Goal: Task Accomplishment & Management: Manage account settings

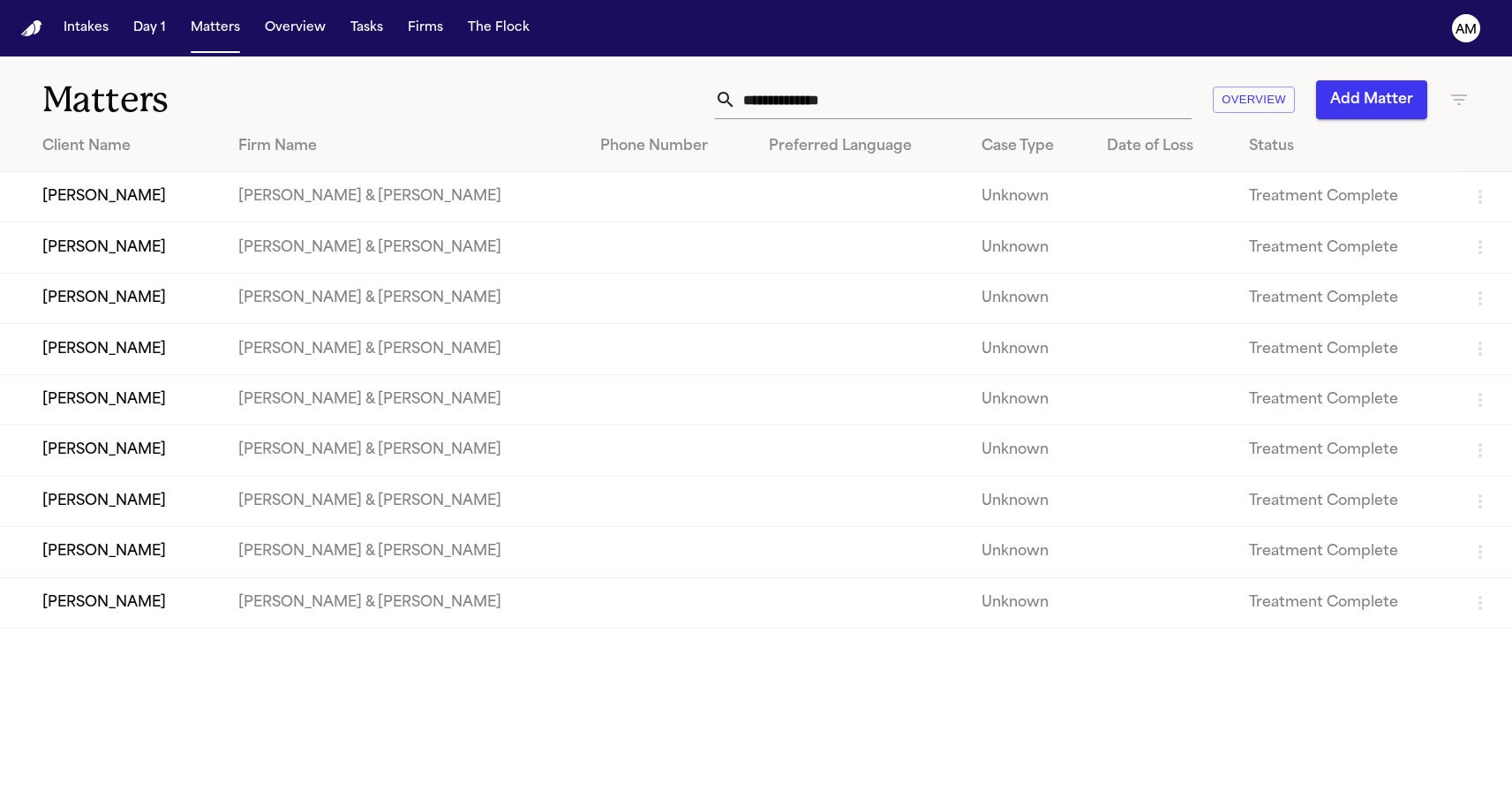
click at [416, 121] on h1 "Matters" at bounding box center [246, 99] width 407 height 44
click at [225, 36] on button "Matters" at bounding box center [215, 28] width 63 height 32
click at [205, 38] on button "Matters" at bounding box center [215, 28] width 63 height 32
click at [208, 35] on button "Matters" at bounding box center [215, 28] width 63 height 32
click at [1474, 98] on div "Matters Overview Add Matter" at bounding box center [756, 88] width 1512 height 65
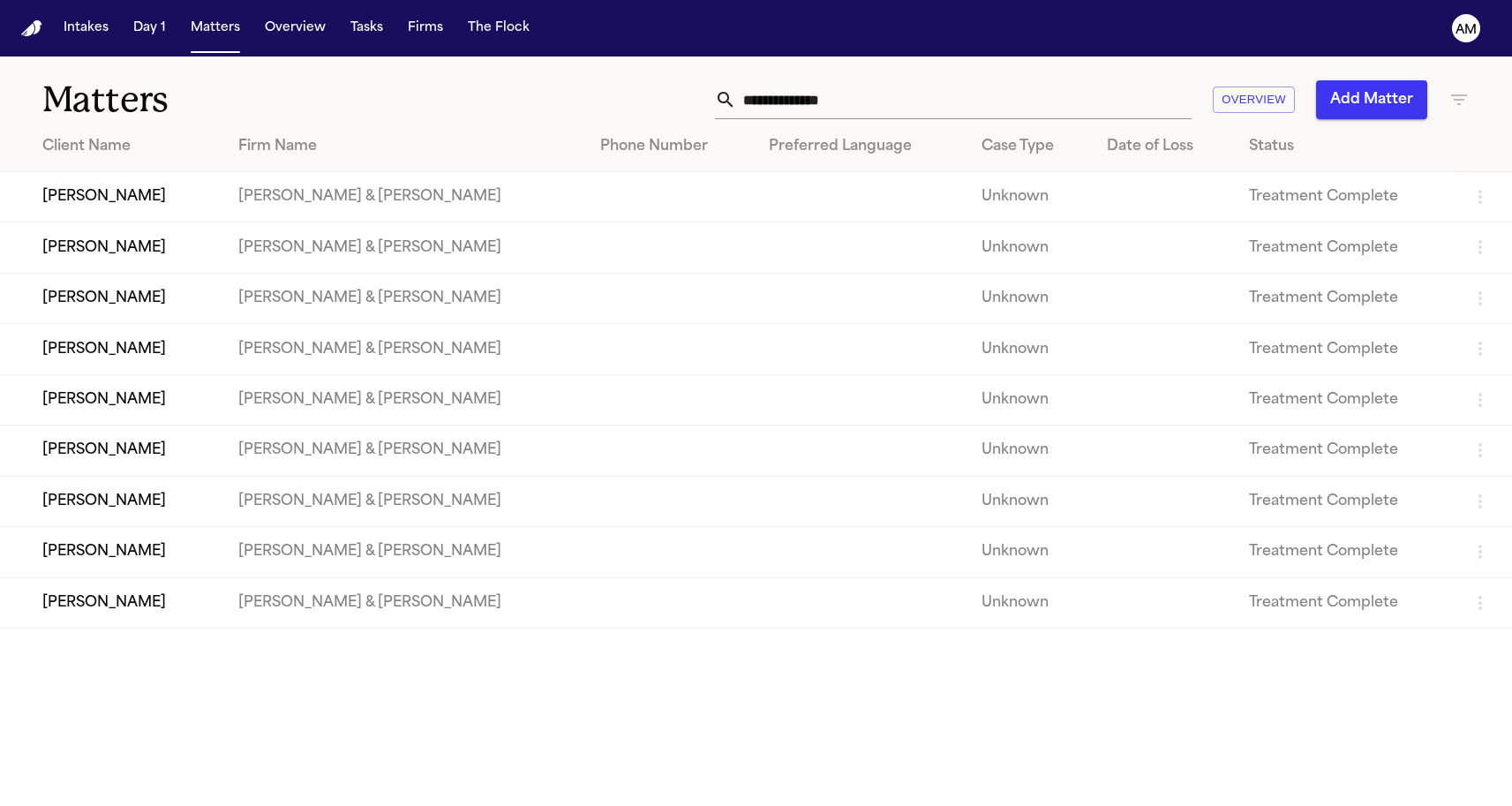
click at [1468, 98] on icon "button" at bounding box center [1459, 99] width 21 height 21
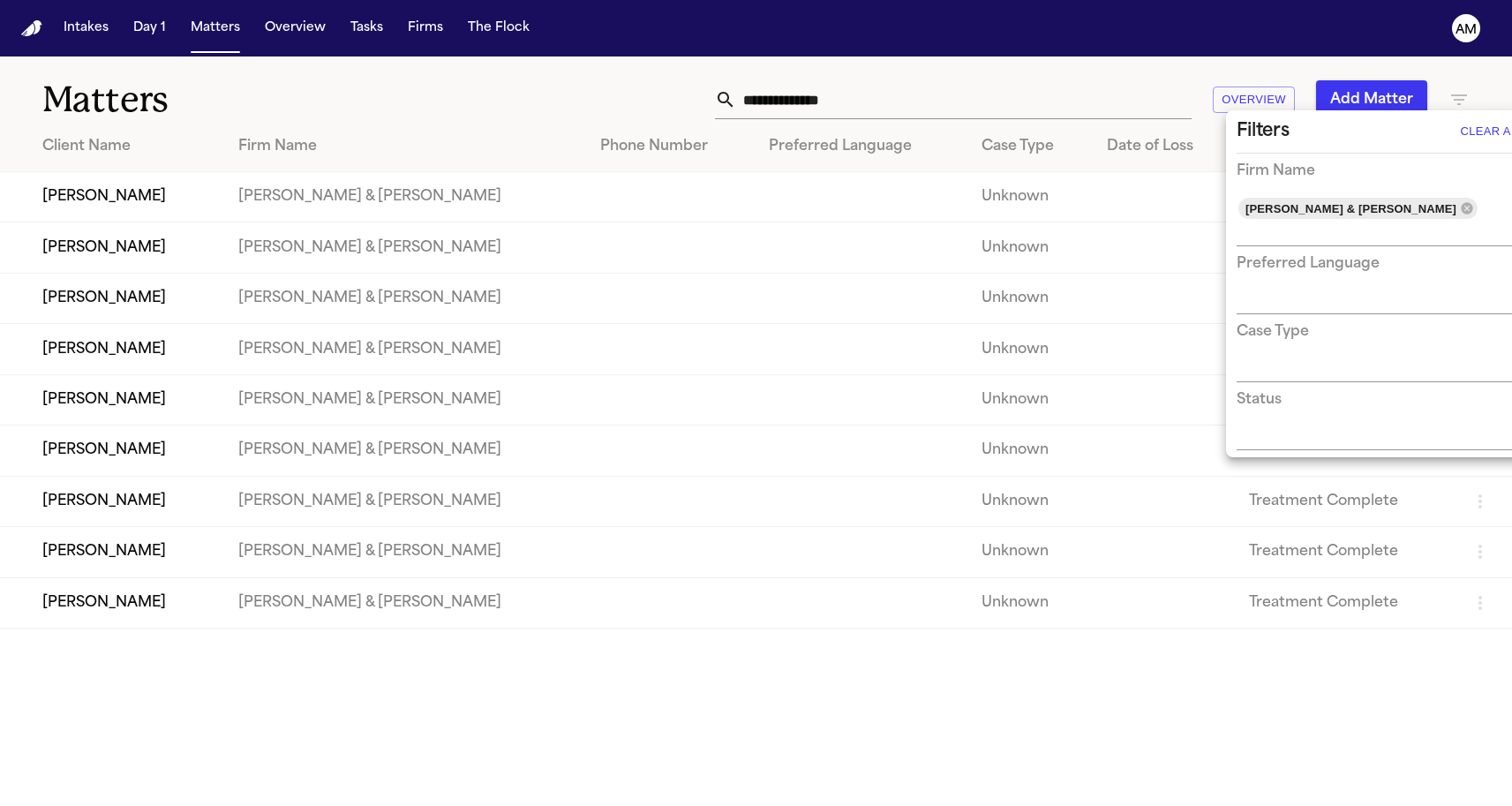
click at [1457, 137] on button "Clear All" at bounding box center [1493, 132] width 74 height 29
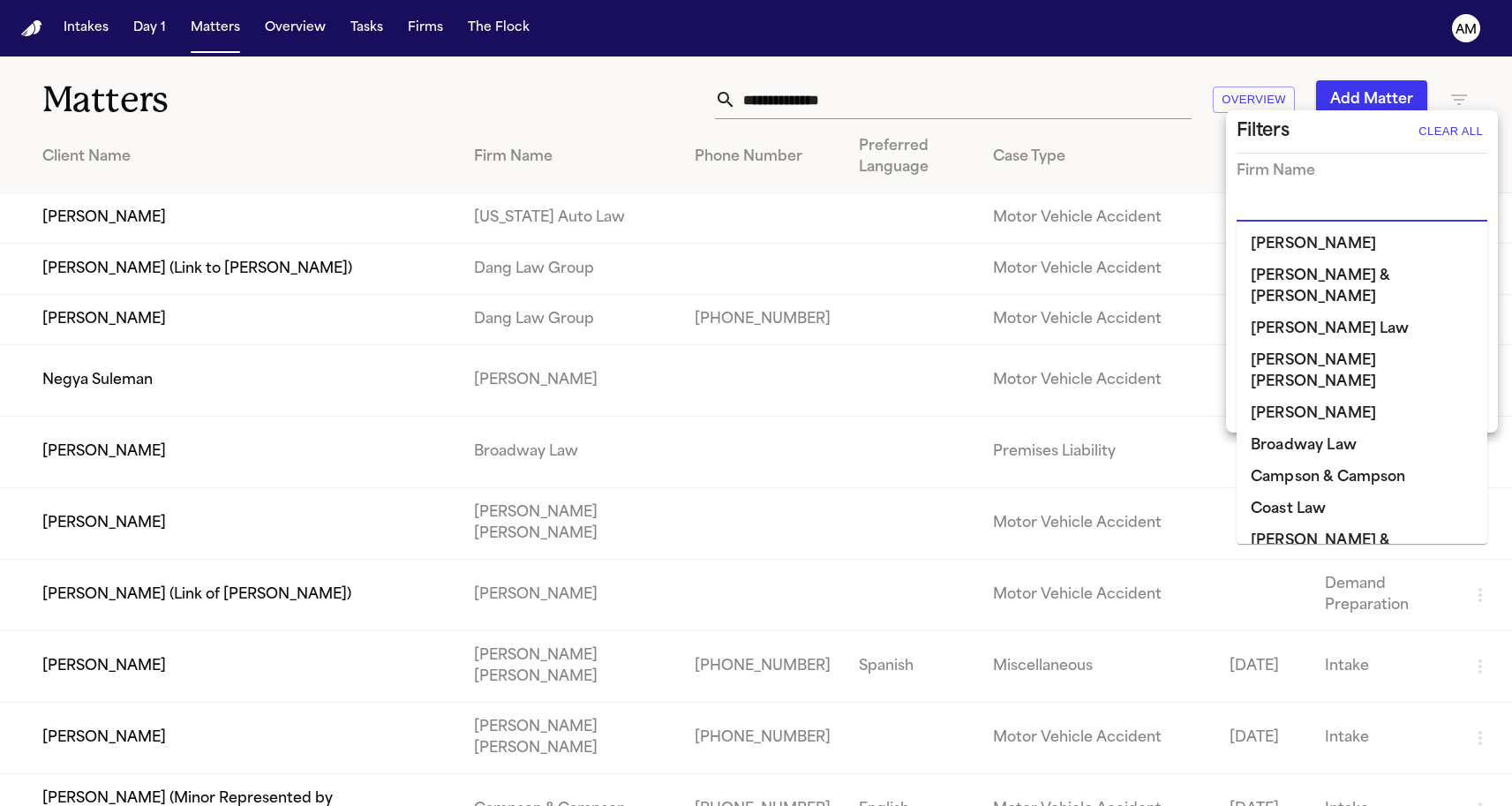
click at [1350, 202] on input "text" at bounding box center [1349, 208] width 224 height 25
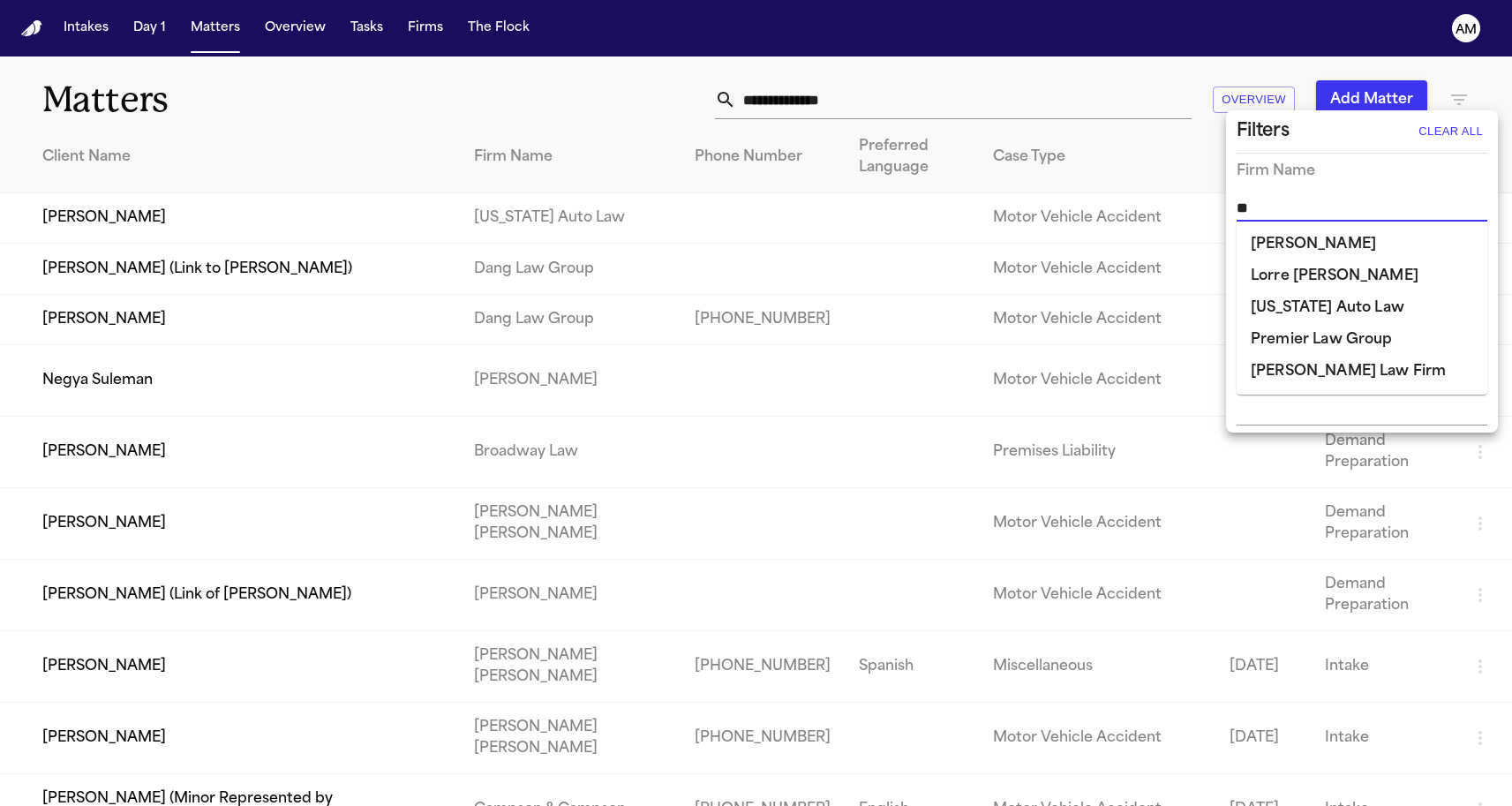
type input "***"
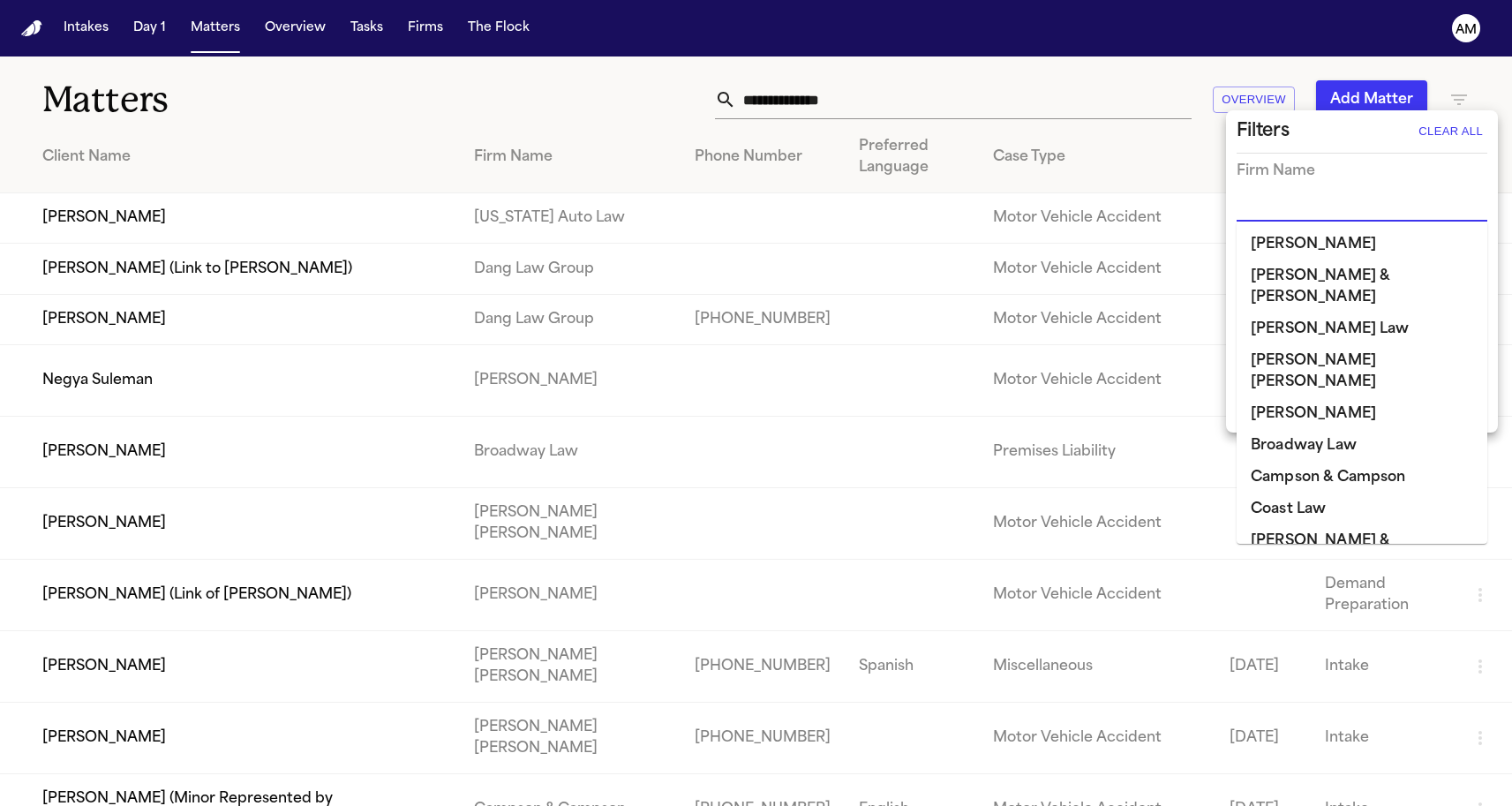
drag, startPoint x: 1325, startPoint y: 239, endPoint x: 1337, endPoint y: 192, distance: 48.5
click at [1337, 192] on body "Intakes Day 1 Matters Overview Tasks Firms The Flock AM Matters Overview Add Ma…" at bounding box center [756, 403] width 1512 height 806
click at [1323, 202] on input "text" at bounding box center [1349, 208] width 224 height 25
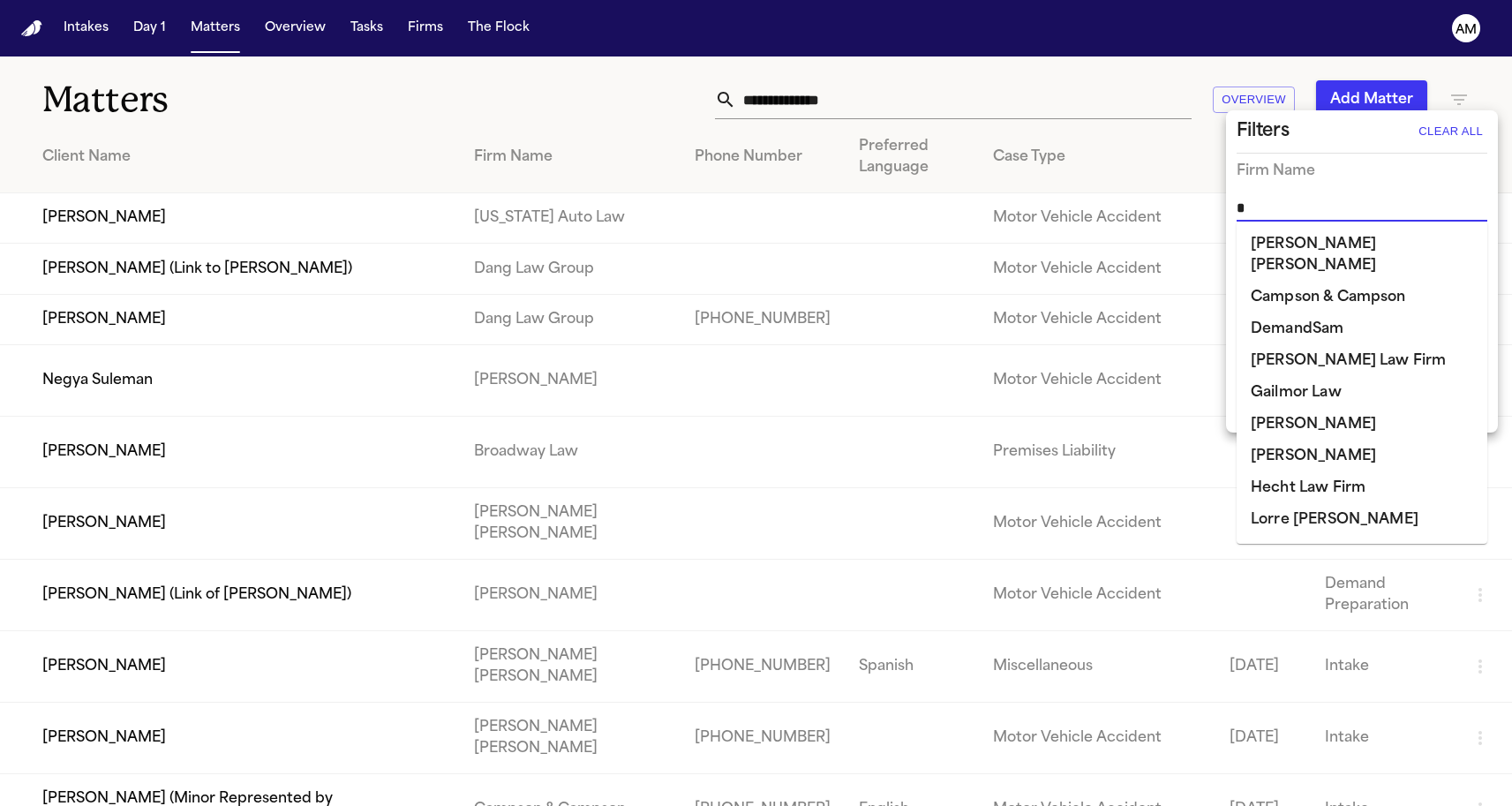
type input "**"
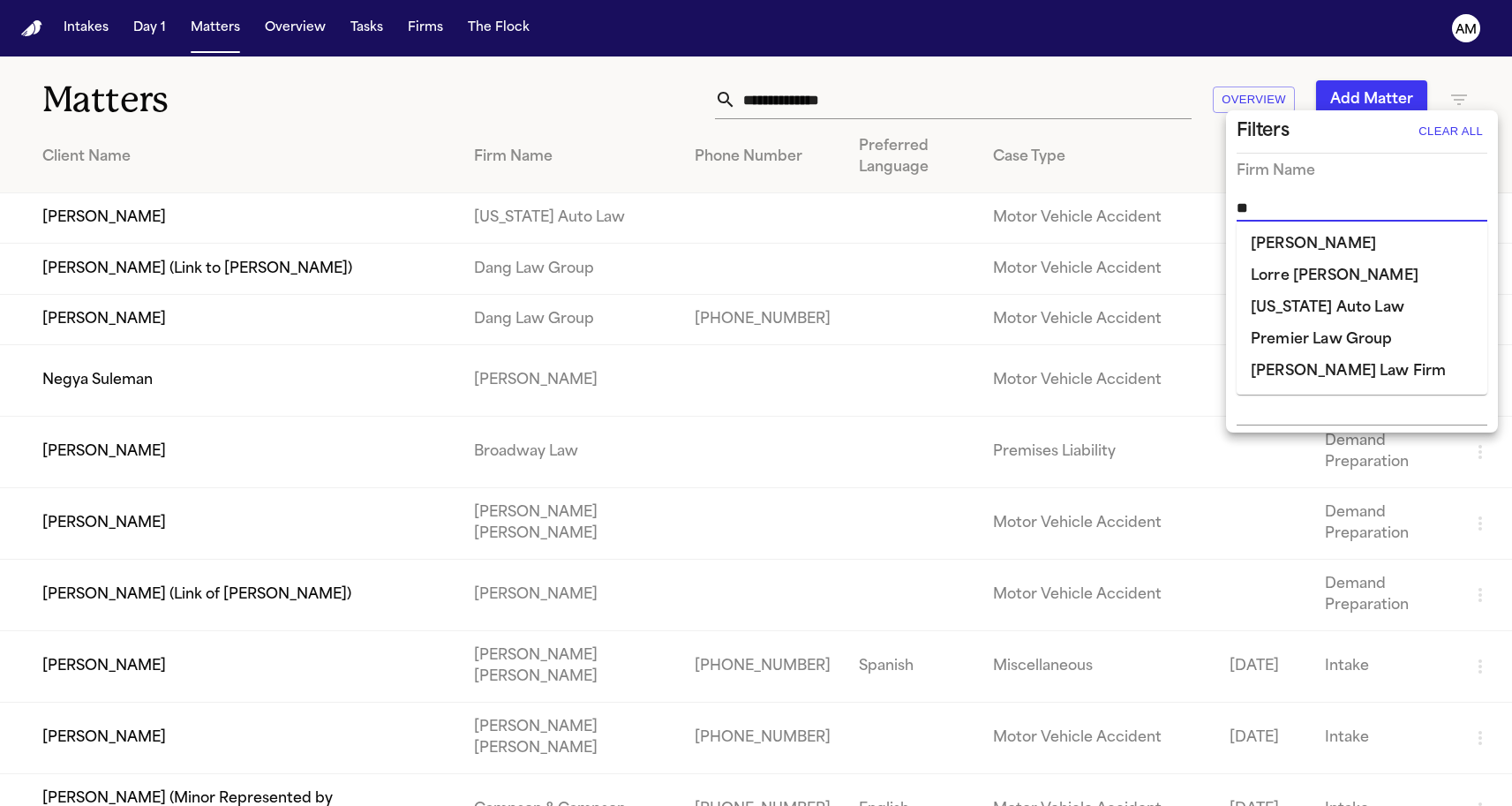
click at [1292, 317] on li "[US_STATE] Auto Law" at bounding box center [1362, 308] width 251 height 32
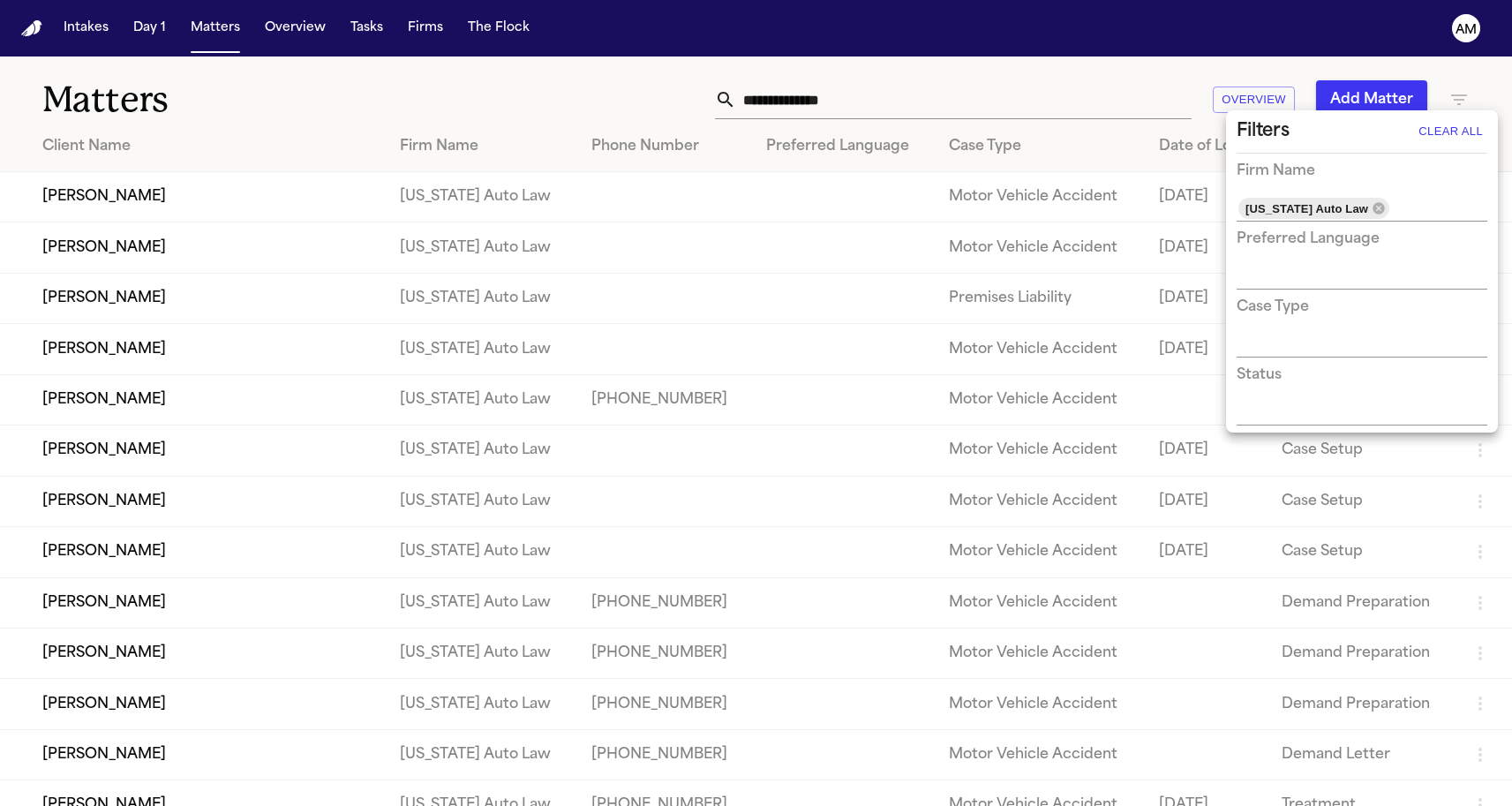
click at [527, 110] on div at bounding box center [756, 403] width 1512 height 806
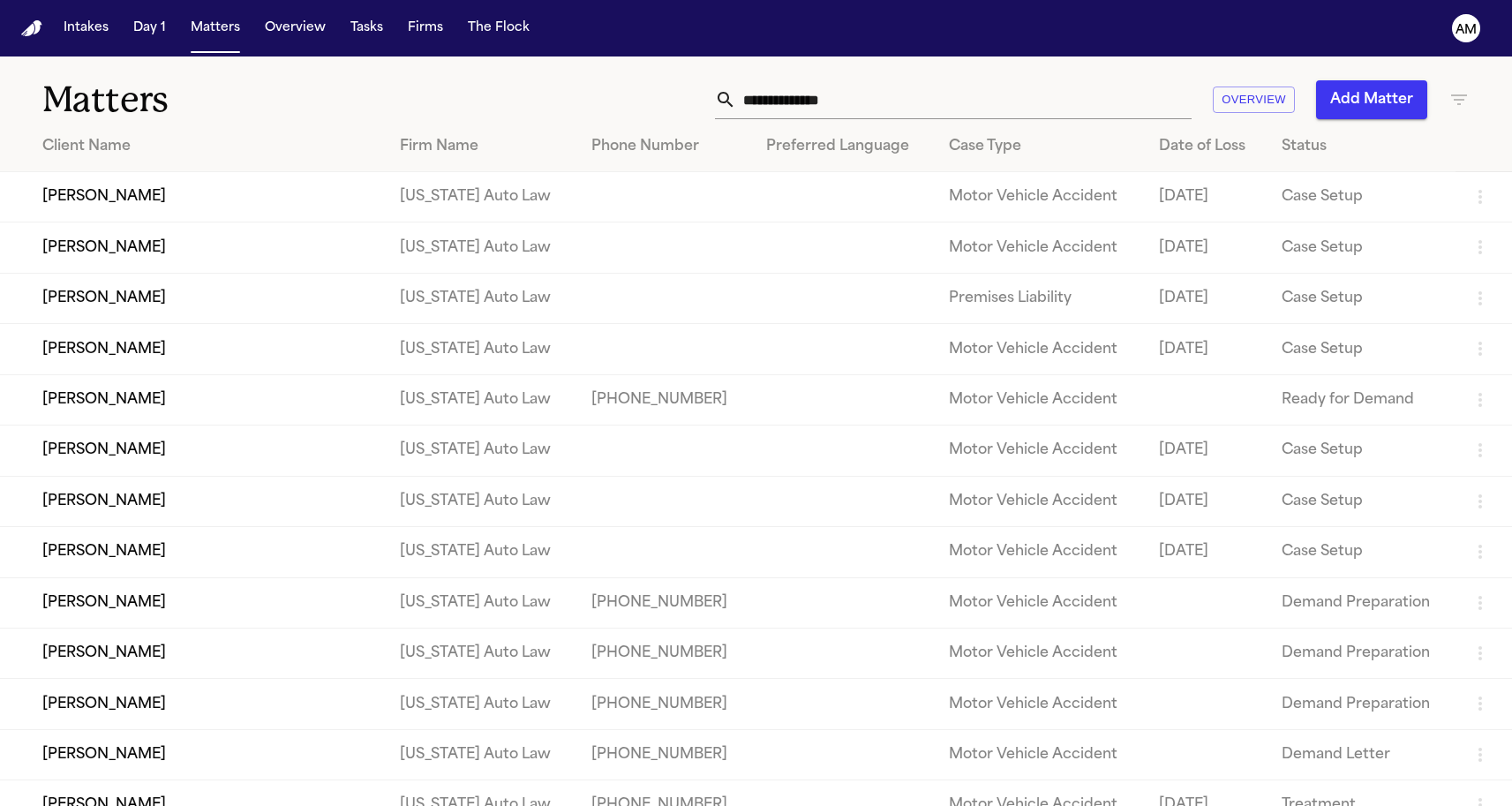
click at [116, 210] on td "[PERSON_NAME]" at bounding box center [192, 197] width 385 height 51
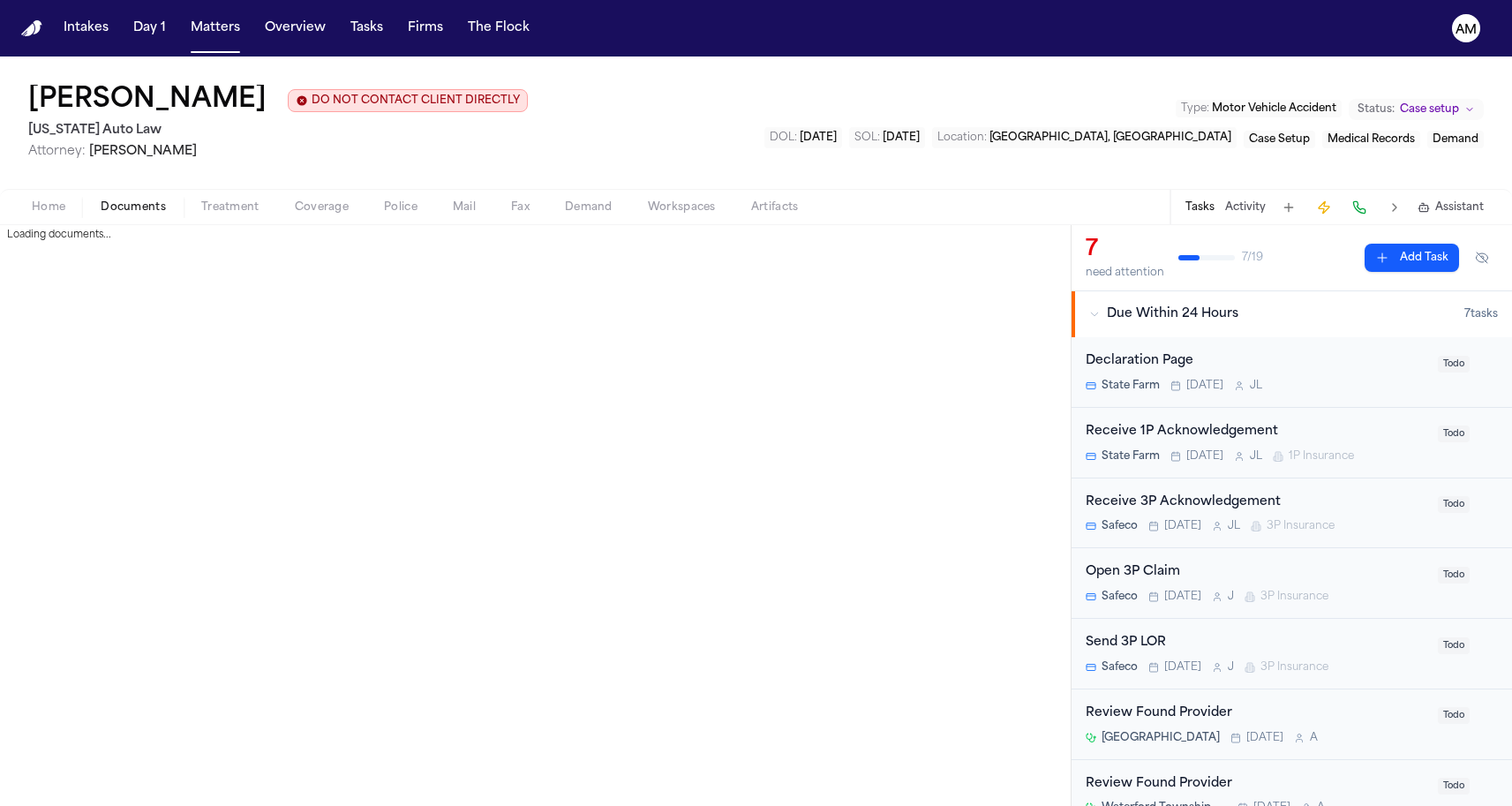
click at [128, 207] on span "Documents" at bounding box center [132, 207] width 65 height 14
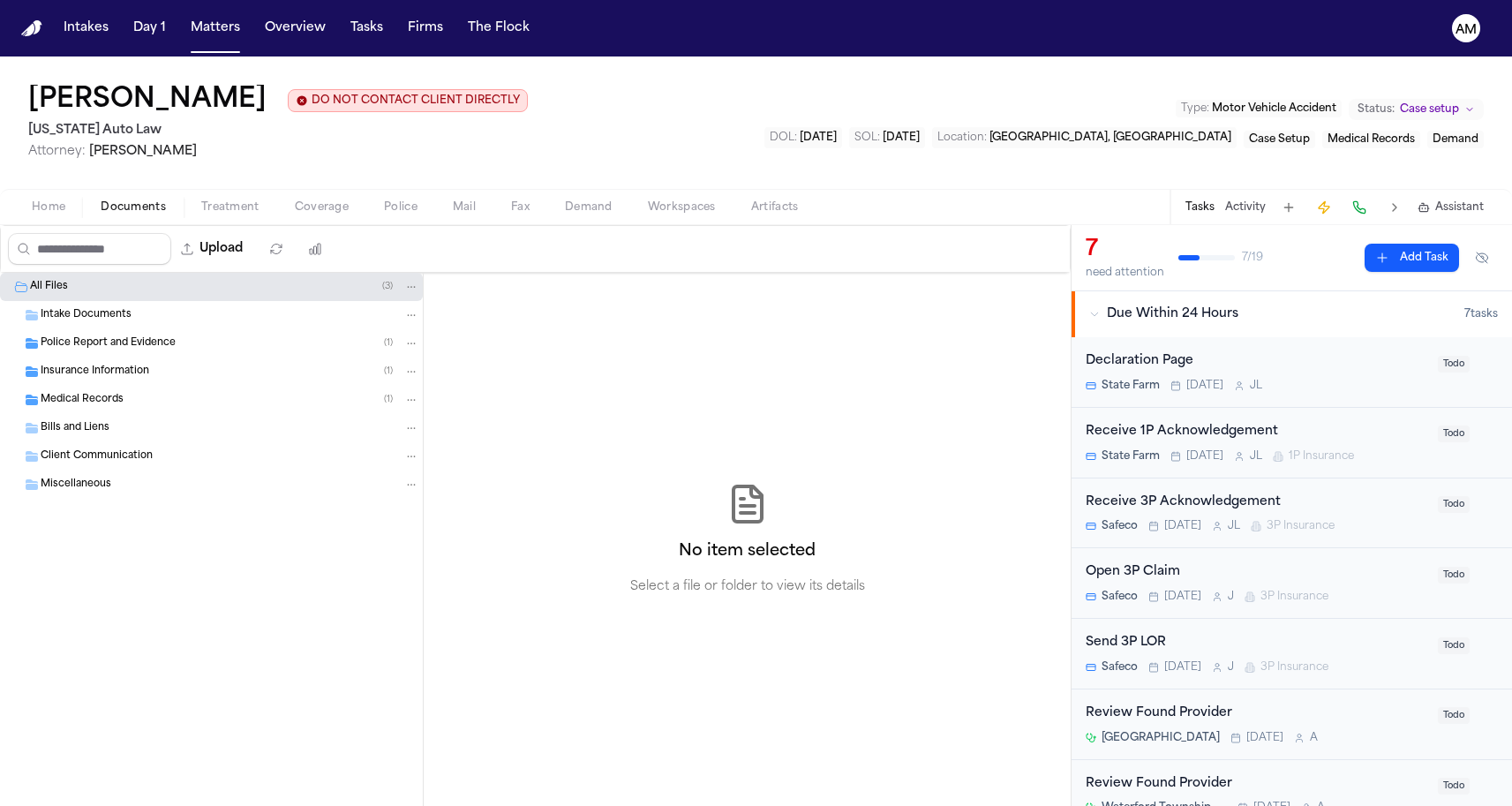
click at [86, 342] on span "Police Report and Evidence" at bounding box center [108, 344] width 135 height 15
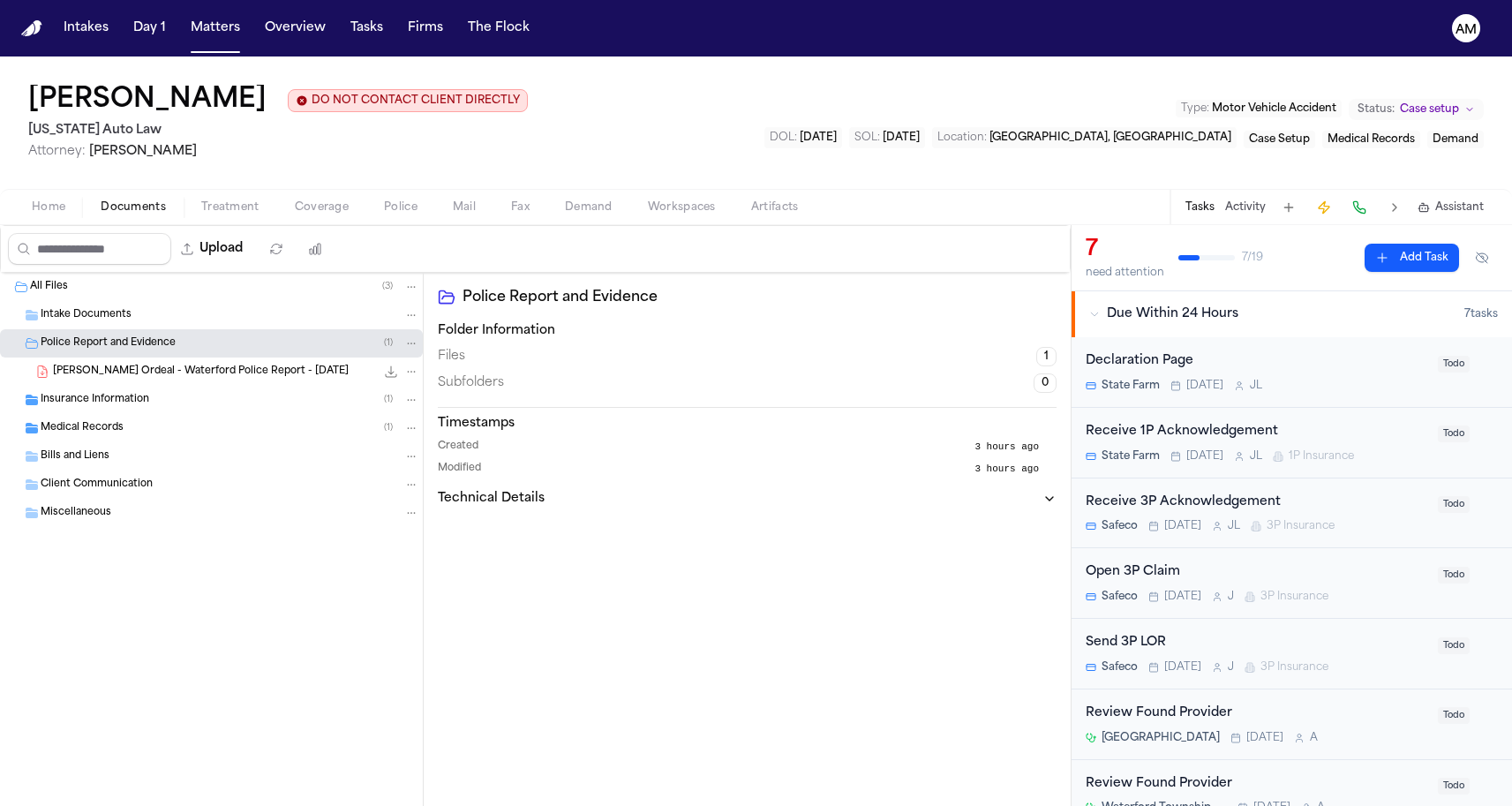
click at [84, 413] on div "Insurance Information ( 1 )" at bounding box center [212, 399] width 423 height 29
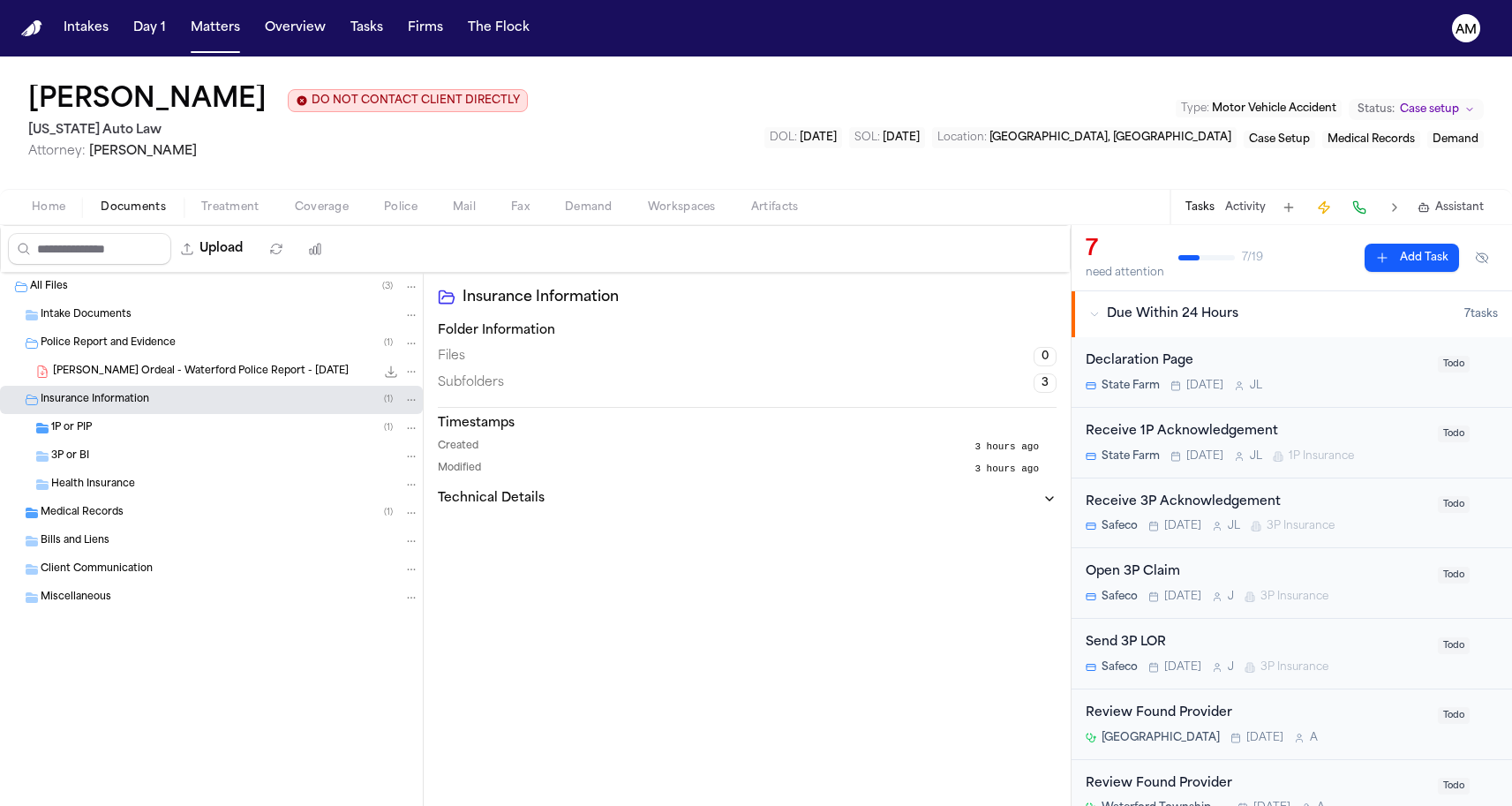
click at [96, 431] on div "1P or PIP ( 1 )" at bounding box center [235, 428] width 368 height 16
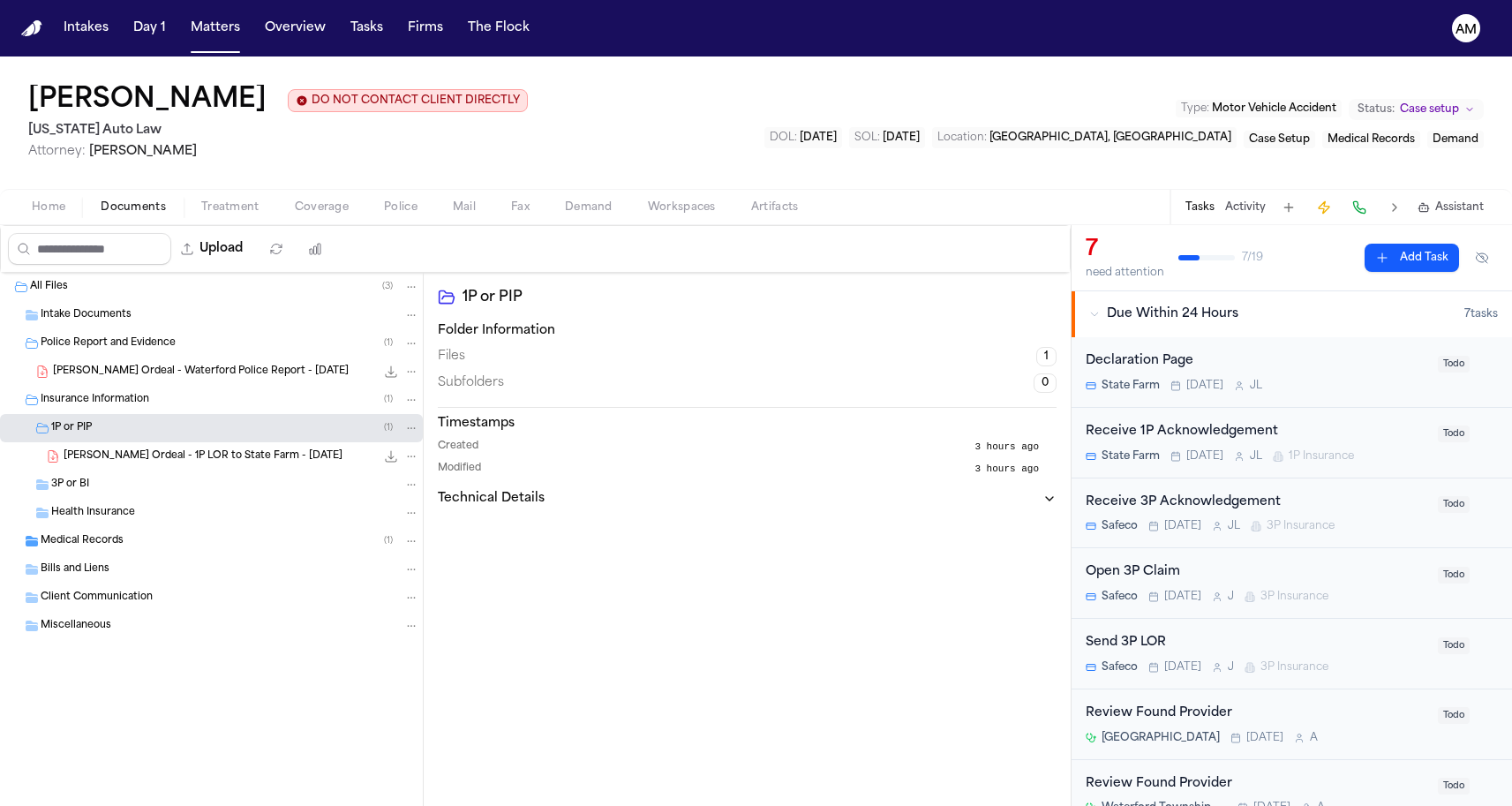
click at [73, 541] on span "Medical Records" at bounding box center [82, 542] width 83 height 15
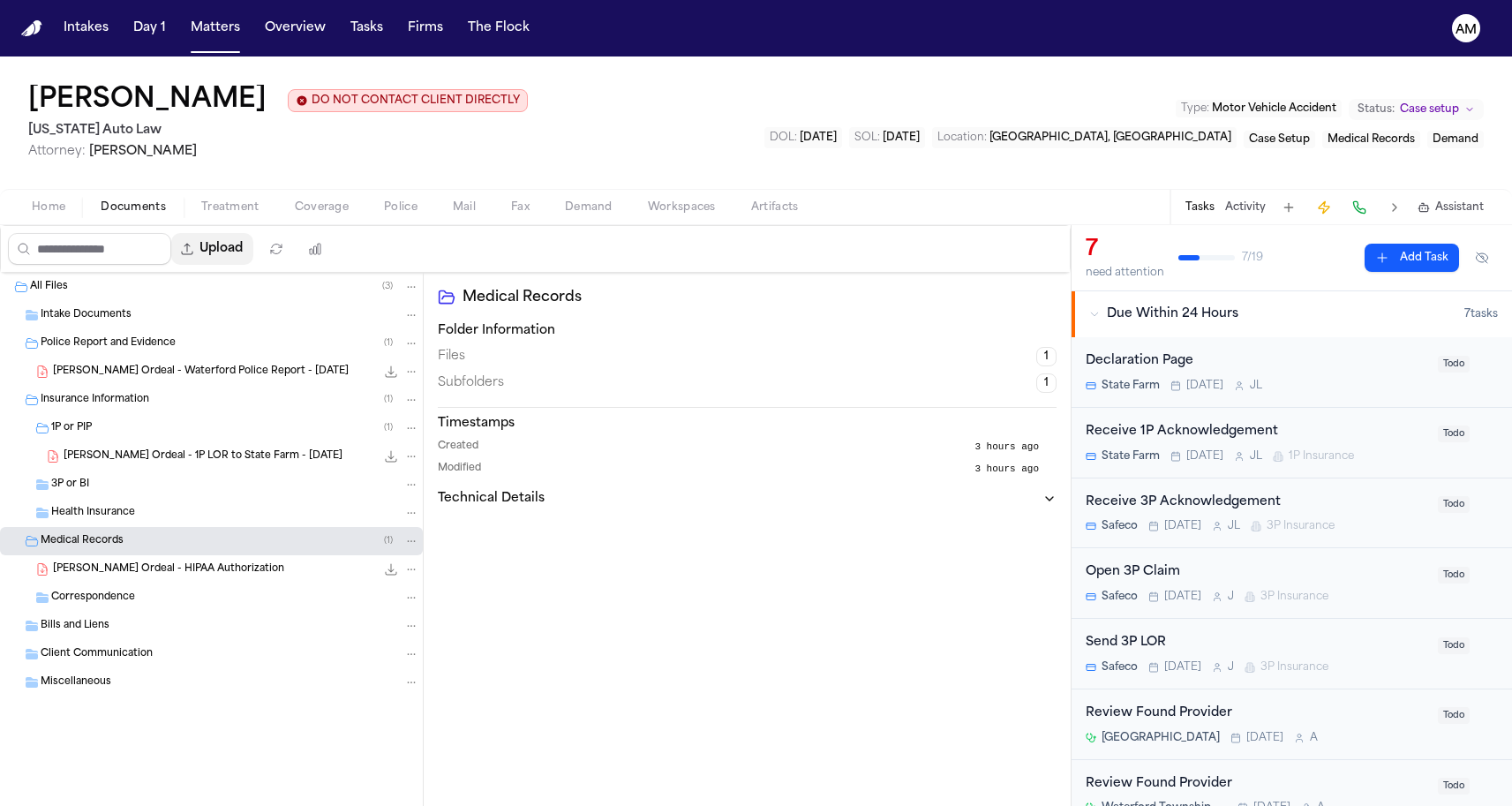
click at [253, 245] on button "Upload" at bounding box center [212, 248] width 82 height 32
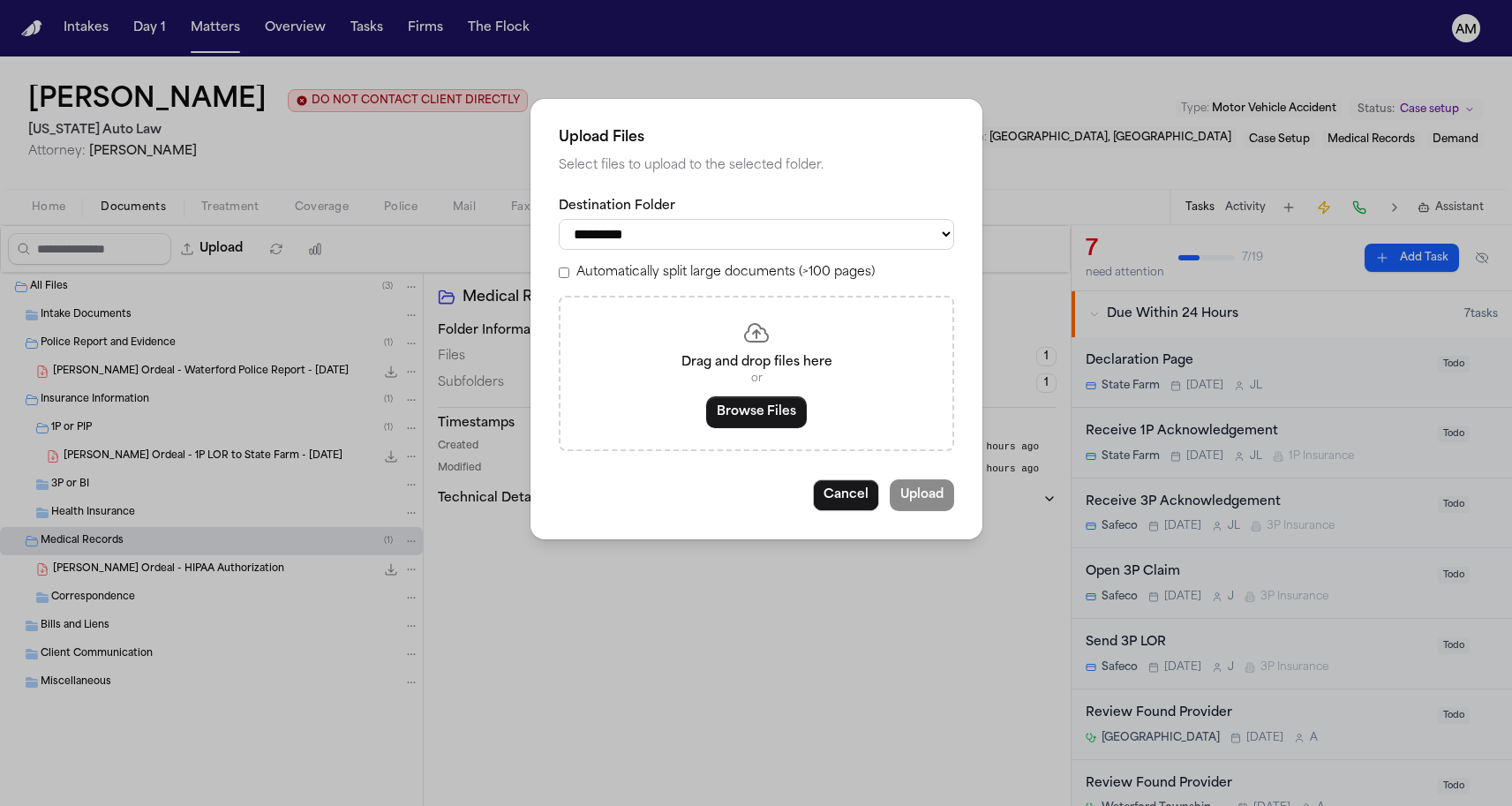
select select "**********"
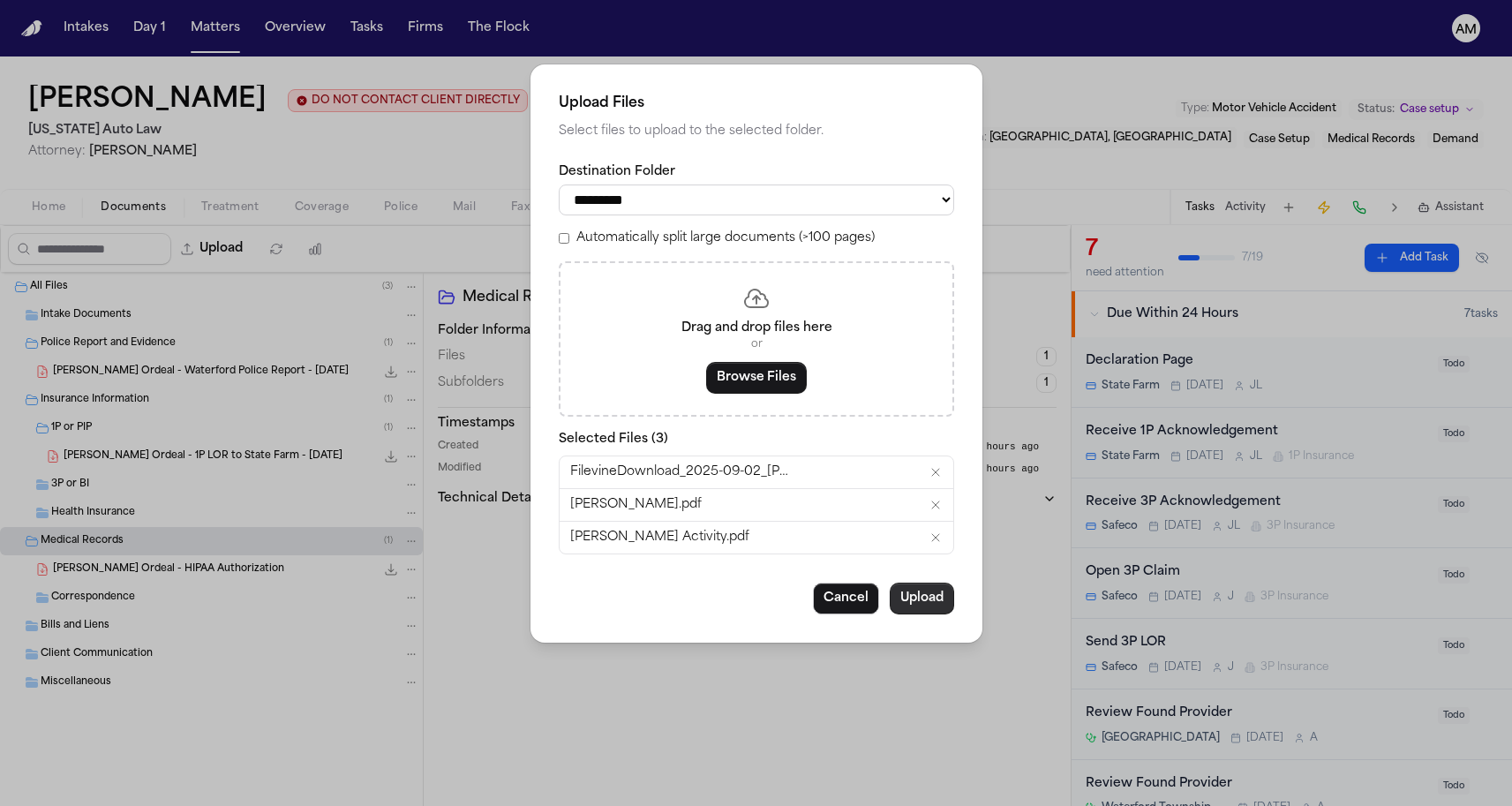
click at [906, 593] on button "Upload" at bounding box center [922, 598] width 64 height 32
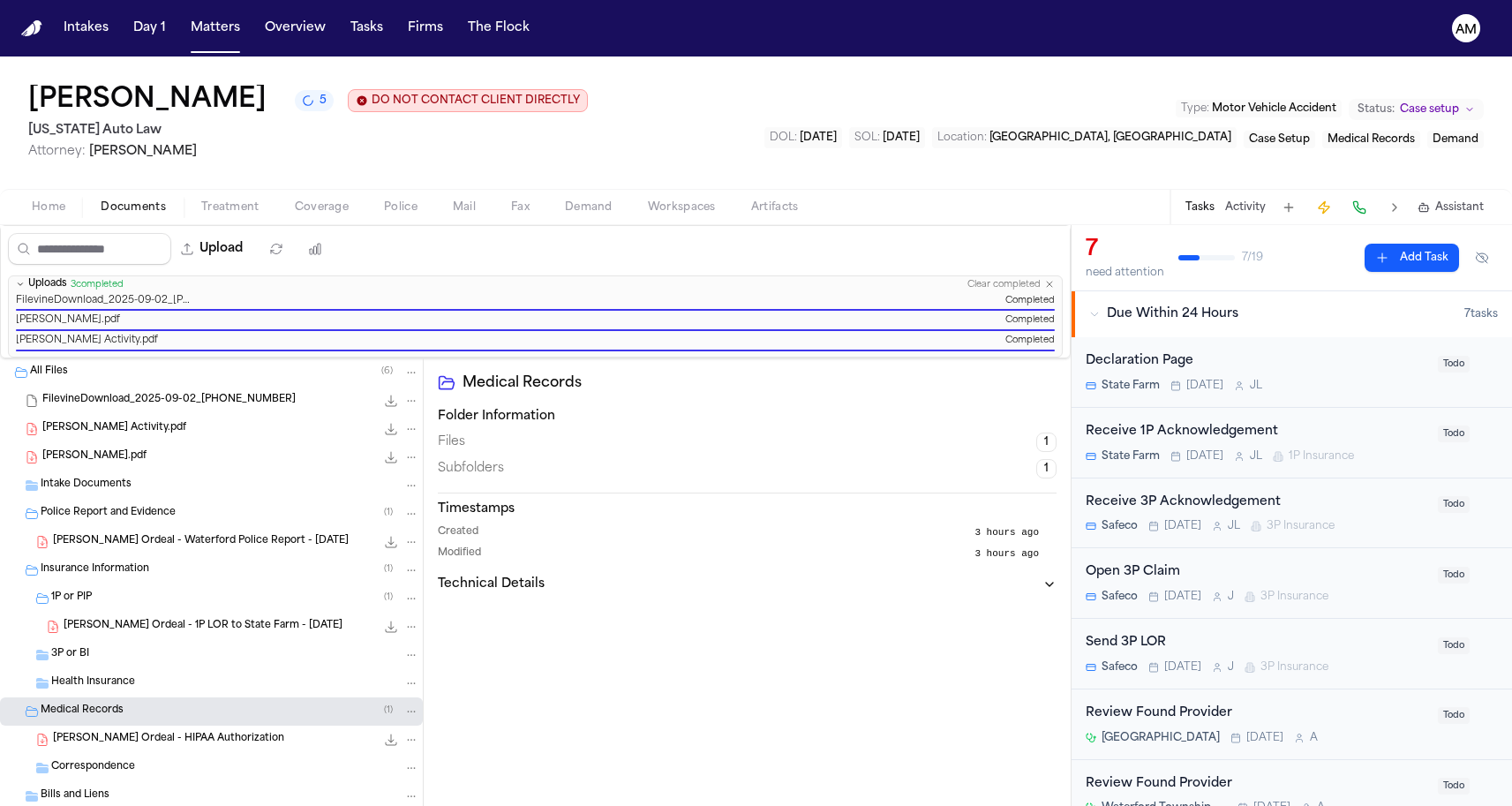
click at [609, 649] on div "Medical Records Folder Information Files 1 Subfolders 1 Timestamps Created 3 ho…" at bounding box center [747, 649] width 647 height 581
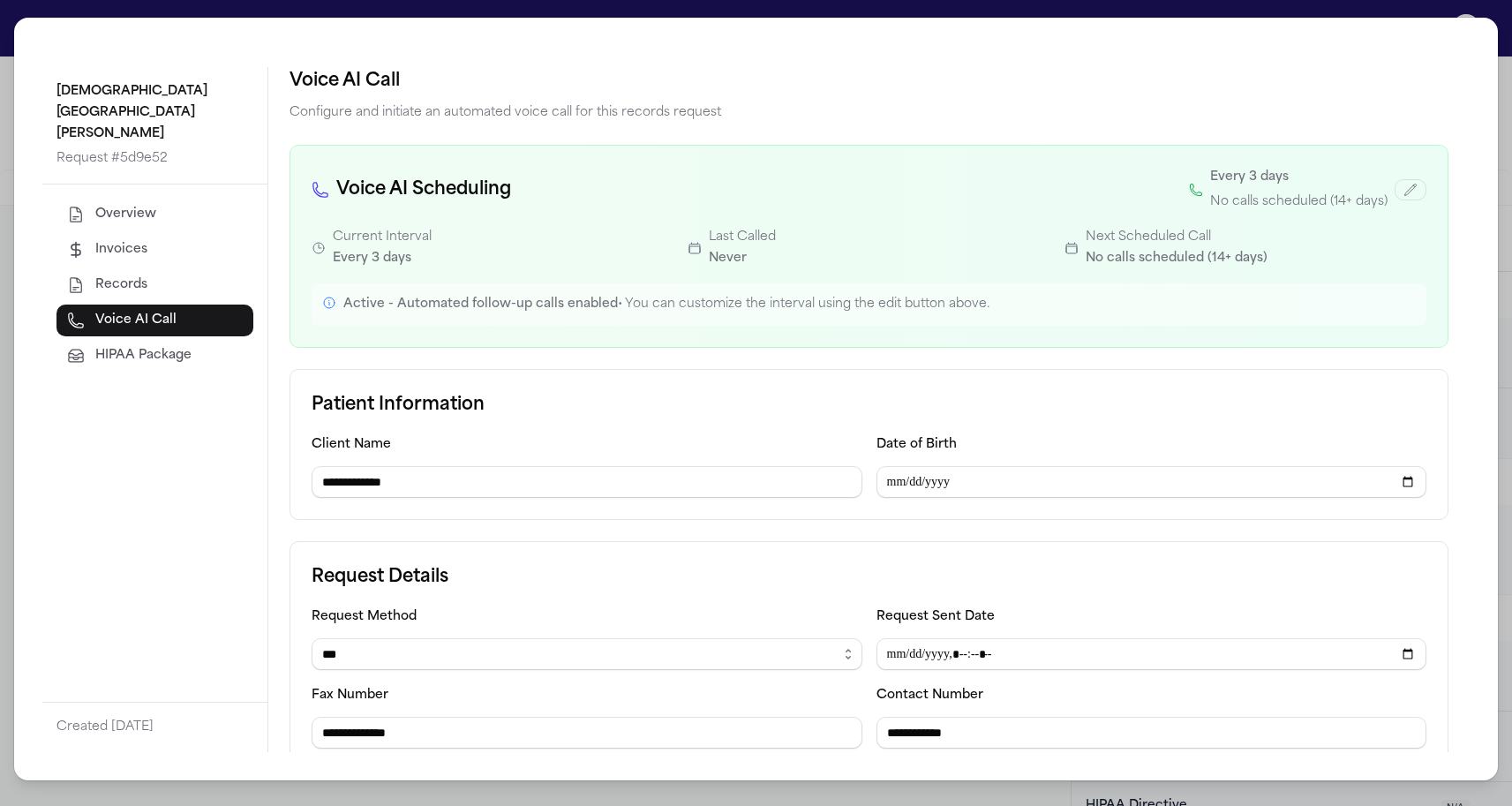
select select "***"
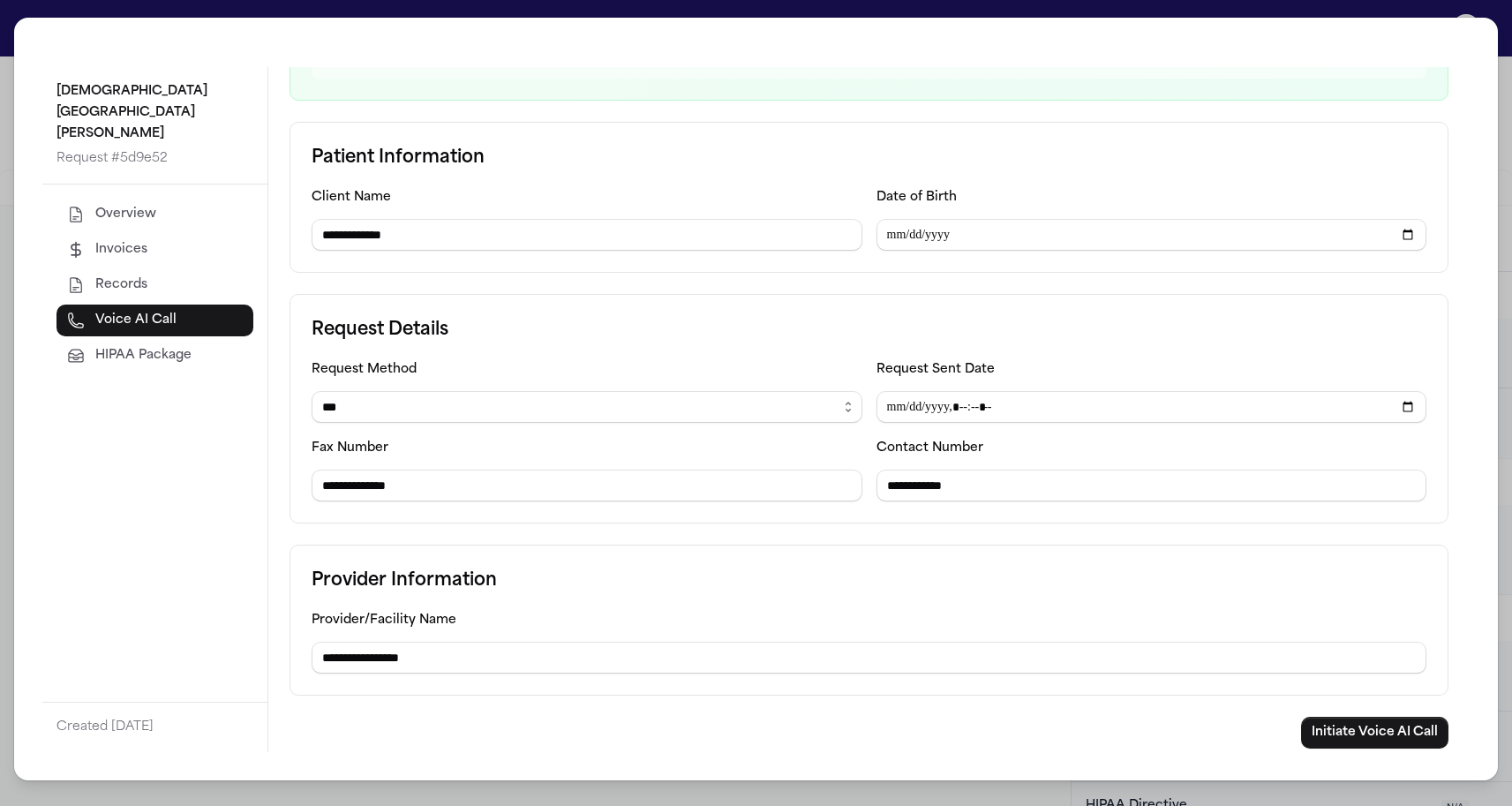
click at [9, 230] on div "**********" at bounding box center [756, 403] width 1512 height 806
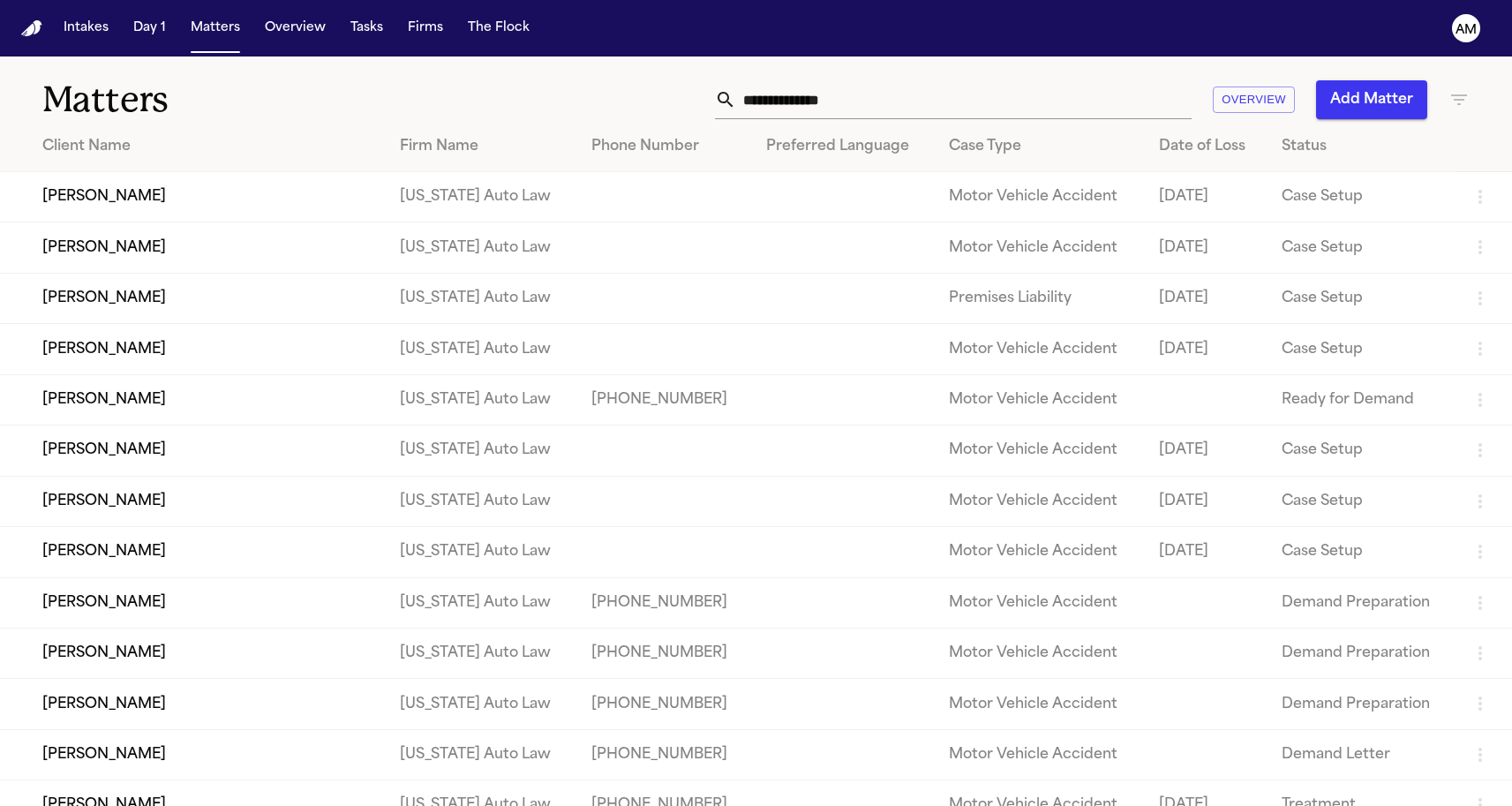
click at [1448, 106] on div "Overview Add Matter" at bounding box center [959, 99] width 1019 height 39
click at [1449, 106] on icon "button" at bounding box center [1459, 99] width 21 height 21
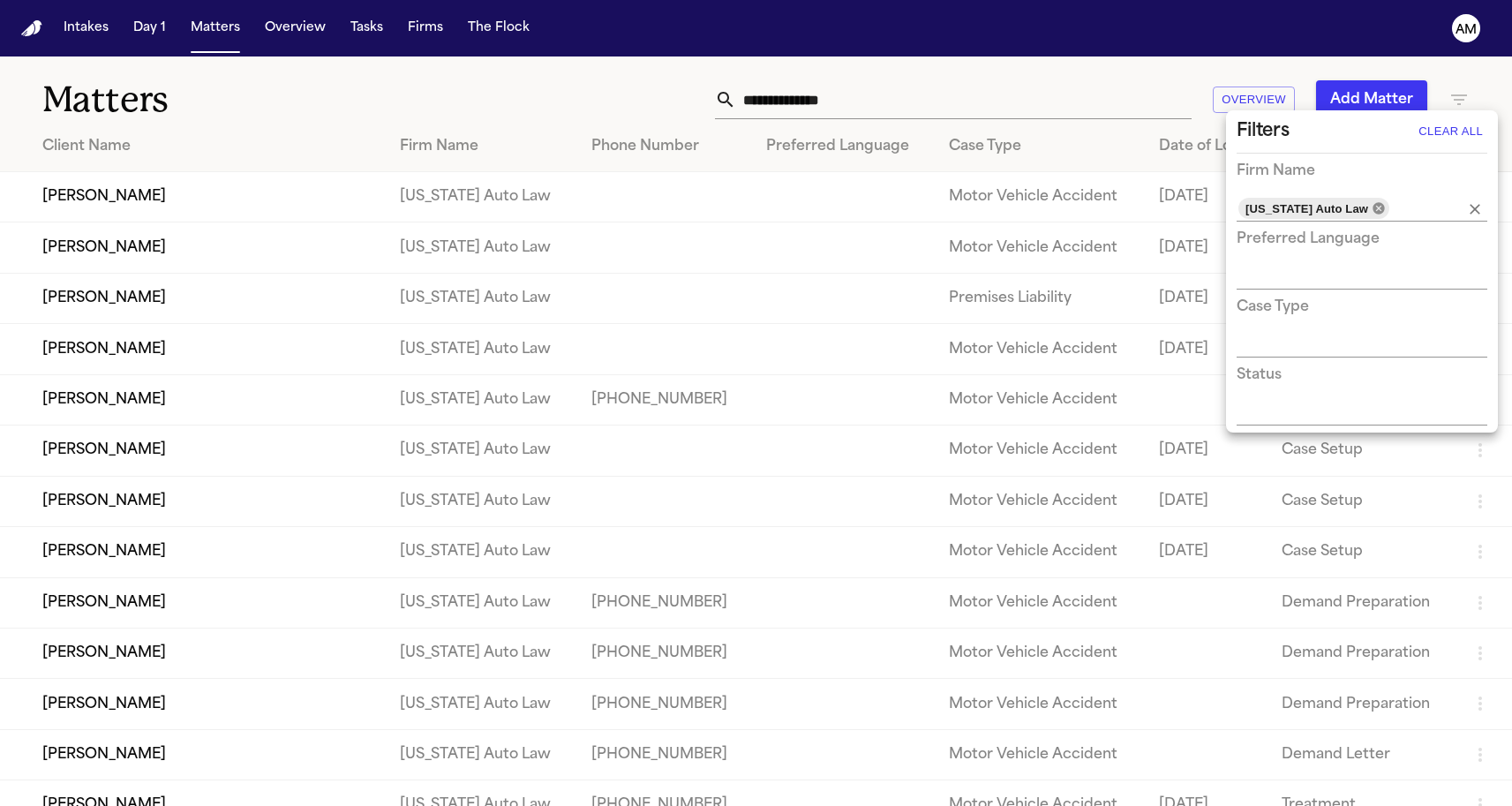
click at [1372, 207] on icon at bounding box center [1378, 208] width 11 height 11
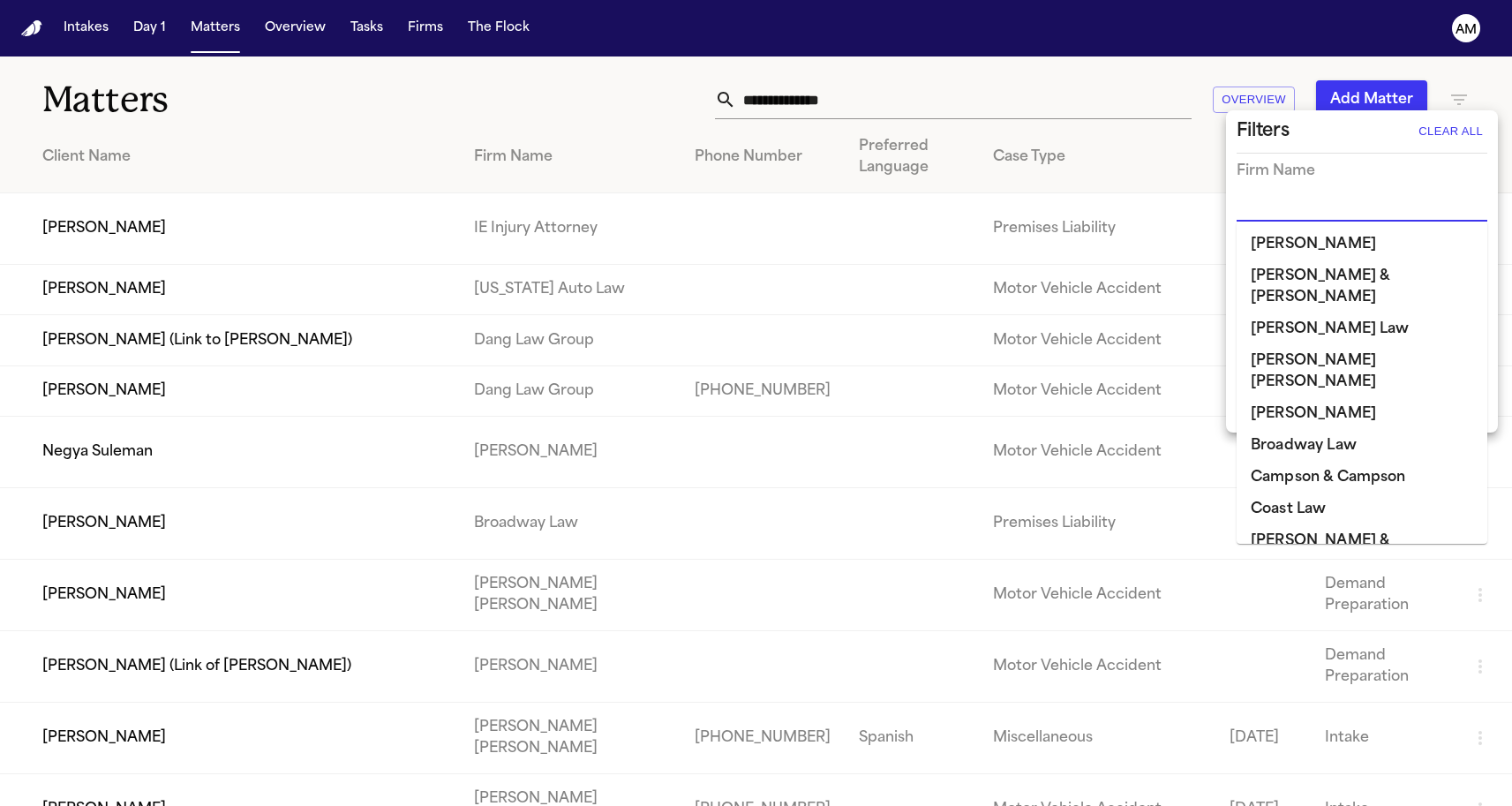
click at [1343, 204] on input "text" at bounding box center [1349, 208] width 224 height 25
type input "*"
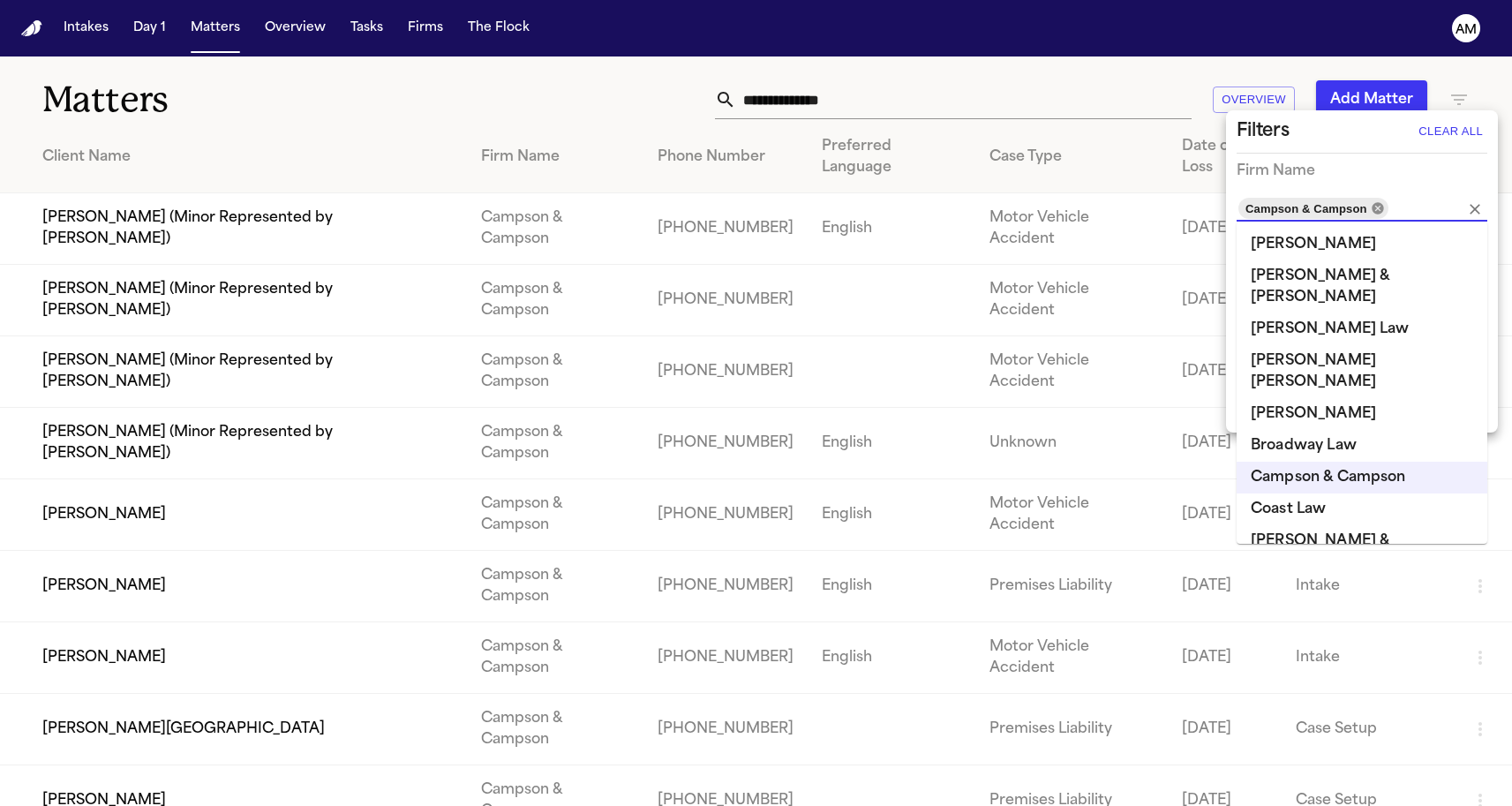
click at [1372, 208] on icon at bounding box center [1377, 208] width 11 height 11
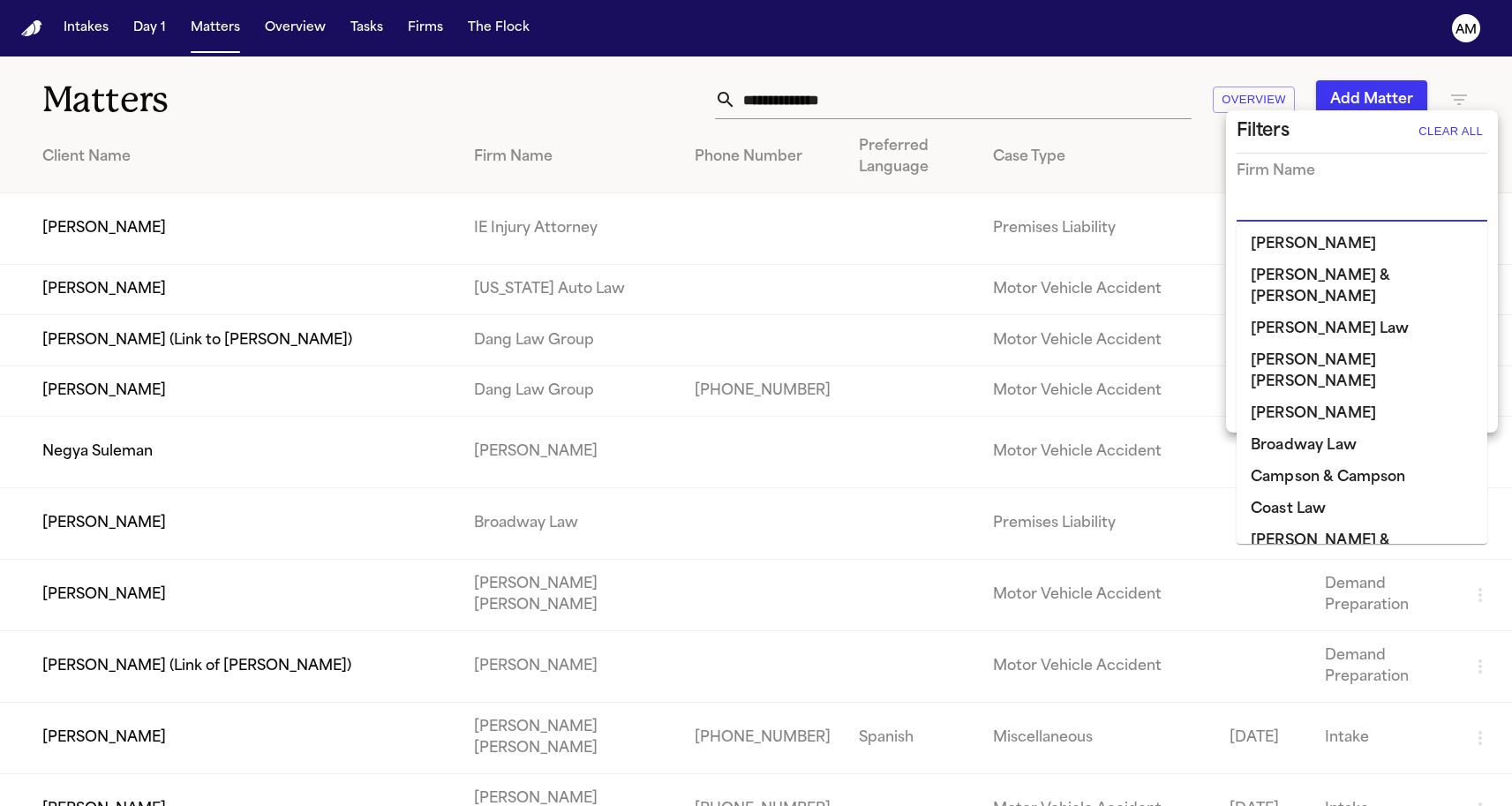
click at [1374, 208] on input "text" at bounding box center [1349, 208] width 224 height 25
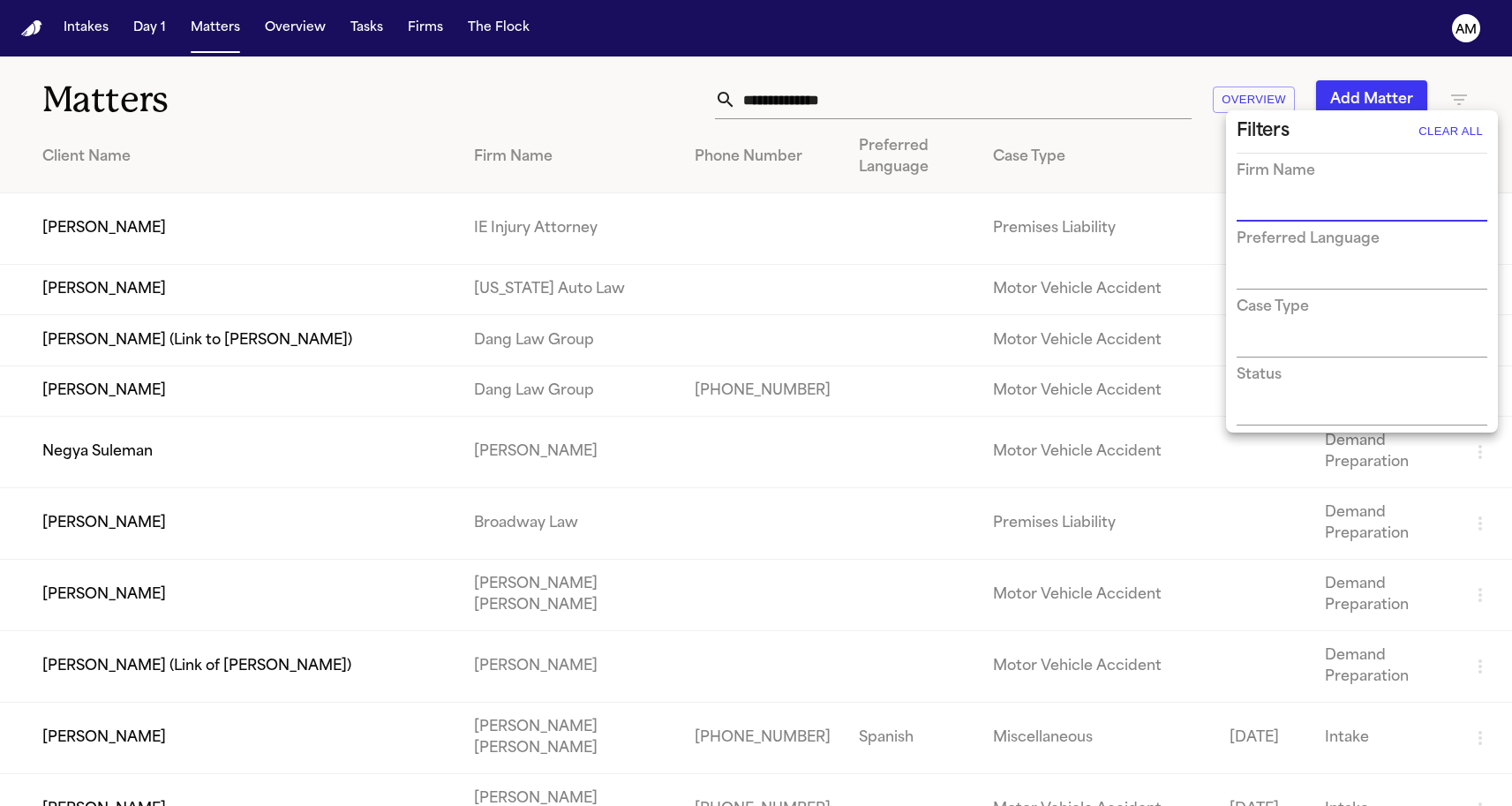
type input "*"
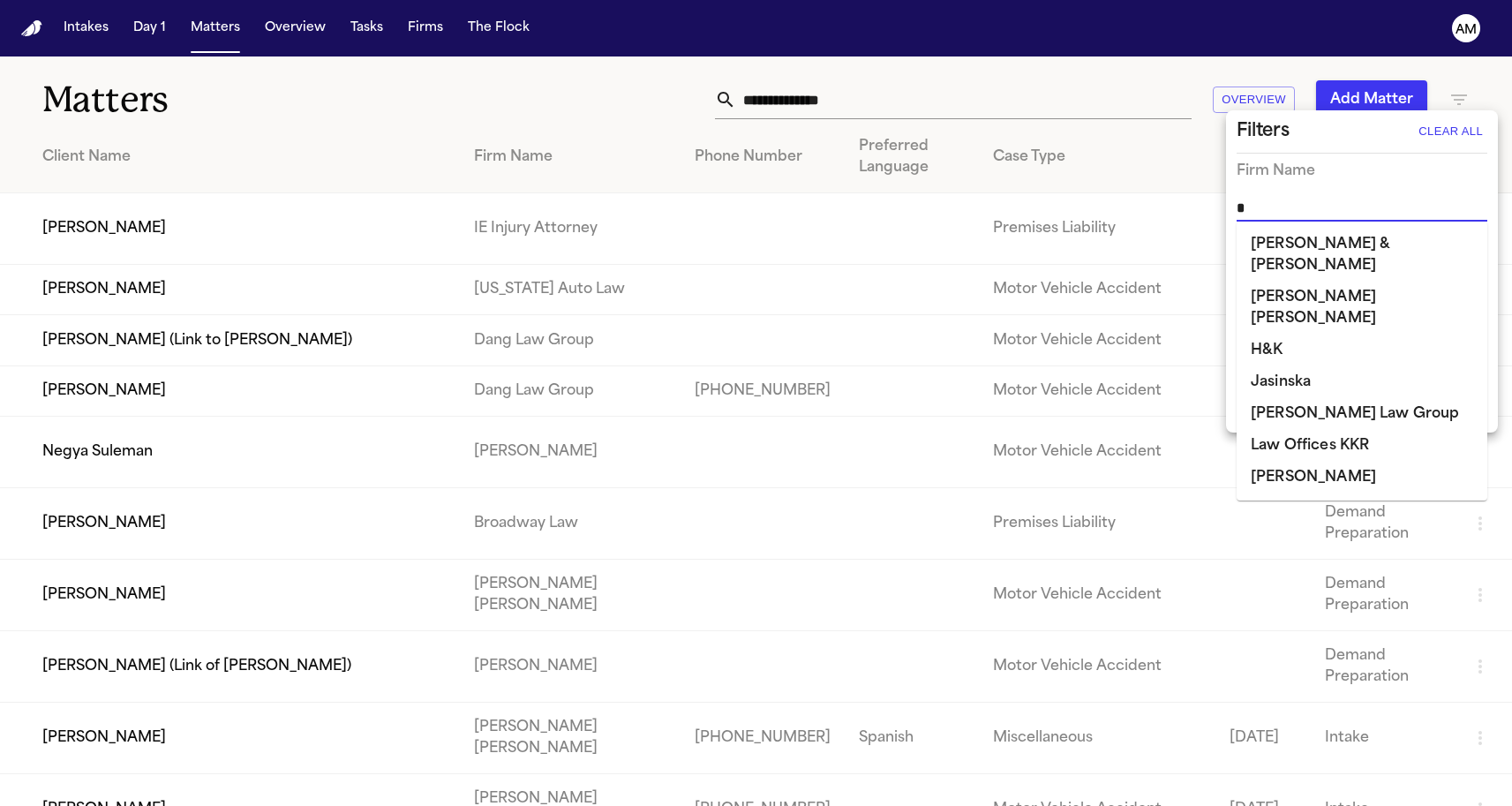
click at [1289, 462] on li "[PERSON_NAME]" at bounding box center [1362, 478] width 251 height 32
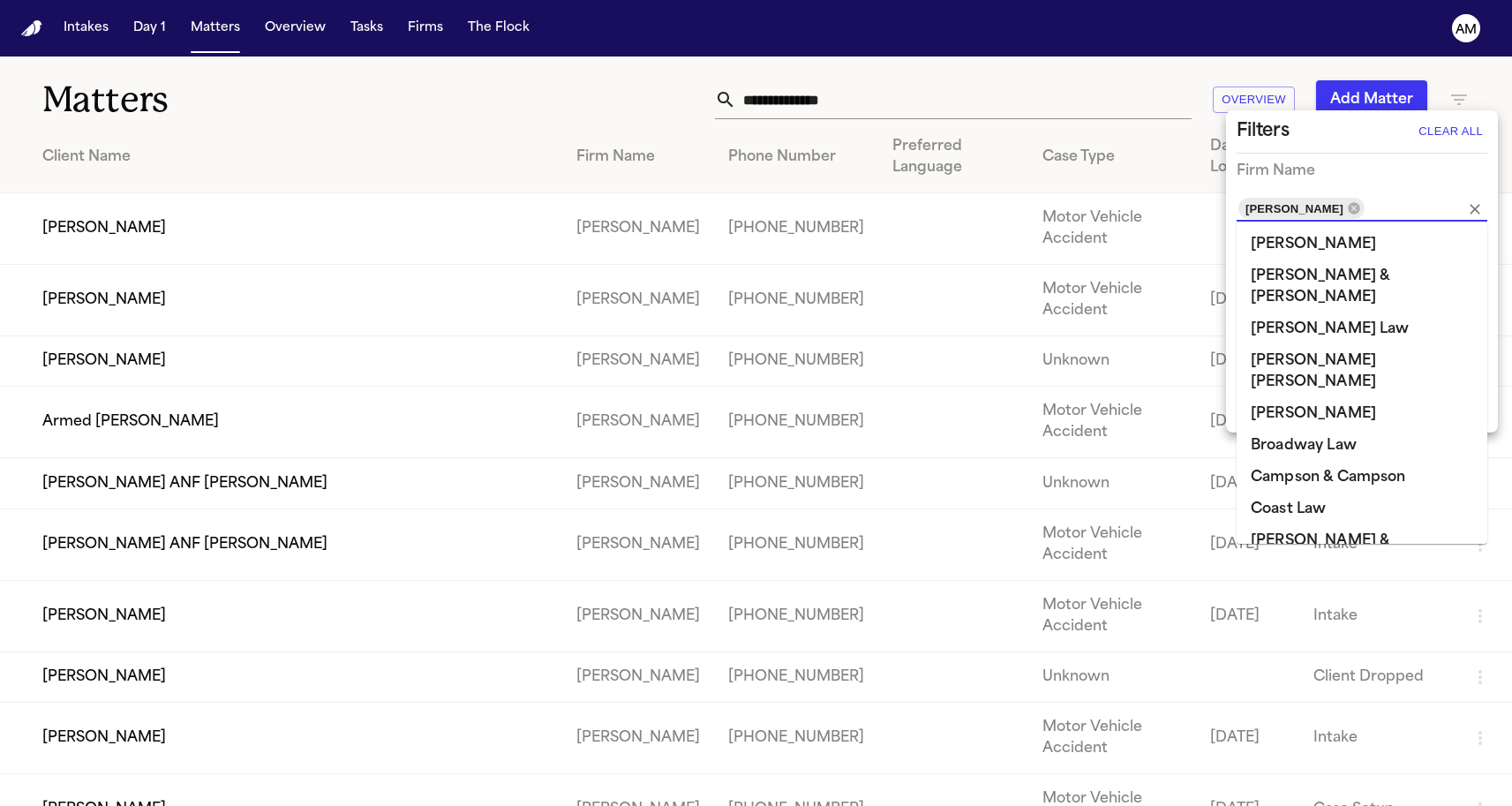
scroll to position [892, 0]
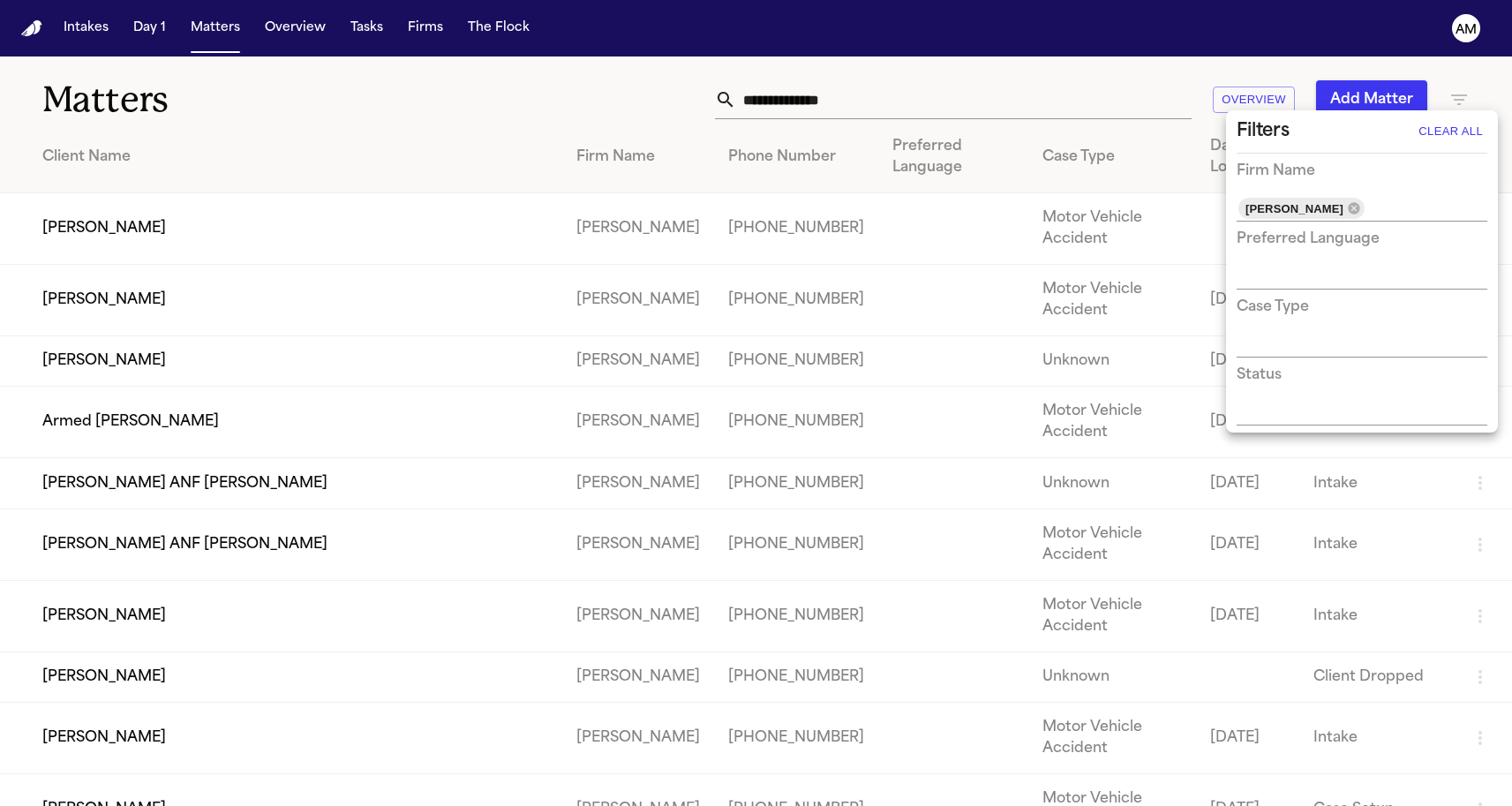
click at [517, 127] on div at bounding box center [756, 403] width 1512 height 806
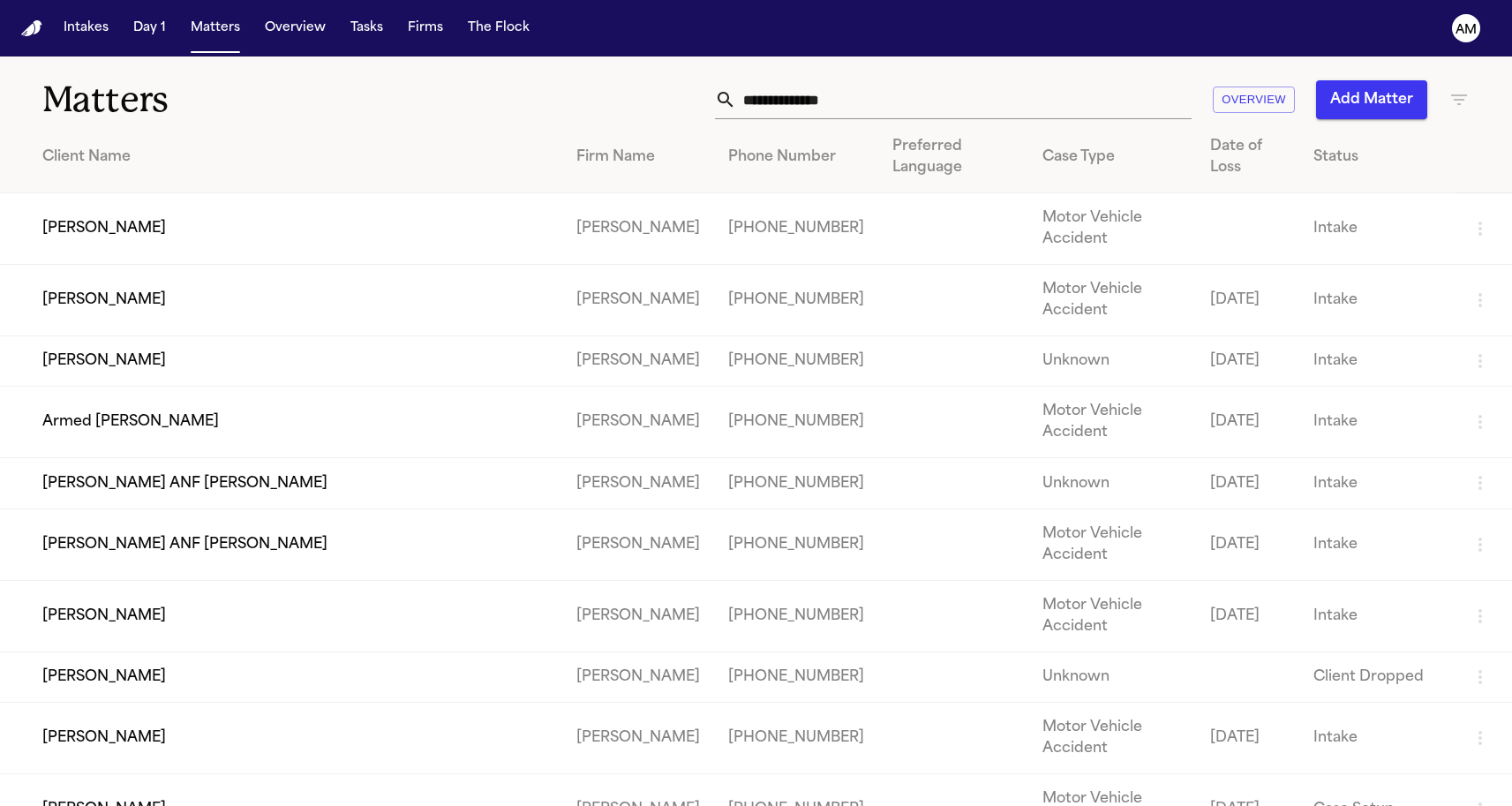
scroll to position [0, 0]
click at [126, 169] on th "Client Name" at bounding box center [281, 157] width 562 height 72
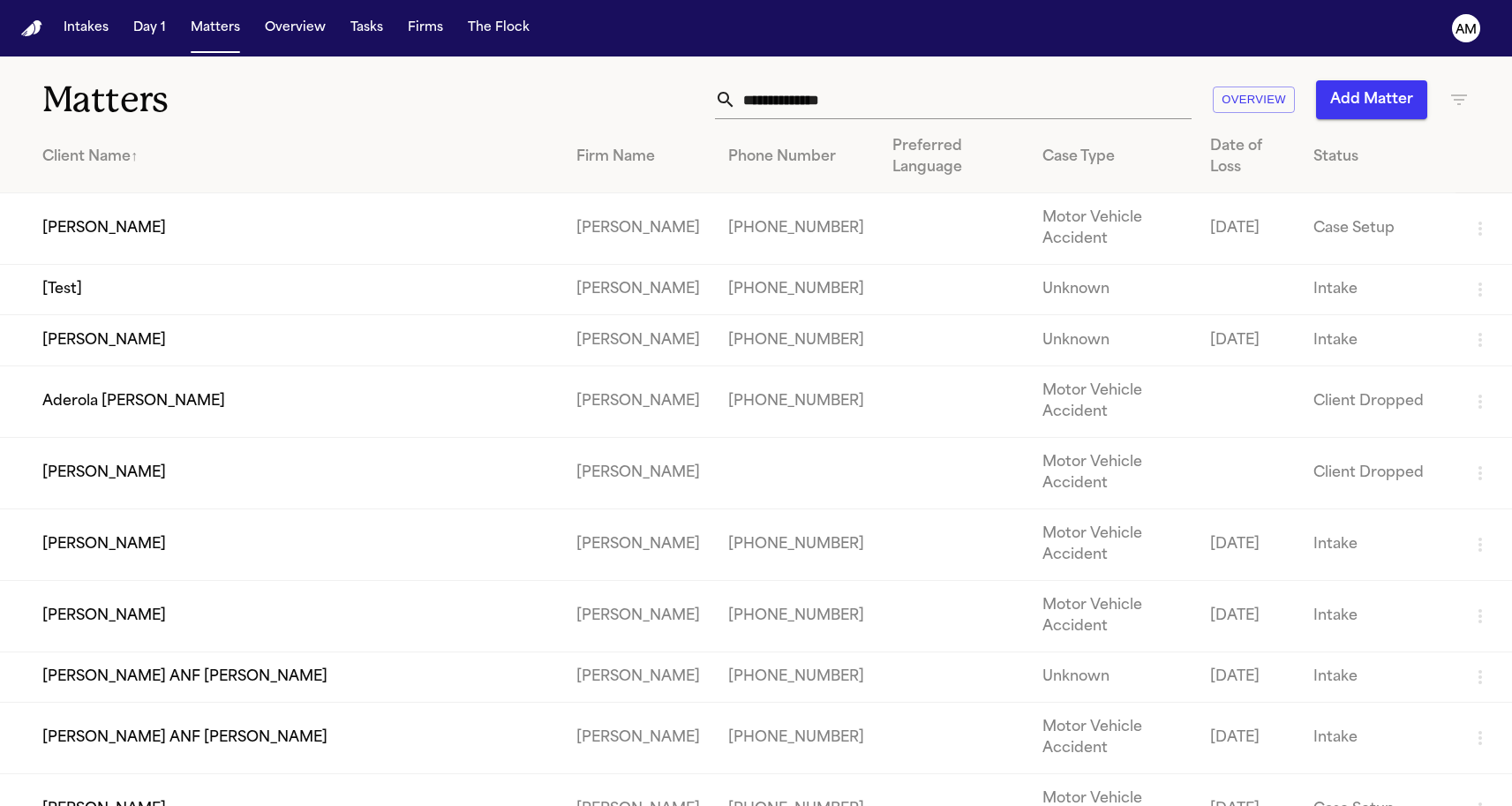
click at [126, 169] on th "Client Name ↑" at bounding box center [281, 157] width 562 height 72
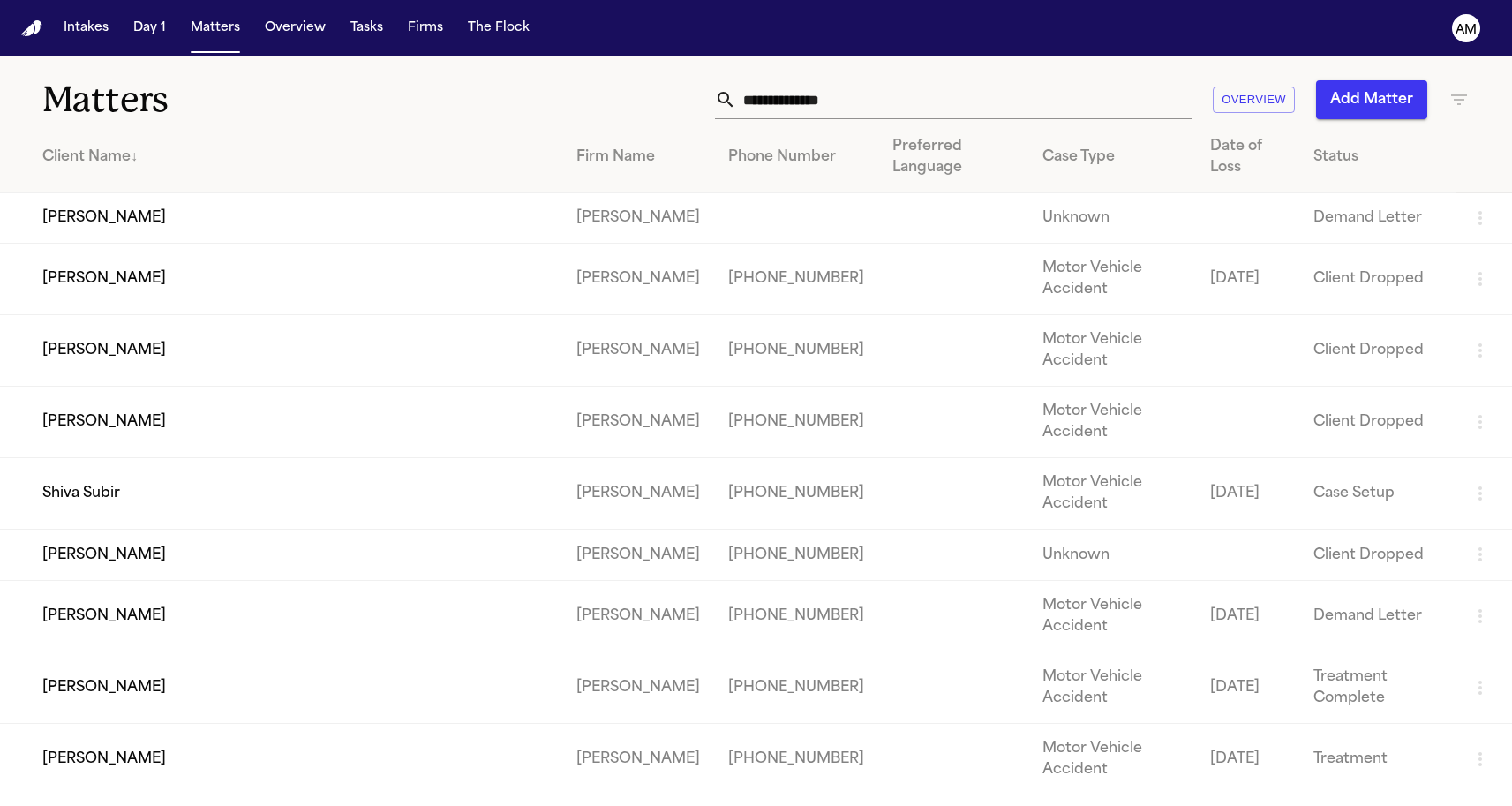
click at [126, 169] on th "Client Name ↓" at bounding box center [281, 157] width 562 height 72
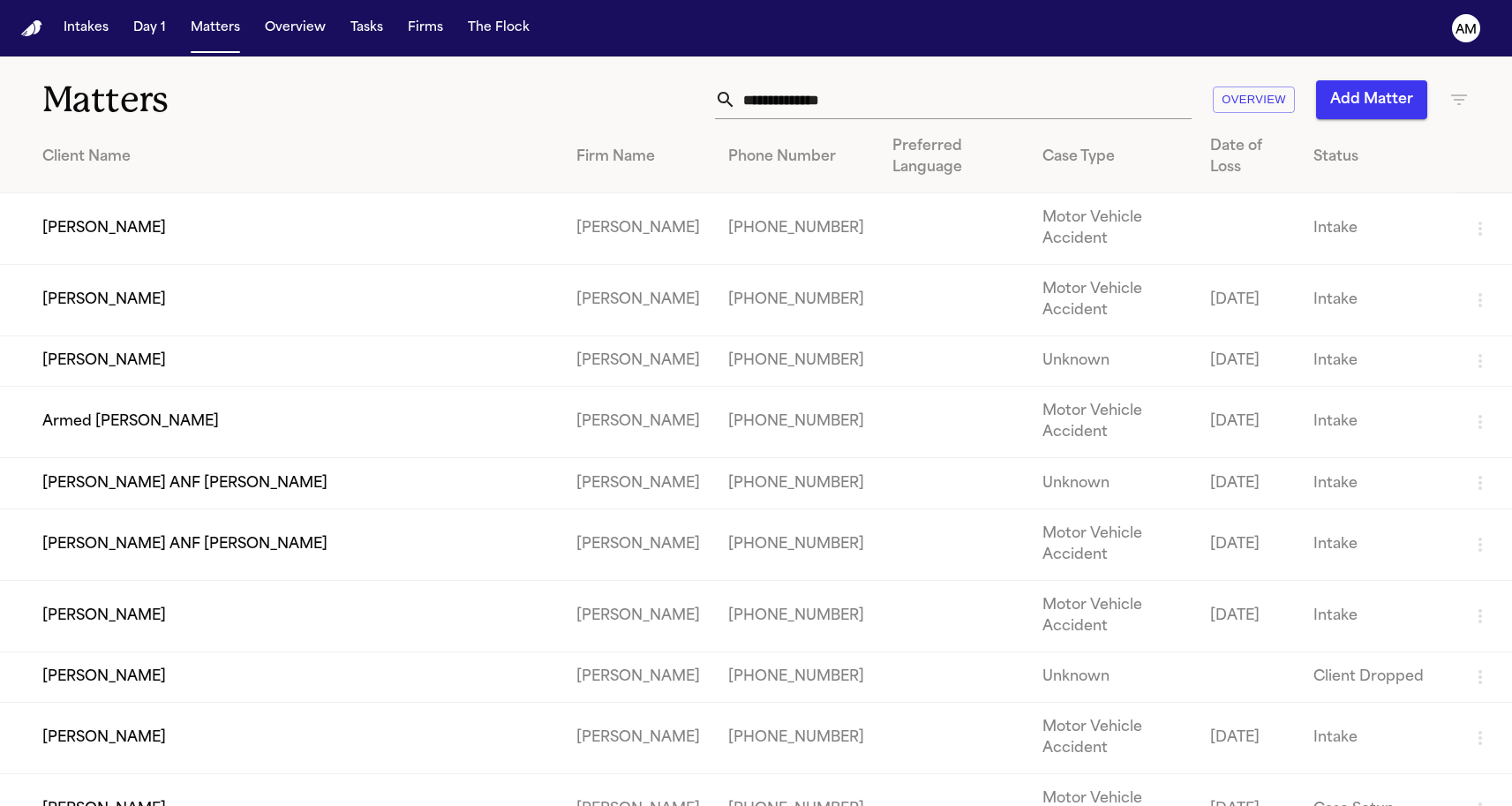
click at [126, 169] on th "Client Name" at bounding box center [281, 157] width 562 height 72
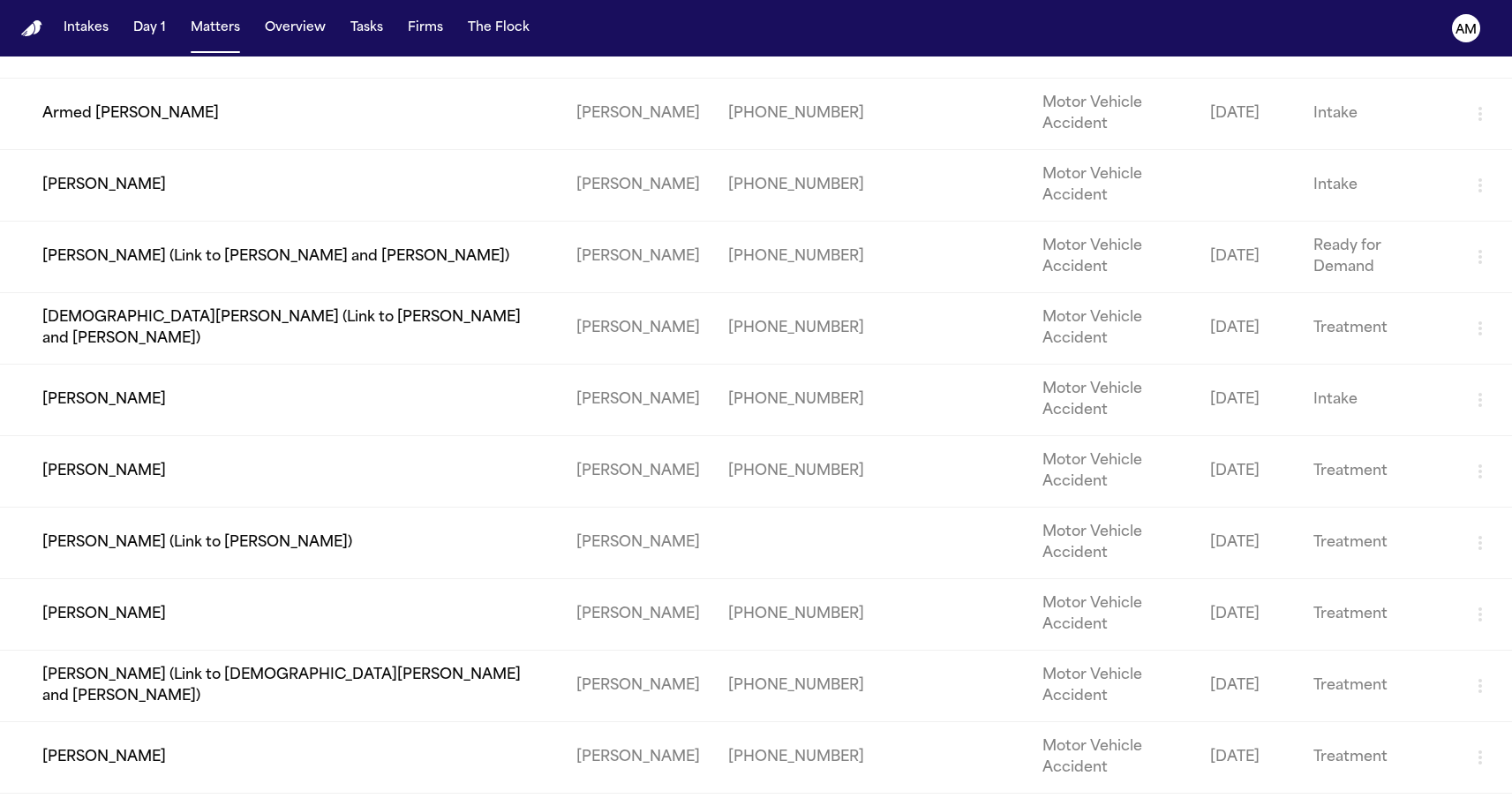
scroll to position [655, 0]
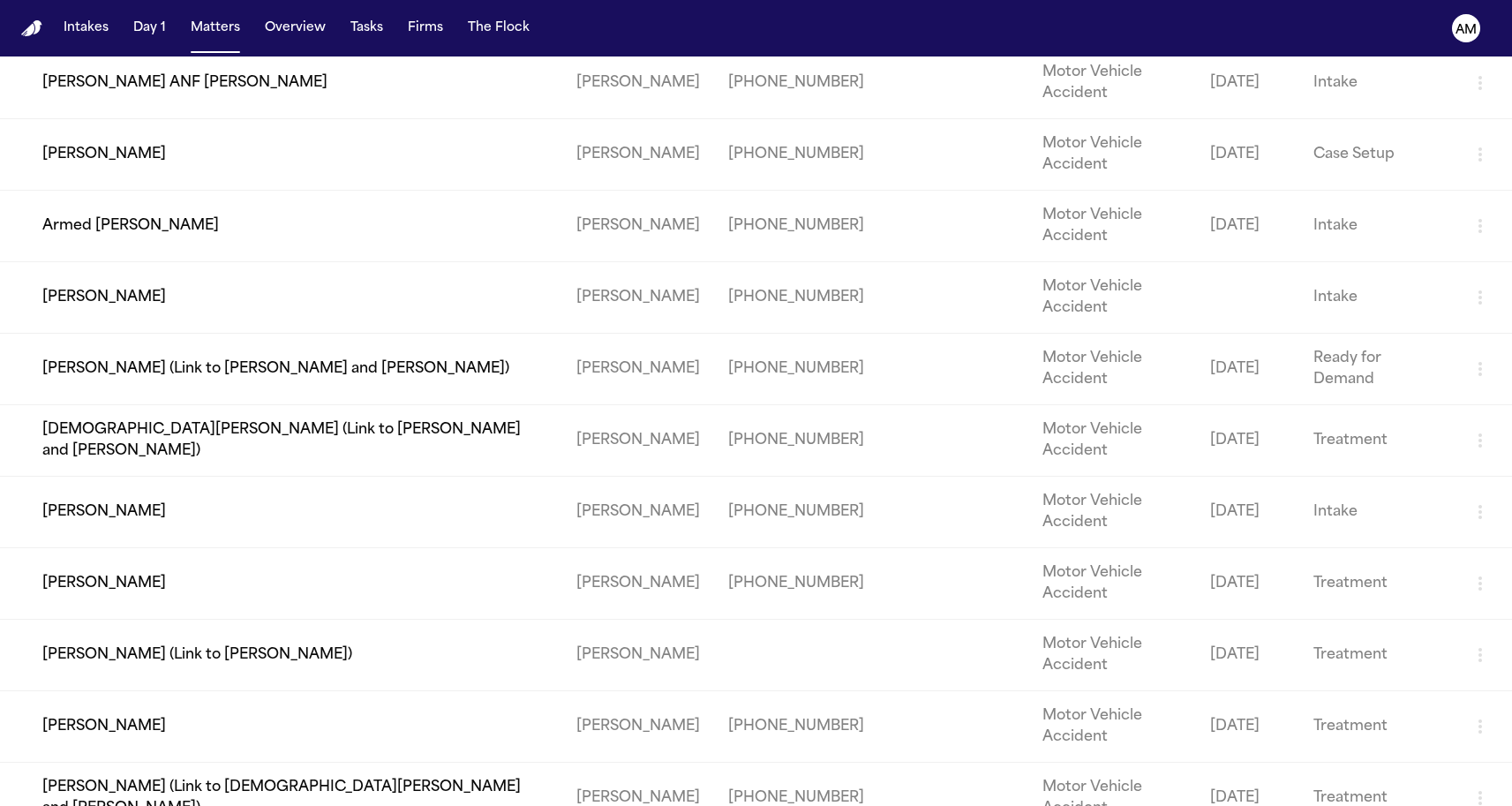
click at [200, 406] on td "Cameron Howard (Link to Fajah Brown and Christen Alexander)" at bounding box center [281, 370] width 562 height 72
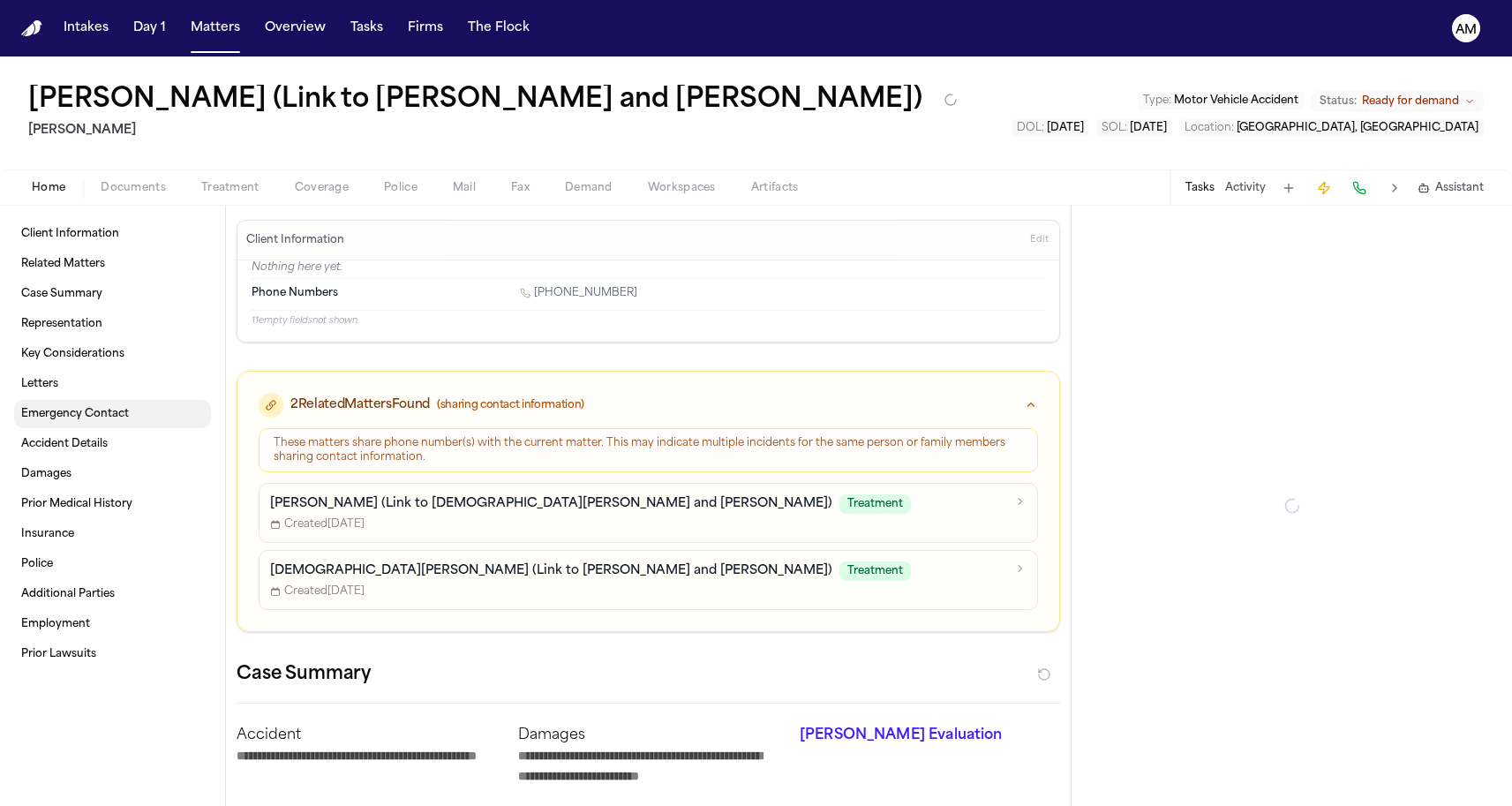
type textarea "*"
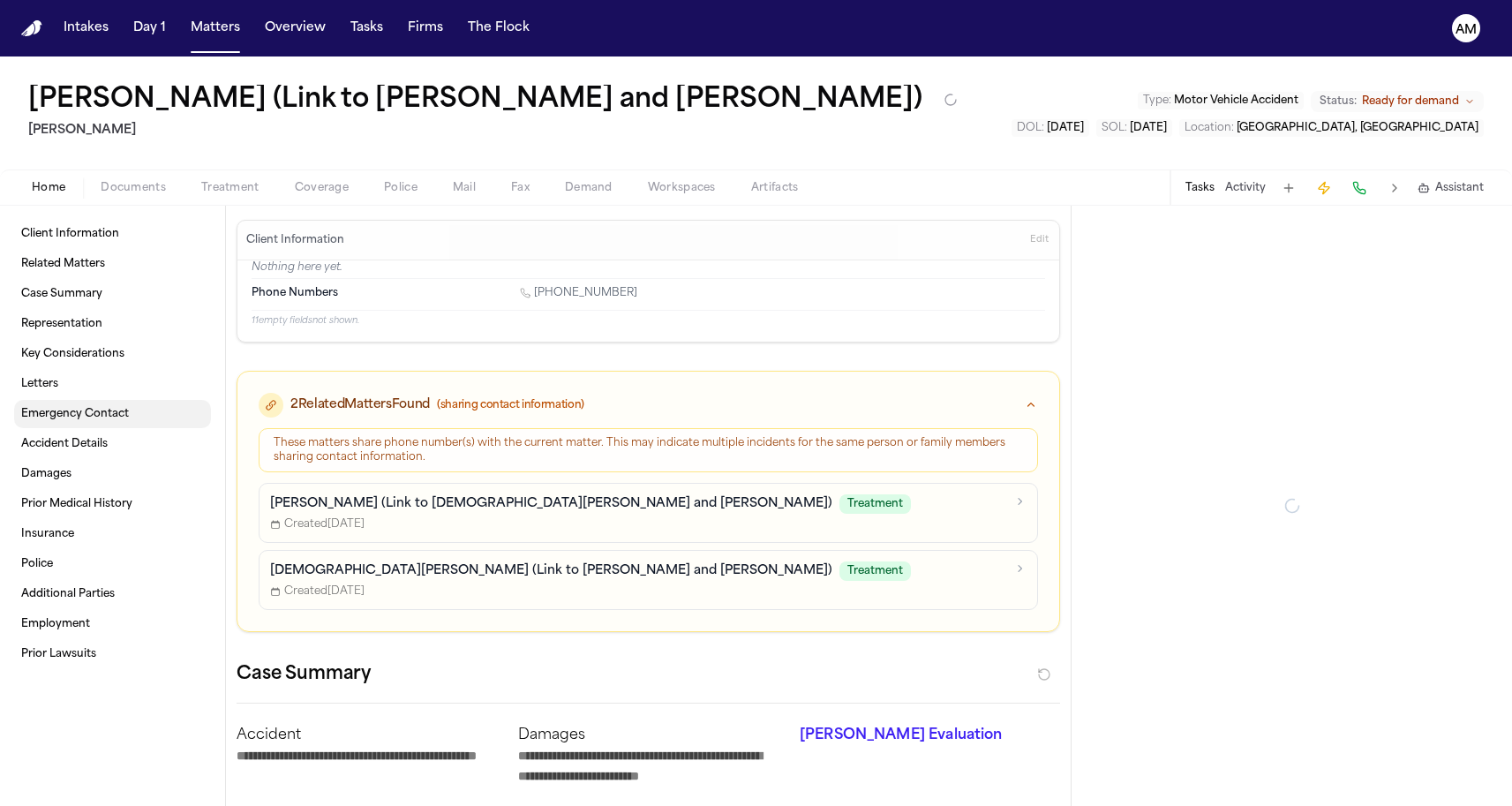
type textarea "*"
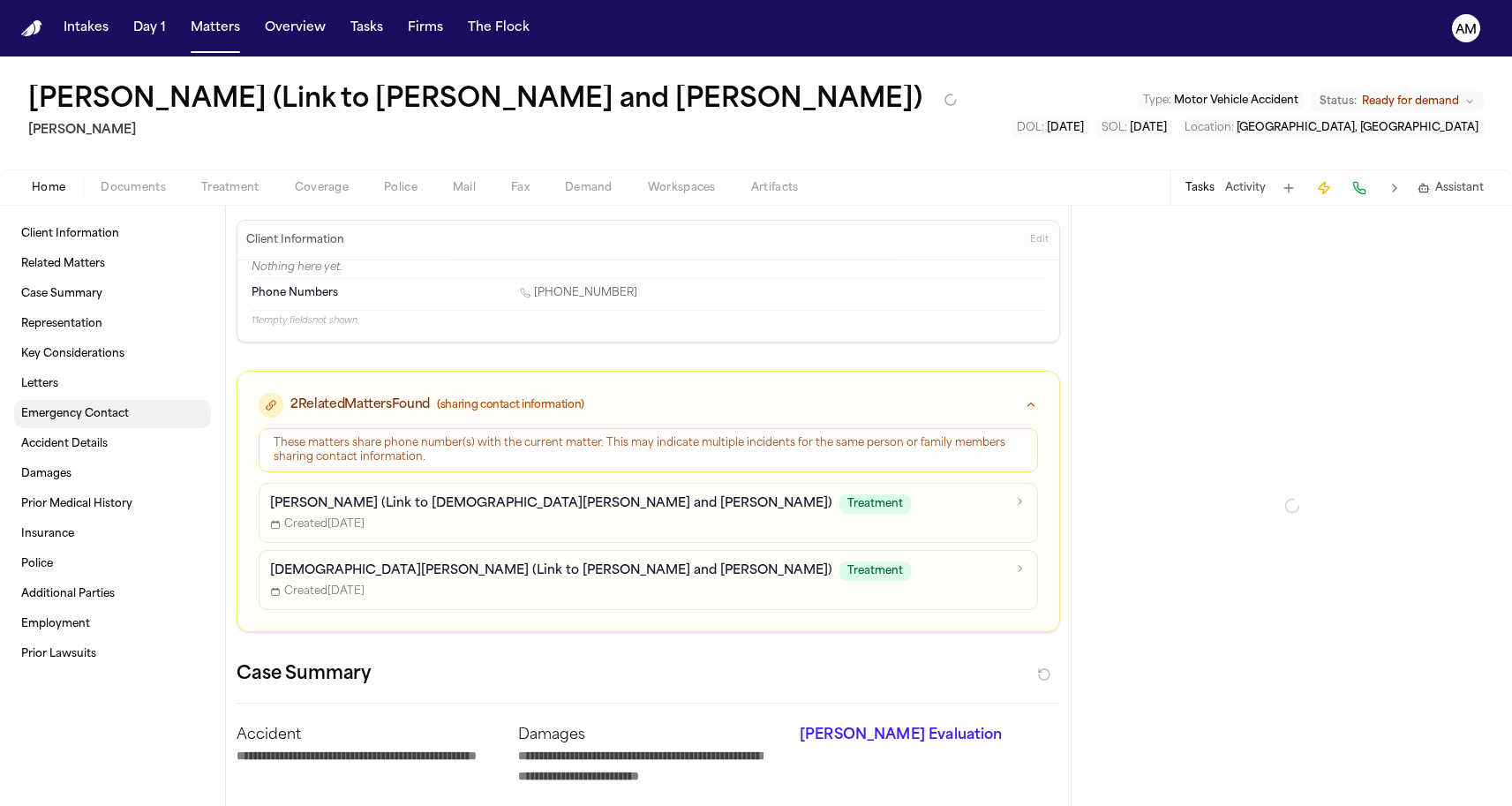
type textarea "*"
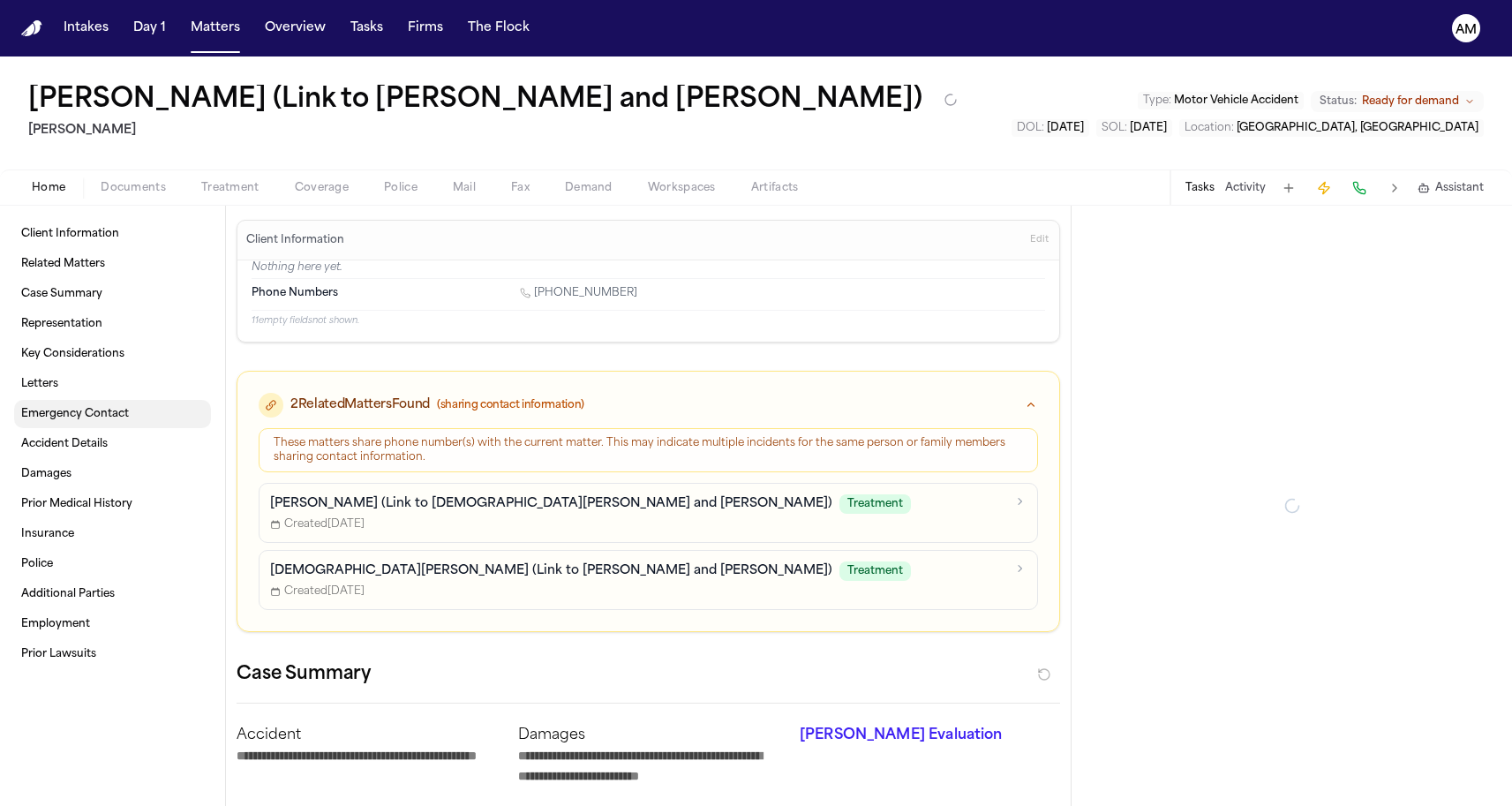
type textarea "*"
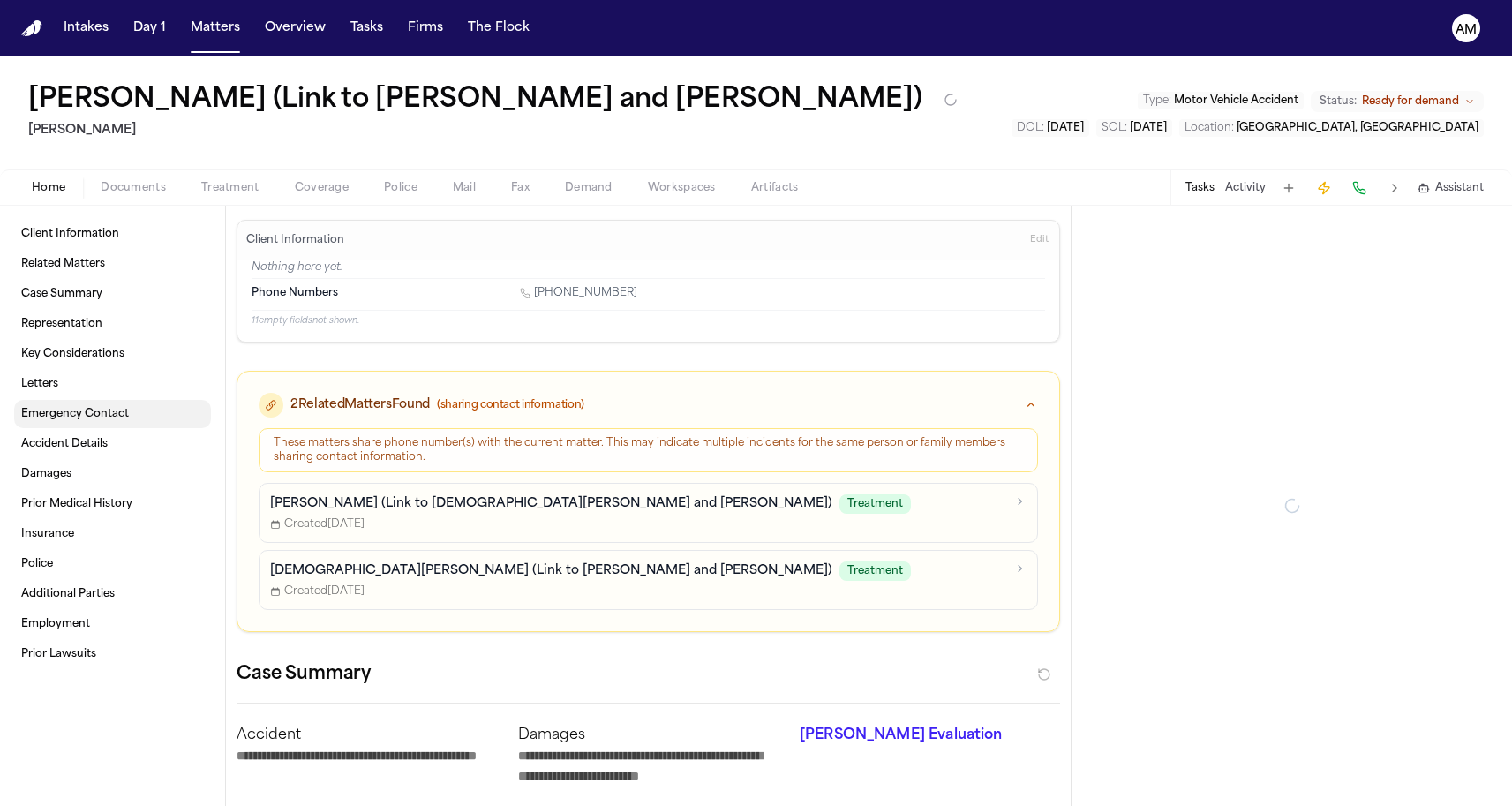
type textarea "*"
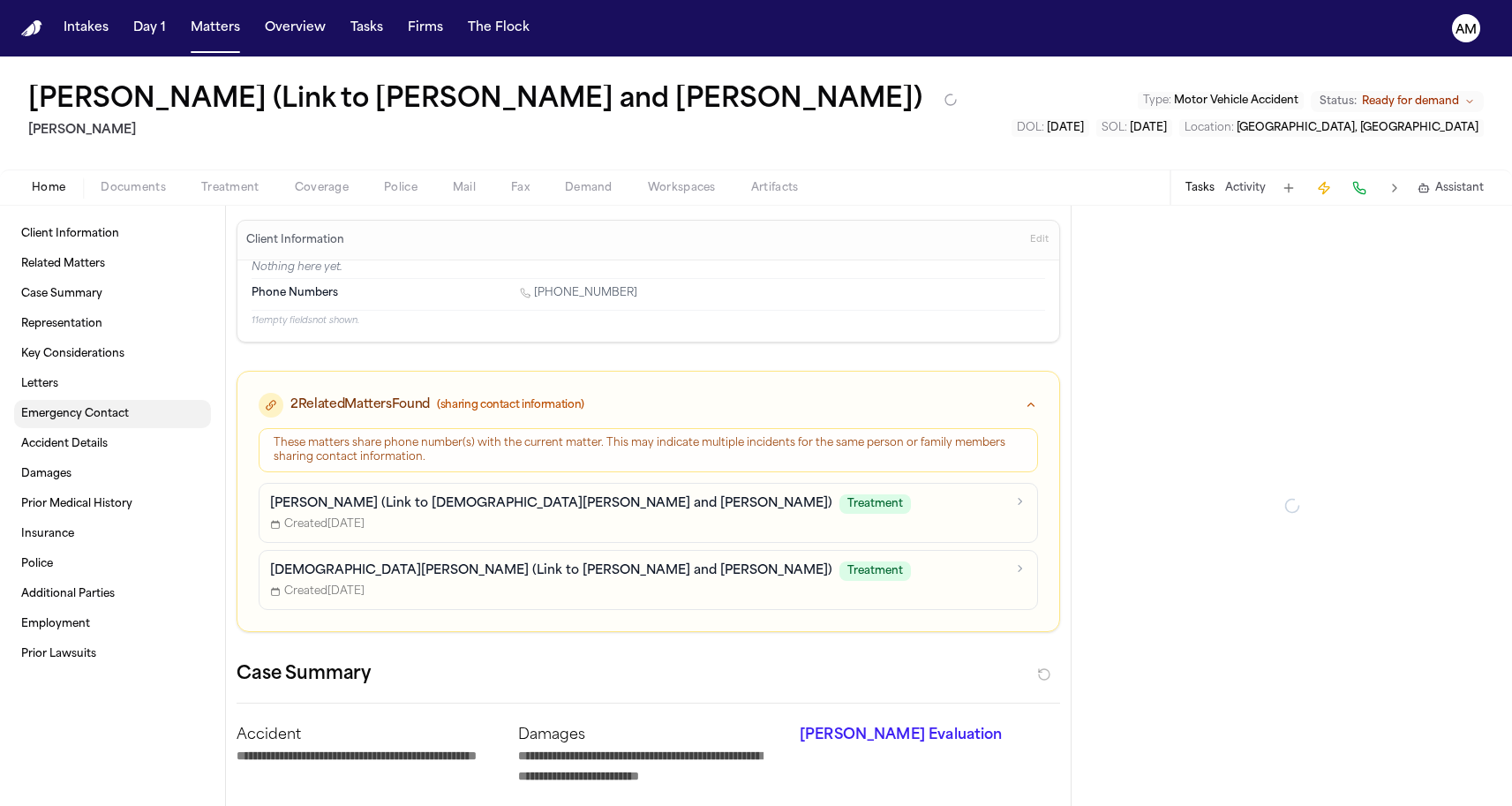
type textarea "*"
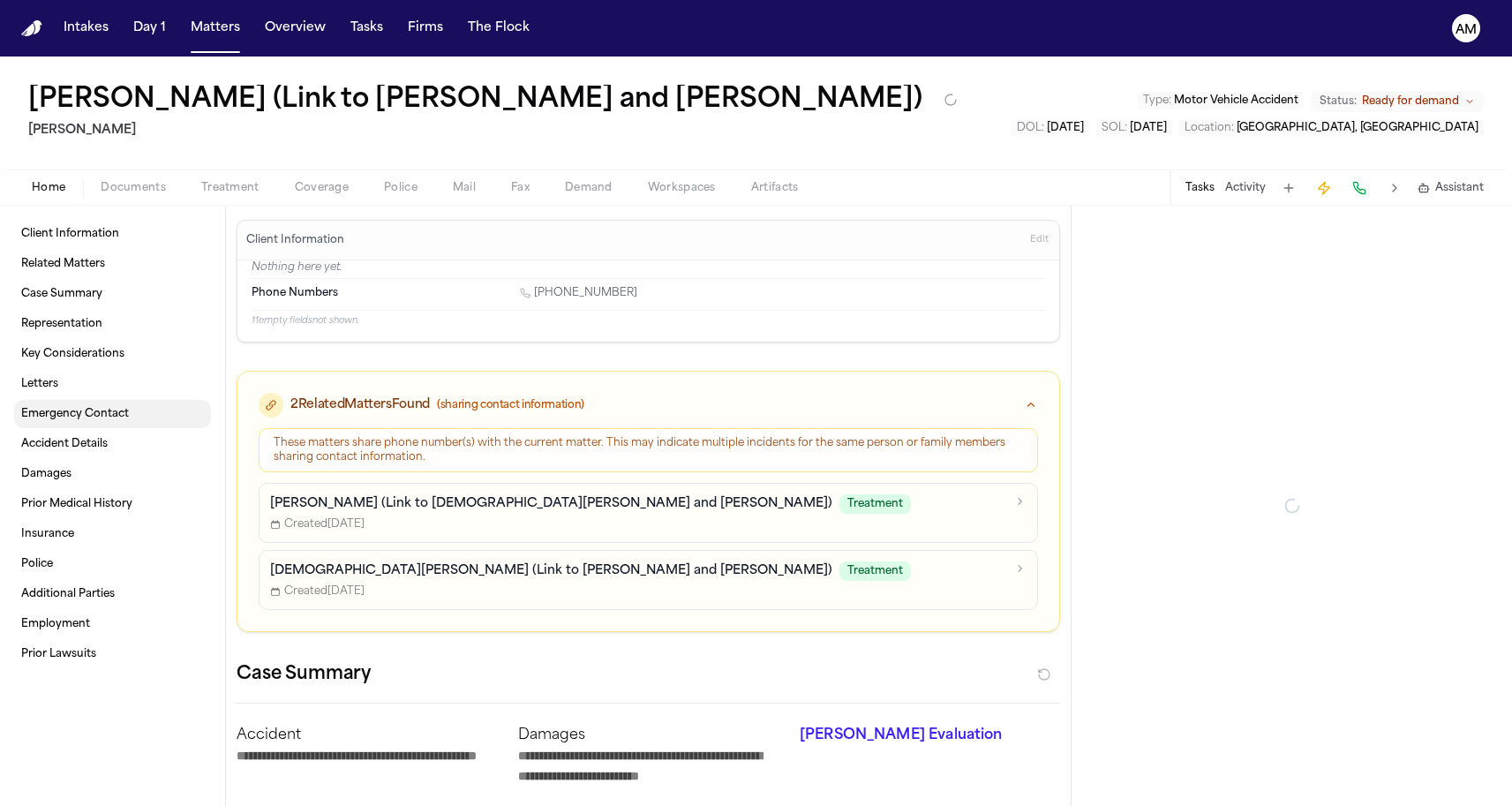
type textarea "*"
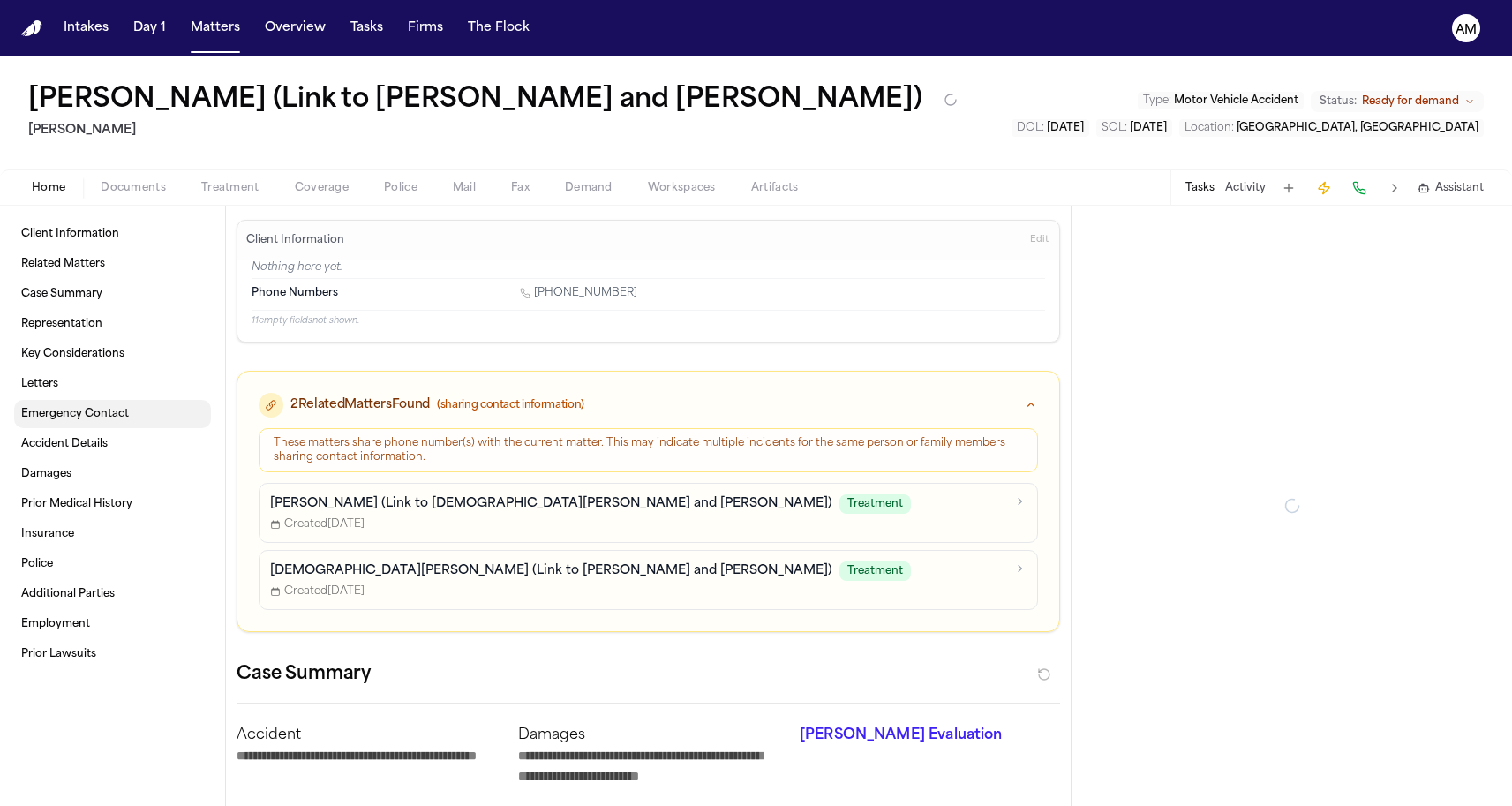
type textarea "*"
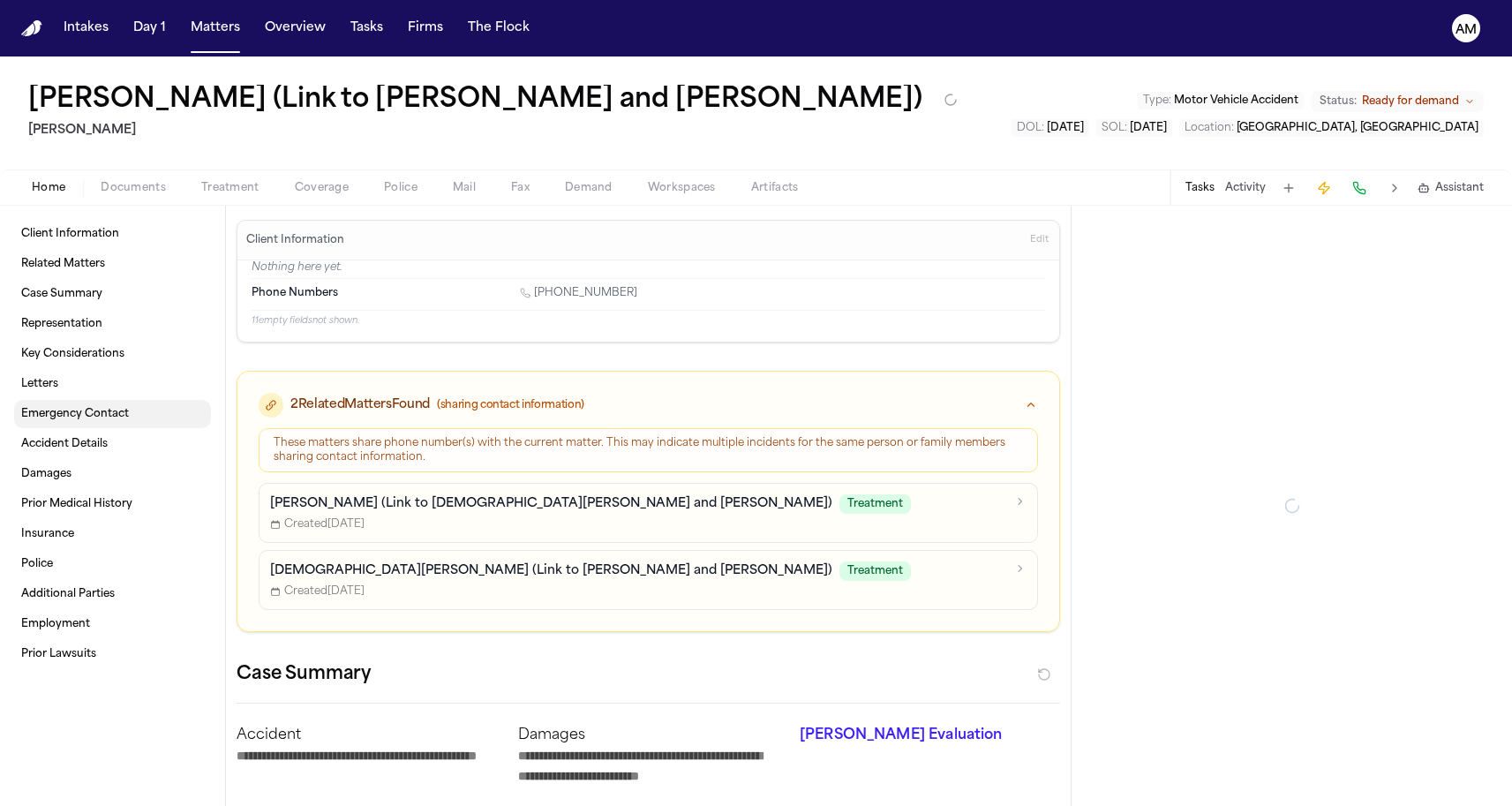
type textarea "*"
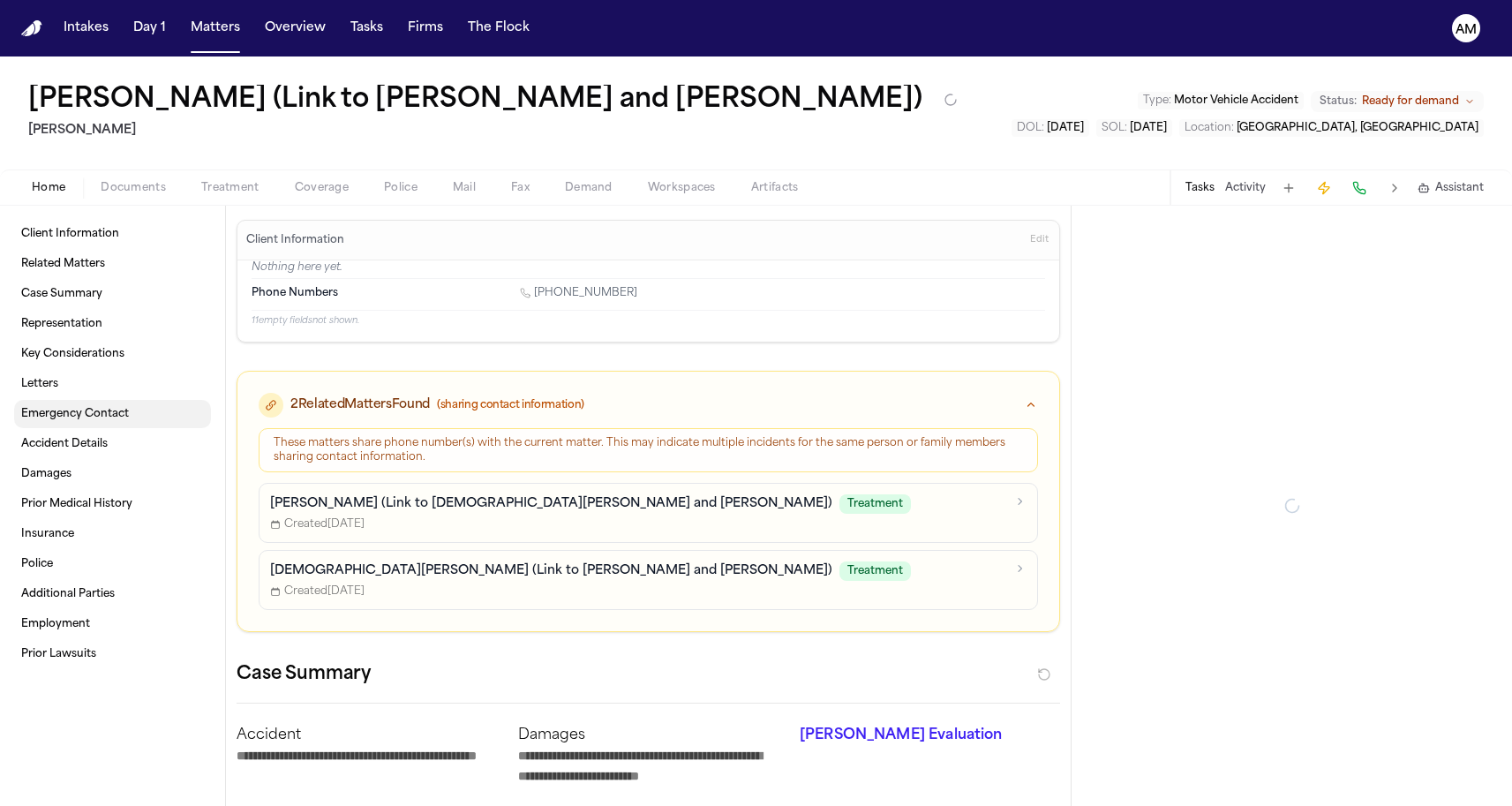
type textarea "*"
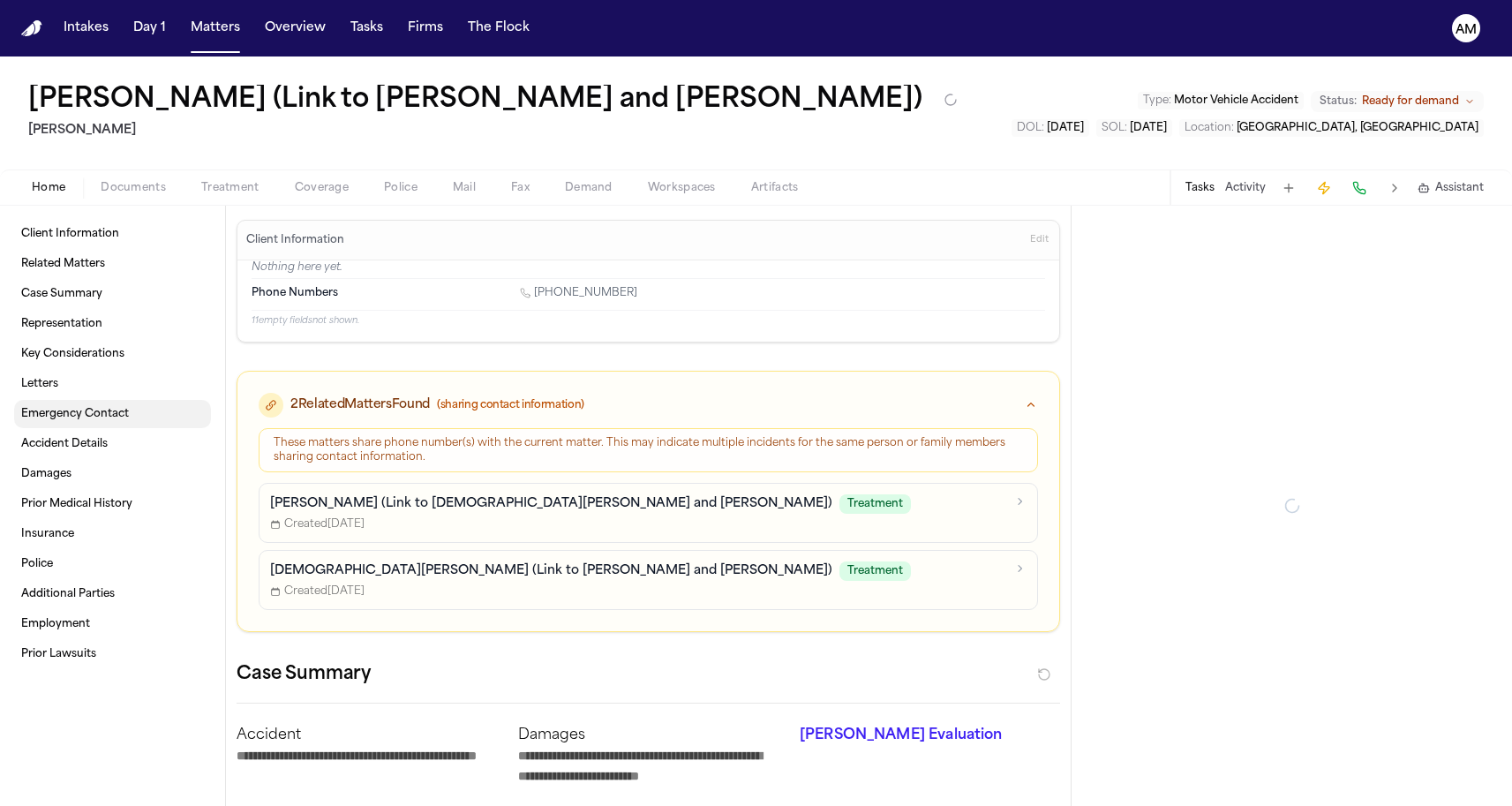
type textarea "*"
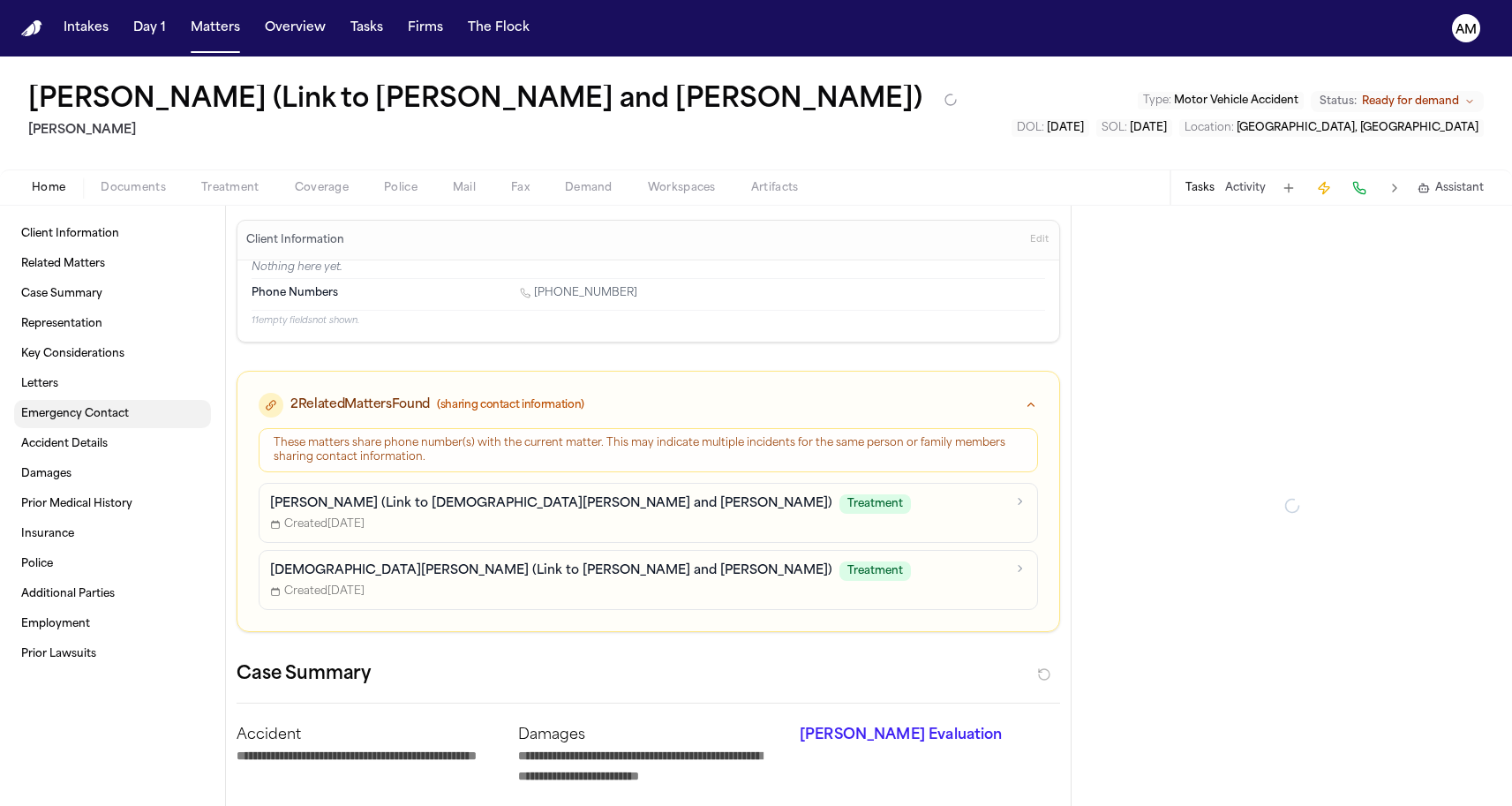
type textarea "*"
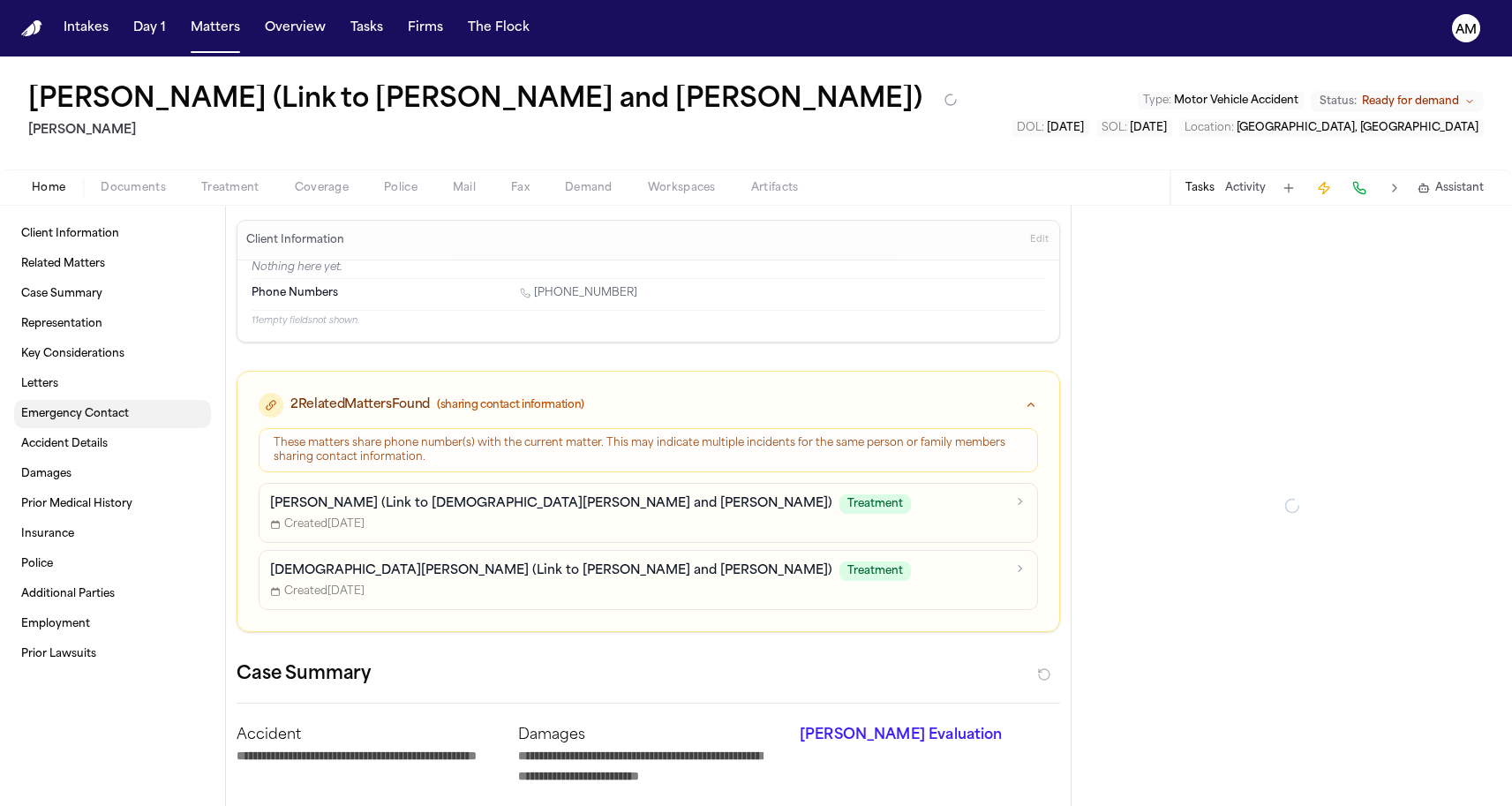
type textarea "*"
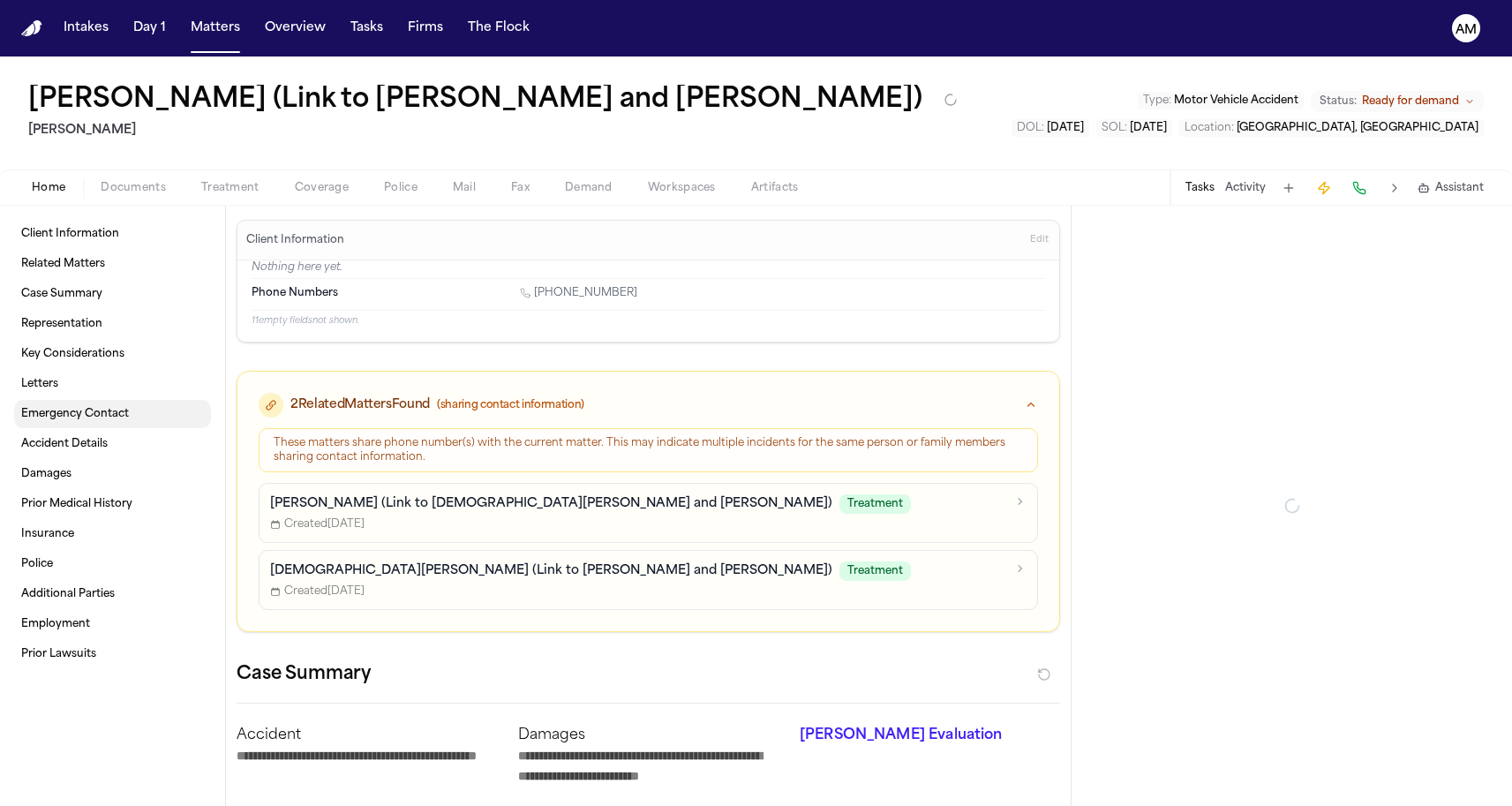
type textarea "*"
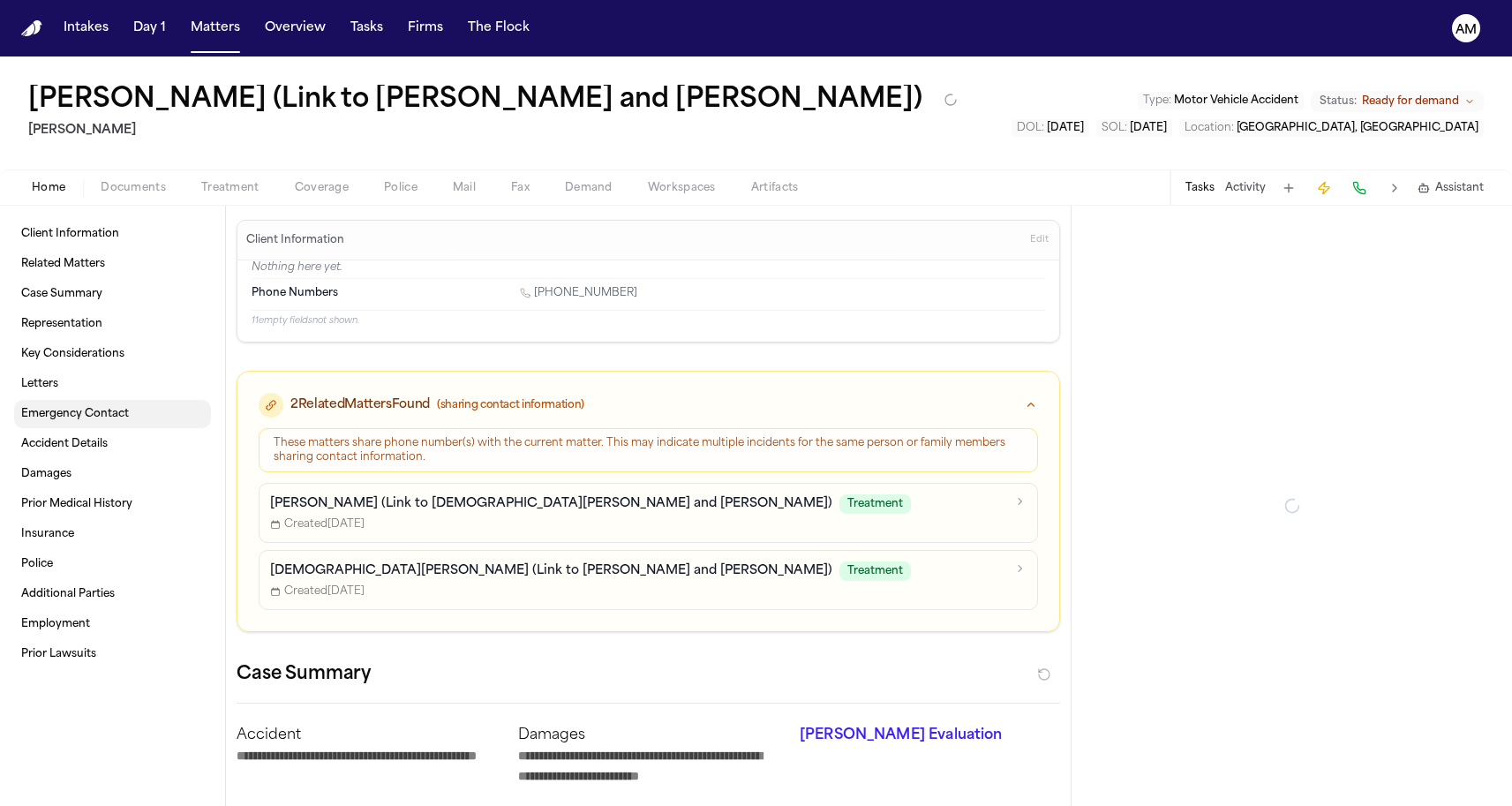
type textarea "*"
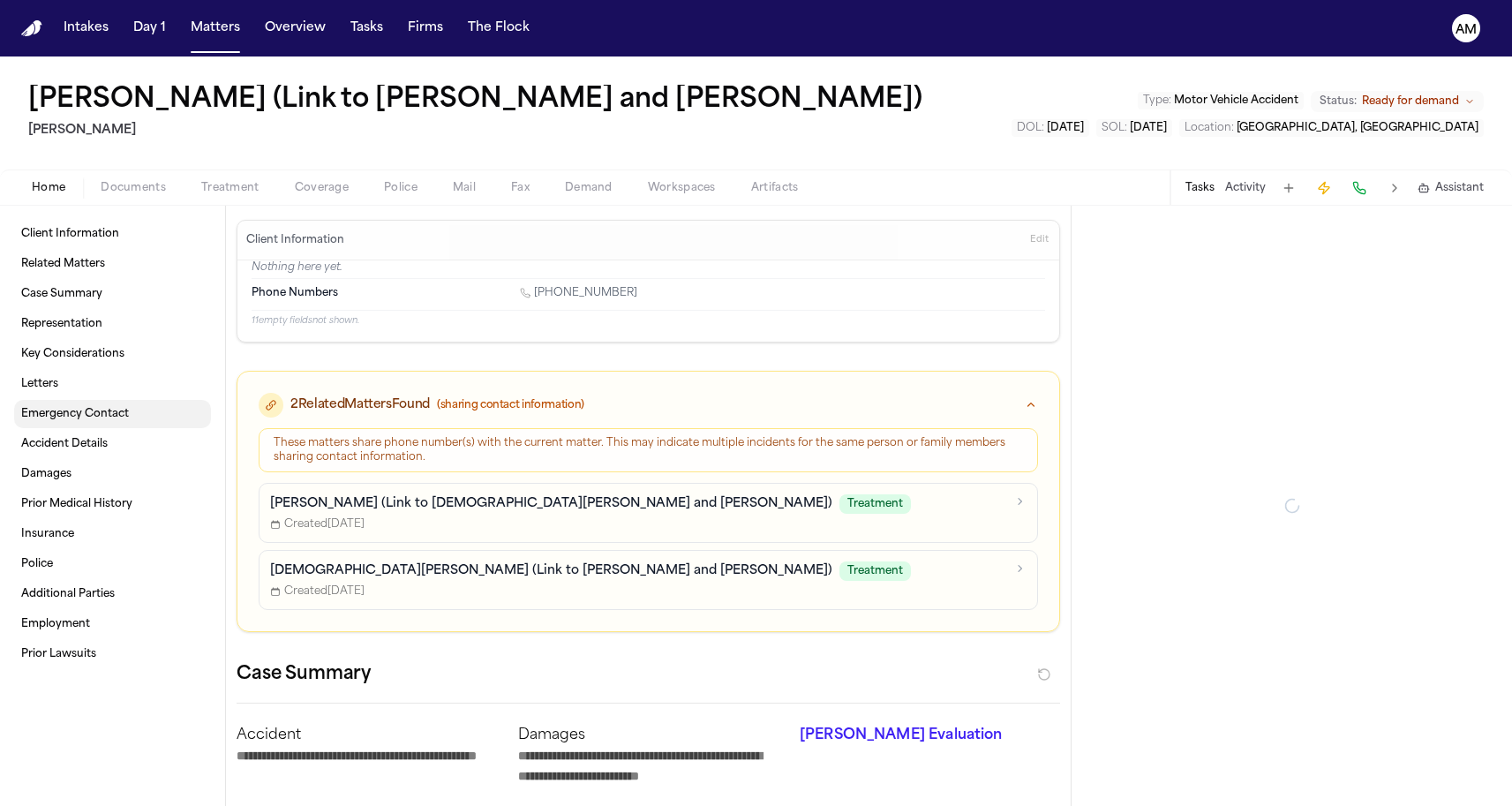
type textarea "*"
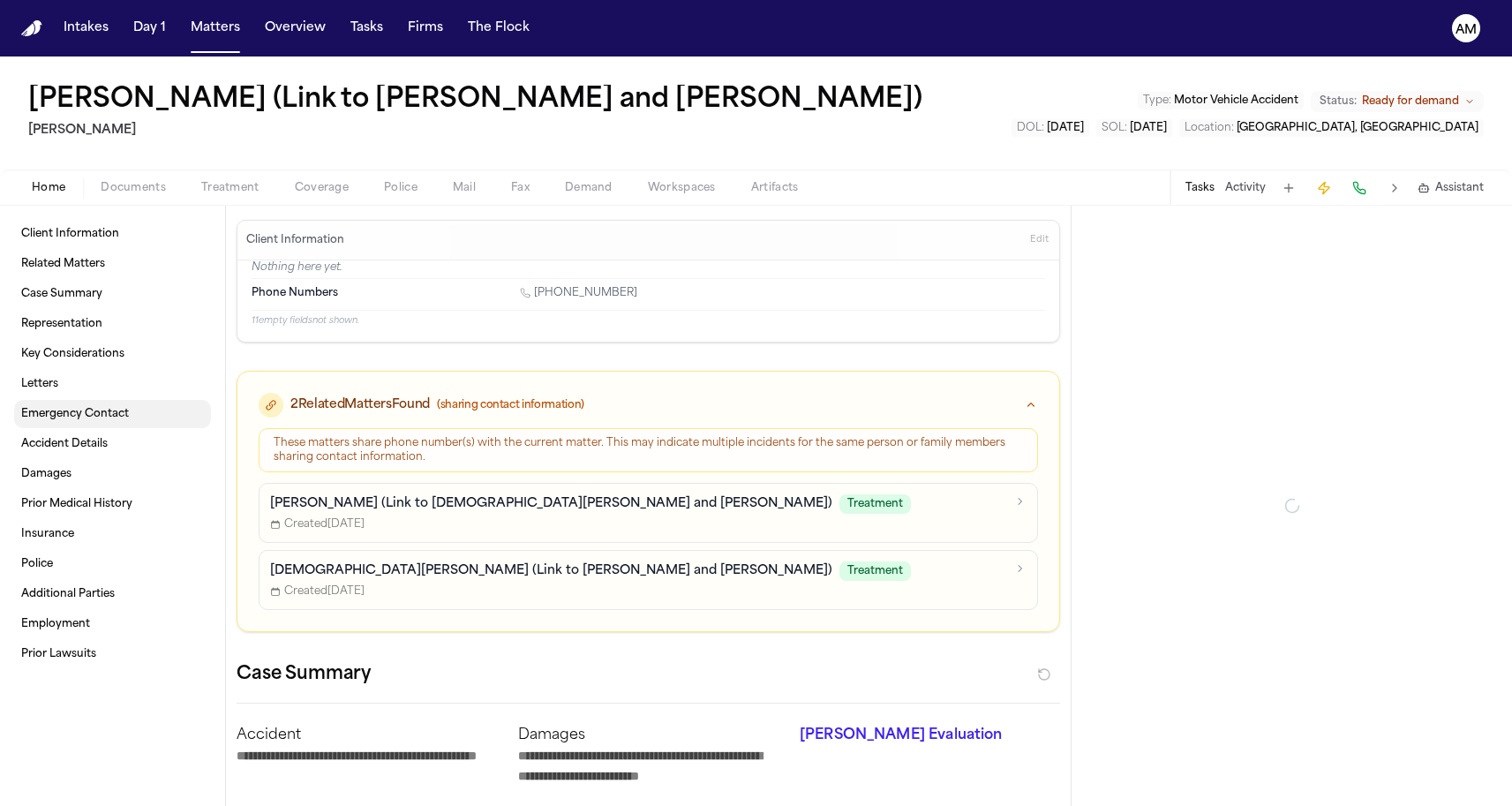
type textarea "*"
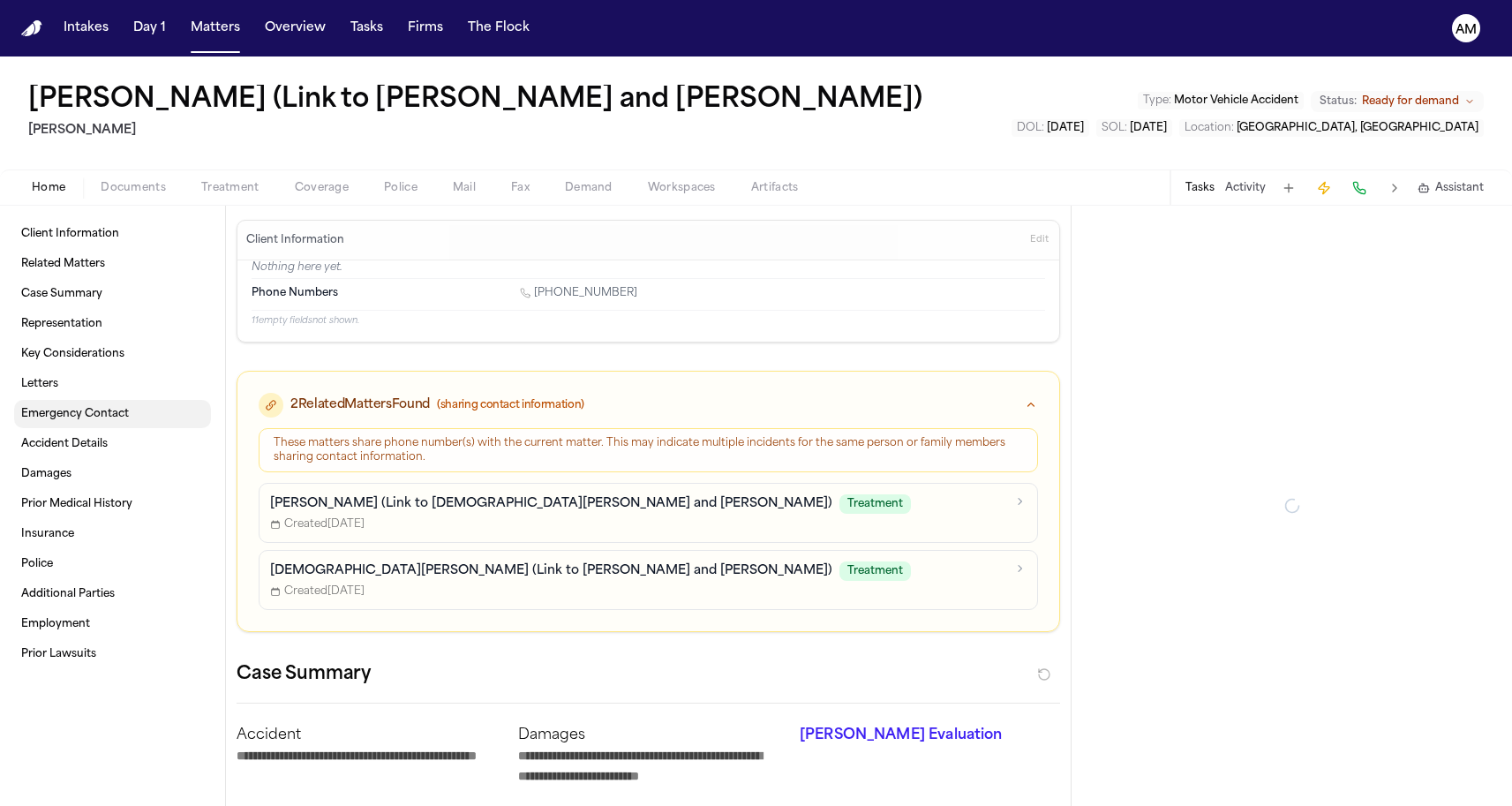
type textarea "*"
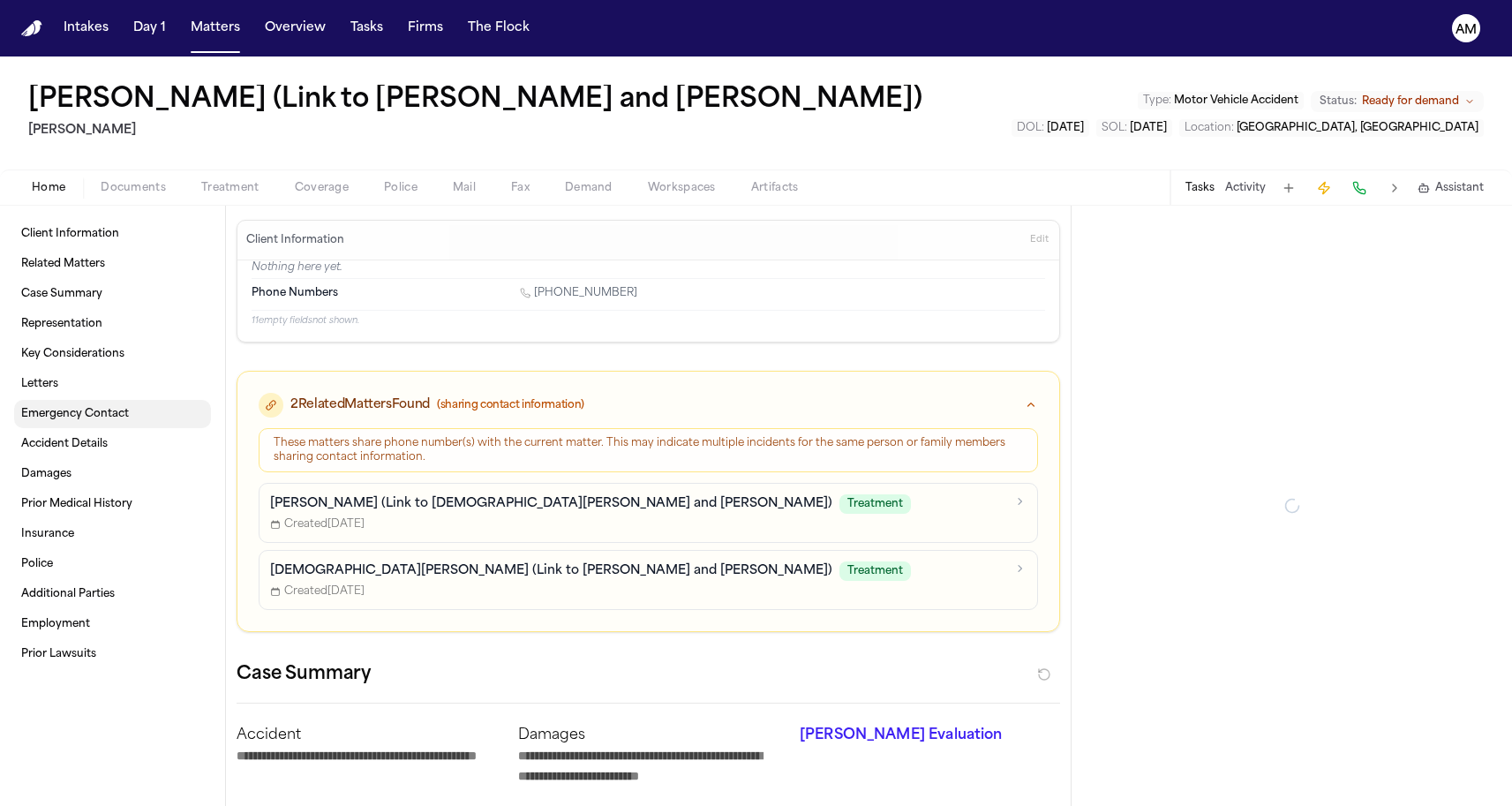
type textarea "*"
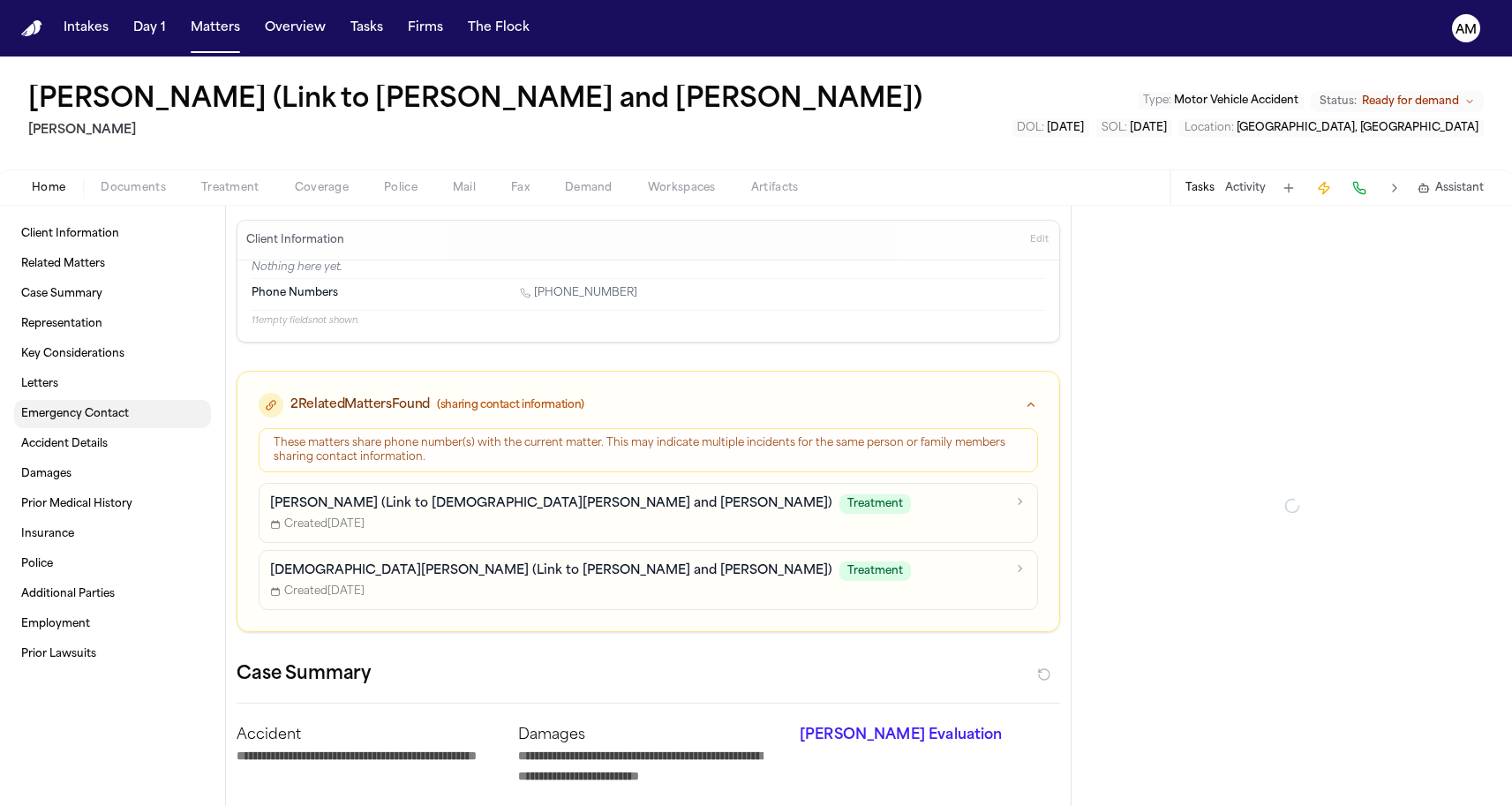
type textarea "*"
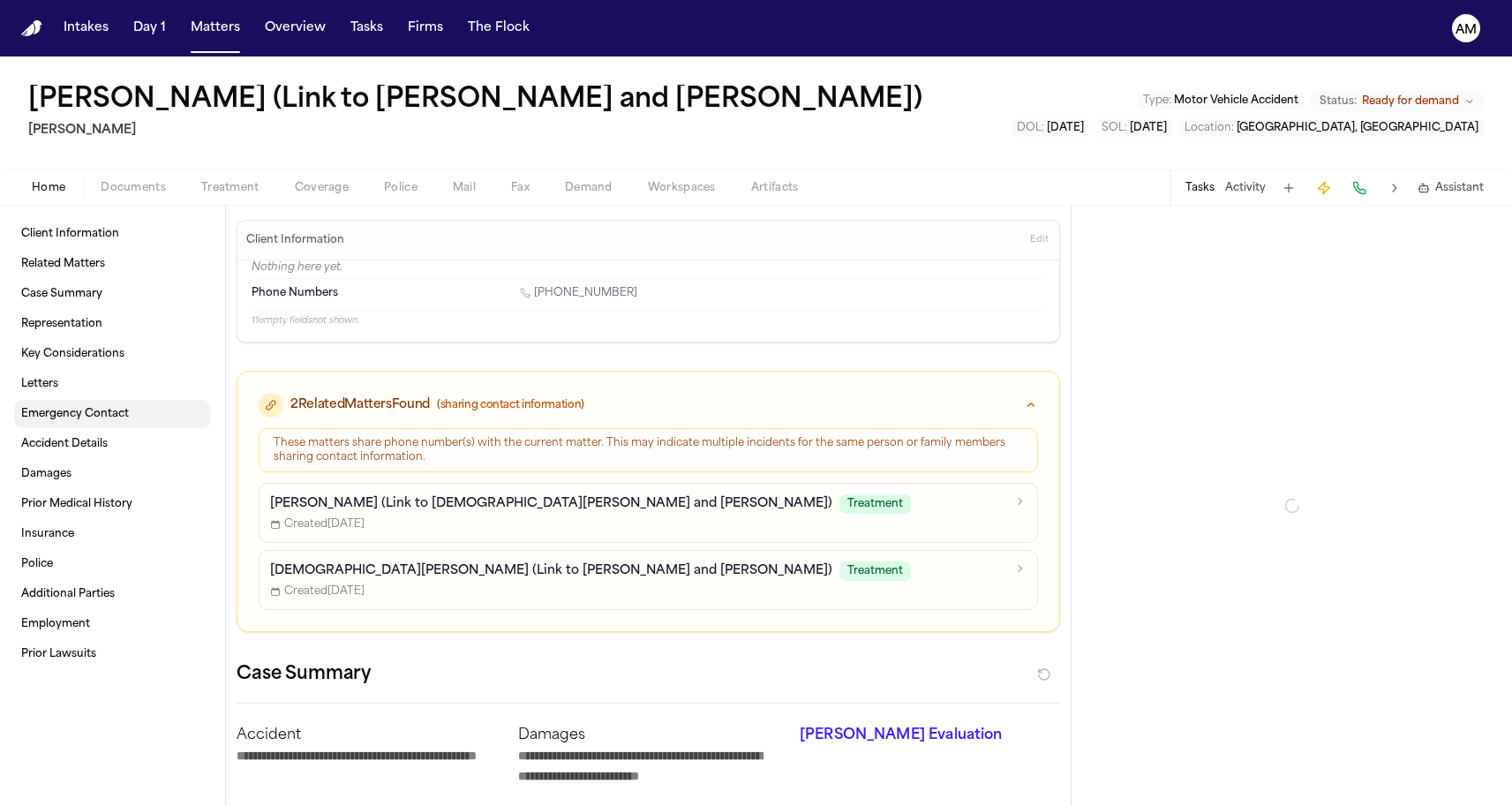
type textarea "*"
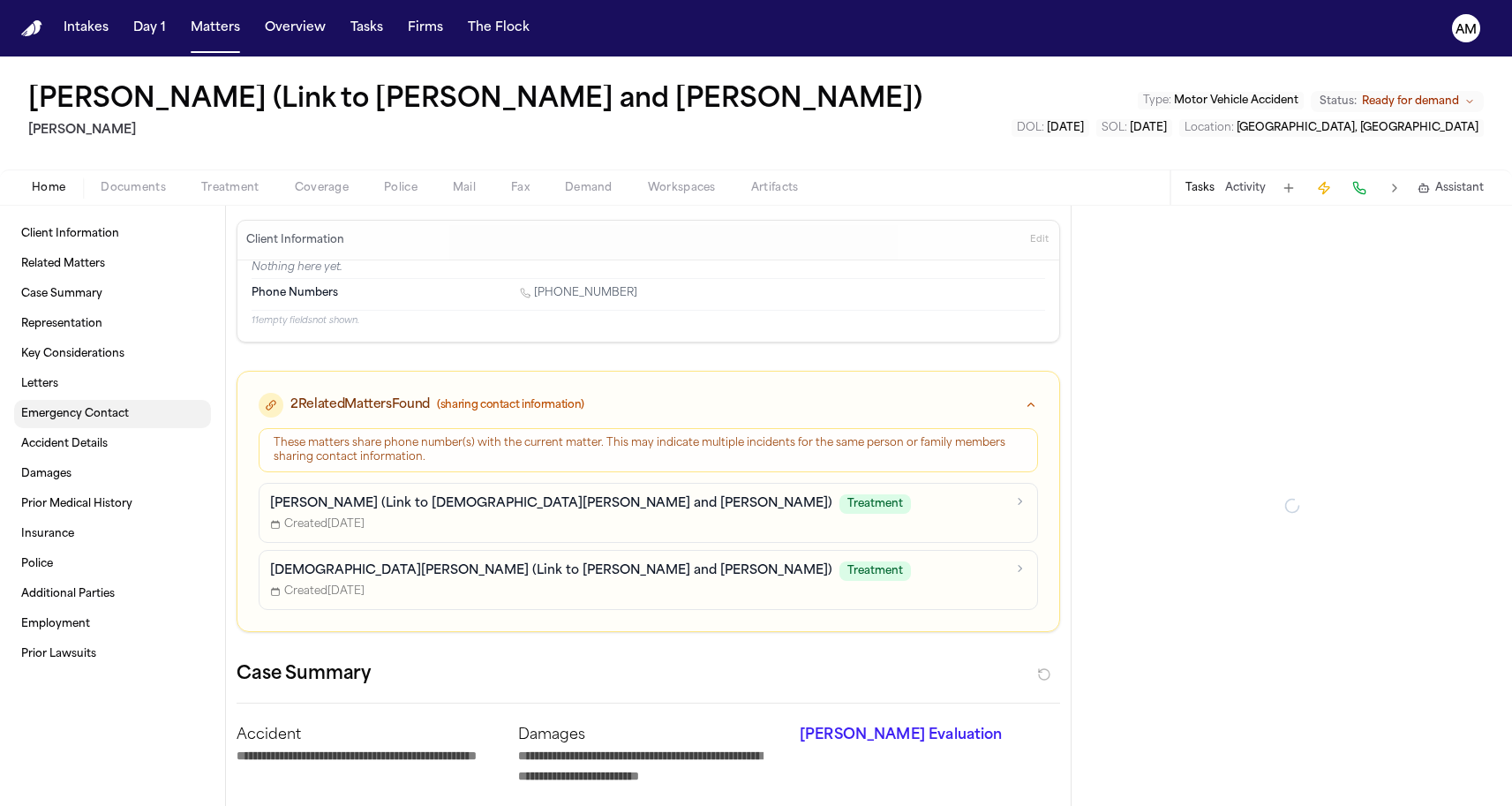
type textarea "*"
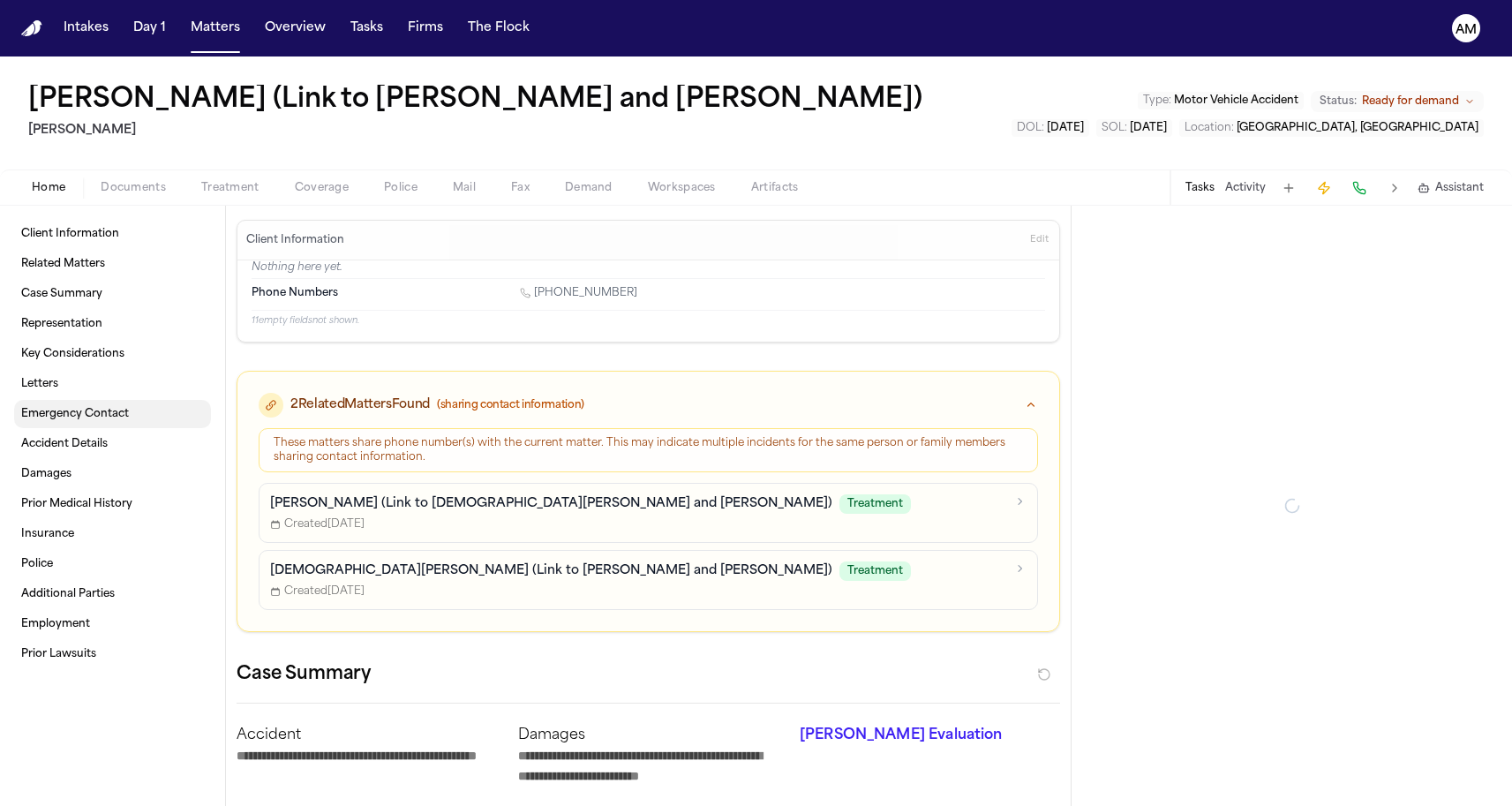
type textarea "*"
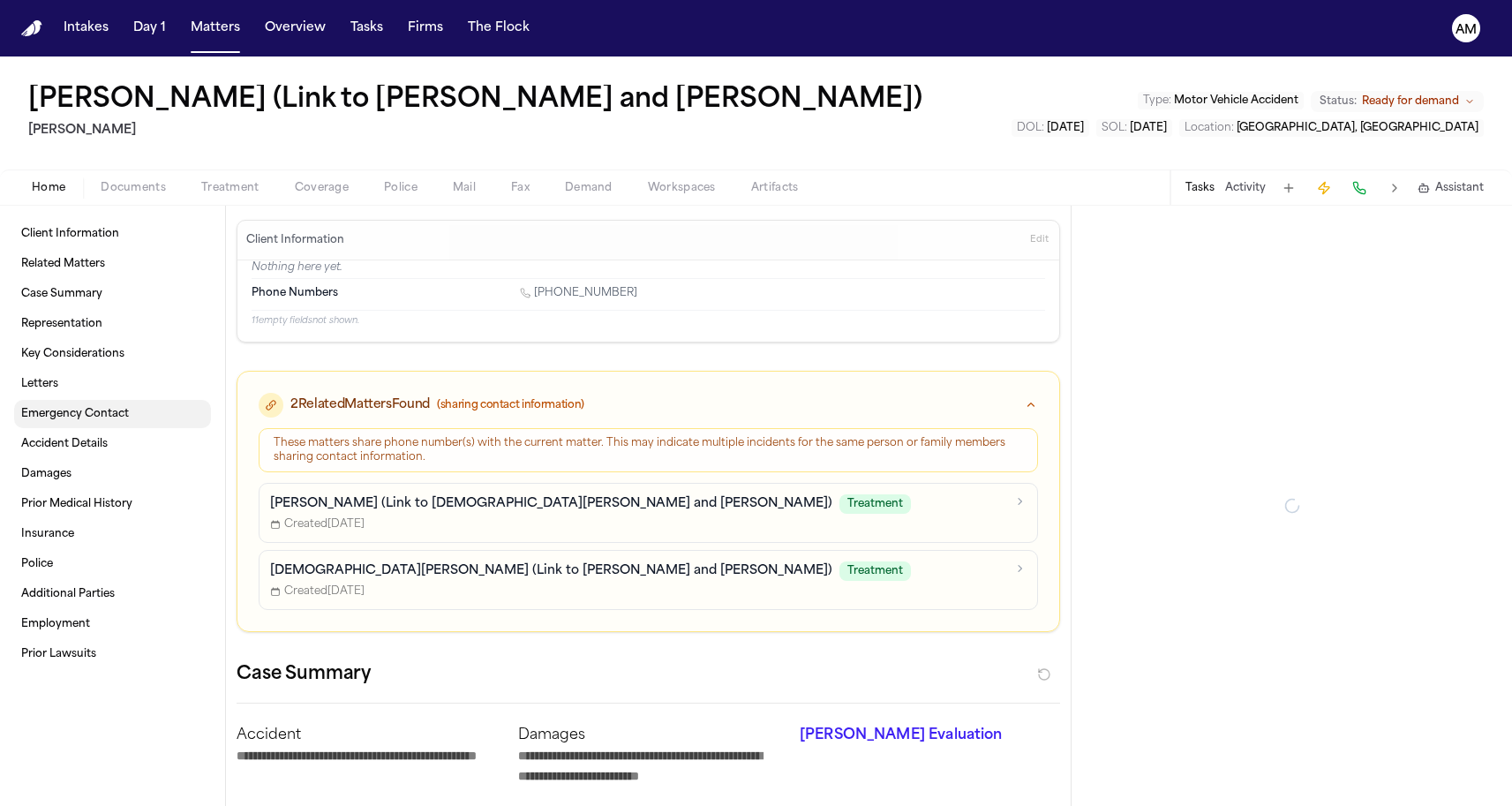
type textarea "*"
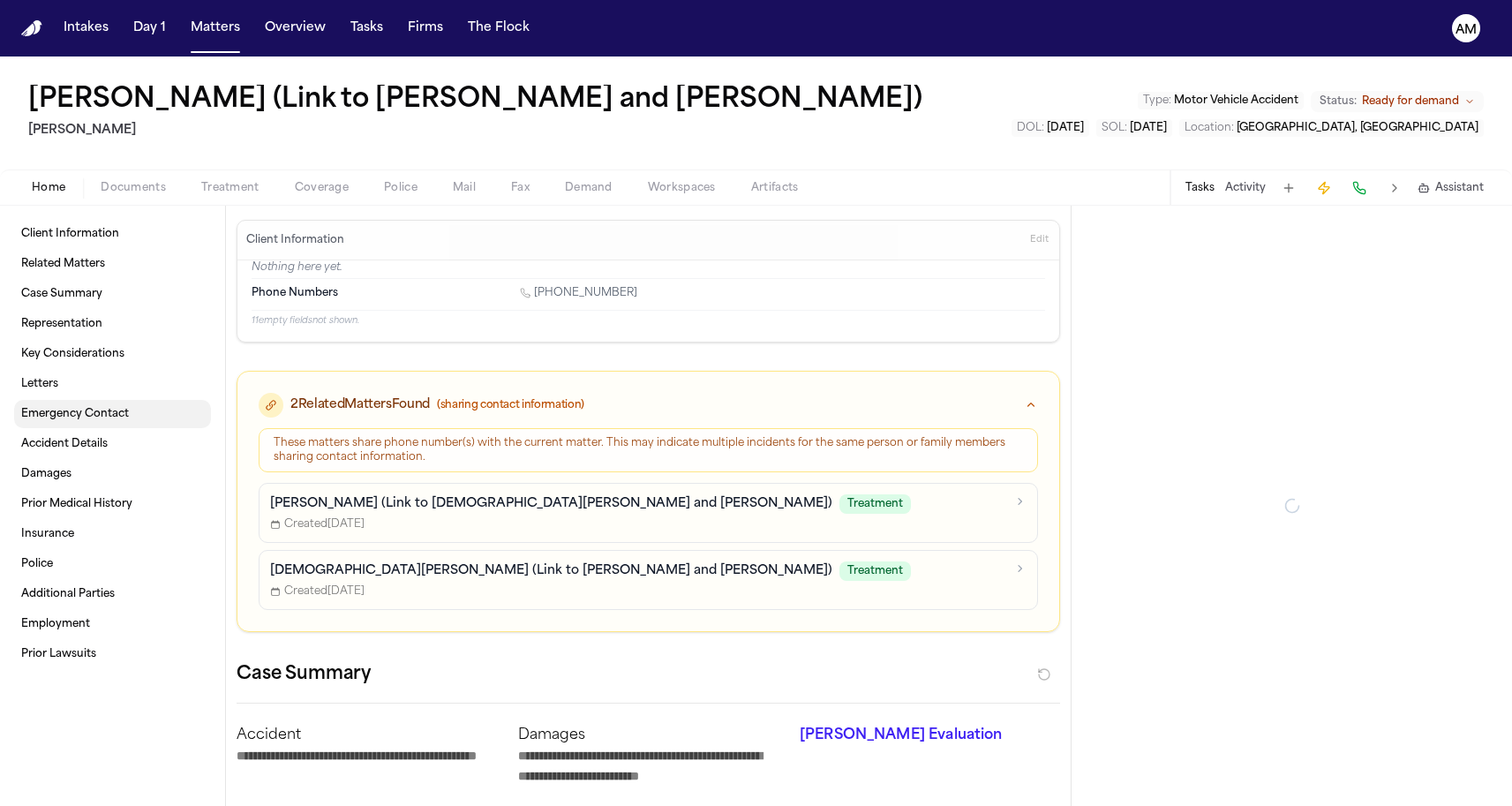
type textarea "*"
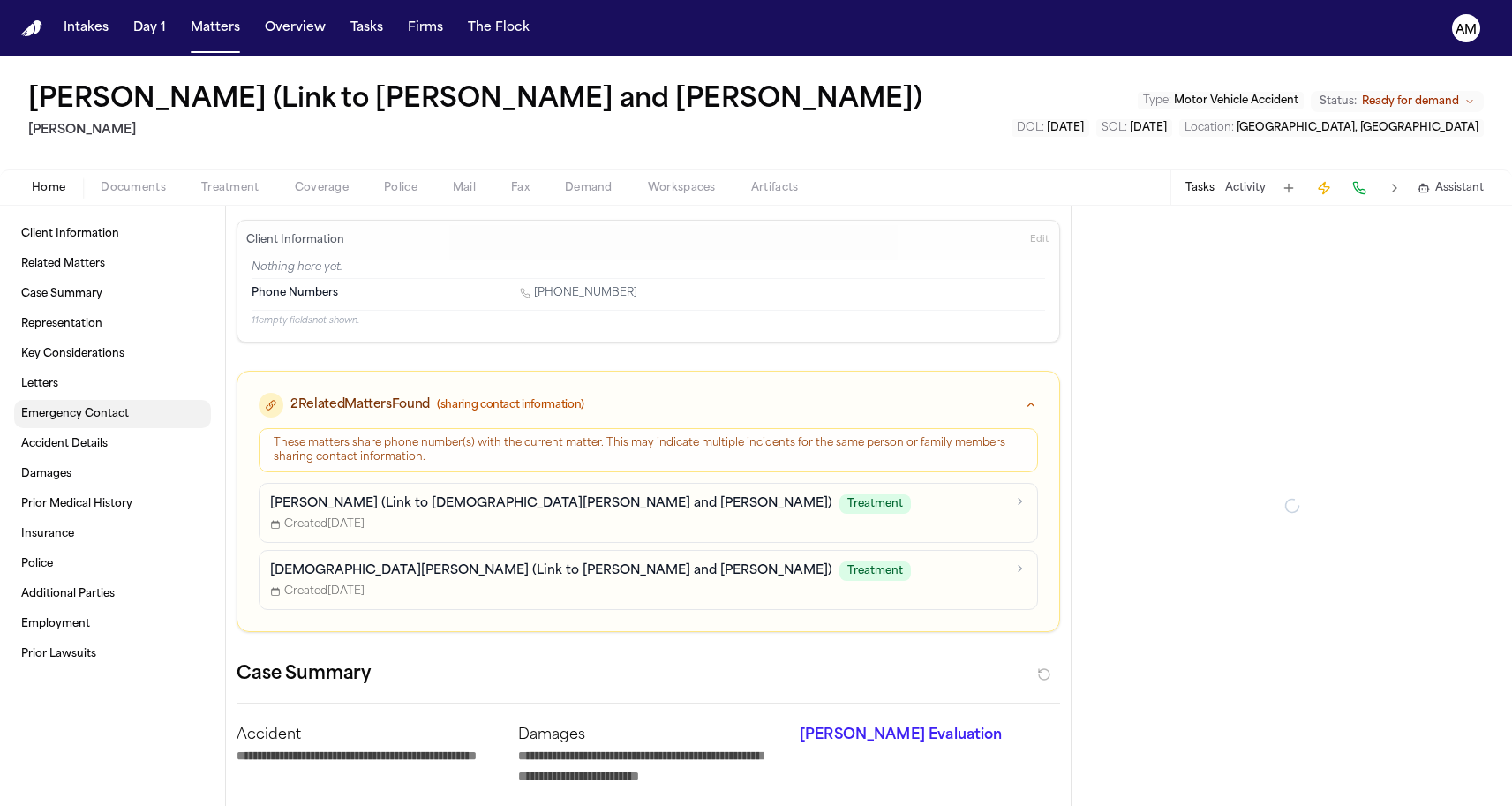
type textarea "*"
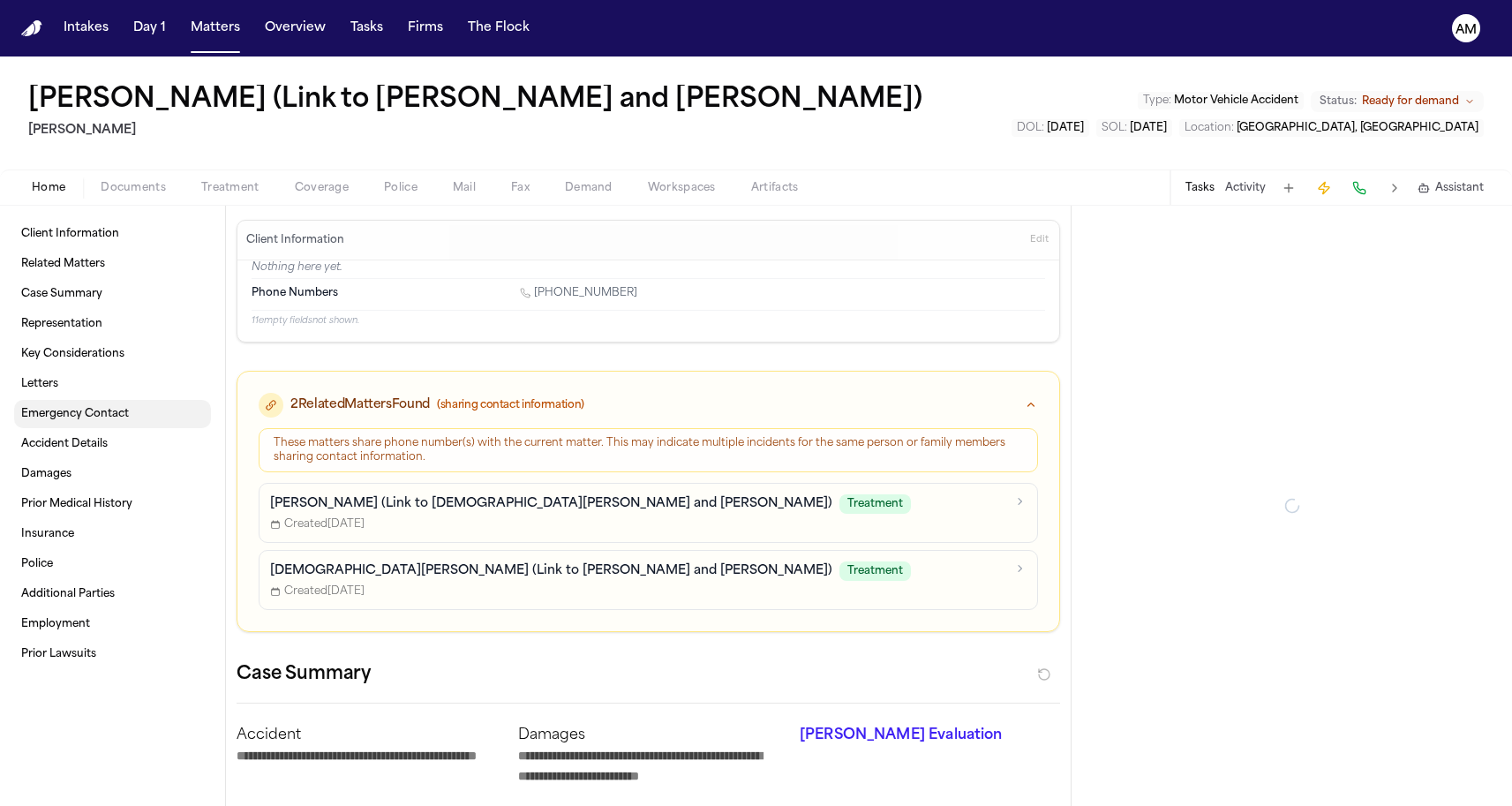
type textarea "*"
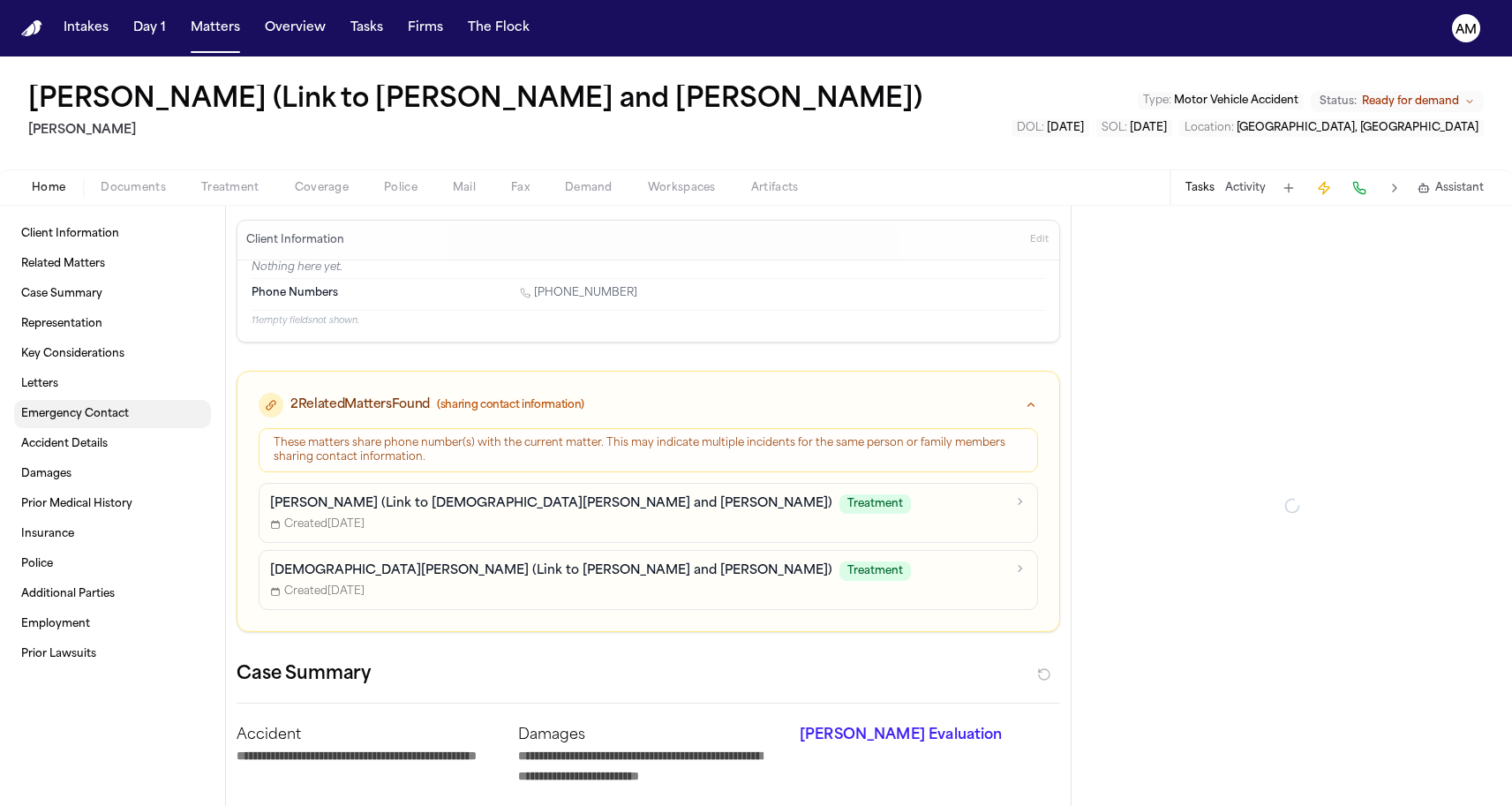
type textarea "*"
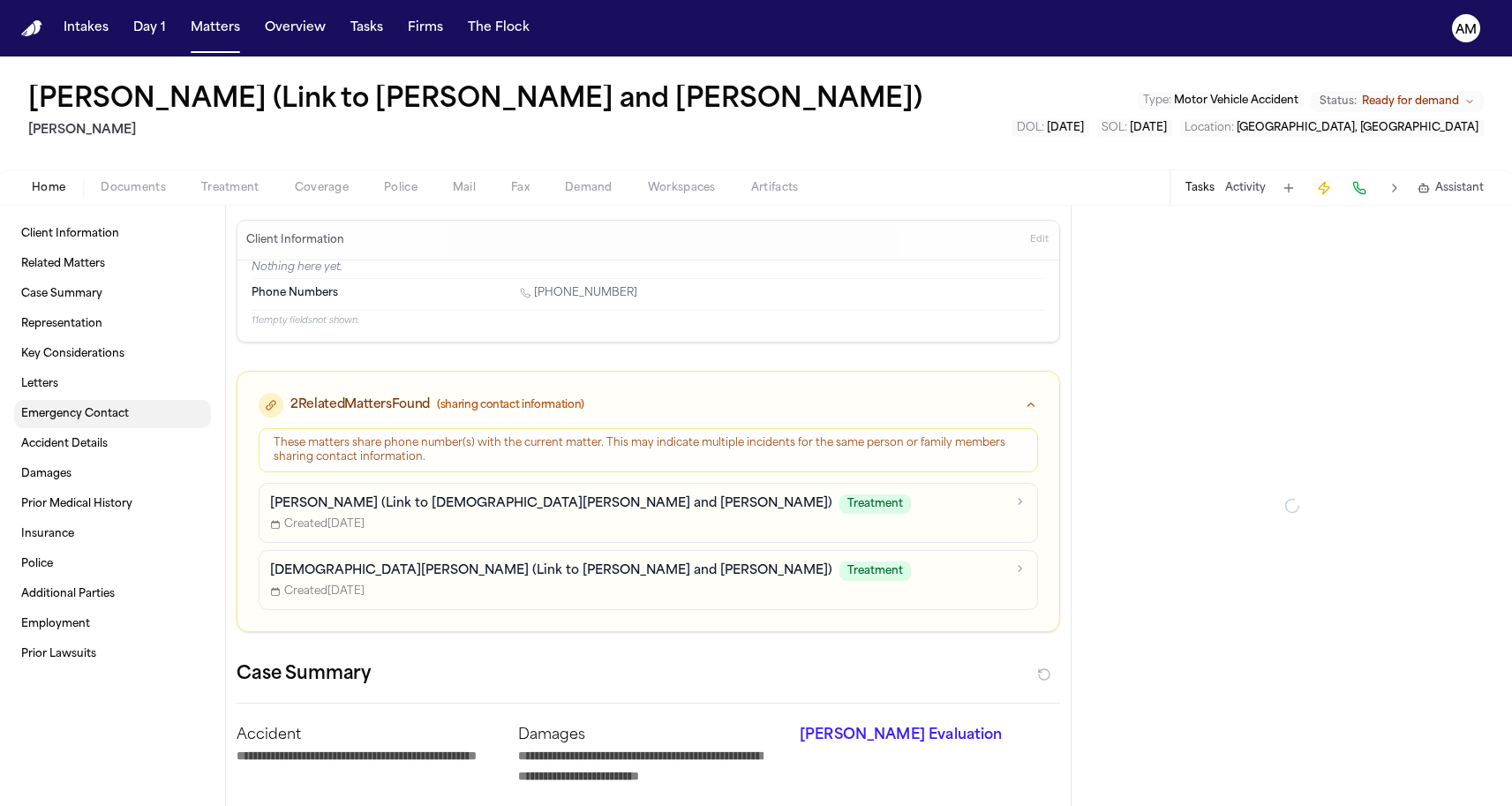
type textarea "*"
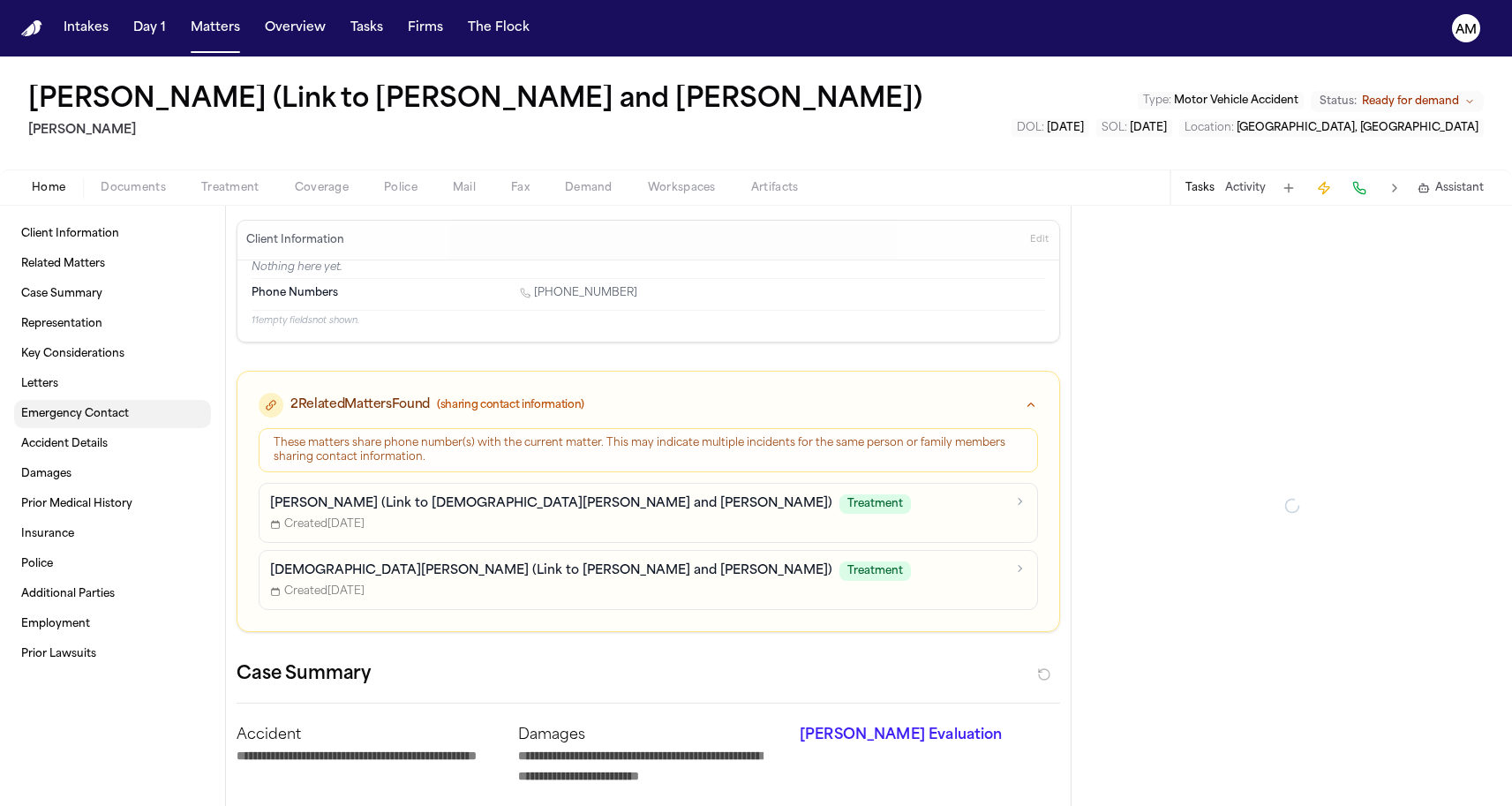
type textarea "*"
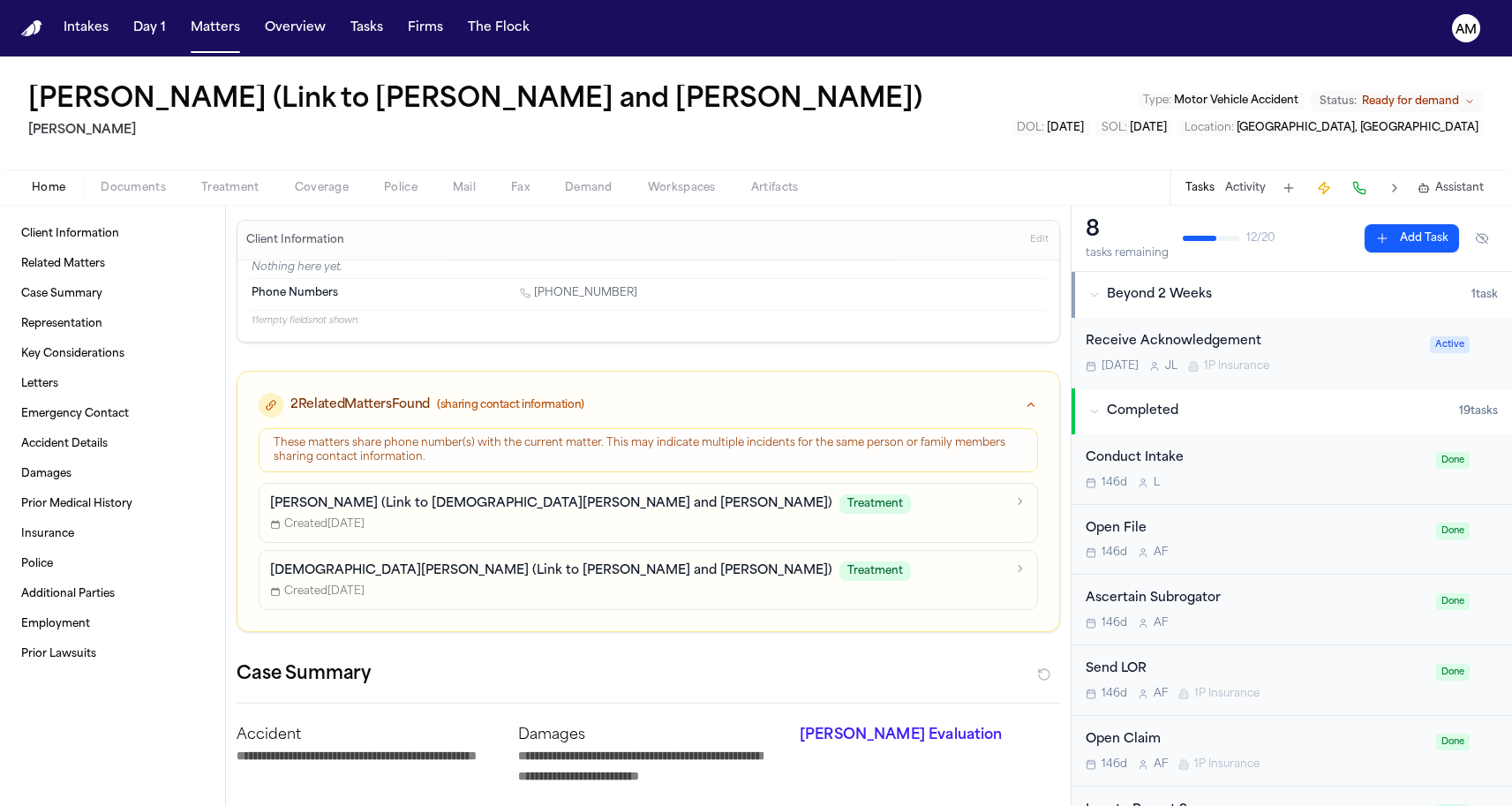
type textarea "*"
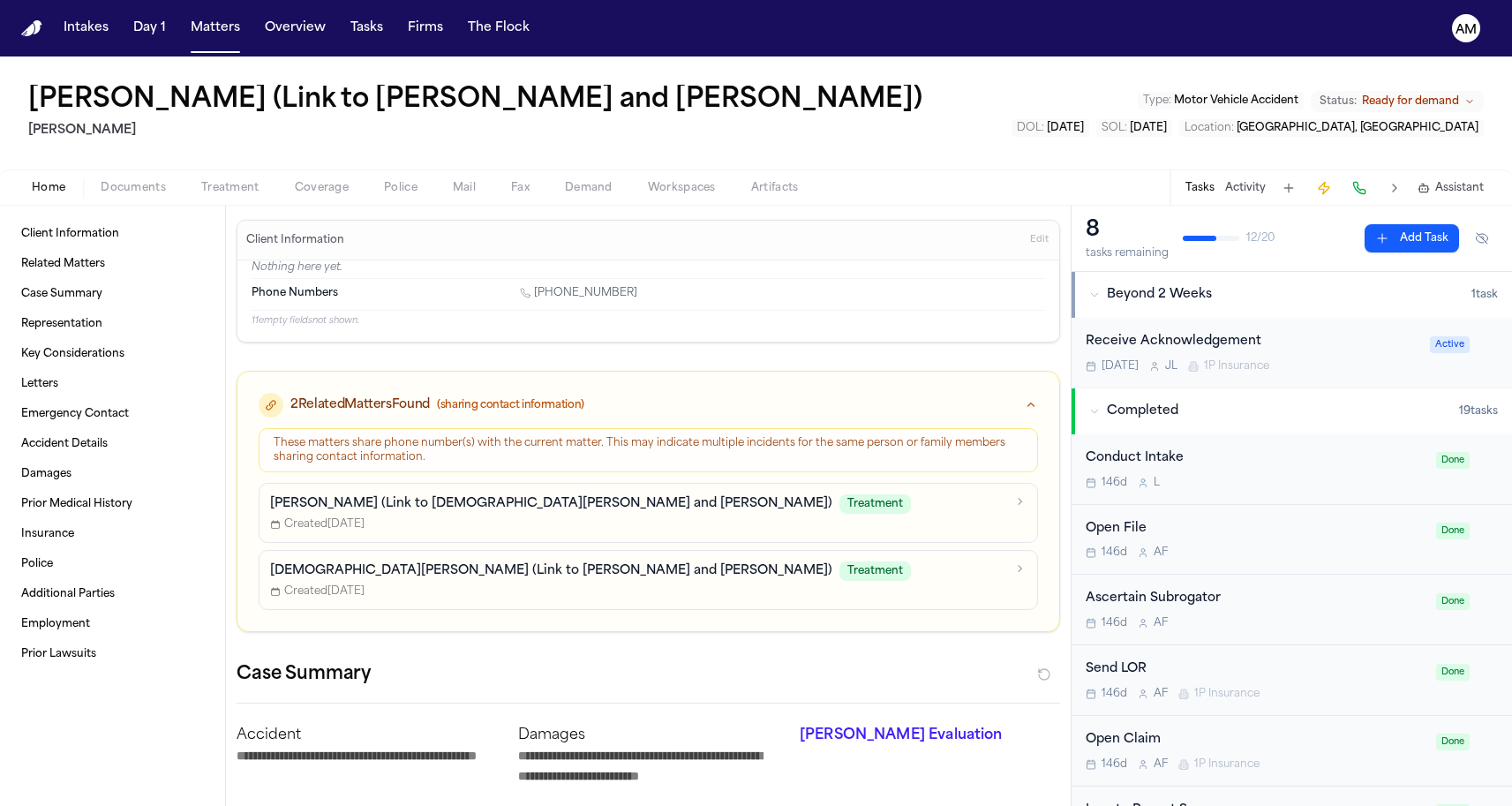
type textarea "*"
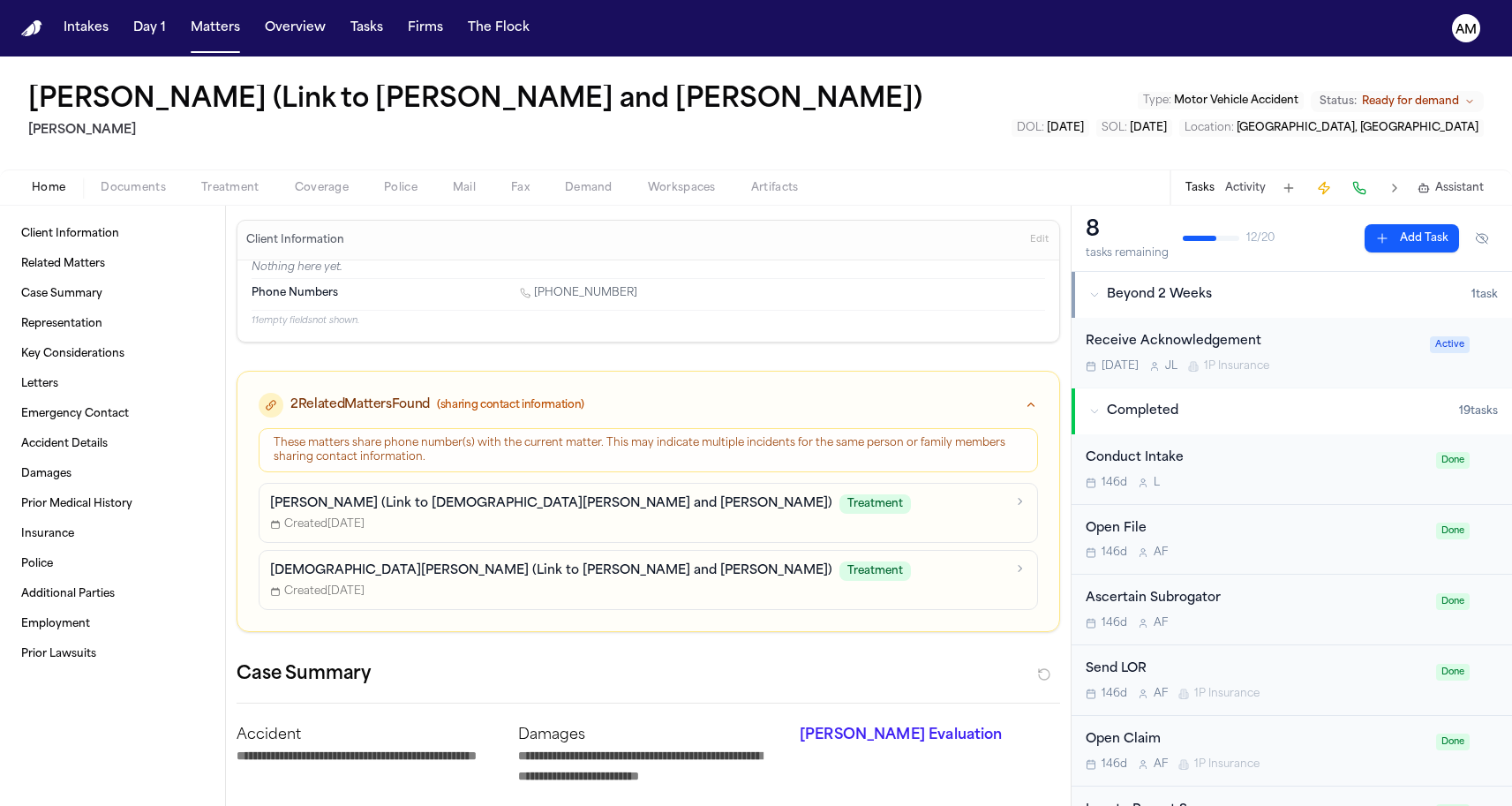
type textarea "*"
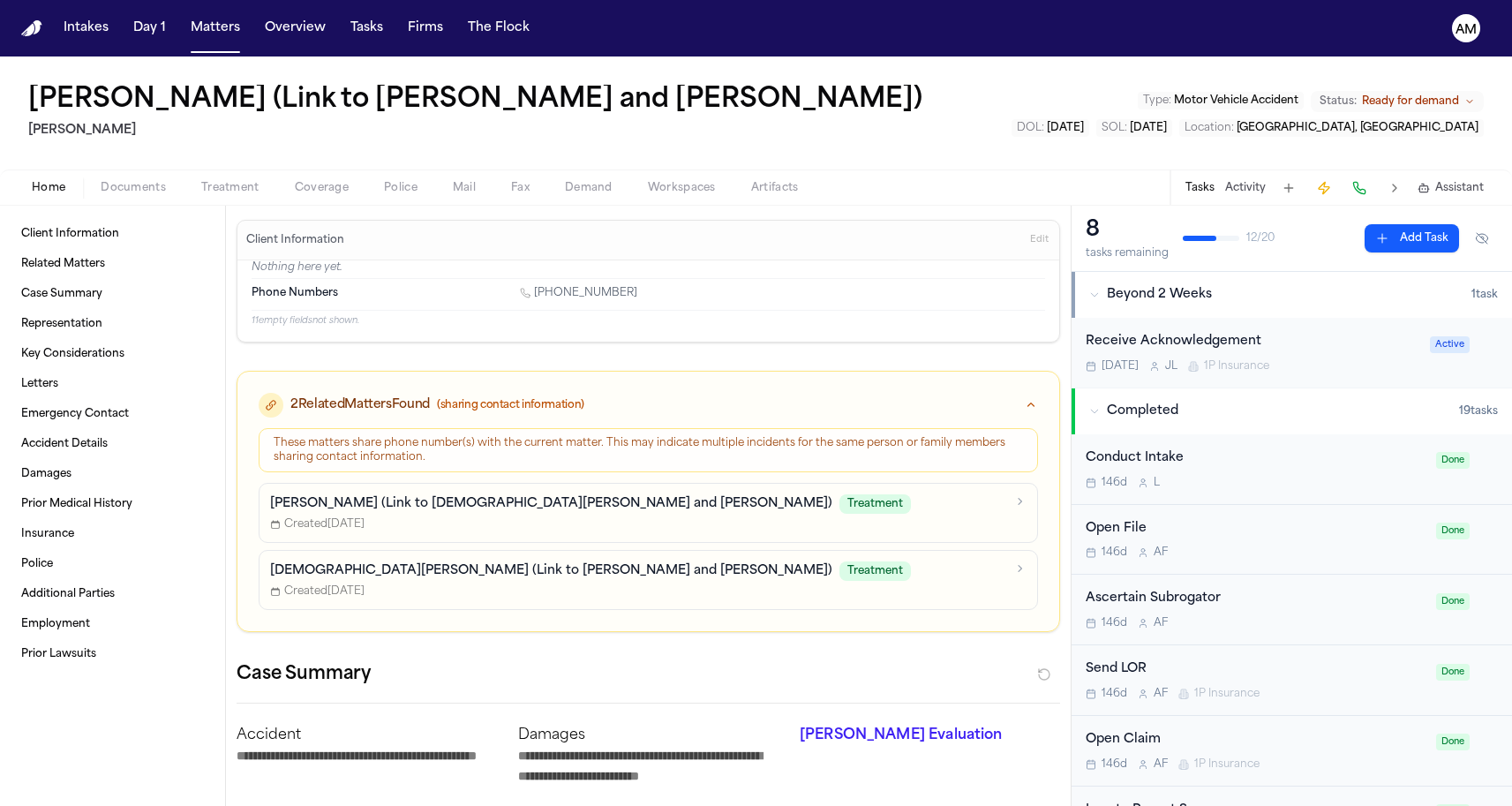
type textarea "*"
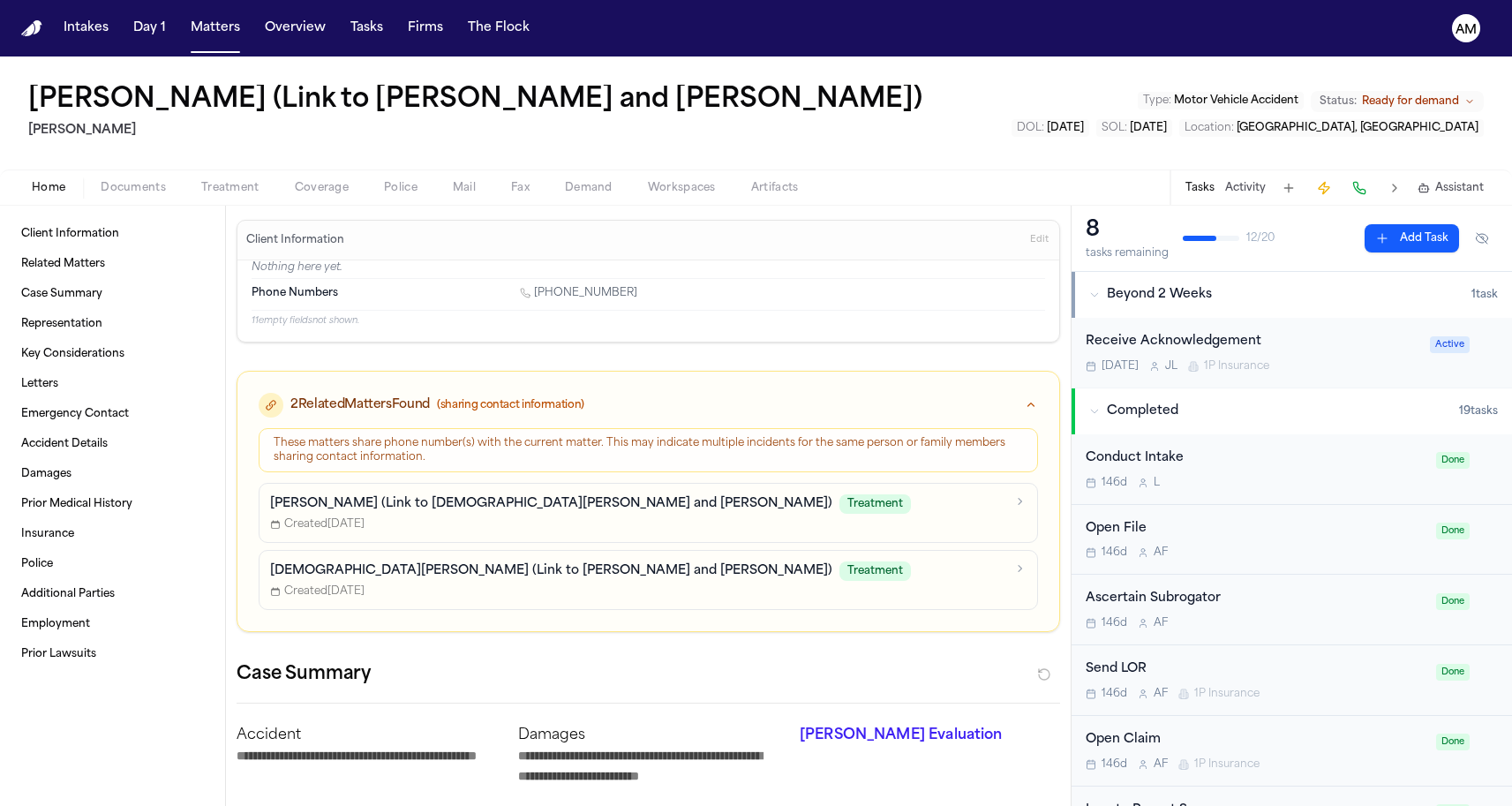
type textarea "*"
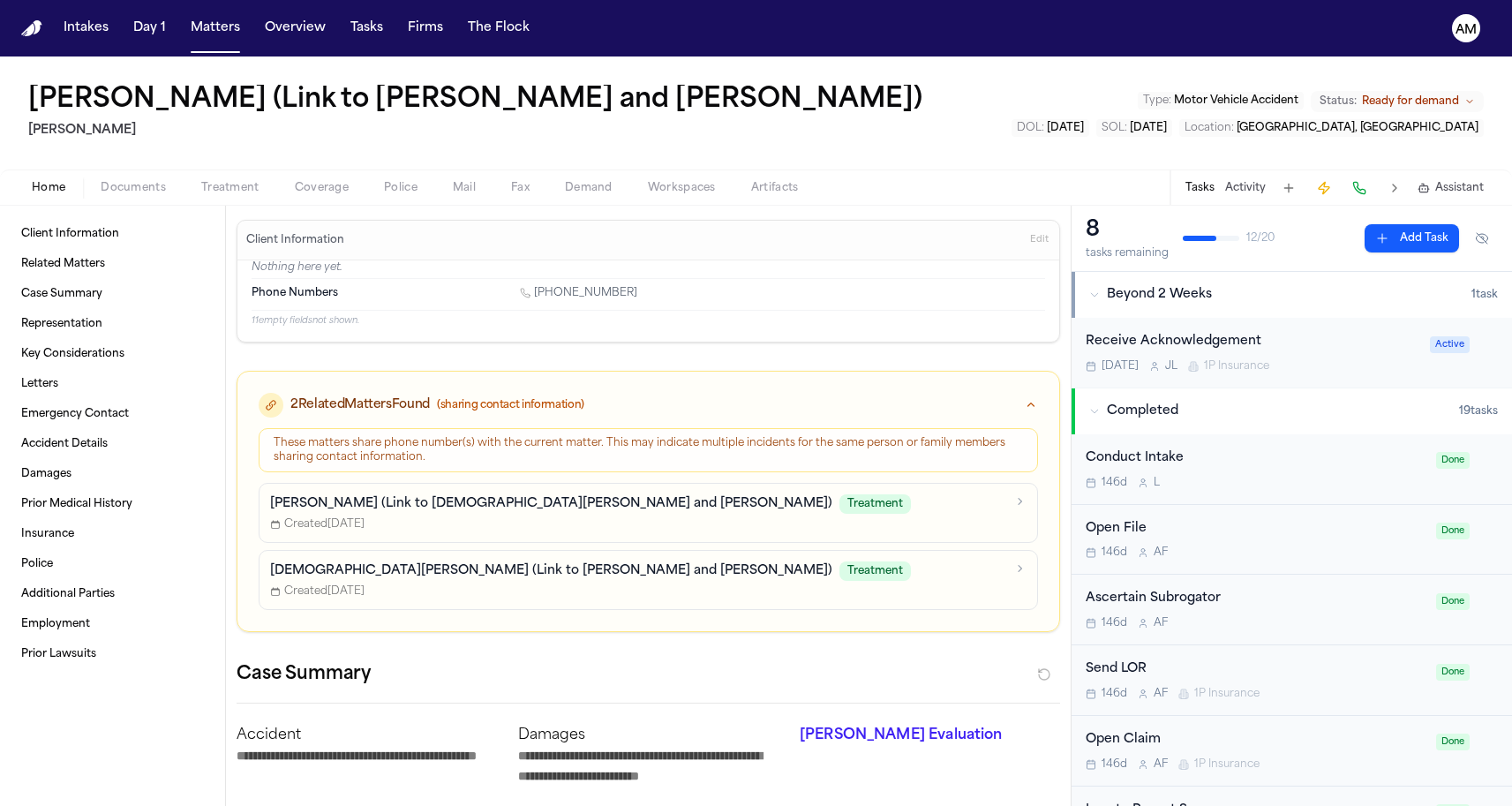
type textarea "*"
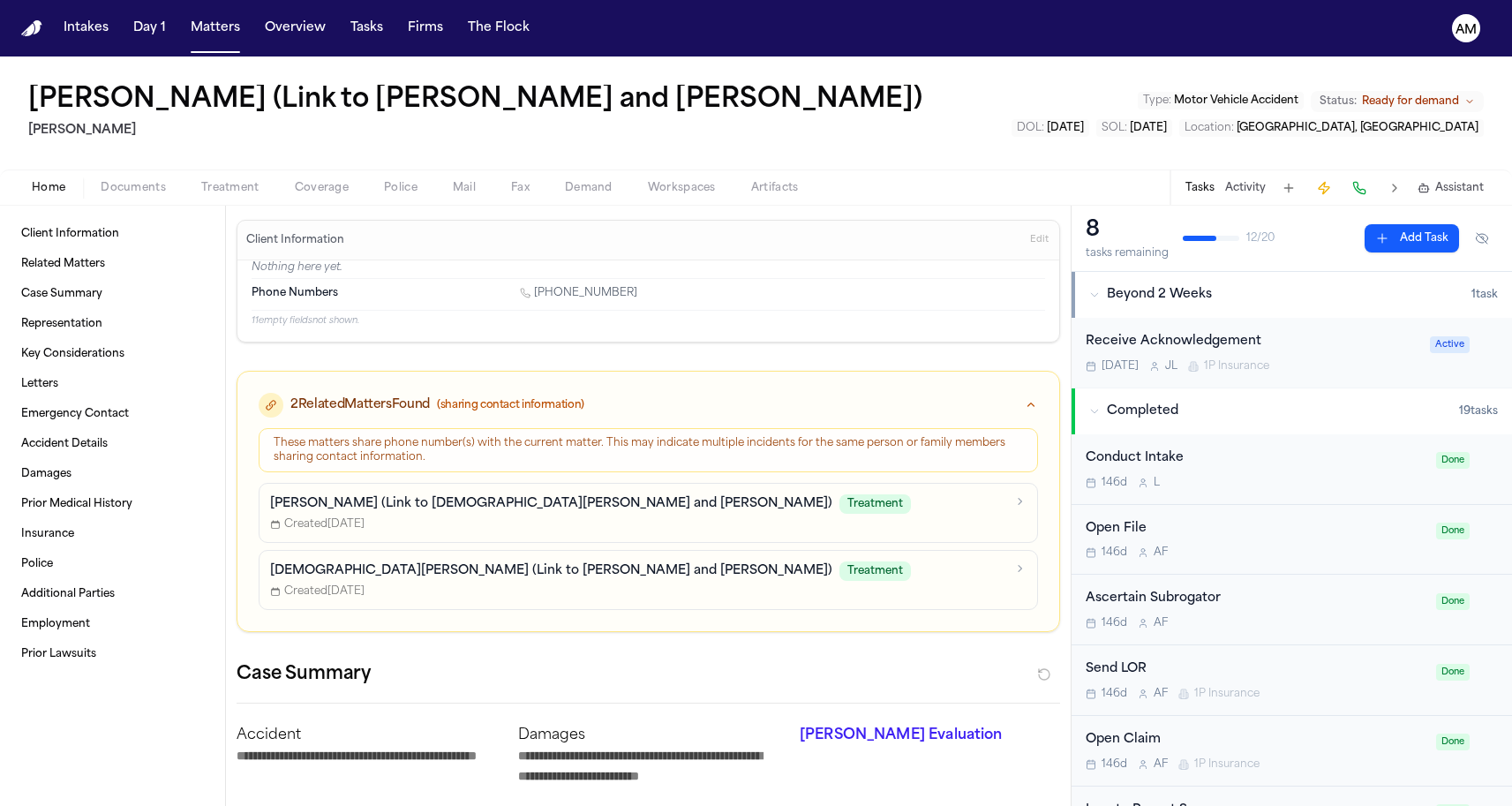
type textarea "*"
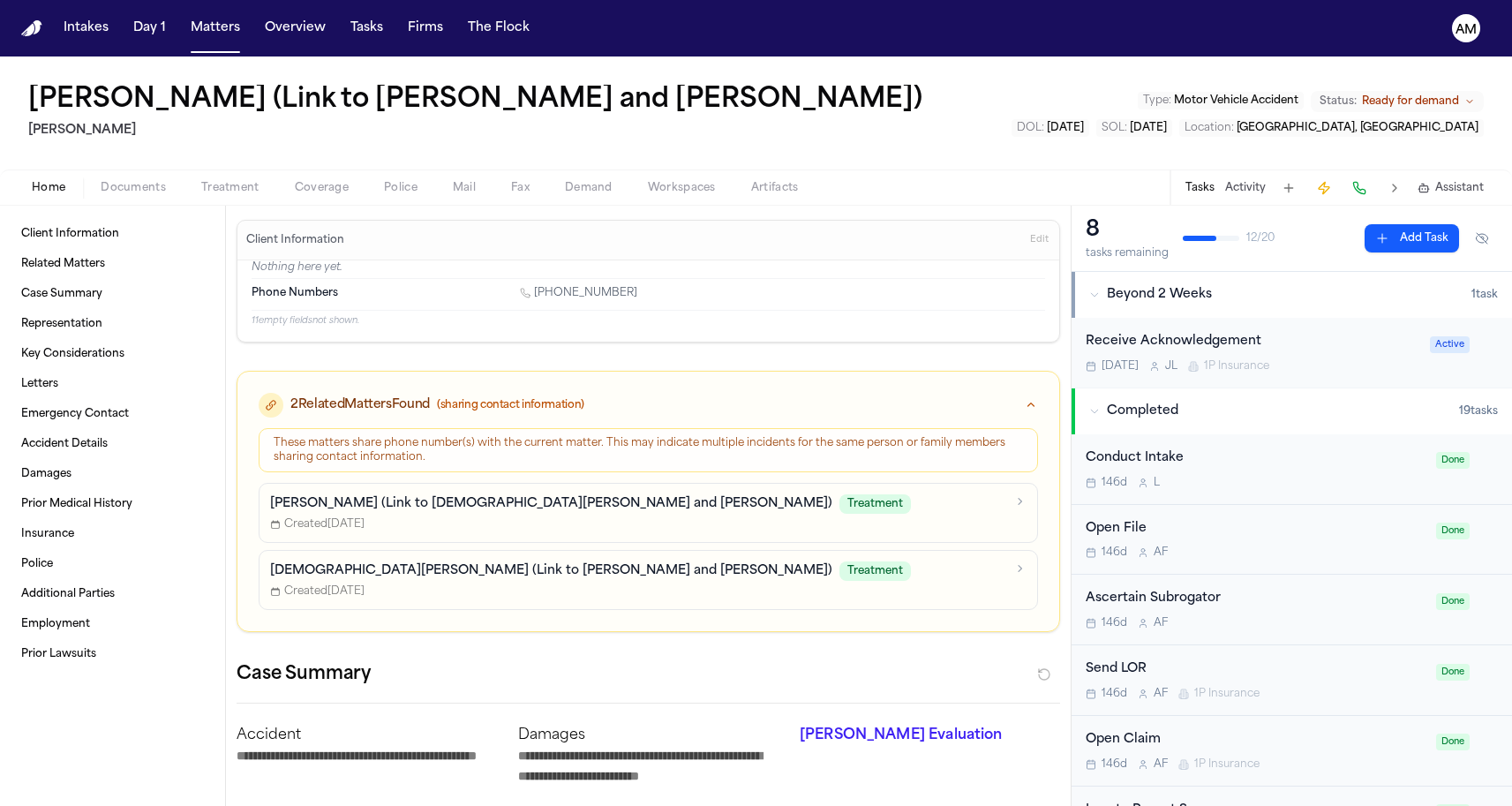
type textarea "*"
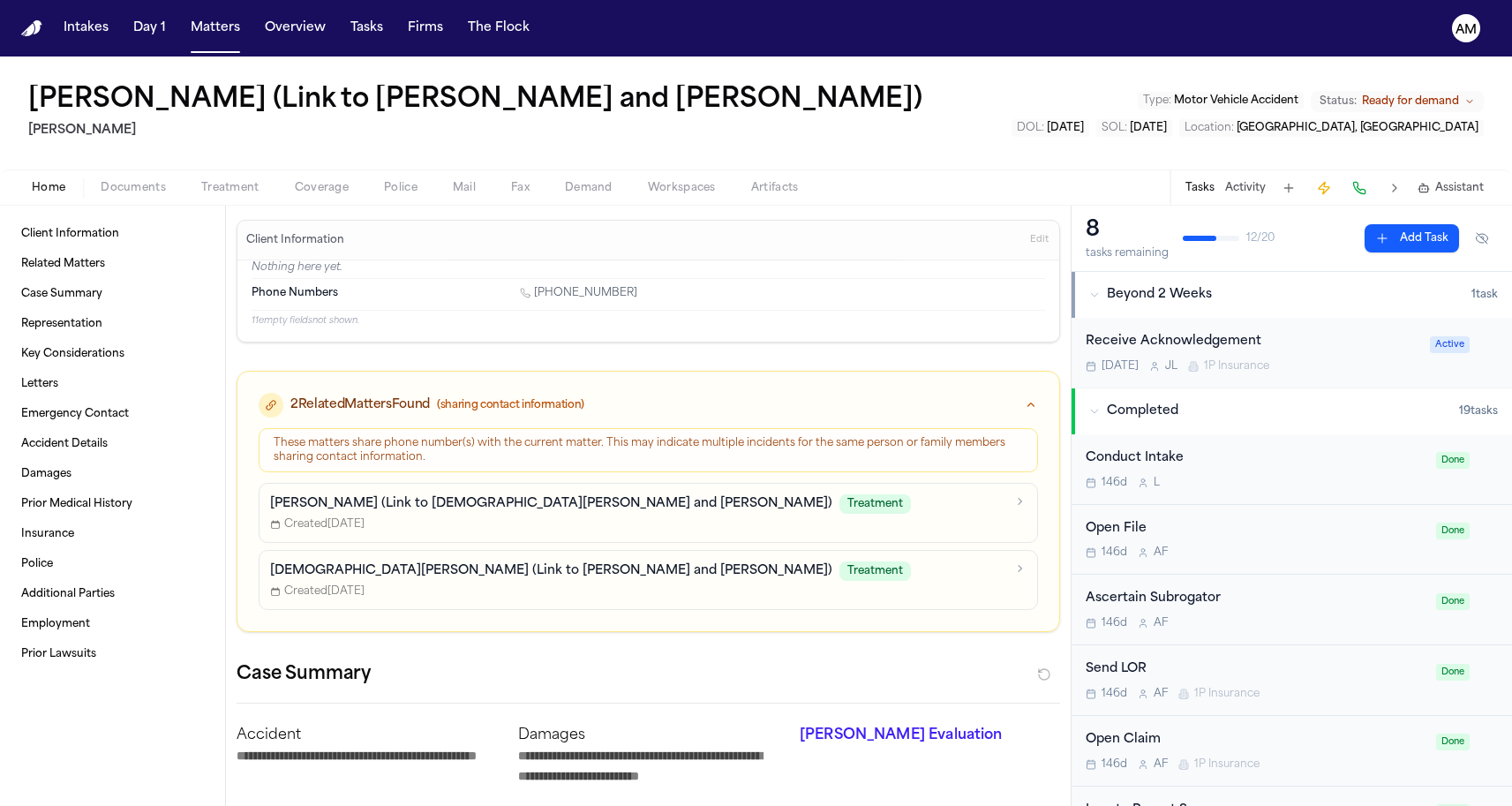
type textarea "*"
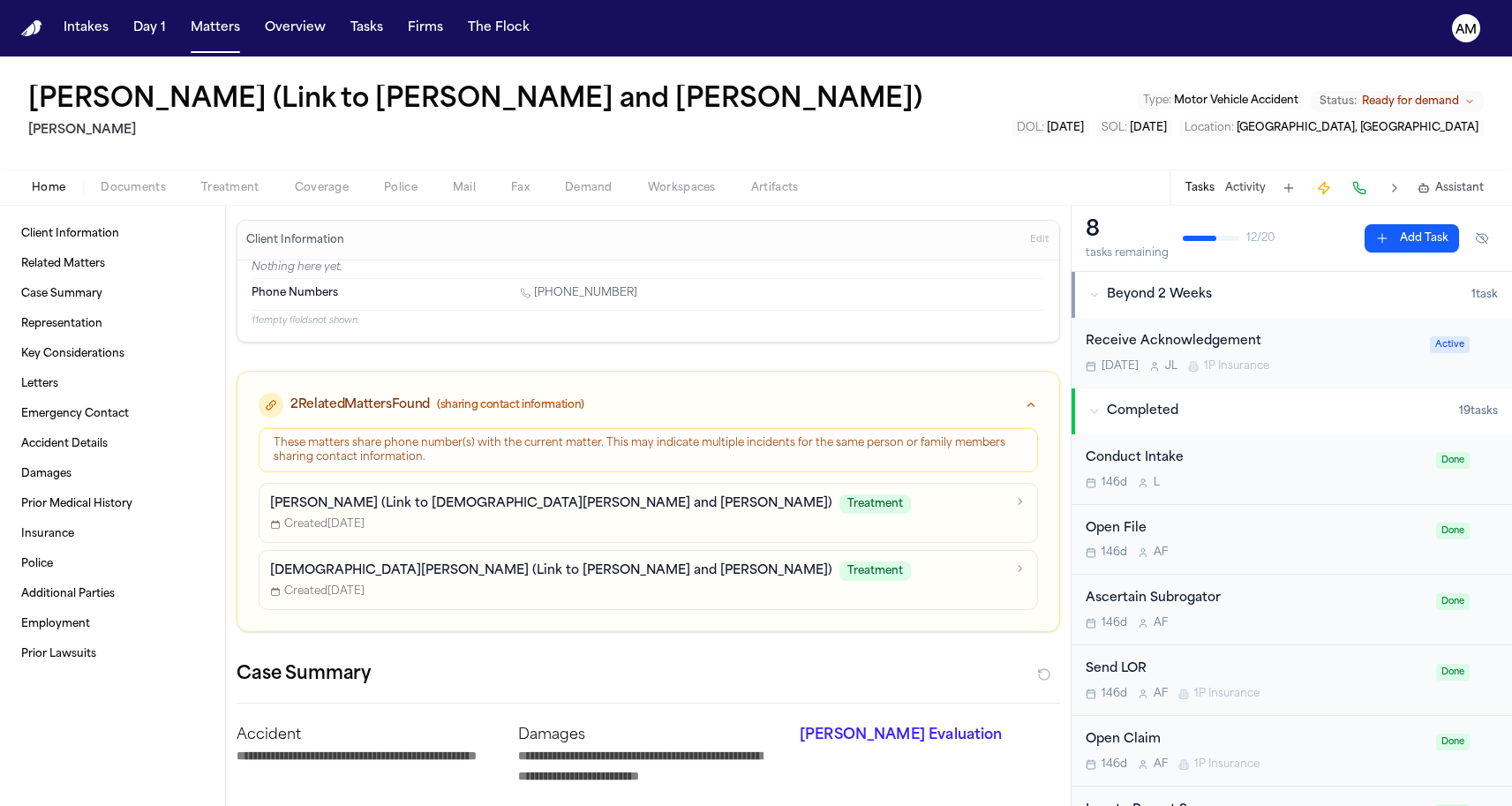
type textarea "*"
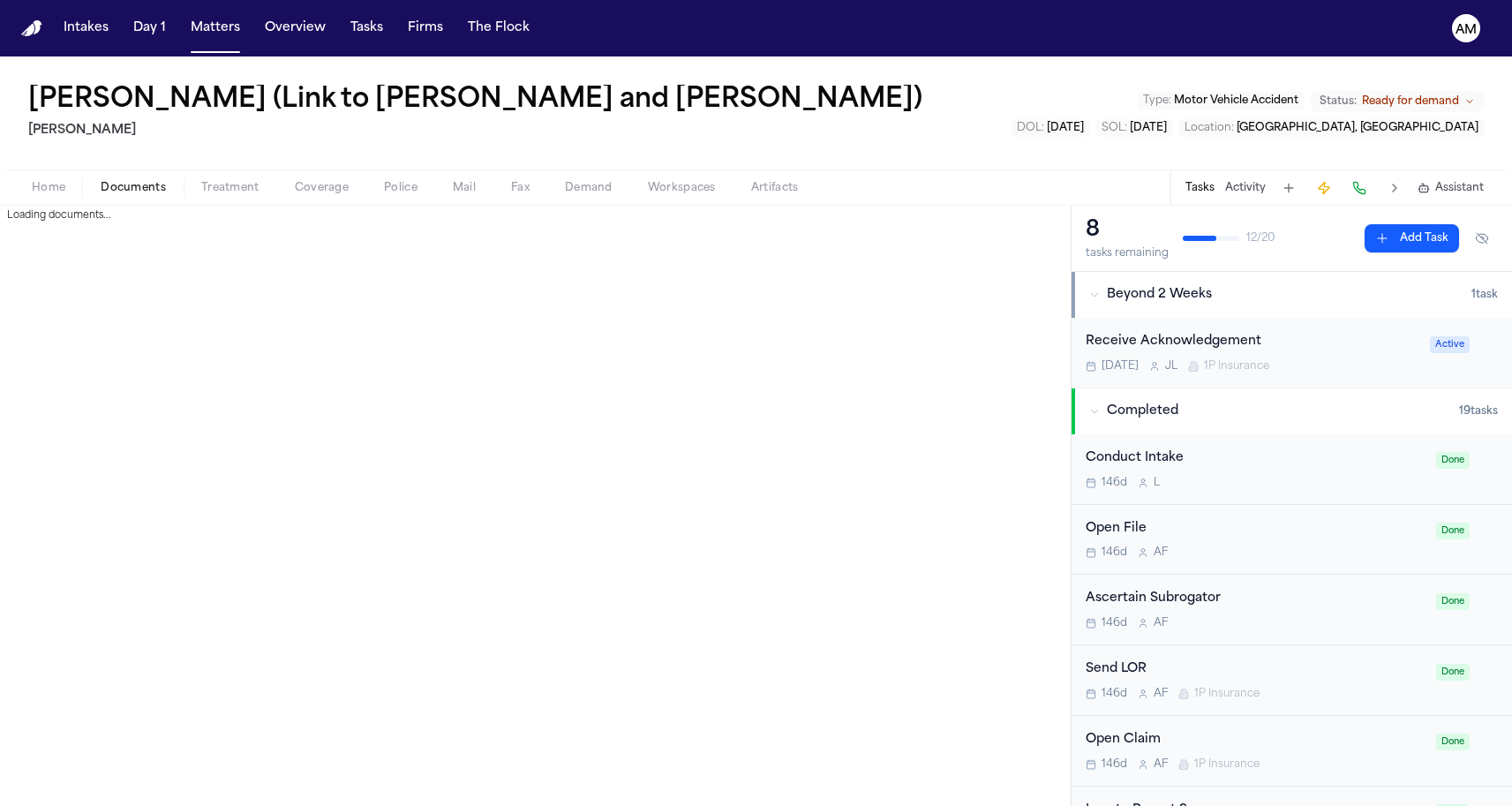
click at [136, 185] on span "Documents" at bounding box center [132, 188] width 65 height 14
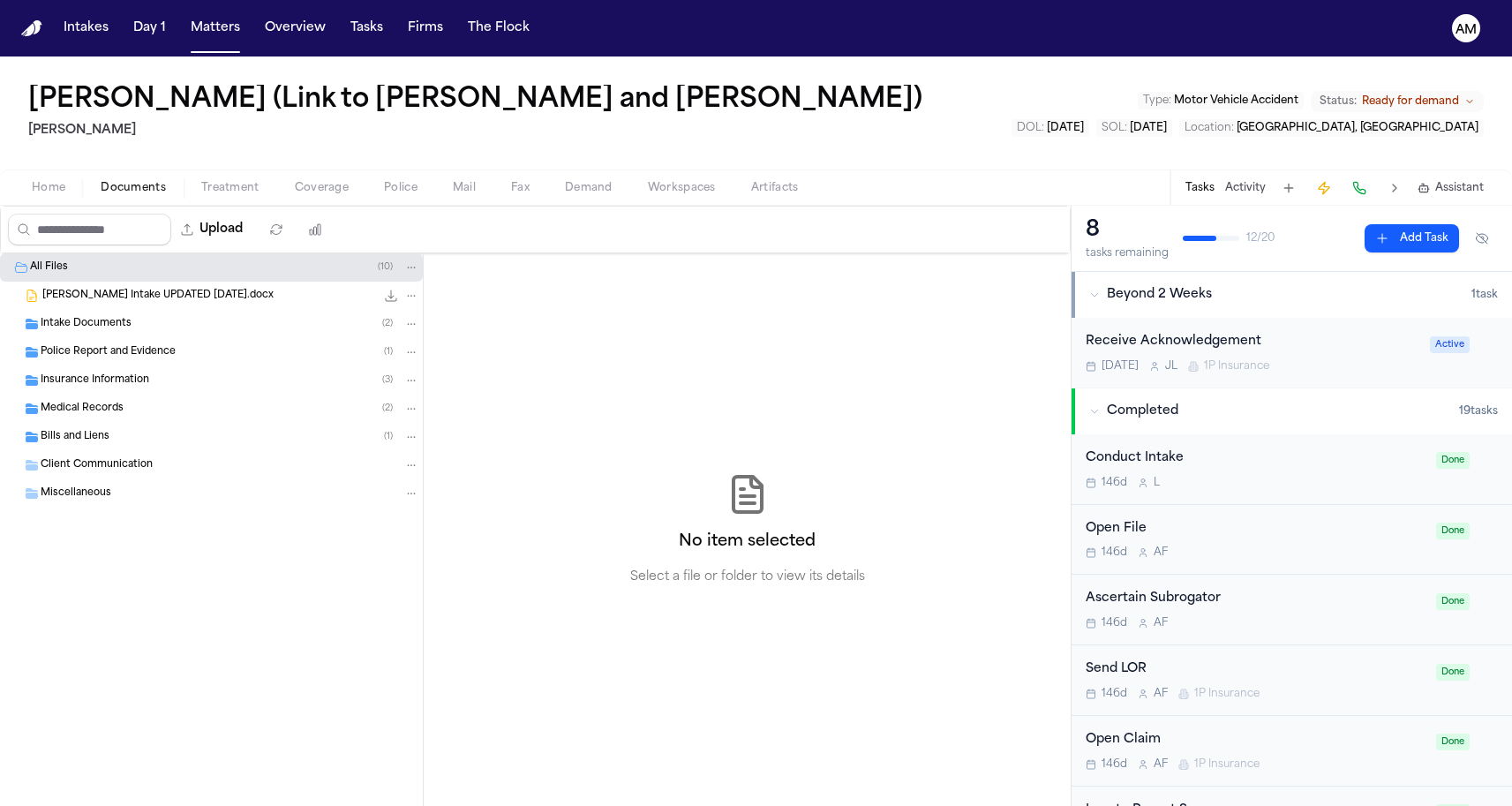
click at [89, 381] on span "Insurance Information" at bounding box center [95, 381] width 109 height 15
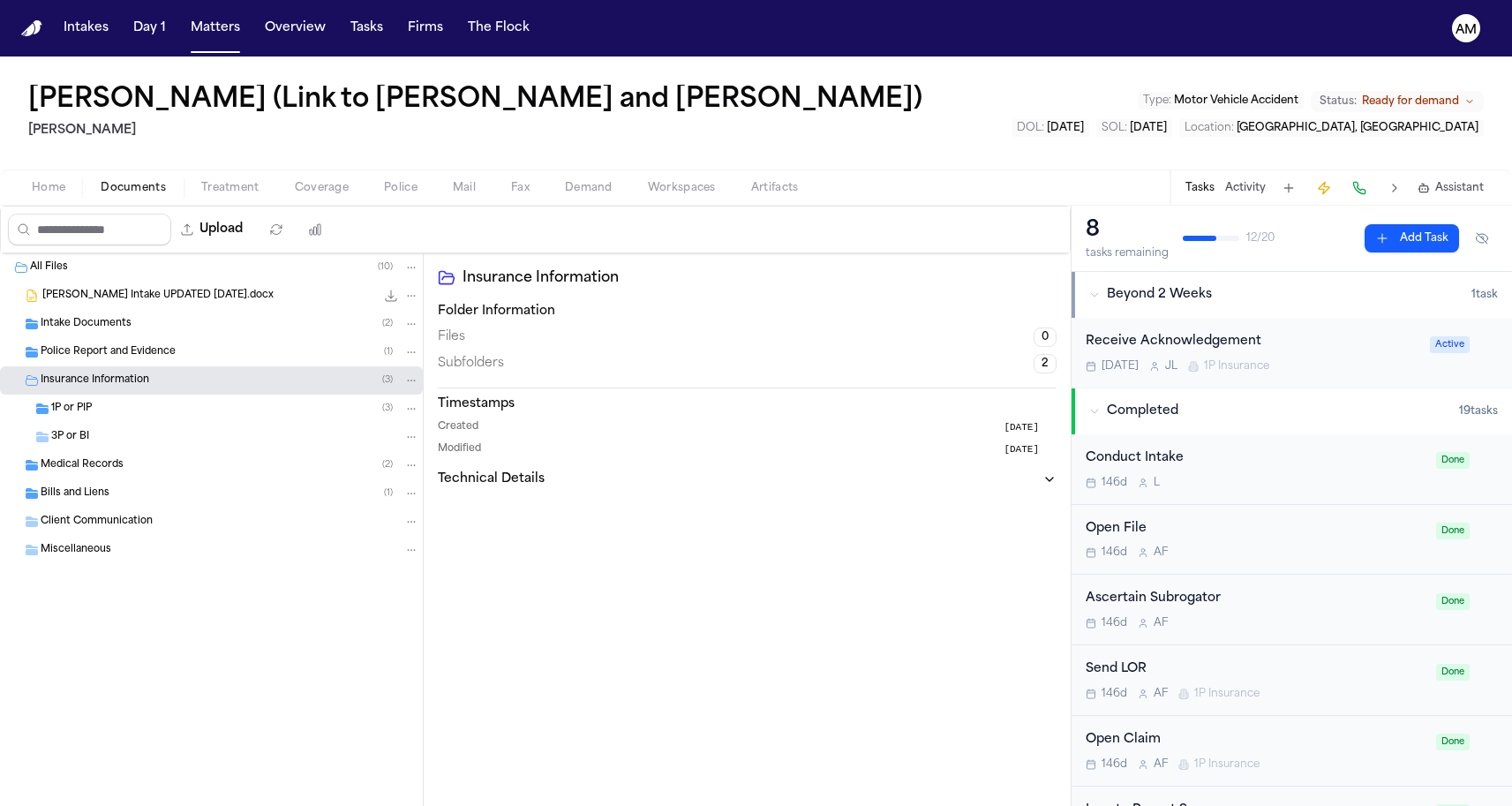
click at [137, 412] on div "1P or PIP ( 3 )" at bounding box center [235, 409] width 368 height 16
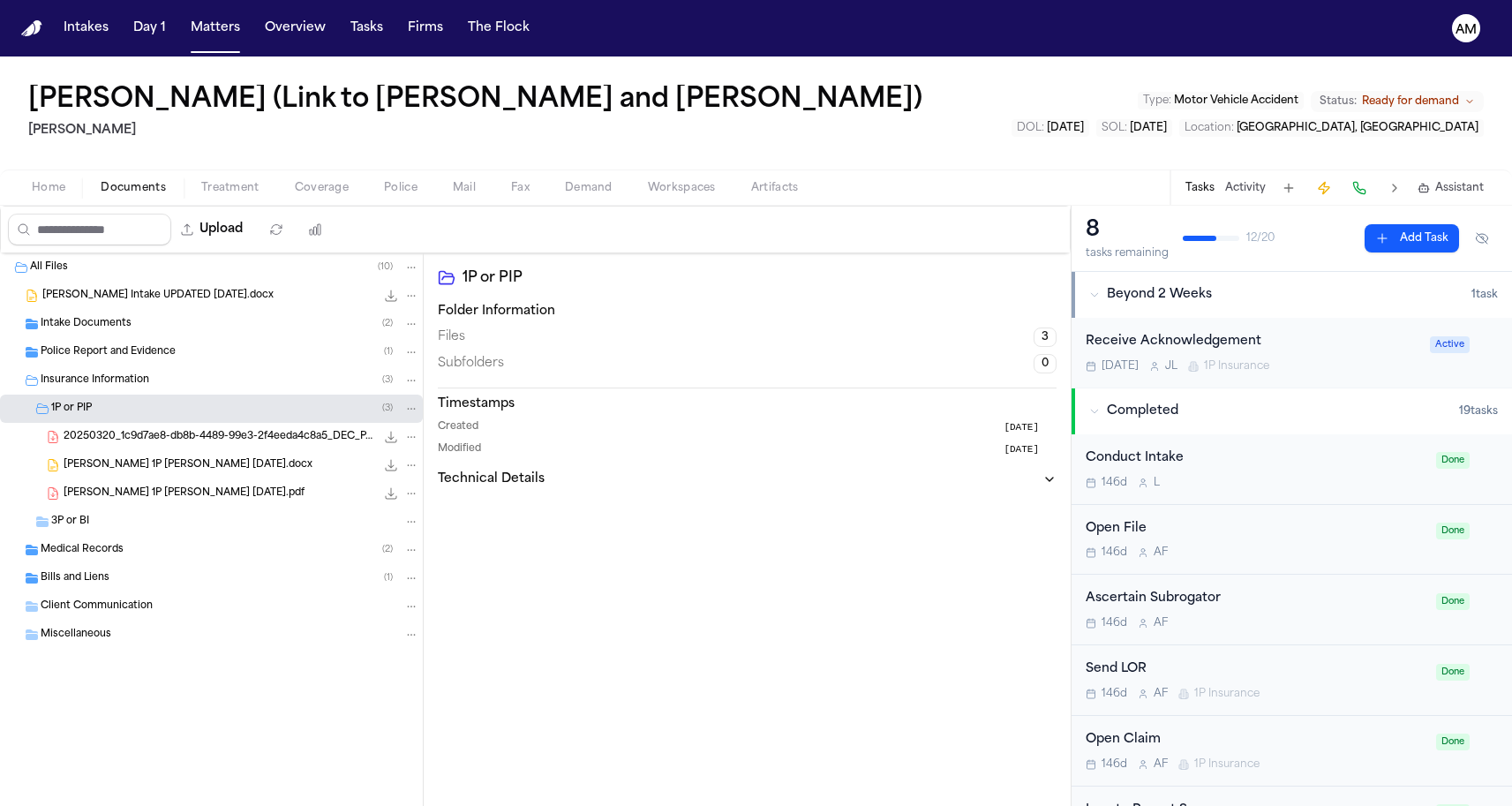
click at [137, 430] on span "20250320_1c9d7ae8-db8b-4489-99e3-2f4eeda4c8a5_DEC_PAGE-3.pdf.pdf" at bounding box center [219, 437] width 312 height 15
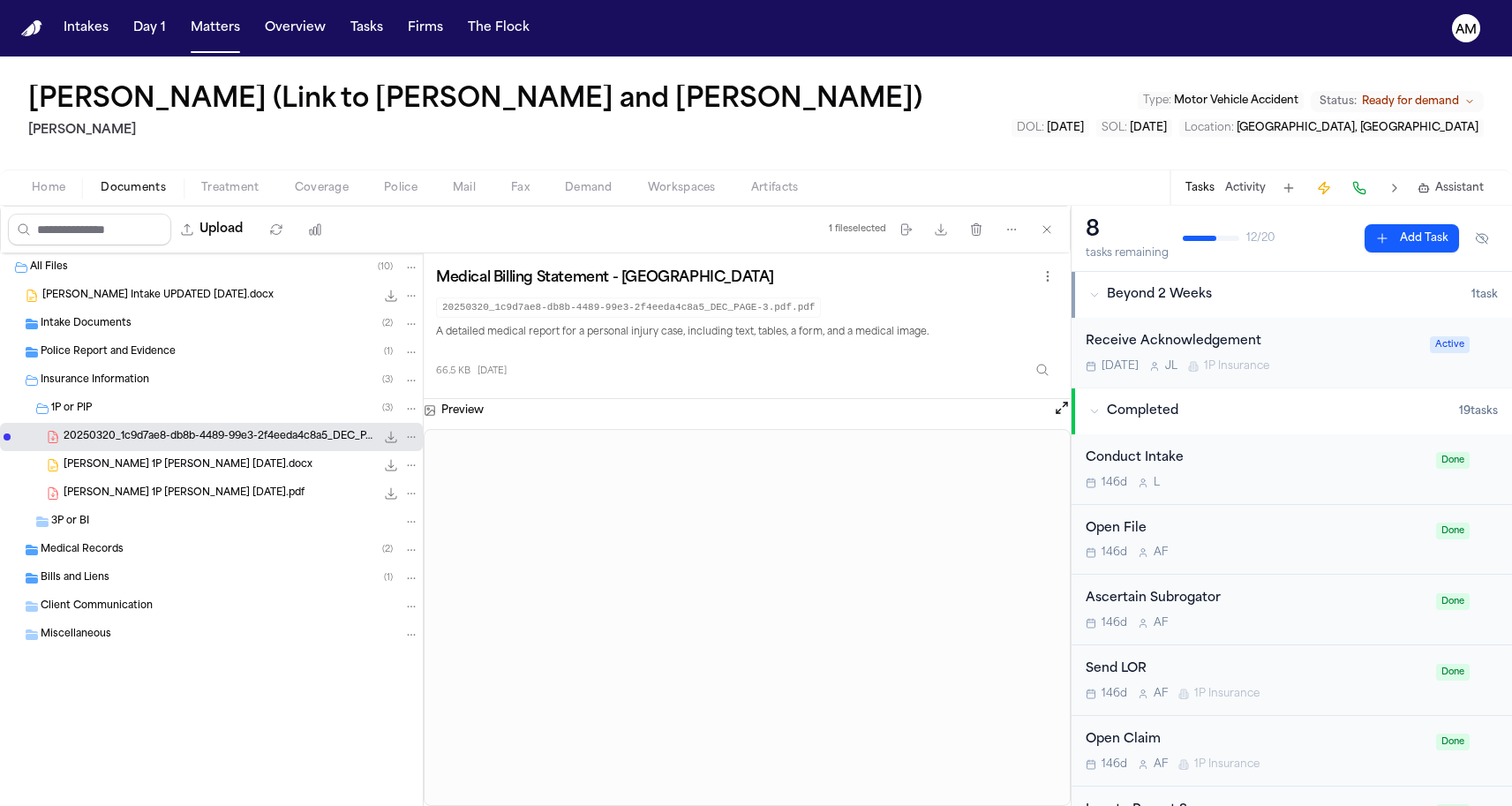
click at [139, 454] on div "C. Howard 1P LOR 4-8-25.docx 25.0 KB • DOCX" at bounding box center [212, 465] width 423 height 29
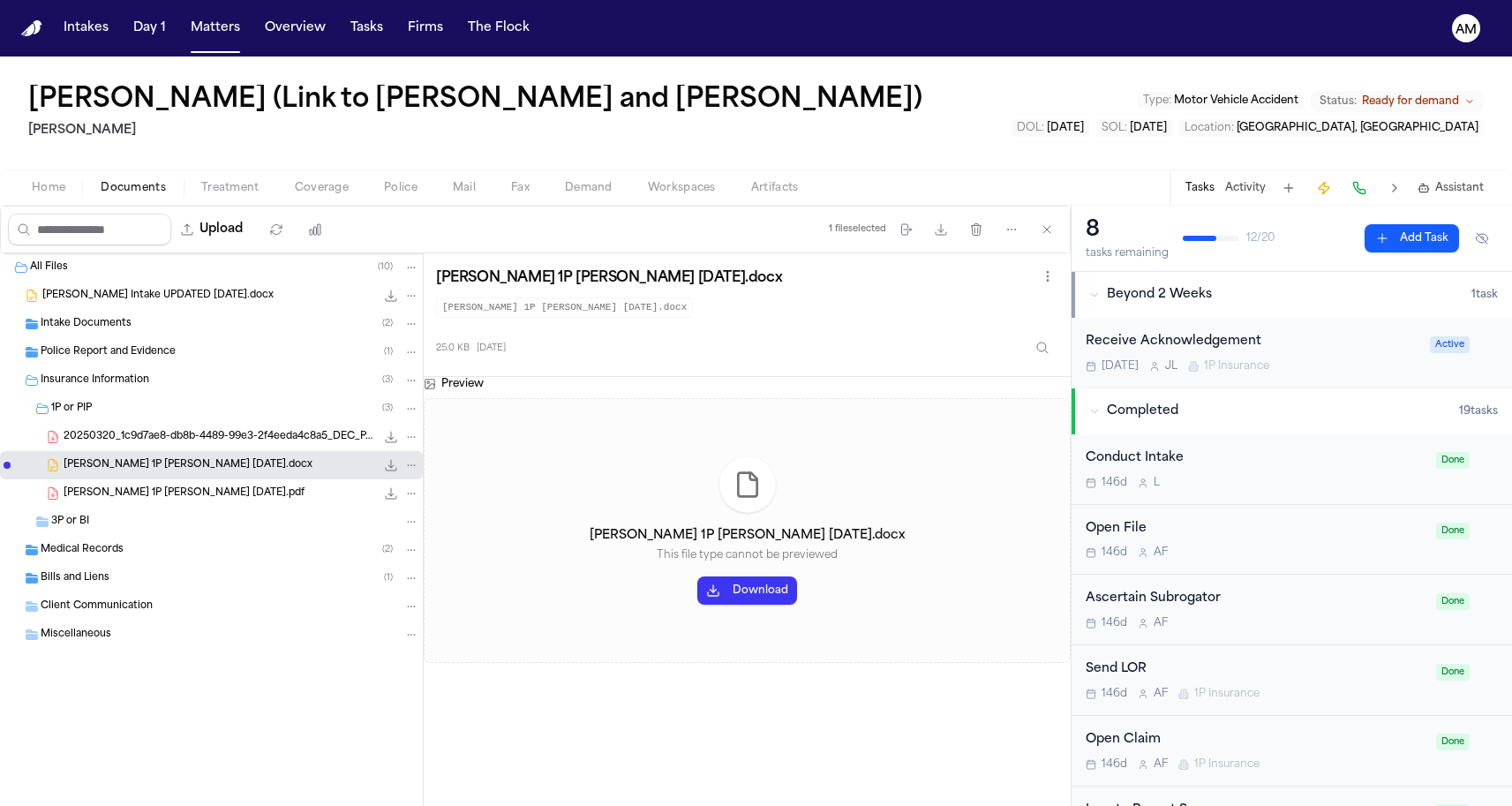
click at [139, 470] on span "C. Howard 1P LOR 4-8-25.docx" at bounding box center [188, 466] width 249 height 15
click at [136, 488] on span "C. Howard 1P LOR 4-9-25.pdf" at bounding box center [184, 494] width 241 height 15
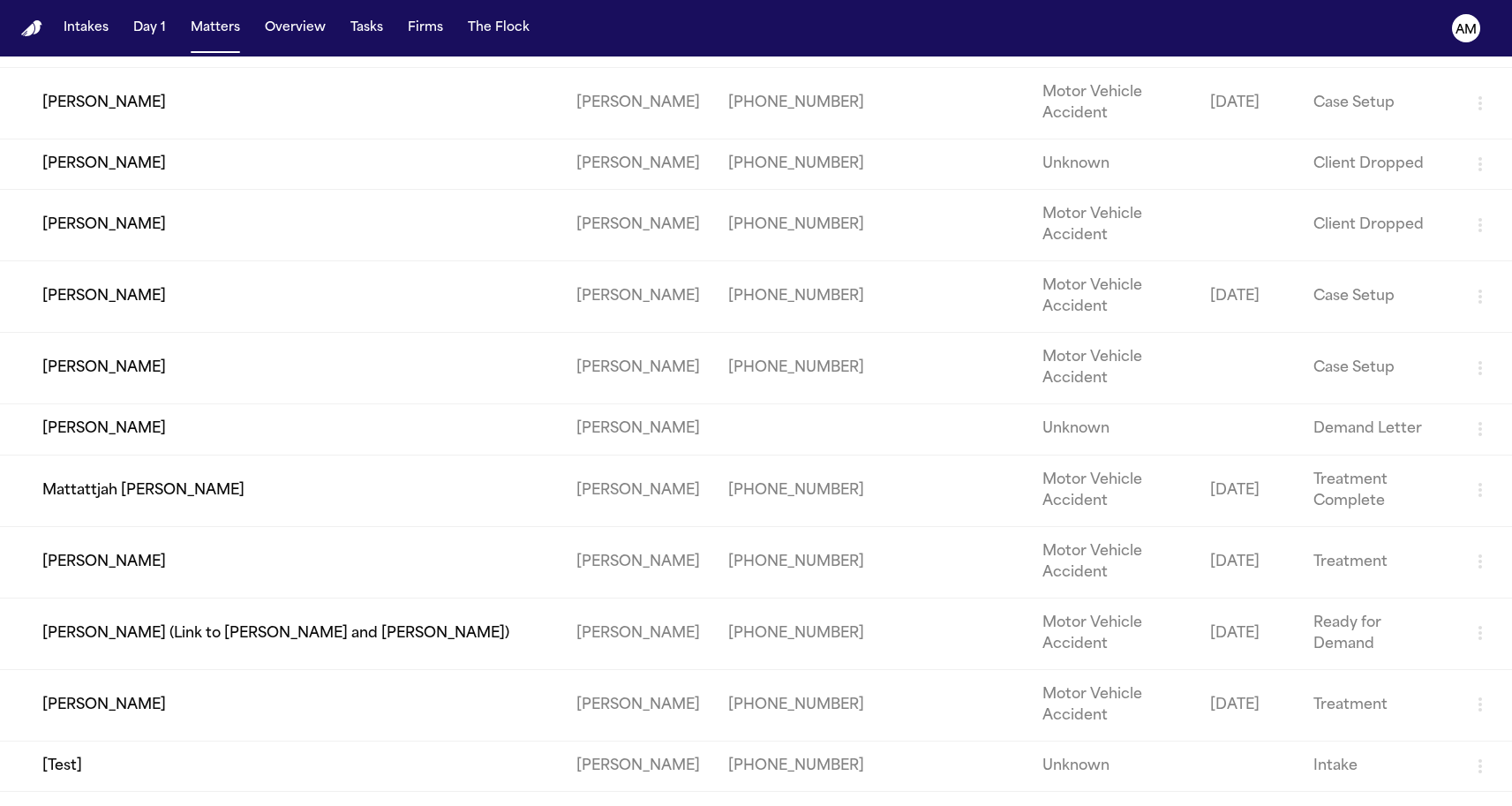
scroll to position [1251, 0]
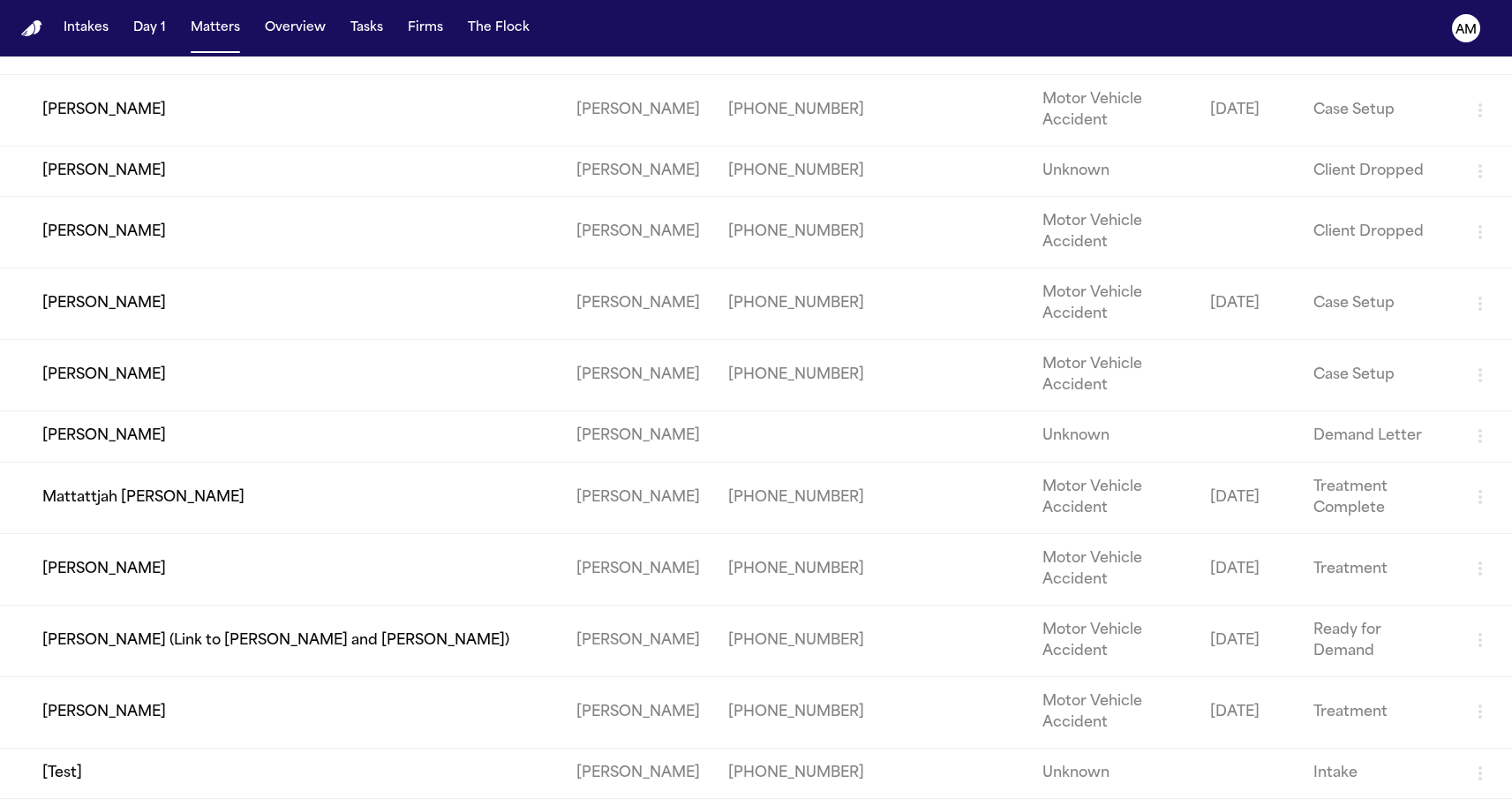
click at [132, 534] on td "Mattattjah [PERSON_NAME]" at bounding box center [281, 498] width 562 height 72
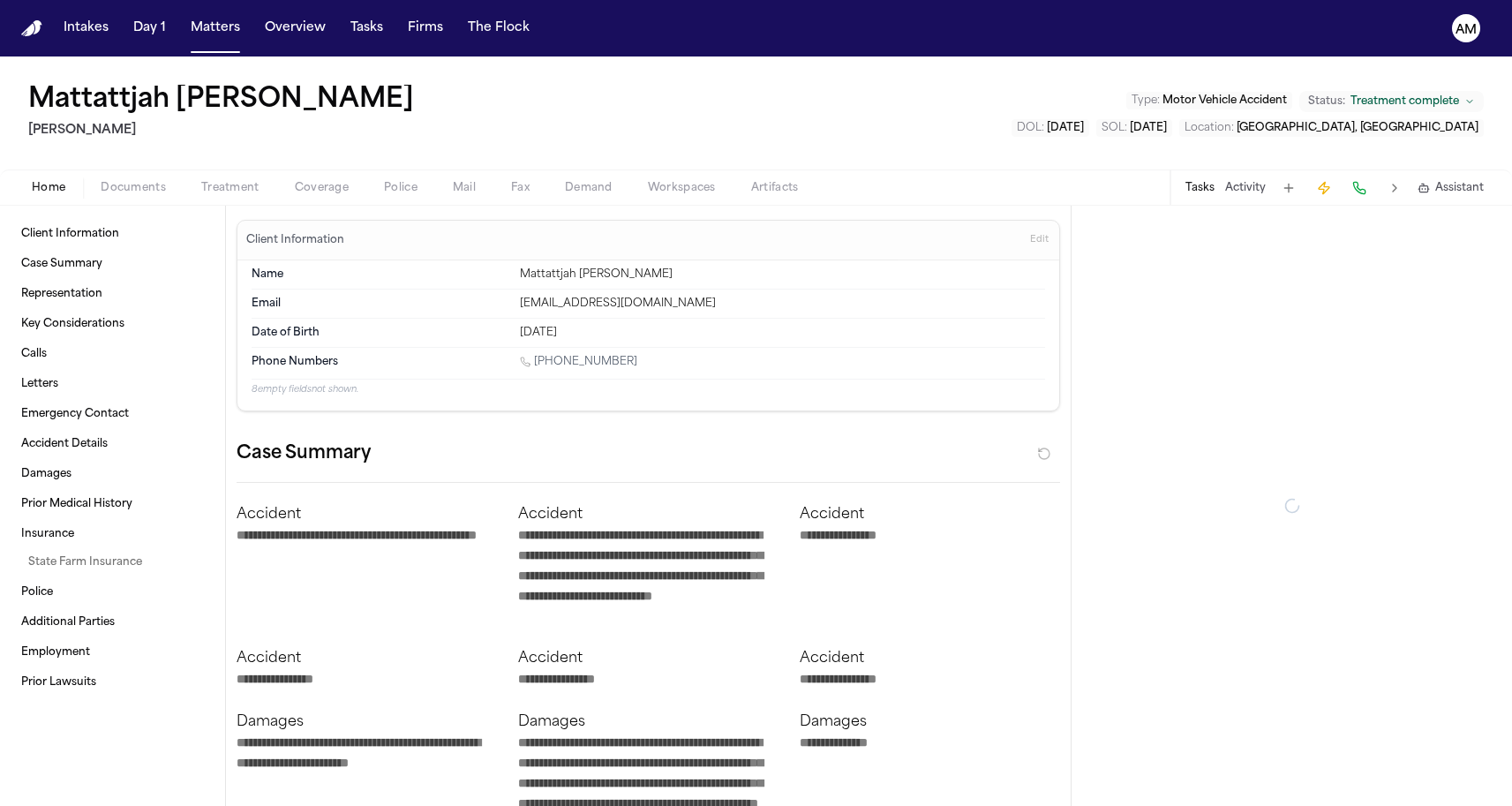
click at [162, 189] on span "Documents" at bounding box center [132, 188] width 65 height 14
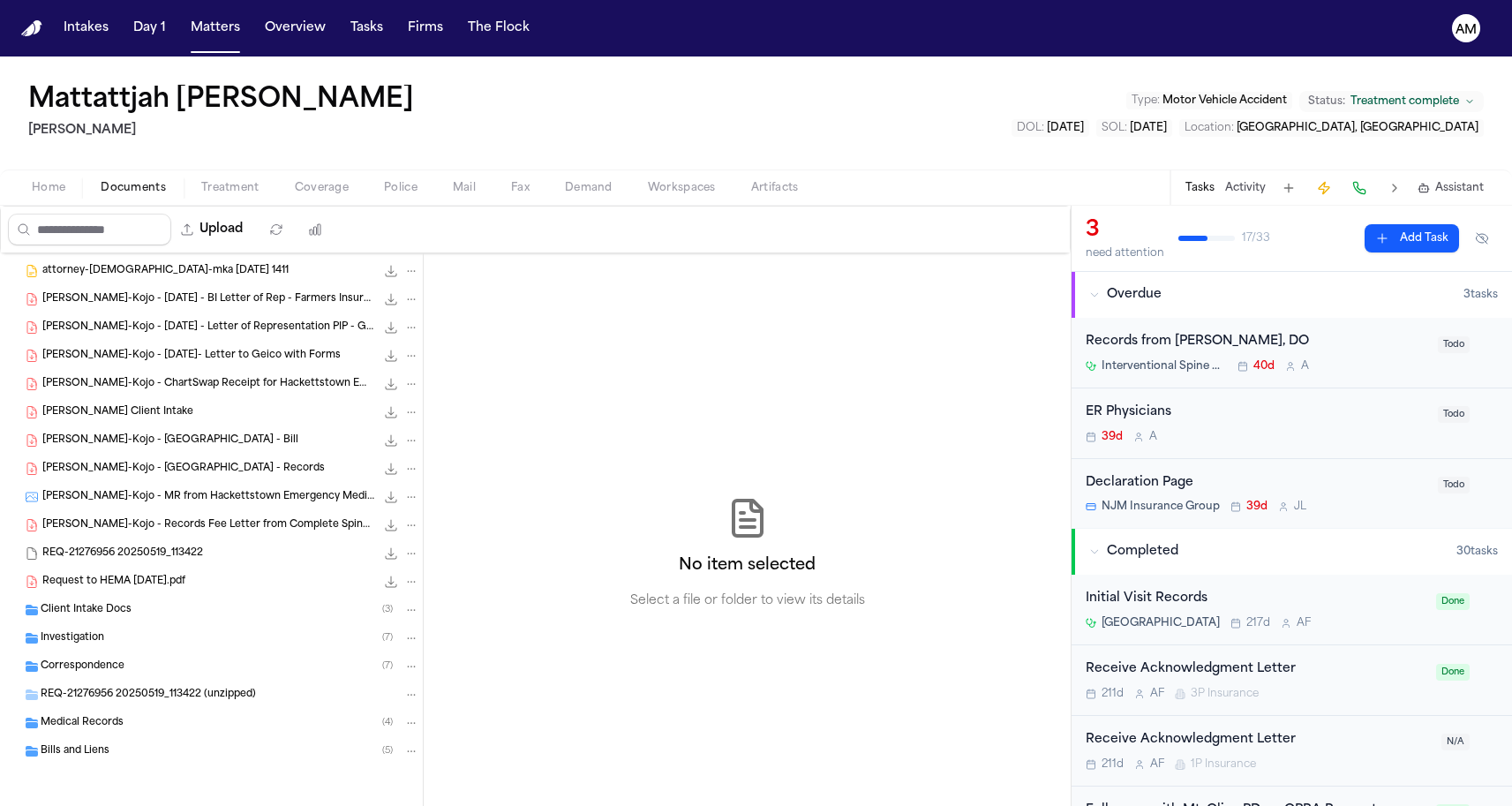
scroll to position [81, 0]
click at [95, 720] on span "Medical Records" at bounding box center [82, 723] width 83 height 15
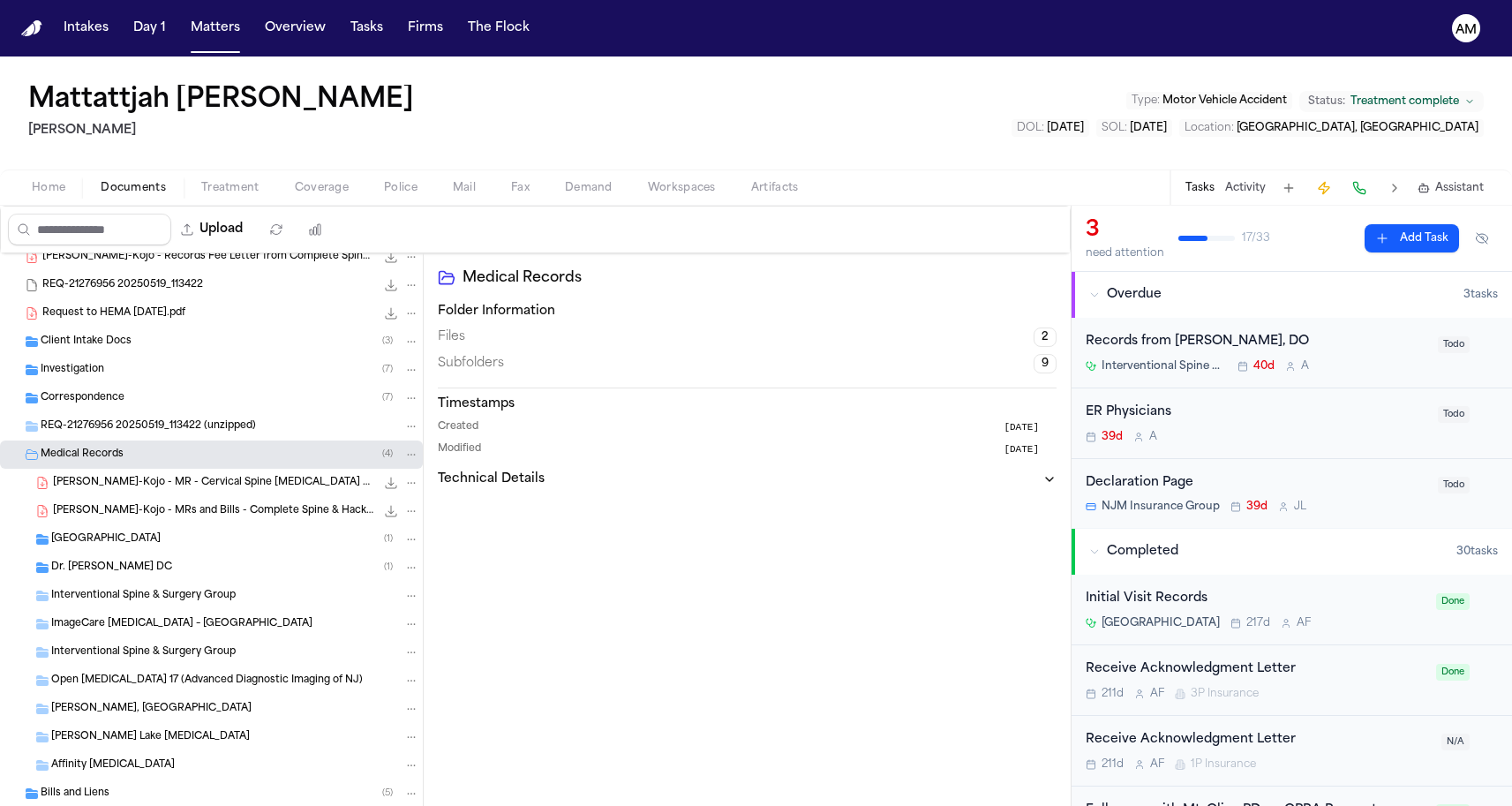
scroll to position [366, 0]
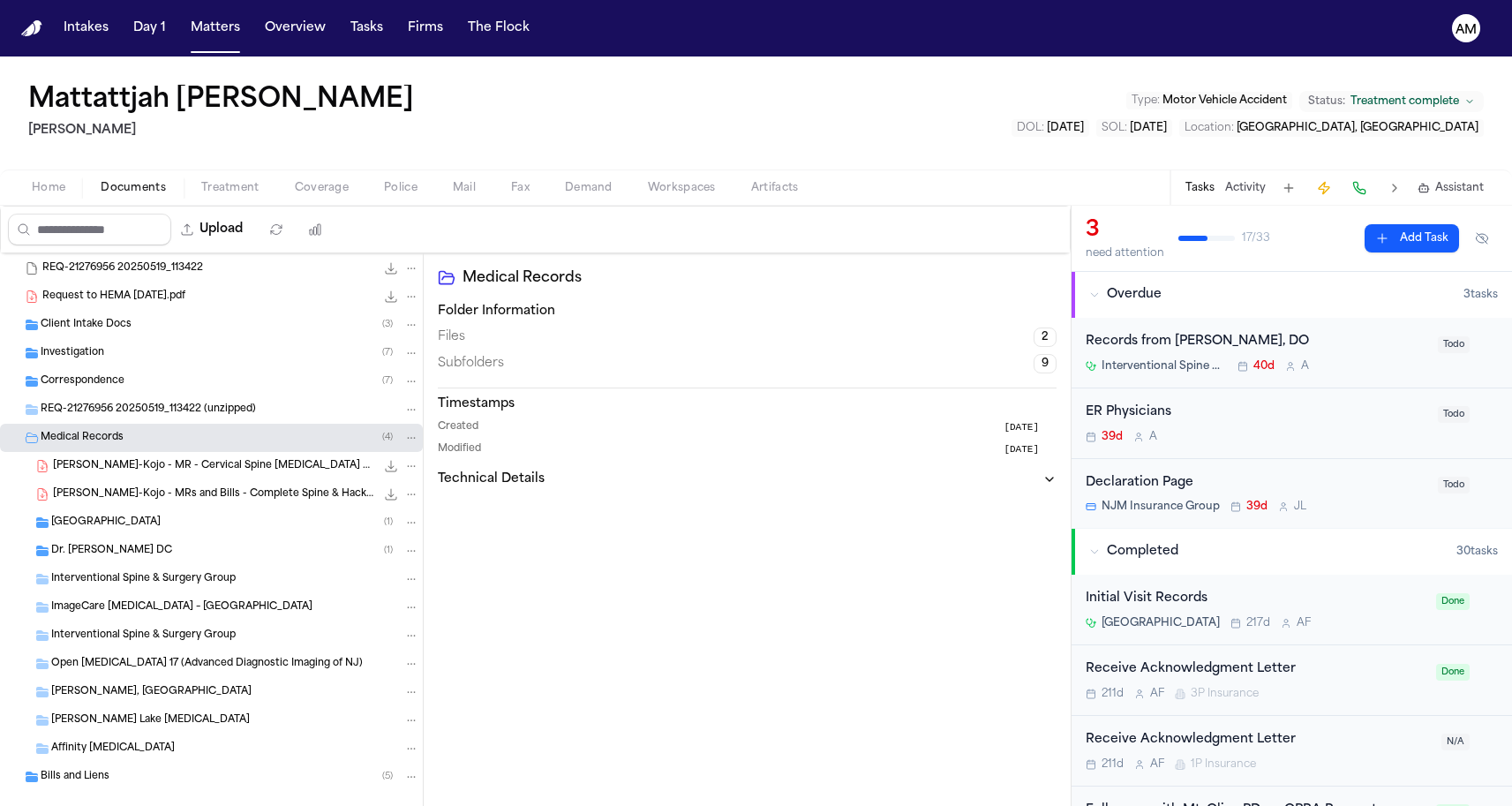
click at [157, 381] on div "Correspondence ( 7 )" at bounding box center [230, 381] width 379 height 16
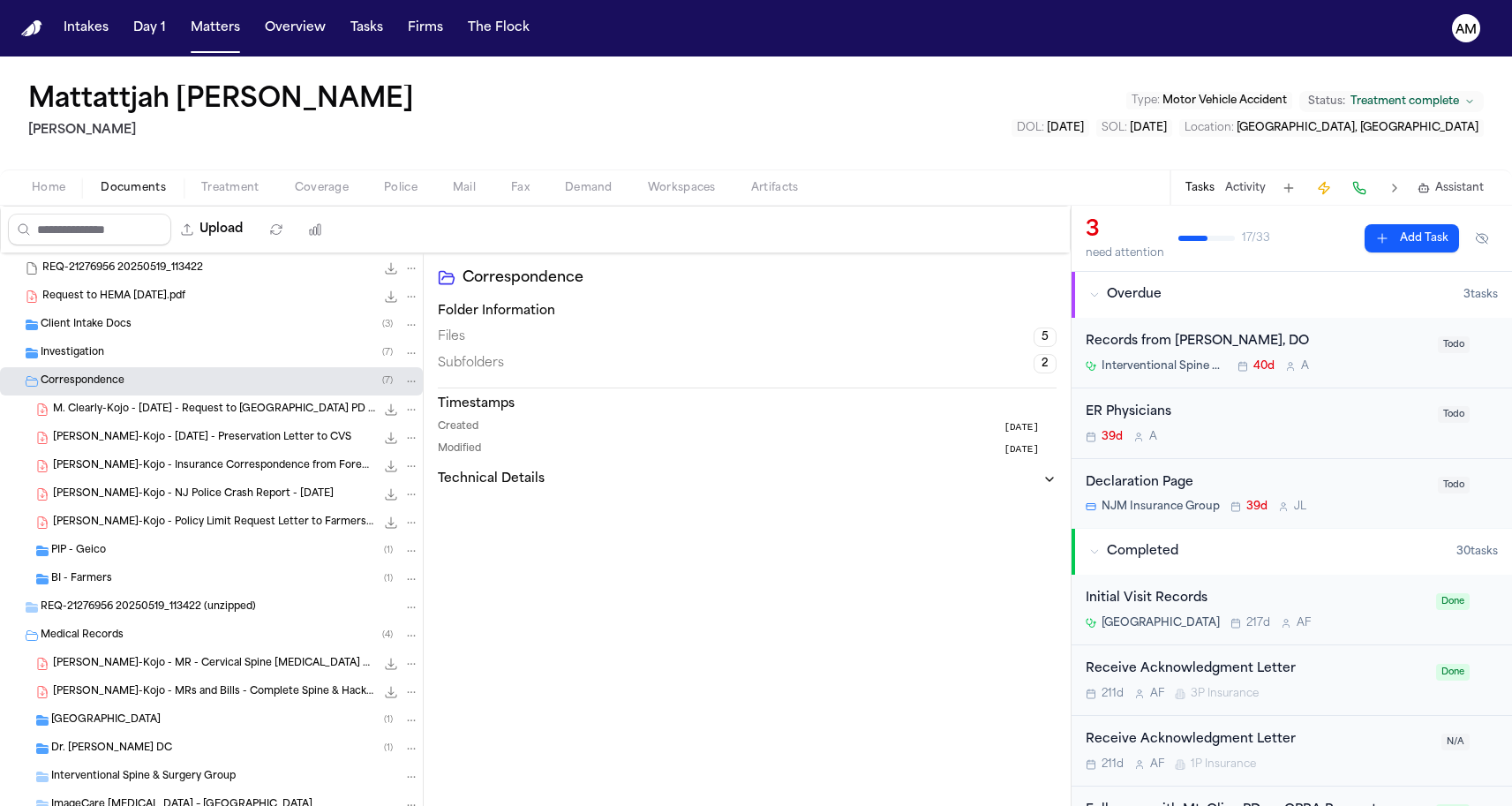
click at [97, 555] on span "PIP - Geico" at bounding box center [79, 551] width 55 height 15
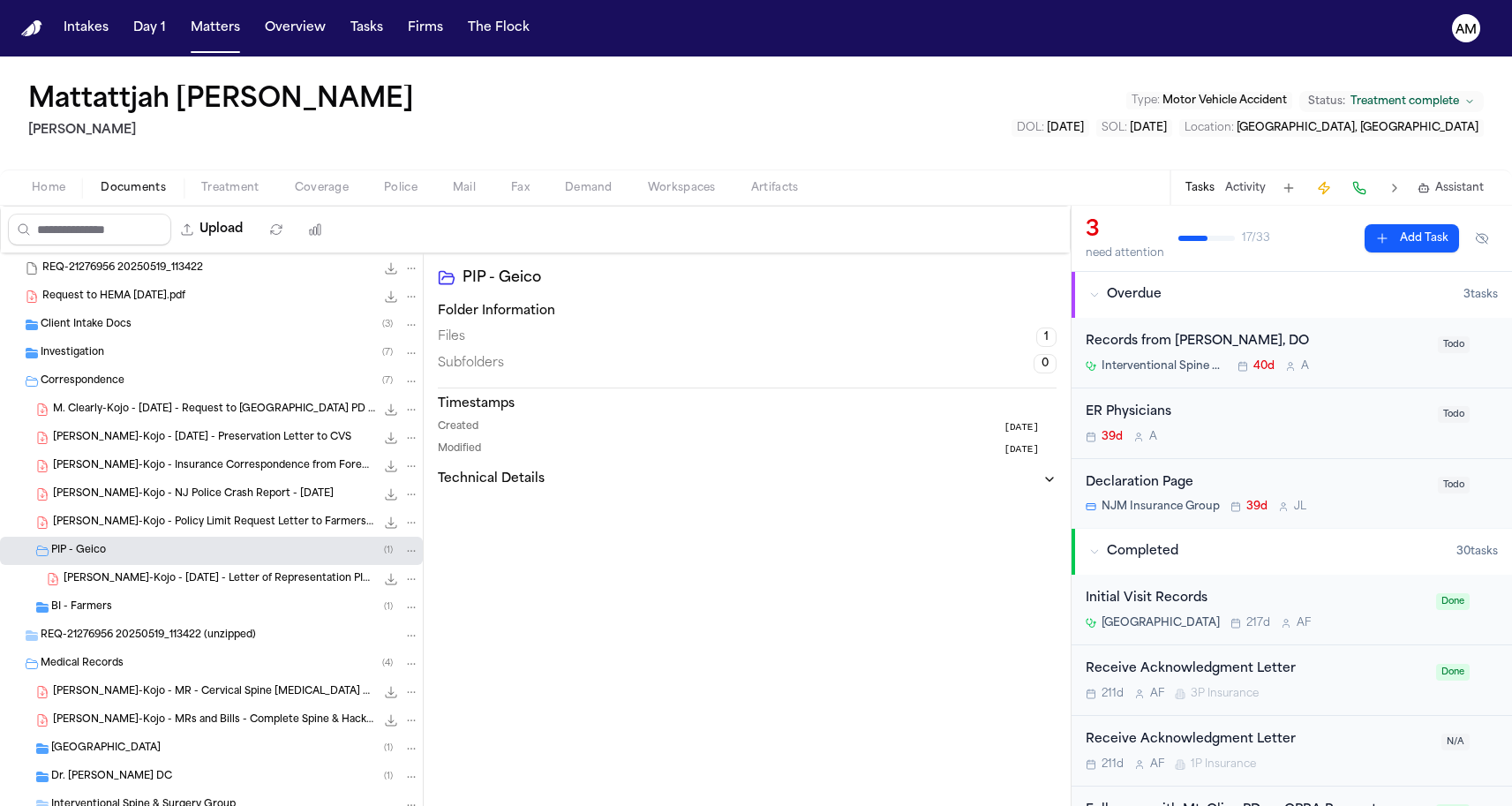
click at [109, 568] on div "M. Cleary-Kojo - 2025.01.02 - Letter of Representation PIP - Geico 159.5 KB • P…" at bounding box center [212, 579] width 423 height 29
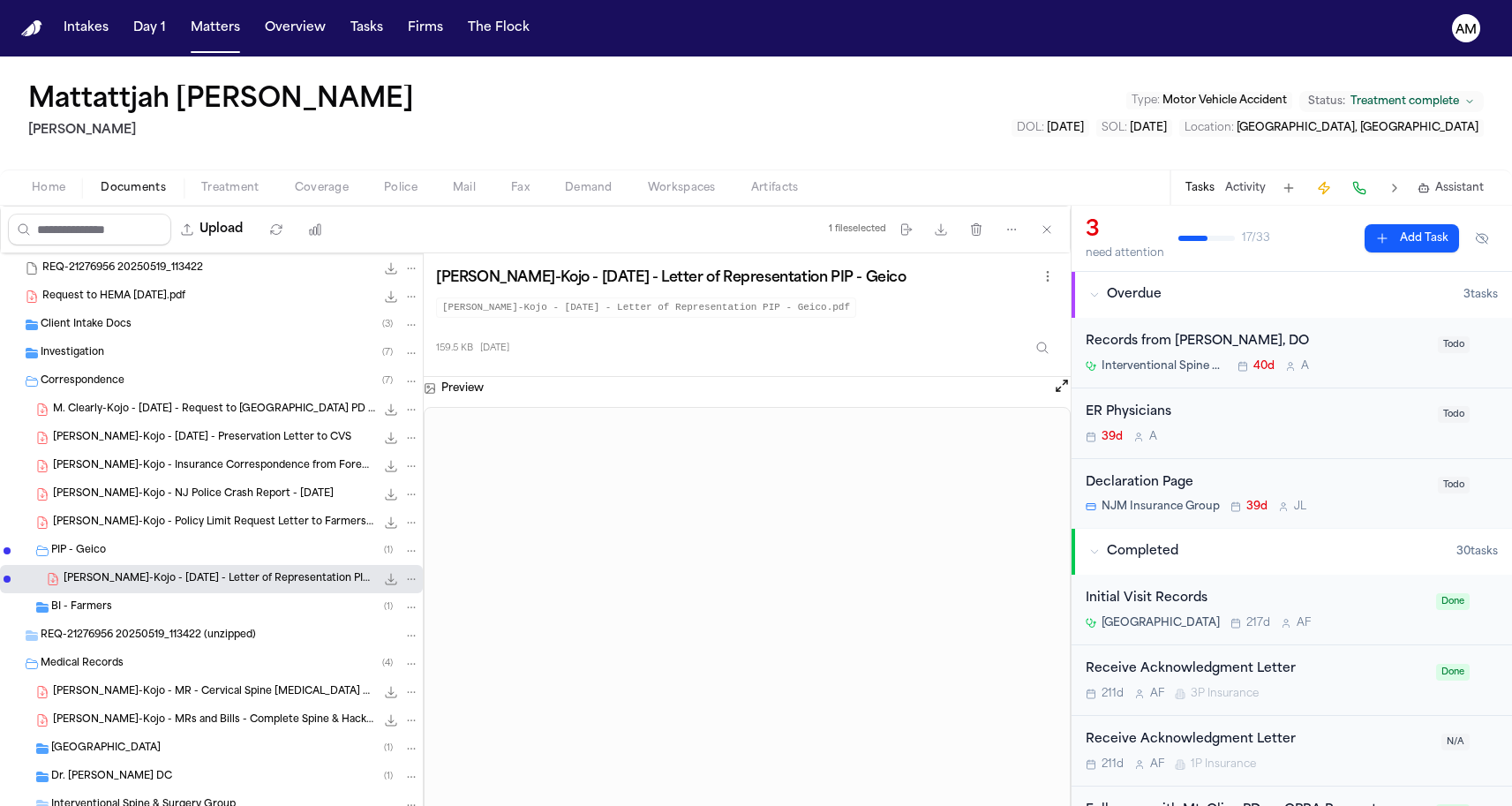
click at [108, 612] on span "BI - Farmers" at bounding box center [82, 608] width 61 height 15
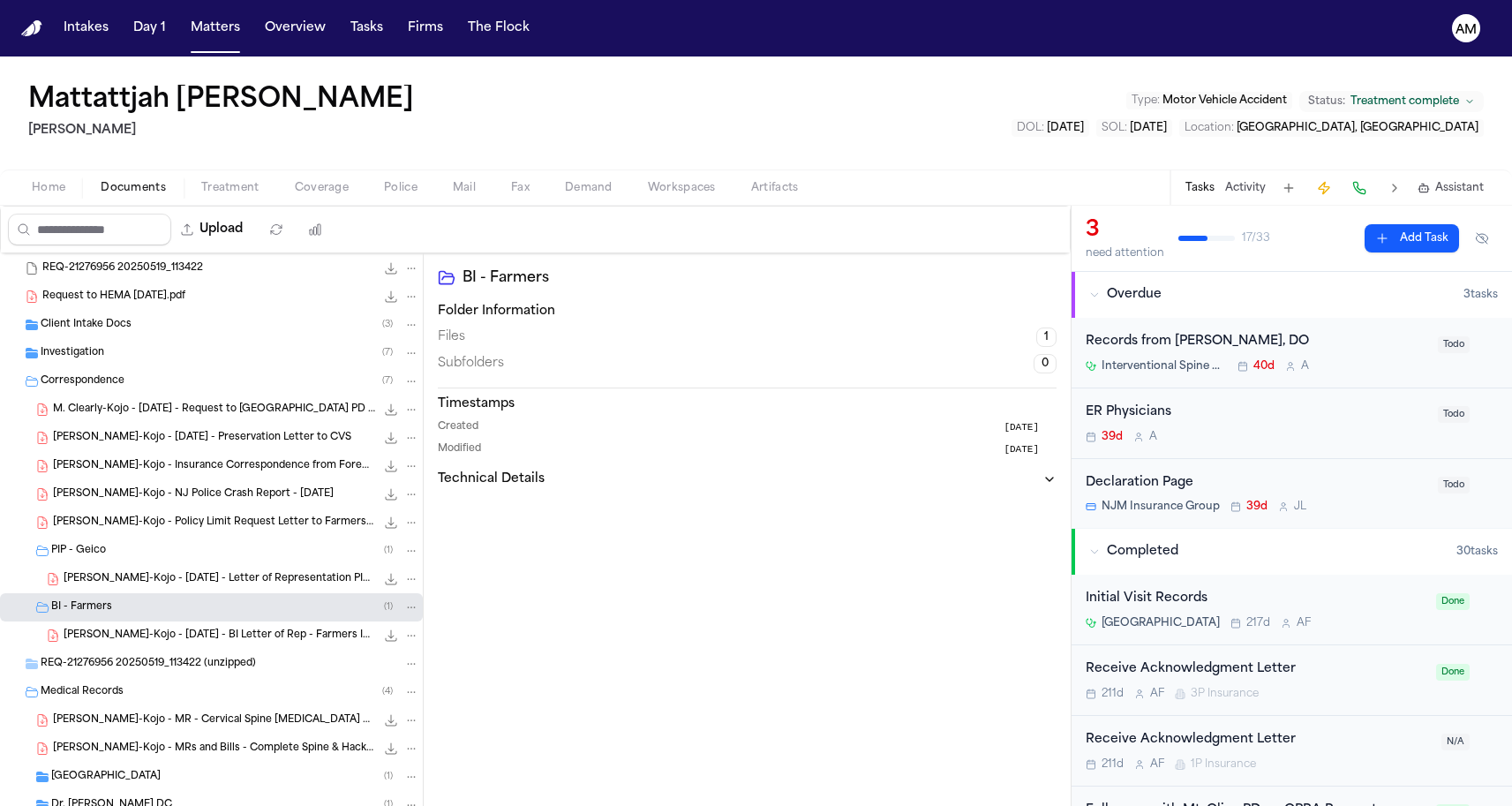
click at [108, 637] on span "M. Cleary-Kojo - 2025.01.02 - BI Letter of Rep - Farmers Insurance" at bounding box center [219, 636] width 312 height 15
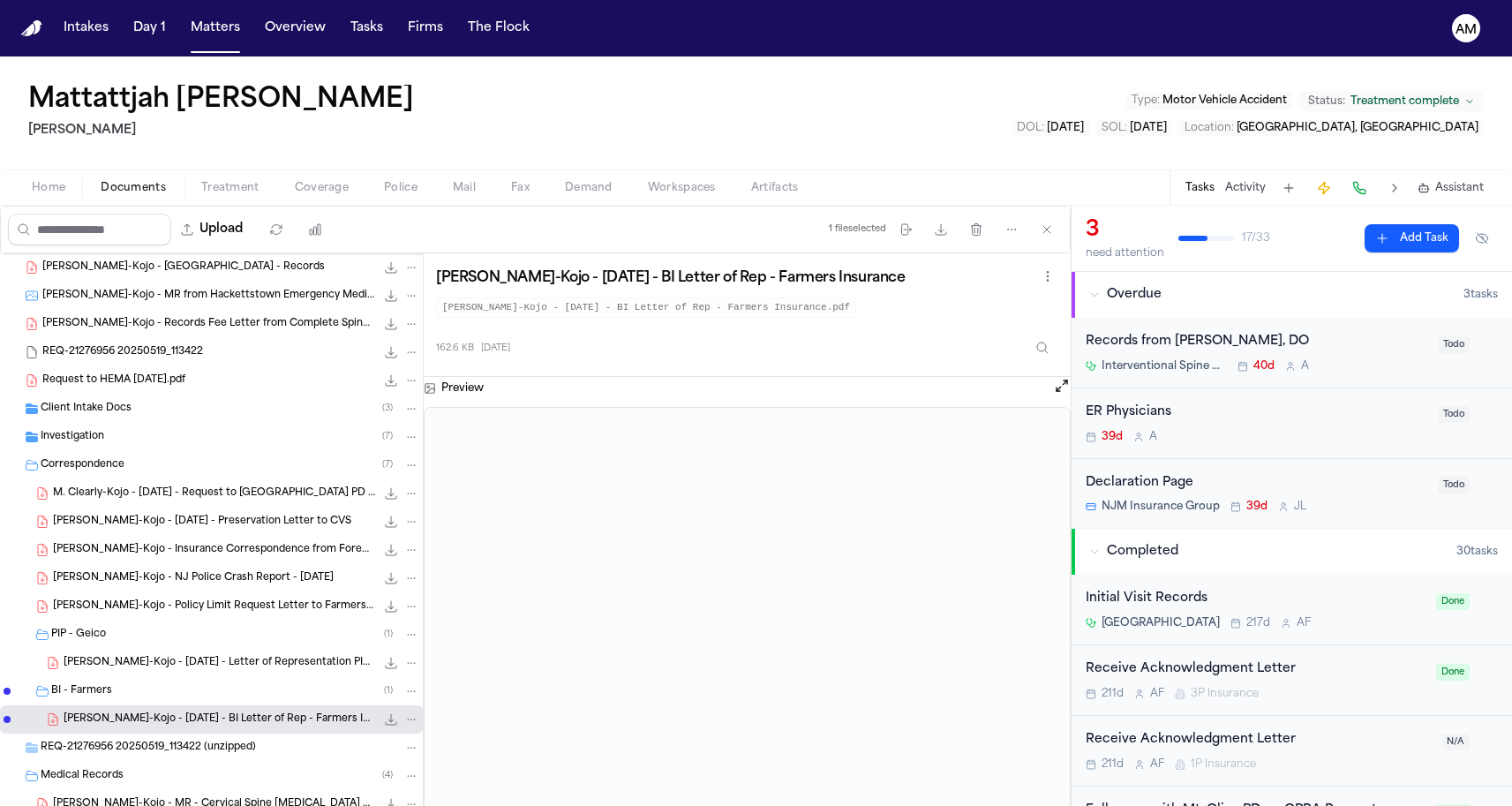
scroll to position [274, 0]
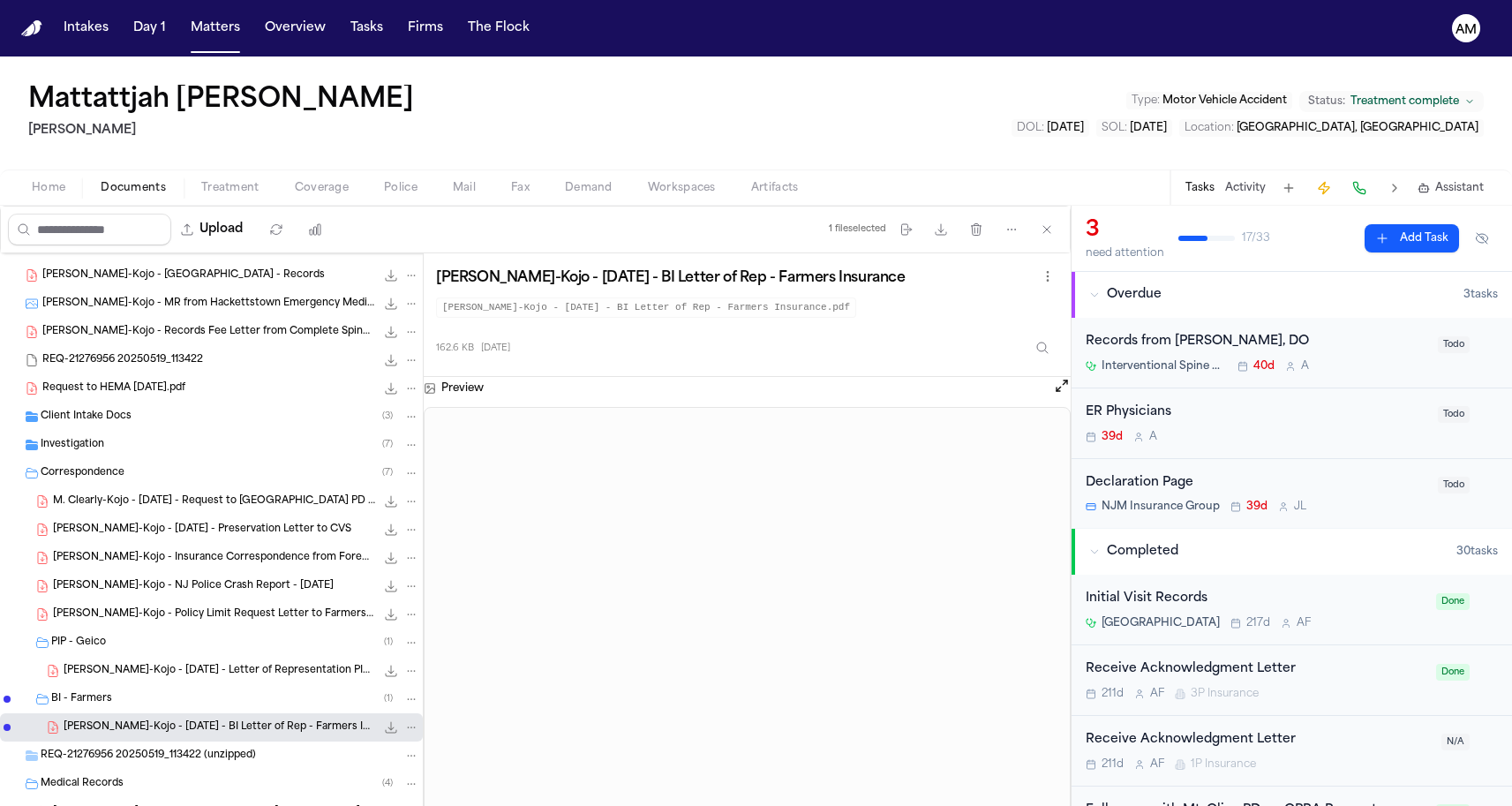
click at [155, 512] on div "M. Clearly-Kojo - 2025.01.02 - Request to Mount Olive PD for Surveillance 169.7…" at bounding box center [212, 501] width 423 height 29
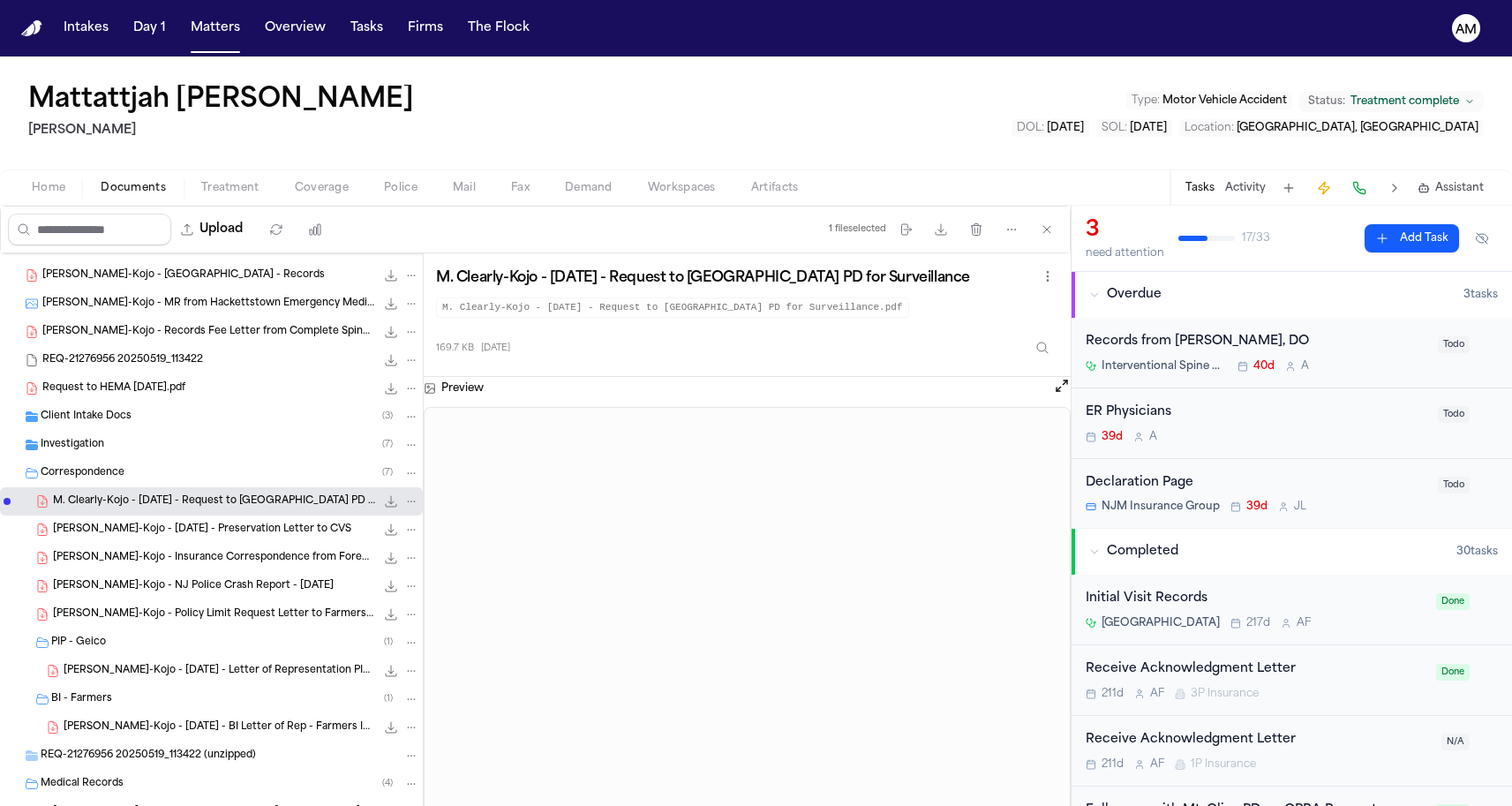
click at [150, 531] on span "M. Cleary-Kojo - 2024.12.23 - Preservation Letter to CVS" at bounding box center [202, 530] width 298 height 15
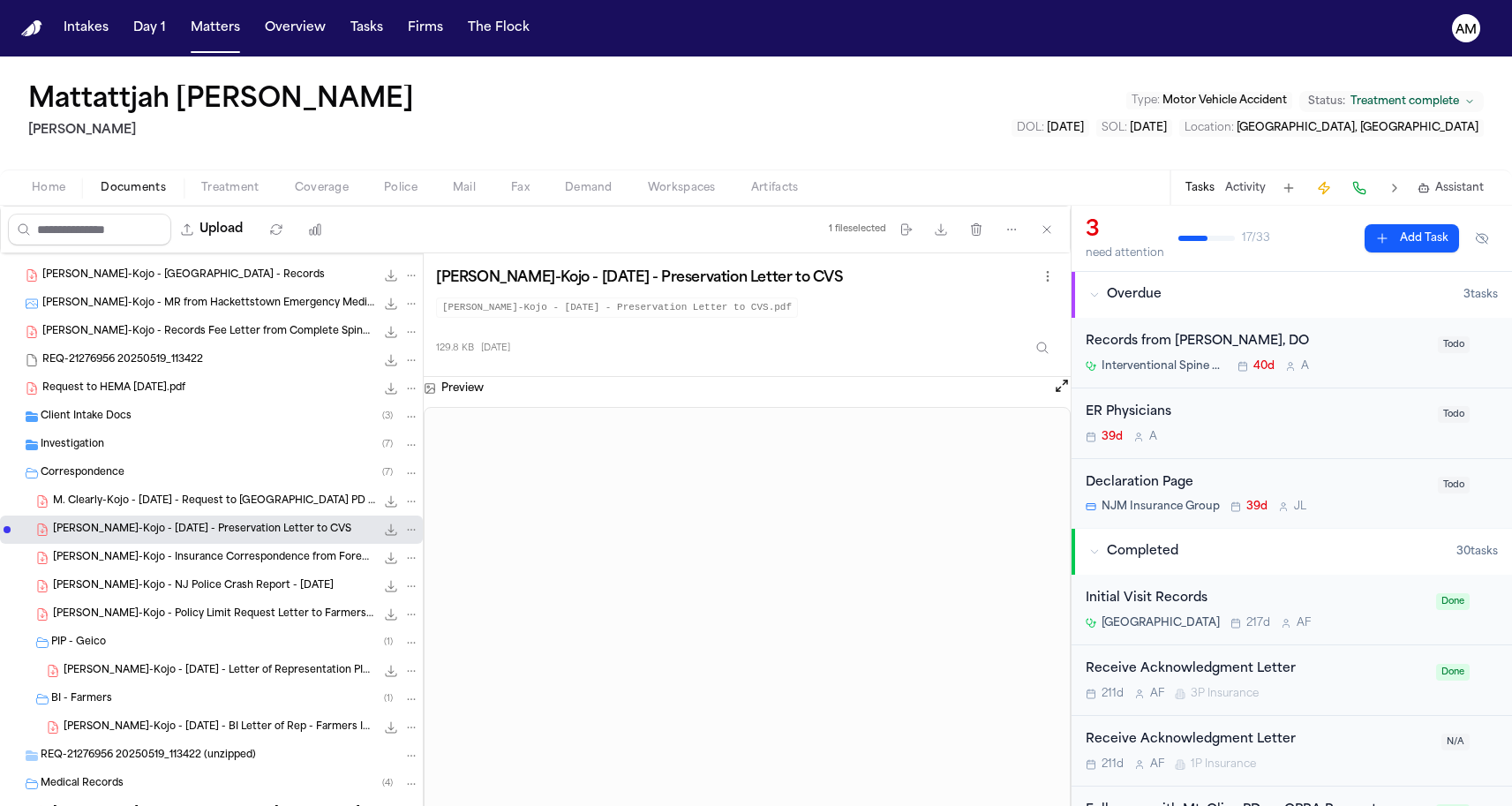
click at [146, 552] on span "M. Cleary-Kojo - Insurance Correspondence from Foremost - 8.4.25" at bounding box center [214, 558] width 322 height 15
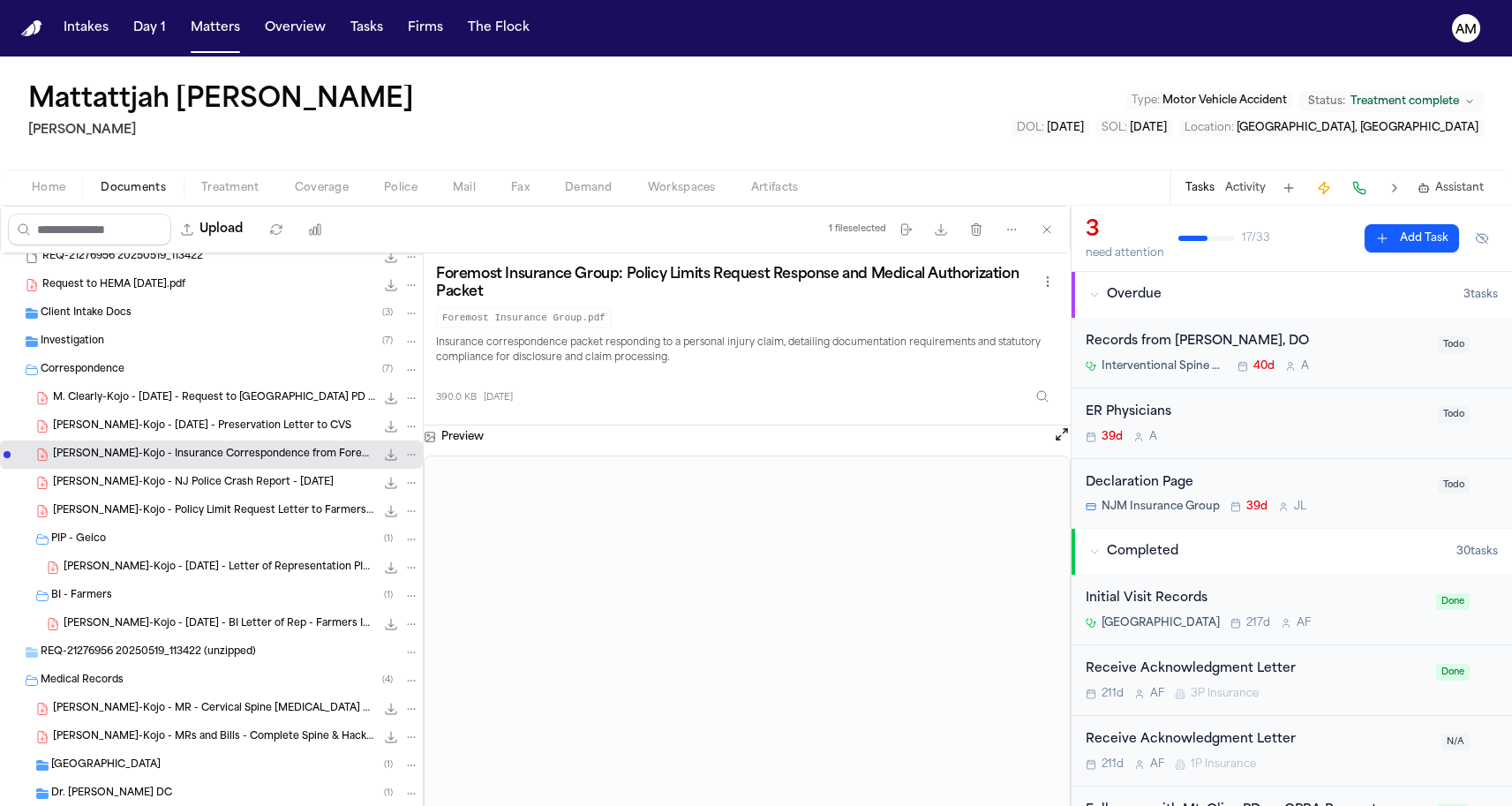
scroll to position [386, 0]
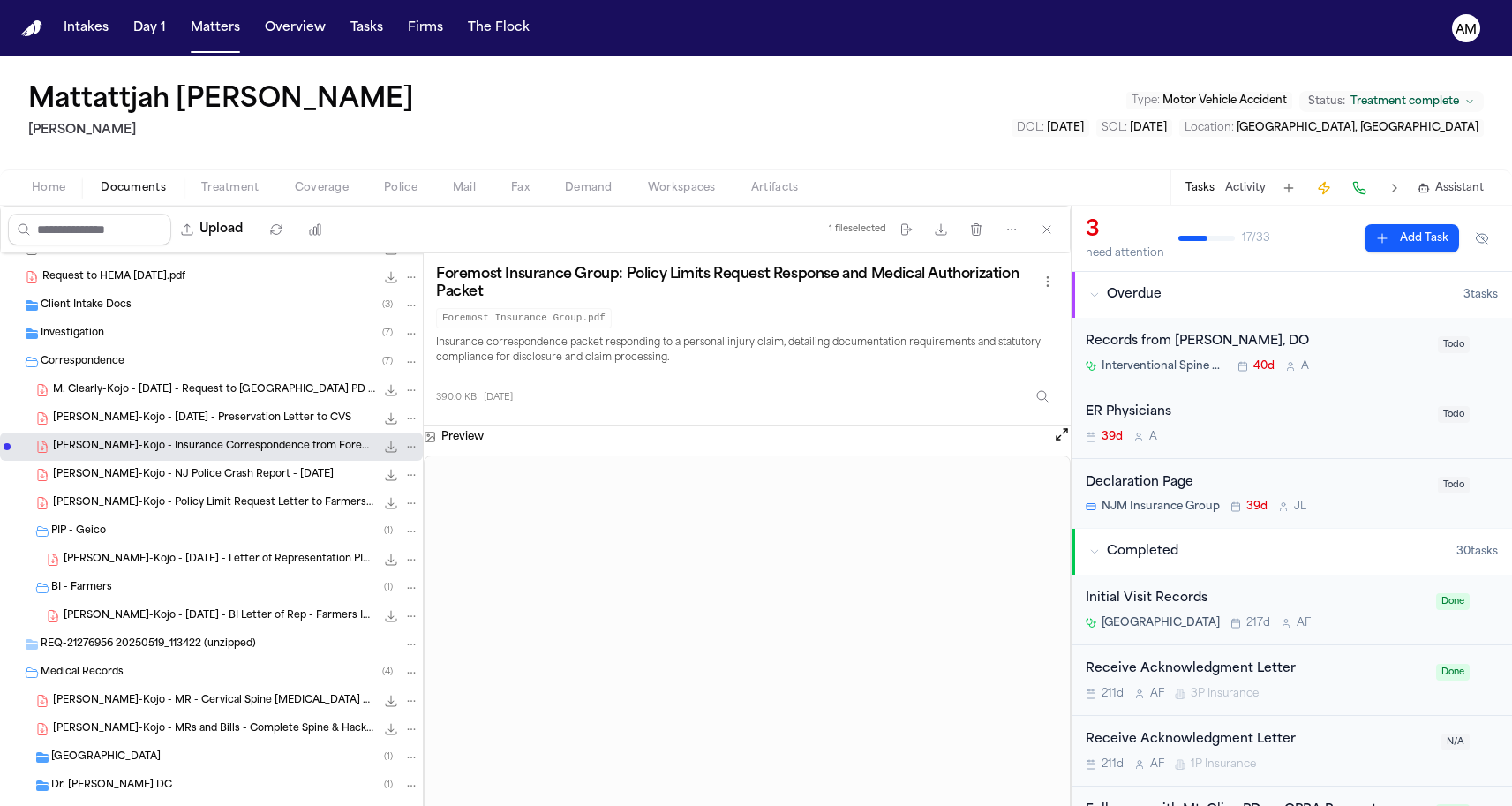
click at [154, 508] on span "M. Cleary-Kojo - Policy Limit Request Letter to Farmers - 8.3.24" at bounding box center [214, 503] width 322 height 15
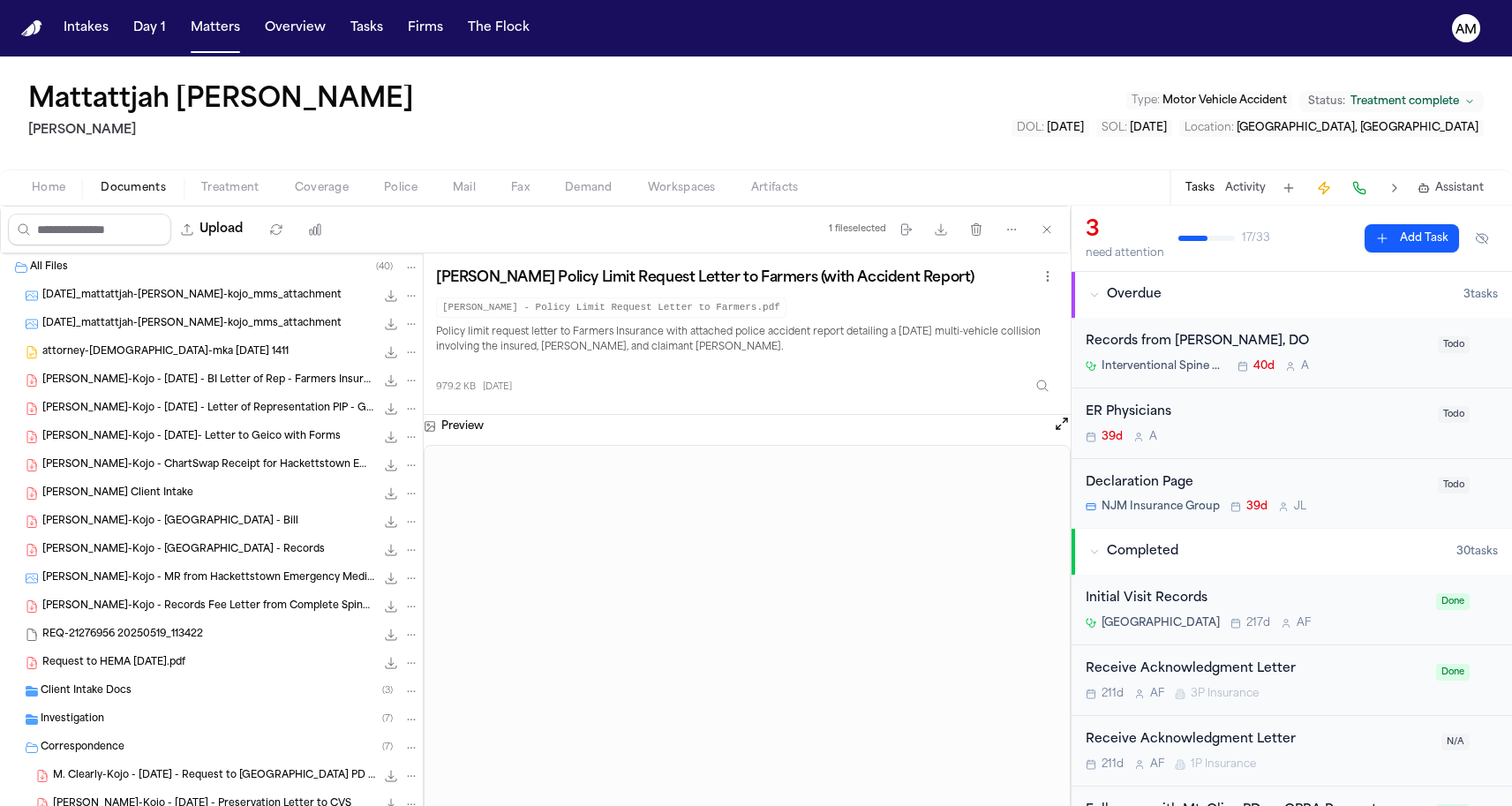
scroll to position [0, 0]
click at [157, 487] on span "M. Cleary-Kojo - Finch Client Intake" at bounding box center [118, 494] width 151 height 15
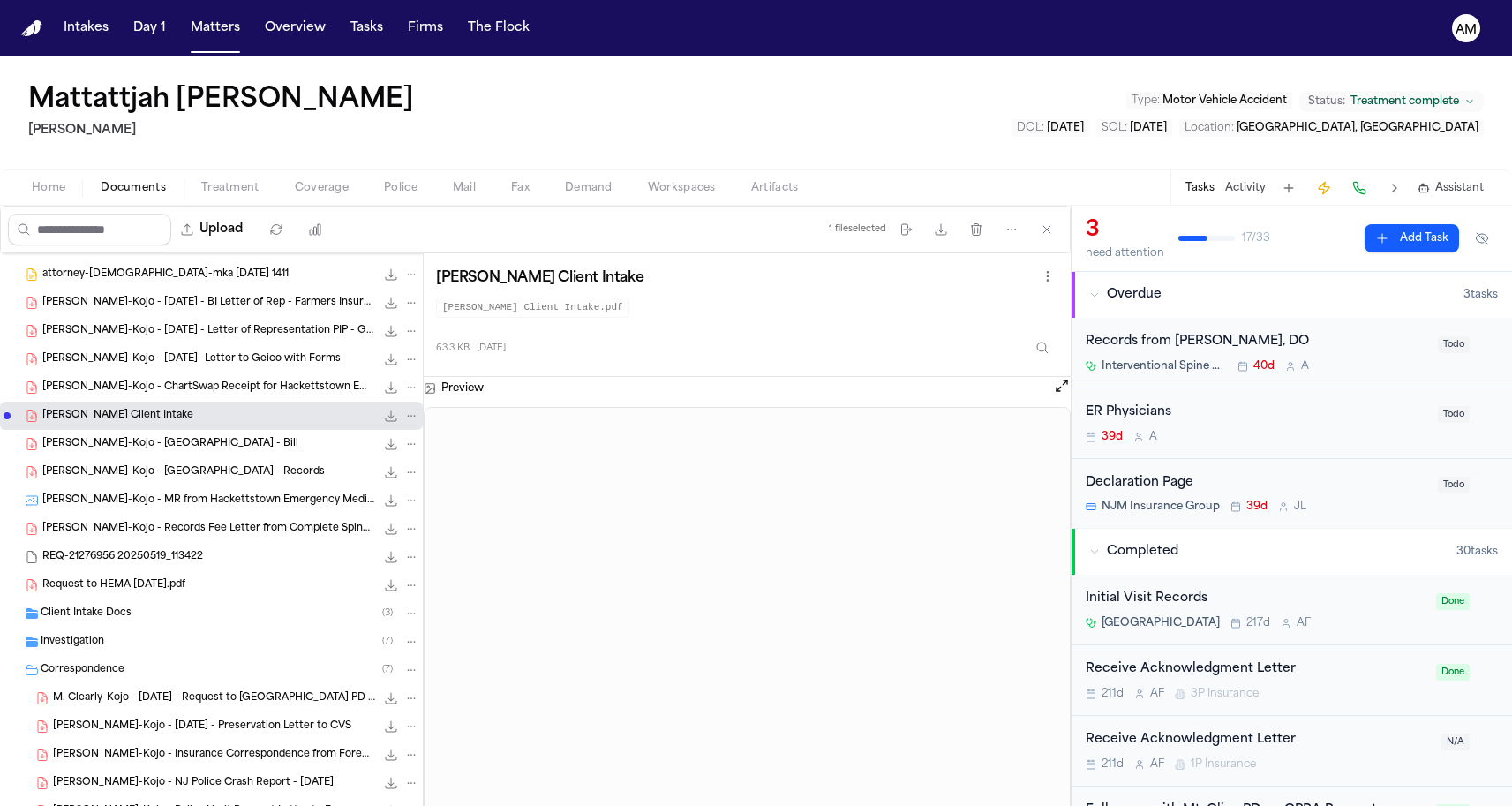
scroll to position [84, 0]
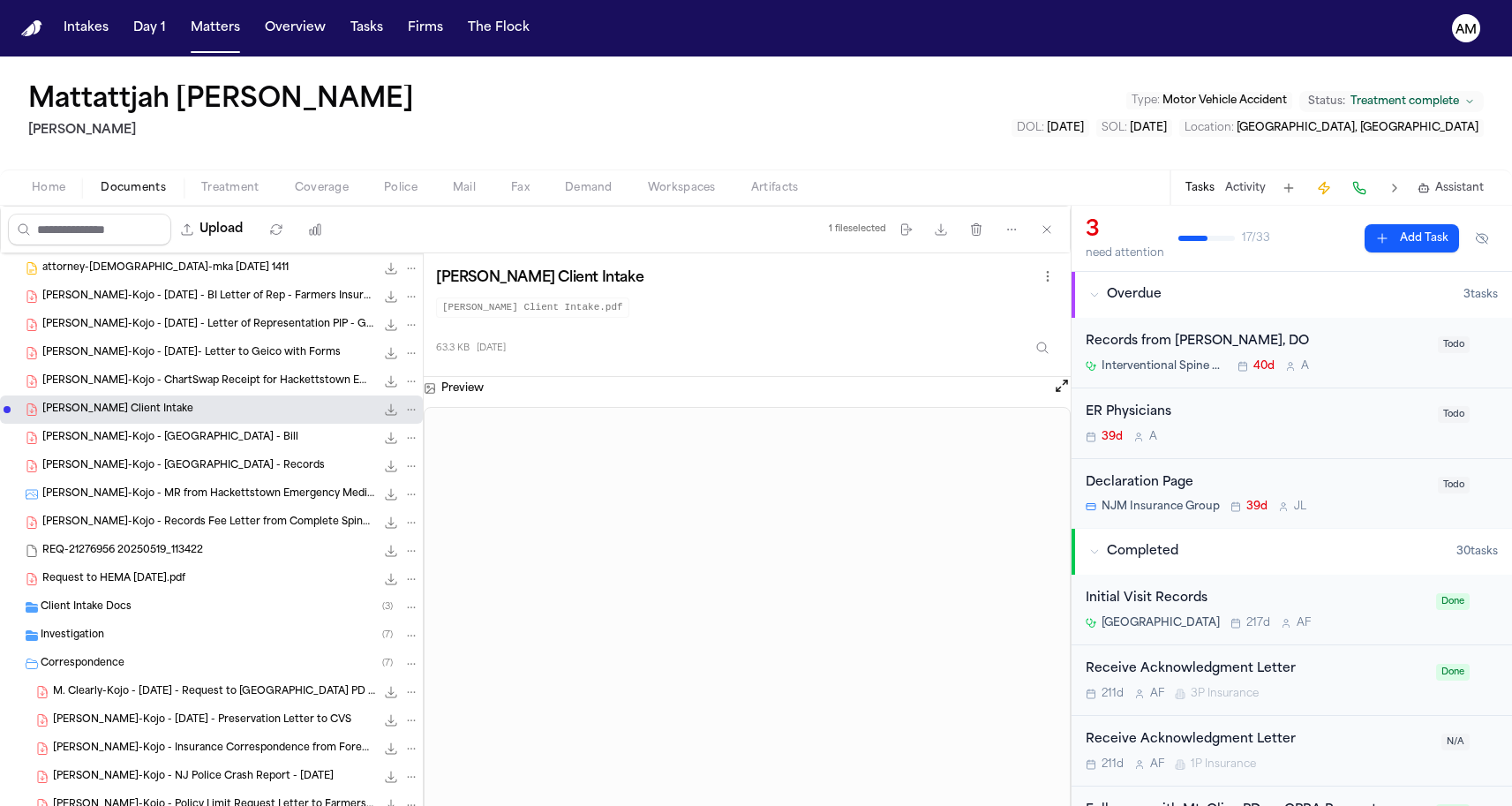
click at [90, 519] on span "M. Cleary-Kojo - Records Fee Letter from Complete Spine & Physical Therapy - 5.…" at bounding box center [209, 523] width 333 height 15
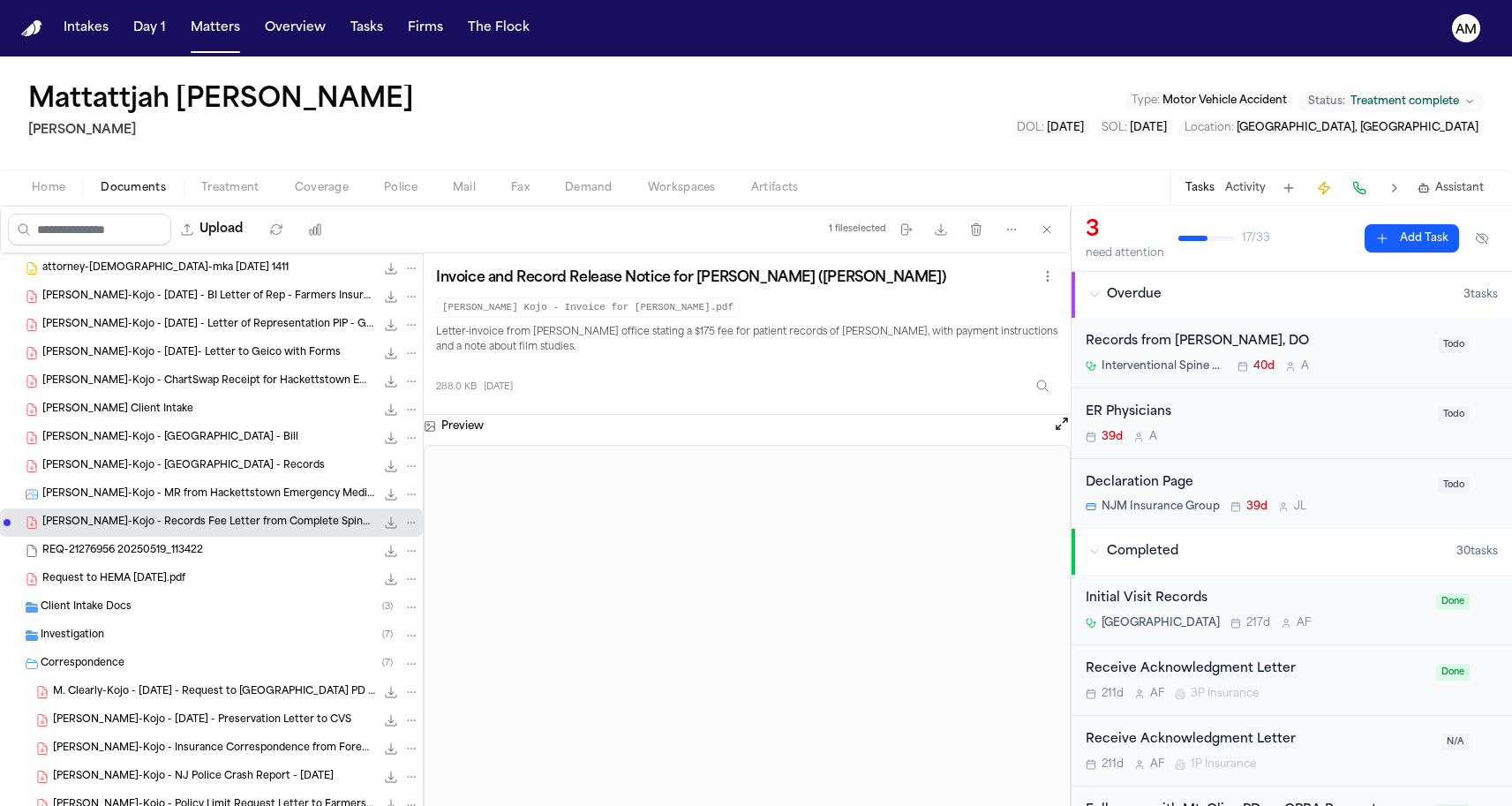
click at [96, 581] on span "Request to HEMA 3-28-25.pdf" at bounding box center [113, 580] width 143 height 15
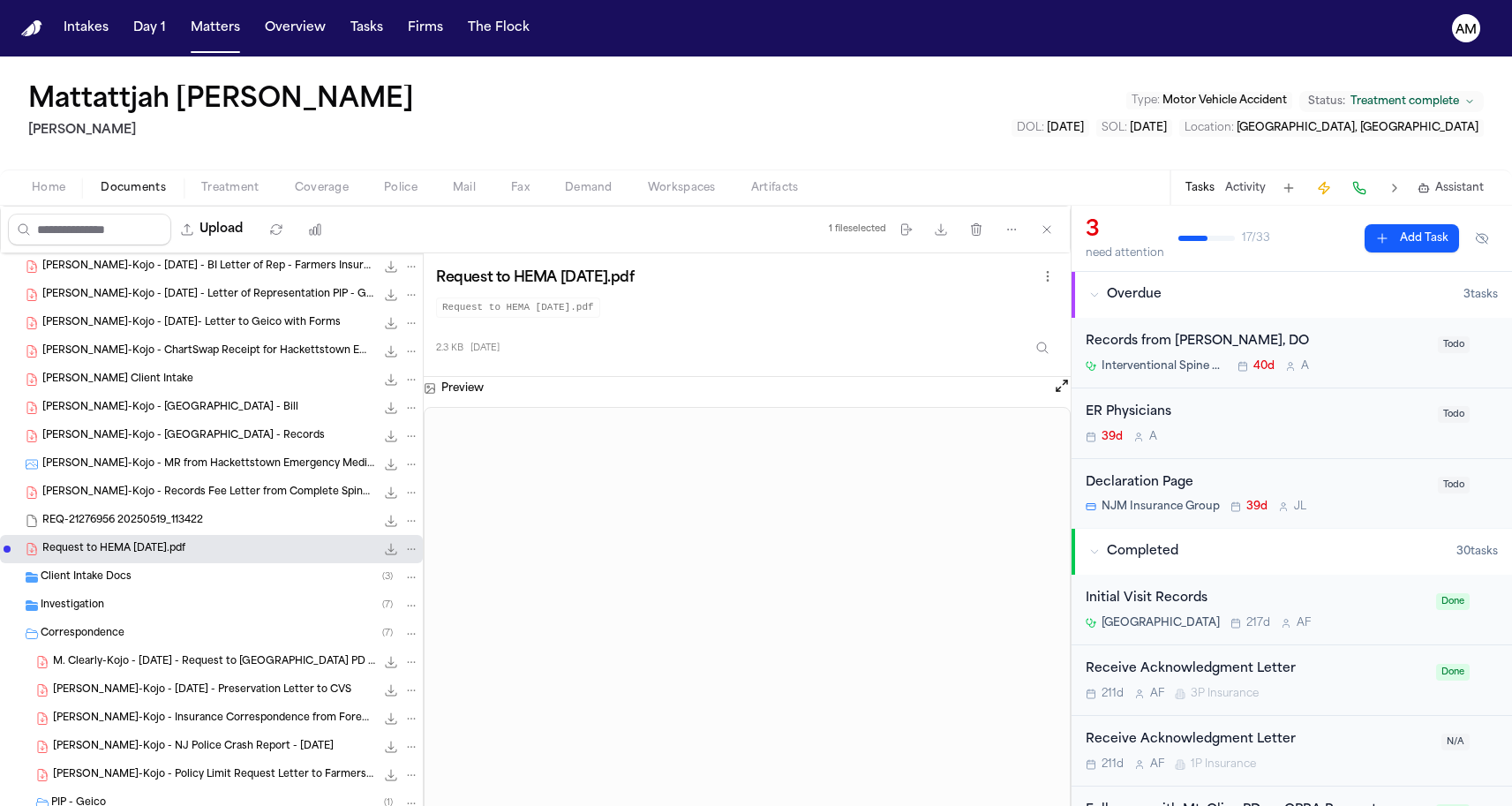
click at [89, 581] on span "Client Intake Docs" at bounding box center [86, 578] width 91 height 15
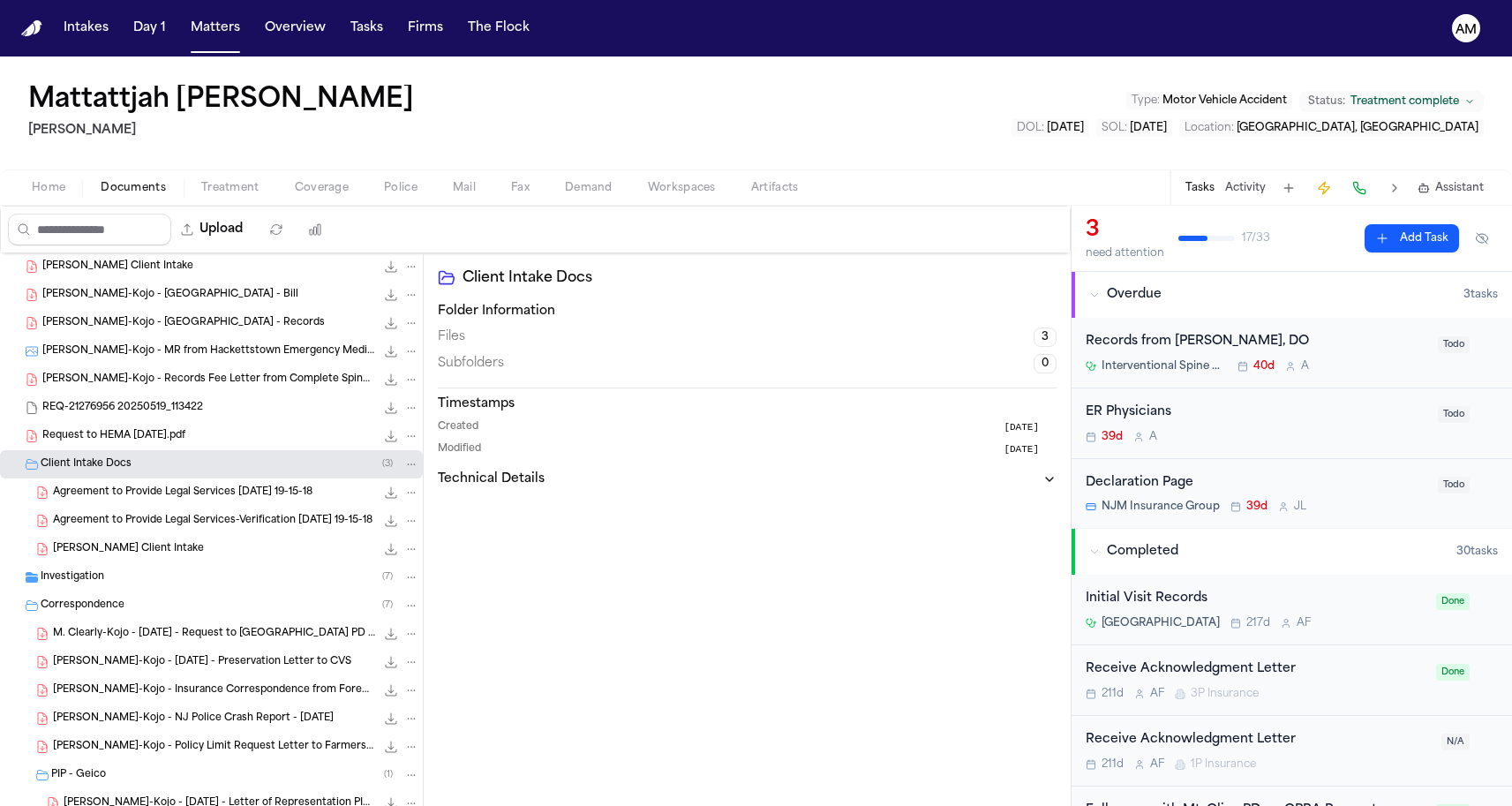
click at [86, 581] on span "Investigation" at bounding box center [72, 578] width 63 height 15
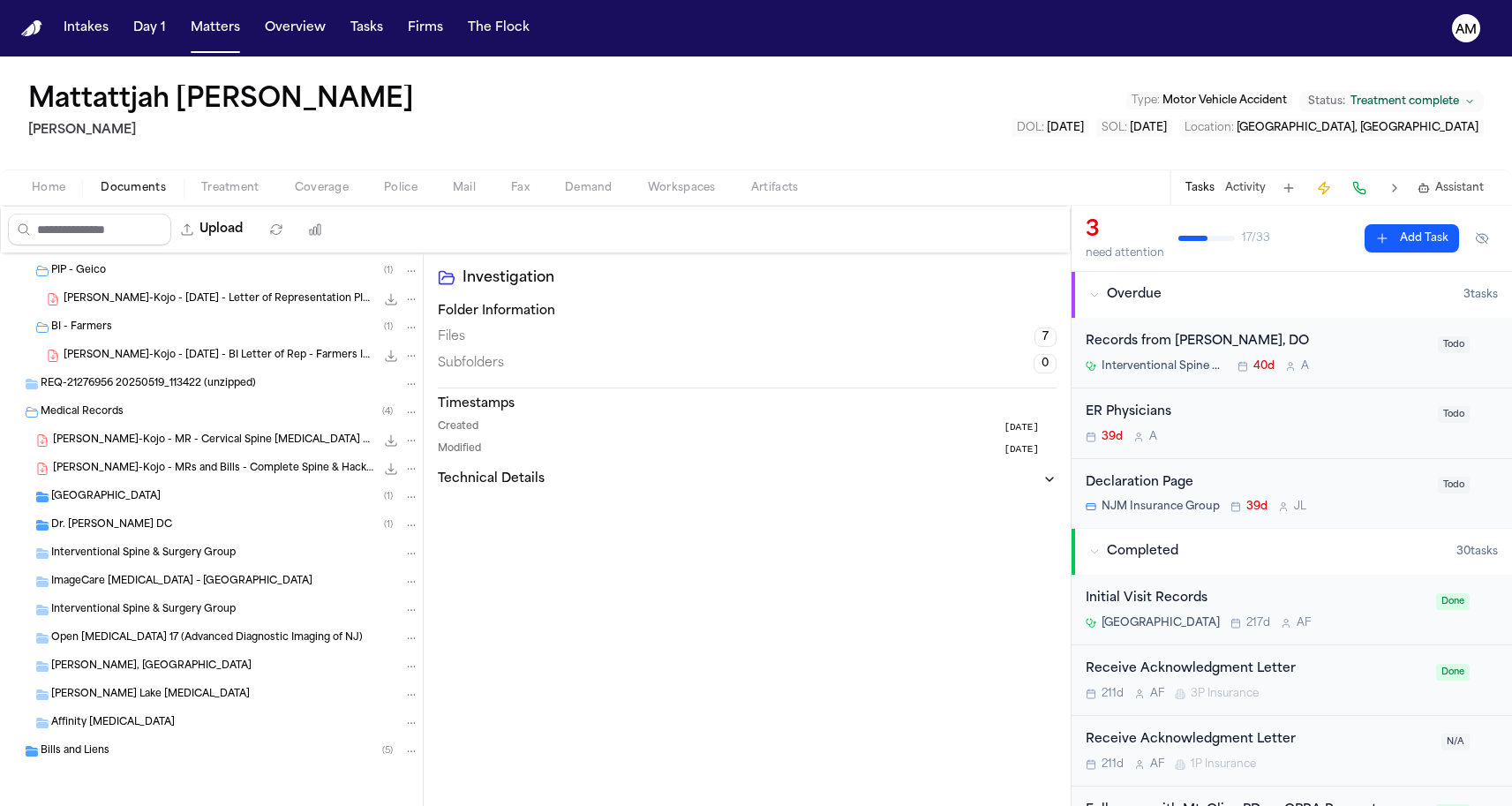
scroll to position [929, 0]
click at [68, 535] on div "Dr. Michael Grant DC ( 1 )" at bounding box center [212, 525] width 423 height 29
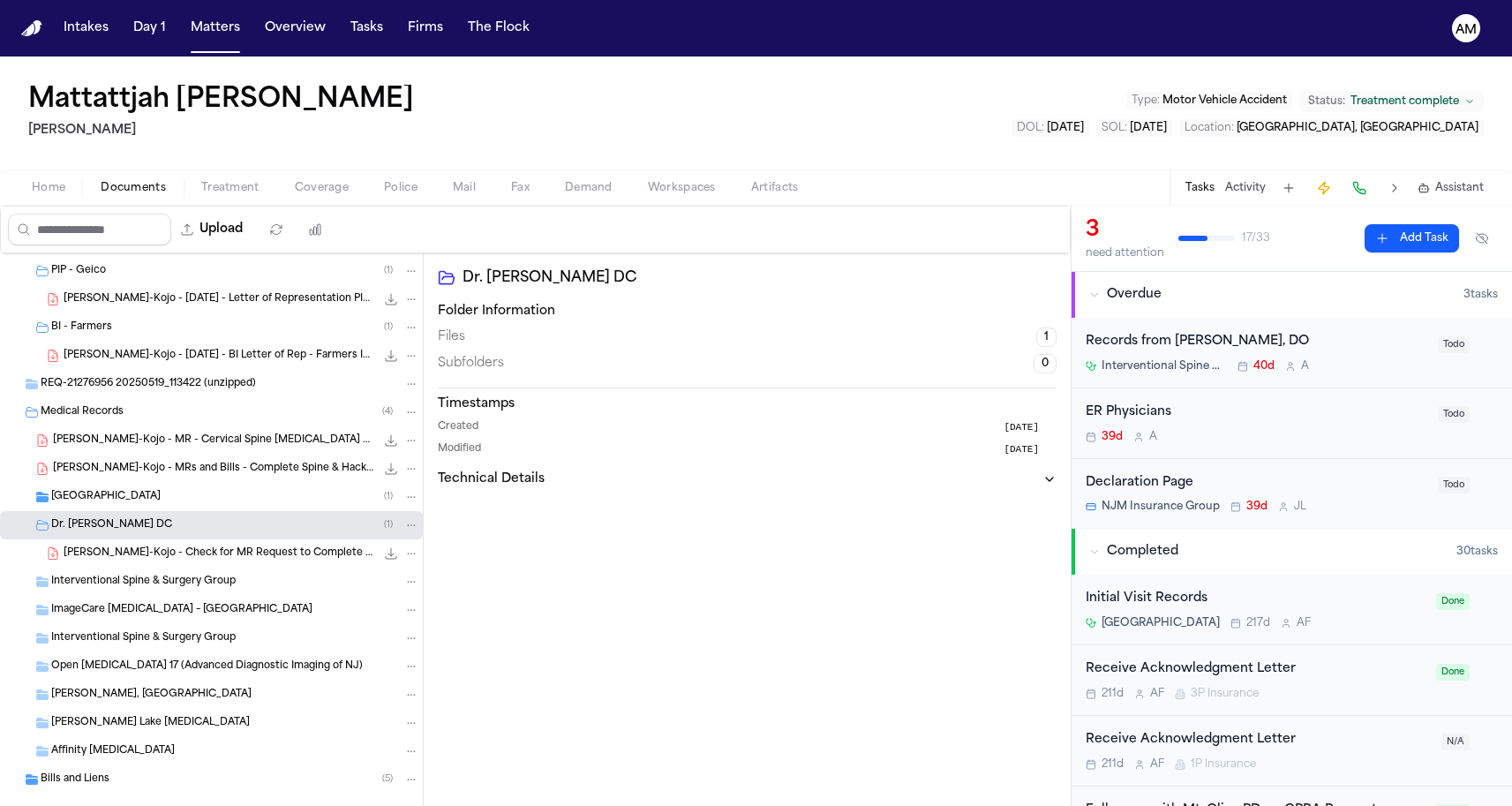
click at [54, 769] on div "Bills and Liens ( 5 )" at bounding box center [212, 779] width 423 height 29
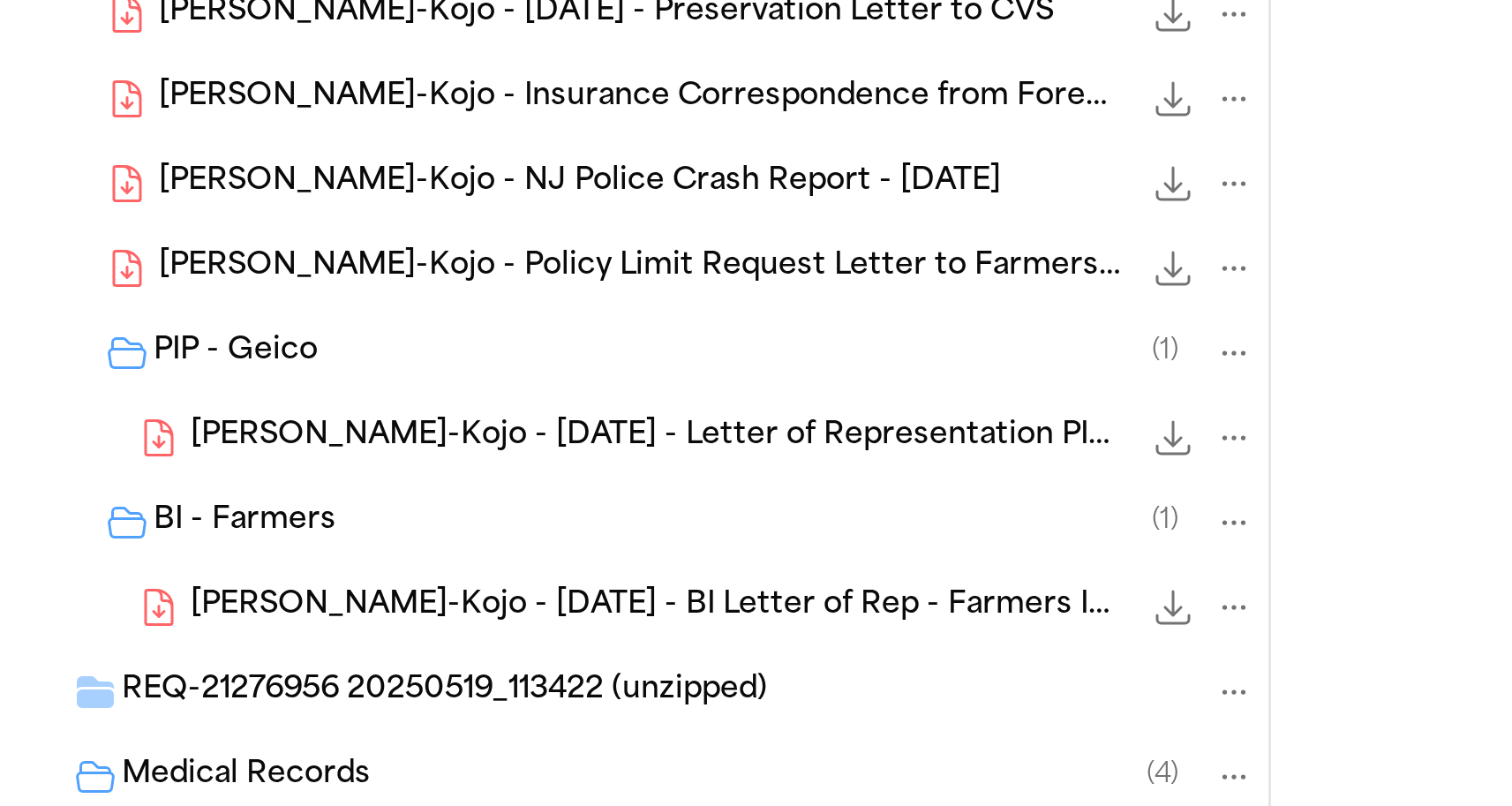
scroll to position [500, 0]
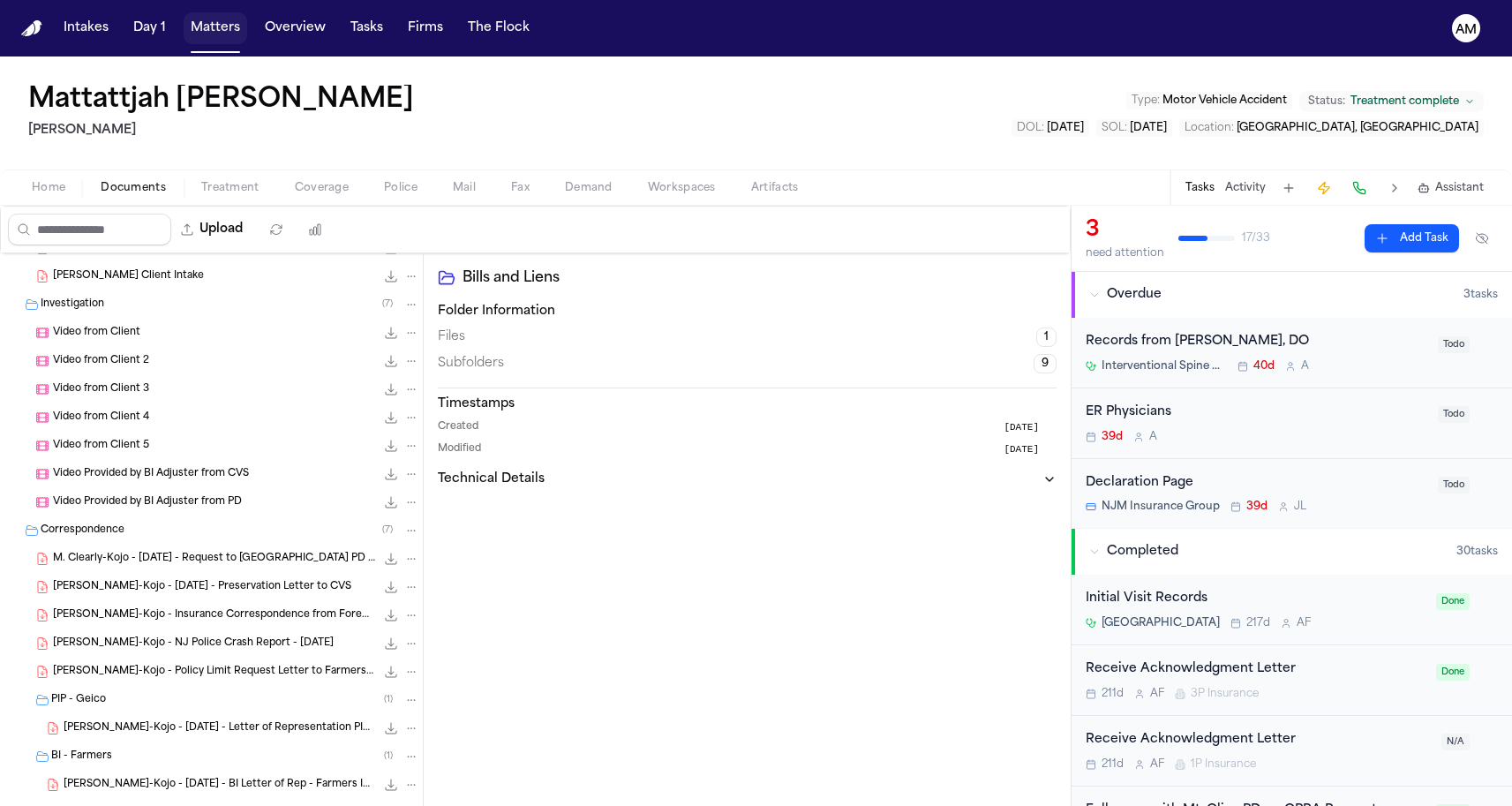
click at [213, 25] on button "Matters" at bounding box center [215, 28] width 63 height 32
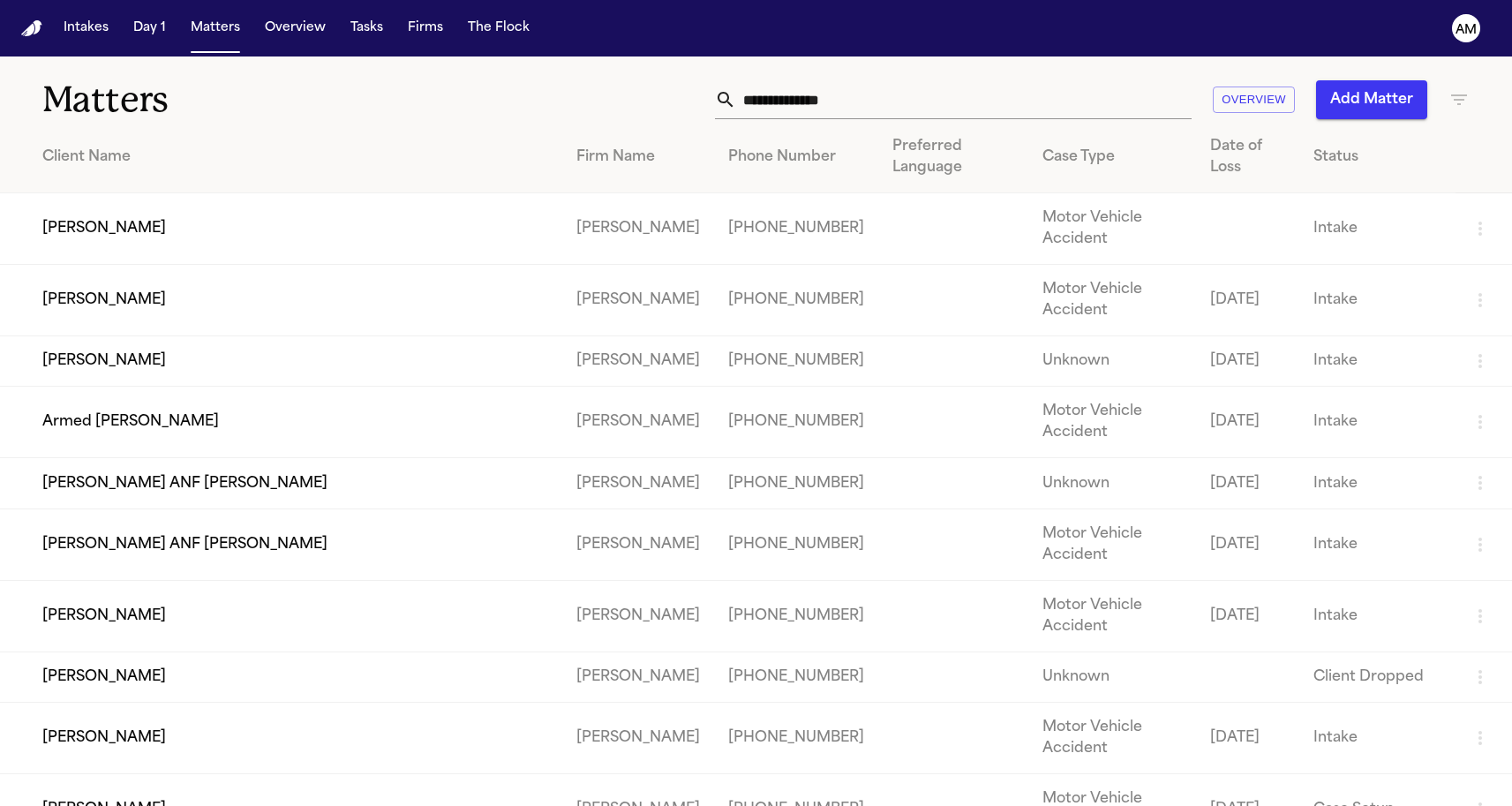
click at [157, 163] on div "Client Name" at bounding box center [295, 156] width 506 height 21
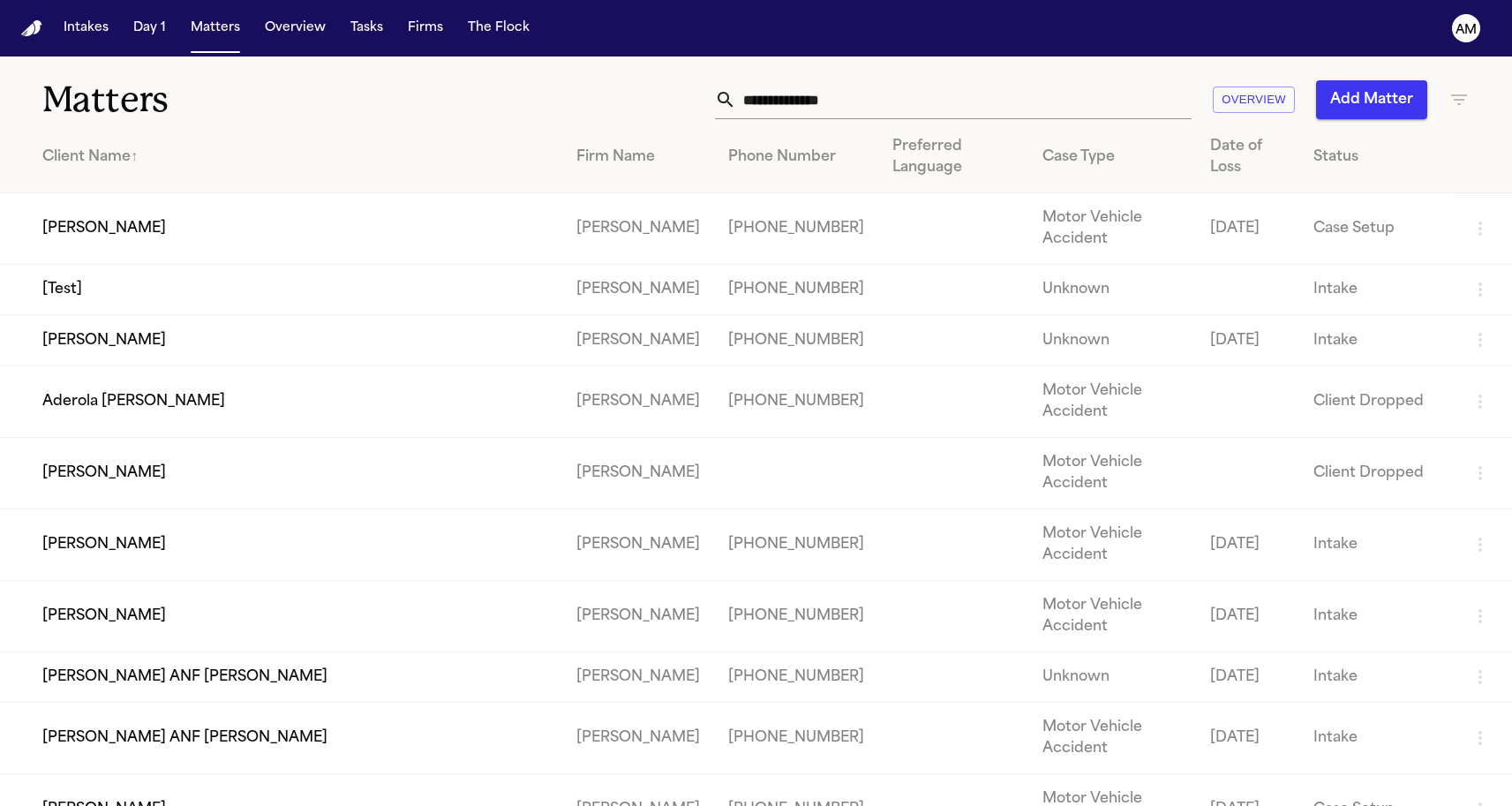
click at [153, 163] on div "Client Name ↑" at bounding box center [295, 156] width 506 height 21
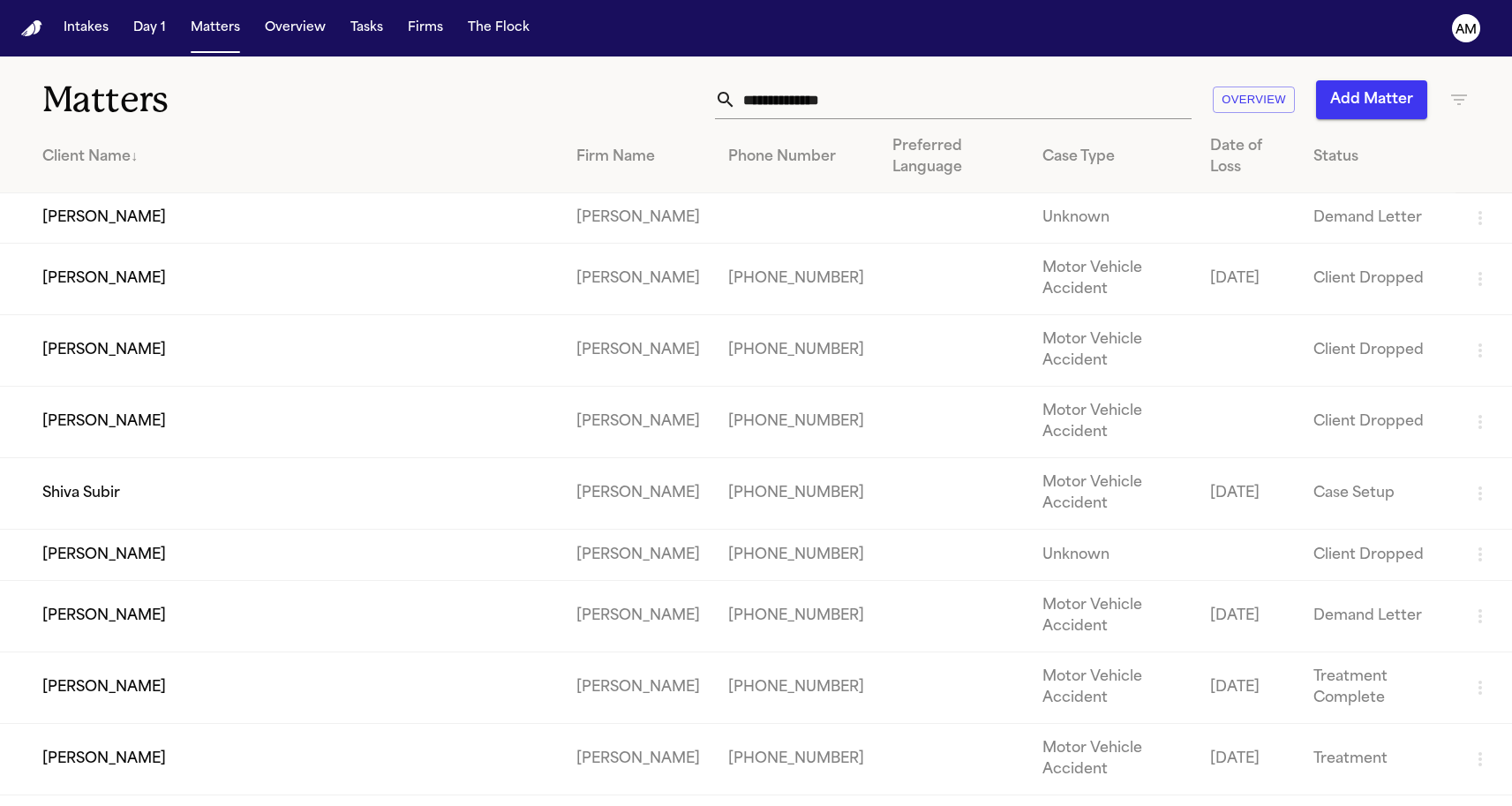
click at [153, 163] on div "Client Name ↓" at bounding box center [295, 156] width 506 height 21
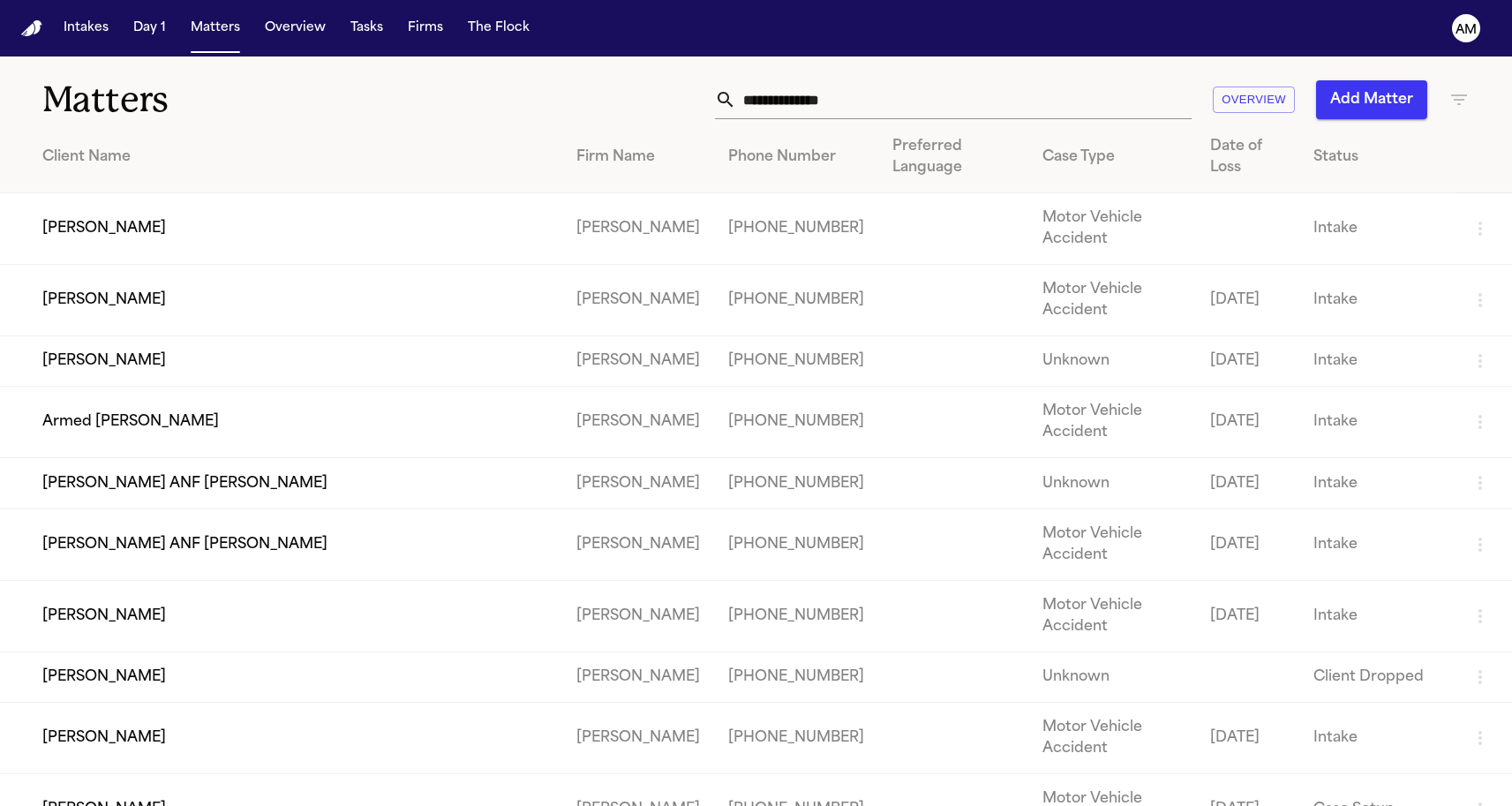
click at [153, 163] on div "Client Name" at bounding box center [295, 156] width 506 height 21
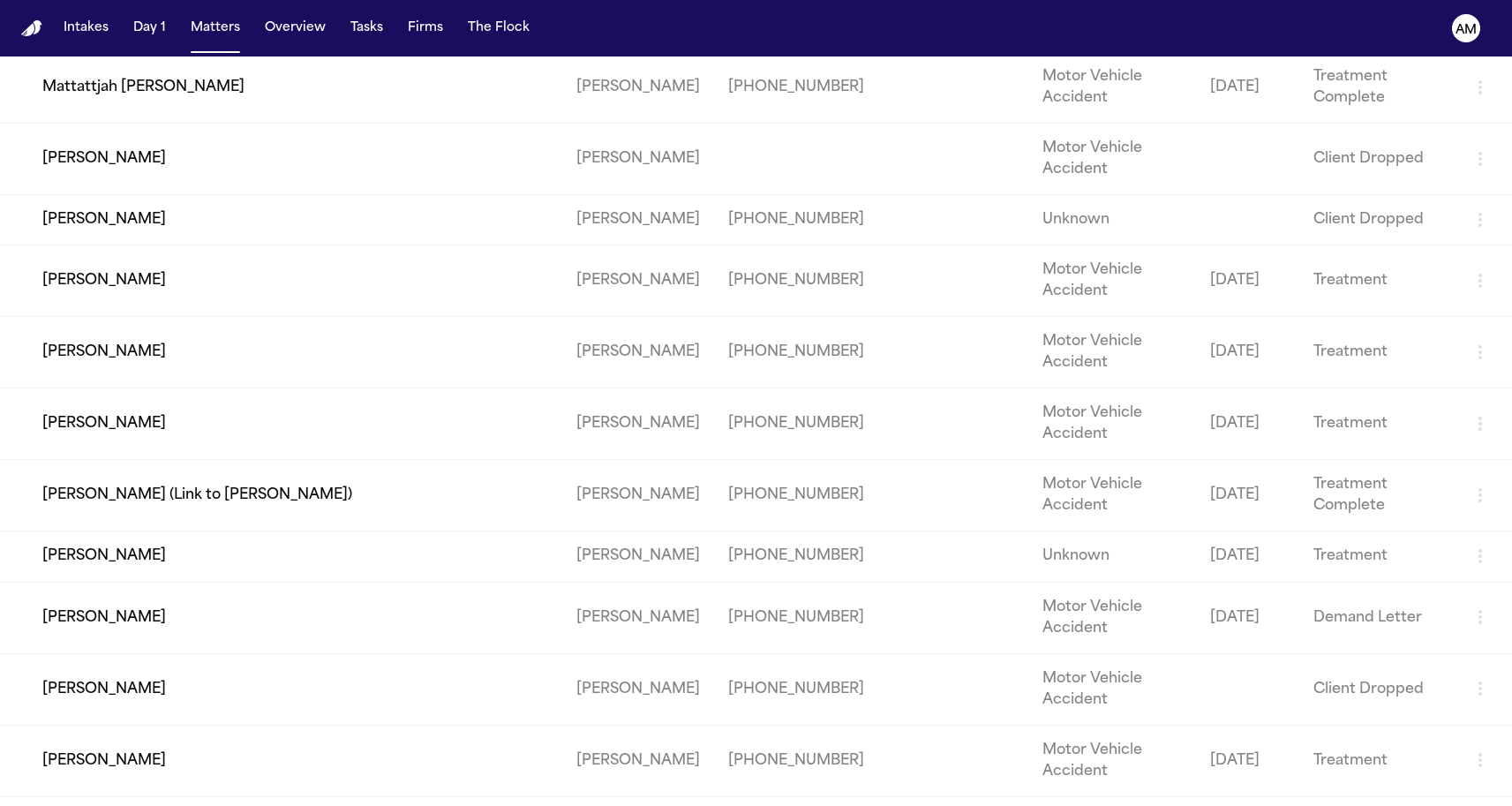
scroll to position [2295, 0]
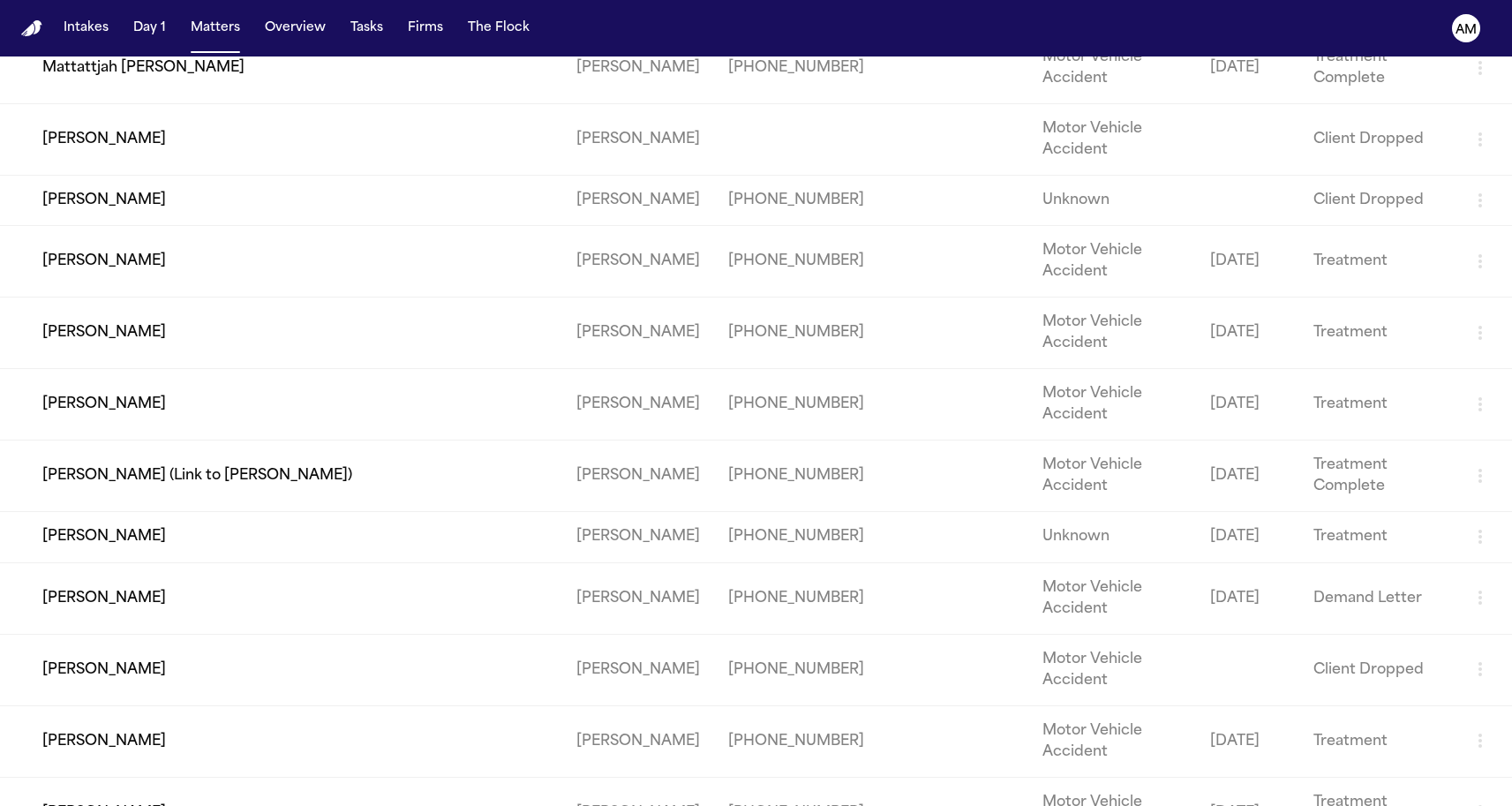
click at [178, 512] on td "Nelson Campos (Link to Emily Campos)" at bounding box center [281, 477] width 562 height 72
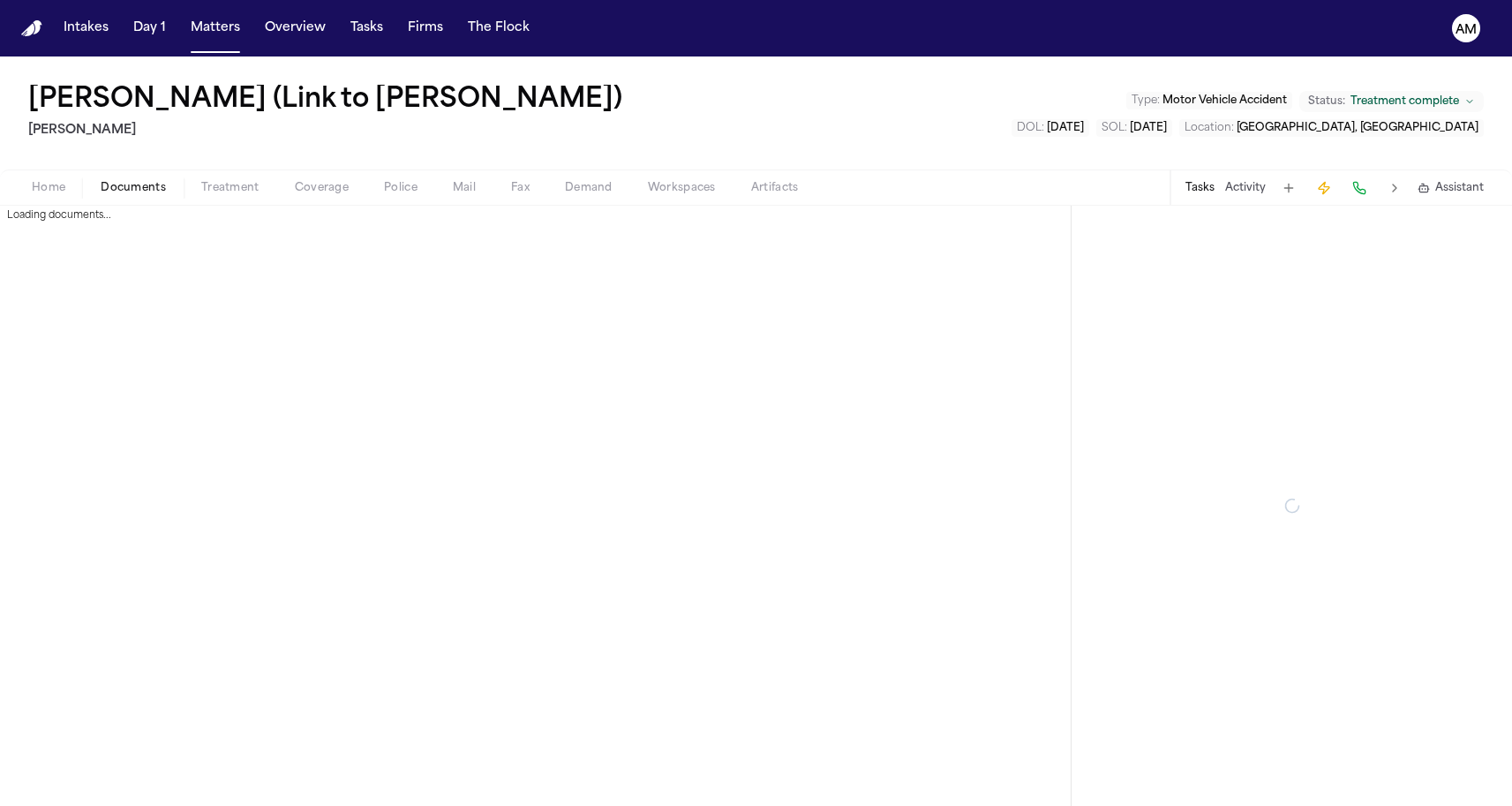
click at [155, 190] on span "Documents" at bounding box center [132, 188] width 65 height 14
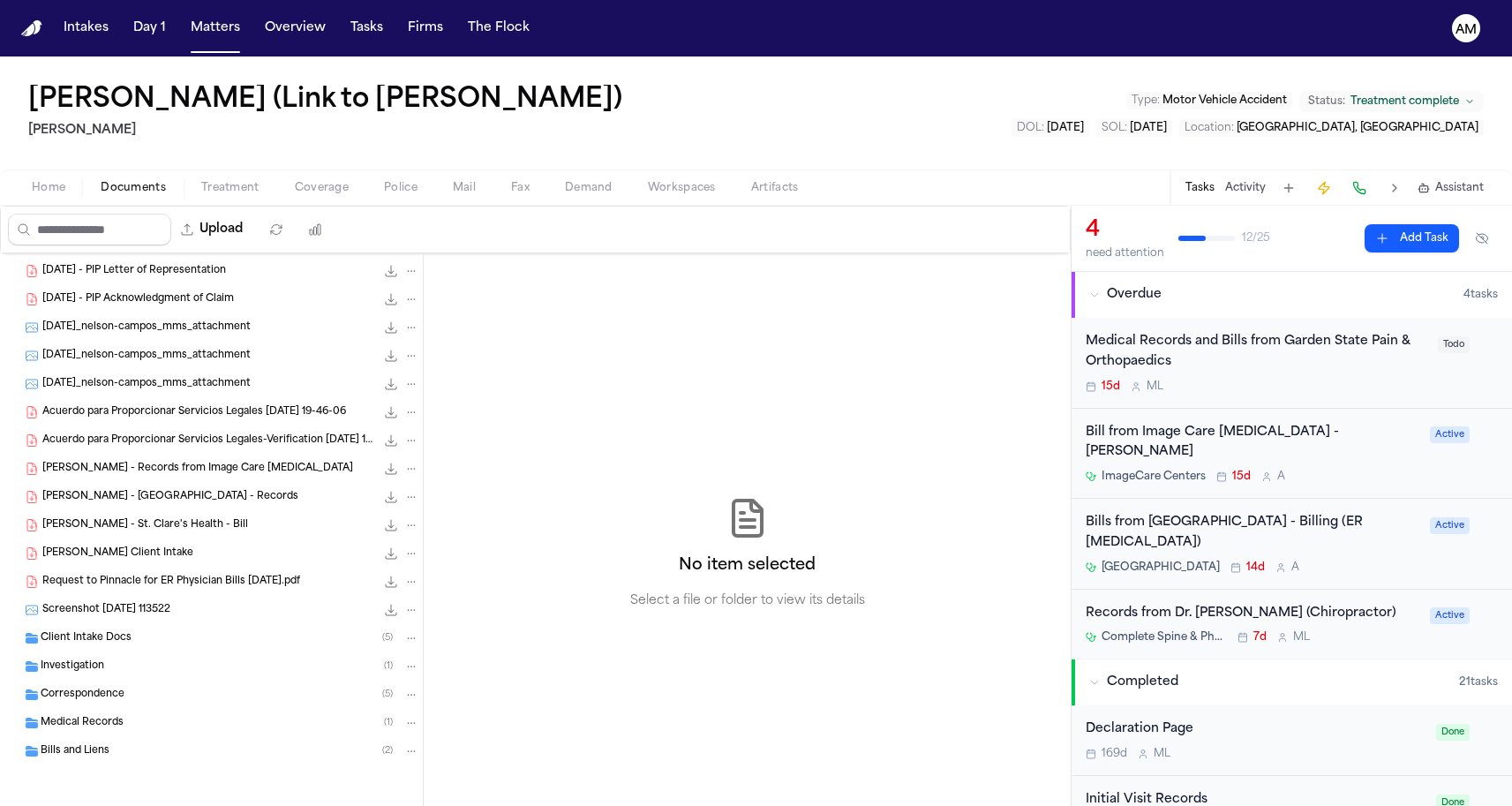
scroll to position [109, 0]
click at [99, 691] on span "Correspondence" at bounding box center [82, 696] width 84 height 15
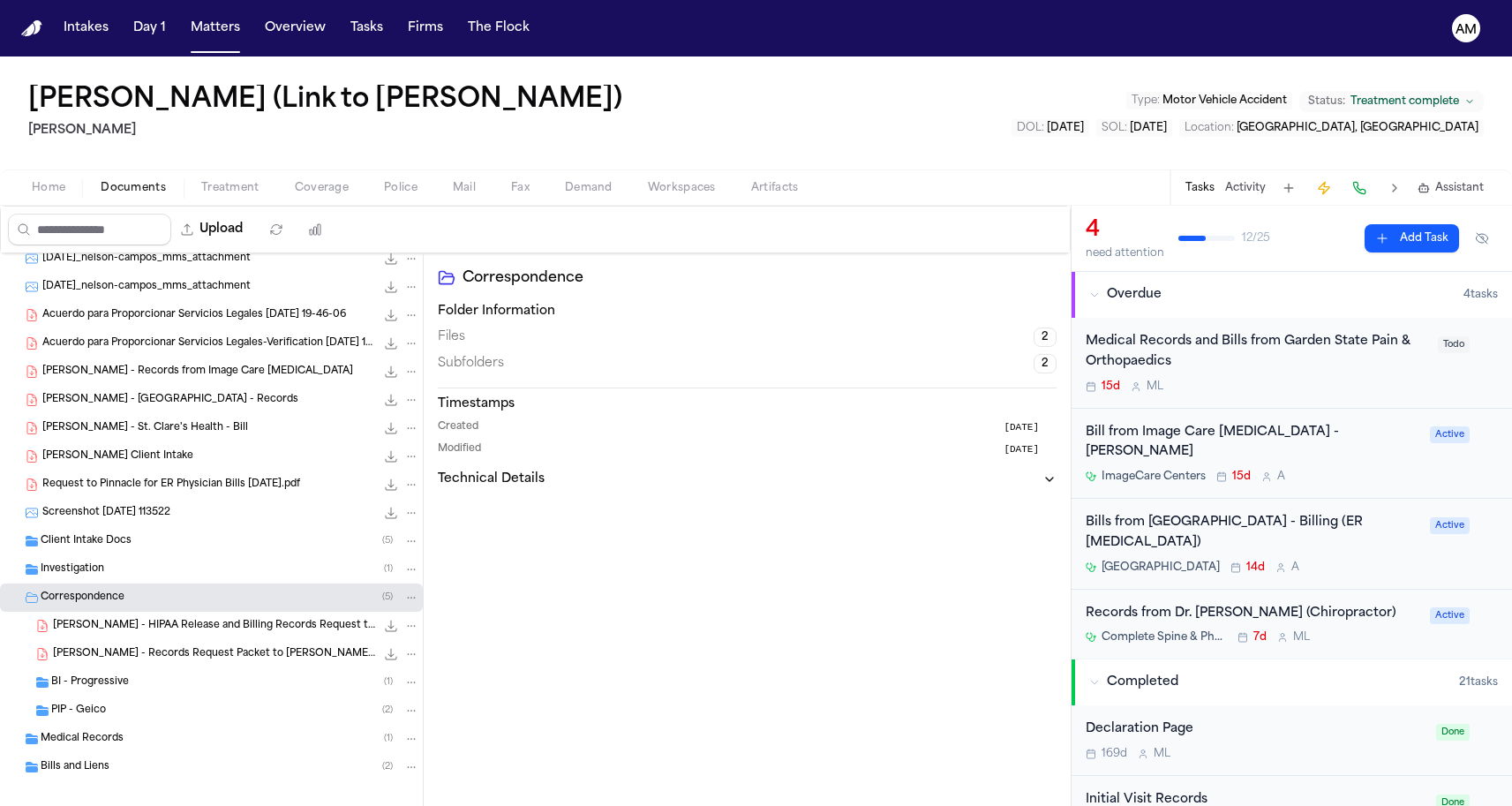
scroll to position [216, 0]
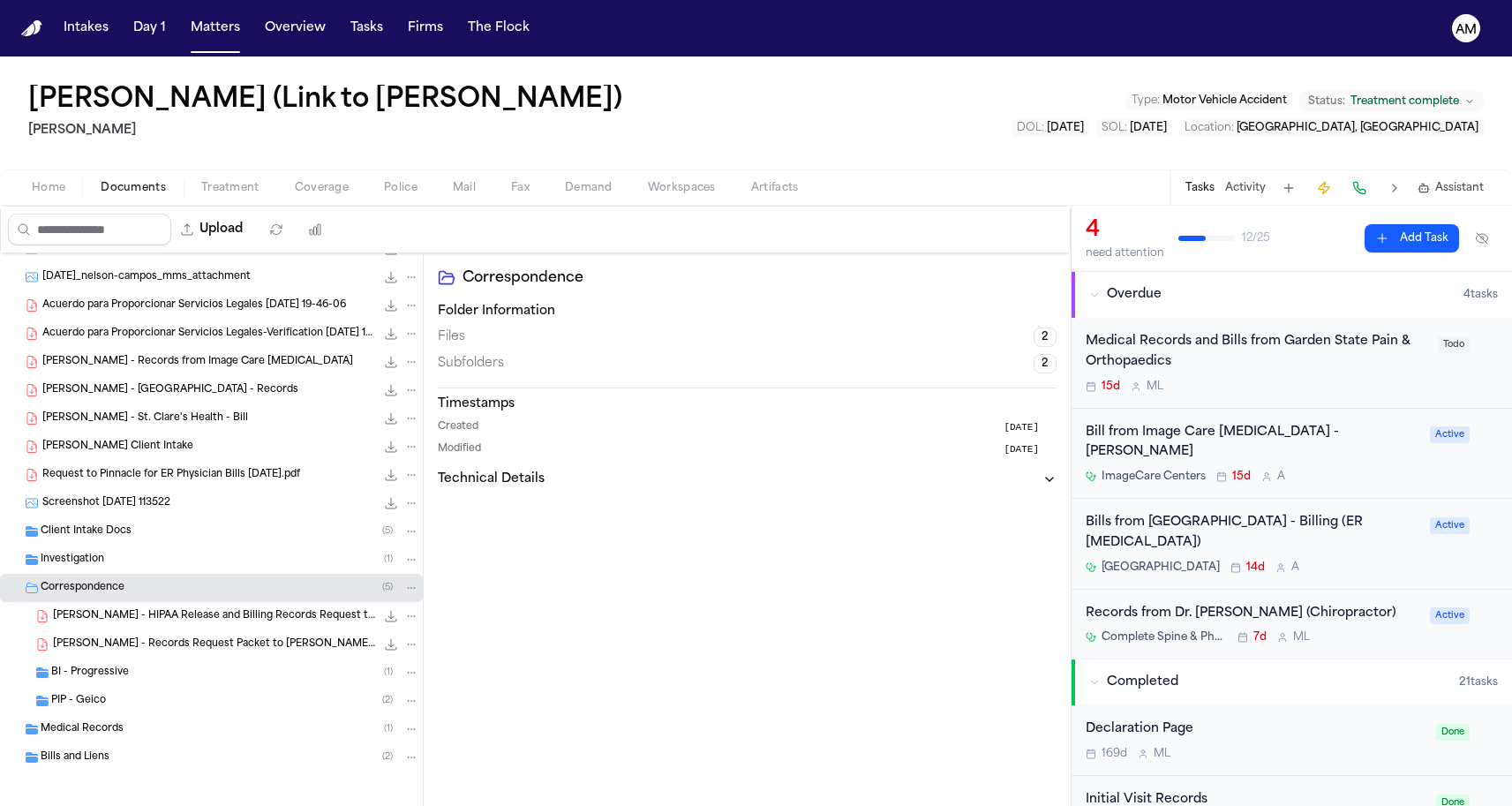
click at [97, 700] on span "PIP - Geico" at bounding box center [79, 701] width 55 height 15
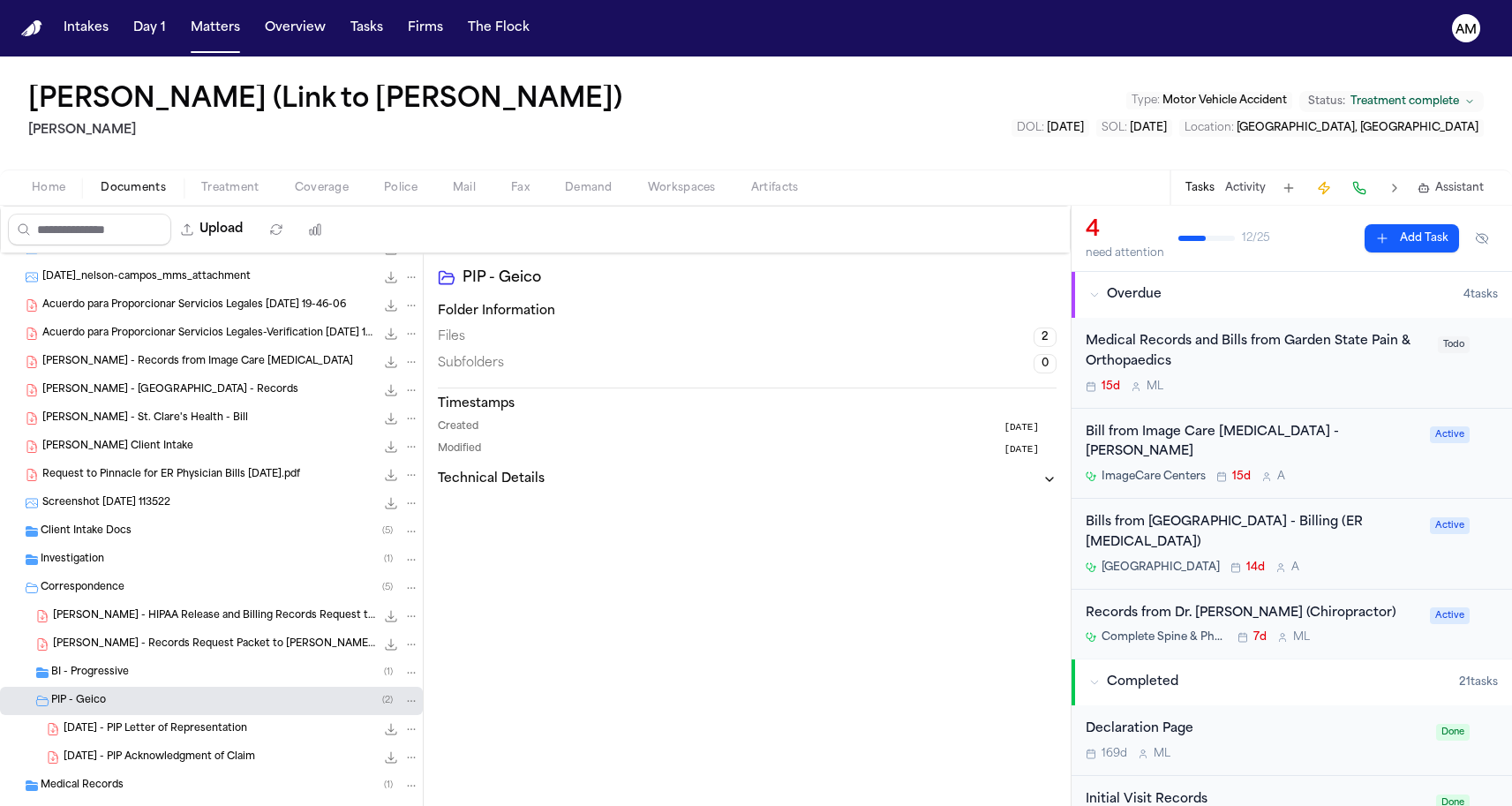
click at [101, 675] on span "BI - Progressive" at bounding box center [90, 674] width 77 height 15
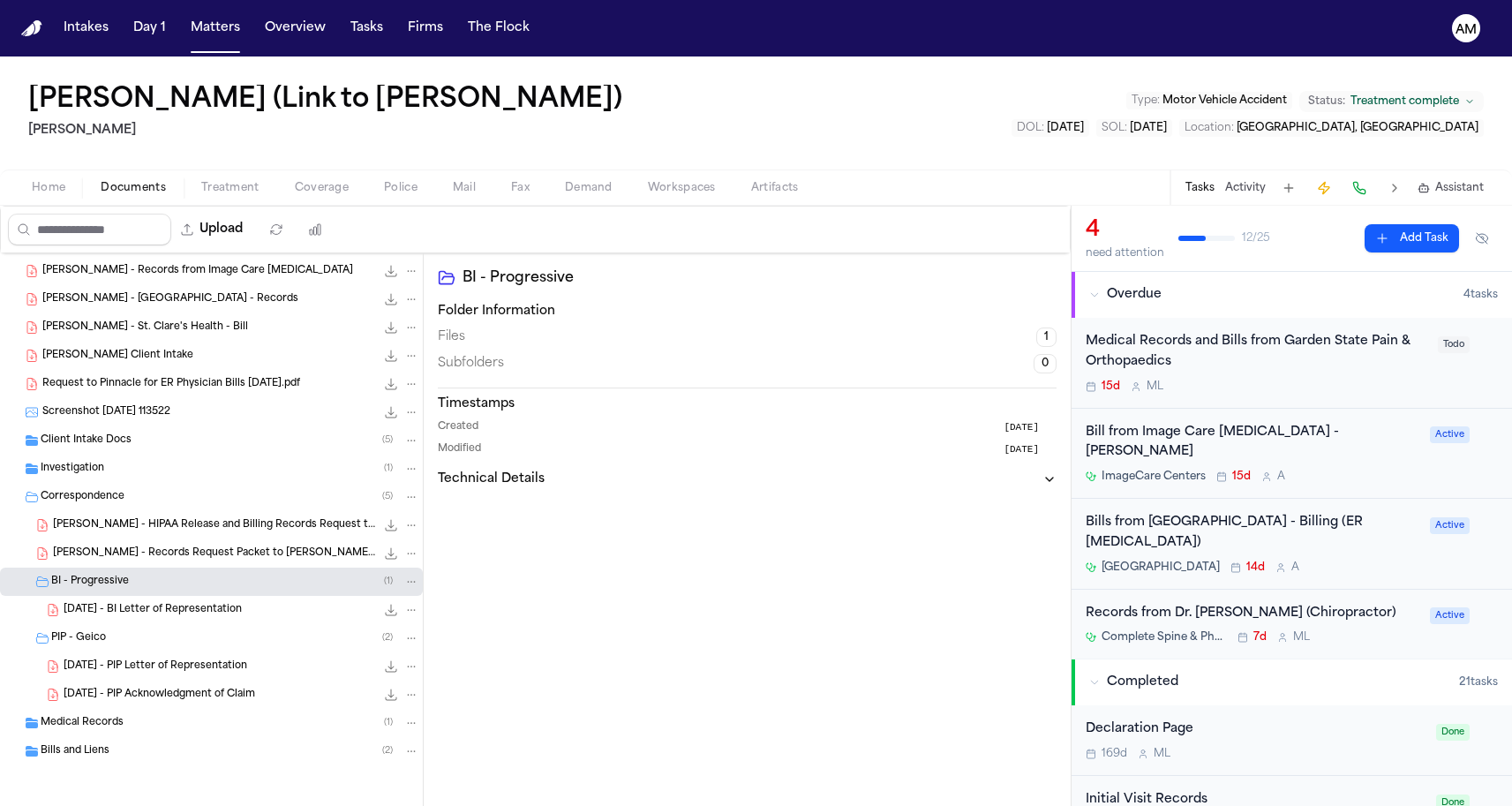
scroll to position [307, 0]
click at [239, 601] on div "2025.01.17 - BI Letter of Representation 163.5 KB • PDF" at bounding box center [212, 610] width 423 height 29
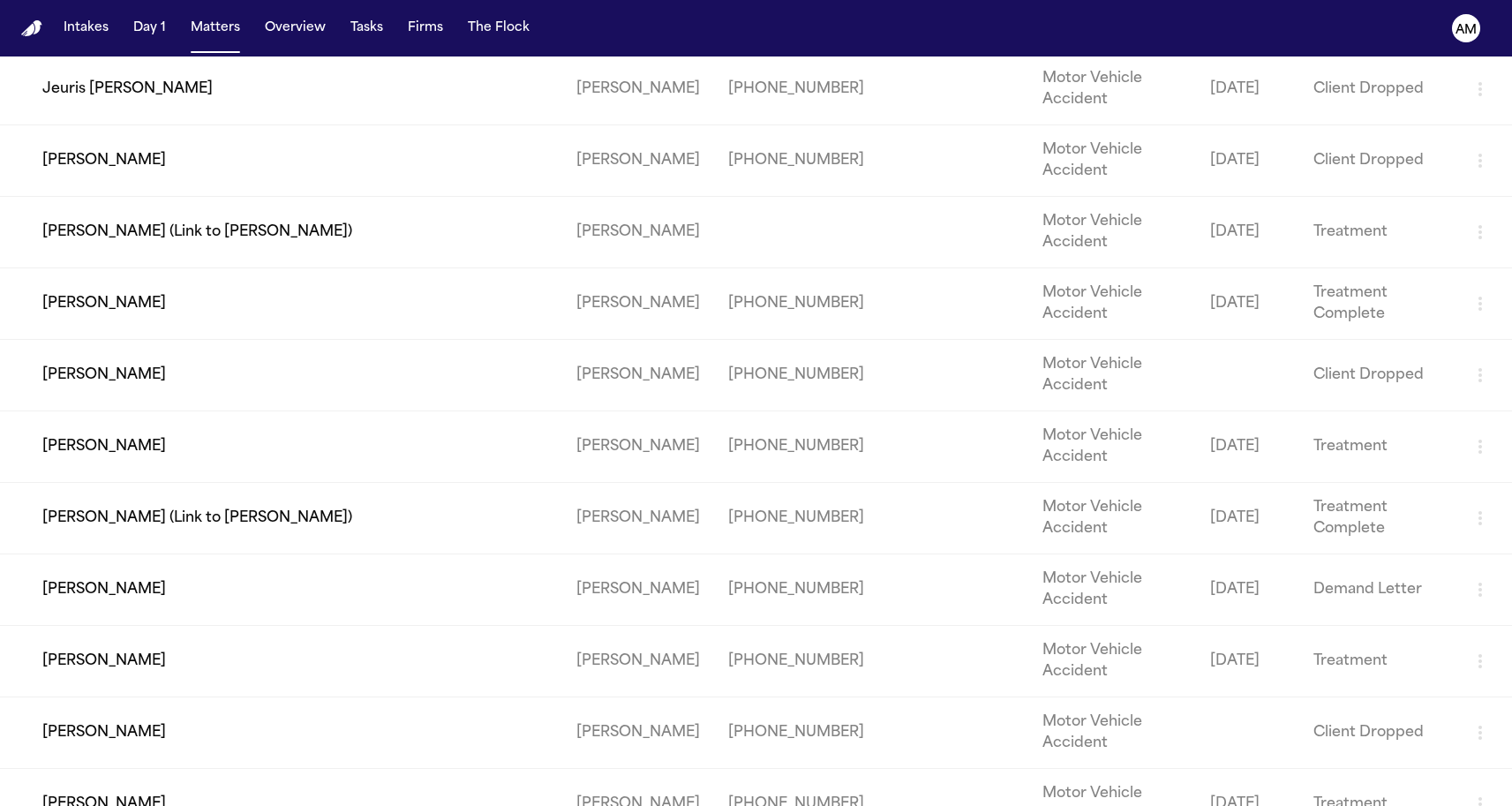
scroll to position [2648, 0]
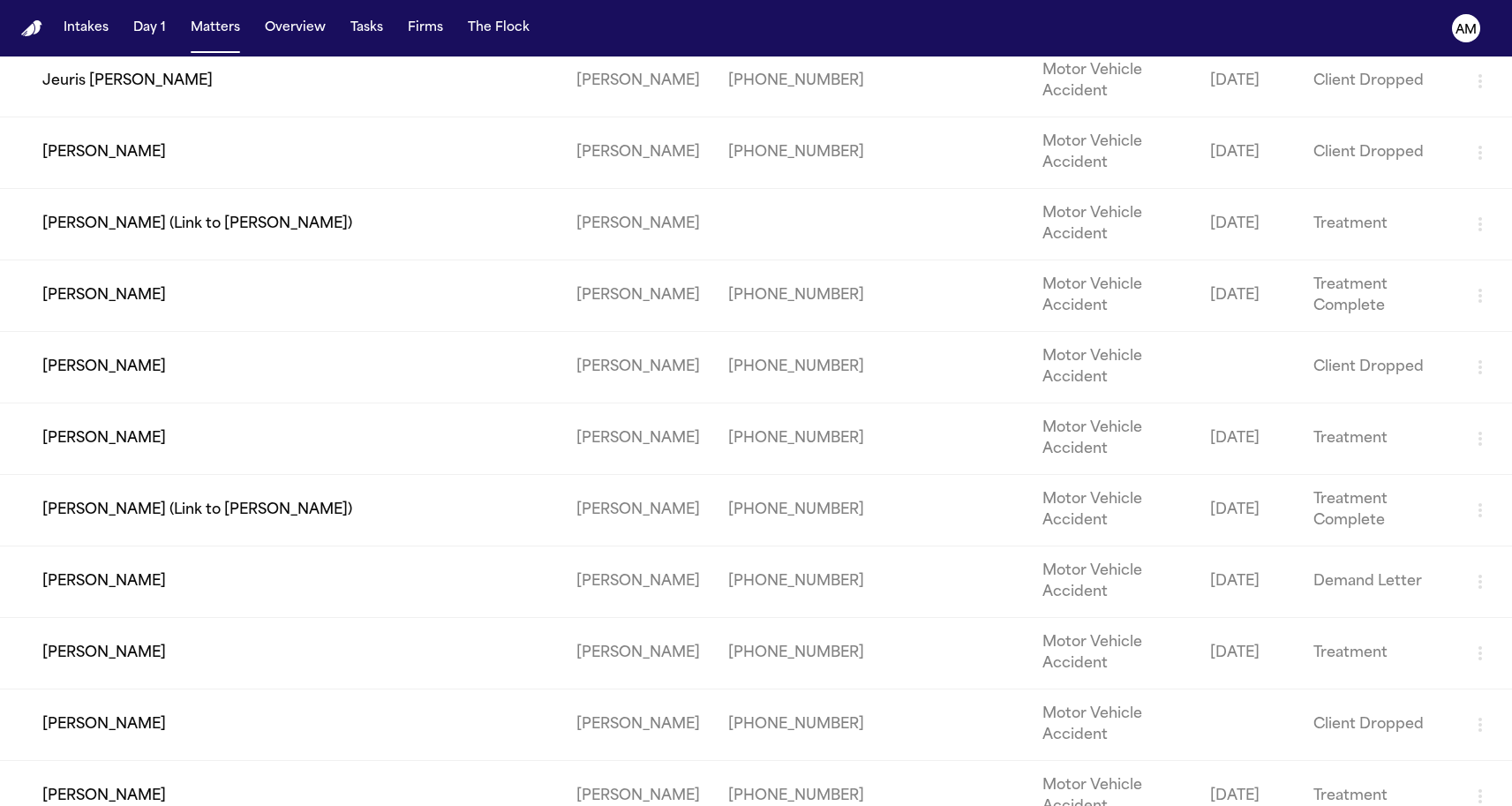
click at [110, 332] on td "Santana Calles" at bounding box center [281, 296] width 562 height 72
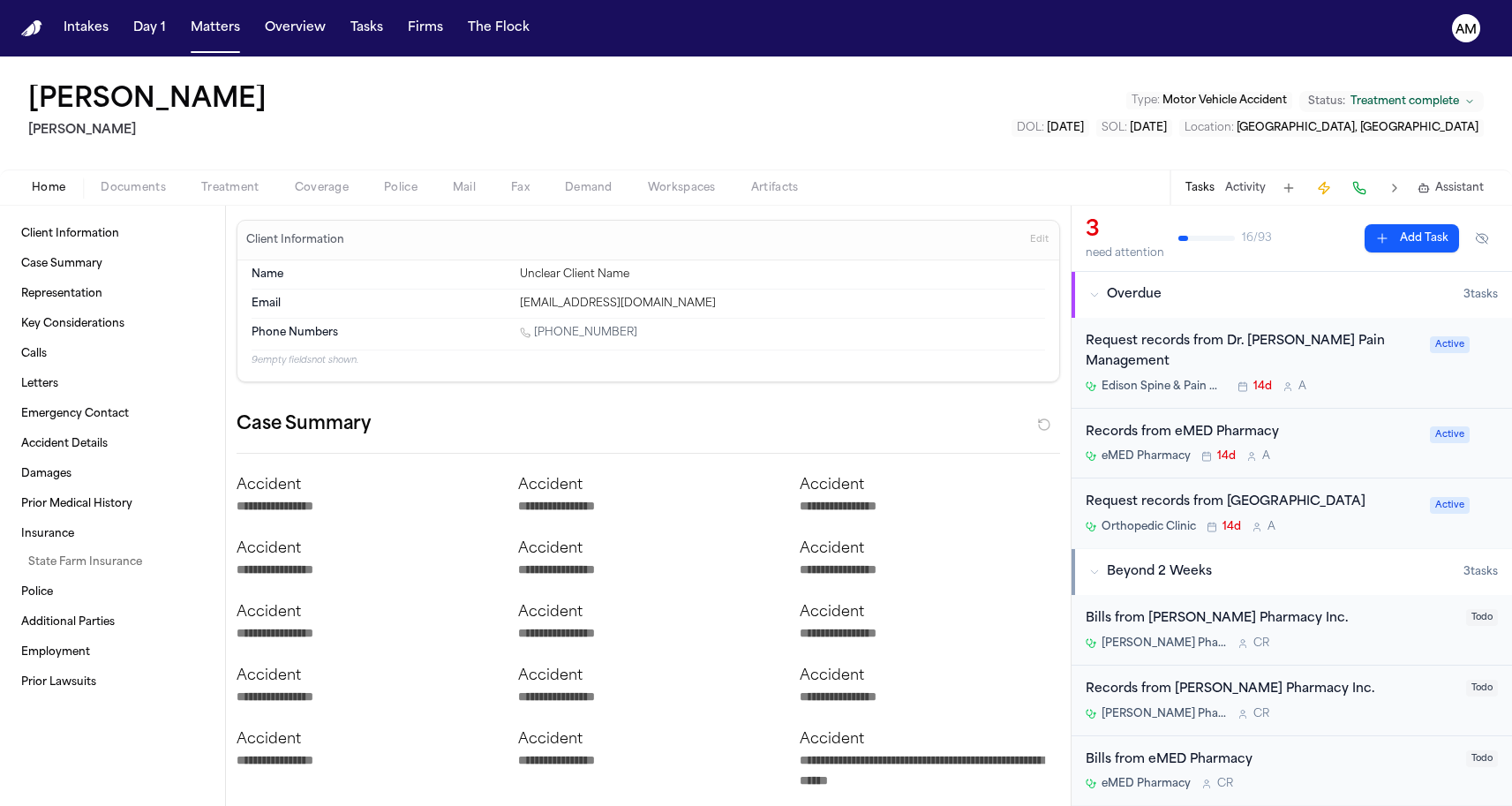
click at [166, 182] on button "Documents" at bounding box center [132, 188] width 100 height 21
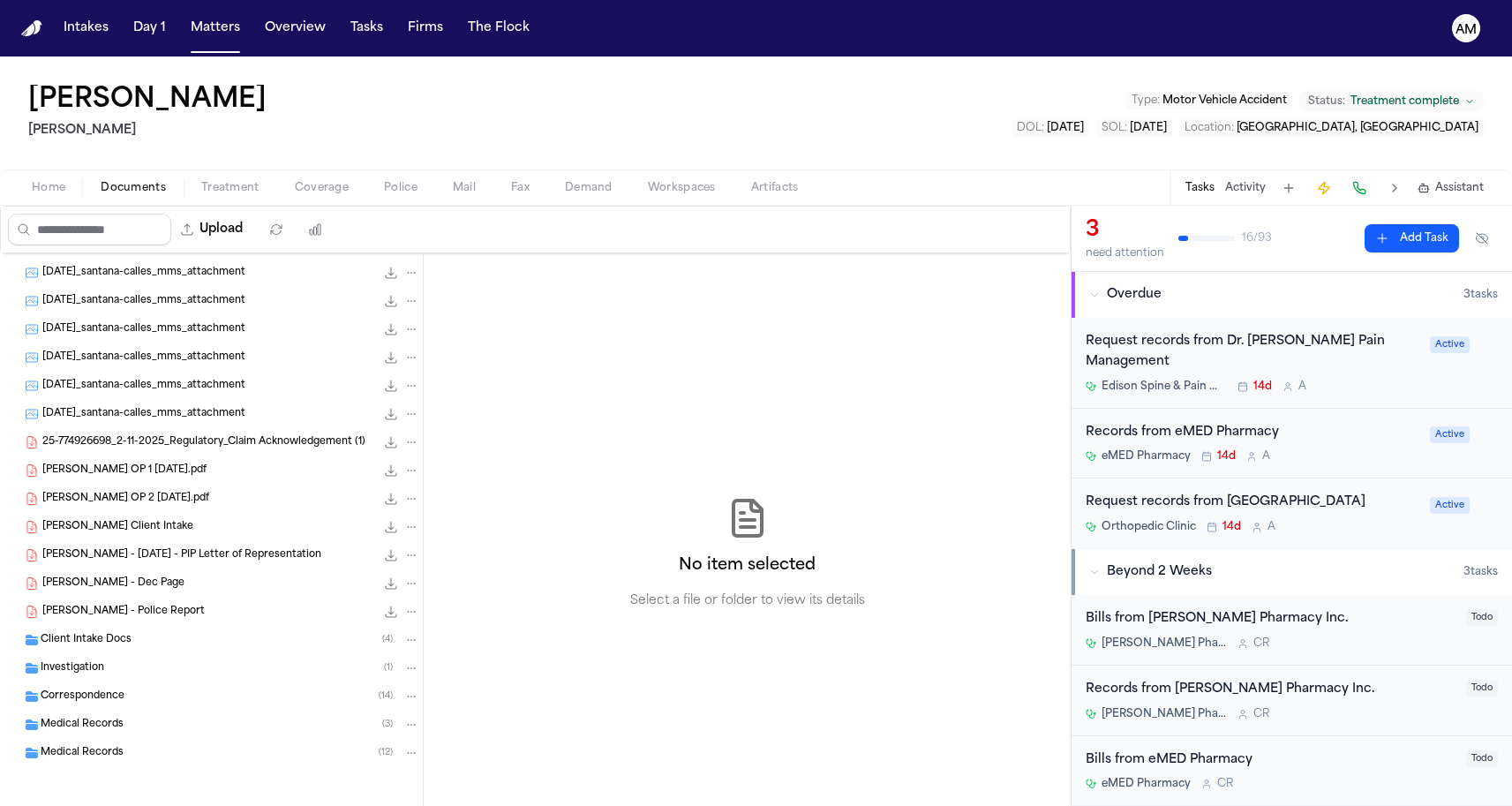
scroll to position [380, 0]
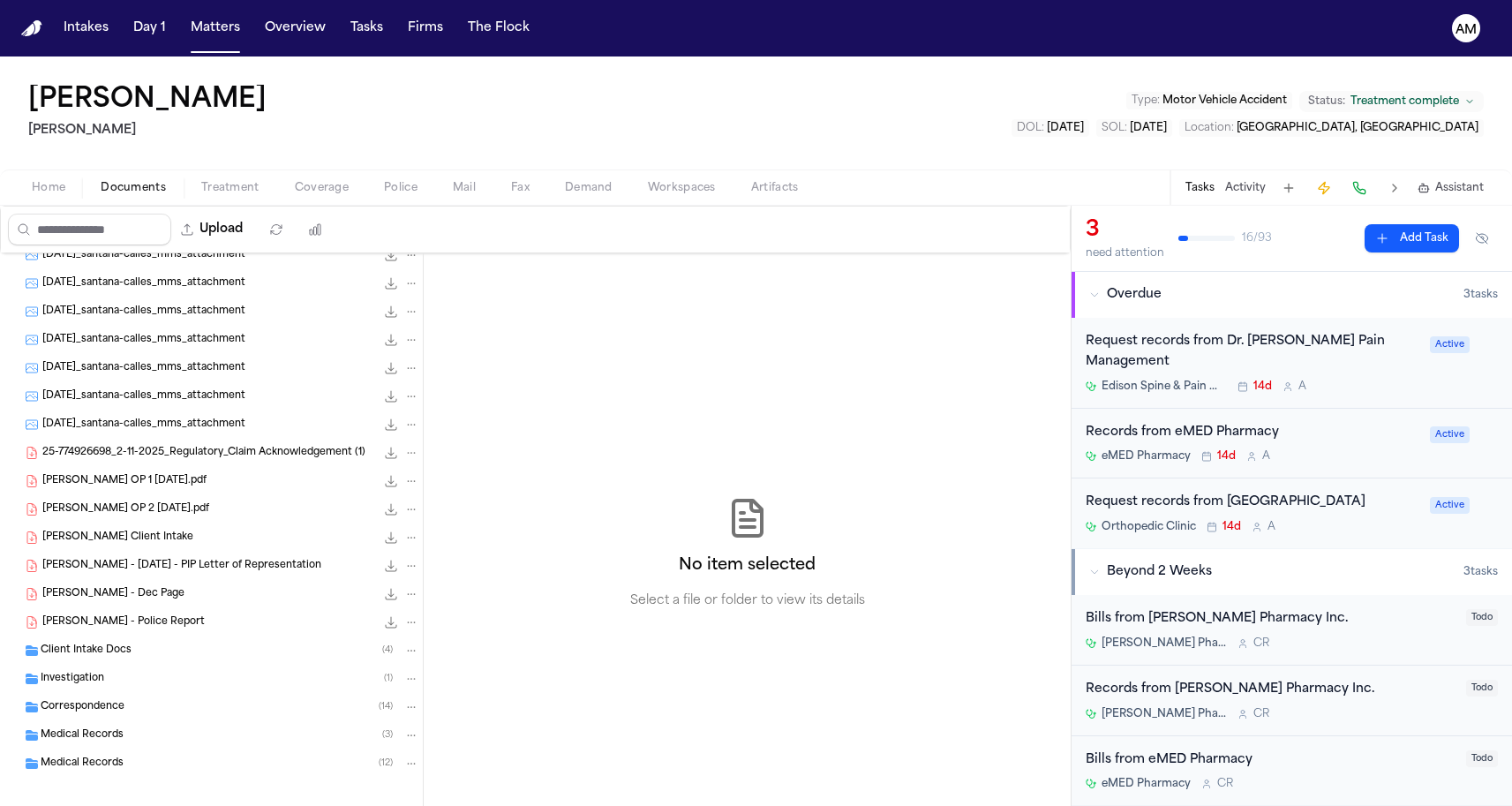
click at [77, 710] on span "Correspondence" at bounding box center [82, 708] width 84 height 15
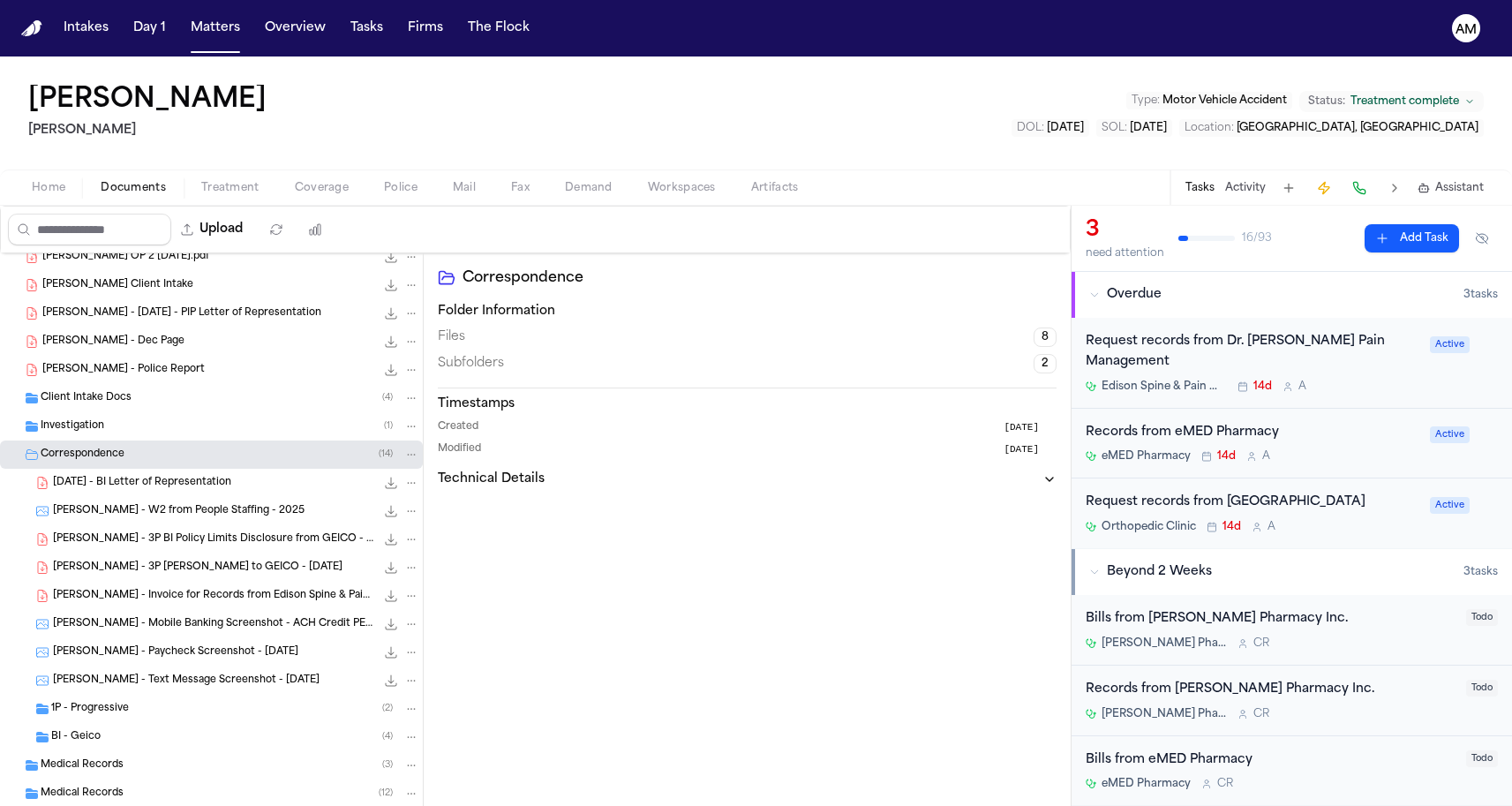
click at [77, 710] on span "1P - Progressive" at bounding box center [90, 709] width 77 height 15
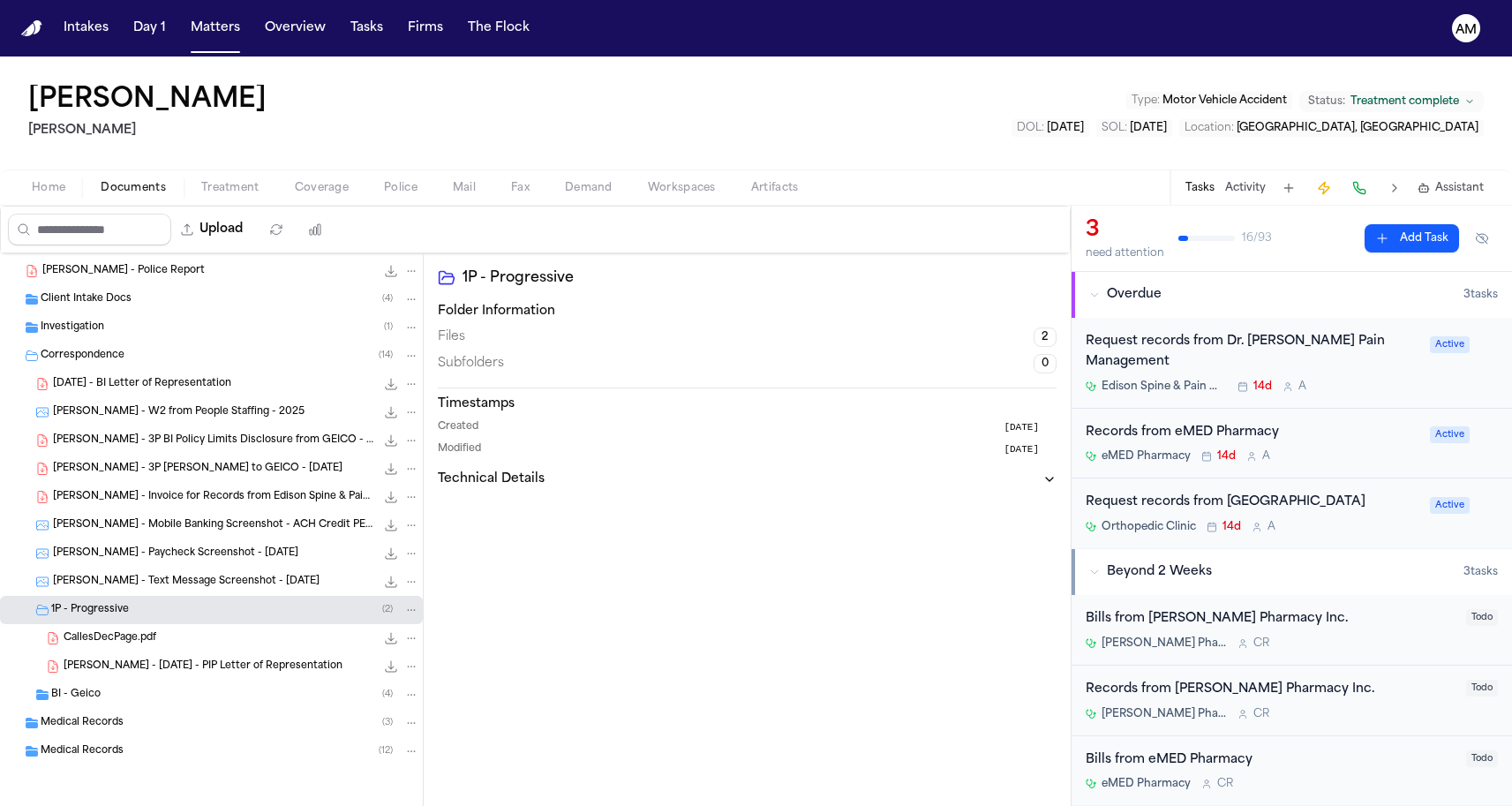
click at [86, 708] on div "BI - Geico ( 4 )" at bounding box center [212, 695] width 423 height 29
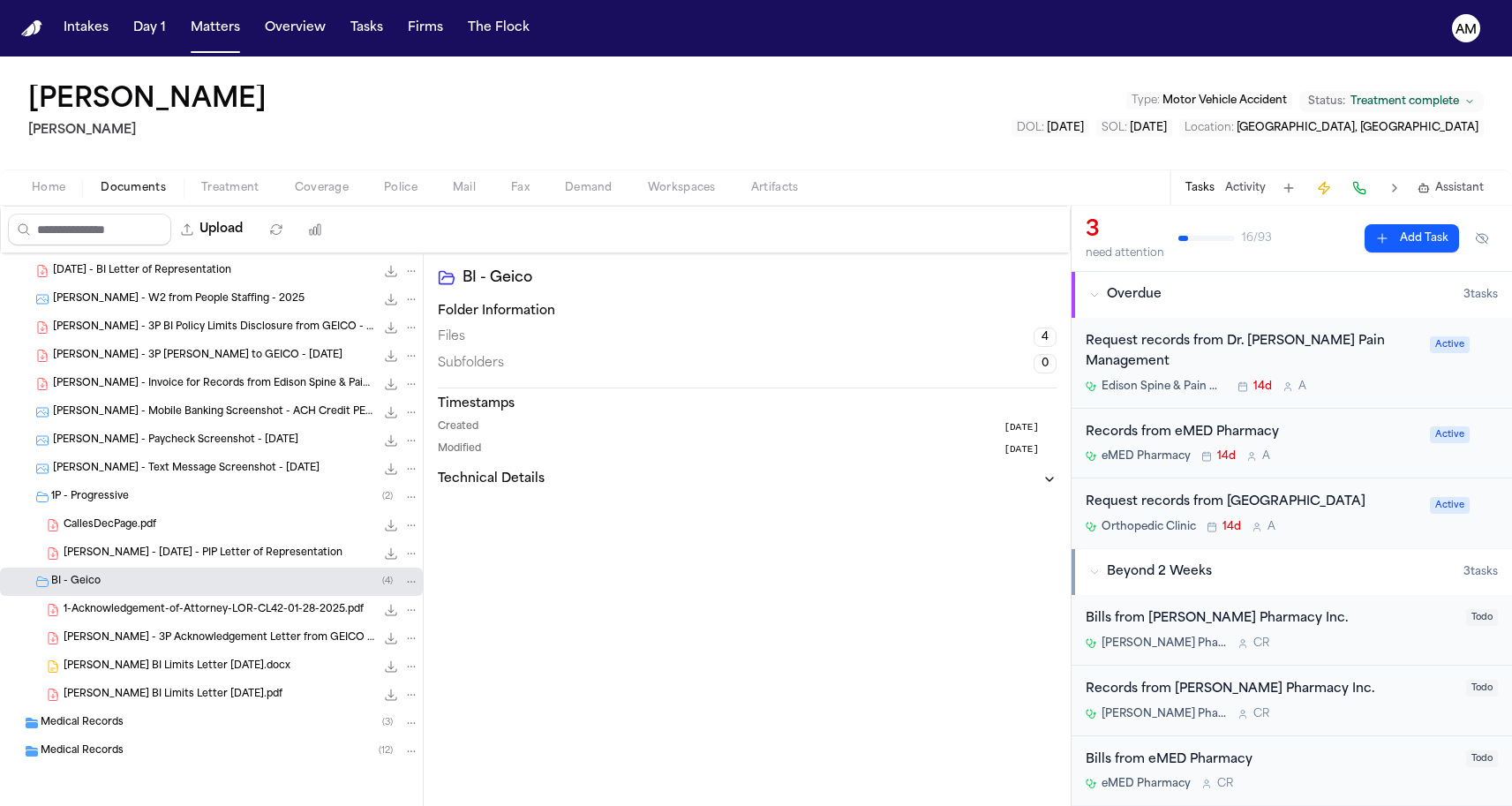
scroll to position [844, 0]
click at [147, 675] on div "S. Calles BI Limits Letter 4-2-25.docx 20.9 KB • DOCX" at bounding box center [212, 666] width 423 height 29
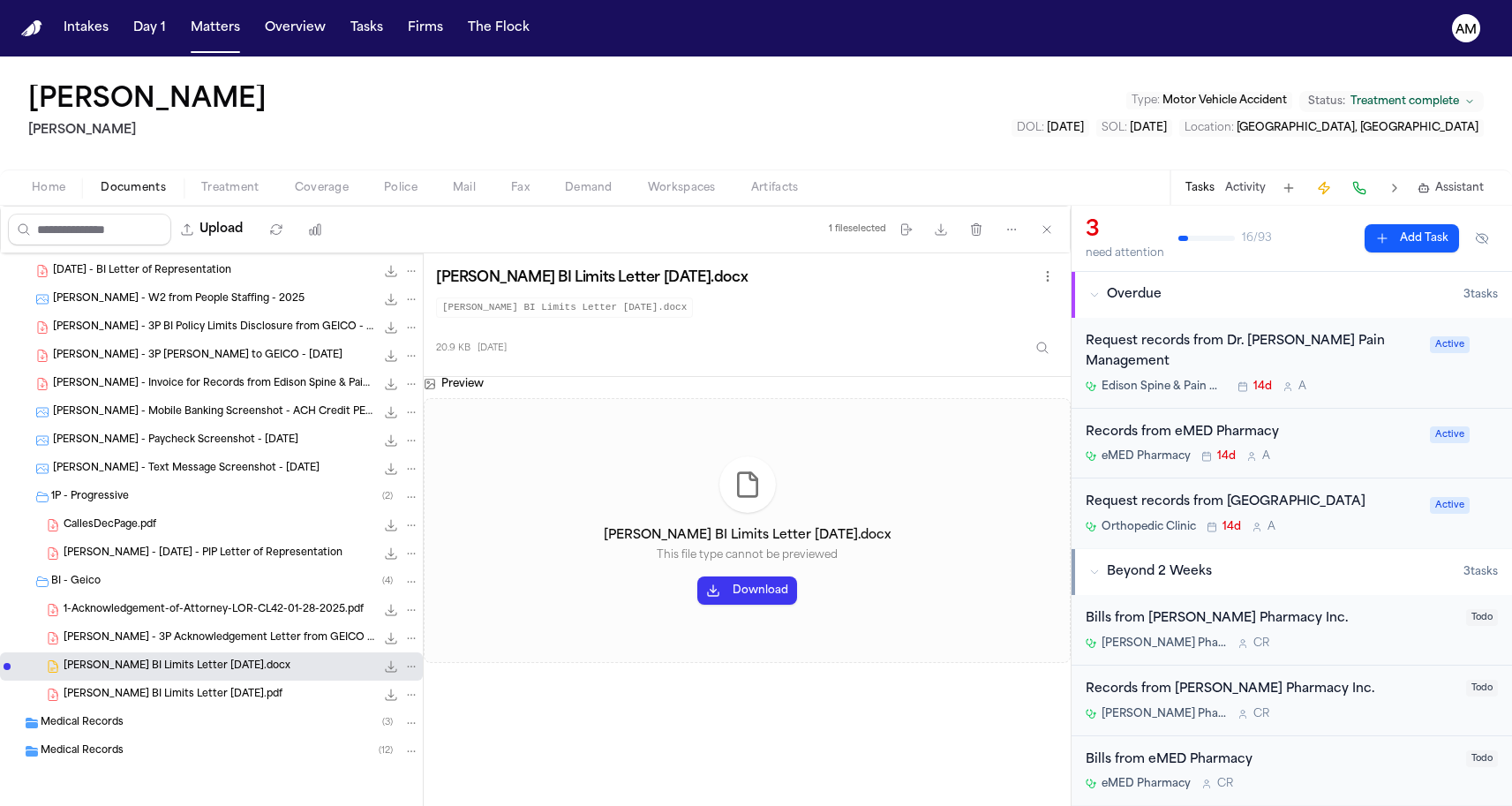
click at [191, 616] on span "1-Acknowledgement-of-Attorney-LOR-CL42-01-28-2025.pdf" at bounding box center [213, 610] width 300 height 15
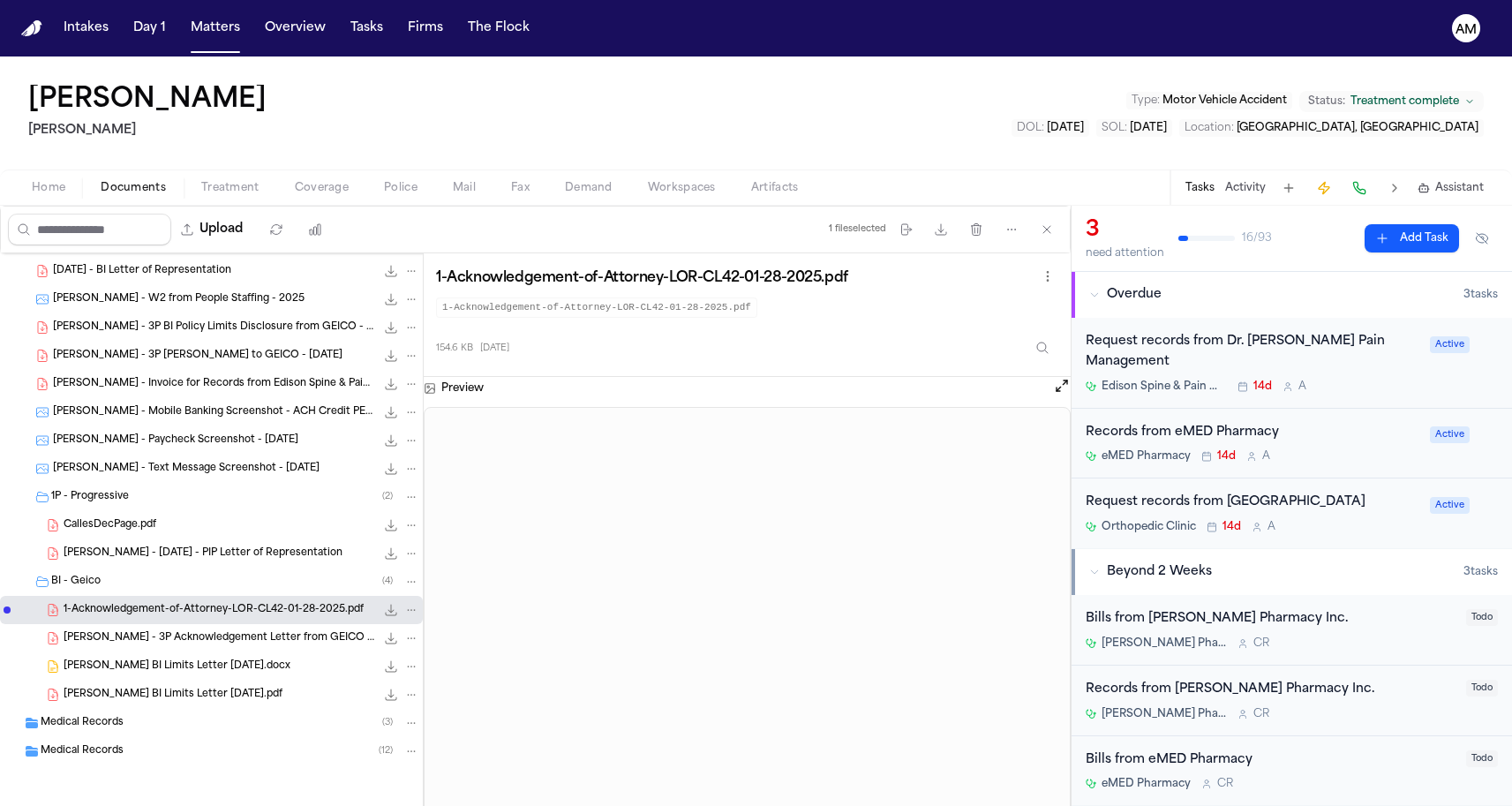
click at [186, 629] on div "S. Calles - 3P Acknowledgement Letter from GEICO - 5.5.25 445.8 KB • PDF" at bounding box center [241, 638] width 356 height 17
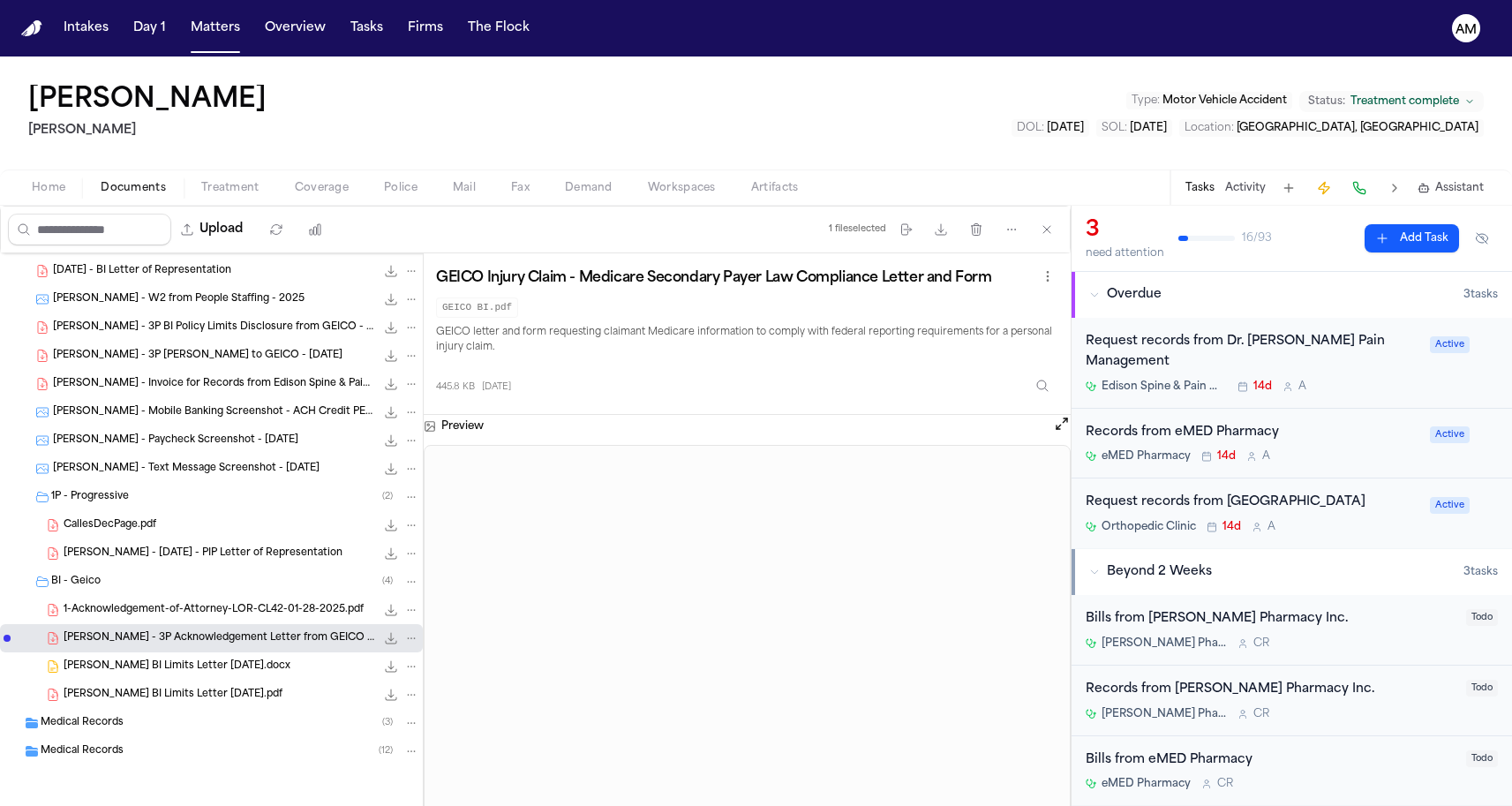
click at [186, 611] on span "1-Acknowledgement-of-Attorney-LOR-CL42-01-28-2025.pdf" at bounding box center [213, 610] width 300 height 15
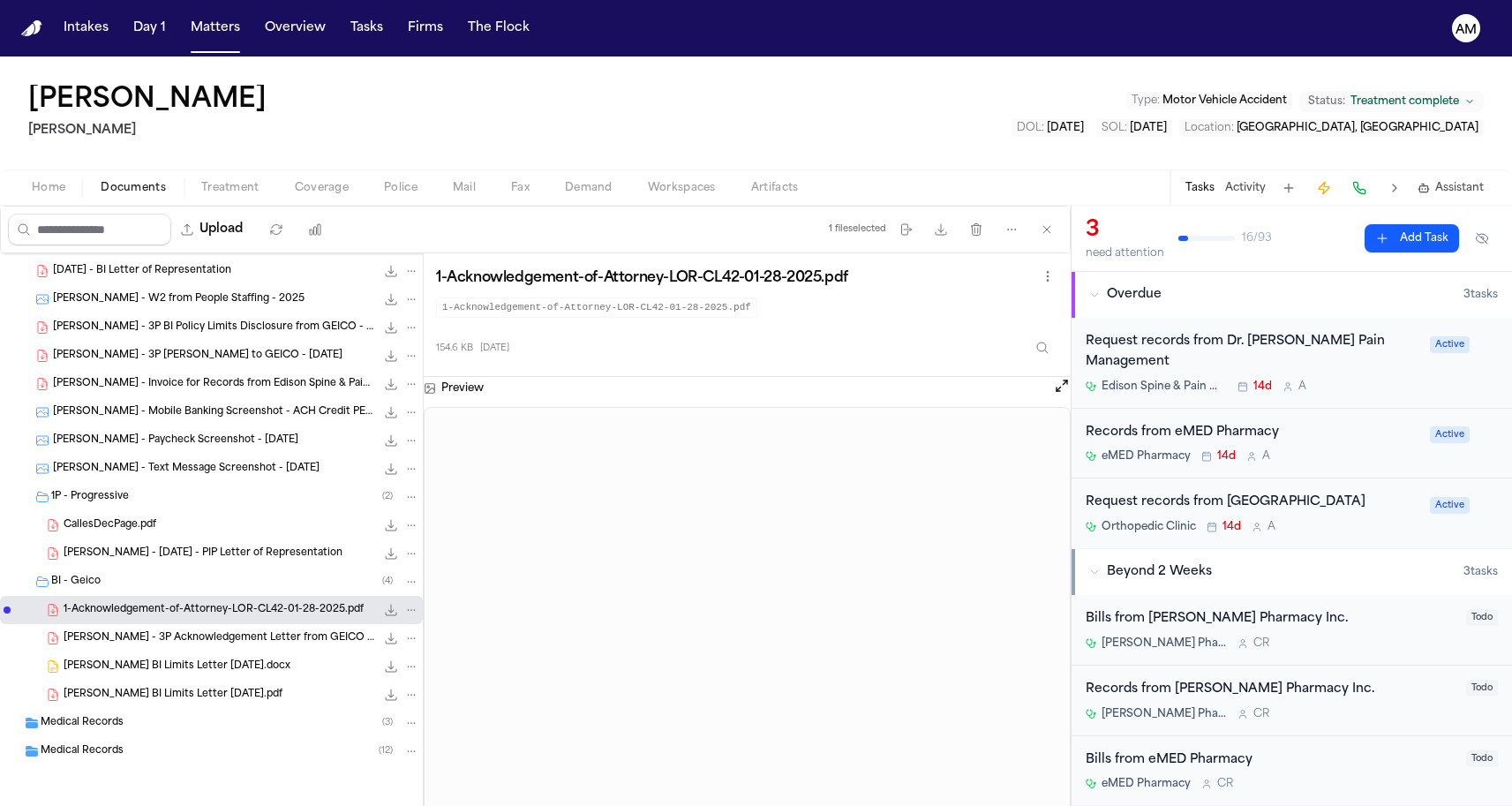
click at [196, 537] on div "CallesDecPage.pdf 62.4 KB • PDF" at bounding box center [212, 525] width 423 height 29
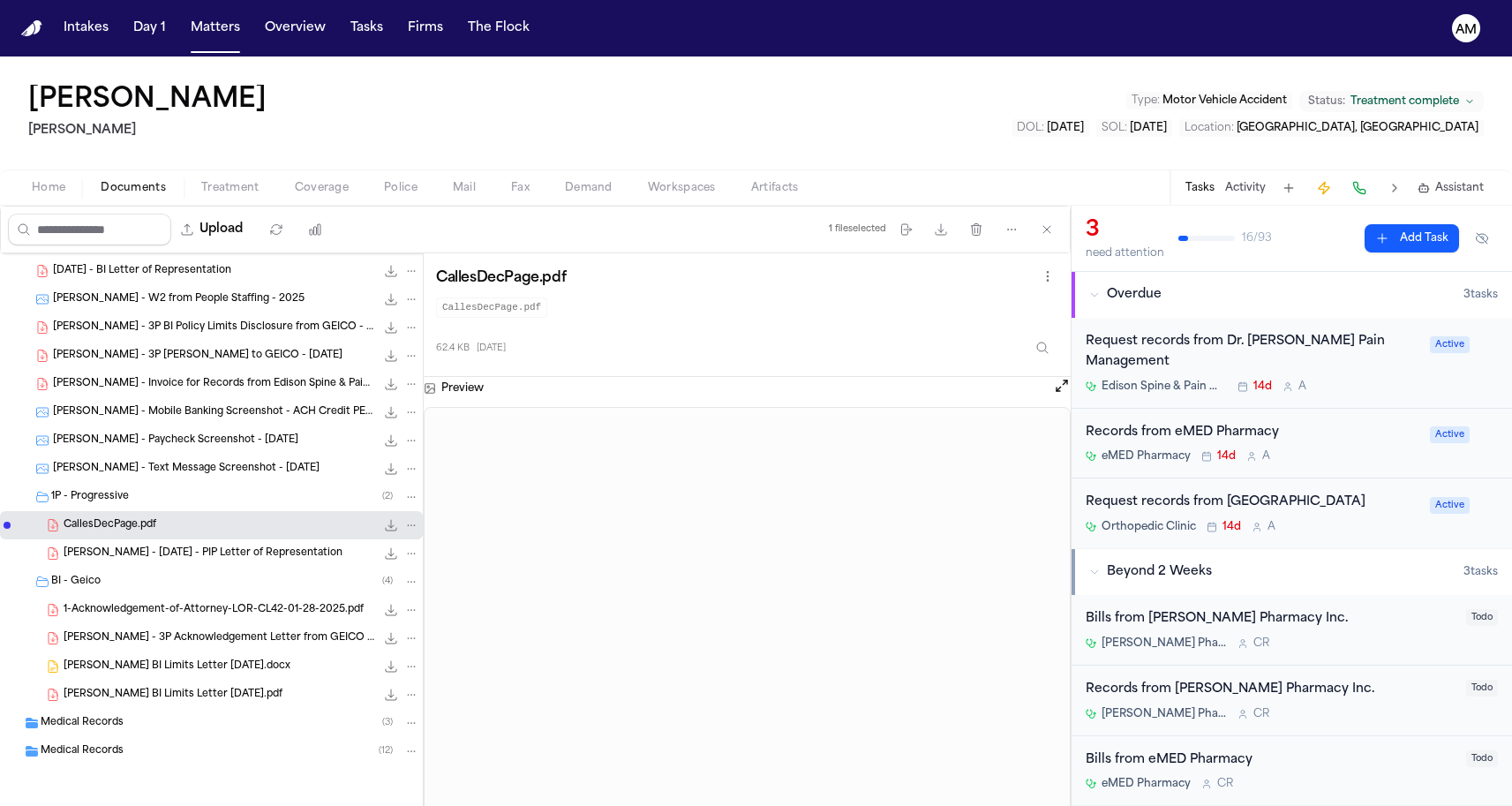
click at [196, 552] on span "S. Calles - 2025.01.22 - PIP Letter of Representation" at bounding box center [202, 554] width 279 height 15
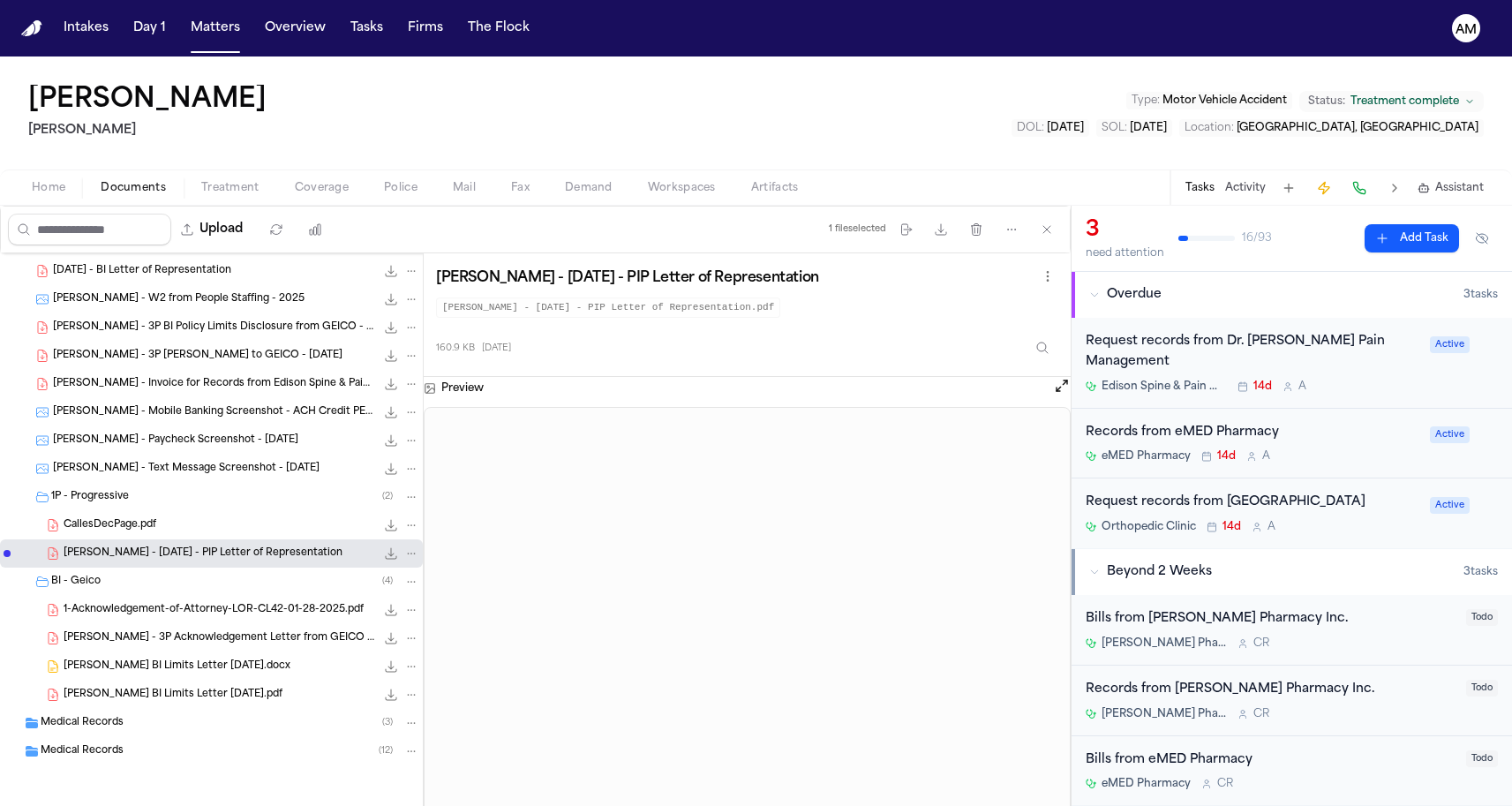
click at [165, 526] on div "CallesDecPage.pdf 62.4 KB • PDF" at bounding box center [241, 524] width 356 height 17
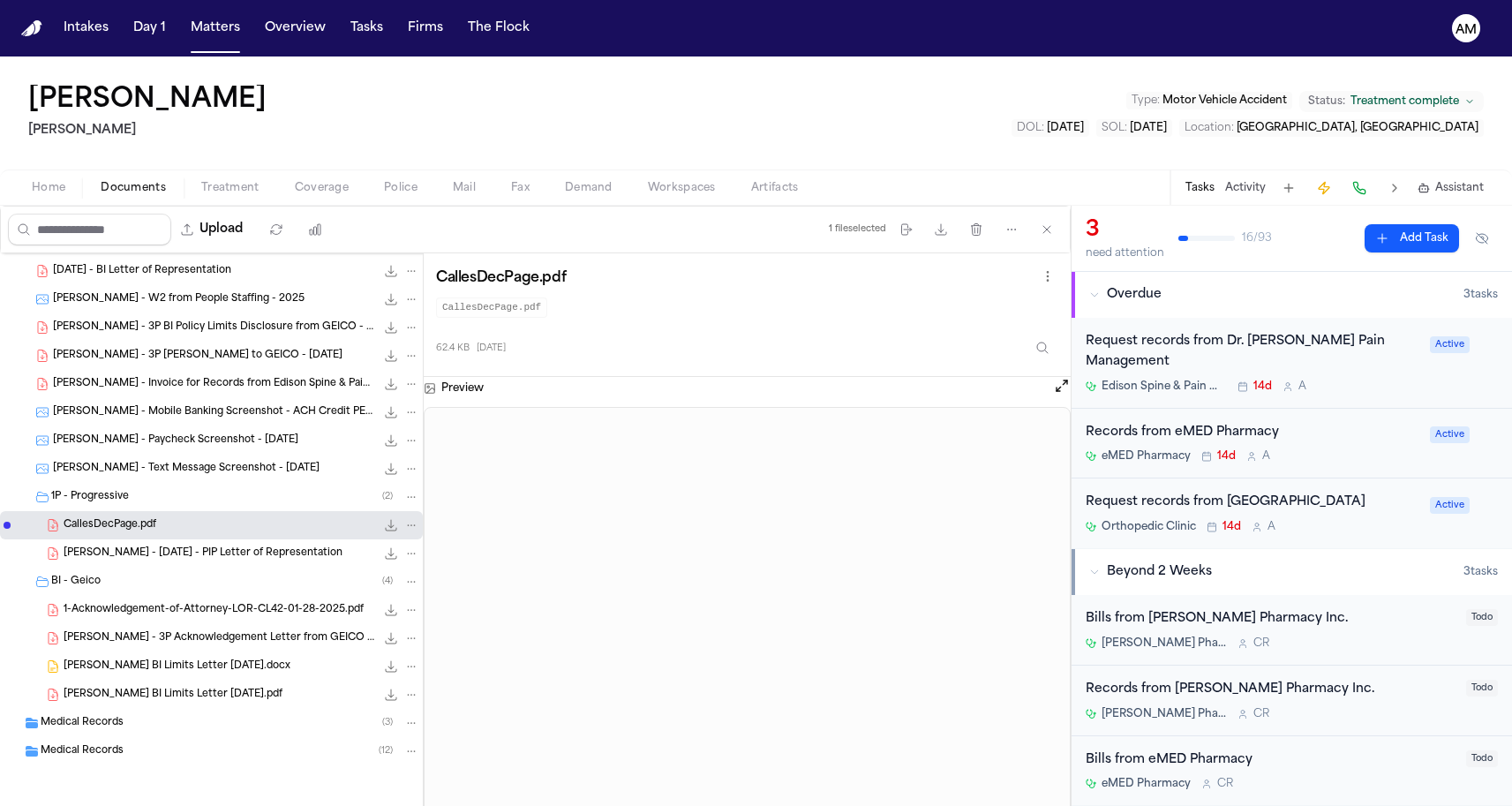
click at [239, 565] on div "S. Calles - 2025.01.22 - PIP Letter of Representation 160.9 KB • PDF" at bounding box center [212, 553] width 423 height 29
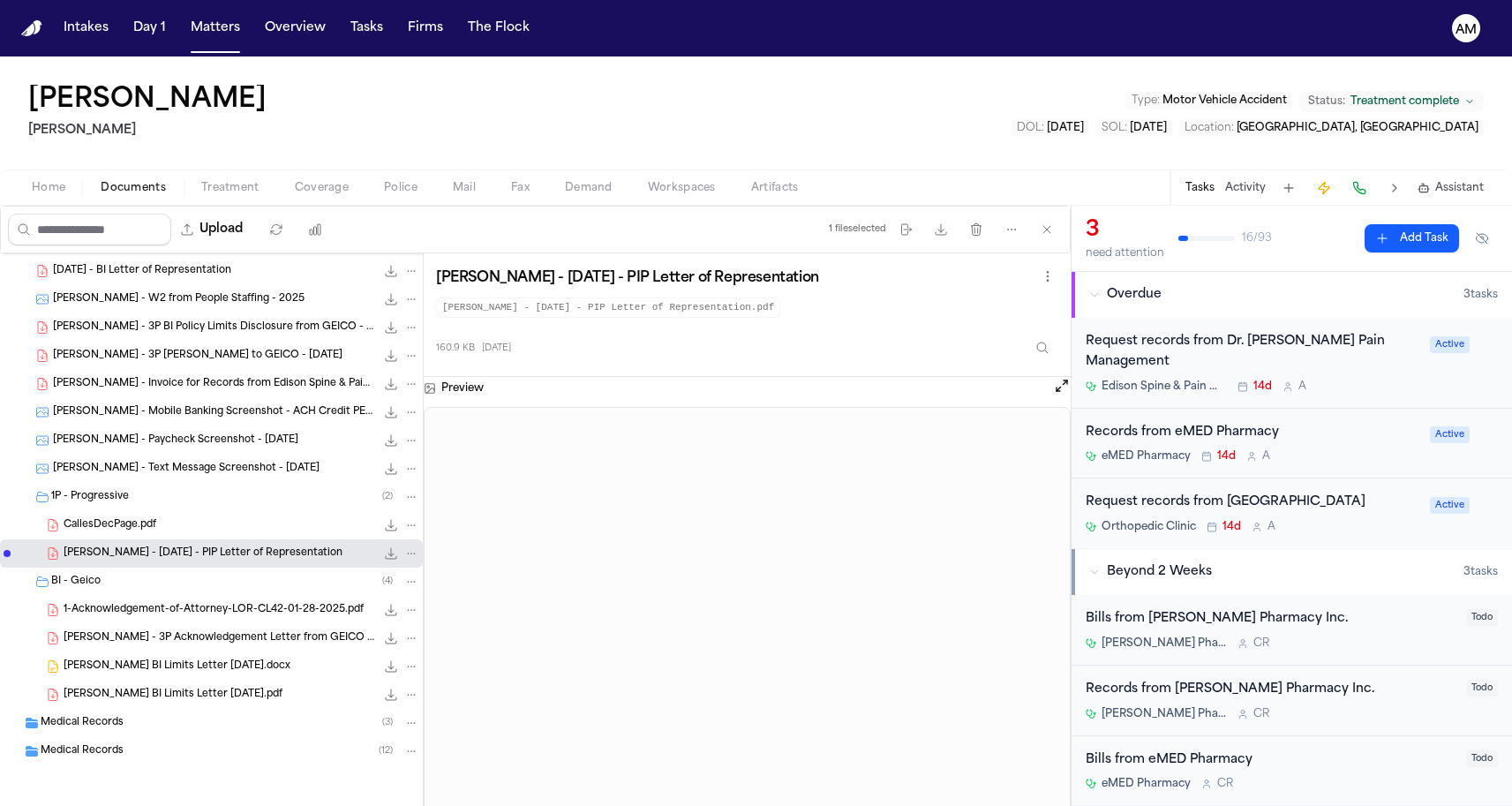
scroll to position [0, 0]
click at [215, 525] on div "CallesDecPage.pdf 62.4 KB • PDF" at bounding box center [241, 524] width 356 height 17
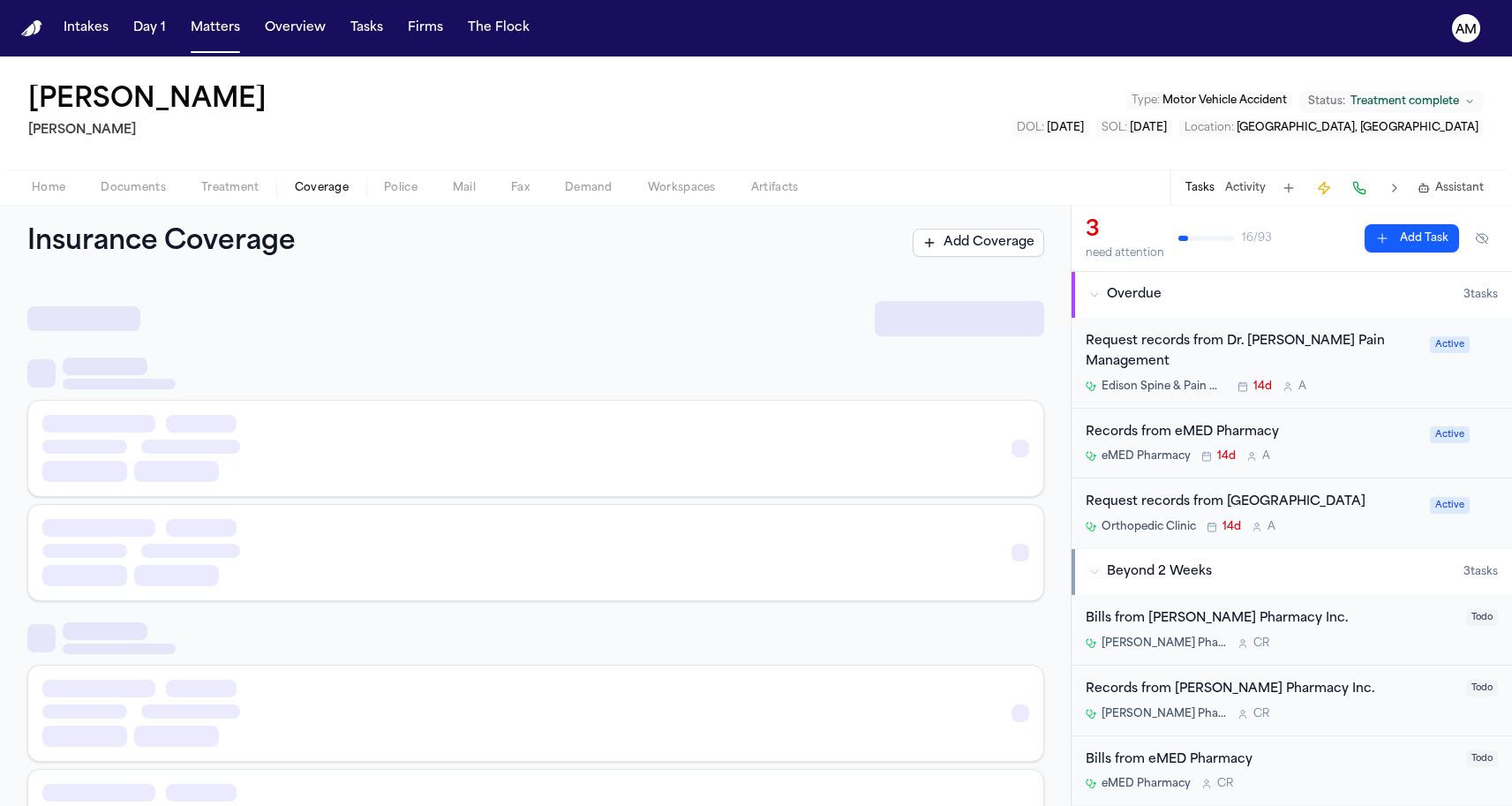
click at [324, 198] on span "button" at bounding box center [322, 198] width 75 height 2
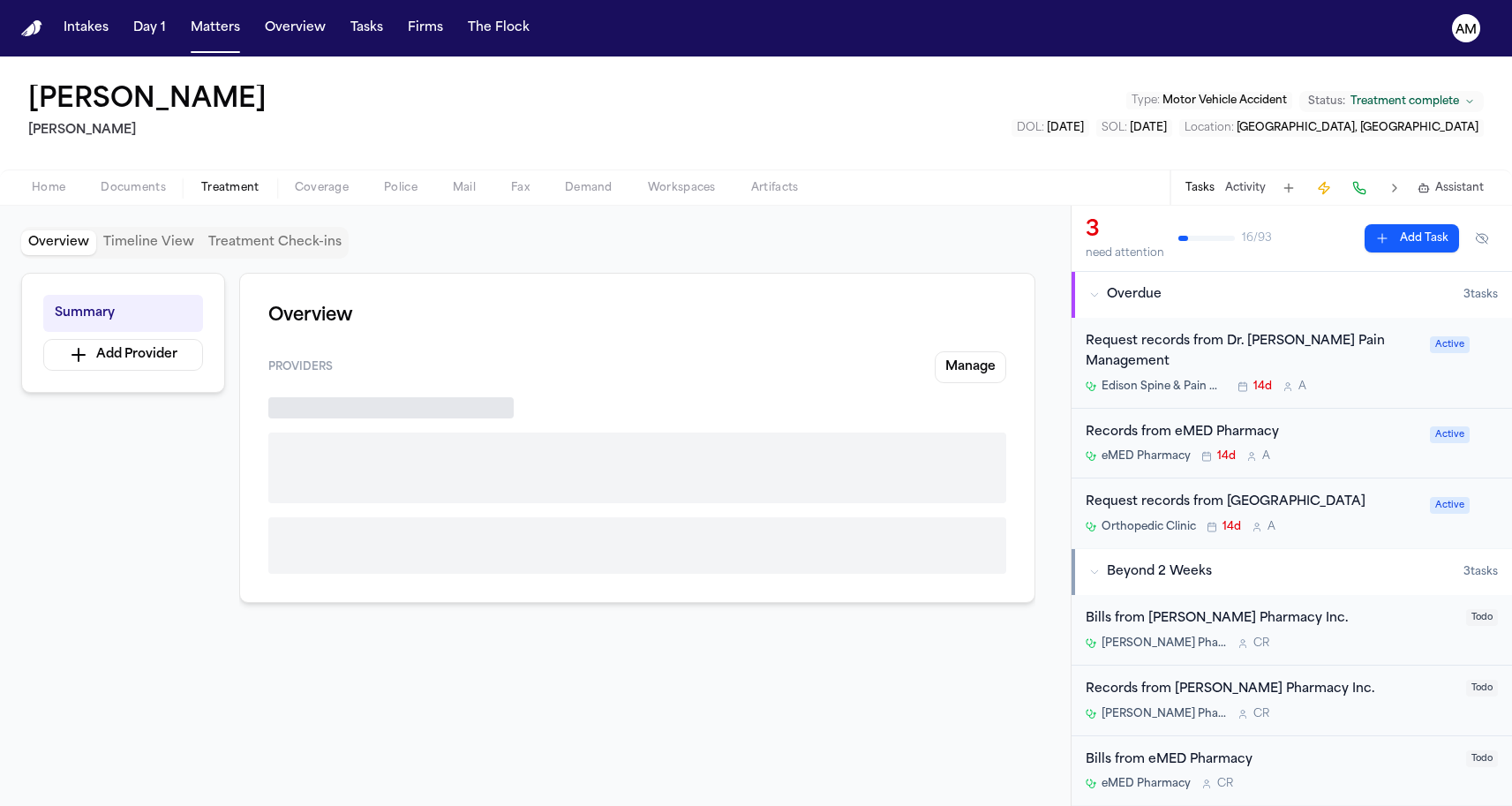
click at [254, 187] on span "Treatment" at bounding box center [230, 188] width 58 height 14
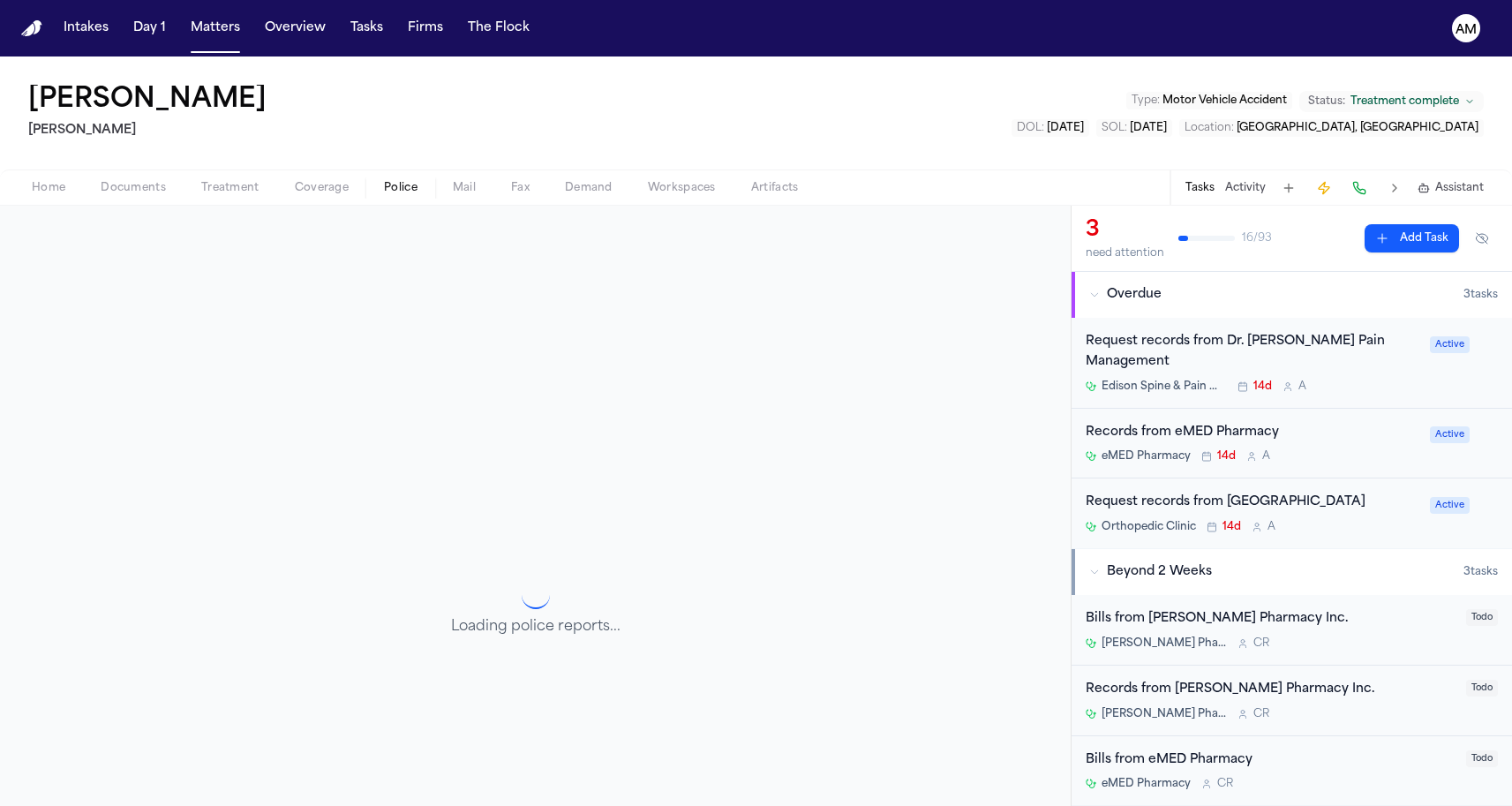
click at [419, 193] on button "Police" at bounding box center [400, 188] width 69 height 21
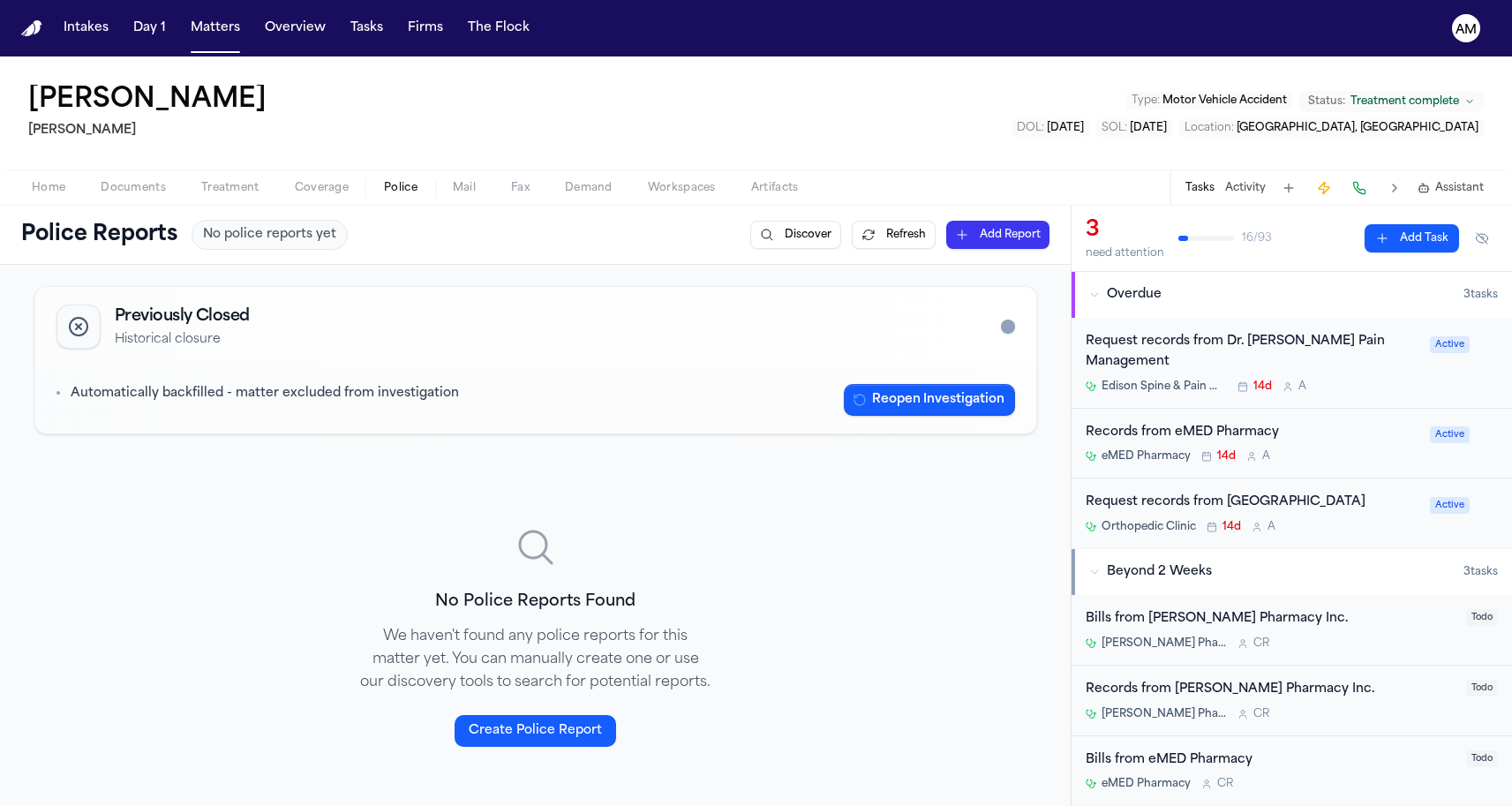
click at [326, 193] on span "Coverage" at bounding box center [322, 188] width 54 height 14
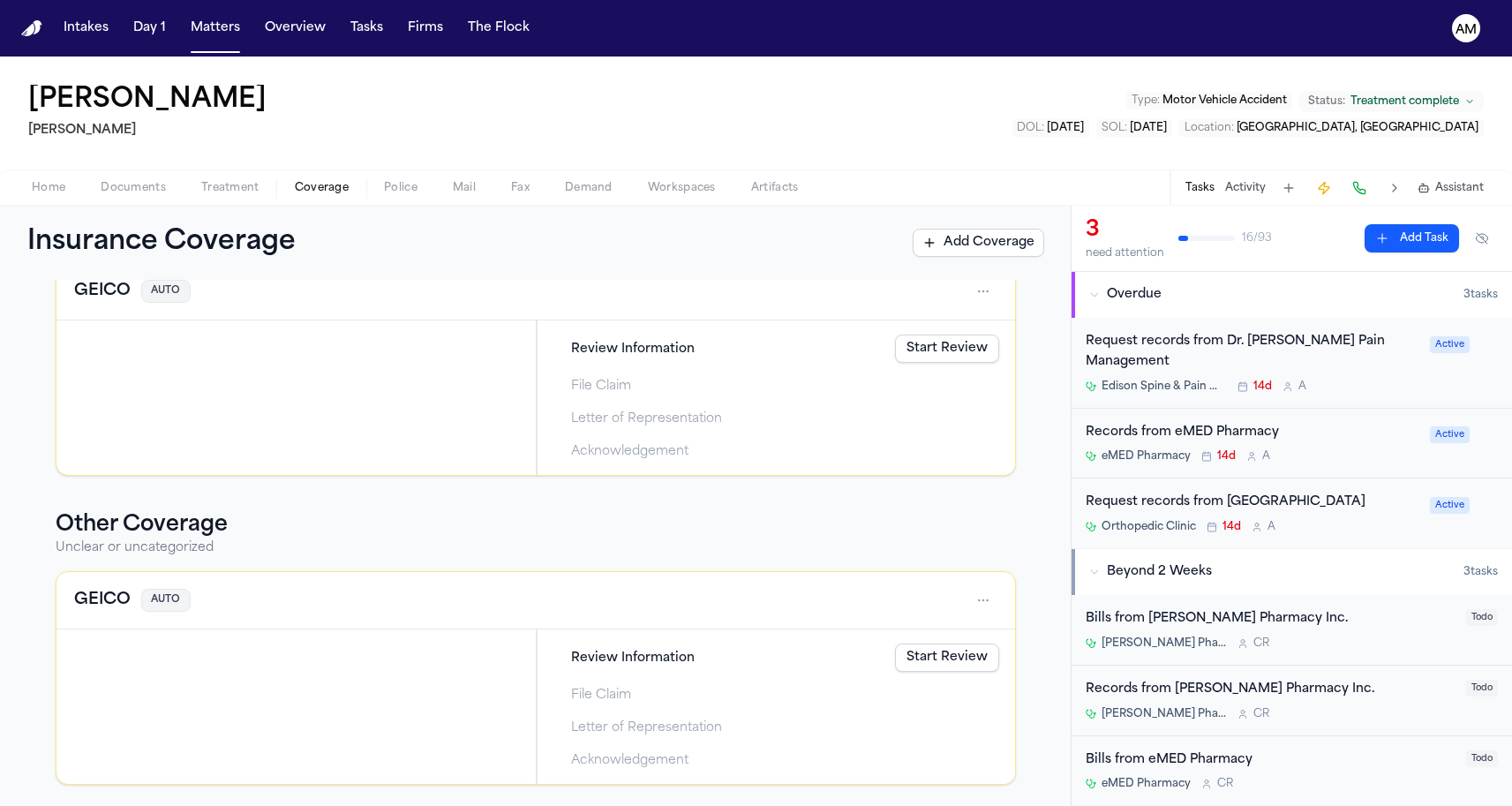
scroll to position [408, 0]
click at [274, 412] on div at bounding box center [295, 397] width 479 height 155
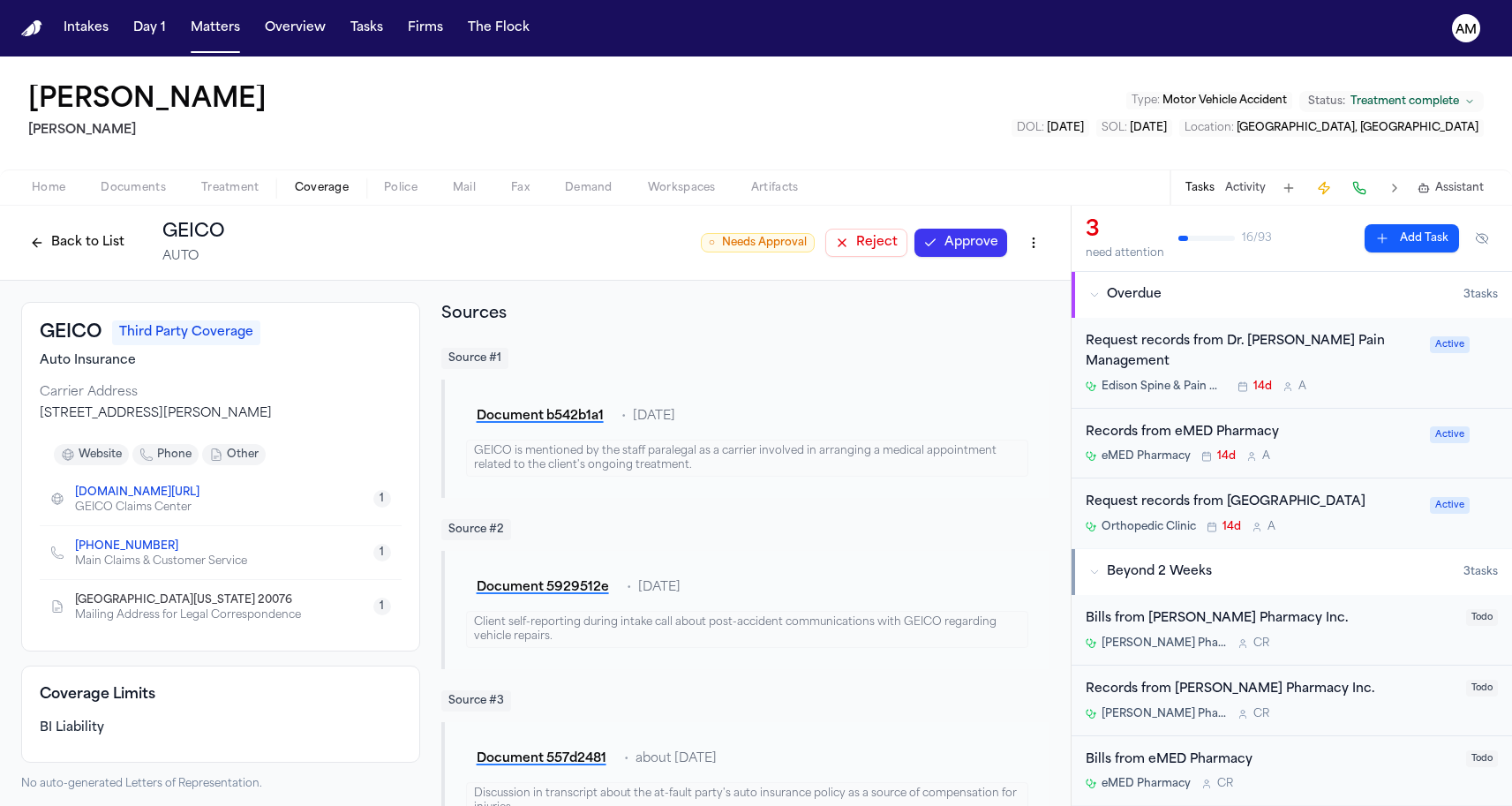
click at [98, 242] on button "Back to List" at bounding box center [77, 243] width 112 height 29
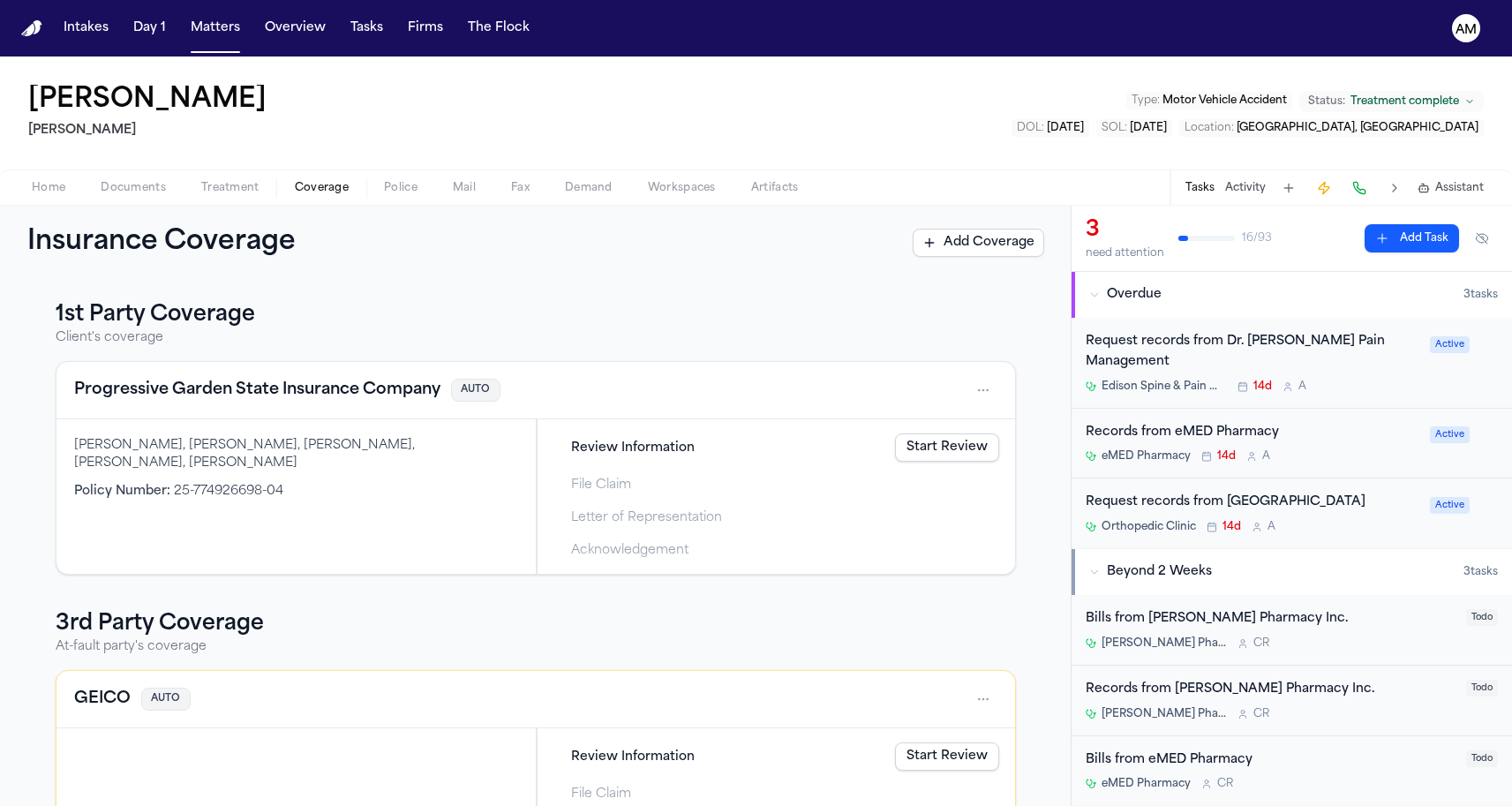
click at [306, 384] on h4 "Progressive Garden State Insurance Company" at bounding box center [258, 390] width 366 height 25
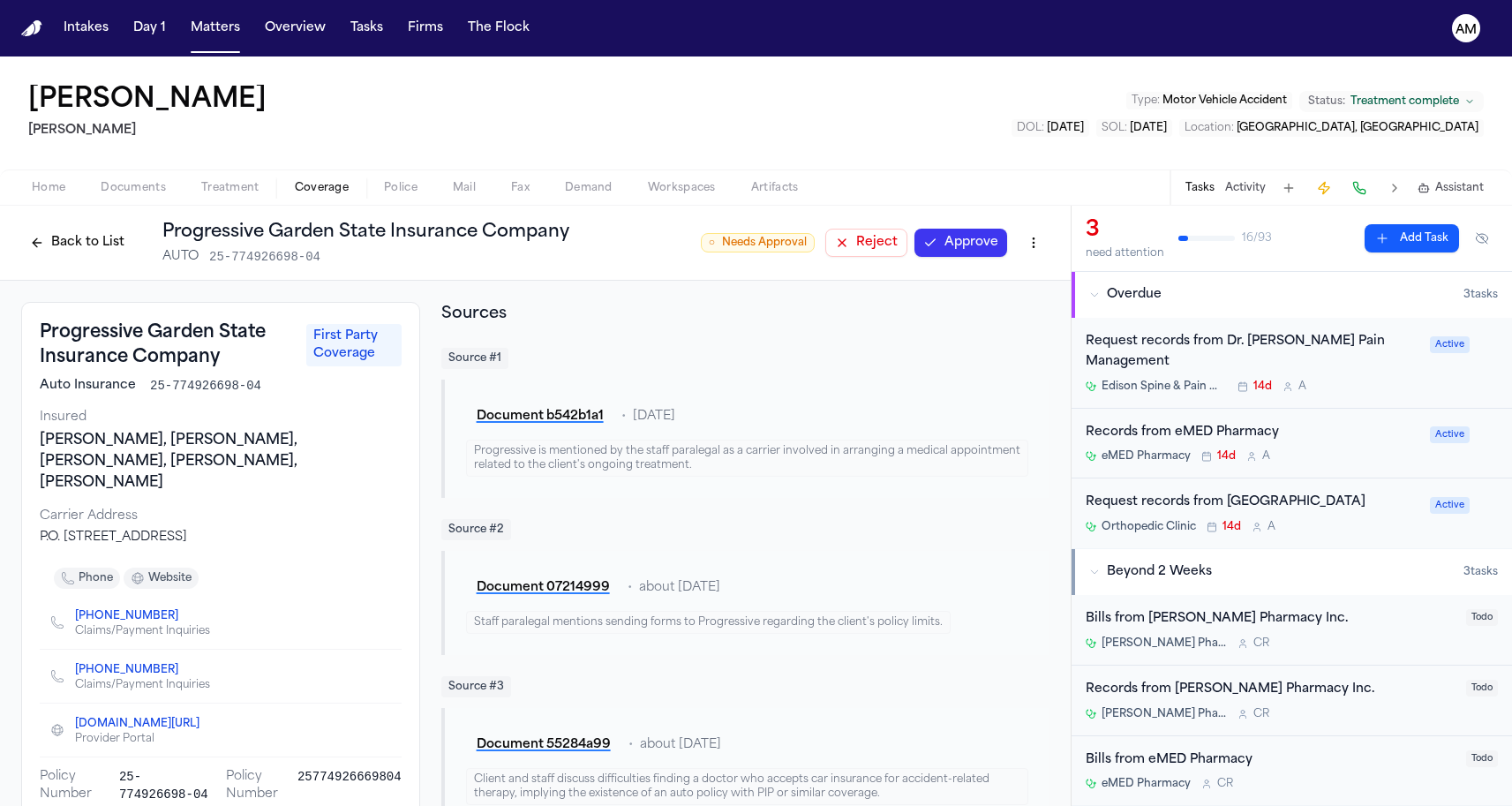
click at [76, 237] on button "Back to List" at bounding box center [77, 243] width 112 height 29
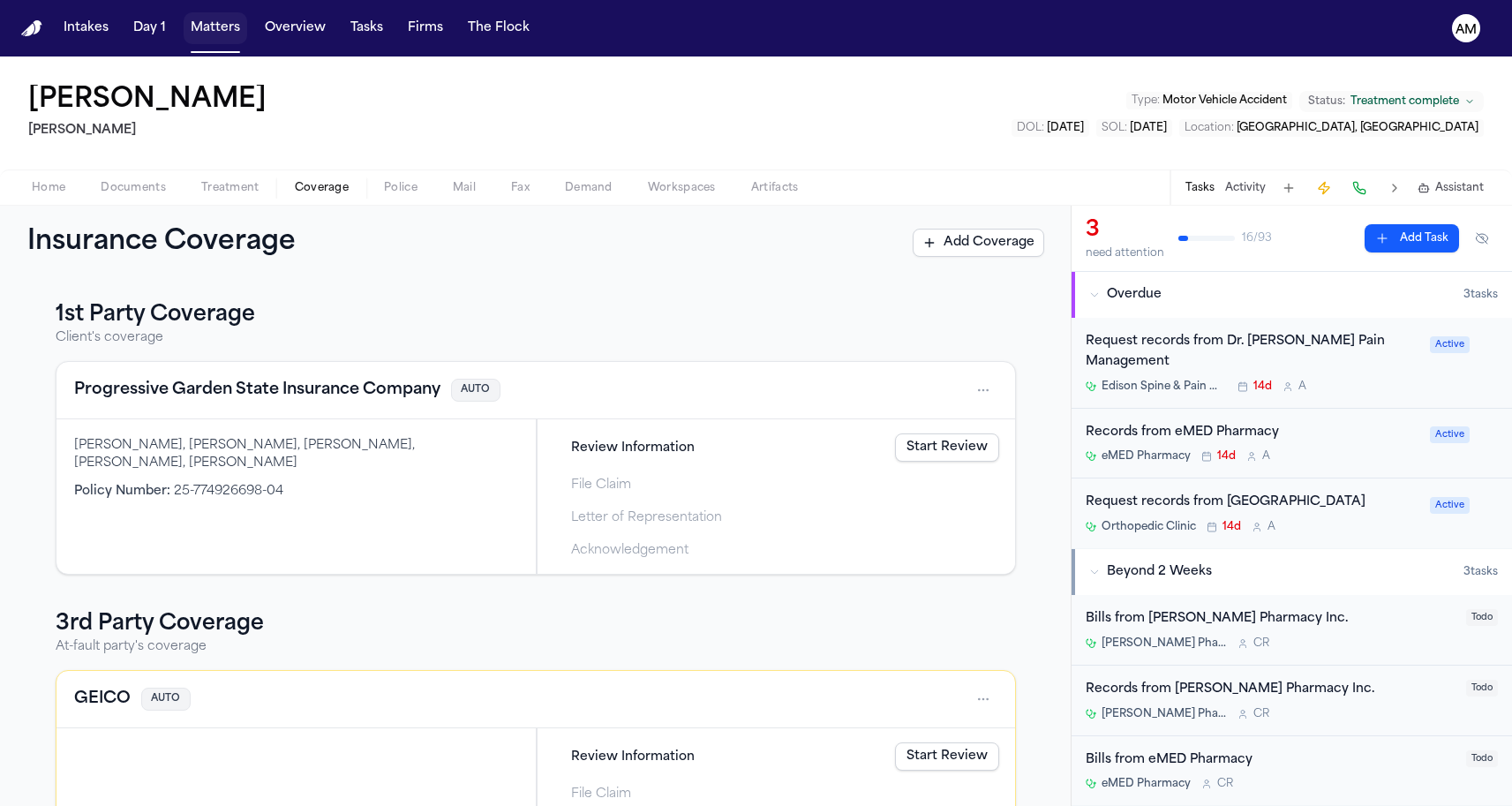
click at [228, 33] on button "Matters" at bounding box center [215, 28] width 63 height 32
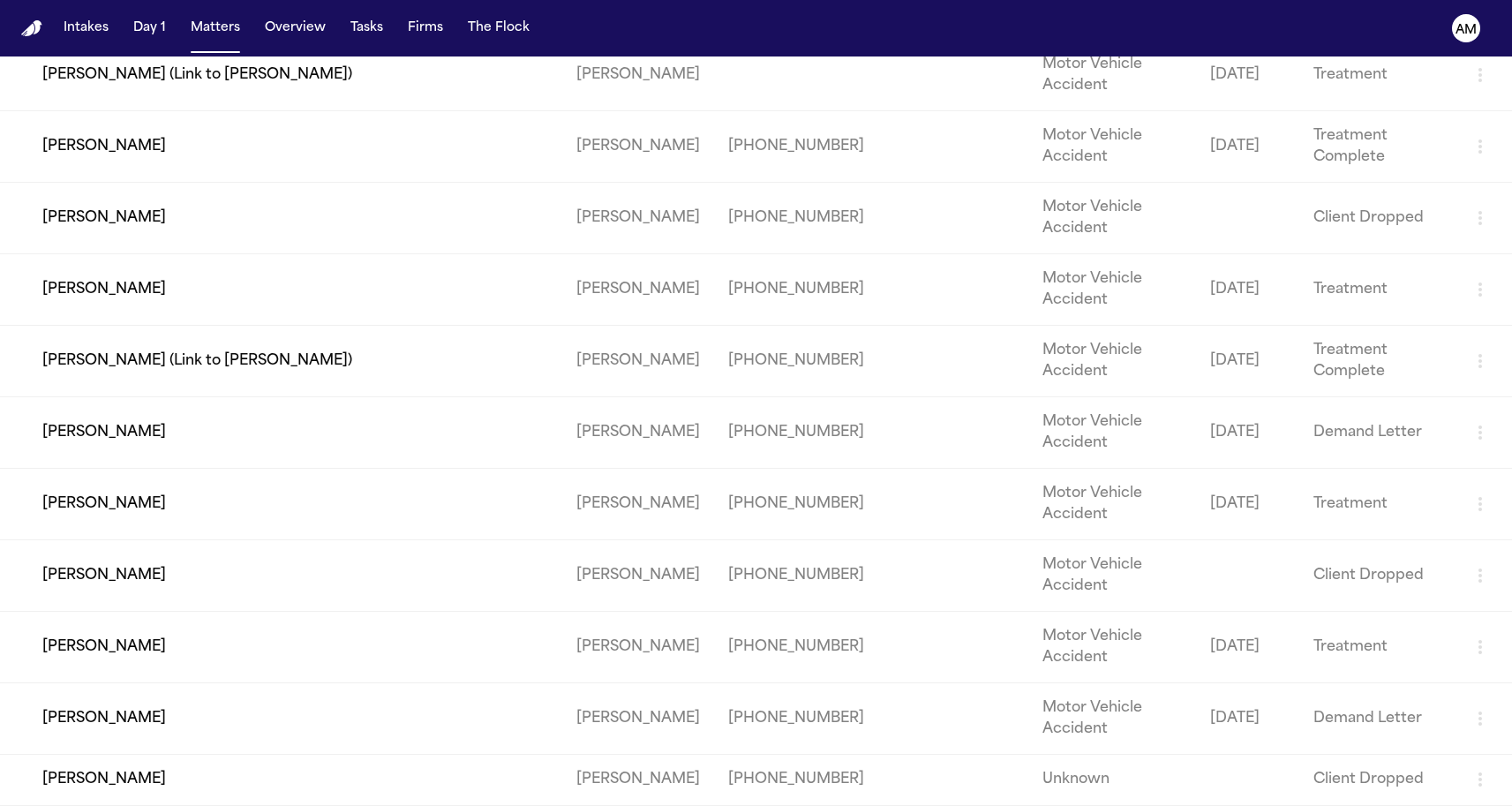
click at [195, 617] on td "[PERSON_NAME]" at bounding box center [281, 648] width 562 height 72
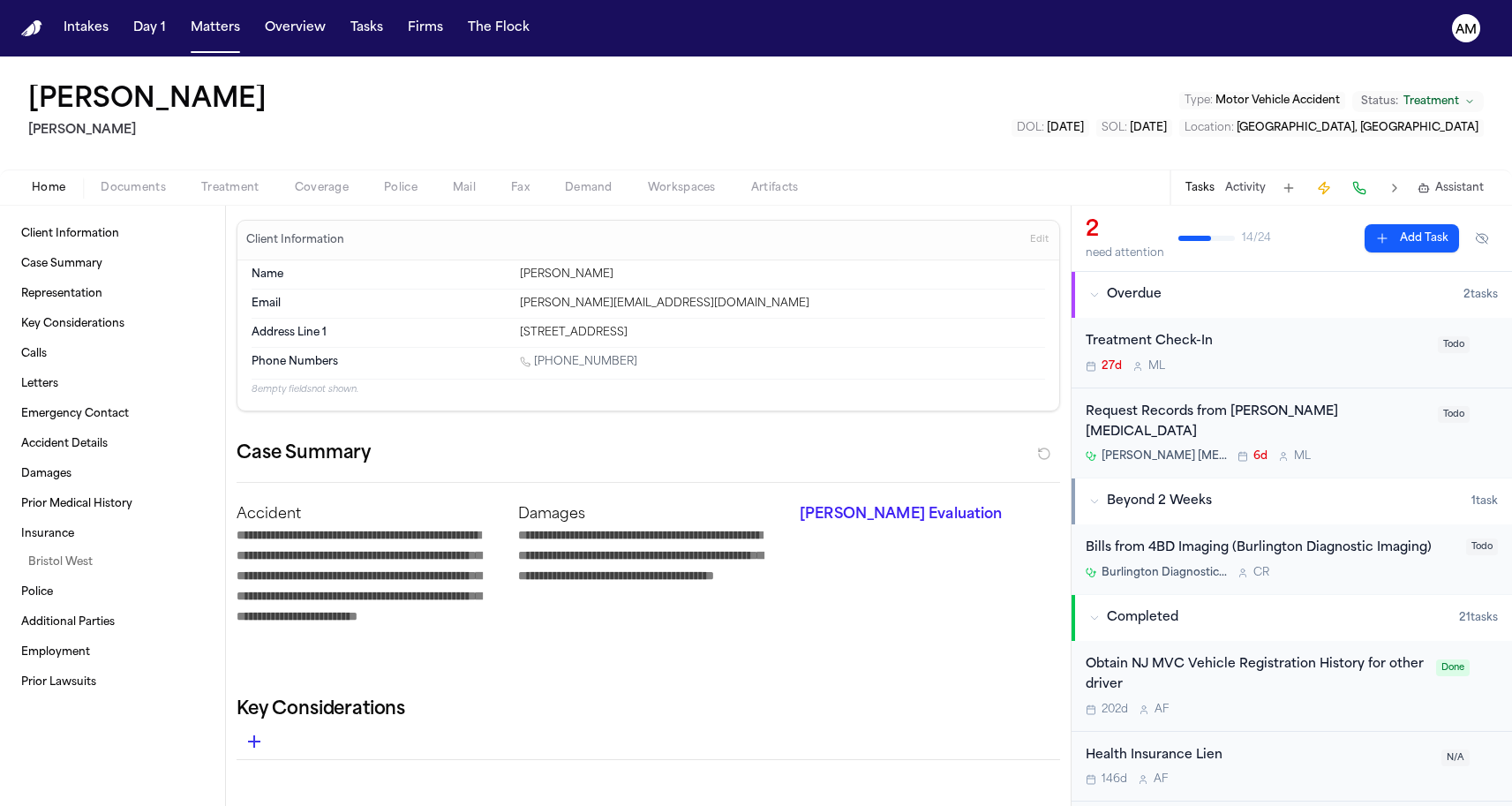
click at [165, 192] on button "Documents" at bounding box center [132, 188] width 100 height 21
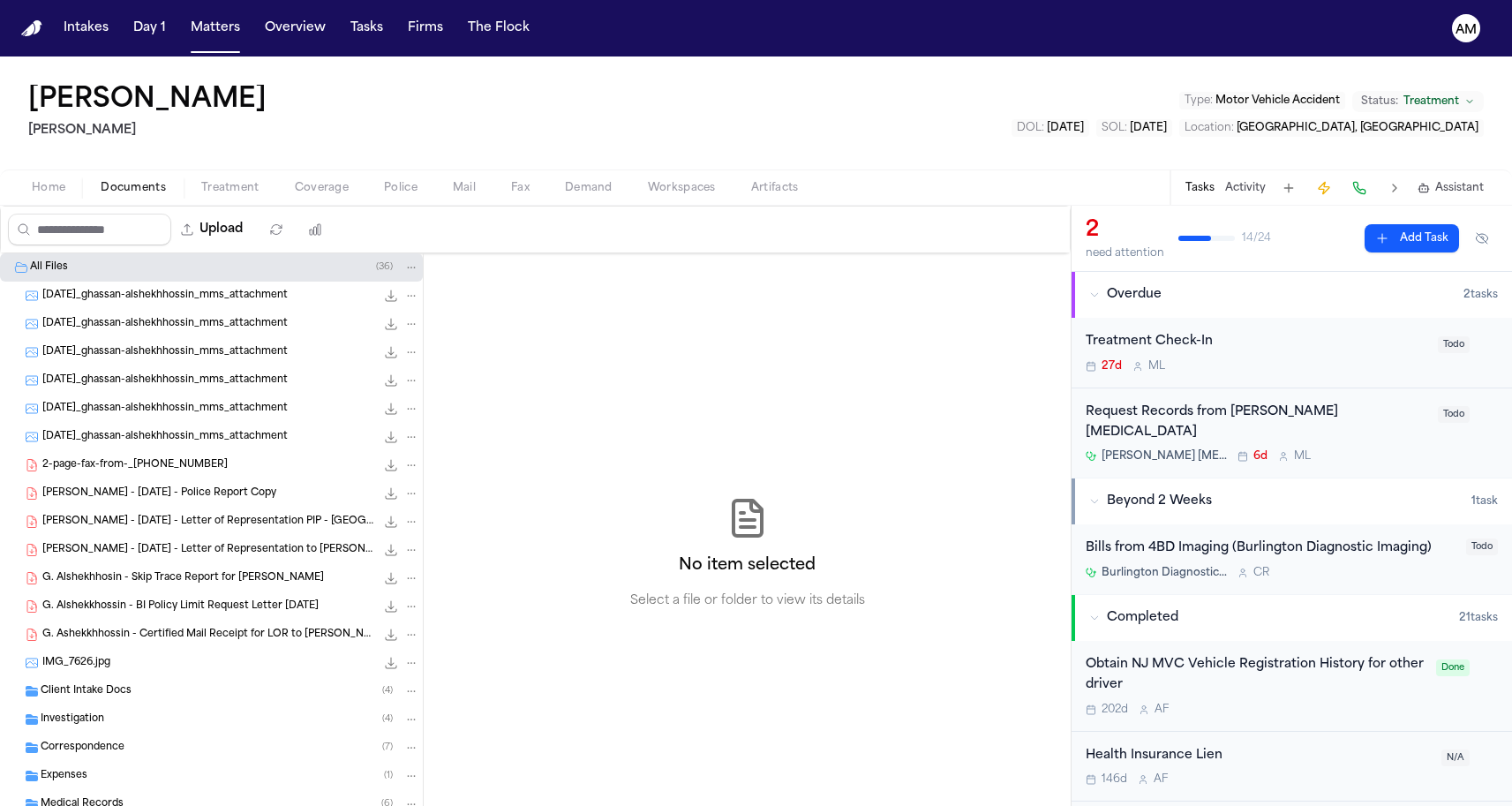
click at [357, 206] on div "Upload 0 files selected Move files Download files Delete files More actions Cle…" at bounding box center [535, 230] width 1071 height 48
click at [340, 190] on span "Coverage" at bounding box center [322, 188] width 54 height 14
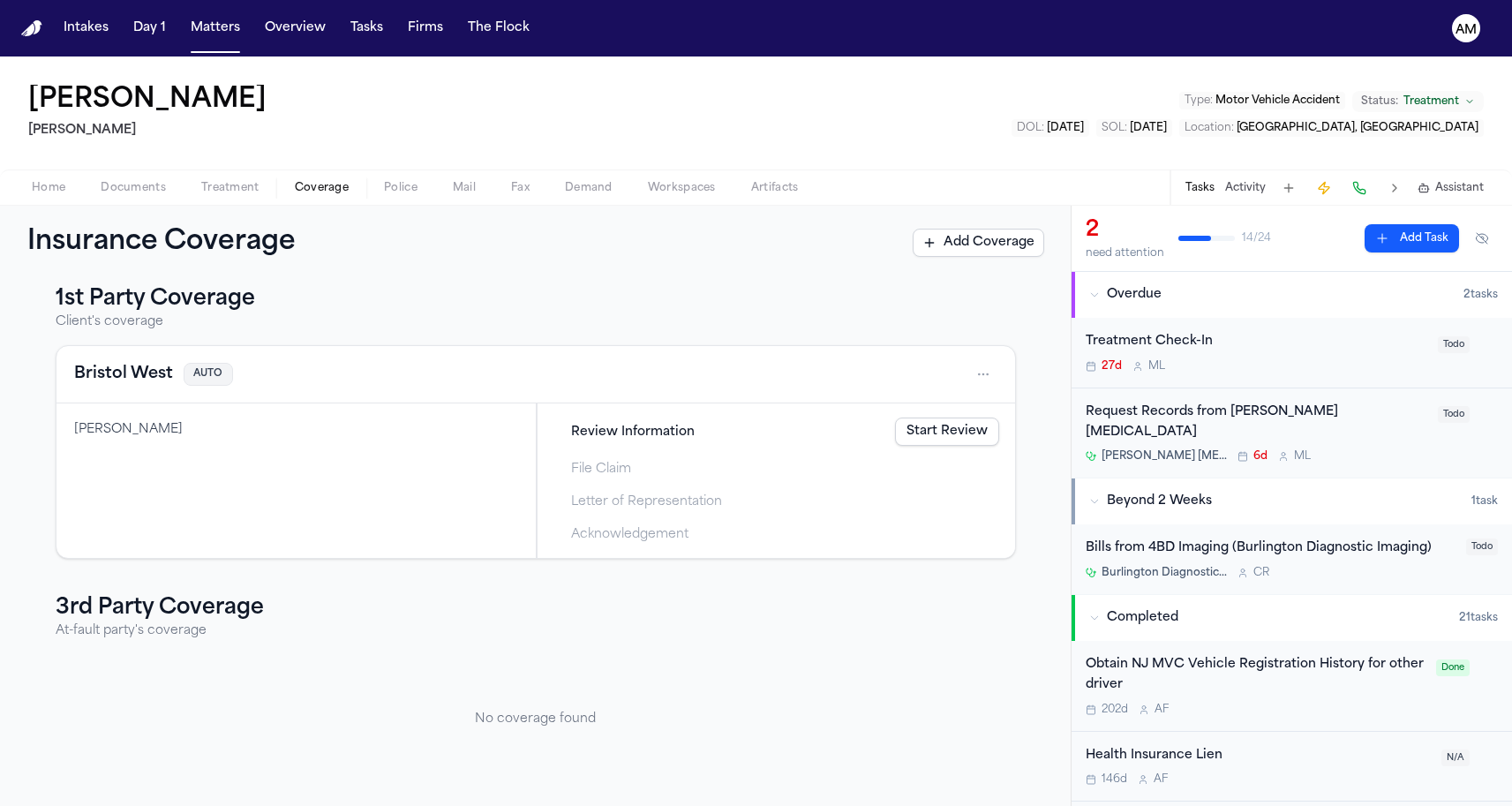
click at [359, 437] on div "Ghassan Alshekhhosin" at bounding box center [296, 430] width 444 height 17
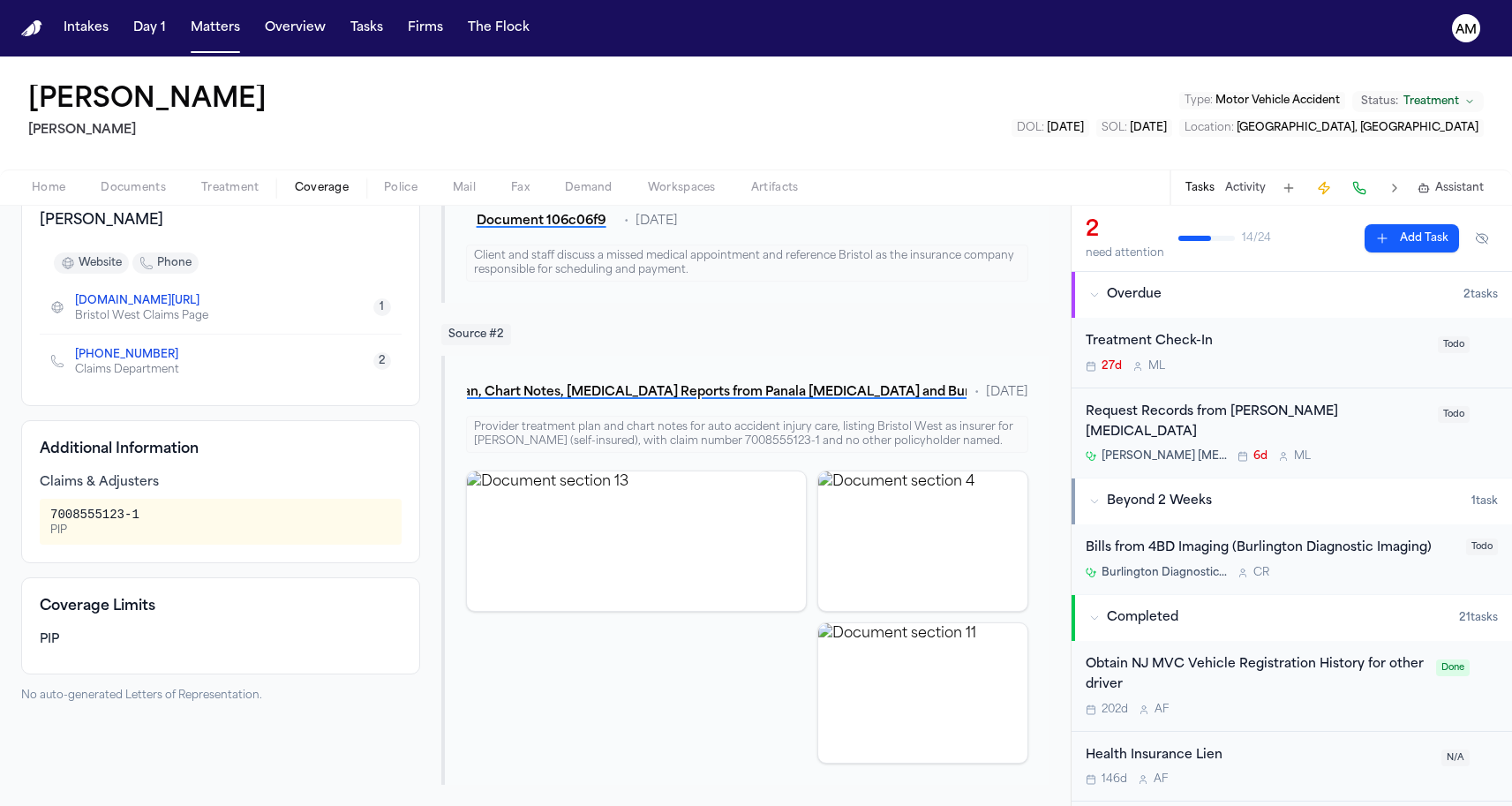
scroll to position [216, 0]
drag, startPoint x: 63, startPoint y: 493, endPoint x: 62, endPoint y: 505, distance: 12.0
click at [62, 506] on div "7008555123-1 PIP" at bounding box center [95, 522] width 89 height 32
click at [62, 524] on div "PIP" at bounding box center [95, 530] width 89 height 14
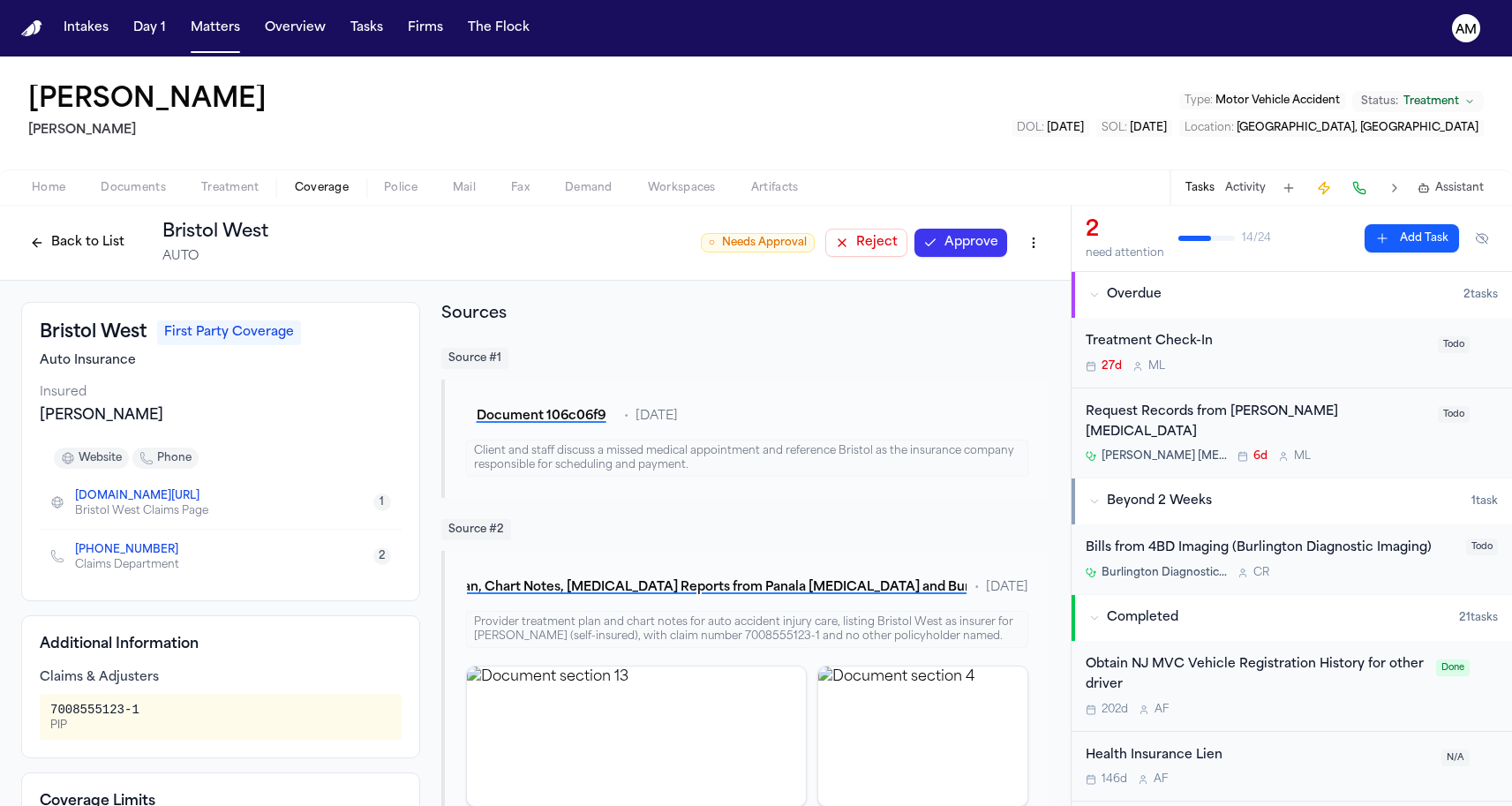
scroll to position [0, 0]
click at [156, 190] on span "Documents" at bounding box center [132, 188] width 65 height 14
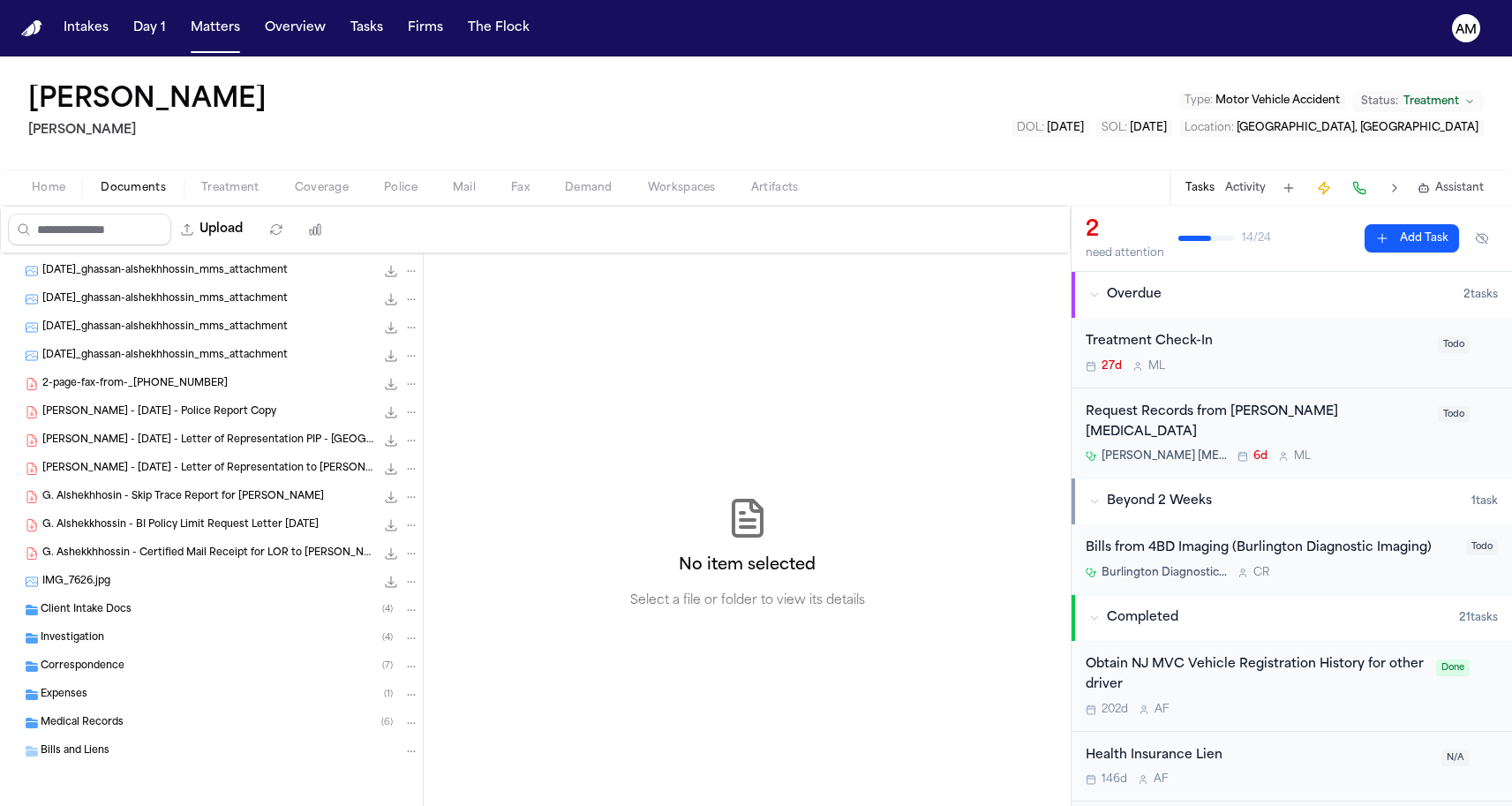
scroll to position [81, 0]
click at [76, 715] on div "Medical Records ( 6 )" at bounding box center [230, 722] width 379 height 16
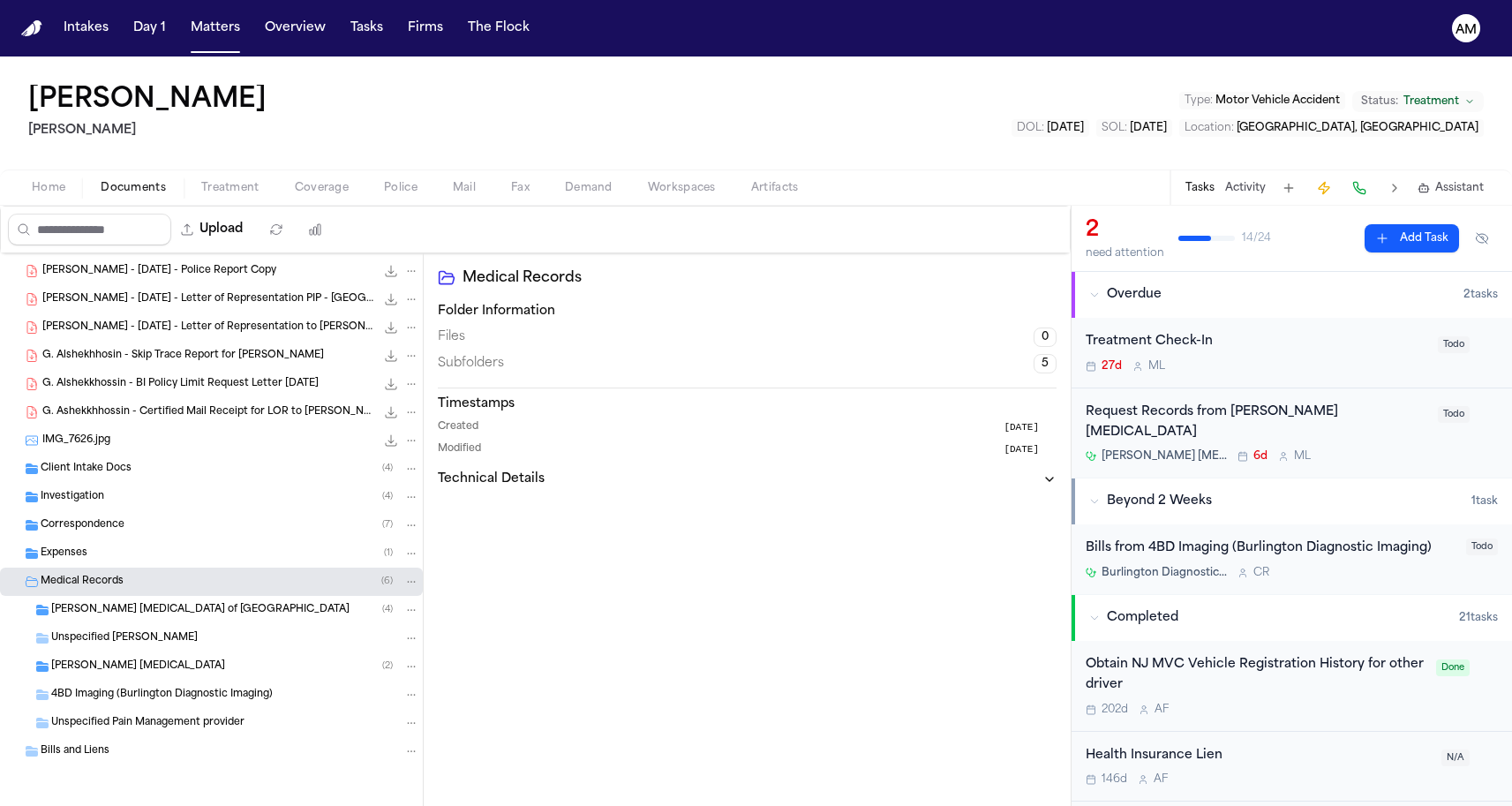
scroll to position [223, 0]
click at [118, 550] on div "Expenses ( 1 )" at bounding box center [230, 553] width 379 height 16
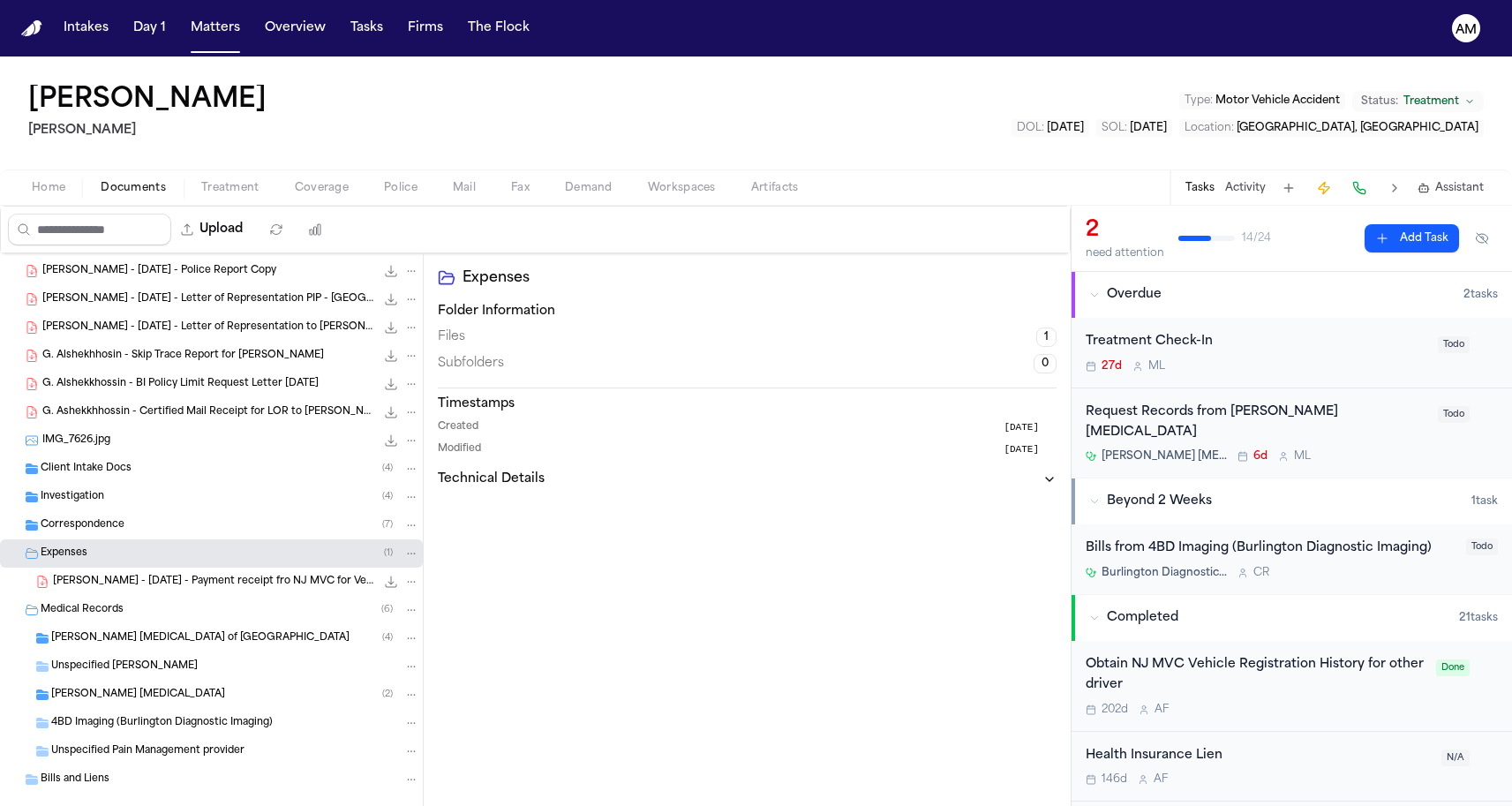
click at [124, 530] on div "Correspondence ( 7 )" at bounding box center [230, 524] width 379 height 16
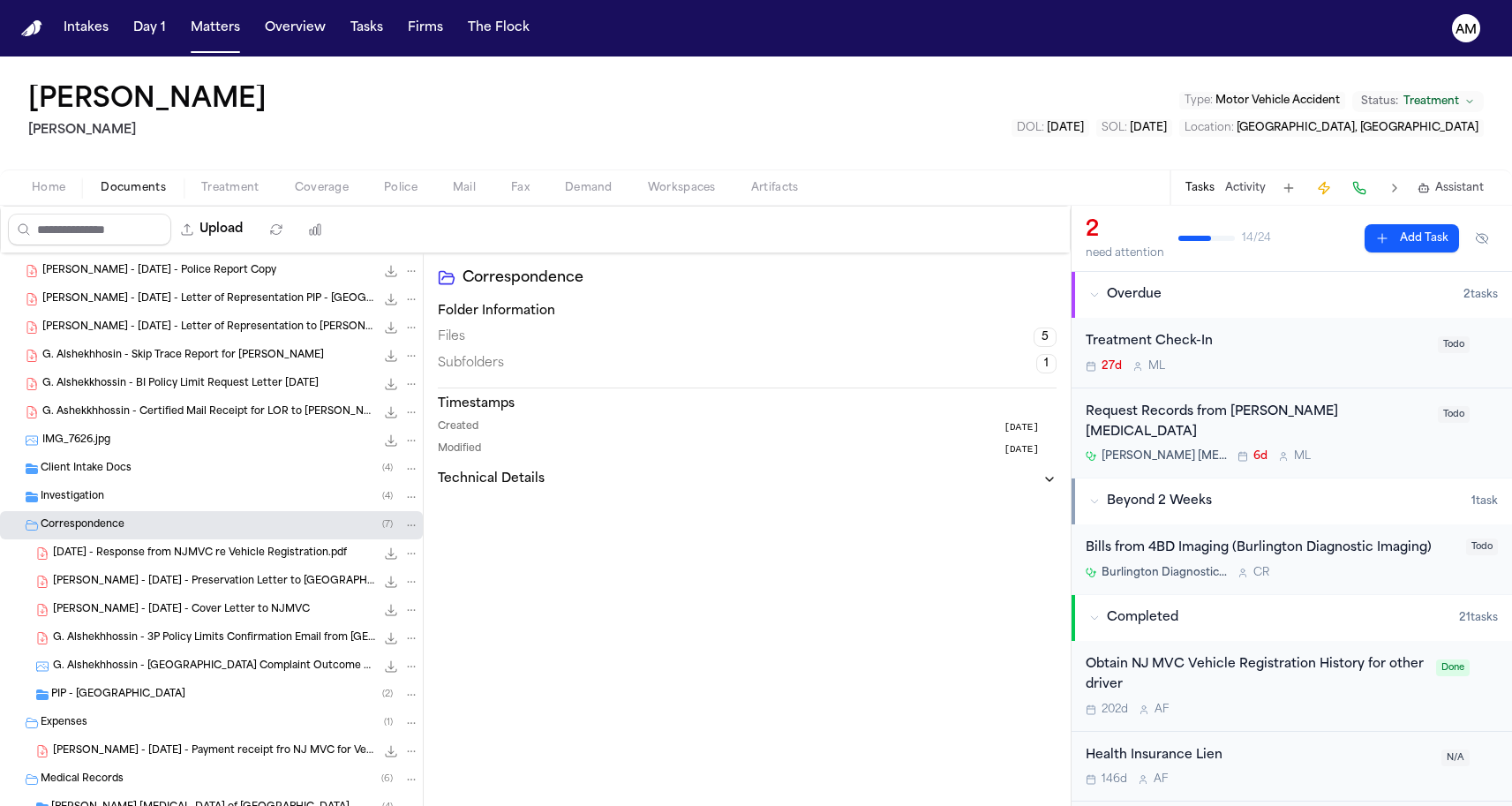
click at [102, 704] on div "PIP - Bristol West ( 2 )" at bounding box center [212, 695] width 423 height 29
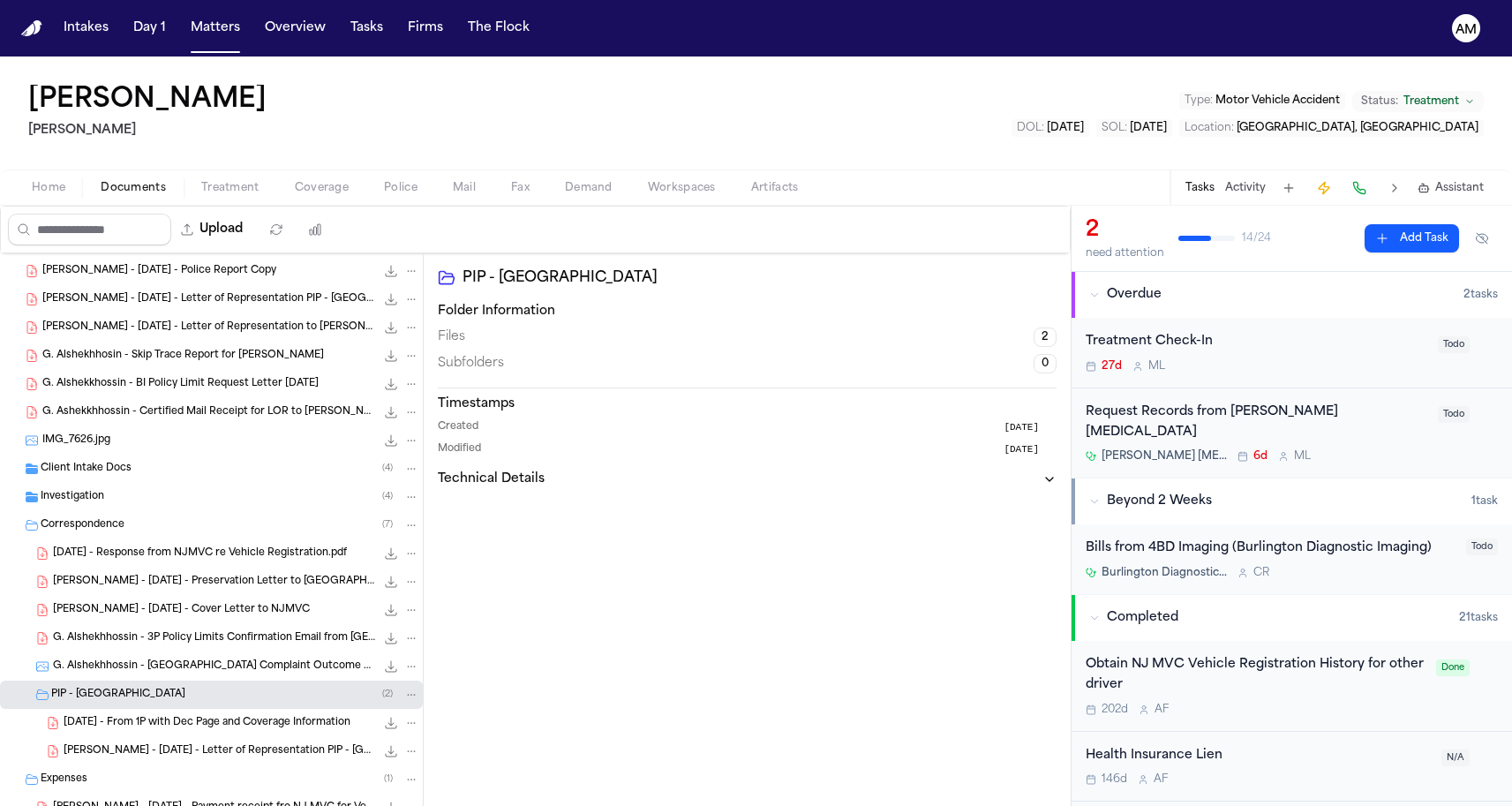
scroll to position [229, 0]
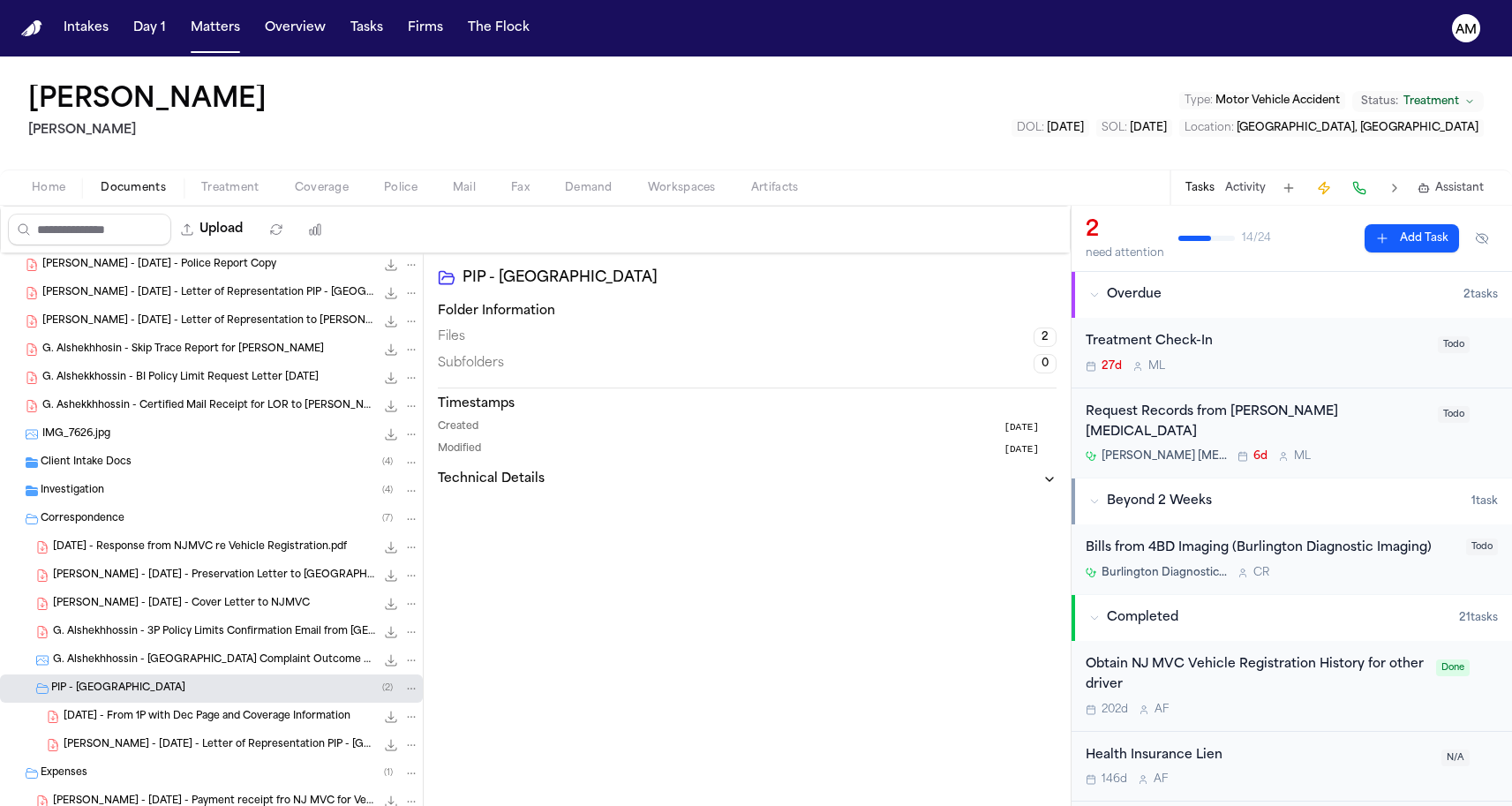
click at [116, 708] on div "2025.01.17 - From 1P with Dec Page and Coverage Information 147.3 KB • PDF" at bounding box center [241, 717] width 356 height 17
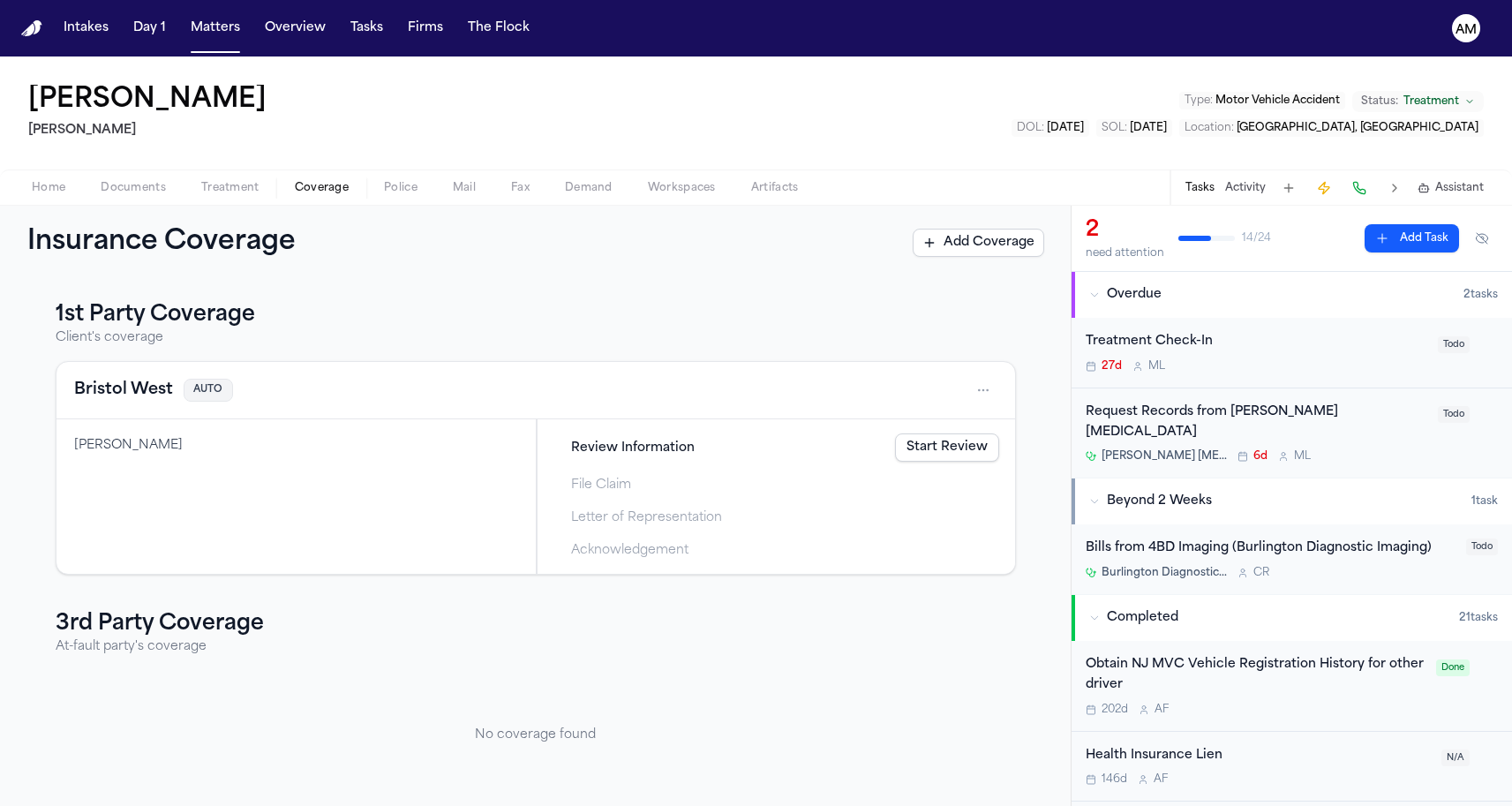
click at [297, 186] on span "Coverage" at bounding box center [322, 188] width 54 height 14
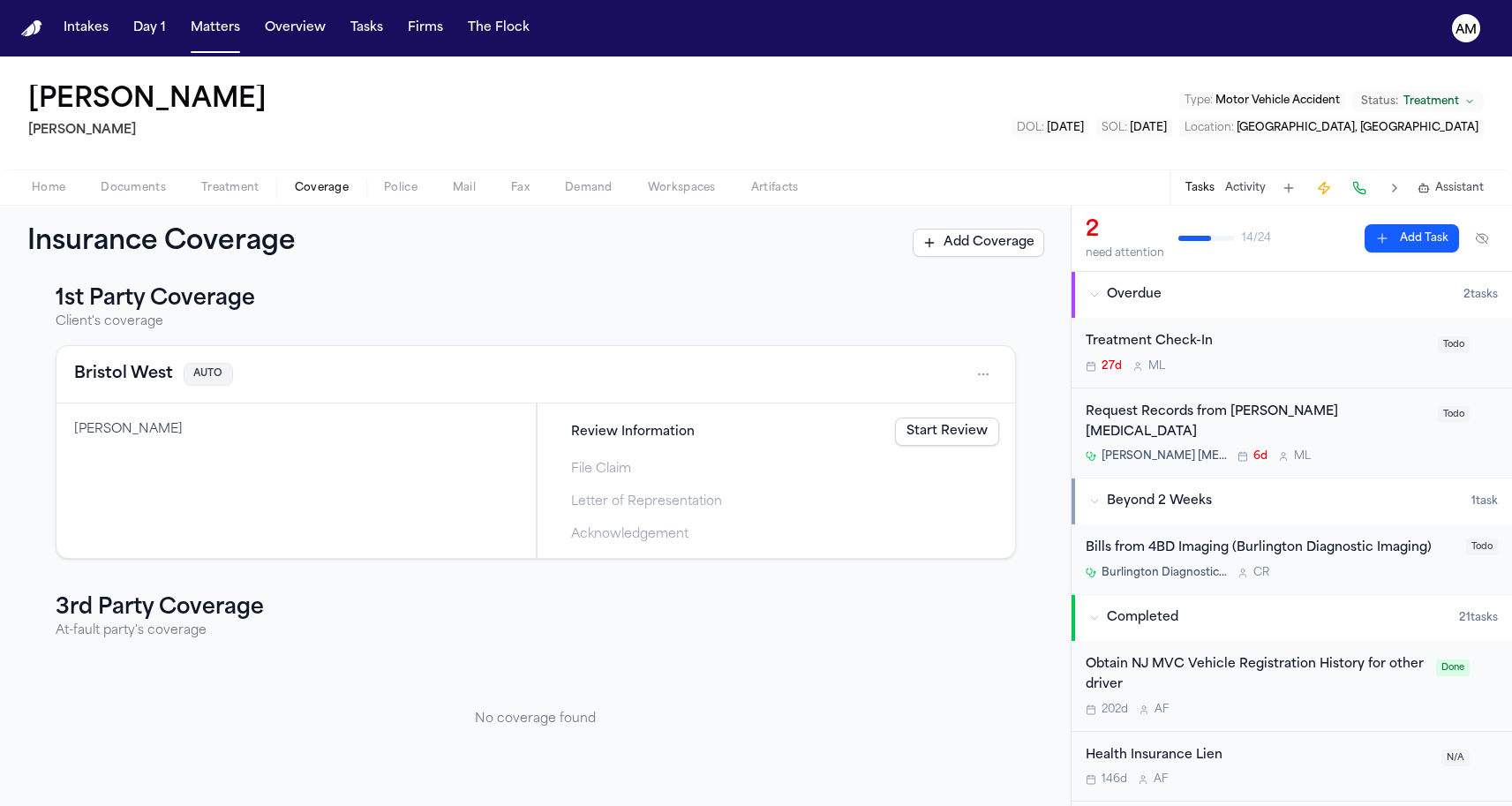
scroll to position [16, 0]
click at [326, 419] on div "Ghassan Alshekhhosin" at bounding box center [295, 481] width 479 height 155
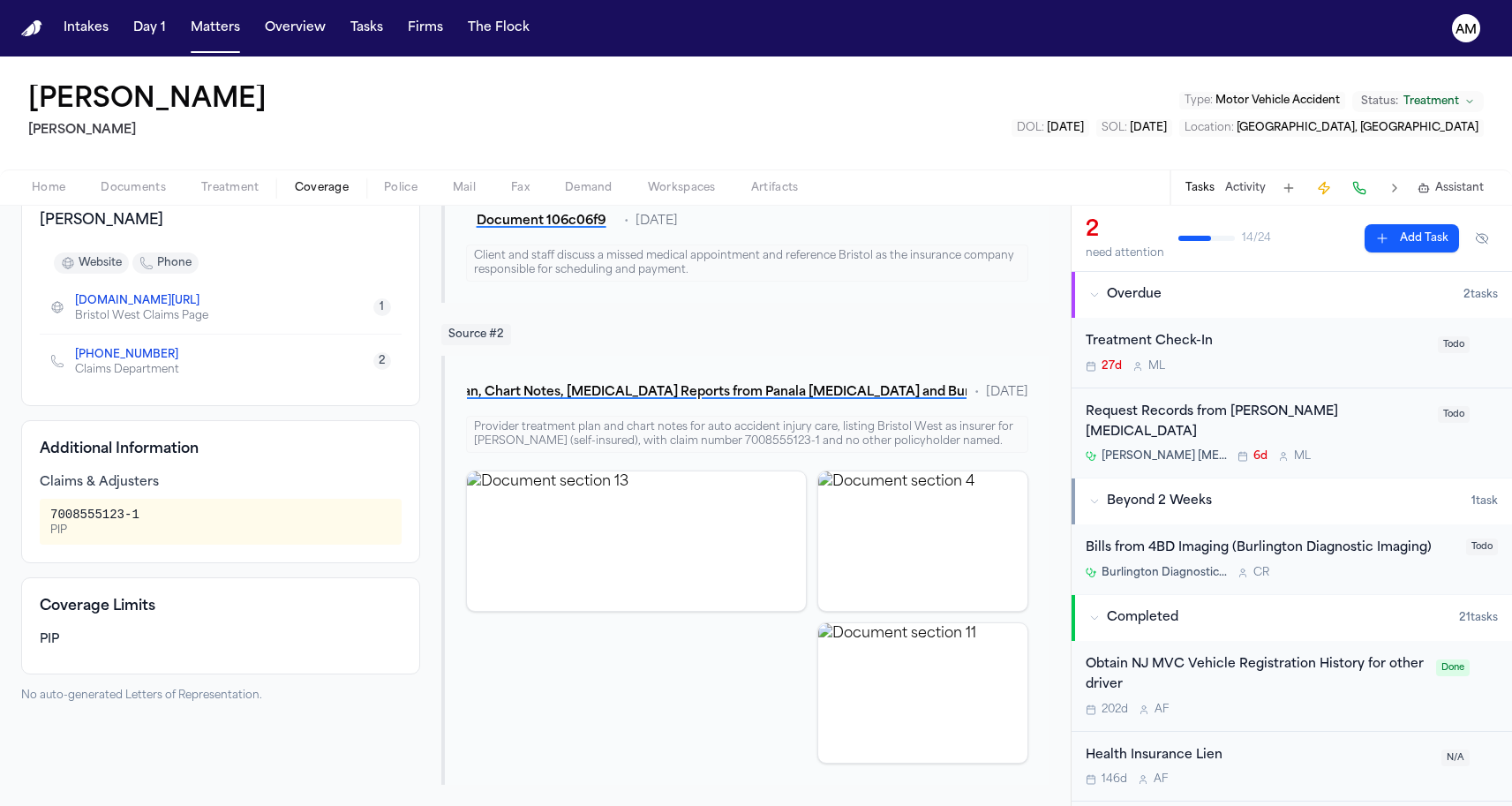
scroll to position [216, 0]
click at [220, 23] on button "Matters" at bounding box center [215, 28] width 63 height 32
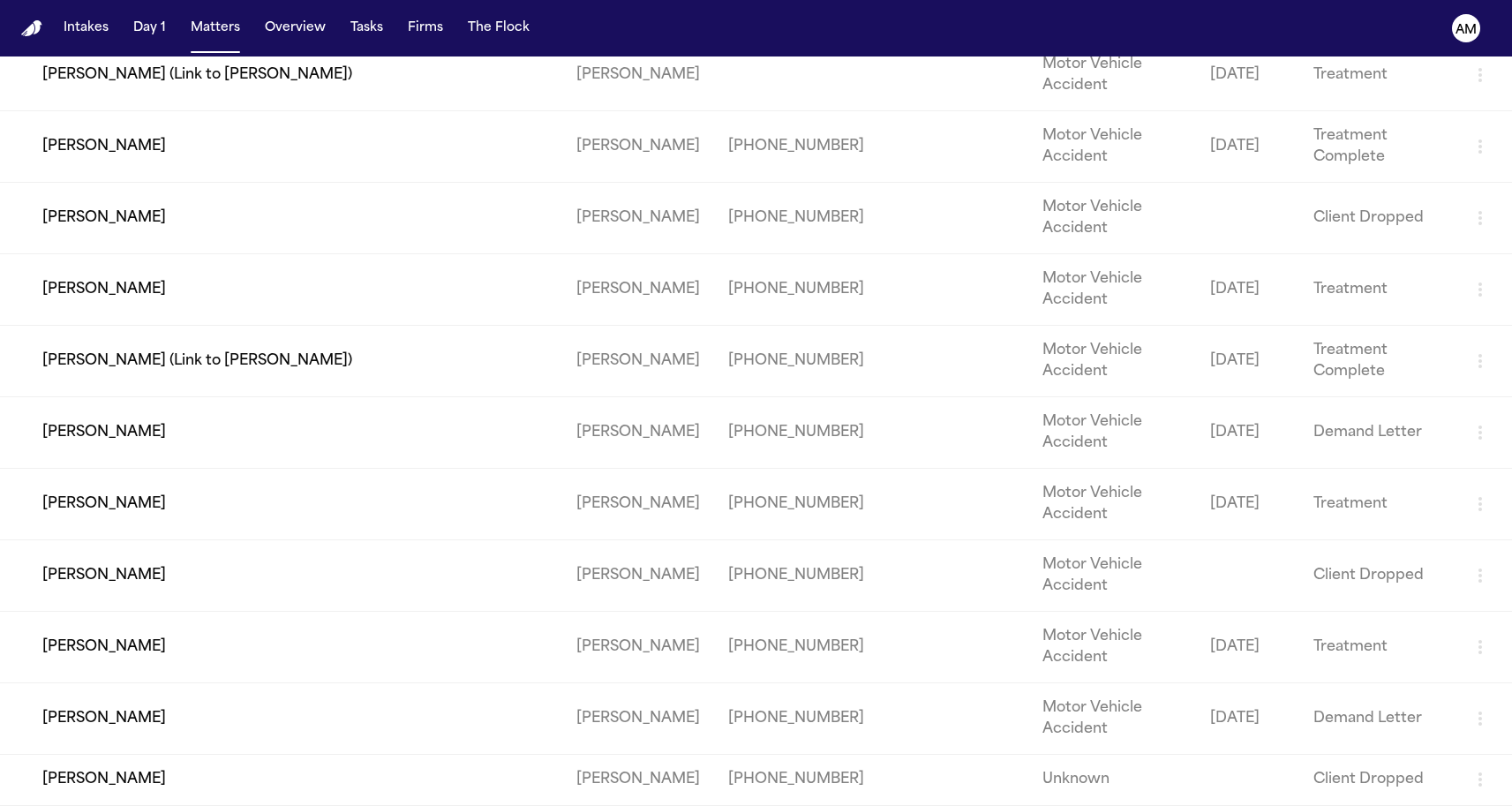
scroll to position [2964, 0]
click at [143, 486] on td "[PERSON_NAME]" at bounding box center [281, 505] width 562 height 72
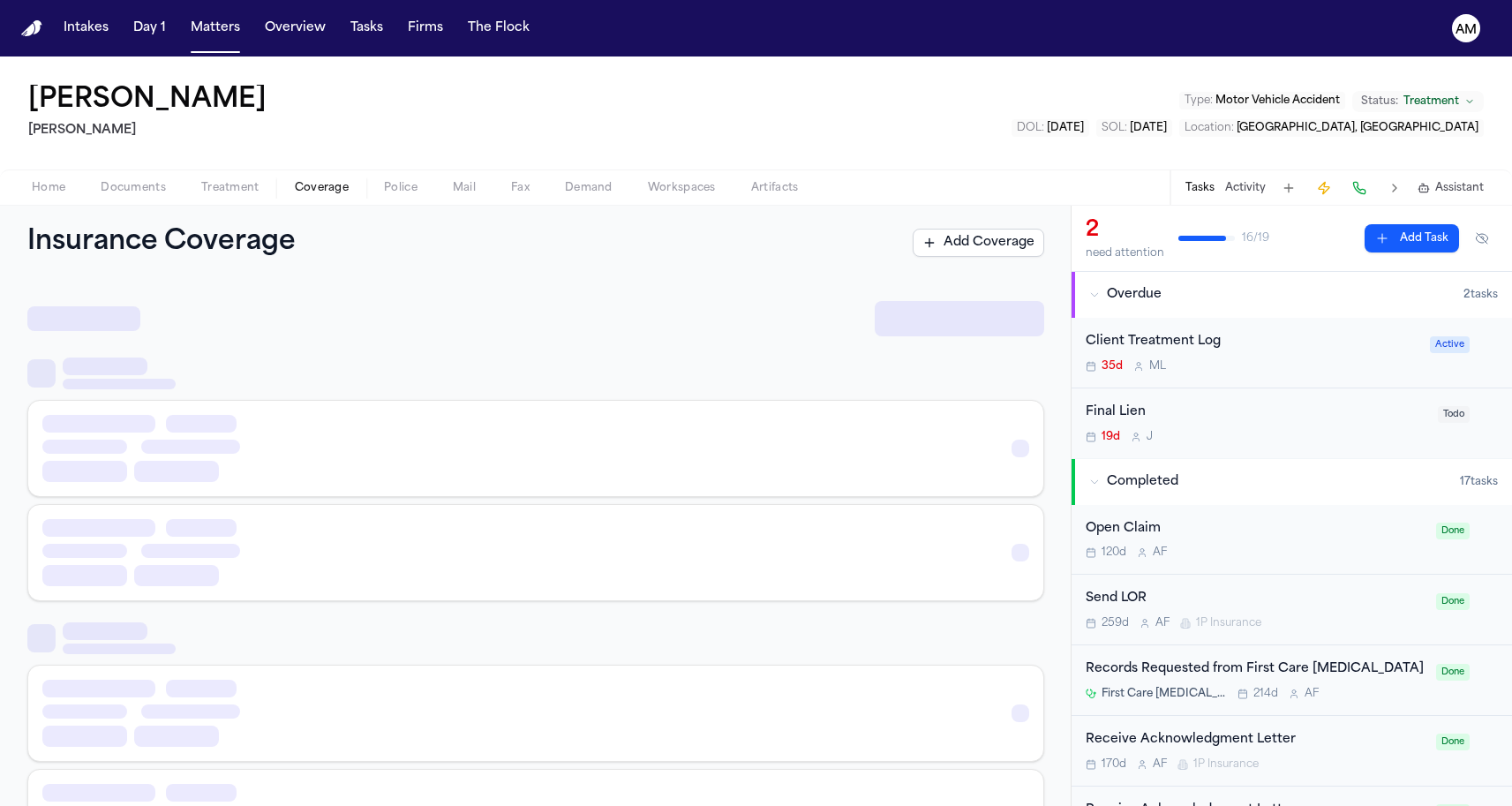
click at [323, 195] on span "Coverage" at bounding box center [322, 188] width 54 height 14
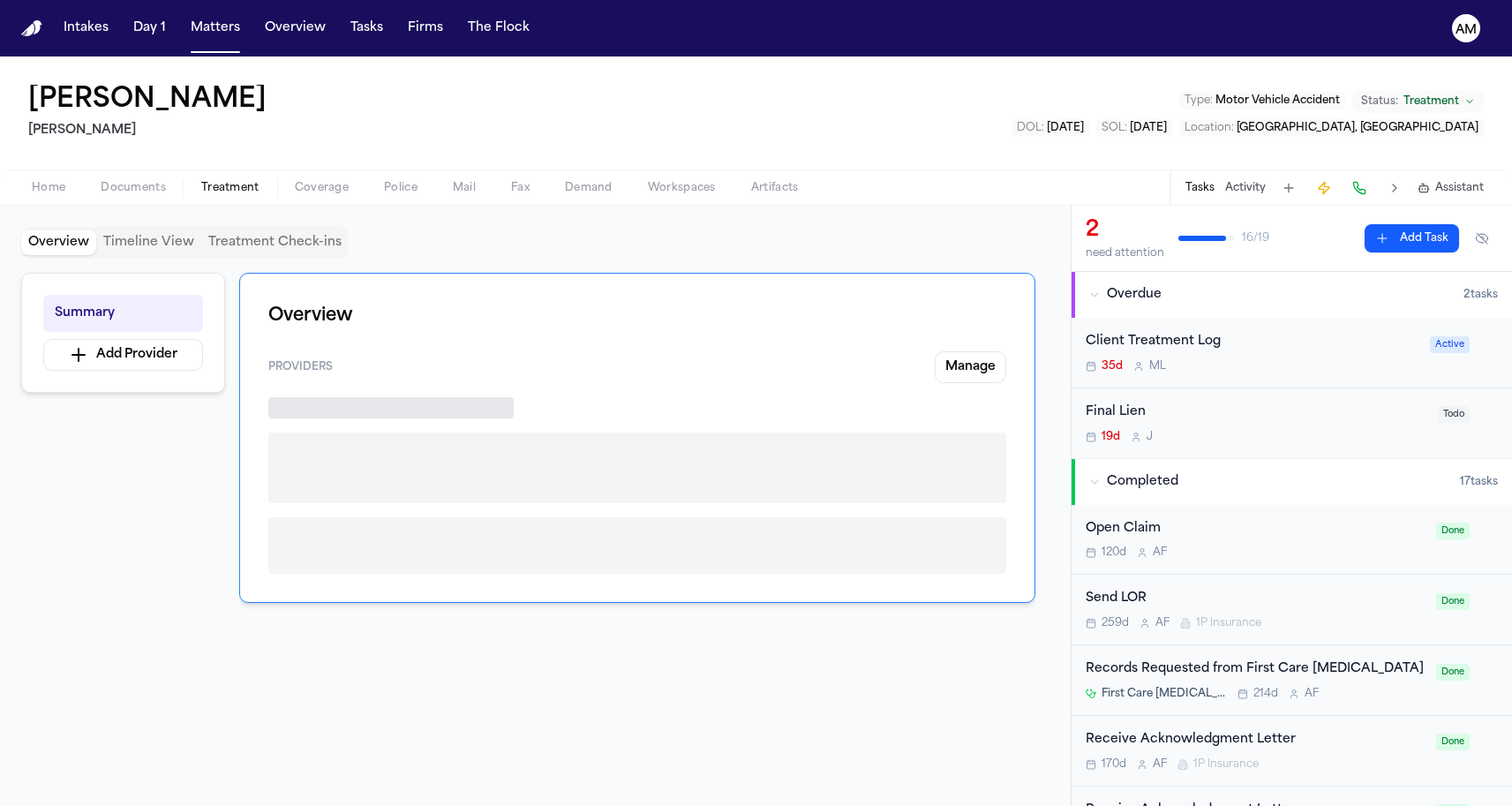
click at [227, 186] on span "Treatment" at bounding box center [230, 188] width 58 height 14
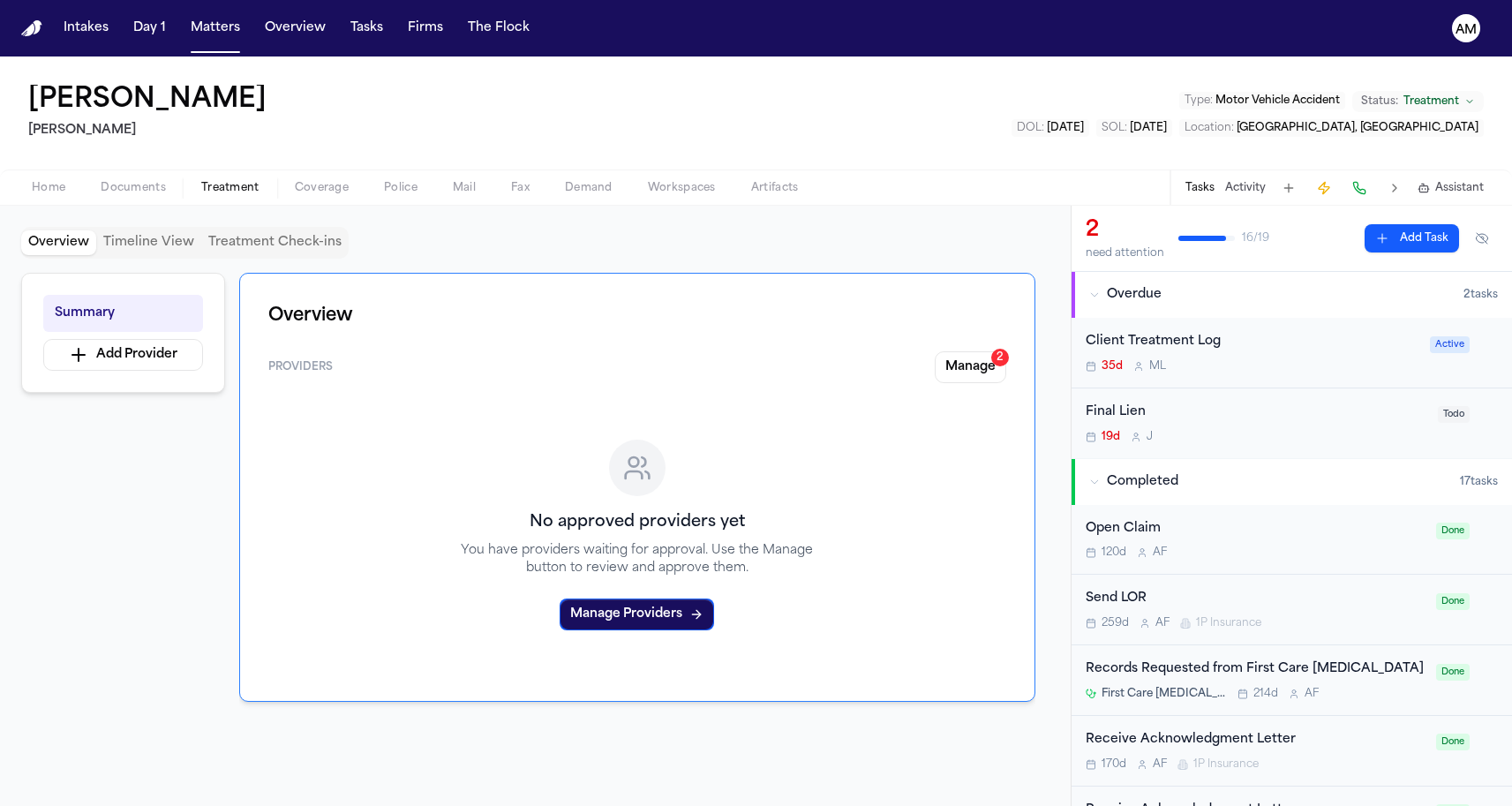
click at [130, 195] on span "Documents" at bounding box center [132, 188] width 65 height 14
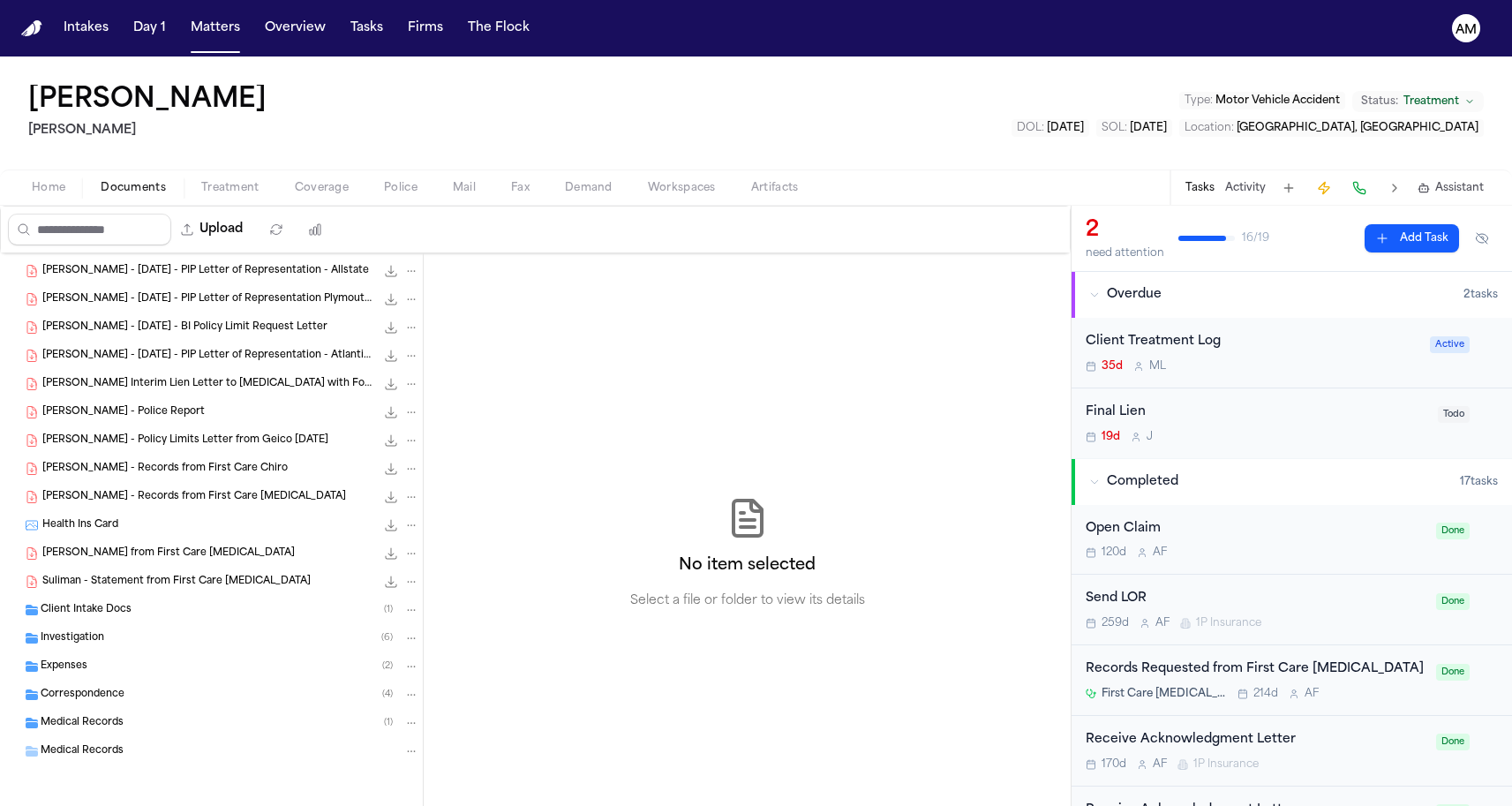
scroll to position [138, 0]
click at [78, 715] on div "Medical Records ( 1 )" at bounding box center [230, 722] width 379 height 16
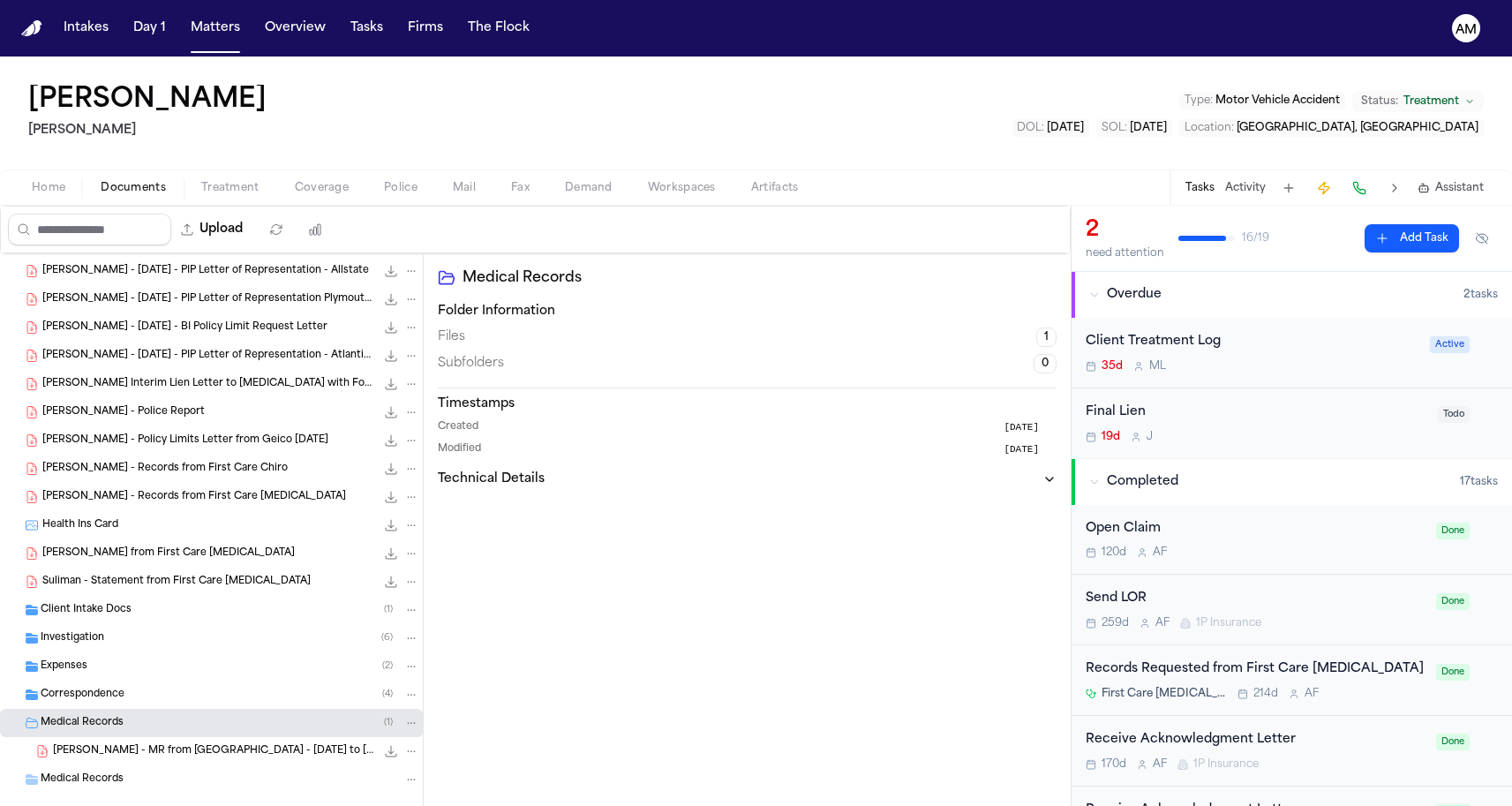
click at [100, 697] on span "Correspondence" at bounding box center [82, 696] width 84 height 15
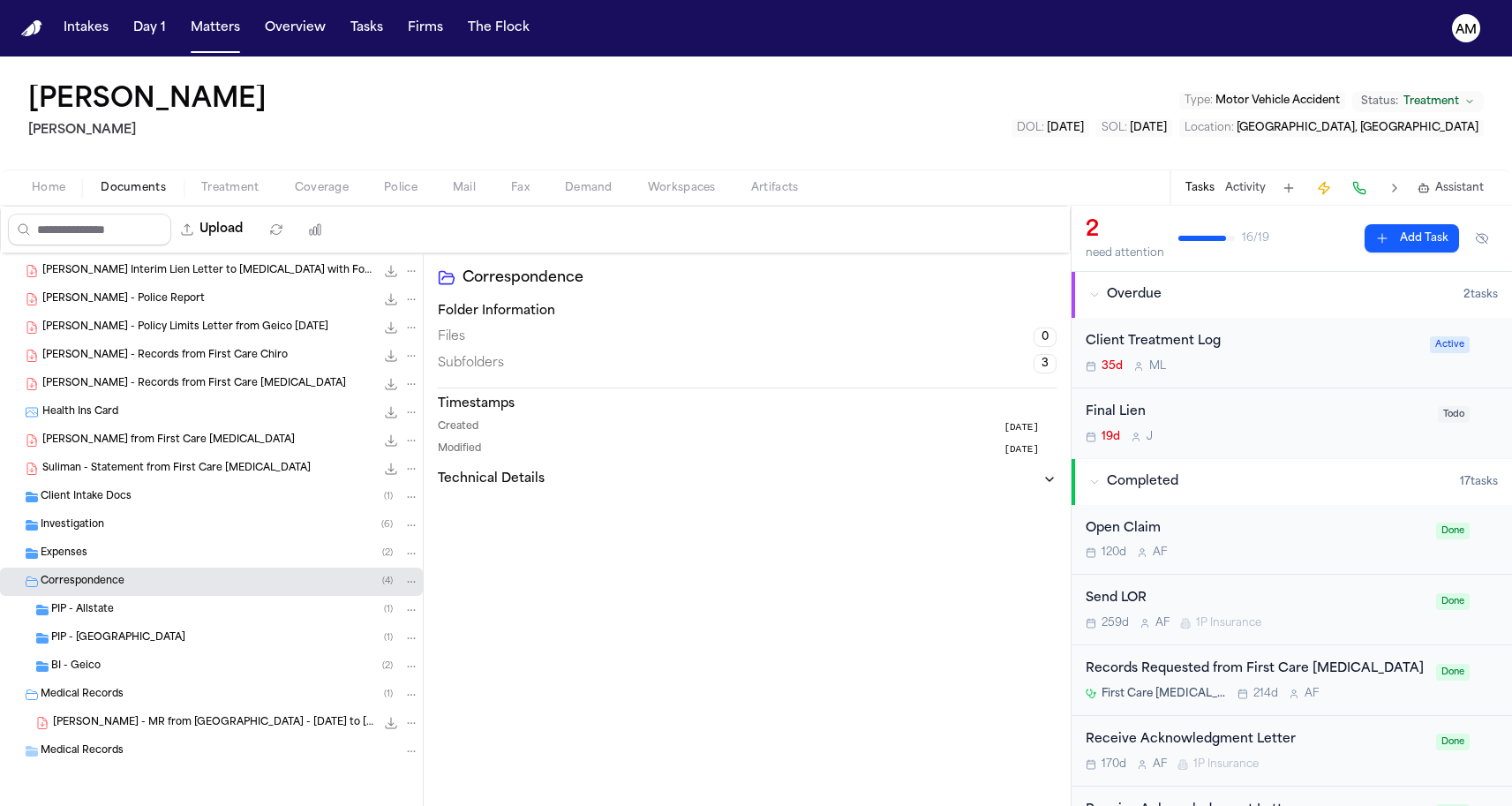
scroll to position [251, 0]
click at [131, 676] on div "BI - Geico ( 2 )" at bounding box center [212, 666] width 423 height 29
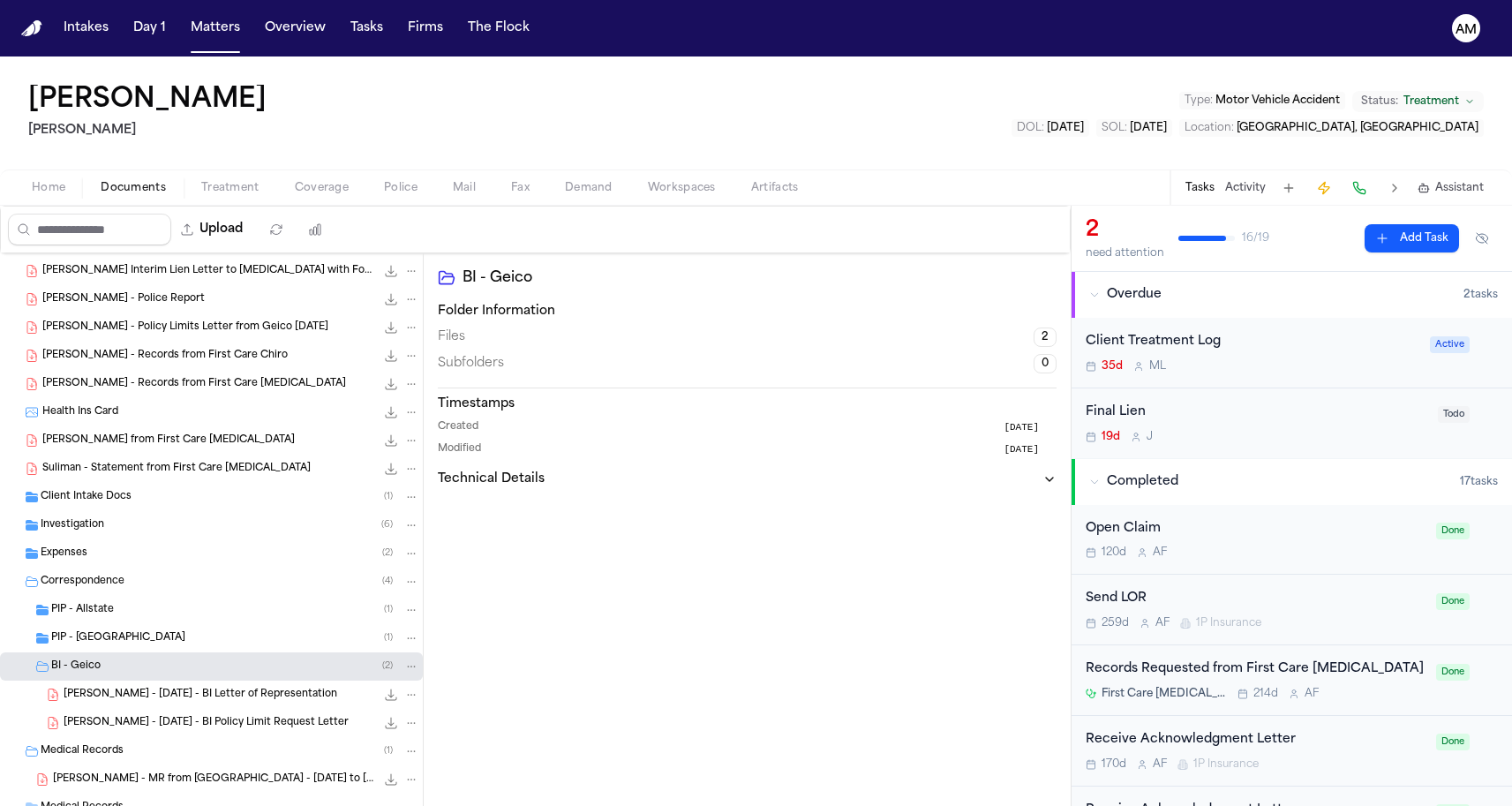
click at [131, 690] on span "E. Suliman - 2024.12.17 - BI Letter of Representation" at bounding box center [200, 696] width 274 height 15
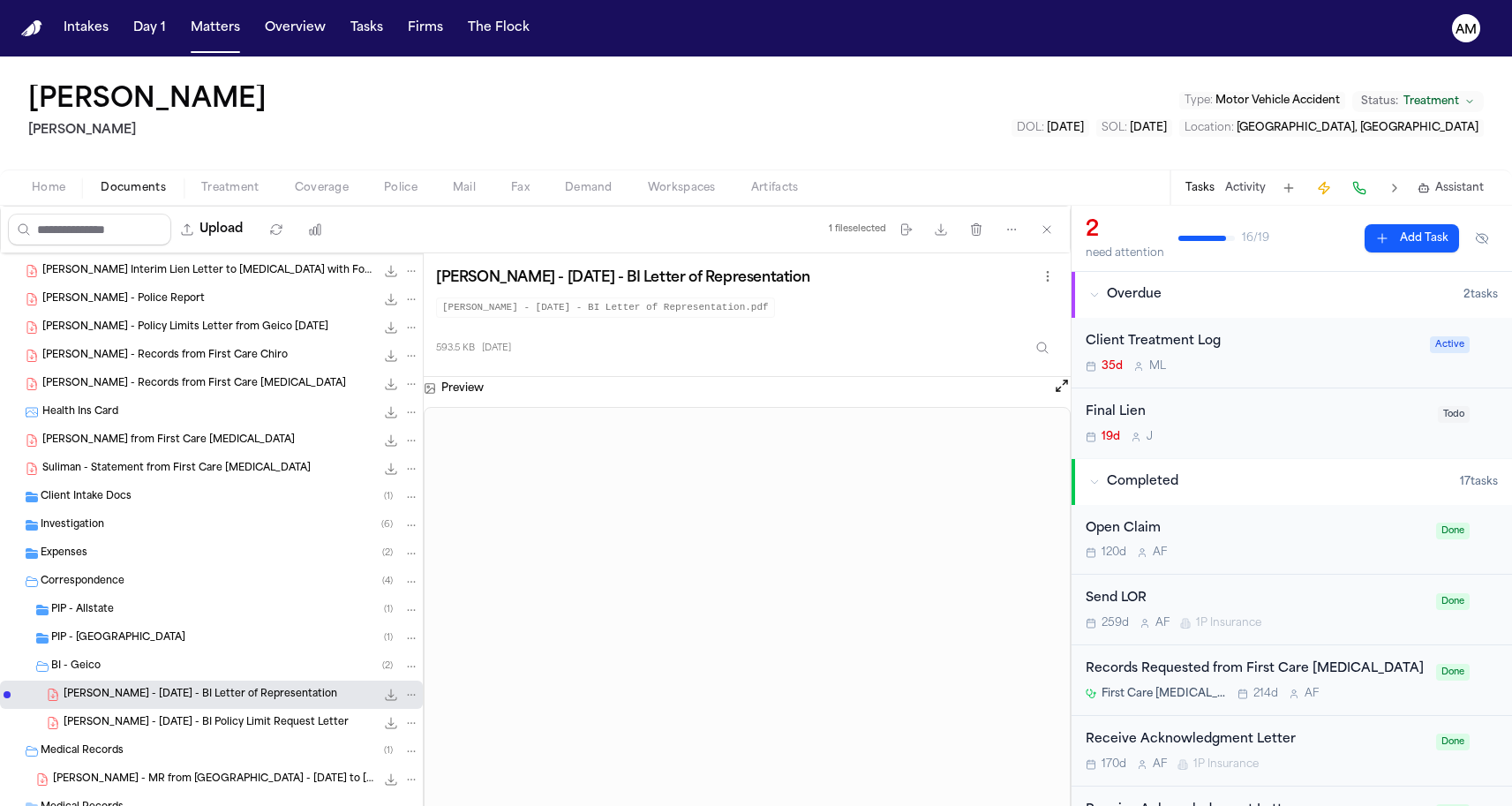
click at [128, 705] on div "E. Suliman - 2024.12.17 - BI Letter of Representation 593.5 KB • PDF" at bounding box center [212, 695] width 423 height 29
click at [121, 720] on span "E. Suliman - 2024.12.26 - BI Policy Limit Request Letter" at bounding box center [206, 723] width 285 height 15
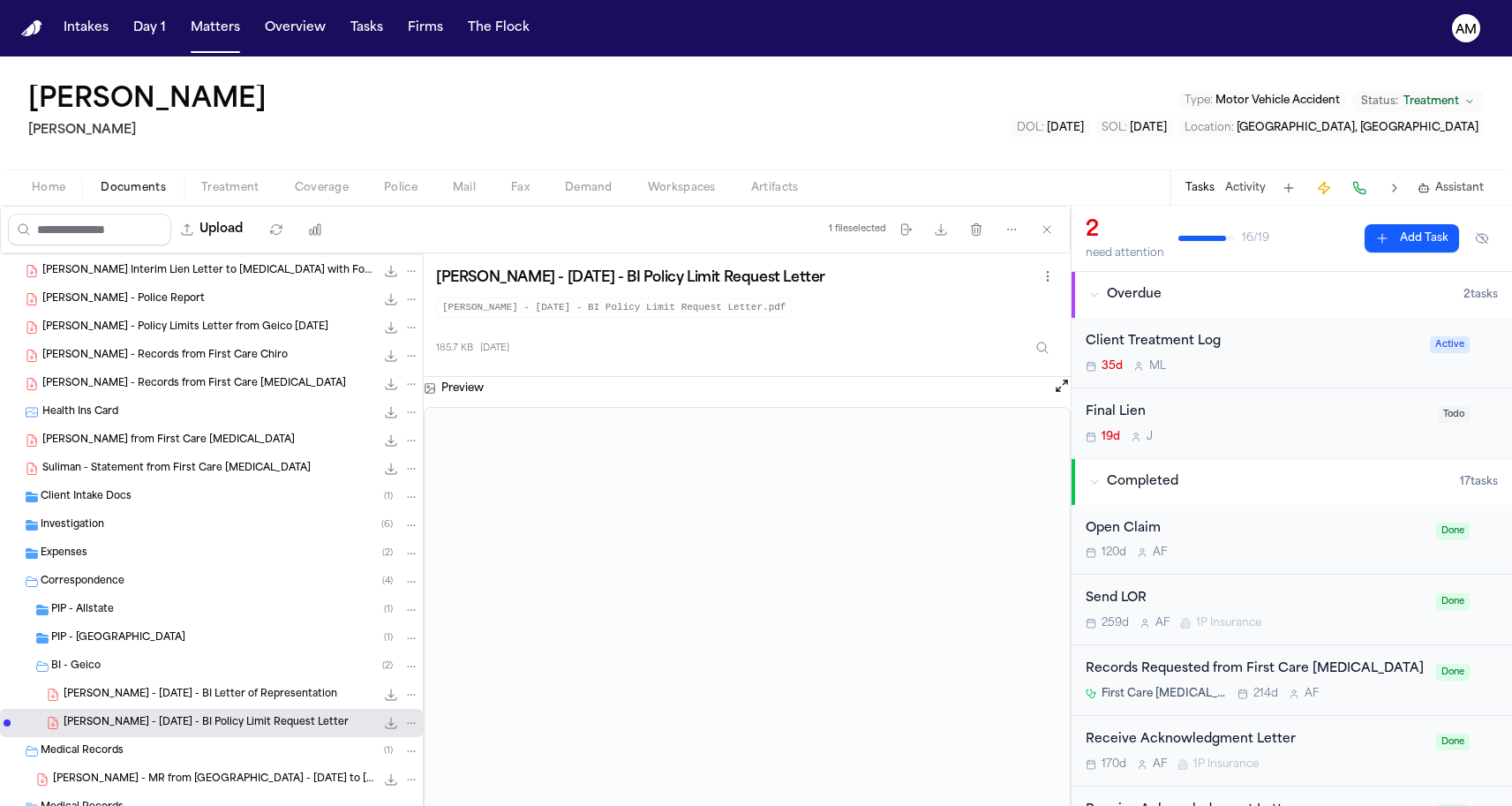
click at [126, 707] on div "E. Suliman - 2024.12.17 - BI Letter of Representation 593.5 KB • PDF" at bounding box center [212, 695] width 423 height 29
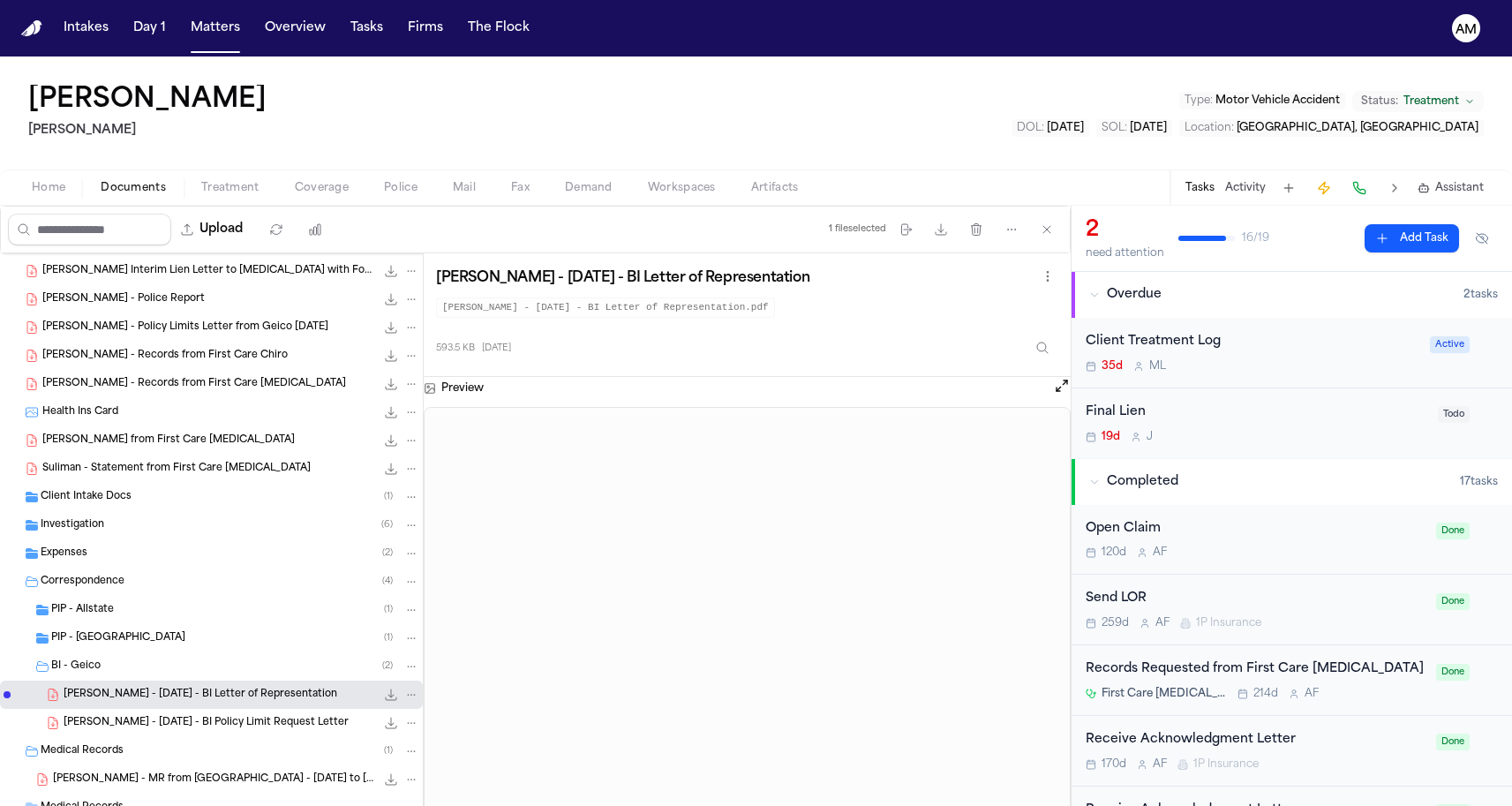
click at [120, 724] on span "E. Suliman - 2024.12.26 - BI Policy Limit Request Letter" at bounding box center [206, 723] width 285 height 15
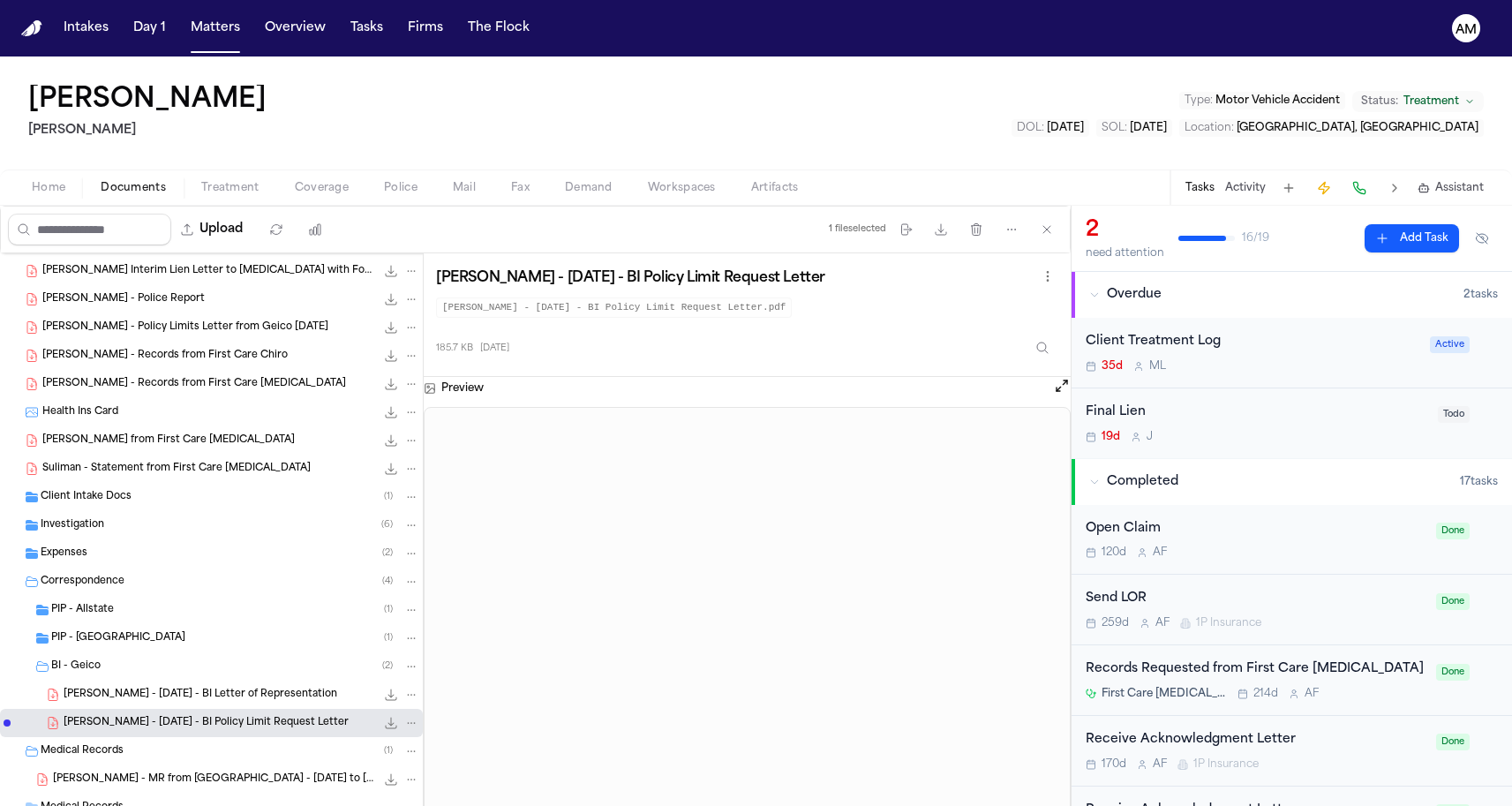
click at [128, 707] on div "E. Suliman - 2024.12.17 - BI Letter of Representation 593.5 KB • PDF" at bounding box center [212, 695] width 423 height 29
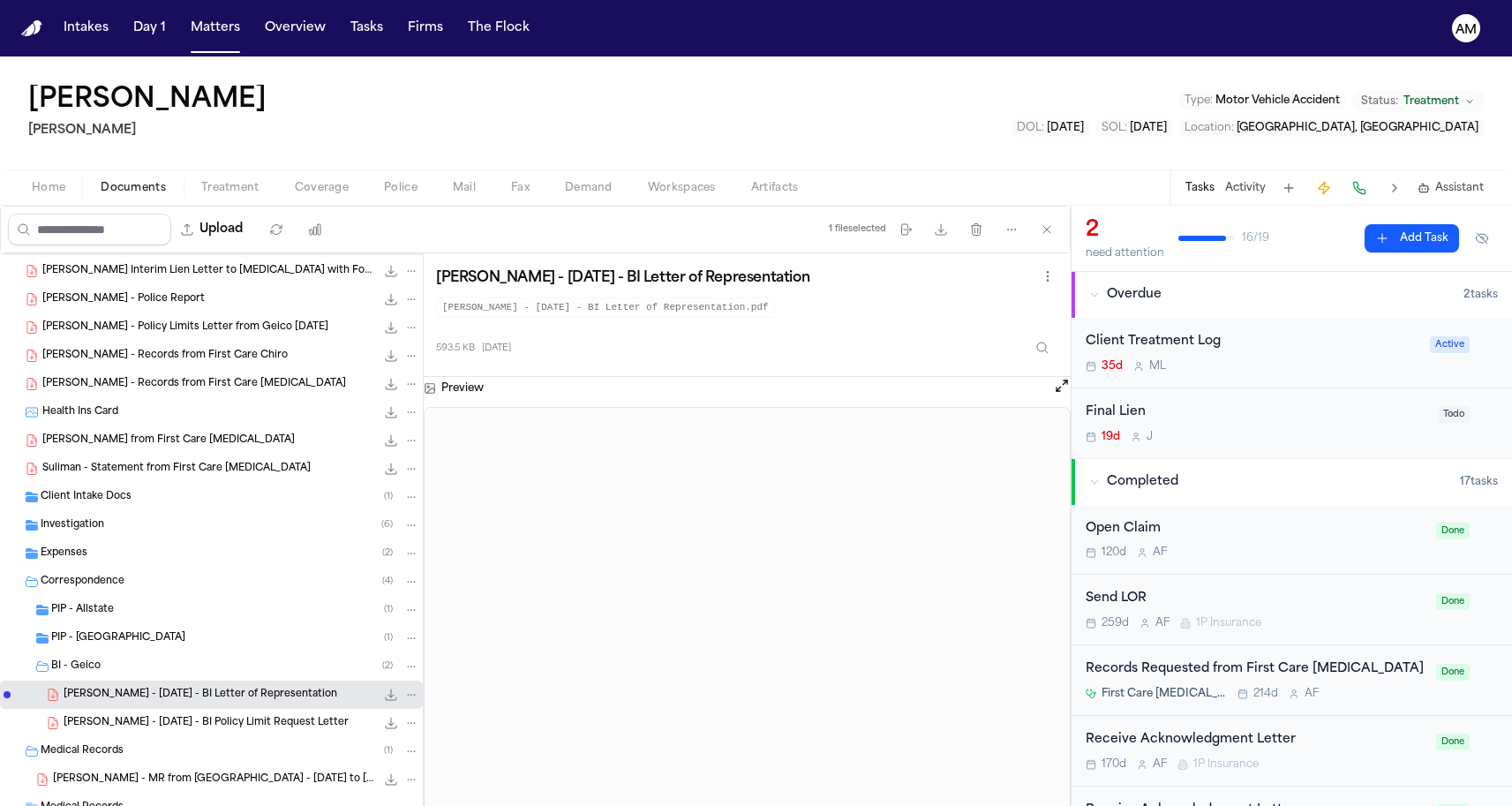
scroll to position [0, 0]
click at [292, 725] on span "E. Suliman - 2024.12.26 - BI Policy Limit Request Letter" at bounding box center [206, 723] width 285 height 15
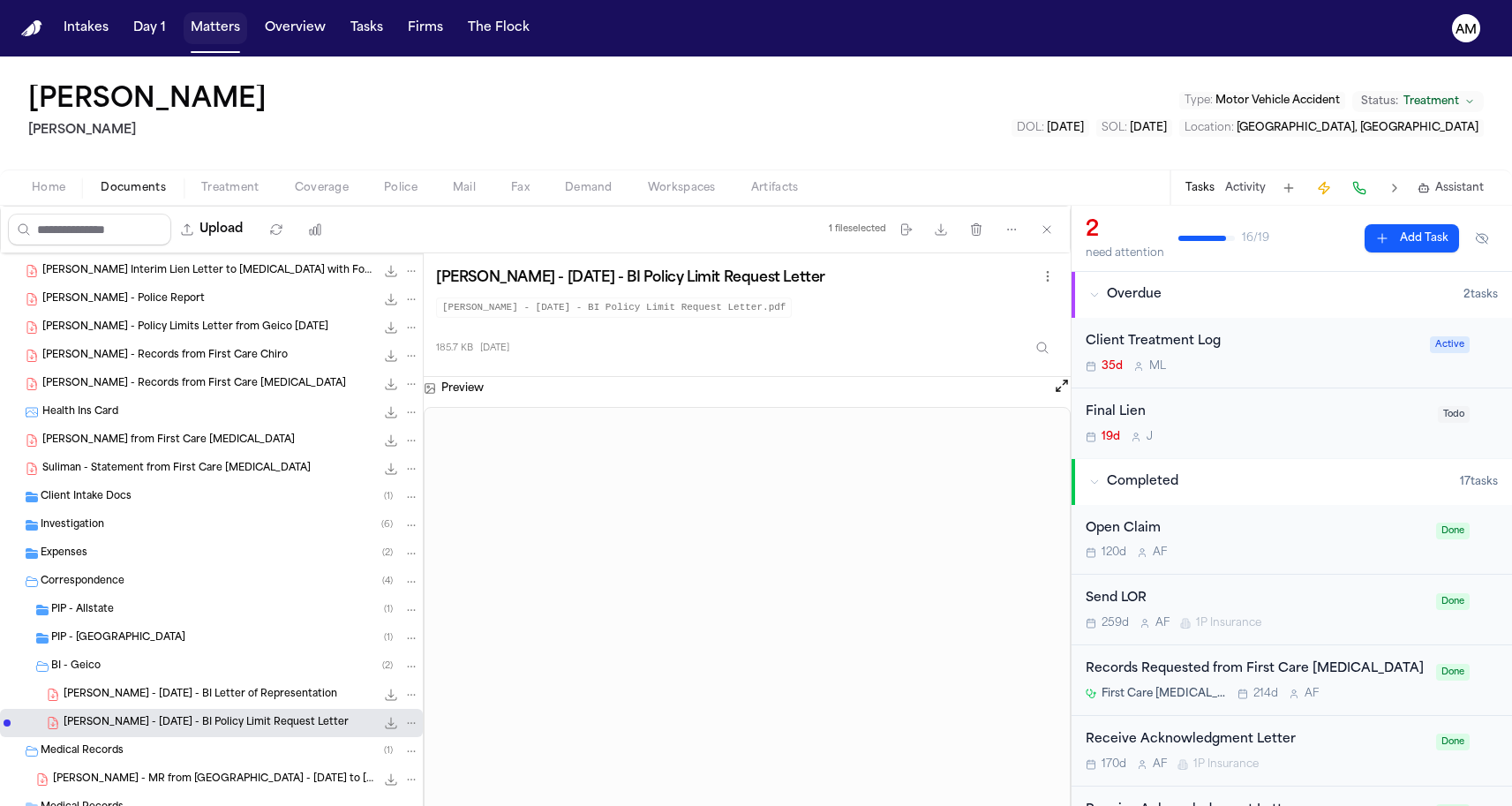
click at [201, 25] on button "Matters" at bounding box center [215, 28] width 63 height 32
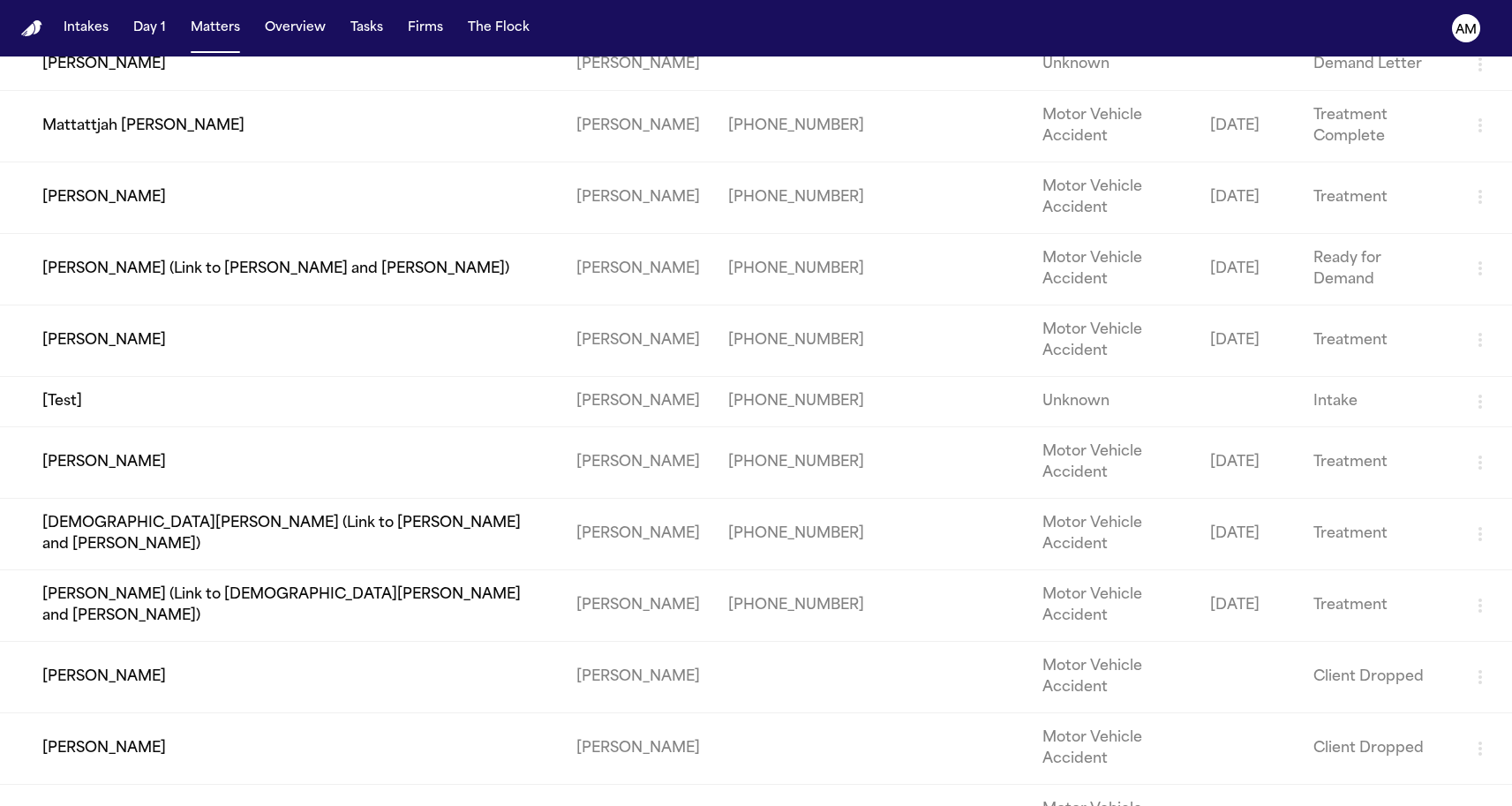
scroll to position [1633, 0]
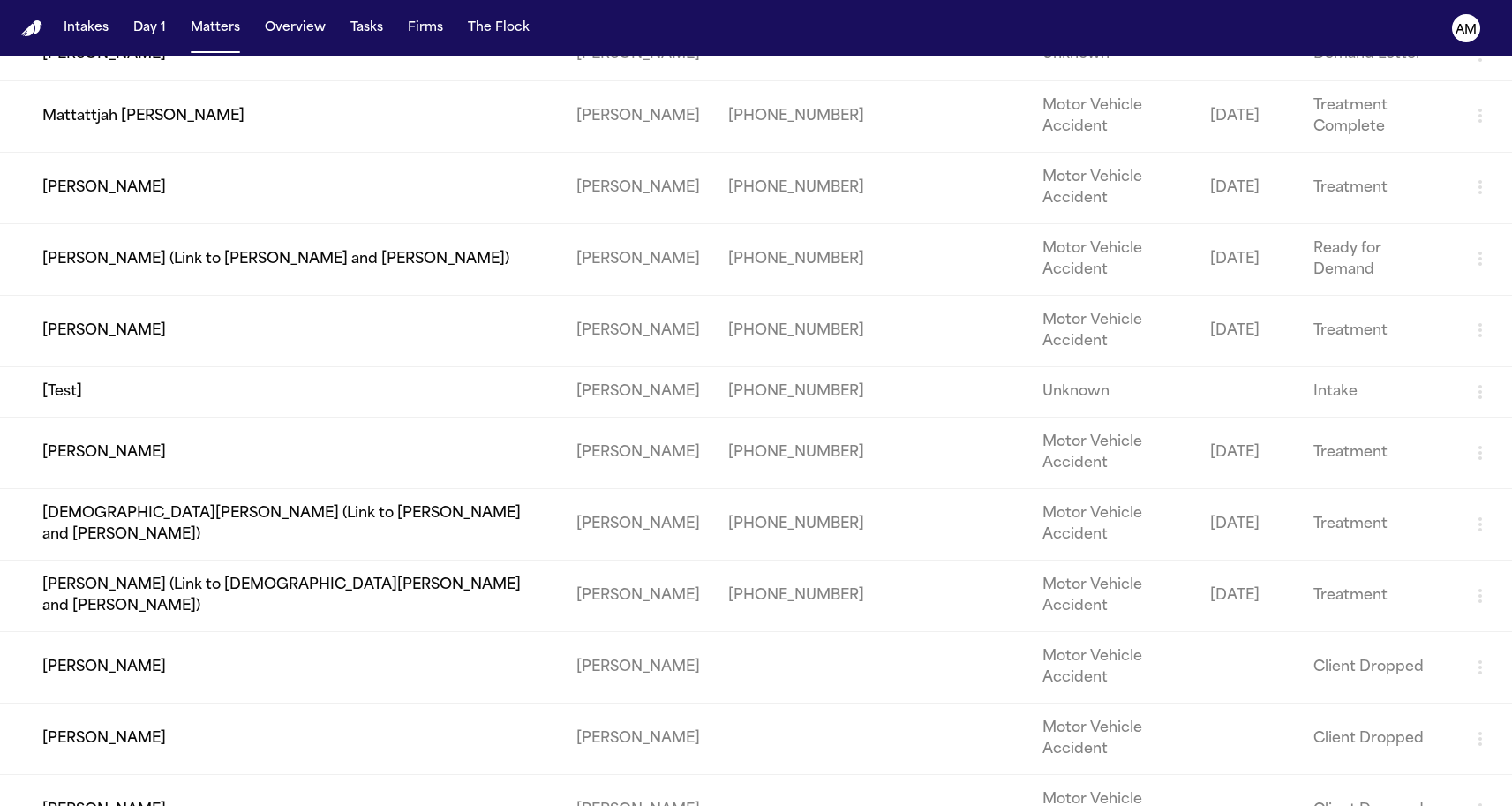
click at [152, 489] on td "[PERSON_NAME]" at bounding box center [281, 454] width 562 height 72
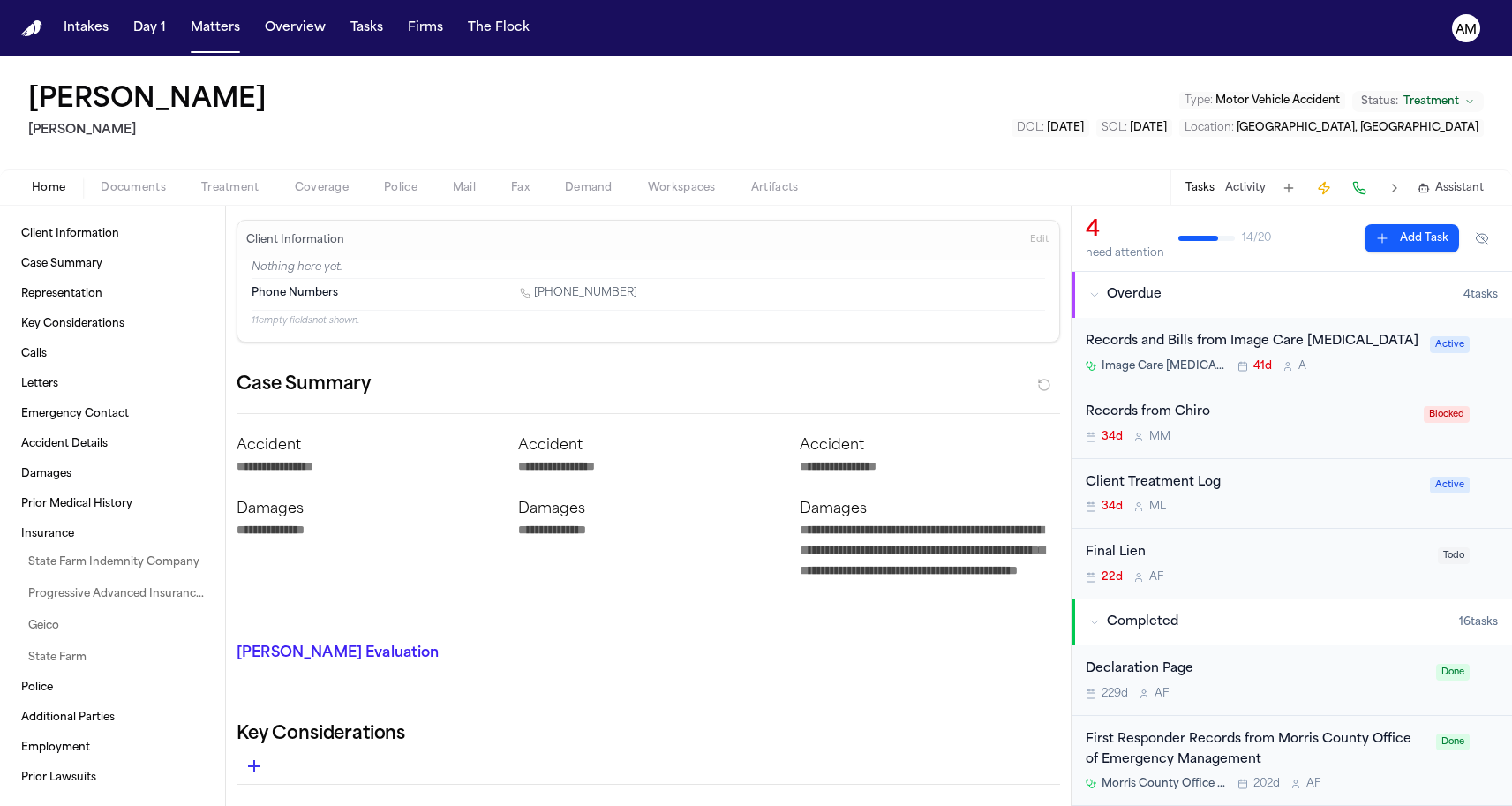
click at [326, 199] on div "Home Documents Treatment Coverage Police Mail Fax Demand Workspaces Artifacts T…" at bounding box center [756, 187] width 1512 height 35
click at [326, 195] on span "Coverage" at bounding box center [322, 188] width 54 height 14
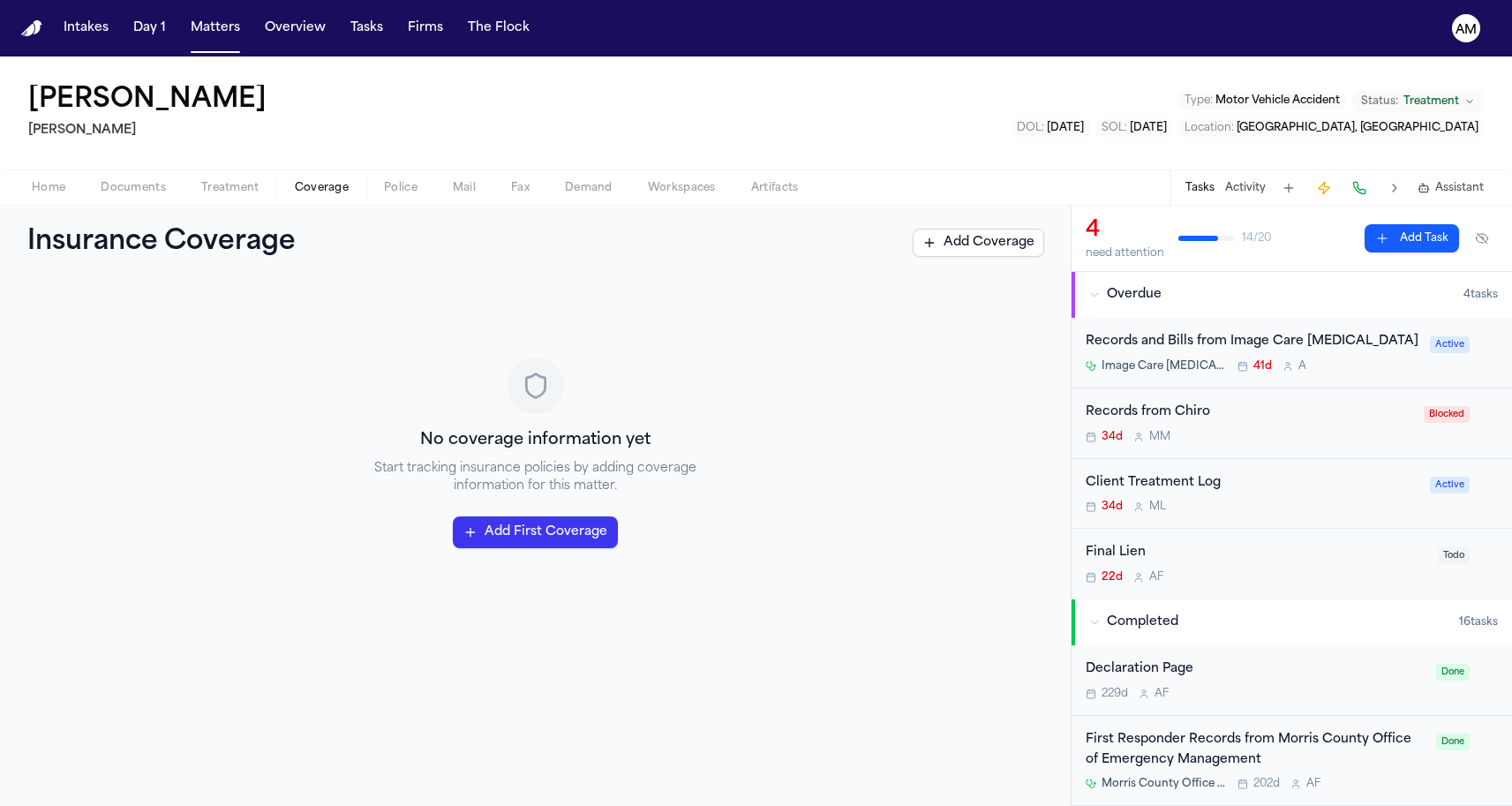
click at [155, 186] on span "Documents" at bounding box center [132, 188] width 65 height 14
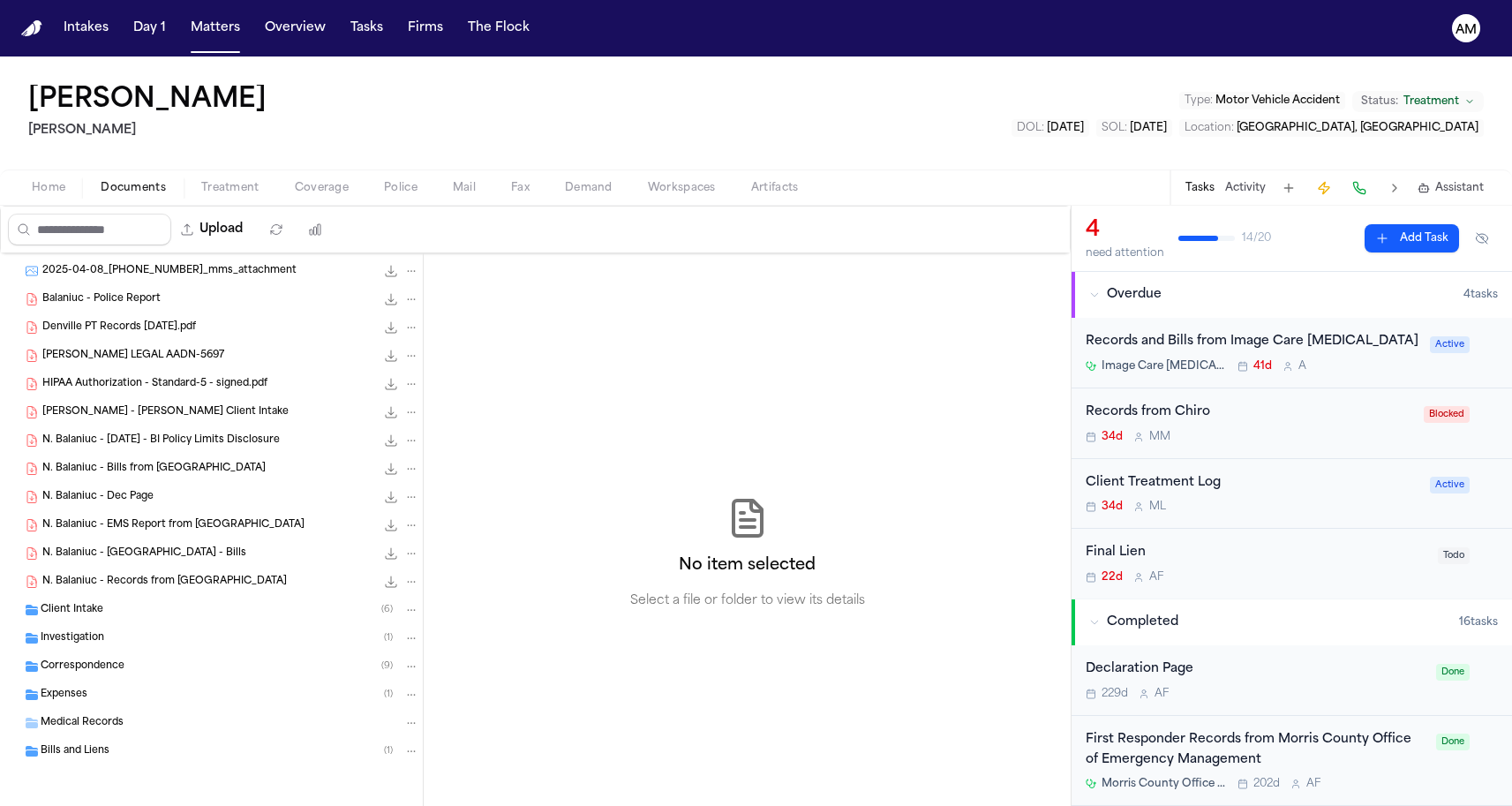
scroll to position [138, 0]
click at [59, 690] on span "Expenses" at bounding box center [63, 696] width 47 height 15
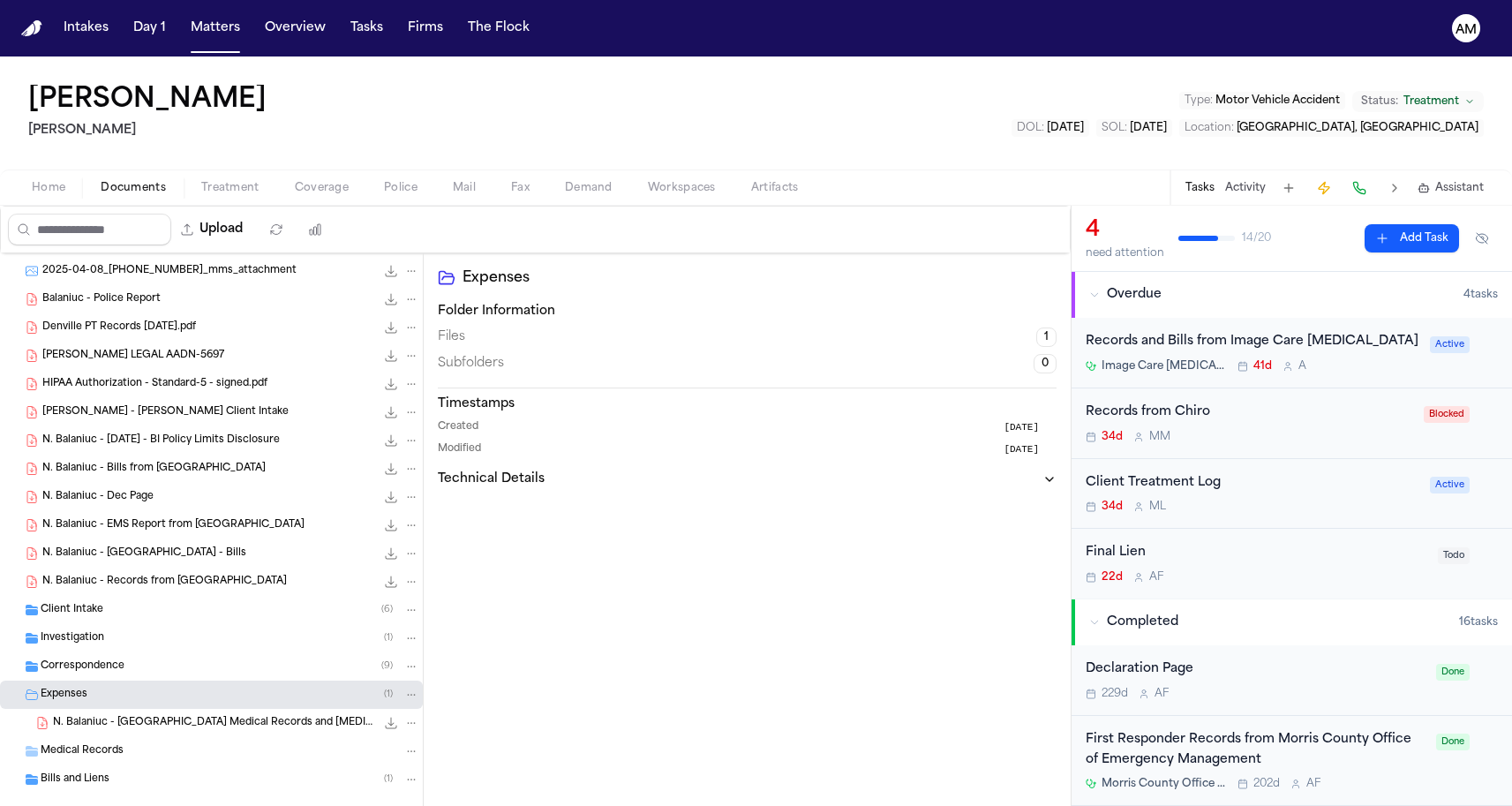
click at [59, 690] on span "Expenses" at bounding box center [63, 696] width 47 height 15
click at [67, 742] on div "Bills and Liens ( 1 )" at bounding box center [212, 751] width 423 height 29
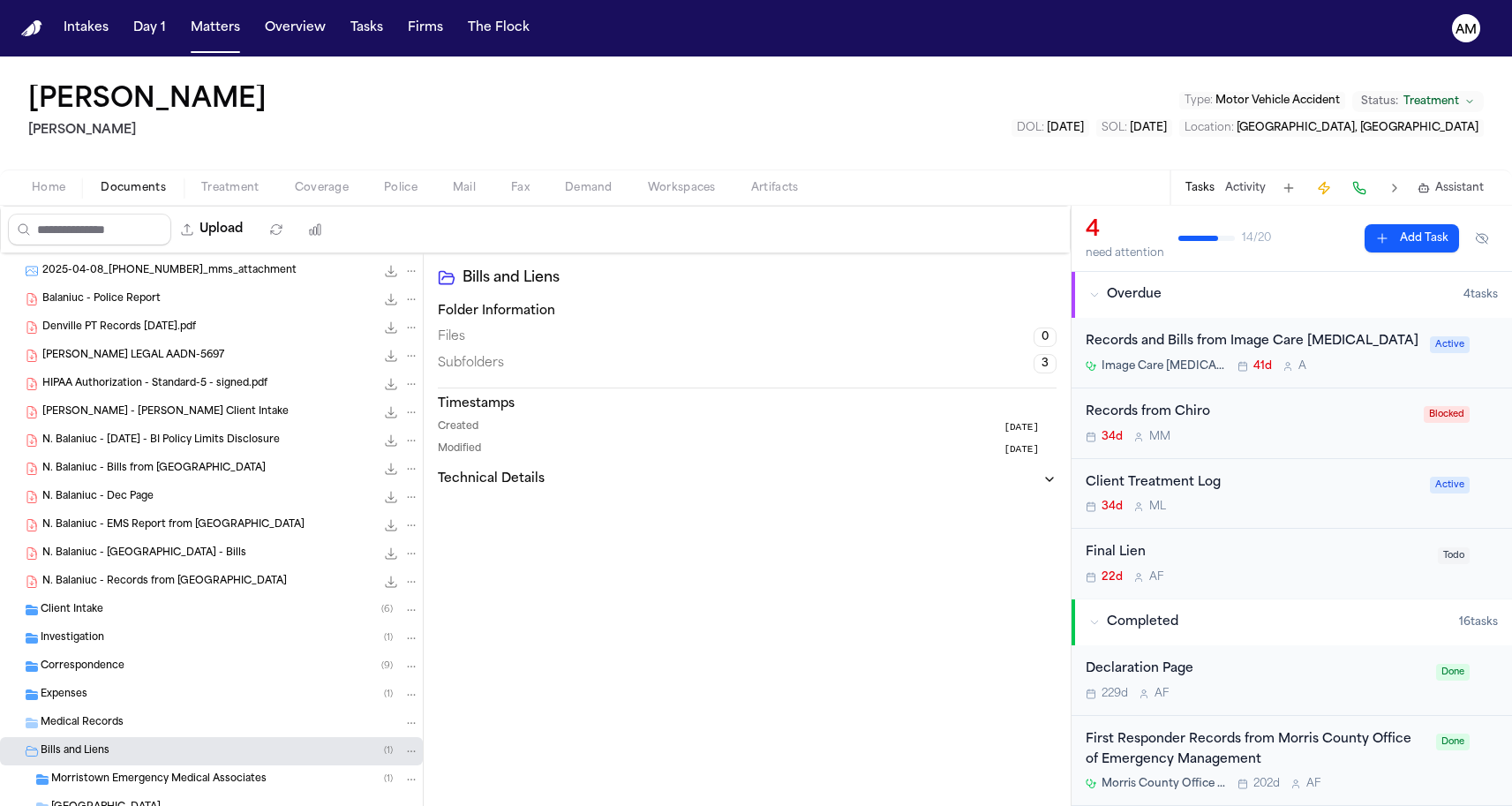
click at [67, 742] on div "Bills and Liens ( 1 )" at bounding box center [212, 751] width 423 height 29
click at [95, 679] on div "Correspondence ( 9 )" at bounding box center [212, 666] width 423 height 29
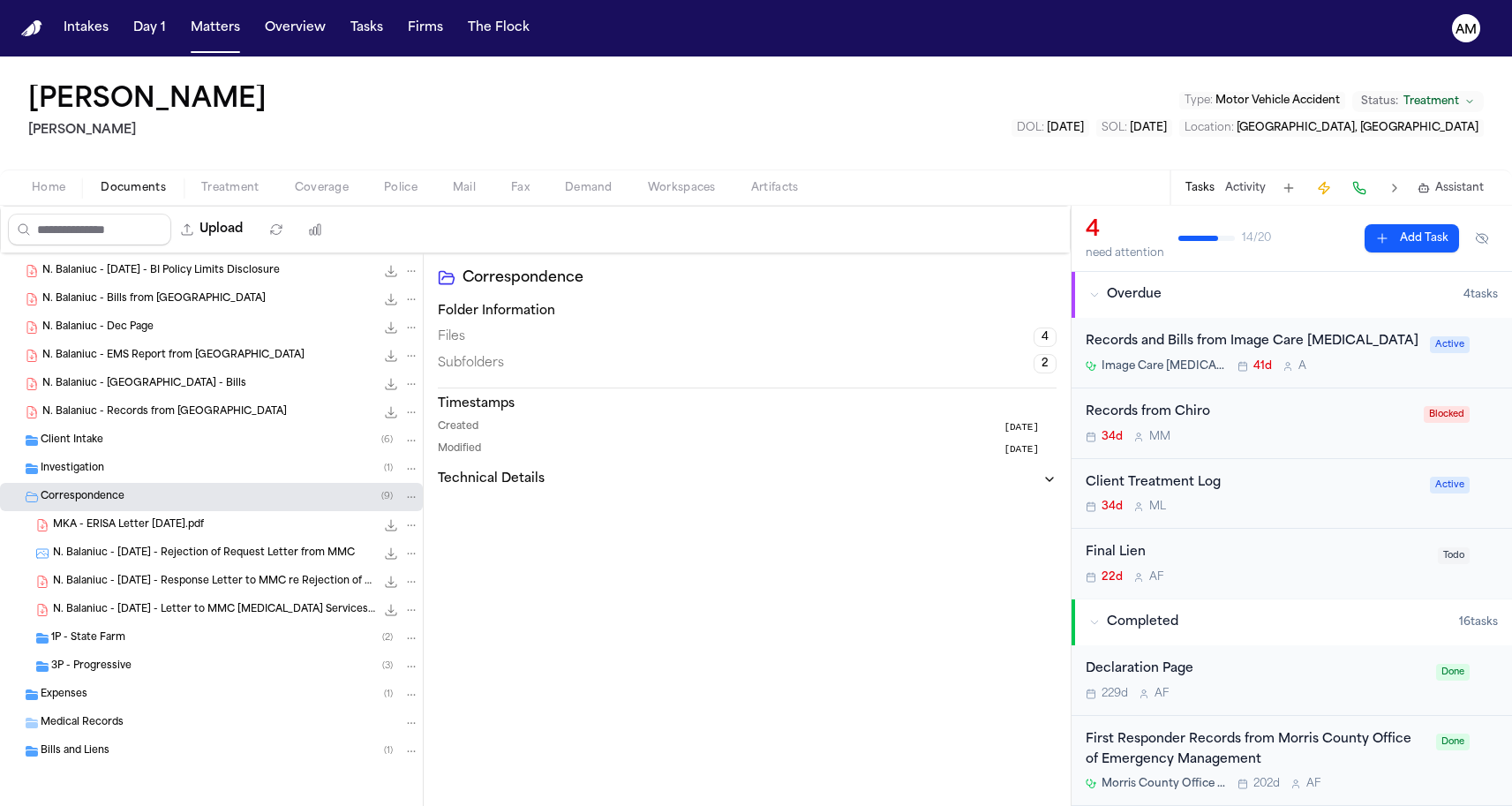
scroll to position [0, 0]
click at [107, 662] on span "3P - Progressive" at bounding box center [91, 667] width 80 height 15
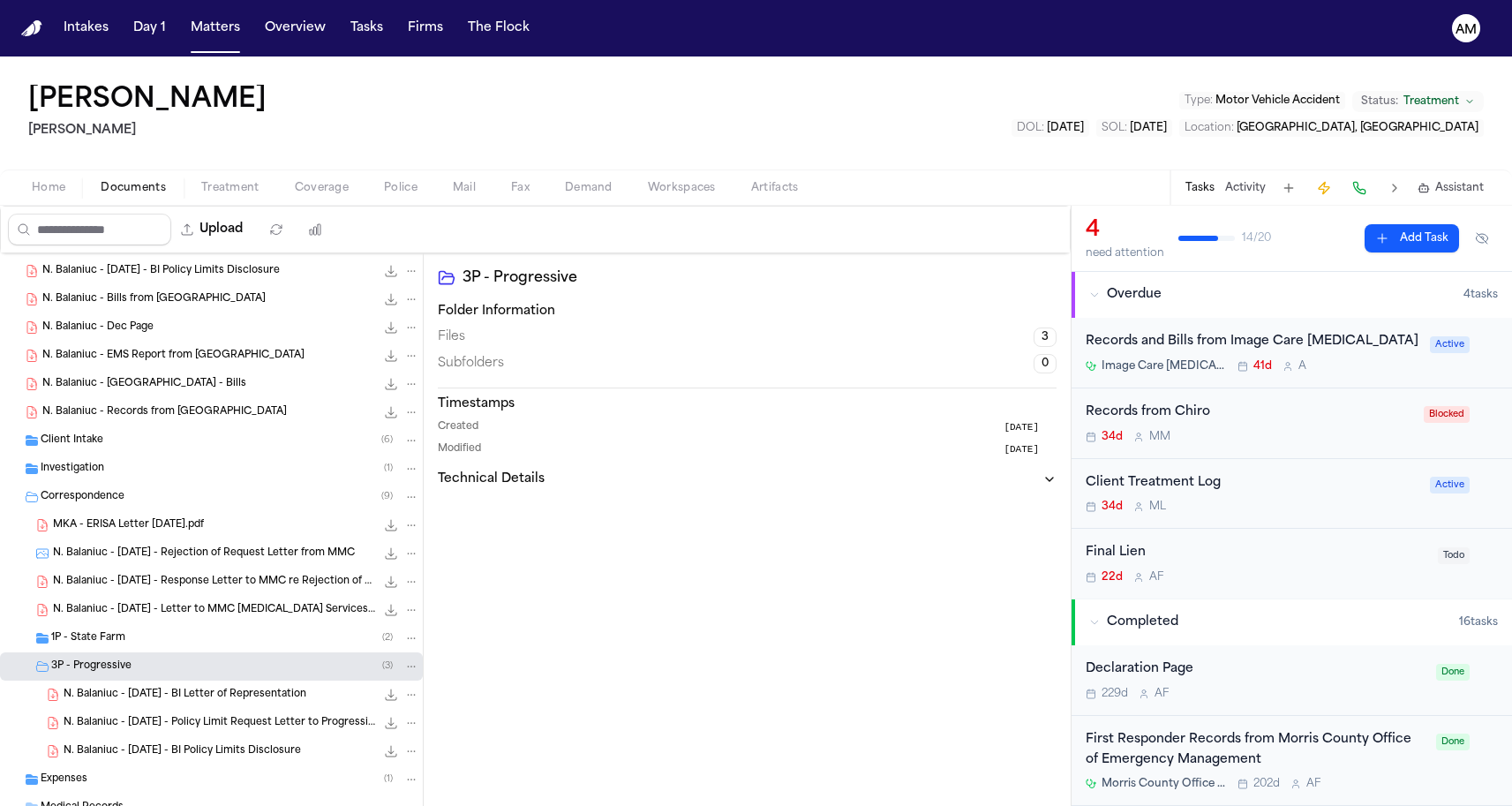
click at [120, 647] on div "1P - State Farm ( 2 )" at bounding box center [212, 639] width 423 height 29
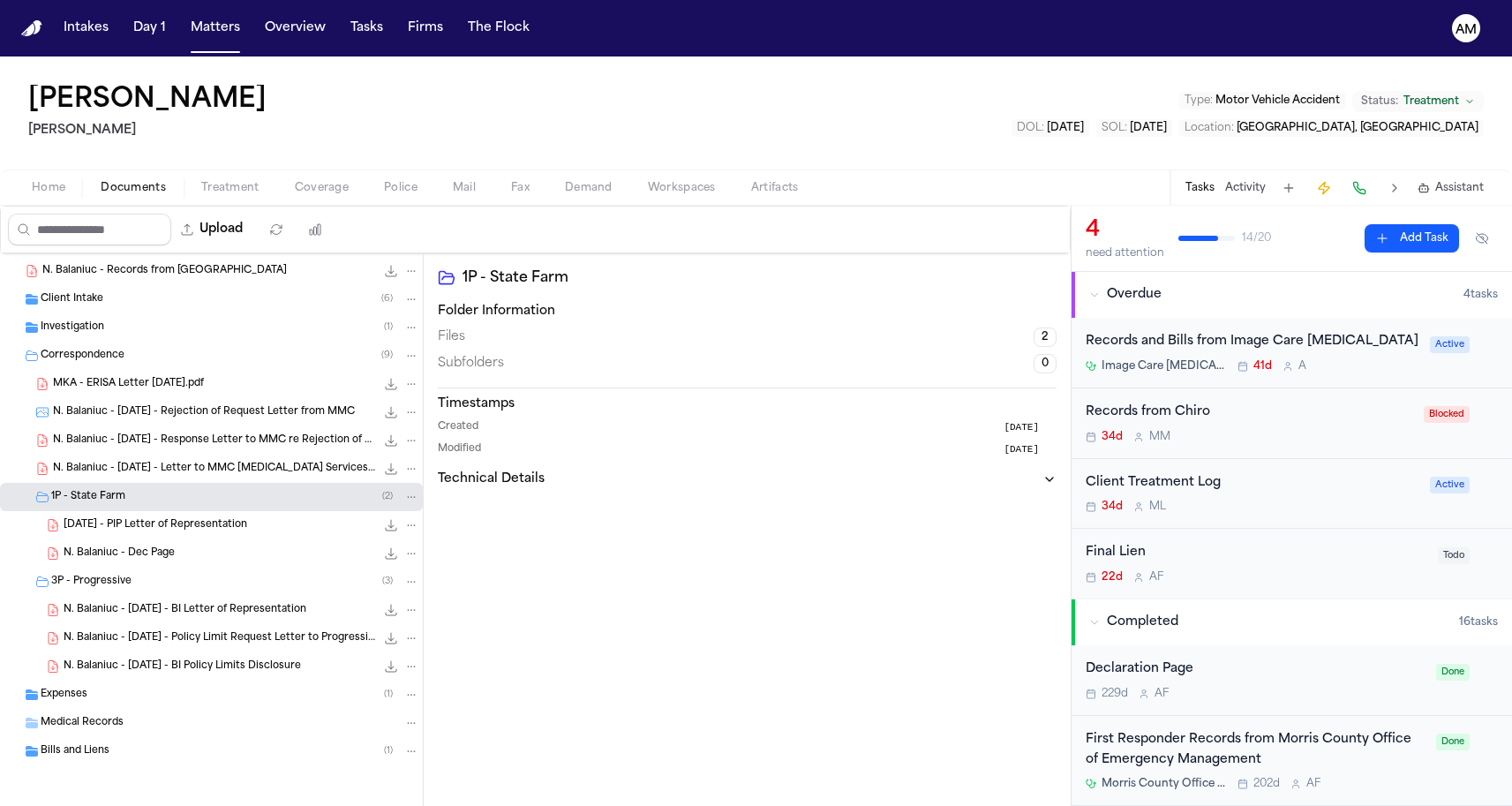
scroll to position [449, 0]
click at [224, 526] on span "2024.12.06 - PIP Letter of Representation" at bounding box center [155, 525] width 184 height 15
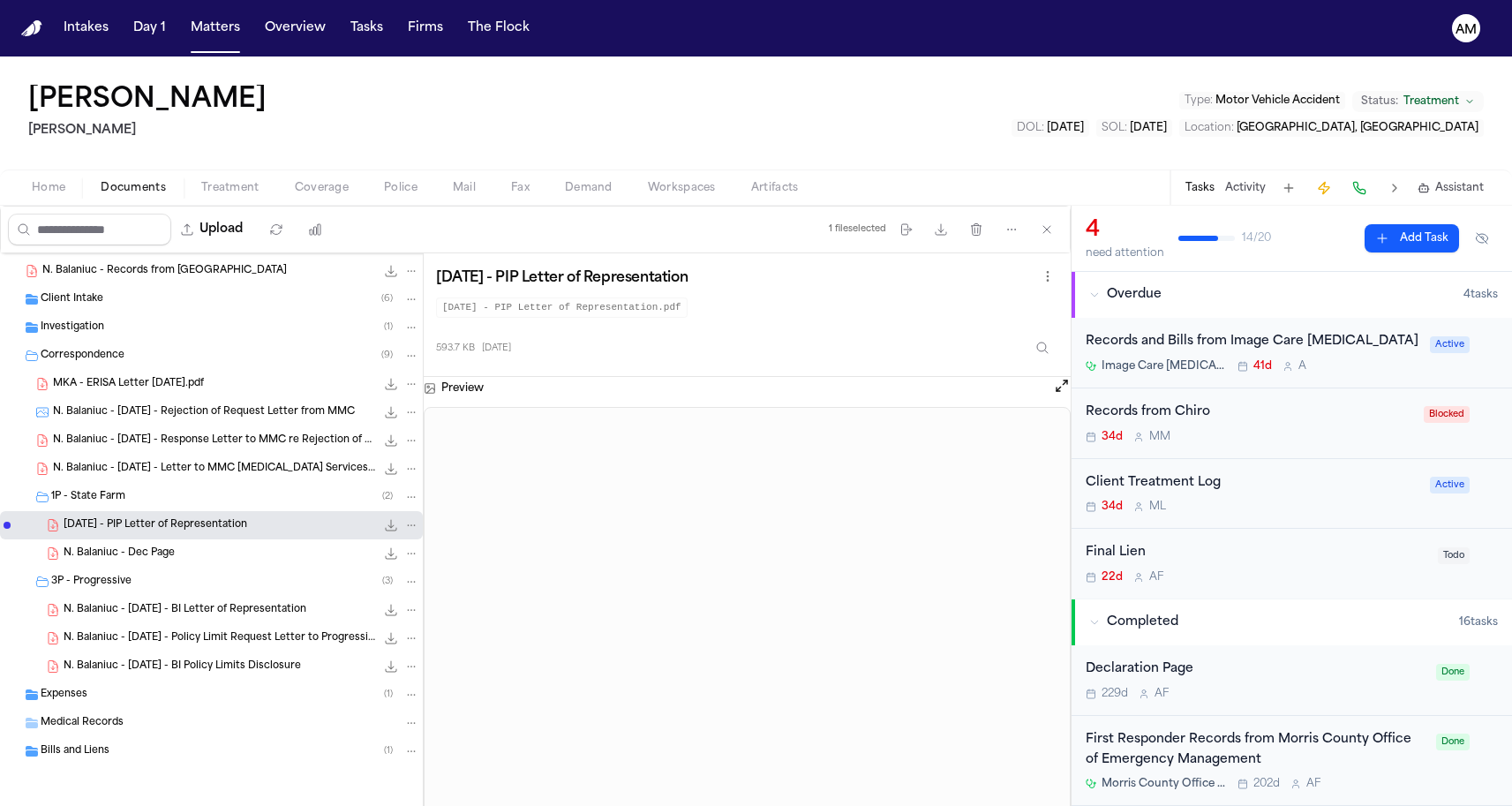
click at [284, 616] on span "N. Balaniuc - 2024.12.06 - BI Letter of Representation" at bounding box center [185, 610] width 243 height 15
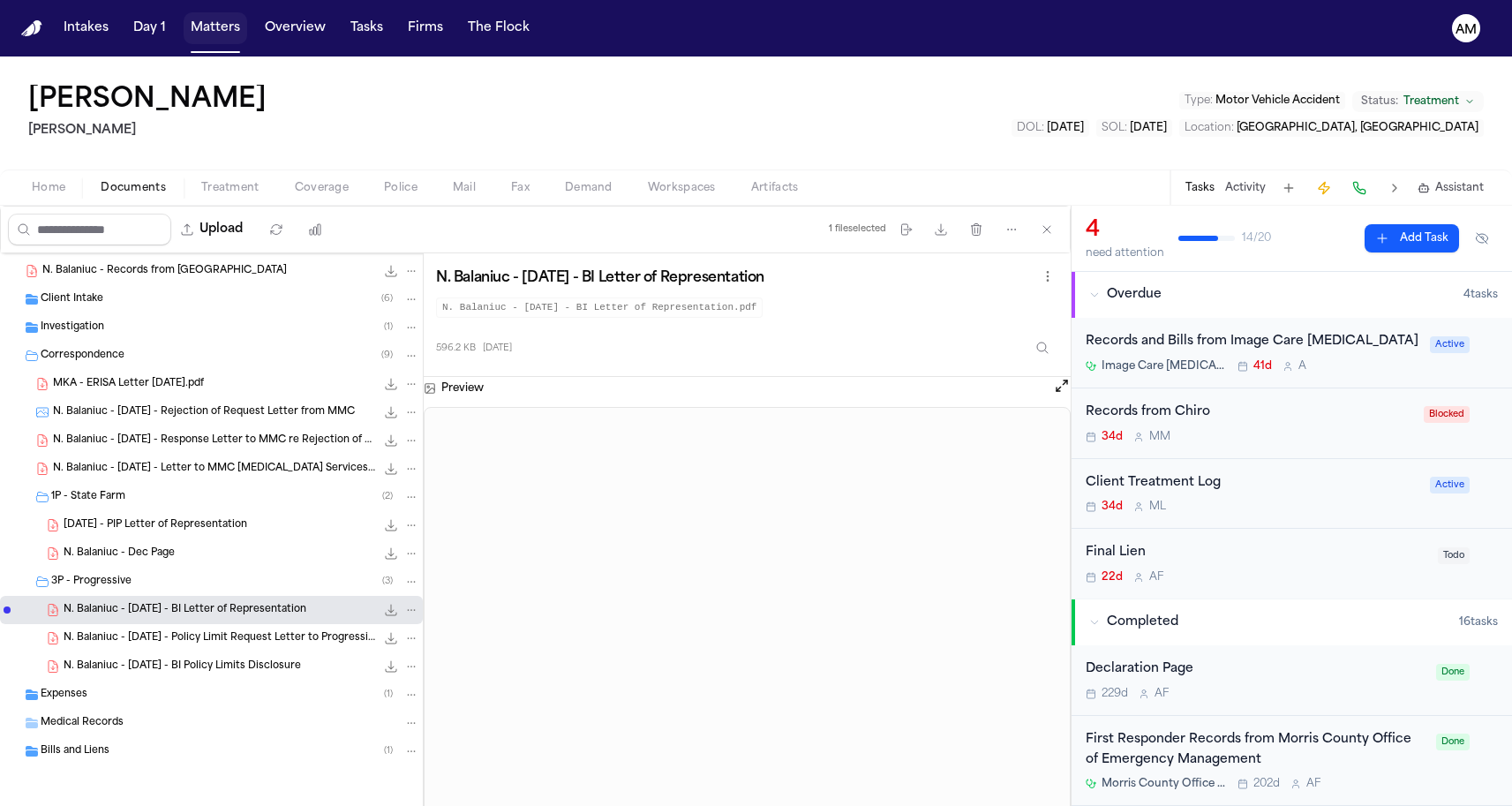
click at [225, 26] on button "Matters" at bounding box center [215, 28] width 63 height 32
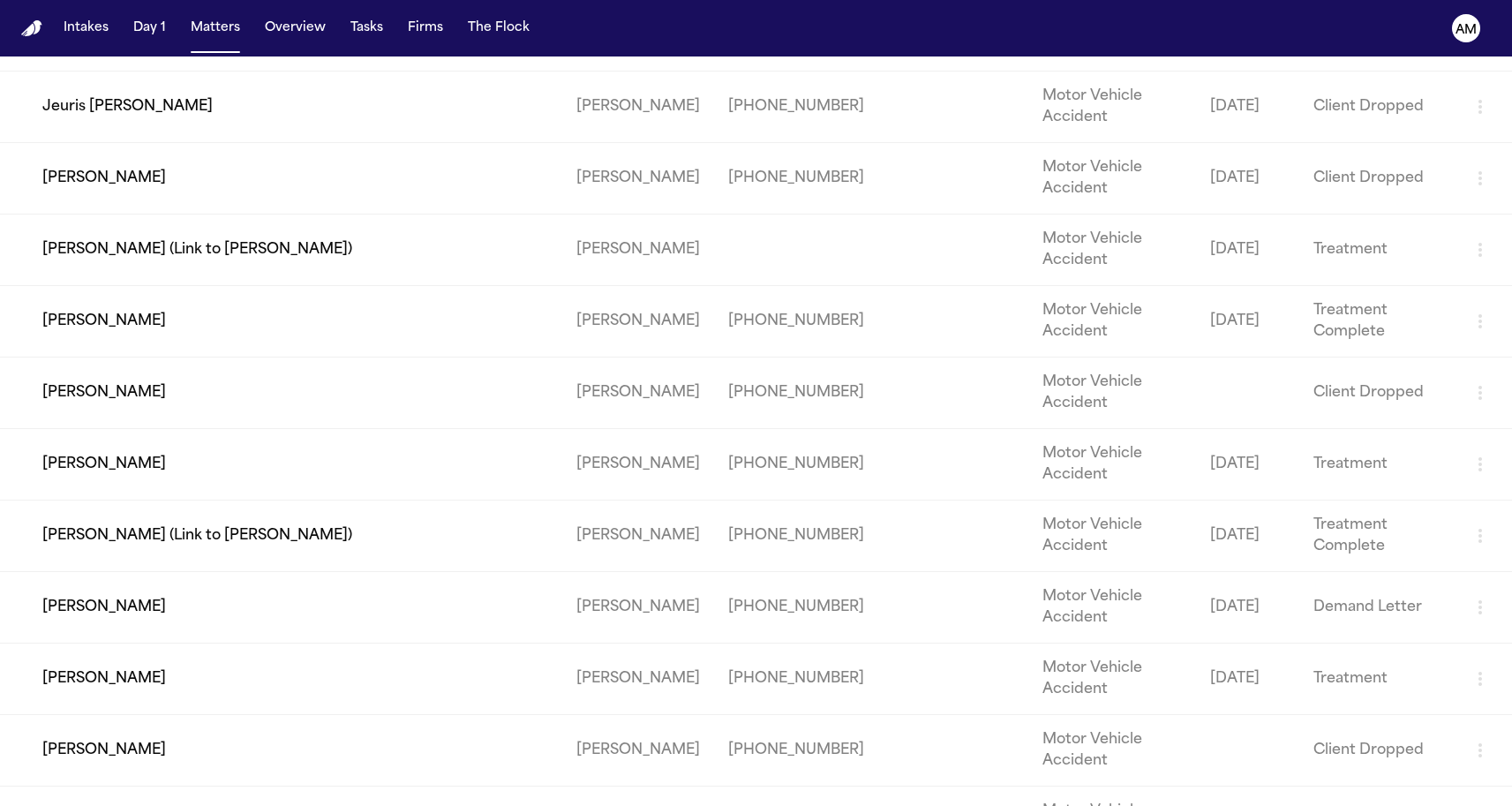
scroll to position [2636, 0]
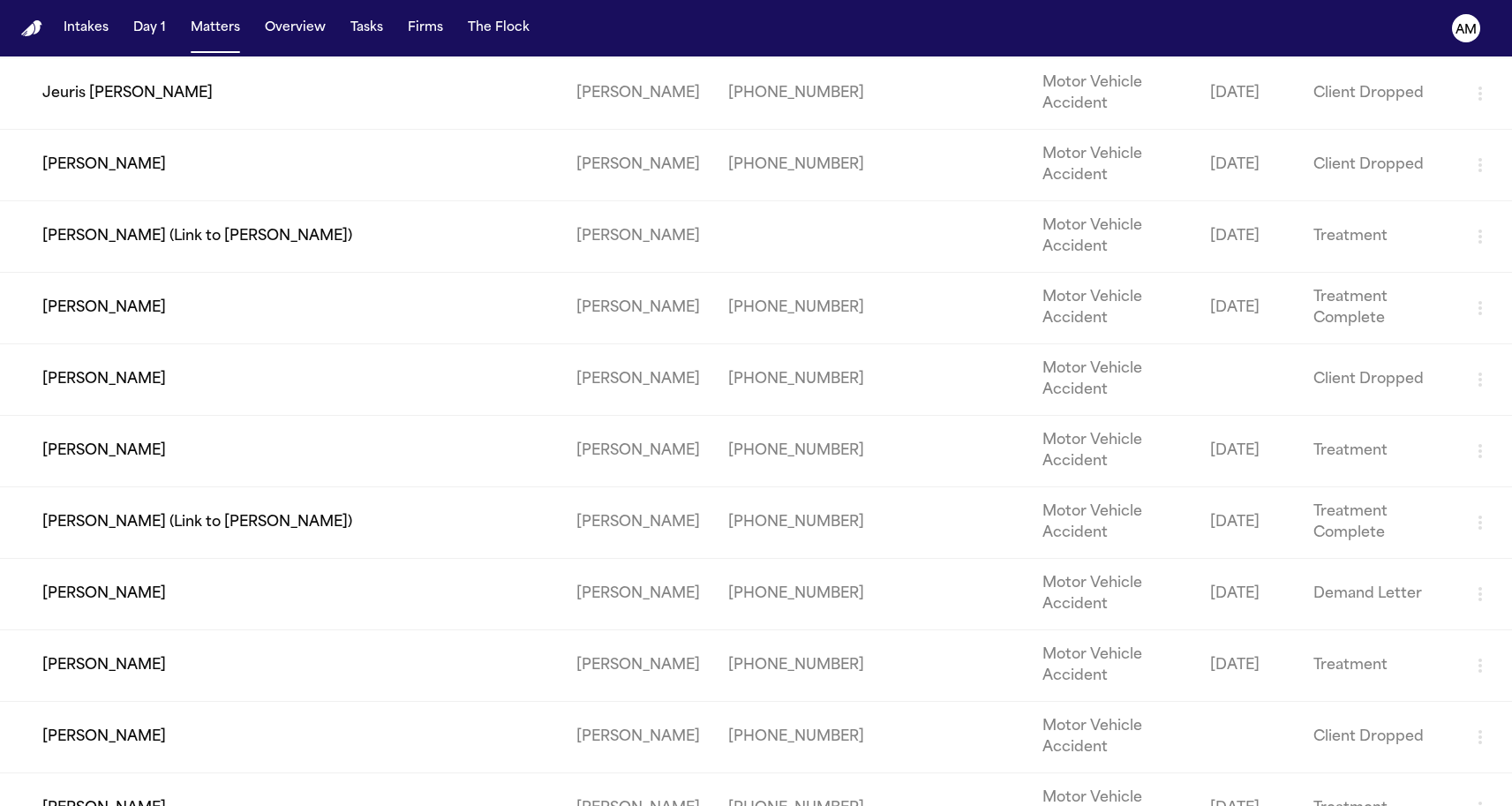
click at [155, 488] on td "Erica Rivera" at bounding box center [281, 452] width 562 height 72
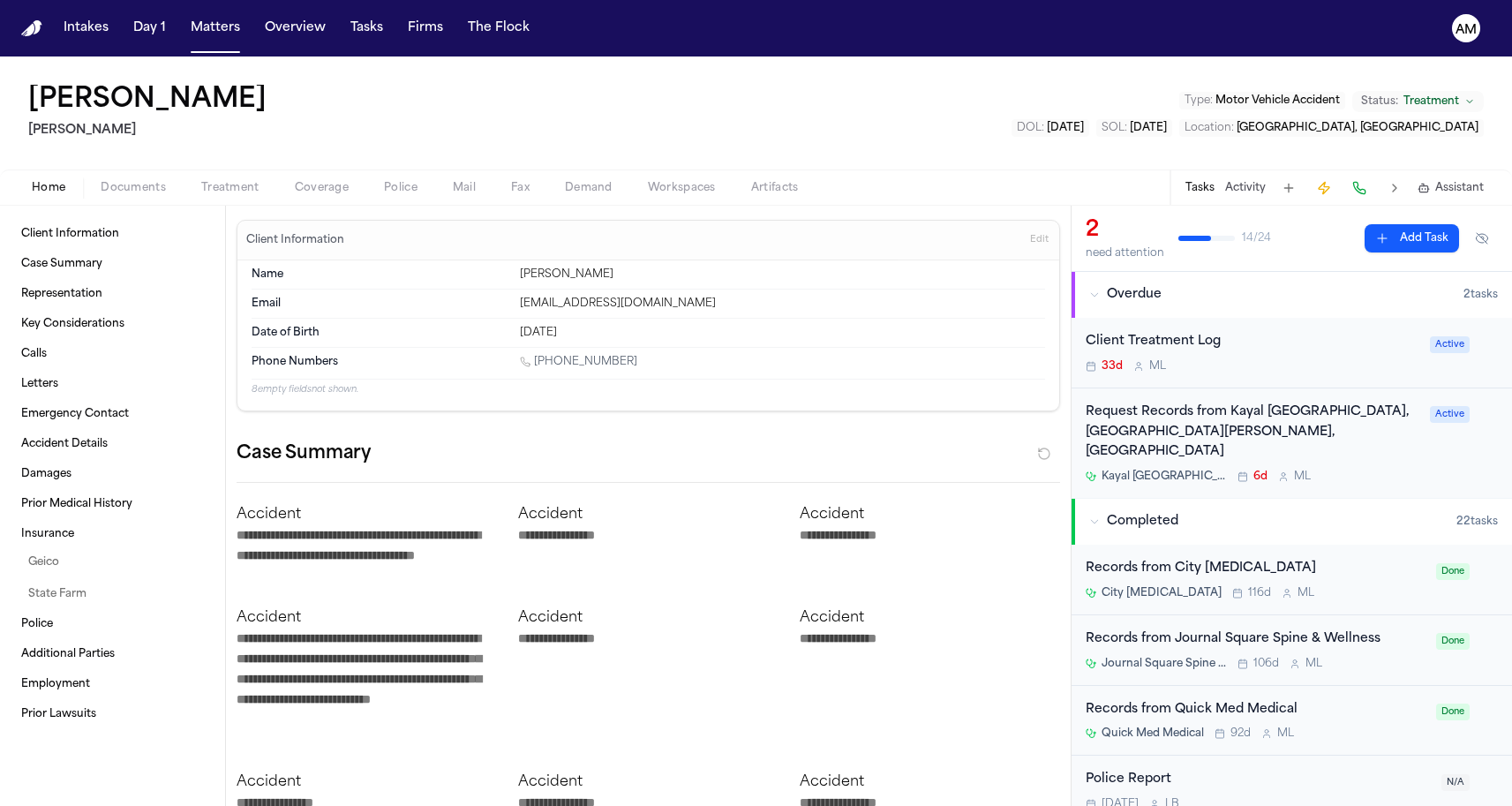
click at [436, 241] on div "Client Information Edit" at bounding box center [647, 240] width 821 height 40
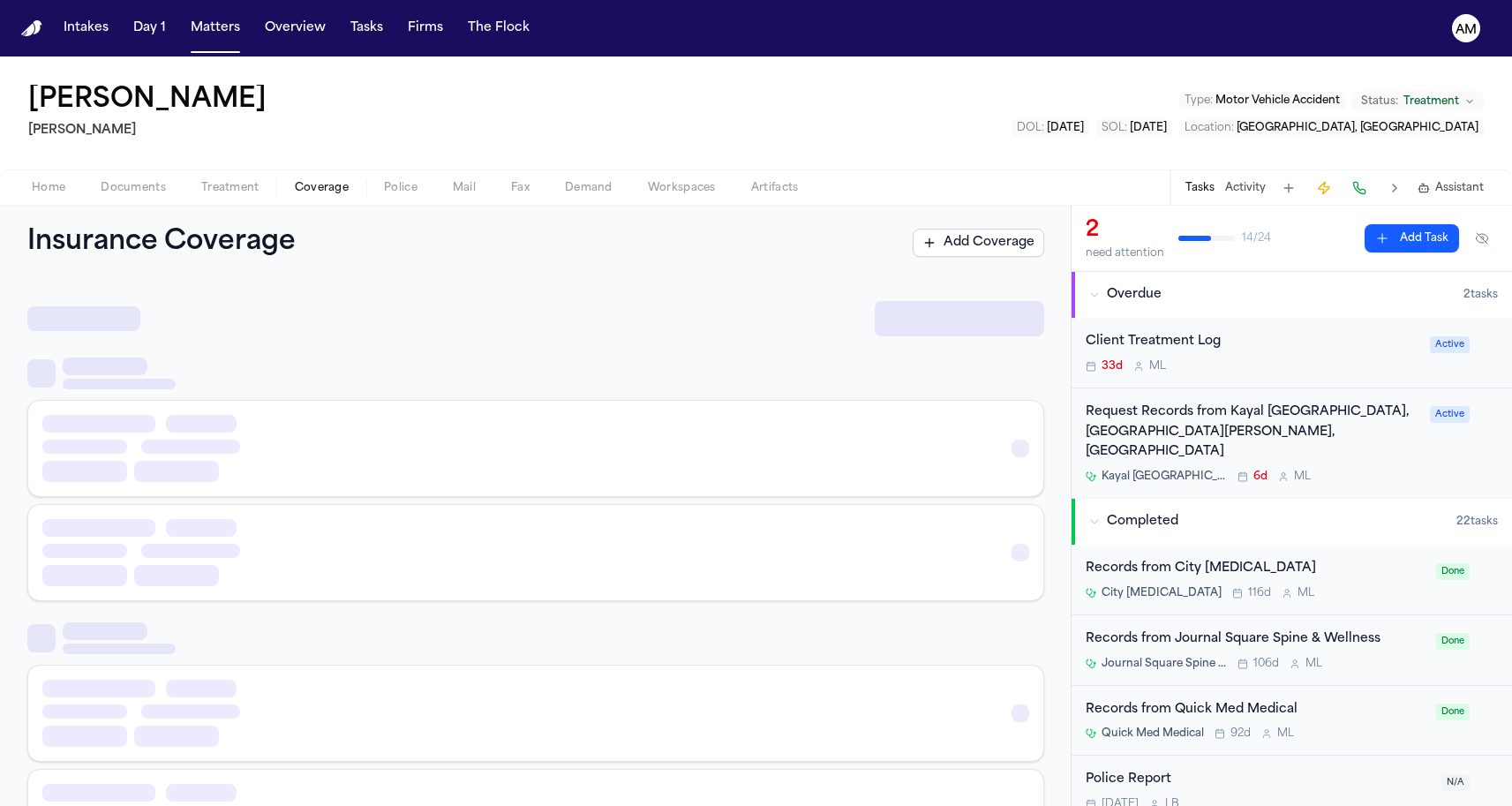
click at [295, 186] on span "Coverage" at bounding box center [322, 188] width 54 height 14
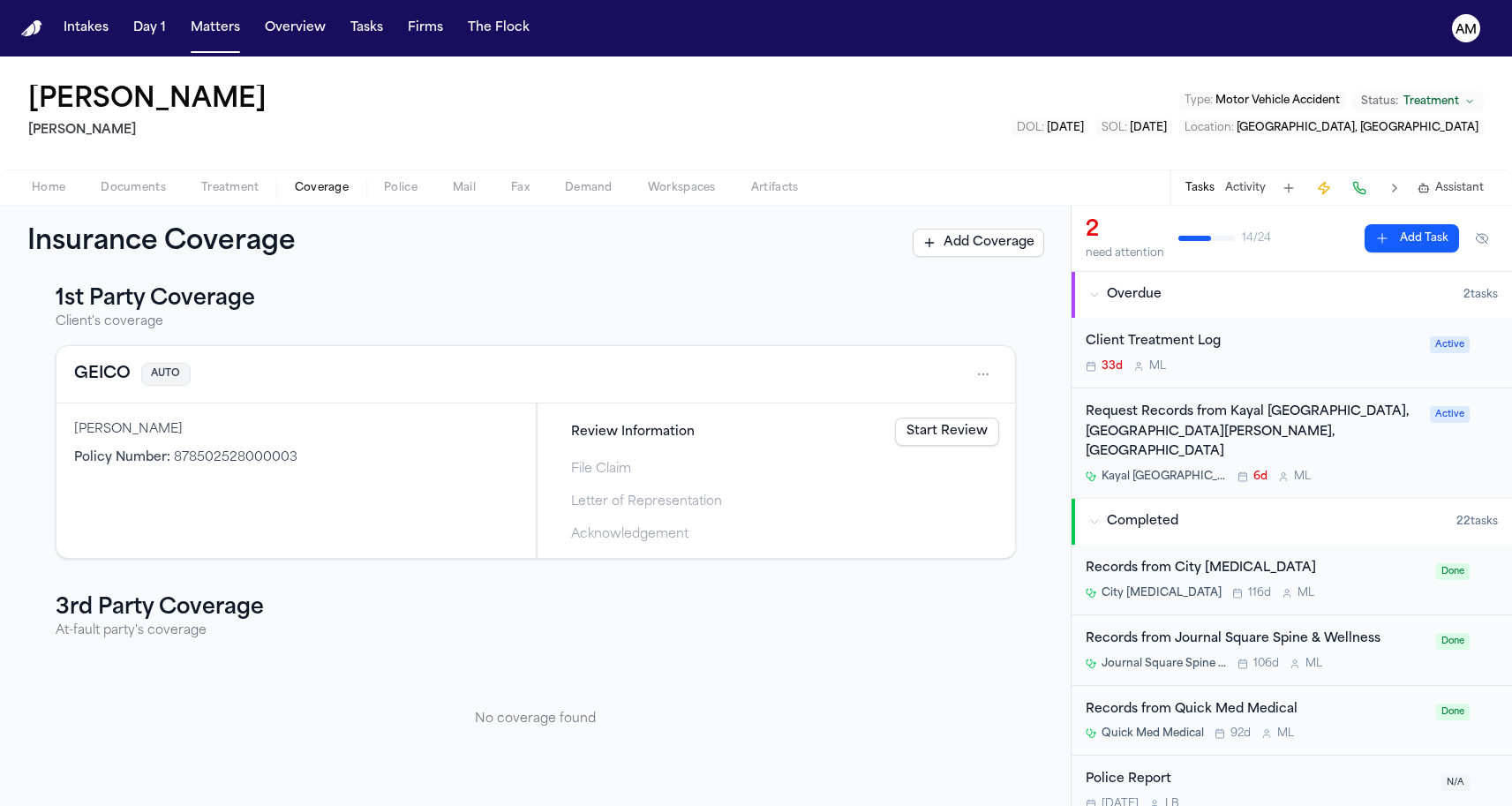
scroll to position [16, 0]
click at [382, 426] on div "Erica Rivera" at bounding box center [296, 430] width 444 height 17
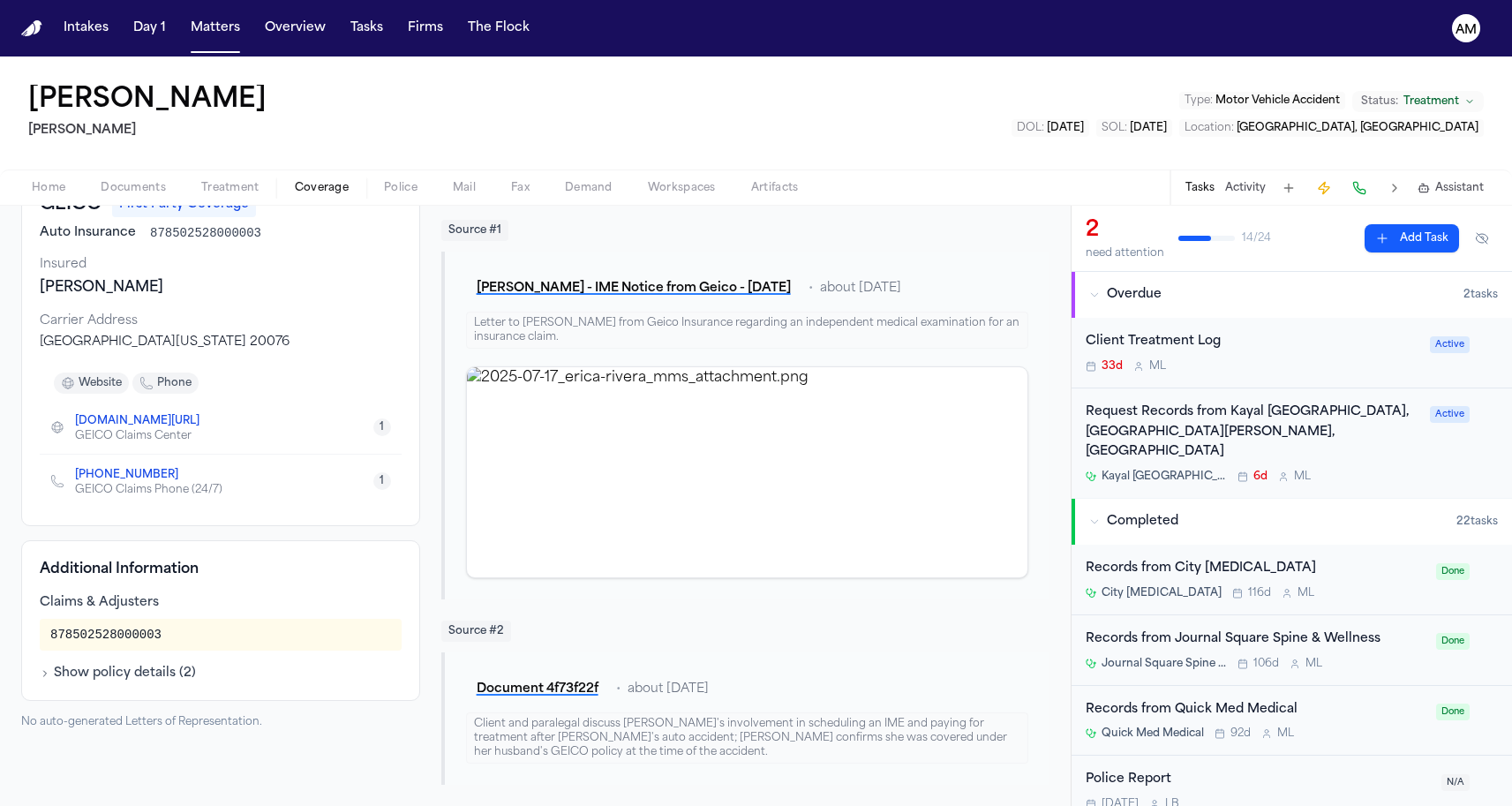
scroll to position [128, 0]
click at [185, 687] on div "Additional Information Claims & Adjusters 878502528000003 Show policy details (…" at bounding box center [221, 620] width 399 height 161
click at [178, 671] on button "Show policy details ( 2 )" at bounding box center [118, 674] width 156 height 17
click at [208, 17] on button "Matters" at bounding box center [215, 28] width 63 height 32
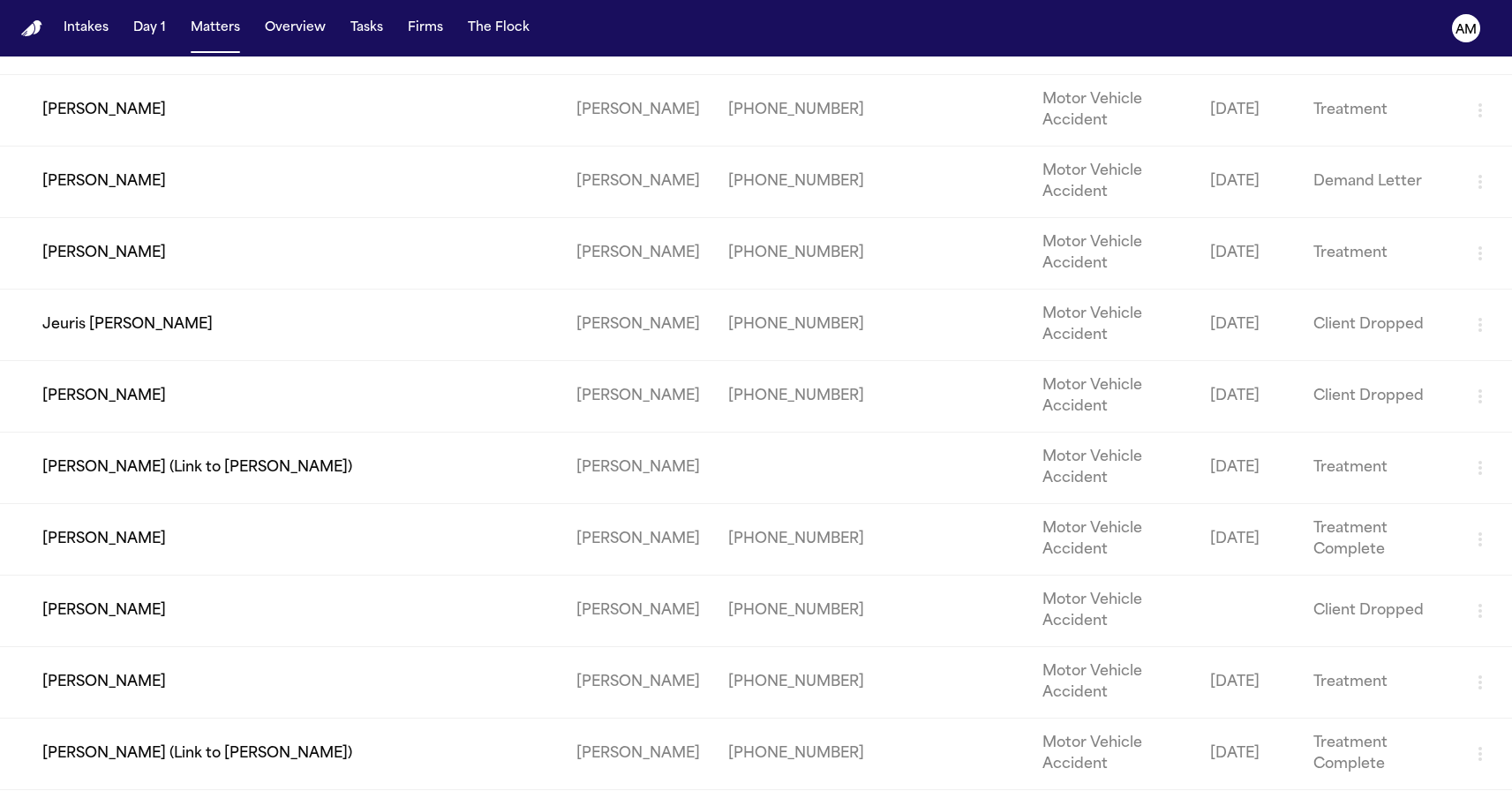
scroll to position [2408, 0]
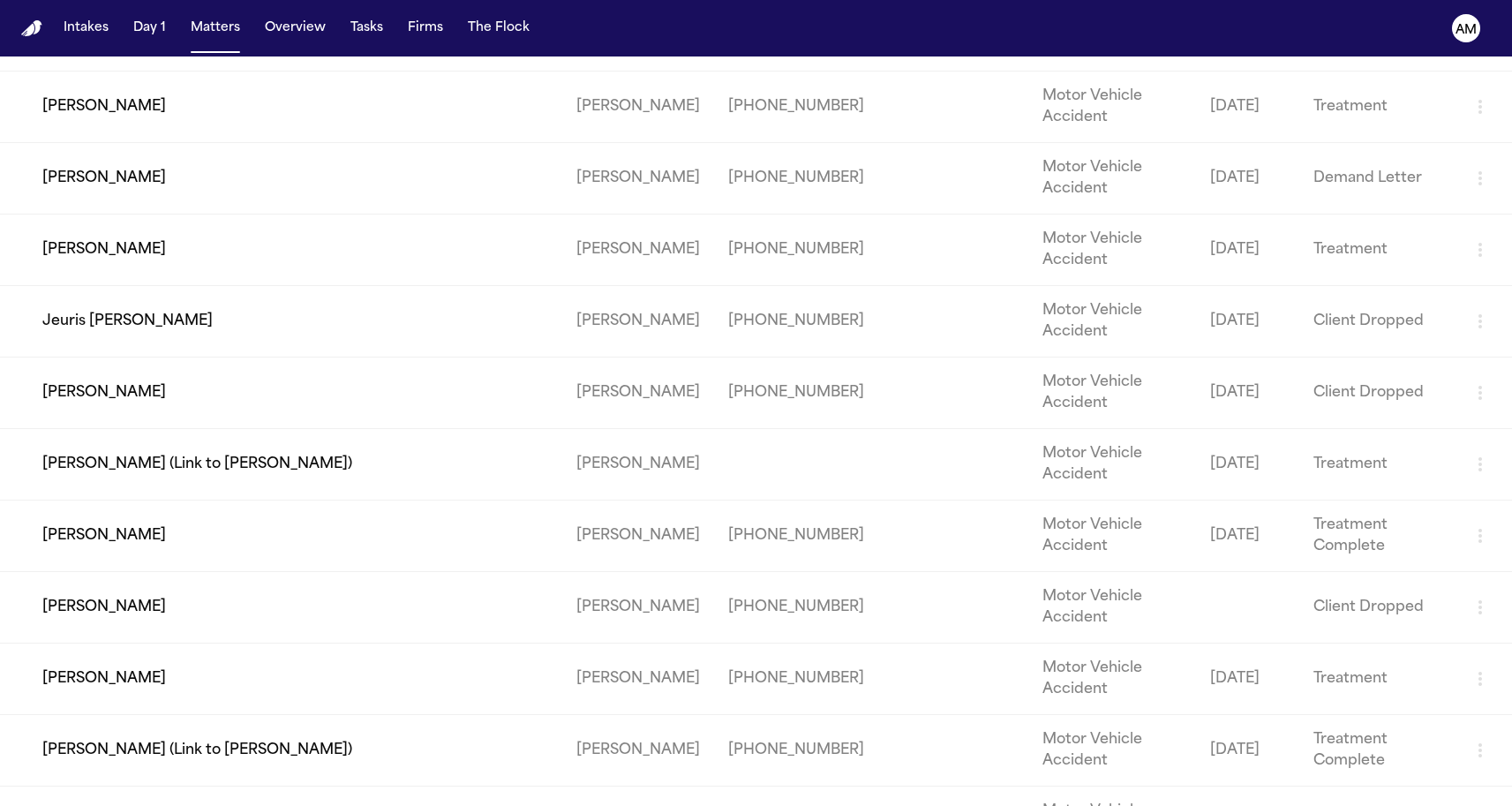
click at [116, 286] on td "Sam Burlum" at bounding box center [281, 250] width 562 height 72
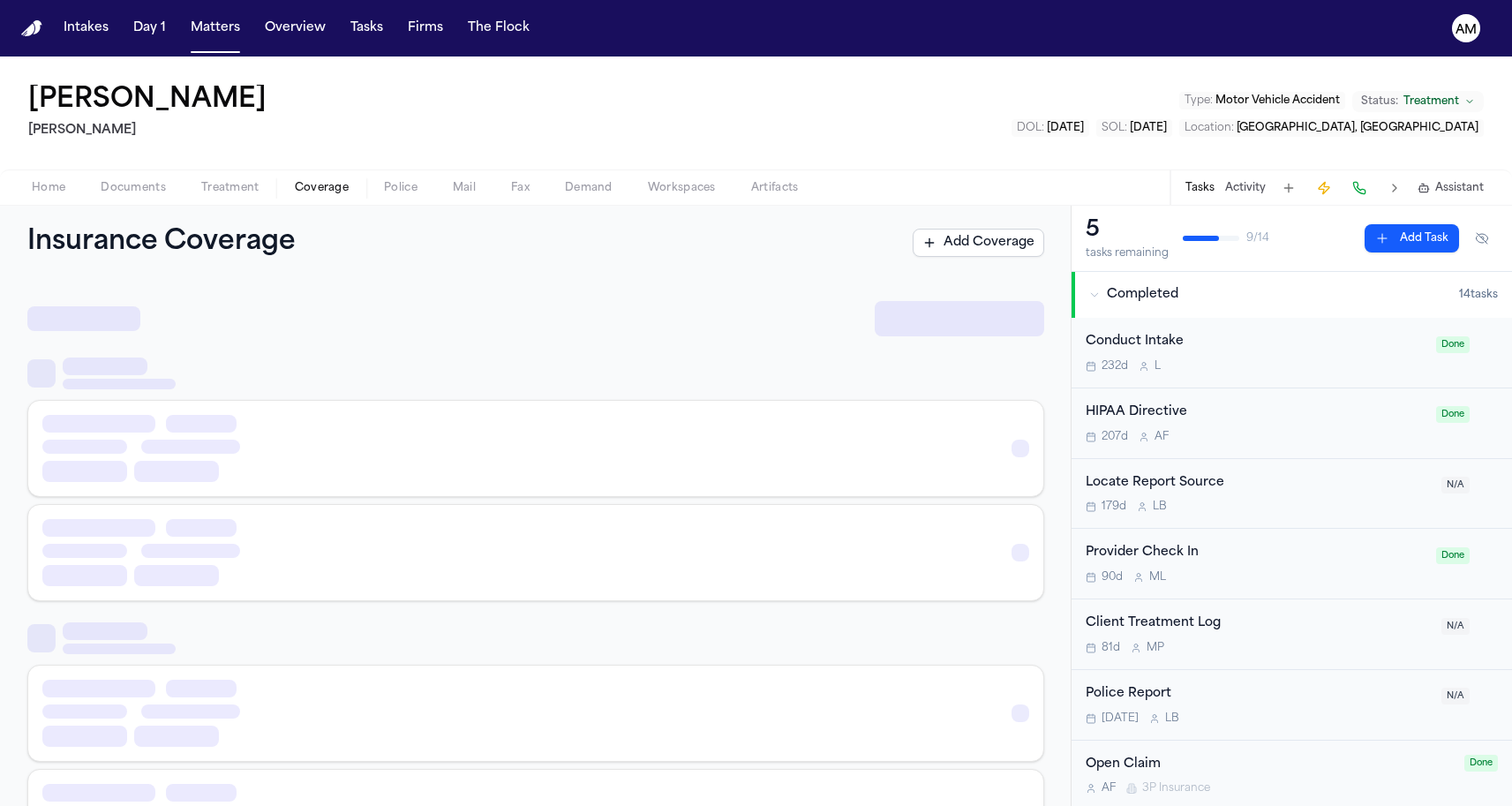
click at [303, 194] on span "Coverage" at bounding box center [322, 188] width 54 height 14
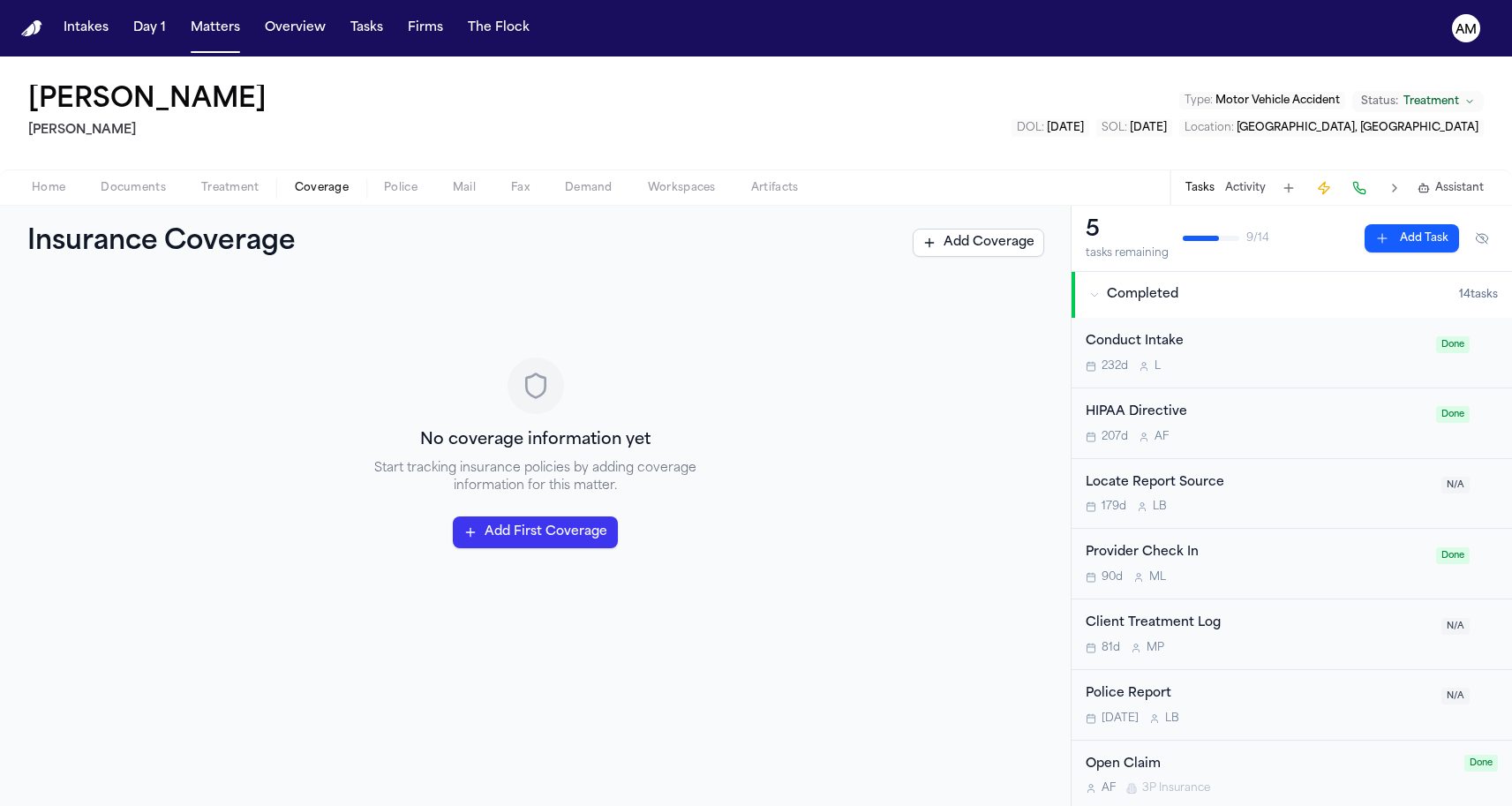
click at [242, 201] on div "Home Documents Treatment Coverage Police Mail Fax Demand Workspaces Artifacts T…" at bounding box center [756, 187] width 1512 height 35
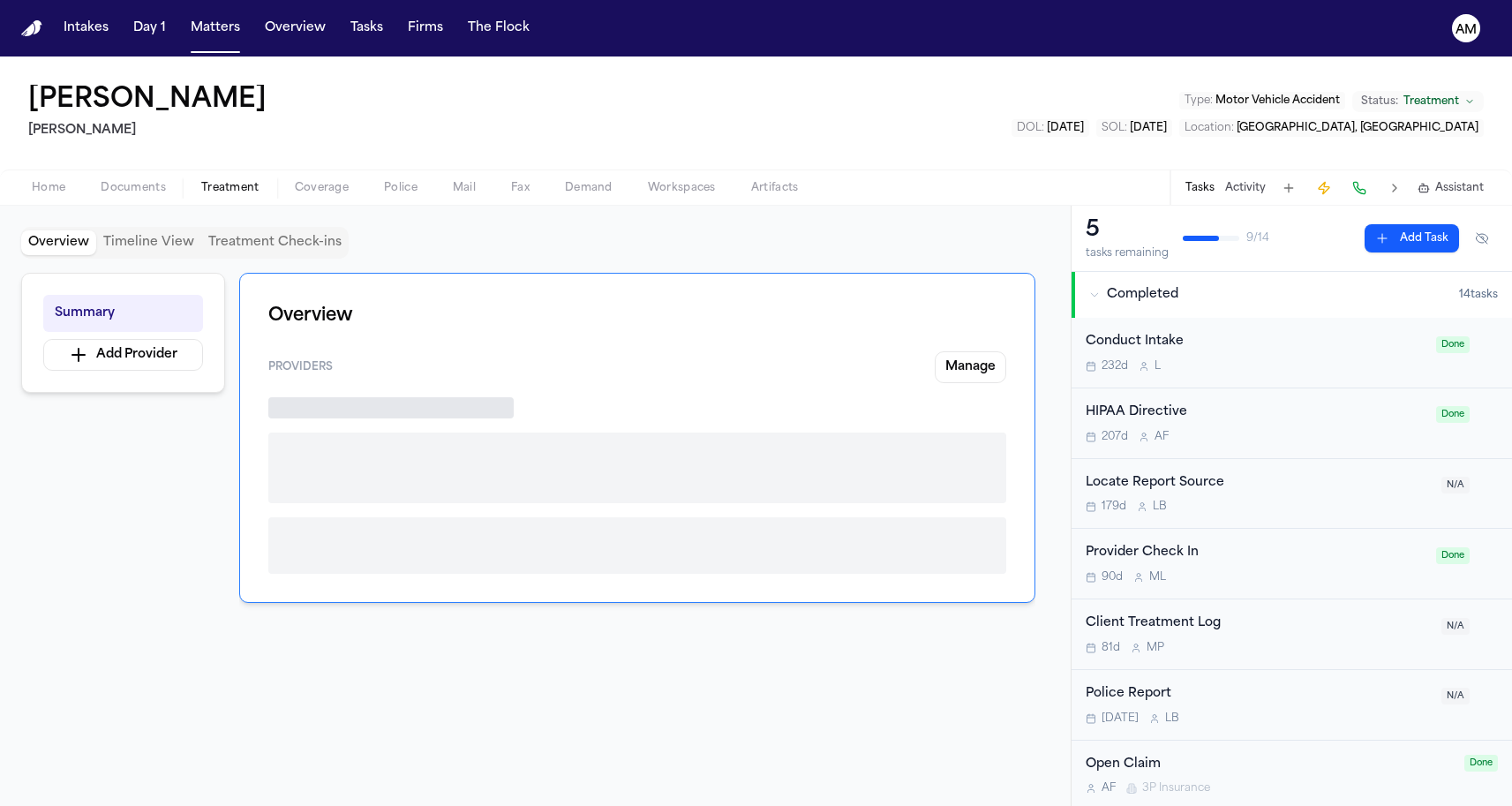
click at [237, 189] on span "Treatment" at bounding box center [230, 188] width 58 height 14
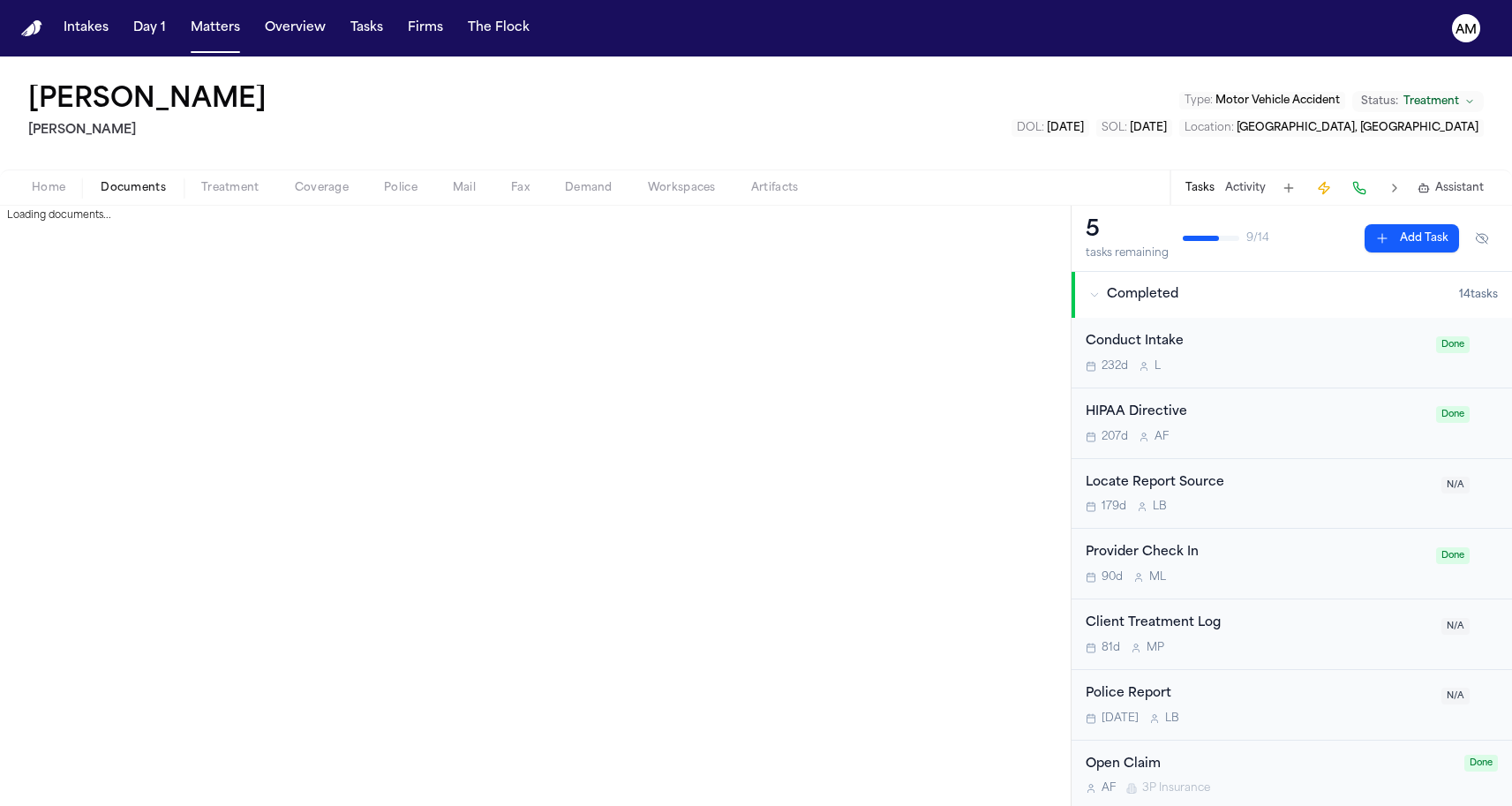
click at [155, 195] on span "Documents" at bounding box center [132, 188] width 65 height 14
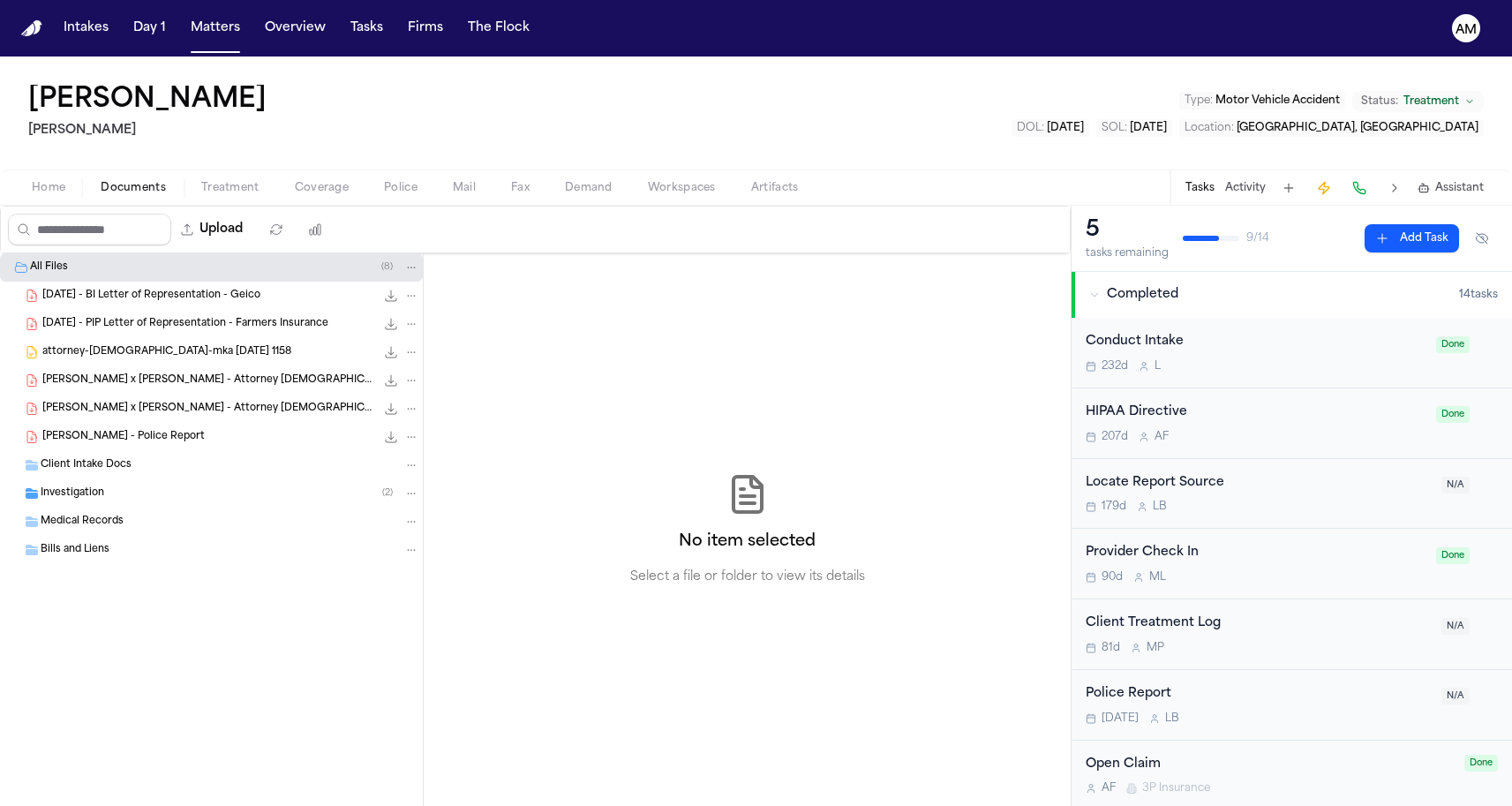
click at [186, 501] on div "Investigation ( 2 )" at bounding box center [212, 493] width 423 height 29
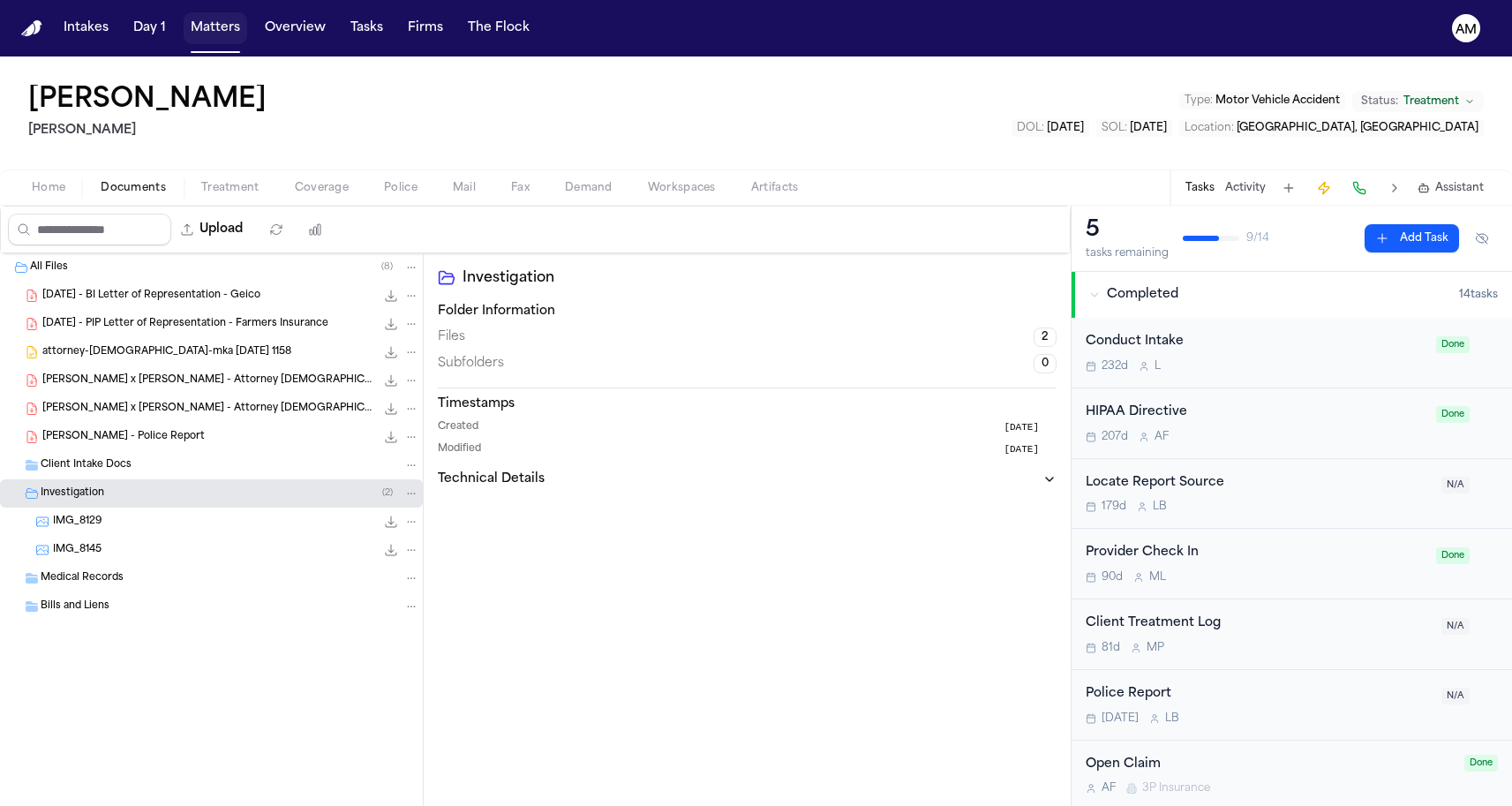
click at [224, 31] on button "Matters" at bounding box center [215, 28] width 63 height 32
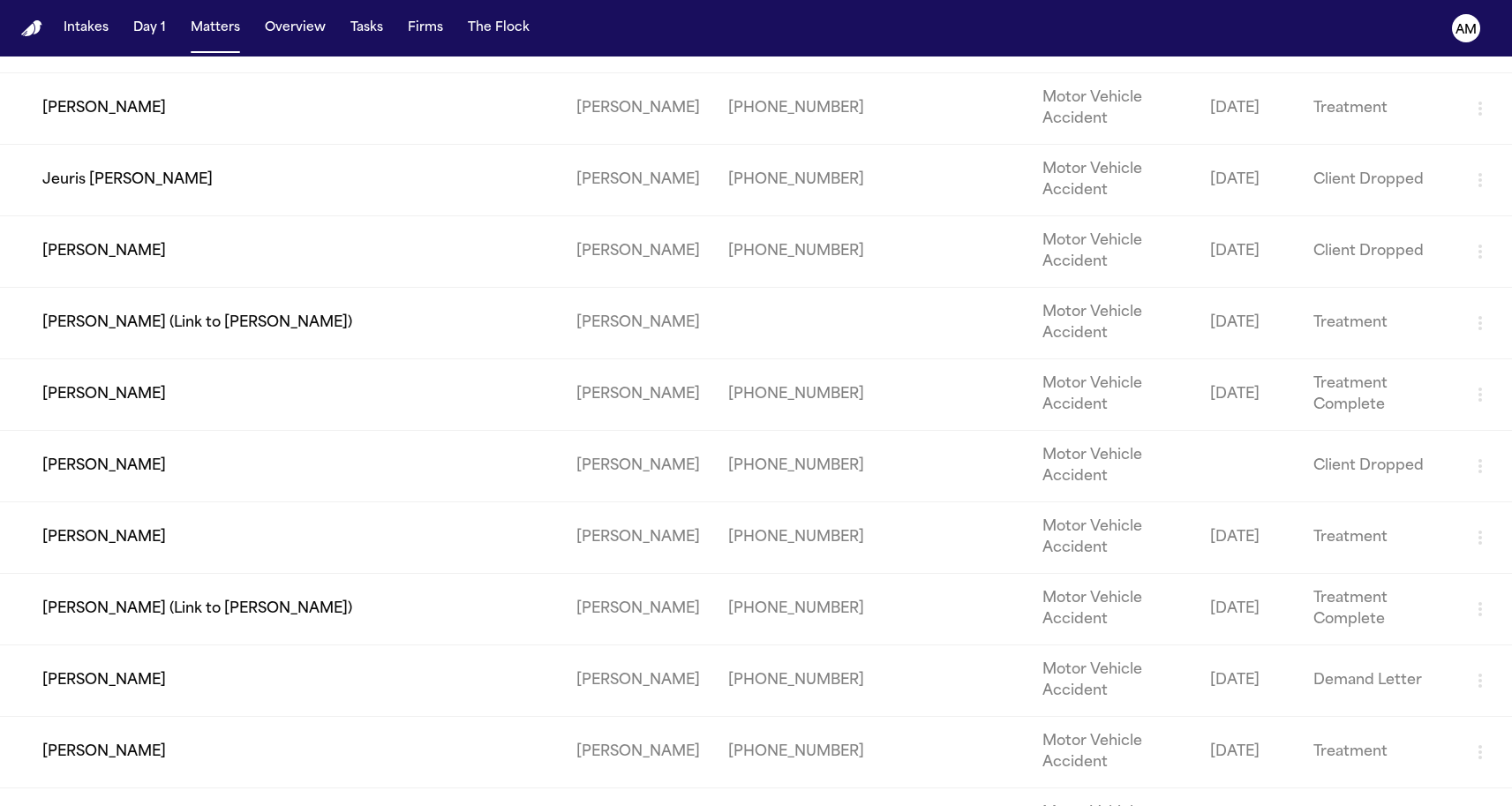
scroll to position [2531, 0]
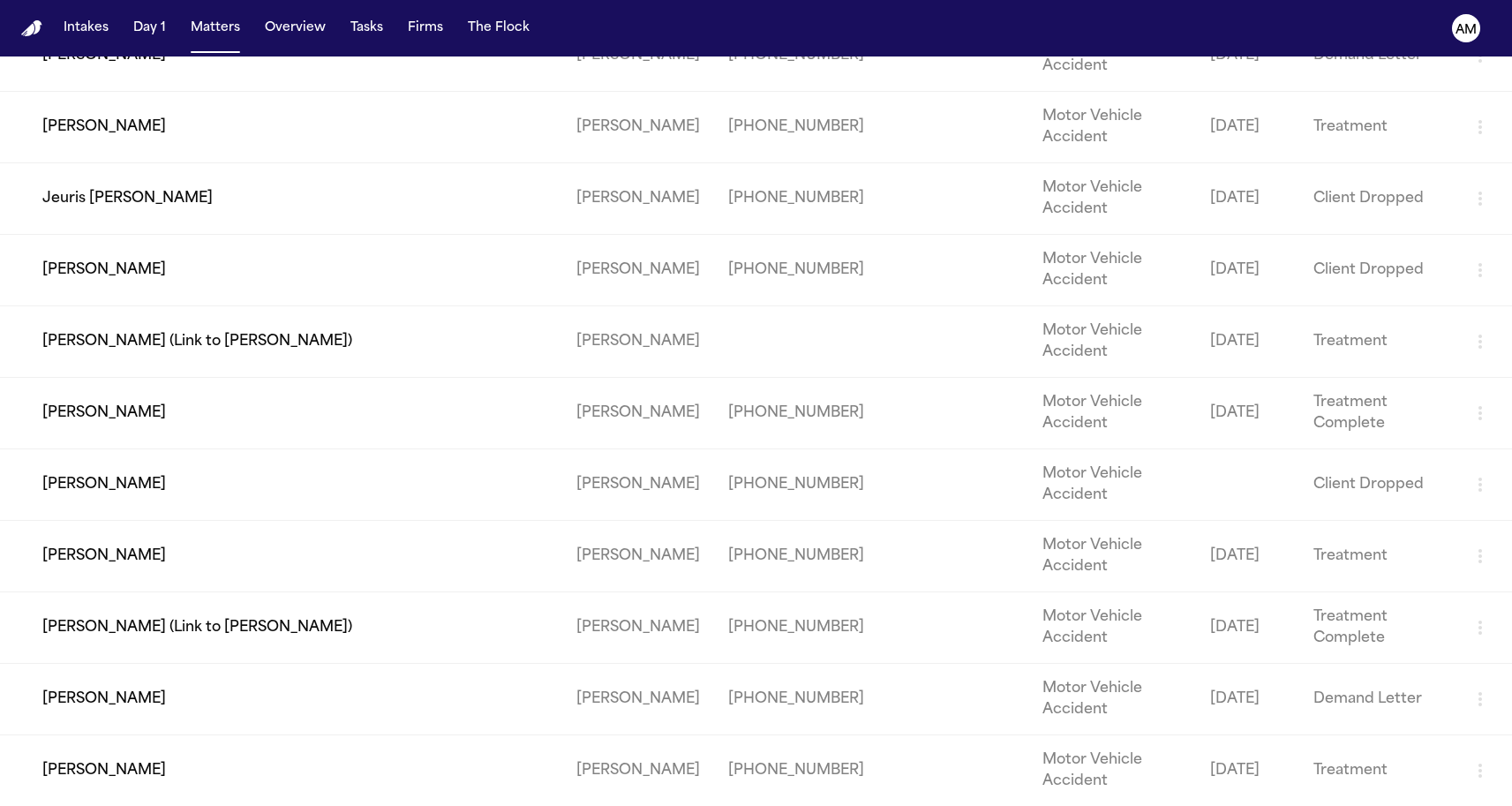
click at [164, 378] on td "Emily Campos (Link to Nelson Campos)" at bounding box center [281, 342] width 562 height 72
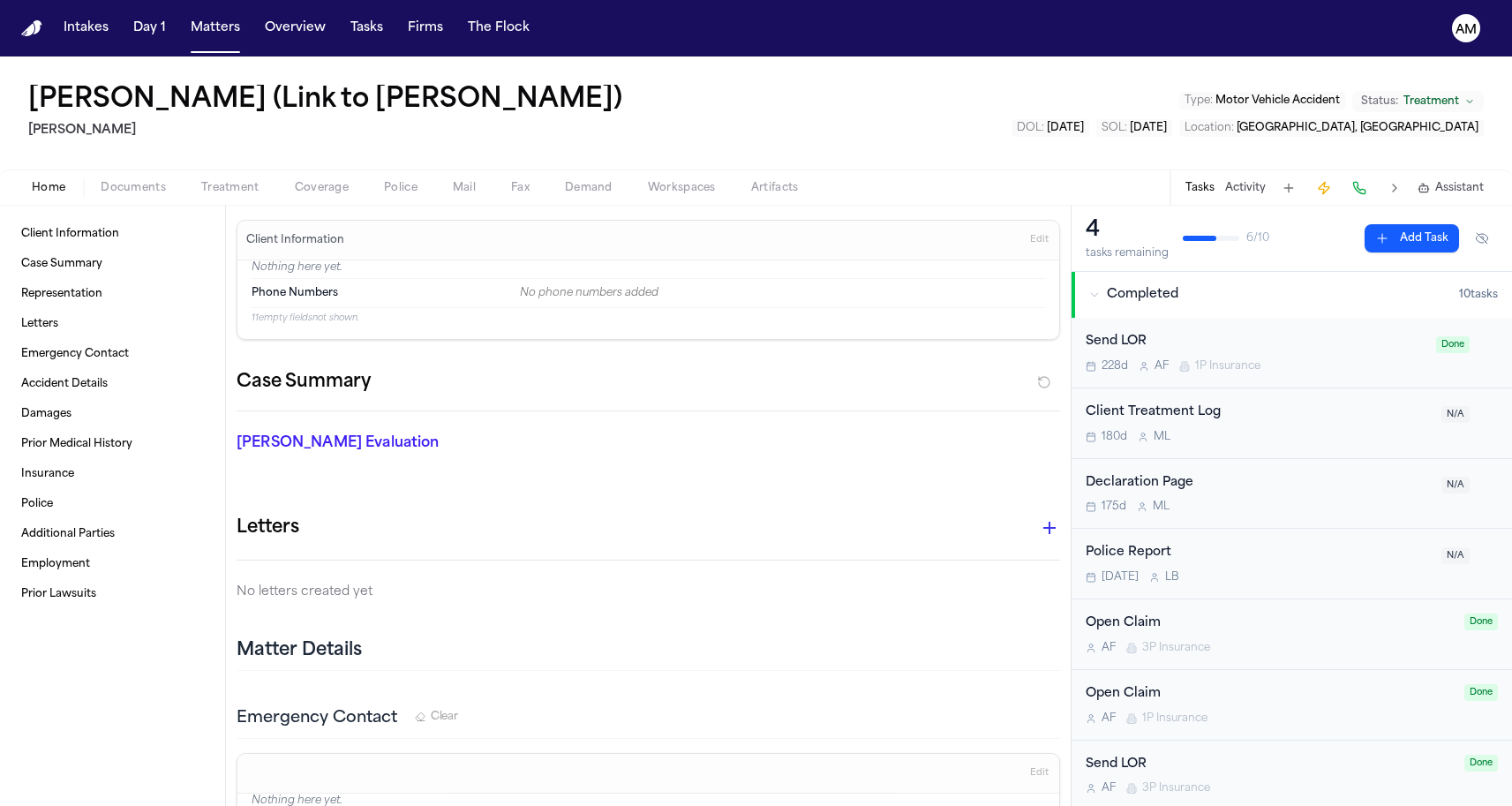
click at [315, 200] on div "Home Documents Treatment Coverage Police Mail Fax Demand Workspaces Artifacts T…" at bounding box center [756, 187] width 1512 height 35
click at [314, 199] on div "Home Documents Treatment Coverage Police Mail Fax Demand Workspaces Artifacts T…" at bounding box center [756, 187] width 1512 height 35
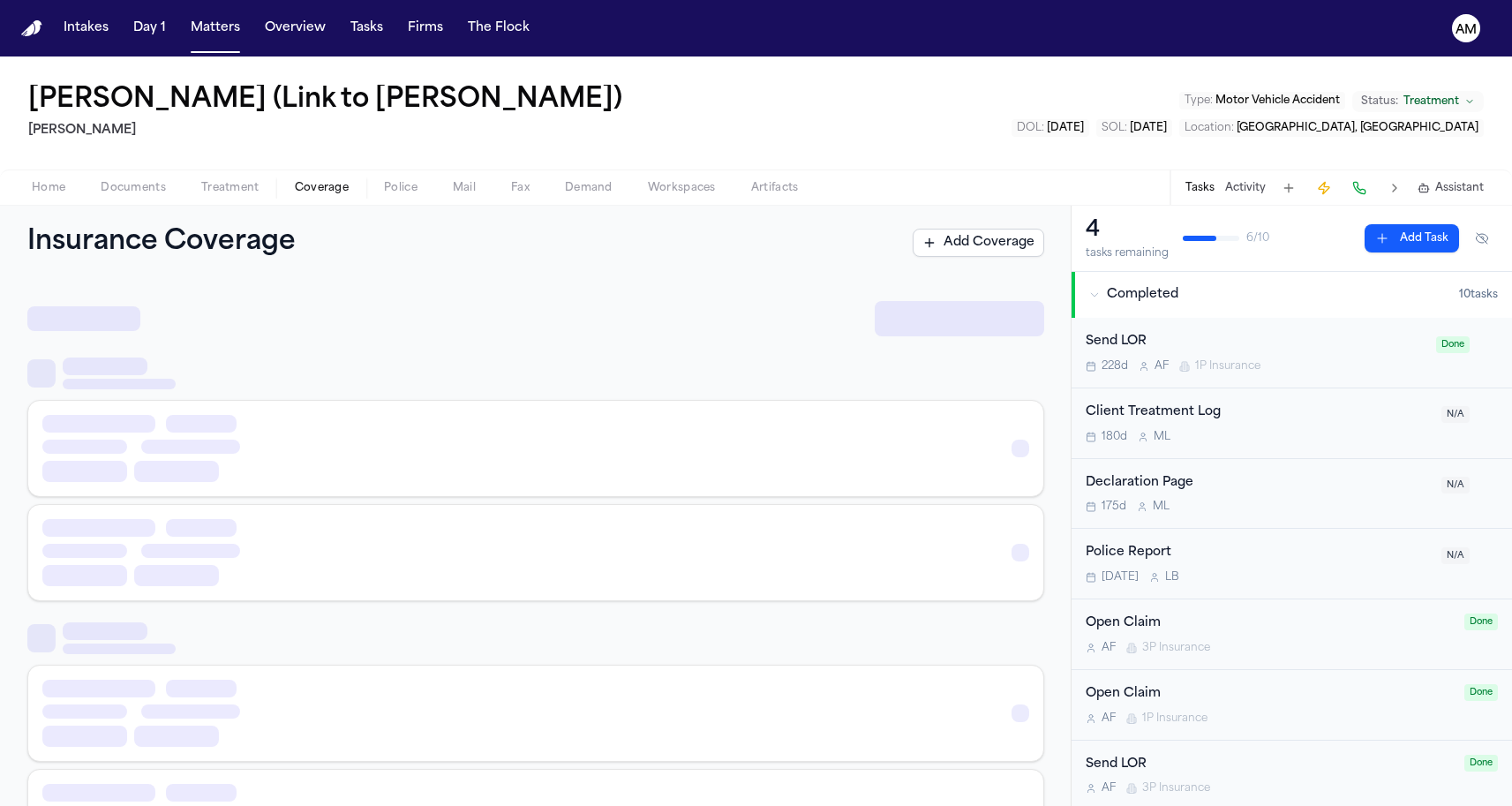
click at [314, 198] on span "button" at bounding box center [322, 198] width 75 height 2
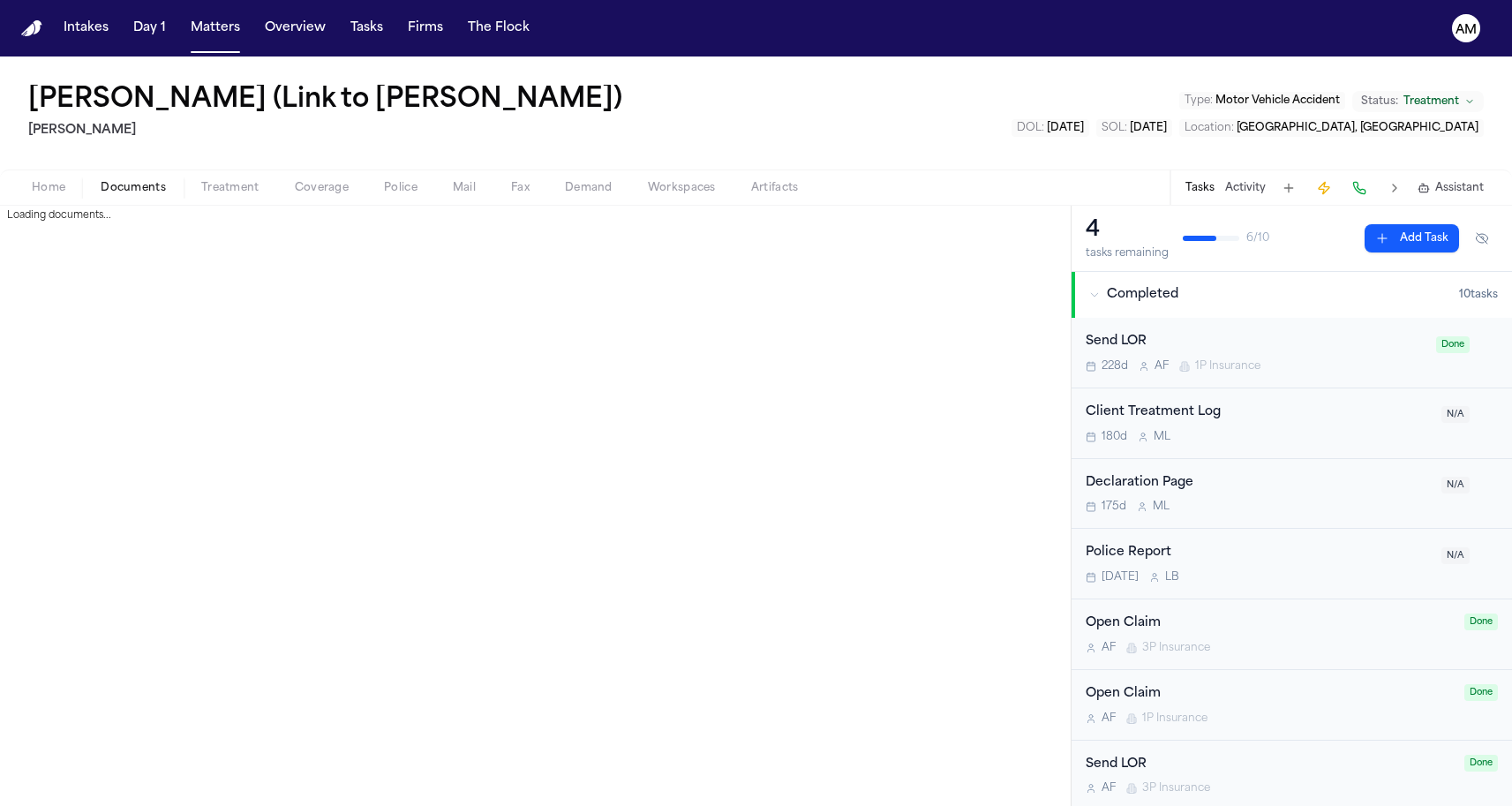
click at [162, 198] on span "button" at bounding box center [133, 198] width 86 height 2
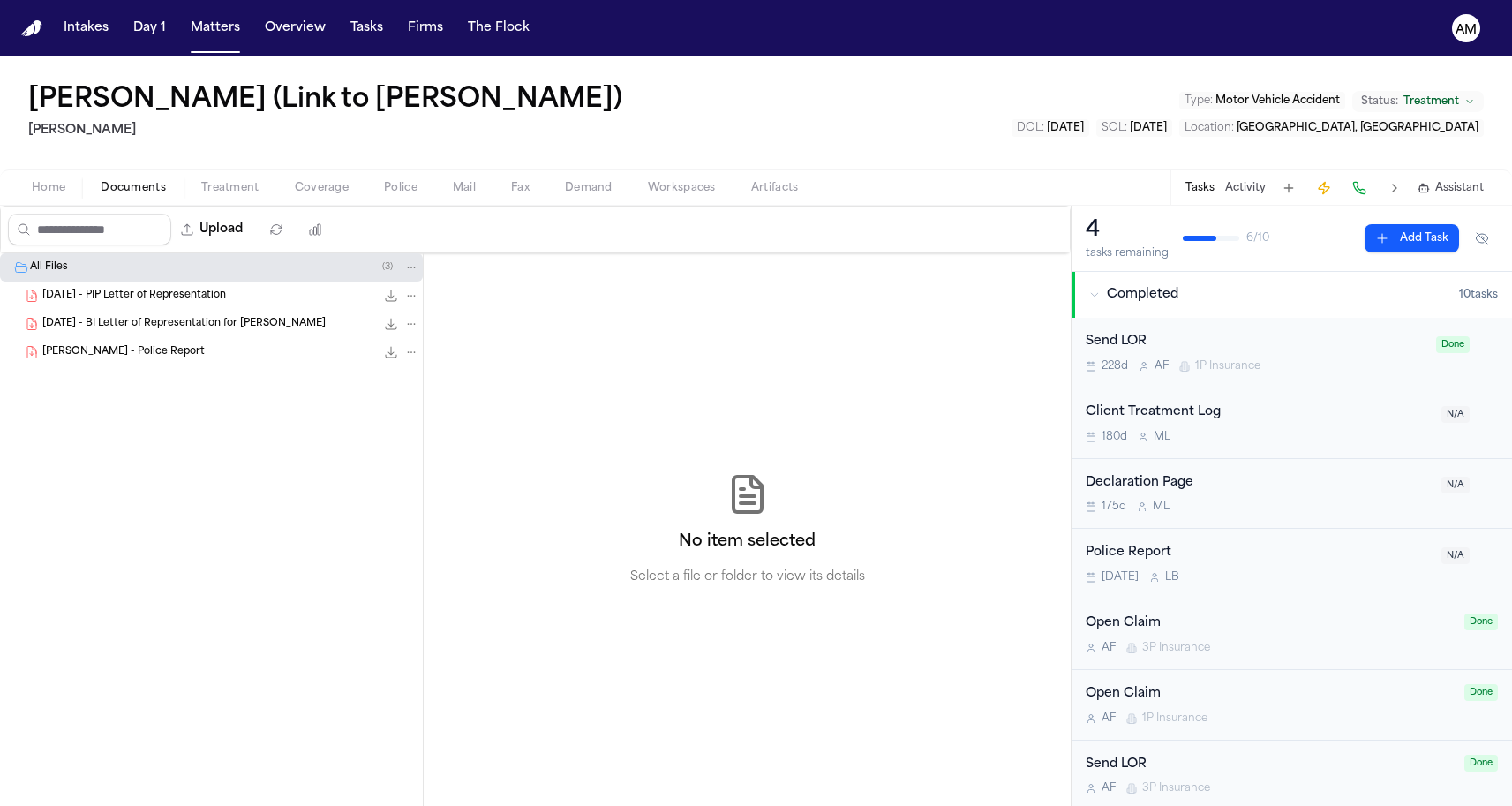
drag, startPoint x: 284, startPoint y: 36, endPoint x: 250, endPoint y: 46, distance: 35.4
click at [230, 34] on button "Matters" at bounding box center [215, 28] width 63 height 32
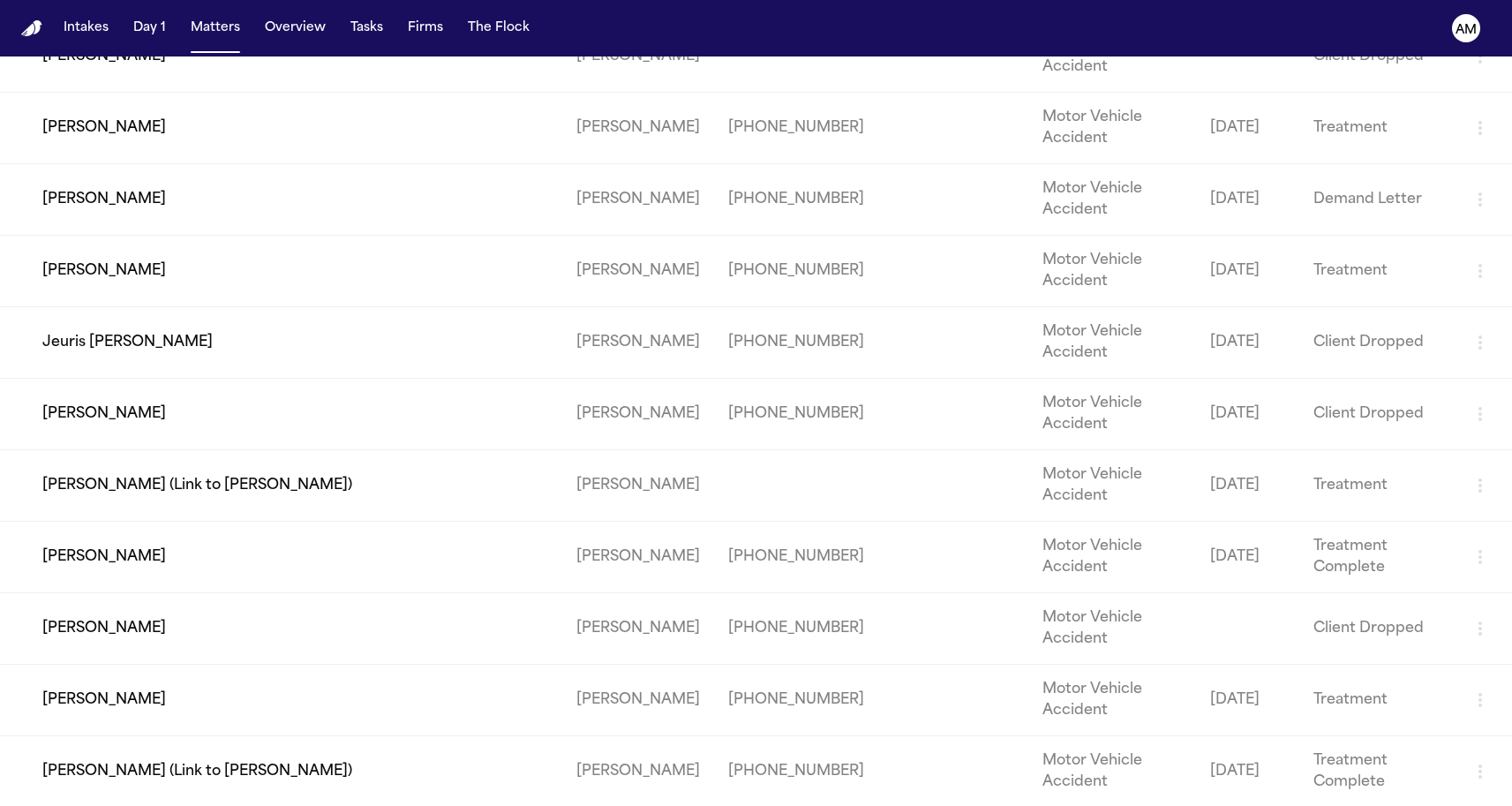
scroll to position [2424, 0]
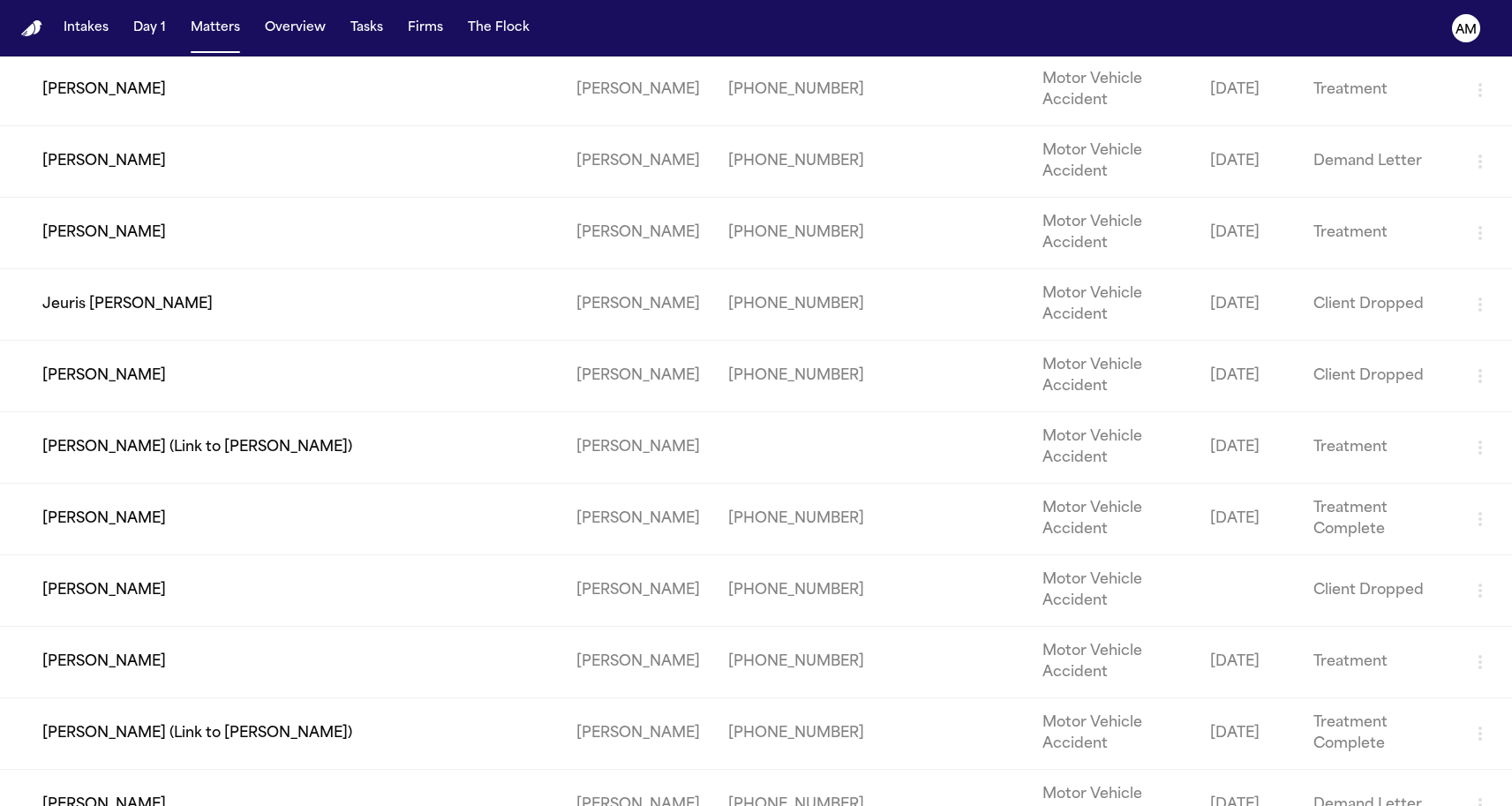
click at [144, 126] on td "Mohamed Youssef" at bounding box center [281, 91] width 562 height 72
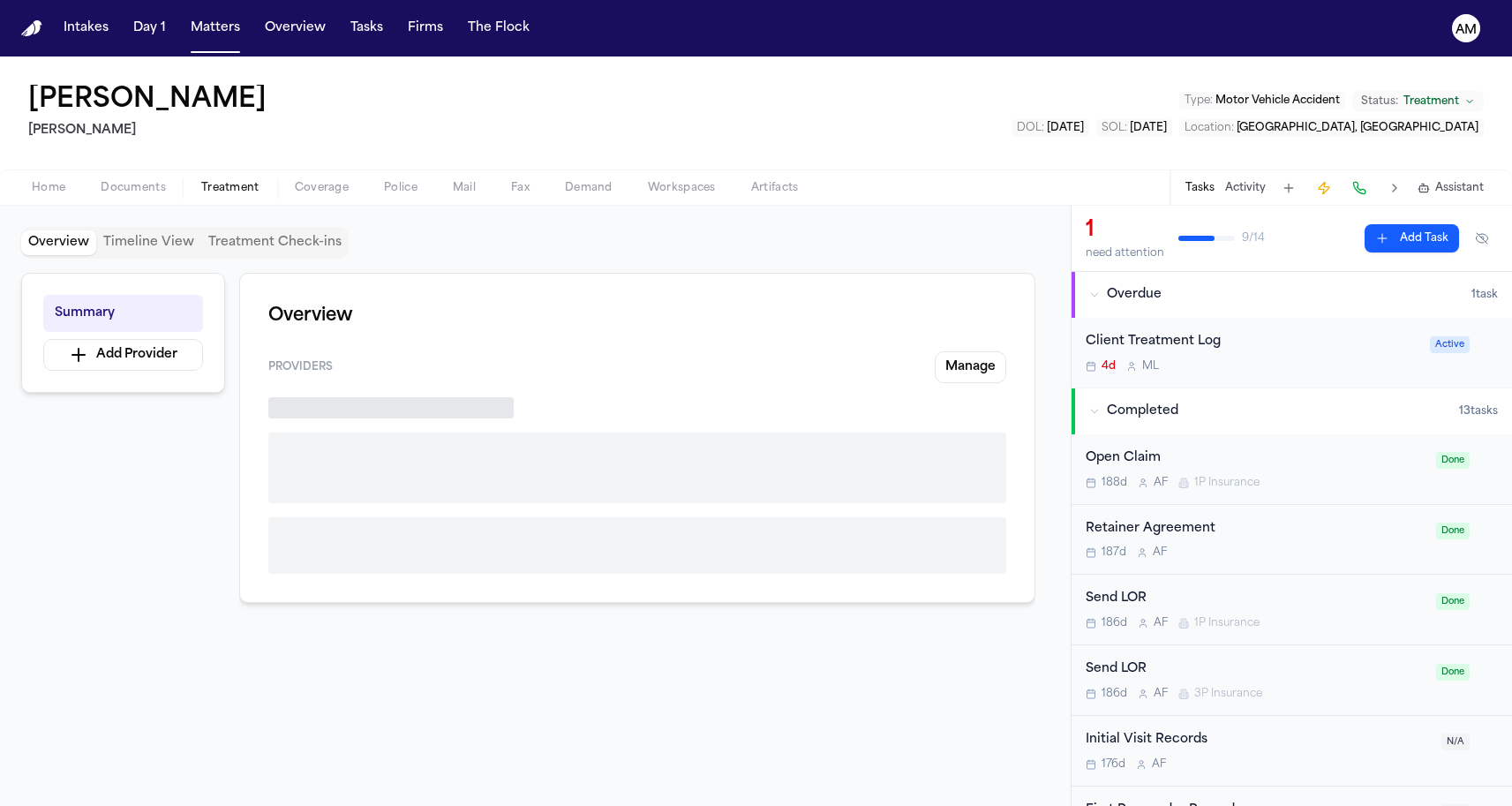
click at [247, 187] on span "Treatment" at bounding box center [230, 188] width 58 height 14
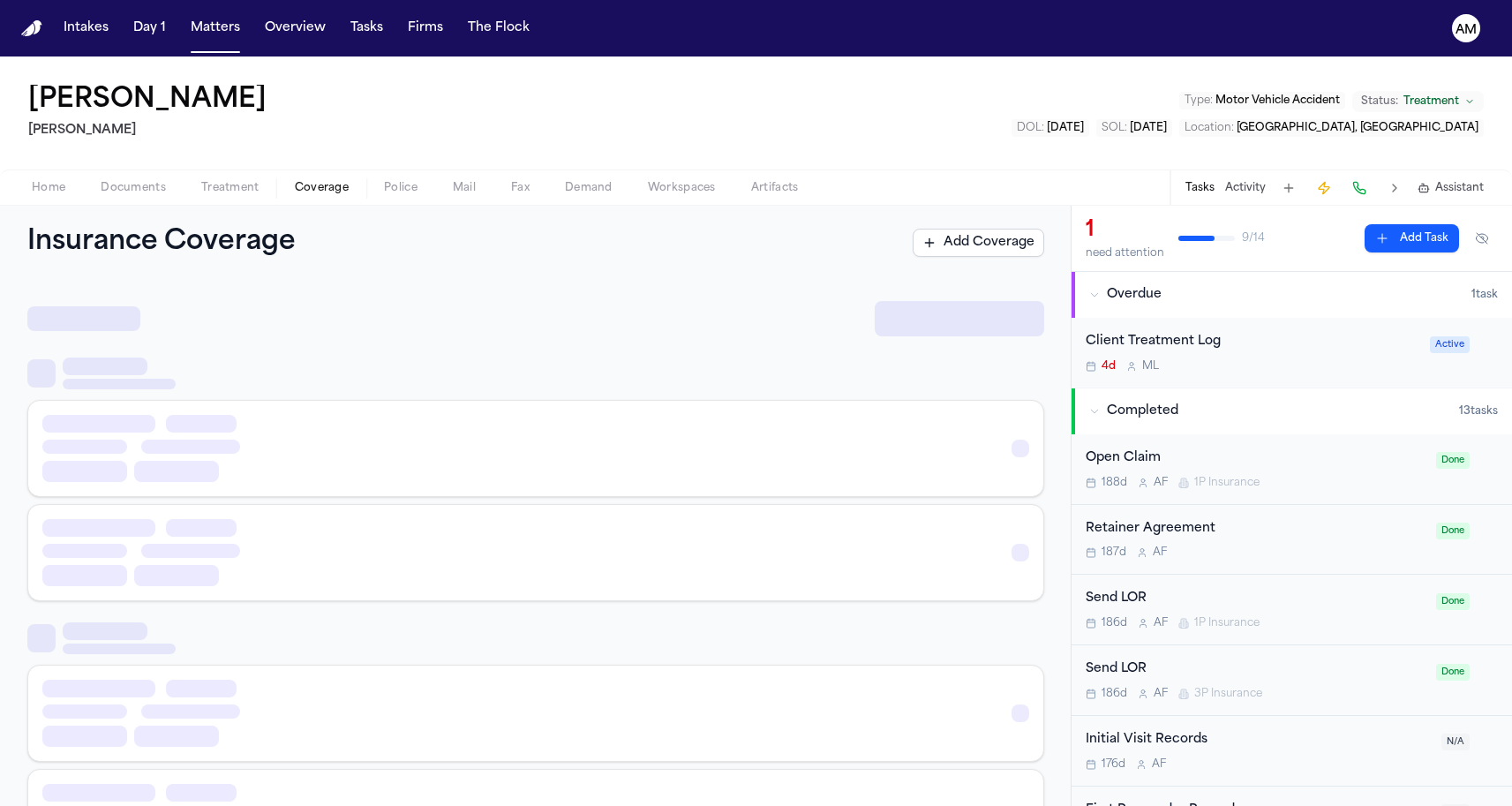
click at [299, 181] on span "Coverage" at bounding box center [322, 188] width 54 height 14
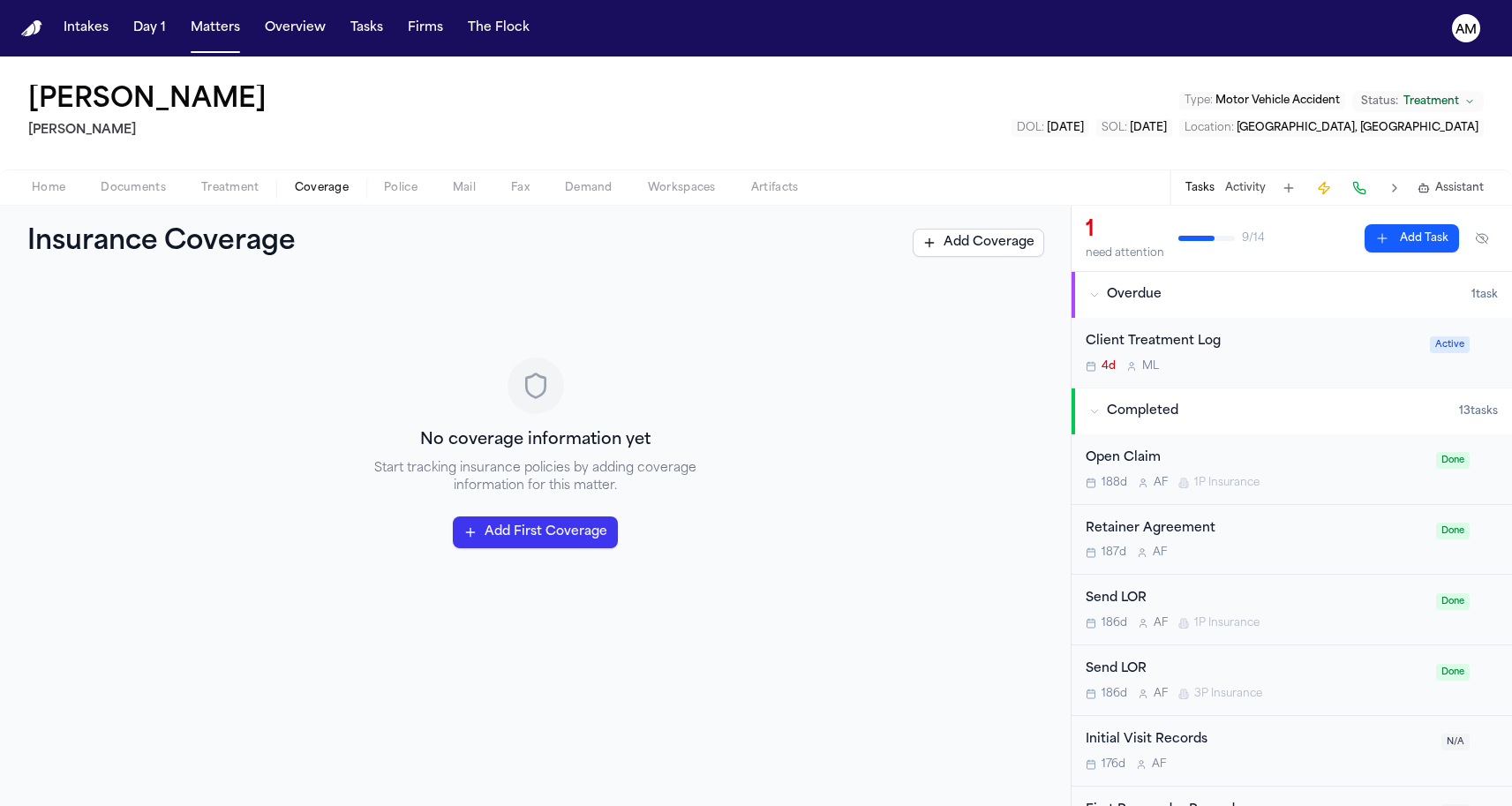
click at [143, 187] on span "Documents" at bounding box center [132, 188] width 65 height 14
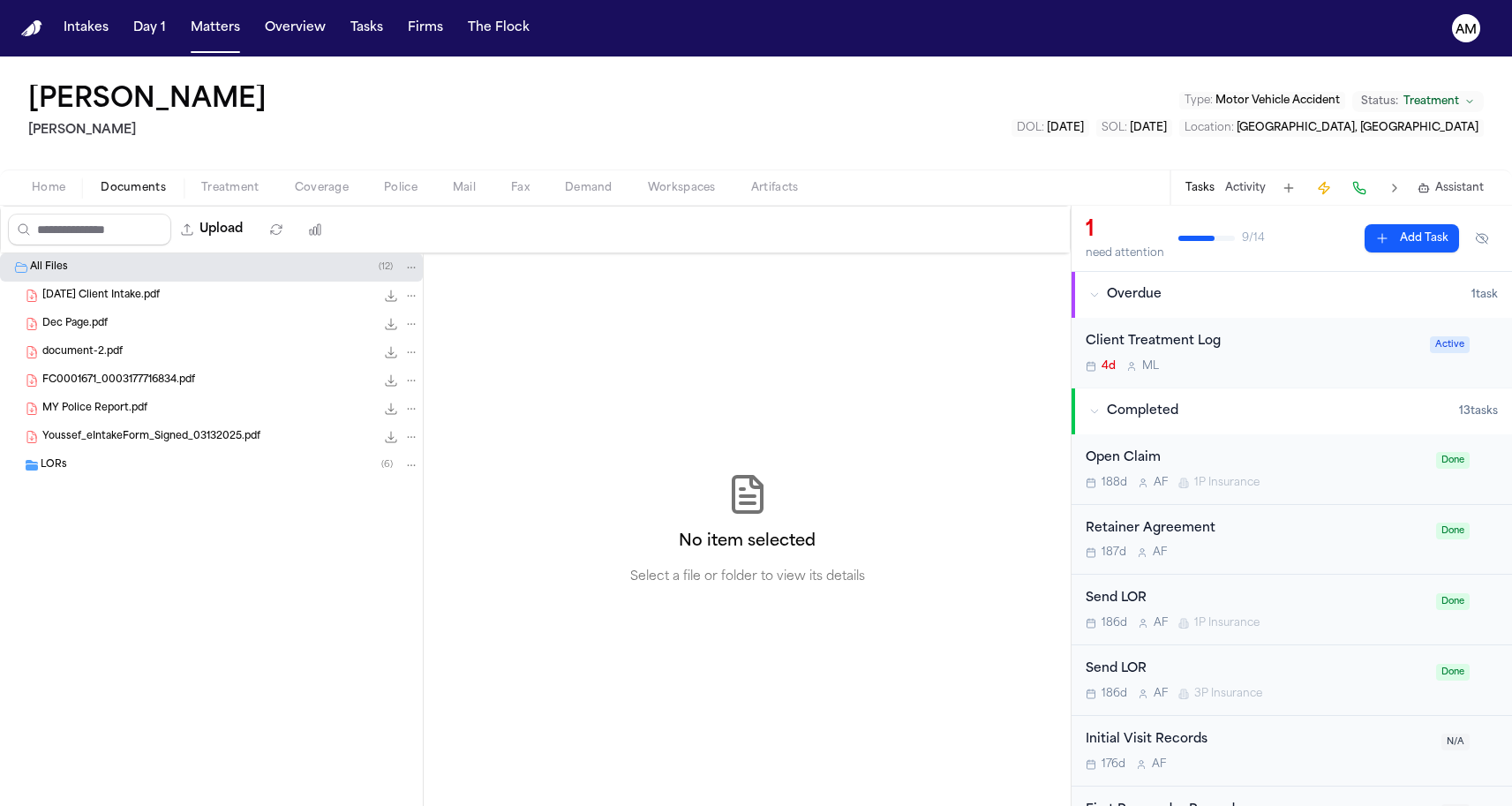
click at [100, 462] on div "LORs ( 6 )" at bounding box center [230, 465] width 379 height 16
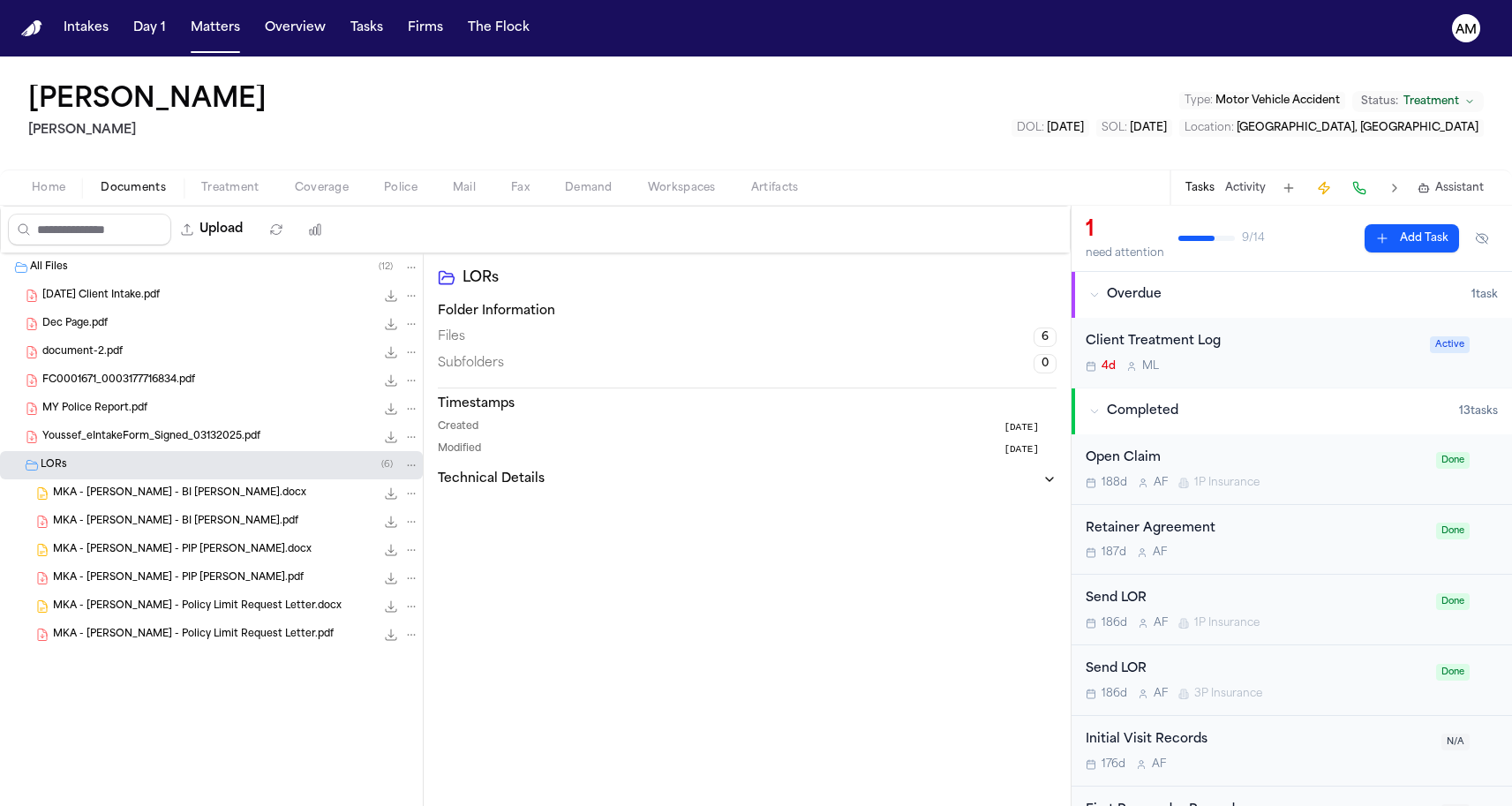
click at [90, 535] on div "MKA - Mohamed Youssef - BI LOR.pdf 162.9 KB • PDF" at bounding box center [212, 522] width 423 height 29
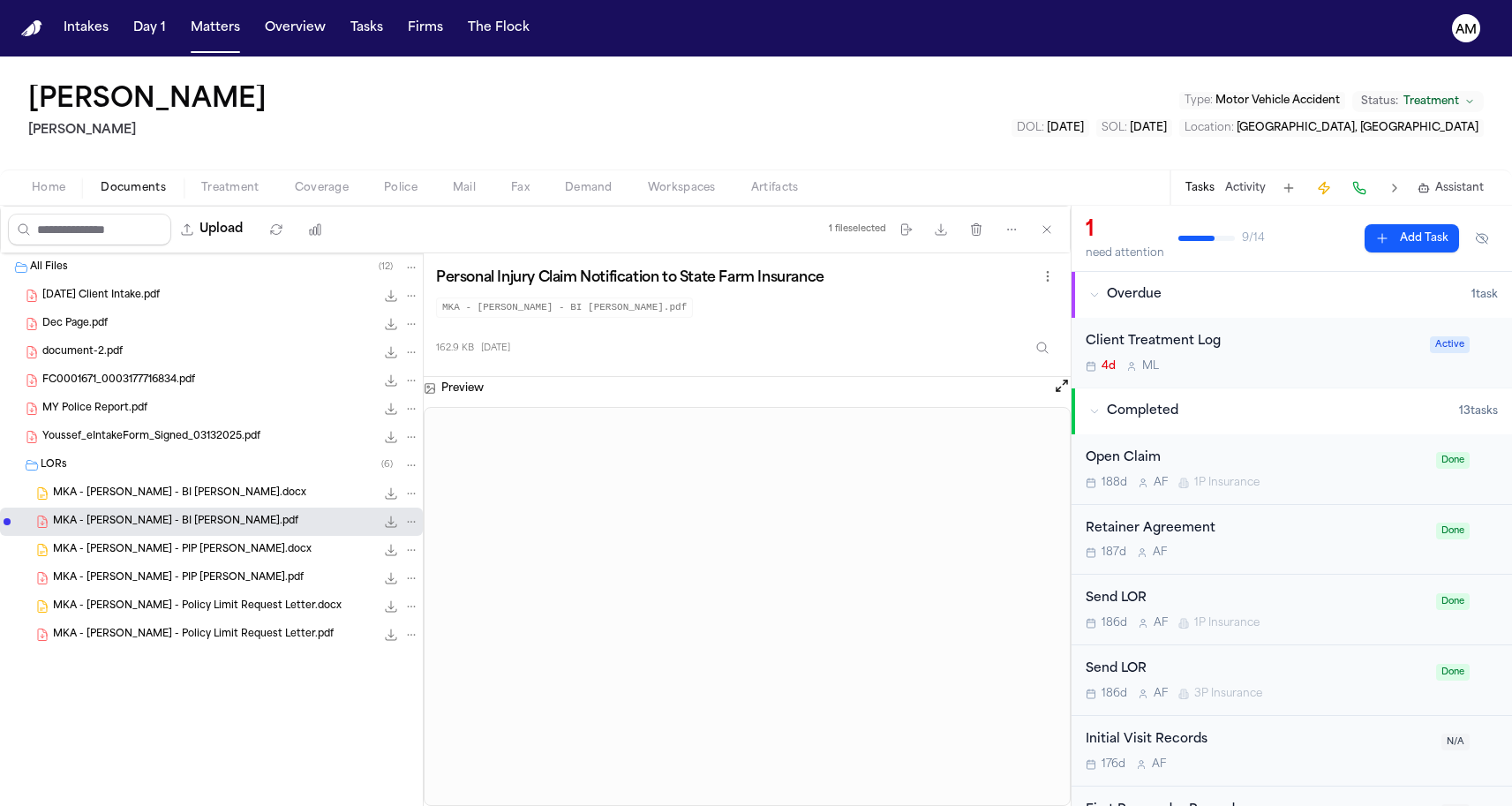
click at [89, 548] on span "MKA - Mohamed Youssef - PIP LOR.docx" at bounding box center [182, 550] width 258 height 15
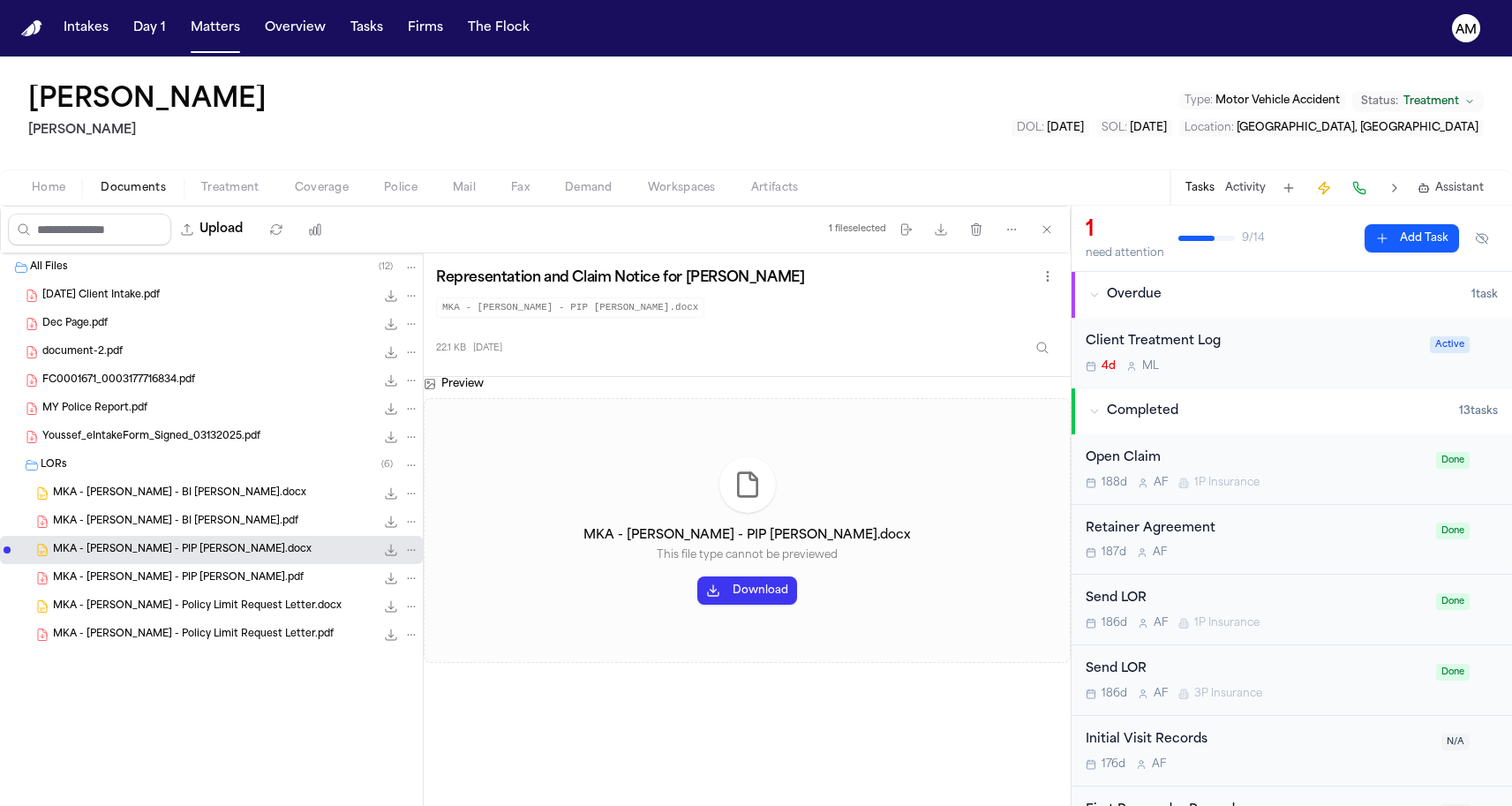
click at [86, 574] on span "MKA - Mohamed Youssef - PIP LOR.pdf" at bounding box center [178, 579] width 251 height 15
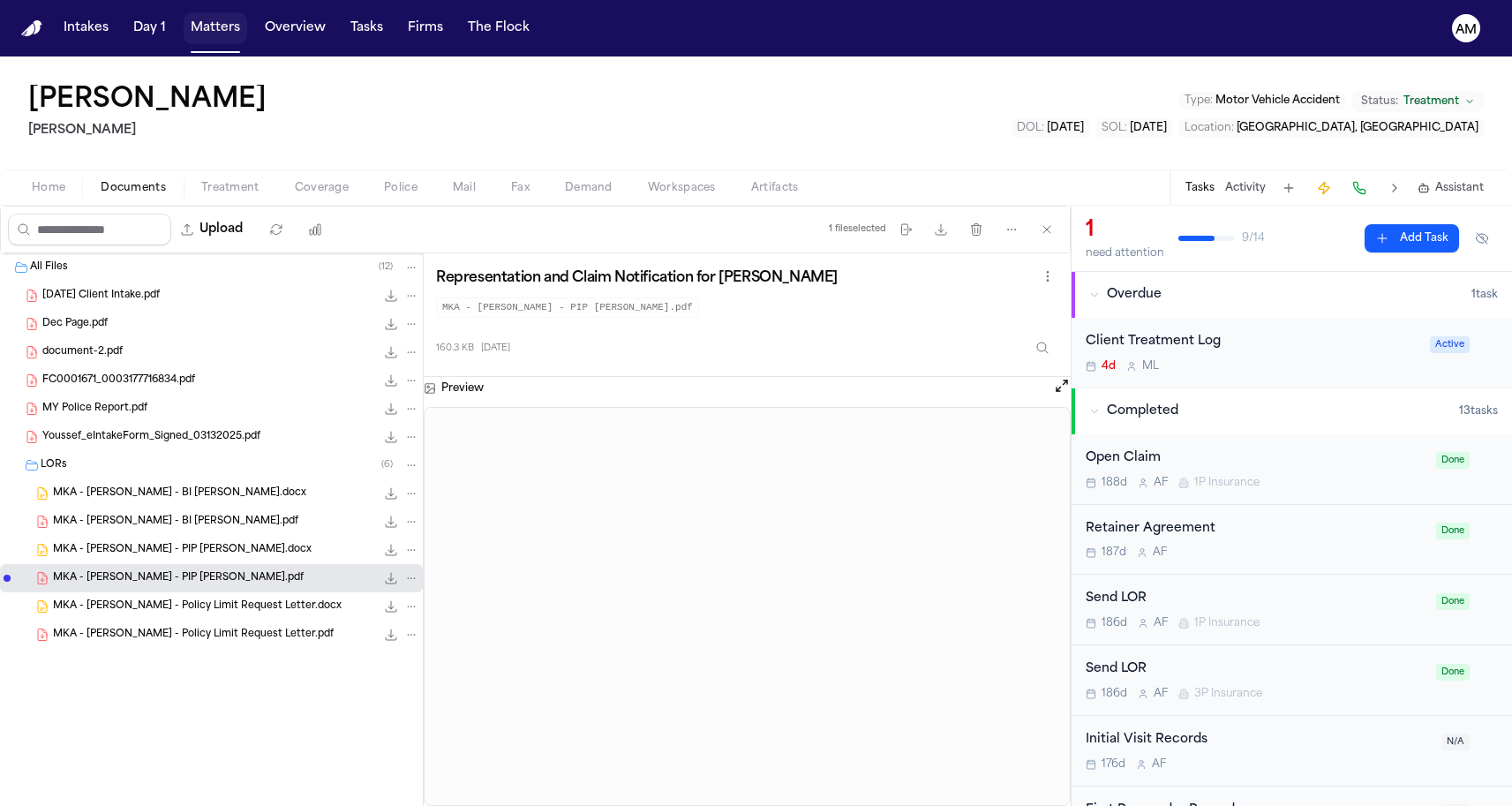
click at [219, 21] on button "Matters" at bounding box center [215, 28] width 63 height 32
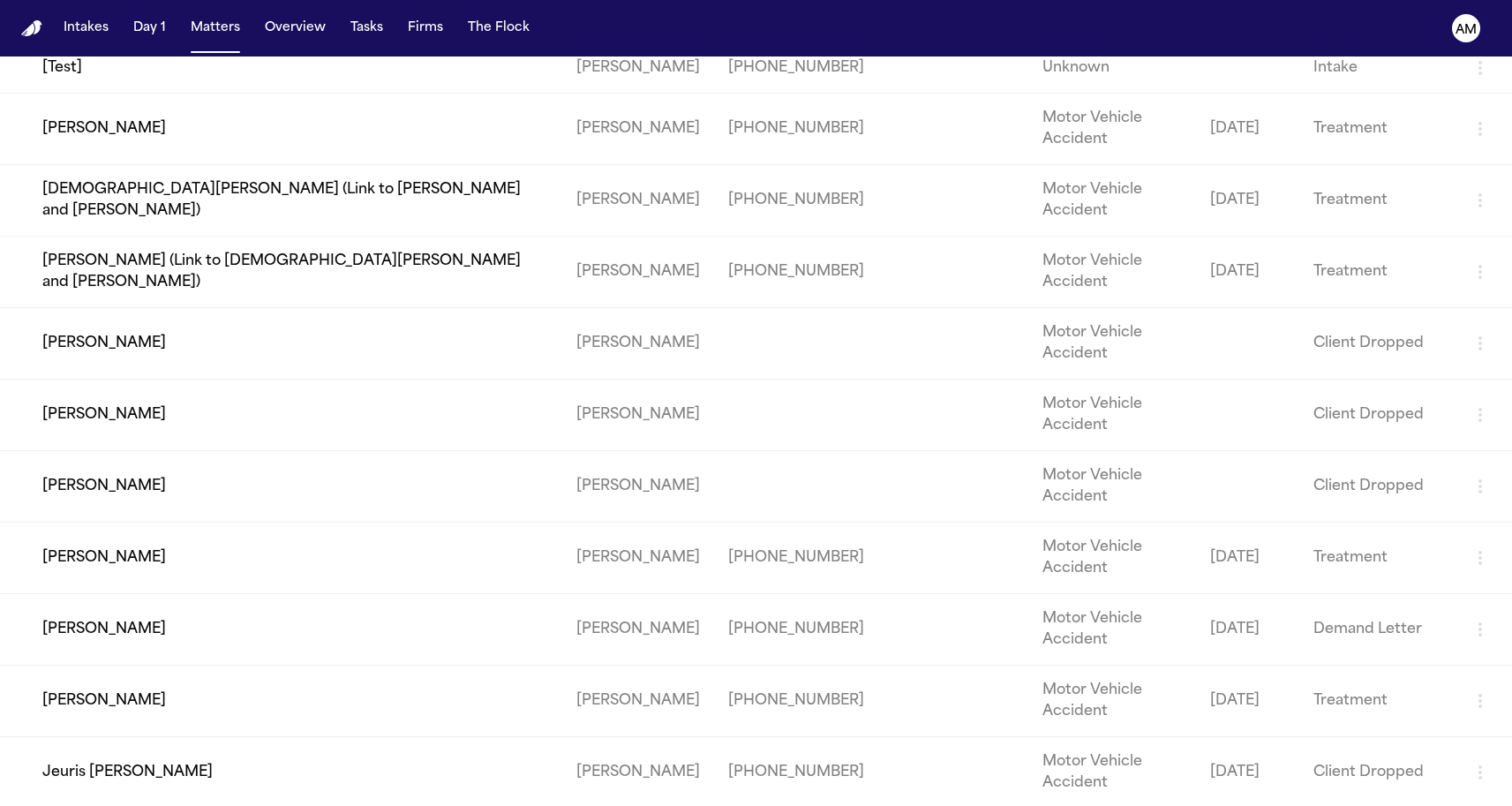
scroll to position [1995, 0]
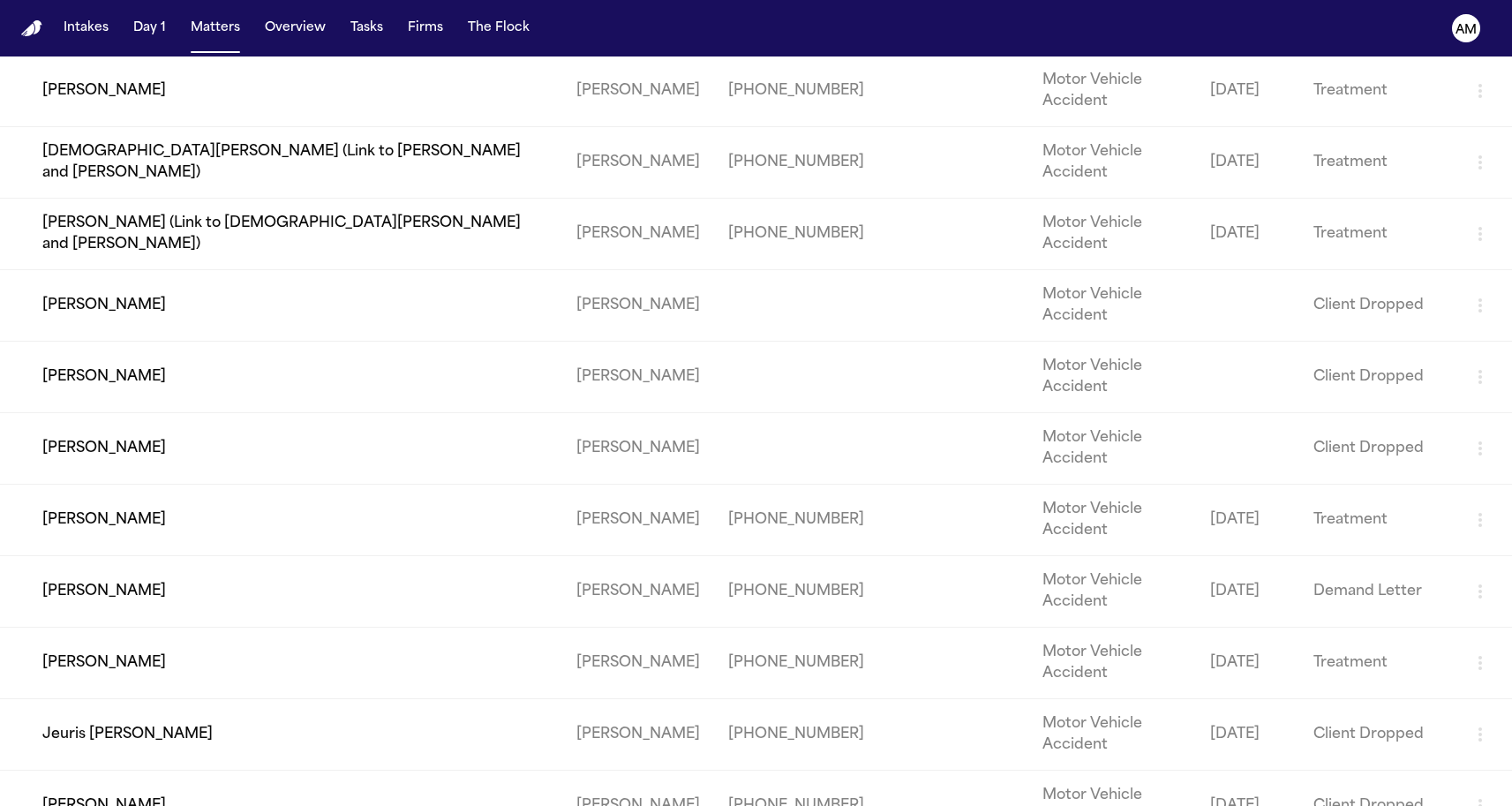
click at [134, 271] on td "Fajah Brown (Link to Christen Alexander and Cameron Howard)" at bounding box center [281, 235] width 562 height 72
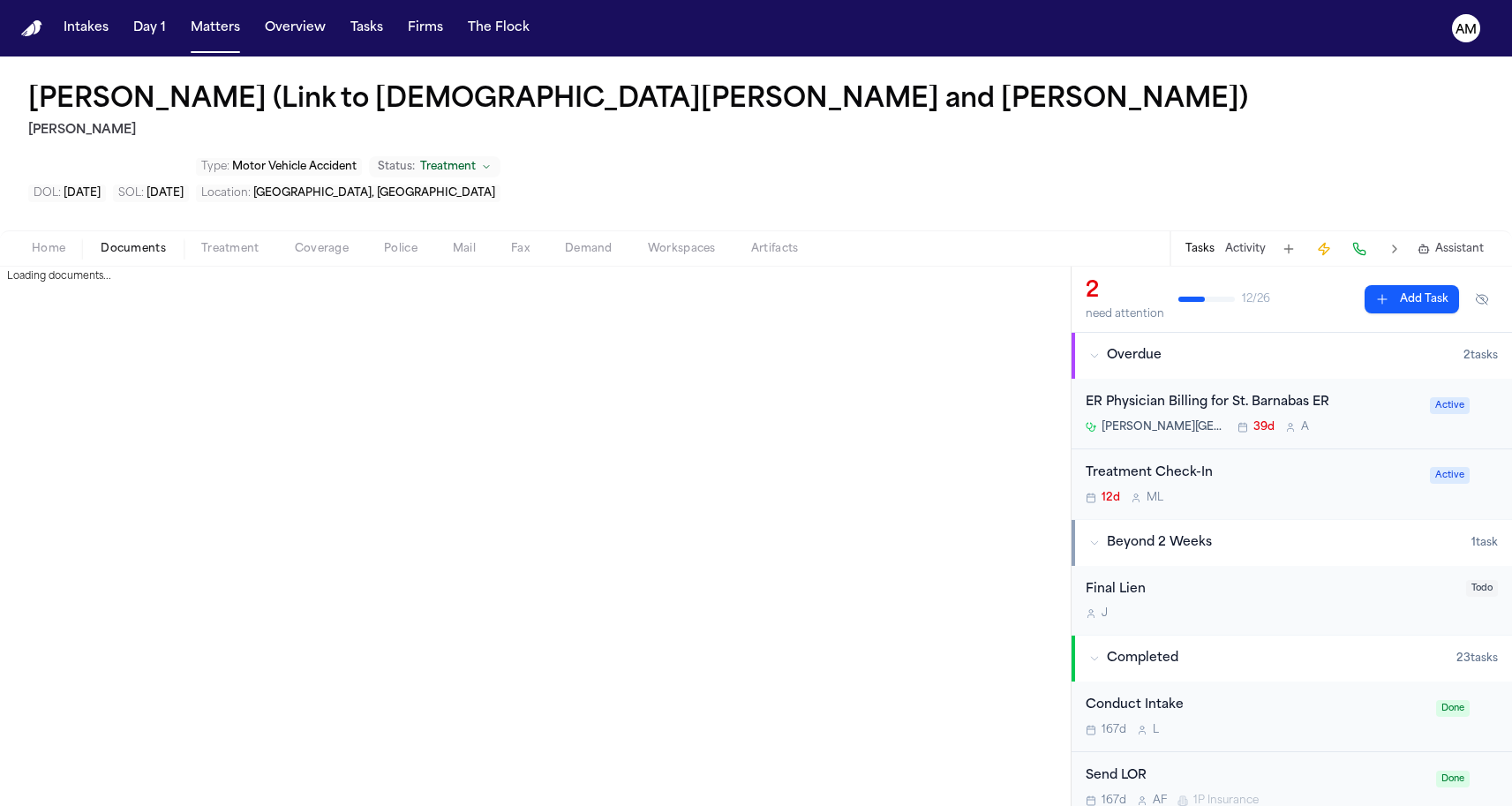
click at [155, 242] on span "Documents" at bounding box center [132, 248] width 65 height 14
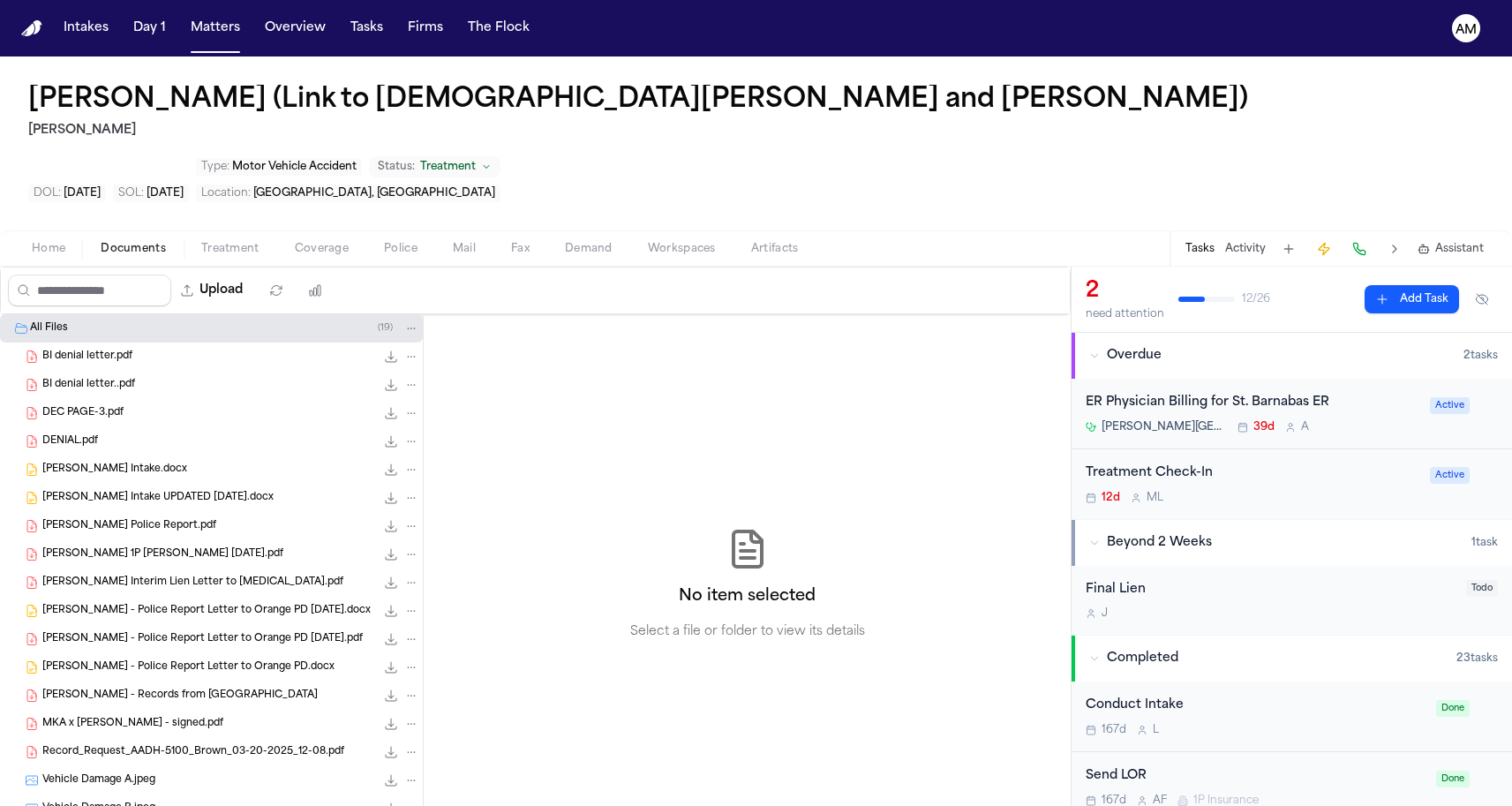
click at [296, 242] on span "Coverage" at bounding box center [322, 248] width 54 height 14
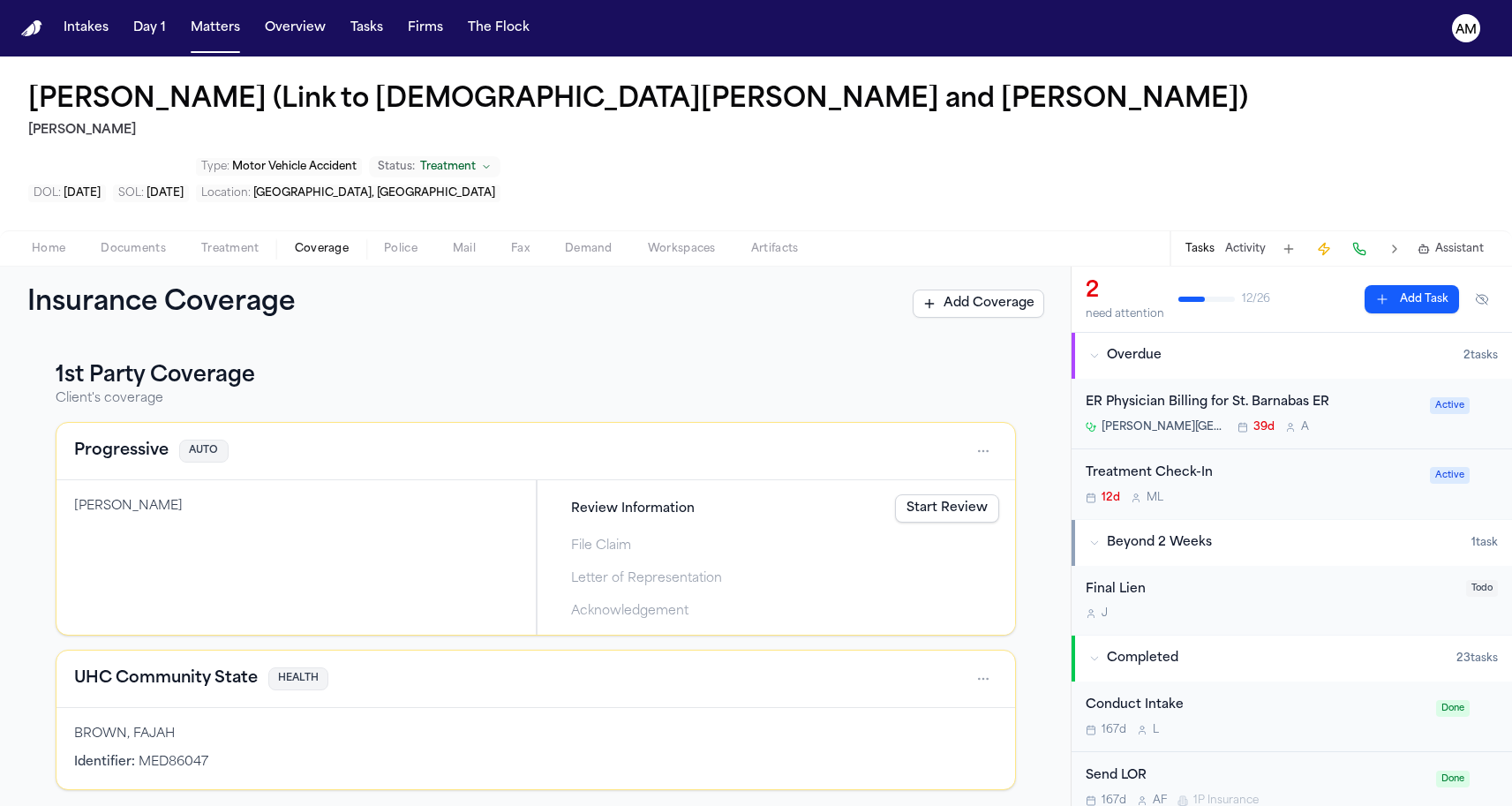
click at [144, 667] on h4 "UHC Community State" at bounding box center [166, 679] width 184 height 25
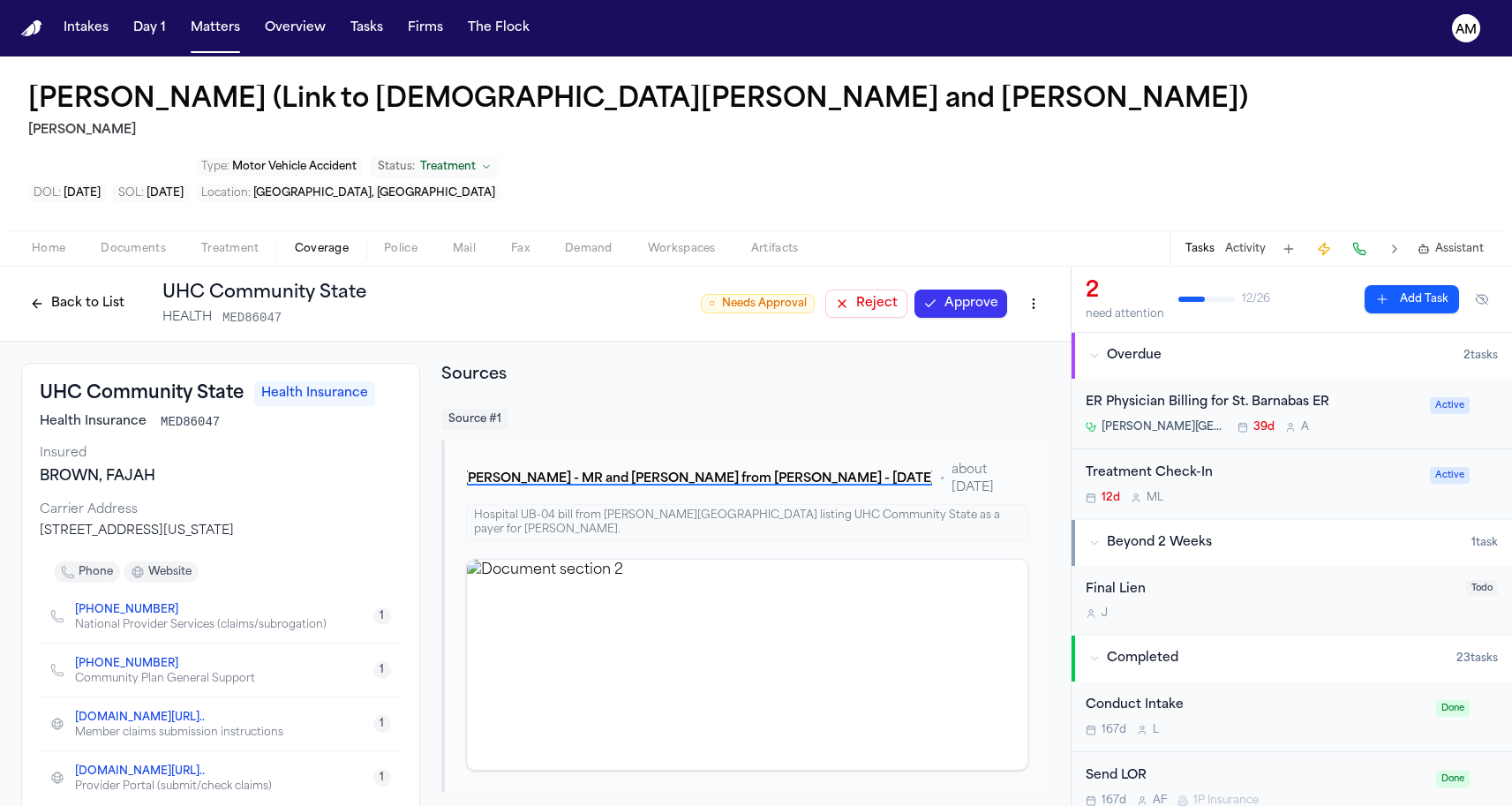
click at [143, 230] on div "Home Documents Treatment Coverage Police Mail Fax Demand Workspaces Artifacts T…" at bounding box center [756, 248] width 1512 height 35
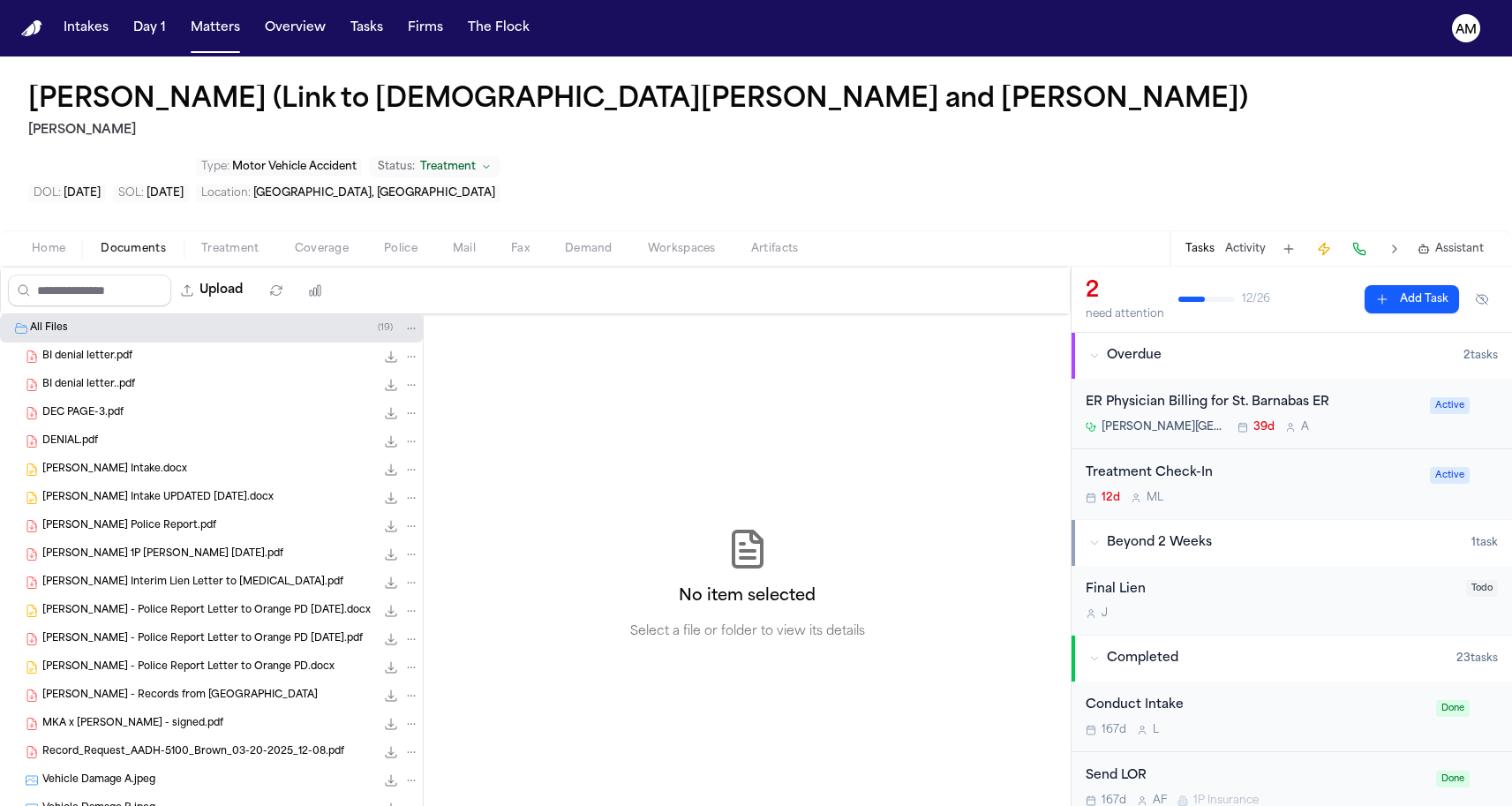
click at [138, 242] on span "Documents" at bounding box center [132, 248] width 65 height 14
click at [143, 376] on div "BI denial letter..pdf 243.5 KB • PDF" at bounding box center [231, 385] width 377 height 17
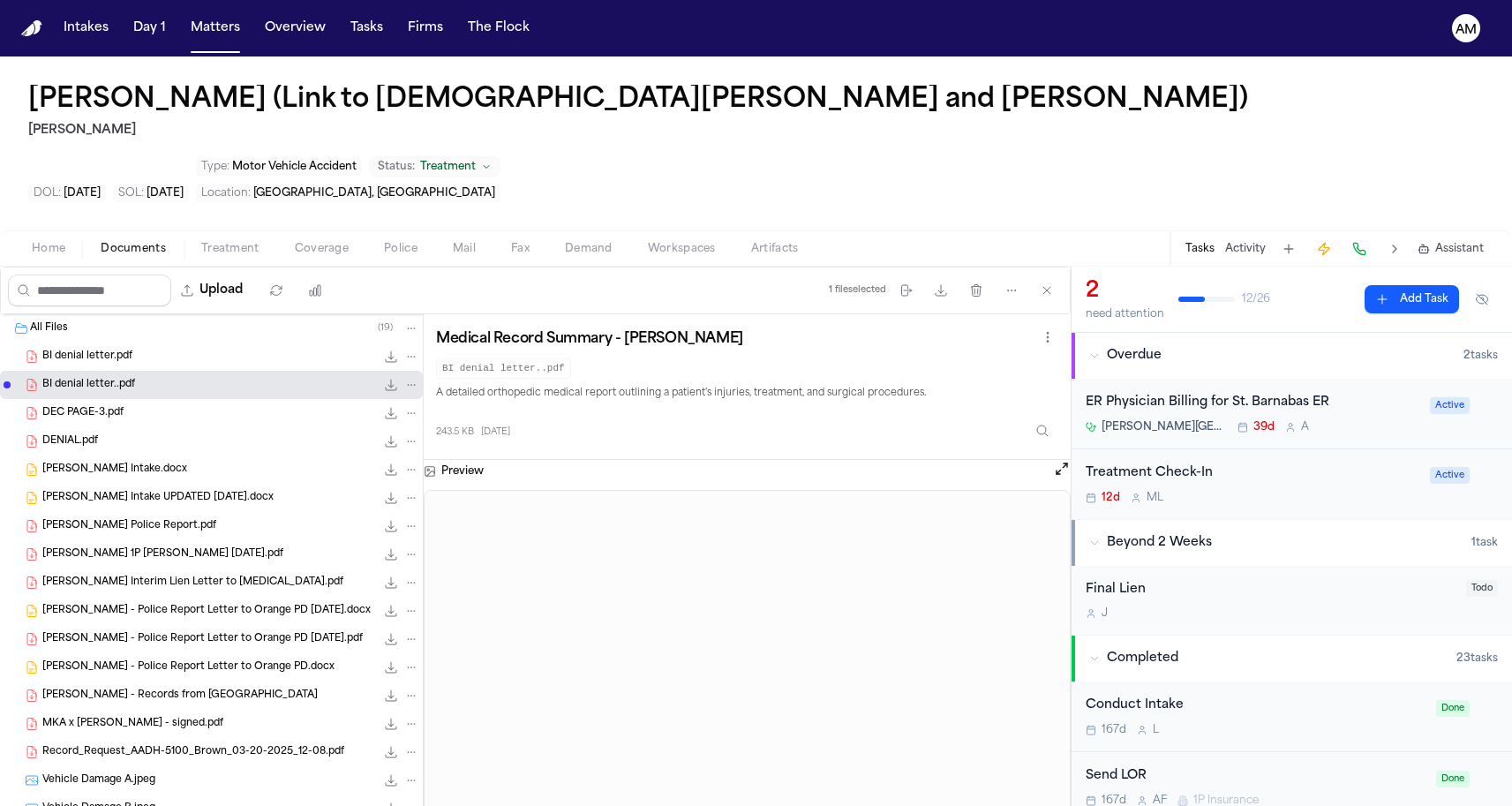
click at [151, 348] on div "BI denial letter.pdf 153.2 KB • PDF" at bounding box center [231, 356] width 377 height 17
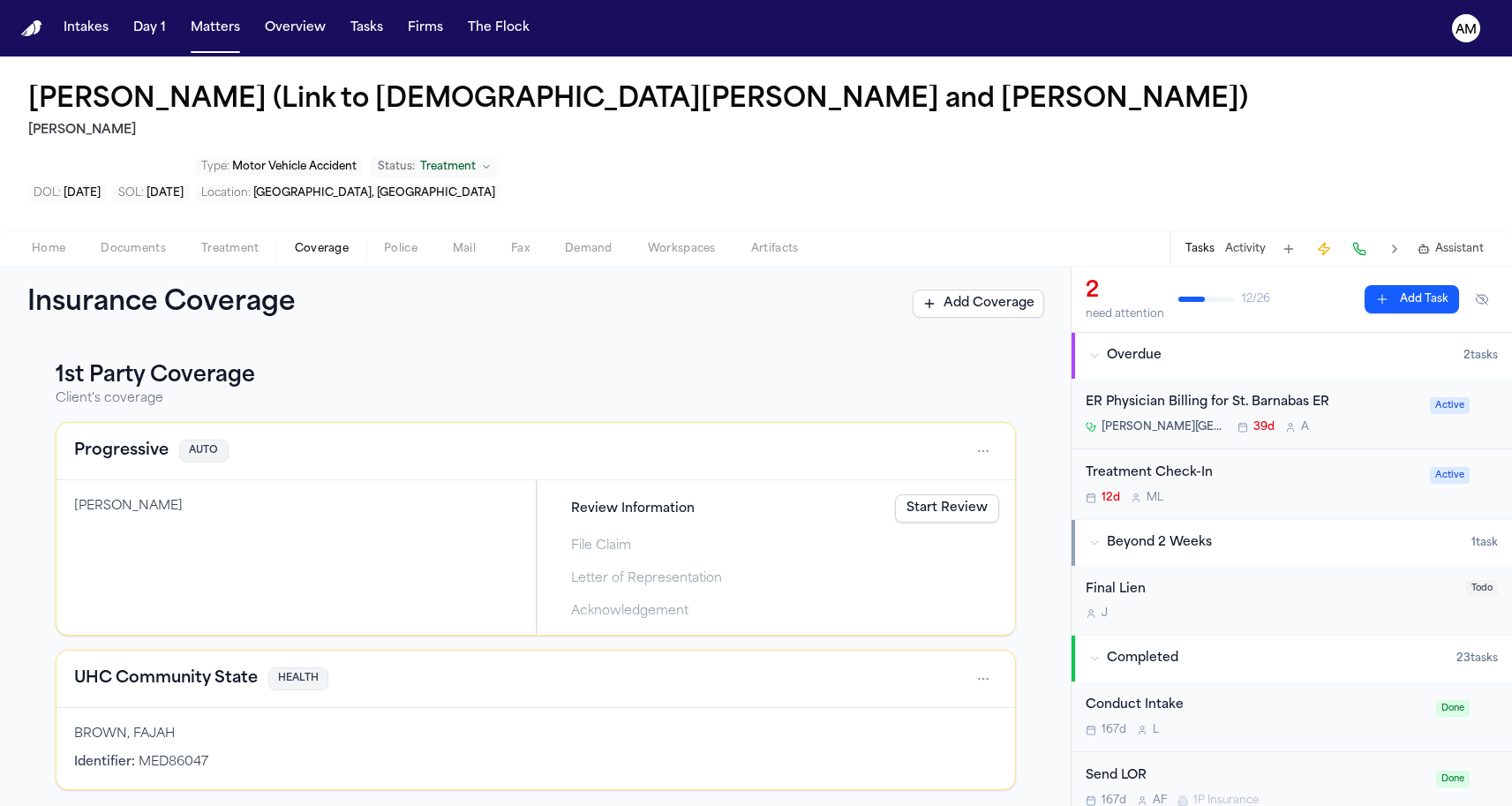
click at [306, 238] on button "Coverage" at bounding box center [321, 248] width 89 height 21
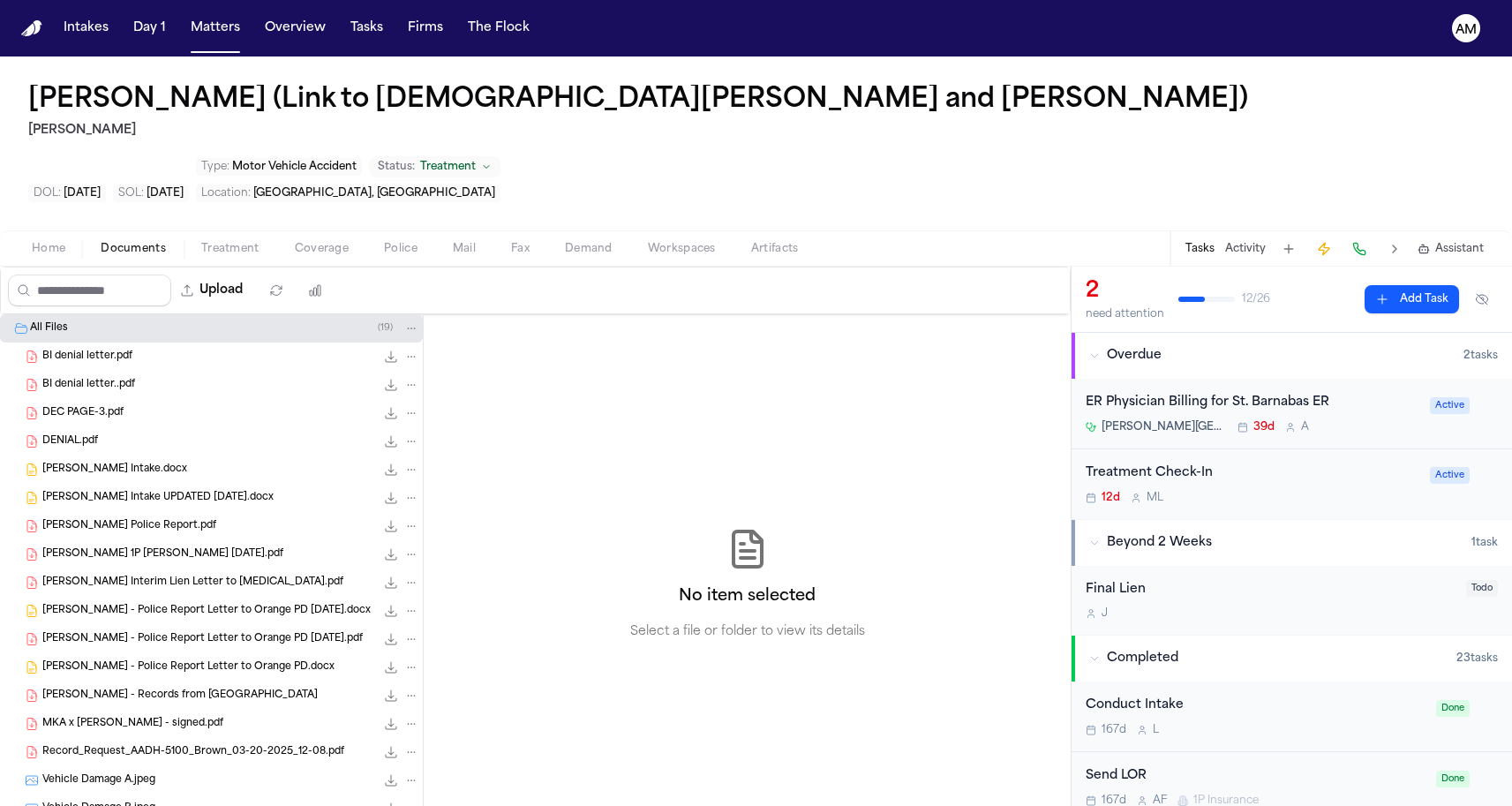
click at [161, 242] on span "Documents" at bounding box center [132, 248] width 65 height 14
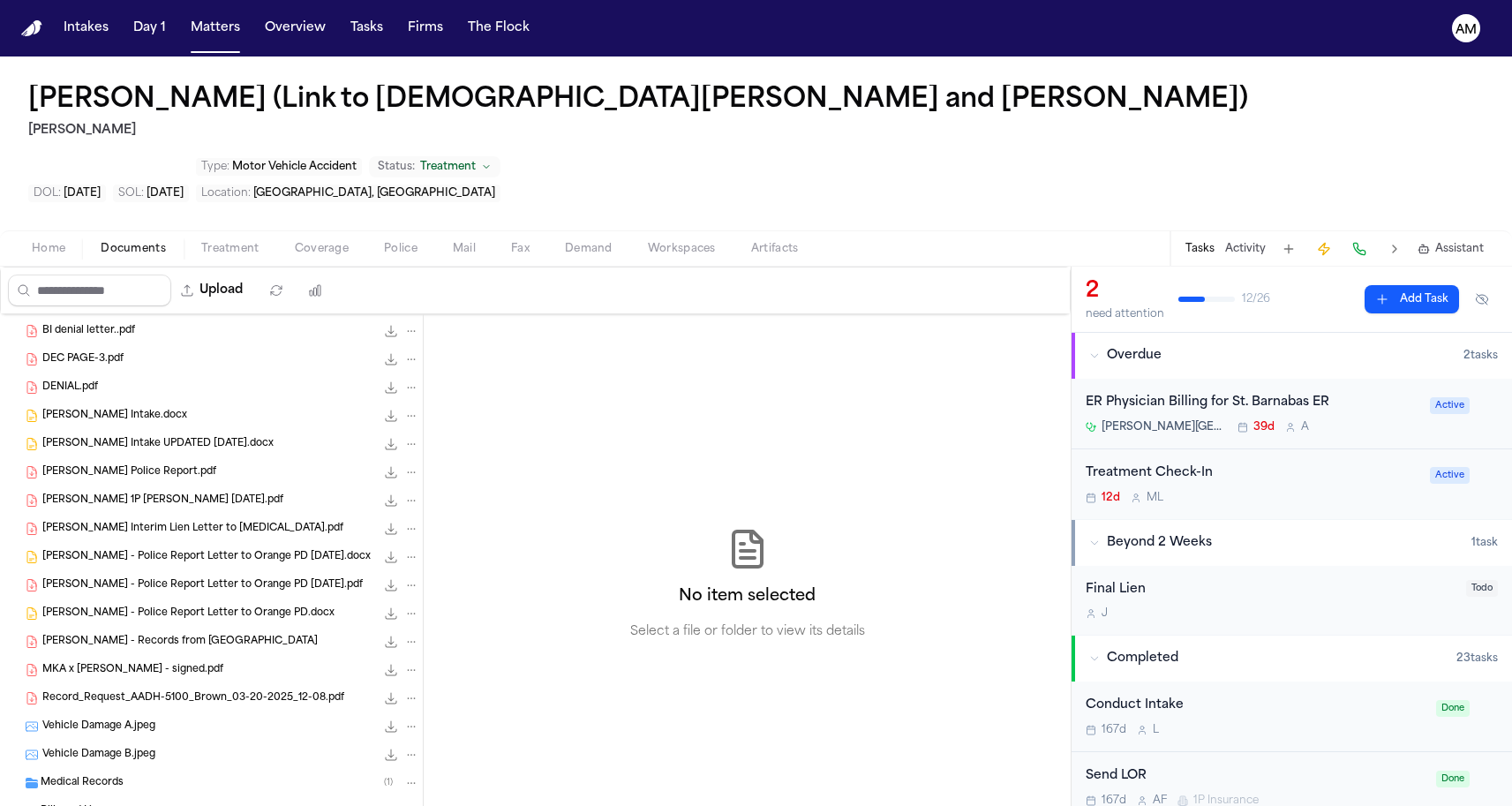
scroll to position [53, 0]
click at [155, 777] on div "Medical Records ( 1 )" at bounding box center [230, 784] width 379 height 16
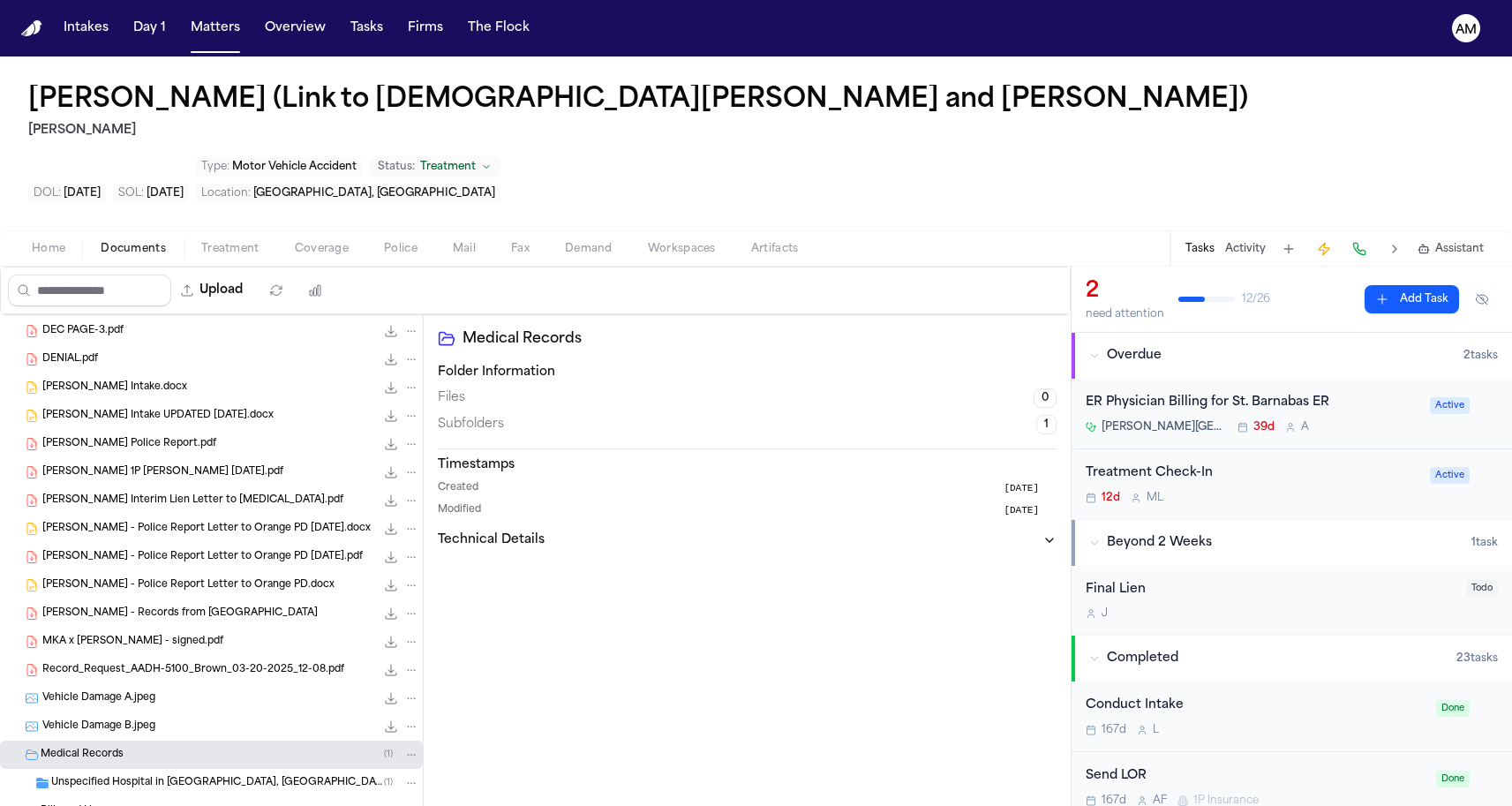
click at [155, 777] on span "Unspecified Hospital in Orange, NJ" at bounding box center [218, 784] width 333 height 15
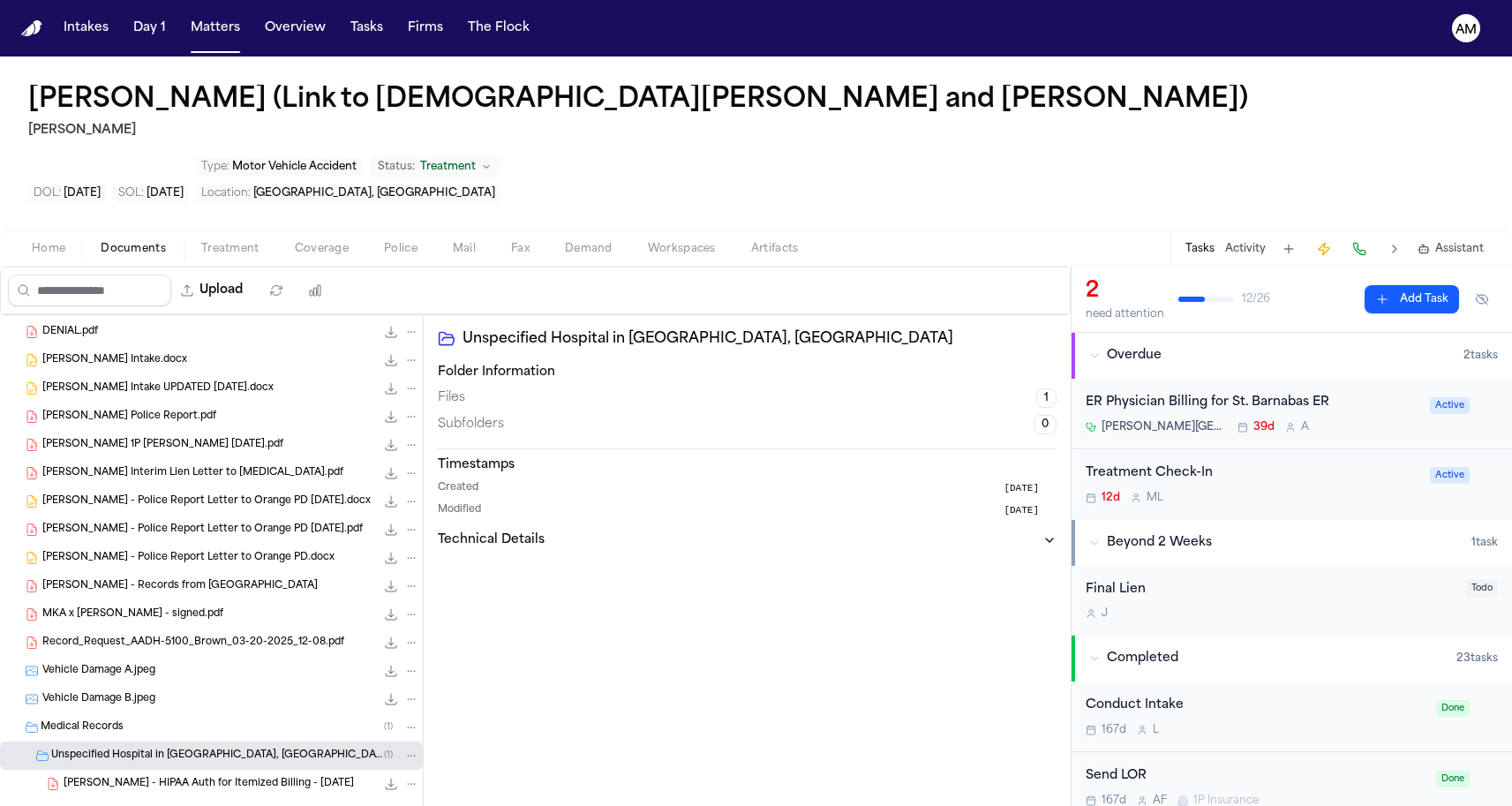
click at [141, 804] on div "Bills and Liens ( 1 )" at bounding box center [230, 812] width 379 height 16
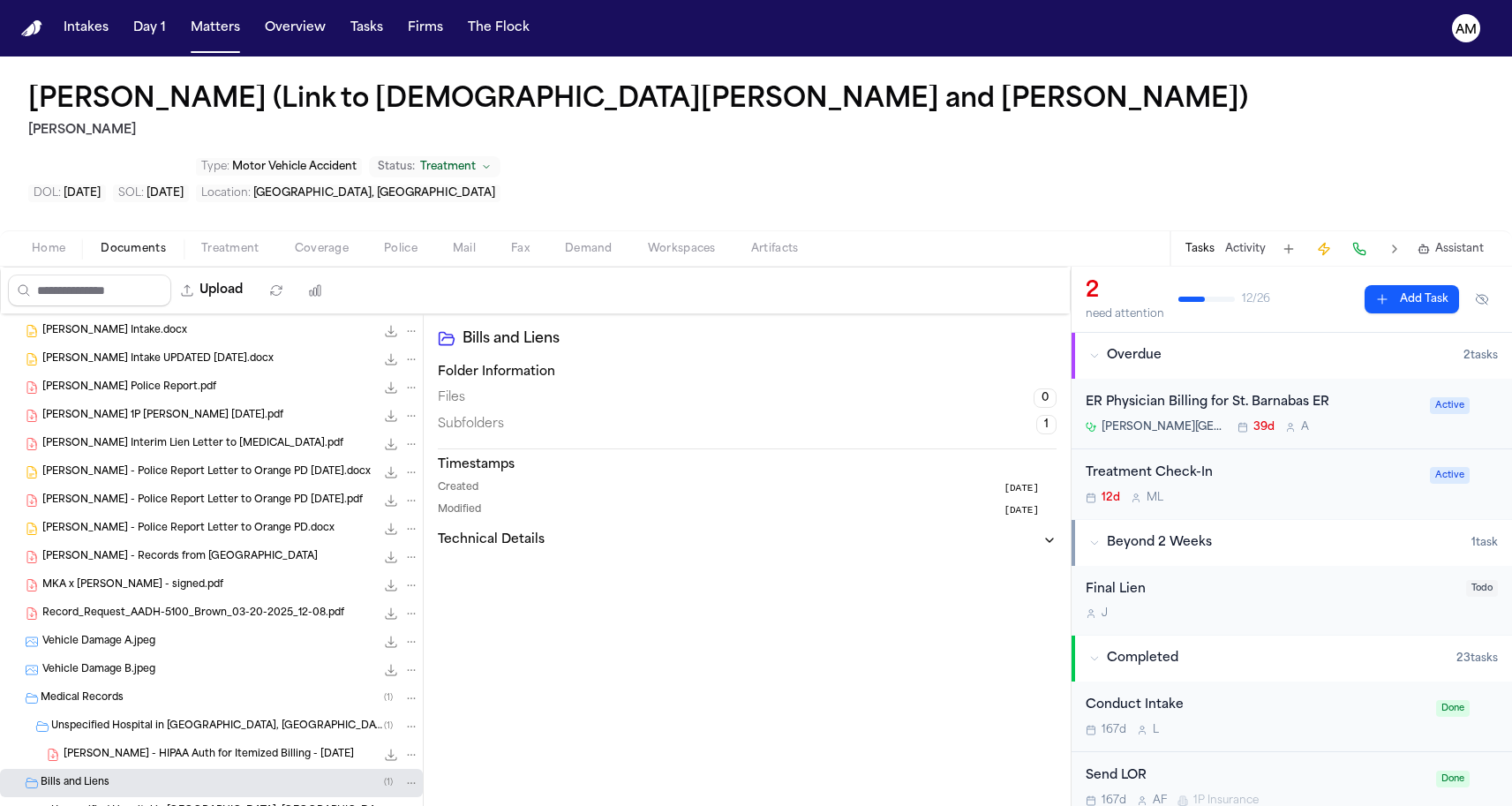
click at [141, 804] on span "Unspecified Hospital in Orange, NJ" at bounding box center [218, 812] width 333 height 15
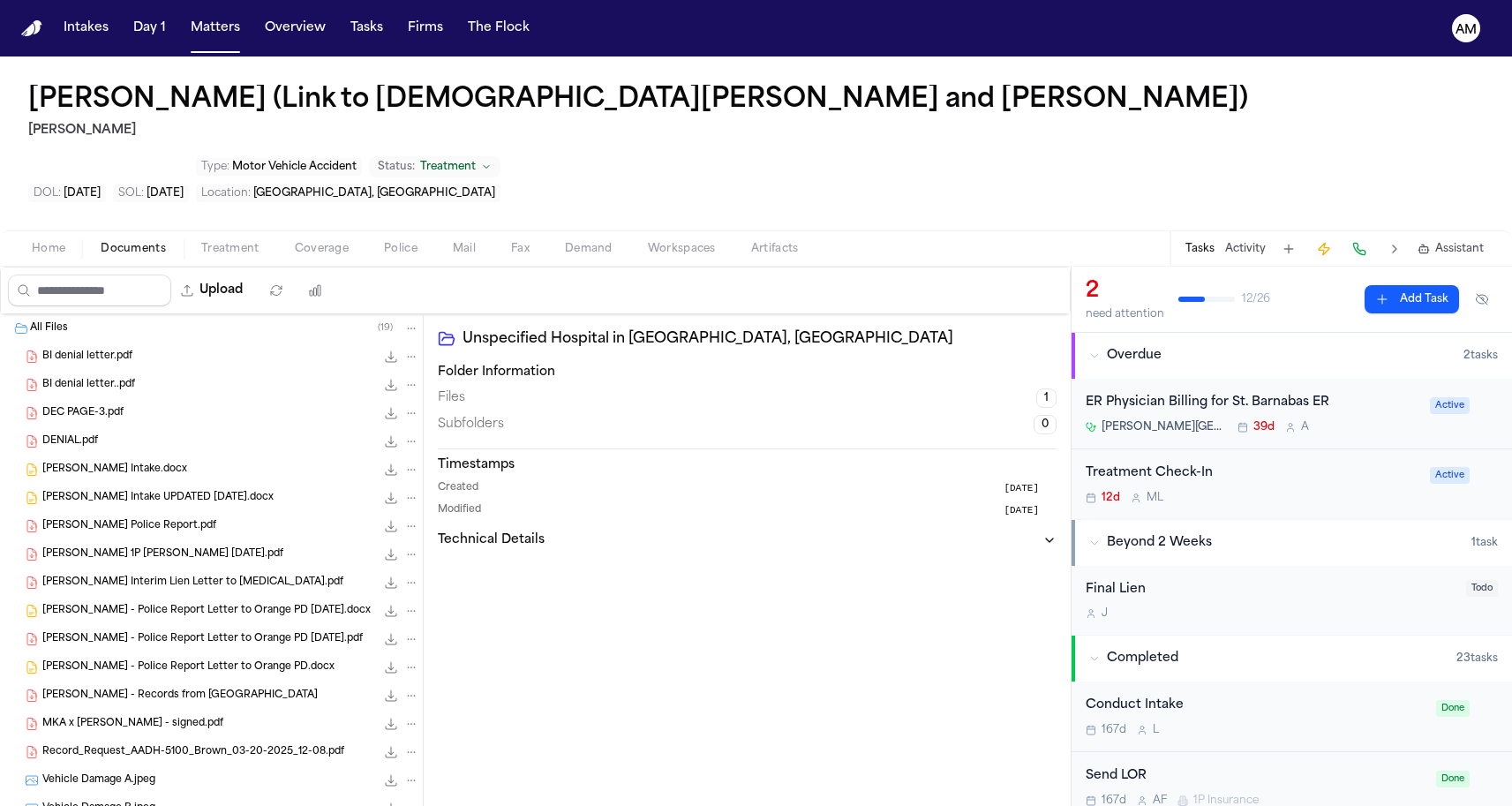
scroll to position [0, 0]
click at [188, 40] on button "Matters" at bounding box center [215, 28] width 63 height 32
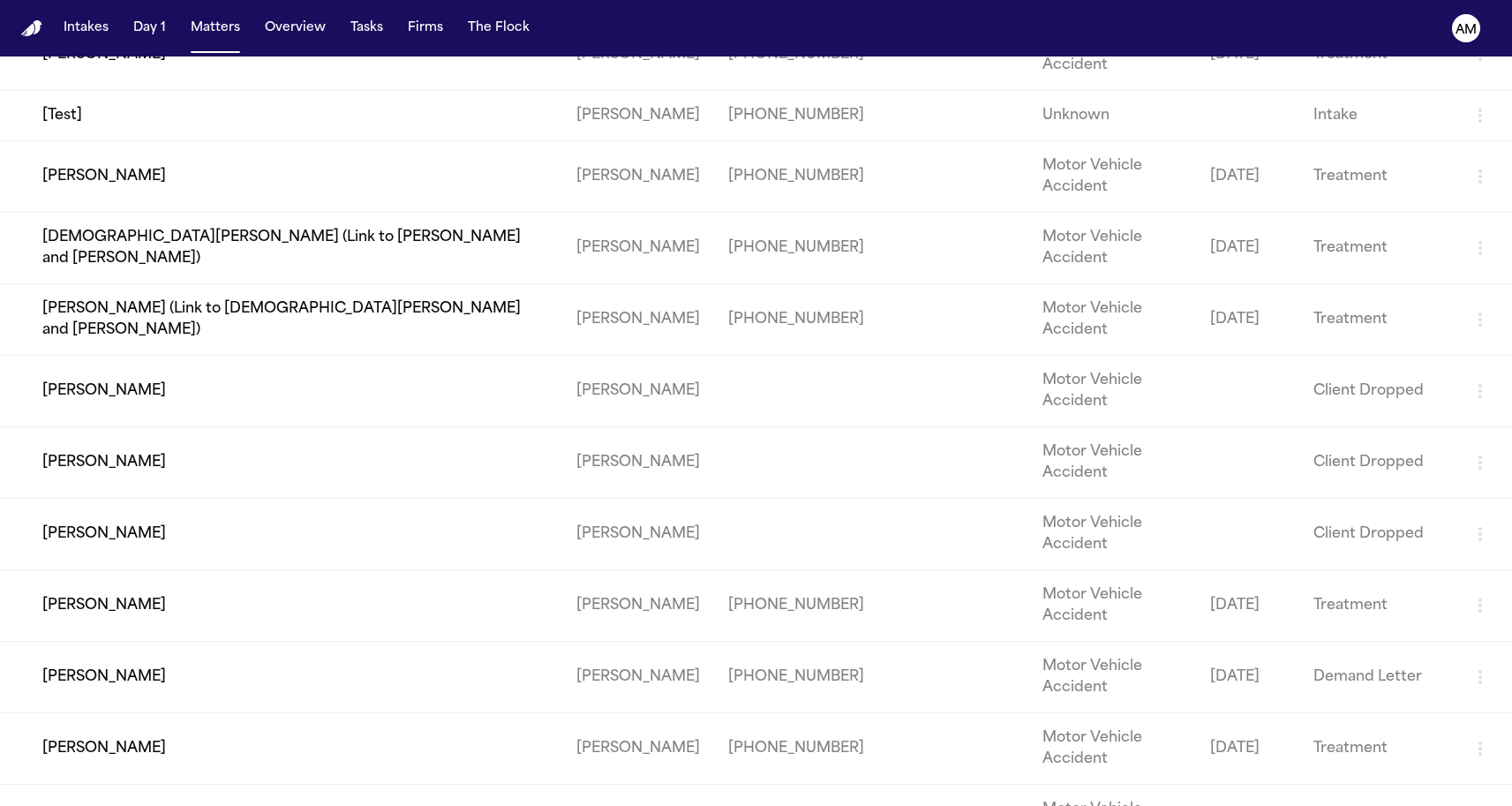
scroll to position [1914, 0]
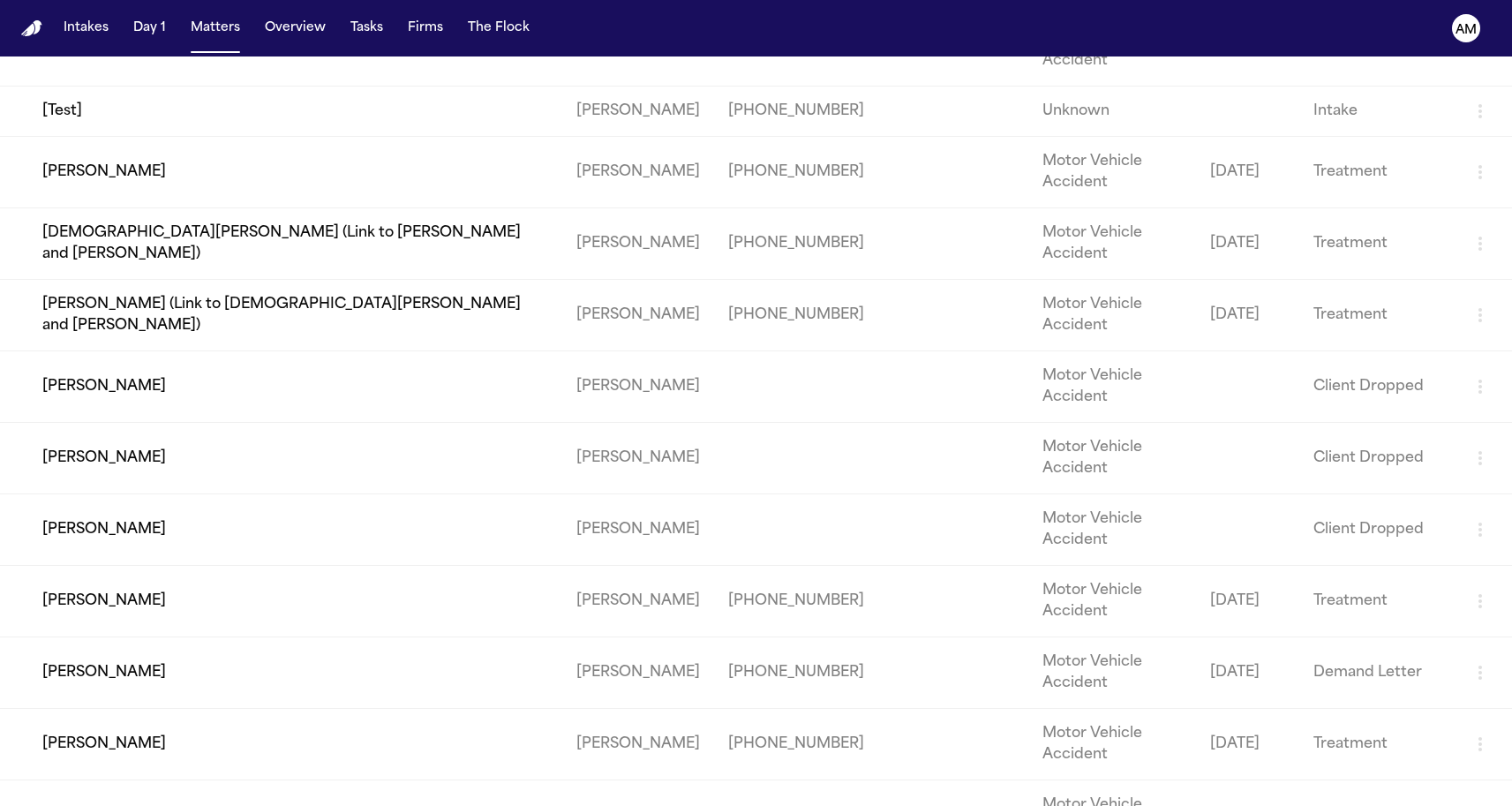
click at [196, 280] on td "Christen Alexander (Link to Fajah Brown and Cameron Howard)" at bounding box center [281, 244] width 562 height 72
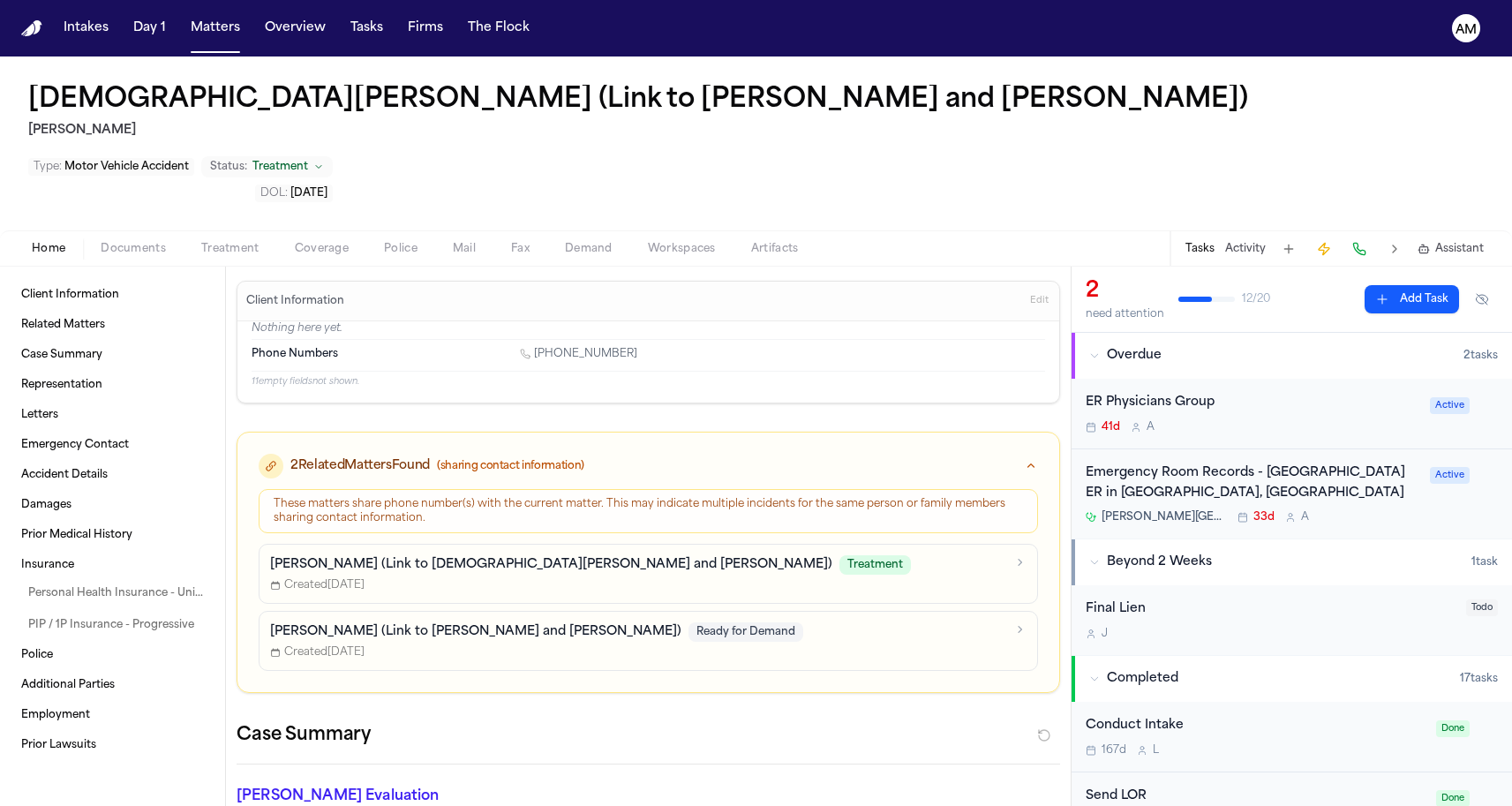
click at [316, 242] on span "Coverage" at bounding box center [322, 248] width 54 height 14
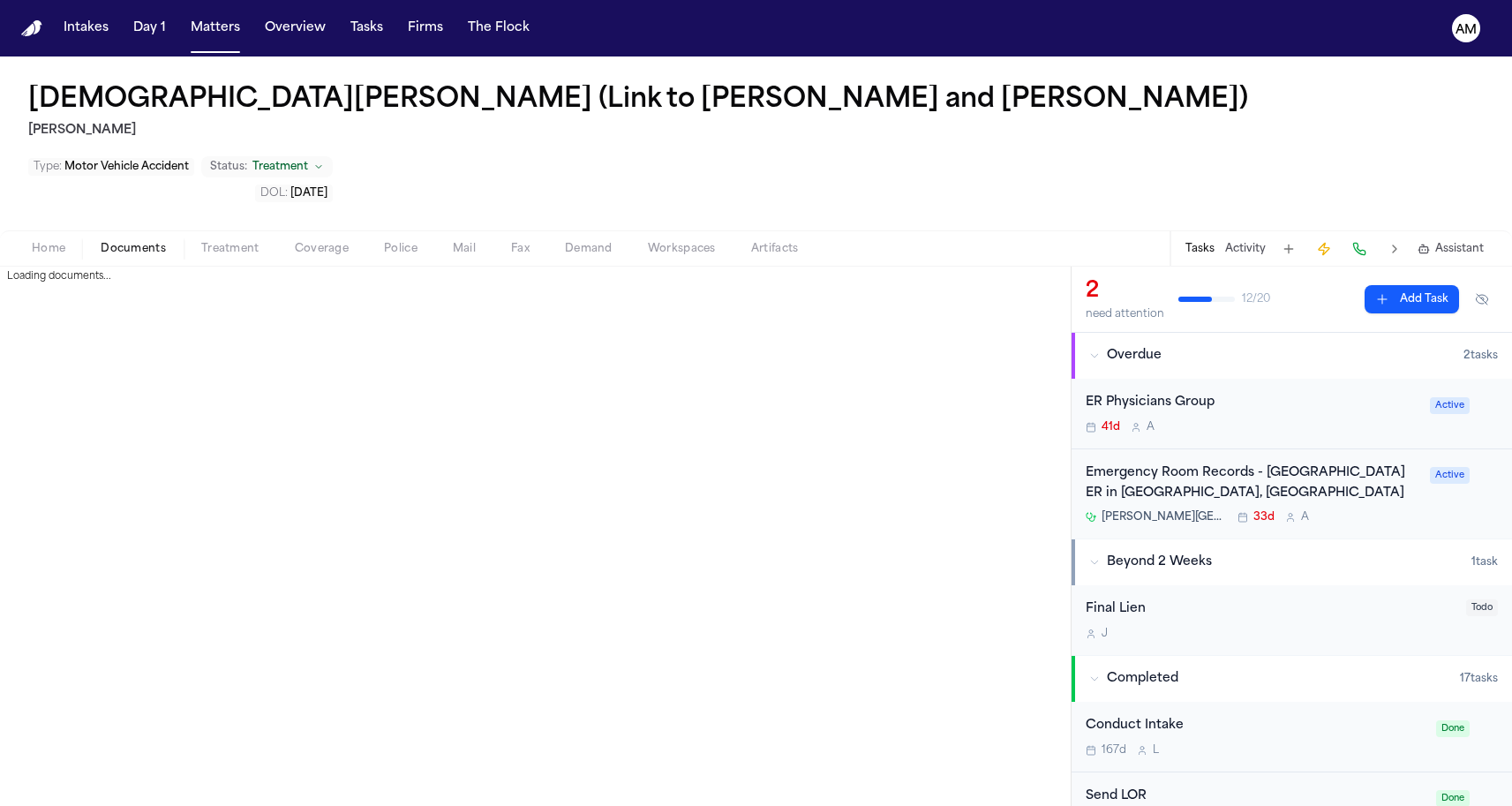
click at [147, 258] on span "button" at bounding box center [133, 259] width 86 height 2
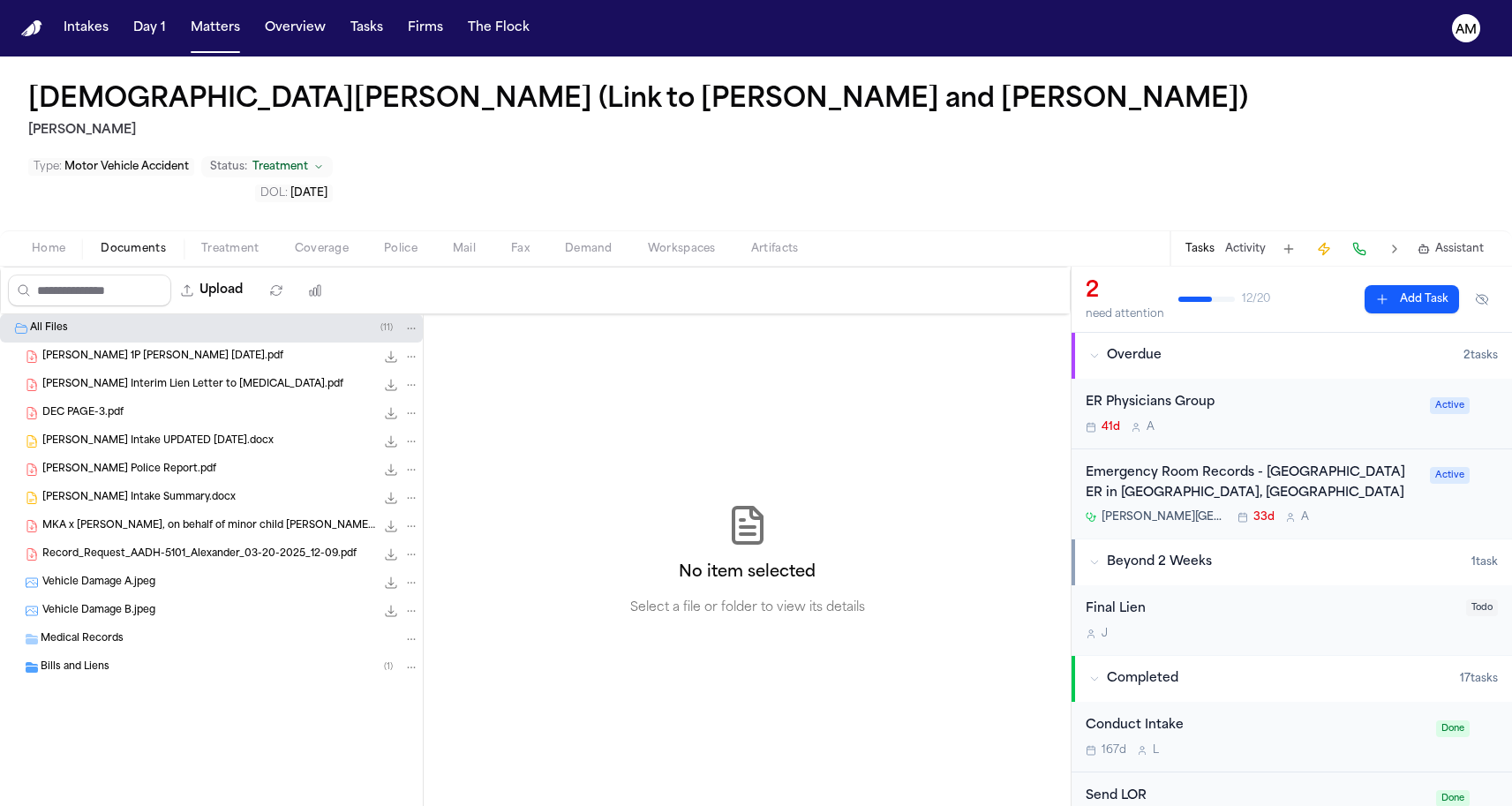
click at [88, 661] on span "Bills and Liens" at bounding box center [74, 668] width 69 height 15
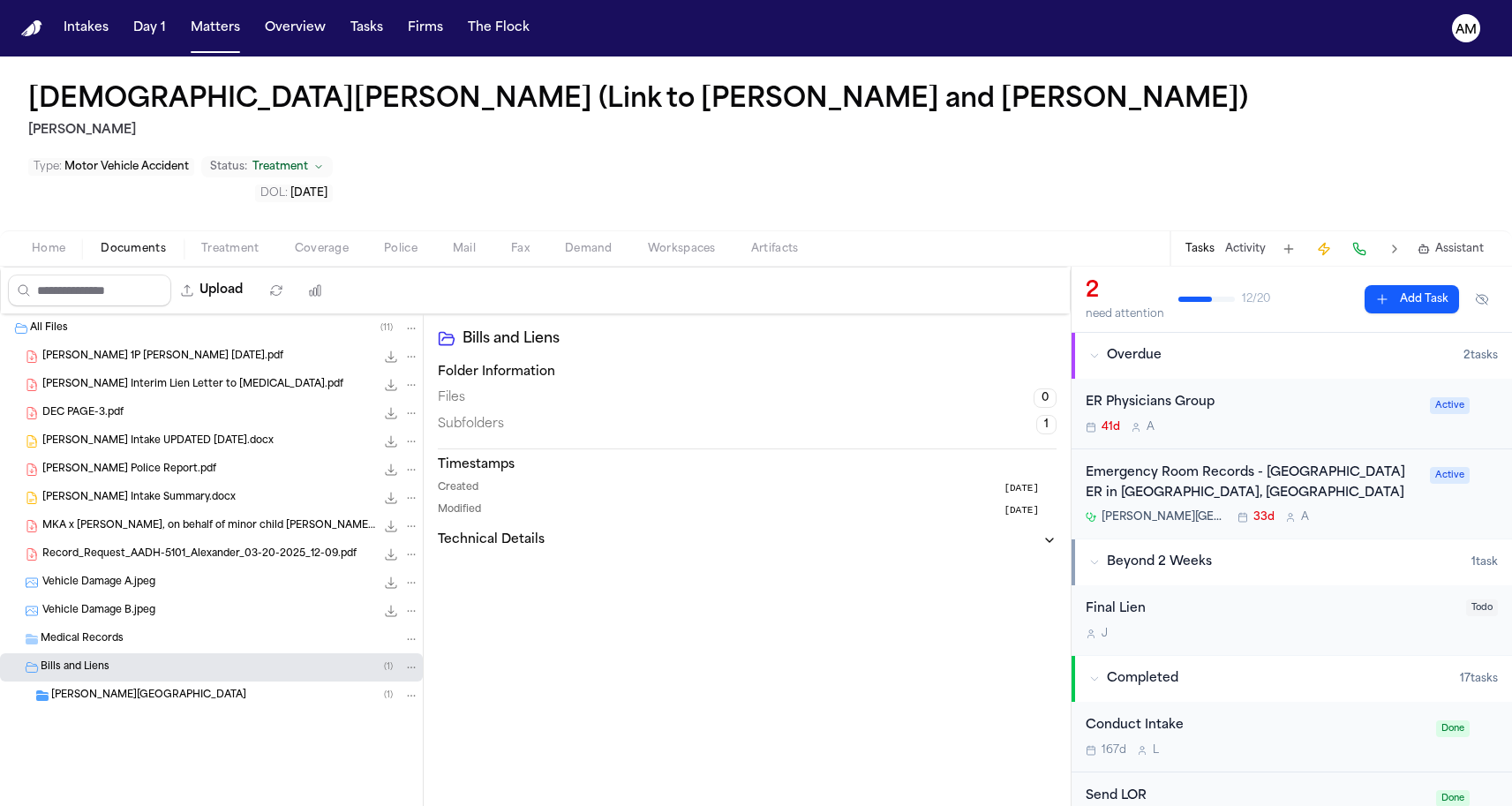
click at [107, 689] on span "Cooperman Barnabas Medical Center" at bounding box center [149, 697] width 195 height 15
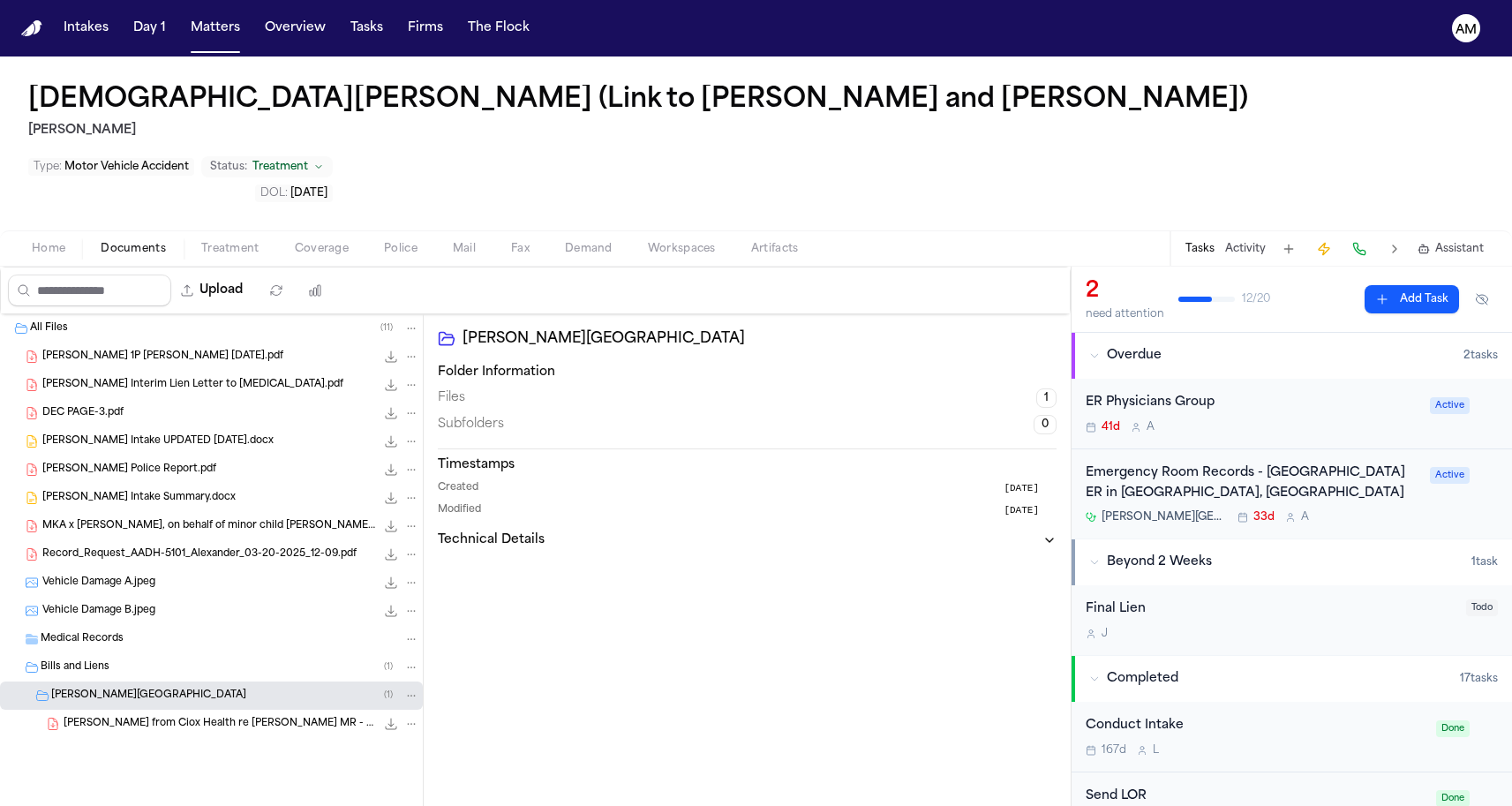
click at [229, 348] on div "C. Alexander 1P LOR 3-19-25.pdf 161.6 KB • PDF" at bounding box center [231, 356] width 377 height 17
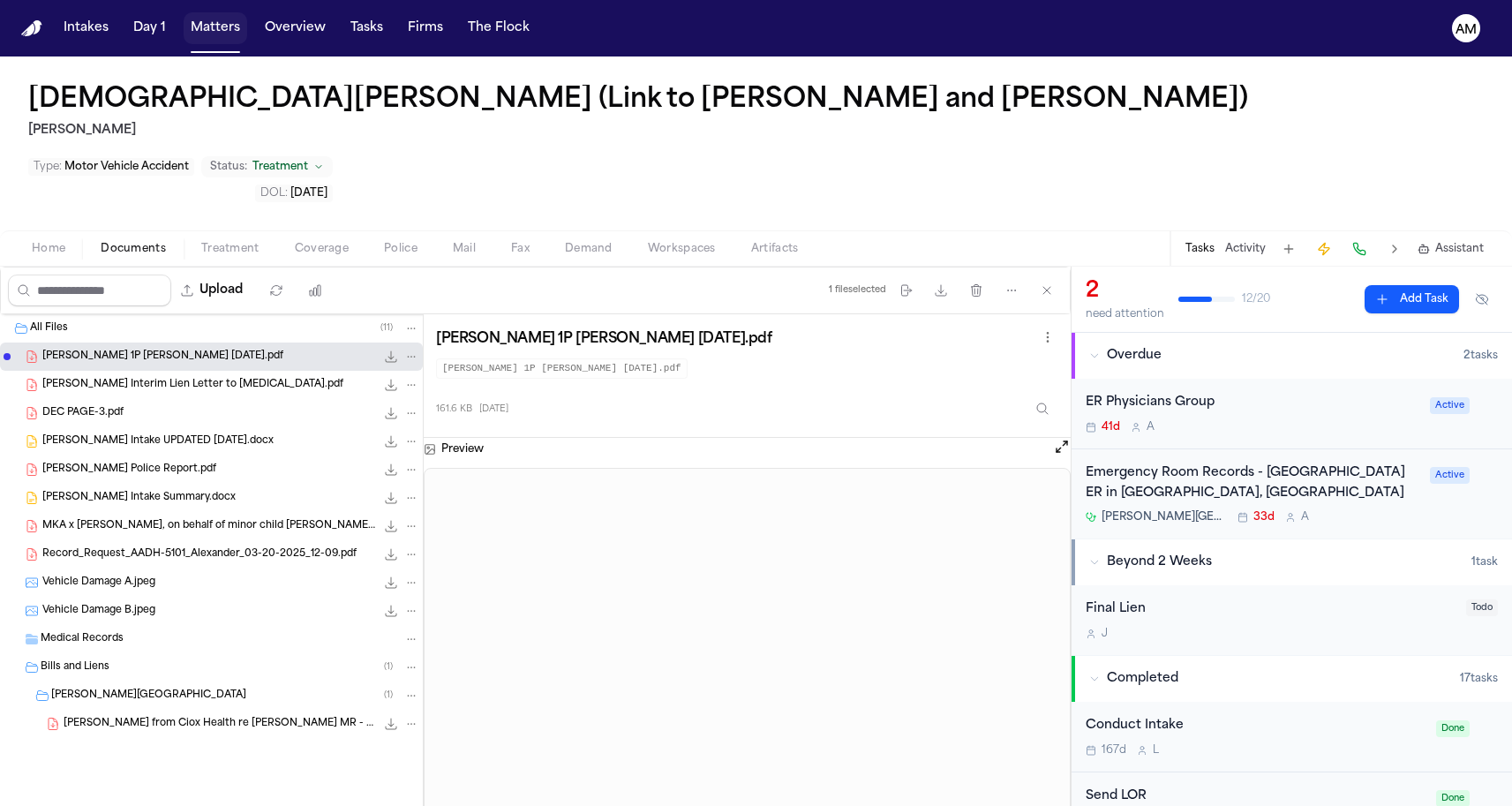
click at [228, 30] on button "Matters" at bounding box center [215, 28] width 63 height 32
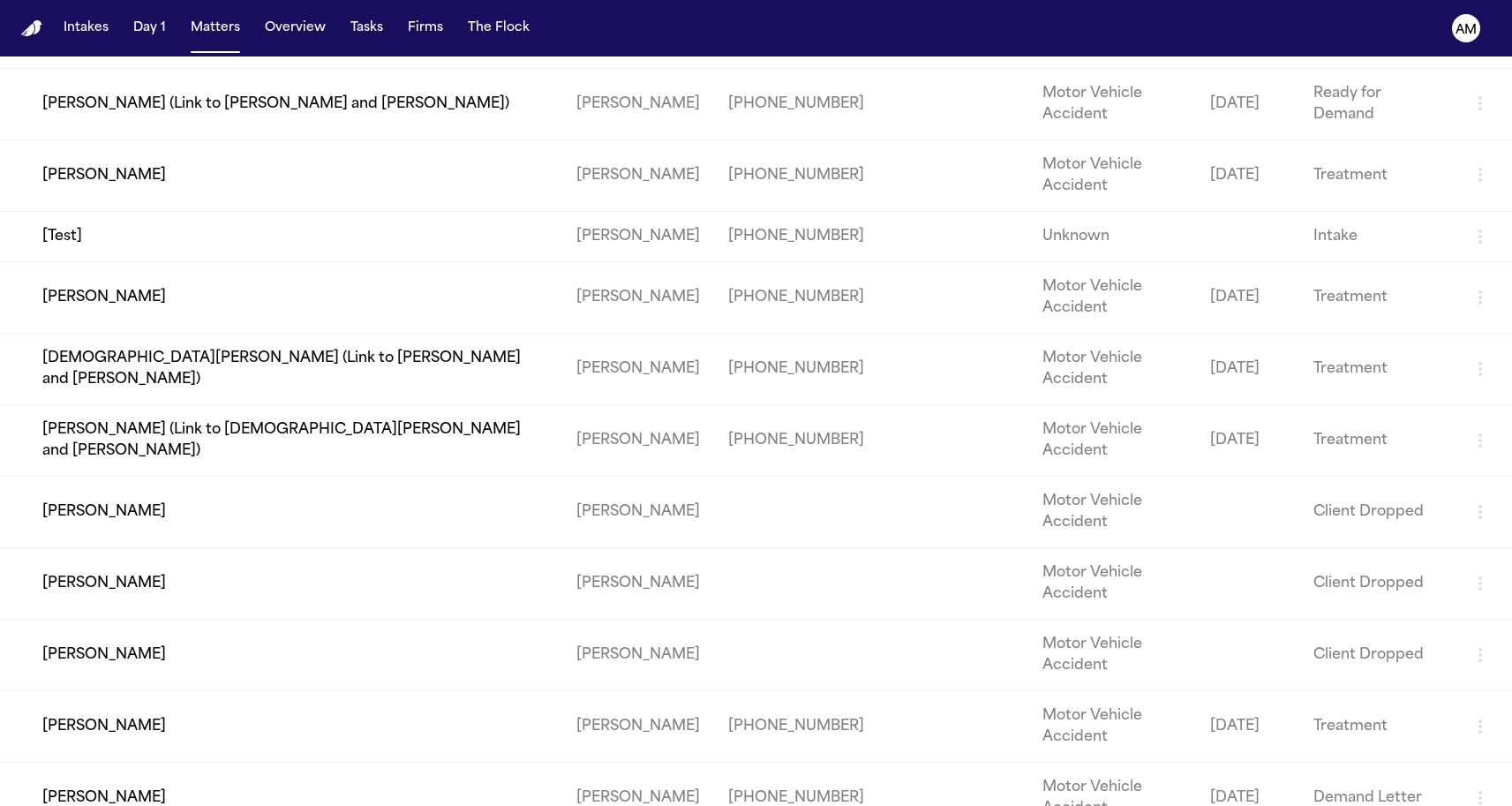
scroll to position [1797, 0]
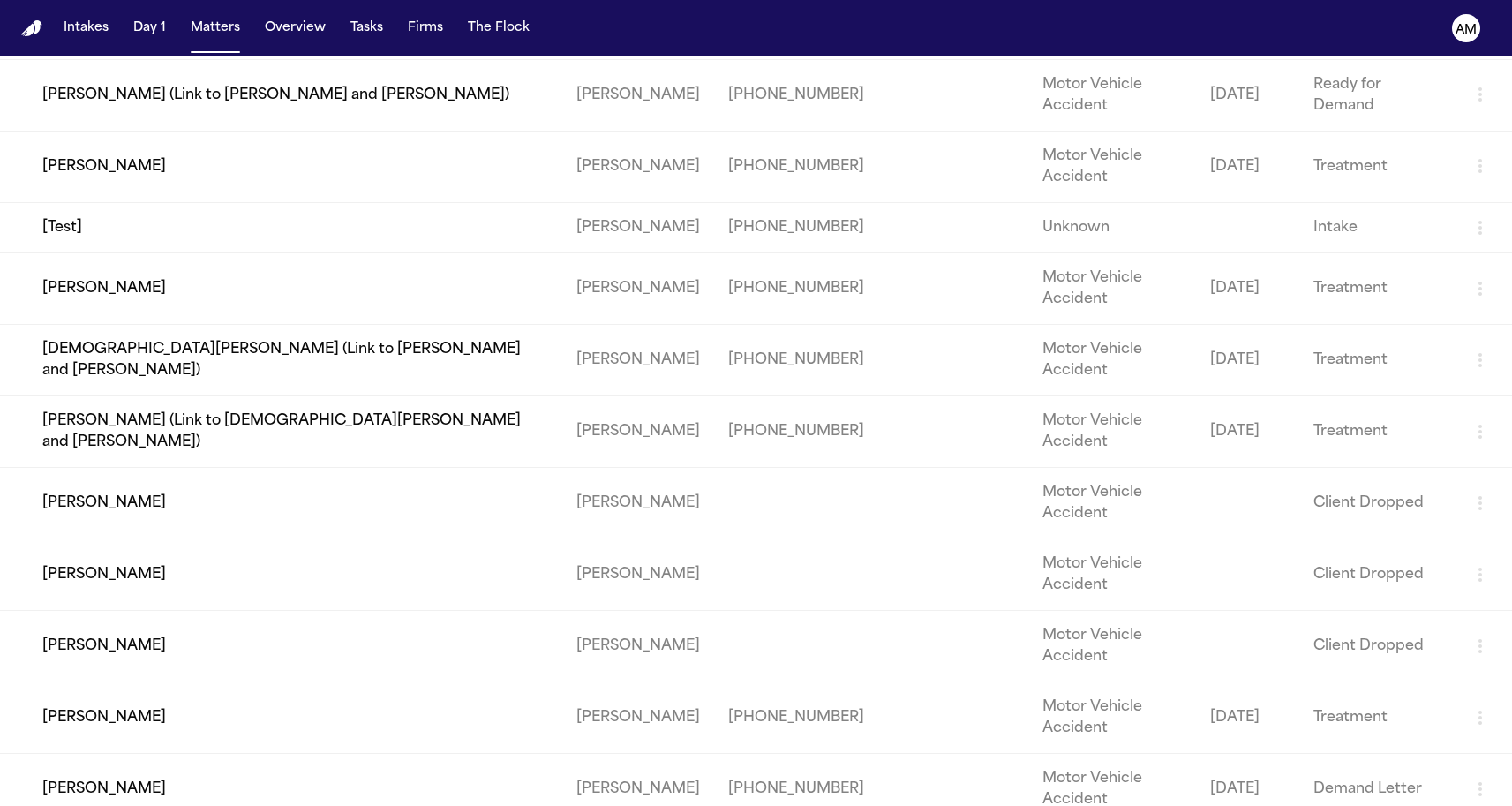
click at [115, 202] on td "Leo D Cruz" at bounding box center [281, 167] width 562 height 72
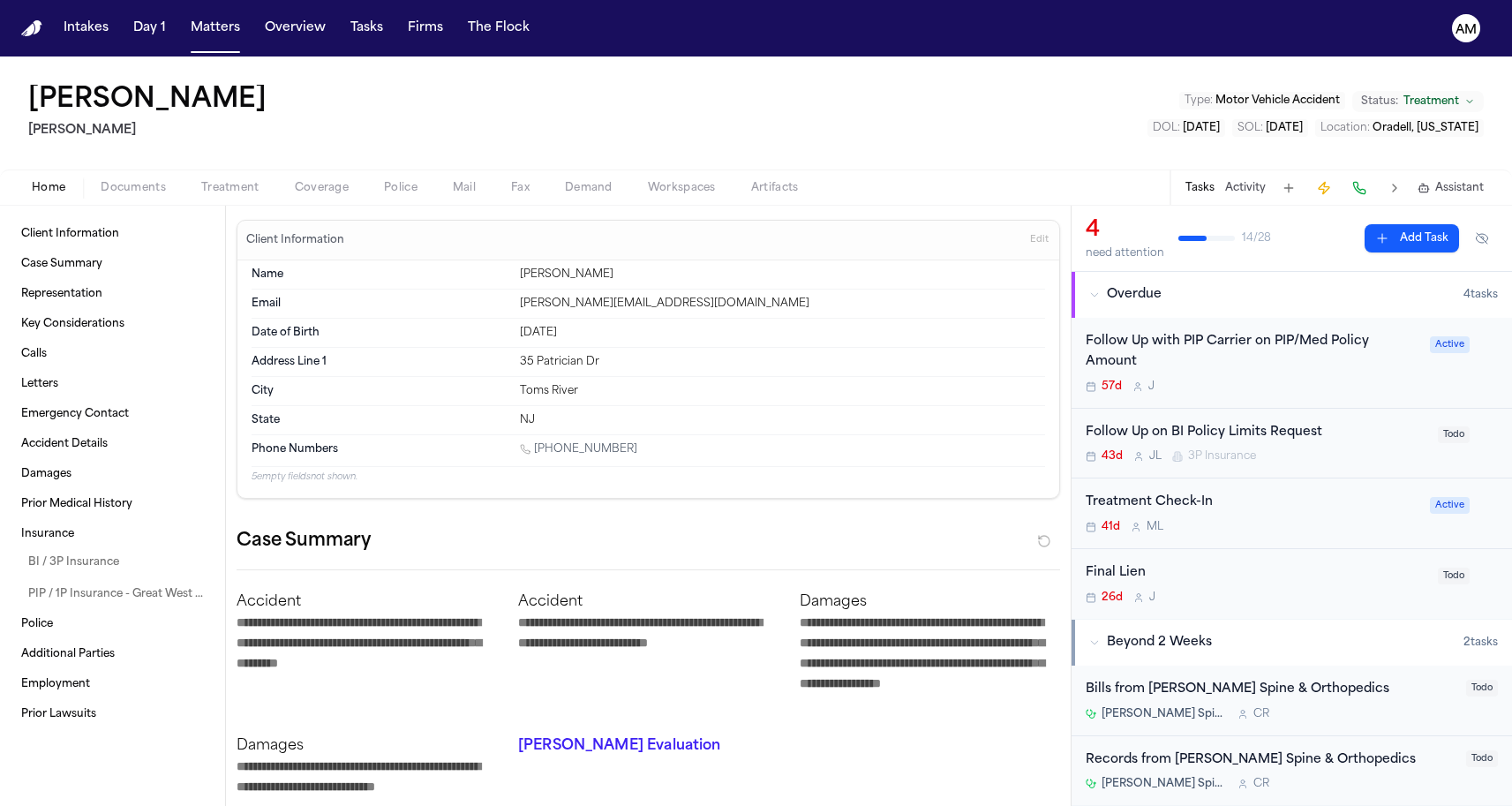
click at [304, 176] on div "Home Documents Treatment Coverage Police Mail Fax Demand Workspaces Artifacts T…" at bounding box center [756, 187] width 1512 height 35
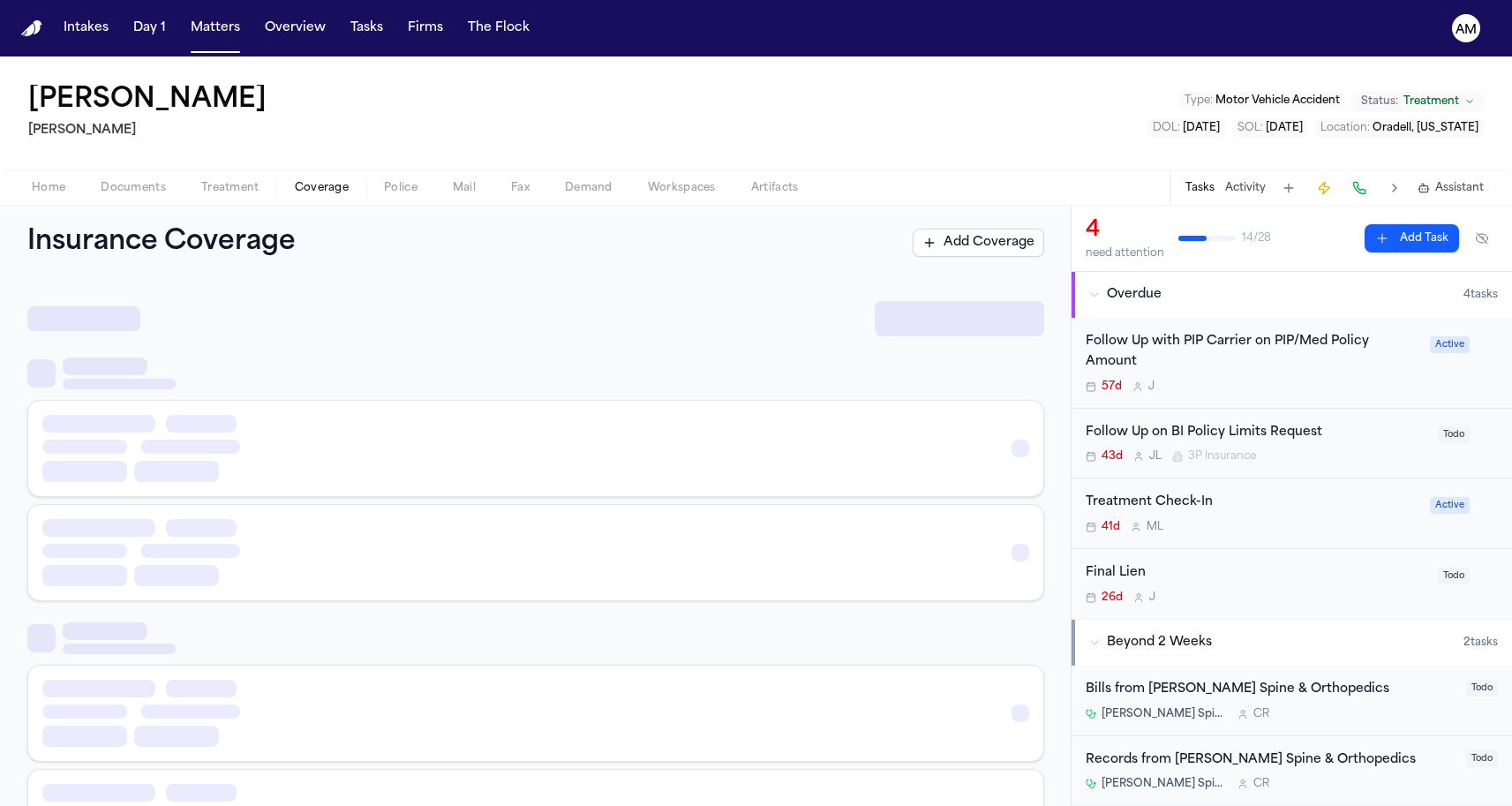
click at [304, 198] on span "button" at bounding box center [322, 198] width 75 height 2
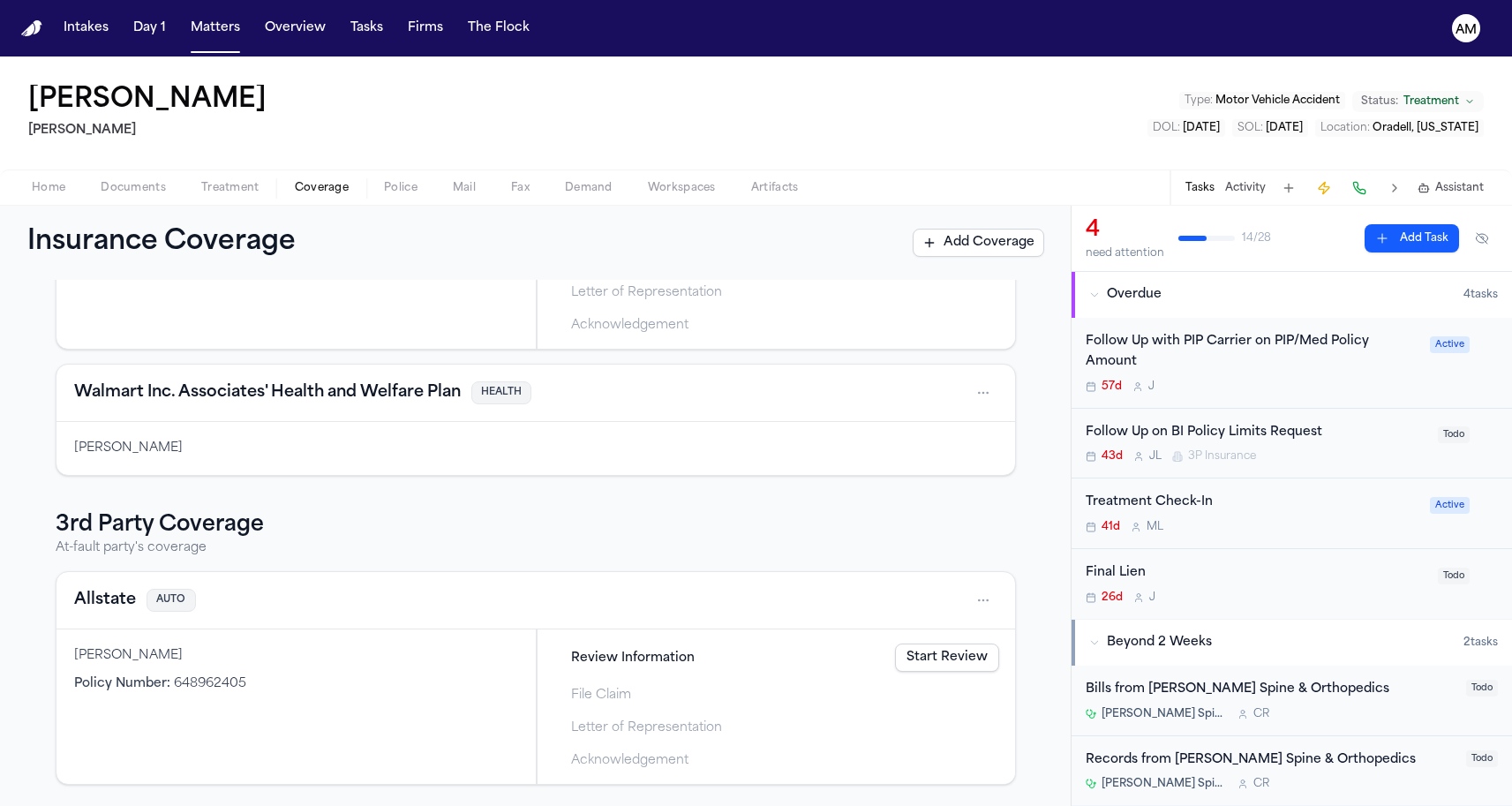
scroll to position [225, 0]
click at [563, 401] on div "Walmart Inc. Associates' Health and Welfare Plan HEALTH" at bounding box center [536, 393] width 923 height 29
click at [319, 404] on h4 "Walmart Inc. Associates' Health and Welfare Plan" at bounding box center [268, 393] width 386 height 25
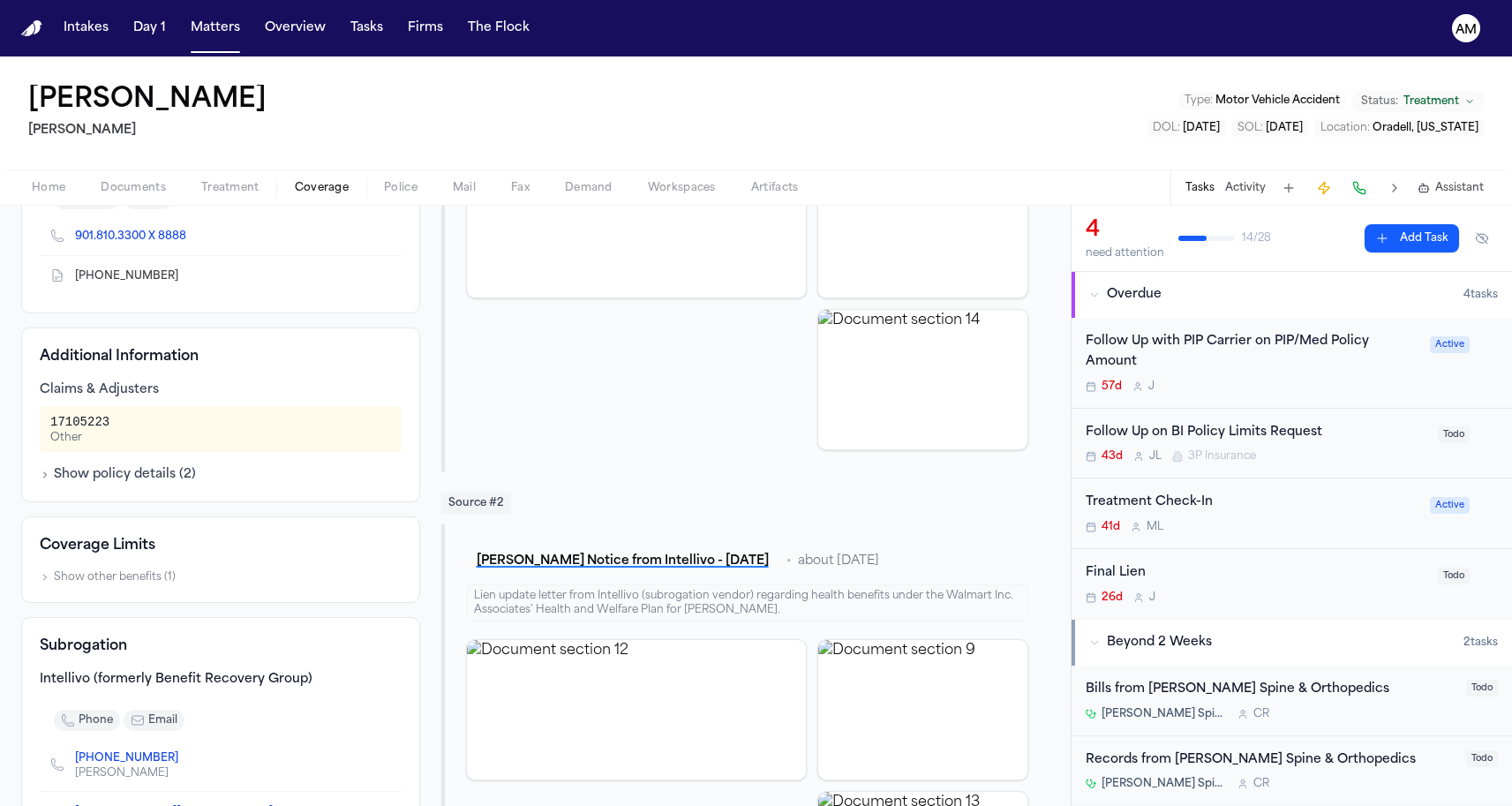
scroll to position [324, 0]
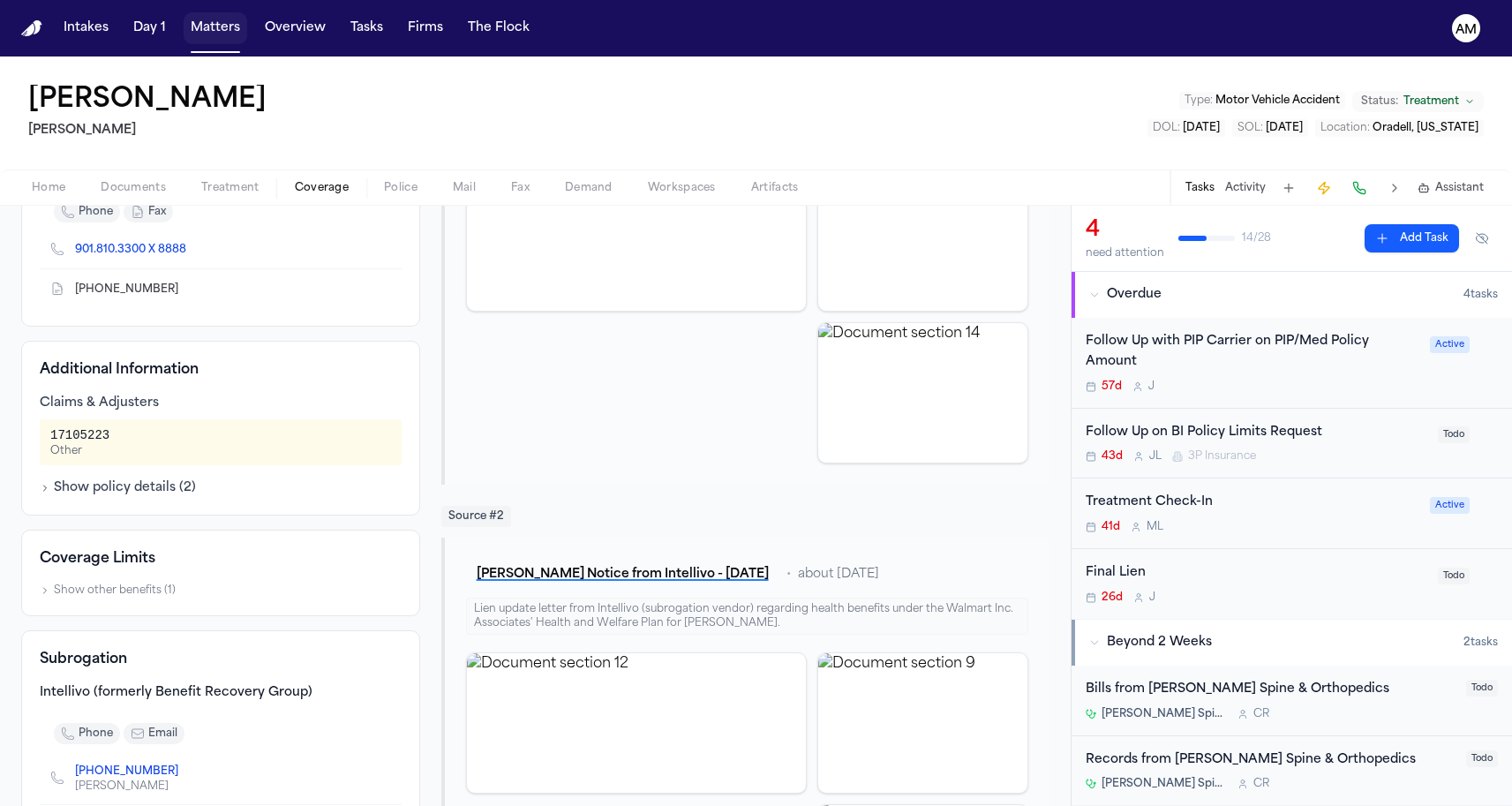
click at [230, 27] on button "Matters" at bounding box center [215, 28] width 63 height 32
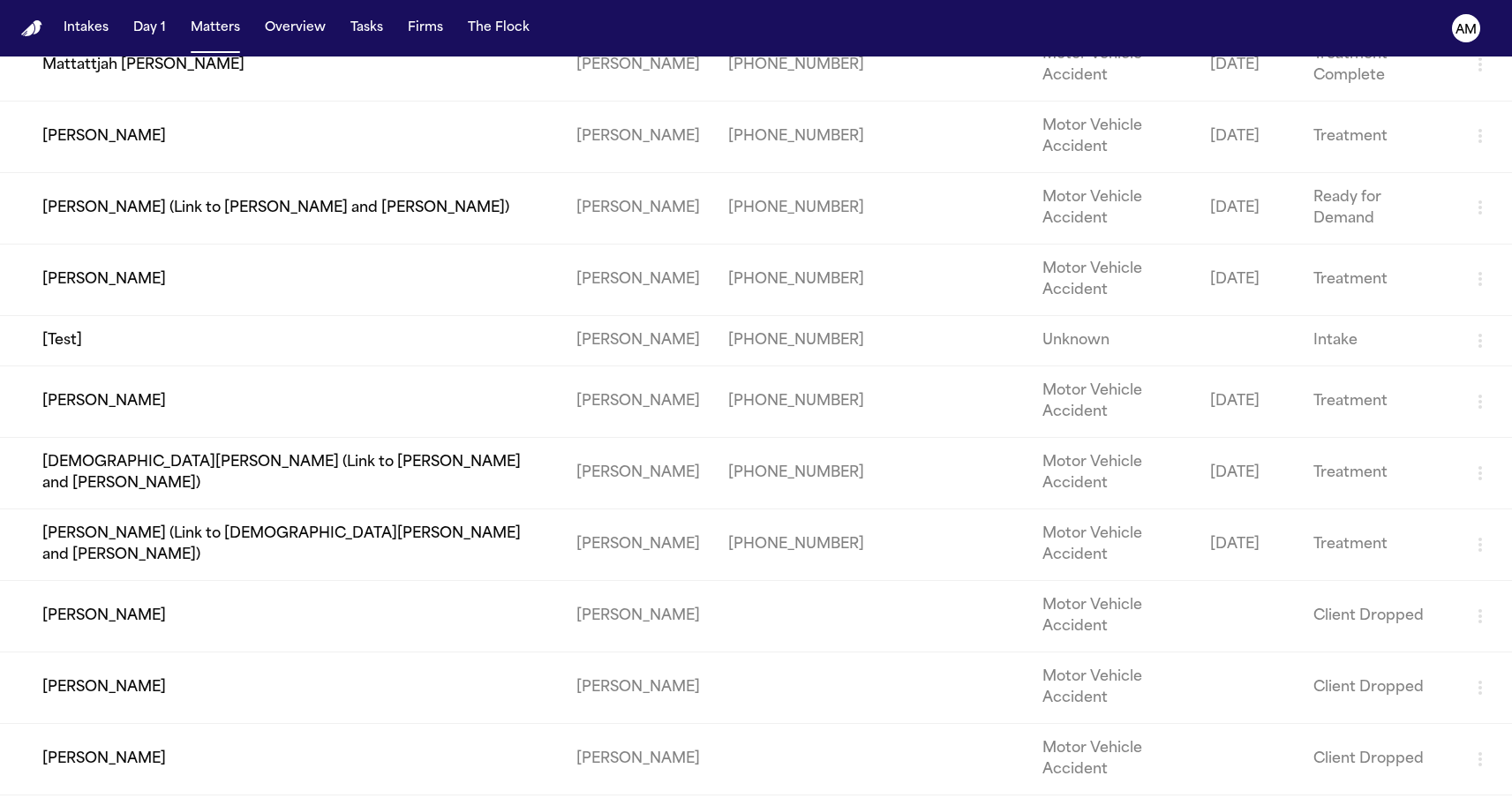
scroll to position [1678, 0]
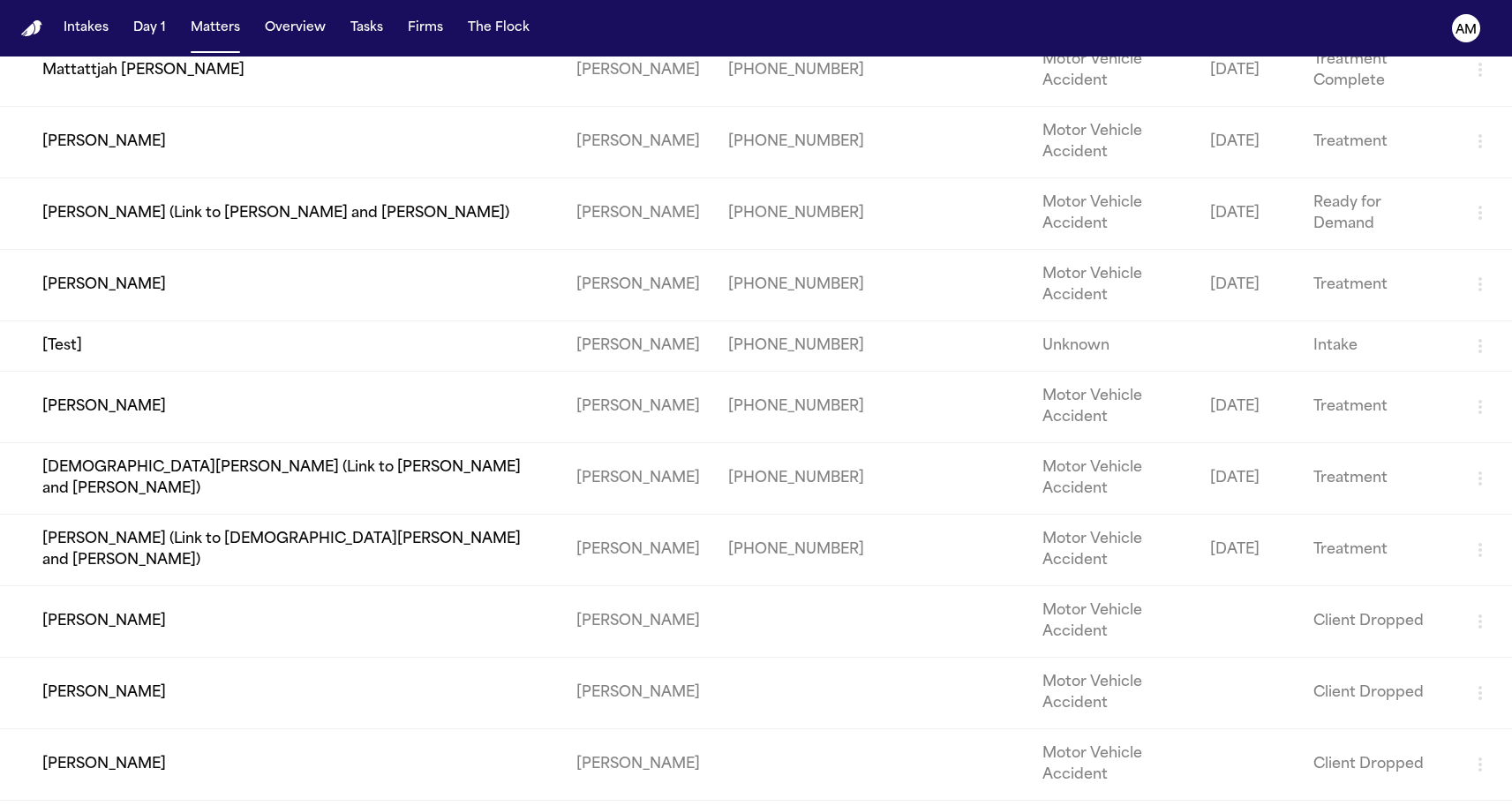
click at [221, 178] on td "Nadalina Eldin" at bounding box center [281, 142] width 562 height 72
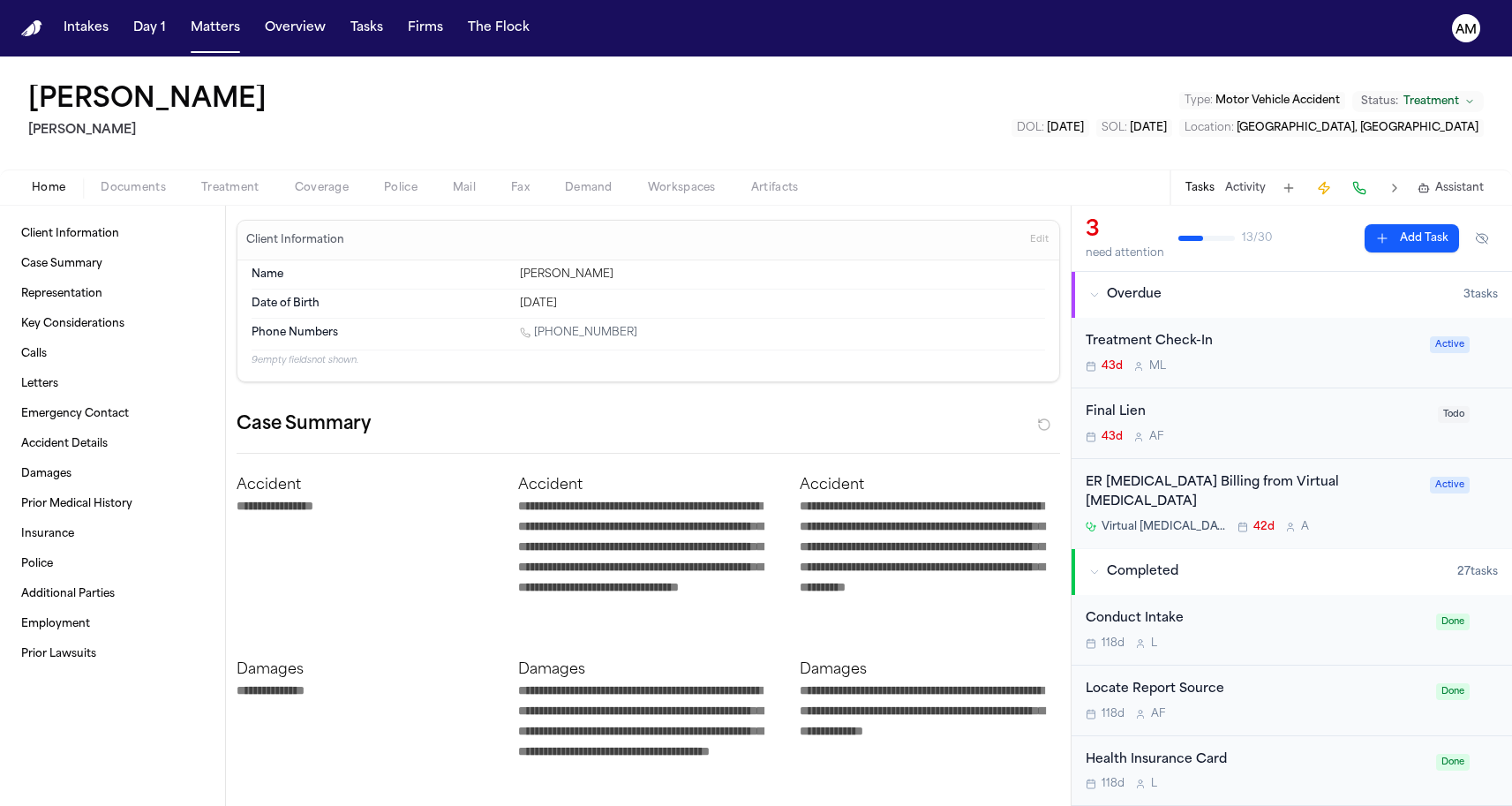
click at [315, 188] on span "Coverage" at bounding box center [322, 188] width 54 height 14
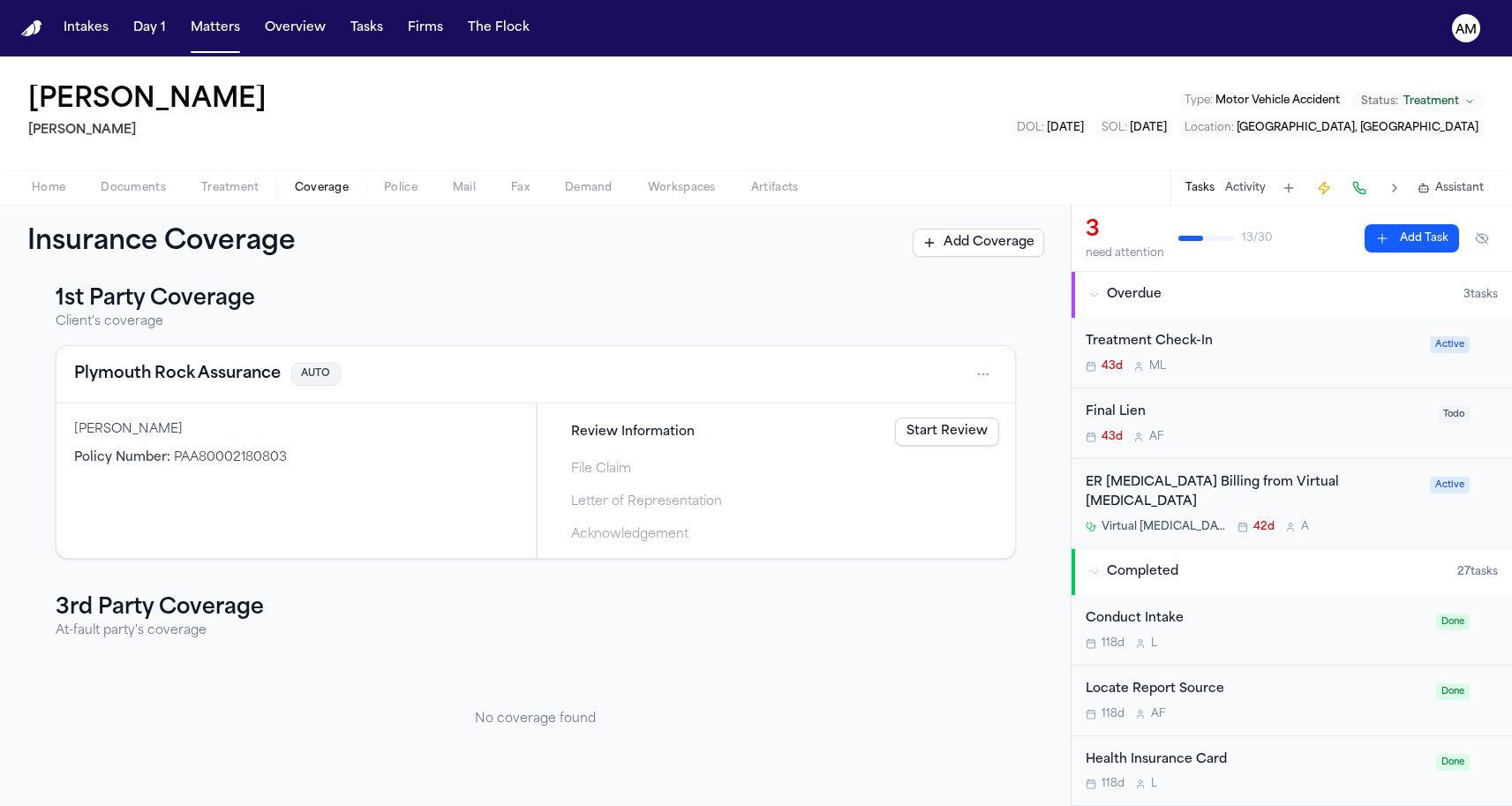
scroll to position [16, 0]
click at [191, 380] on h4 "Plymouth Rock Assurance" at bounding box center [178, 374] width 207 height 25
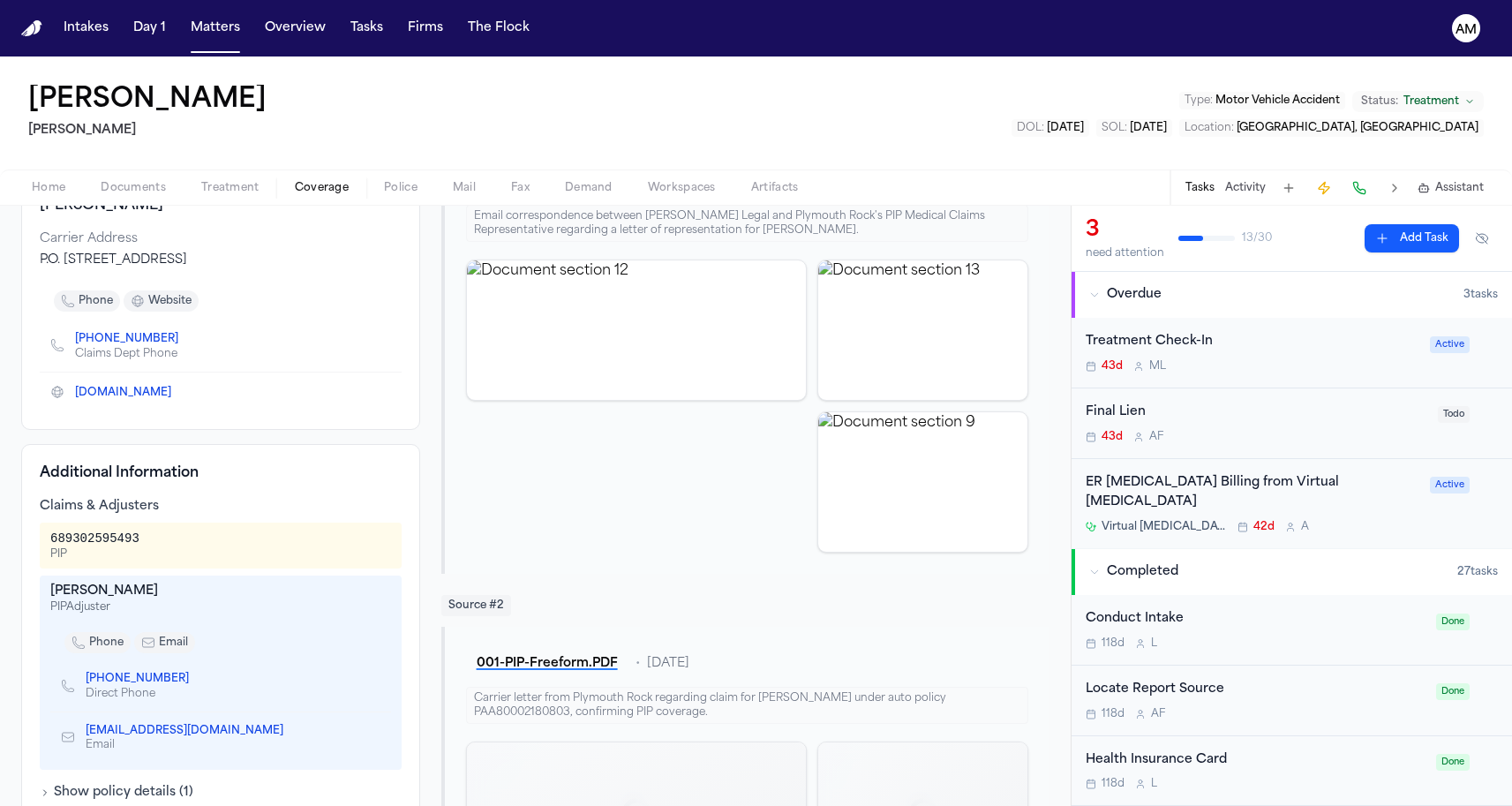
scroll to position [349, 0]
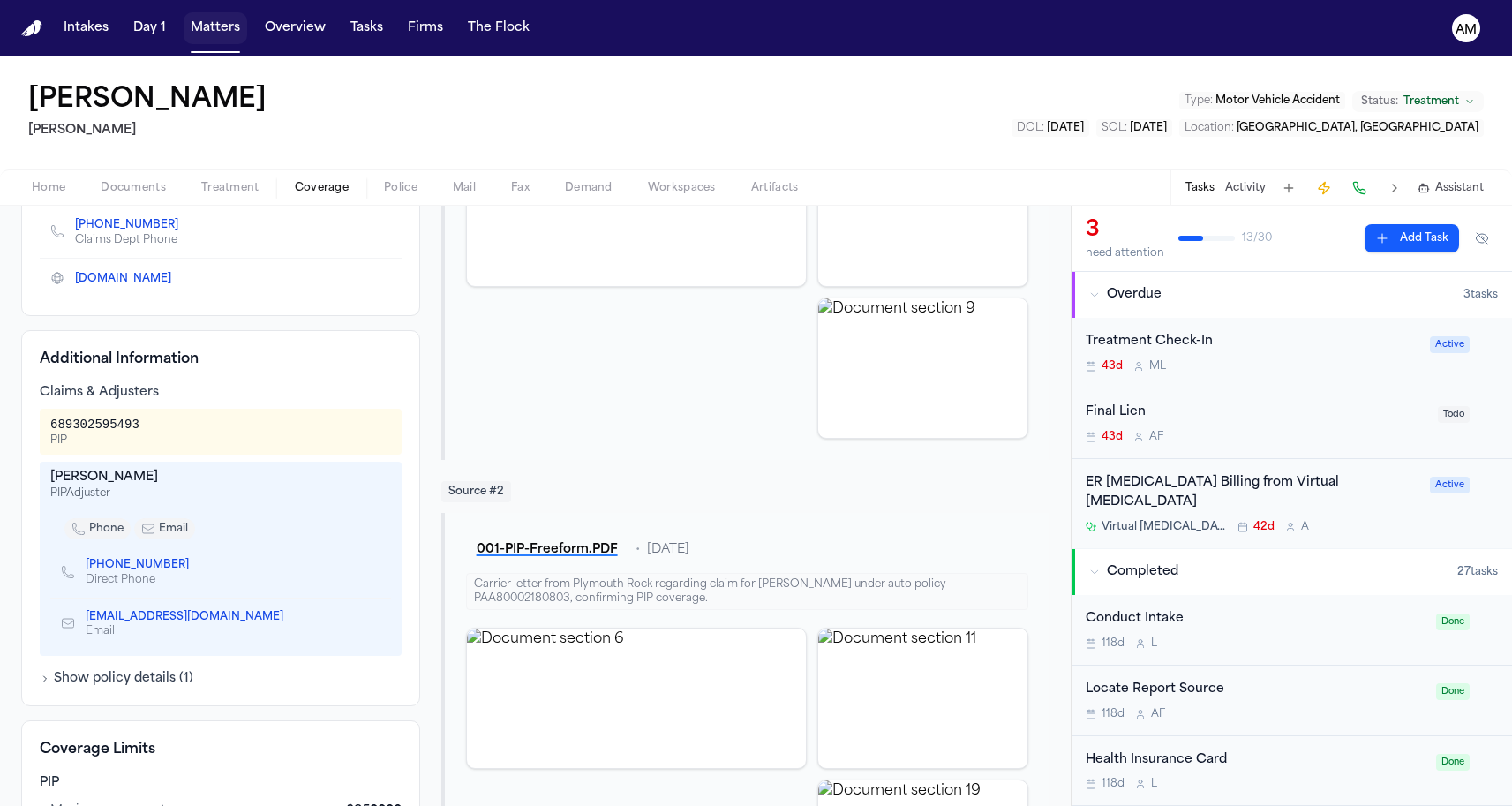
click at [203, 35] on button "Matters" at bounding box center [215, 28] width 63 height 32
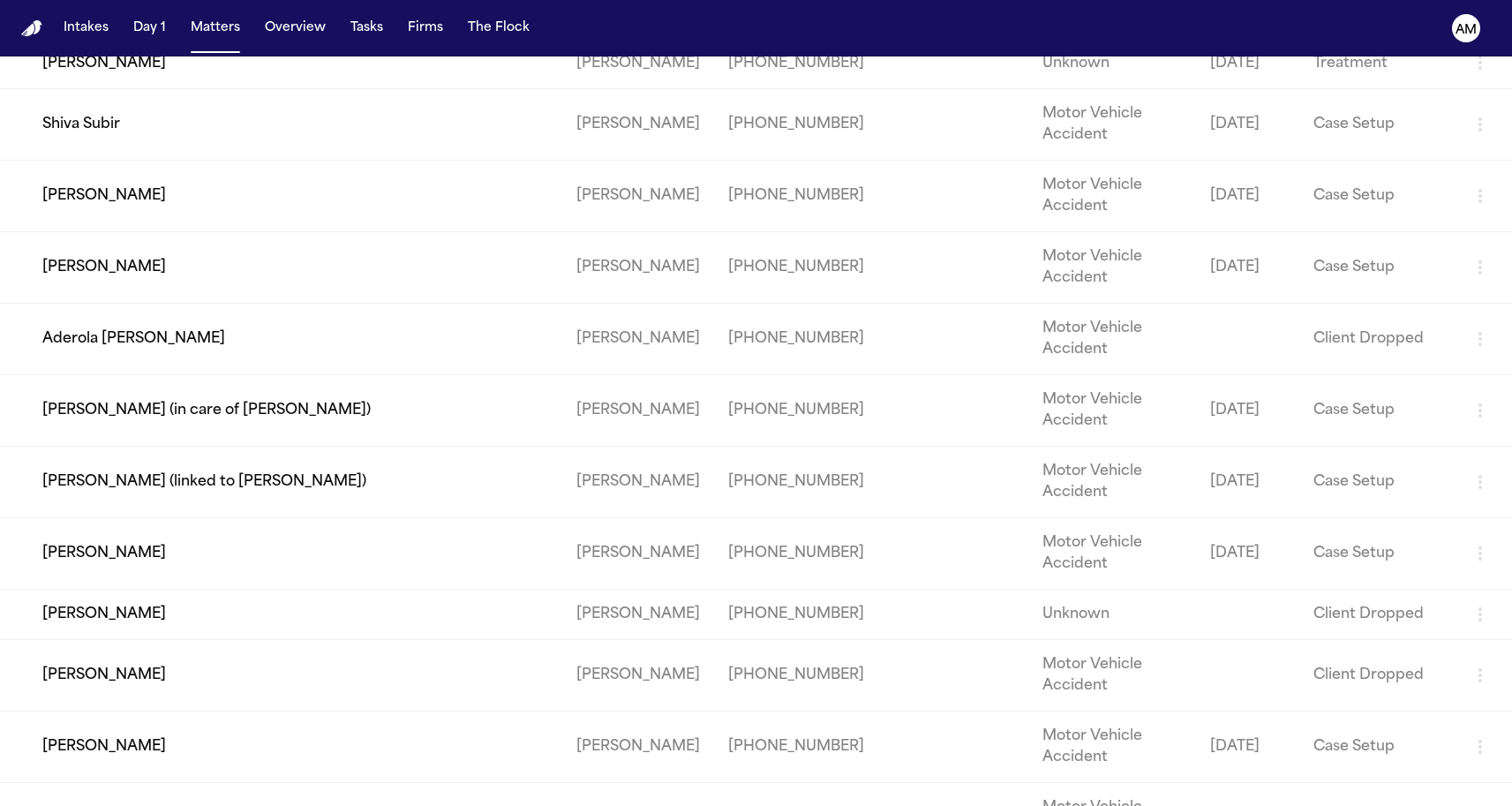
scroll to position [773, 0]
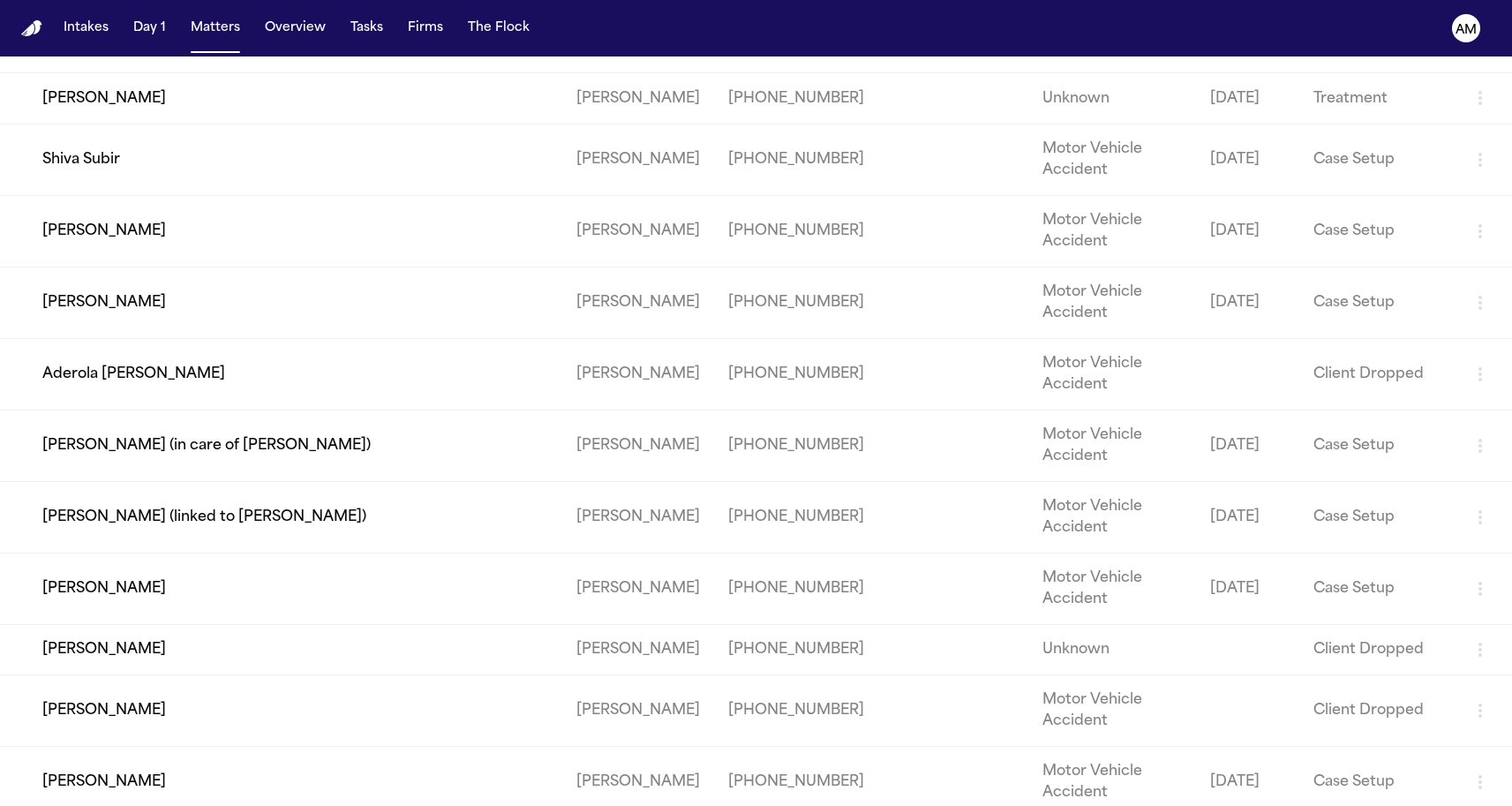
click at [156, 123] on td "Noura Elbassiouny" at bounding box center [281, 98] width 562 height 51
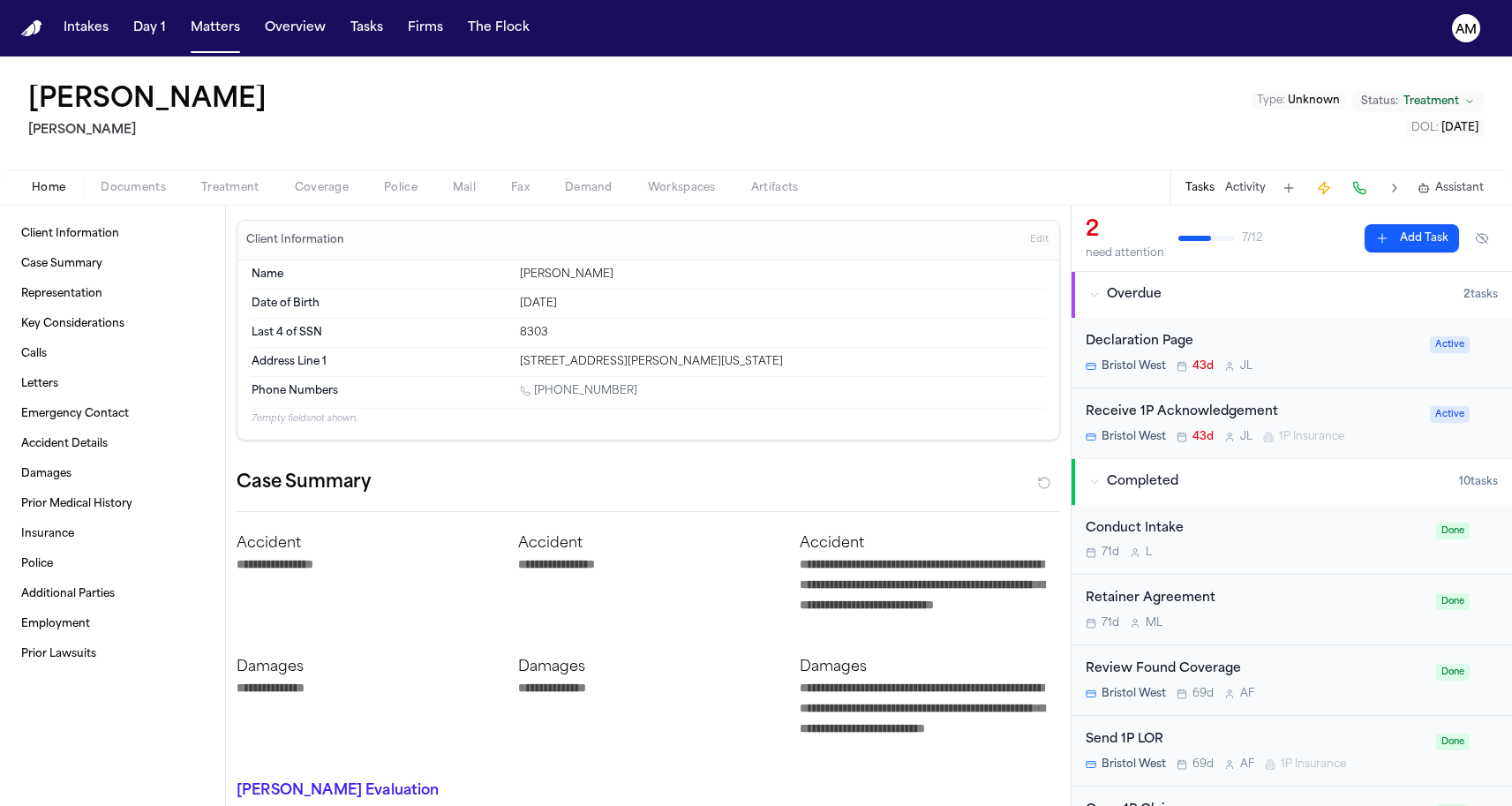
click at [316, 171] on div "Home Documents Treatment Coverage Police Mail Fax Demand Workspaces Artifacts T…" at bounding box center [756, 187] width 1512 height 35
click at [315, 176] on div "Home Documents Treatment Coverage Police Mail Fax Demand Workspaces Artifacts T…" at bounding box center [756, 187] width 1512 height 35
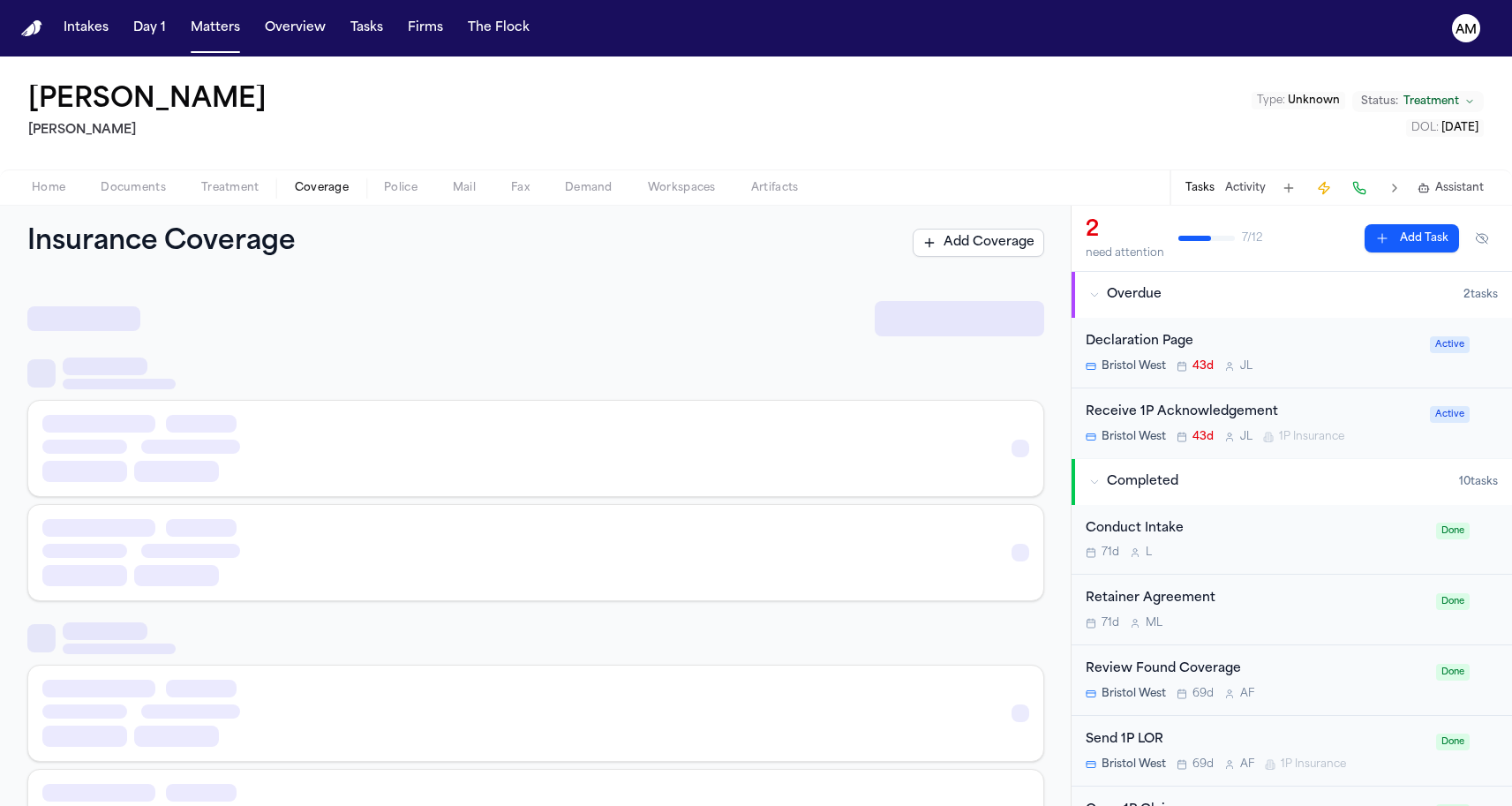
click at [315, 181] on span "Coverage" at bounding box center [322, 188] width 54 height 14
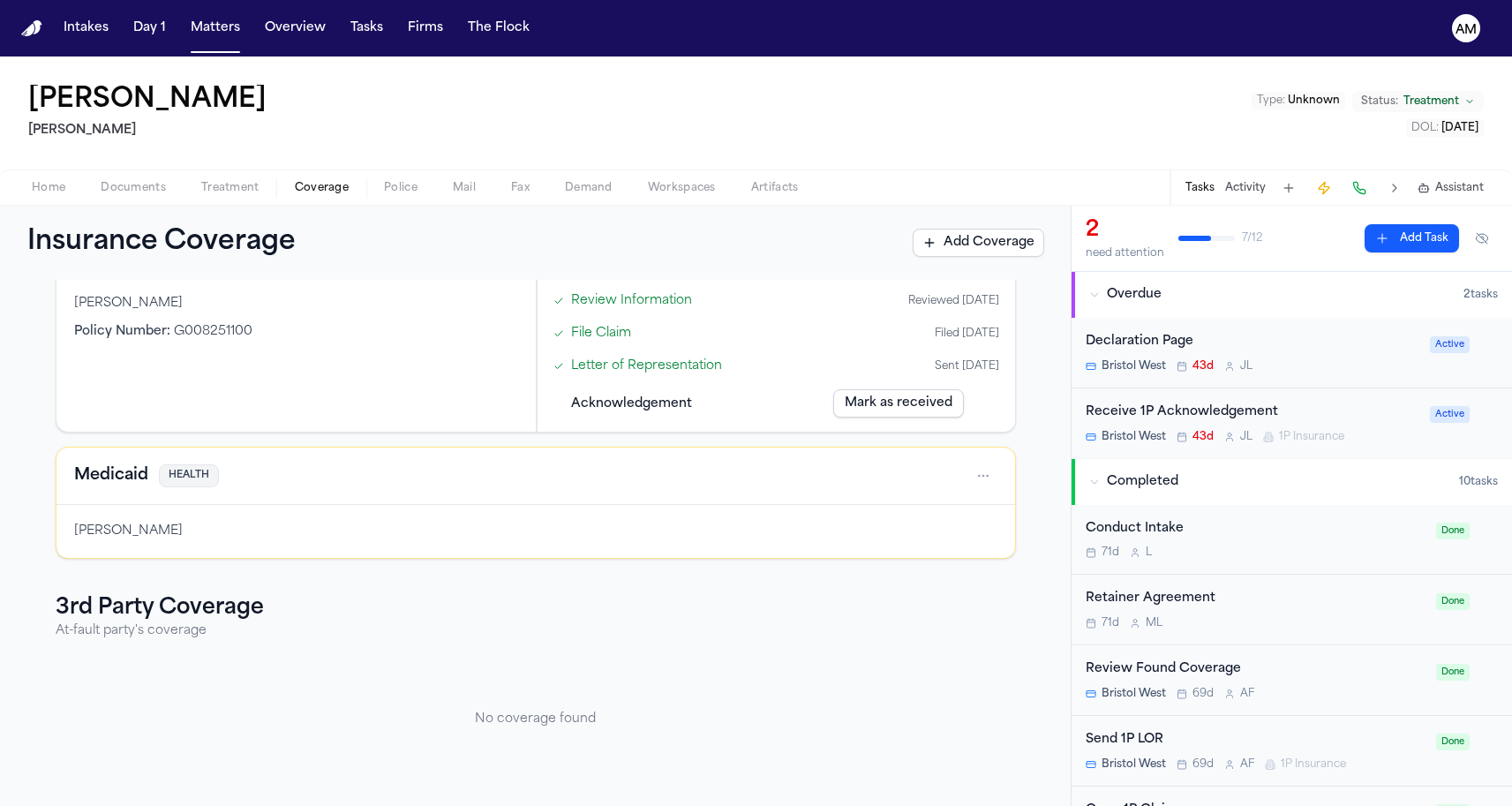
scroll to position [143, 0]
click at [116, 482] on h4 "Medicaid" at bounding box center [111, 476] width 74 height 25
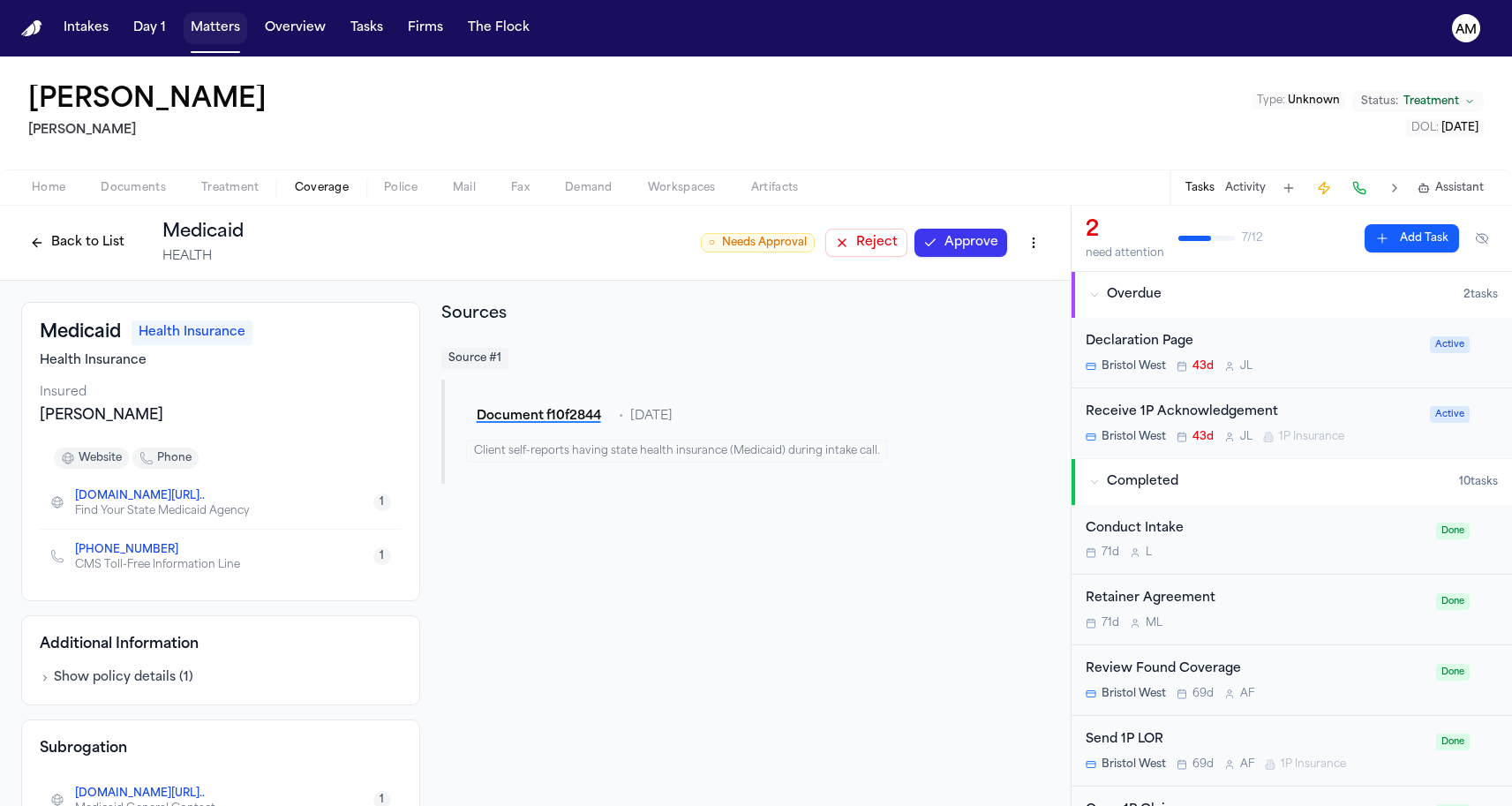
click at [228, 37] on button "Matters" at bounding box center [215, 28] width 63 height 32
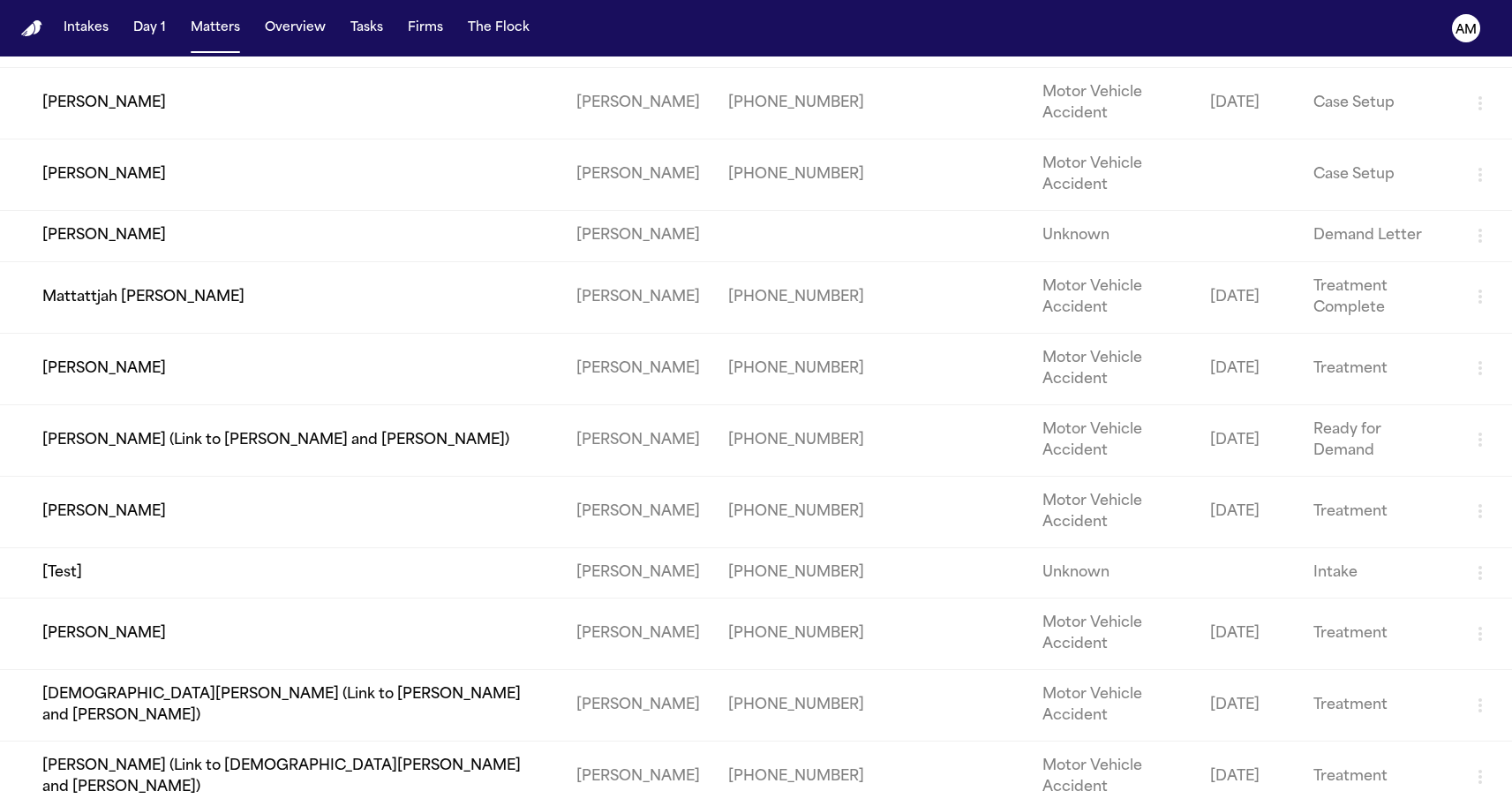
scroll to position [1468, 0]
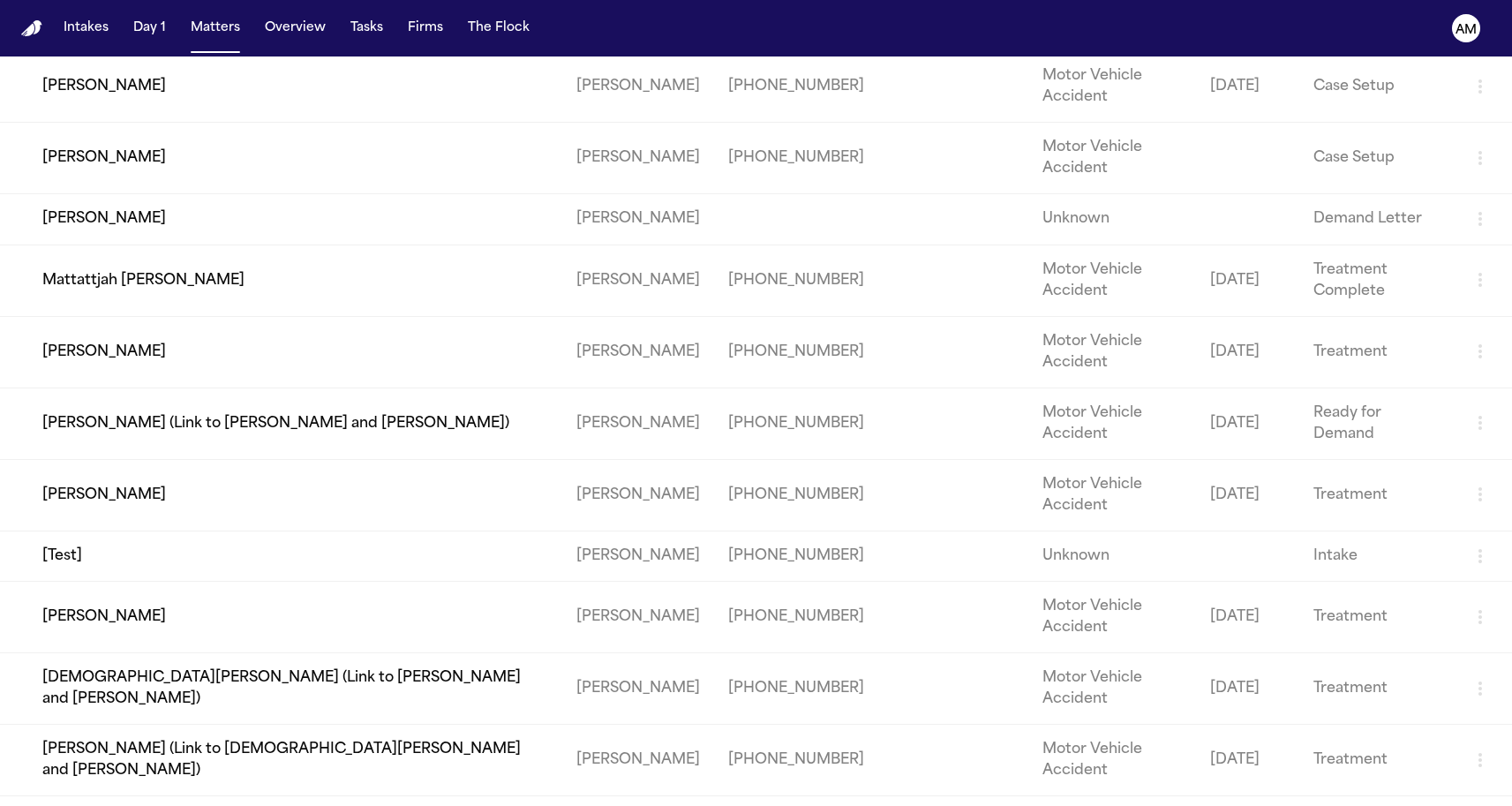
click at [123, 194] on td "Joel Cherestal" at bounding box center [281, 158] width 562 height 72
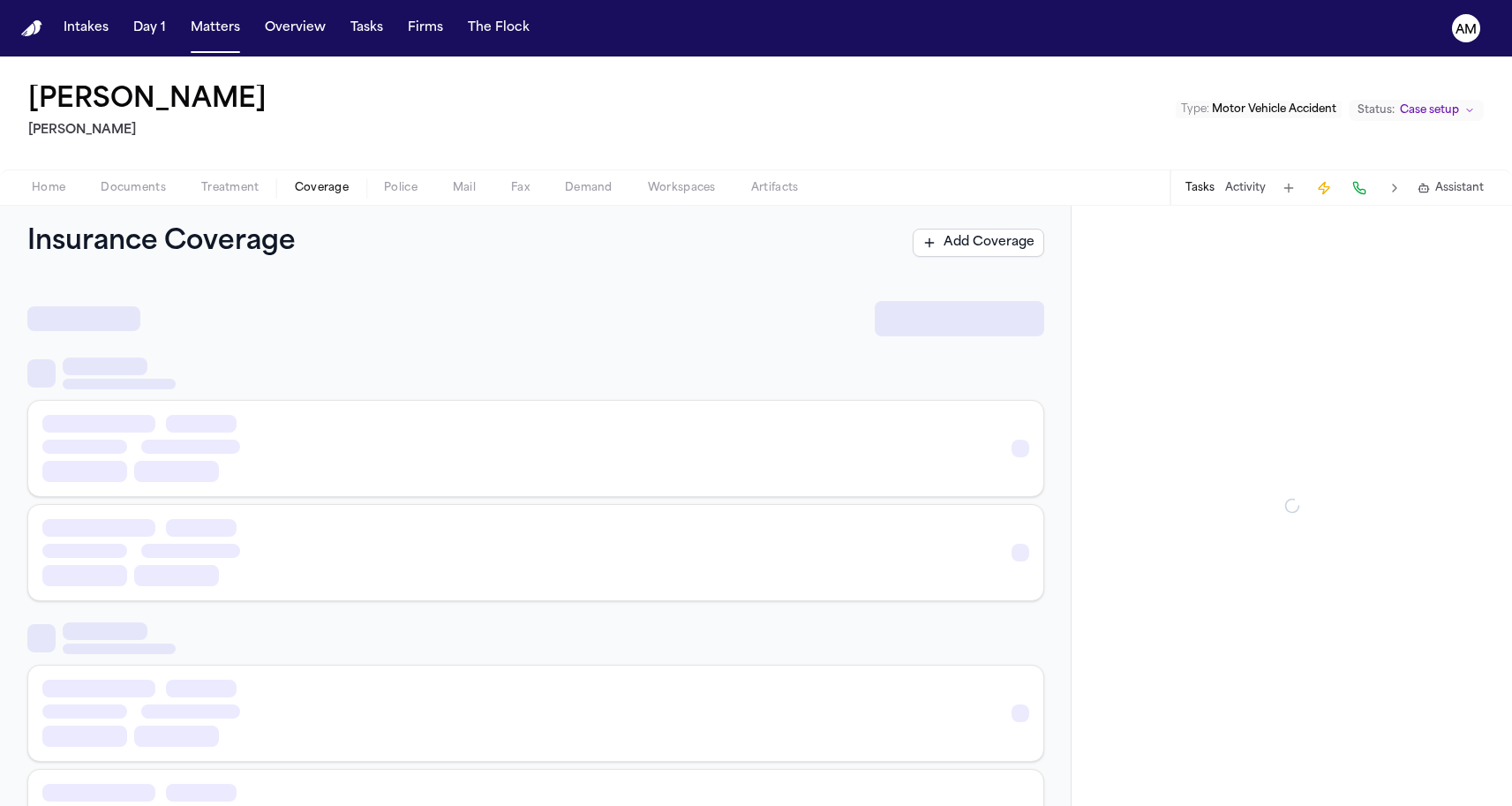
click at [334, 186] on span "Coverage" at bounding box center [322, 188] width 54 height 14
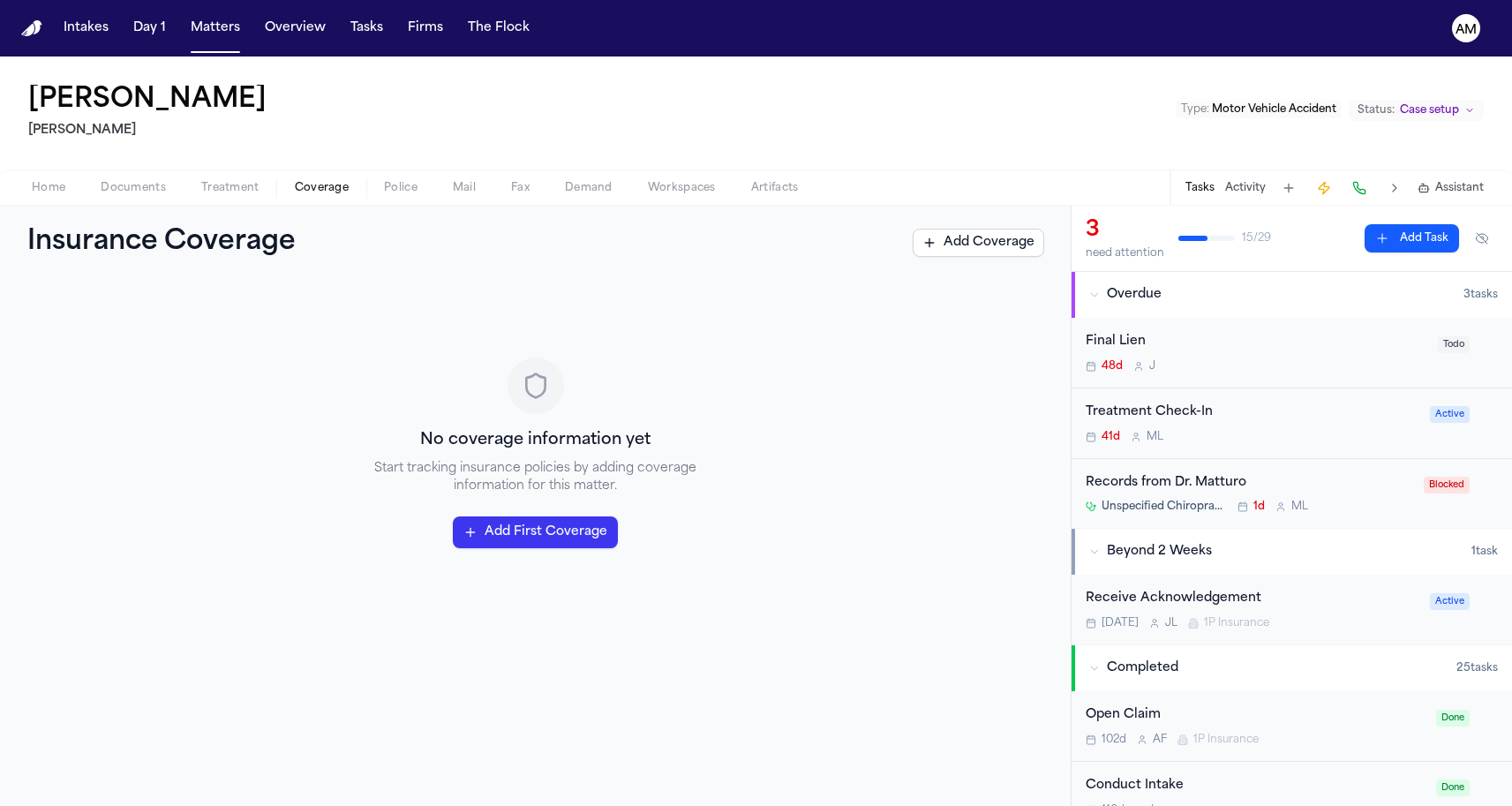
click at [163, 188] on span "Documents" at bounding box center [132, 188] width 65 height 14
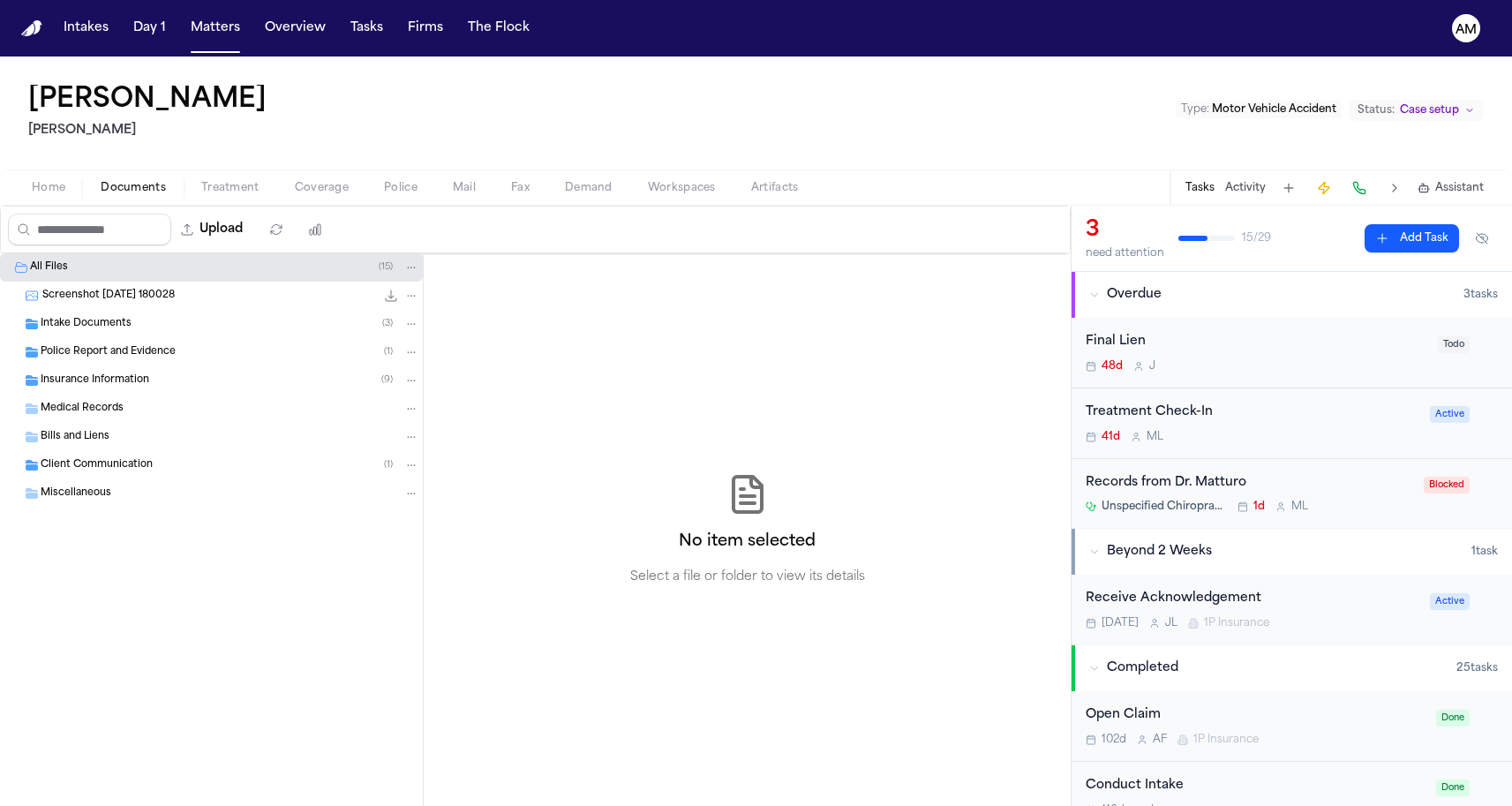
click at [170, 381] on div "Insurance Information ( 9 )" at bounding box center [230, 380] width 379 height 16
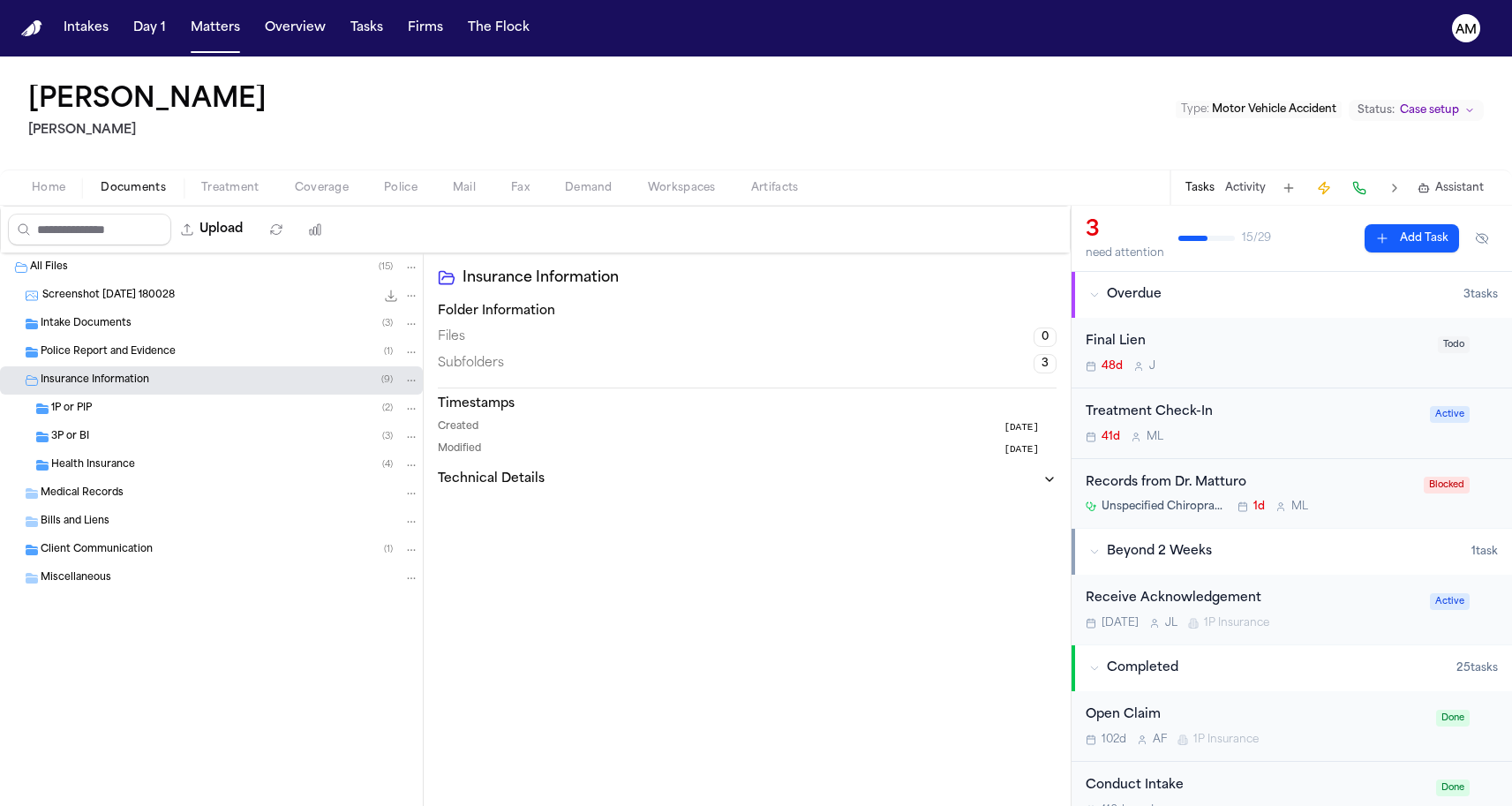
click at [153, 412] on div "1P or PIP ( 2 )" at bounding box center [235, 409] width 368 height 16
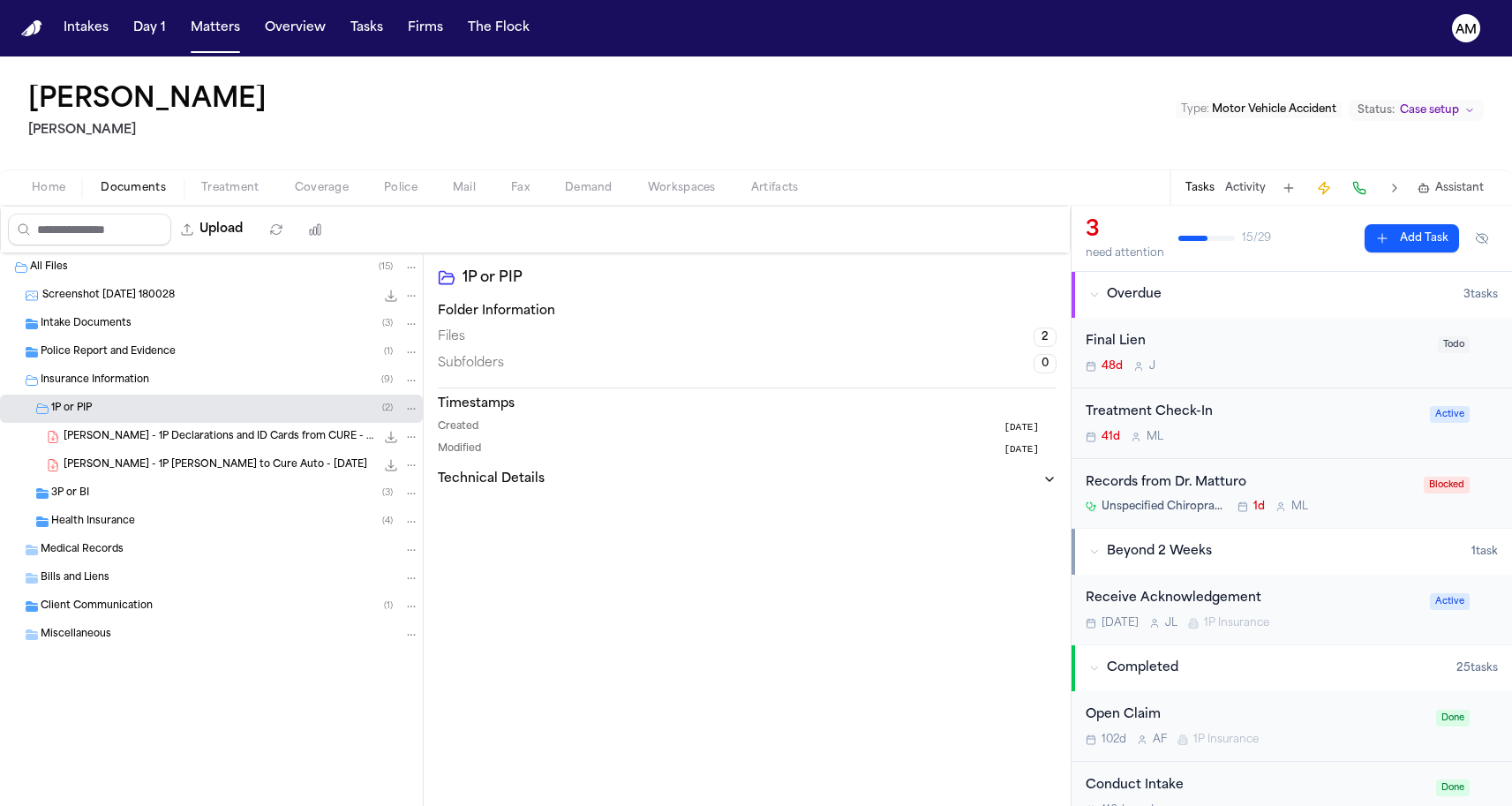
click at [123, 493] on div "3P or BI ( 3 )" at bounding box center [235, 493] width 368 height 16
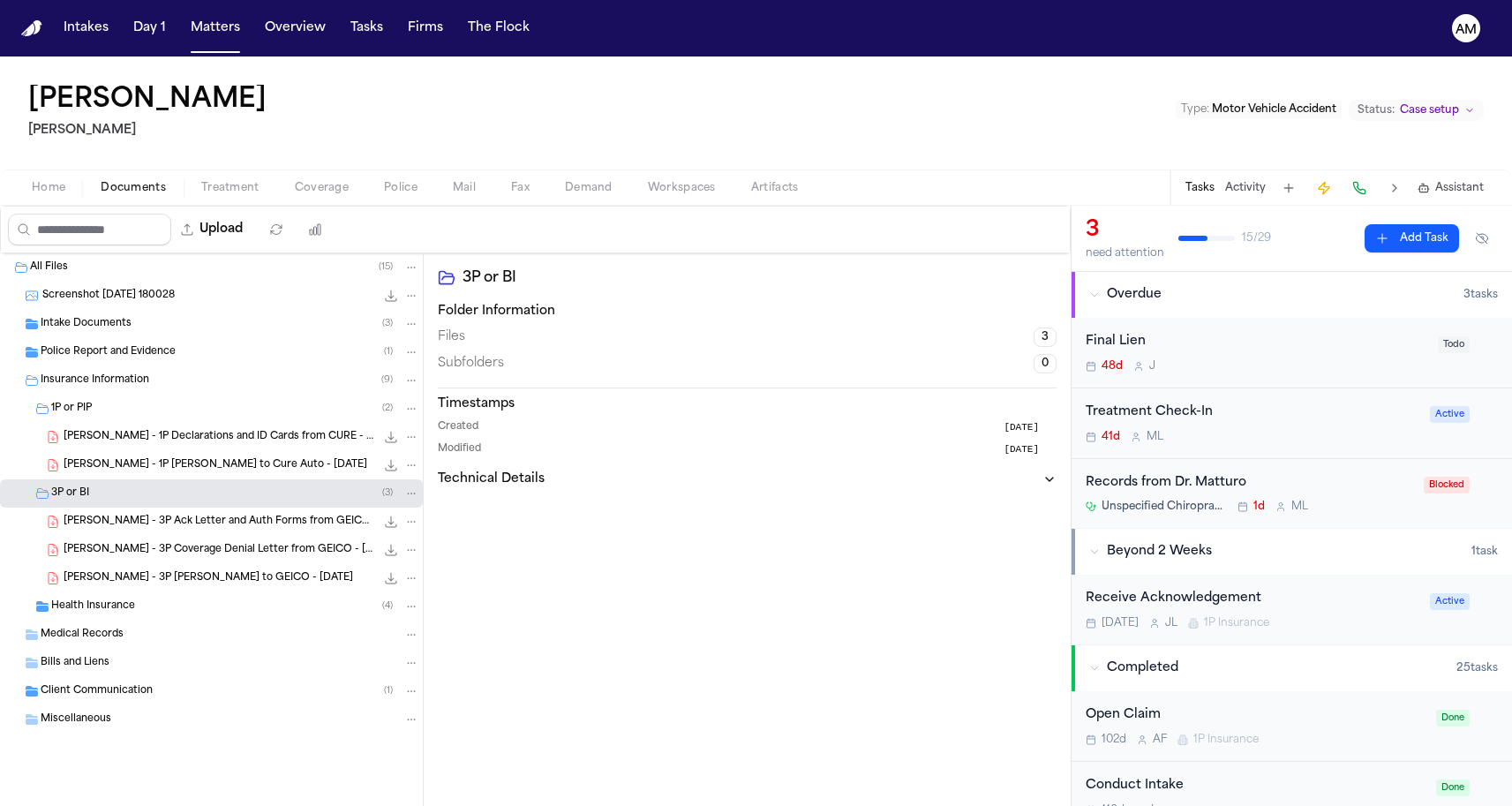
click at [246, 465] on span "J. Cherestal - 1P LOR to Cure Auto - 5.23.25" at bounding box center [215, 466] width 304 height 15
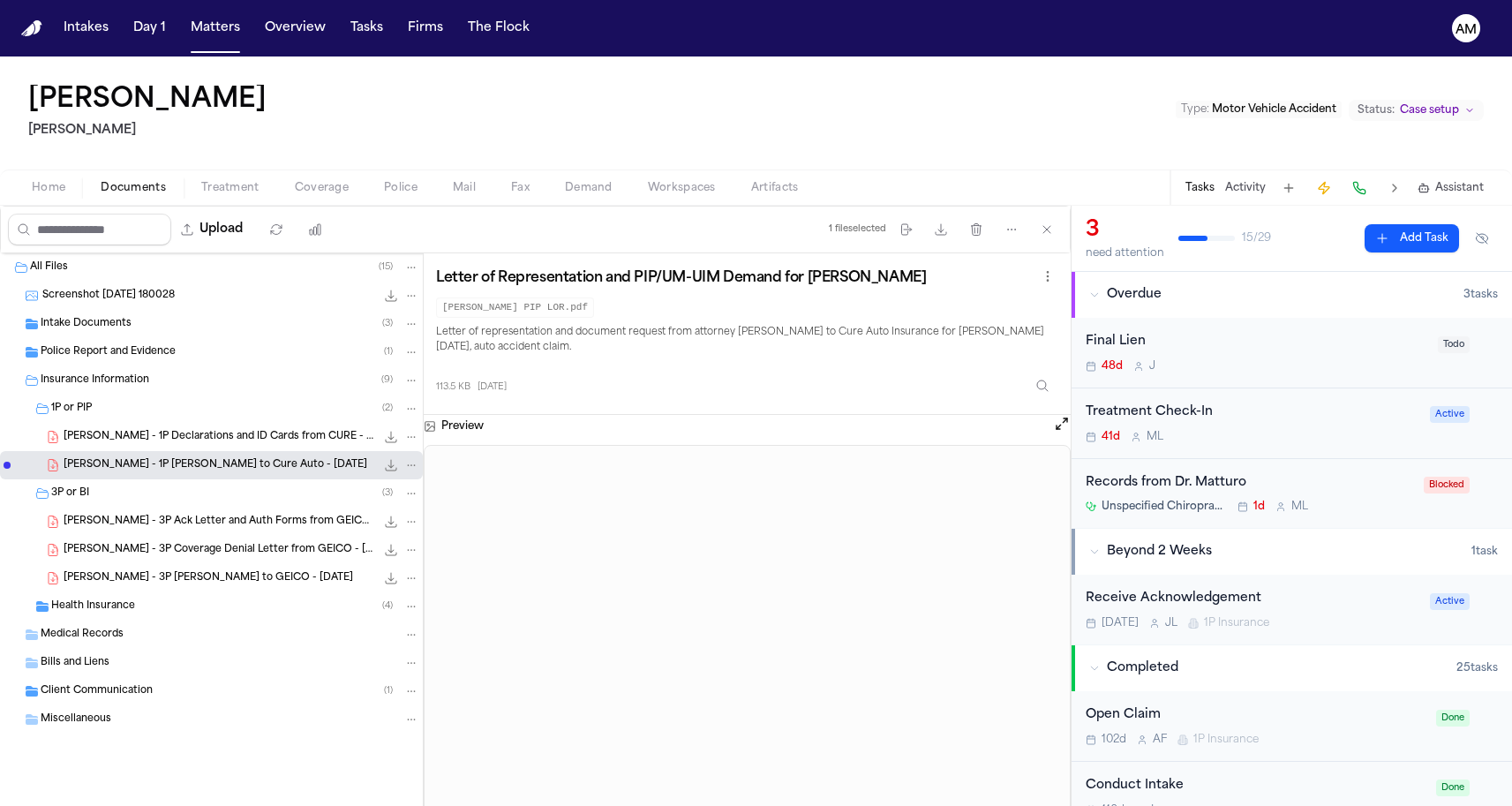
click at [273, 450] on div "J. Cherestal - 1P Declarations and ID Cards from CURE - 2.14.25 304.8 KB • PDF" at bounding box center [212, 437] width 423 height 29
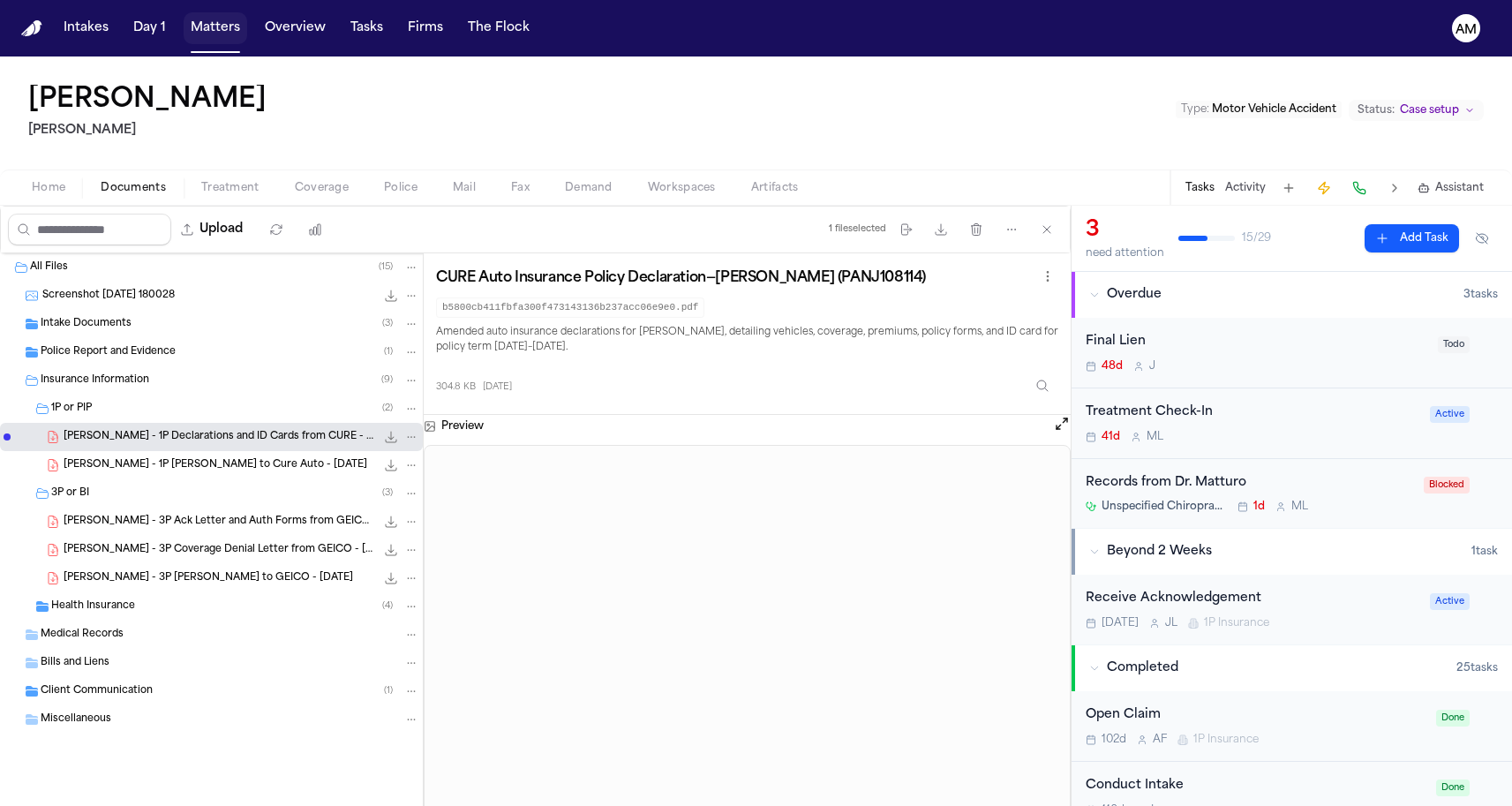
click at [205, 29] on button "Matters" at bounding box center [215, 28] width 63 height 32
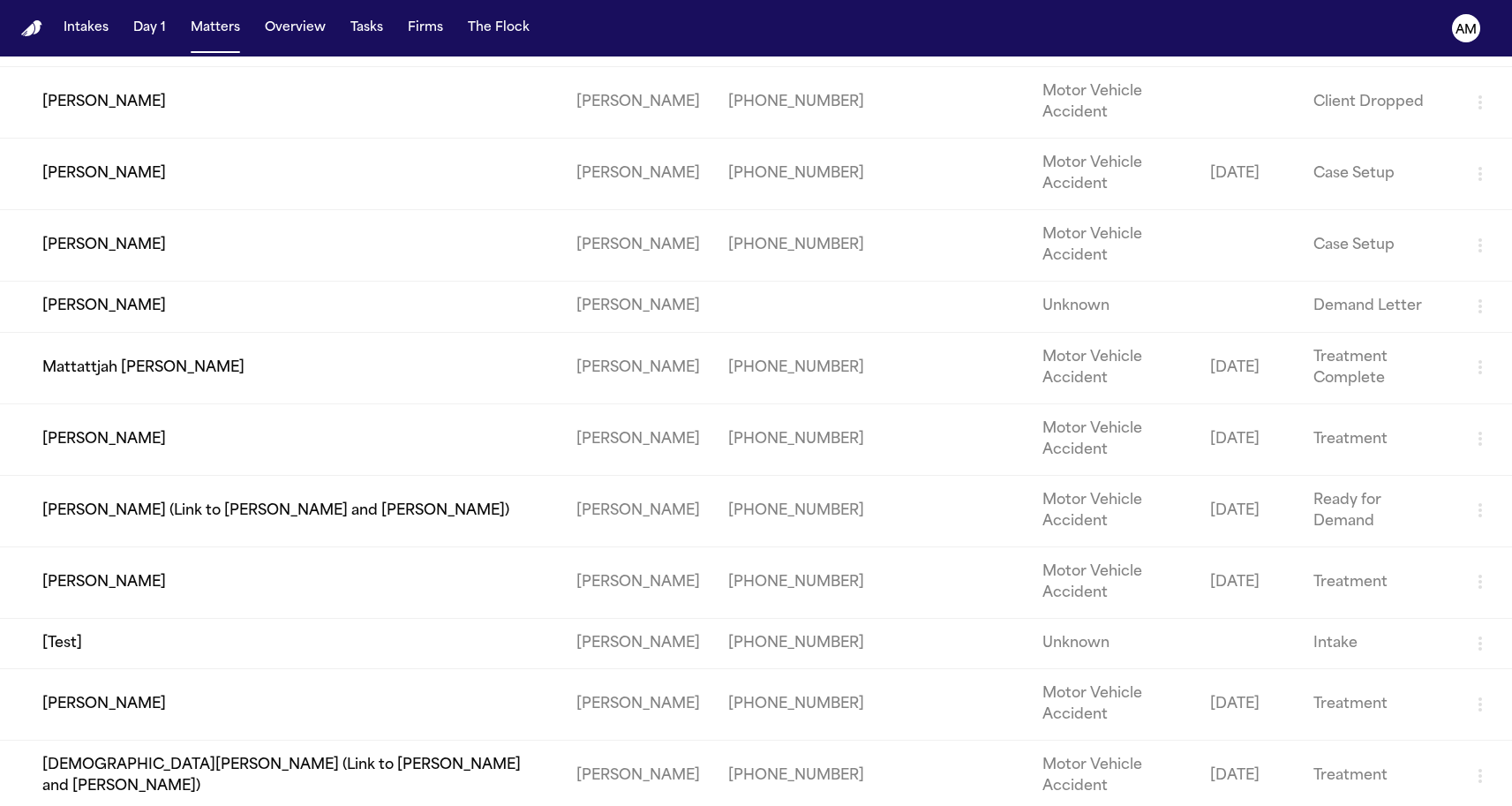
scroll to position [1394, 0]
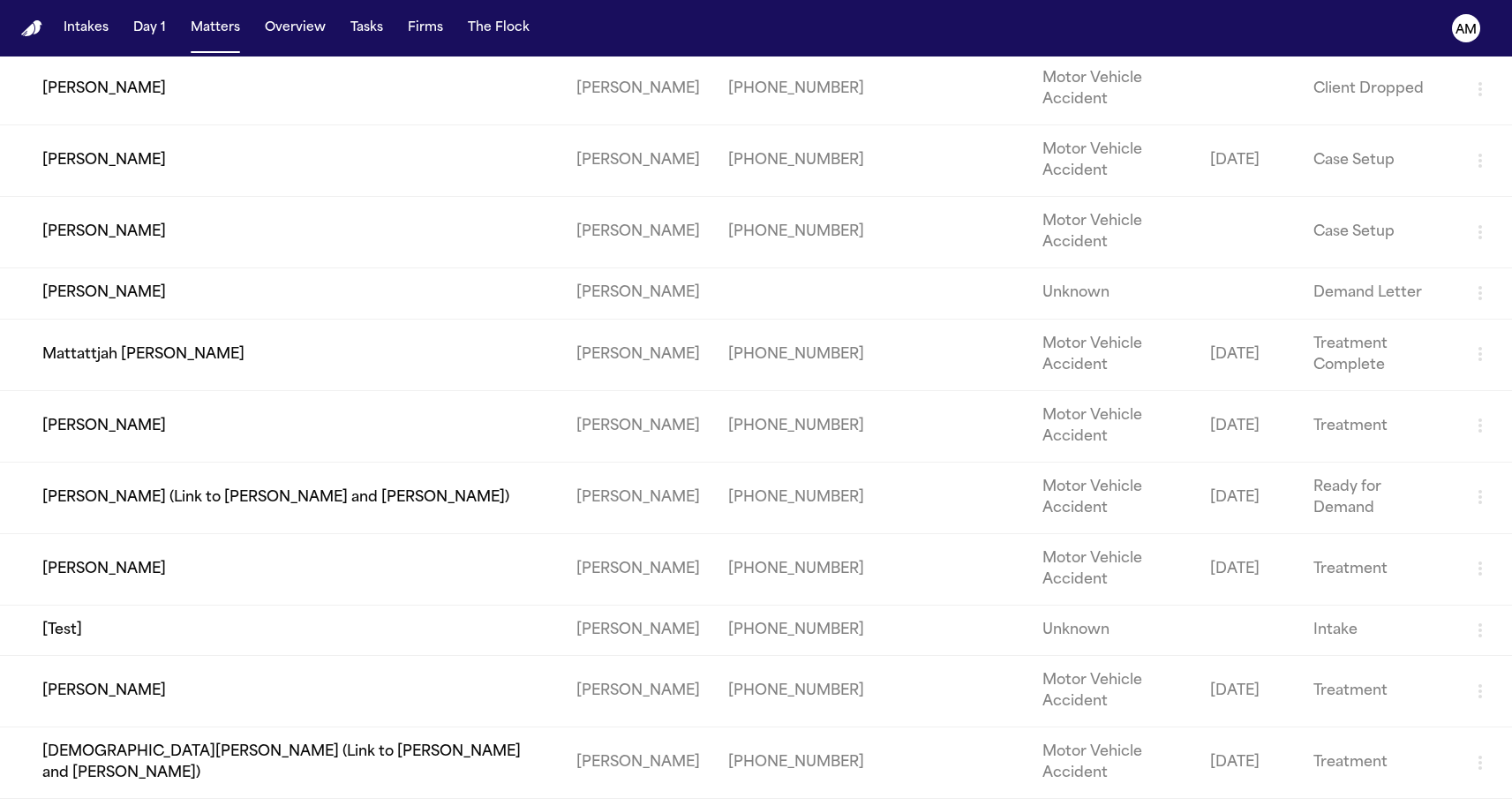
click at [111, 197] on td "Louai Hassan" at bounding box center [281, 161] width 562 height 72
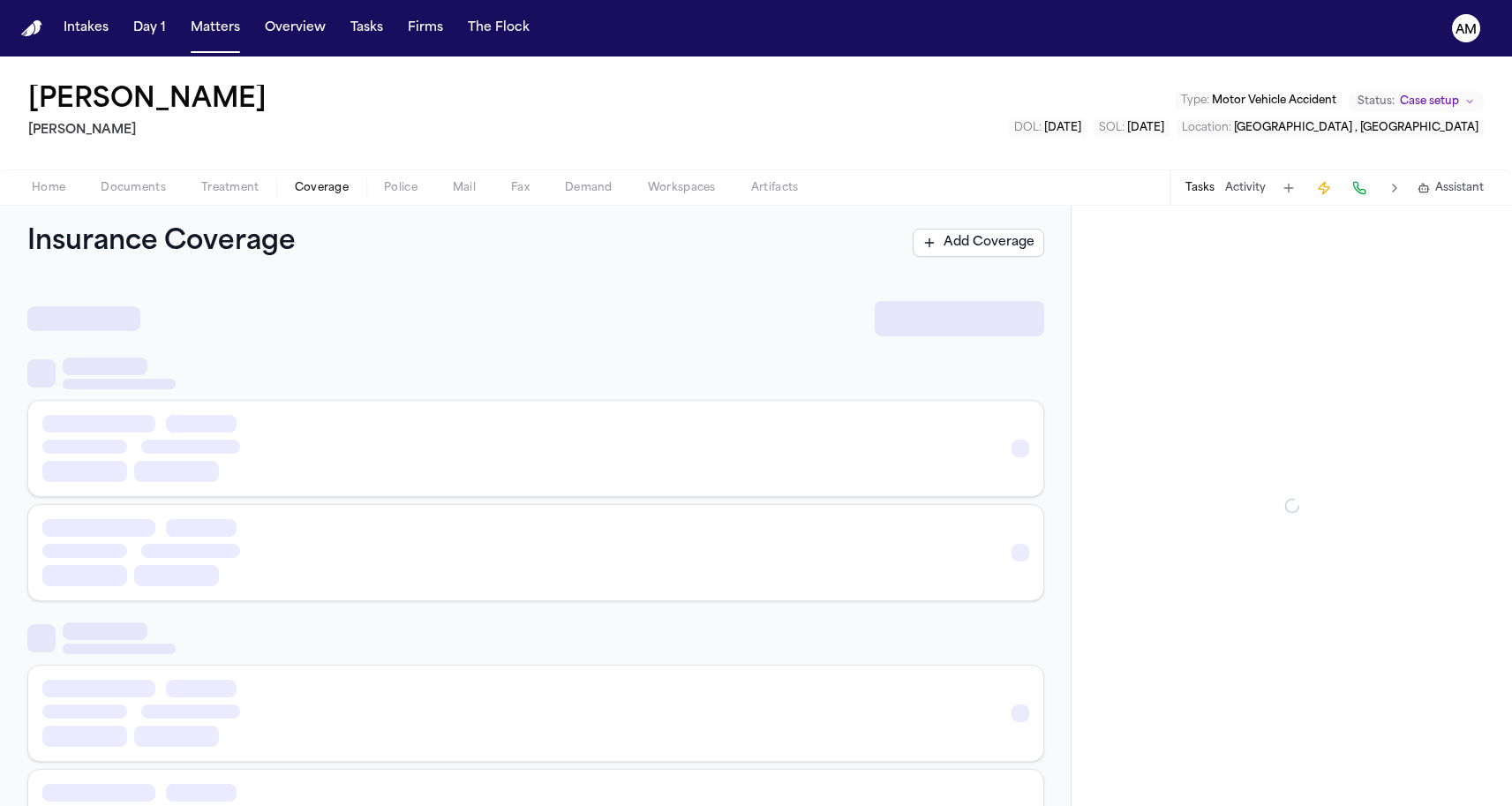
click at [337, 191] on span "Coverage" at bounding box center [322, 188] width 54 height 14
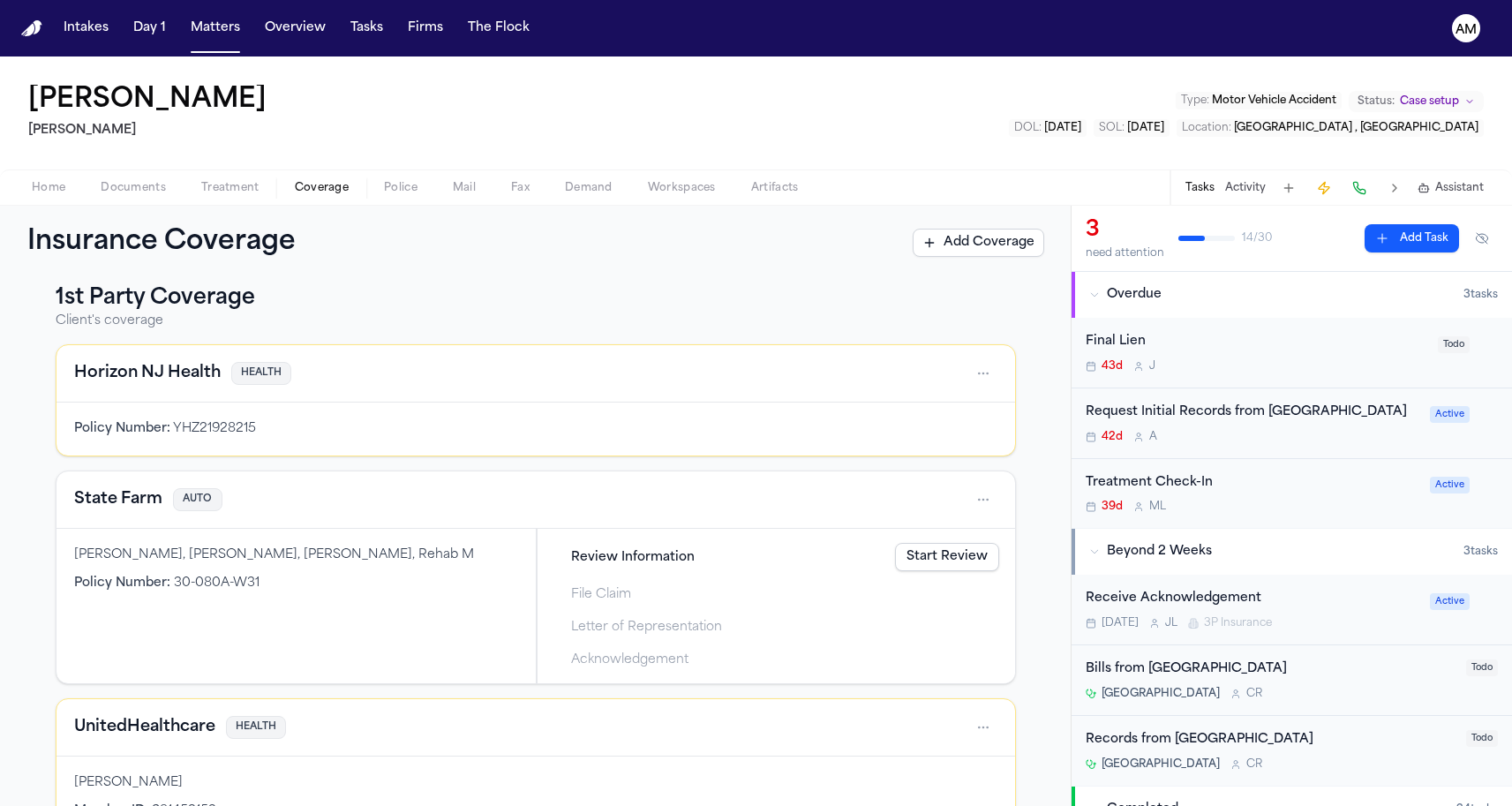
scroll to position [1, 0]
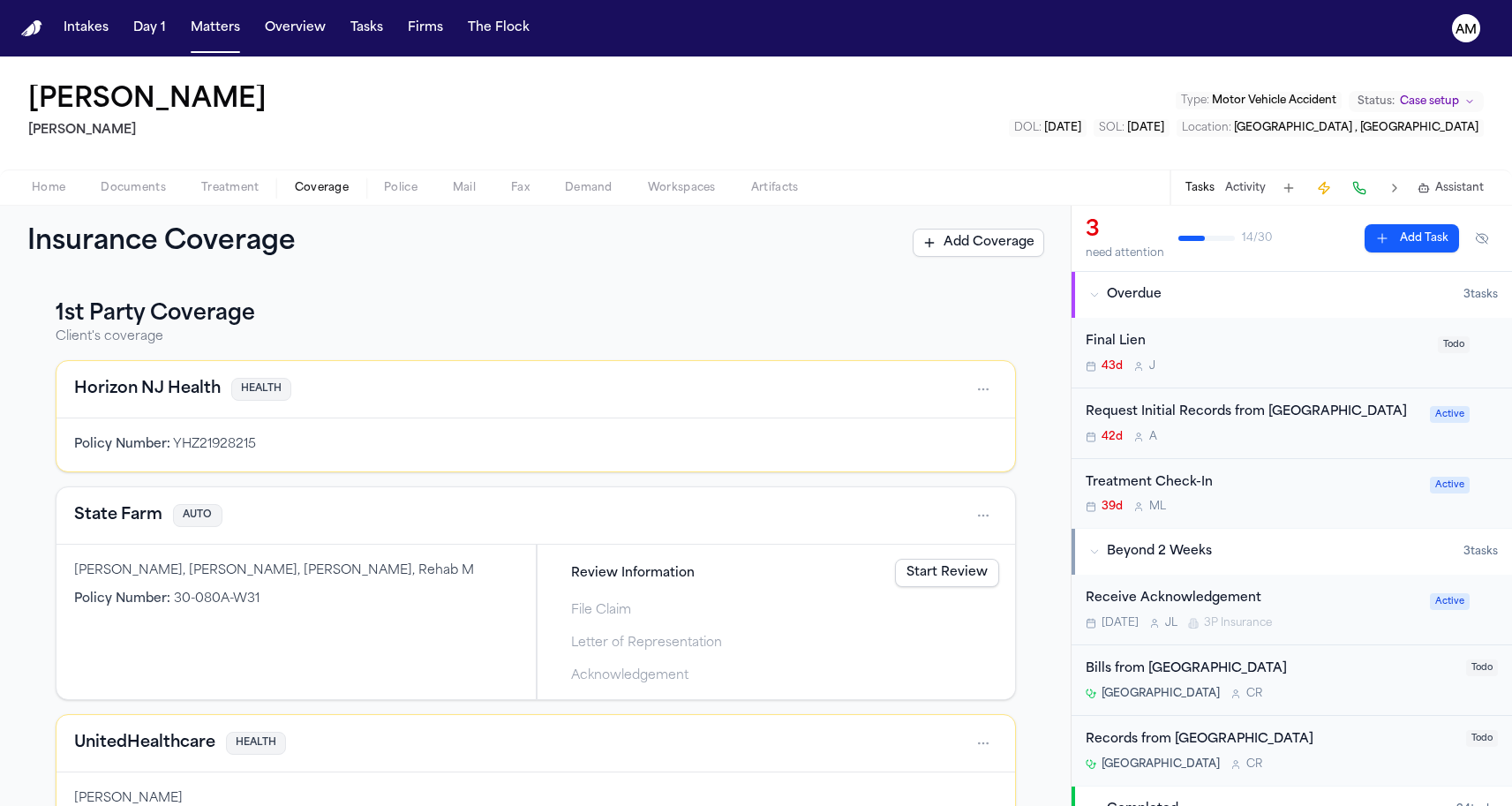
click at [155, 388] on h4 "Horizon NJ Health" at bounding box center [147, 389] width 146 height 25
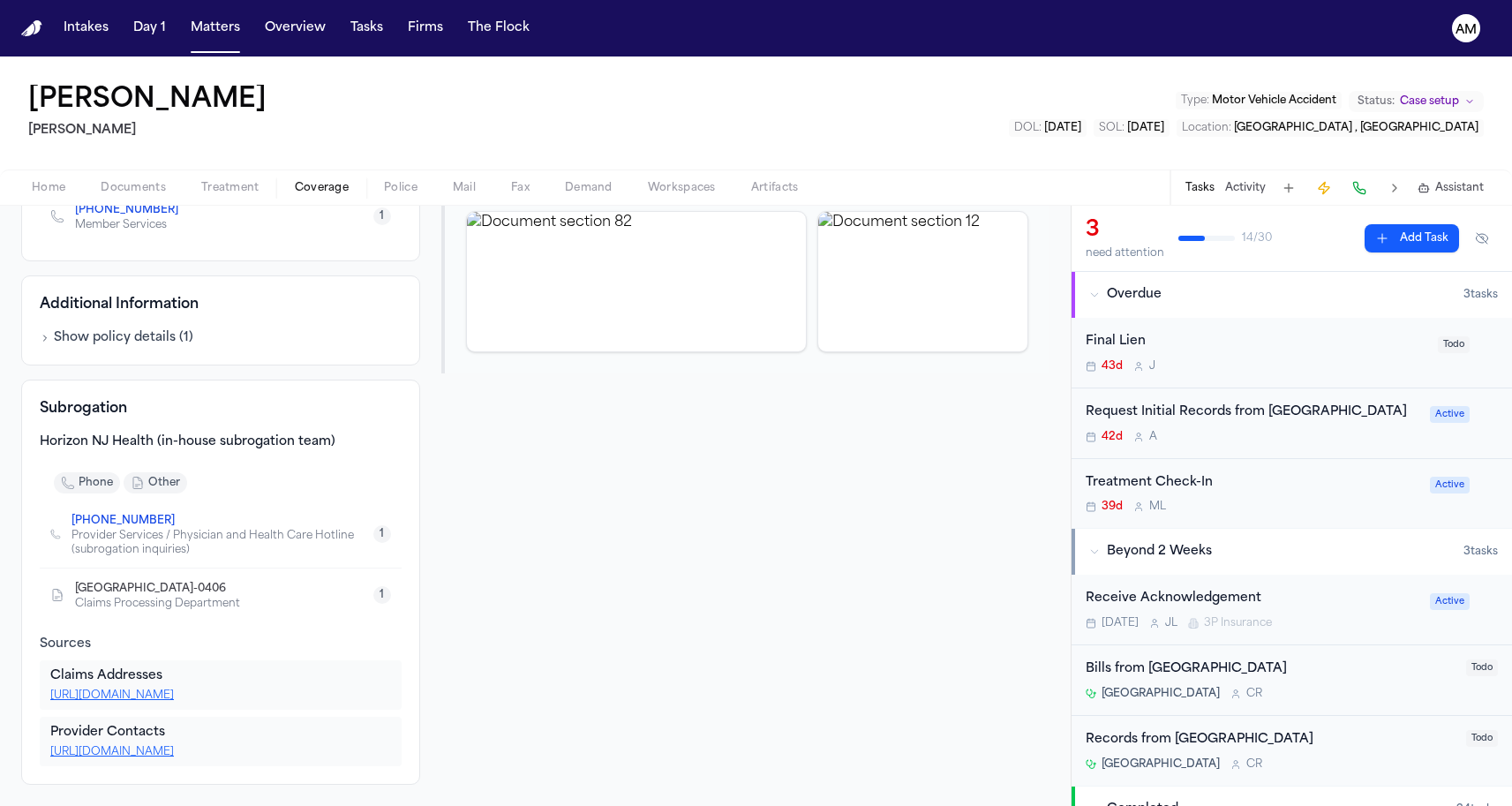
scroll to position [312, 0]
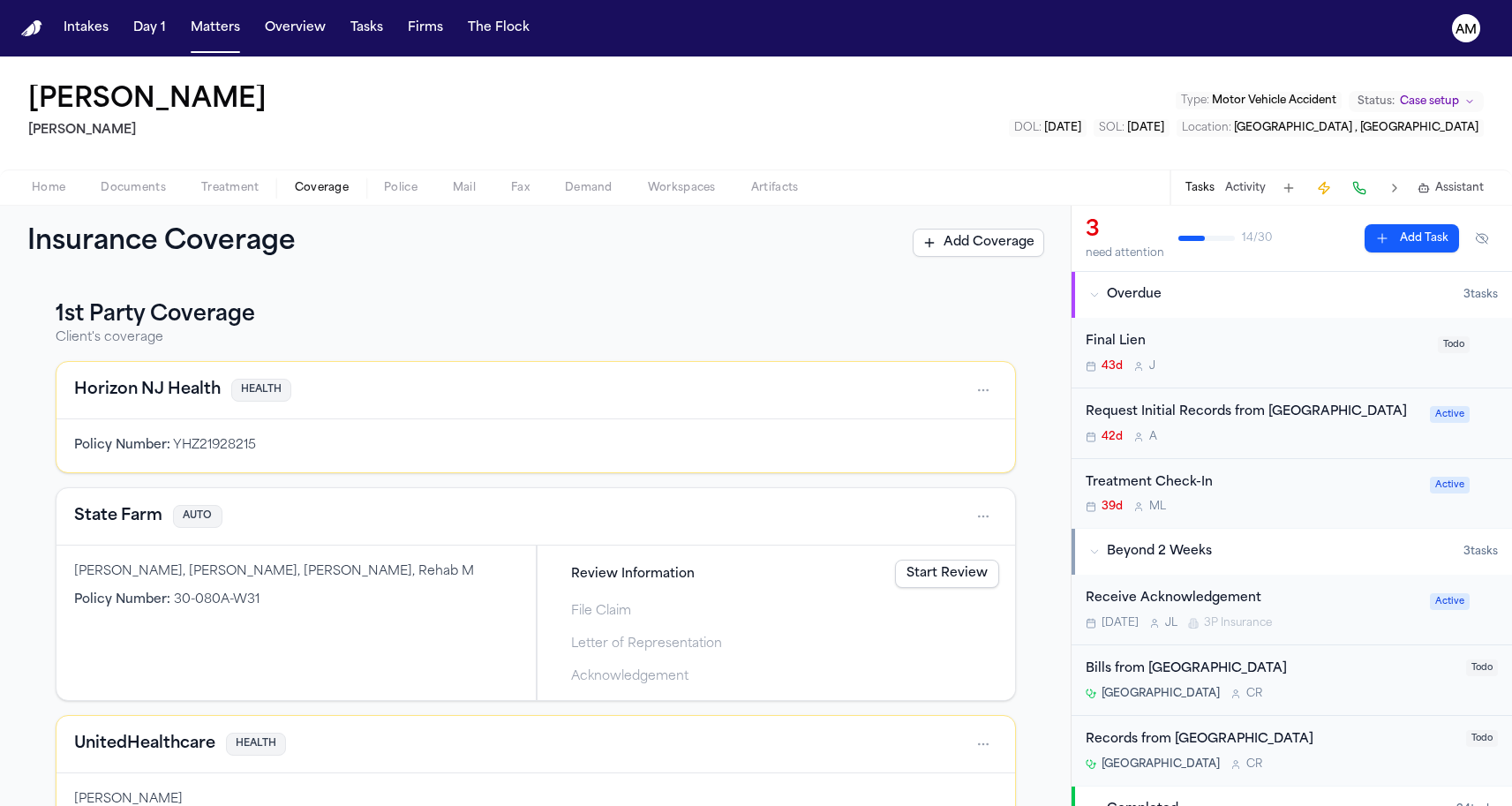
click at [97, 510] on h4 "State Farm" at bounding box center [119, 516] width 88 height 25
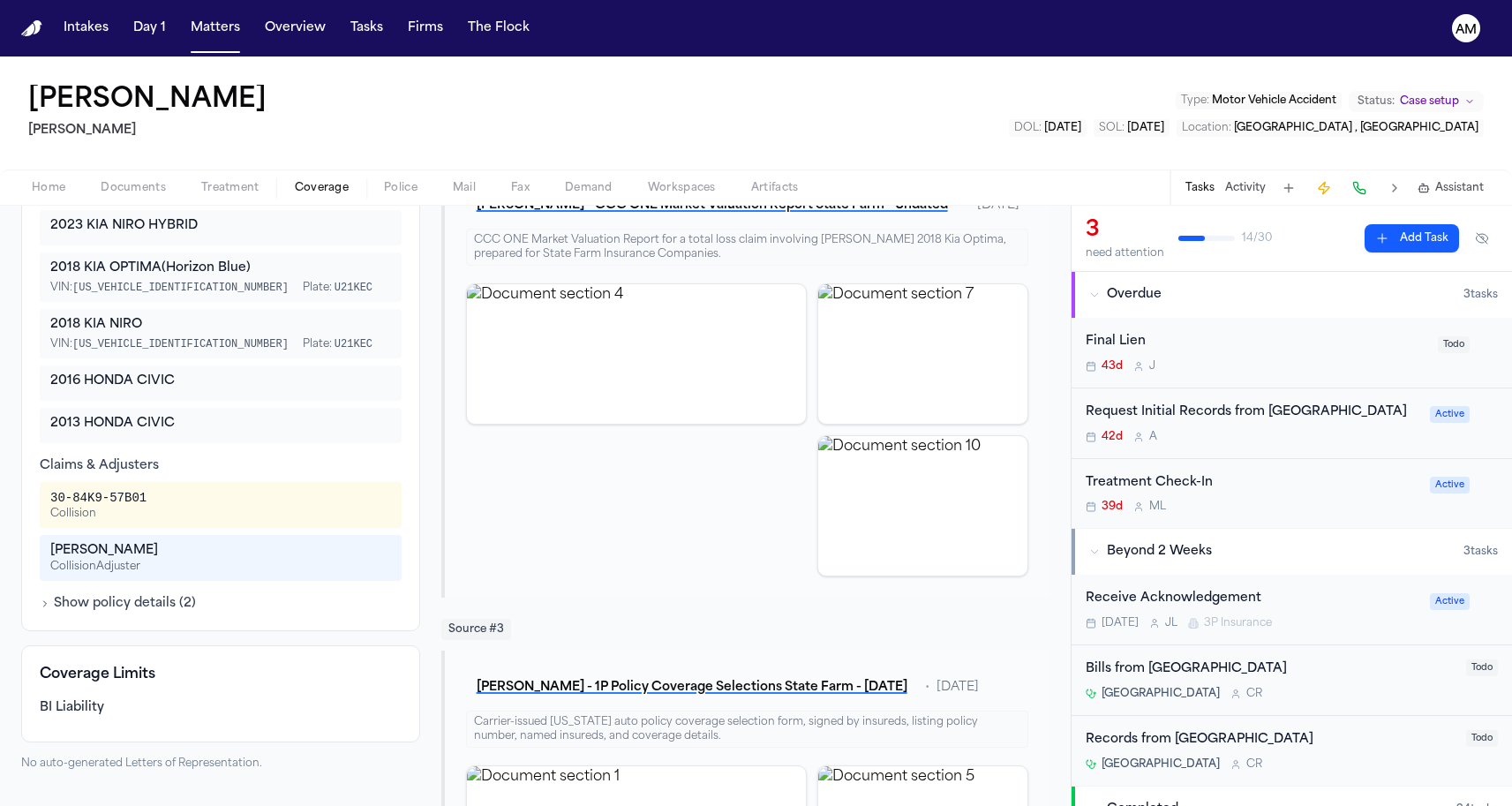
scroll to position [502, 0]
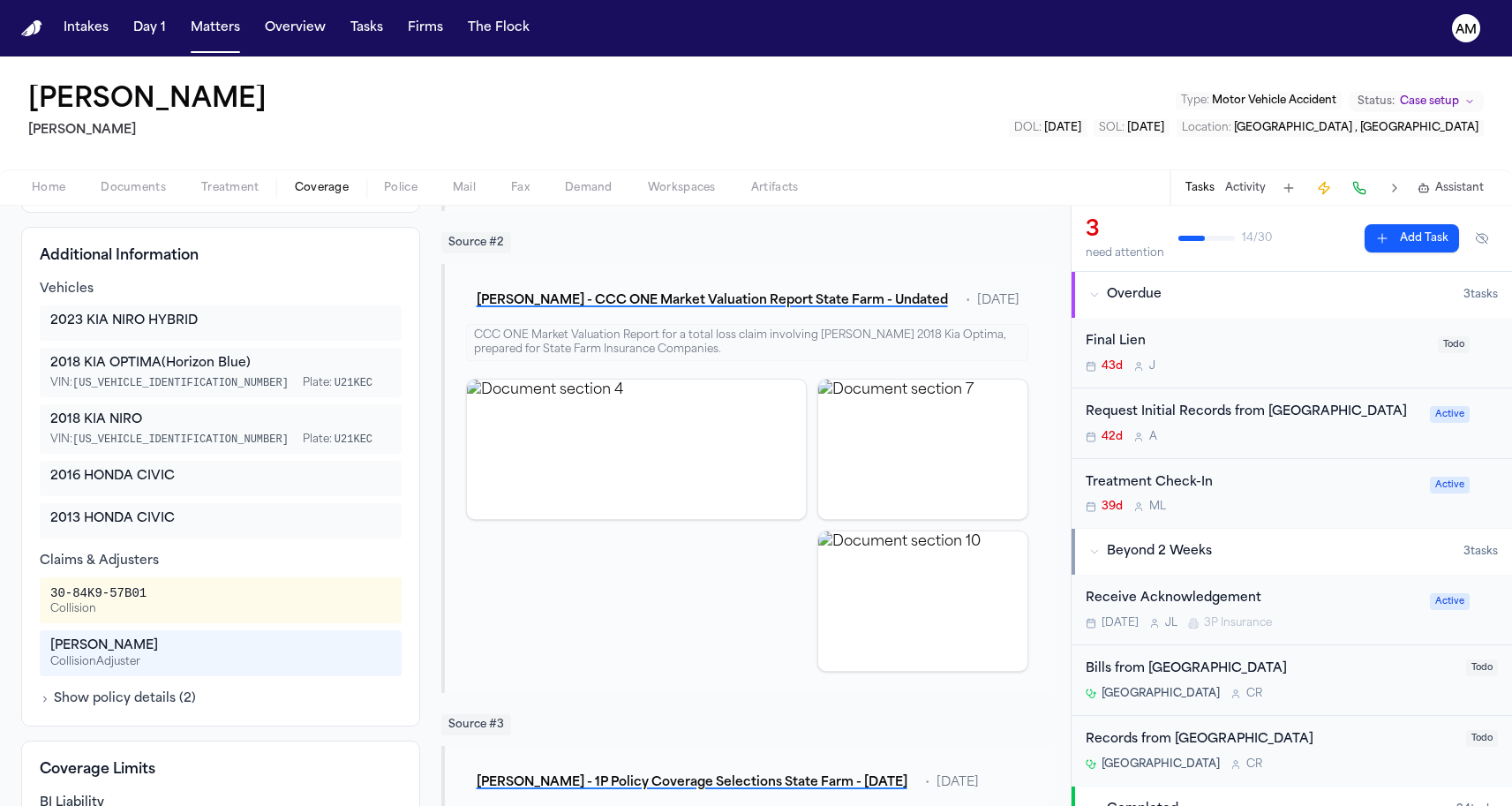
click at [1444, 3] on nav "Intakes Day 1 Matters Overview Tasks Firms The Flock AM" at bounding box center [756, 28] width 1512 height 56
click at [95, 690] on button "Show policy details ( 2 )" at bounding box center [118, 698] width 156 height 17
click at [100, 655] on div "Collision Adjuster" at bounding box center [221, 662] width 340 height 14
click at [104, 638] on div "Kilian Leisy" at bounding box center [221, 646] width 340 height 17
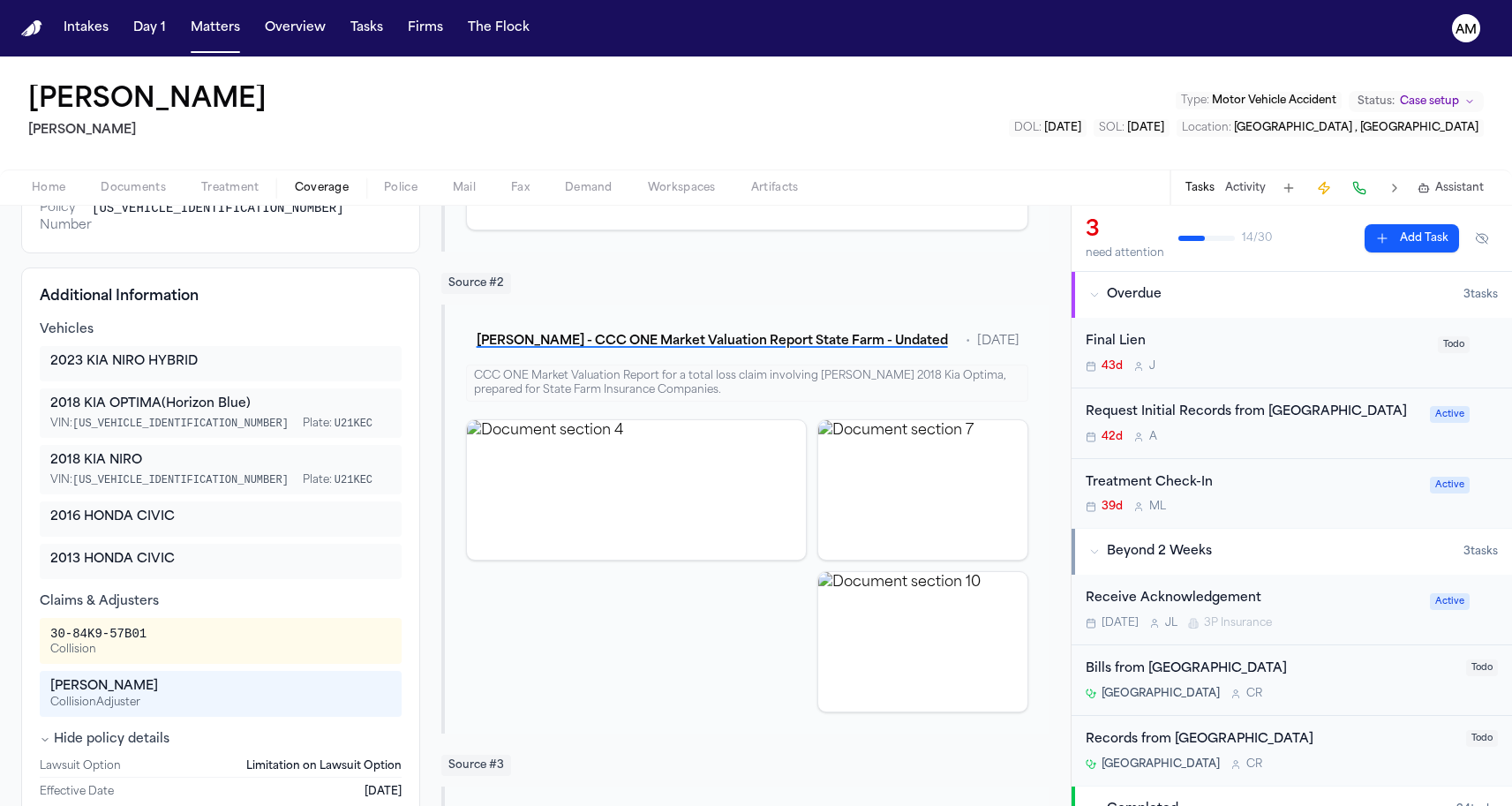
scroll to position [461, 0]
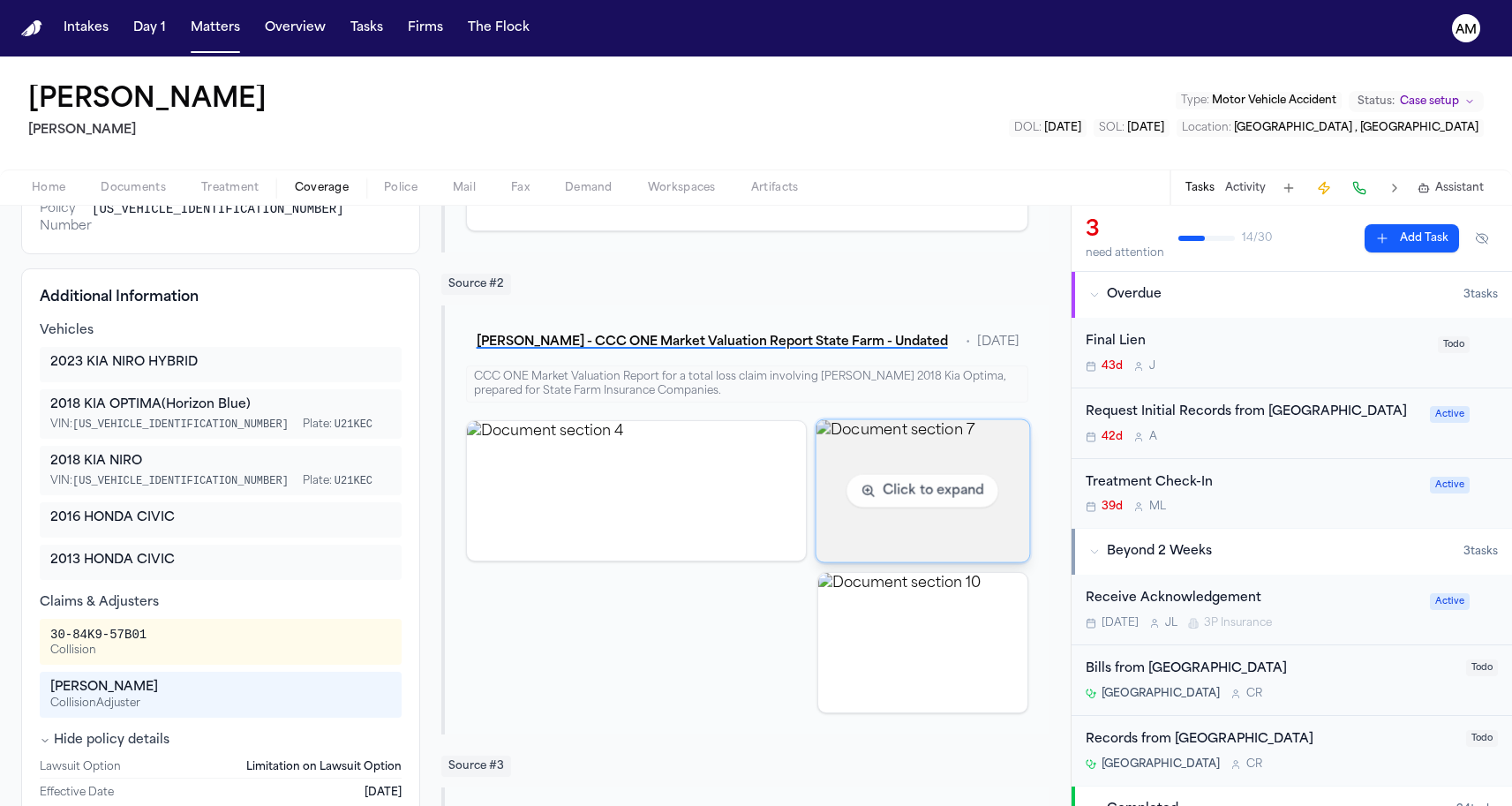
click at [868, 512] on img "View document section 7" at bounding box center [923, 490] width 213 height 143
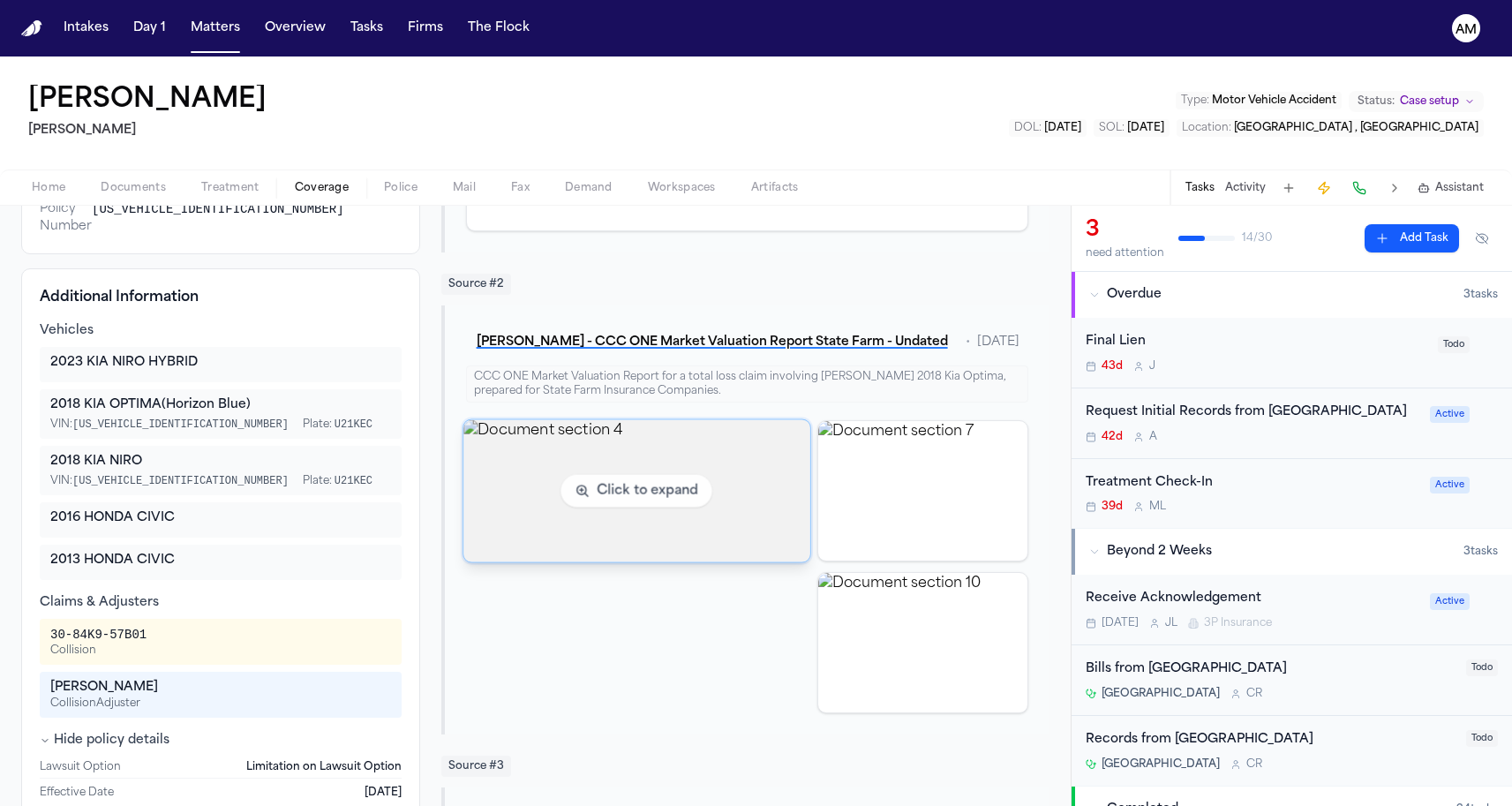
click at [629, 502] on img "View document section 4" at bounding box center [636, 490] width 346 height 143
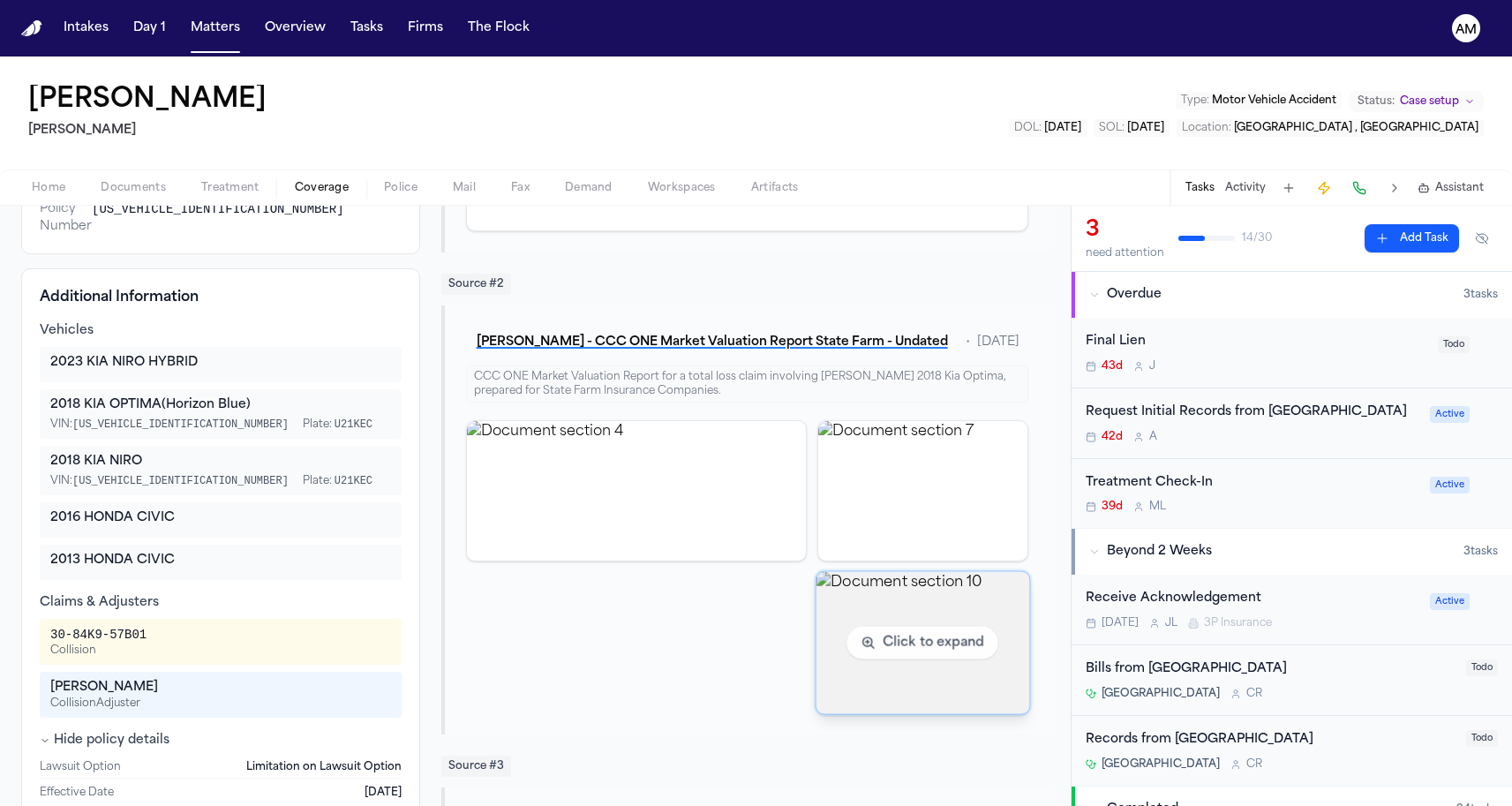
click at [909, 631] on img "View document section 10" at bounding box center [923, 642] width 213 height 143
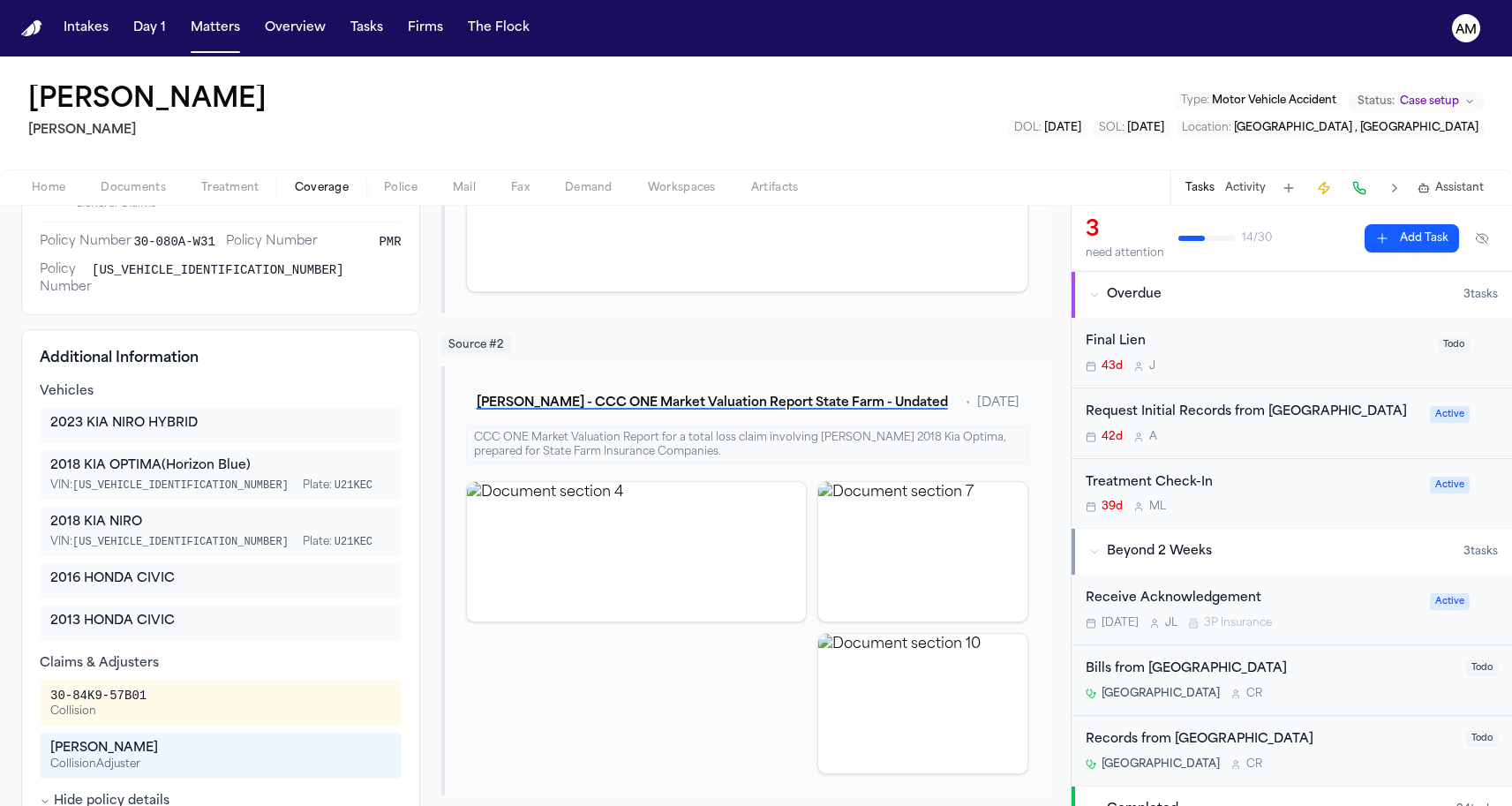
scroll to position [360, 0]
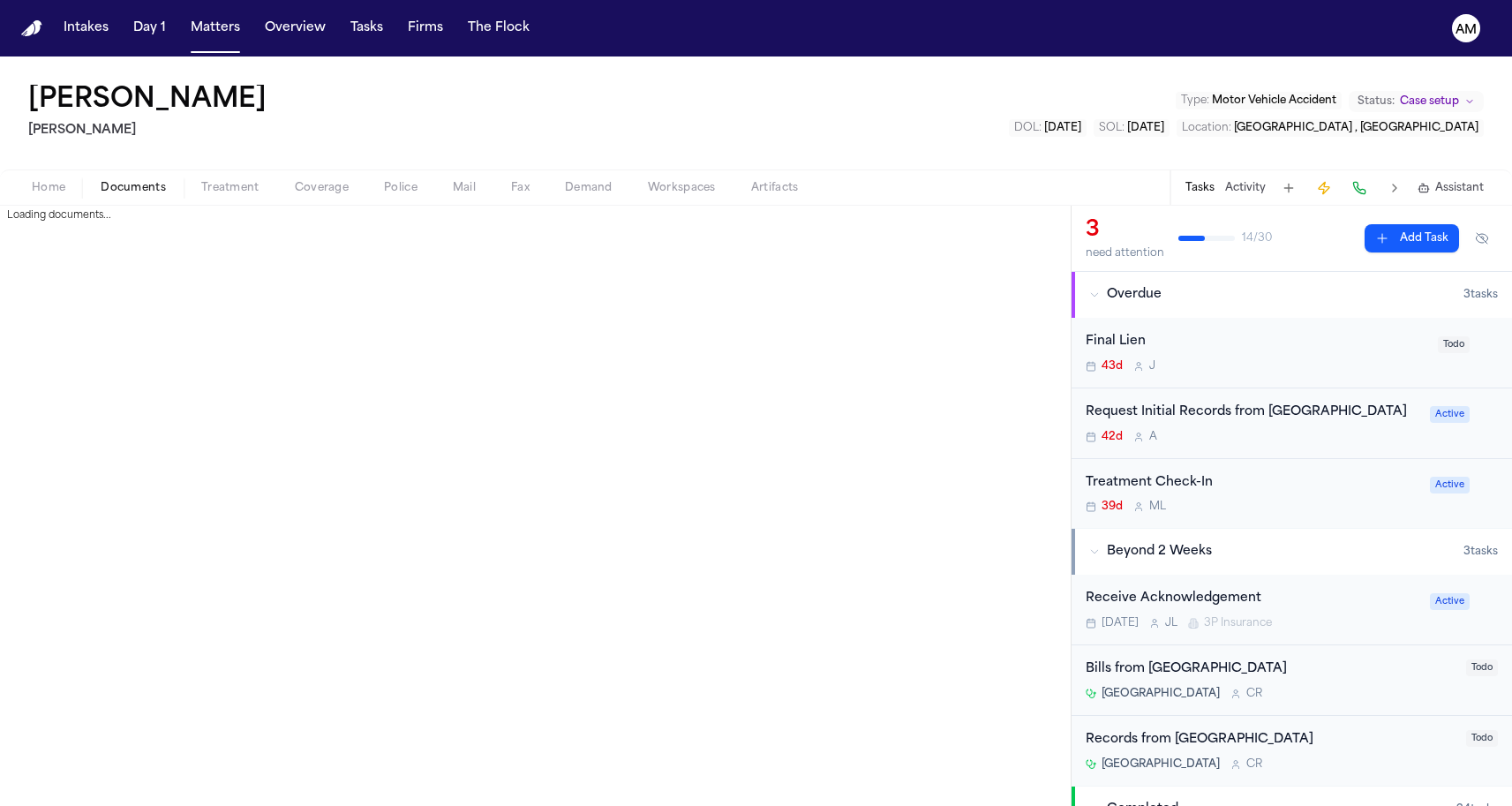
click at [146, 183] on span "Documents" at bounding box center [132, 188] width 65 height 14
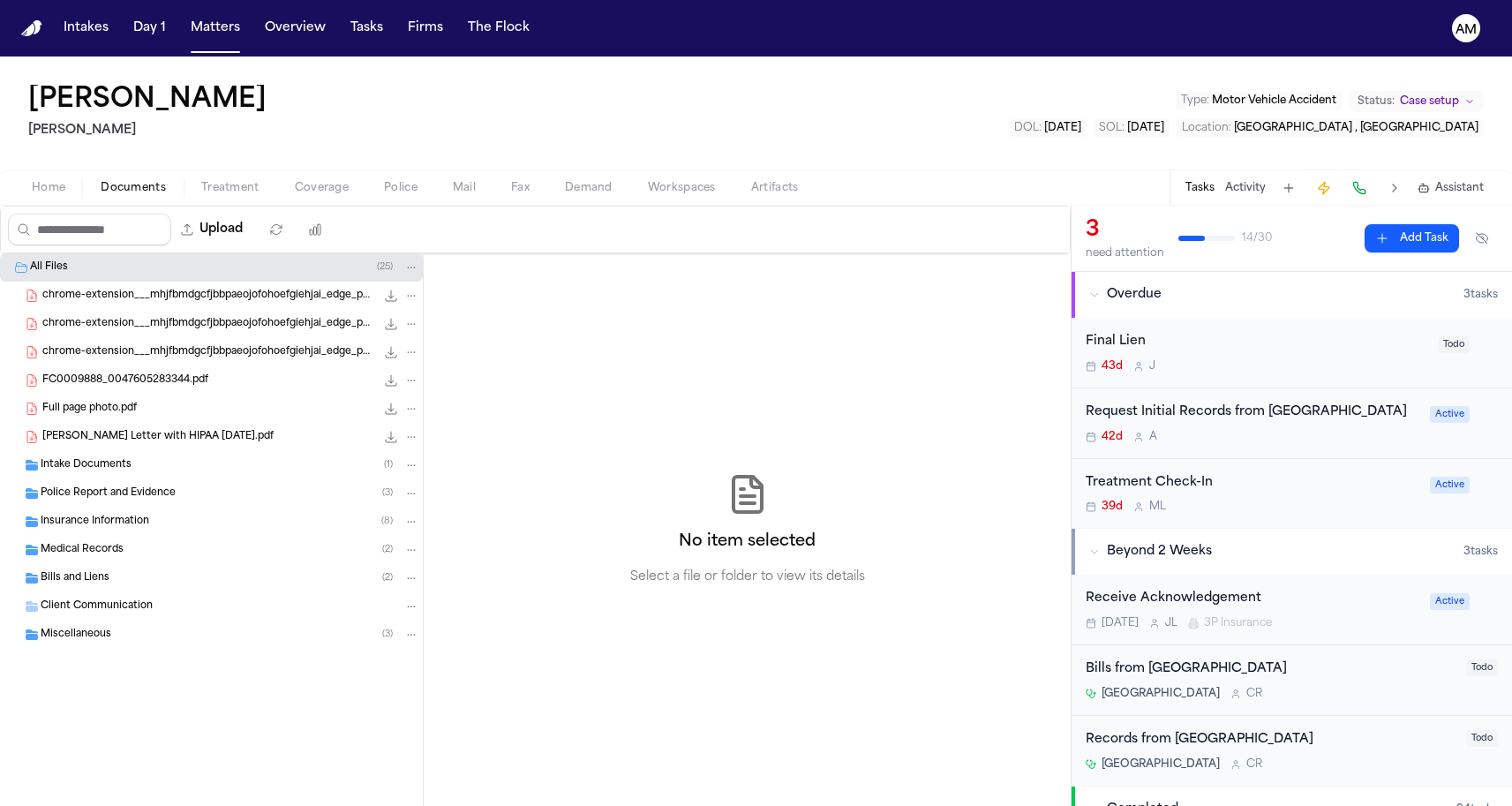
click at [120, 557] on span "Medical Records" at bounding box center [82, 550] width 83 height 15
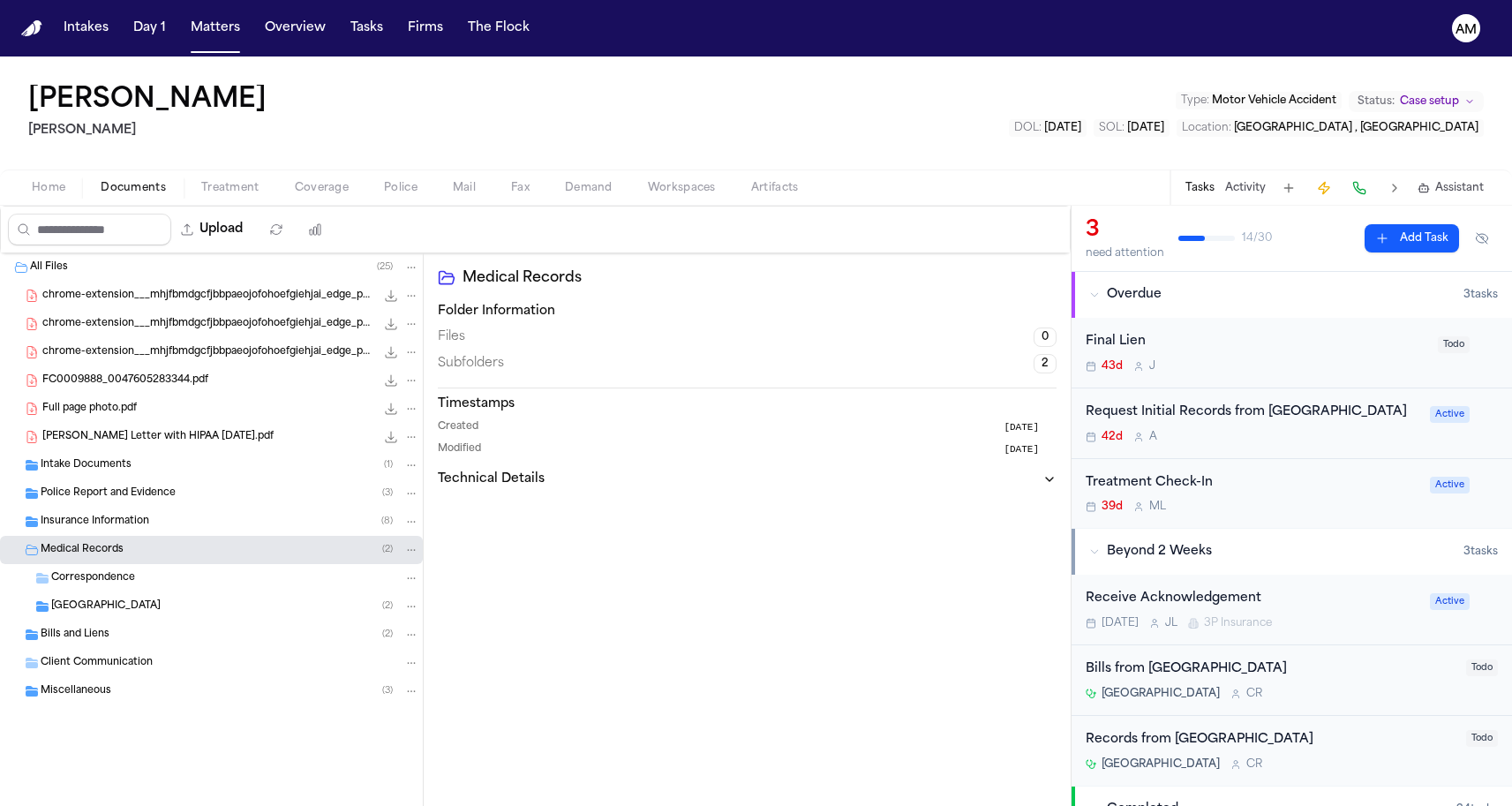
click at [120, 555] on span "Medical Records" at bounding box center [82, 550] width 83 height 15
click at [134, 537] on div "Medical Records ( 2 )" at bounding box center [212, 550] width 423 height 29
click at [140, 528] on span "Insurance Information" at bounding box center [95, 523] width 109 height 15
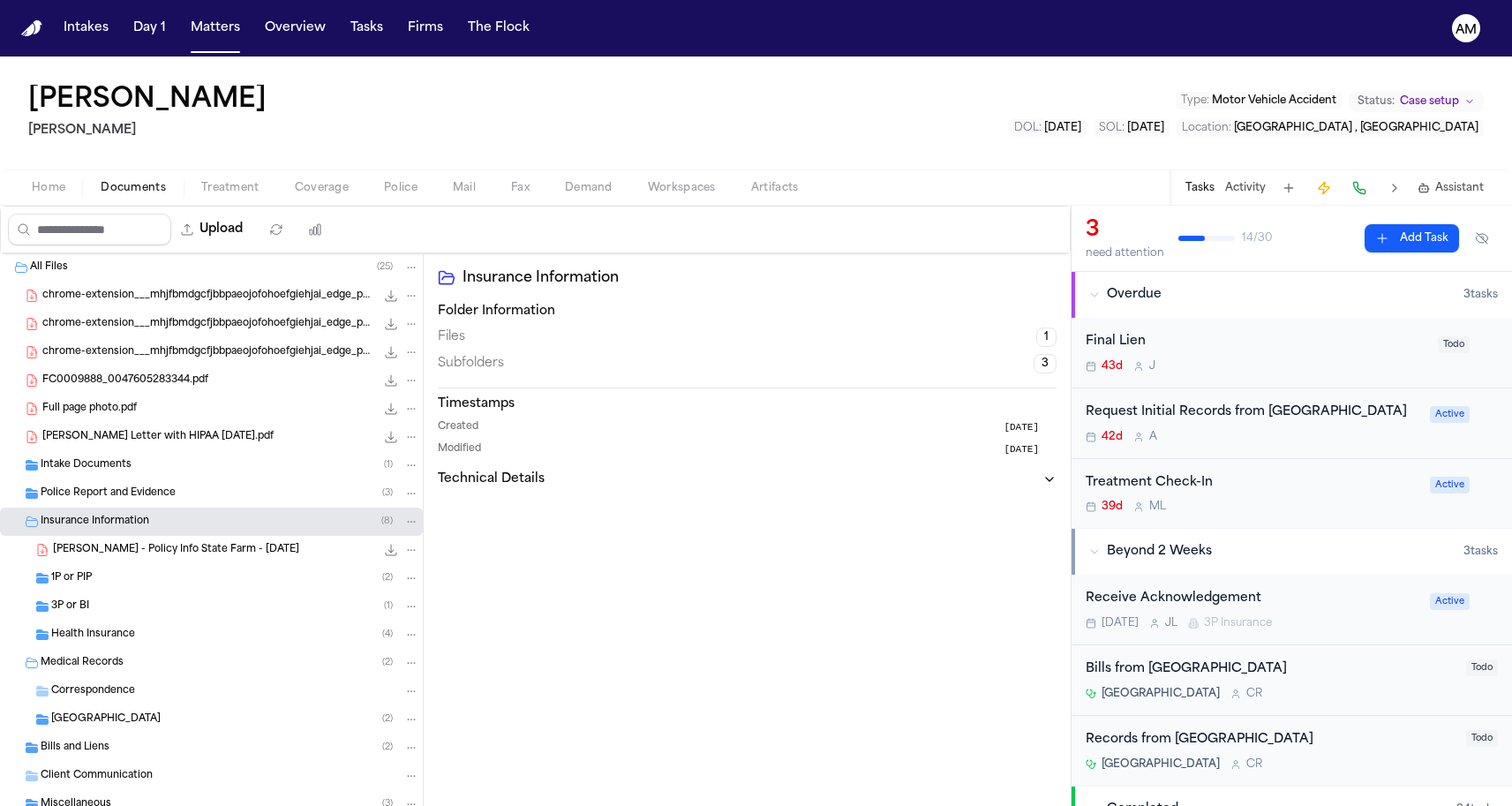
click at [107, 576] on div "1P or PIP ( 2 )" at bounding box center [235, 578] width 368 height 16
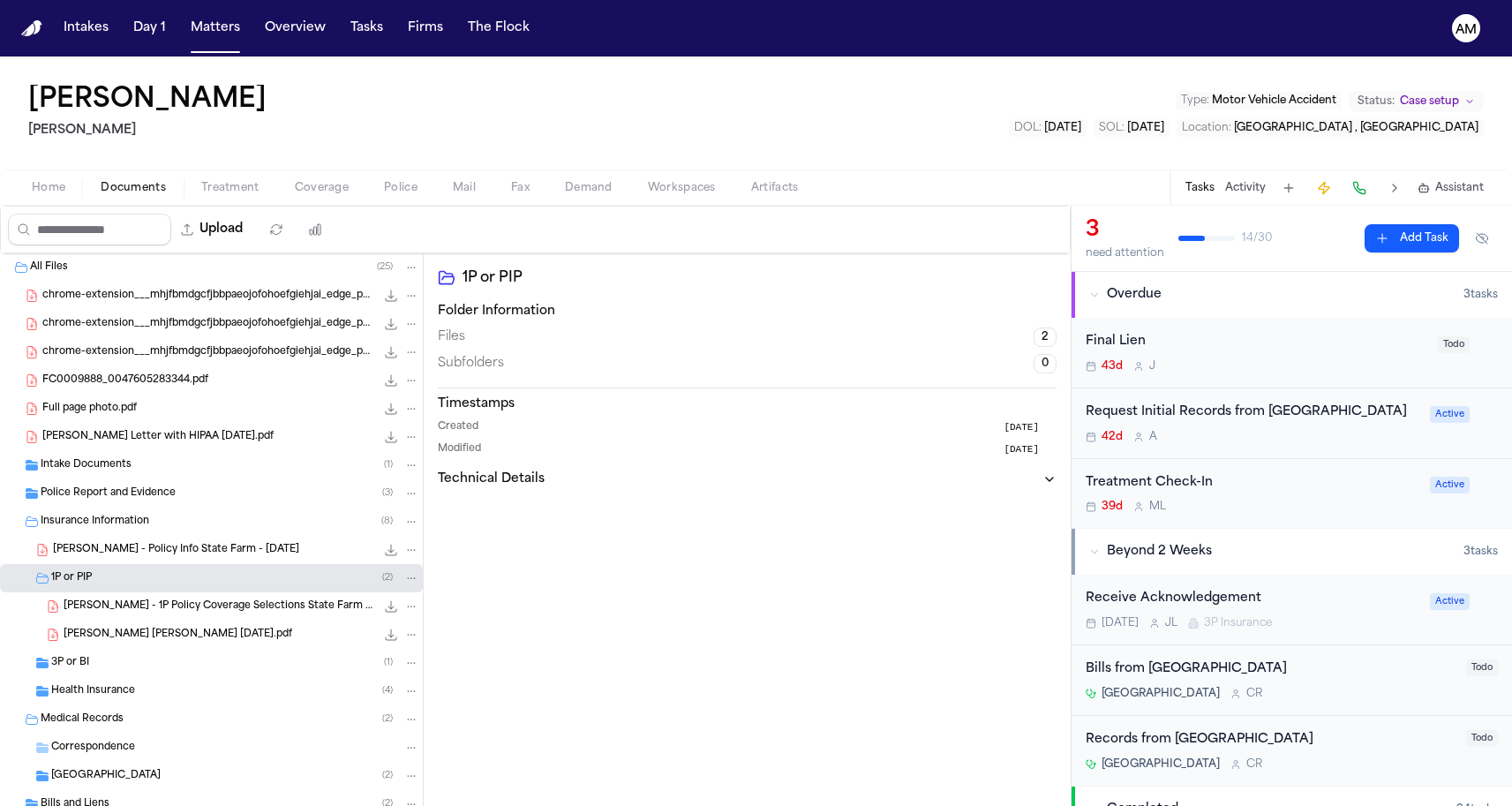
click at [102, 603] on span "L. Hassan - 1P Policy Coverage Selections State Farm - 6.10.24" at bounding box center [219, 607] width 312 height 15
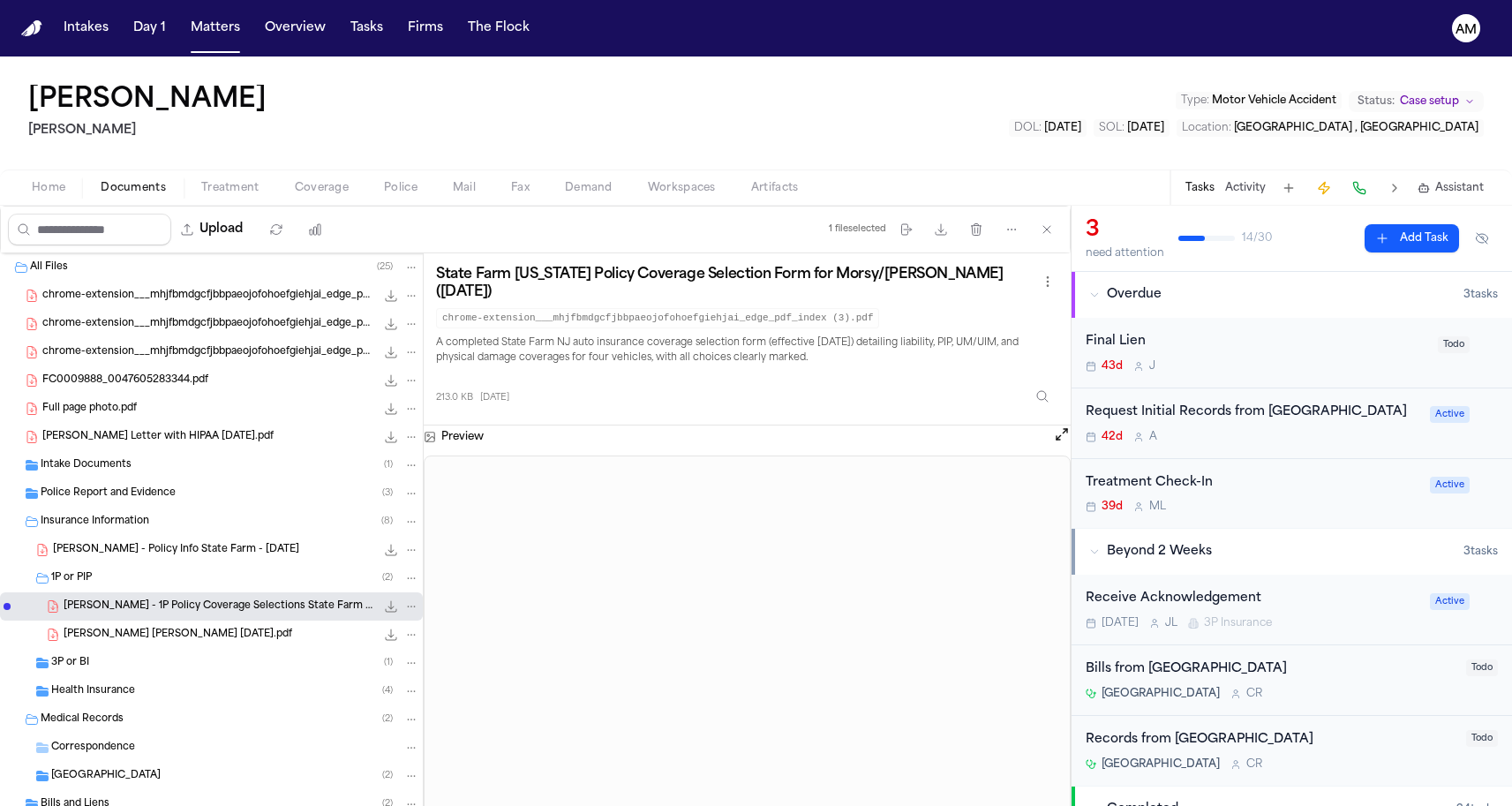
click at [90, 640] on span "L. Hassan - PIP LOR 5-16-25.pdf" at bounding box center [178, 635] width 229 height 15
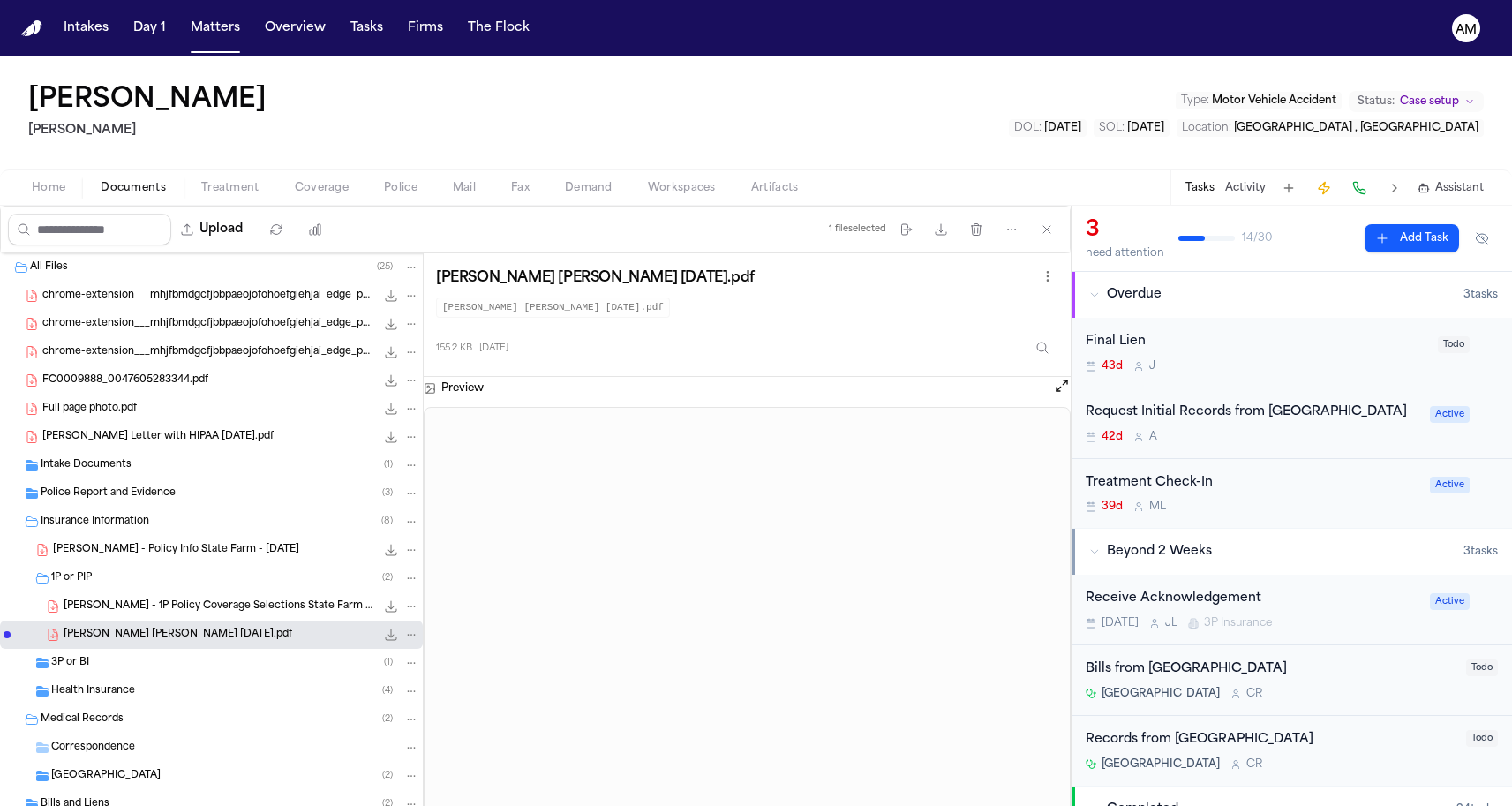
click at [208, 601] on span "L. Hassan - 1P Policy Coverage Selections State Farm - 6.10.24" at bounding box center [219, 607] width 312 height 15
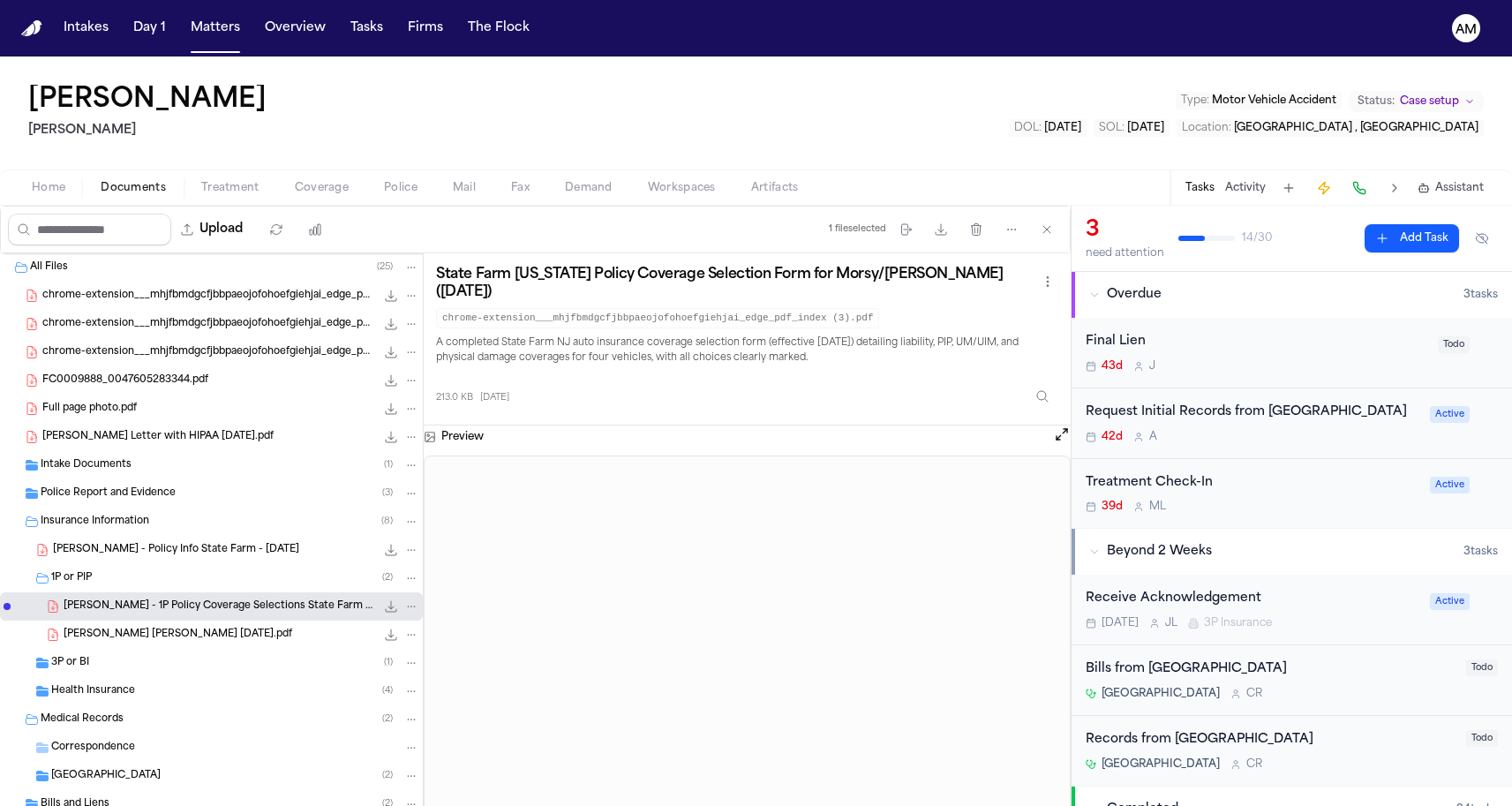
click at [280, 580] on div "1P or PIP ( 2 )" at bounding box center [235, 578] width 368 height 16
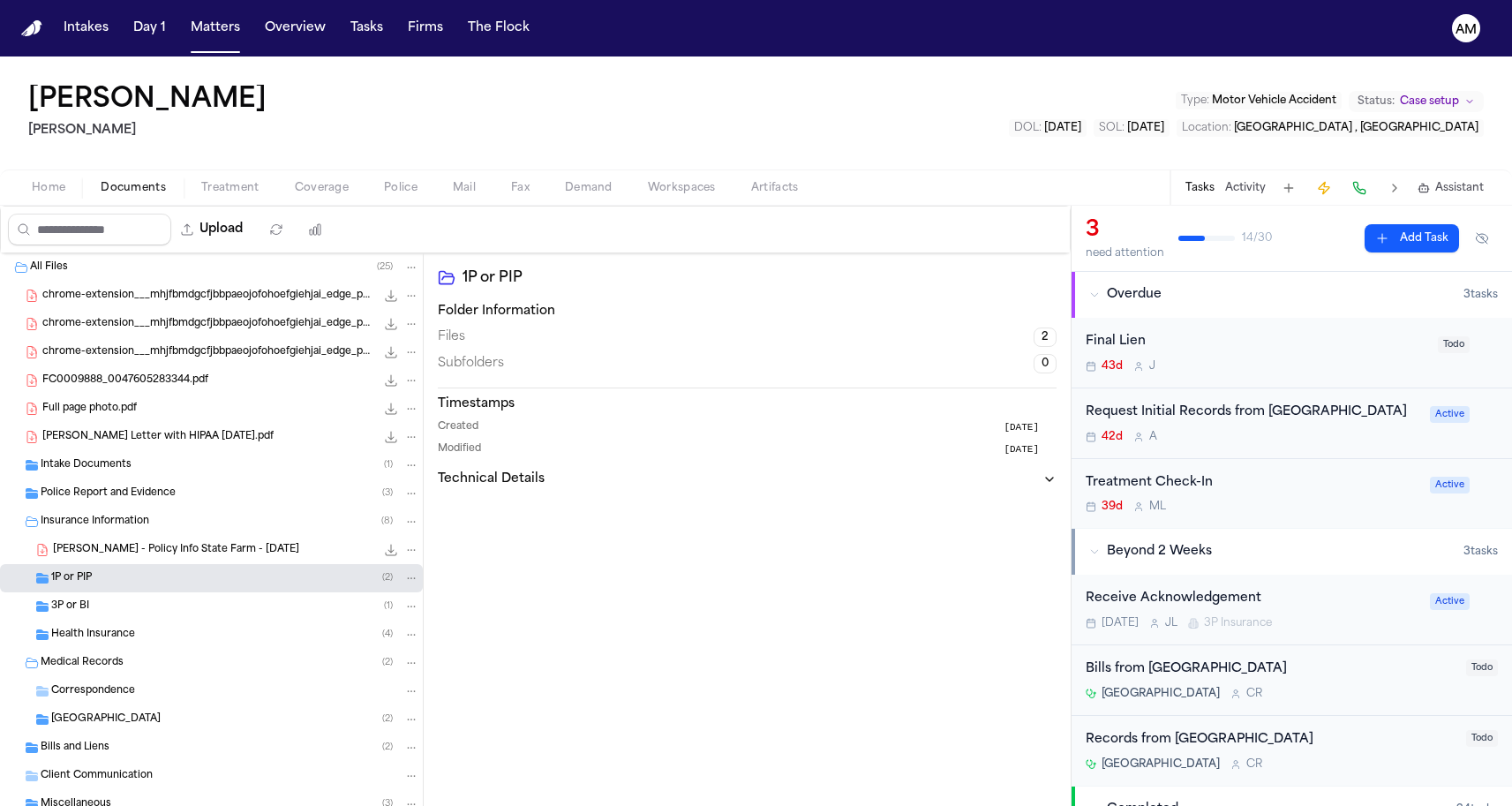
click at [250, 562] on div "L. Hassan - Policy Info State Farm - 5.7.25 58.2 KB • PDF" at bounding box center [212, 550] width 423 height 29
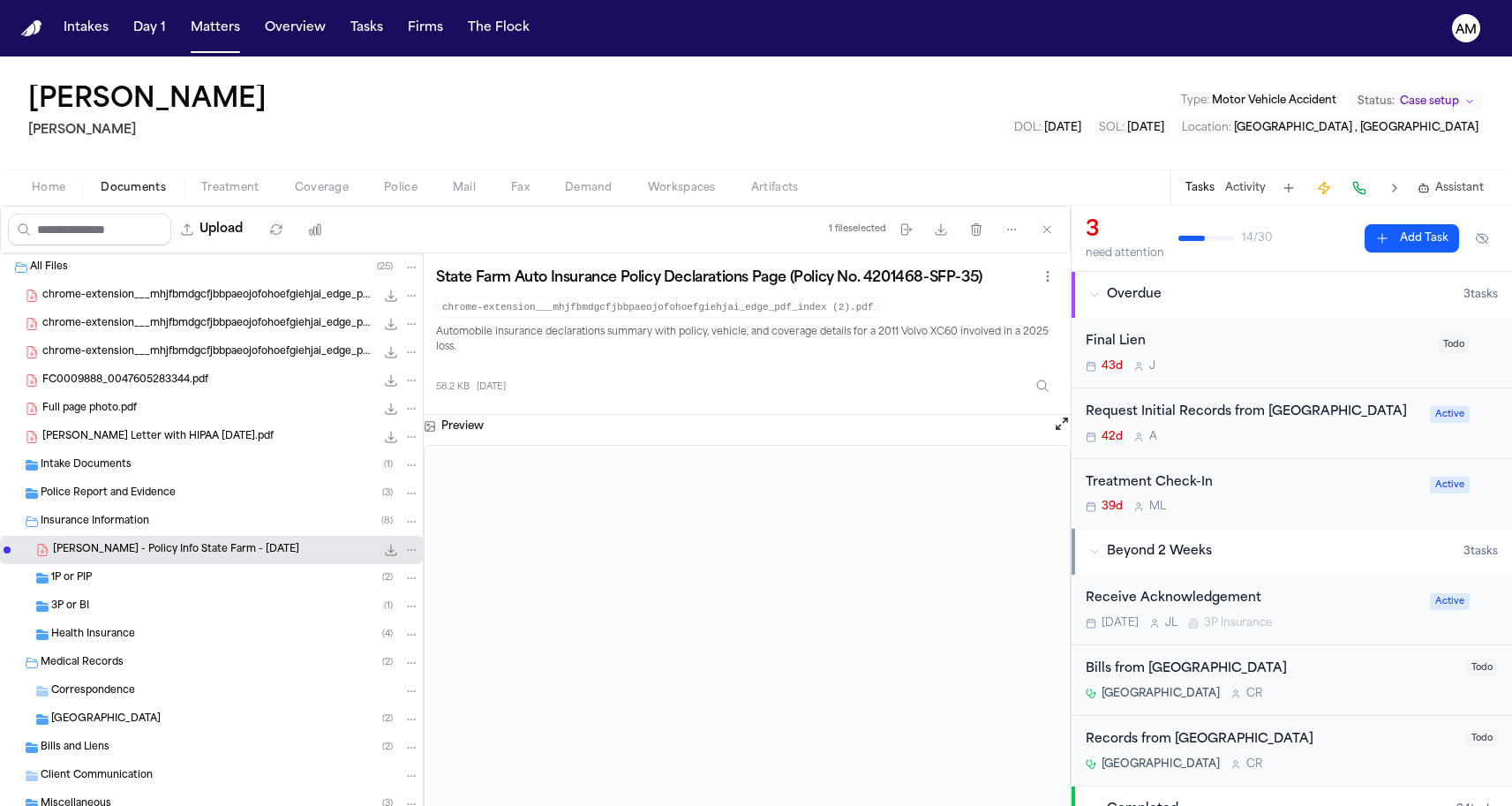
click at [182, 642] on div "Health Insurance ( 4 )" at bounding box center [235, 634] width 368 height 16
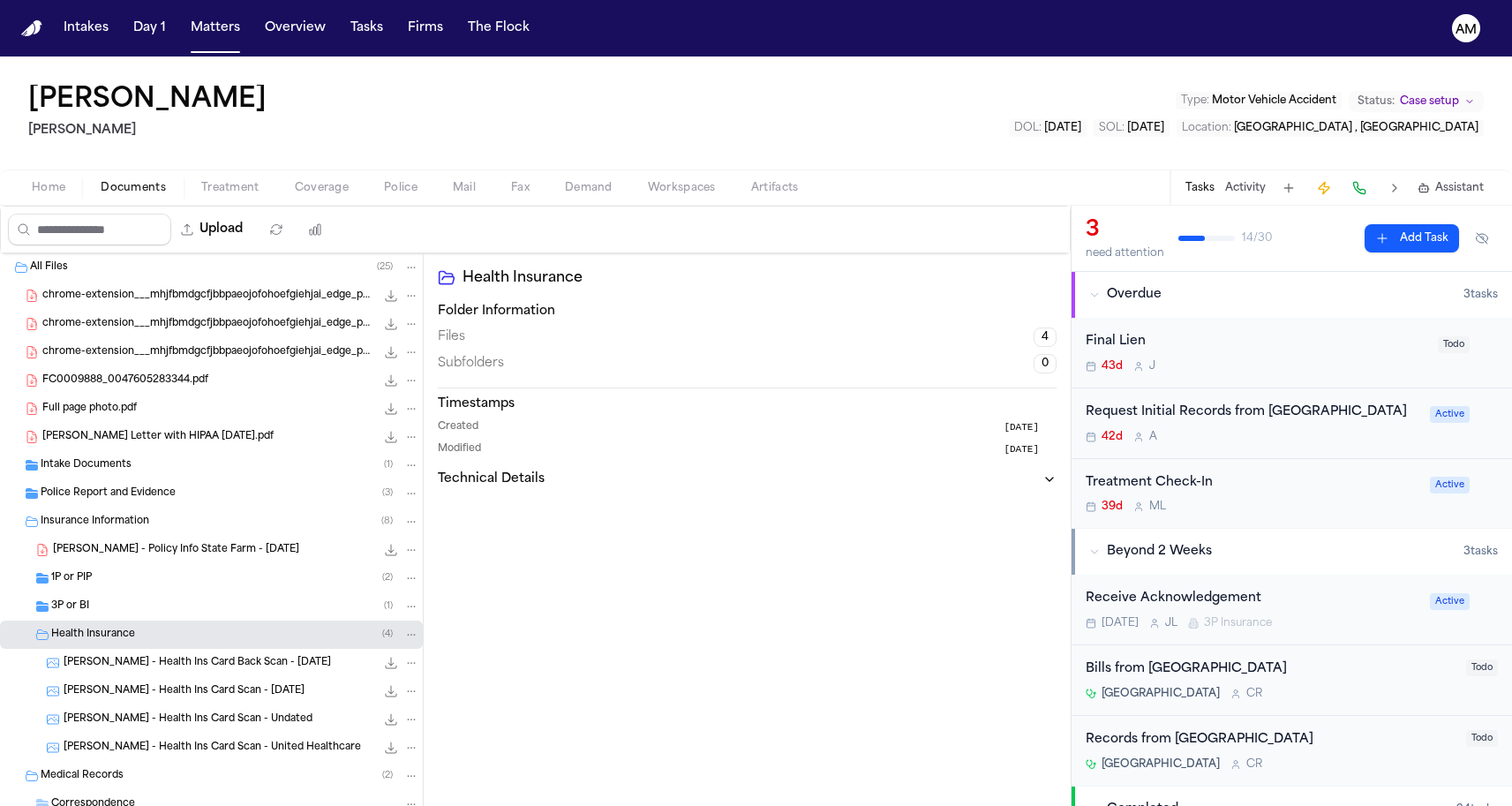
click at [212, 541] on div "L. Hassan - Policy Info State Farm - 5.7.25 58.2 KB • PDF" at bounding box center [236, 549] width 366 height 17
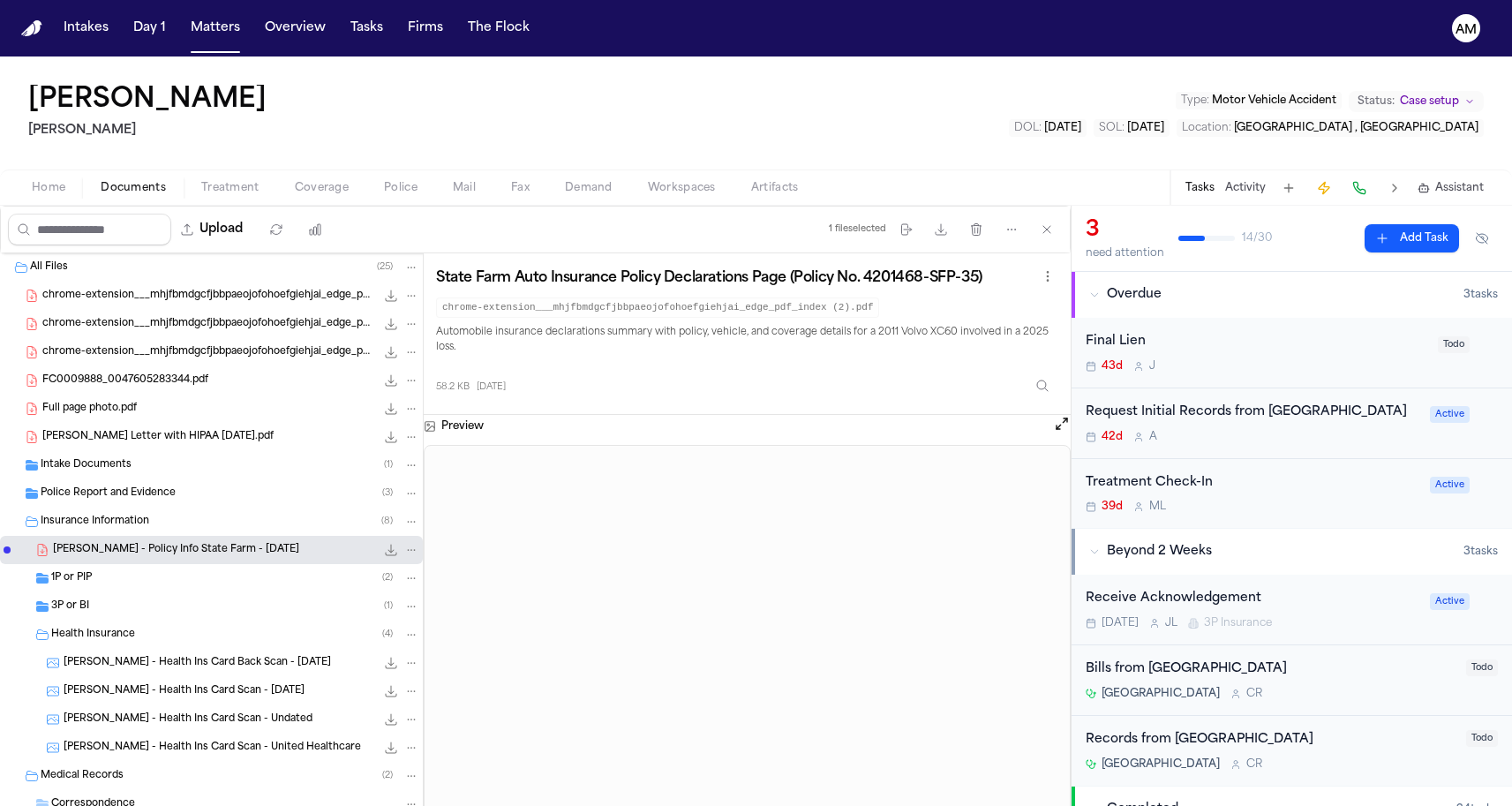
click at [251, 465] on div "Intake Documents ( 1 )" at bounding box center [230, 465] width 379 height 16
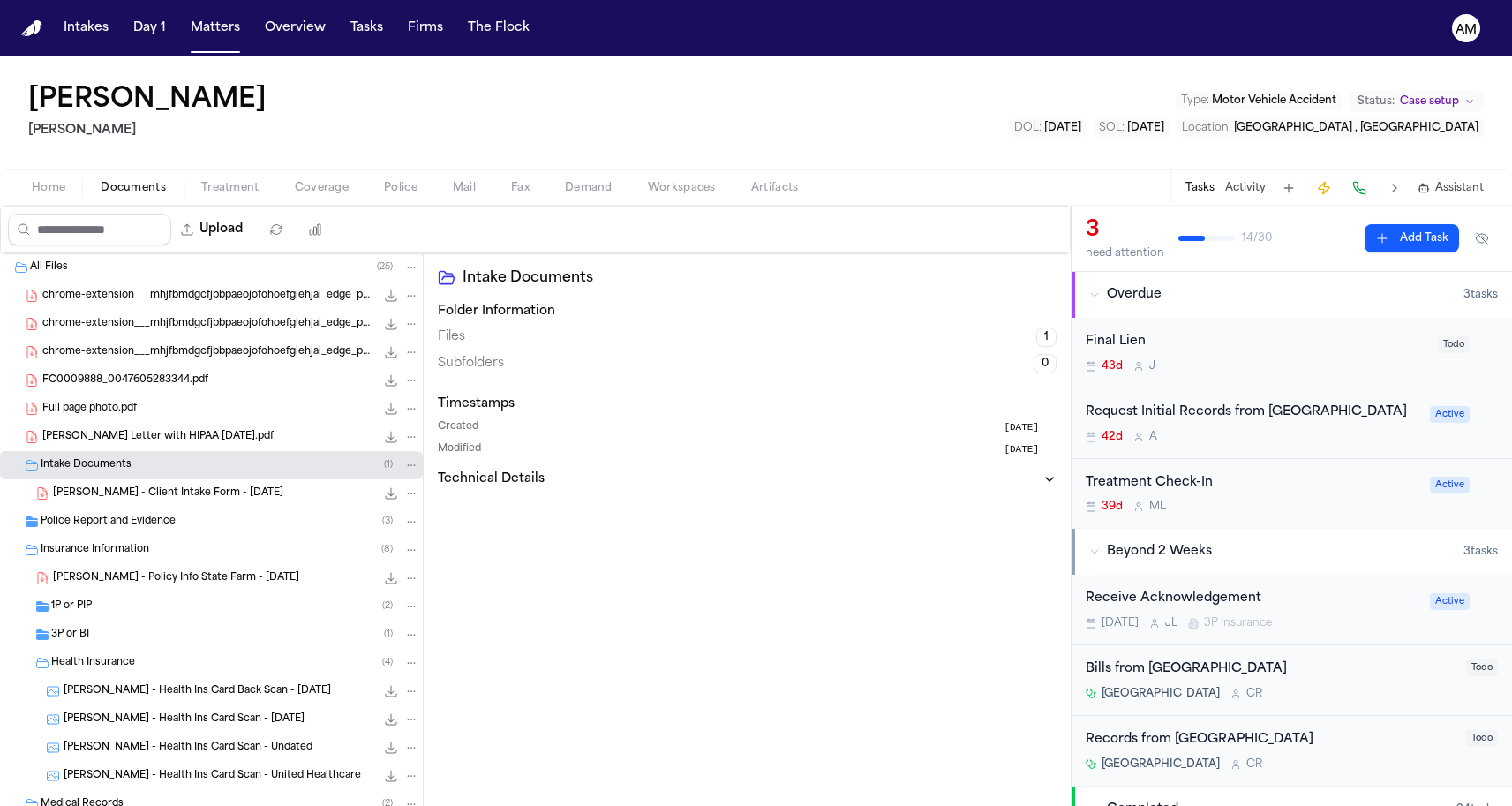
click at [199, 513] on div "Police Report and Evidence ( 3 )" at bounding box center [212, 522] width 423 height 29
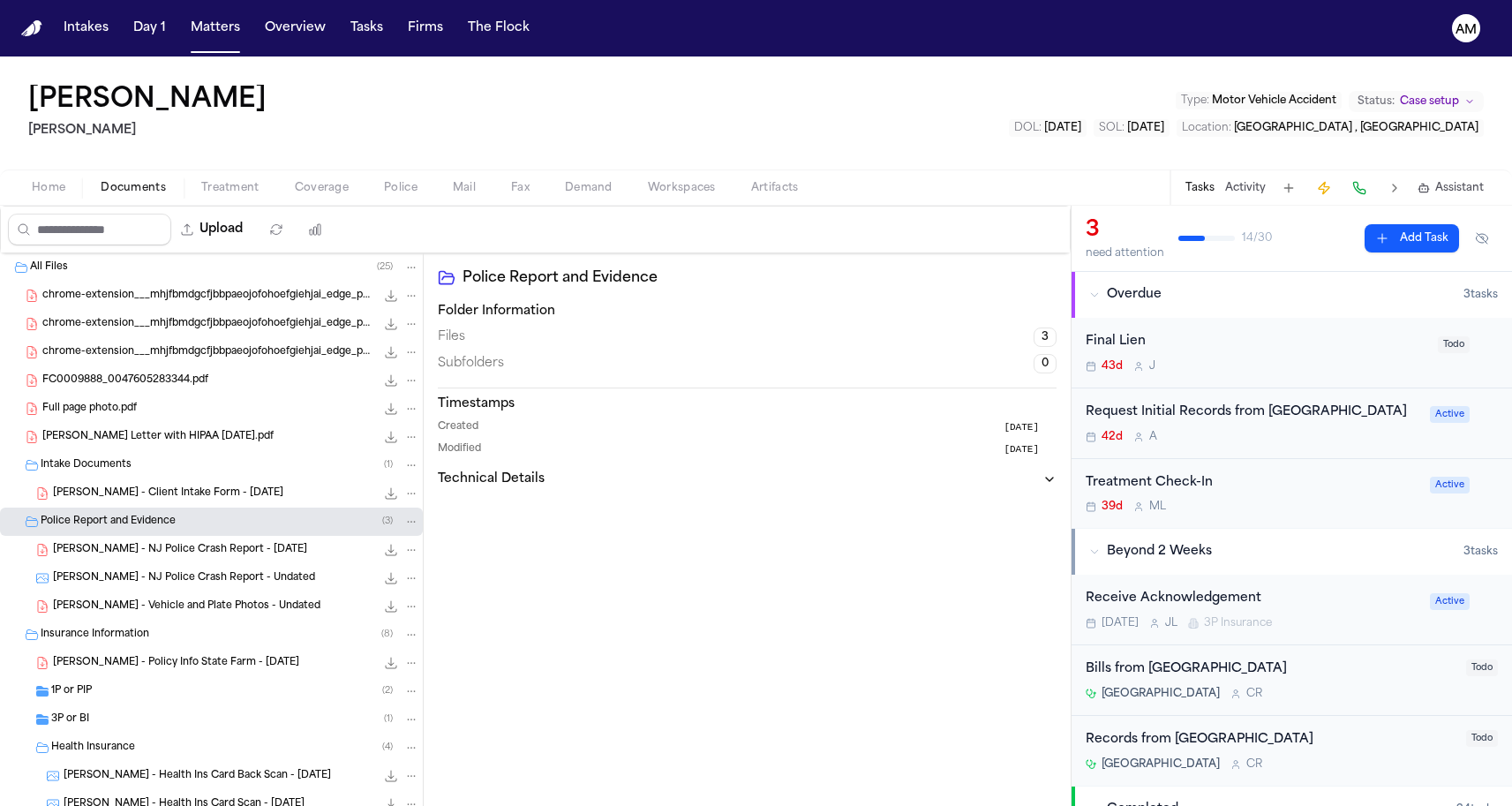
click at [133, 697] on div "1P or PIP ( 2 )" at bounding box center [235, 691] width 368 height 16
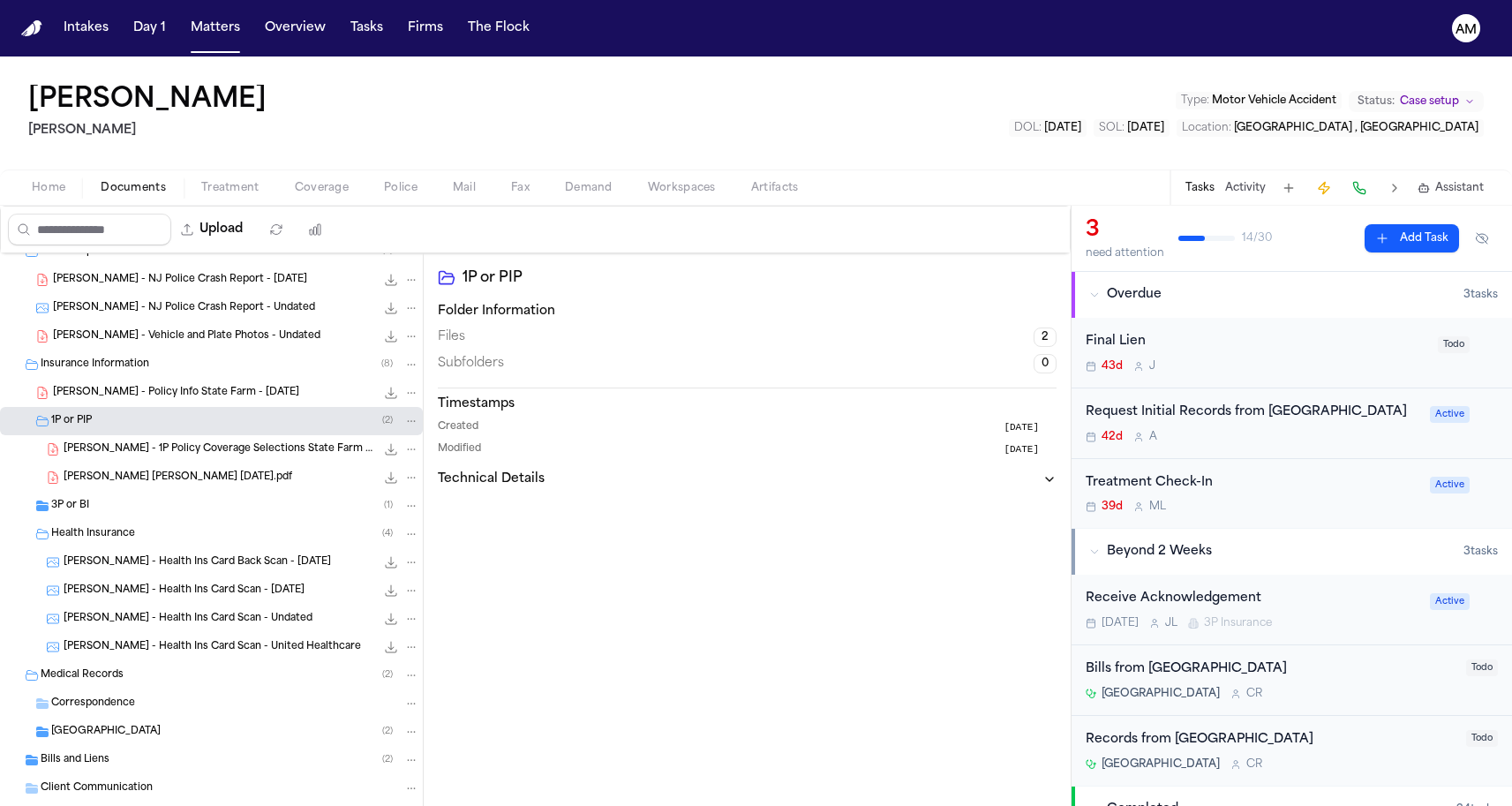
scroll to position [279, 0]
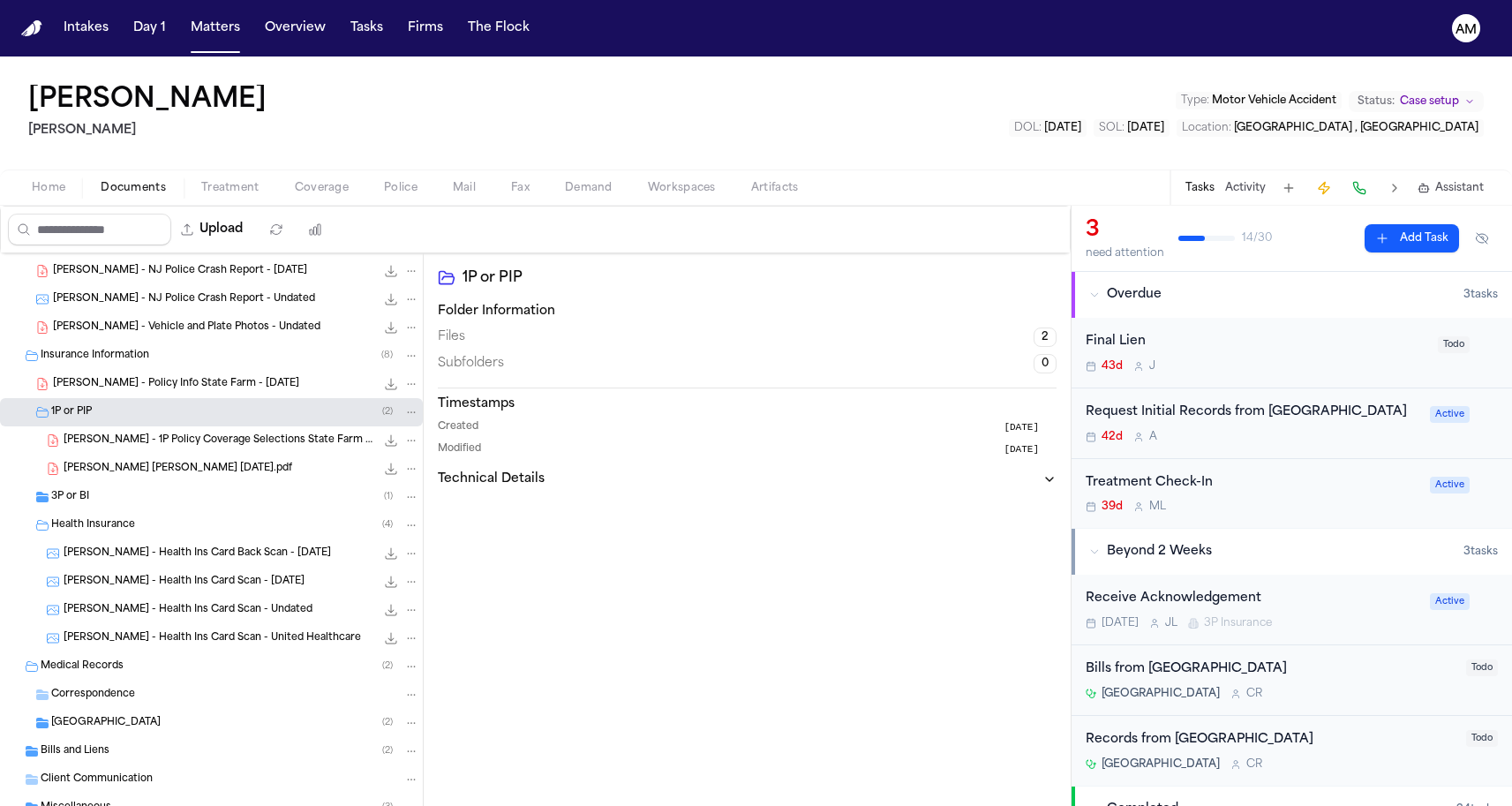
click at [189, 504] on div "3P or BI ( 1 )" at bounding box center [235, 497] width 368 height 16
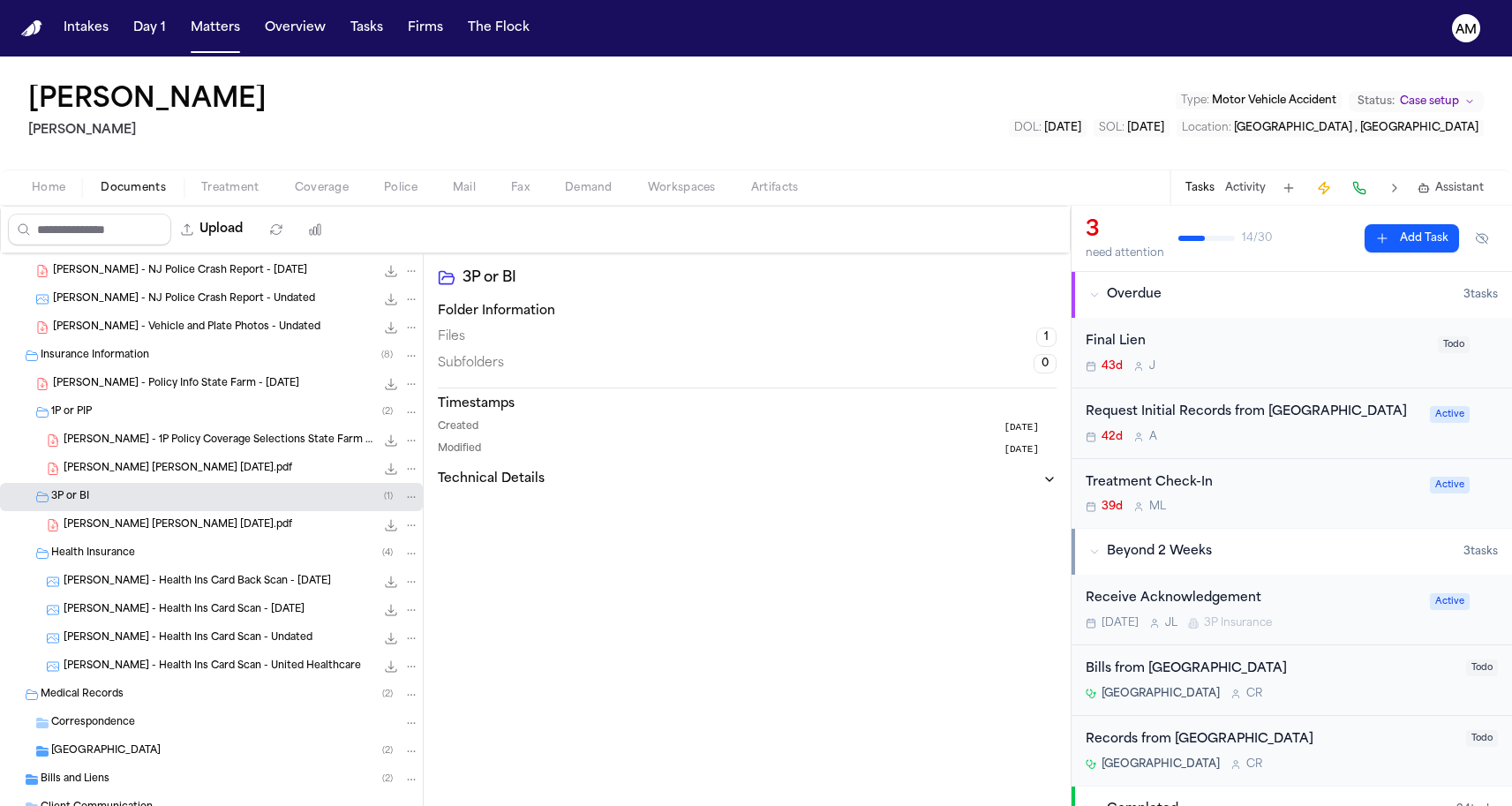
click at [183, 520] on span "L. Hassan - BI LOR 5-16-25.pdf" at bounding box center [178, 525] width 229 height 15
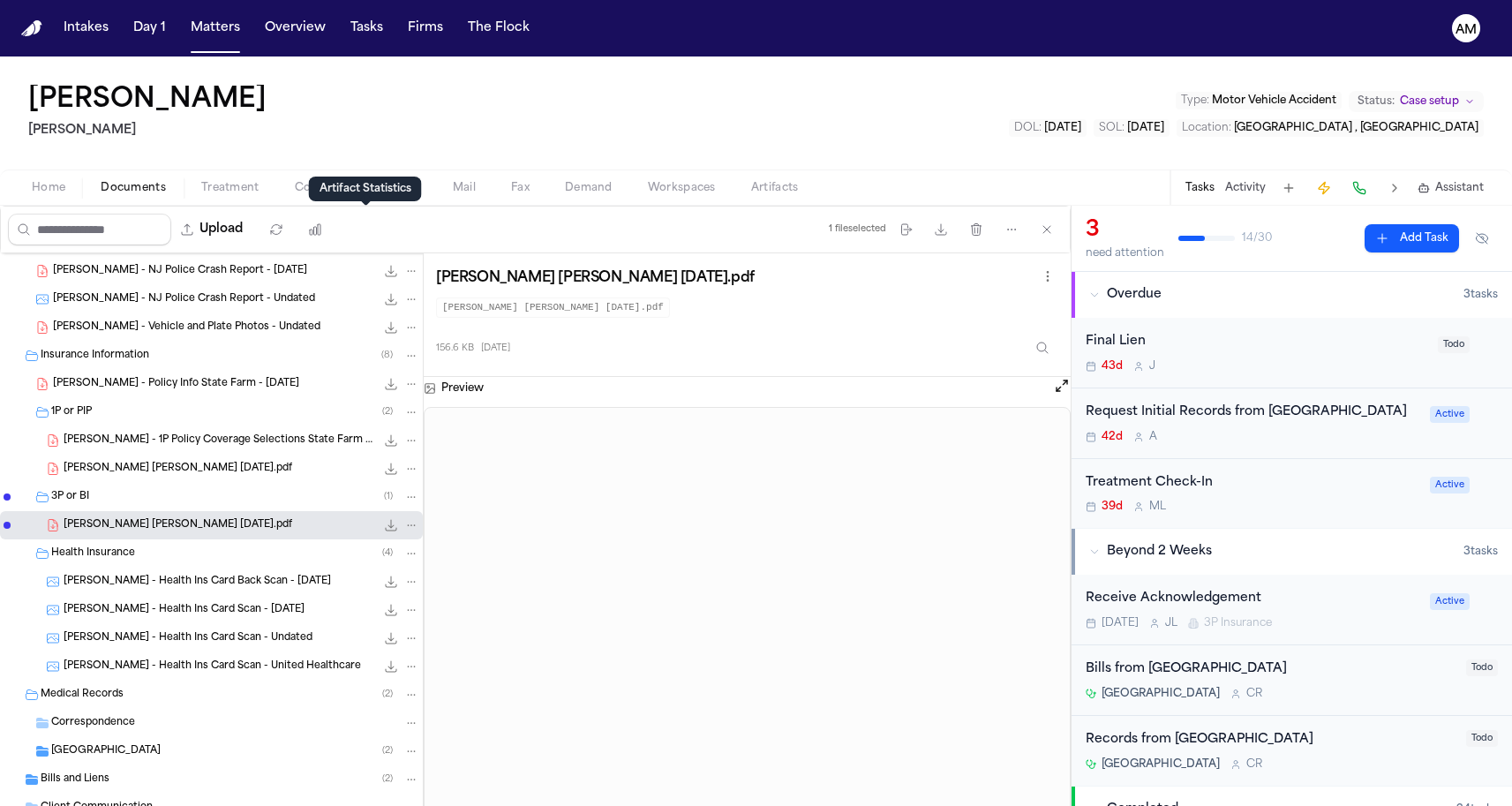
click at [339, 199] on div "Artifact Statistics Artifact Statistics" at bounding box center [365, 189] width 113 height 25
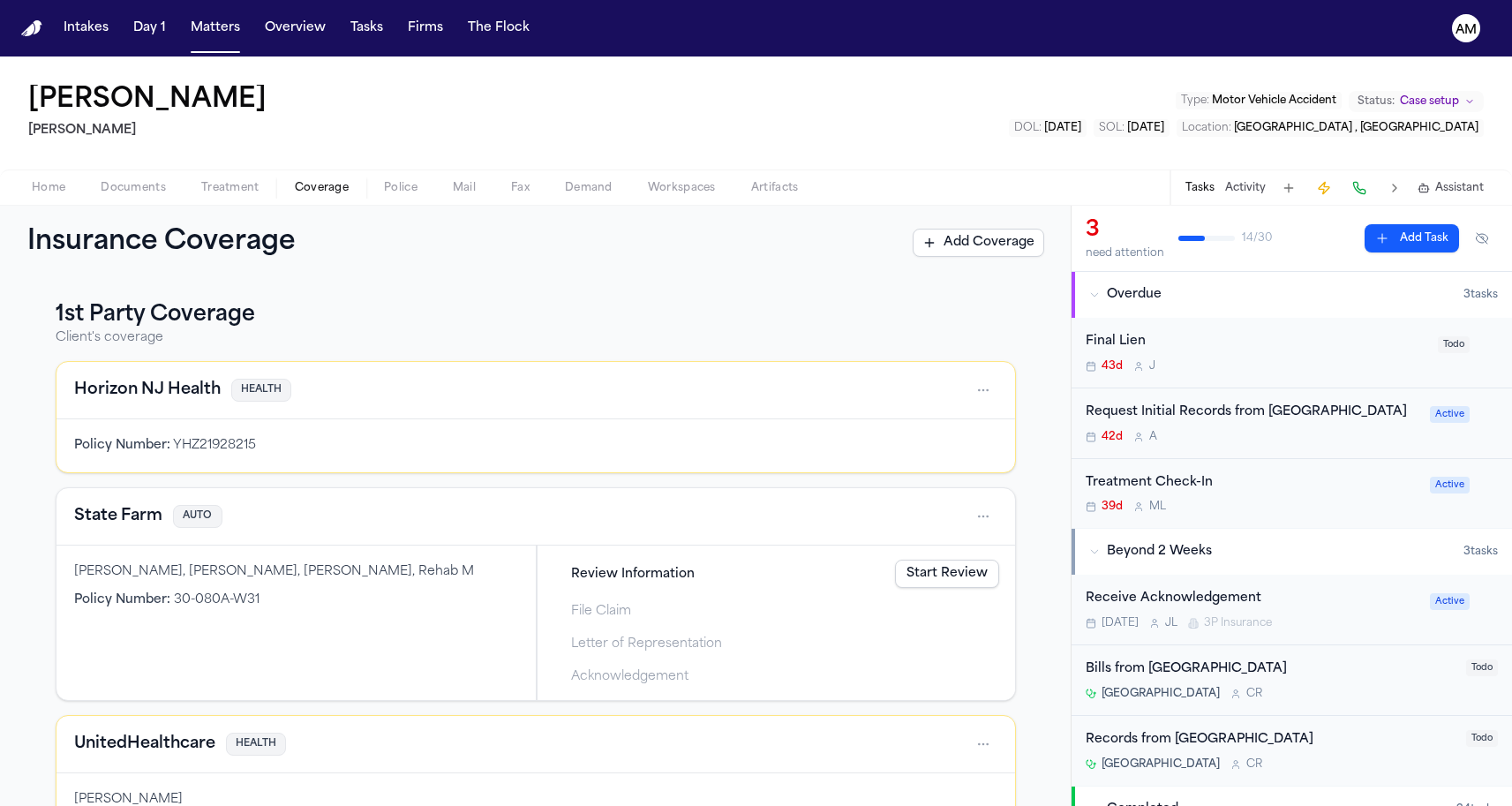
click at [306, 184] on span "Coverage" at bounding box center [322, 188] width 54 height 14
click at [123, 508] on h4 "State Farm" at bounding box center [119, 516] width 88 height 25
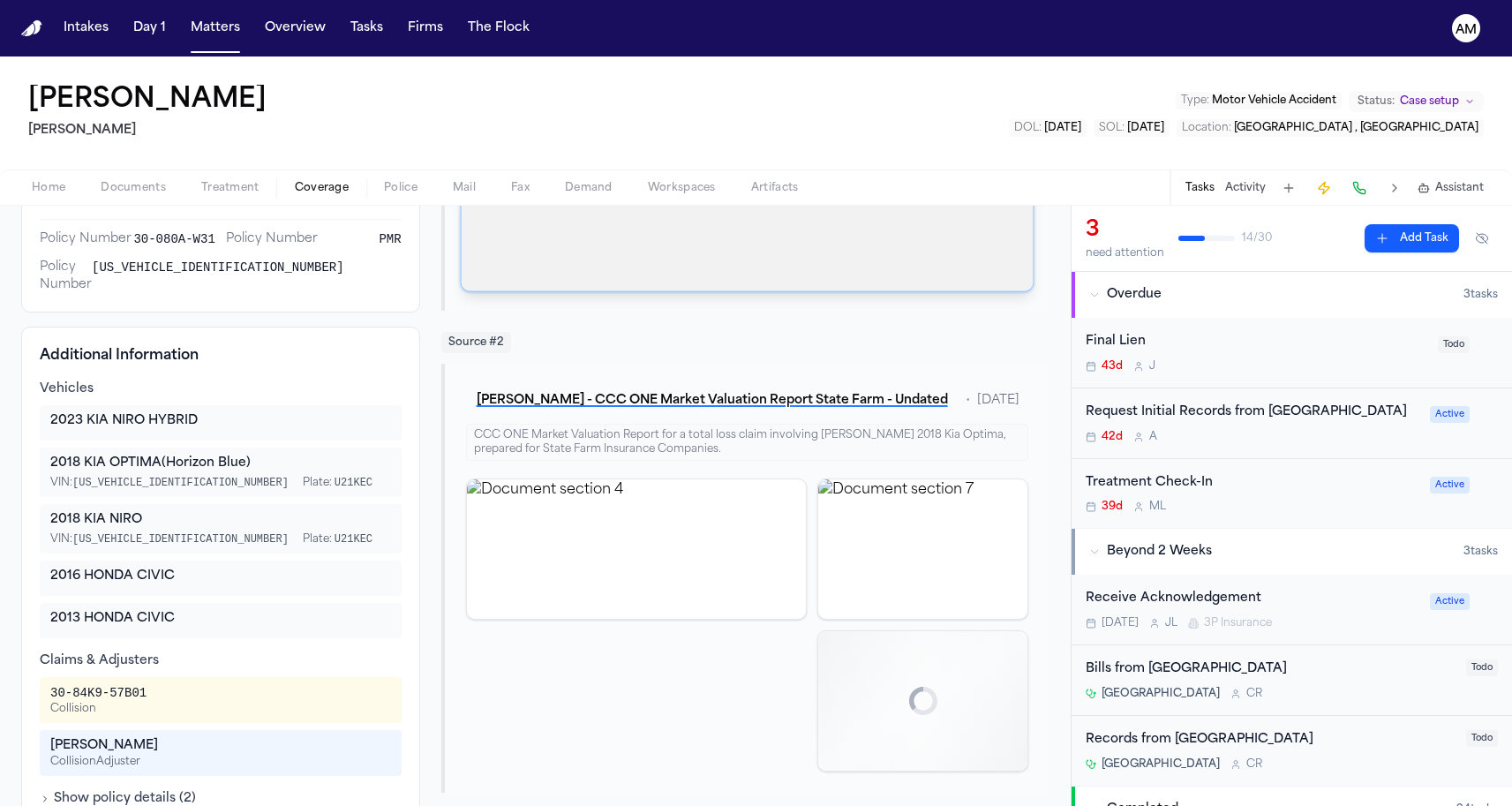
scroll to position [501, 0]
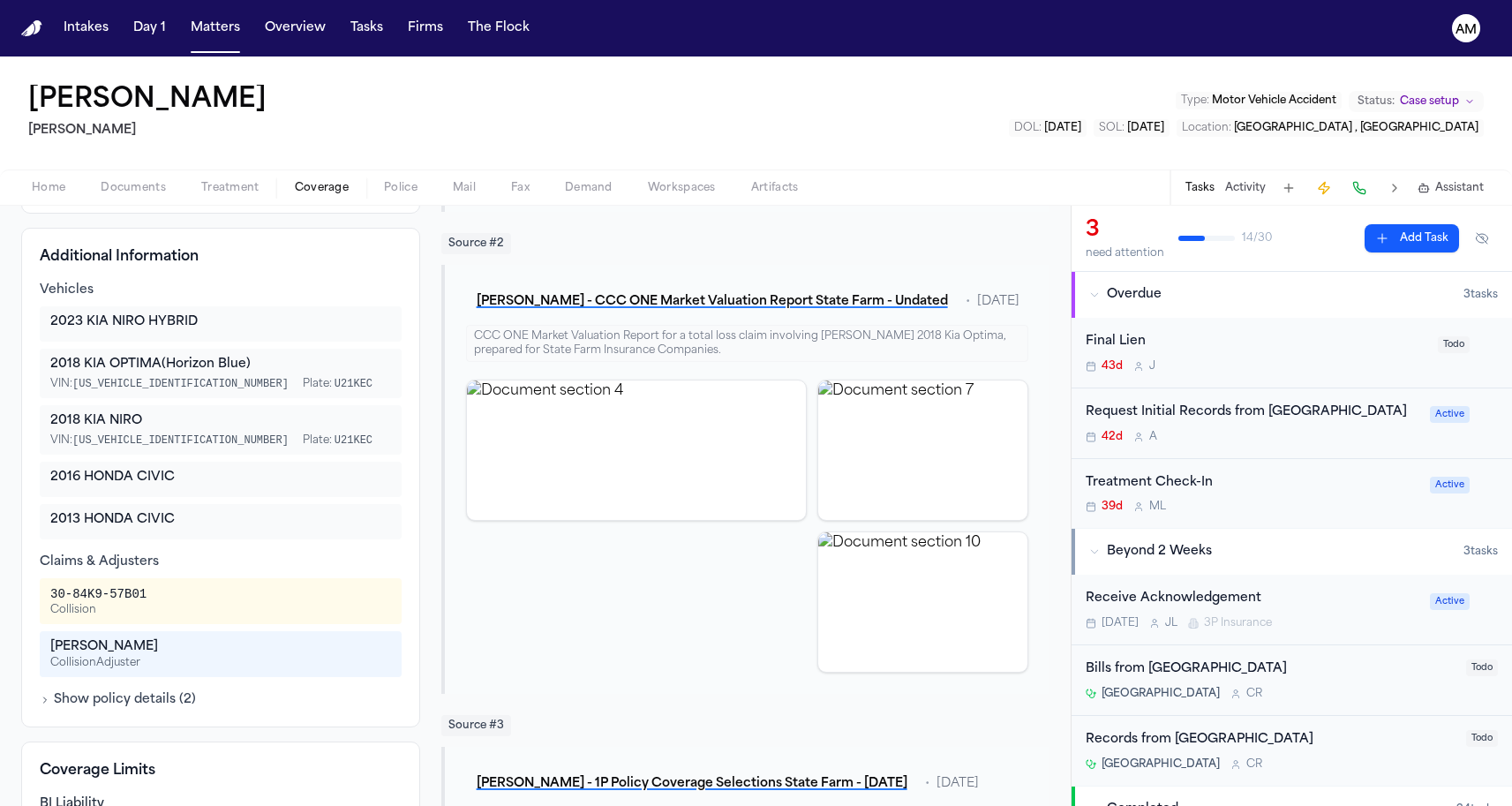
click at [107, 639] on div "Kilian Leisy" at bounding box center [221, 647] width 340 height 17
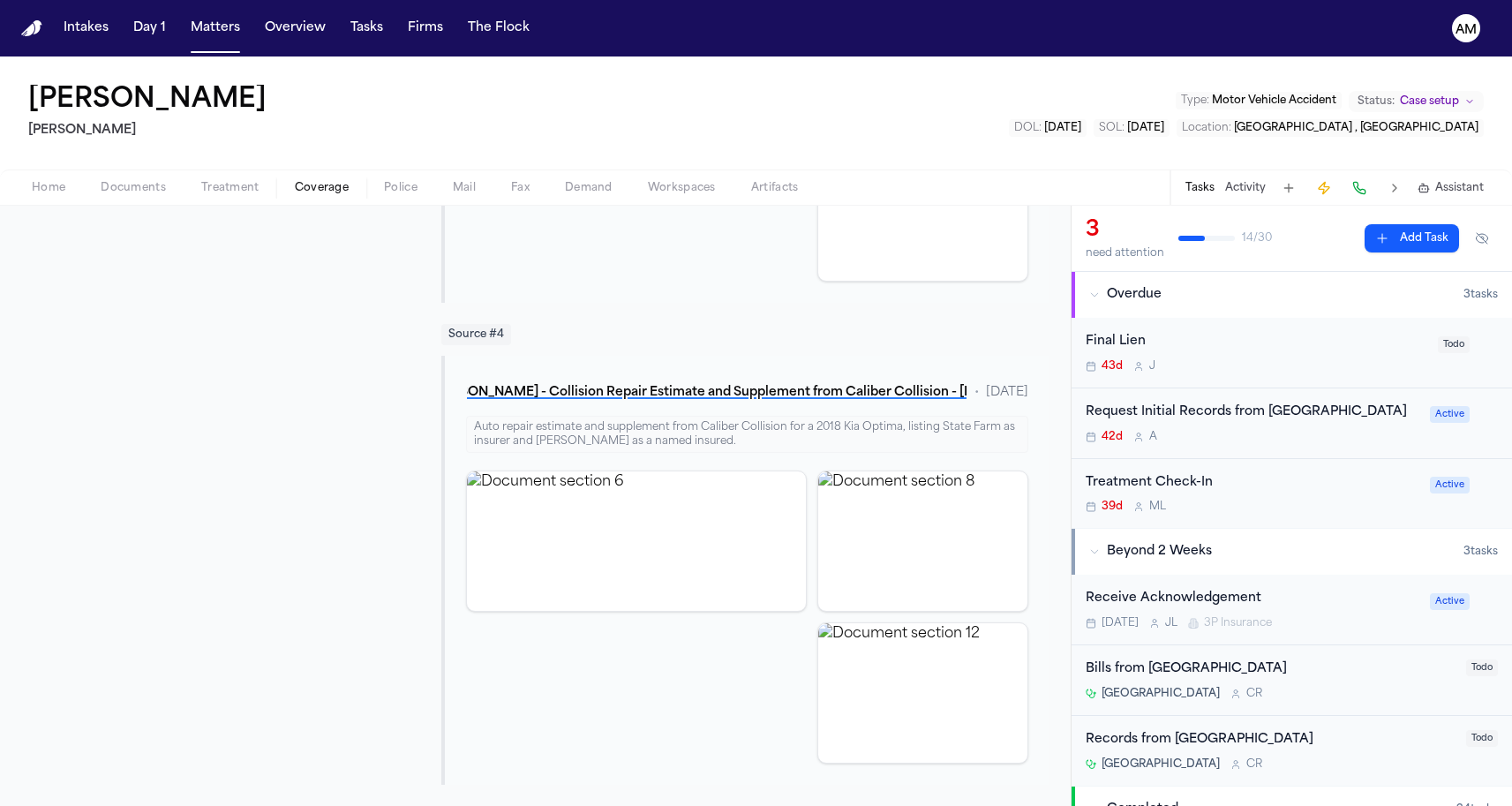
scroll to position [1378, 0]
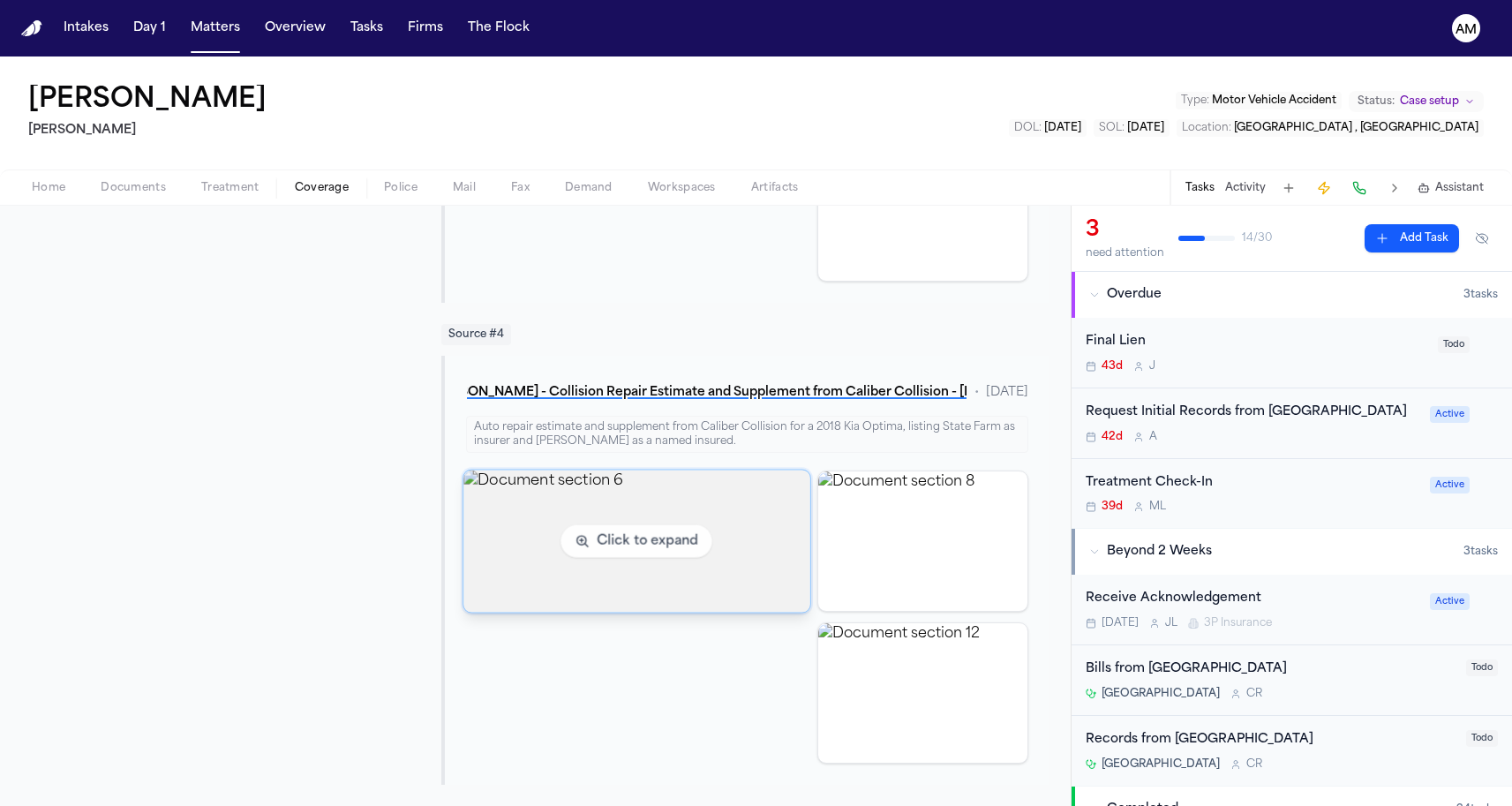
click at [665, 559] on img "View document section 6" at bounding box center [636, 541] width 346 height 143
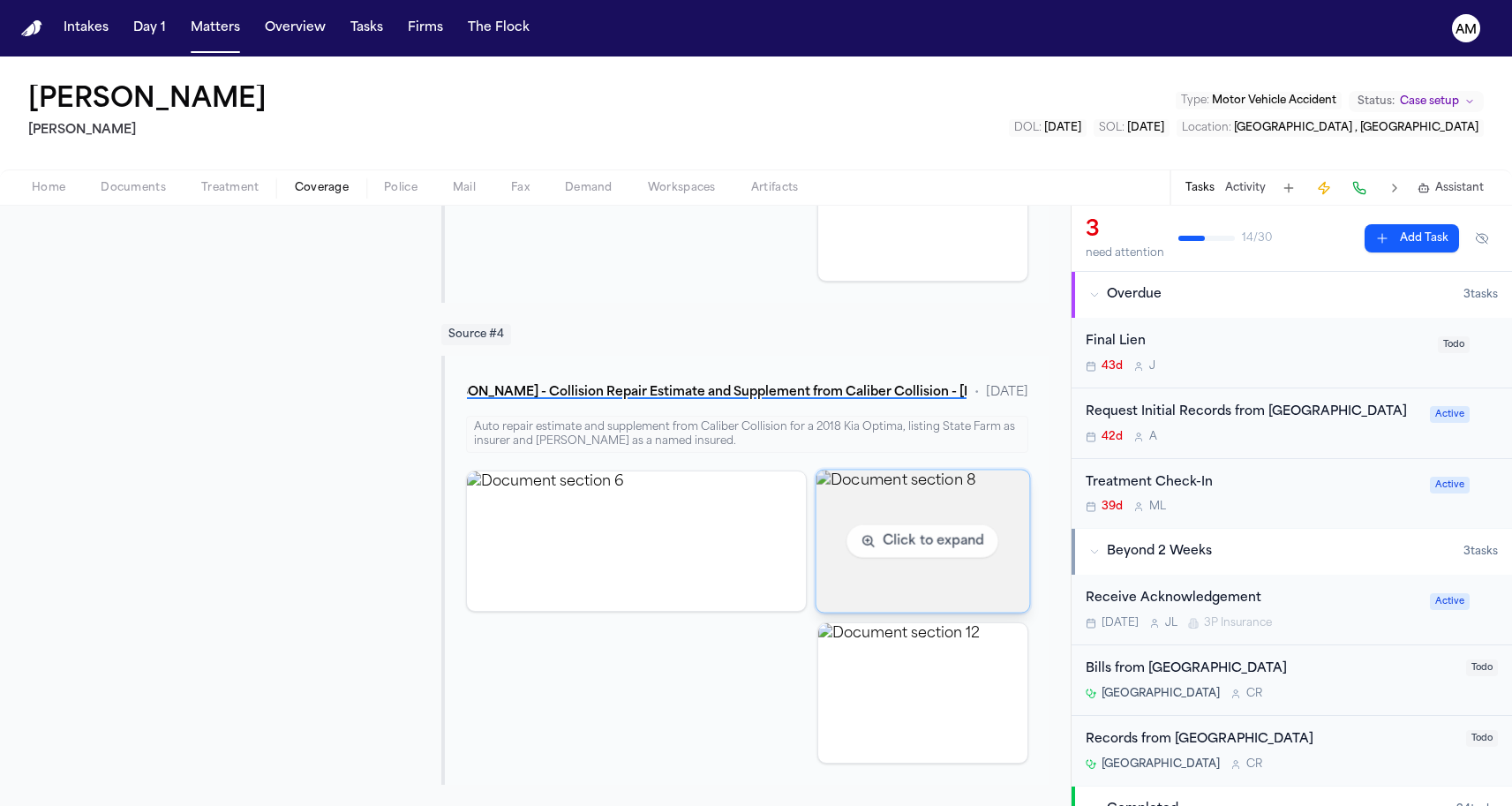
click at [842, 570] on img "View document section 8" at bounding box center [923, 541] width 213 height 143
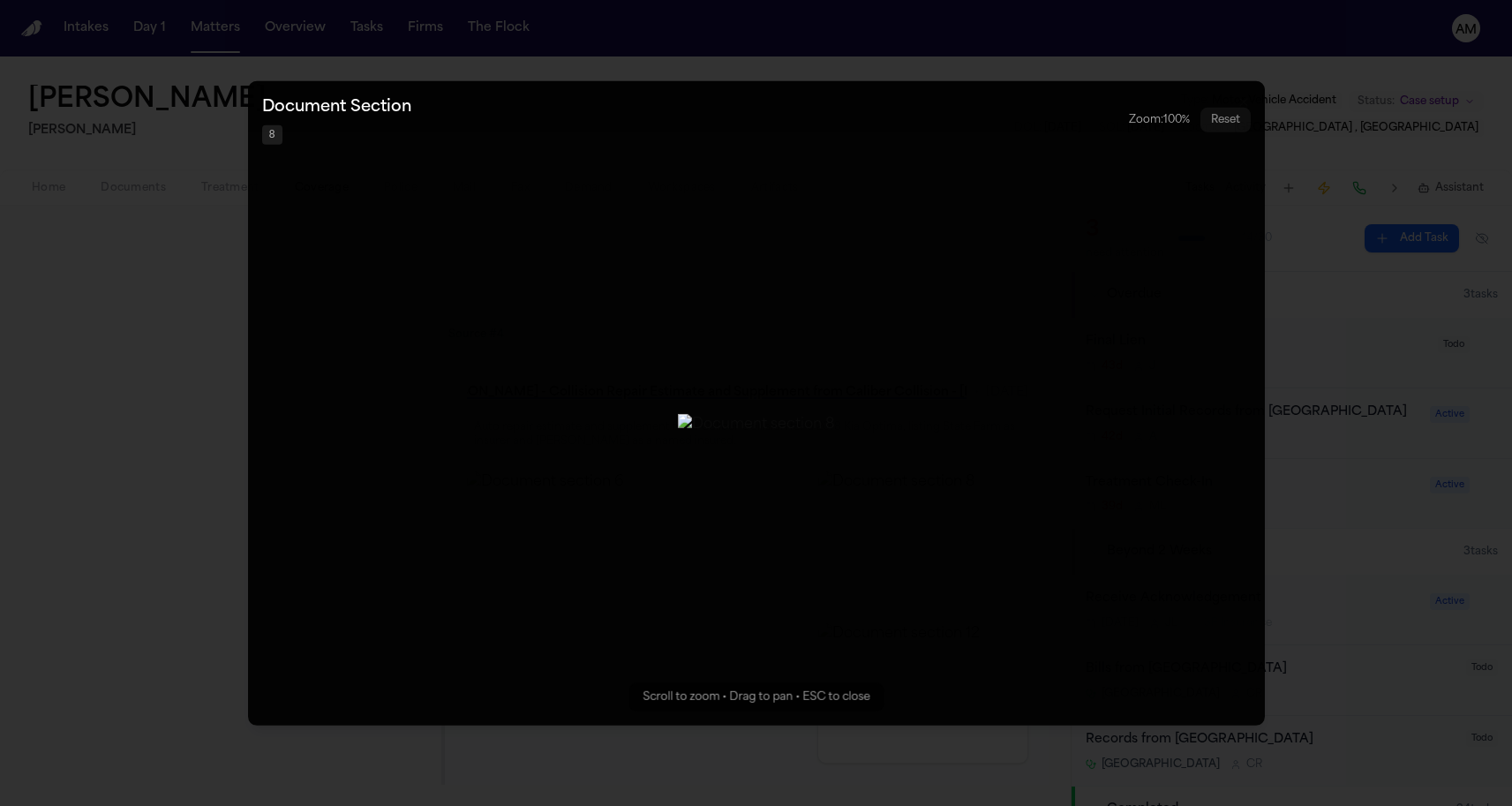
click at [262, 586] on button "Zoomable image viewer. Use mouse wheel to zoom, drag to pan, or press R to rese…" at bounding box center [757, 402] width 1017 height 645
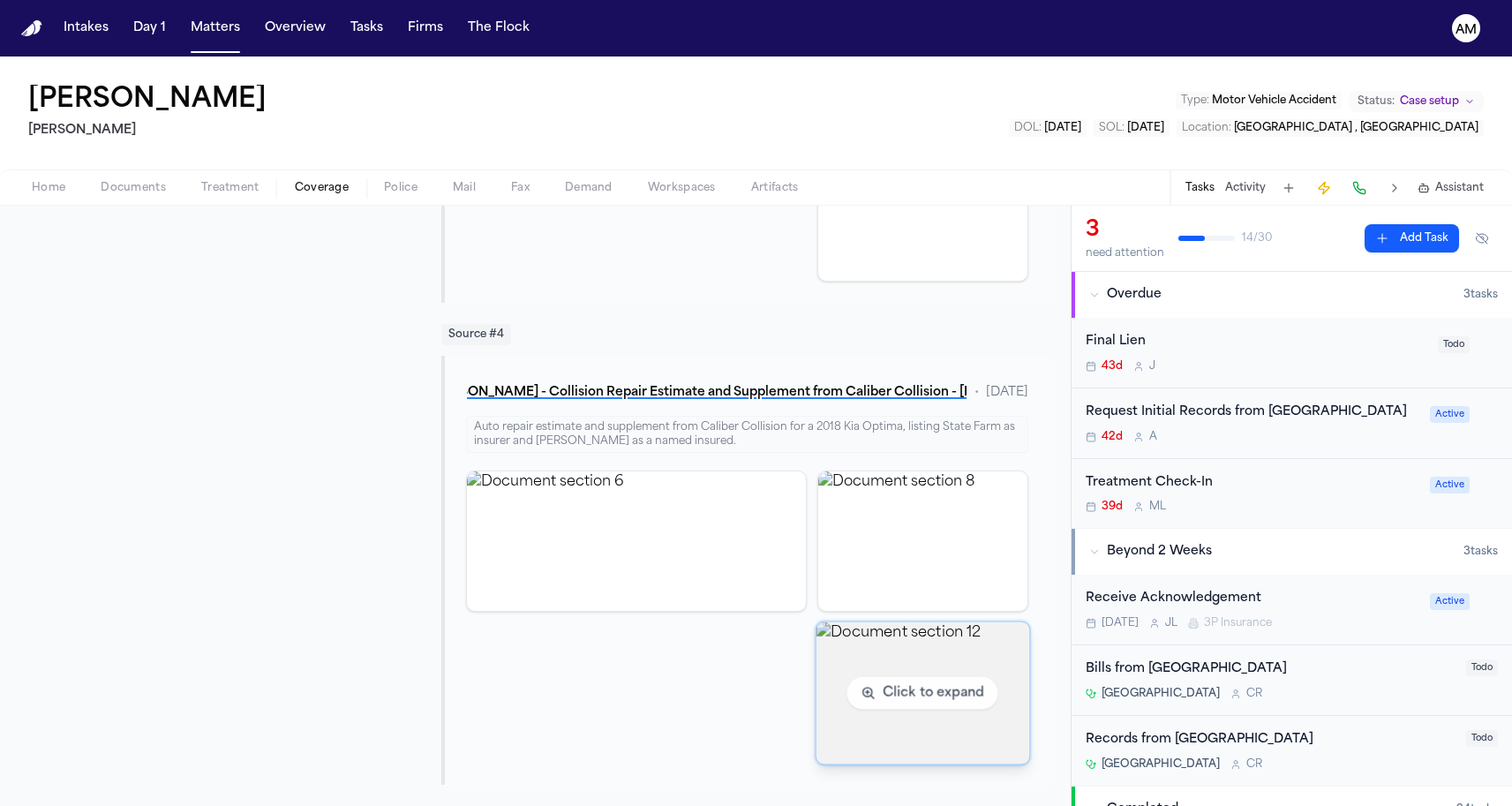
click at [869, 736] on img "View document section 12" at bounding box center [923, 693] width 213 height 143
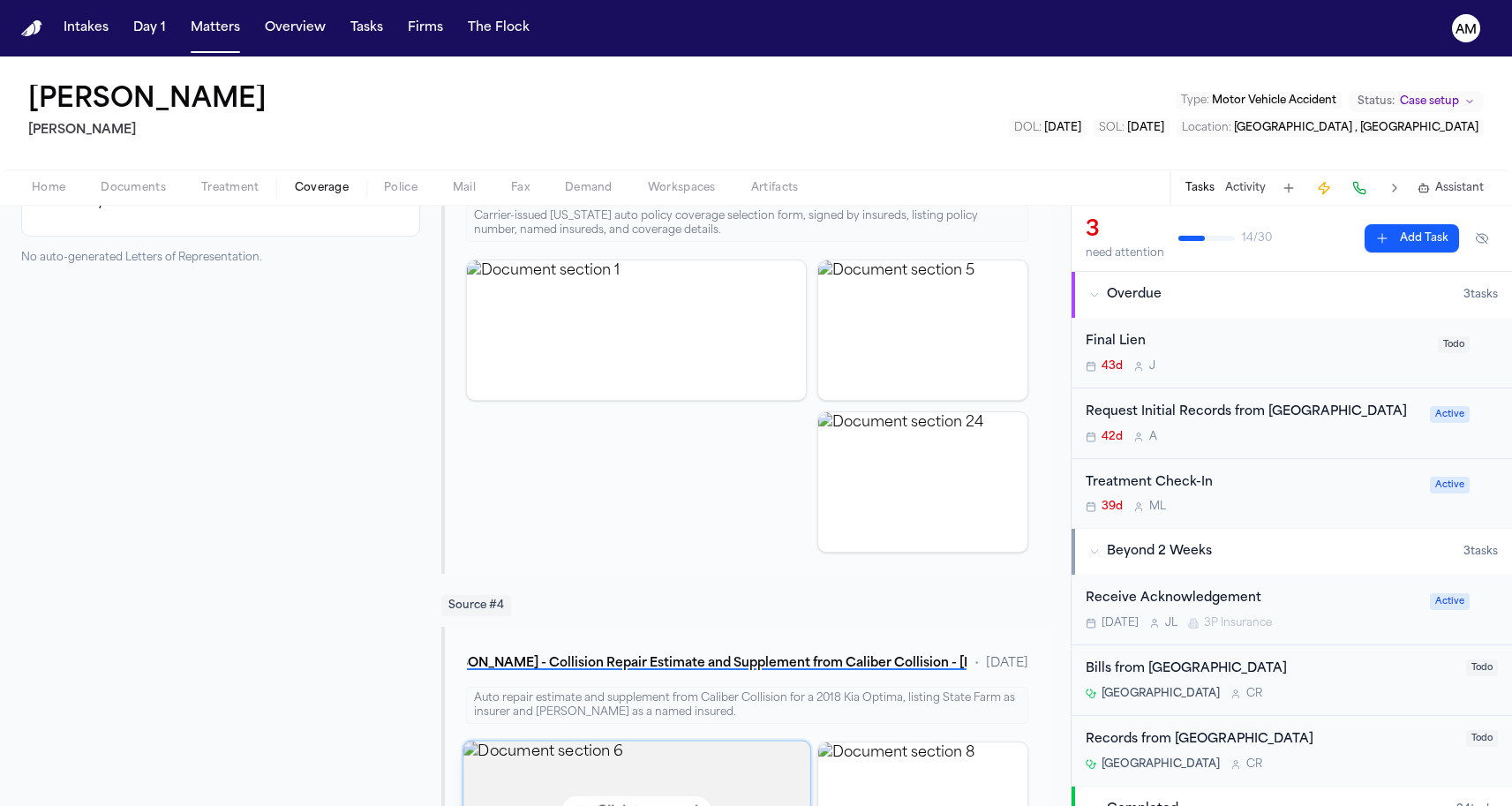
scroll to position [842, 0]
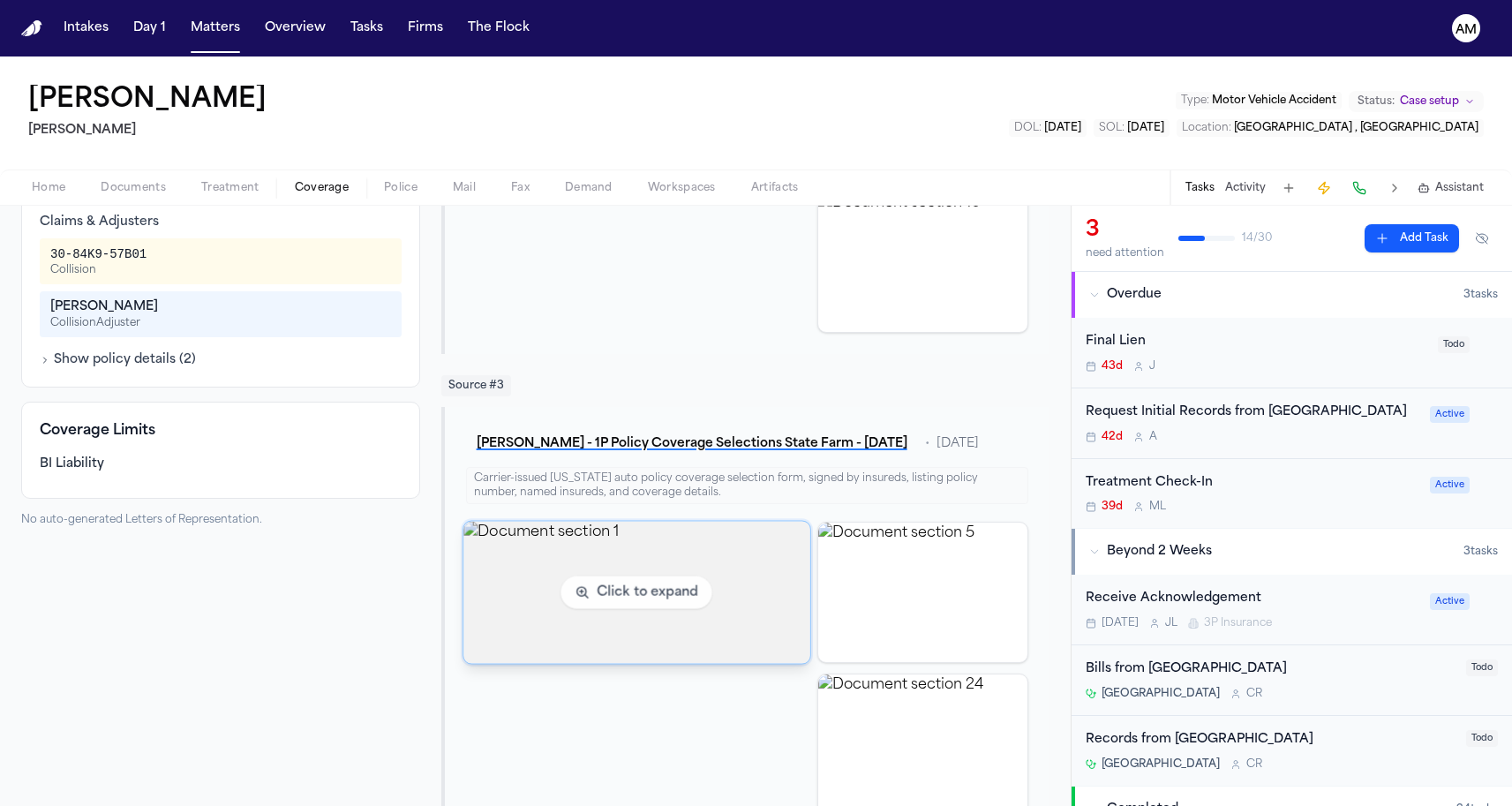
click at [693, 569] on img "View document section 1" at bounding box center [636, 592] width 346 height 143
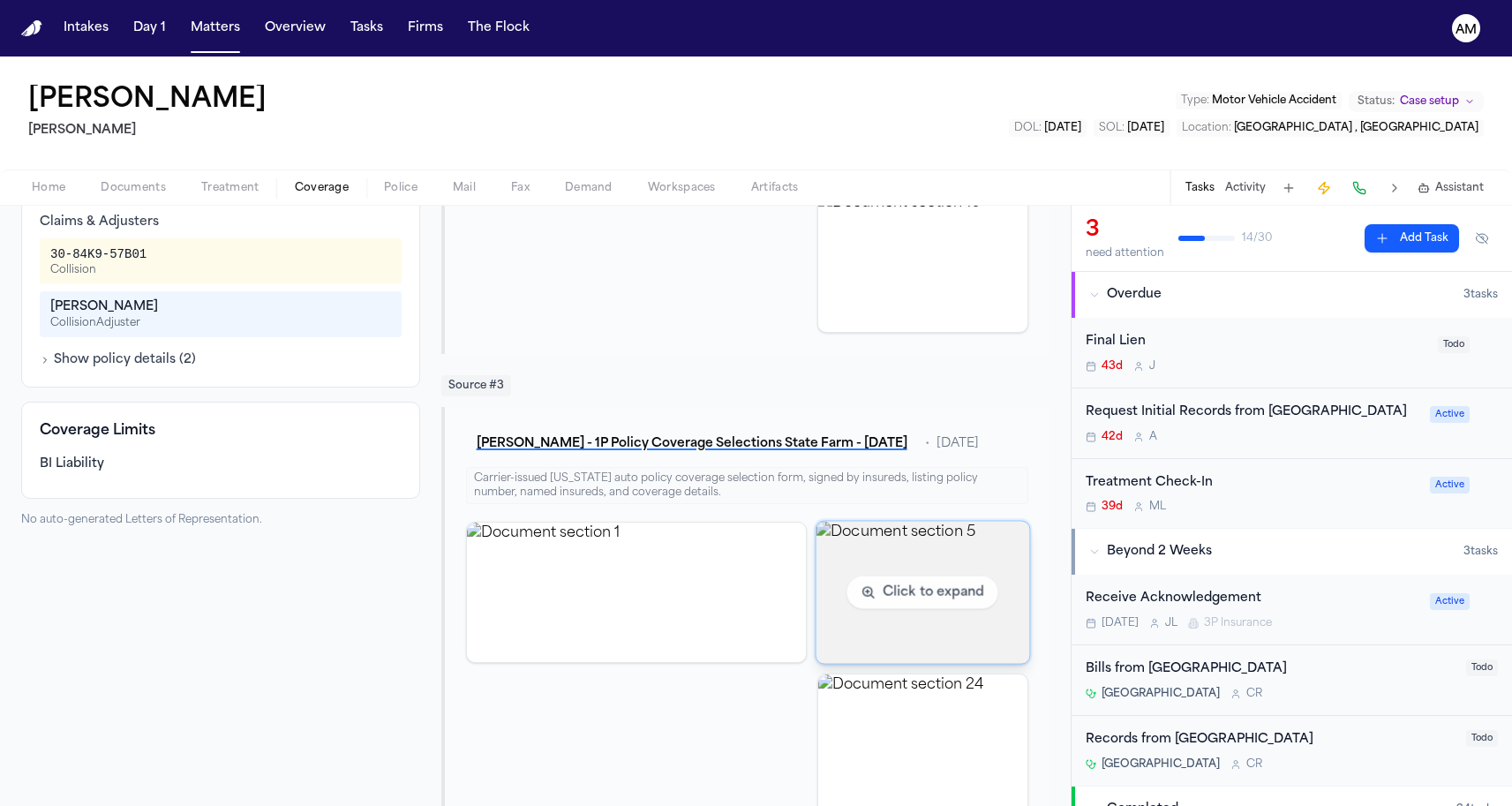
click at [861, 575] on img "View document section 5" at bounding box center [923, 592] width 213 height 143
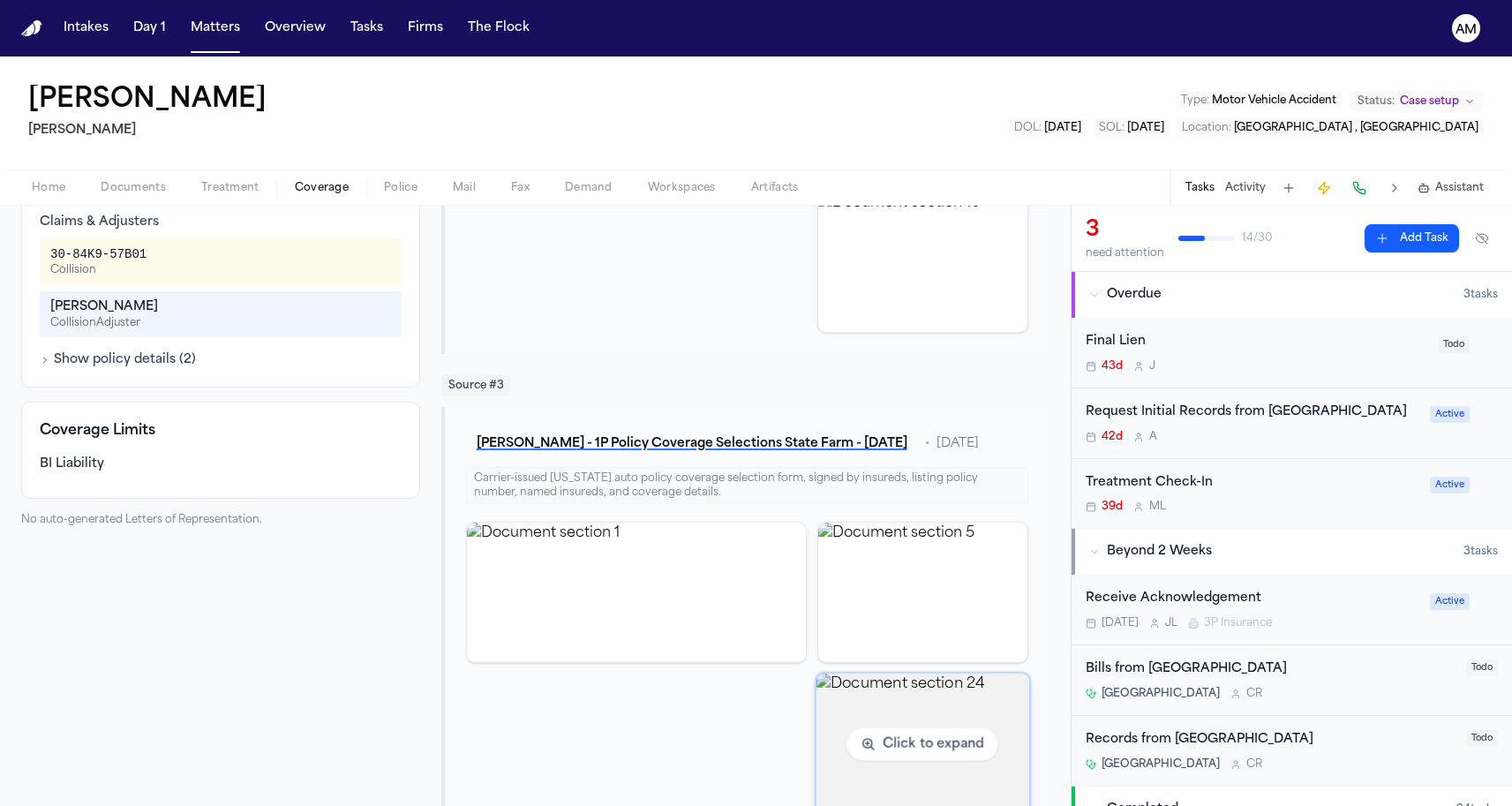
click at [1000, 708] on img "View document section 24" at bounding box center [923, 743] width 213 height 143
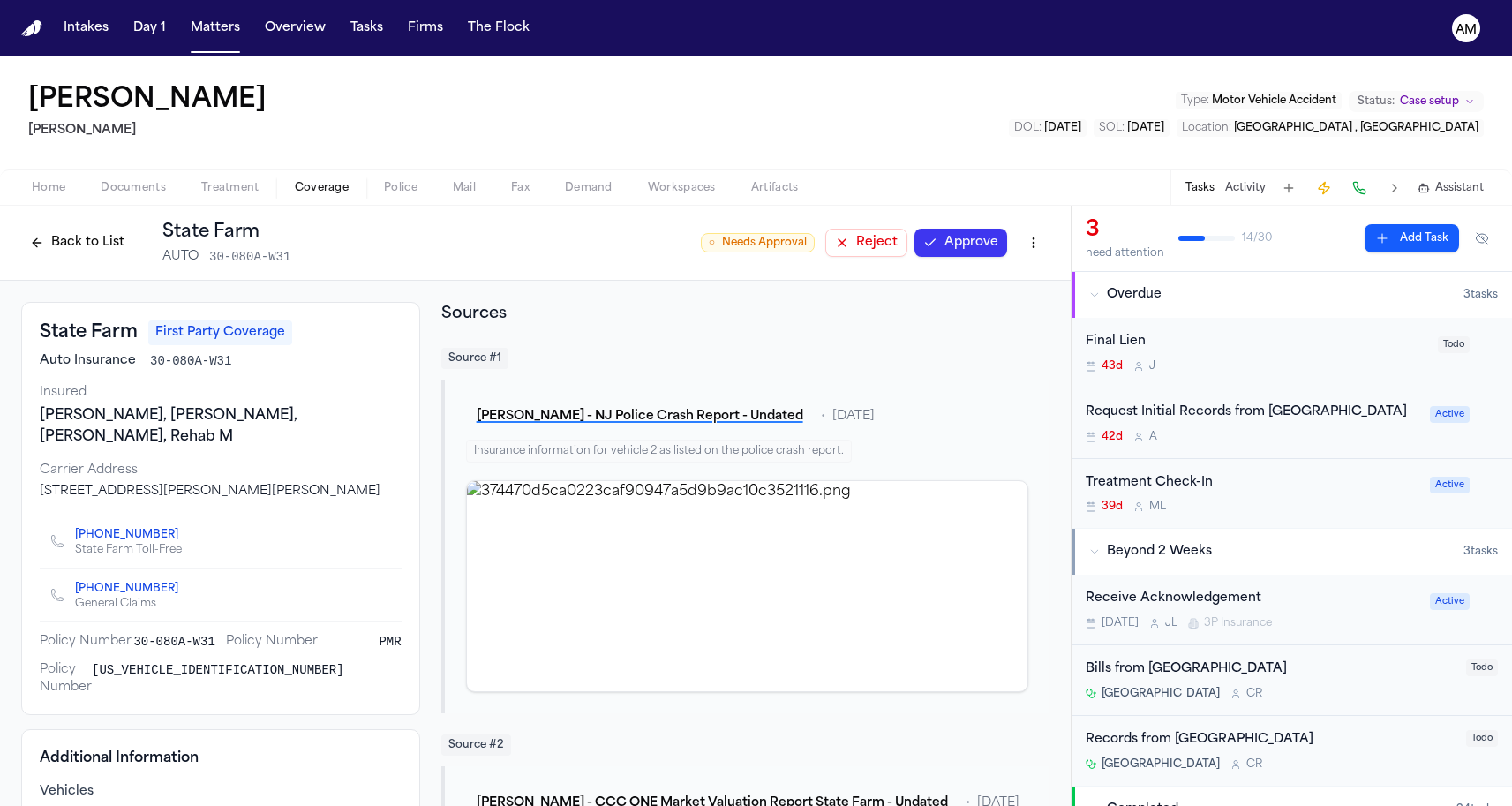
scroll to position [0, 0]
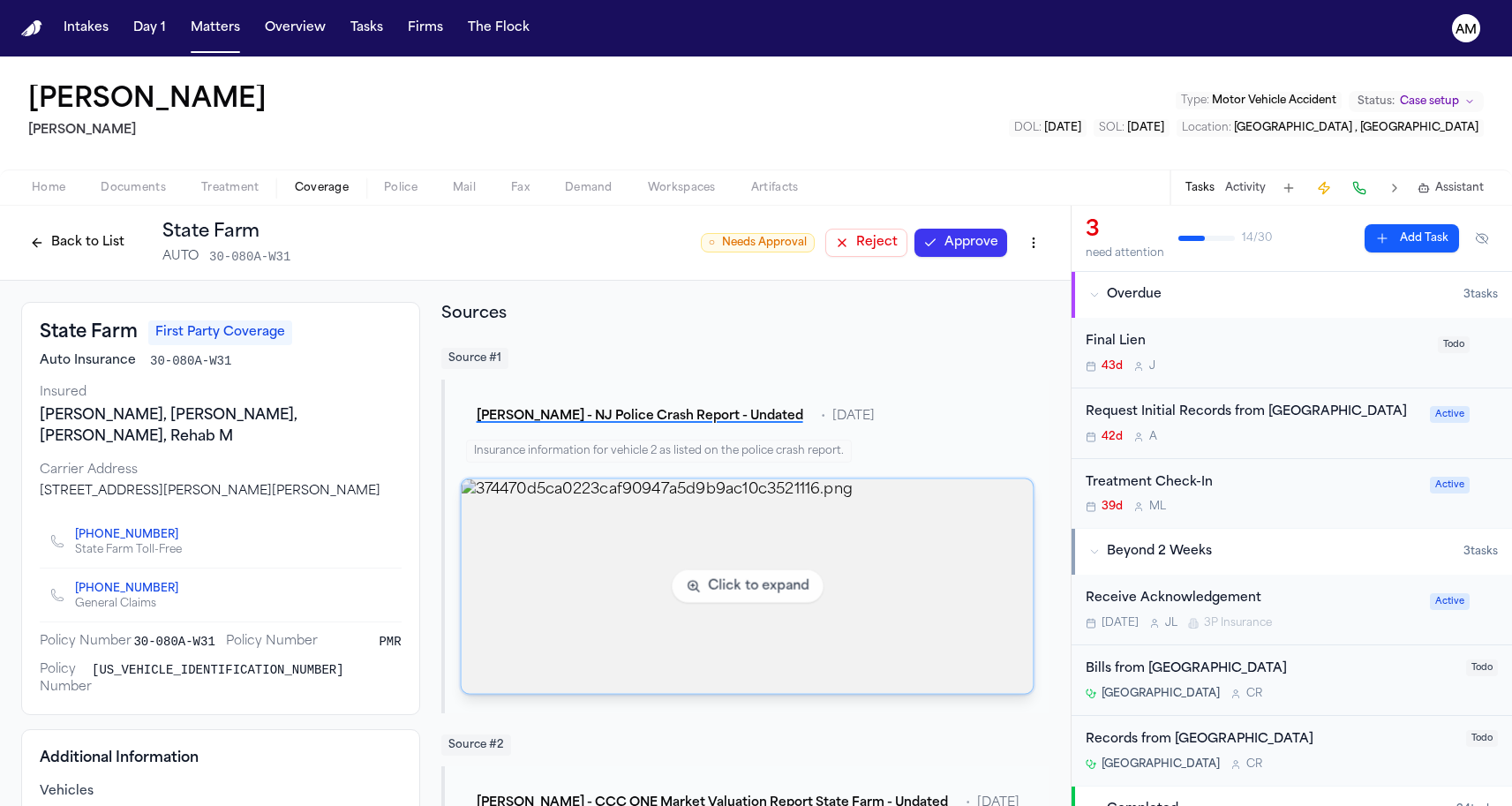
click at [739, 561] on img "View image 374470d5ca0223caf90947a5d9b9ac10c3521116.png" at bounding box center [747, 586] width 572 height 214
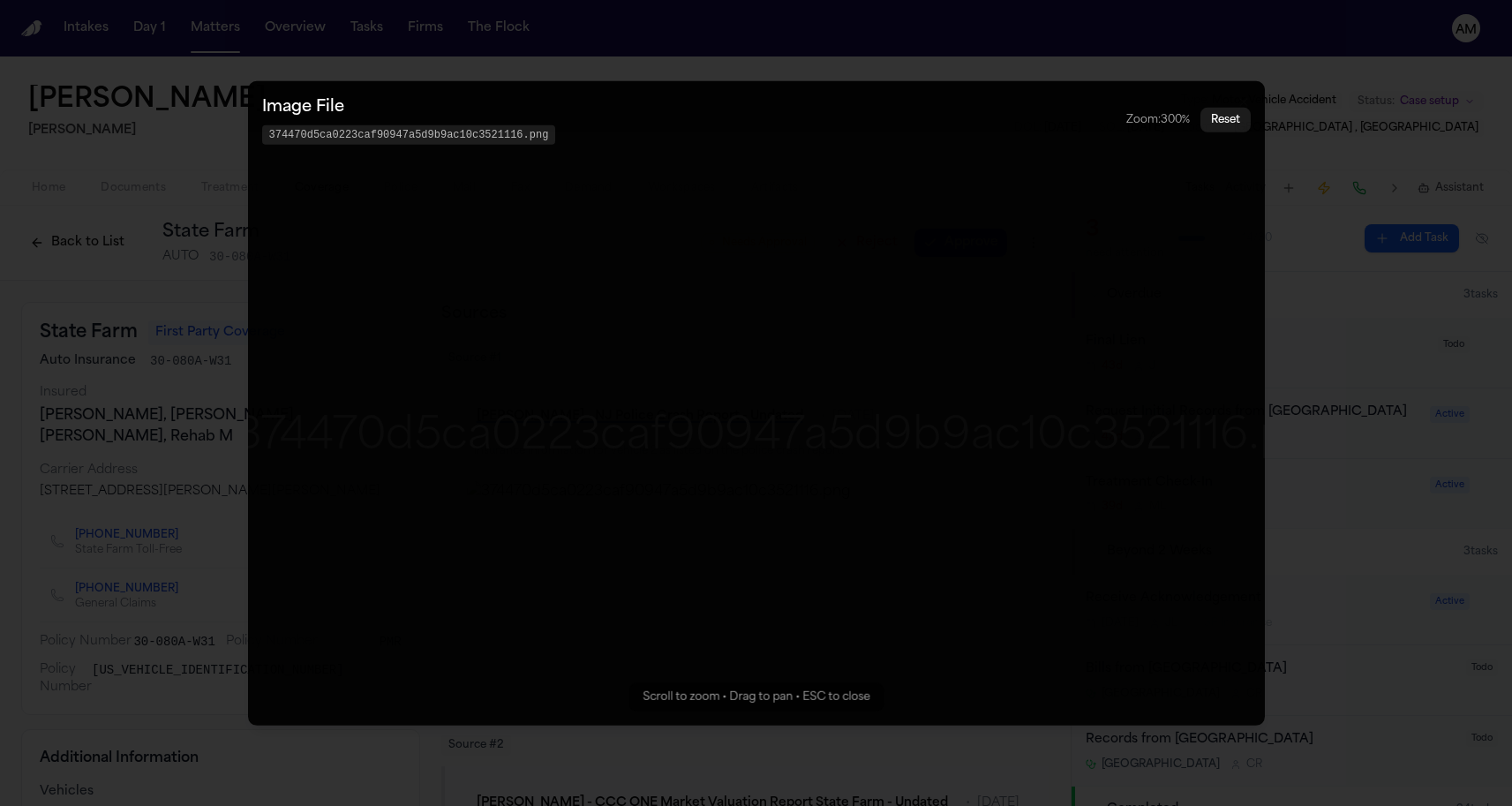
drag, startPoint x: 739, startPoint y: 268, endPoint x: 843, endPoint y: 431, distance: 193.4
click at [843, 430] on img "Zoomable image viewer. Use mouse wheel to zoom, drag to pan, or press R to rese…" at bounding box center [768, 437] width 1151 height 63
drag, startPoint x: 709, startPoint y: 449, endPoint x: 976, endPoint y: 537, distance: 281.1
click at [976, 644] on img "Zoomable image viewer. Use mouse wheel to zoom, drag to pan, or press R to rese…" at bounding box center [1128, 675] width 1151 height 63
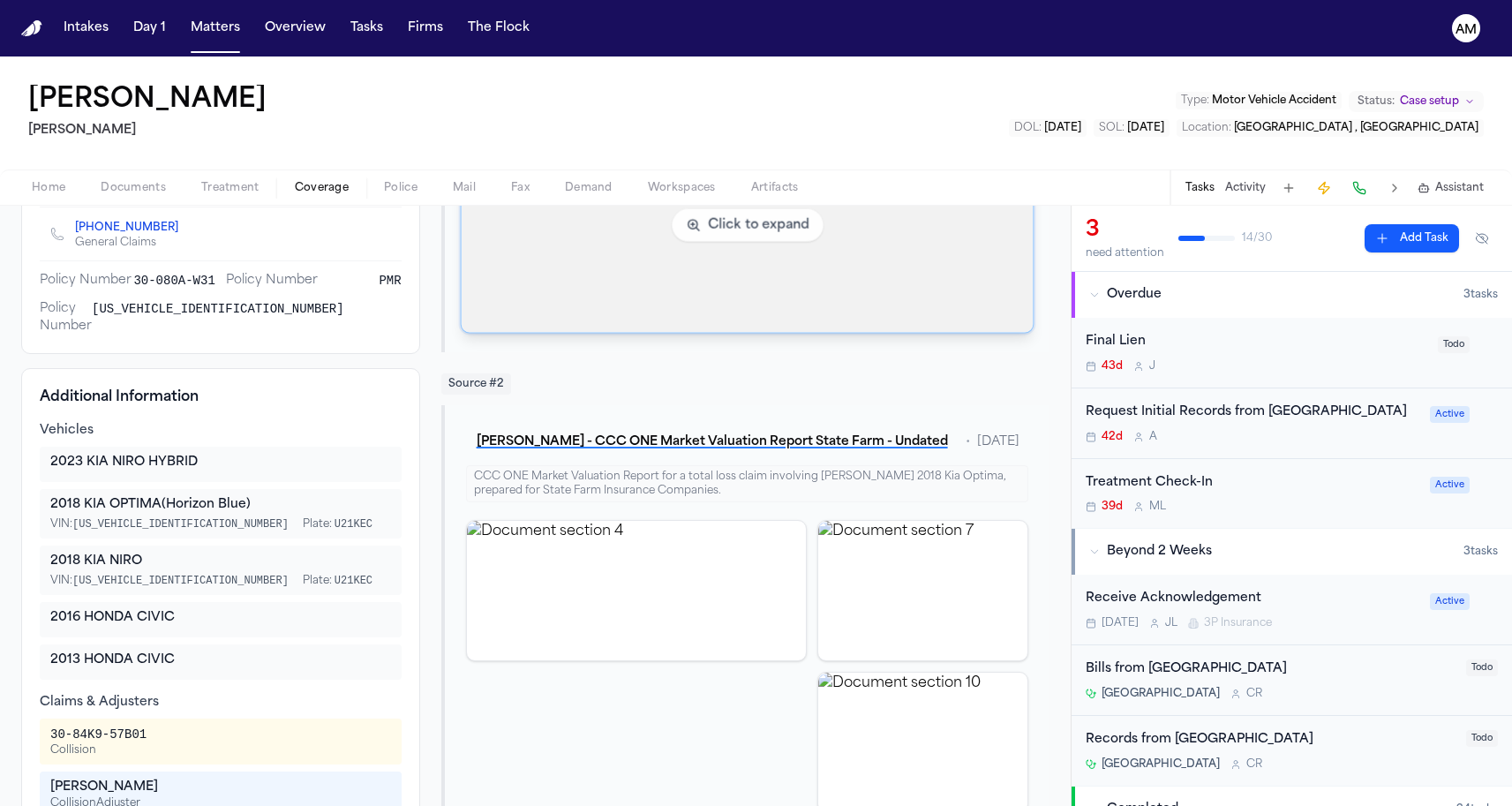
scroll to position [447, 0]
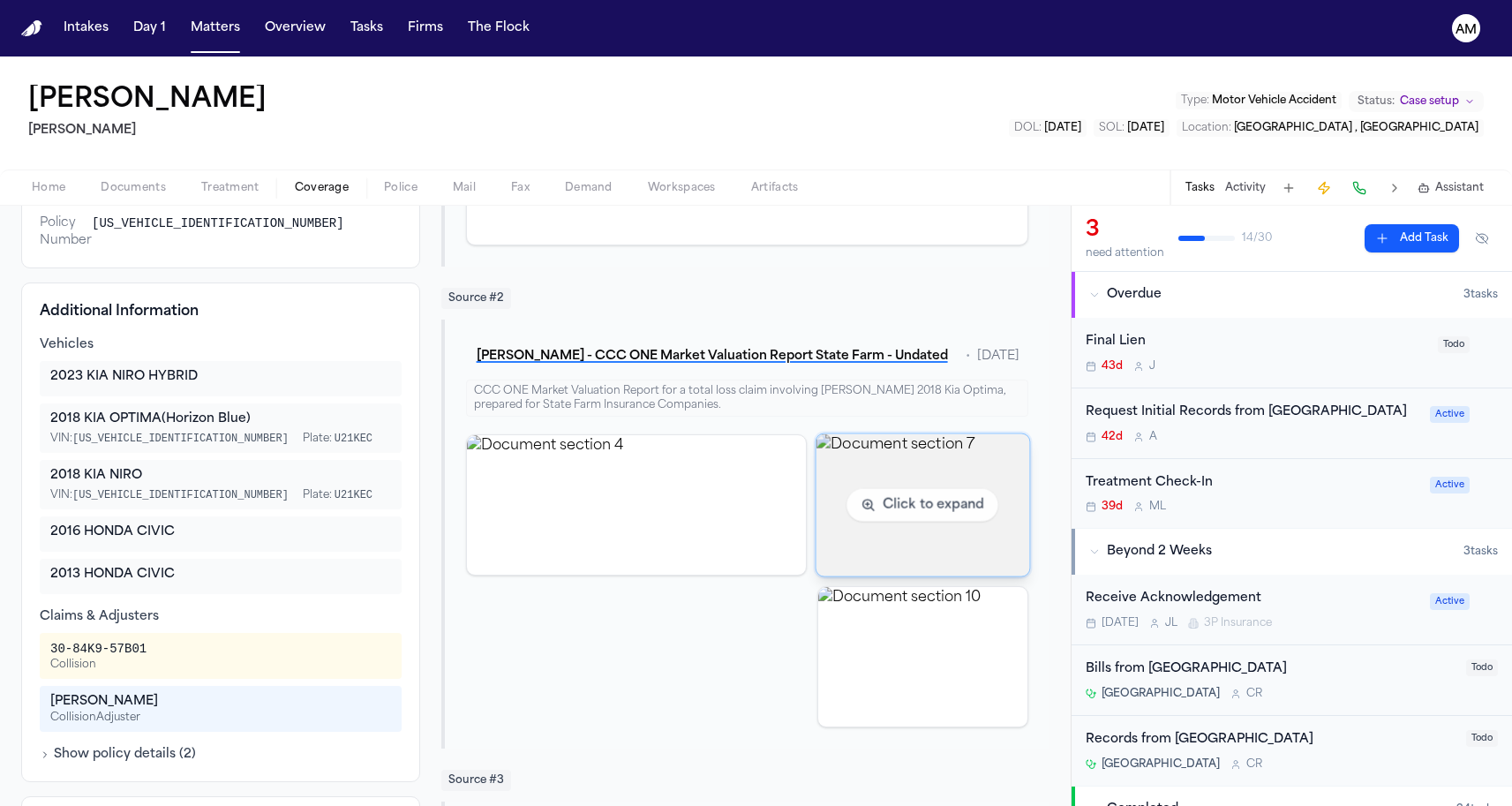
click at [921, 549] on img "View document section 7" at bounding box center [923, 504] width 213 height 143
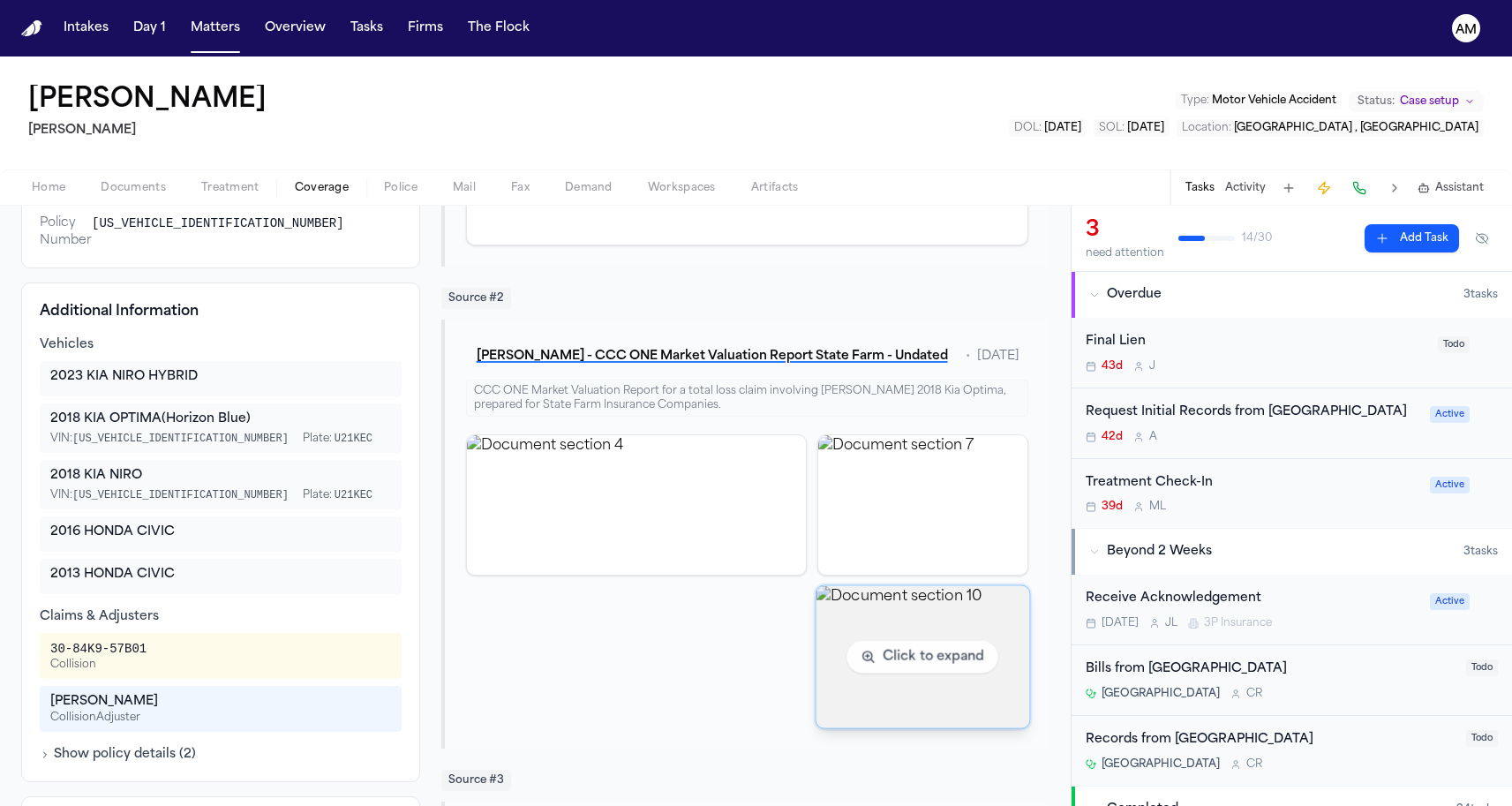
click at [958, 598] on img "View document section 10" at bounding box center [923, 656] width 213 height 143
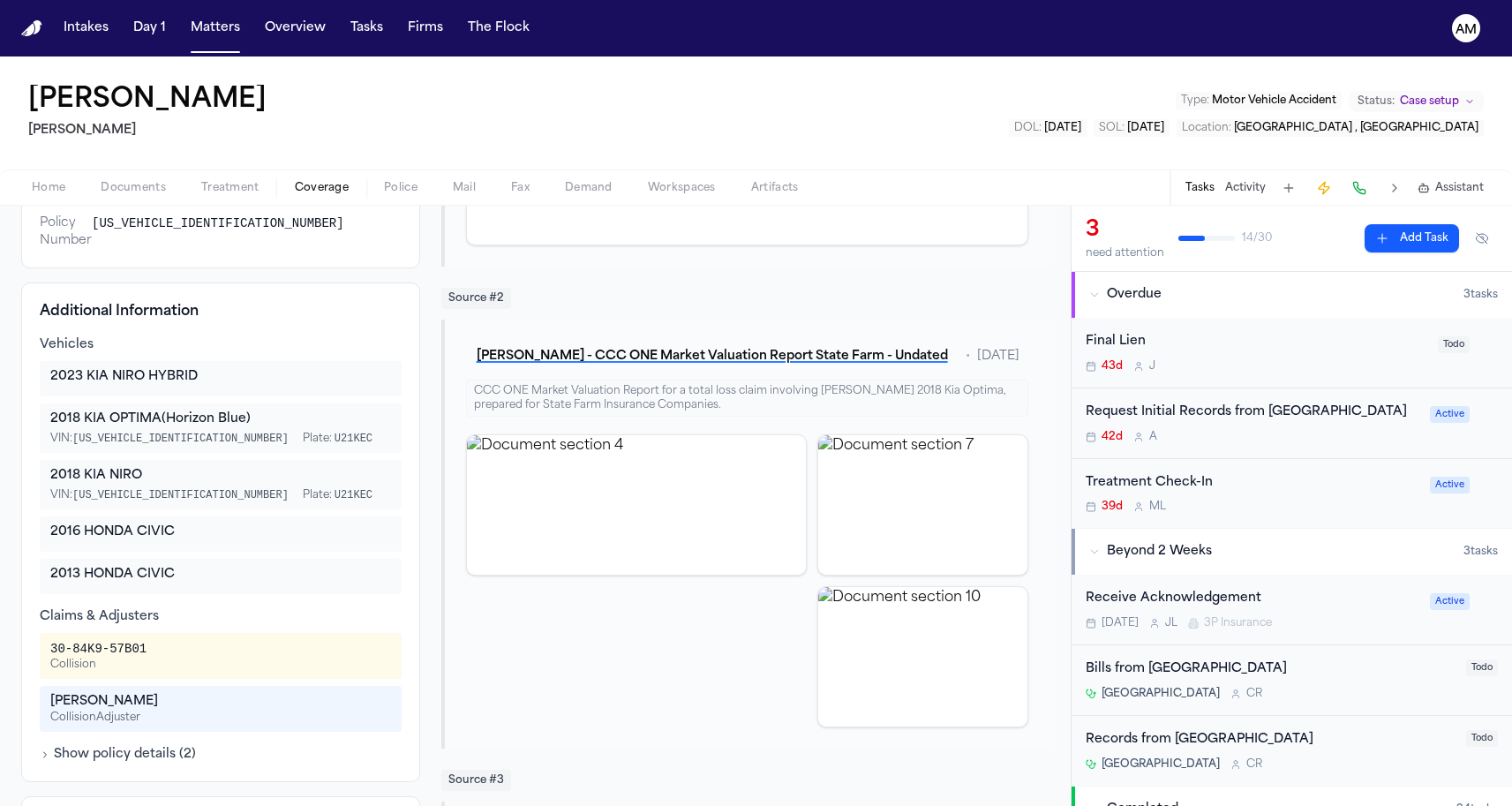
click at [615, 605] on div "Click to expand" at bounding box center [636, 581] width 341 height 294
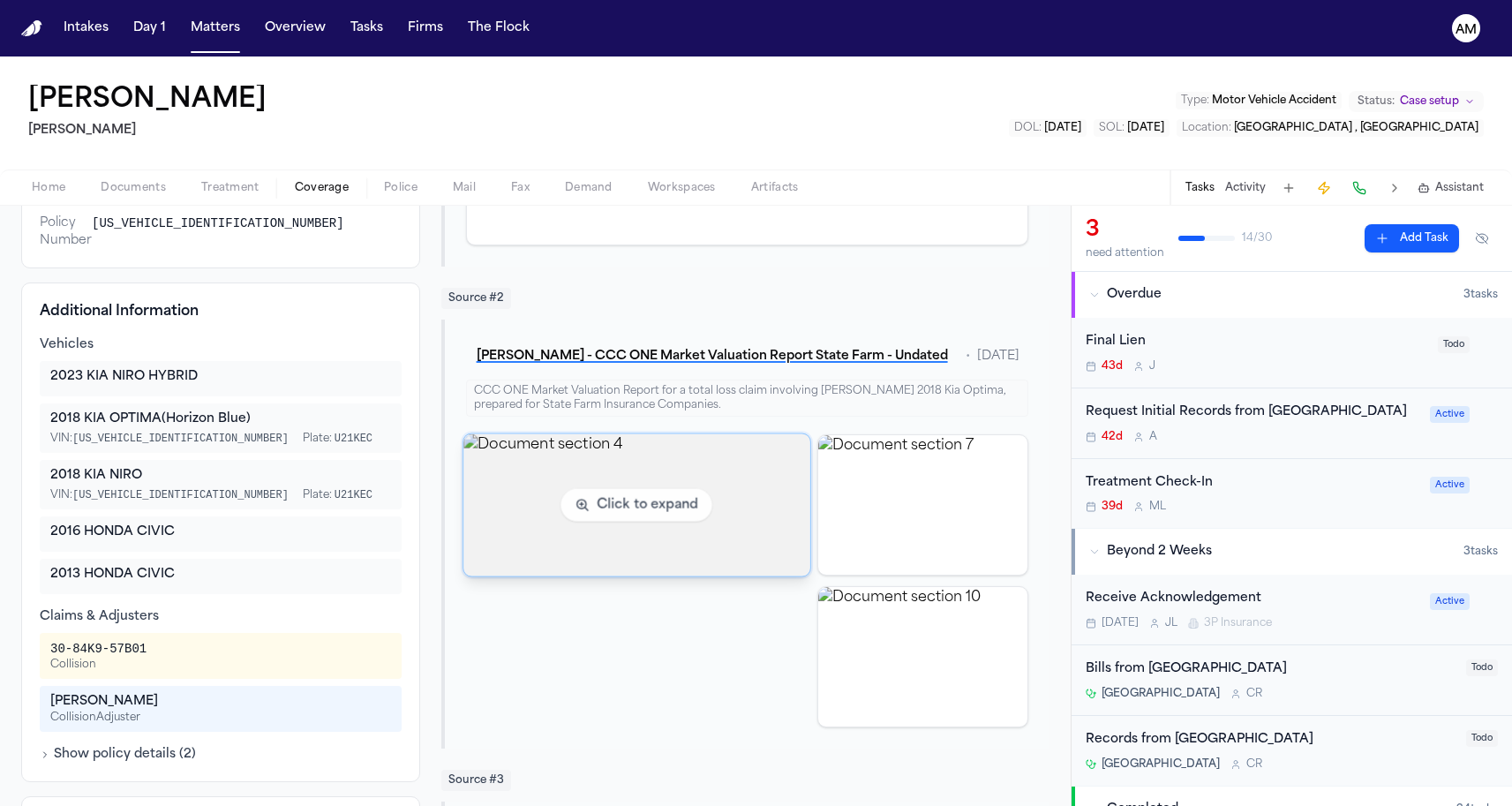
click at [637, 563] on img "View document section 4" at bounding box center [636, 504] width 346 height 143
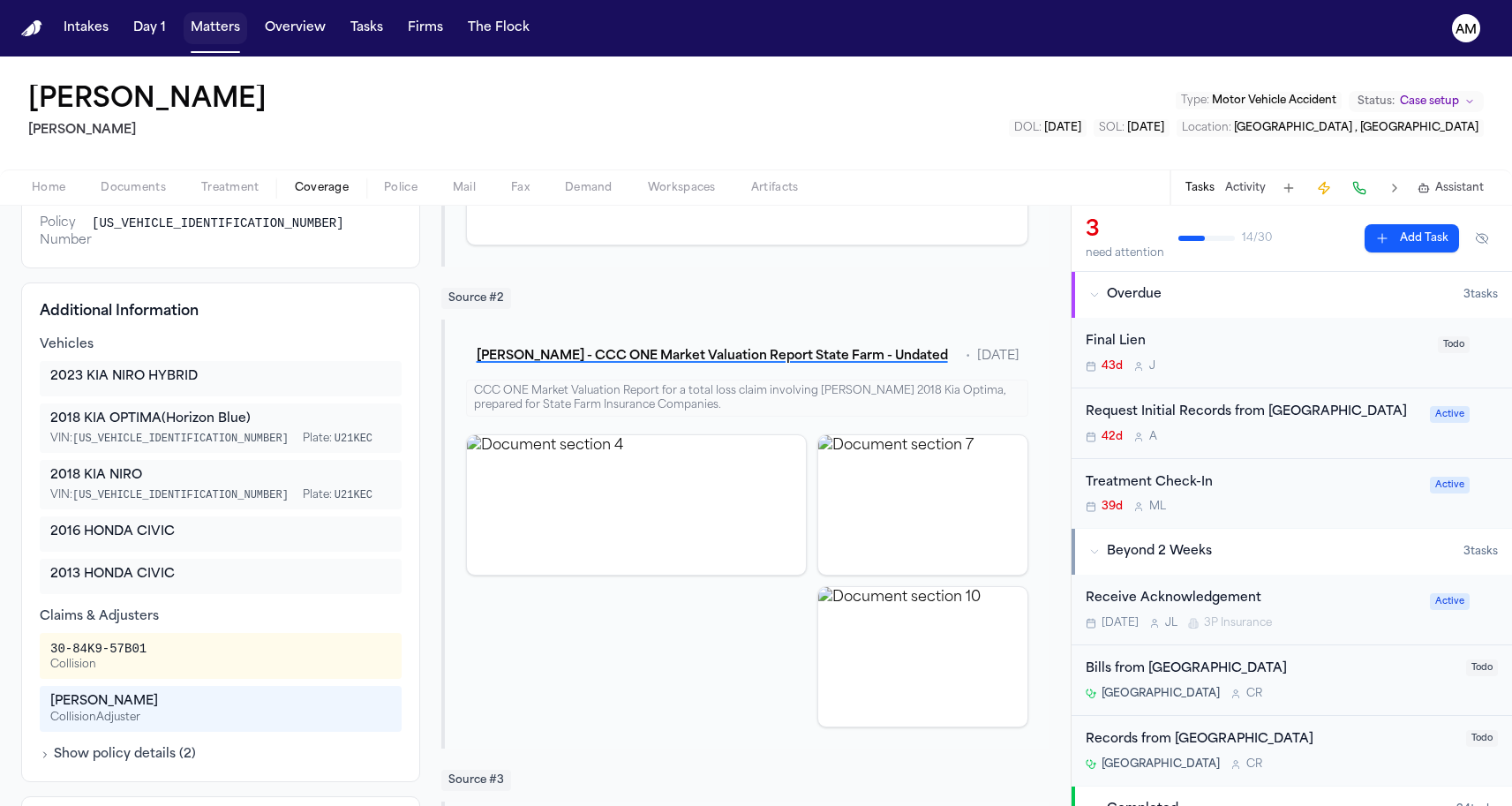
click at [222, 27] on button "Matters" at bounding box center [215, 28] width 63 height 32
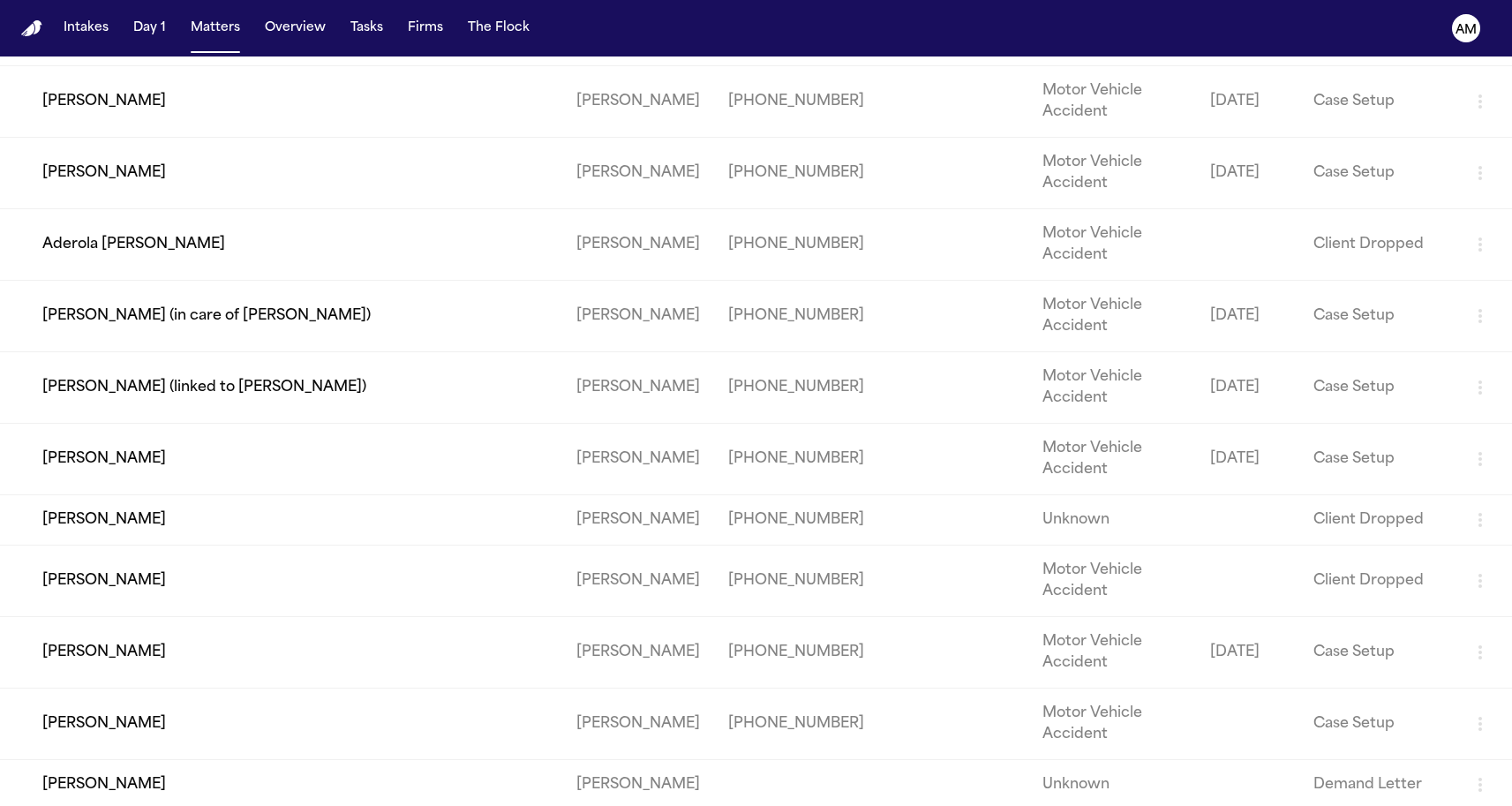
scroll to position [989, 0]
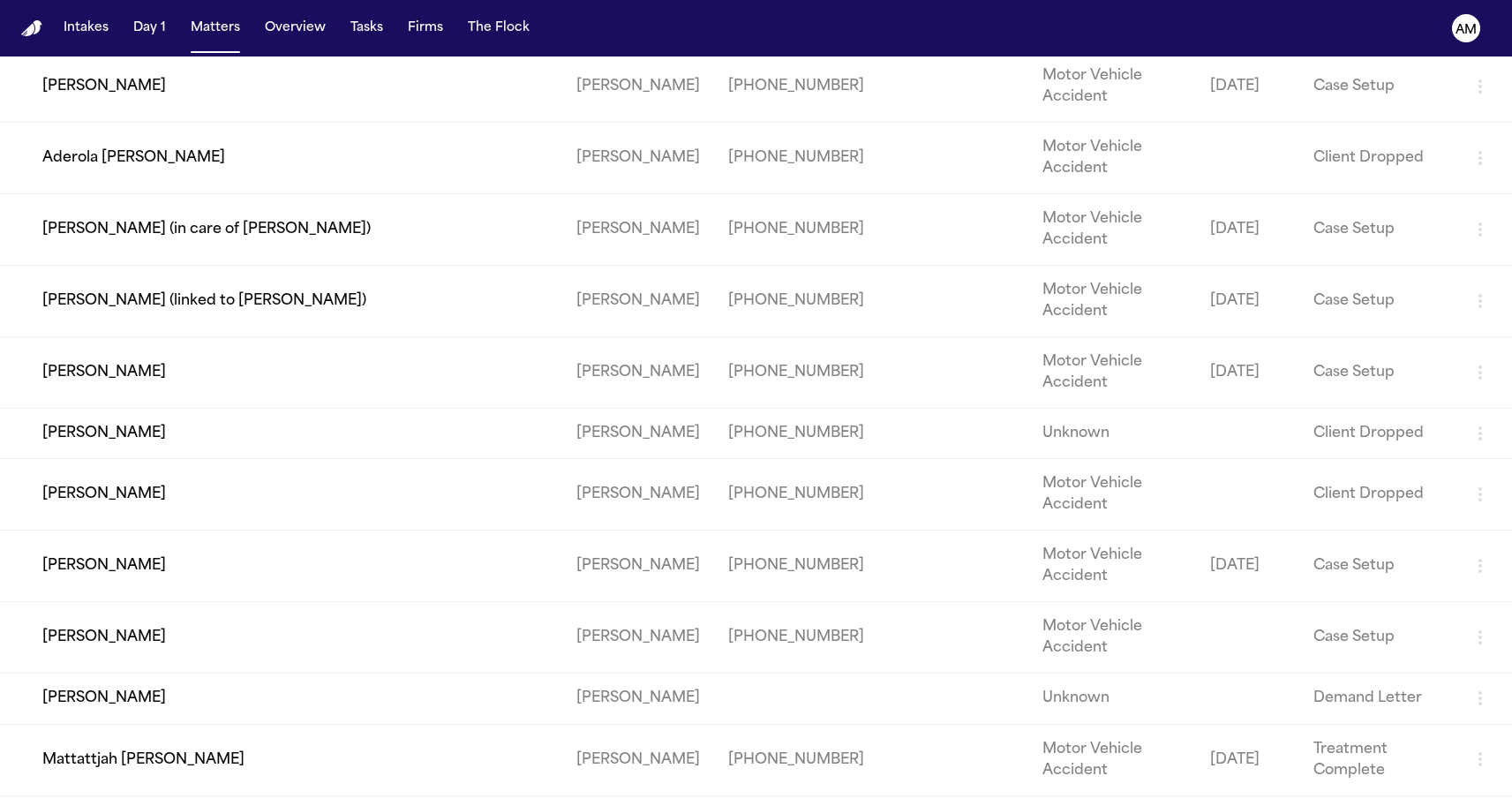
click at [97, 408] on td "Lisa Rada" at bounding box center [281, 373] width 562 height 72
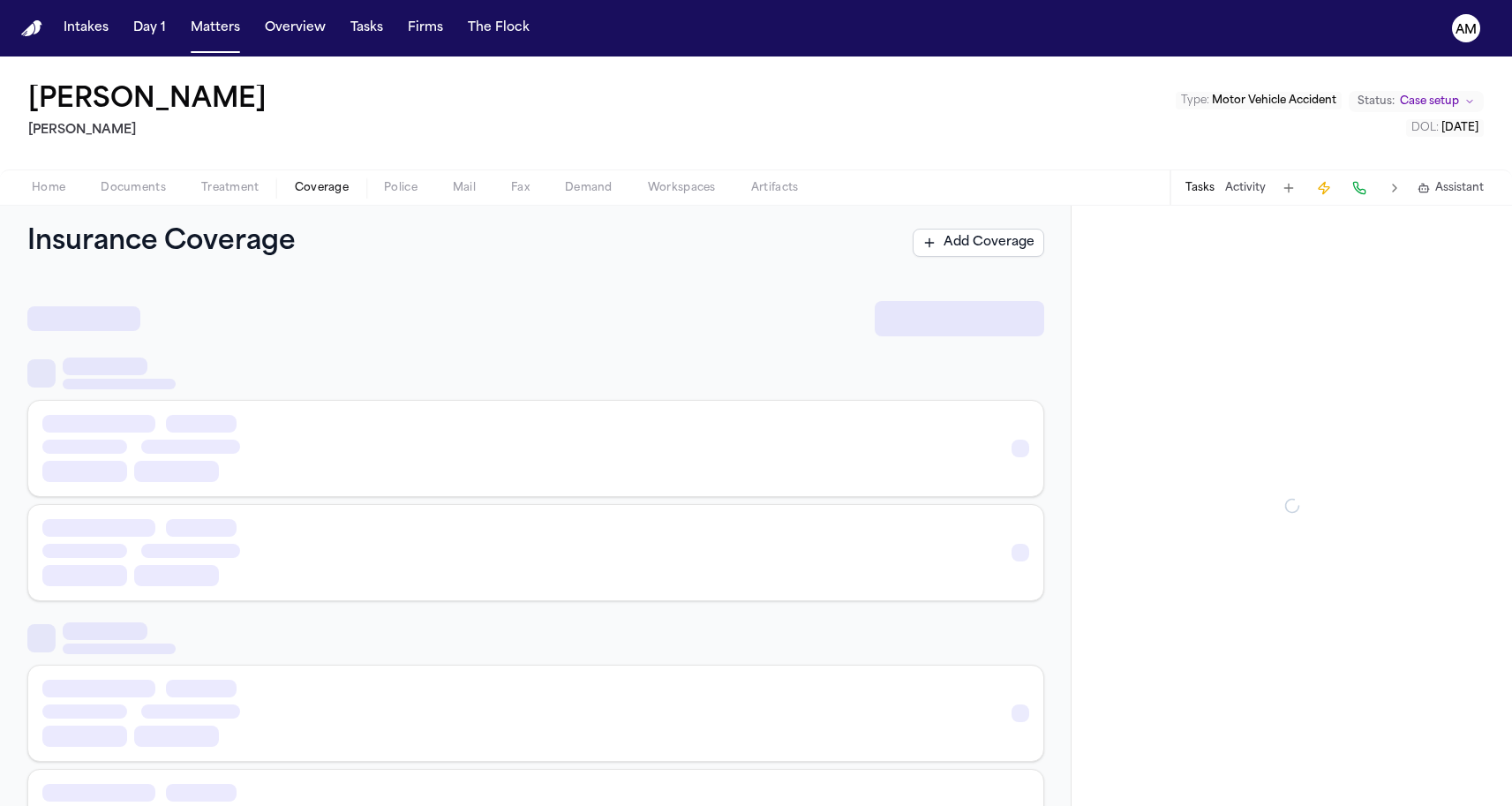
click at [310, 194] on span "Coverage" at bounding box center [322, 188] width 54 height 14
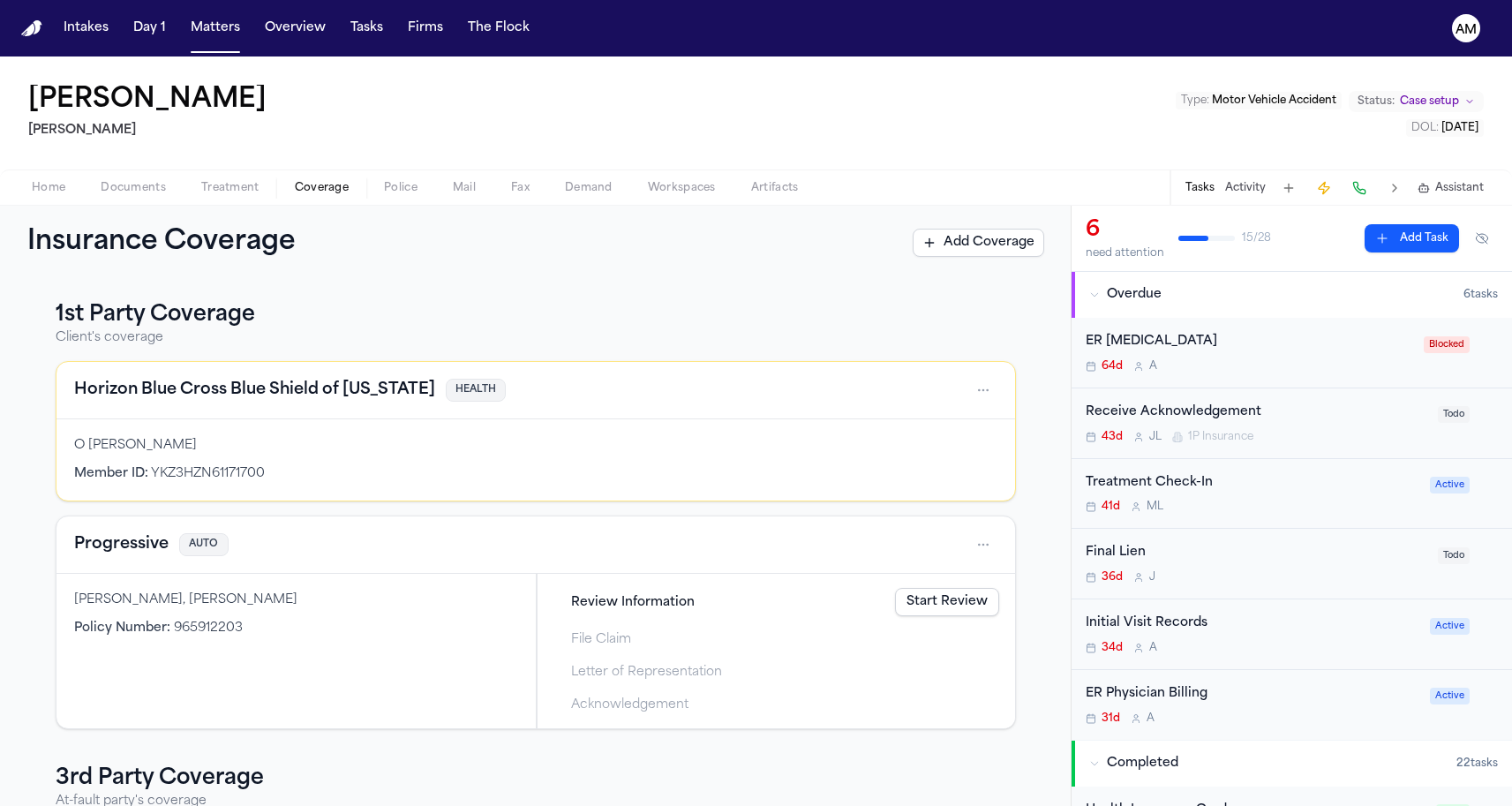
click at [280, 397] on h4 "Horizon Blue Cross Blue Shield of New Jersey" at bounding box center [255, 390] width 361 height 25
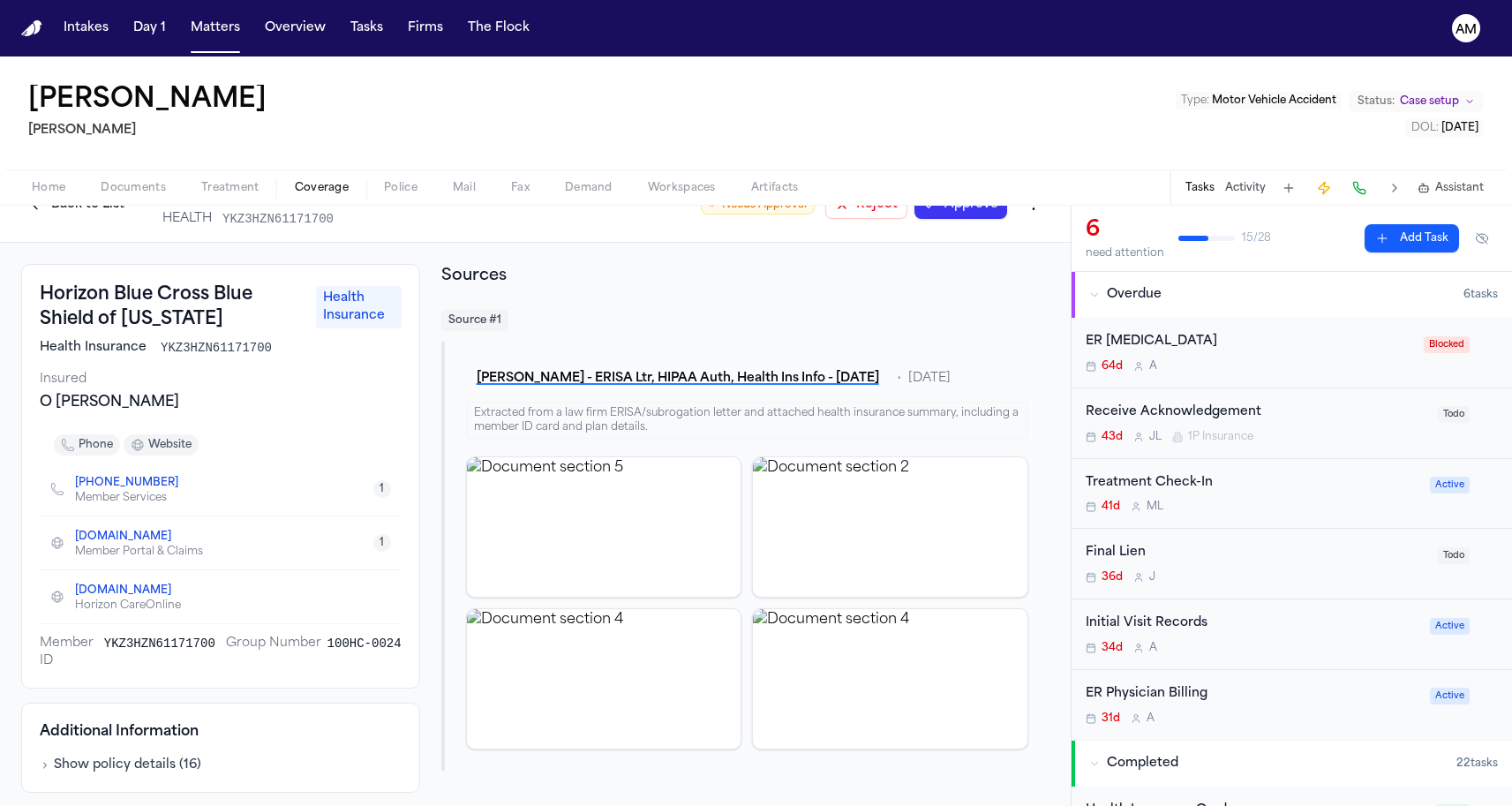
scroll to position [16, 0]
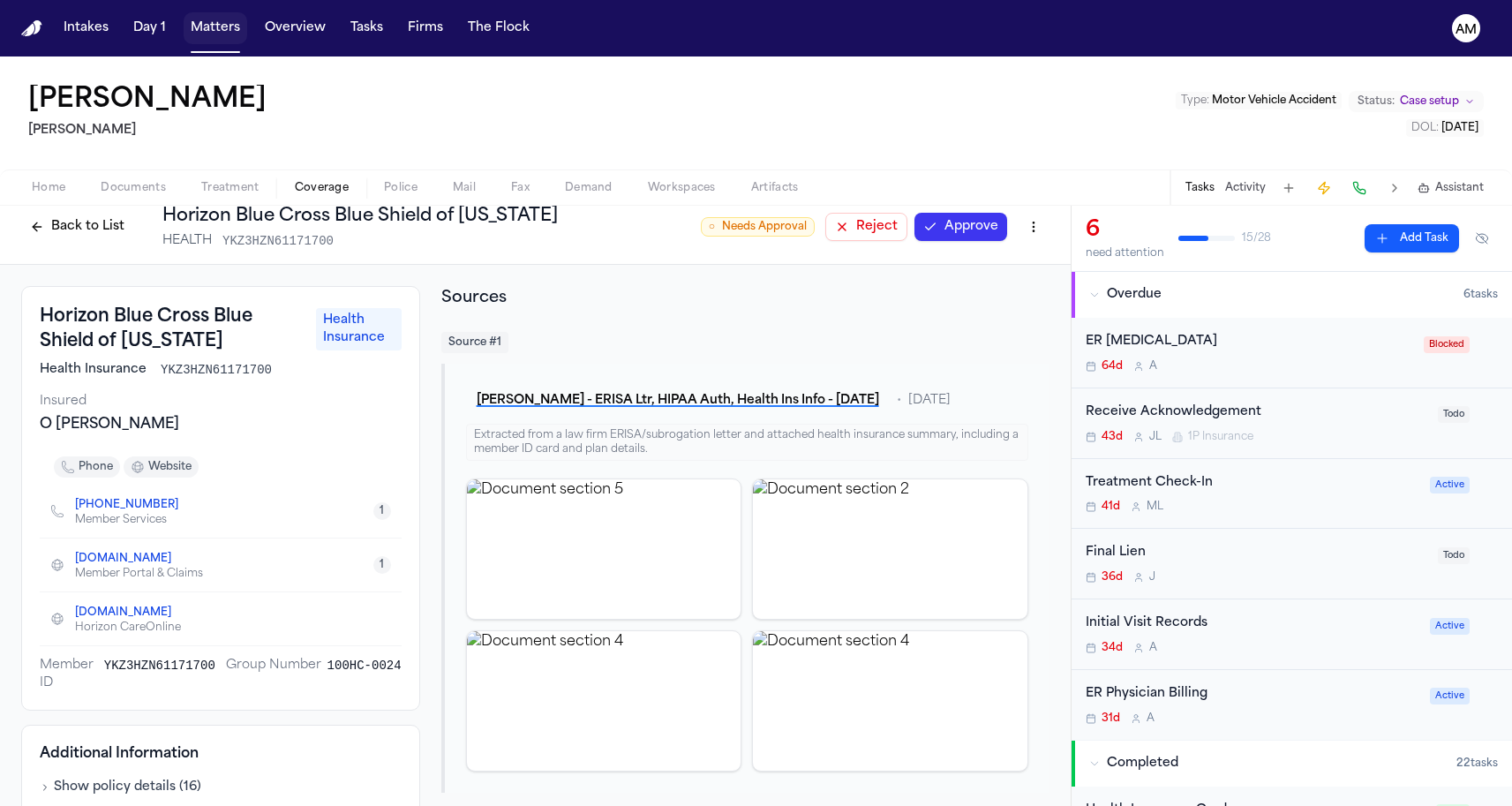
click at [228, 26] on button "Matters" at bounding box center [215, 28] width 63 height 32
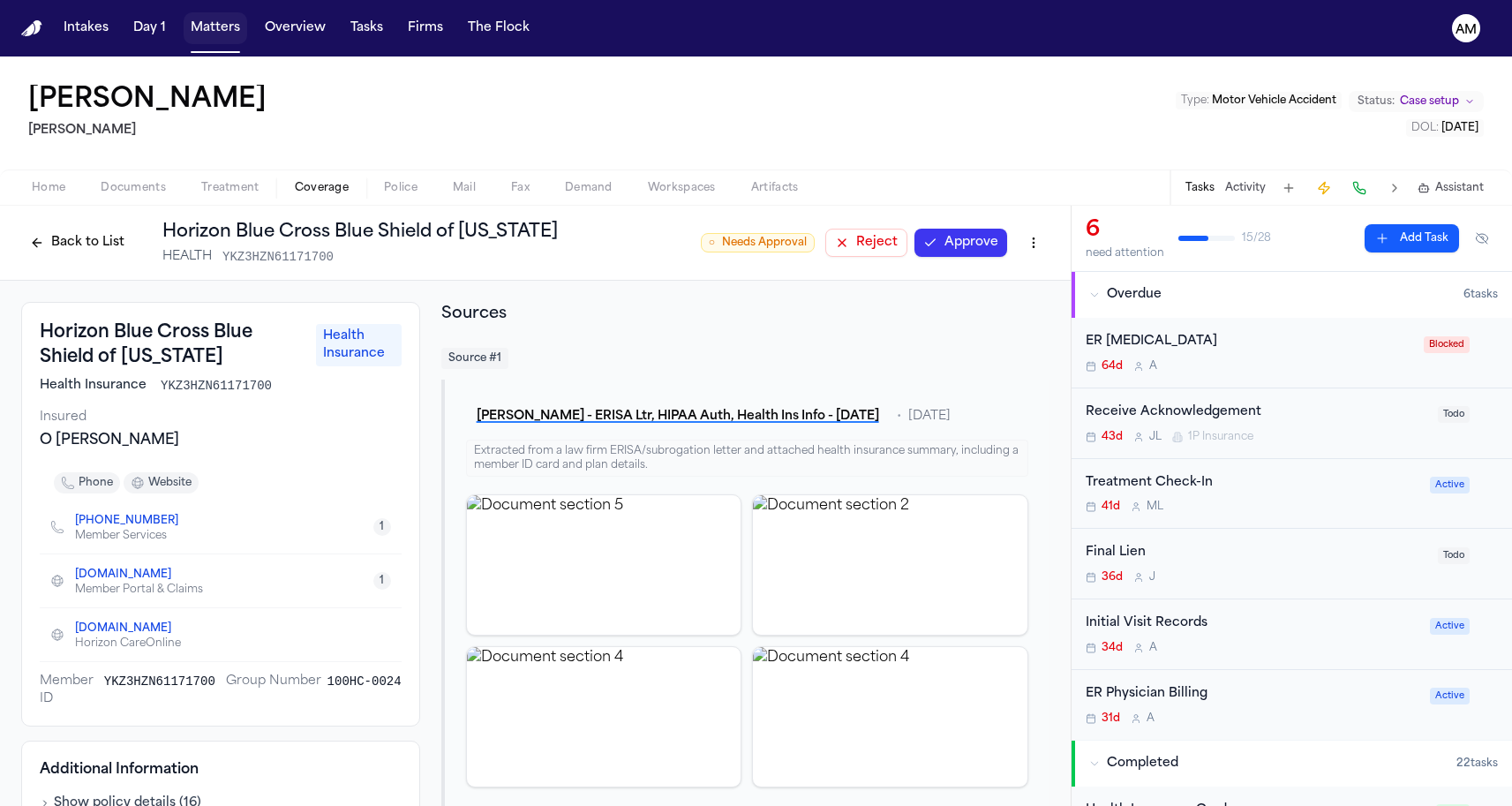
click at [219, 42] on button "Matters" at bounding box center [215, 28] width 63 height 32
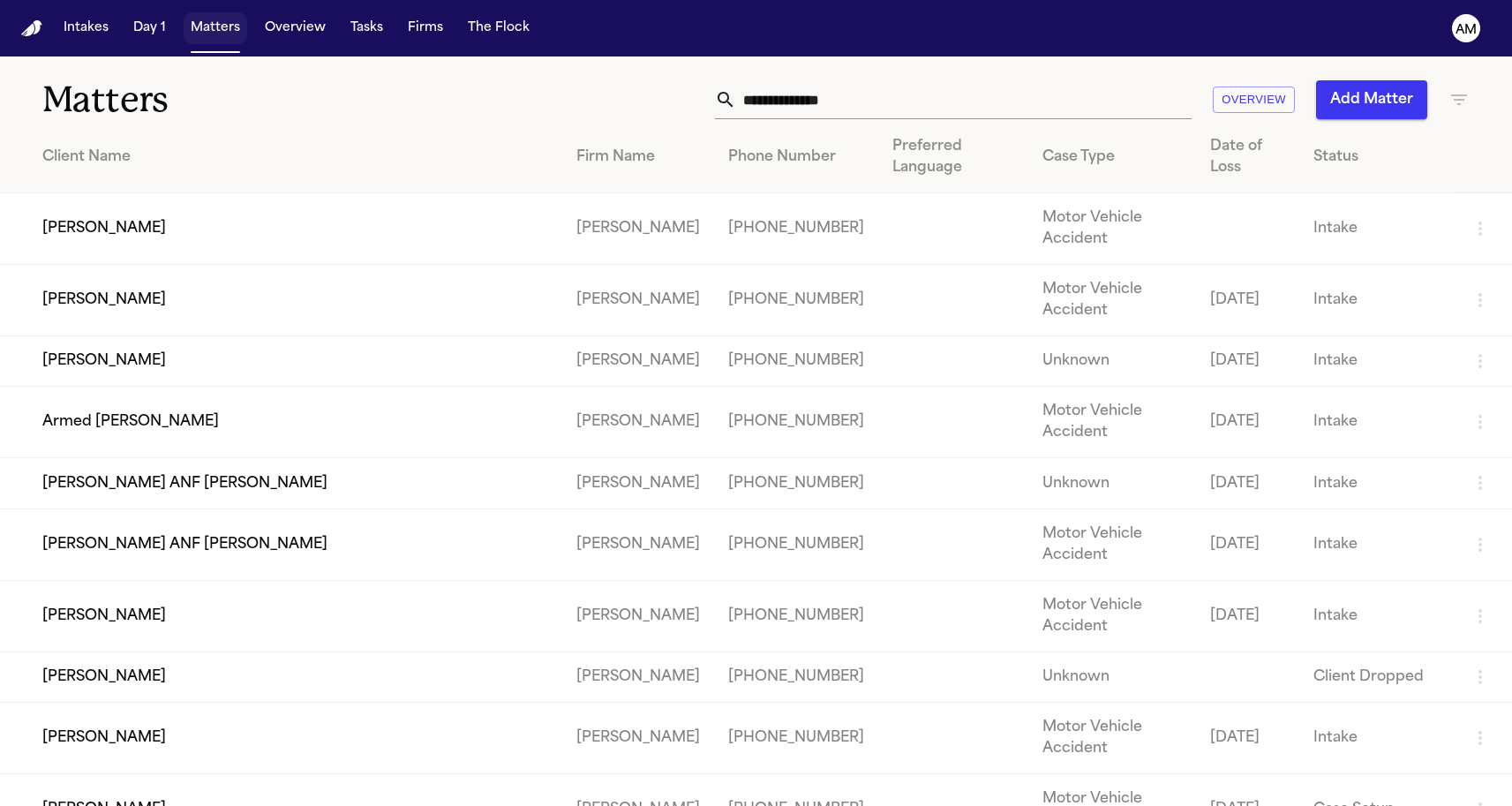
click at [219, 30] on button "Matters" at bounding box center [215, 28] width 63 height 32
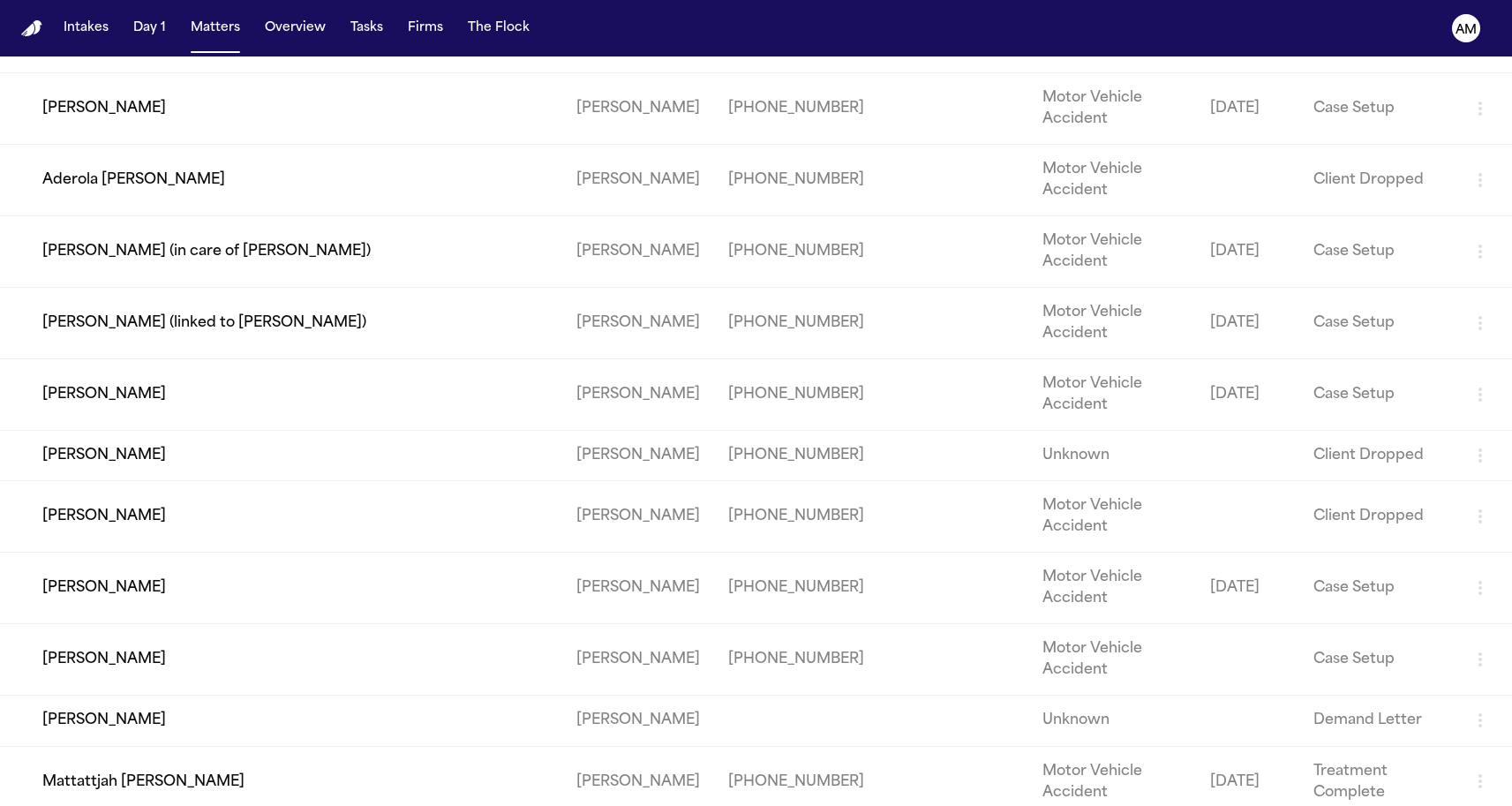
scroll to position [968, 0]
click at [186, 358] on td "[PERSON_NAME] (linked to [PERSON_NAME])" at bounding box center [281, 322] width 562 height 72
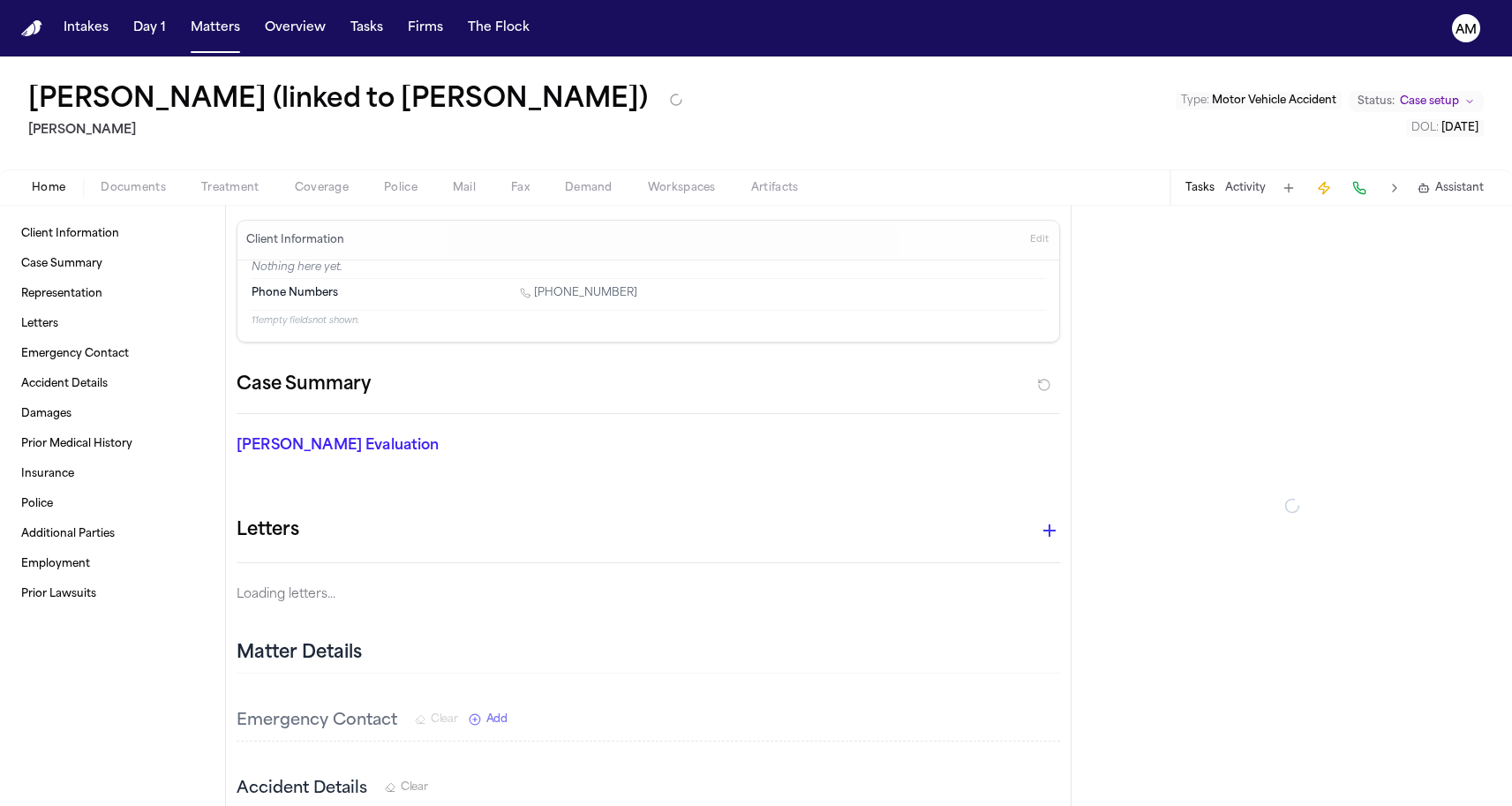
click at [326, 197] on span "button" at bounding box center [322, 198] width 75 height 2
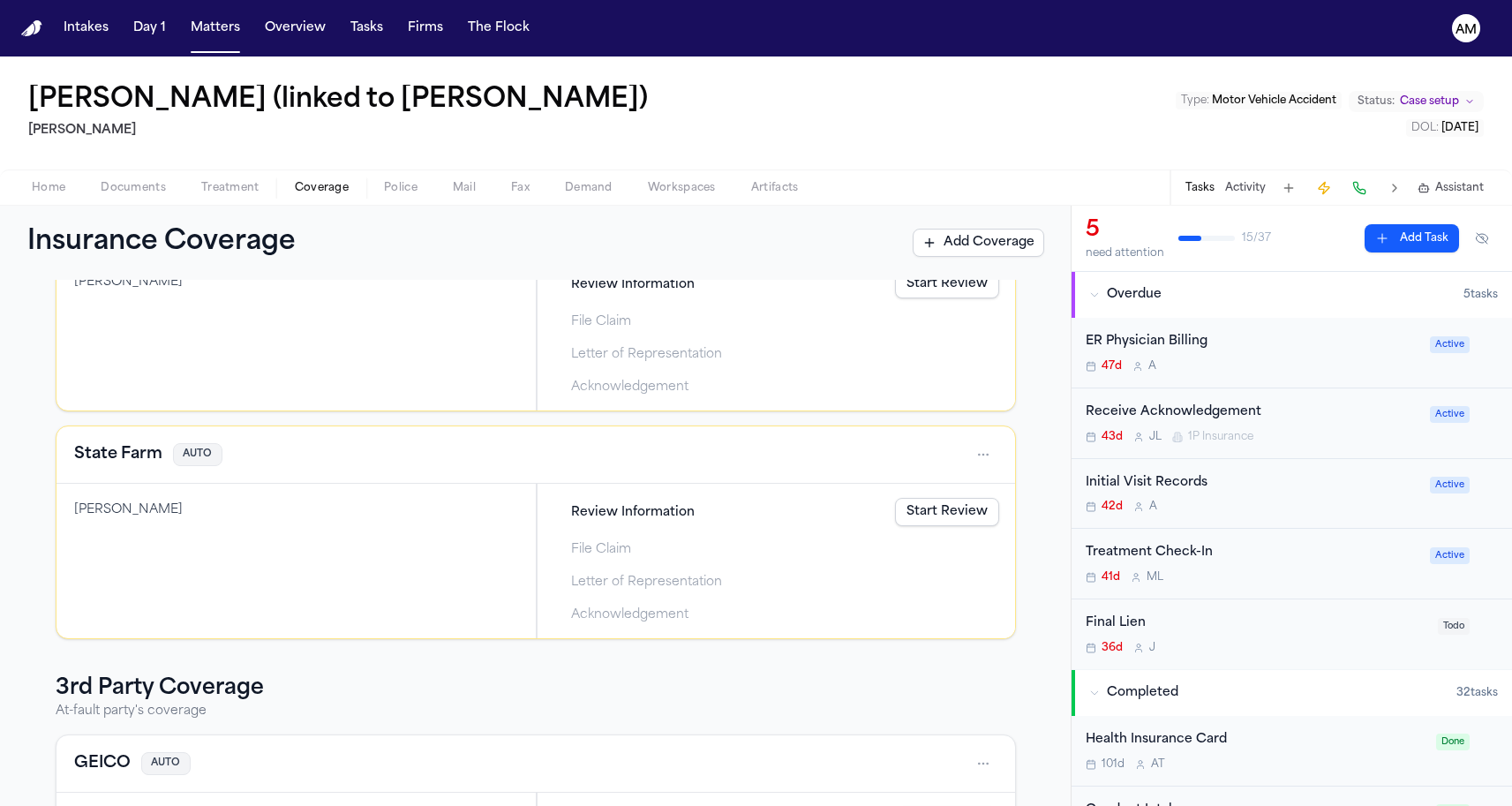
scroll to position [292, 0]
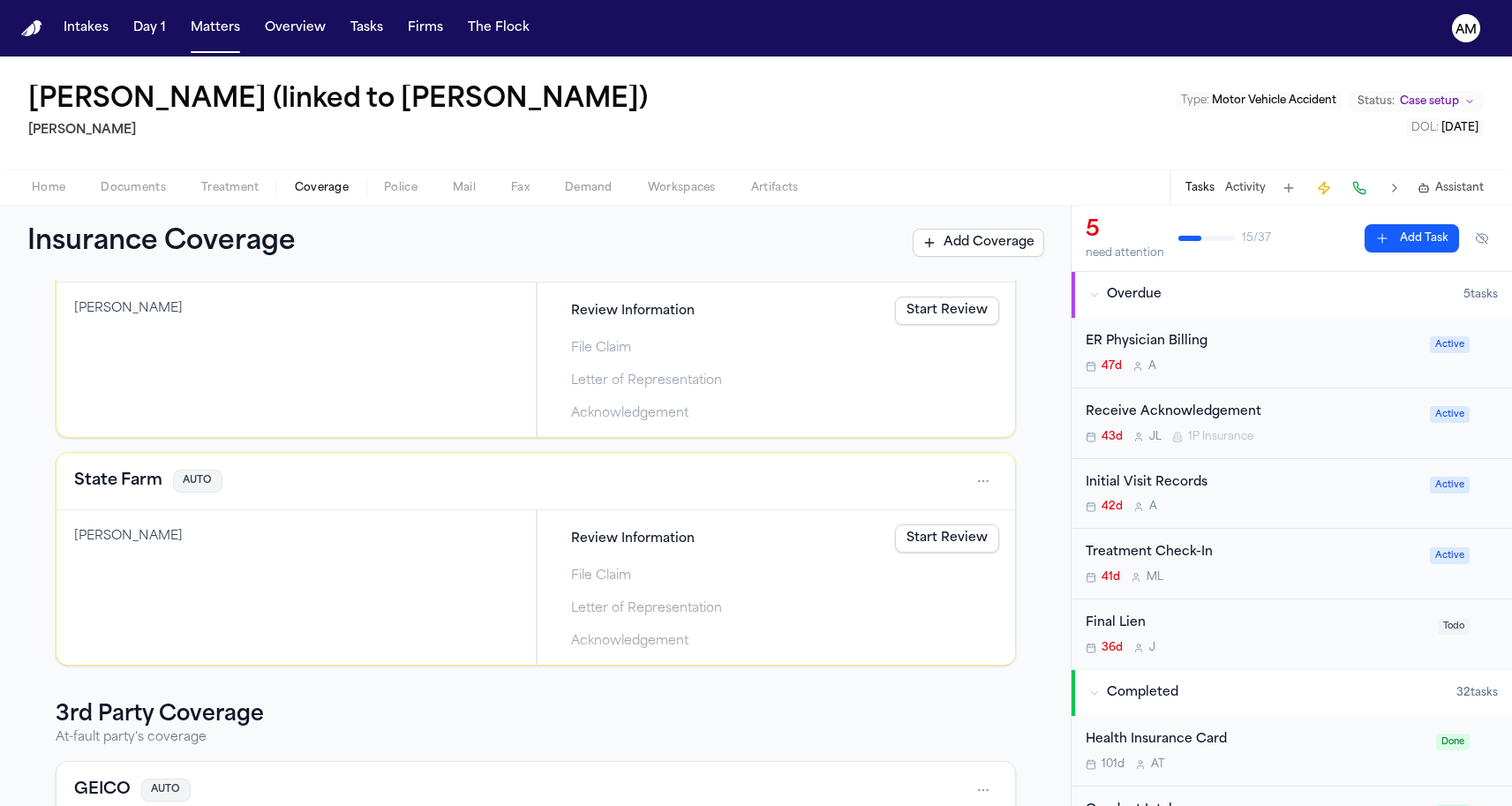
click at [129, 489] on h4 "State Farm" at bounding box center [119, 481] width 88 height 25
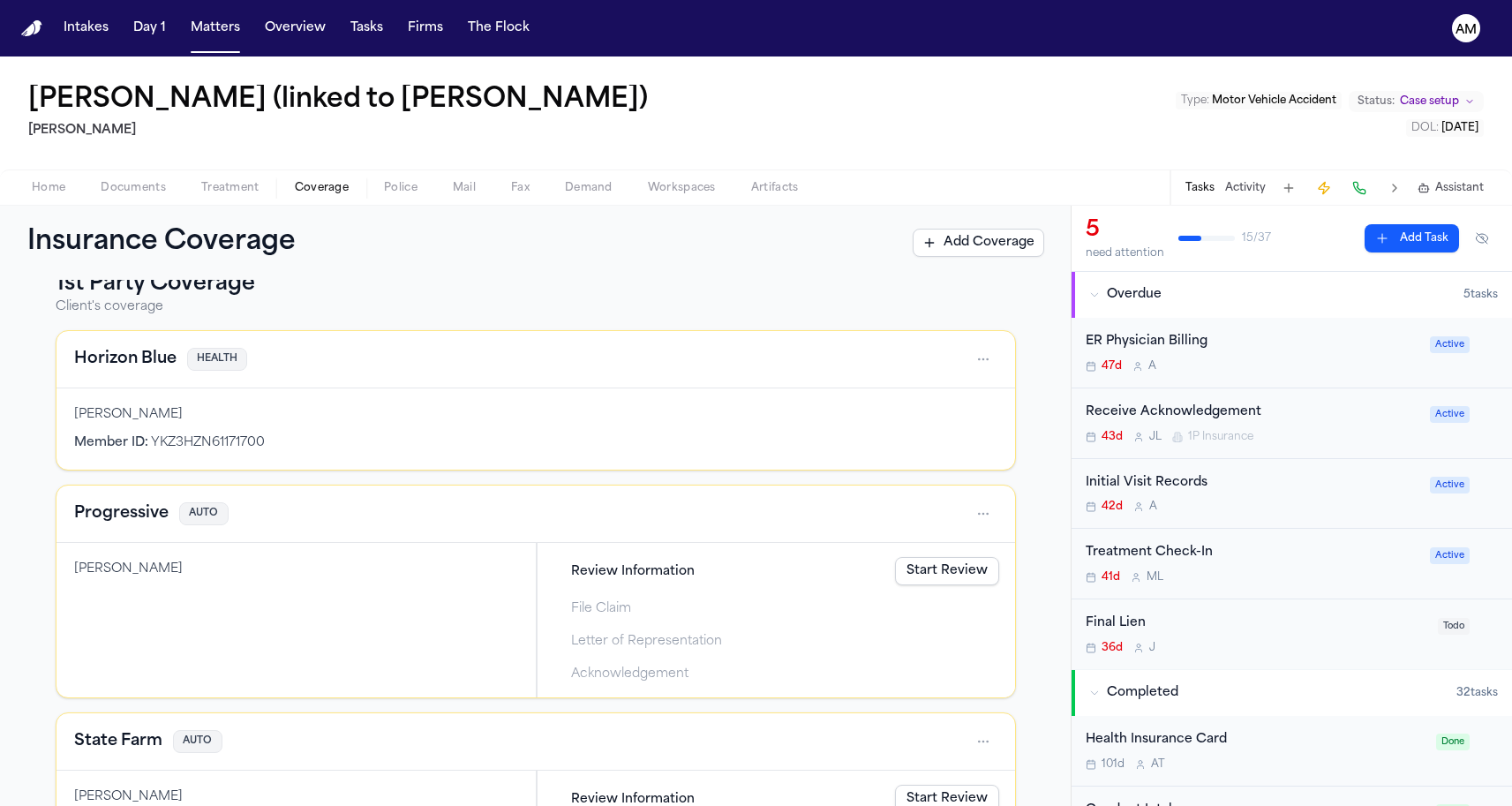
scroll to position [4, 0]
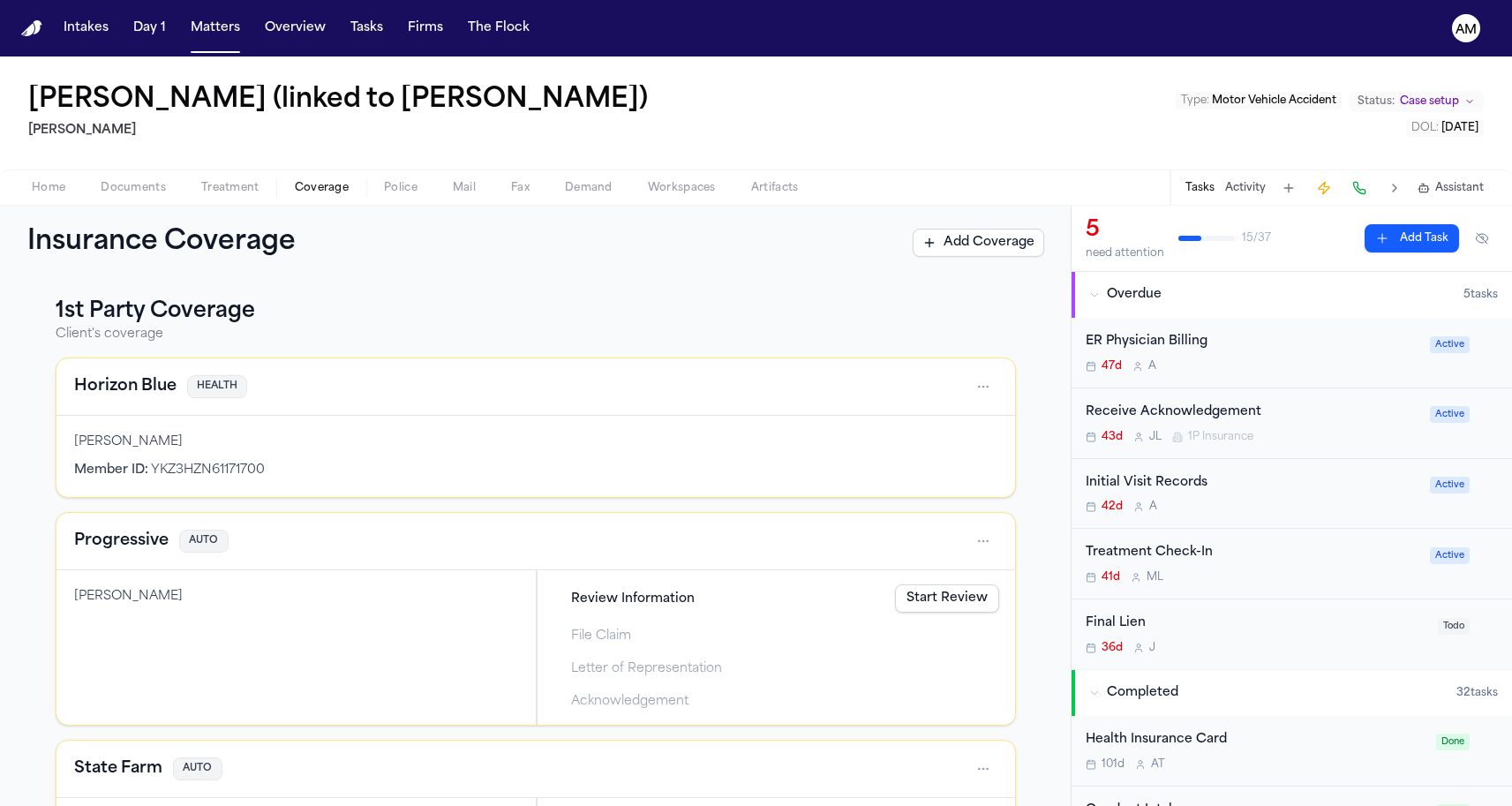
click at [97, 535] on h4 "Progressive" at bounding box center [121, 541] width 95 height 25
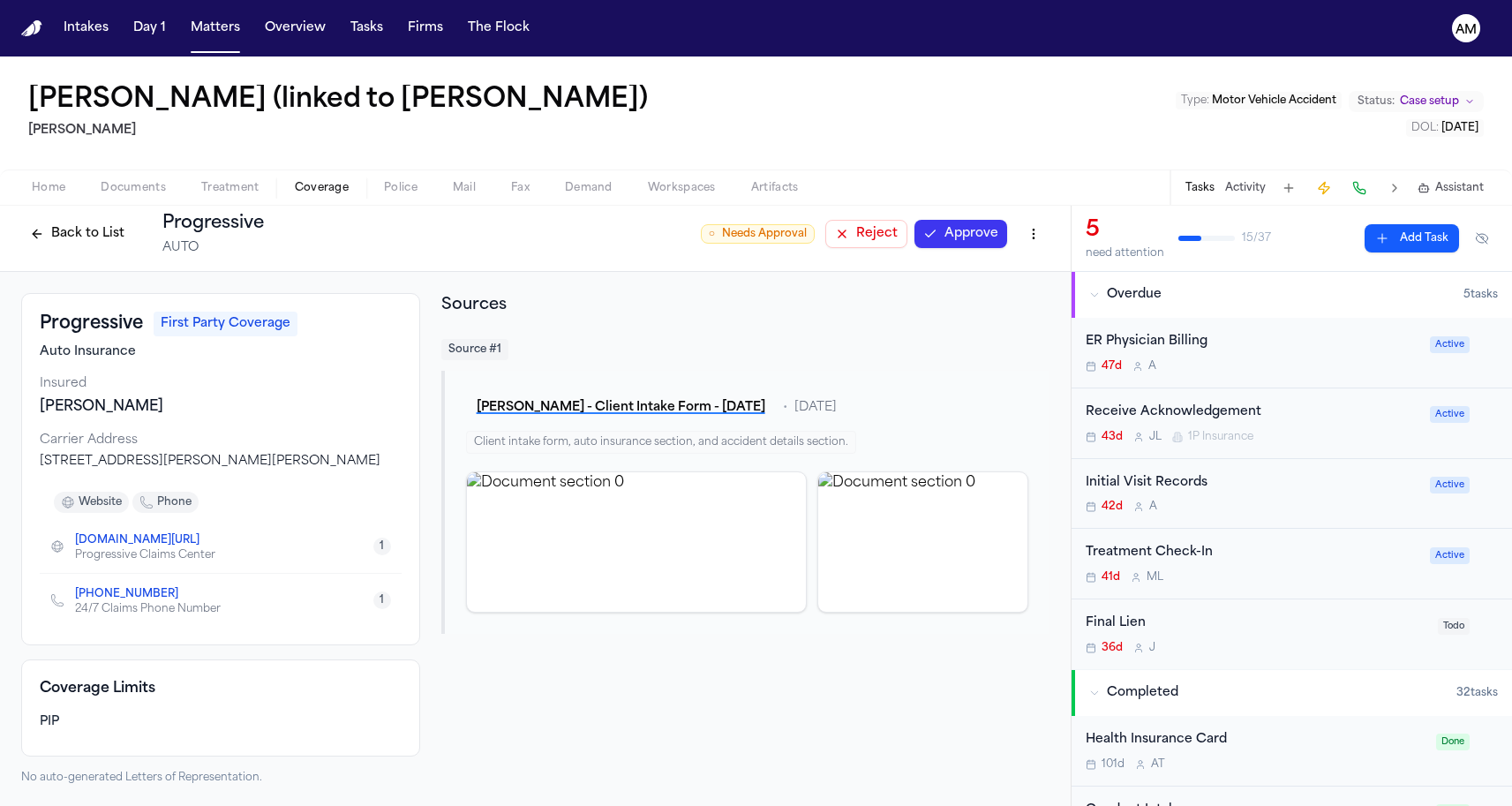
scroll to position [9, 0]
click at [150, 189] on span "Documents" at bounding box center [132, 188] width 65 height 14
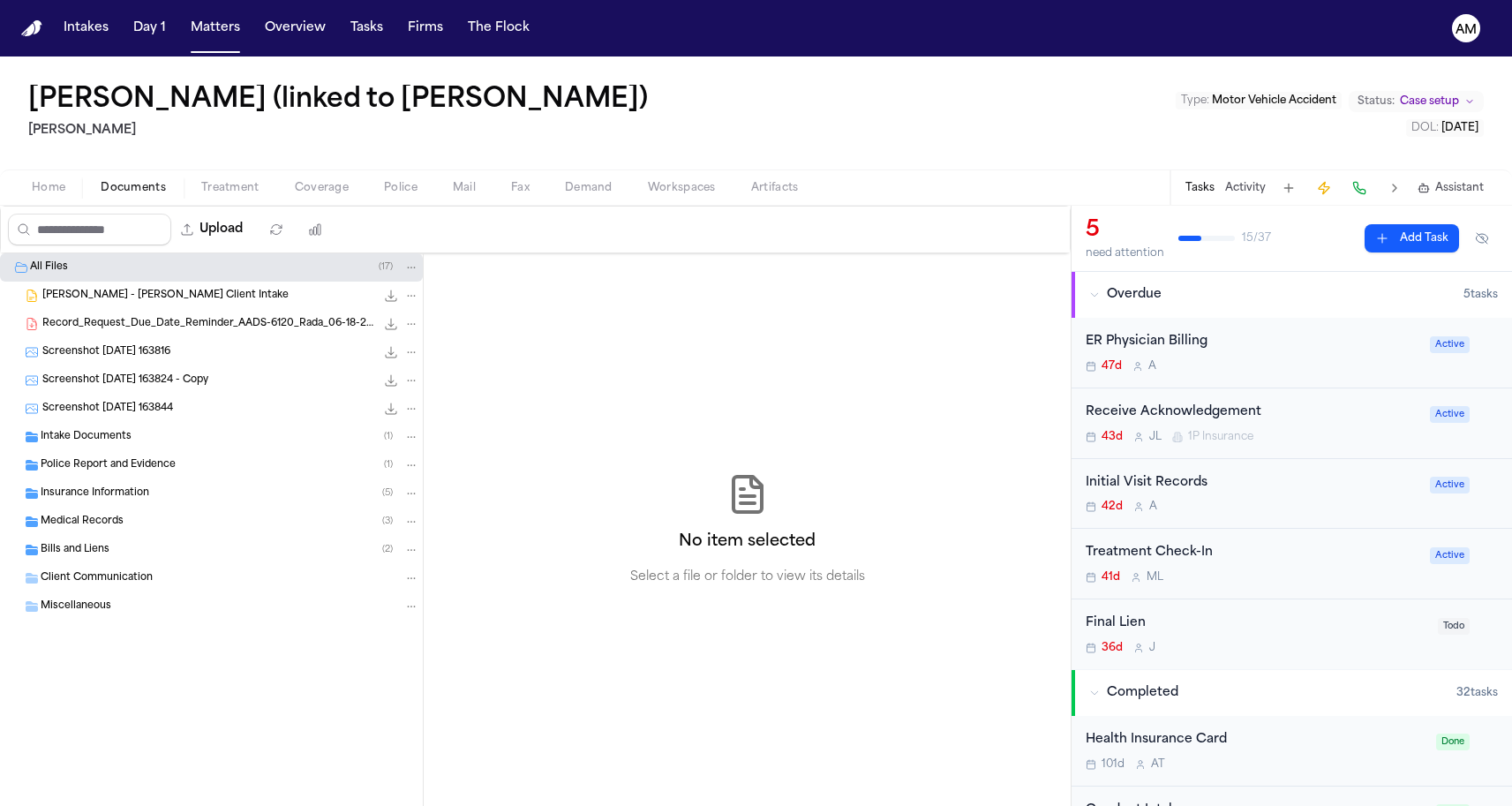
click at [106, 509] on div "Medical Records ( 3 )" at bounding box center [212, 522] width 423 height 29
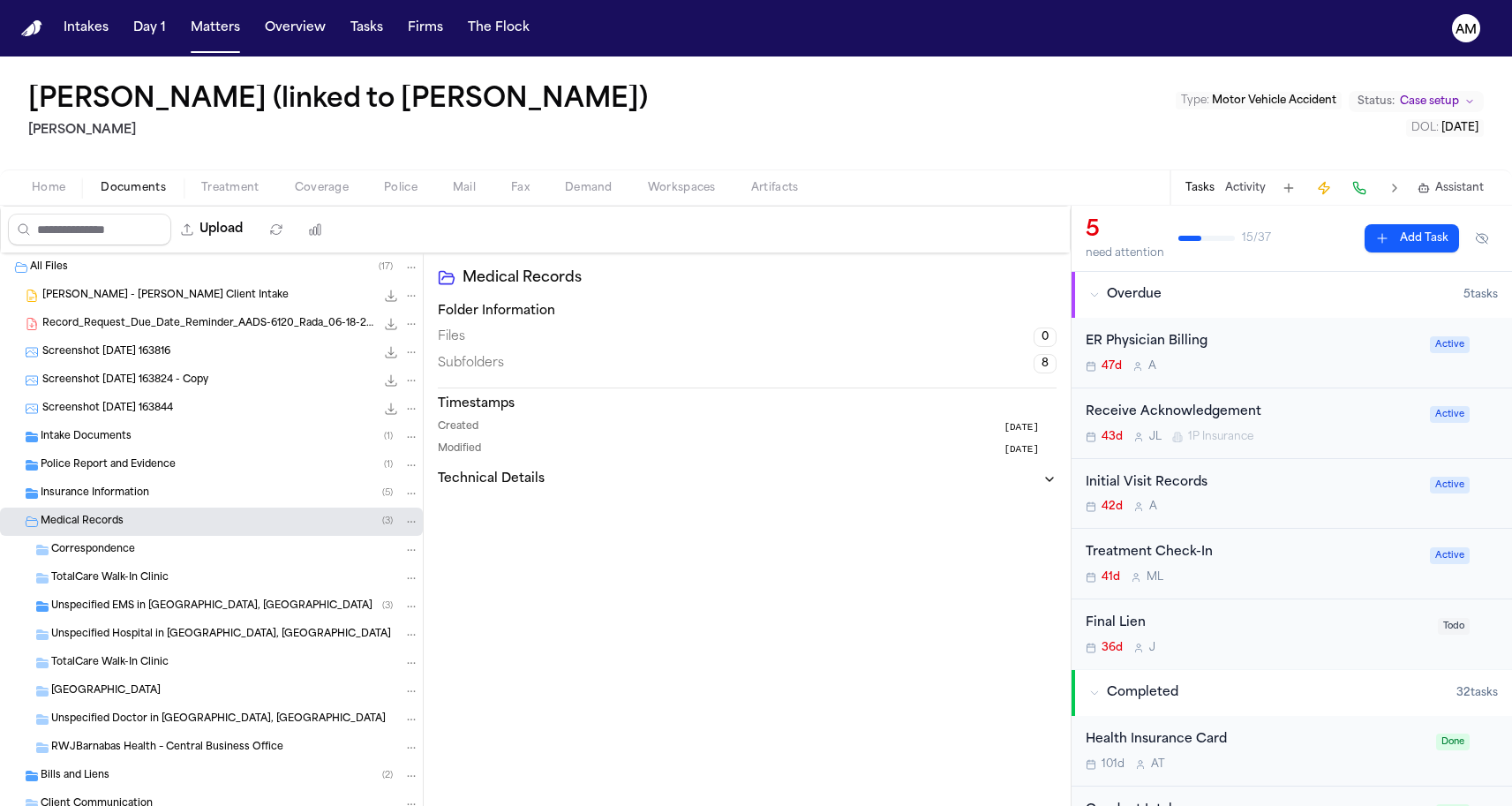
click at [107, 501] on div "Insurance Information ( 5 )" at bounding box center [212, 493] width 423 height 29
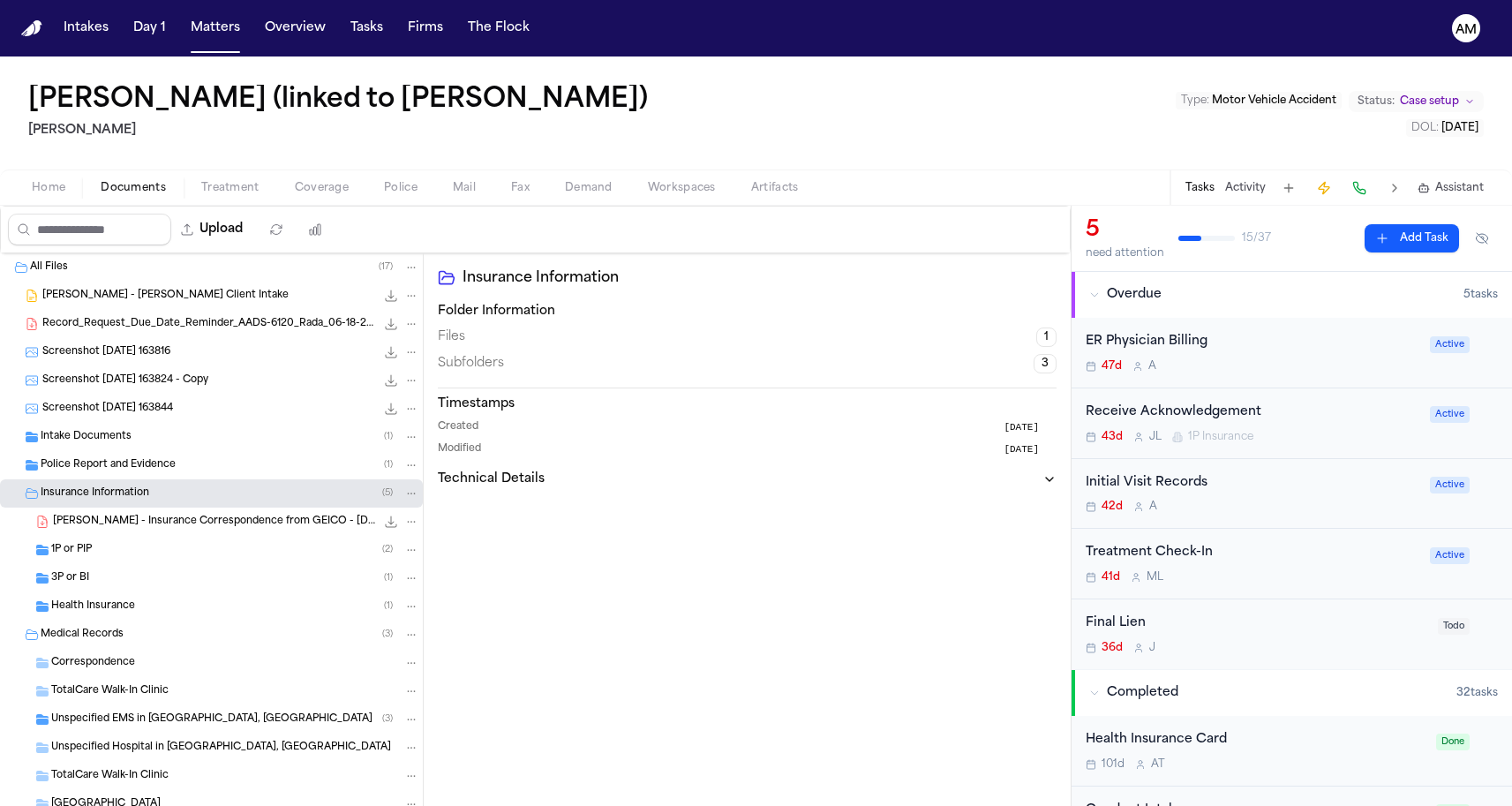
click at [102, 558] on div "1P or PIP ( 2 )" at bounding box center [235, 549] width 368 height 16
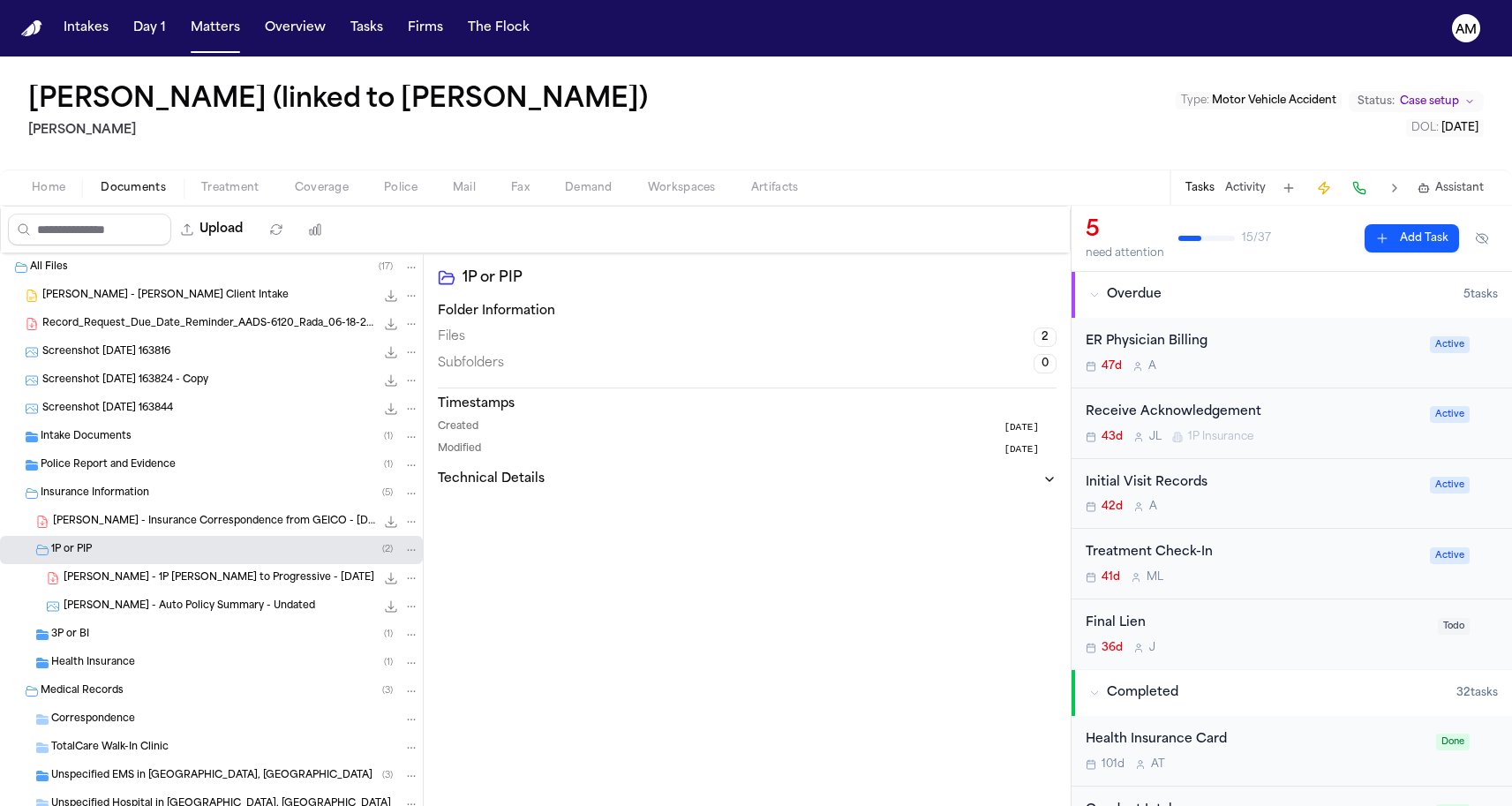
click at [120, 580] on span "J. Rada - 1P LOR to Progressive - 5.27.25" at bounding box center [219, 579] width 311 height 15
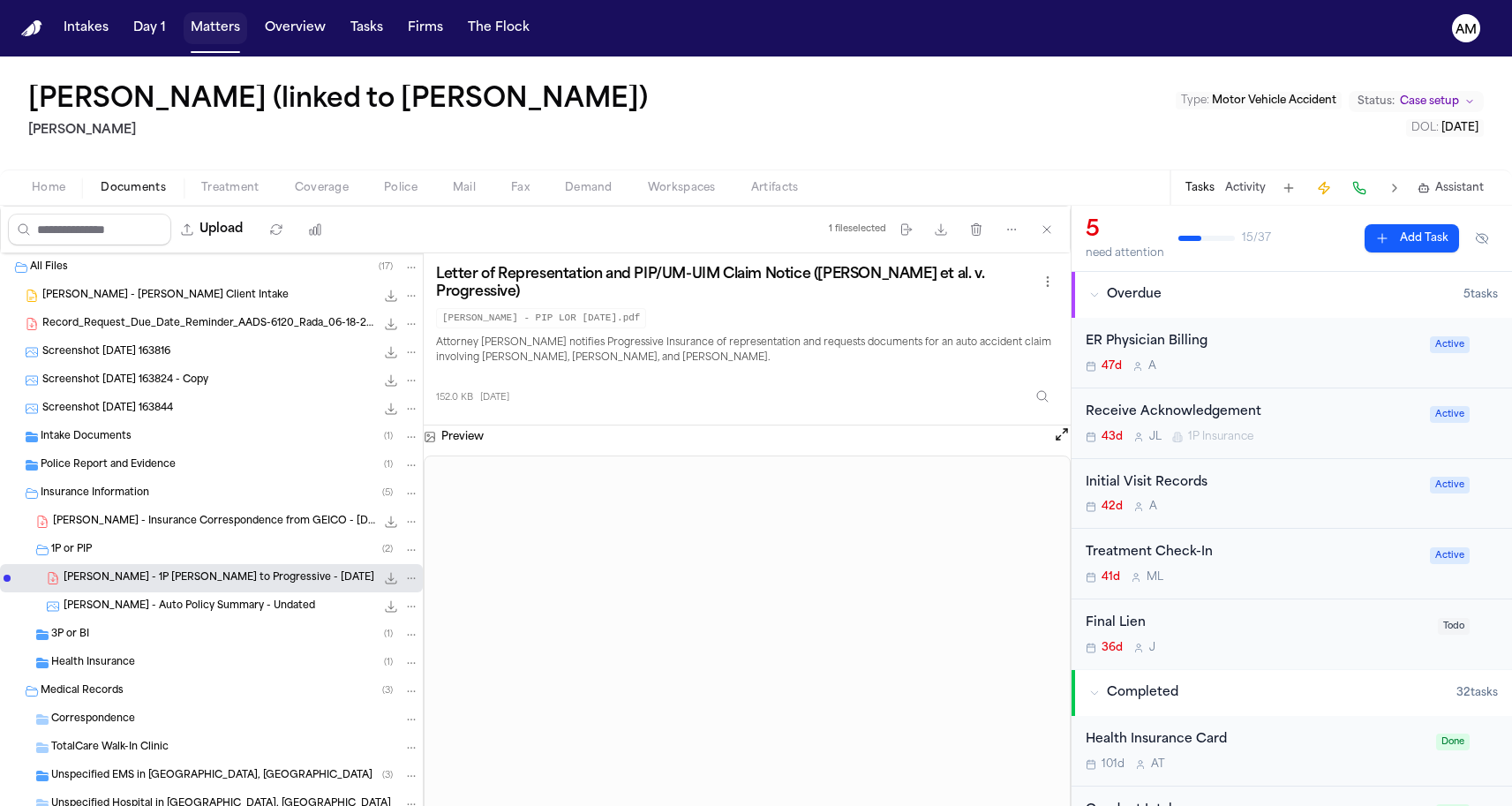
click at [212, 40] on button "Matters" at bounding box center [215, 28] width 63 height 32
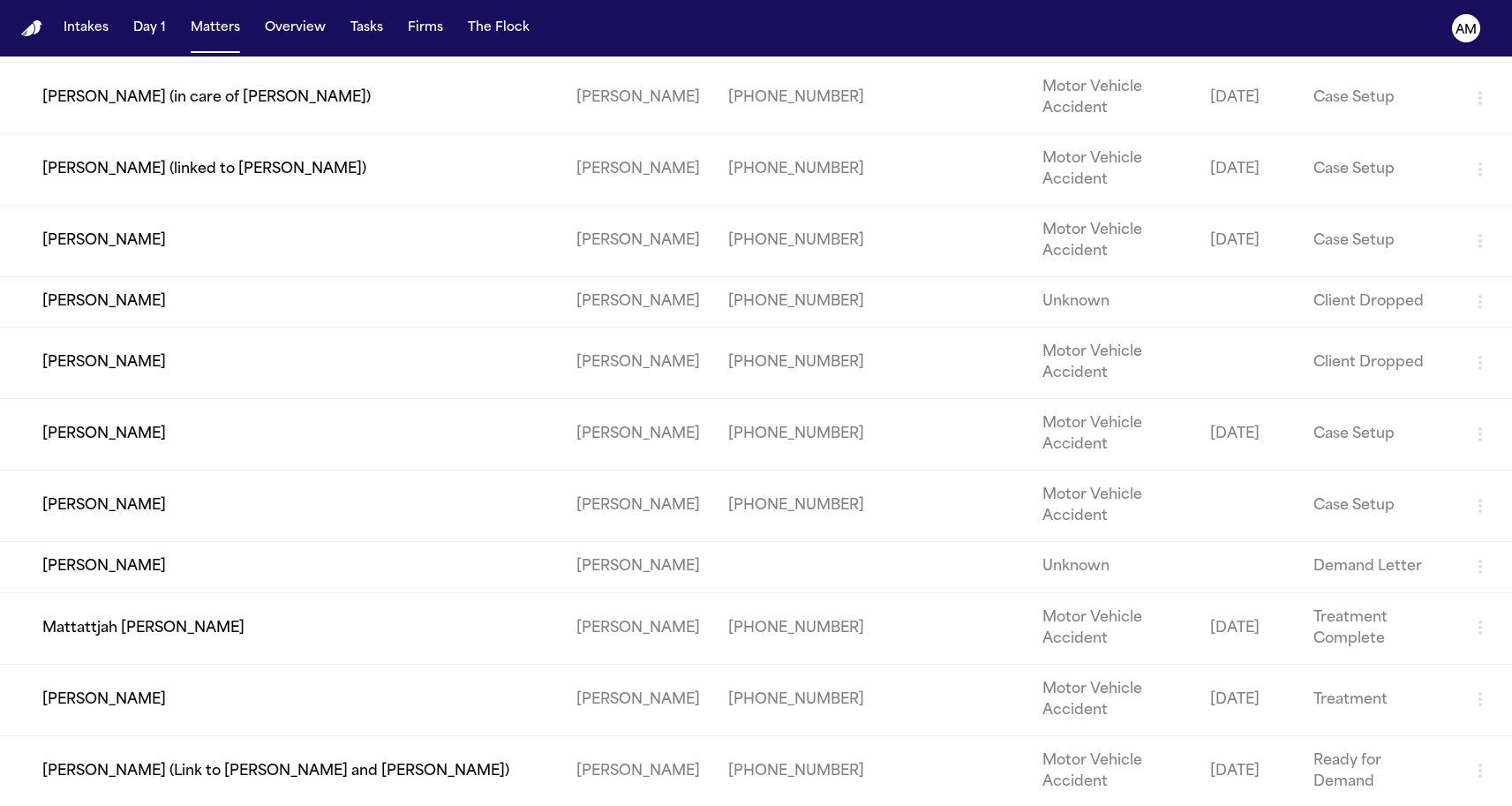
scroll to position [1164, 0]
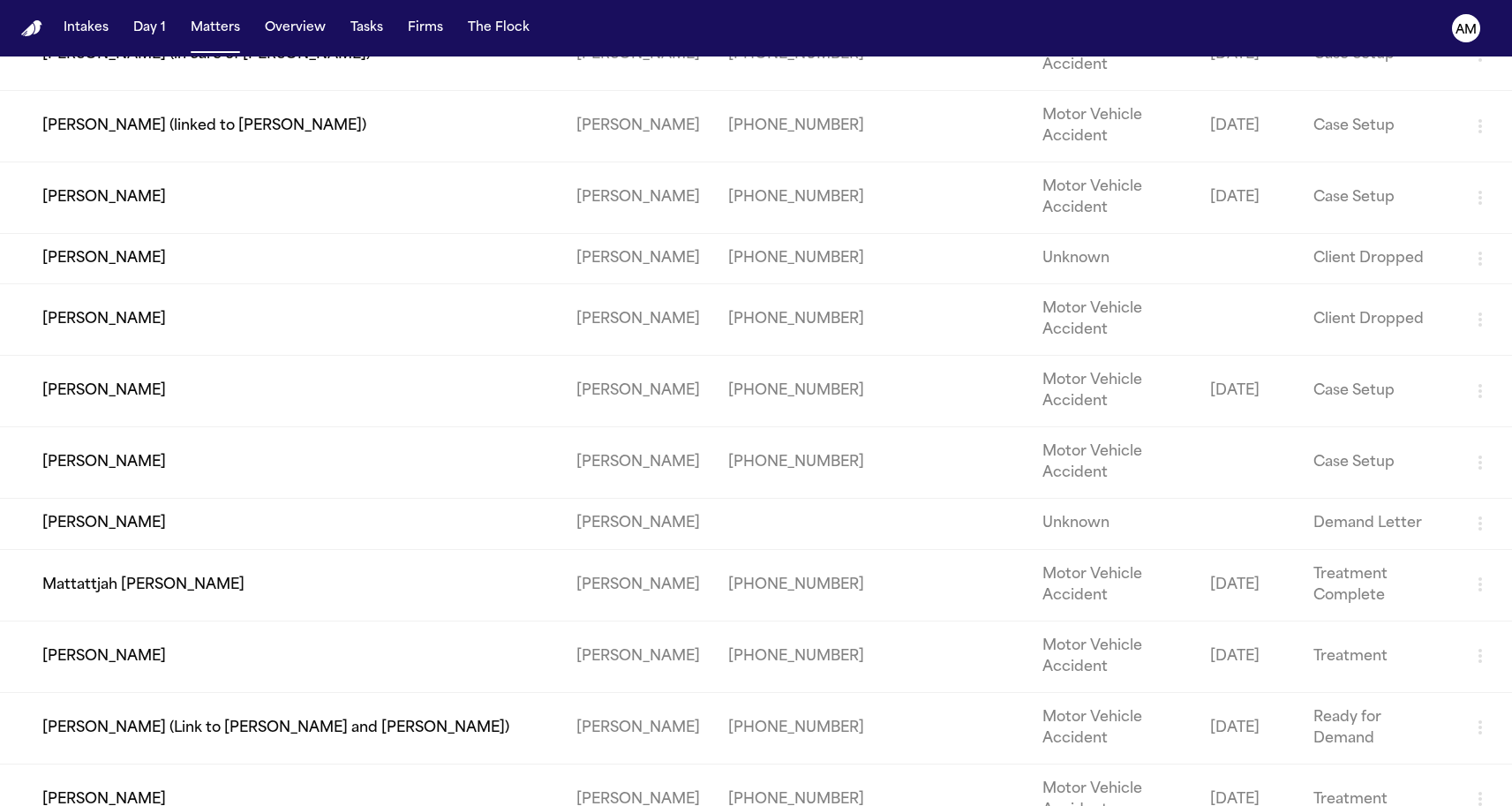
click at [124, 233] on td "[PERSON_NAME]" at bounding box center [281, 198] width 562 height 72
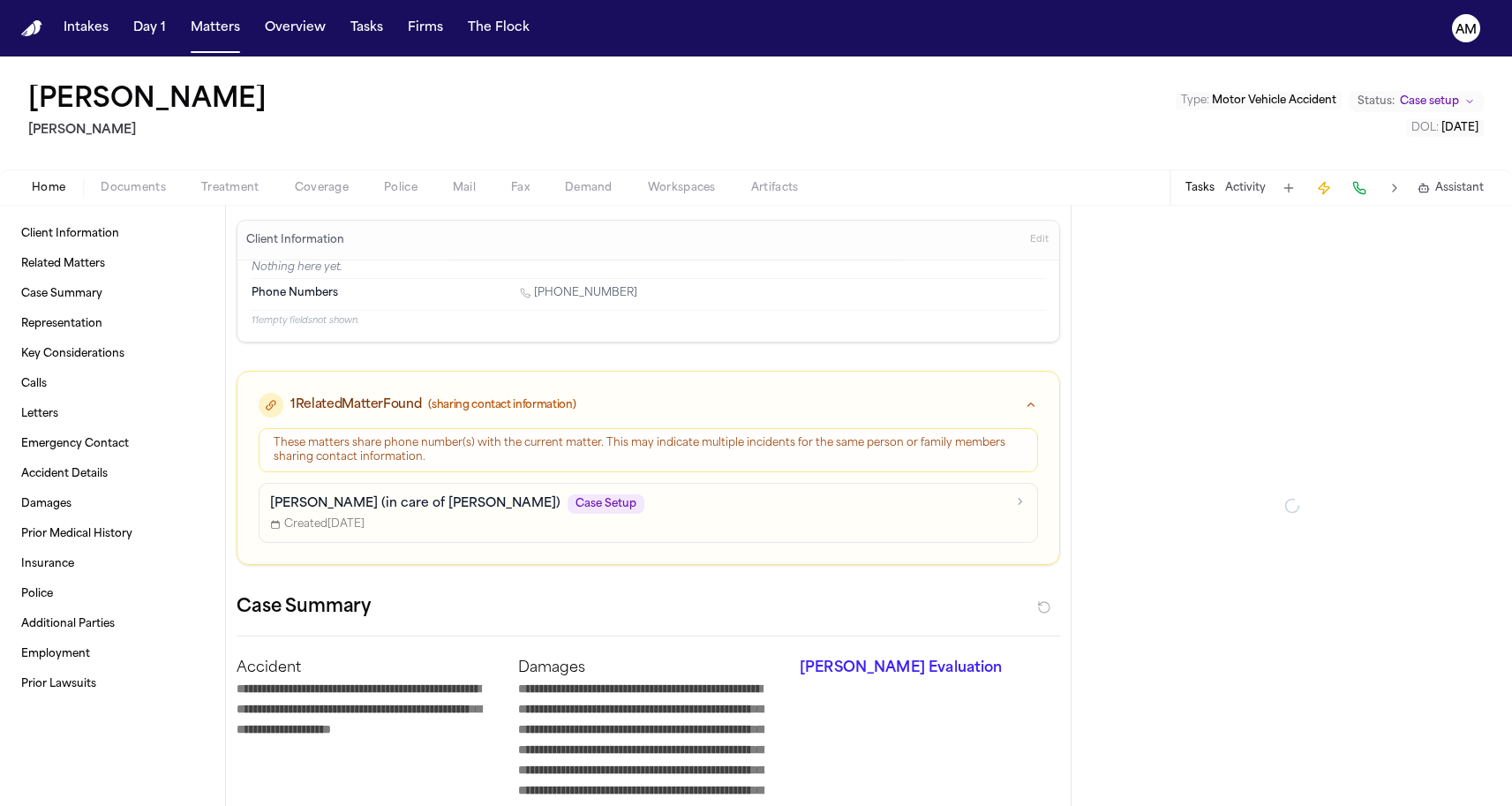
click at [305, 199] on div "Home Documents Treatment Coverage Police Mail Fax Demand Workspaces Artifacts T…" at bounding box center [756, 187] width 1512 height 35
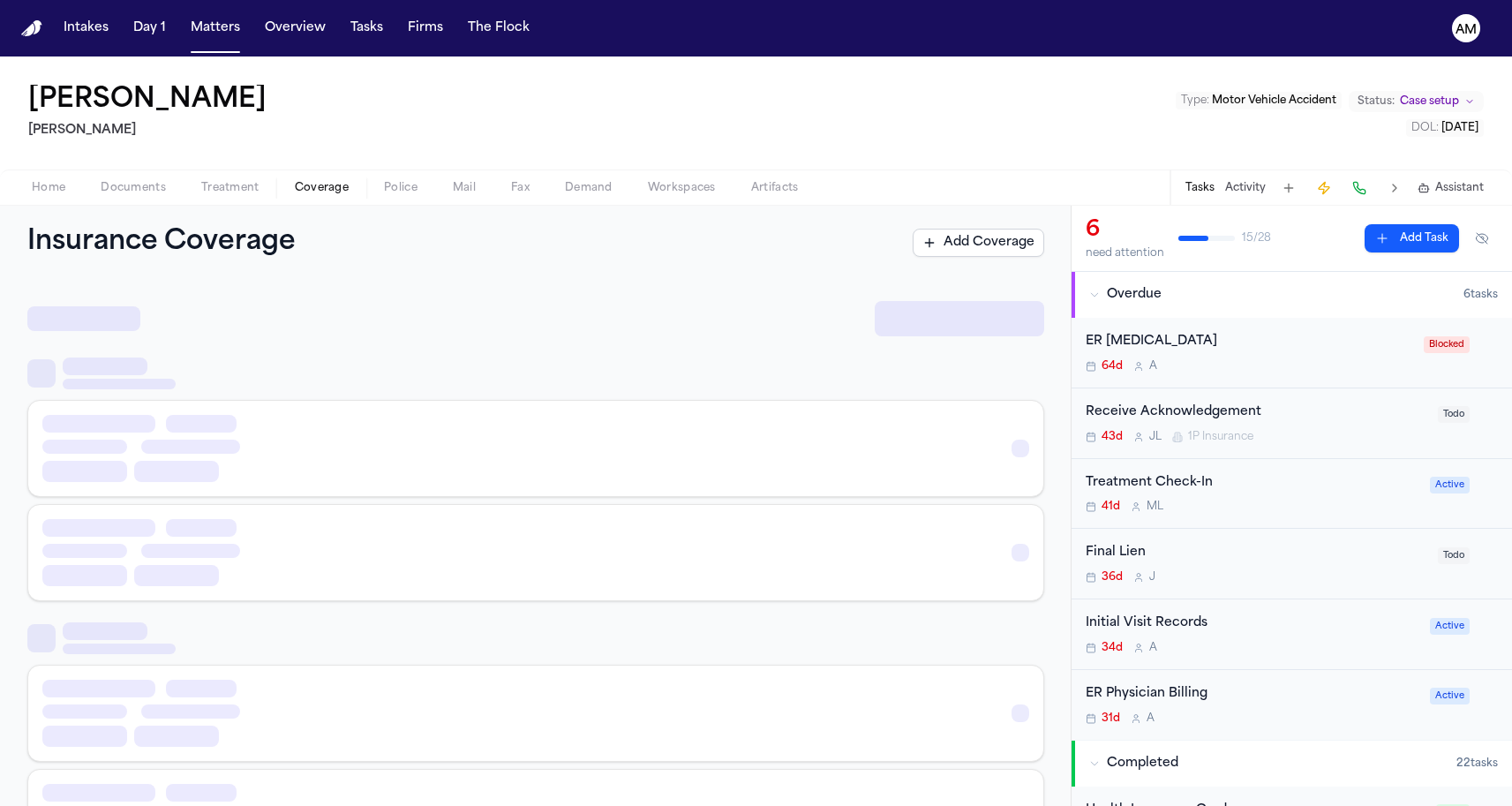
click at [309, 192] on span "Coverage" at bounding box center [322, 188] width 54 height 14
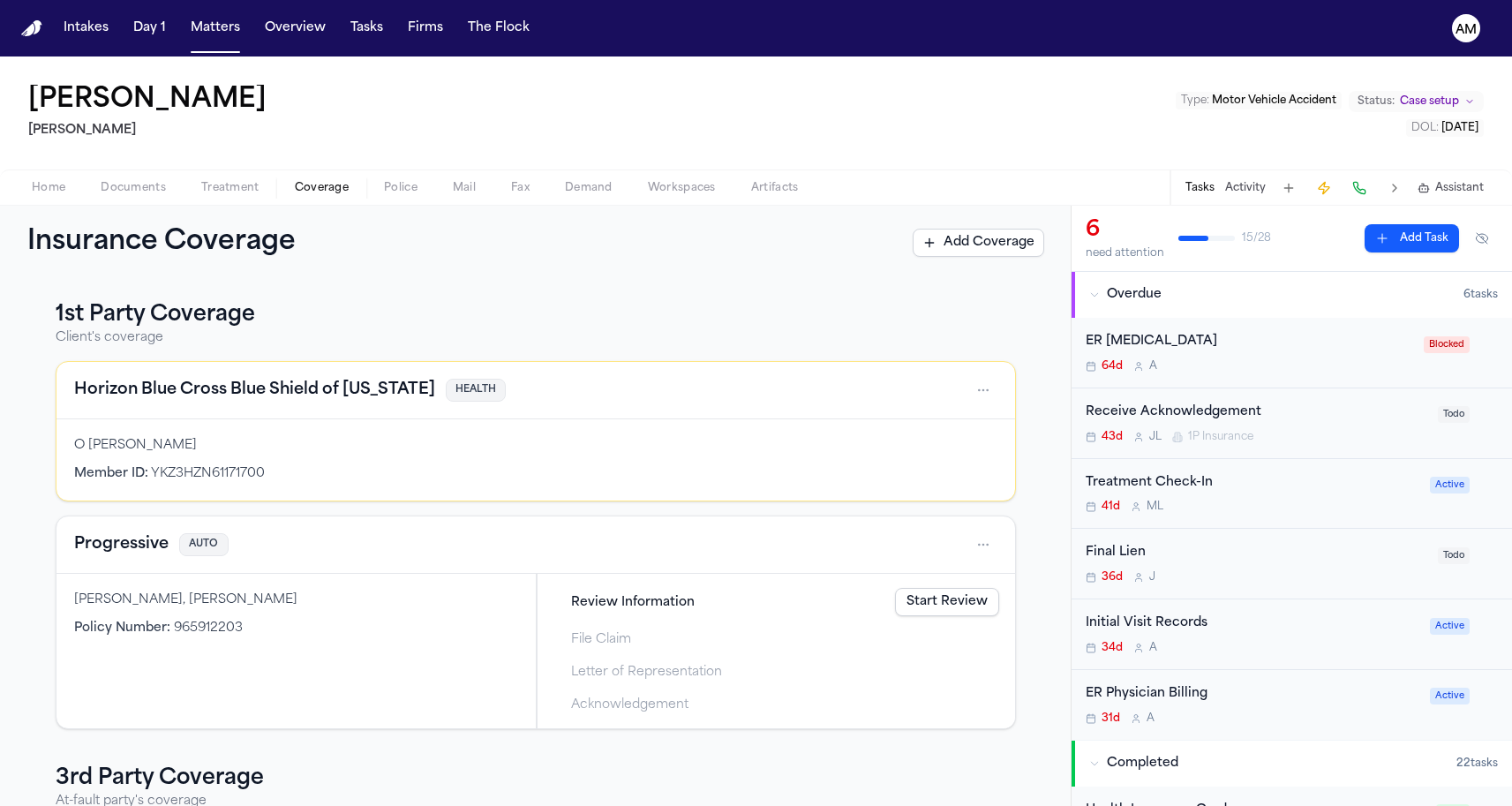
click at [123, 546] on h4 "Progressive" at bounding box center [121, 545] width 95 height 25
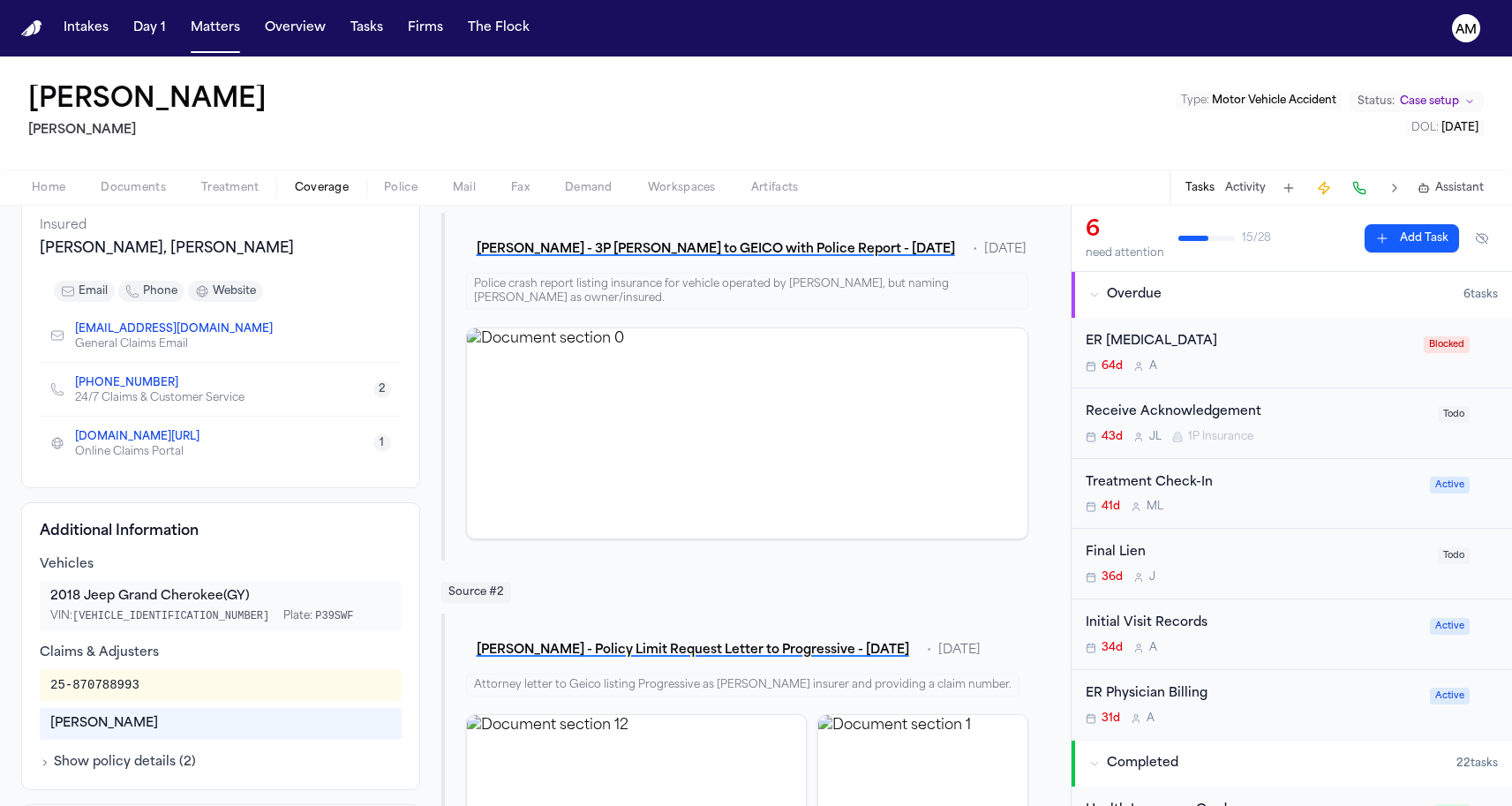
scroll to position [165, 0]
click at [185, 386] on icon "Copy to clipboard" at bounding box center [188, 386] width 6 height 8
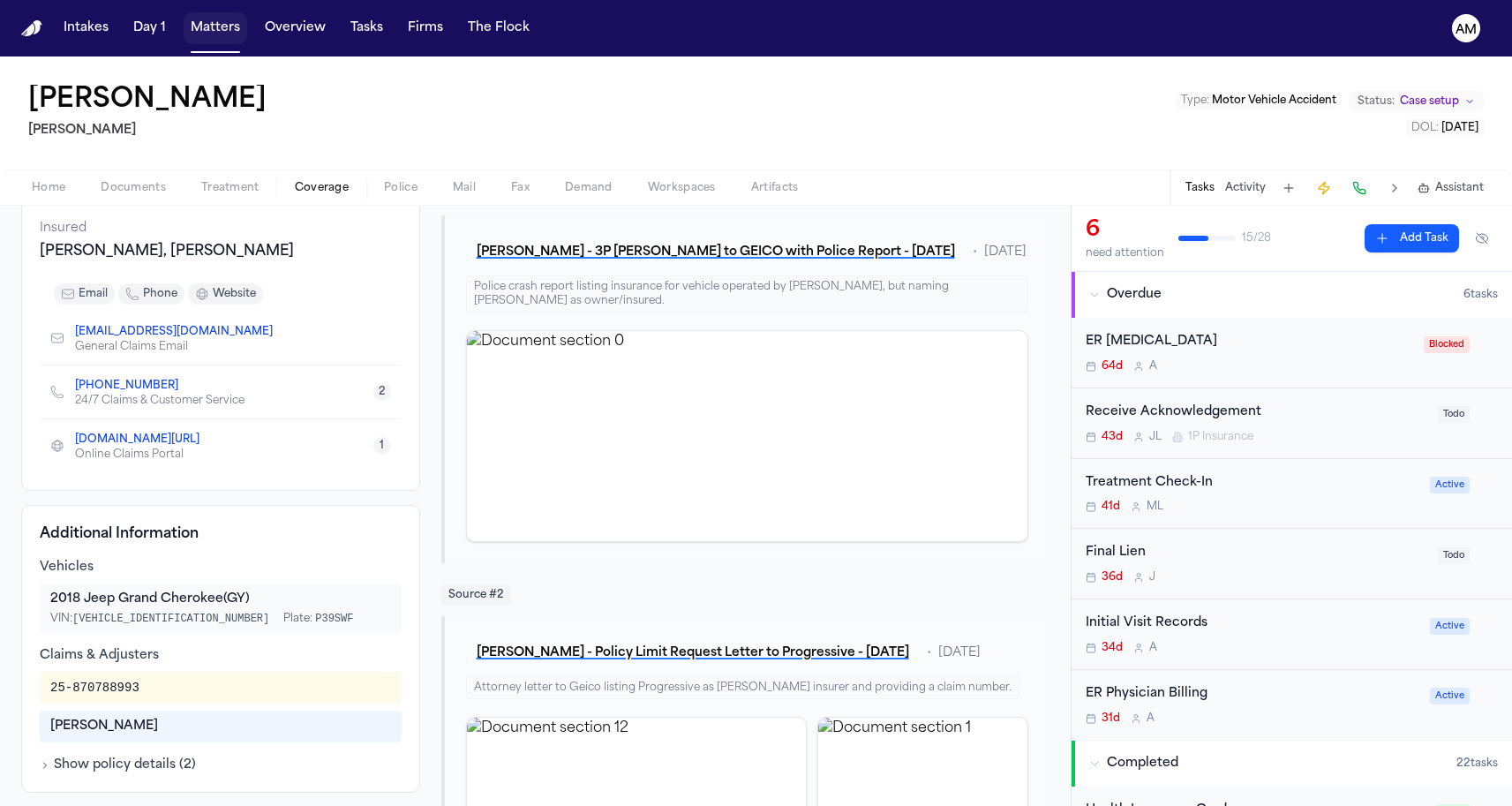
click at [237, 39] on button "Matters" at bounding box center [215, 28] width 63 height 32
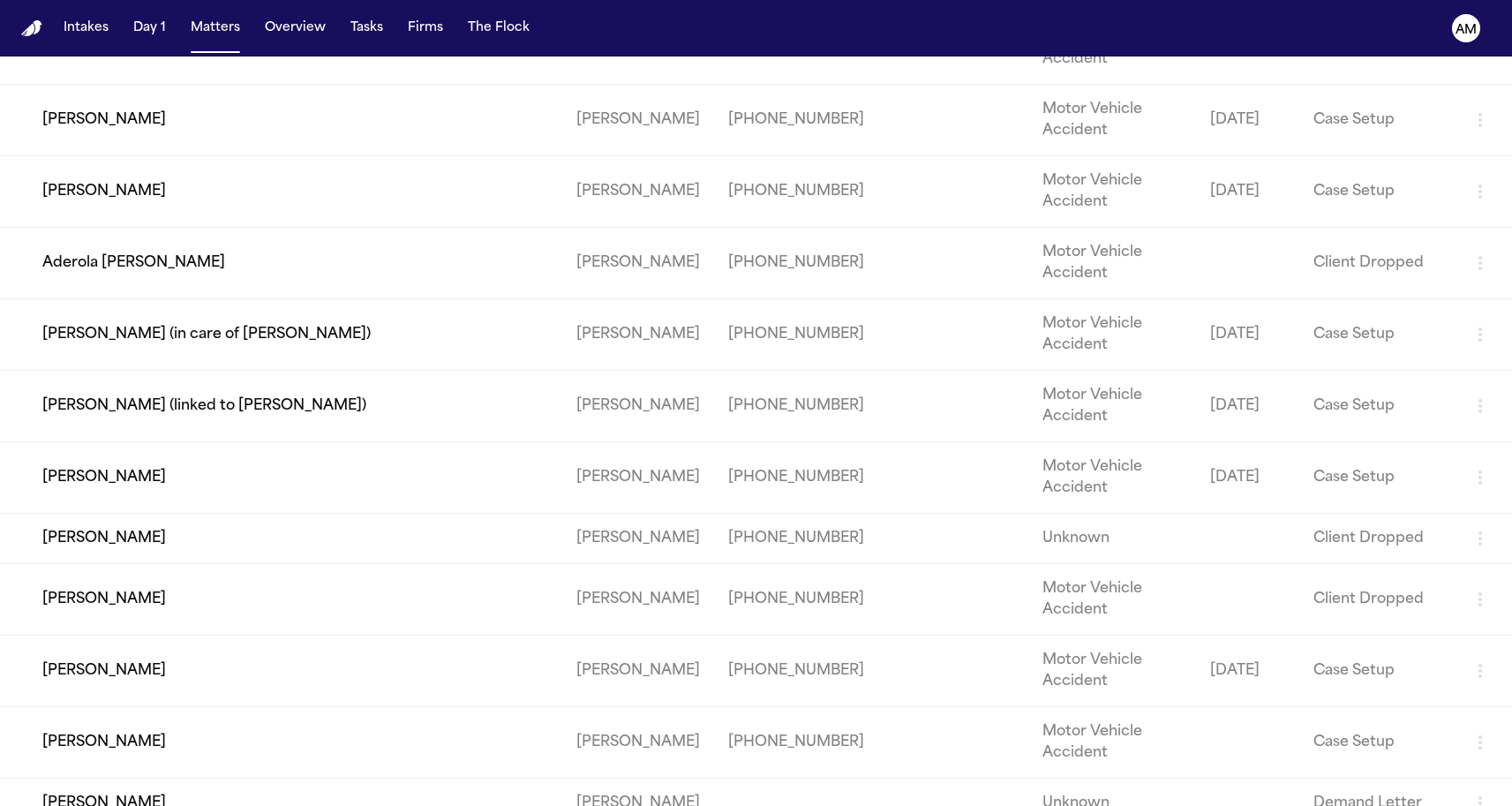
scroll to position [892, 0]
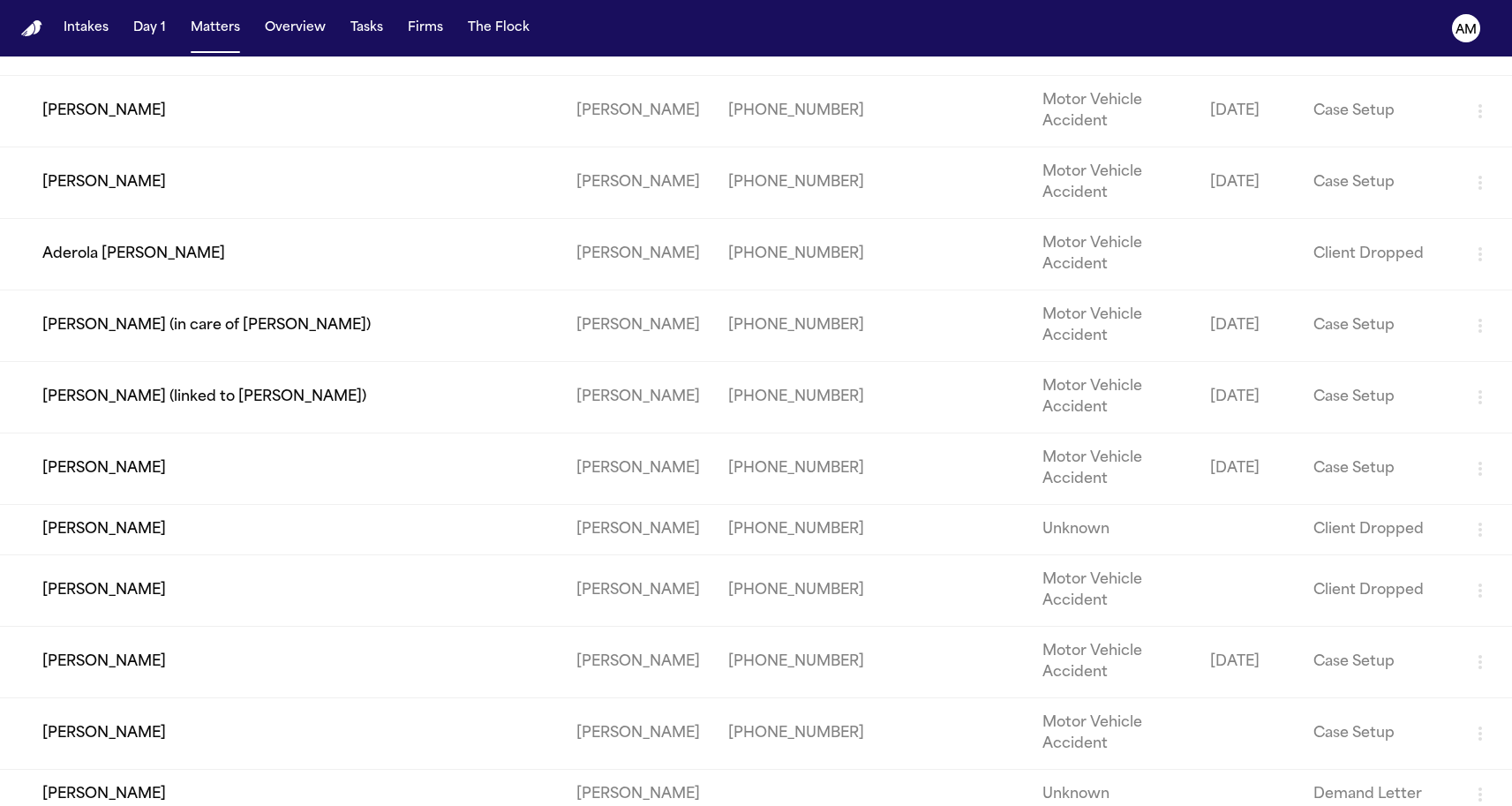
click at [205, 218] on td "[PERSON_NAME]" at bounding box center [281, 182] width 562 height 72
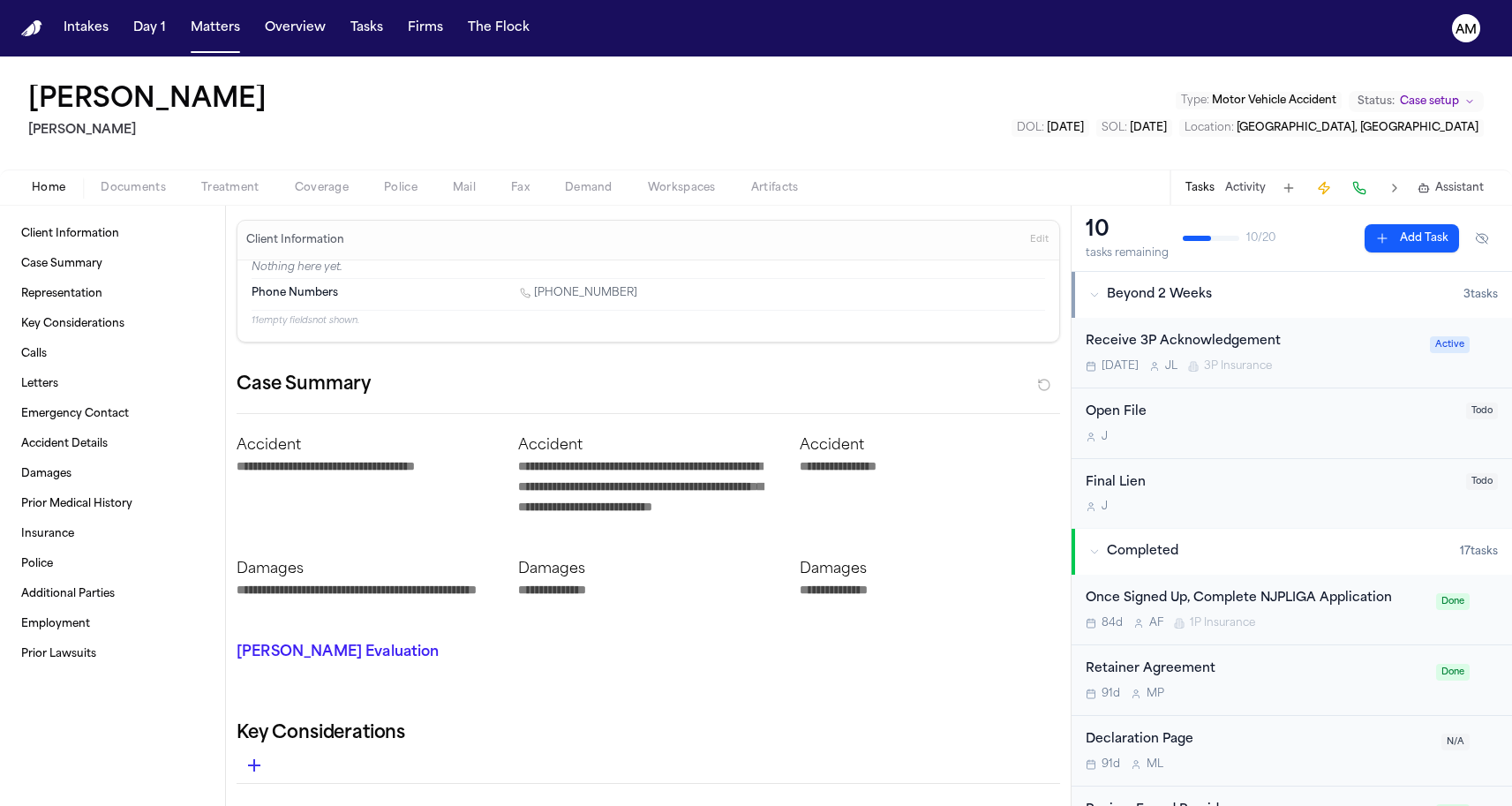
click at [286, 201] on div "Home Documents Treatment Coverage Police Mail Fax Demand Workspaces Artifacts T…" at bounding box center [756, 187] width 1512 height 35
click at [294, 197] on span "button" at bounding box center [322, 198] width 75 height 2
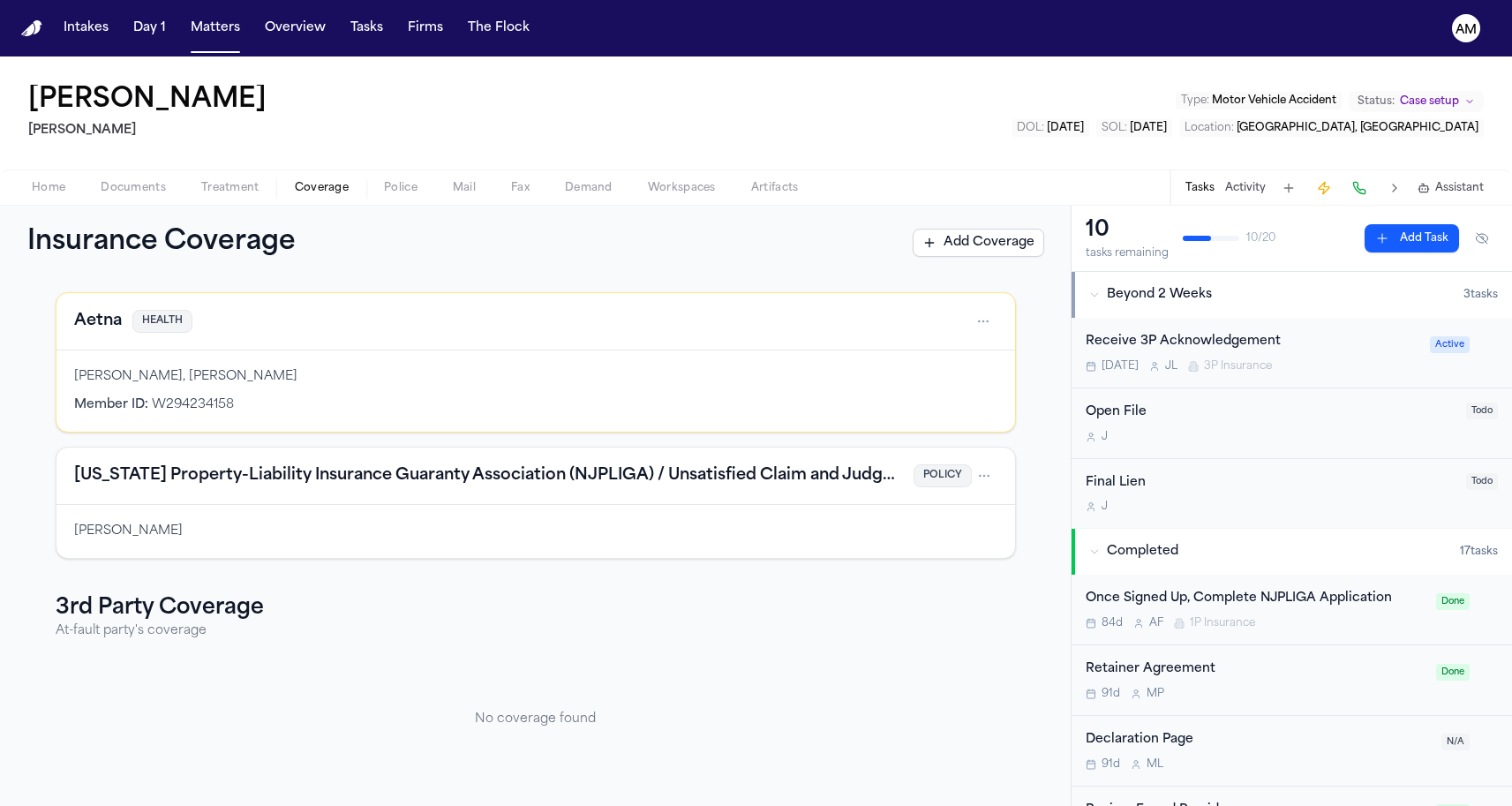
scroll to position [69, 0]
click at [270, 477] on h4 "New Jersey Property-Liability Insurance Guaranty Association (NJPLIGA) / Unsati…" at bounding box center [488, 476] width 829 height 25
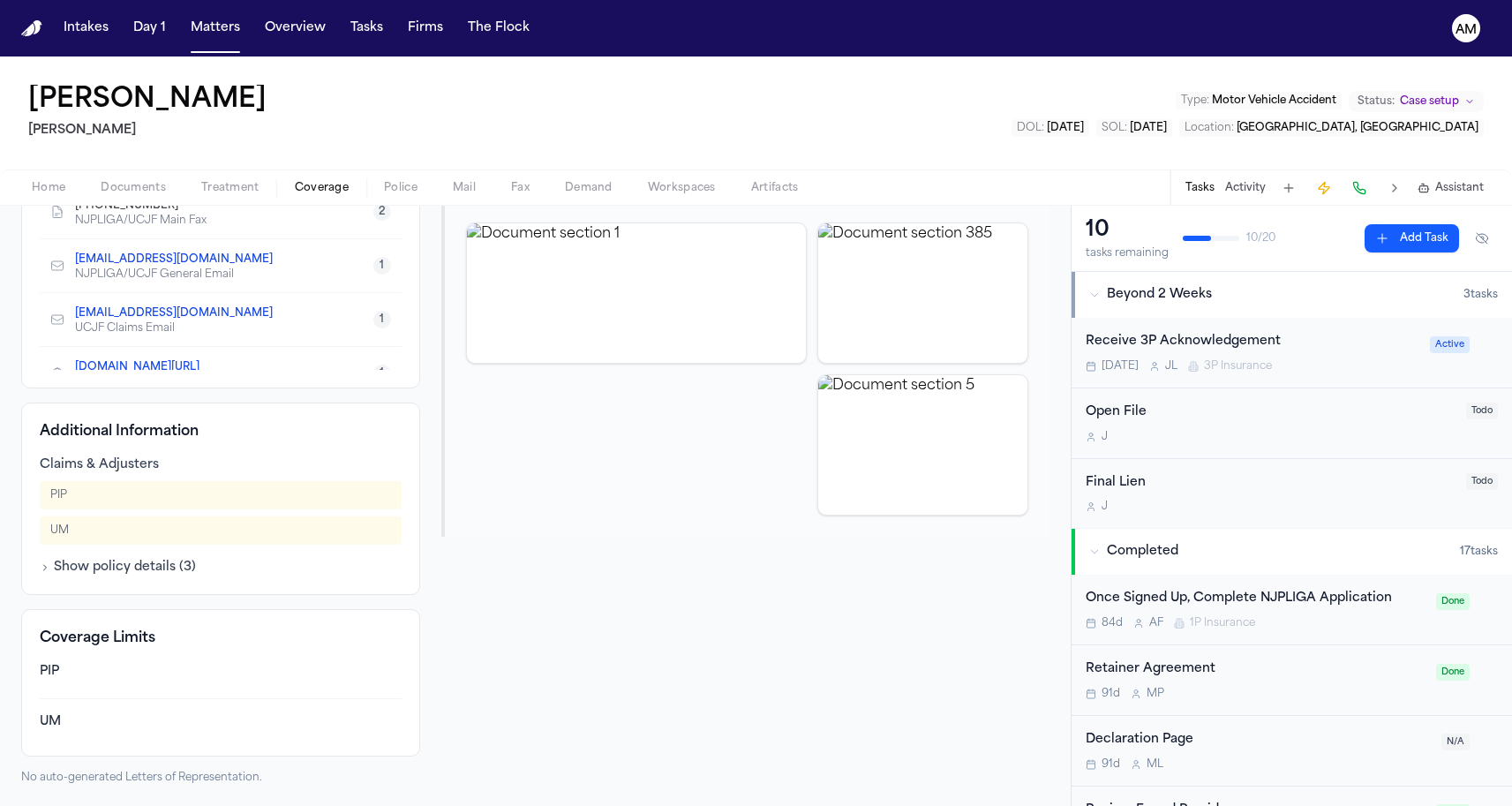
scroll to position [443, 0]
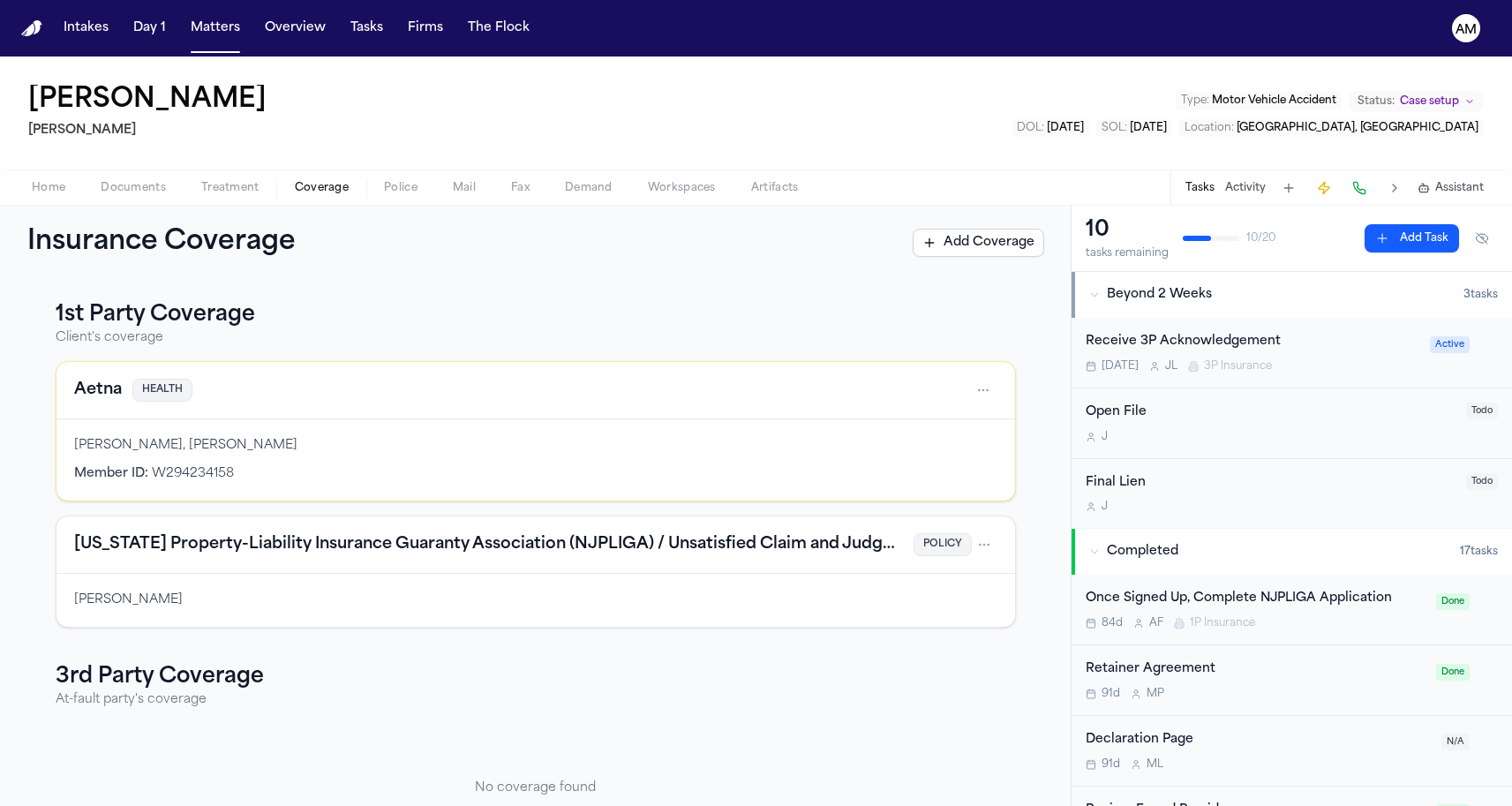
click at [86, 396] on h4 "Aetna" at bounding box center [98, 390] width 48 height 25
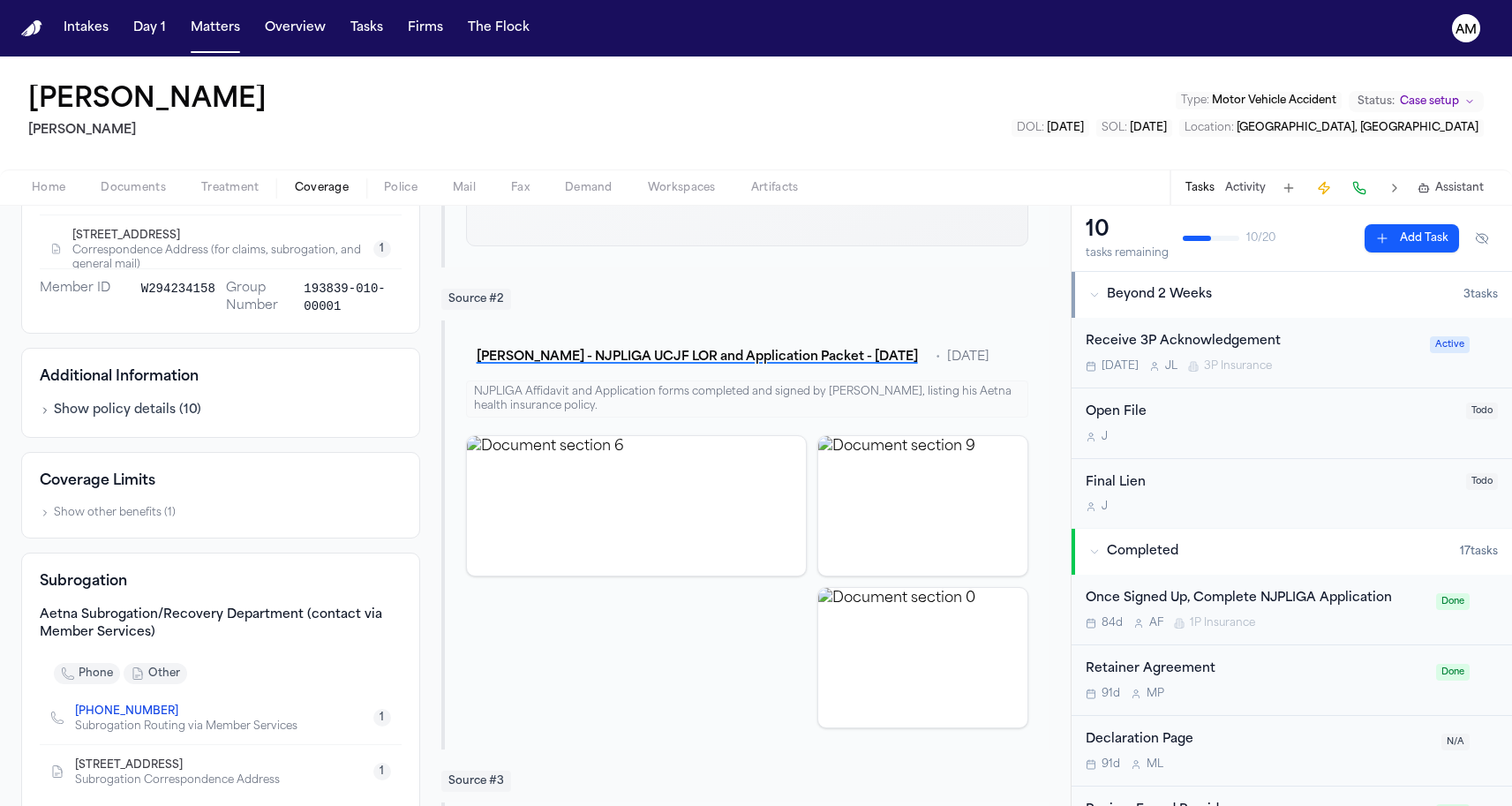
scroll to position [332, 0]
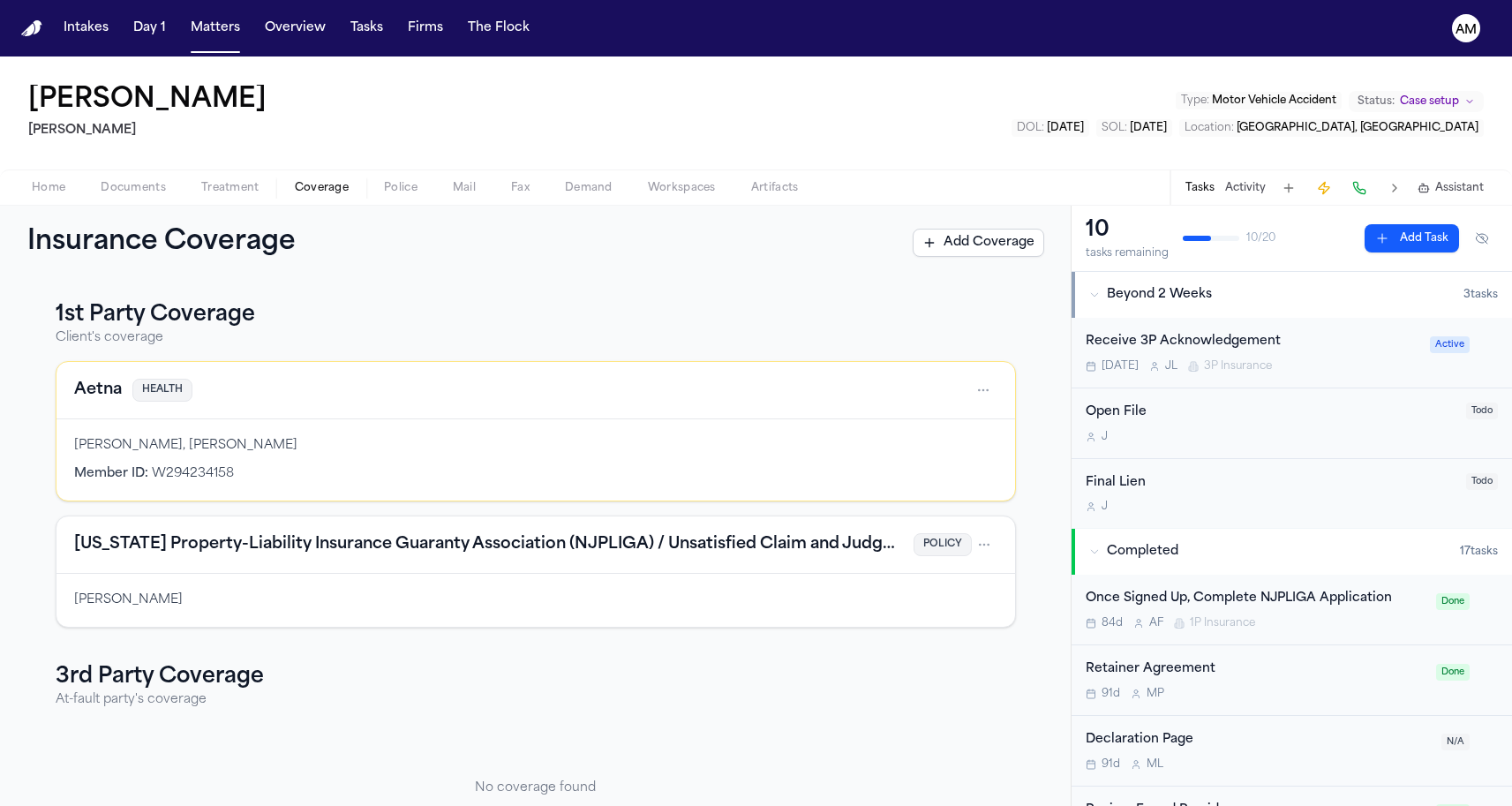
click at [302, 545] on h4 "New Jersey Property-Liability Insurance Guaranty Association (NJPLIGA) / Unsati…" at bounding box center [488, 545] width 829 height 25
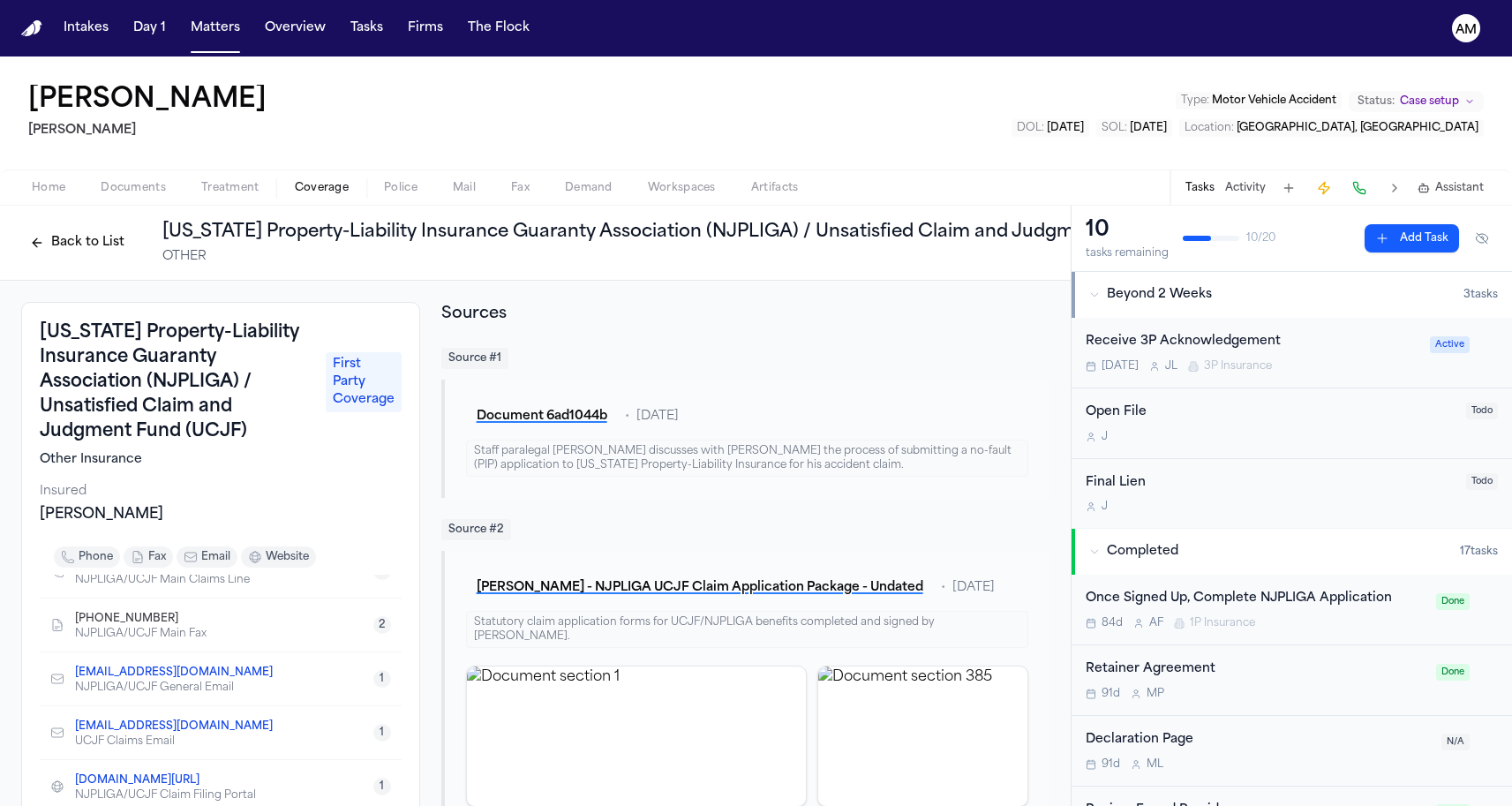
click at [142, 193] on span "Documents" at bounding box center [132, 188] width 65 height 14
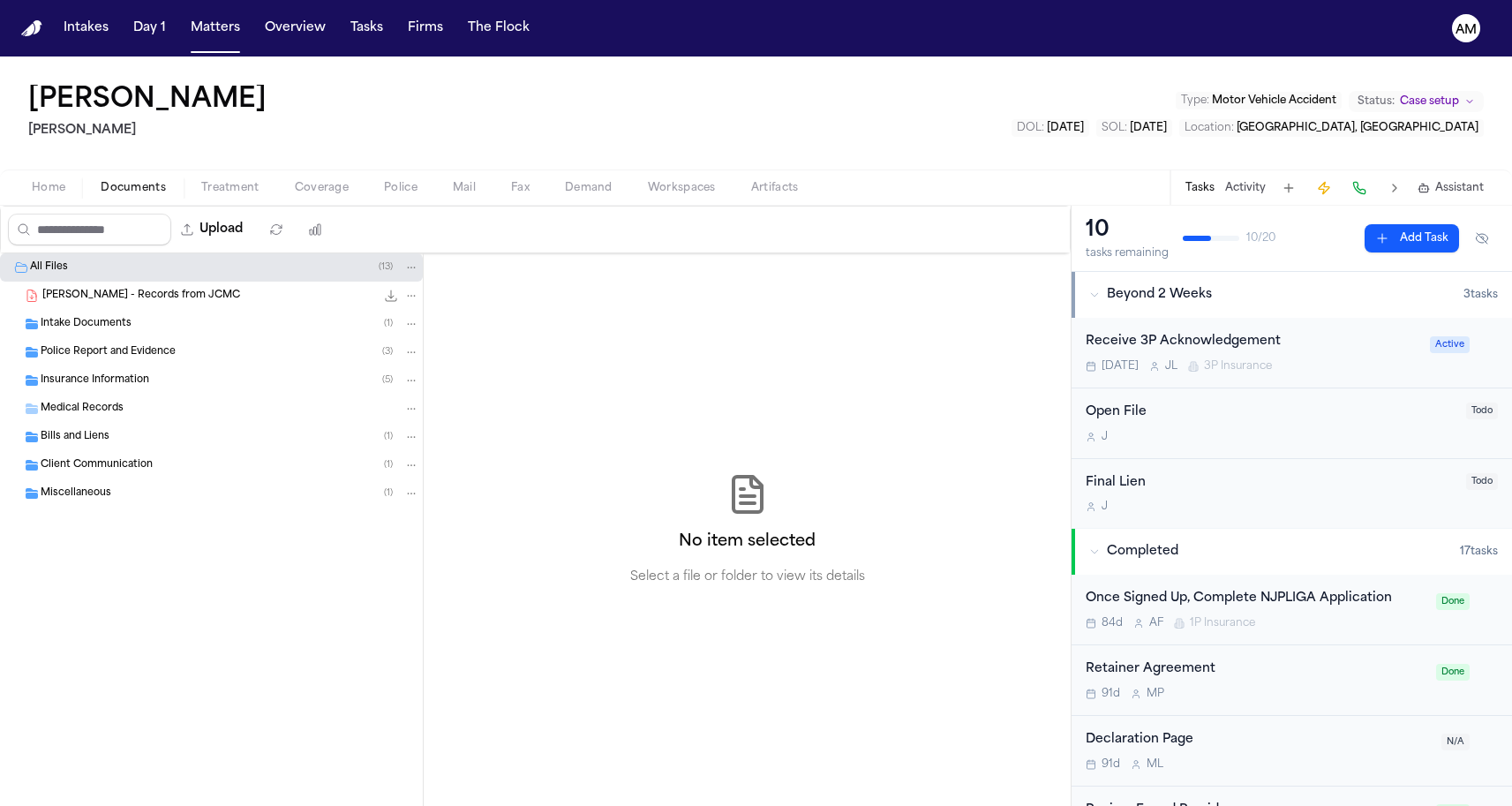
click at [95, 372] on div "Insurance Information ( 5 )" at bounding box center [212, 380] width 423 height 29
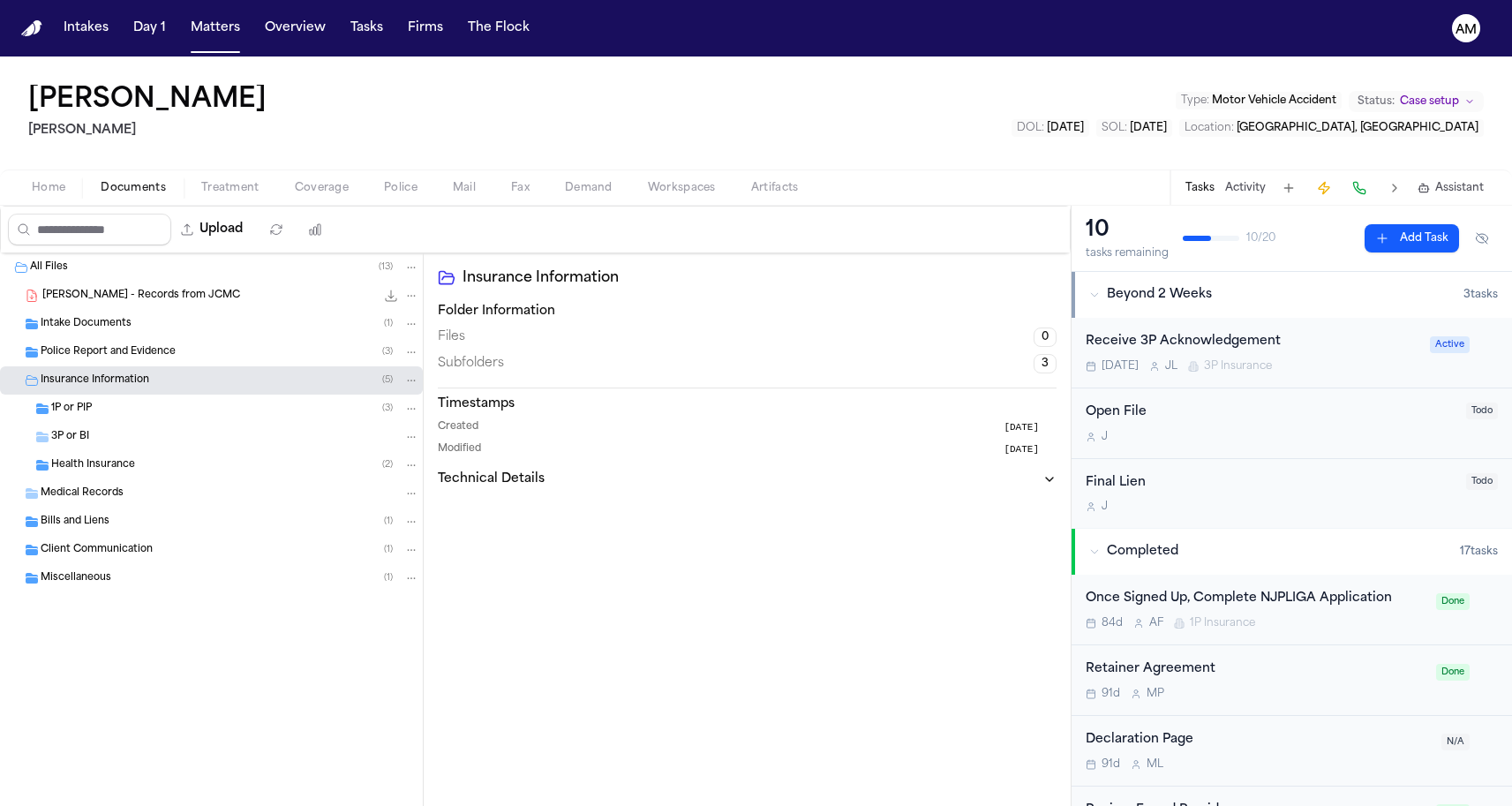
click at [97, 418] on div "1P or PIP ( 3 )" at bounding box center [212, 409] width 423 height 29
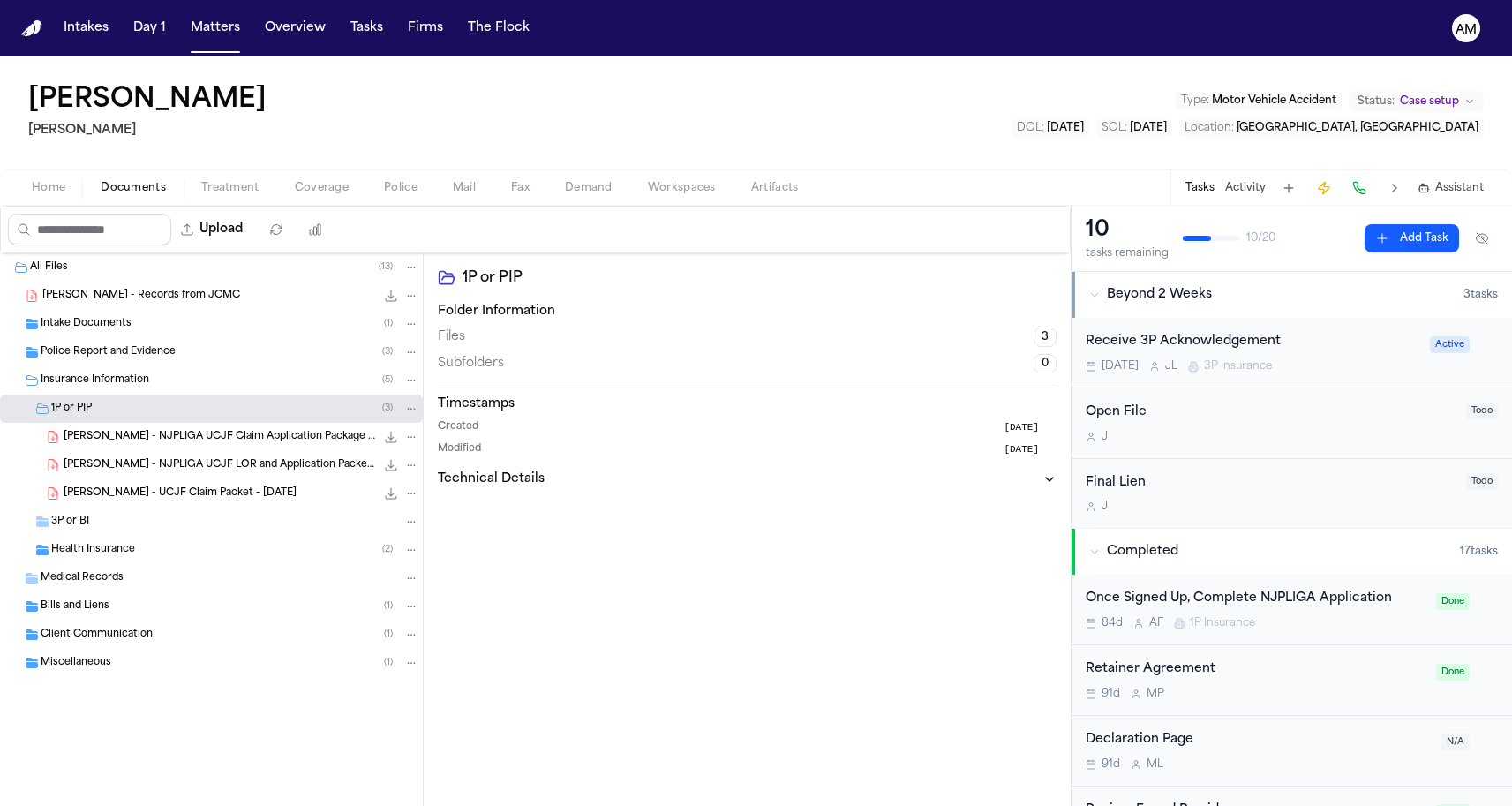
click at [125, 482] on div "J. Blanding - UCJF Claim Packet - 6.1.25 6.4 MB • PDF" at bounding box center [212, 493] width 423 height 29
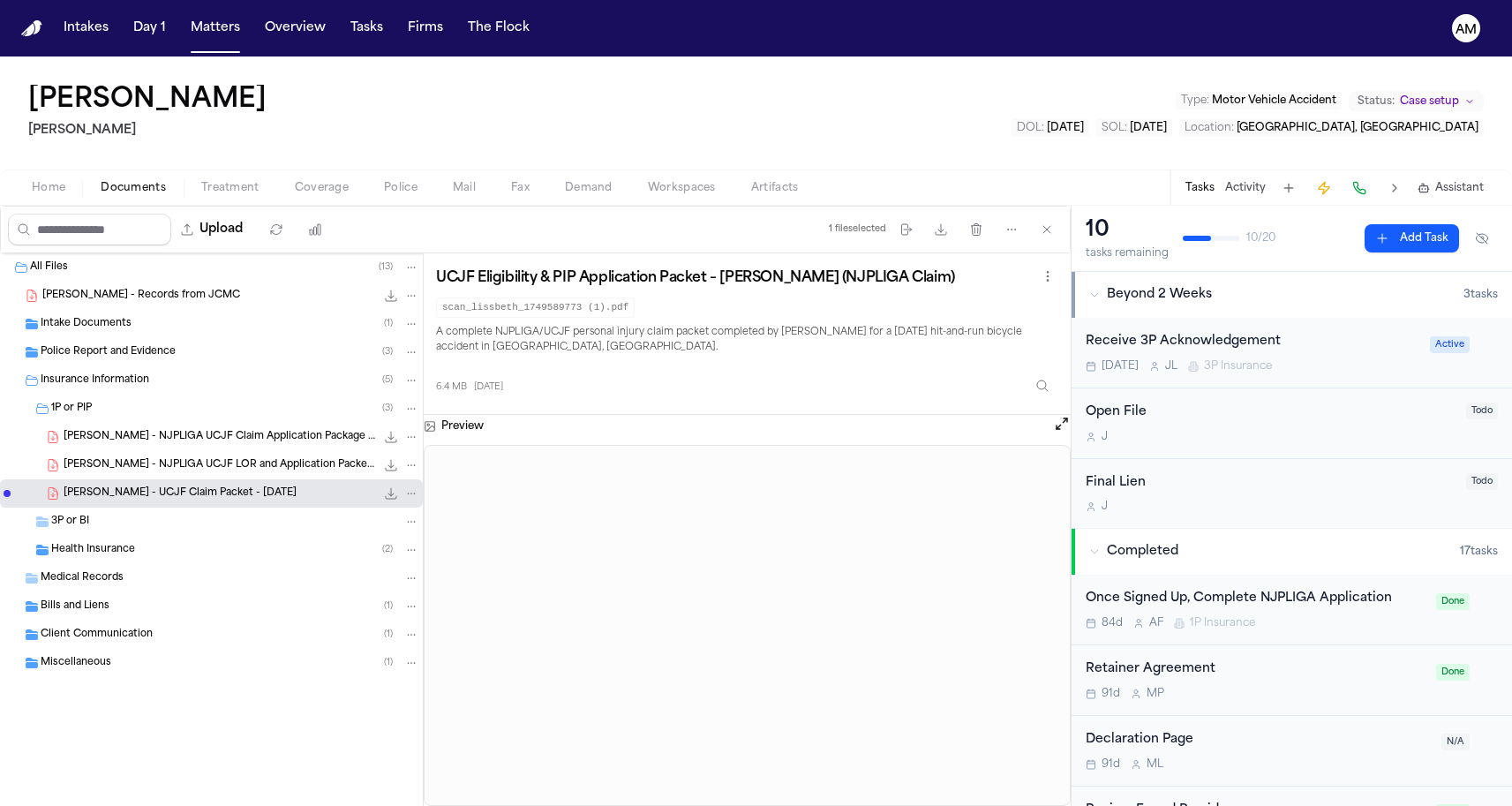
click at [304, 174] on div "Home Documents Treatment Coverage Police Mail Fax Demand Workspaces Artifacts T…" at bounding box center [756, 187] width 1512 height 35
click at [304, 181] on span "Coverage" at bounding box center [322, 188] width 54 height 14
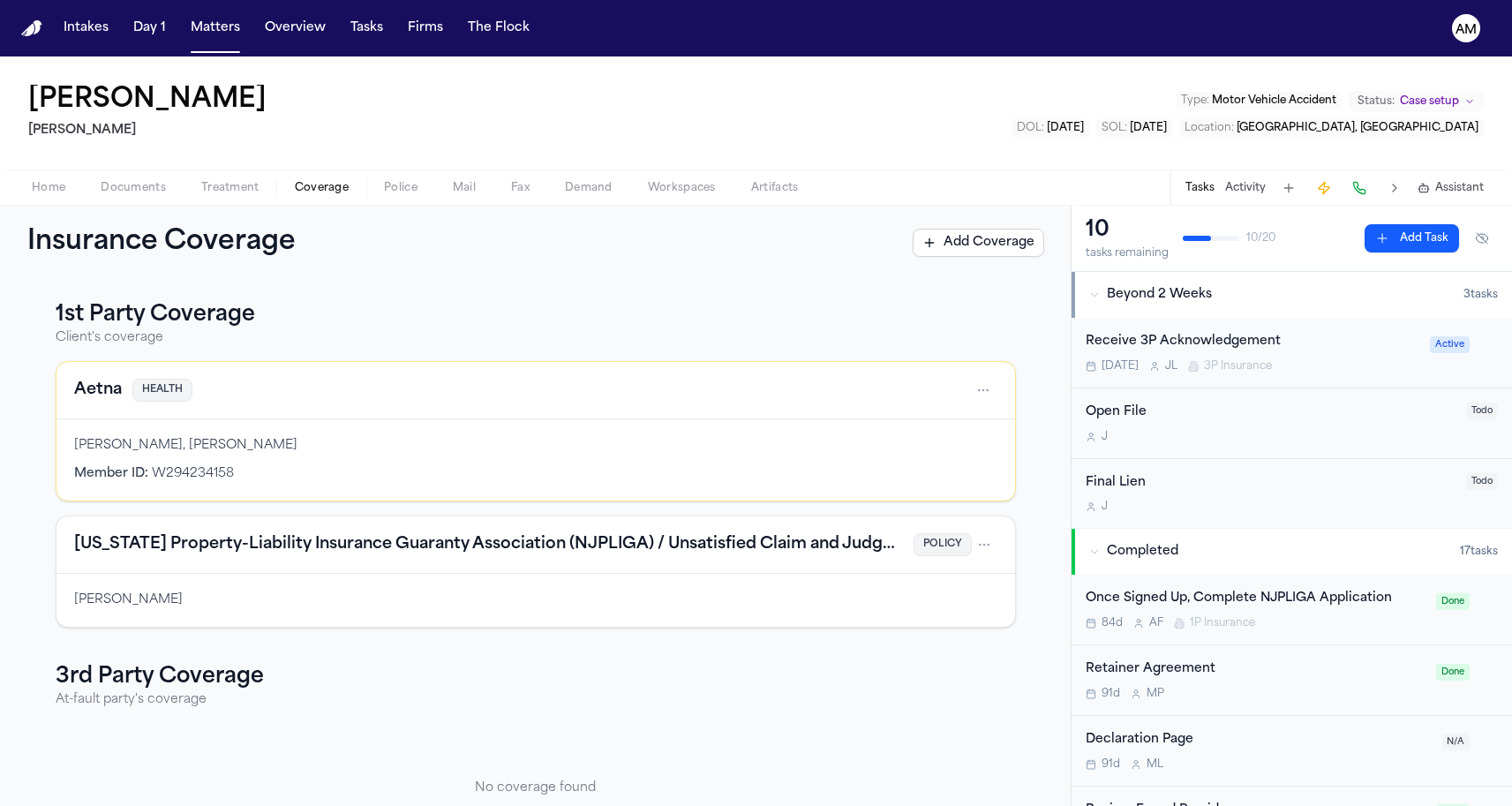
click at [95, 384] on h4 "Aetna" at bounding box center [98, 390] width 48 height 25
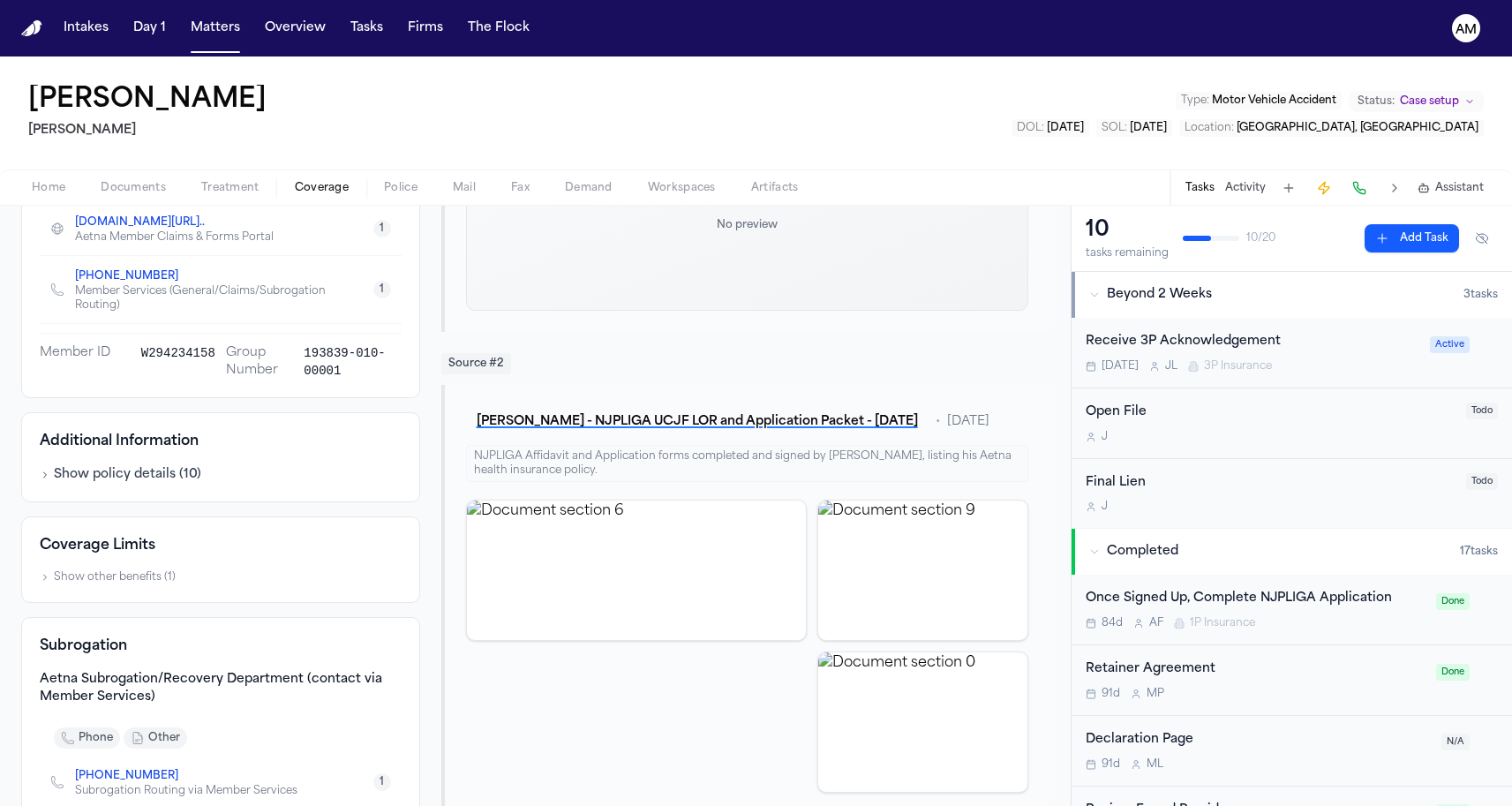
scroll to position [381, 0]
click at [214, 34] on button "Matters" at bounding box center [215, 28] width 63 height 32
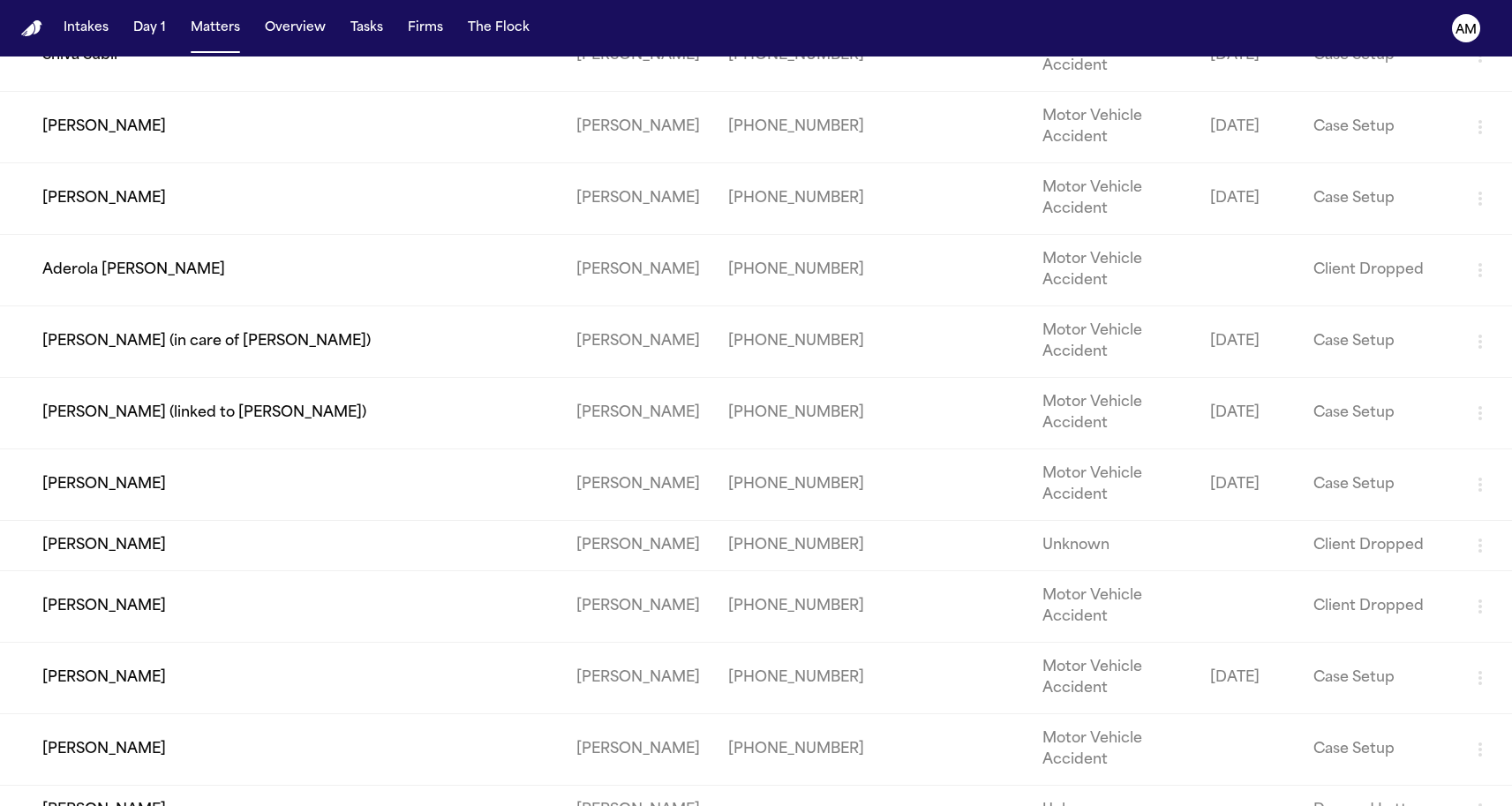
scroll to position [887, 0]
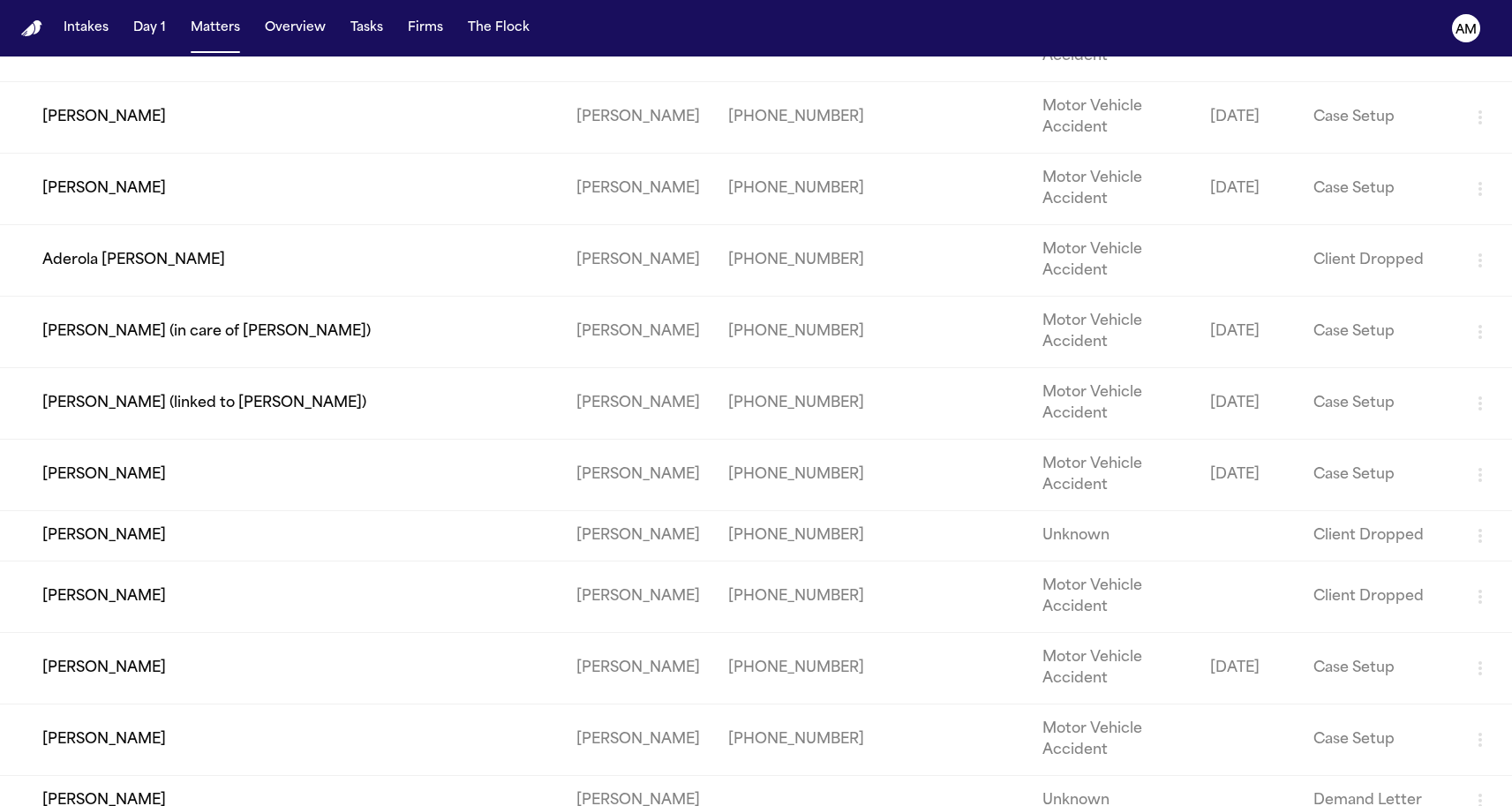
click at [203, 153] on td "[PERSON_NAME]" at bounding box center [281, 117] width 562 height 72
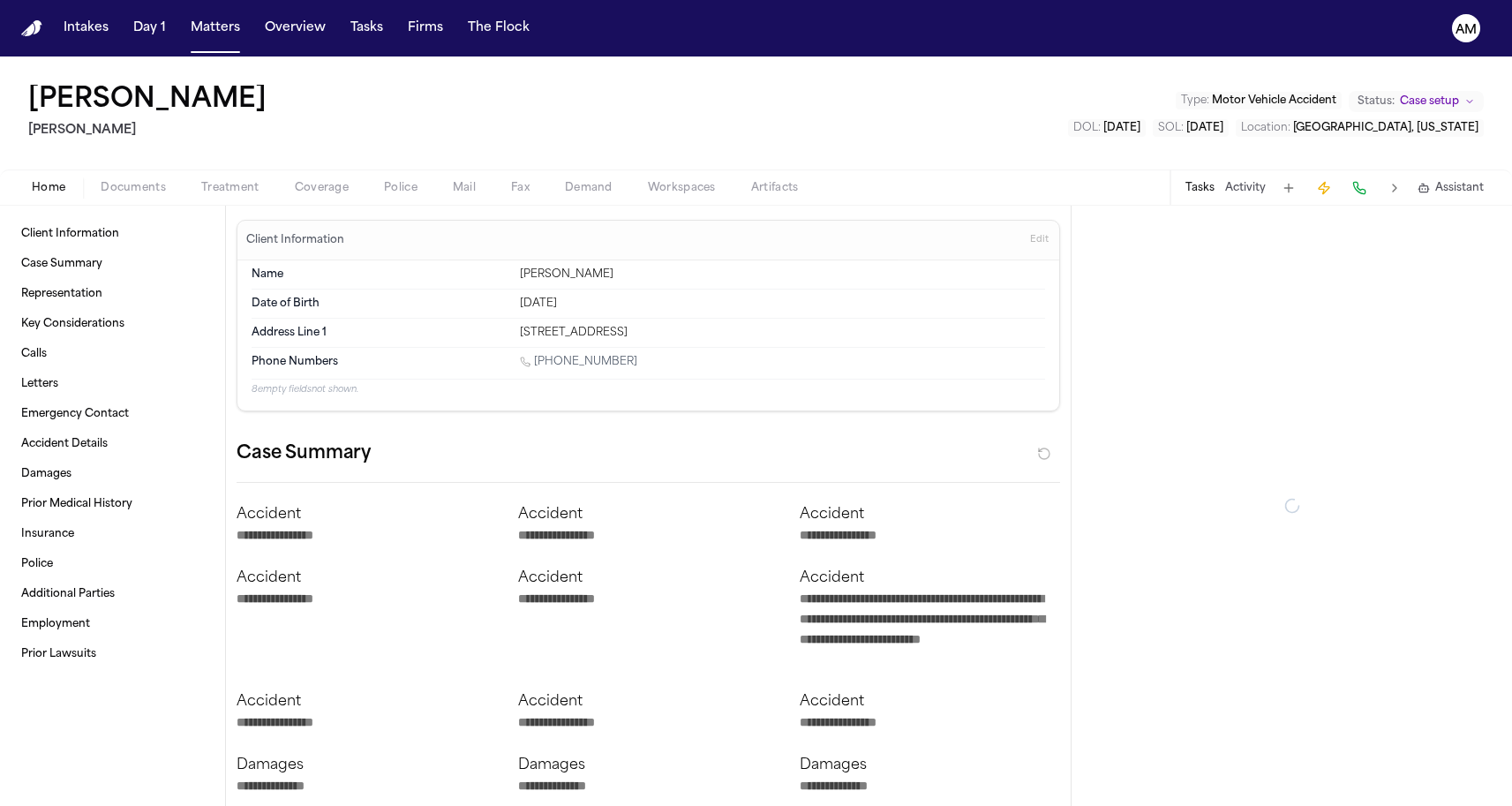
click at [234, 192] on span "Treatment" at bounding box center [230, 188] width 58 height 14
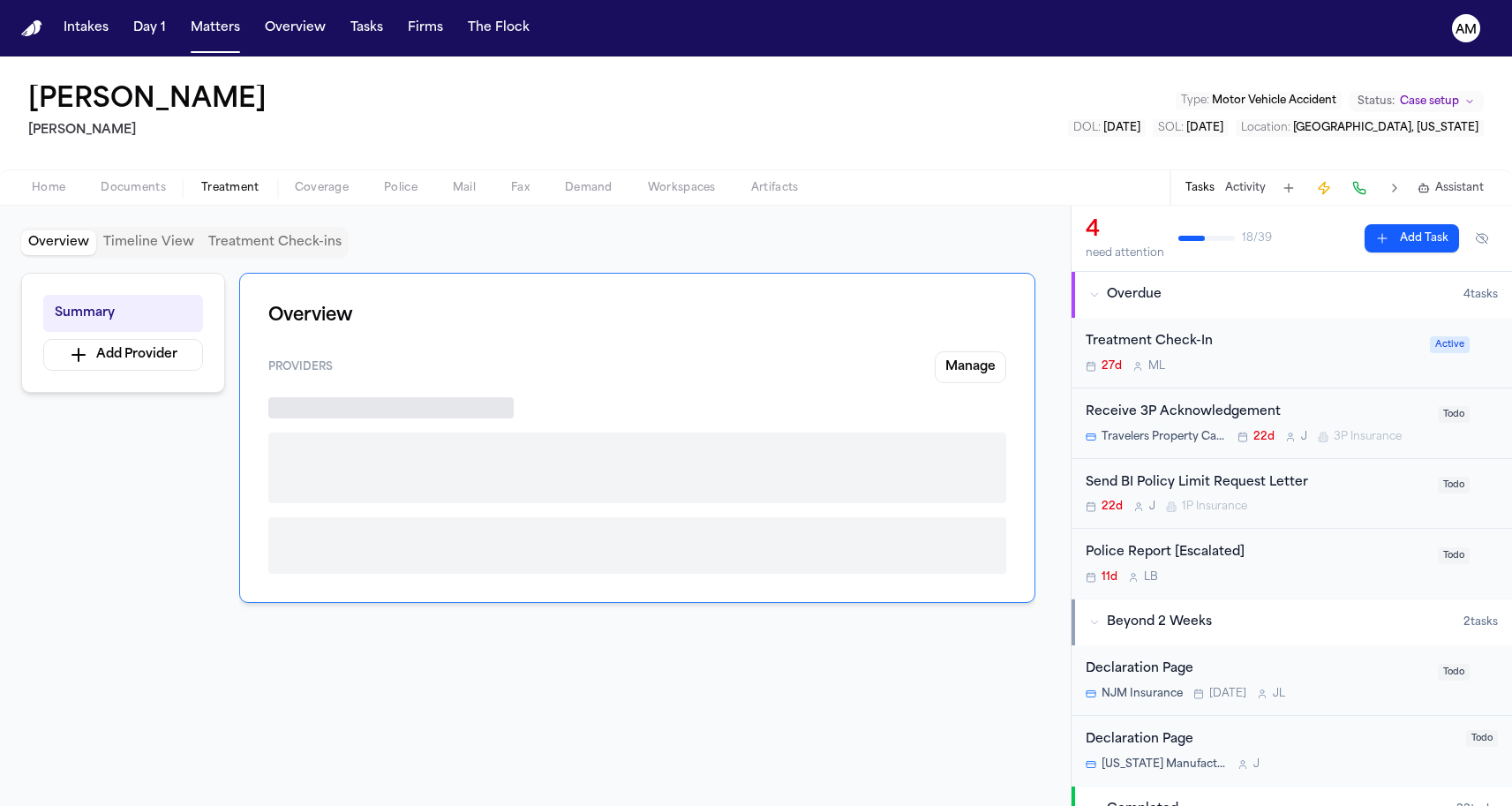
click at [299, 193] on span "Coverage" at bounding box center [322, 188] width 54 height 14
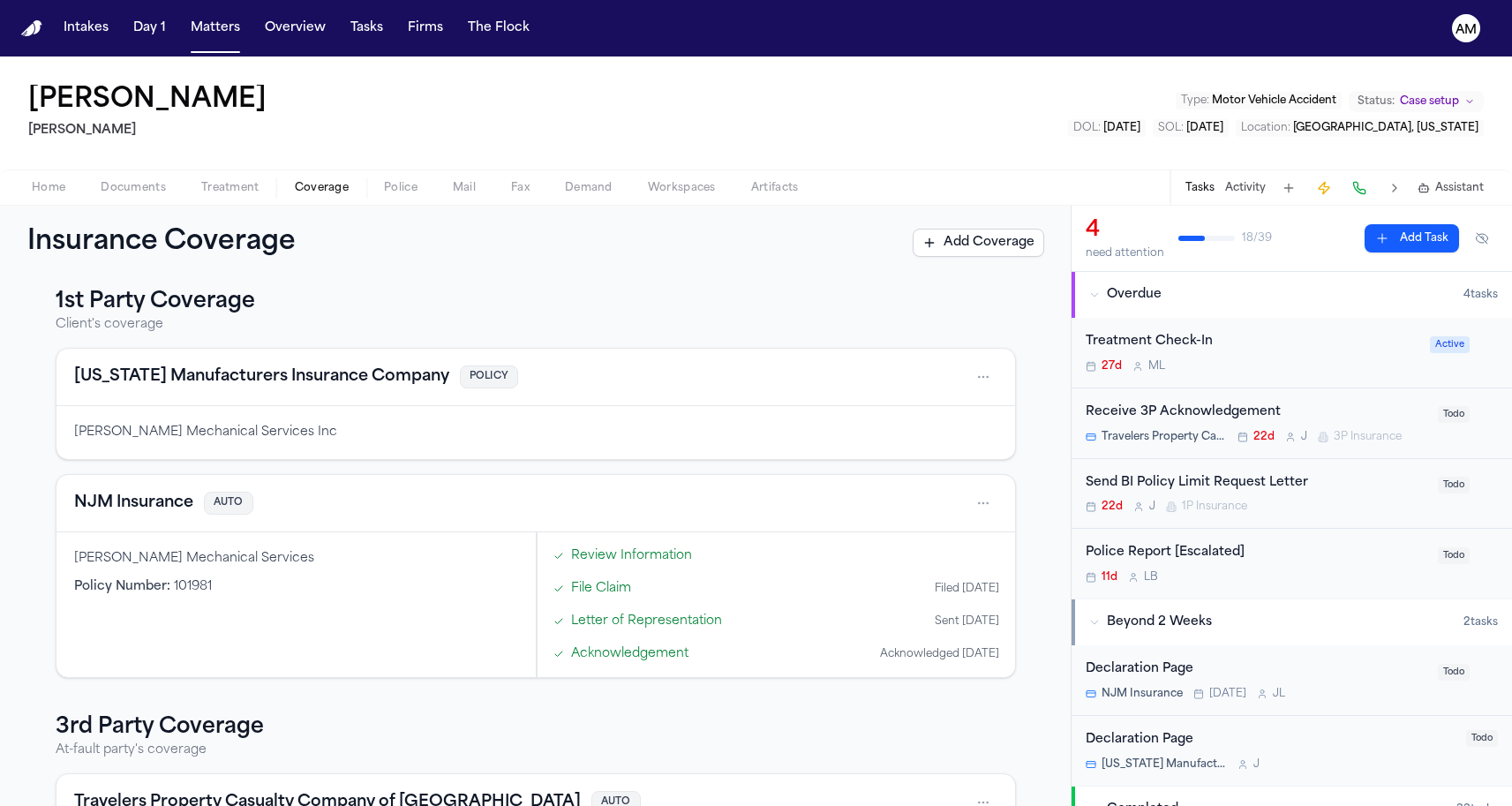
scroll to position [36, 0]
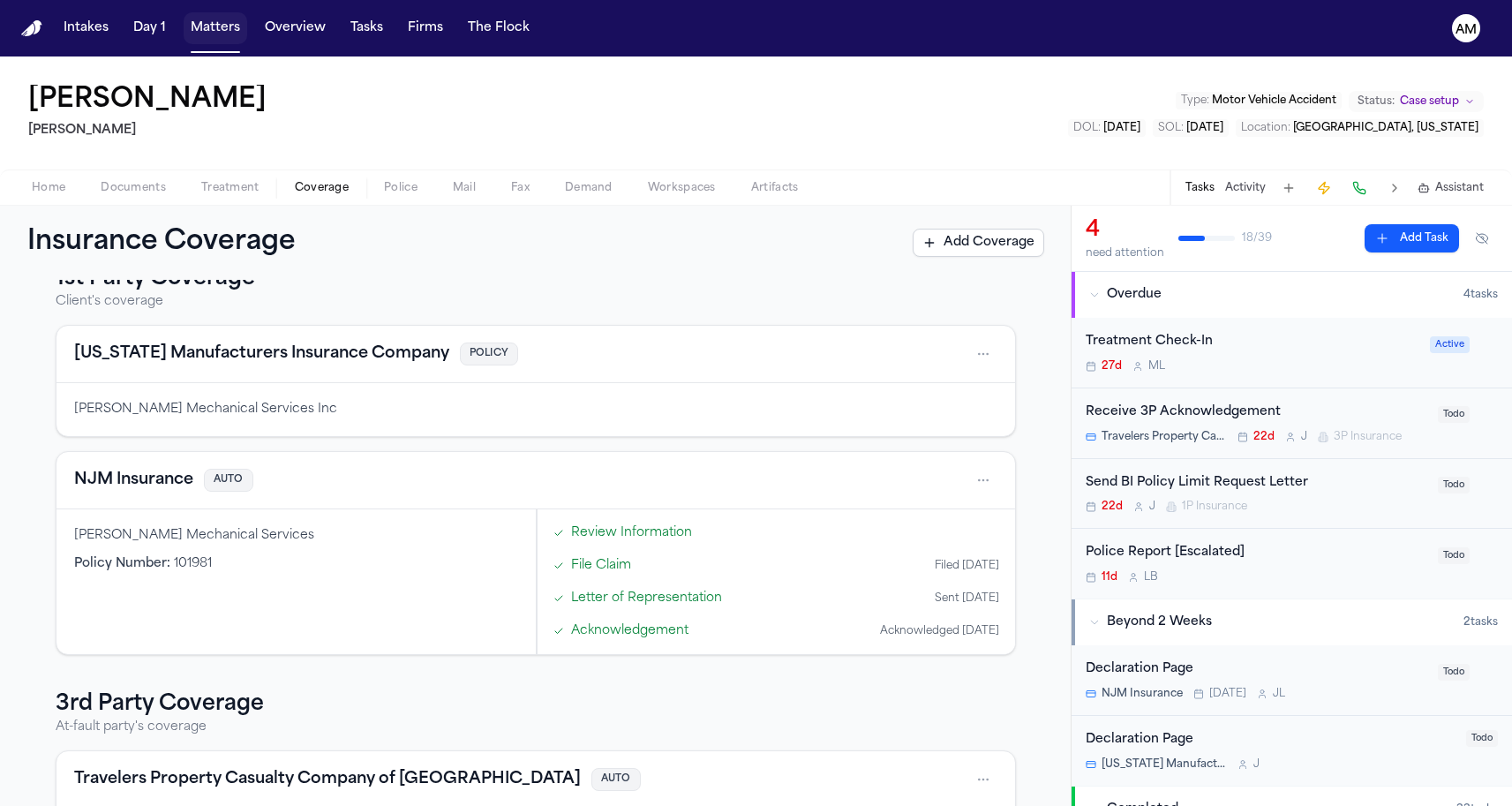
click at [219, 29] on button "Matters" at bounding box center [215, 28] width 63 height 32
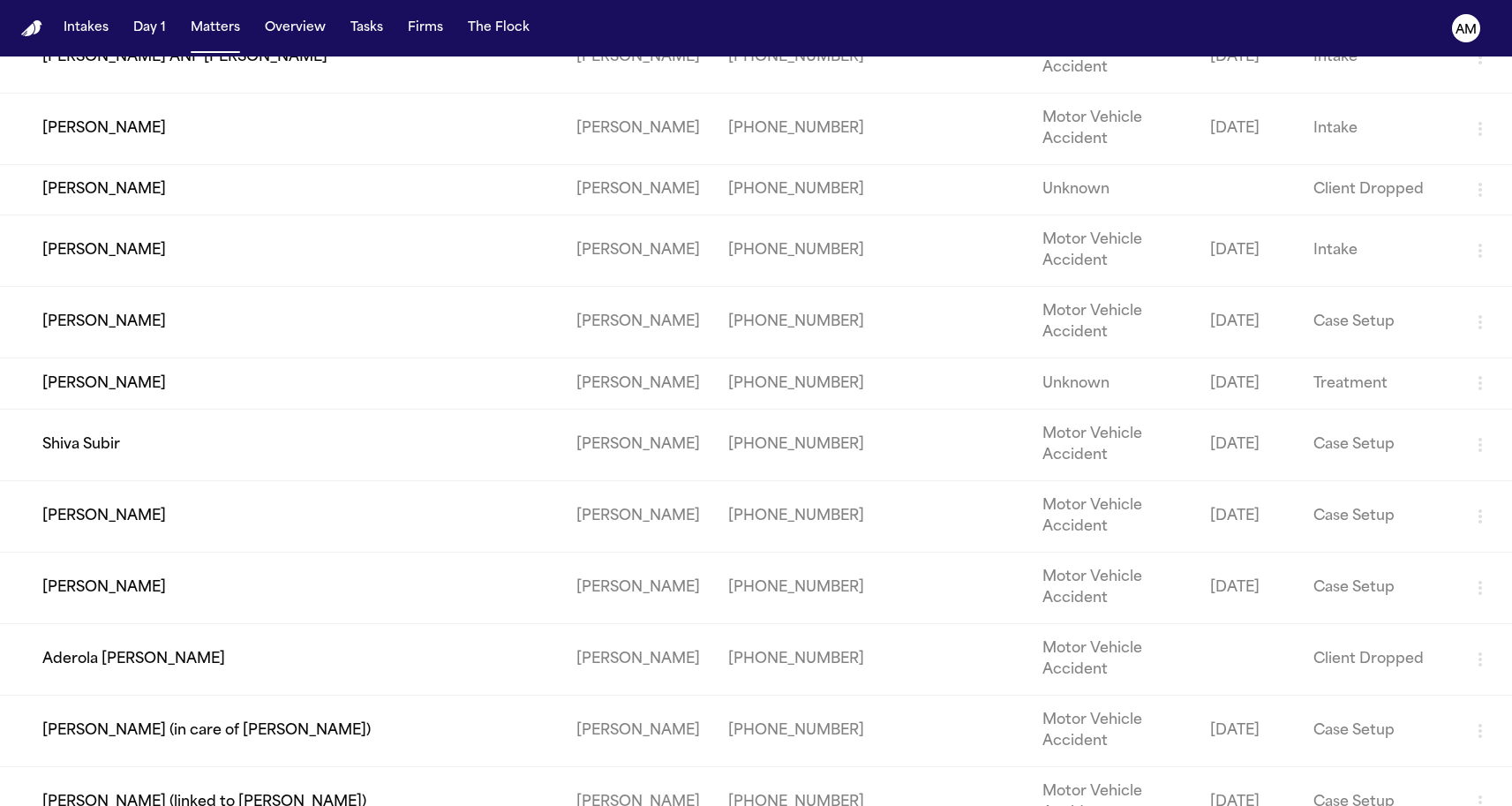
scroll to position [530, 0]
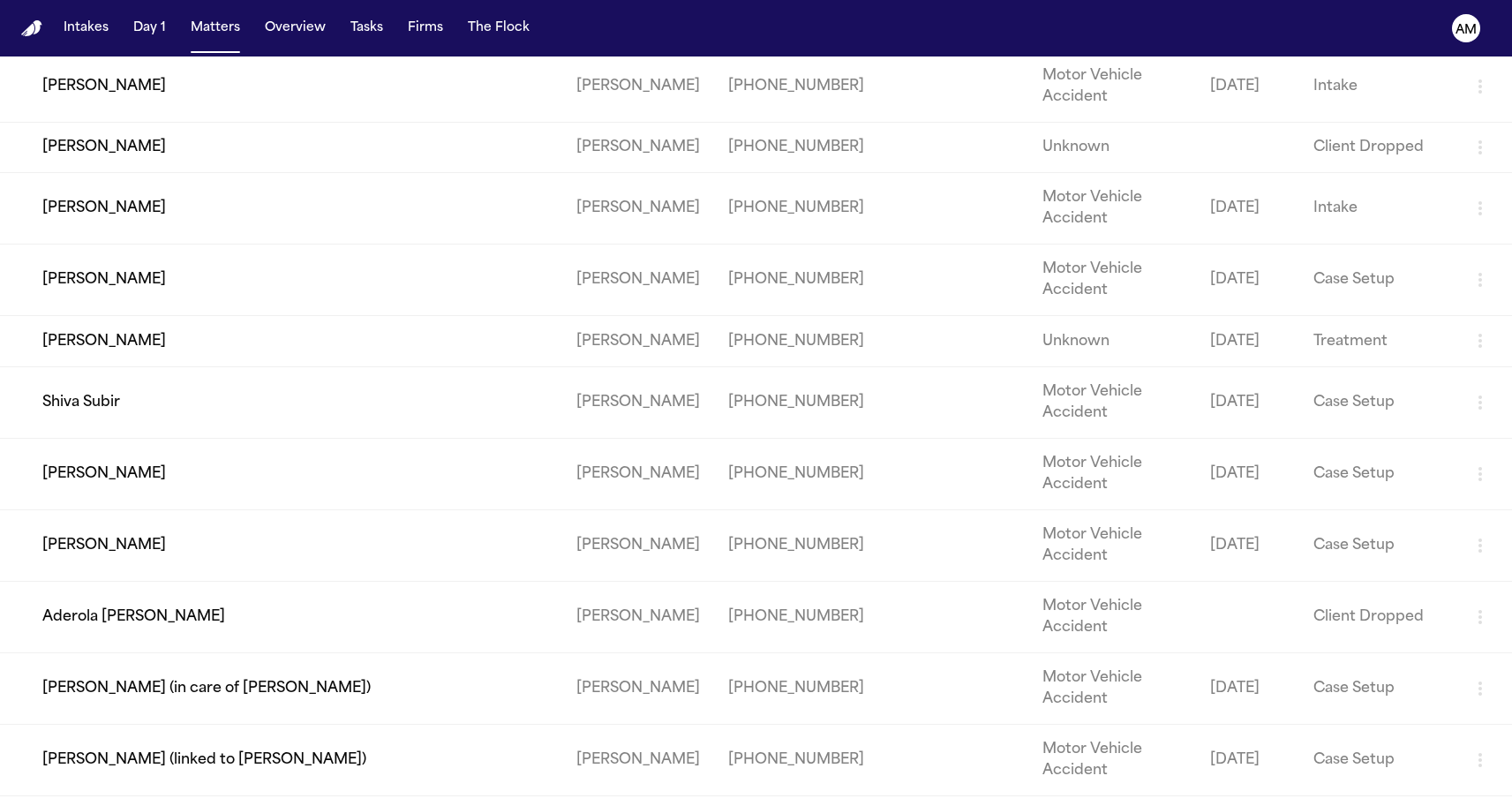
click at [191, 317] on td "[PERSON_NAME]" at bounding box center [281, 281] width 562 height 72
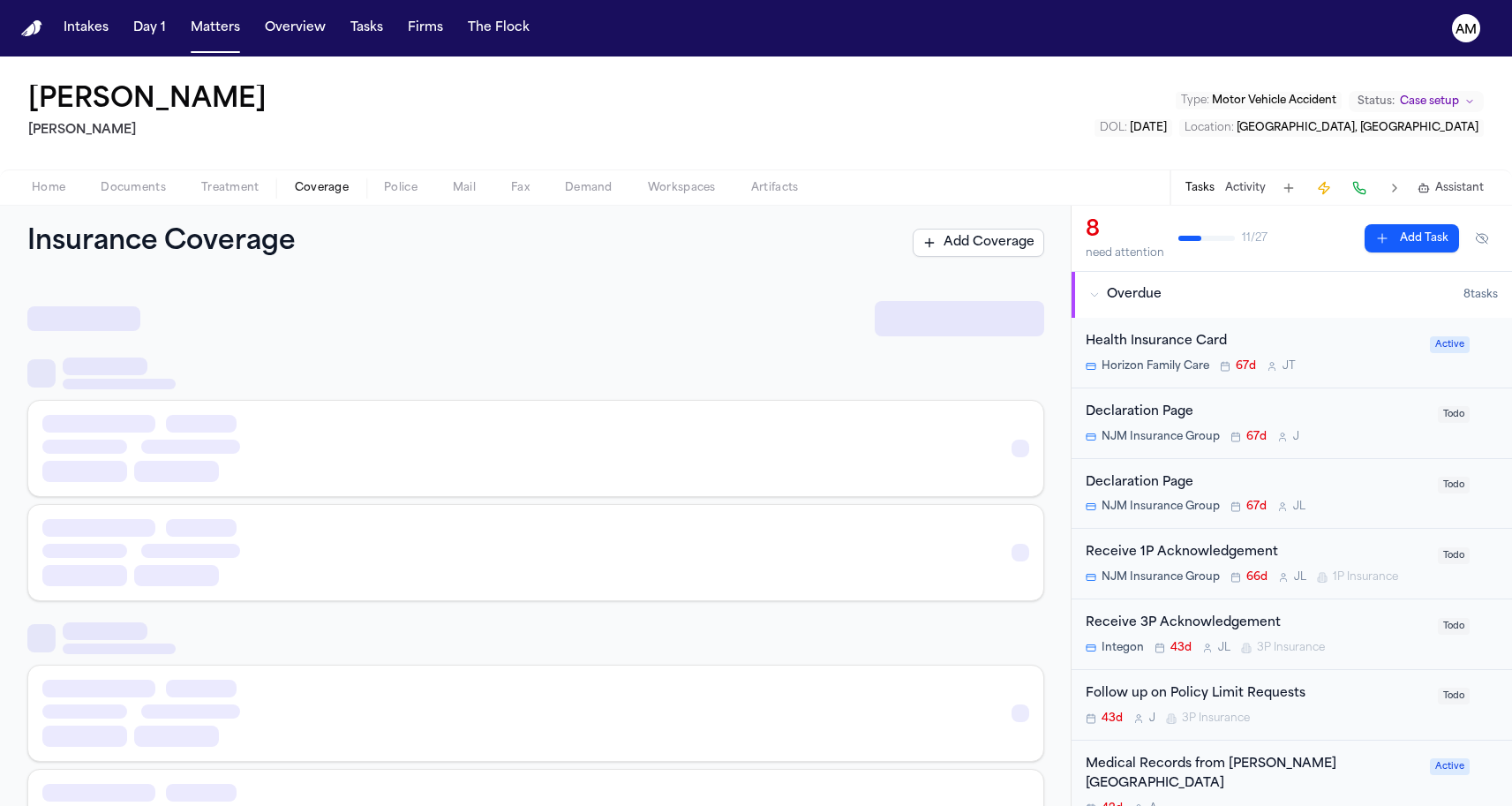
click at [338, 183] on span "Coverage" at bounding box center [322, 188] width 54 height 14
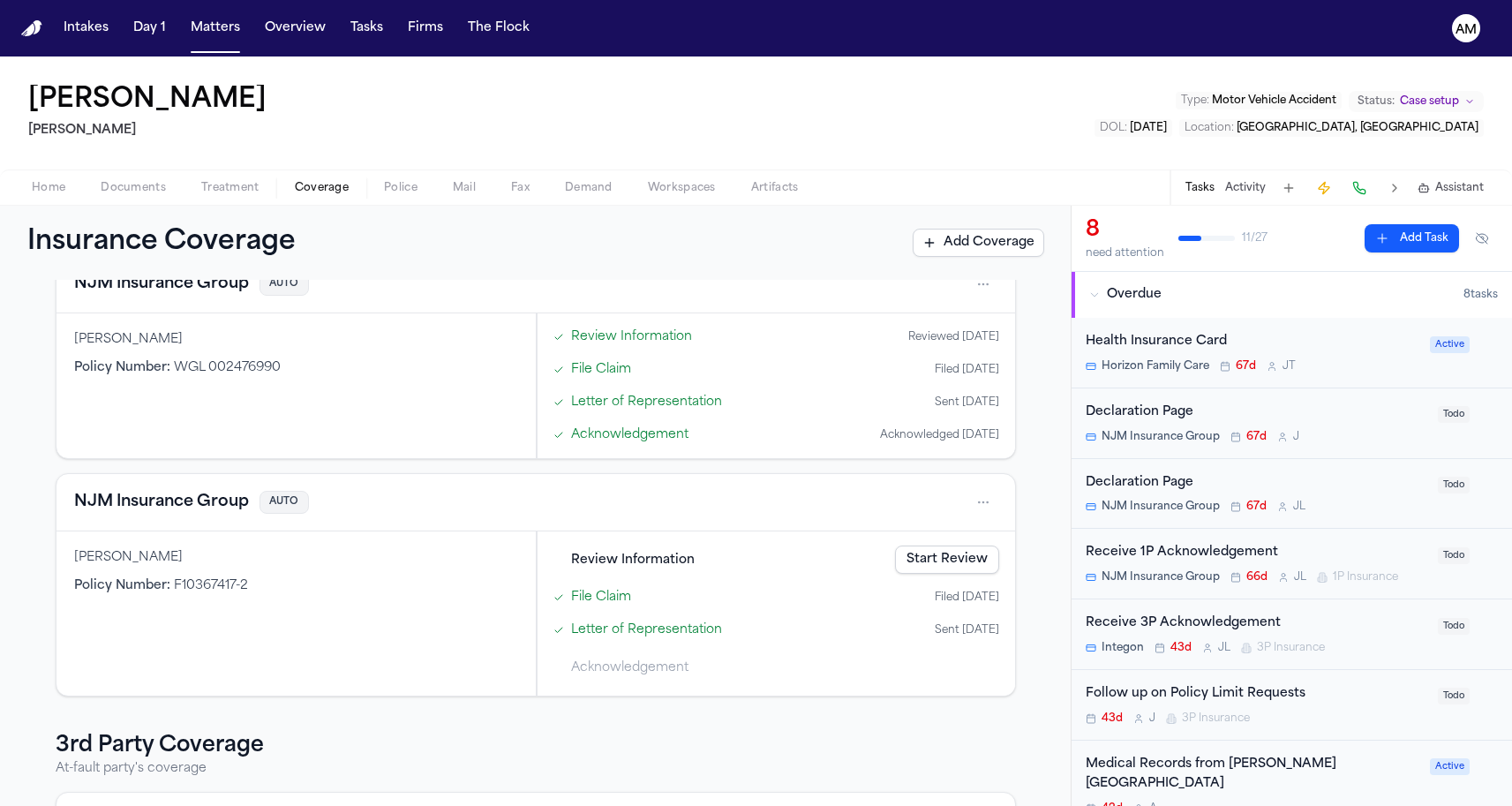
scroll to position [239, 0]
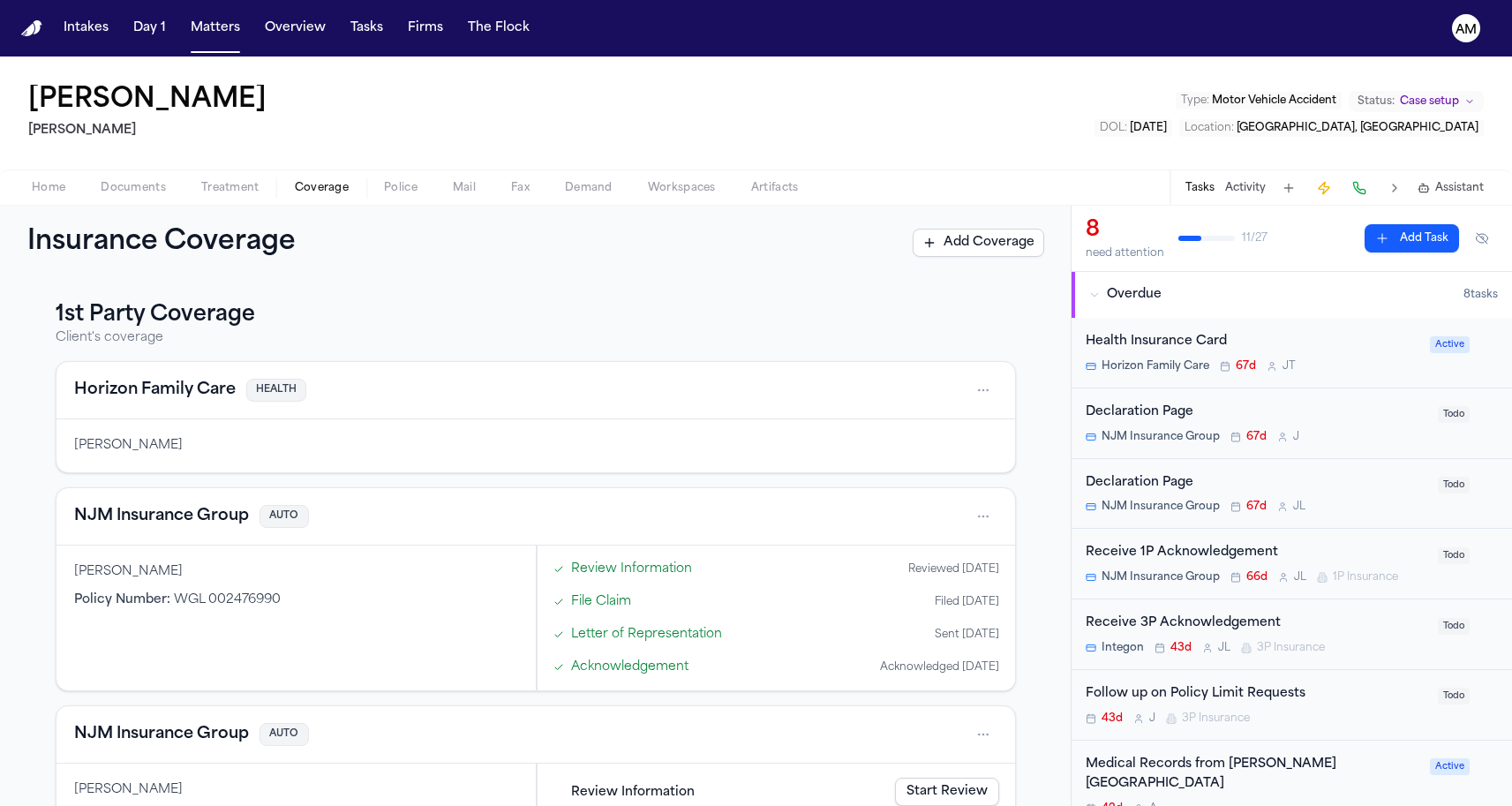
scroll to position [239, 0]
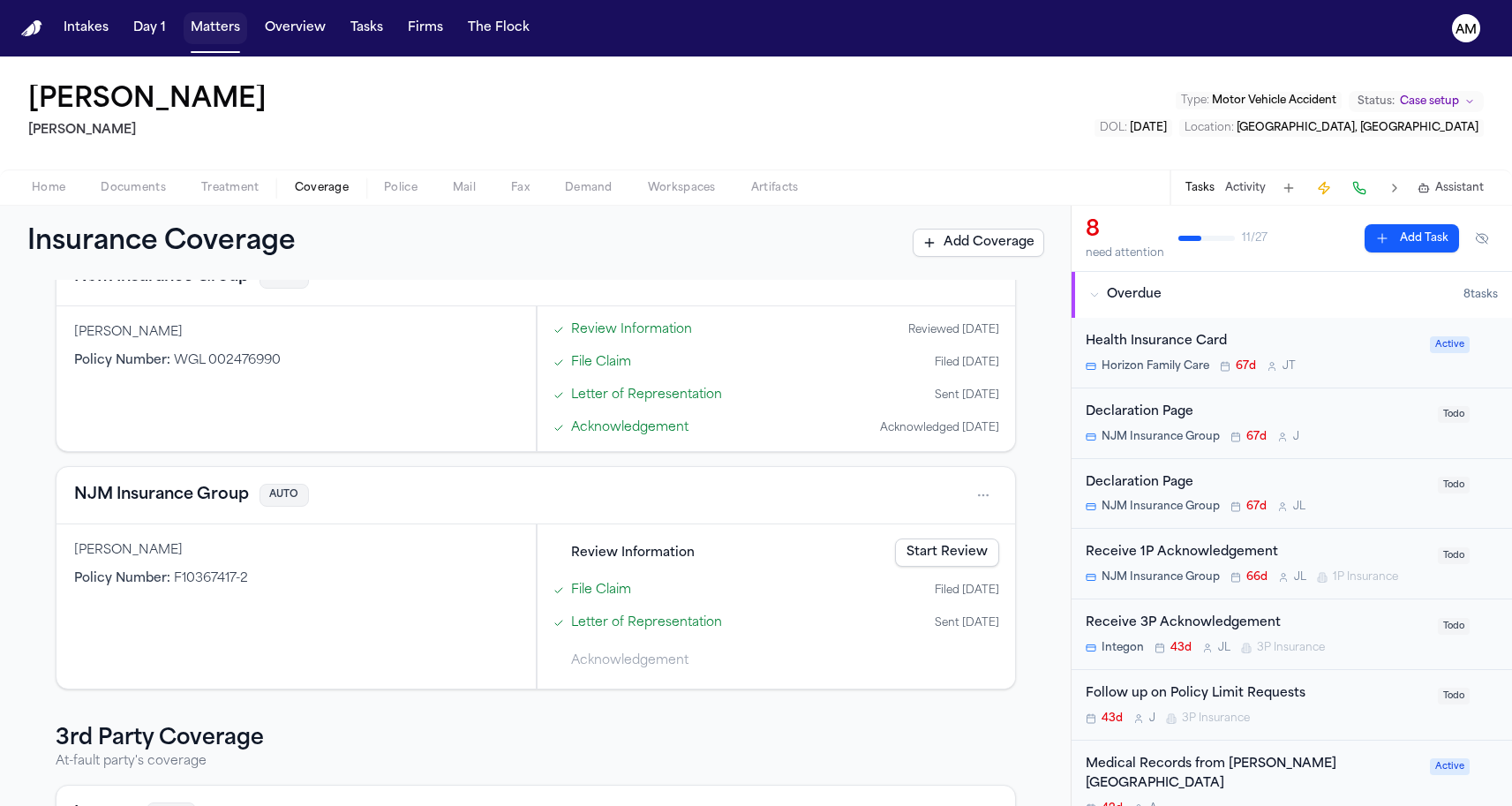
click at [225, 43] on button "Matters" at bounding box center [215, 28] width 63 height 32
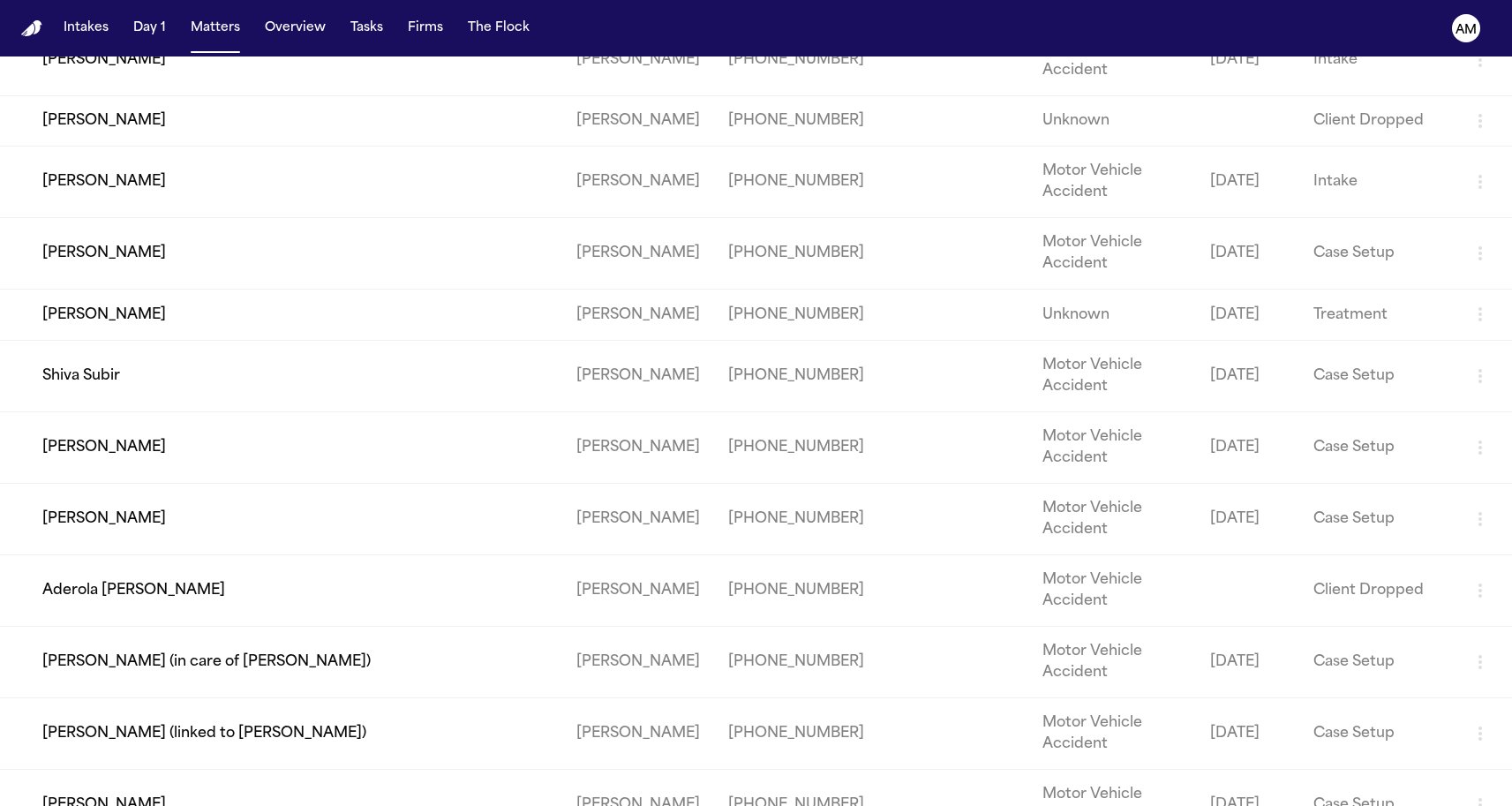
scroll to position [563, 0]
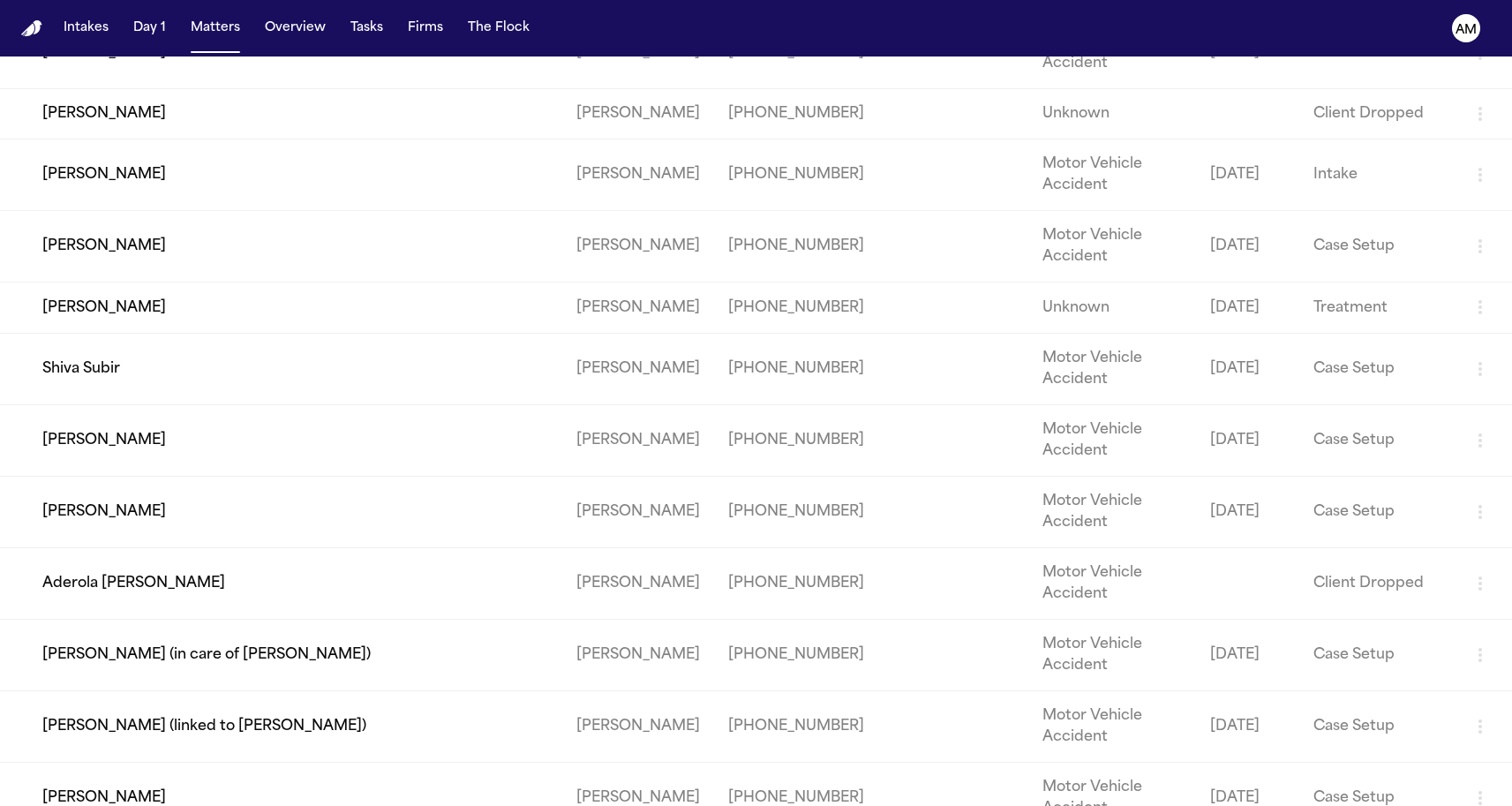
click at [158, 405] on td "Shiva Subir" at bounding box center [281, 369] width 562 height 72
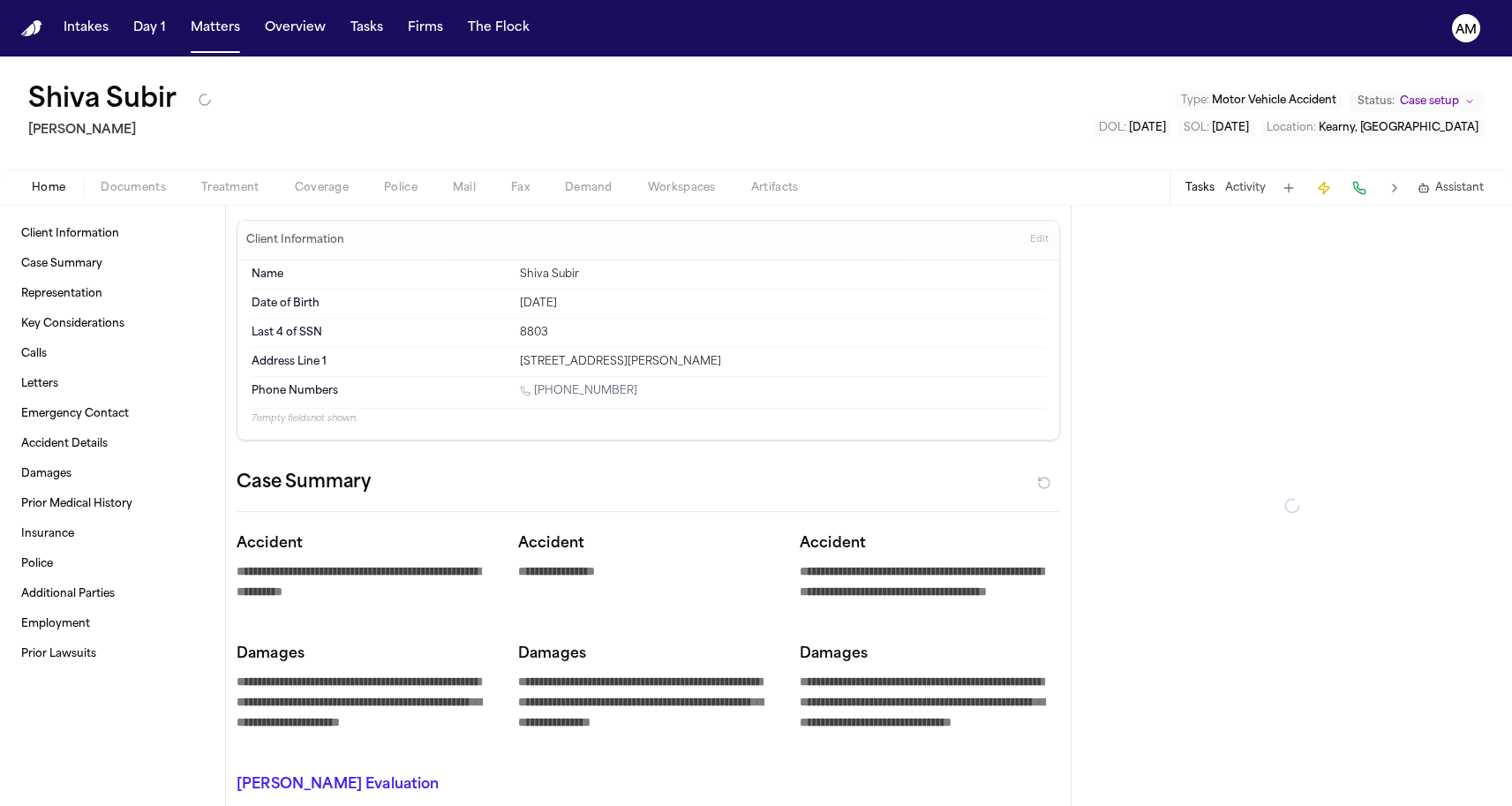
type textarea "*"
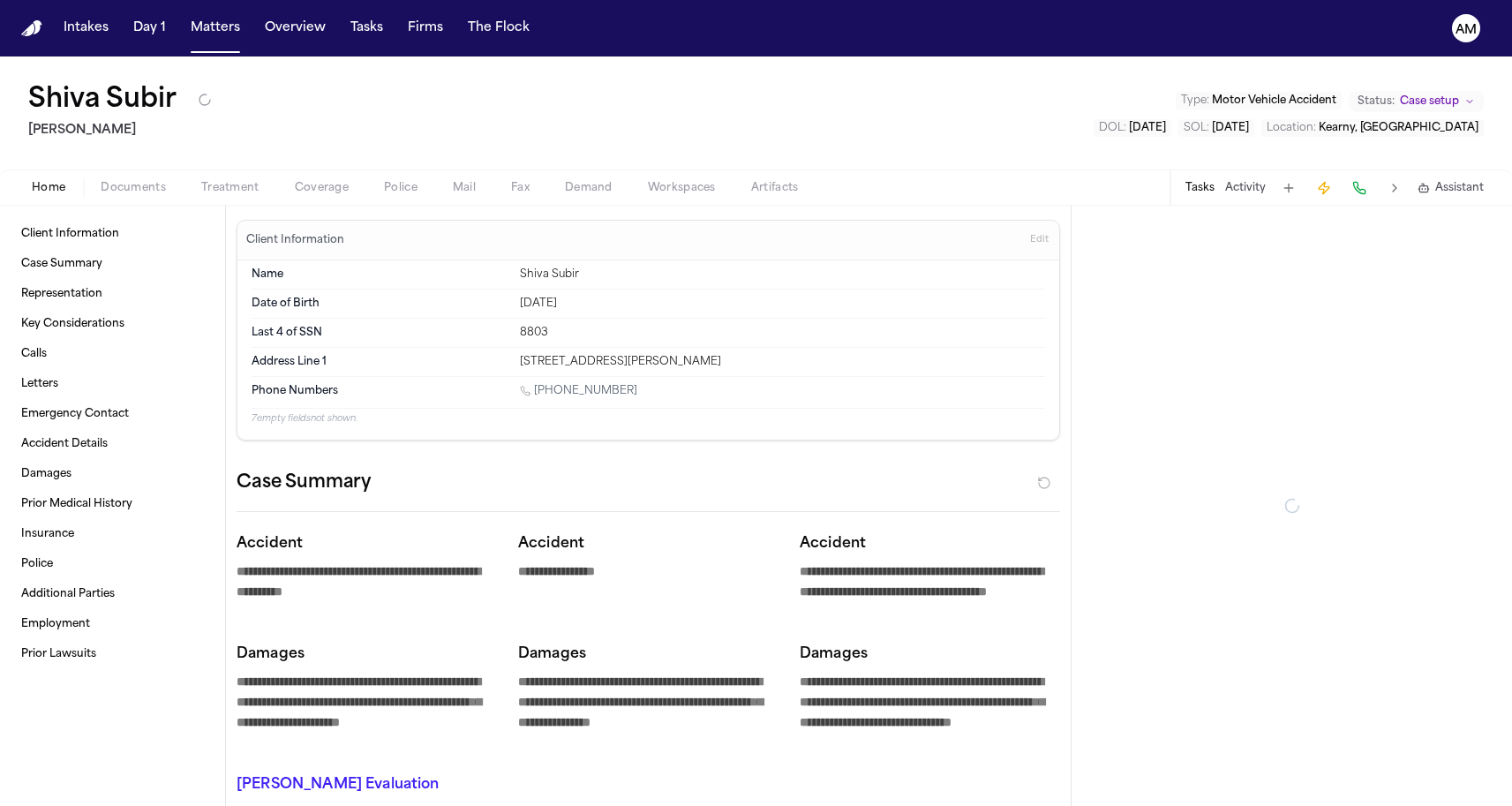
type textarea "*"
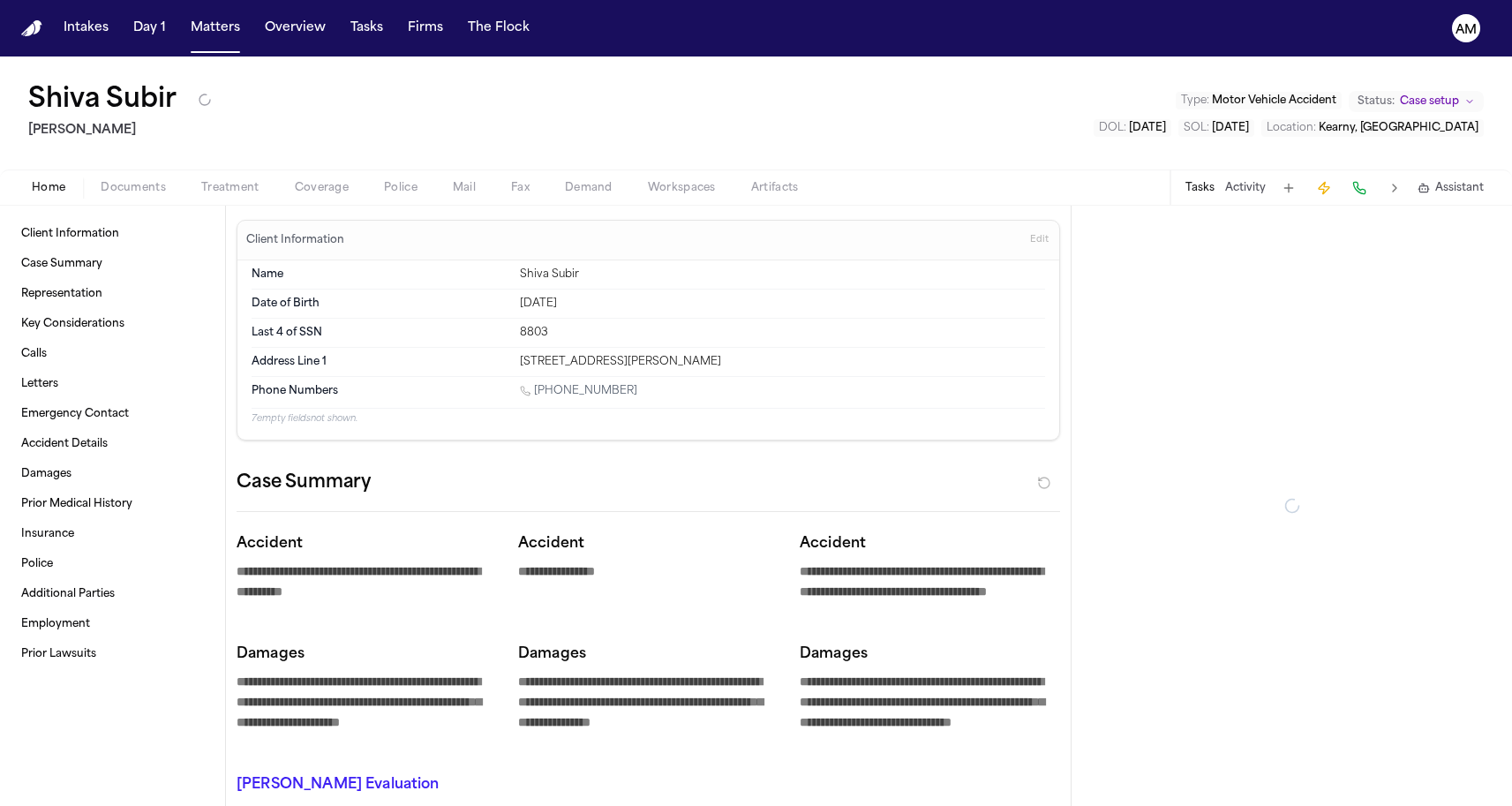
type textarea "*"
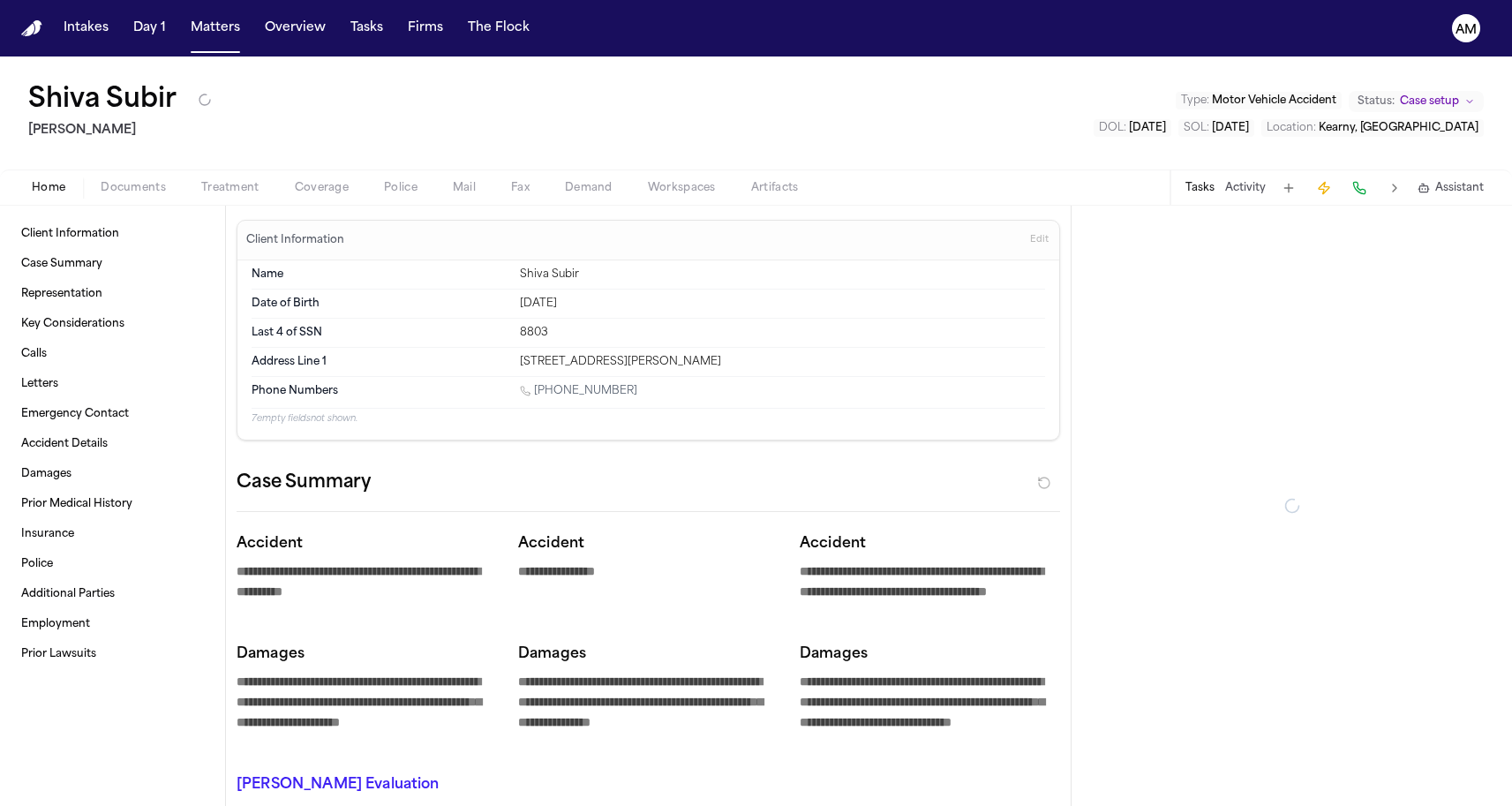
type textarea "*"
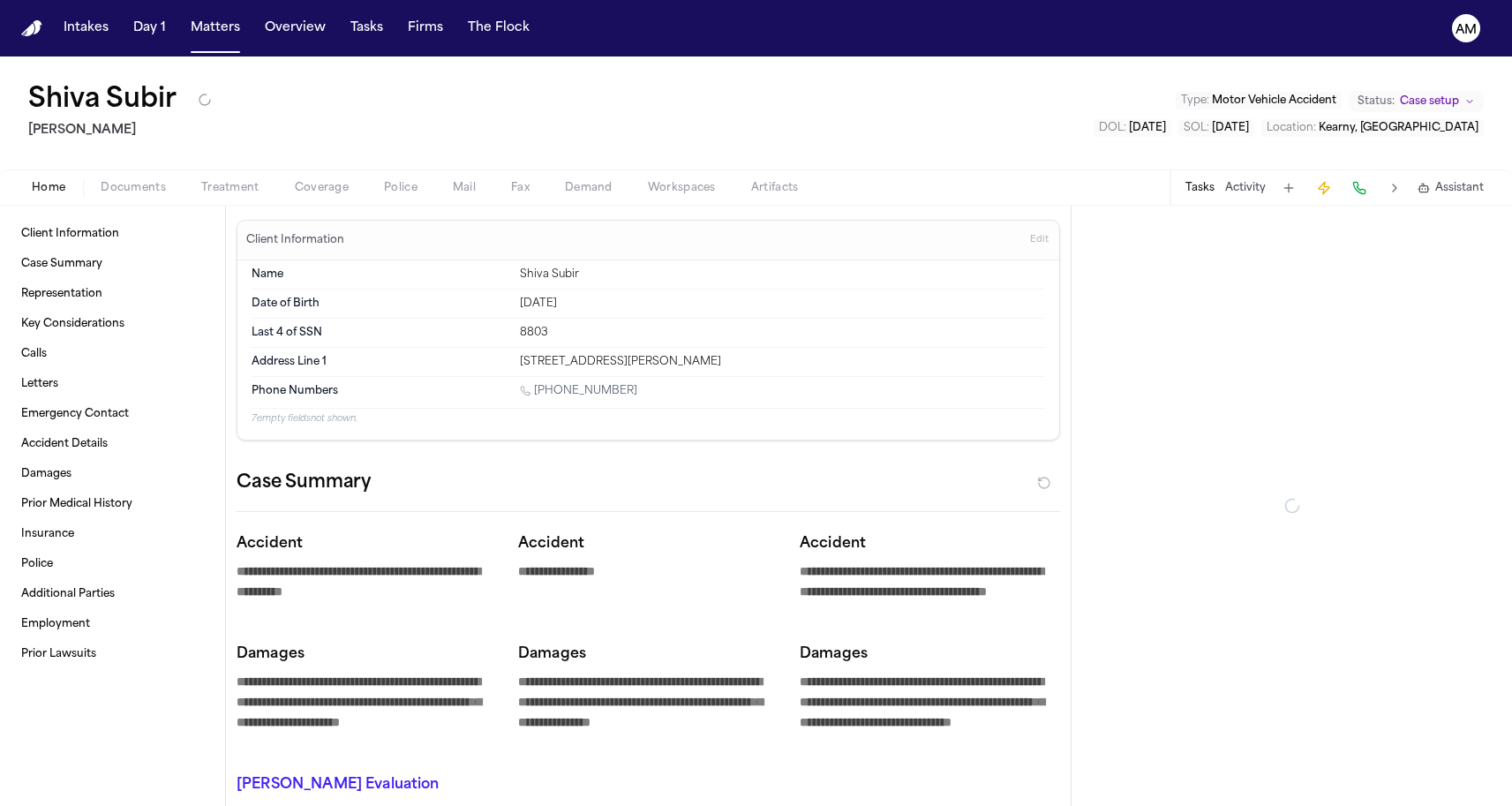
type textarea "*"
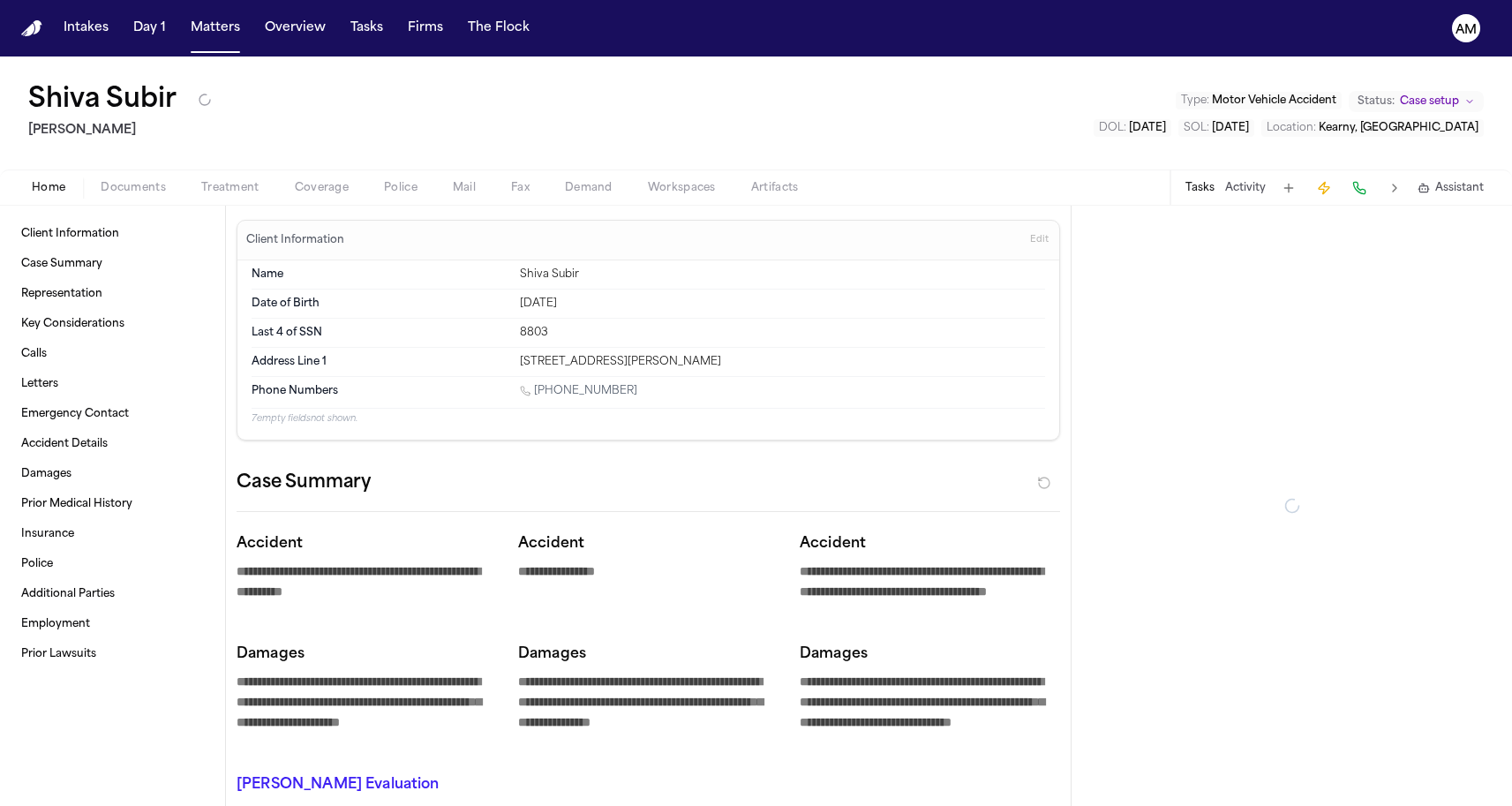
type textarea "*"
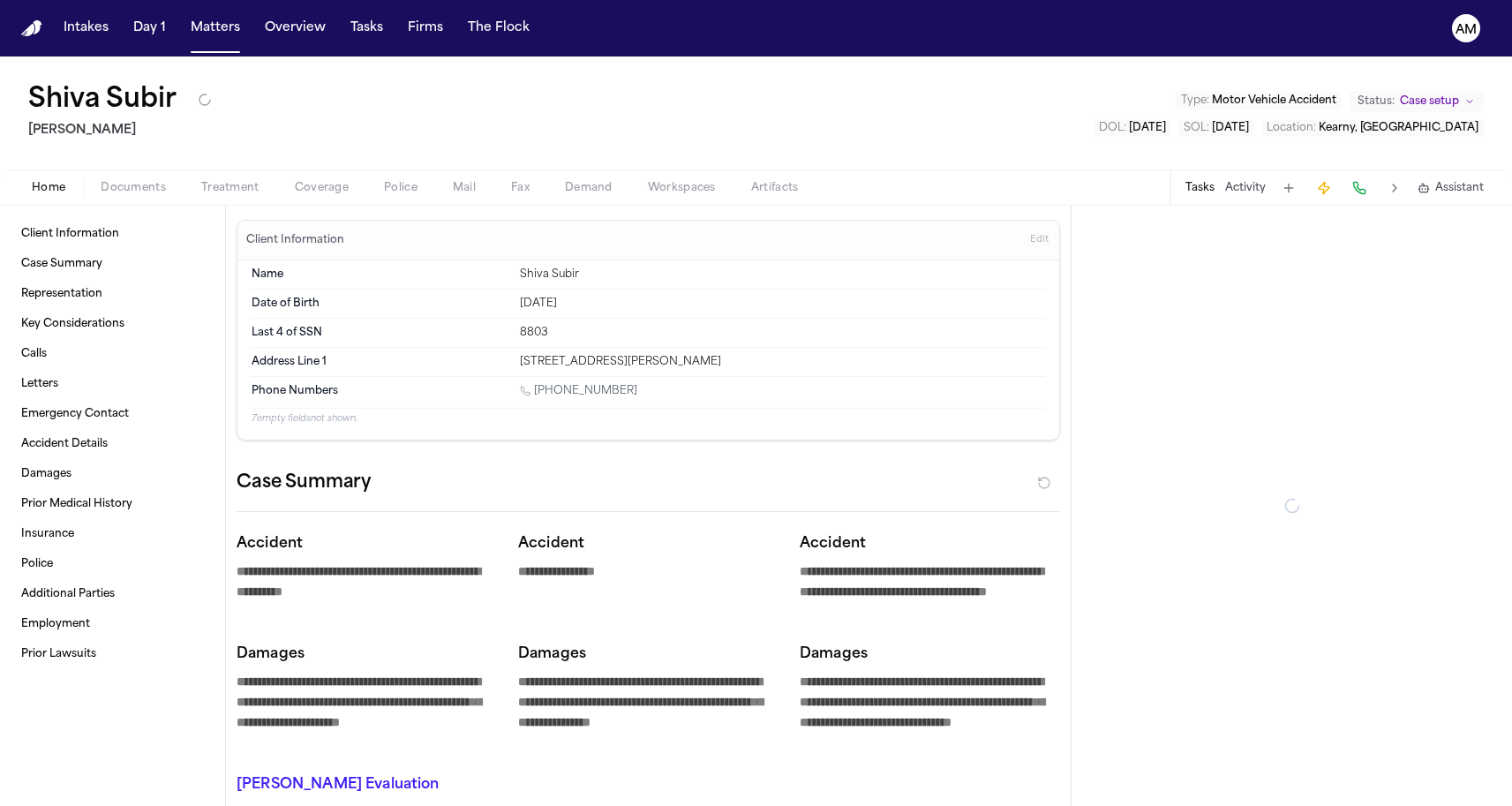
type textarea "*"
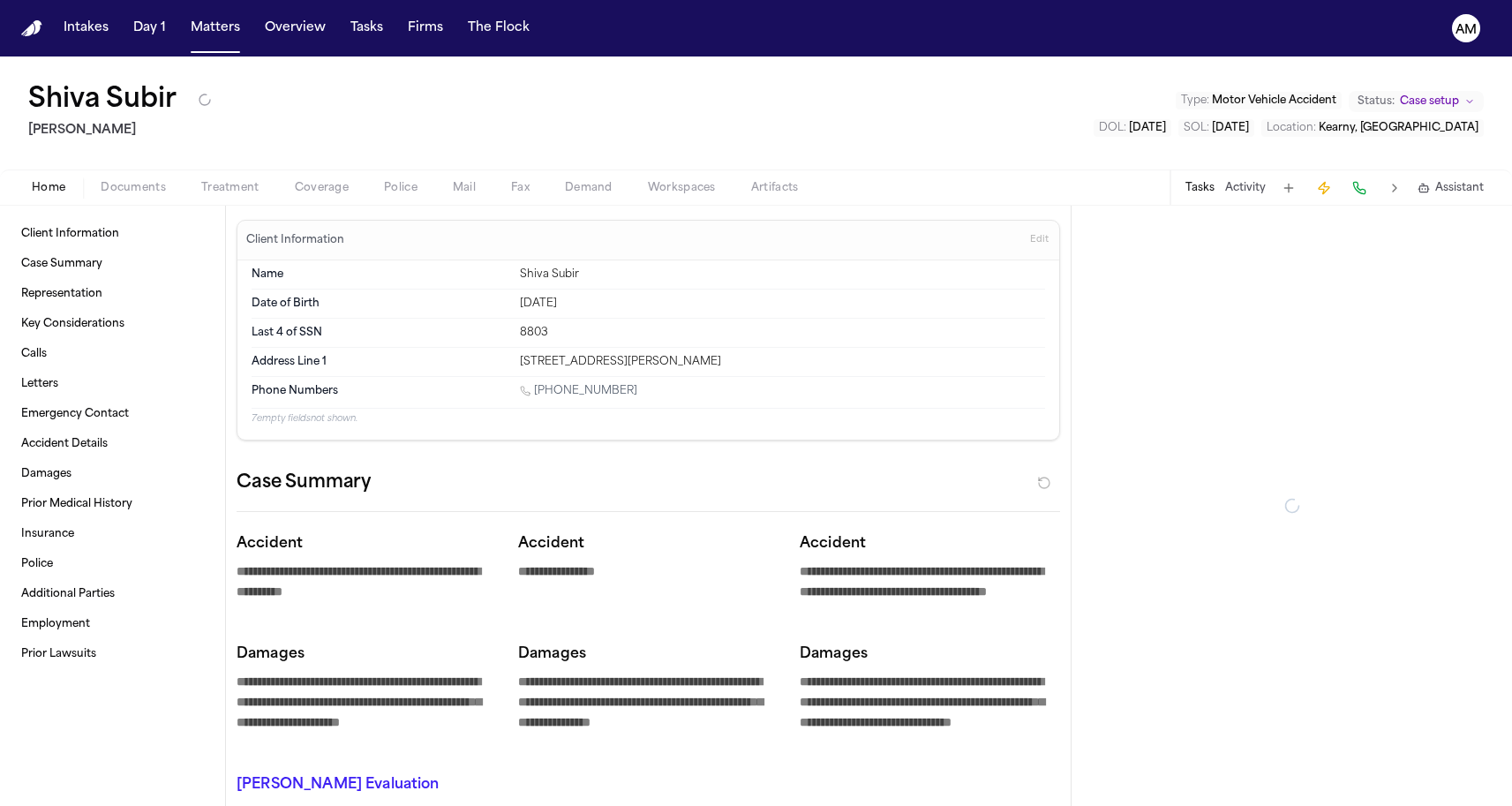
type textarea "*"
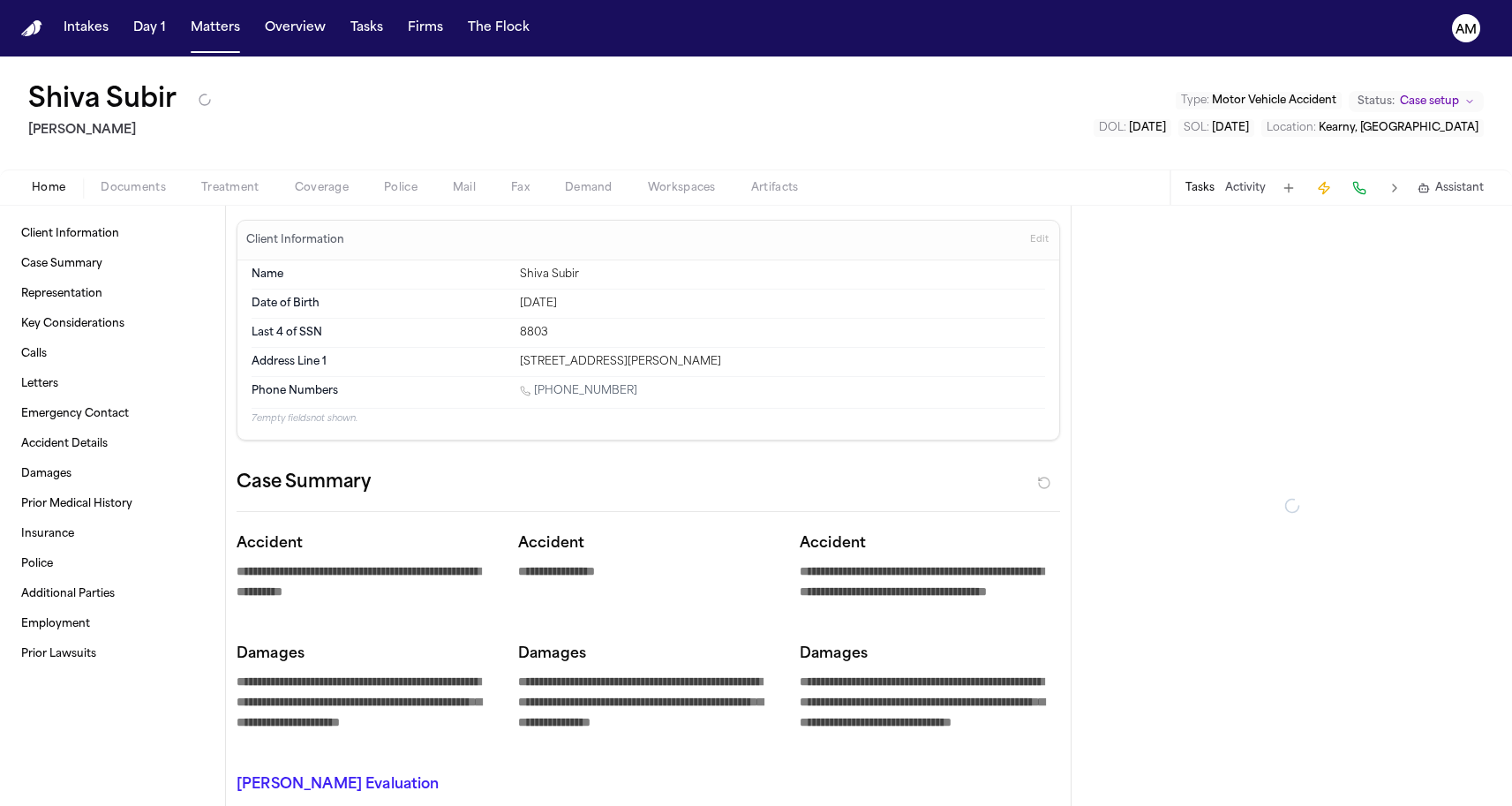
type textarea "*"
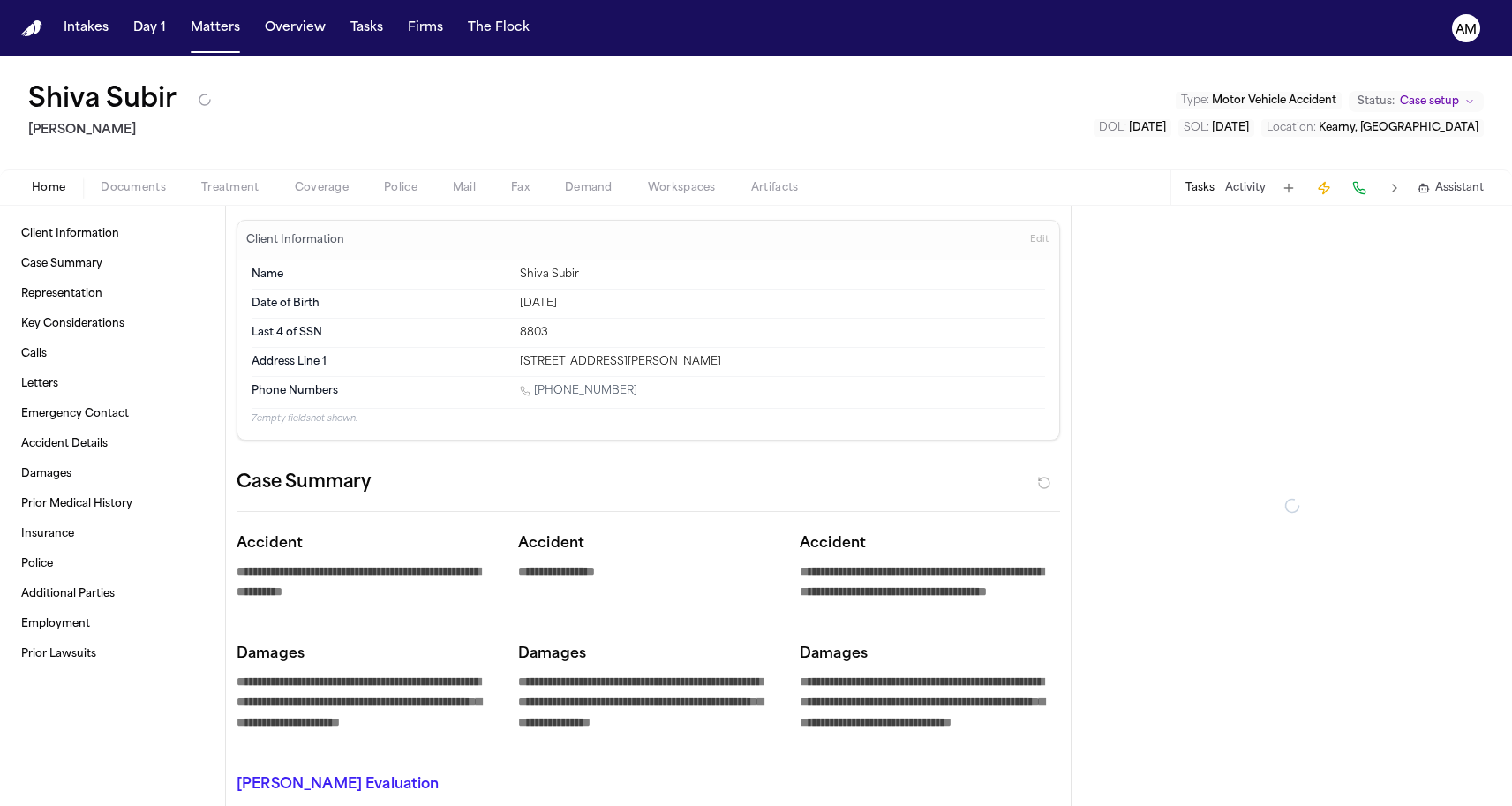
type textarea "*"
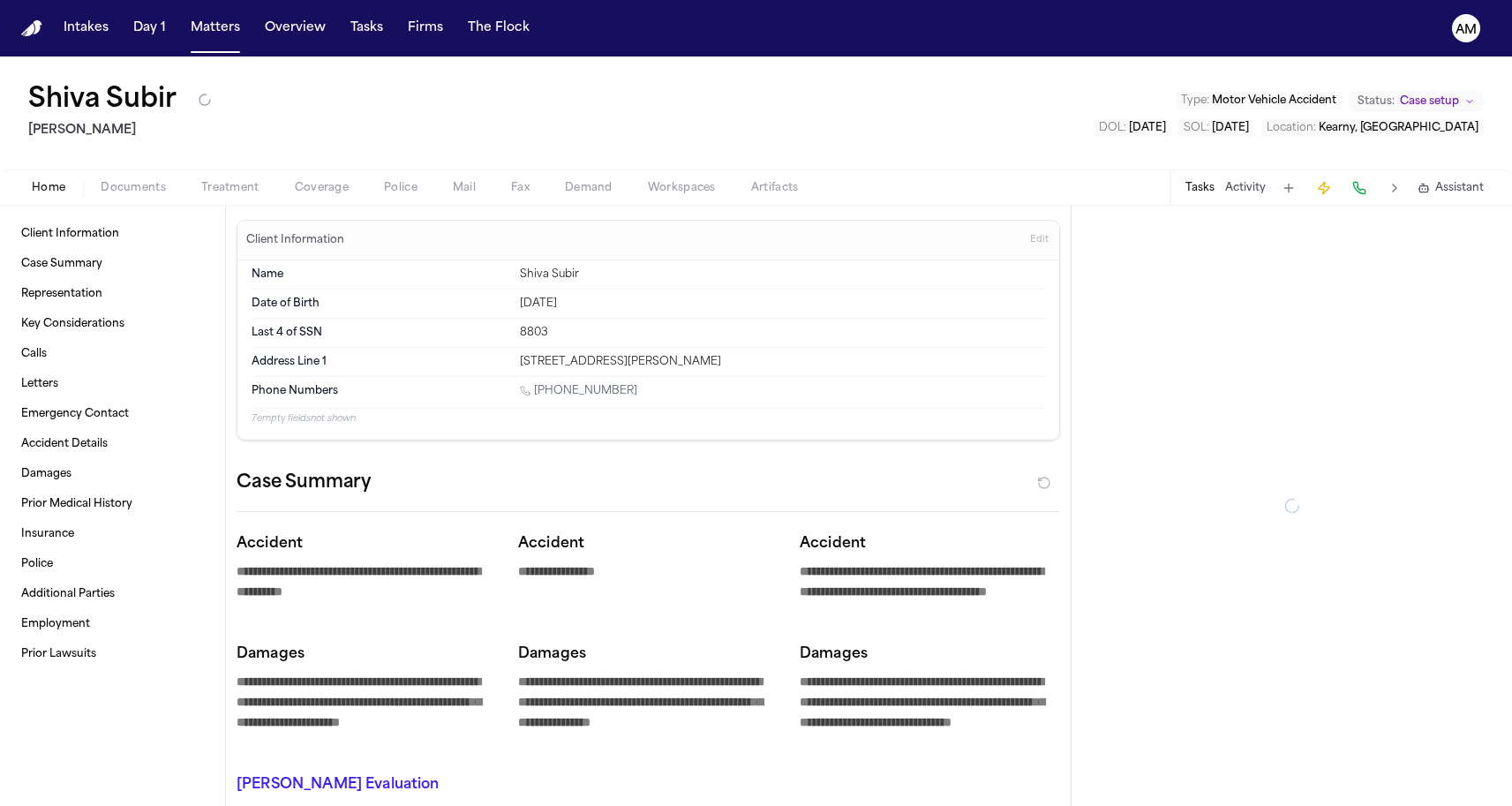
type textarea "*"
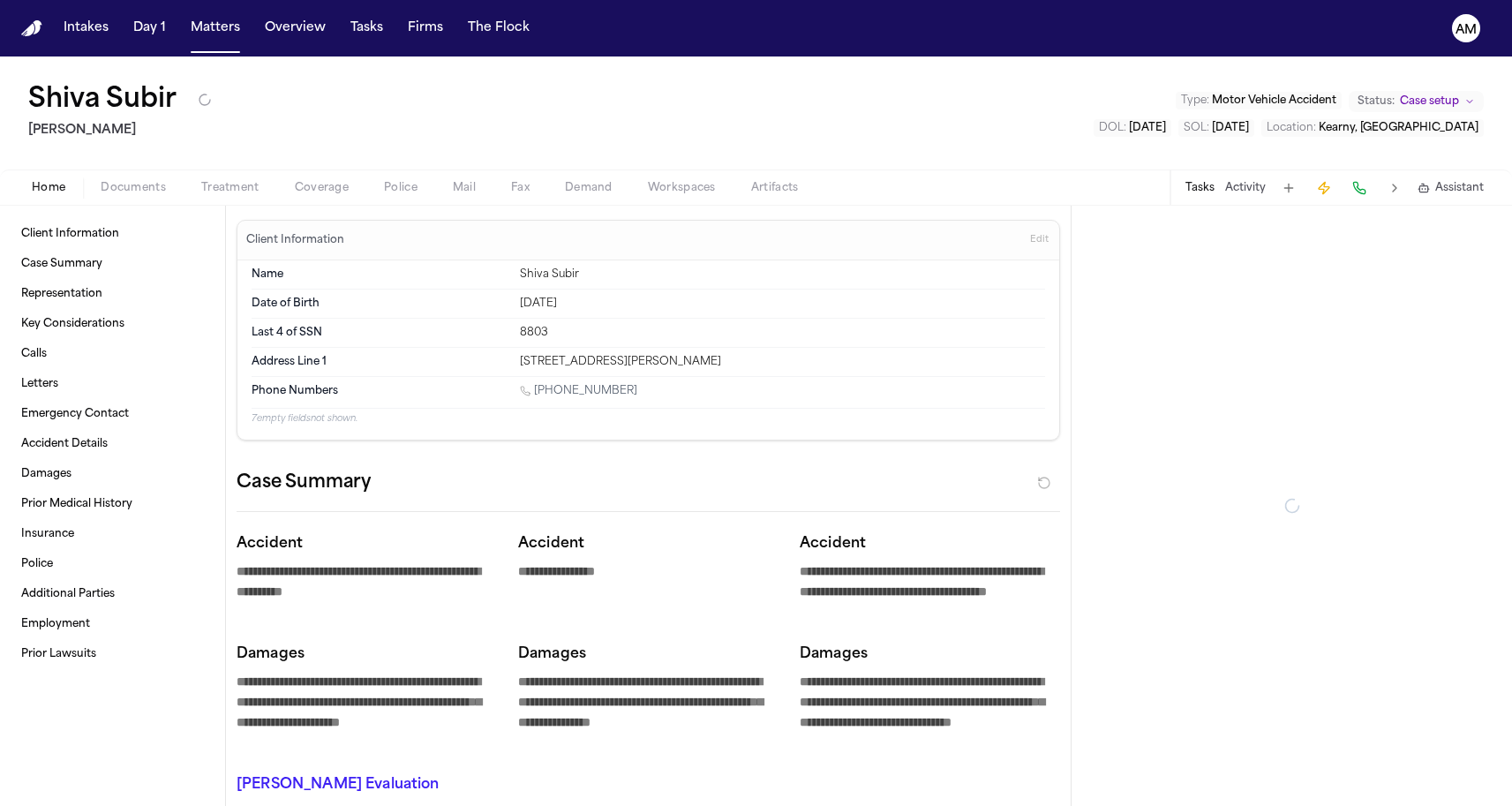
type textarea "*"
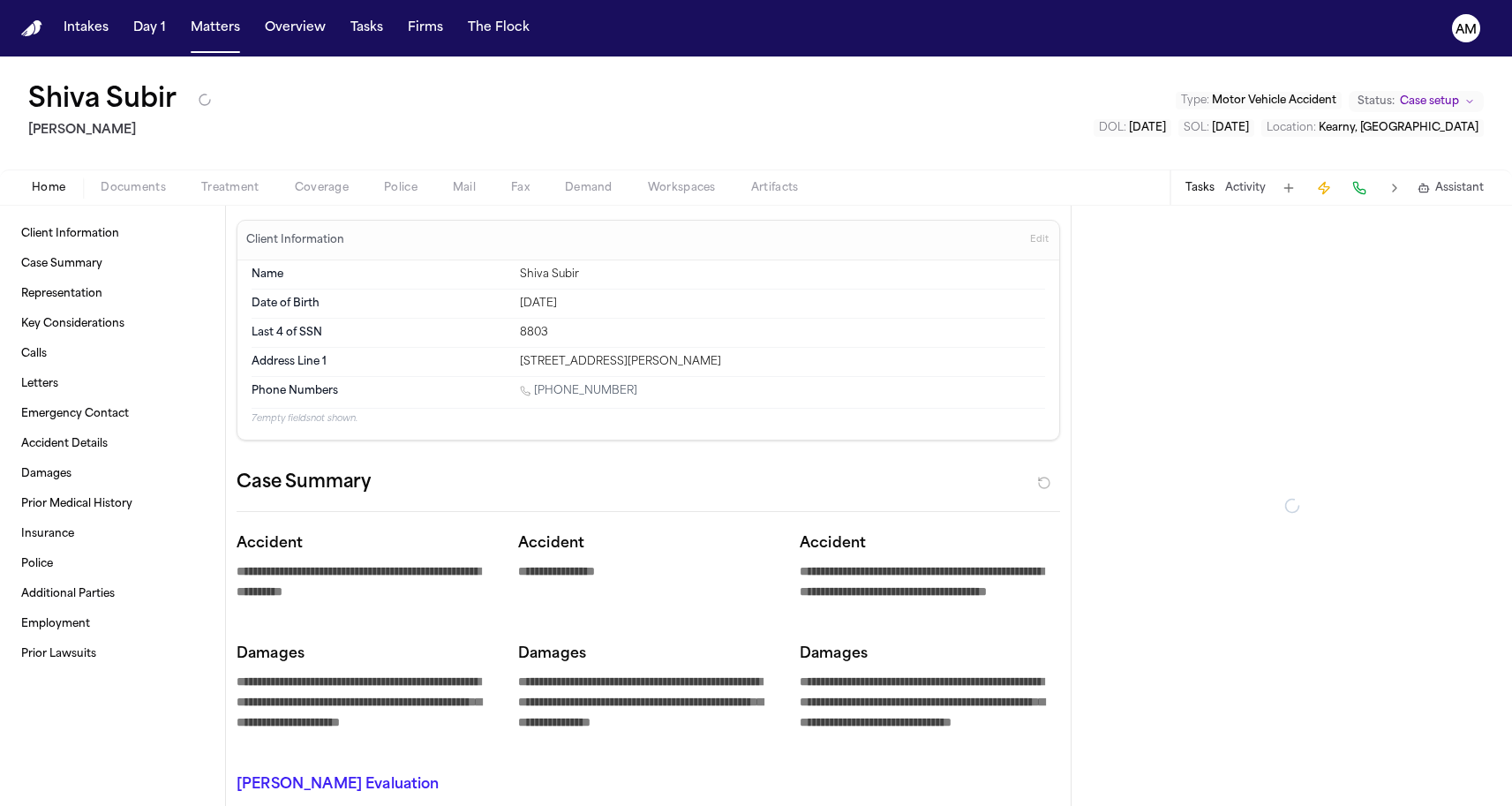
type textarea "*"
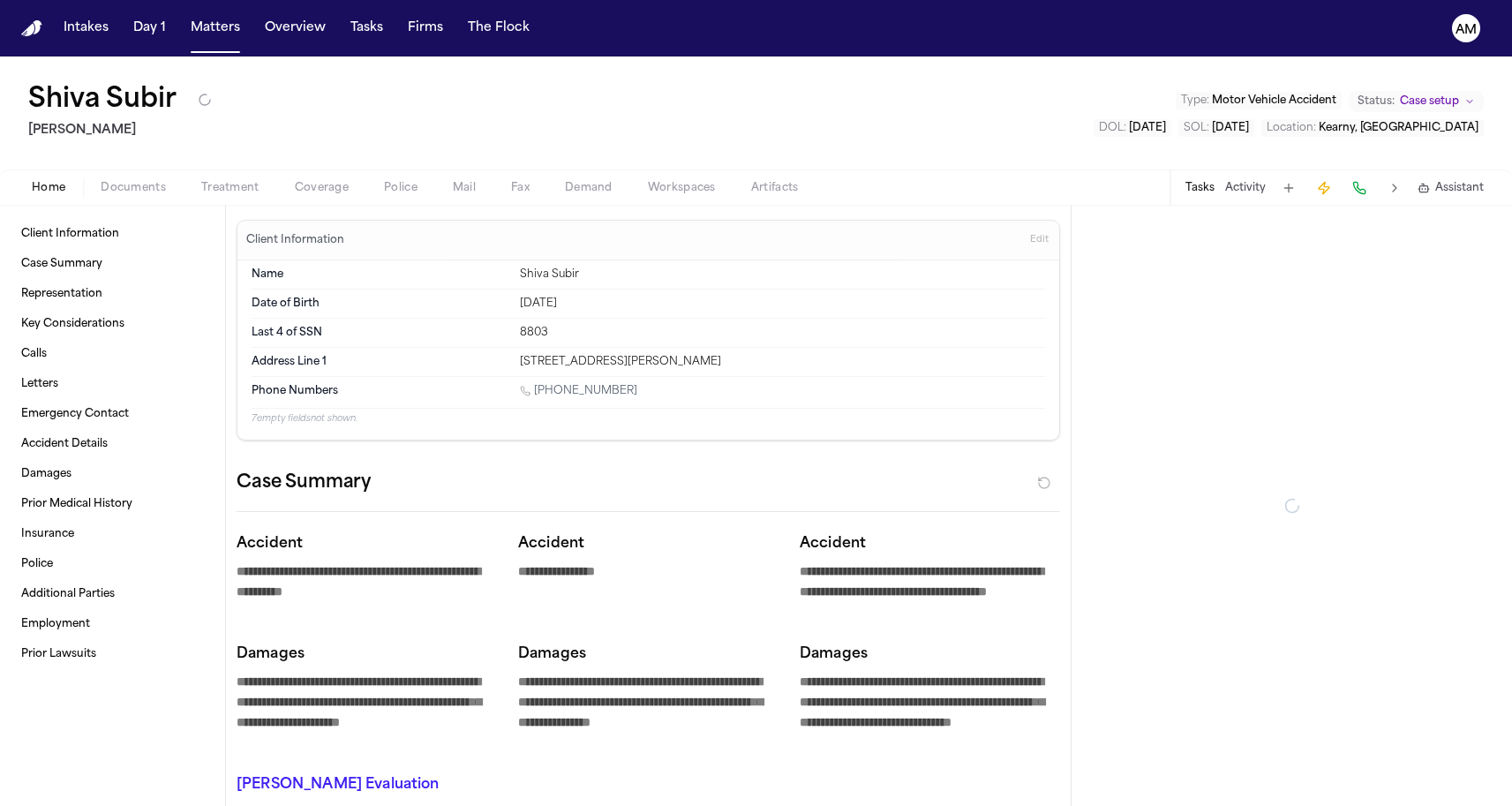
type textarea "*"
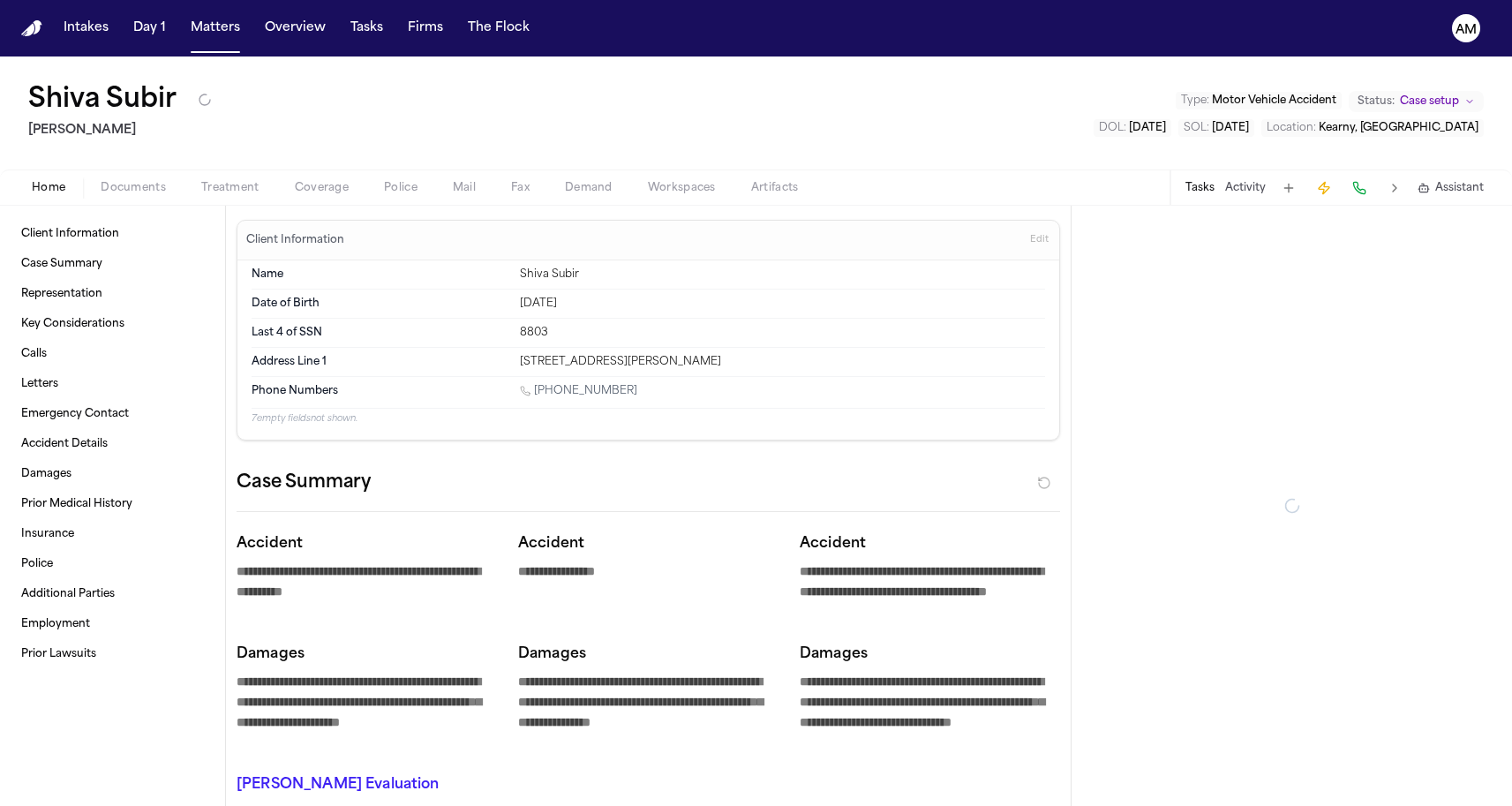
type textarea "*"
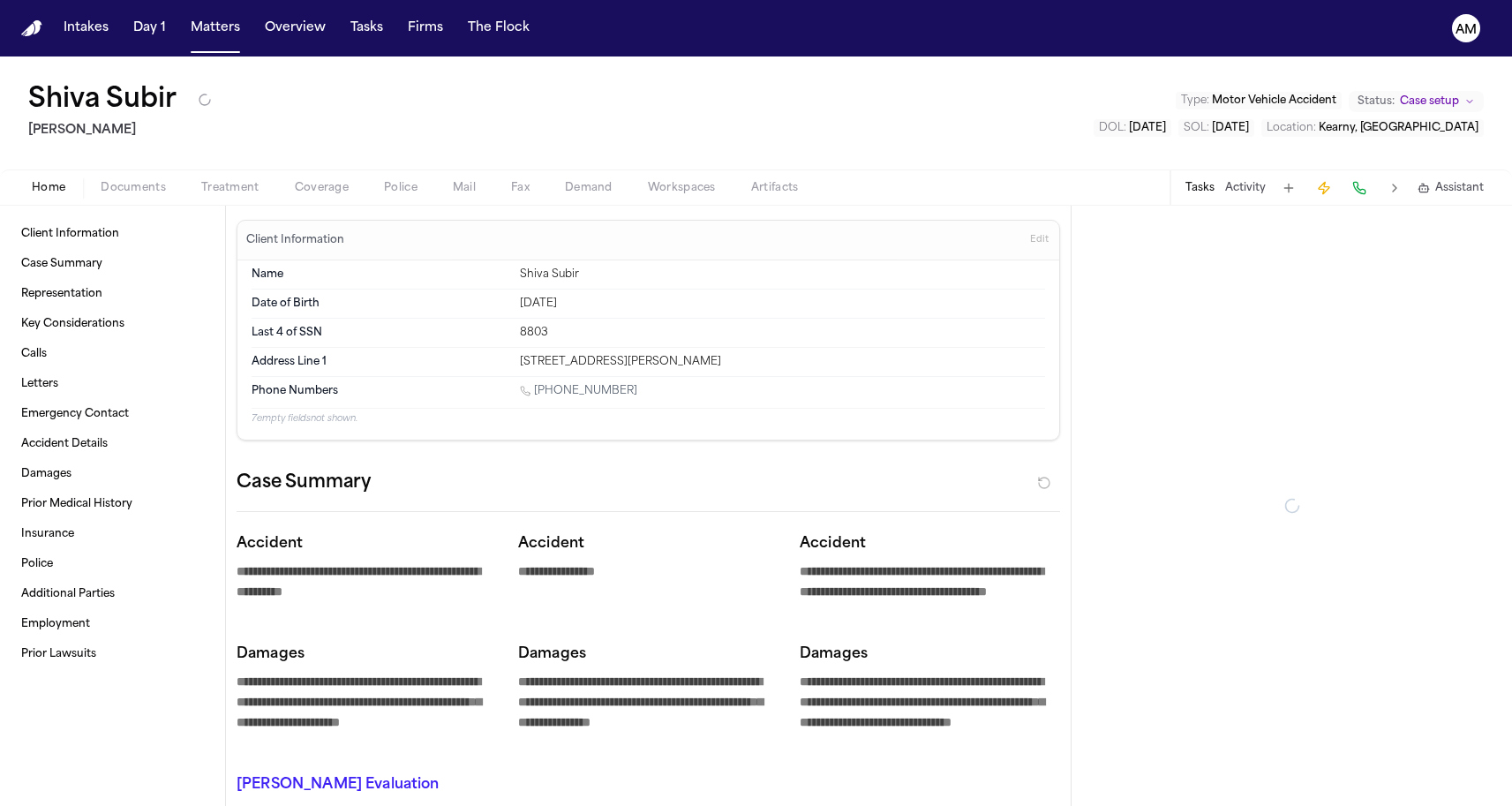
type textarea "*"
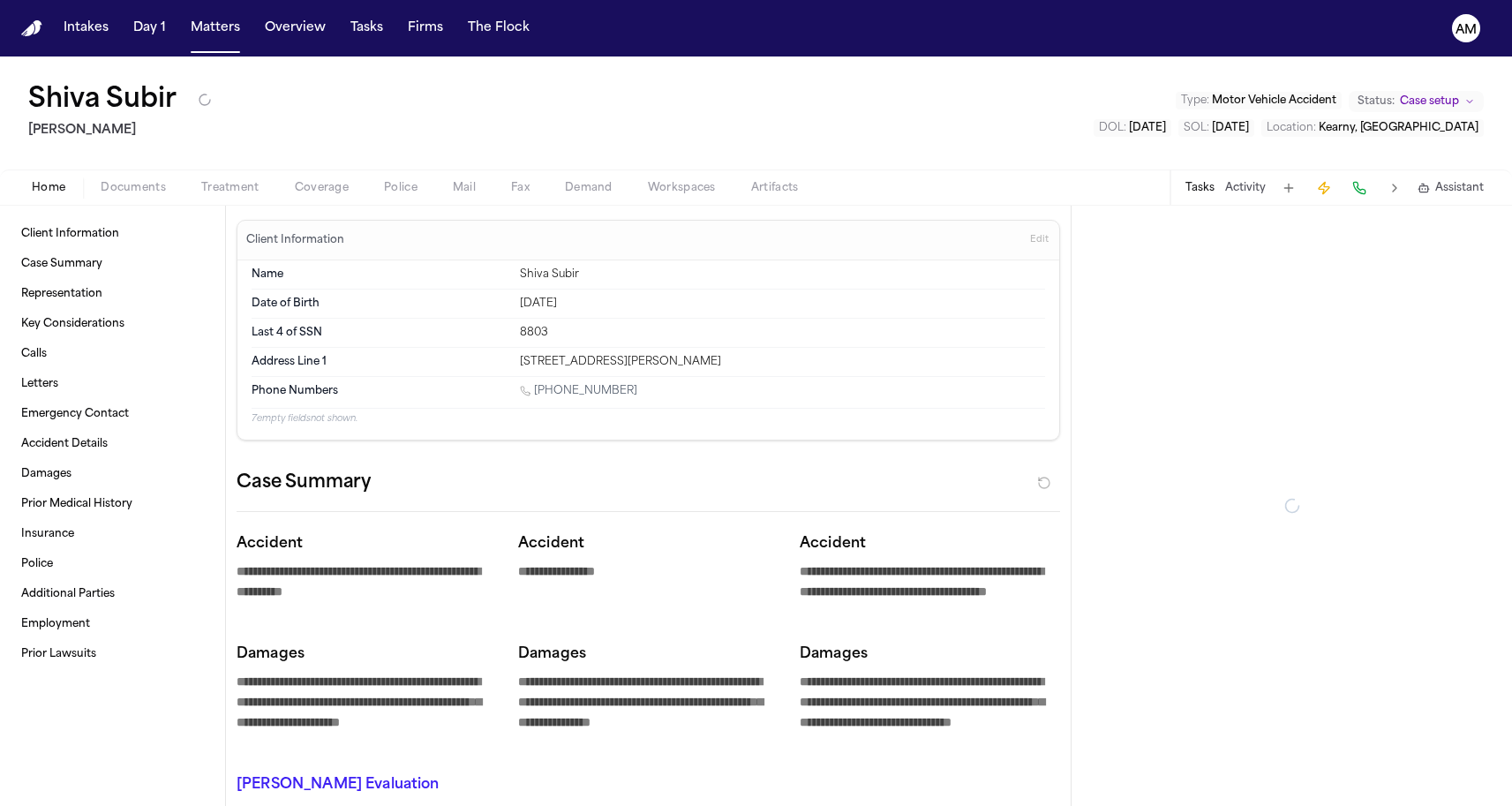
type textarea "*"
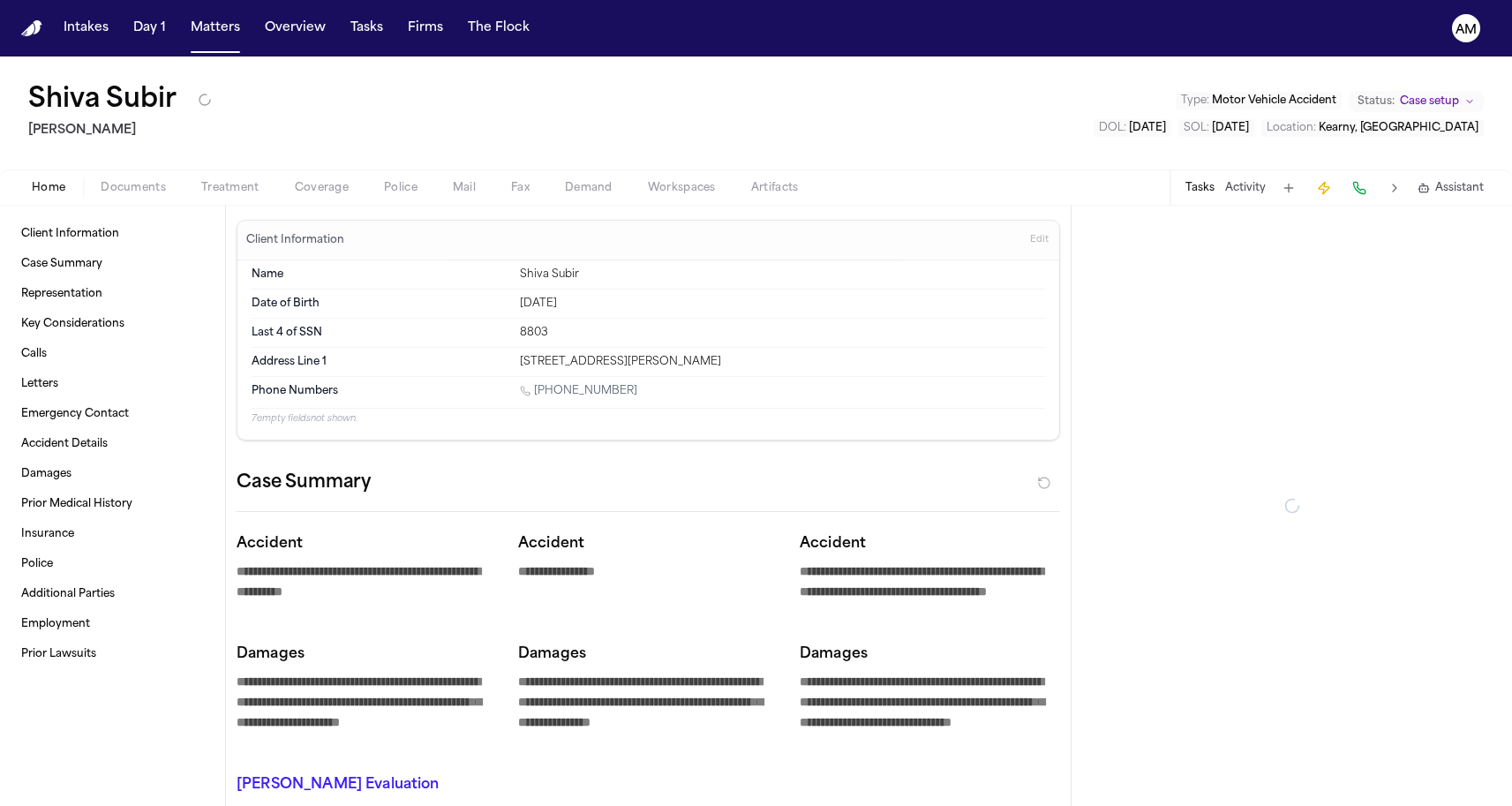
type textarea "*"
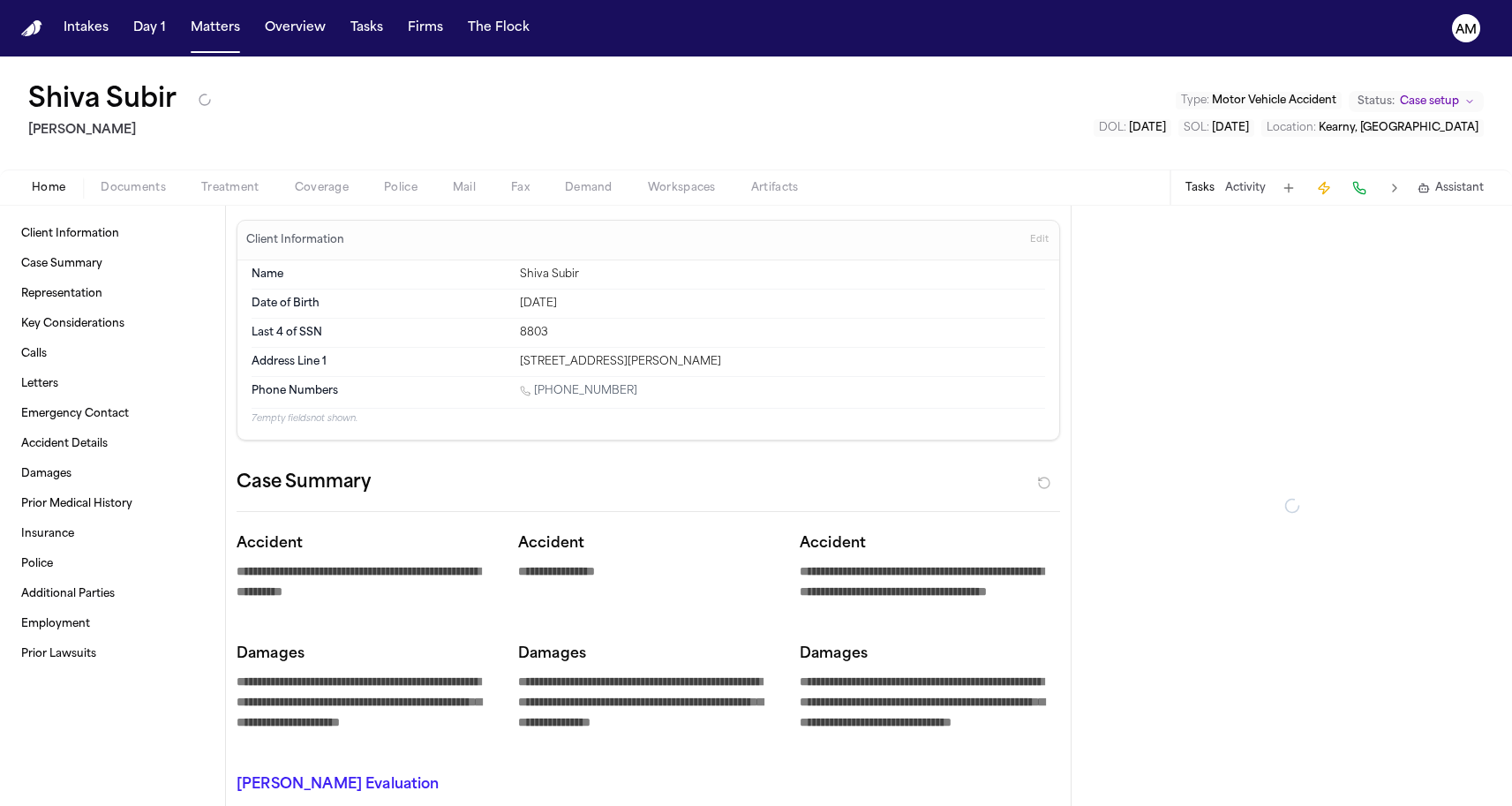
type textarea "*"
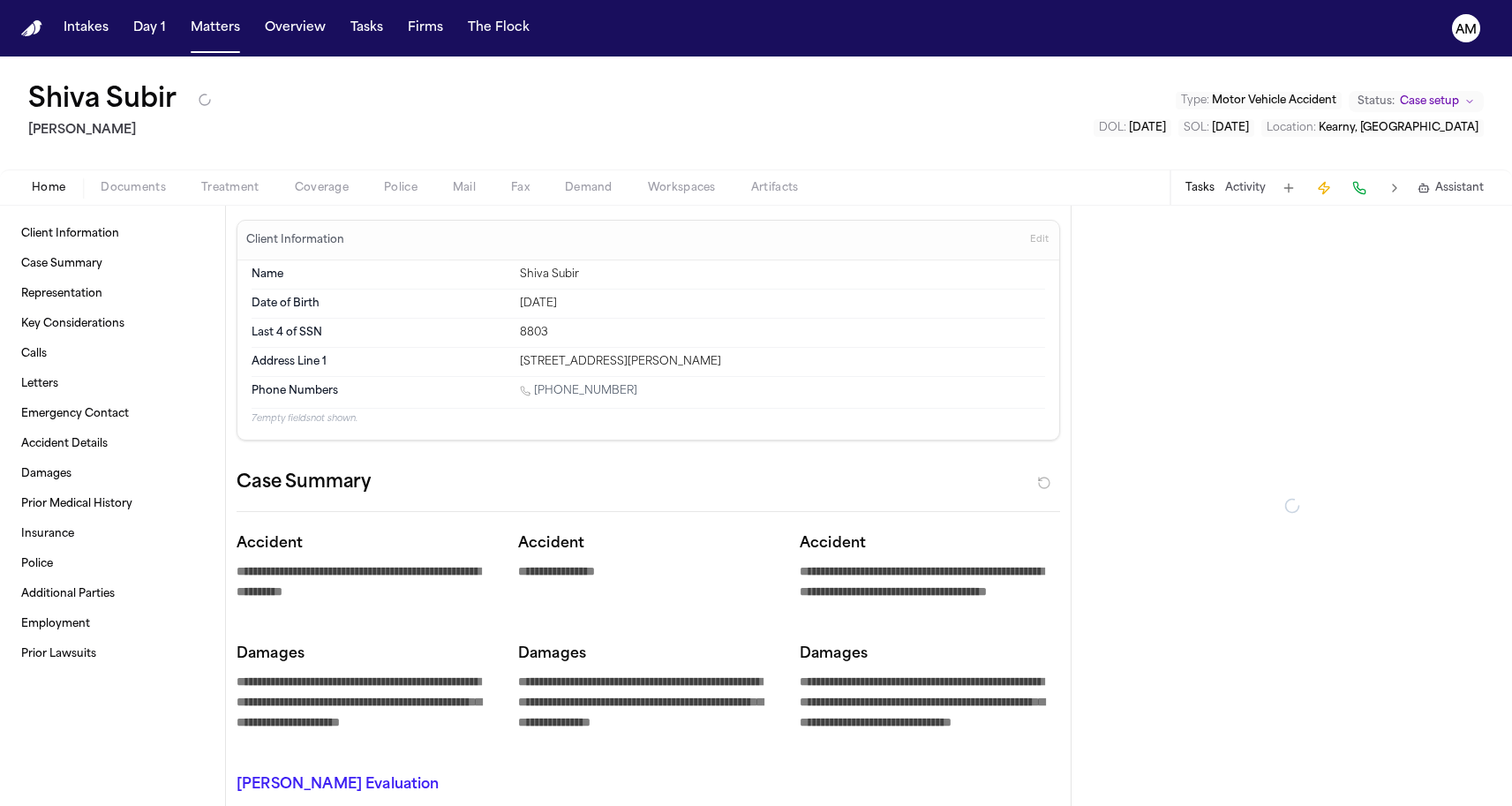
type textarea "*"
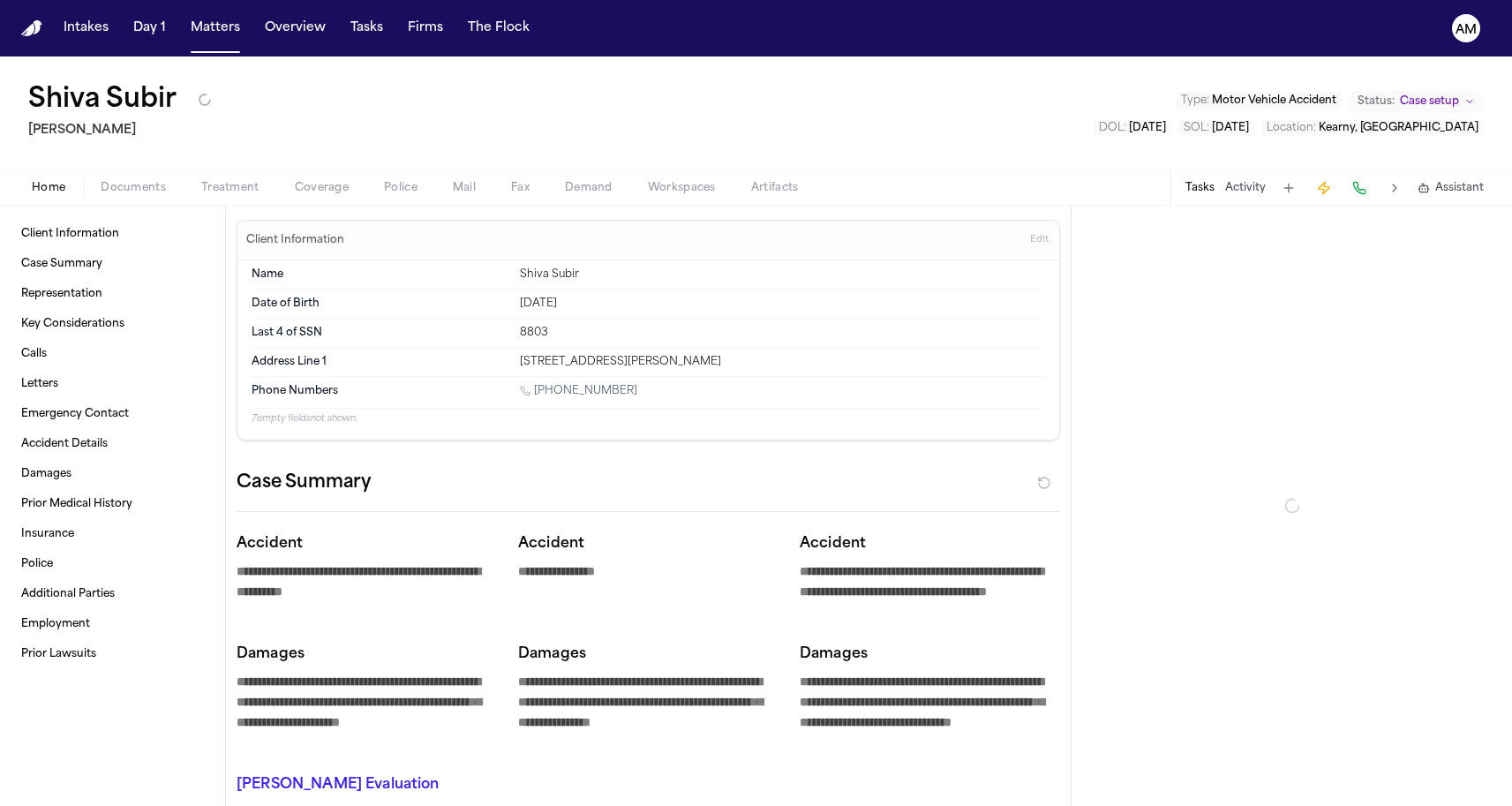
type textarea "*"
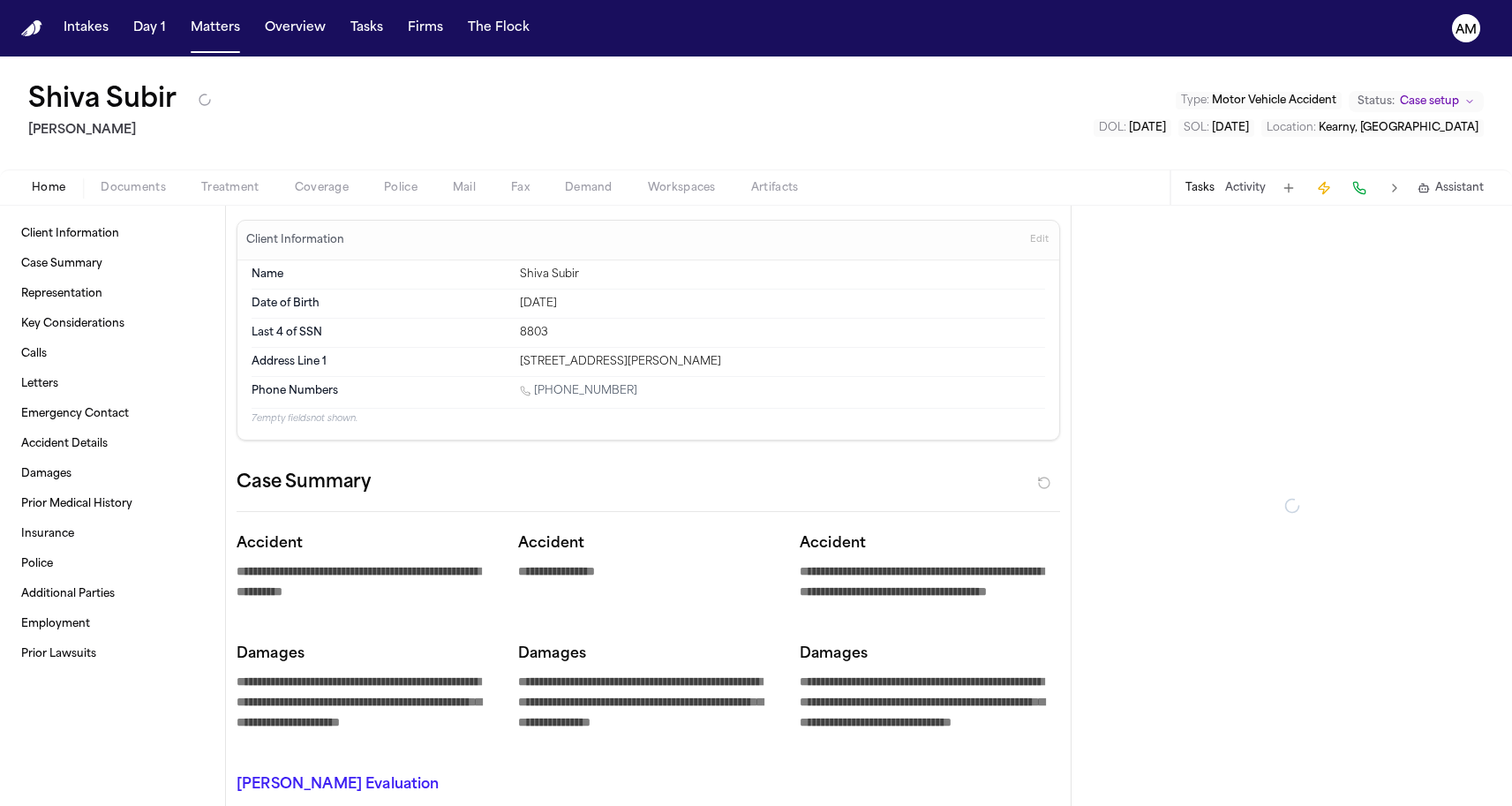
type textarea "*"
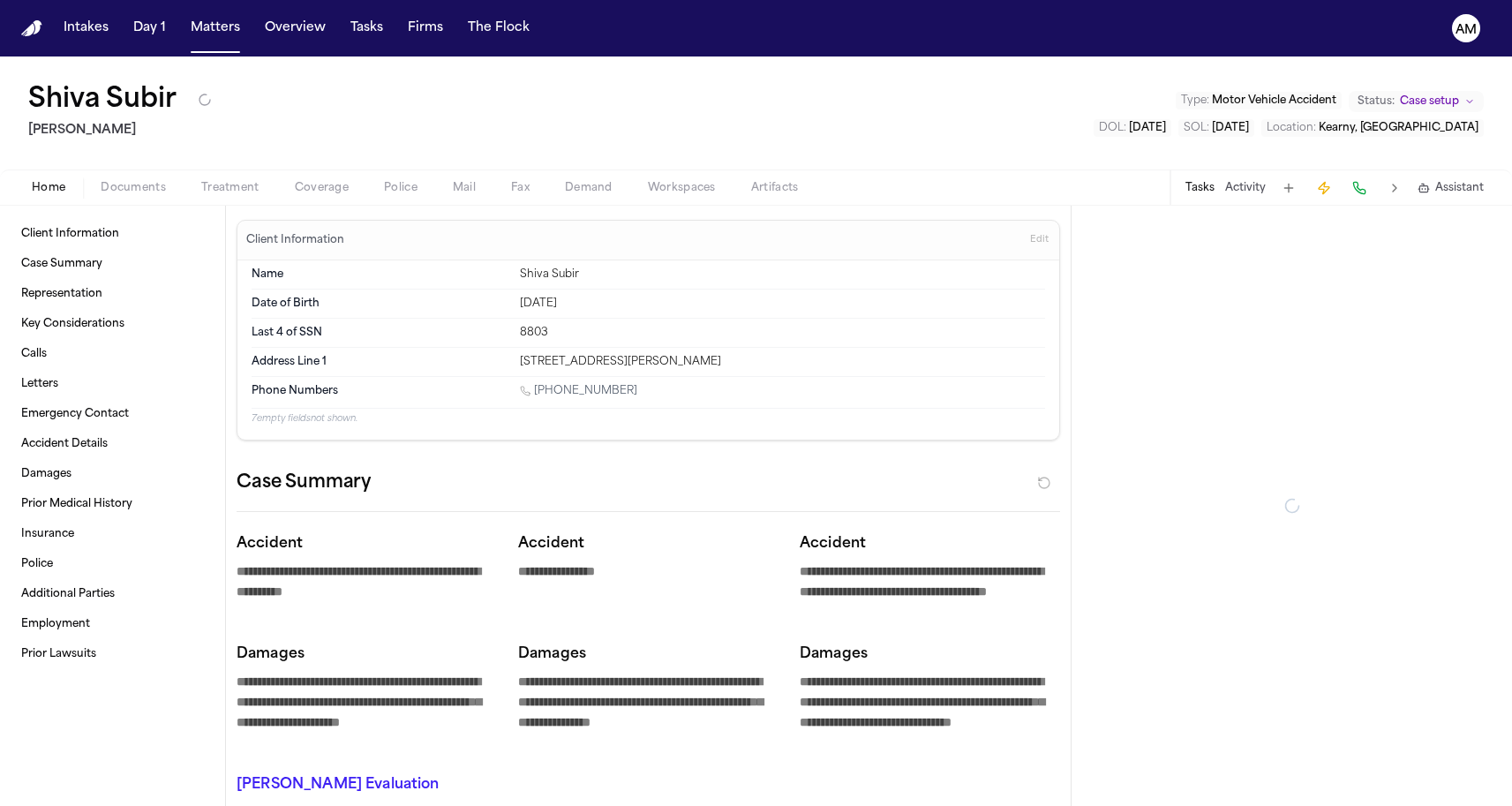
type textarea "*"
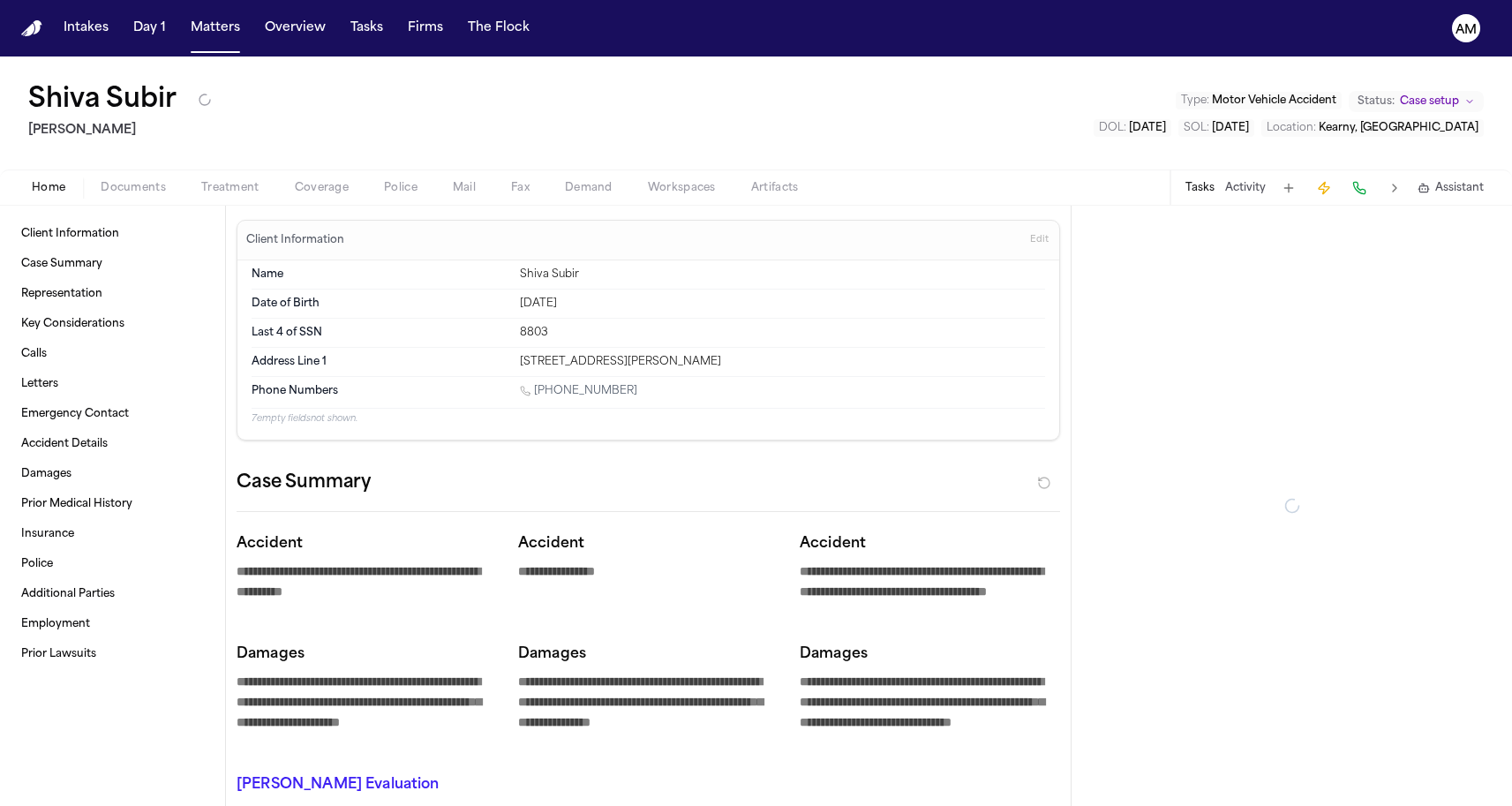
type textarea "*"
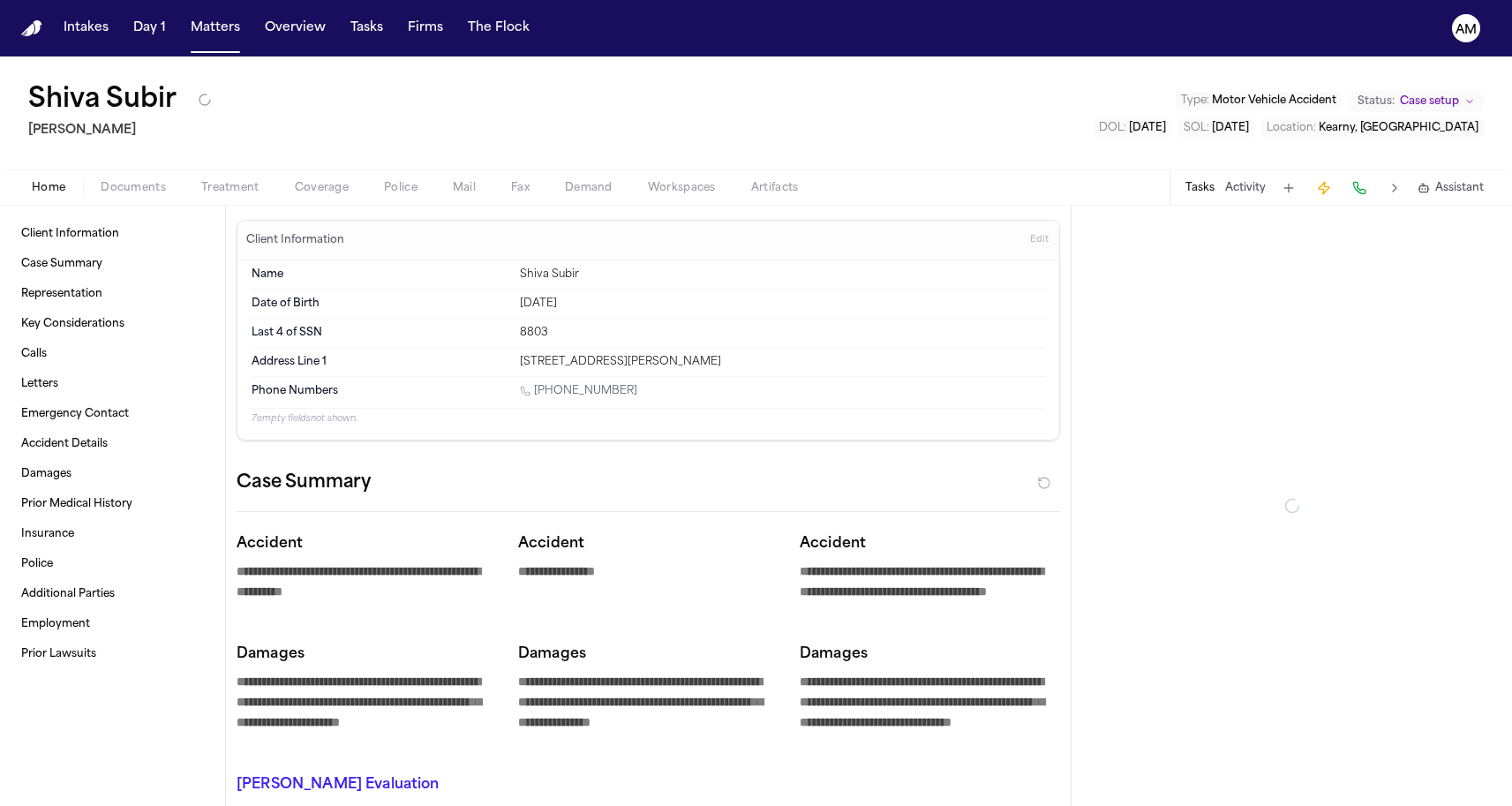
type textarea "*"
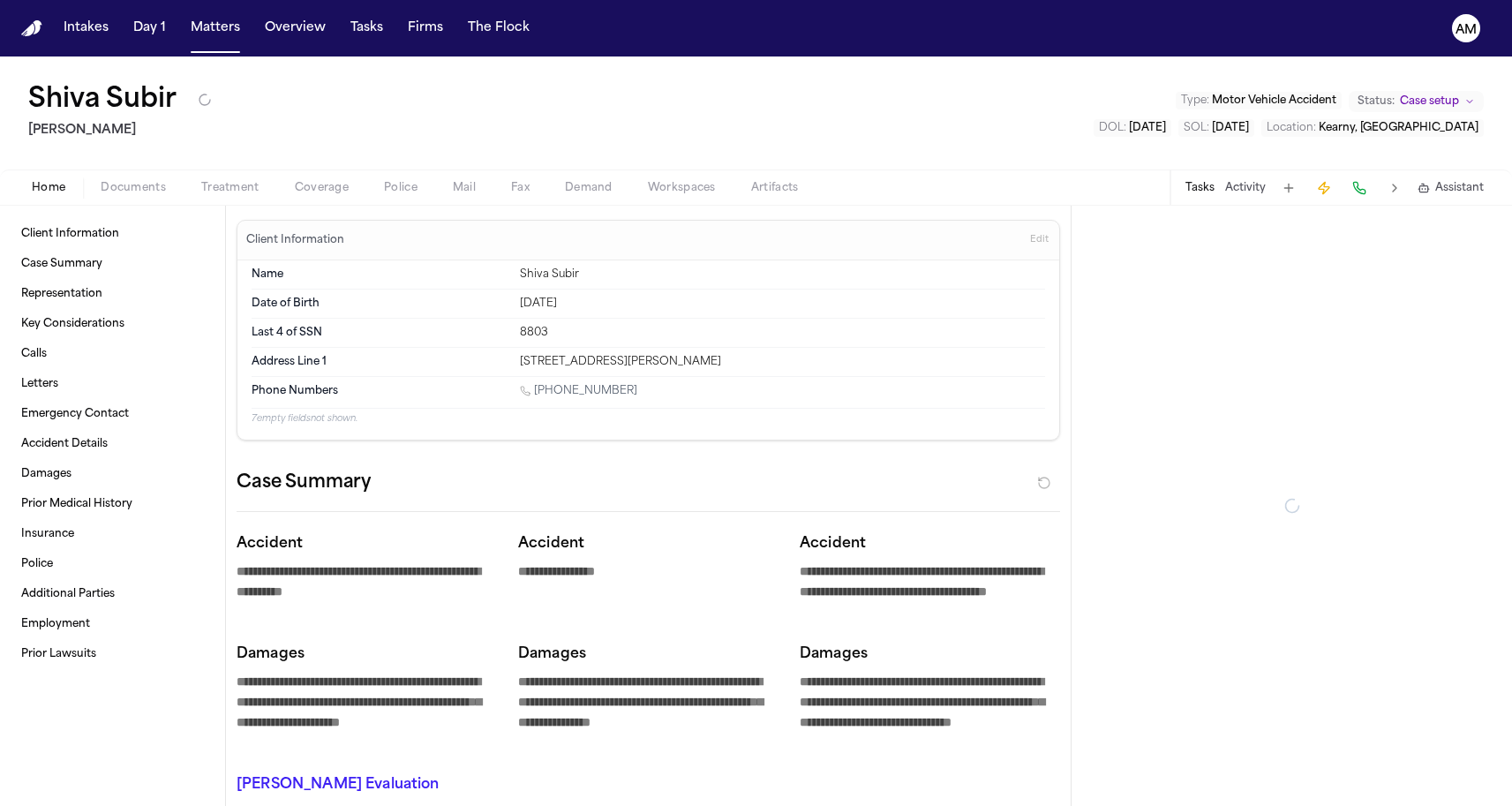
type textarea "*"
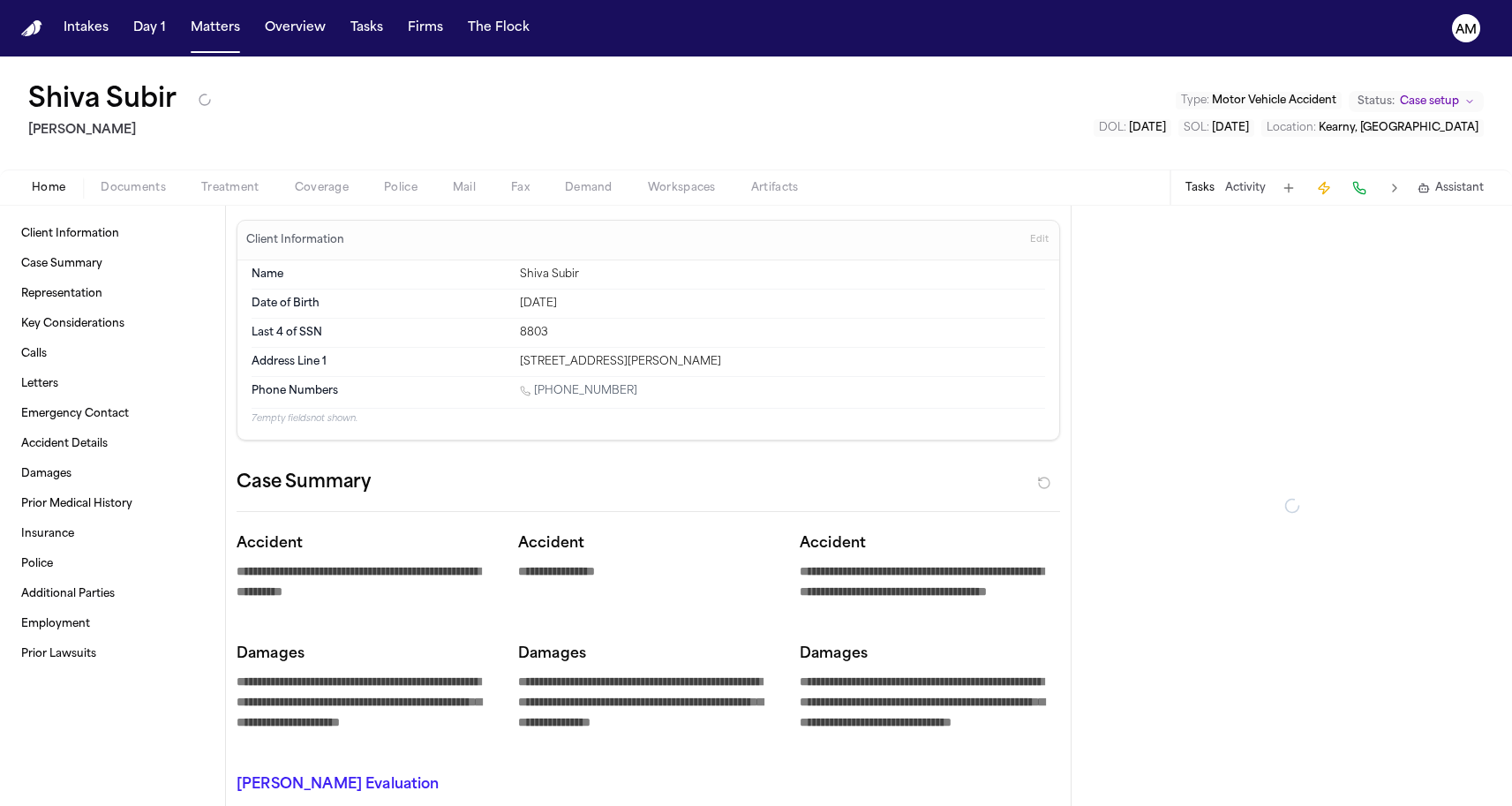
type textarea "*"
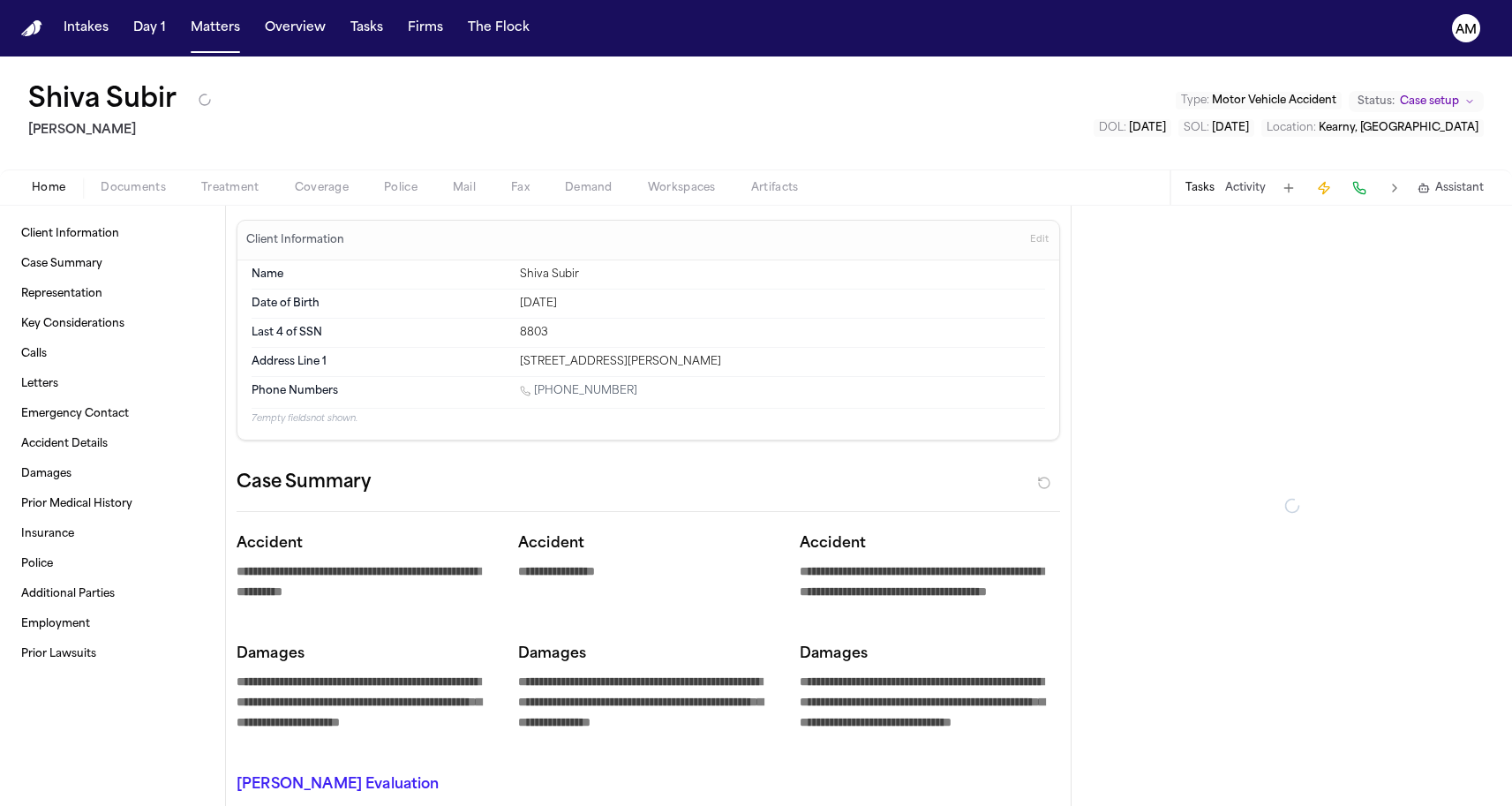
type textarea "*"
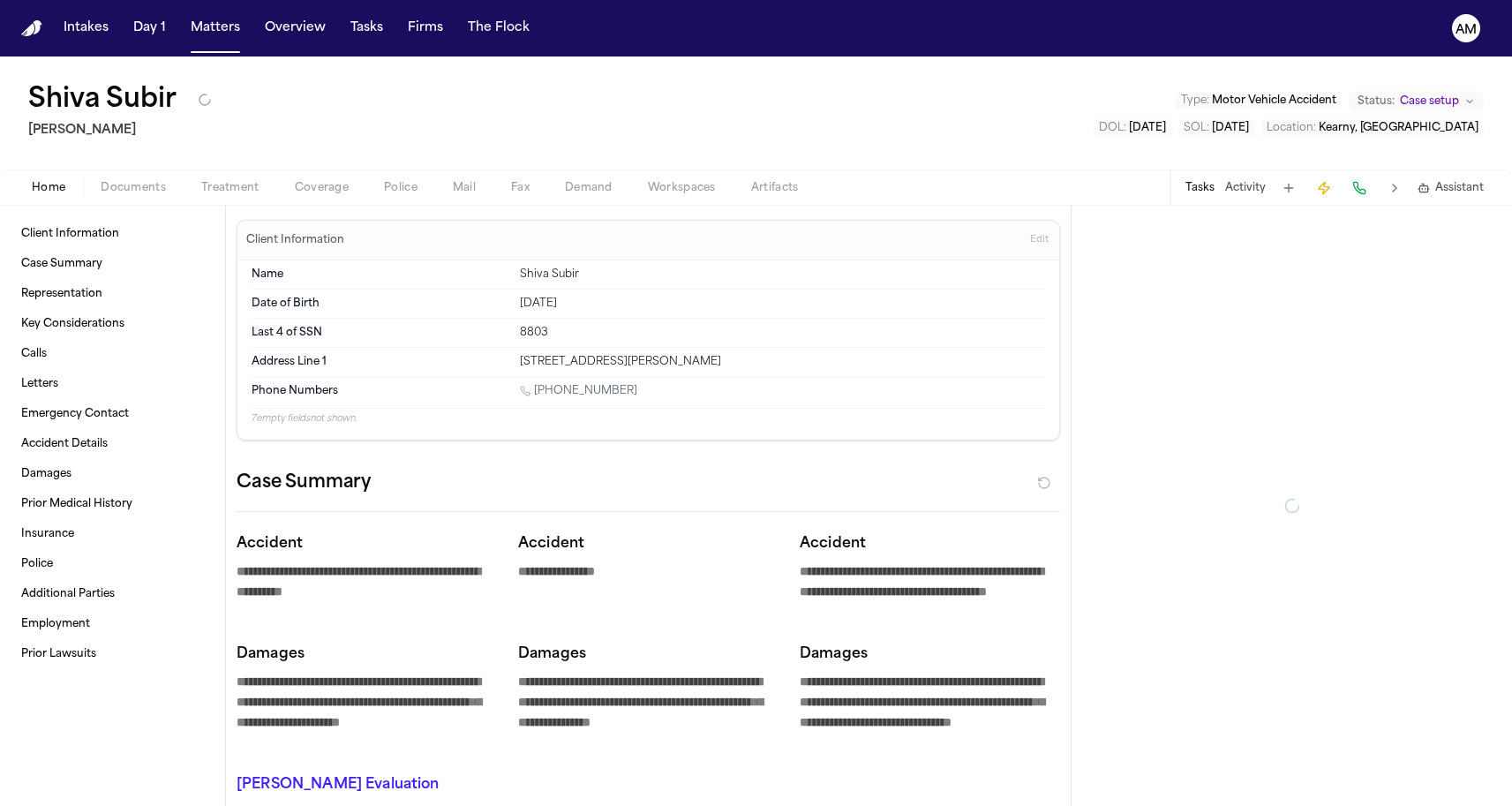
type textarea "*"
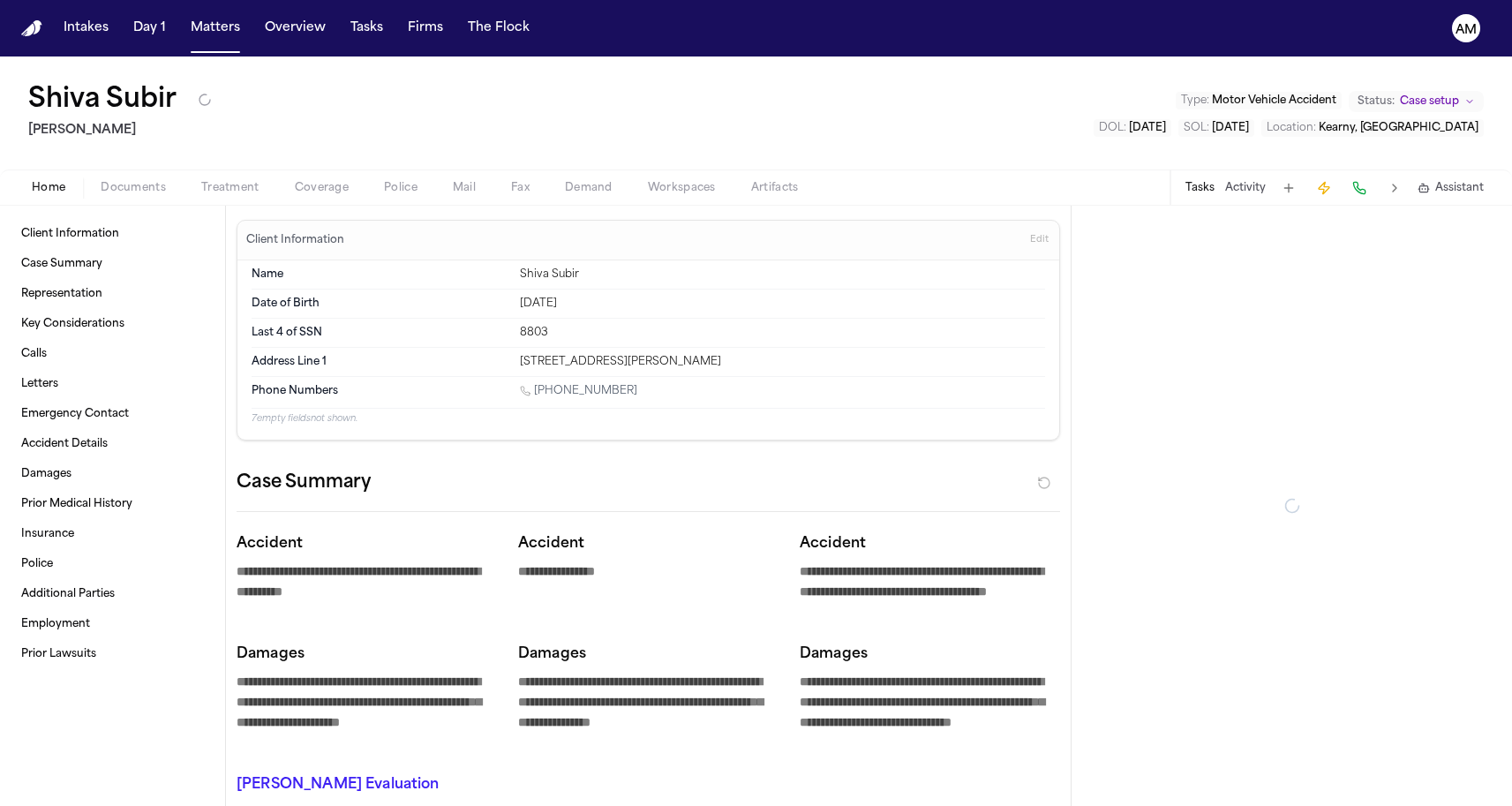
type textarea "*"
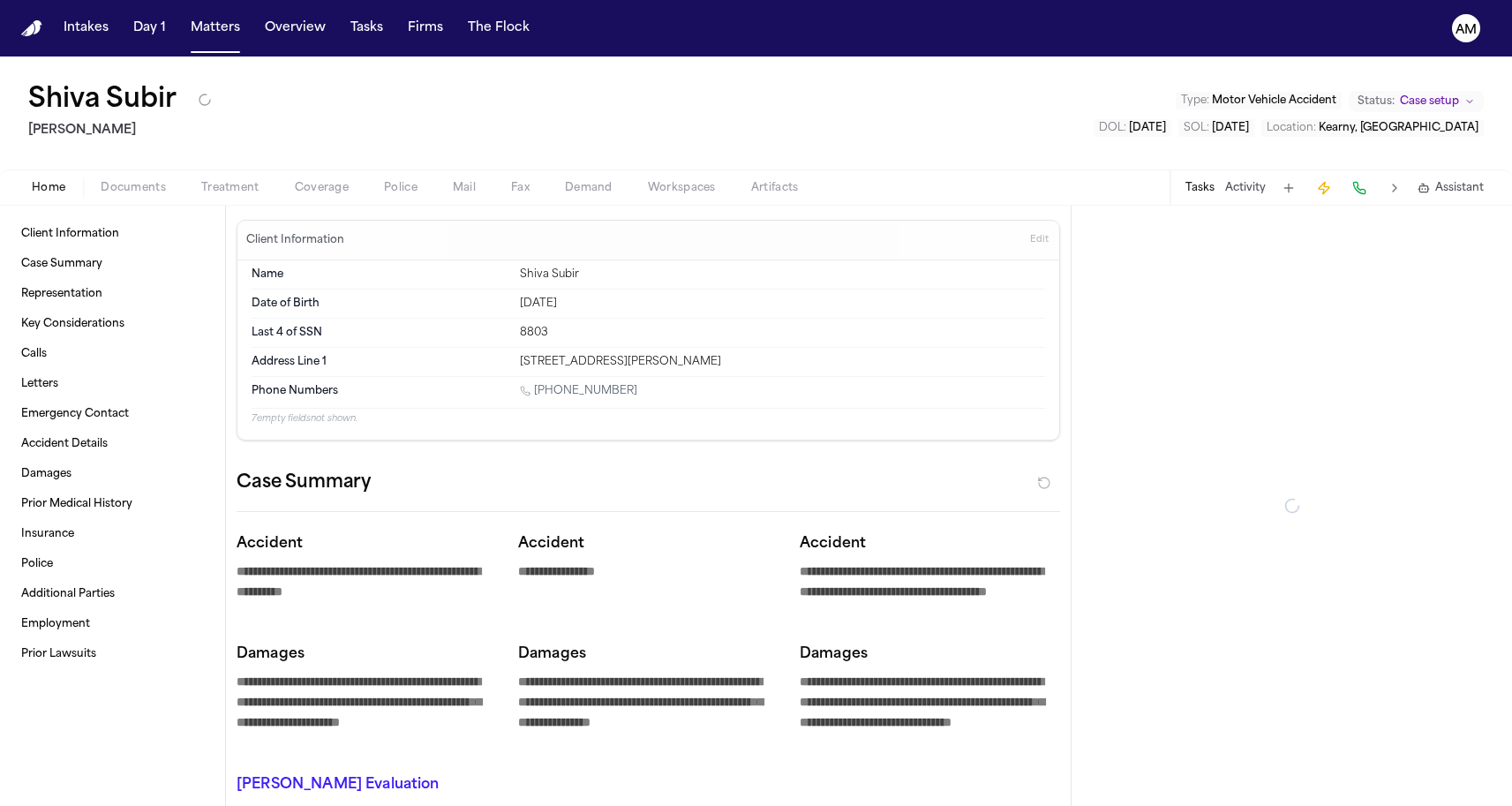
type textarea "*"
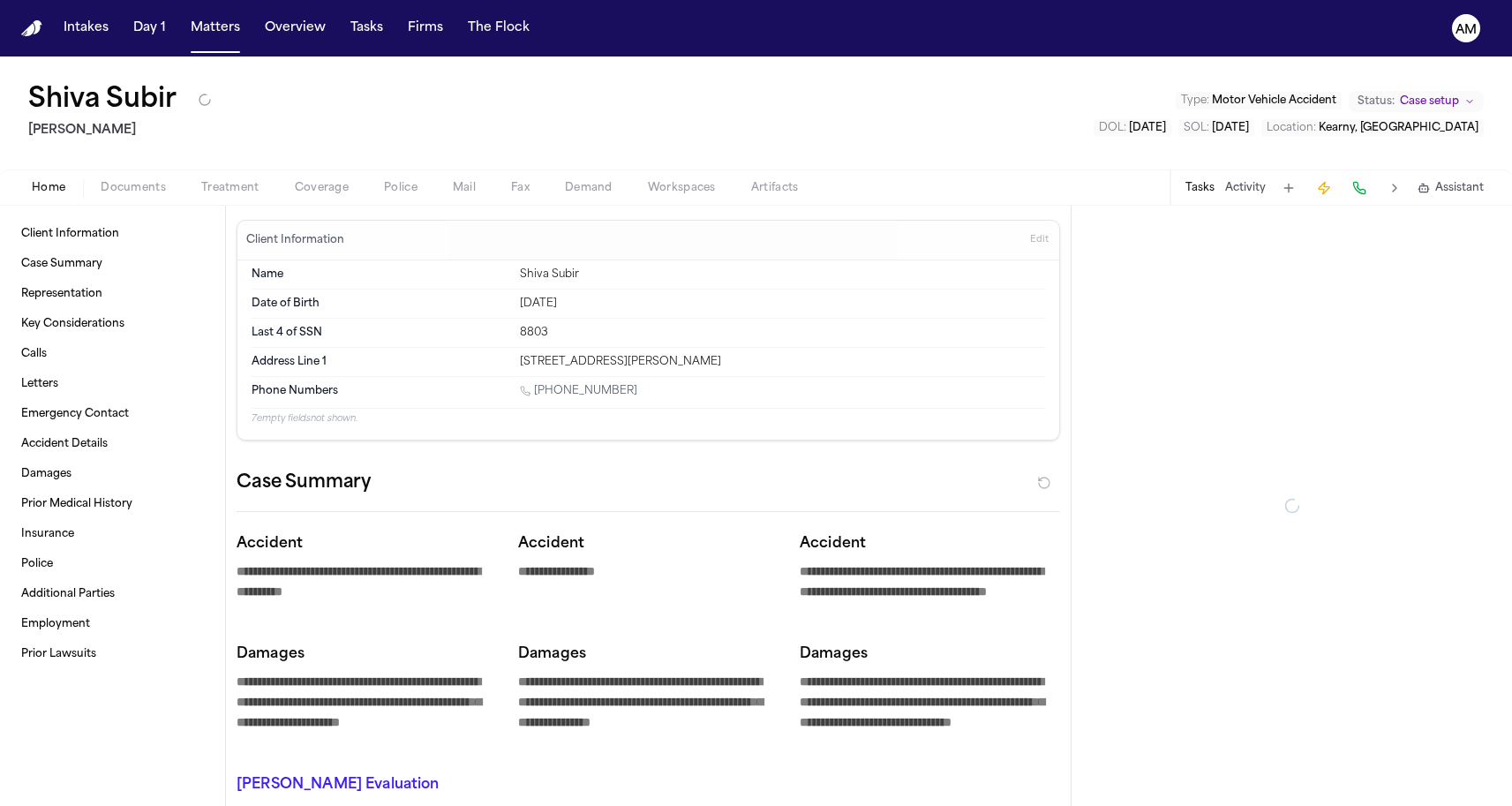
type textarea "*"
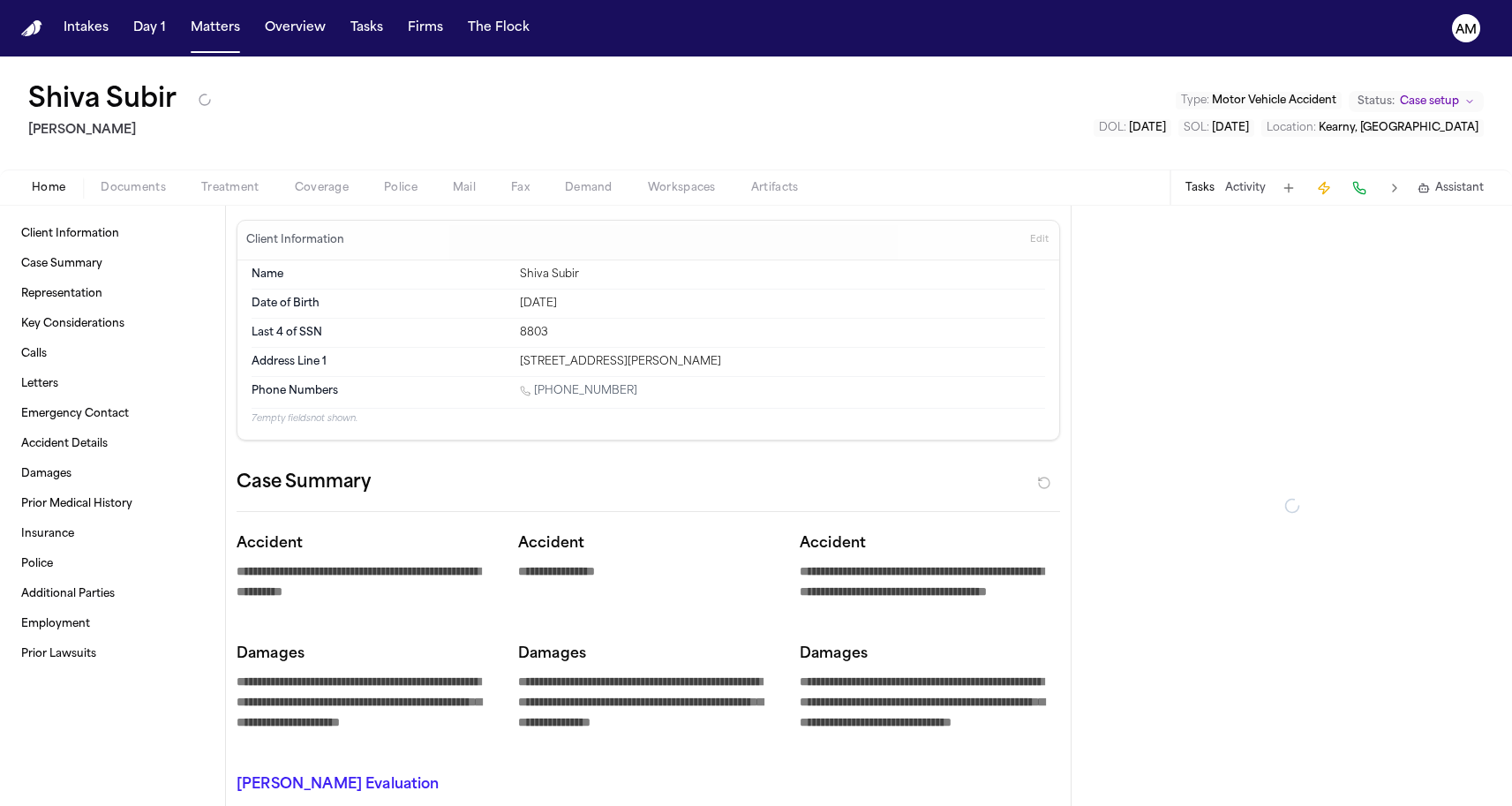
type textarea "*"
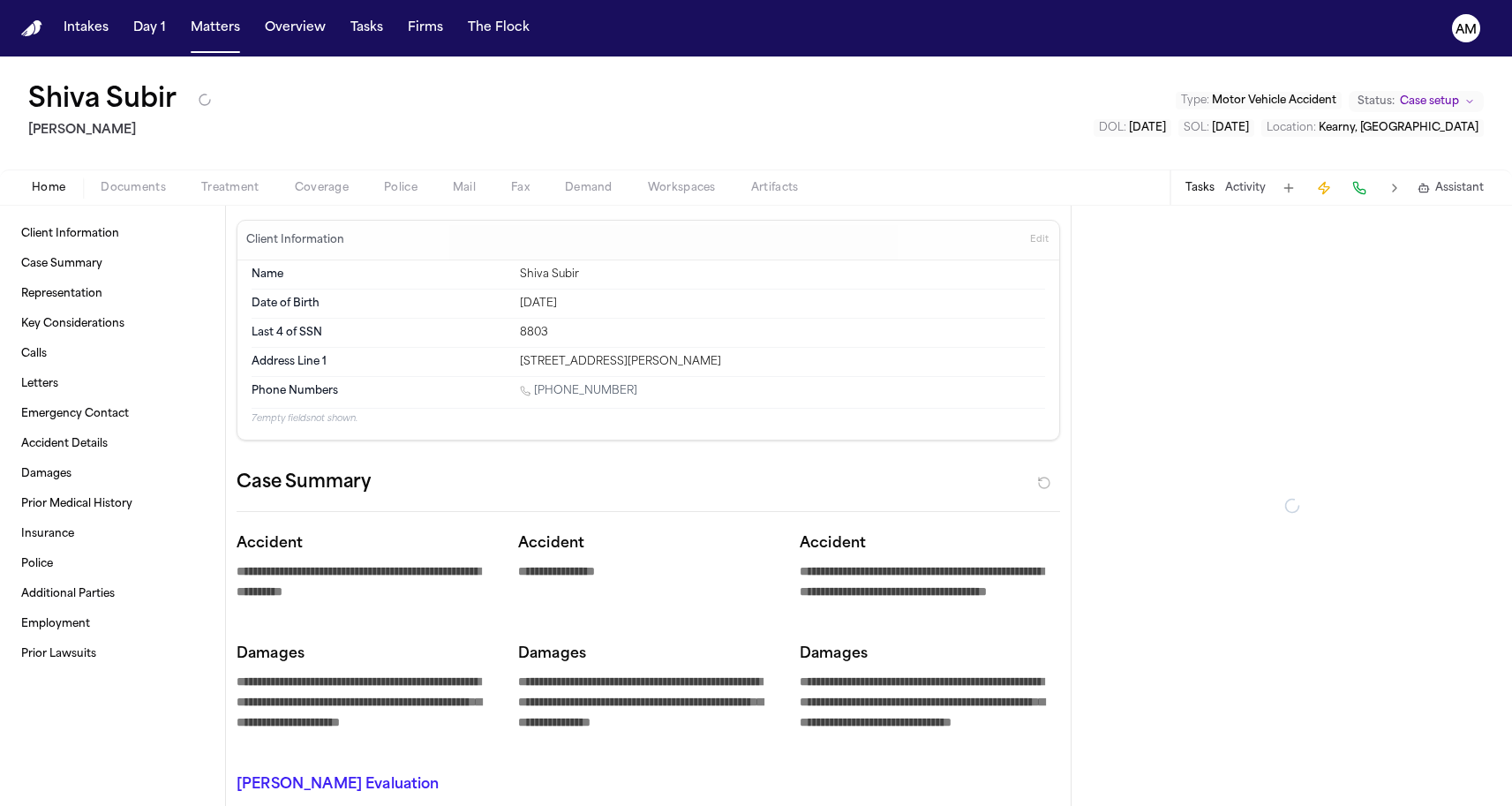
type textarea "*"
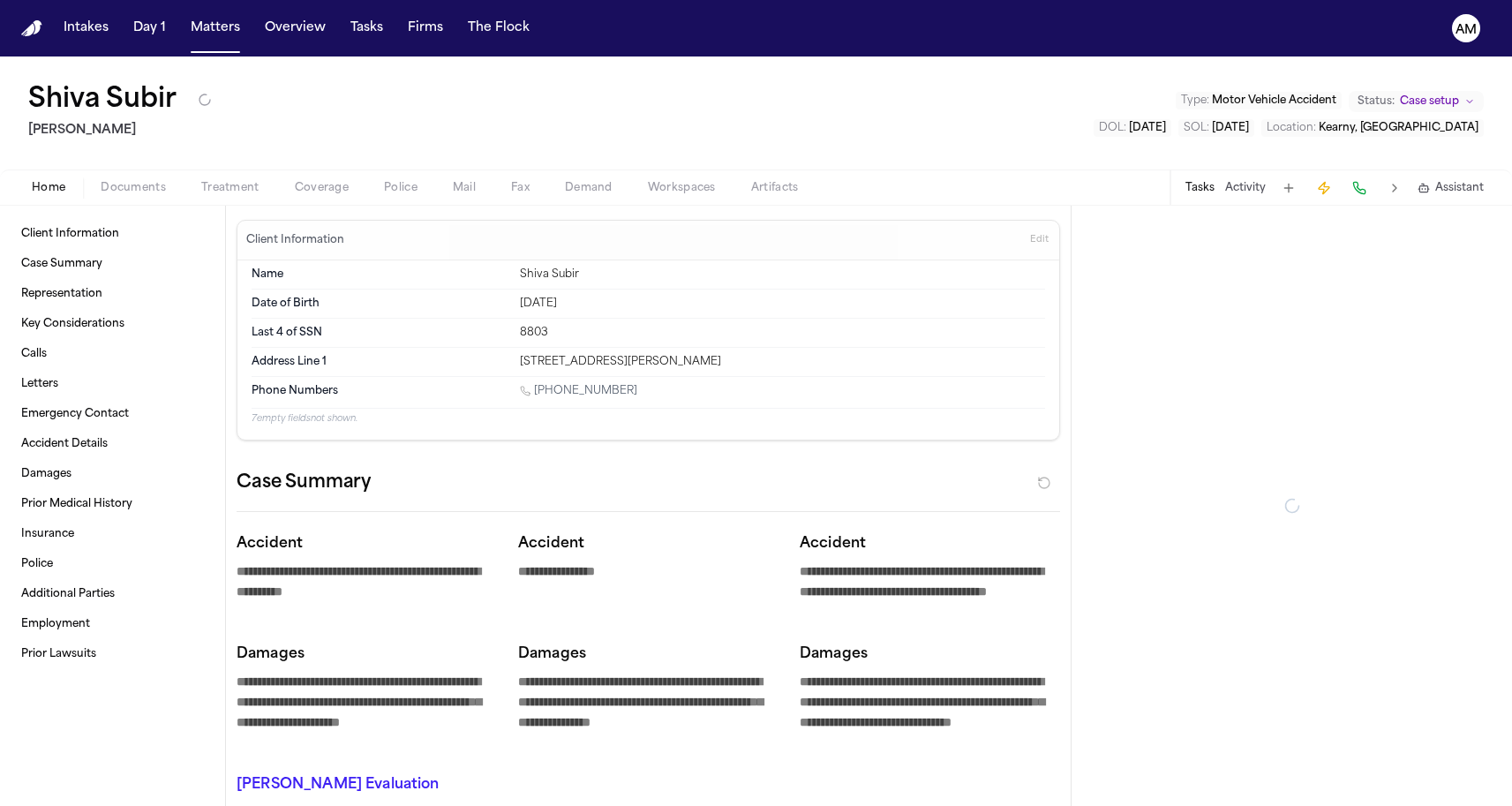
type textarea "*"
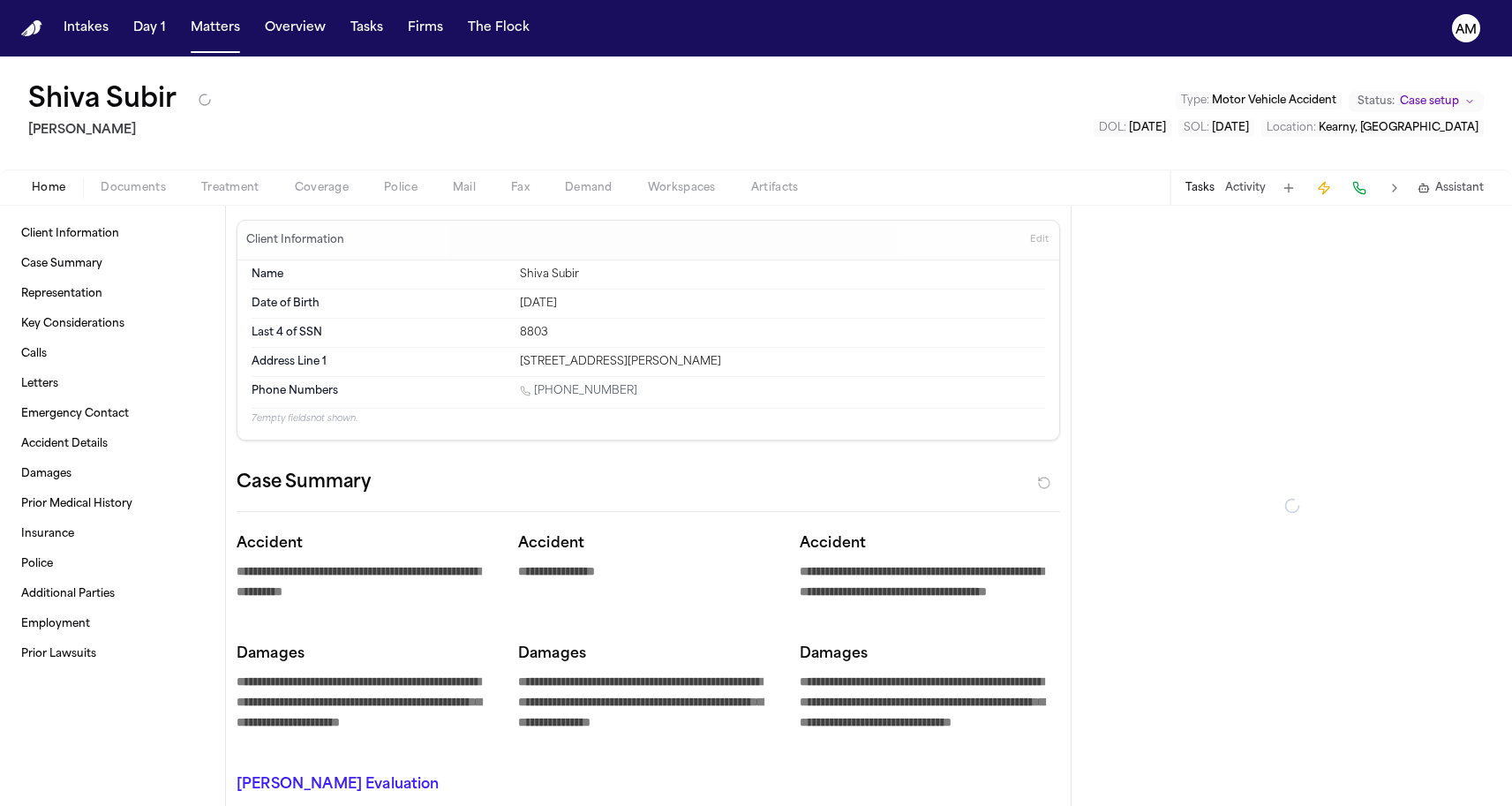
type textarea "*"
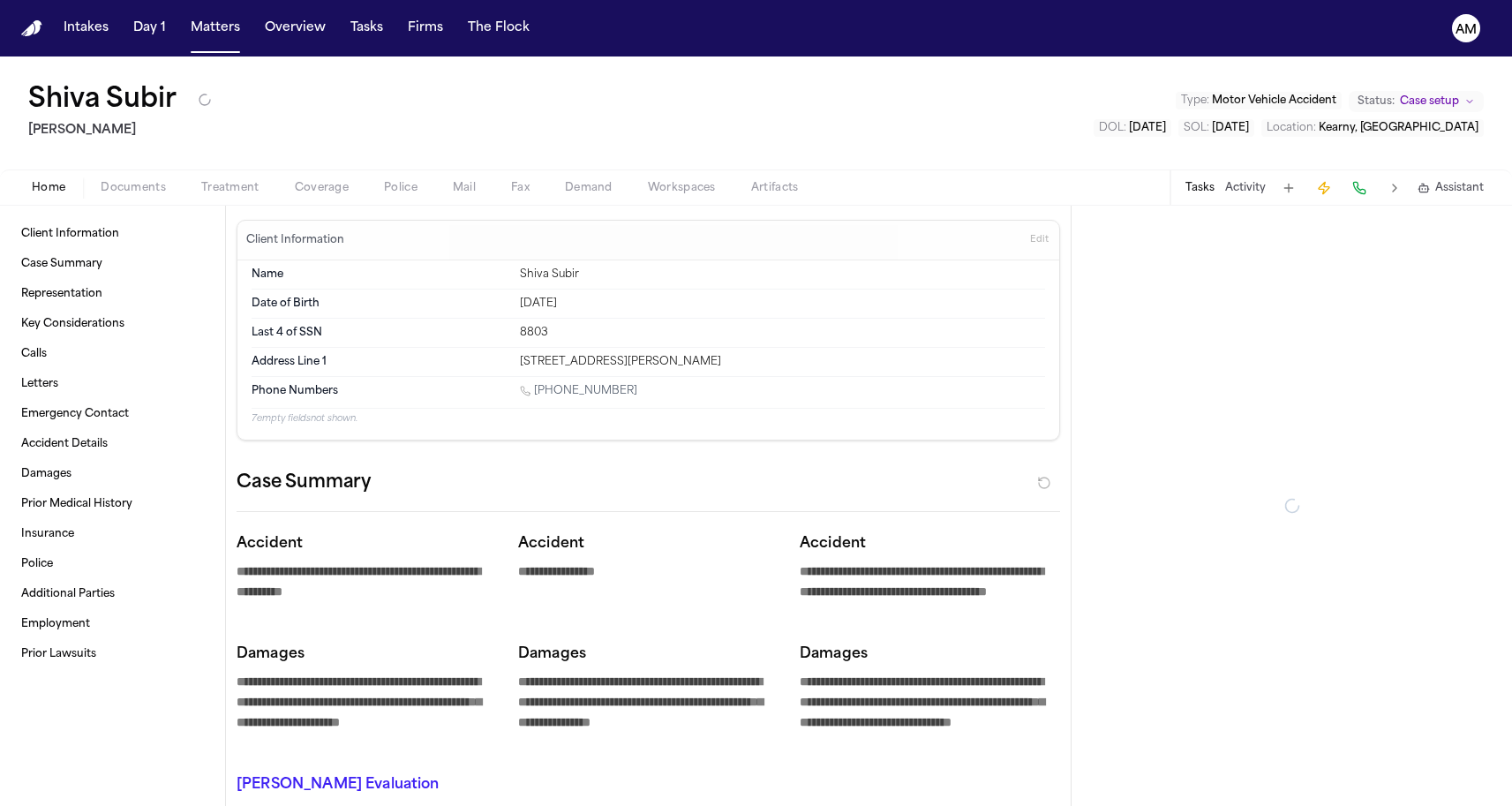
type textarea "*"
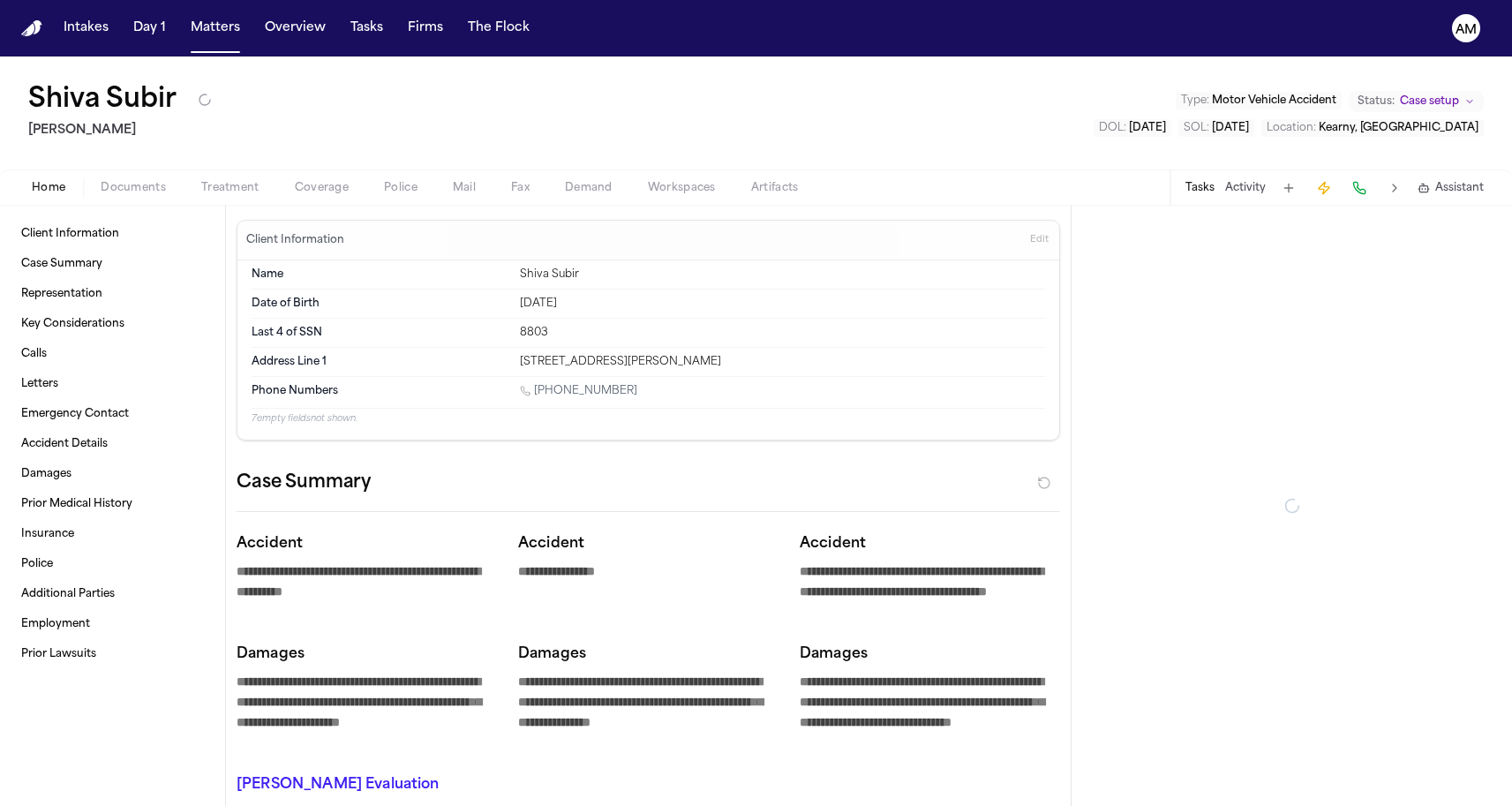
type textarea "*"
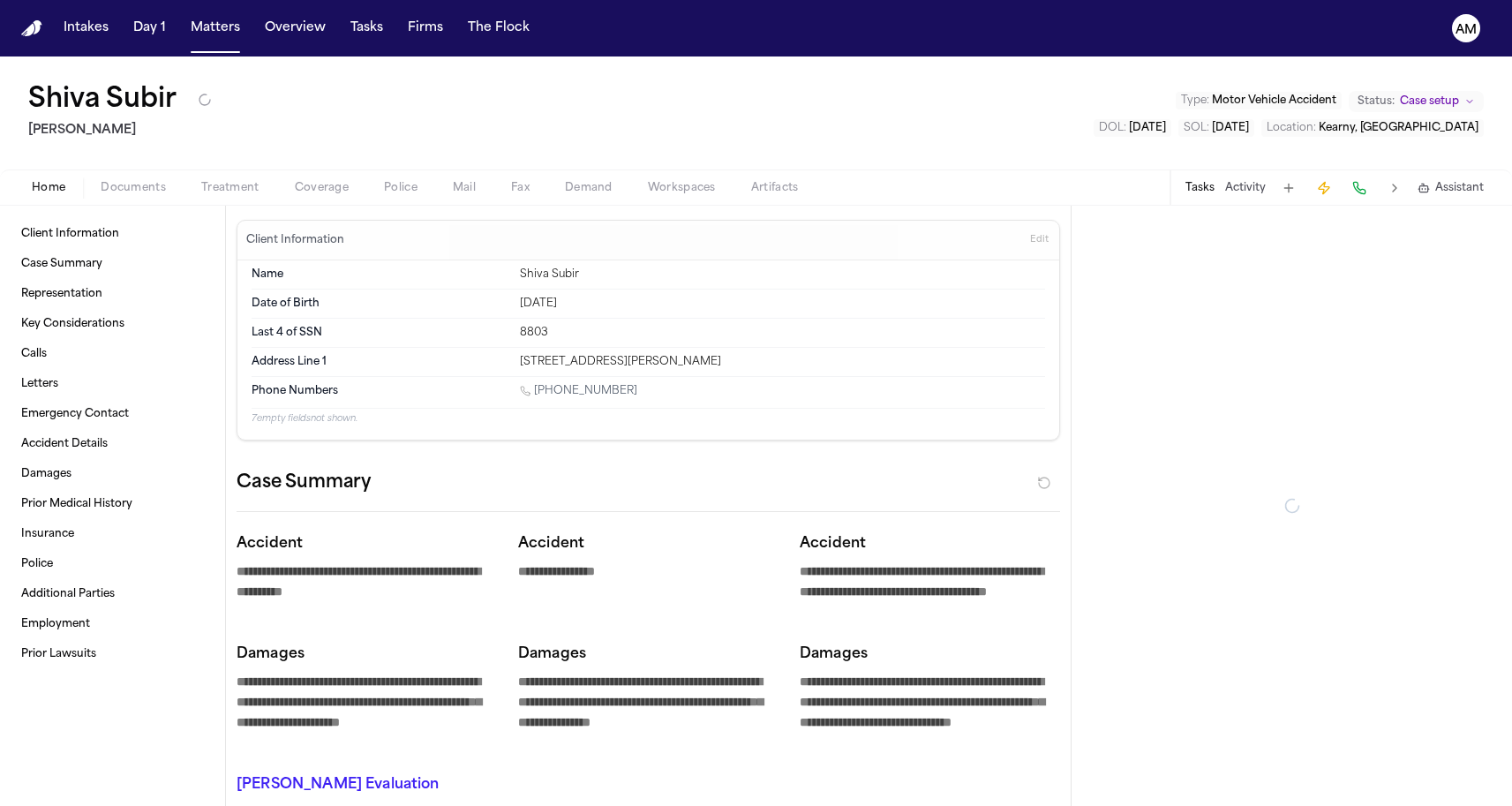
type textarea "*"
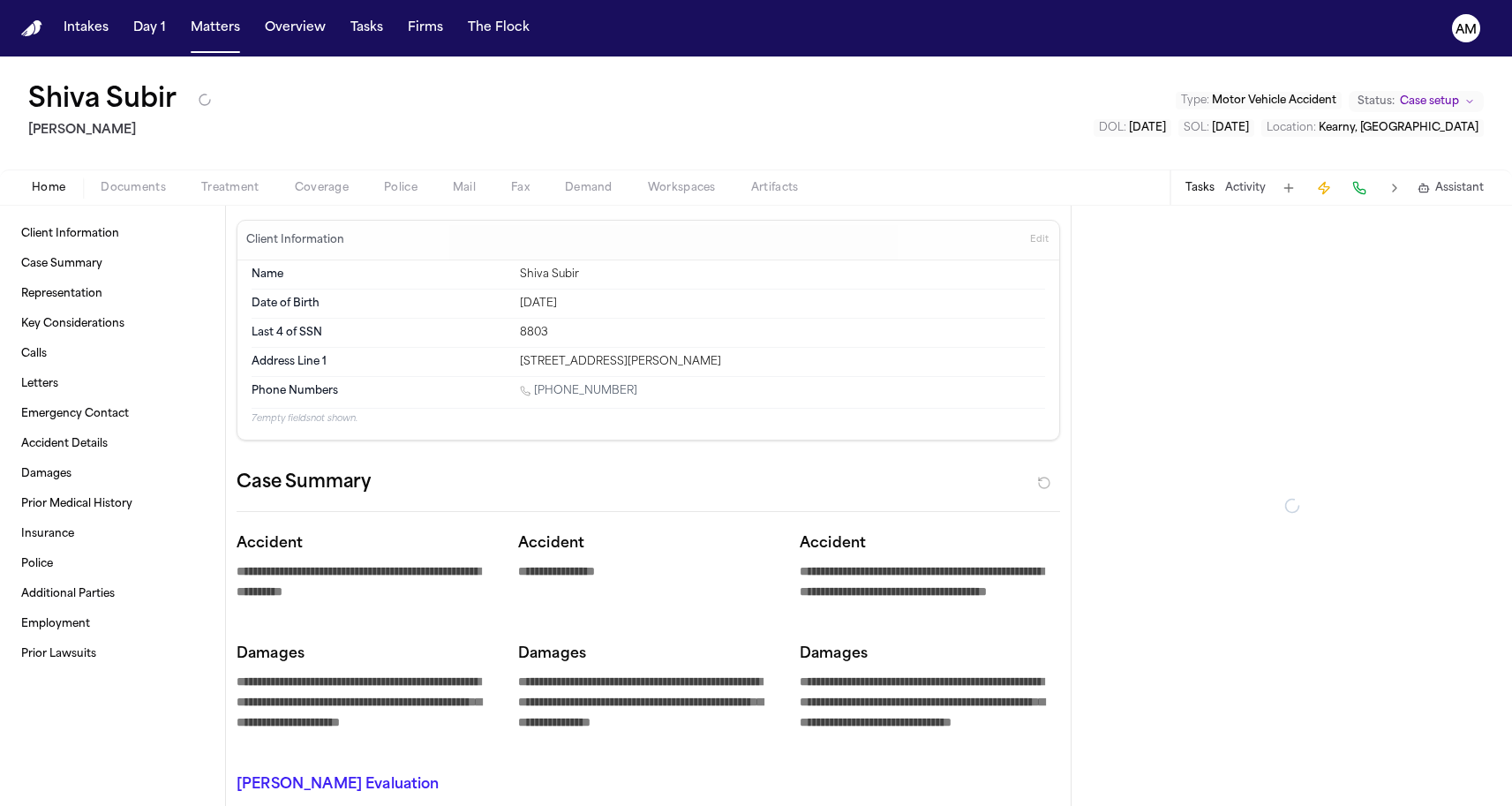
type textarea "*"
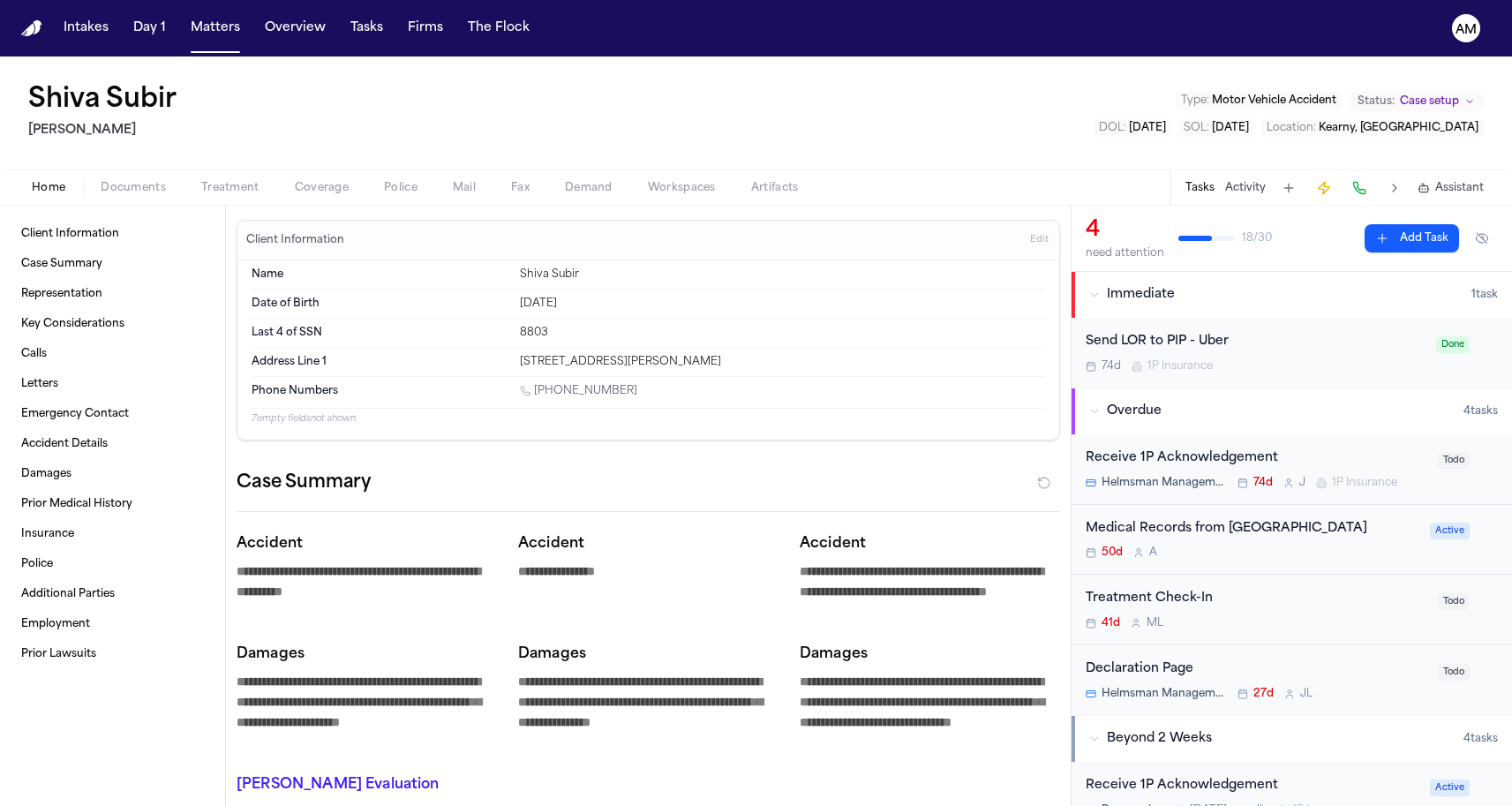
click at [323, 184] on span "Coverage" at bounding box center [322, 188] width 54 height 14
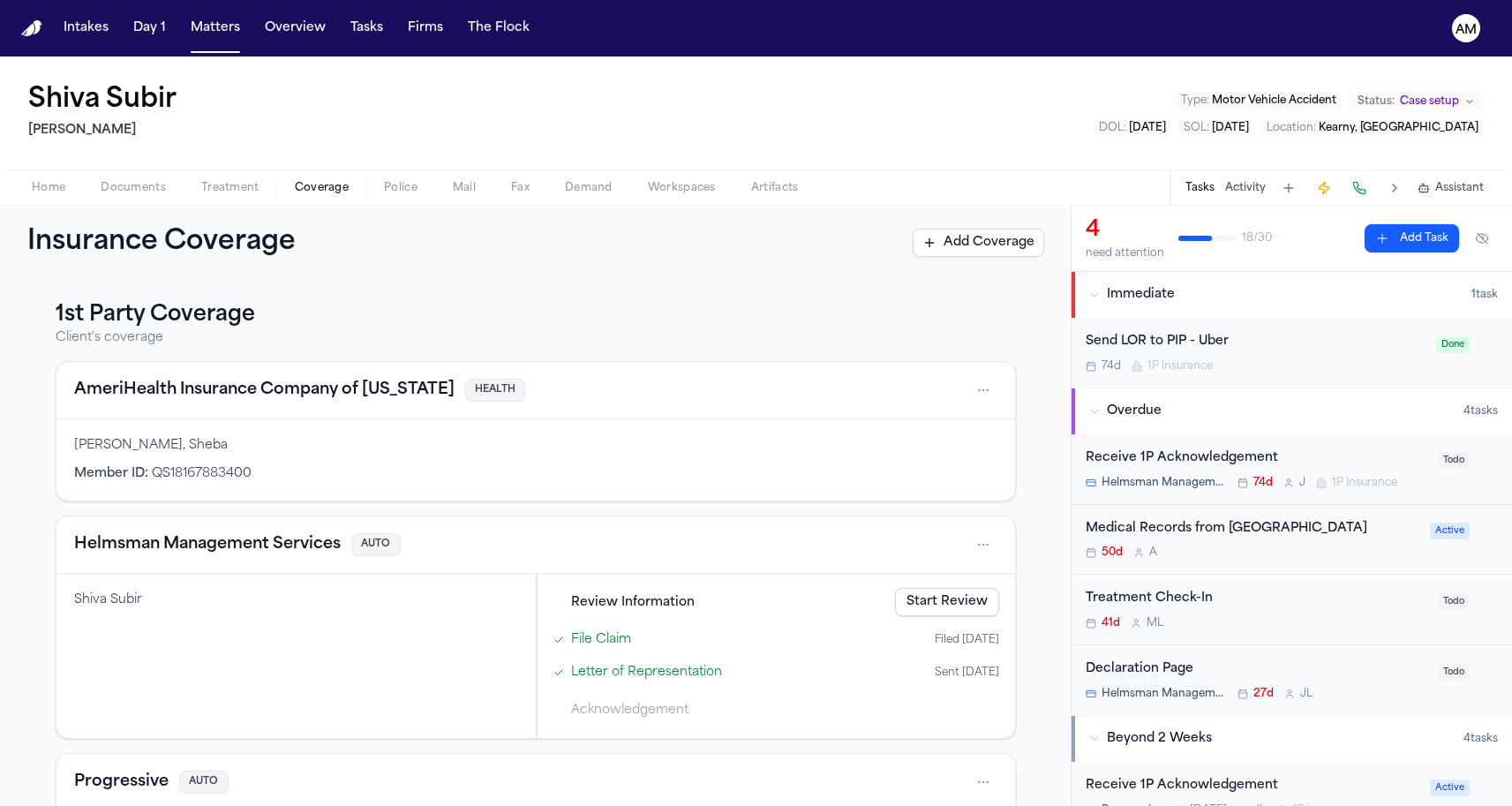
click at [195, 386] on h4 "AmeriHealth Insurance Company of New Jersey" at bounding box center [265, 390] width 381 height 25
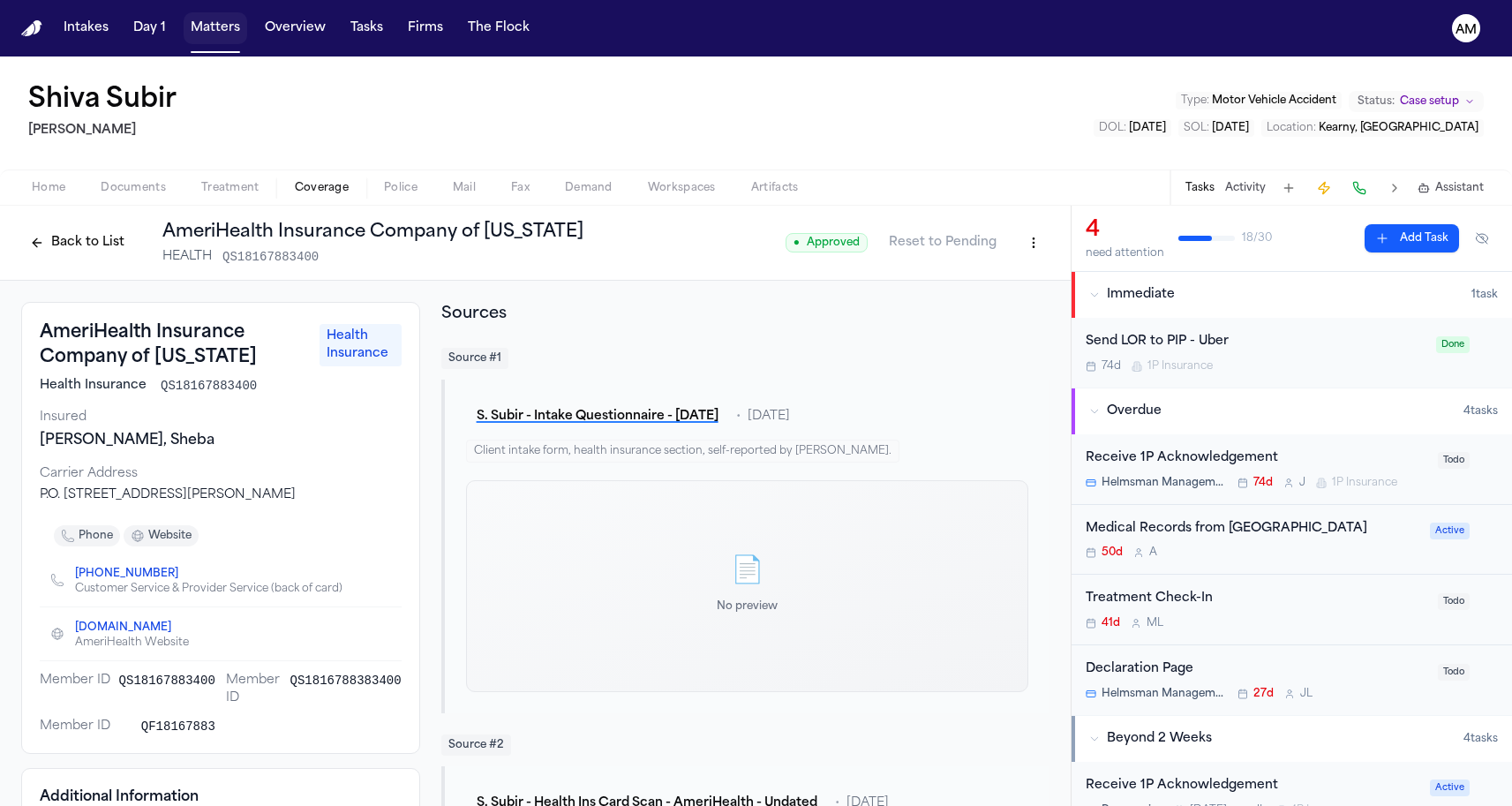
click at [197, 29] on button "Matters" at bounding box center [215, 28] width 63 height 32
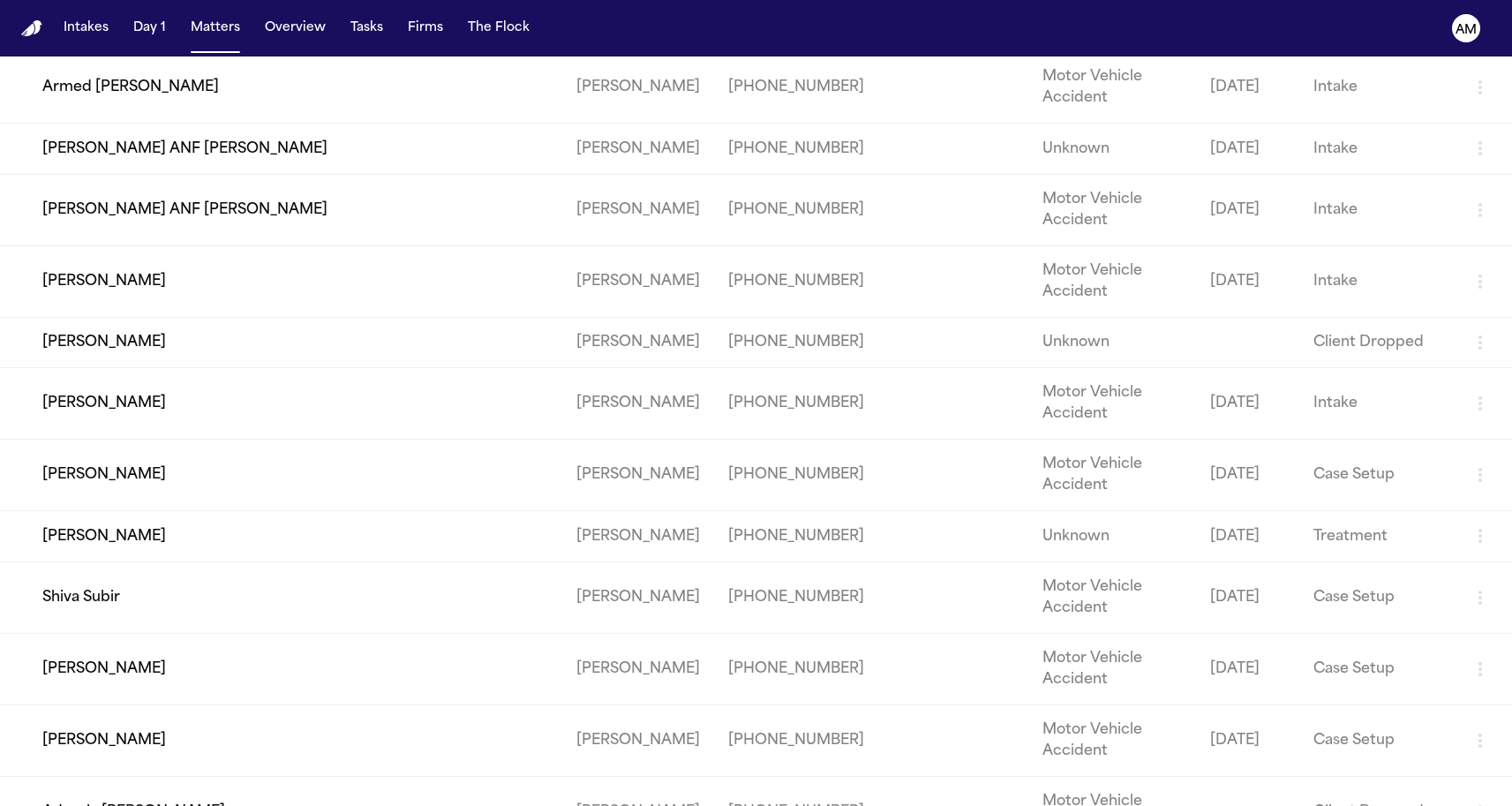
scroll to position [351, 0]
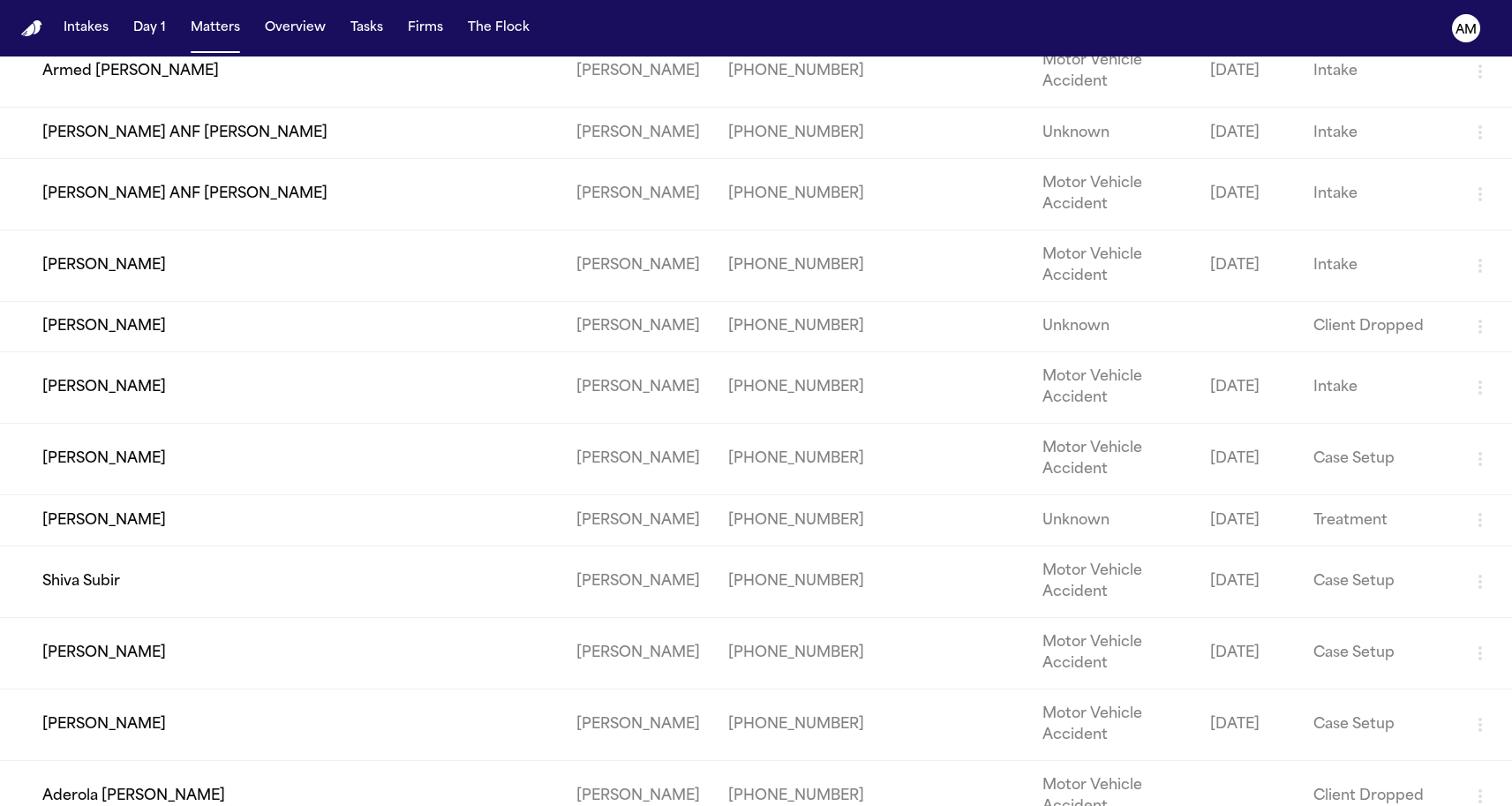
click at [112, 424] on td "Andres Agudelo" at bounding box center [281, 388] width 562 height 72
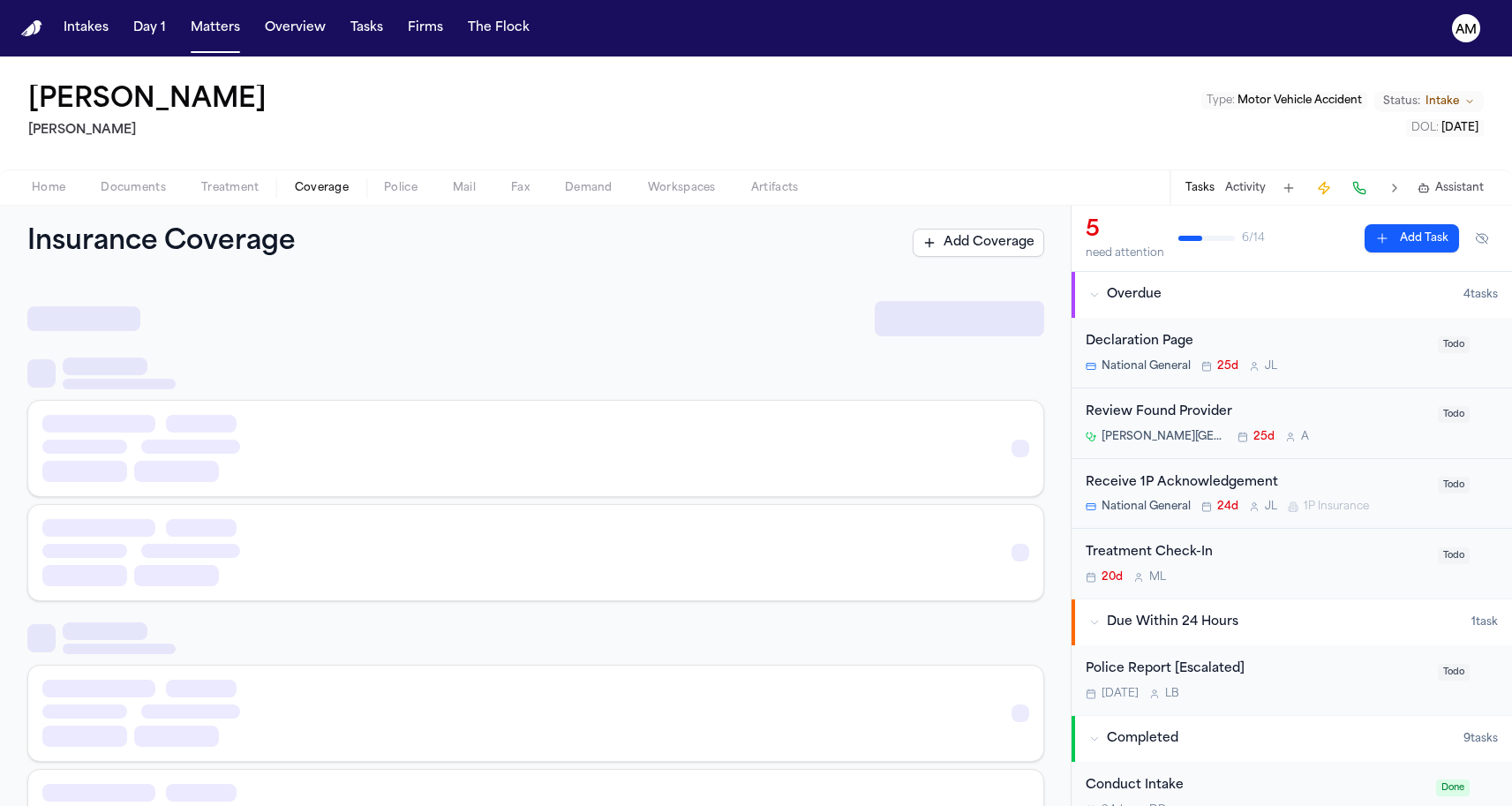
click at [314, 189] on span "Coverage" at bounding box center [322, 188] width 54 height 14
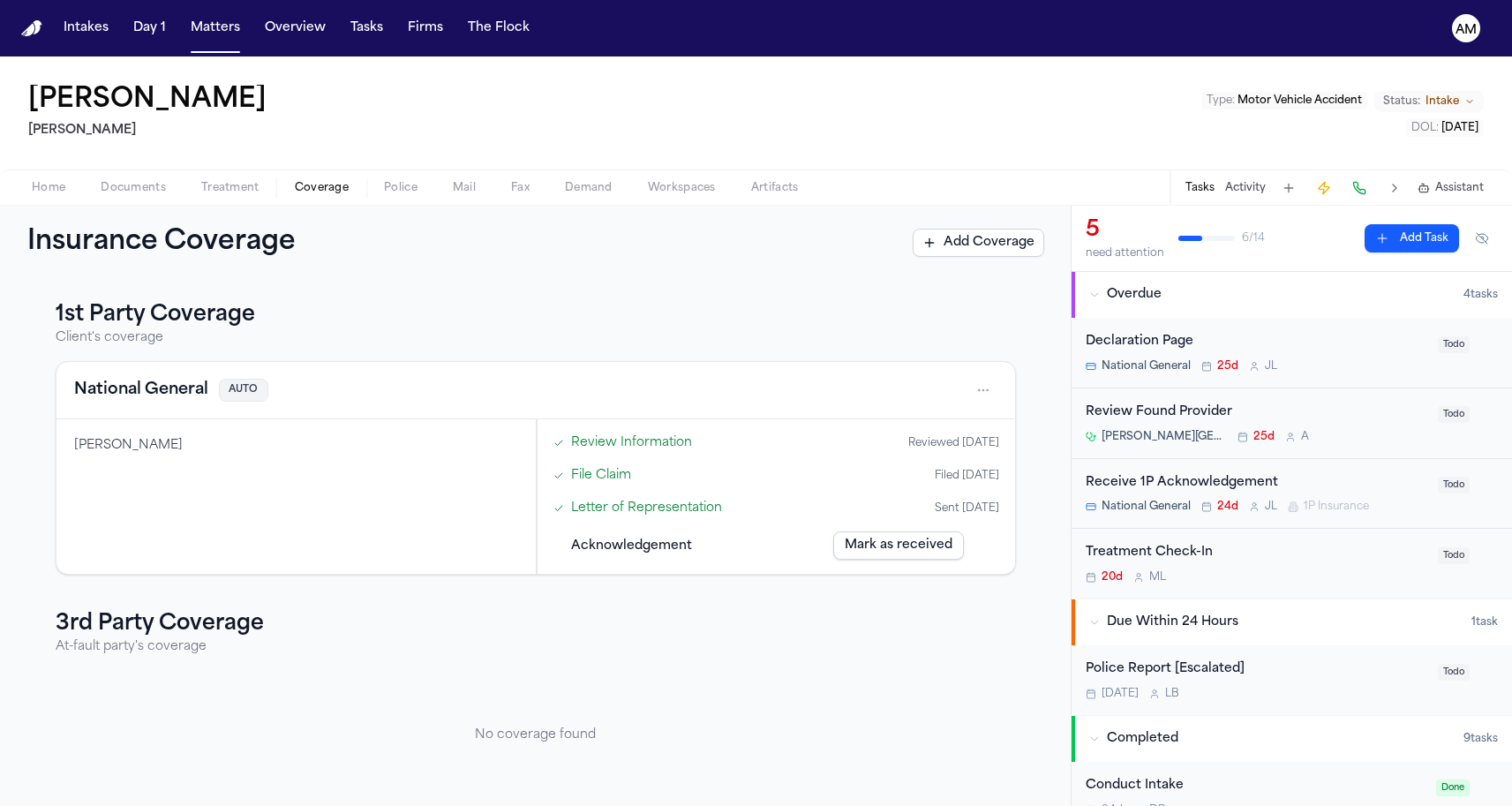
click at [233, 52] on nav "Intakes Day 1 Matters Overview Tasks Firms The Flock AM" at bounding box center [756, 28] width 1512 height 56
click at [230, 44] on nav "Intakes Day 1 Matters Overview Tasks Firms The Flock AM" at bounding box center [756, 28] width 1512 height 56
click at [230, 43] on button "Matters" at bounding box center [215, 28] width 63 height 32
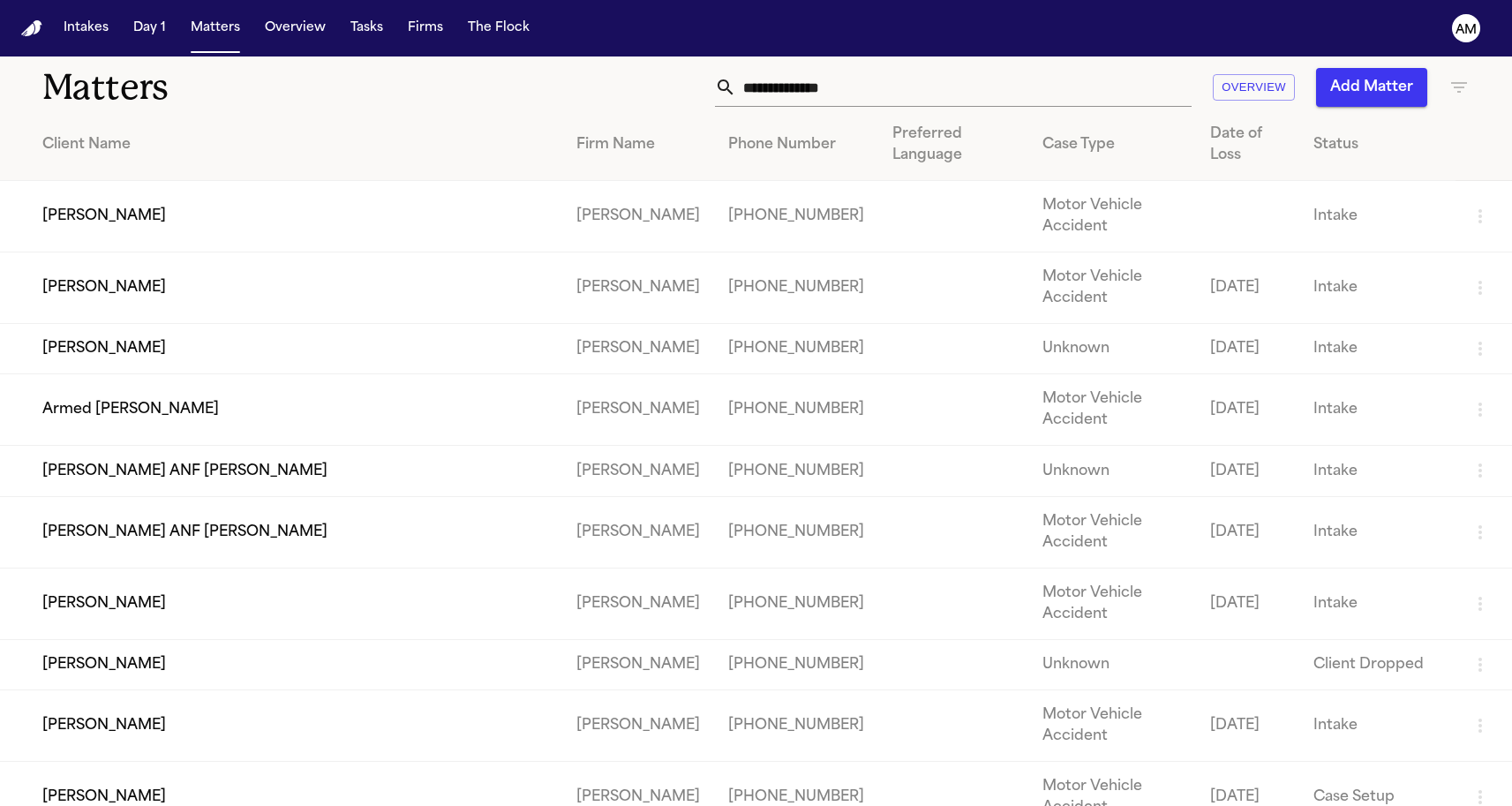
scroll to position [13, 0]
click at [155, 427] on td "Armed [PERSON_NAME]" at bounding box center [281, 409] width 562 height 72
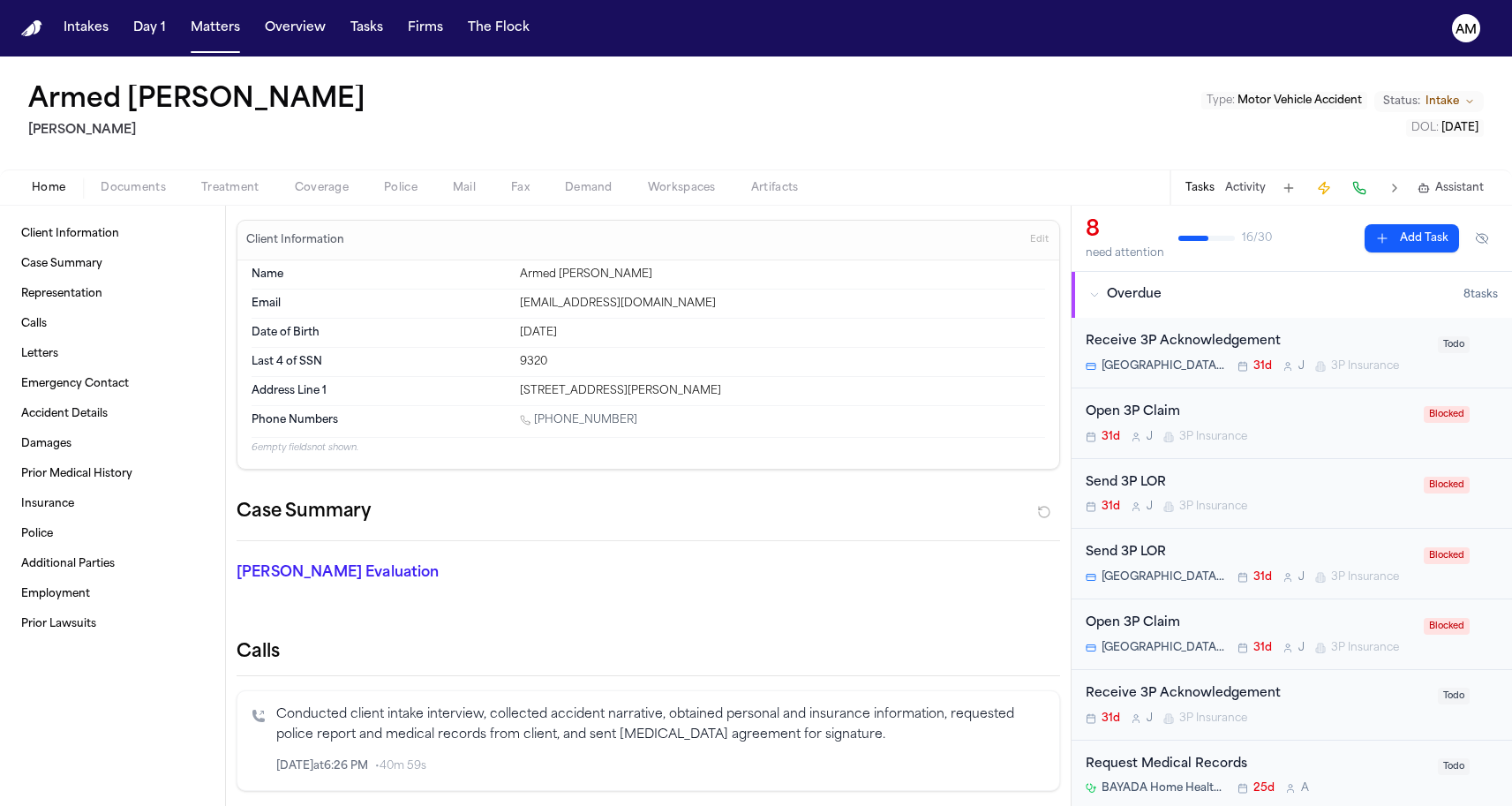
click at [355, 167] on div "Armed Barkley Mohamed K Ahmed Type : Motor Vehicle Accident Status: Intake DOL …" at bounding box center [756, 112] width 1512 height 113
click at [334, 181] on span "Coverage" at bounding box center [322, 188] width 54 height 14
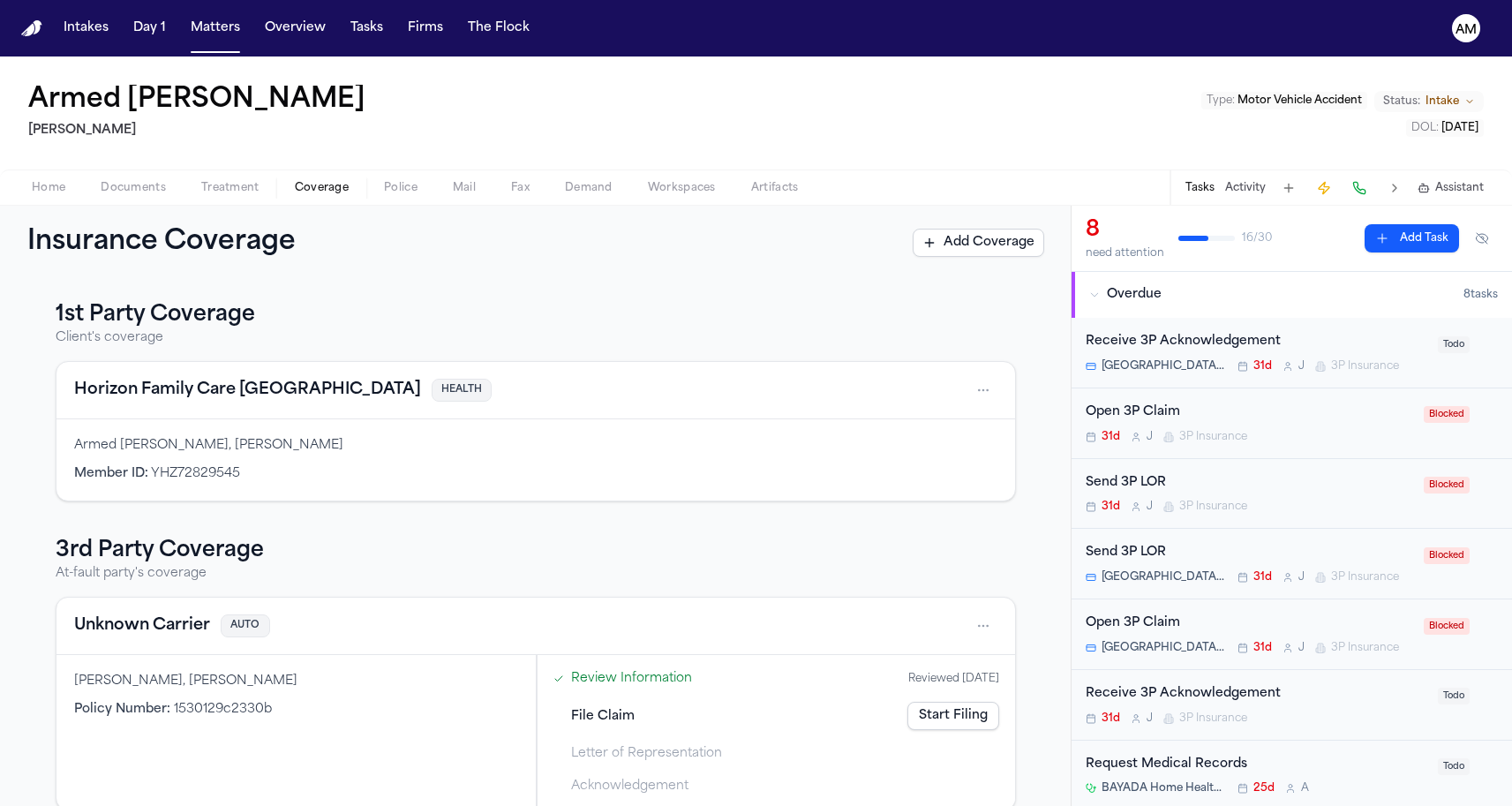
click at [367, 158] on div "Armed Barkley Mohamed K Ahmed Type : Motor Vehicle Accident Status: Intake DOL …" at bounding box center [756, 112] width 1512 height 113
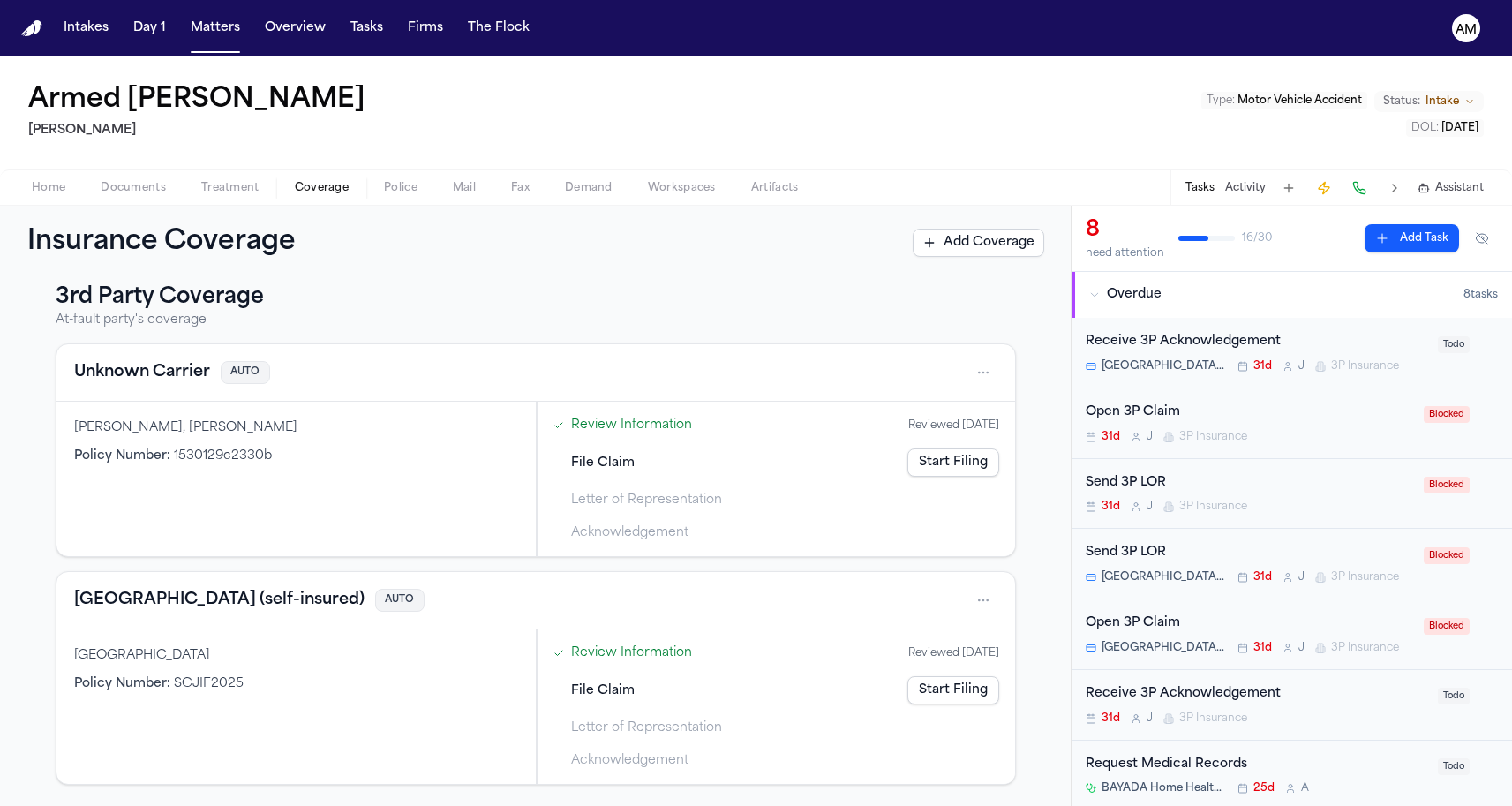
scroll to position [253, 0]
click at [213, 38] on button "Matters" at bounding box center [215, 28] width 63 height 32
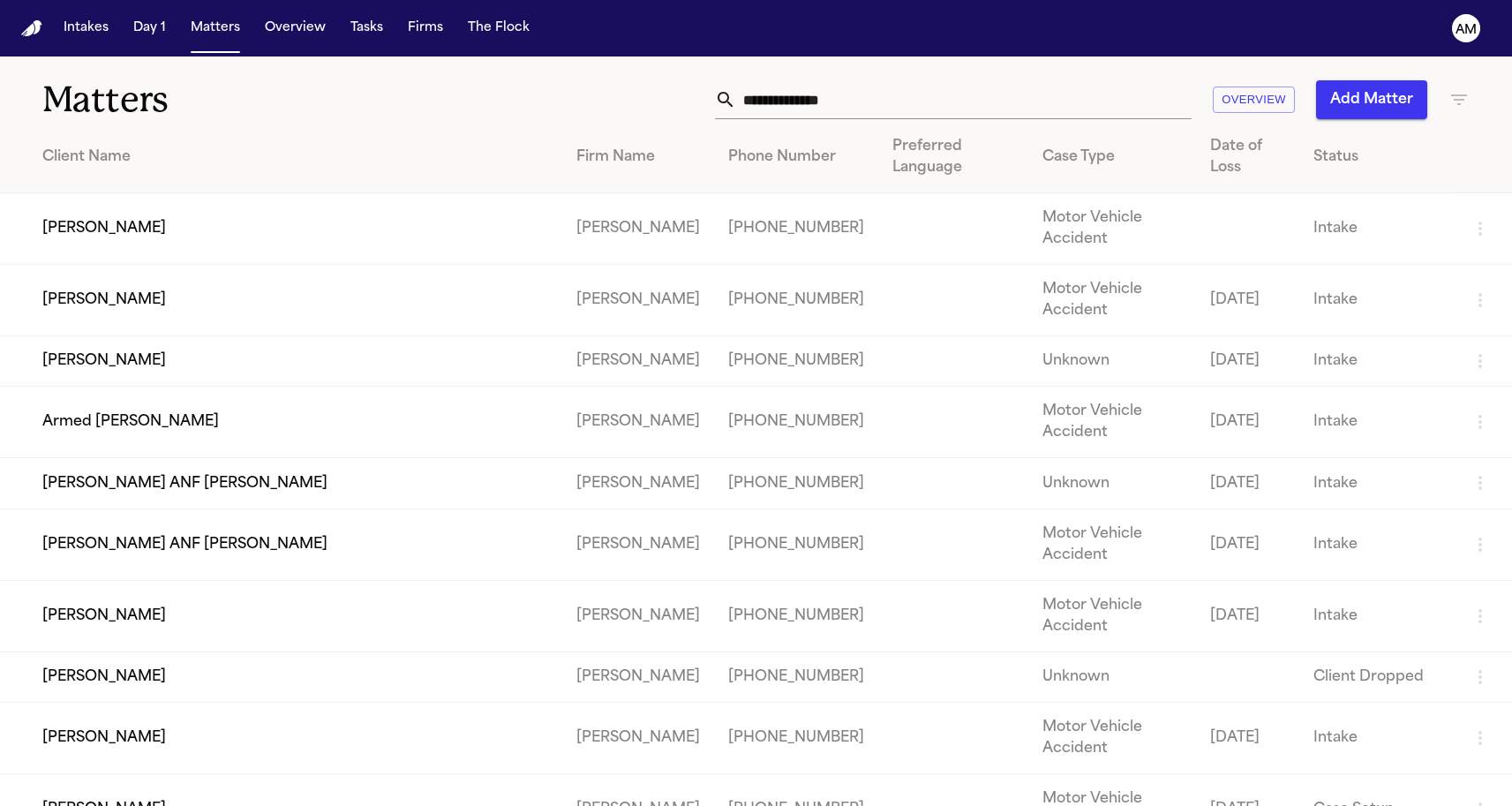
click at [106, 206] on td "[PERSON_NAME]" at bounding box center [281, 229] width 562 height 72
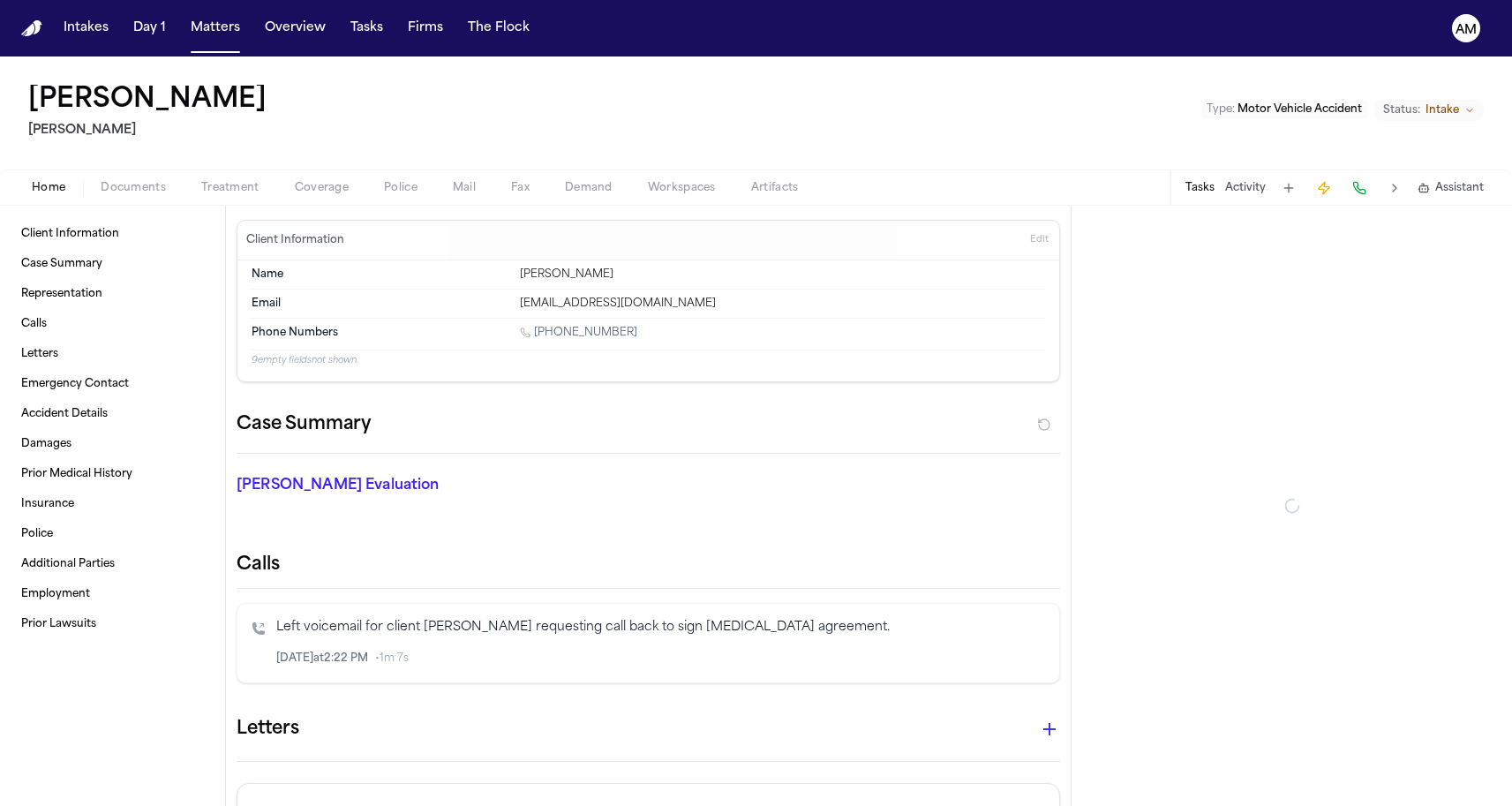
click at [305, 195] on span "Coverage" at bounding box center [322, 188] width 54 height 14
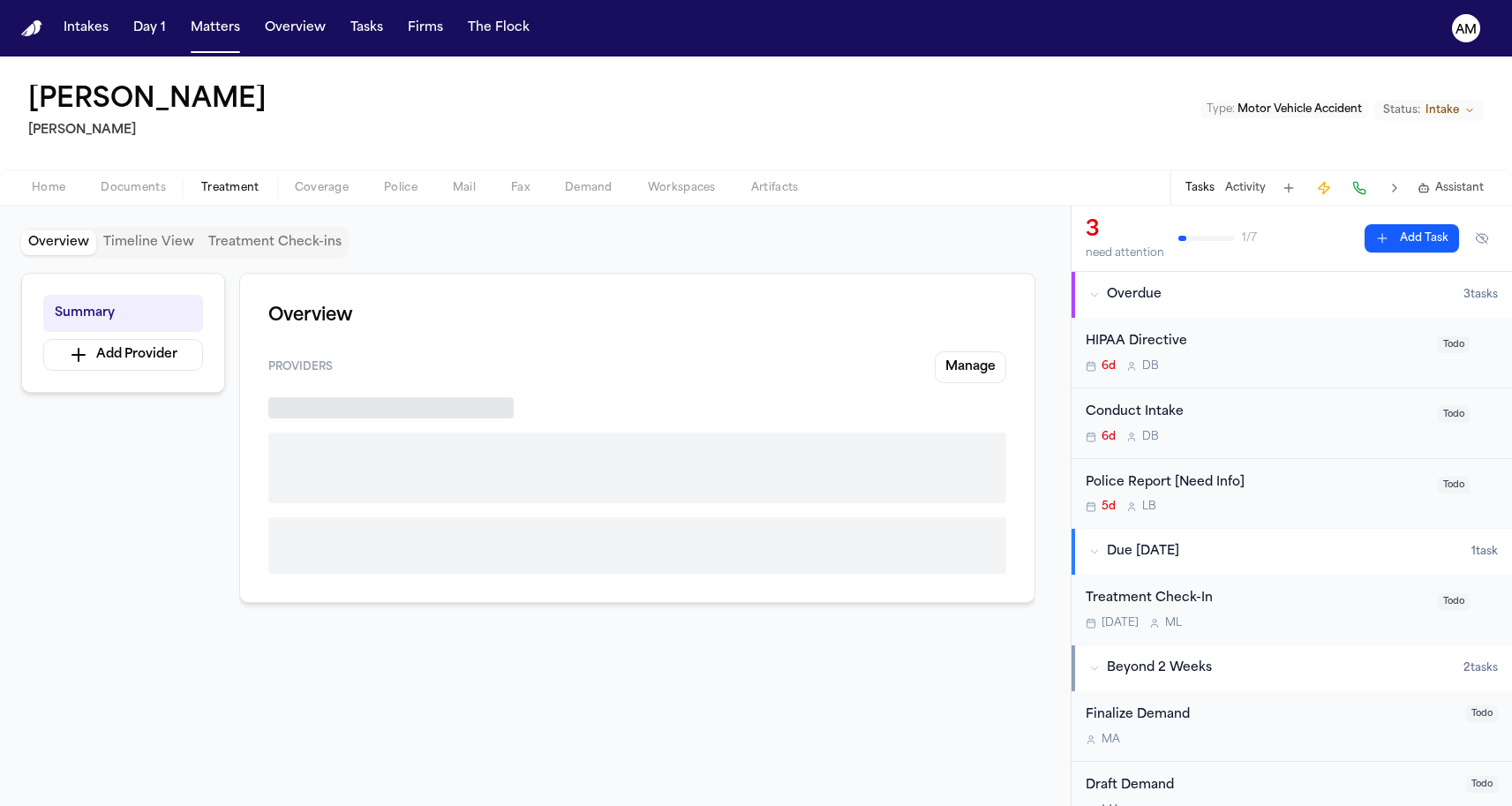
click at [234, 186] on span "Treatment" at bounding box center [230, 188] width 58 height 14
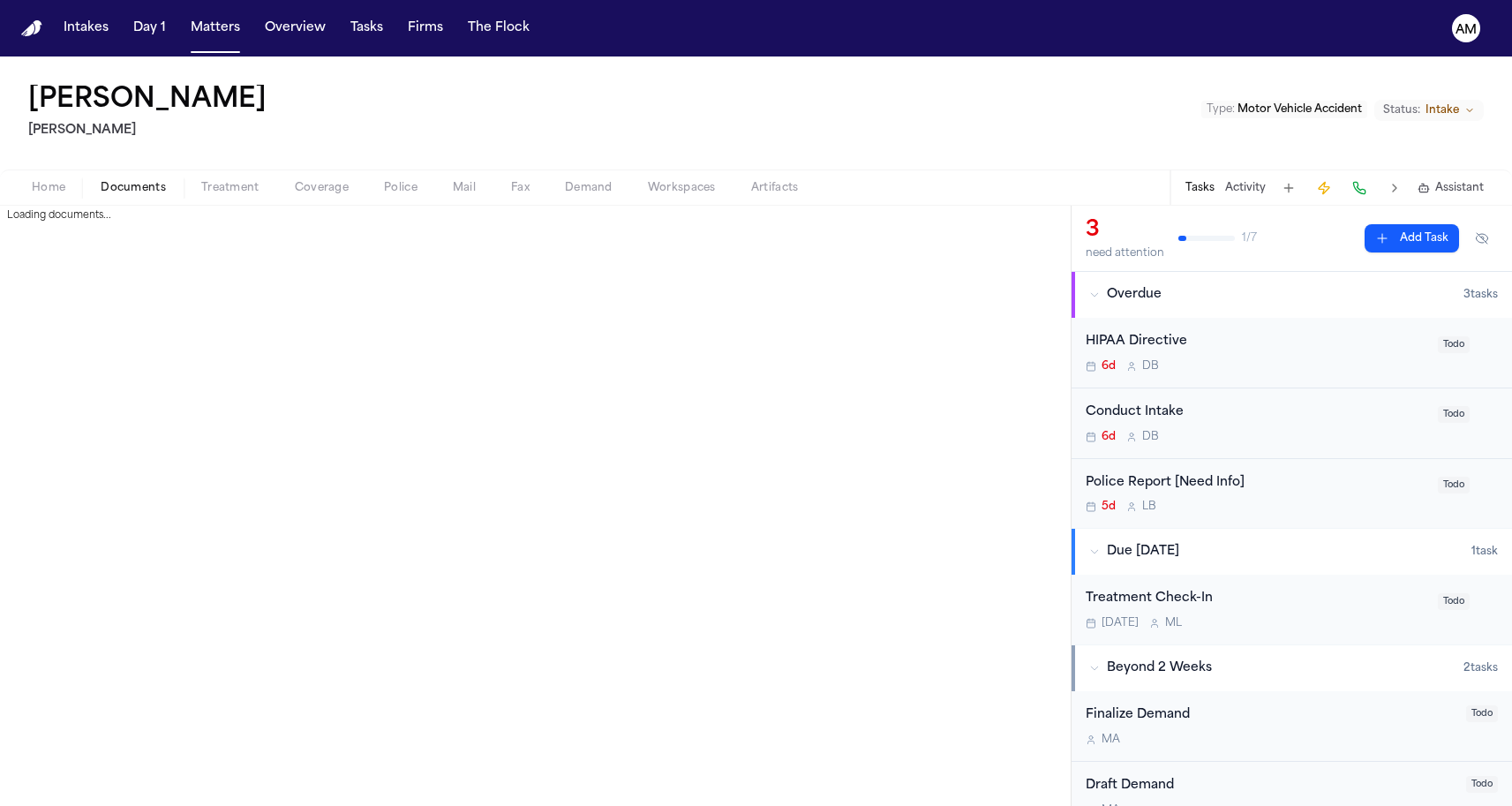
click at [116, 181] on span "Documents" at bounding box center [132, 188] width 65 height 14
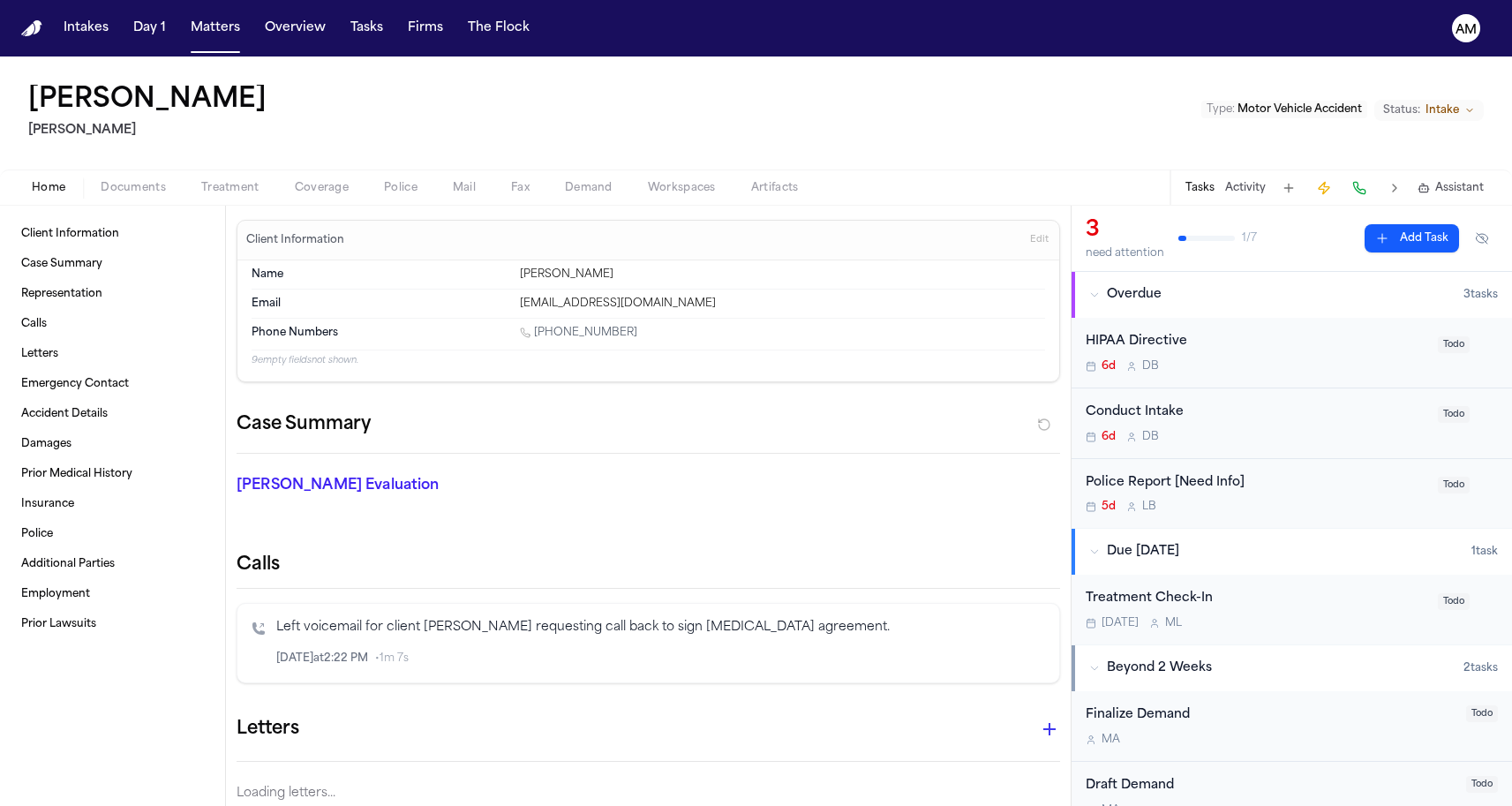
click at [41, 198] on span "button" at bounding box center [49, 198] width 55 height 2
click at [788, 146] on div "Ayelen Carrion Mohamed K Ahmed Type : Motor Vehicle Accident Status: Intake" at bounding box center [756, 112] width 1512 height 113
click at [806, 80] on div "Ayelen Carrion Mohamed K Ahmed Type : Motor Vehicle Accident Status: Intake" at bounding box center [756, 112] width 1512 height 113
click at [945, 23] on nav "Intakes Day 1 Matters Overview Tasks Firms The Flock AM" at bounding box center [756, 28] width 1512 height 56
click at [945, 1] on nav "Intakes Day 1 Matters Overview Tasks Firms The Flock AM" at bounding box center [756, 28] width 1512 height 56
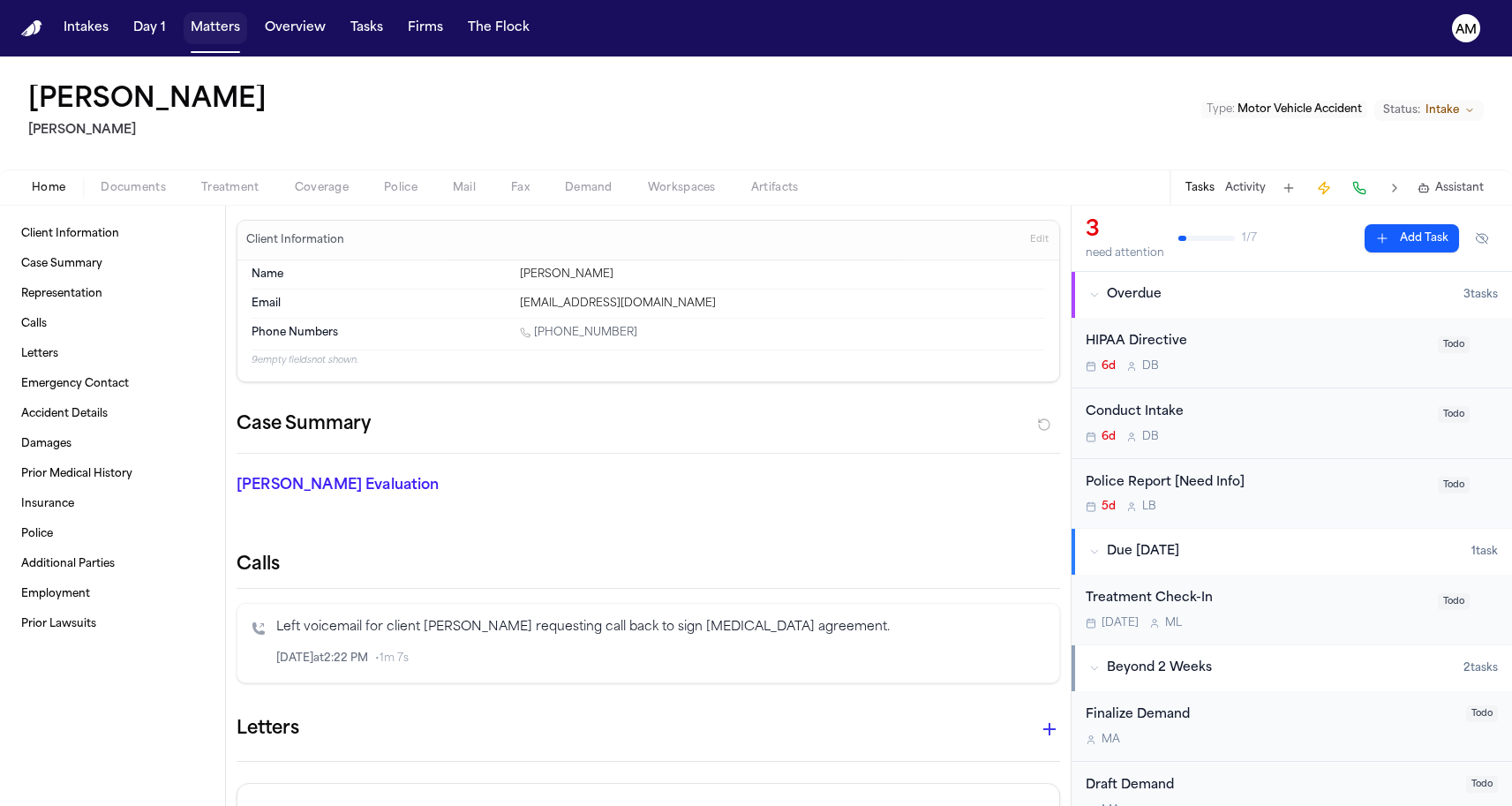
click at [206, 13] on button "Matters" at bounding box center [215, 28] width 63 height 32
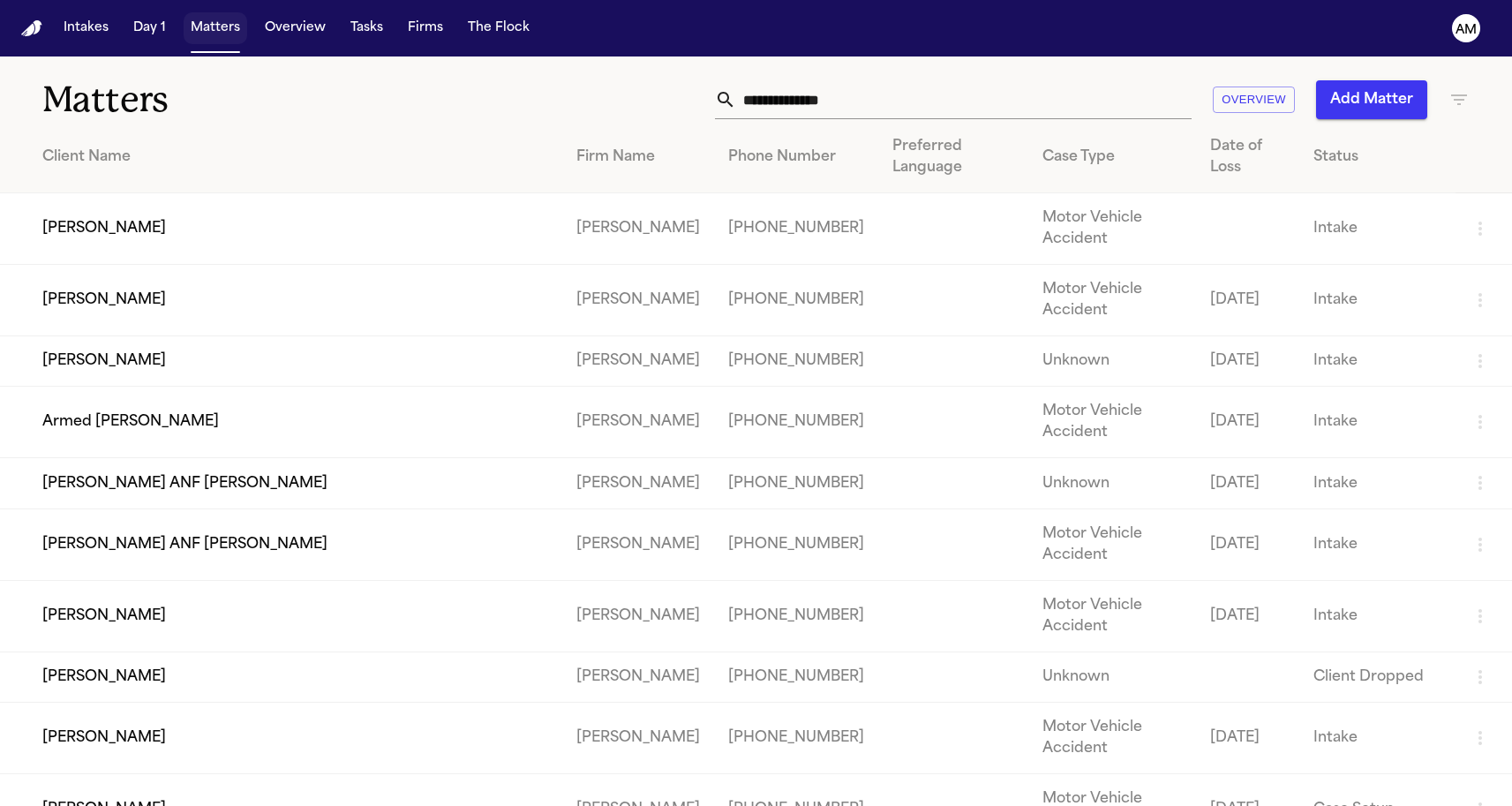
click at [206, 17] on button "Matters" at bounding box center [215, 28] width 63 height 32
click at [238, 113] on h1 "Matters" at bounding box center [246, 99] width 407 height 44
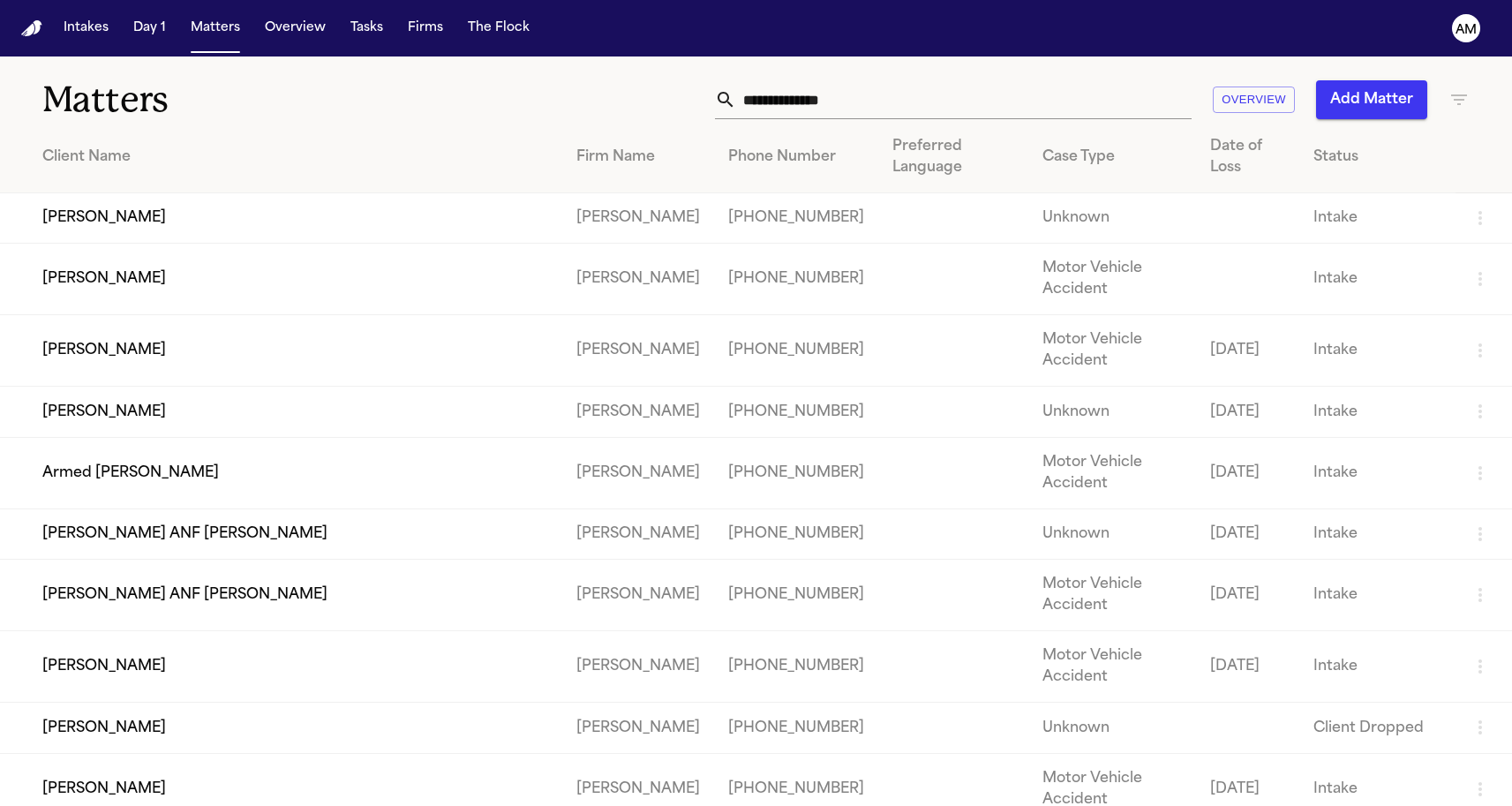
click at [1181, 0] on nav "Intakes Day 1 Matters Overview Tasks Firms The Flock AM" at bounding box center [756, 28] width 1512 height 56
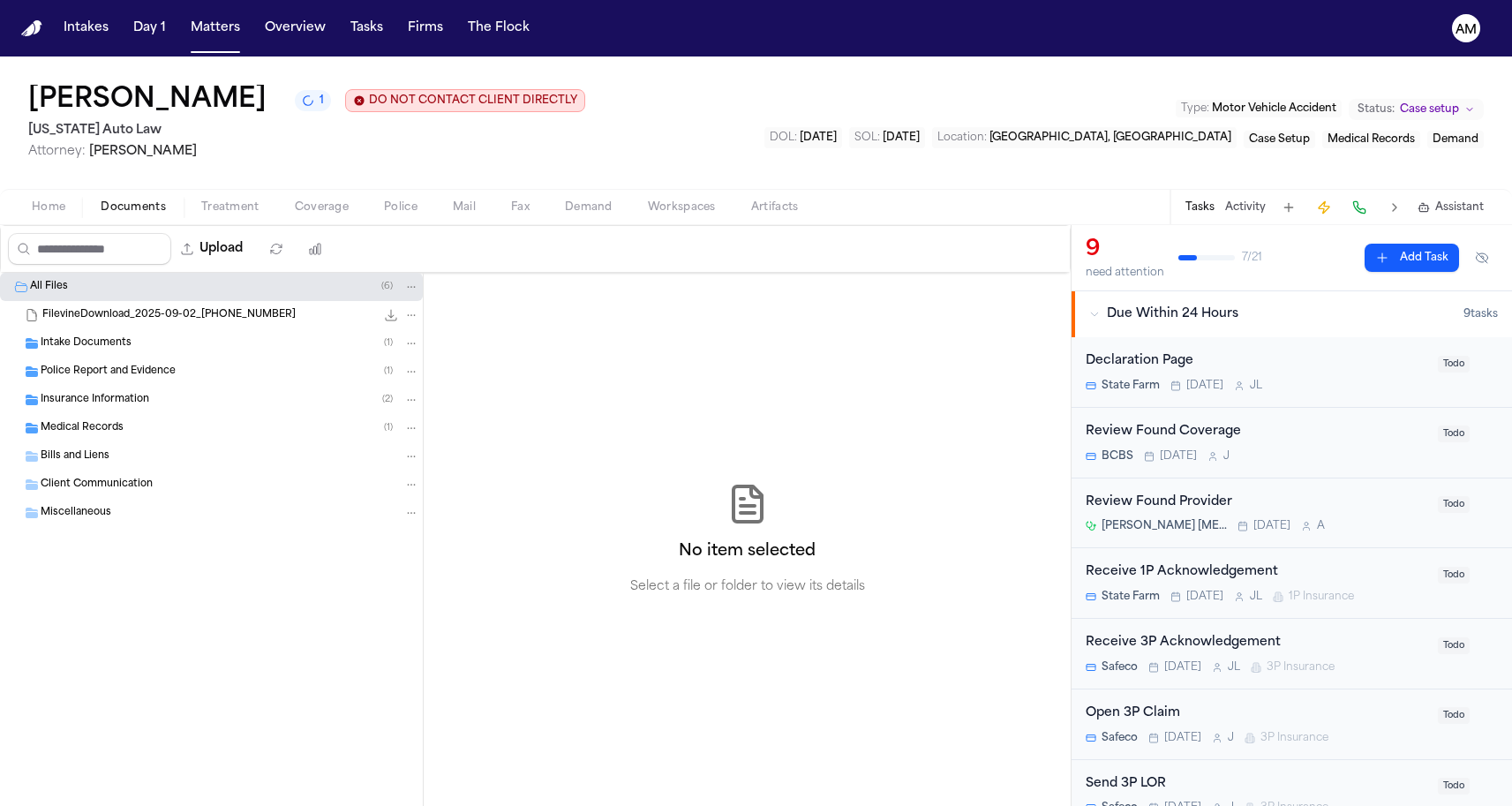
click at [172, 351] on div "Intake Documents ( 1 )" at bounding box center [230, 343] width 379 height 16
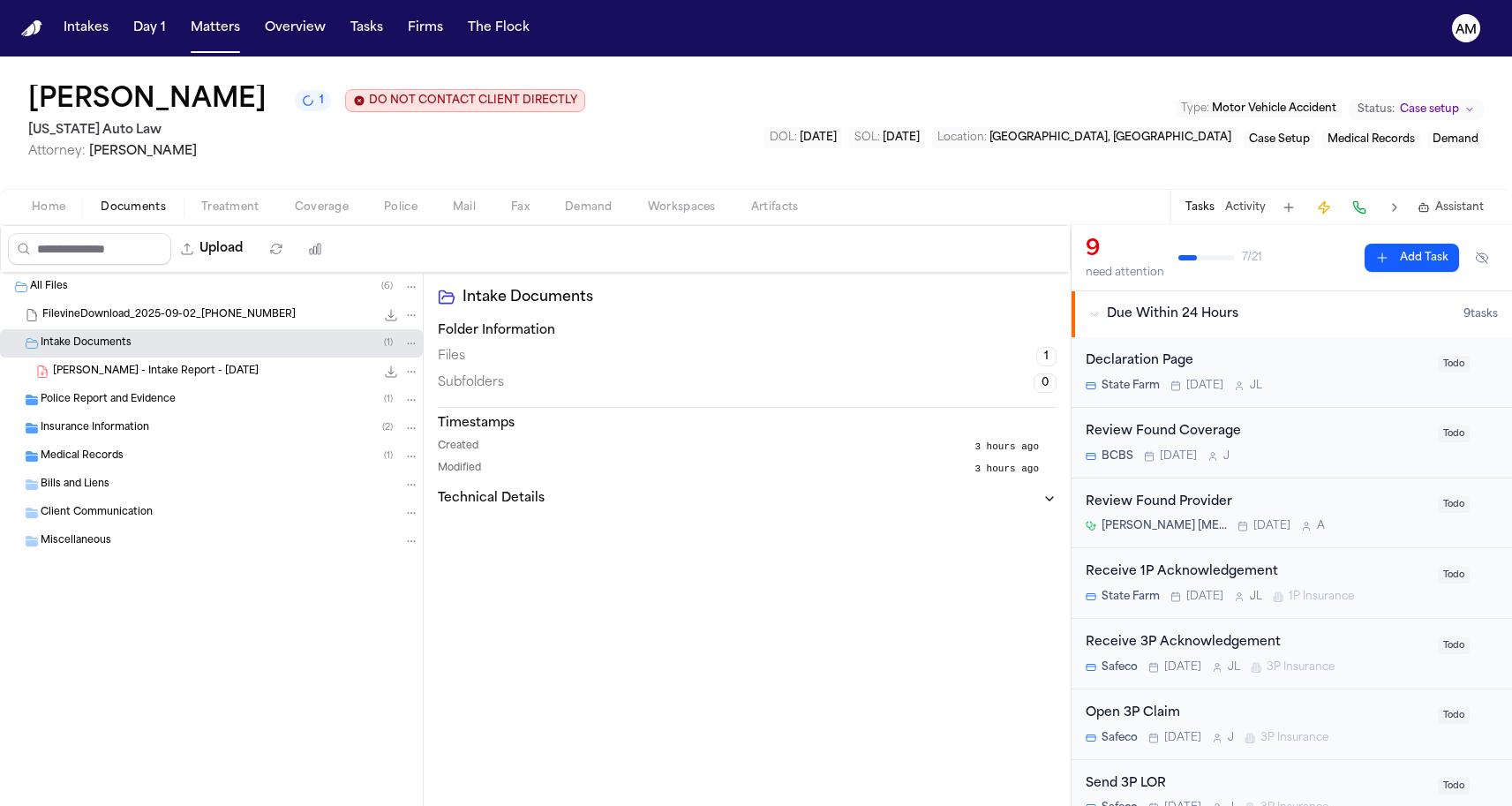
click at [151, 395] on span "Police Report and Evidence" at bounding box center [108, 400] width 135 height 15
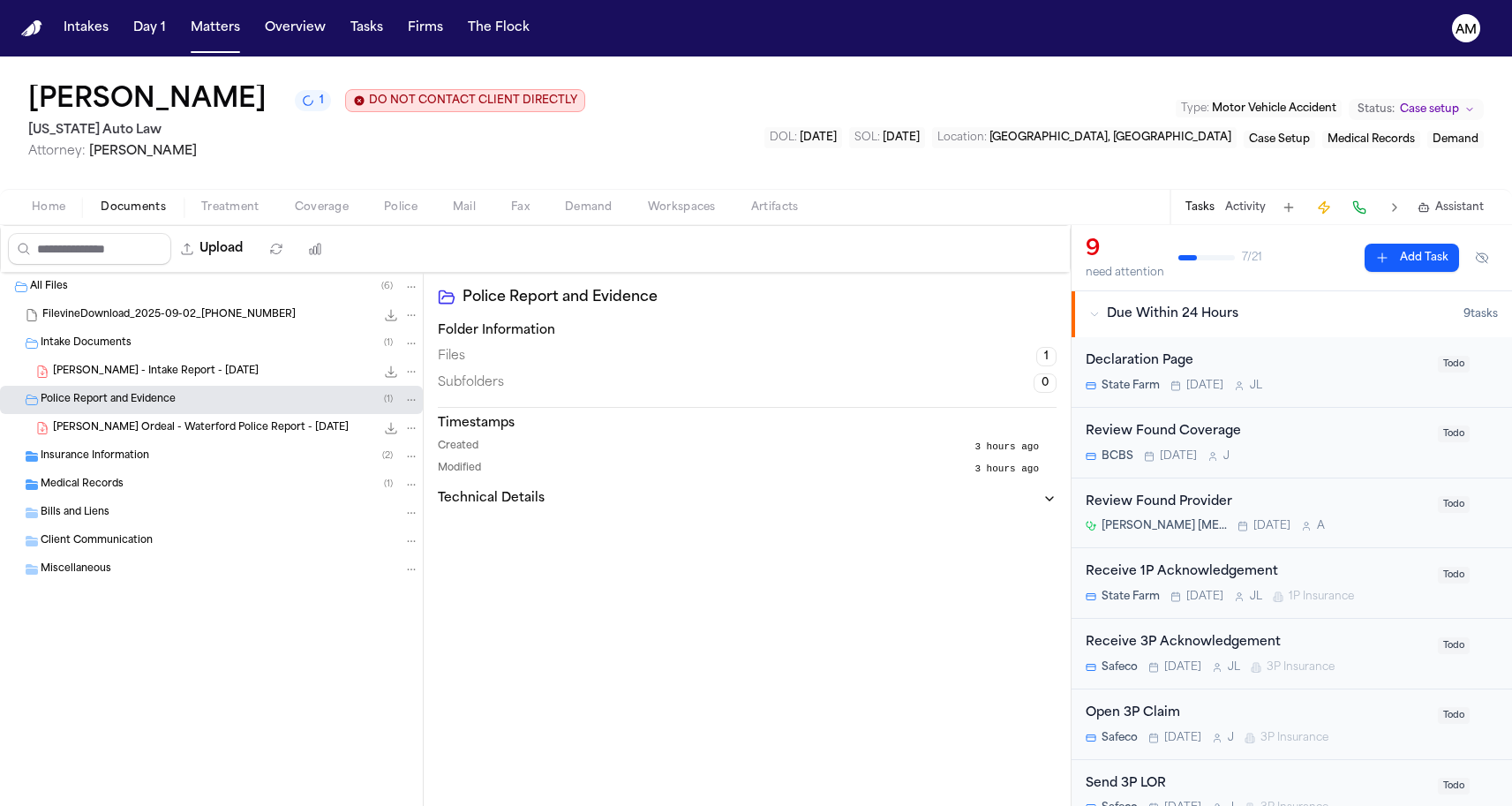
click at [121, 470] on div "Insurance Information ( 2 )" at bounding box center [212, 456] width 423 height 29
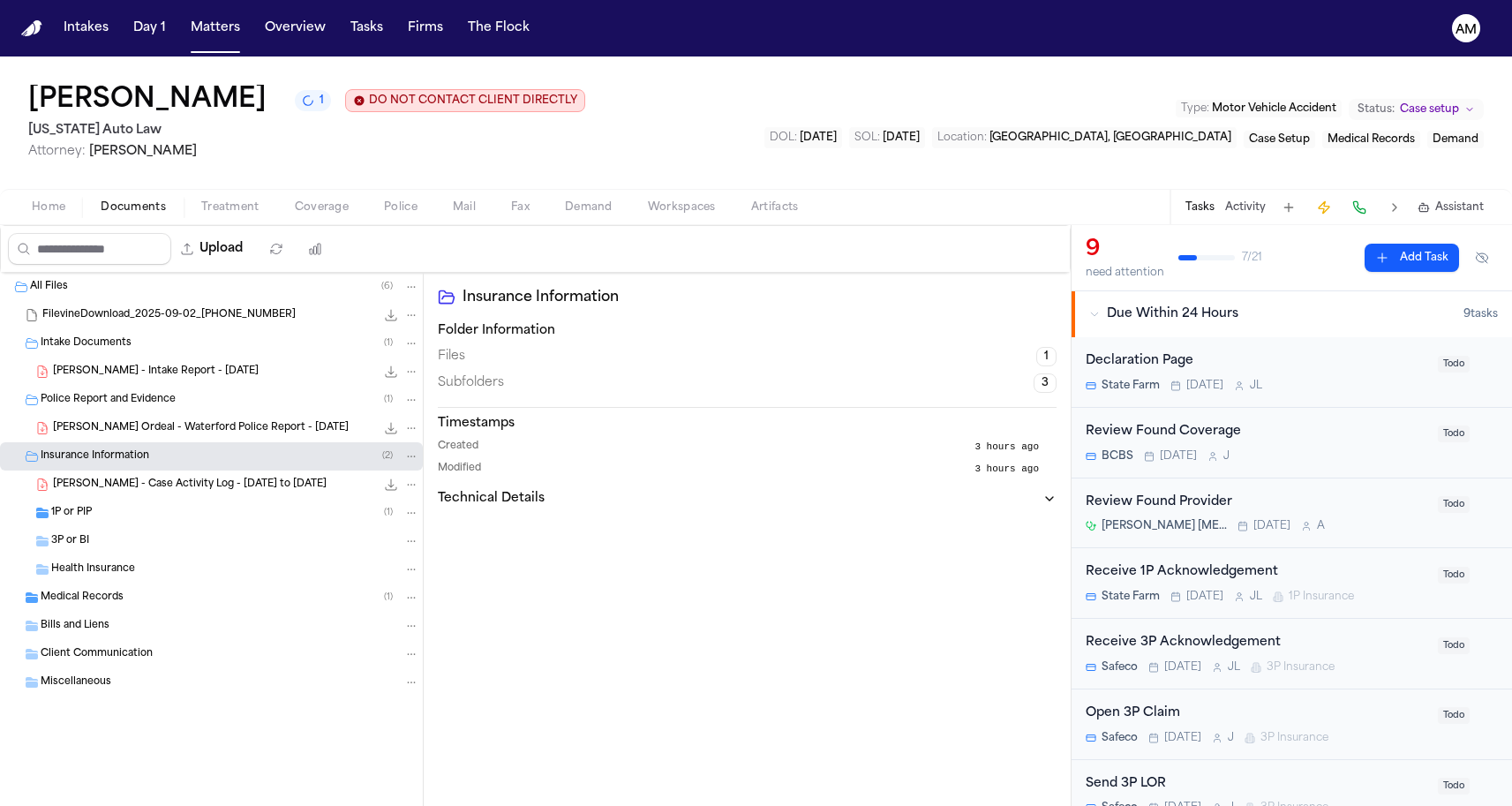
click at [109, 518] on div "1P or PIP ( 1 )" at bounding box center [235, 512] width 368 height 16
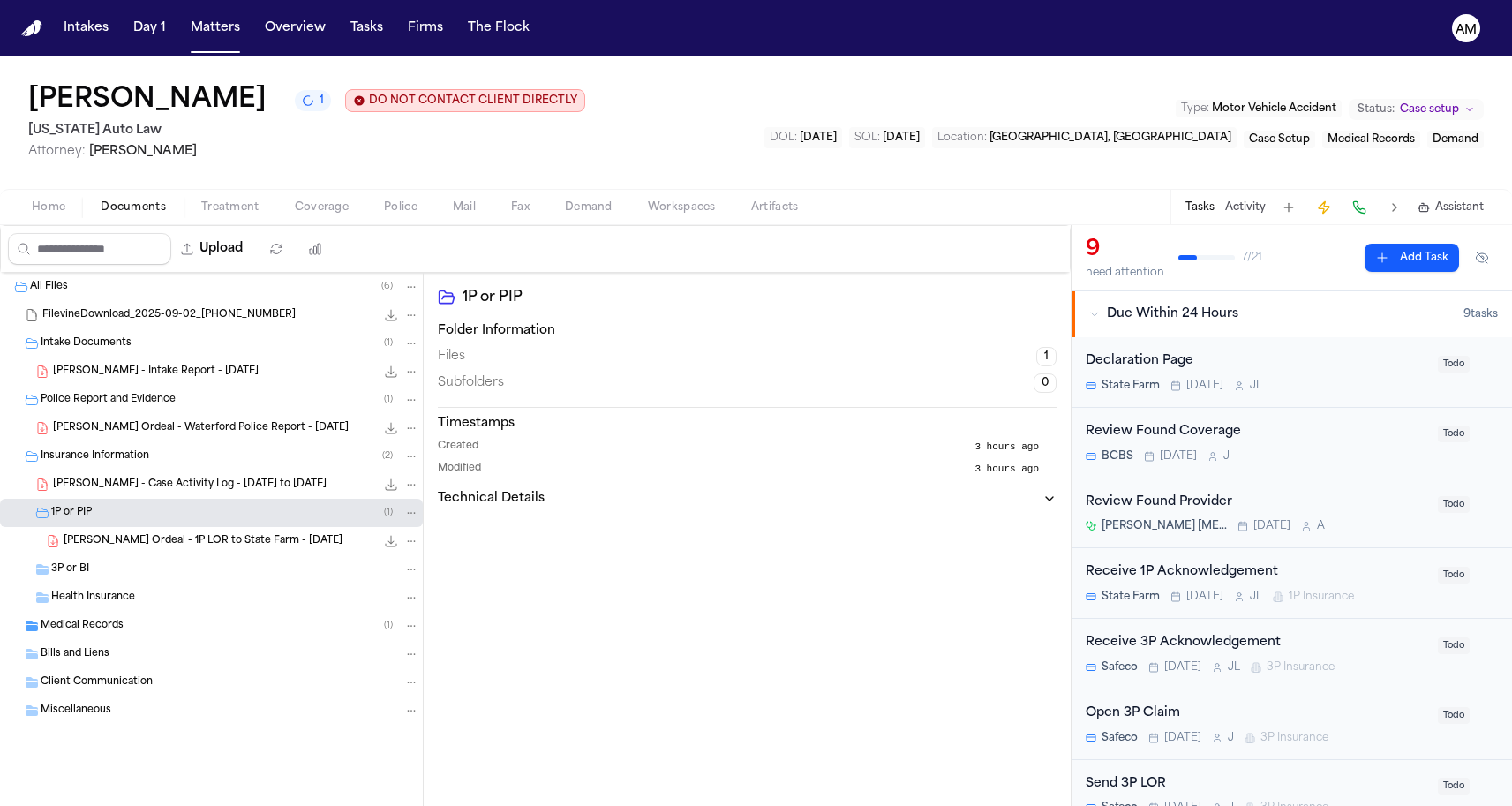
click at [81, 629] on span "Medical Records" at bounding box center [82, 627] width 83 height 15
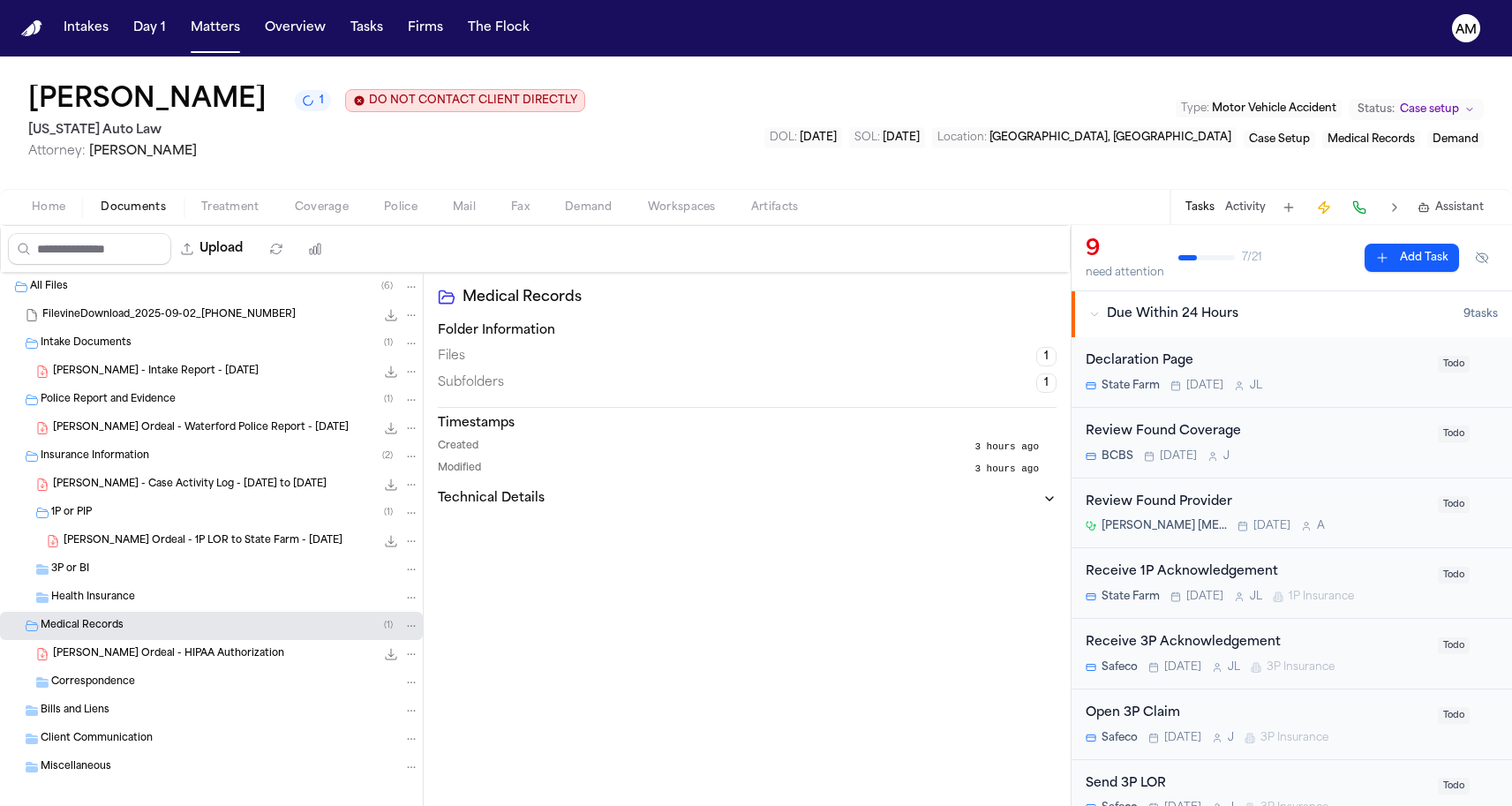
click at [196, 310] on span "FilevineDownload_2025-09-02_[PHONE_NUMBER]" at bounding box center [168, 316] width 253 height 15
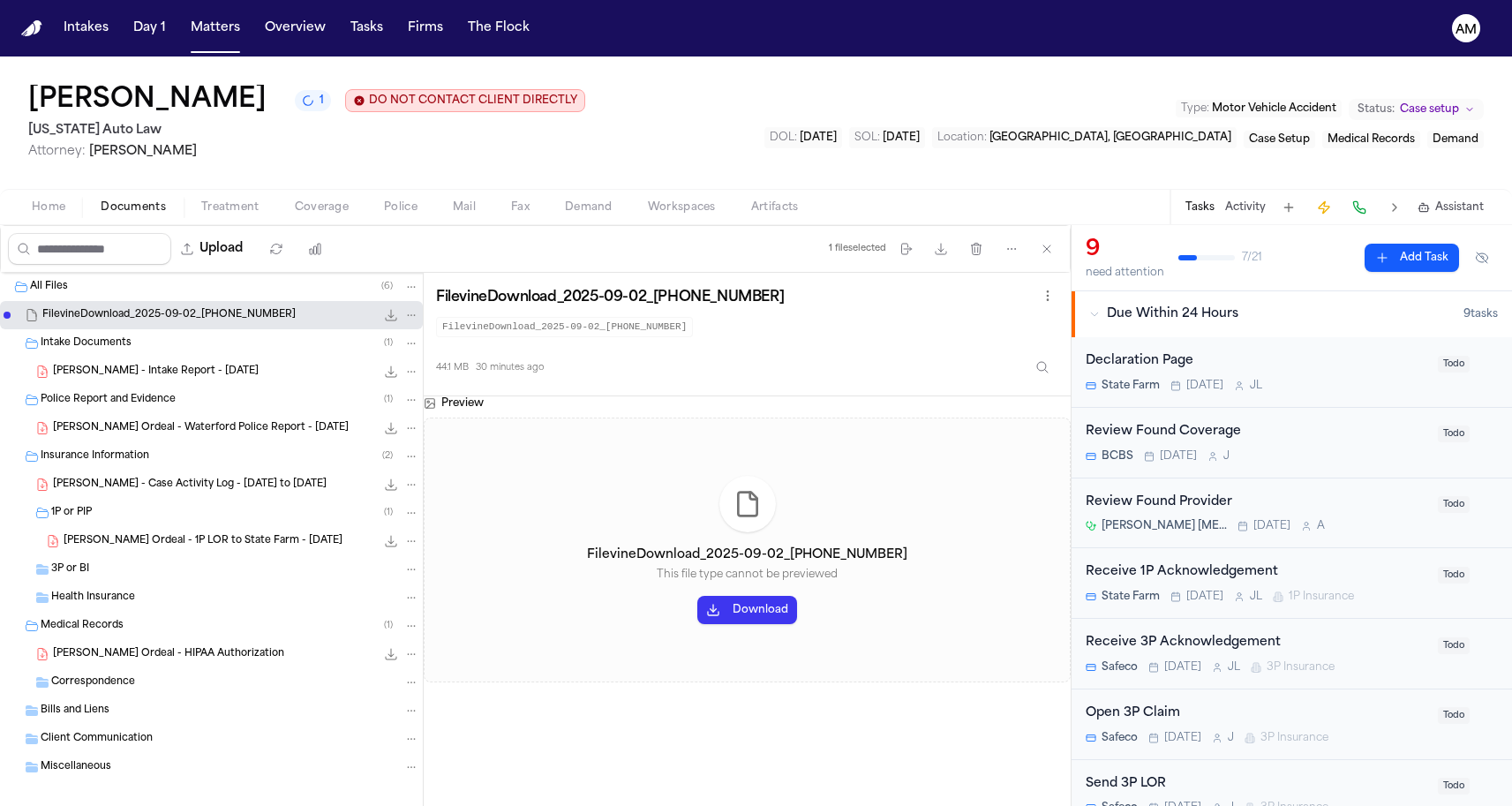
click at [424, 137] on h2 "[US_STATE] Auto Law" at bounding box center [307, 131] width 557 height 21
click at [188, 26] on button "Matters" at bounding box center [215, 28] width 63 height 32
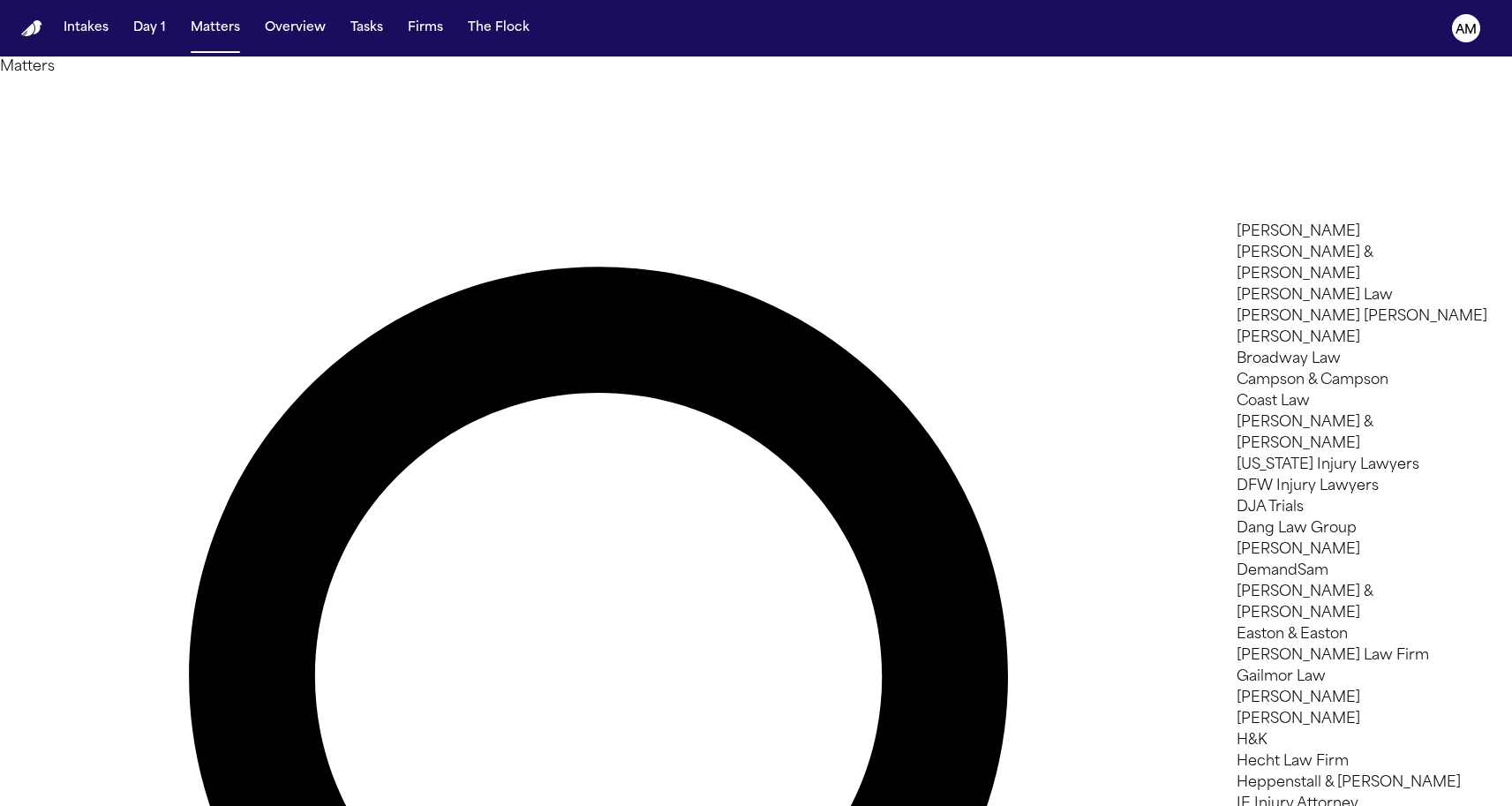
click at [1312, 476] on li "DFW Injury Lawyers" at bounding box center [1362, 486] width 251 height 21
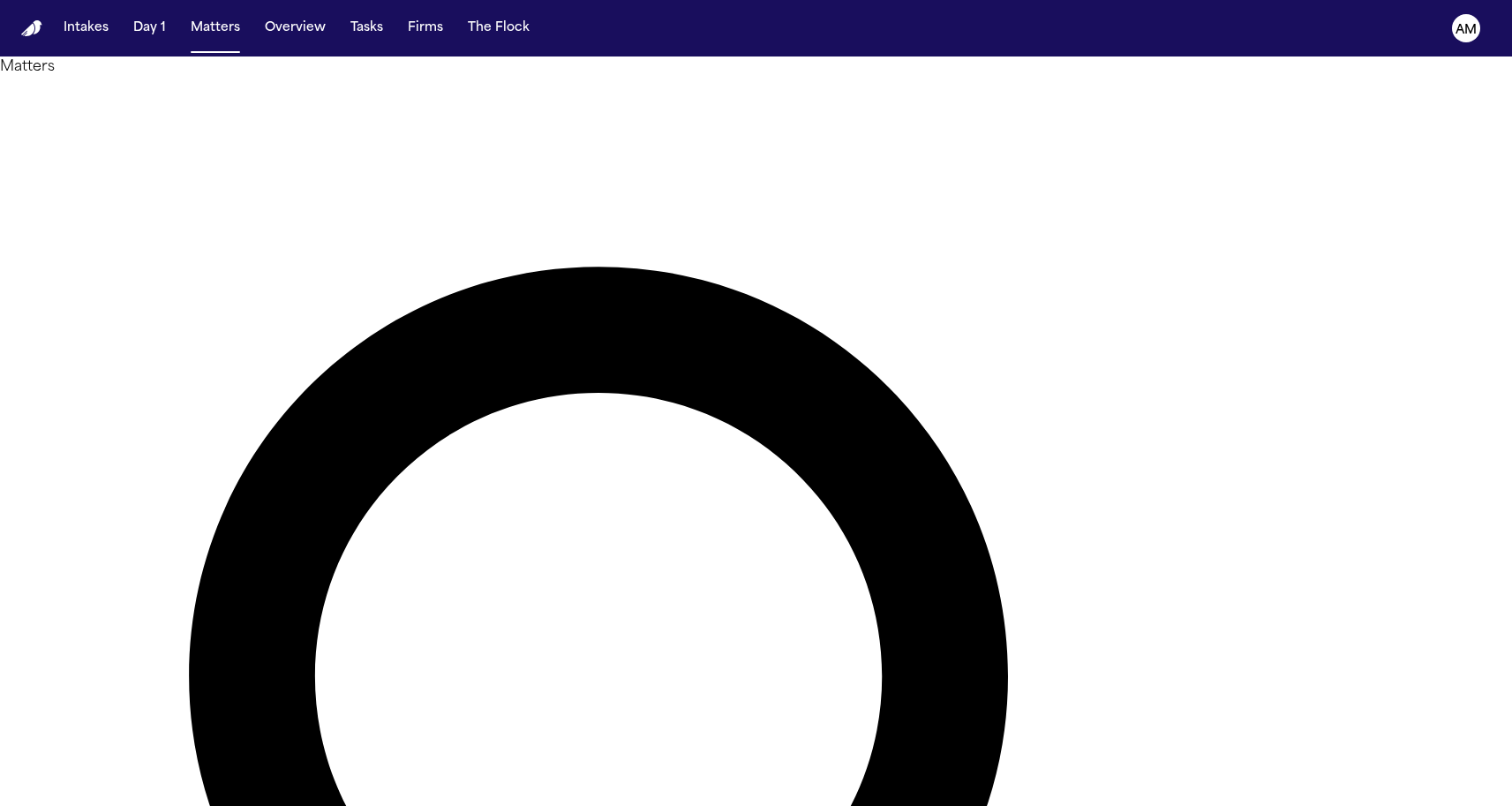
click at [584, 805] on div at bounding box center [756, 806] width 1512 height 0
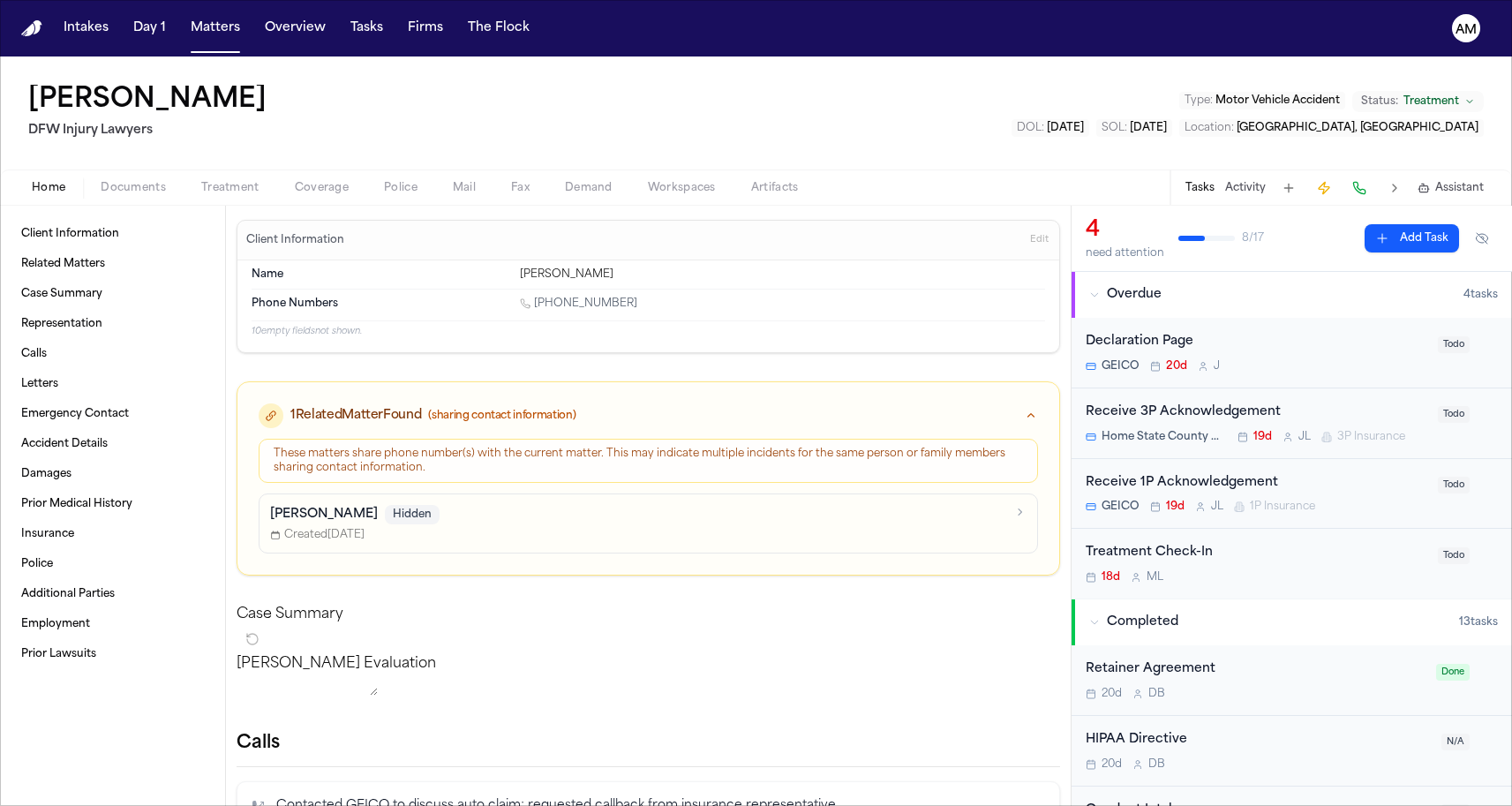
click at [248, 199] on div "Home Documents Treatment Coverage Police Mail Fax Demand Workspaces Artifacts T…" at bounding box center [756, 187] width 1512 height 35
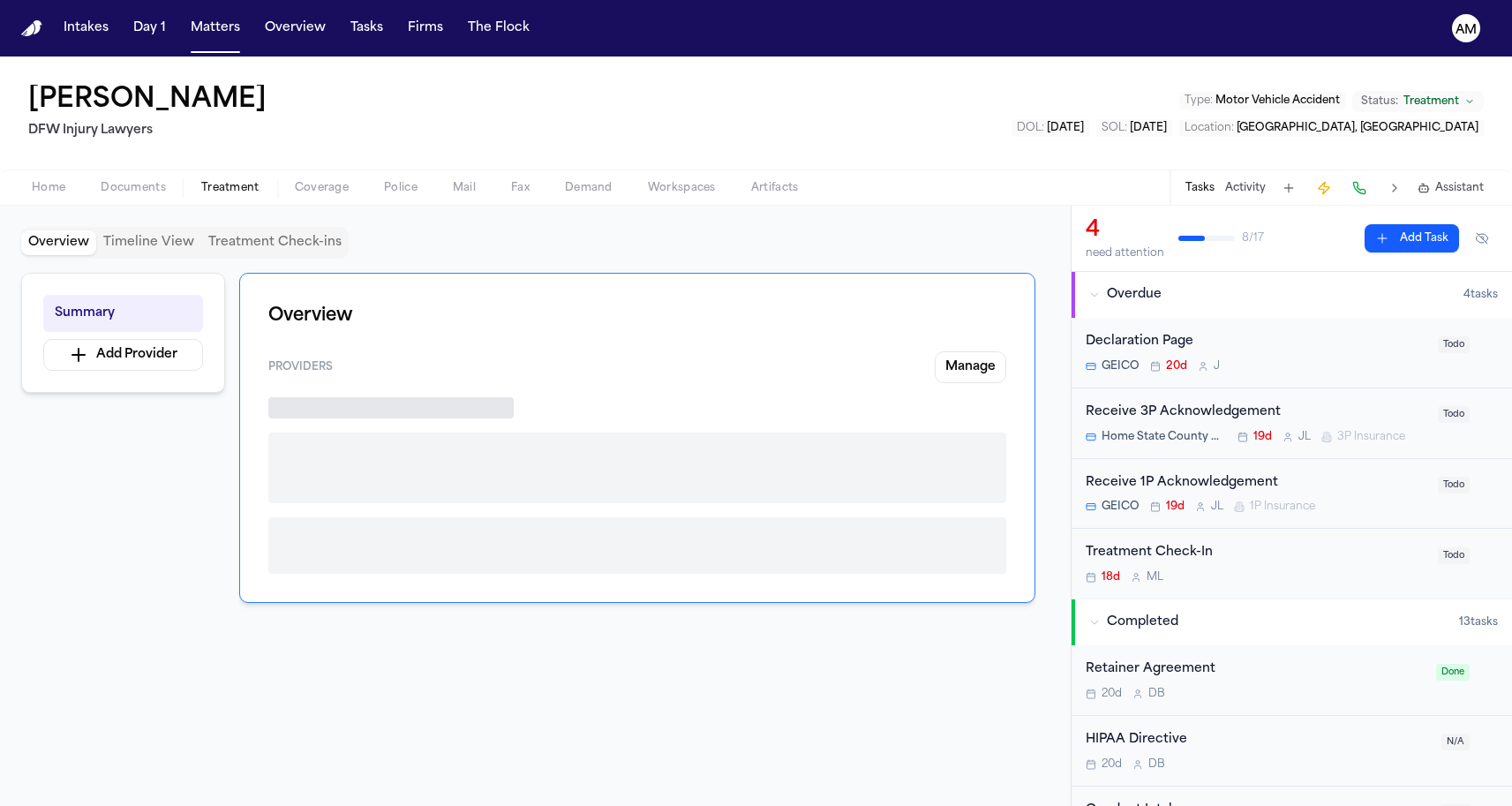
click at [239, 195] on span "Treatment" at bounding box center [230, 188] width 58 height 14
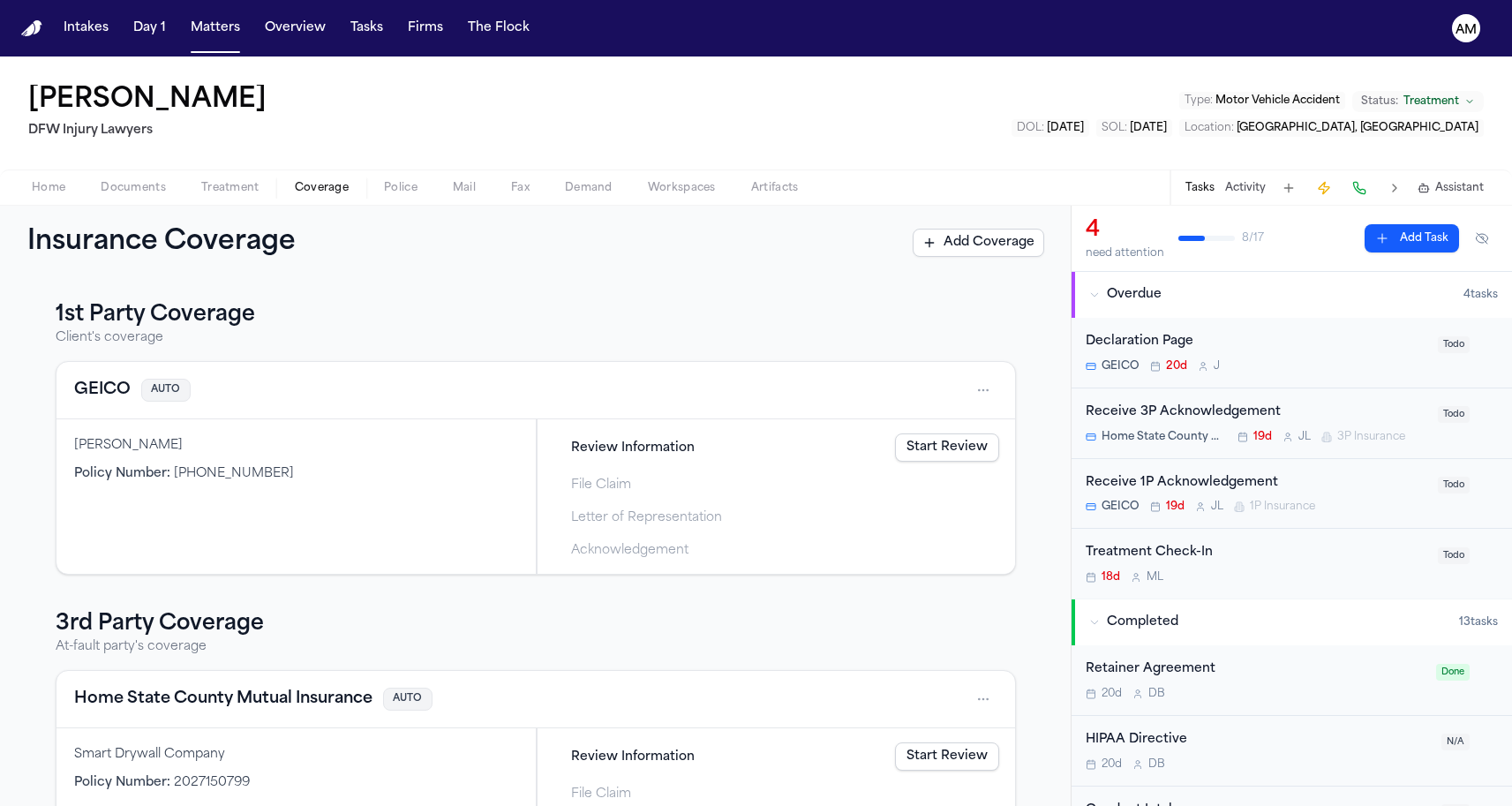
click at [318, 195] on span "Coverage" at bounding box center [322, 188] width 54 height 14
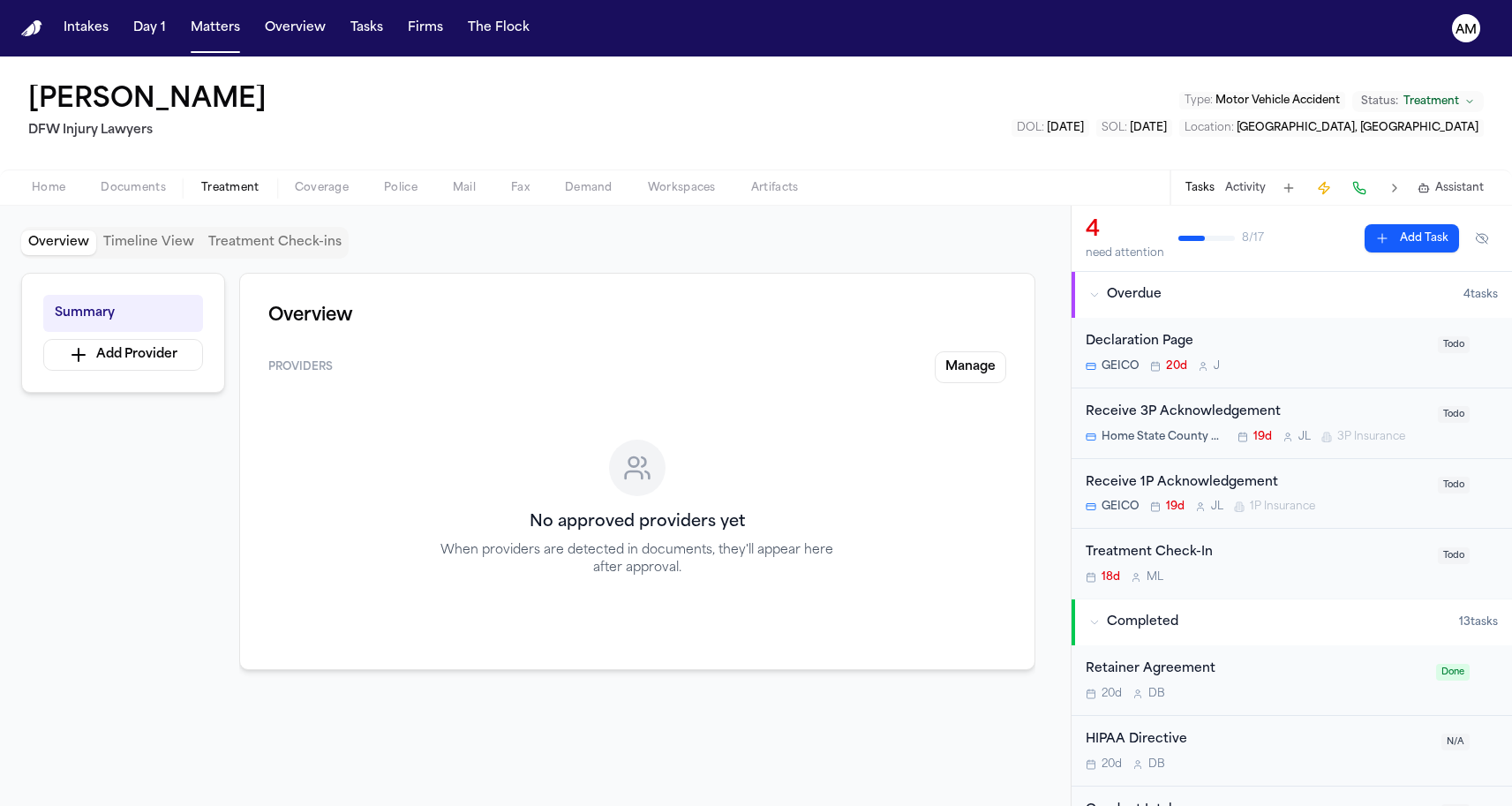
click at [213, 187] on span "Treatment" at bounding box center [230, 188] width 58 height 14
click at [155, 187] on span "Documents" at bounding box center [132, 188] width 65 height 14
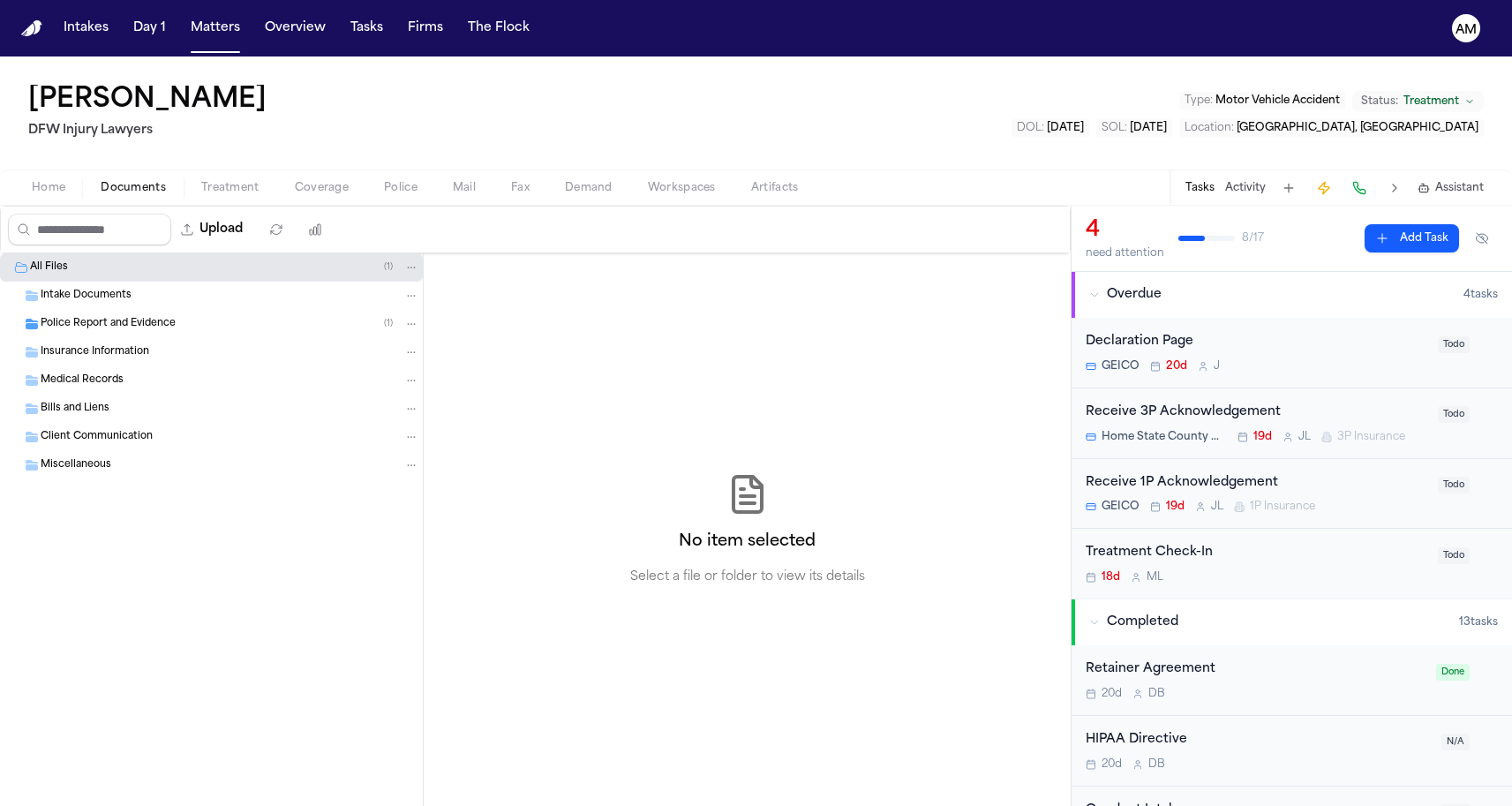
click at [207, 191] on span "Treatment" at bounding box center [230, 188] width 58 height 14
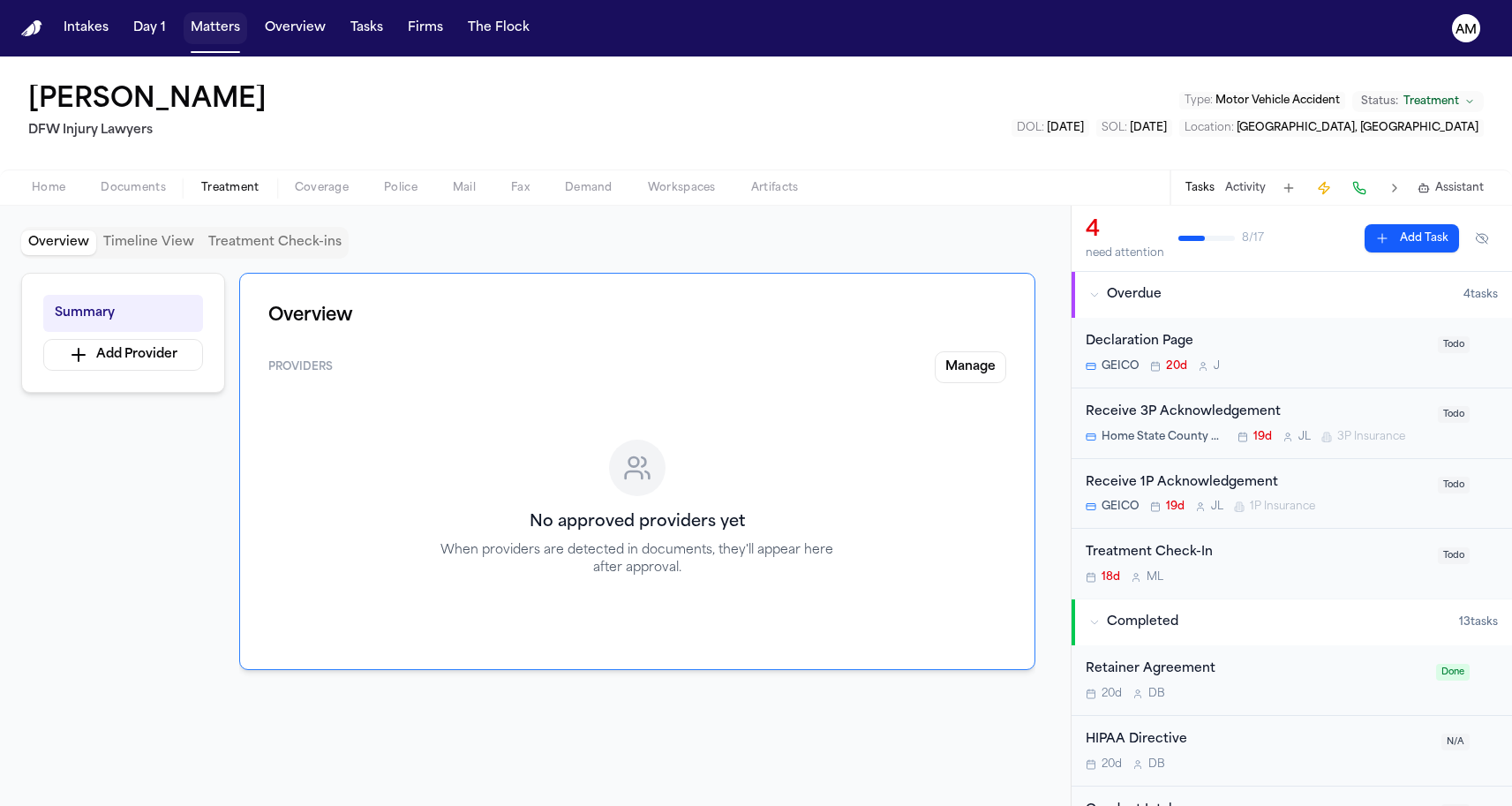
click at [201, 26] on button "Matters" at bounding box center [215, 28] width 63 height 32
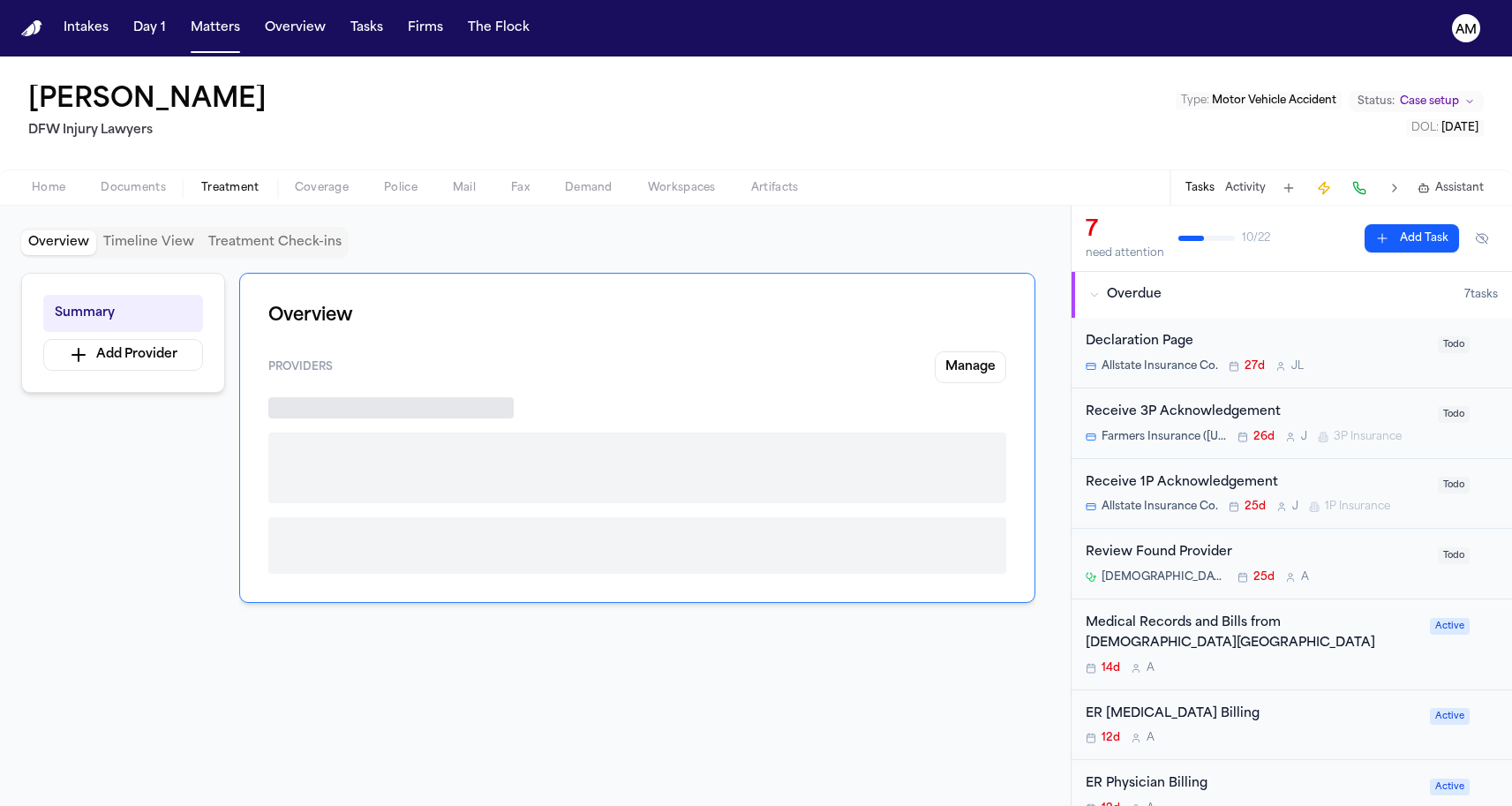
click at [233, 187] on span "Treatment" at bounding box center [230, 188] width 58 height 14
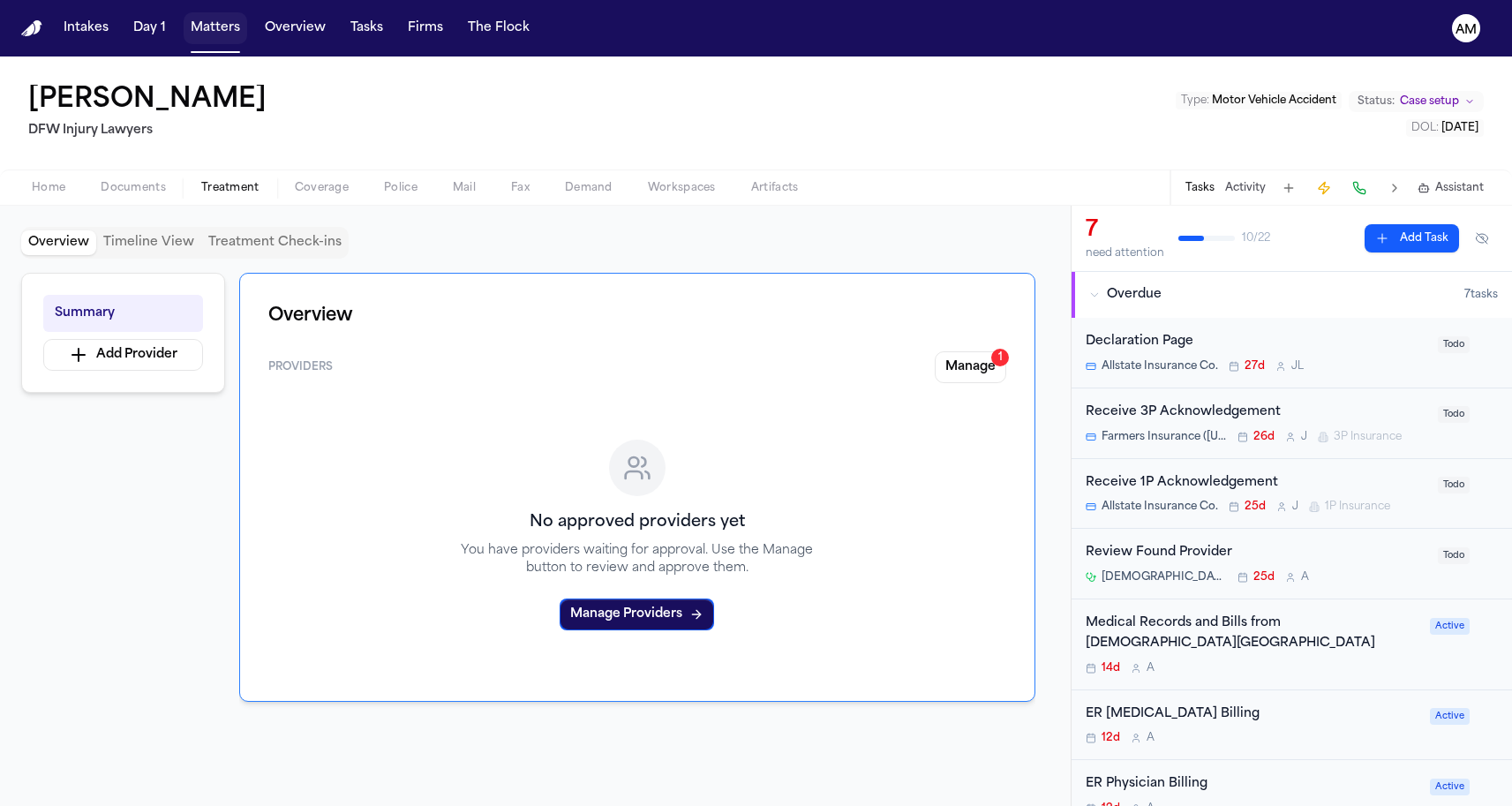
click at [214, 23] on button "Matters" at bounding box center [215, 28] width 63 height 32
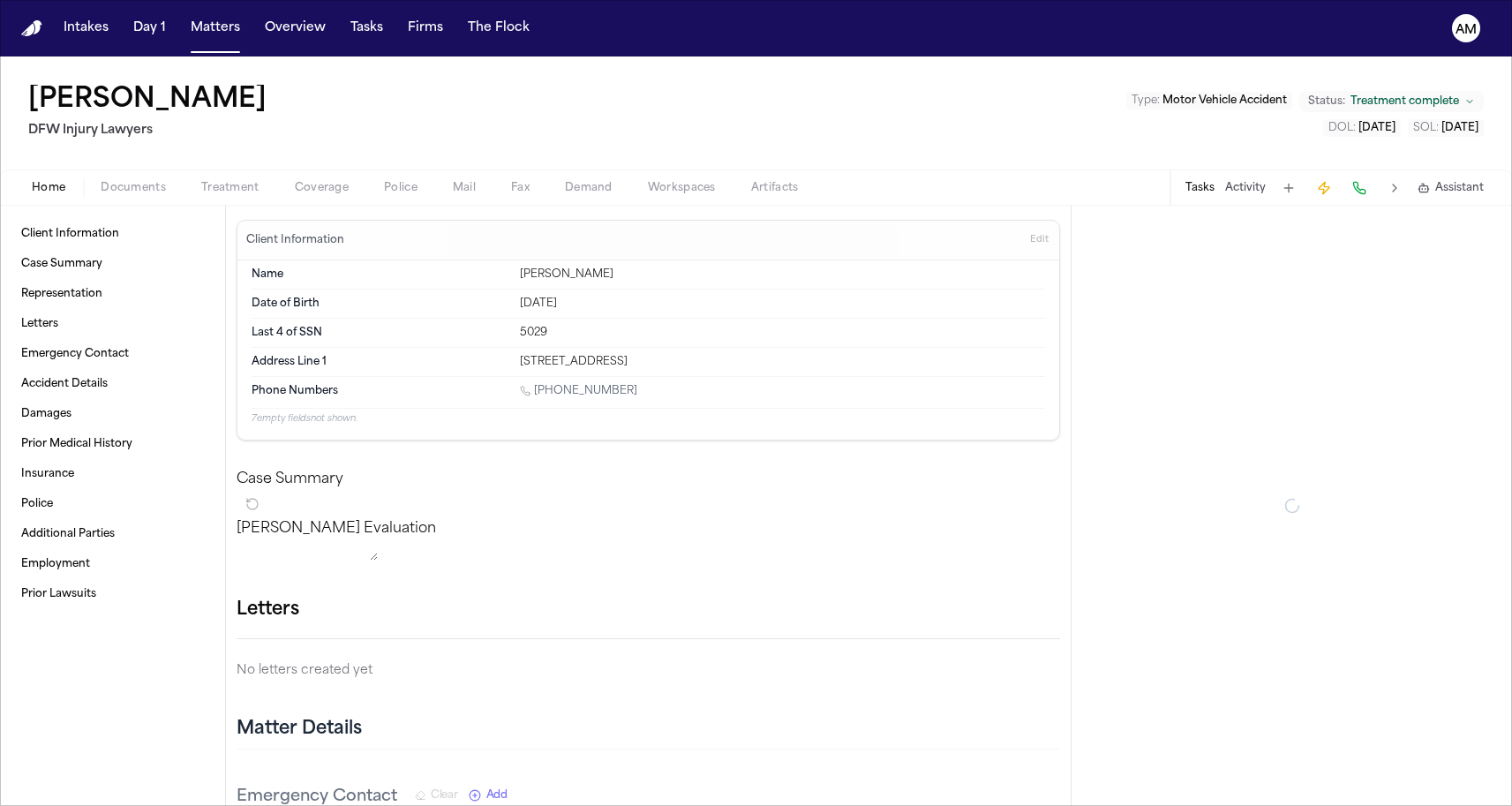
click at [230, 193] on span "Treatment" at bounding box center [230, 188] width 58 height 14
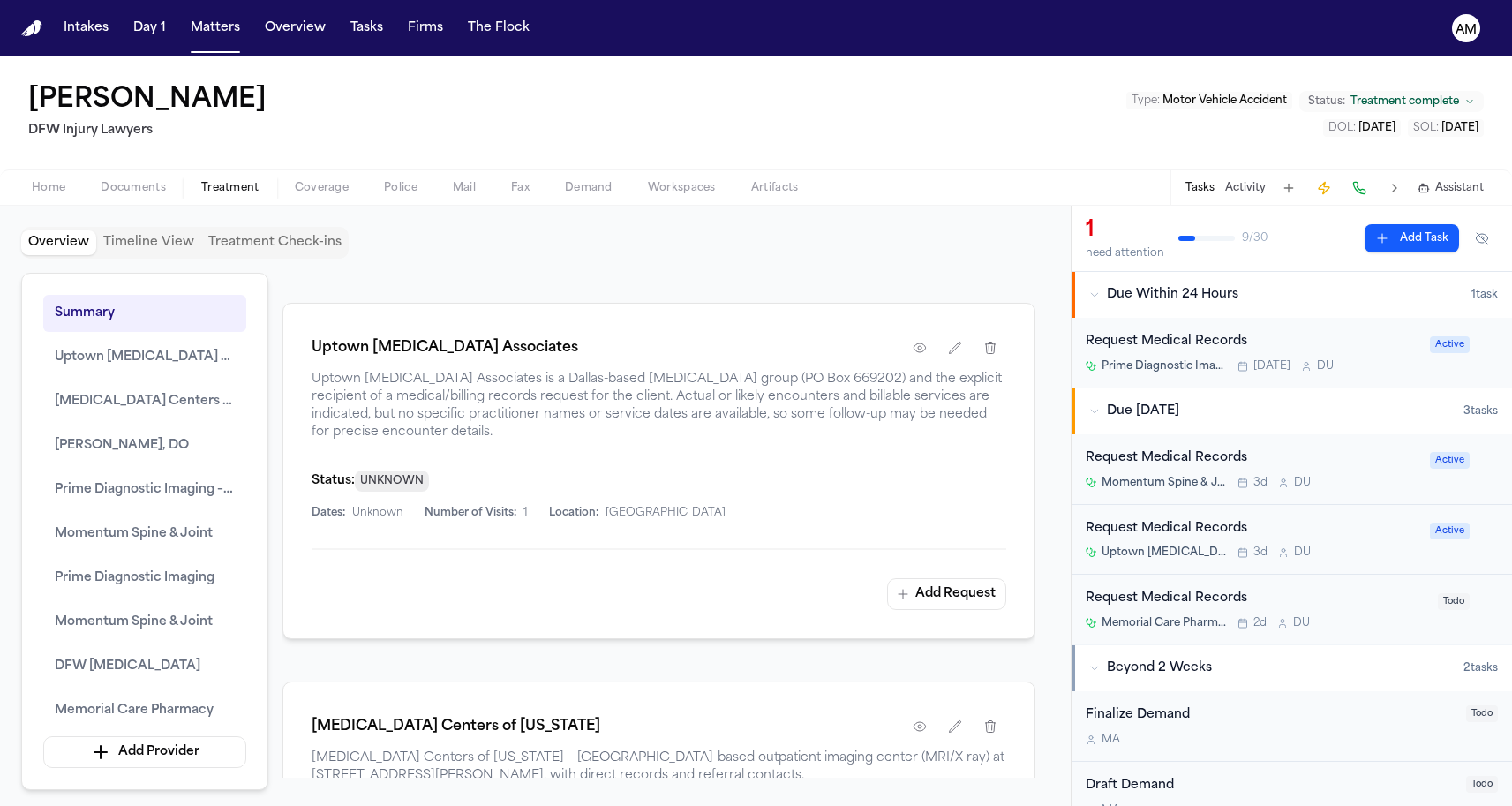
scroll to position [1428, 0]
click at [347, 360] on h1 "Uptown Radiology Associates" at bounding box center [445, 349] width 267 height 21
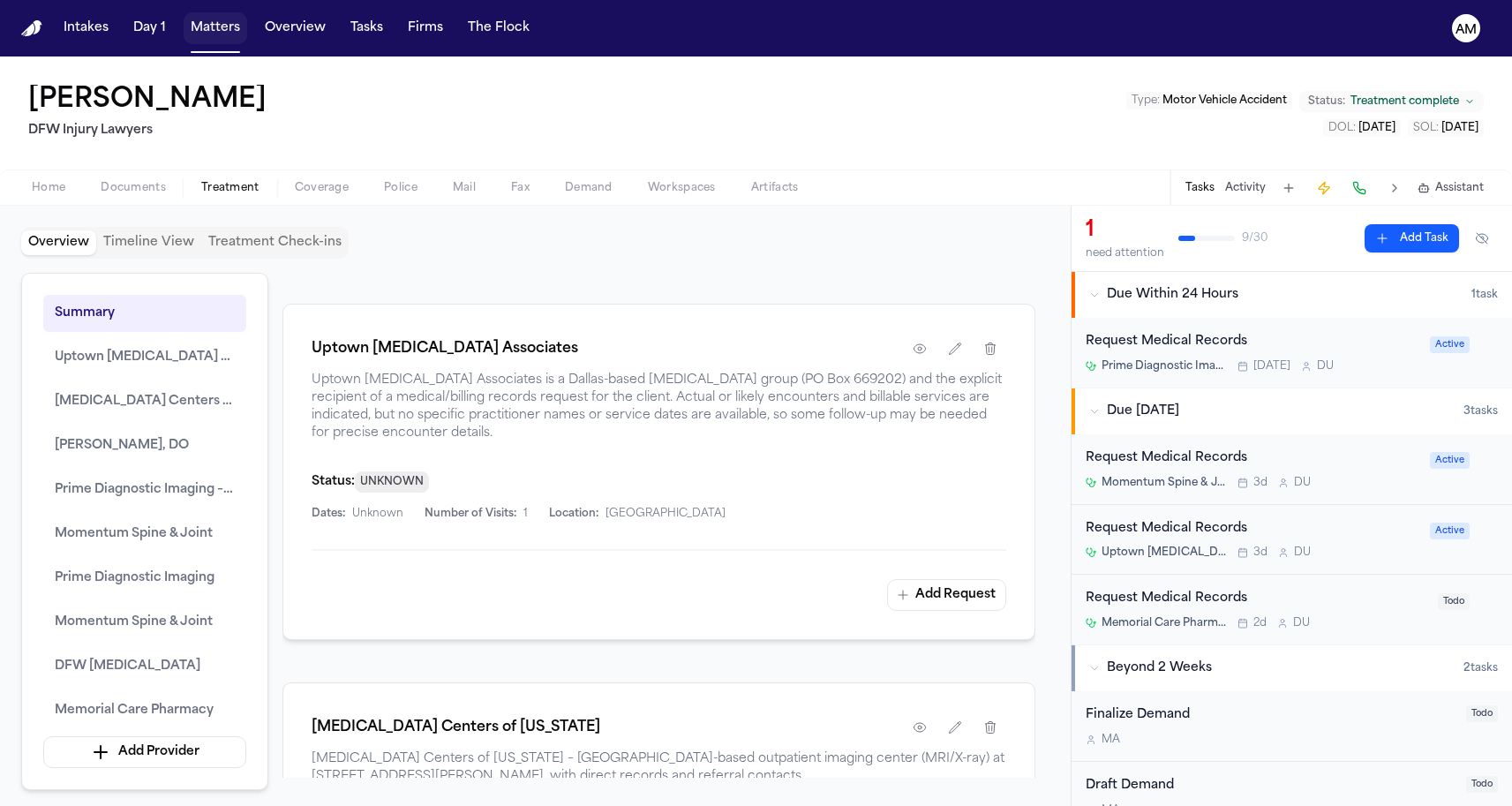
click at [220, 35] on button "Matters" at bounding box center [215, 28] width 63 height 32
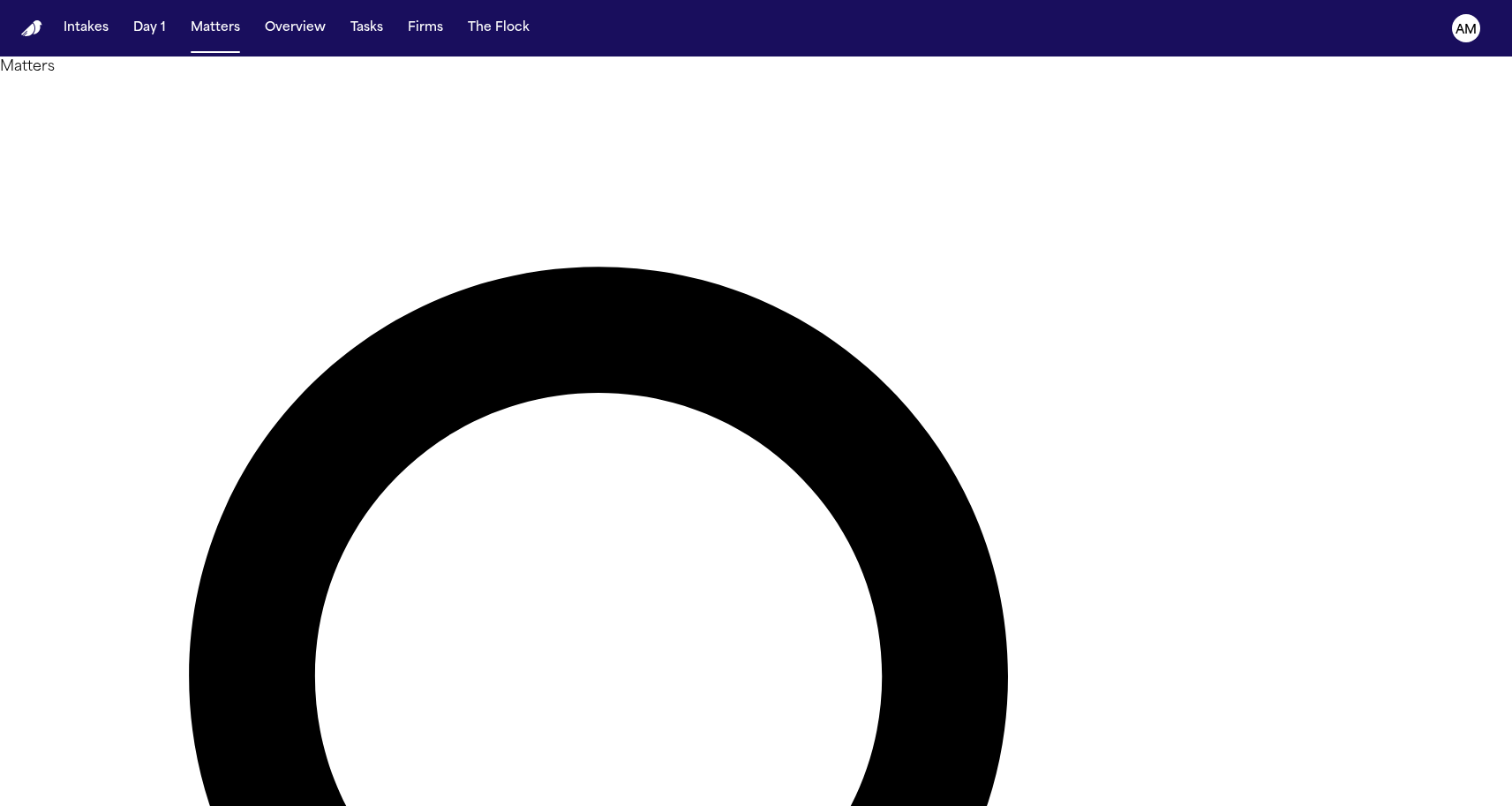
click at [247, 77] on h1 "Matters" at bounding box center [756, 66] width 1512 height 21
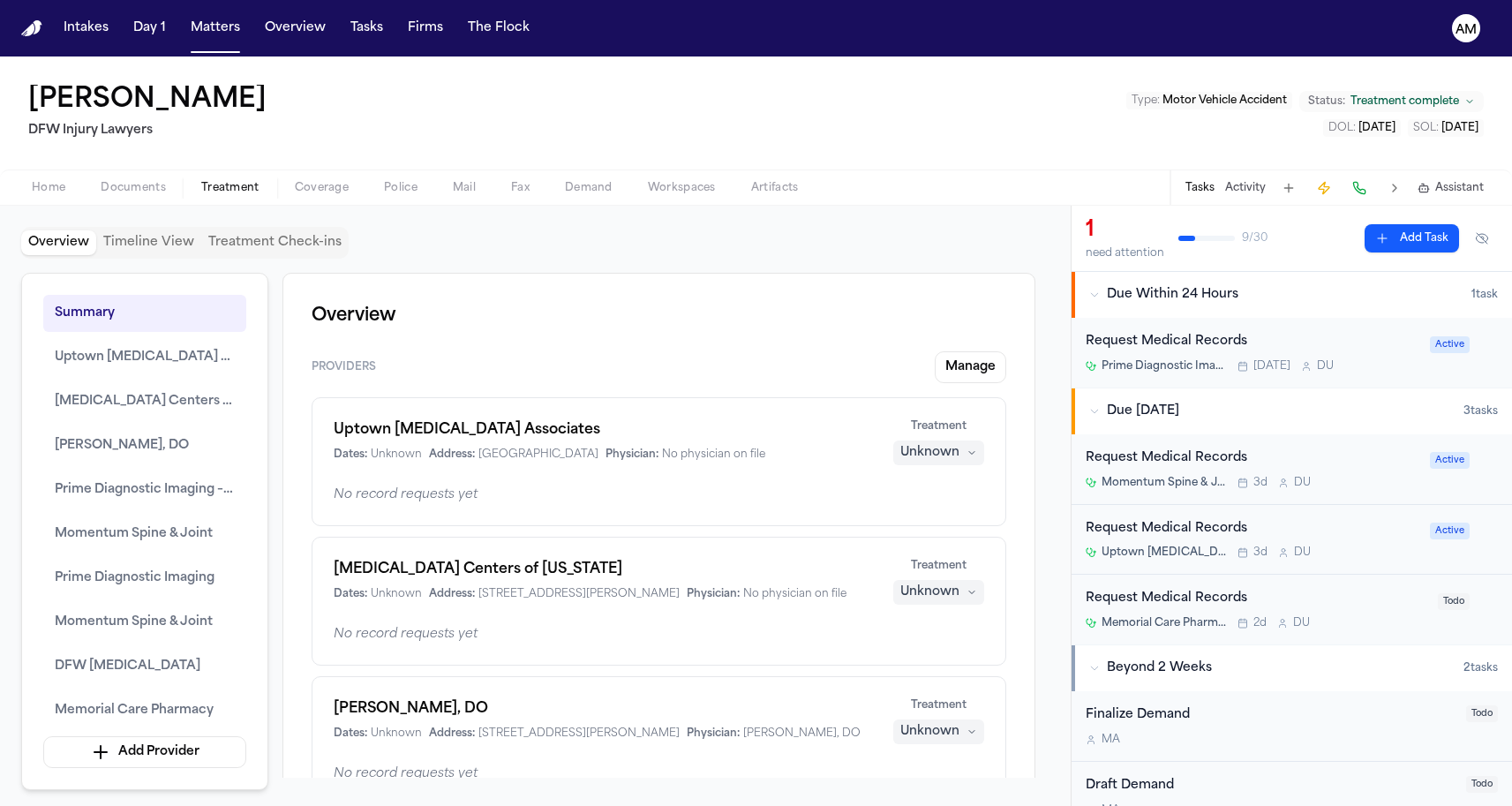
click at [264, 178] on button "Treatment" at bounding box center [231, 188] width 94 height 21
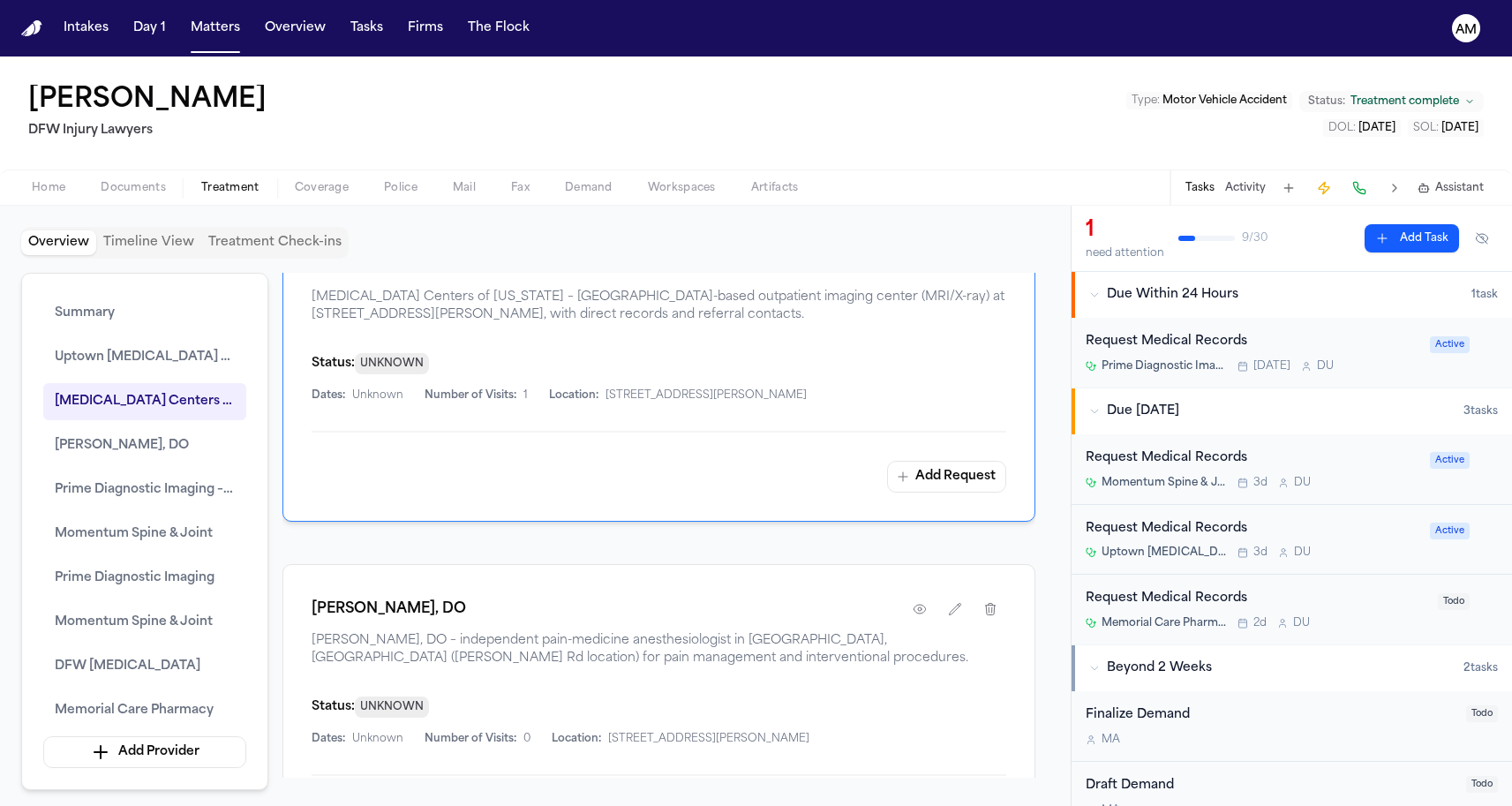
scroll to position [1912, 0]
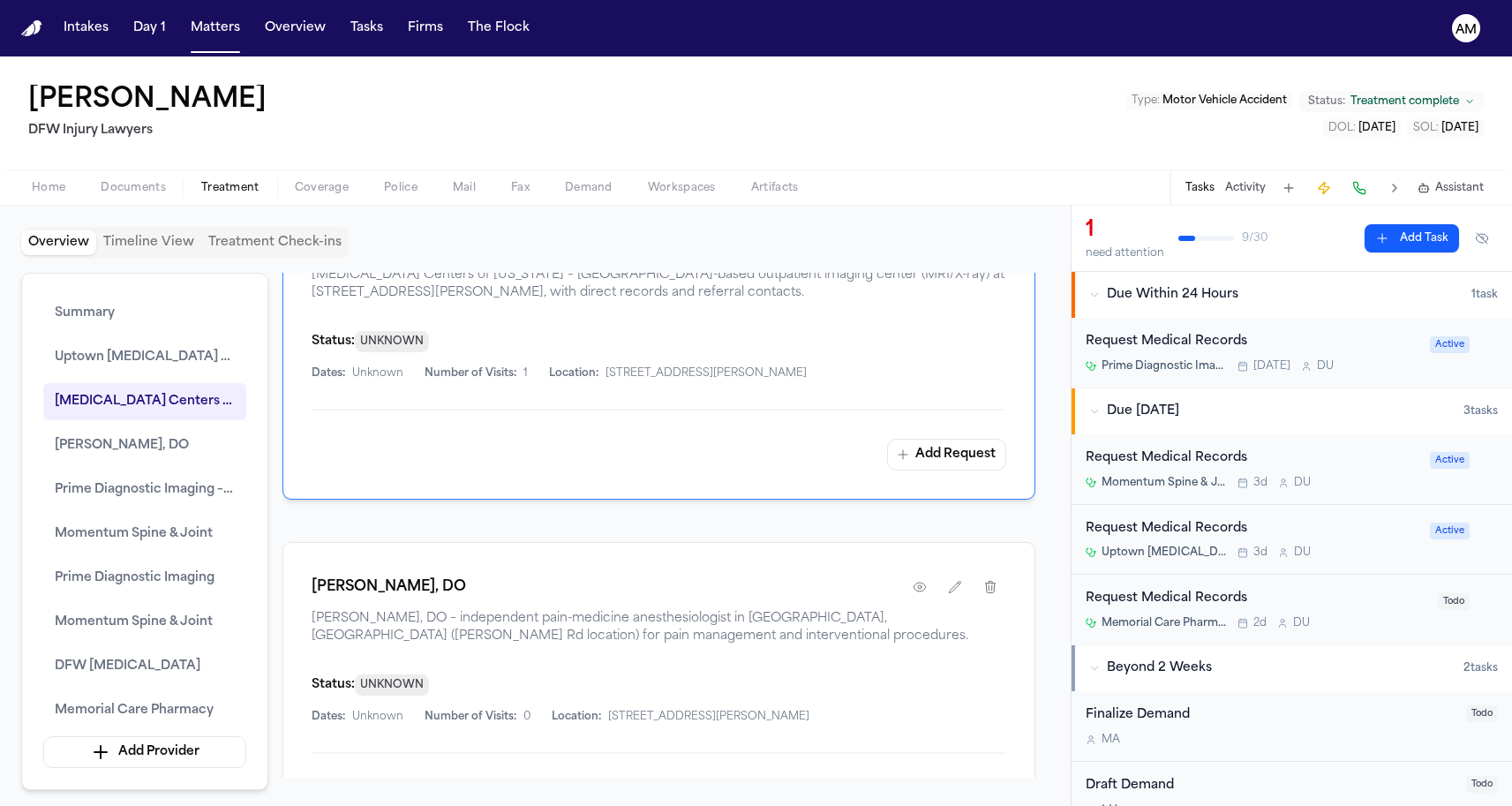
click at [124, 192] on span "Documents" at bounding box center [132, 188] width 65 height 14
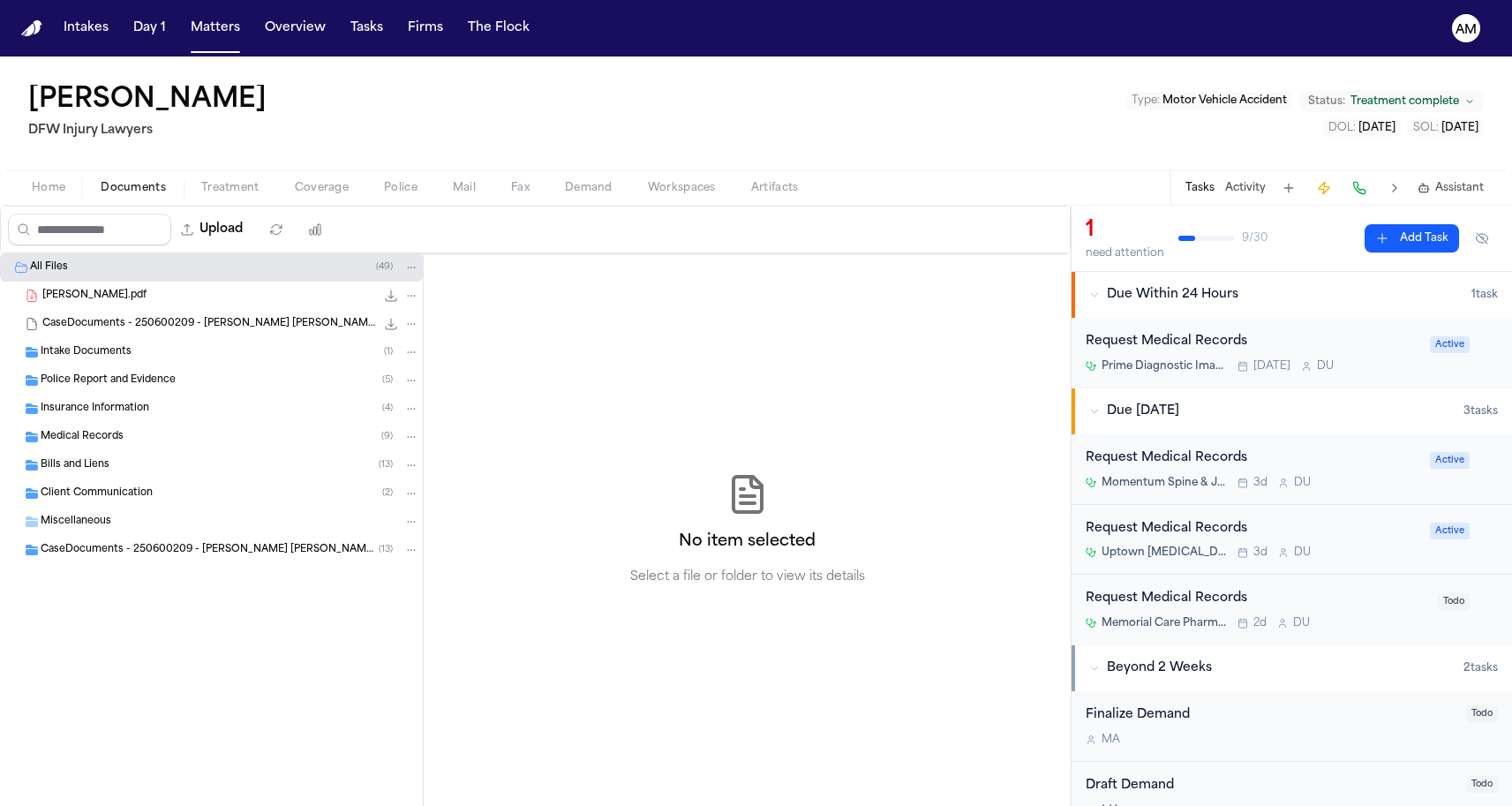
click at [100, 413] on span "Insurance Information" at bounding box center [95, 409] width 109 height 15
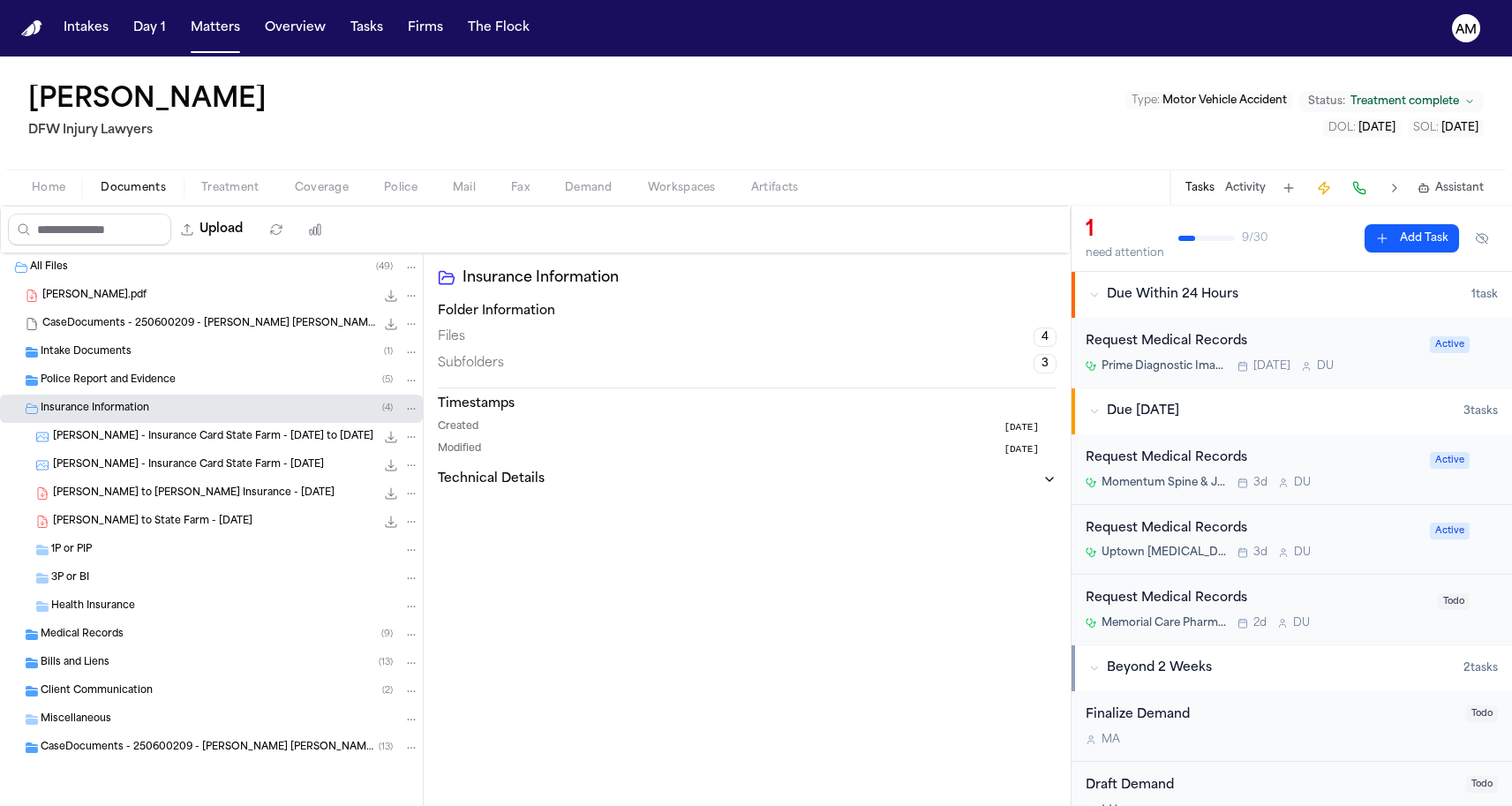
click at [100, 413] on span "Insurance Information" at bounding box center [95, 409] width 109 height 15
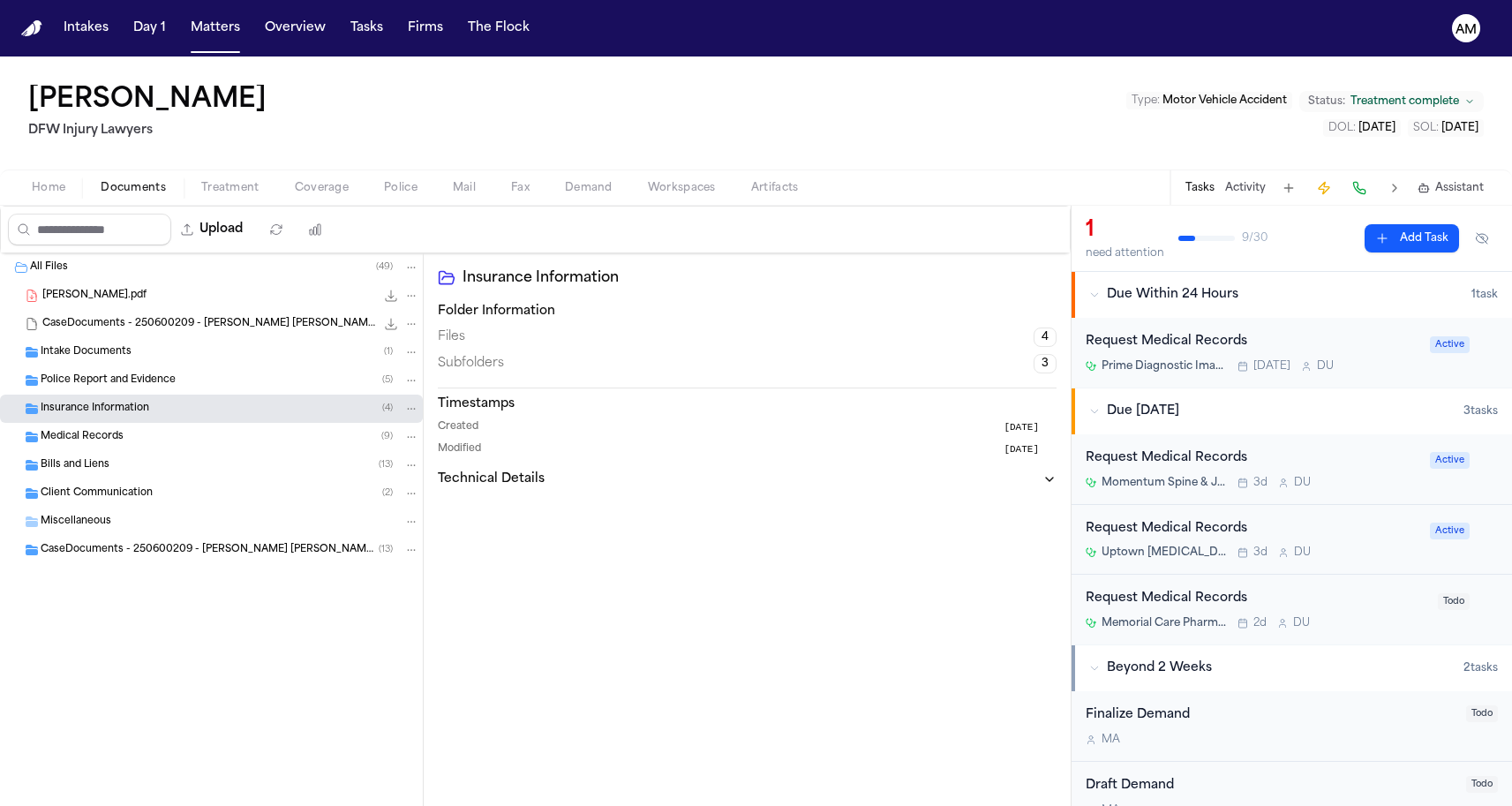
click at [98, 431] on span "Medical Records" at bounding box center [82, 437] width 83 height 15
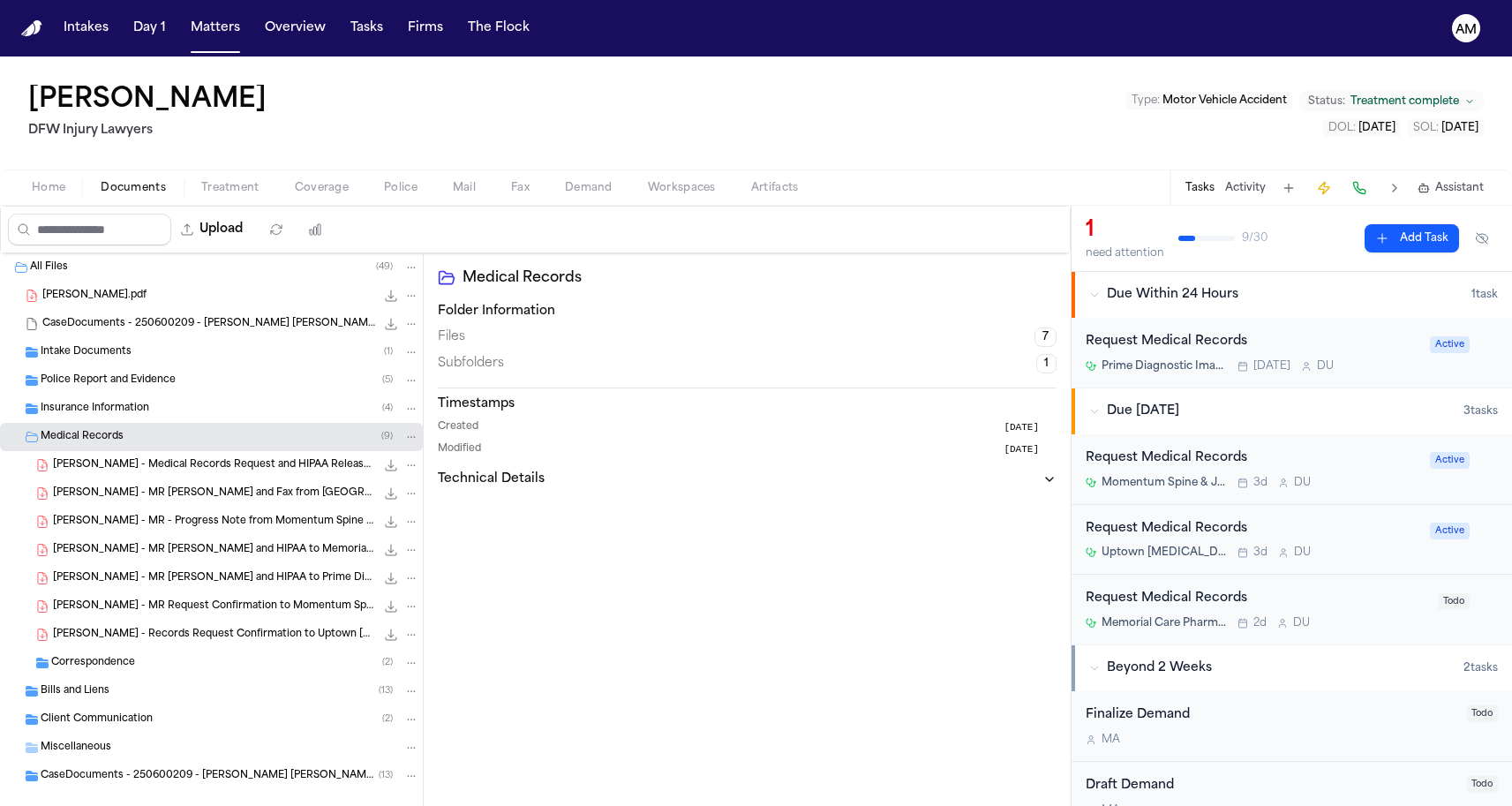
click at [98, 431] on span "Medical Records" at bounding box center [82, 437] width 83 height 15
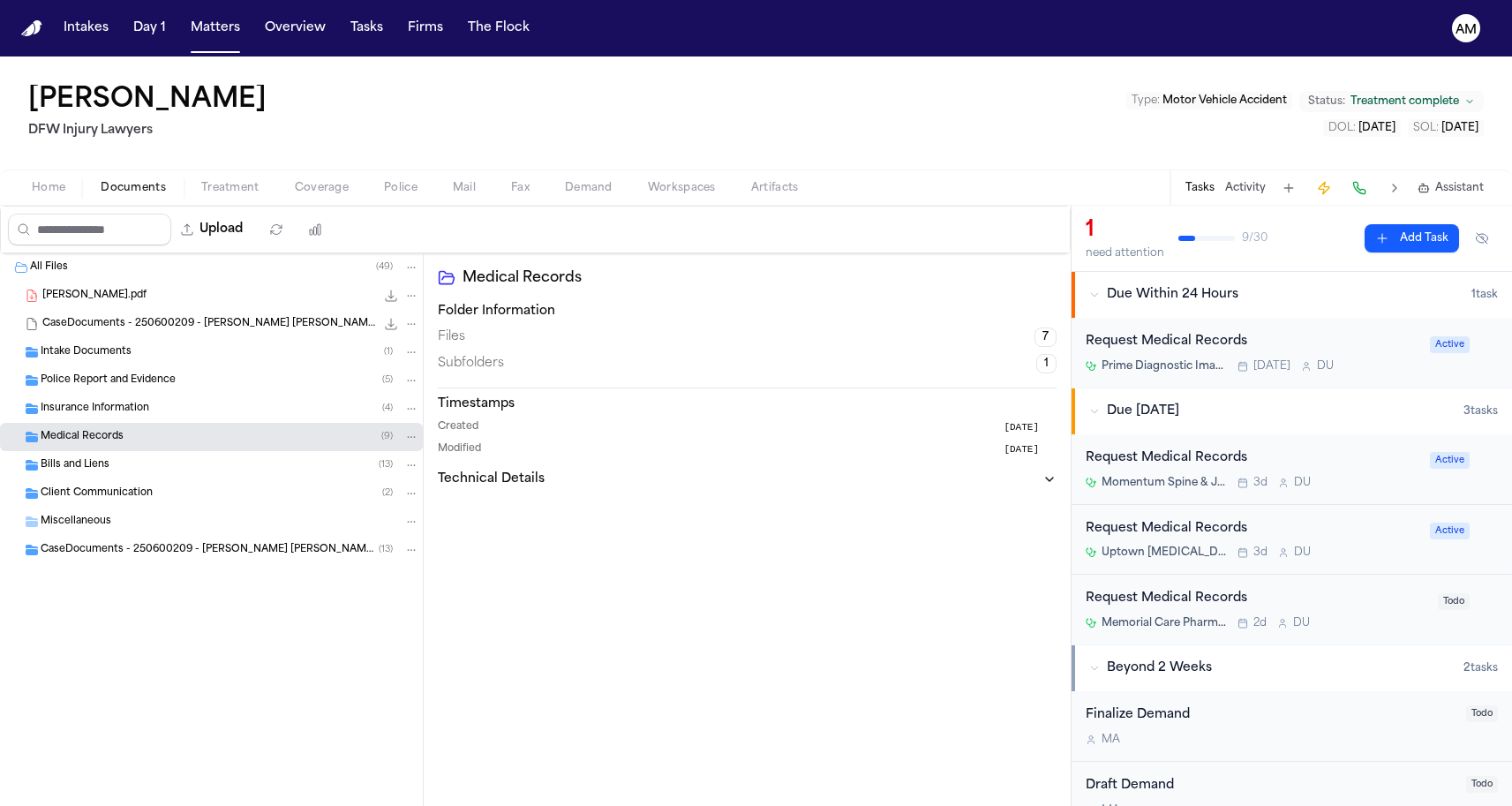
click at [245, 98] on div "Carlton Riden DFW Injury Lawyers Type : Motor Vehicle Accident Status: Treatmen…" at bounding box center [756, 112] width 1512 height 113
click at [120, 441] on span "Medical Records" at bounding box center [82, 437] width 83 height 15
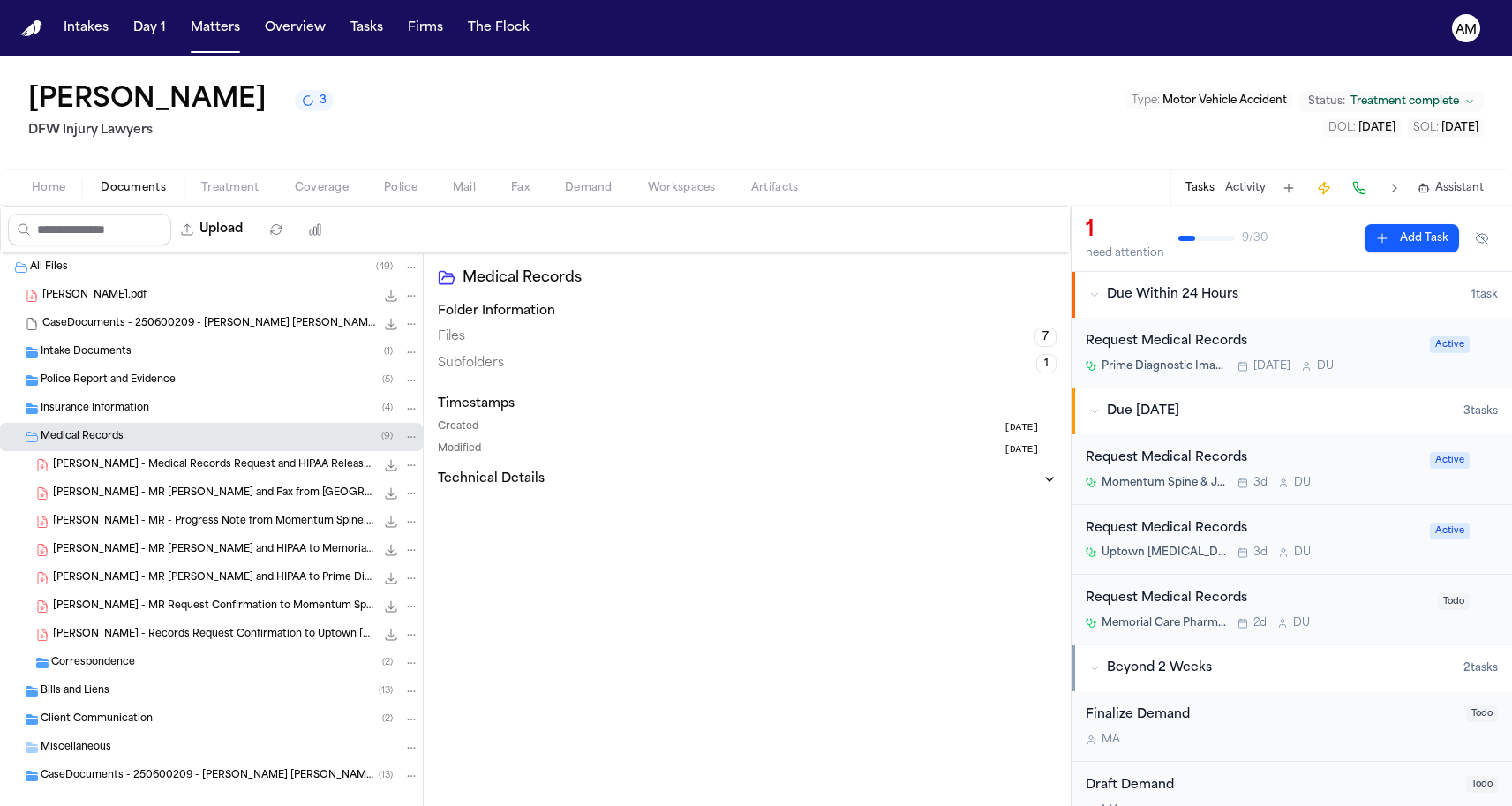
click at [126, 654] on div "Correspondence ( 2 )" at bounding box center [212, 662] width 423 height 29
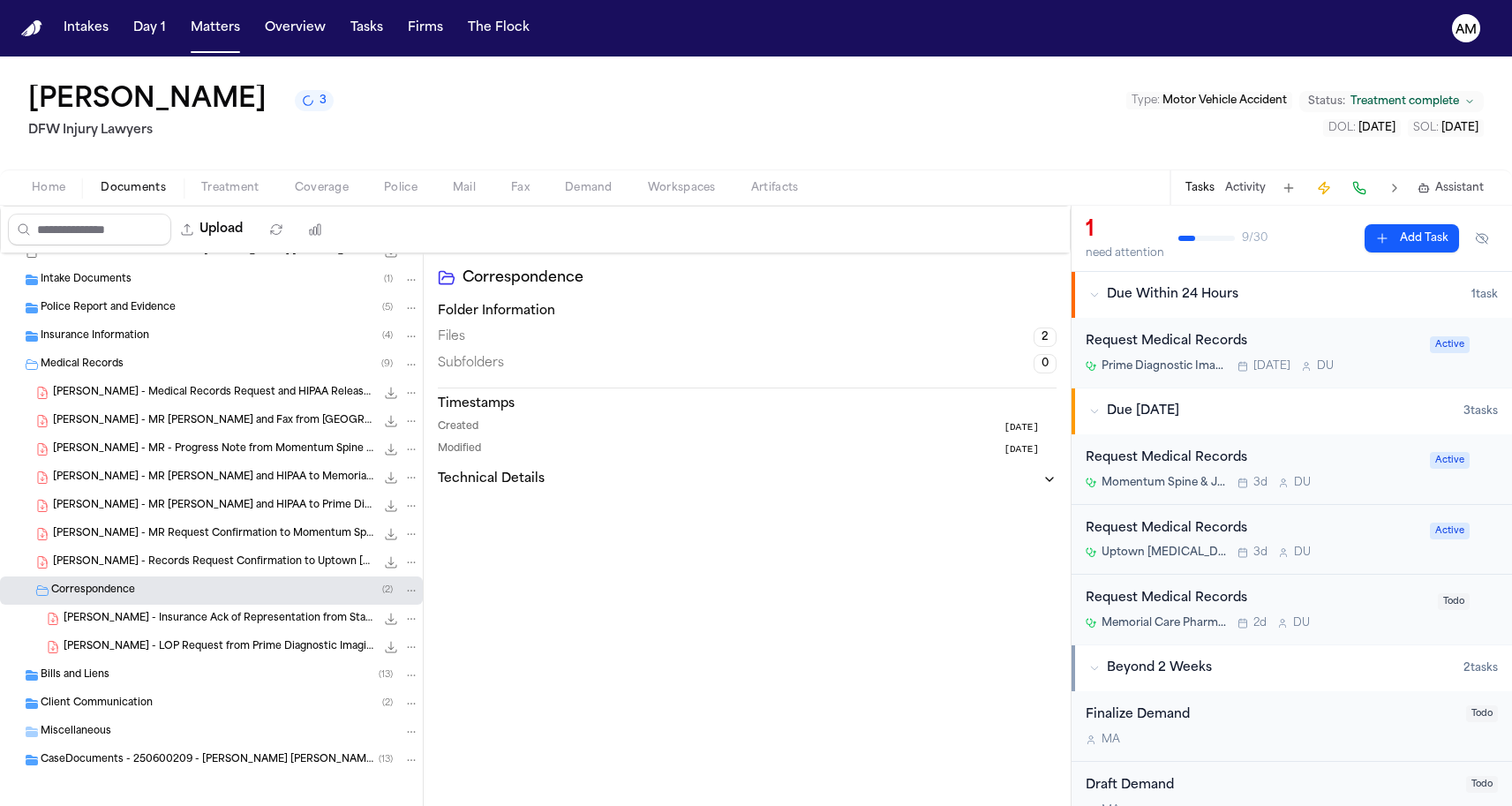
scroll to position [82, 0]
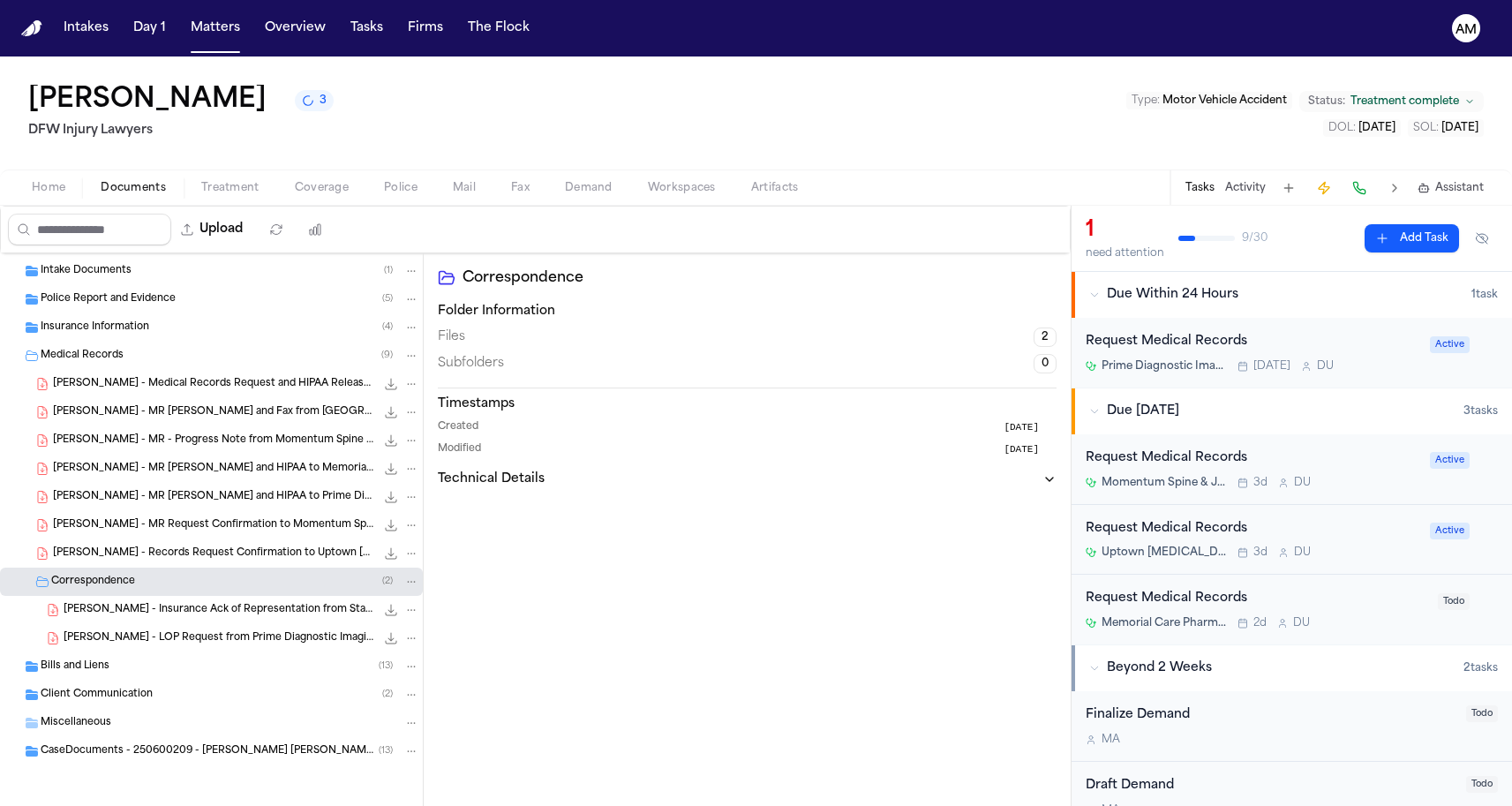
click at [132, 642] on span "C. Riden - LOP Request from Prime Diagnostic Imaging - 7.1.25" at bounding box center [219, 639] width 312 height 15
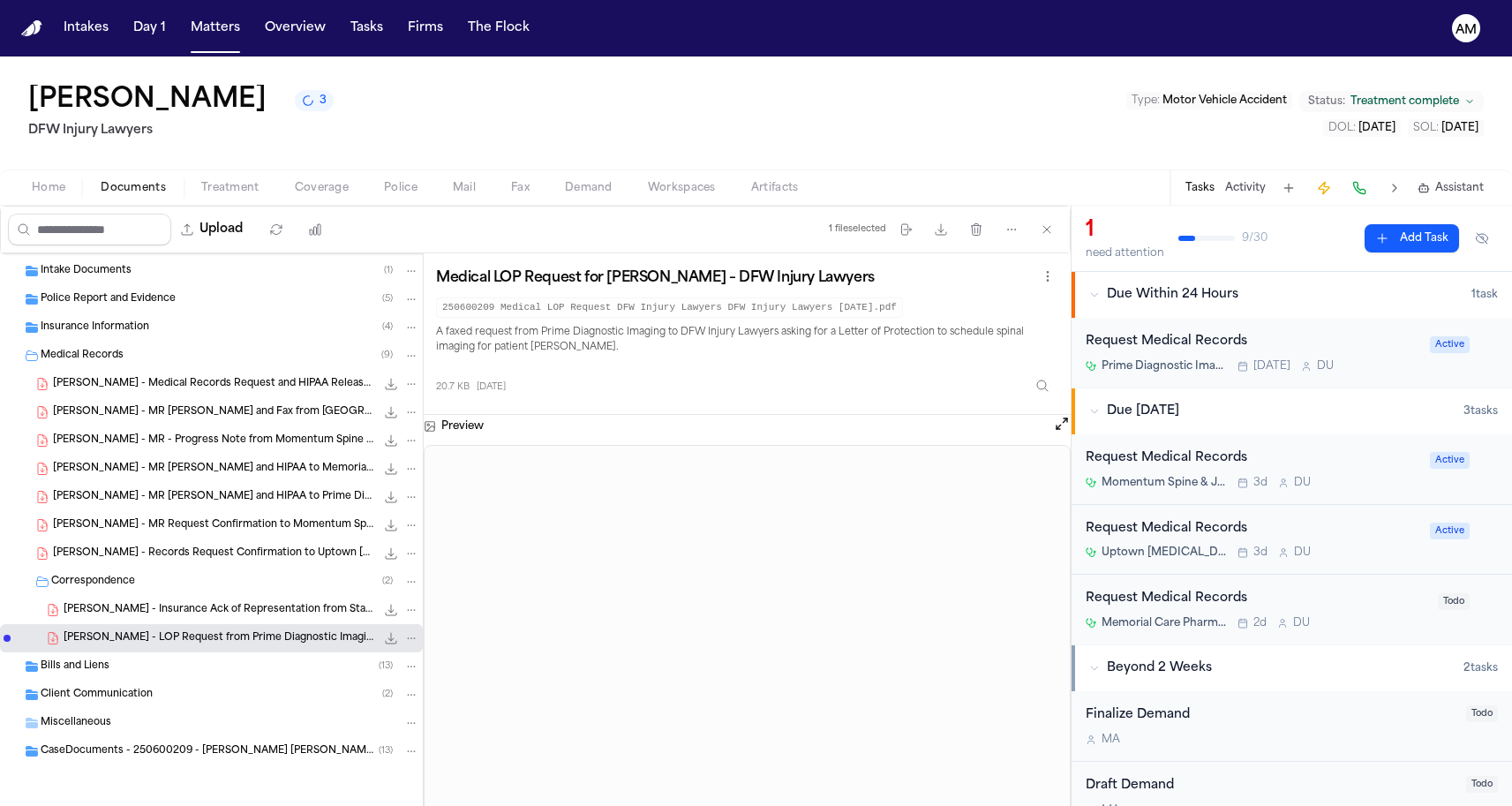
click at [208, 618] on div "C. Riden - Insurance Ack of Representation from State Farm - 6.20.25 138.7 KB •…" at bounding box center [241, 610] width 356 height 17
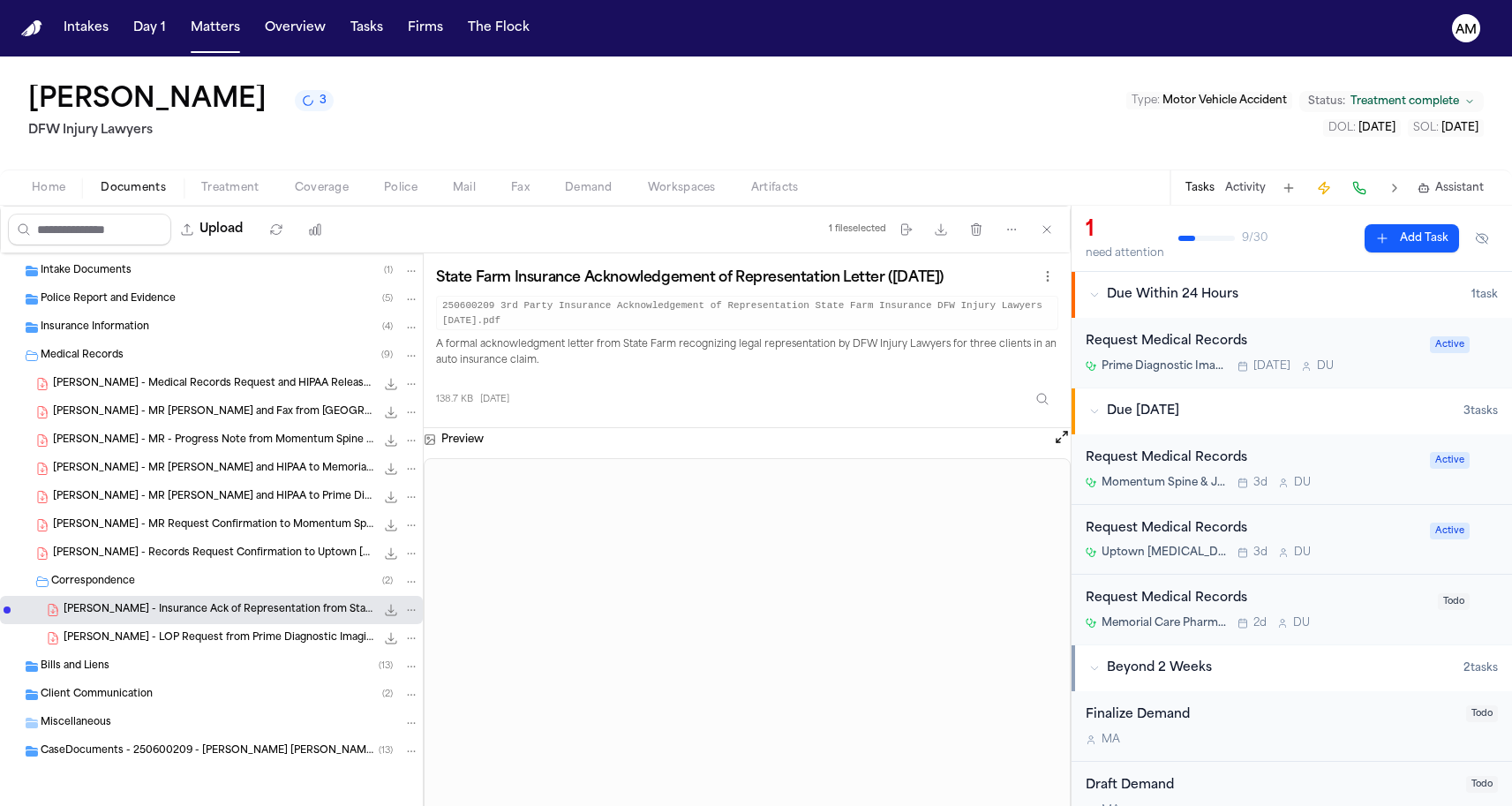
scroll to position [0, 0]
click at [161, 363] on div "Medical Records ( 9 )" at bounding box center [230, 355] width 379 height 16
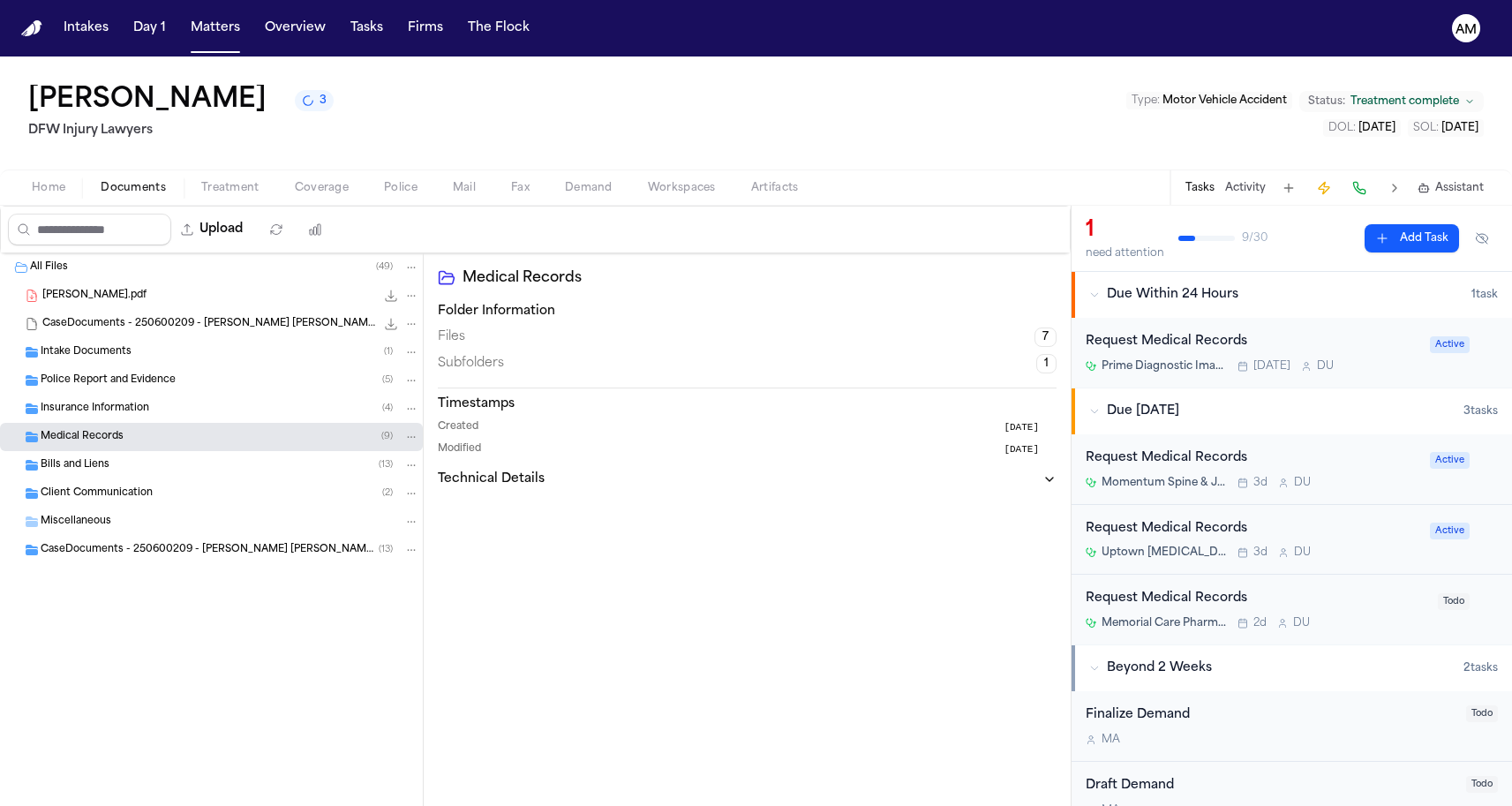
click at [73, 414] on span "Insurance Information" at bounding box center [95, 409] width 109 height 15
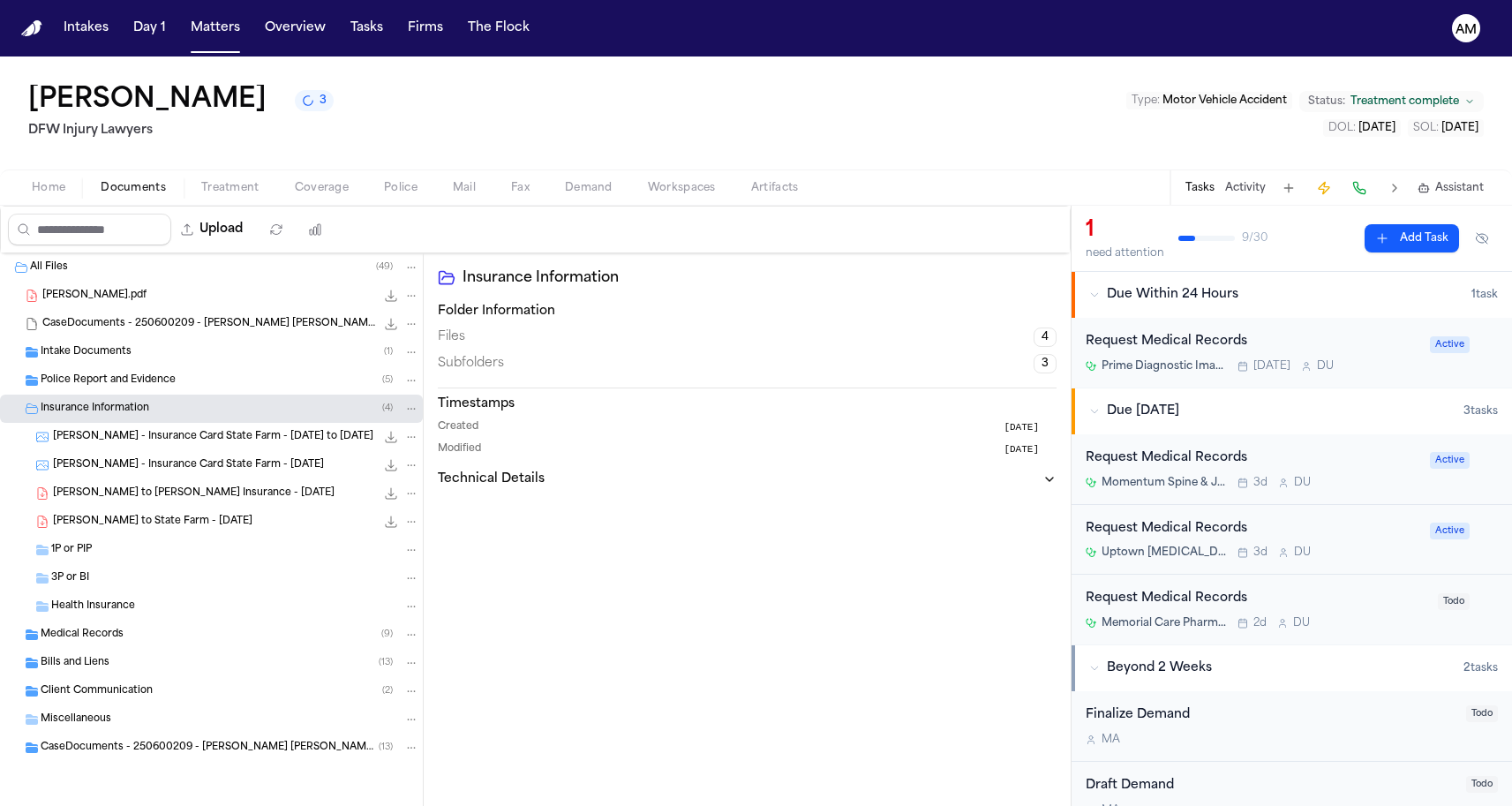
click at [98, 580] on div "3P or BI" at bounding box center [235, 578] width 368 height 16
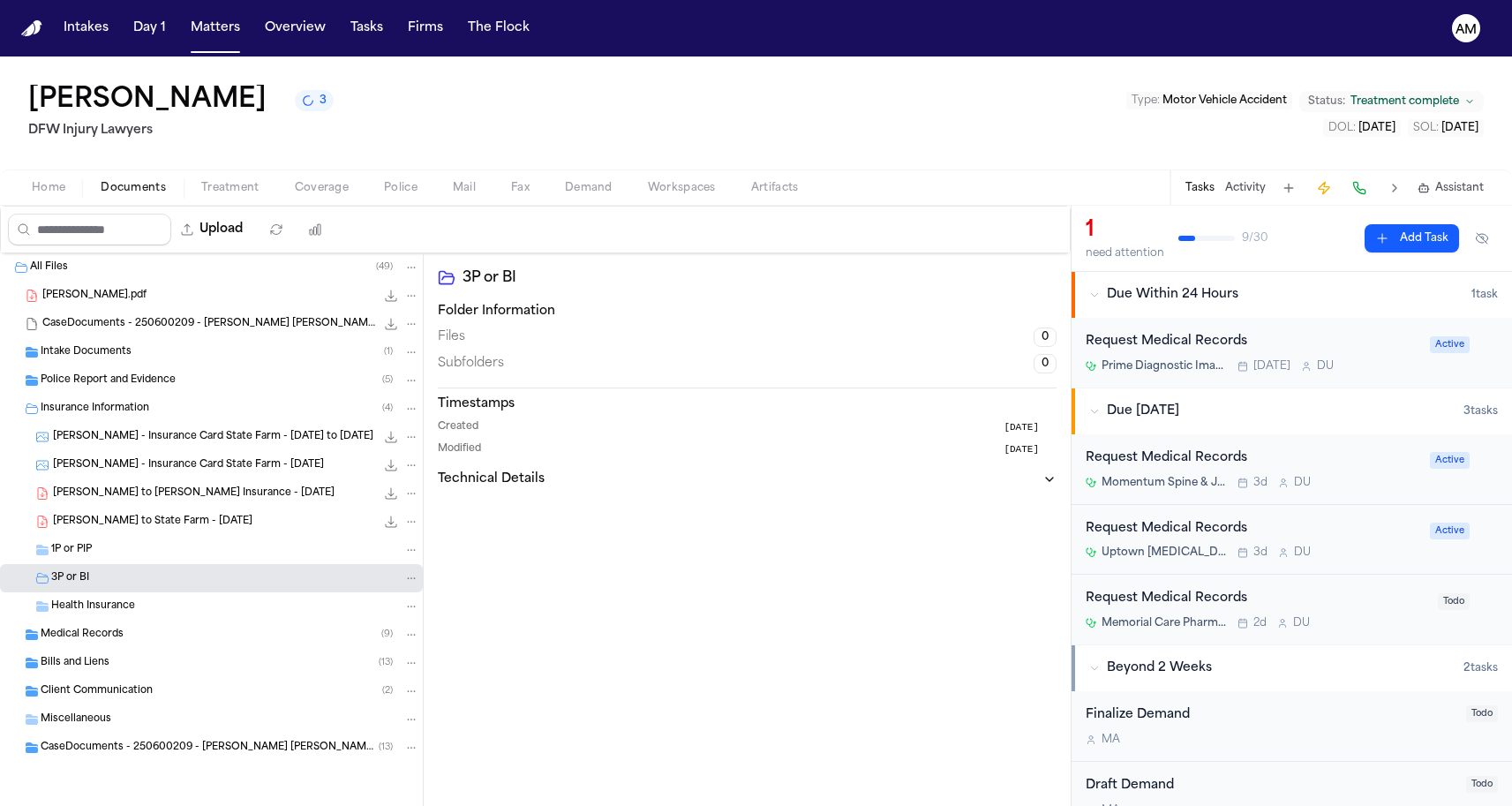
click at [102, 555] on div "1P or PIP" at bounding box center [235, 549] width 368 height 16
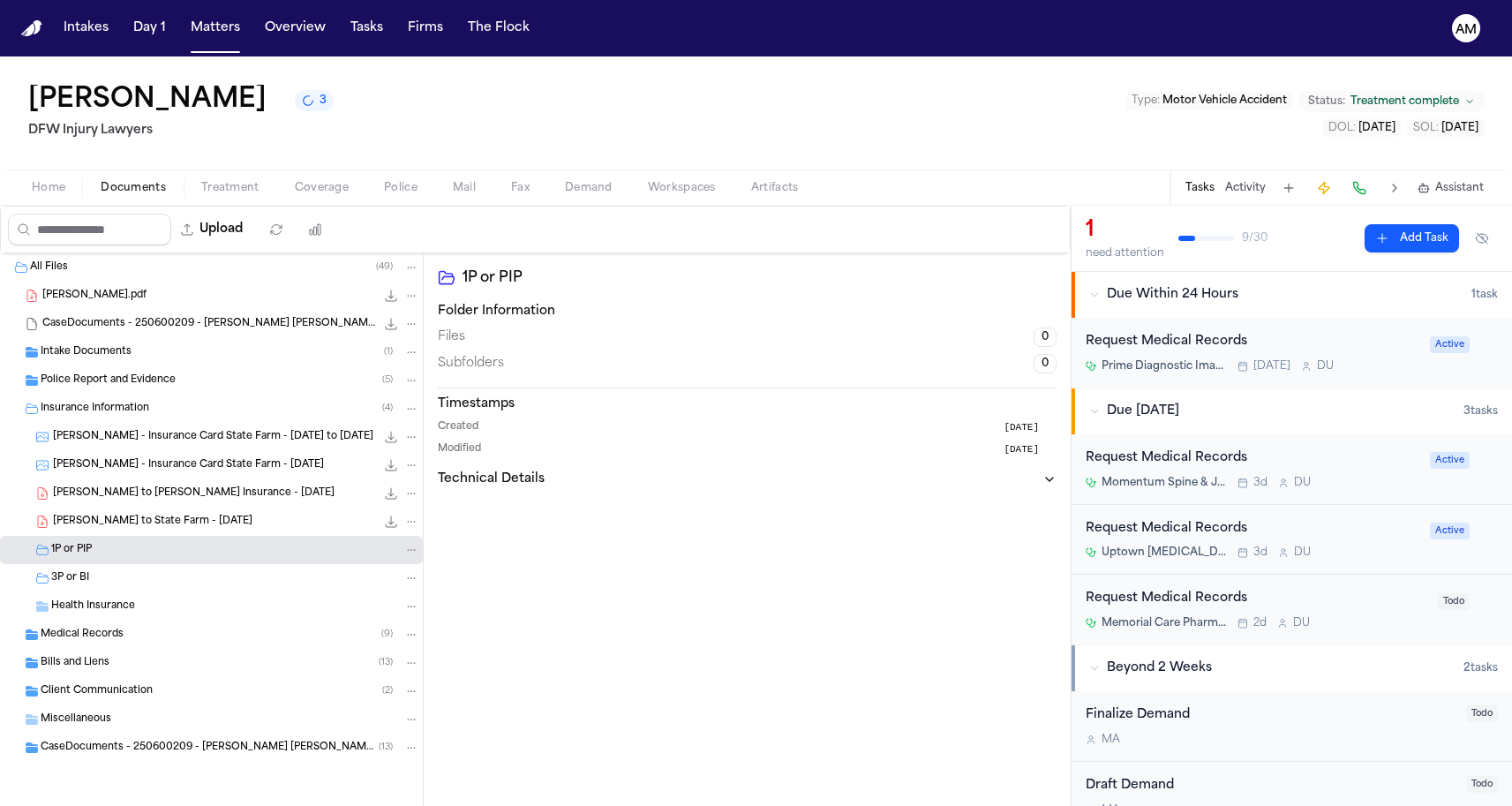
click at [301, 184] on span "Coverage" at bounding box center [322, 188] width 54 height 14
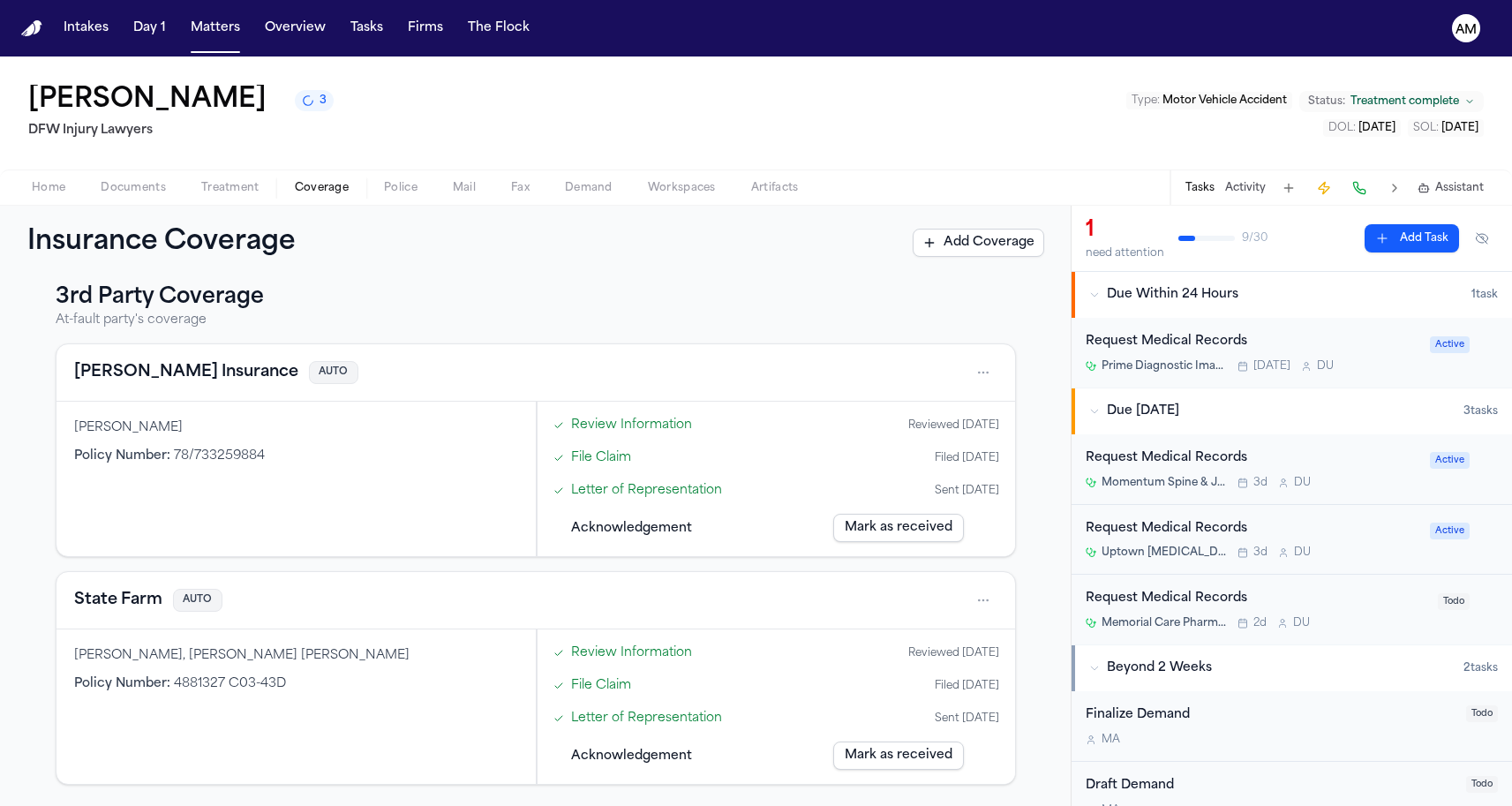
scroll to position [245, 0]
click at [218, 198] on span "button" at bounding box center [230, 198] width 79 height 2
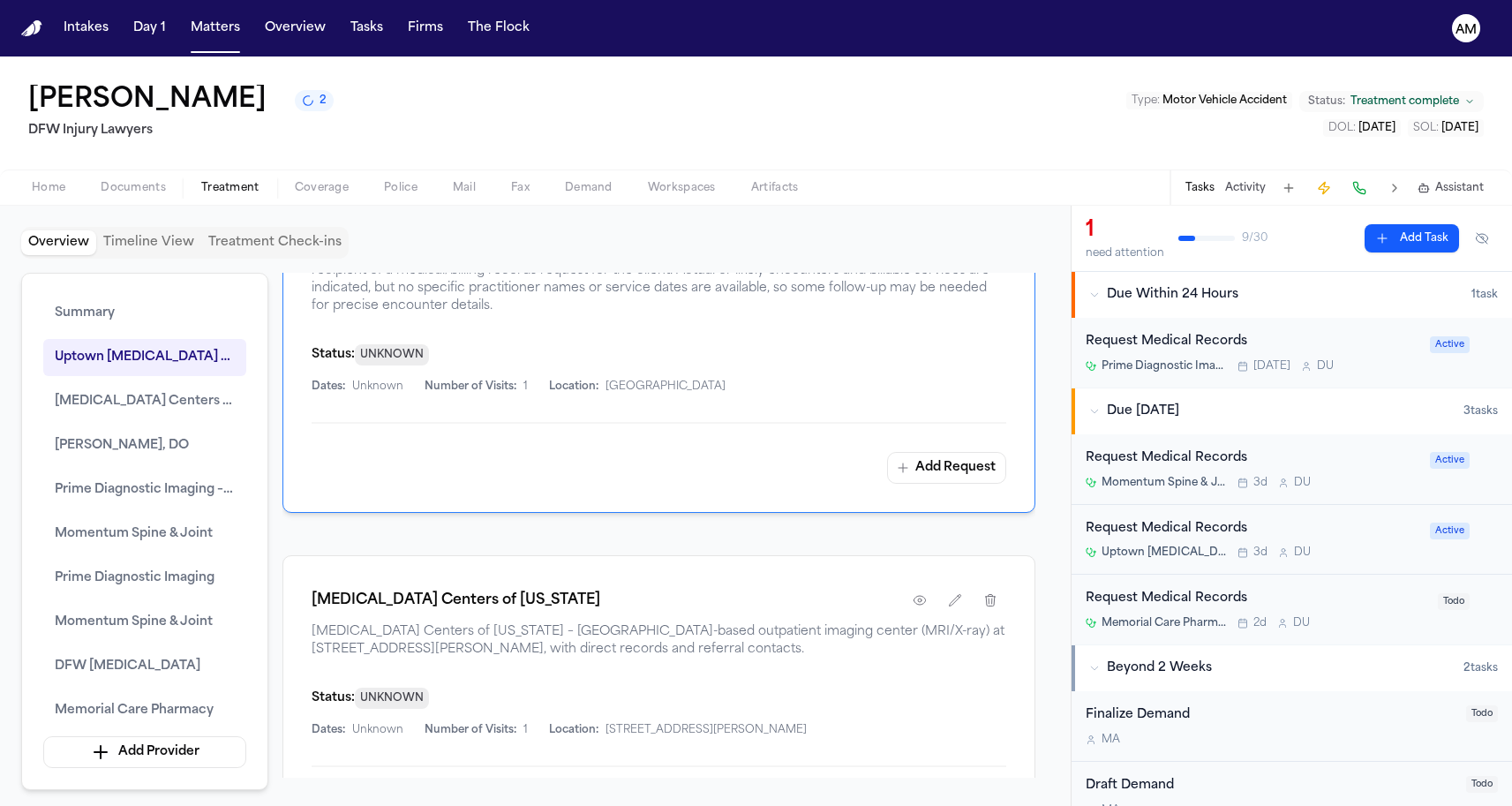
scroll to position [1557, 0]
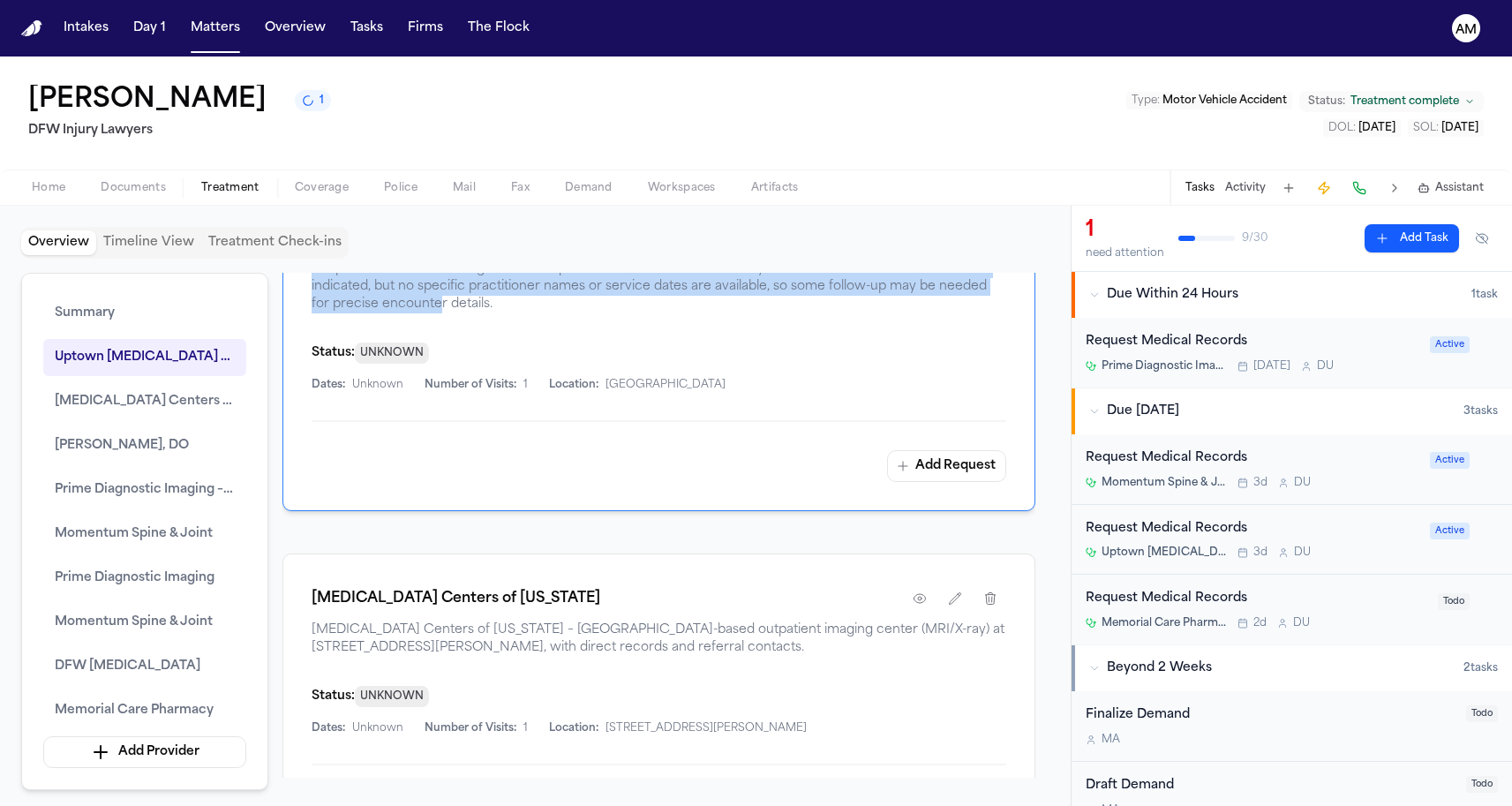
drag, startPoint x: 432, startPoint y: 407, endPoint x: 303, endPoint y: 336, distance: 147.2
click at [302, 336] on div "Uptown Radiology Associates Uptown Radiology Associates is a Dallas-based radio…" at bounding box center [659, 343] width 753 height 337
click at [347, 314] on span "Uptown Radiology Associates is a Dallas-based radiology group (PO Box 669202) a…" at bounding box center [659, 278] width 694 height 71
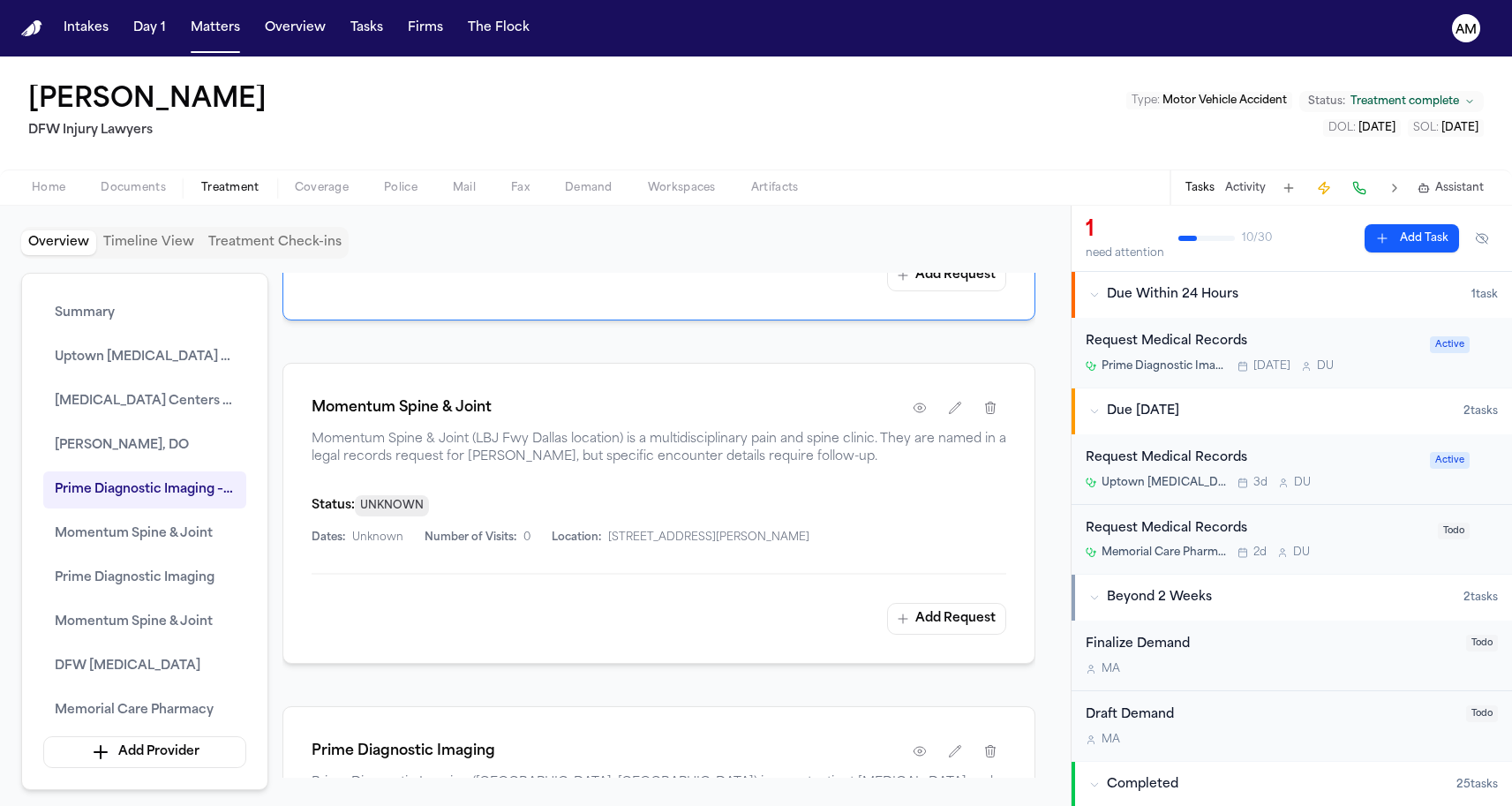
scroll to position [2819, 0]
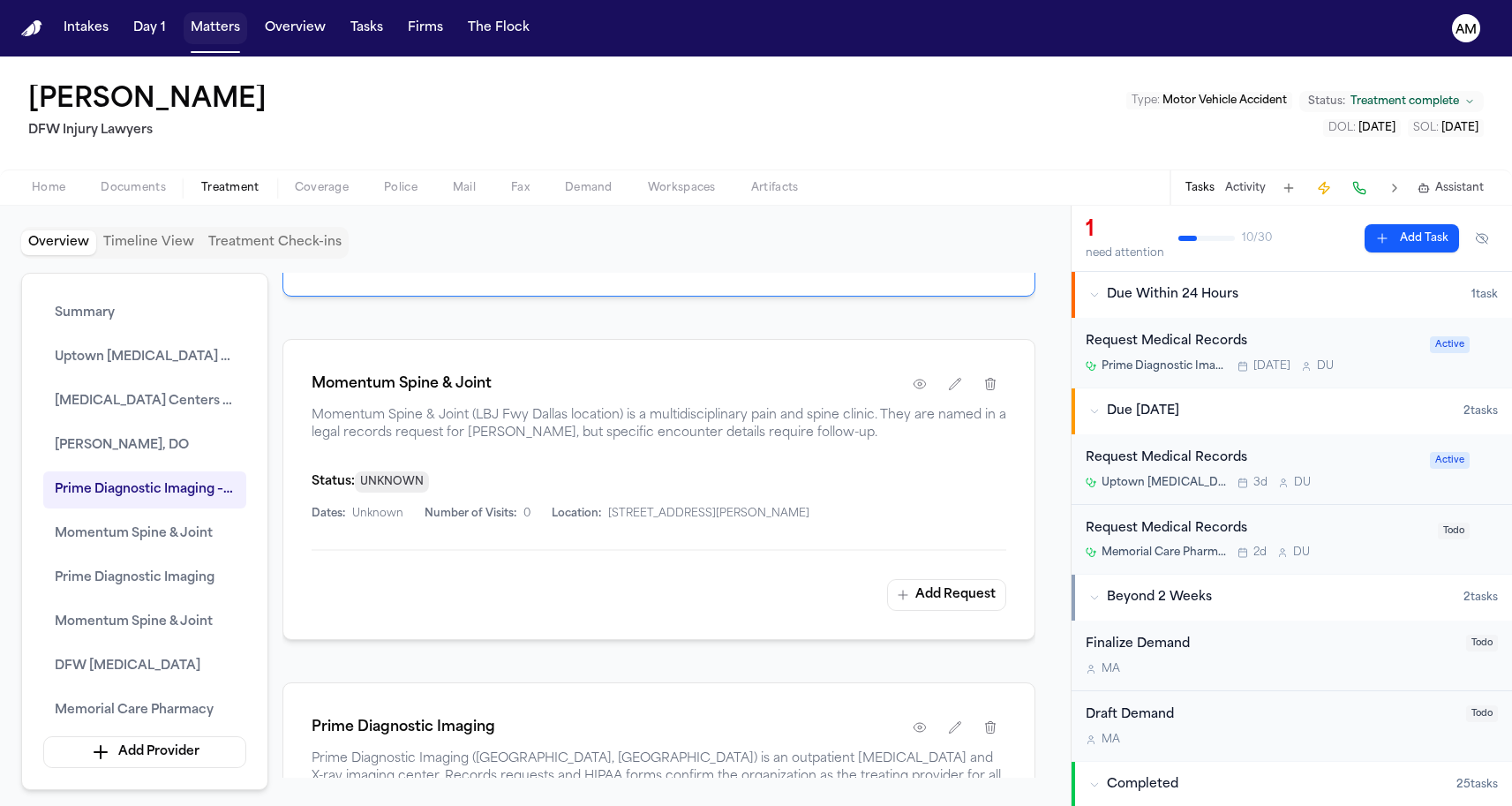
click at [216, 39] on button "Matters" at bounding box center [215, 28] width 63 height 32
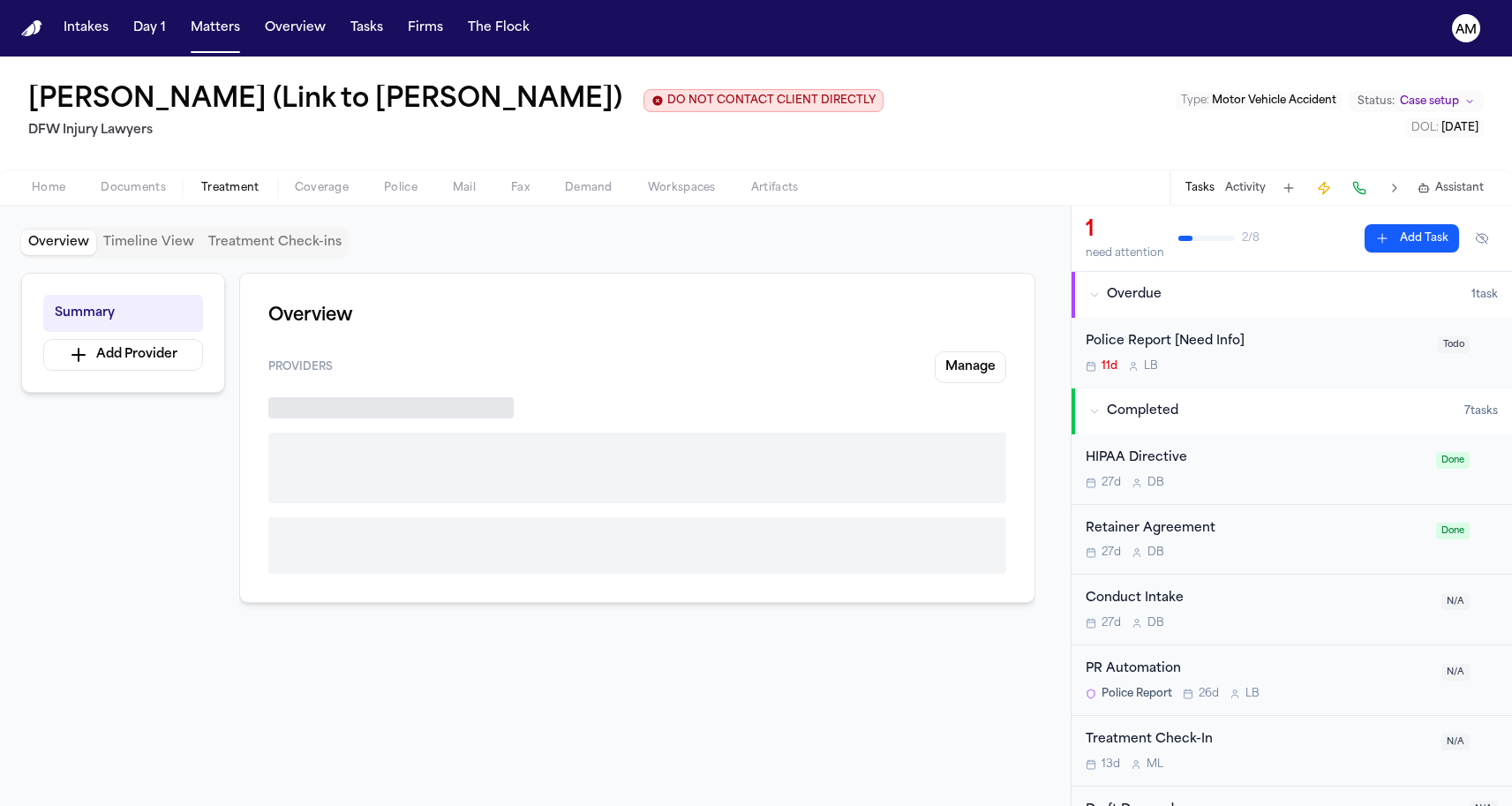
click at [247, 181] on span "Treatment" at bounding box center [230, 188] width 58 height 14
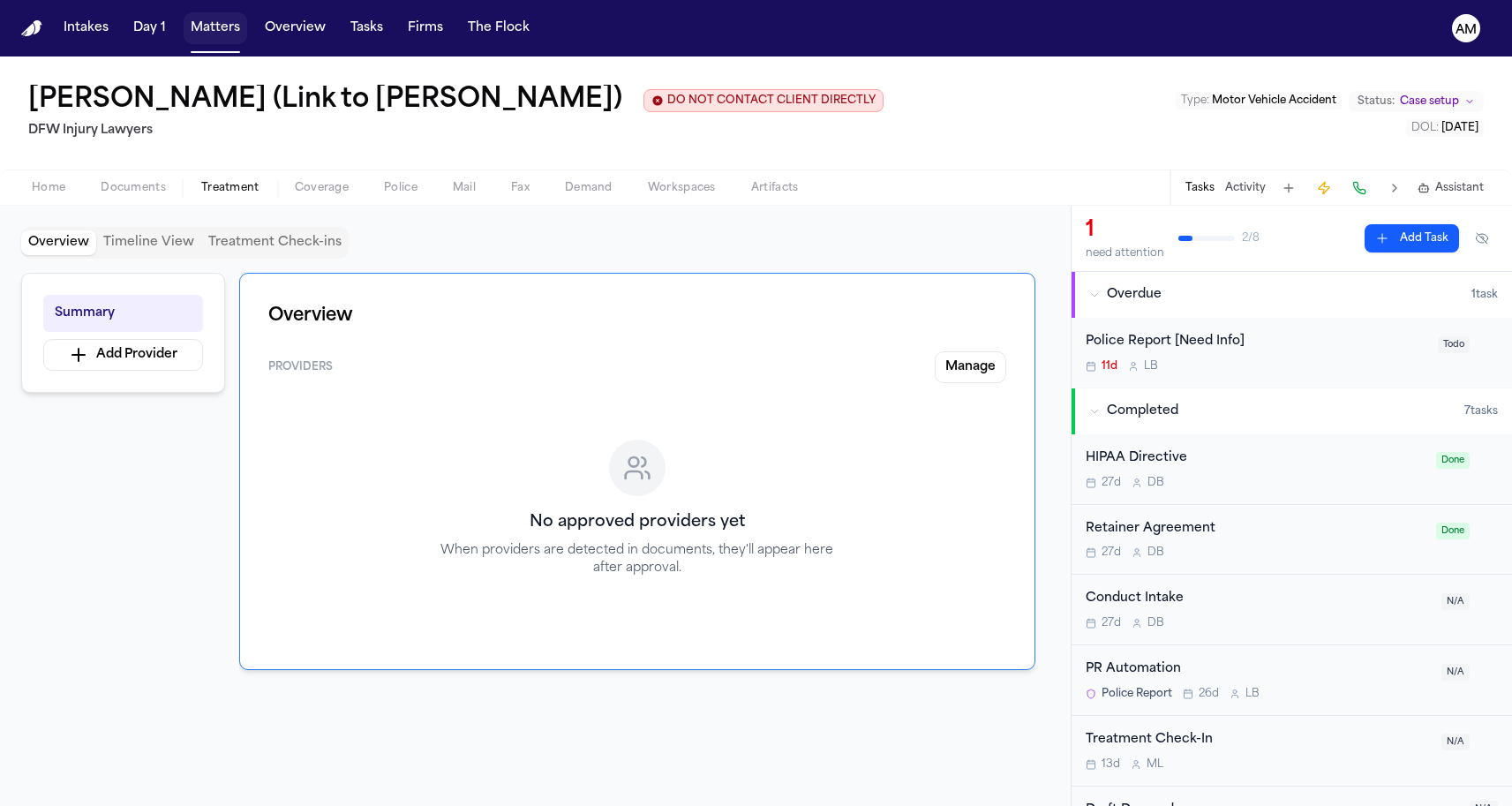
click at [220, 35] on button "Matters" at bounding box center [215, 28] width 63 height 32
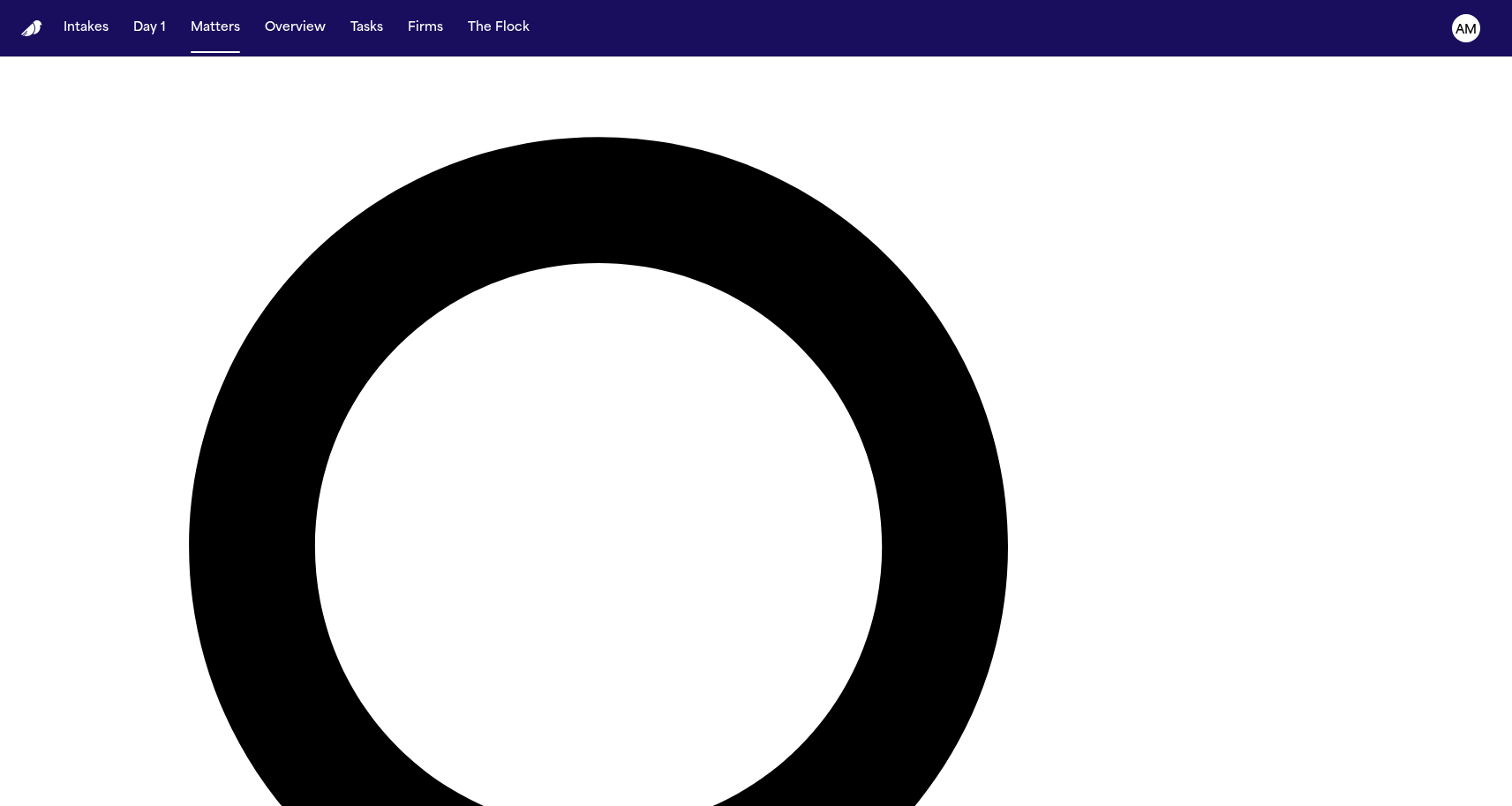
scroll to position [339, 0]
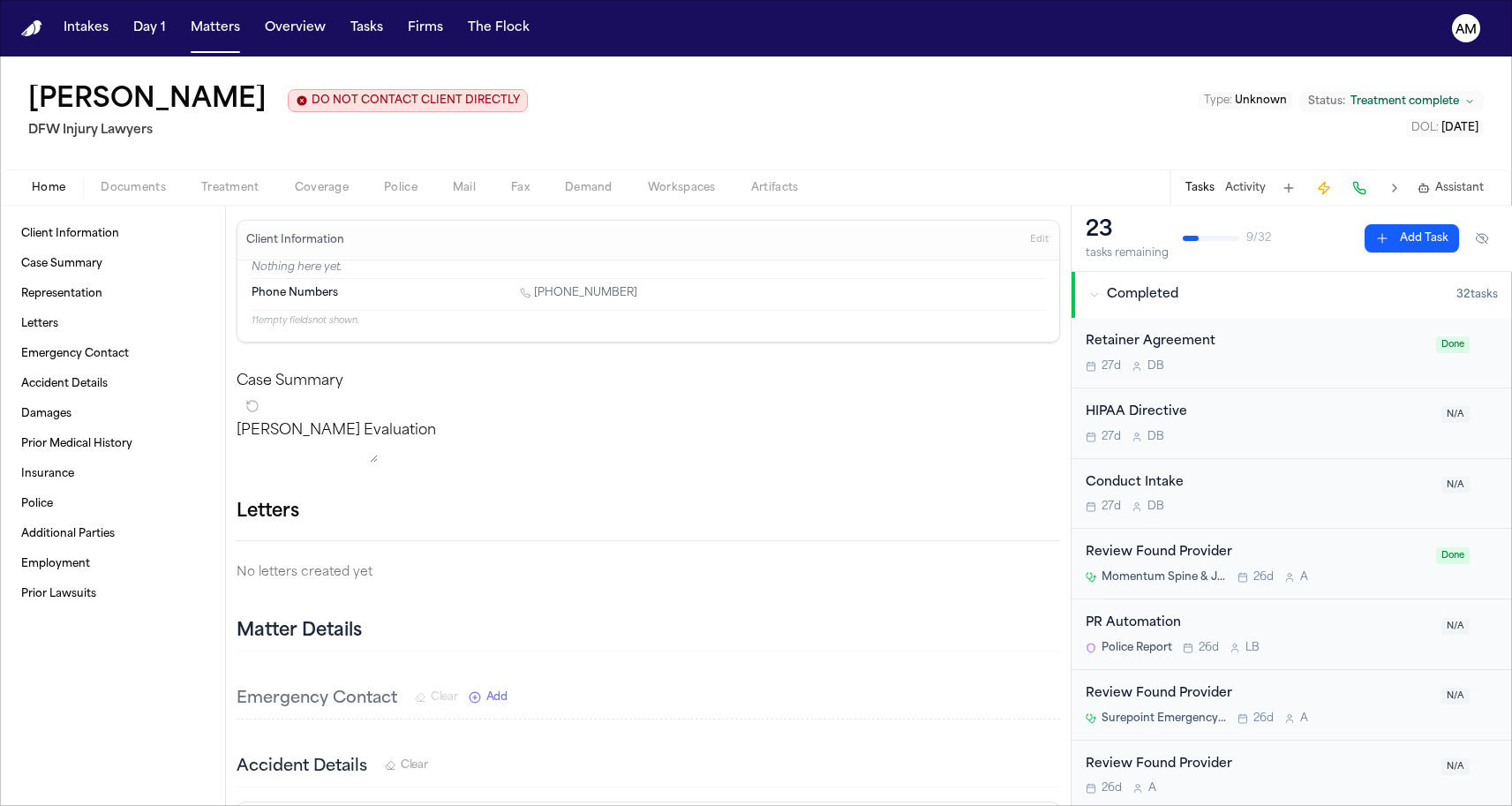
click at [245, 182] on span "Treatment" at bounding box center [230, 188] width 58 height 14
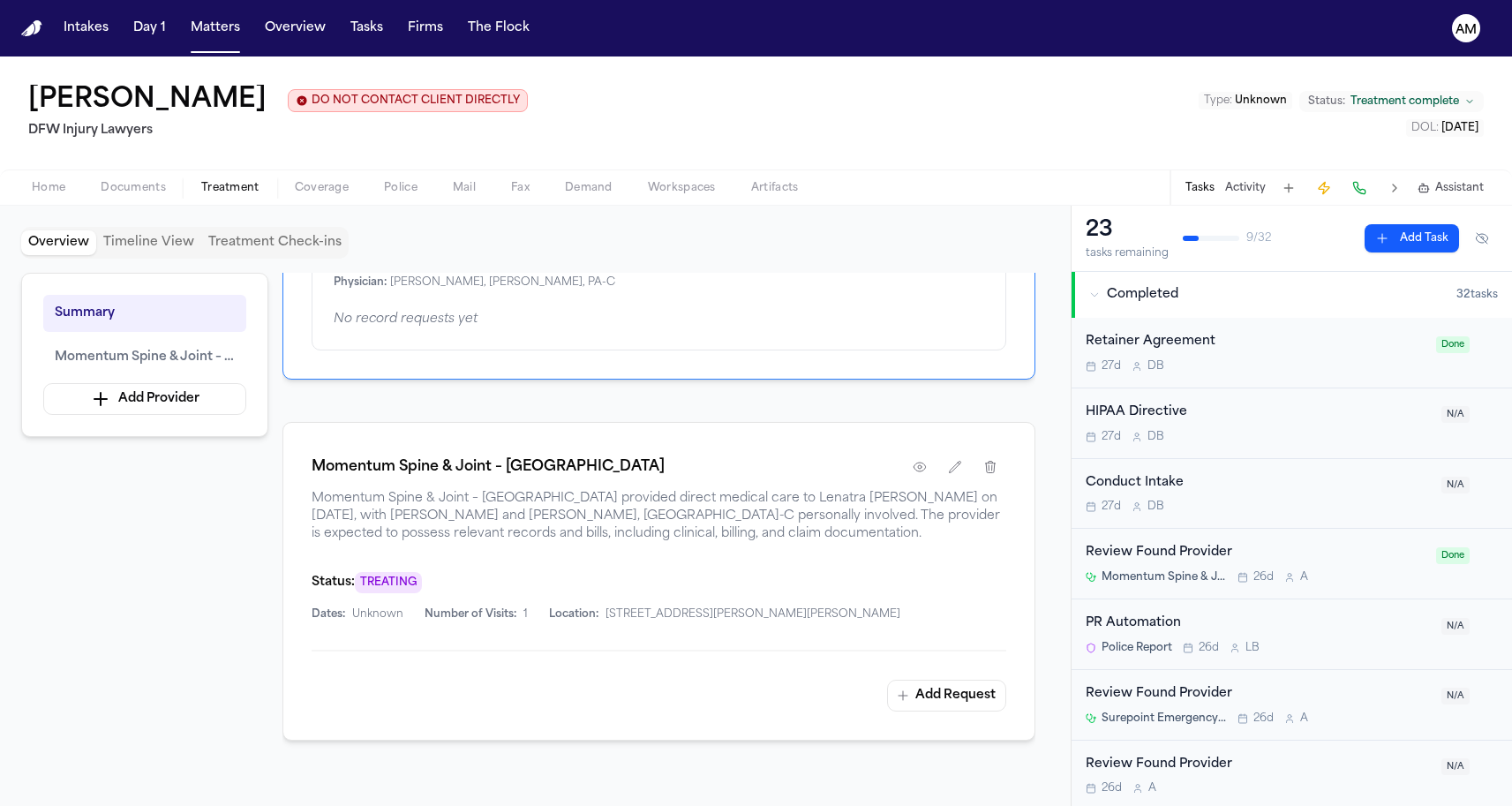
scroll to position [188, 0]
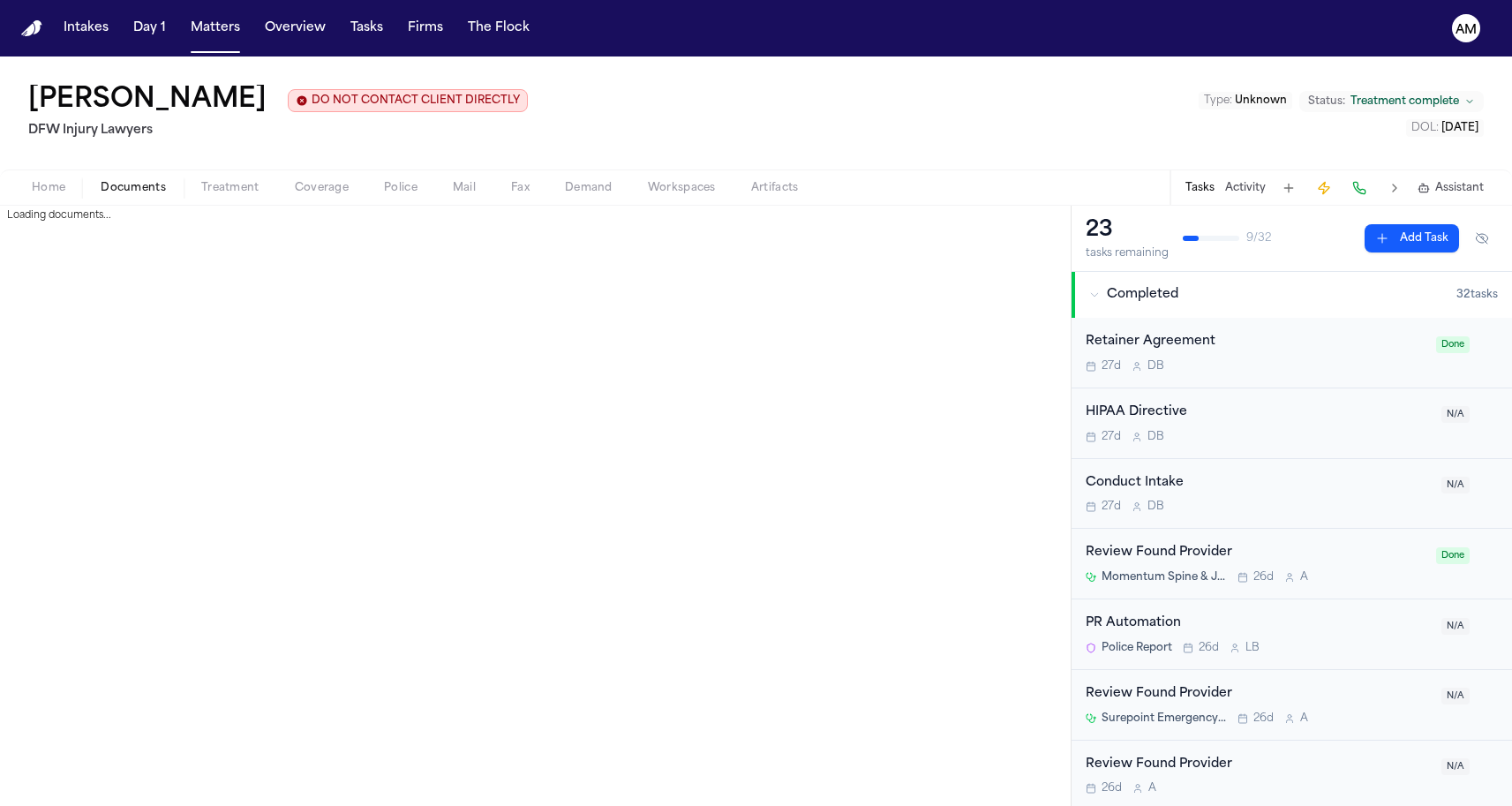
click at [163, 185] on span "Documents" at bounding box center [132, 188] width 65 height 14
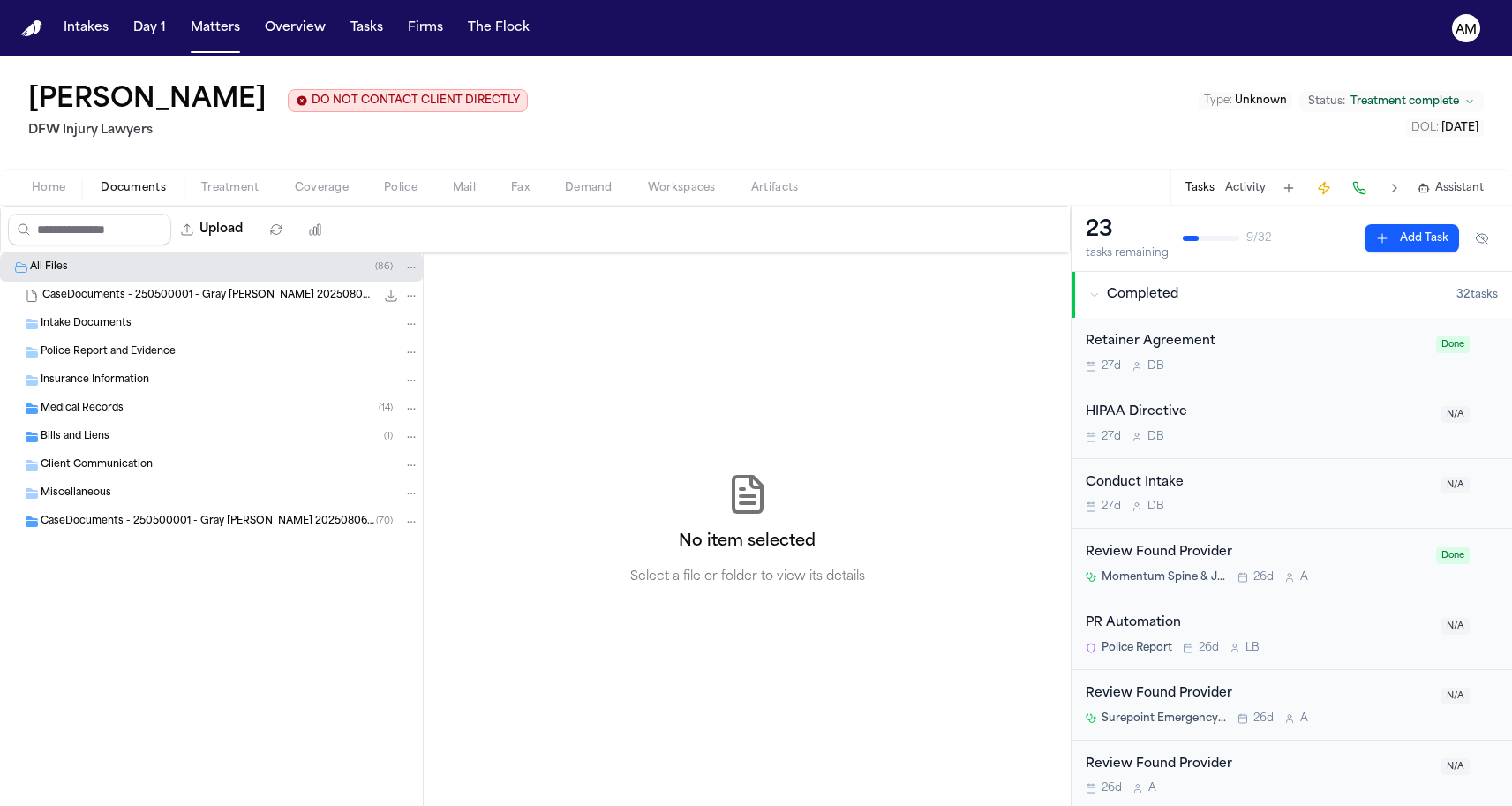
click at [179, 419] on div "Medical Records ( 14 )" at bounding box center [212, 409] width 423 height 29
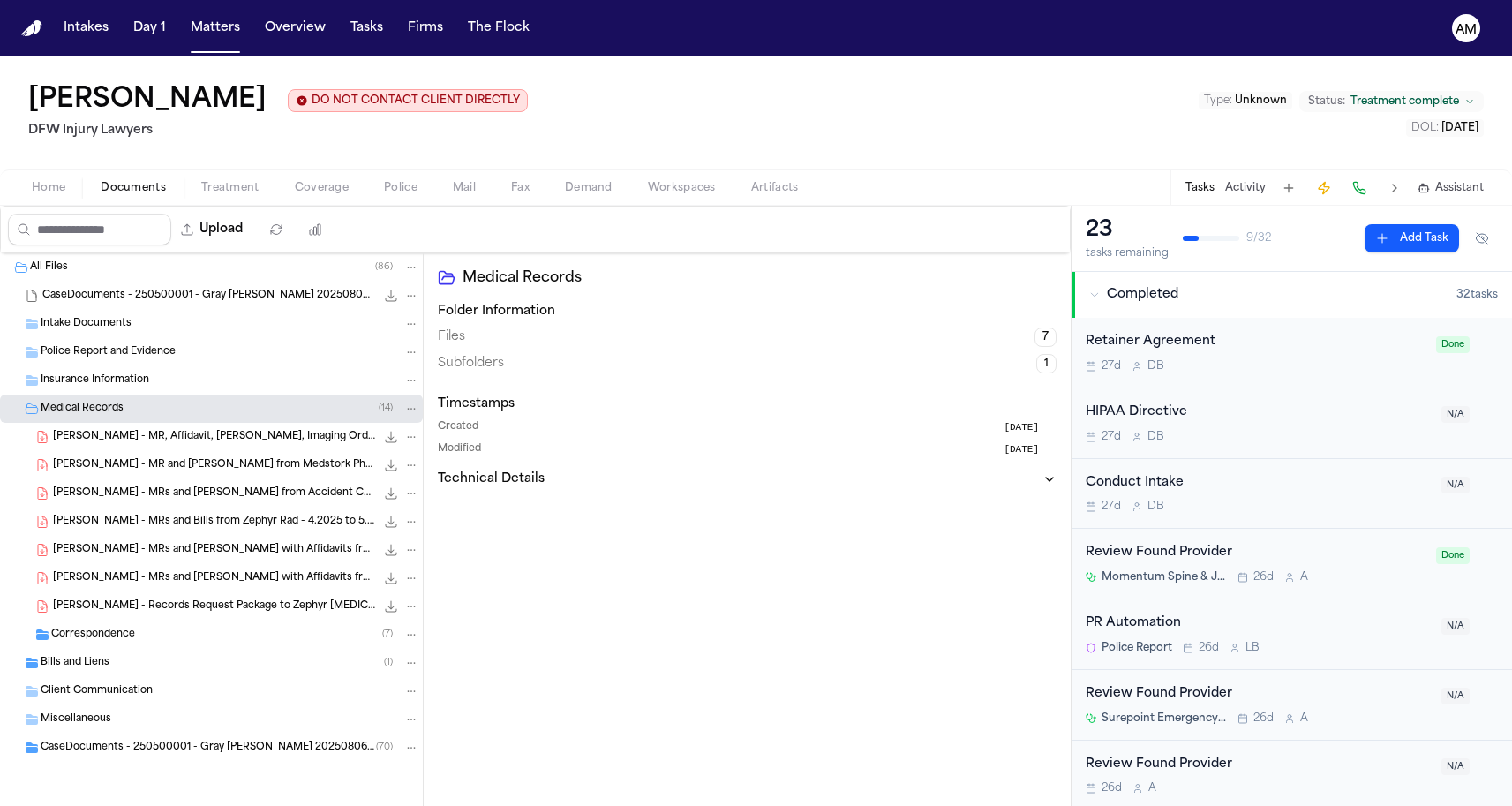
click at [177, 441] on span "L. Gray - MR, Affidavit, Bills, Imaging Orders & Reports from North Texas X-Ray…" at bounding box center [214, 437] width 322 height 15
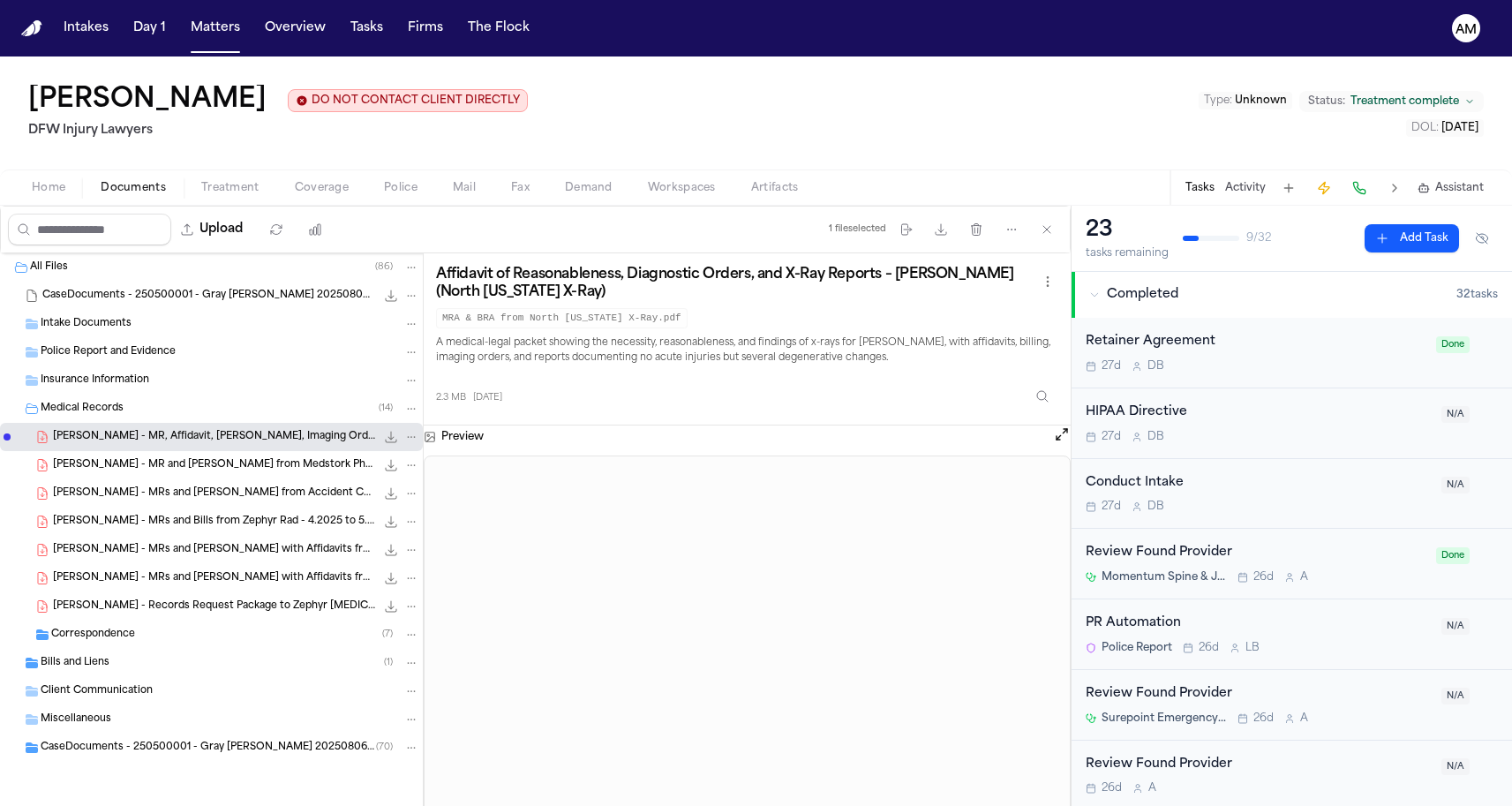
click at [138, 609] on span "L. Gray - Records Request Package to Zephyr Radiology - 8.9.25" at bounding box center [214, 607] width 322 height 15
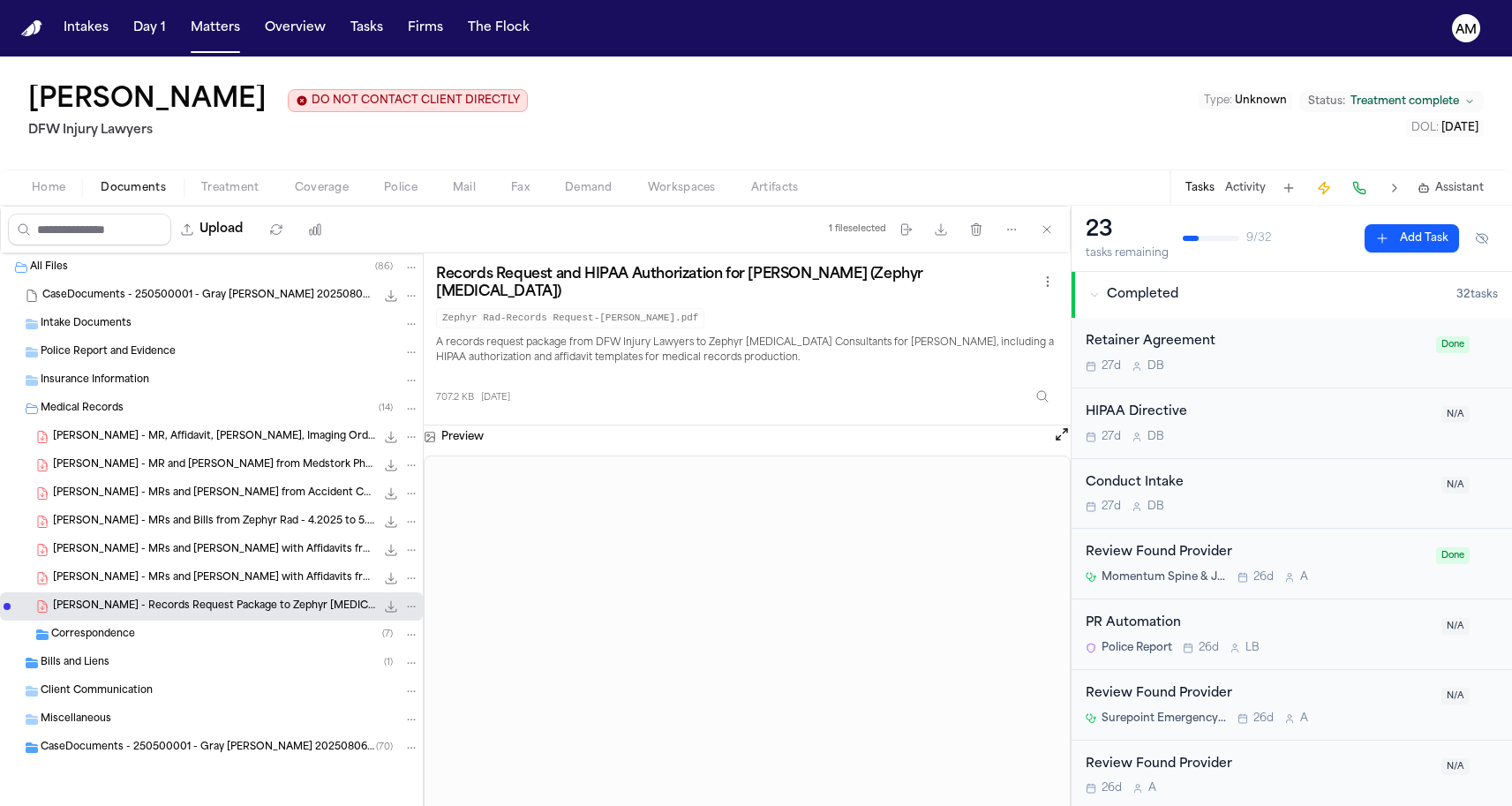
click at [303, 579] on span "L. Gray - MRs and Bills with Affidavits from Momentum Spine and Joint - 4.26.25" at bounding box center [214, 579] width 322 height 15
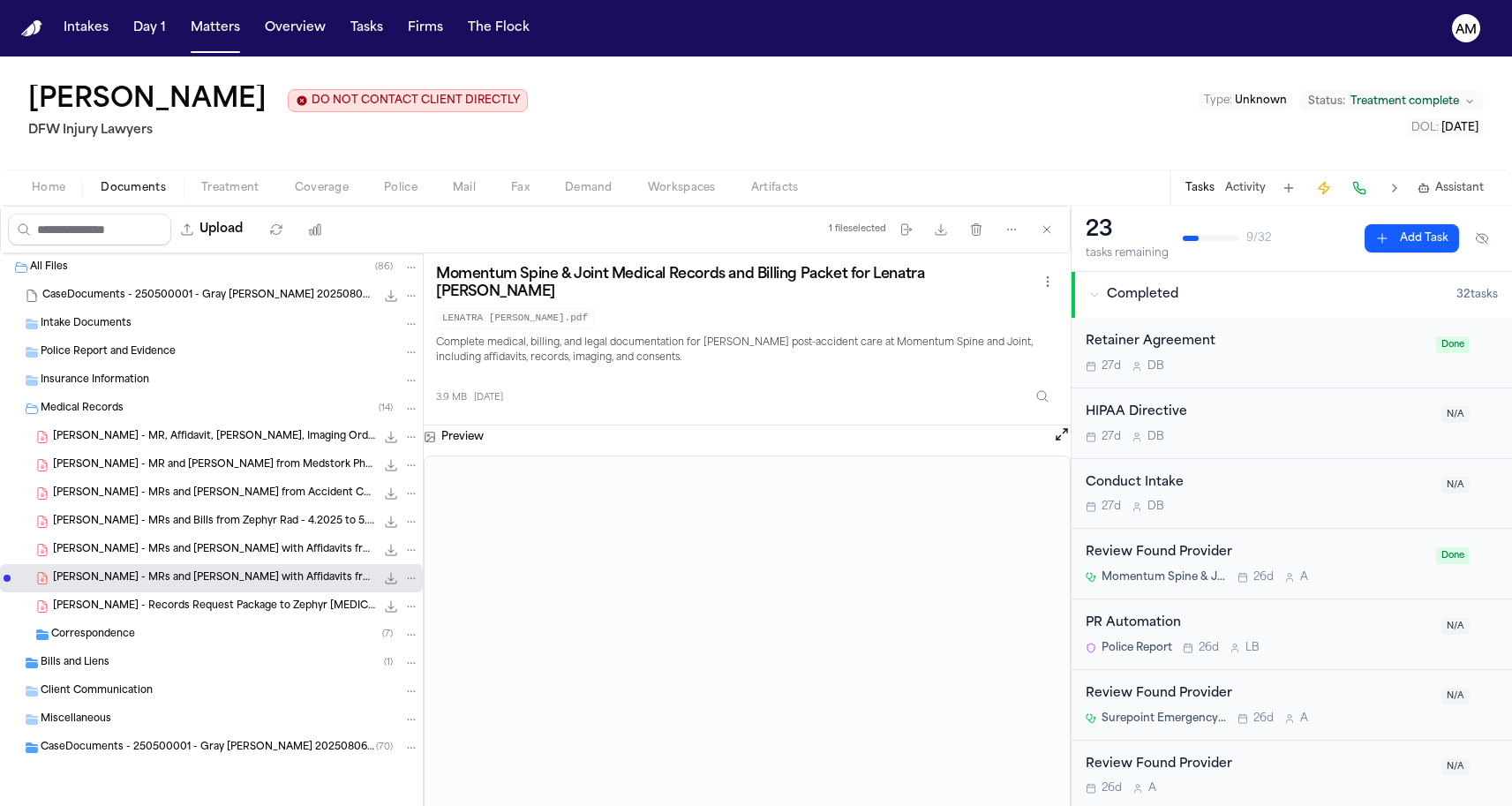
click at [332, 193] on span "Coverage" at bounding box center [322, 188] width 54 height 14
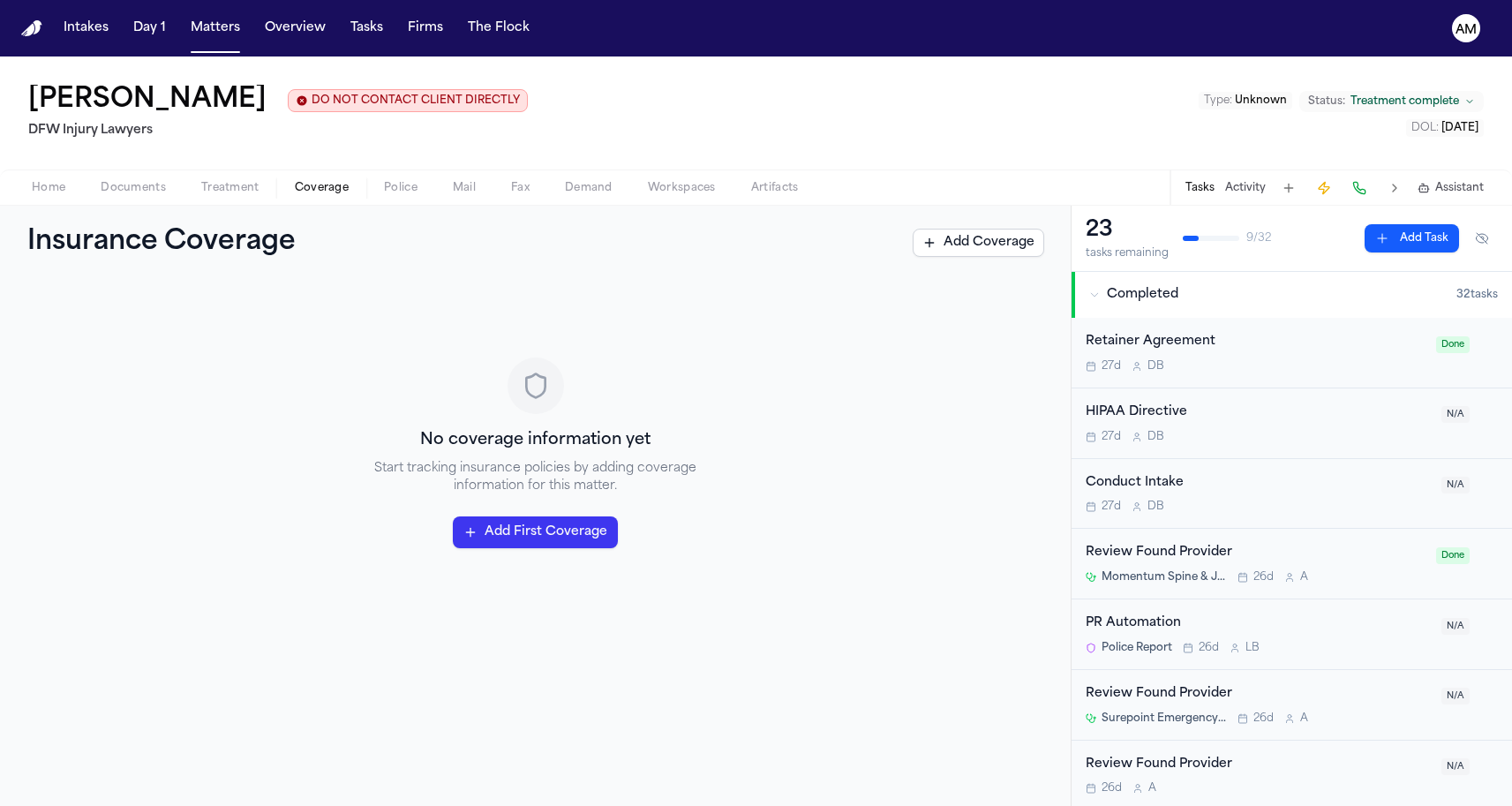
click at [220, 204] on div "Home Documents Treatment Coverage Police Mail Fax Demand Workspaces Artifacts T…" at bounding box center [756, 187] width 1512 height 35
click at [213, 185] on span "Treatment" at bounding box center [230, 188] width 58 height 14
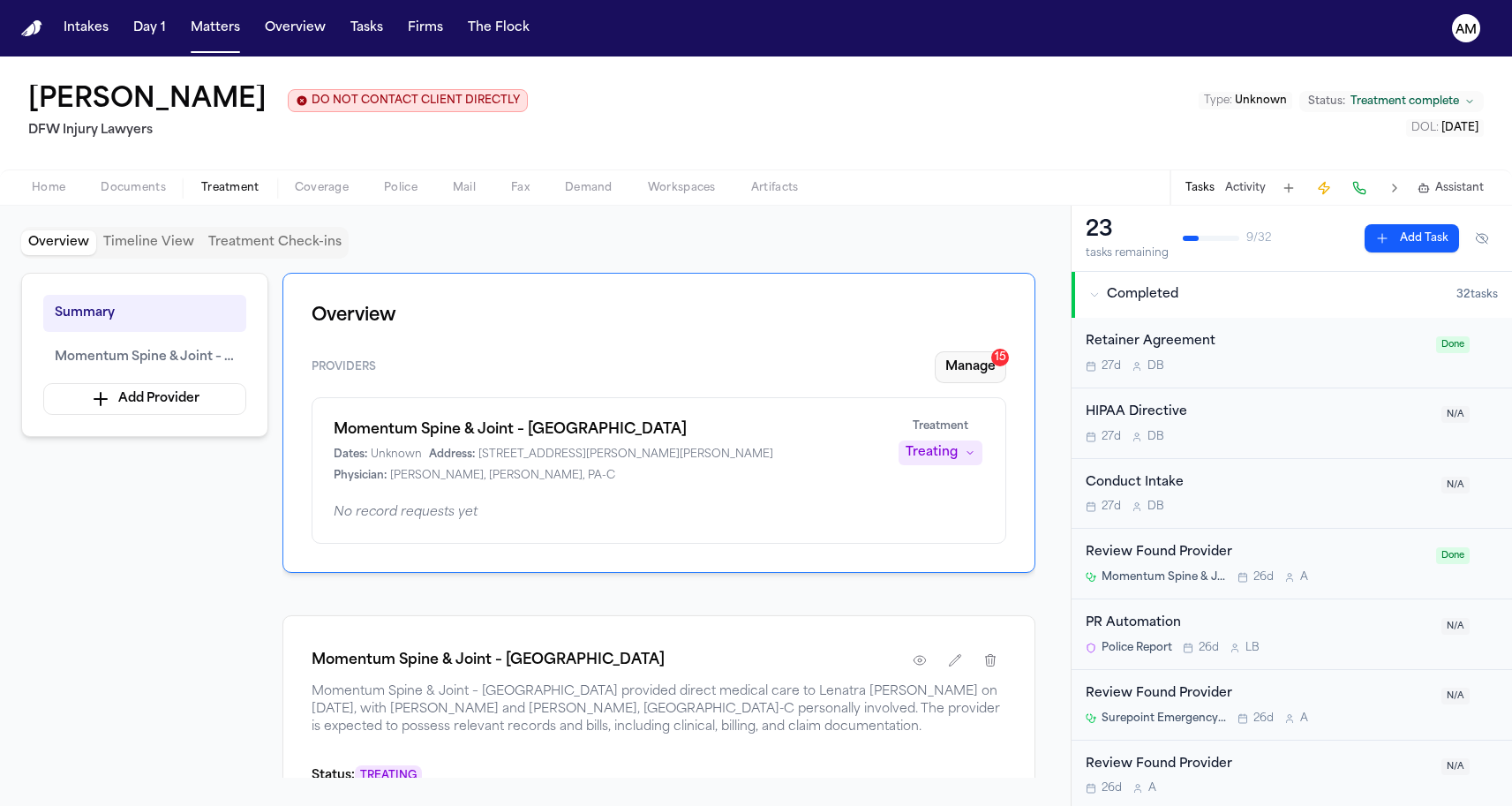
click at [939, 357] on button "Manage 15" at bounding box center [970, 367] width 72 height 32
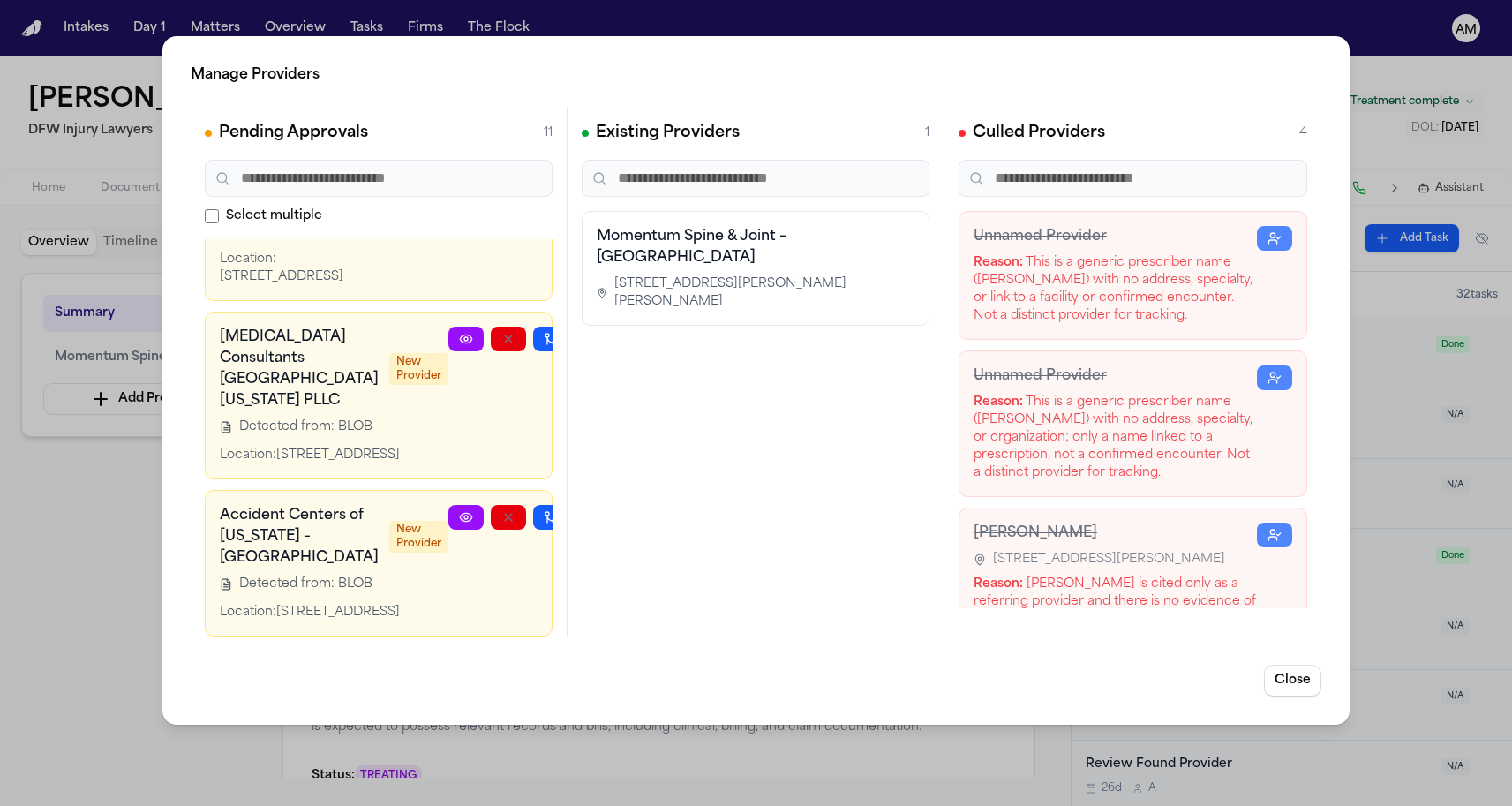
scroll to position [1823, 0]
click at [148, 492] on div "Manage Providers Pending Approvals 11 Select multiple Accident Centers of Texas…" at bounding box center [756, 403] width 1512 height 806
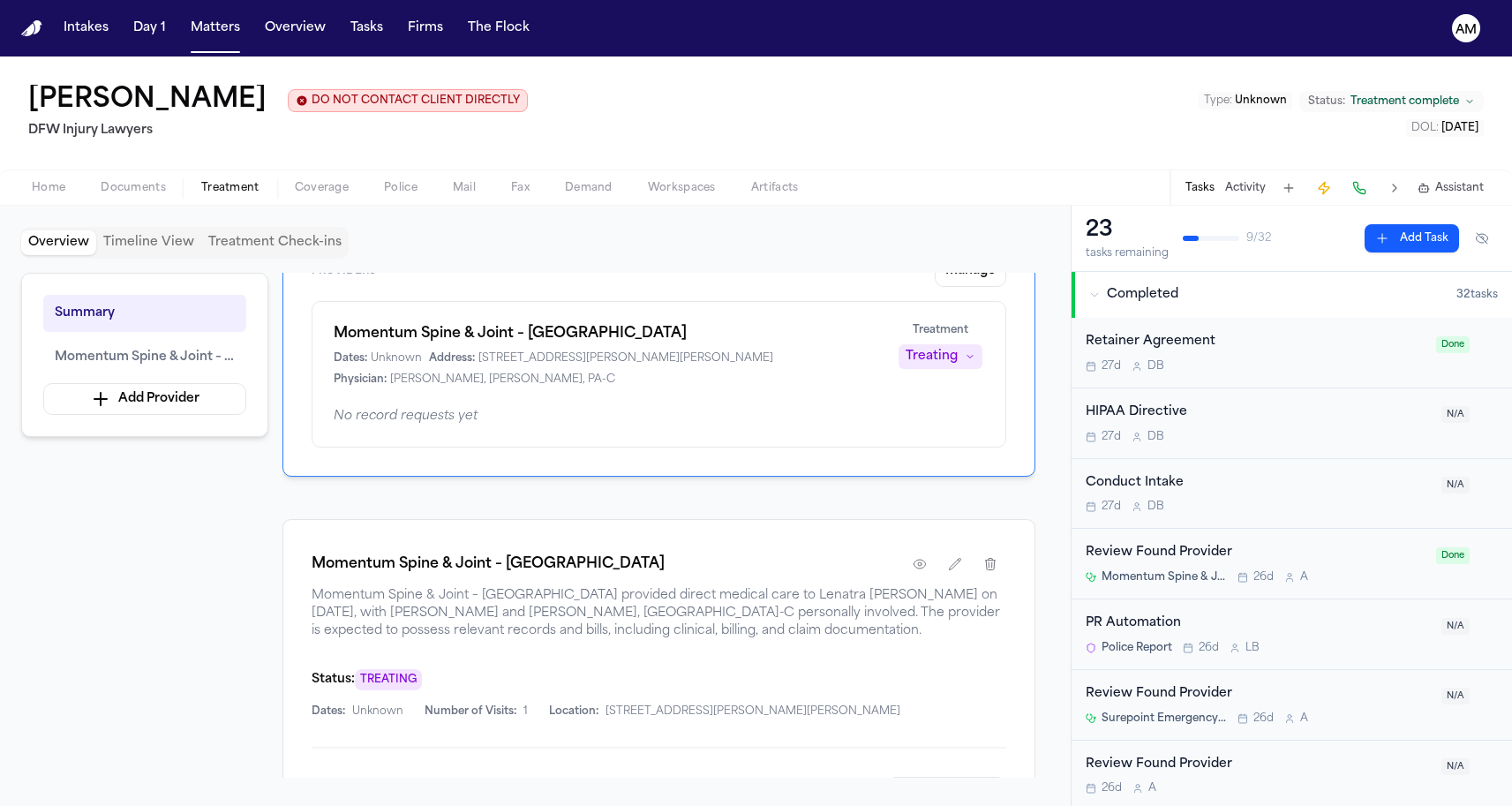
scroll to position [34, 0]
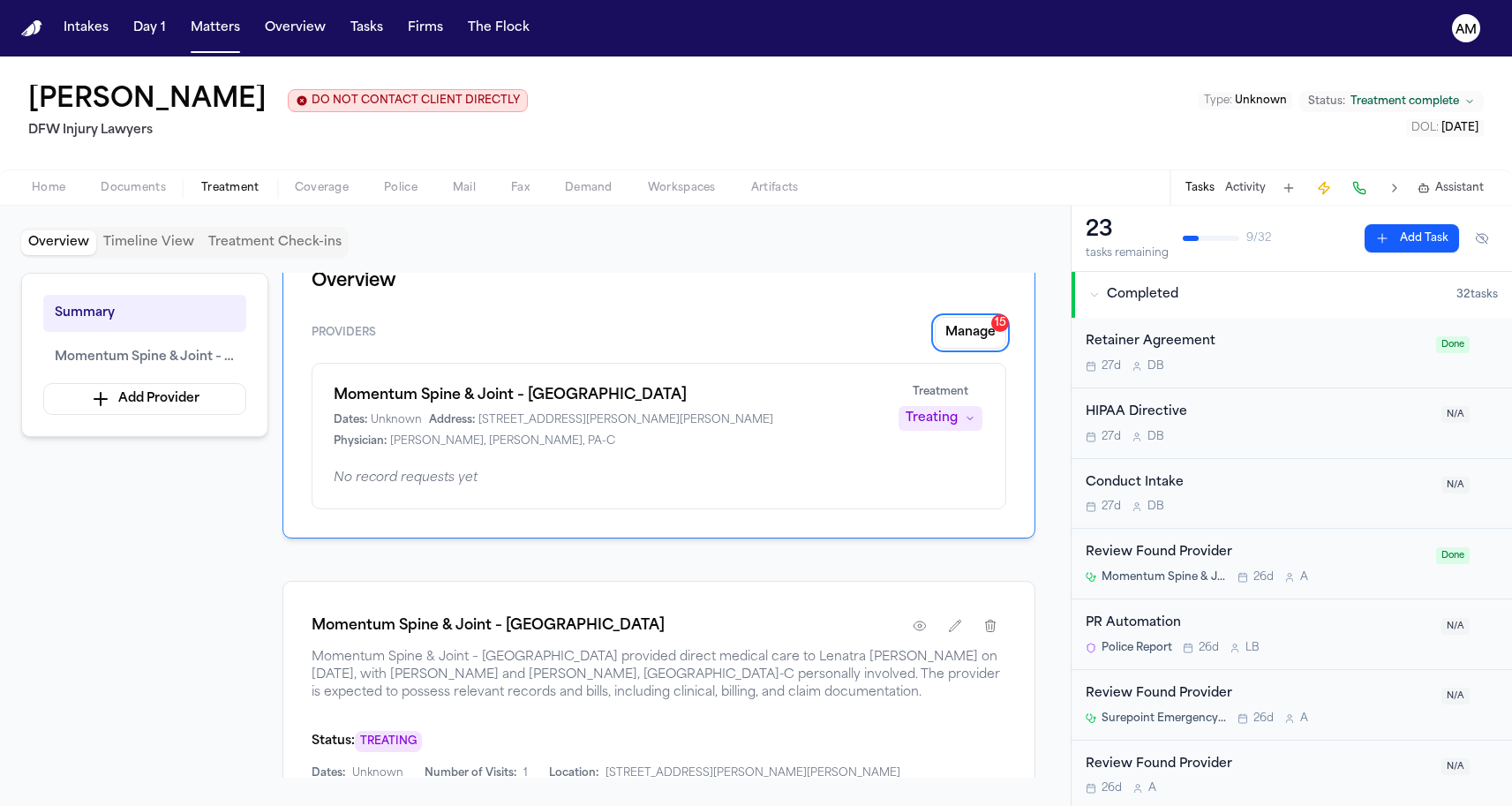
click at [143, 183] on span "Documents" at bounding box center [132, 188] width 65 height 14
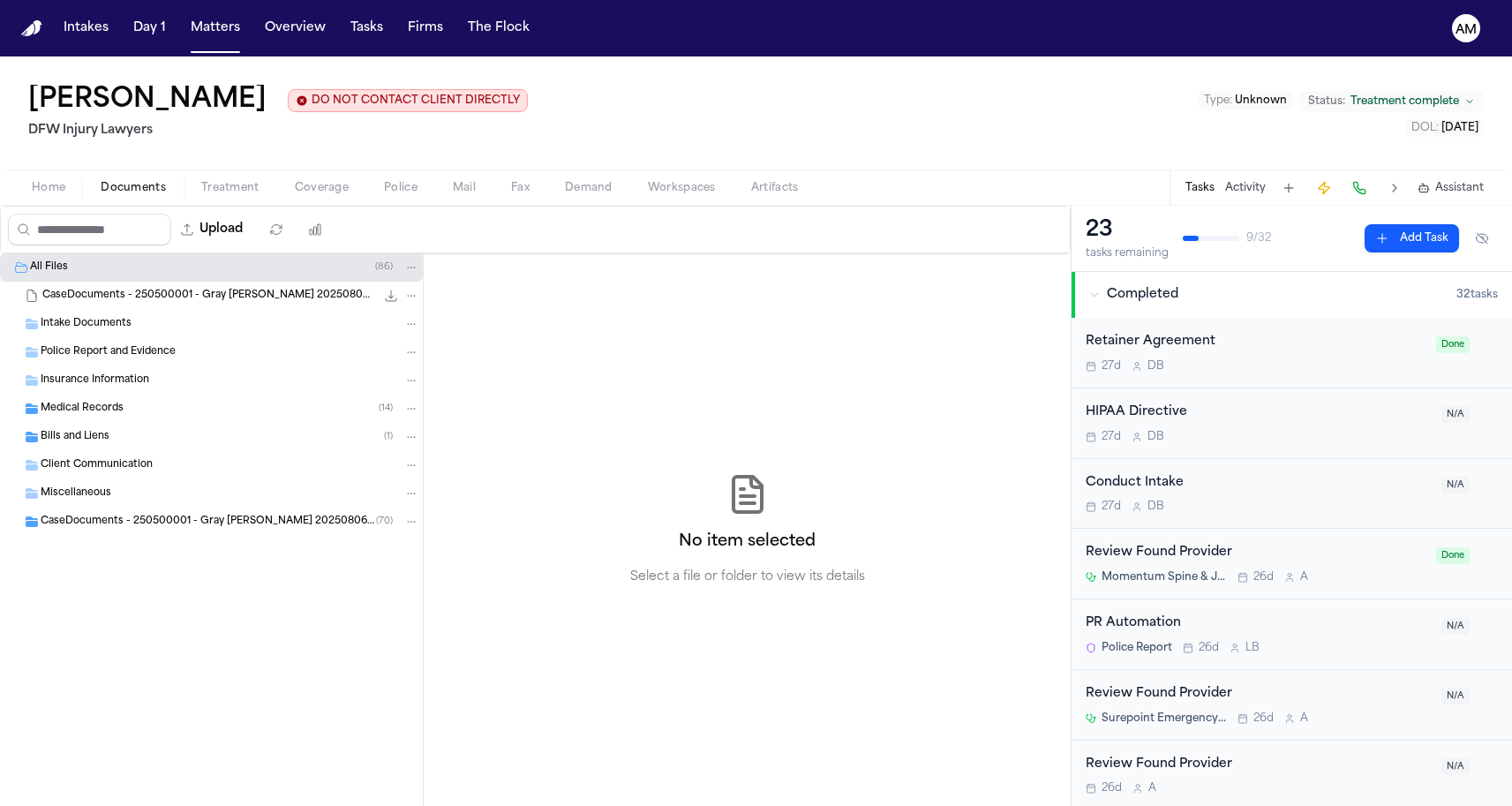
click at [97, 415] on span "Medical Records" at bounding box center [82, 409] width 83 height 15
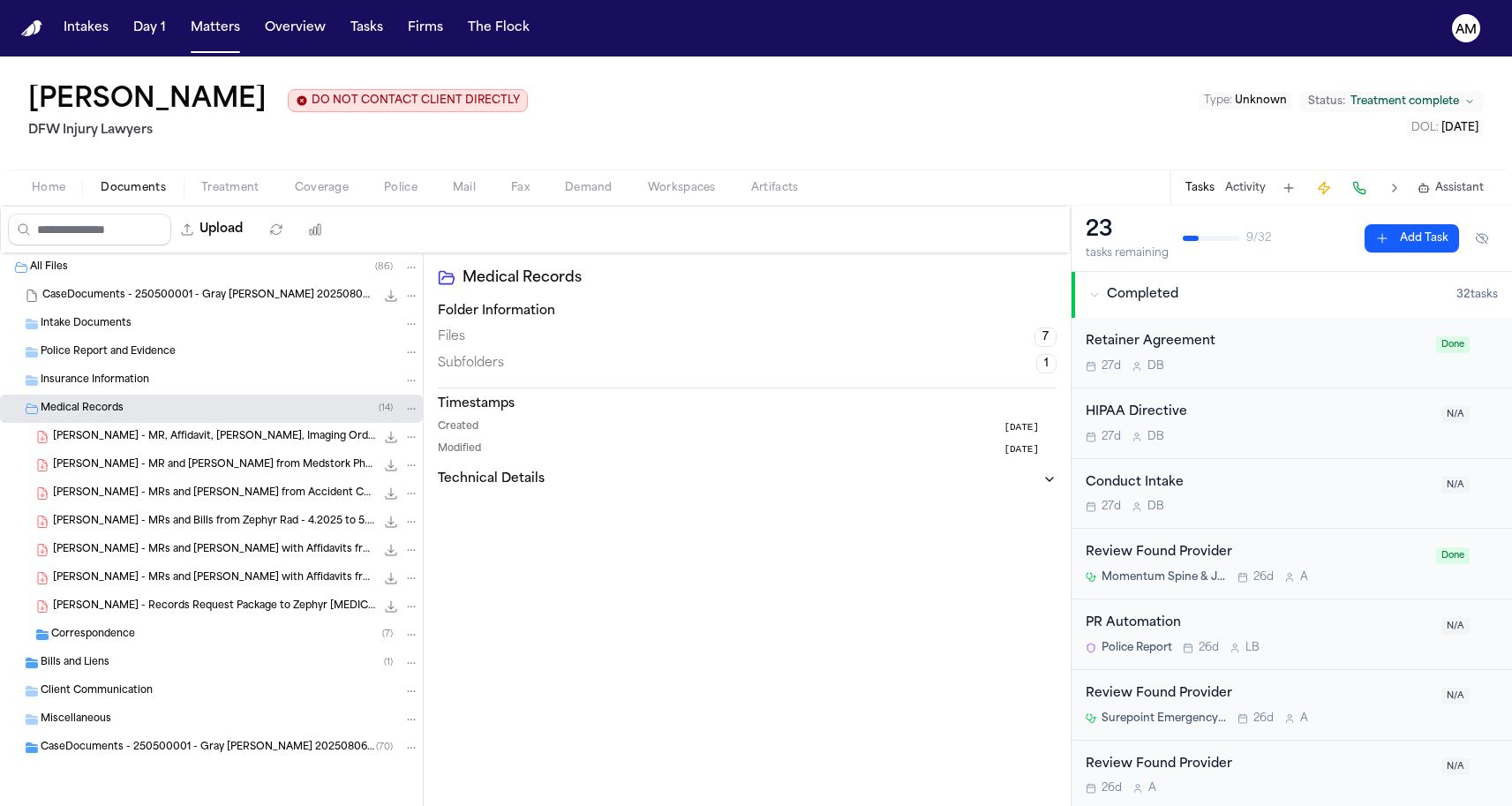
click at [160, 616] on div "L. Gray - Records Request Package to Zephyr Radiology - 8.9.25 707.2 KB • PDF" at bounding box center [236, 606] width 366 height 17
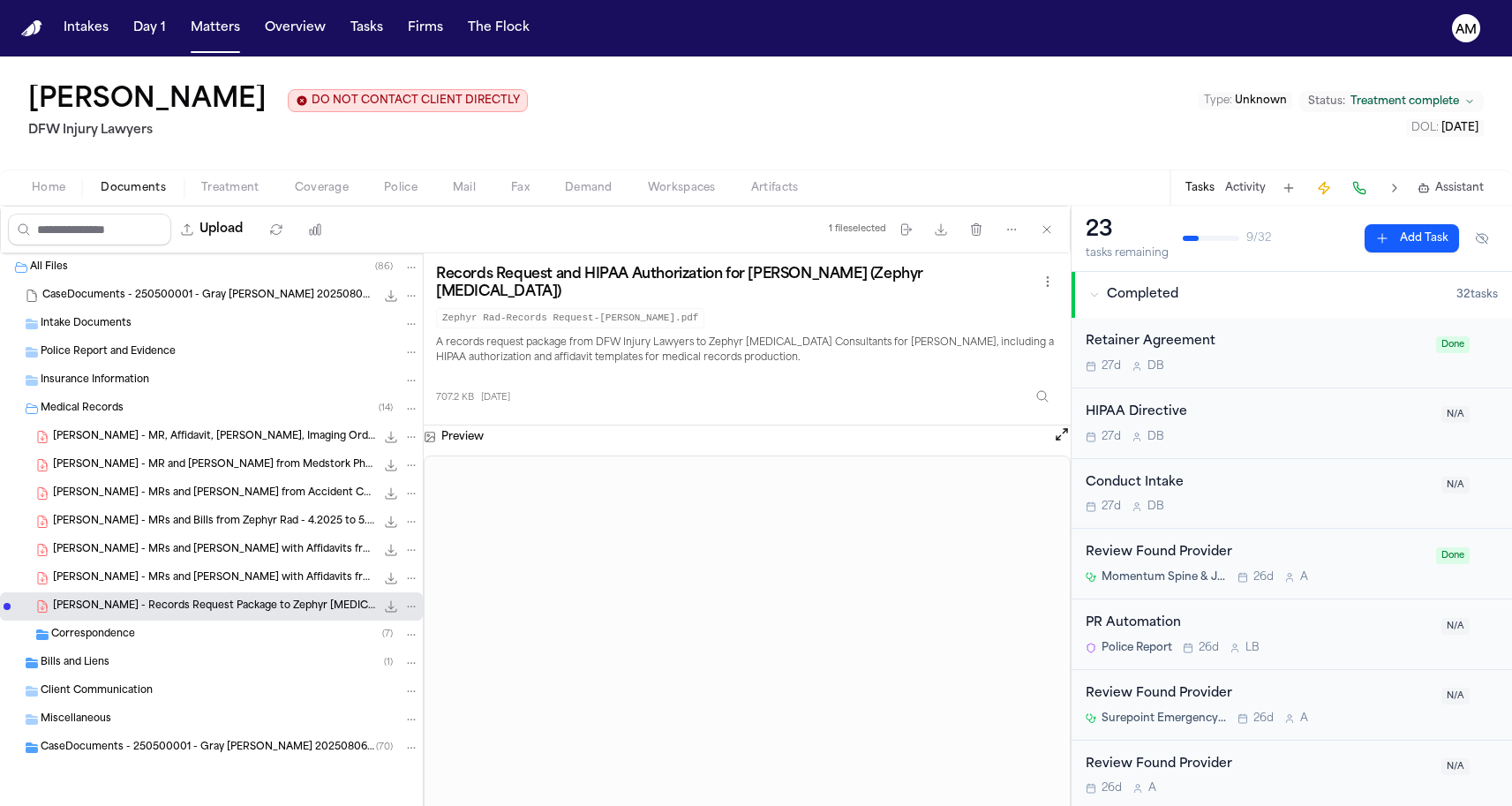
click at [181, 581] on span "L. Gray - MRs and Bills with Affidavits from Momentum Spine and Joint - 4.26.25" at bounding box center [214, 579] width 322 height 15
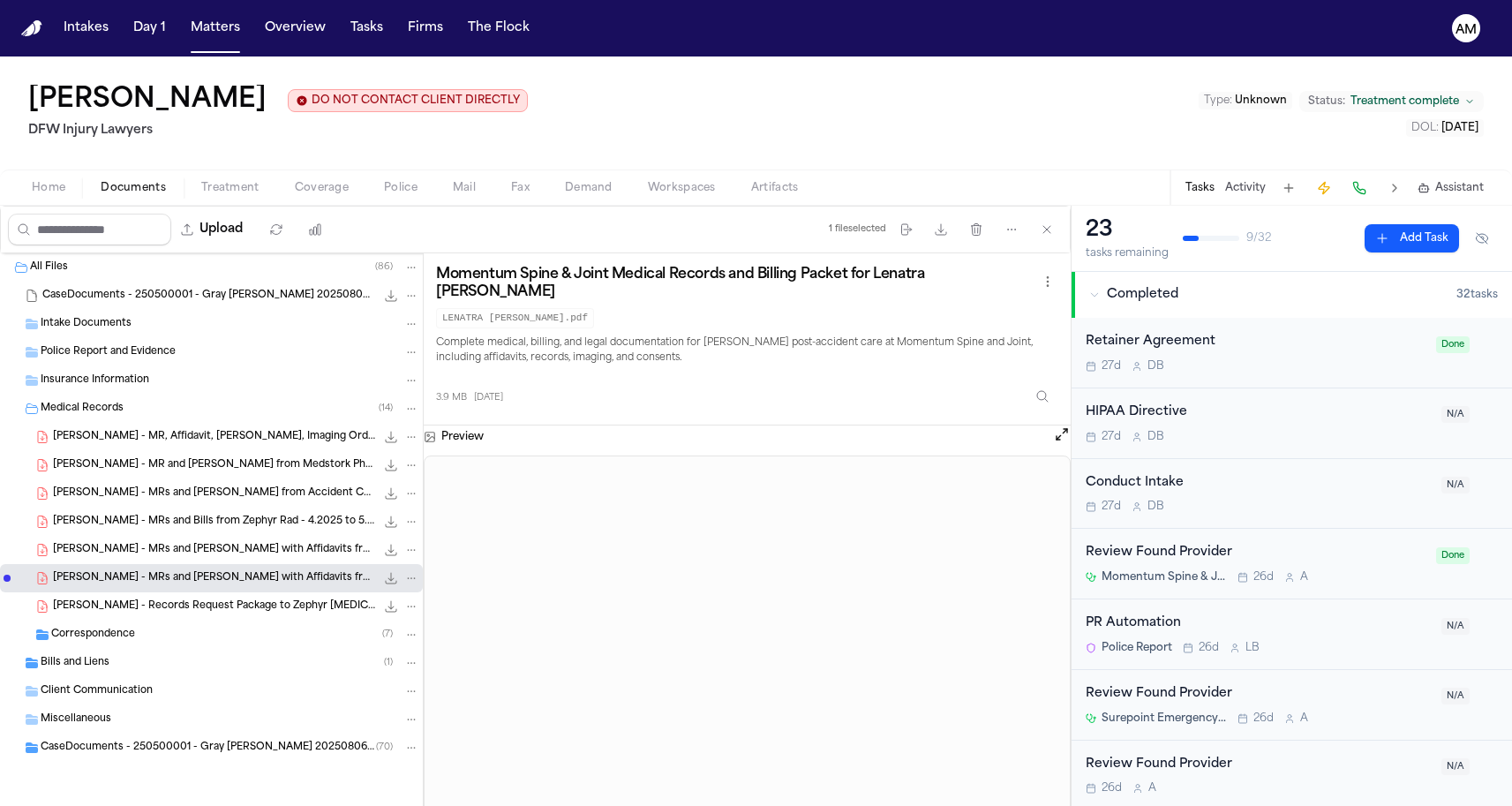
click at [217, 560] on div "L. Gray - MRs and Bills with Affidavits from Genesis Pain Management - 5.15.25 …" at bounding box center [212, 550] width 423 height 29
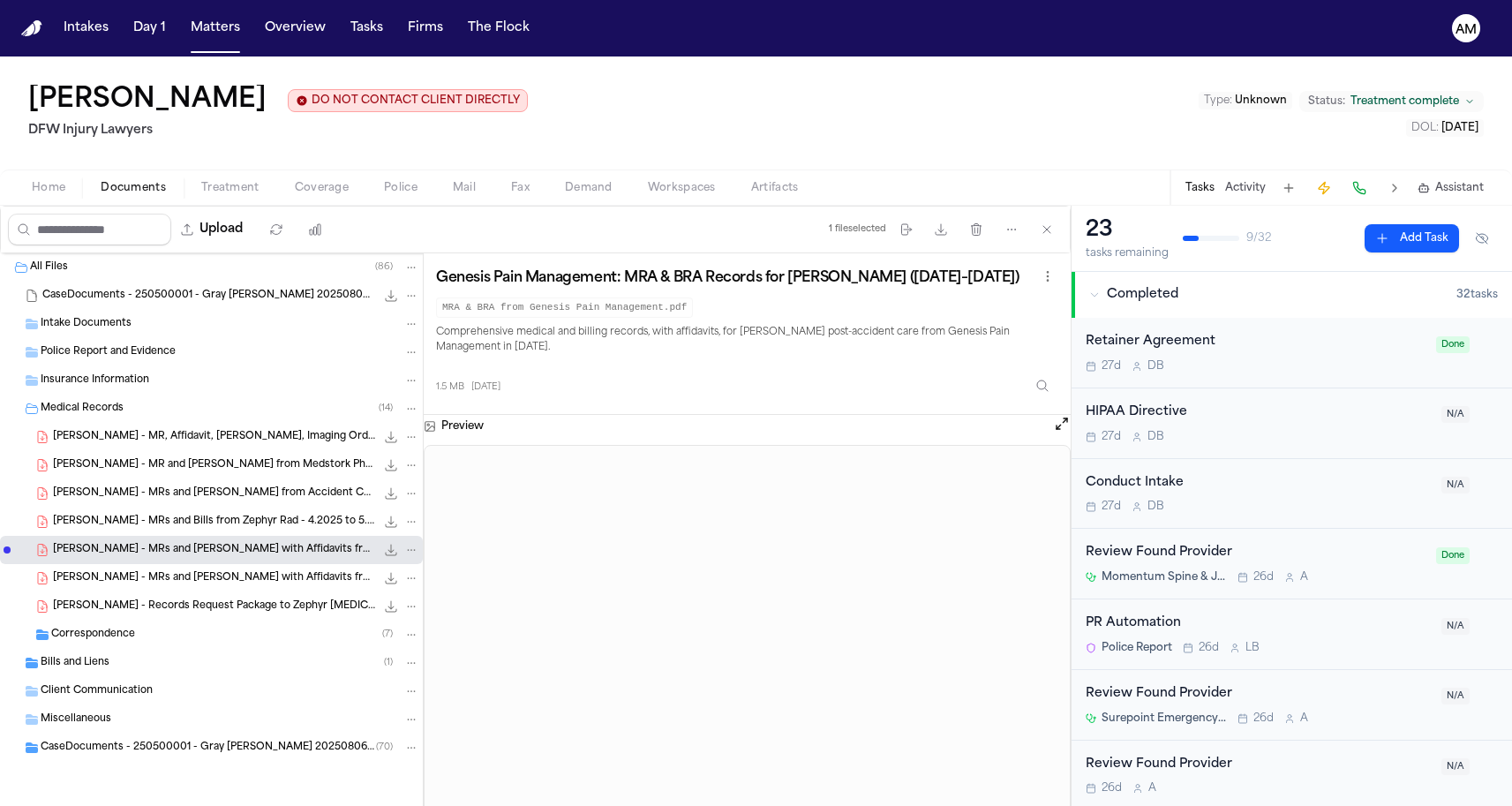
click at [230, 535] on div "L. Gray - MRs and Bills from Zephyr Rad - 4.2025 to 5.2025 1.1 MB • PDF" at bounding box center [212, 522] width 423 height 29
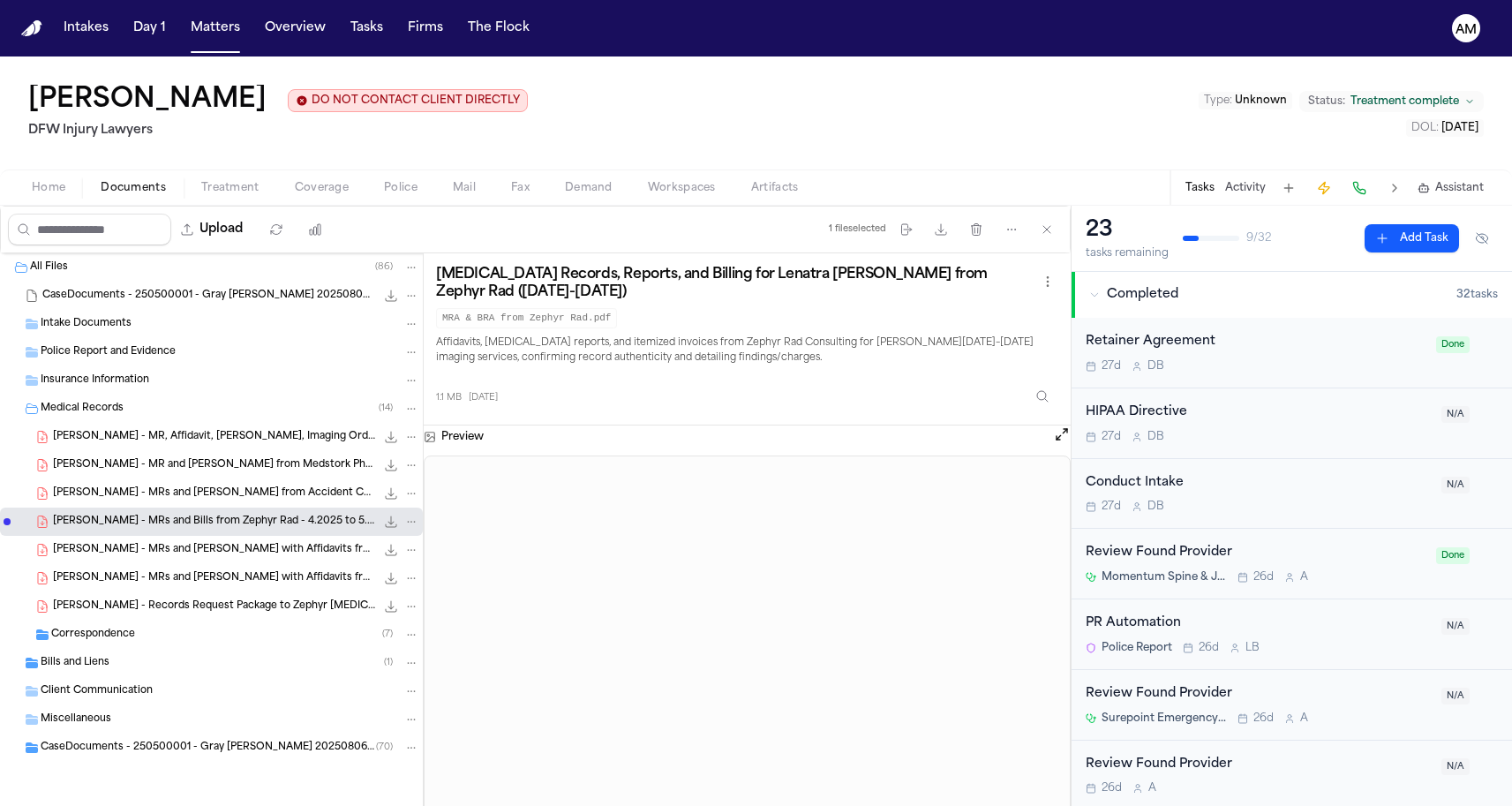
click at [241, 502] on div "L. Gray - MRs and Bills from Accident Centers of Texas and Genesis Pain Managem…" at bounding box center [236, 493] width 366 height 17
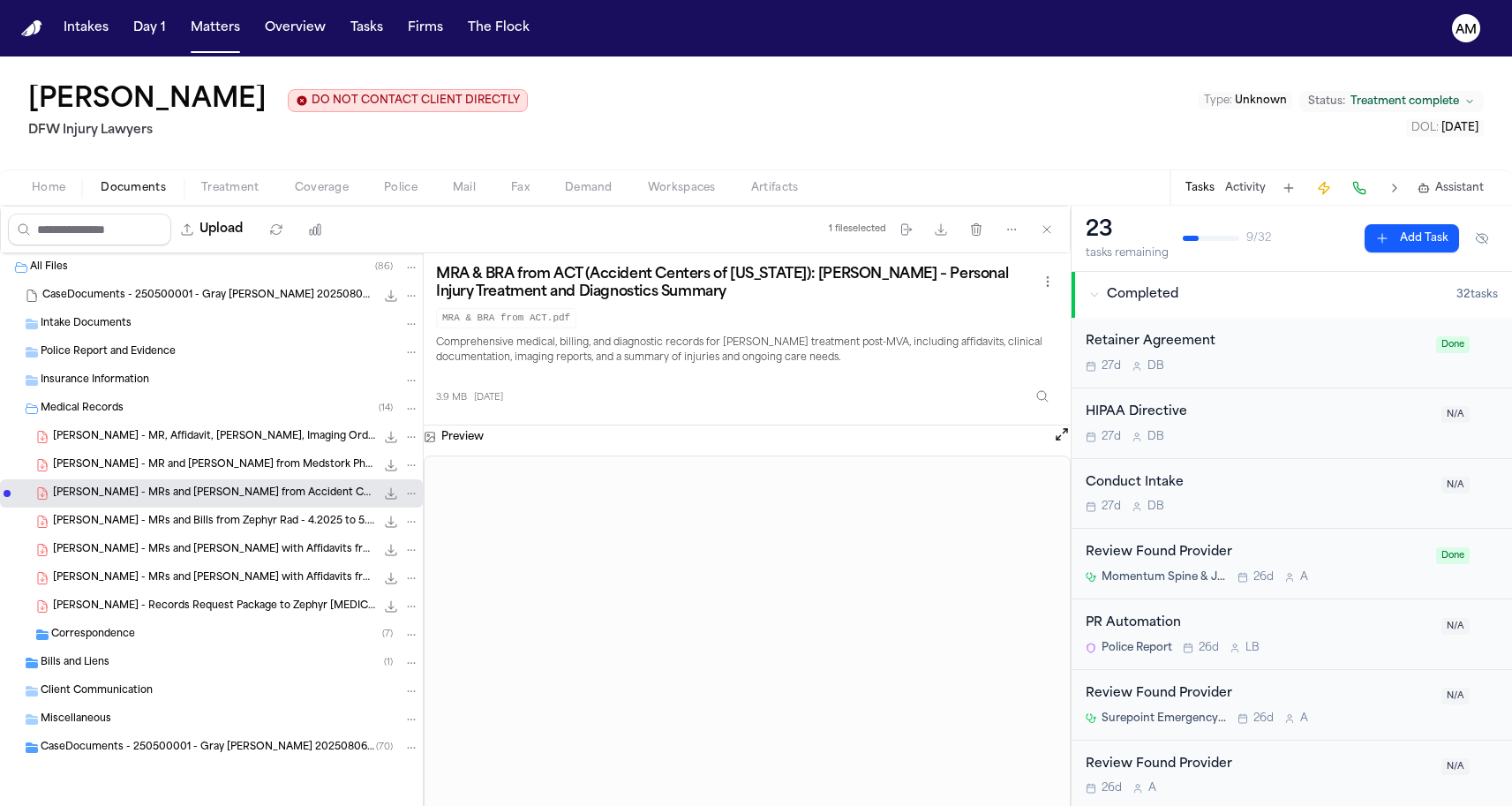
click at [249, 474] on div "L. Gray - MR and Bill from Medstork Pharmacy - 4.11.25 to 6.16.25 445.2 KB • PDF" at bounding box center [236, 465] width 366 height 17
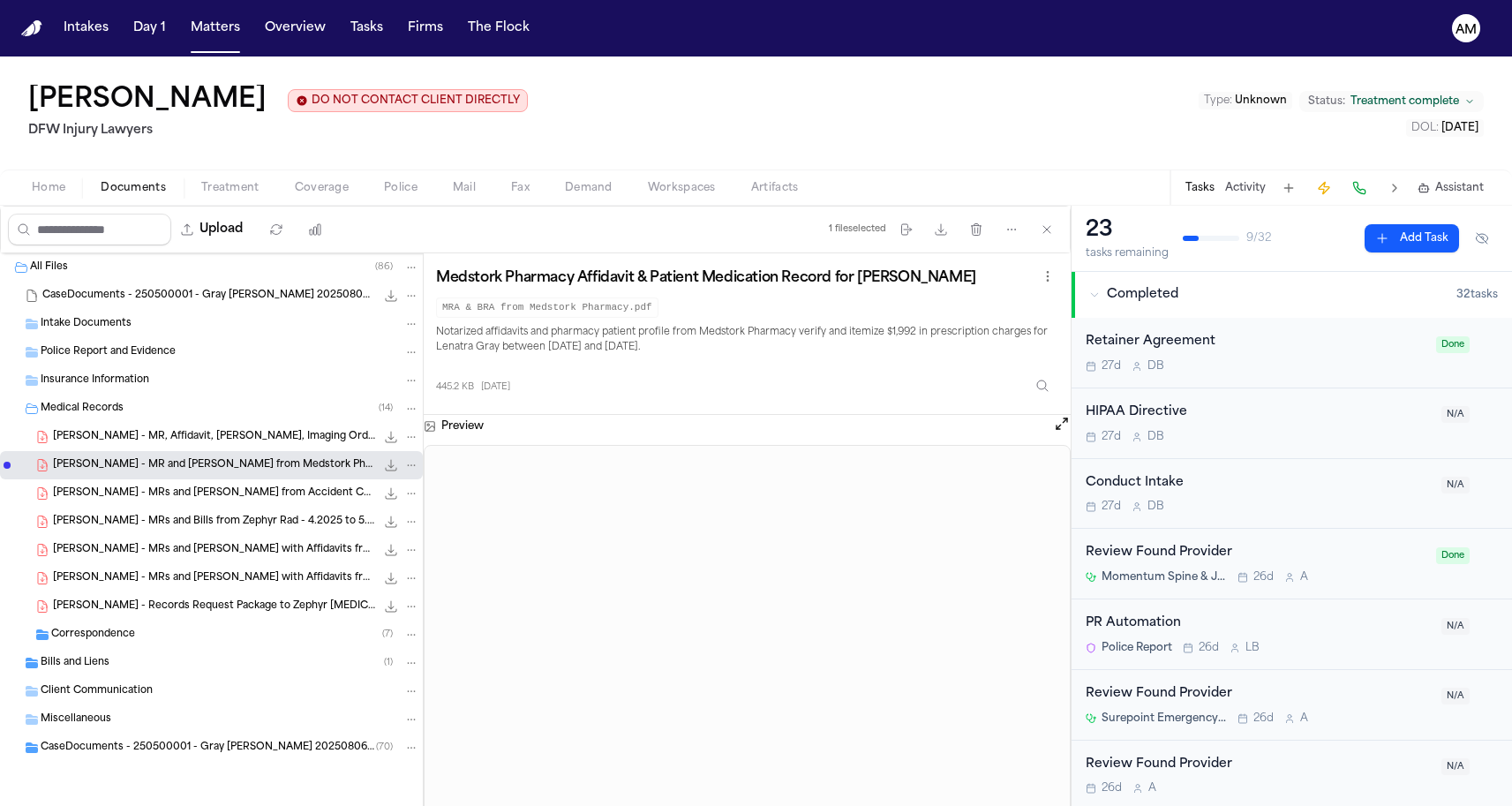
click at [253, 448] on div "L. Gray - MR, Affidavit, Bills, Imaging Orders & Reports from North Texas X-Ray…" at bounding box center [212, 437] width 423 height 29
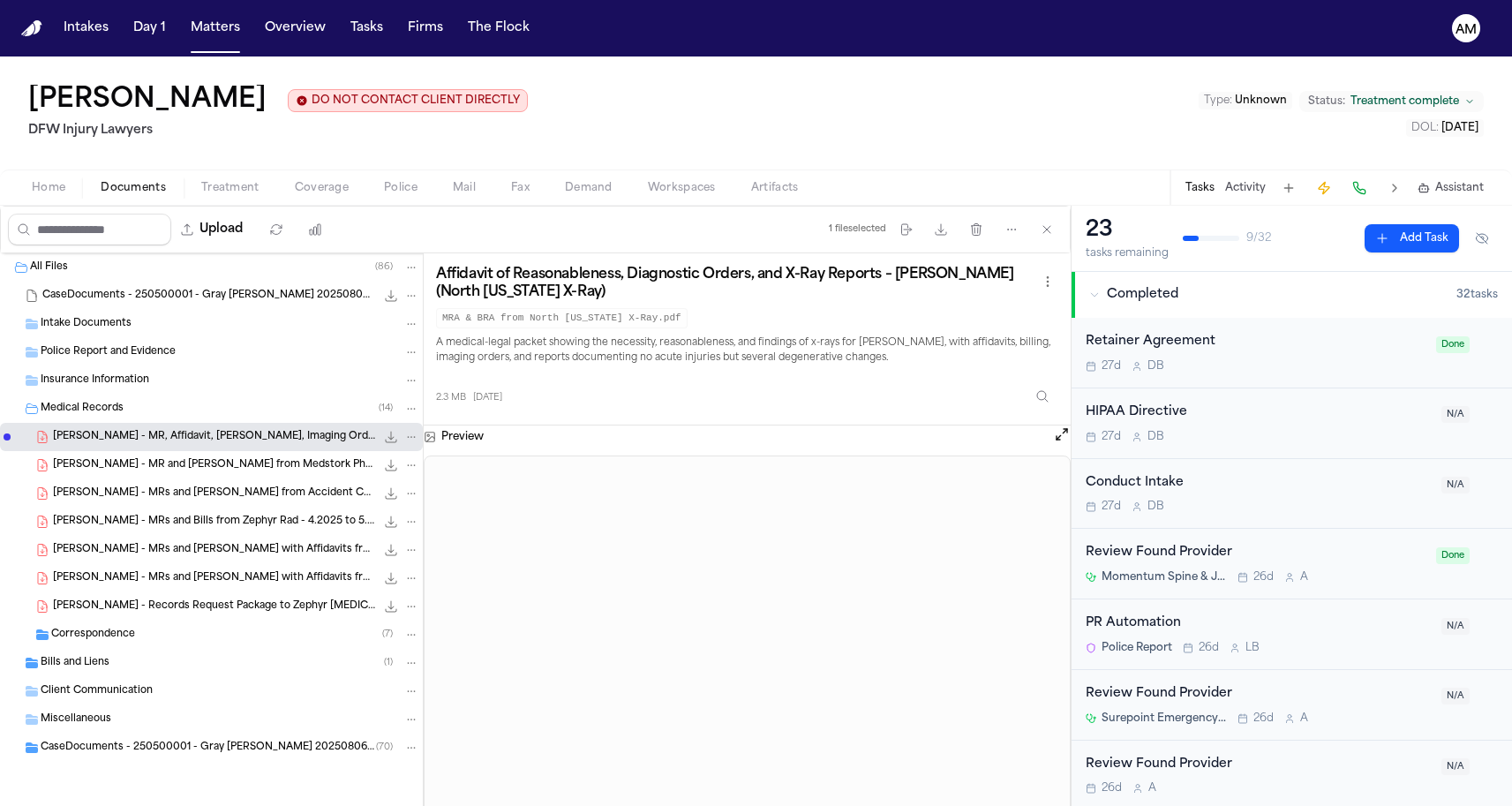
click at [107, 625] on div "Correspondence ( 7 )" at bounding box center [212, 635] width 423 height 29
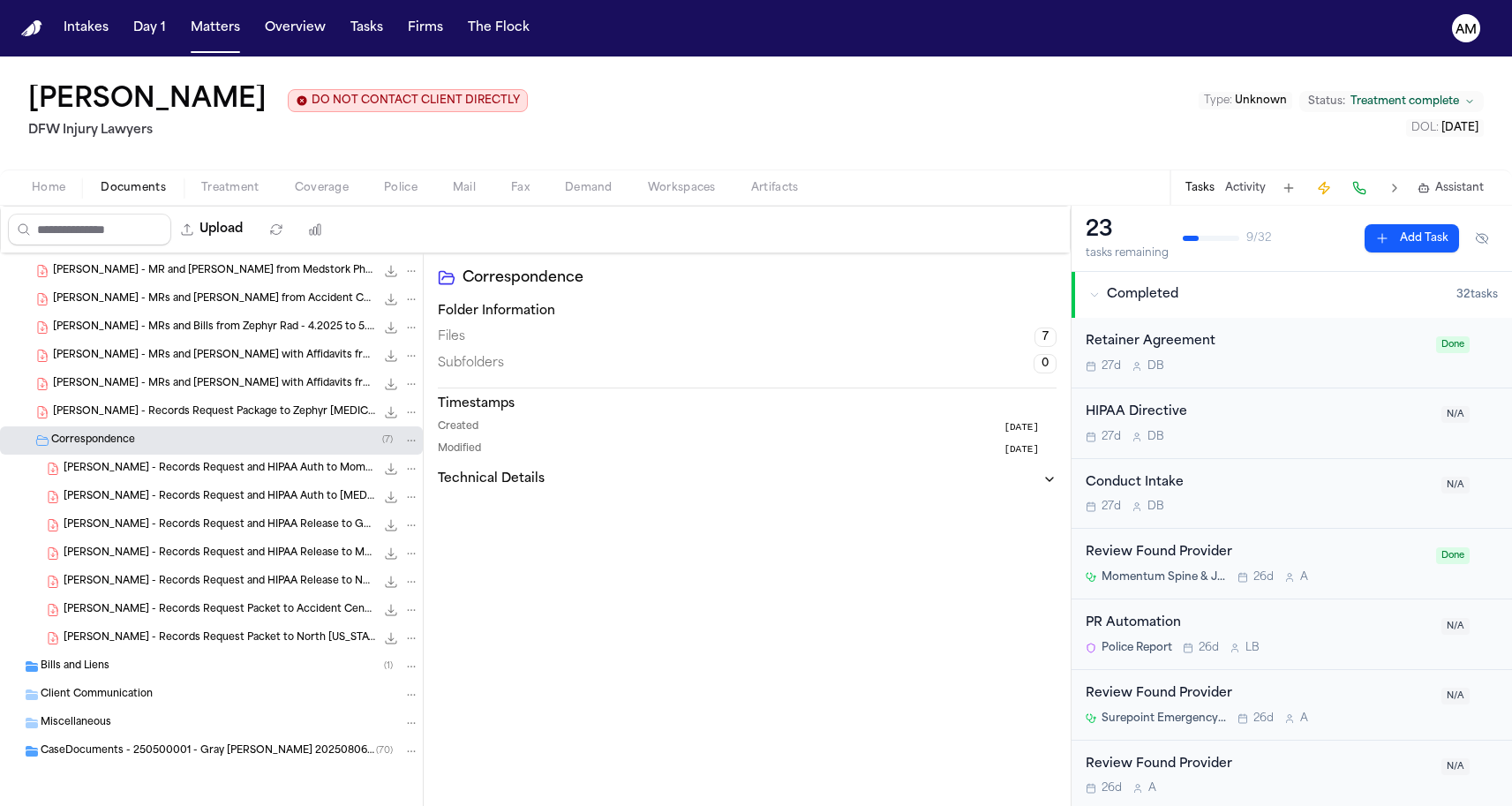
scroll to position [196, 0]
click at [168, 539] on div "L. Gray - Records Request and HIPAA Release to Medstork Pharmacy - 8.9.25 707.0…" at bounding box center [212, 553] width 423 height 29
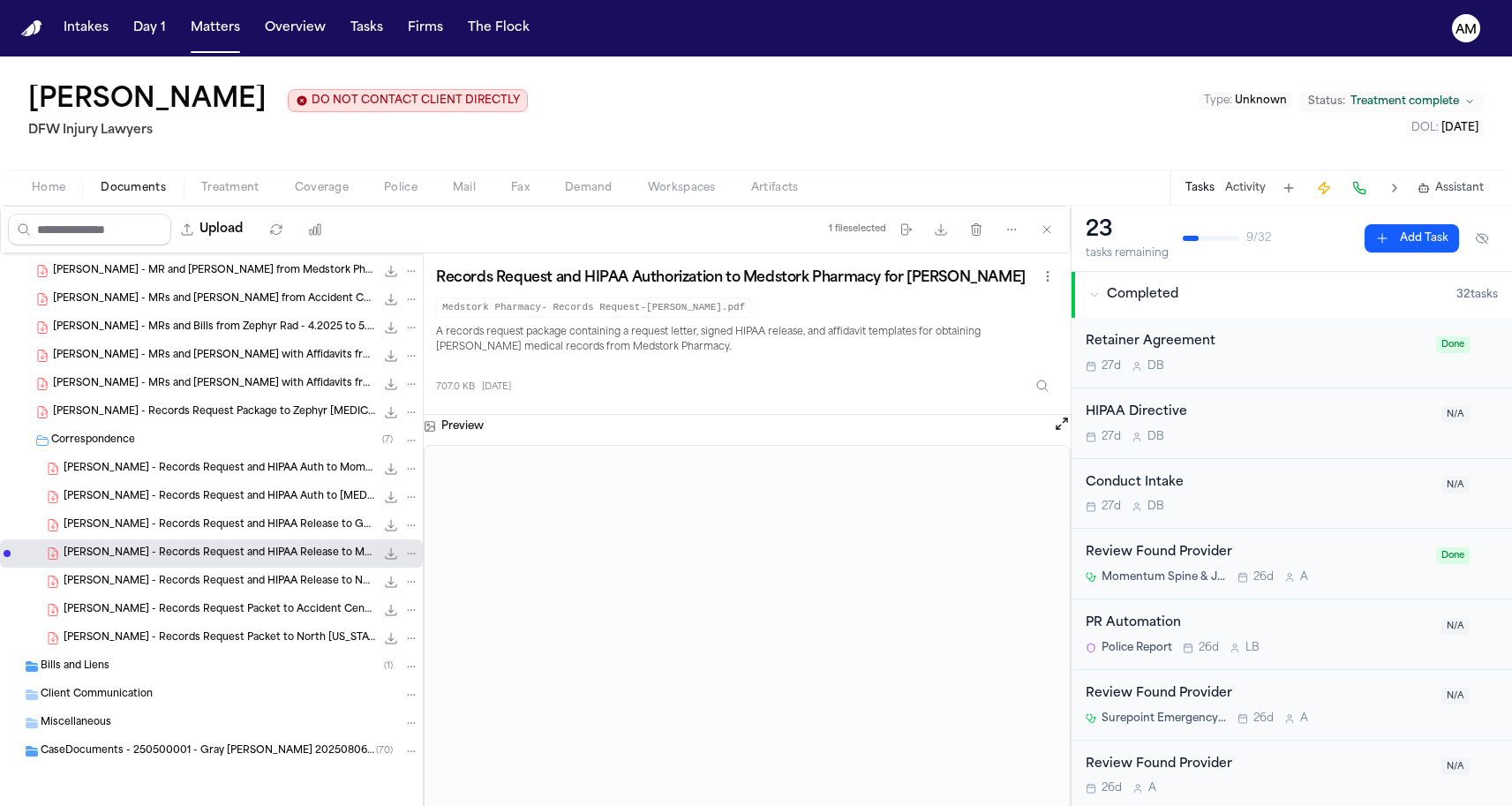
click at [178, 500] on span "L. Gray - Records Request and HIPAA Auth to Radiology Consultants - 8.9.25" at bounding box center [219, 498] width 312 height 15
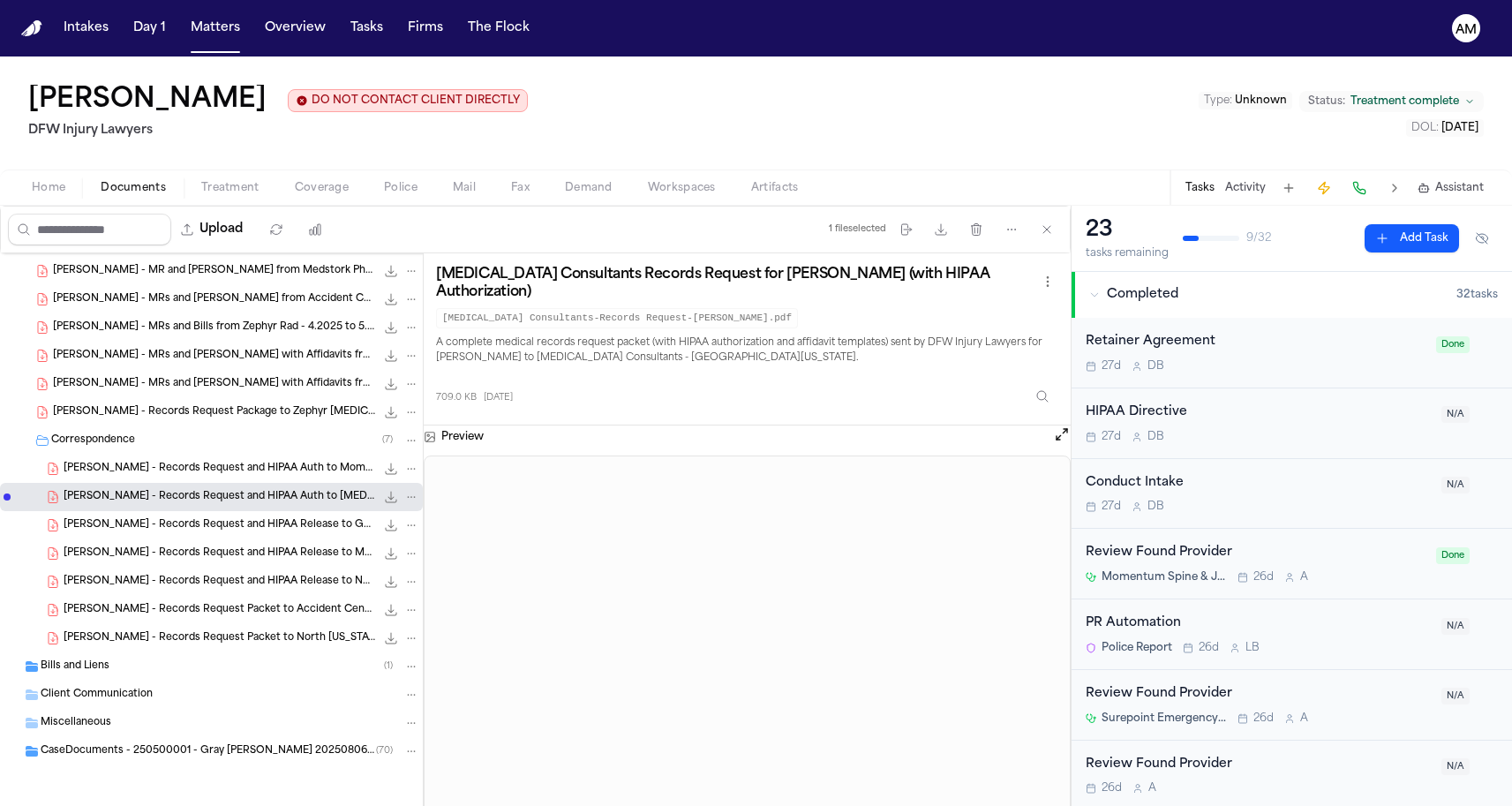
click at [259, 477] on div "L. Gray - Records Request and HIPAA Auth to Momentum Spine & Joint - 8.9.25 708…" at bounding box center [241, 468] width 356 height 17
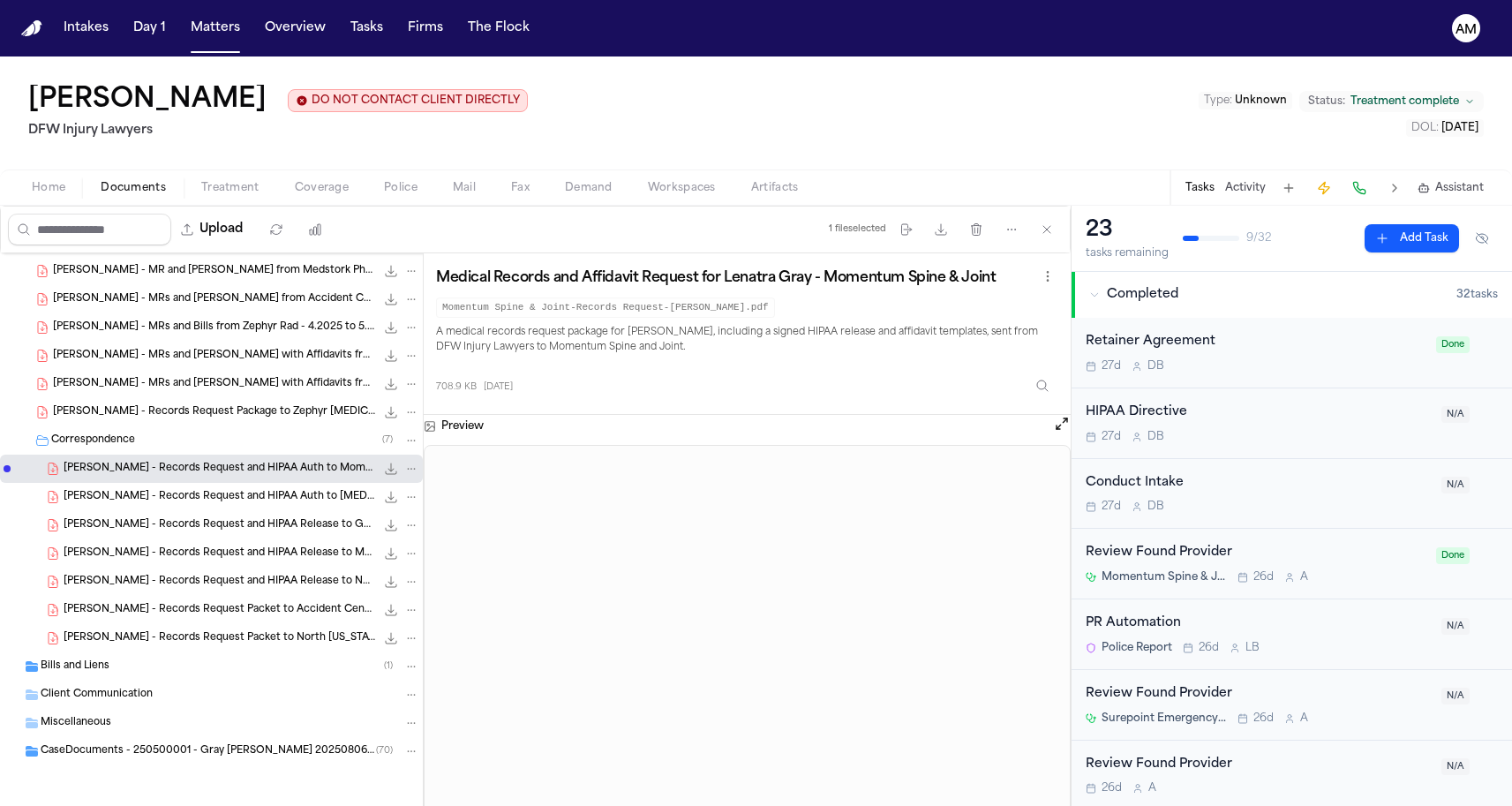
click at [758, 3] on nav "Intakes Day 1 Matters Overview Tasks Firms The Flock AM" at bounding box center [756, 28] width 1512 height 56
click at [235, 531] on span "L. Gray - Records Request and HIPAA Release to Genesis Pain Management - 8.9.25" at bounding box center [219, 525] width 312 height 15
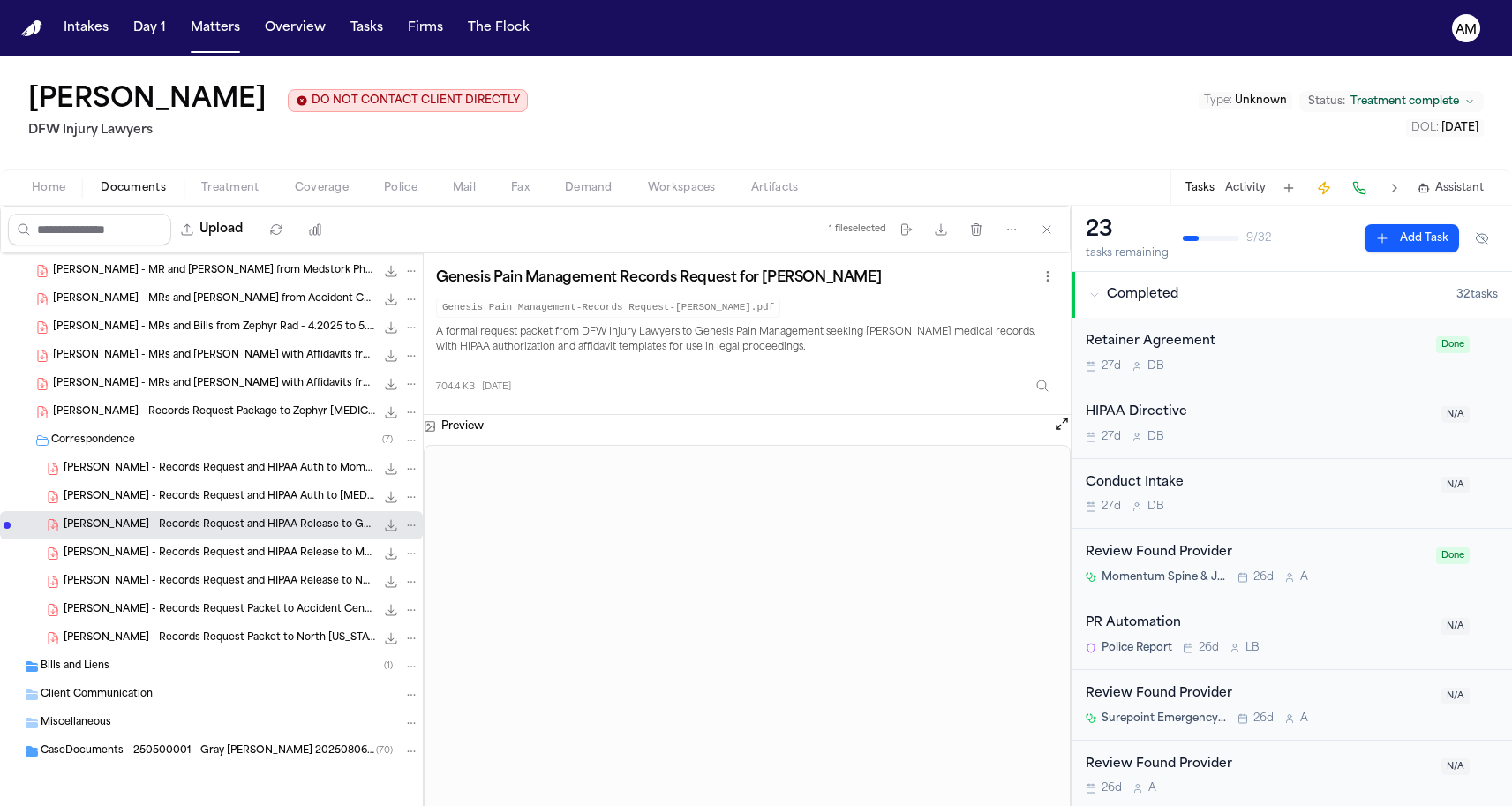
click at [109, 598] on div "L. Gray - Records Request Packet to Accident Centers of Texas - 5.1.25 711.3 KB…" at bounding box center [212, 610] width 423 height 29
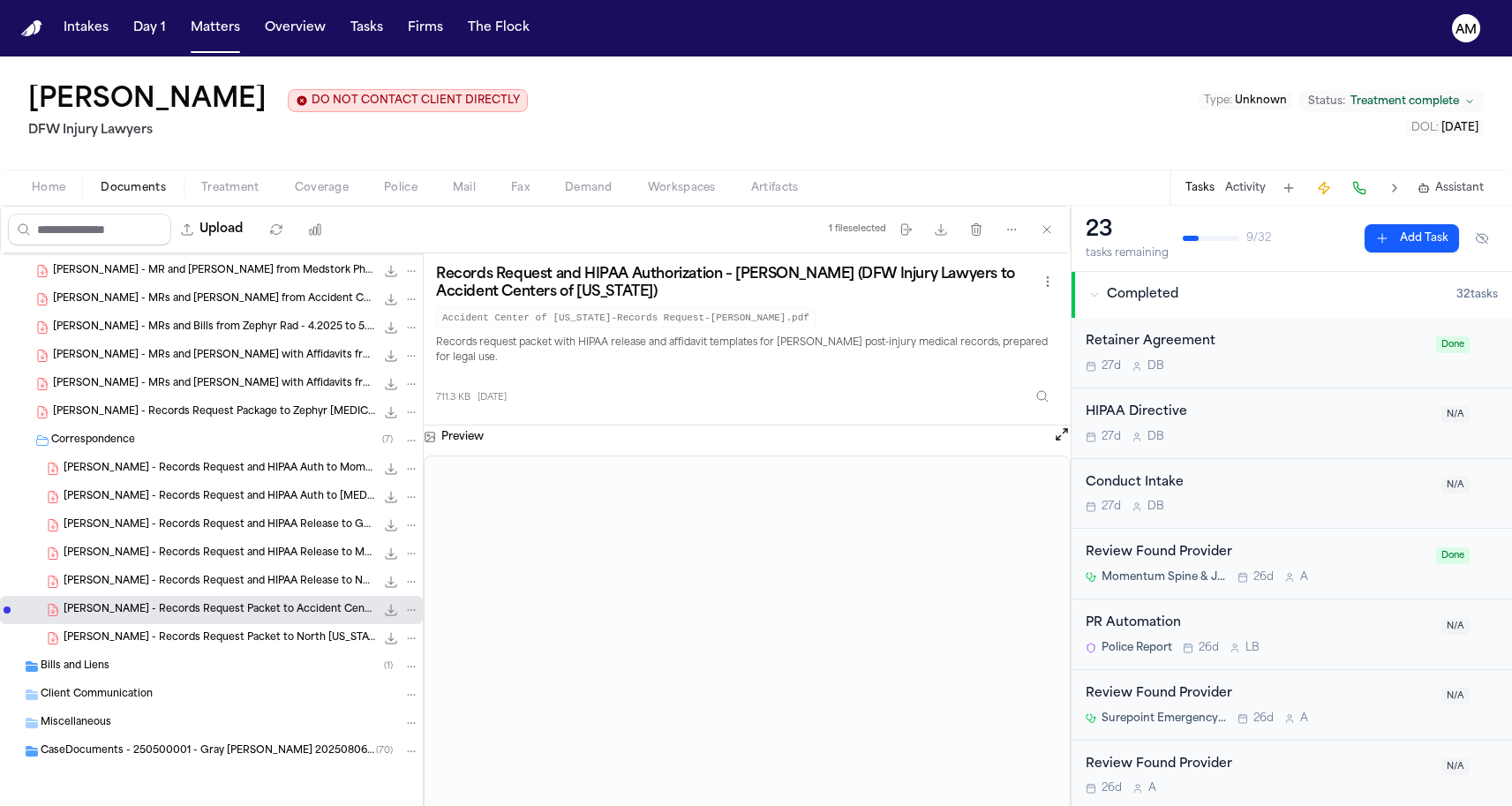
scroll to position [0, 0]
click at [788, 3] on nav "Intakes Day 1 Matters Overview Tasks Firms The Flock AM" at bounding box center [756, 28] width 1512 height 56
click at [223, 27] on button "Matters" at bounding box center [215, 28] width 63 height 32
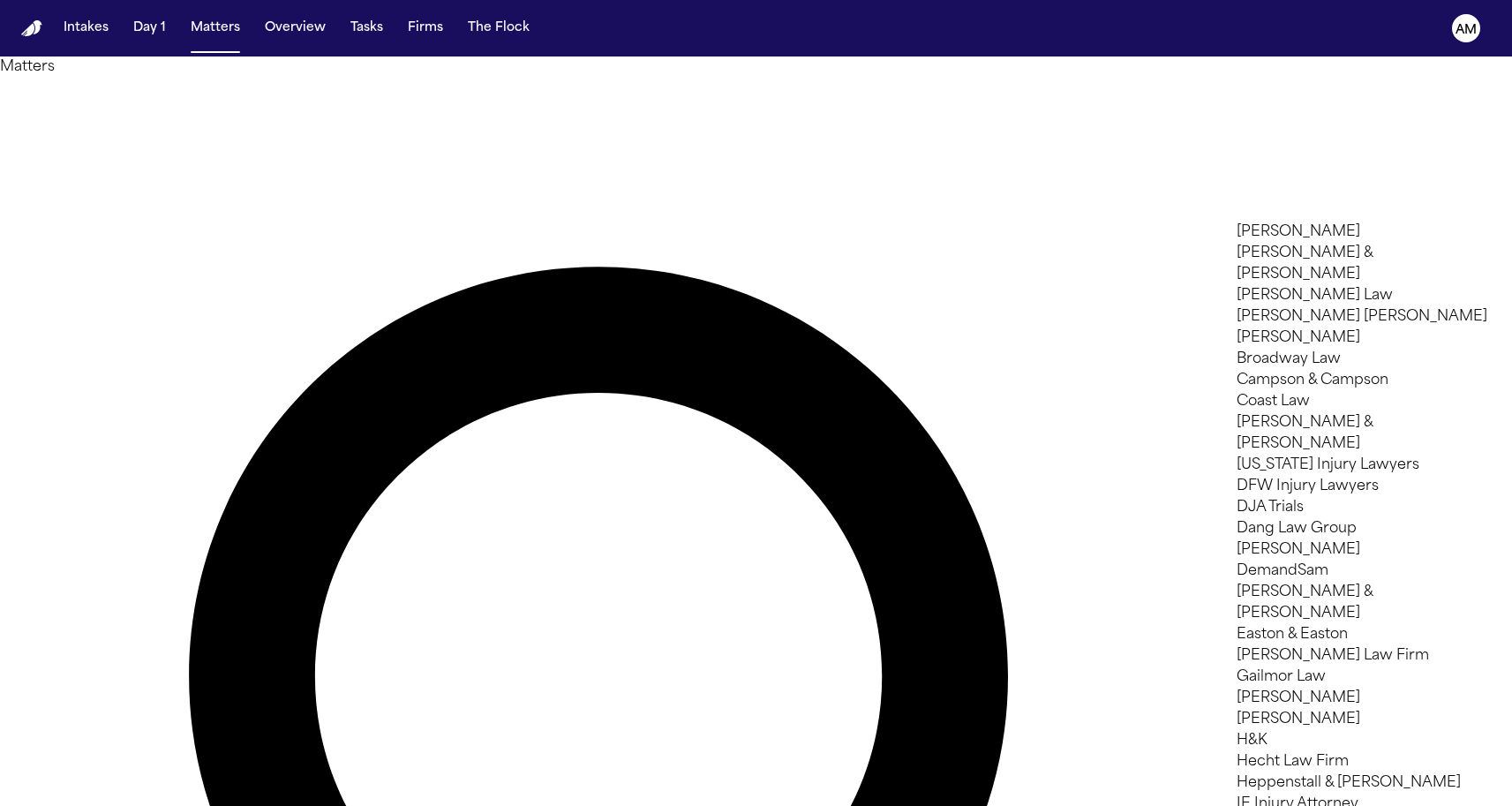
type input "*"
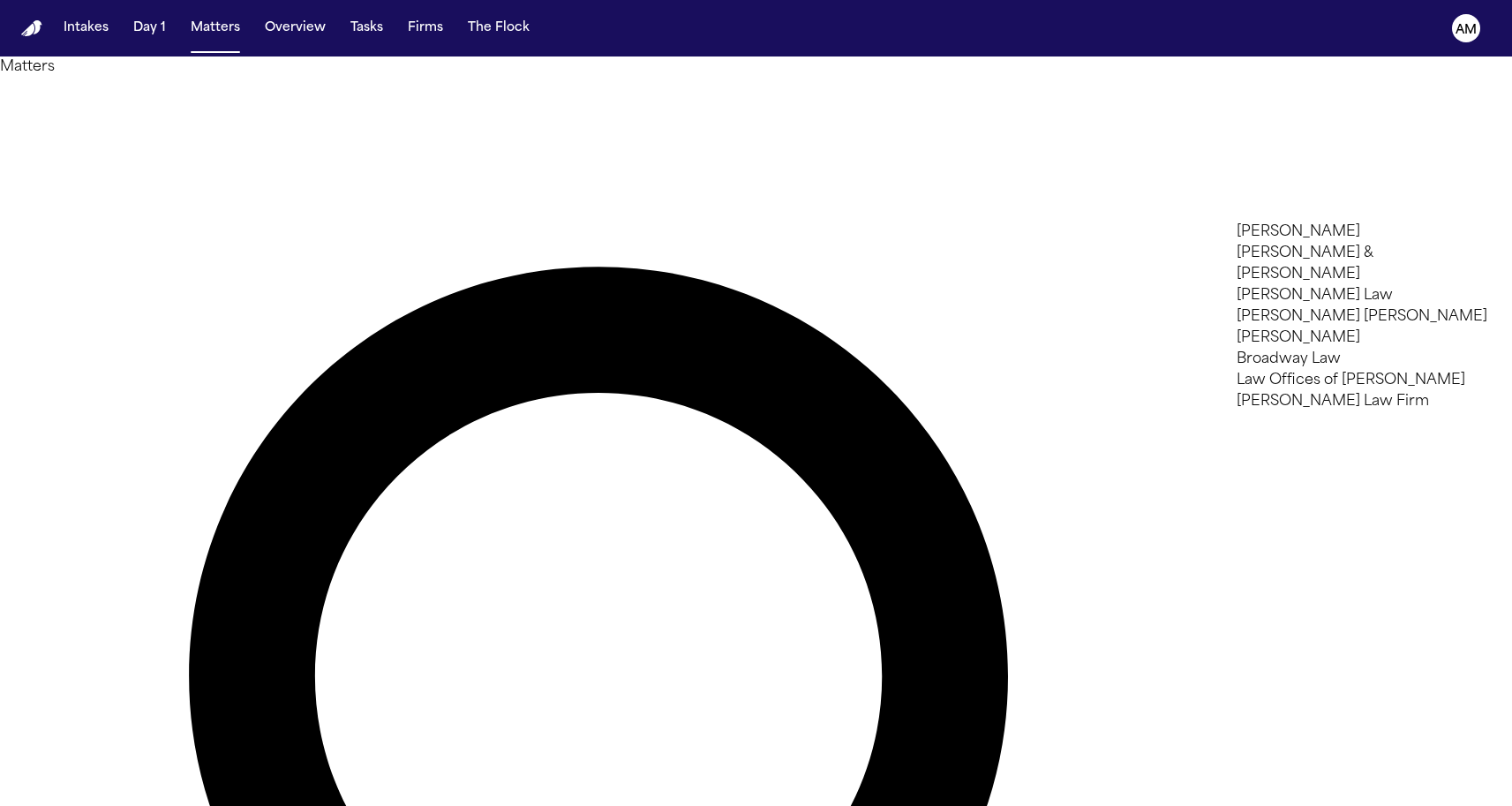
click at [1296, 275] on li "[PERSON_NAME] & [PERSON_NAME]" at bounding box center [1362, 264] width 251 height 42
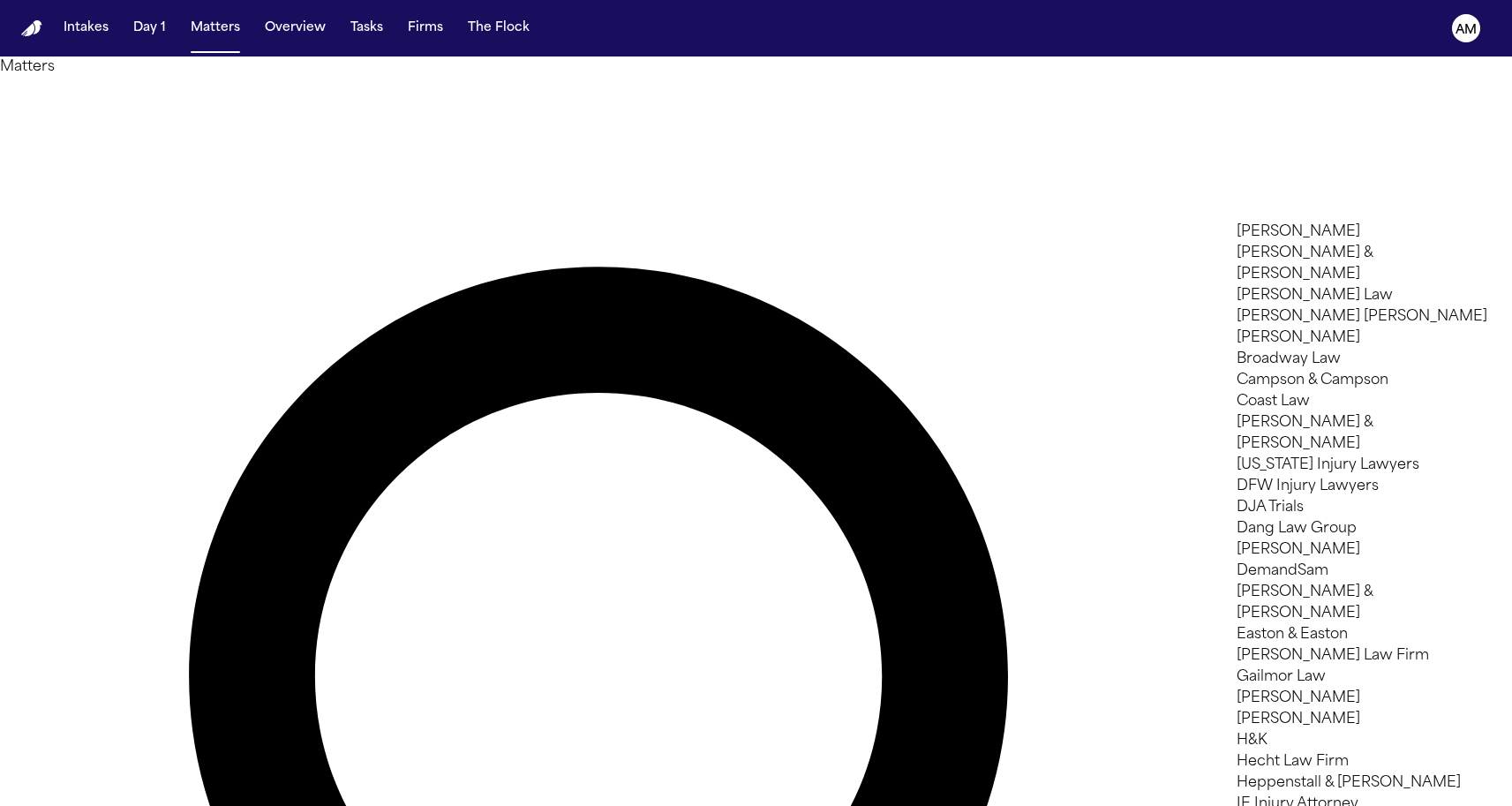
click at [516, 805] on div at bounding box center [756, 806] width 1512 height 0
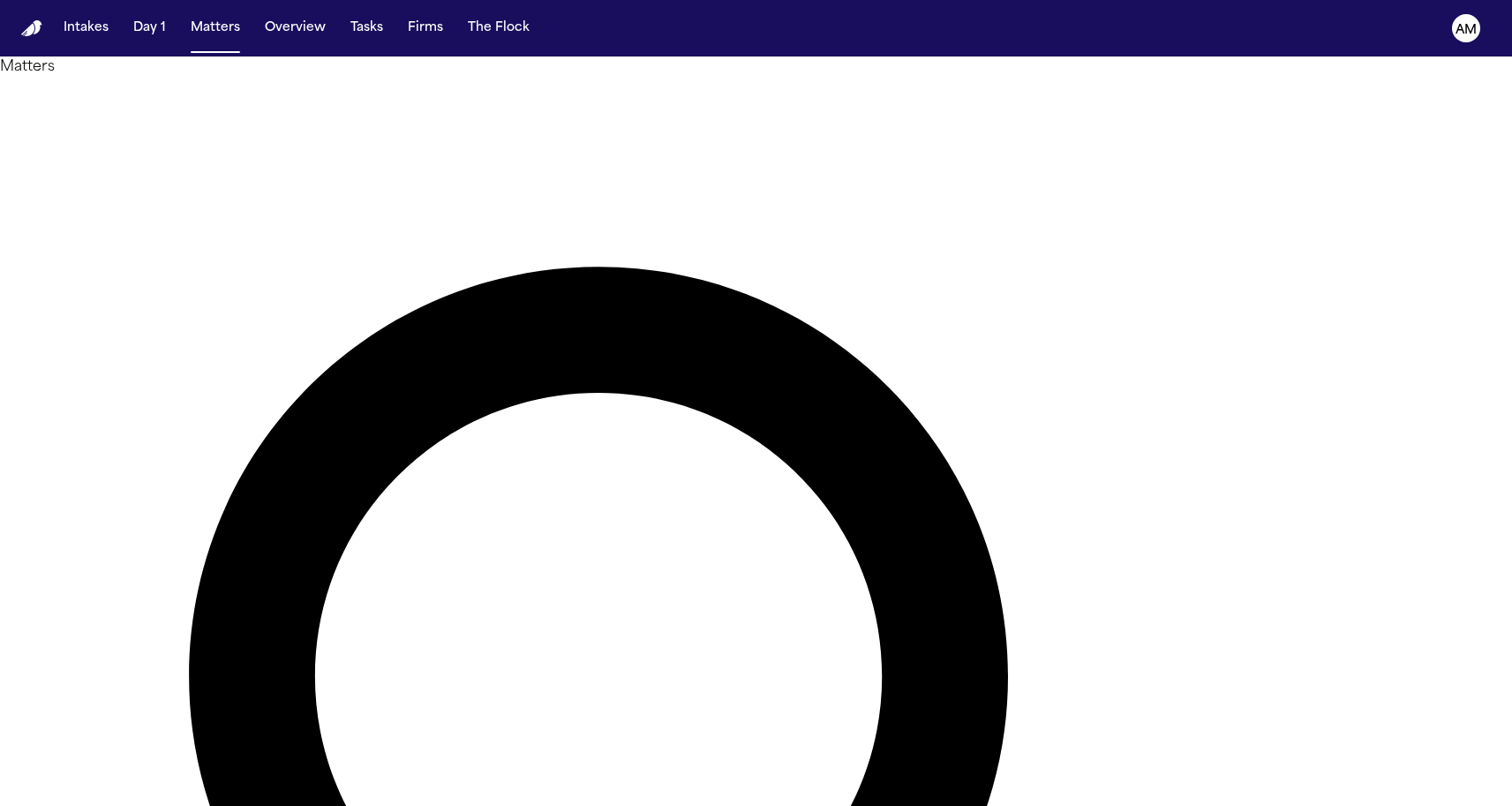
click at [317, 77] on h1 "Matters" at bounding box center [756, 66] width 1512 height 21
click at [320, 77] on h1 "Matters" at bounding box center [756, 66] width 1512 height 21
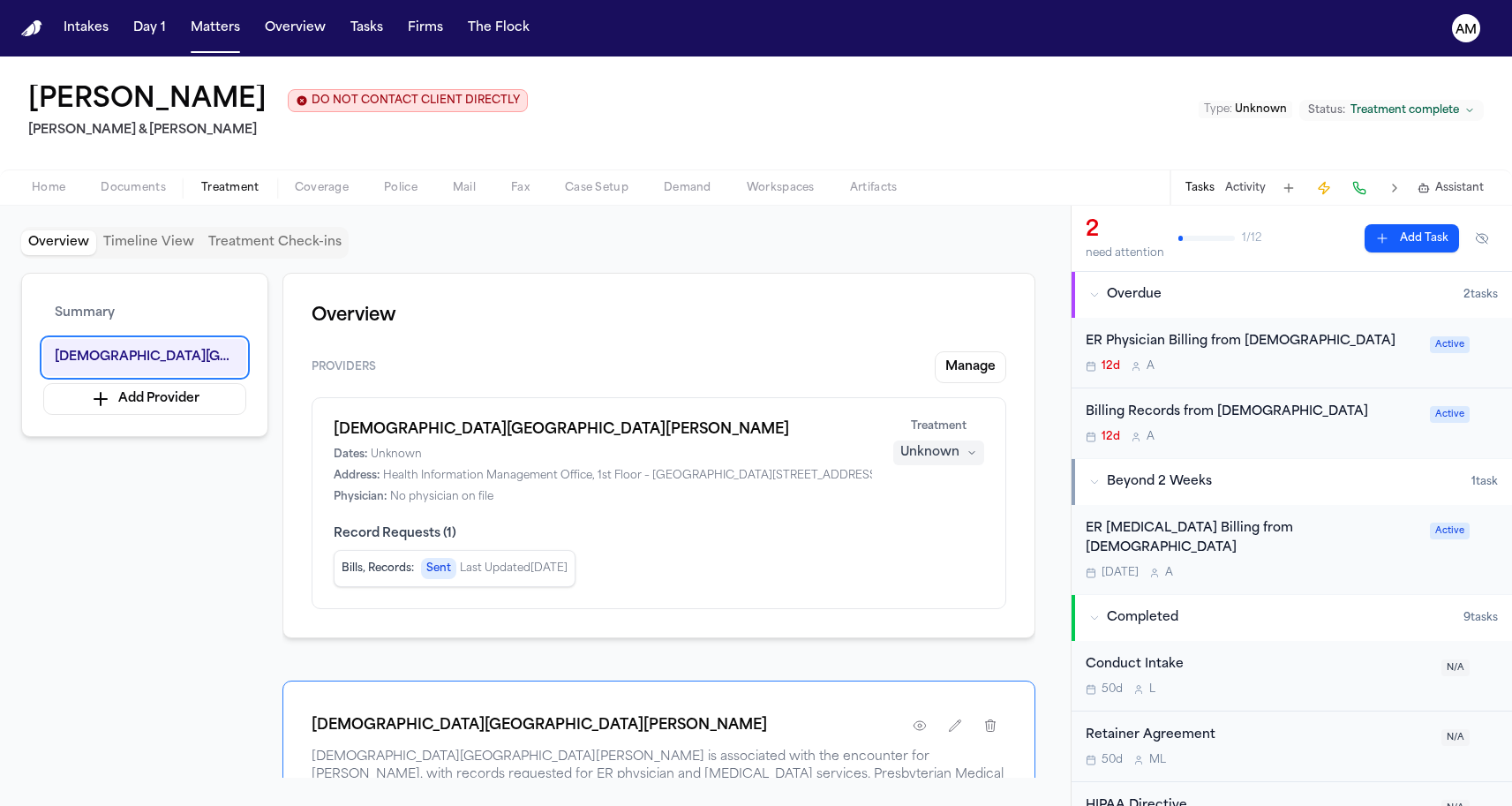
scroll to position [580, 0]
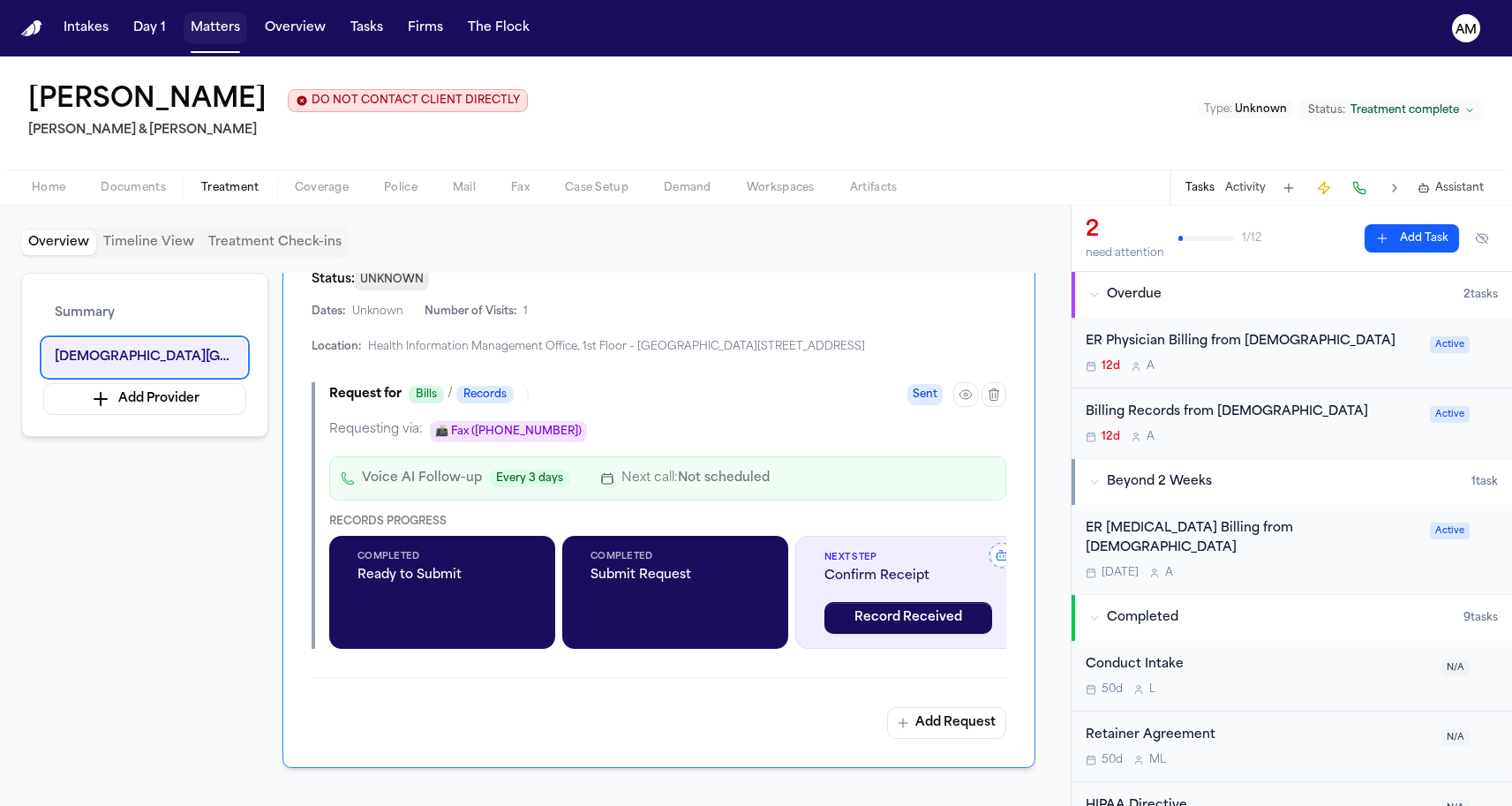
click at [223, 25] on button "Matters" at bounding box center [215, 28] width 63 height 32
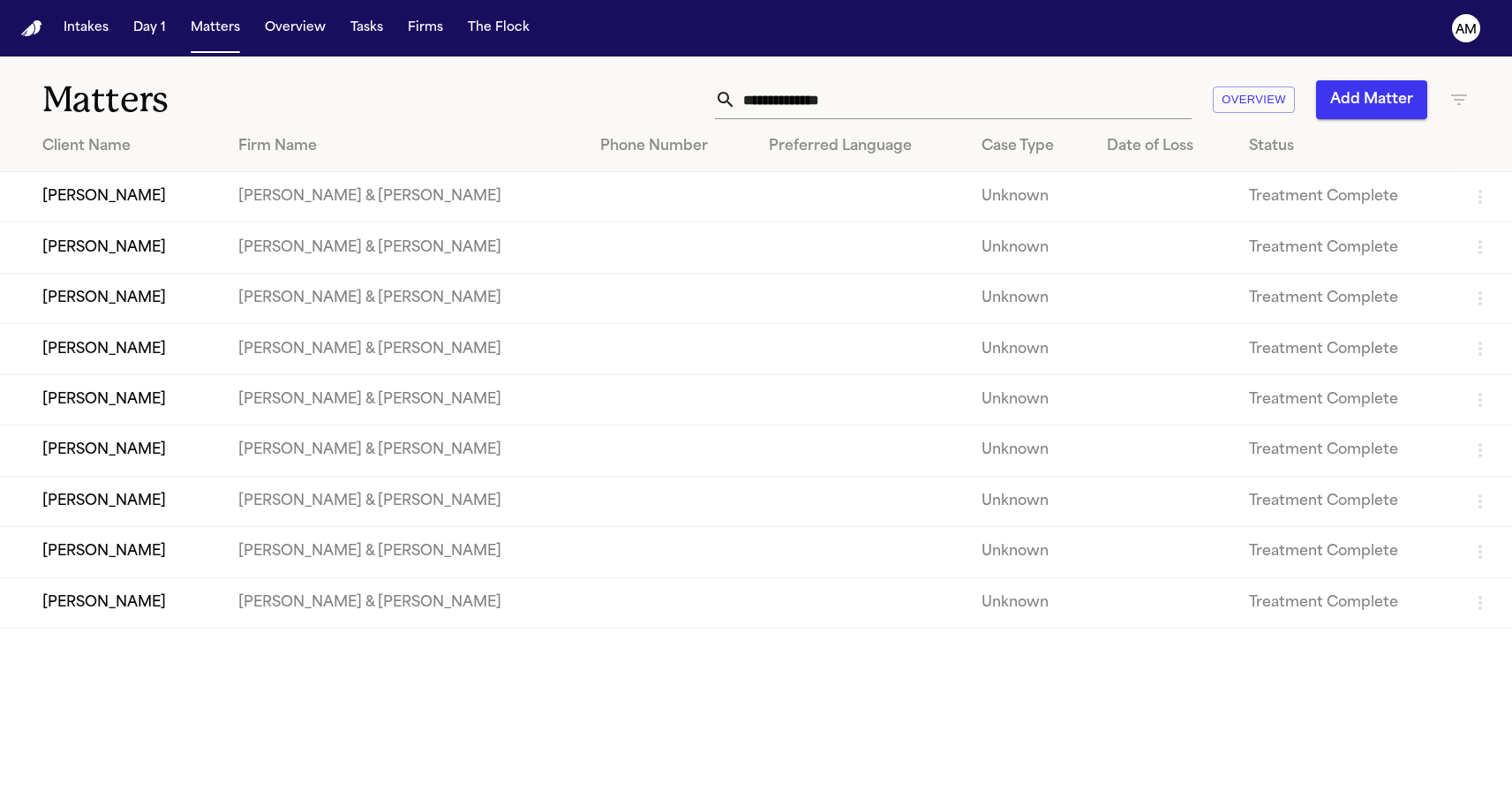
click at [350, 95] on h1 "Matters" at bounding box center [246, 99] width 407 height 44
click at [556, 109] on div "Overview Add Matter" at bounding box center [959, 99] width 1019 height 39
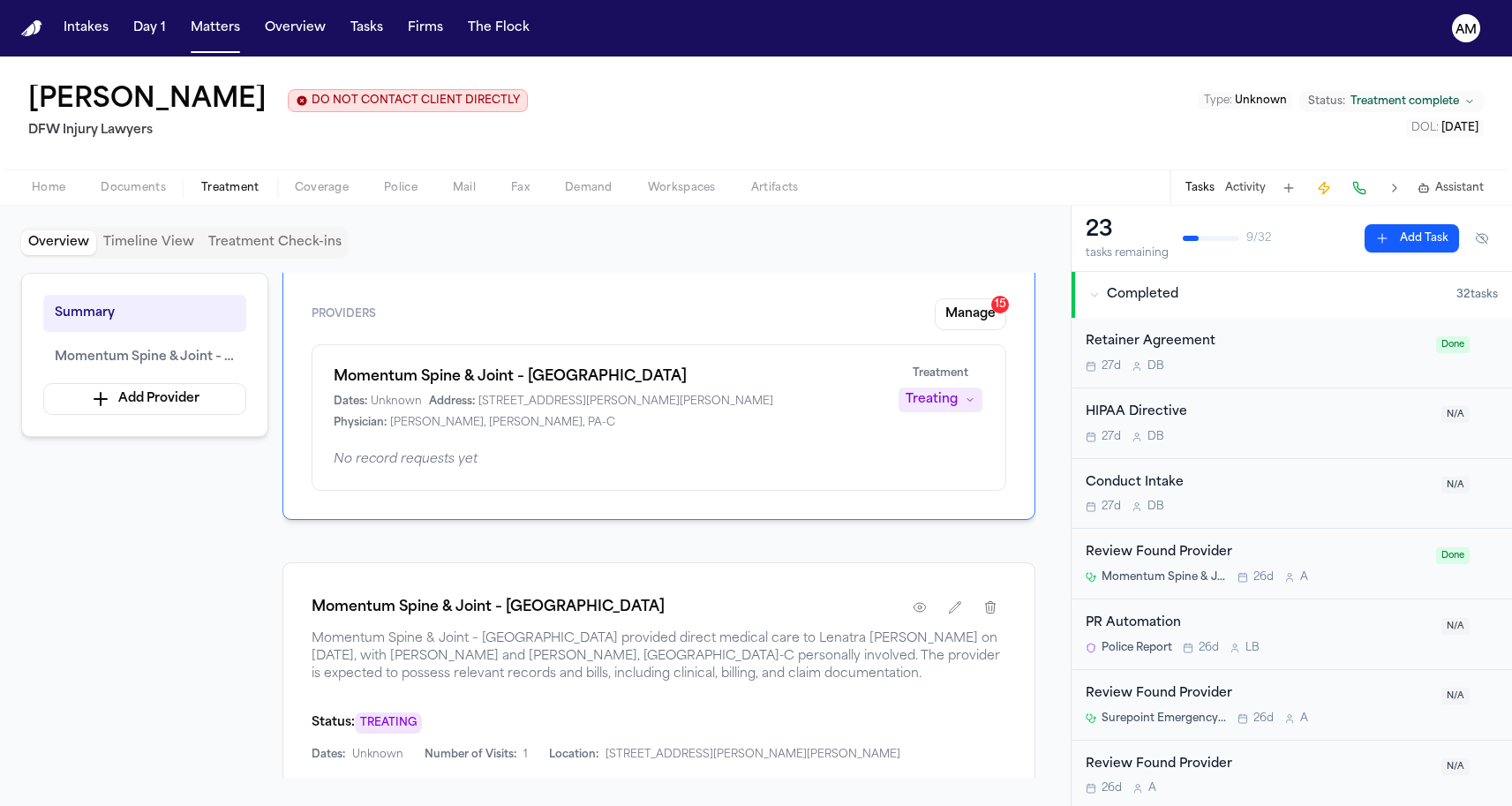
scroll to position [82, 0]
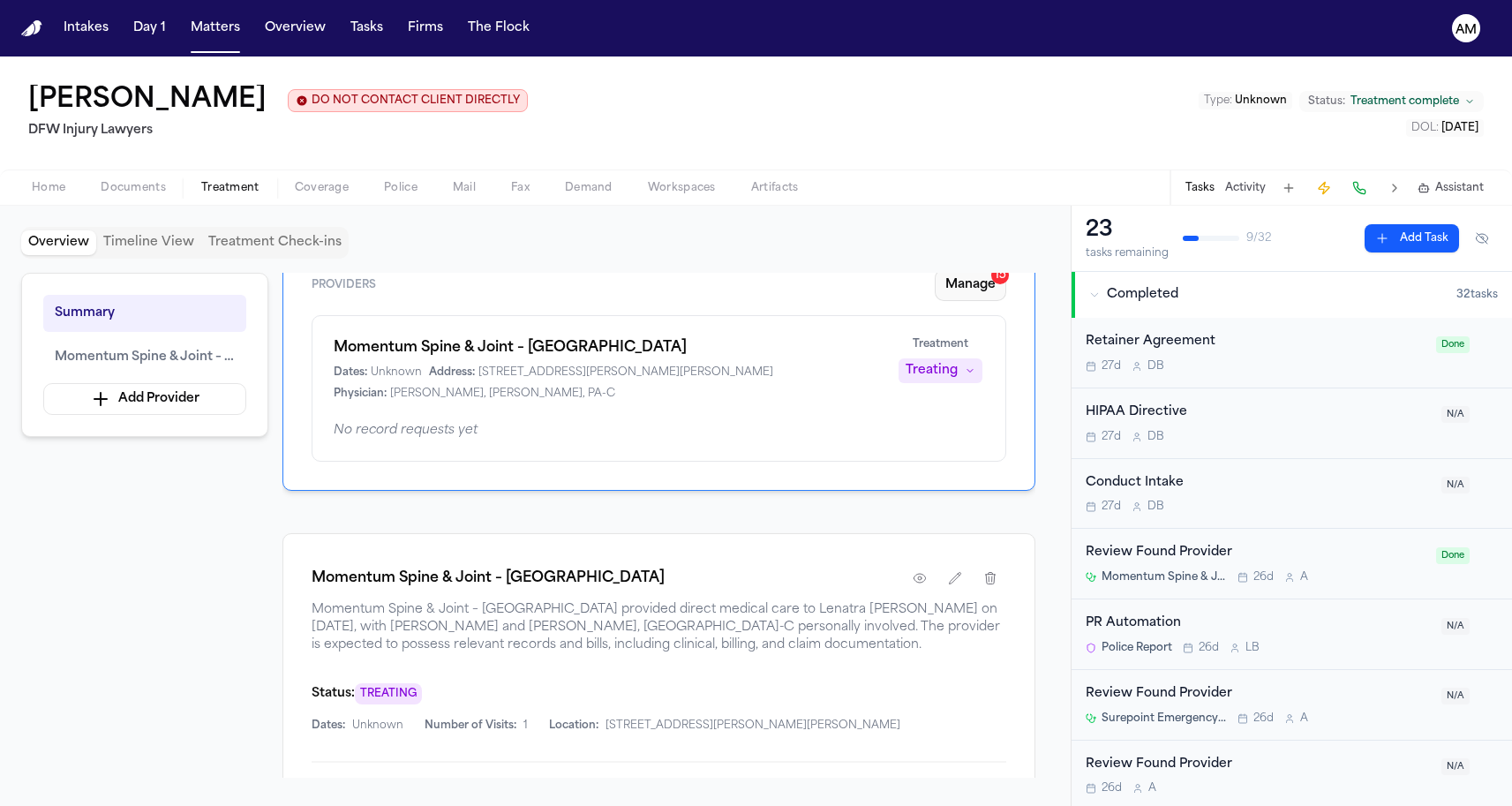
click at [938, 288] on button "Manage 15" at bounding box center [970, 285] width 72 height 32
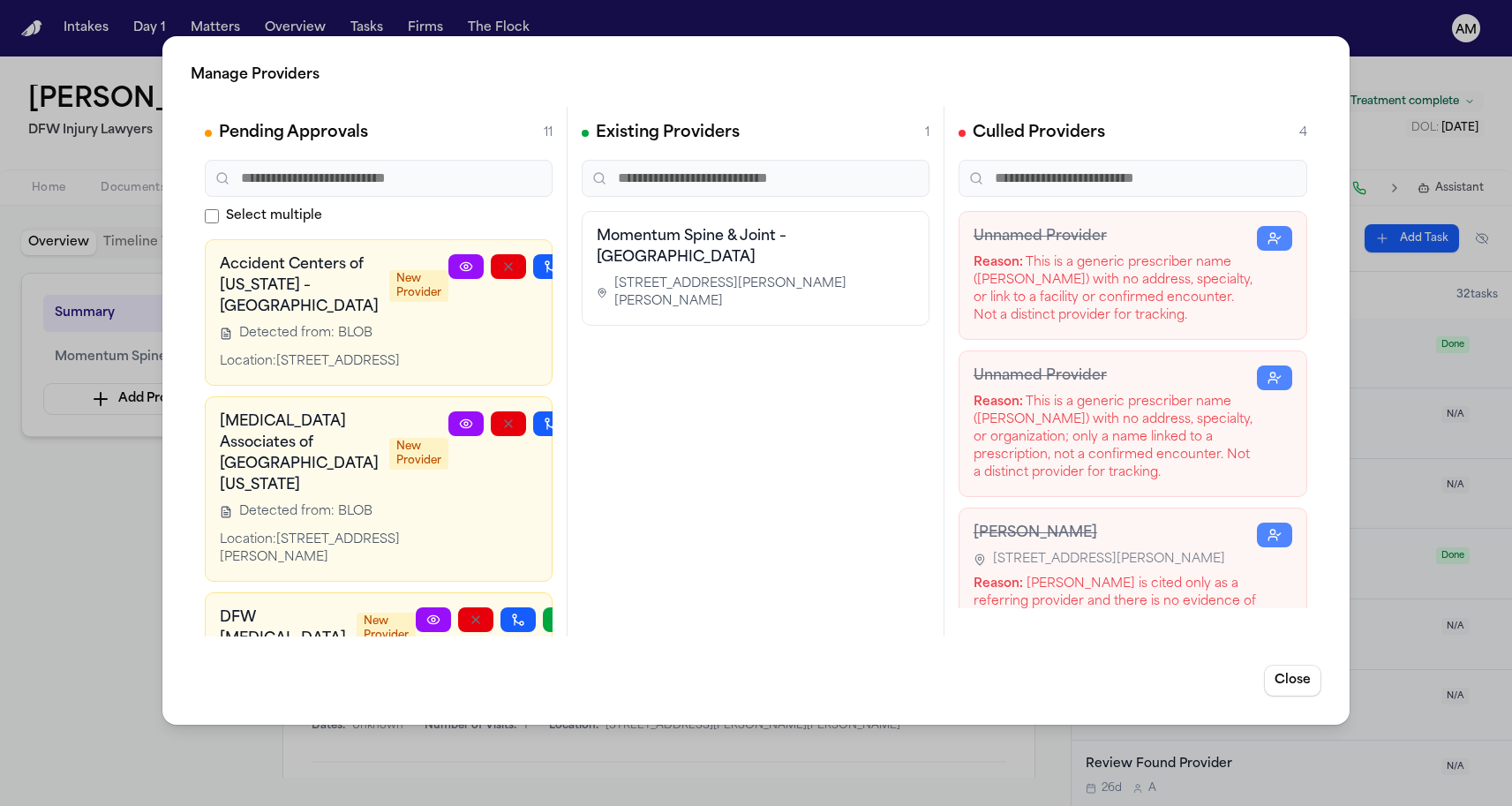
scroll to position [0, 0]
click at [295, 366] on div "Accident Centers of [US_STATE] – [GEOGRAPHIC_DATA] New Provider Detected from: …" at bounding box center [334, 312] width 229 height 117
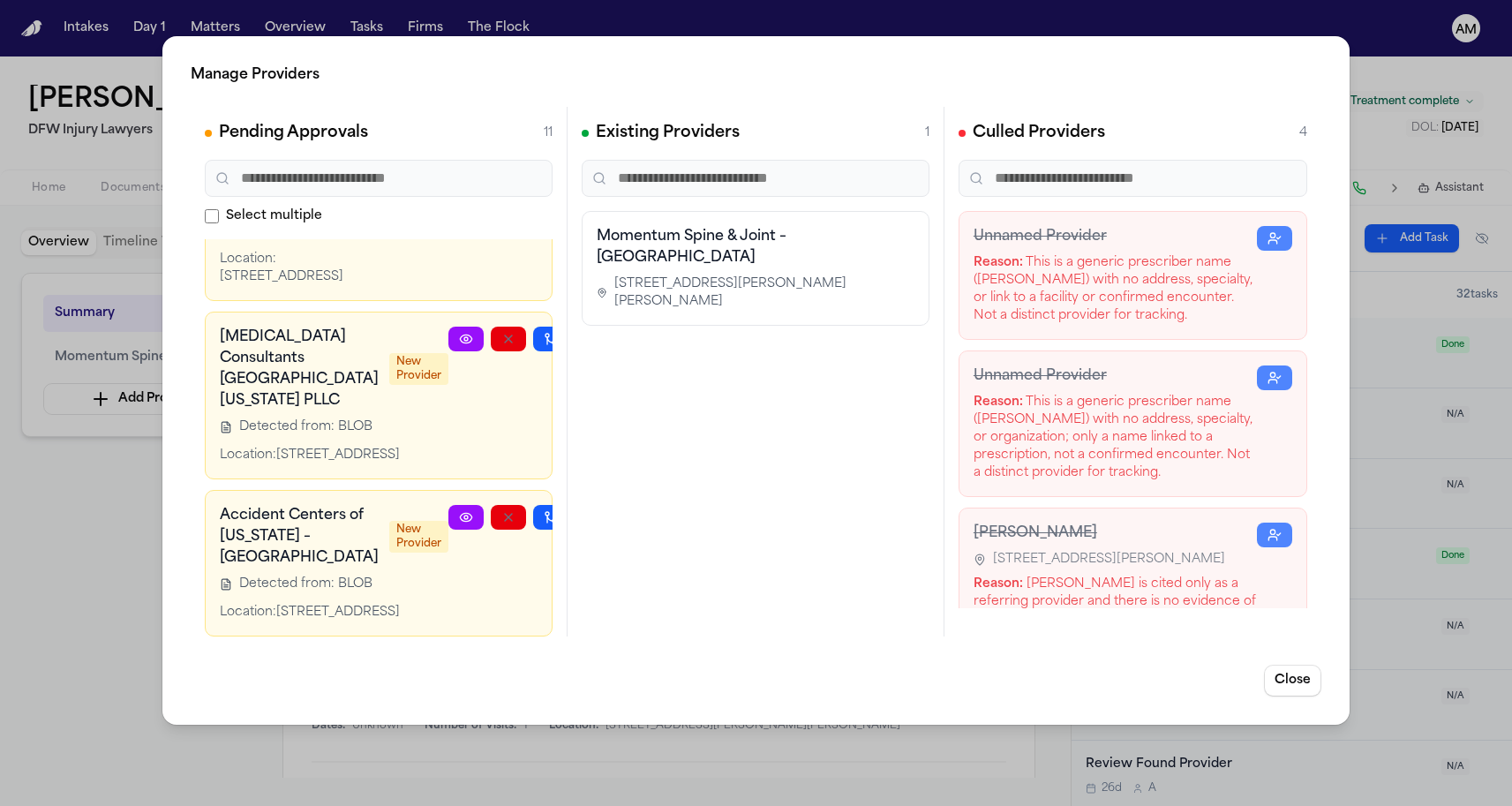
scroll to position [1716, 0]
click at [699, 275] on span "[STREET_ADDRESS][PERSON_NAME][PERSON_NAME]" at bounding box center [764, 293] width 300 height 35
click at [118, 485] on div "Manage Providers Pending Approvals 11 Select multiple Accident Centers of [US_S…" at bounding box center [756, 403] width 1512 height 806
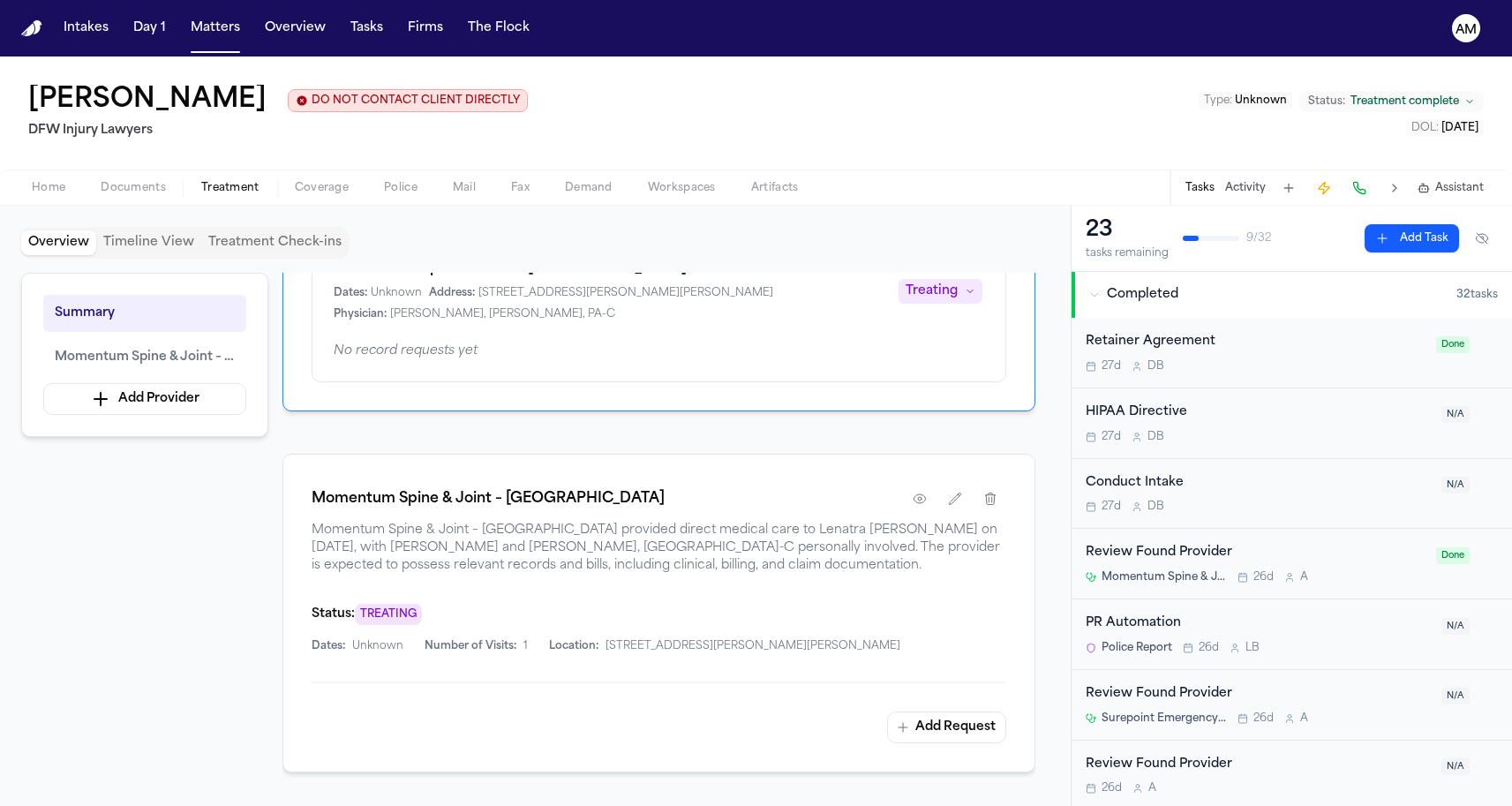
scroll to position [196, 0]
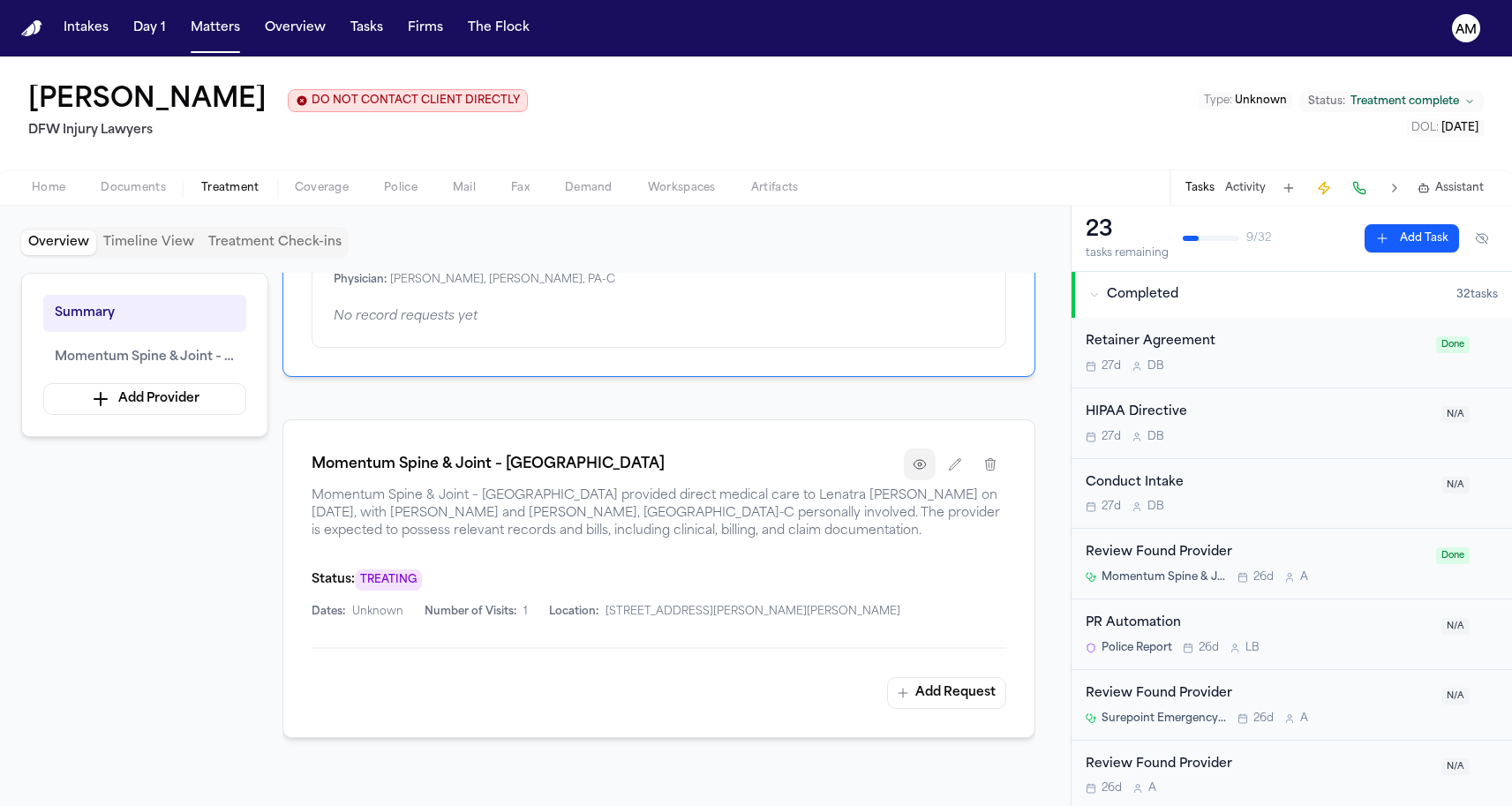
click at [928, 459] on button "button" at bounding box center [920, 465] width 32 height 32
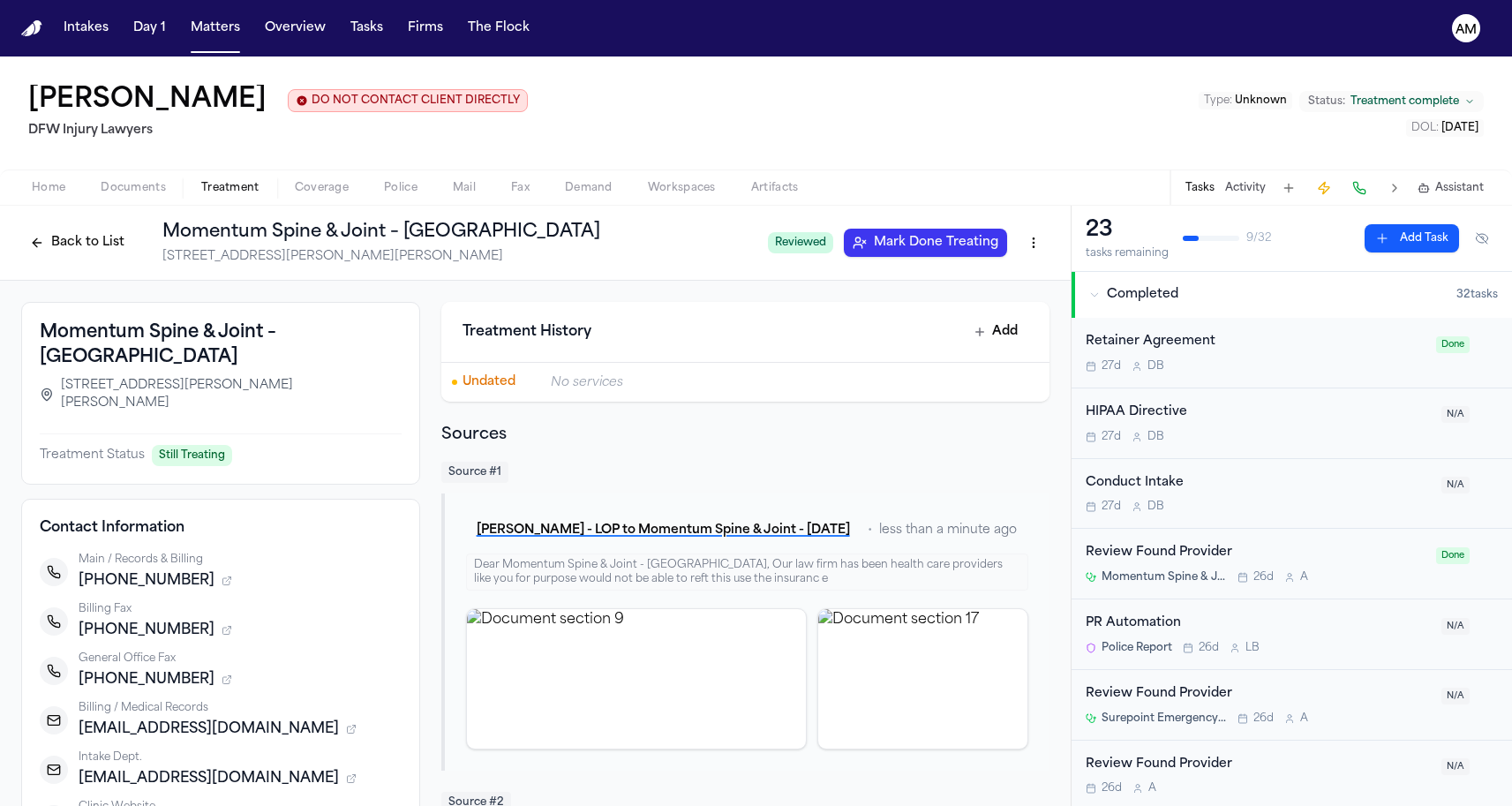
click at [197, 48] on nav "Intakes Day 1 Matters Overview Tasks Firms The Flock AM" at bounding box center [756, 28] width 1512 height 56
click at [200, 42] on button "Matters" at bounding box center [215, 28] width 63 height 32
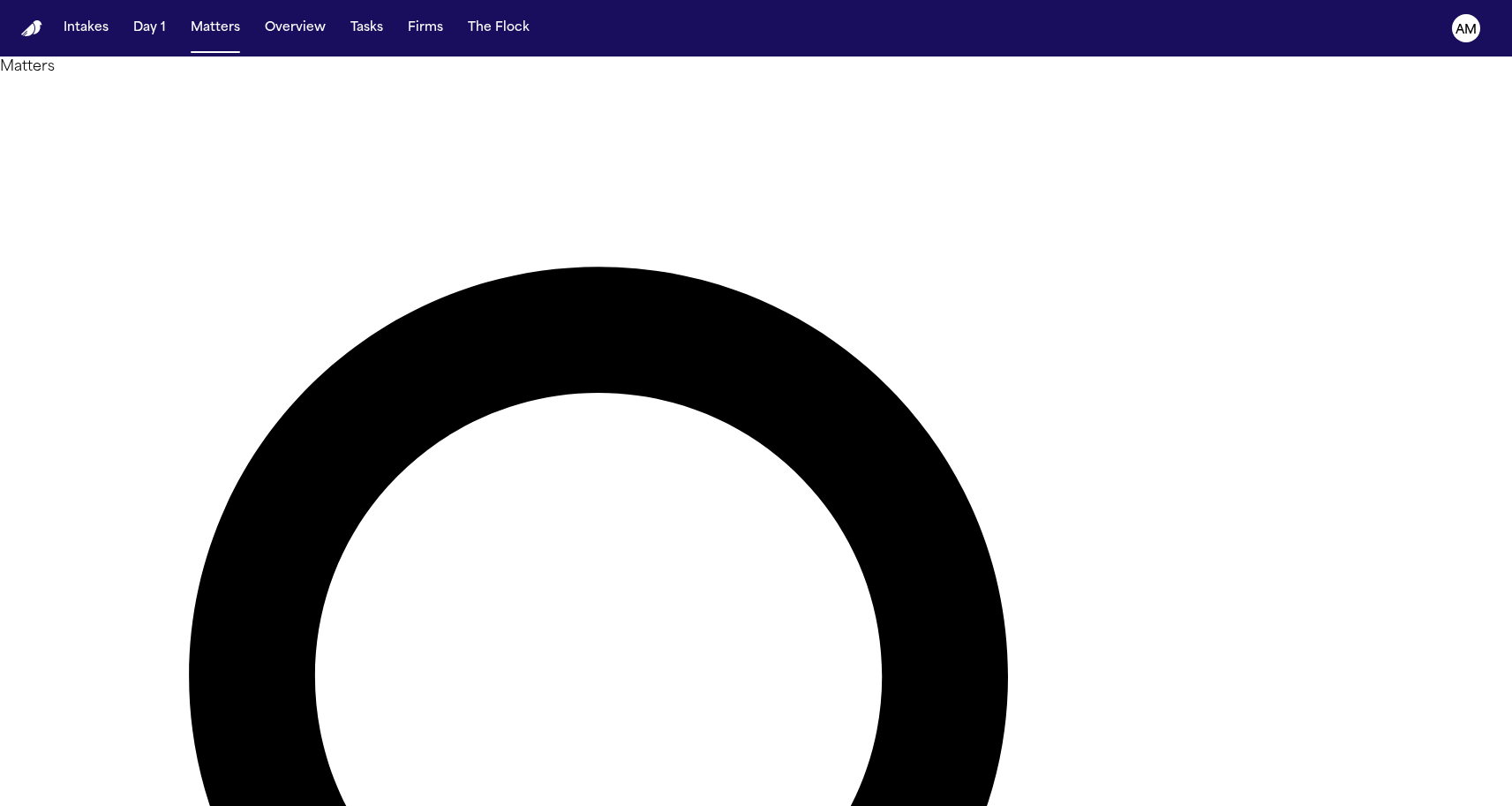
type input "********"
drag, startPoint x: 1029, startPoint y: 115, endPoint x: 484, endPoint y: 94, distance: 545.4
type input "*******"
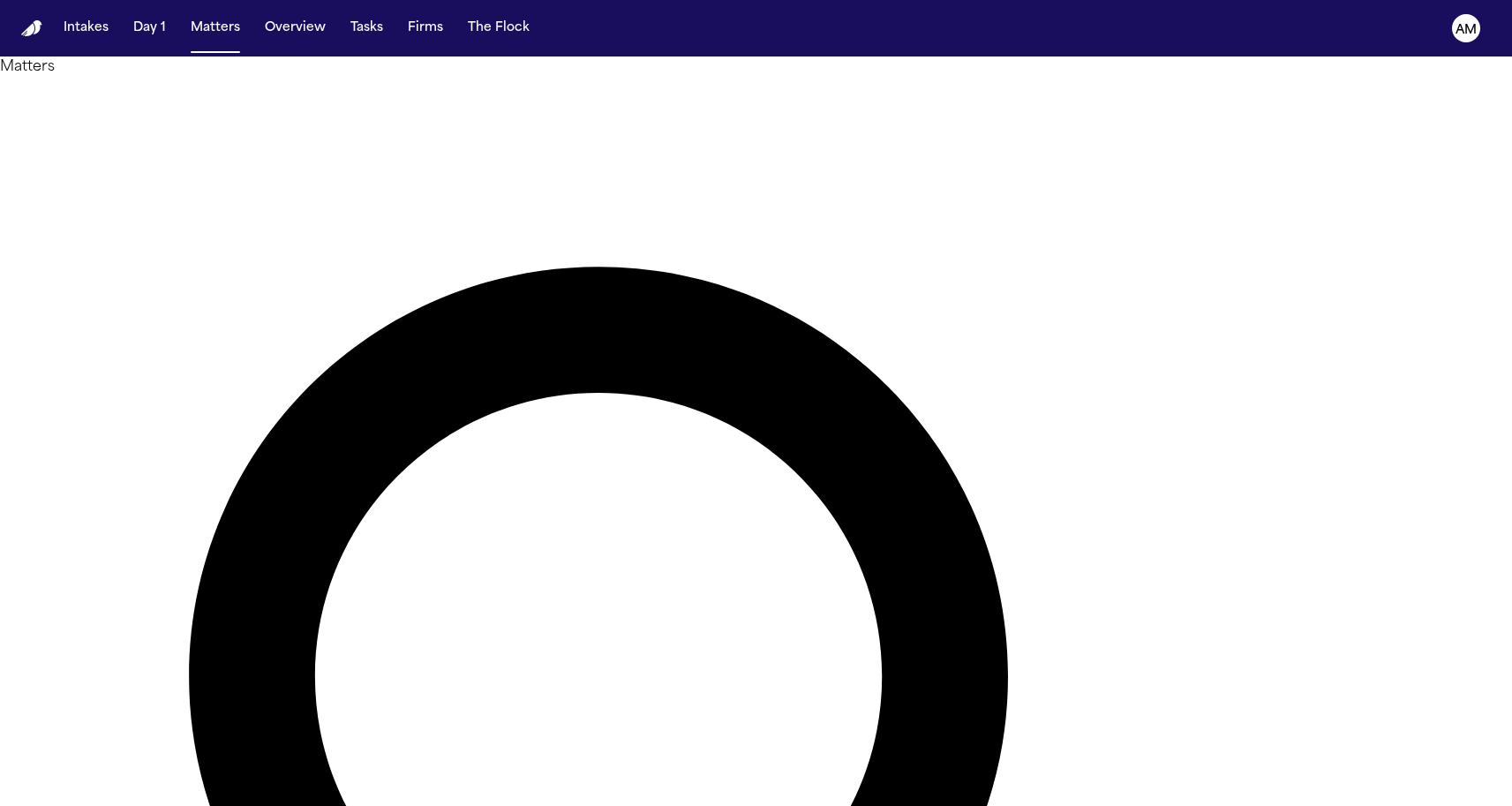
drag, startPoint x: 862, startPoint y: 89, endPoint x: 567, endPoint y: 87, distance: 295.0
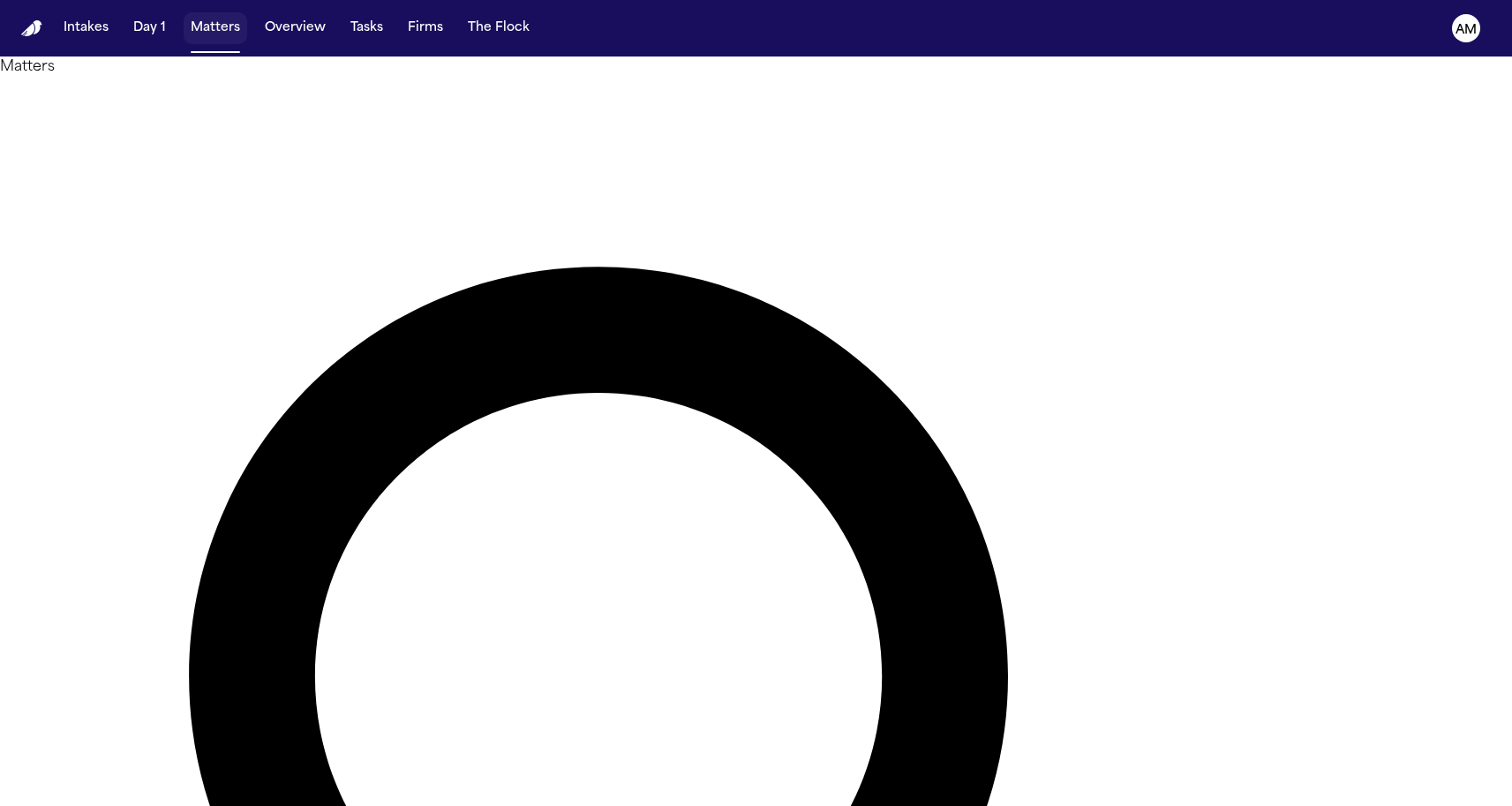
click at [204, 36] on button "Matters" at bounding box center [215, 28] width 63 height 32
drag, startPoint x: 171, startPoint y: 98, endPoint x: 31, endPoint y: 86, distance: 140.5
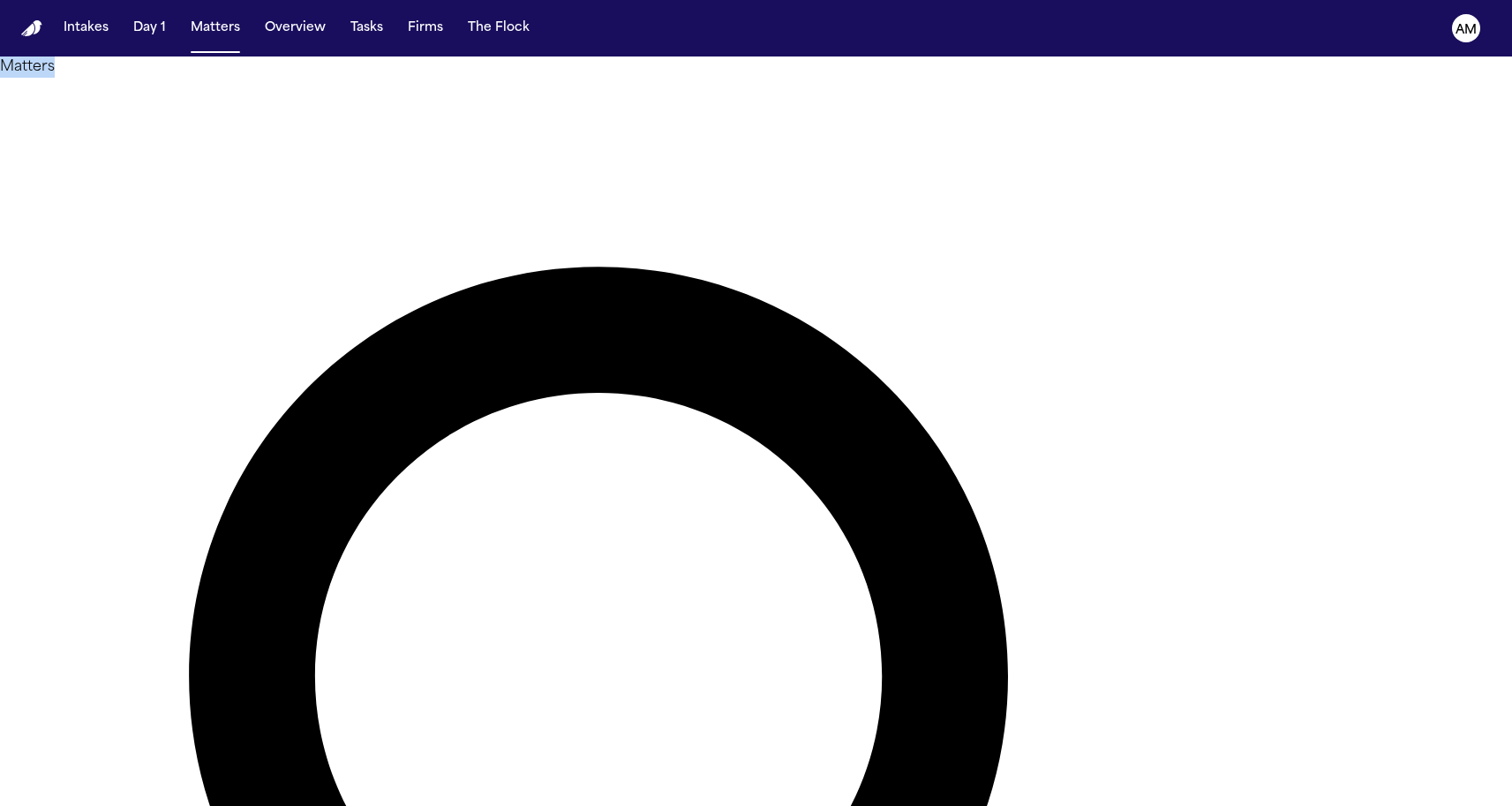
drag, startPoint x: 46, startPoint y: 89, endPoint x: 246, endPoint y: 90, distance: 200.0
click at [246, 77] on h1 "Matters" at bounding box center [756, 66] width 1512 height 21
click at [225, 37] on button "Matters" at bounding box center [215, 28] width 63 height 32
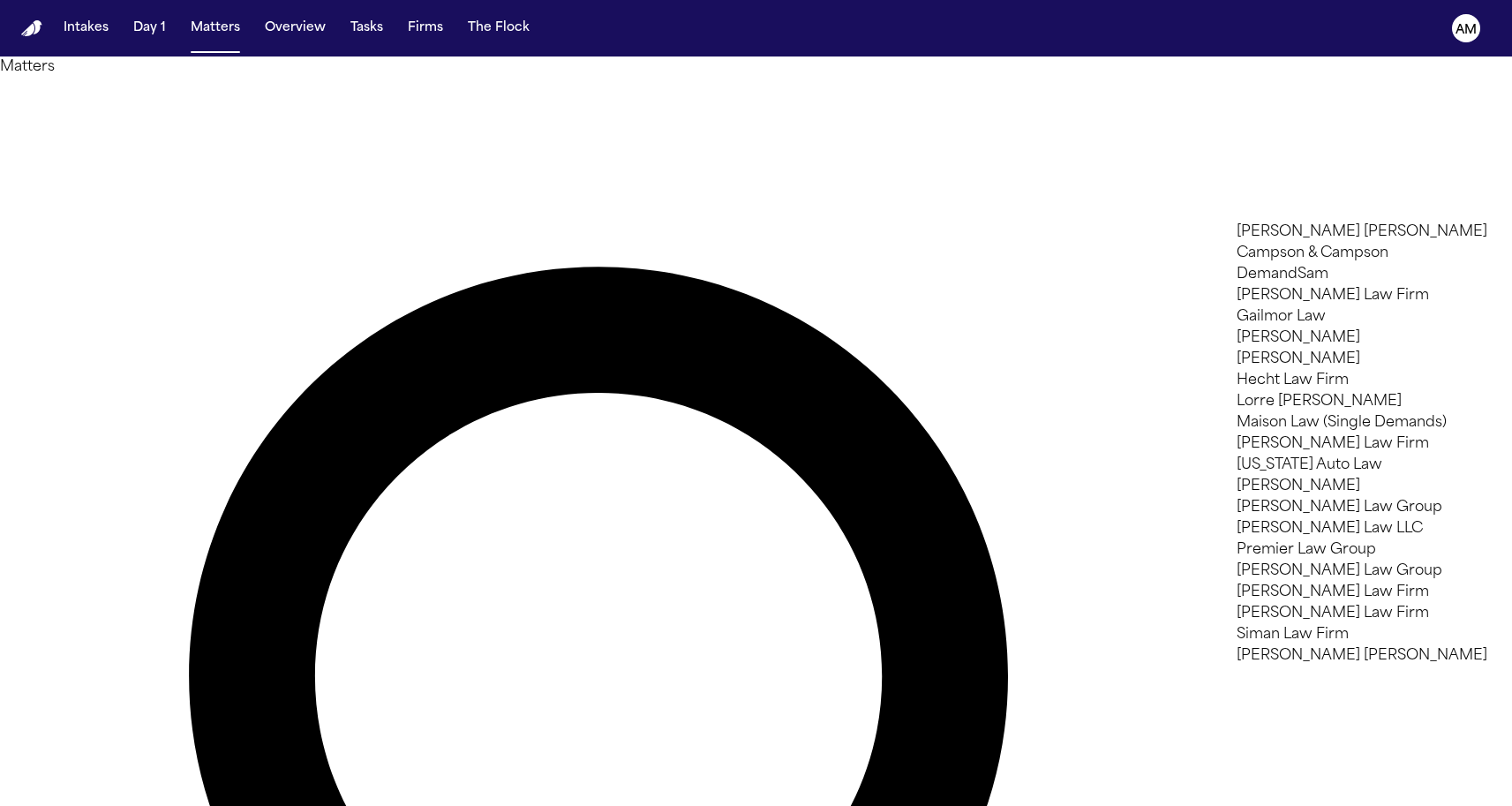
type input "*"
click at [581, 805] on div at bounding box center [756, 806] width 1512 height 0
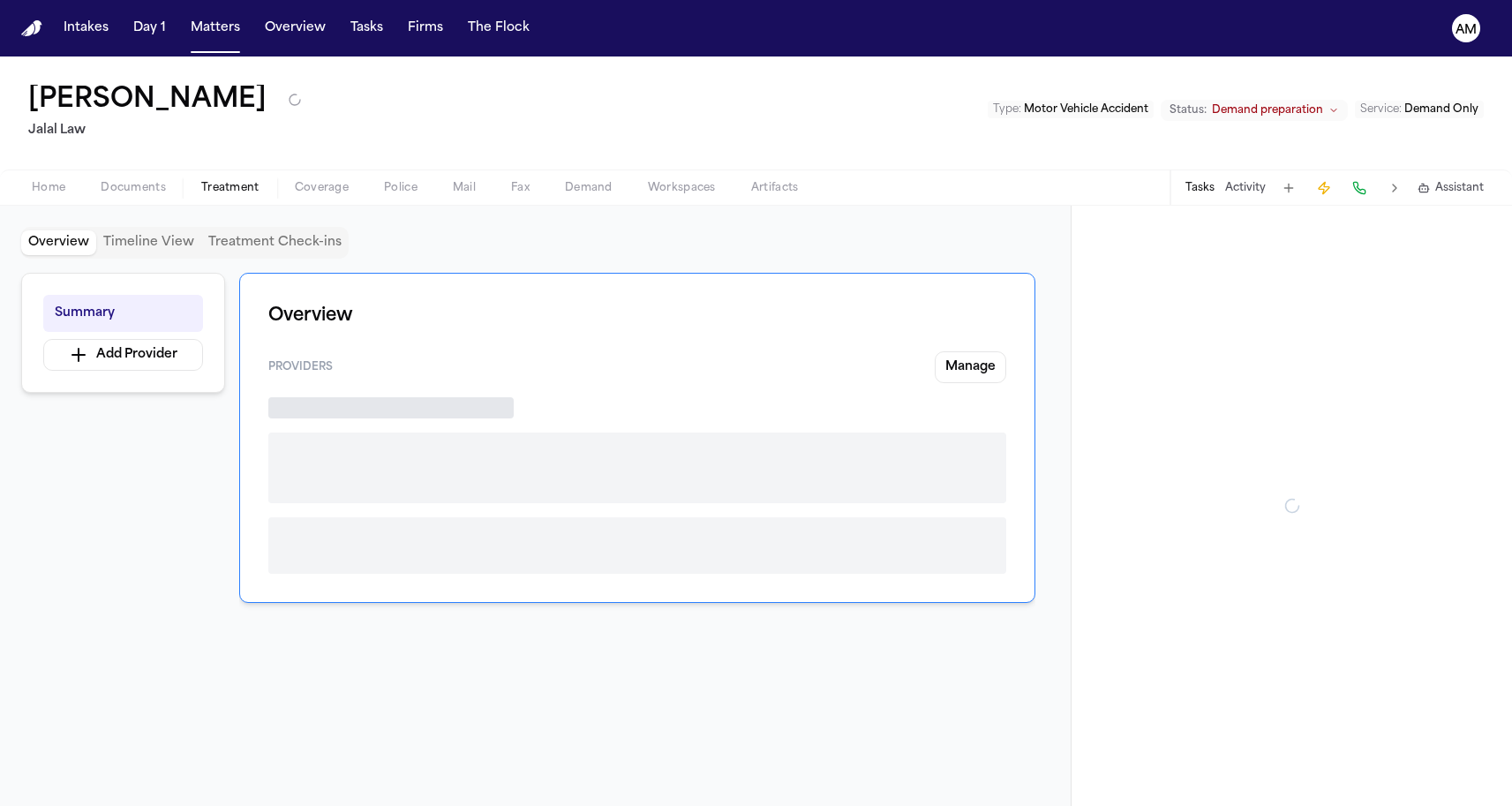
click at [204, 186] on span "Treatment" at bounding box center [230, 188] width 58 height 14
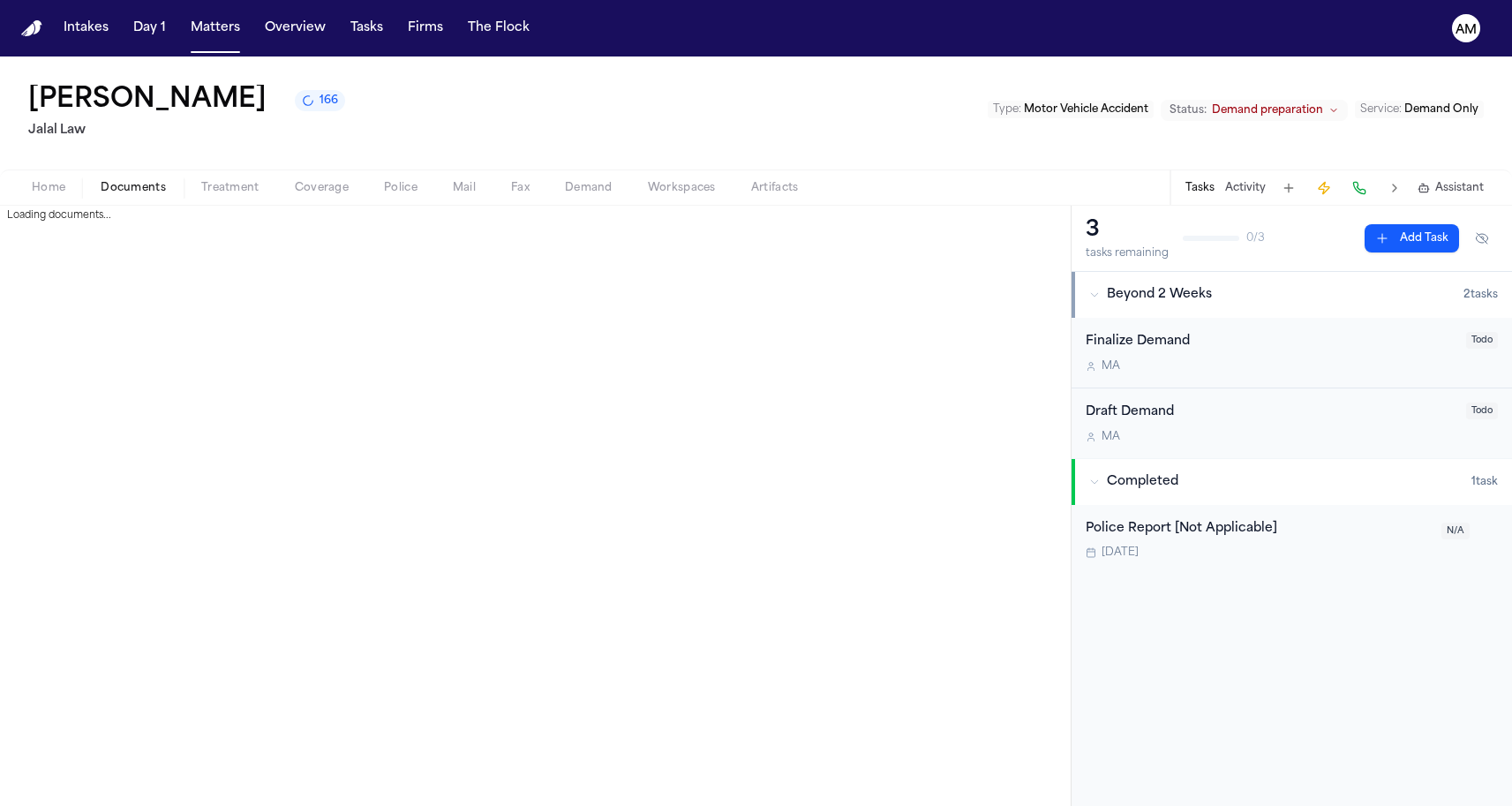
click at [153, 184] on span "Documents" at bounding box center [132, 188] width 65 height 14
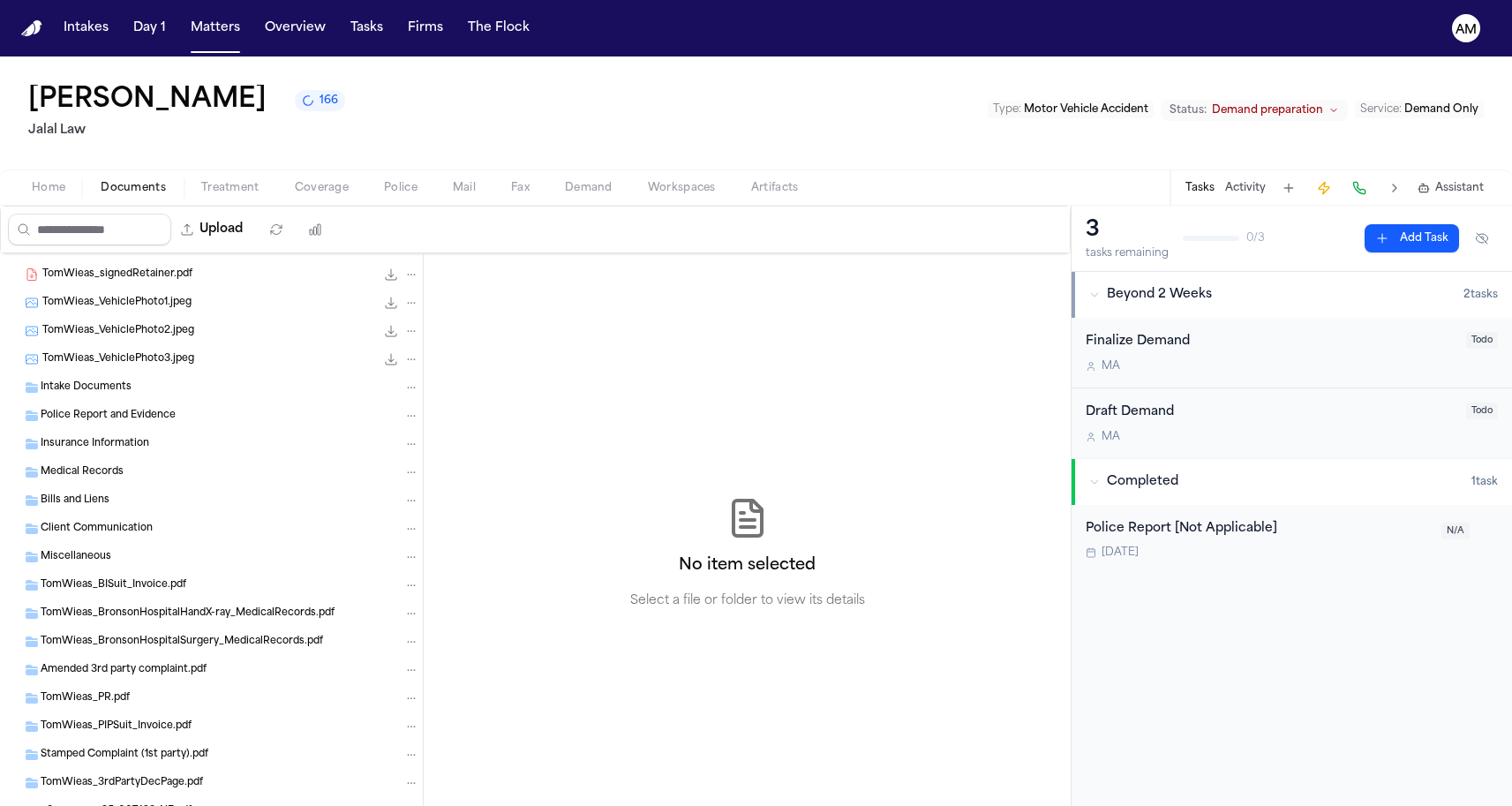
scroll to position [2297, 0]
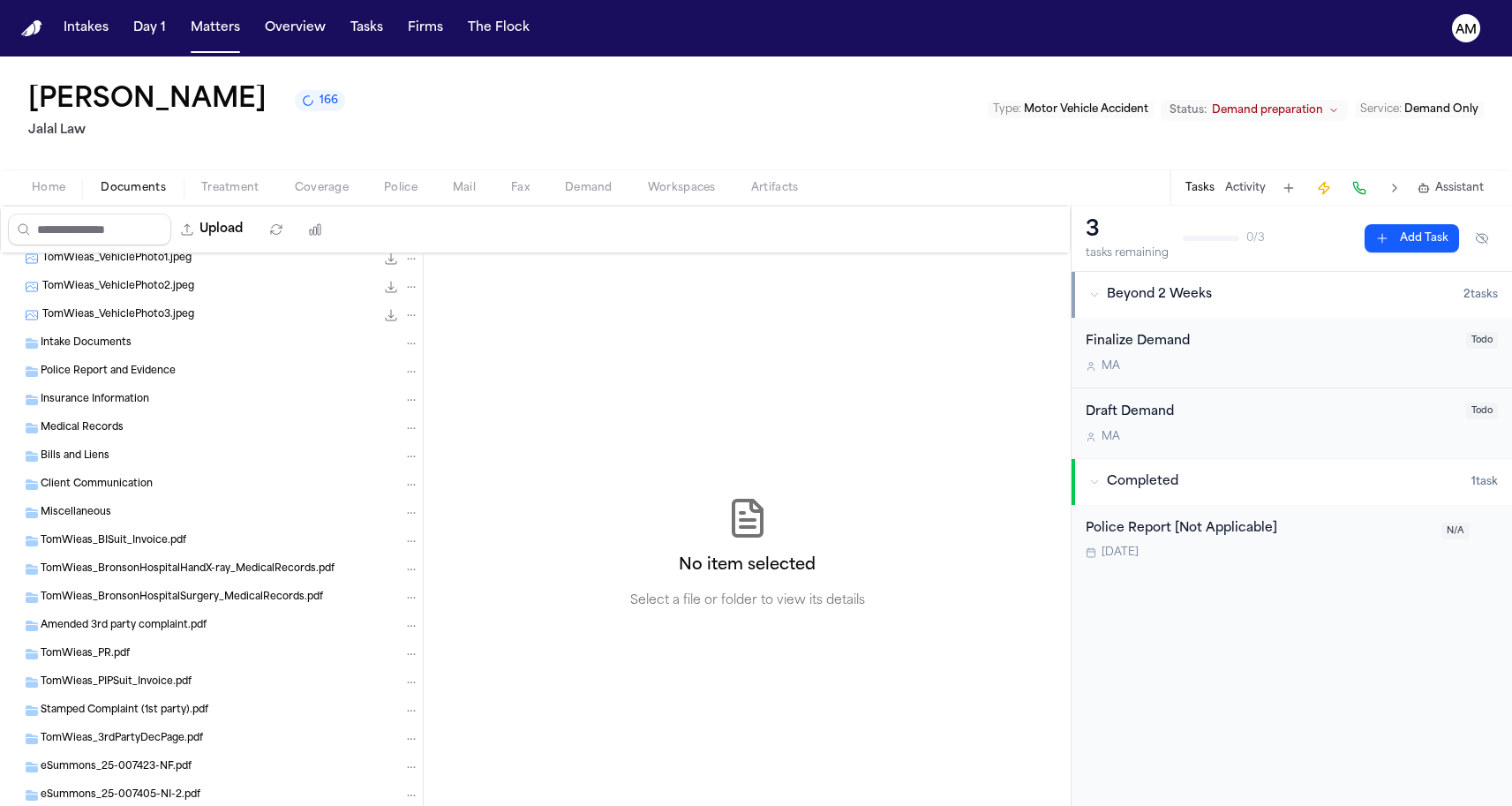
click at [112, 321] on span "TomWieas_VehiclePhoto3.jpeg" at bounding box center [118, 316] width 152 height 15
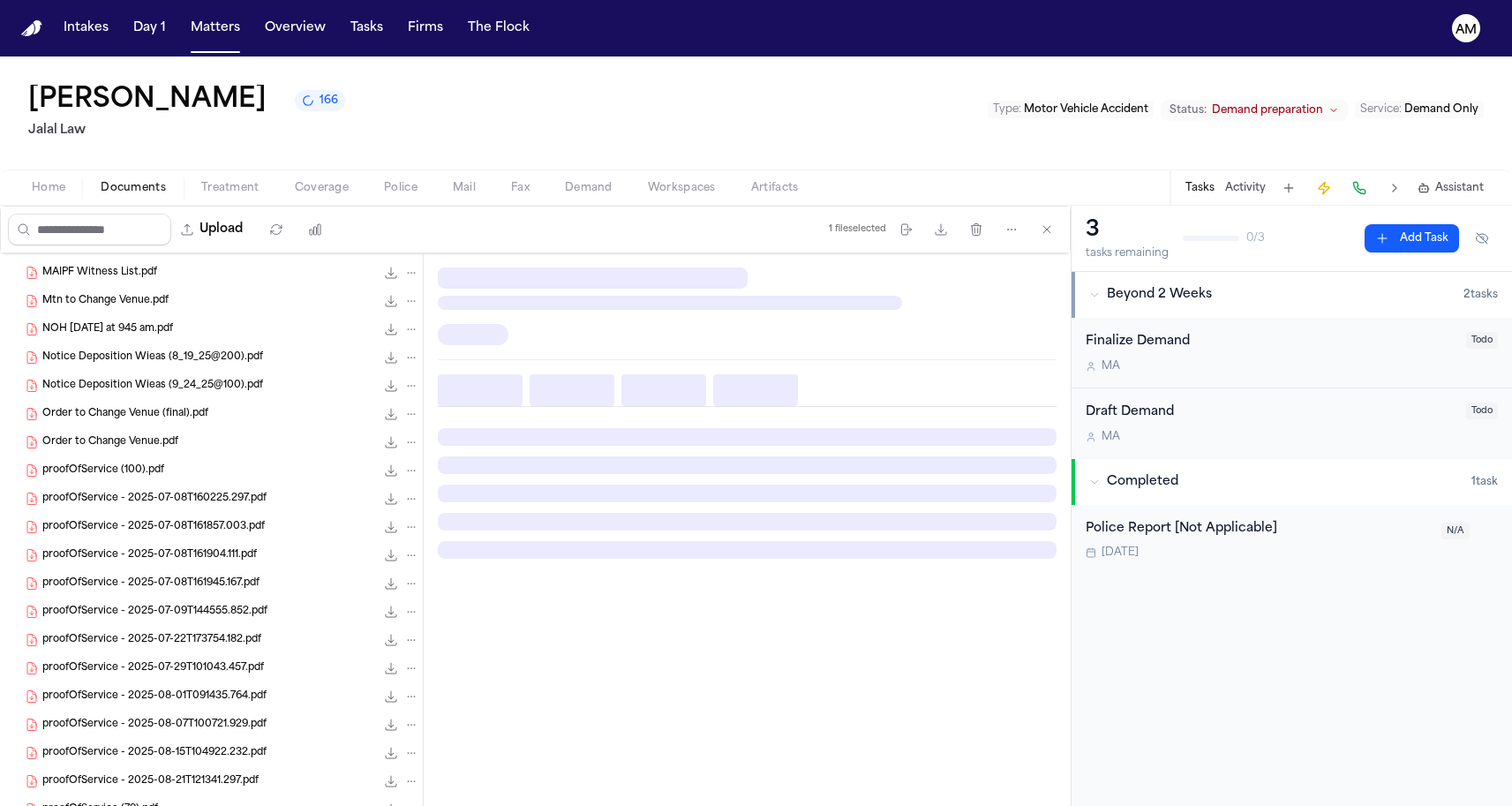
scroll to position [998, 0]
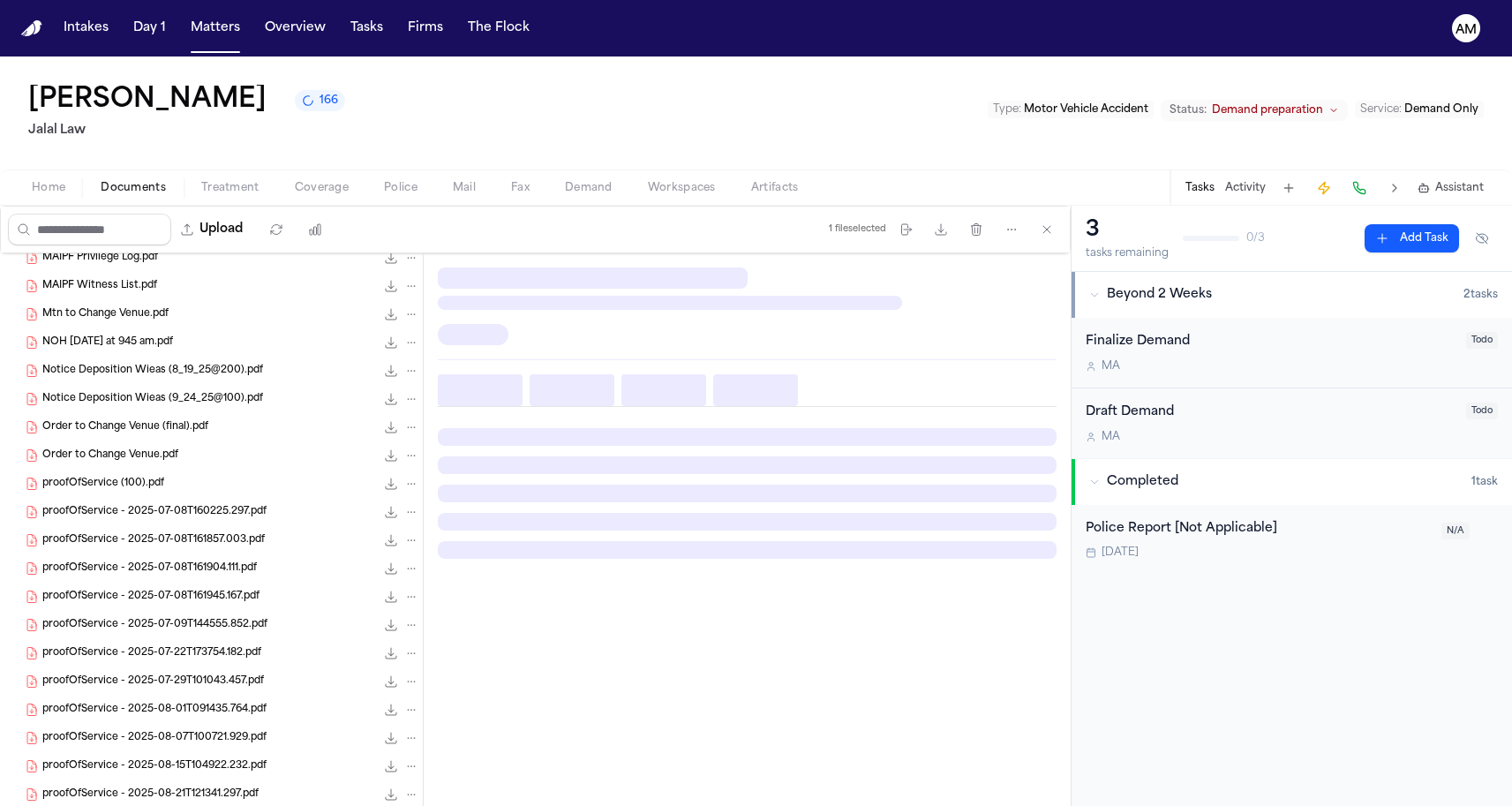
click at [120, 311] on span "Mtn to Change Venue.pdf" at bounding box center [105, 315] width 126 height 15
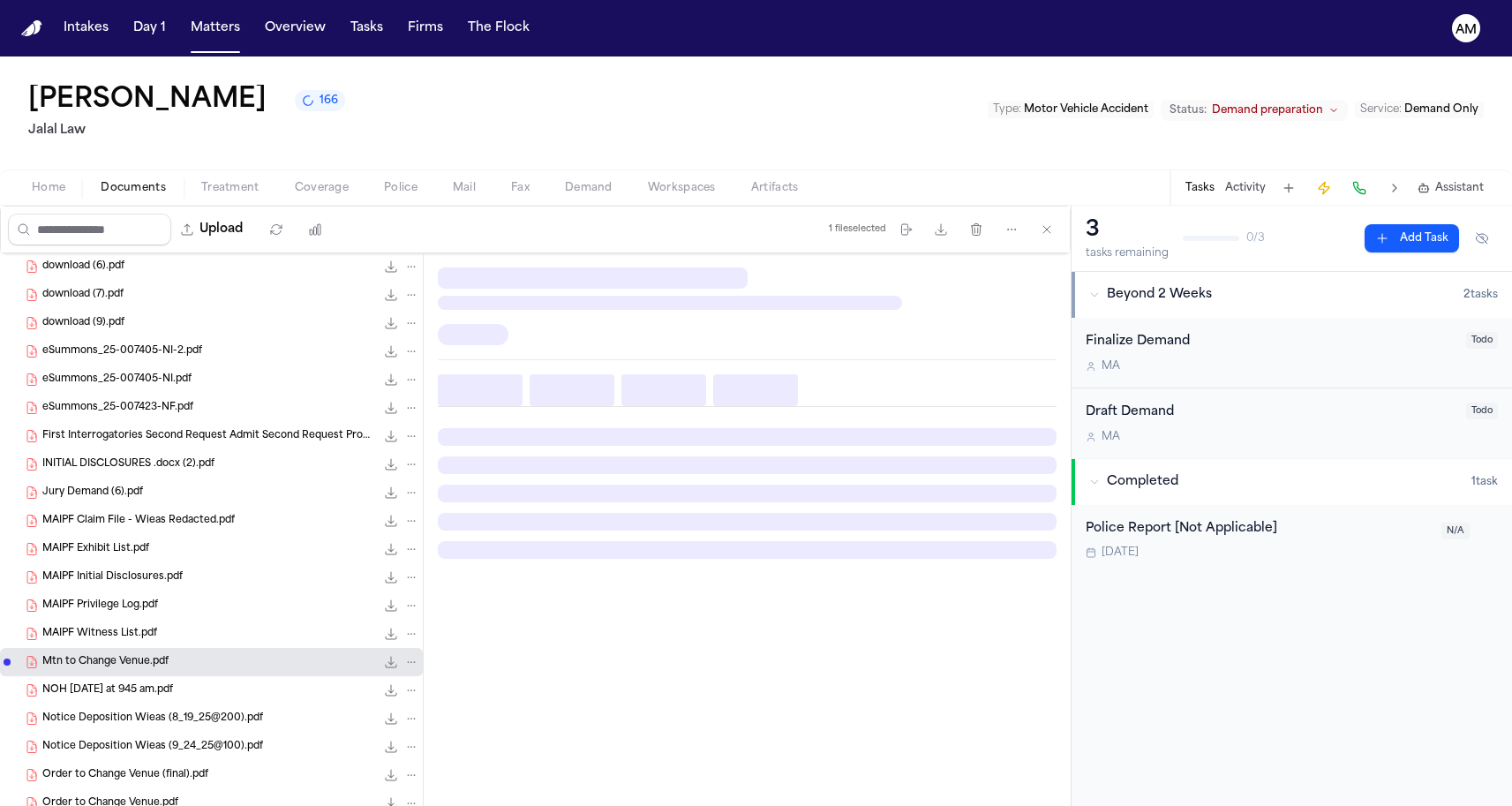
scroll to position [600, 0]
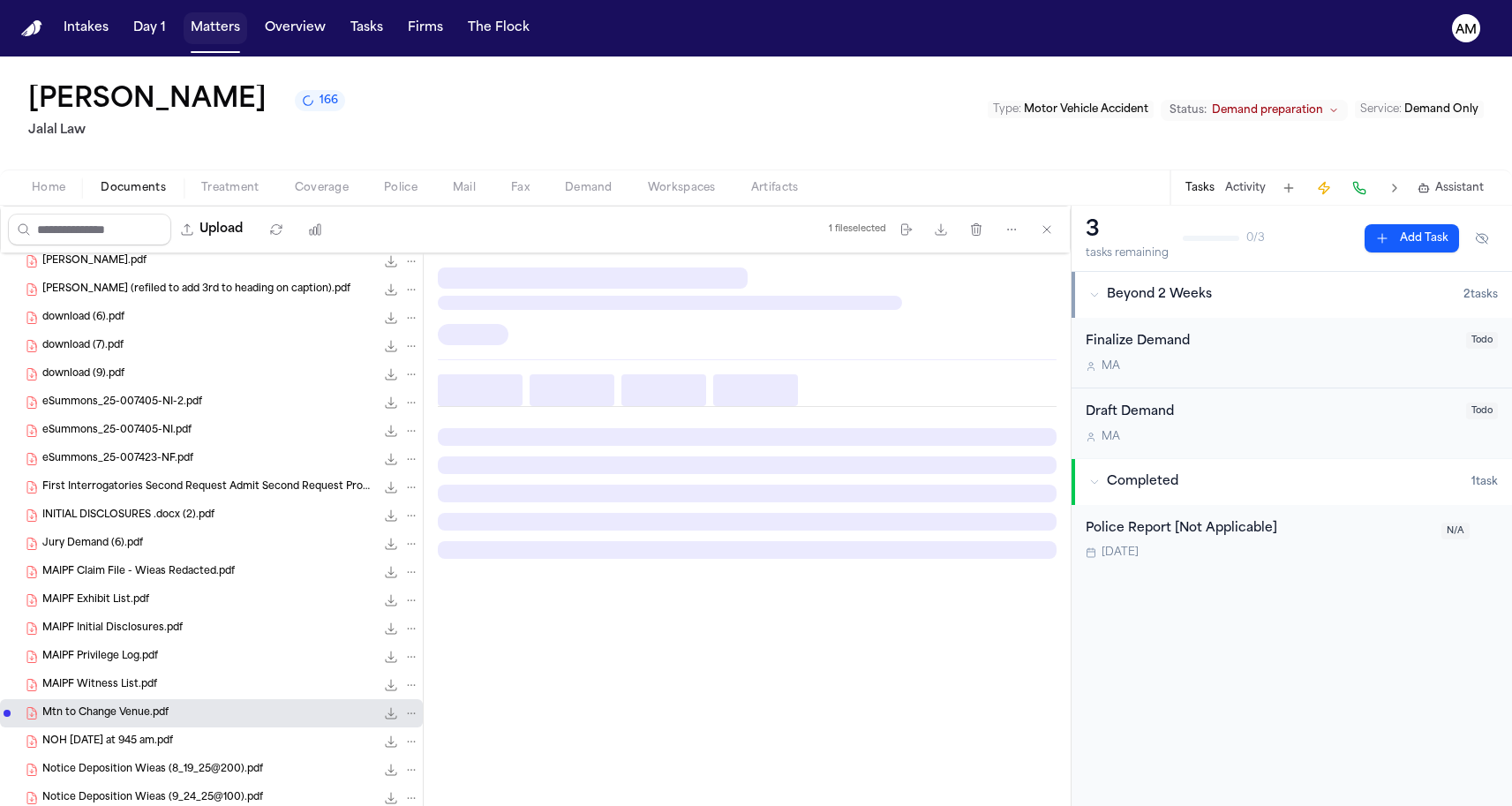
click at [200, 22] on button "Matters" at bounding box center [215, 28] width 63 height 32
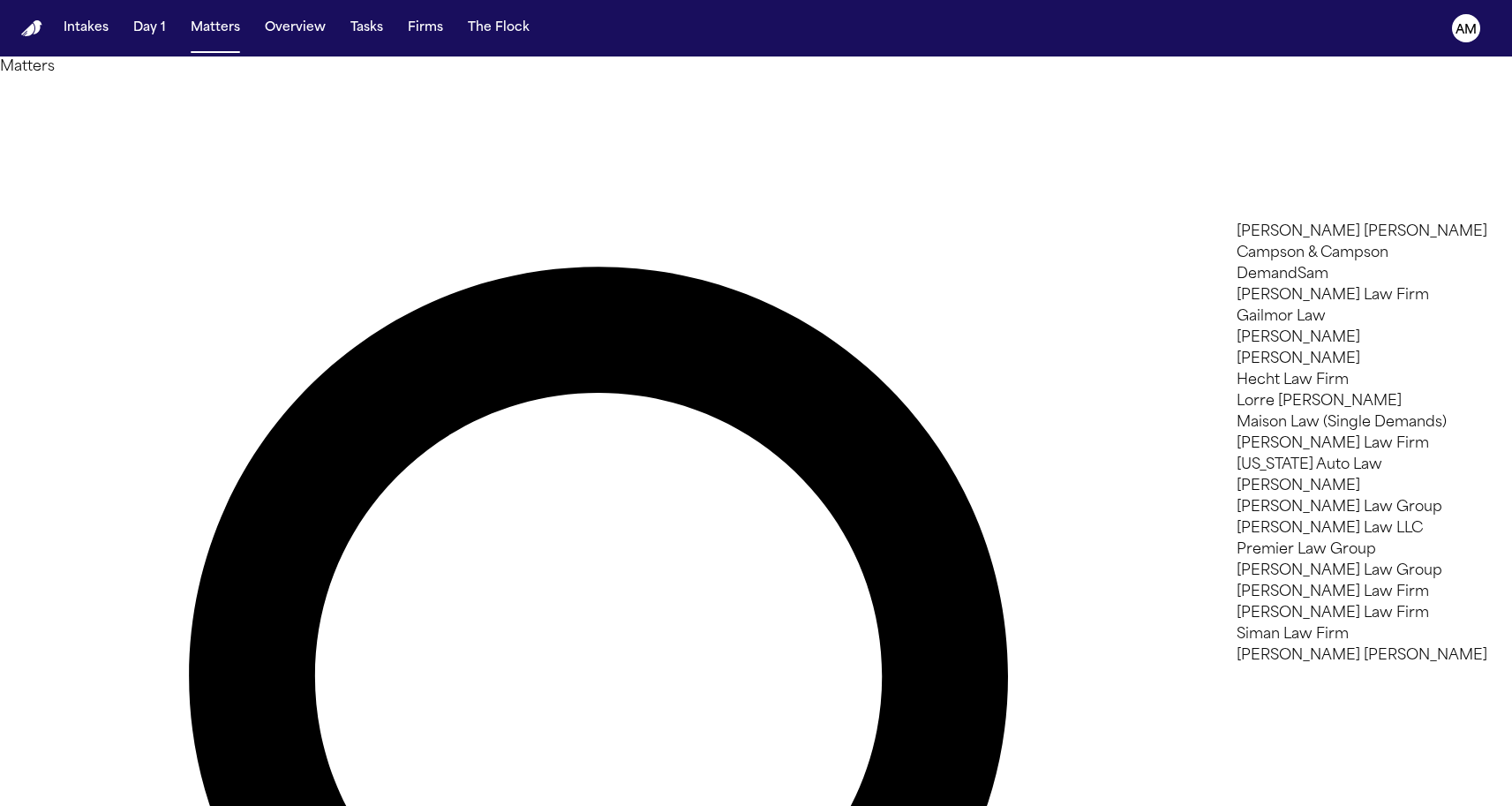
type input "**"
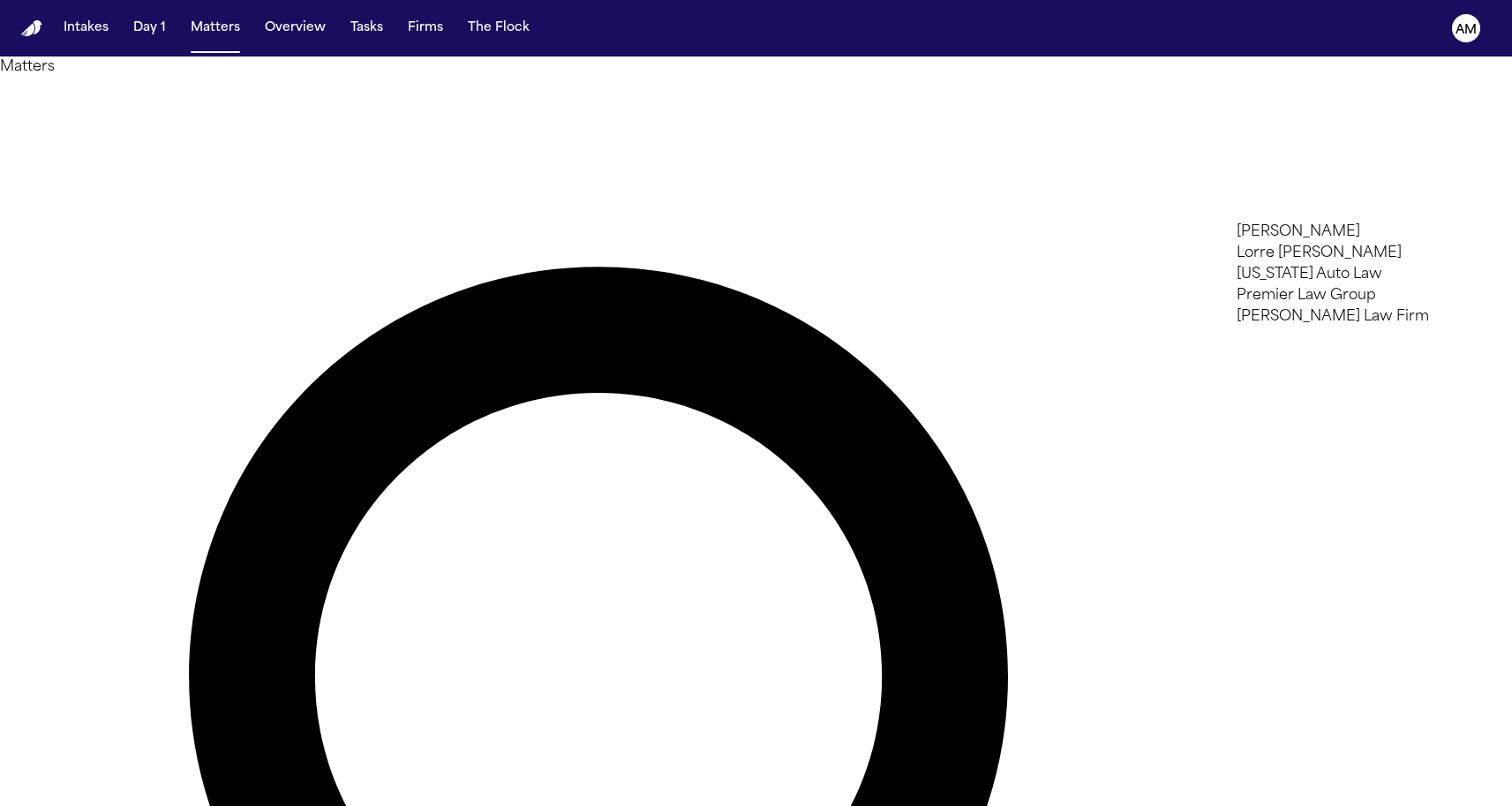
click at [1262, 285] on li "Michigan Auto Law" at bounding box center [1362, 274] width 251 height 21
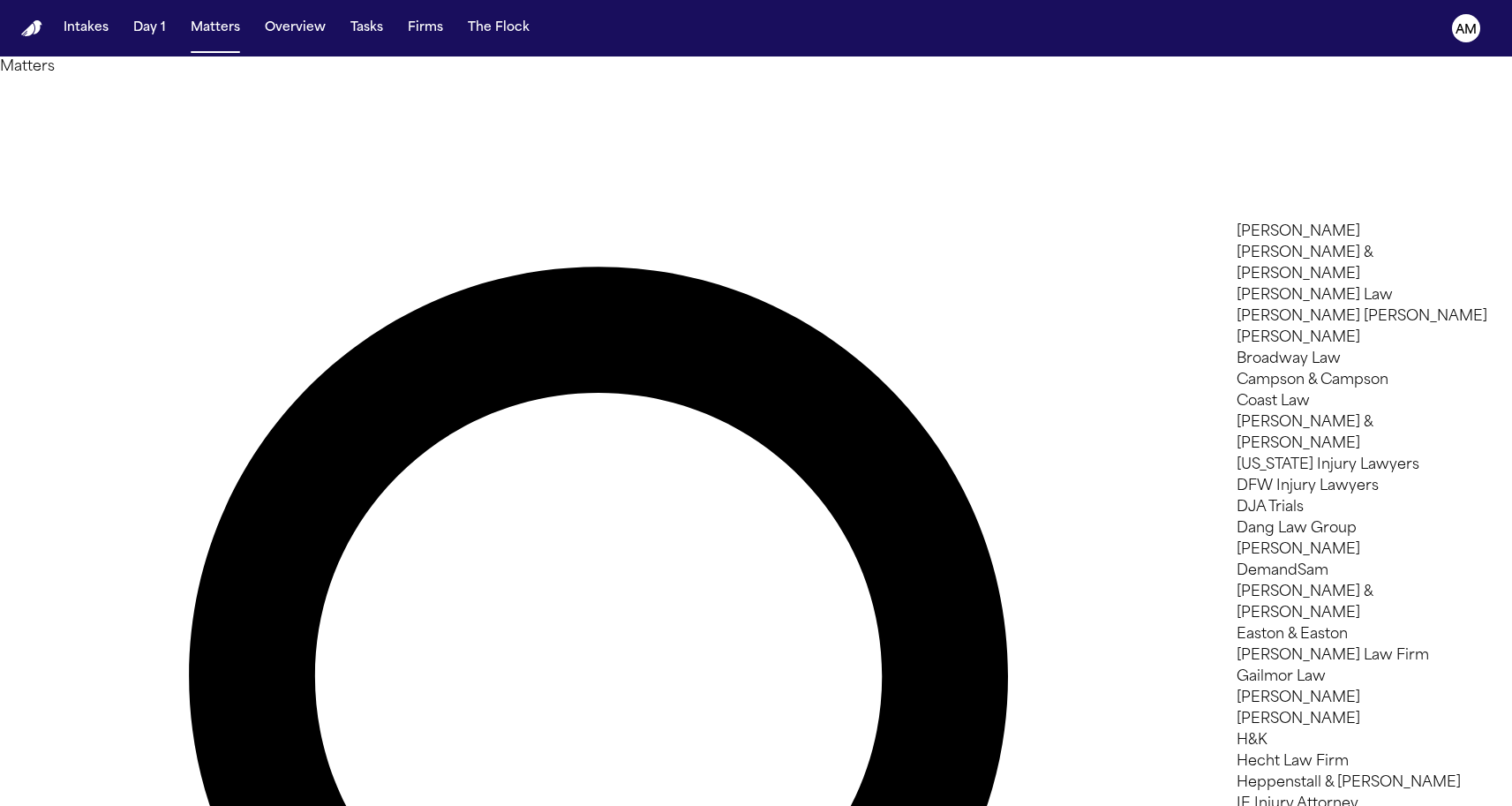
scroll to position [861, 0]
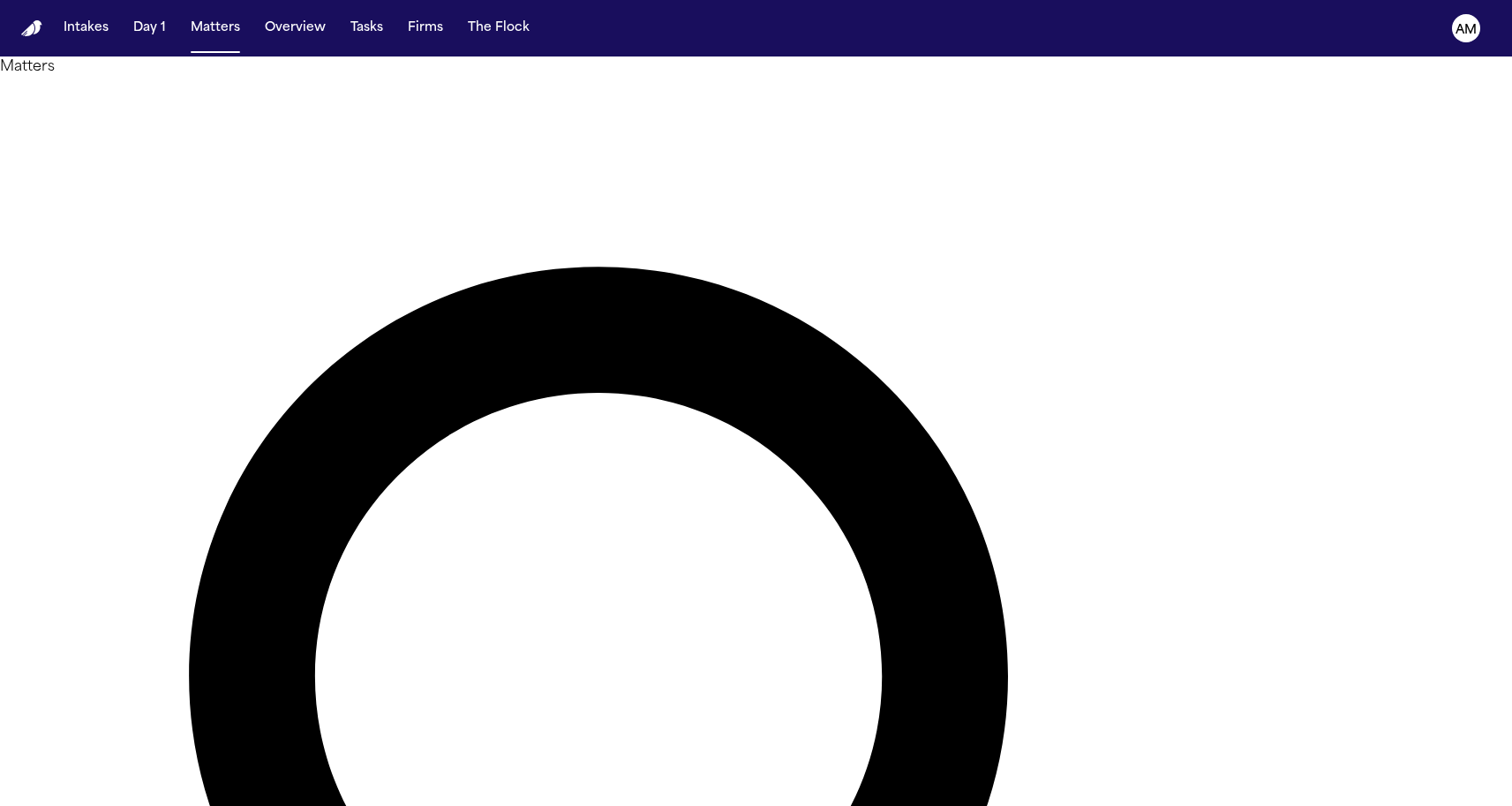
click at [479, 805] on div at bounding box center [756, 806] width 1512 height 0
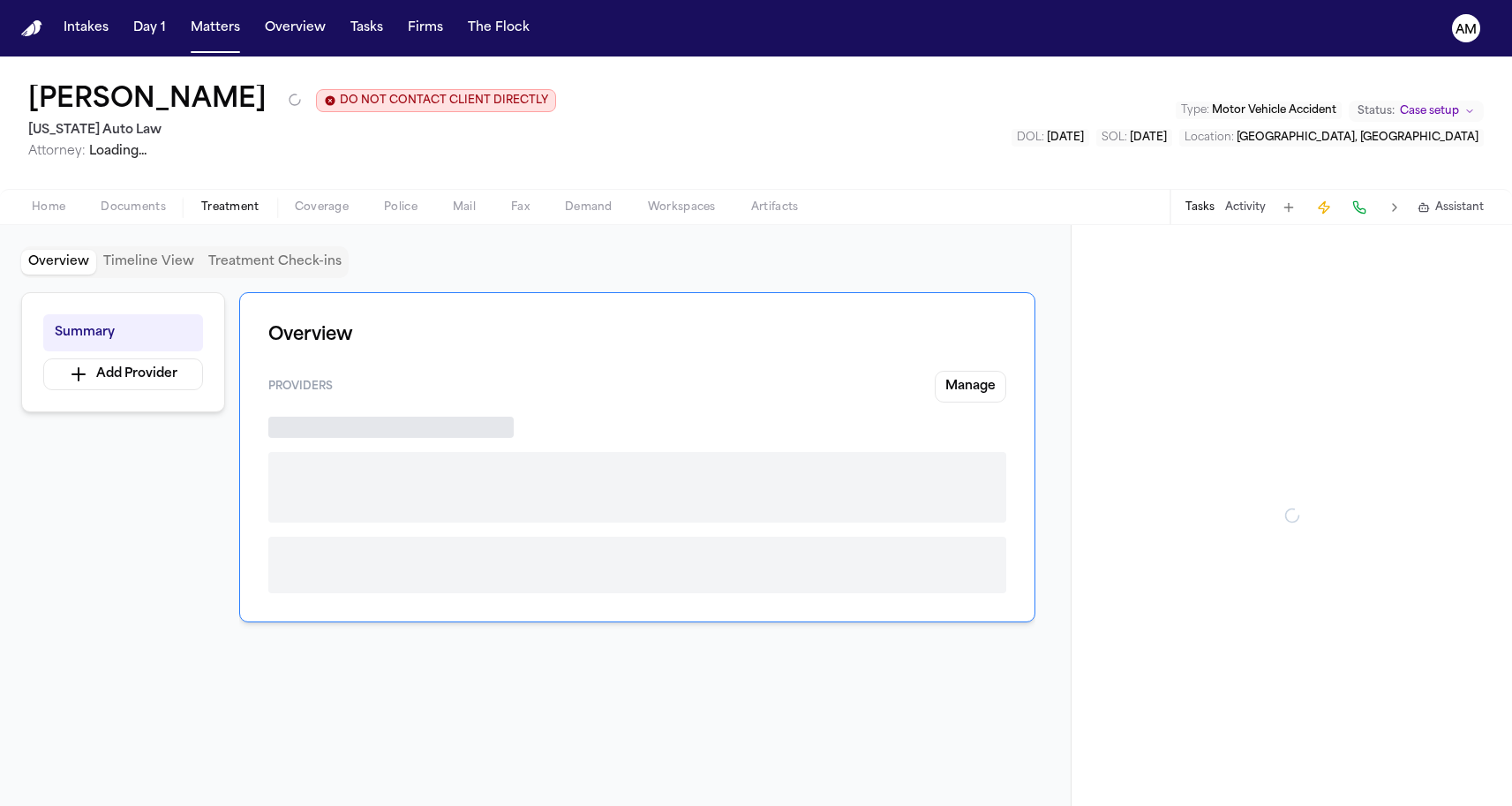
click at [212, 218] on span "button" at bounding box center [230, 217] width 79 height 2
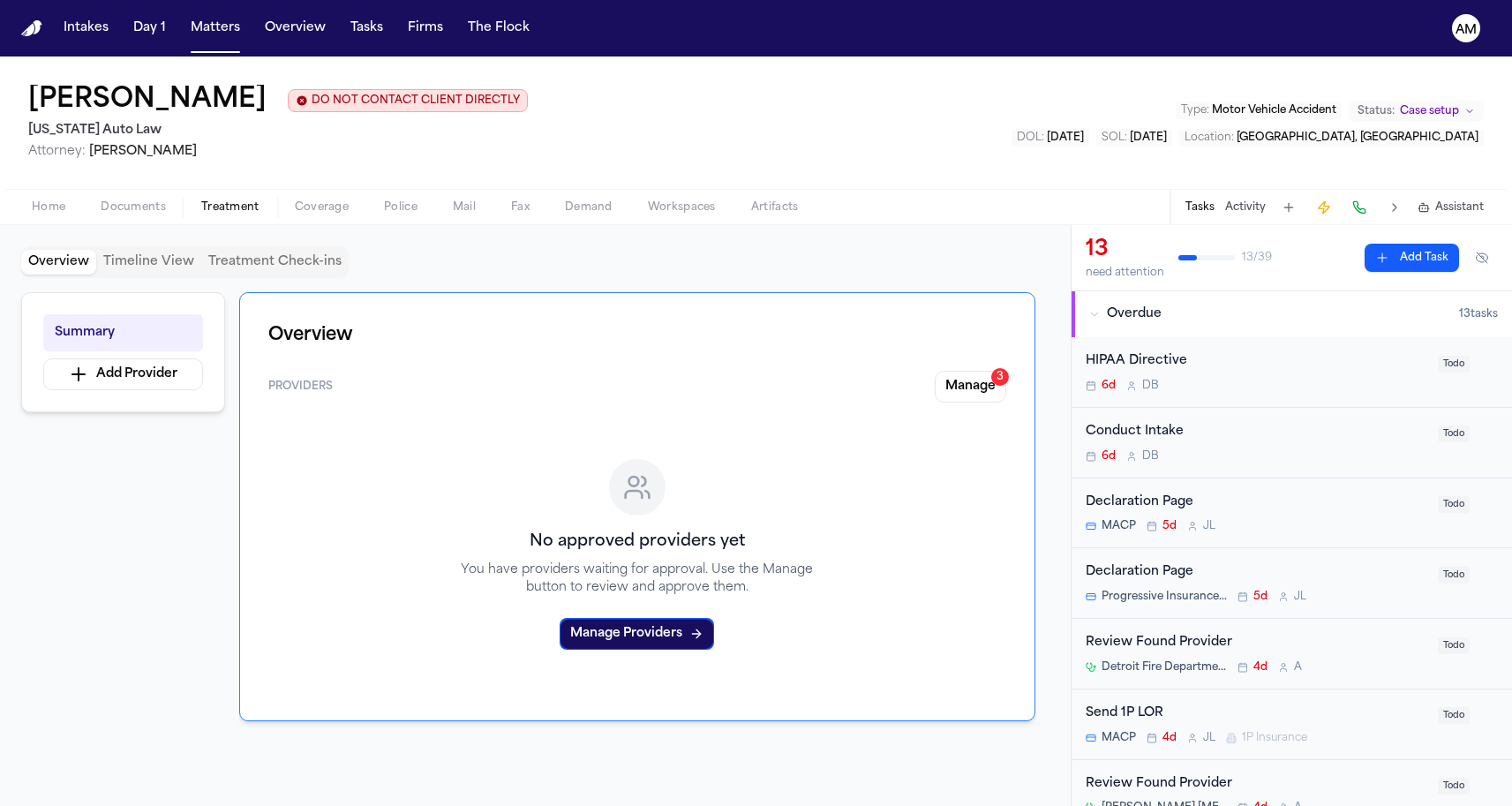
click at [152, 208] on span "Documents" at bounding box center [132, 207] width 65 height 14
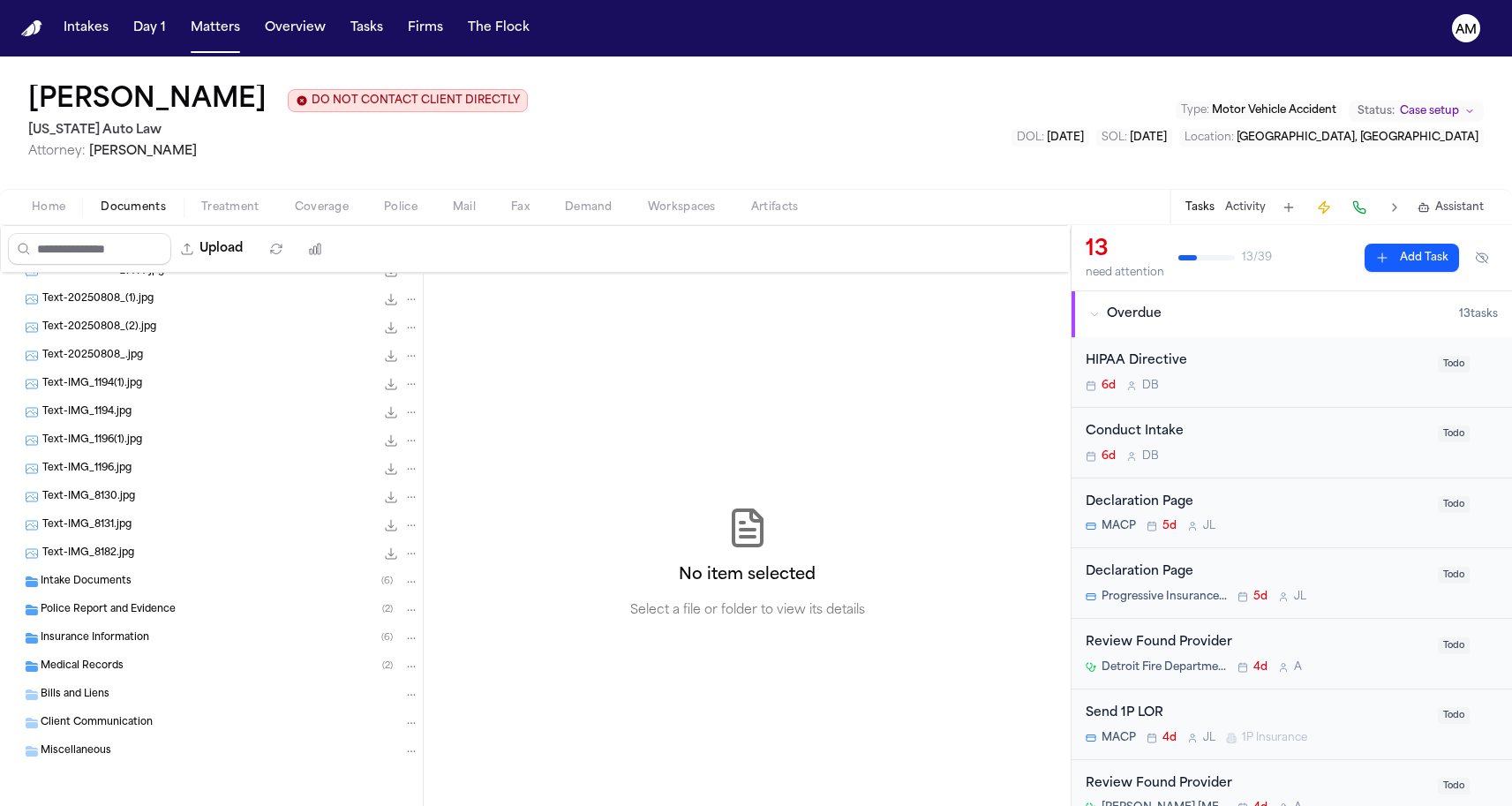
scroll to position [244, 0]
click at [98, 581] on span "Intake Documents" at bounding box center [86, 582] width 91 height 15
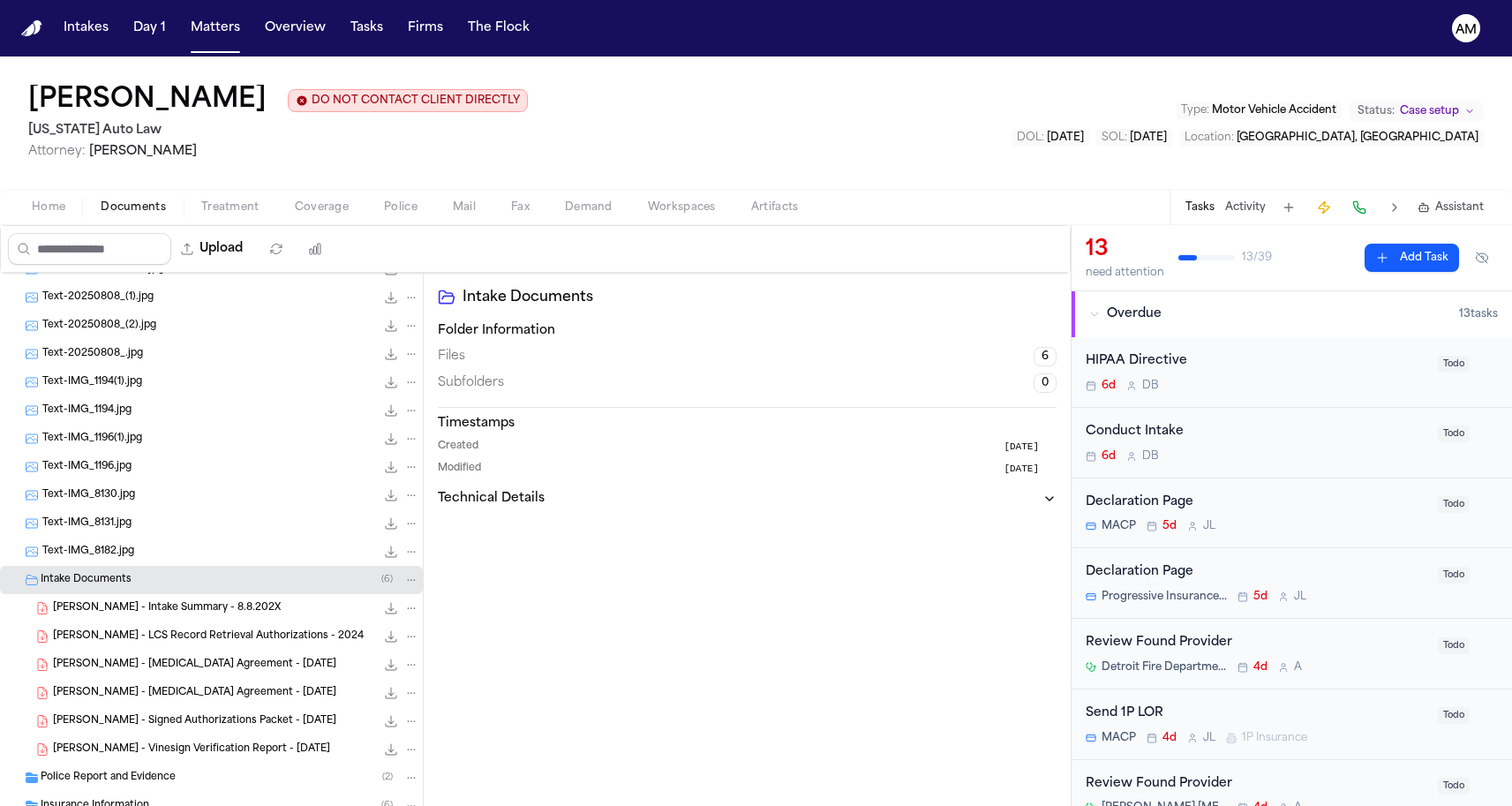
click at [102, 616] on span "A. Barnes - Intake Summary - 8.8.202X" at bounding box center [167, 609] width 228 height 15
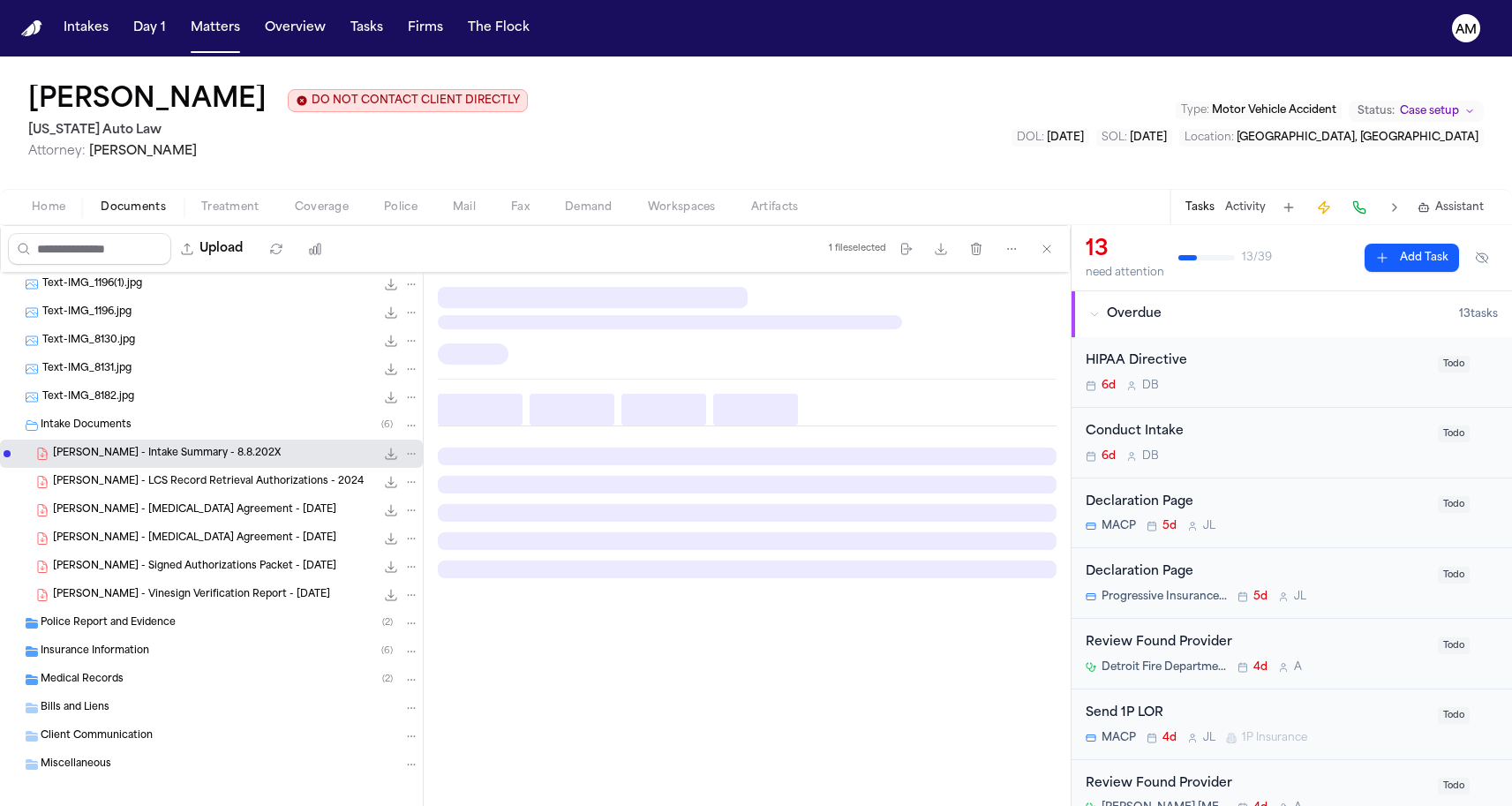
scroll to position [410, 0]
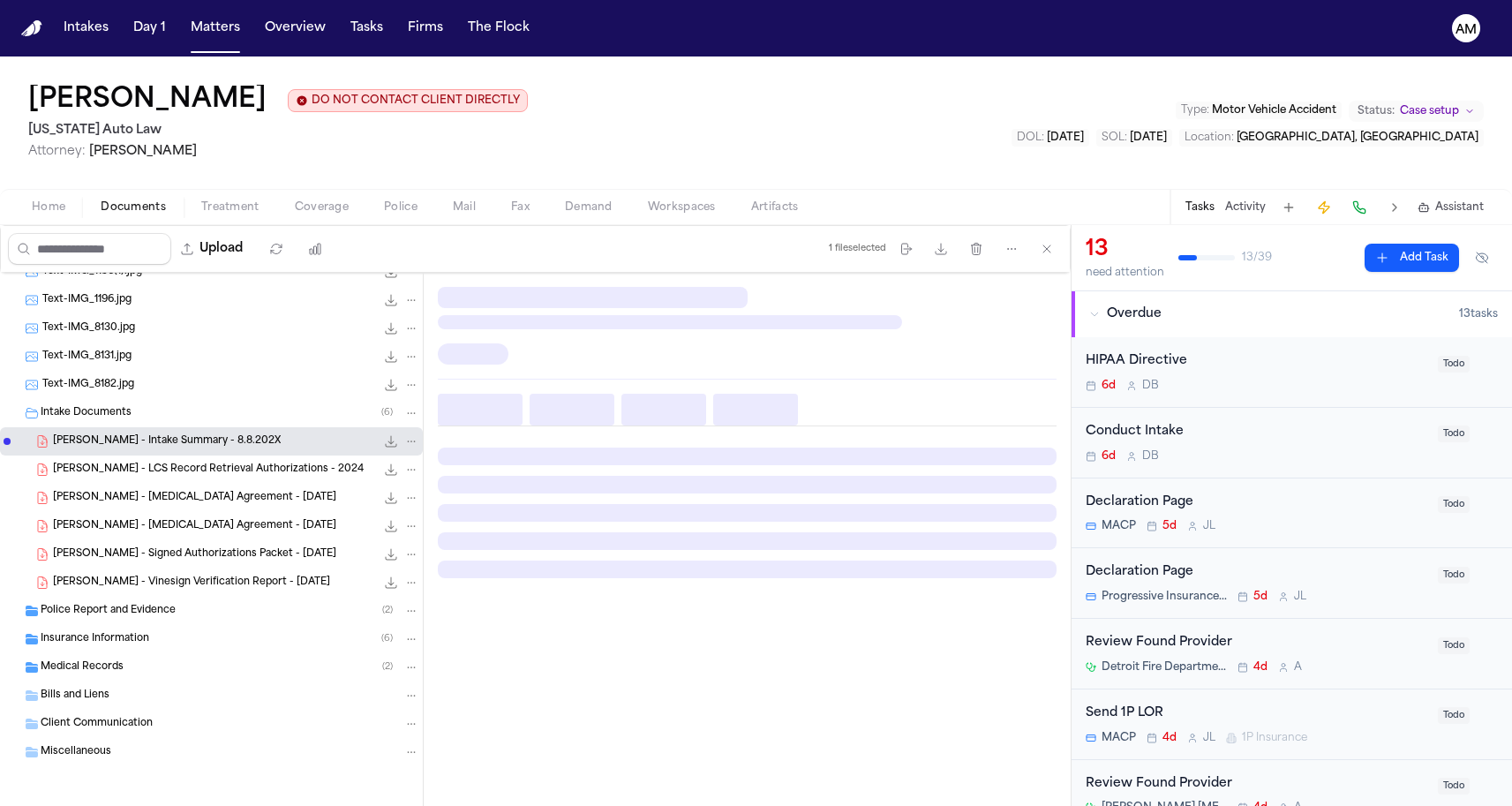
click at [86, 624] on div "Police Report and Evidence ( 2 )" at bounding box center [212, 611] width 423 height 29
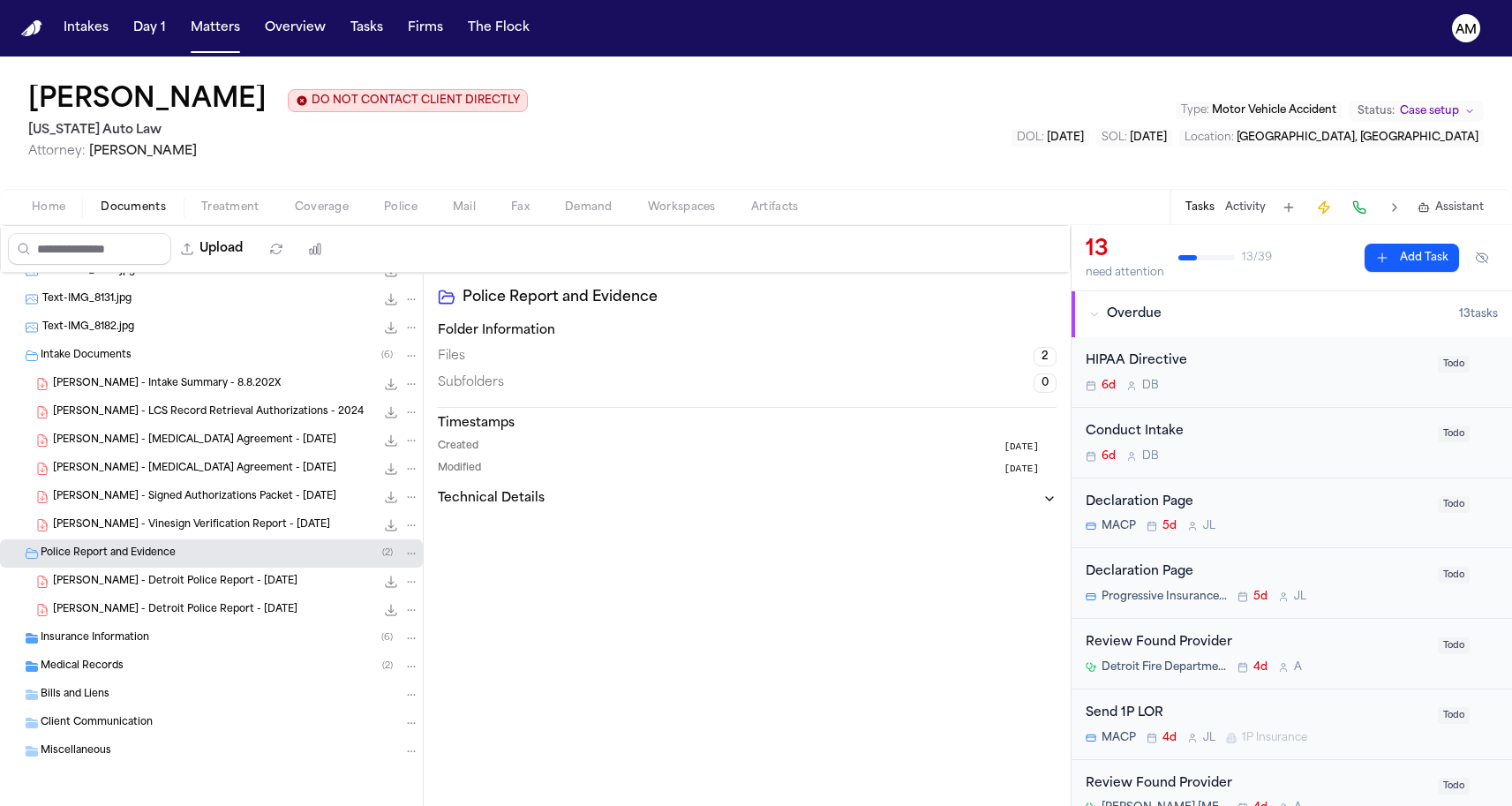
click at [81, 640] on span "Insurance Information" at bounding box center [95, 639] width 109 height 15
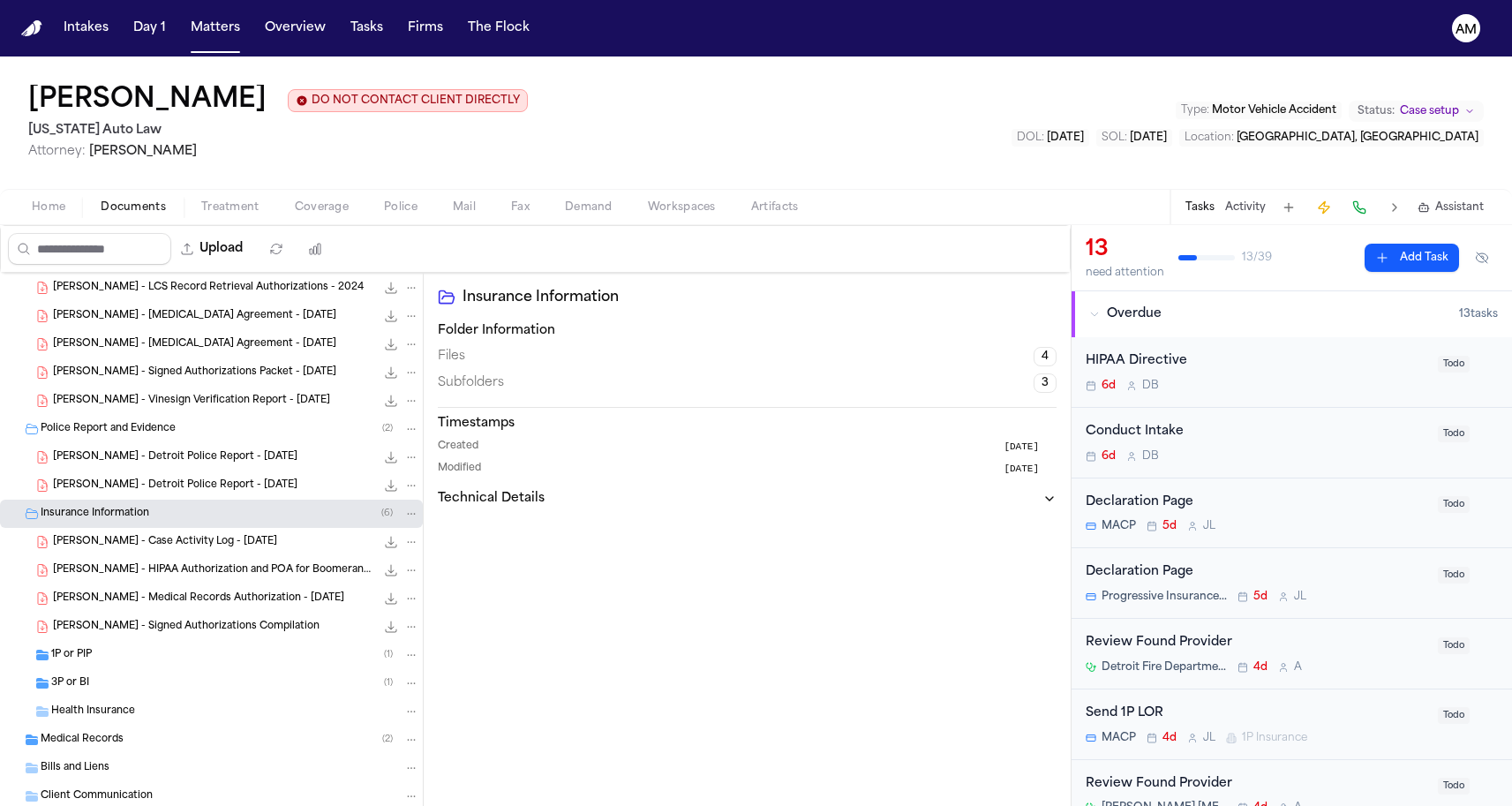
scroll to position [617, 0]
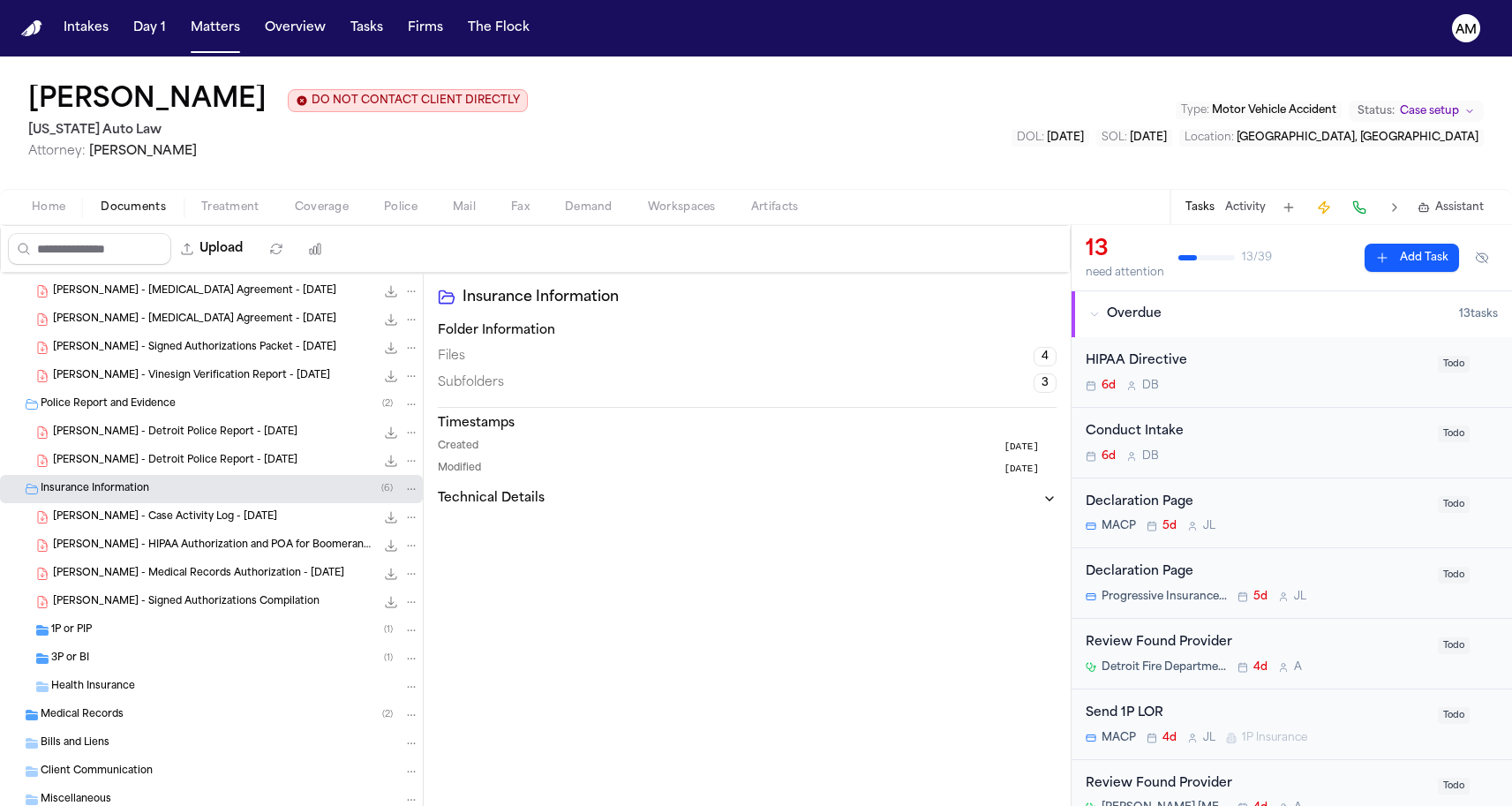
click at [81, 655] on span "3P or BI" at bounding box center [70, 659] width 38 height 15
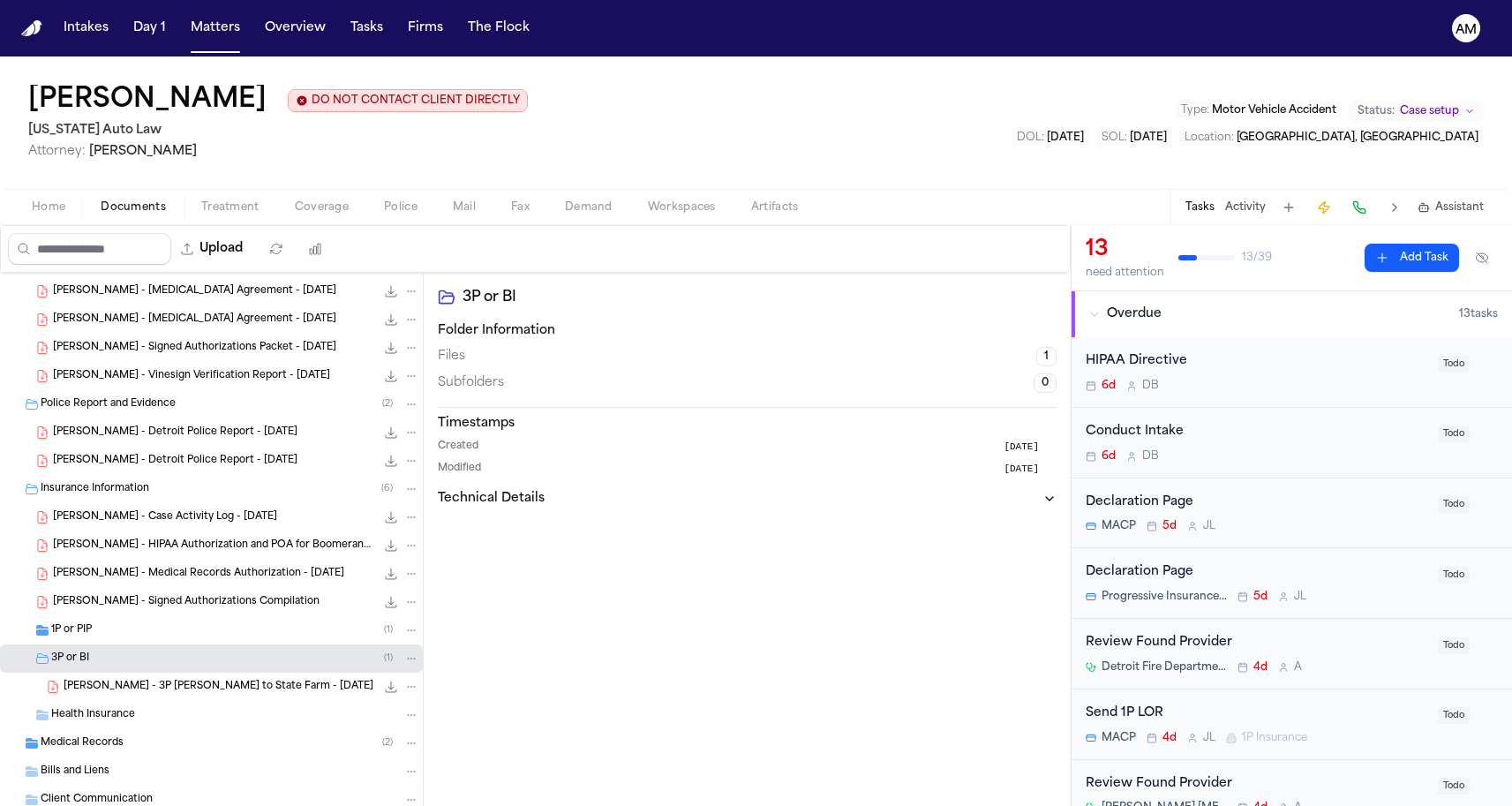
click at [85, 639] on span "1P or PIP" at bounding box center [72, 631] width 40 height 15
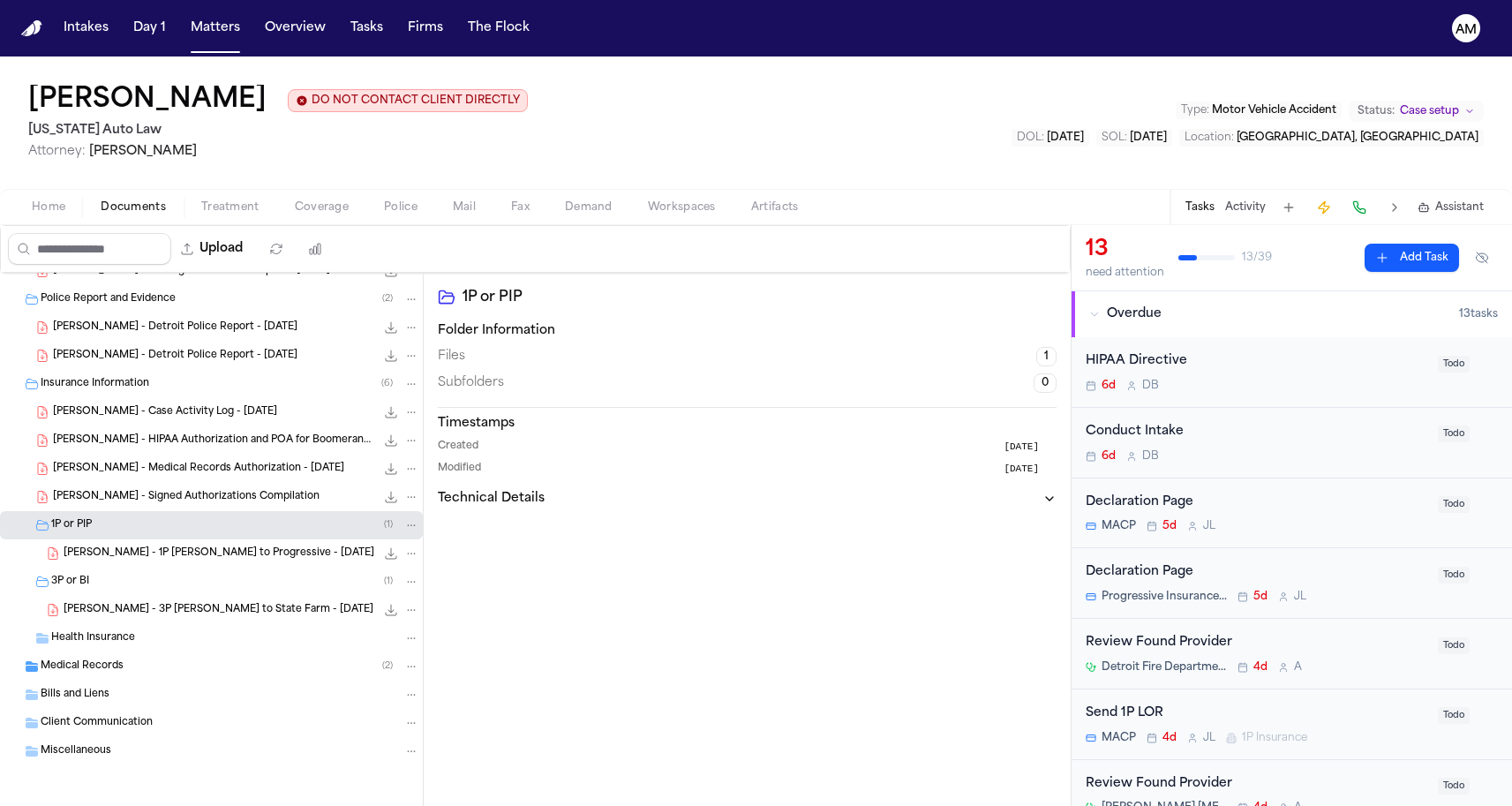
click at [82, 669] on span "Medical Records" at bounding box center [82, 667] width 83 height 15
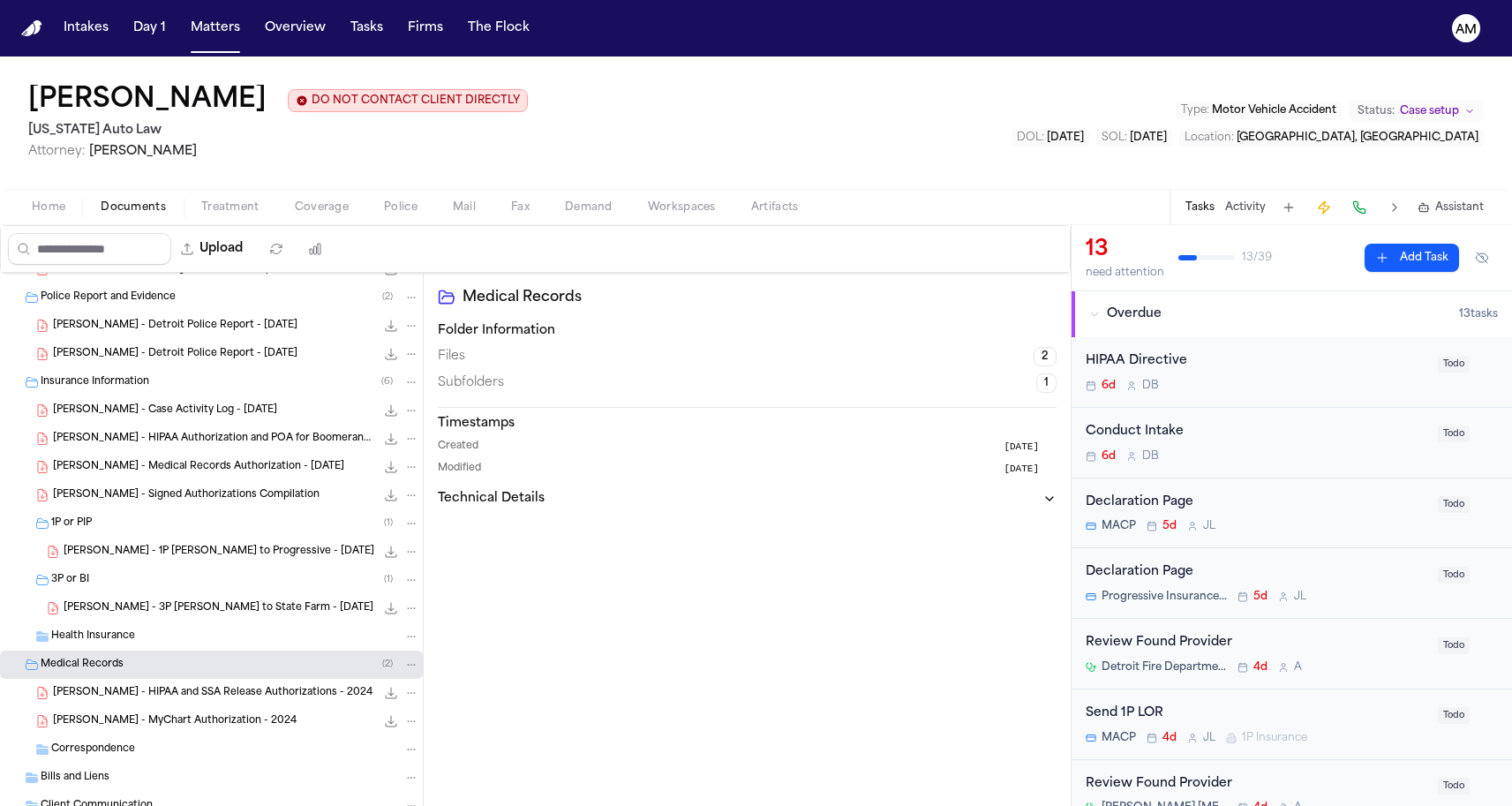
click at [143, 540] on div "A. Barnes - 1P LOR to Progressive - 8.27.25 319.9 KB • PDF" at bounding box center [212, 551] width 423 height 29
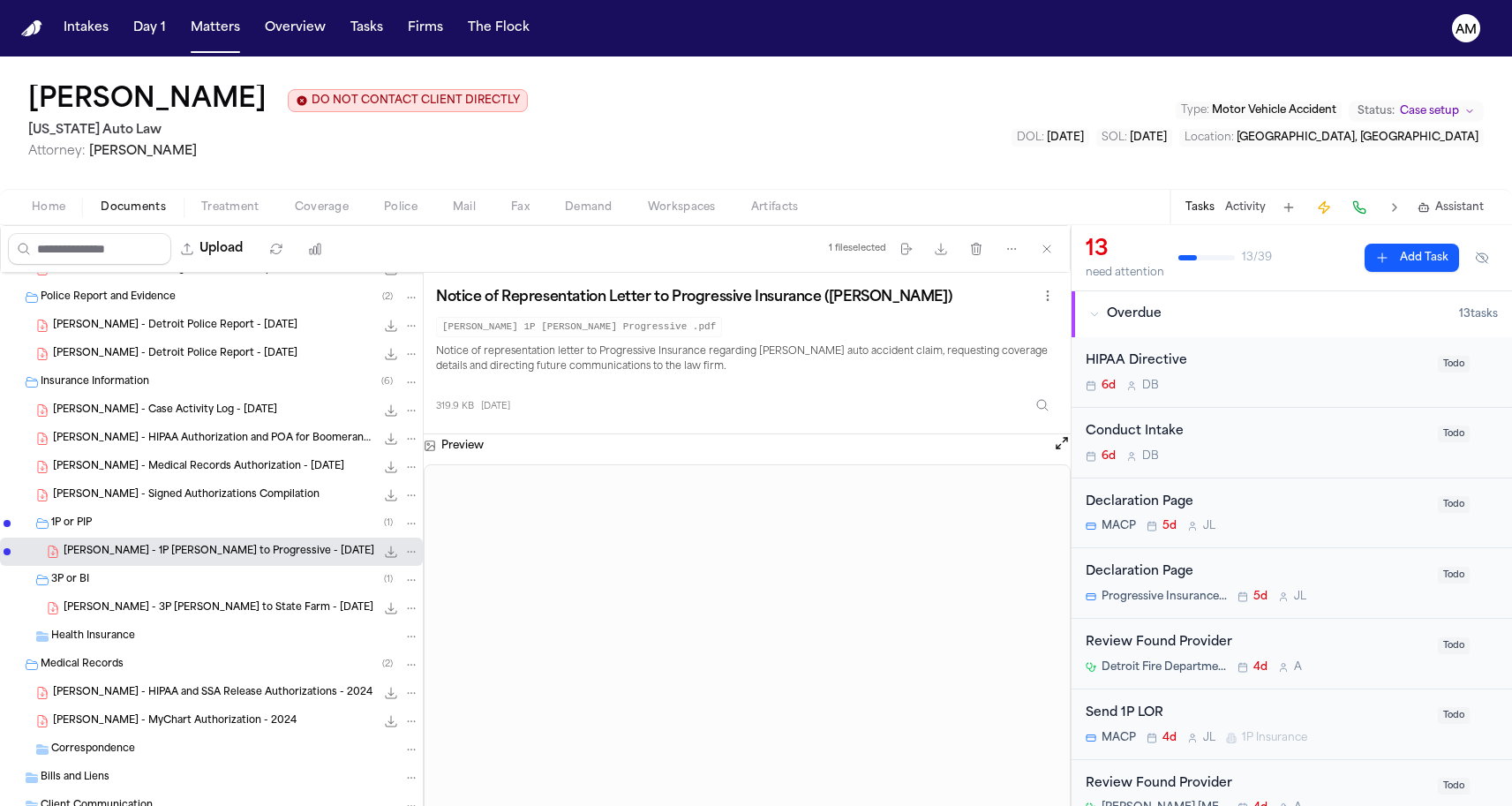
click at [170, 425] on div "A. Barnes - Case Activity Log - 8.27.25 116.7 KB • PDF" at bounding box center [212, 410] width 423 height 29
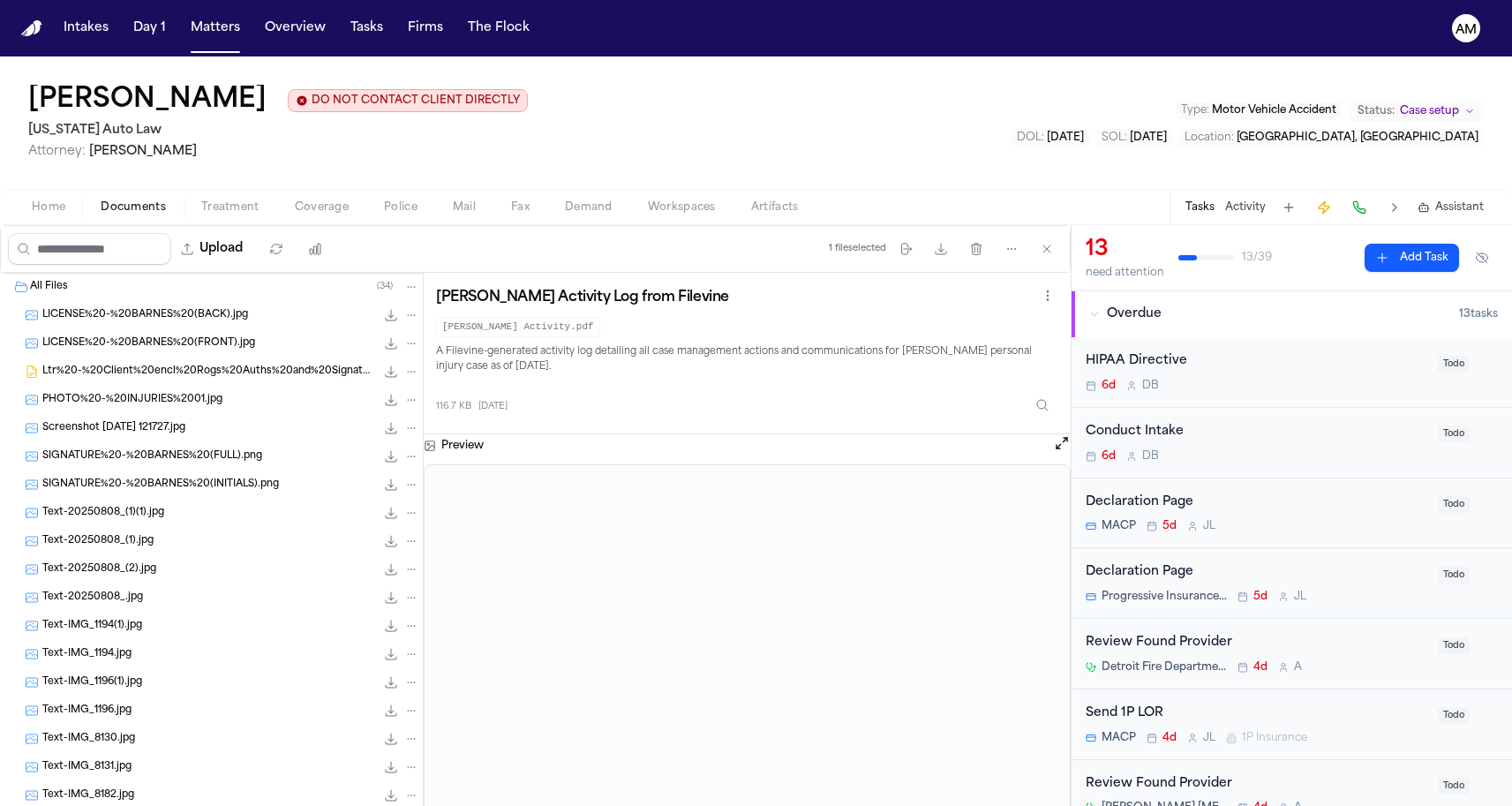
scroll to position [0, 0]
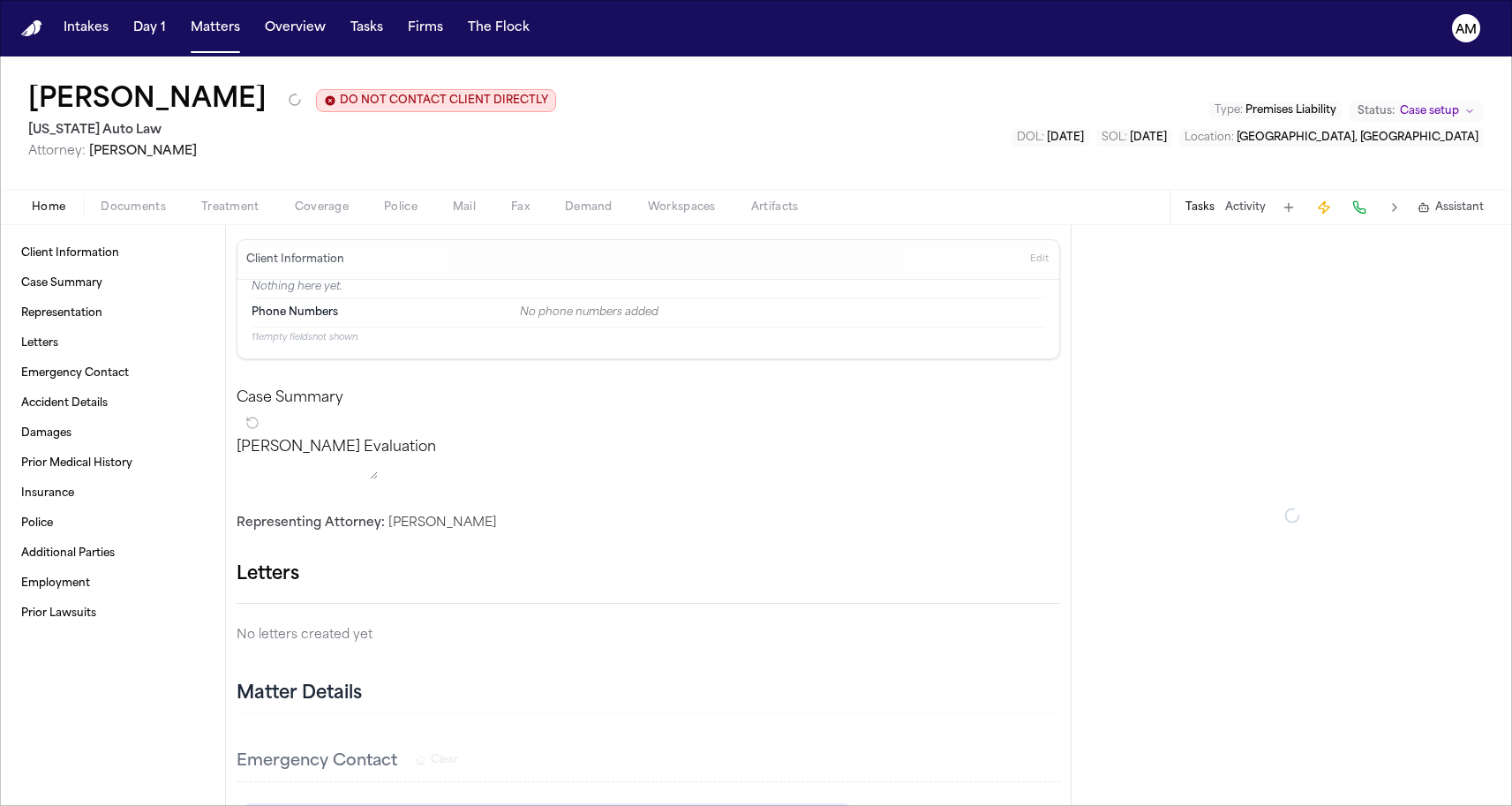
click at [153, 213] on span "Documents" at bounding box center [132, 207] width 65 height 14
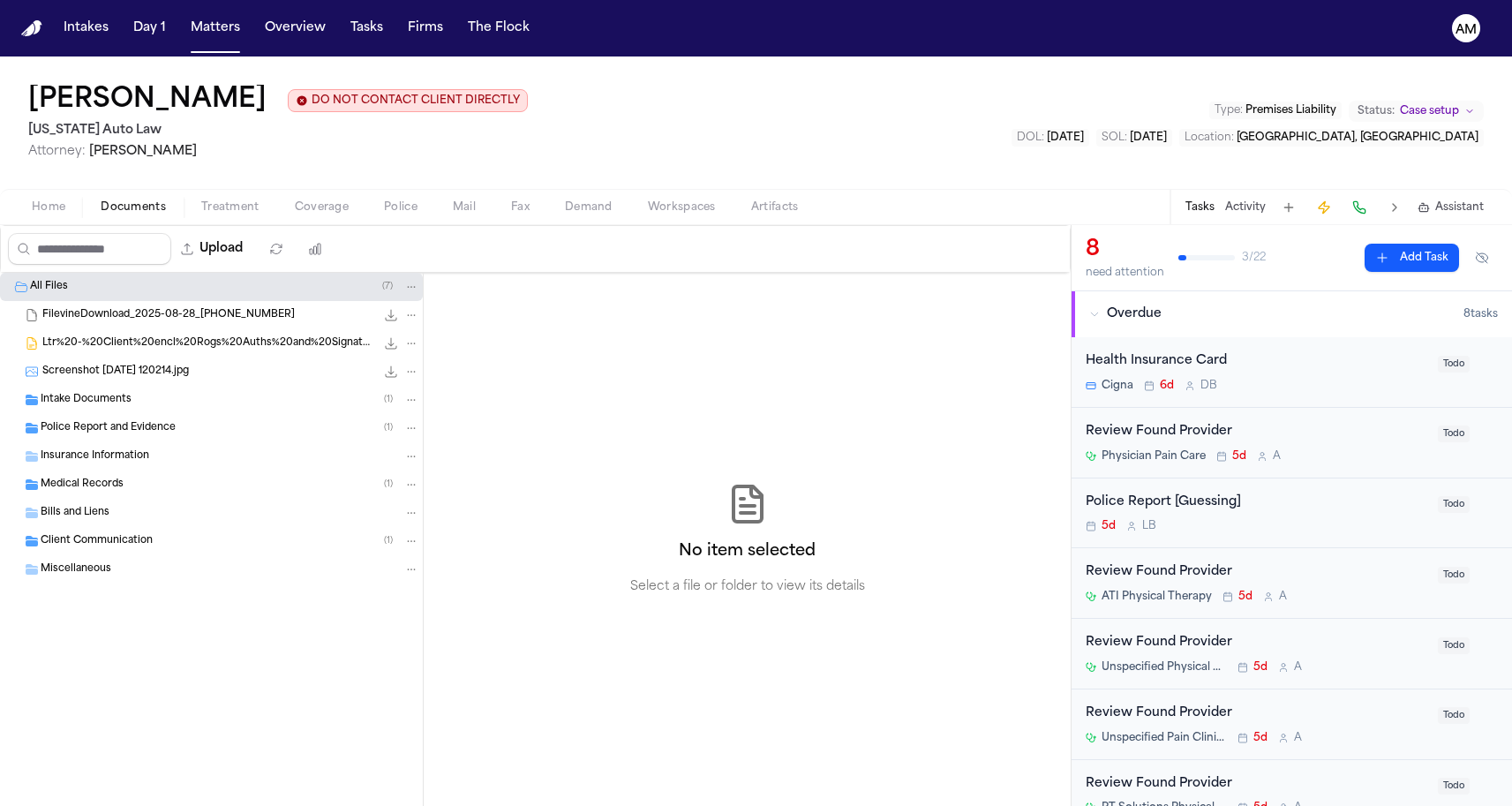
click at [107, 396] on span "Intake Documents" at bounding box center [86, 400] width 91 height 15
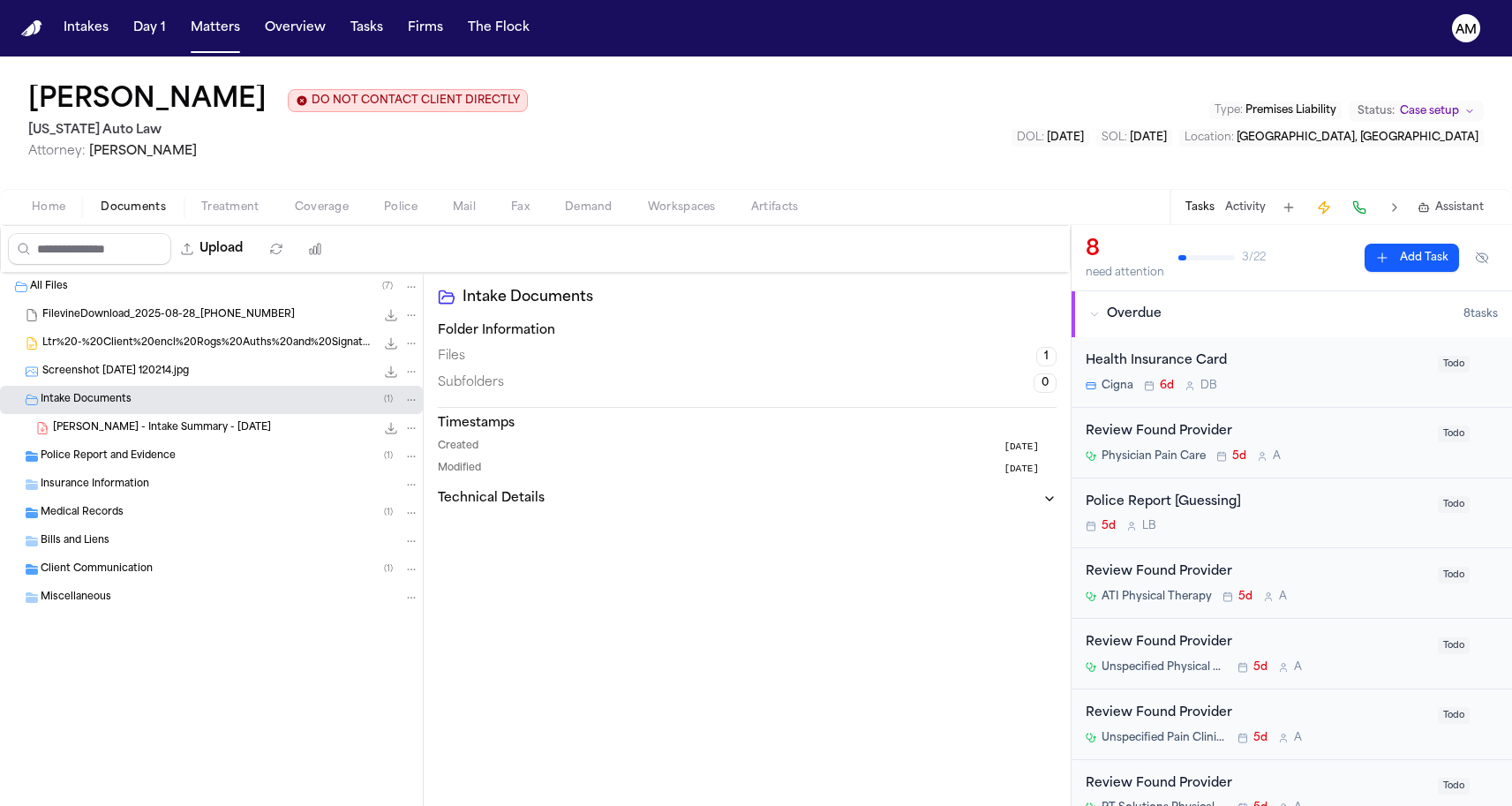
click at [98, 449] on div "Police Report and Evidence ( 1 )" at bounding box center [212, 456] width 423 height 29
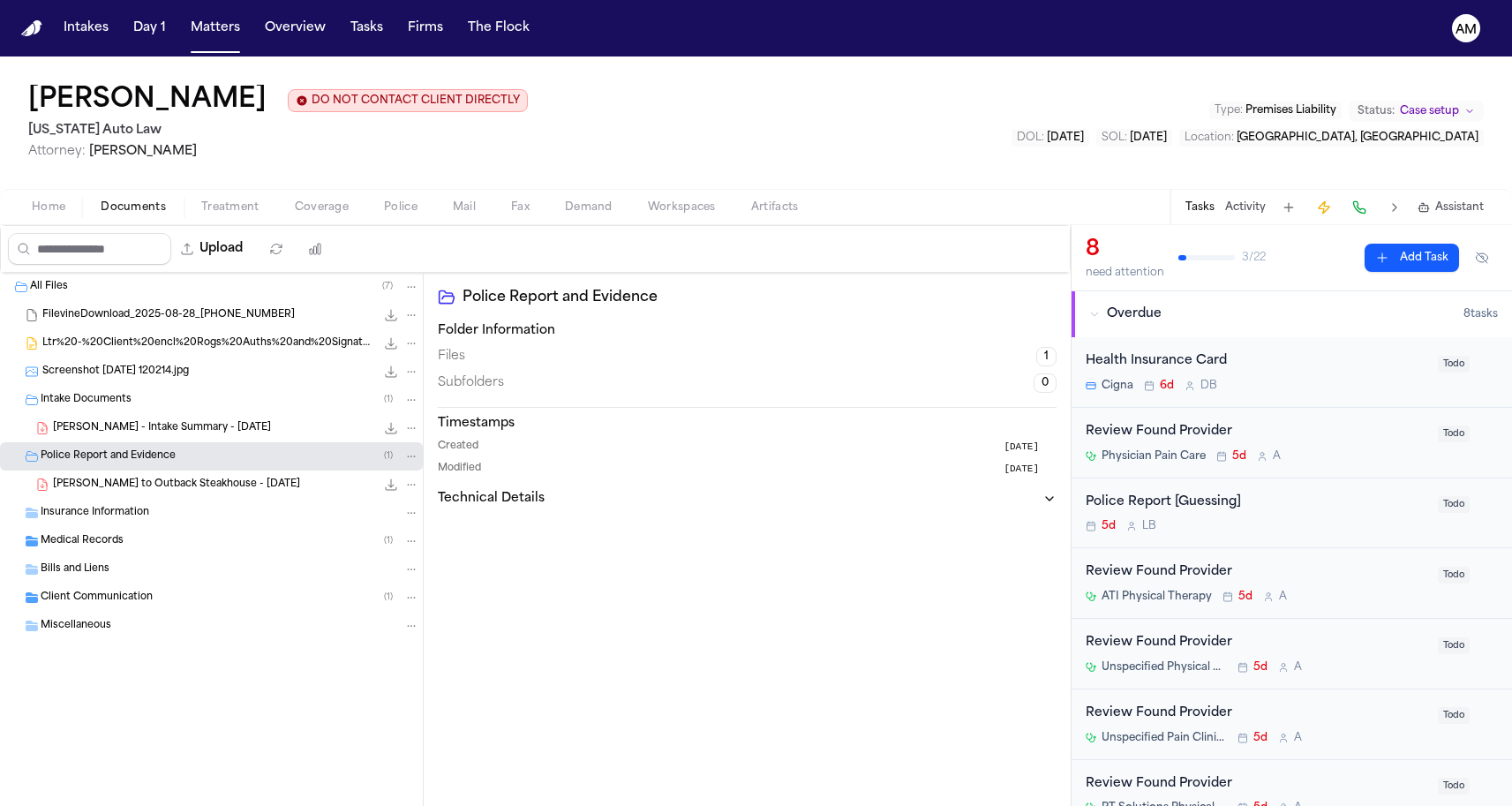
click at [157, 559] on div "Bills and Liens" at bounding box center [212, 570] width 423 height 29
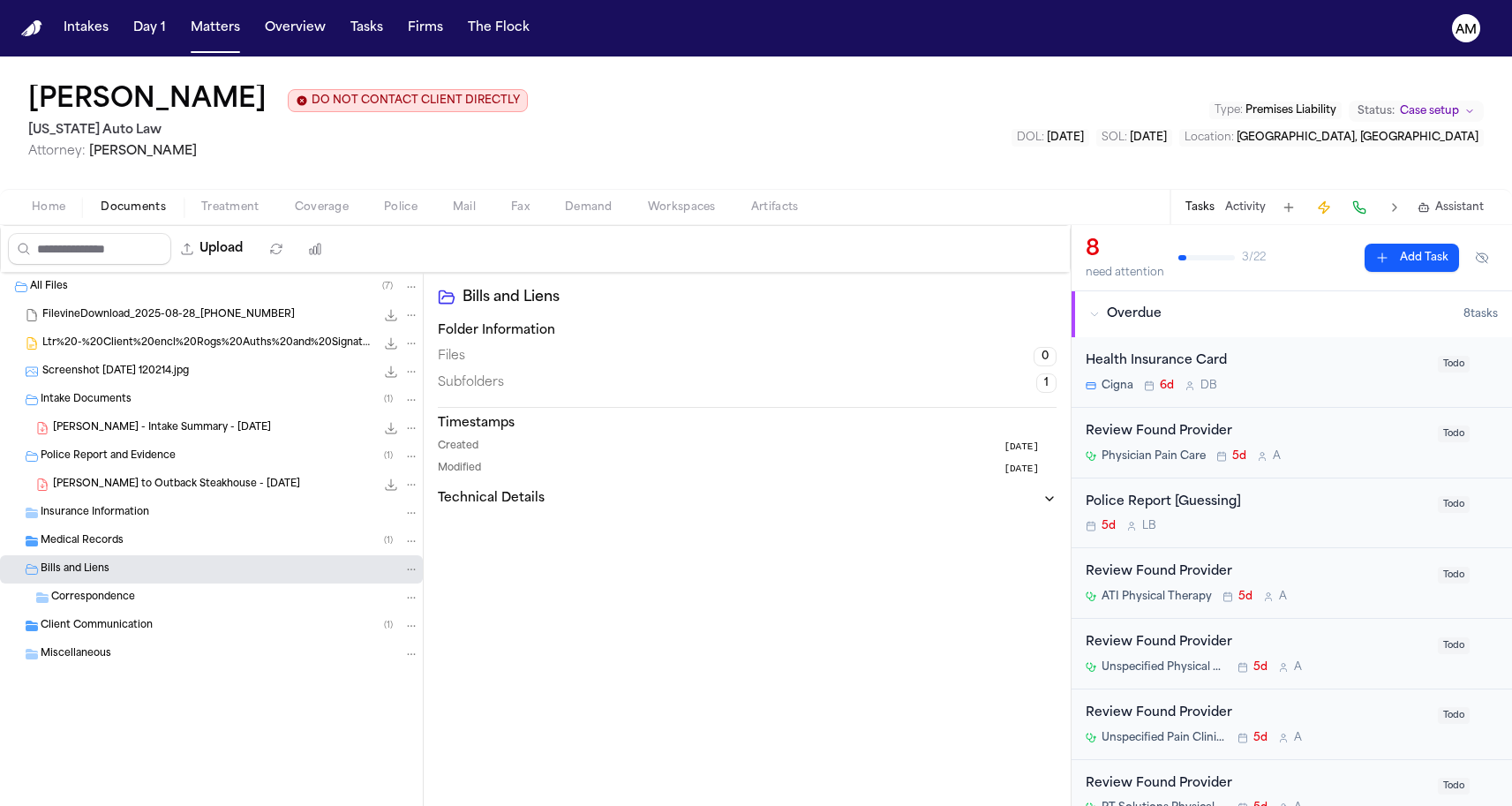
click at [157, 554] on div "Medical Records ( 1 )" at bounding box center [212, 541] width 423 height 29
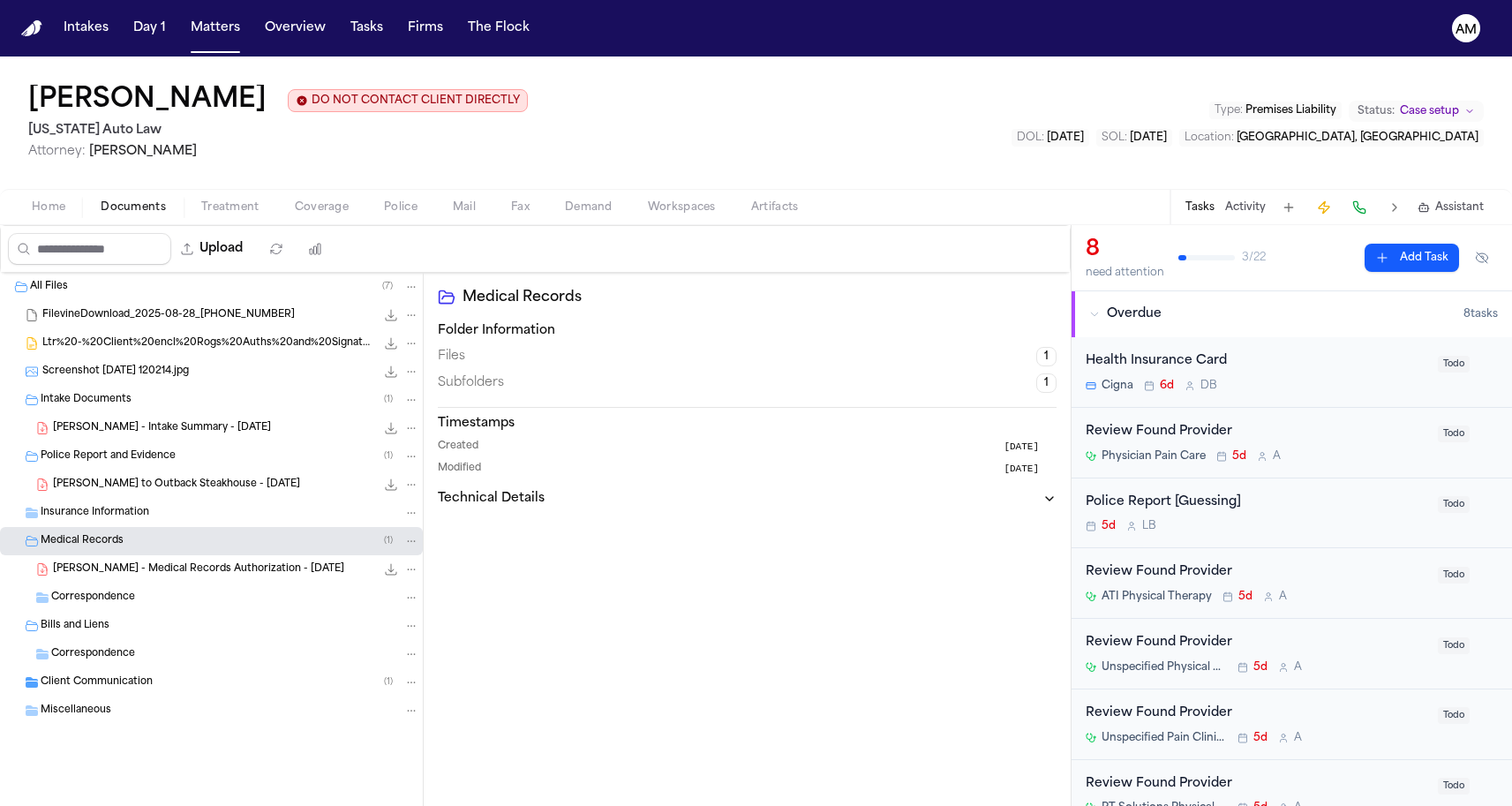
click at [140, 670] on div "Client Communication ( 1 )" at bounding box center [212, 683] width 423 height 29
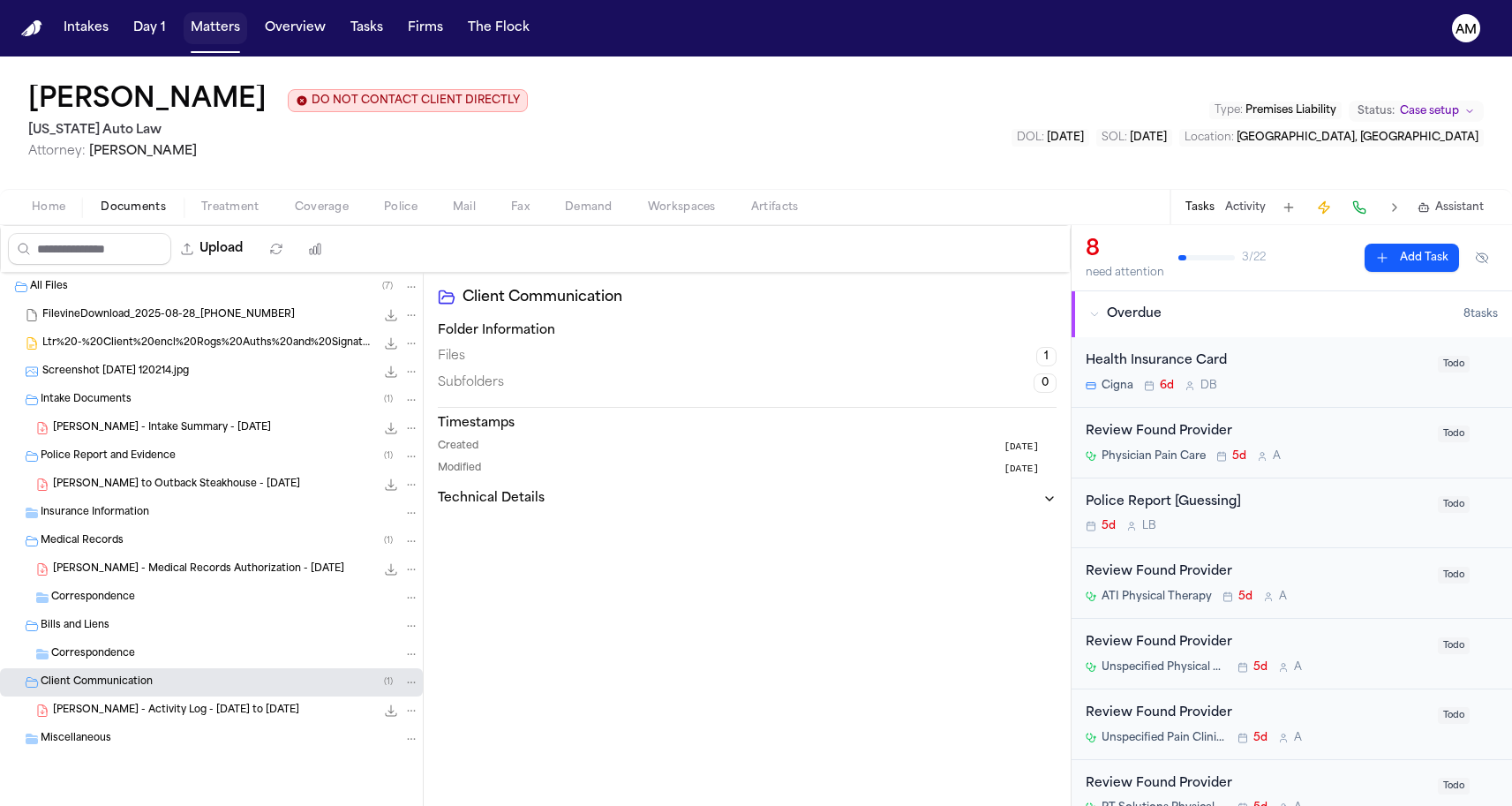
click at [200, 30] on button "Matters" at bounding box center [215, 28] width 63 height 32
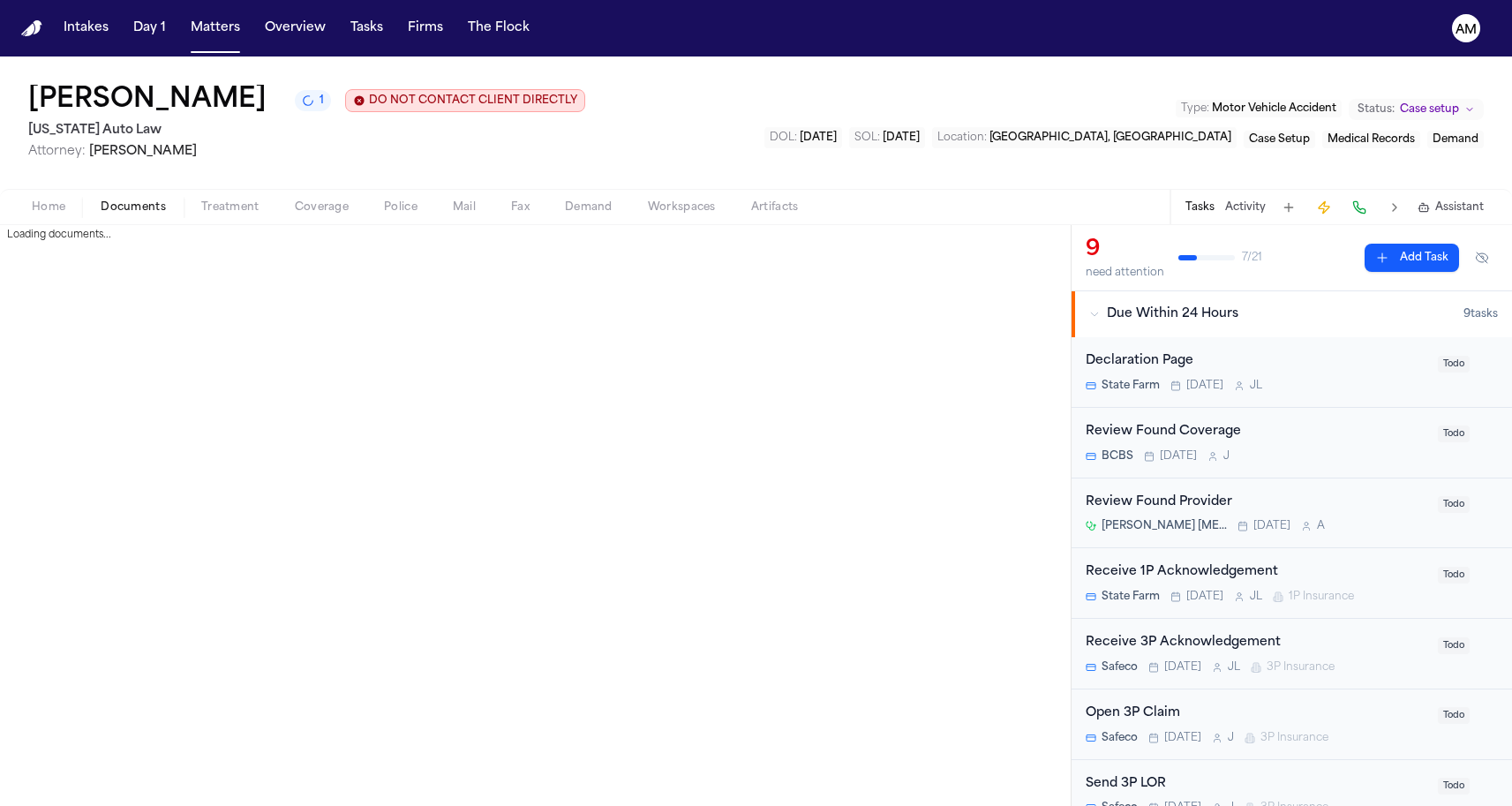
click at [103, 214] on span "Documents" at bounding box center [132, 207] width 65 height 14
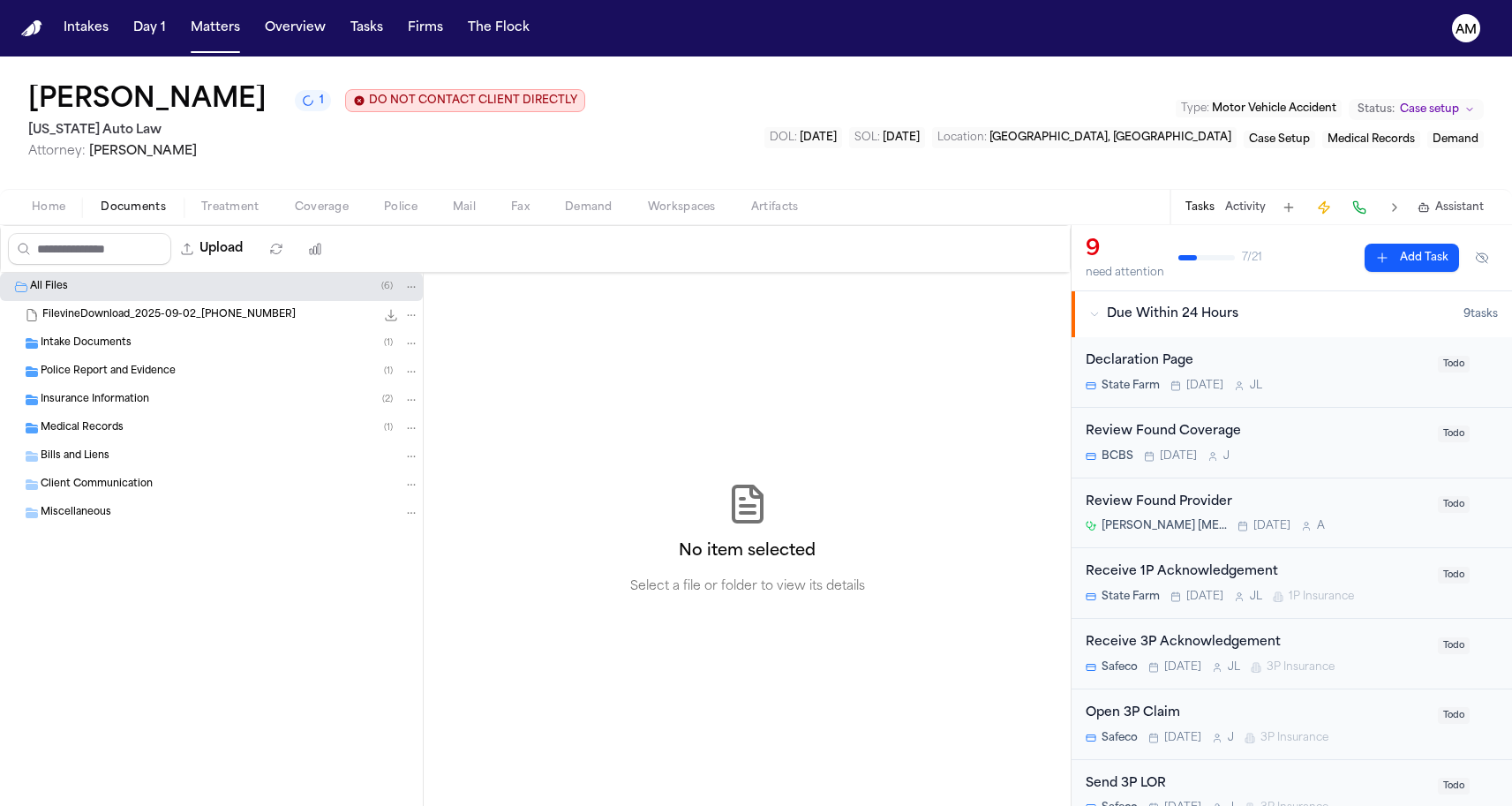
click at [82, 345] on span "Intake Documents" at bounding box center [86, 344] width 91 height 15
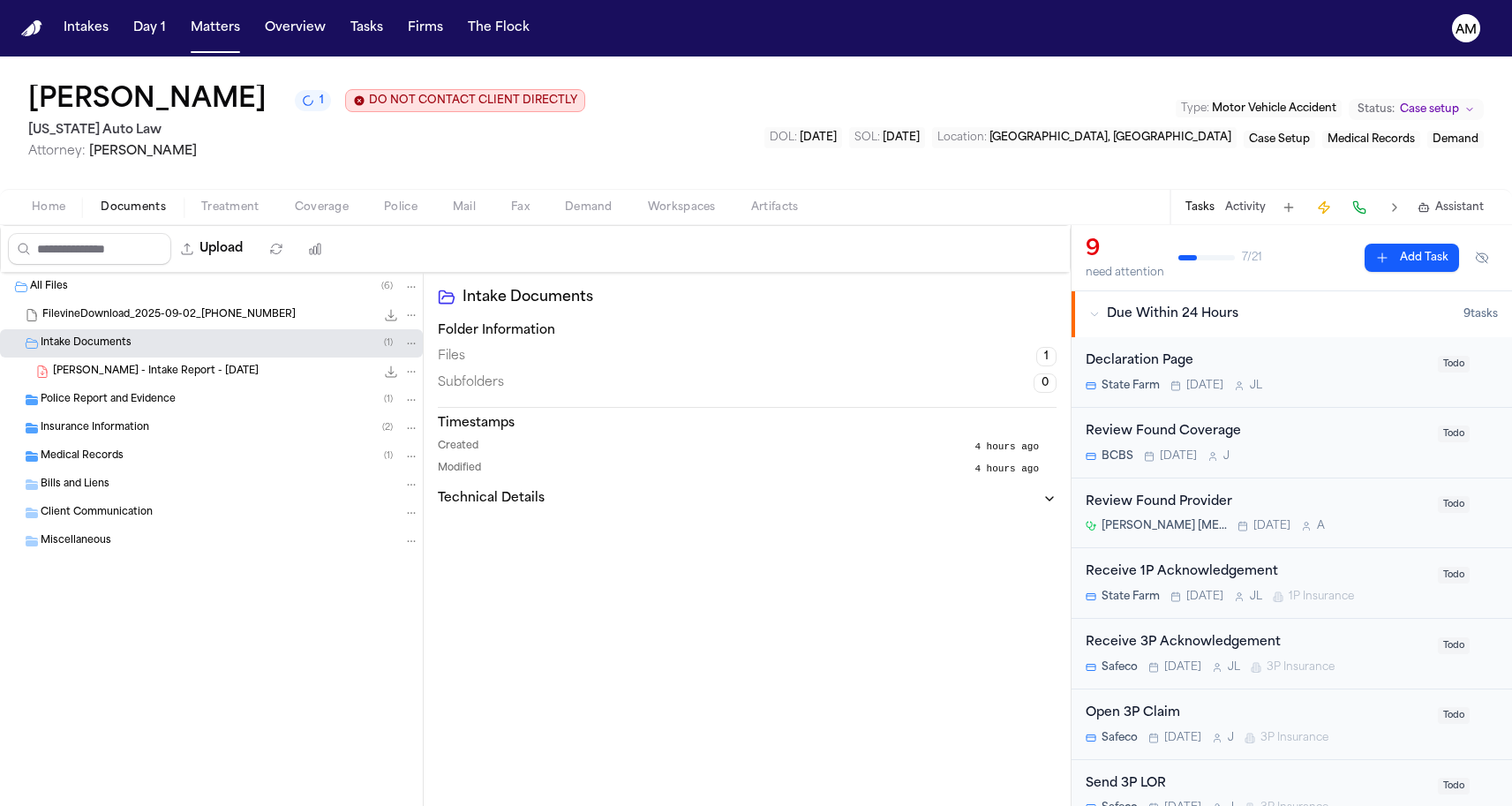
click at [90, 400] on span "Police Report and Evidence" at bounding box center [108, 400] width 135 height 15
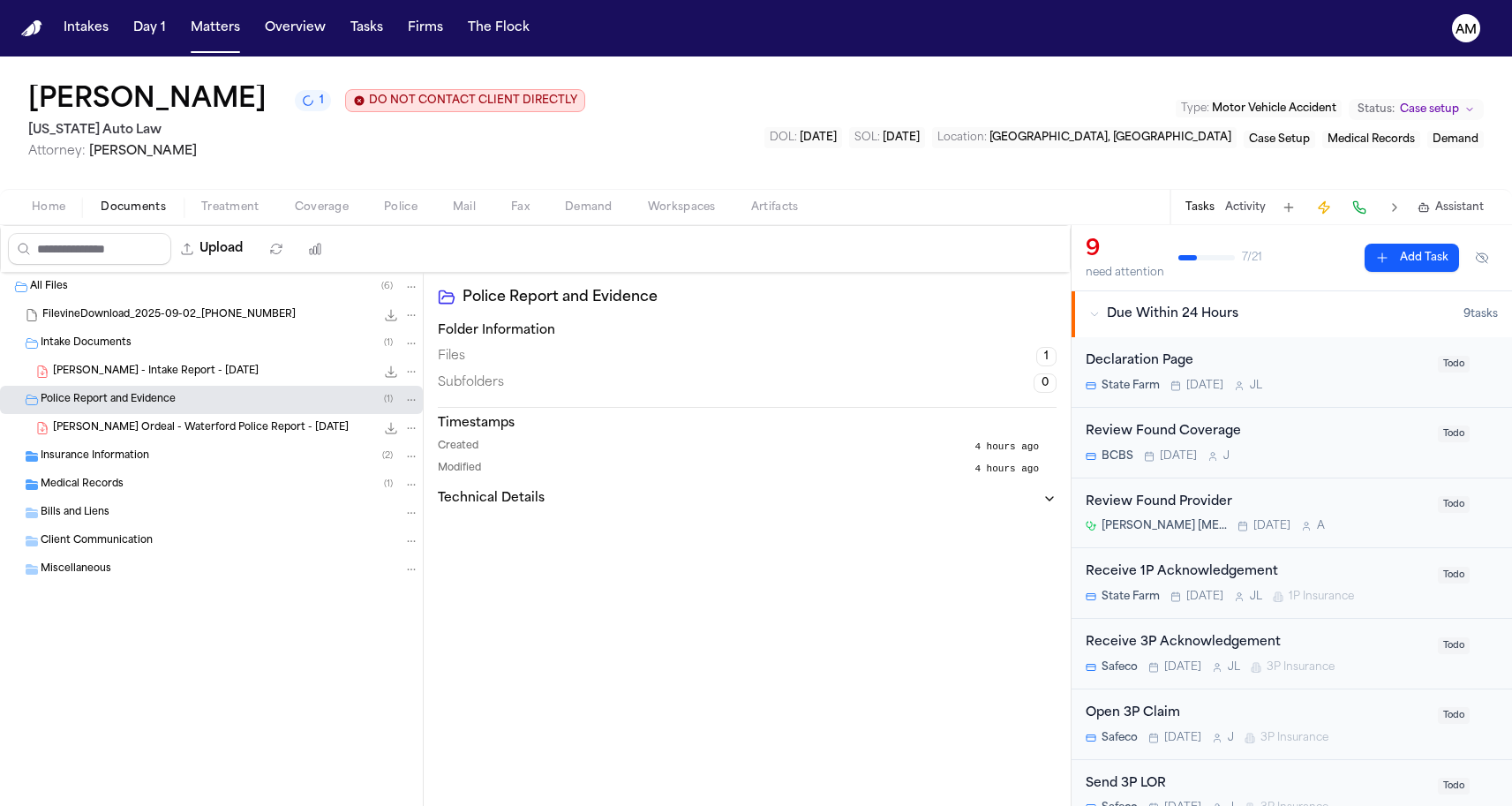
click at [97, 459] on span "Insurance Information" at bounding box center [95, 456] width 109 height 15
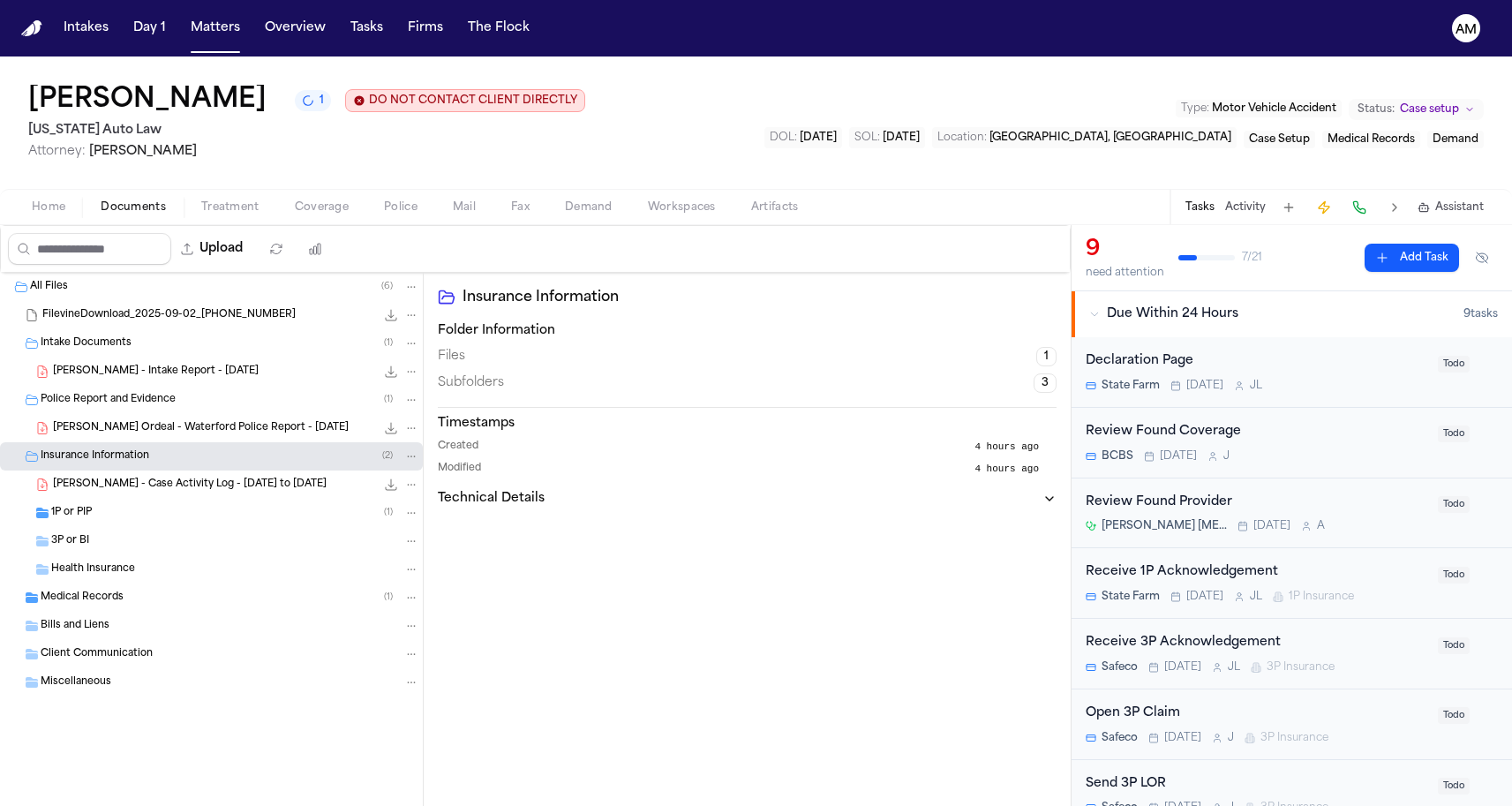
click at [63, 521] on span "1P or PIP" at bounding box center [72, 513] width 40 height 15
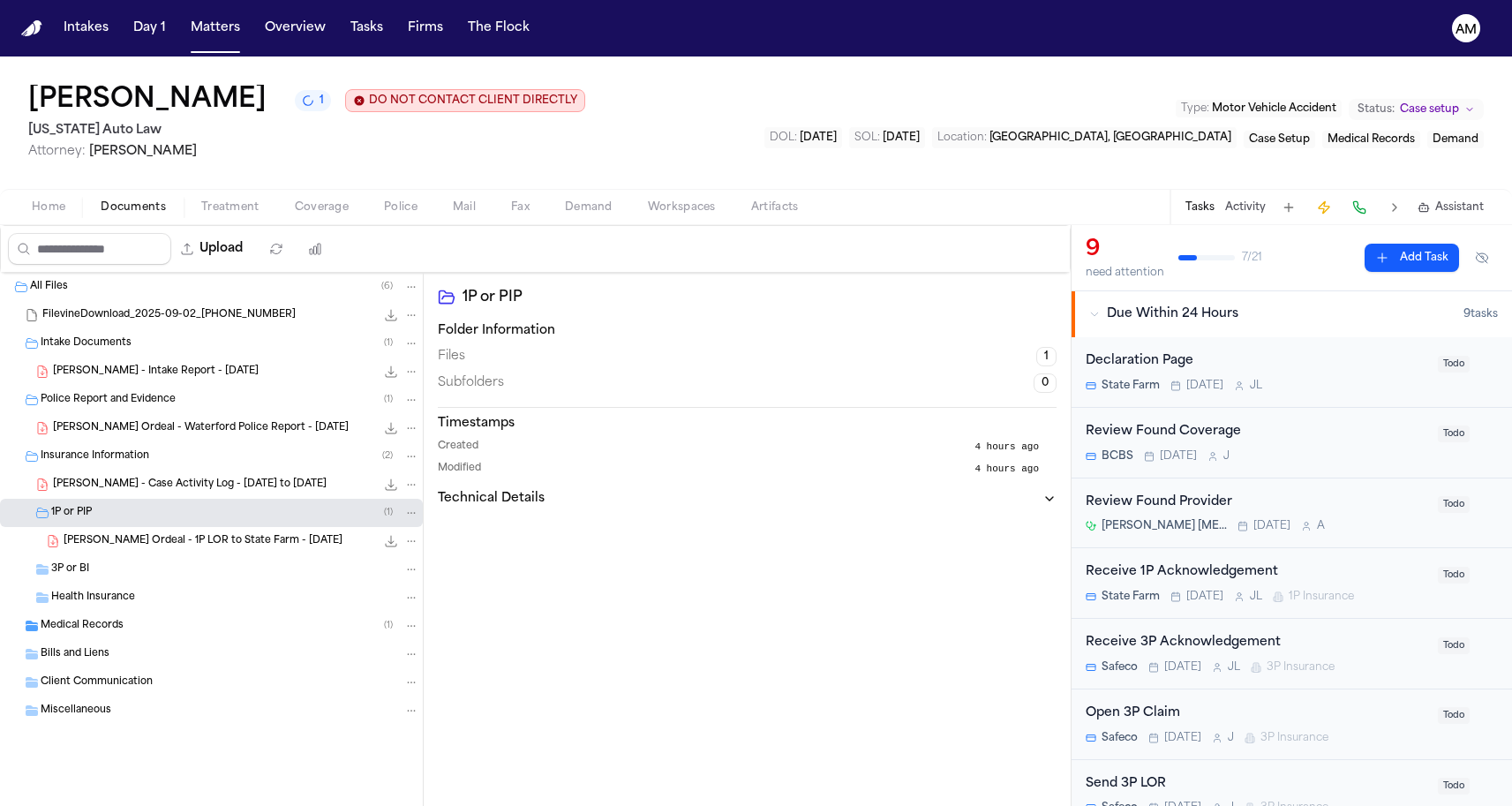
click at [53, 620] on div "Medical Records ( 1 )" at bounding box center [230, 626] width 379 height 16
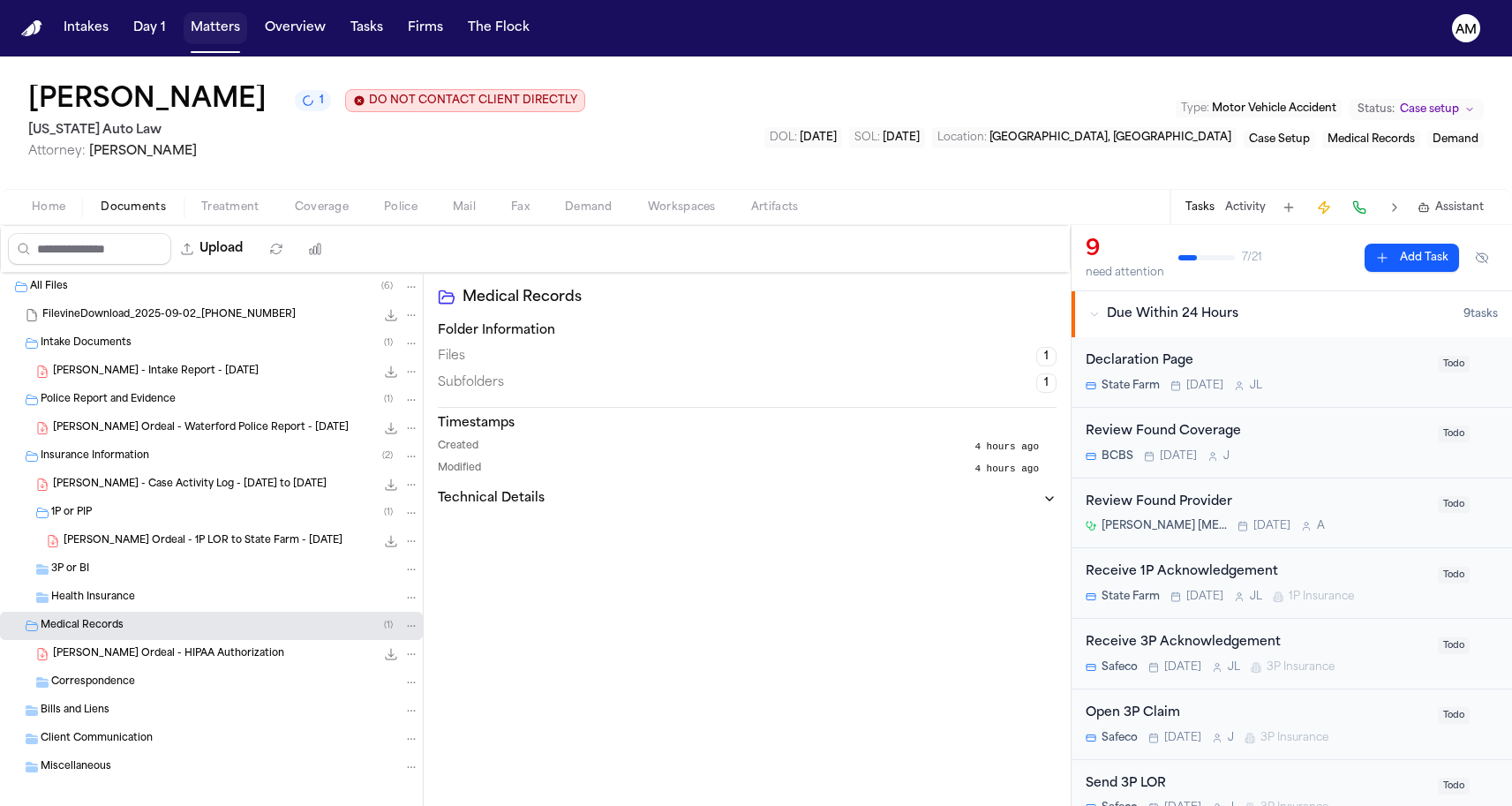
click at [217, 43] on button "Matters" at bounding box center [215, 28] width 63 height 32
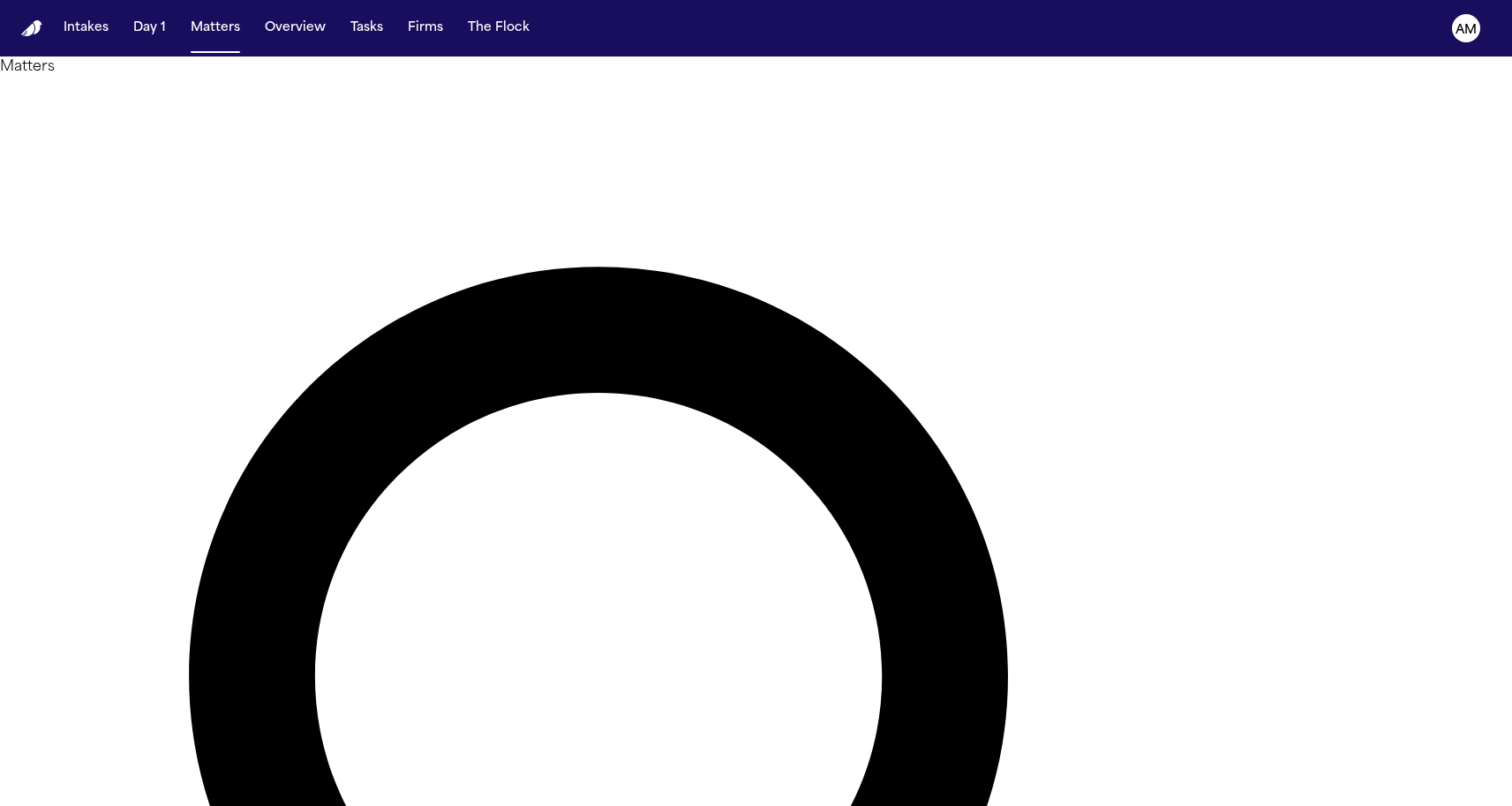
click at [198, 77] on h1 "Matters" at bounding box center [756, 66] width 1512 height 21
click at [172, 4] on nav "Intakes Day 1 Matters Overview Tasks Firms The Flock AM" at bounding box center [756, 28] width 1512 height 56
click at [218, 31] on button "Matters" at bounding box center [215, 28] width 63 height 32
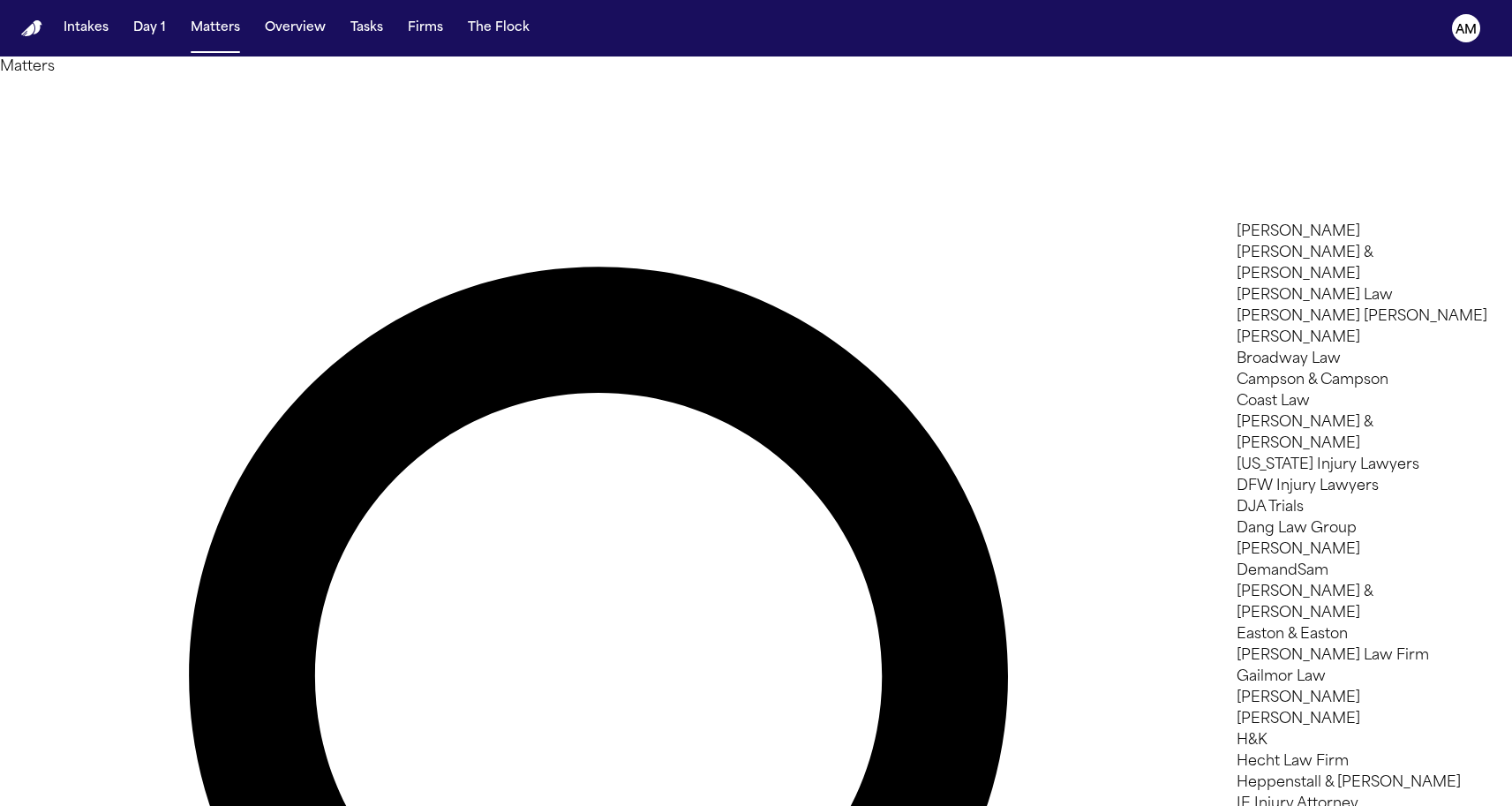
type input "*"
click at [1300, 275] on li "[PERSON_NAME] & [PERSON_NAME]" at bounding box center [1362, 264] width 251 height 42
click at [522, 805] on div at bounding box center [756, 806] width 1512 height 0
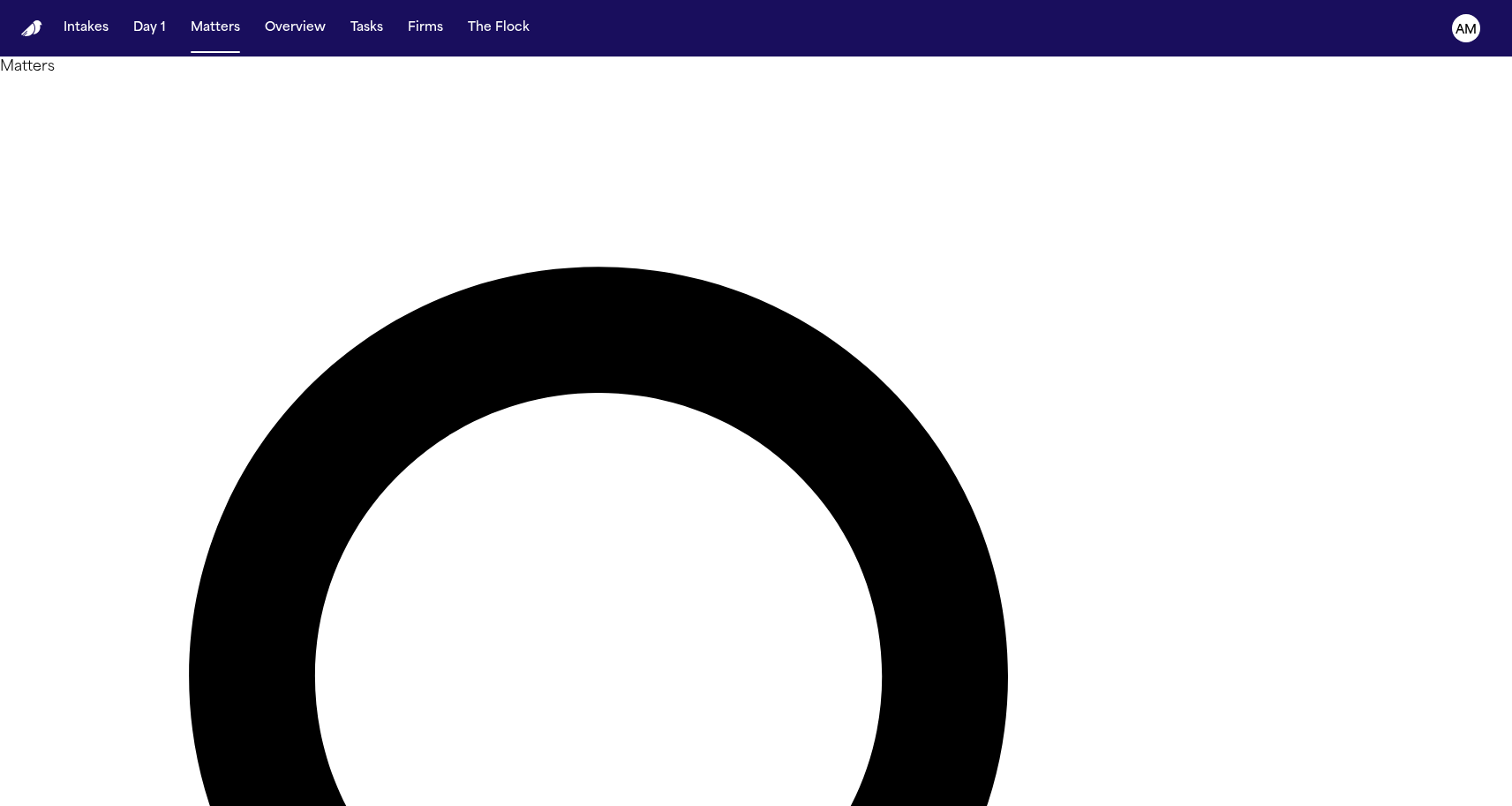
drag, startPoint x: 865, startPoint y: 98, endPoint x: 841, endPoint y: 98, distance: 24.0
type input "*****"
drag, startPoint x: 812, startPoint y: 98, endPoint x: 531, endPoint y: 94, distance: 281.0
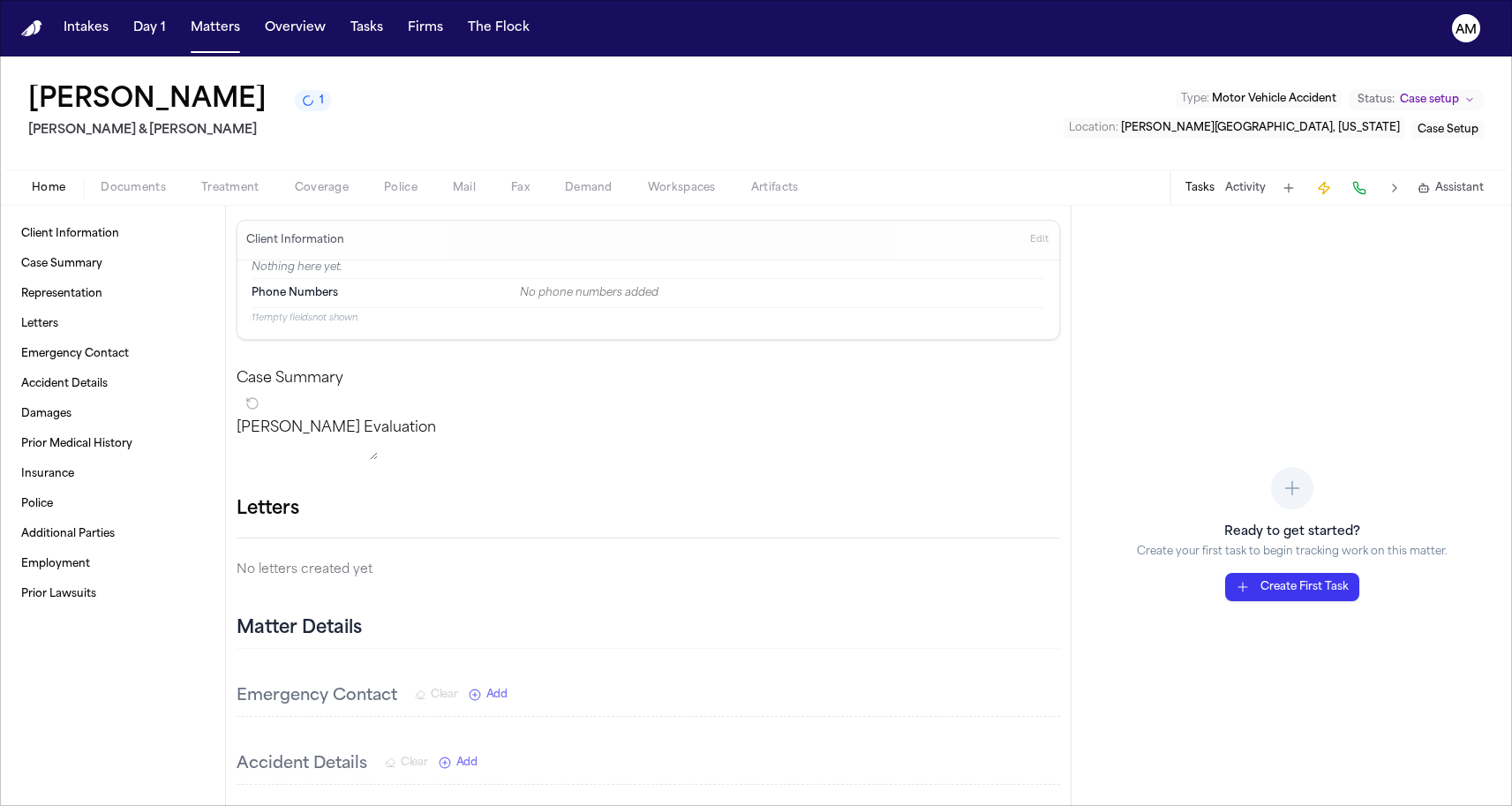
click at [1337, 133] on span "Marilyn Heights, Missouri" at bounding box center [1260, 128] width 279 height 11
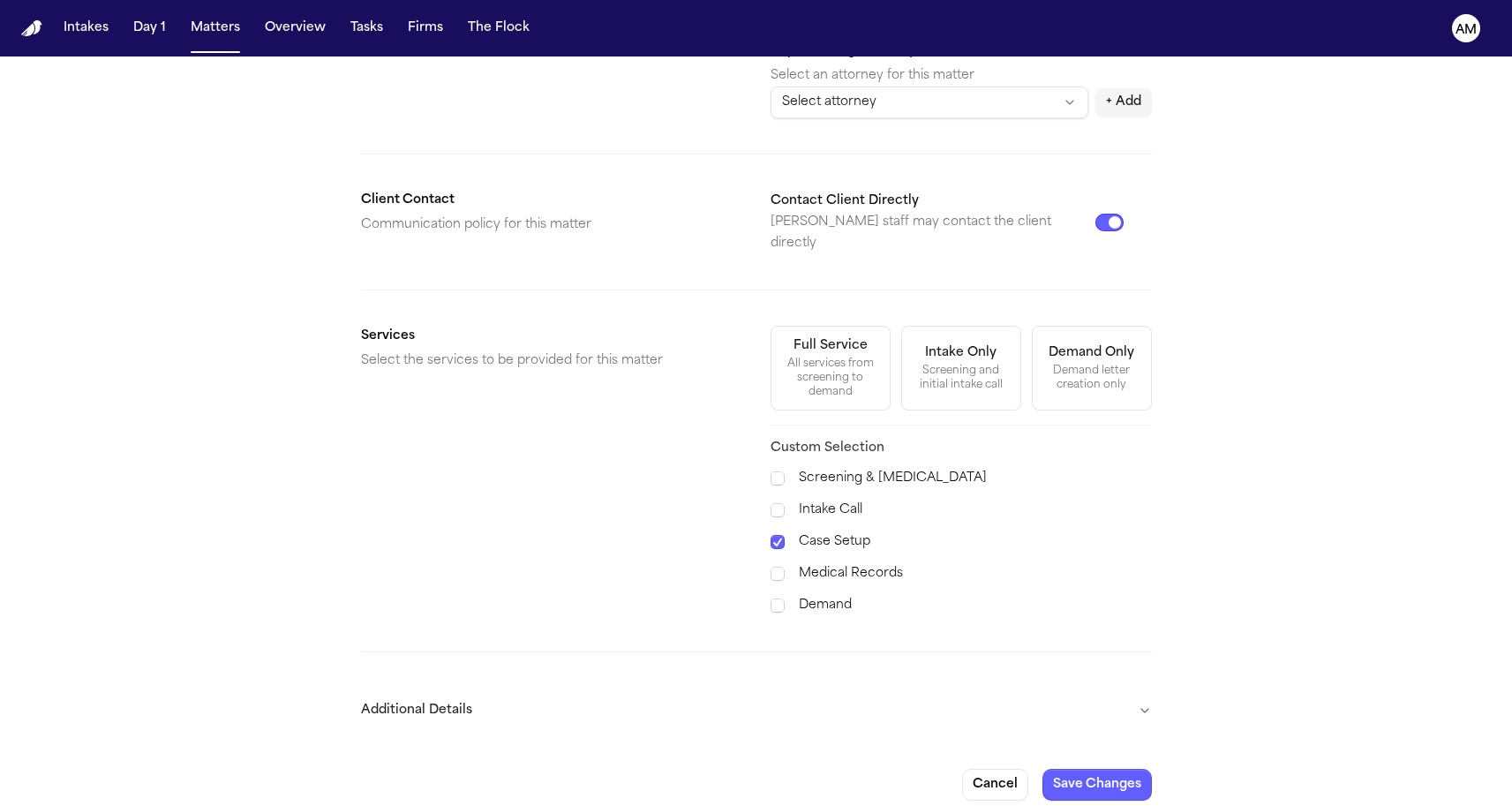
click at [515, 688] on button "Additional Details" at bounding box center [757, 711] width 791 height 46
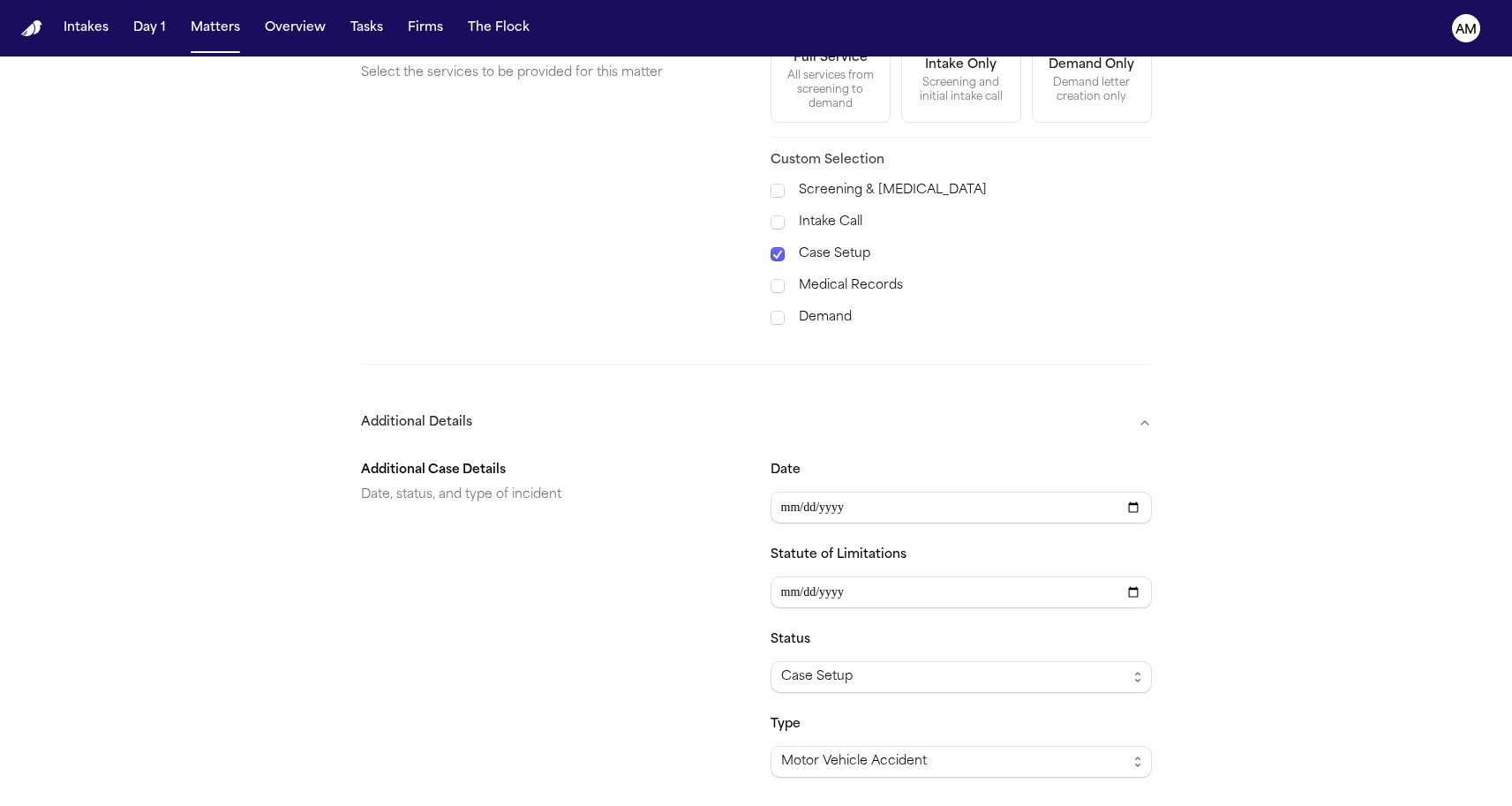
scroll to position [750, 0]
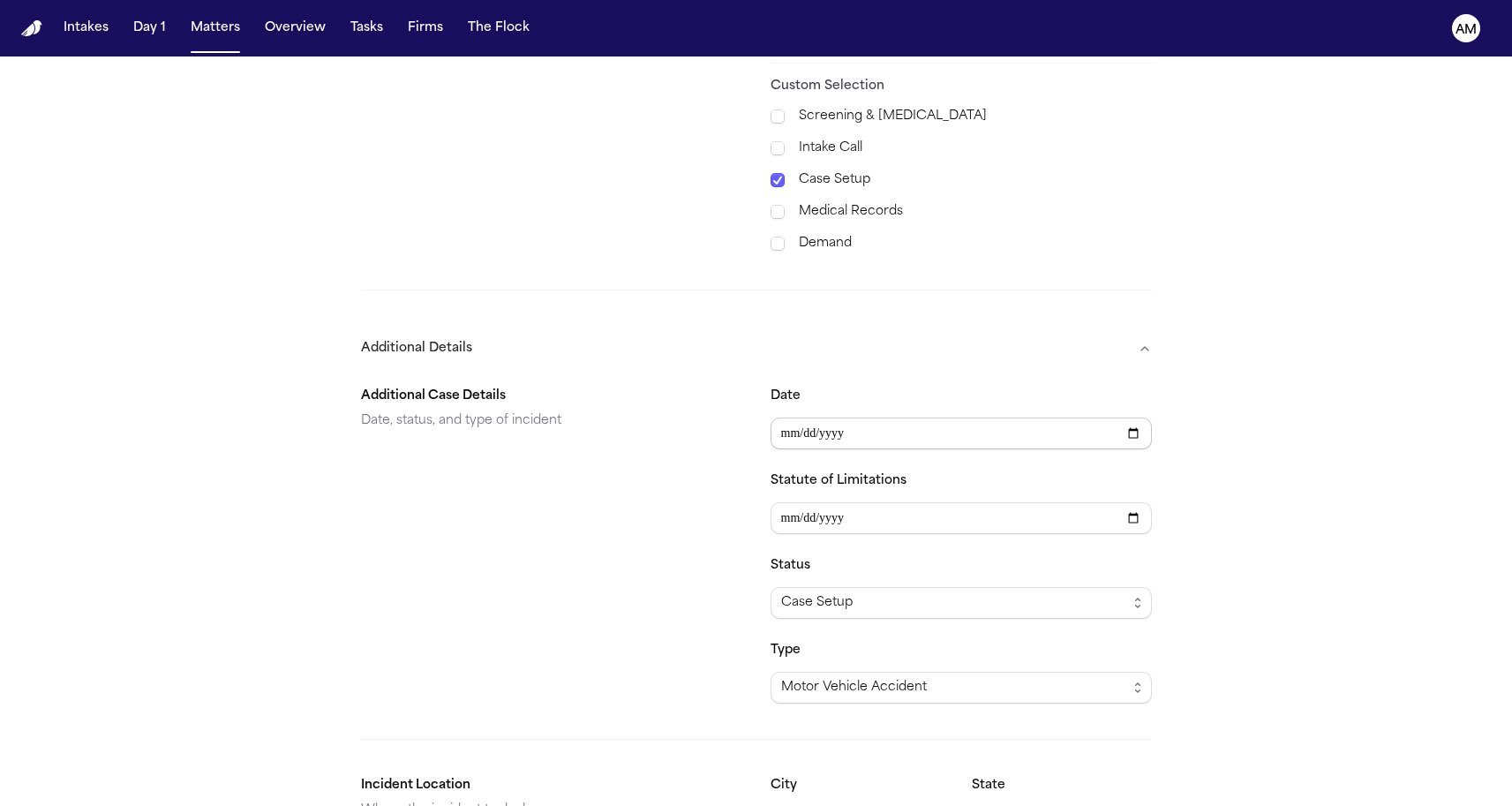
click at [796, 418] on input "Date" at bounding box center [961, 433] width 382 height 32
click at [806, 425] on input "Date" at bounding box center [961, 433] width 382 height 32
click at [835, 419] on input "Date" at bounding box center [961, 433] width 382 height 32
type input "**********"
click at [664, 327] on button "Additional Details" at bounding box center [757, 349] width 791 height 46
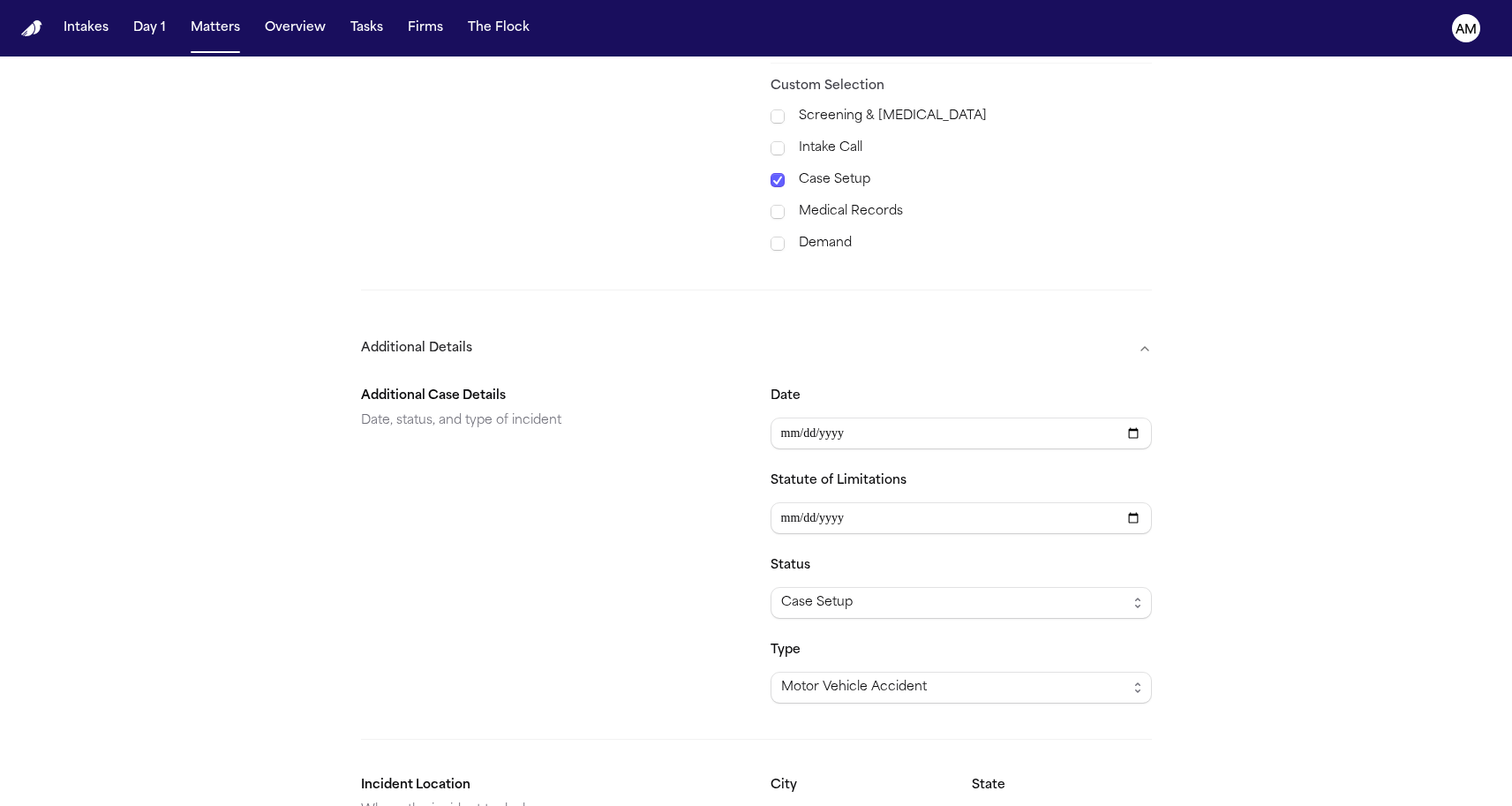
scroll to position [387, 0]
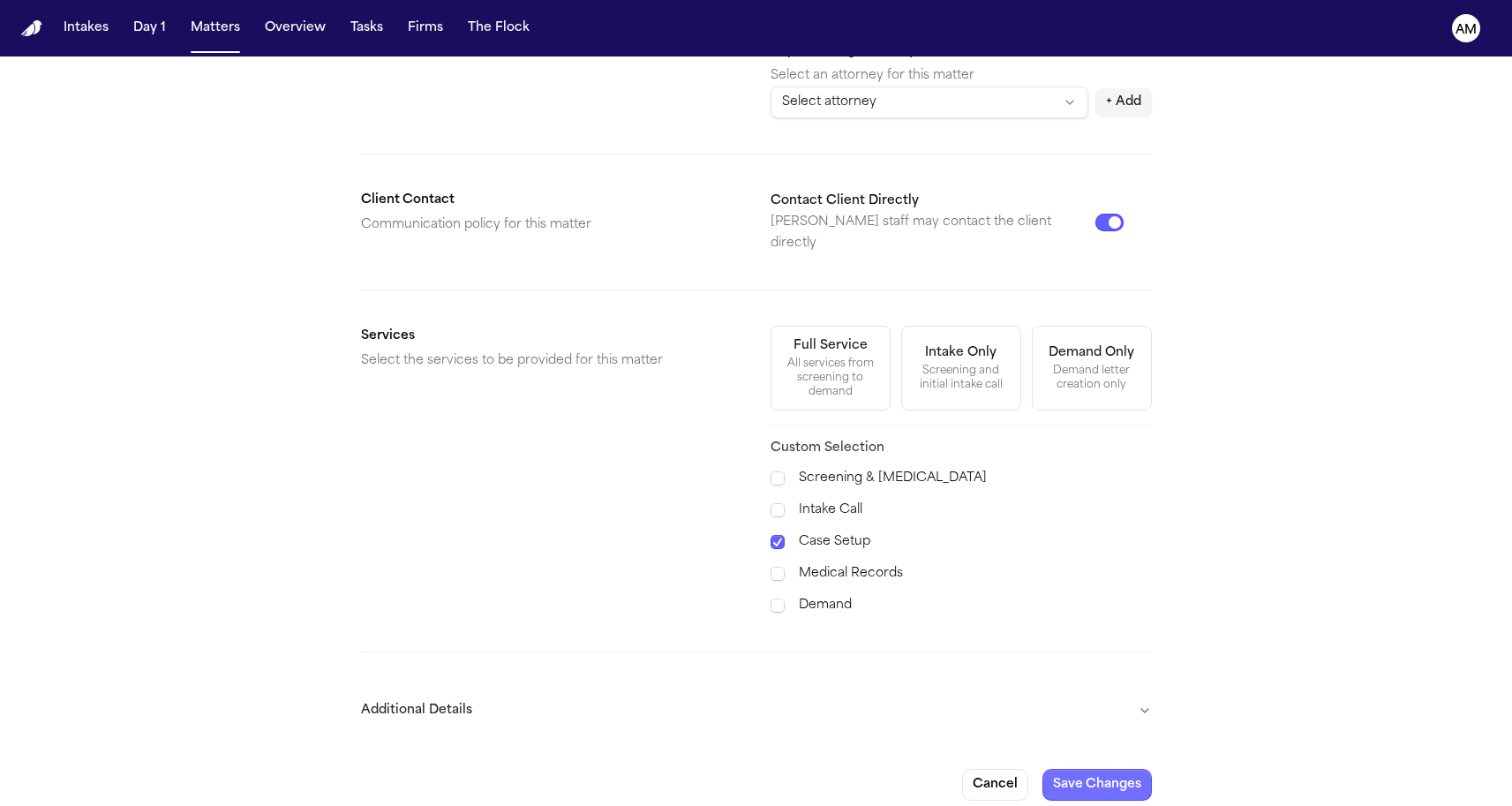
click at [1087, 771] on button "Save Changes" at bounding box center [1096, 785] width 109 height 32
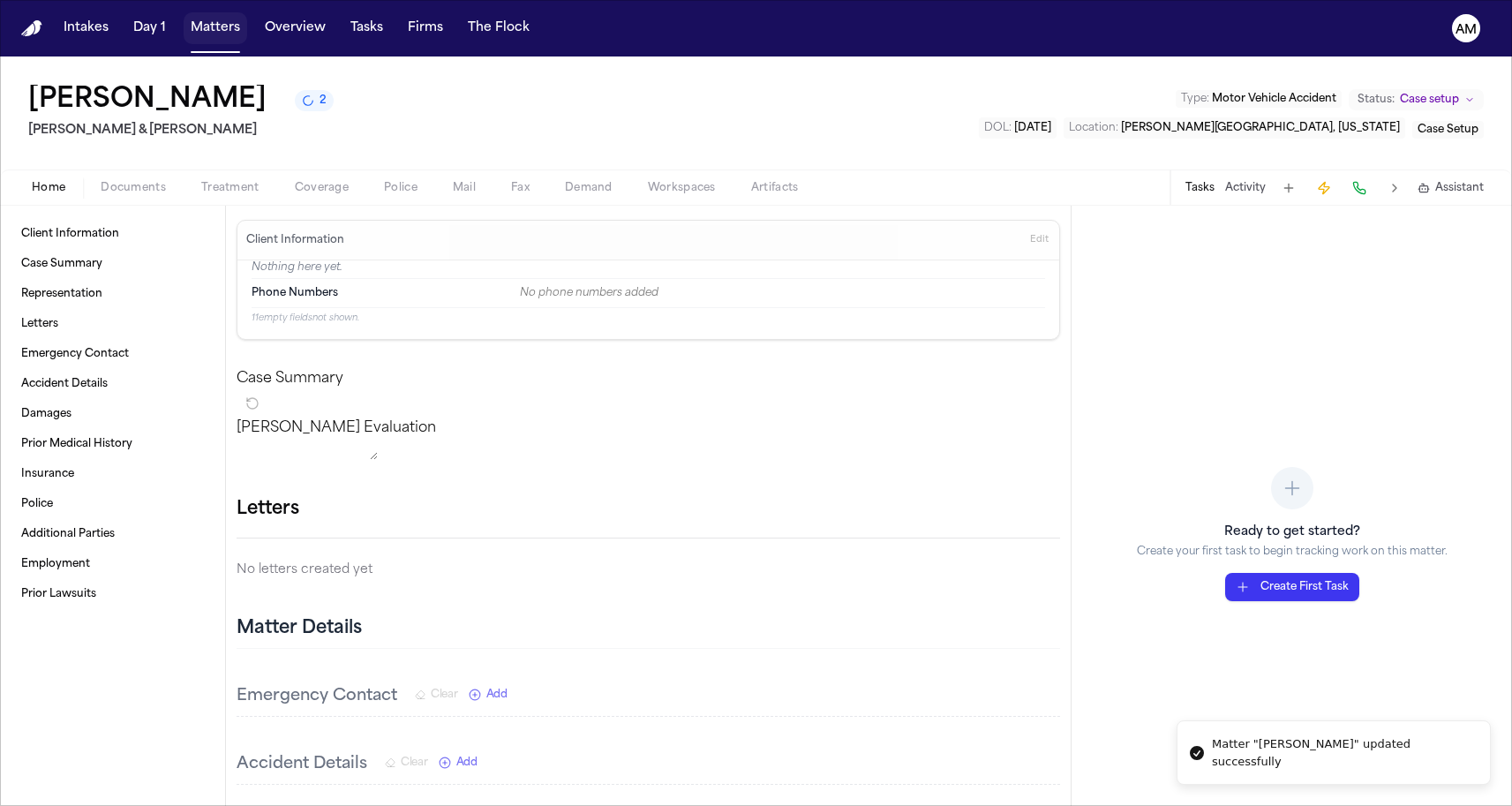
click at [189, 30] on button "Matters" at bounding box center [215, 28] width 63 height 32
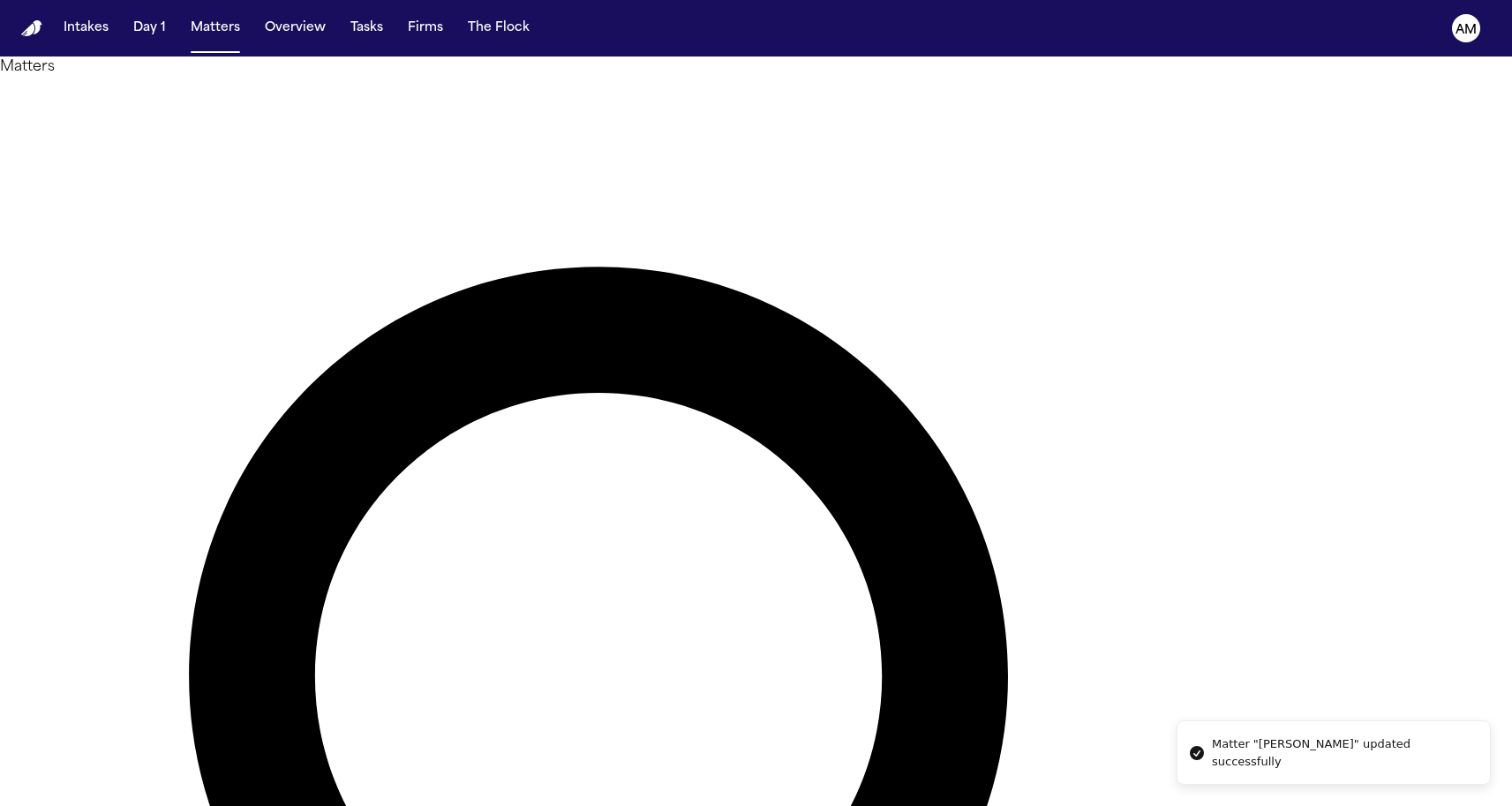
type input "**"
click at [1270, 243] on li "DFW Injury Lawyers" at bounding box center [1362, 232] width 251 height 21
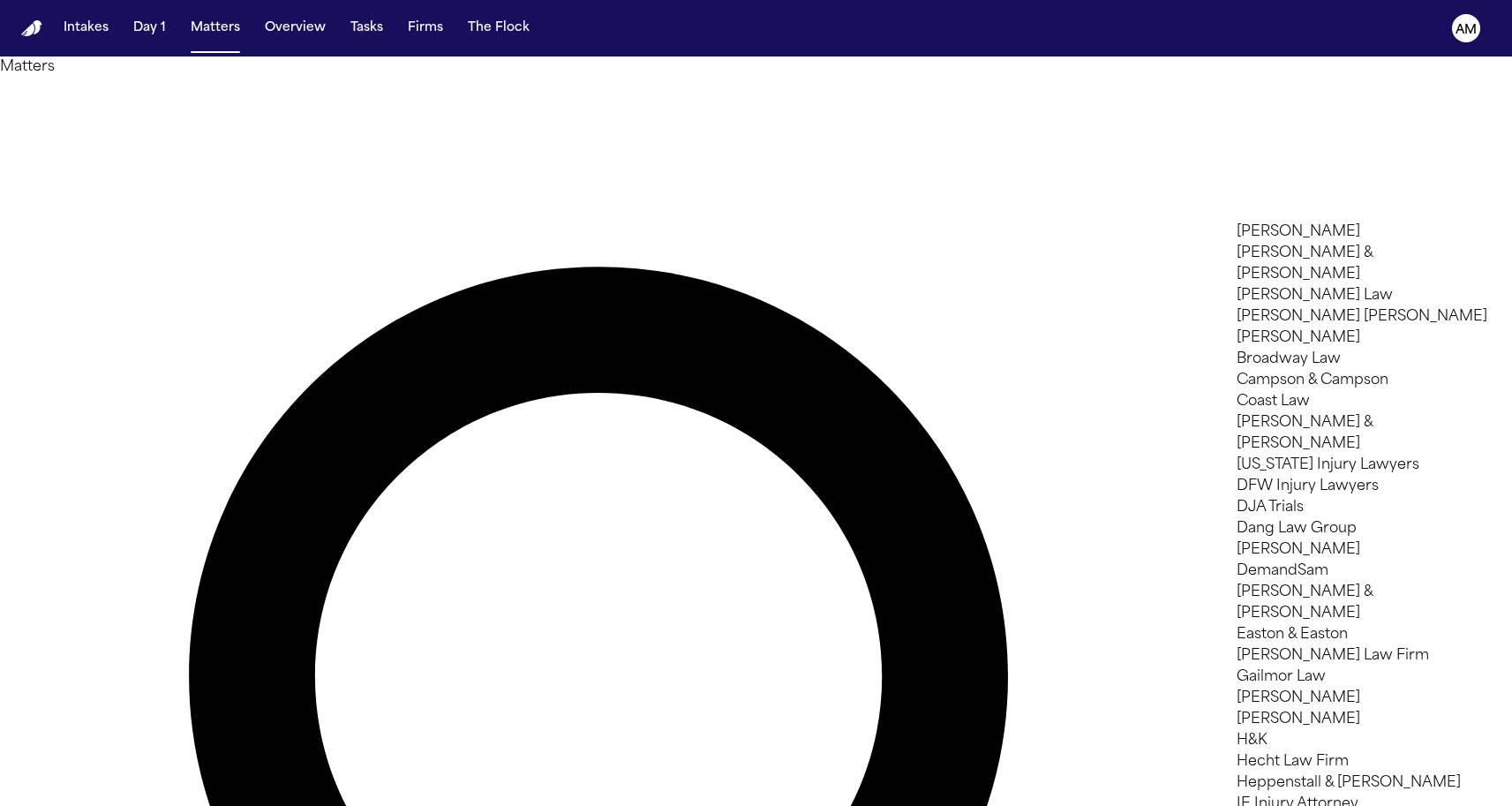
scroll to position [34, 0]
drag, startPoint x: 1245, startPoint y: 208, endPoint x: 1277, endPoint y: 192, distance: 35.8
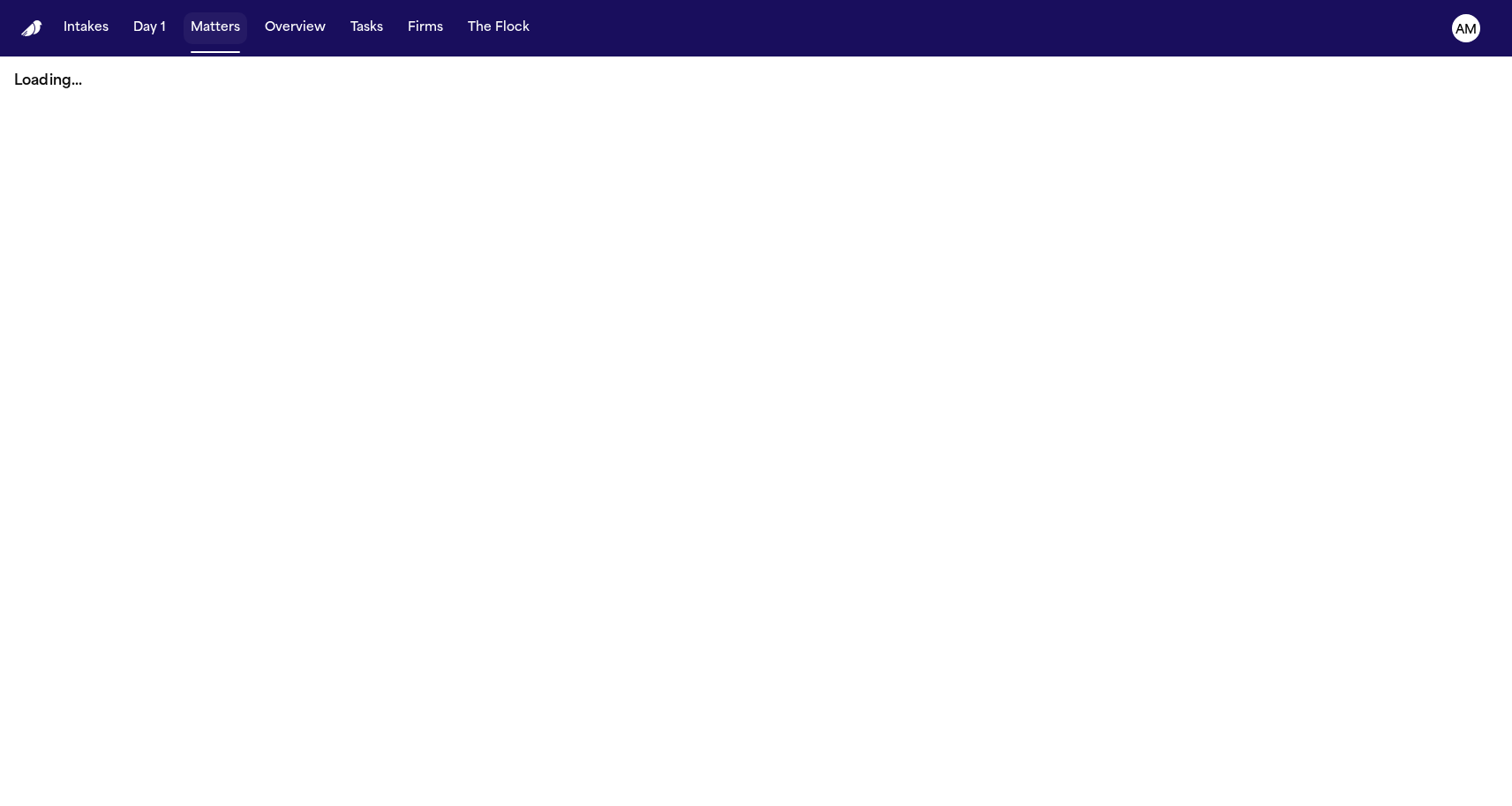
click at [199, 33] on button "Matters" at bounding box center [215, 28] width 63 height 32
click at [200, 39] on button "Matters" at bounding box center [215, 28] width 63 height 32
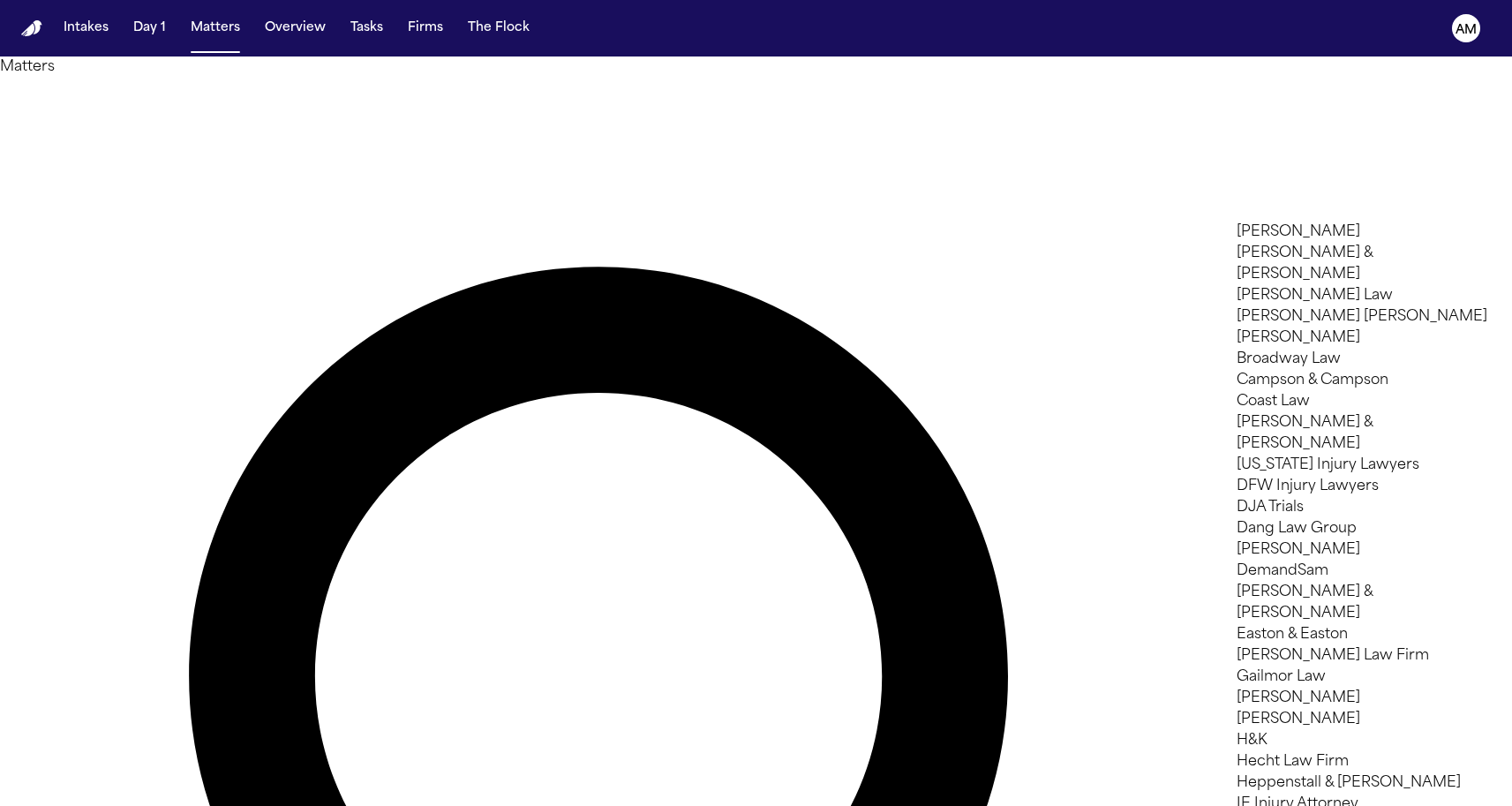
click at [1270, 285] on li "[PERSON_NAME] & [PERSON_NAME]" at bounding box center [1362, 264] width 251 height 42
click at [558, 805] on div at bounding box center [756, 806] width 1512 height 0
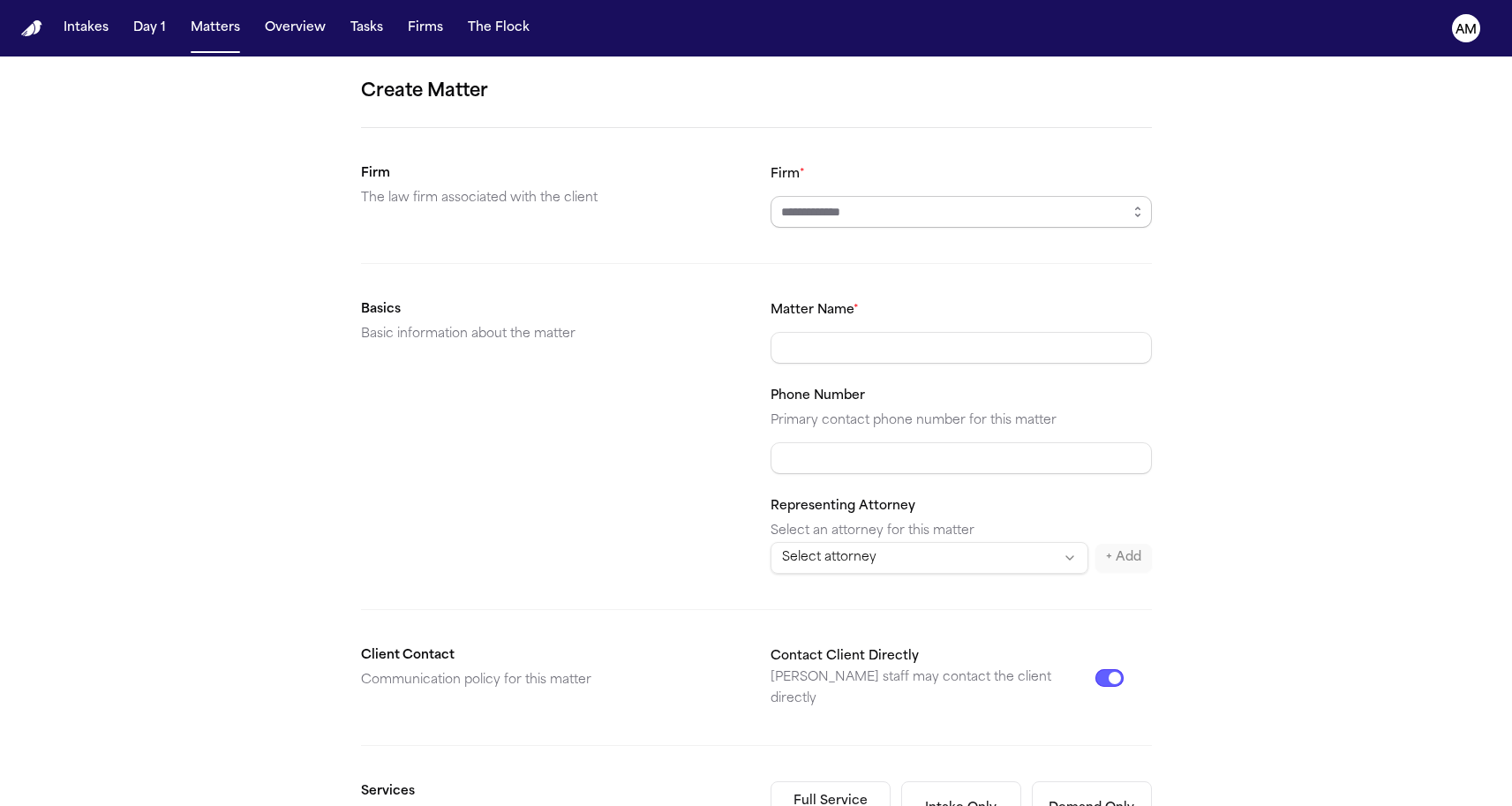
click at [840, 223] on input "Firm *" at bounding box center [961, 212] width 382 height 32
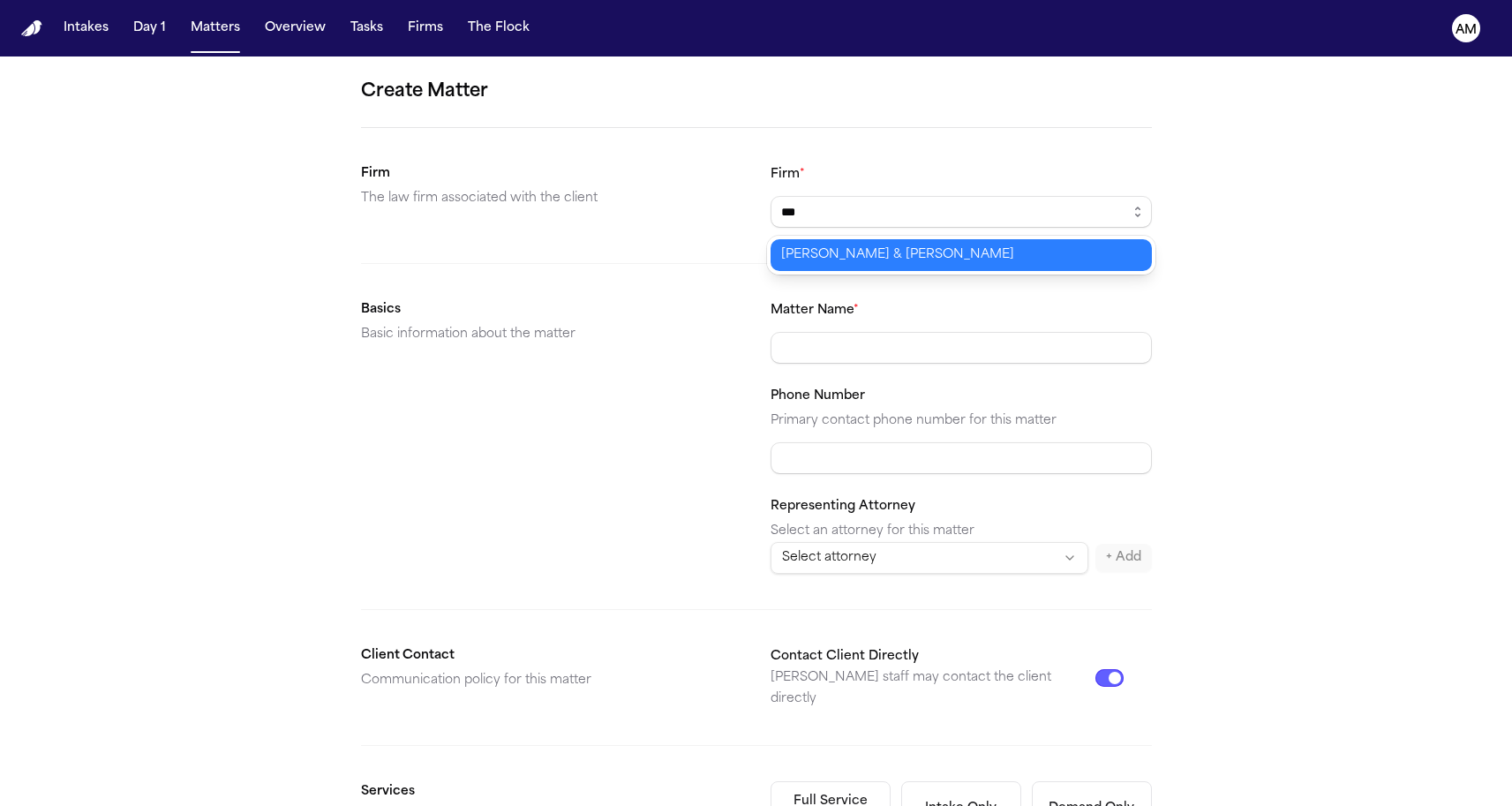
type input "**********"
click at [880, 262] on body "**********" at bounding box center [756, 403] width 1512 height 806
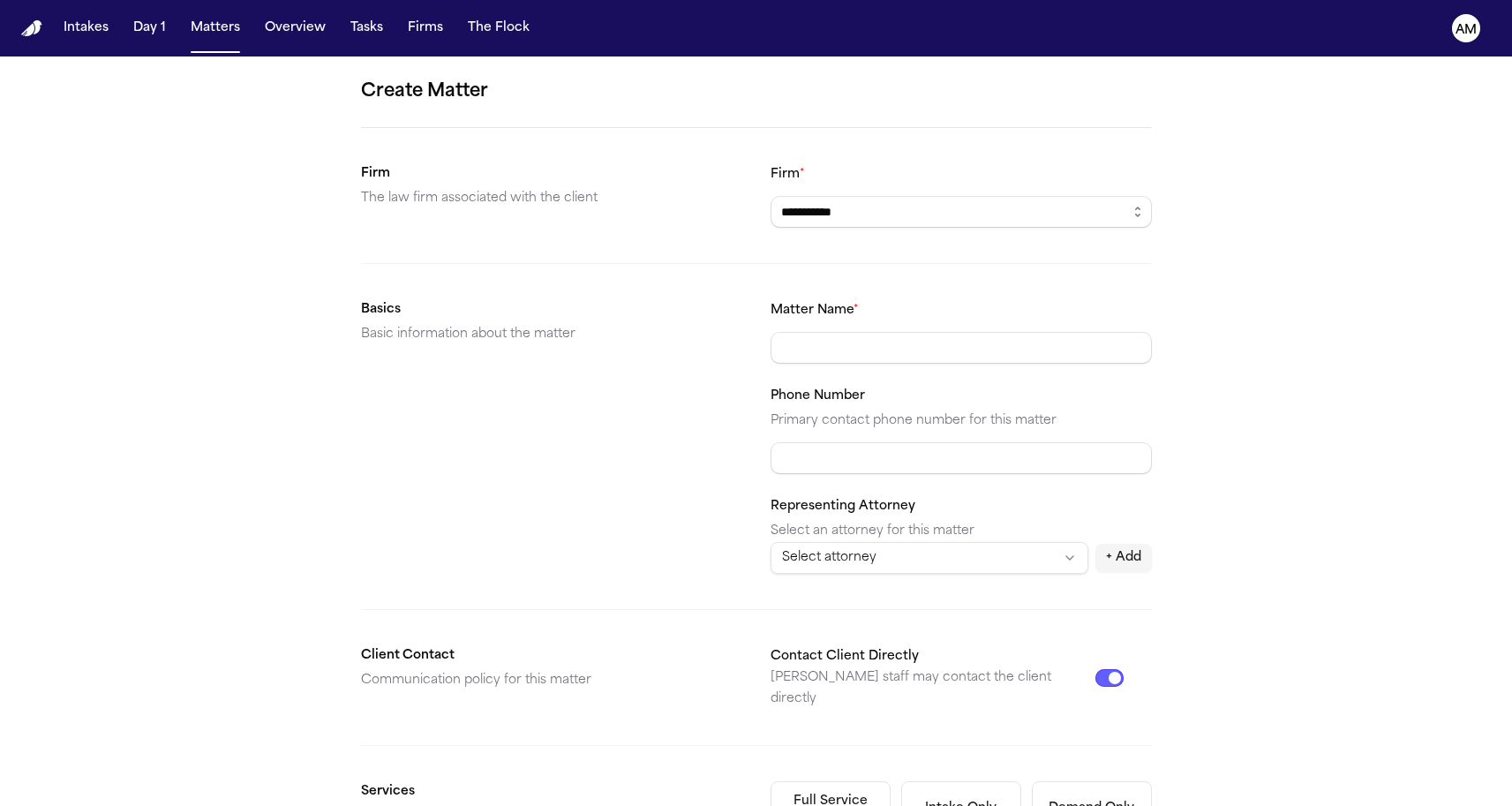
click at [427, 202] on p "The law firm associated with the client" at bounding box center [552, 198] width 382 height 21
click at [845, 349] on input "**********" at bounding box center [961, 348] width 382 height 32
type input "**********"
click at [316, 308] on div "**********" at bounding box center [756, 666] width 1512 height 1221
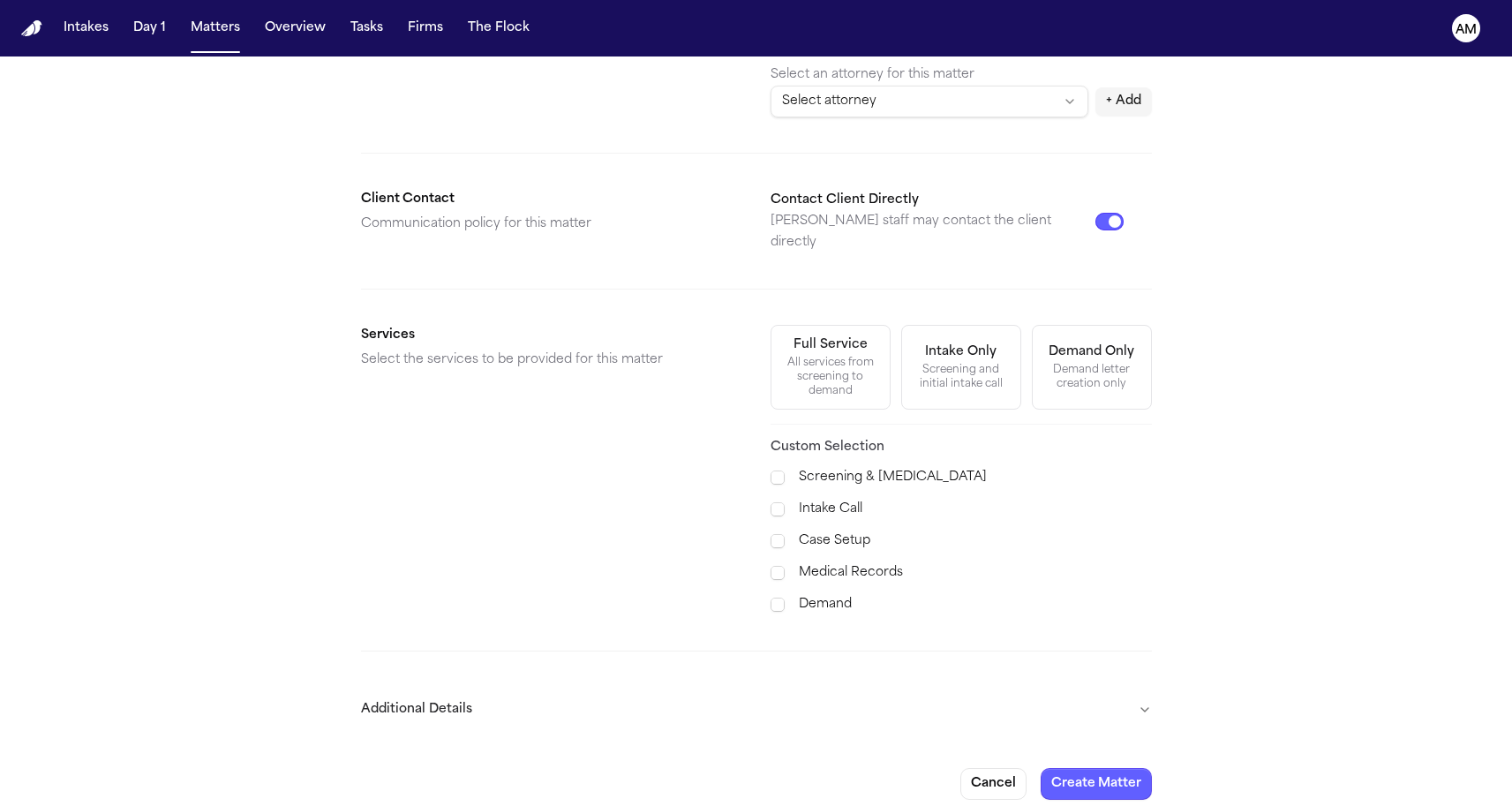
click at [657, 687] on button "Additional Details" at bounding box center [757, 710] width 791 height 46
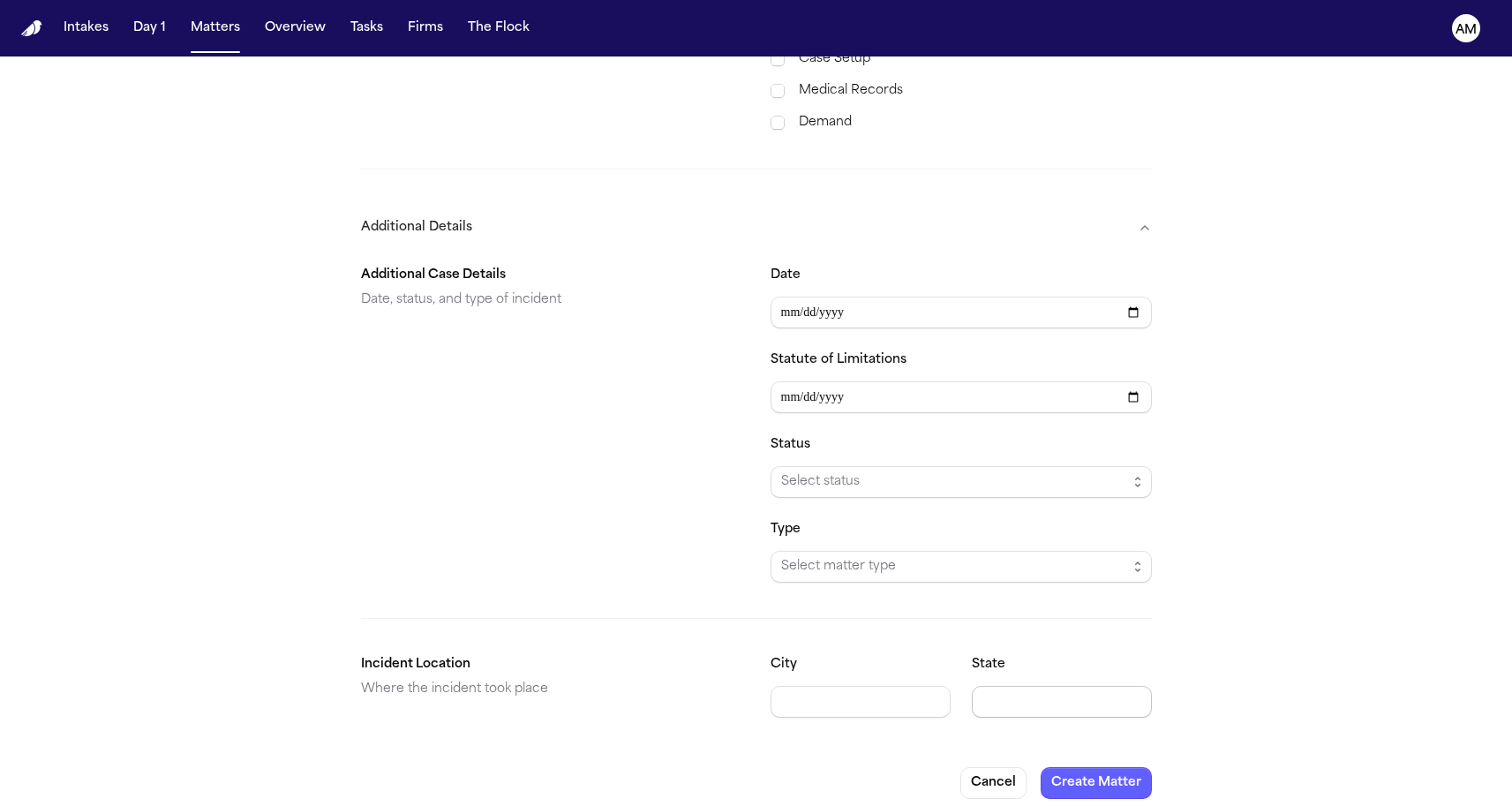
scroll to position [938, 0]
type input "********"
type input "**********"
click at [477, 441] on div "Additional Case Details Date, status, and type of incident" at bounding box center [552, 424] width 382 height 317
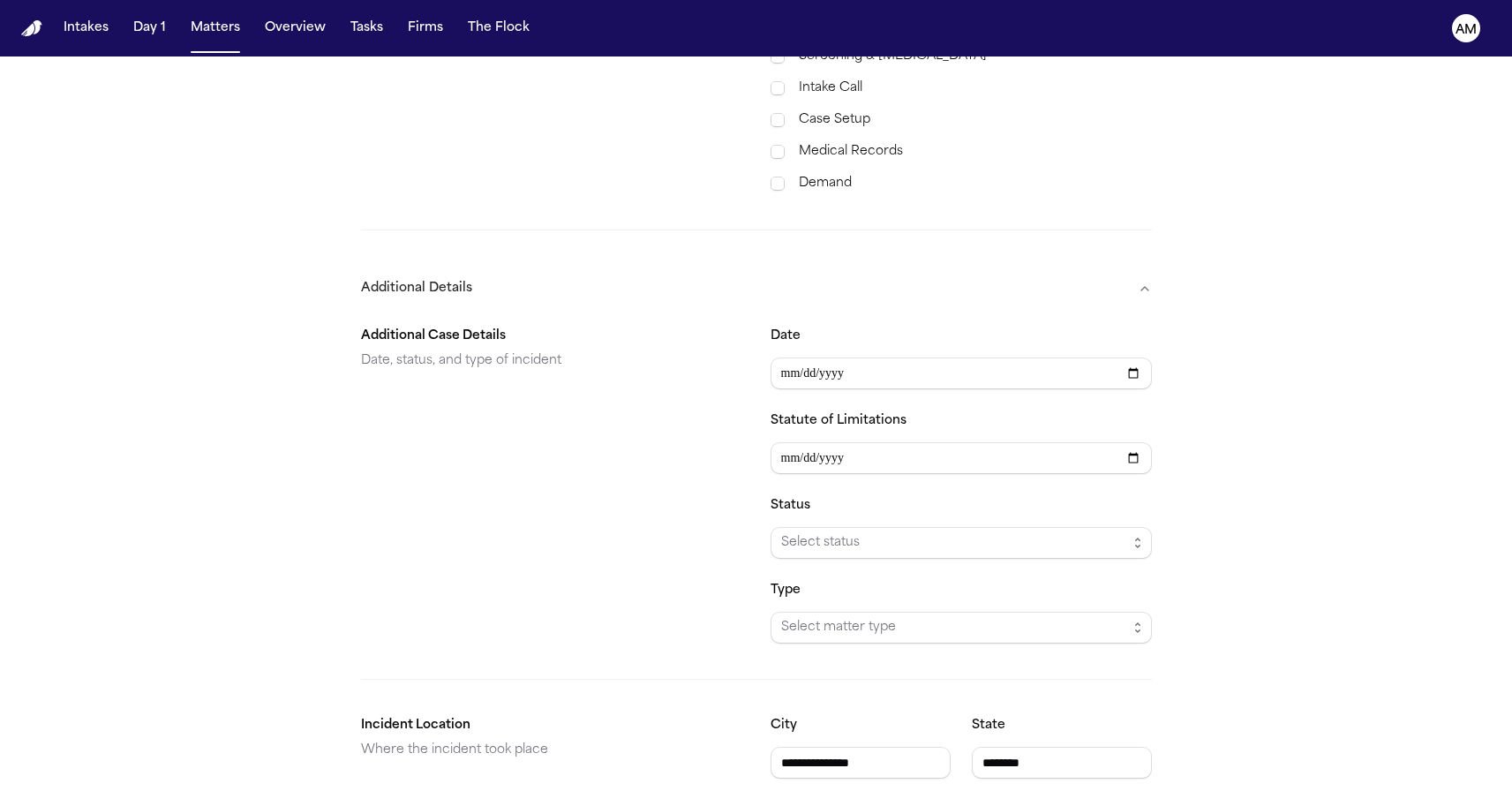
scroll to position [874, 0]
click at [881, 539] on span "Select status" at bounding box center [954, 547] width 346 height 21
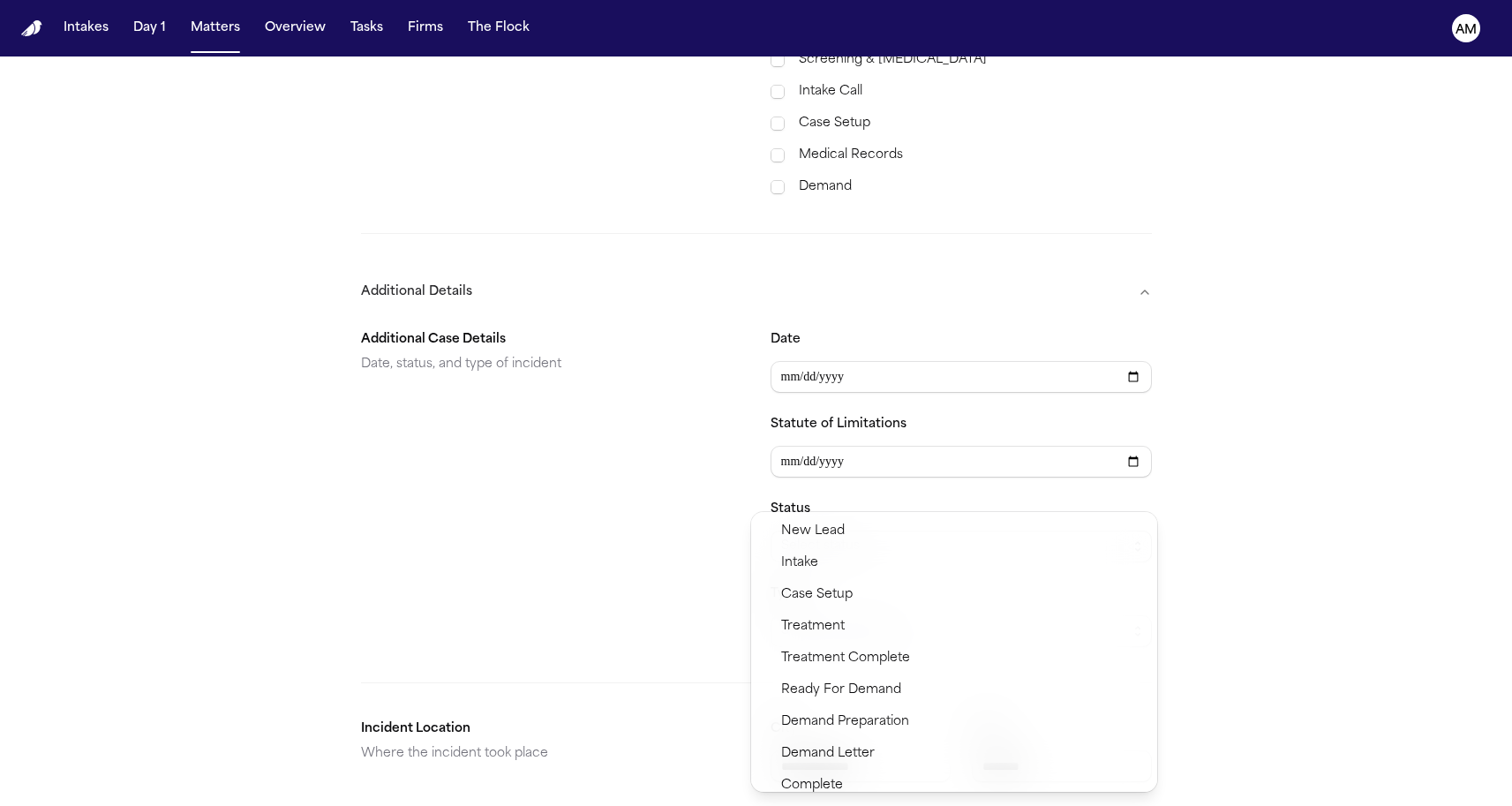
click at [585, 551] on section "Additional Case Details Date, status, and type of incident Date Statute of Limi…" at bounding box center [757, 481] width 791 height 332
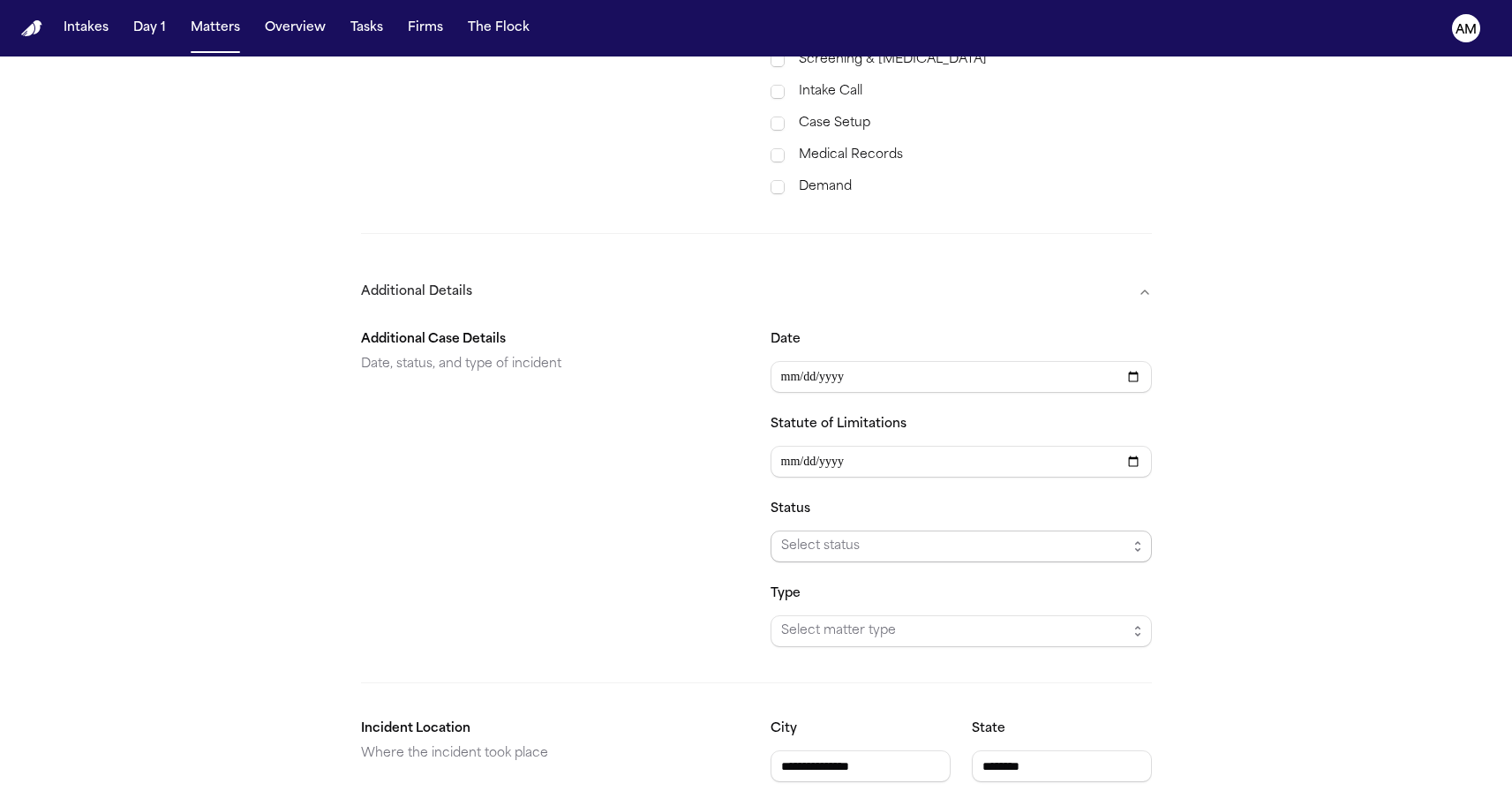
click at [822, 537] on span "Select status" at bounding box center [954, 547] width 346 height 21
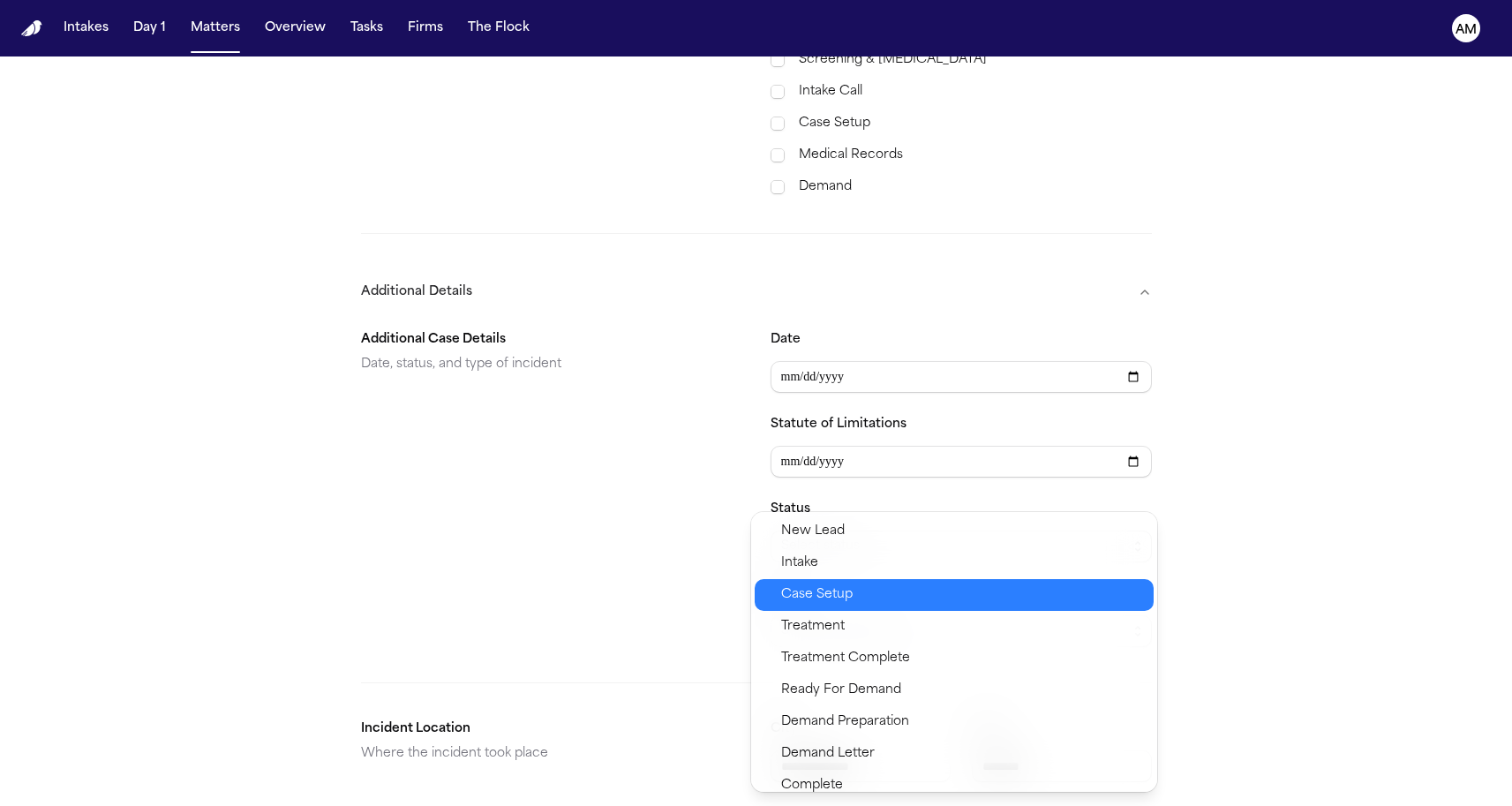
click at [803, 593] on span "Case Setup" at bounding box center [817, 594] width 72 height 21
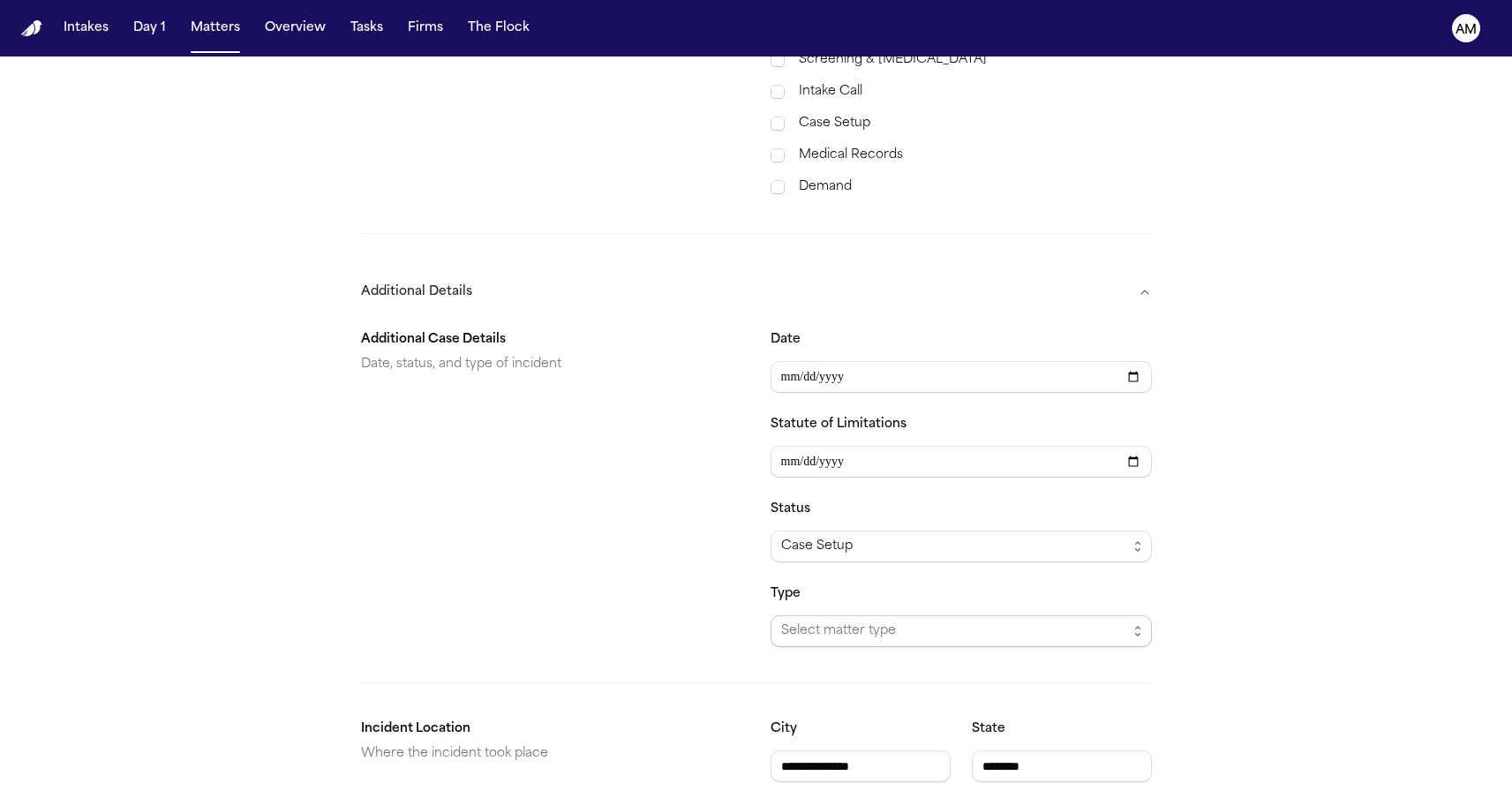
click at [812, 616] on span "Select matter type" at bounding box center [961, 631] width 382 height 32
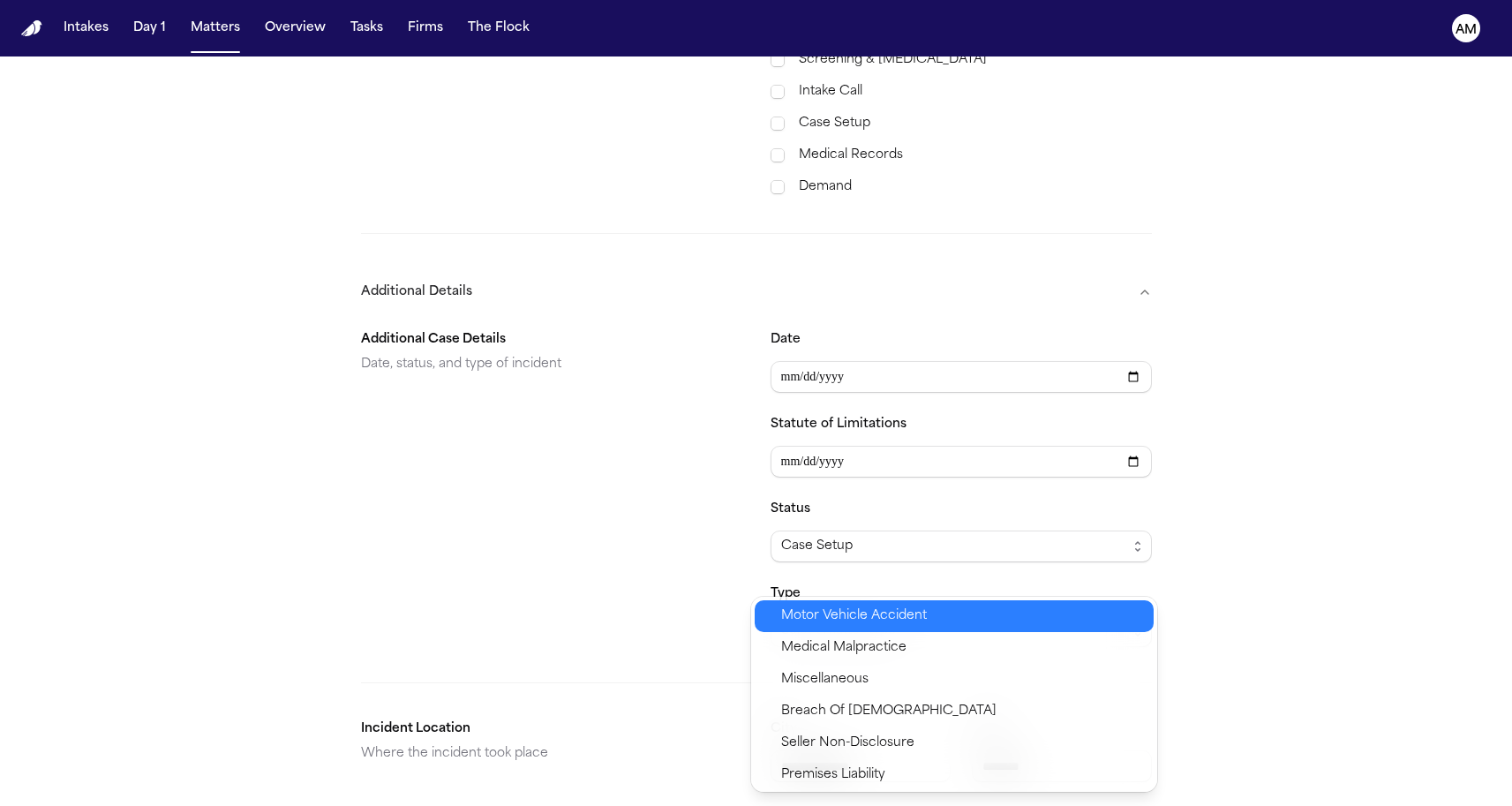
click at [822, 626] on span "Motor Vehicle Accident" at bounding box center [853, 616] width 145 height 21
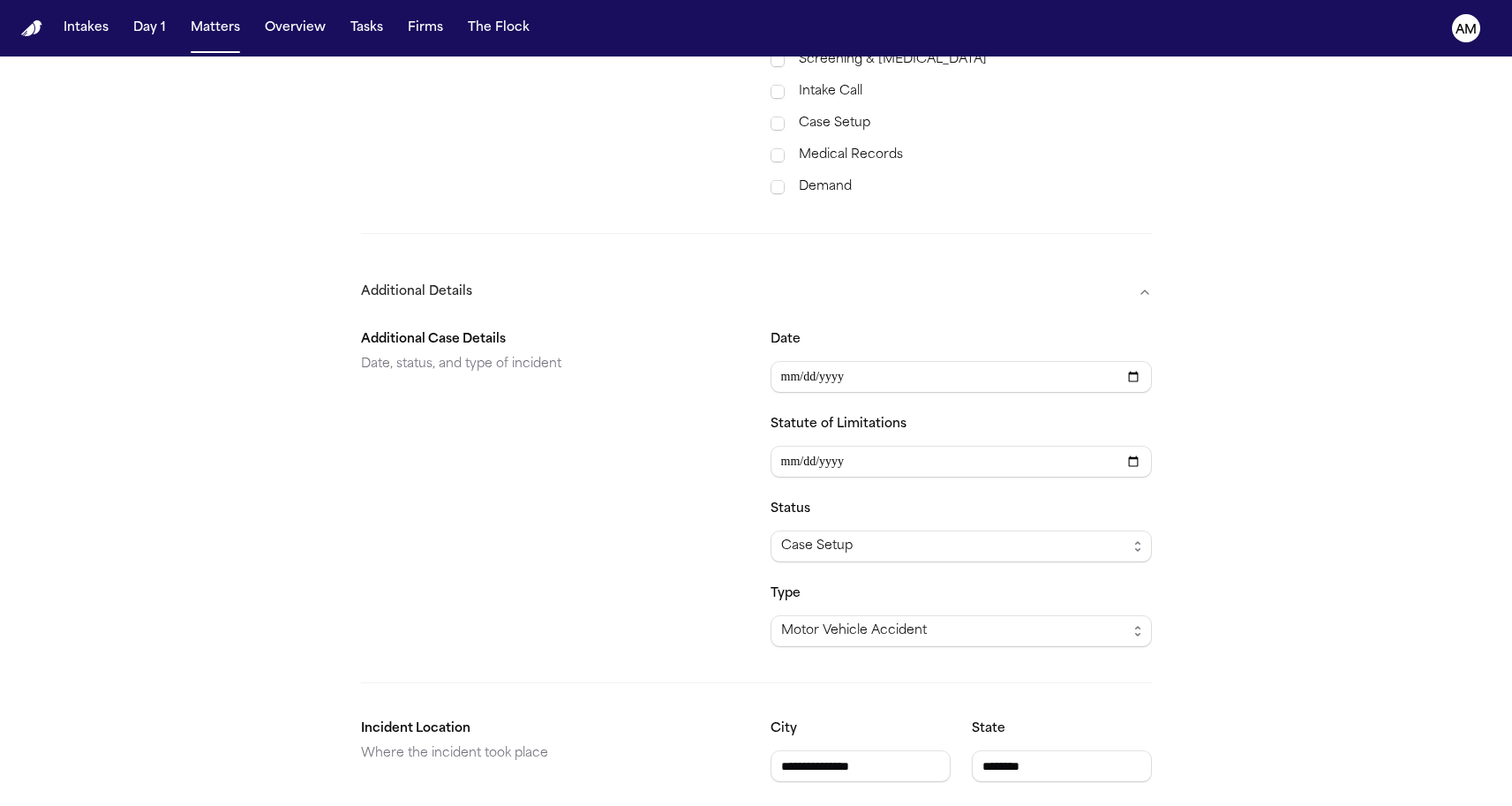
click at [681, 523] on div "Additional Case Details Date, status, and type of incident" at bounding box center [552, 488] width 382 height 317
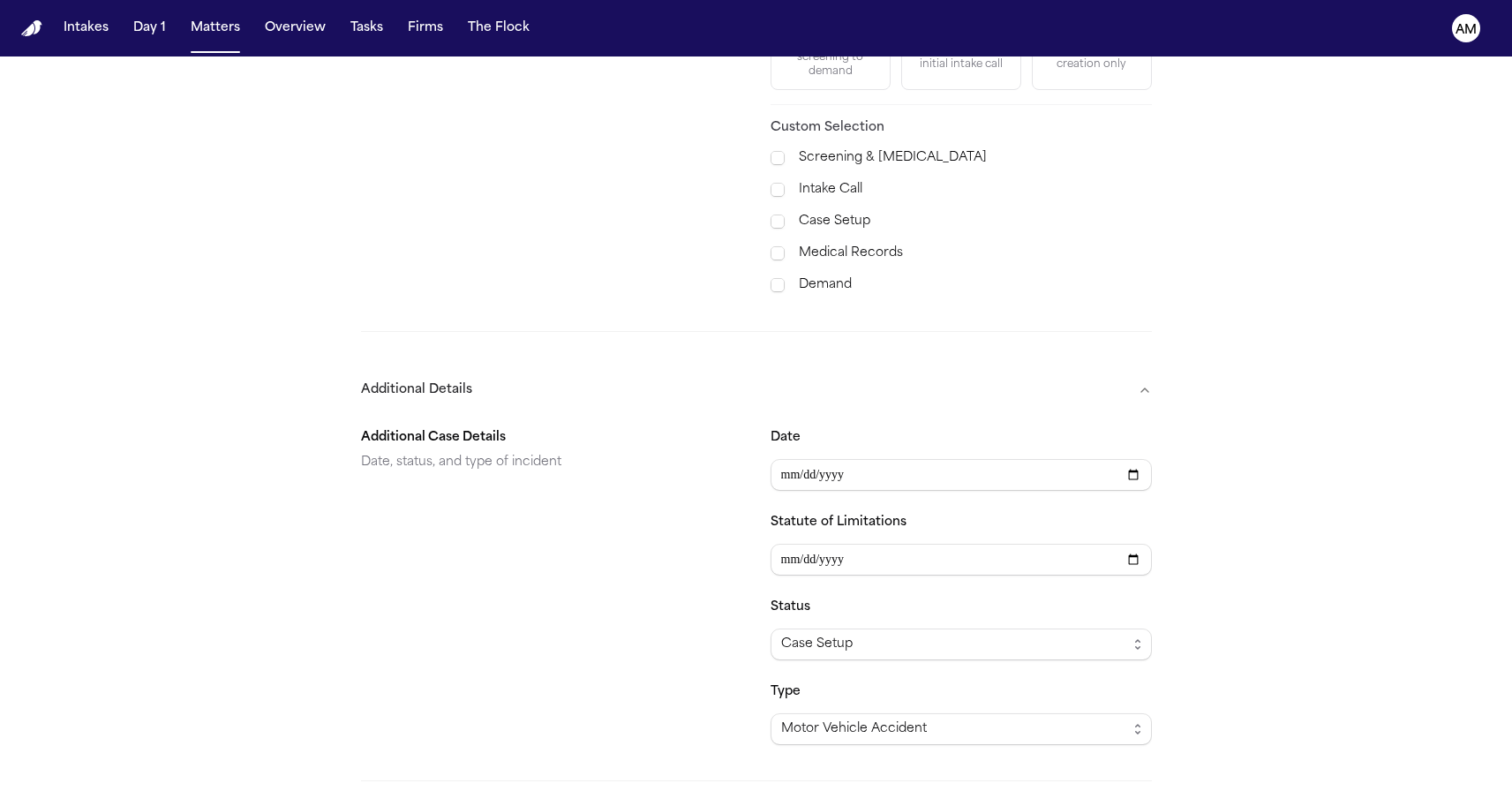
scroll to position [741, 0]
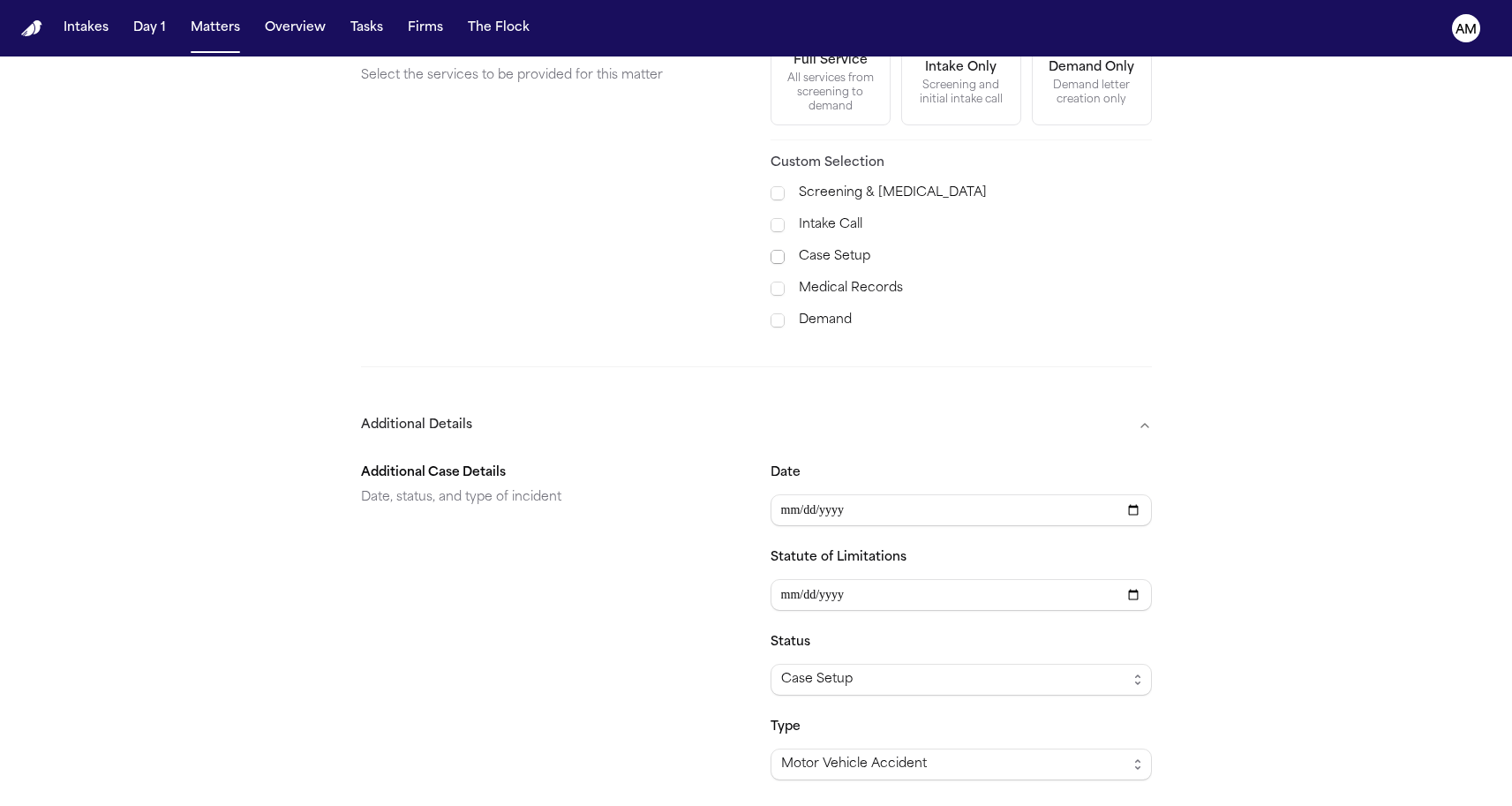
click at [775, 250] on span at bounding box center [777, 257] width 14 height 14
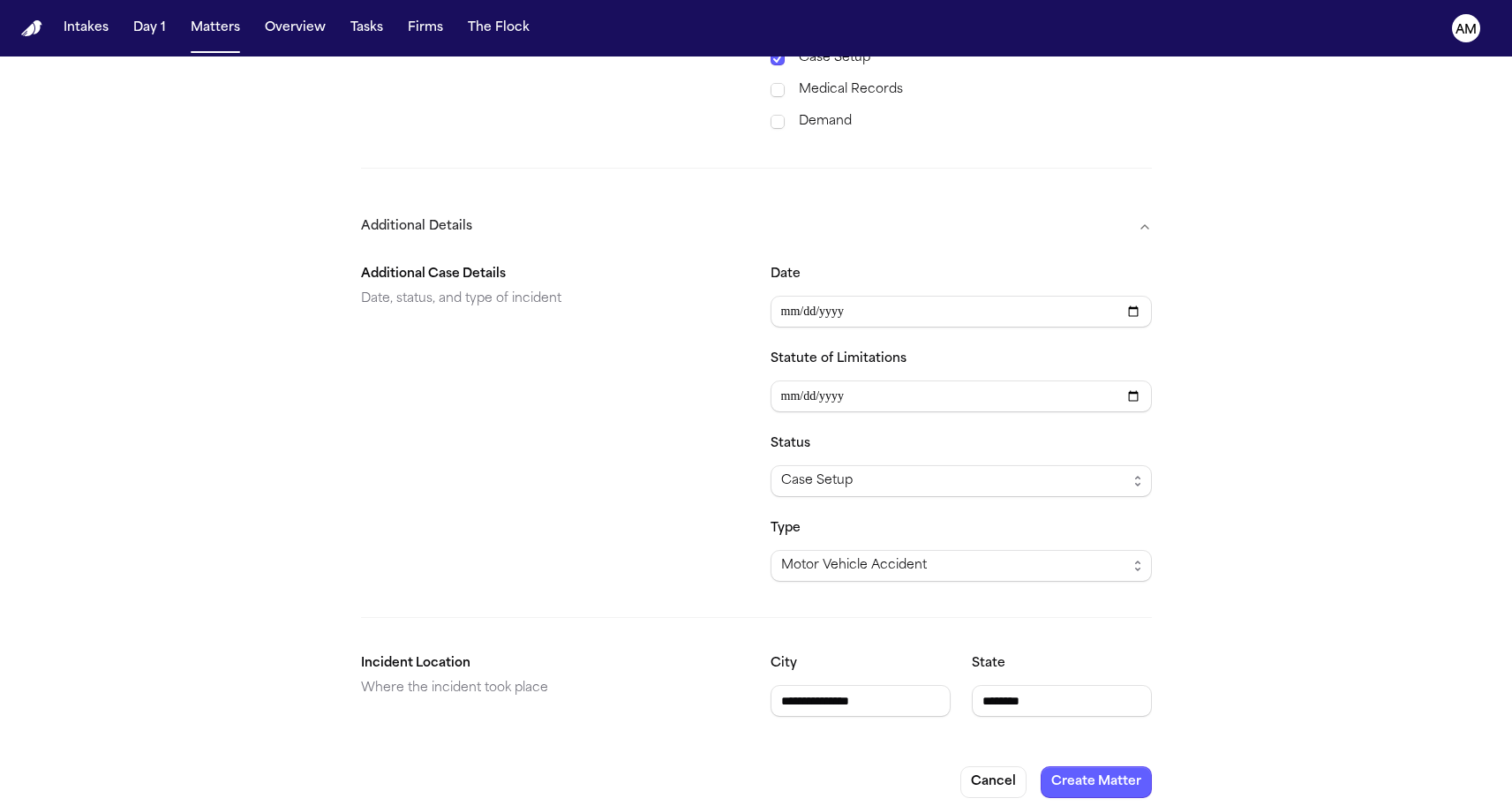
scroll to position [938, 0]
click at [1115, 777] on button "Create Matter" at bounding box center [1095, 784] width 111 height 32
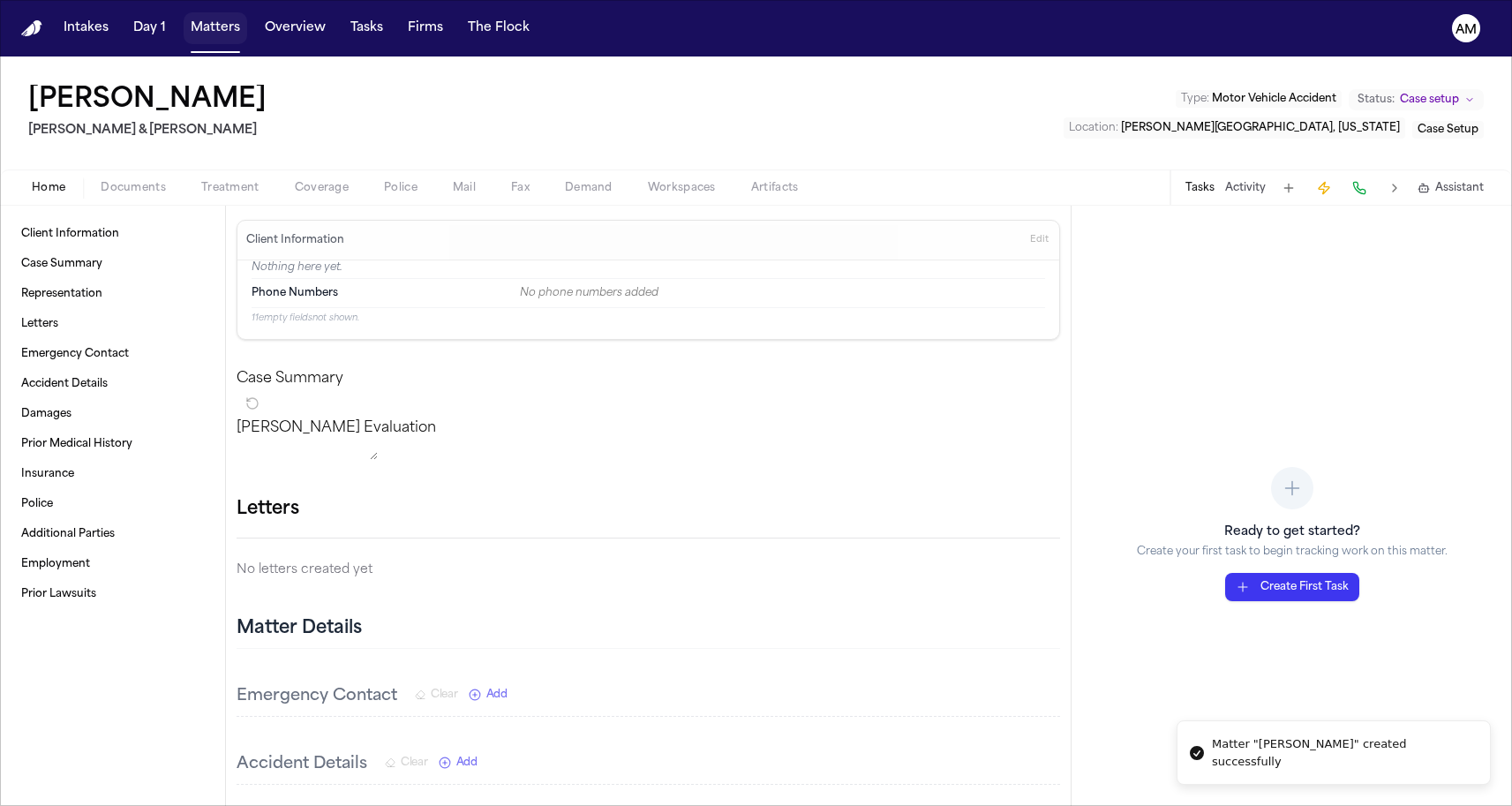
click at [214, 27] on button "Matters" at bounding box center [215, 28] width 63 height 32
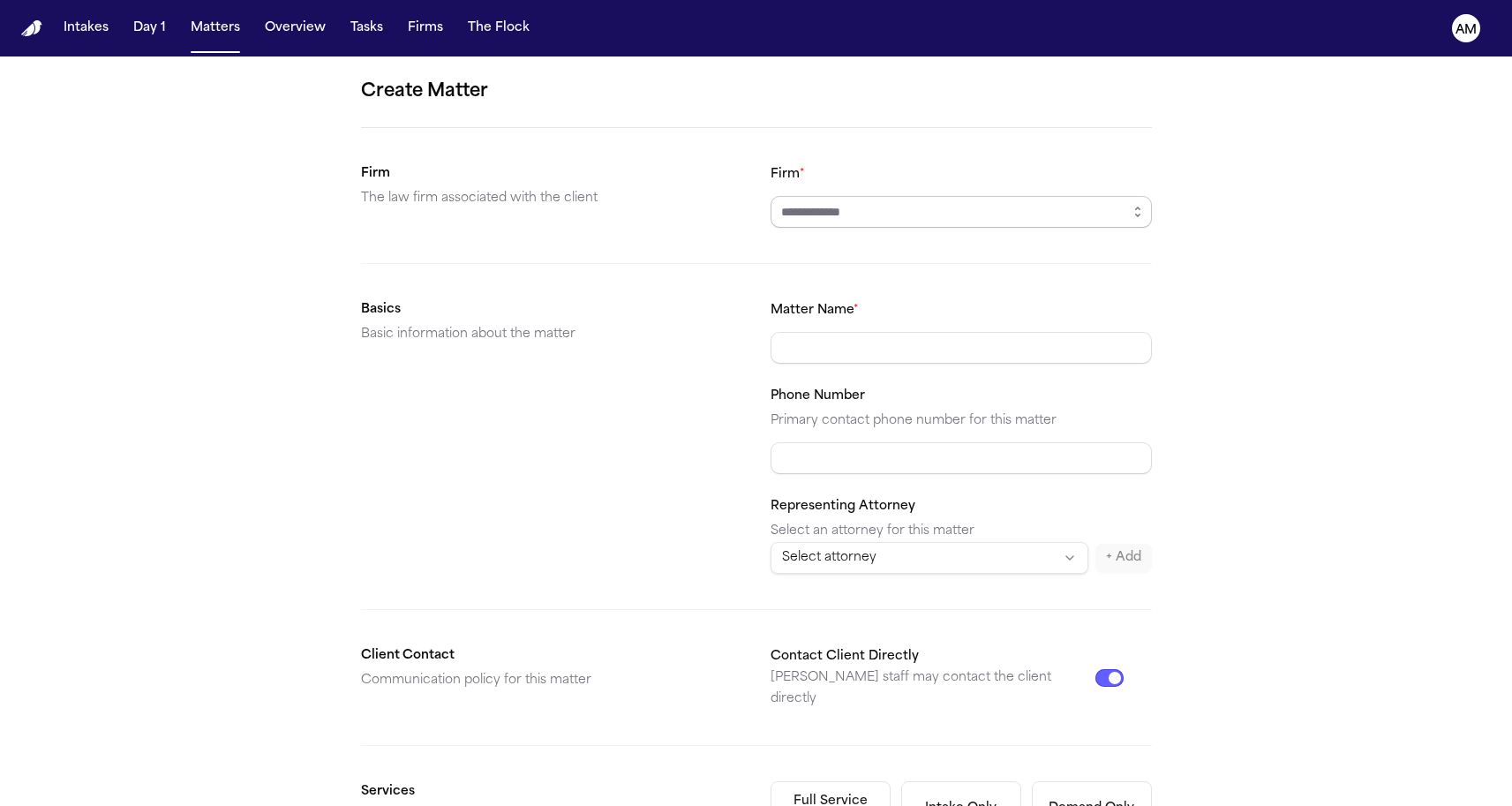
click at [861, 211] on input "Firm *" at bounding box center [961, 212] width 382 height 32
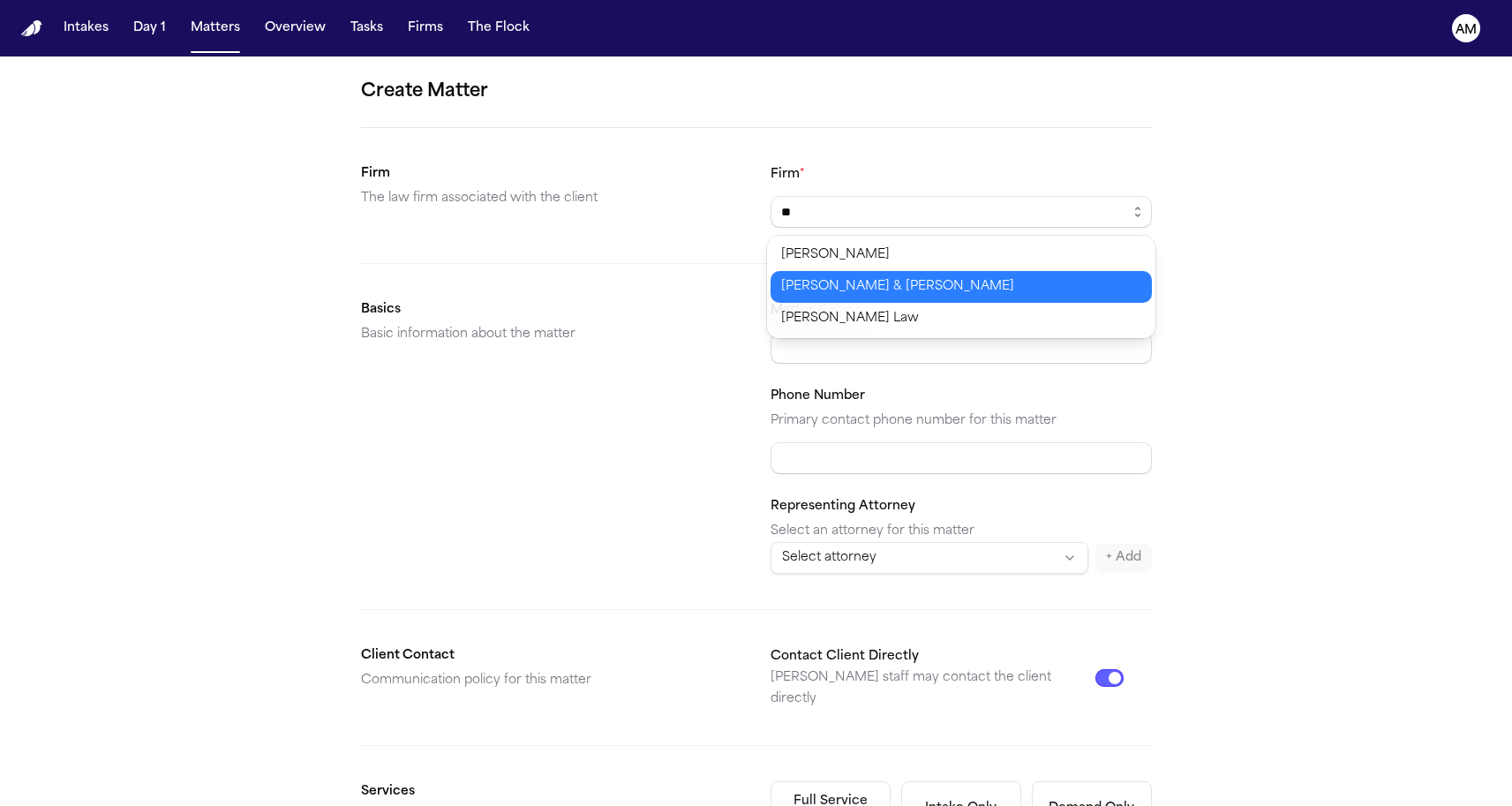
type input "**********"
click at [819, 286] on body "**********" at bounding box center [756, 403] width 1512 height 806
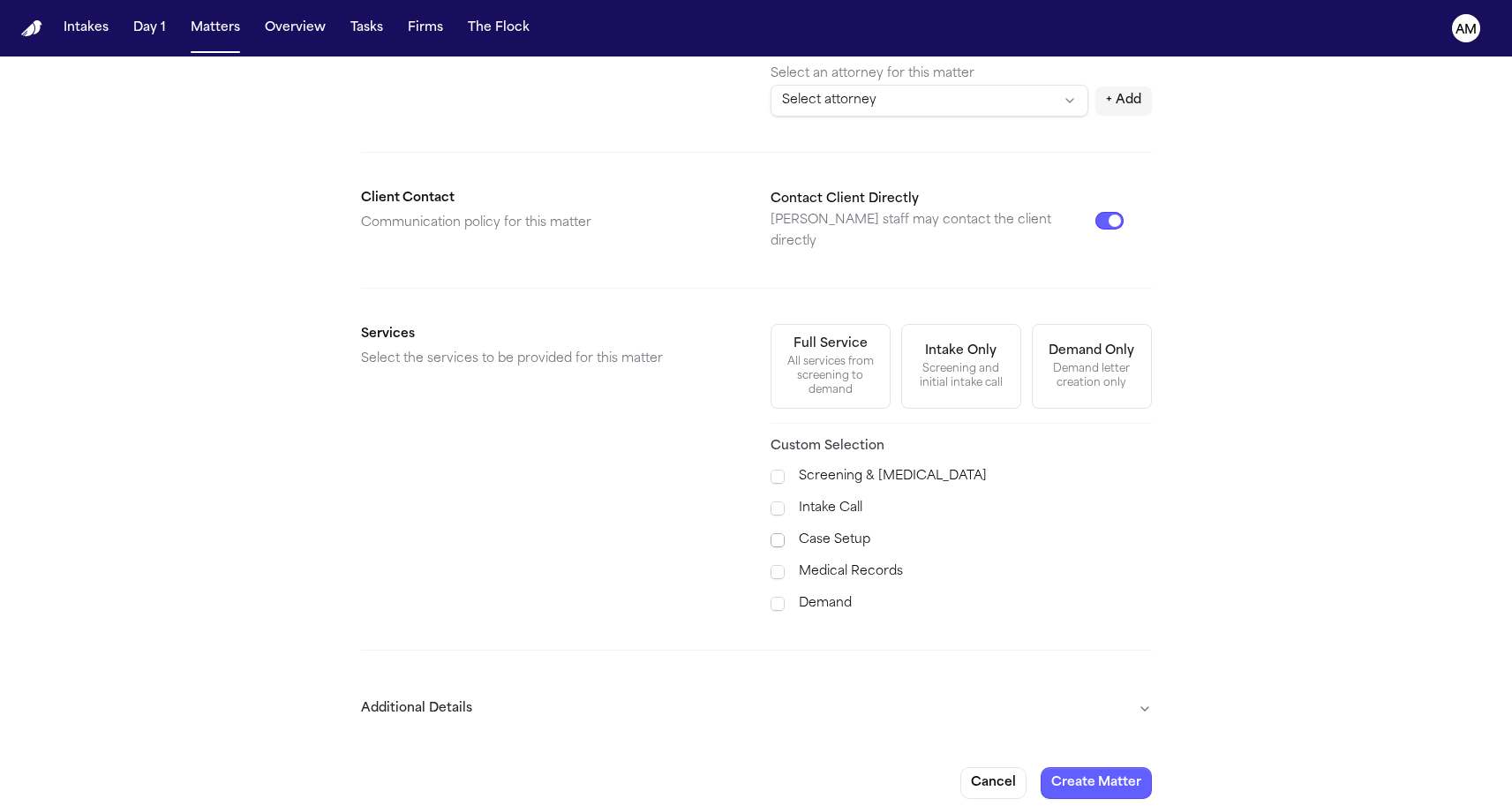
scroll to position [456, 0]
type input "**********"
click at [769, 525] on section "Services Select the services to be provided for this matter Full Service All se…" at bounding box center [757, 470] width 791 height 291
click at [777, 535] on span at bounding box center [777, 541] width 14 height 14
click at [604, 668] on form "**********" at bounding box center [757, 210] width 791 height 1179
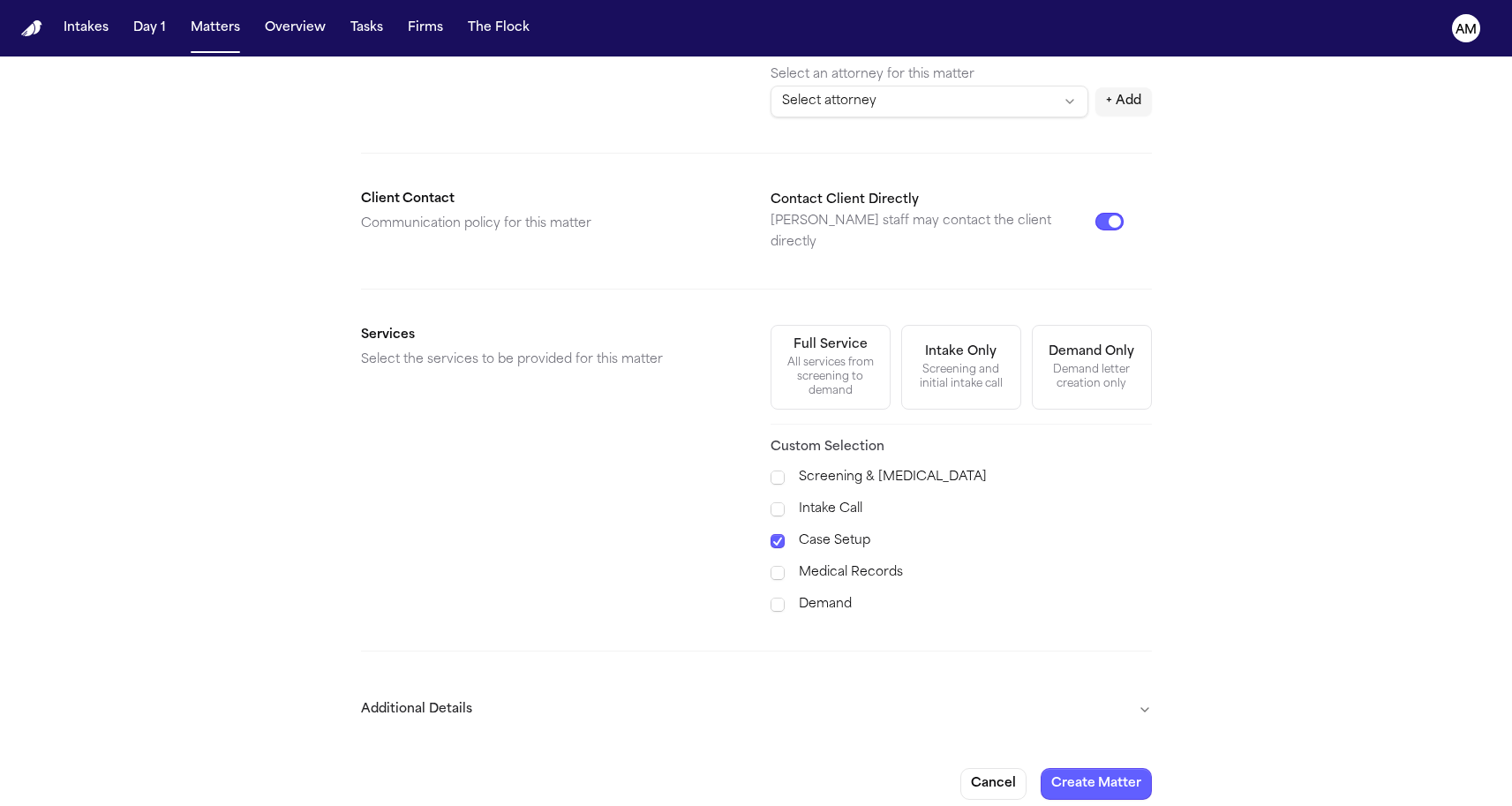
click at [563, 694] on button "Additional Details" at bounding box center [757, 710] width 791 height 46
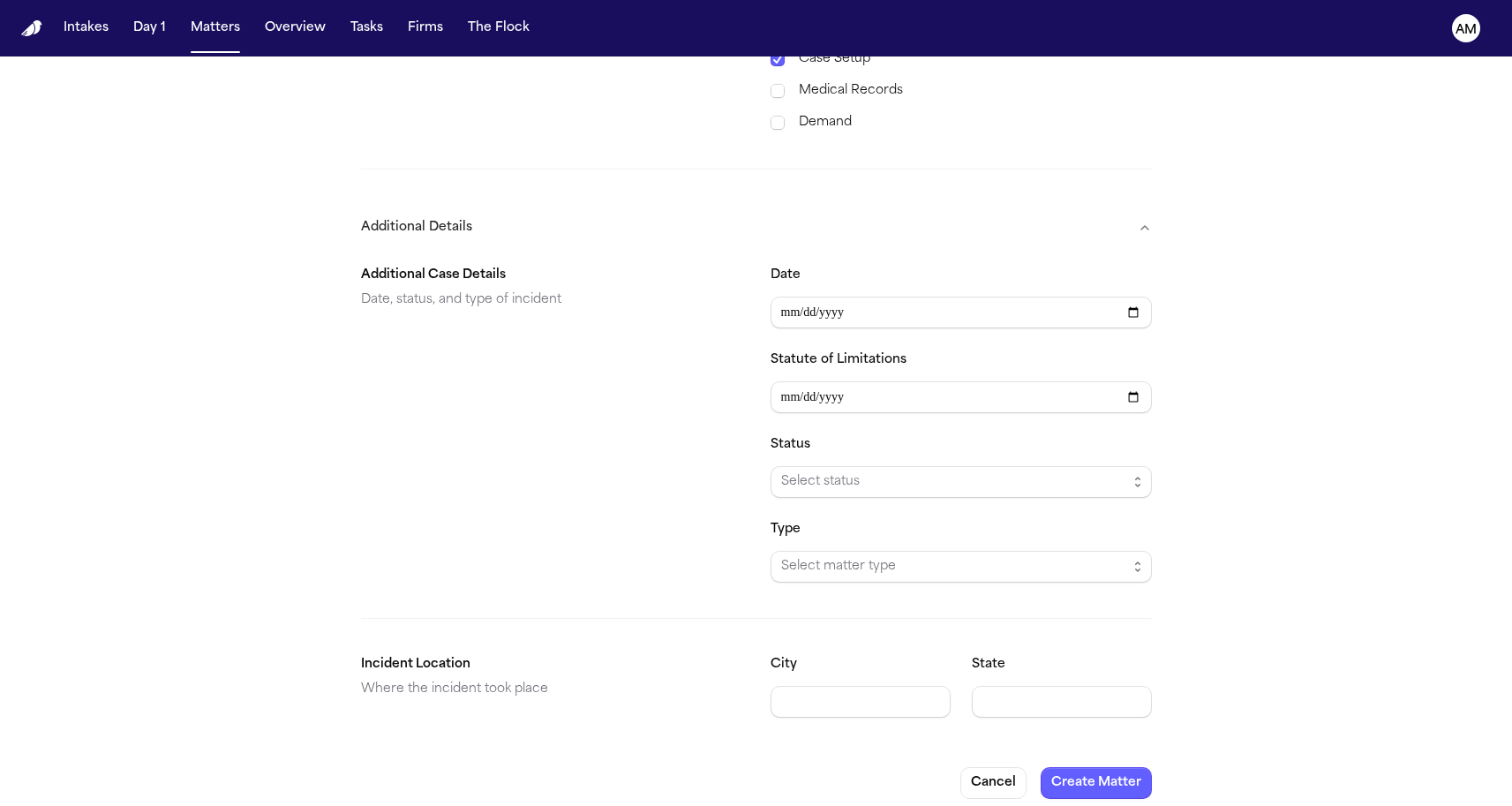
scroll to position [938, 0]
click at [778, 297] on input "Date" at bounding box center [961, 313] width 382 height 32
click at [808, 299] on input "Date" at bounding box center [961, 313] width 382 height 32
click at [841, 297] on input "Date" at bounding box center [961, 313] width 382 height 32
click at [628, 266] on h2 "Additional Case Details" at bounding box center [552, 276] width 382 height 21
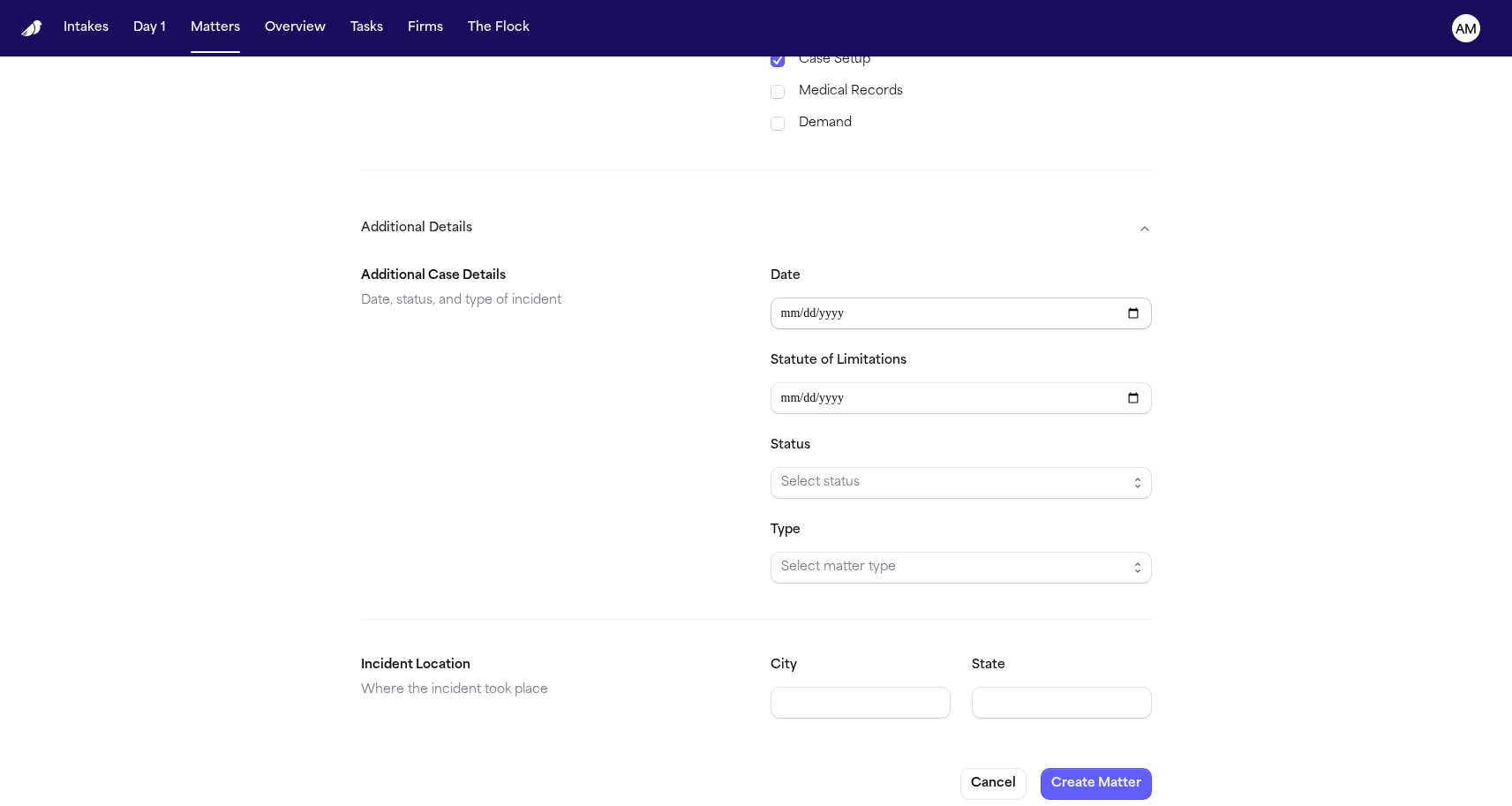
click at [817, 305] on input "**********" at bounding box center [961, 313] width 382 height 32
type input "**********"
click at [658, 291] on p "Date, status, and type of incident" at bounding box center [552, 301] width 382 height 21
click at [884, 486] on div "**********" at bounding box center [961, 424] width 382 height 317
click at [876, 481] on span "Select status" at bounding box center [961, 483] width 382 height 32
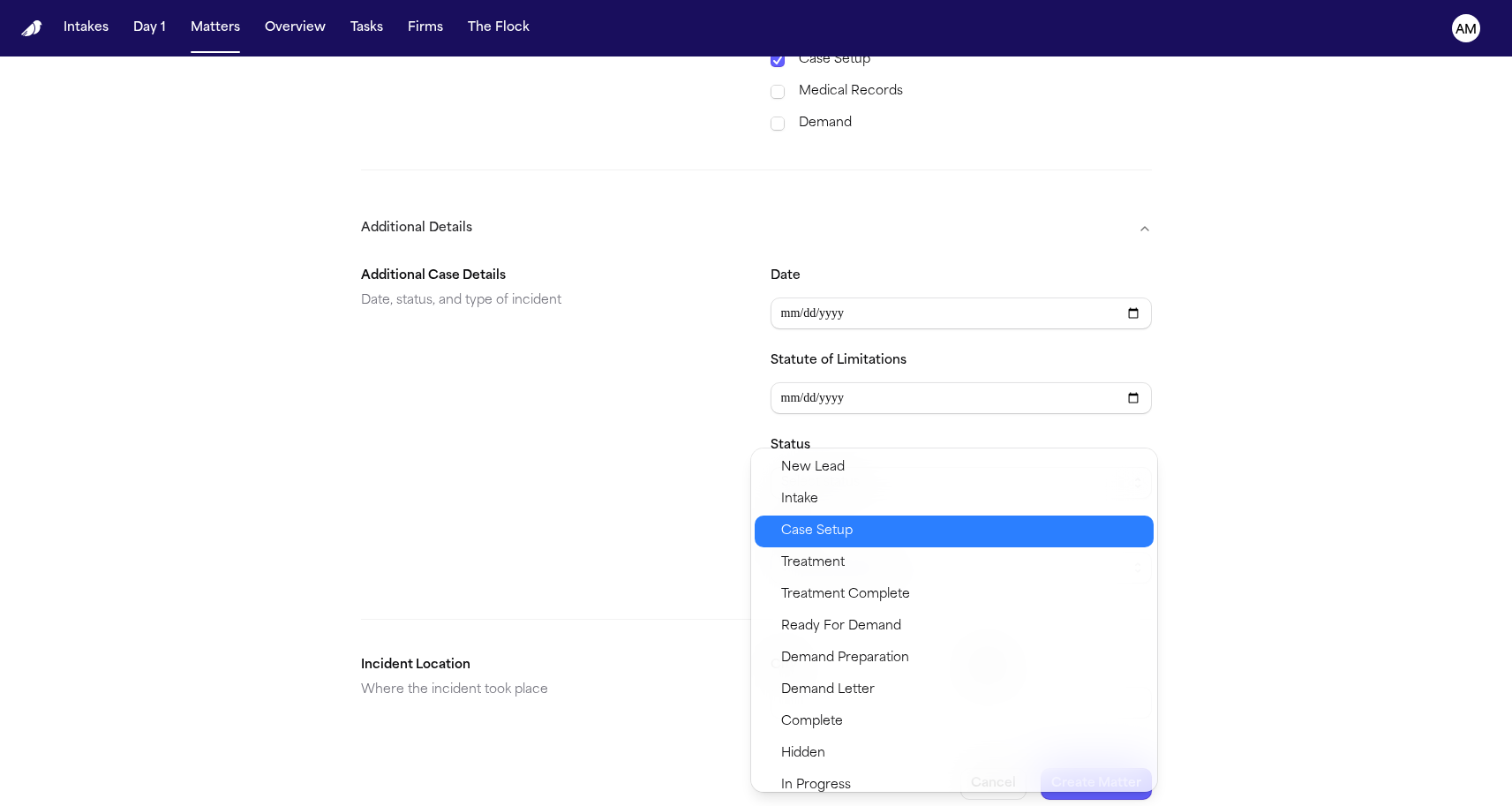
click at [843, 528] on span "Case Setup" at bounding box center [817, 531] width 72 height 21
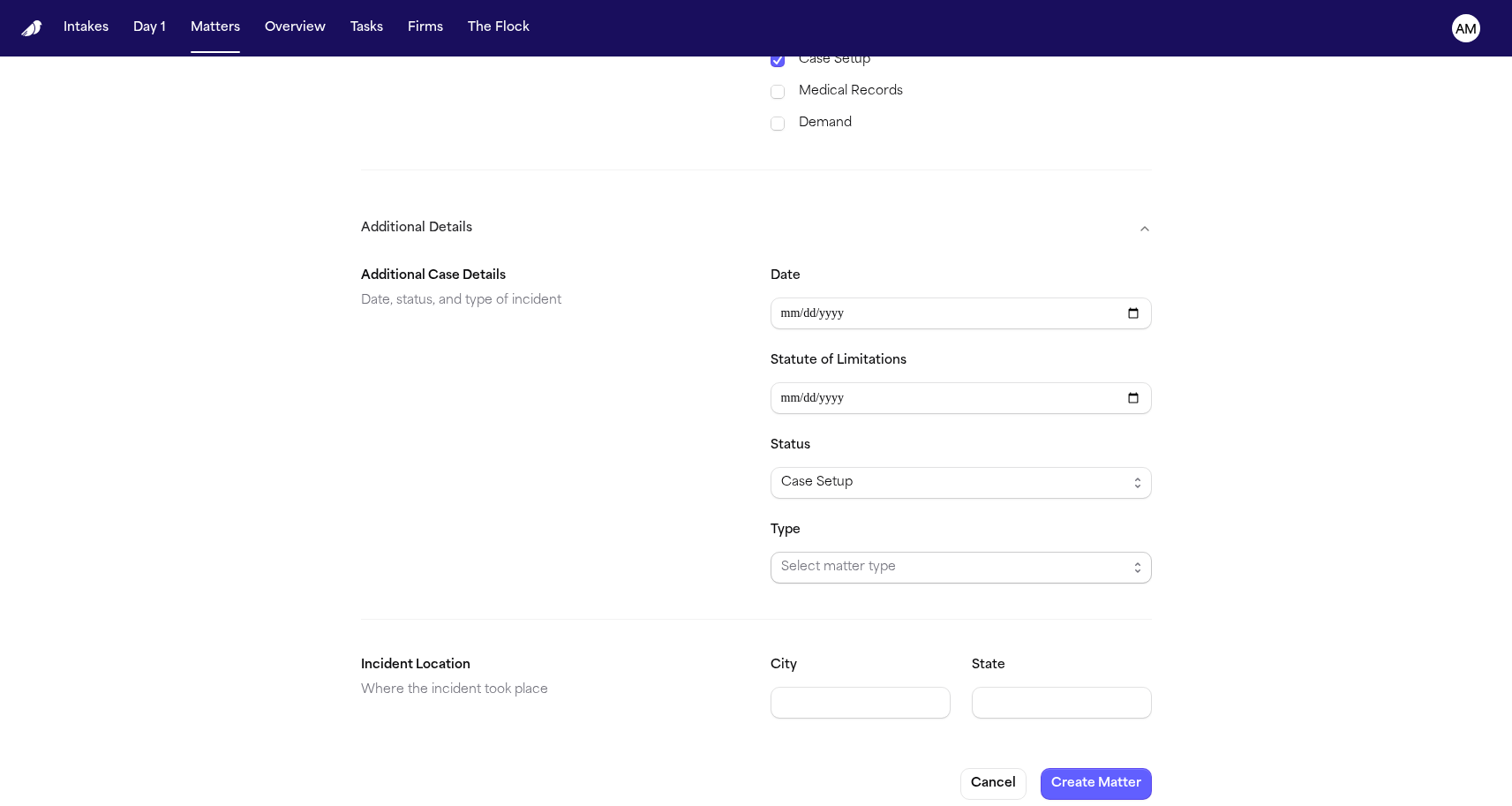
click at [828, 558] on span "Select matter type" at bounding box center [954, 568] width 346 height 21
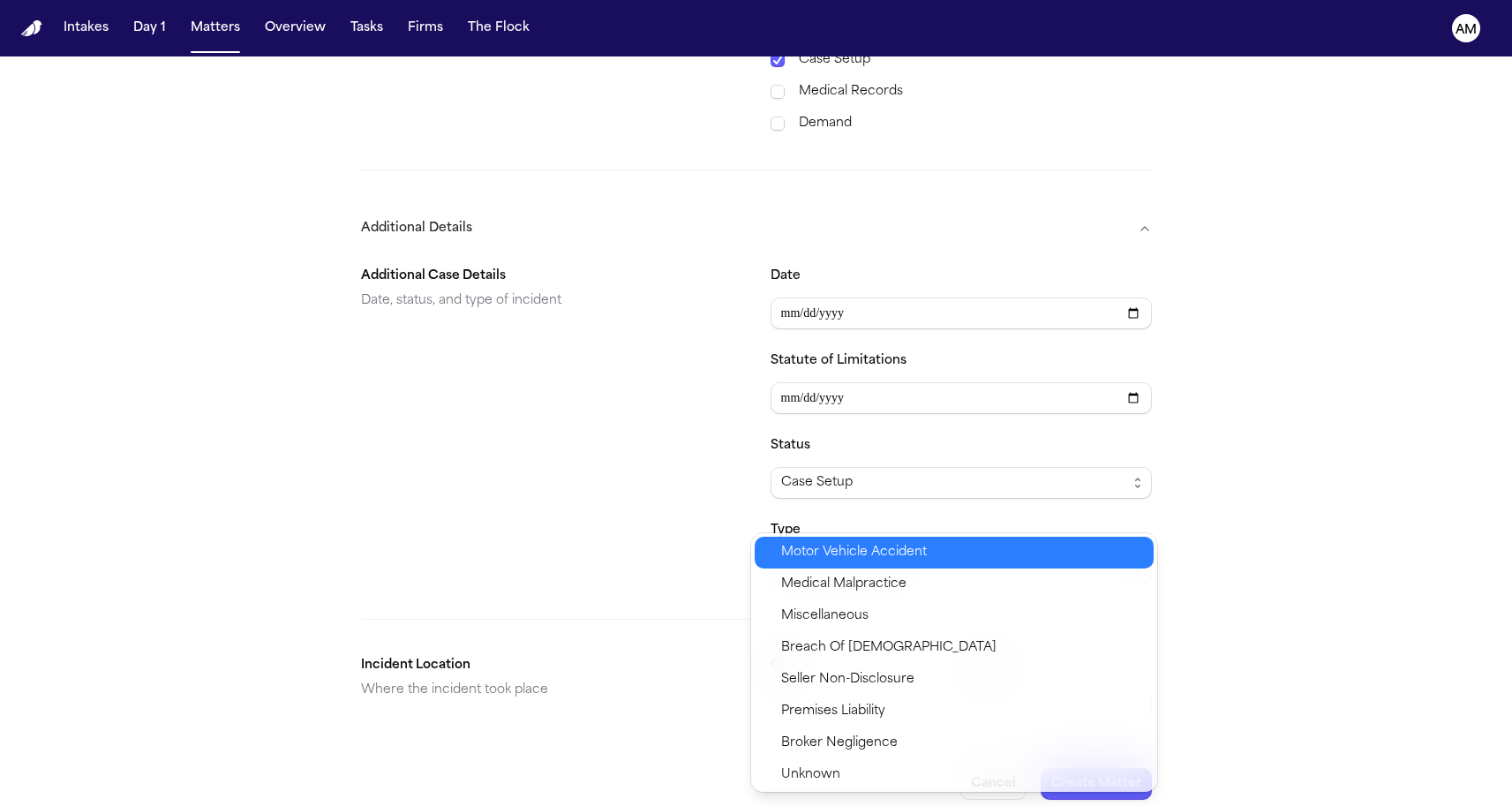
click at [834, 551] on span "Motor Vehicle Accident" at bounding box center [853, 552] width 145 height 21
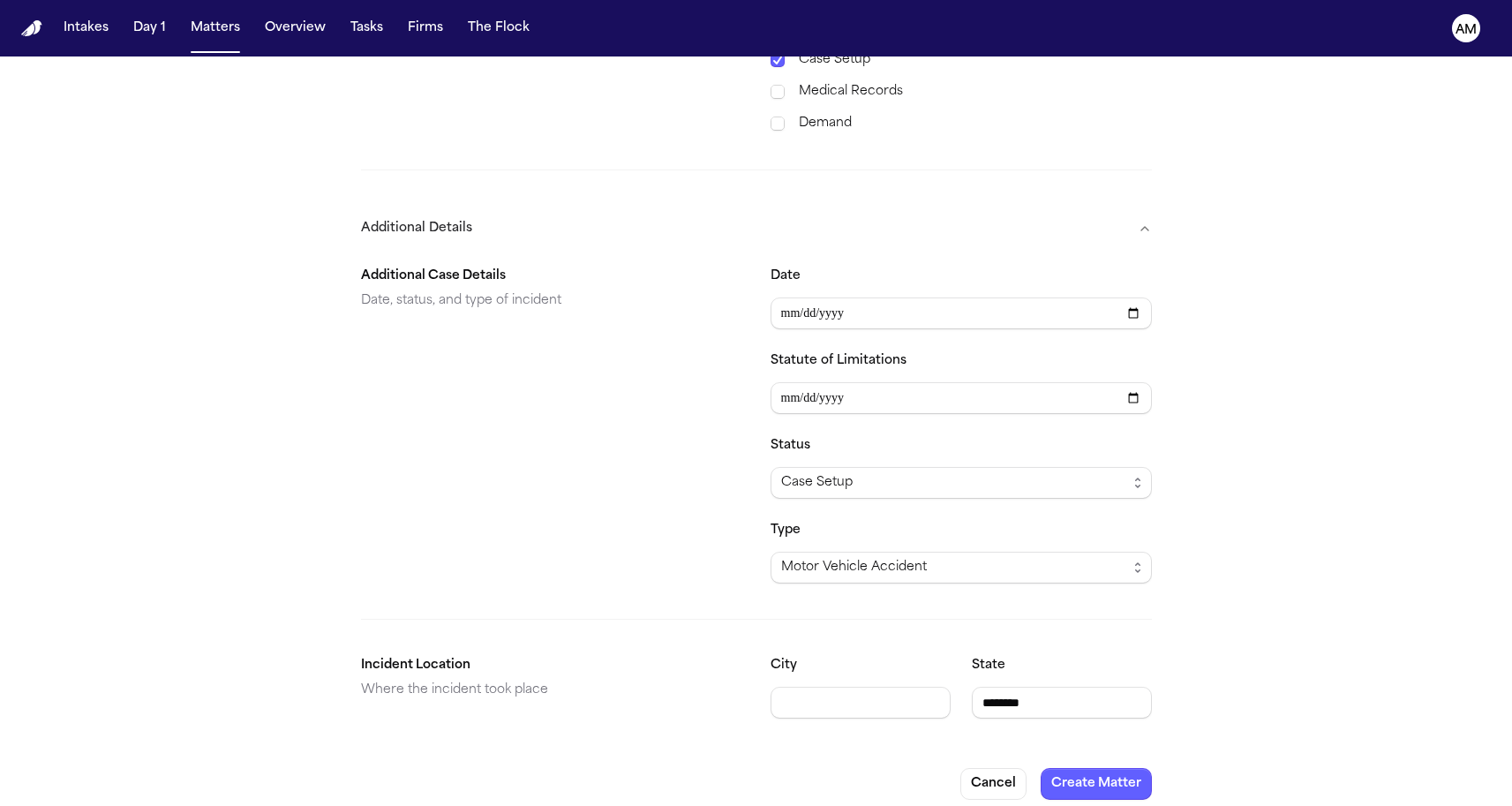
type input "********"
click at [601, 497] on div "Additional Case Details Date, status, and type of incident" at bounding box center [552, 424] width 382 height 317
type input "**********"
click at [578, 593] on div "**********" at bounding box center [757, 492] width 791 height 481
click at [1082, 768] on button "Create Matter" at bounding box center [1095, 784] width 111 height 32
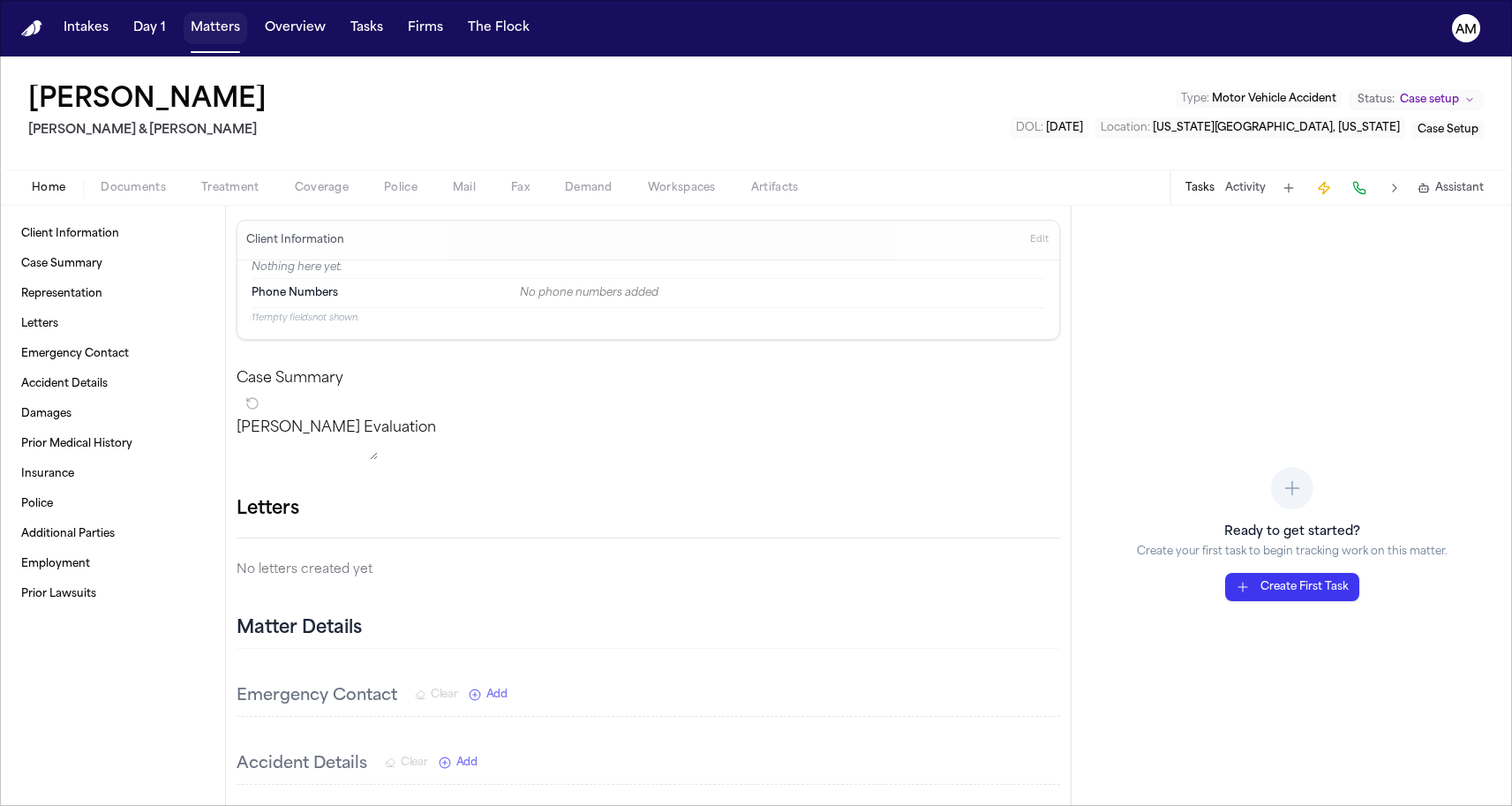
click at [231, 33] on button "Matters" at bounding box center [215, 28] width 63 height 32
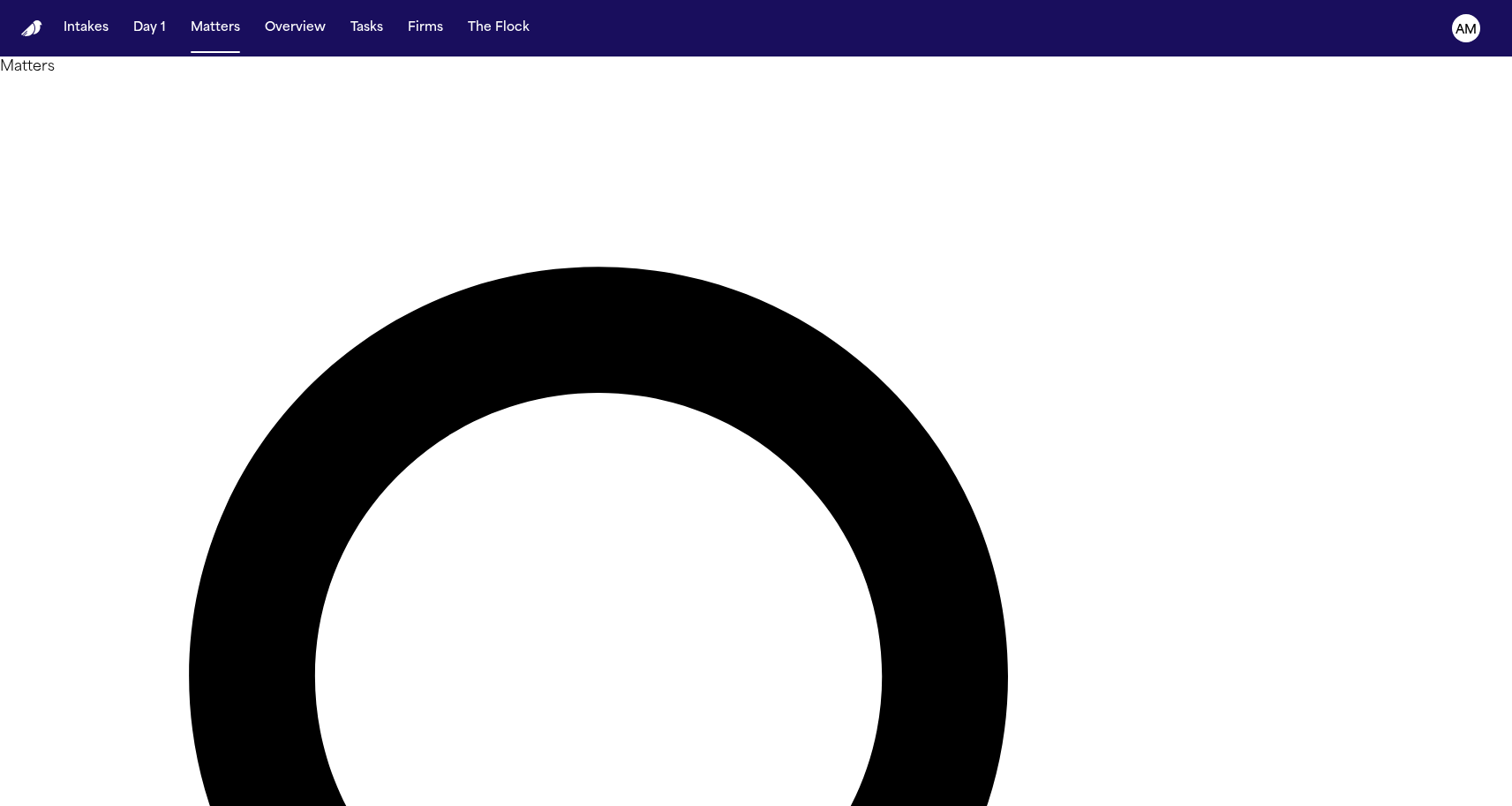
type input "*******"
drag, startPoint x: 815, startPoint y: 116, endPoint x: 230, endPoint y: 475, distance: 686.4
click at [230, 475] on main "Matters ******* Overview Add Matter Client Name Firm Name Phone Number Preferre…" at bounding box center [756, 431] width 1512 height 750
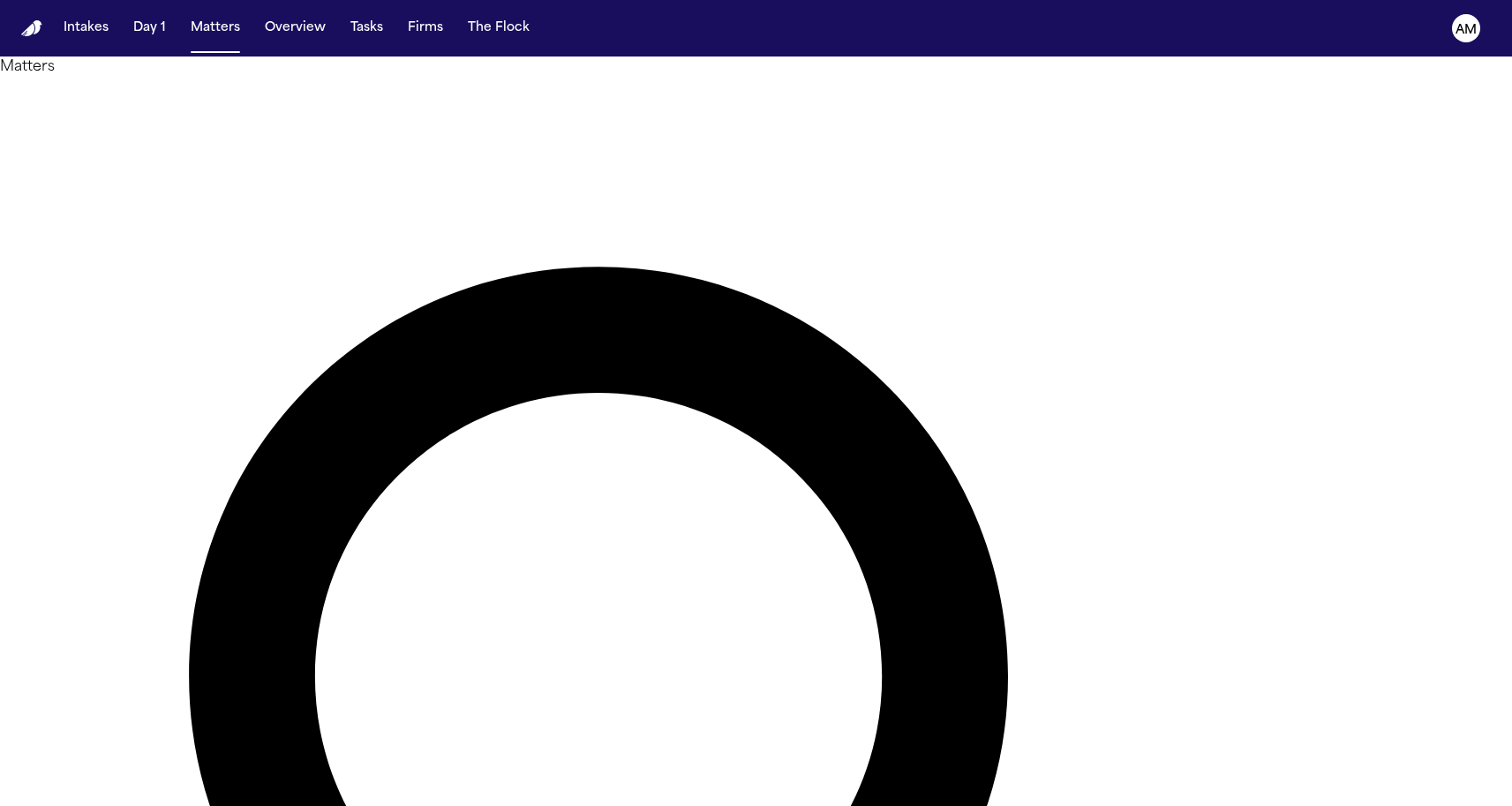
type input "**"
click at [1300, 233] on li "DFW Injury Lawyers" at bounding box center [1362, 232] width 251 height 21
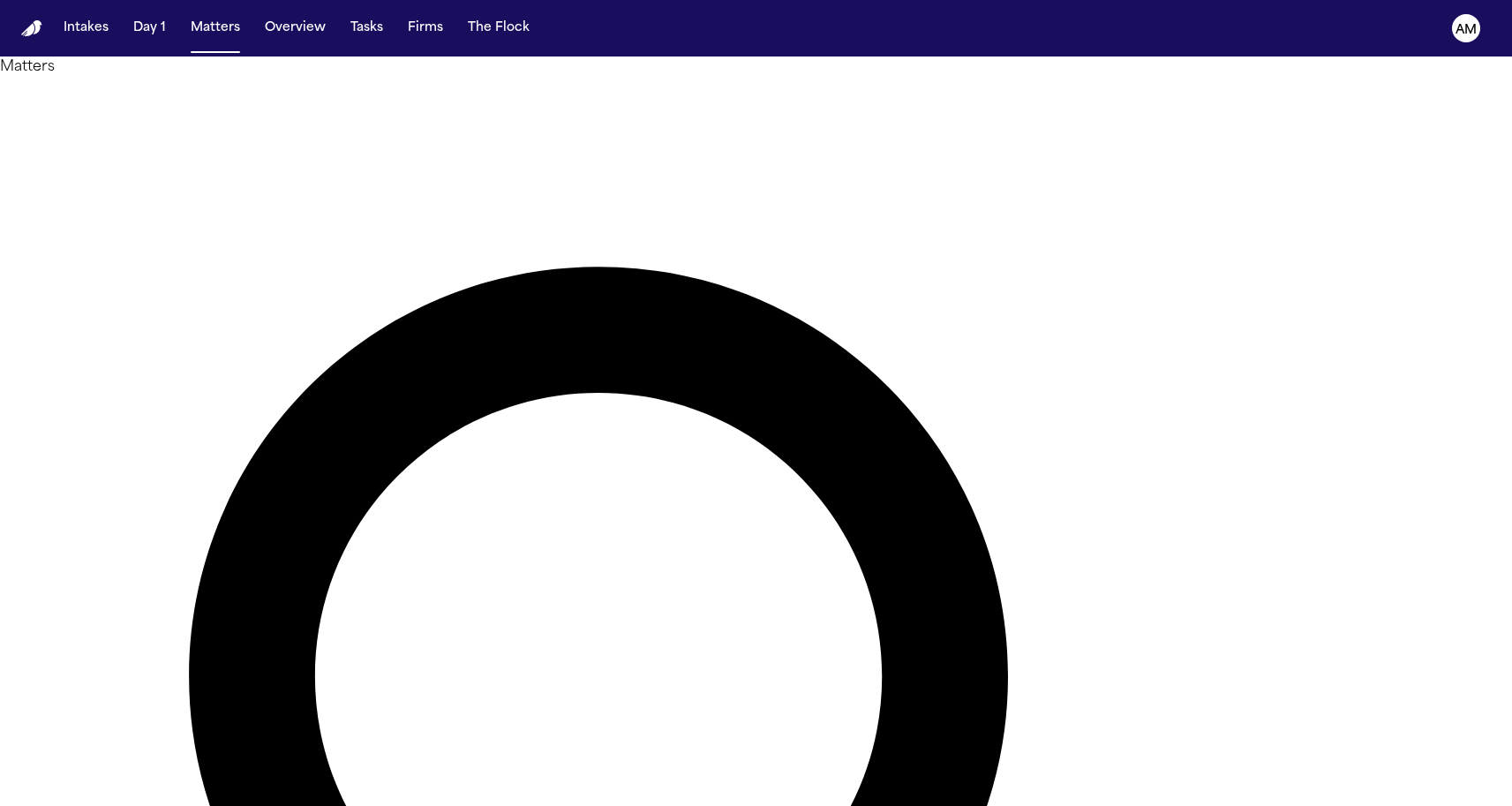
click at [466, 805] on div at bounding box center [756, 806] width 1512 height 0
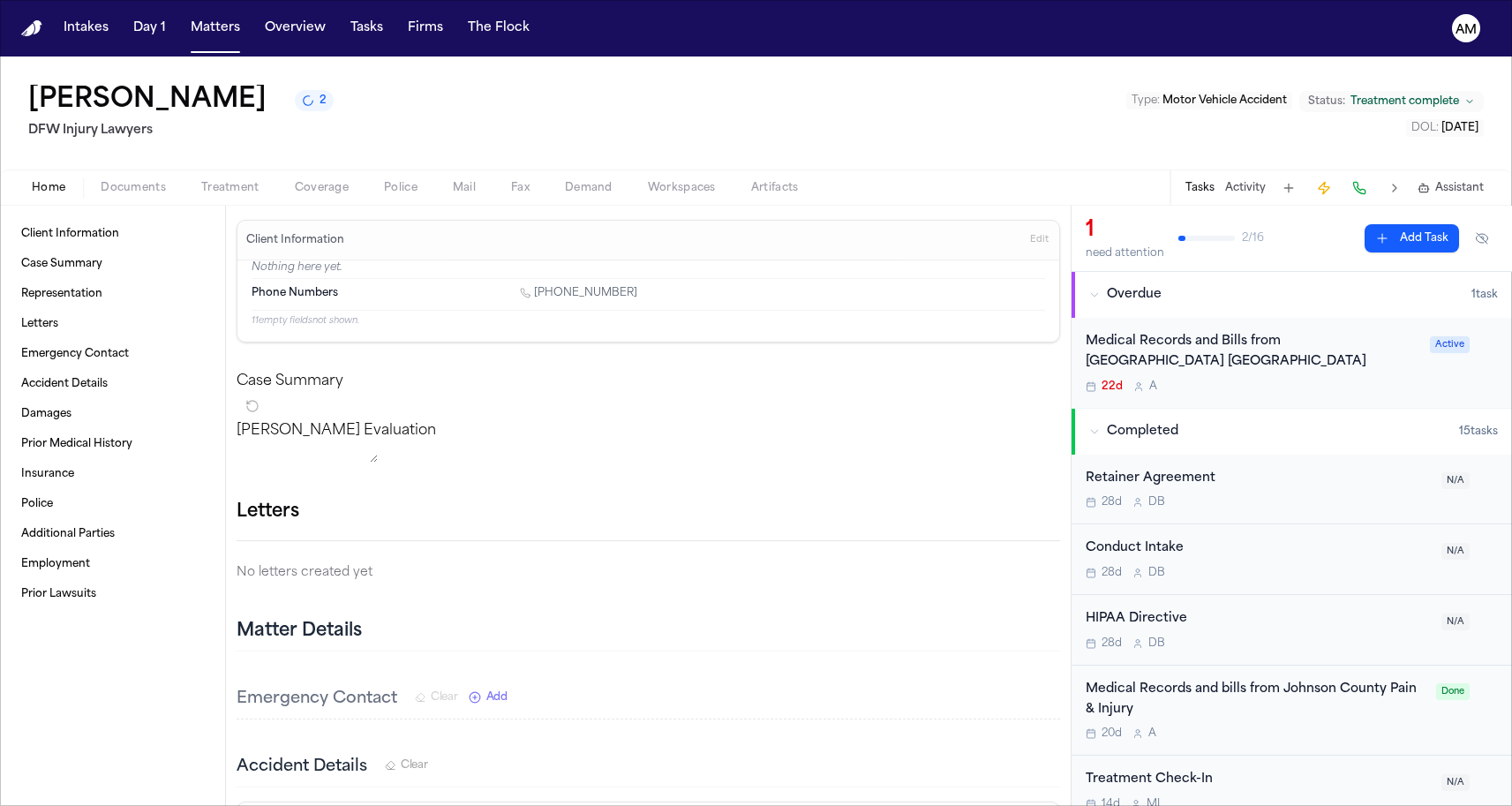
click at [134, 2] on nav "Intakes Day 1 Matters Overview Tasks Firms The Flock AM" at bounding box center [756, 28] width 1512 height 56
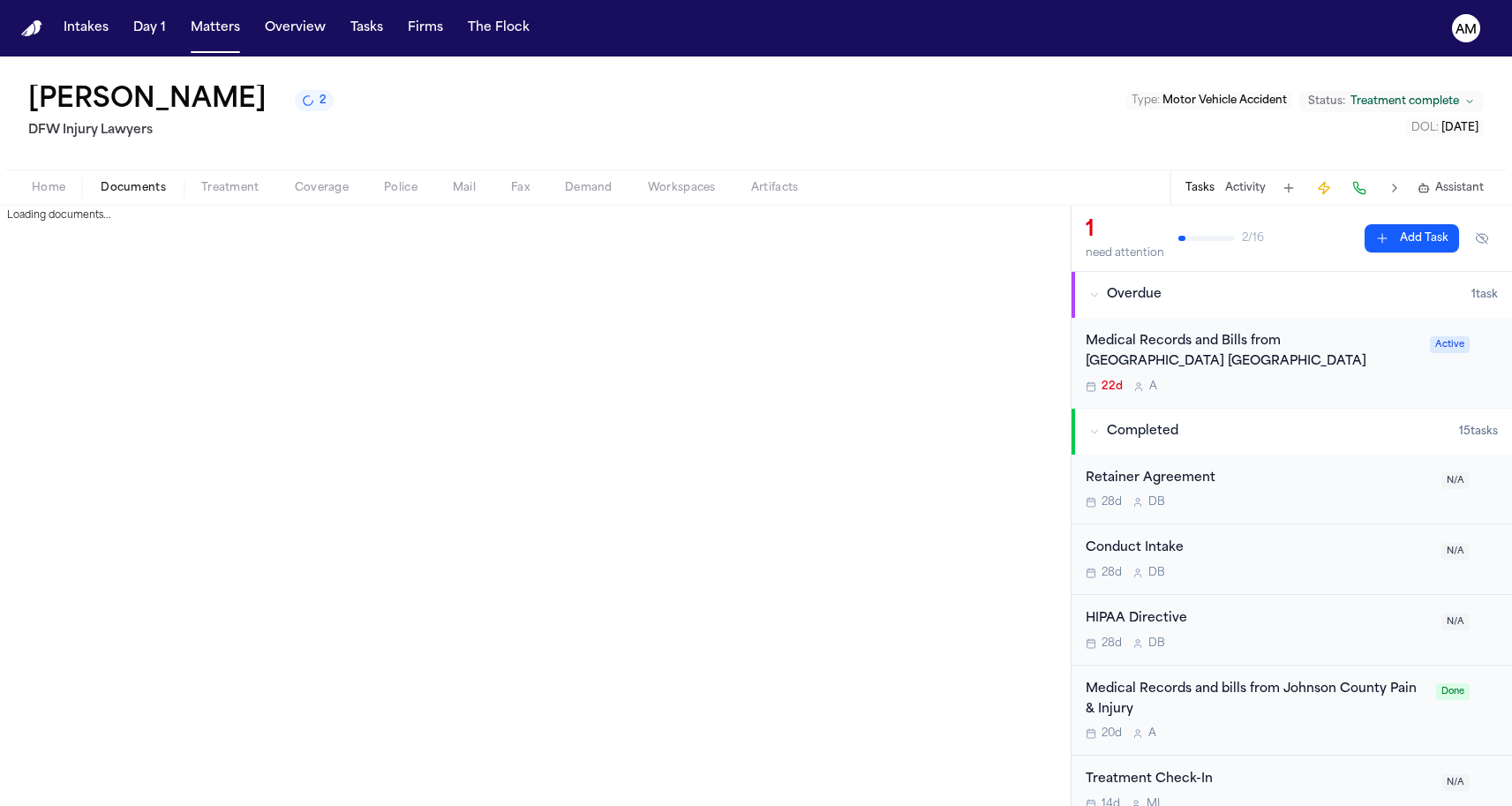
click at [165, 188] on button "Documents" at bounding box center [132, 188] width 100 height 21
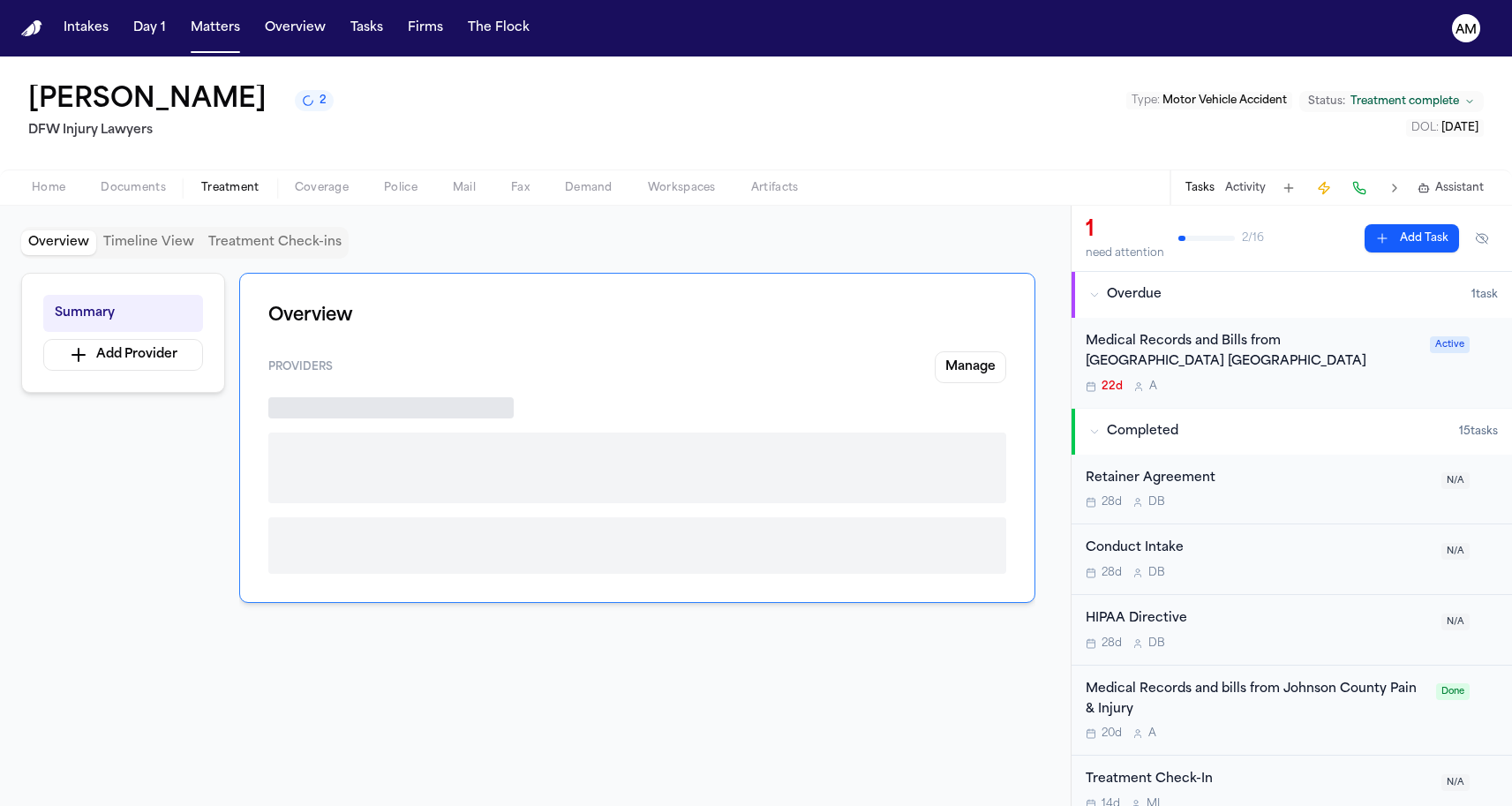
click at [246, 178] on button "Treatment" at bounding box center [231, 188] width 94 height 21
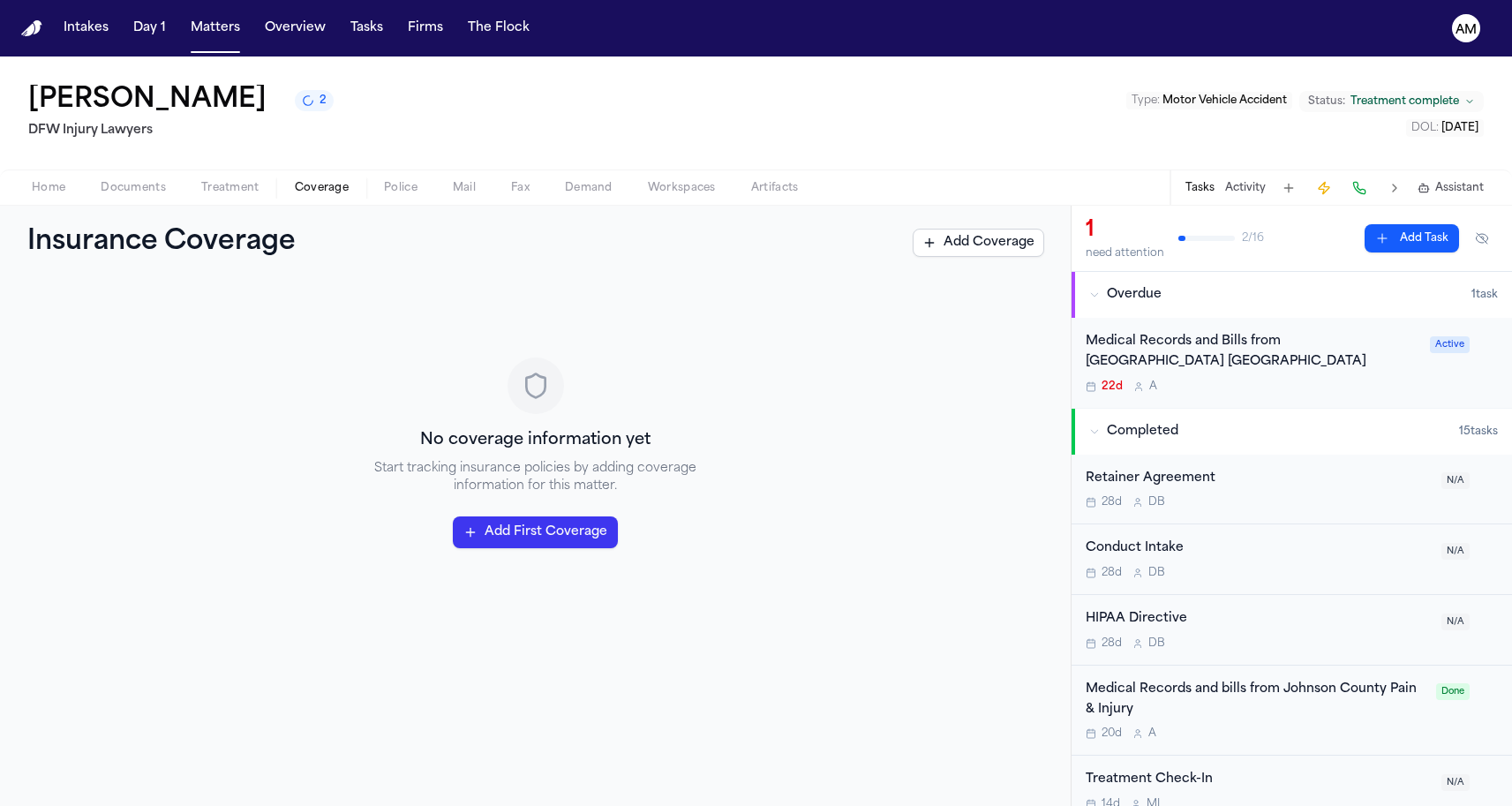
click at [338, 199] on span "button" at bounding box center [322, 198] width 75 height 2
click at [242, 186] on span "Treatment" at bounding box center [230, 188] width 58 height 14
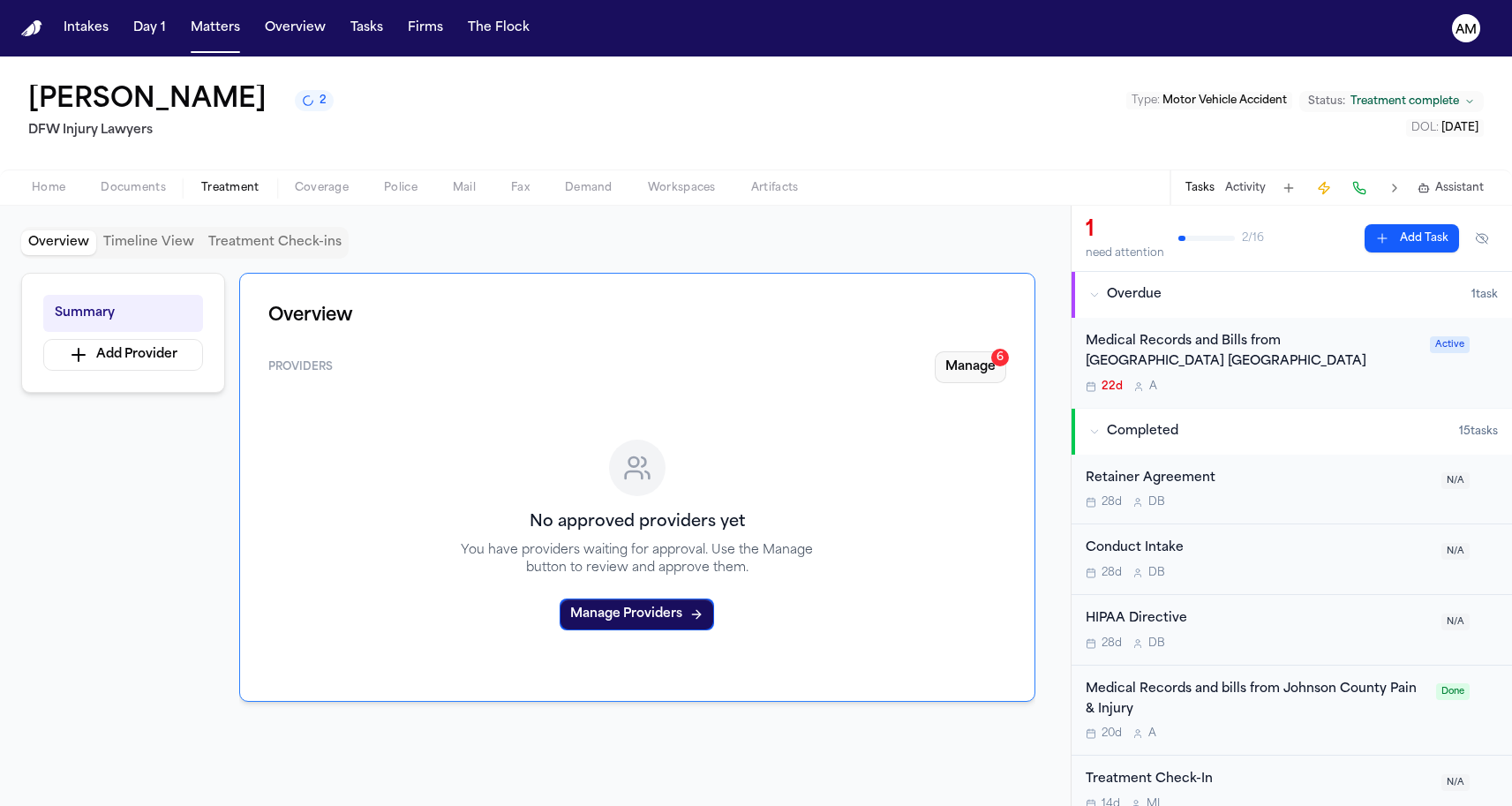
click at [972, 373] on button "Manage 6" at bounding box center [970, 367] width 72 height 32
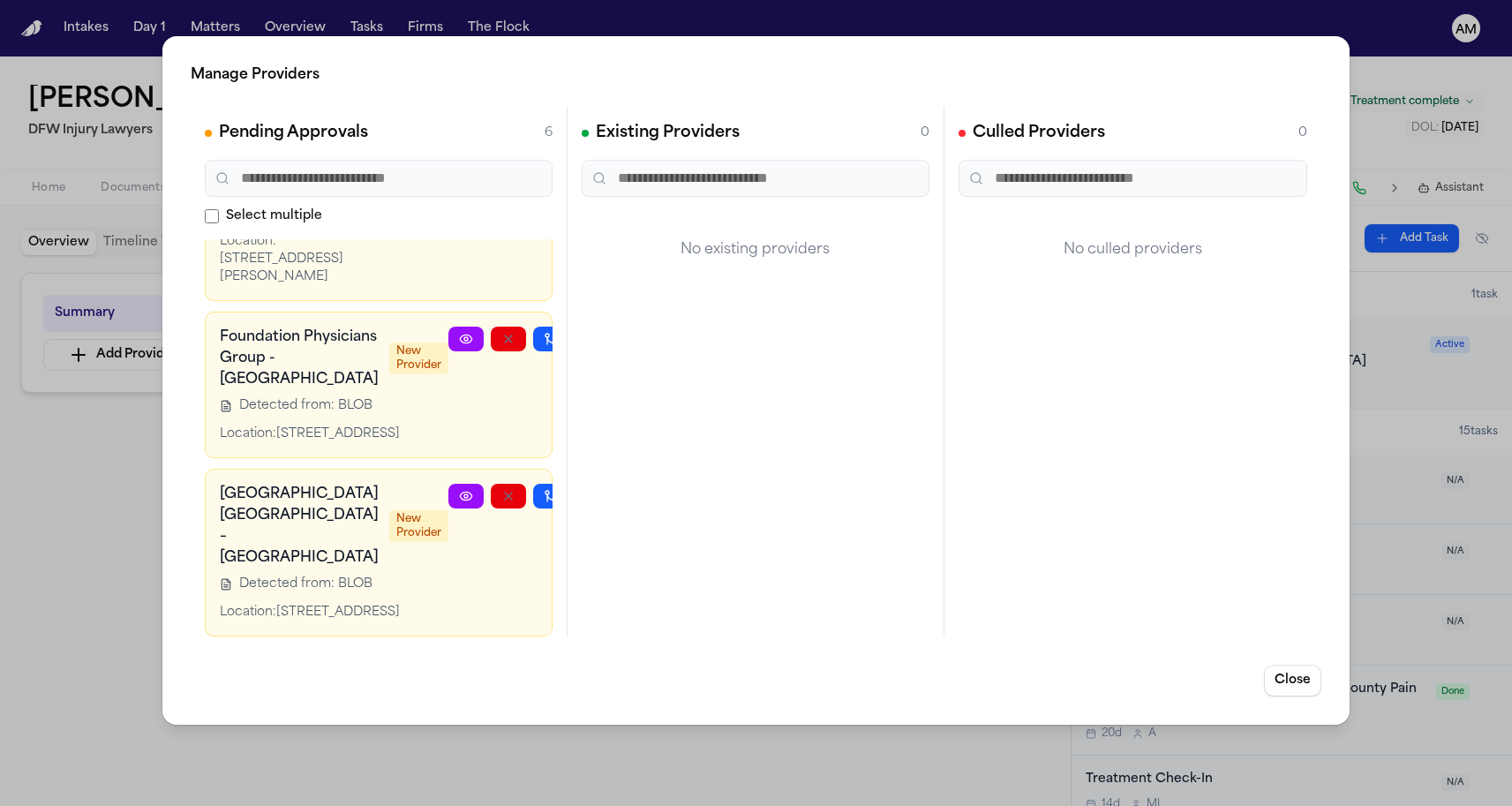
scroll to position [920, 0]
click at [89, 449] on div "Manage Providers Pending Approvals 6 Select multiple Texas Health Harris Method…" at bounding box center [756, 403] width 1512 height 806
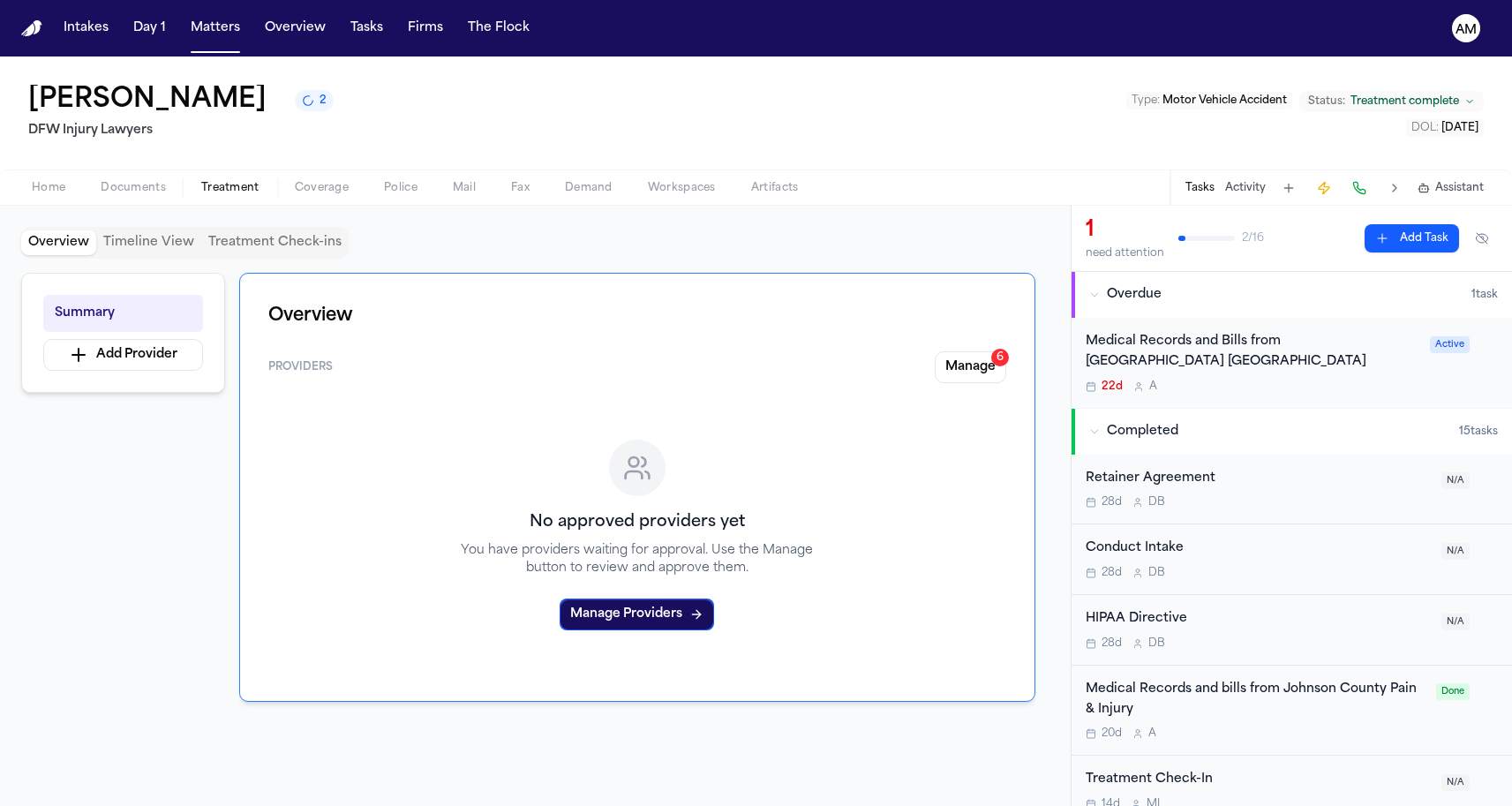
click at [117, 190] on span "Documents" at bounding box center [132, 188] width 65 height 14
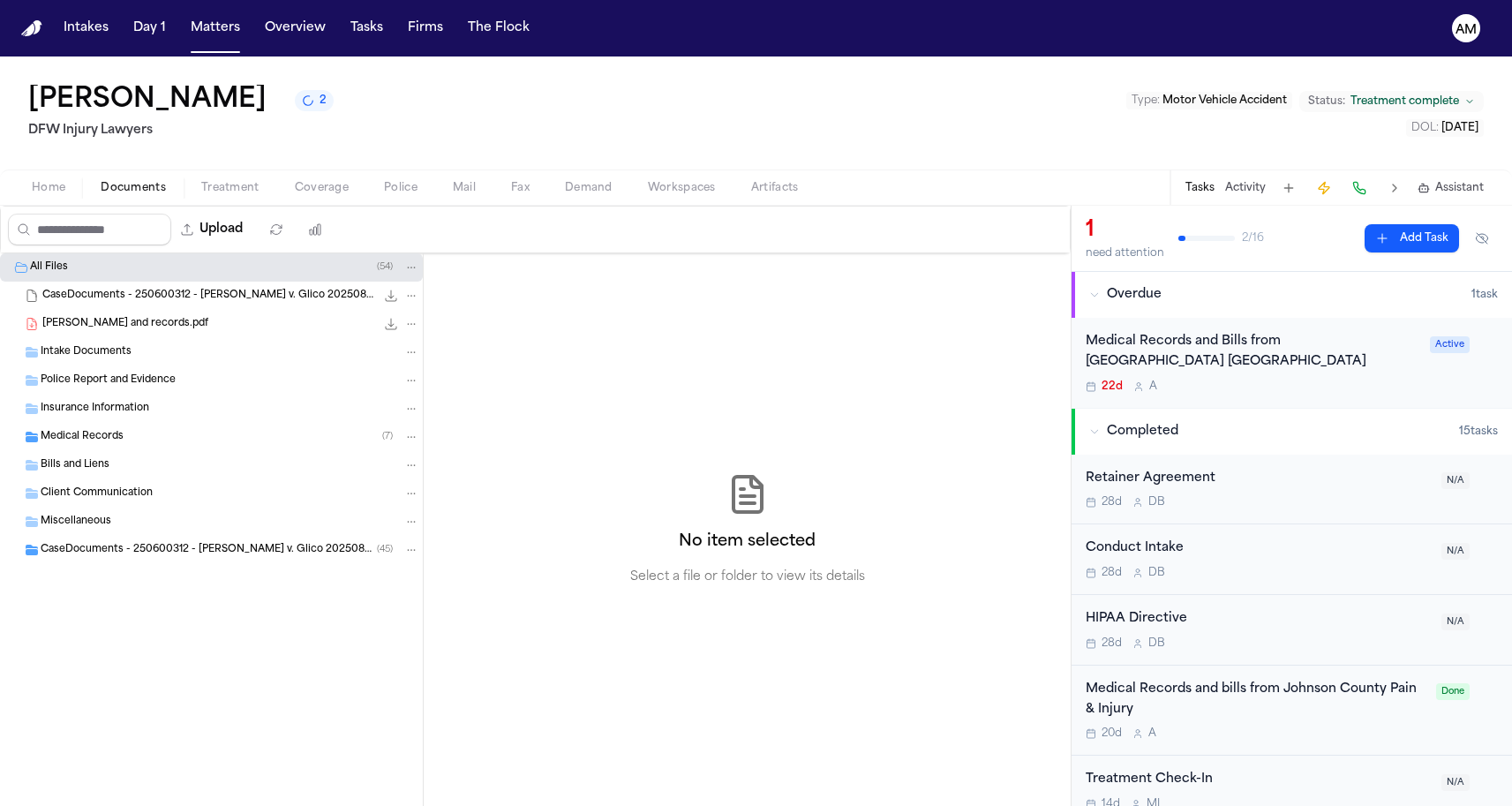
click at [142, 434] on div "Medical Records ( 7 )" at bounding box center [230, 436] width 379 height 16
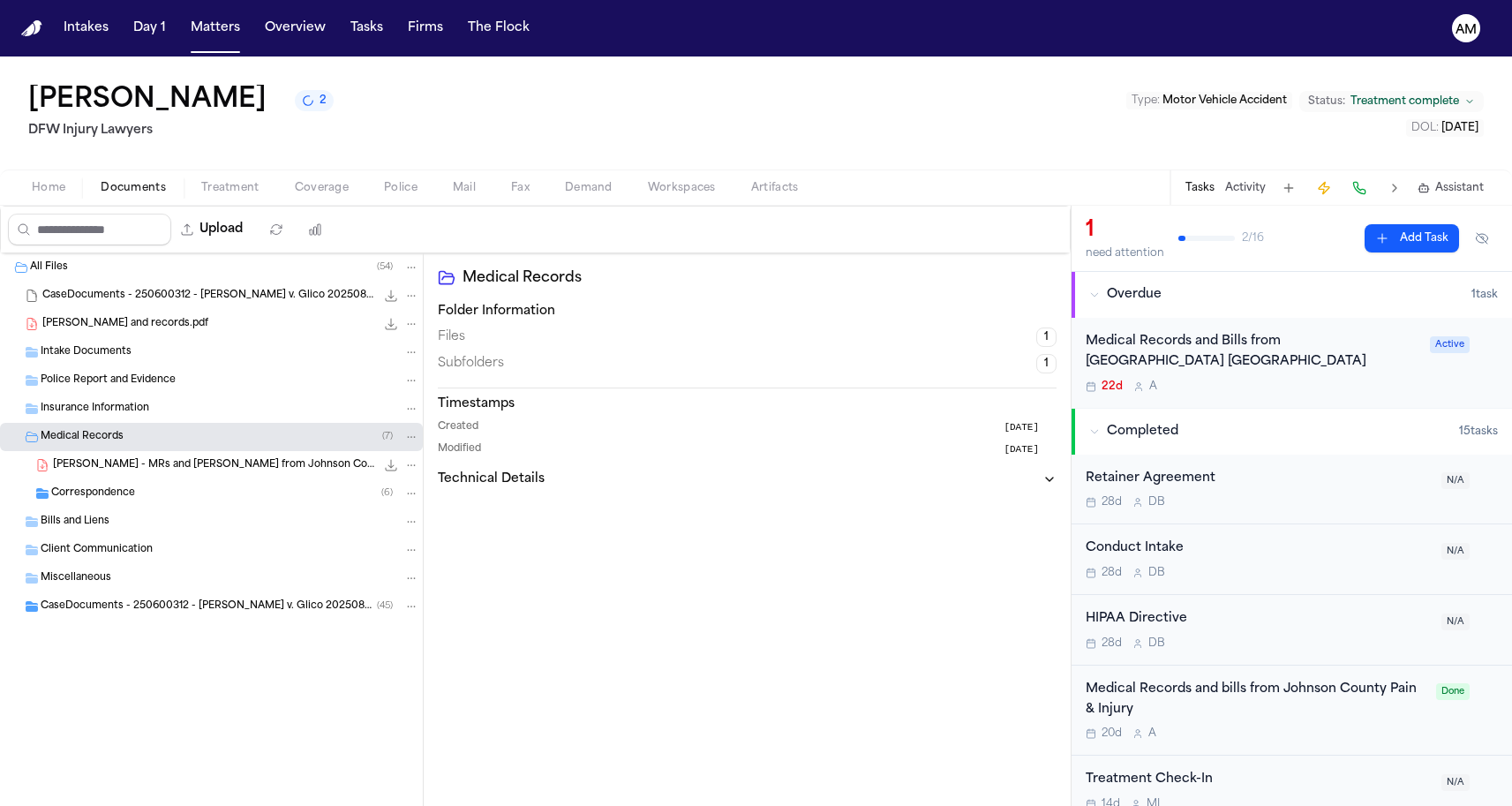
click at [137, 493] on div "Correspondence ( 6 )" at bounding box center [235, 493] width 368 height 16
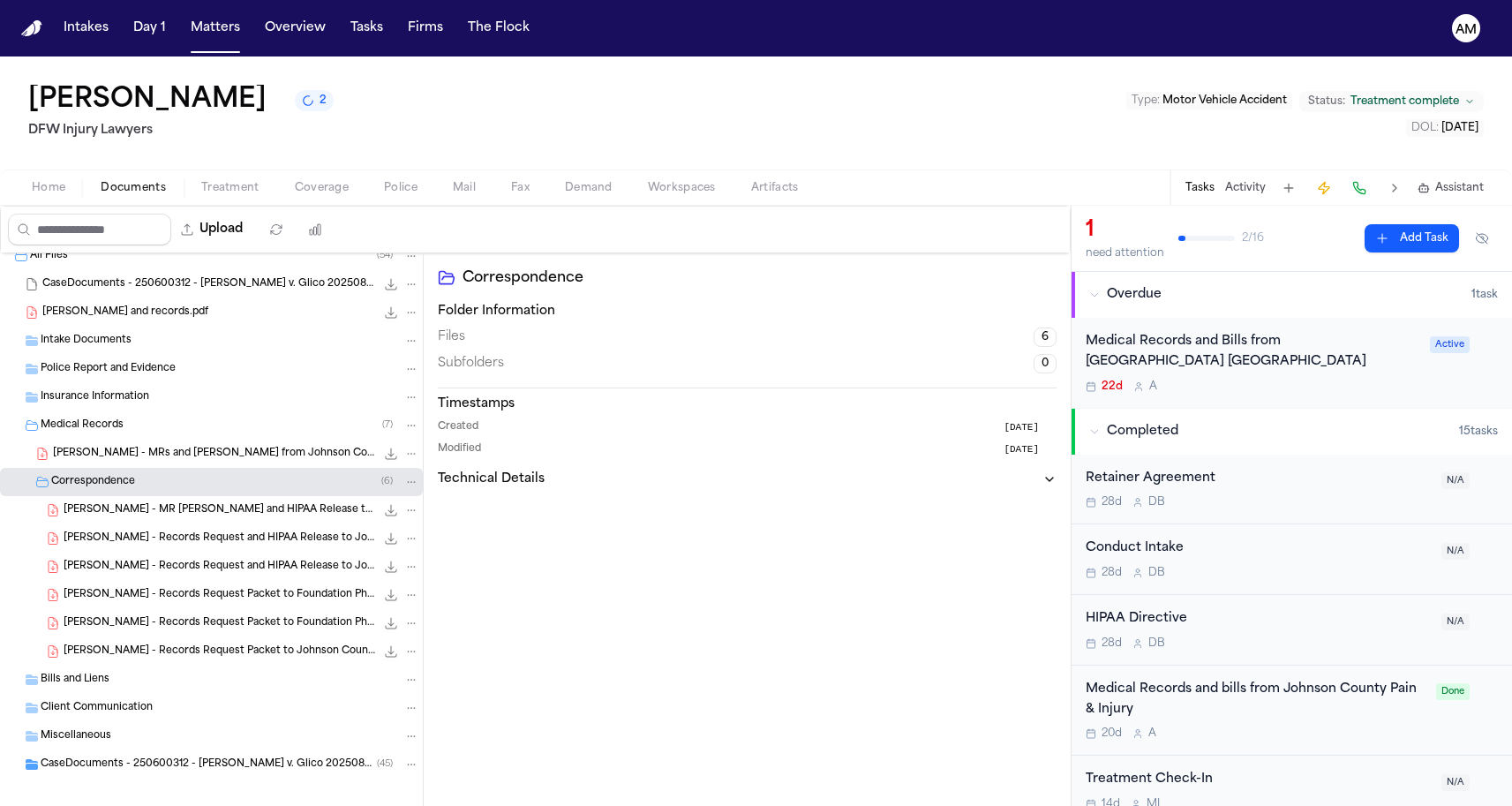
scroll to position [23, 0]
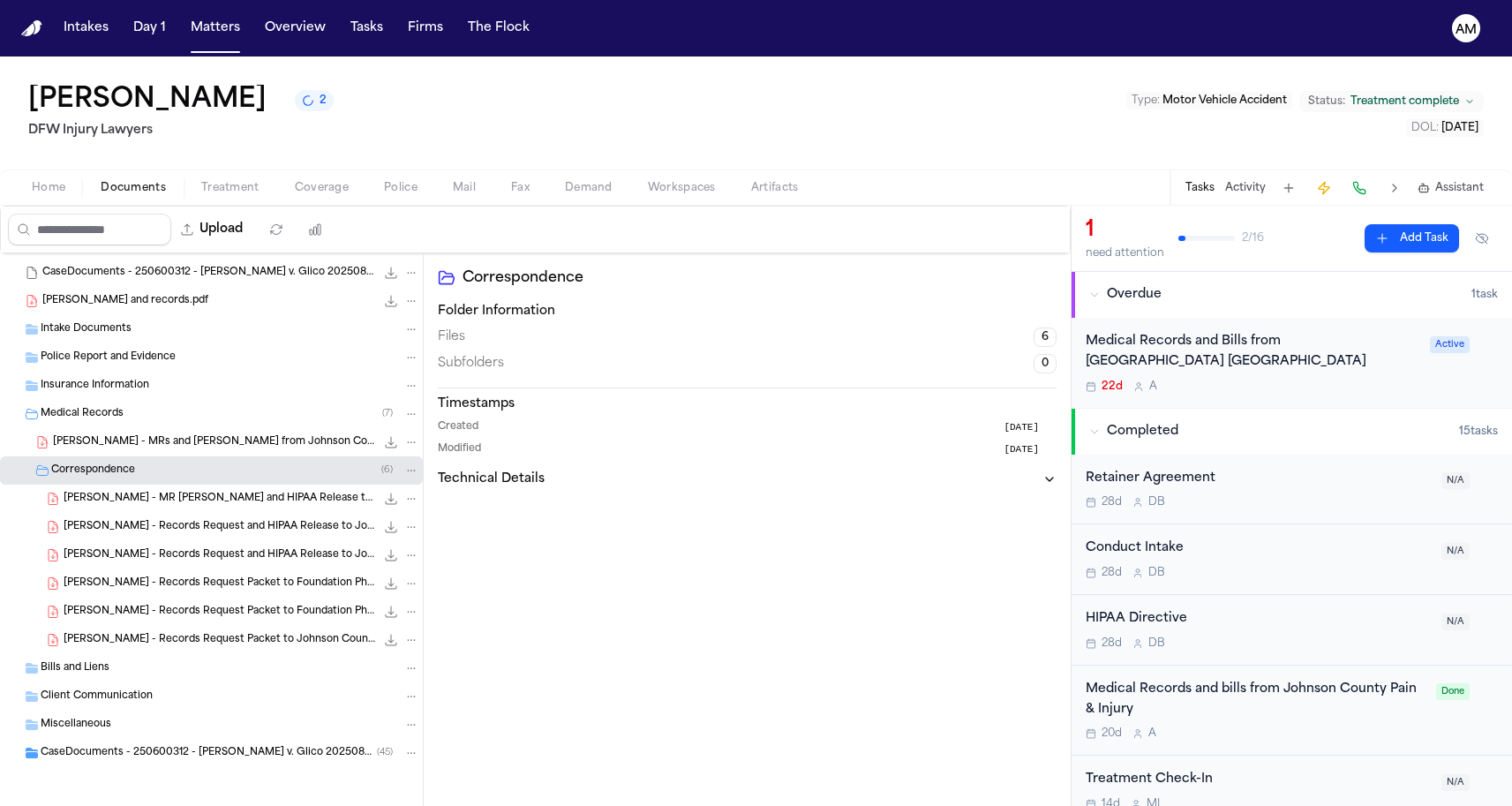
click at [201, 510] on div "J. Lowe - MR Request and HIPAA Release to Kindred Hospital - 7.17.25 433.6 KB •…" at bounding box center [212, 499] width 423 height 29
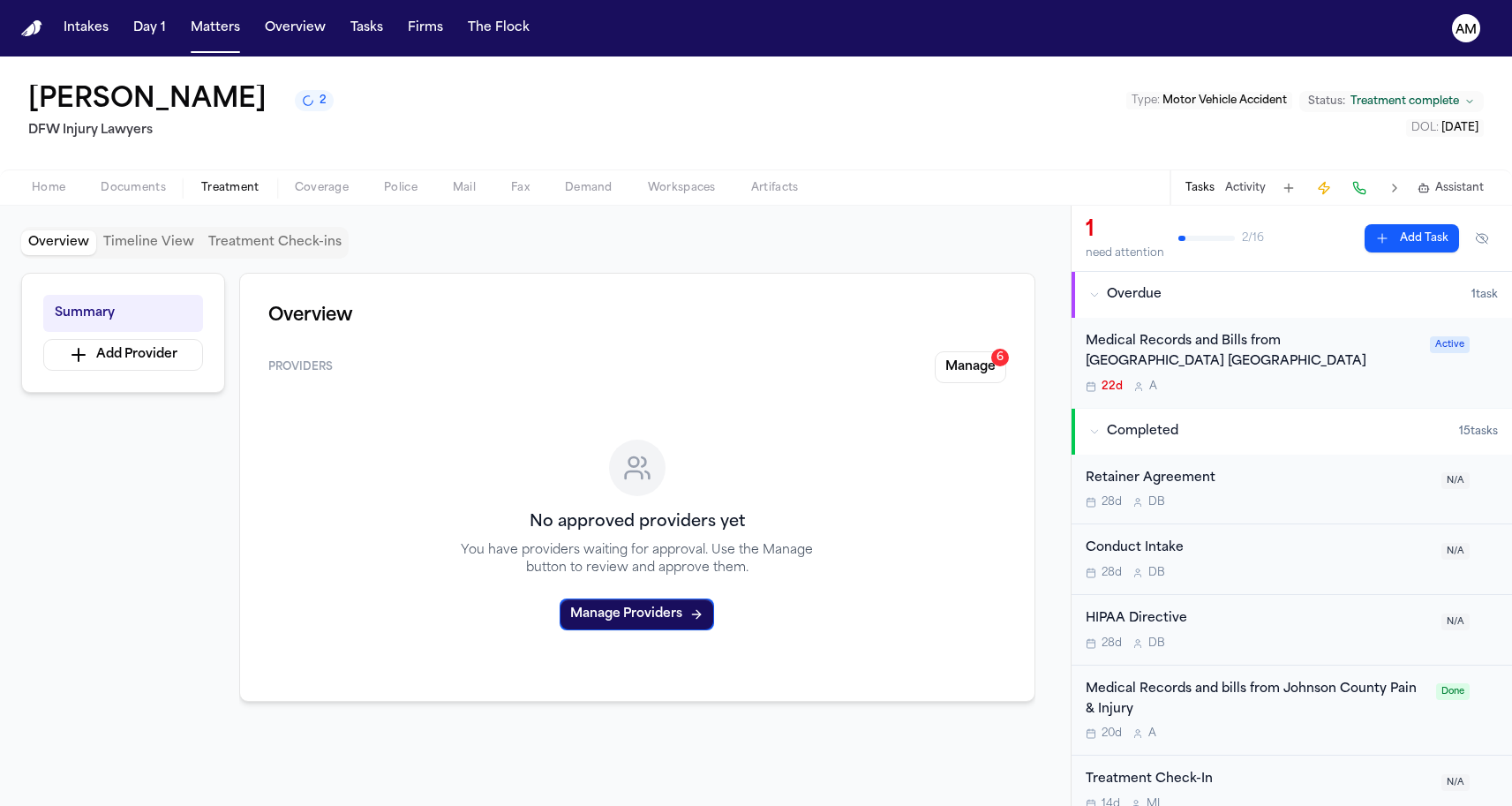
click at [213, 186] on span "Treatment" at bounding box center [230, 188] width 58 height 14
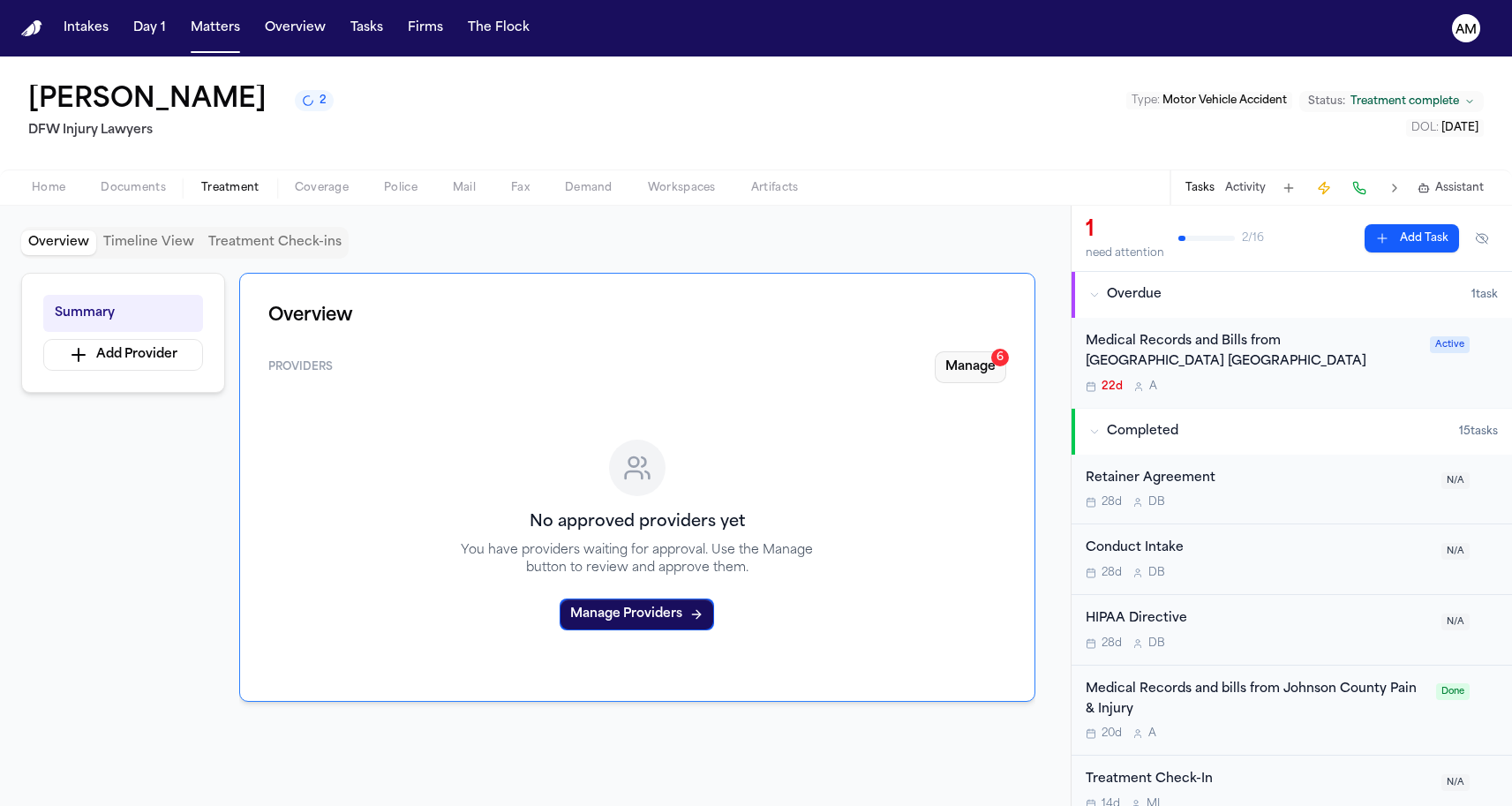
click at [995, 361] on div "6" at bounding box center [1000, 357] width 17 height 17
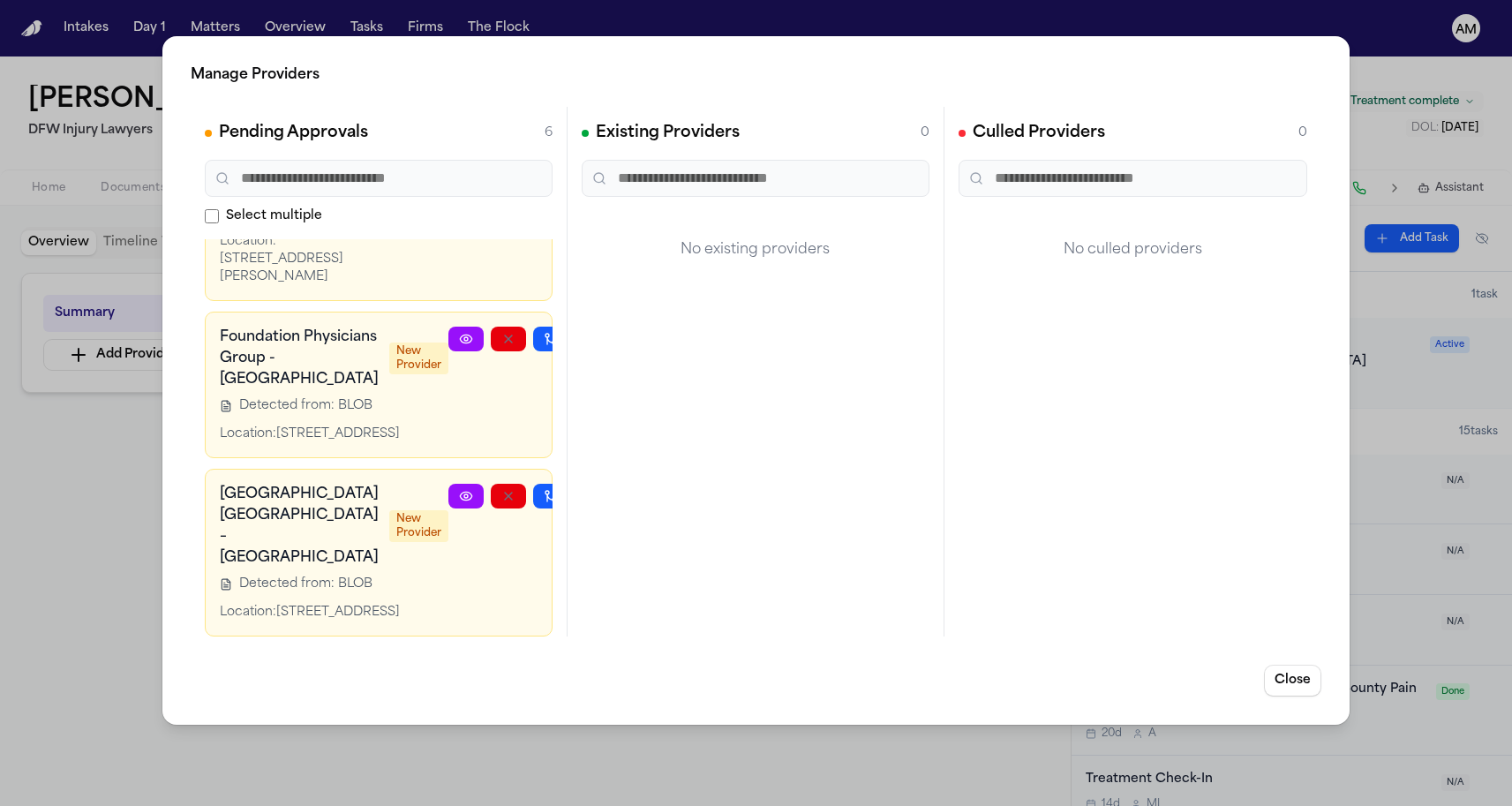
scroll to position [920, 0]
click at [586, 489] on icon "button" at bounding box center [592, 496] width 14 height 14
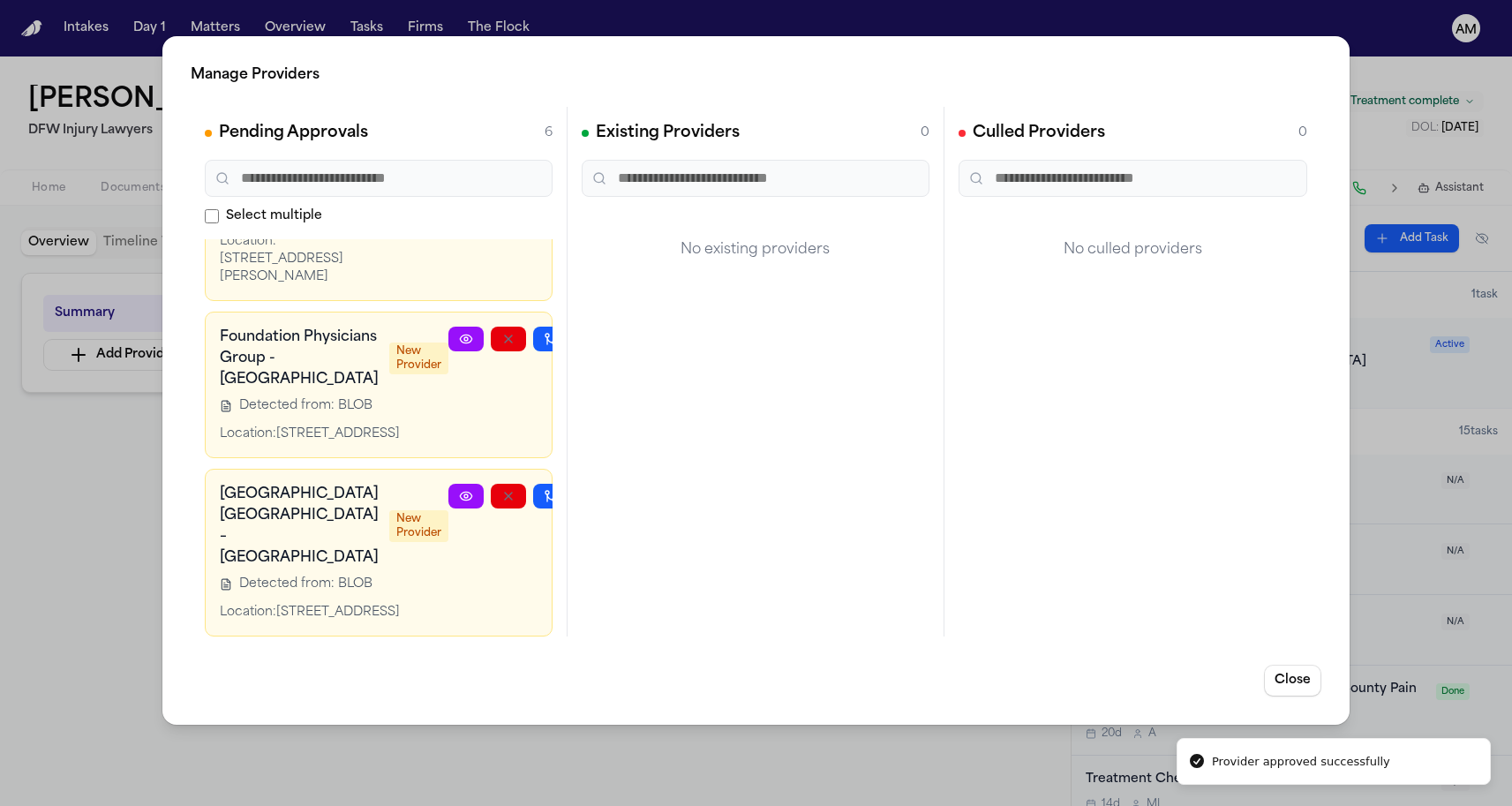
scroll to position [664, 0]
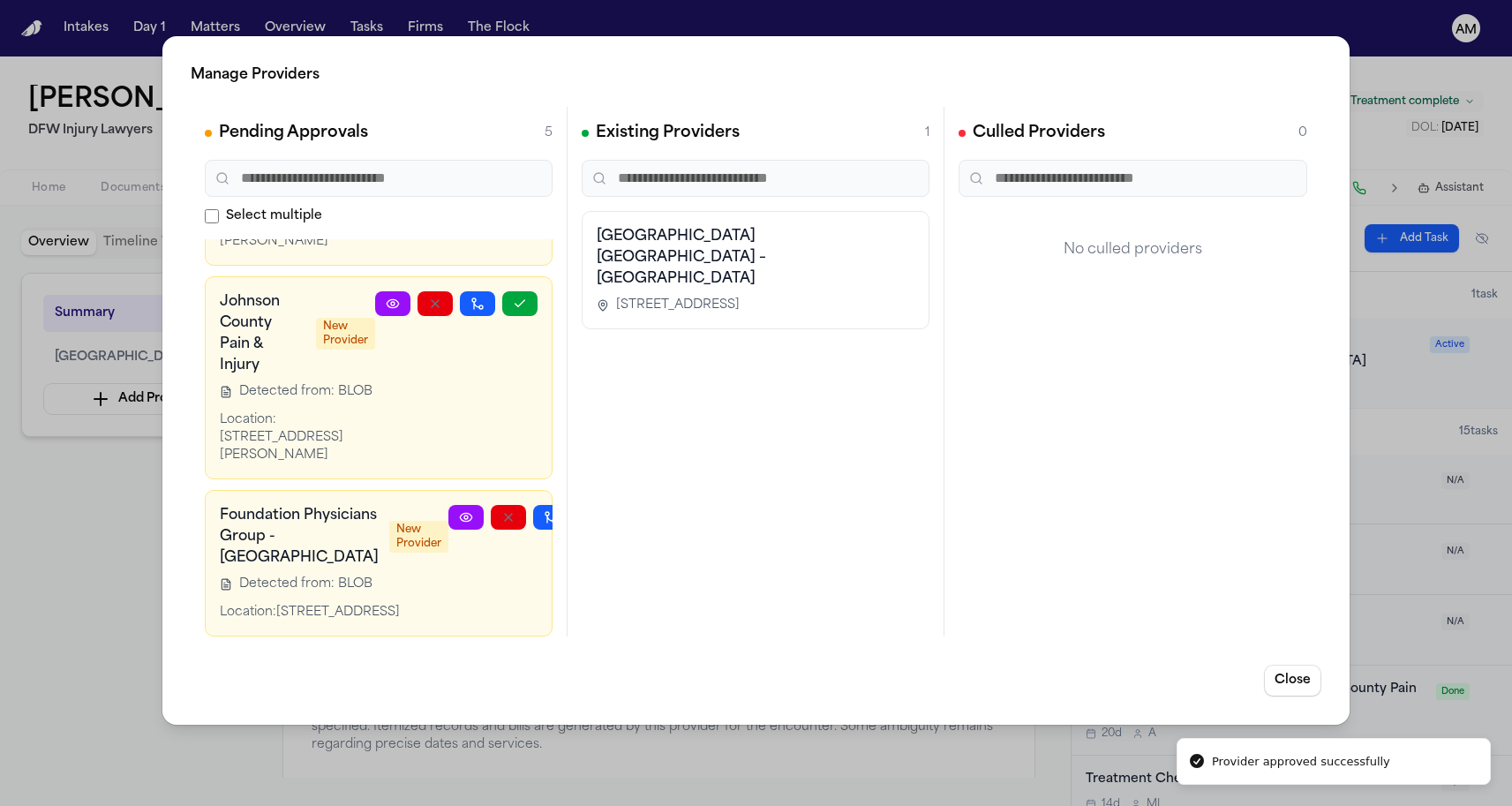
click at [150, 557] on div "Manage Providers Pending Approvals 5 Select multiple Texas Health Harris Method…" at bounding box center [756, 403] width 1512 height 806
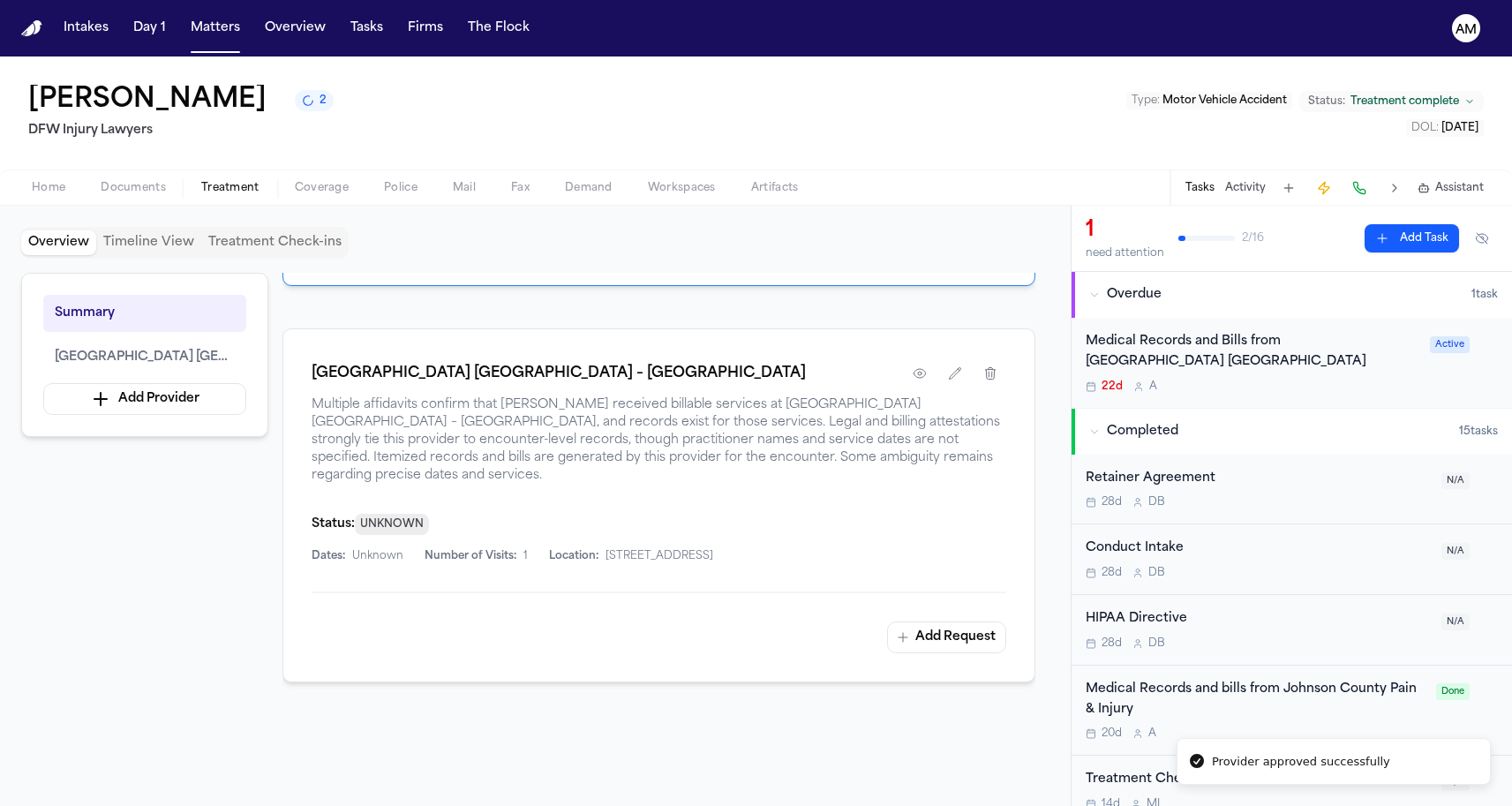
scroll to position [232, 0]
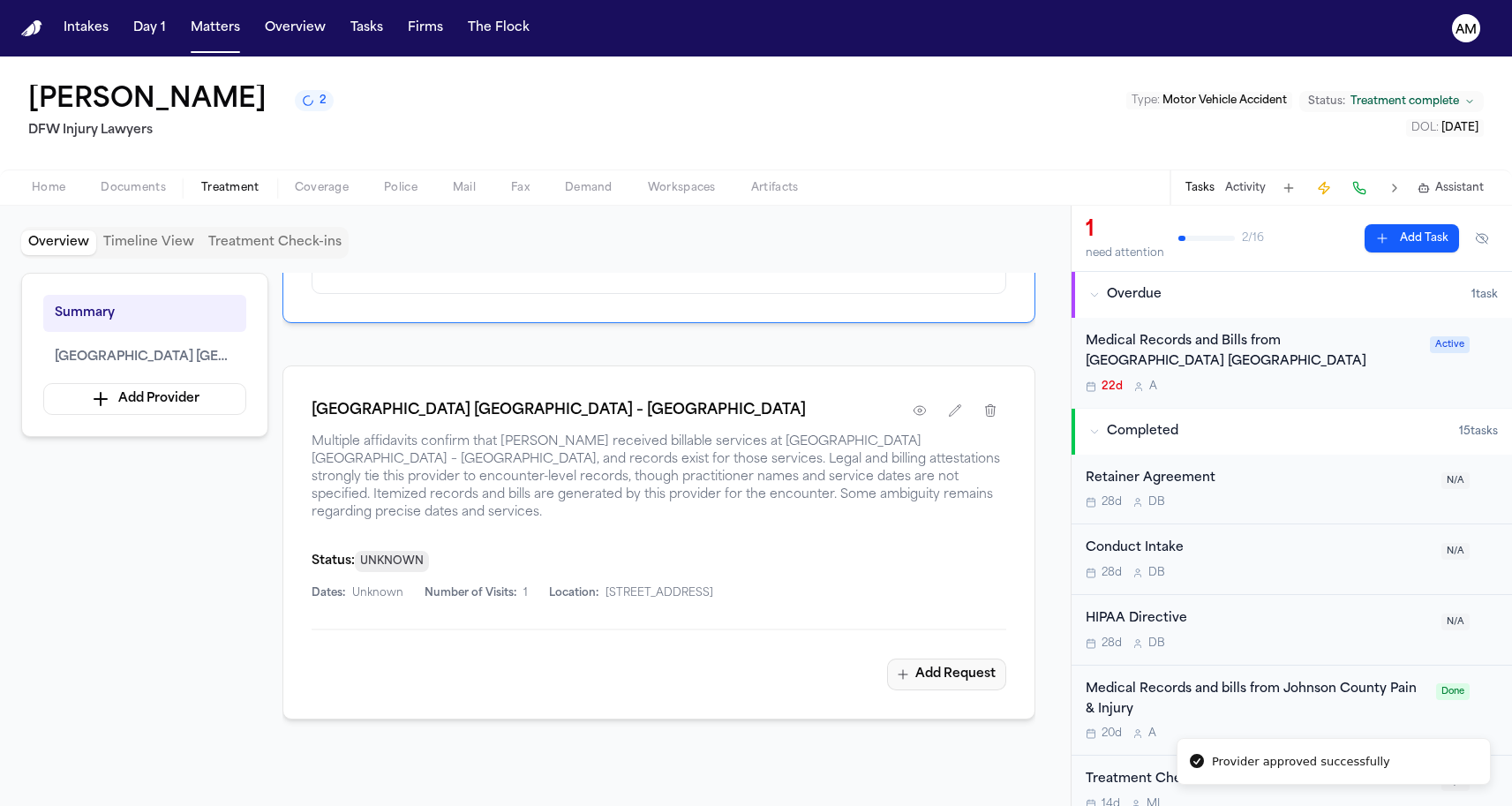
click at [911, 673] on button "Add Request" at bounding box center [947, 674] width 120 height 32
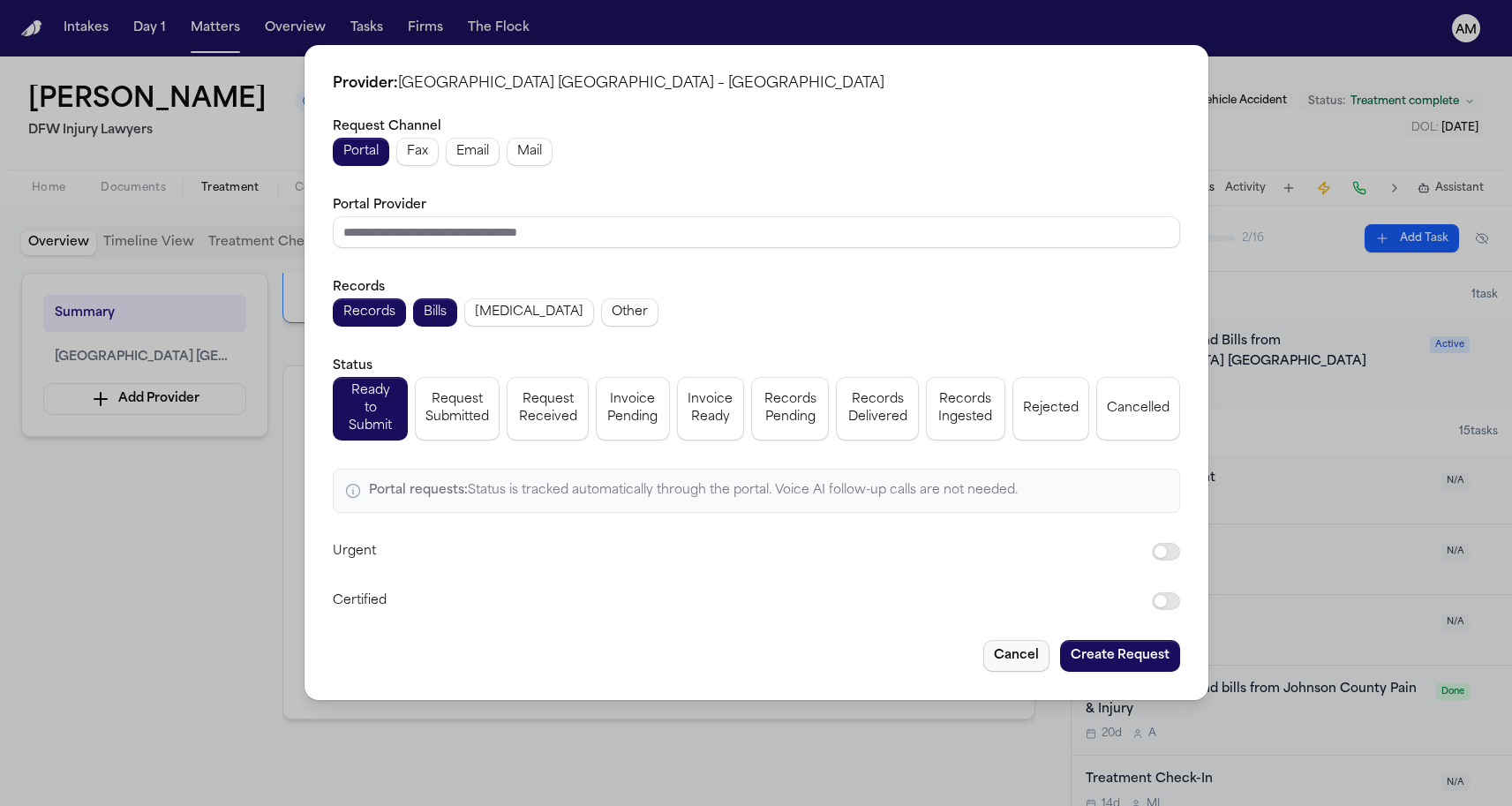
click at [1000, 646] on button "Cancel" at bounding box center [1016, 656] width 66 height 32
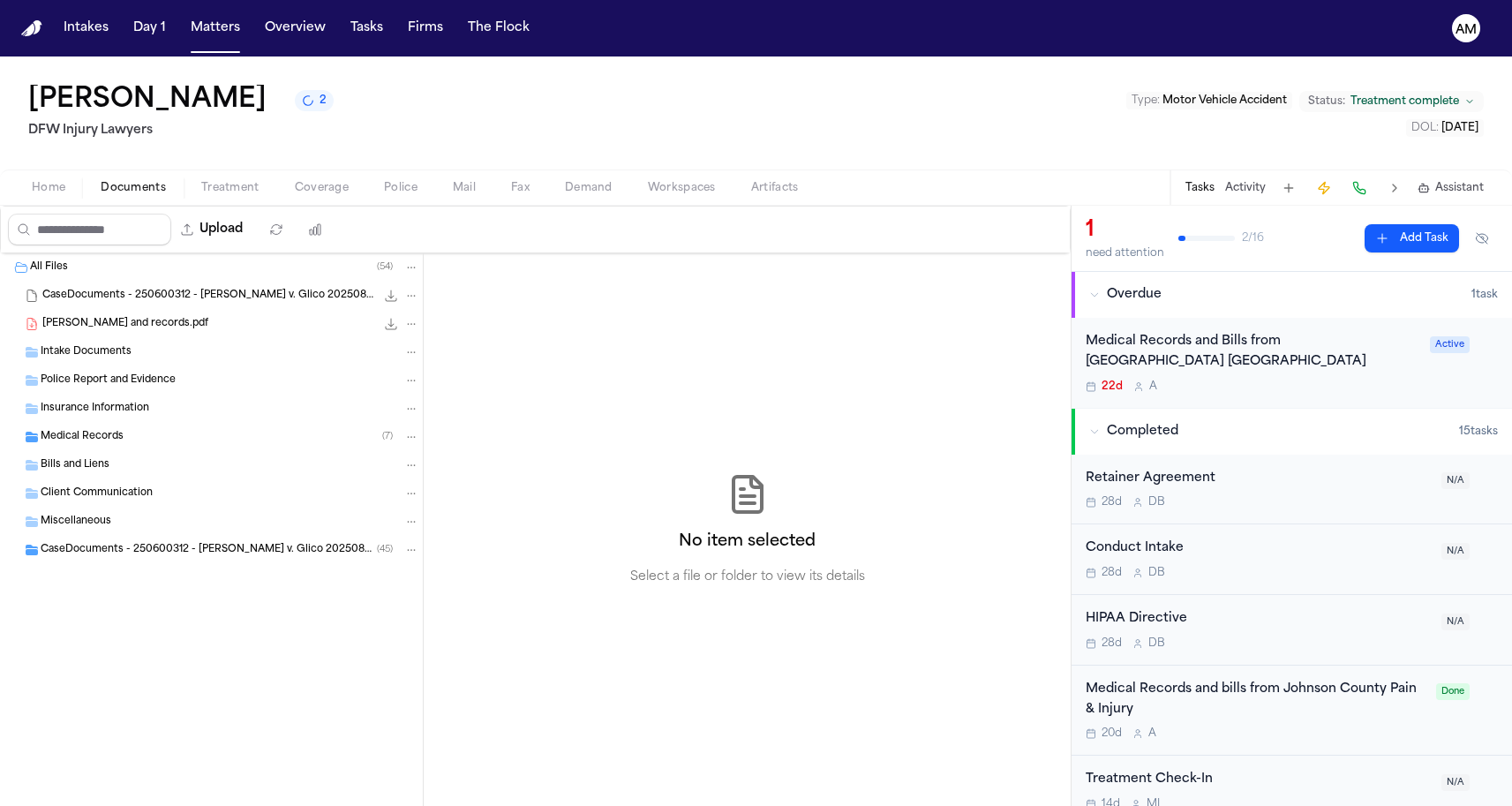
drag, startPoint x: 149, startPoint y: 184, endPoint x: 180, endPoint y: 160, distance: 39.2
click at [149, 184] on span "Documents" at bounding box center [132, 188] width 65 height 14
click at [146, 446] on div "Medical Records ( 7 )" at bounding box center [212, 437] width 423 height 29
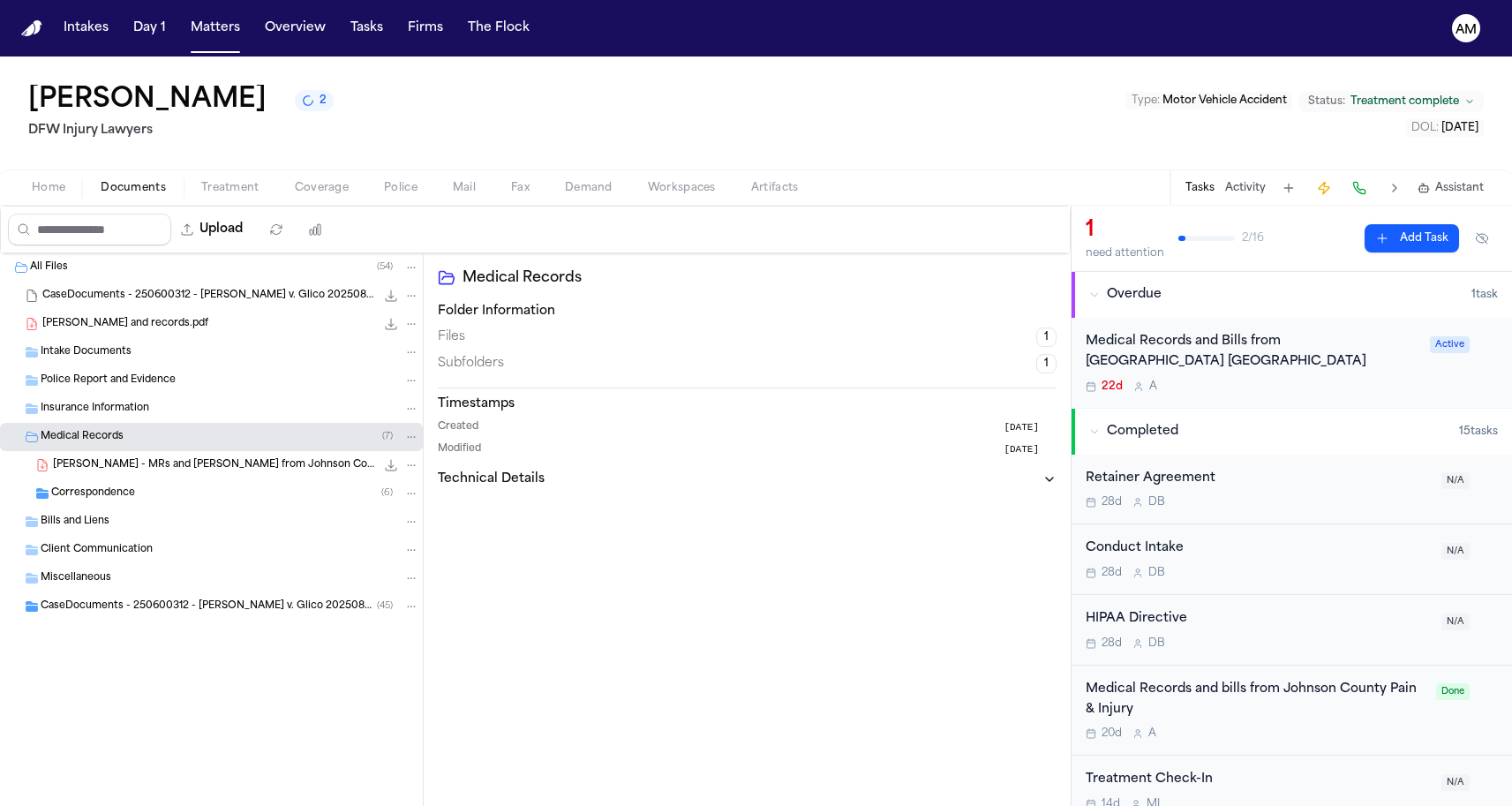
click at [144, 461] on span "J. Lowe - MRs and Bills from Johnson County Pain & Injury and Texas Pain and In…" at bounding box center [214, 466] width 322 height 15
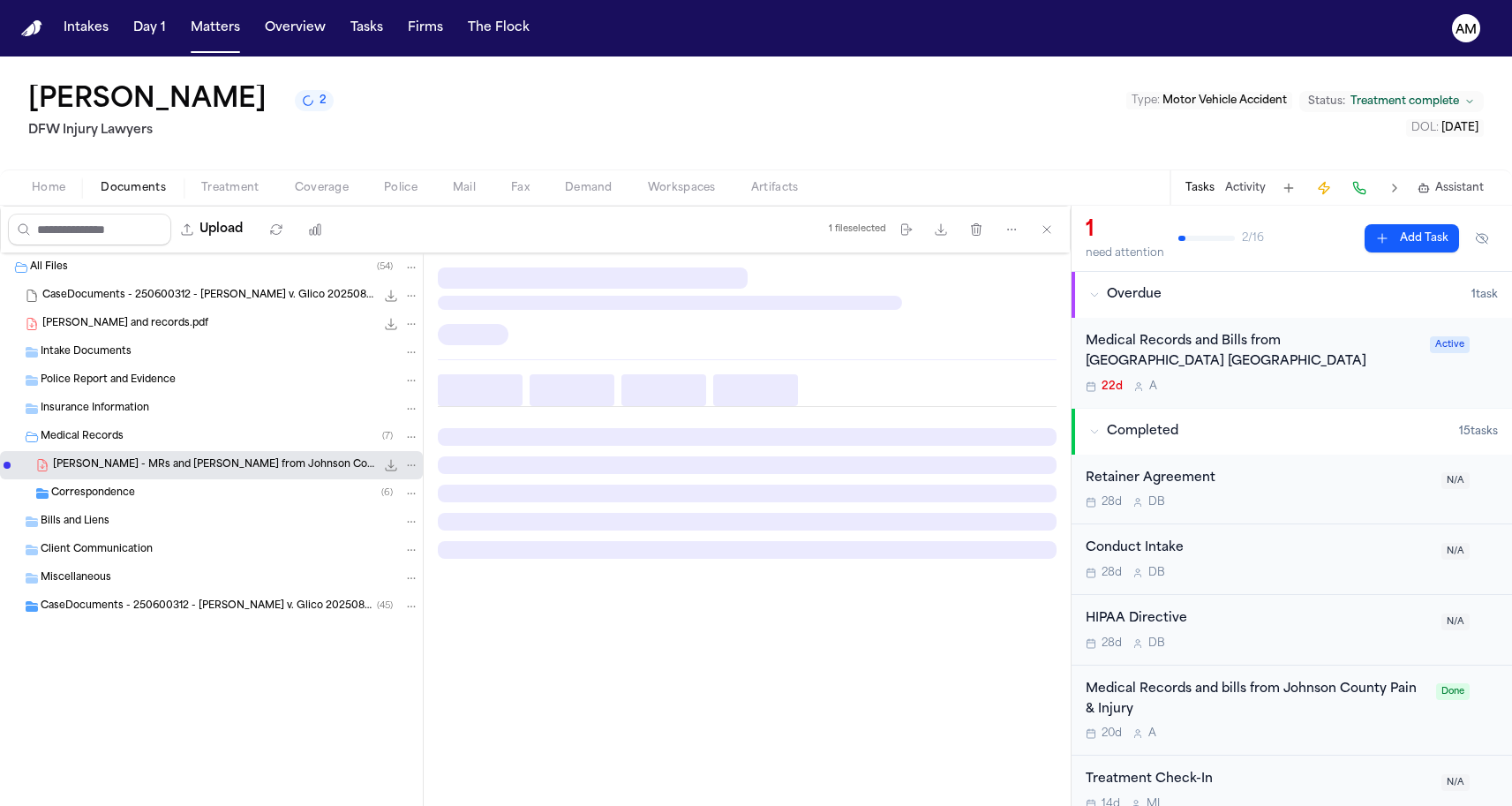
click at [143, 486] on div "Correspondence ( 6 )" at bounding box center [212, 493] width 423 height 29
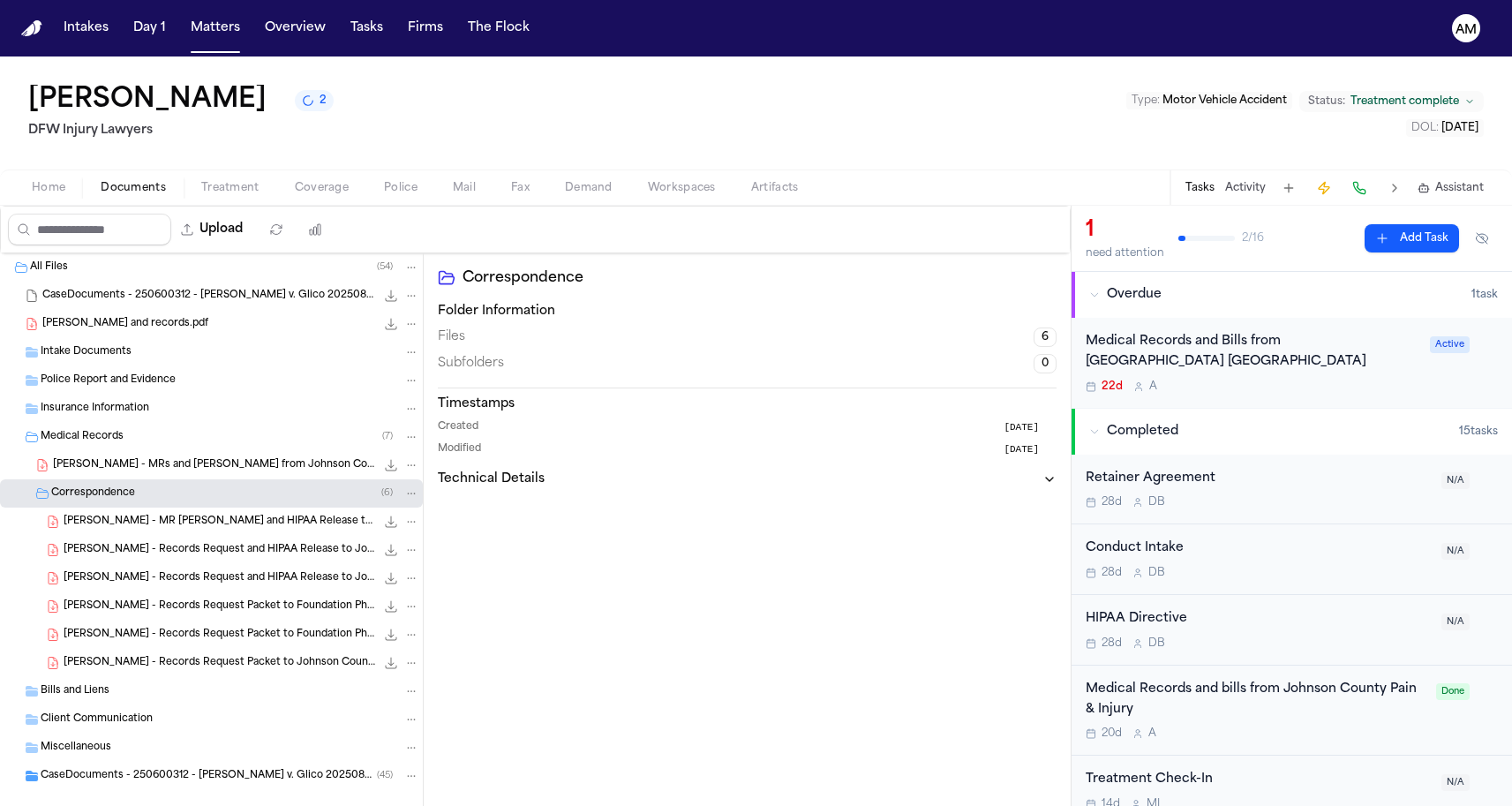
click at [136, 518] on span "J. Lowe - MR Request and HIPAA Release to Kindred Hospital - 7.17.25" at bounding box center [219, 523] width 312 height 15
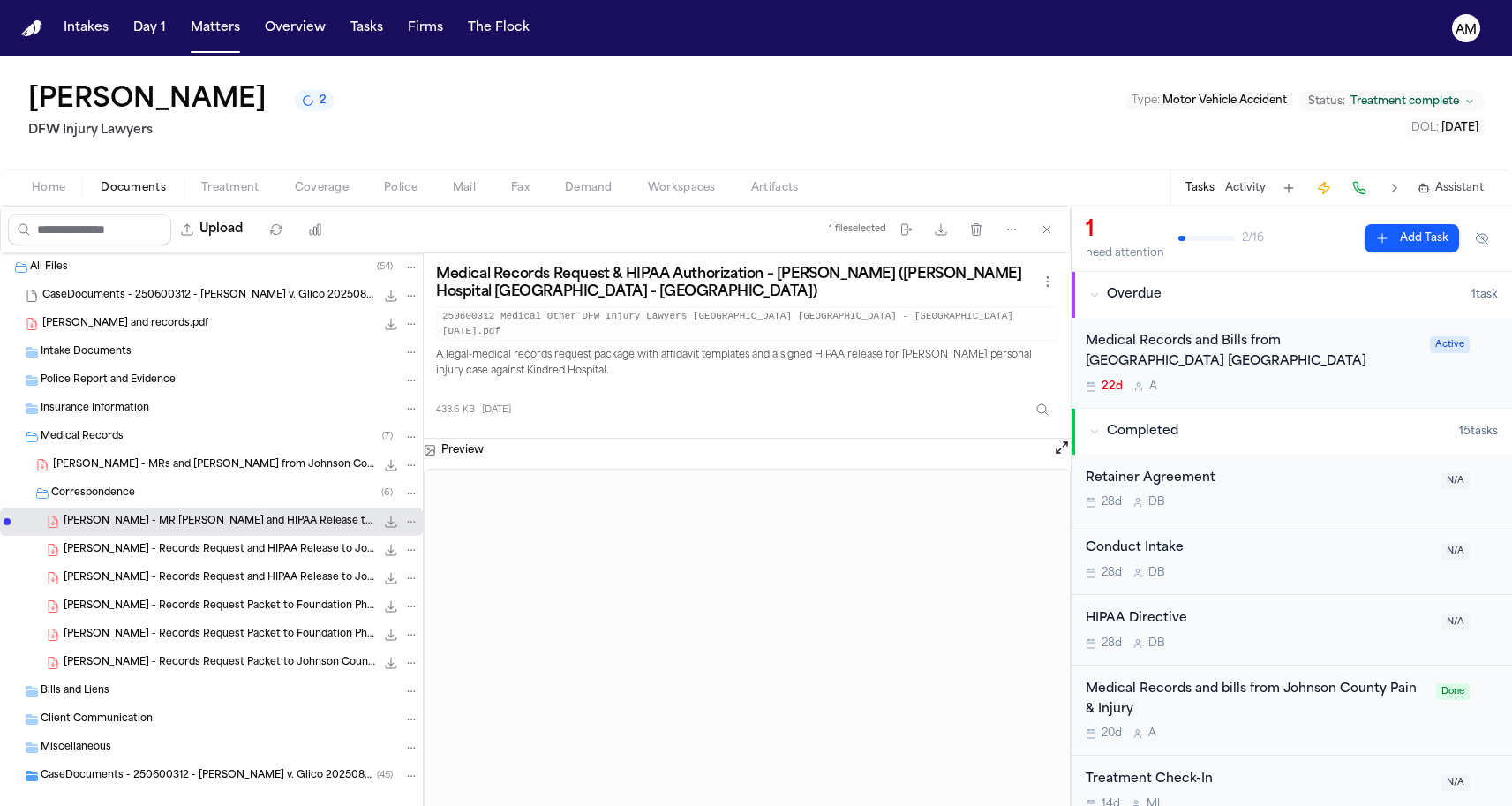
click at [431, 0] on nav "Intakes Day 1 Matters Overview Tasks Firms The Flock AM" at bounding box center [756, 28] width 1512 height 56
click at [253, 188] on span "Treatment" at bounding box center [230, 188] width 58 height 14
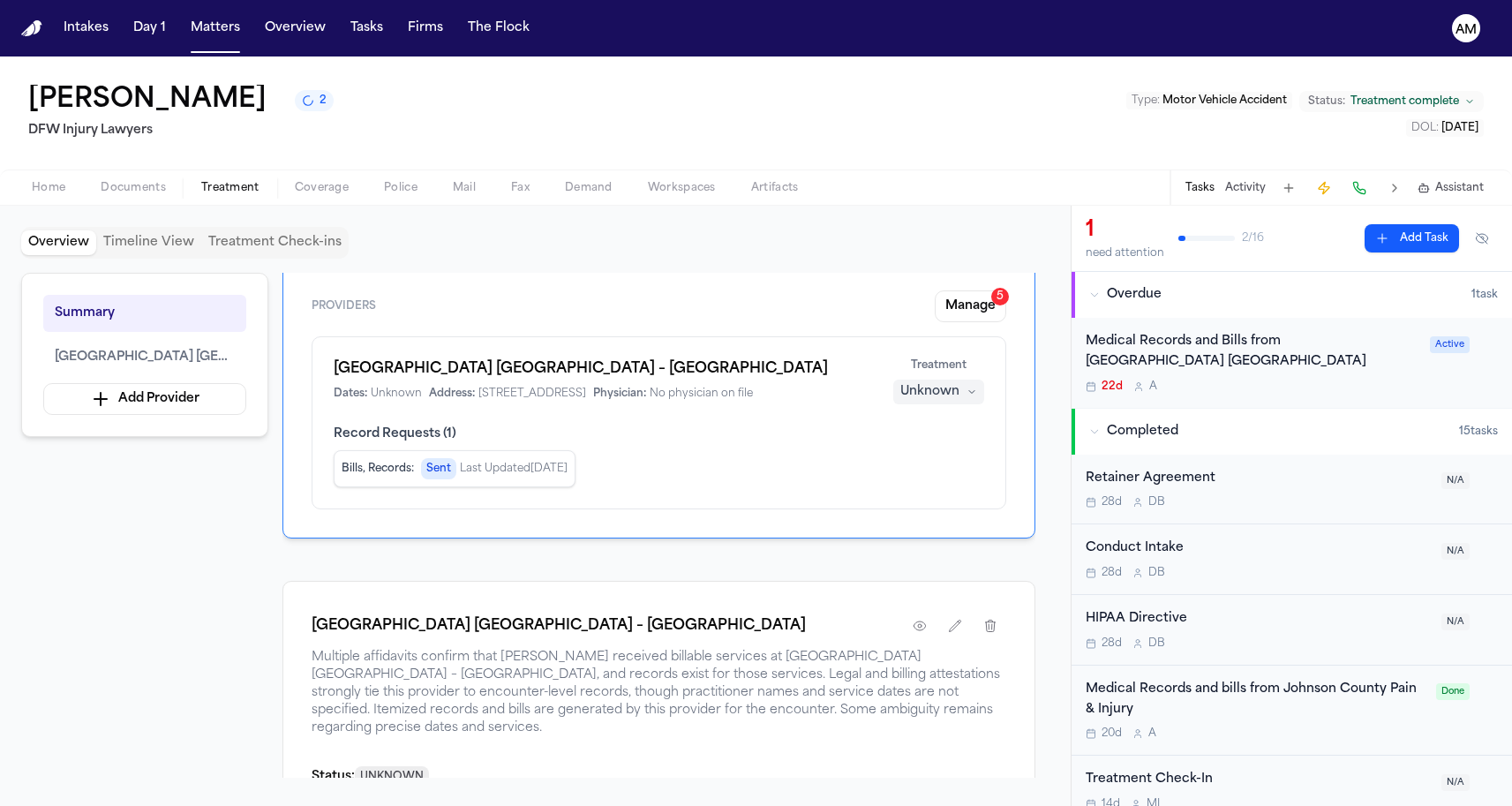
scroll to position [134, 0]
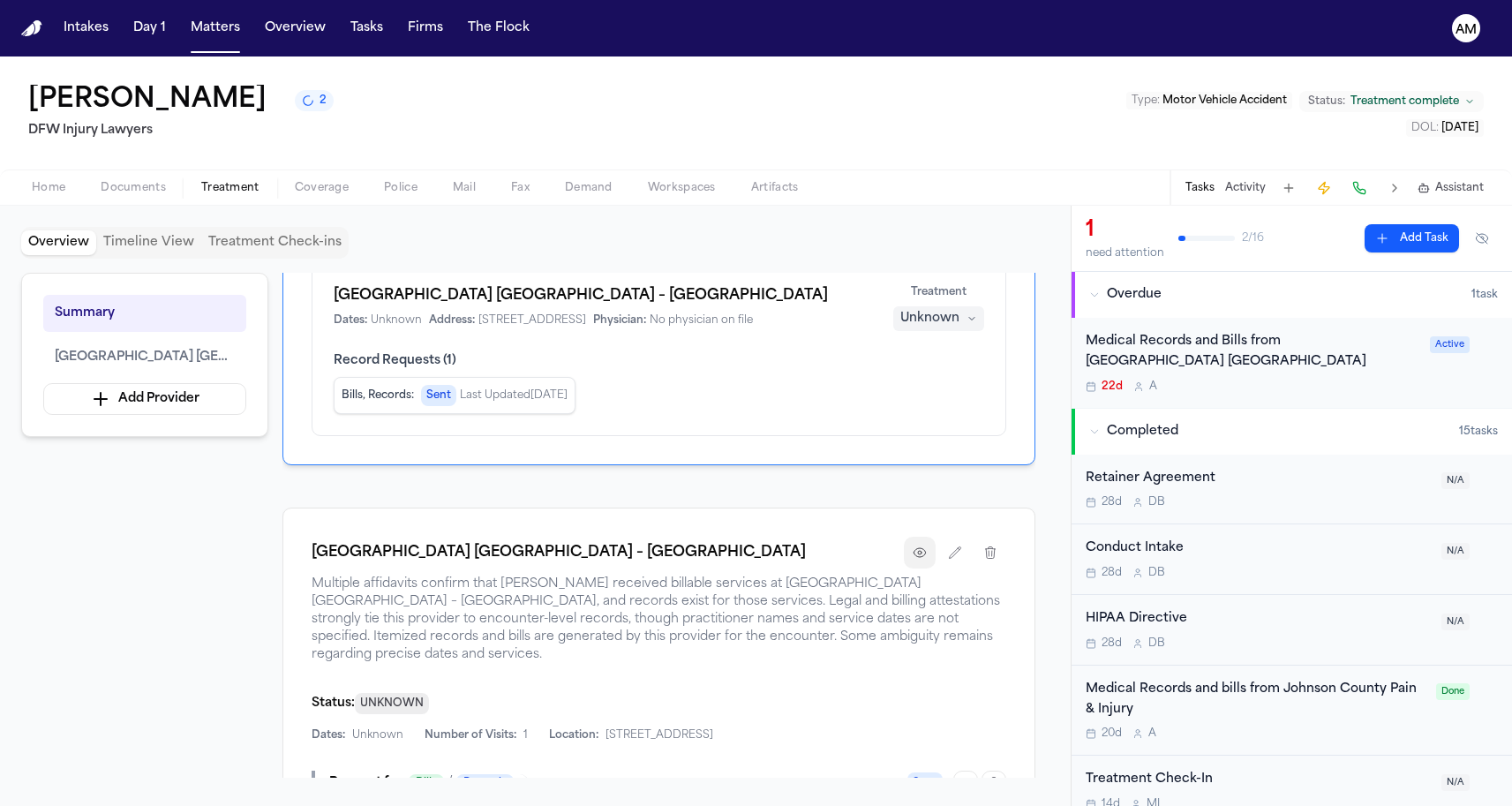
click at [911, 569] on button "button" at bounding box center [920, 553] width 32 height 32
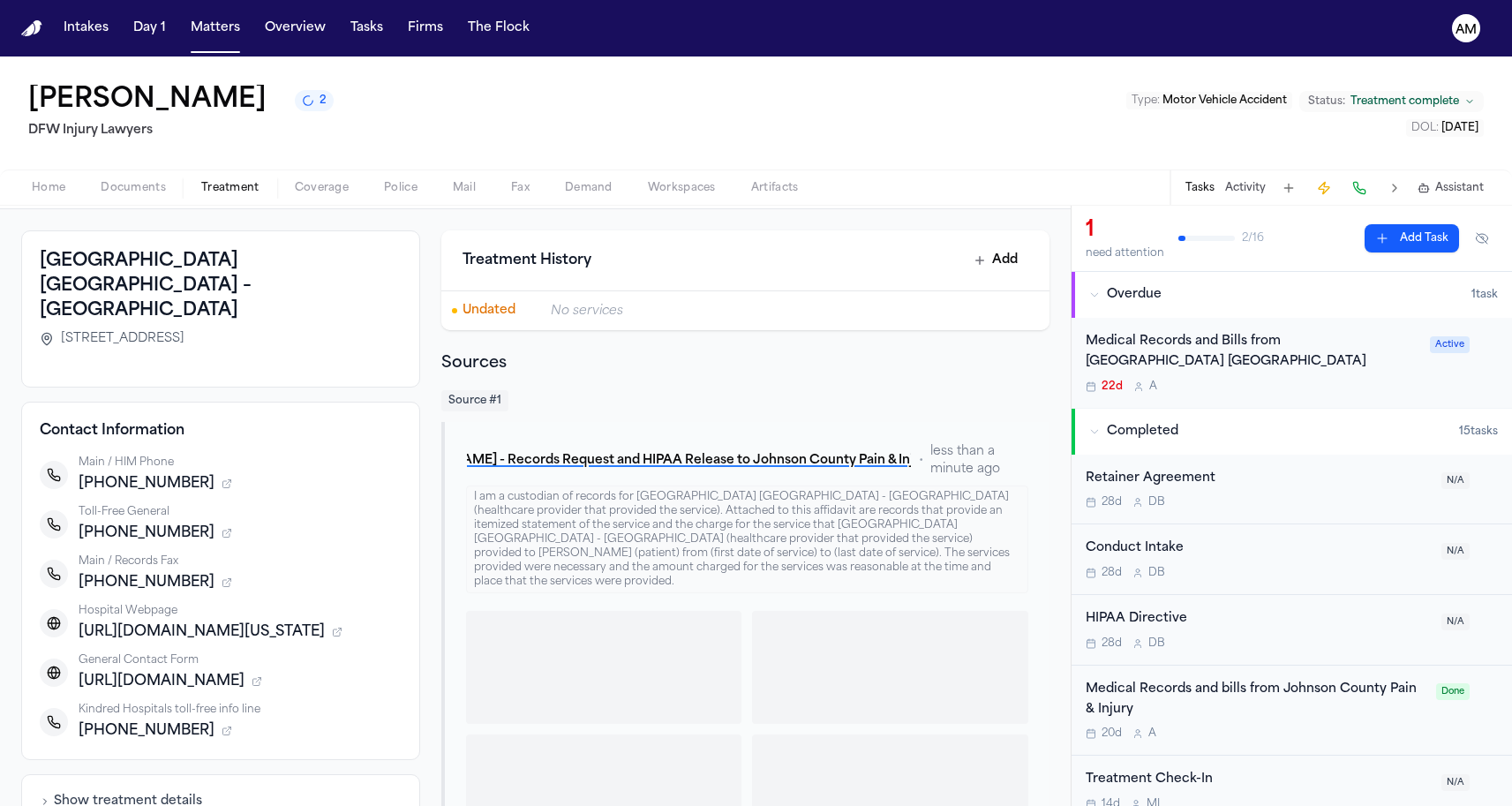
scroll to position [98, 0]
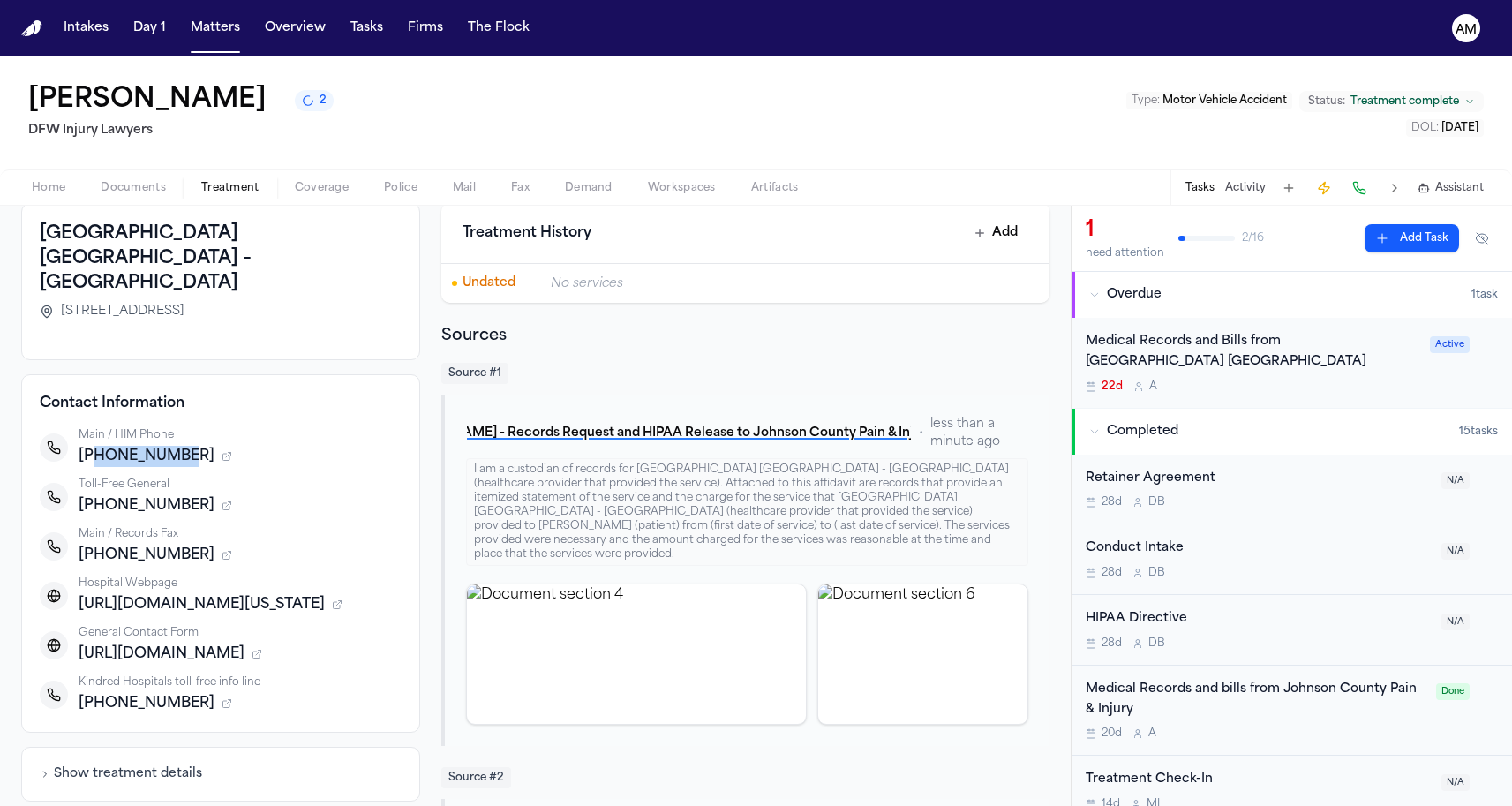
drag, startPoint x: 92, startPoint y: 435, endPoint x: 242, endPoint y: 437, distance: 150.0
click at [243, 446] on div "+18173460094" at bounding box center [239, 456] width 323 height 21
copy span "8173460094"
click at [264, 88] on div "Jessica Lowe 1" at bounding box center [179, 100] width 303 height 32
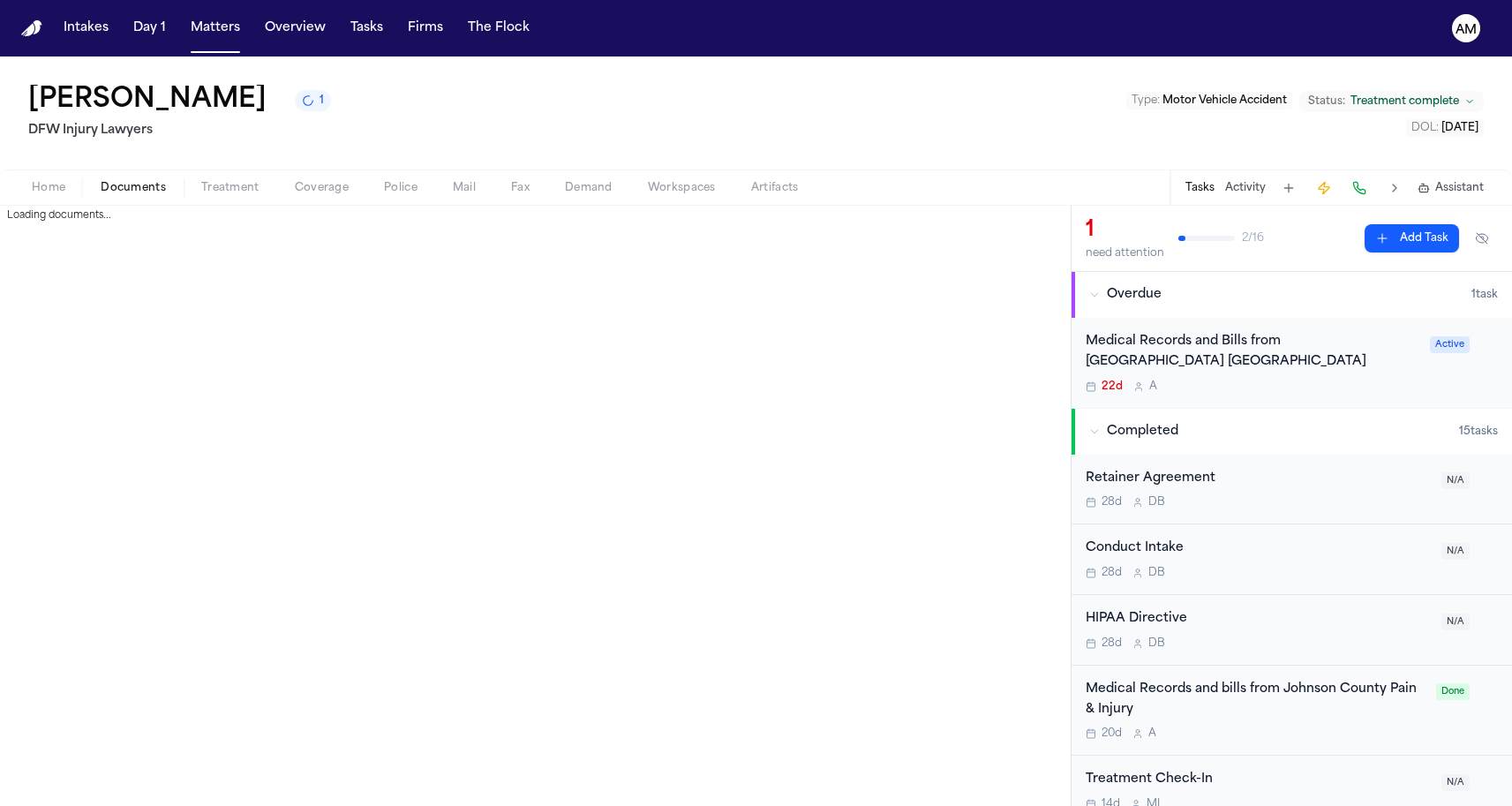
click at [141, 188] on span "Documents" at bounding box center [132, 188] width 65 height 14
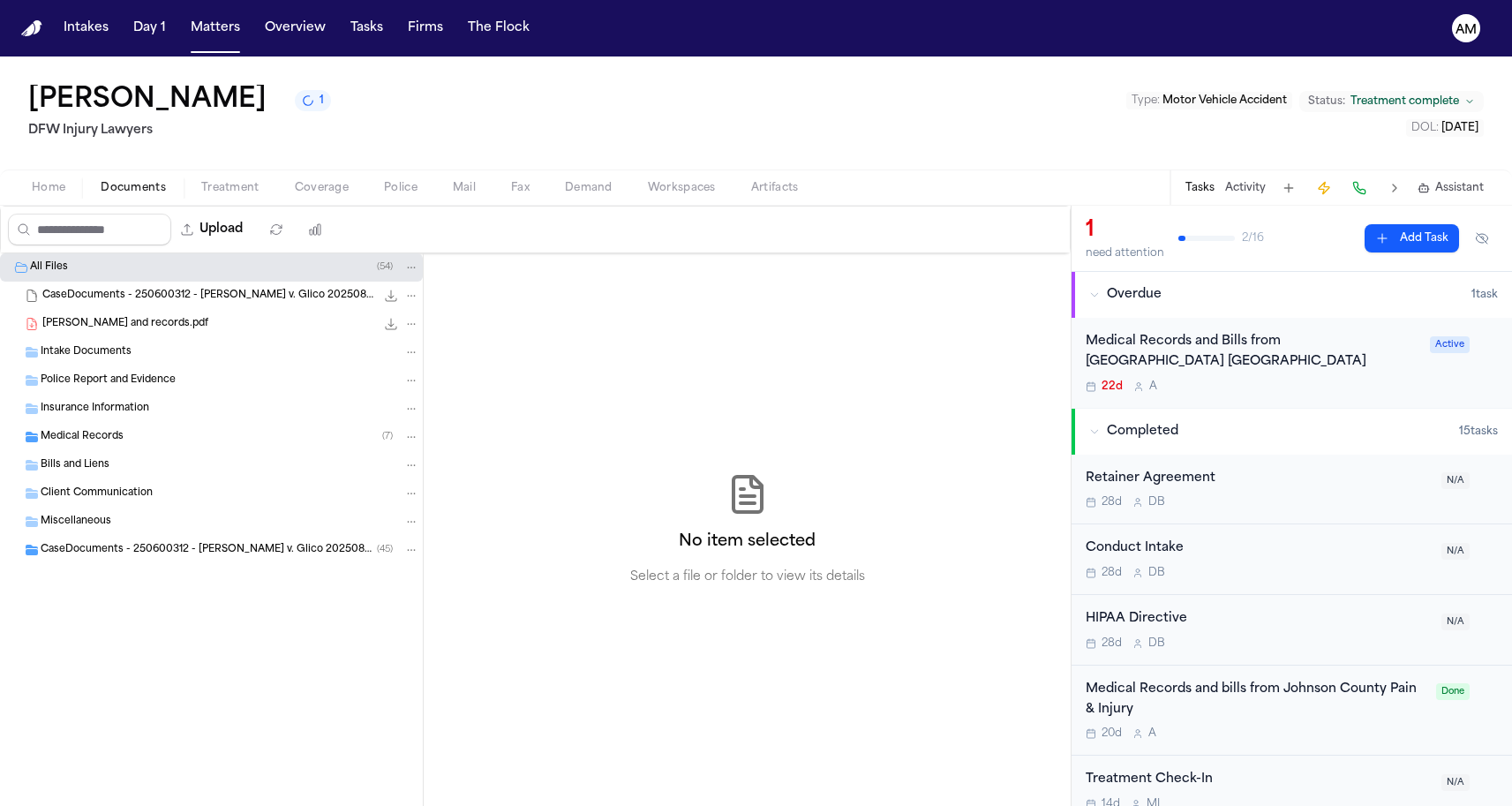
click at [280, 189] on button "Coverage" at bounding box center [321, 188] width 89 height 21
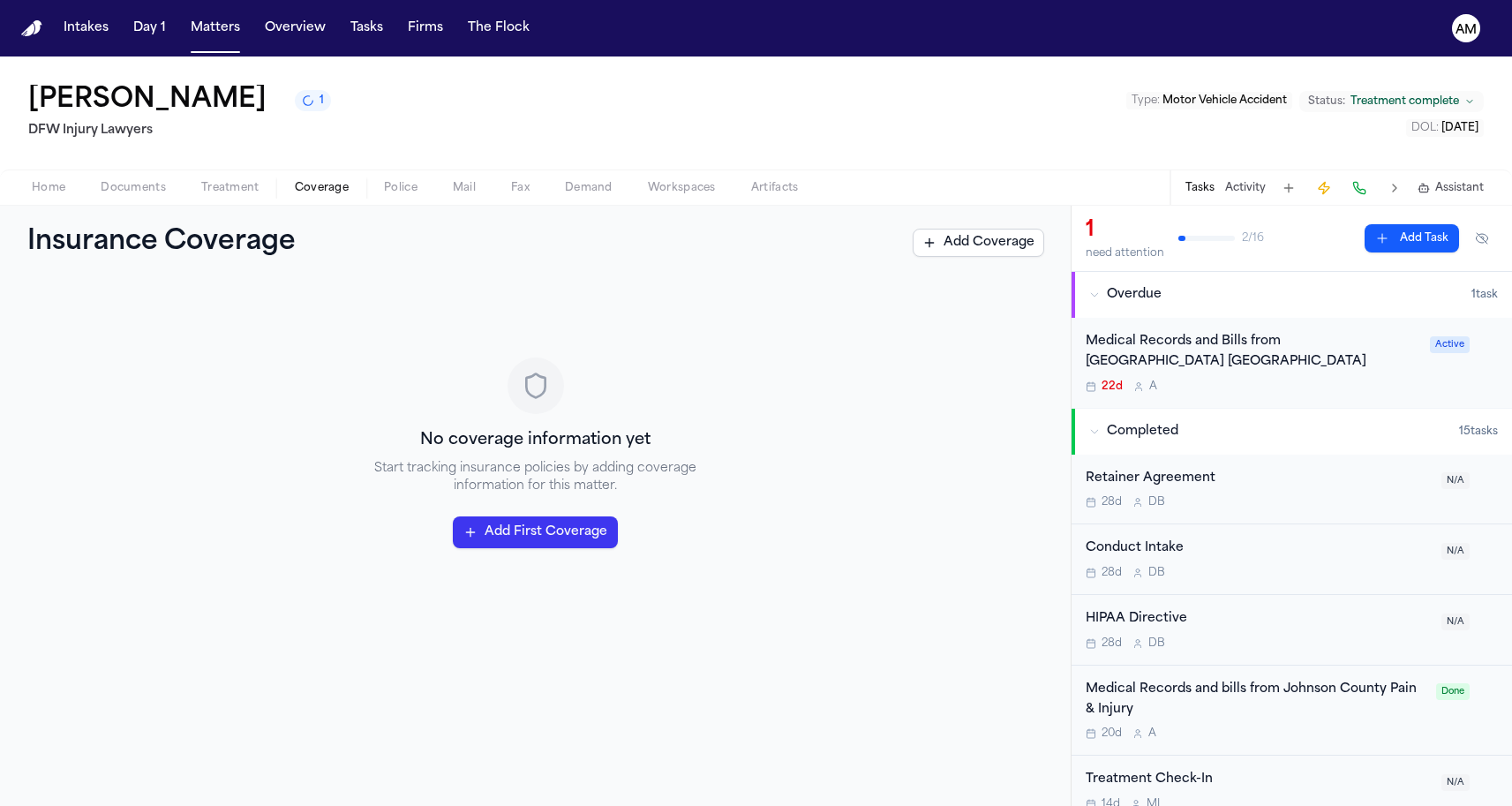
click at [188, 186] on button "Treatment" at bounding box center [231, 188] width 94 height 21
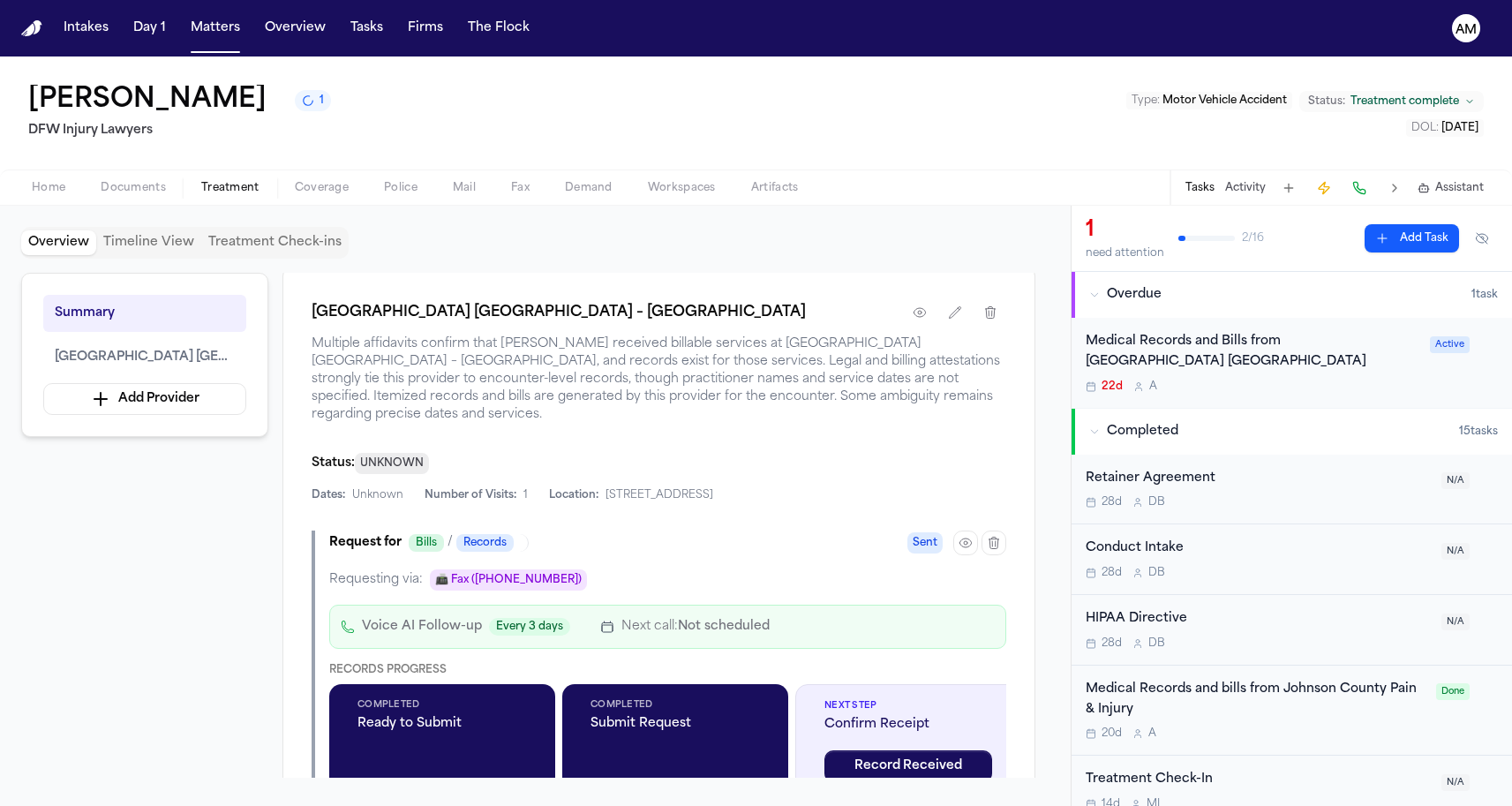
scroll to position [322, 0]
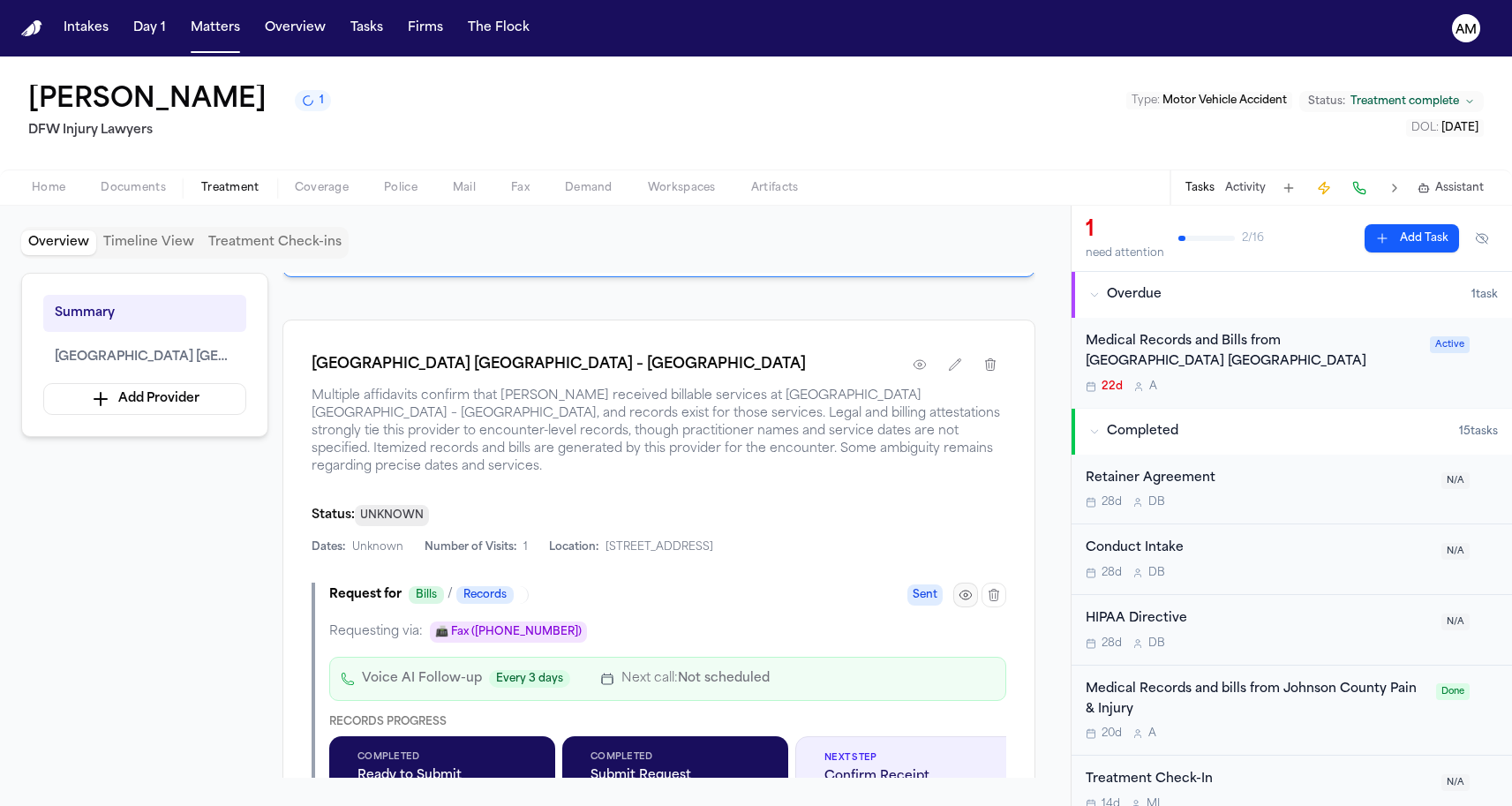
click at [960, 592] on icon "button" at bounding box center [965, 594] width 14 height 14
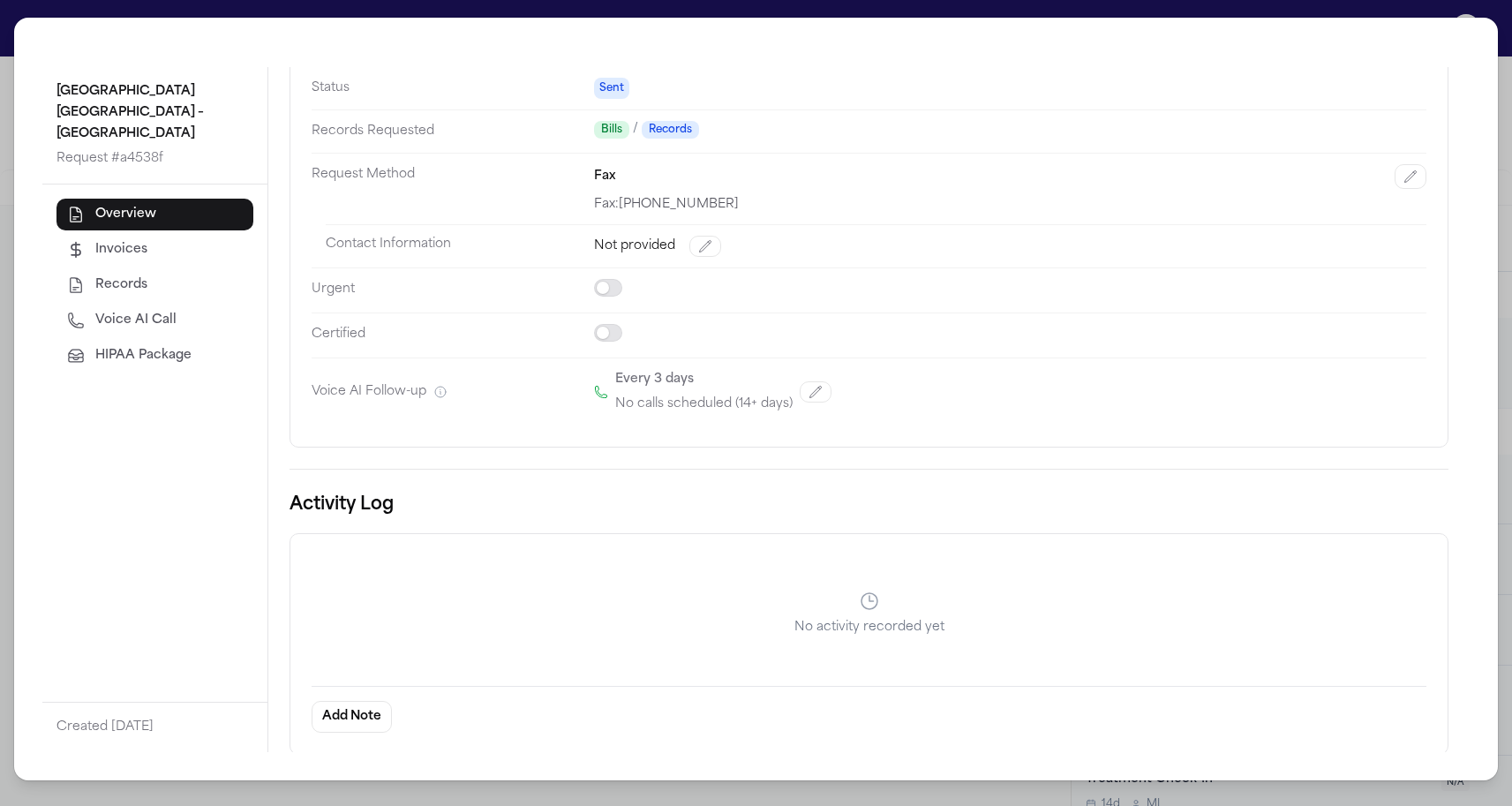
scroll to position [143, 0]
click at [80, 255] on icon "button" at bounding box center [75, 249] width 17 height 17
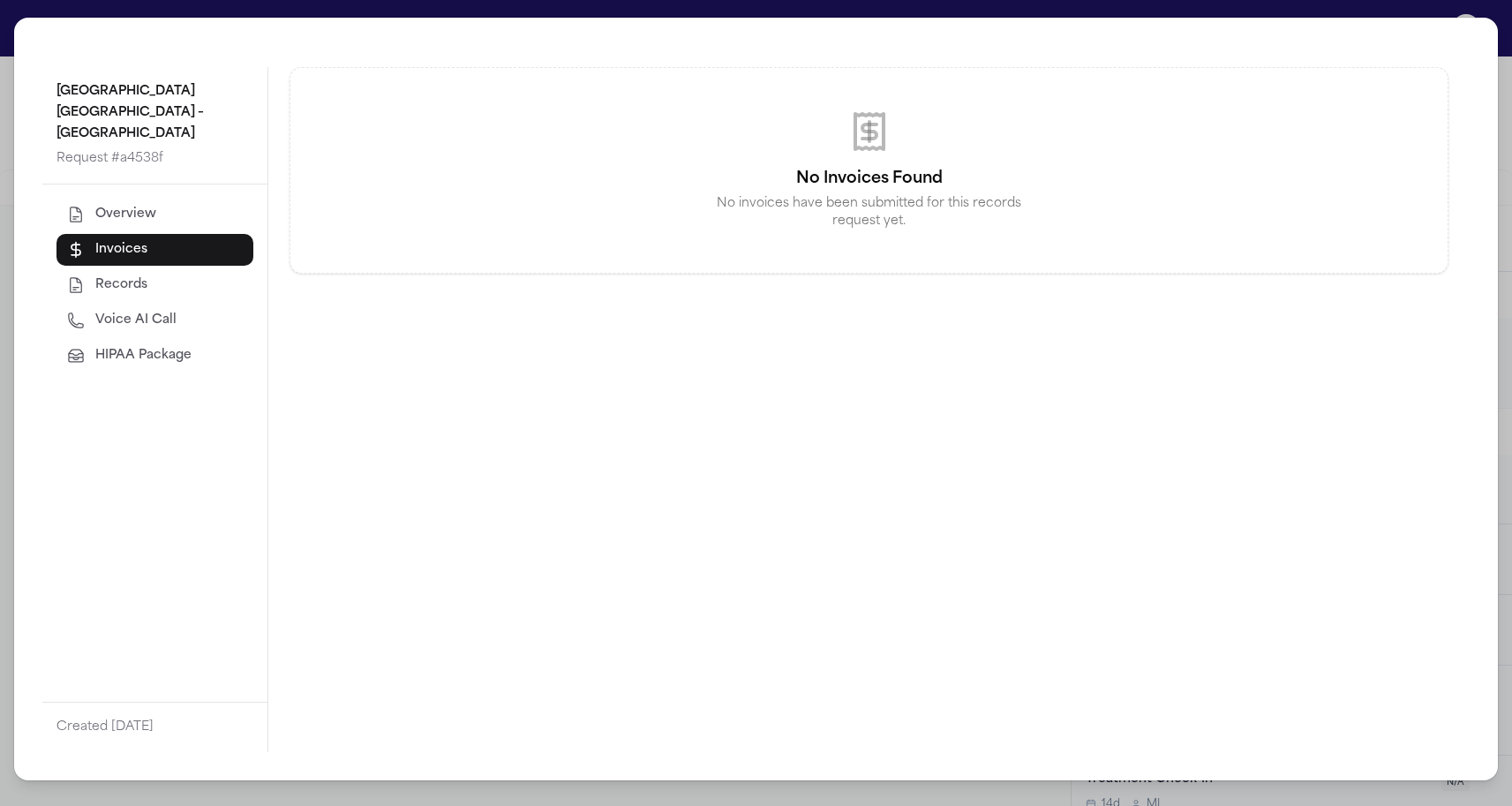
click at [77, 307] on button "Voice AI Call" at bounding box center [155, 320] width 197 height 32
select select "***"
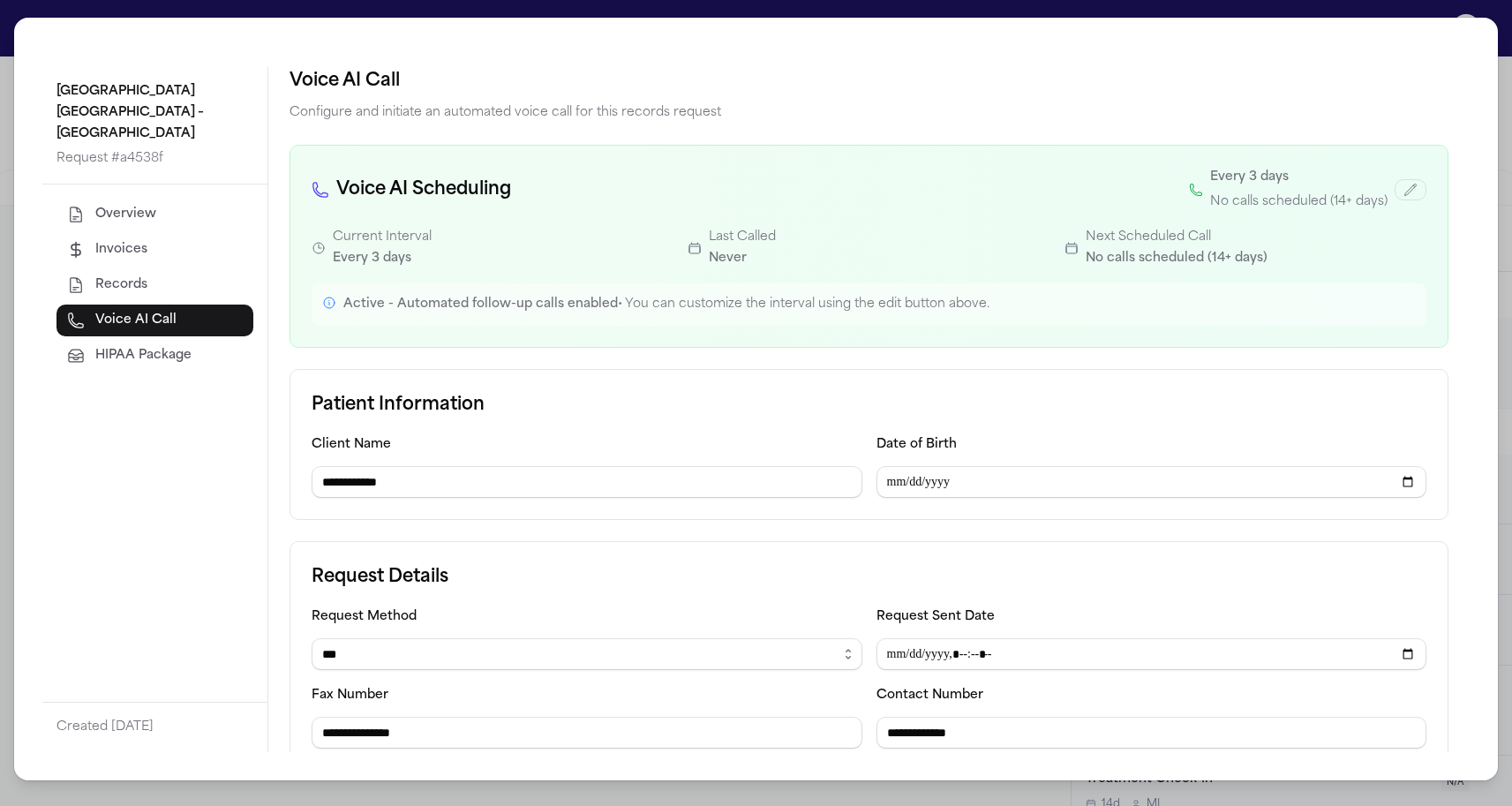
click at [143, 221] on span "Overview" at bounding box center [126, 214] width 61 height 17
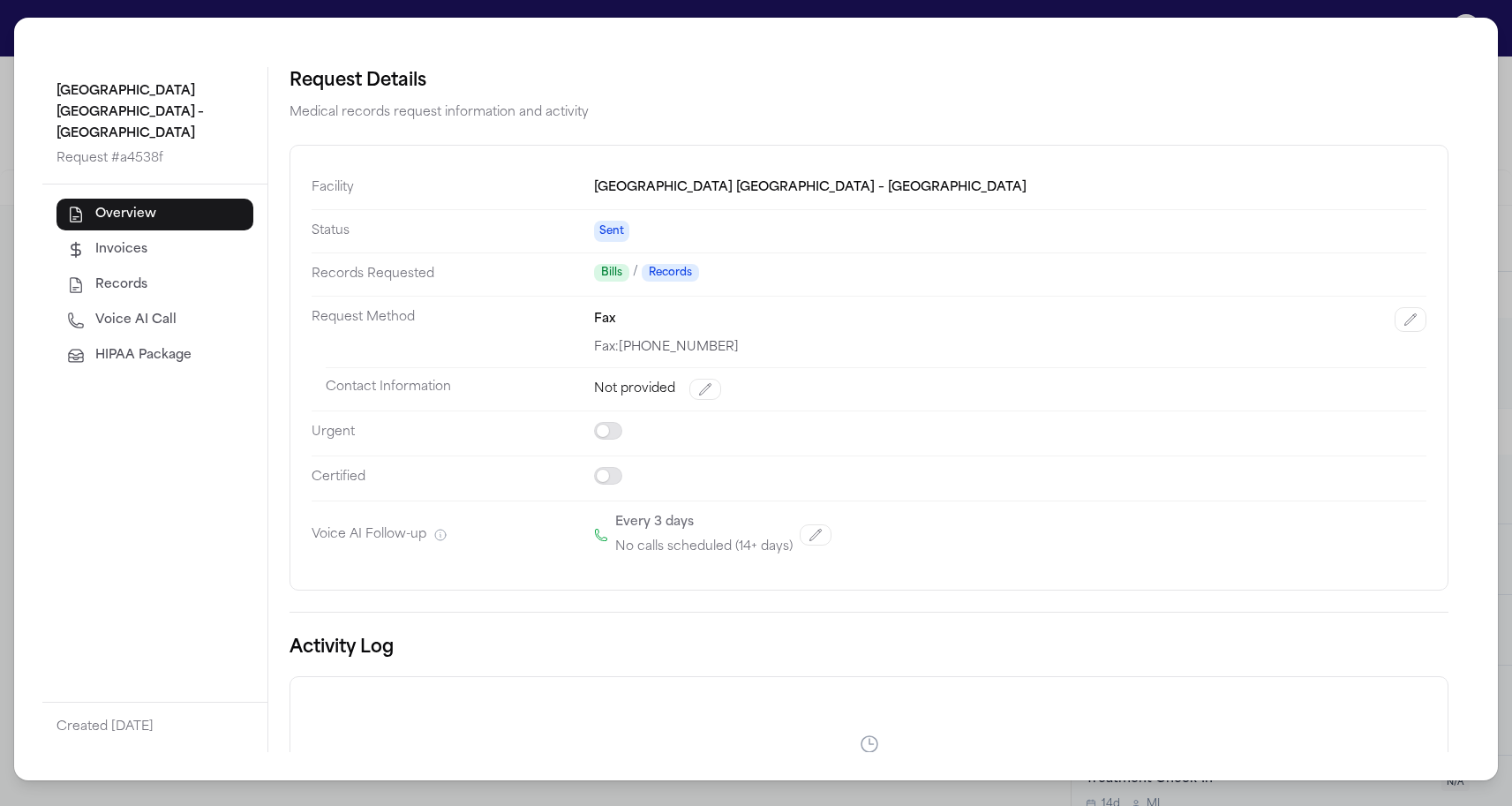
click at [13, 197] on div "Kindred Hospital Tarrant County – Fort Worth Southwest Request # a4538f Overvie…" at bounding box center [756, 403] width 1512 height 806
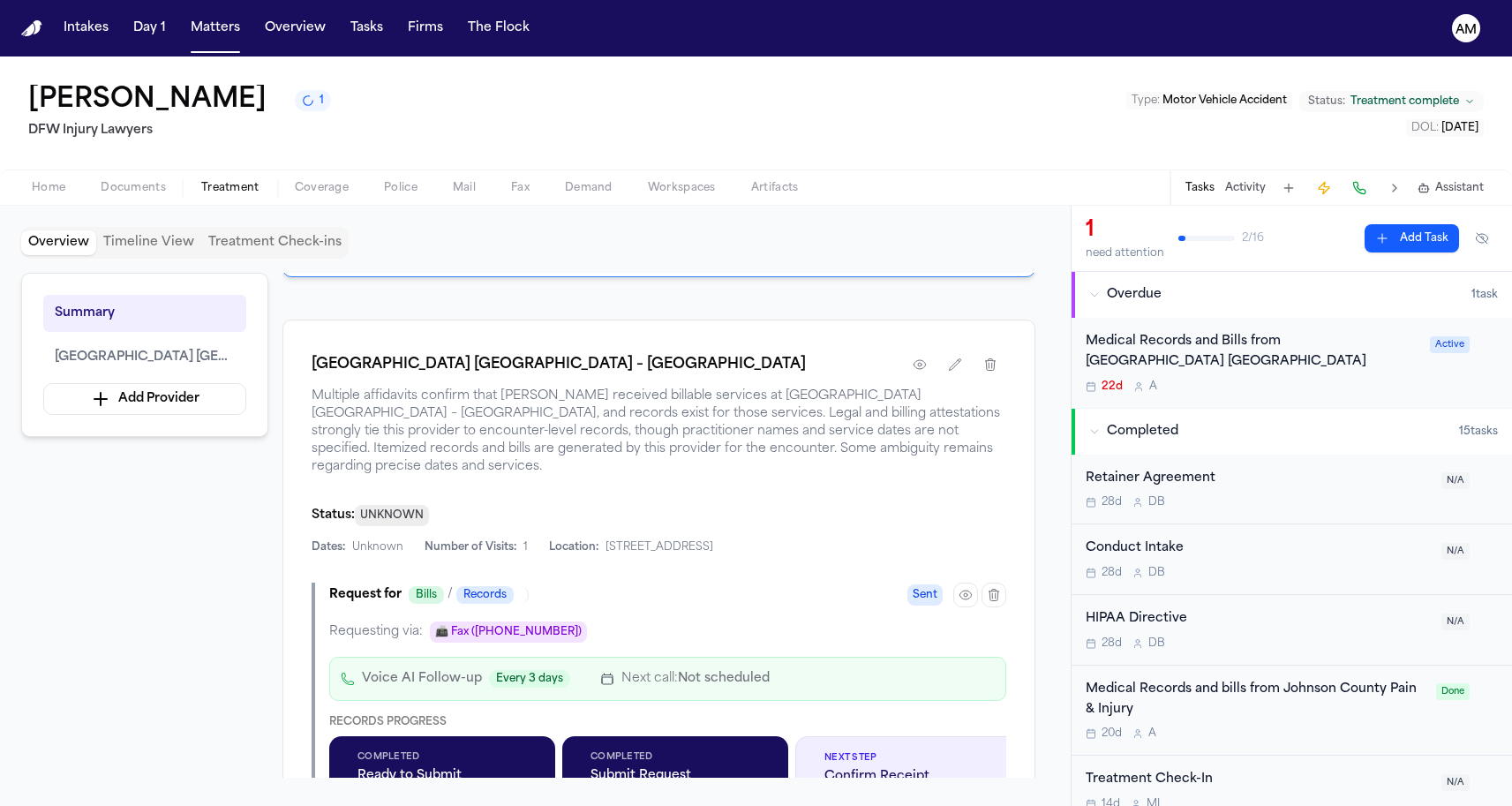
click at [671, 108] on div "Jessica Lowe 1 DFW Injury Lawyers Type : Motor Vehicle Accident Status: Treatme…" at bounding box center [756, 112] width 1512 height 113
click at [135, 171] on div "Home Documents Treatment Coverage Police Mail Fax Demand Workspaces Artifacts T…" at bounding box center [756, 187] width 1512 height 35
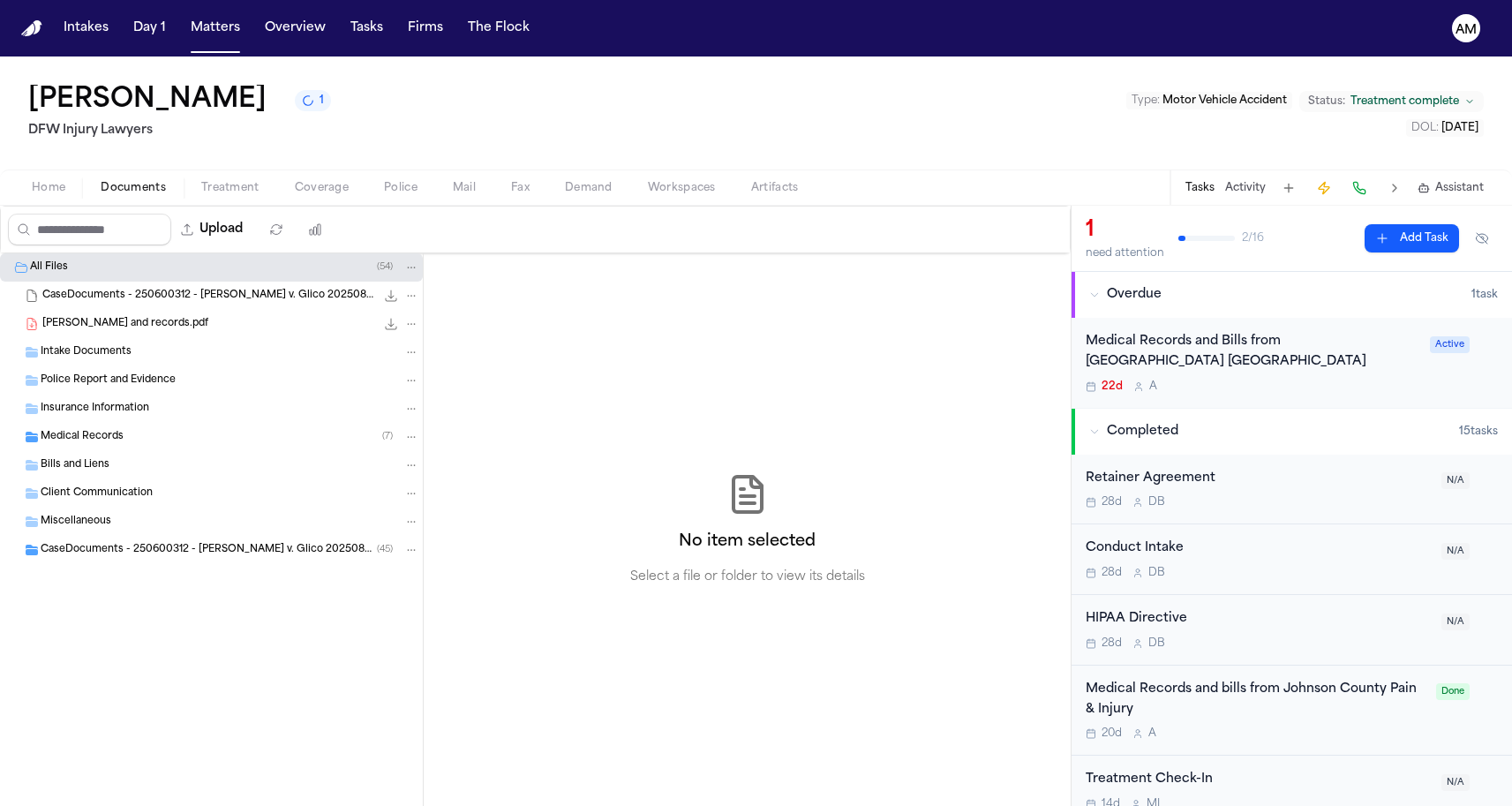
click at [135, 185] on span "Documents" at bounding box center [132, 188] width 65 height 14
click at [123, 425] on div "Medical Records ( 7 )" at bounding box center [212, 437] width 423 height 29
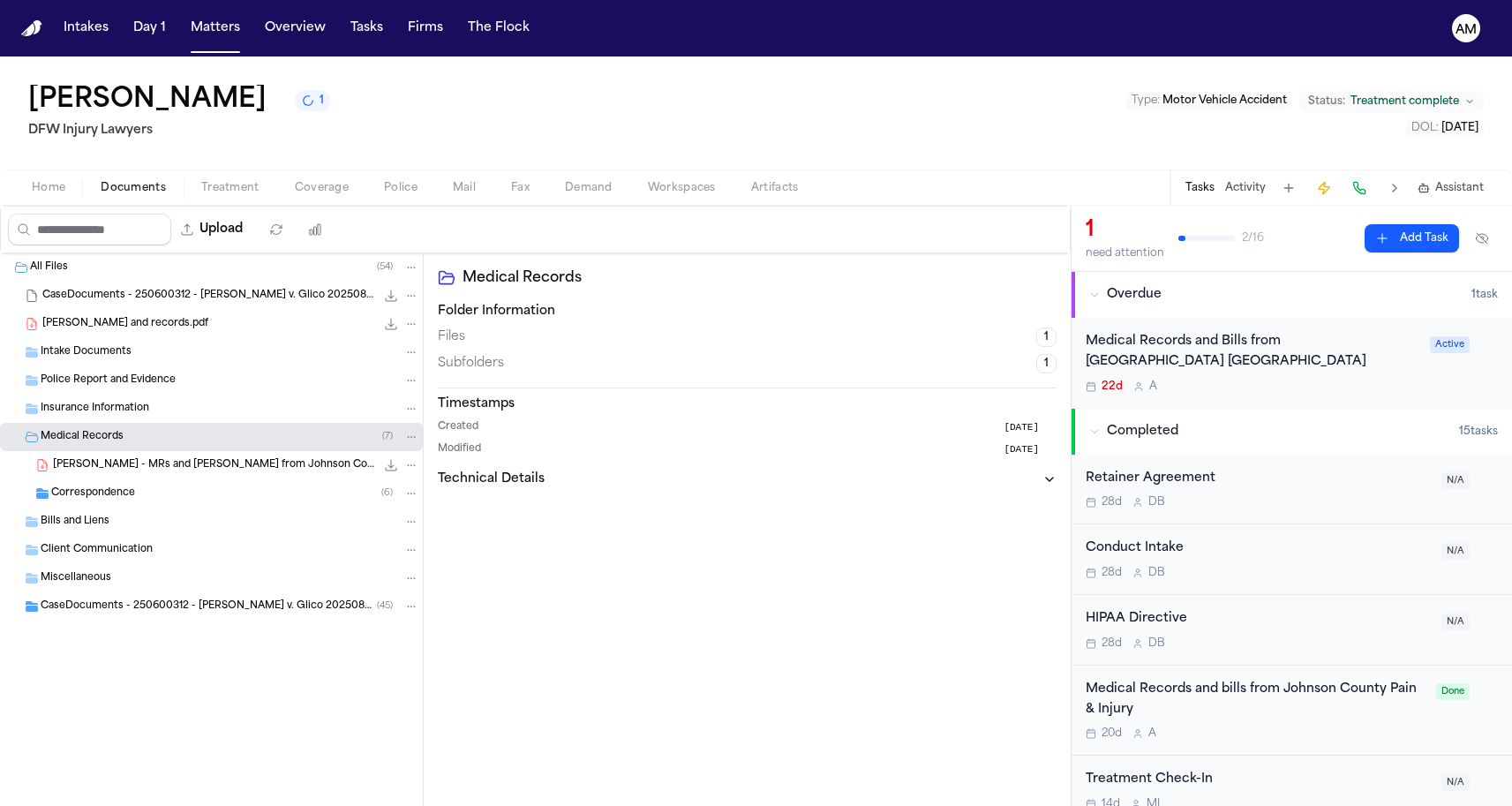
click at [118, 498] on span "Correspondence" at bounding box center [93, 494] width 84 height 15
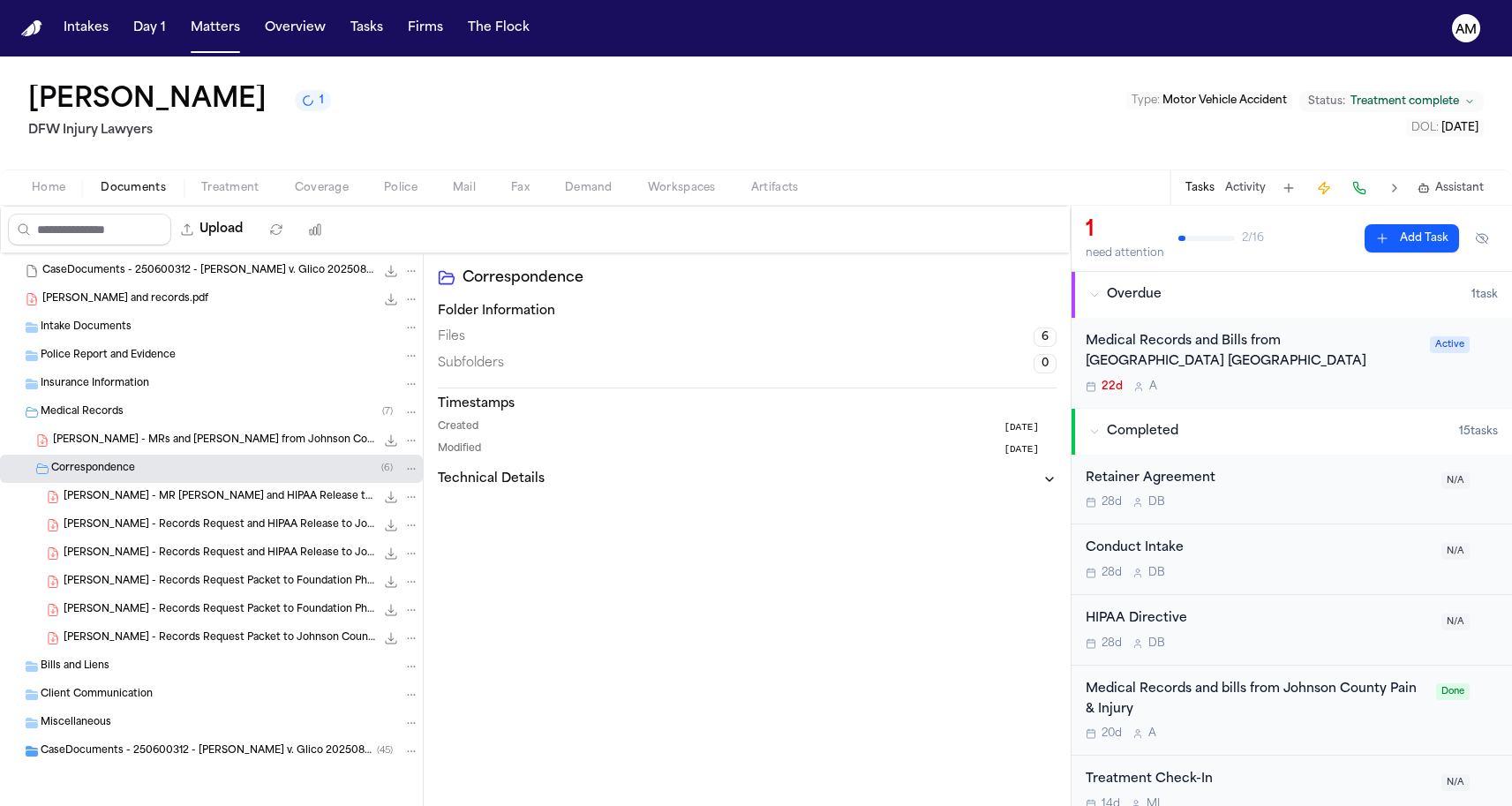
scroll to position [26, 0]
click at [166, 628] on div "J. Lowe - Records Request Packet to Johnson County Pain & Injury - 8.8.25 719.6…" at bounding box center [212, 639] width 423 height 29
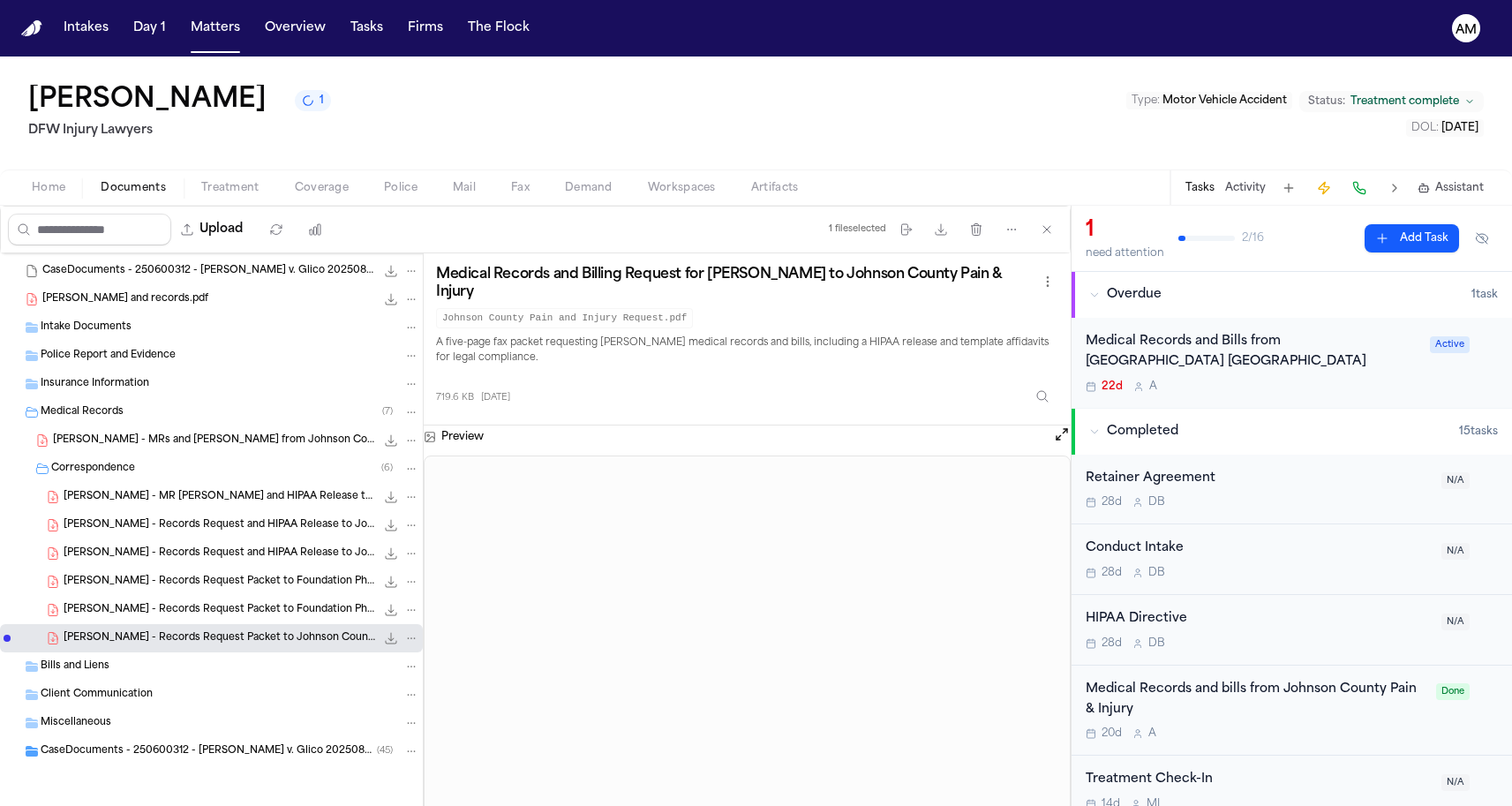
click at [258, 183] on button "Treatment" at bounding box center [231, 188] width 94 height 21
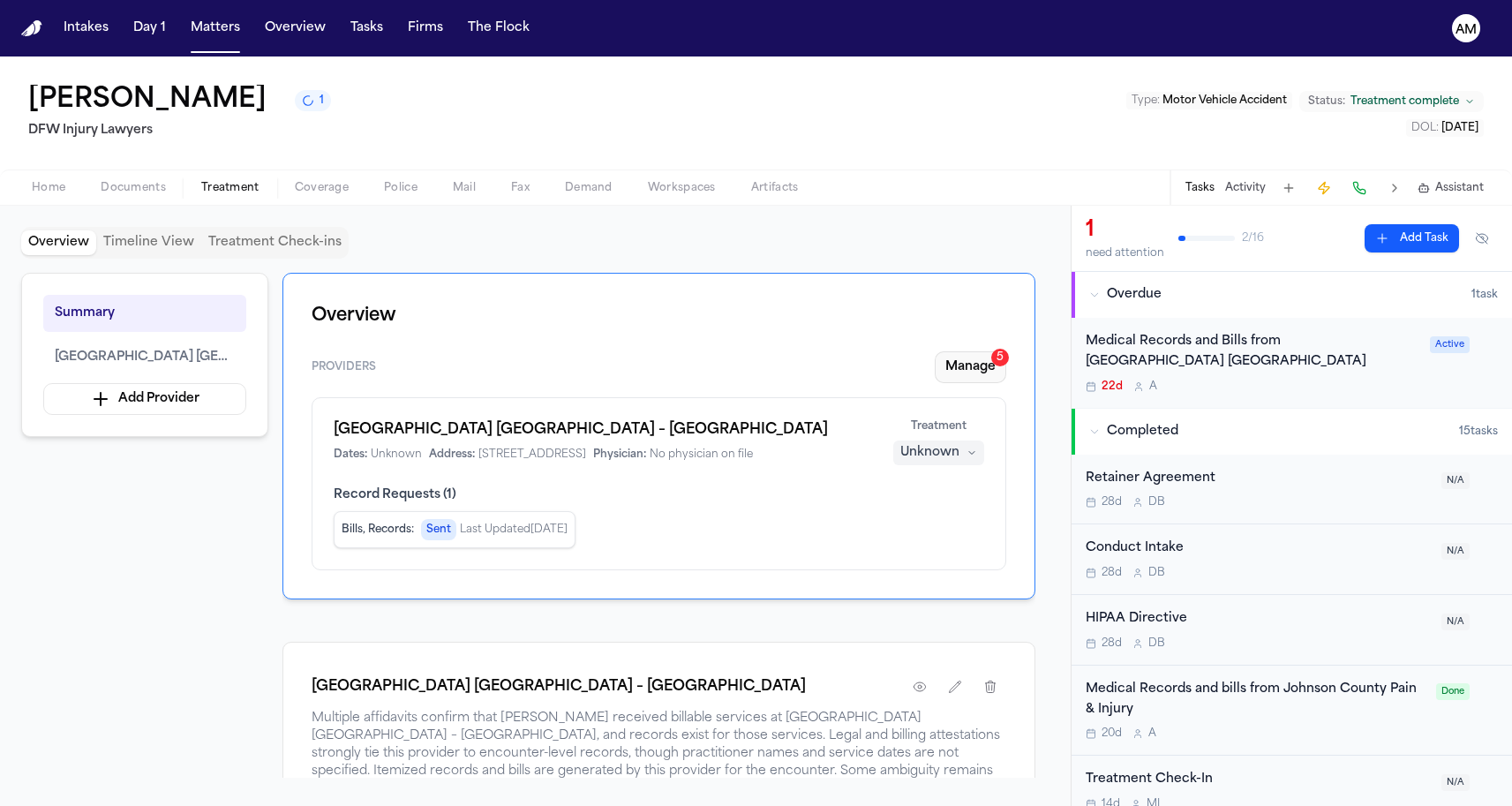
click at [962, 381] on button "Manage 5" at bounding box center [970, 367] width 72 height 32
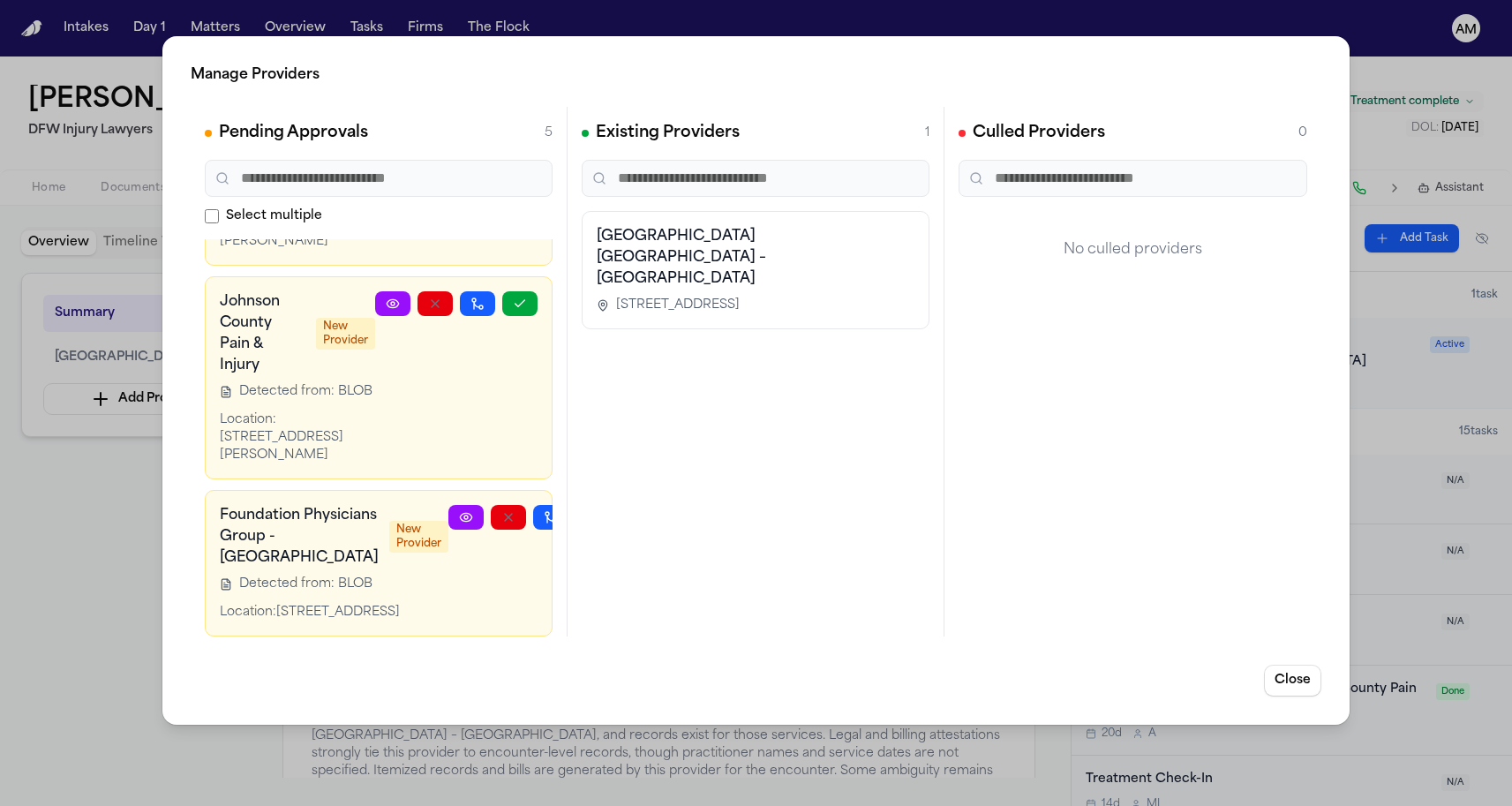
scroll to position [643, 0]
click at [524, 292] on button "button" at bounding box center [520, 304] width 35 height 25
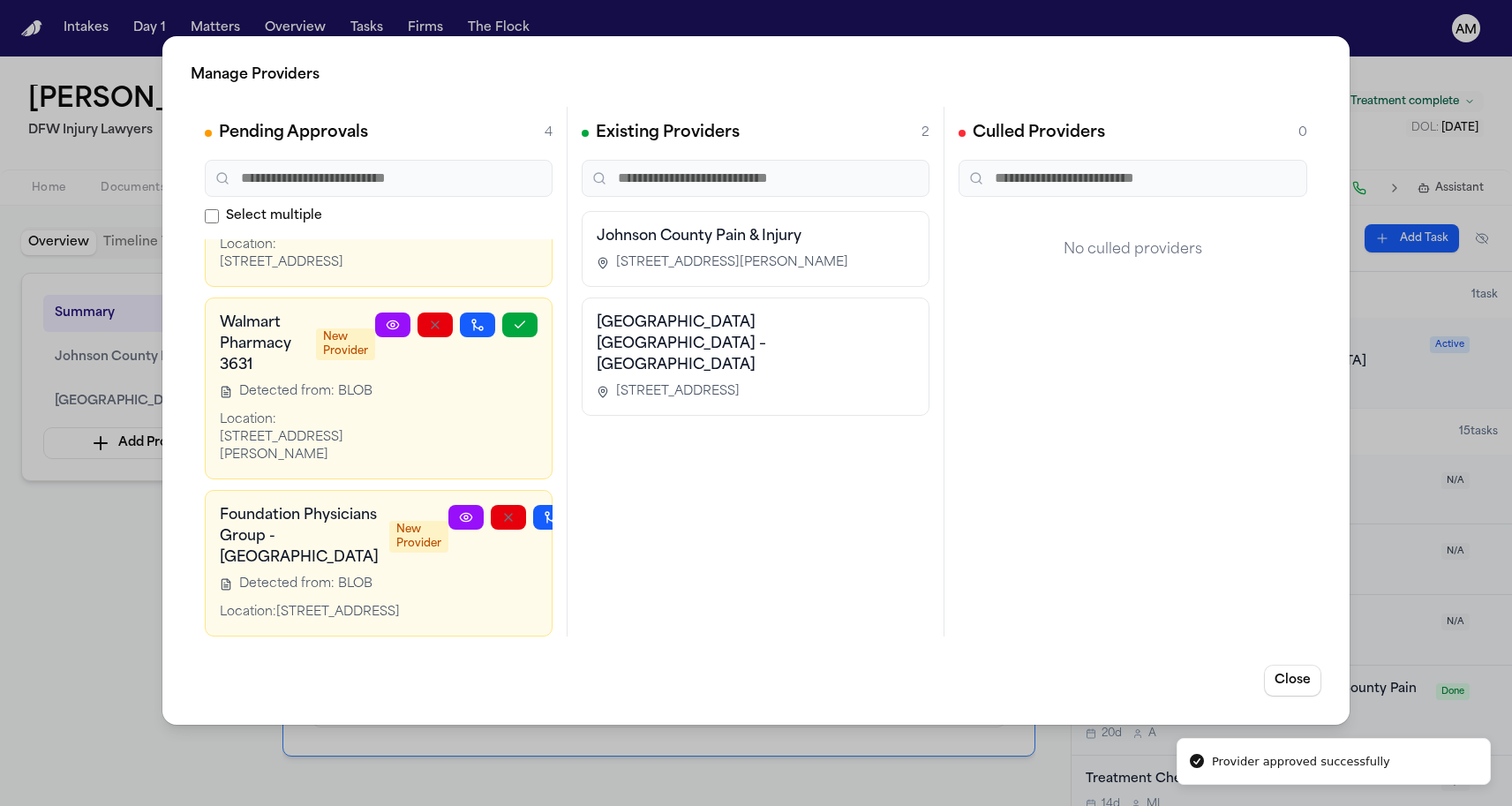
scroll to position [450, 0]
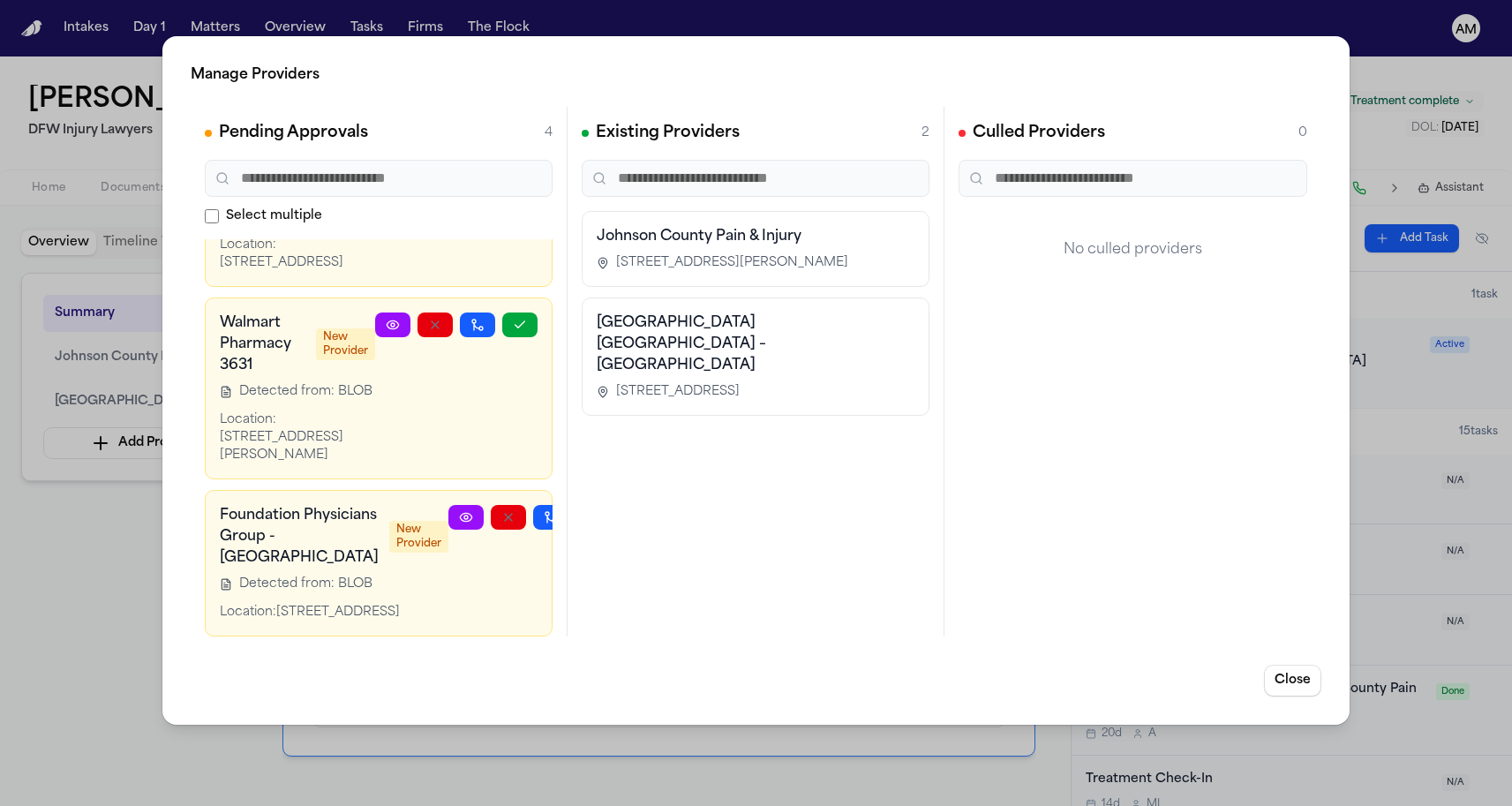
click at [576, 505] on button "button" at bounding box center [593, 517] width 35 height 25
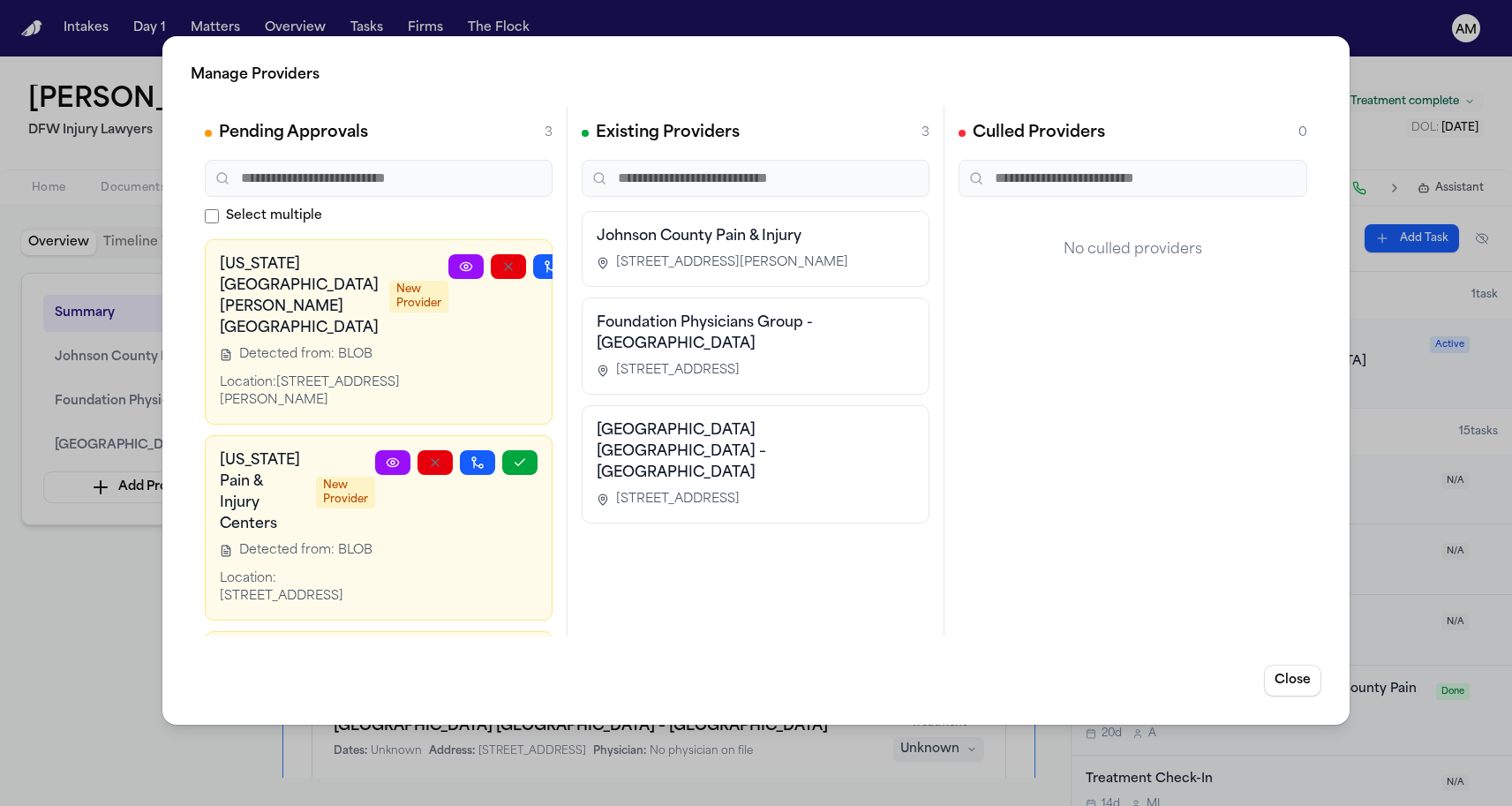
scroll to position [0, 0]
click at [115, 163] on div "Manage Providers Pending Approvals 3 Select multiple Texas Health Harris Method…" at bounding box center [756, 403] width 1512 height 806
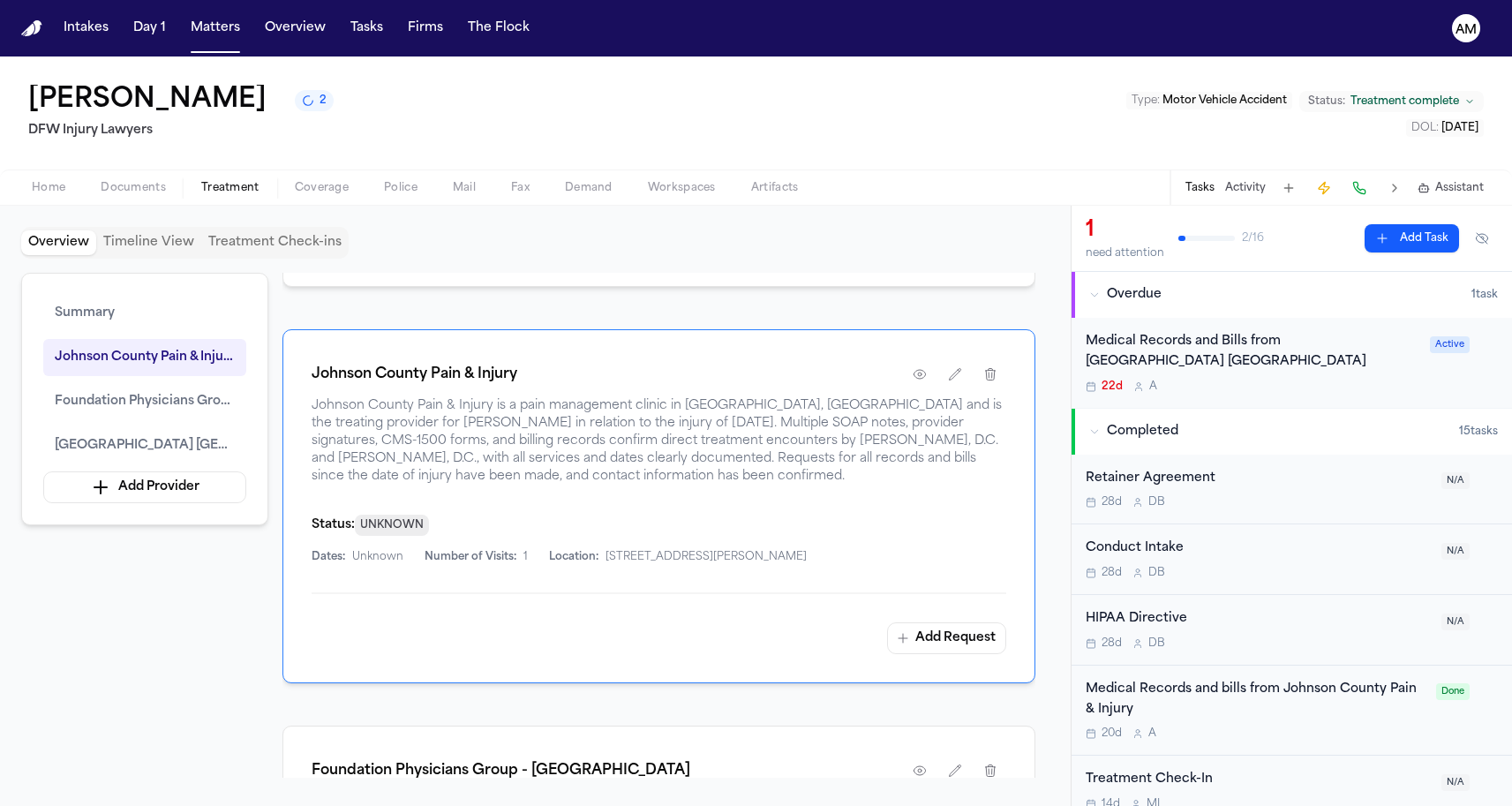
scroll to position [603, 0]
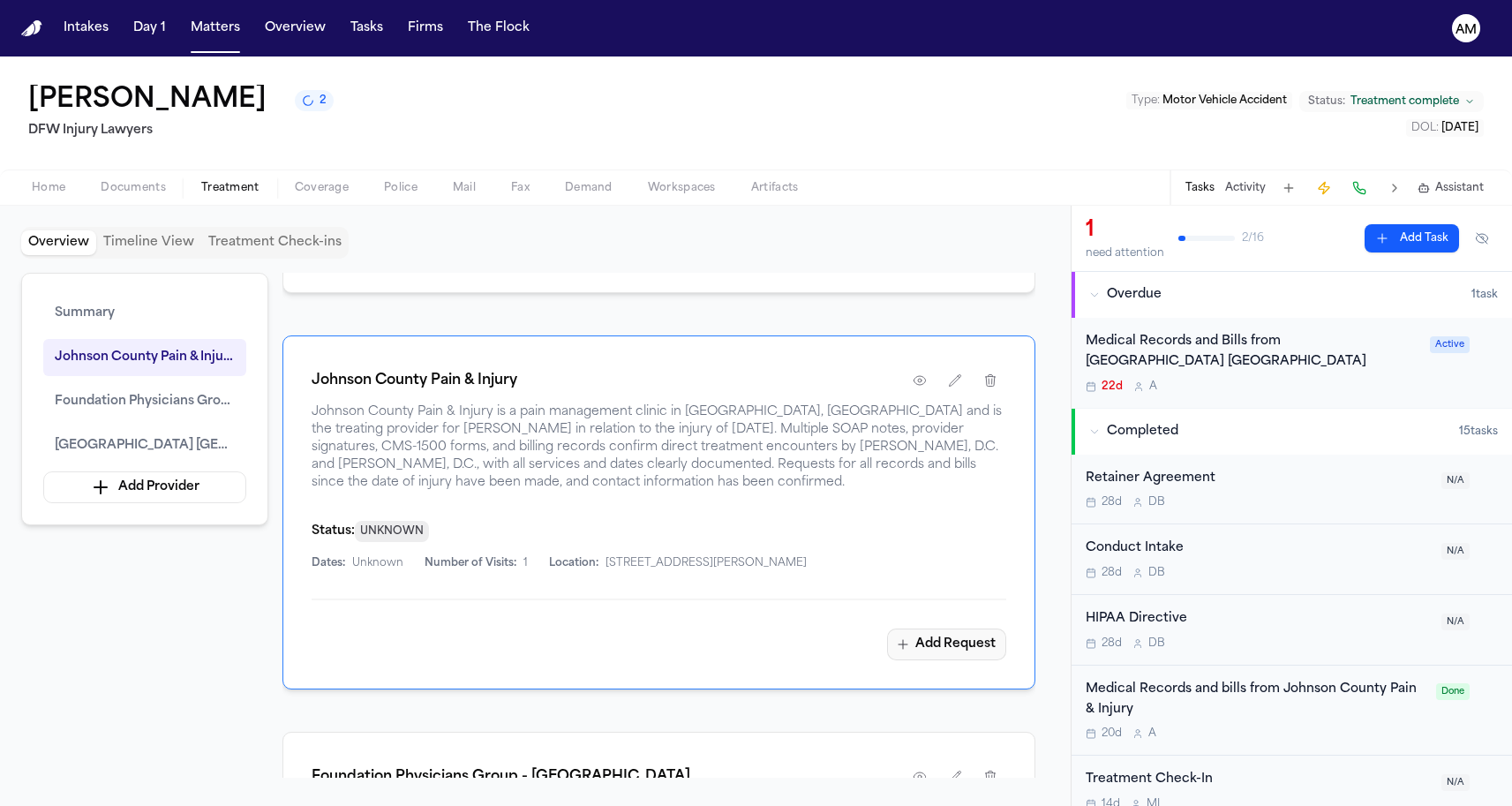
click at [972, 661] on button "Add Request" at bounding box center [947, 644] width 120 height 32
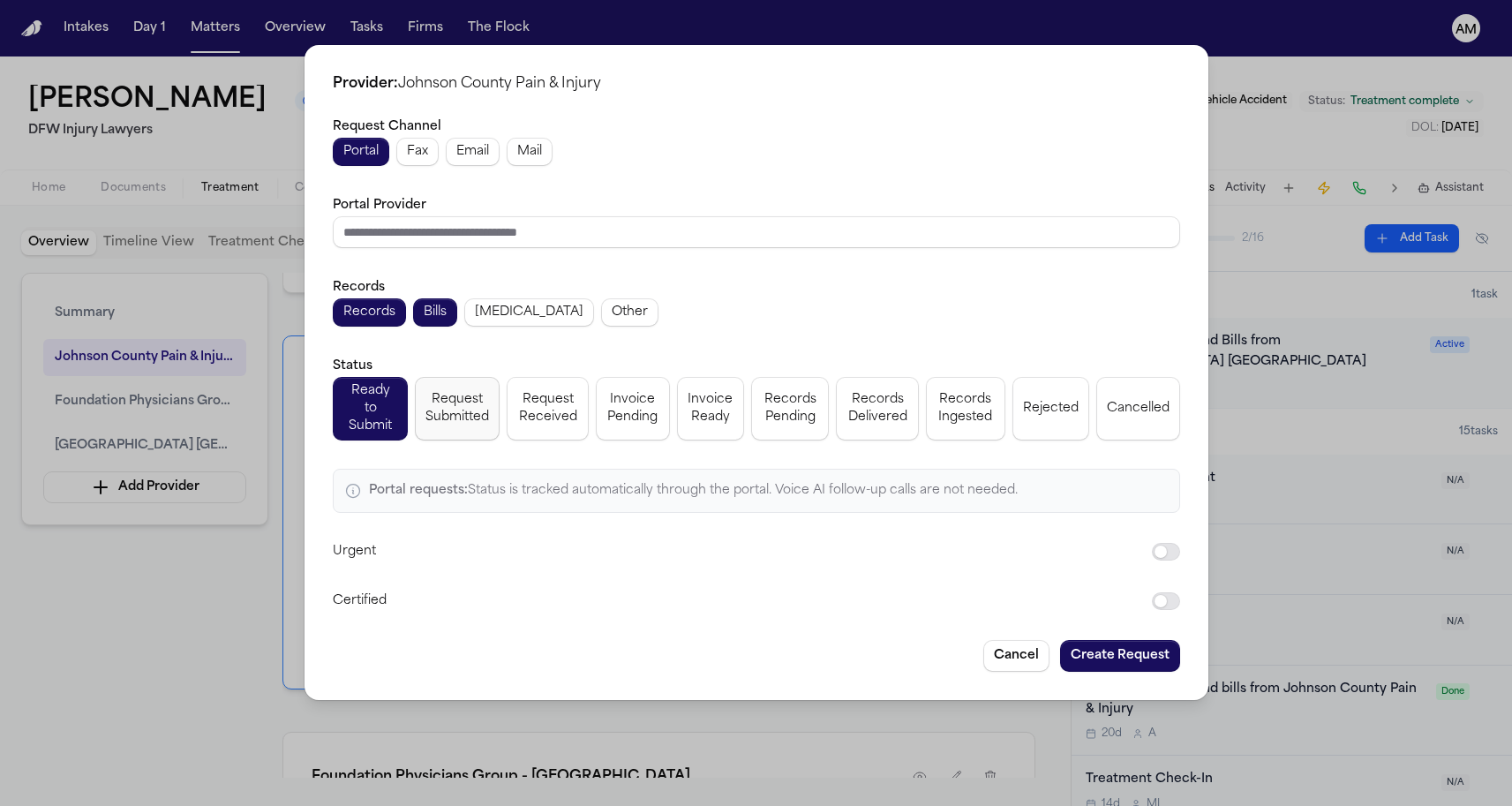
click at [477, 413] on span "Request Submitted" at bounding box center [457, 409] width 63 height 35
click at [426, 161] on span "Fax" at bounding box center [417, 151] width 21 height 17
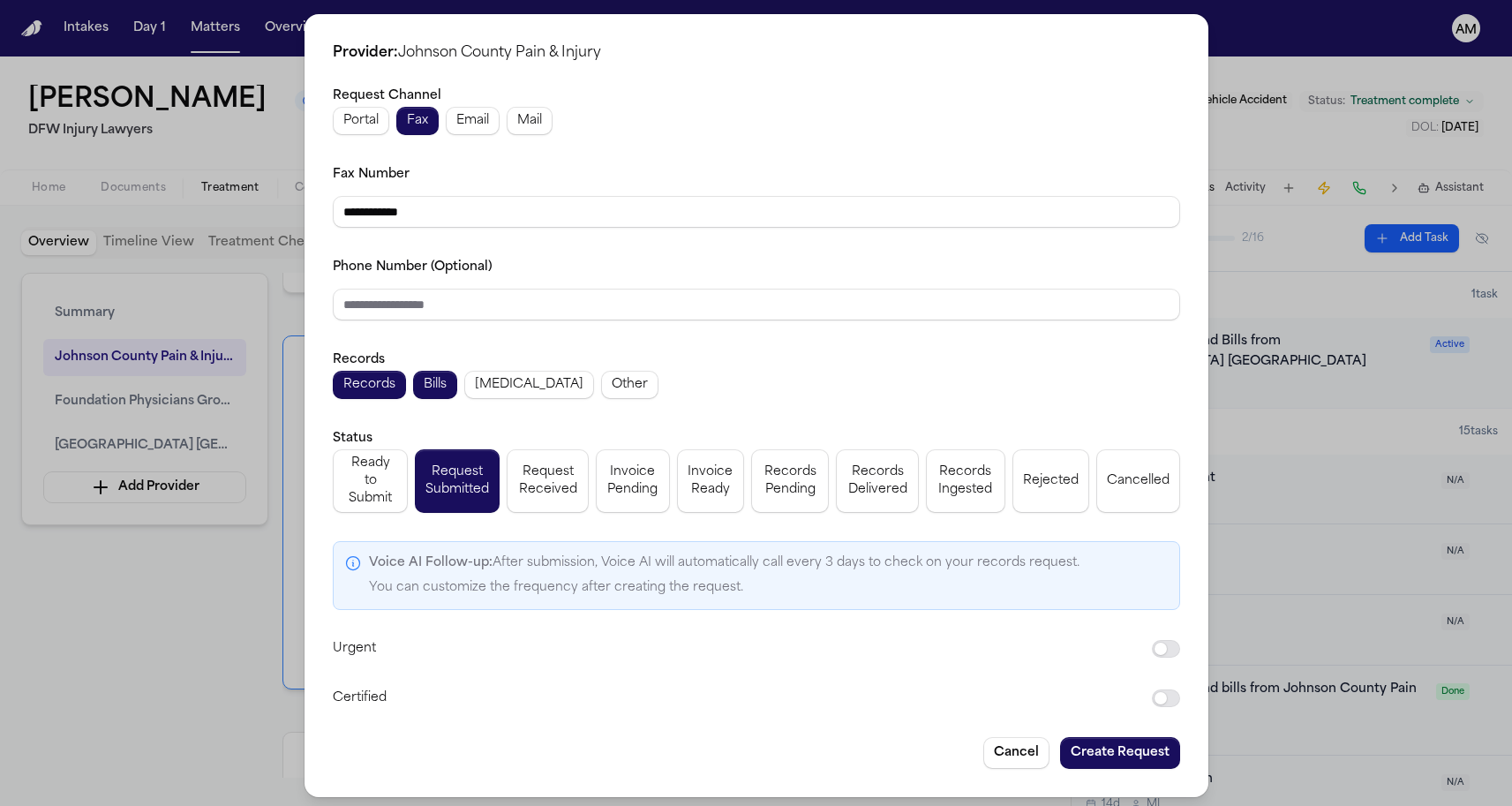
drag, startPoint x: 443, startPoint y: 221, endPoint x: 297, endPoint y: 222, distance: 146.0
click at [297, 222] on div "**********" at bounding box center [756, 406] width 1512 height 812
paste input "**"
click at [334, 213] on input "**********" at bounding box center [756, 212] width 847 height 32
type input "**********"
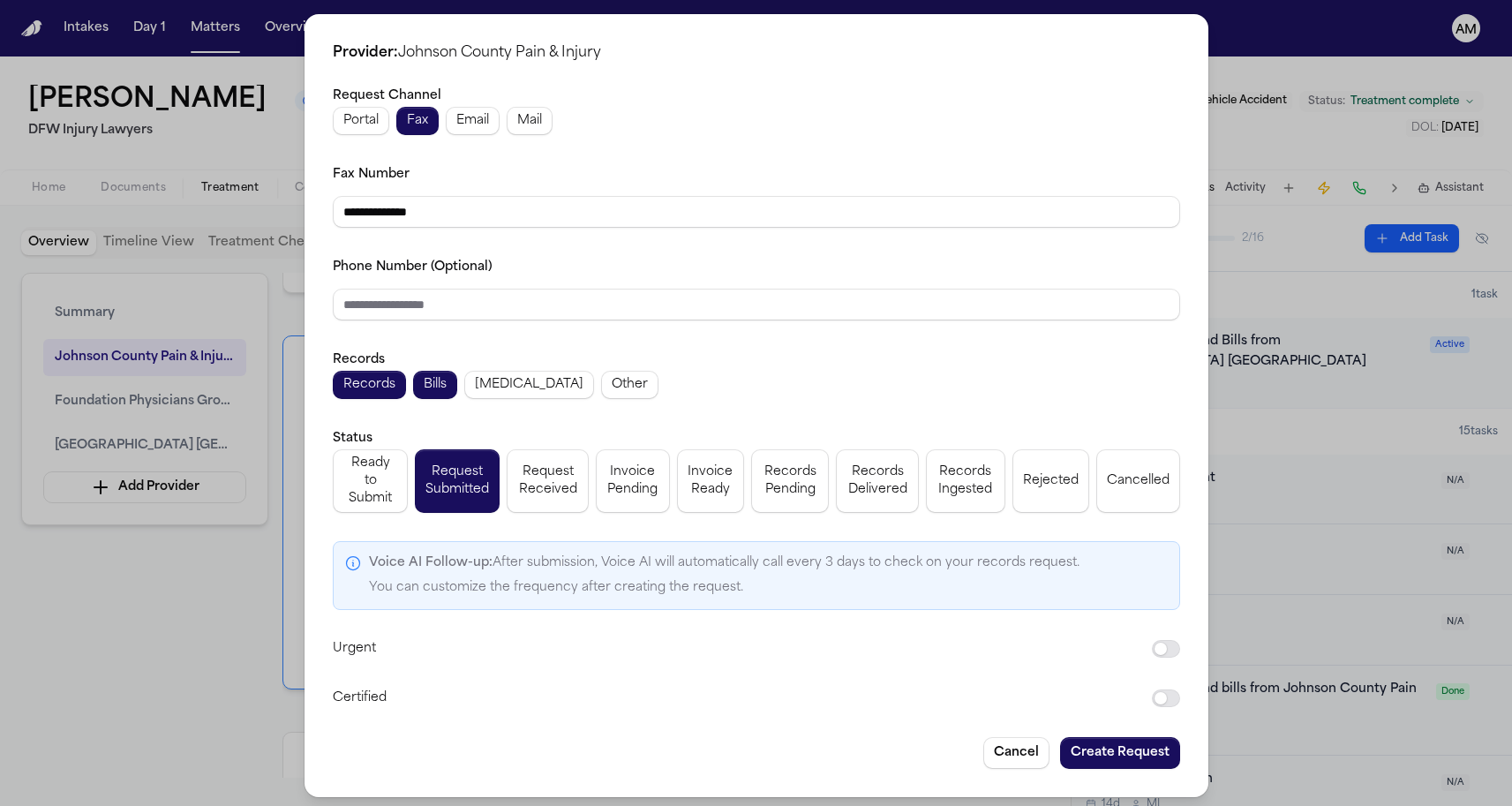
click at [414, 253] on div "**********" at bounding box center [756, 397] width 847 height 625
click at [1095, 750] on button "Create Request" at bounding box center [1120, 753] width 120 height 32
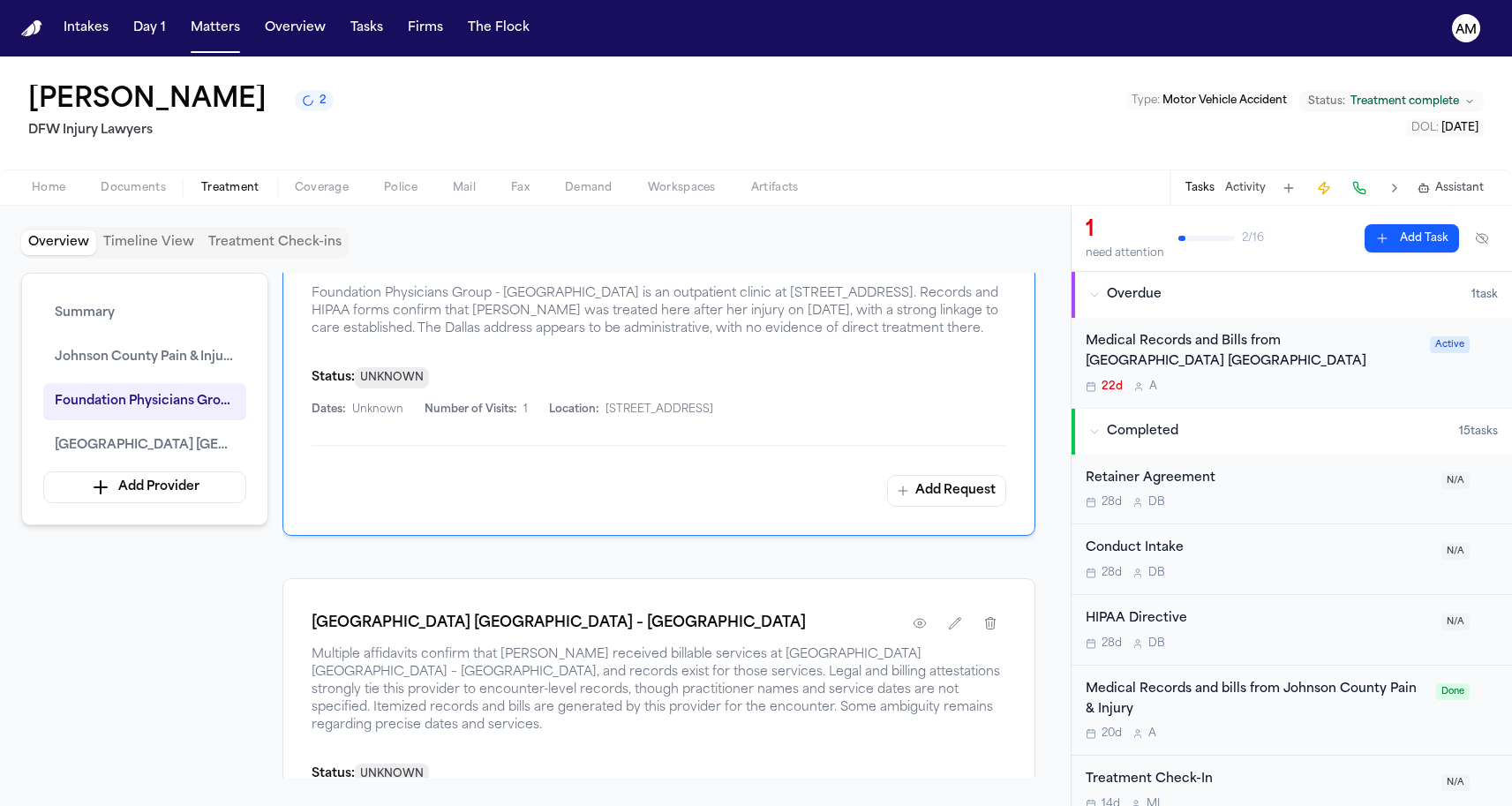
scroll to position [1350, 0]
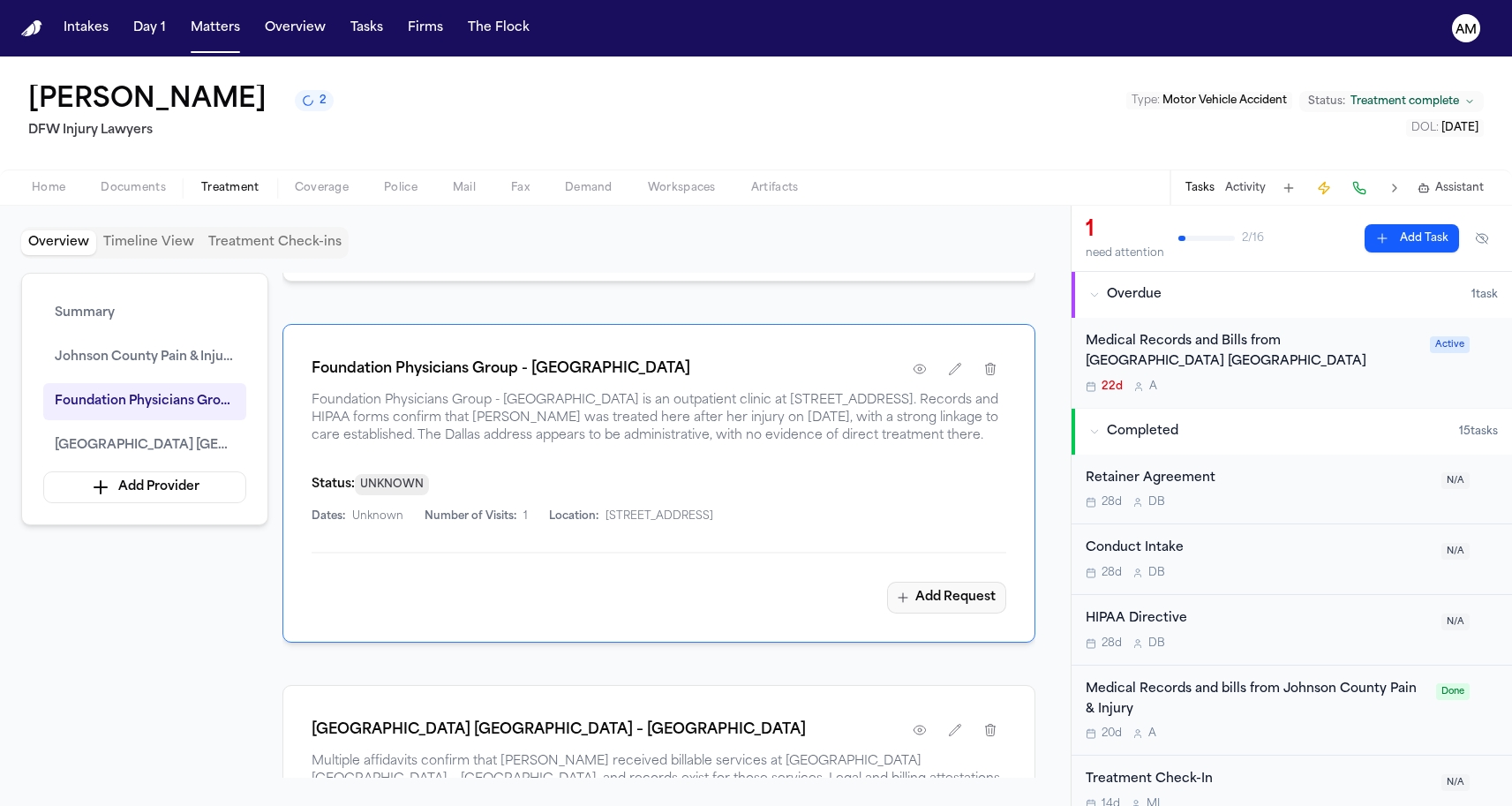
click at [956, 614] on button "Add Request" at bounding box center [947, 597] width 120 height 32
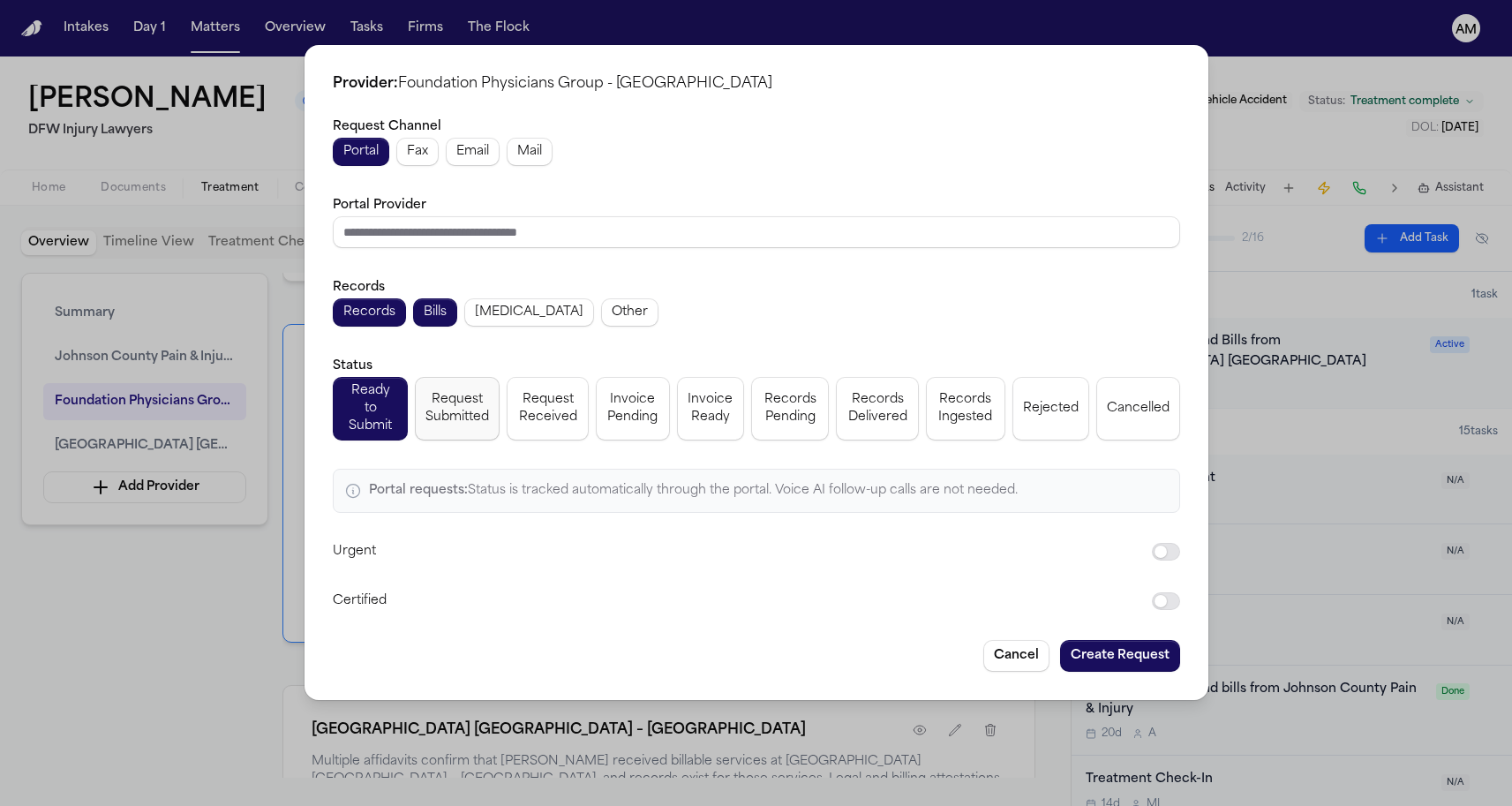
click at [449, 391] on span "Request Submitted" at bounding box center [457, 409] width 63 height 35
click at [427, 157] on span "Fax" at bounding box center [417, 151] width 21 height 17
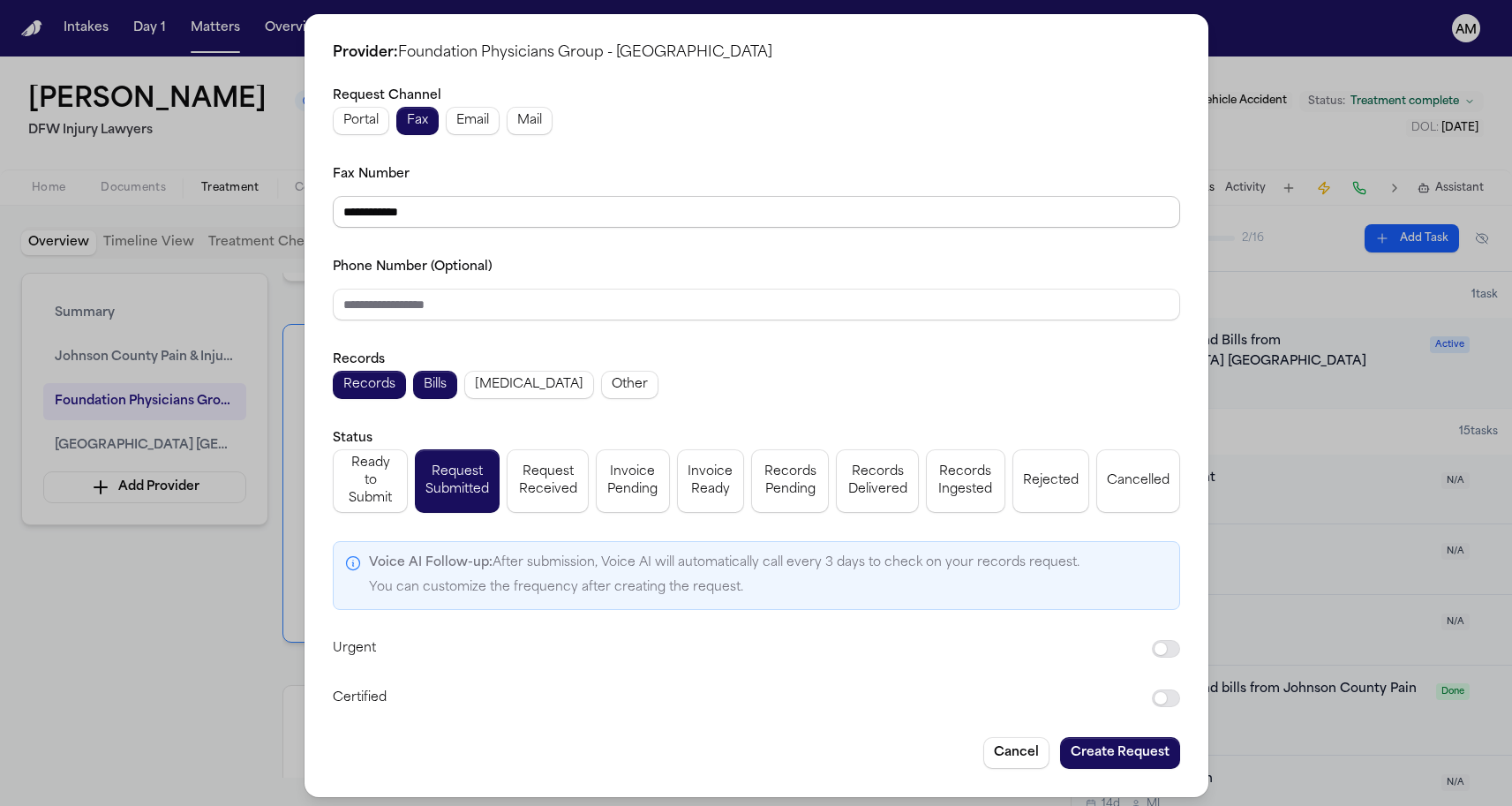
drag, startPoint x: 441, startPoint y: 207, endPoint x: 355, endPoint y: 209, distance: 86.0
click at [355, 209] on input "**********" at bounding box center [756, 212] width 847 height 32
paste input "****"
type input "**********"
click at [454, 181] on div "**********" at bounding box center [756, 196] width 847 height 64
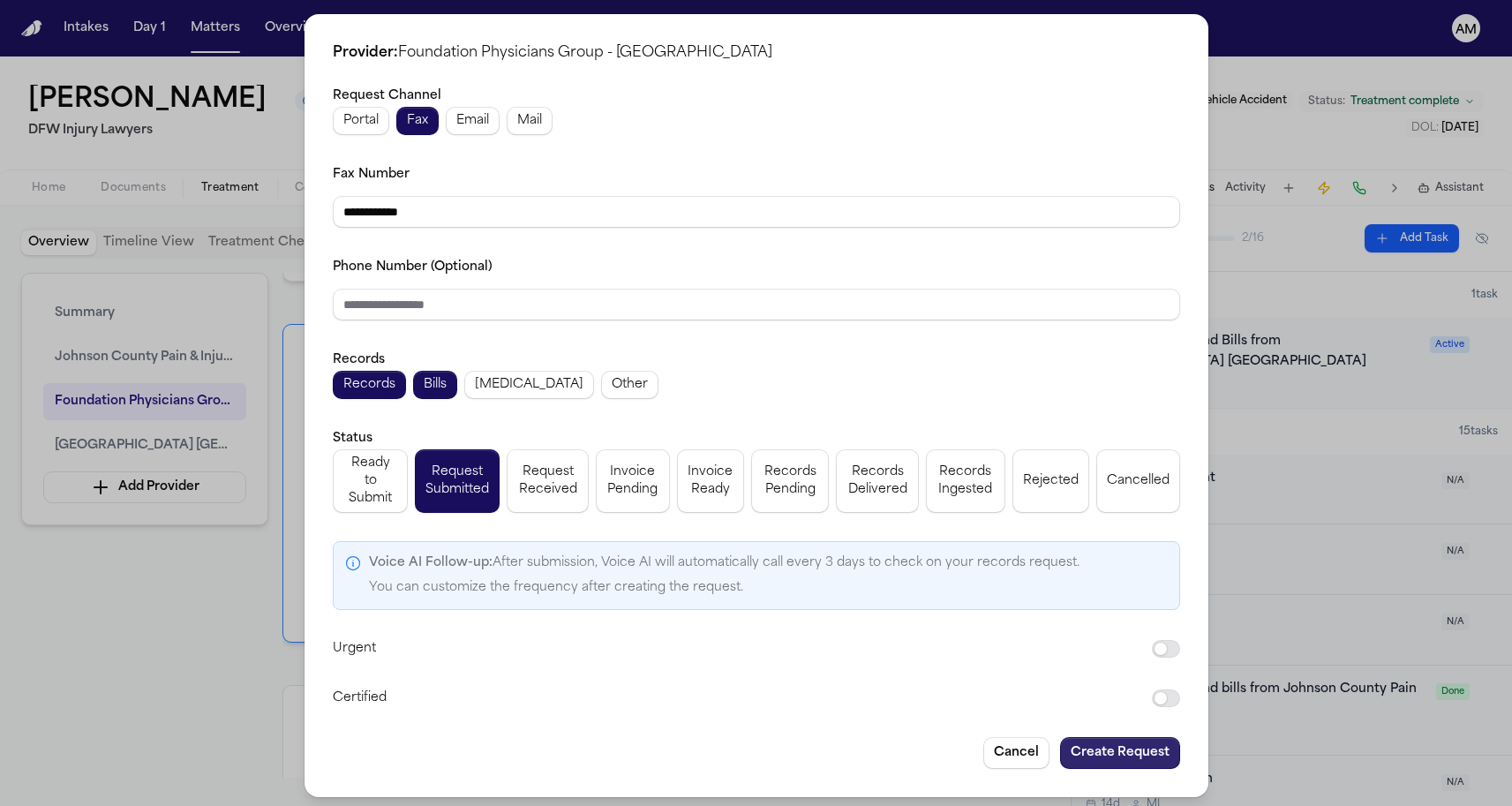
click at [1140, 743] on button "Create Request" at bounding box center [1120, 753] width 120 height 32
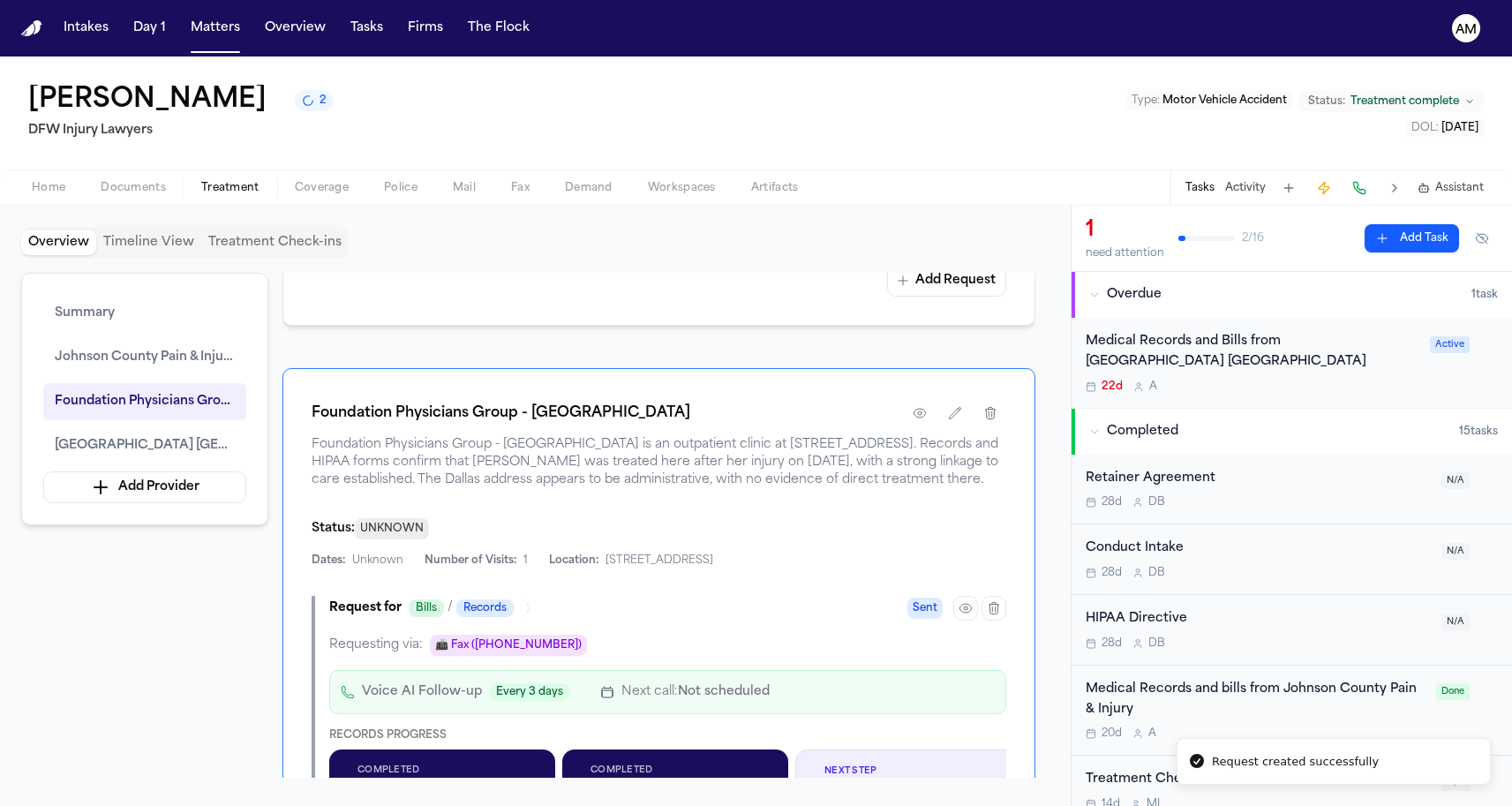
click at [718, 422] on div "Foundation Physicians Group - Fort Worth" at bounding box center [659, 413] width 694 height 32
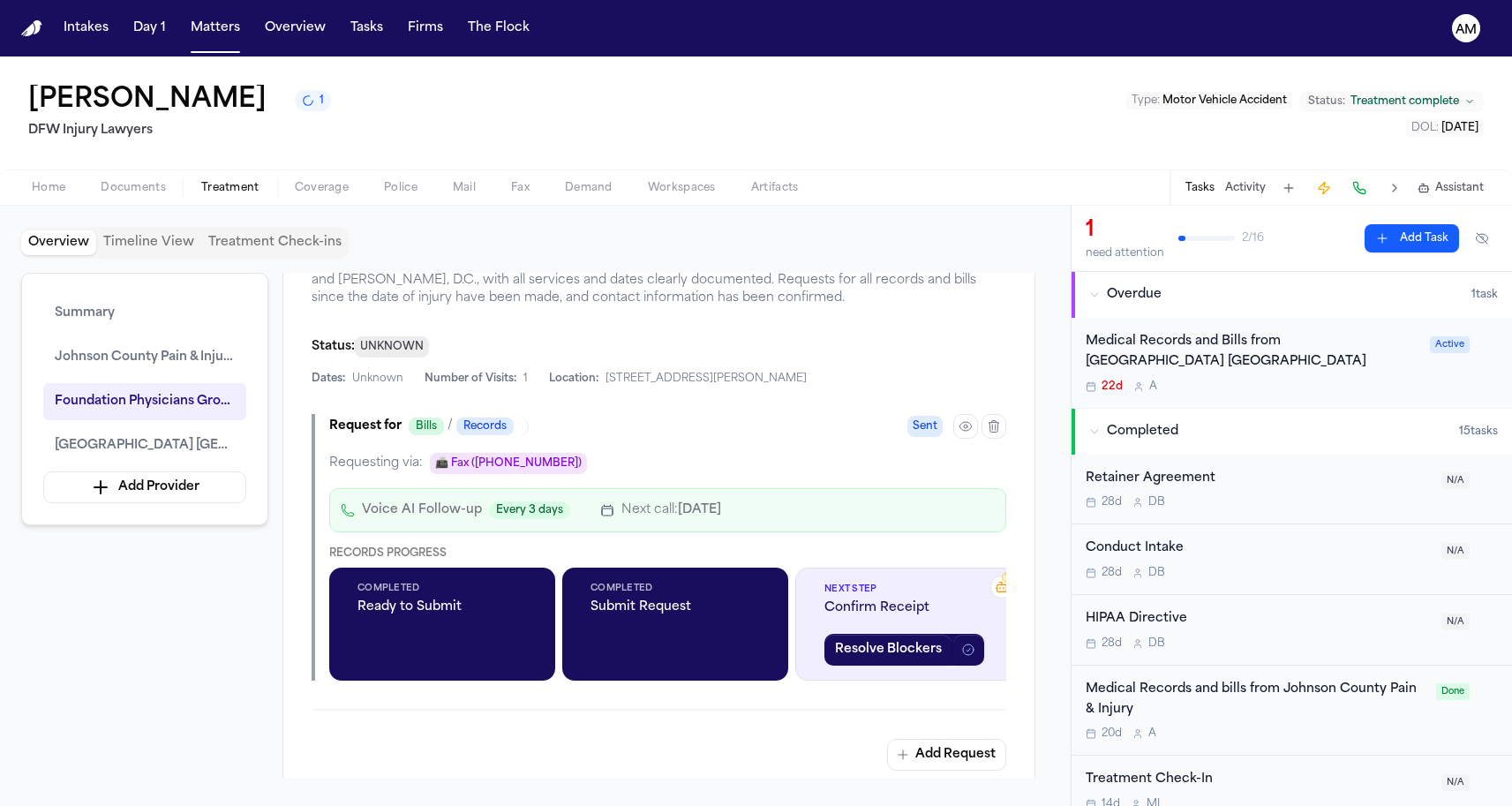
scroll to position [781, 0]
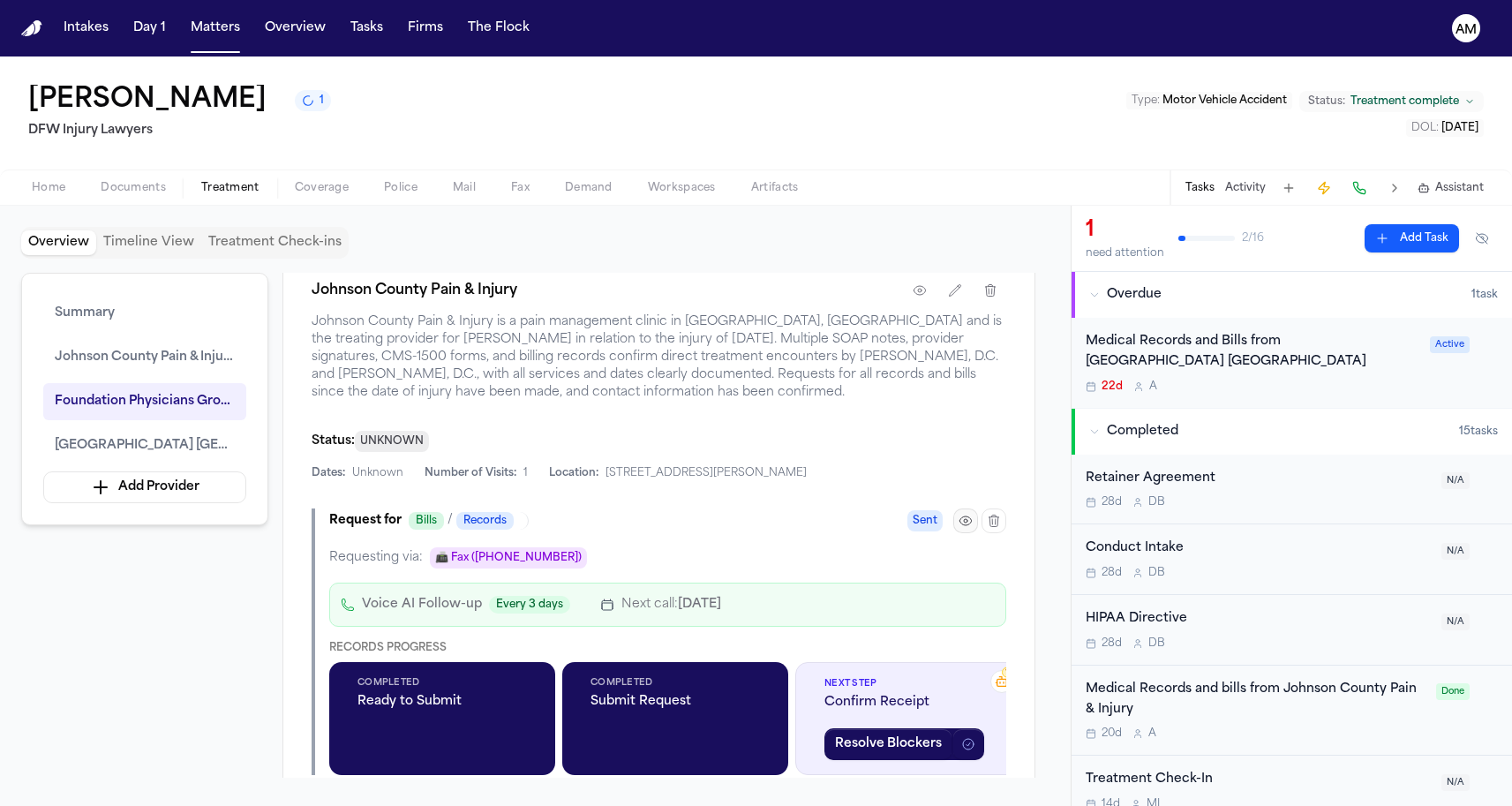
click at [965, 528] on icon "button" at bounding box center [965, 521] width 14 height 14
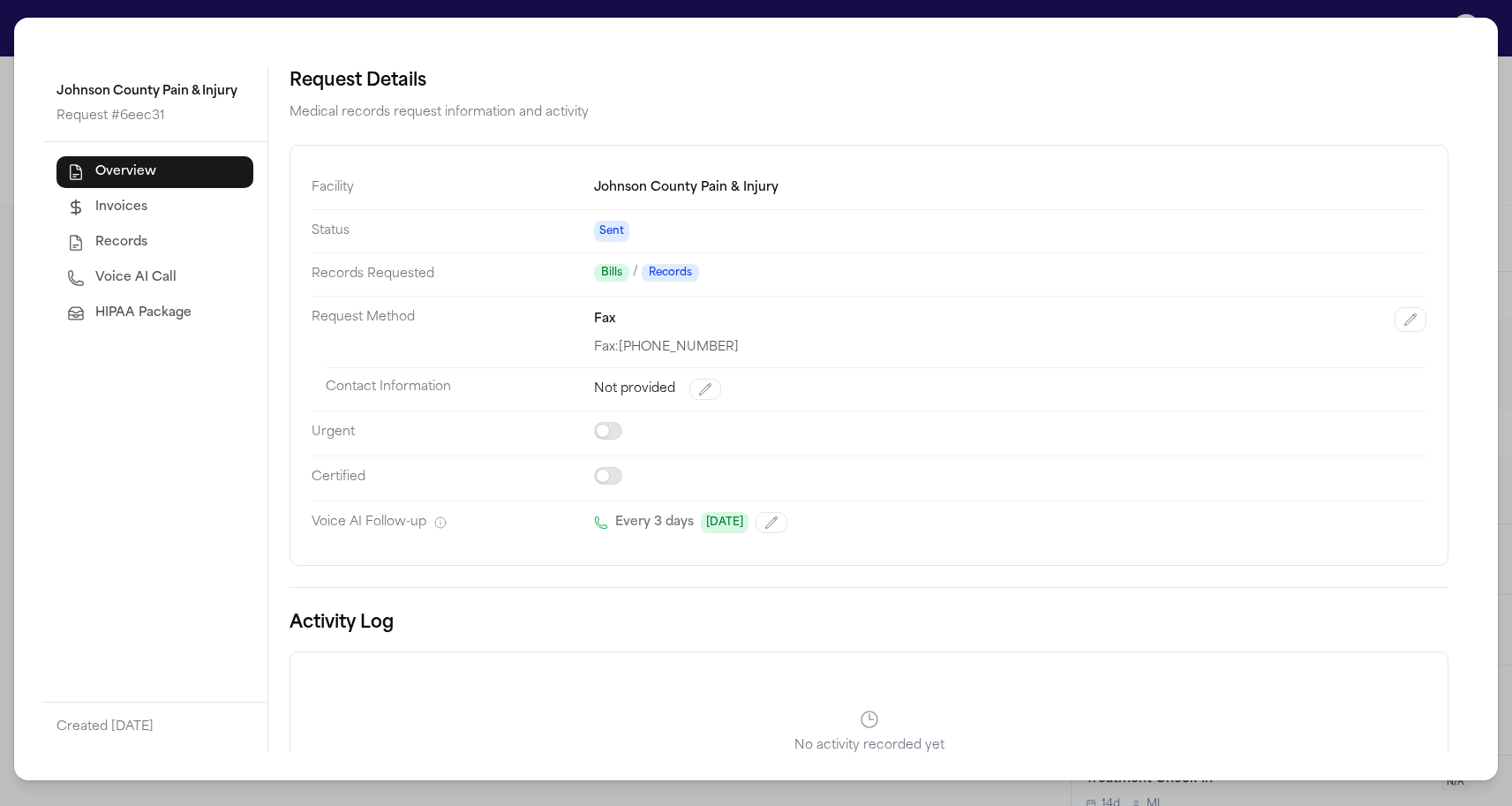
click at [209, 285] on button "Voice AI Call" at bounding box center [155, 278] width 197 height 32
select select "***"
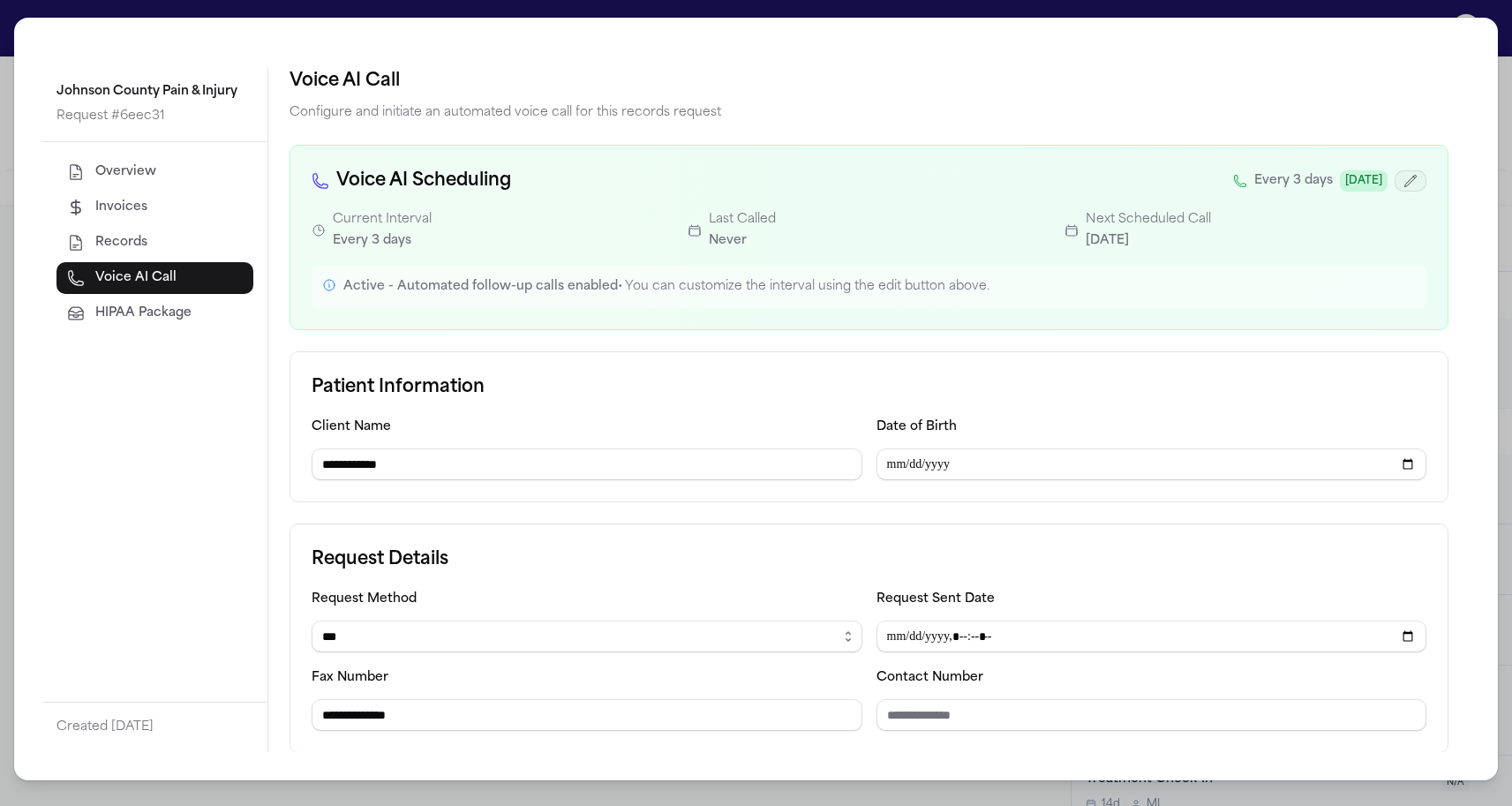
click at [1415, 184] on icon "button" at bounding box center [1410, 180] width 14 height 14
select select "*"
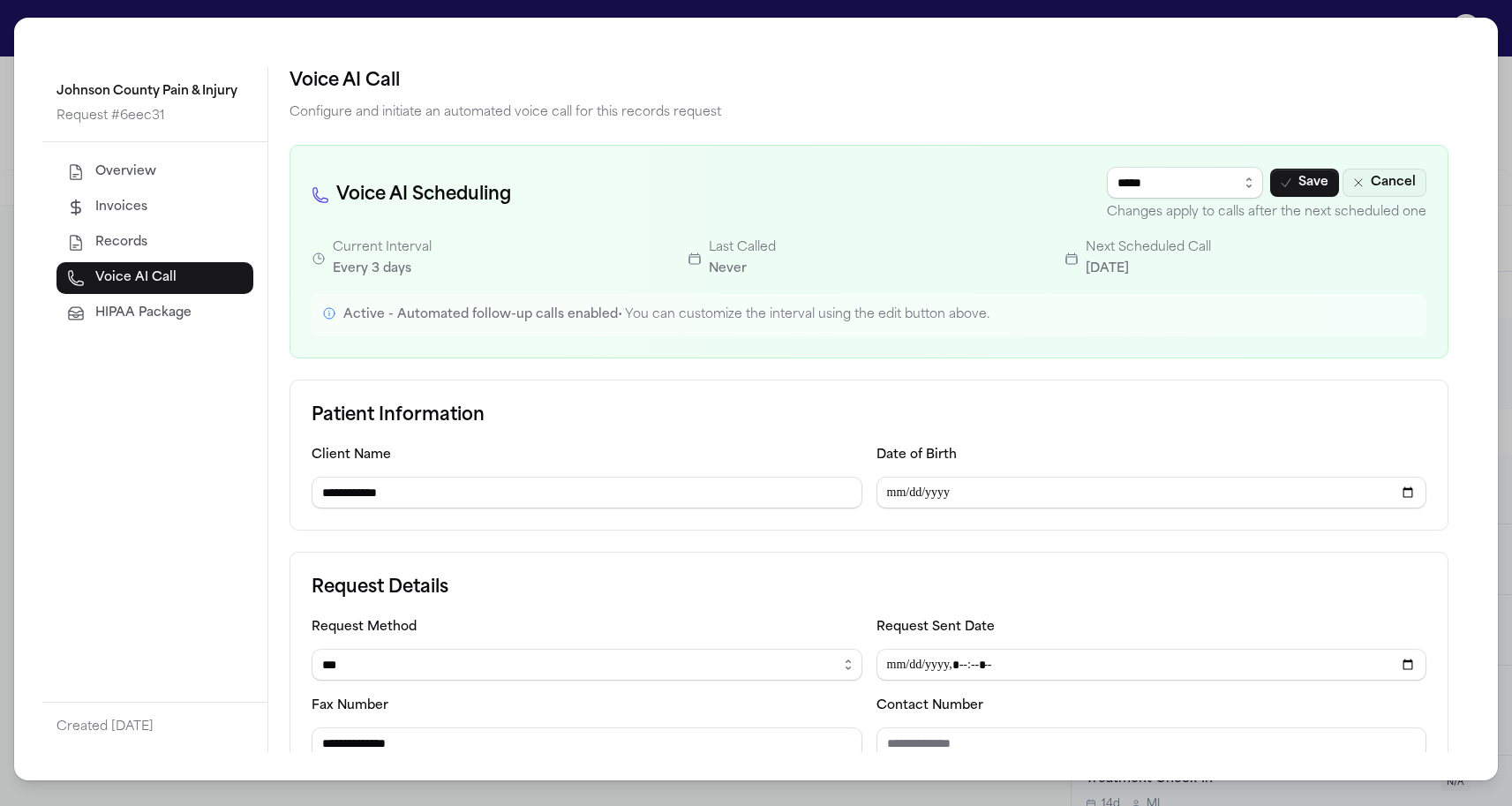
click at [1411, 187] on button "Cancel" at bounding box center [1384, 182] width 84 height 29
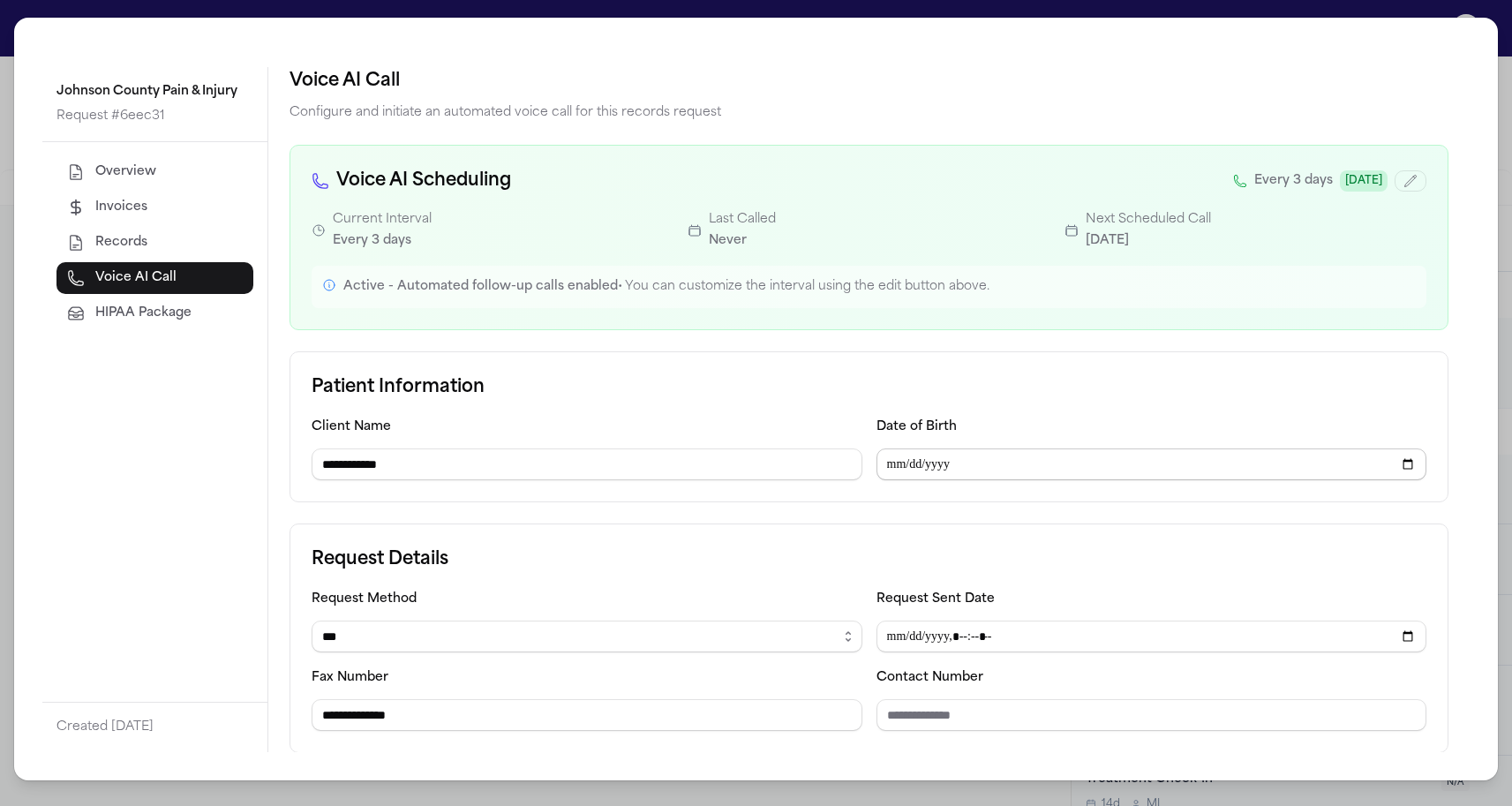
click at [892, 472] on input "Date of Birth" at bounding box center [1151, 465] width 551 height 32
click at [851, 383] on h3 "Patient Information" at bounding box center [869, 387] width 1115 height 29
click at [632, 0] on div "**********" at bounding box center [756, 403] width 1512 height 806
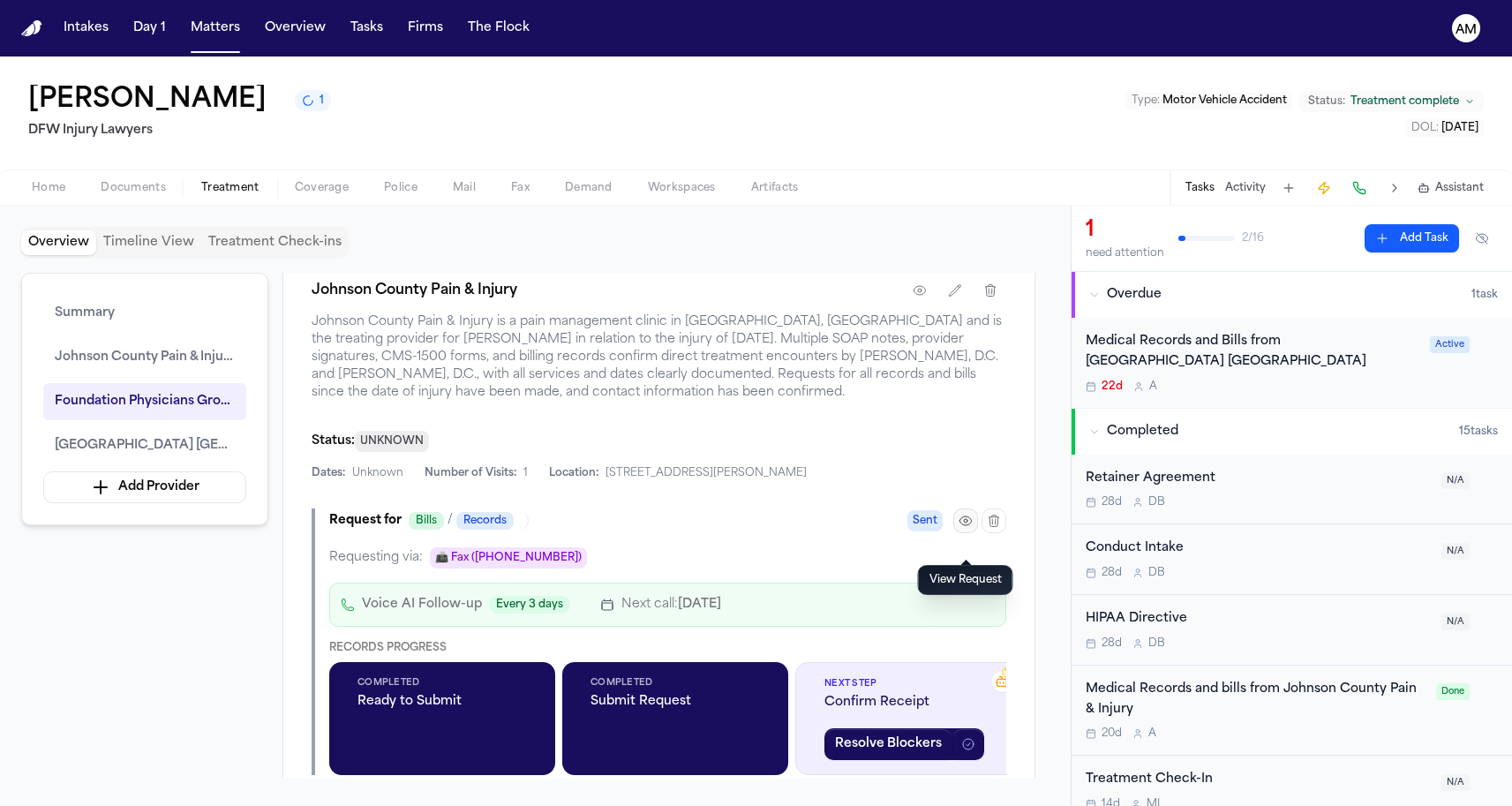
click at [957, 534] on button "button" at bounding box center [965, 521] width 25 height 25
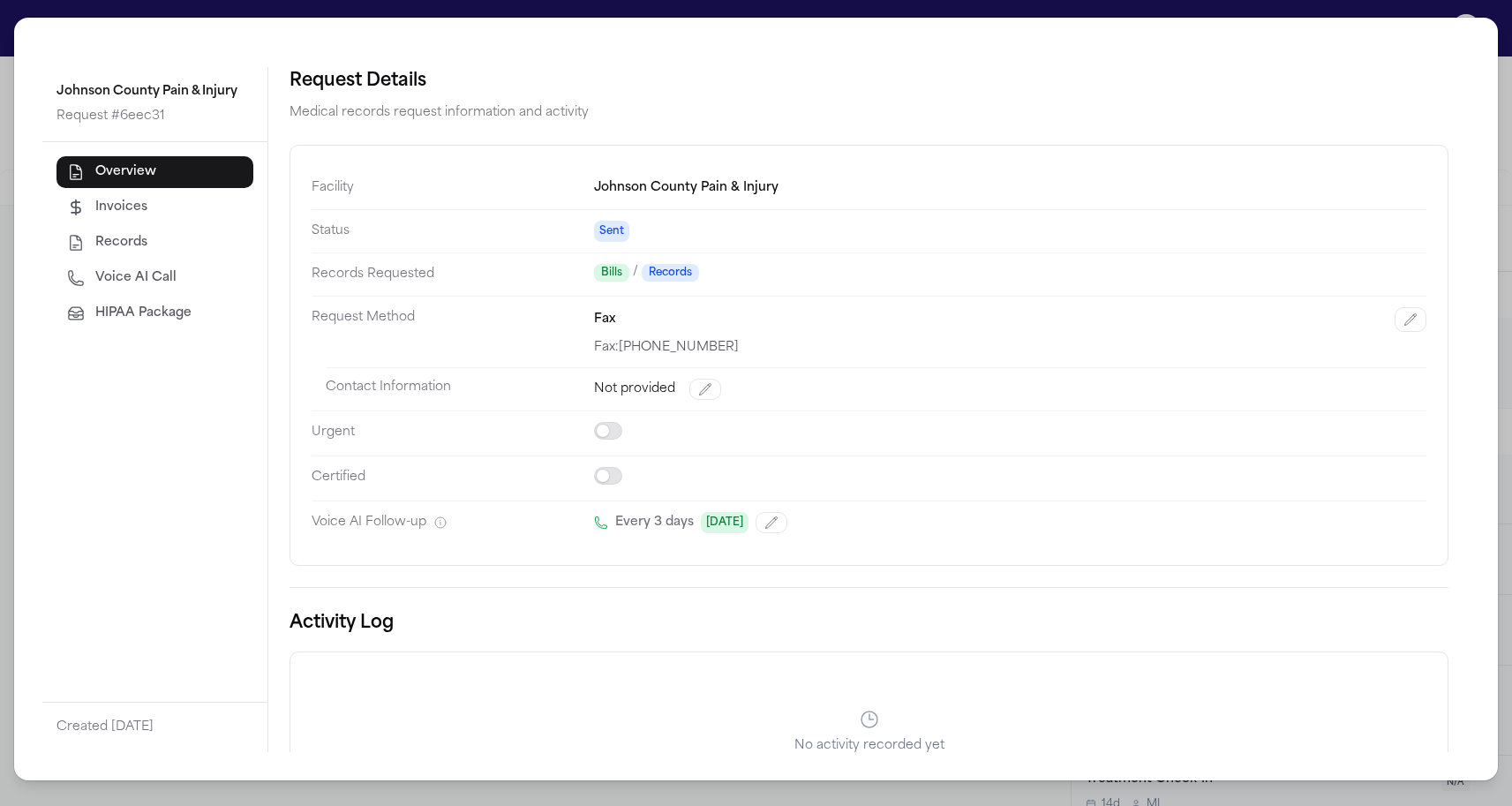
click at [178, 272] on button "Voice AI Call" at bounding box center [155, 278] width 197 height 32
select select "***"
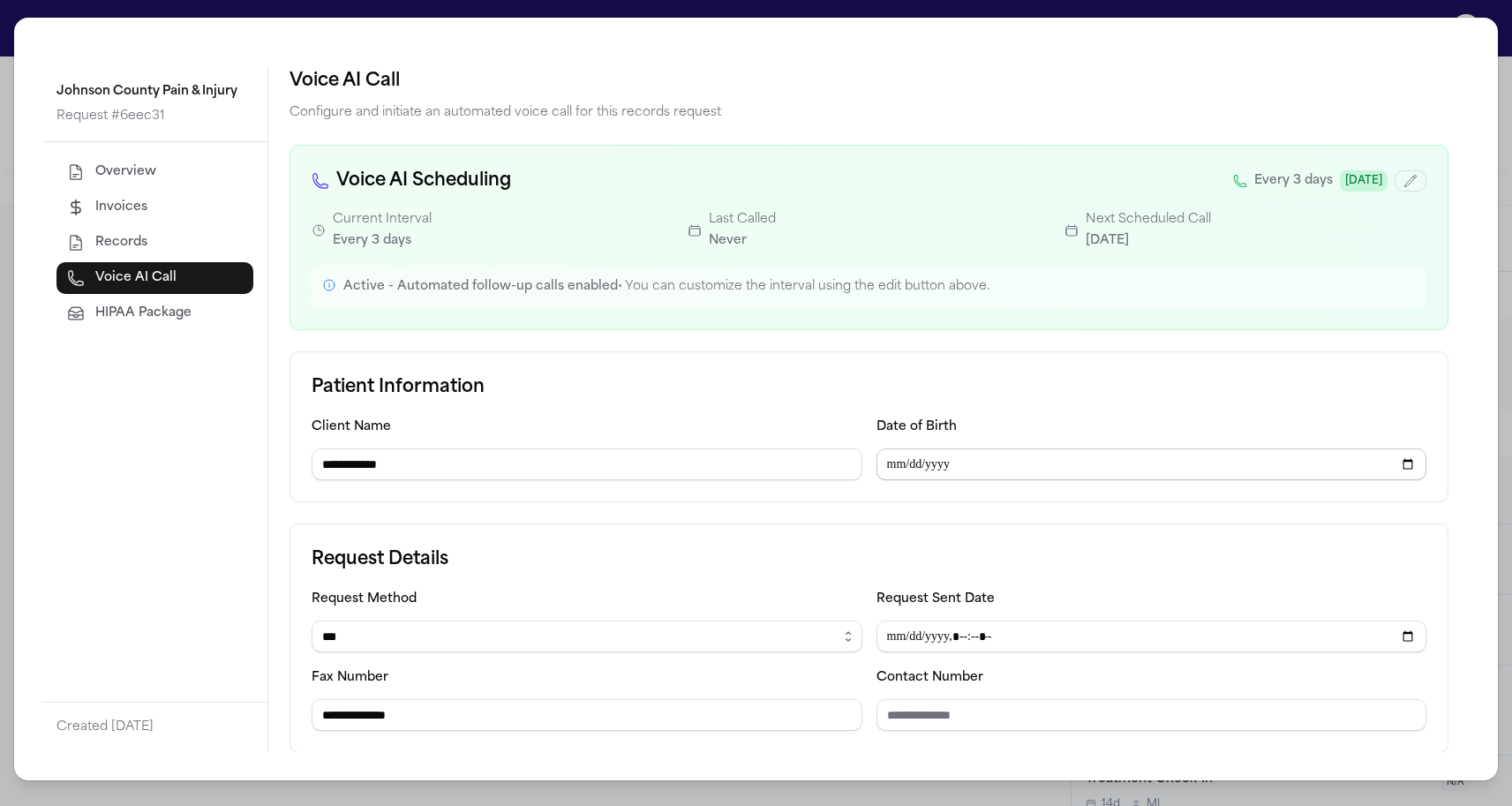
click at [888, 462] on input "Date of Birth" at bounding box center [1151, 465] width 551 height 32
click at [922, 466] on input "Date of Birth" at bounding box center [1151, 465] width 551 height 32
click at [940, 462] on input "Date of Birth" at bounding box center [1151, 465] width 551 height 32
click at [888, 426] on label "Date of Birth" at bounding box center [916, 427] width 80 height 13
click at [935, 464] on input "Date of Birth" at bounding box center [1151, 465] width 551 height 32
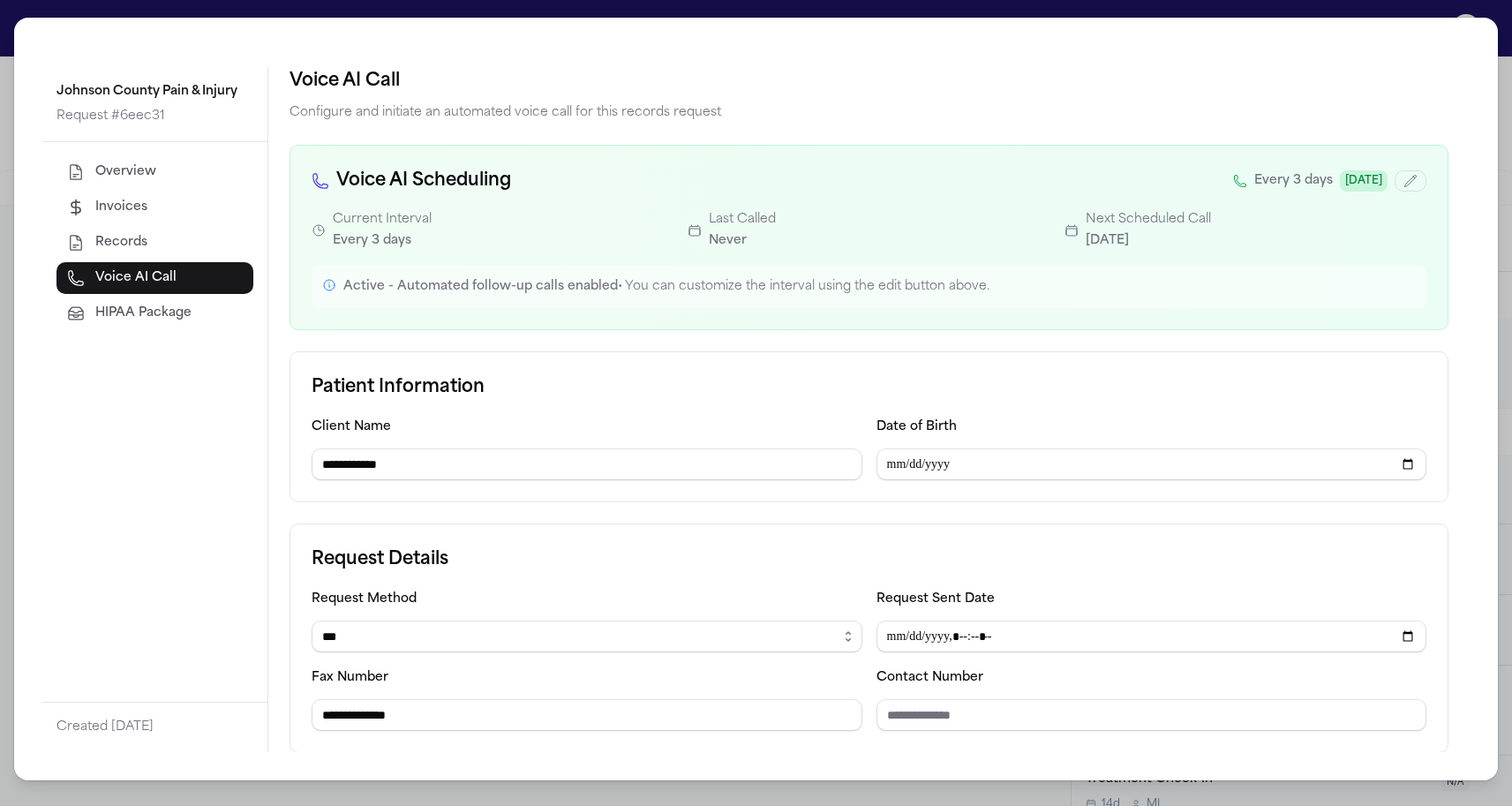
type input "**********"
click at [808, 427] on div "**********" at bounding box center [587, 448] width 551 height 64
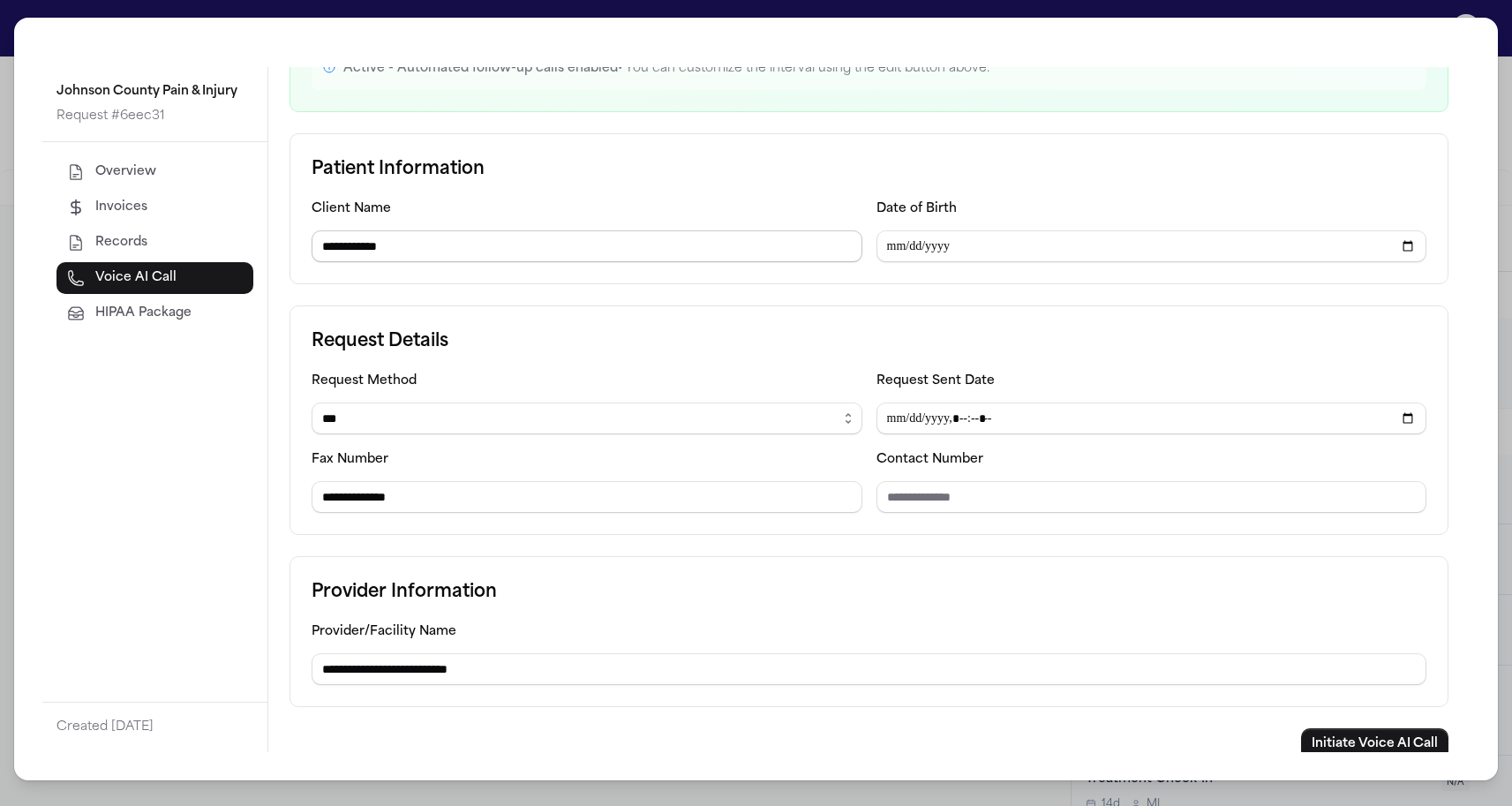
scroll to position [220, 0]
click at [894, 420] on input "Request Sent Date" at bounding box center [1151, 417] width 551 height 32
click at [919, 416] on input "Request Sent Date" at bounding box center [1151, 417] width 551 height 32
type input "**********"
click at [964, 367] on div "**********" at bounding box center [869, 419] width 1159 height 230
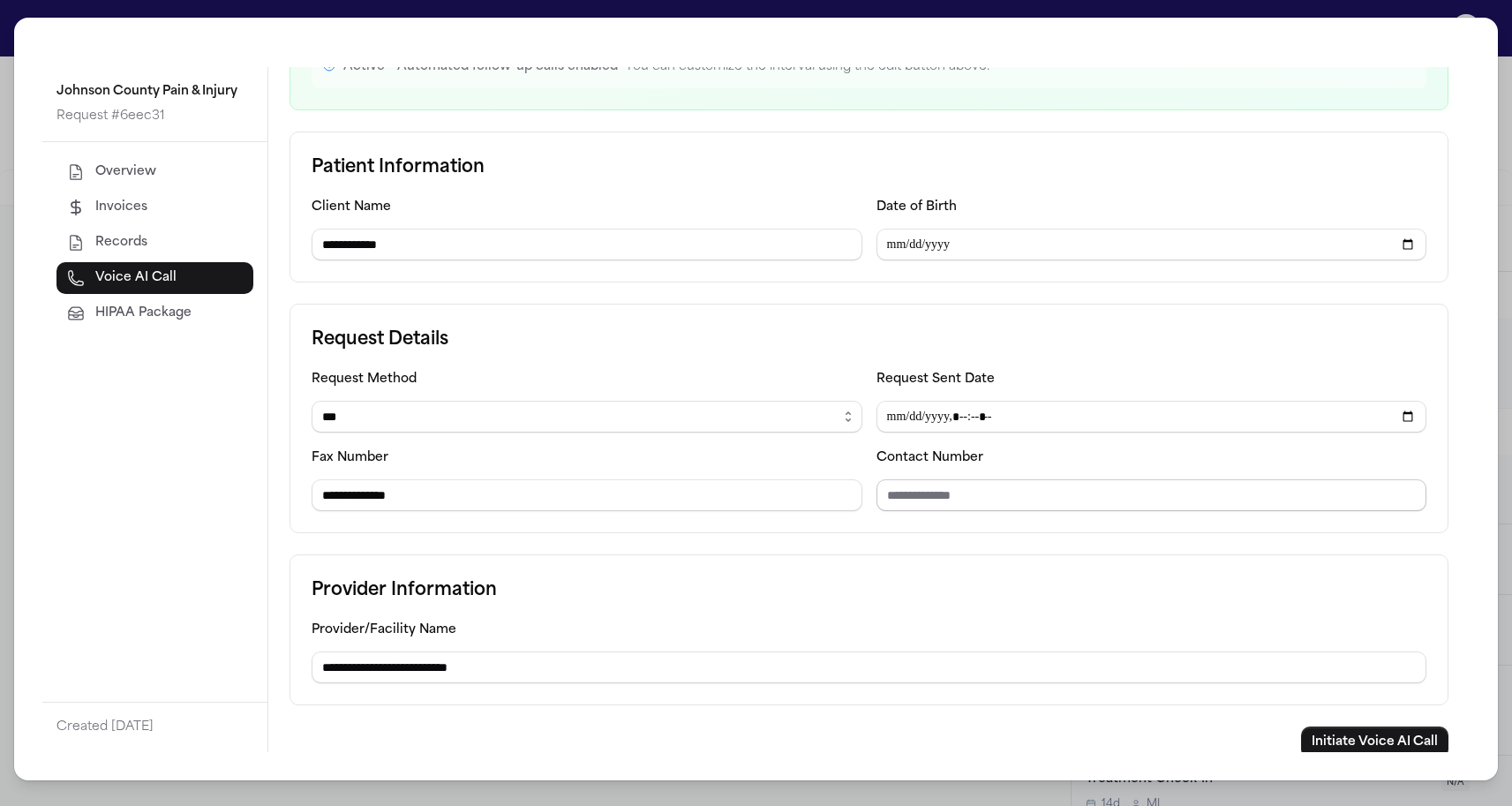
click at [899, 507] on input "Contact Number" at bounding box center [1151, 495] width 551 height 32
paste input "**********"
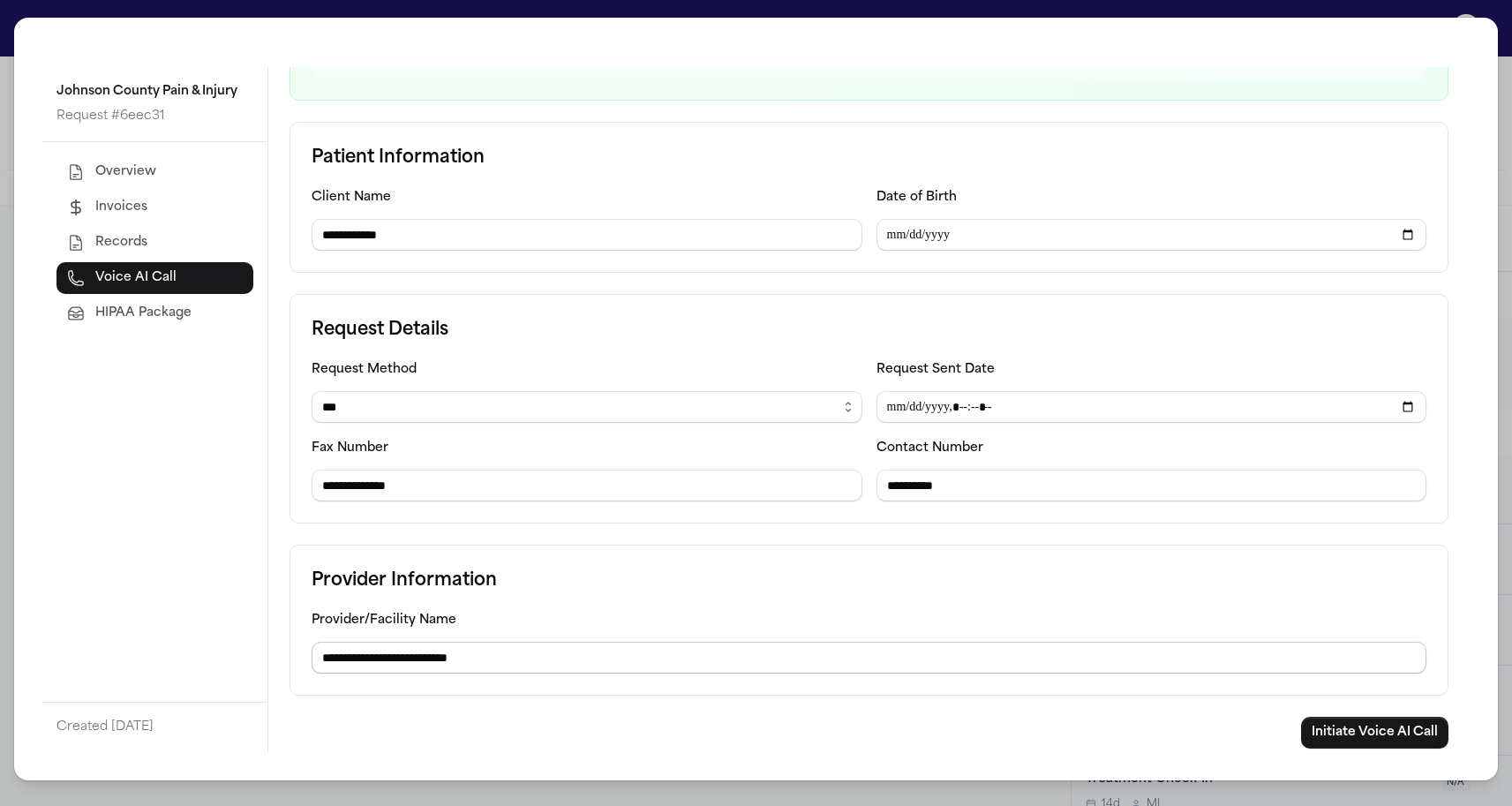
scroll to position [230, 0]
type input "**********"
drag, startPoint x: 521, startPoint y: 667, endPoint x: 215, endPoint y: 666, distance: 306.0
paste input "text"
type input "**********"
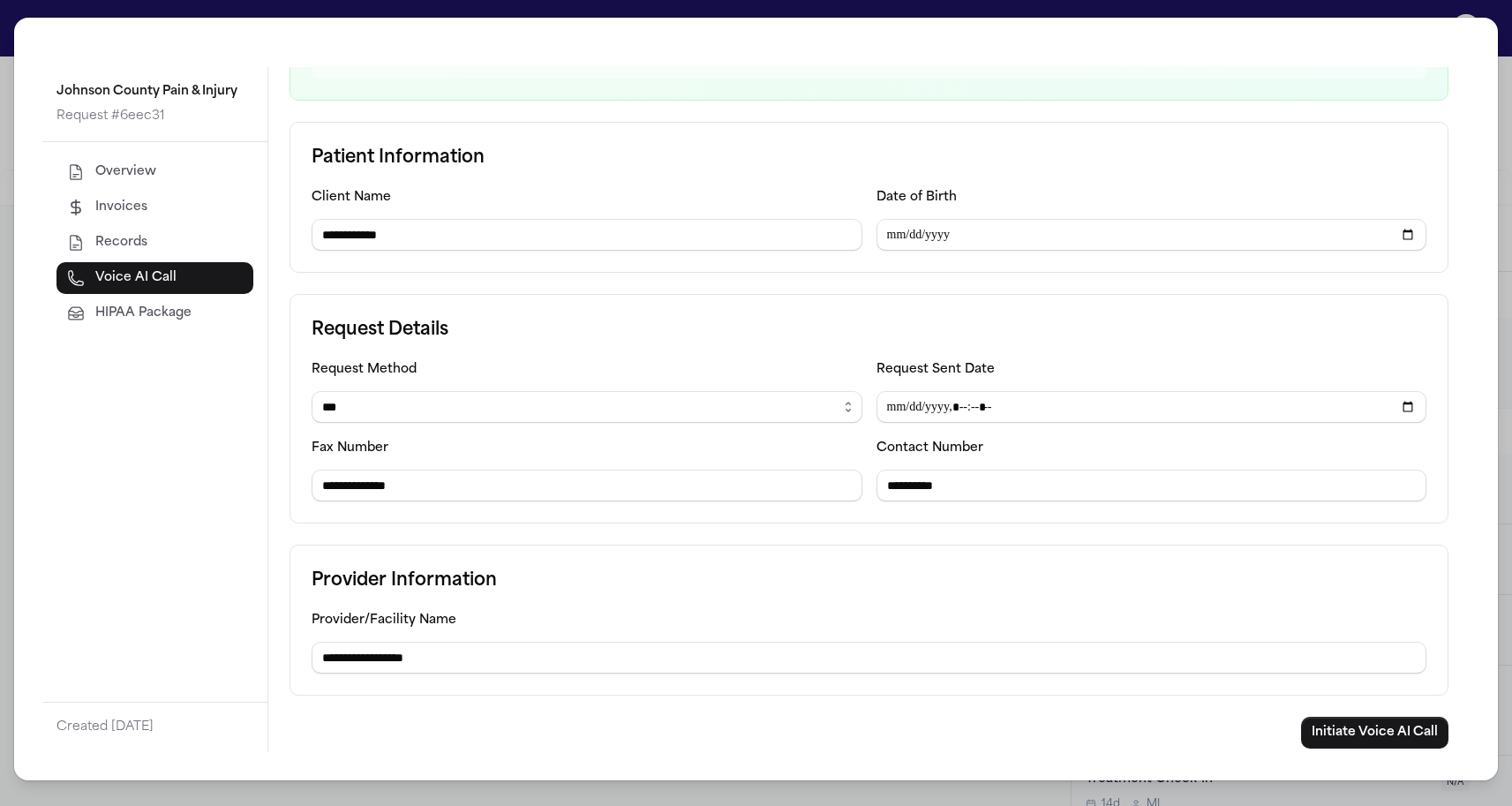
click at [425, 618] on label "Provider/Facility Name" at bounding box center [384, 620] width 144 height 13
click at [378, 584] on h3 "Provider Information" at bounding box center [869, 581] width 1115 height 29
click at [161, 186] on button "Overview" at bounding box center [155, 172] width 197 height 32
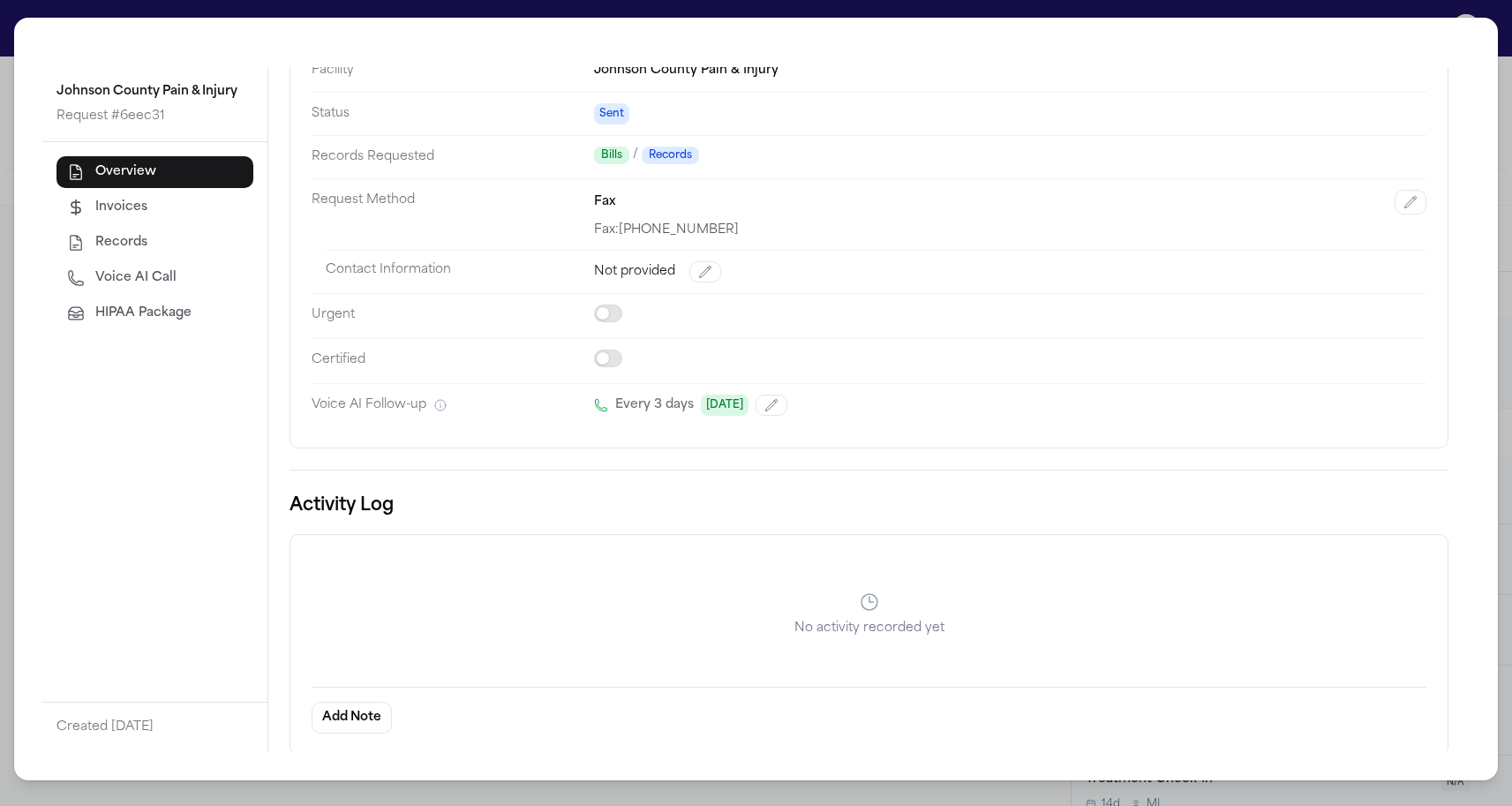
click at [142, 270] on span "Voice AI Call" at bounding box center [136, 278] width 81 height 17
select select "***"
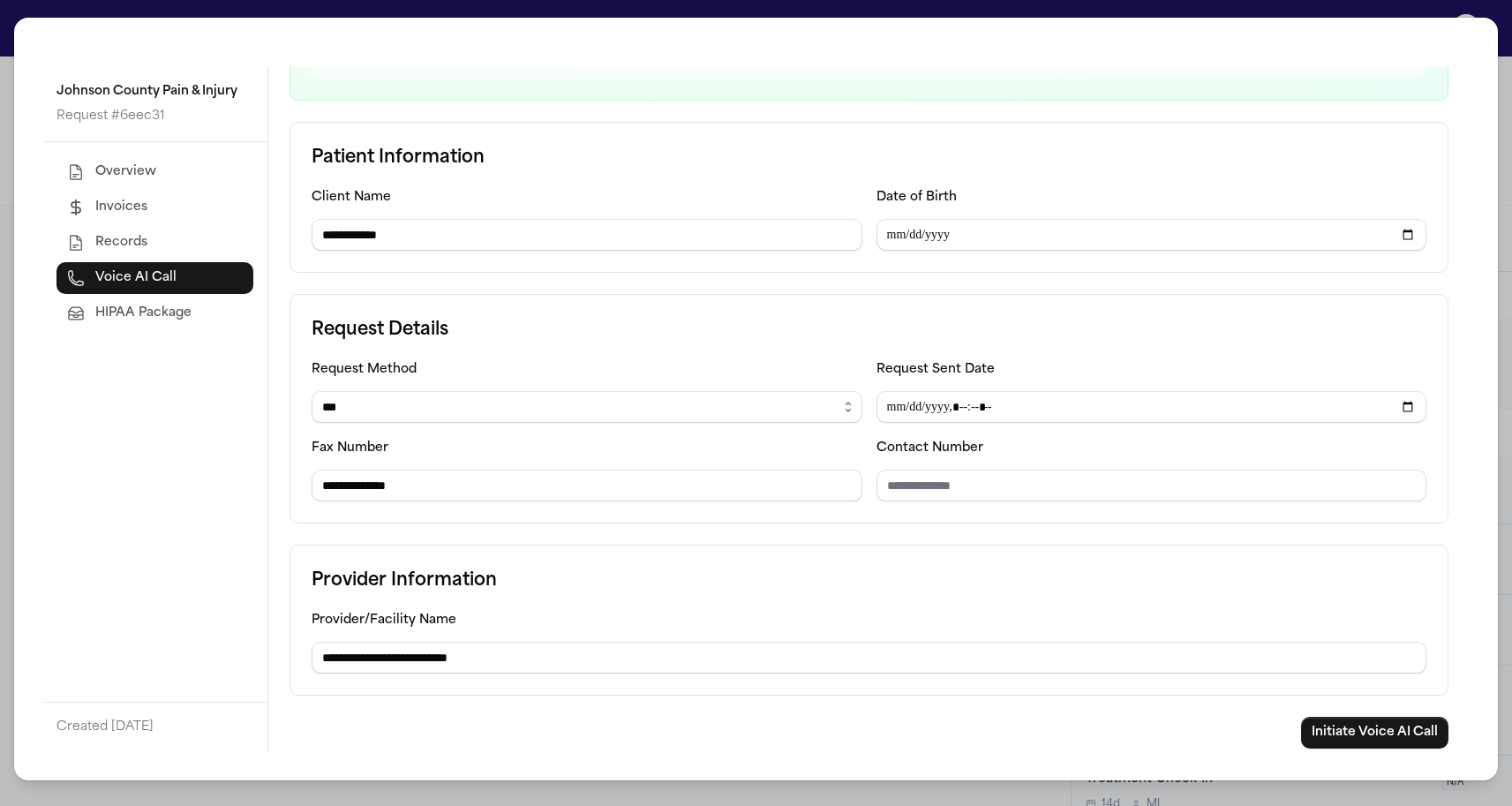
scroll to position [230, 0]
click at [11, 434] on div "**********" at bounding box center [756, 403] width 1512 height 806
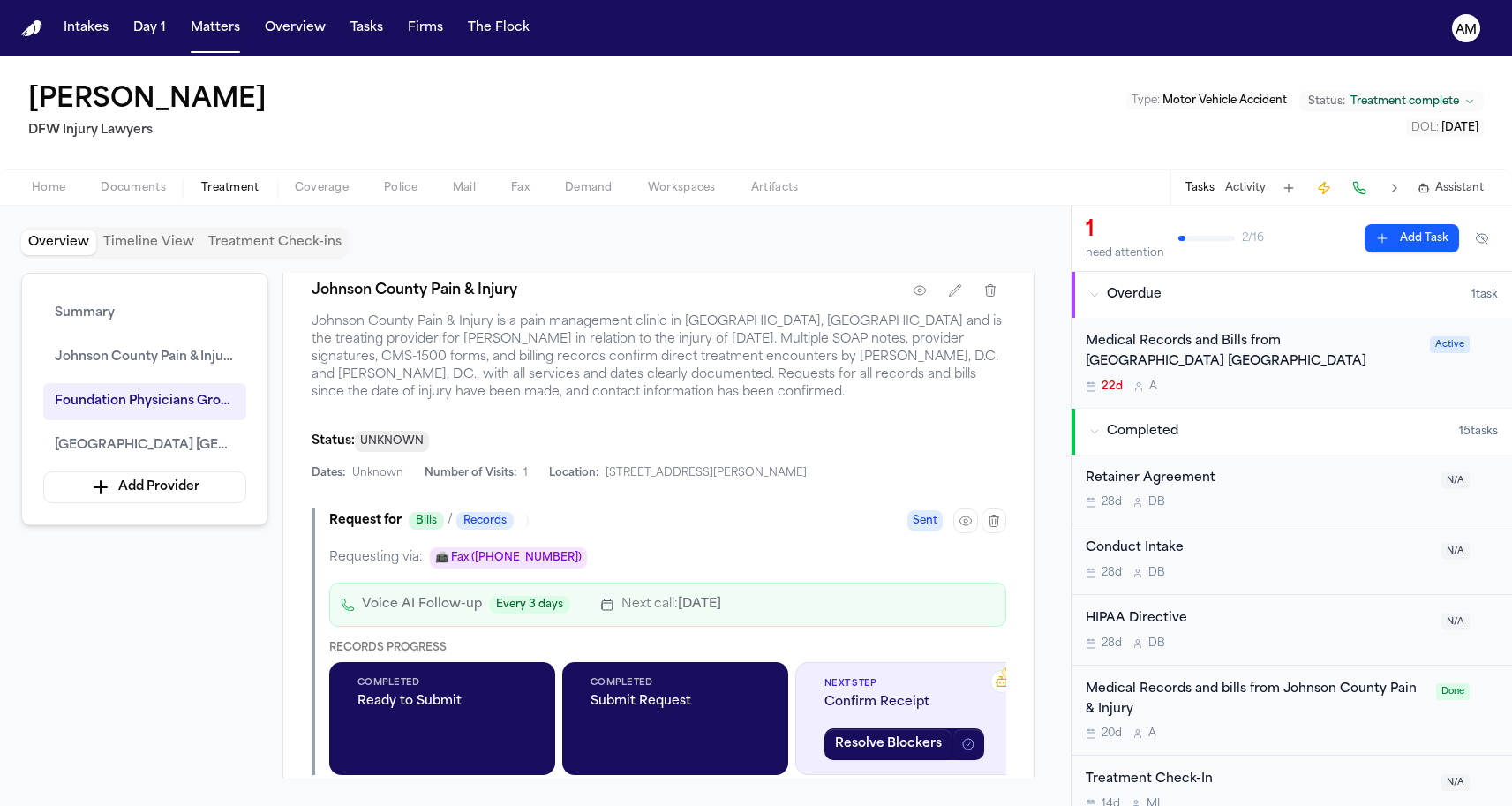
click at [95, 630] on div "Summary Johnson County Pain & Injury Foundation Physicians Group - Fort Worth K…" at bounding box center [535, 525] width 1028 height 505
click at [50, 190] on span "Home" at bounding box center [49, 188] width 33 height 14
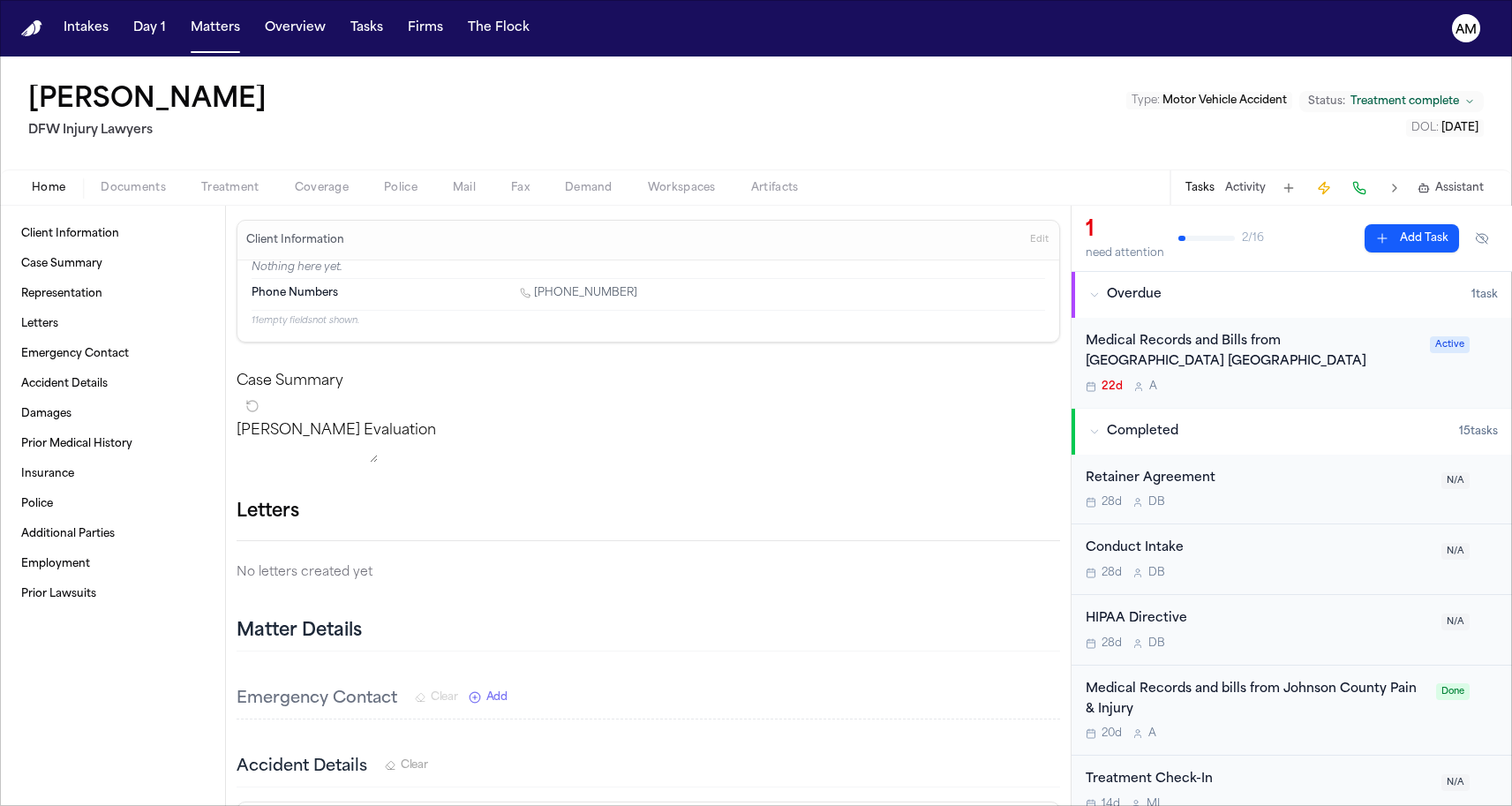
click at [254, 193] on span "Treatment" at bounding box center [230, 188] width 58 height 14
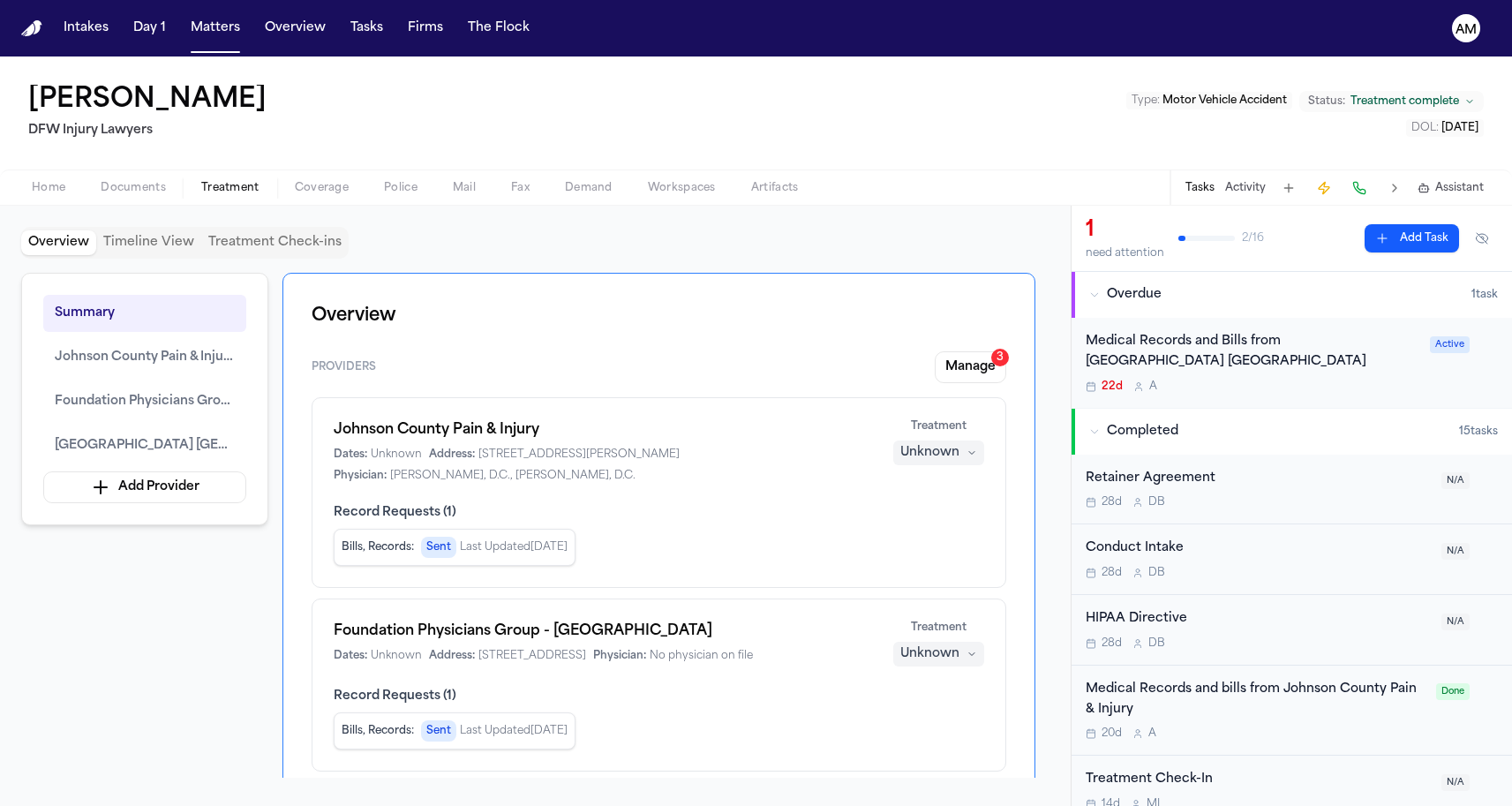
click at [305, 151] on div "Jessica Lowe DFW Injury Lawyers Type : Motor Vehicle Accident Status: Treatment…" at bounding box center [756, 112] width 1512 height 113
click at [421, 132] on div "Jessica Lowe DFW Injury Lawyers Type : Motor Vehicle Accident Status: Treatment…" at bounding box center [756, 112] width 1512 height 113
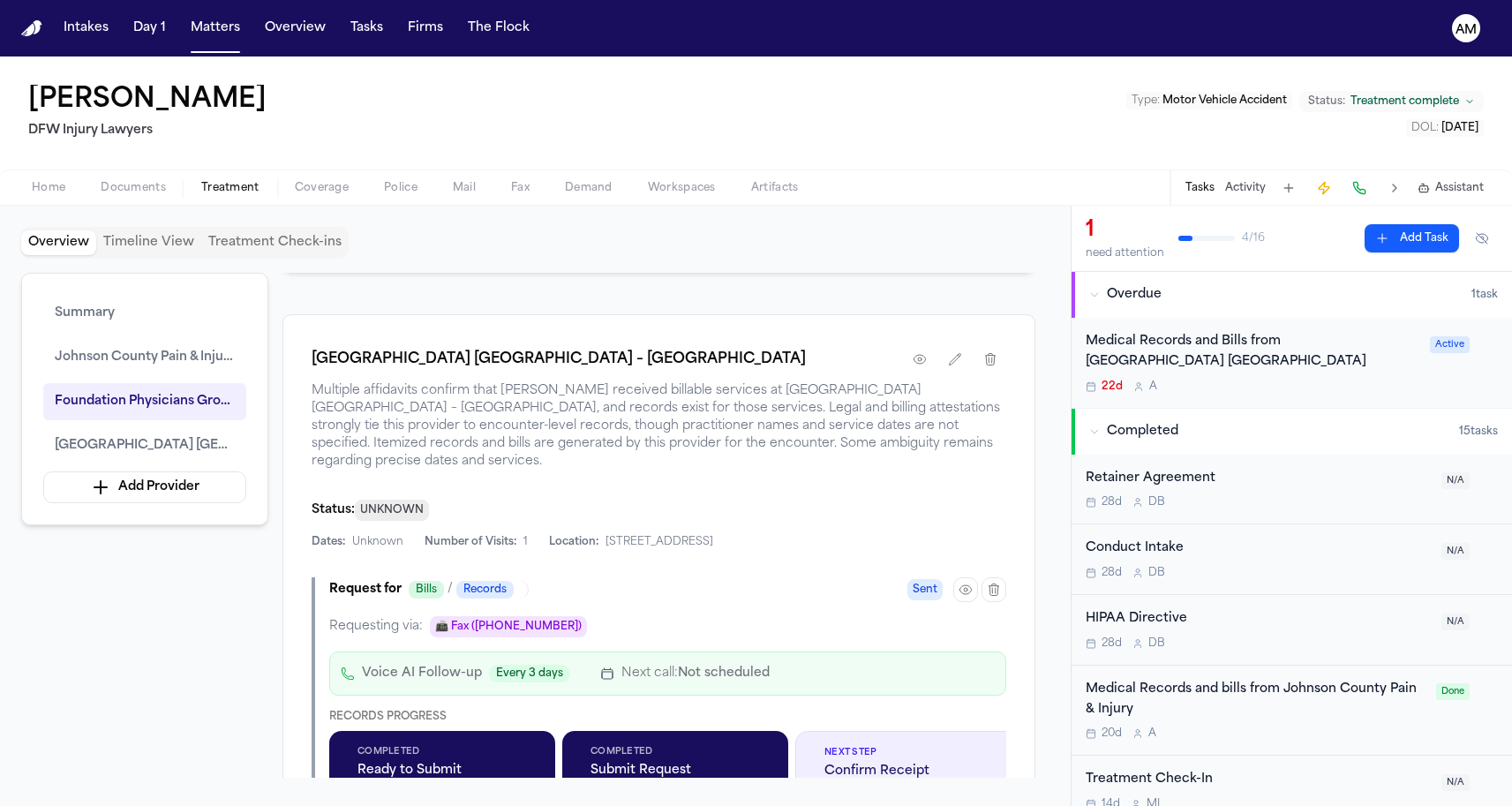
scroll to position [2096, 0]
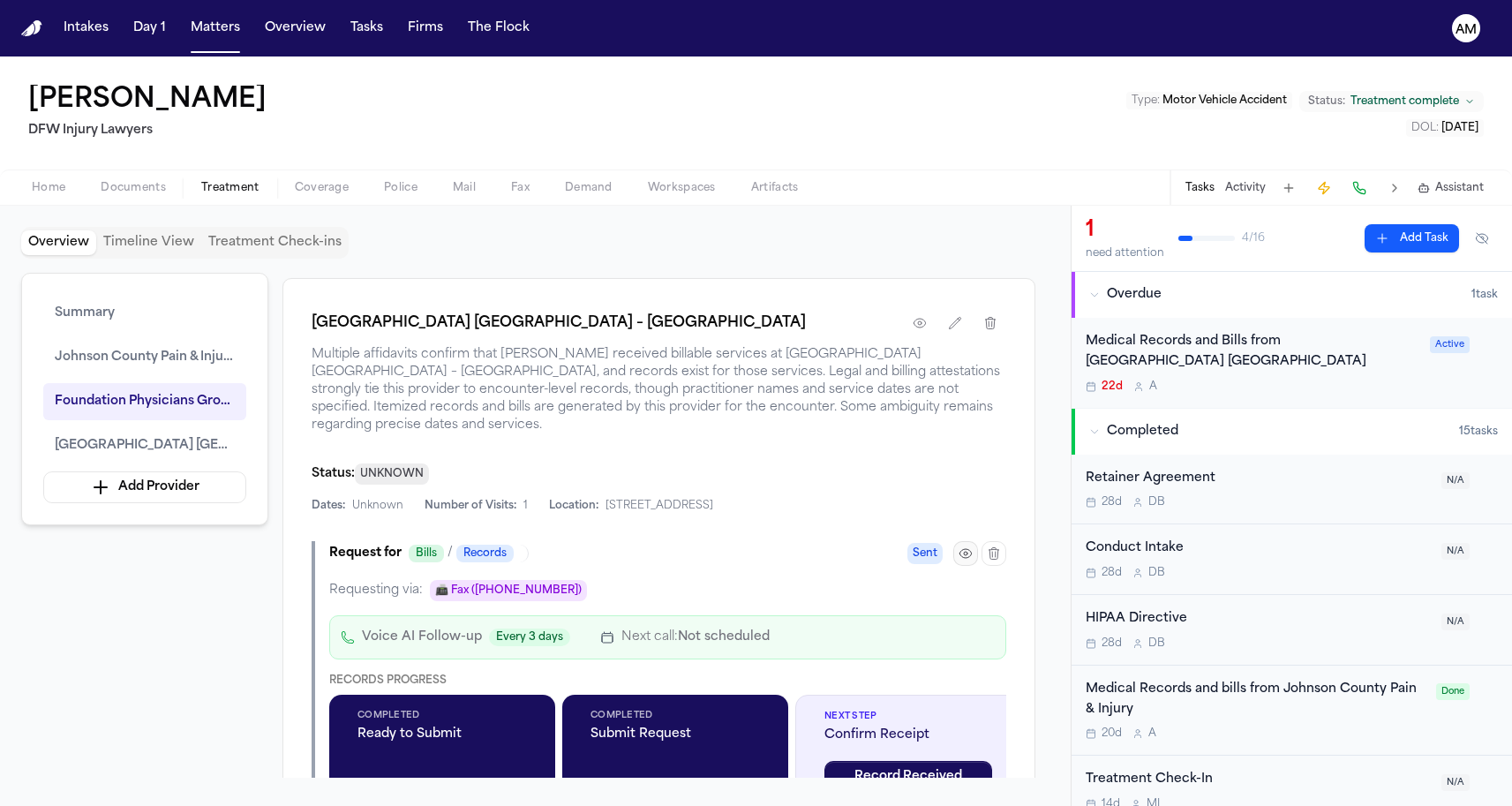
click at [956, 556] on button "button" at bounding box center [965, 553] width 25 height 25
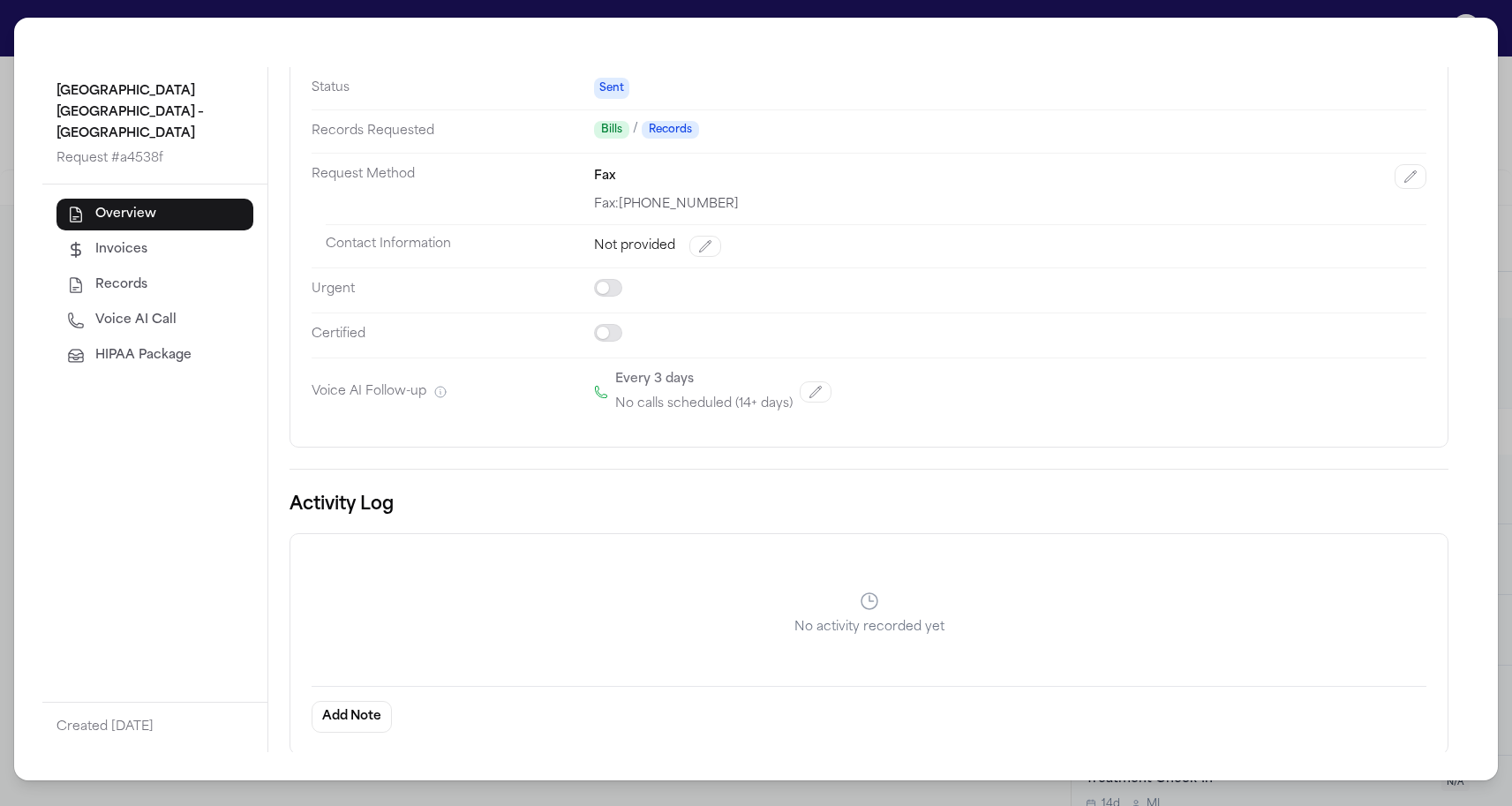
scroll to position [143, 0]
click at [150, 329] on span "Voice AI Call" at bounding box center [136, 320] width 81 height 17
select select "***"
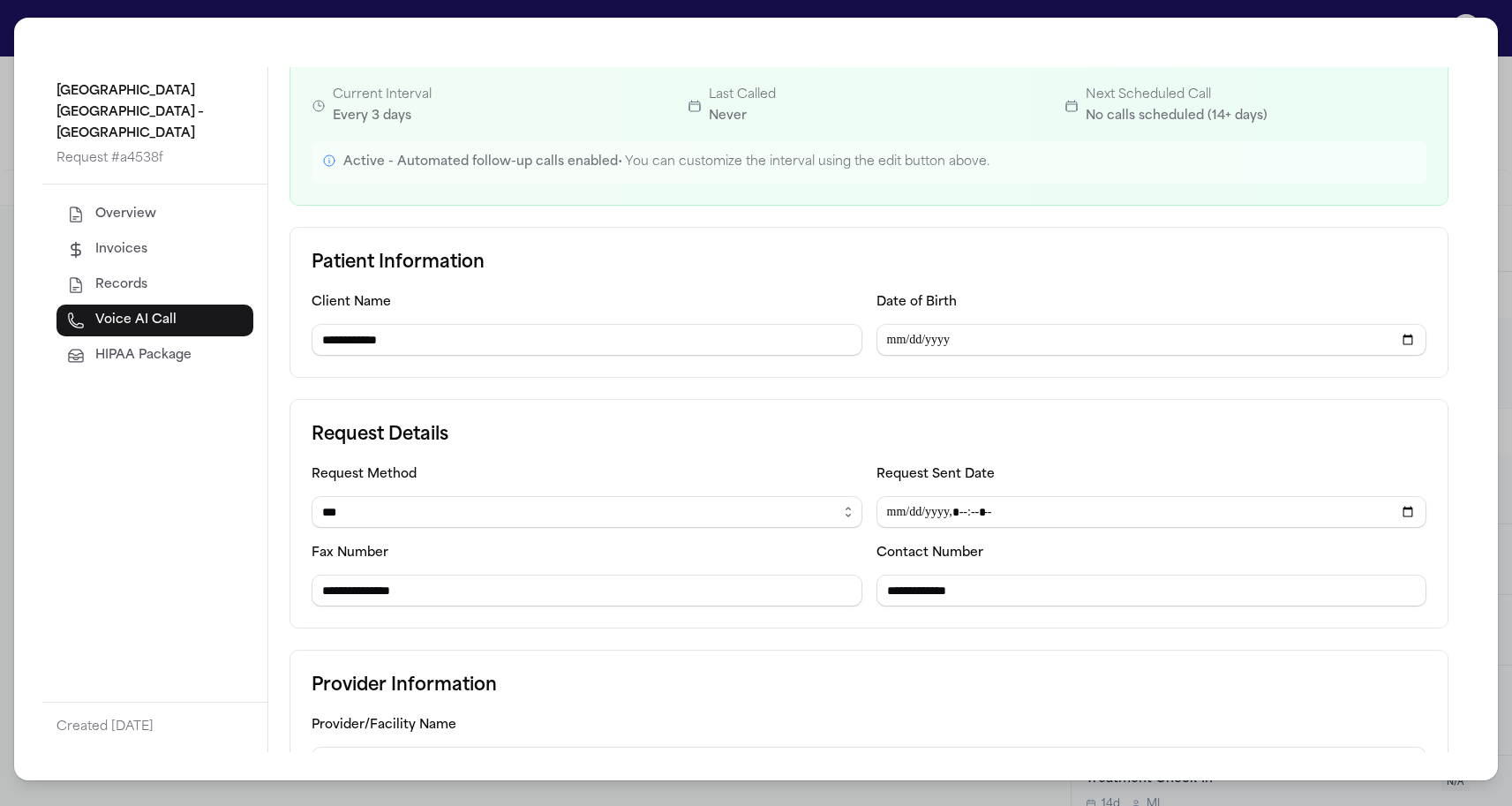
click at [3, 272] on div "**********" at bounding box center [756, 403] width 1512 height 806
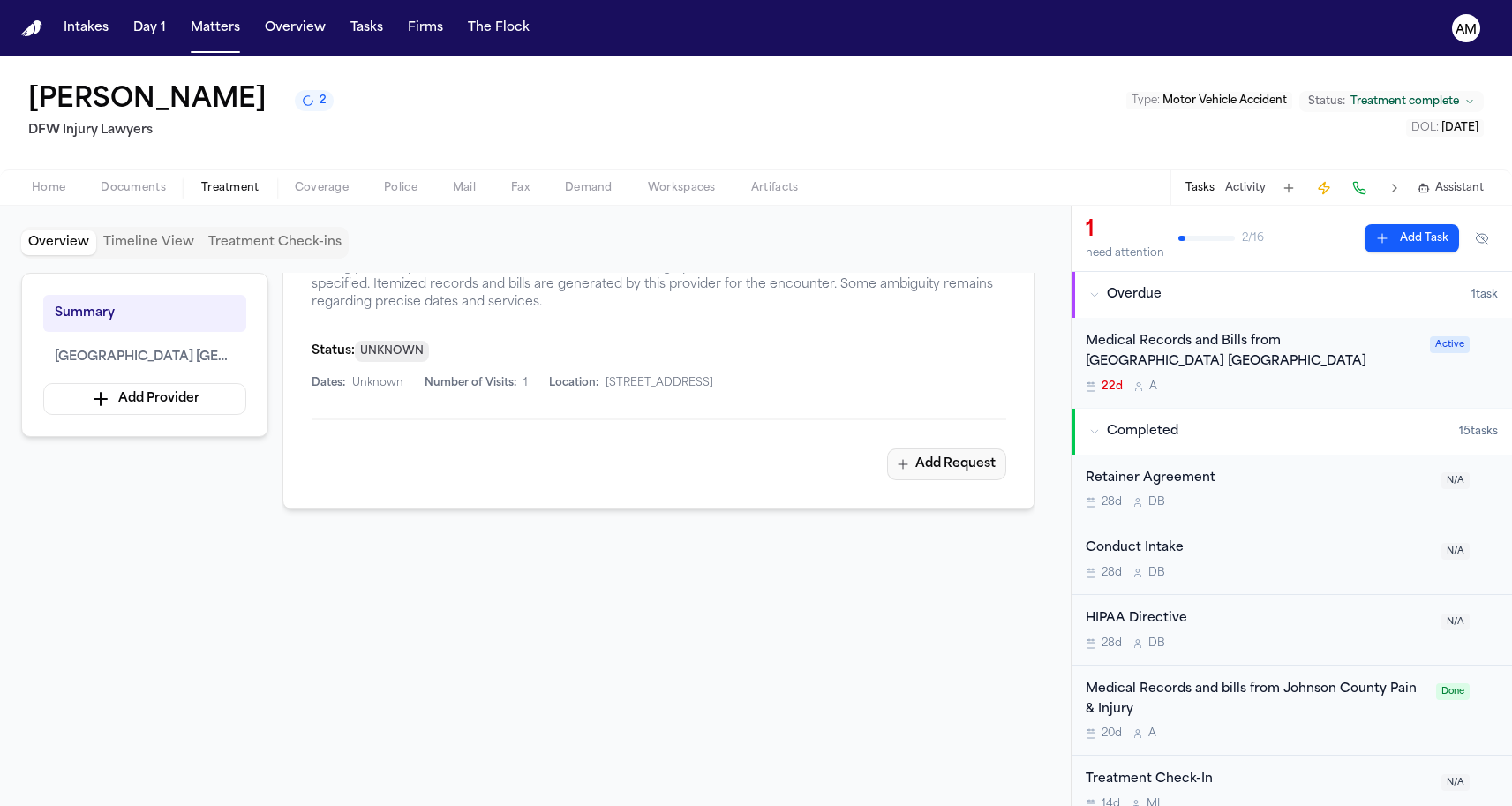
click at [934, 468] on button "Add Request" at bounding box center [947, 465] width 120 height 32
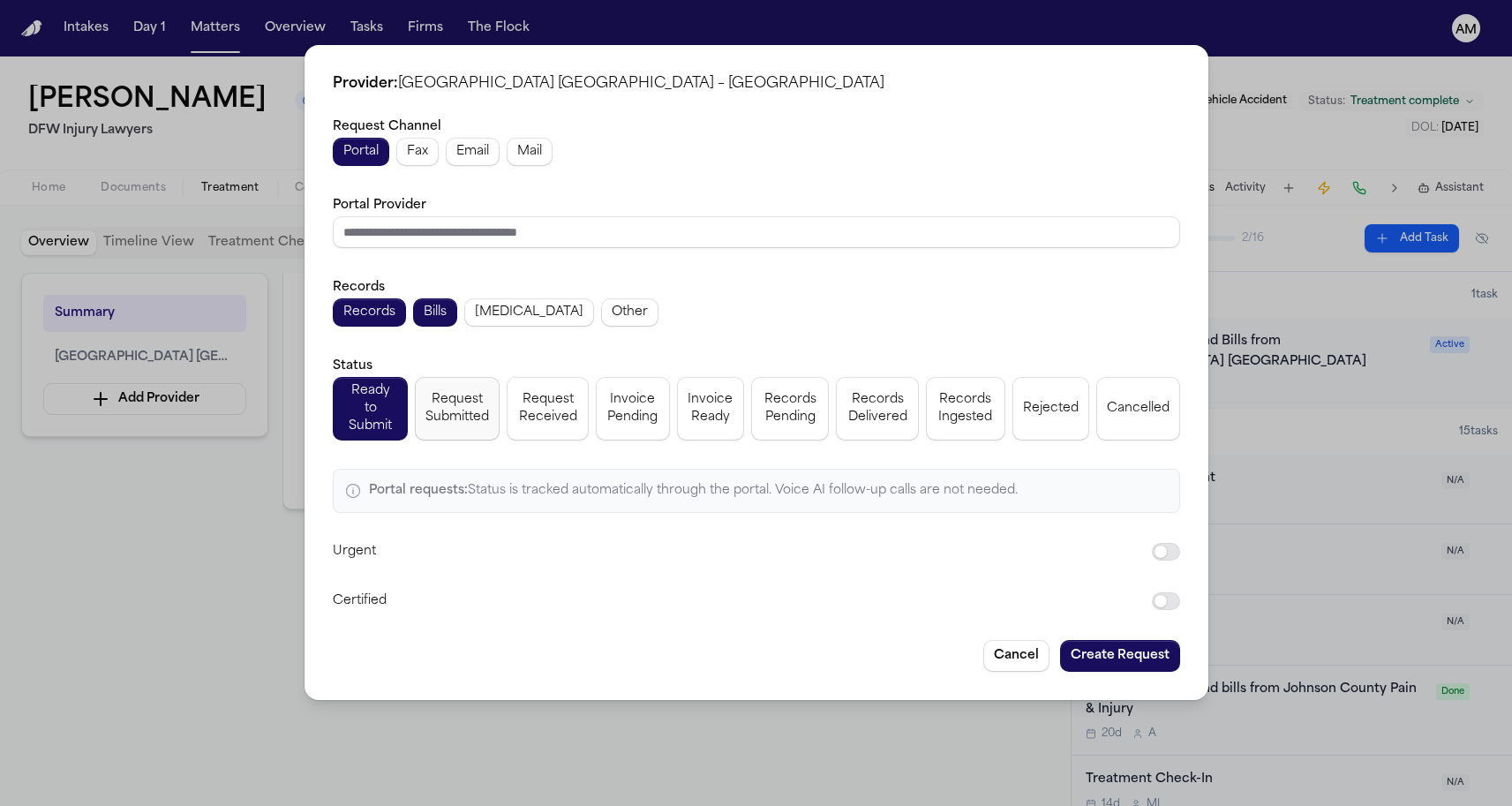
click at [440, 400] on span "Request Submitted" at bounding box center [457, 409] width 63 height 35
click at [423, 159] on span "Fax" at bounding box center [417, 151] width 21 height 17
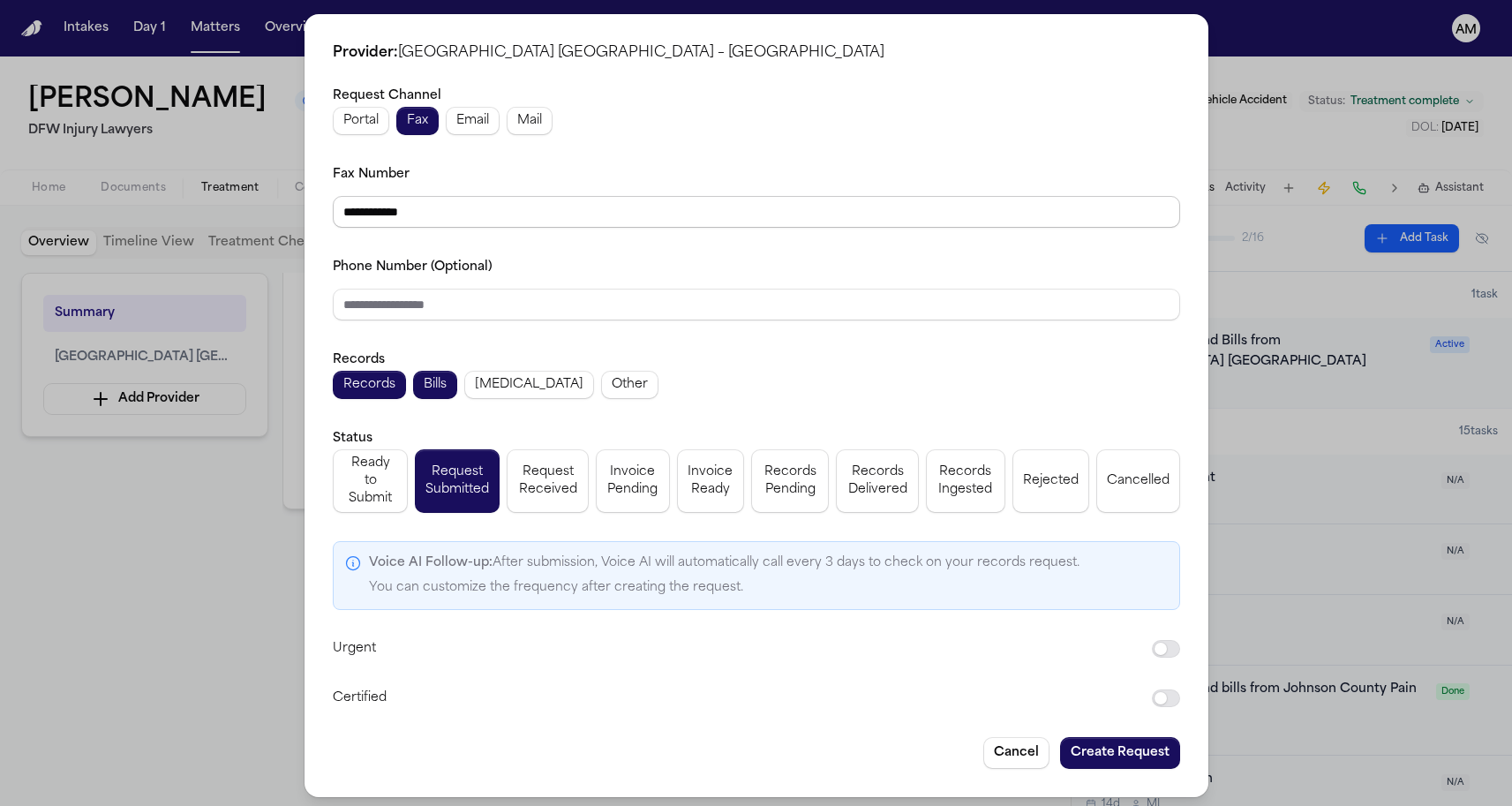
click at [418, 222] on input "**********" at bounding box center [756, 212] width 847 height 32
drag, startPoint x: 465, startPoint y: 217, endPoint x: 329, endPoint y: 217, distance: 136.0
click at [328, 217] on div "**********" at bounding box center [756, 405] width 904 height 783
click at [455, 208] on input "**********" at bounding box center [756, 212] width 847 height 32
drag, startPoint x: 357, startPoint y: 212, endPoint x: 523, endPoint y: 217, distance: 166.1
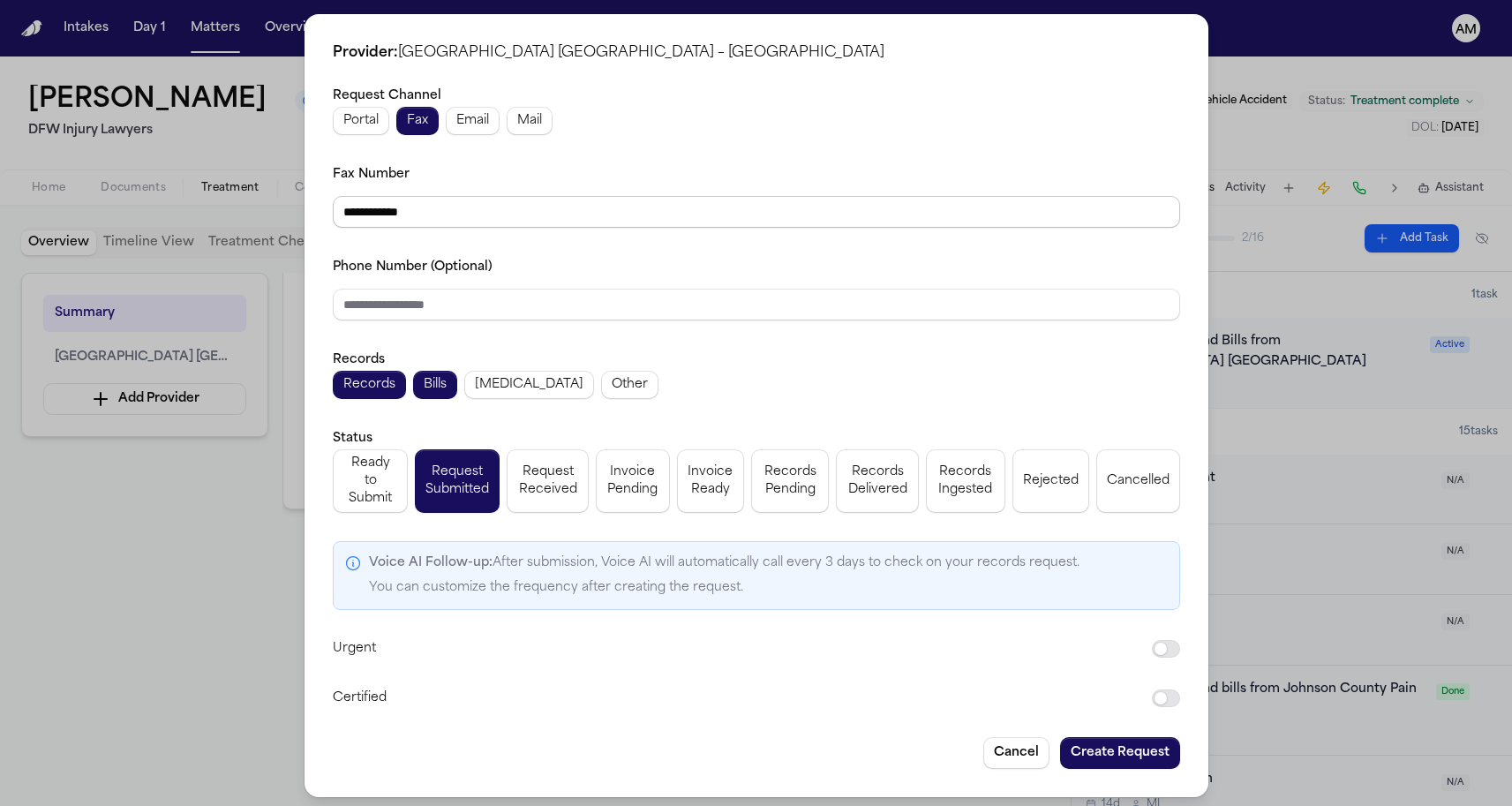
click at [523, 217] on input "**********" at bounding box center [756, 212] width 847 height 32
paste input "**"
click at [382, 248] on div "**********" at bounding box center [756, 397] width 847 height 625
click at [354, 218] on input "**********" at bounding box center [756, 212] width 847 height 32
click at [330, 268] on div "**********" at bounding box center [756, 405] width 904 height 783
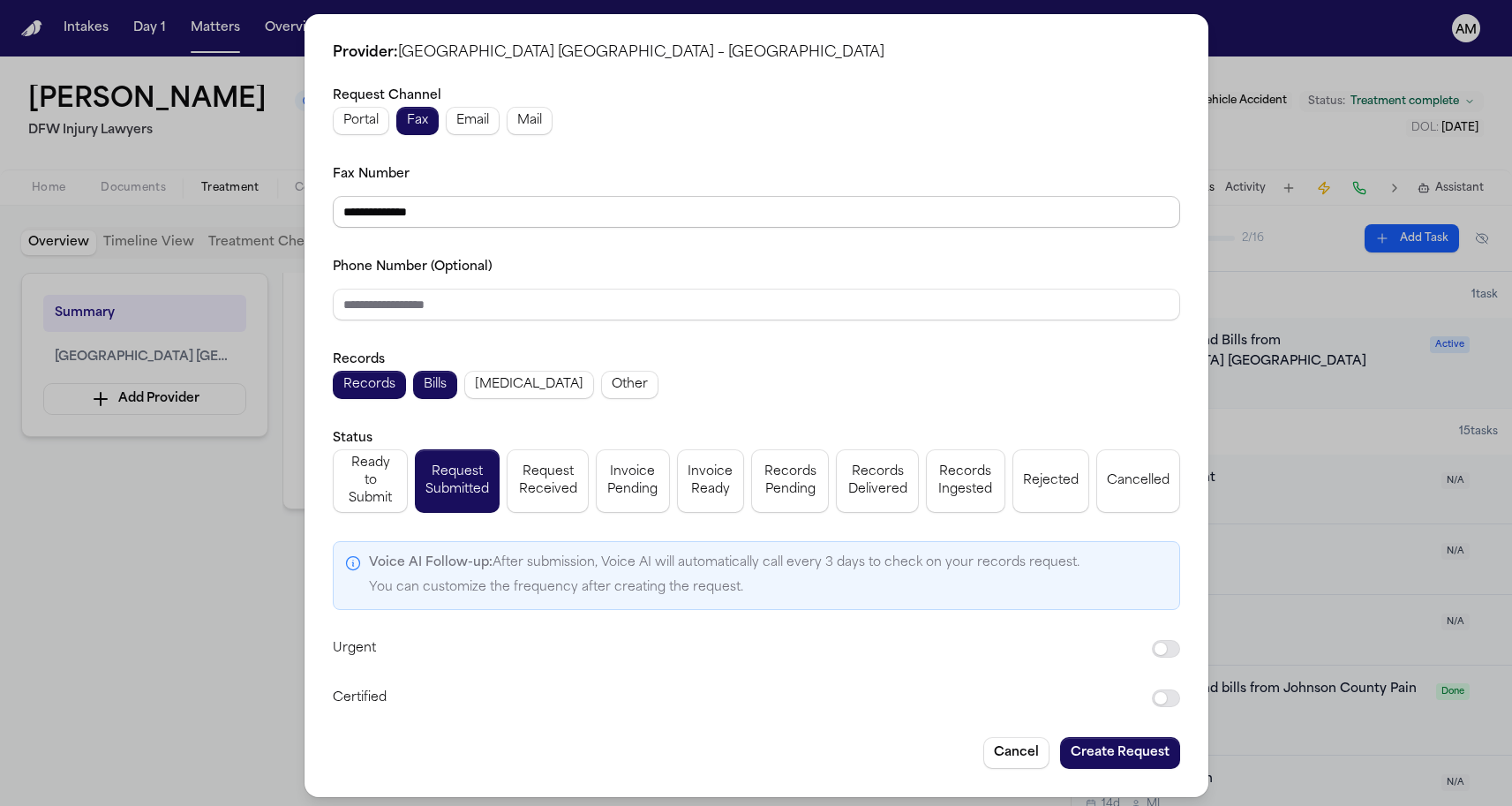
click at [353, 211] on input "**********" at bounding box center [756, 212] width 847 height 32
type input "**********"
click at [344, 273] on label "Phone Number (Optional)" at bounding box center [413, 267] width 160 height 13
click at [1126, 749] on button "Create Request" at bounding box center [1120, 753] width 120 height 32
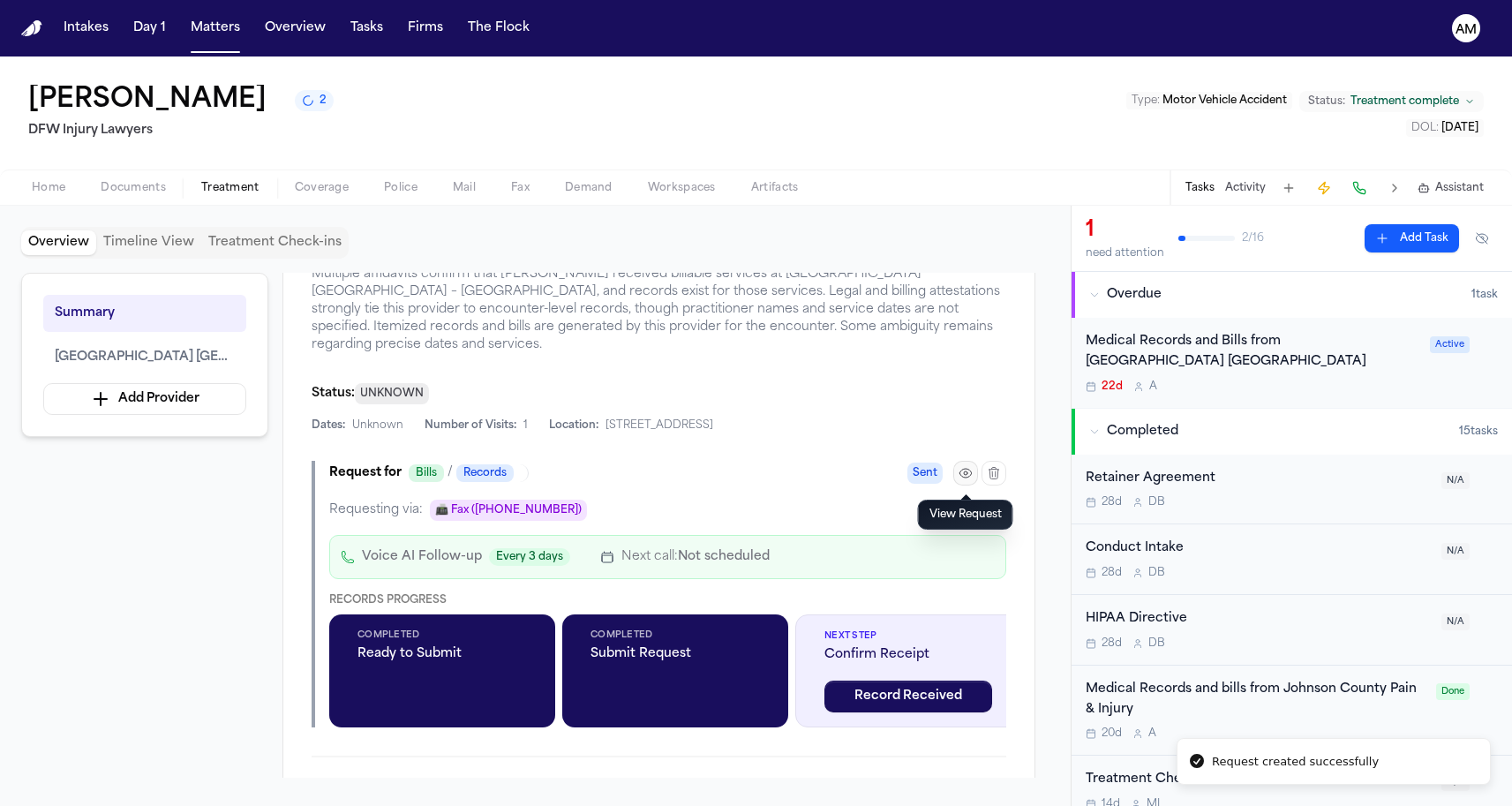
click at [956, 479] on button "button" at bounding box center [965, 473] width 25 height 25
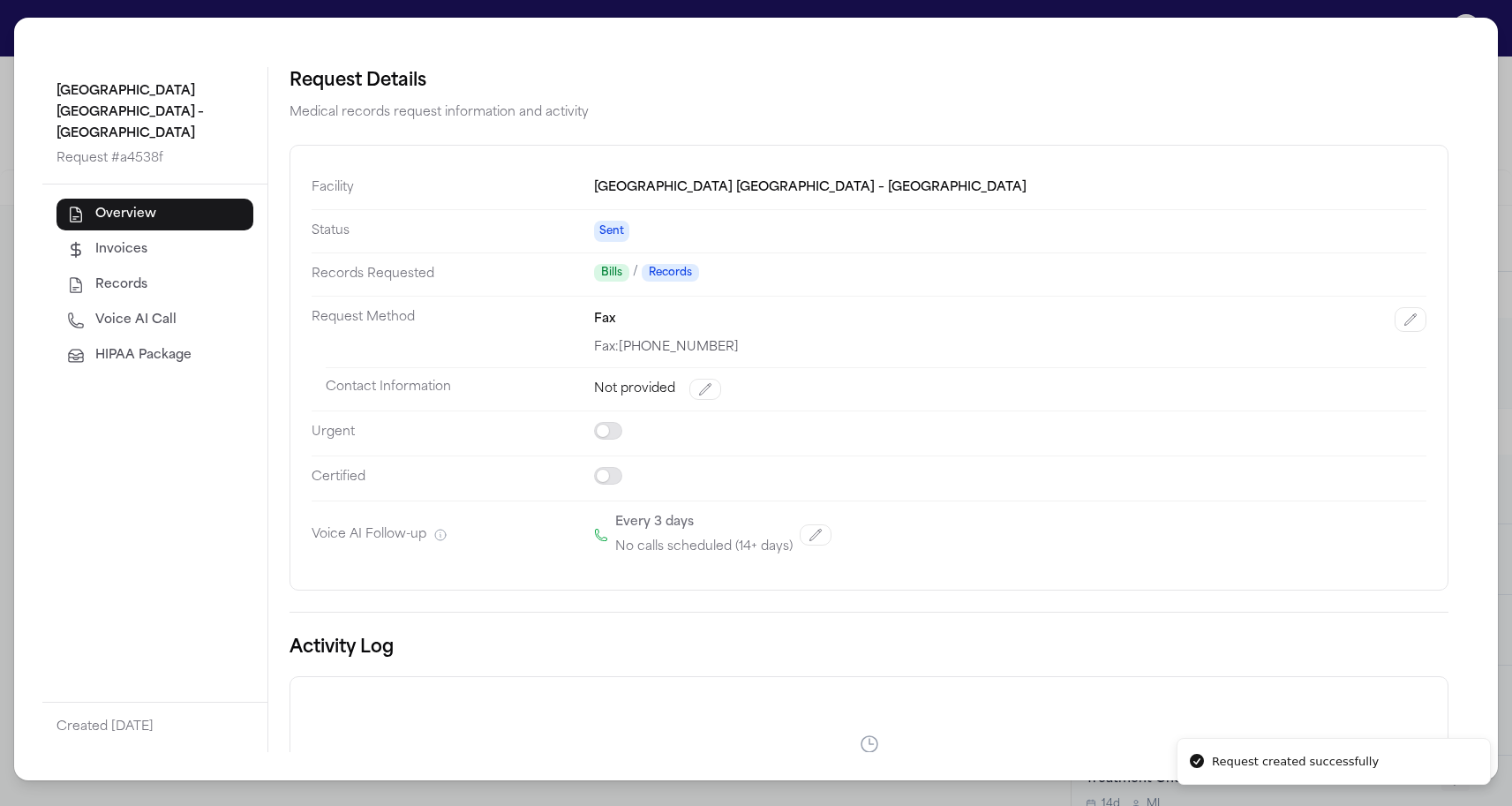
click at [132, 323] on span "Voice AI Call" at bounding box center [136, 320] width 81 height 17
select select "***"
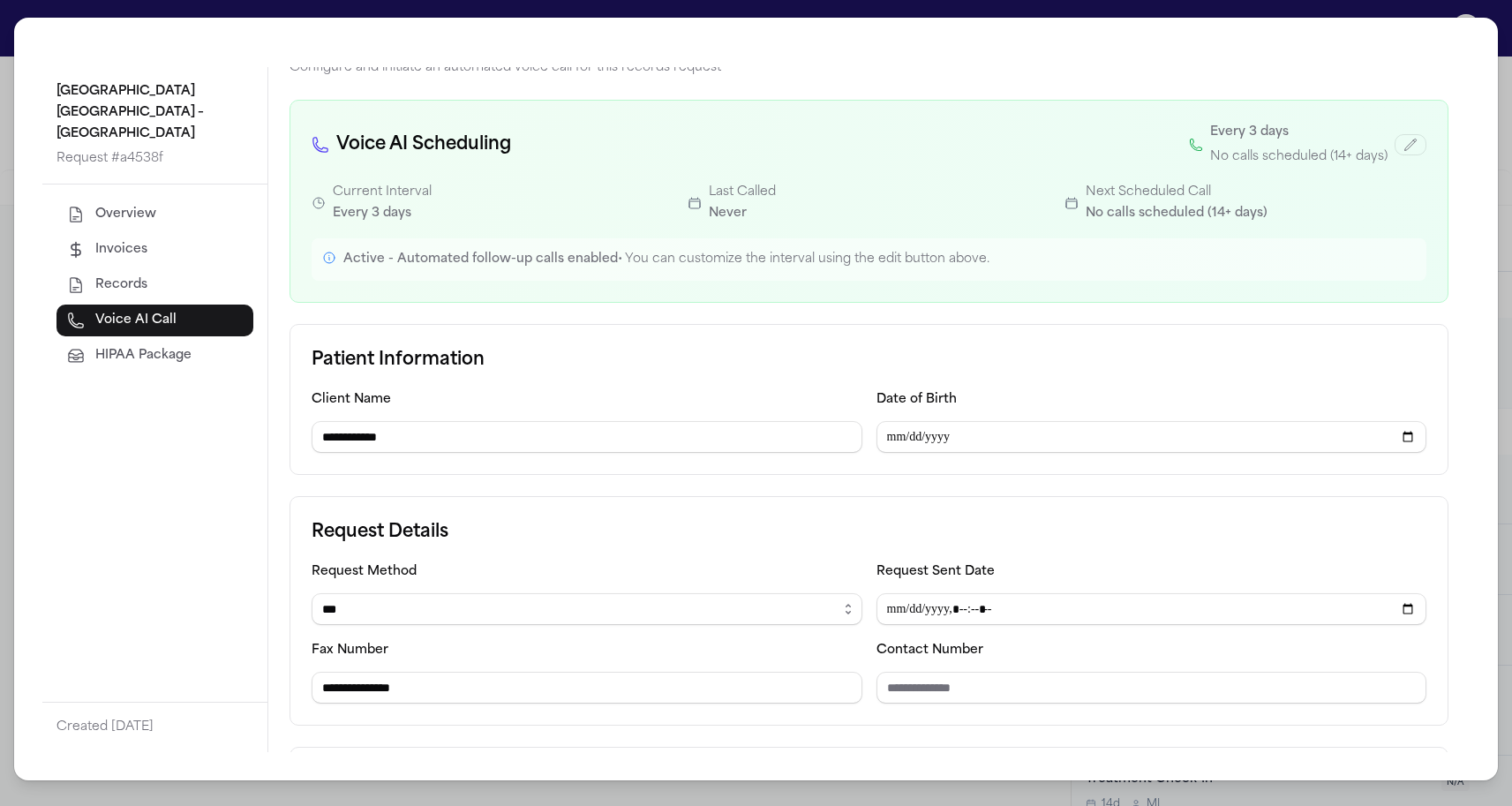
scroll to position [51, 0]
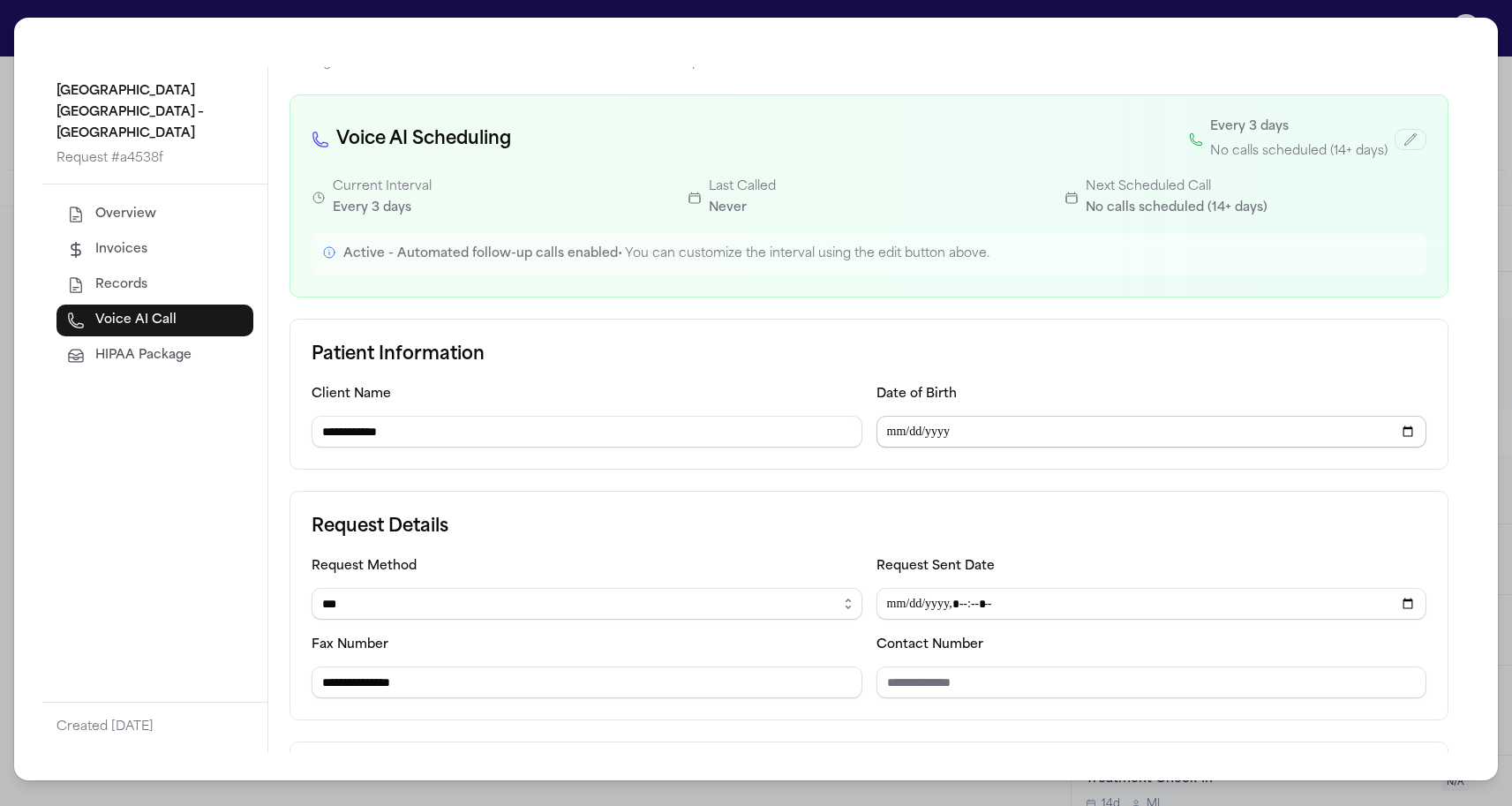
click at [897, 433] on input "Date of Birth" at bounding box center [1151, 432] width 551 height 32
click at [921, 433] on input "Date of Birth" at bounding box center [1151, 432] width 551 height 32
click at [956, 432] on input "Date of Birth" at bounding box center [1151, 432] width 551 height 32
click at [795, 363] on h3 "Patient Information" at bounding box center [869, 354] width 1115 height 29
click at [950, 425] on input "**********" at bounding box center [1151, 432] width 551 height 32
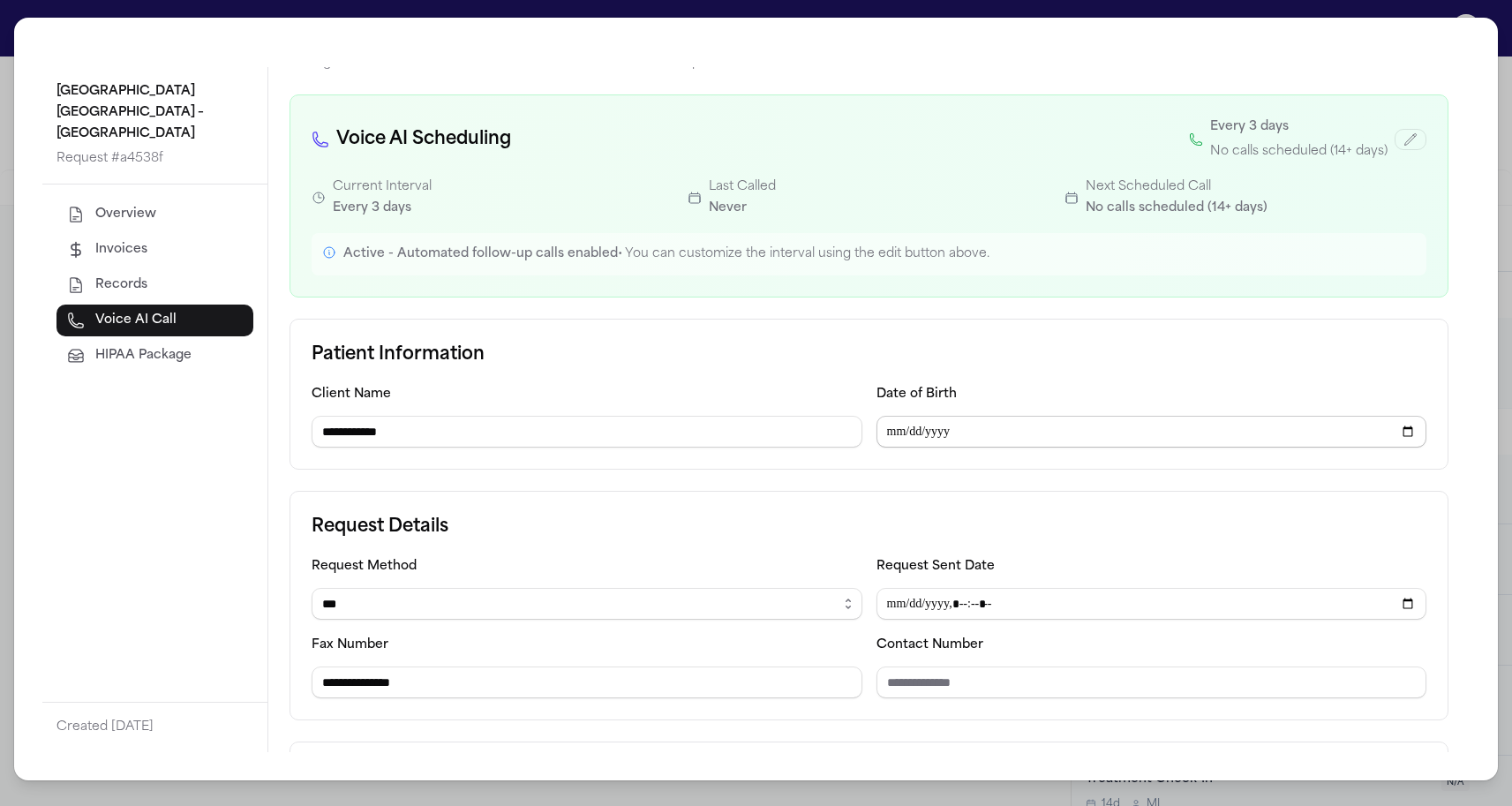
type input "**********"
click at [817, 370] on div "**********" at bounding box center [869, 394] width 1159 height 151
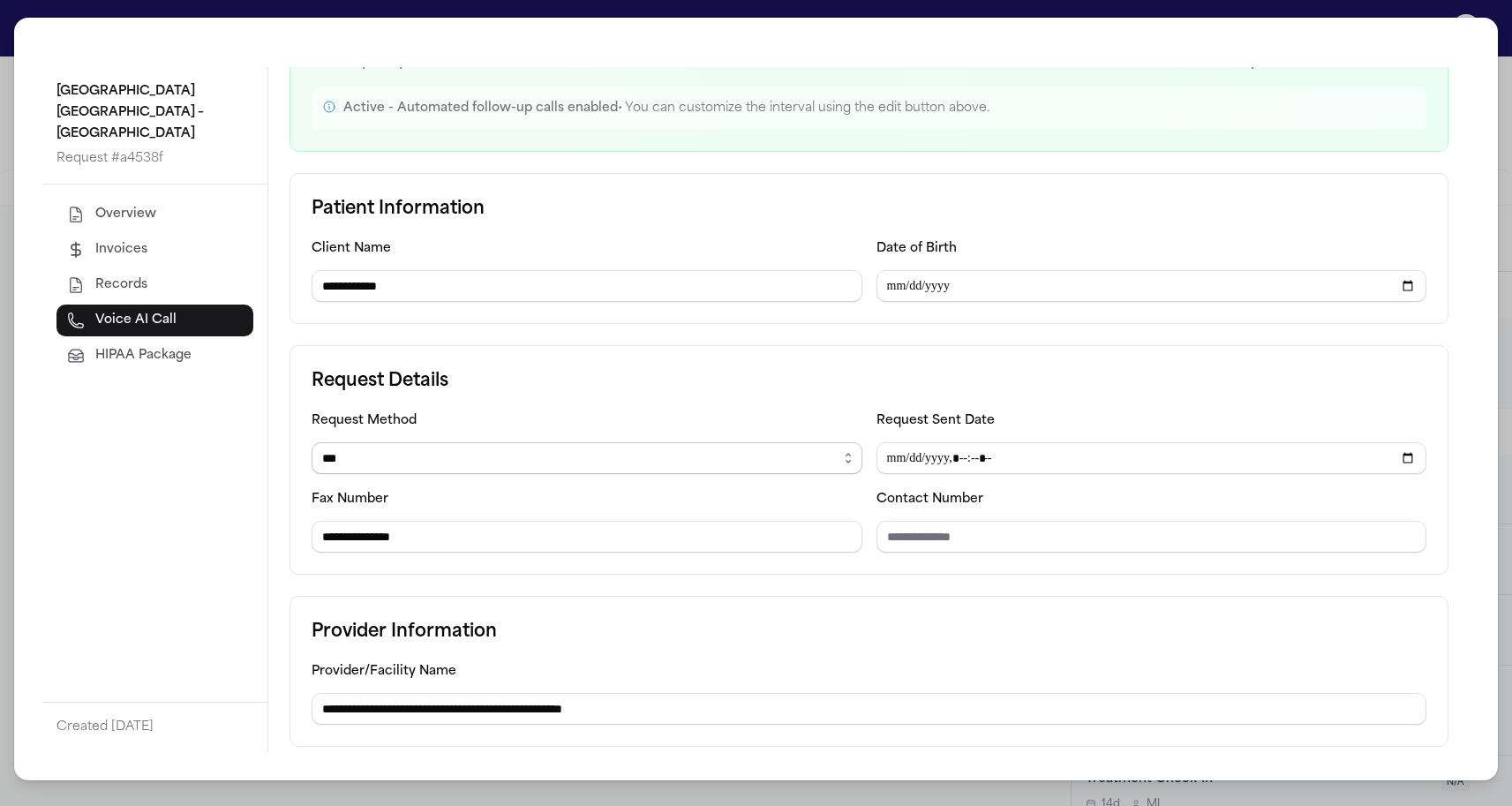
scroll to position [203, 0]
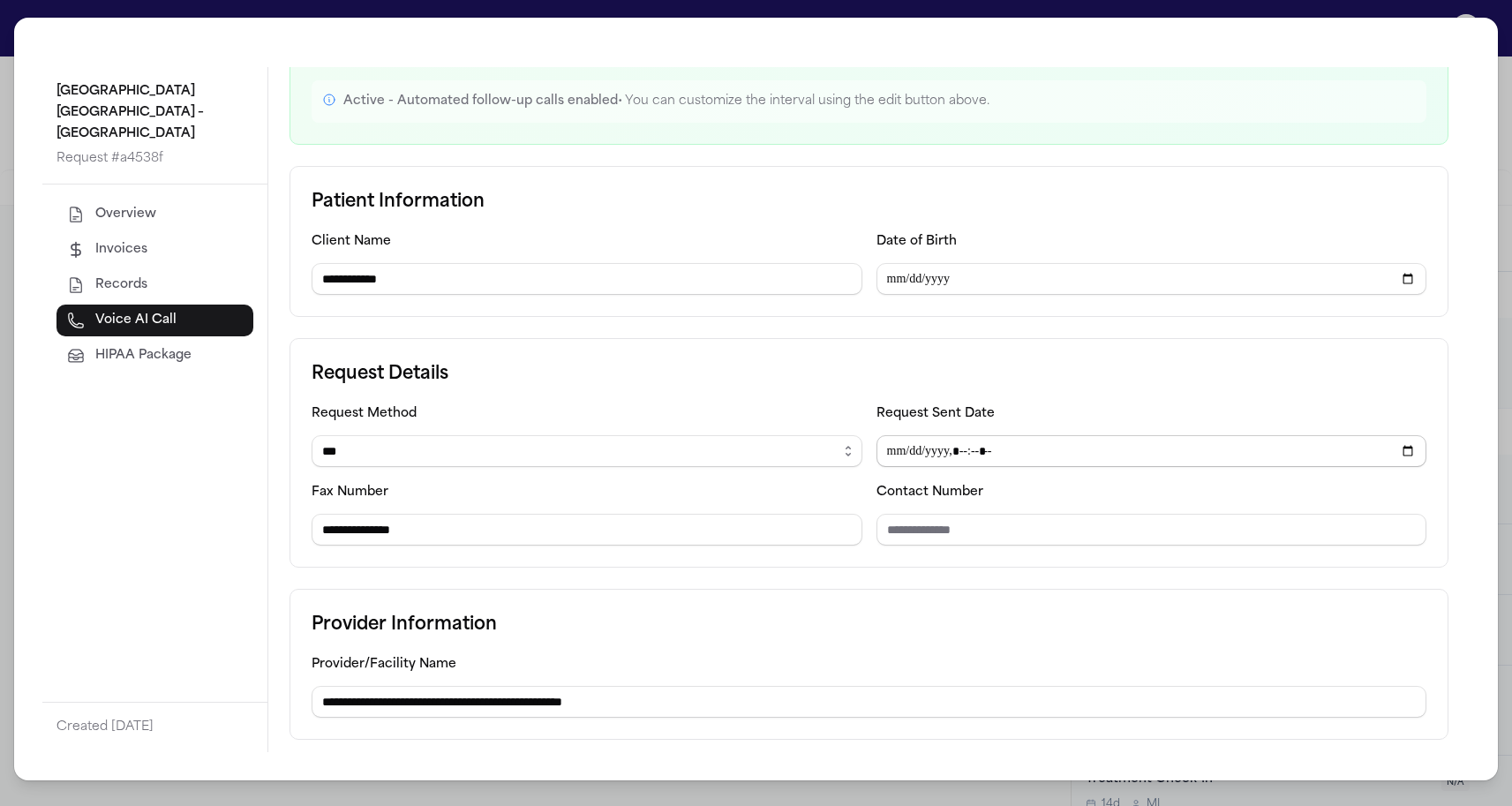
click at [884, 449] on input "Request Sent Date" at bounding box center [1151, 451] width 551 height 32
click at [911, 451] on input "Request Sent Date" at bounding box center [1151, 451] width 551 height 32
click at [942, 457] on input "Request Sent Date" at bounding box center [1151, 451] width 551 height 32
click at [679, 361] on div "**********" at bounding box center [869, 454] width 1159 height 230
click at [916, 455] on input "Request Sent Date" at bounding box center [1151, 451] width 551 height 32
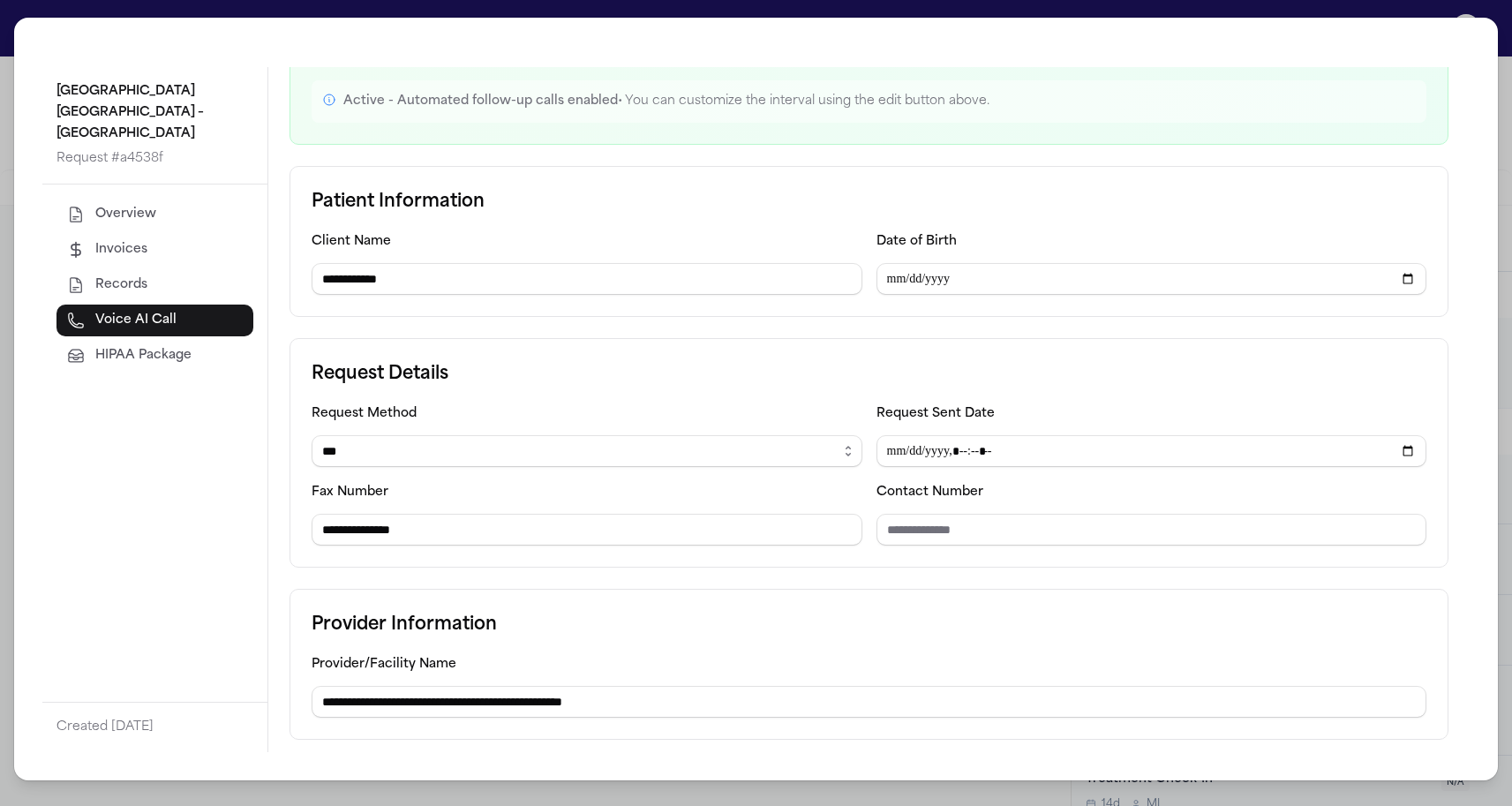
click at [724, 358] on div "**********" at bounding box center [869, 454] width 1159 height 230
click at [958, 454] on input "Request Sent Date" at bounding box center [1151, 451] width 551 height 32
click at [911, 398] on div "**********" at bounding box center [869, 454] width 1159 height 230
click at [942, 452] on input "Request Sent Date" at bounding box center [1151, 451] width 551 height 32
click at [953, 452] on input "Request Sent Date" at bounding box center [1151, 451] width 551 height 32
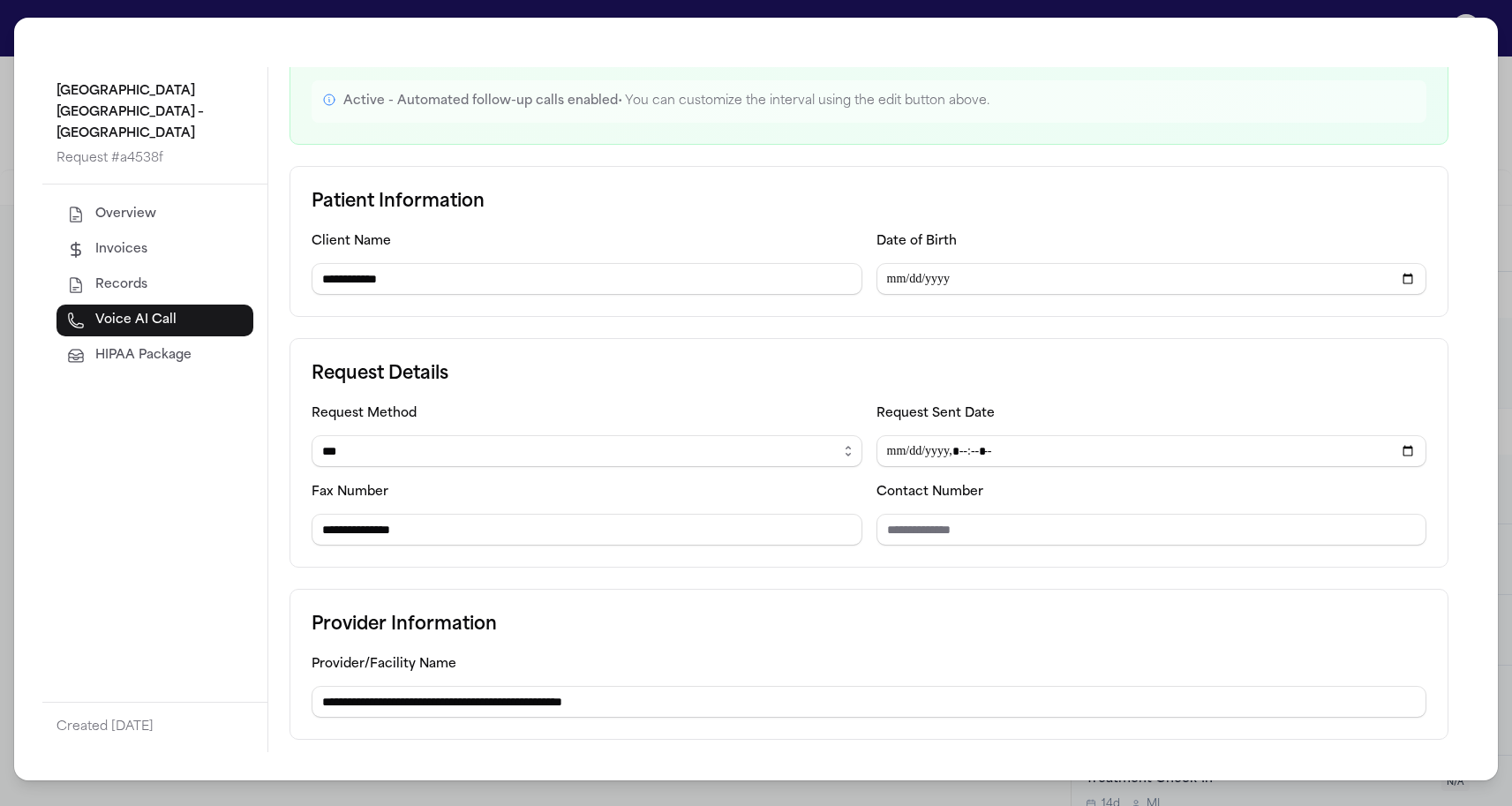
click at [991, 388] on h3 "Request Details" at bounding box center [869, 374] width 1115 height 29
click at [950, 452] on input "Request Sent Date" at bounding box center [1151, 451] width 551 height 32
type input "**********"
click at [1043, 374] on h3 "Request Details" at bounding box center [869, 374] width 1115 height 29
click at [10, 240] on div "**********" at bounding box center [756, 403] width 1512 height 806
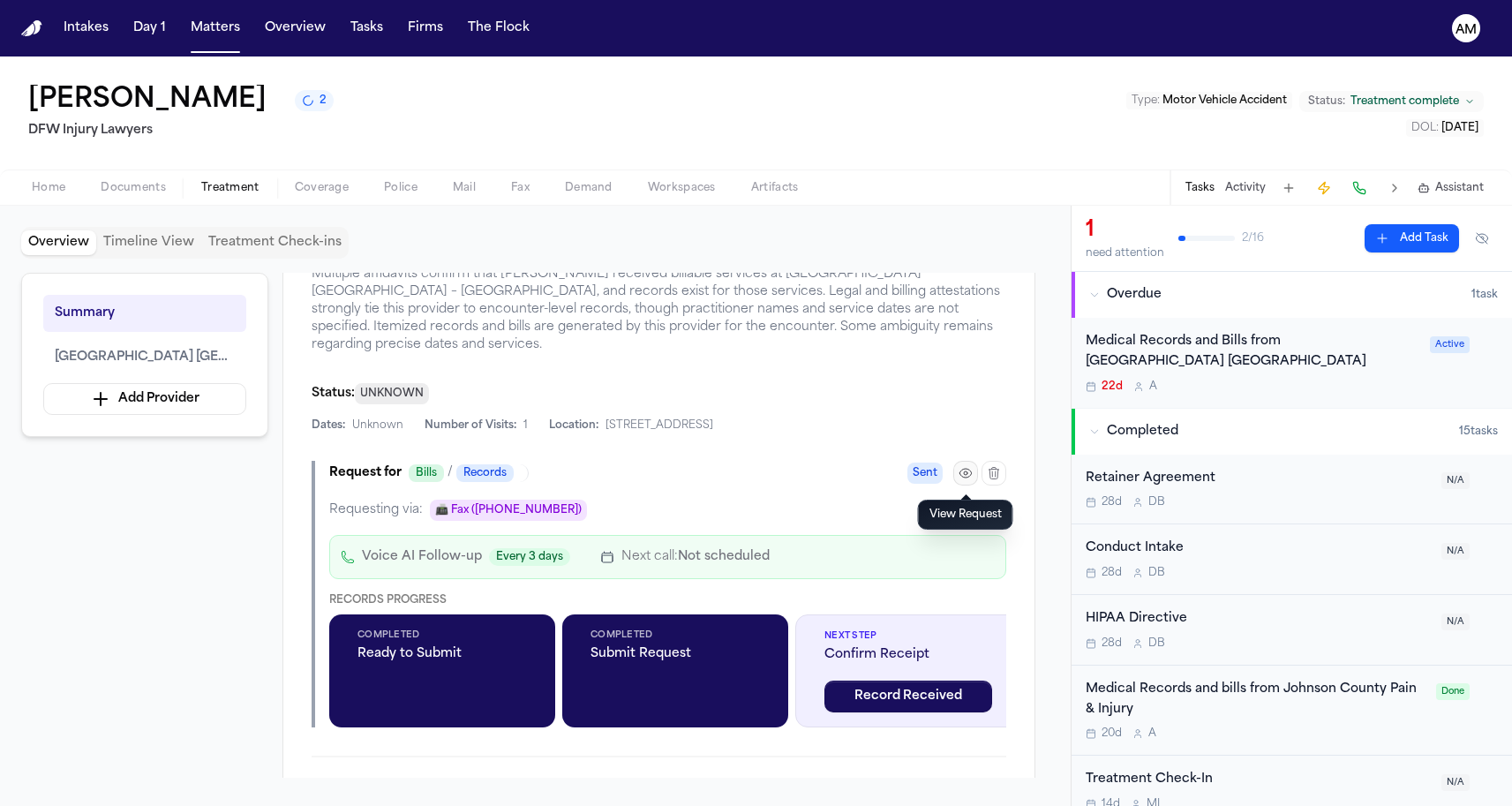
click at [967, 480] on icon "button" at bounding box center [965, 473] width 14 height 14
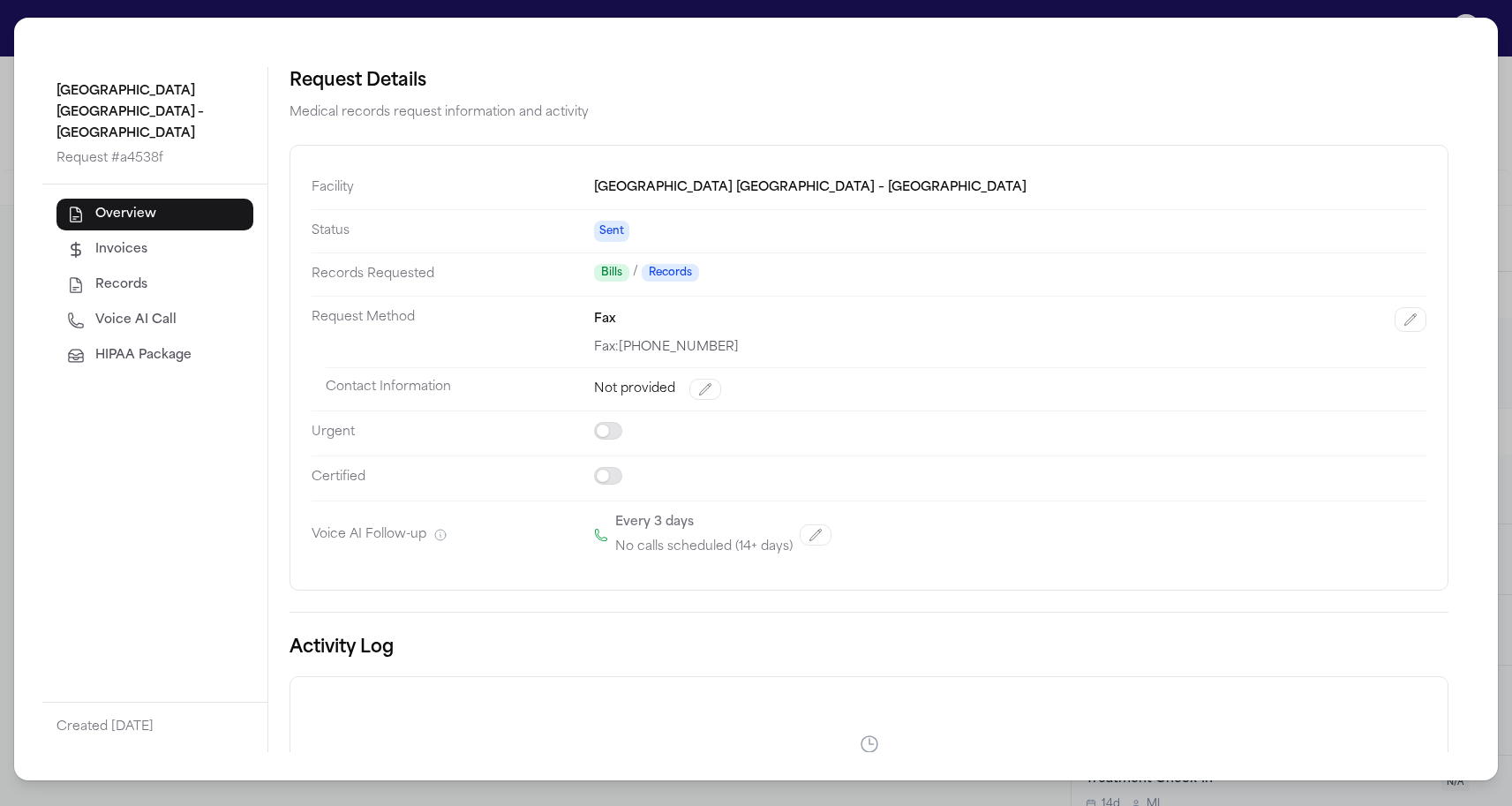
click at [129, 312] on span "Voice AI Call" at bounding box center [136, 320] width 81 height 17
select select "***"
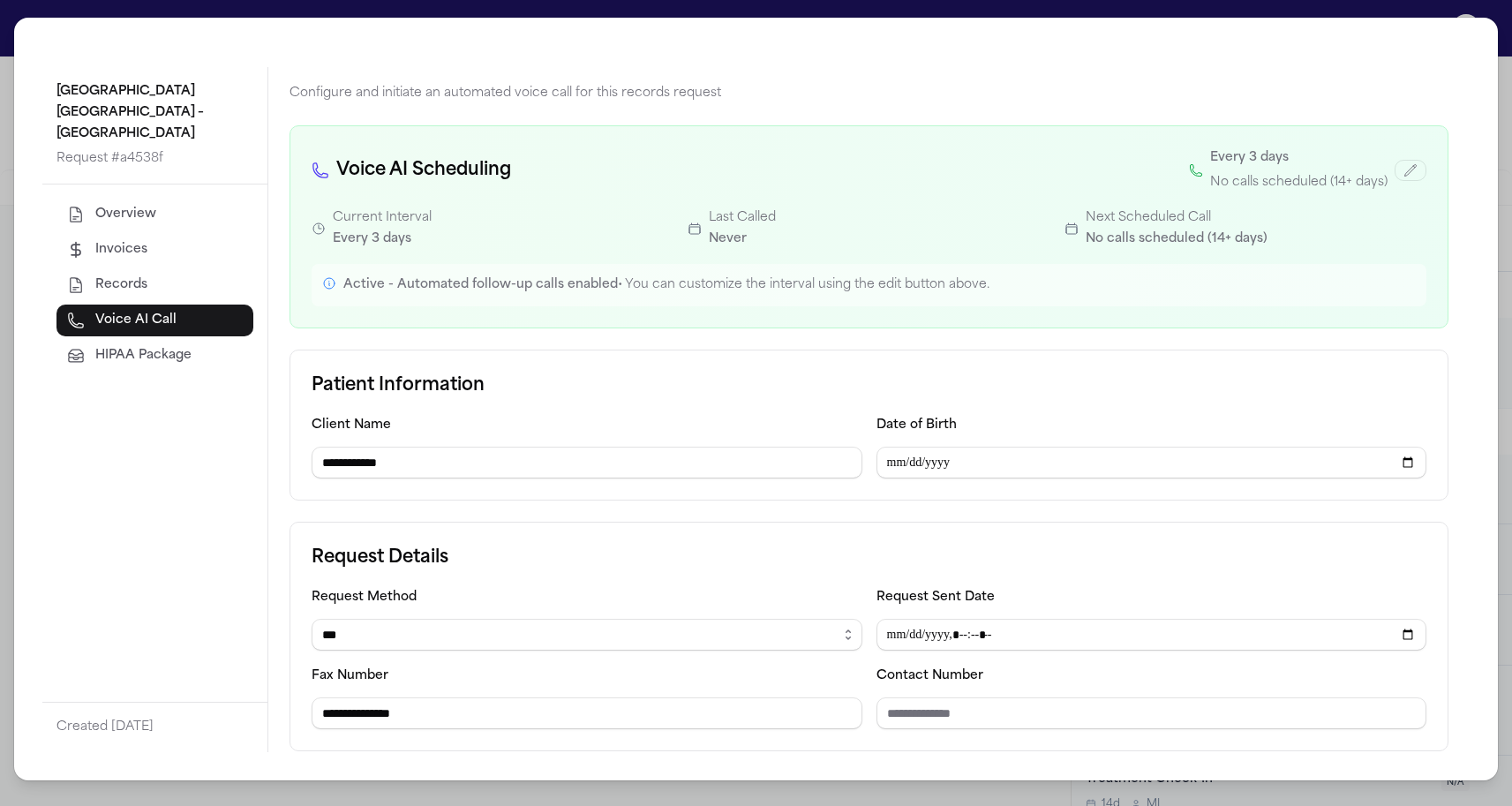
scroll to position [25, 0]
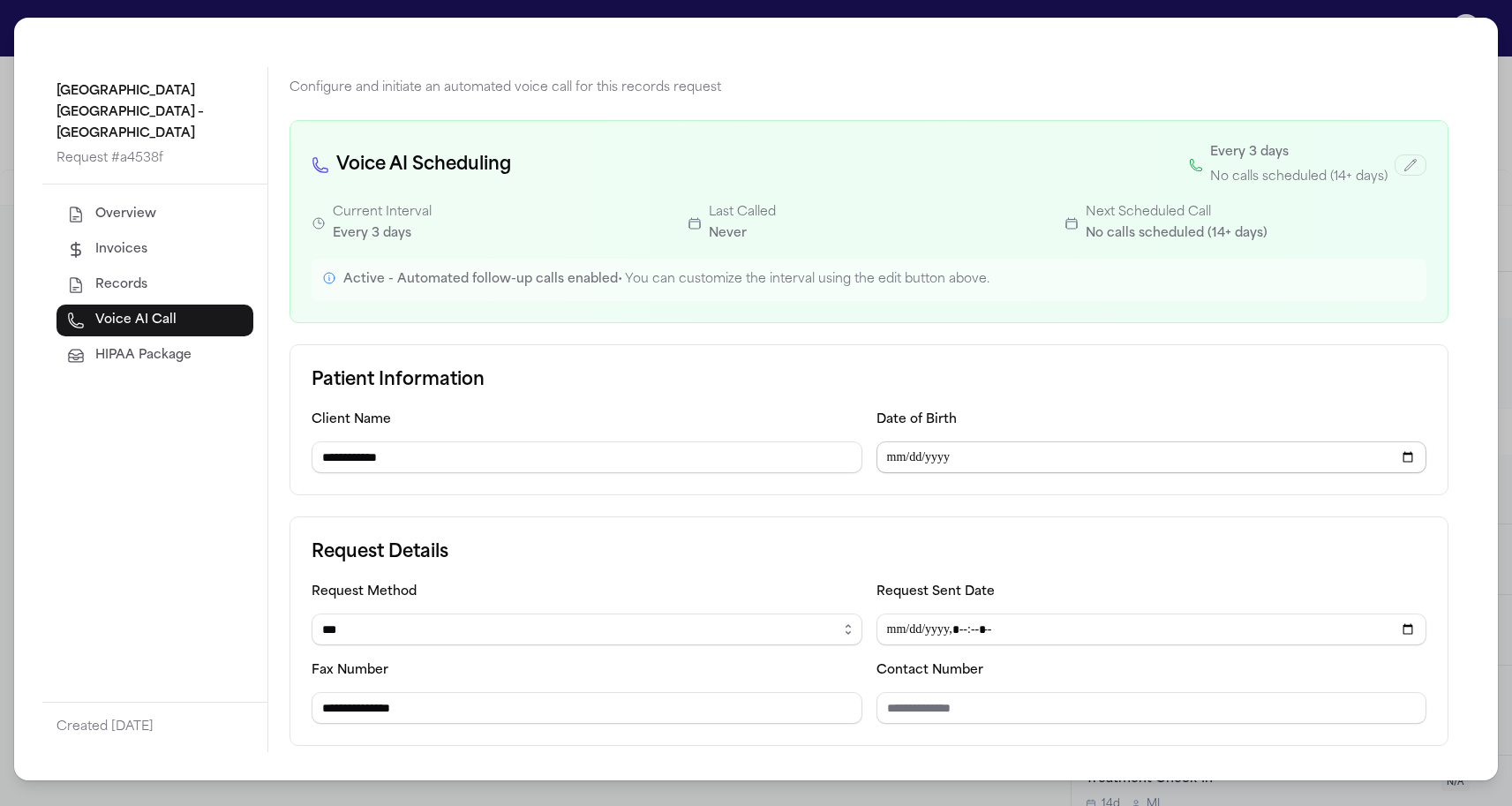
click at [948, 458] on input "Date of Birth" at bounding box center [1151, 457] width 551 height 32
click at [923, 457] on input "Date of Birth" at bounding box center [1151, 457] width 551 height 32
click at [887, 456] on input "Date of Birth" at bounding box center [1151, 457] width 551 height 32
click at [820, 406] on div "**********" at bounding box center [869, 420] width 1159 height 151
click at [895, 461] on input "Date of Birth" at bounding box center [1151, 457] width 551 height 32
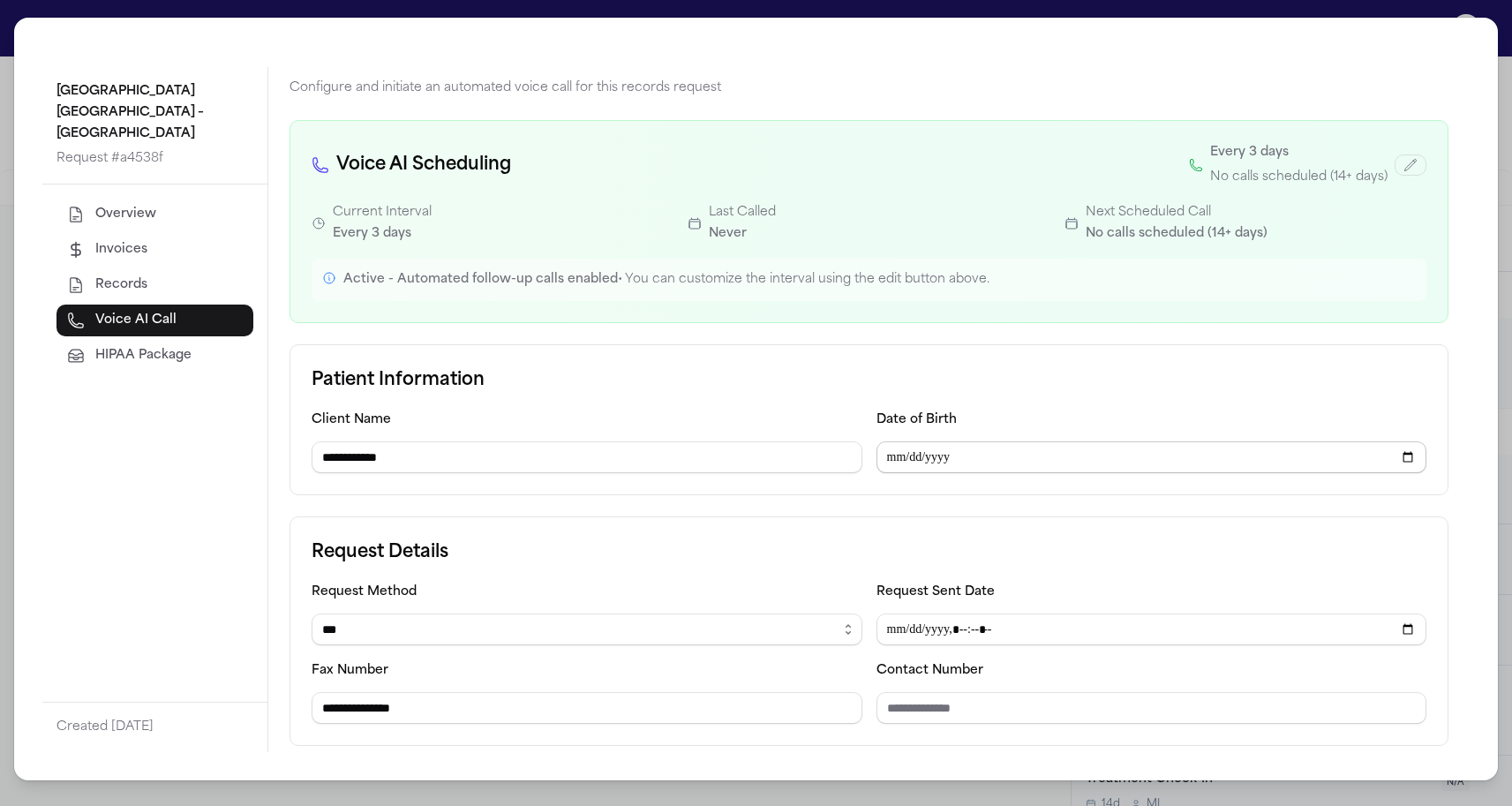
click at [911, 461] on input "Date of Birth" at bounding box center [1151, 457] width 551 height 32
click at [945, 462] on input "Date of Birth" at bounding box center [1151, 457] width 551 height 32
type input "**********"
click at [821, 344] on div "**********" at bounding box center [869, 420] width 1159 height 151
click at [897, 630] on input "Request Sent Date" at bounding box center [1151, 629] width 551 height 32
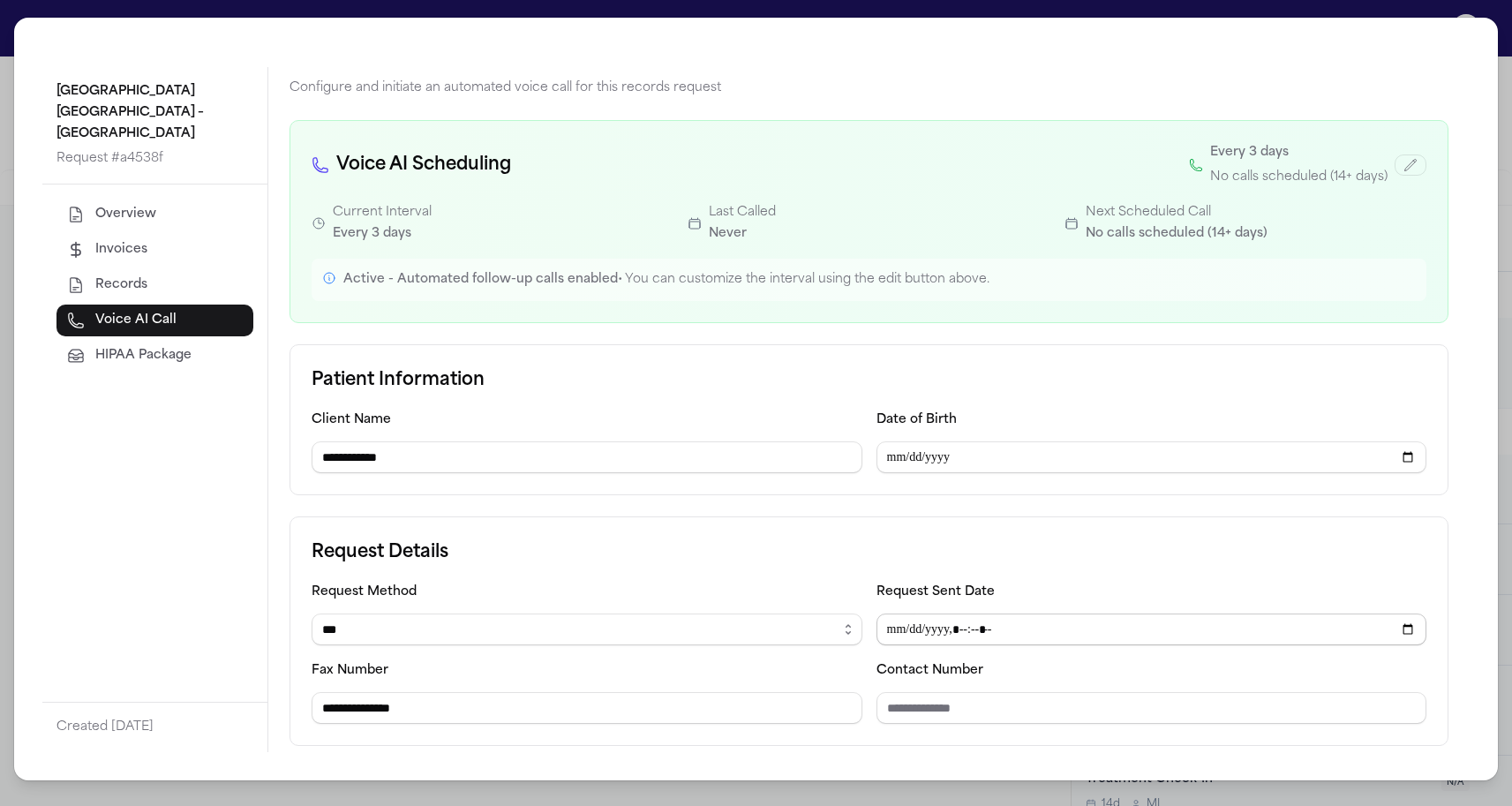
click at [917, 629] on input "Request Sent Date" at bounding box center [1151, 629] width 551 height 32
click at [925, 589] on label "Request Sent Date" at bounding box center [935, 592] width 119 height 13
click at [923, 630] on input "Request Sent Date" at bounding box center [1151, 629] width 551 height 32
type input "**********"
click at [817, 572] on div "**********" at bounding box center [869, 631] width 1159 height 230
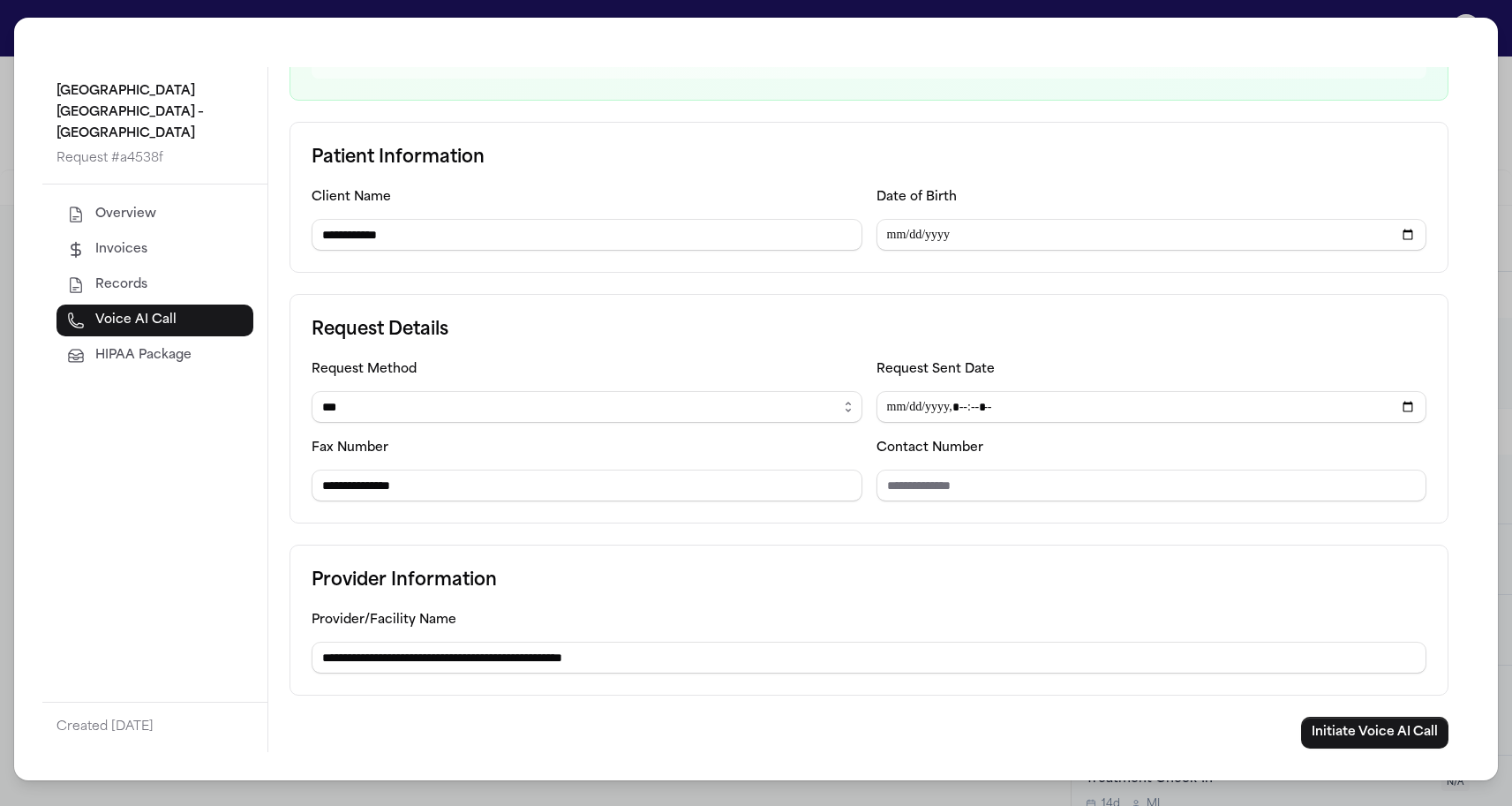
scroll to position [248, 0]
drag, startPoint x: 699, startPoint y: 669, endPoint x: 122, endPoint y: 559, distance: 587.4
type input "**********"
click at [511, 581] on h3 "Provider Information" at bounding box center [869, 581] width 1115 height 29
click at [958, 487] on input "Contact Number" at bounding box center [1151, 486] width 551 height 32
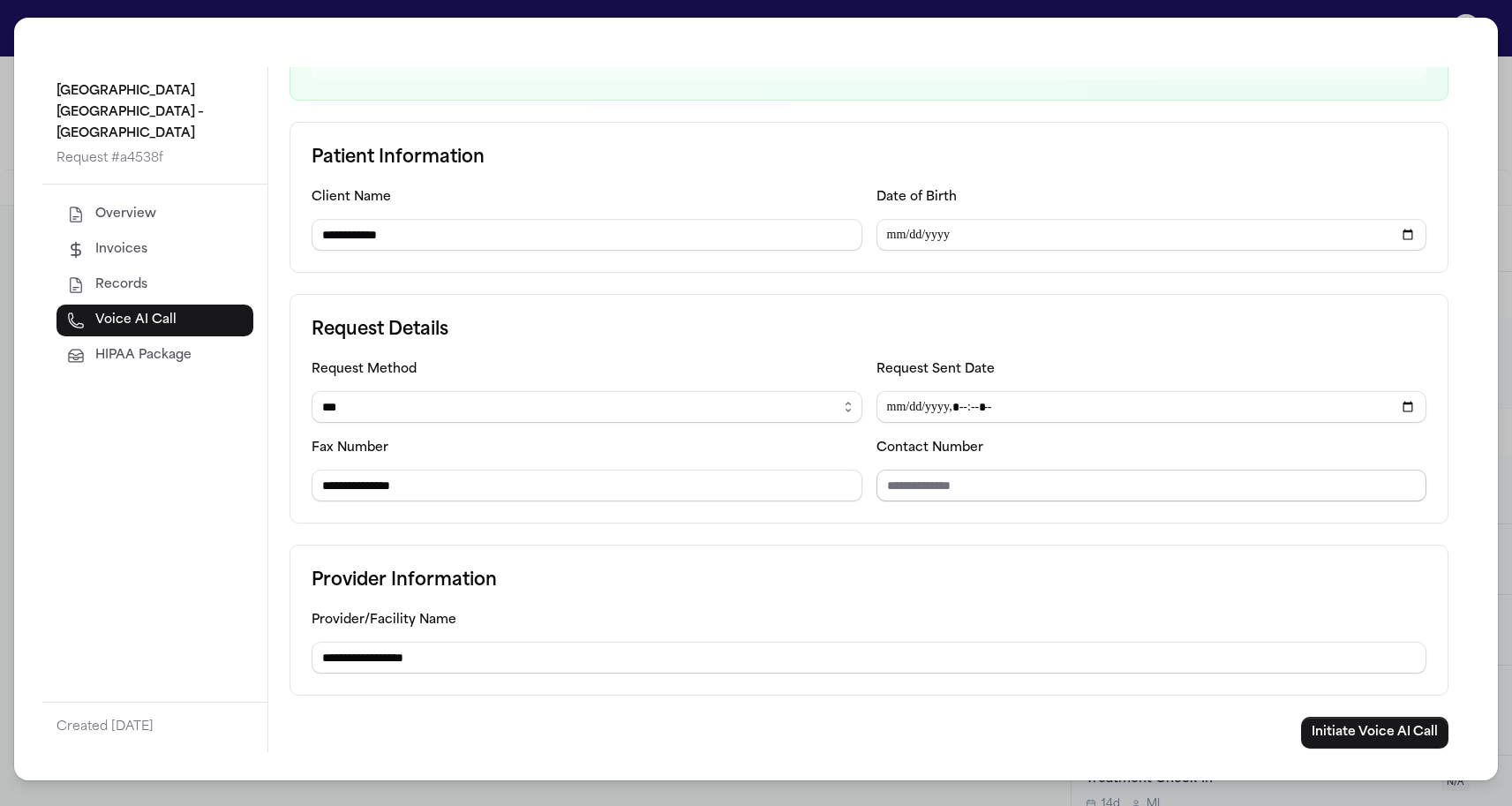
paste input "**********"
click at [844, 530] on form "**********" at bounding box center [869, 434] width 1159 height 627
click at [887, 489] on input "**********" at bounding box center [1151, 486] width 551 height 32
click at [918, 494] on input "**********" at bounding box center [1151, 486] width 551 height 32
type input "**********"
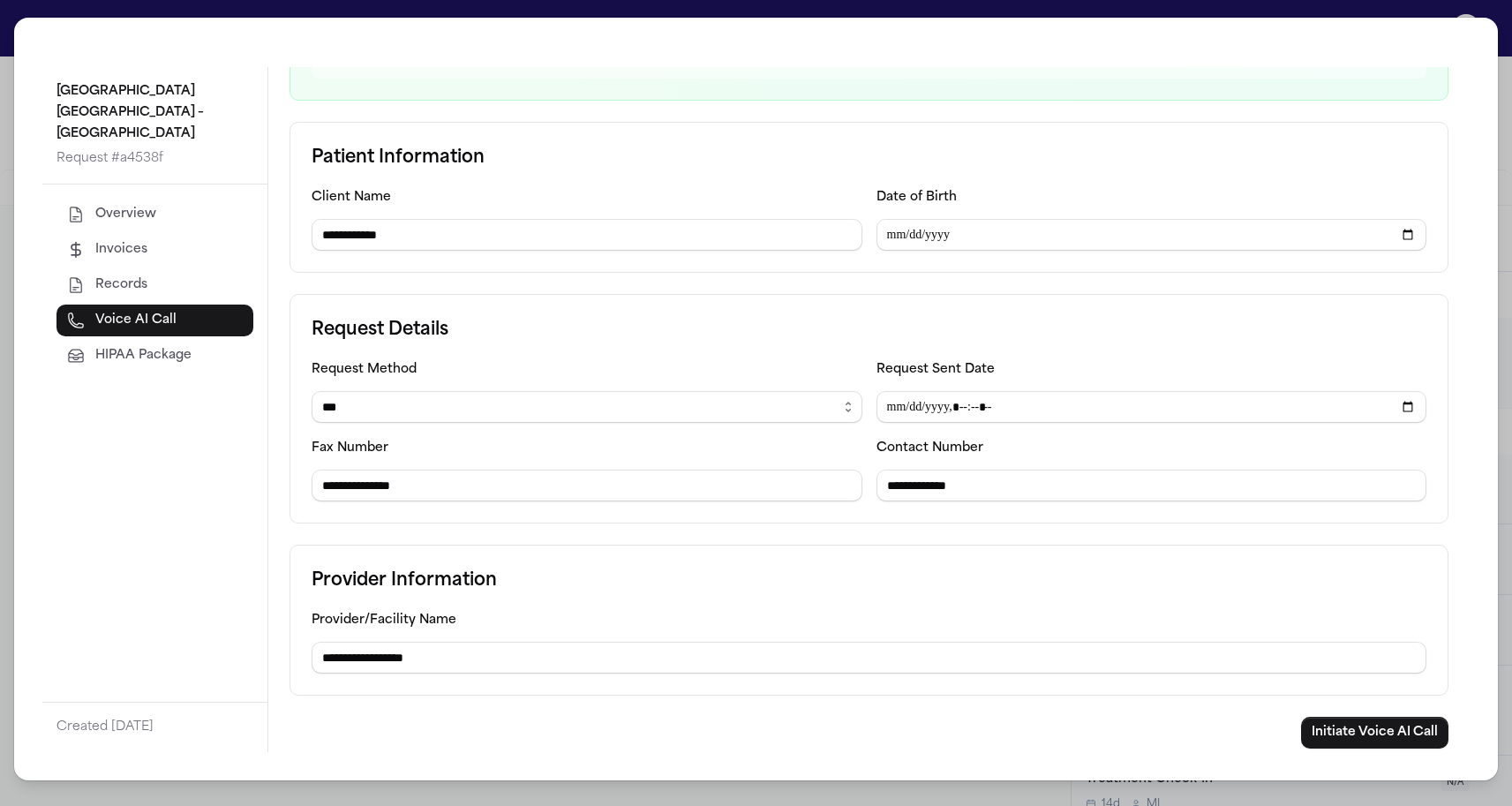
click at [902, 524] on div "**********" at bounding box center [869, 409] width 1159 height 230
click at [1361, 732] on button "Initiate Voice AI Call" at bounding box center [1375, 732] width 147 height 32
click at [175, 211] on button "Overview" at bounding box center [155, 214] width 197 height 32
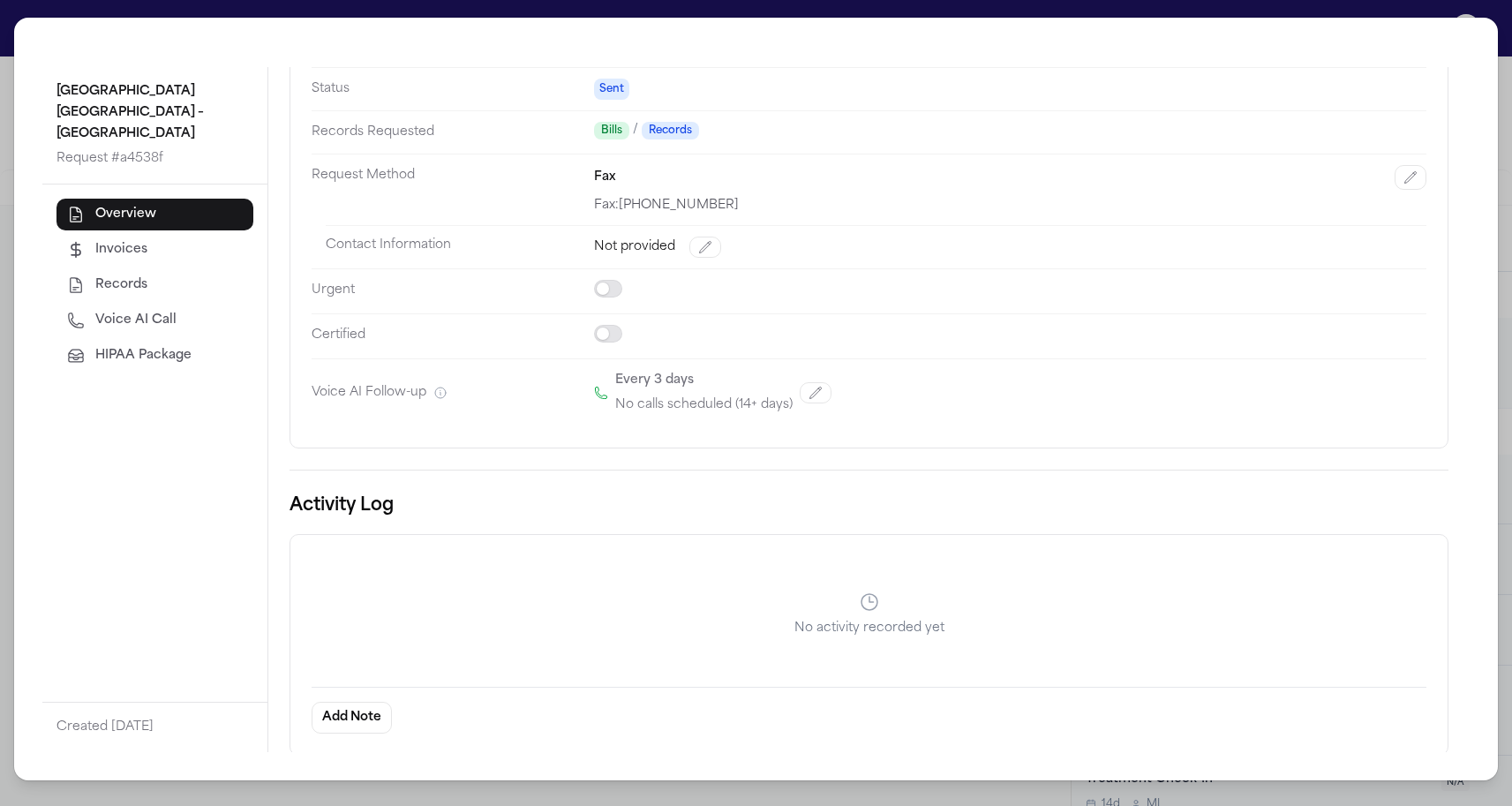
click at [7, 231] on div "Kindred Hospital [GEOGRAPHIC_DATA] – [GEOGRAPHIC_DATA] Request # a4538f Overvie…" at bounding box center [756, 403] width 1512 height 806
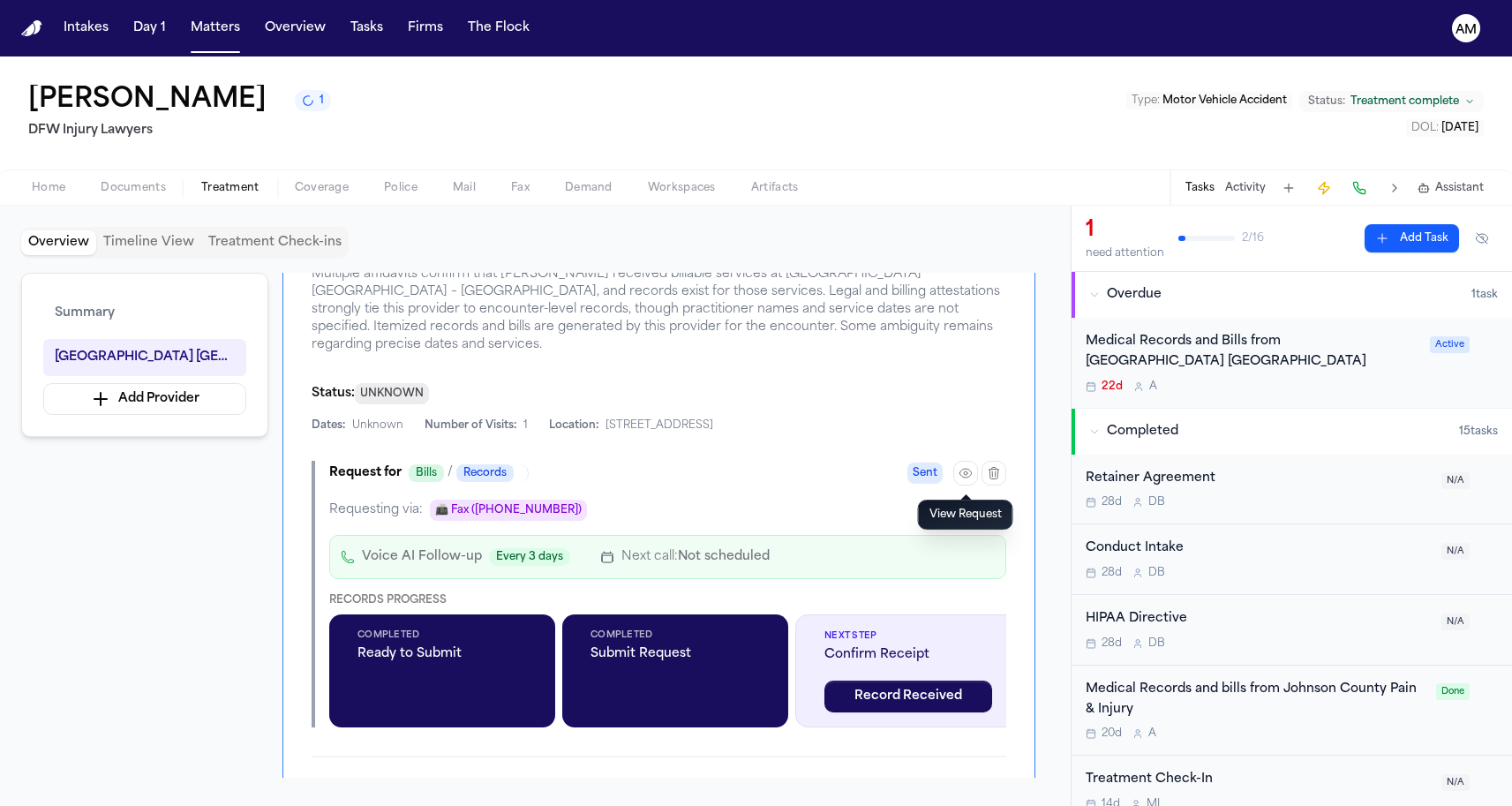
click at [144, 186] on span "Documents" at bounding box center [132, 188] width 65 height 14
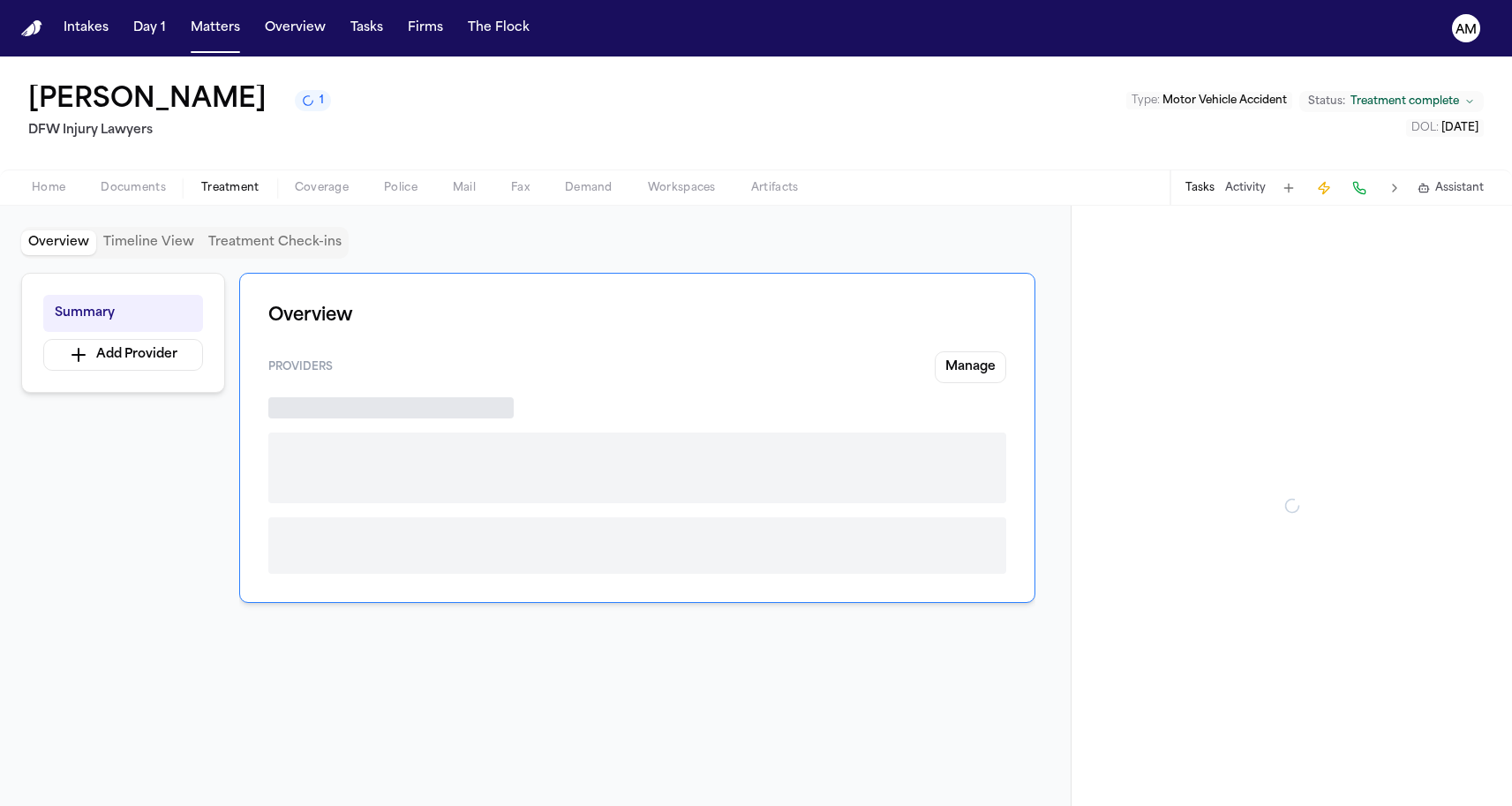
click at [223, 184] on span "Treatment" at bounding box center [230, 188] width 58 height 14
click at [143, 185] on span "Documents" at bounding box center [132, 188] width 65 height 14
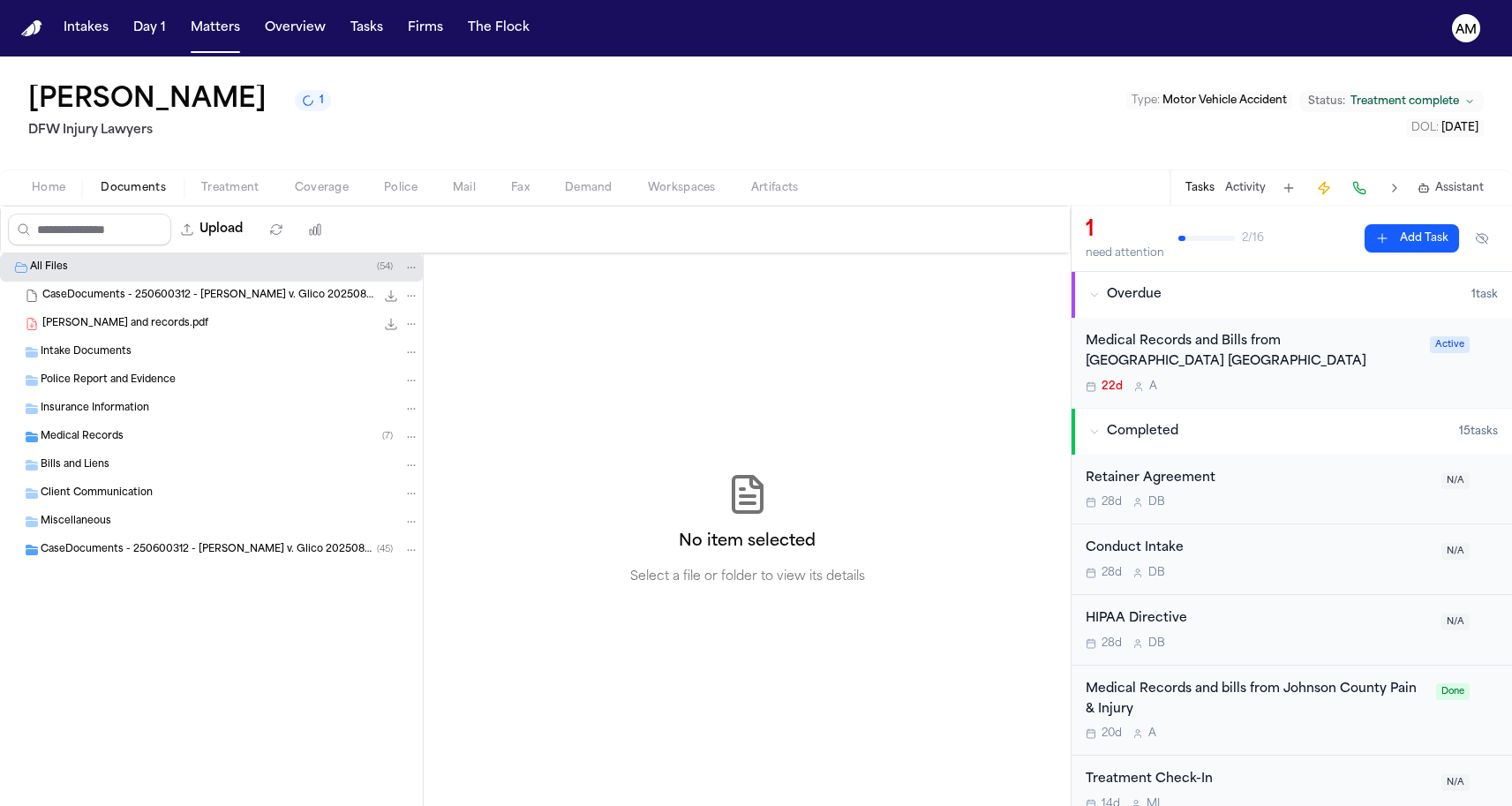
click at [108, 431] on span "Medical Records" at bounding box center [82, 437] width 83 height 15
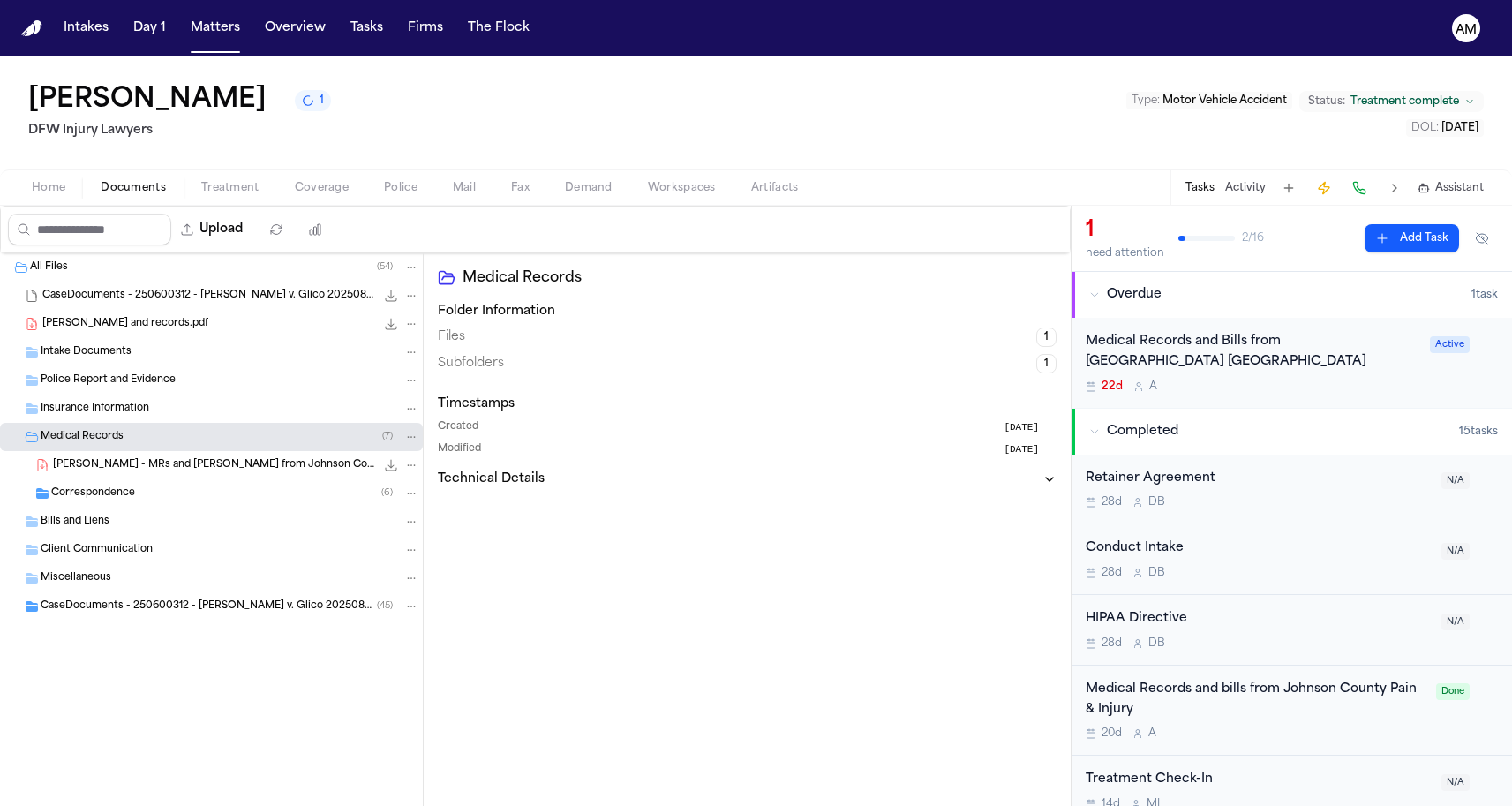
click at [122, 495] on span "Correspondence" at bounding box center [93, 494] width 84 height 15
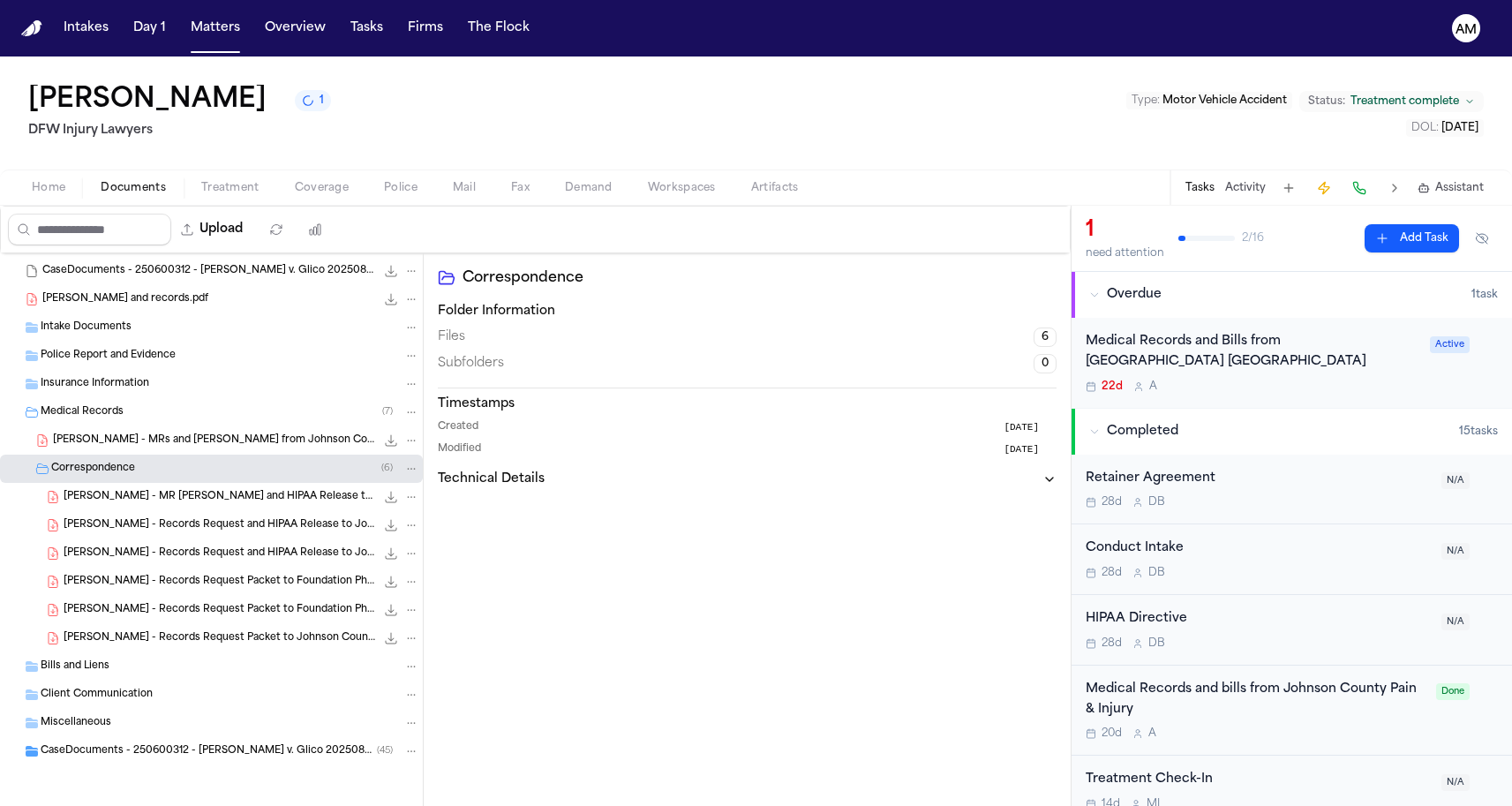
scroll to position [26, 0]
click at [155, 550] on span "[PERSON_NAME] - Records Request and HIPAA Release to Johnson County Pain & Inju…" at bounding box center [219, 554] width 312 height 15
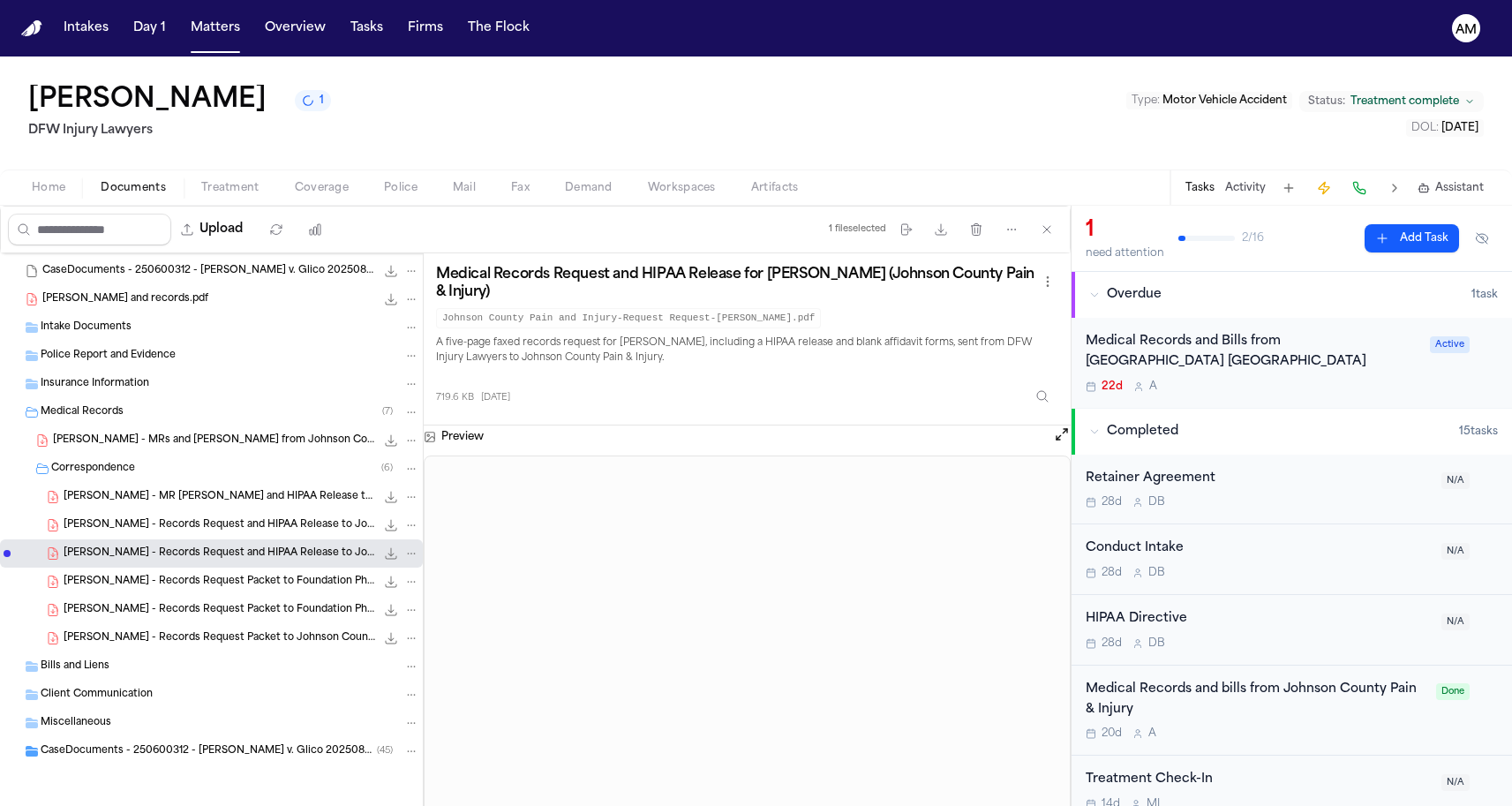
scroll to position [0, 0]
click at [252, 580] on span "[PERSON_NAME] - Records Request Packet to Foundation Physicians Group - [DATE]" at bounding box center [219, 582] width 312 height 15
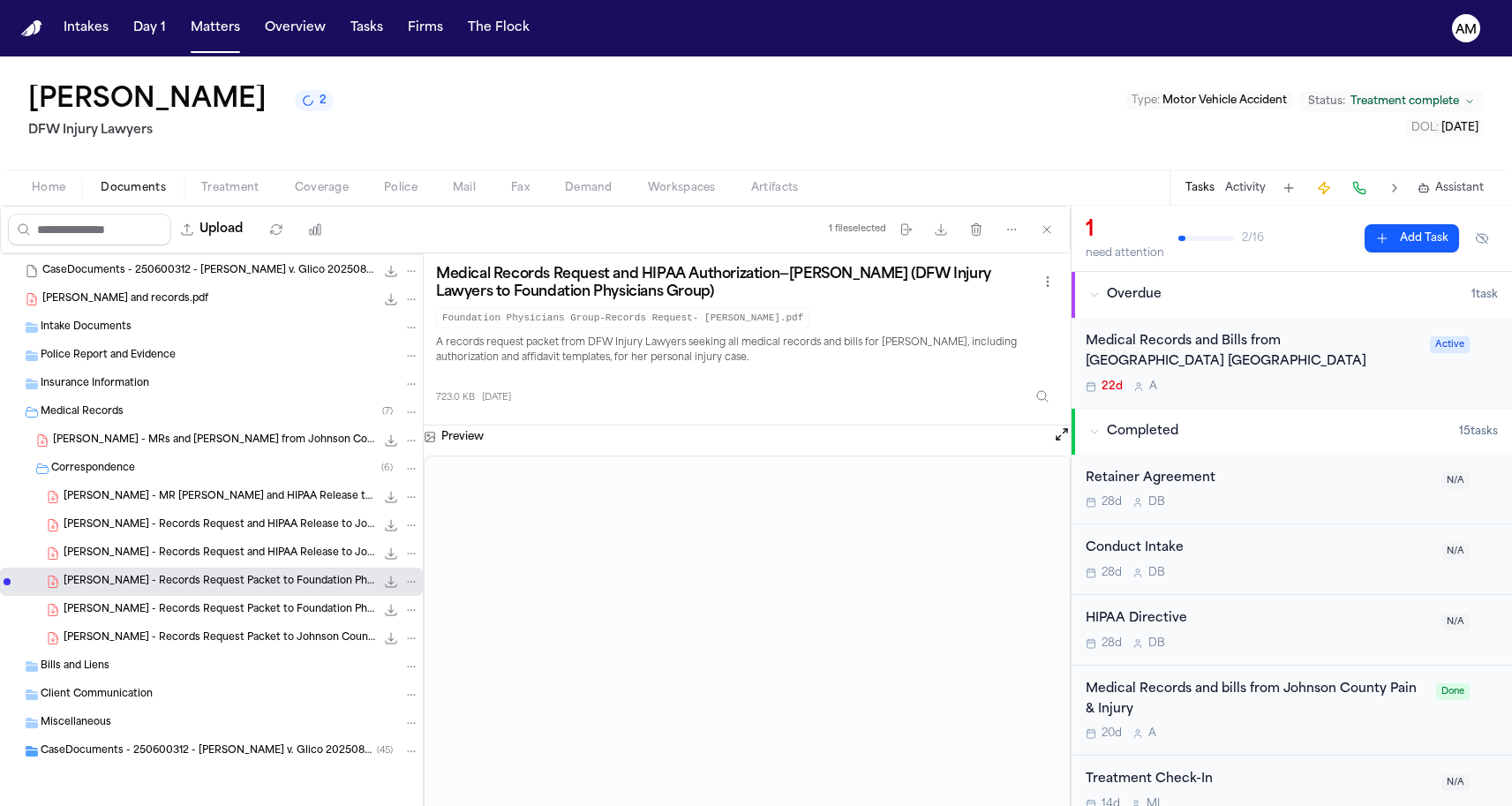
click at [208, 602] on div "[PERSON_NAME] - Records Request Packet to Foundation Physicians Group - [DATE] …" at bounding box center [241, 610] width 356 height 17
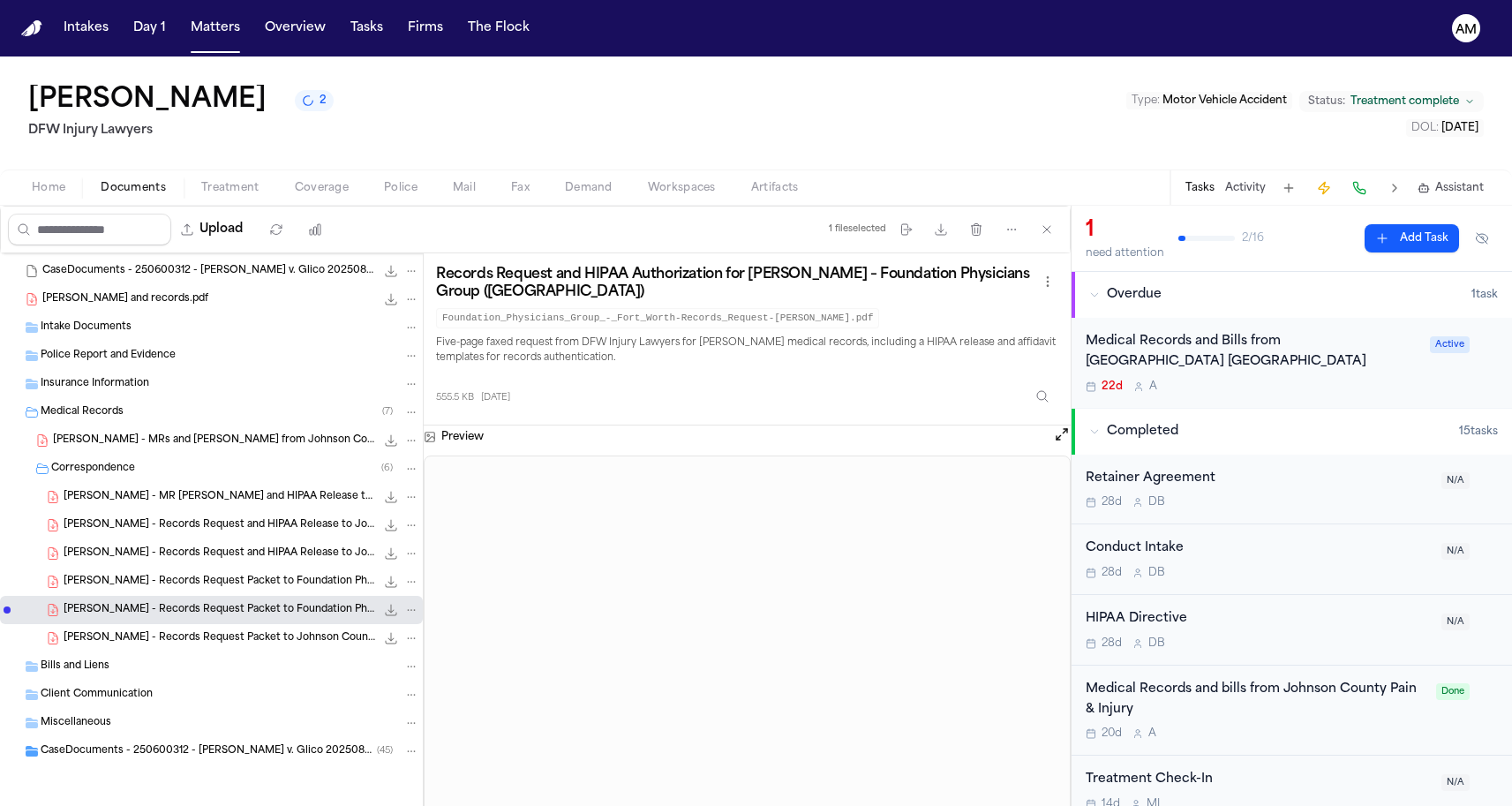
click at [196, 529] on span "[PERSON_NAME] - Records Request and HIPAA Release to Johnson County Pain & Inju…" at bounding box center [219, 525] width 312 height 15
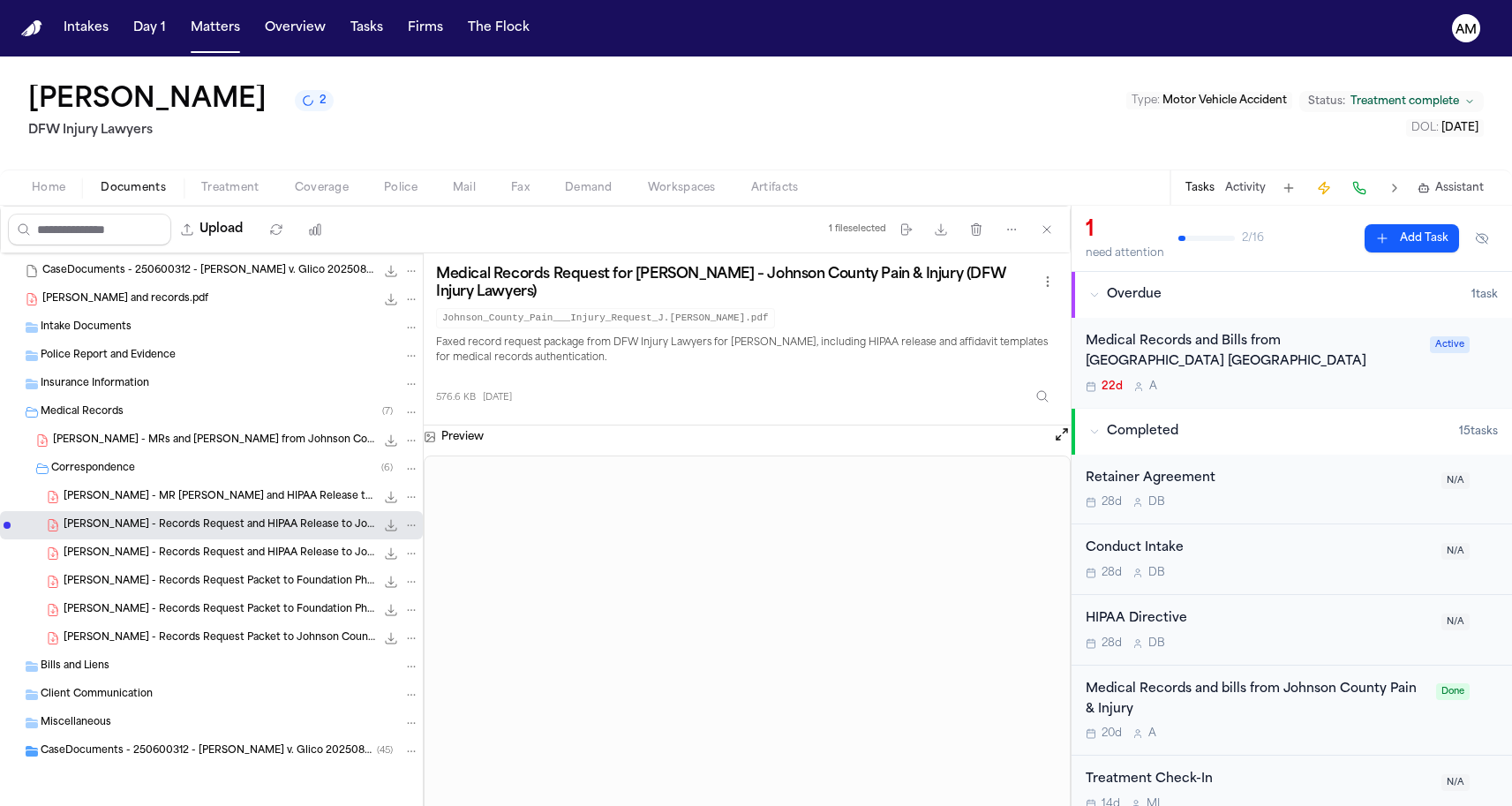
click at [268, 551] on span "[PERSON_NAME] - Records Request and HIPAA Release to Johnson County Pain & Inju…" at bounding box center [219, 554] width 312 height 15
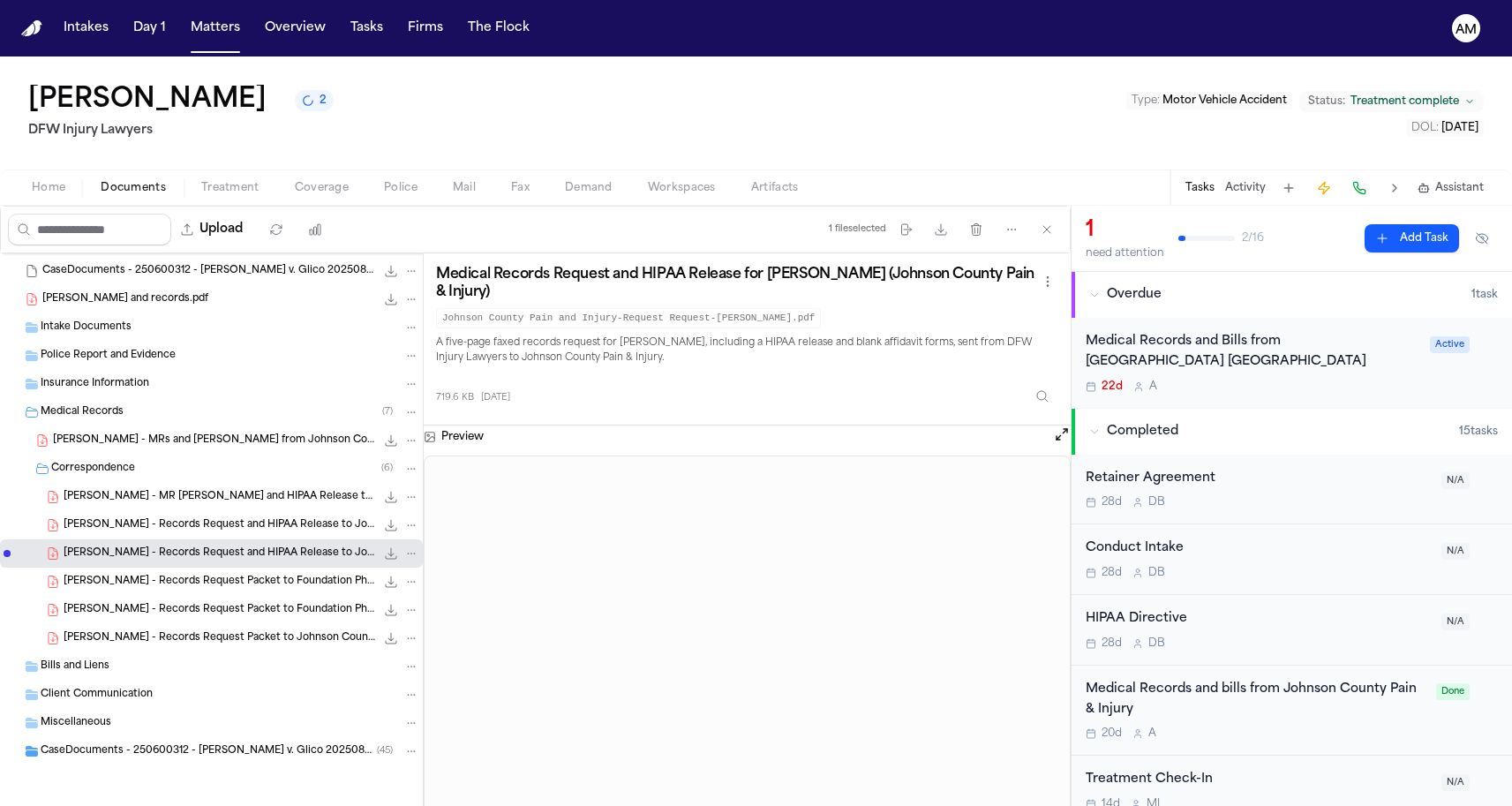
click at [0, 0] on span "576.6 KB • PDF" at bounding box center [0, 0] width 0 height 0
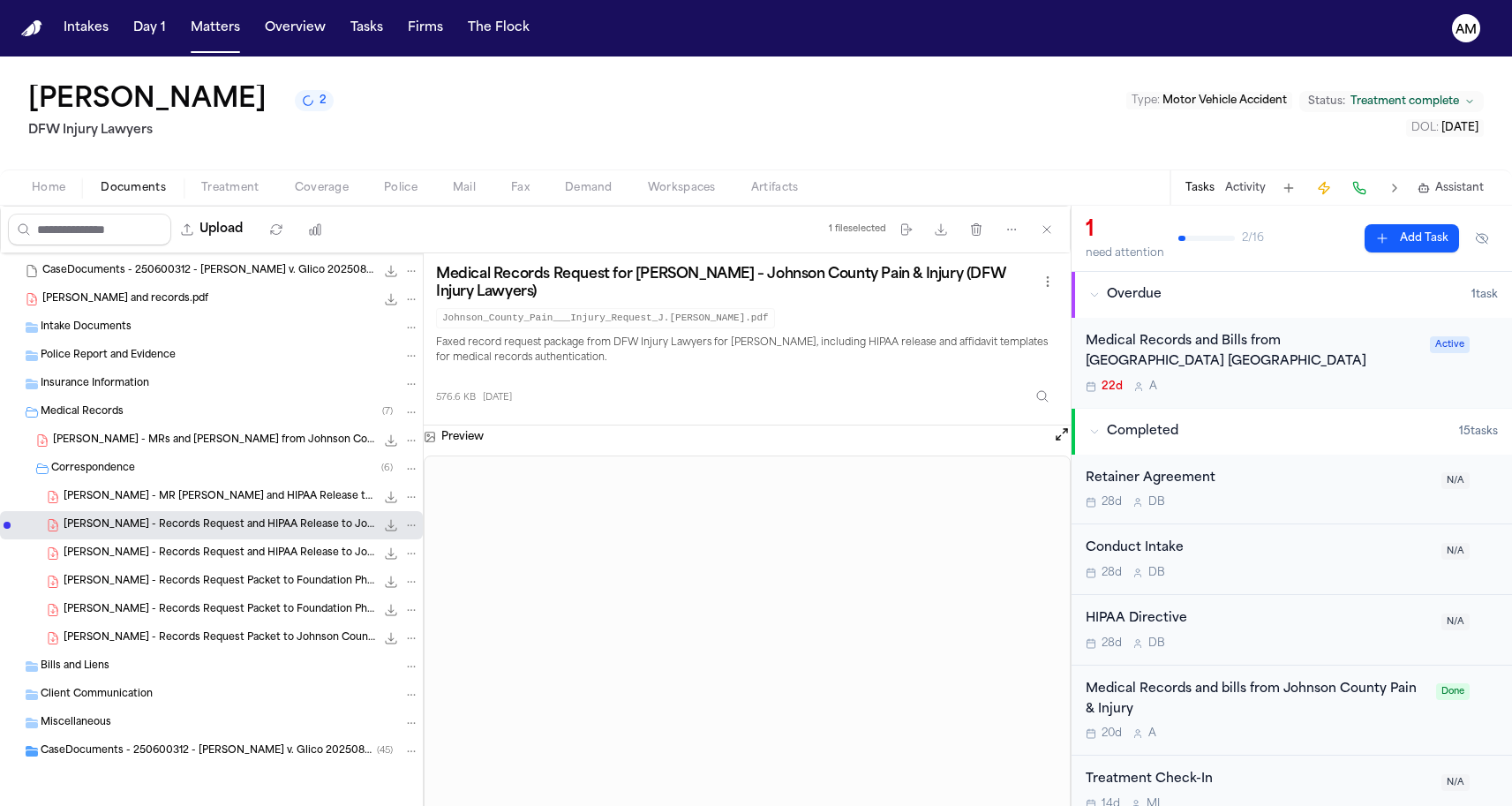
click at [258, 591] on div "[PERSON_NAME] - Records Request Packet to Foundation Physicians Group - [DATE] …" at bounding box center [212, 581] width 423 height 29
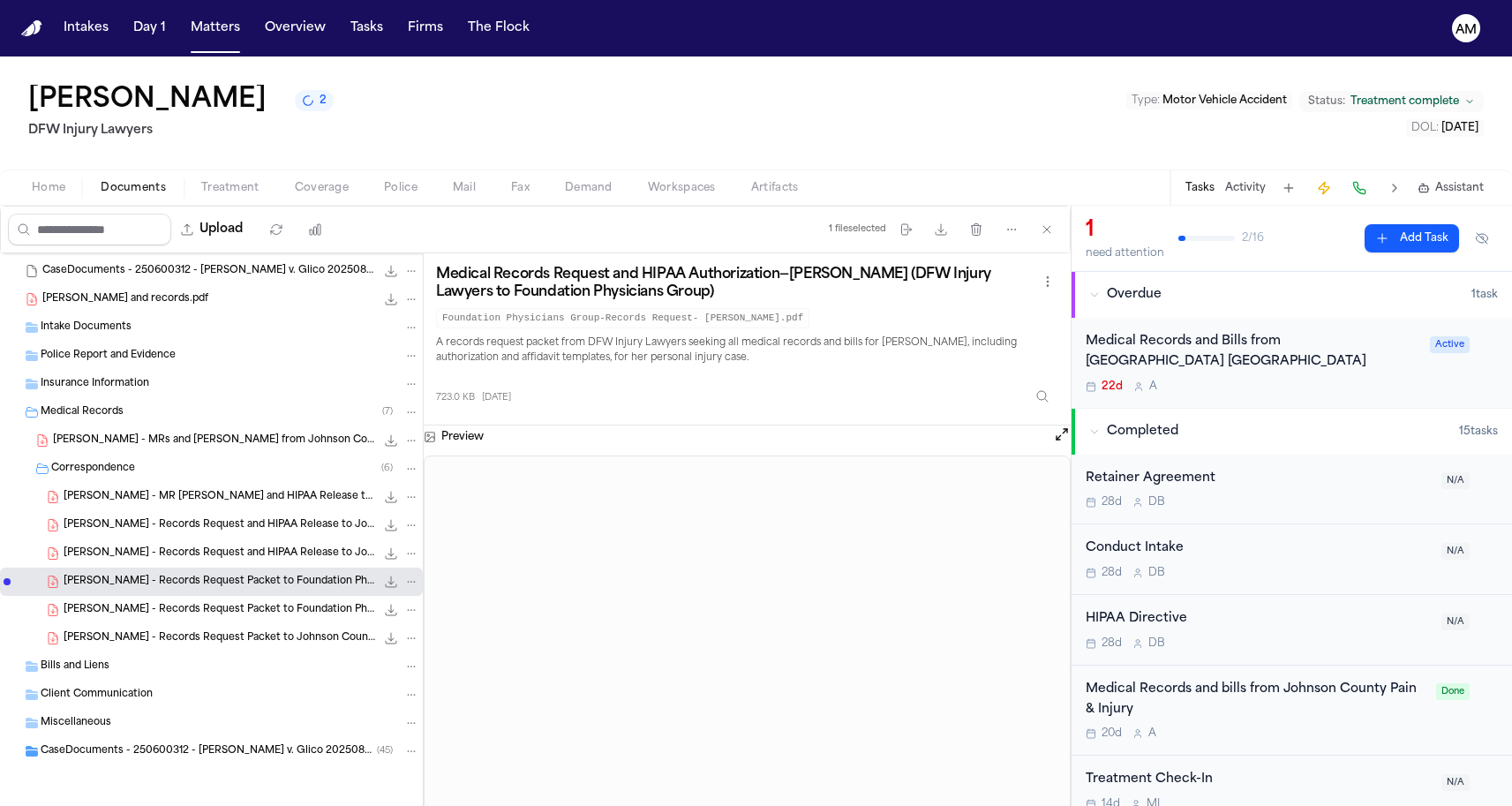
click at [273, 604] on span "[PERSON_NAME] - Records Request Packet to Foundation Physicians Group - [DATE]" at bounding box center [219, 610] width 312 height 15
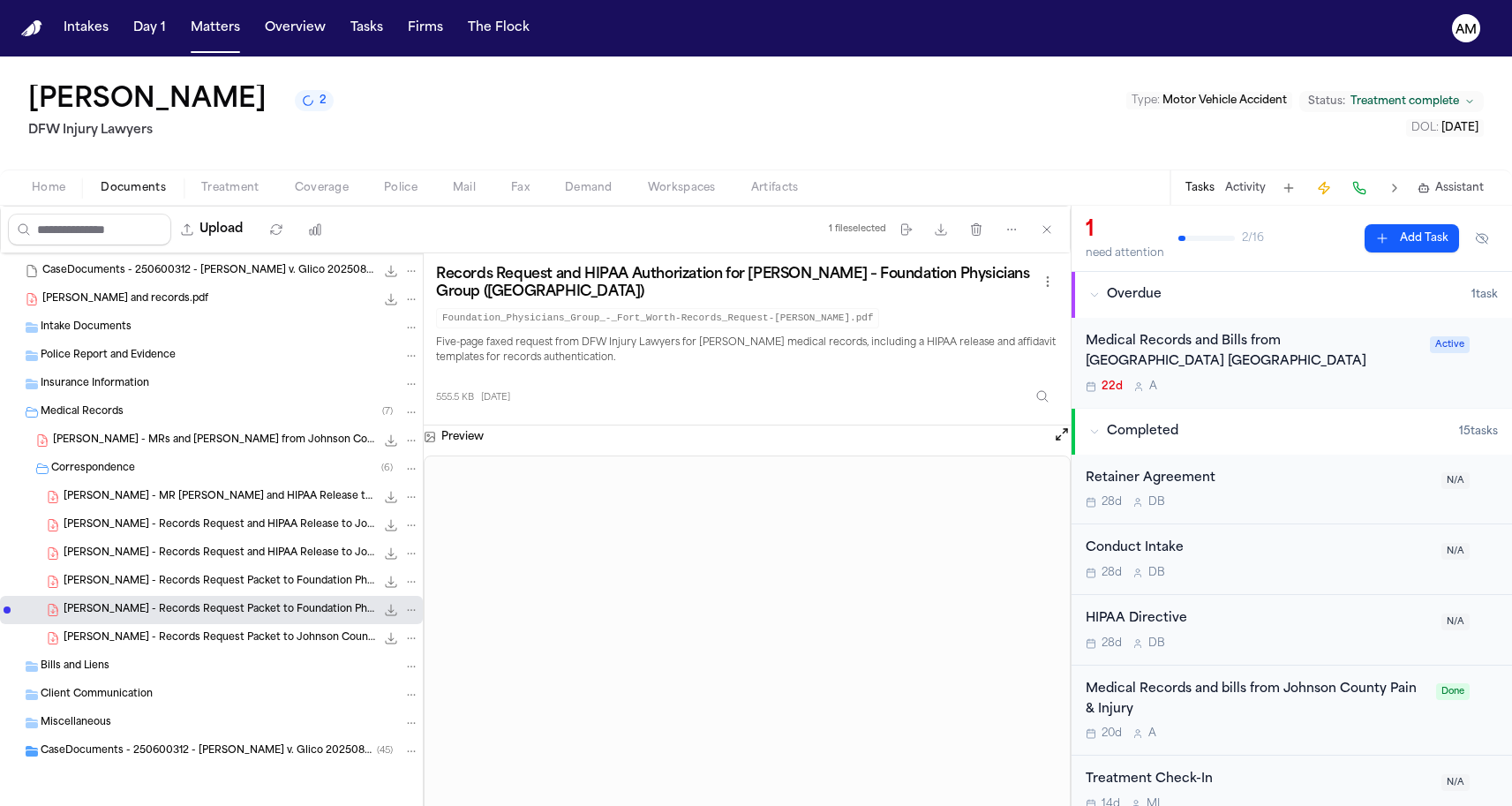
click at [240, 650] on div "[PERSON_NAME] - Records Request Packet to Johnson County Pain & Injury - [DATE]…" at bounding box center [212, 639] width 423 height 29
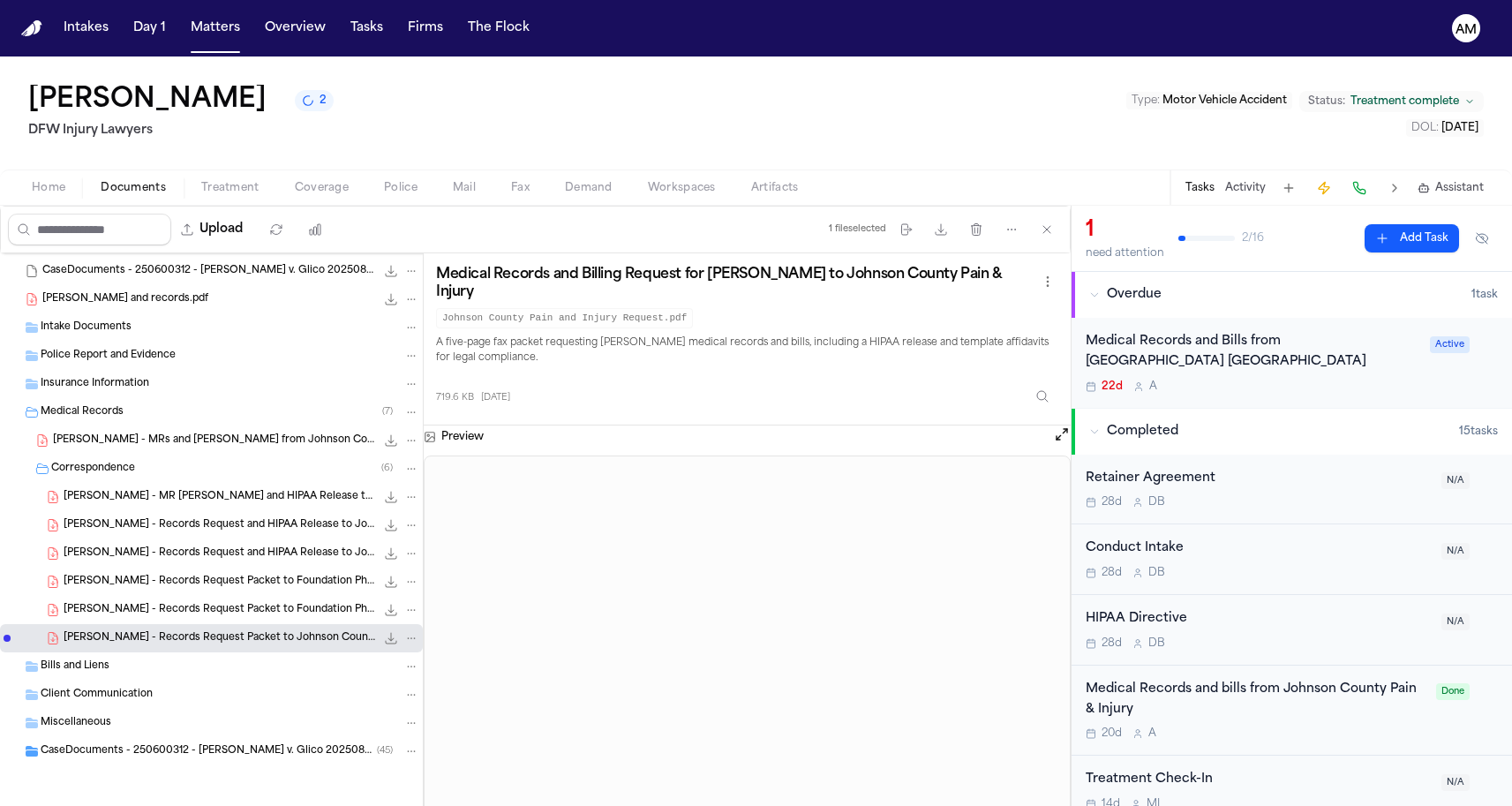
click at [365, 6] on nav "Intakes Day 1 Matters Overview Tasks Firms The Flock AM" at bounding box center [756, 28] width 1512 height 56
click at [372, 1] on nav "Intakes Day 1 Matters Overview Tasks Firms The Flock AM" at bounding box center [756, 28] width 1512 height 56
click at [225, 575] on span "[PERSON_NAME] - Records Request Packet to Foundation Physicians Group - [DATE]" at bounding box center [219, 582] width 312 height 15
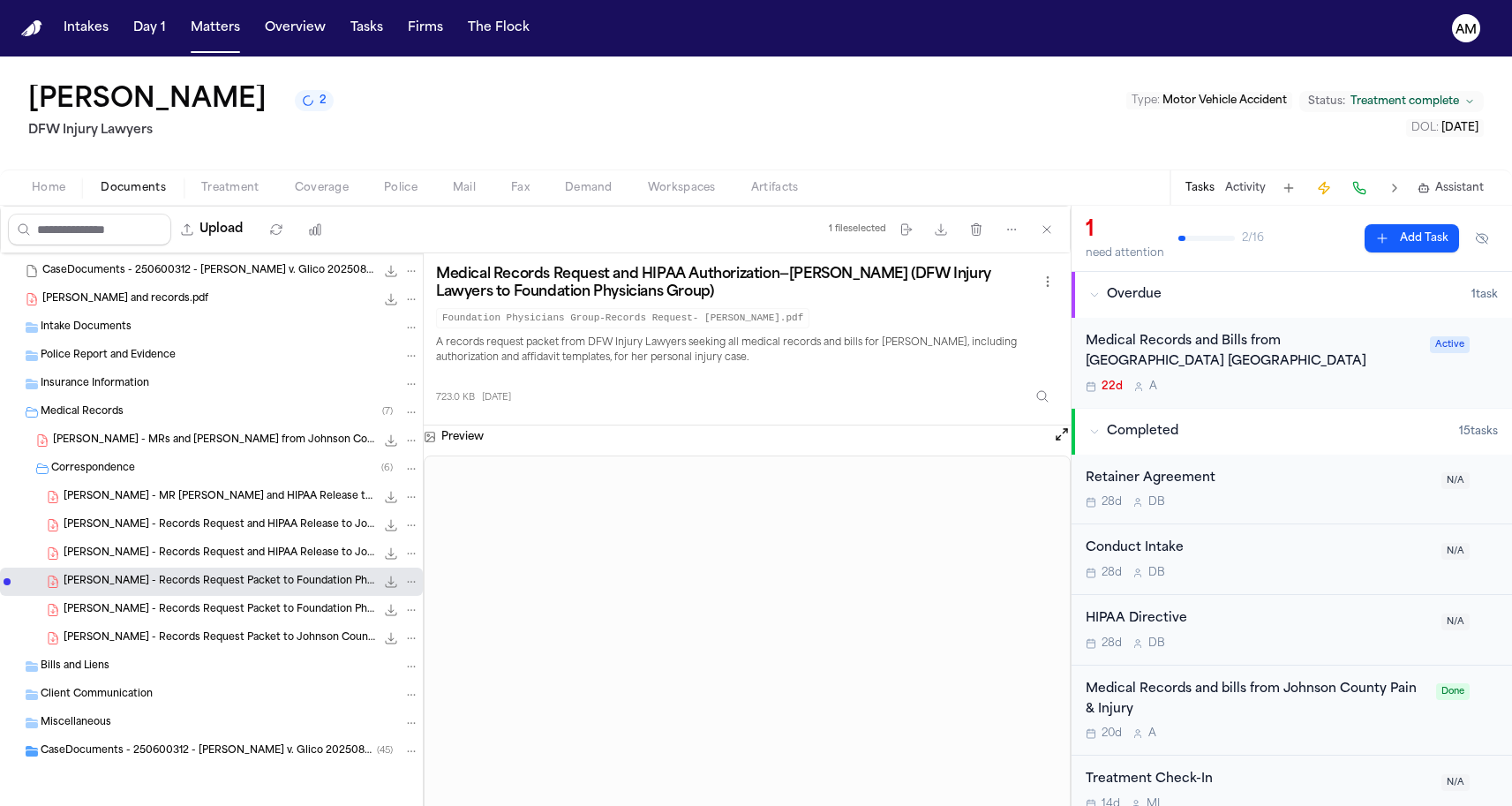
click at [246, 183] on span "Treatment" at bounding box center [230, 188] width 58 height 14
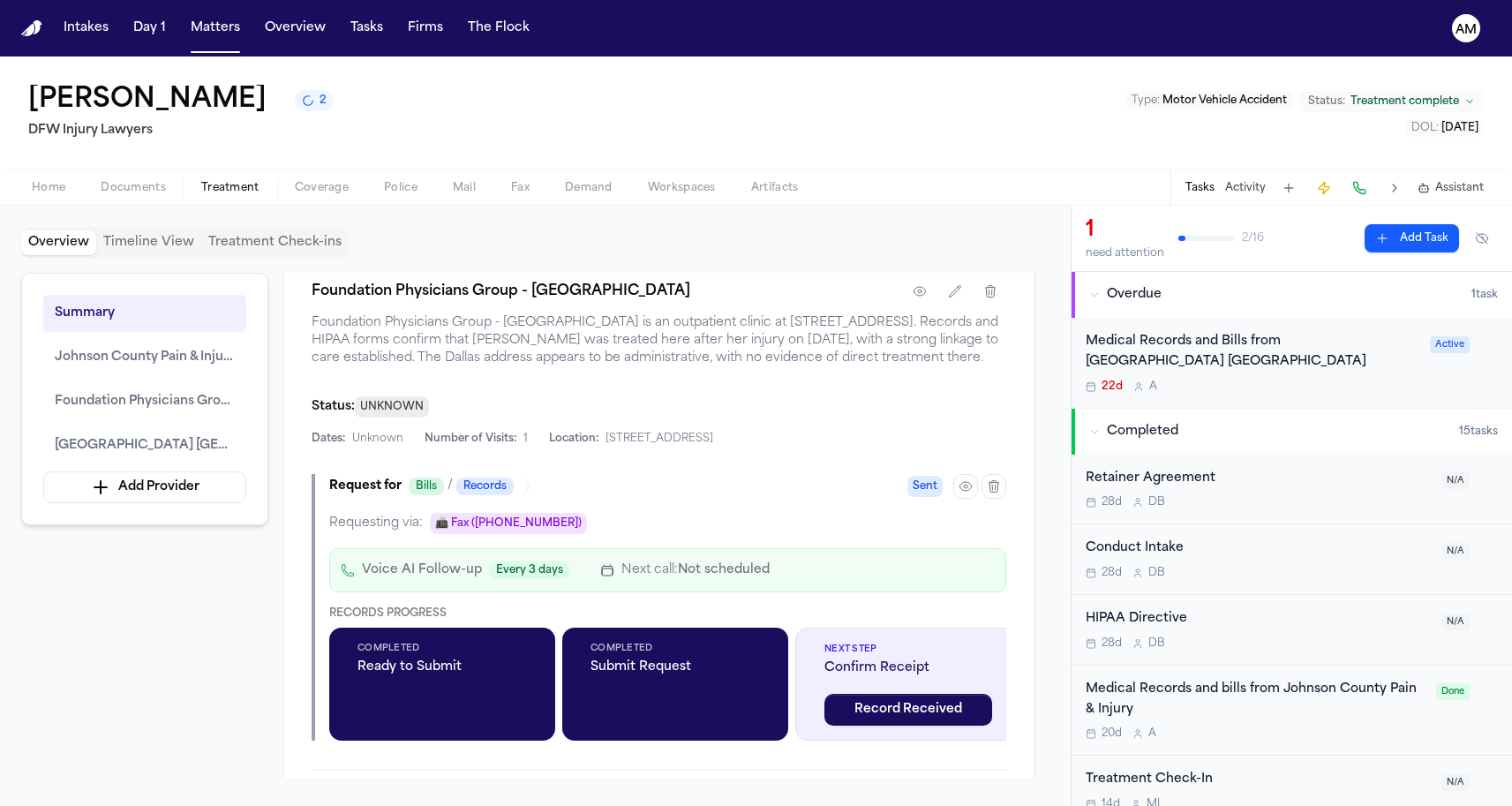
scroll to position [1502, 0]
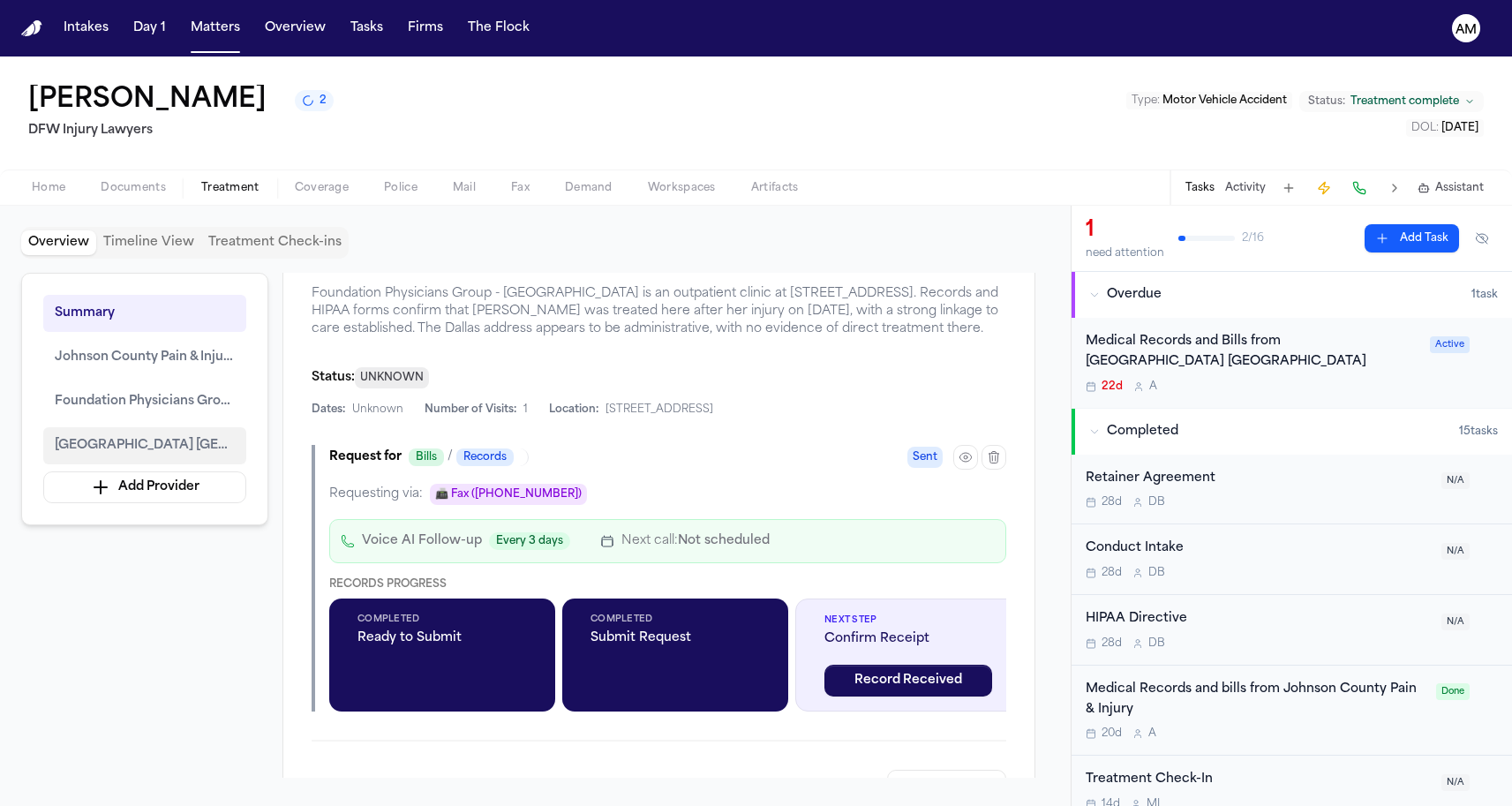
click at [215, 455] on span "[GEOGRAPHIC_DATA] [GEOGRAPHIC_DATA] – [GEOGRAPHIC_DATA]" at bounding box center [145, 445] width 180 height 21
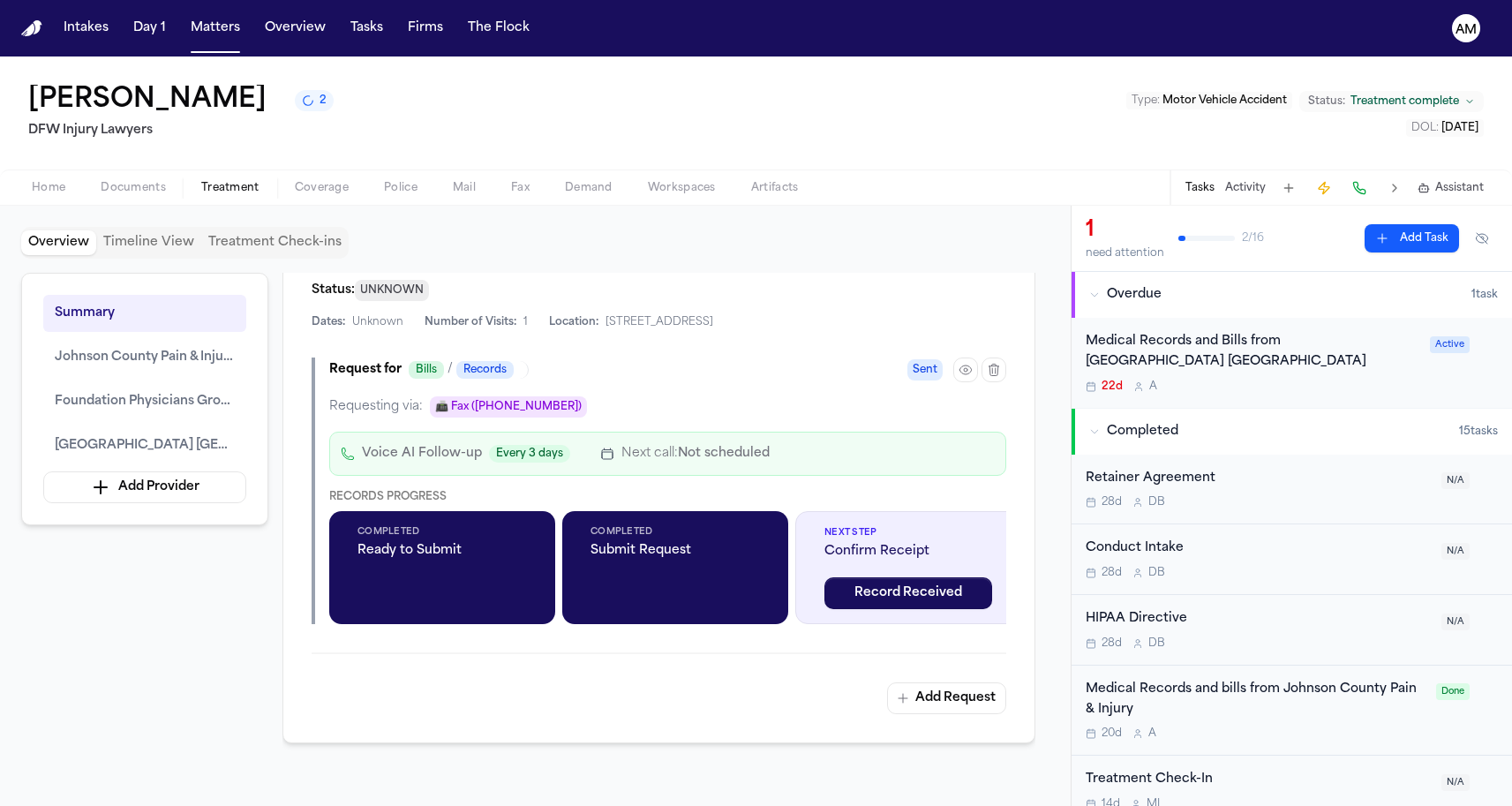
scroll to position [2136, 0]
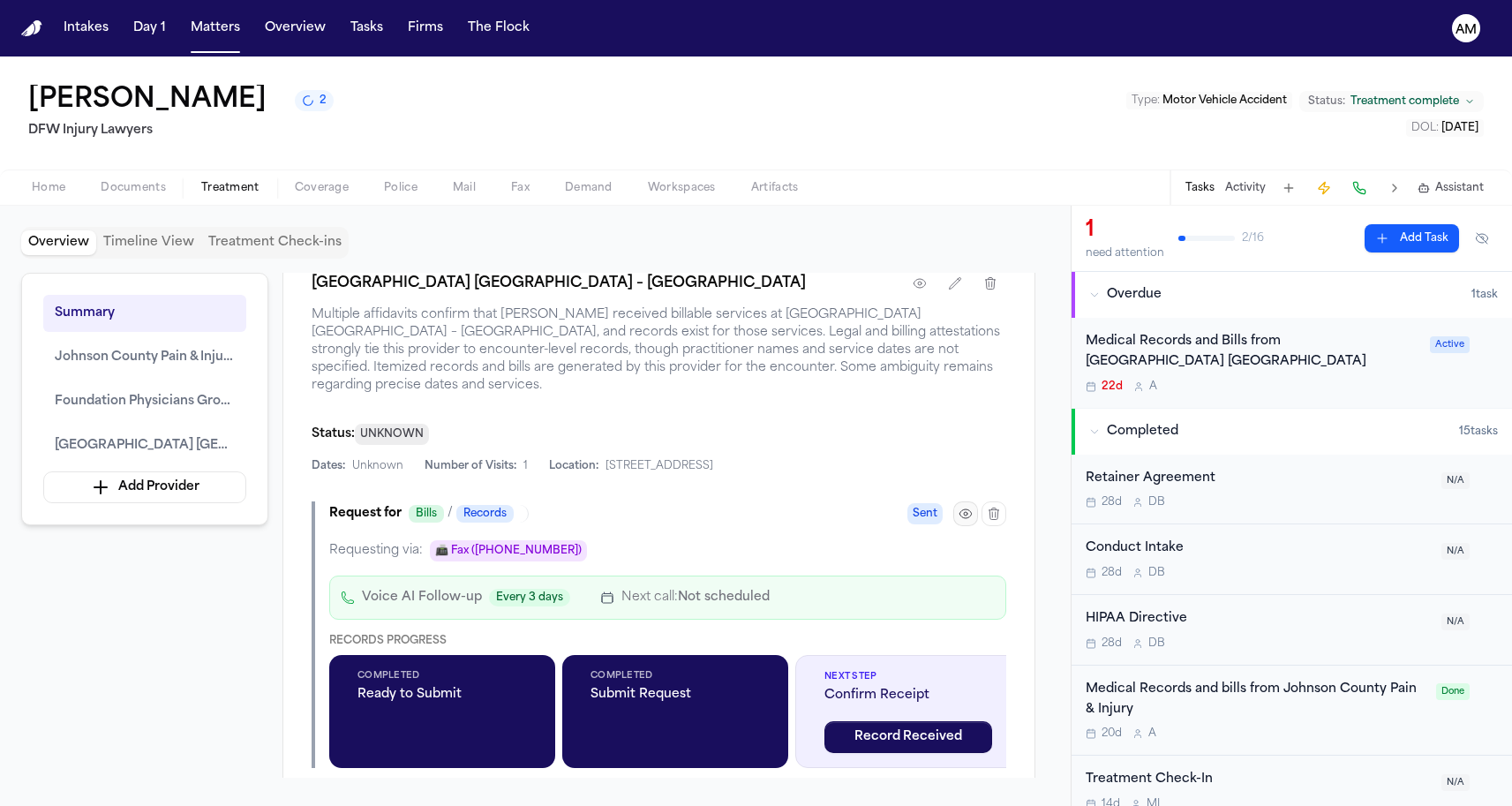
click at [957, 515] on button "button" at bounding box center [965, 513] width 25 height 25
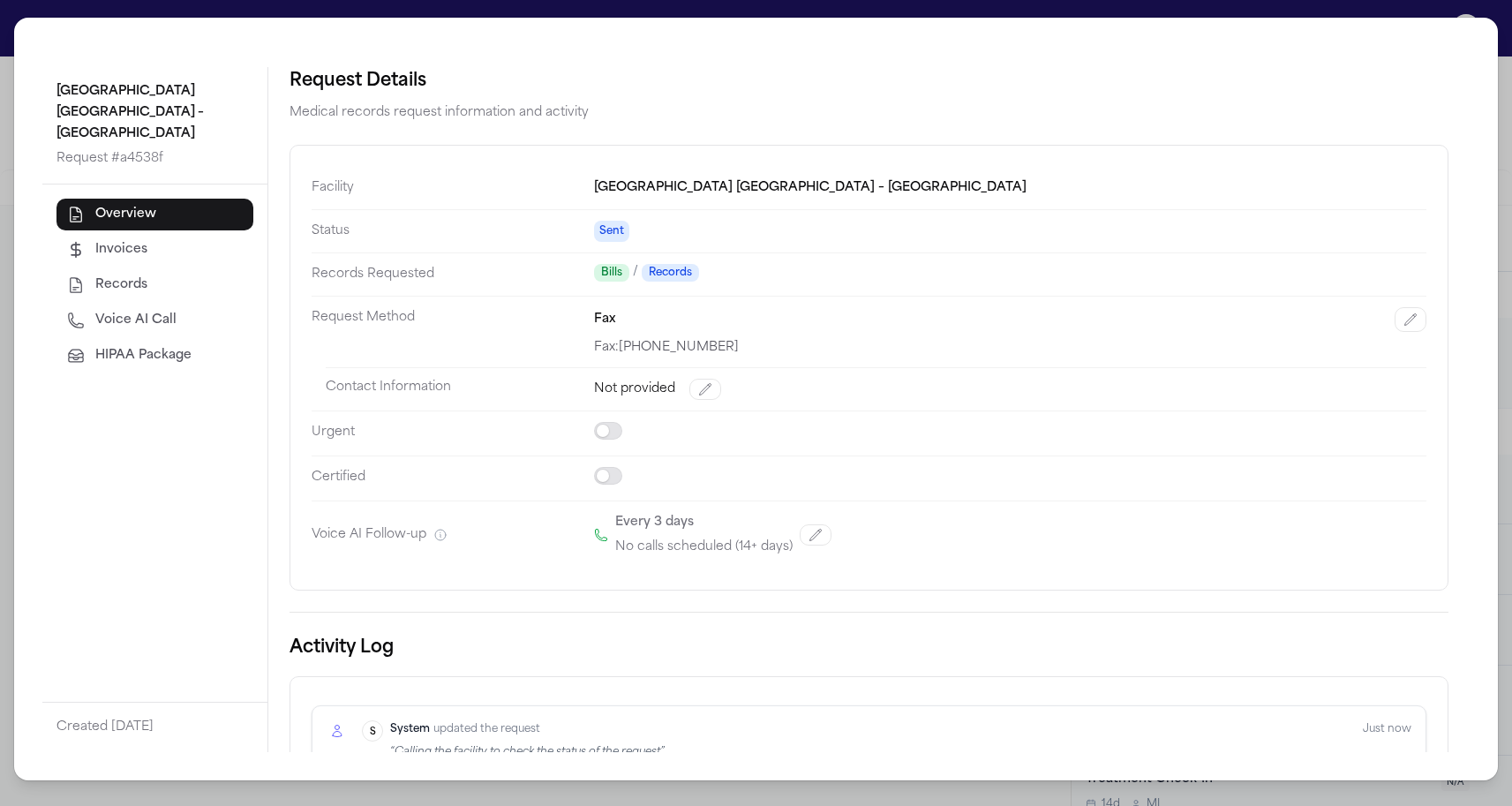
click at [139, 312] on span "Voice AI Call" at bounding box center [136, 320] width 81 height 17
select select "***"
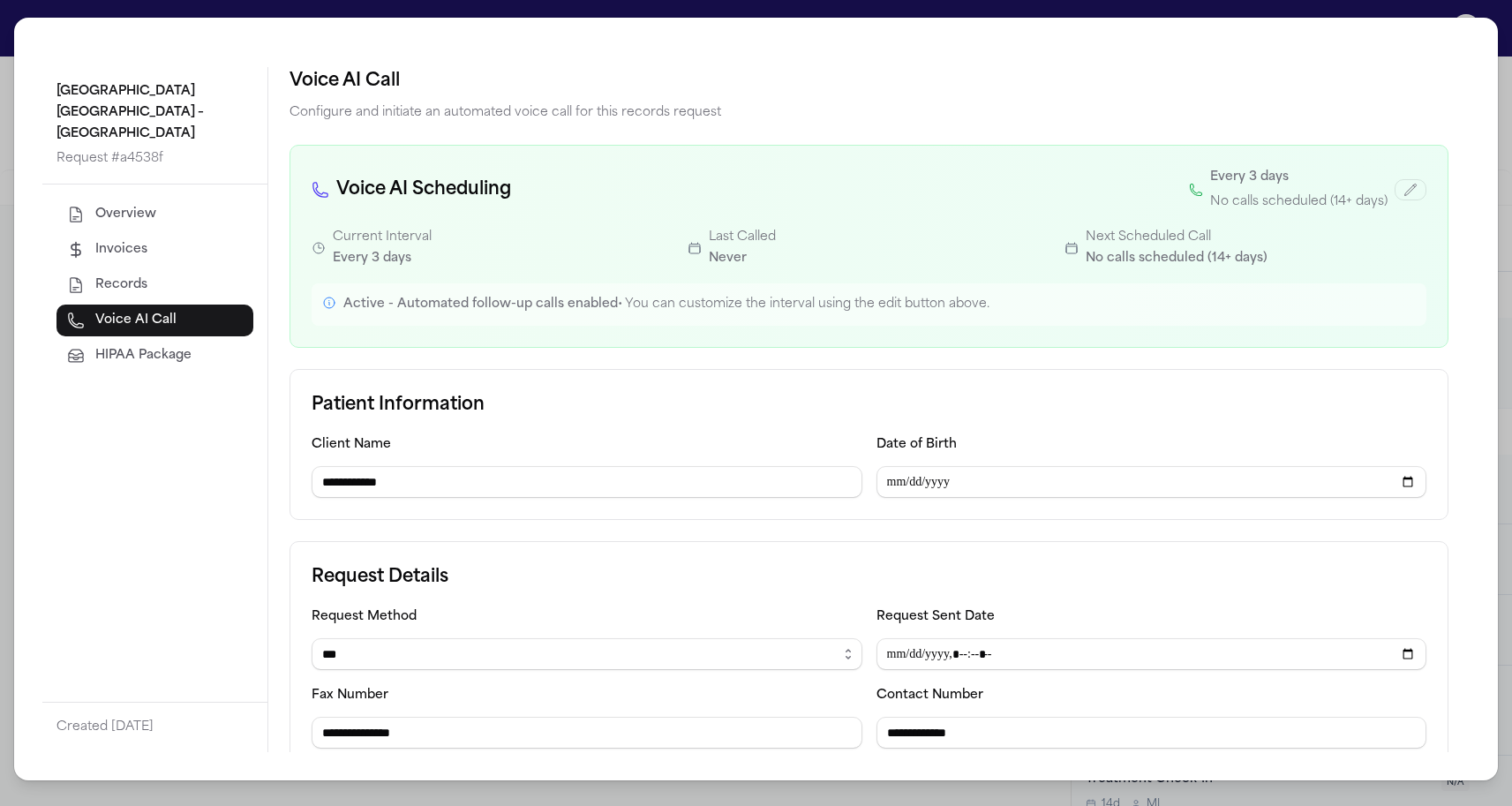
scroll to position [124, 0]
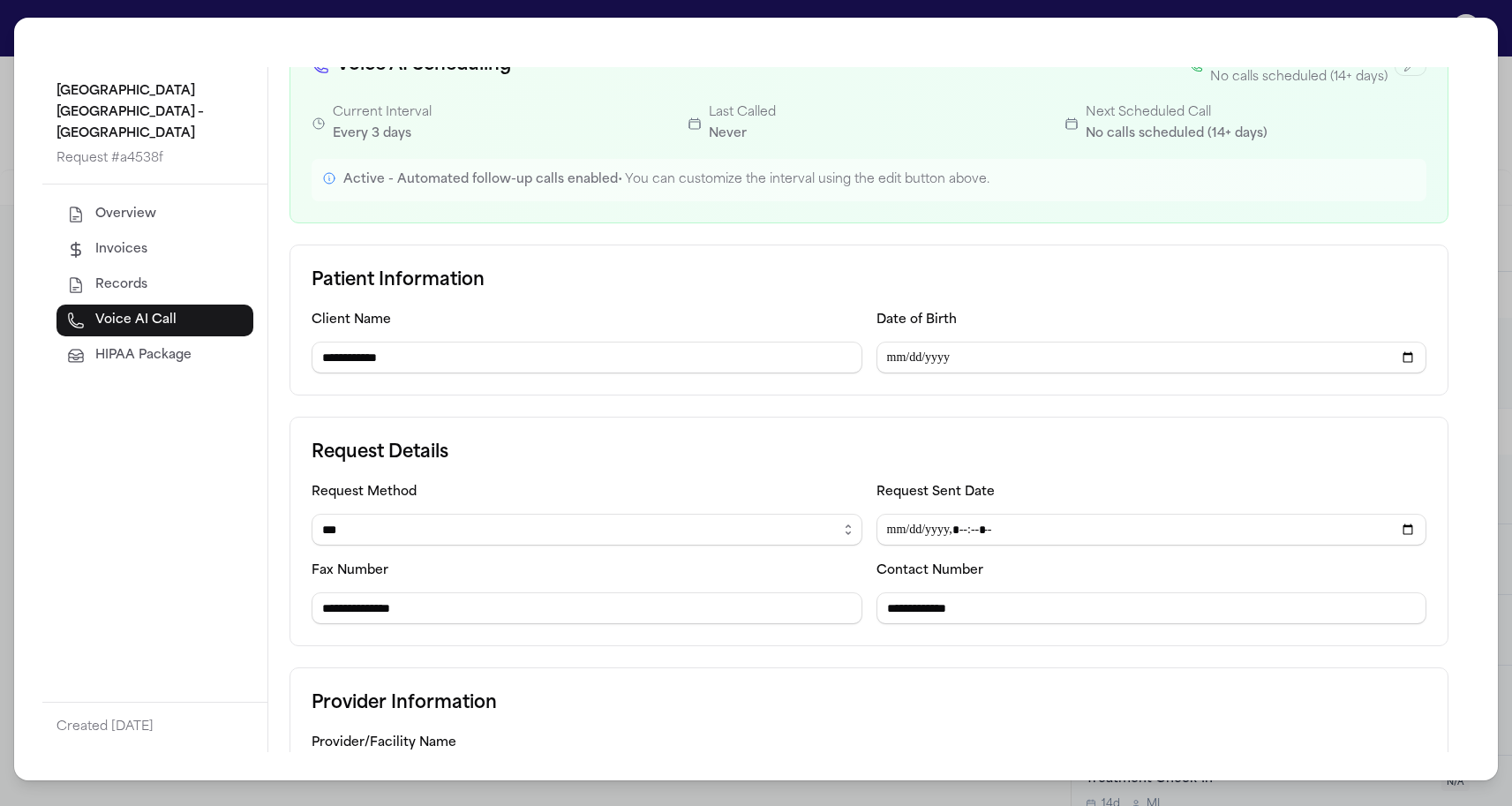
click at [160, 207] on button "Overview" at bounding box center [155, 214] width 197 height 32
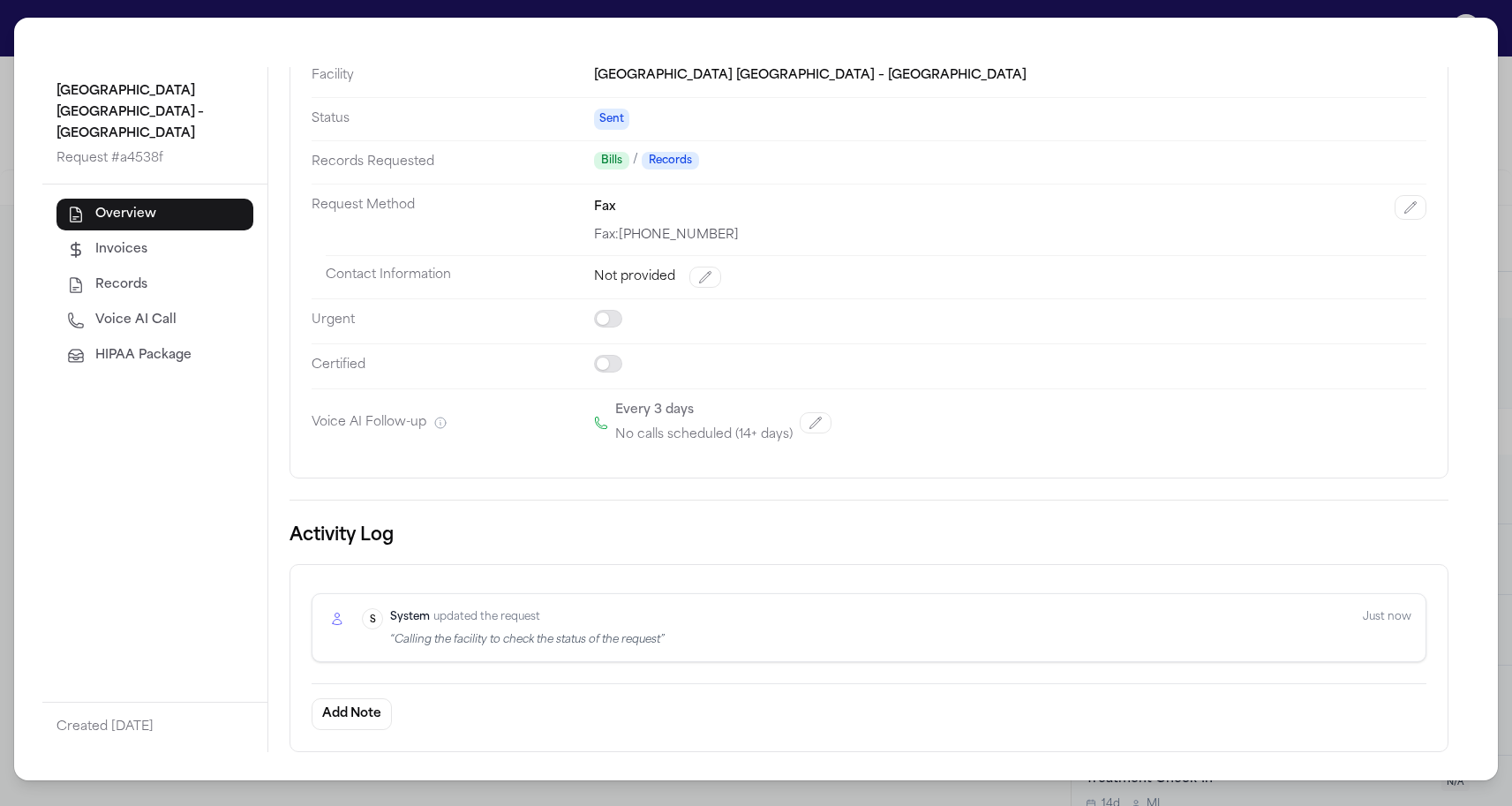
scroll to position [109, 0]
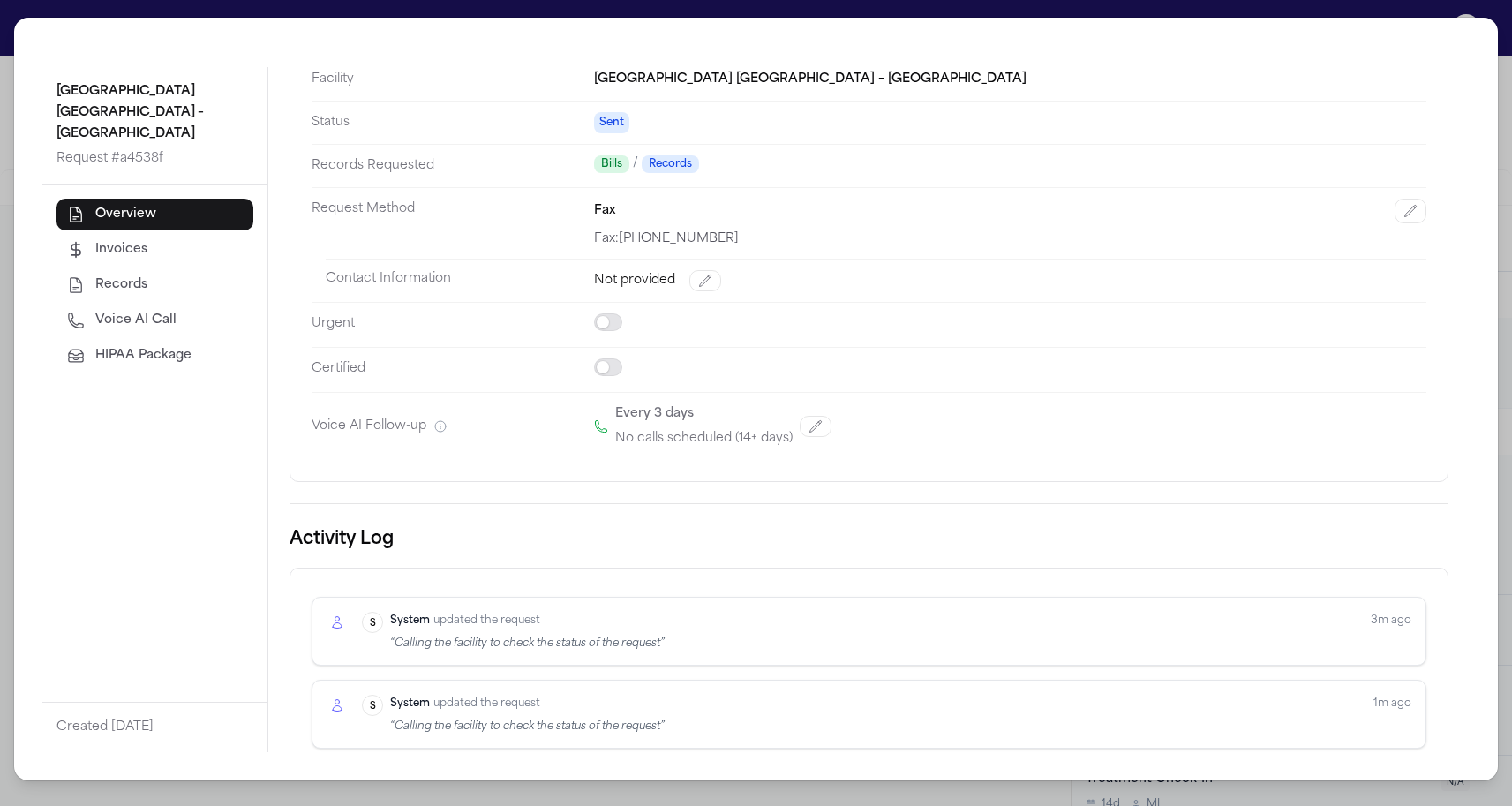
click at [3, 176] on div "Kindred Hospital [GEOGRAPHIC_DATA] – [GEOGRAPHIC_DATA] Request # a4538f Overvie…" at bounding box center [756, 403] width 1512 height 806
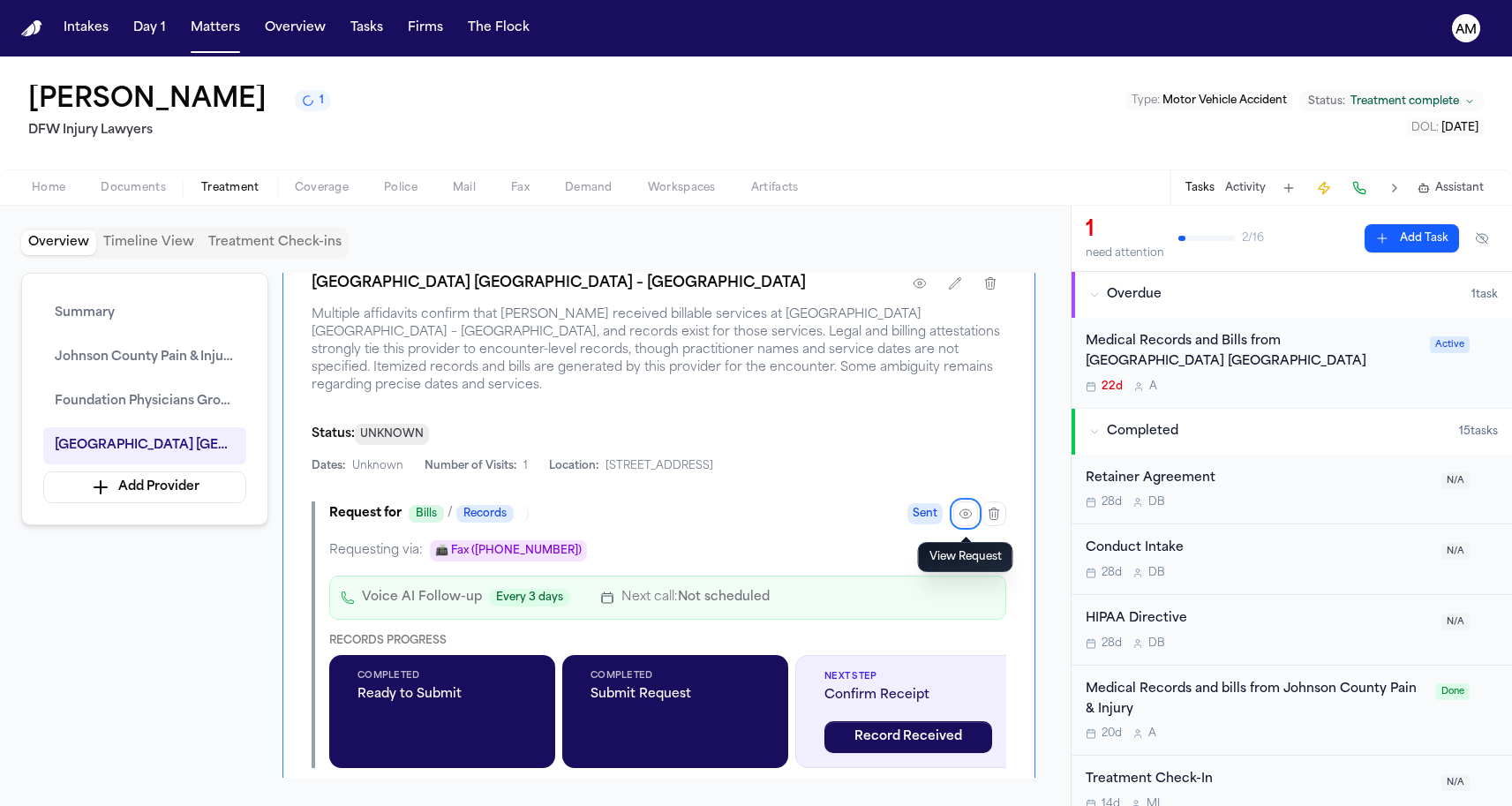
click at [128, 377] on div "Summary Johnson County Pain & Injury Foundation Physicians Group - [GEOGRAPHIC_…" at bounding box center [144, 399] width 247 height 252
click at [132, 369] on button "Johnson County Pain & Injury" at bounding box center [144, 358] width 203 height 37
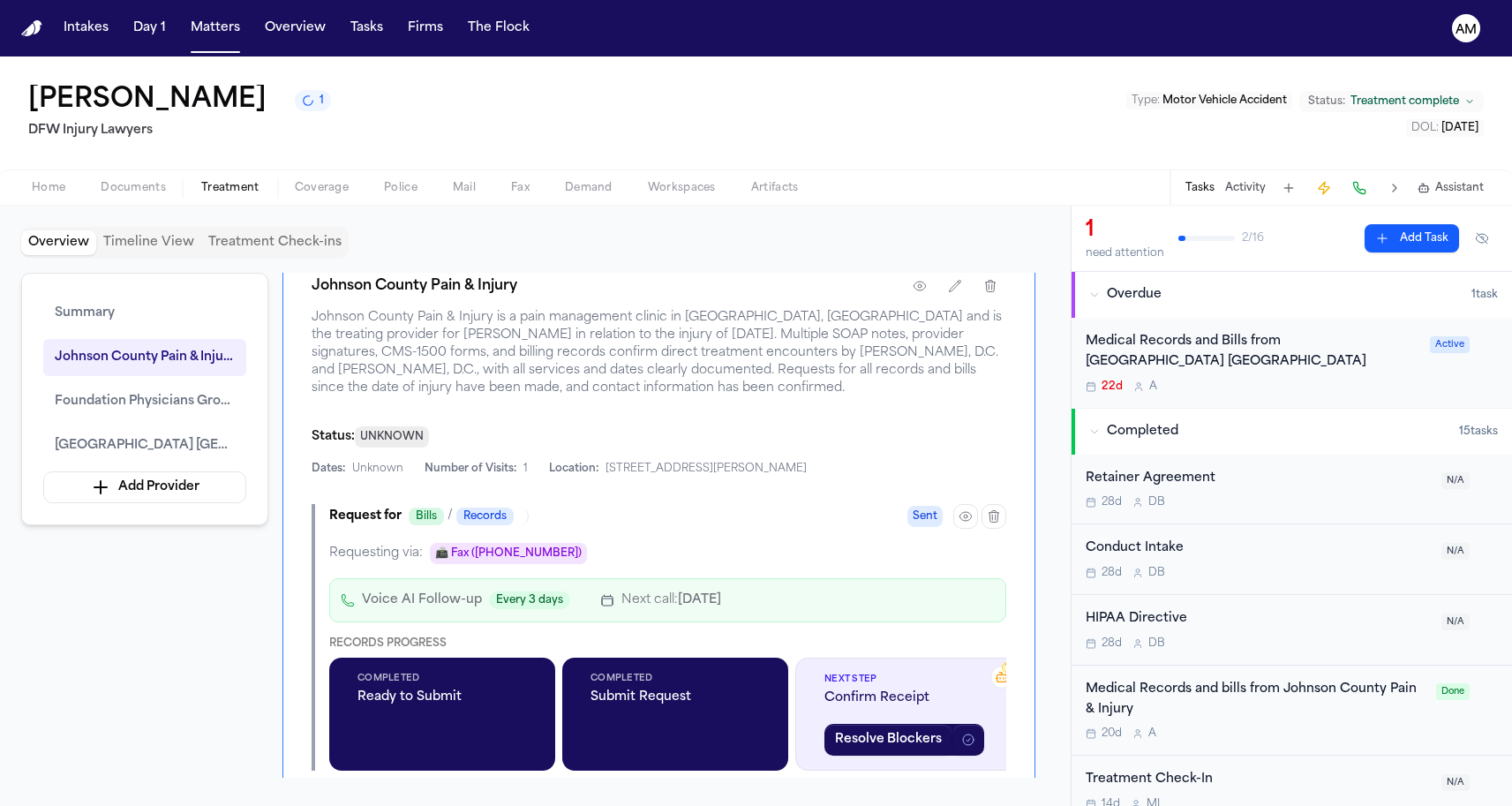
scroll to position [763, 0]
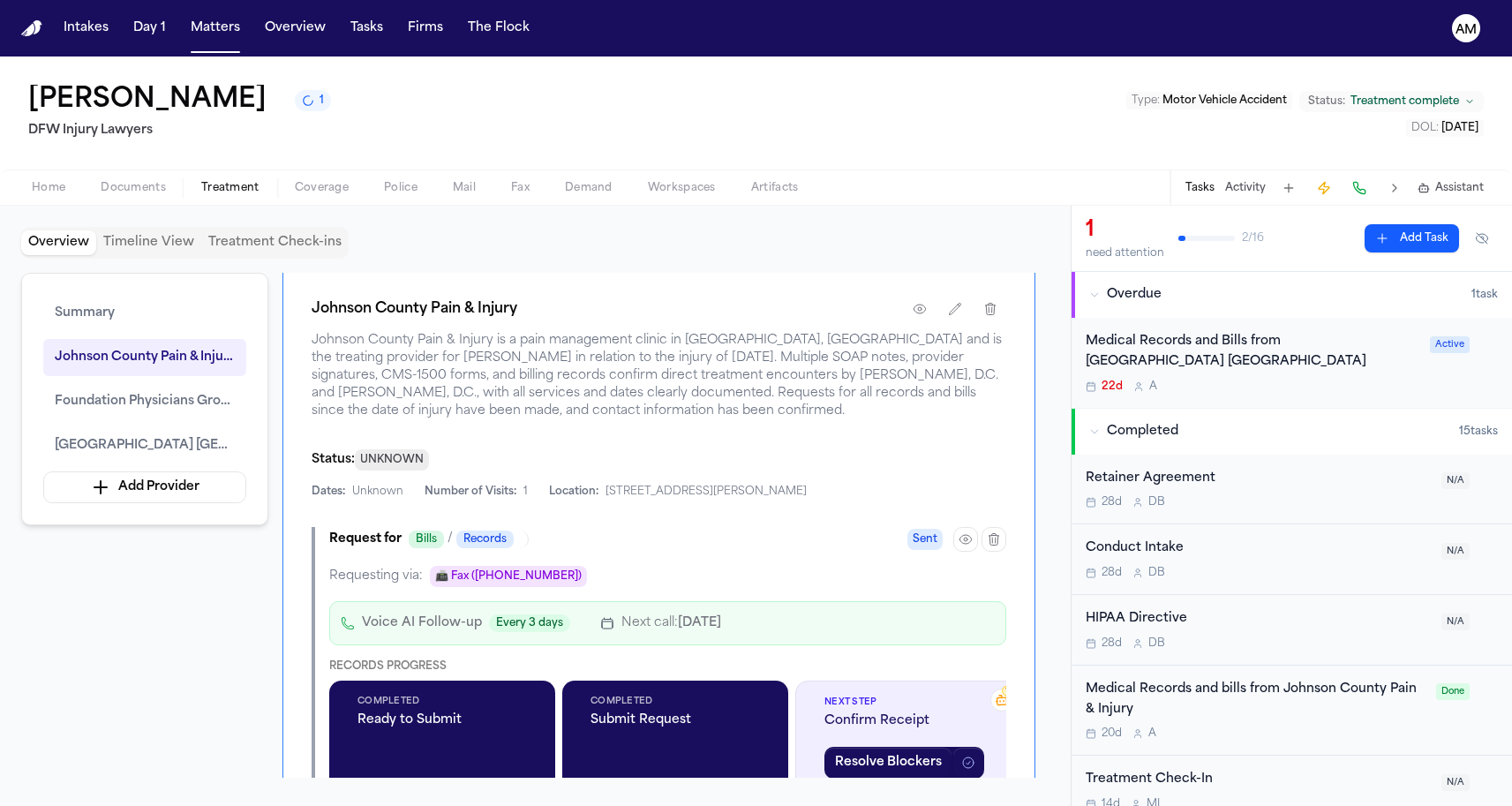
click at [159, 199] on span "button" at bounding box center [133, 198] width 86 height 2
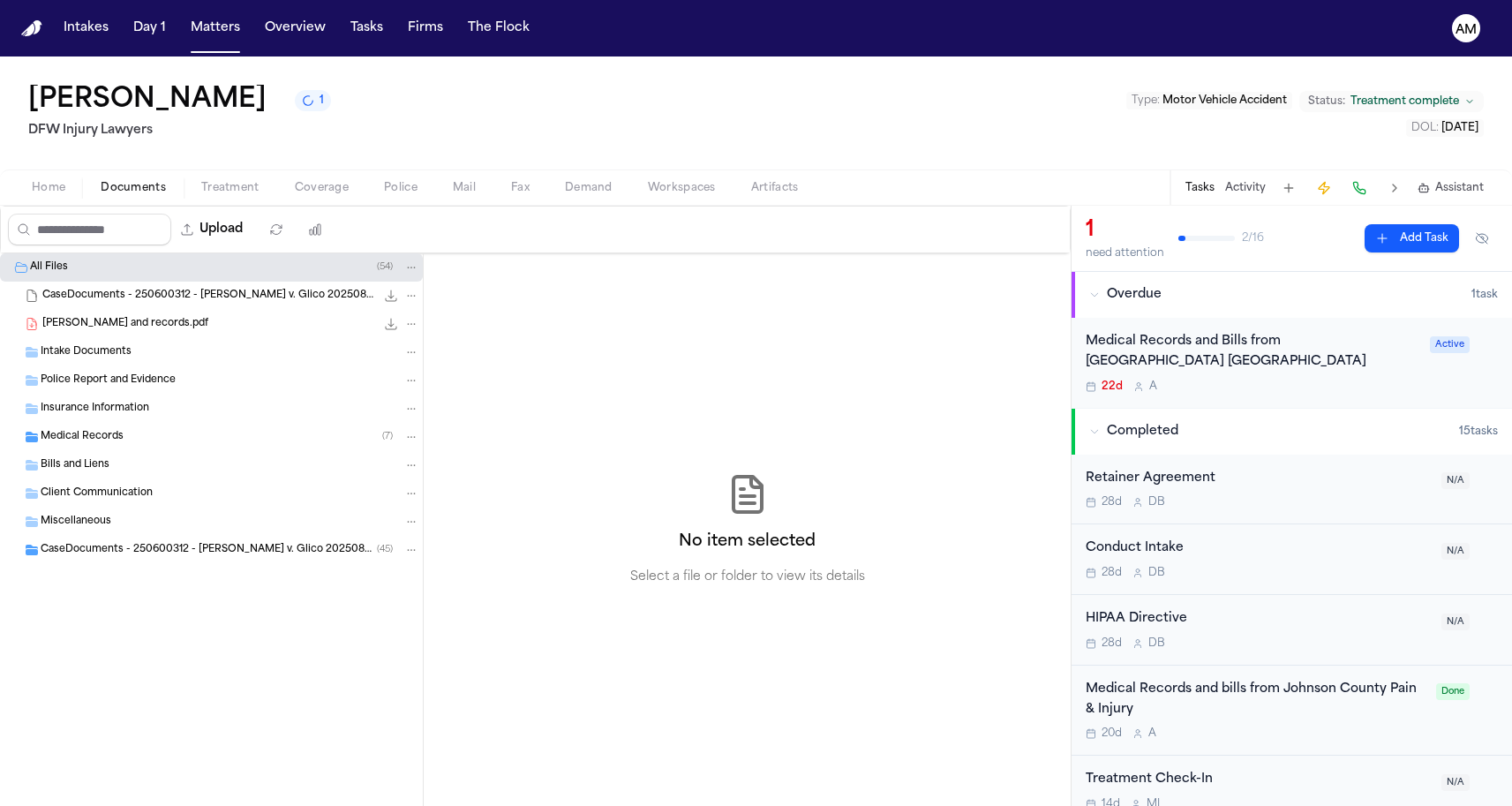
click at [146, 447] on div "Medical Records ( 7 )" at bounding box center [212, 437] width 423 height 29
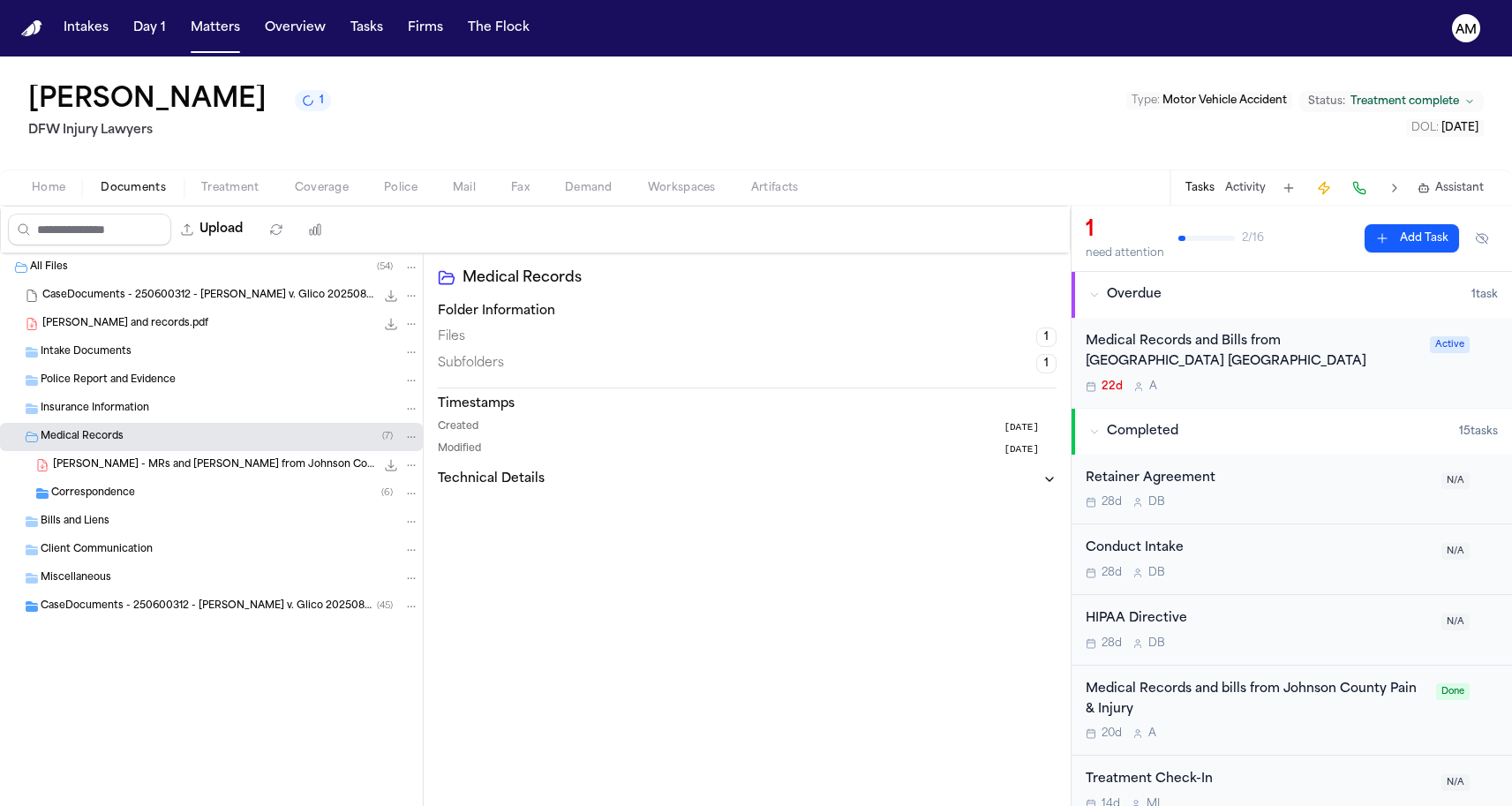
click at [141, 476] on div "[PERSON_NAME] - MRs and [PERSON_NAME] from Johnson County Pain & Injury and [US…" at bounding box center [212, 465] width 423 height 29
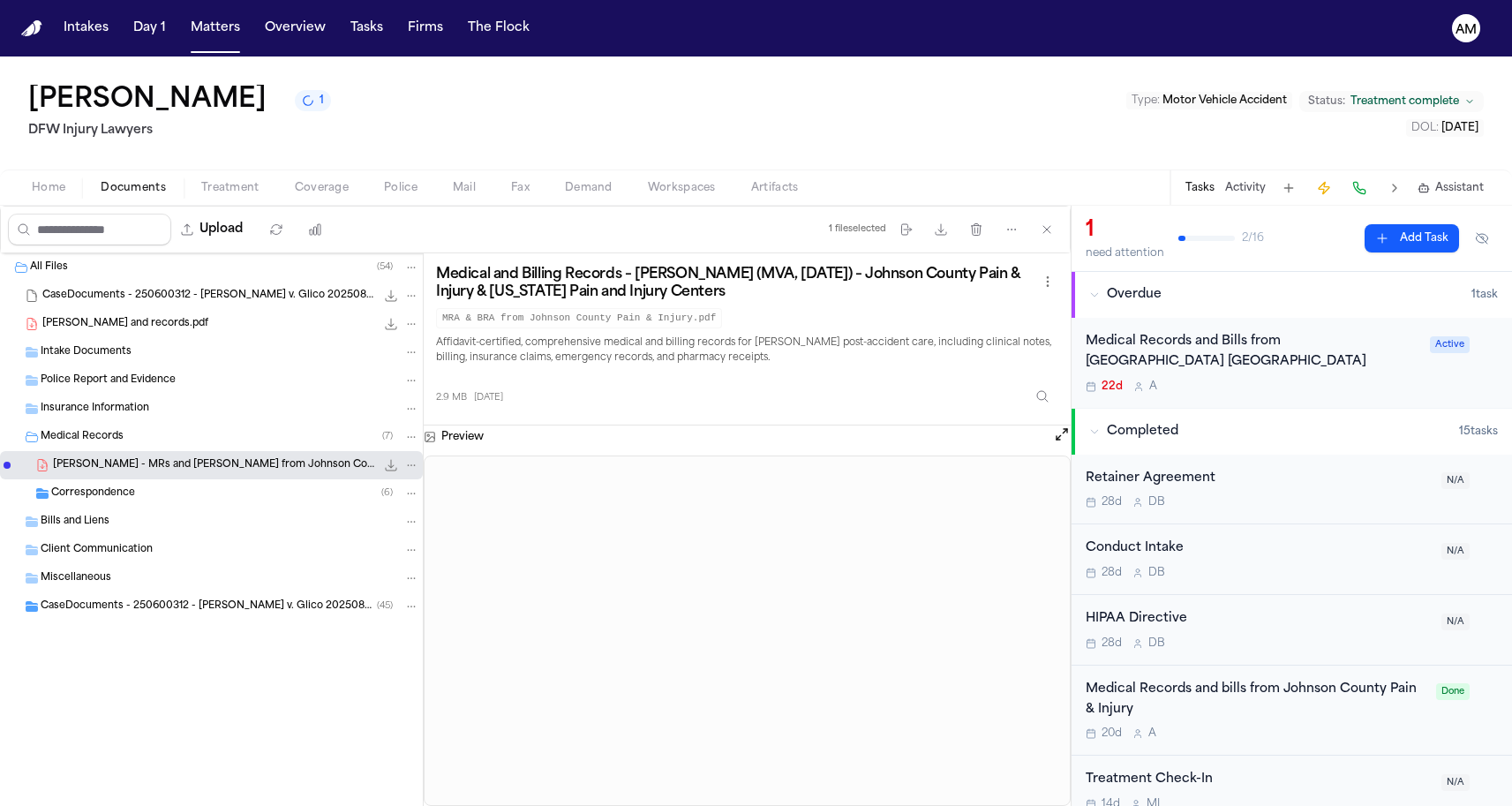
click at [188, 498] on div "Correspondence ( 6 )" at bounding box center [235, 493] width 368 height 16
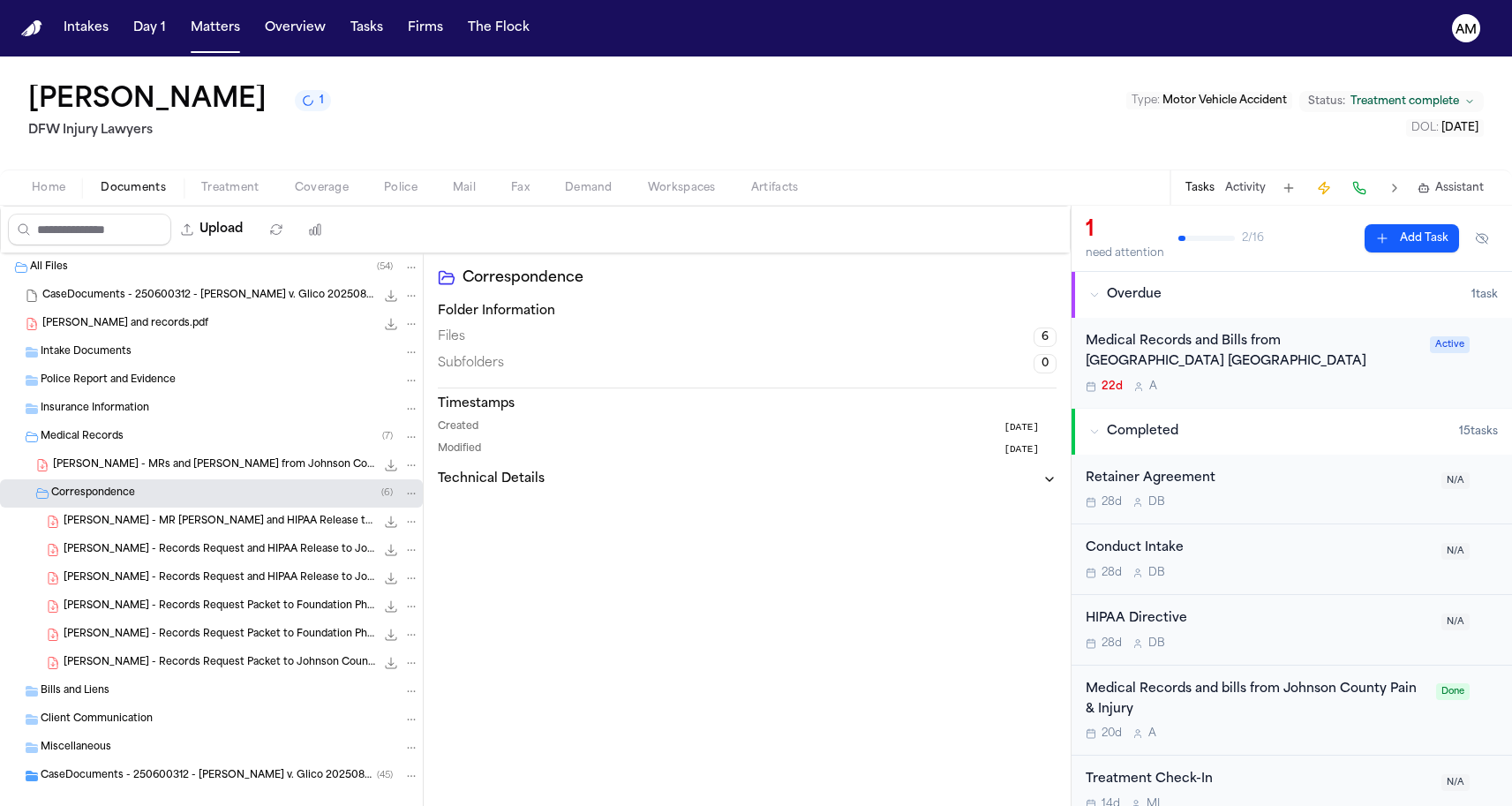
click at [169, 517] on span "[PERSON_NAME] - MR [PERSON_NAME] and HIPAA Release to Kindred Hospital - [DATE]" at bounding box center [219, 523] width 312 height 15
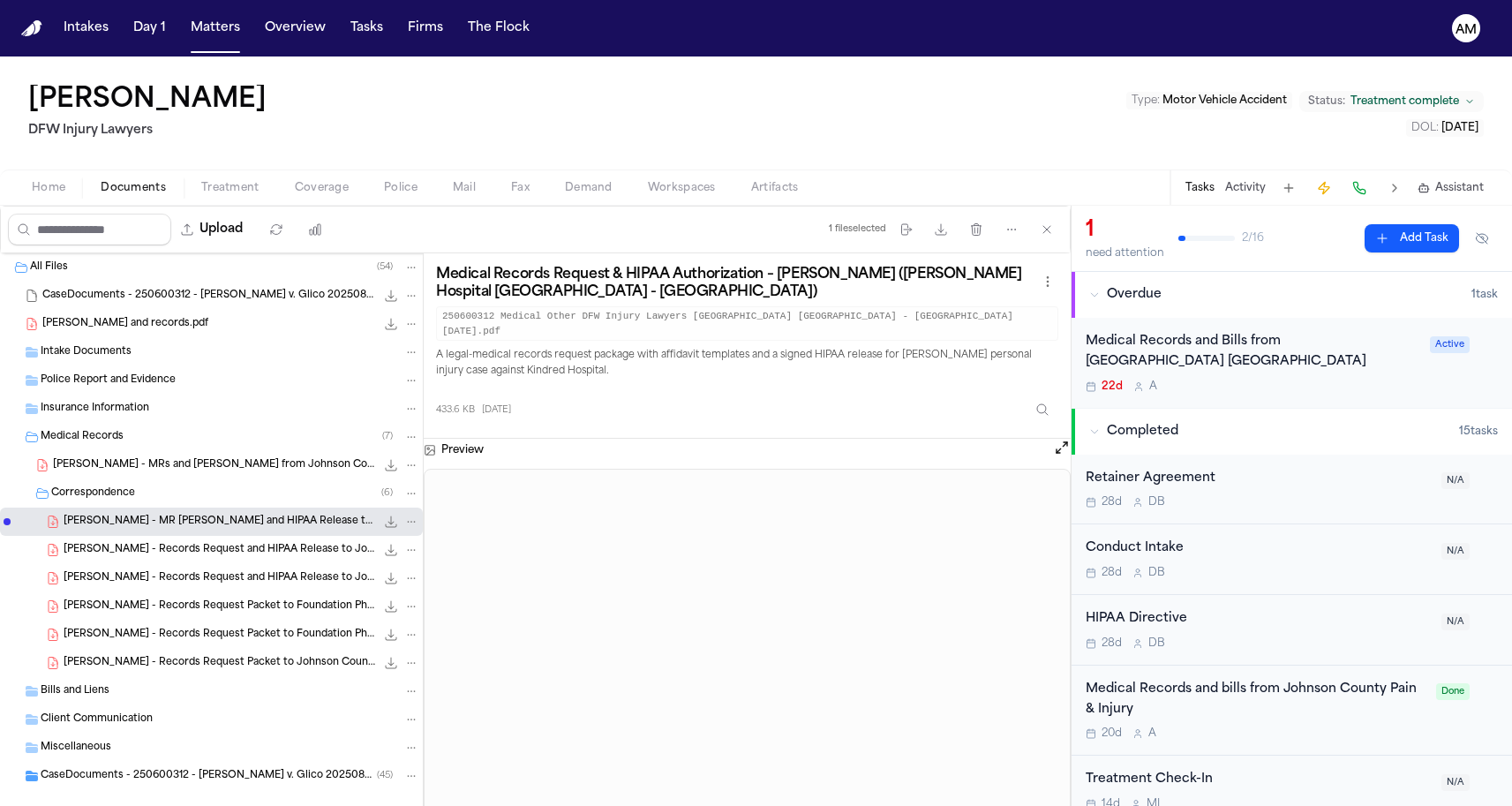
click at [237, 682] on div "Bills and Liens" at bounding box center [212, 691] width 423 height 29
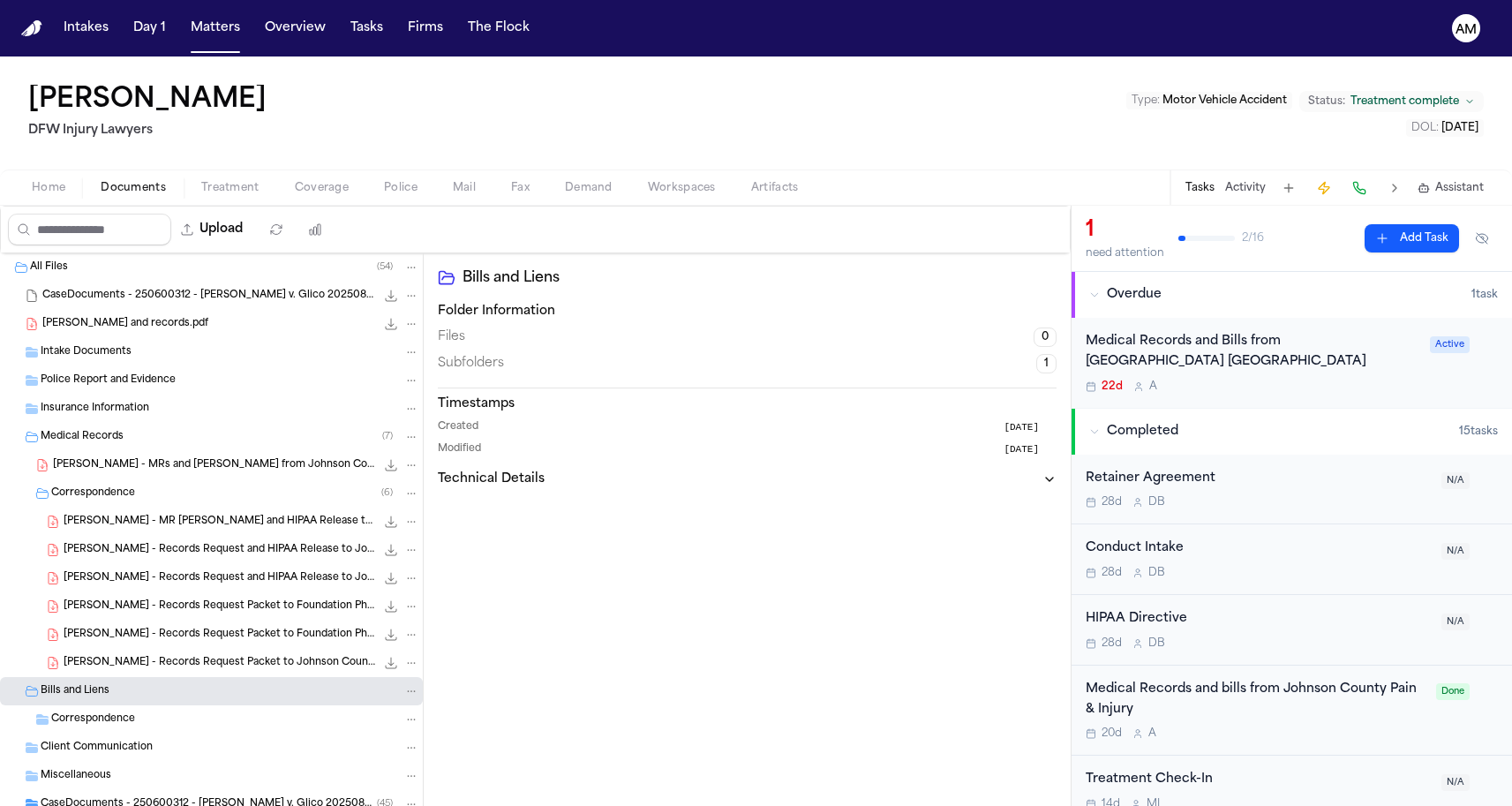
click at [240, 664] on span "[PERSON_NAME] - Records Request Packet to Johnson County Pain & Injury - [DATE]" at bounding box center [219, 663] width 312 height 15
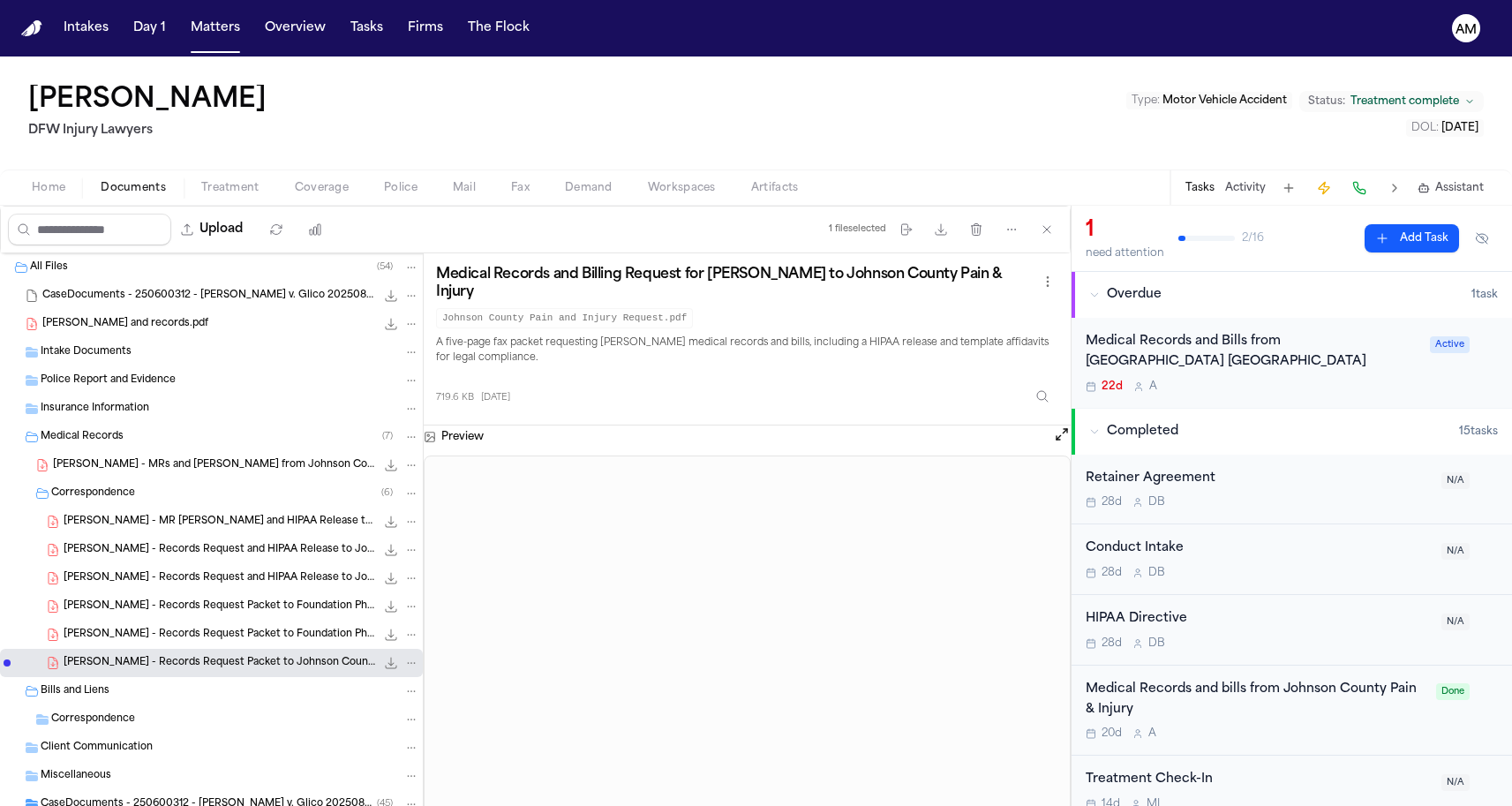
click at [210, 191] on span "Treatment" at bounding box center [230, 188] width 58 height 14
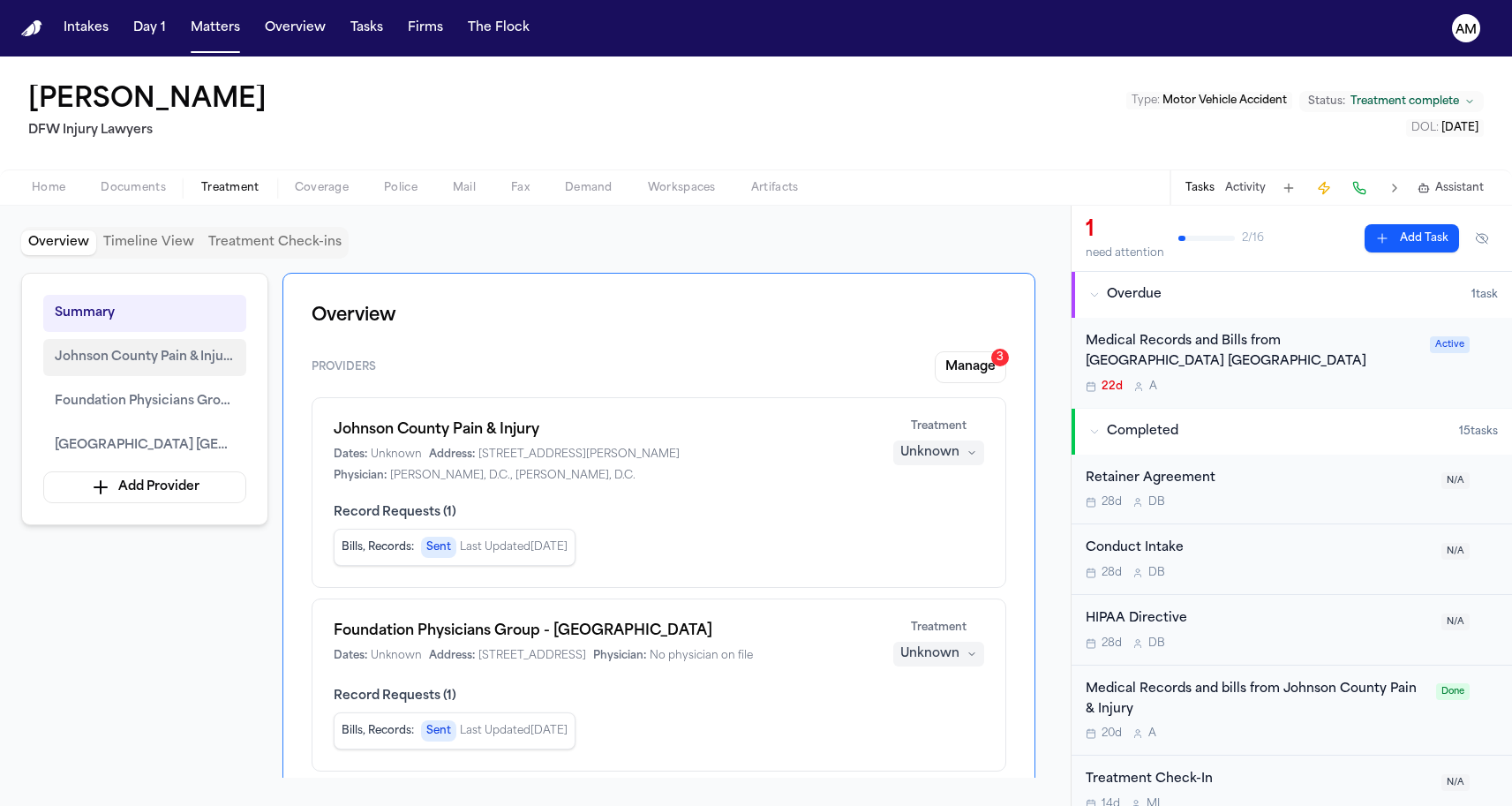
click at [166, 368] on button "Johnson County Pain & Injury" at bounding box center [144, 358] width 203 height 37
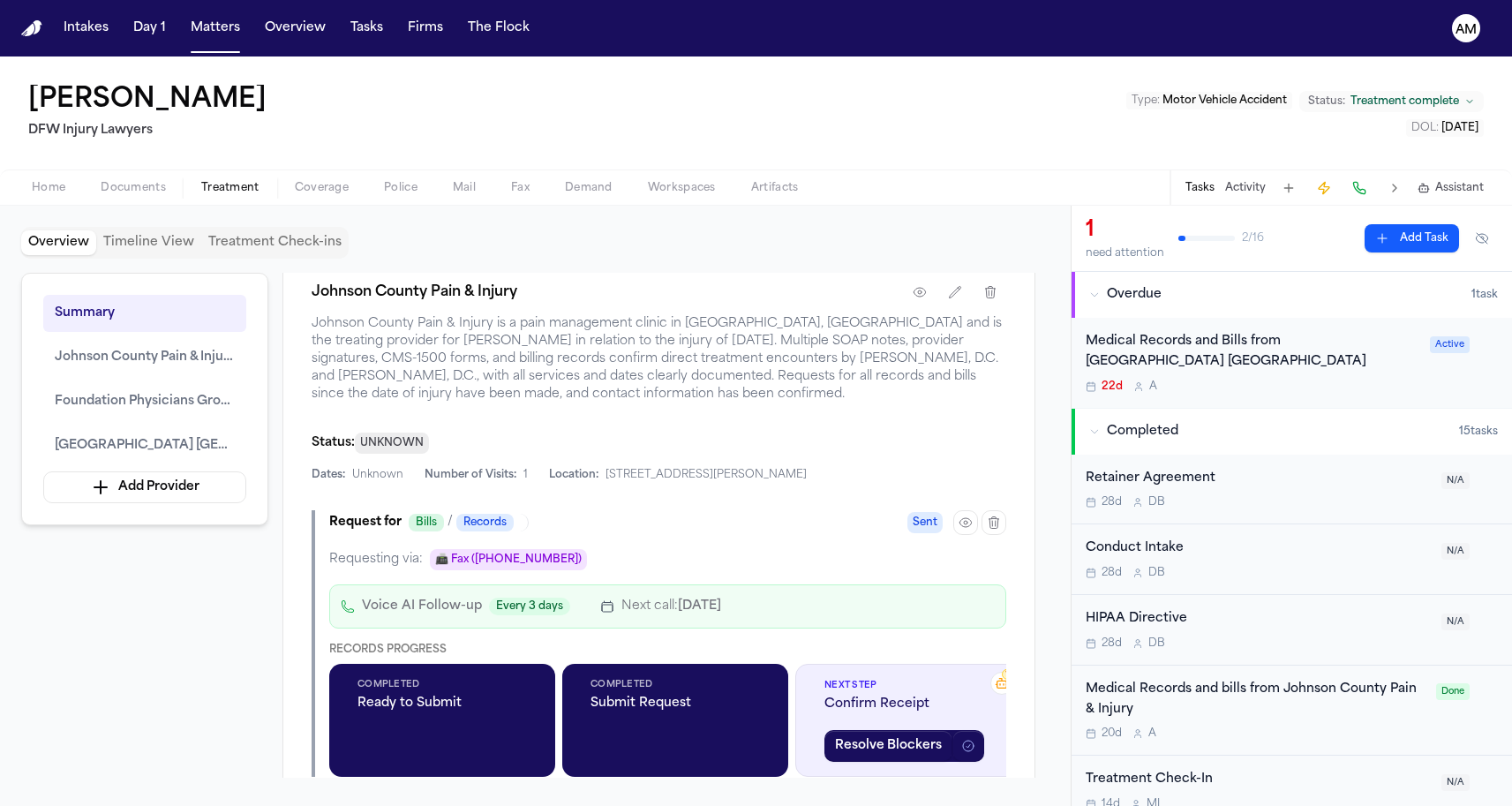
scroll to position [778, 0]
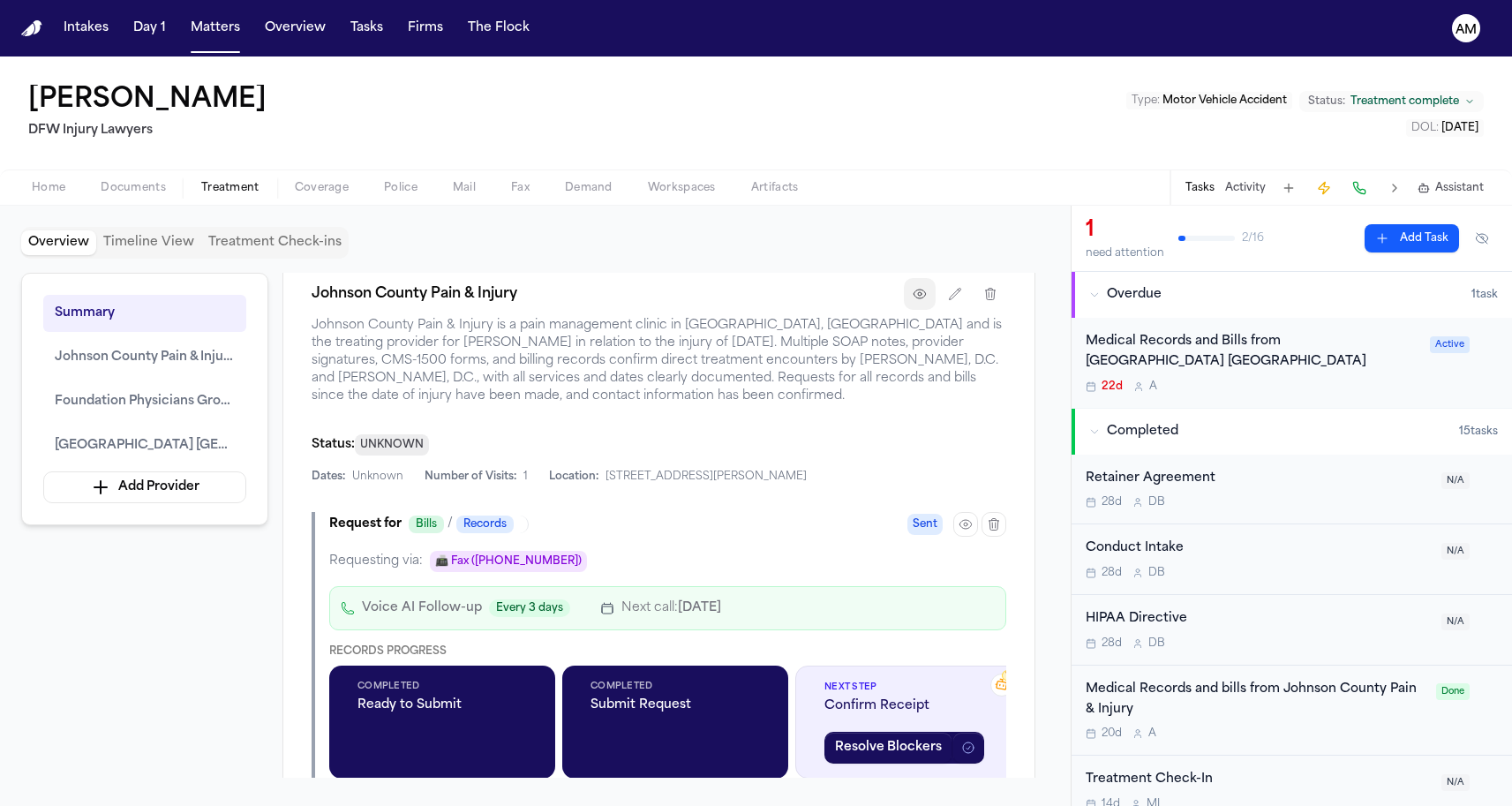
click at [907, 305] on button "button" at bounding box center [920, 294] width 32 height 32
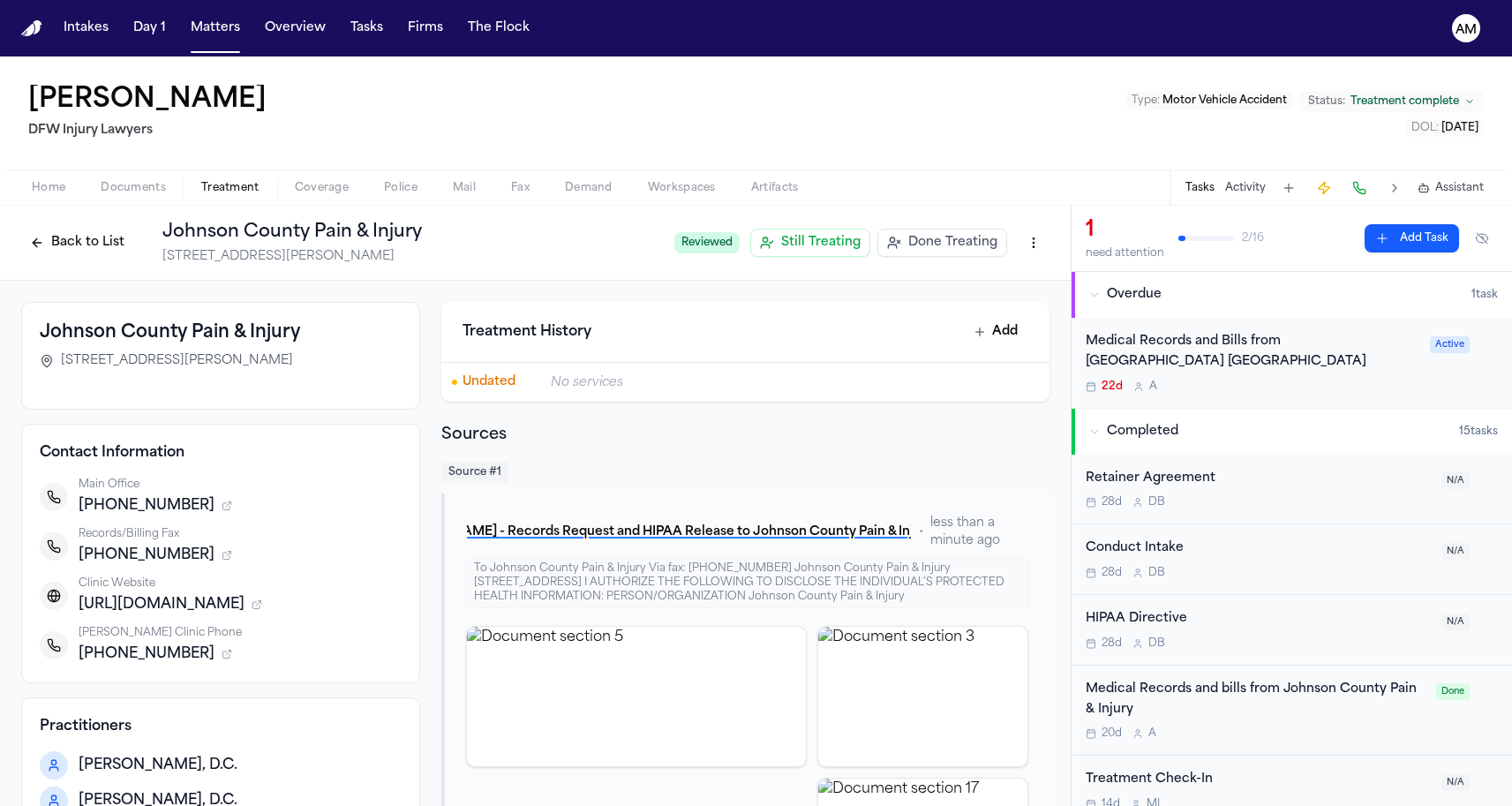
scroll to position [13, 0]
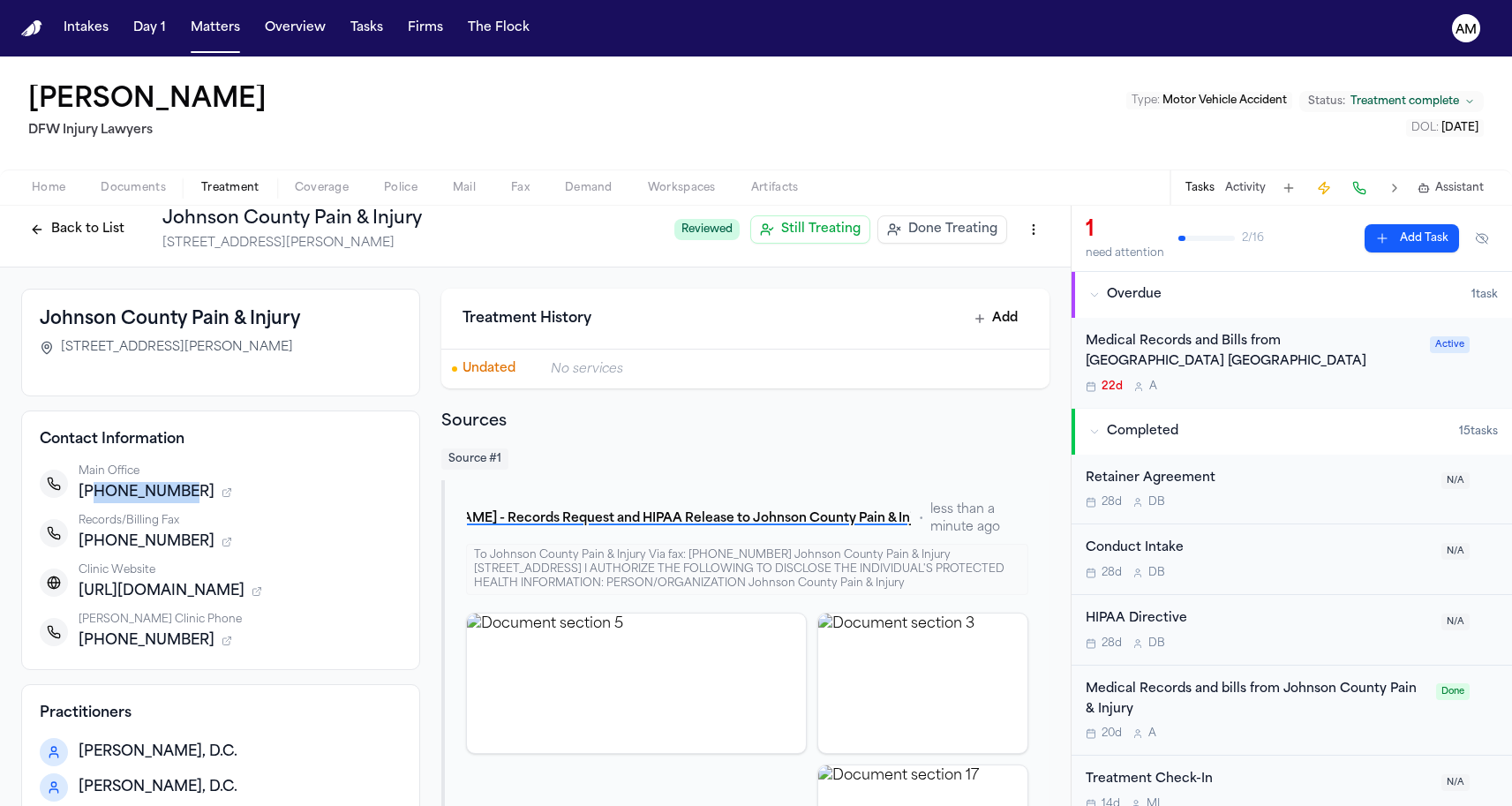
drag, startPoint x: 91, startPoint y: 495, endPoint x: 255, endPoint y: 494, distance: 164.0
click at [256, 494] on div "[PHONE_NUMBER]" at bounding box center [239, 492] width 323 height 21
copy span "9723397246"
drag, startPoint x: 466, startPoint y: 252, endPoint x: 260, endPoint y: 195, distance: 213.7
click at [267, 197] on div "[PERSON_NAME] DFW Injury Lawyers Type : Motor Vehicle Accident Status: Treatmen…" at bounding box center [756, 431] width 1512 height 750
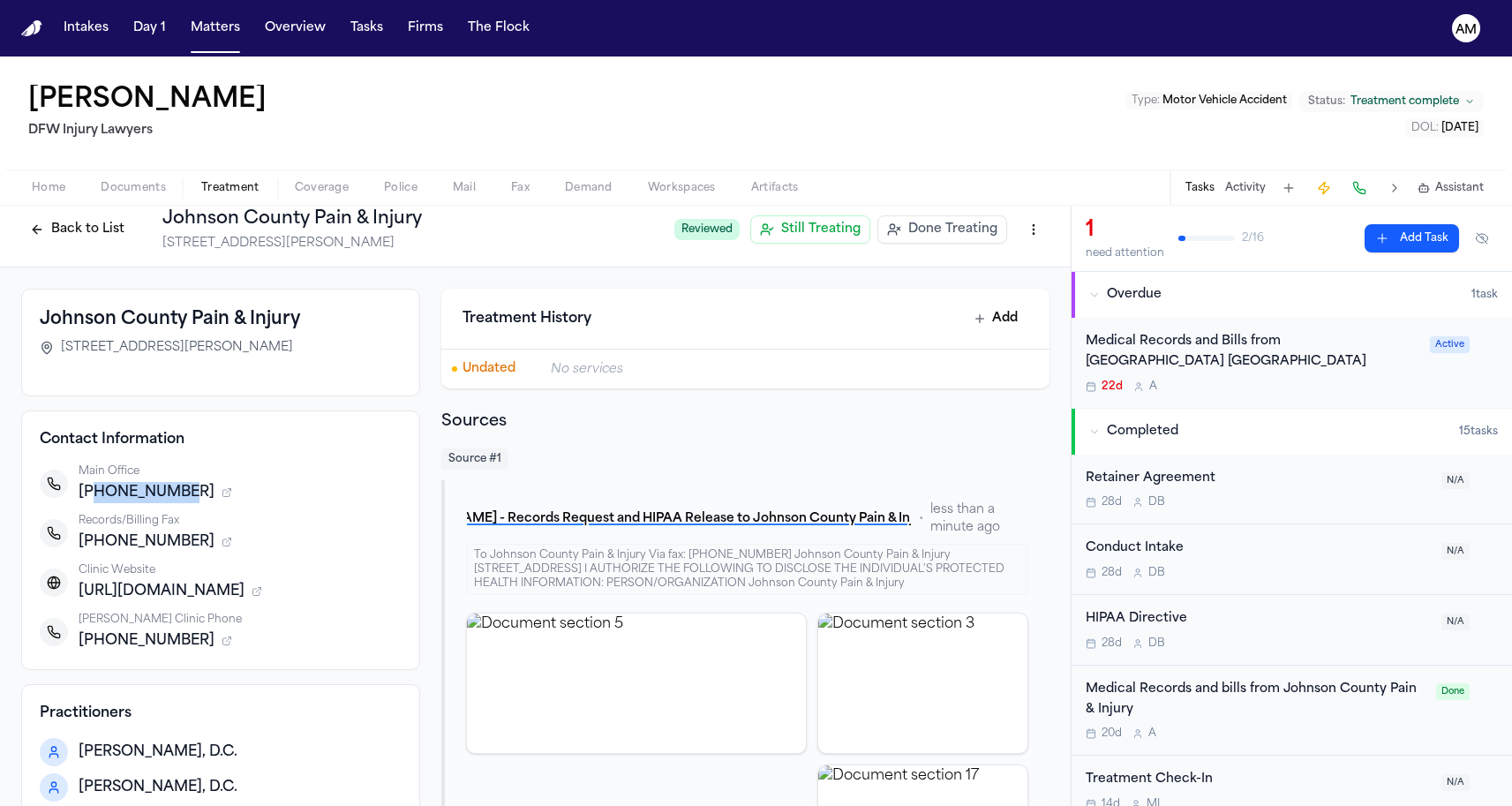
scroll to position [6, 0]
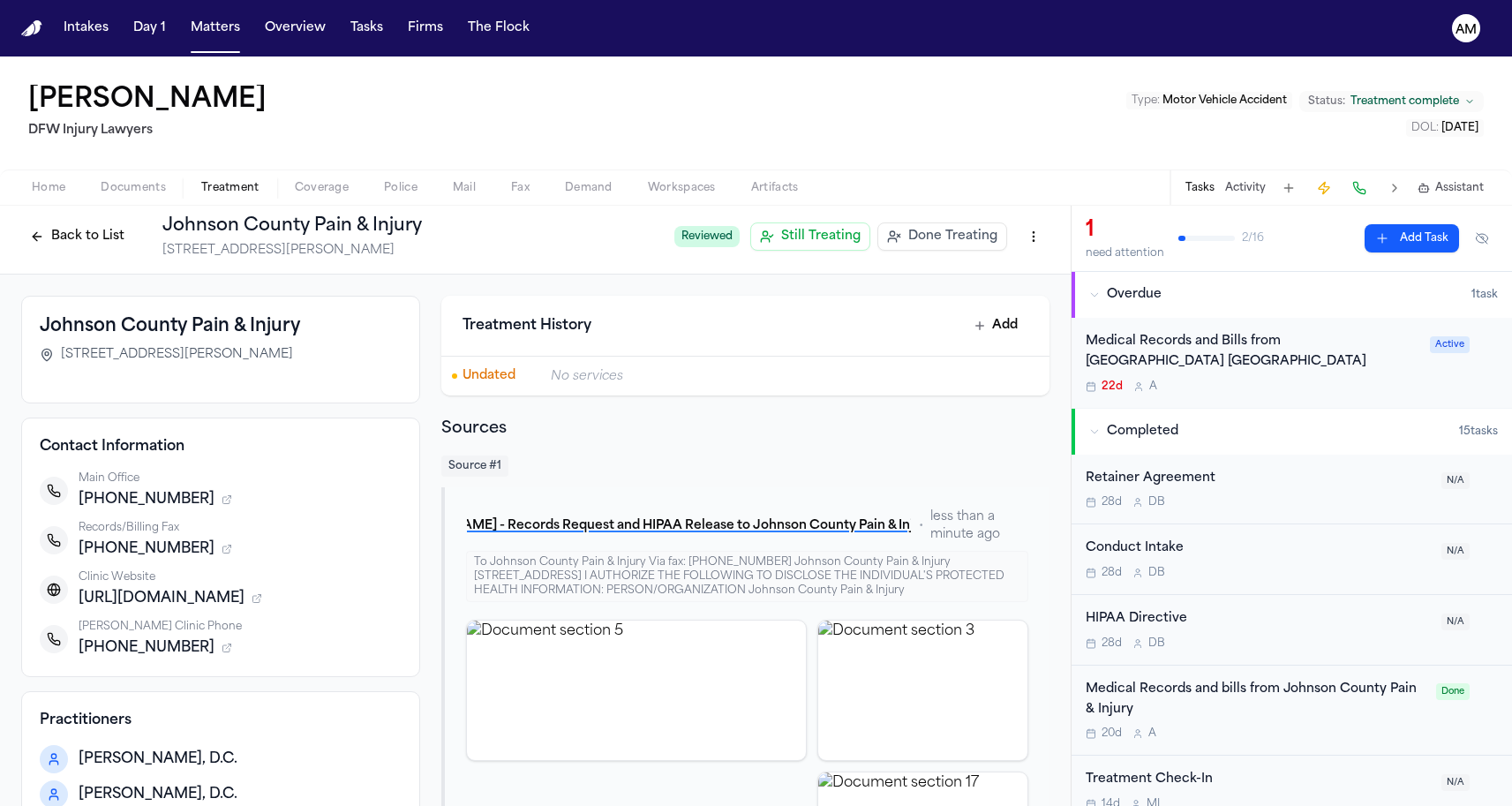
drag, startPoint x: 29, startPoint y: 135, endPoint x: 168, endPoint y: 136, distance: 139.0
click at [168, 136] on h2 "DFW Injury Lawyers" at bounding box center [151, 131] width 246 height 21
copy h2 "DFW Injury Lawyers"
click at [225, 176] on div "Home Documents Treatment Coverage Police Mail Fax Demand Workspaces Artifacts T…" at bounding box center [756, 187] width 1512 height 35
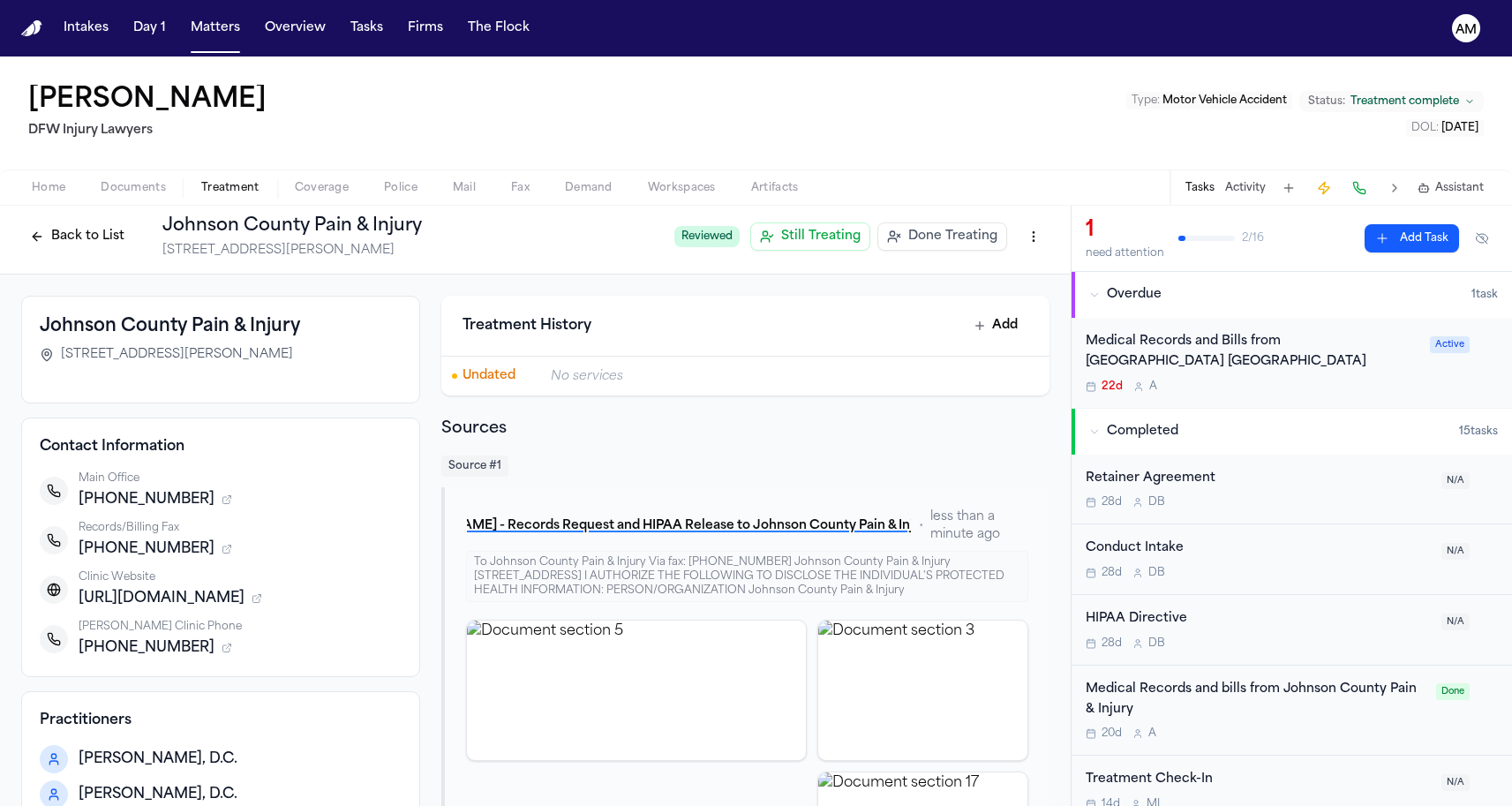
click at [298, 181] on span "Coverage" at bounding box center [322, 188] width 54 height 14
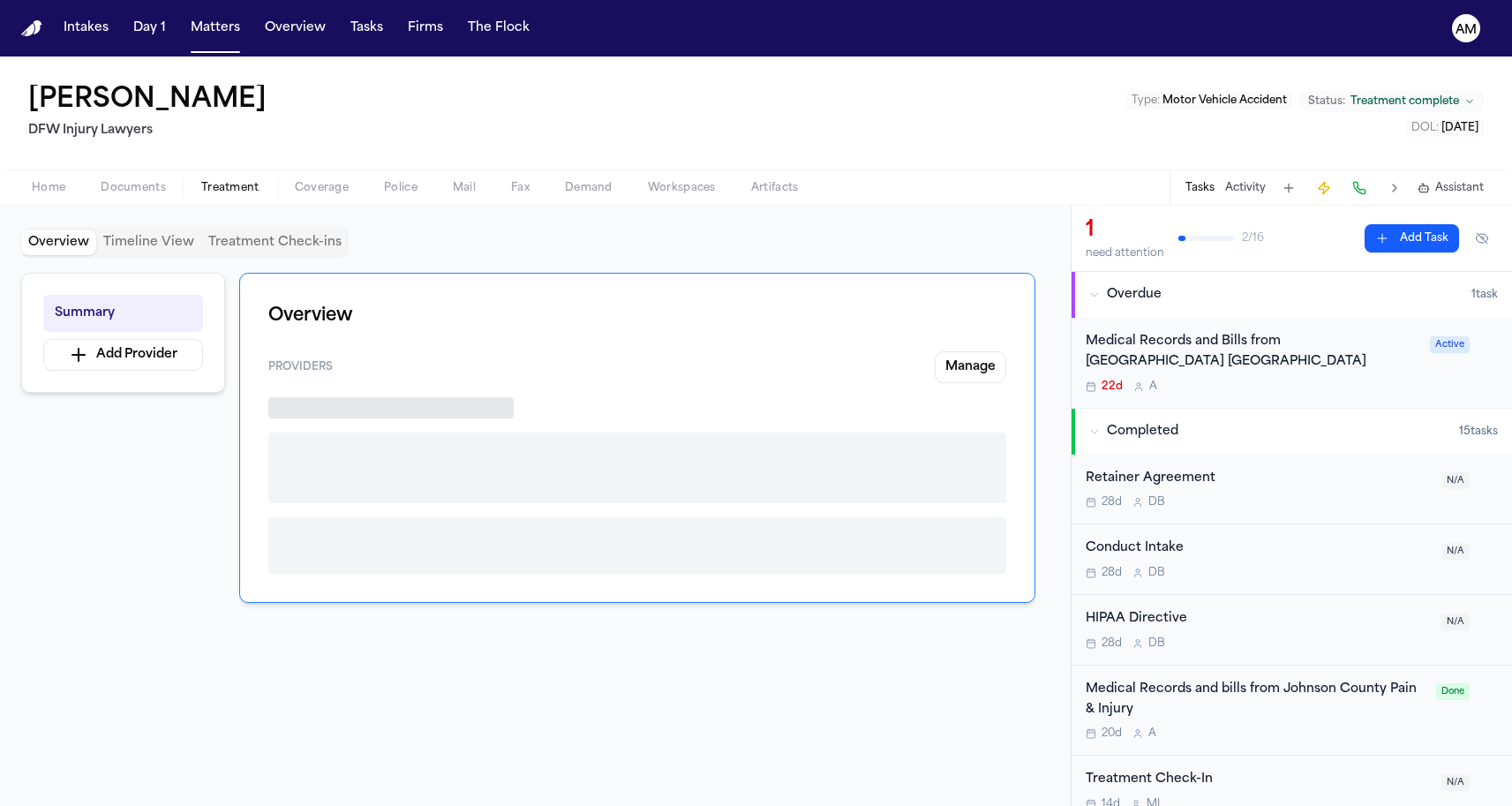
click at [228, 189] on span "Treatment" at bounding box center [230, 188] width 58 height 14
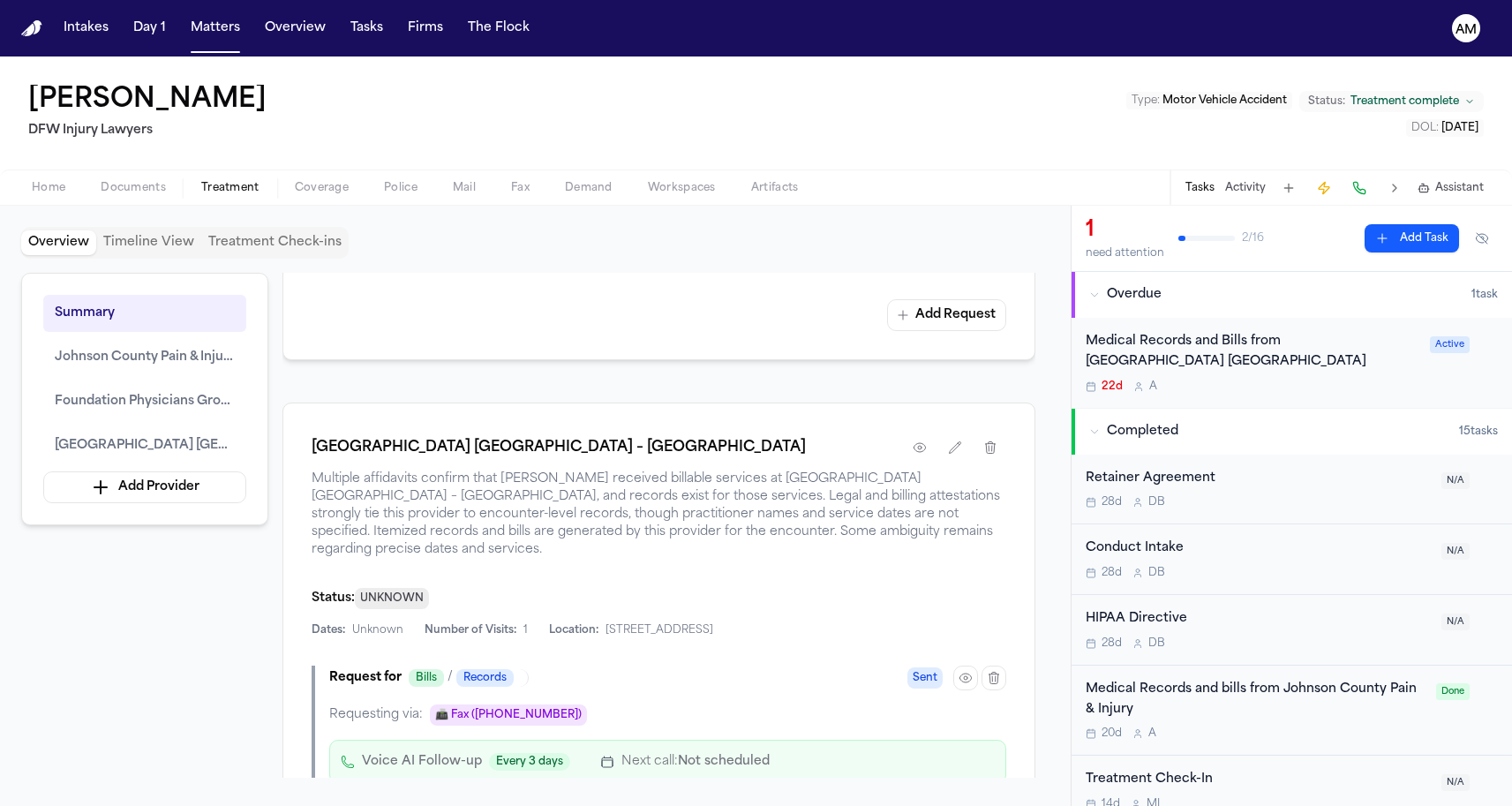
scroll to position [2101, 0]
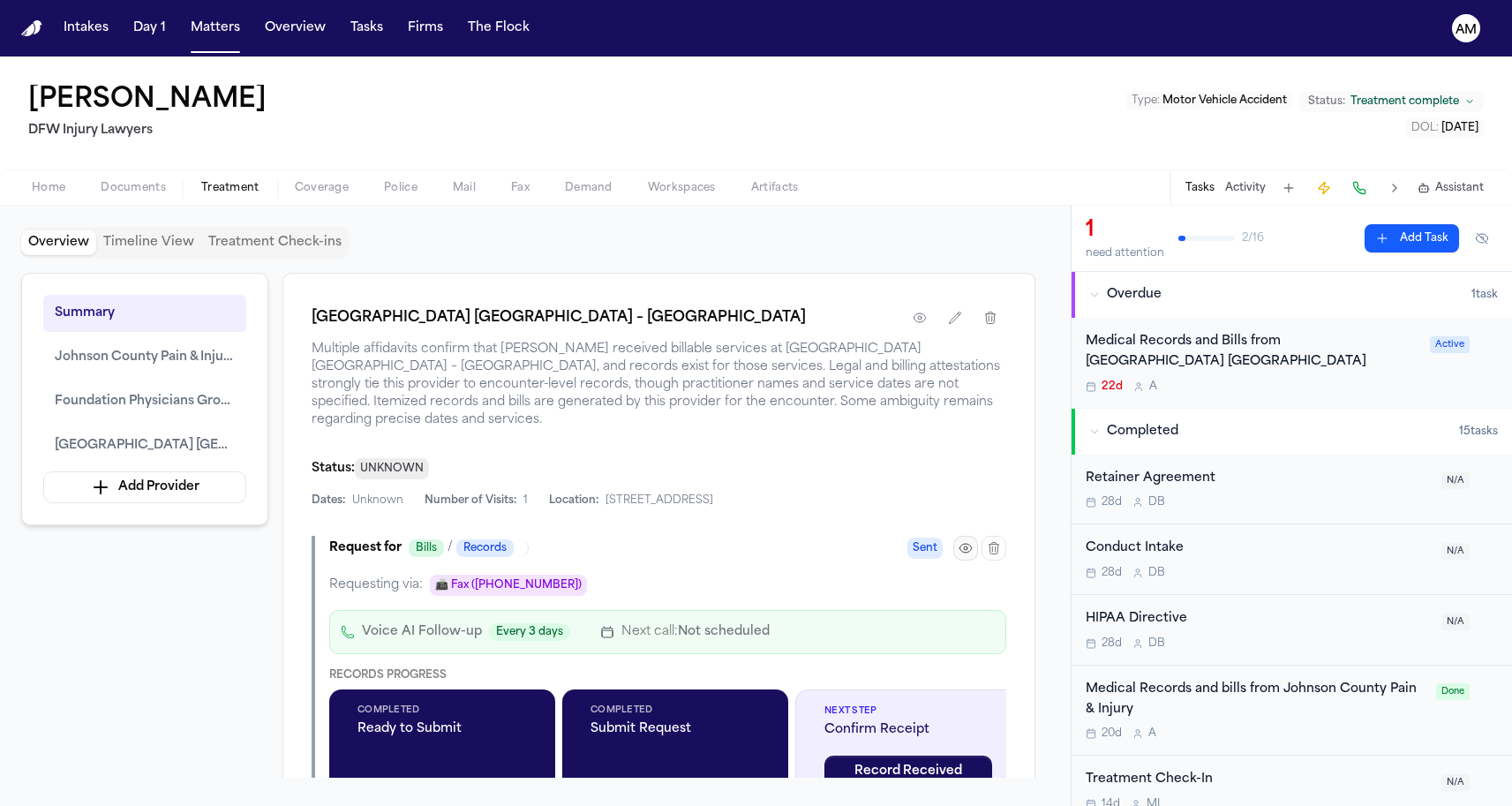
click at [968, 560] on button "button" at bounding box center [965, 548] width 25 height 25
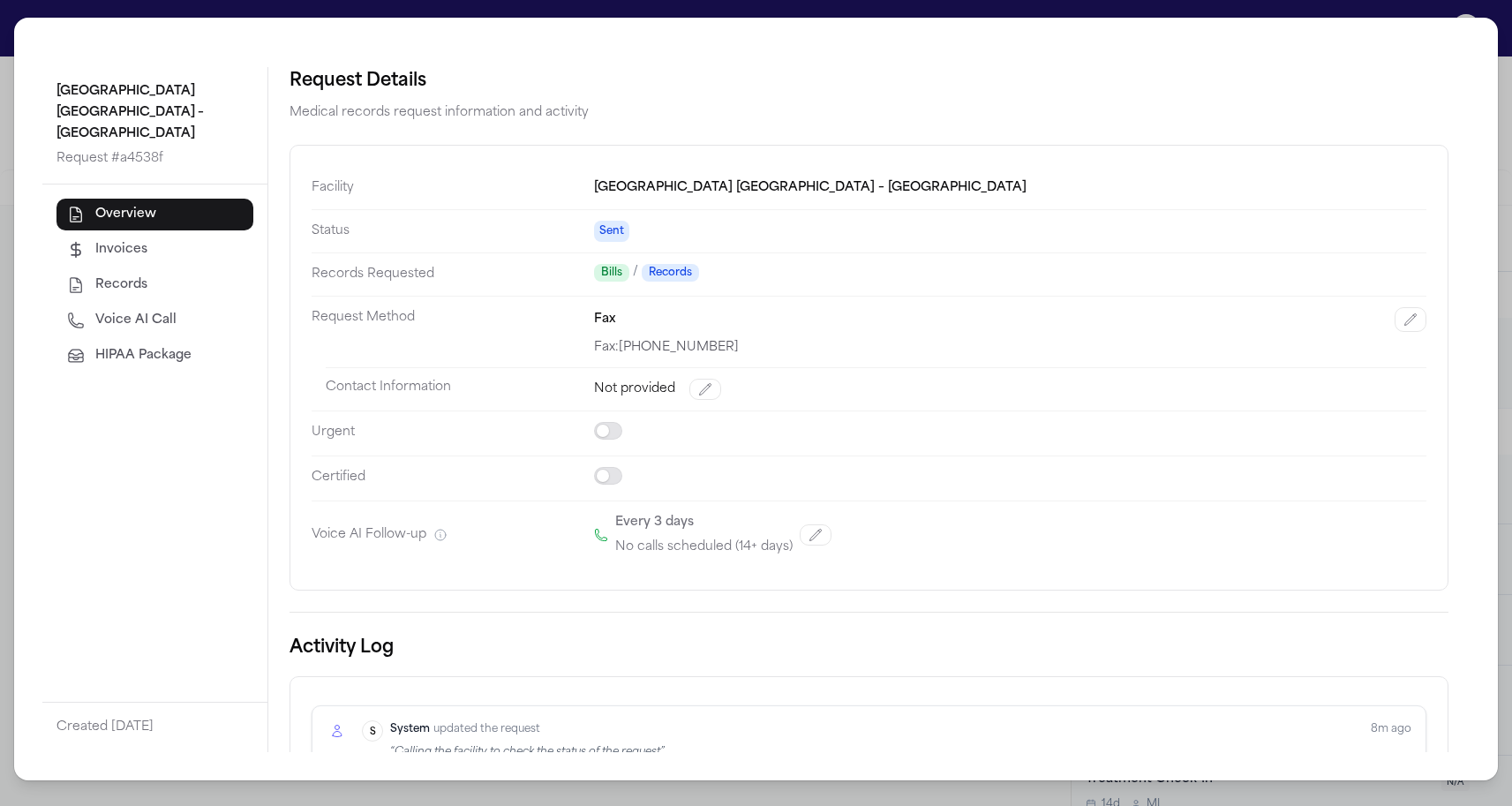
click at [204, 336] on button "Voice AI Call" at bounding box center [155, 320] width 197 height 32
select select "***"
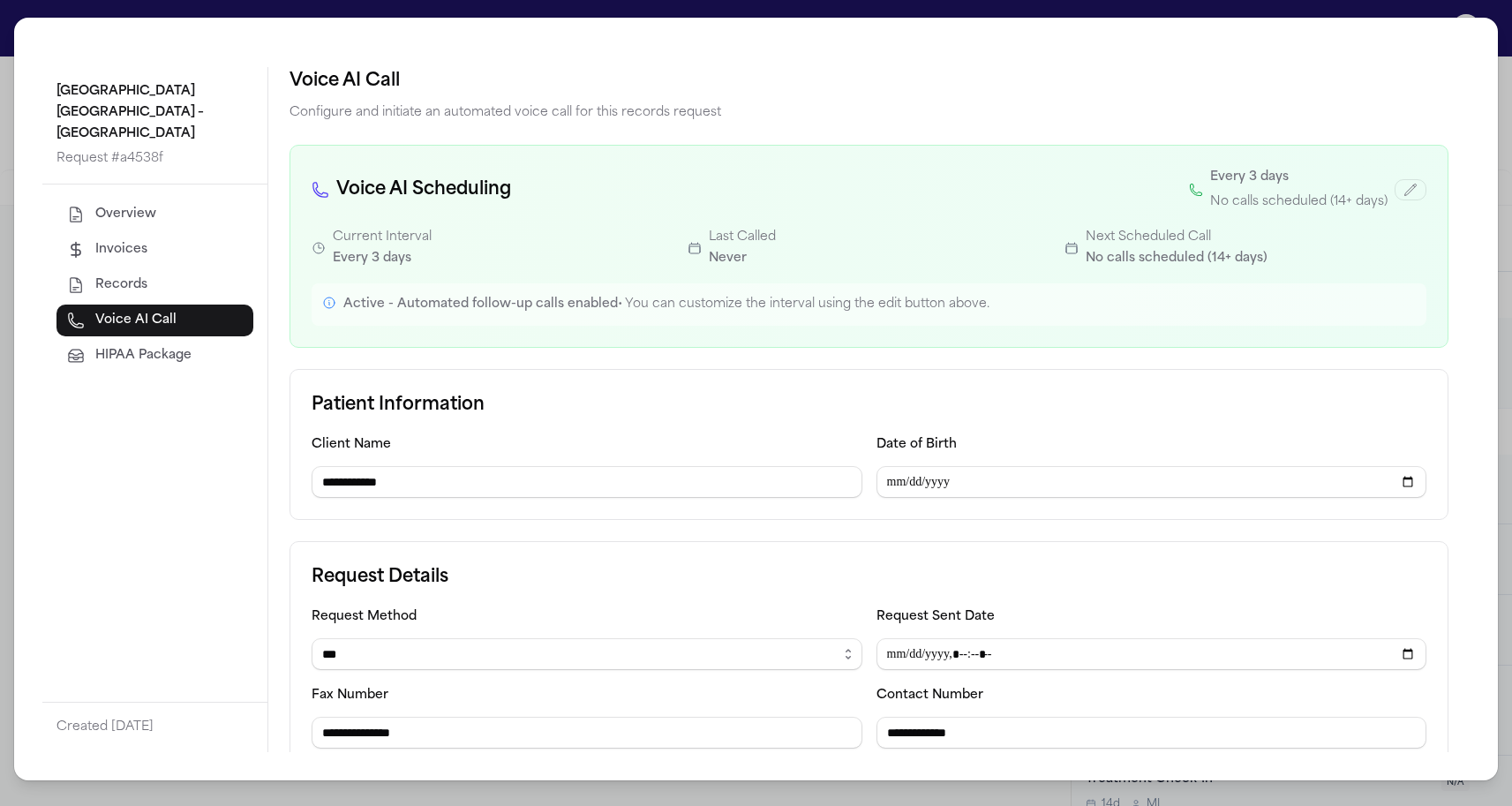
click at [176, 208] on button "Overview" at bounding box center [155, 214] width 197 height 32
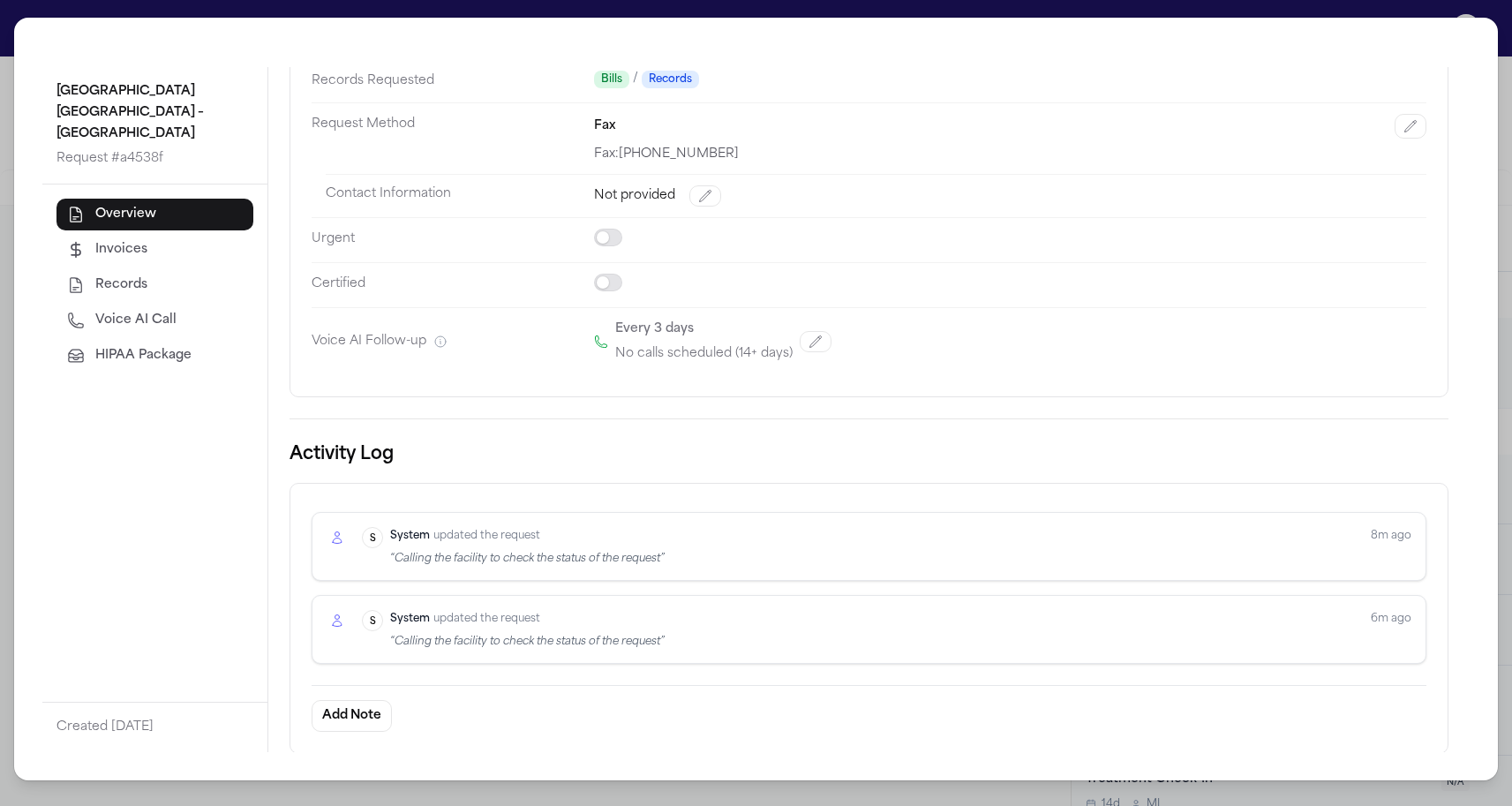
scroll to position [191, 0]
click at [148, 282] on button "Records" at bounding box center [155, 285] width 197 height 32
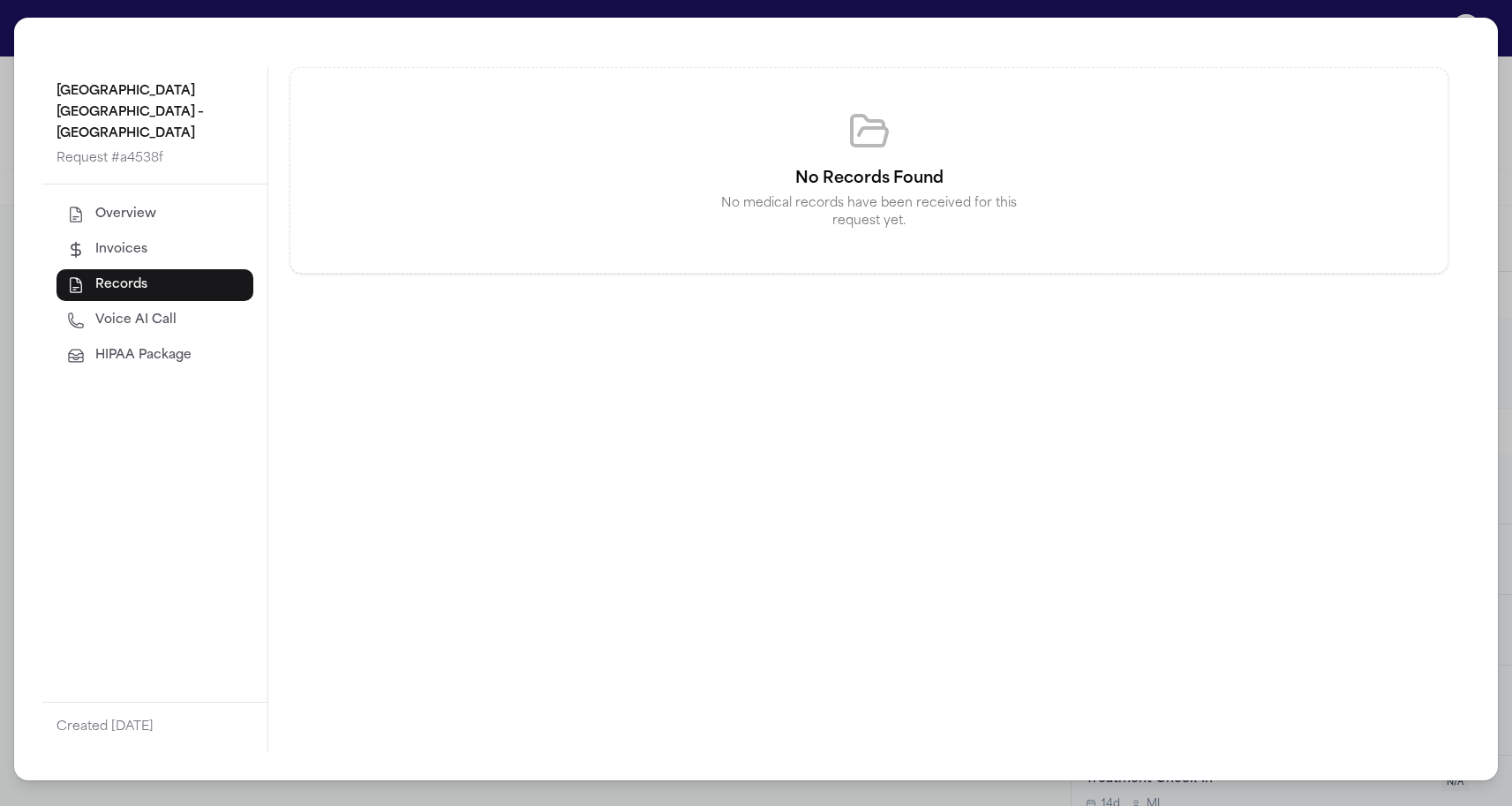
click at [139, 316] on span "Voice AI Call" at bounding box center [136, 320] width 81 height 17
select select "***"
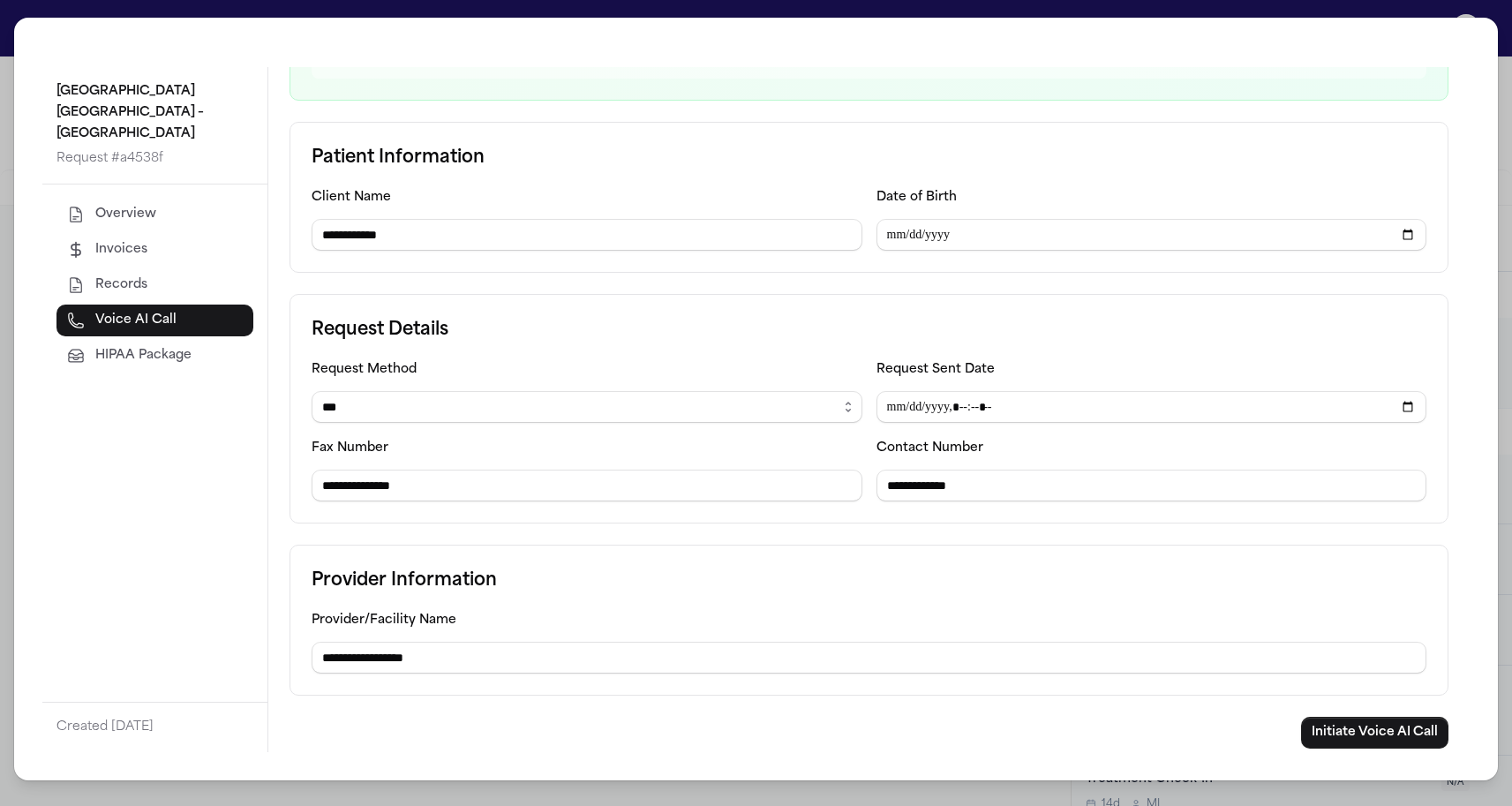
scroll to position [248, 0]
click at [3, 420] on div "**********" at bounding box center [756, 403] width 1512 height 806
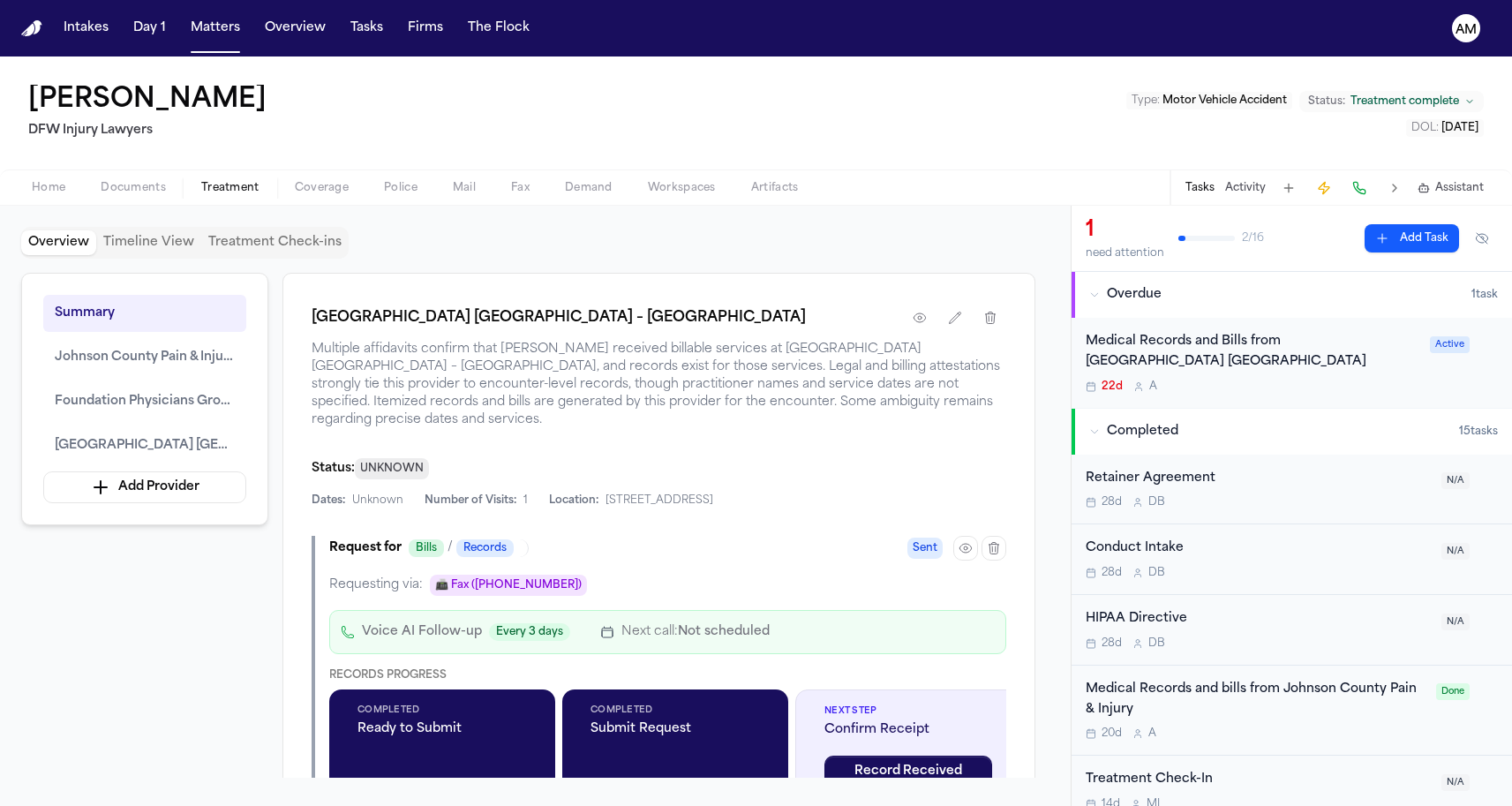
click at [292, 131] on div "[PERSON_NAME] DFW Injury Lawyers Type : Motor Vehicle Accident Status: Treatmen…" at bounding box center [756, 112] width 1512 height 113
click at [223, 34] on button "Matters" at bounding box center [215, 28] width 63 height 32
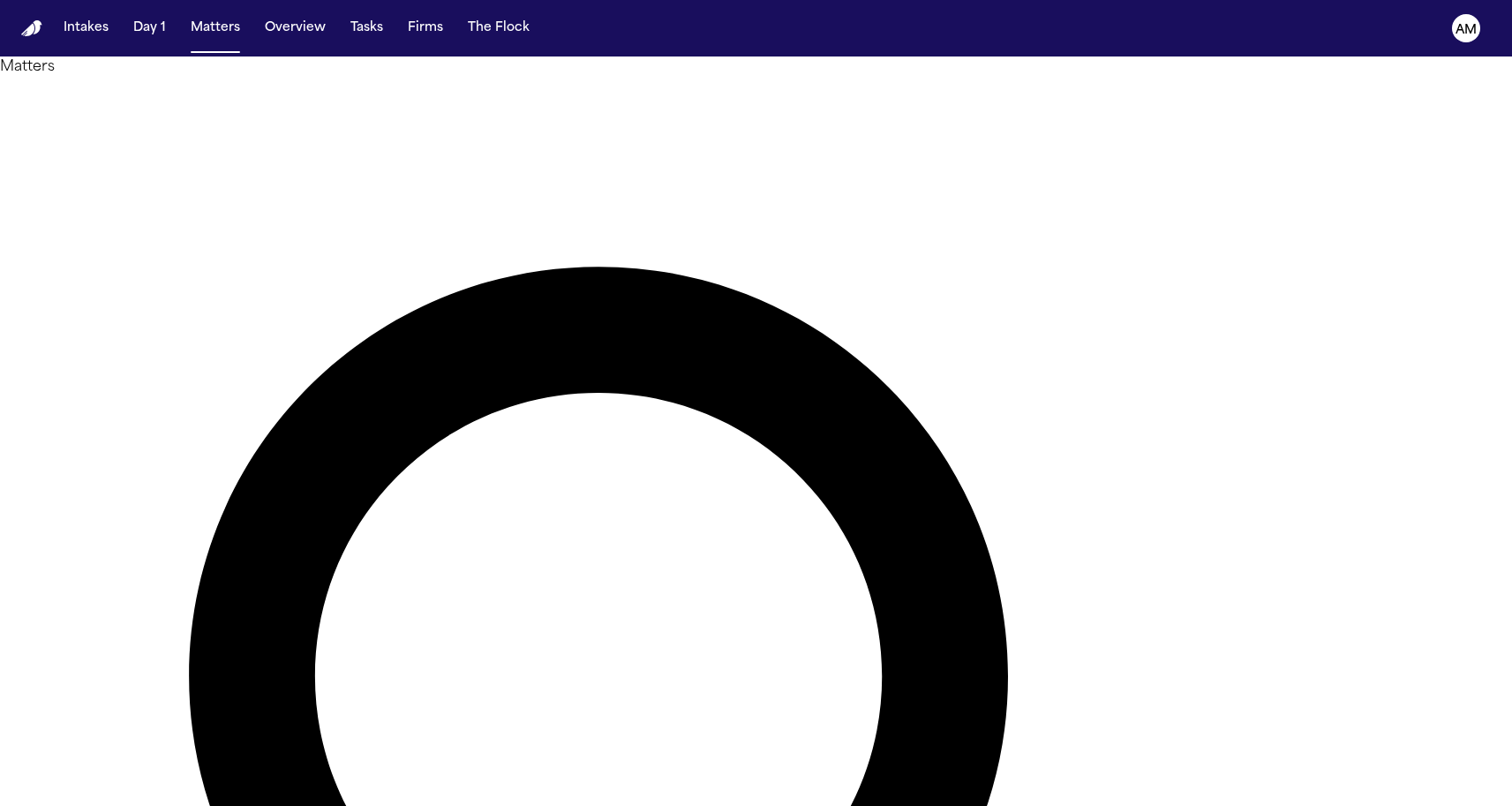
click at [229, 31] on button "Matters" at bounding box center [215, 28] width 63 height 32
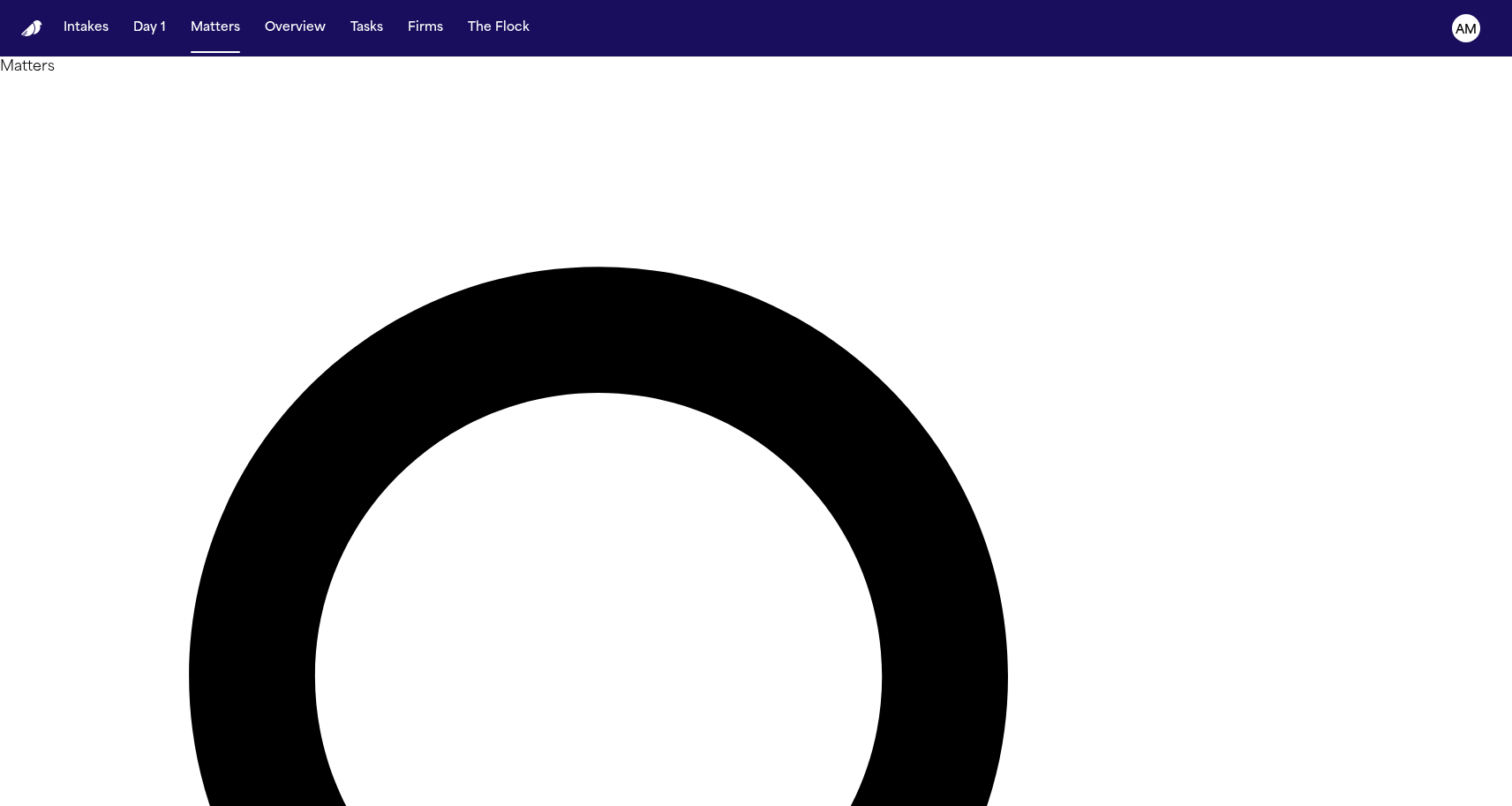
type input "****"
drag, startPoint x: 796, startPoint y: 98, endPoint x: 125, endPoint y: 420, distance: 744.3
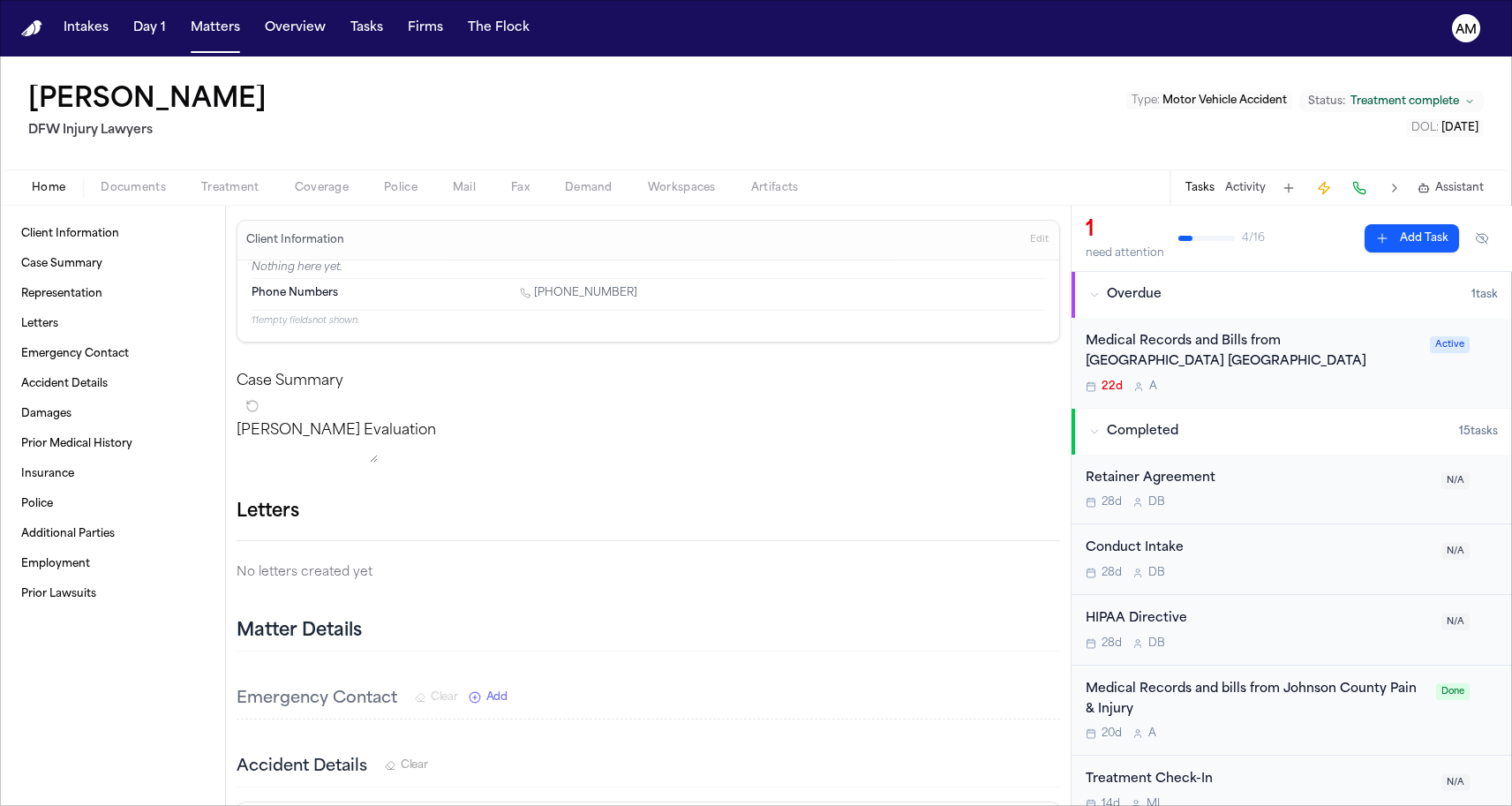
click at [168, 200] on div "Home Documents Treatment Coverage Police Mail Fax Demand Workspaces Artifacts T…" at bounding box center [756, 187] width 1512 height 35
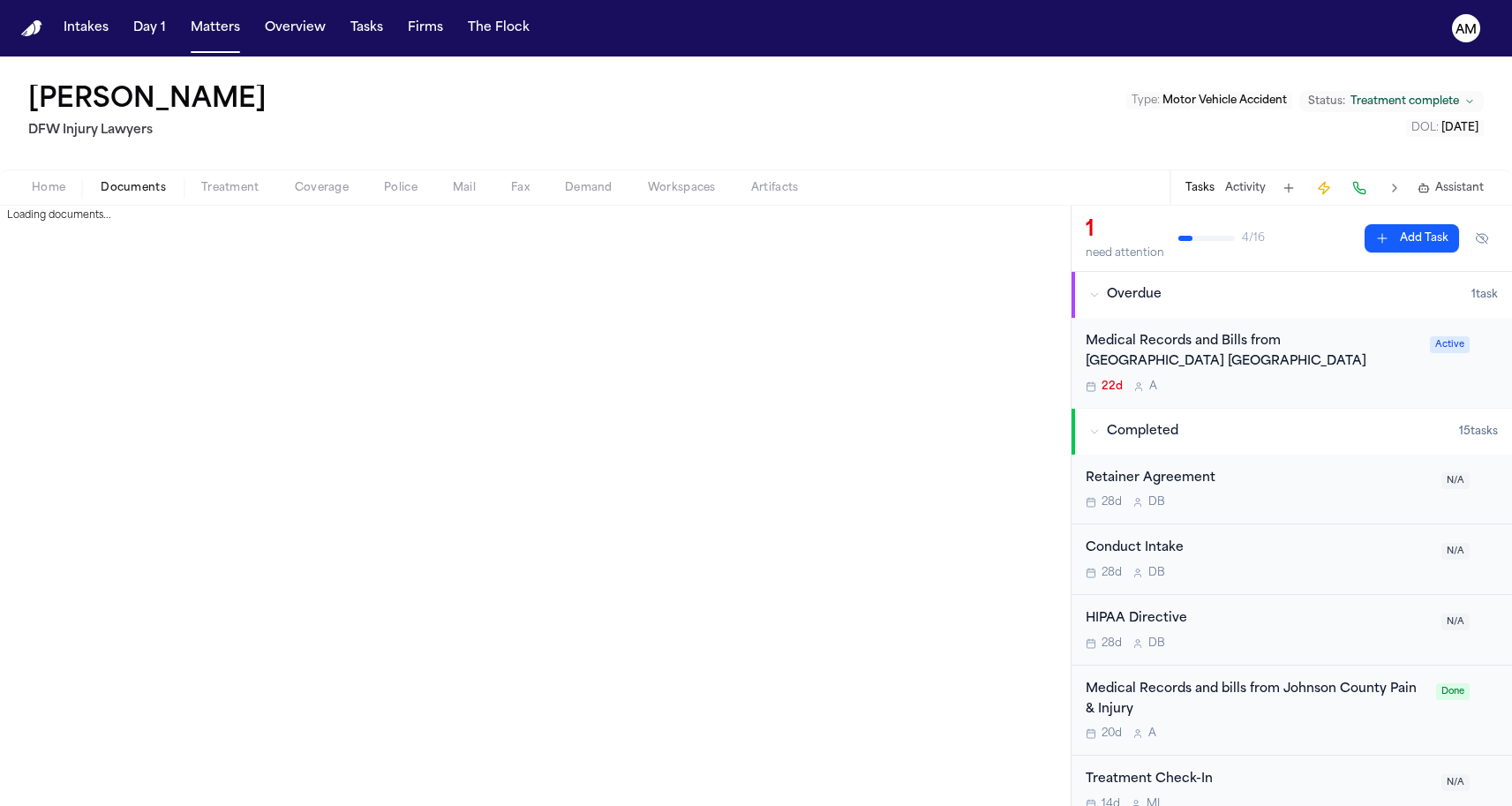
click at [127, 183] on span "Documents" at bounding box center [132, 188] width 65 height 14
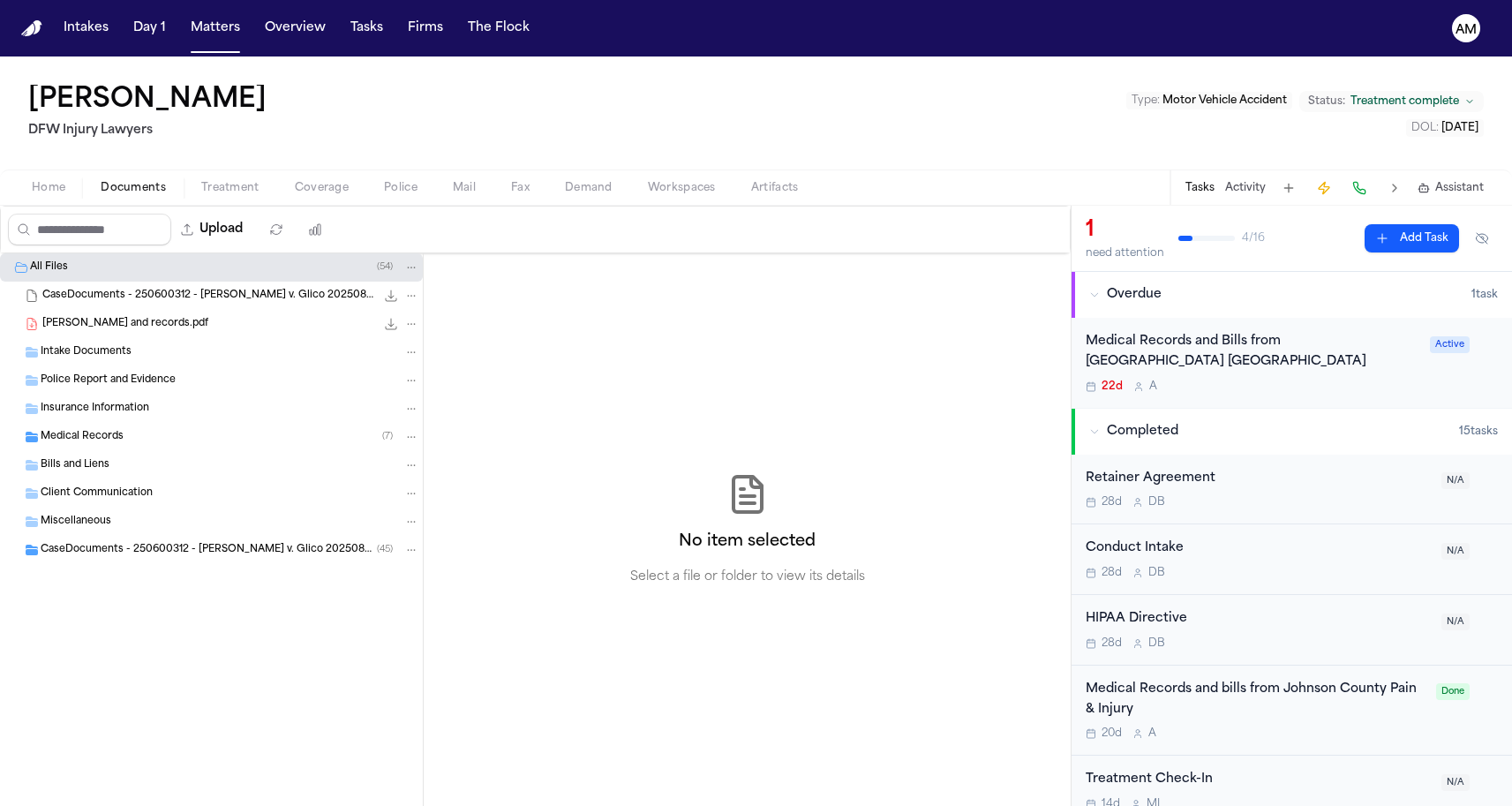
click at [133, 441] on div "Medical Records ( 7 )" at bounding box center [230, 436] width 379 height 16
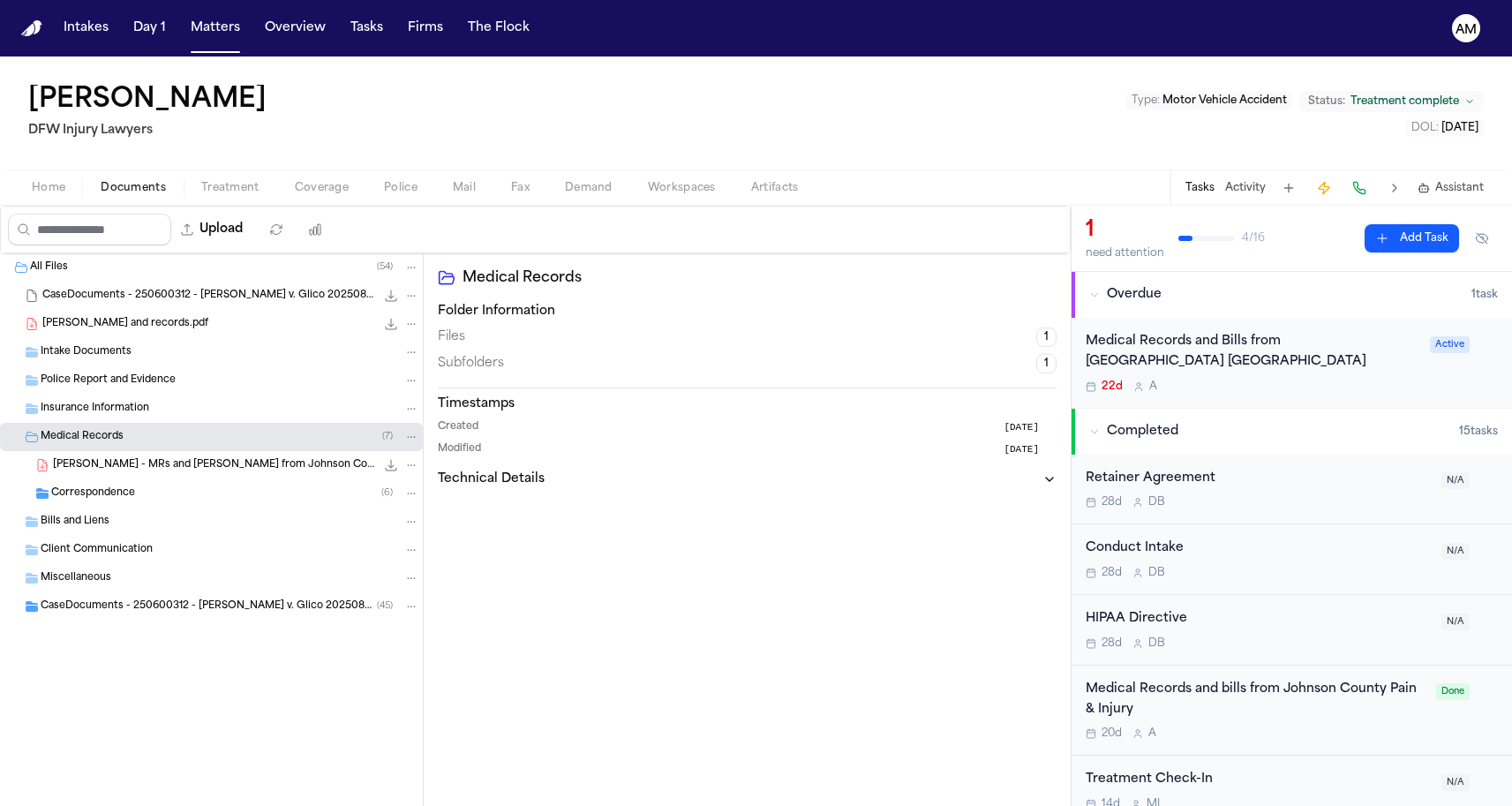
click at [122, 494] on span "Correspondence" at bounding box center [93, 494] width 84 height 15
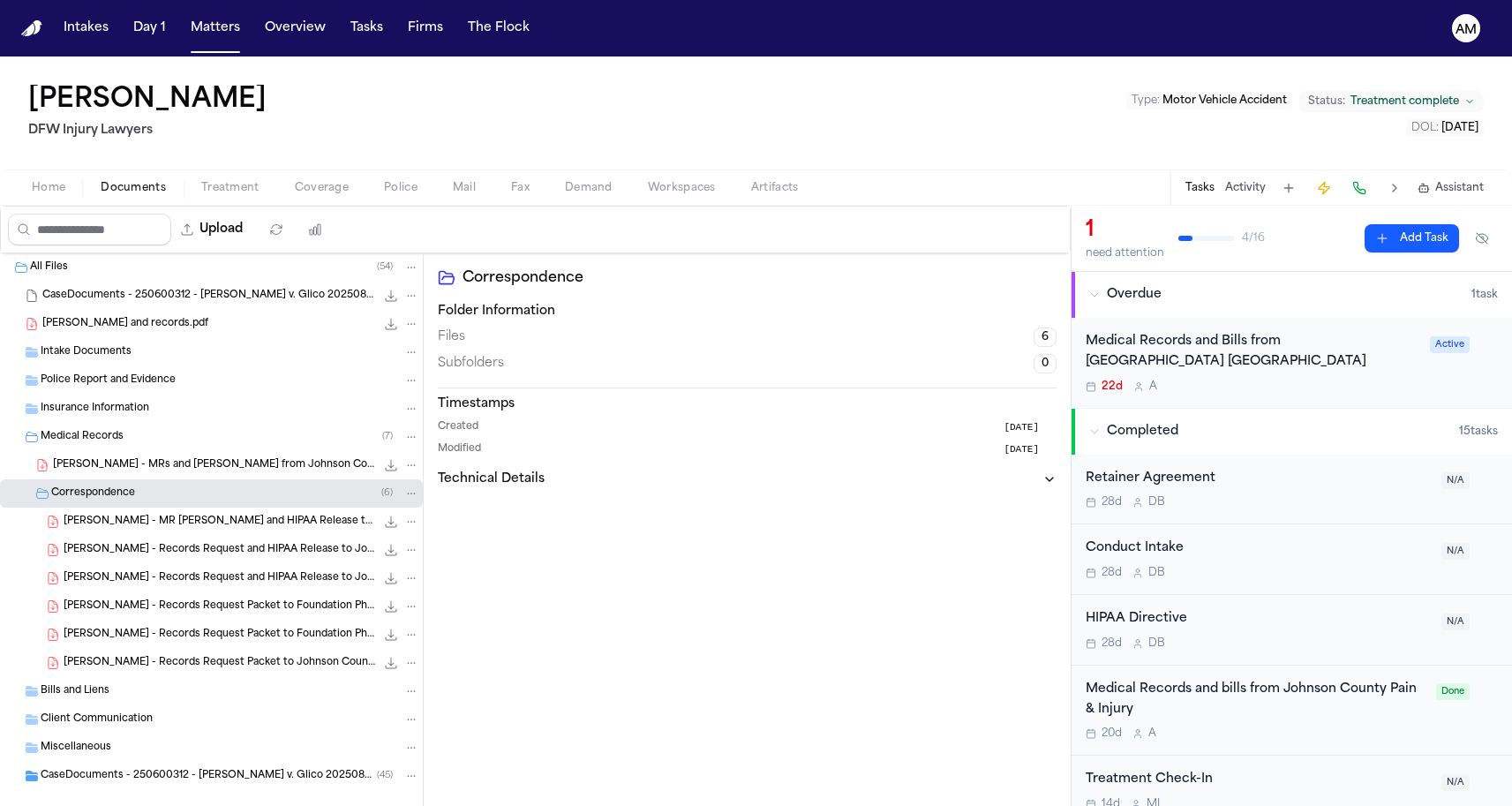
click at [117, 617] on div "J. Lowe - Records Request Packet to Foundation Physicians Group - 8.8.25 723.0 …" at bounding box center [212, 606] width 423 height 29
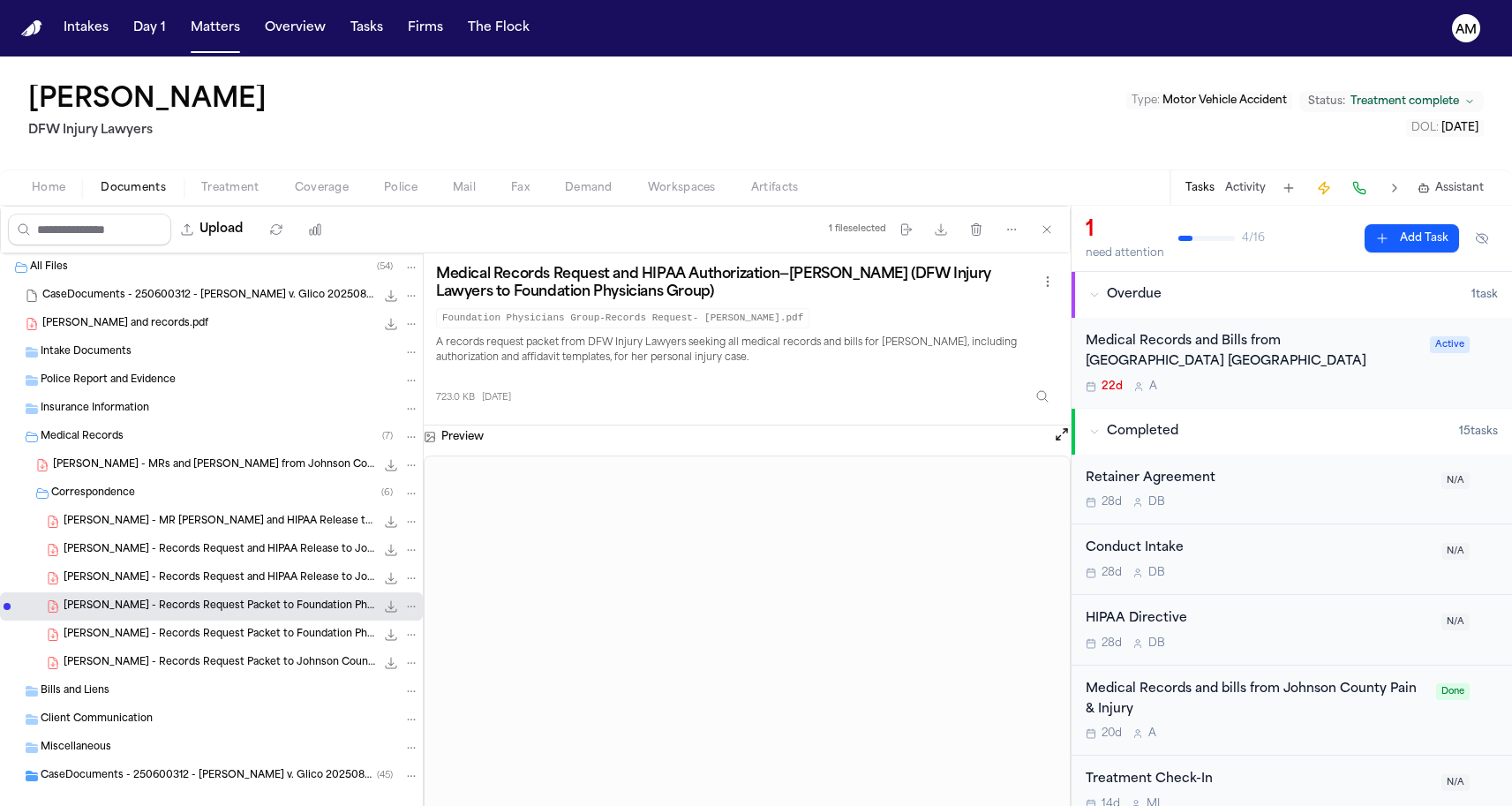
click at [179, 533] on div "J. Lowe - MR Request and HIPAA Release to Kindred Hospital - 7.17.25 433.6 KB •…" at bounding box center [212, 522] width 423 height 29
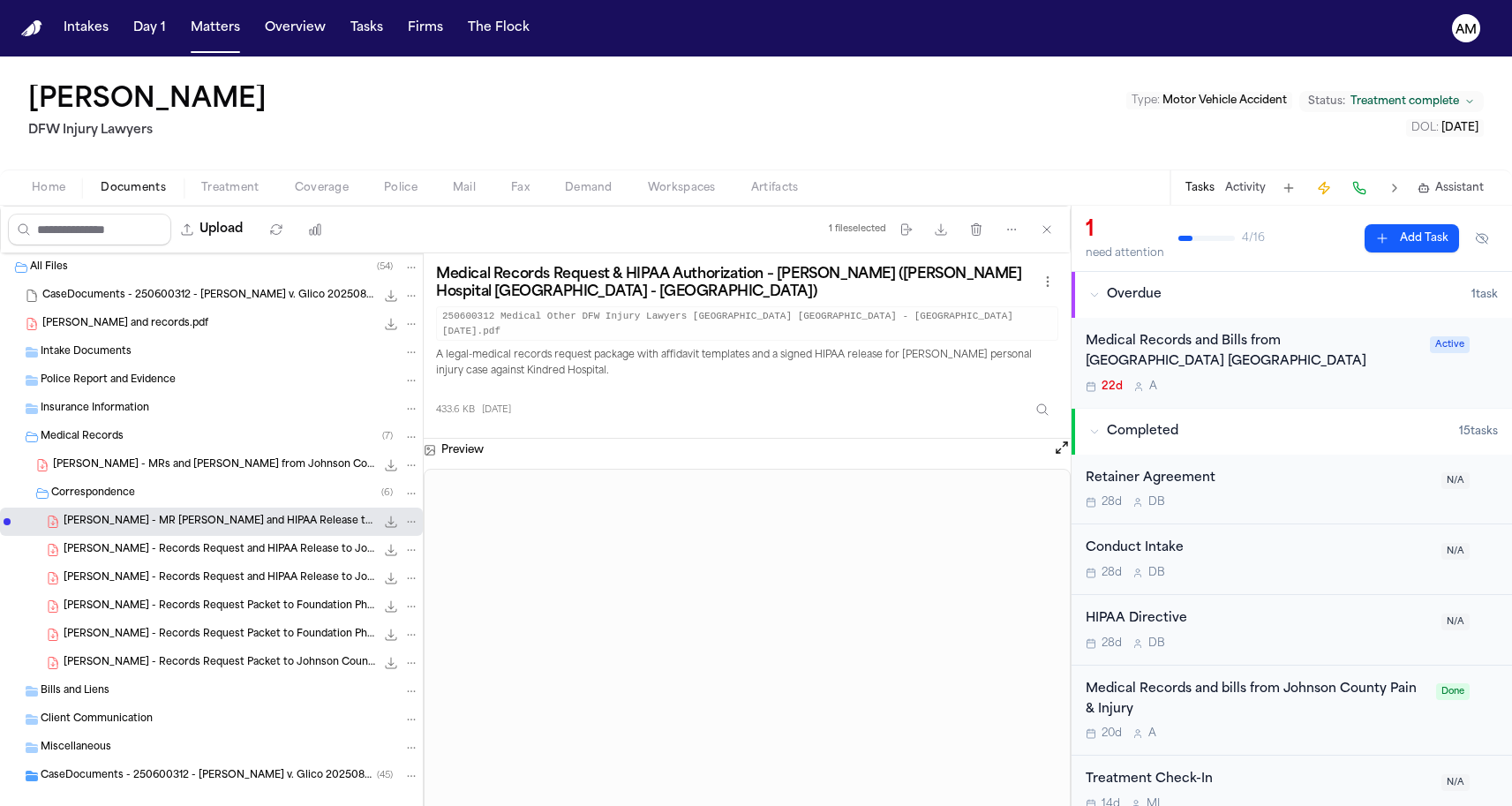
click at [227, 195] on span "Treatment" at bounding box center [230, 188] width 58 height 14
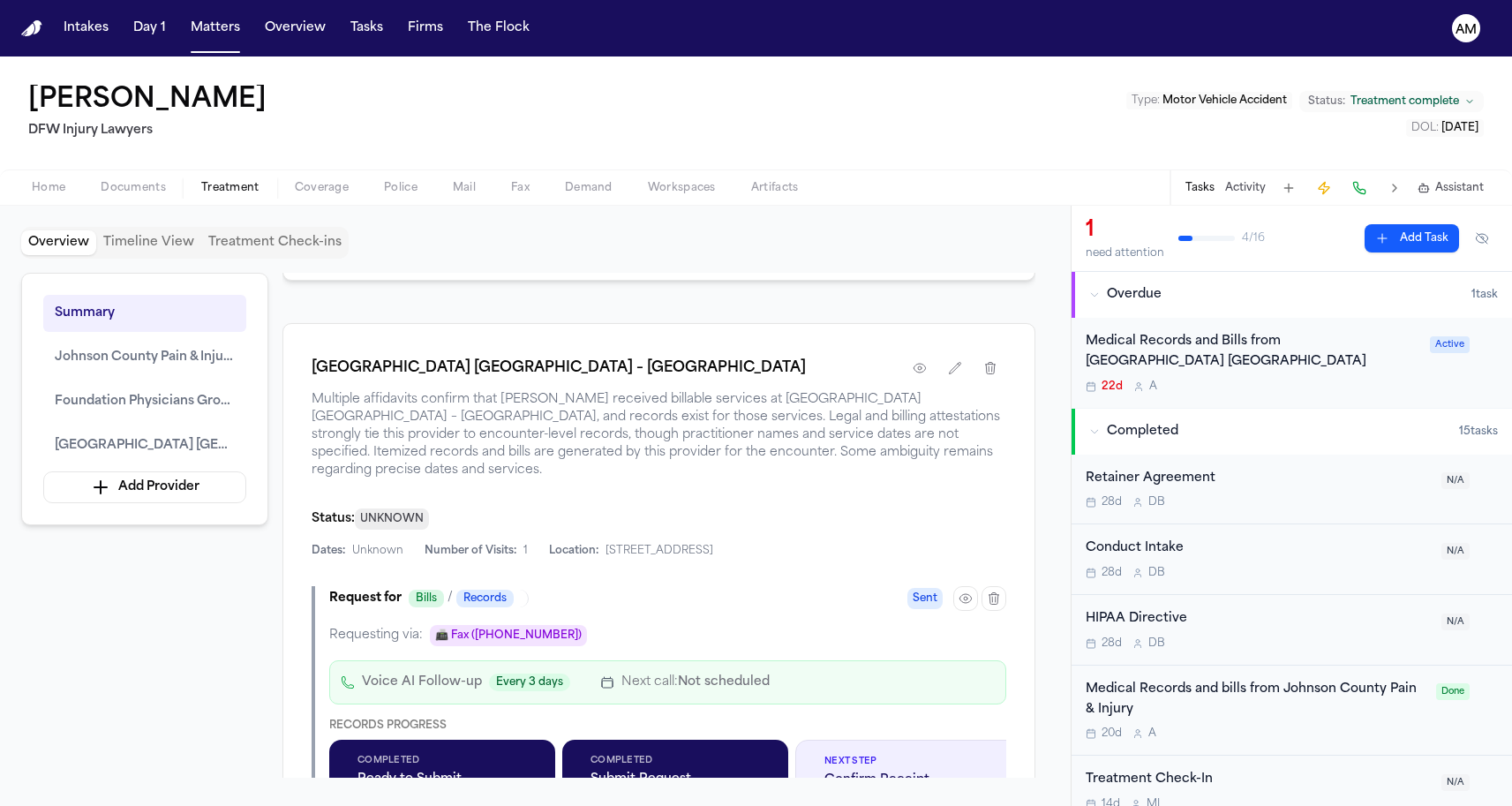
scroll to position [2040, 0]
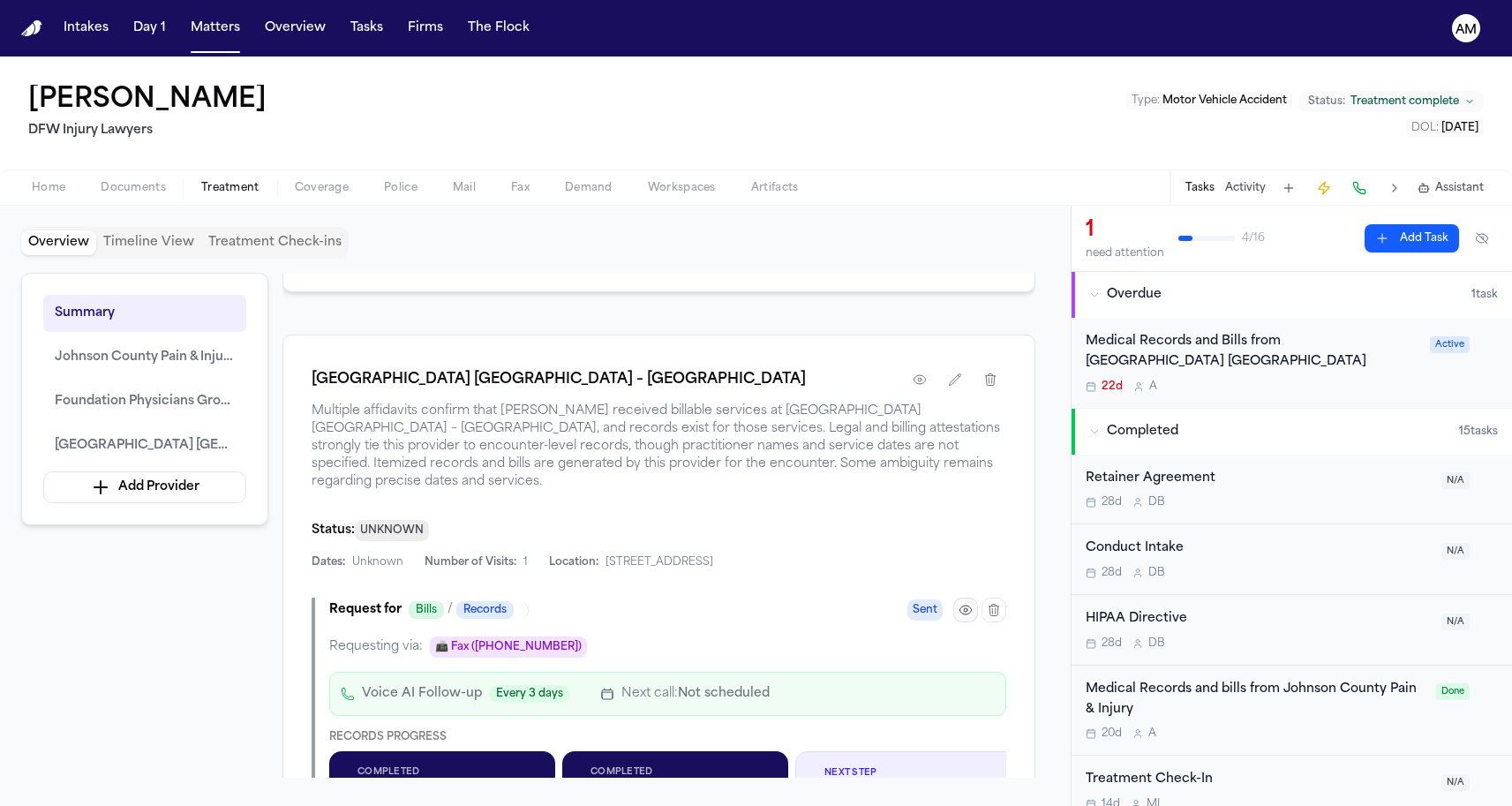
click at [966, 623] on button "button" at bounding box center [965, 610] width 25 height 25
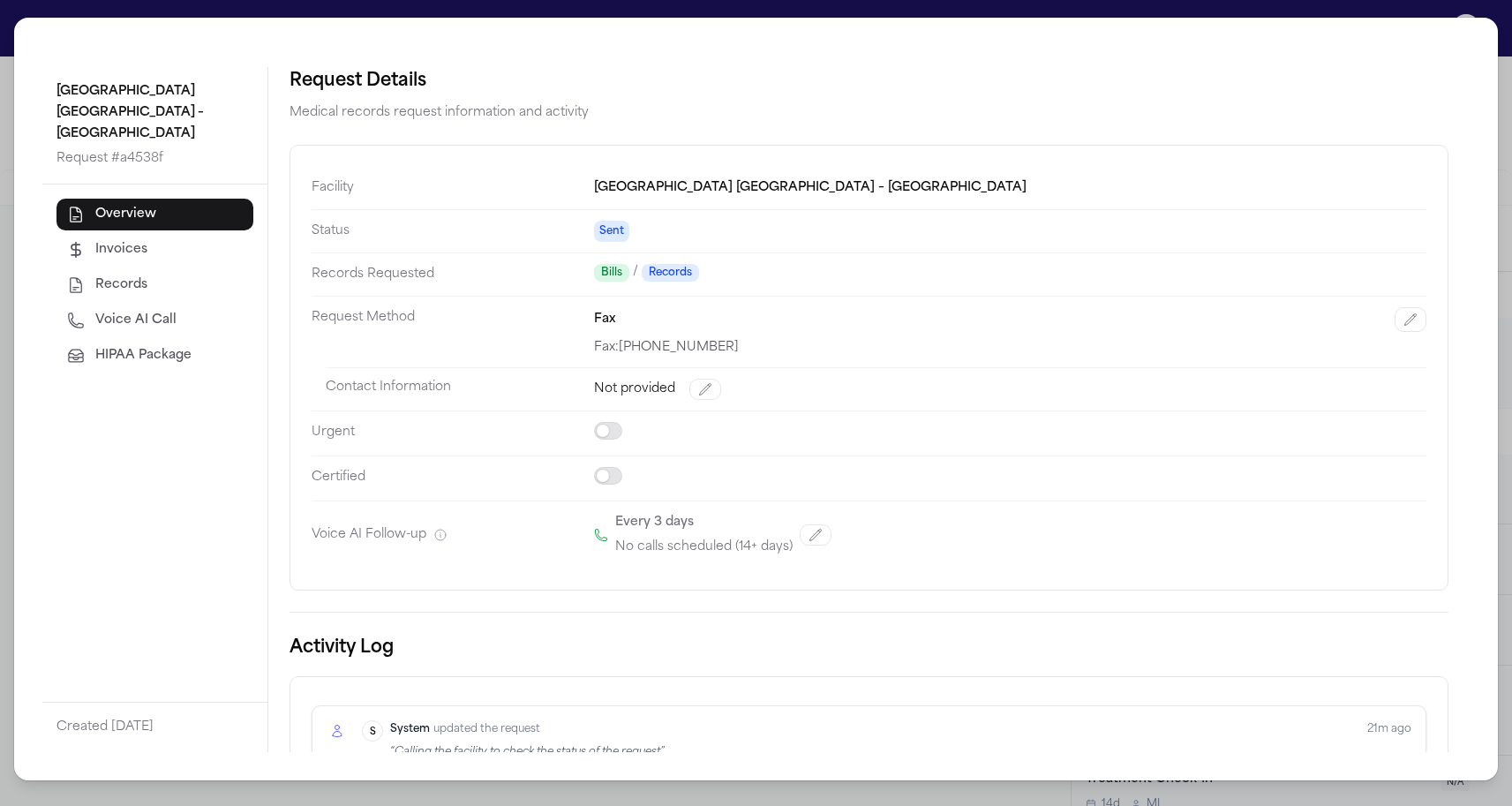
click at [9, 143] on div "Kindred Hospital Tarrant County – Fort Worth Southwest Request # a4538f Overvie…" at bounding box center [756, 403] width 1512 height 806
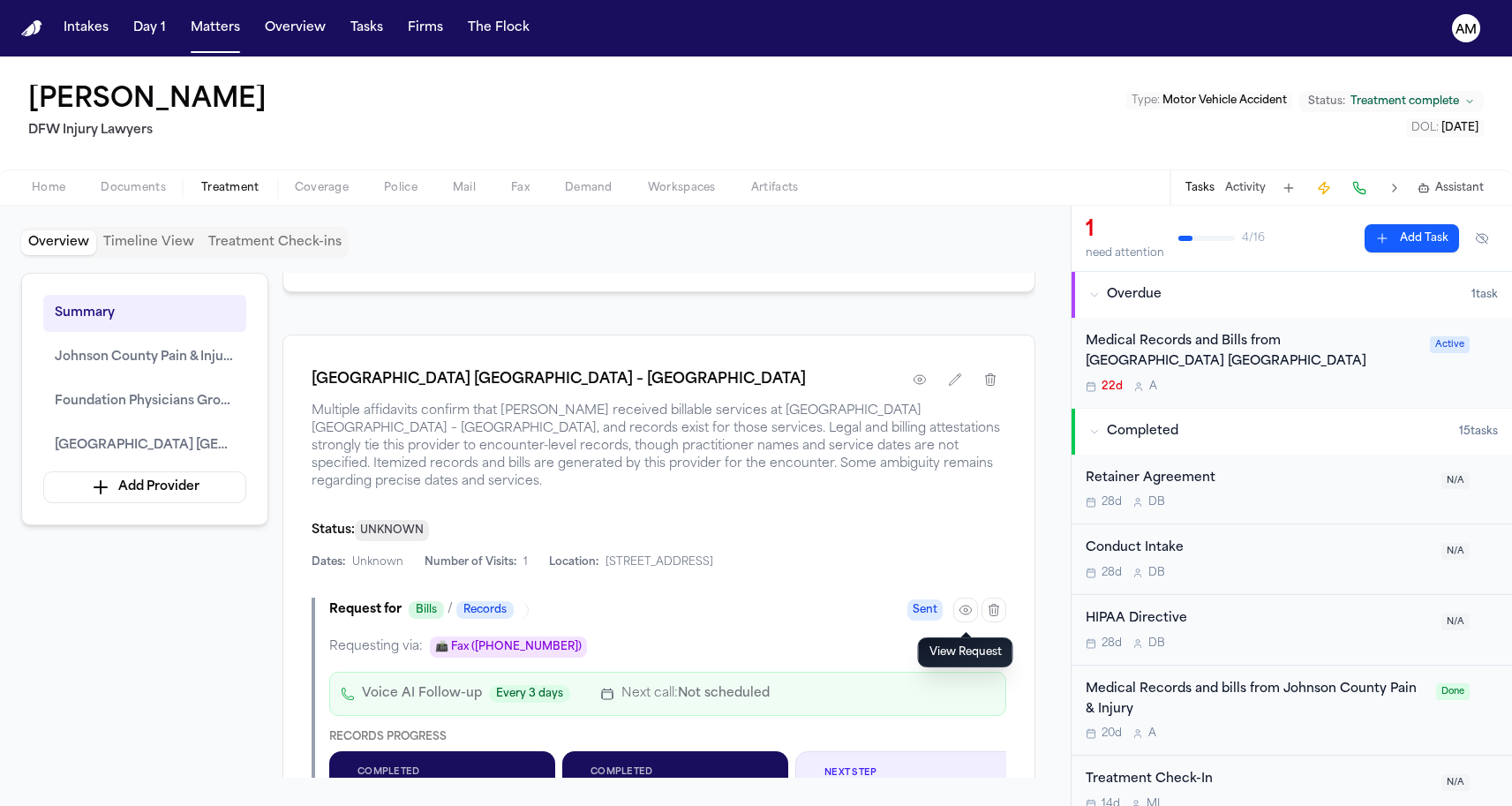
click at [900, 390] on div "[GEOGRAPHIC_DATA] [GEOGRAPHIC_DATA] – [GEOGRAPHIC_DATA]" at bounding box center [659, 379] width 694 height 32
click at [913, 386] on icon "button" at bounding box center [919, 379] width 14 height 14
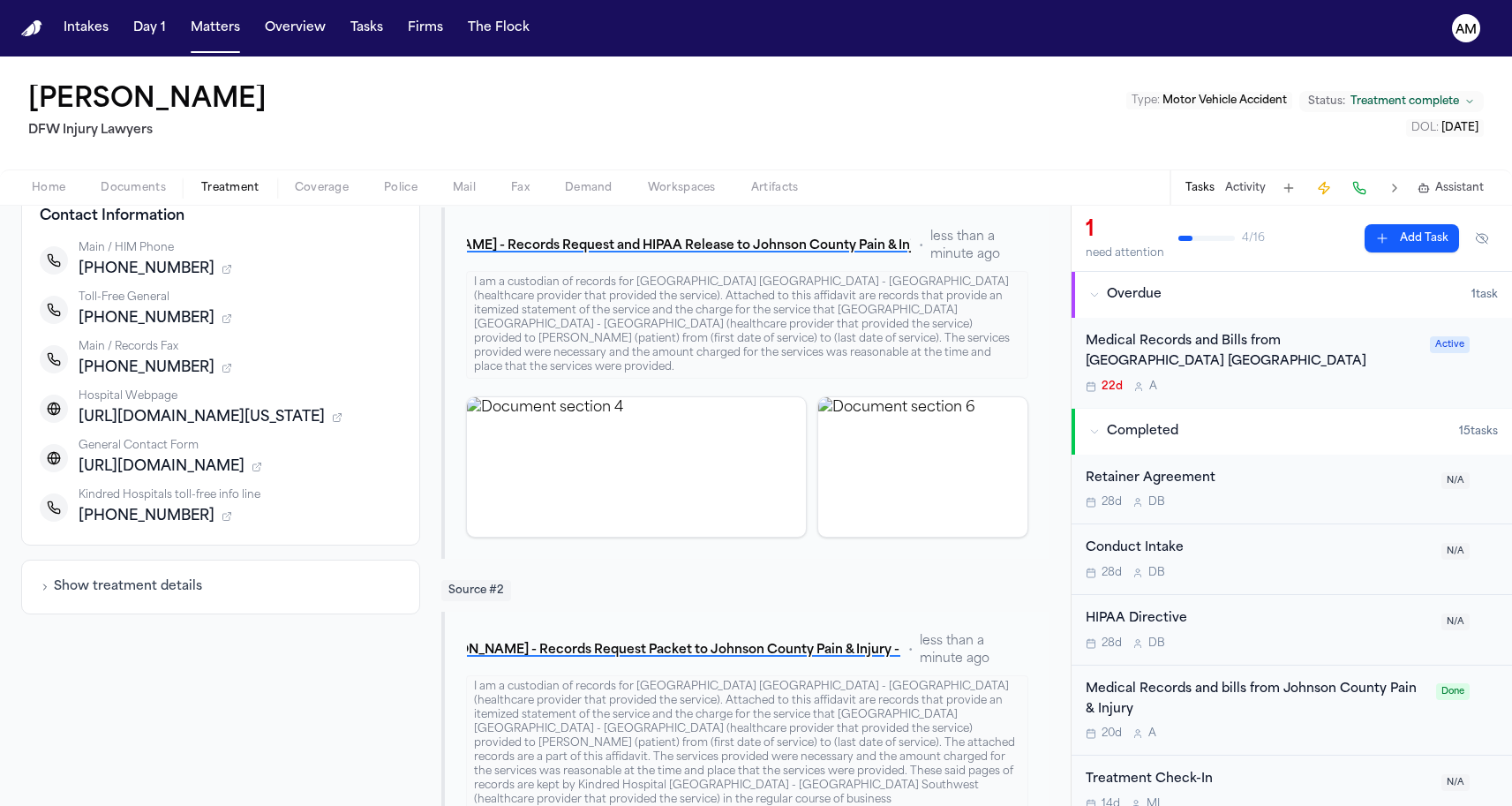
scroll to position [208, 0]
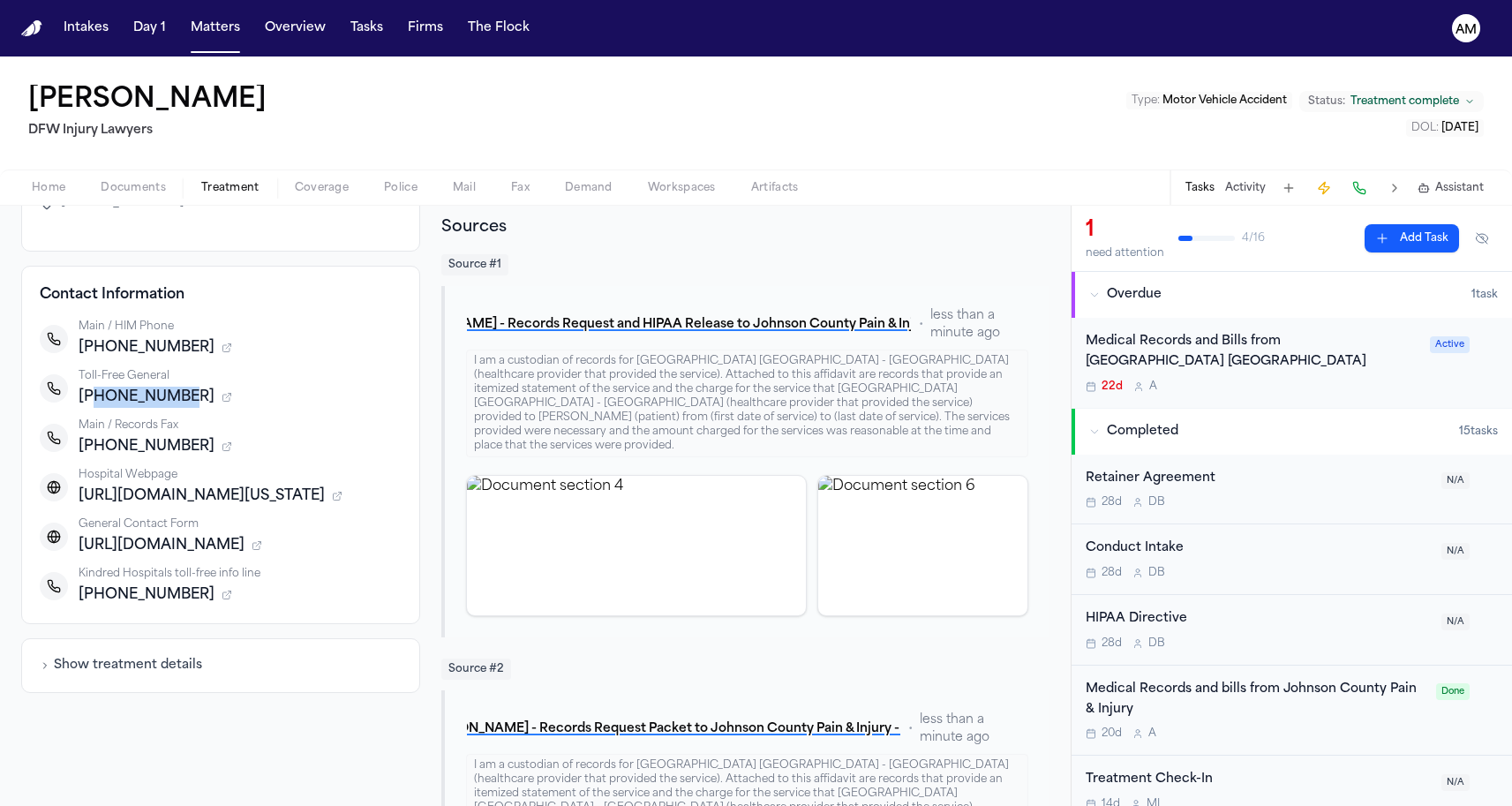
drag, startPoint x: 94, startPoint y: 377, endPoint x: 239, endPoint y: 374, distance: 145.0
click at [239, 386] on div "+18885422731" at bounding box center [239, 397] width 323 height 21
copy span "8885422731"
click at [130, 184] on span "Documents" at bounding box center [132, 188] width 65 height 14
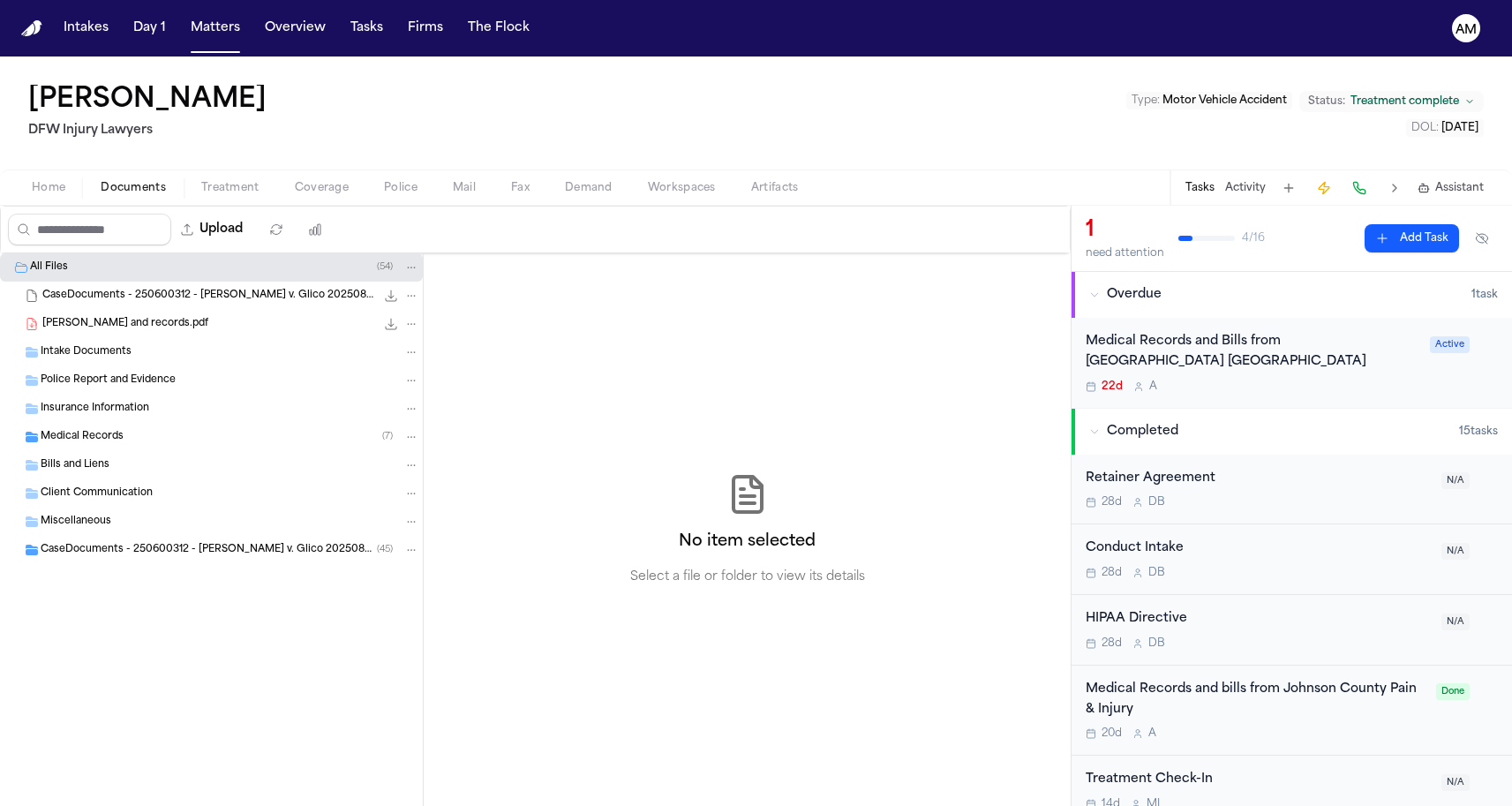
click at [143, 432] on div "Medical Records ( 7 )" at bounding box center [230, 436] width 379 height 16
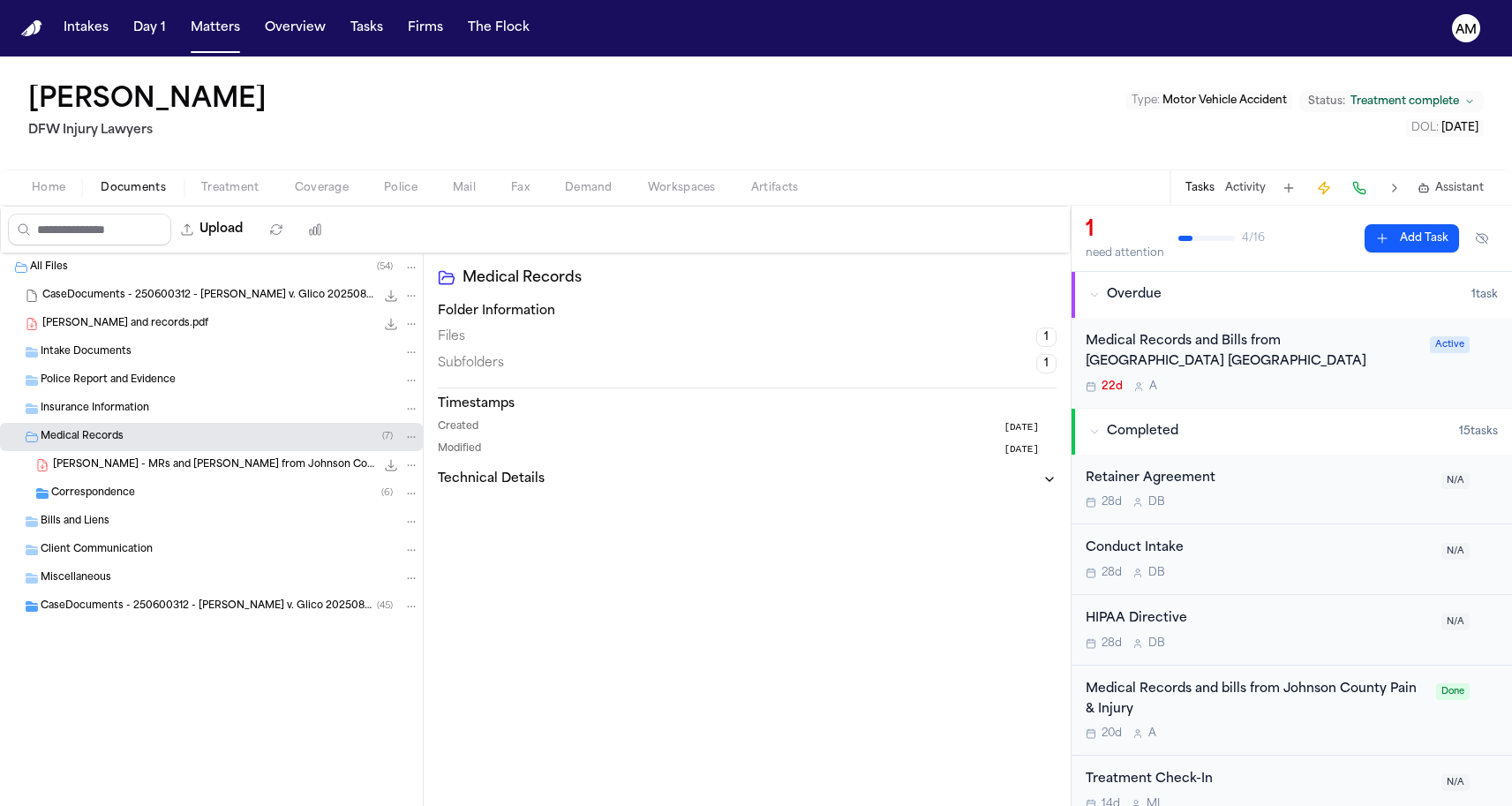
click at [137, 484] on div "Correspondence ( 6 )" at bounding box center [212, 493] width 423 height 29
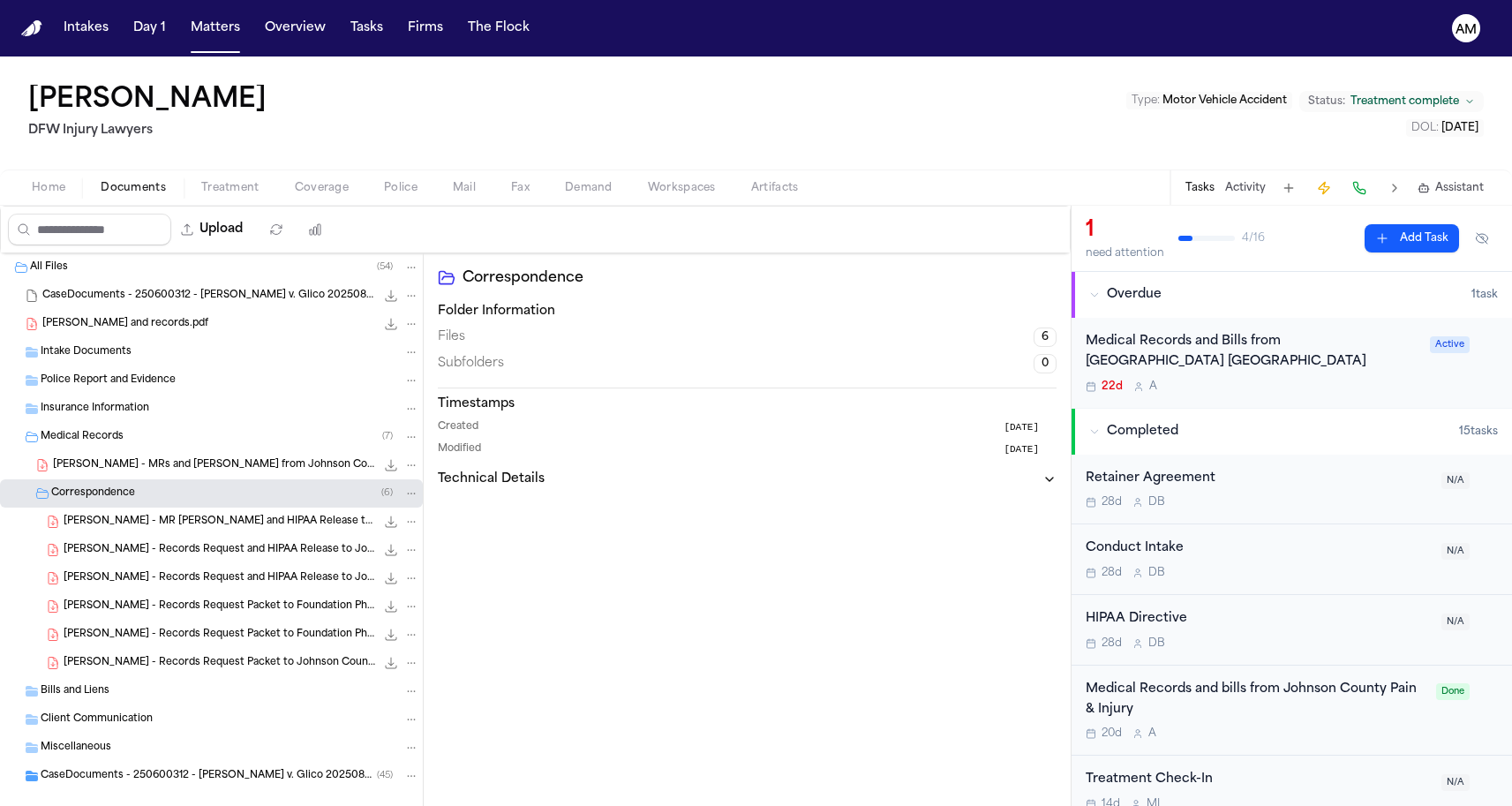
click at [143, 513] on div "J. Lowe - MR Request and HIPAA Release to Kindred Hospital - 7.17.25 433.6 KB •…" at bounding box center [241, 522] width 356 height 17
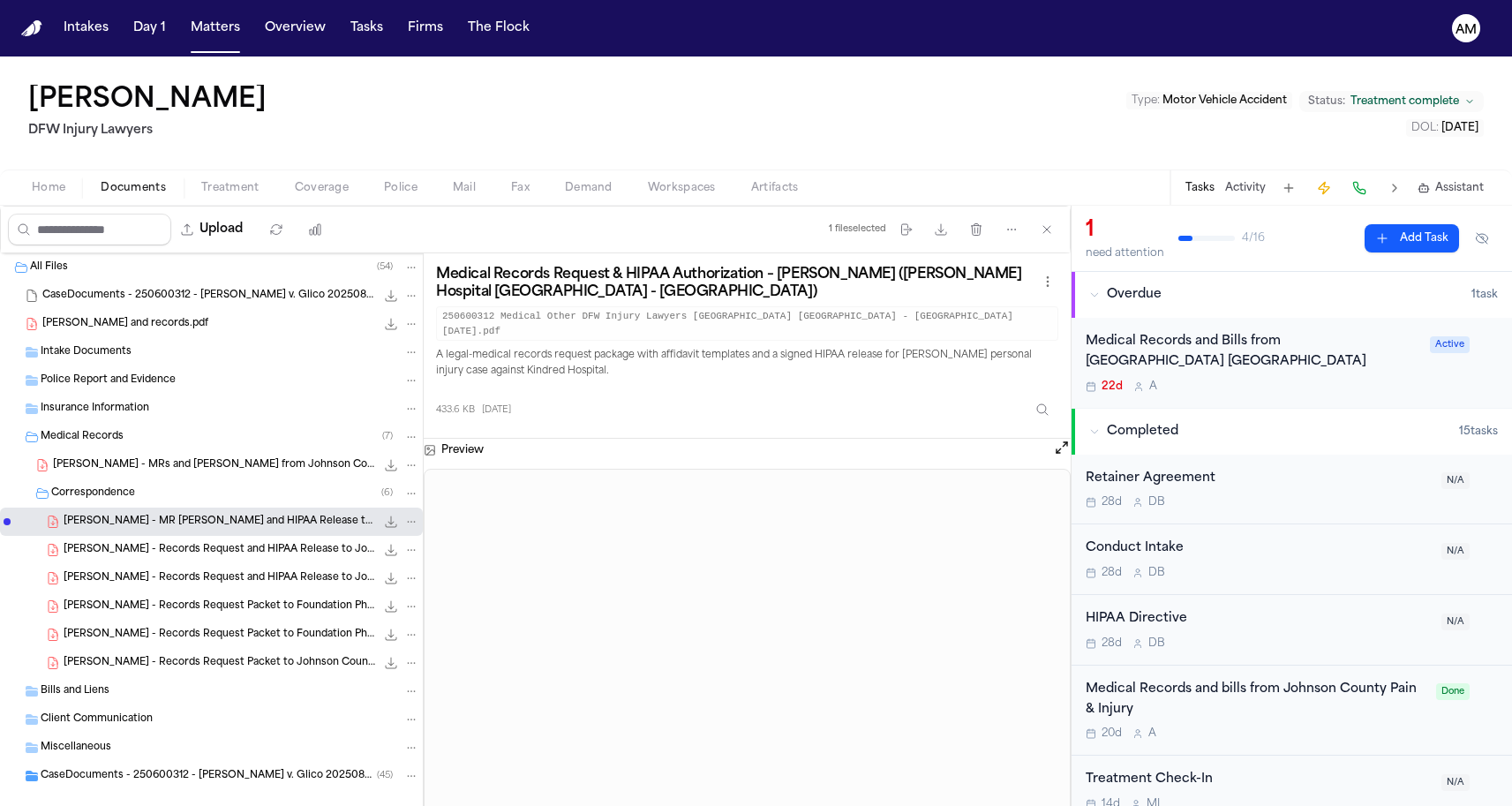
click at [243, 204] on div "Home Documents Treatment Coverage Police Mail Fax Demand Workspaces Artifacts T…" at bounding box center [756, 187] width 1512 height 35
click at [235, 197] on span "button" at bounding box center [230, 198] width 79 height 2
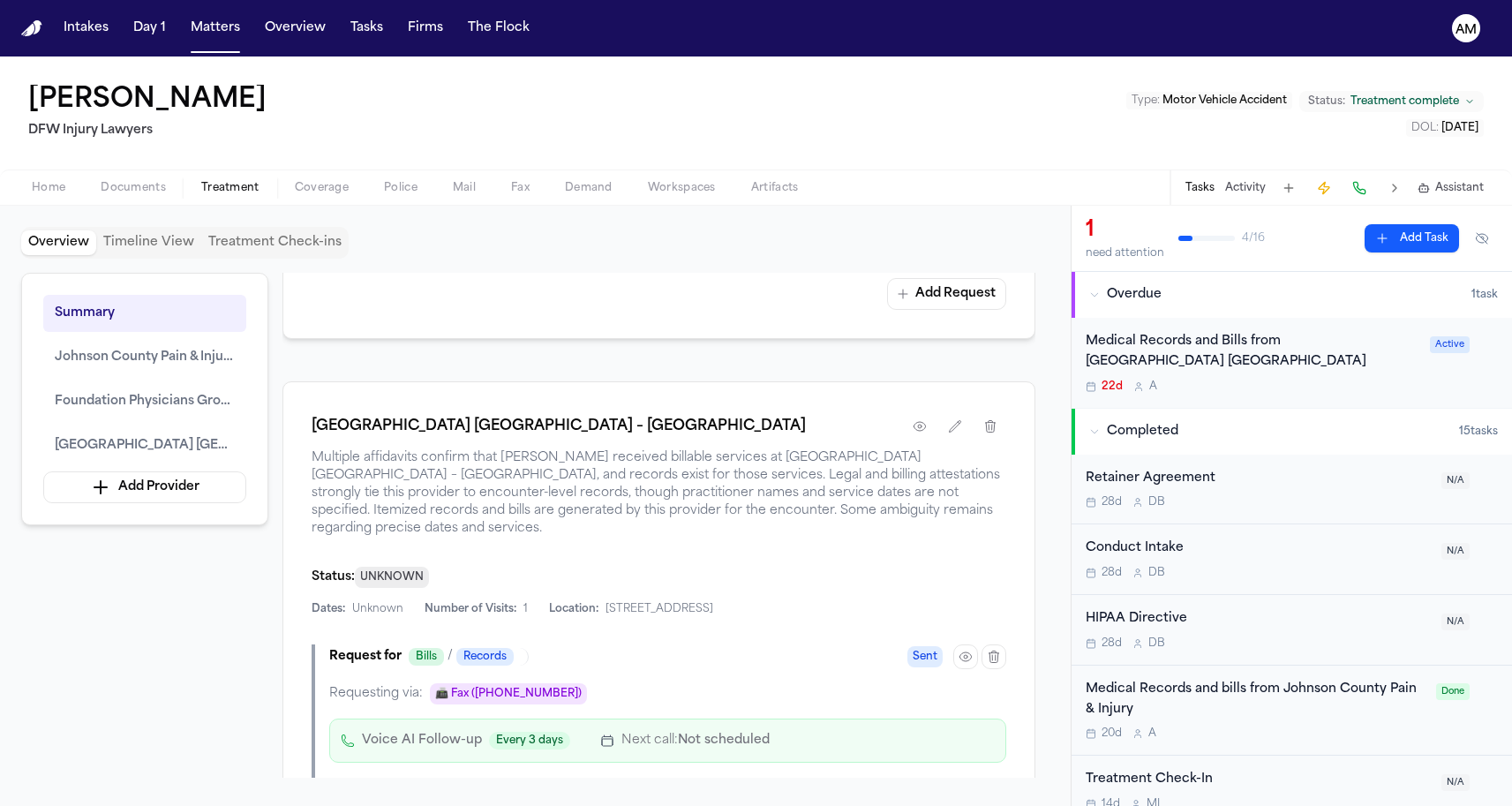
scroll to position [2019, 0]
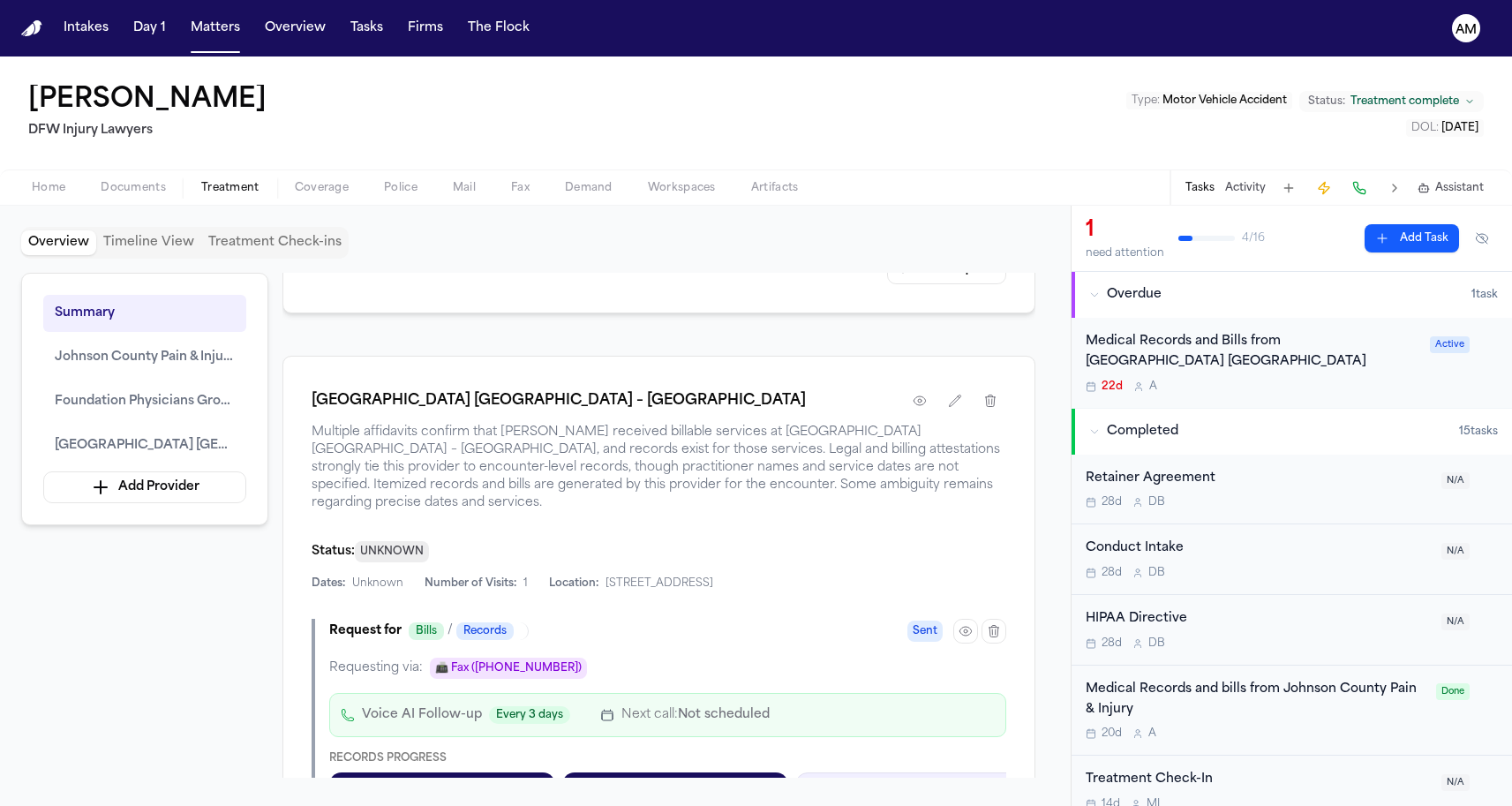
click at [900, 417] on div "[GEOGRAPHIC_DATA] [GEOGRAPHIC_DATA] – [GEOGRAPHIC_DATA]" at bounding box center [659, 400] width 694 height 32
click at [912, 408] on icon "button" at bounding box center [919, 400] width 14 height 14
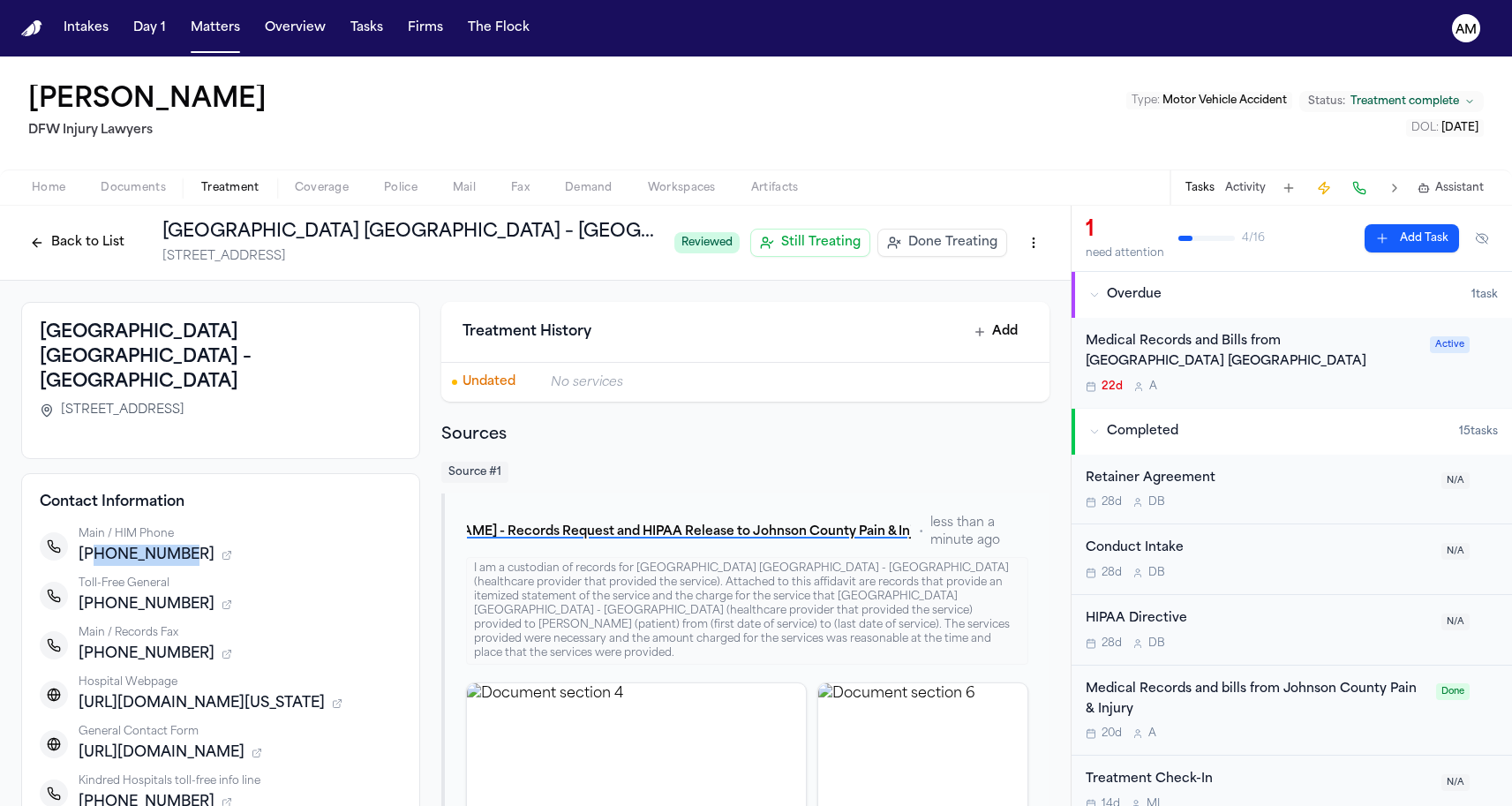
drag, startPoint x: 93, startPoint y: 535, endPoint x: 229, endPoint y: 537, distance: 136.0
click at [229, 545] on div "+18173460094" at bounding box center [239, 555] width 323 height 21
copy span "8173460094"
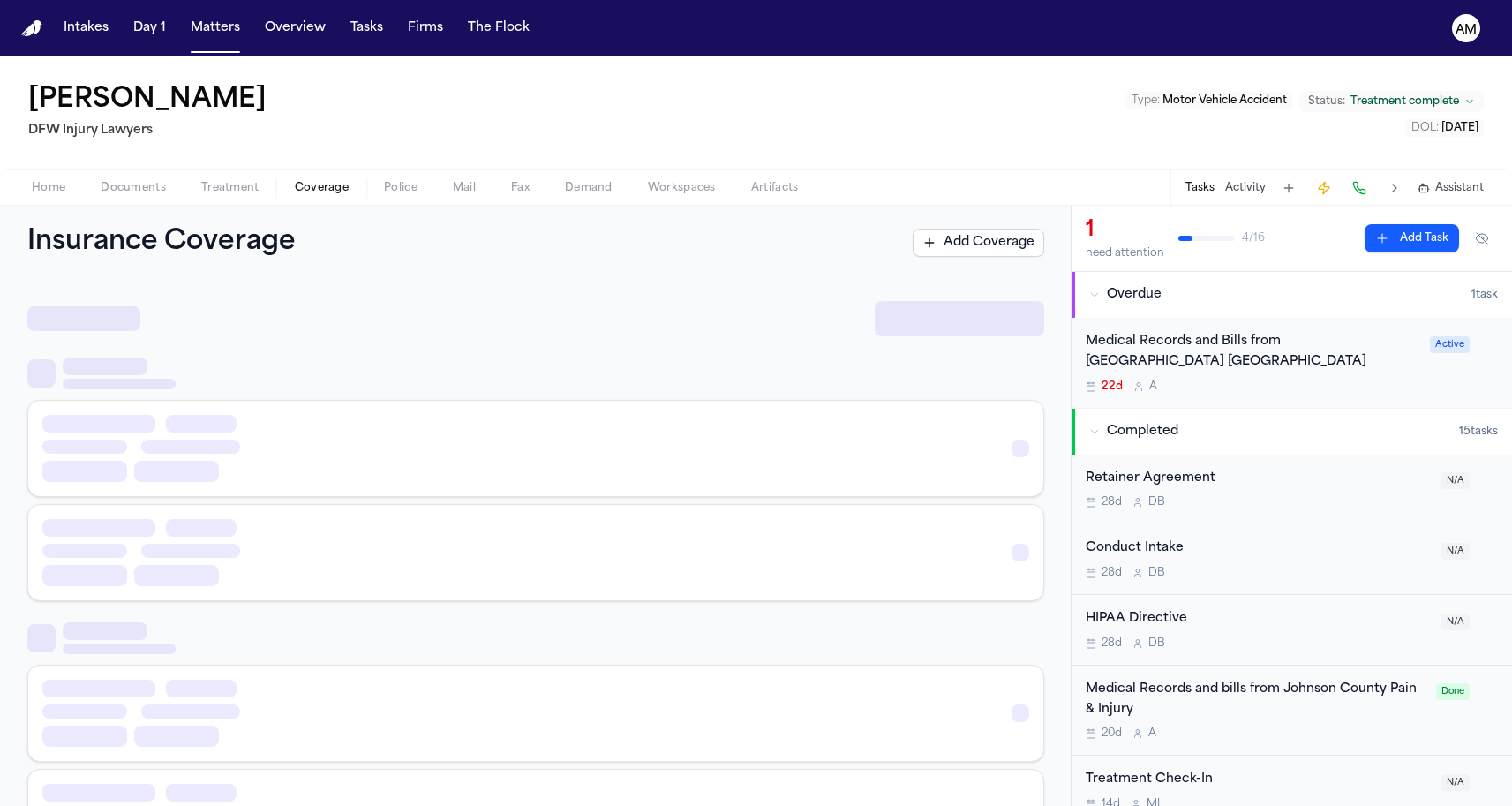
click at [322, 181] on span "Coverage" at bounding box center [322, 188] width 54 height 14
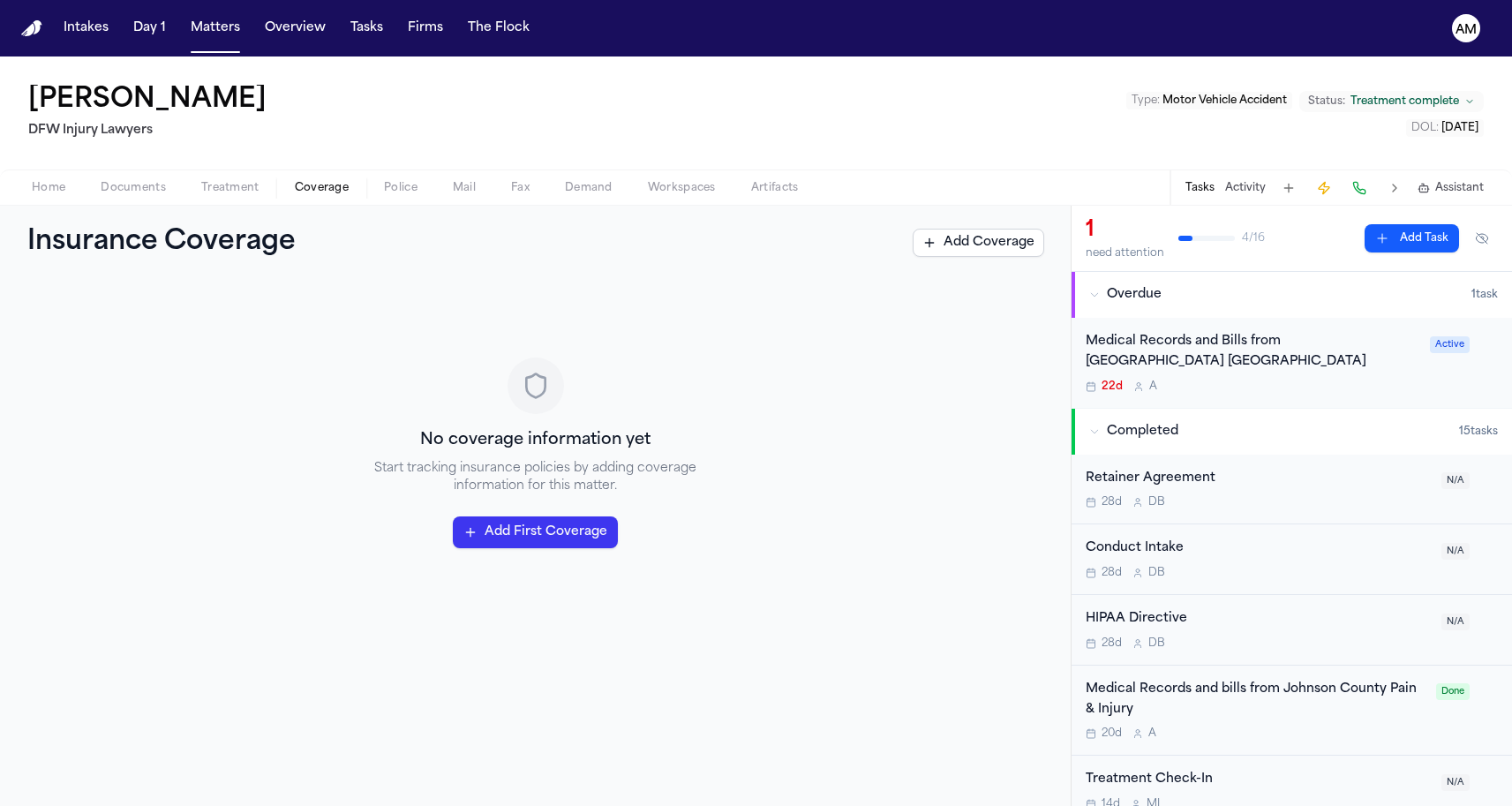
click at [245, 181] on span "Treatment" at bounding box center [230, 188] width 58 height 14
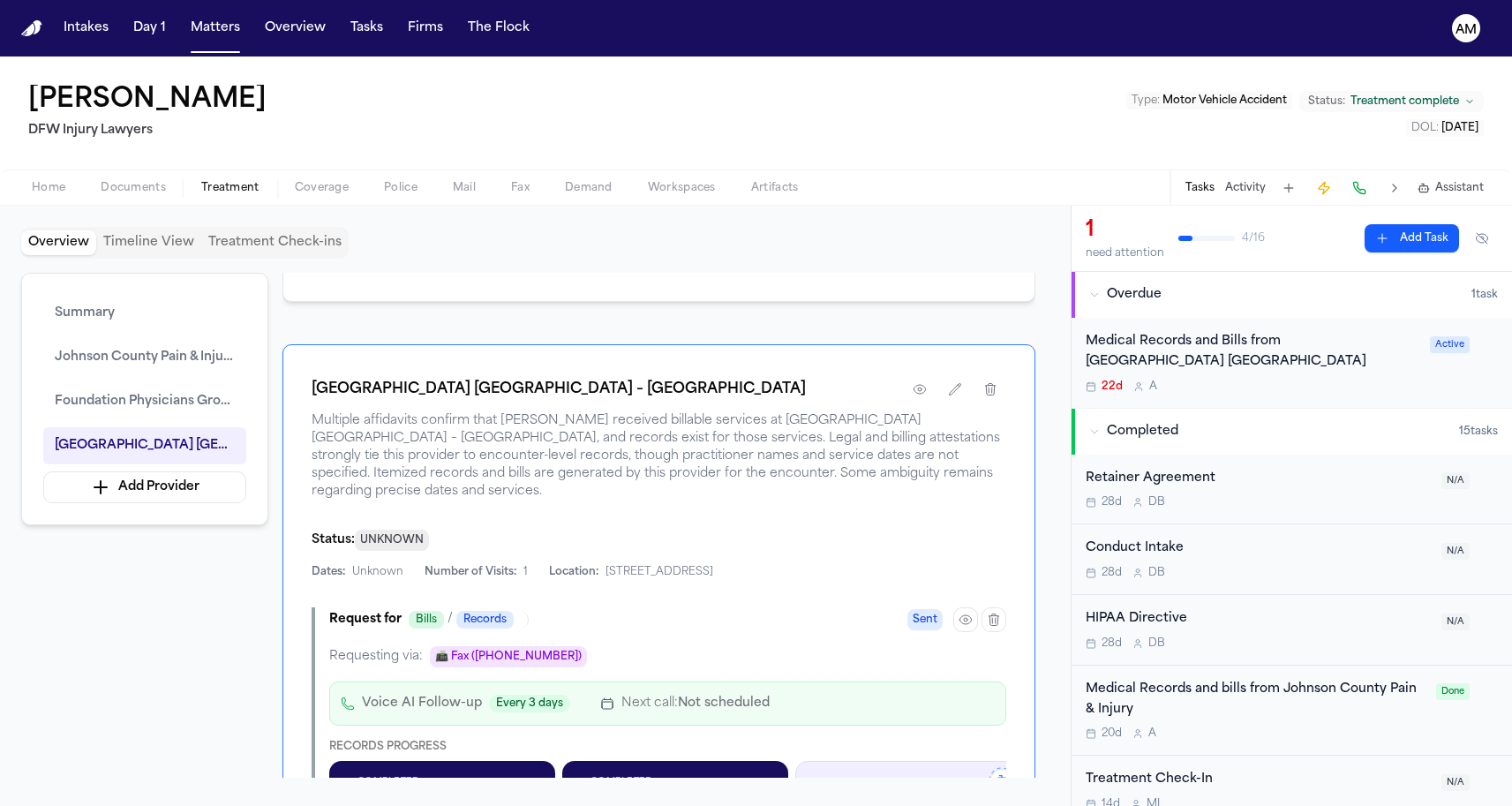
scroll to position [2027, 0]
click at [925, 403] on button "button" at bounding box center [920, 392] width 32 height 32
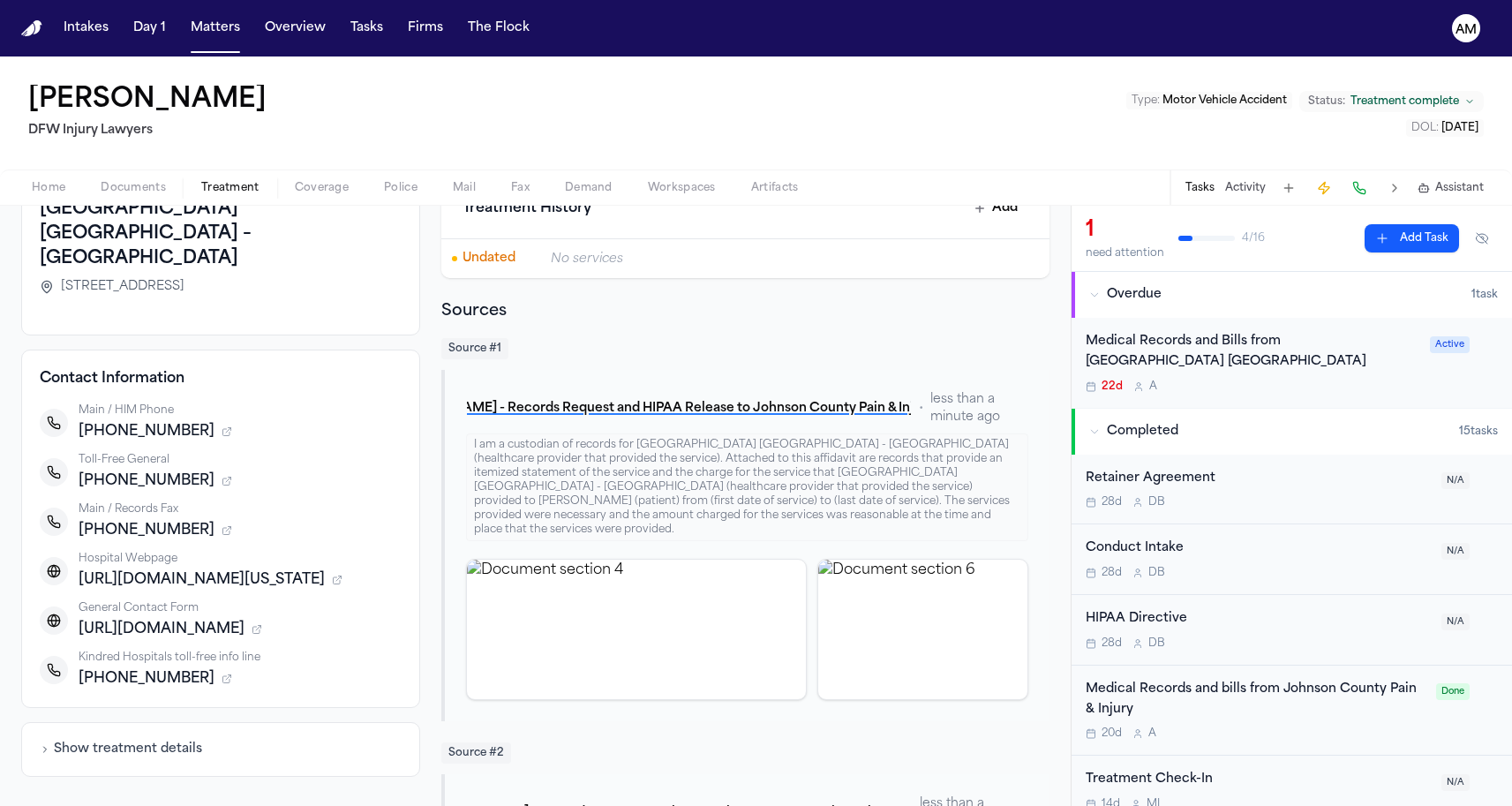
scroll to position [131, 0]
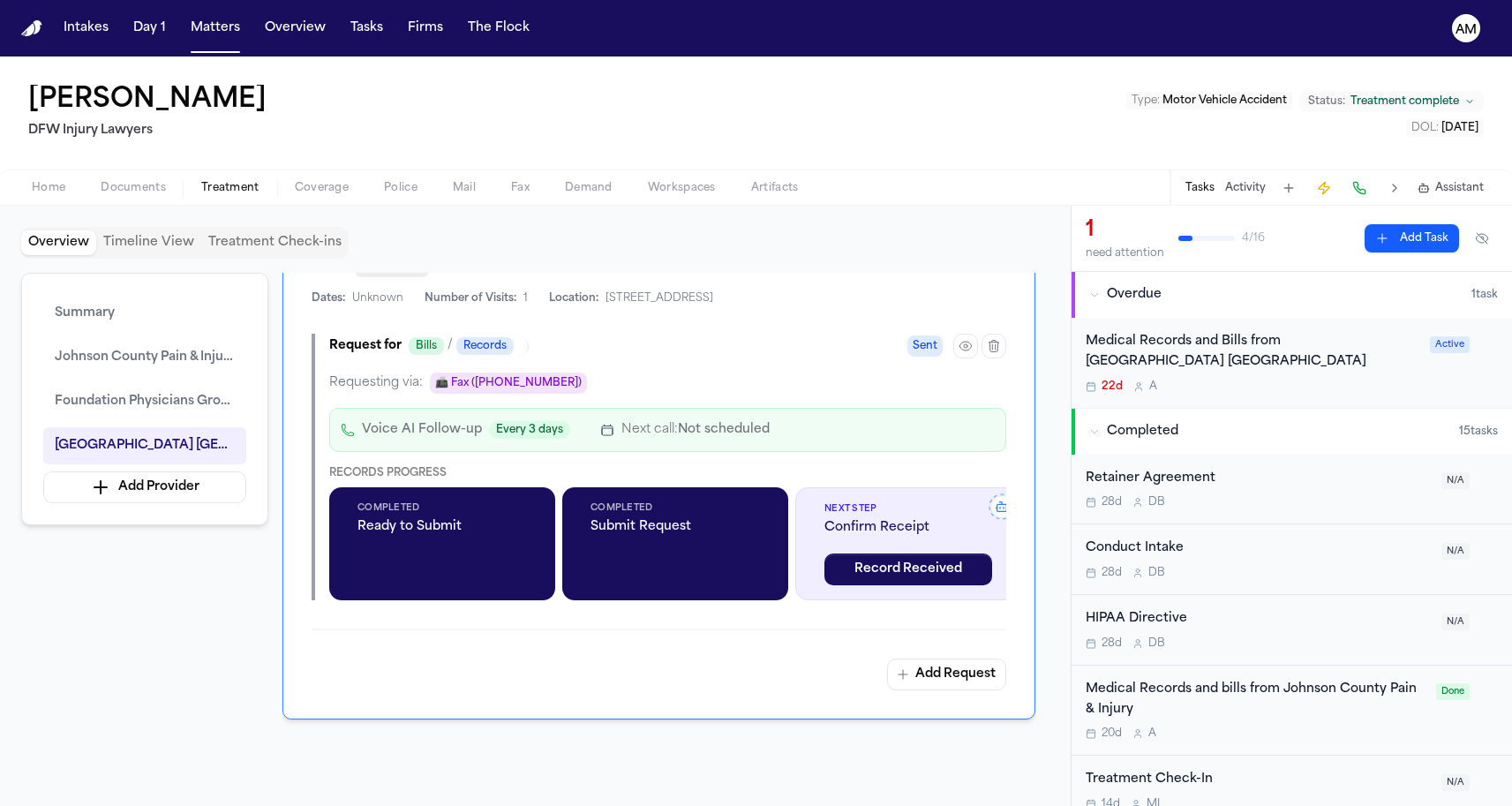
scroll to position [2279, 0]
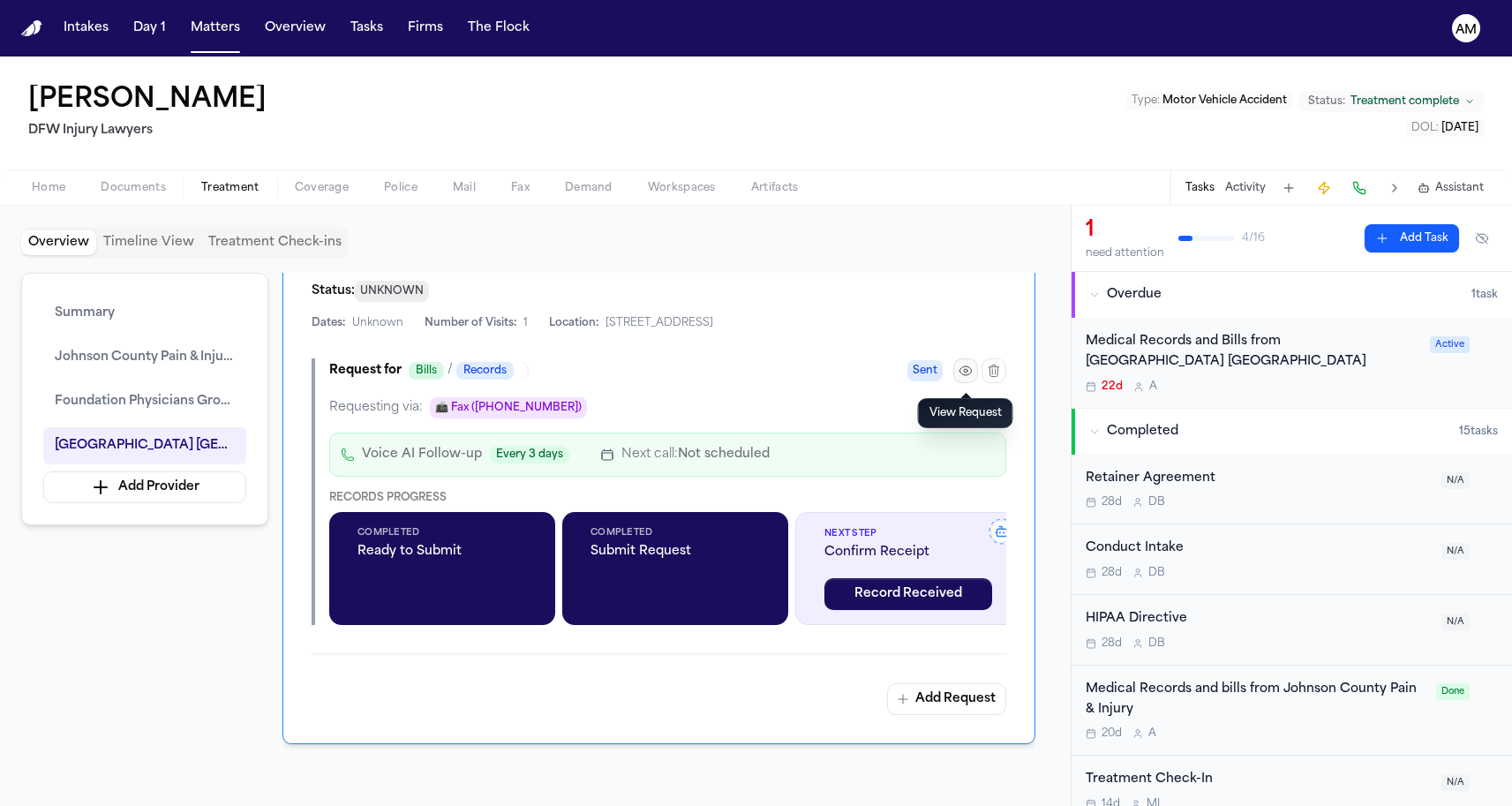
click at [974, 380] on button "button" at bounding box center [965, 371] width 25 height 25
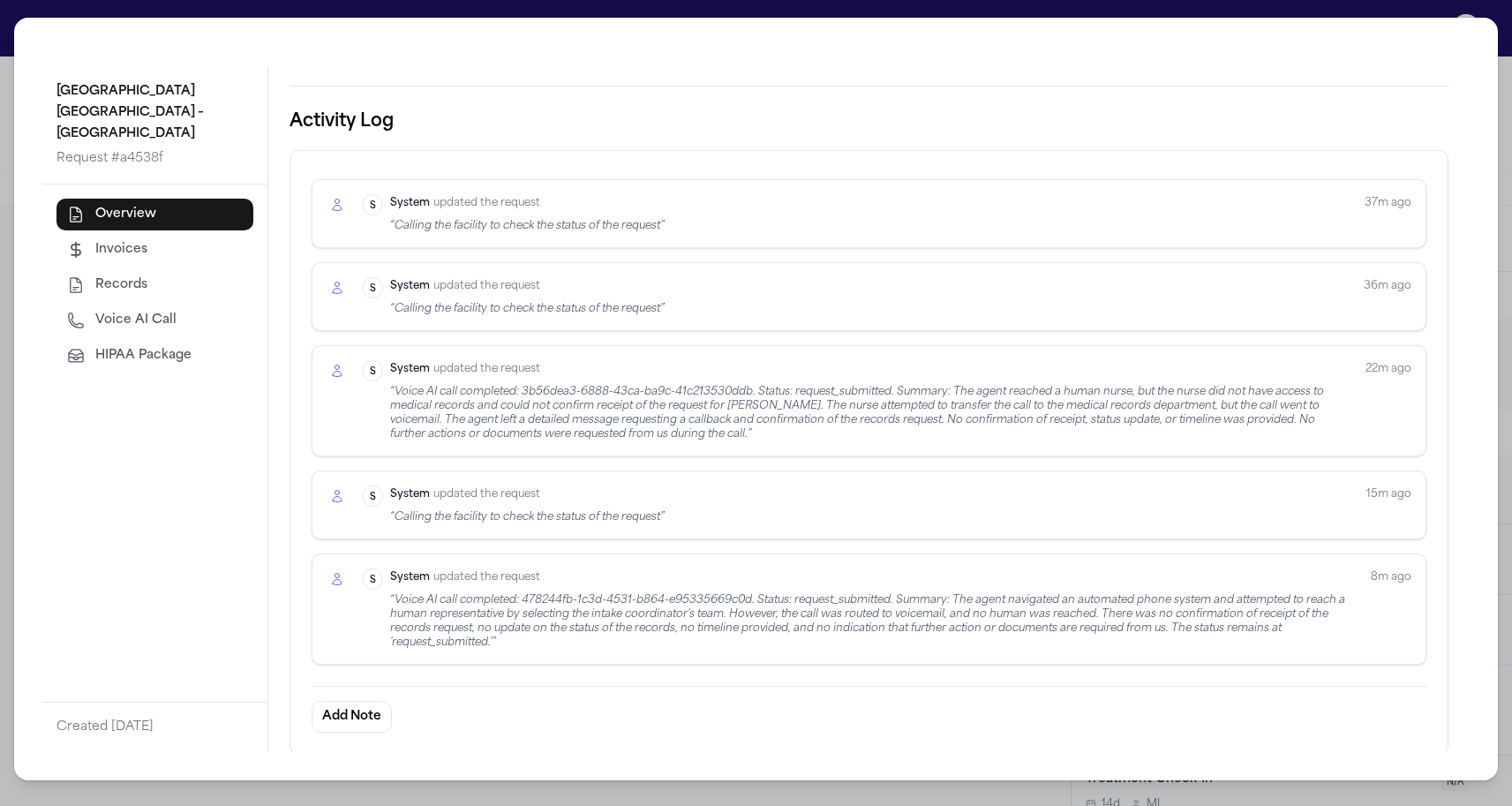
scroll to position [525, 0]
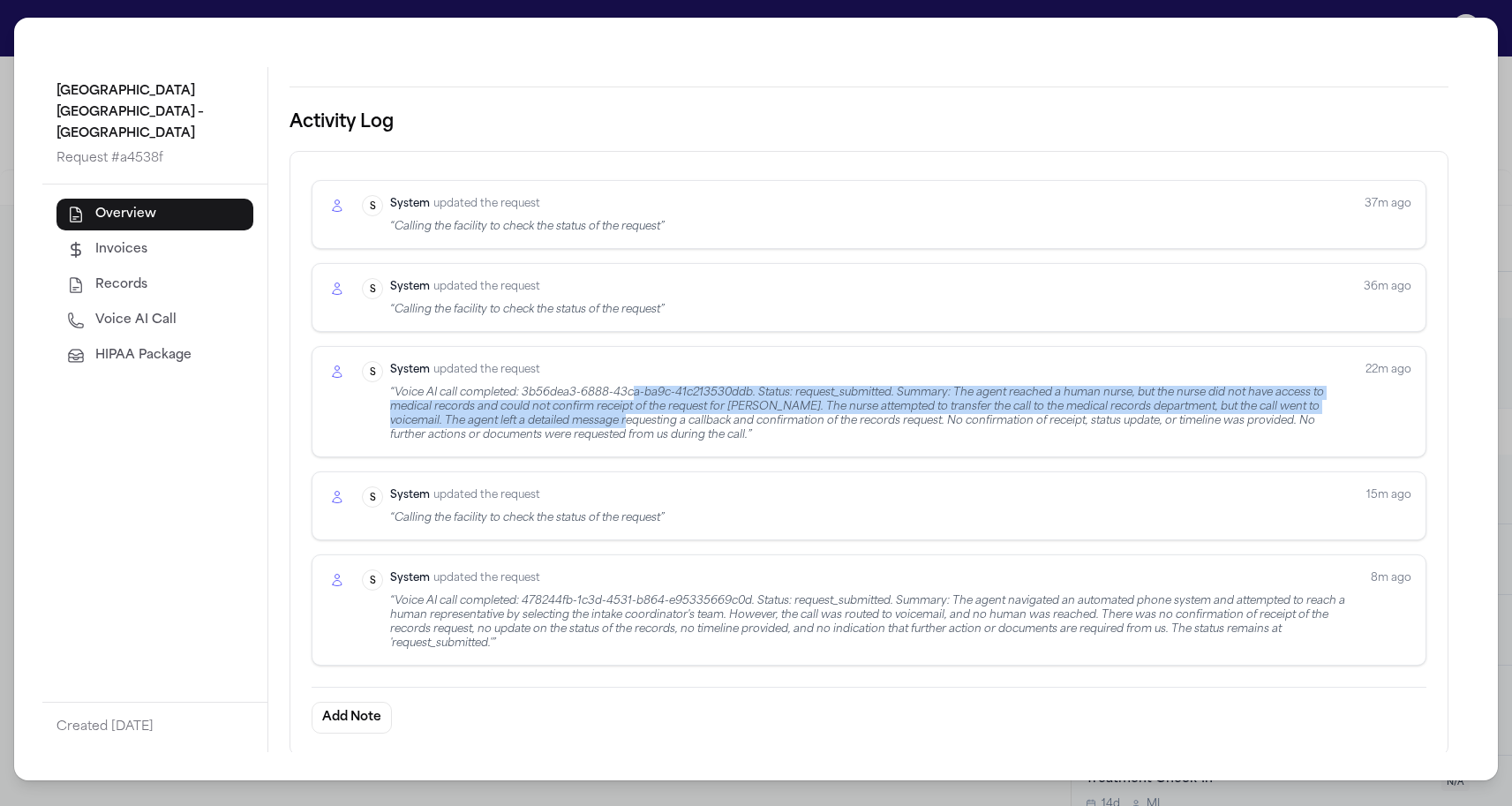
drag, startPoint x: 636, startPoint y: 386, endPoint x: 636, endPoint y: 419, distance: 33.0
click at [636, 419] on div "“ Voice AI call completed: 3b56dea3-6888-43ca-ba9c-41c213530ddb. Status: reques…" at bounding box center [870, 413] width 961 height 56
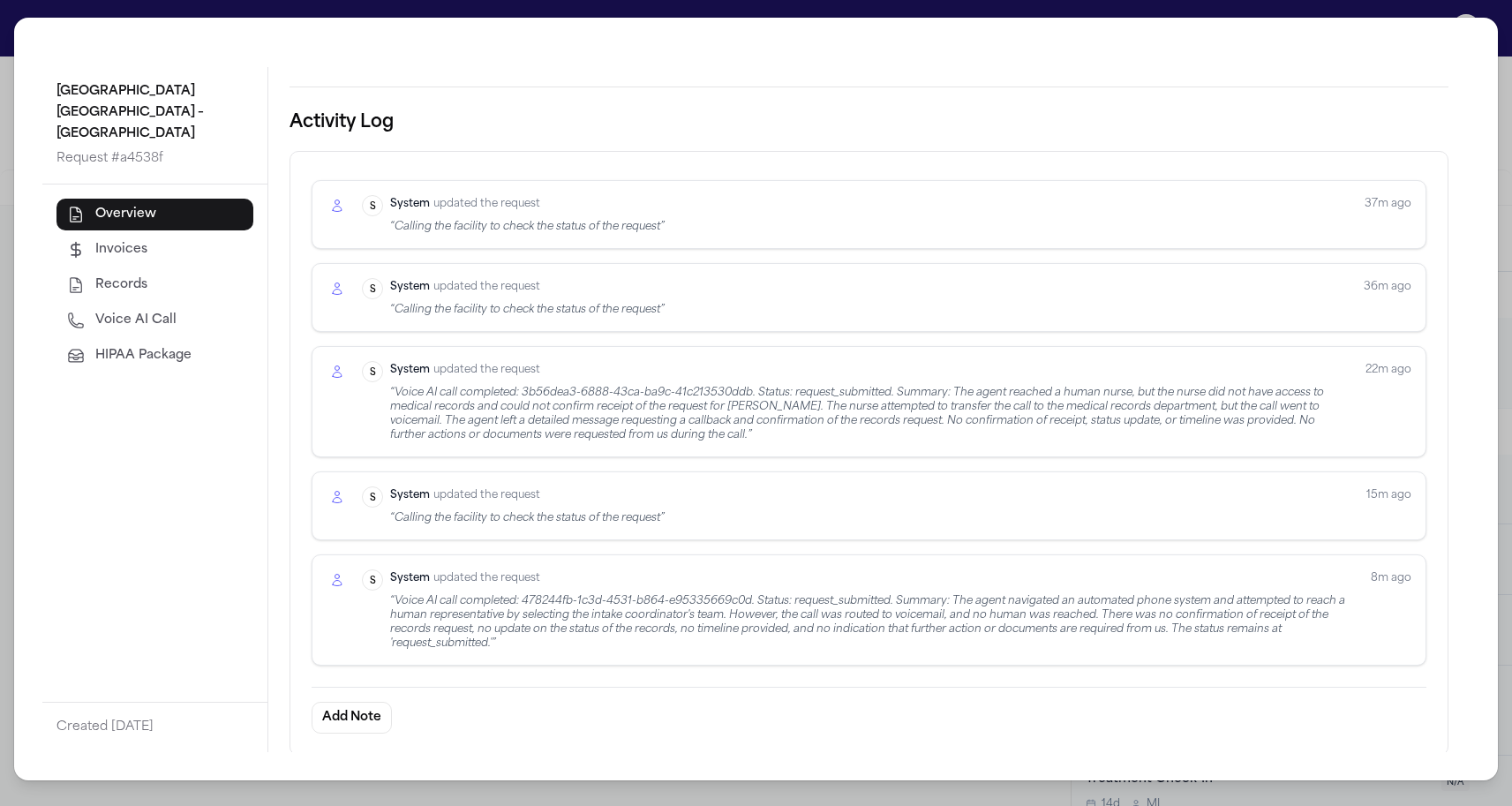
click at [5, 460] on div "Kindred Hospital Tarrant County – Fort Worth Southwest Request # a4538f Overvie…" at bounding box center [756, 403] width 1512 height 806
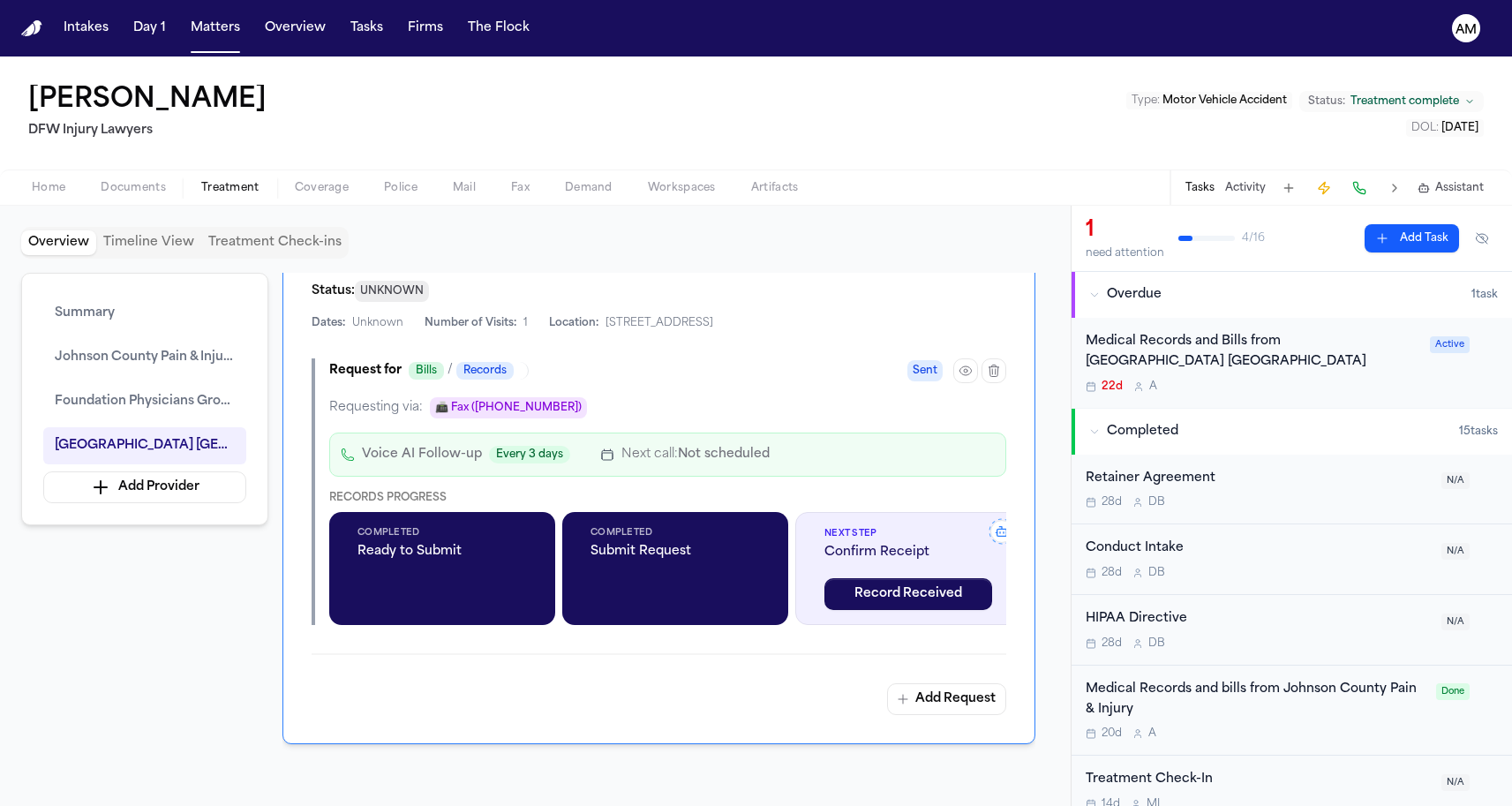
click at [504, 271] on div "Overview Timeline View Treatment Check-ins Summary Johnson County Pain & Injury…" at bounding box center [535, 506] width 1028 height 558
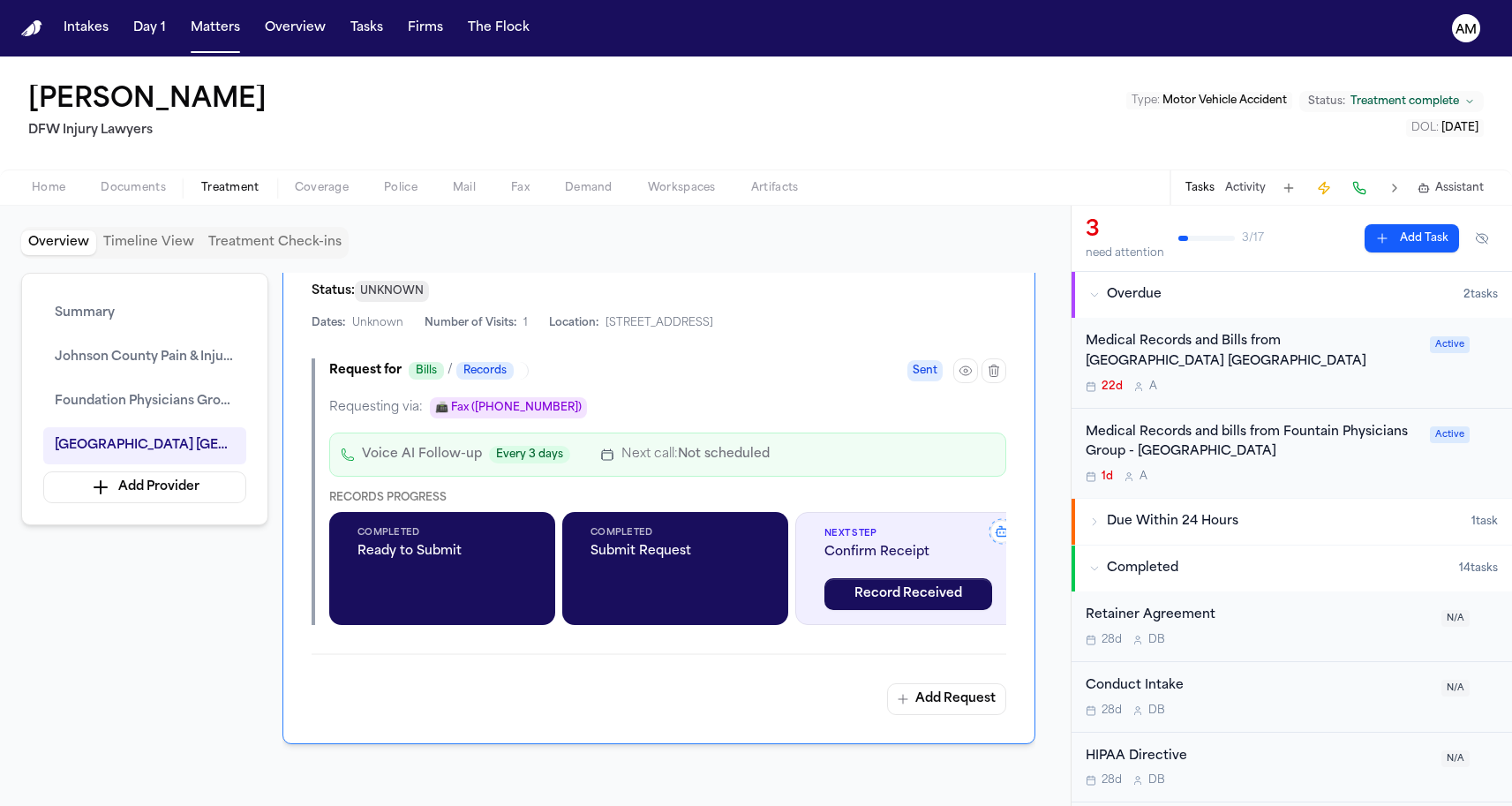
click at [648, 330] on span "[STREET_ADDRESS]" at bounding box center [659, 323] width 108 height 14
click at [605, 326] on span "[STREET_ADDRESS]" at bounding box center [659, 323] width 108 height 14
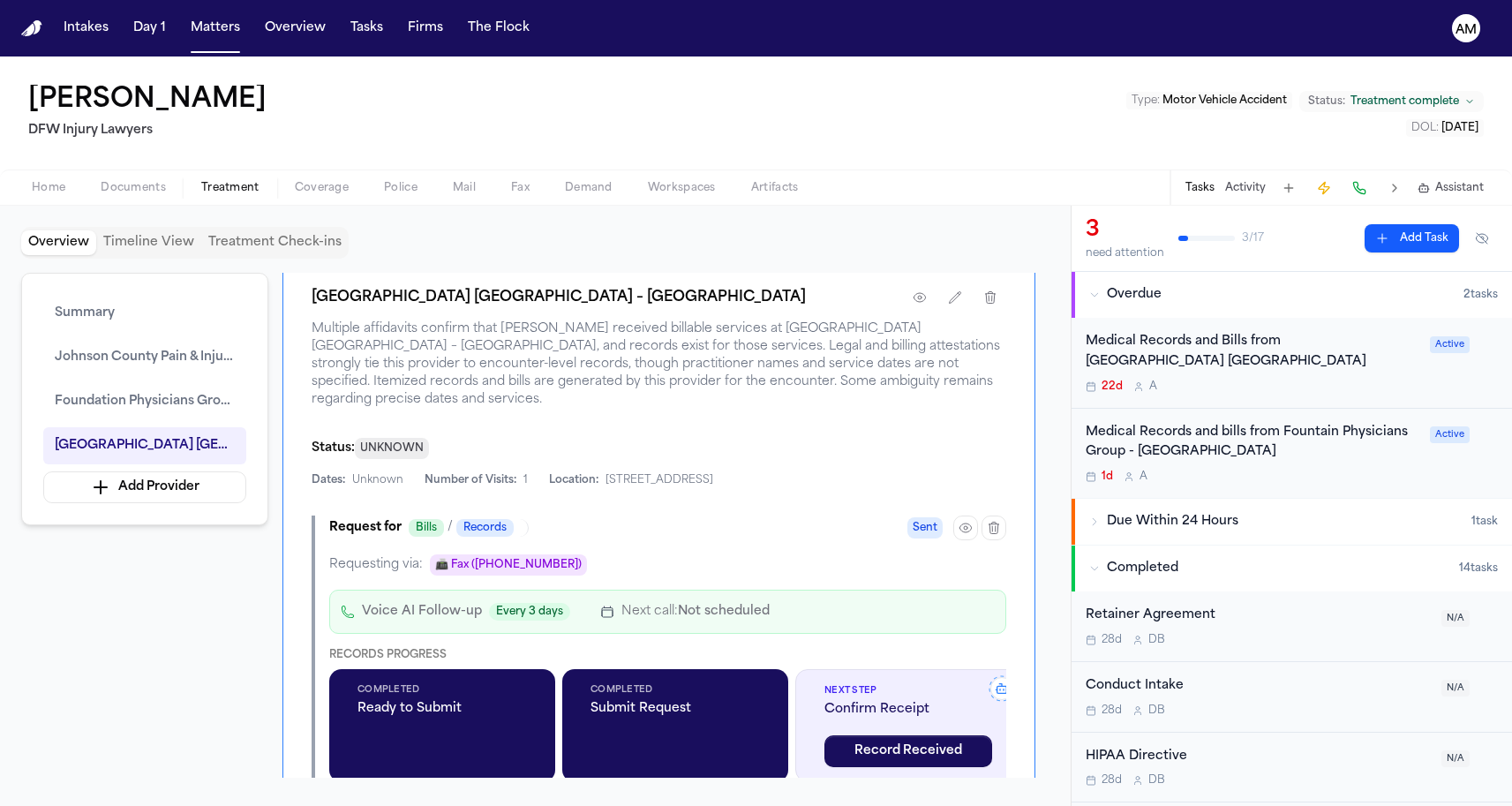
scroll to position [1992, 0]
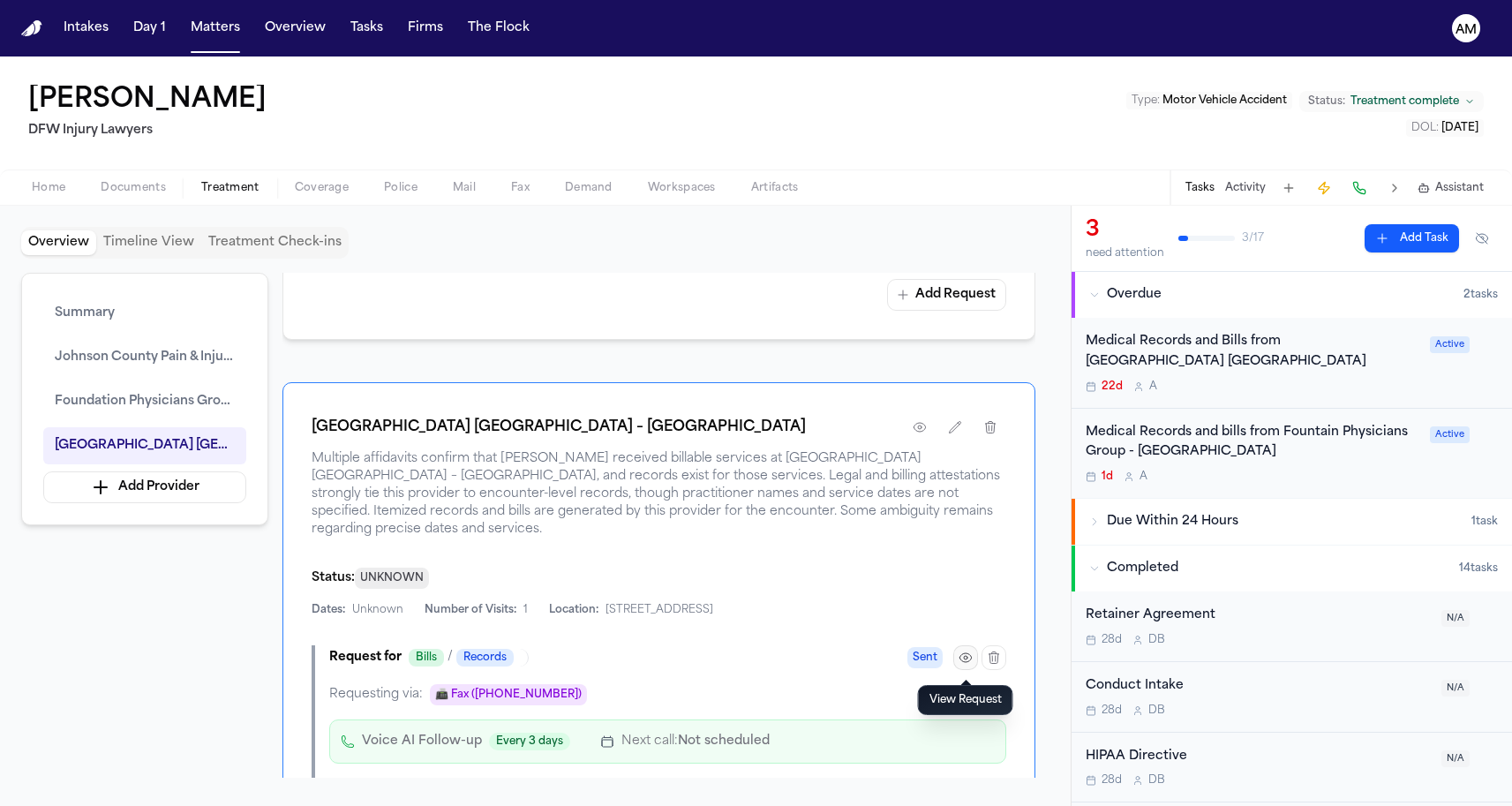
click at [966, 664] on icon "button" at bounding box center [965, 657] width 14 height 14
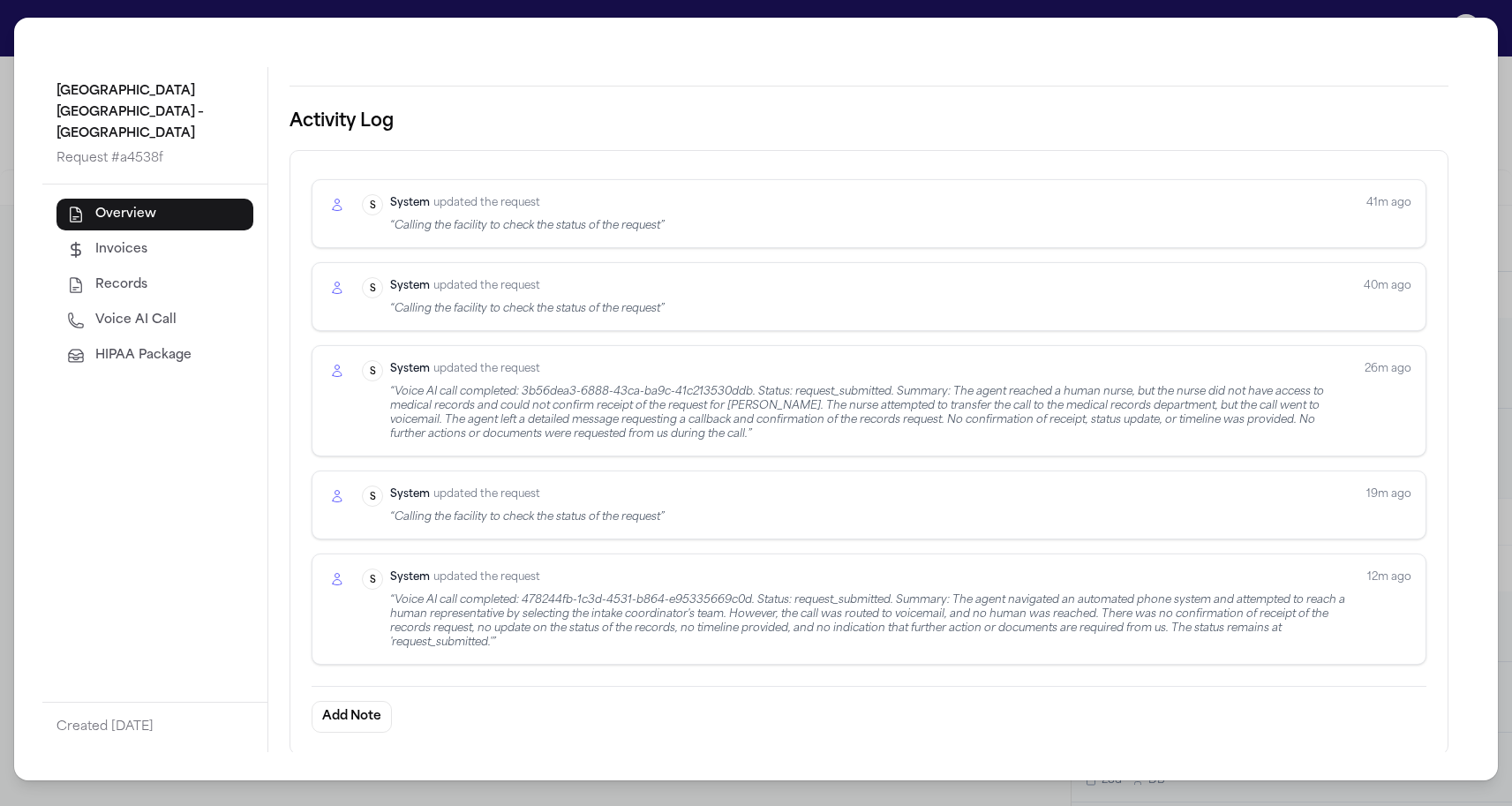
scroll to position [525, 0]
click at [5, 414] on div "Kindred Hospital Tarrant County – Fort Worth Southwest Request # a4538f Overvie…" at bounding box center [756, 403] width 1512 height 806
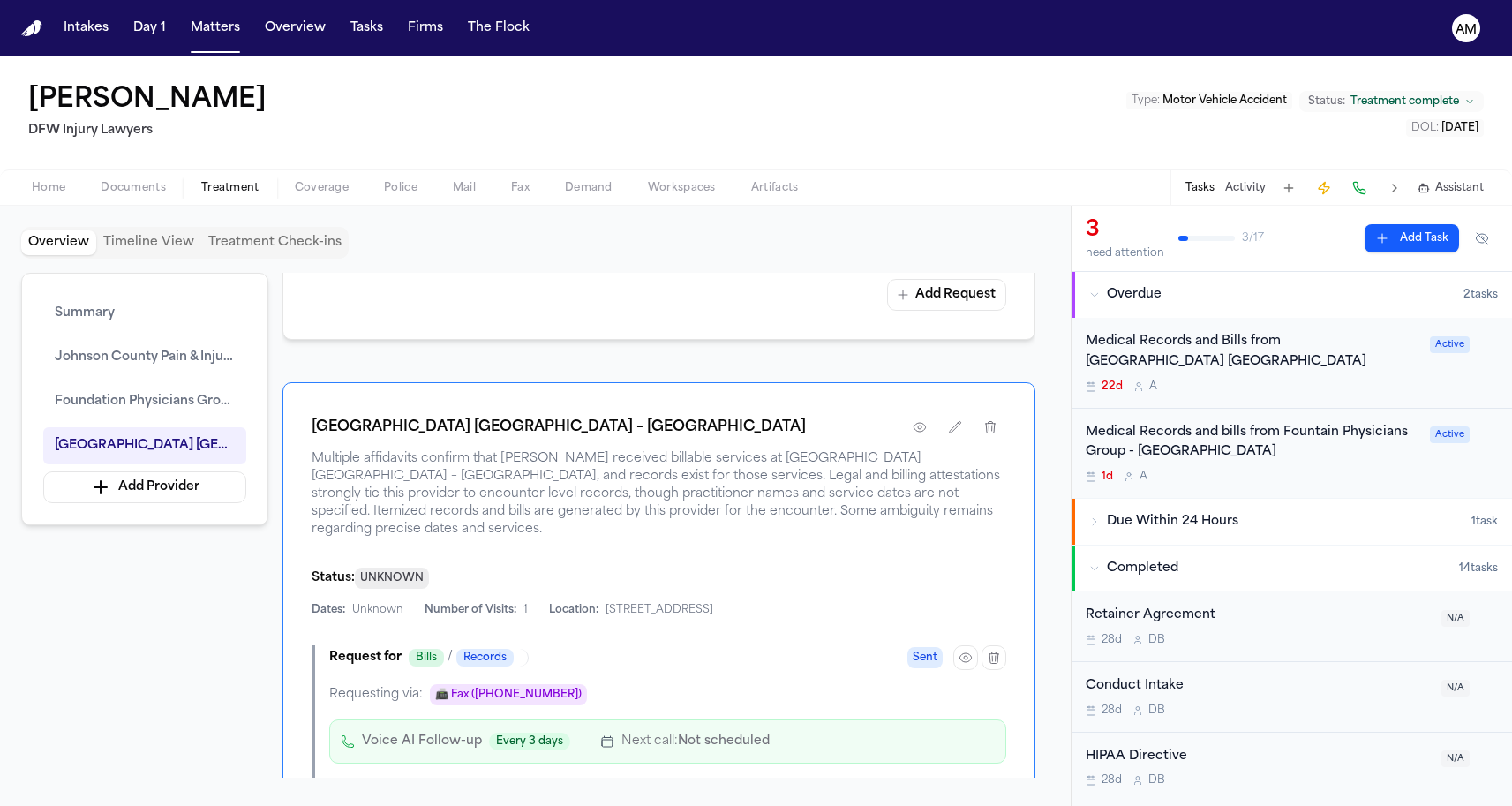
click at [281, 492] on div "Summary Johnson County Pain & Injury Foundation Physicians Group - Fort Worth K…" at bounding box center [535, 525] width 1028 height 505
click at [314, 496] on span "Multiple affidavits confirm that [PERSON_NAME] received billable services at [G…" at bounding box center [659, 494] width 694 height 88
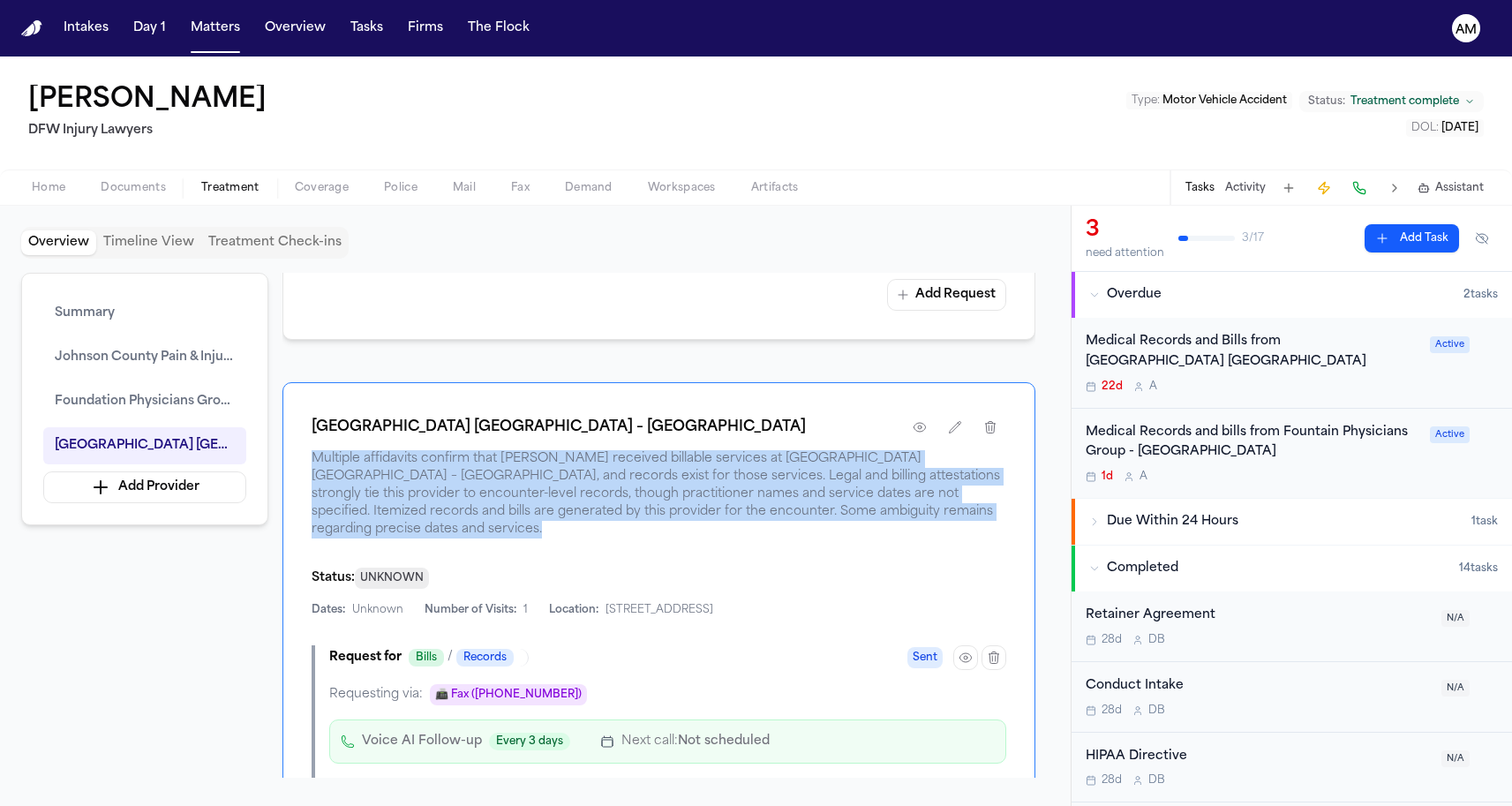
click at [314, 496] on span "Multiple affidavits confirm that [PERSON_NAME] received billable services at [G…" at bounding box center [659, 494] width 694 height 88
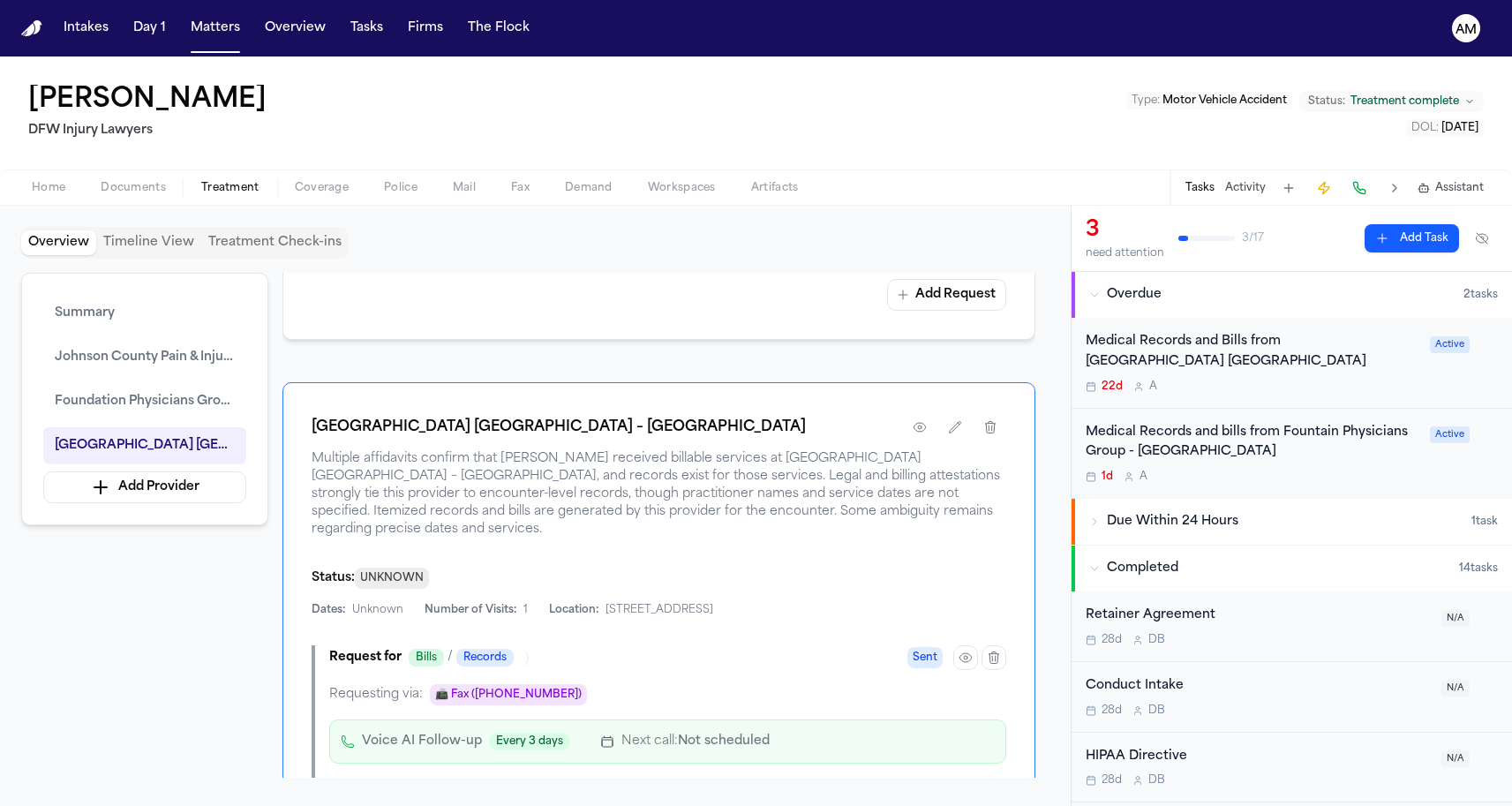
click at [379, 370] on div "Overview Providers Manage 3 Johnson County Pain & Injury Dates: Unknown Address…" at bounding box center [659, 525] width 753 height 505
click at [458, 303] on div "Add Request" at bounding box center [659, 294] width 694 height 32
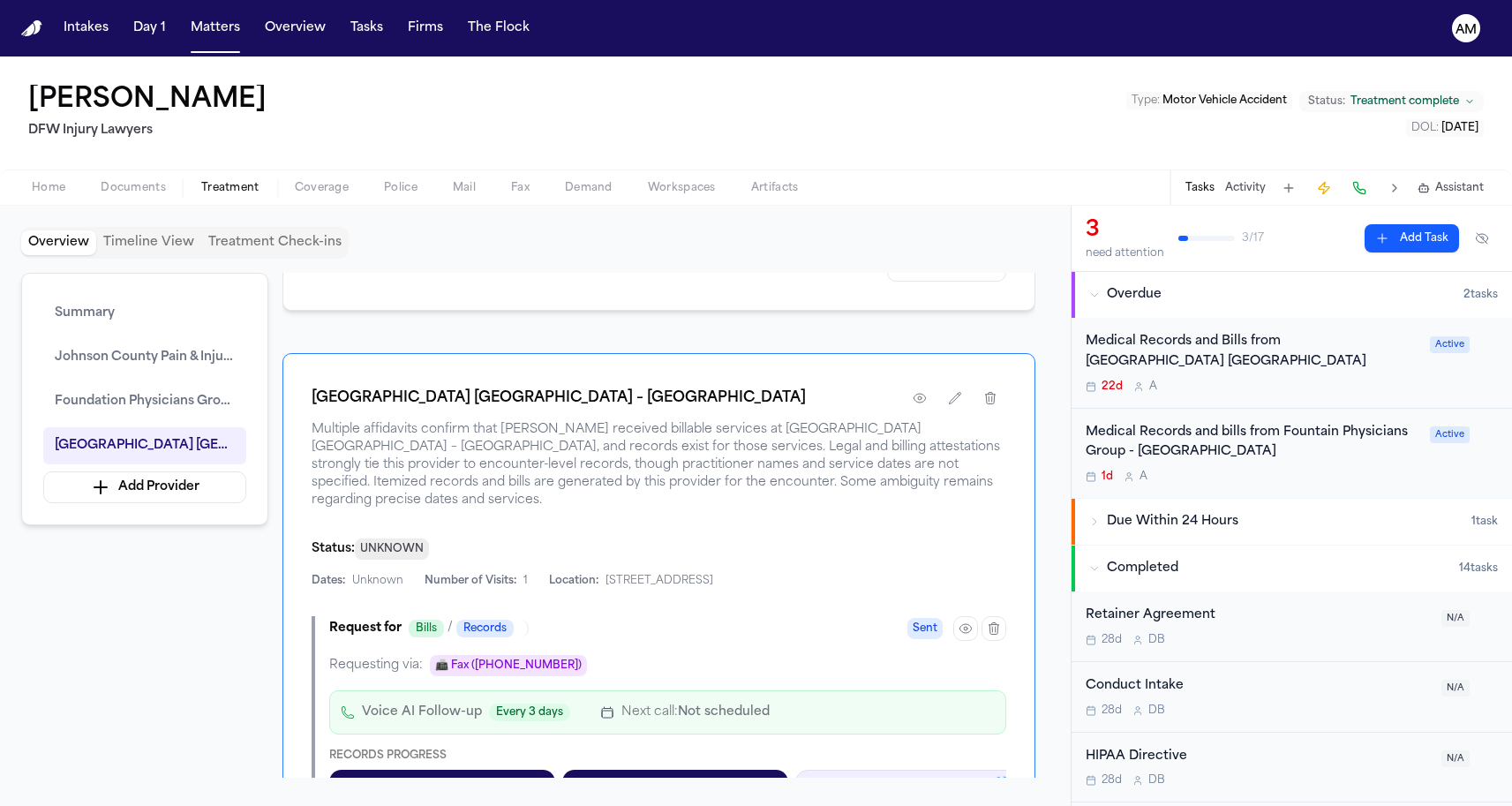
scroll to position [2031, 0]
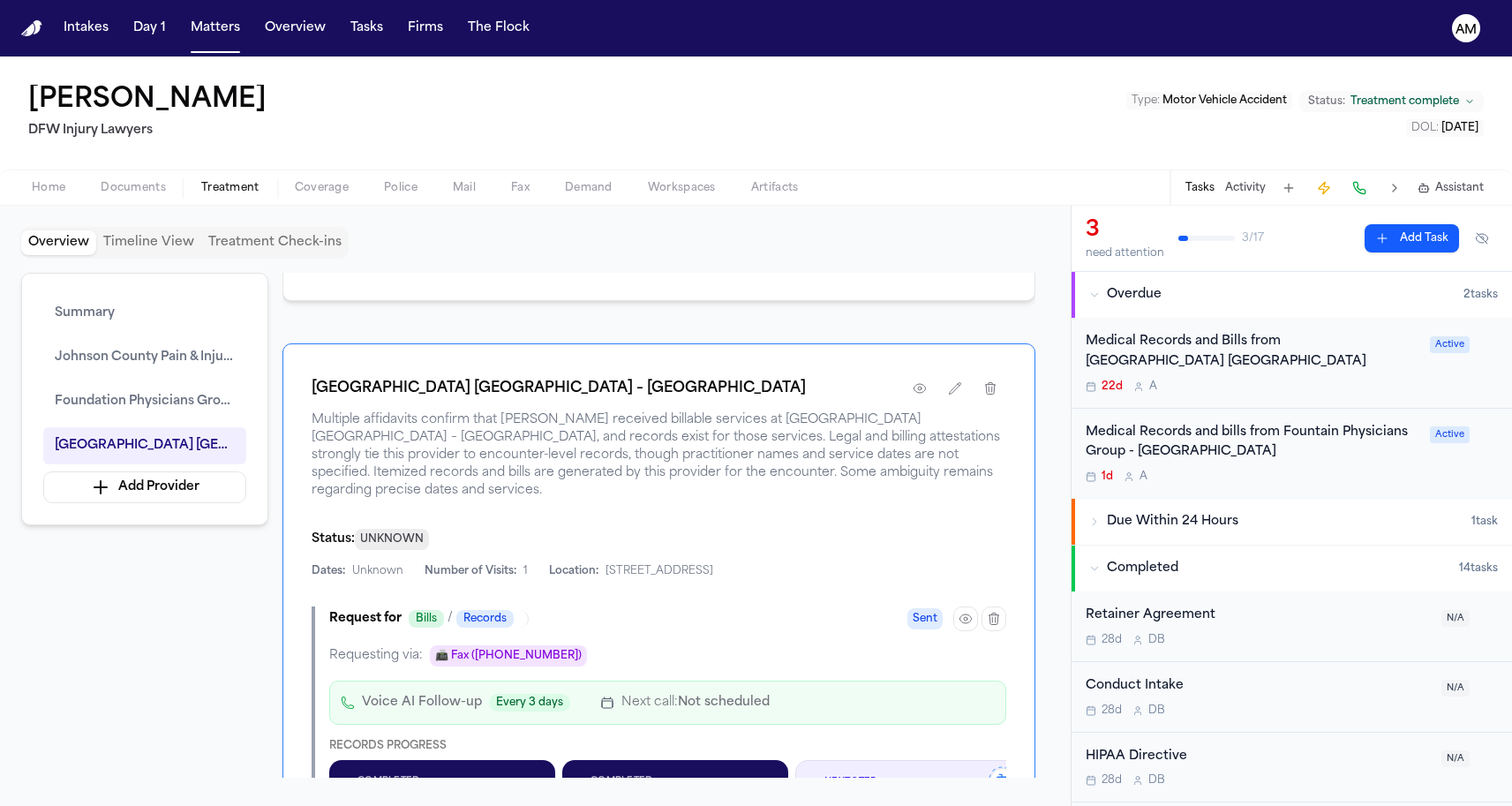
click at [949, 619] on div "Sent" at bounding box center [956, 618] width 98 height 25
click at [955, 619] on button "button" at bounding box center [965, 618] width 25 height 25
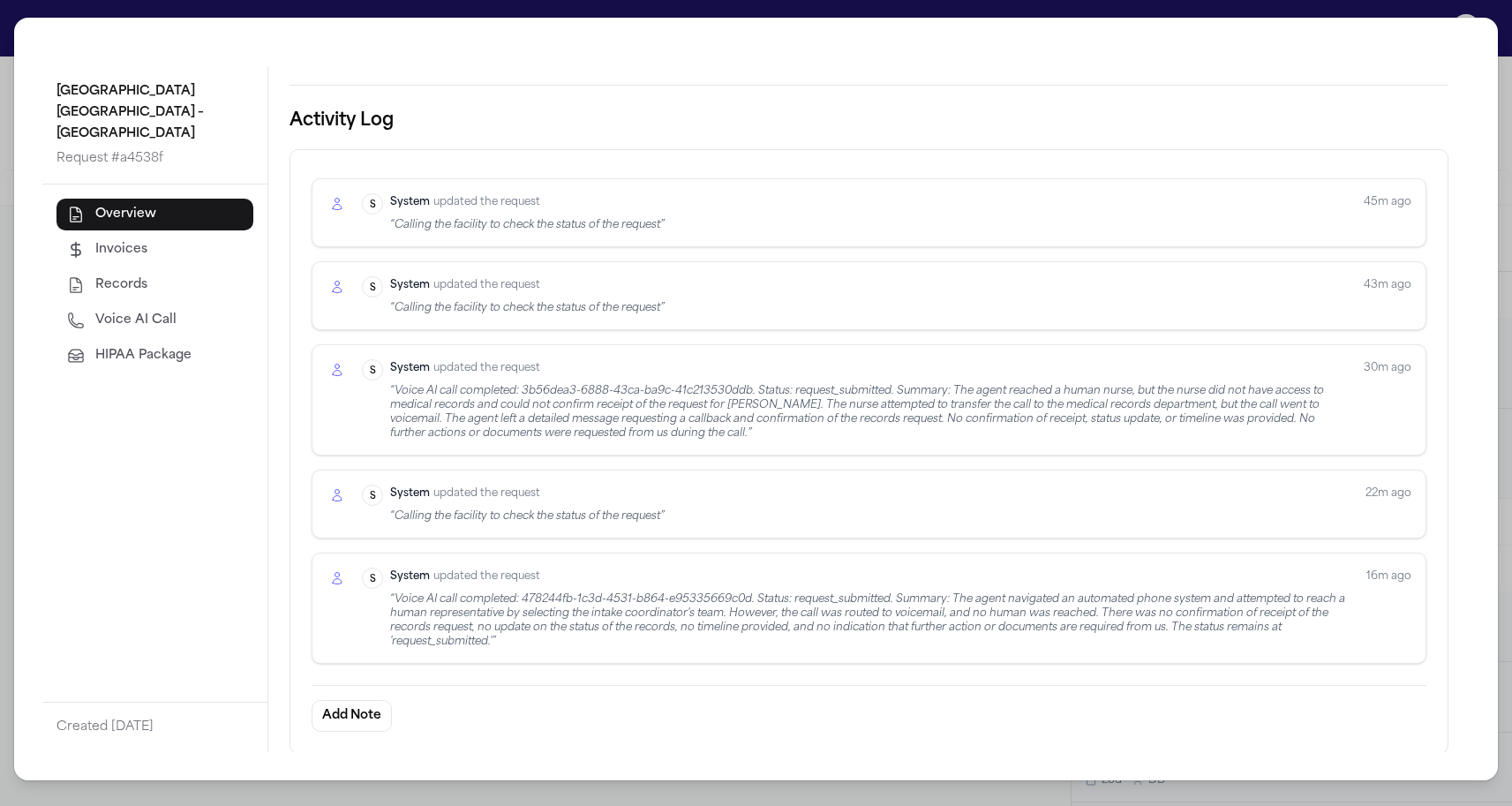
scroll to position [525, 0]
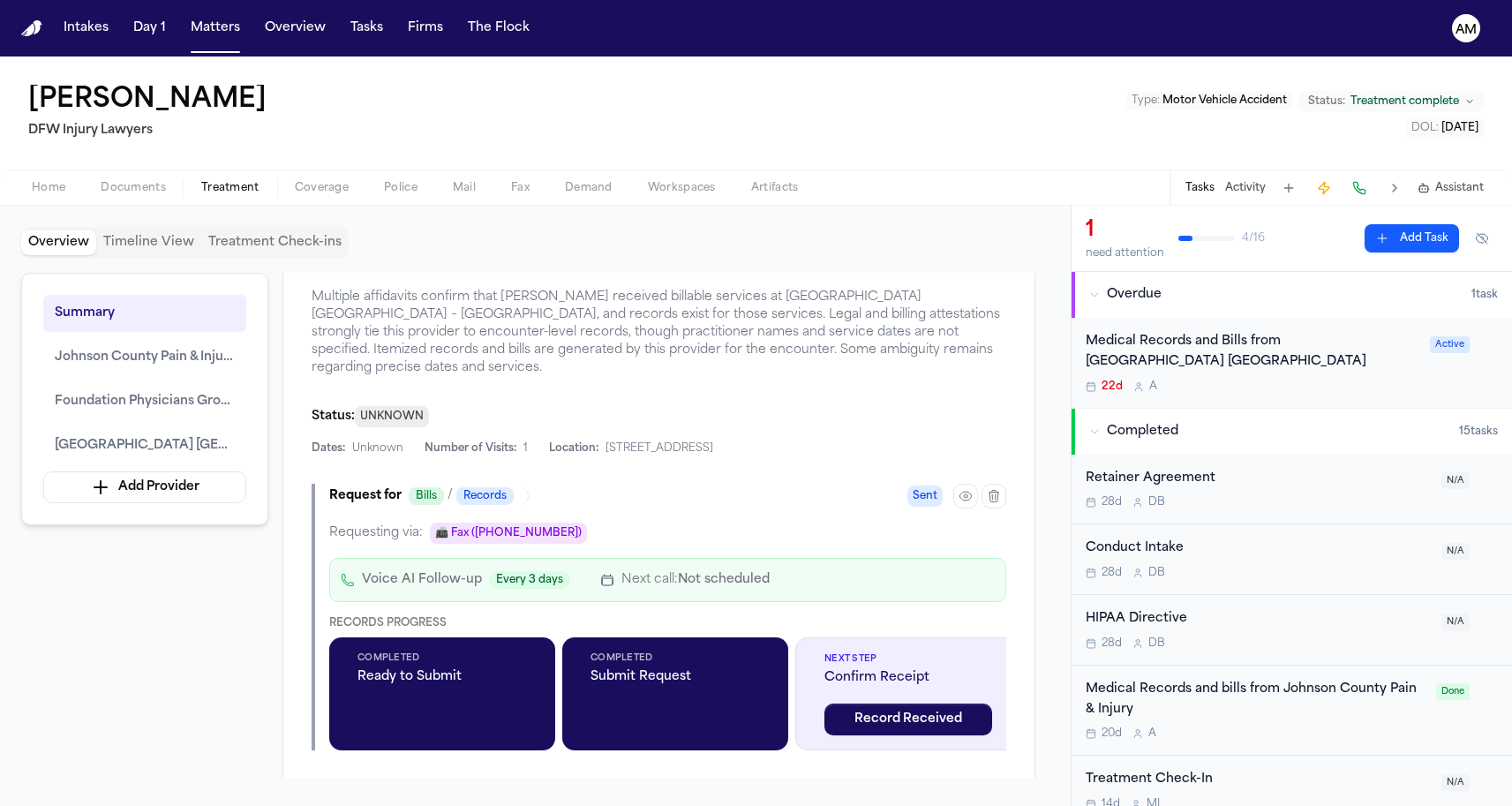
scroll to position [2128, 0]
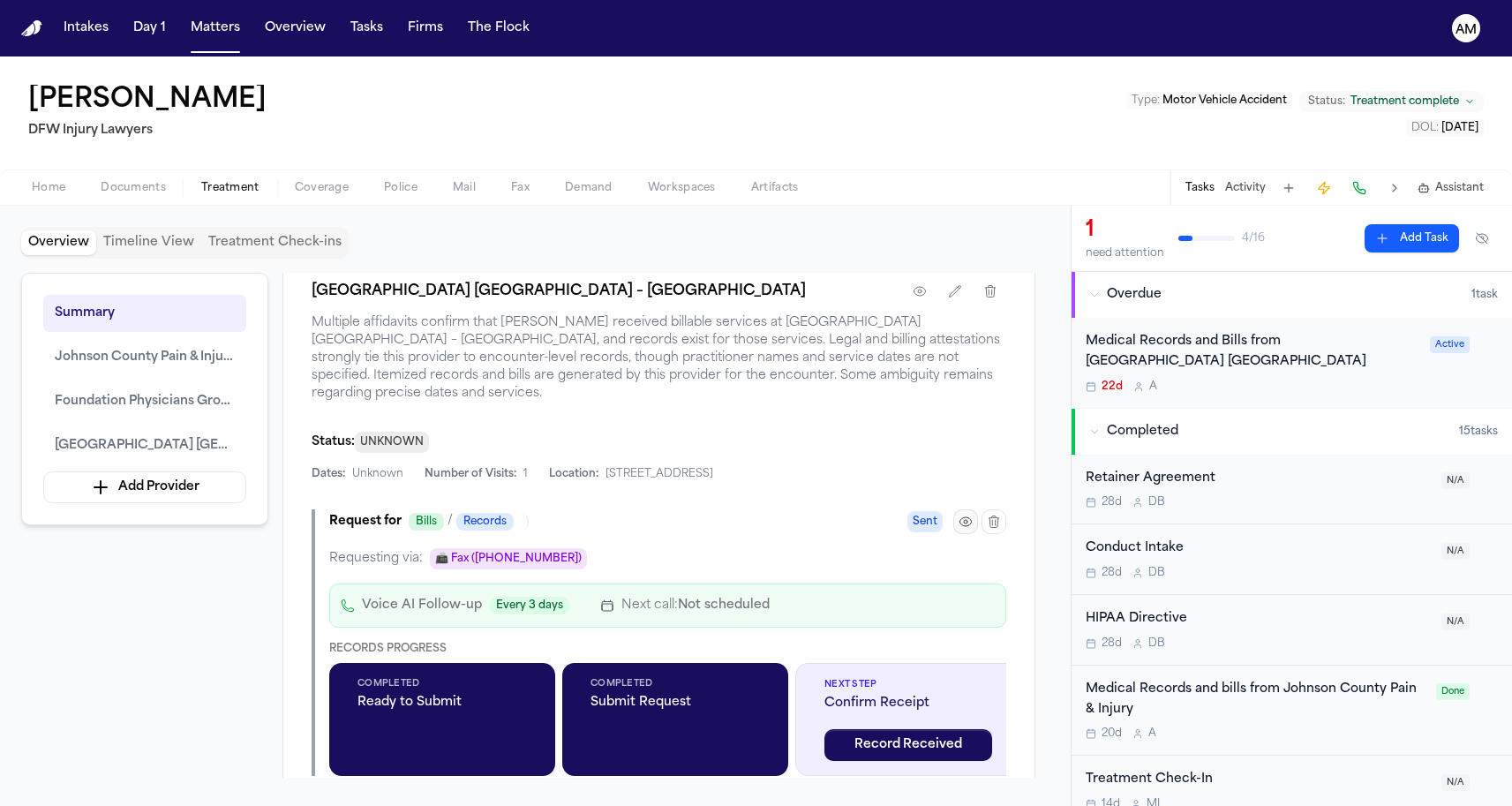
click at [963, 512] on button "button" at bounding box center [965, 522] width 25 height 25
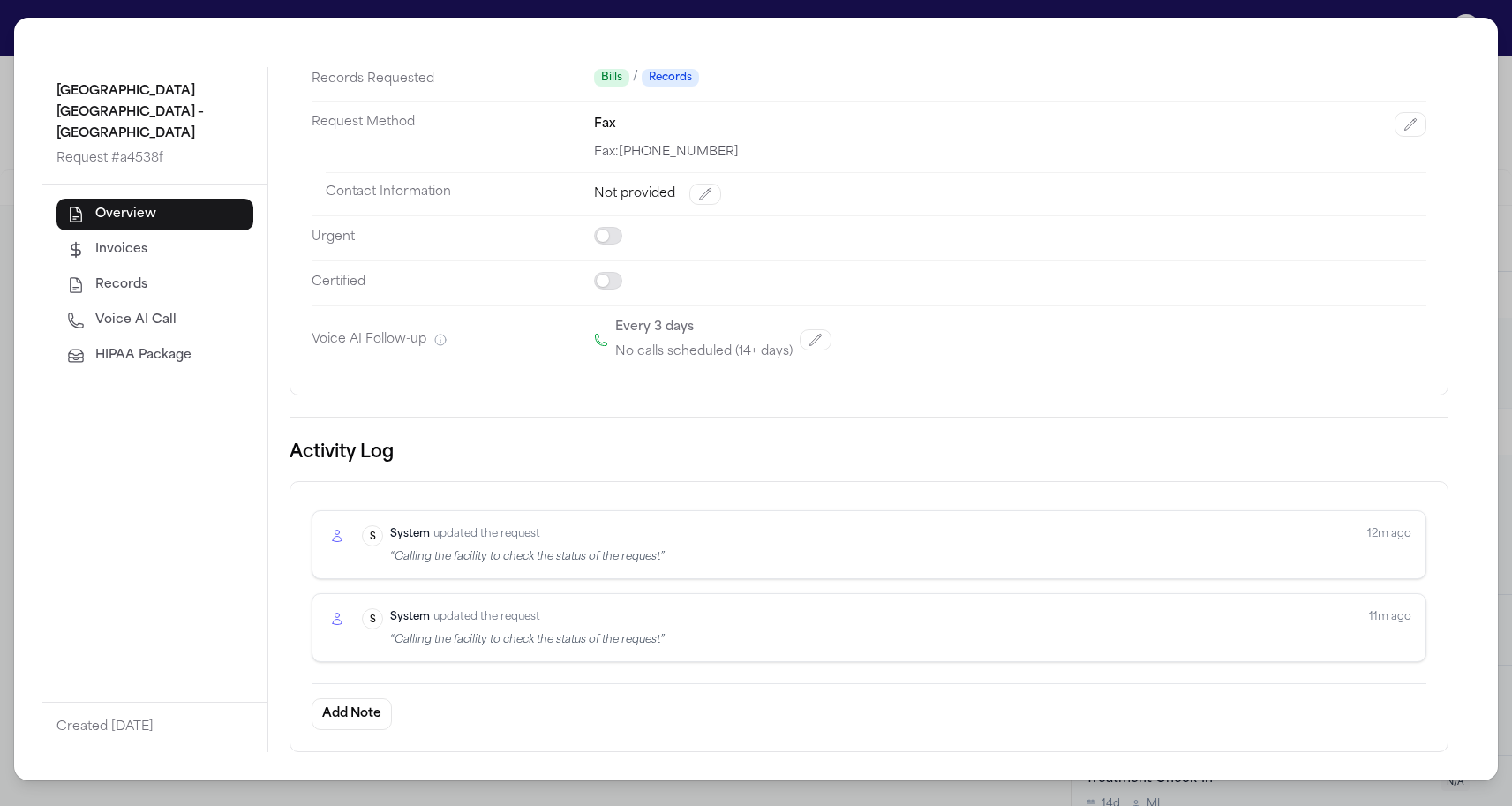
scroll to position [191, 0]
click at [4, 436] on div "Kindred Hospital [GEOGRAPHIC_DATA] – [GEOGRAPHIC_DATA] Request # a4538f Overvie…" at bounding box center [756, 403] width 1512 height 806
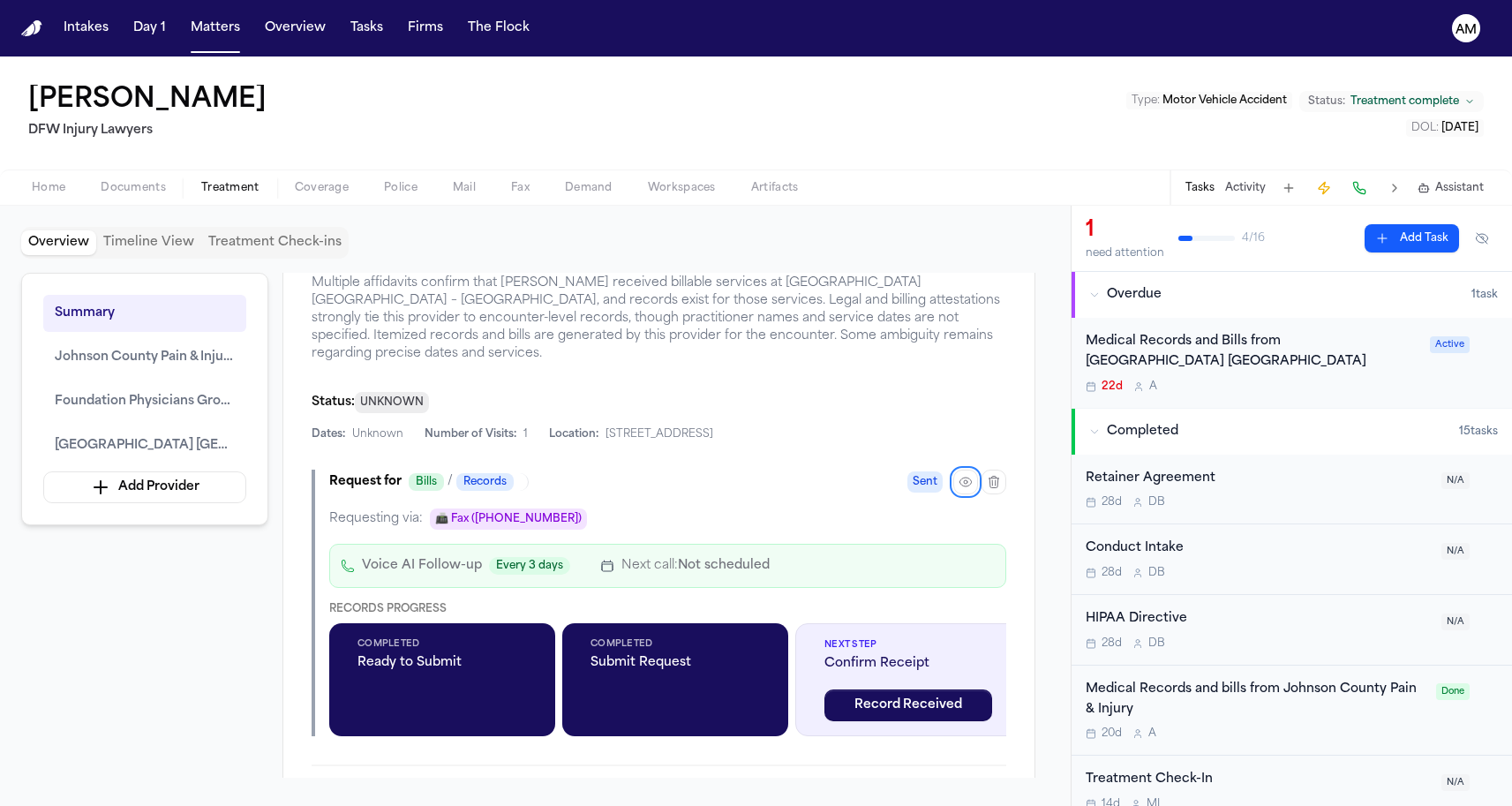
scroll to position [2134, 0]
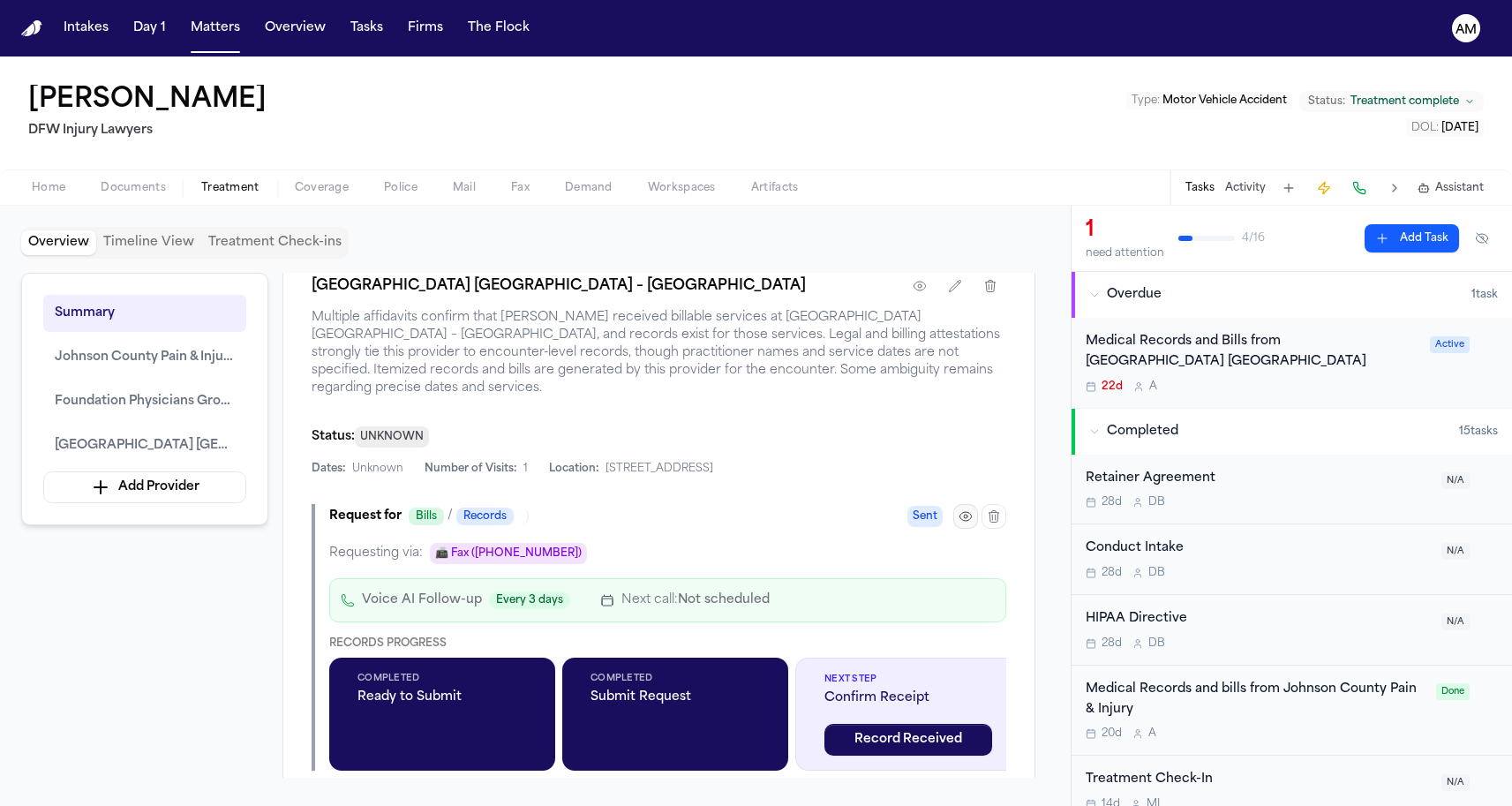
click at [973, 517] on button "button" at bounding box center [965, 516] width 25 height 25
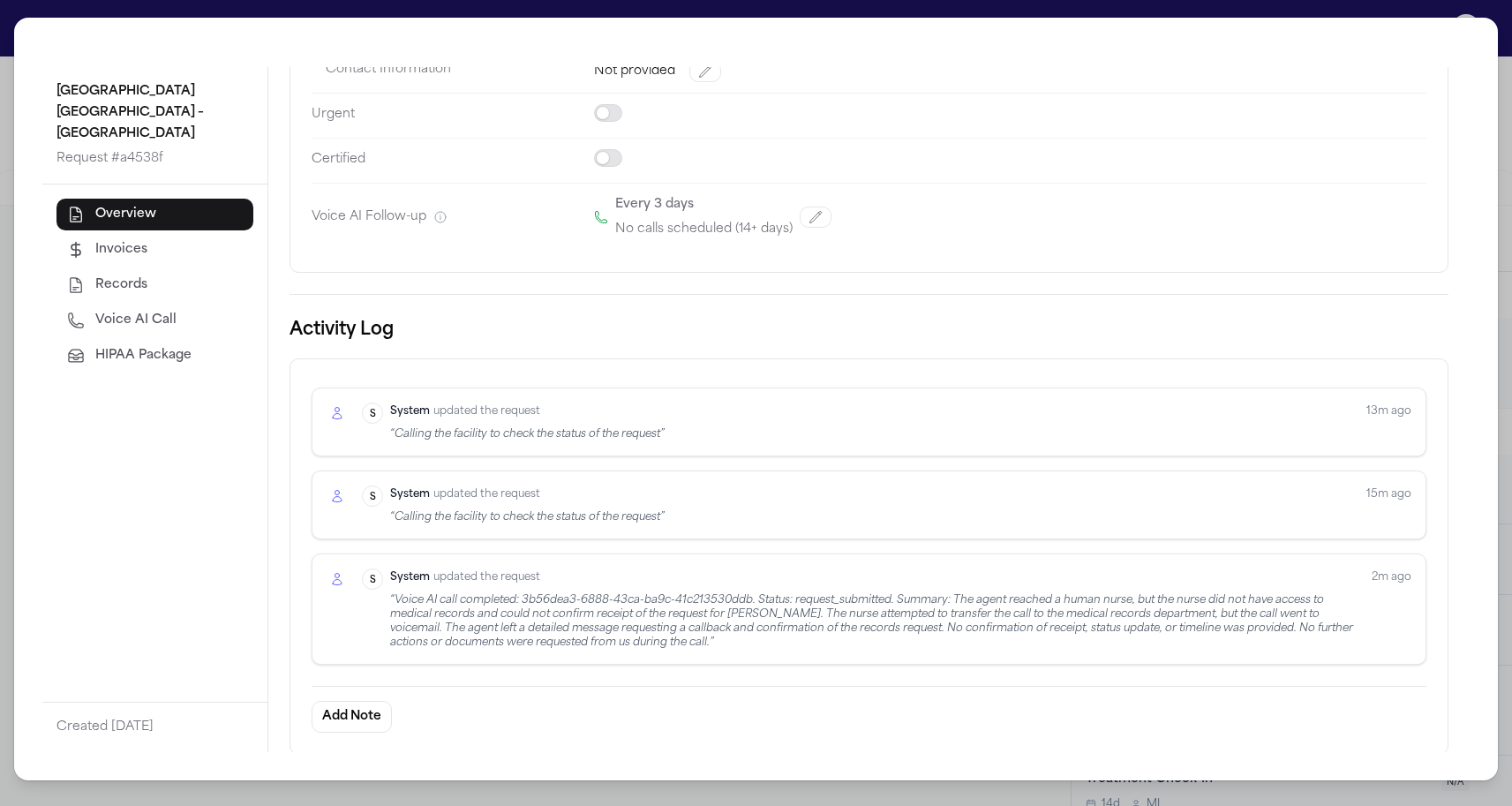
scroll to position [317, 0]
click at [143, 331] on button "Voice AI Call" at bounding box center [155, 320] width 197 height 32
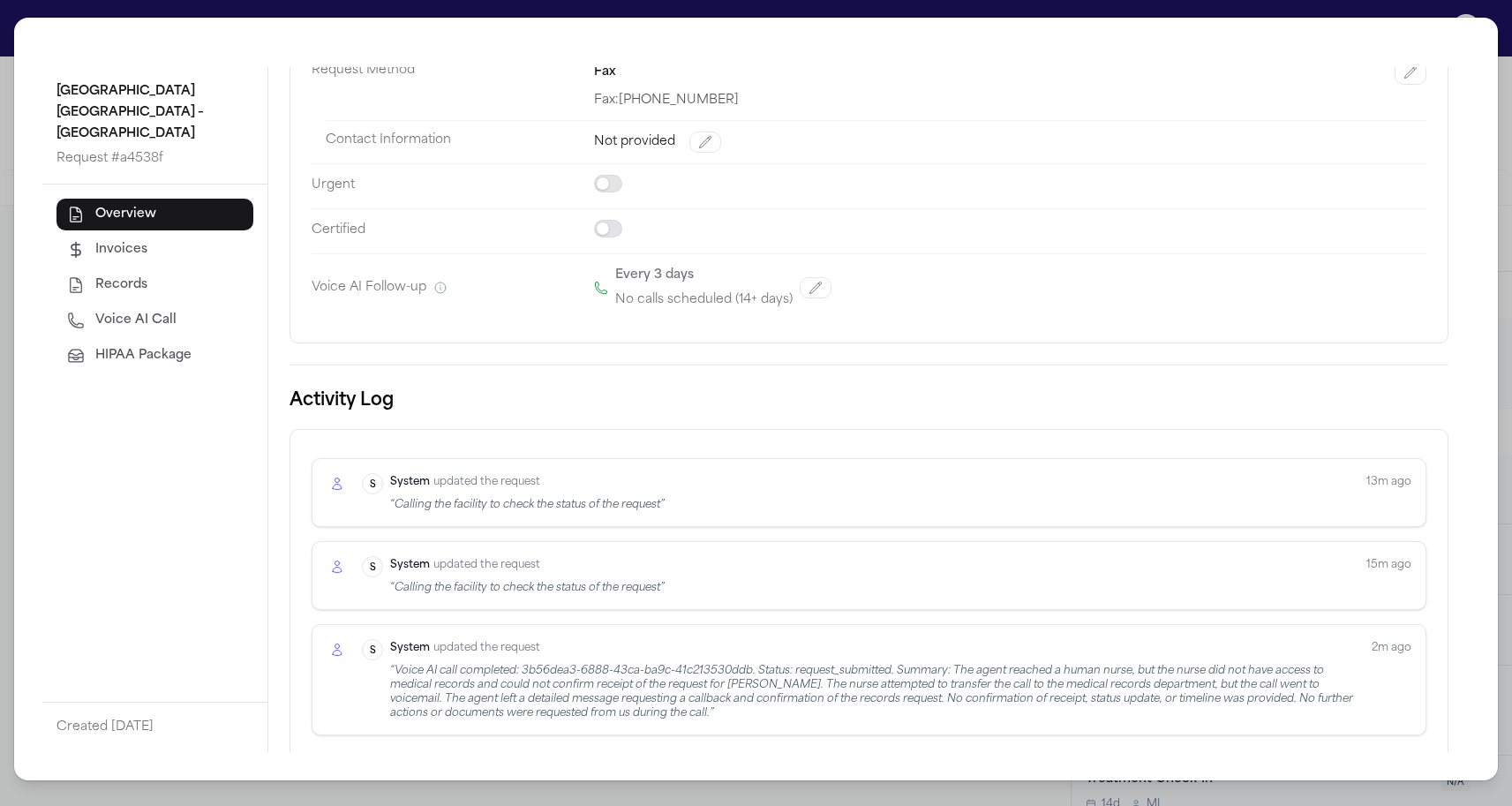
select select "***"
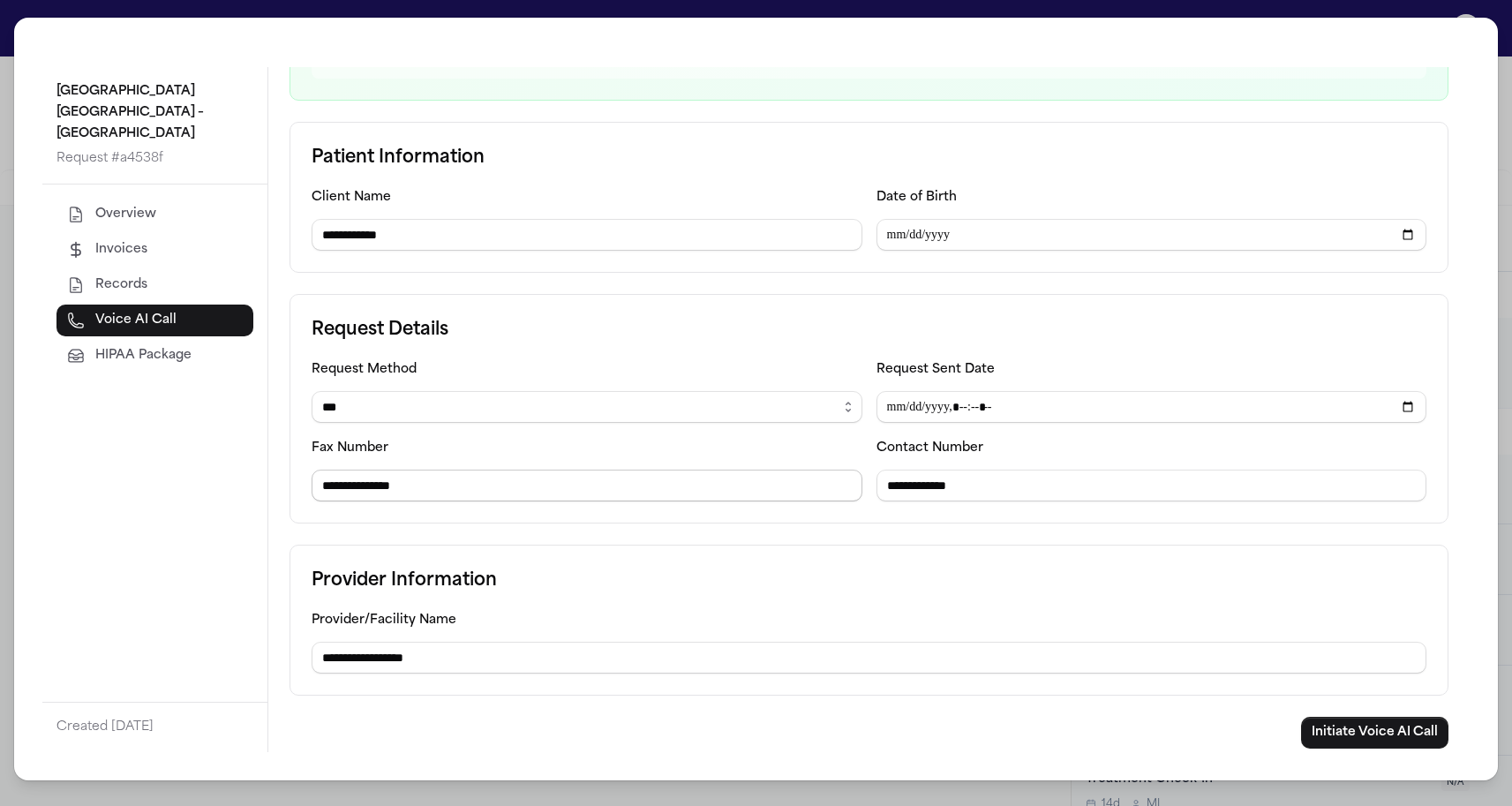
drag, startPoint x: 452, startPoint y: 491, endPoint x: 337, endPoint y: 498, distance: 115.2
drag, startPoint x: 985, startPoint y: 482, endPoint x: 902, endPoint y: 495, distance: 84.0
click at [902, 495] on input "**********" at bounding box center [1151, 486] width 551 height 32
paste input "tel"
type input "**********"
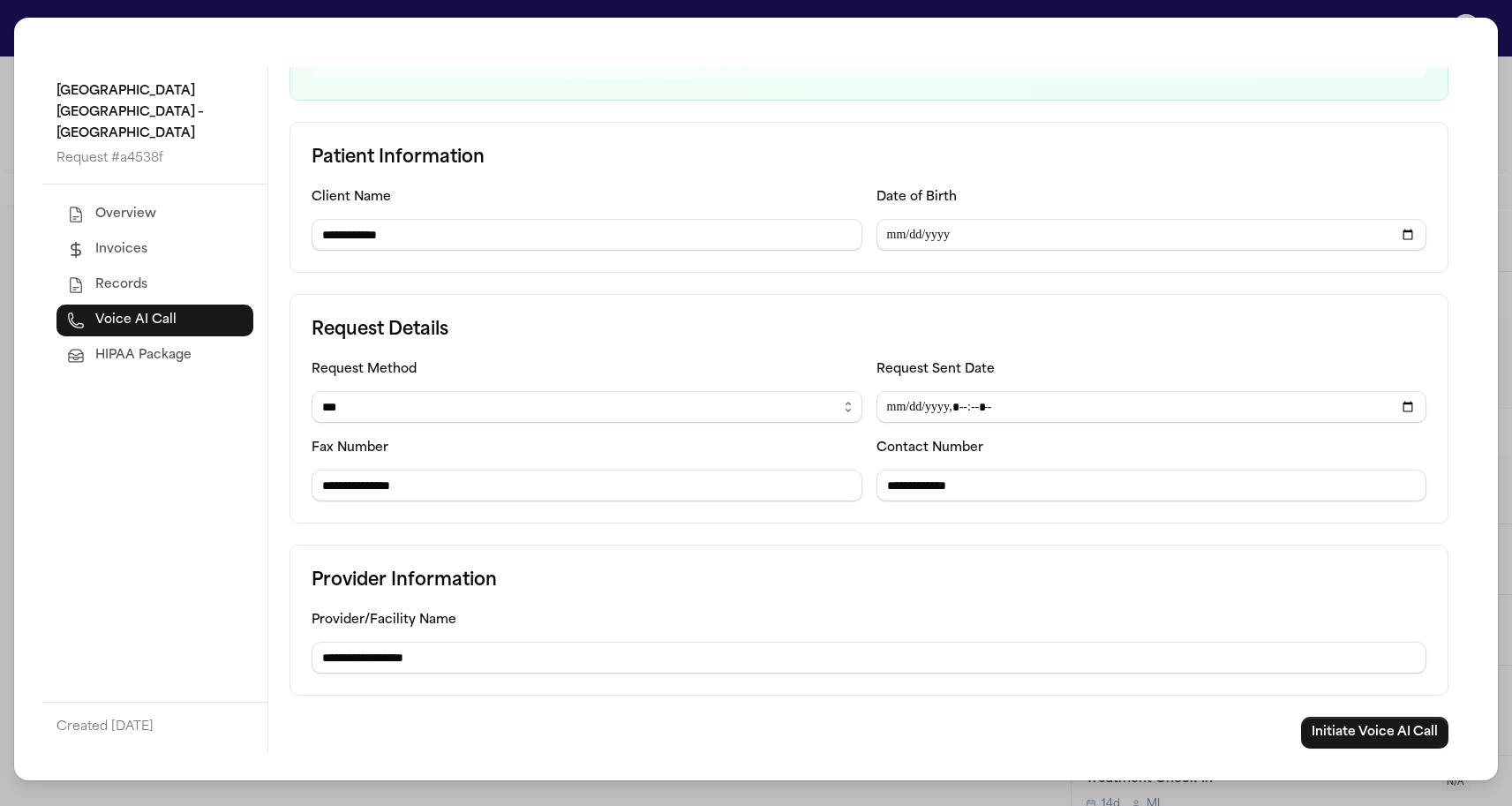
click at [920, 455] on label "Contact Number" at bounding box center [930, 448] width 107 height 13
click at [888, 446] on label "Contact Number" at bounding box center [930, 448] width 107 height 13
click at [950, 491] on input "**********" at bounding box center [1151, 486] width 551 height 32
drag, startPoint x: 393, startPoint y: 491, endPoint x: 471, endPoint y: 493, distance: 78.0
click at [471, 493] on input "**********" at bounding box center [587, 486] width 551 height 32
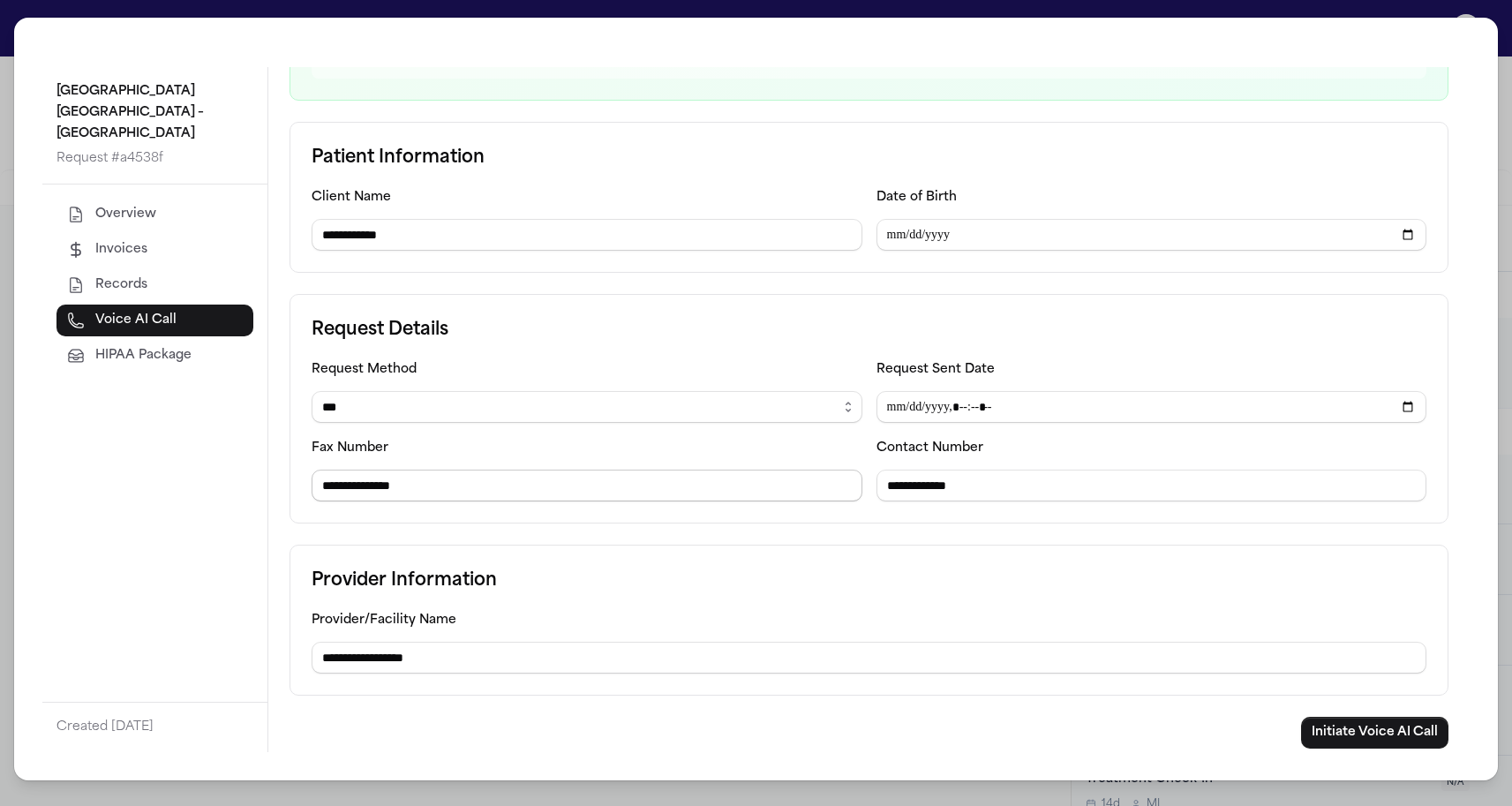
paste input "text"
type input "**********"
click at [483, 453] on div "**********" at bounding box center [587, 469] width 551 height 64
click at [1071, 513] on div "**********" at bounding box center [869, 409] width 1159 height 230
click at [1363, 739] on button "Initiate Voice AI Call" at bounding box center [1375, 732] width 147 height 32
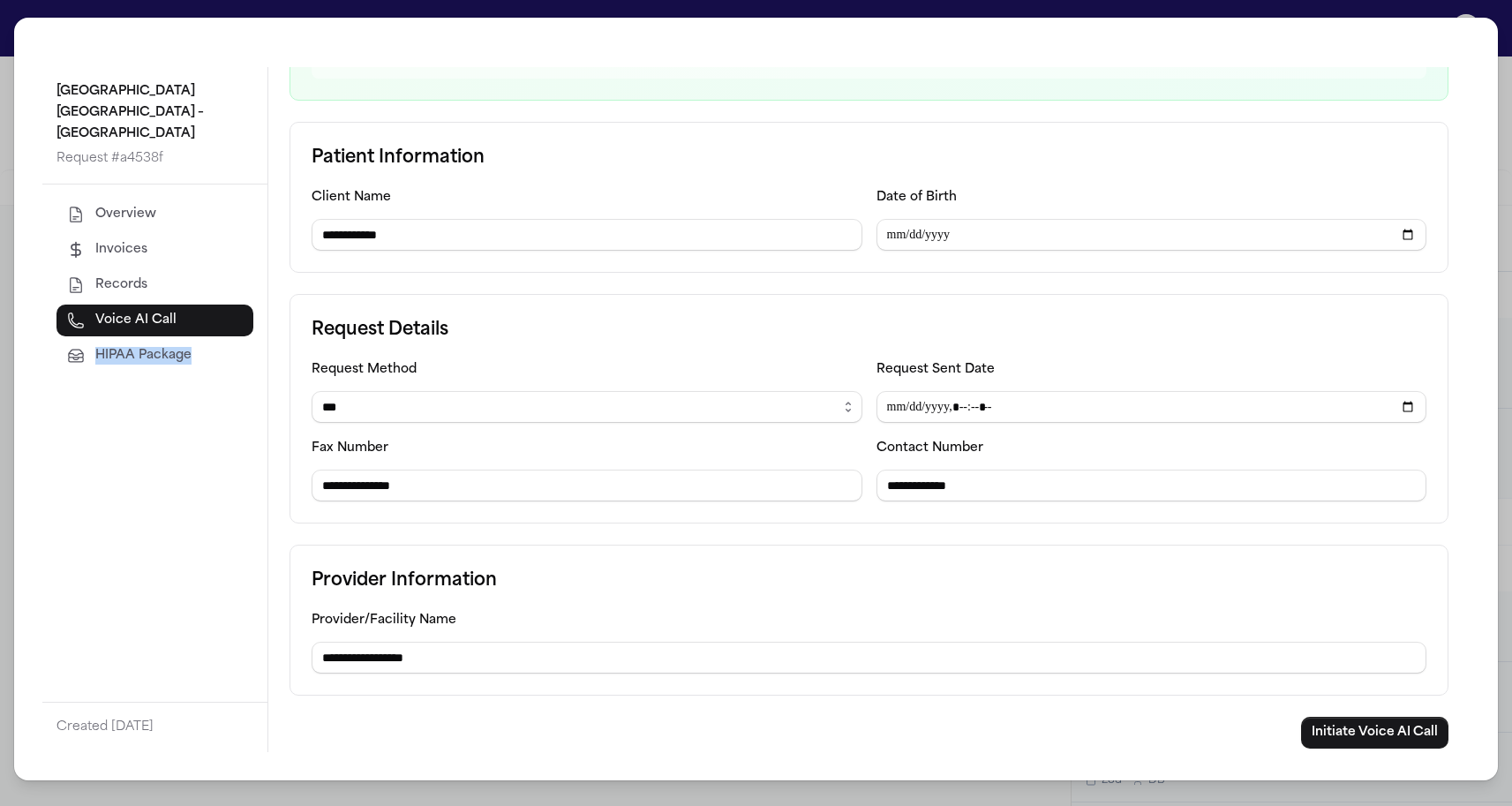
drag, startPoint x: 6, startPoint y: 420, endPoint x: 155, endPoint y: 463, distance: 155.1
click at [155, 463] on div "**********" at bounding box center [756, 403] width 1512 height 806
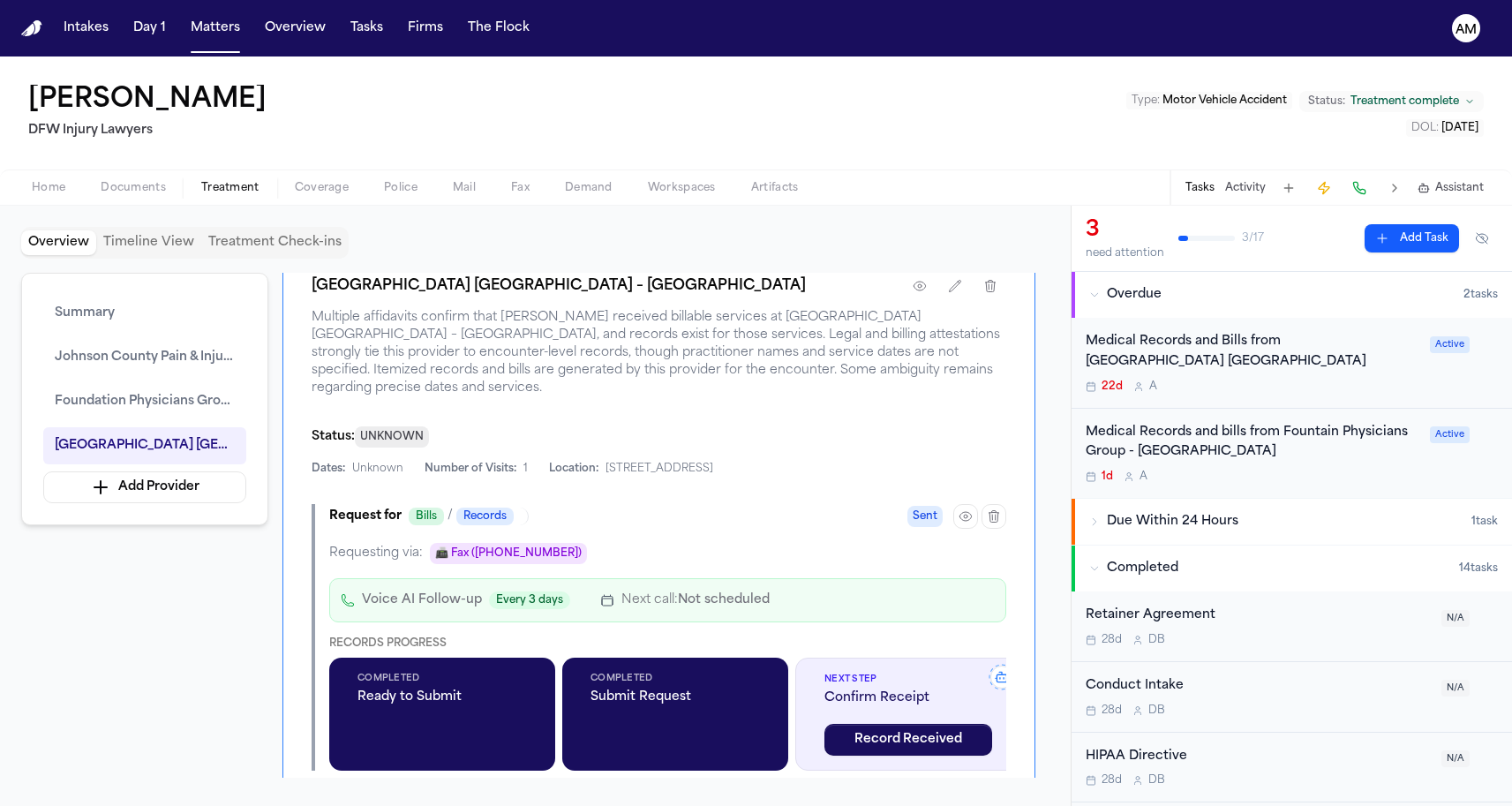
click at [281, 219] on div "Overview Timeline View Treatment Check-ins Summary Johnson County Pain & Injury…" at bounding box center [535, 506] width 1071 height 601
click at [281, 246] on button "Treatment Check-ins" at bounding box center [275, 242] width 147 height 25
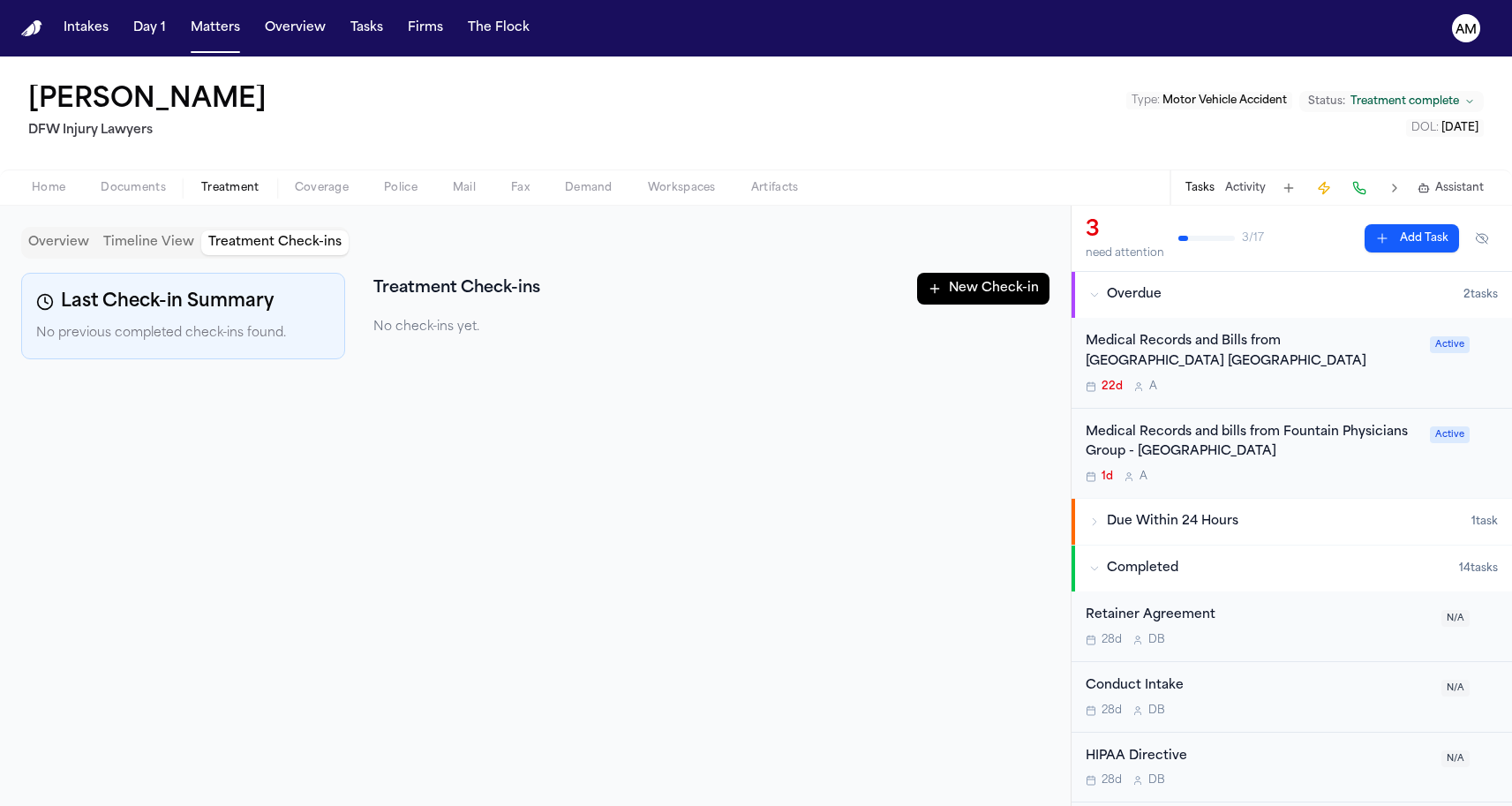
click at [67, 228] on div "Overview Timeline View Treatment Check-ins" at bounding box center [185, 243] width 327 height 32
click at [126, 230] on button "Timeline View" at bounding box center [149, 242] width 105 height 25
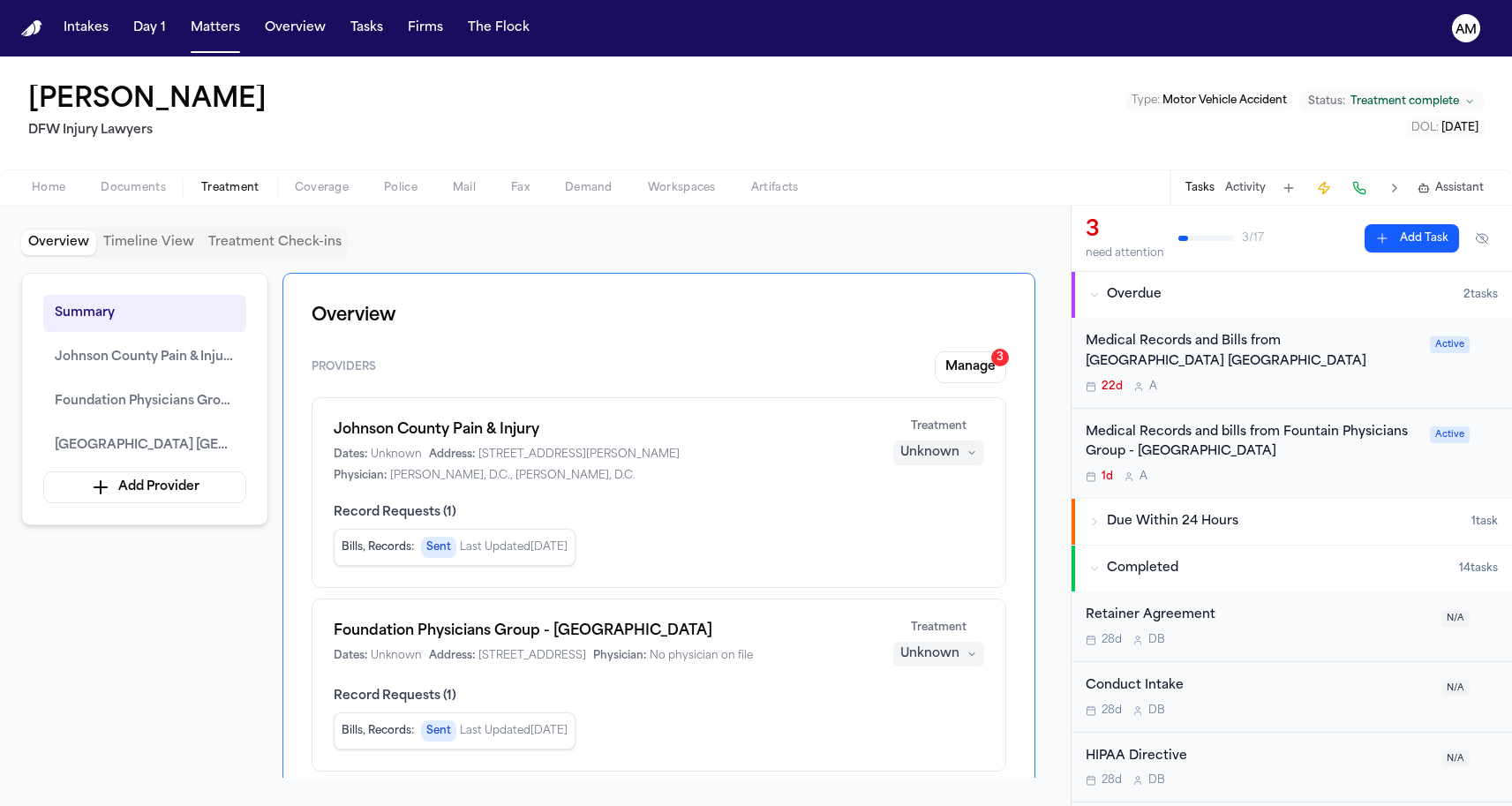
click at [42, 232] on button "Overview" at bounding box center [59, 242] width 75 height 25
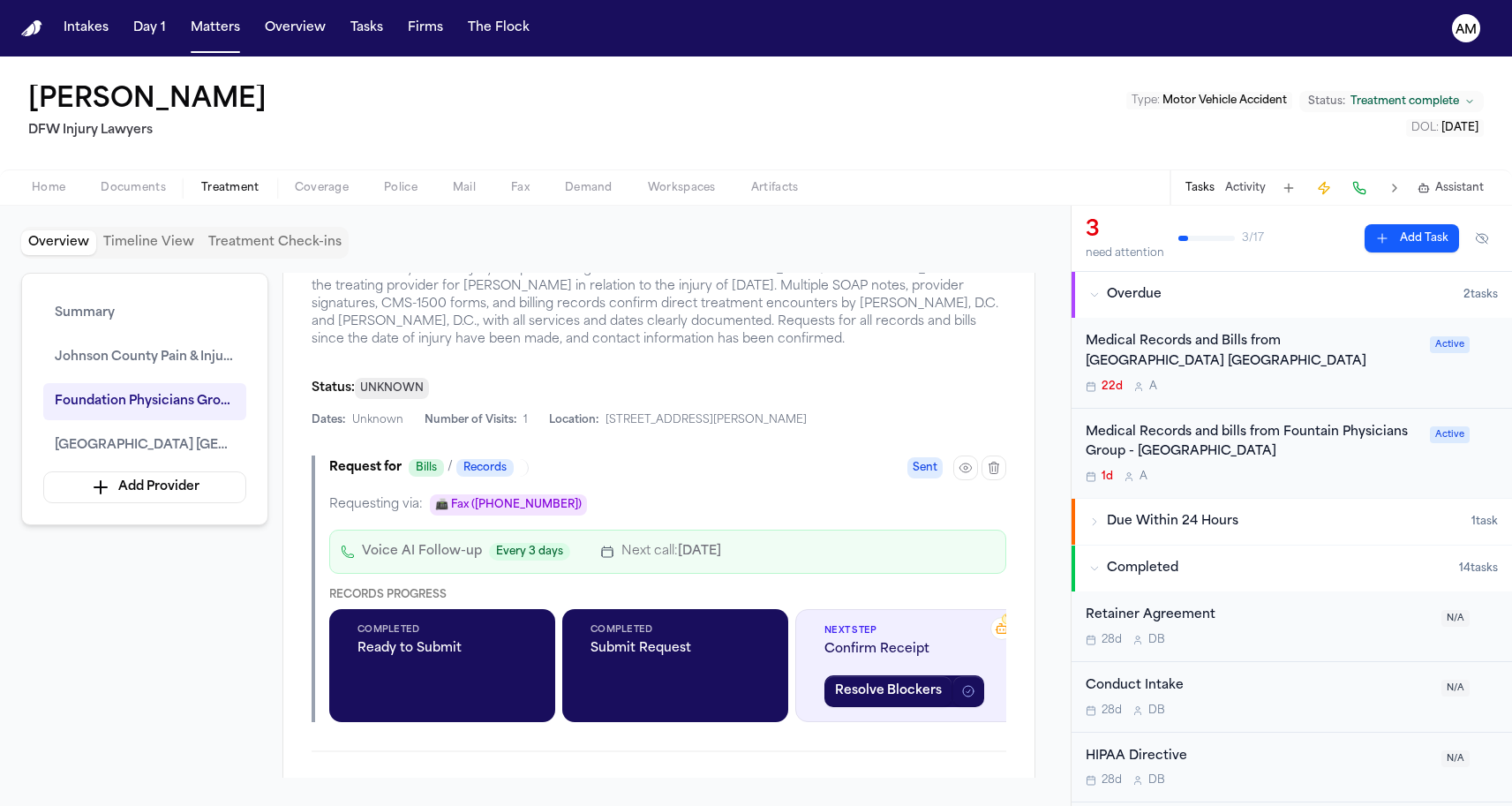
scroll to position [832, 0]
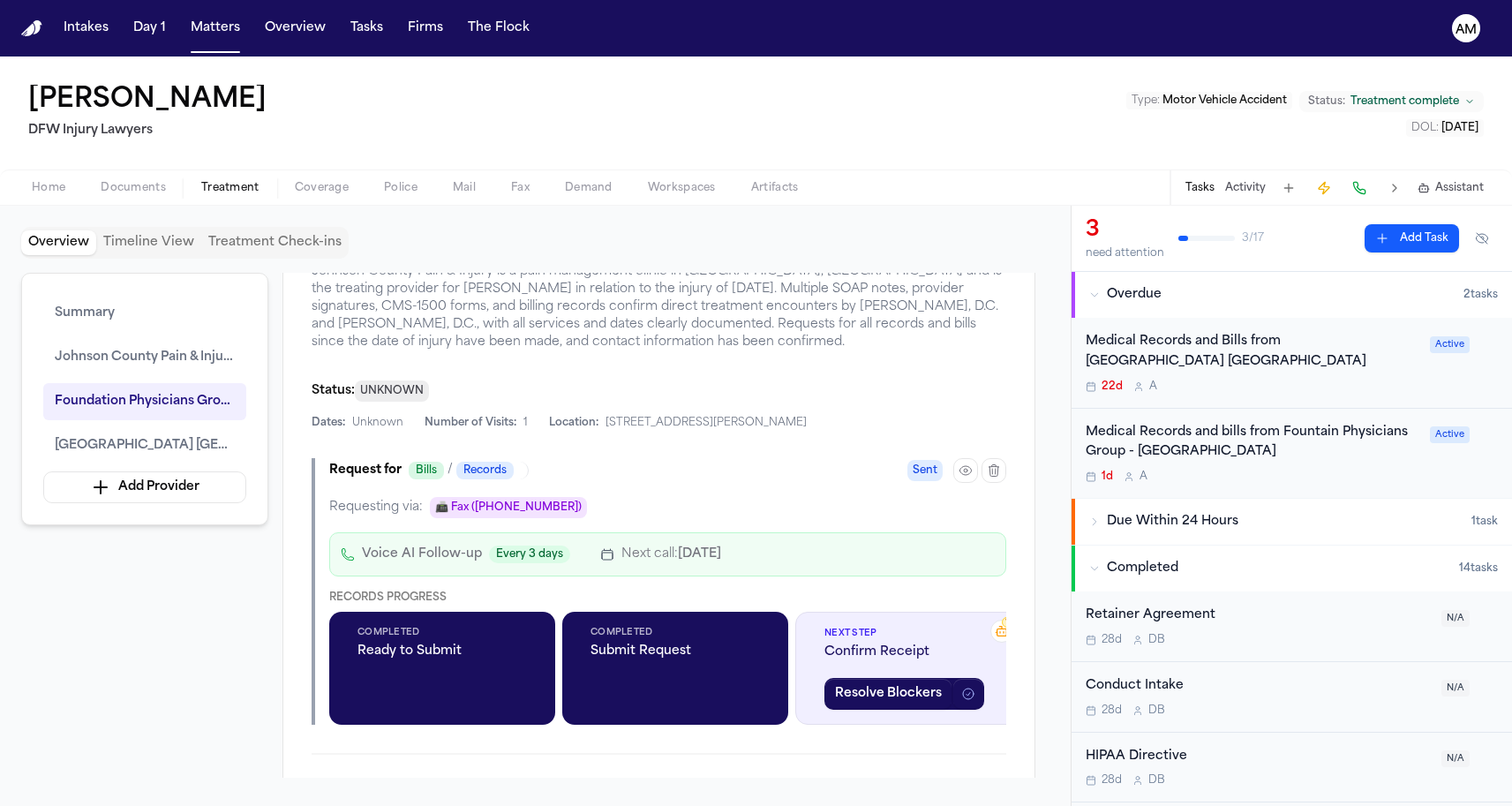
click at [427, 299] on span "Johnson County Pain & Injury is a pain management clinic in [GEOGRAPHIC_DATA], …" at bounding box center [659, 307] width 694 height 88
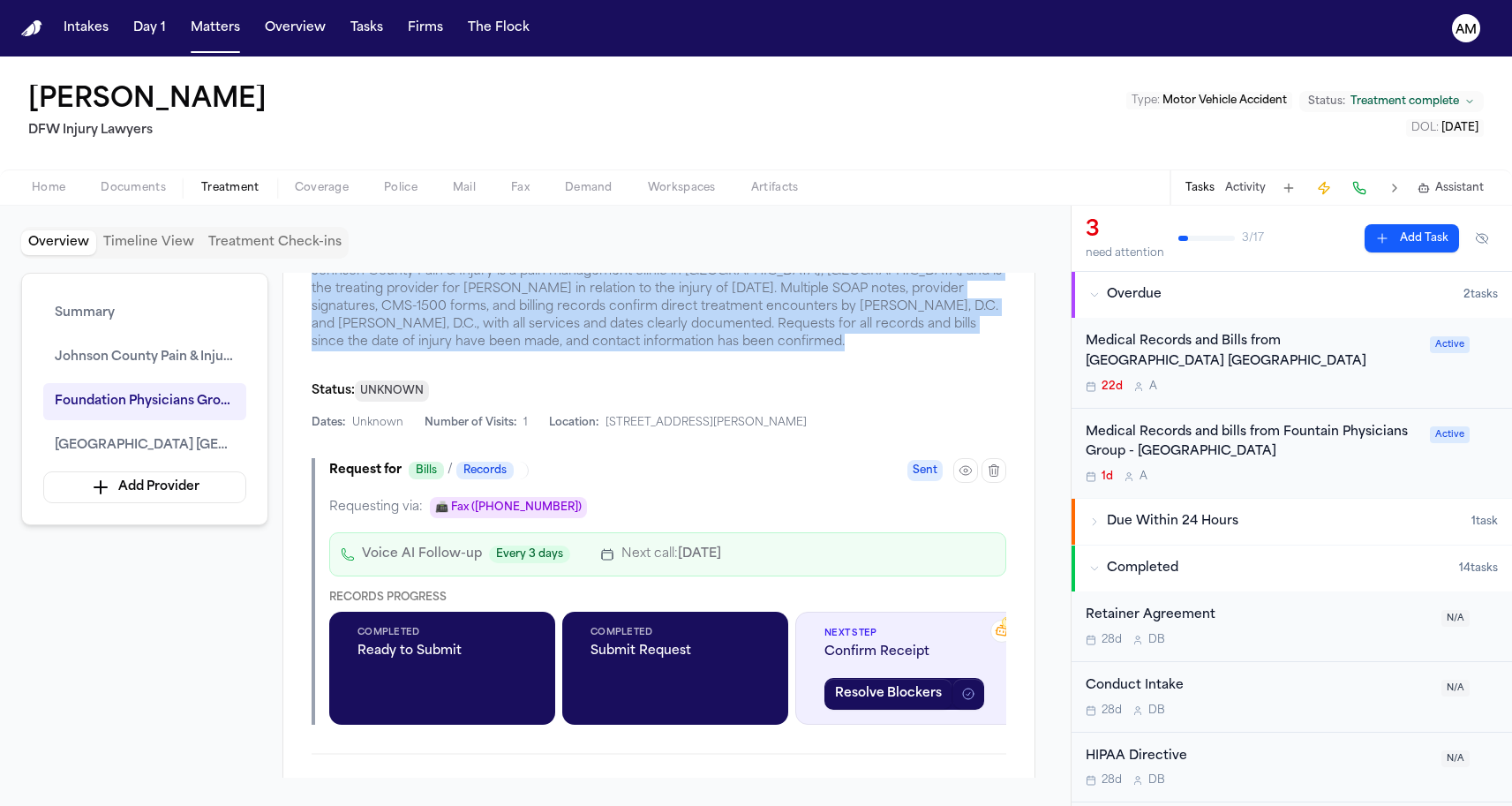
click at [427, 299] on span "Johnson County Pain & Injury is a pain management clinic in [GEOGRAPHIC_DATA], …" at bounding box center [659, 307] width 694 height 88
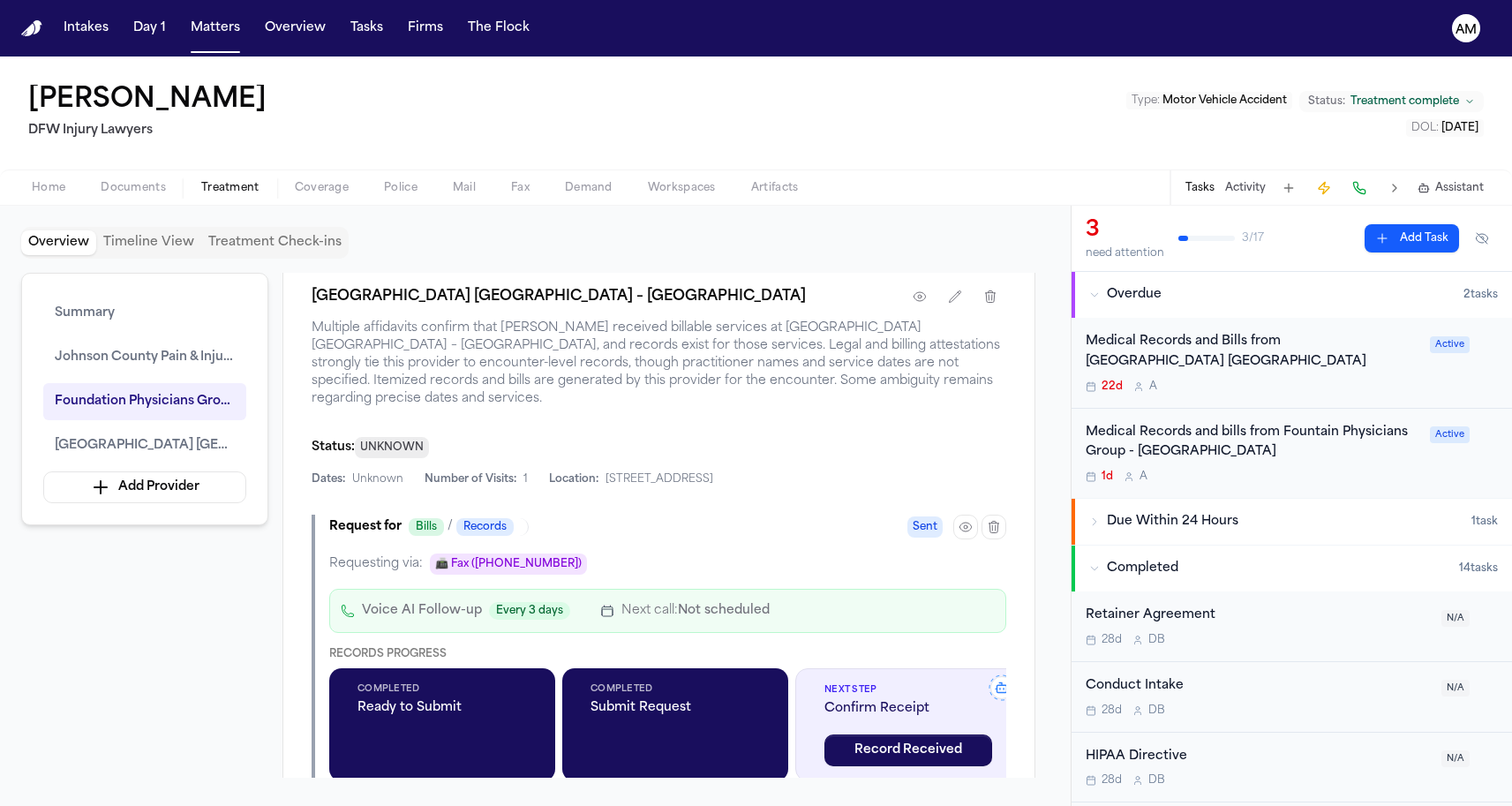
scroll to position [2153, 0]
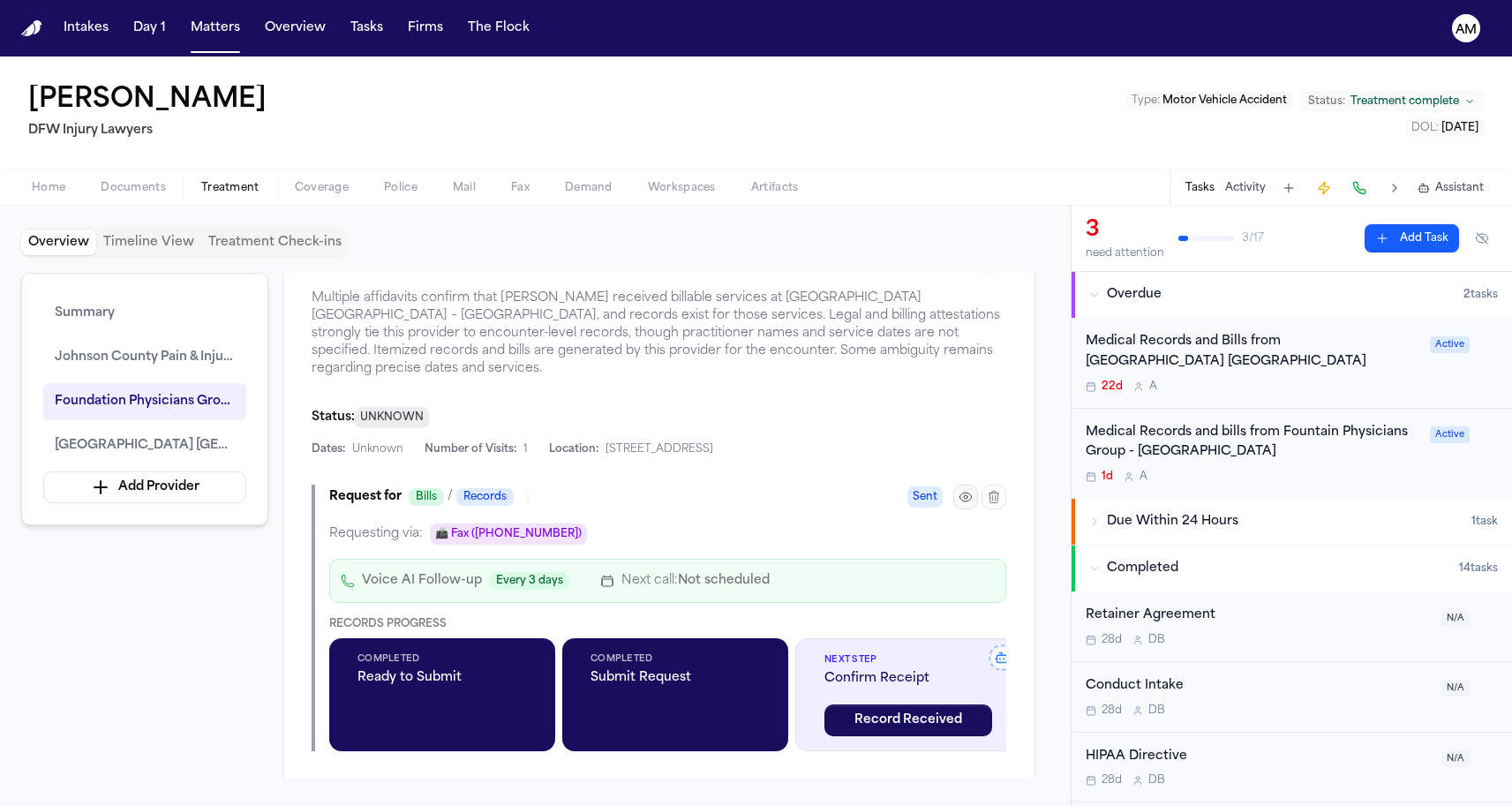
click at [956, 494] on button "button" at bounding box center [965, 497] width 25 height 25
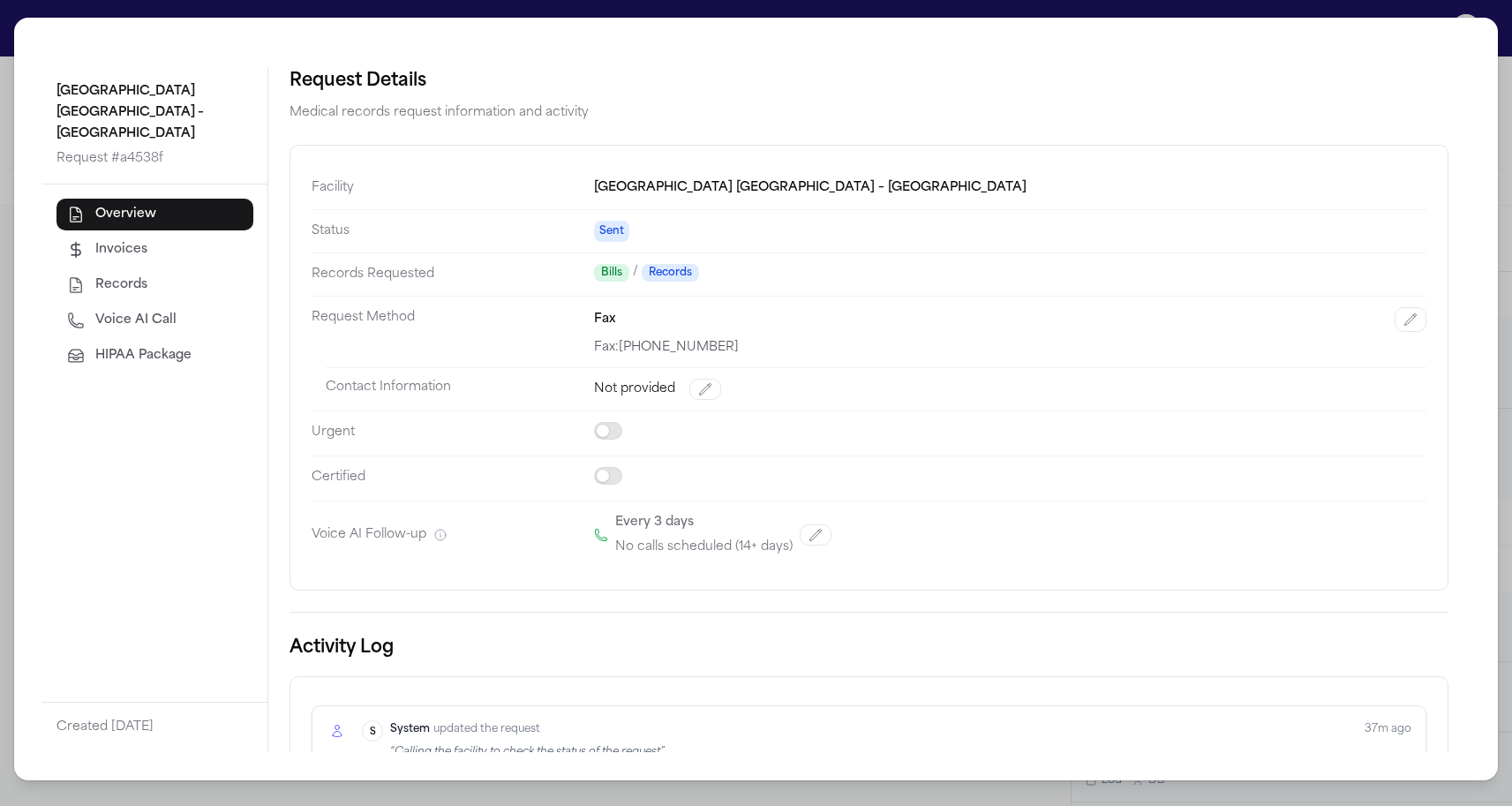
click at [196, 306] on button "Voice AI Call" at bounding box center [155, 320] width 197 height 32
select select "***"
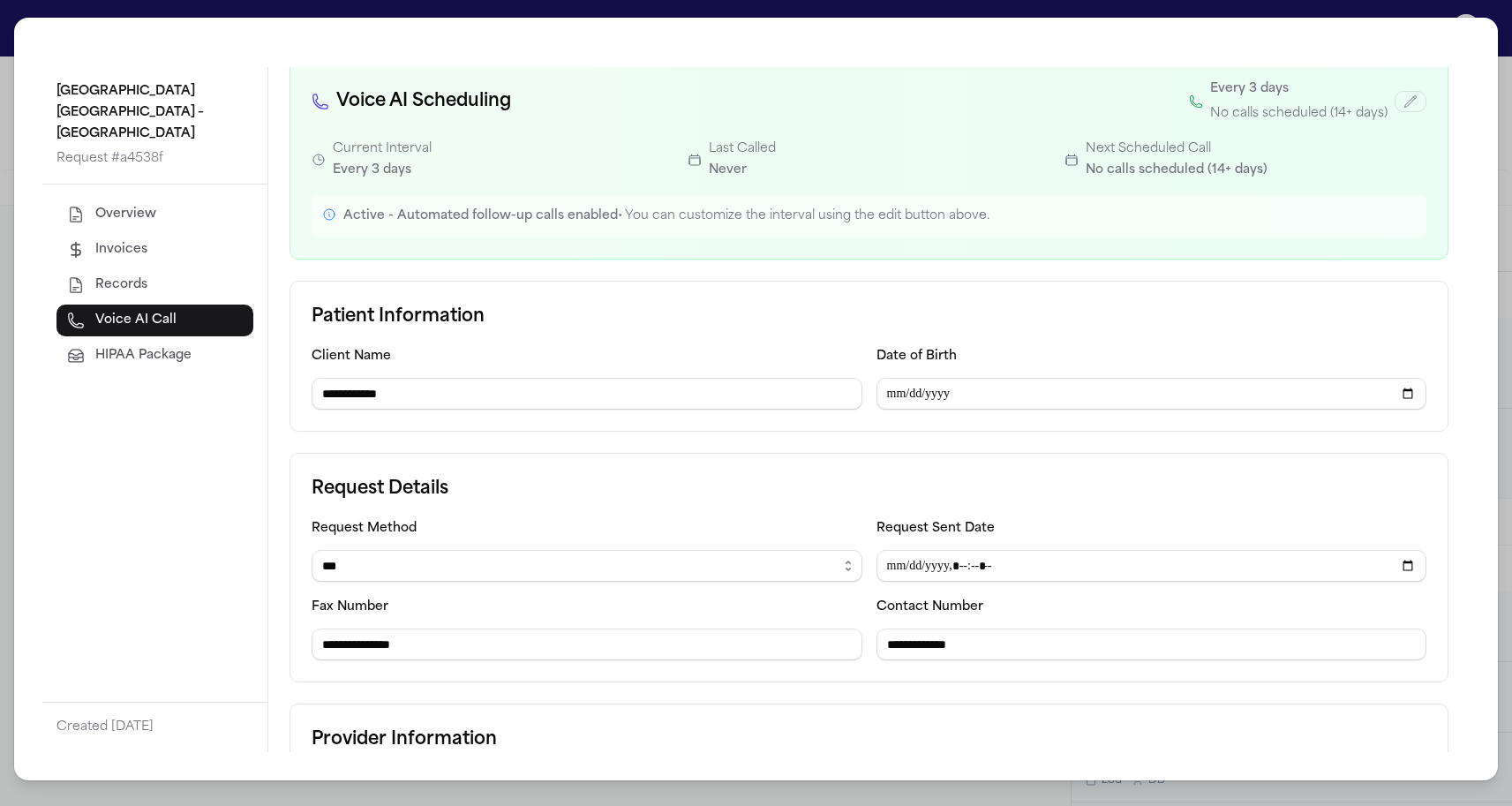
scroll to position [191, 0]
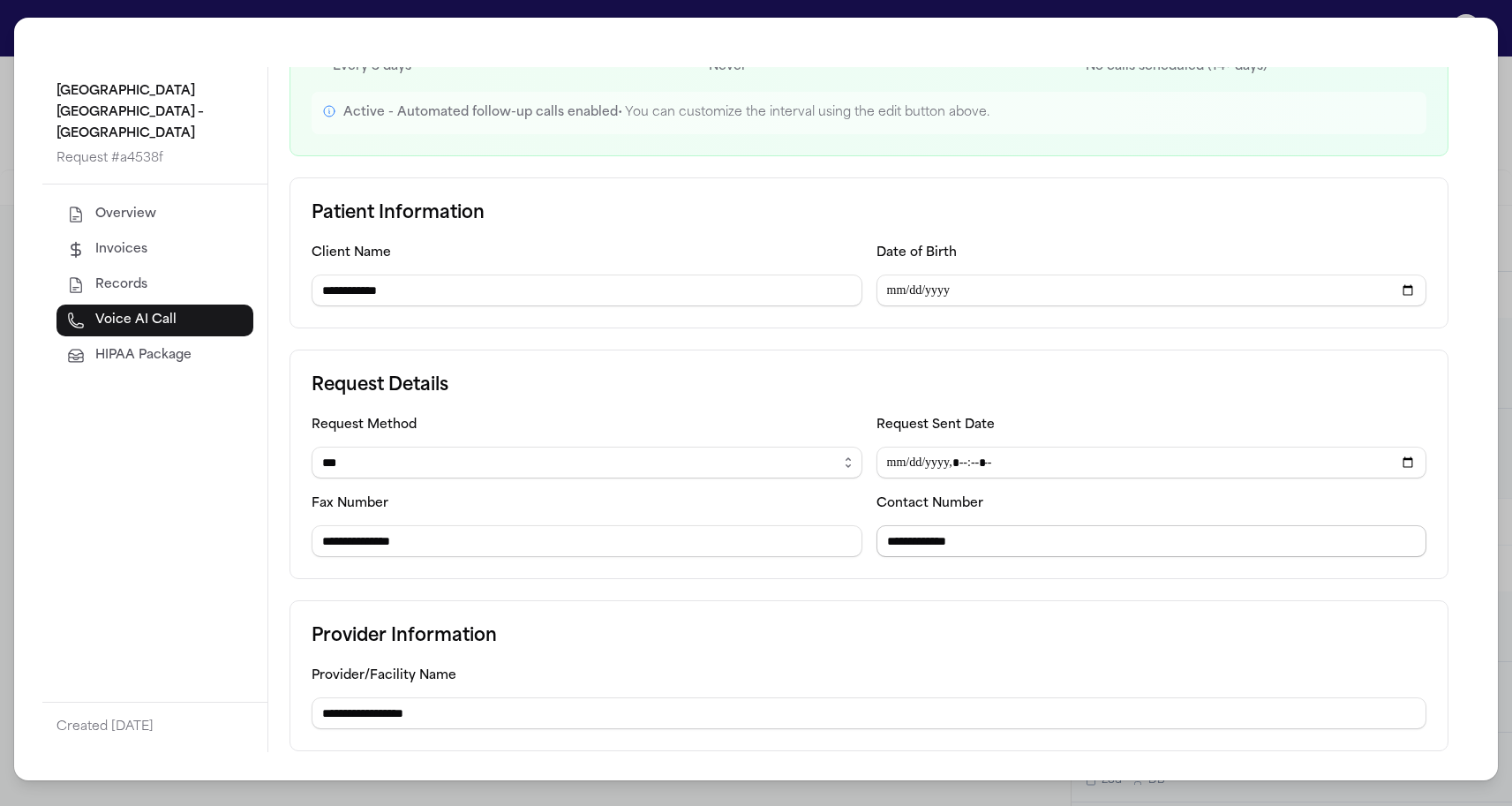
drag, startPoint x: 1004, startPoint y: 541, endPoint x: 902, endPoint y: 541, distance: 102.0
click at [902, 541] on input "**********" at bounding box center [1151, 541] width 551 height 32
paste input "tel"
type input "**********"
click at [898, 523] on div "**********" at bounding box center [1151, 525] width 551 height 64
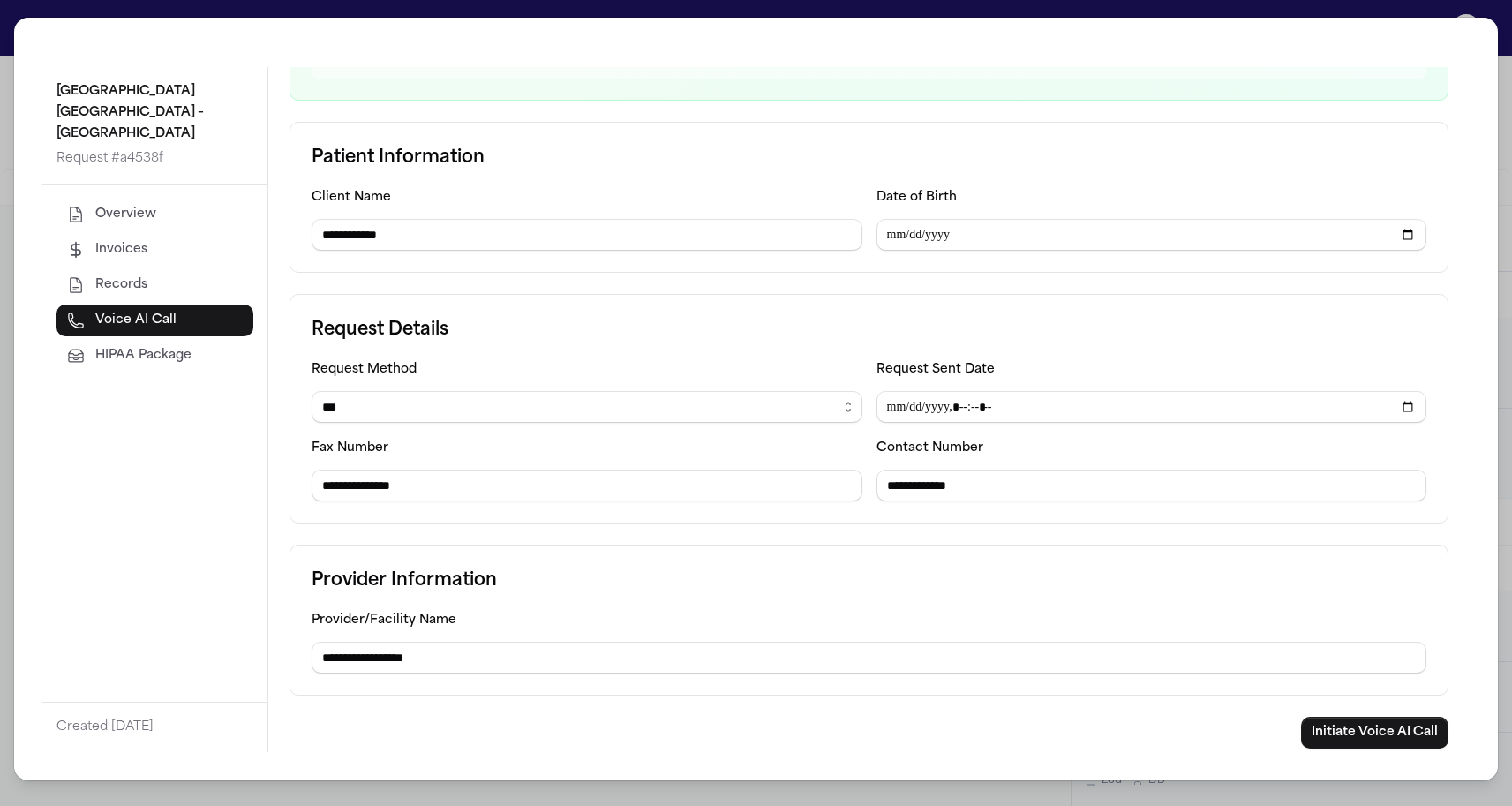
scroll to position [248, 0]
click at [1315, 734] on button "Initiate Voice AI Call" at bounding box center [1375, 732] width 147 height 32
click at [590, 355] on div "**********" at bounding box center [869, 409] width 1159 height 230
click at [354, 328] on h3 "Request Details" at bounding box center [869, 330] width 1115 height 29
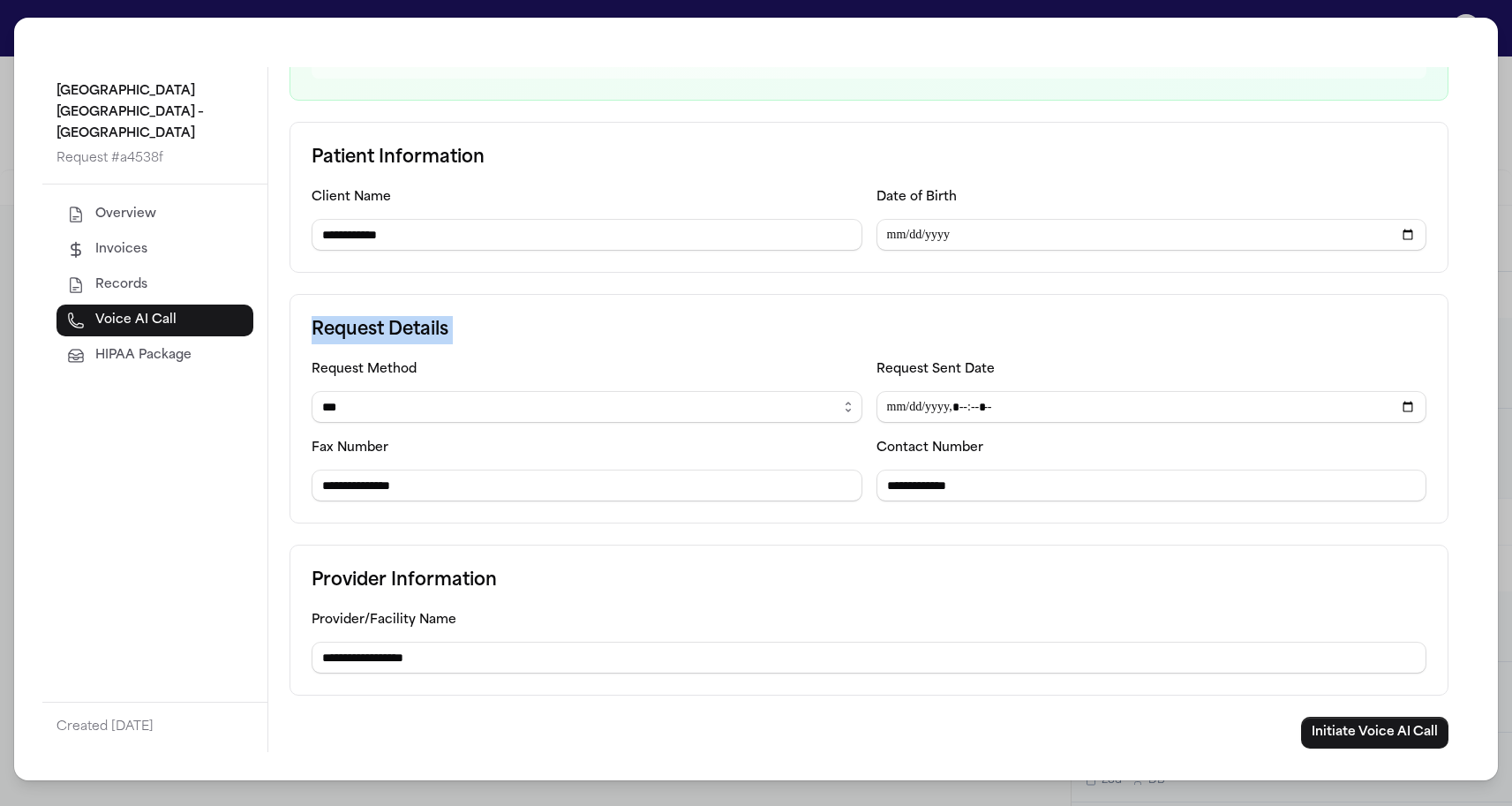
click at [354, 328] on h3 "Request Details" at bounding box center [869, 330] width 1115 height 29
click at [400, 300] on div "**********" at bounding box center [869, 409] width 1159 height 230
click at [1392, 736] on button "Initiate Voice AI Call" at bounding box center [1375, 732] width 147 height 32
click at [1357, 744] on button "Initiate Voice AI Call" at bounding box center [1375, 732] width 147 height 32
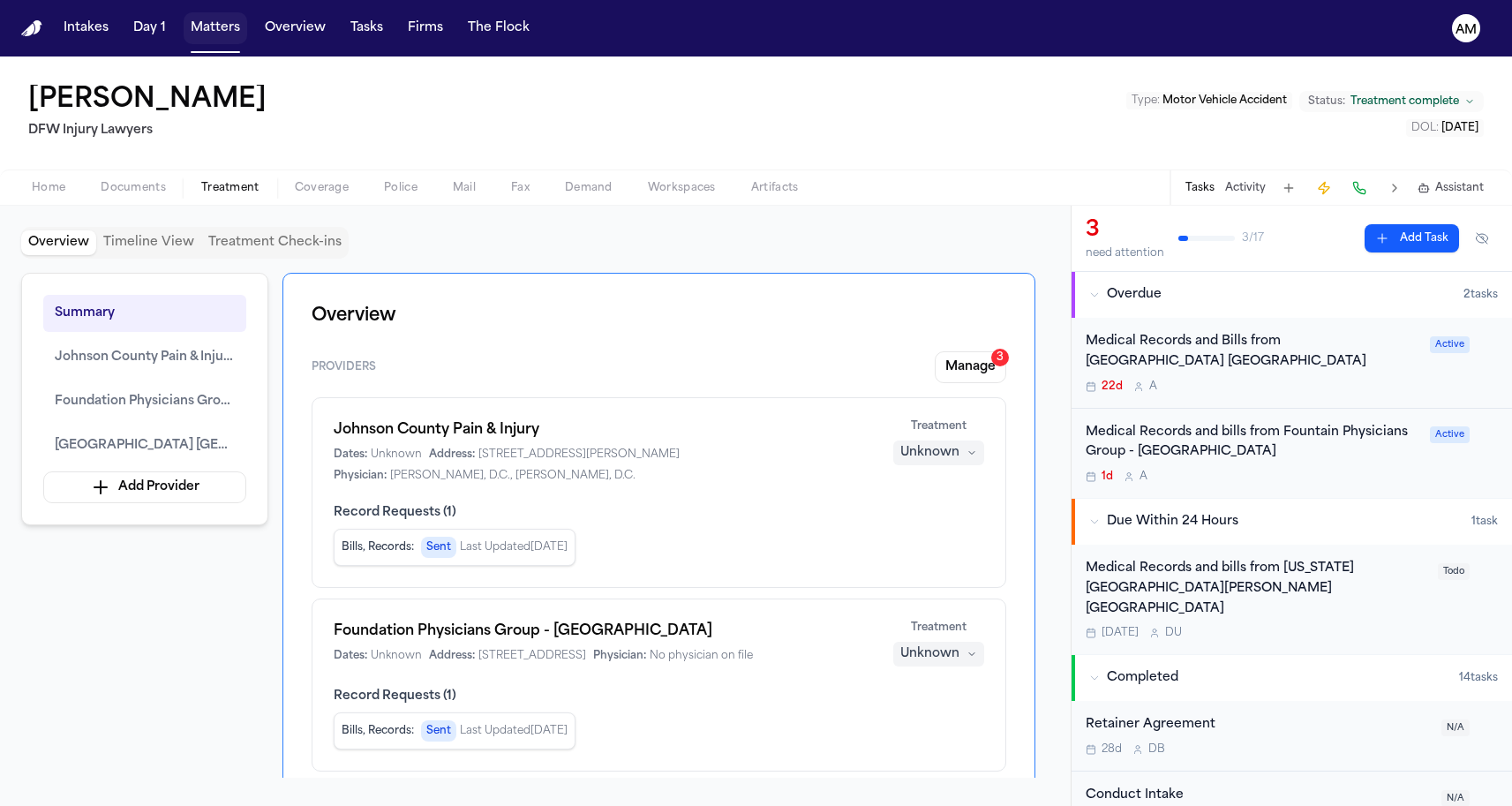
click at [227, 26] on button "Matters" at bounding box center [215, 28] width 63 height 32
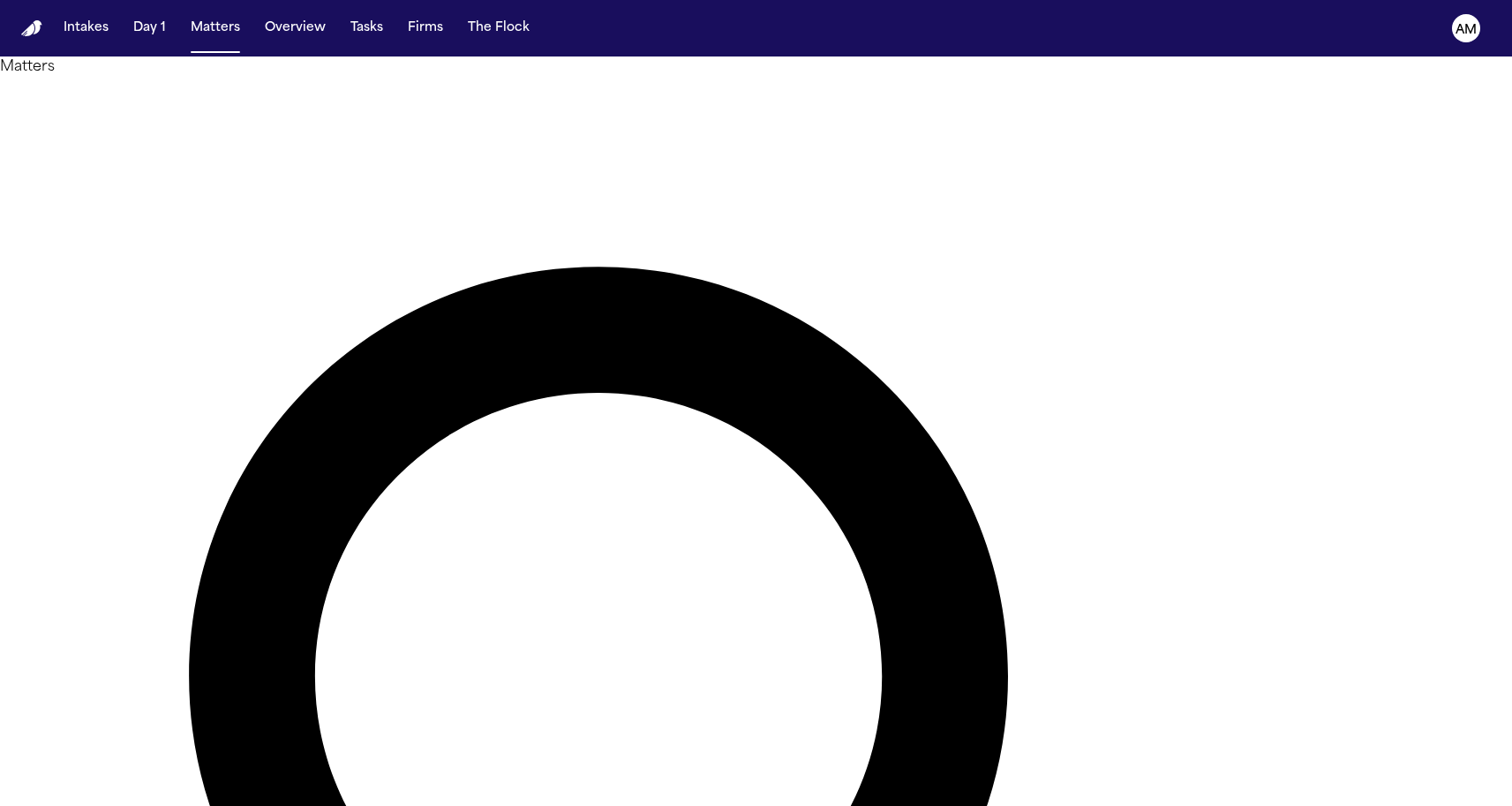
type input "****"
drag, startPoint x: 753, startPoint y: 86, endPoint x: 458, endPoint y: 118, distance: 296.7
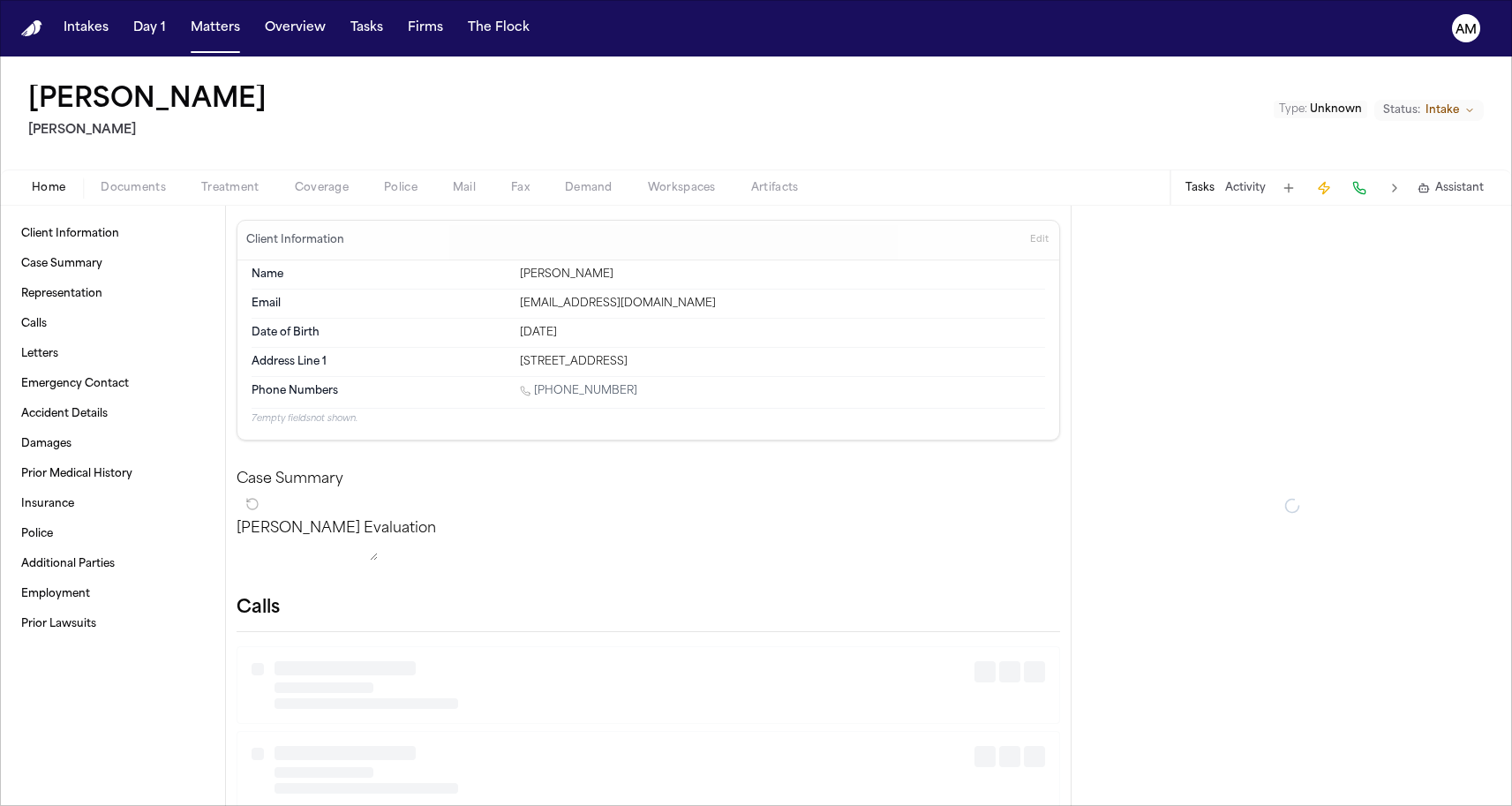
click at [155, 207] on div "Client Information Case Summary Representation Calls Letters Emergency Contact …" at bounding box center [112, 506] width 225 height 601
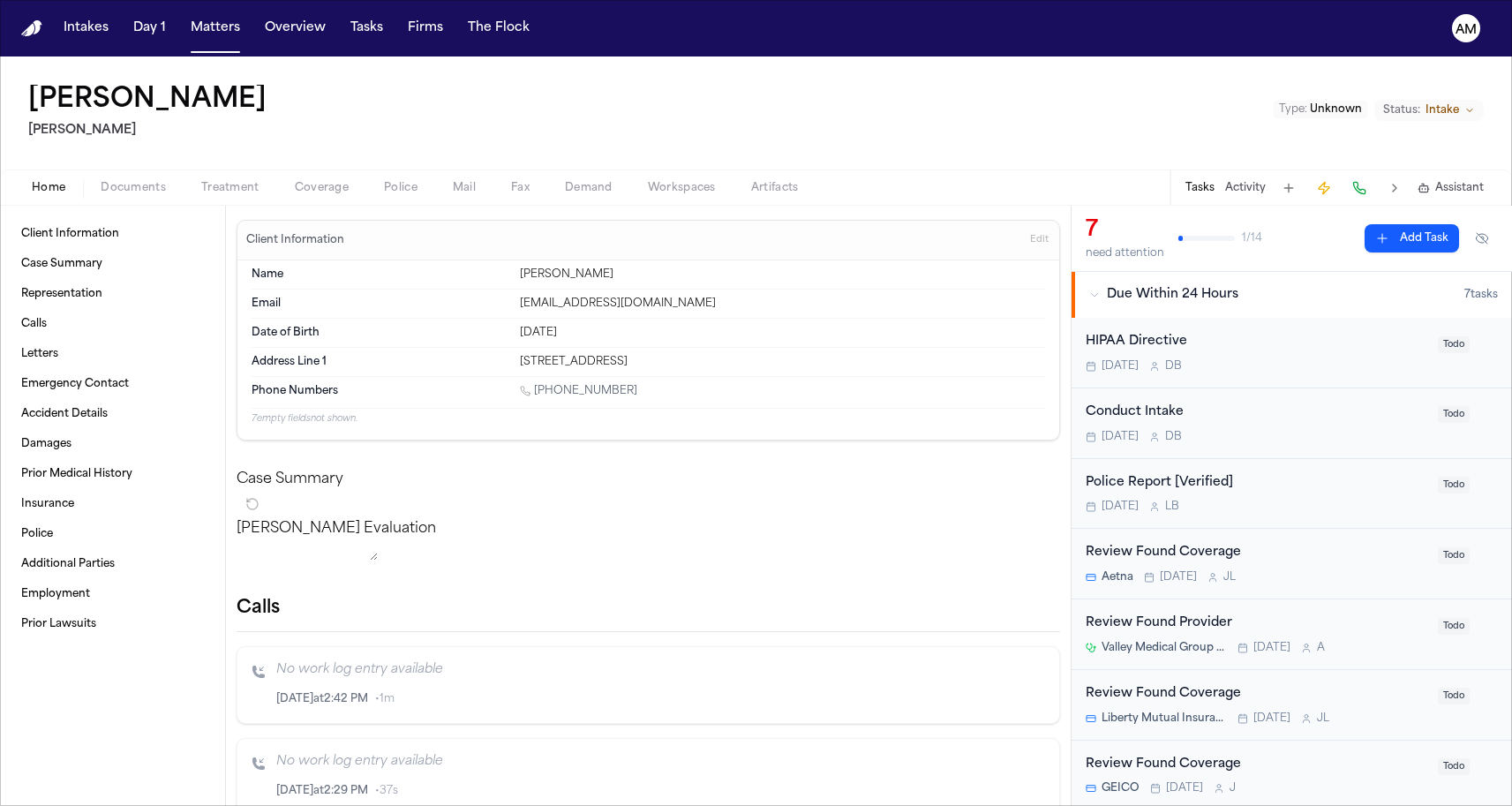
click at [155, 199] on div "Home Documents Treatment Coverage Police Mail Fax Demand Workspaces Artifacts T…" at bounding box center [756, 187] width 1512 height 35
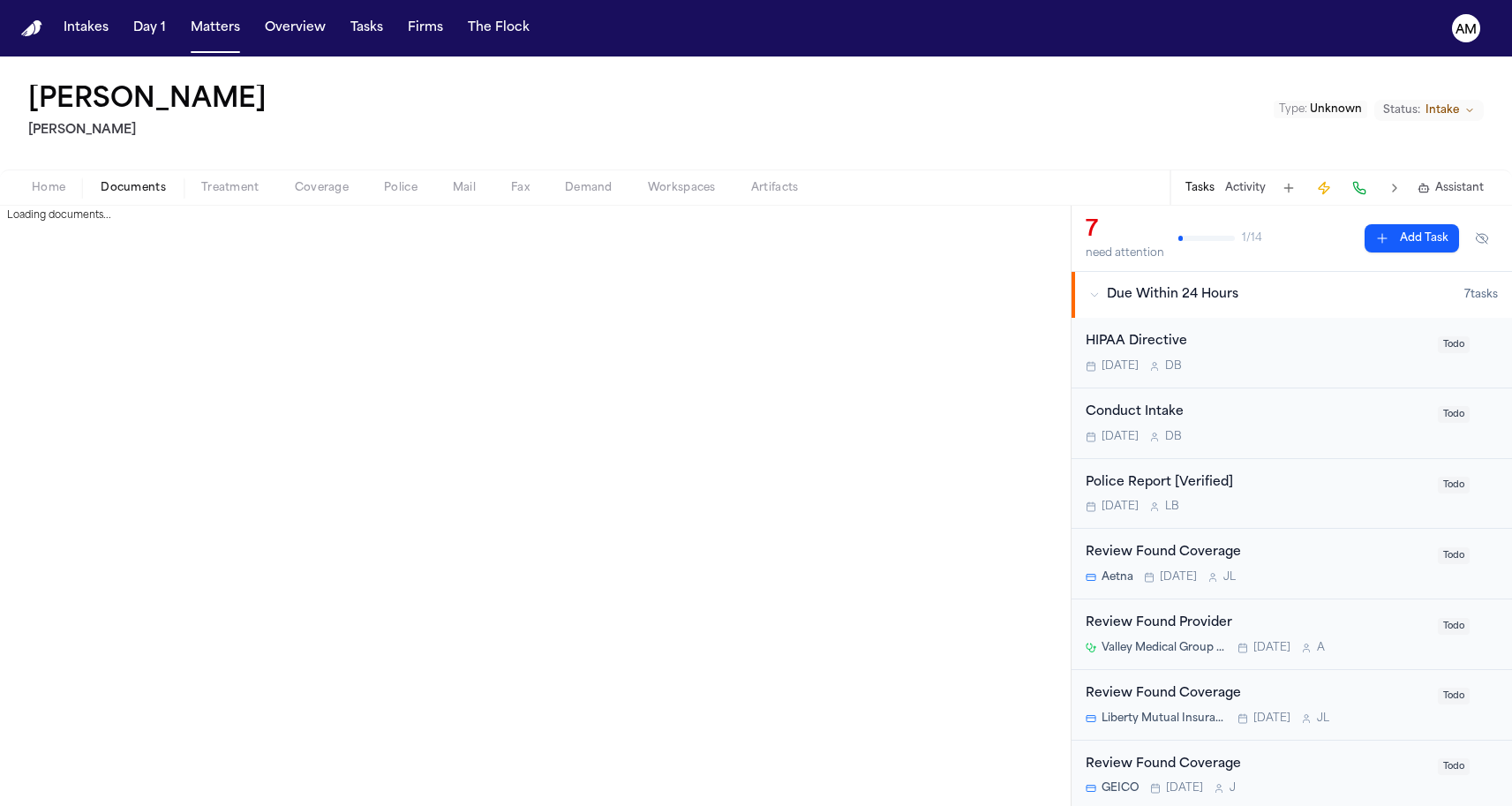
click at [155, 195] on span "Documents" at bounding box center [132, 188] width 65 height 14
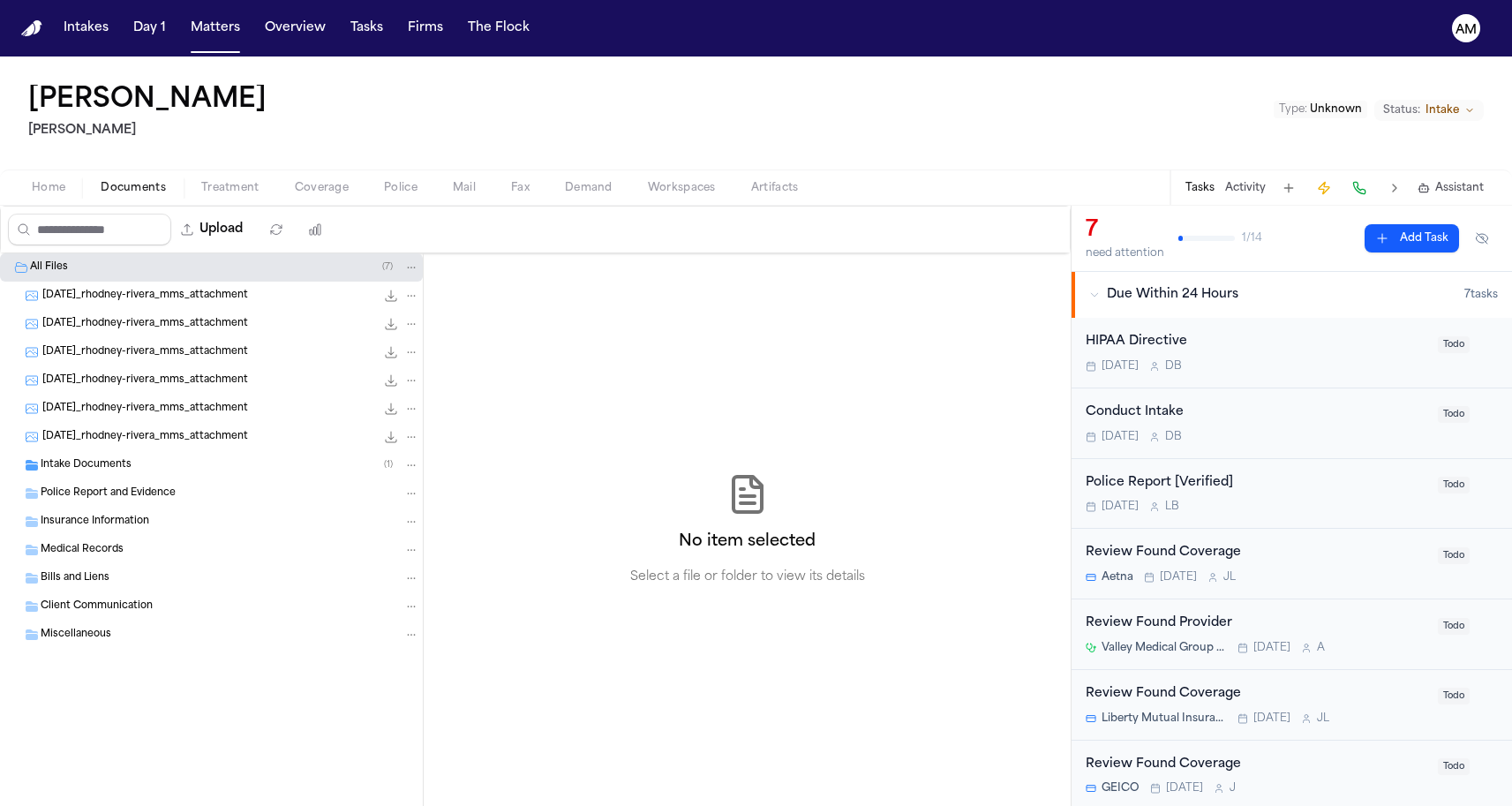
click at [127, 467] on span "Intake Documents" at bounding box center [86, 466] width 91 height 15
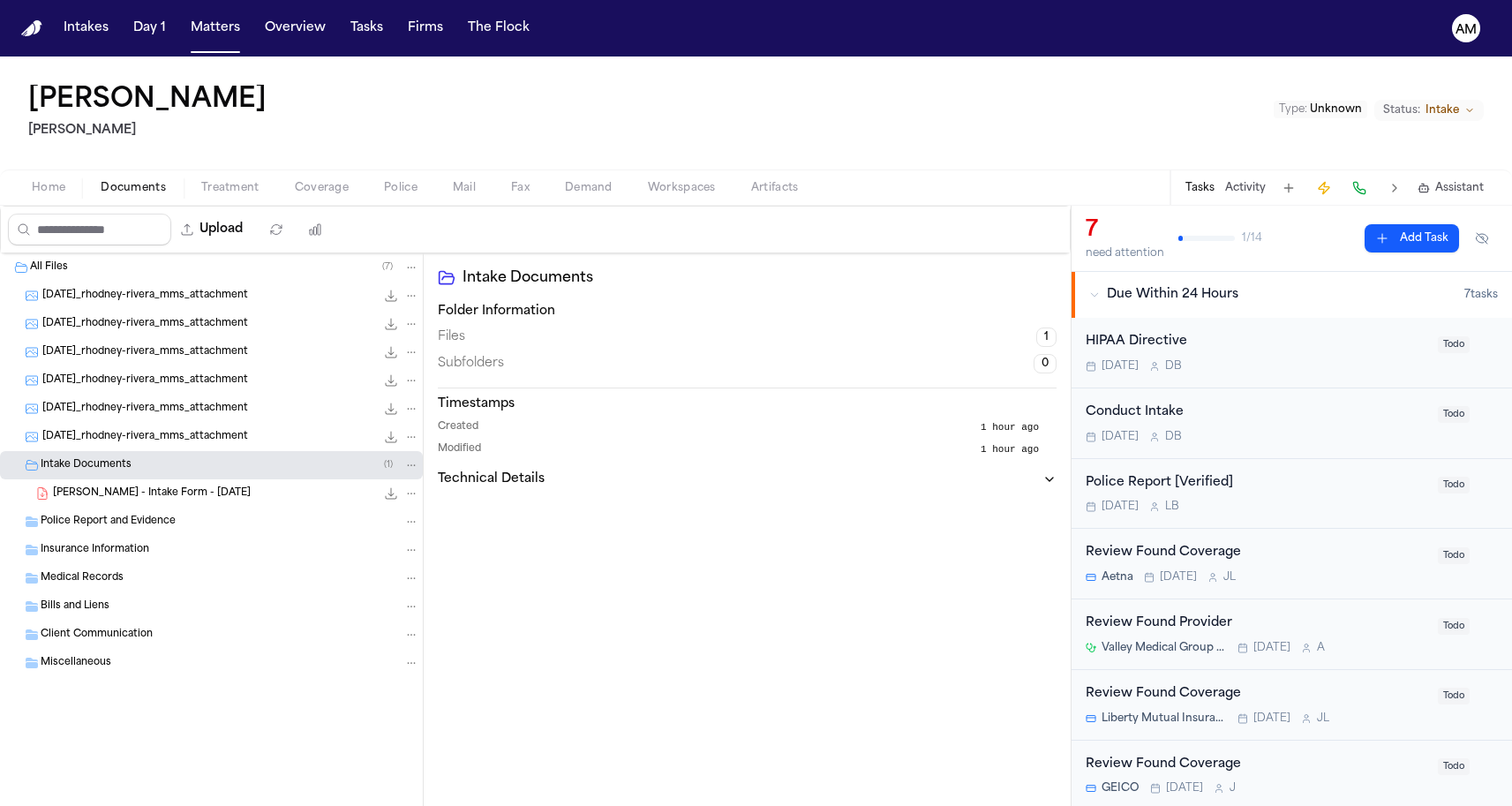
click at [286, 199] on div "Home Documents Treatment Coverage Police Mail Fax Demand Workspaces Artifacts T…" at bounding box center [756, 187] width 1512 height 35
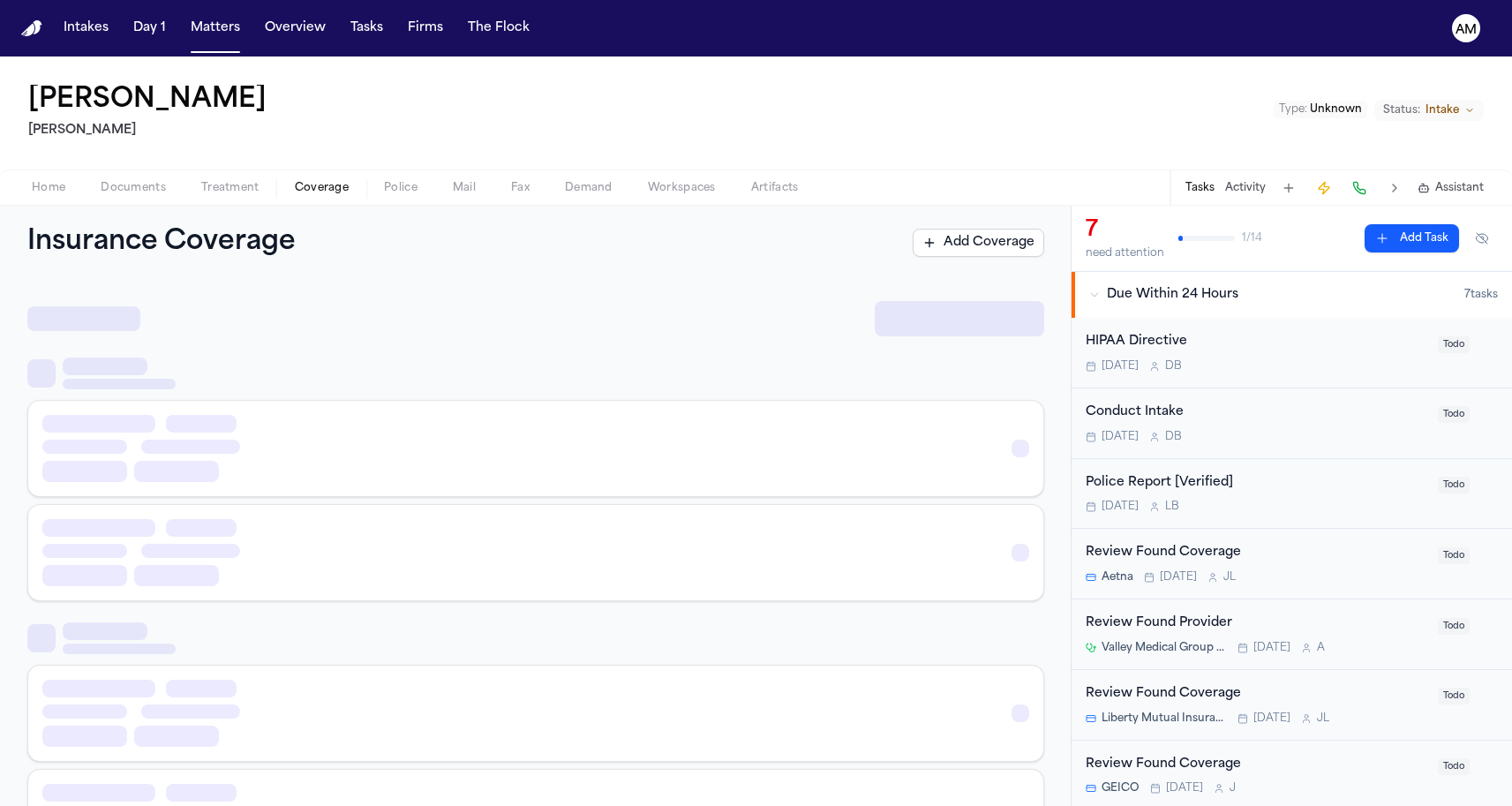
click at [295, 193] on span "Coverage" at bounding box center [322, 188] width 54 height 14
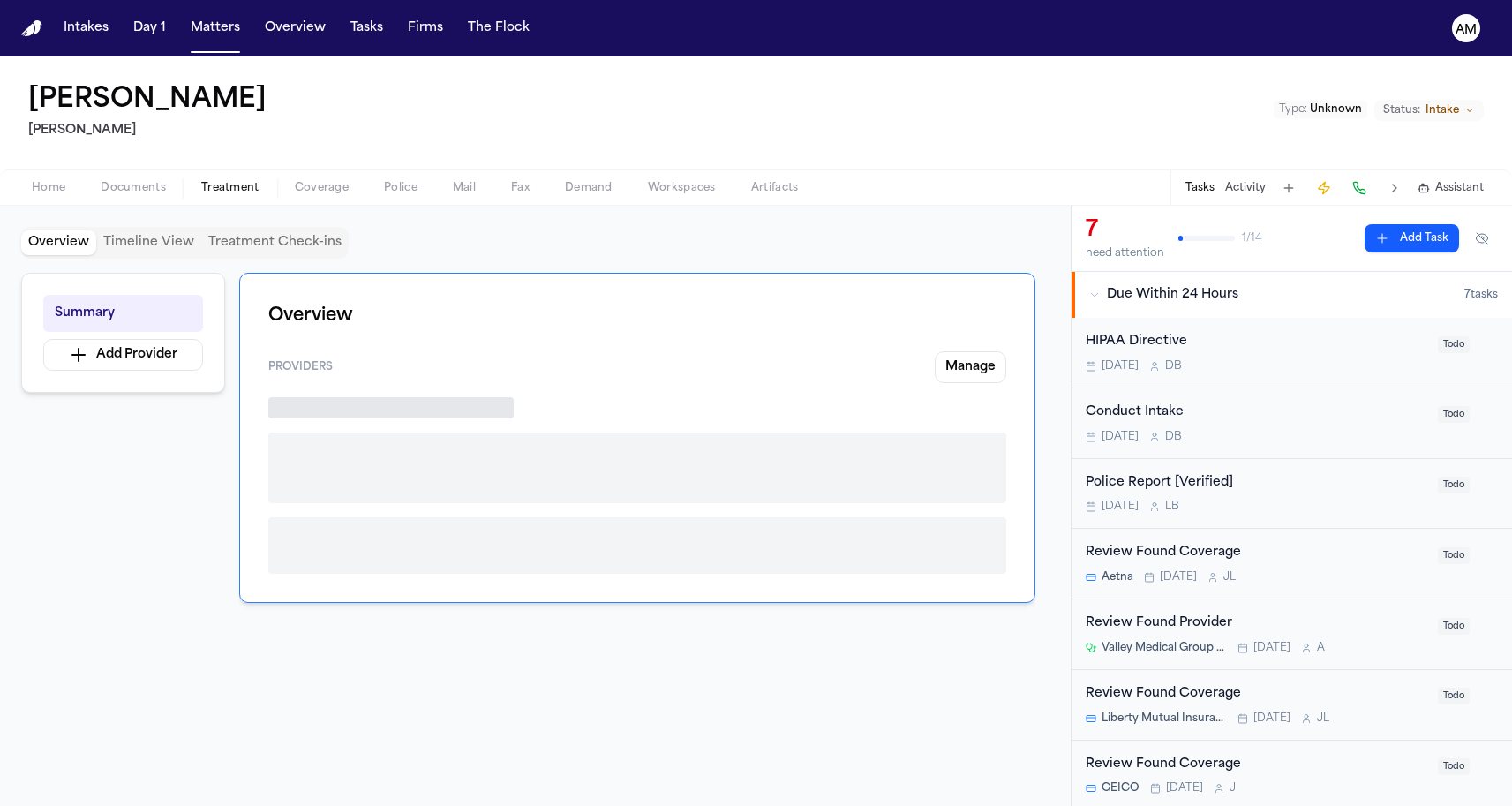
click at [238, 185] on span "Treatment" at bounding box center [230, 188] width 58 height 14
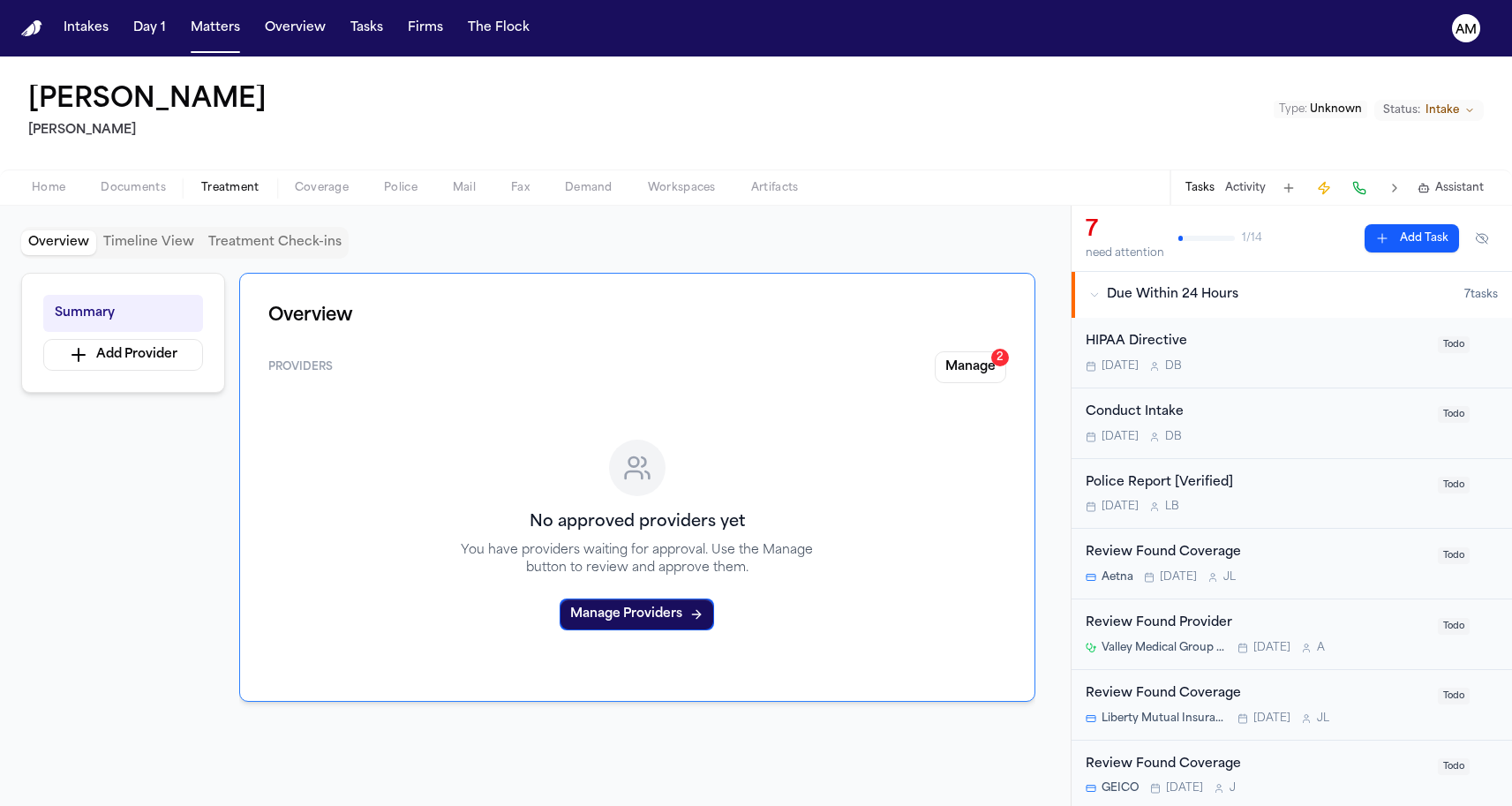
click at [304, 191] on span "Coverage" at bounding box center [322, 188] width 54 height 14
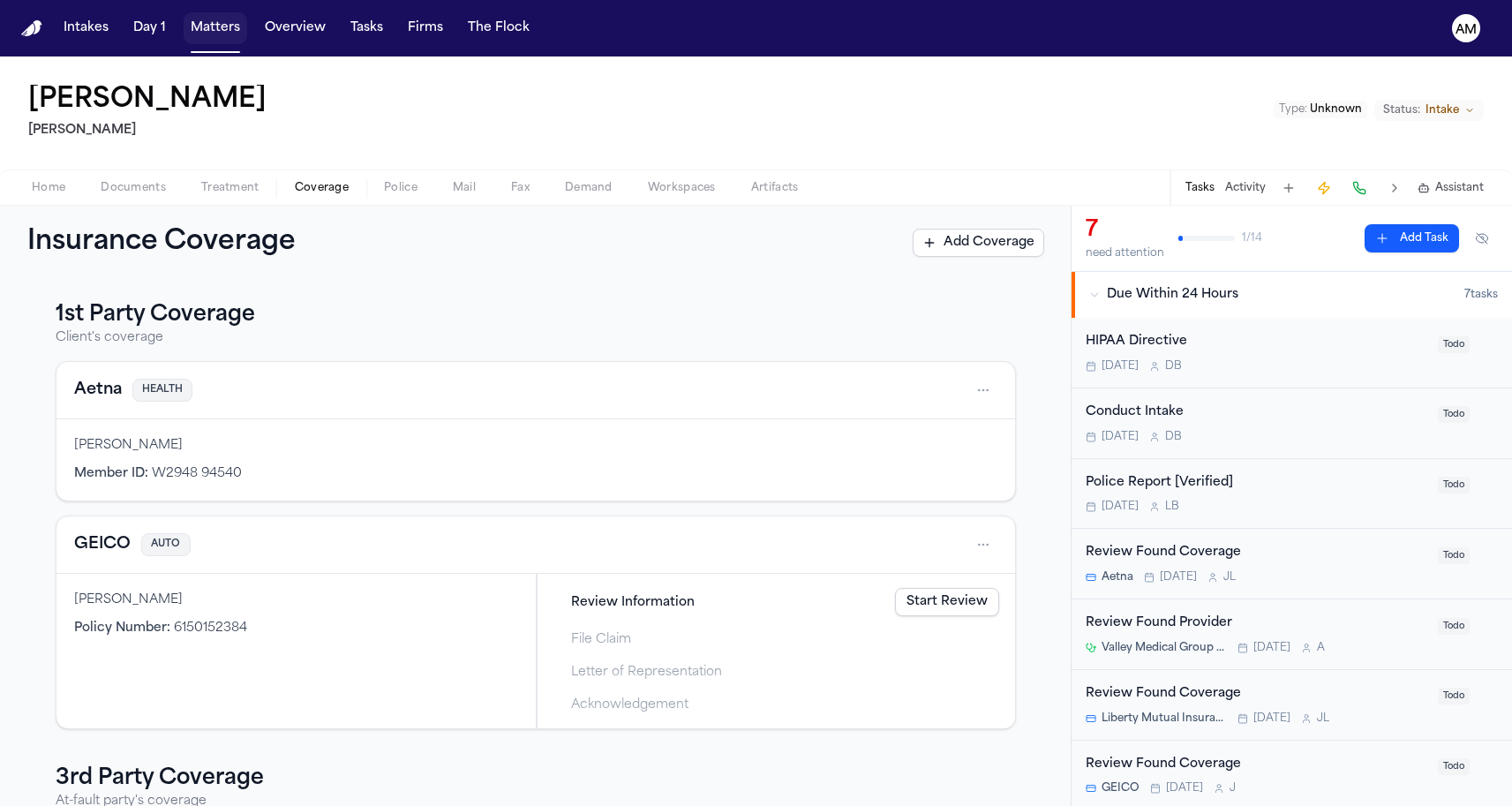
click at [224, 27] on button "Matters" at bounding box center [215, 28] width 63 height 32
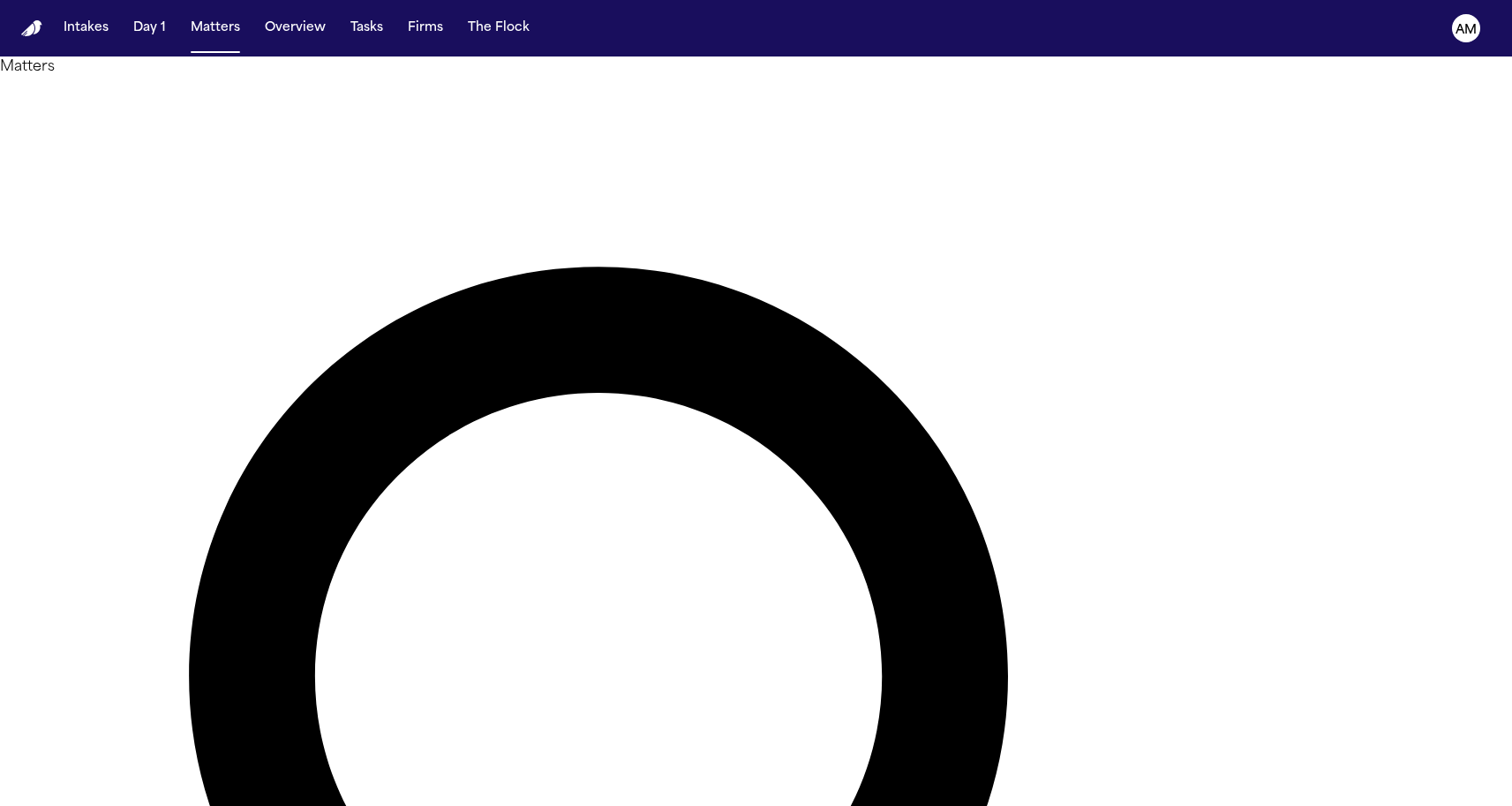
drag, startPoint x: 863, startPoint y: 107, endPoint x: 643, endPoint y: 95, distance: 220.3
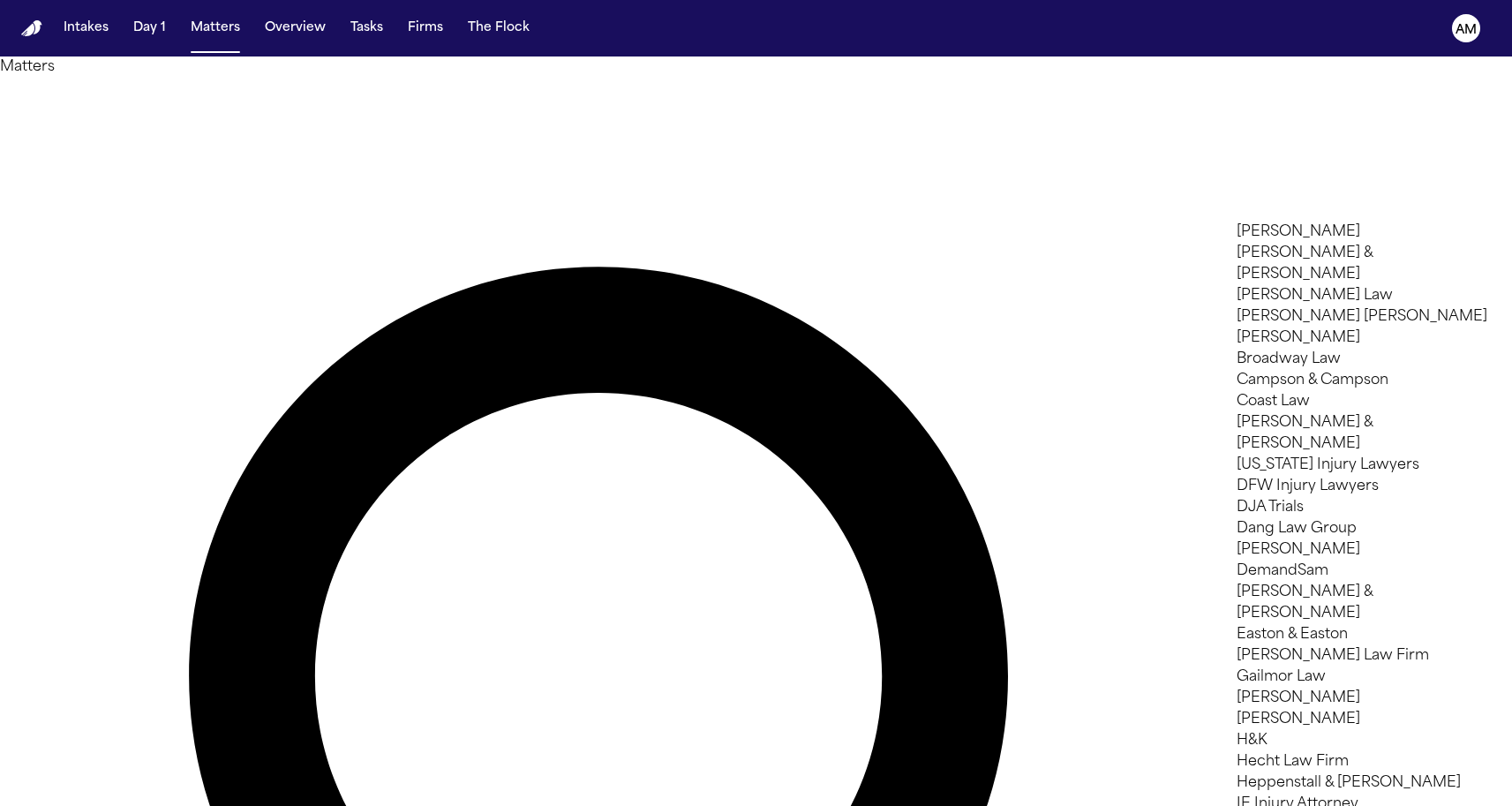
type input "*"
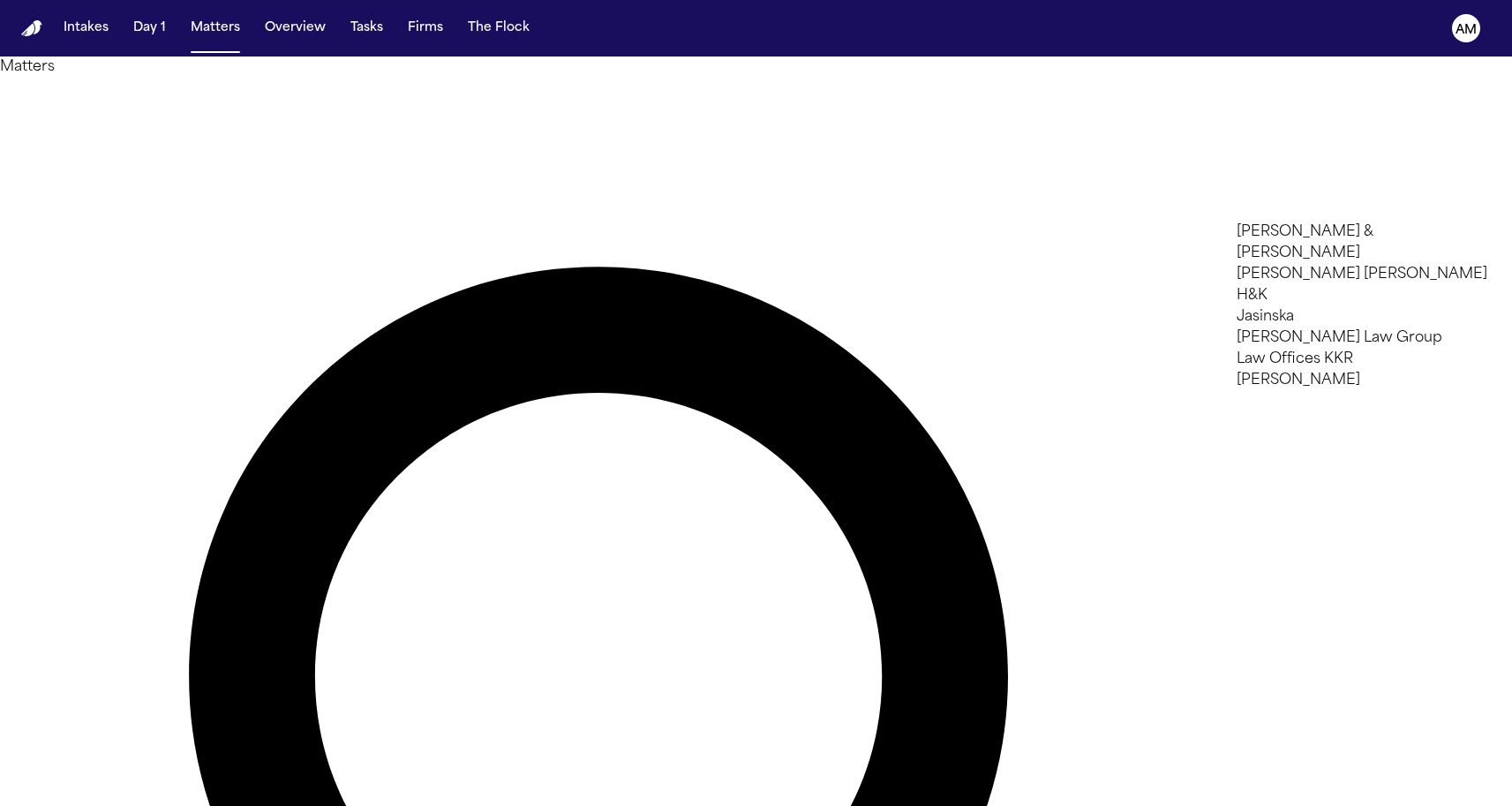
click at [1255, 391] on li "Mohamed K Ahmed" at bounding box center [1362, 380] width 251 height 21
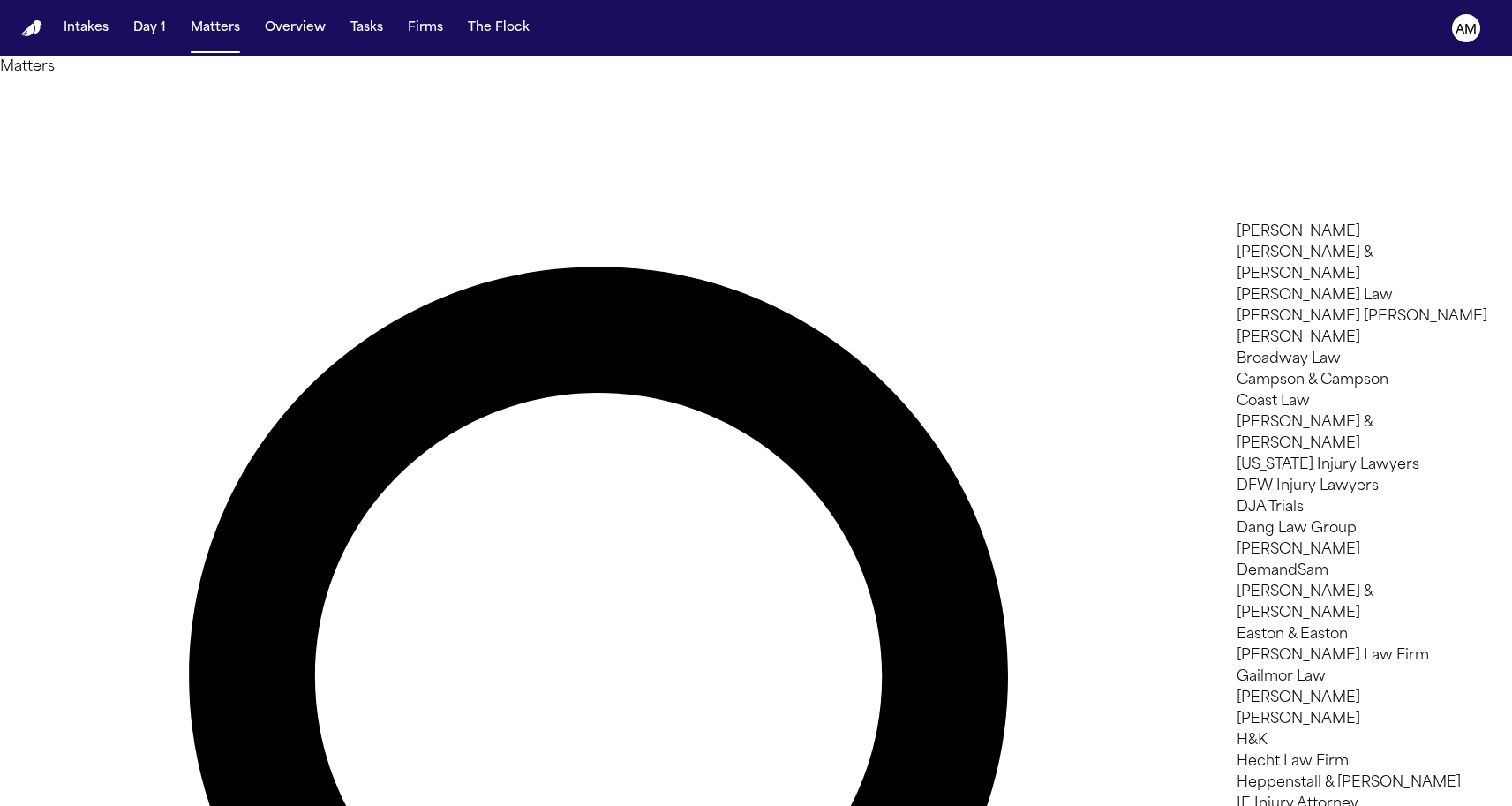
scroll to position [892, 0]
click at [415, 805] on div at bounding box center [756, 806] width 1512 height 0
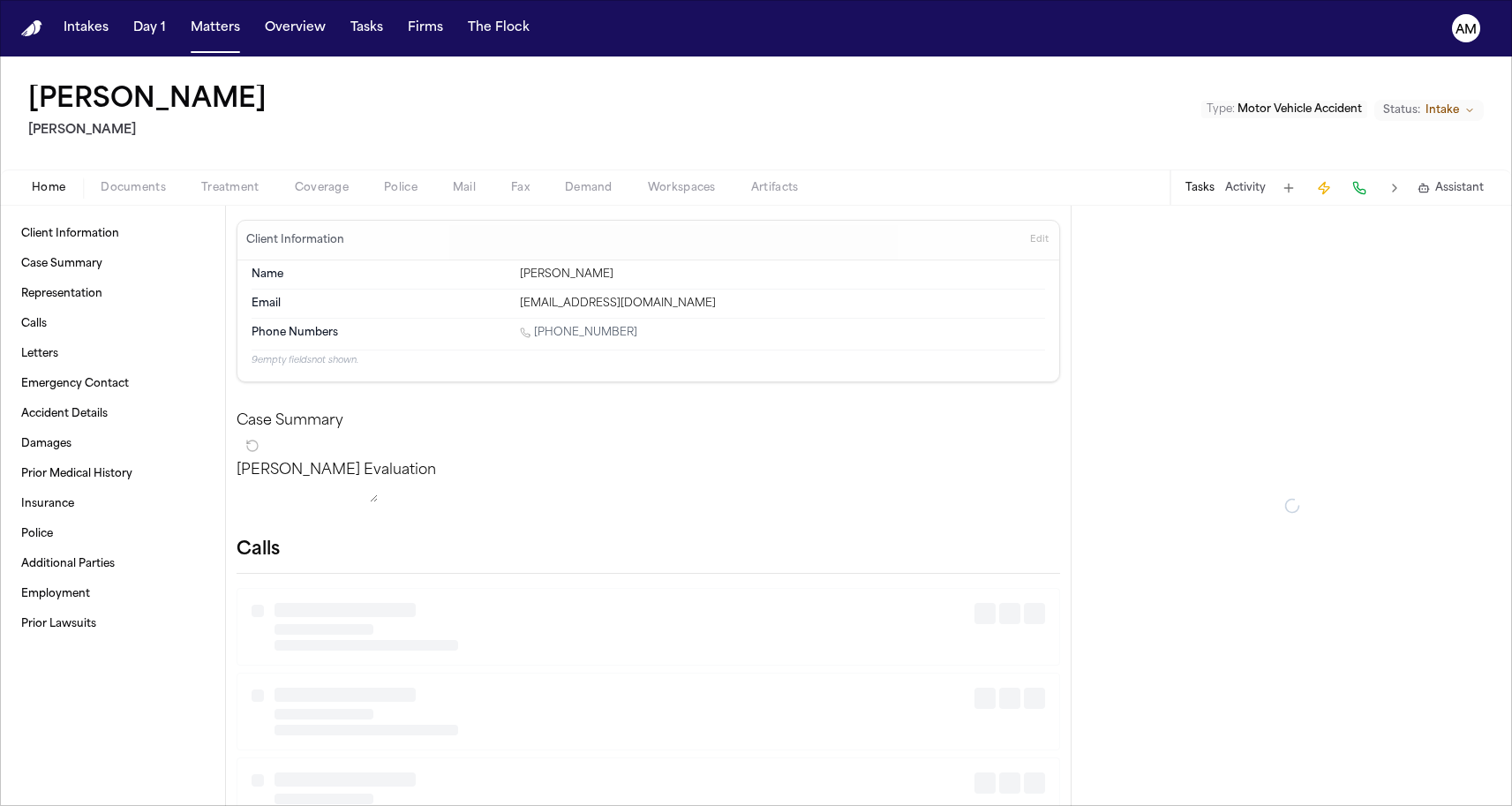
click at [305, 195] on span "Coverage" at bounding box center [322, 188] width 54 height 14
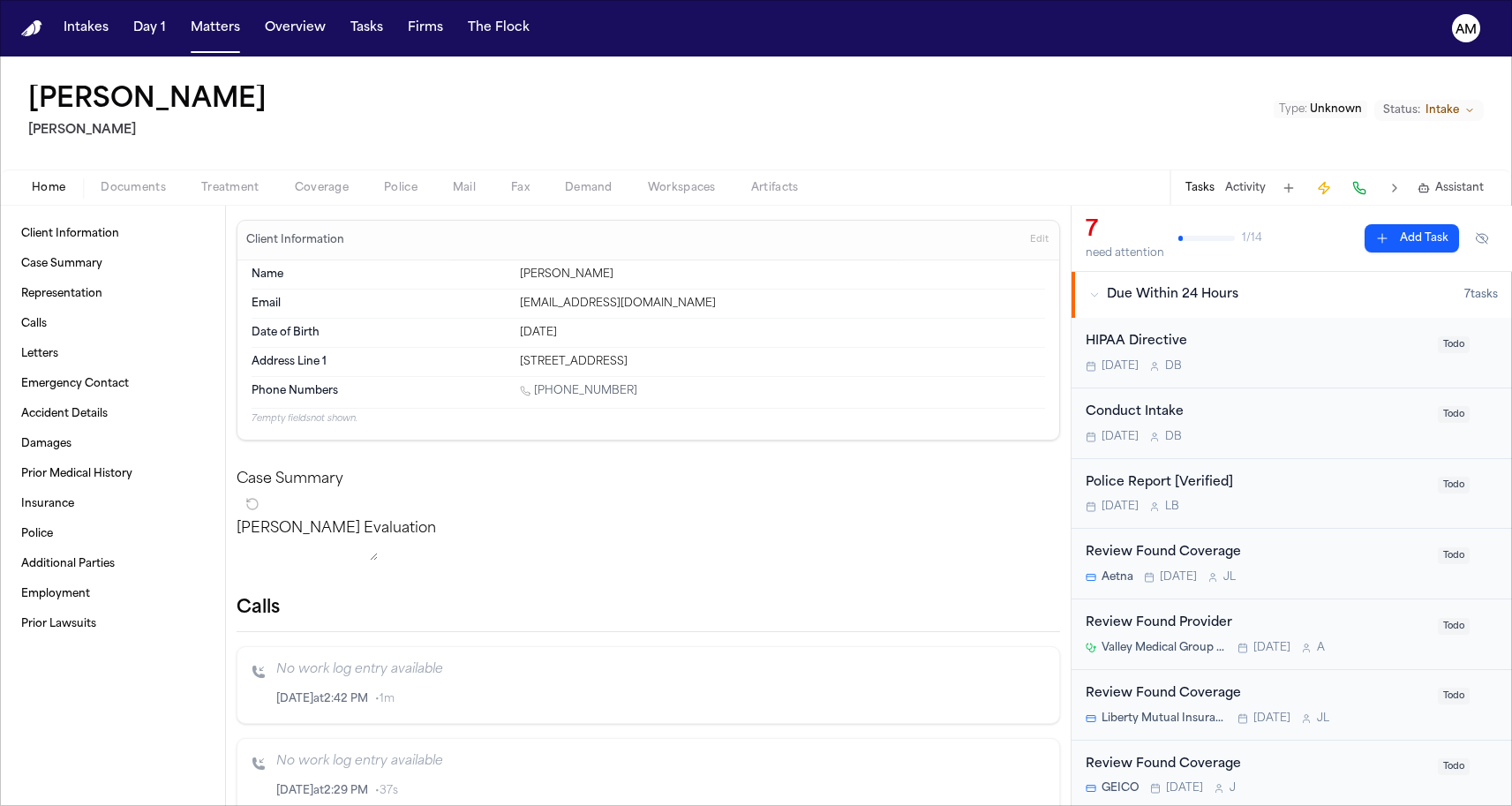
click at [337, 188] on span "Coverage" at bounding box center [322, 188] width 54 height 14
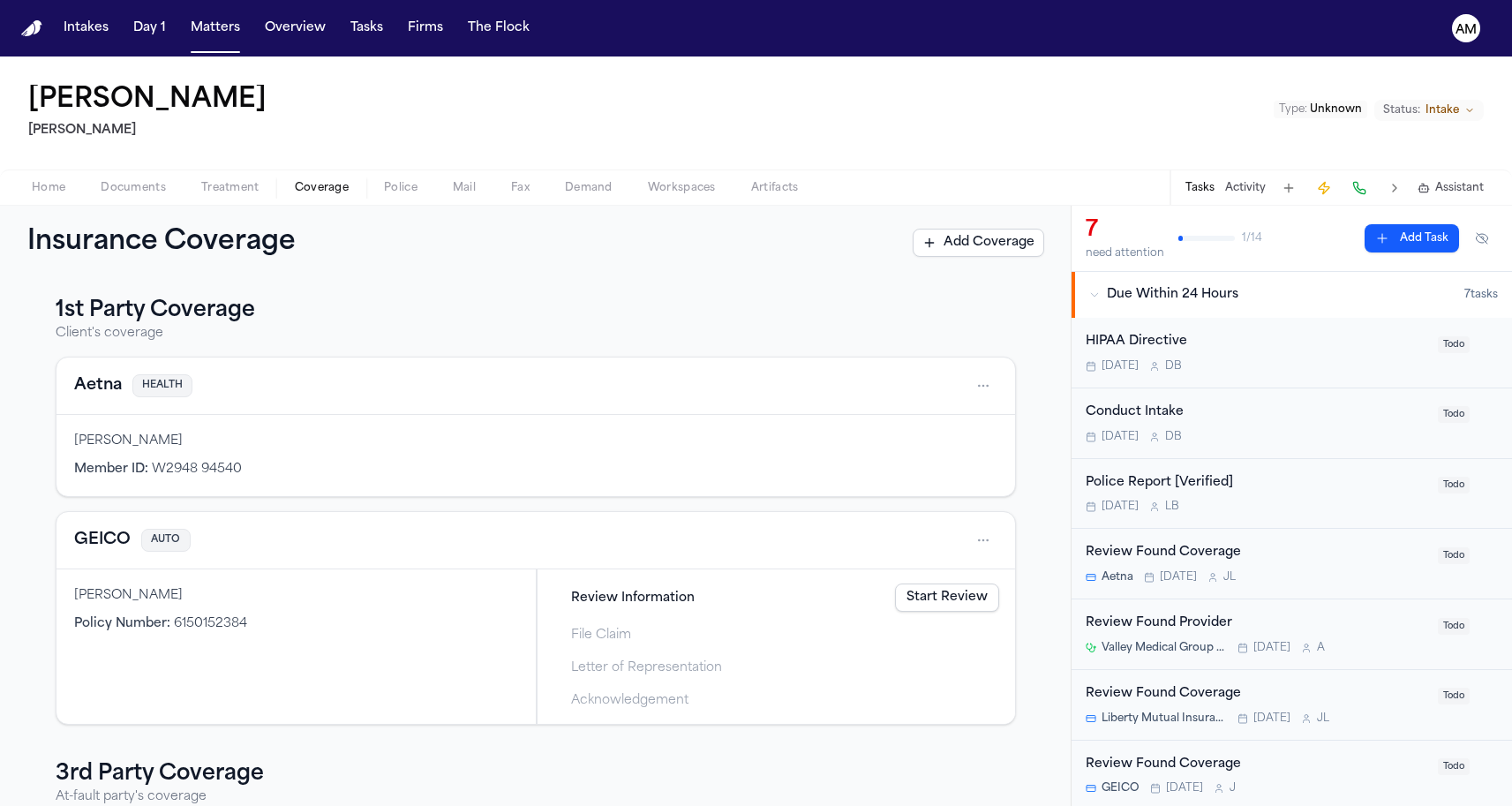
scroll to position [7, 0]
click at [105, 386] on button "Aetna" at bounding box center [98, 383] width 48 height 25
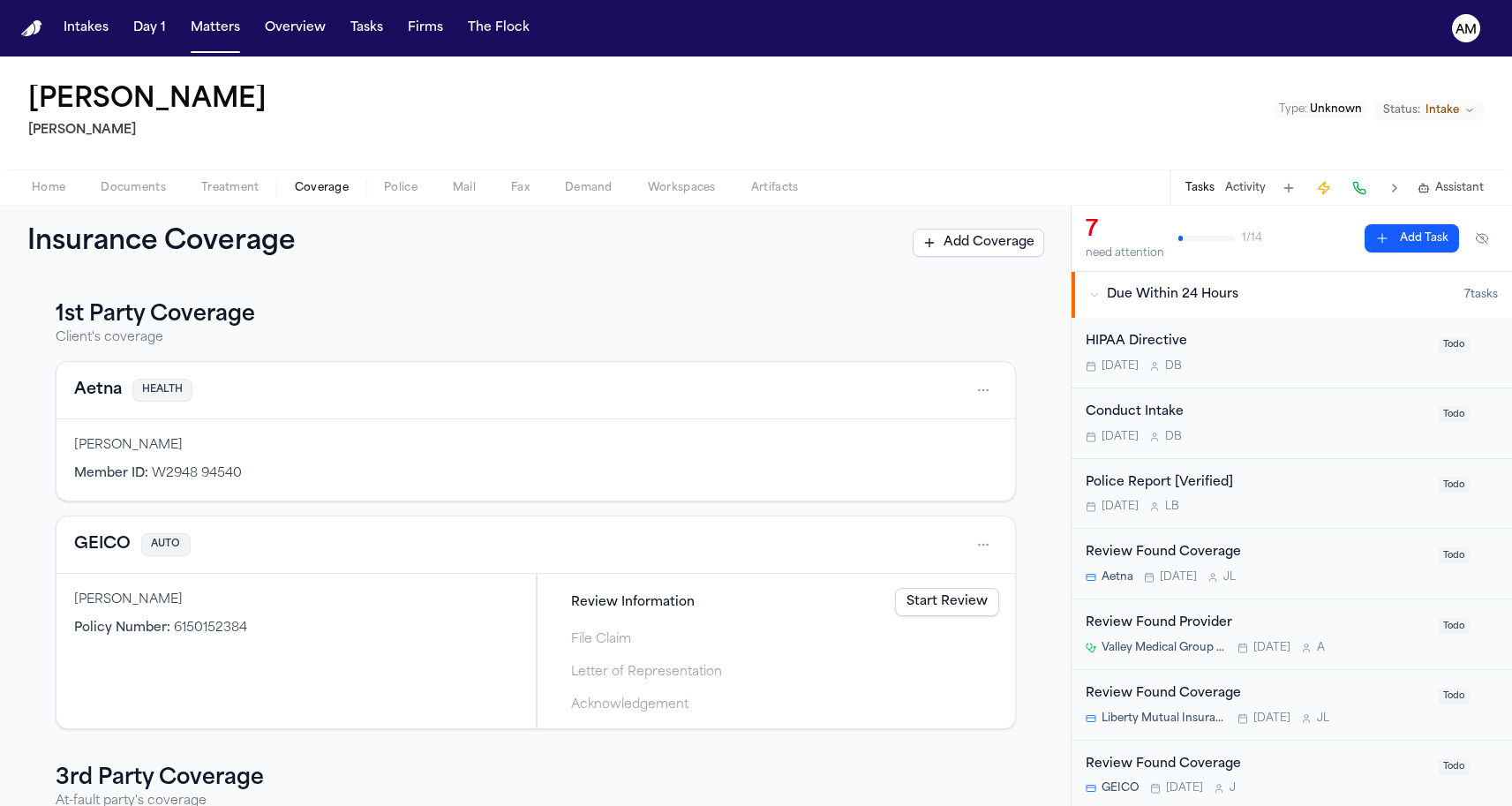
click at [104, 528] on div "GEICO AUTO" at bounding box center [535, 545] width 958 height 57
click at [94, 530] on div "GEICO AUTO" at bounding box center [535, 545] width 958 height 57
click at [86, 533] on button "GEICO" at bounding box center [102, 545] width 56 height 25
click at [212, 34] on button "Matters" at bounding box center [215, 28] width 63 height 32
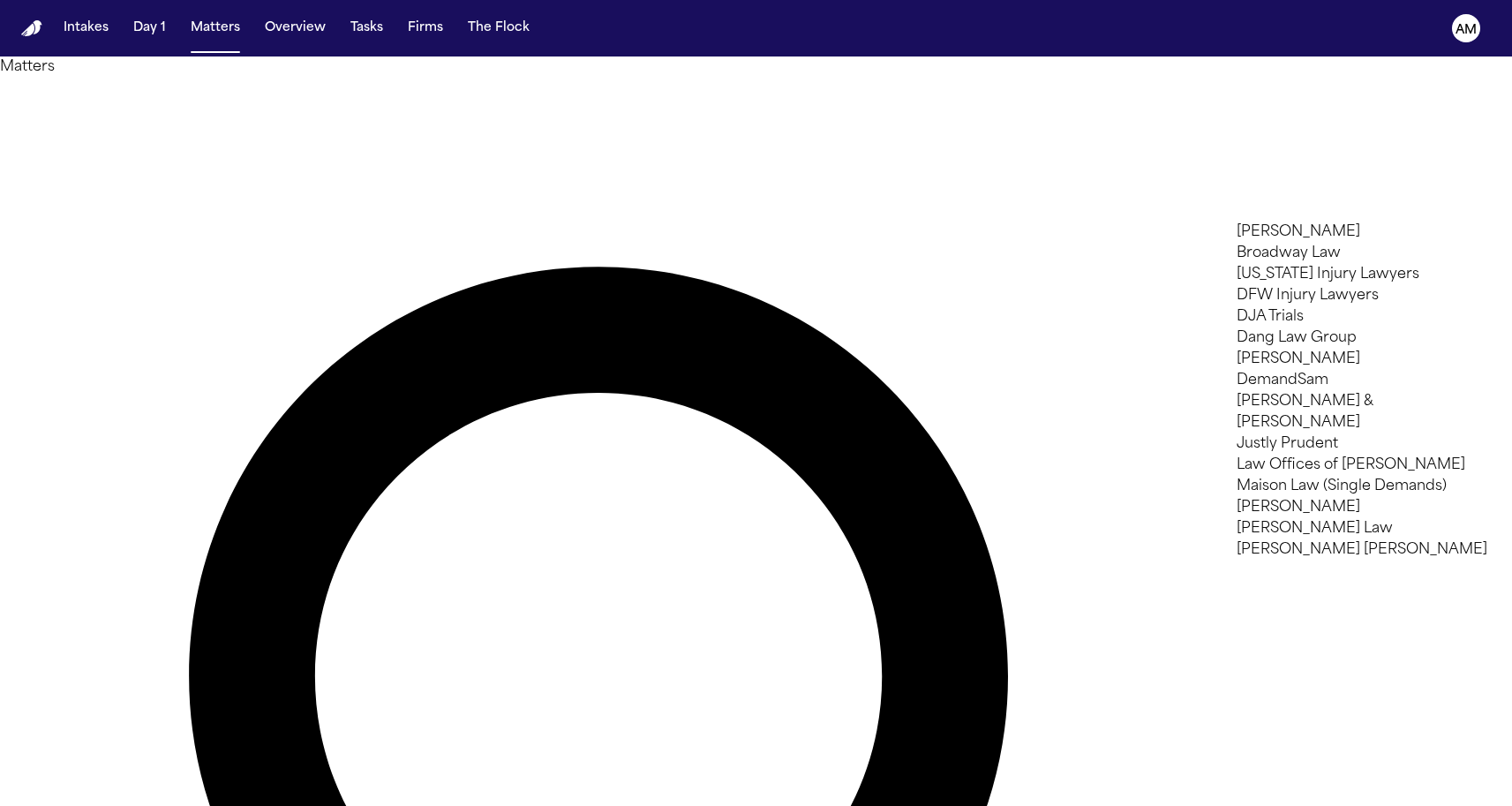
type input "**"
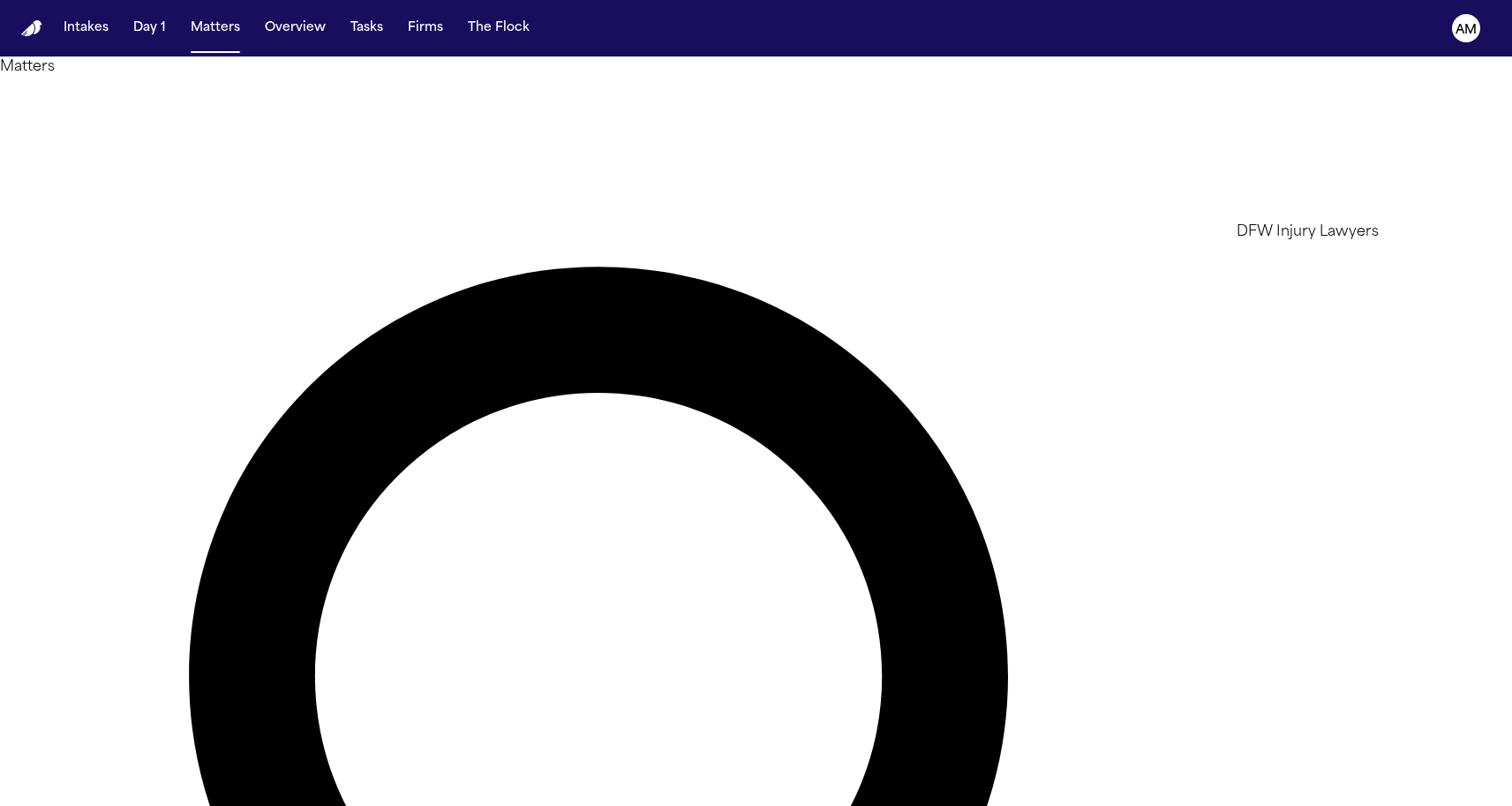
click at [1300, 240] on li "DFW Injury Lawyers" at bounding box center [1362, 232] width 251 height 21
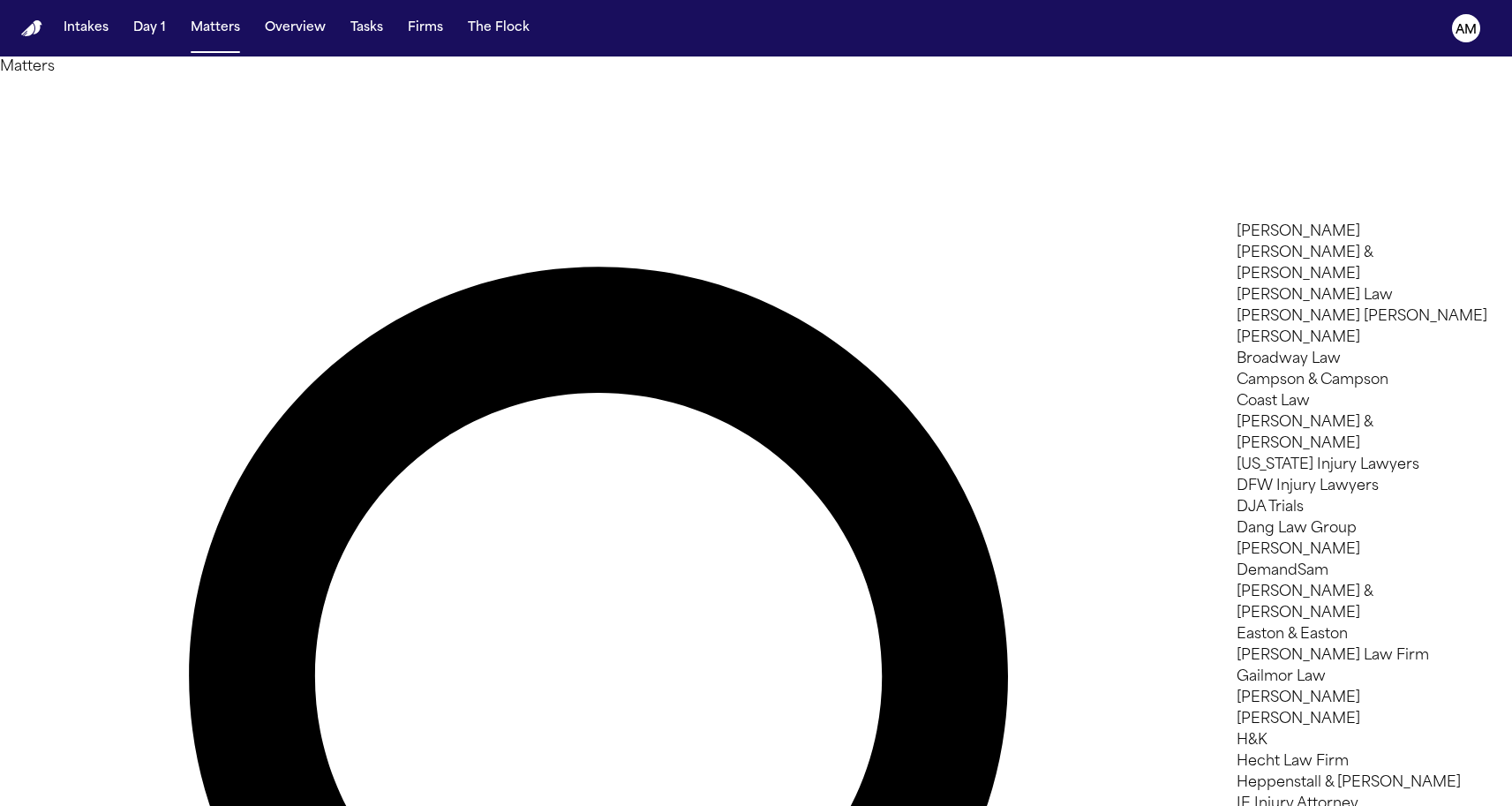
scroll to position [34, 0]
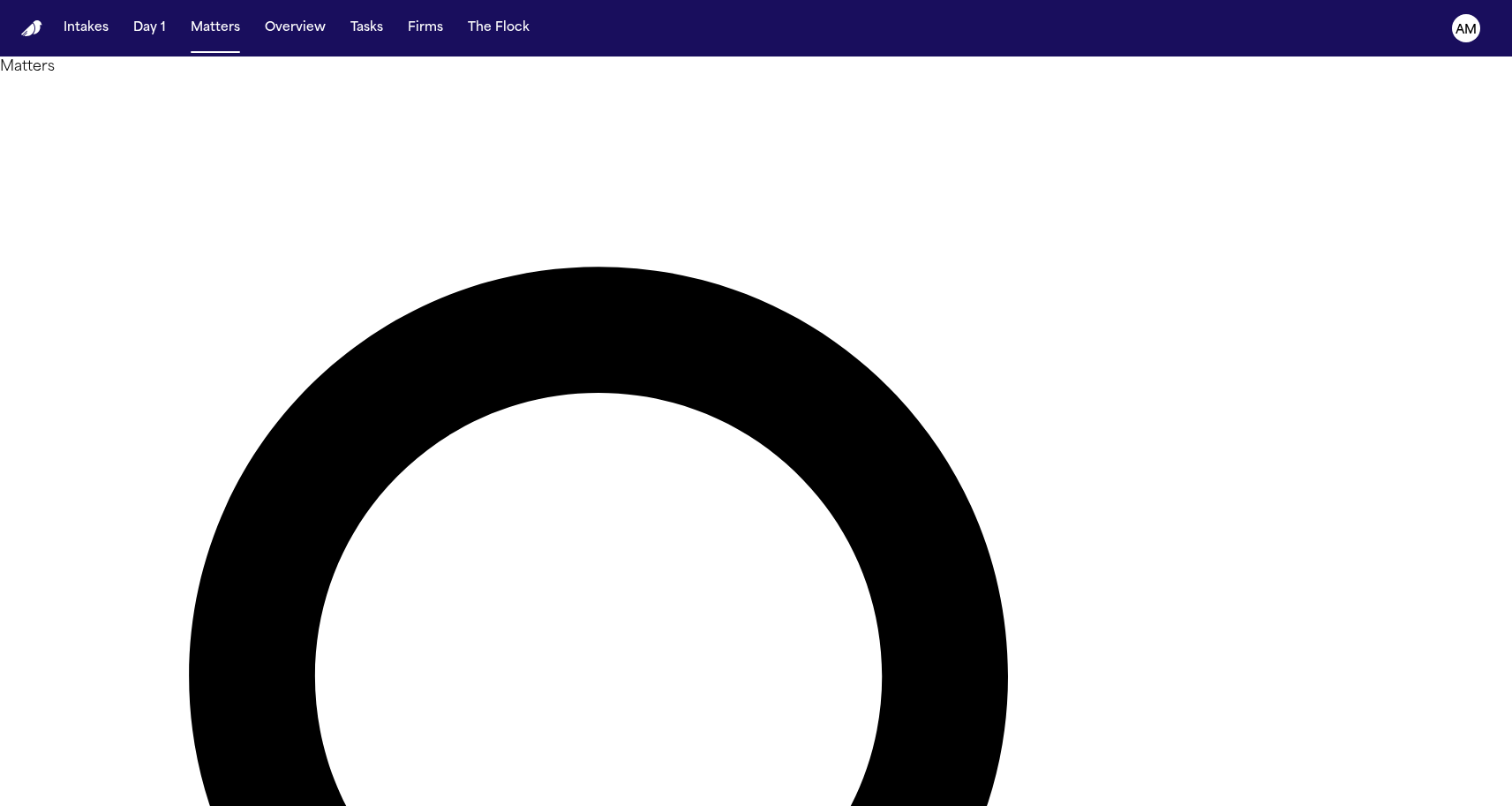
click at [558, 805] on div at bounding box center [756, 806] width 1512 height 0
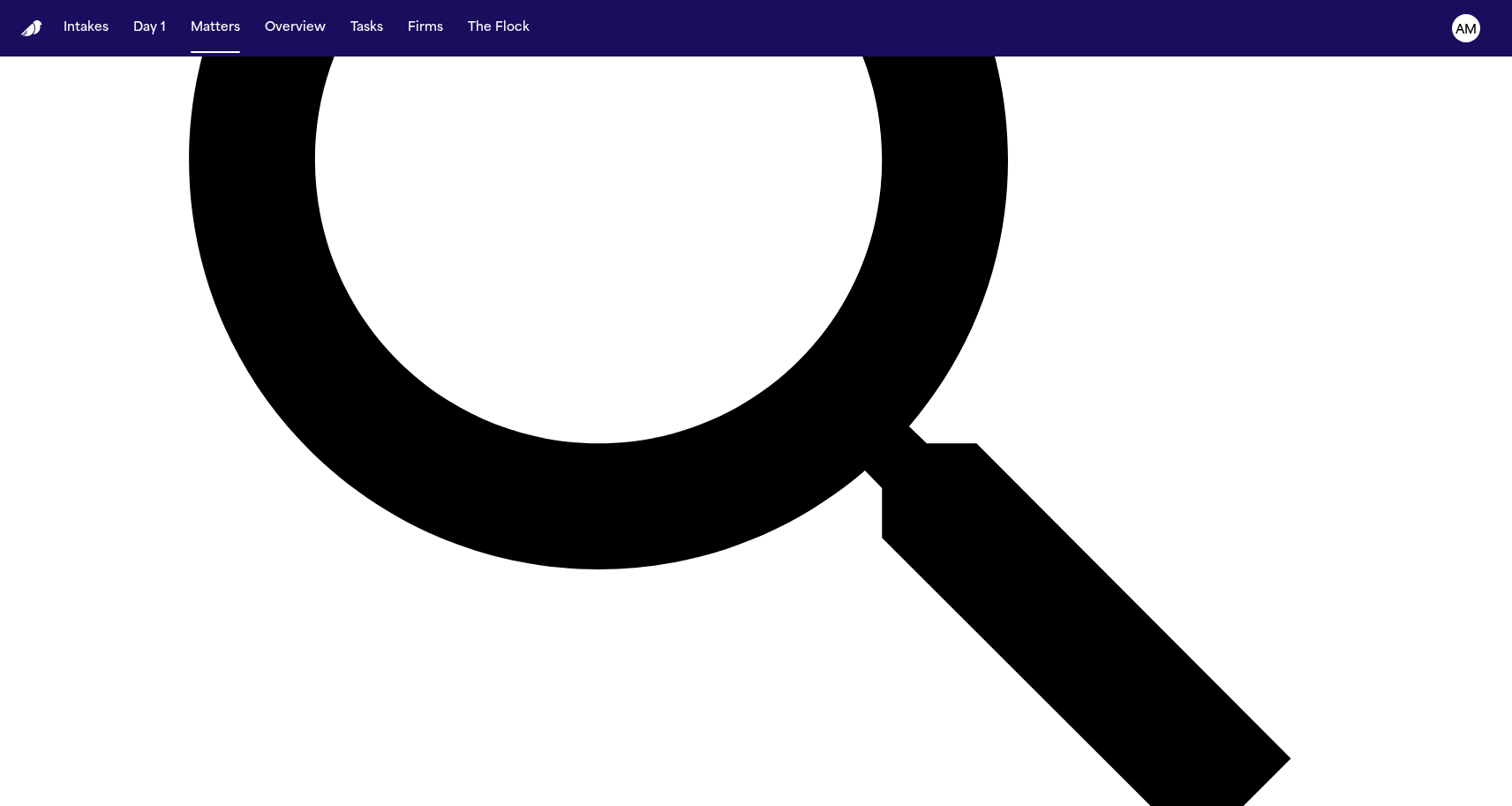
scroll to position [528, 0]
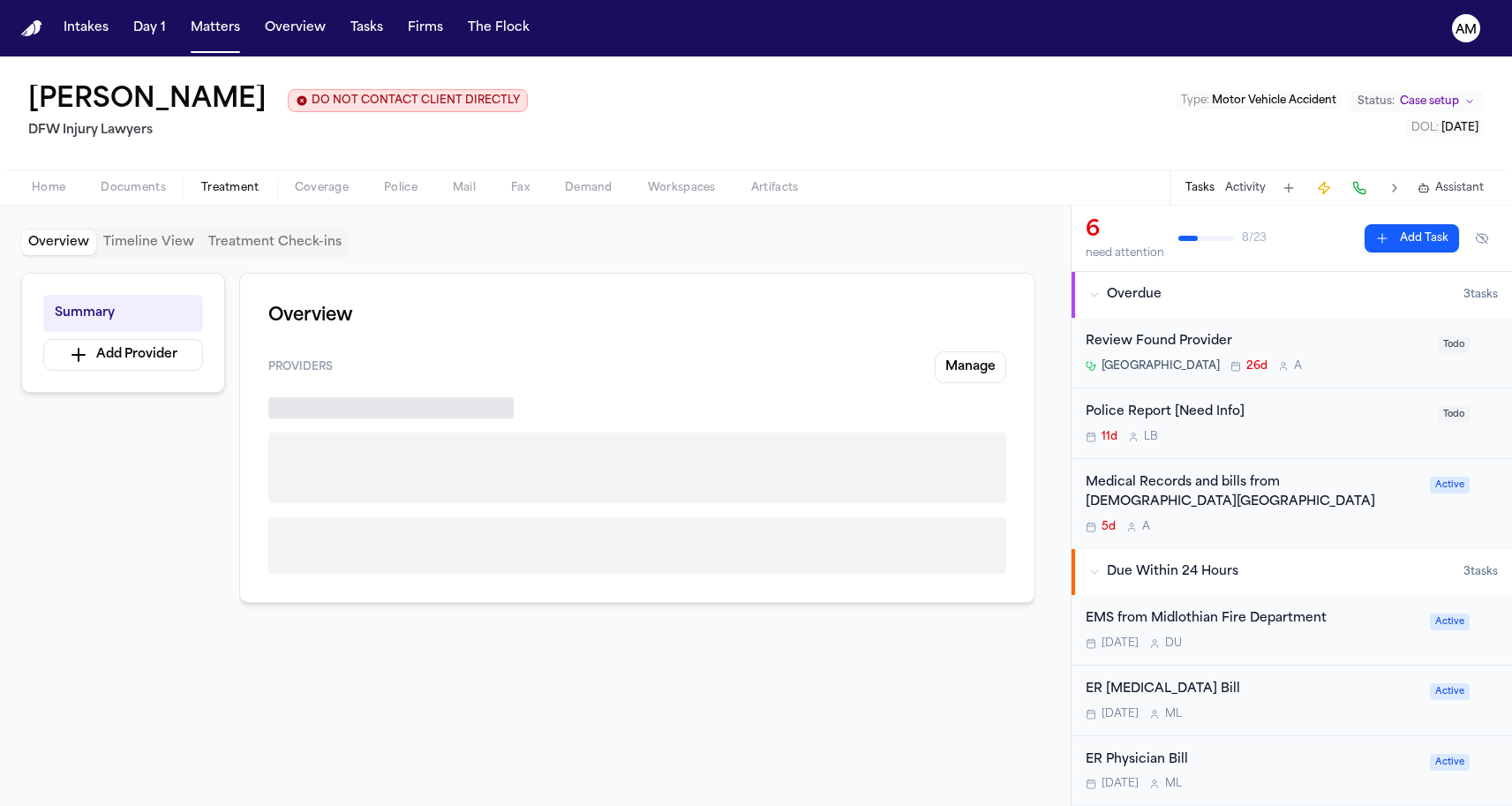
click at [244, 187] on span "Treatment" at bounding box center [230, 188] width 58 height 14
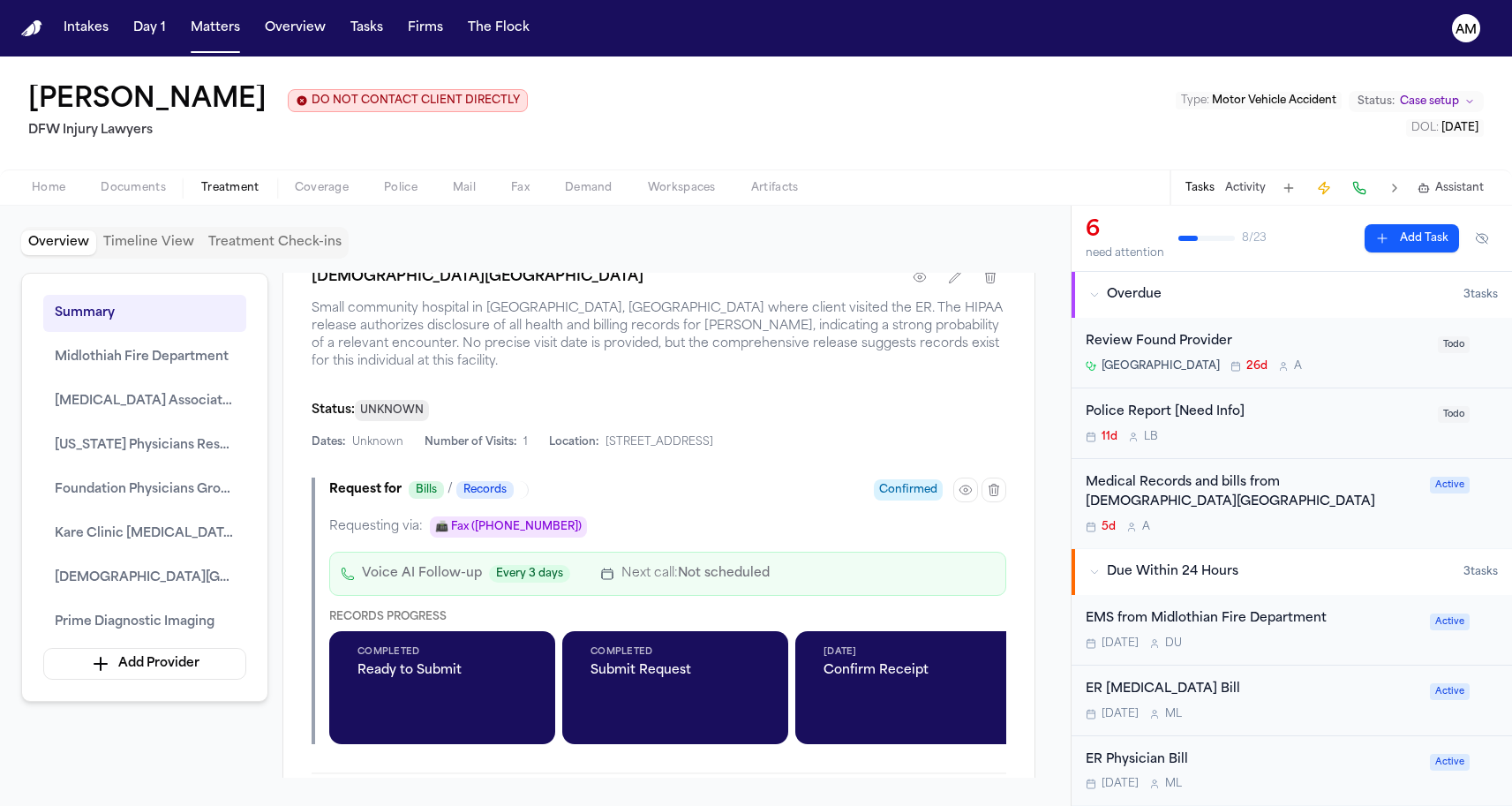
scroll to position [3211, 0]
click at [959, 496] on icon "button" at bounding box center [965, 489] width 14 height 14
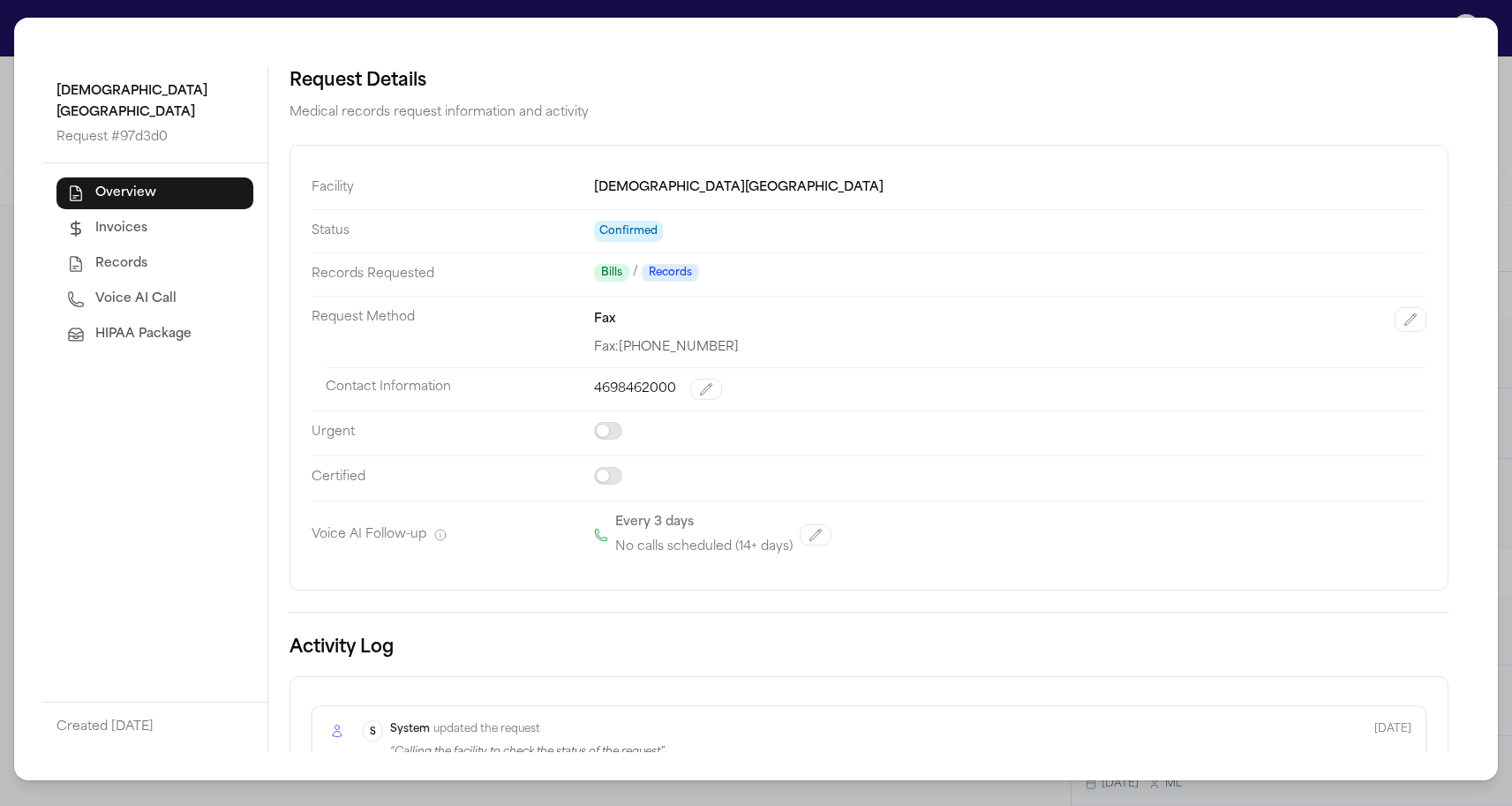
scroll to position [0, 0]
click at [6, 283] on div "Methodist Midlothian Medical Center Request # 97d3d0 Overview Invoices Records …" at bounding box center [756, 403] width 1512 height 806
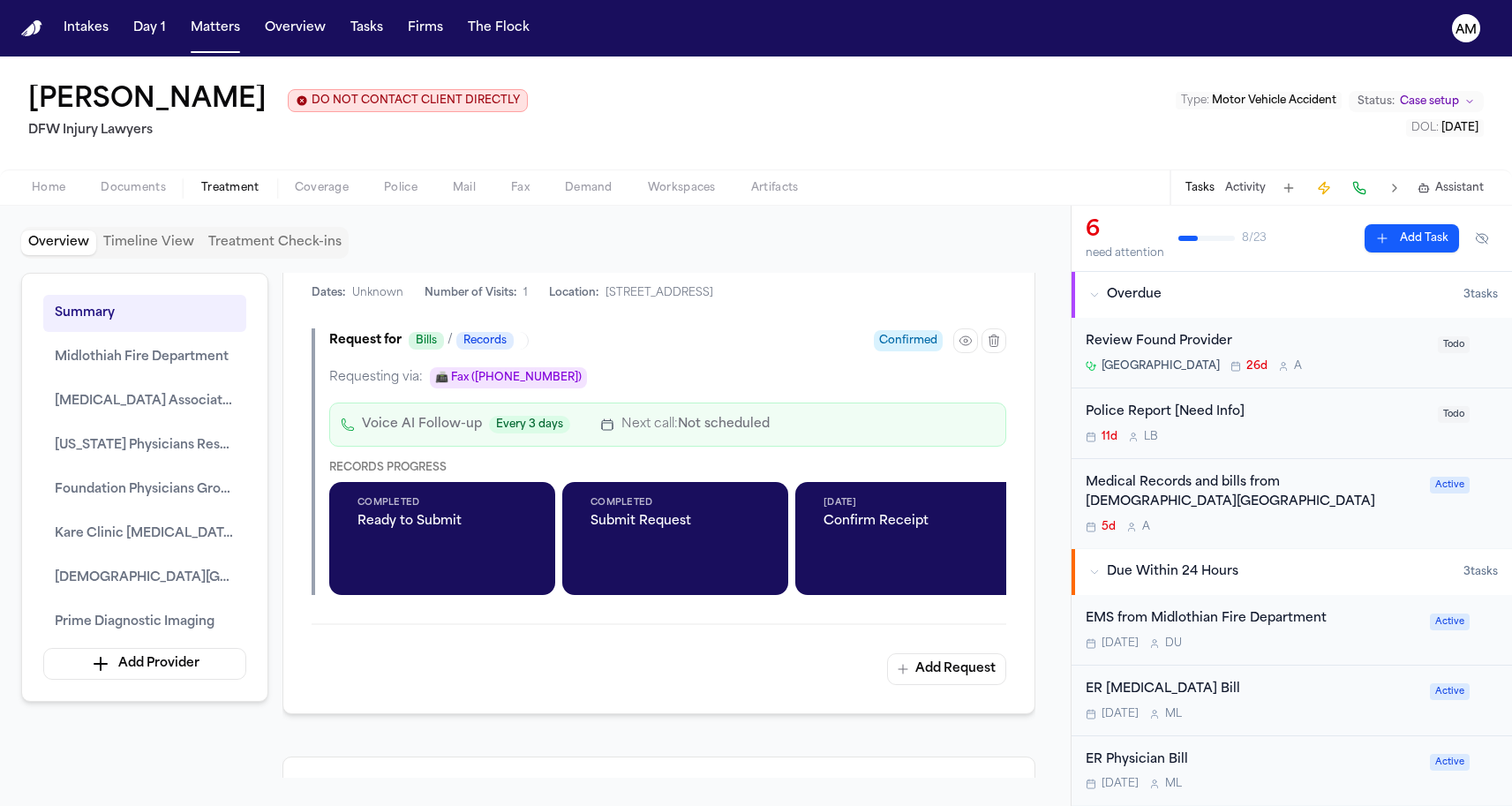
scroll to position [3362, 0]
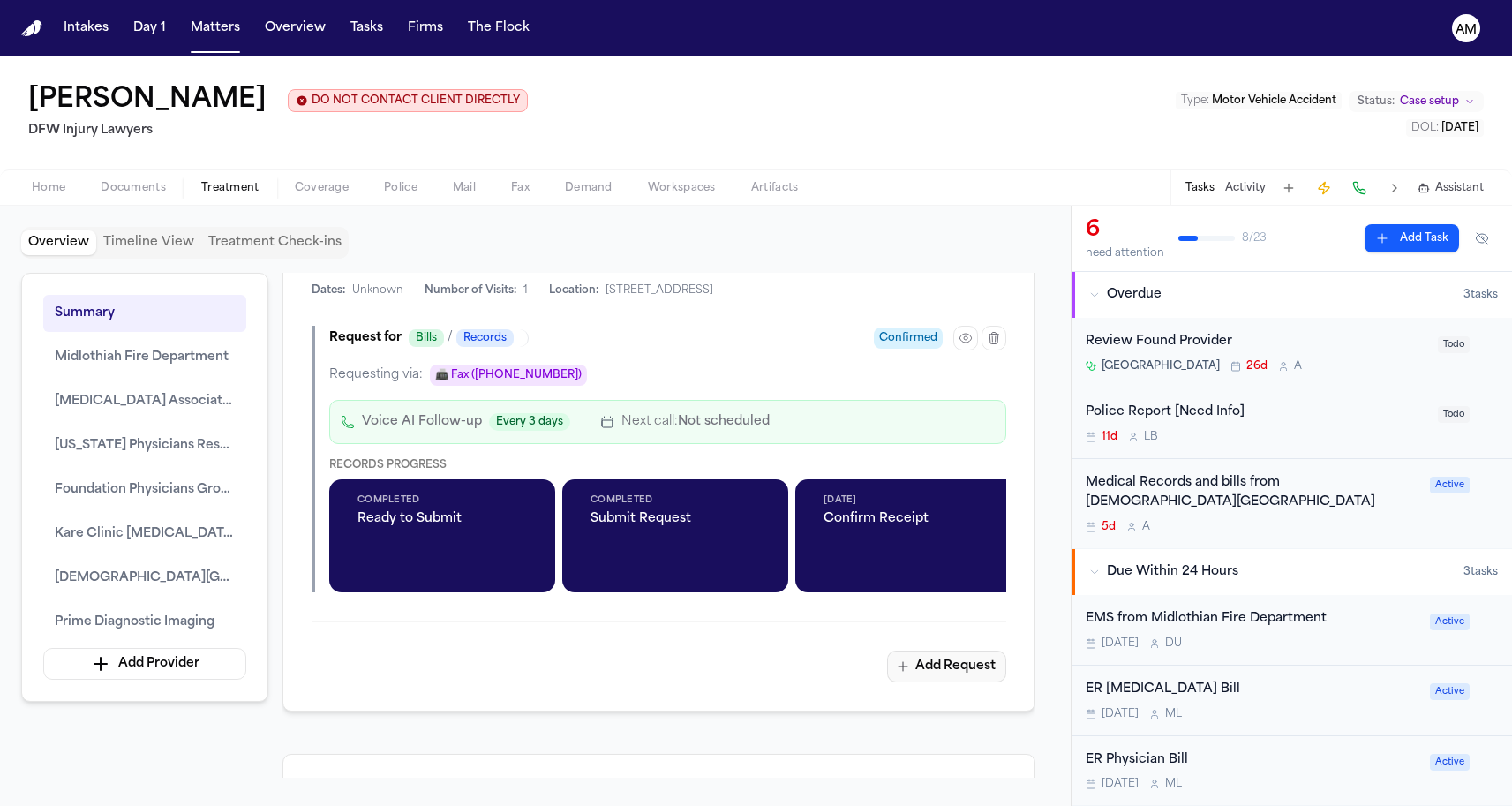
click at [910, 674] on icon "button" at bounding box center [902, 666] width 14 height 14
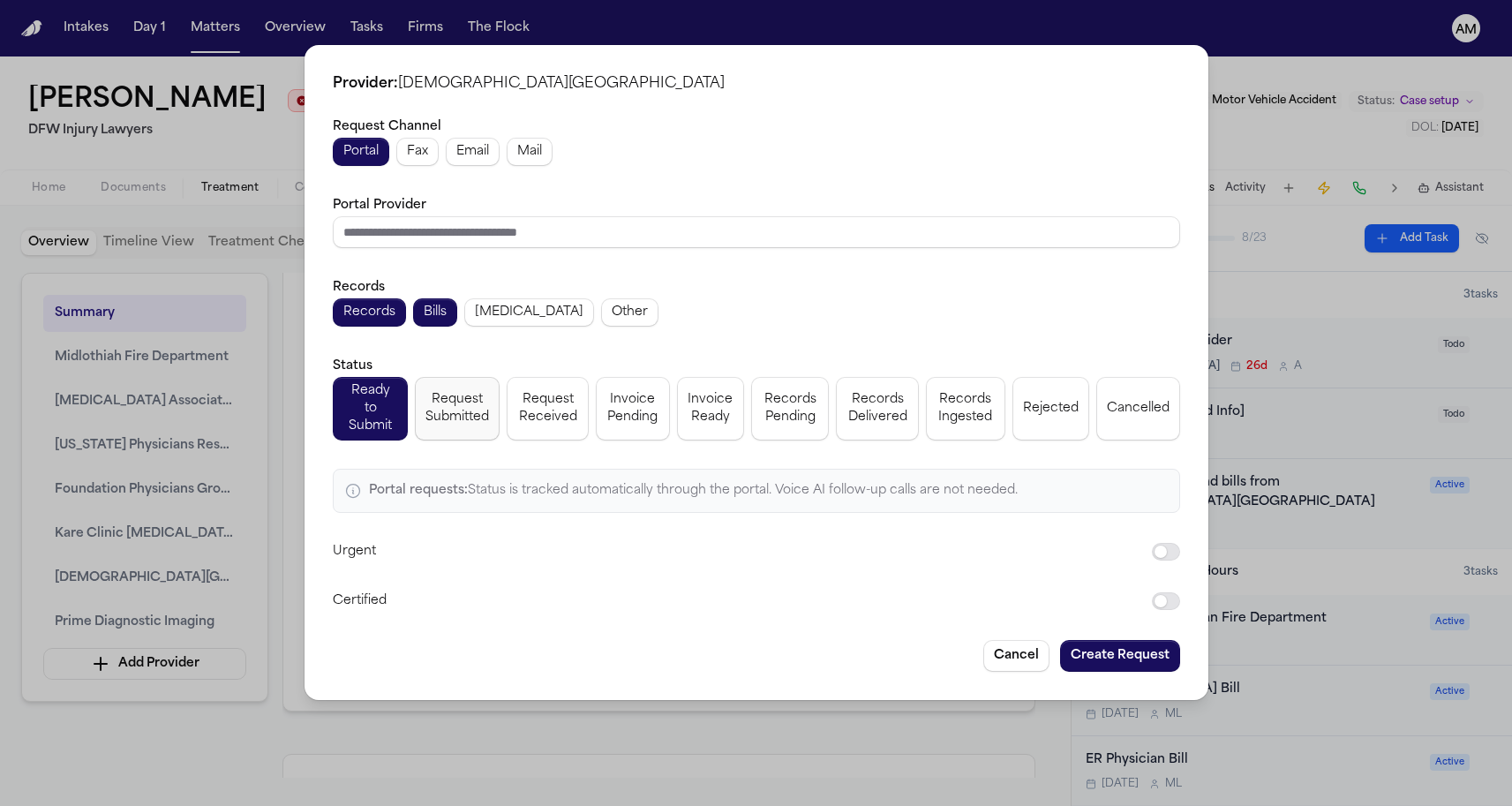
click at [475, 427] on button "Request Submitted" at bounding box center [457, 409] width 85 height 63
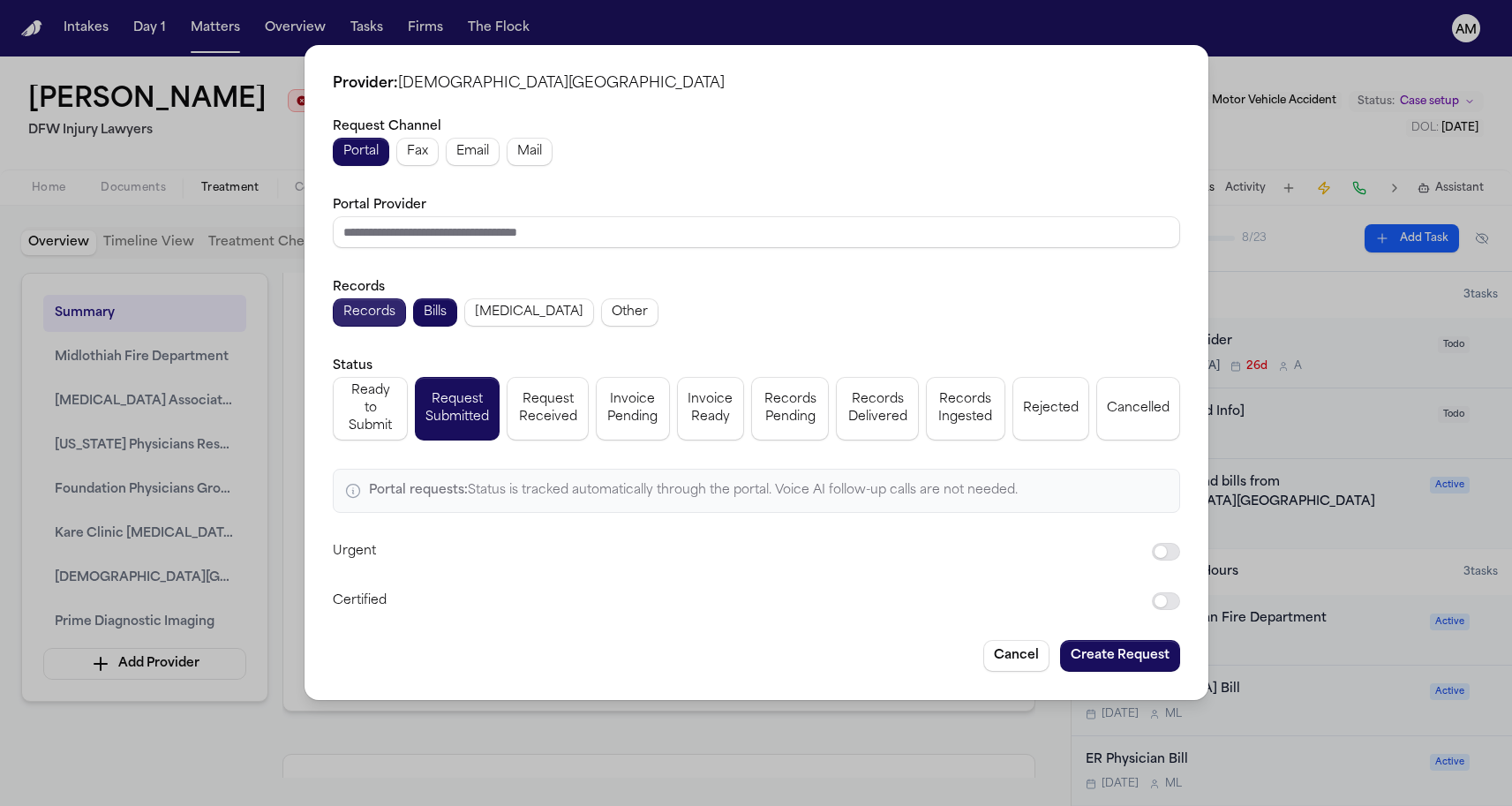
click at [375, 314] on span "Records" at bounding box center [369, 312] width 52 height 17
click at [427, 161] on span "Fax" at bounding box center [417, 151] width 21 height 17
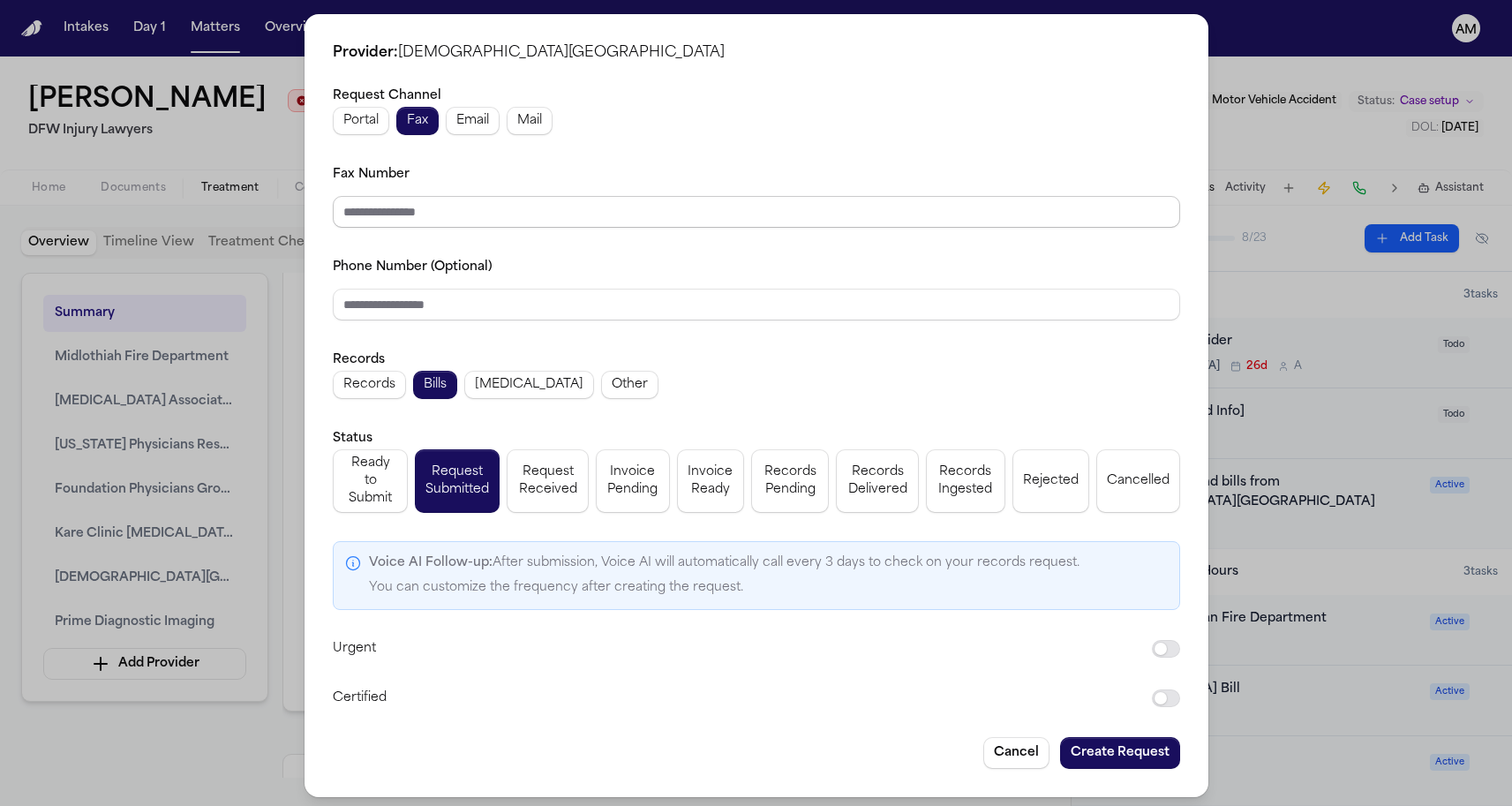
click at [453, 221] on input "Fax Number" at bounding box center [756, 212] width 847 height 32
paste input "**********"
type input "**********"
click at [556, 189] on div "**********" at bounding box center [756, 196] width 847 height 64
click at [1110, 737] on button "Create Request" at bounding box center [1120, 753] width 120 height 32
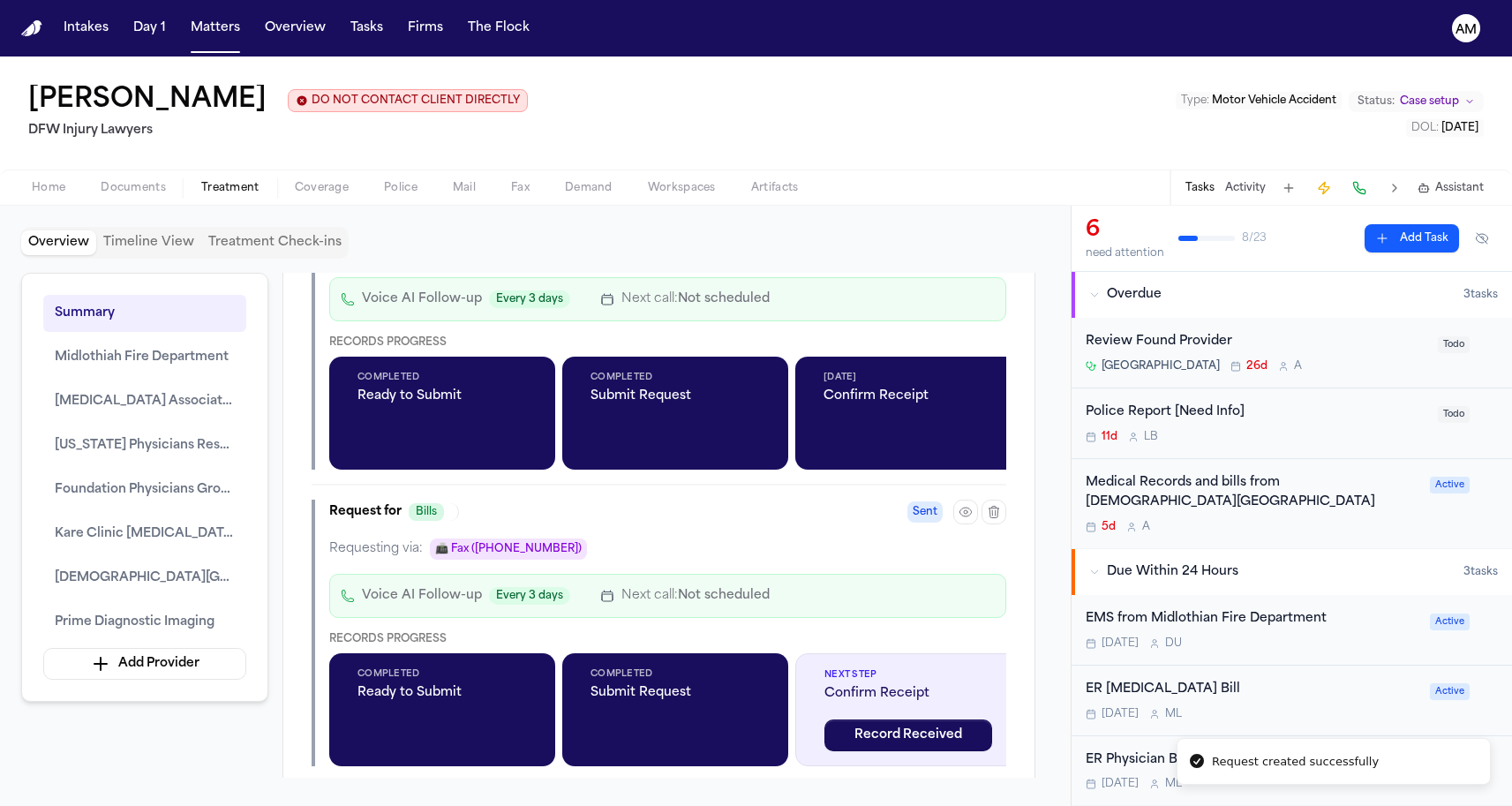
scroll to position [3528, 0]
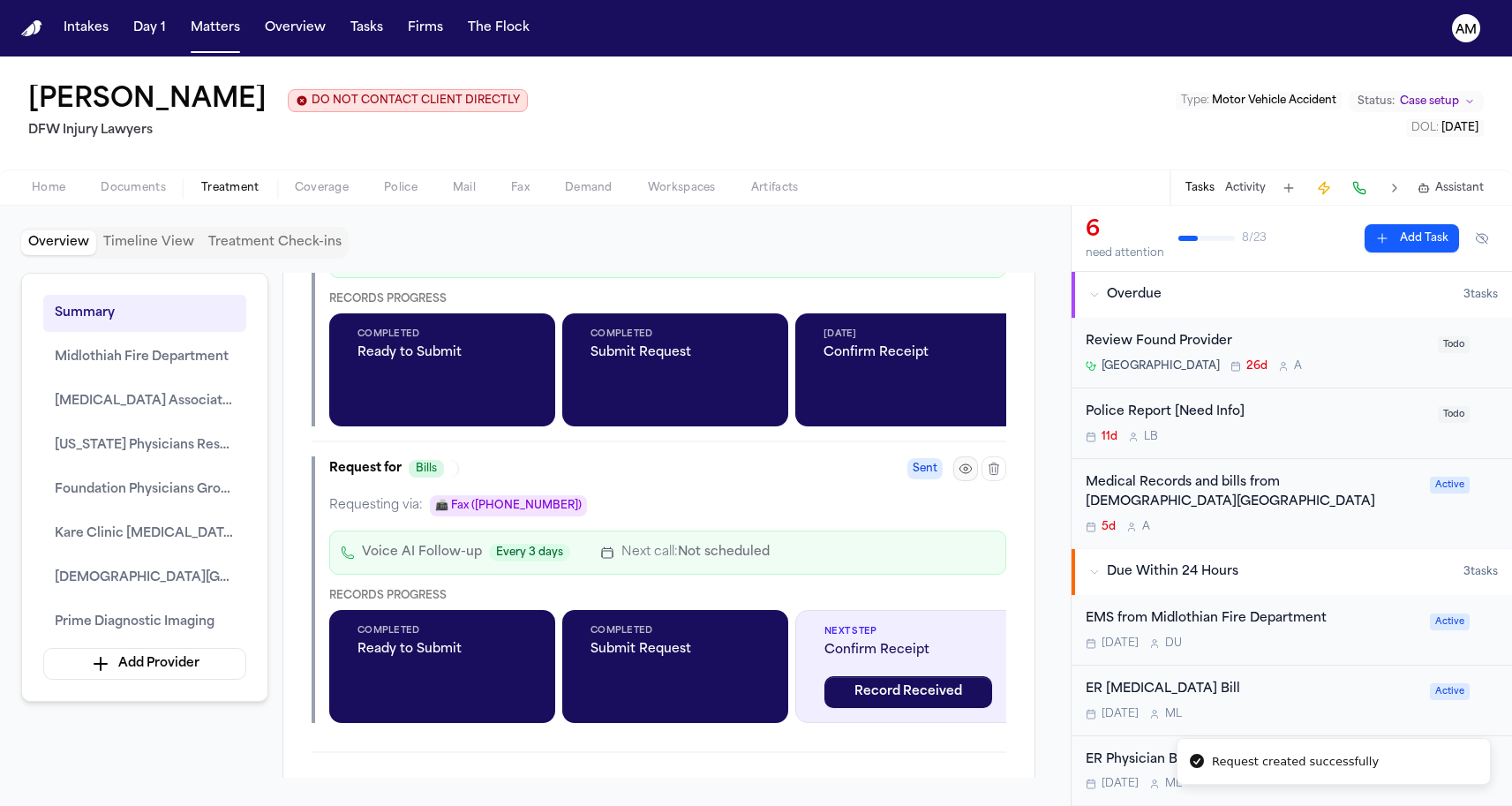
click at [960, 473] on icon "button" at bounding box center [965, 469] width 11 height 9
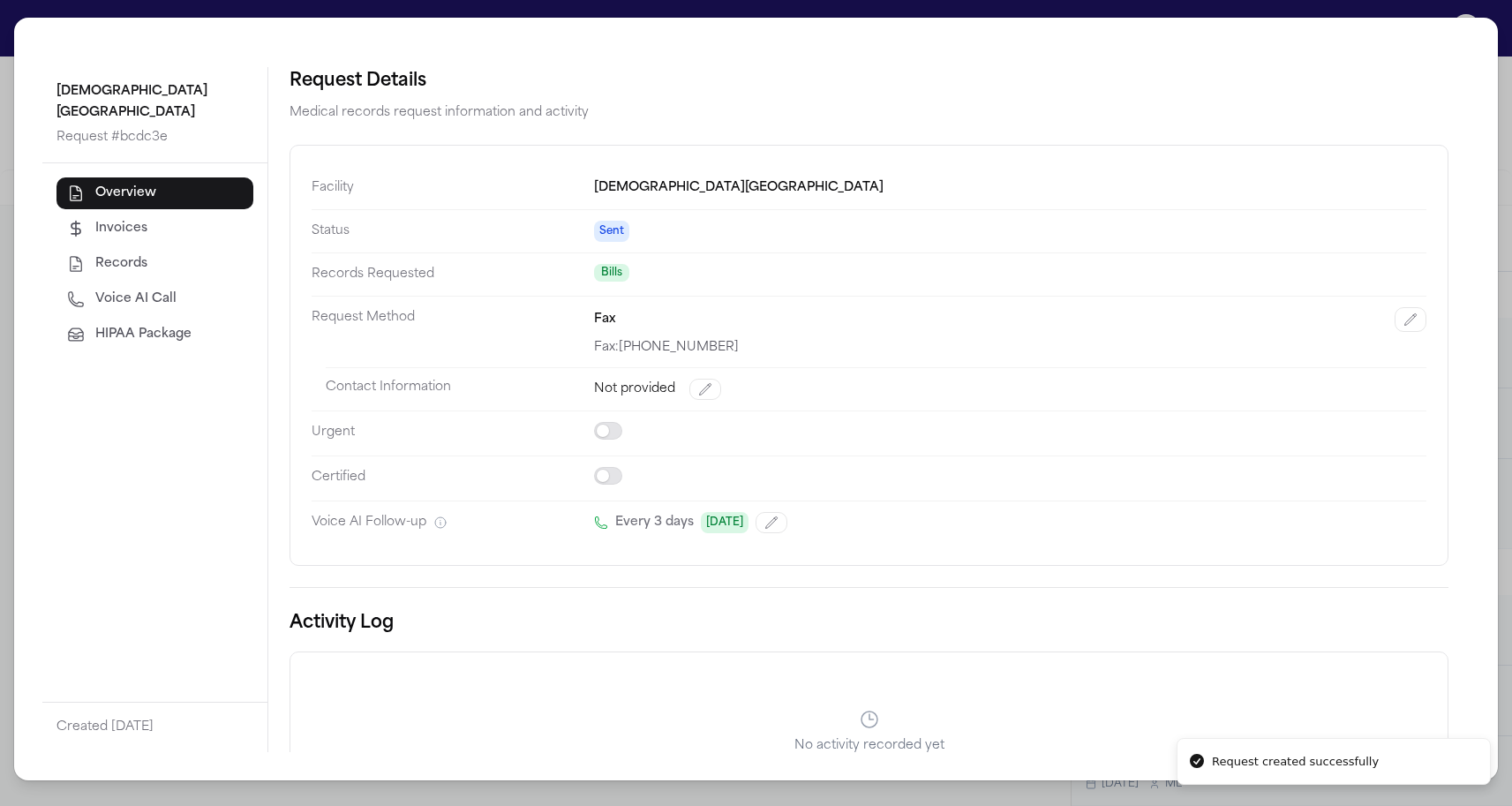
click at [174, 294] on button "Voice AI Call" at bounding box center [155, 299] width 197 height 32
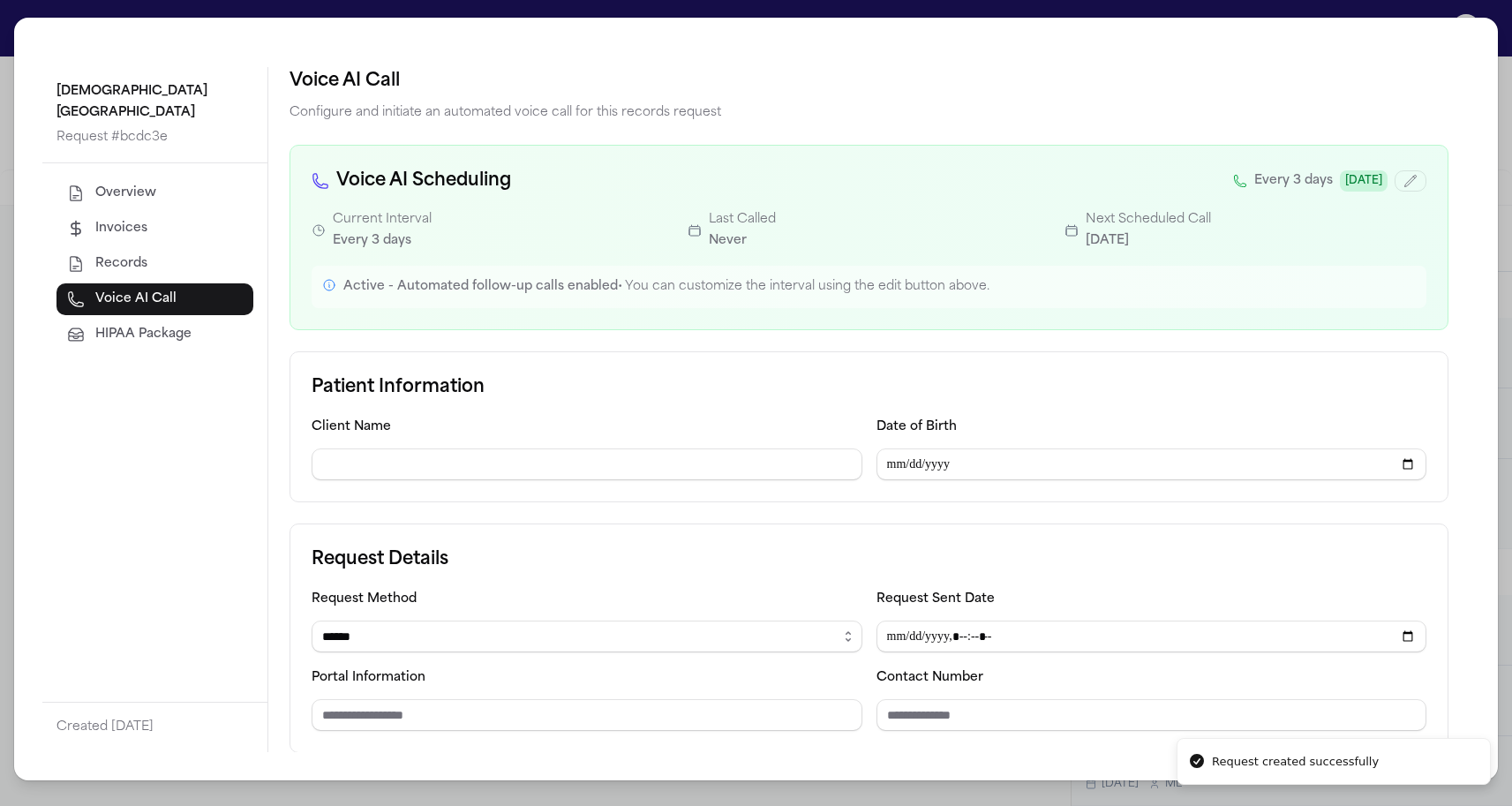
type input "**********"
click at [892, 464] on input "Date of Birth" at bounding box center [1151, 465] width 551 height 32
click at [901, 637] on input "Request Sent Date" at bounding box center [1151, 637] width 551 height 32
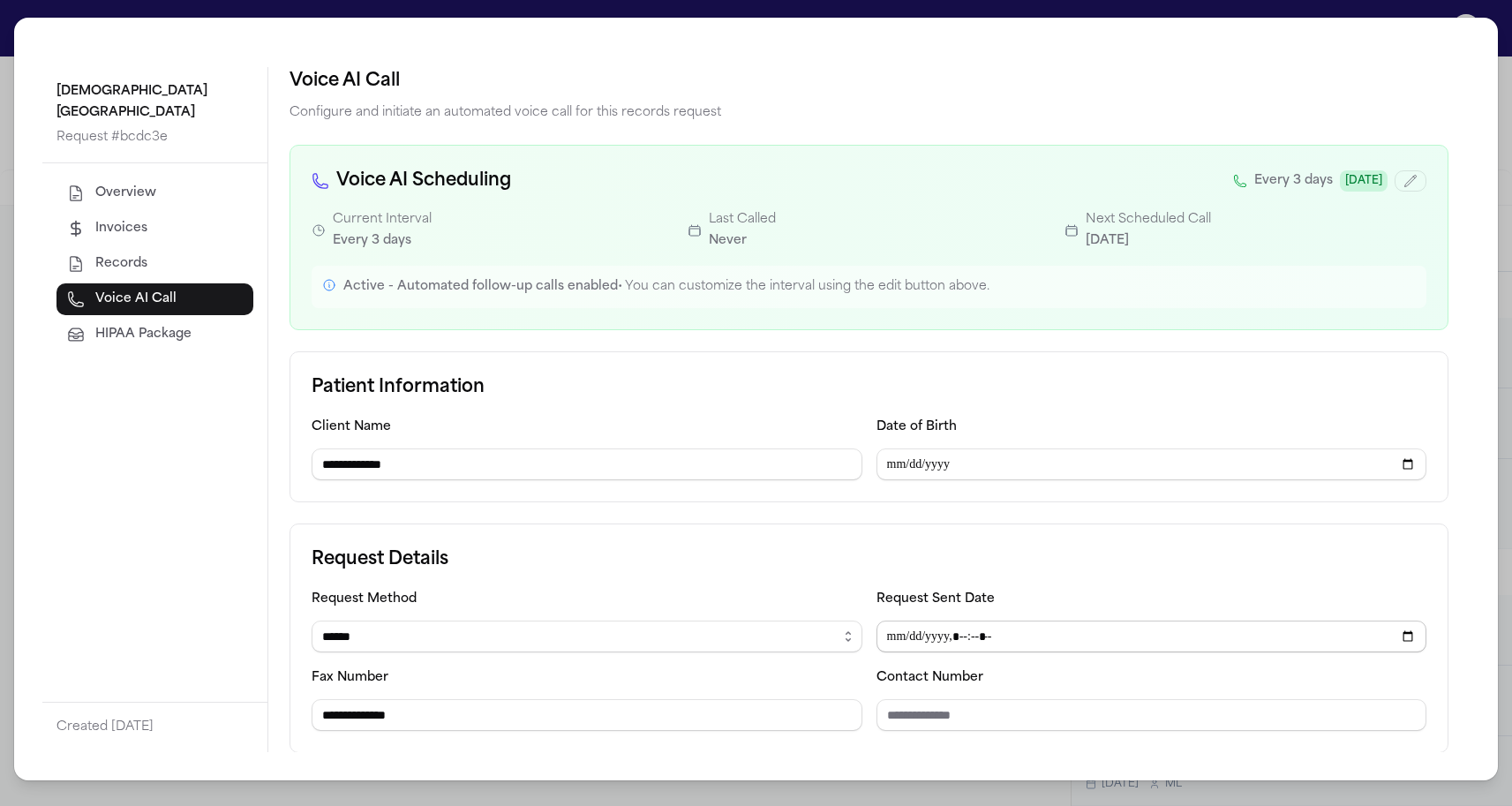
click at [919, 636] on input "Request Sent Date" at bounding box center [1151, 637] width 551 height 32
click at [860, 558] on h3 "Request Details" at bounding box center [869, 559] width 1115 height 29
click at [915, 645] on input "Request Sent Date" at bounding box center [1151, 637] width 551 height 32
click at [721, 592] on div "Request Method ****** ***** *** ****" at bounding box center [587, 620] width 551 height 64
click at [918, 645] on input "Request Sent Date" at bounding box center [1151, 637] width 551 height 32
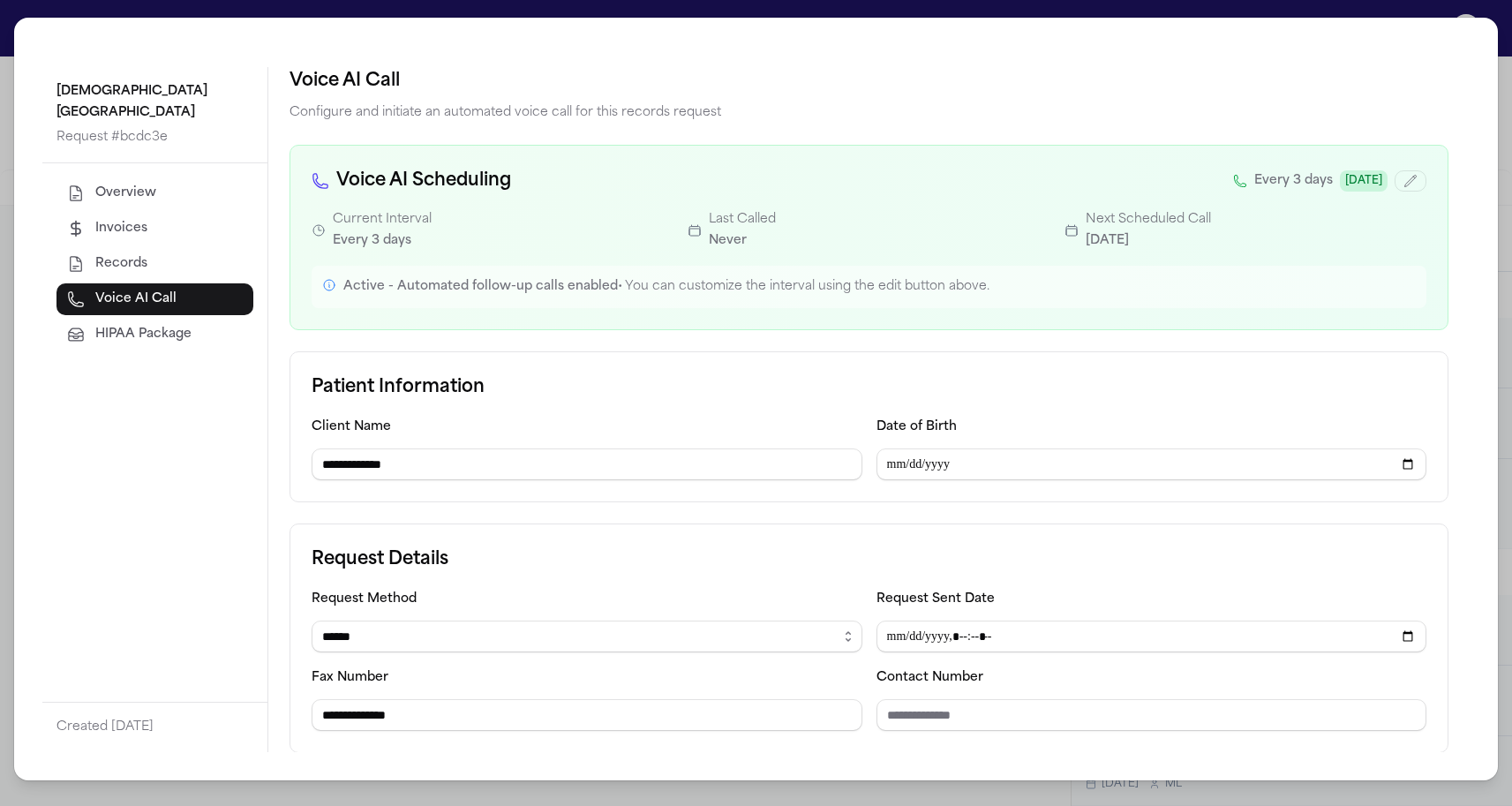
type input "**********"
click at [793, 558] on h3 "Request Details" at bounding box center [869, 559] width 1115 height 29
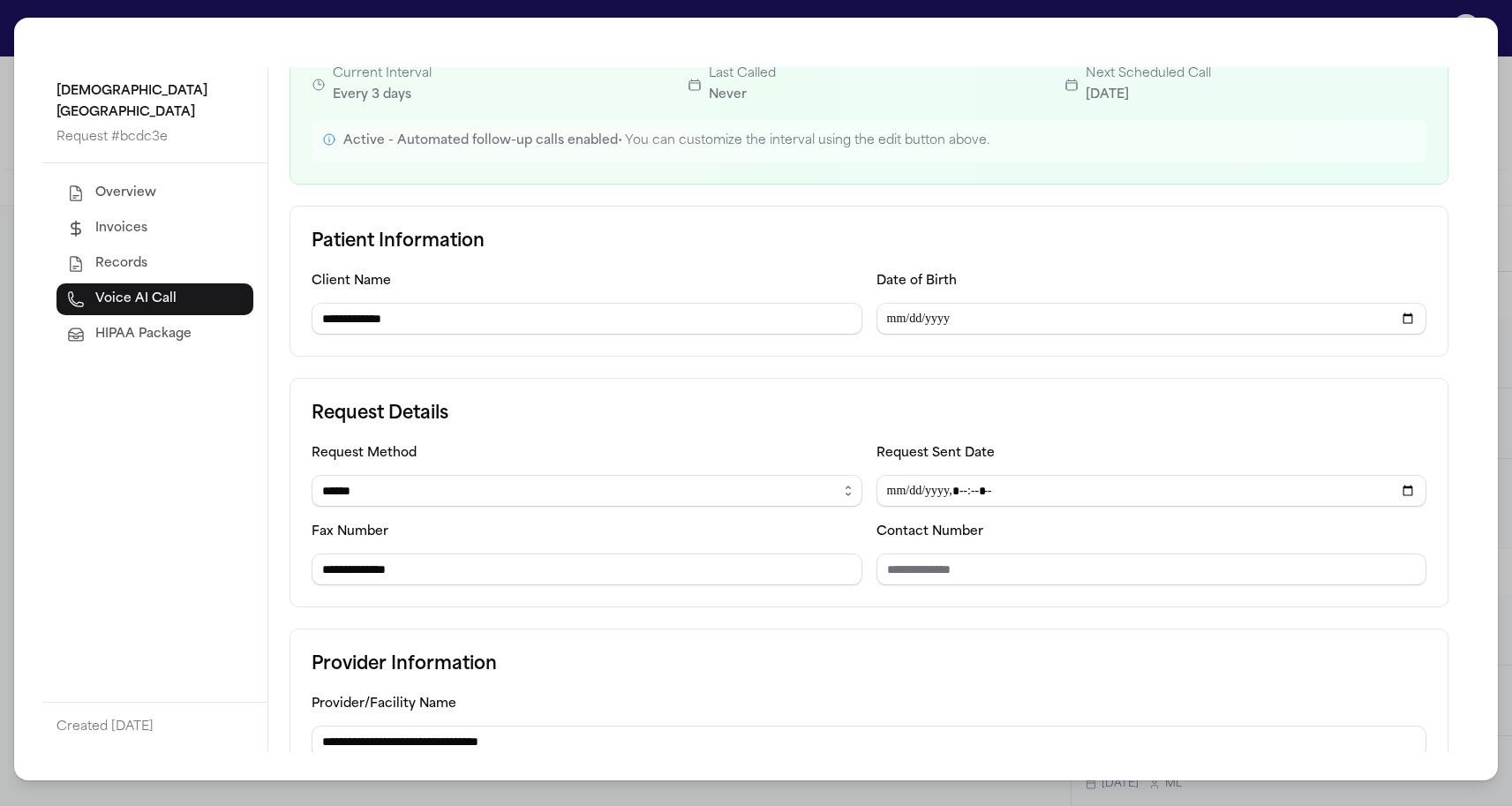
scroll to position [148, 0]
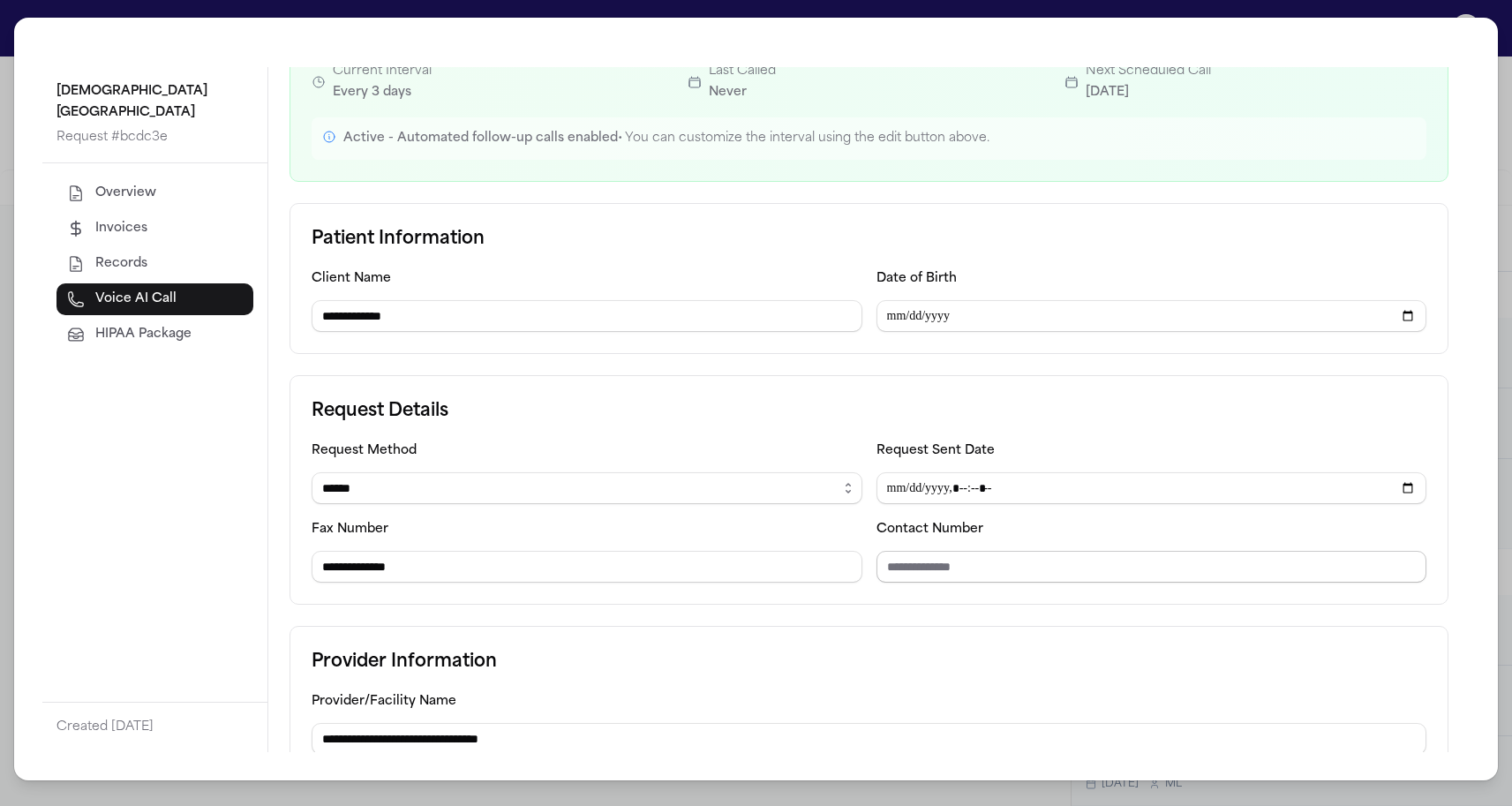
click at [1001, 566] on input "Contact Number" at bounding box center [1151, 567] width 551 height 32
paste input "**********"
type input "**********"
click at [647, 438] on div "**********" at bounding box center [869, 490] width 1159 height 230
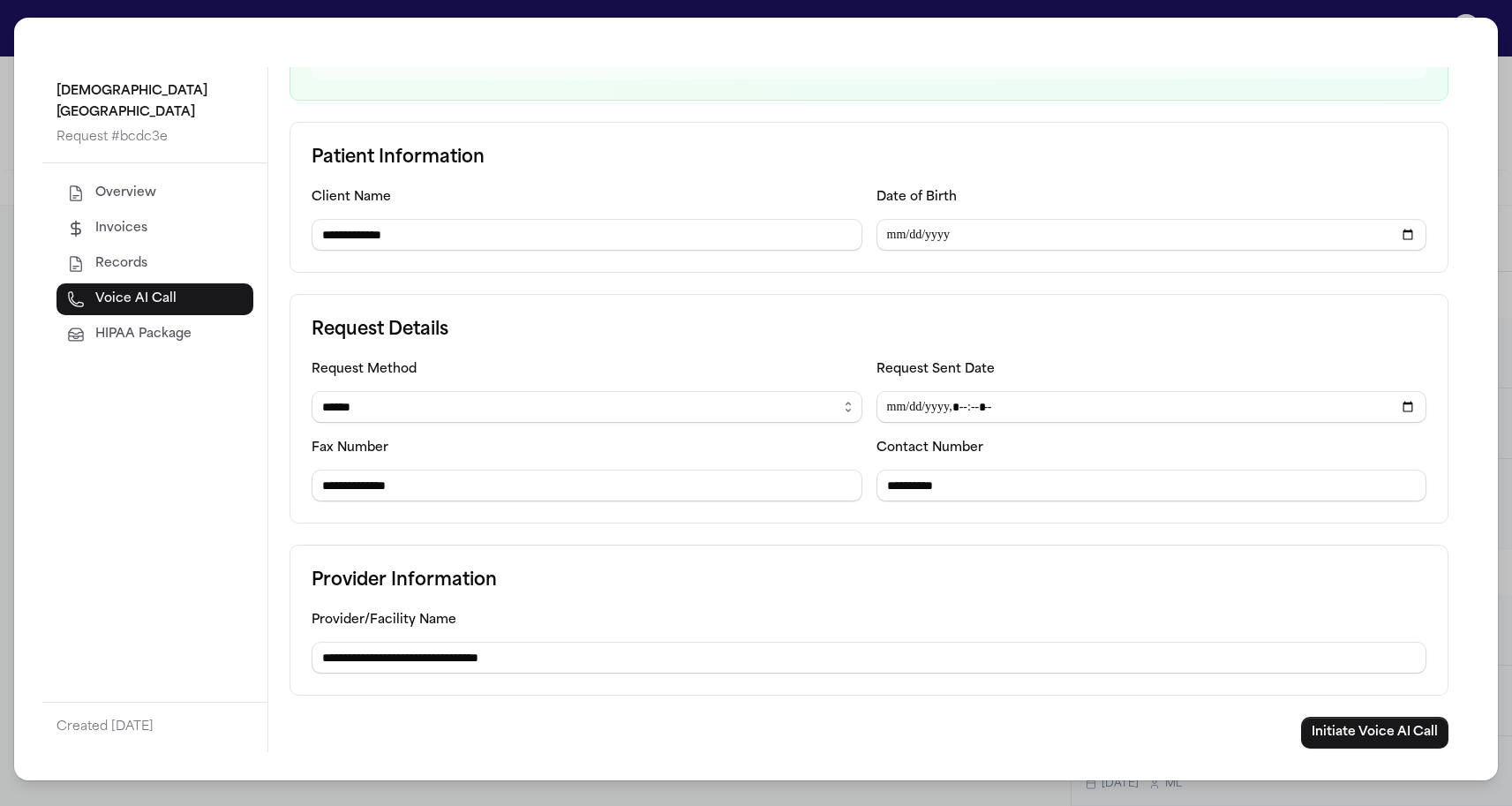
scroll to position [230, 0]
drag, startPoint x: 624, startPoint y: 657, endPoint x: 219, endPoint y: 651, distance: 405.0
type input "**********"
click at [483, 359] on div "**********" at bounding box center [869, 409] width 1159 height 230
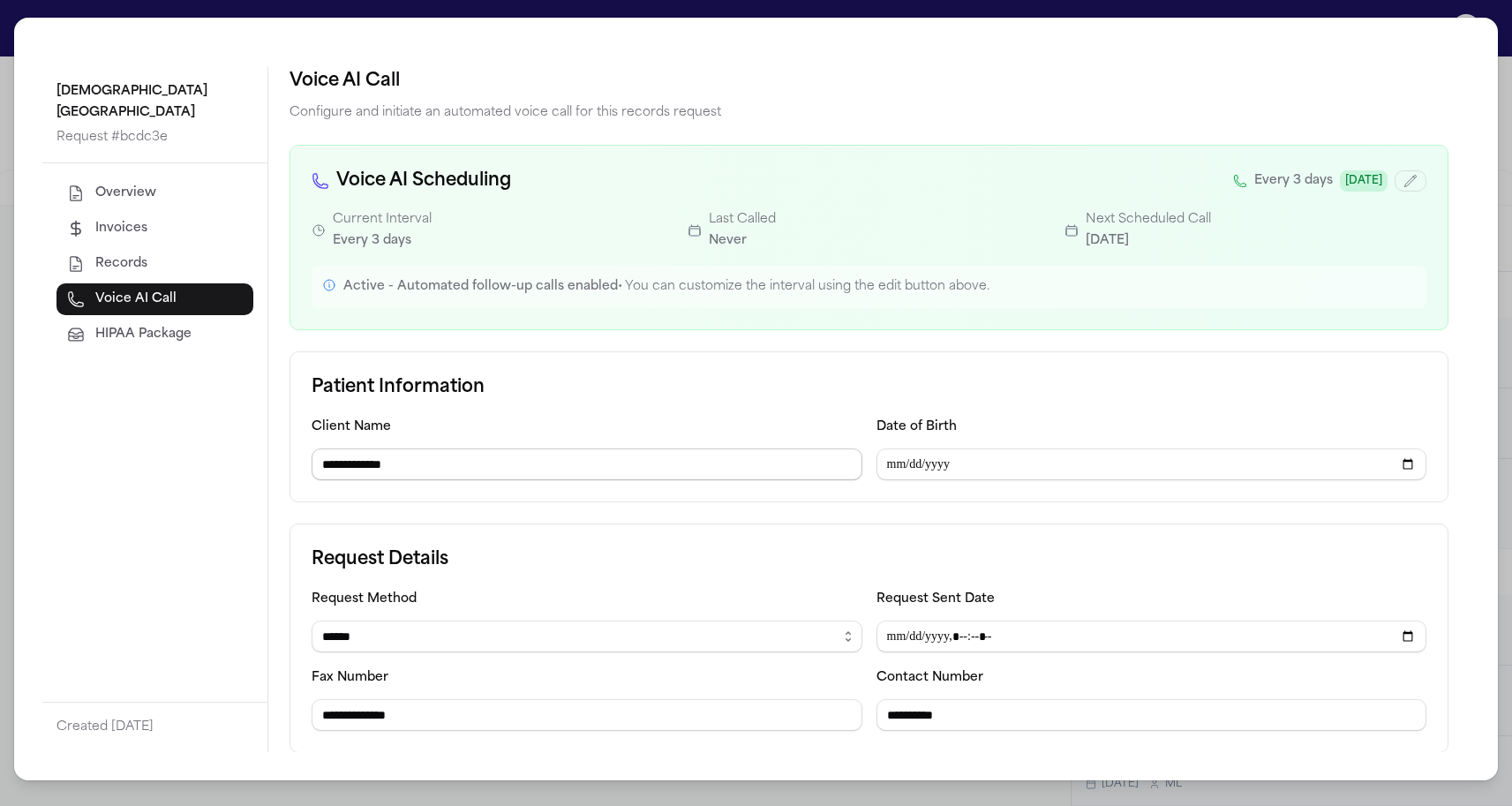
scroll to position [0, 0]
click at [885, 465] on input "Date of Birth" at bounding box center [1151, 465] width 551 height 32
click at [916, 466] on input "Date of Birth" at bounding box center [1151, 465] width 551 height 32
click at [964, 470] on input "Date of Birth" at bounding box center [1151, 465] width 551 height 32
type input "**********"
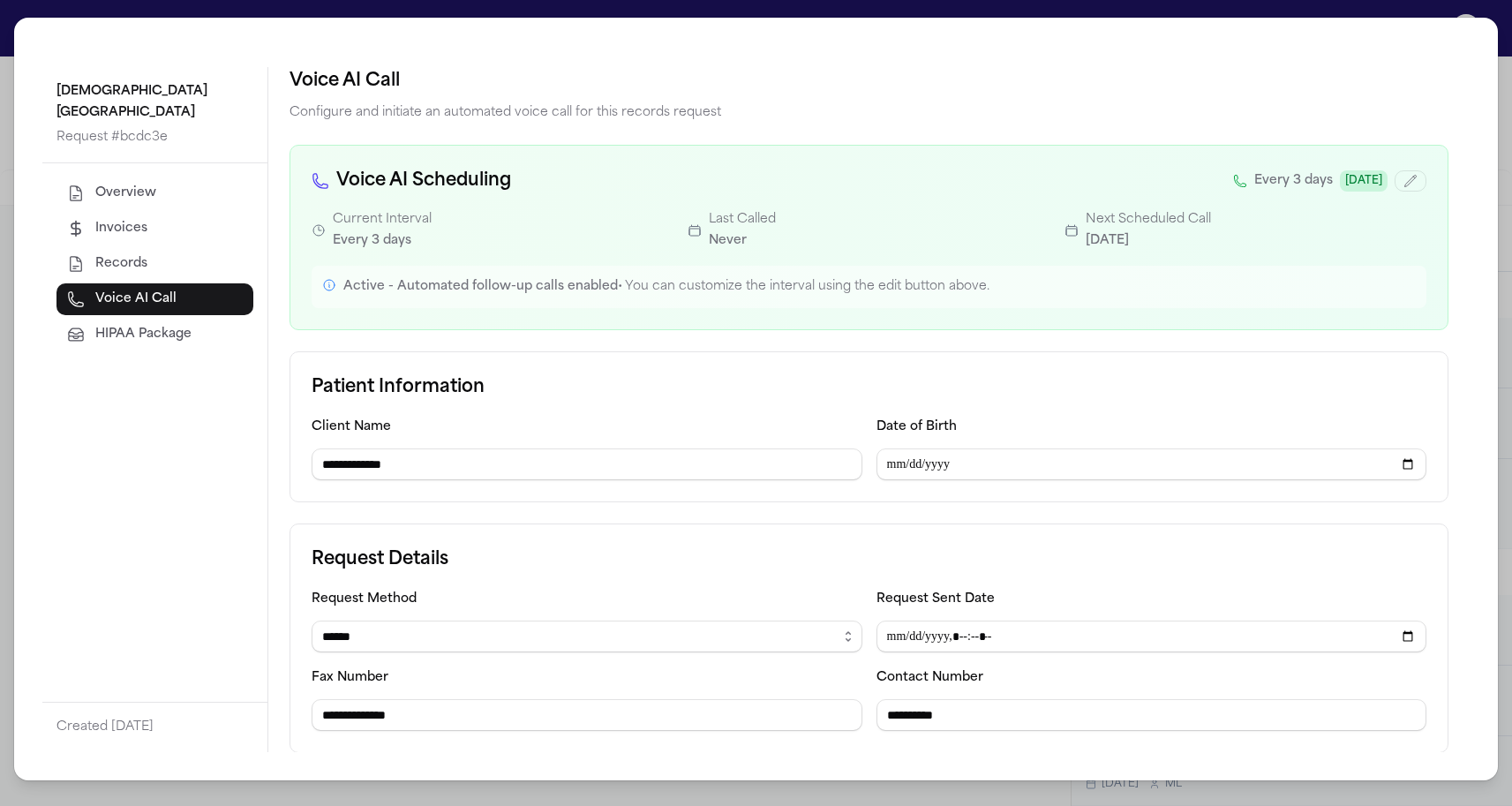
click at [835, 378] on h3 "Patient Information" at bounding box center [869, 387] width 1115 height 29
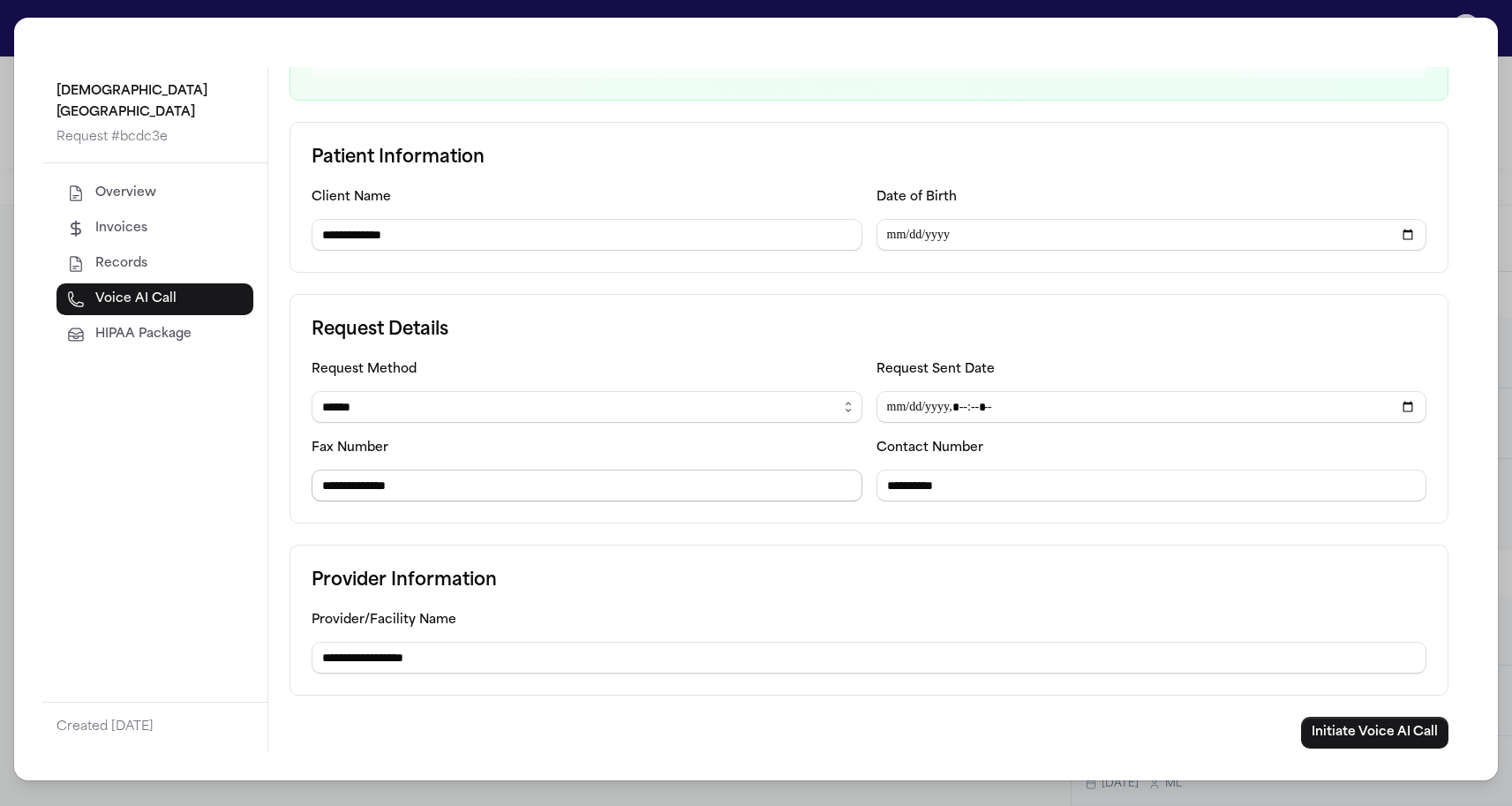
scroll to position [230, 0]
click at [1330, 742] on button "Initiate Voice AI Call" at bounding box center [1375, 732] width 147 height 32
click at [6, 293] on div "**********" at bounding box center [756, 403] width 1512 height 806
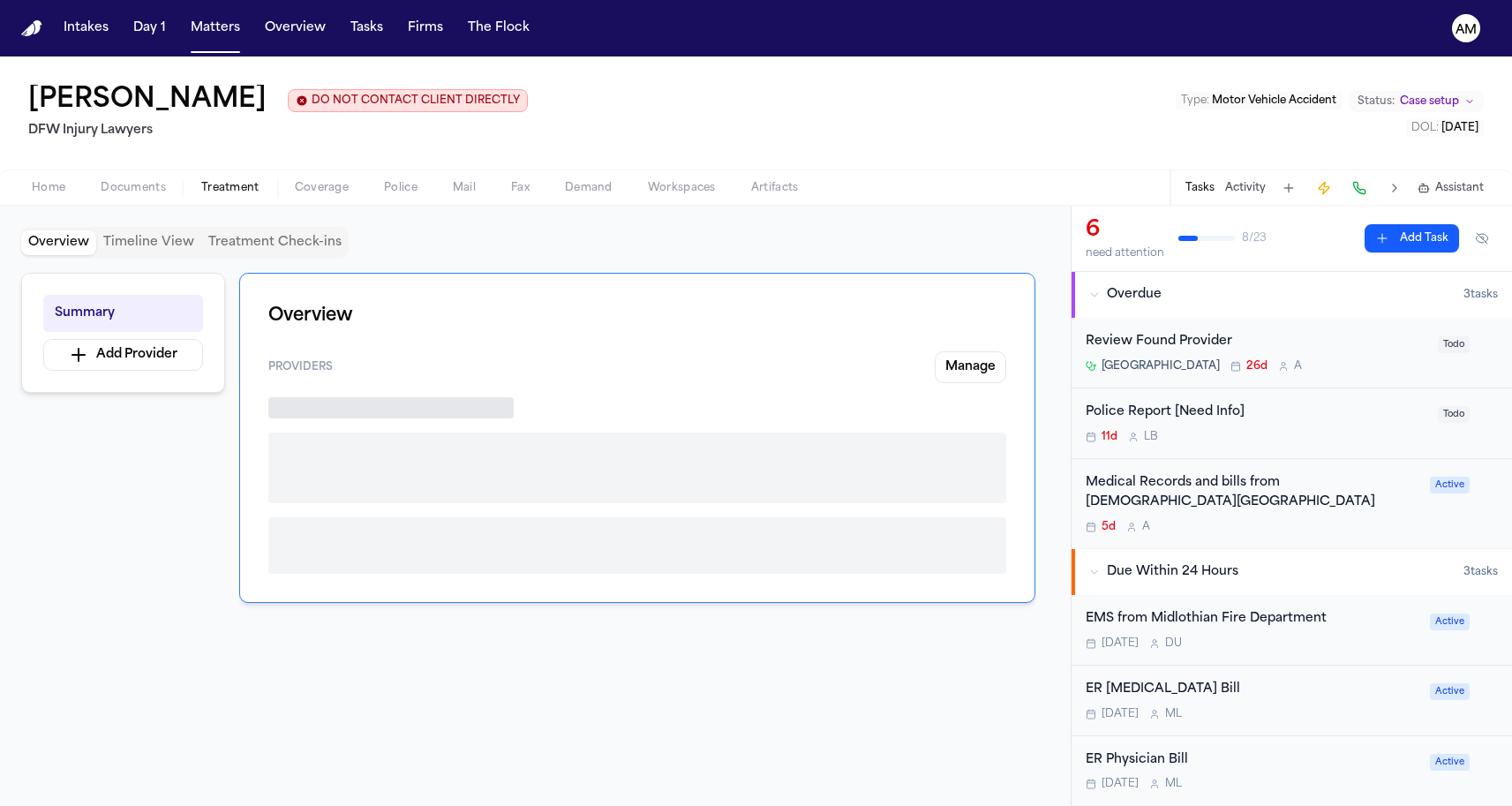
click at [139, 188] on span "Documents" at bounding box center [132, 188] width 65 height 14
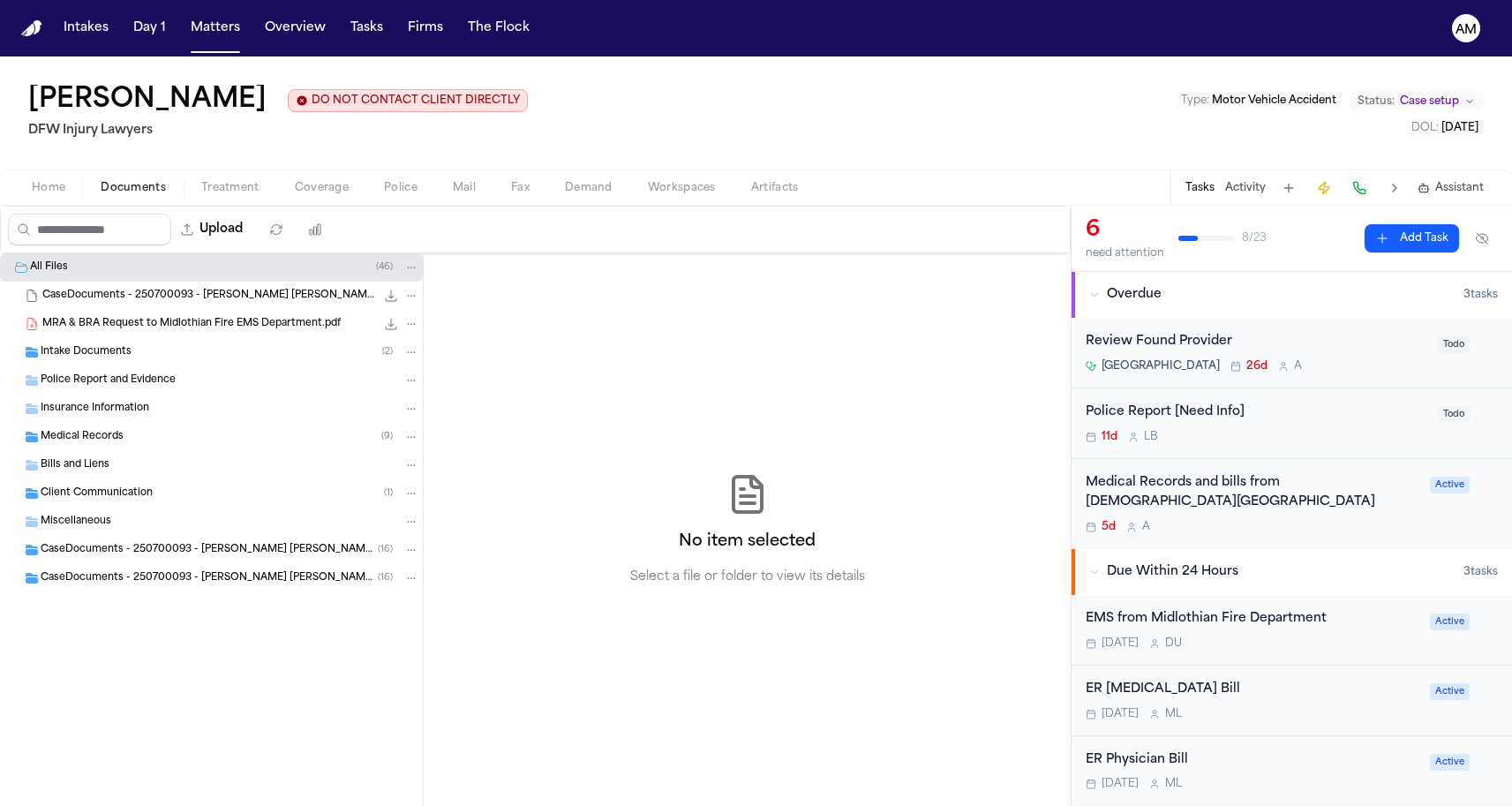
click at [143, 443] on div "Medical Records ( 9 )" at bounding box center [230, 436] width 379 height 16
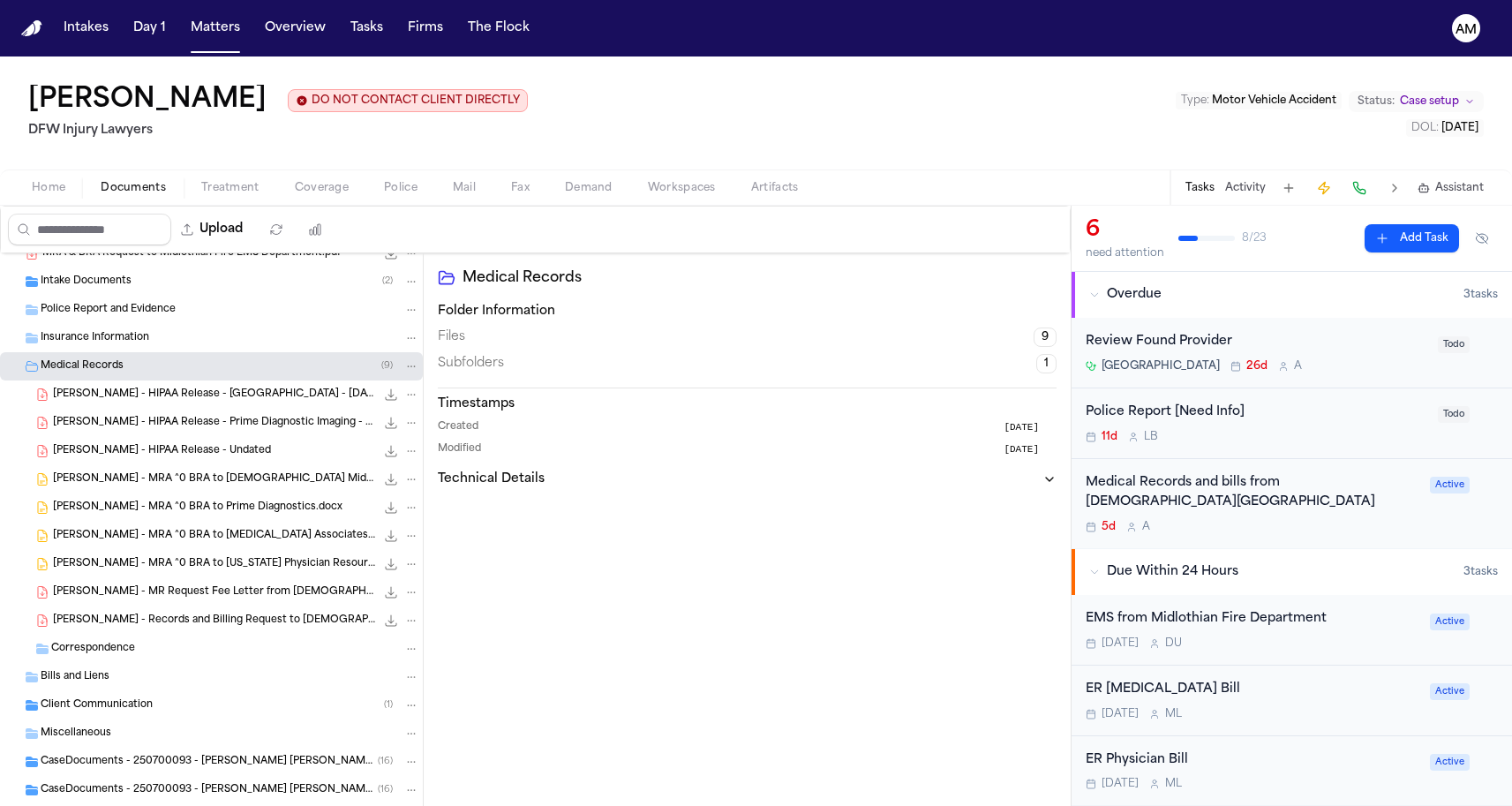
scroll to position [77, 0]
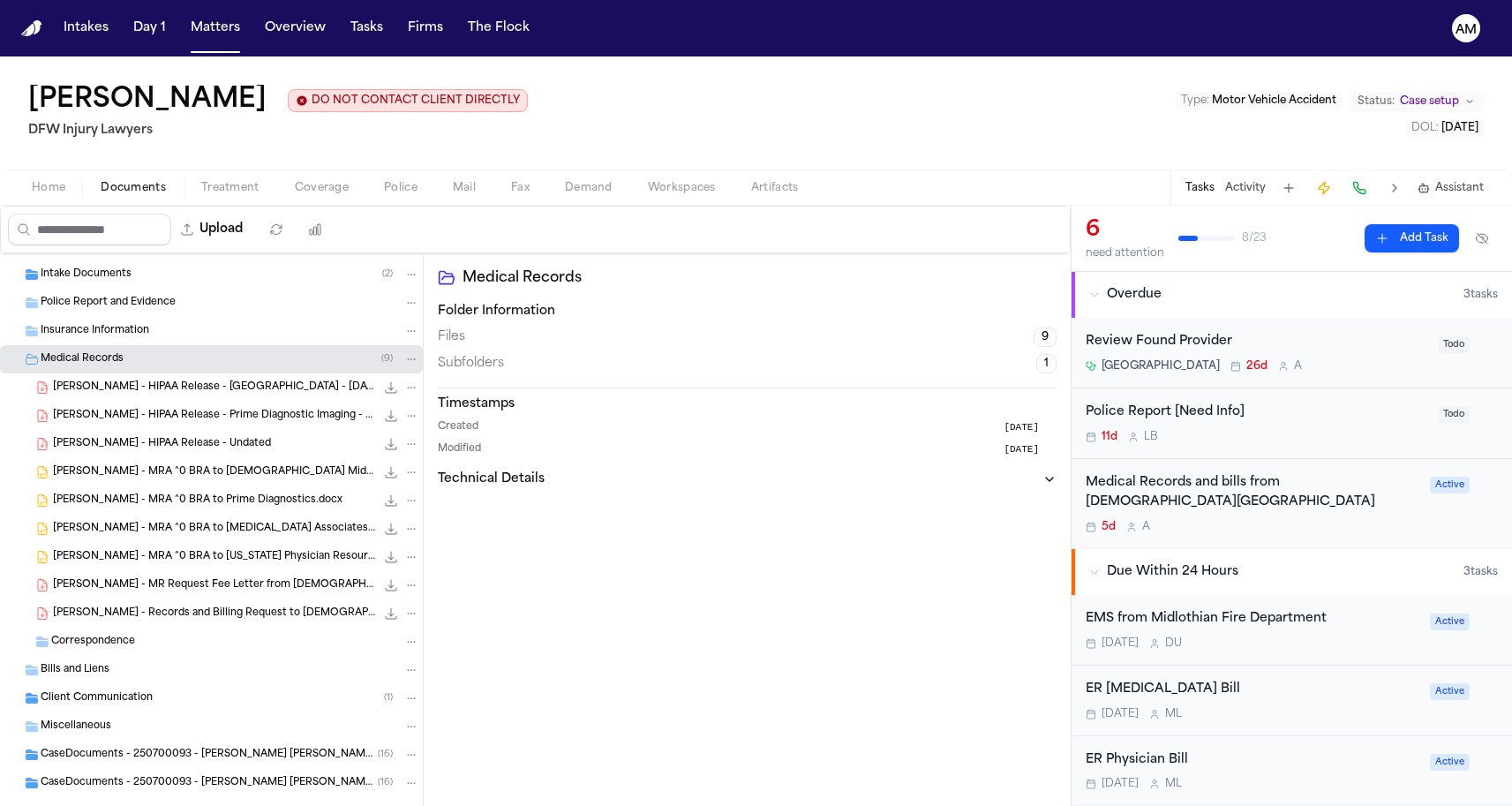
click at [172, 623] on div "[PERSON_NAME] - Records and Billing Request to [DEMOGRAPHIC_DATA][GEOGRAPHIC_DA…" at bounding box center [236, 613] width 366 height 17
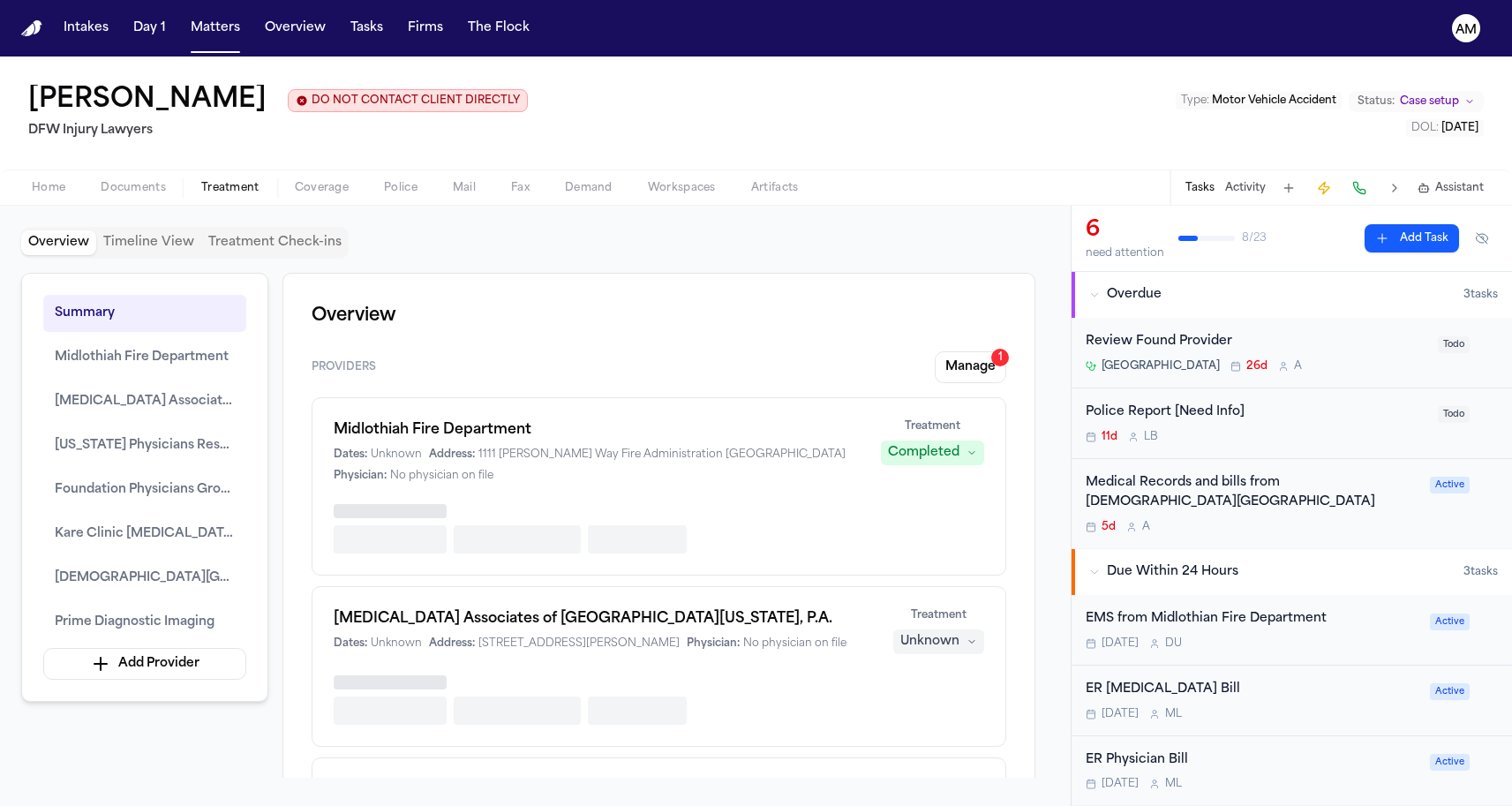
click at [237, 186] on span "Treatment" at bounding box center [230, 188] width 58 height 14
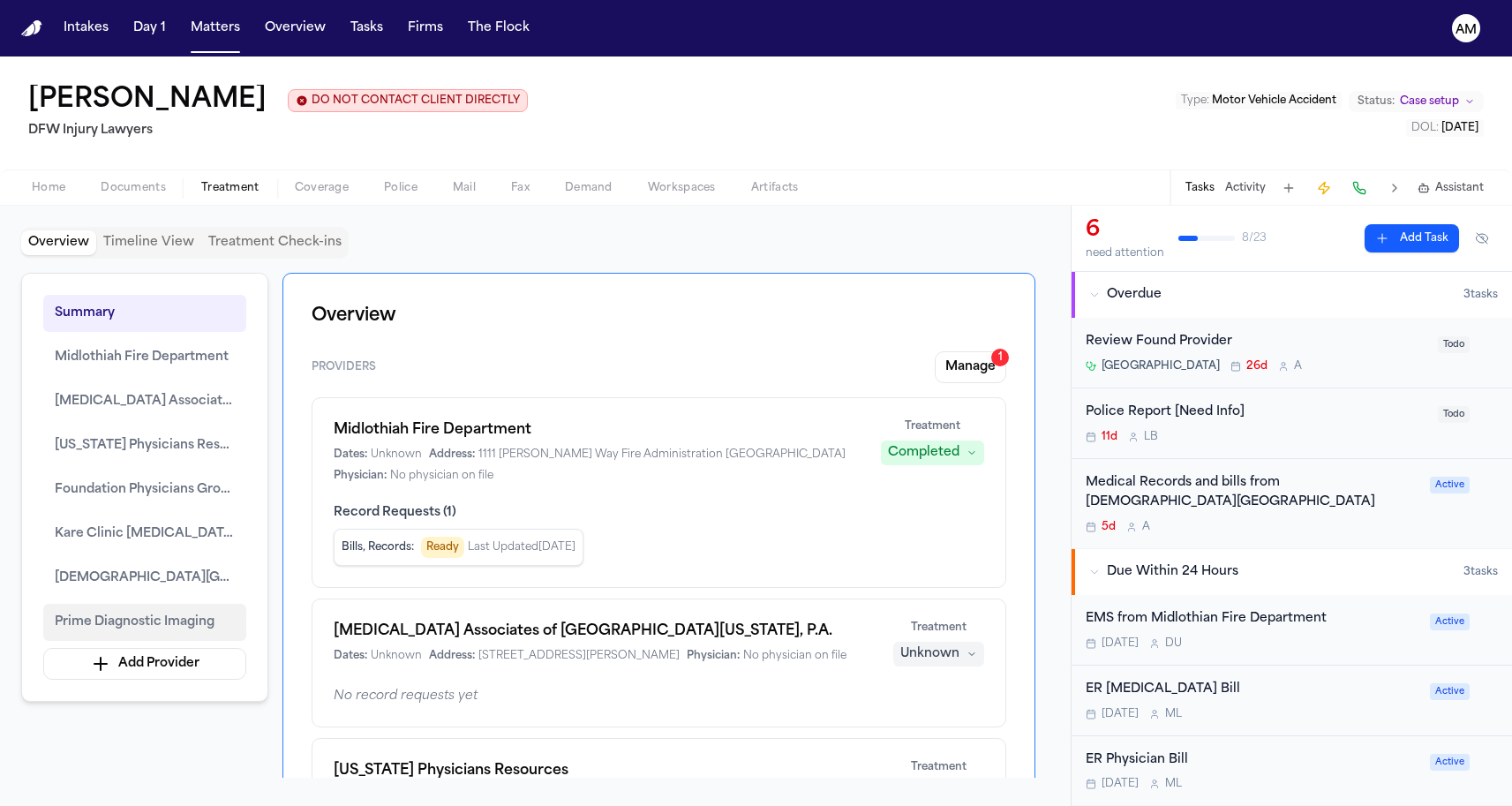
click at [182, 610] on button "Prime Diagnostic Imaging" at bounding box center [144, 622] width 203 height 37
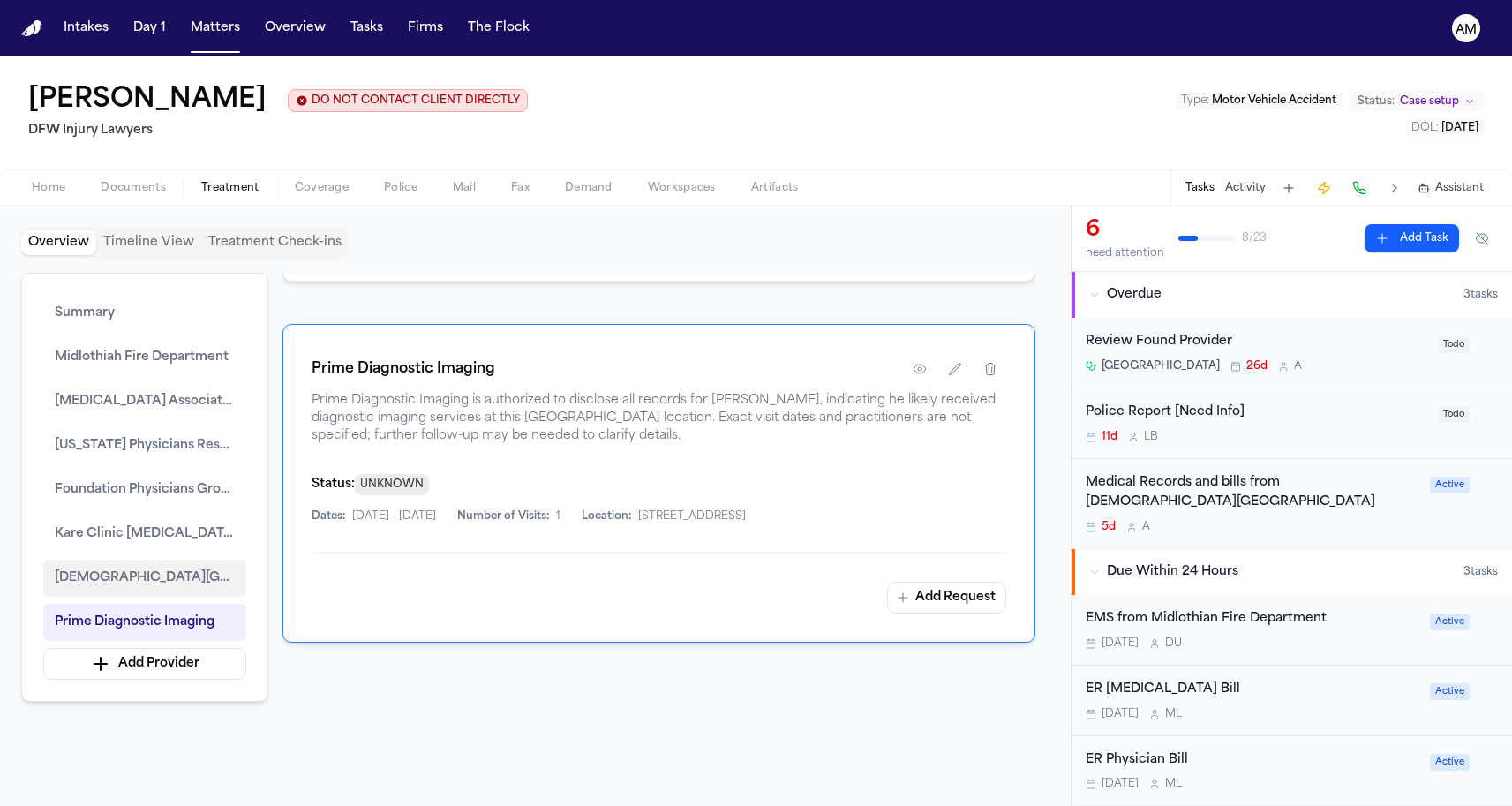
click at [184, 593] on button "[DEMOGRAPHIC_DATA][GEOGRAPHIC_DATA]" at bounding box center [144, 578] width 203 height 37
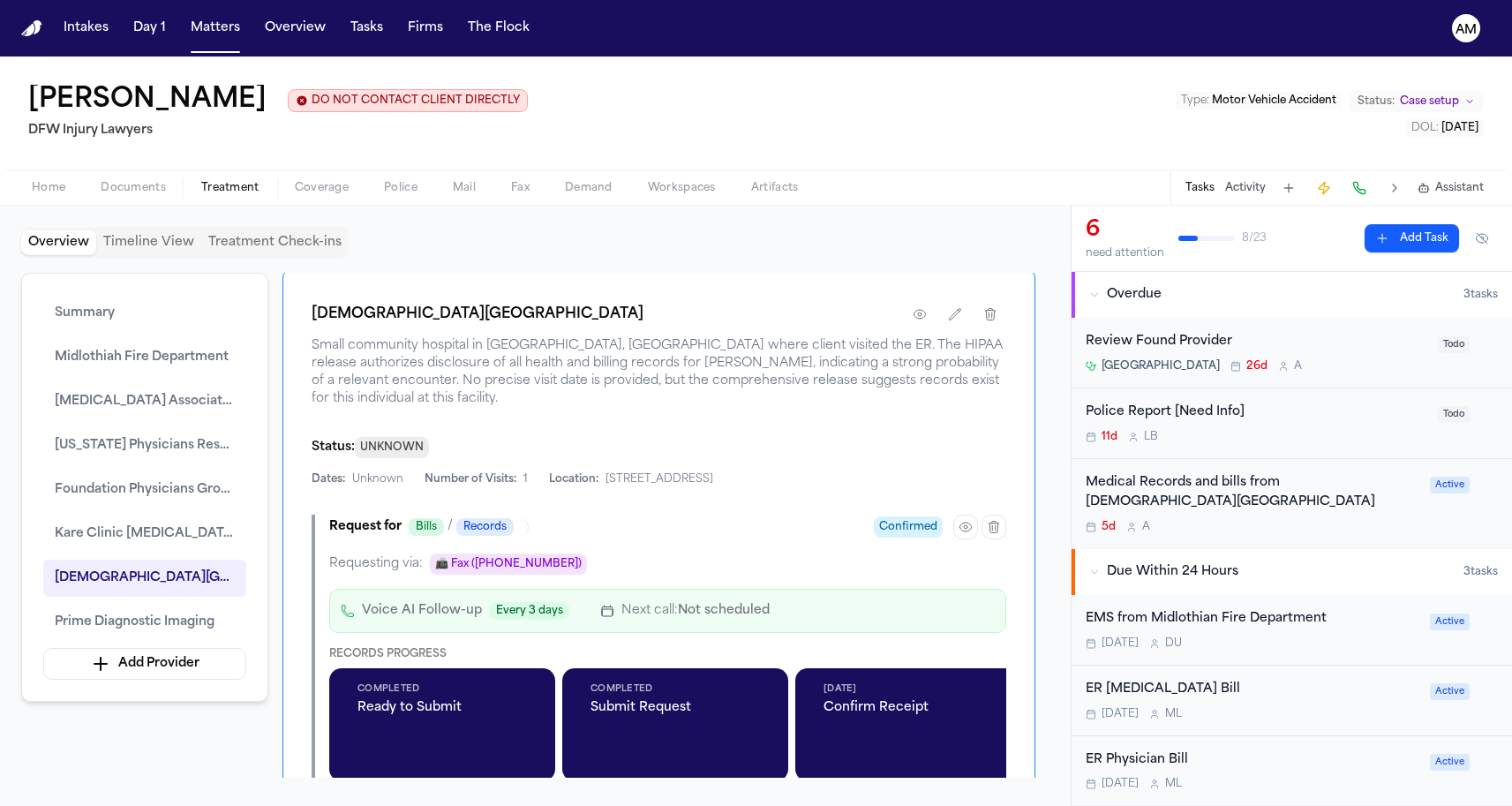
scroll to position [3121, 0]
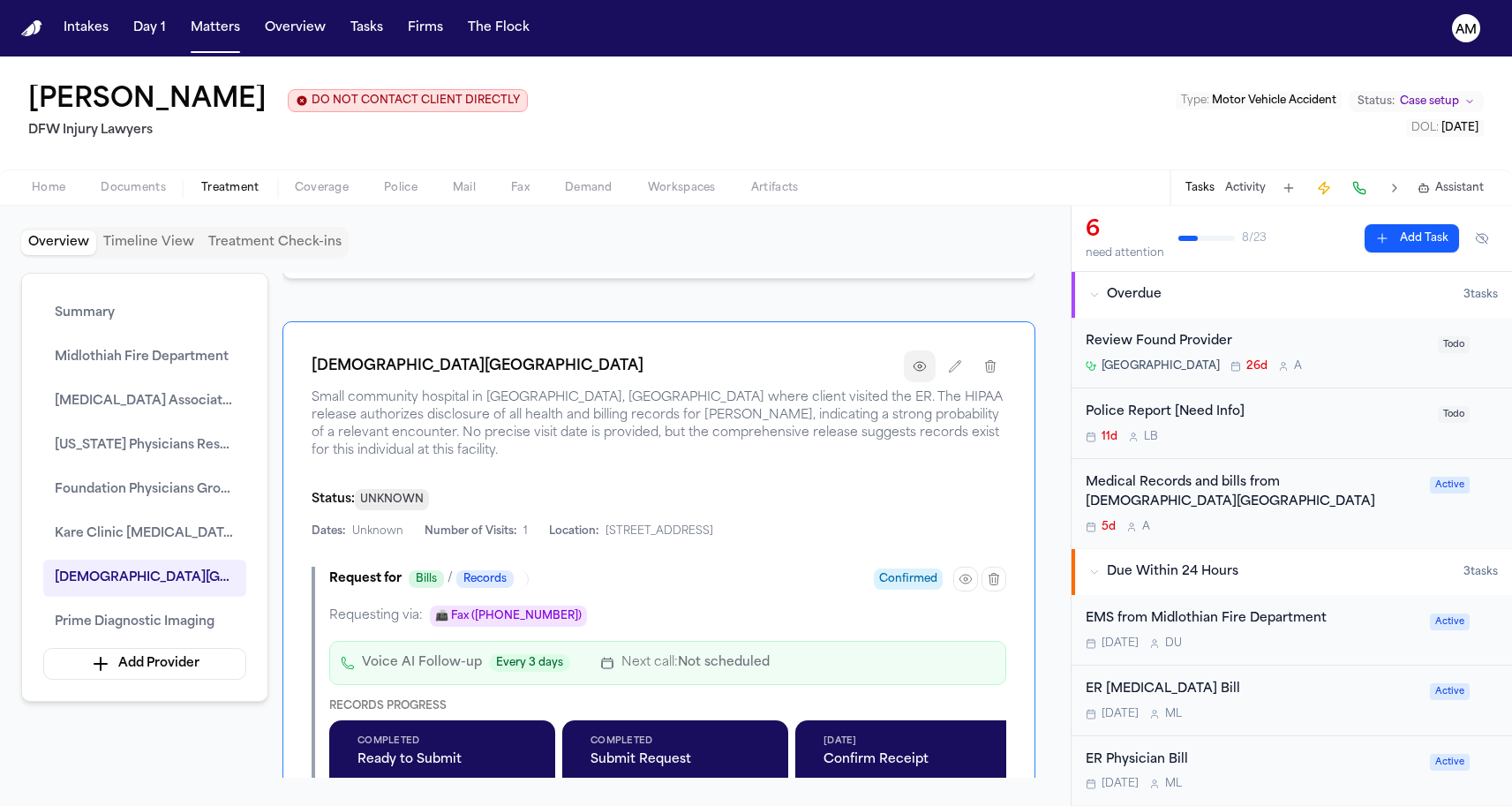
click at [912, 383] on button "button" at bounding box center [920, 366] width 32 height 32
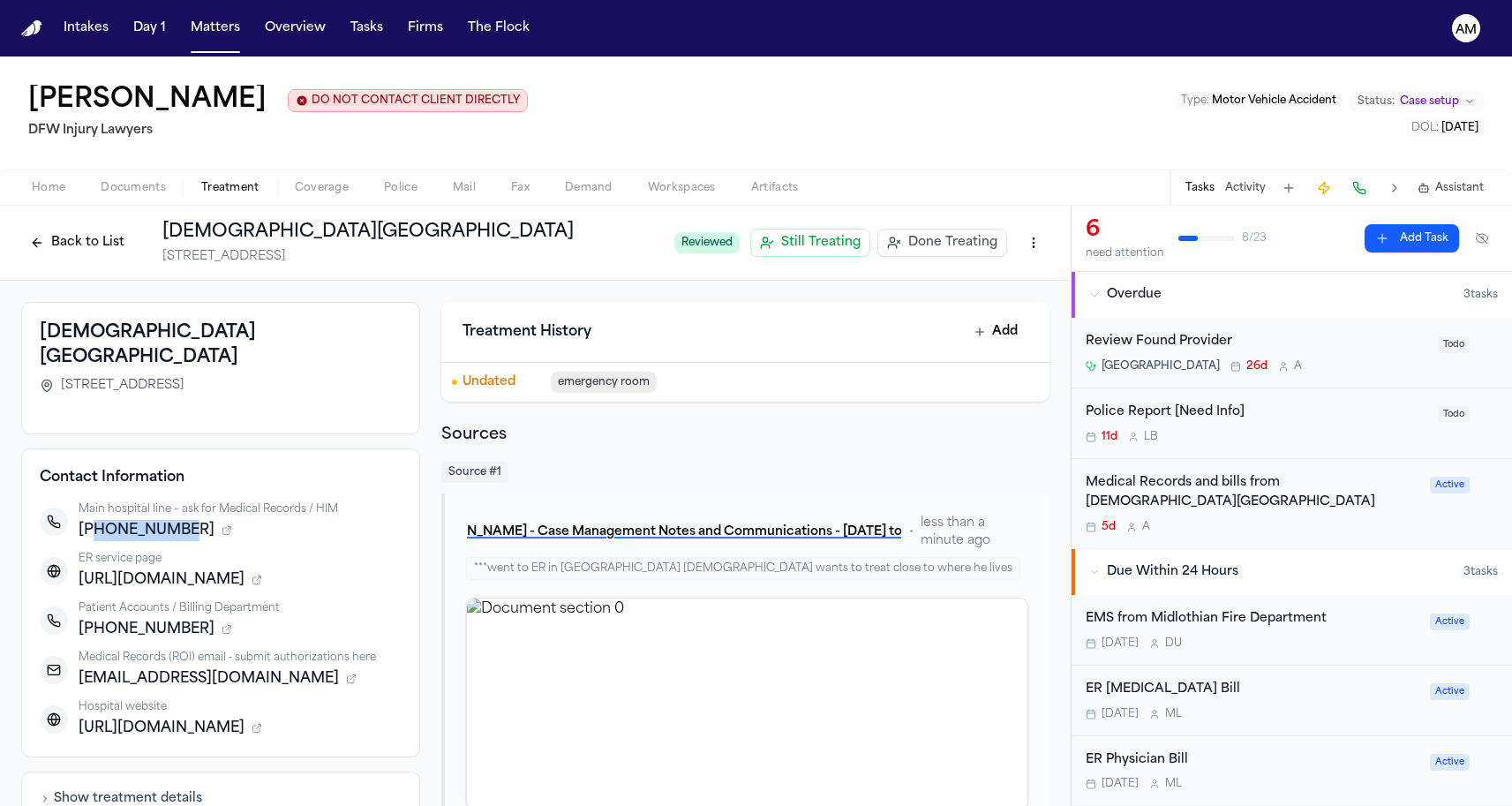
drag, startPoint x: 91, startPoint y: 511, endPoint x: 280, endPoint y: 513, distance: 189.0
click at [281, 520] on div "[PHONE_NUMBER]" at bounding box center [239, 530] width 323 height 21
copy span "4698462000"
click at [132, 181] on span "Documents" at bounding box center [132, 188] width 65 height 14
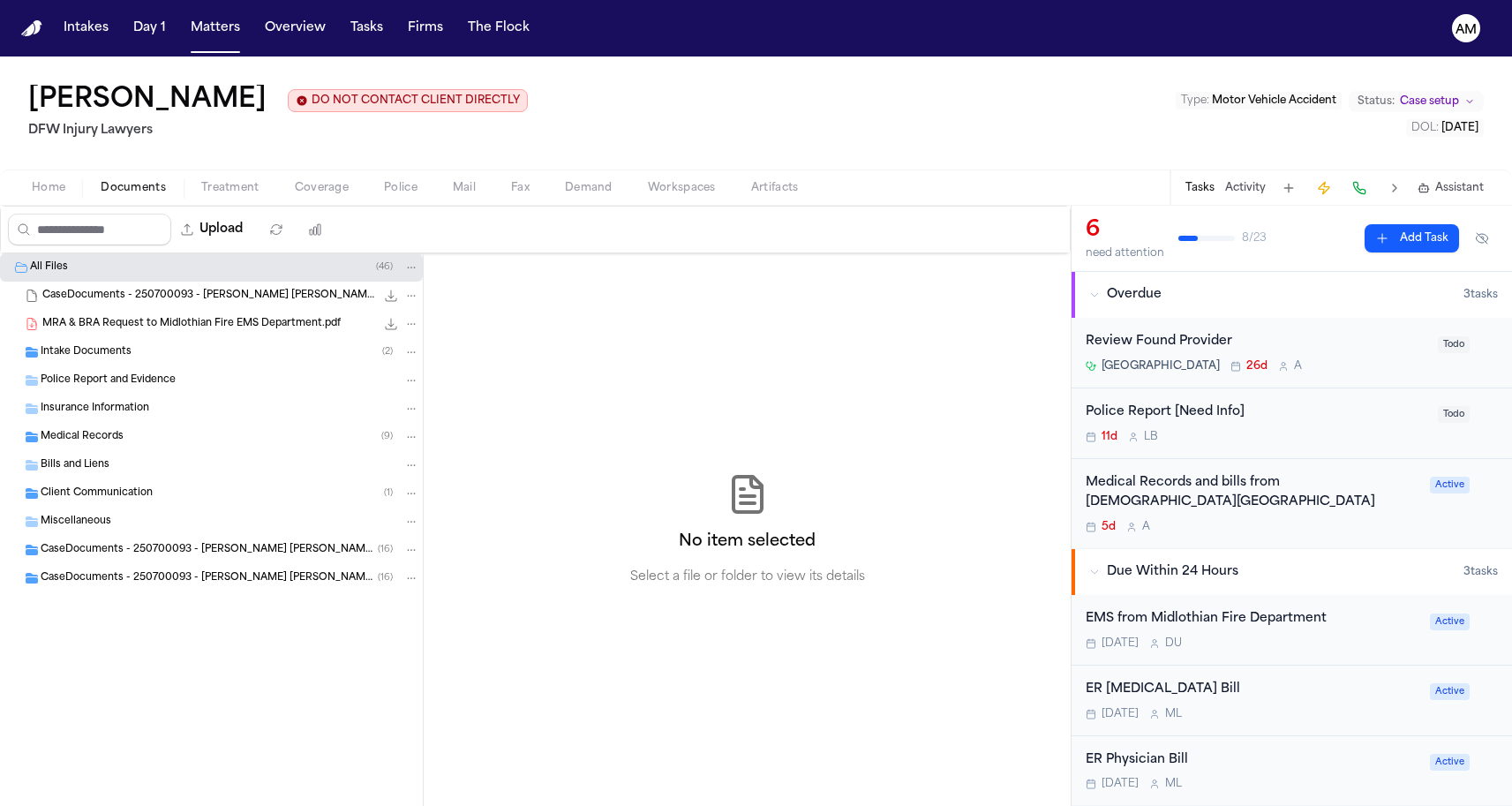
click at [199, 434] on div "Medical Records ( 9 )" at bounding box center [230, 436] width 379 height 16
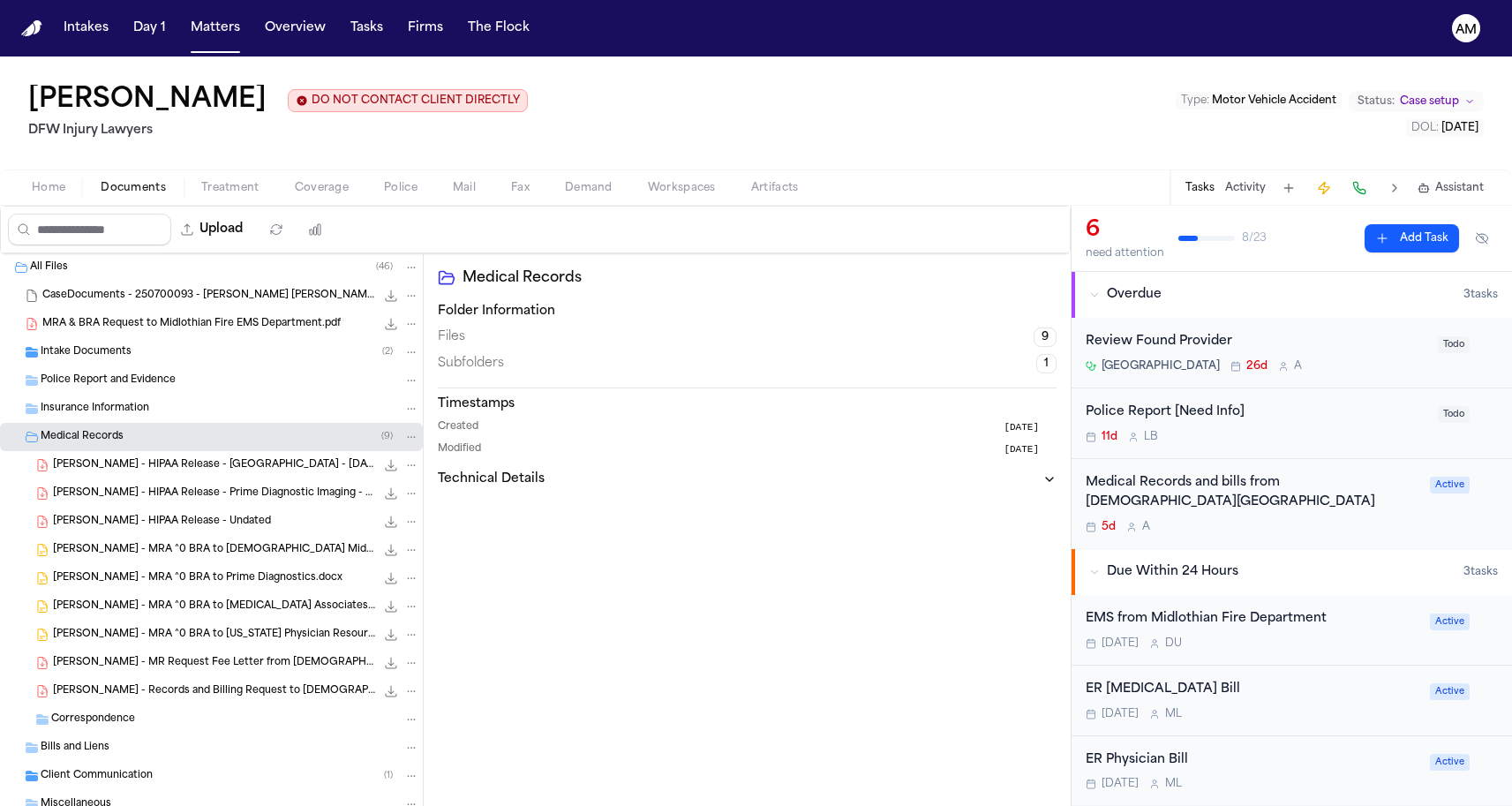
click at [226, 704] on div "[PERSON_NAME] - Records and Billing Request to [DEMOGRAPHIC_DATA][GEOGRAPHIC_DA…" at bounding box center [212, 691] width 423 height 29
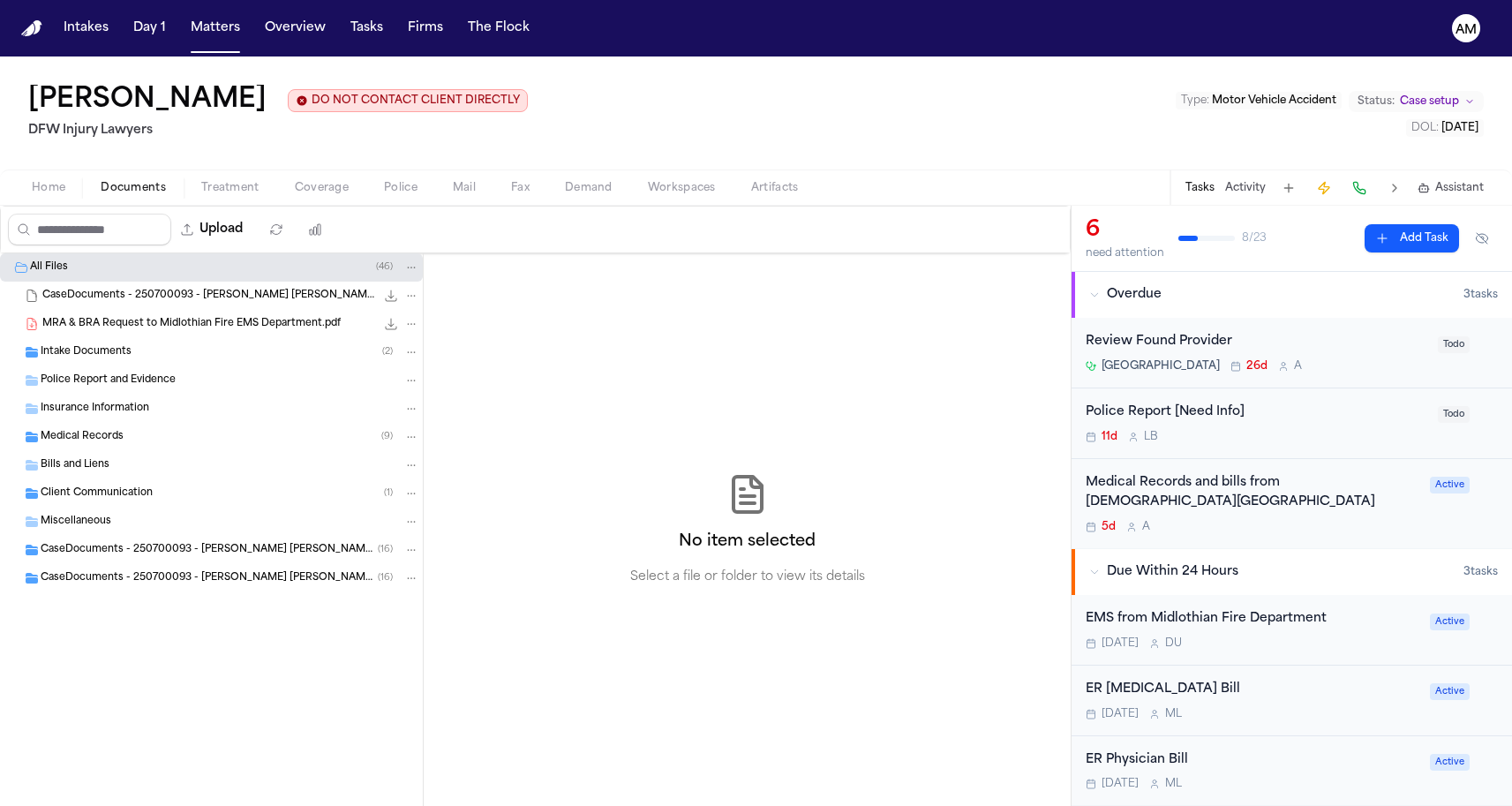
click at [107, 445] on span "Medical Records" at bounding box center [82, 437] width 83 height 15
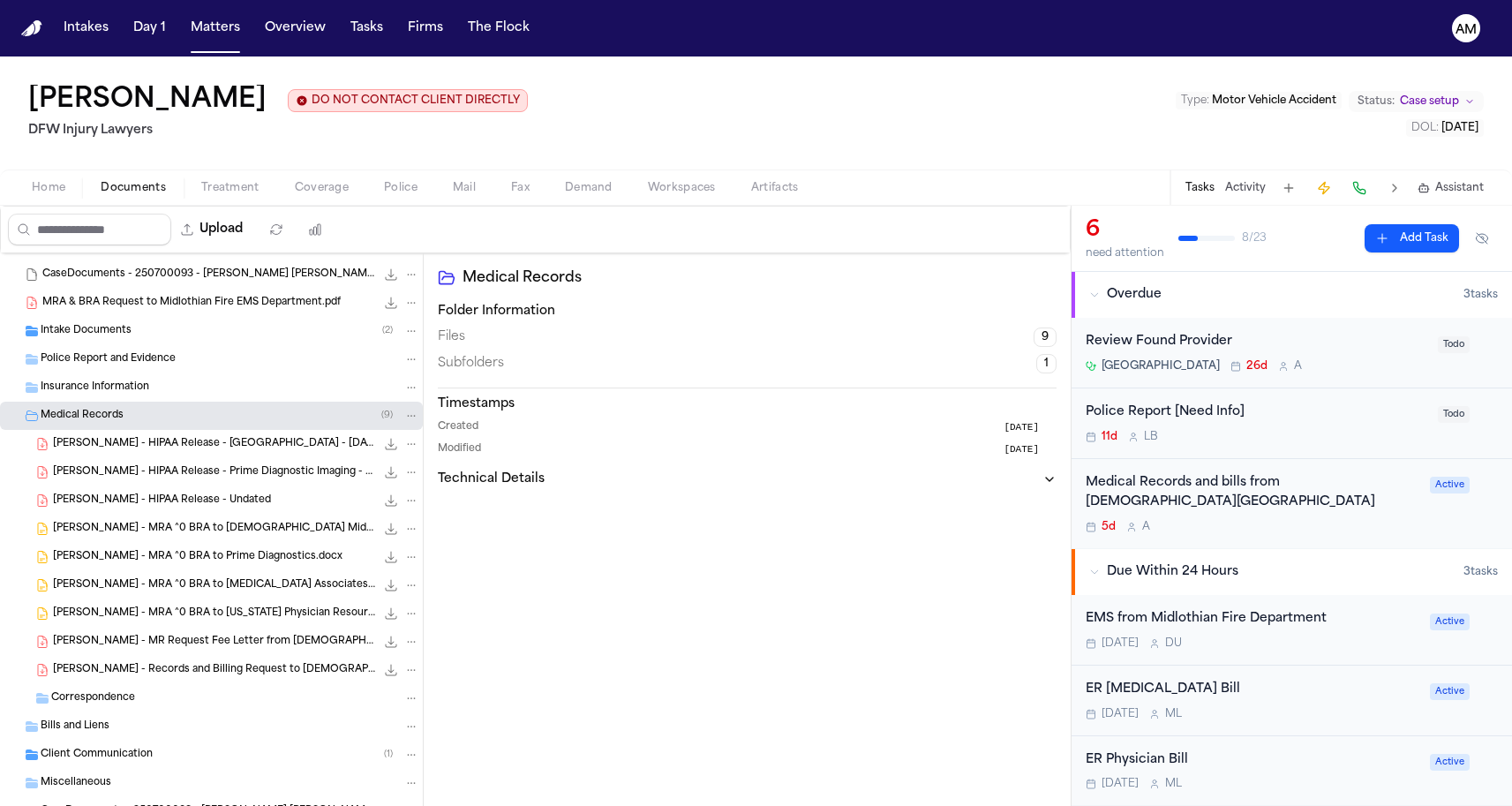
scroll to position [25, 0]
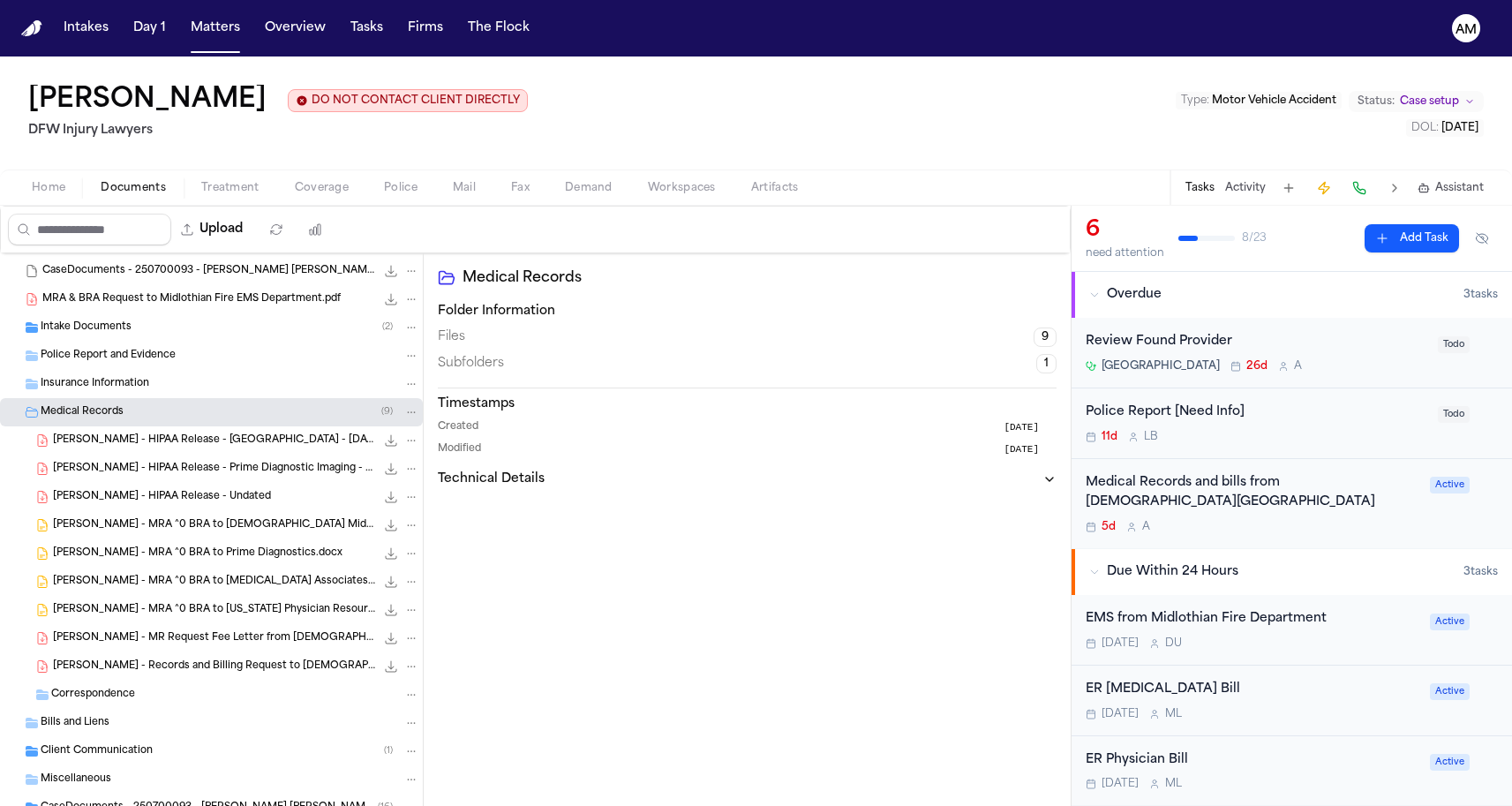
click at [139, 647] on div "[PERSON_NAME] - MR Request Fee Letter from [DEMOGRAPHIC_DATA] Health System - […" at bounding box center [236, 638] width 366 height 17
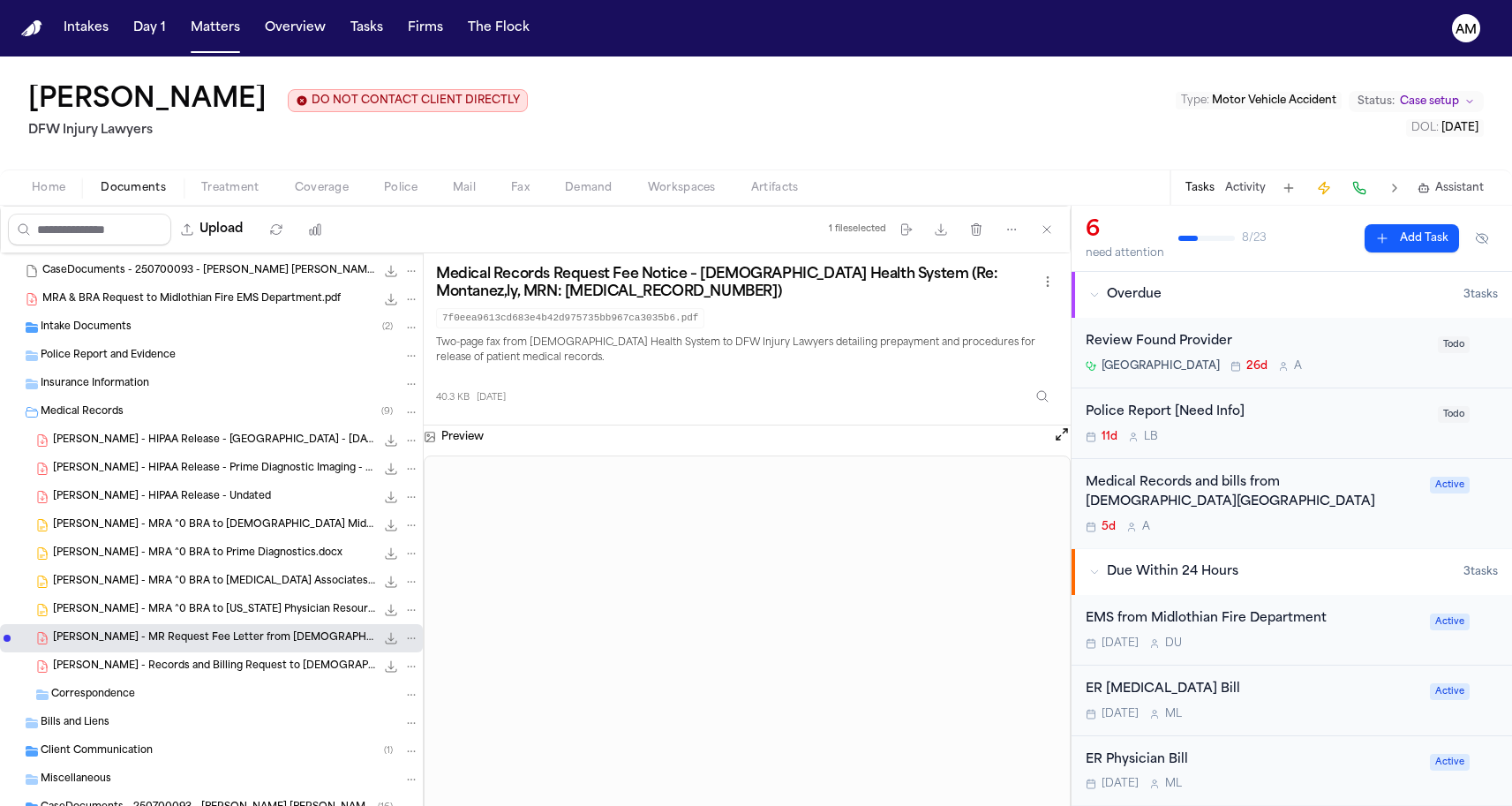
click at [206, 673] on span "[PERSON_NAME] - Records and Billing Request to [DEMOGRAPHIC_DATA][GEOGRAPHIC_DA…" at bounding box center [214, 667] width 322 height 15
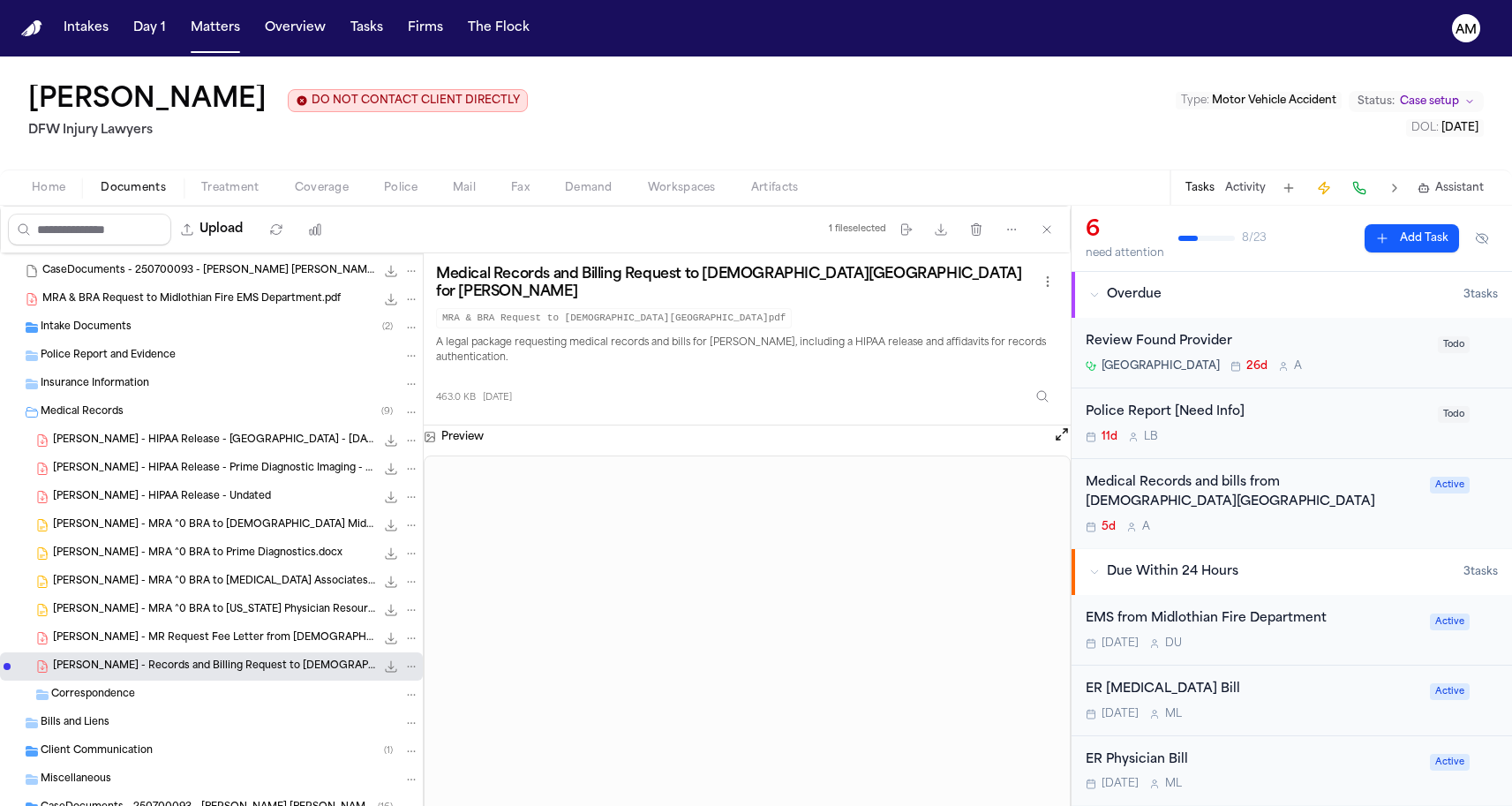
click at [217, 206] on div "[PERSON_NAME] DO NOT CONTACT CLIENT DIRECTLY DO NOT CONTACT DFW Injury Lawyers …" at bounding box center [756, 131] width 1512 height 149
click at [217, 186] on span "Treatment" at bounding box center [230, 188] width 58 height 14
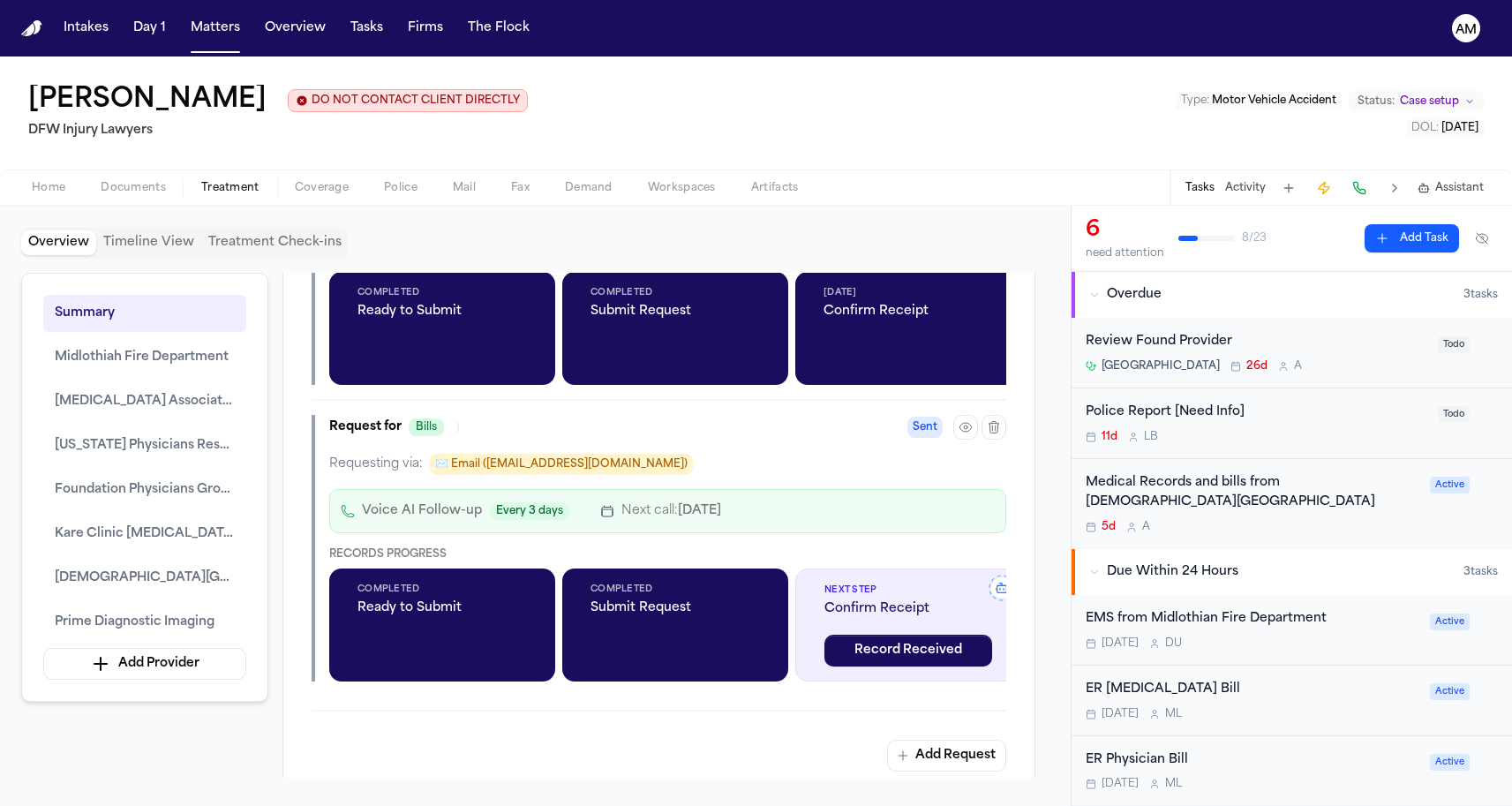
scroll to position [3567, 0]
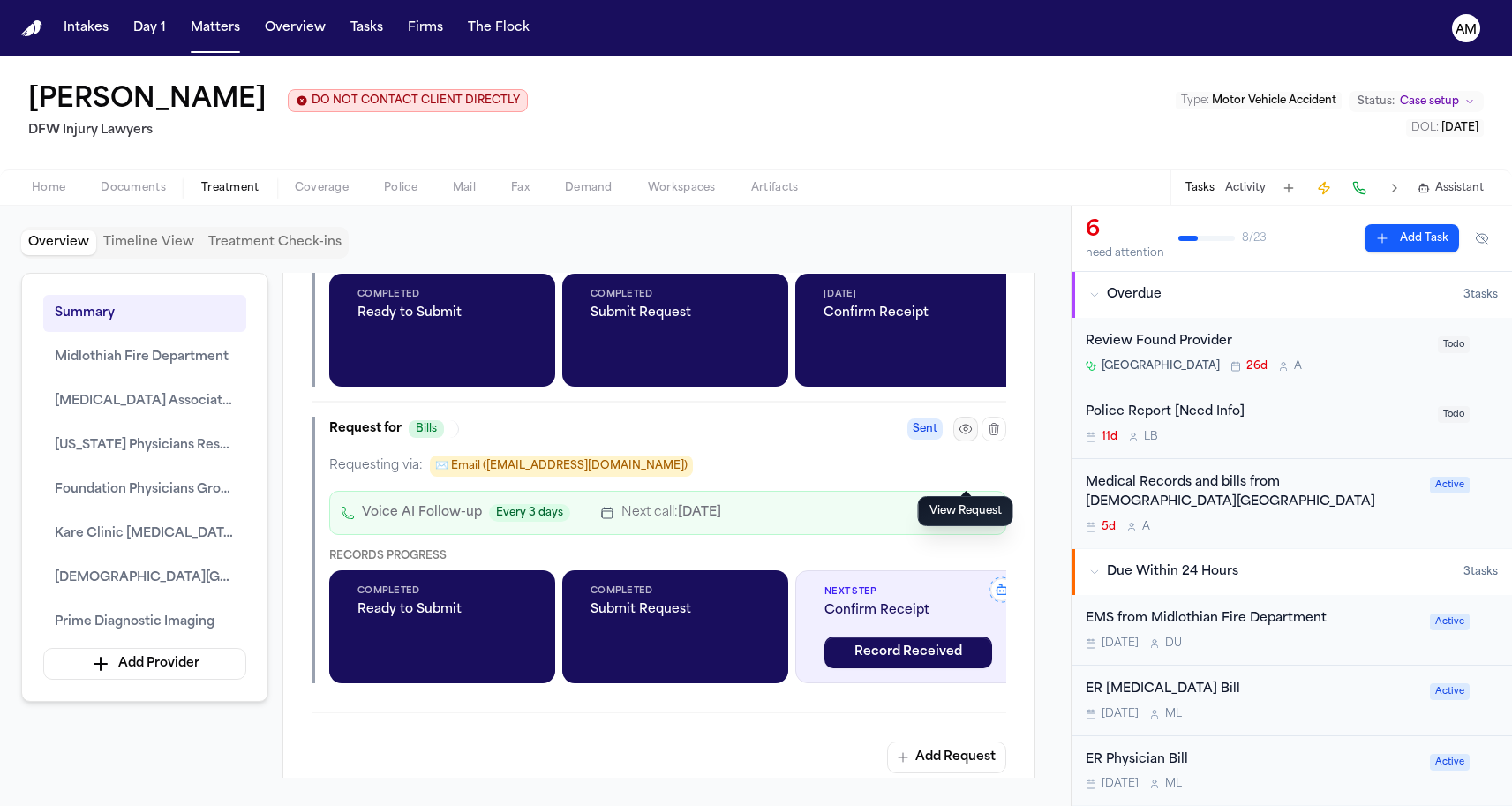
click at [961, 436] on icon "button" at bounding box center [965, 429] width 14 height 14
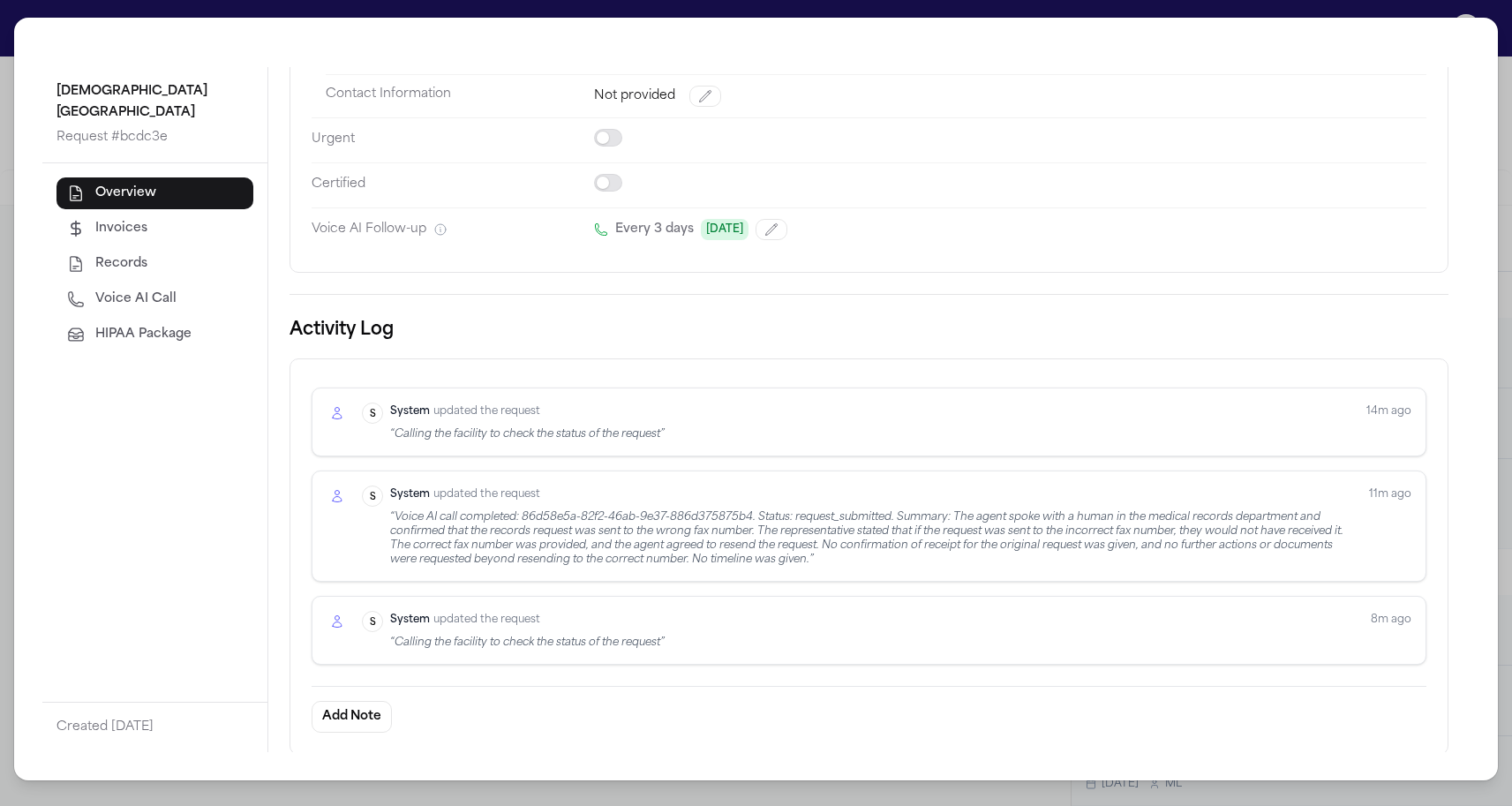
scroll to position [293, 0]
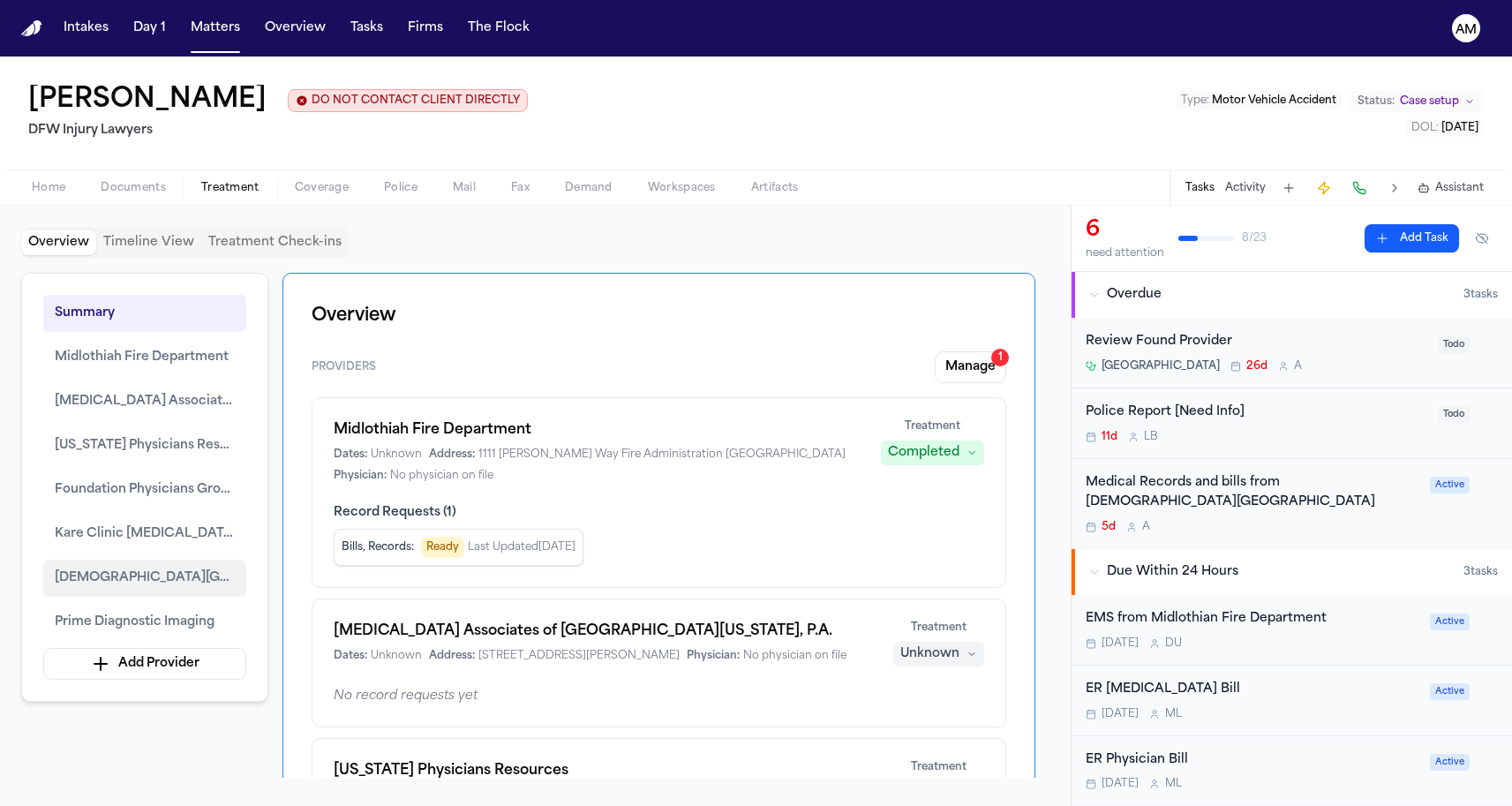
click at [165, 588] on span "[DEMOGRAPHIC_DATA][GEOGRAPHIC_DATA]" at bounding box center [145, 578] width 180 height 21
click at [165, 582] on span "[DEMOGRAPHIC_DATA][GEOGRAPHIC_DATA]" at bounding box center [145, 578] width 180 height 21
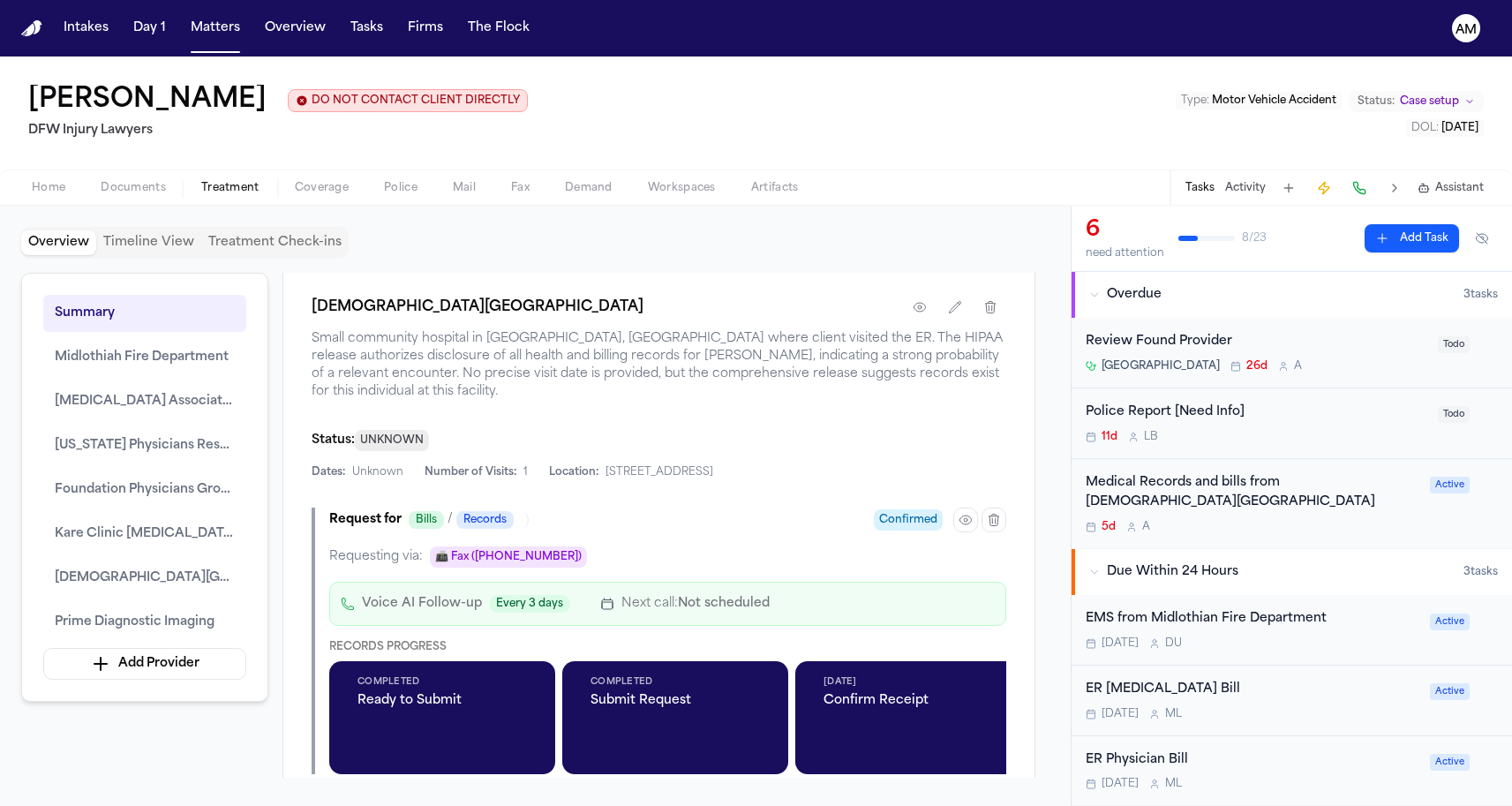
scroll to position [3168, 0]
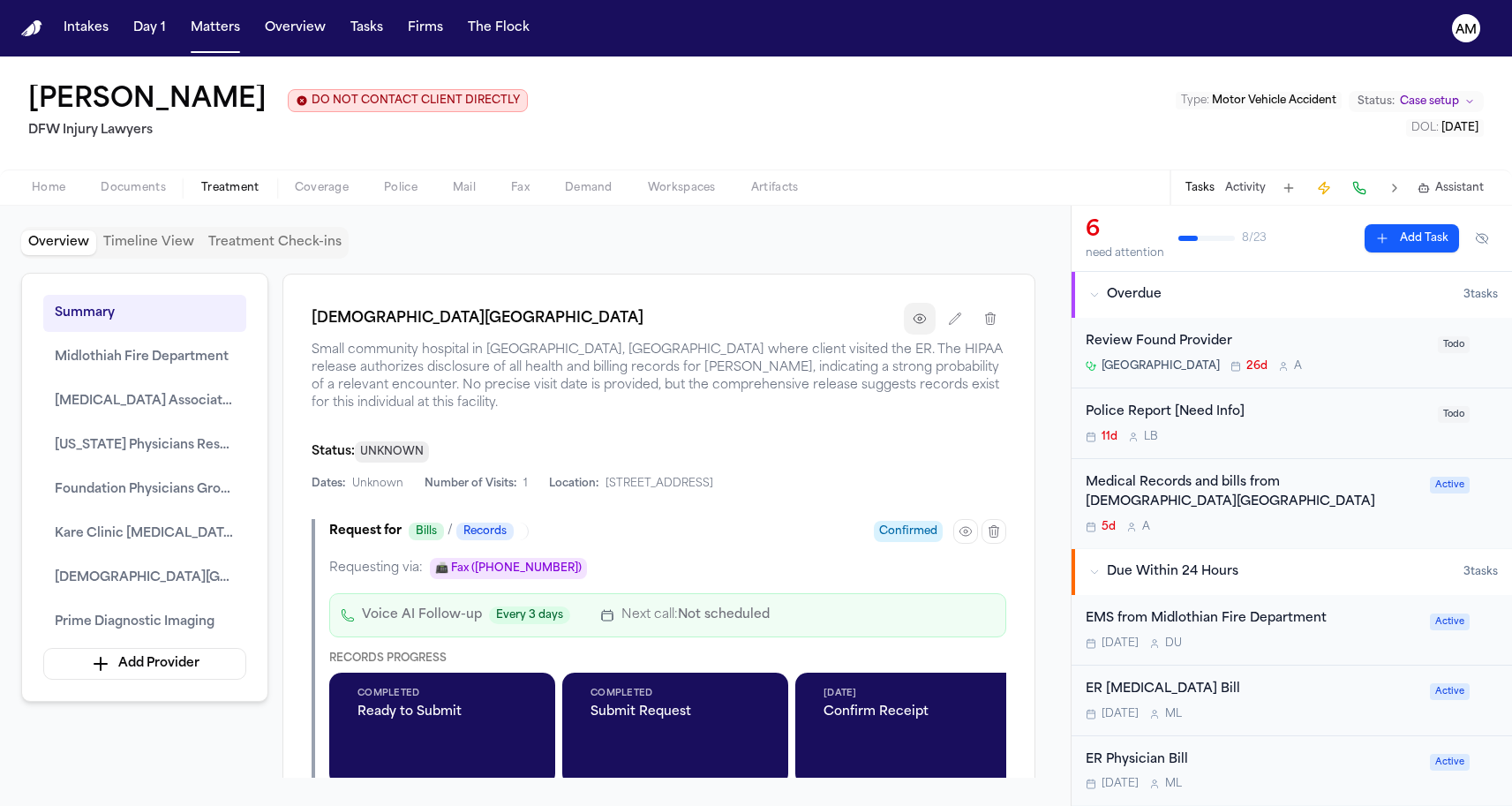
click at [926, 326] on icon "button" at bounding box center [919, 318] width 14 height 14
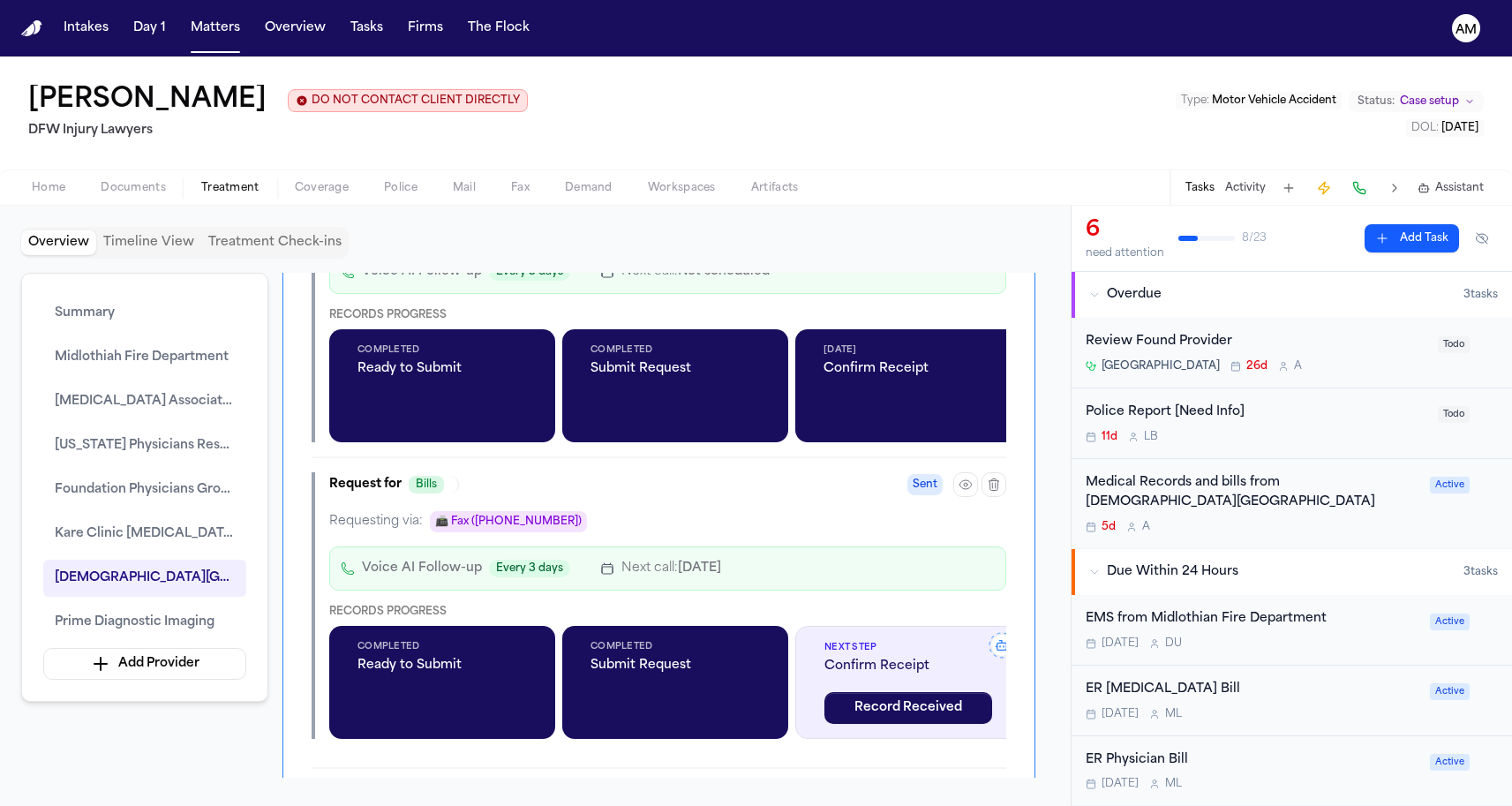
scroll to position [3454, 0]
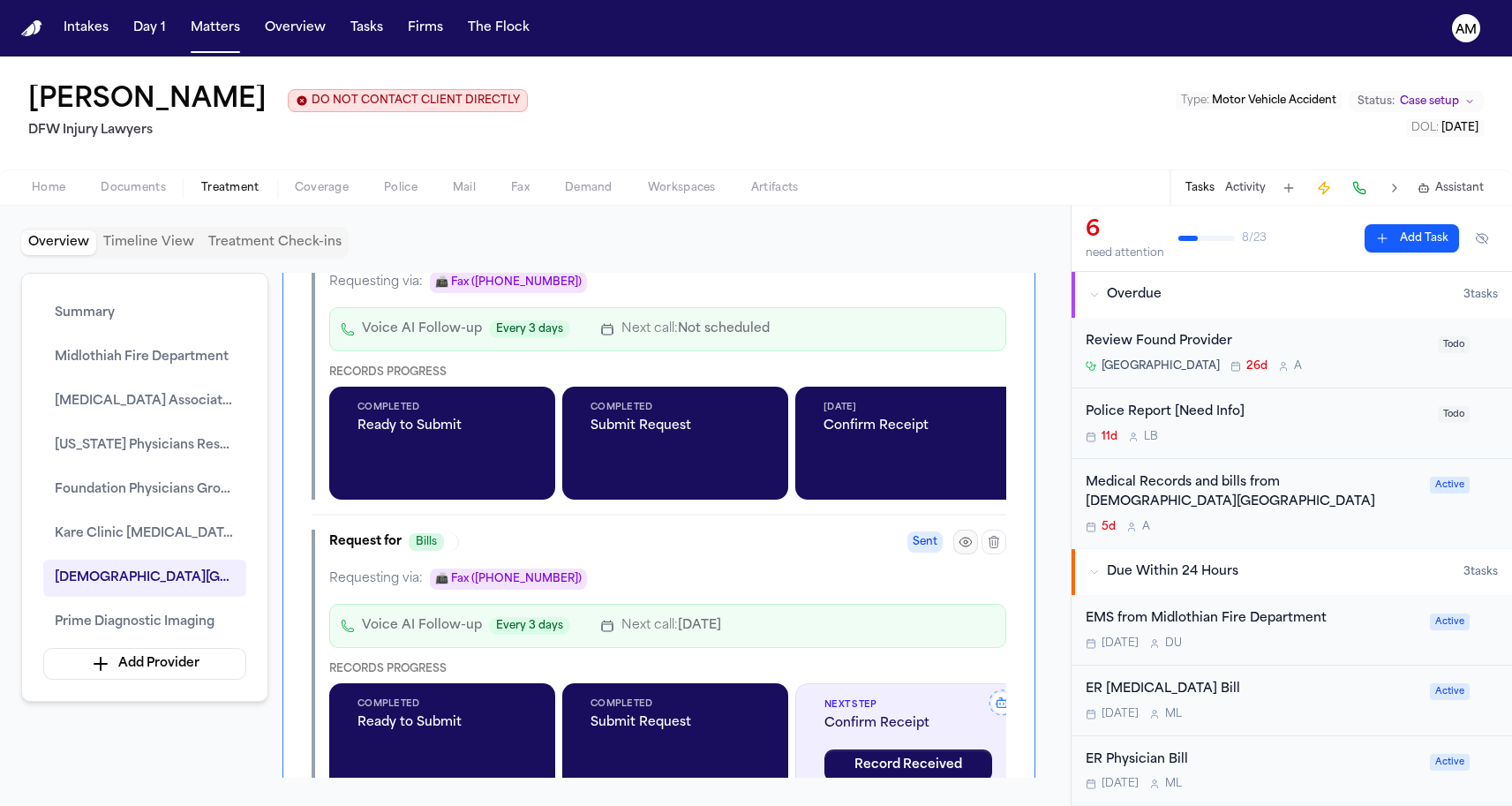
click at [960, 549] on icon "button" at bounding box center [965, 542] width 14 height 14
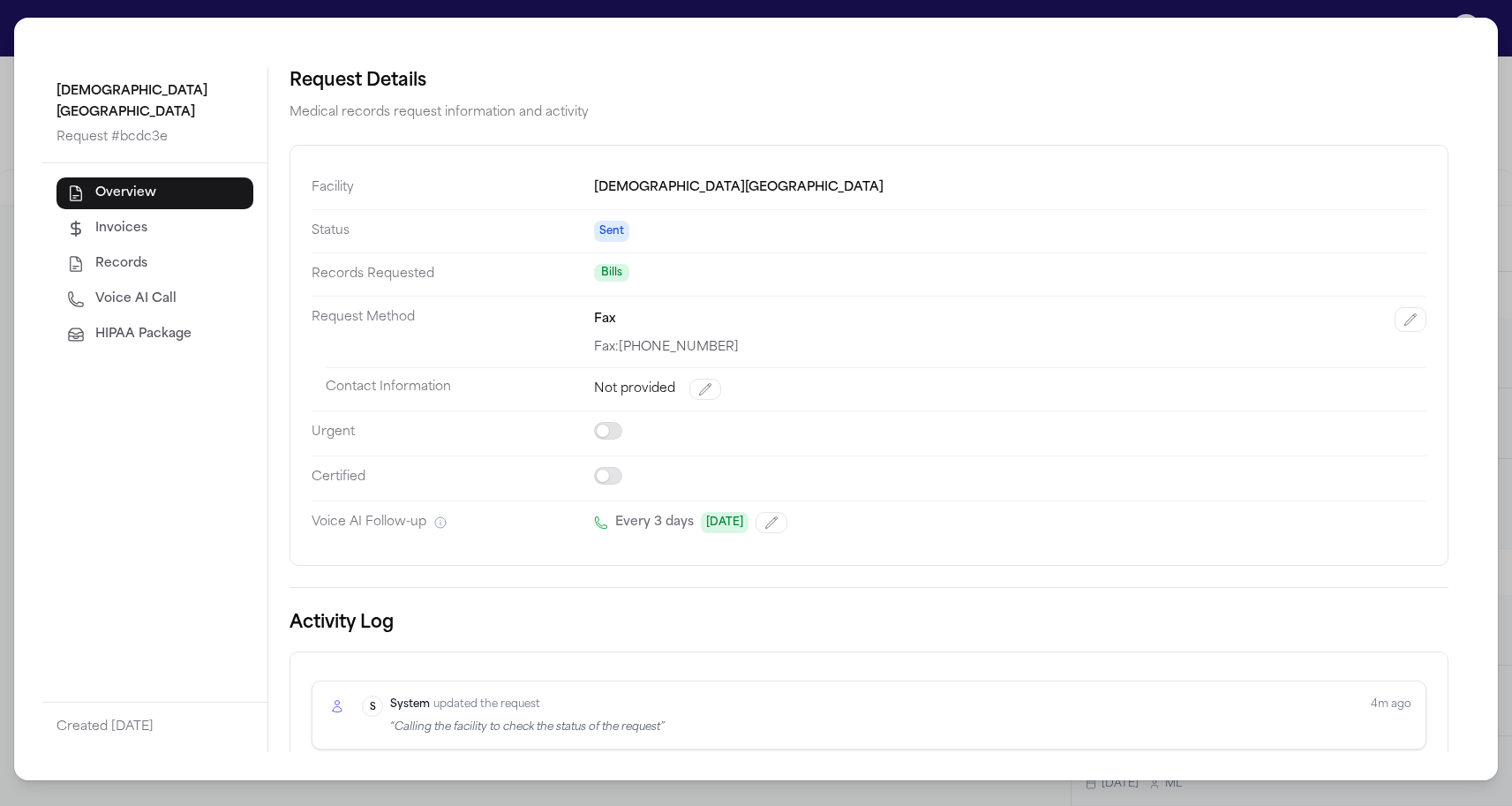
scroll to position [30, 0]
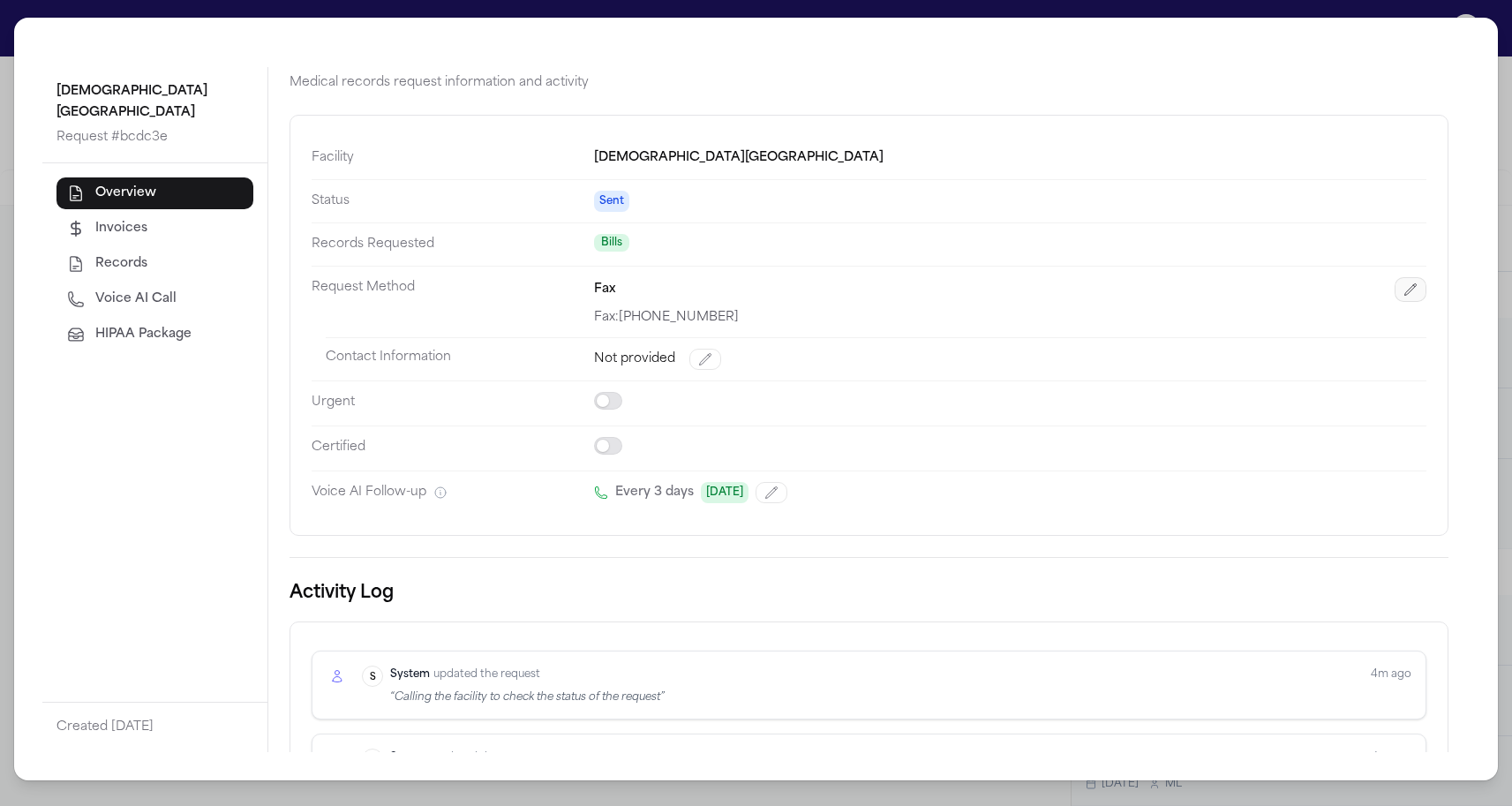
click at [1406, 292] on icon "button" at bounding box center [1410, 289] width 14 height 14
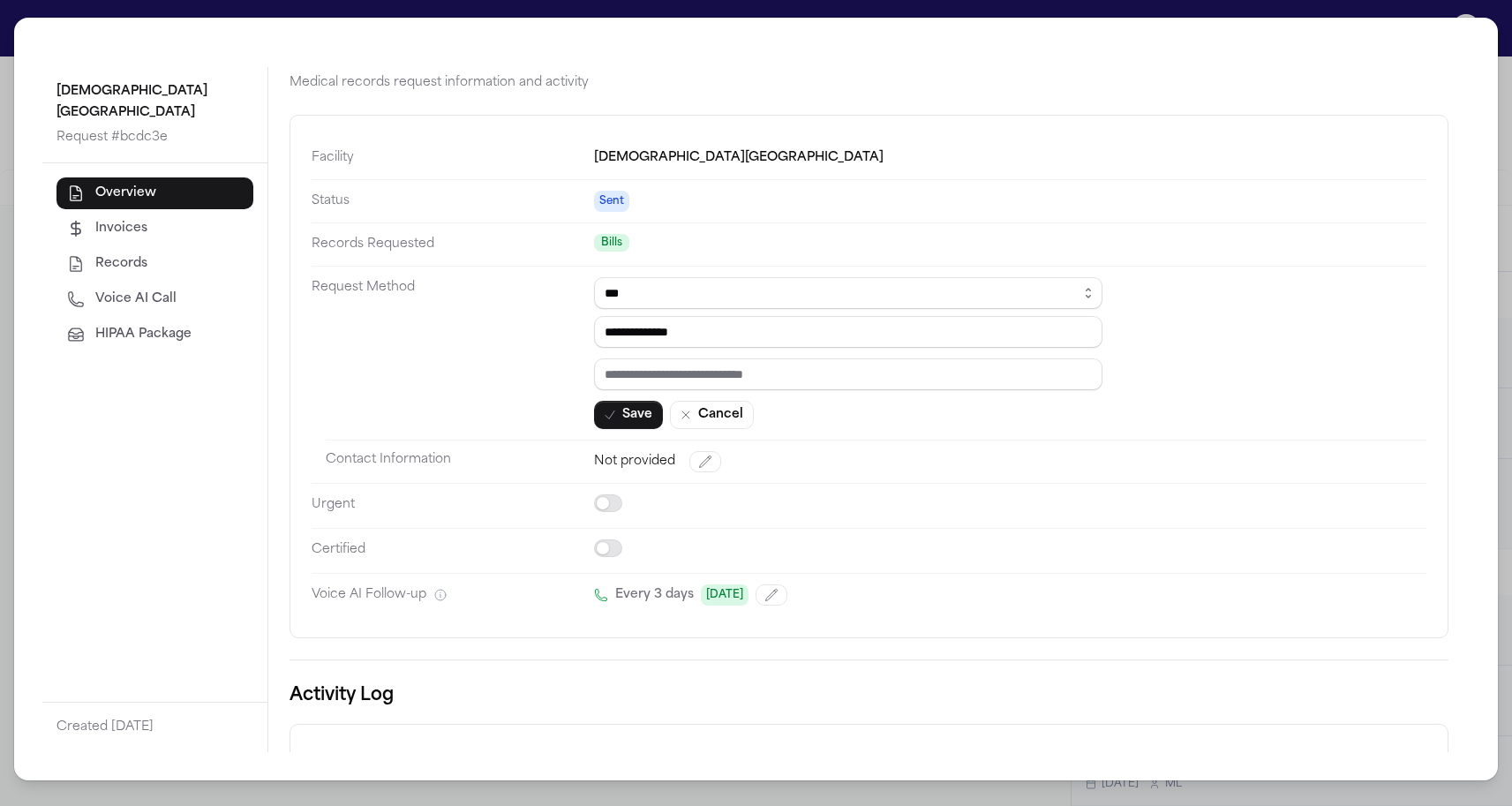
drag, startPoint x: 750, startPoint y: 340, endPoint x: 516, endPoint y: 331, distance: 234.2
click at [516, 331] on dl "**********" at bounding box center [869, 376] width 1115 height 479
select select "*****"
drag, startPoint x: 703, startPoint y: 333, endPoint x: 647, endPoint y: 333, distance: 56.0
click at [647, 333] on input "email" at bounding box center [848, 332] width 509 height 32
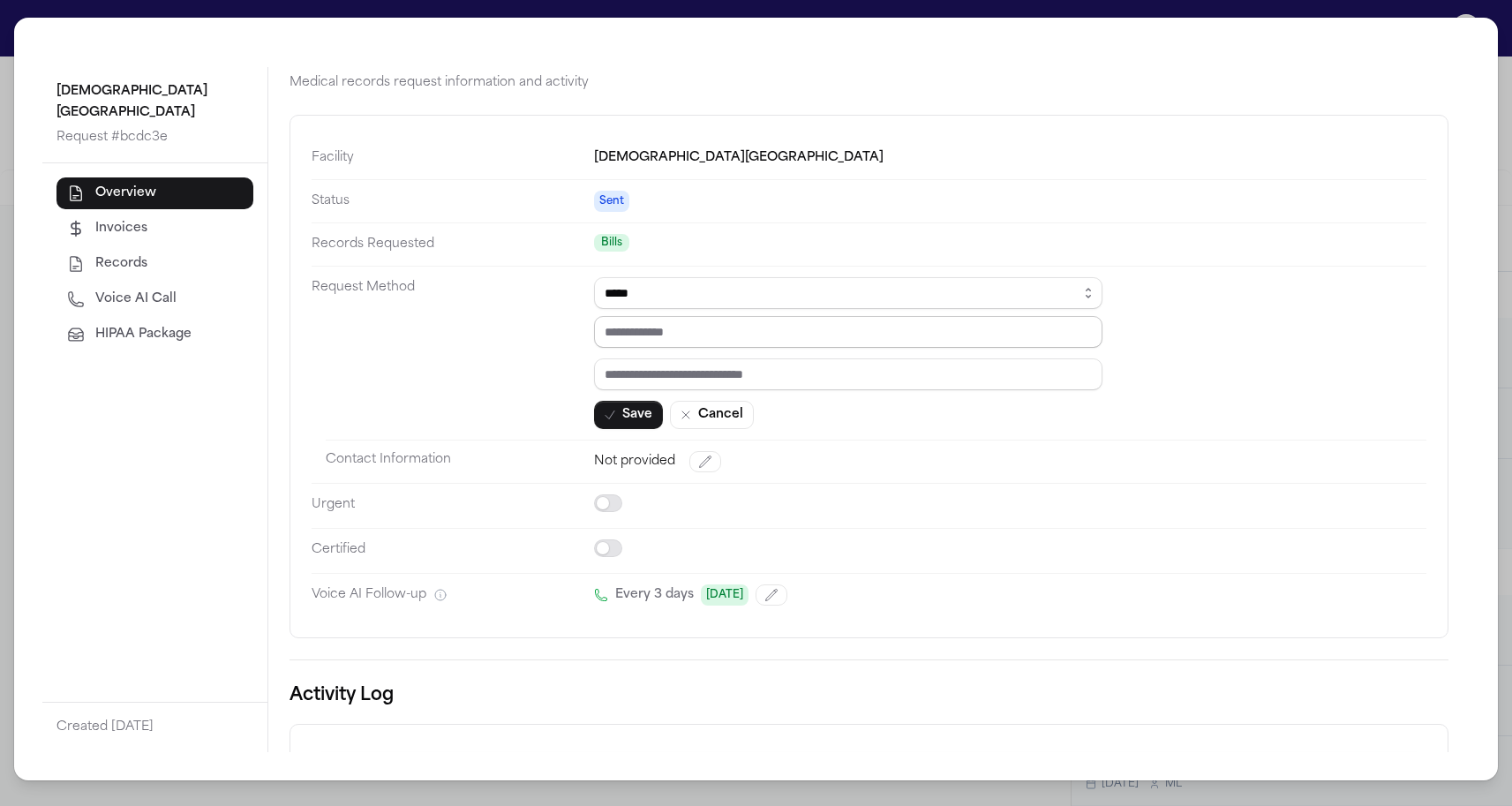
paste input "**********"
type input "**********"
click at [510, 366] on dt "Request Method" at bounding box center [452, 352] width 282 height 174
click at [621, 416] on button "Save" at bounding box center [628, 415] width 69 height 29
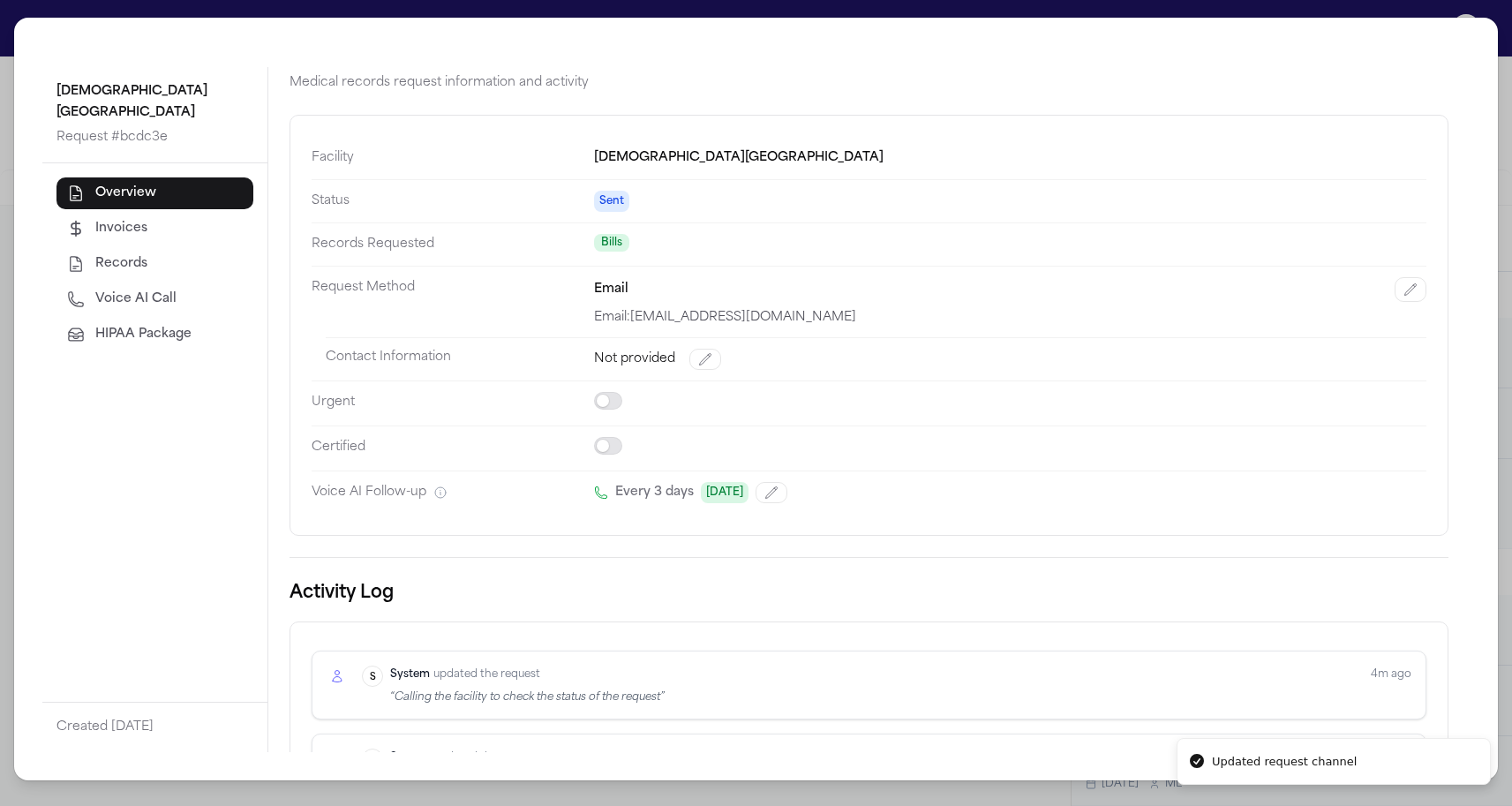
scroll to position [82, 0]
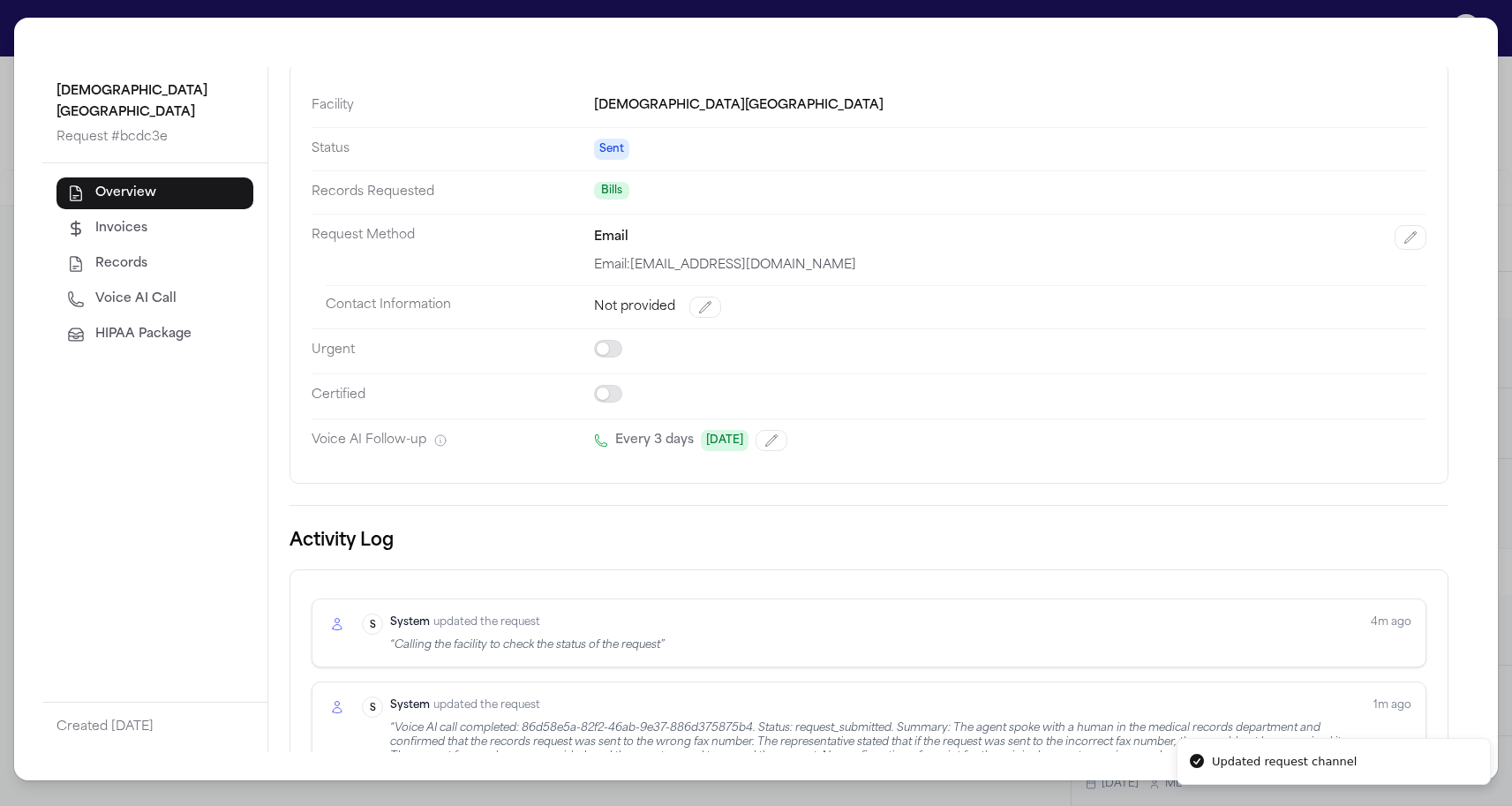
click at [156, 296] on span "Voice AI Call" at bounding box center [136, 299] width 81 height 17
select select "*****"
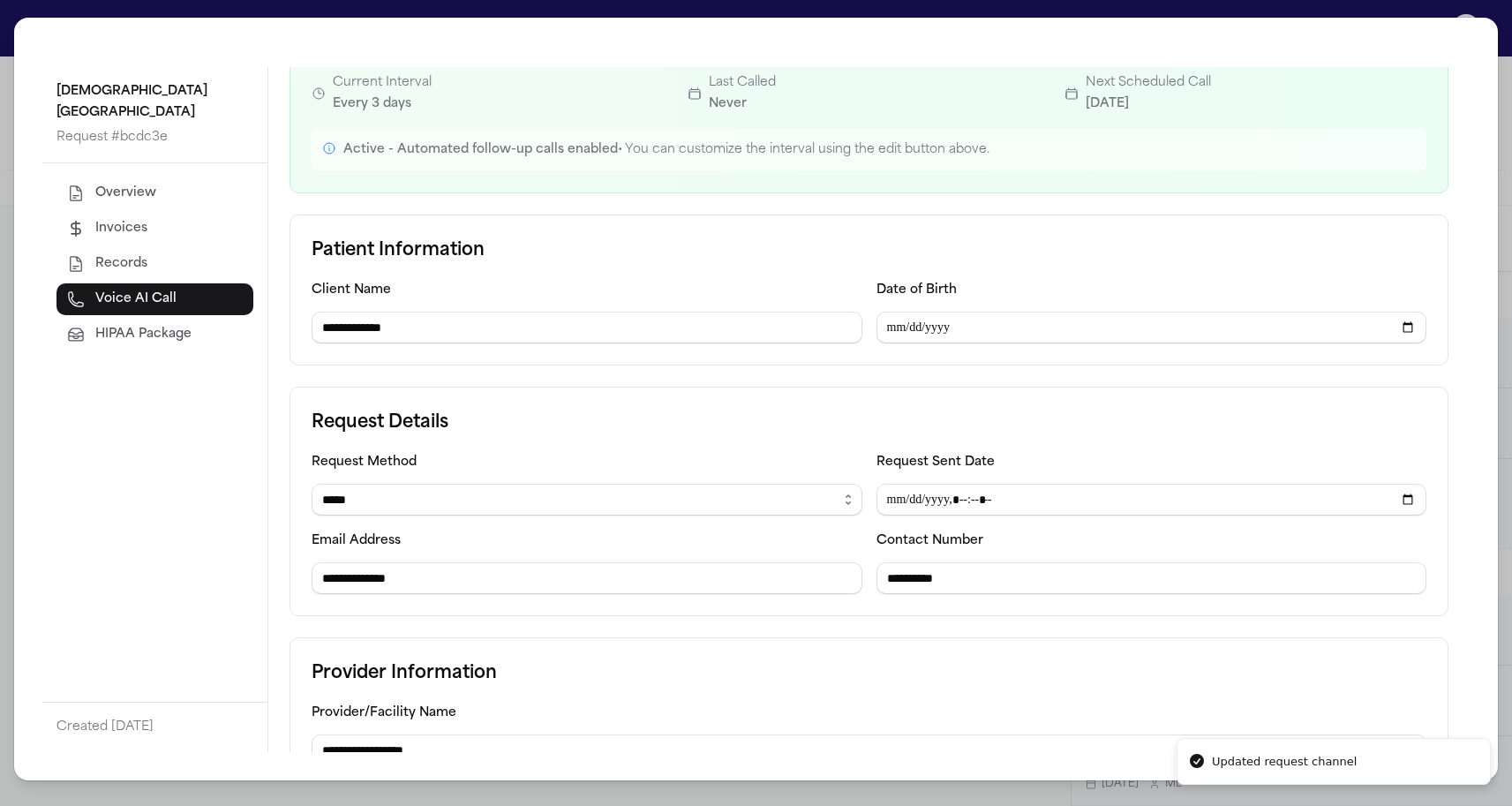
scroll to position [151, 0]
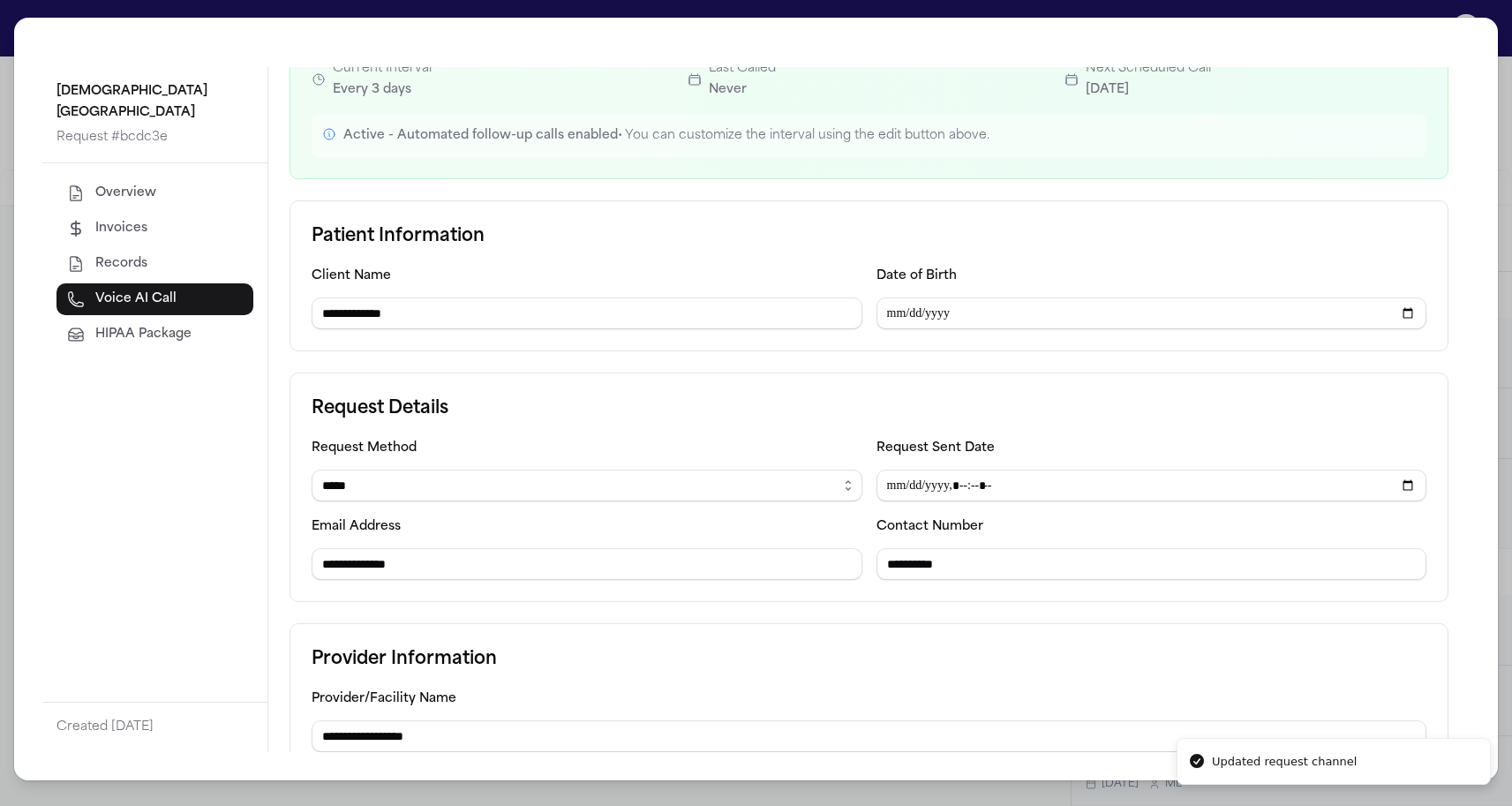
drag, startPoint x: 439, startPoint y: 563, endPoint x: 248, endPoint y: 563, distance: 191.0
paste input "**********"
type input "**********"
click at [477, 535] on div "**********" at bounding box center [587, 547] width 551 height 64
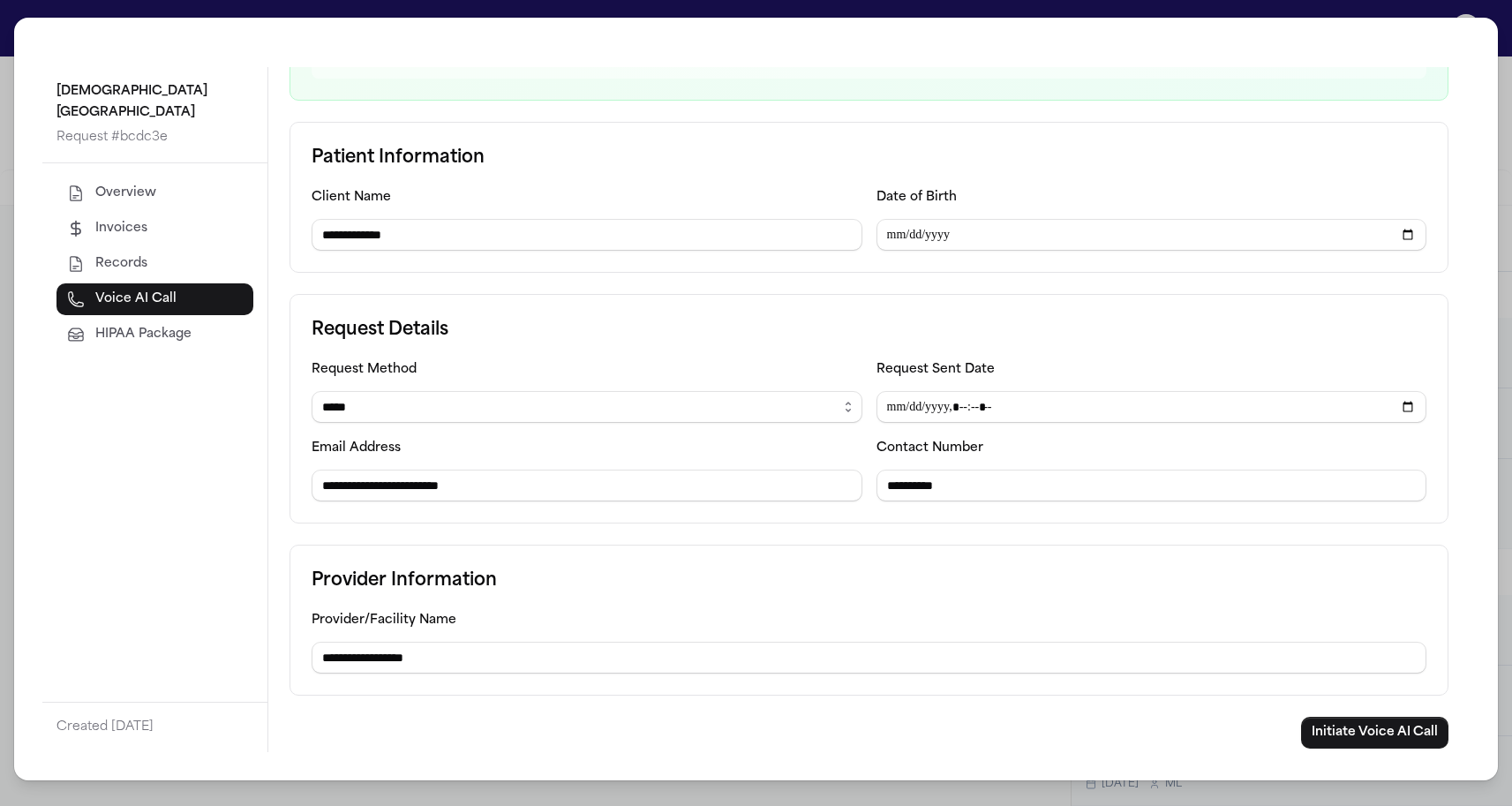
scroll to position [230, 0]
click at [1317, 728] on button "Initiate Voice AI Call" at bounding box center [1375, 732] width 147 height 32
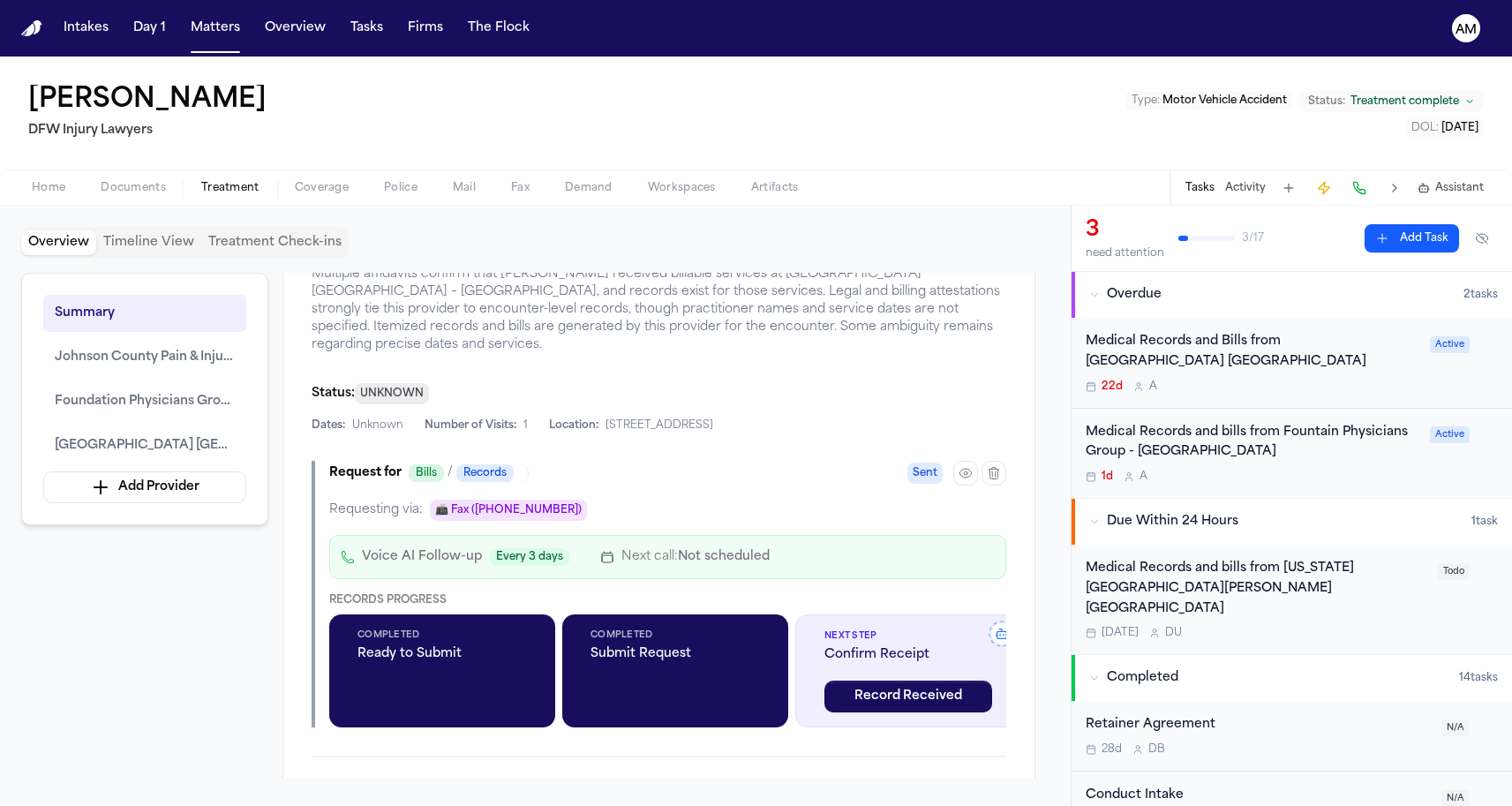
scroll to position [2181, 0]
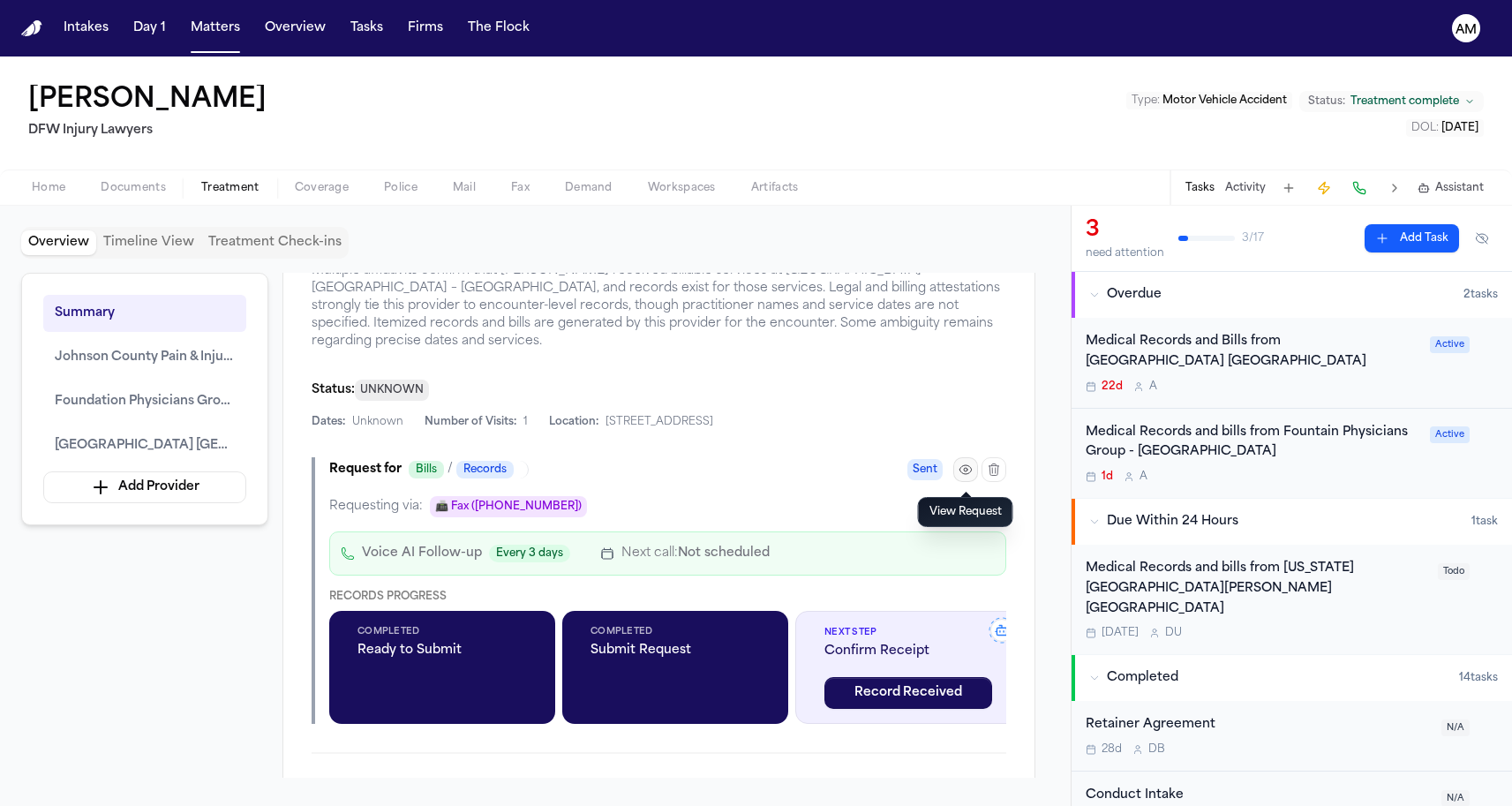
click at [954, 466] on button "button" at bounding box center [965, 469] width 25 height 25
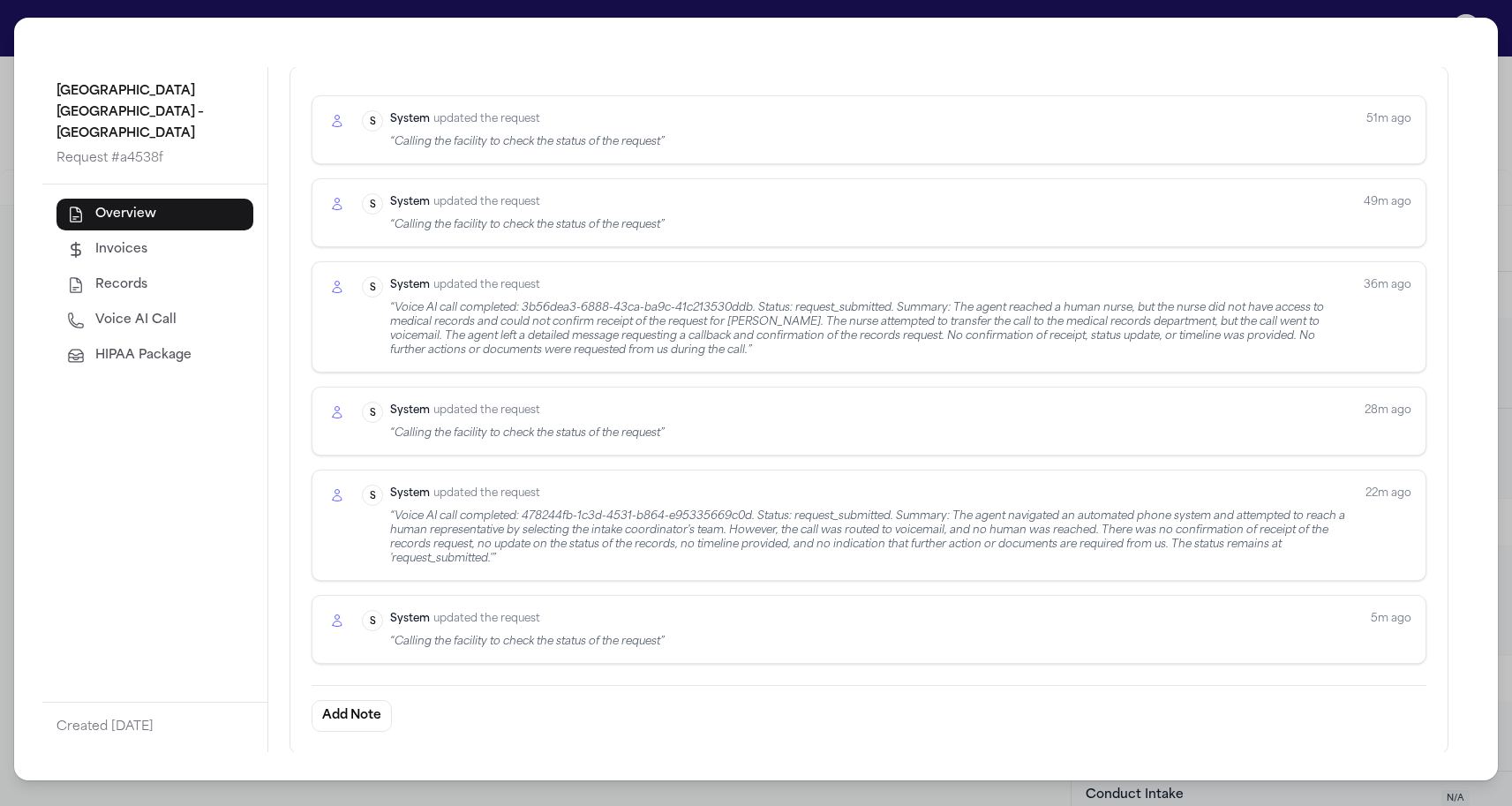
scroll to position [608, 0]
click at [283, 477] on div "Request Details Medical records request information and activity Facility [GEOG…" at bounding box center [869, 409] width 1201 height 685
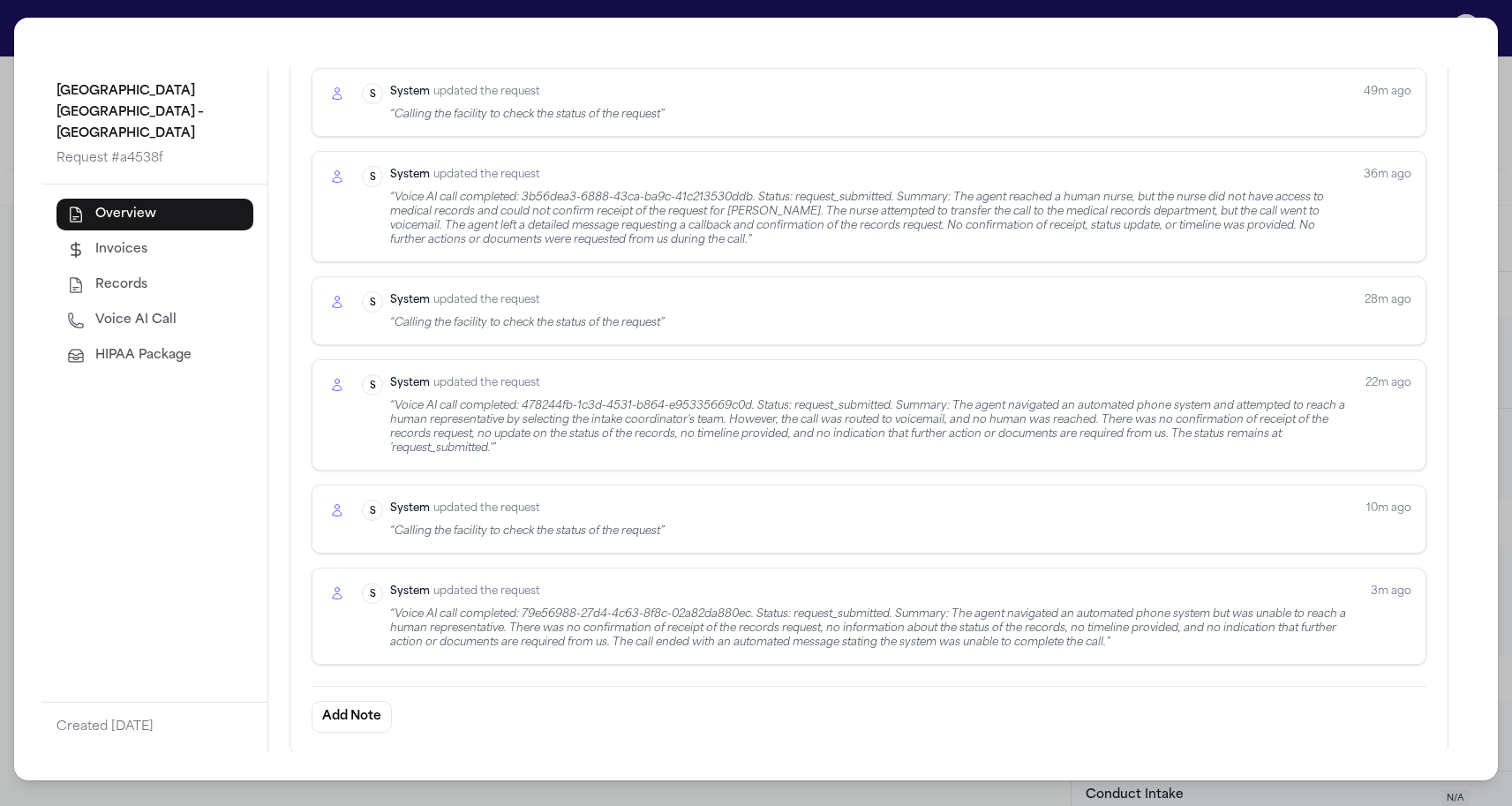
scroll to position [720, 0]
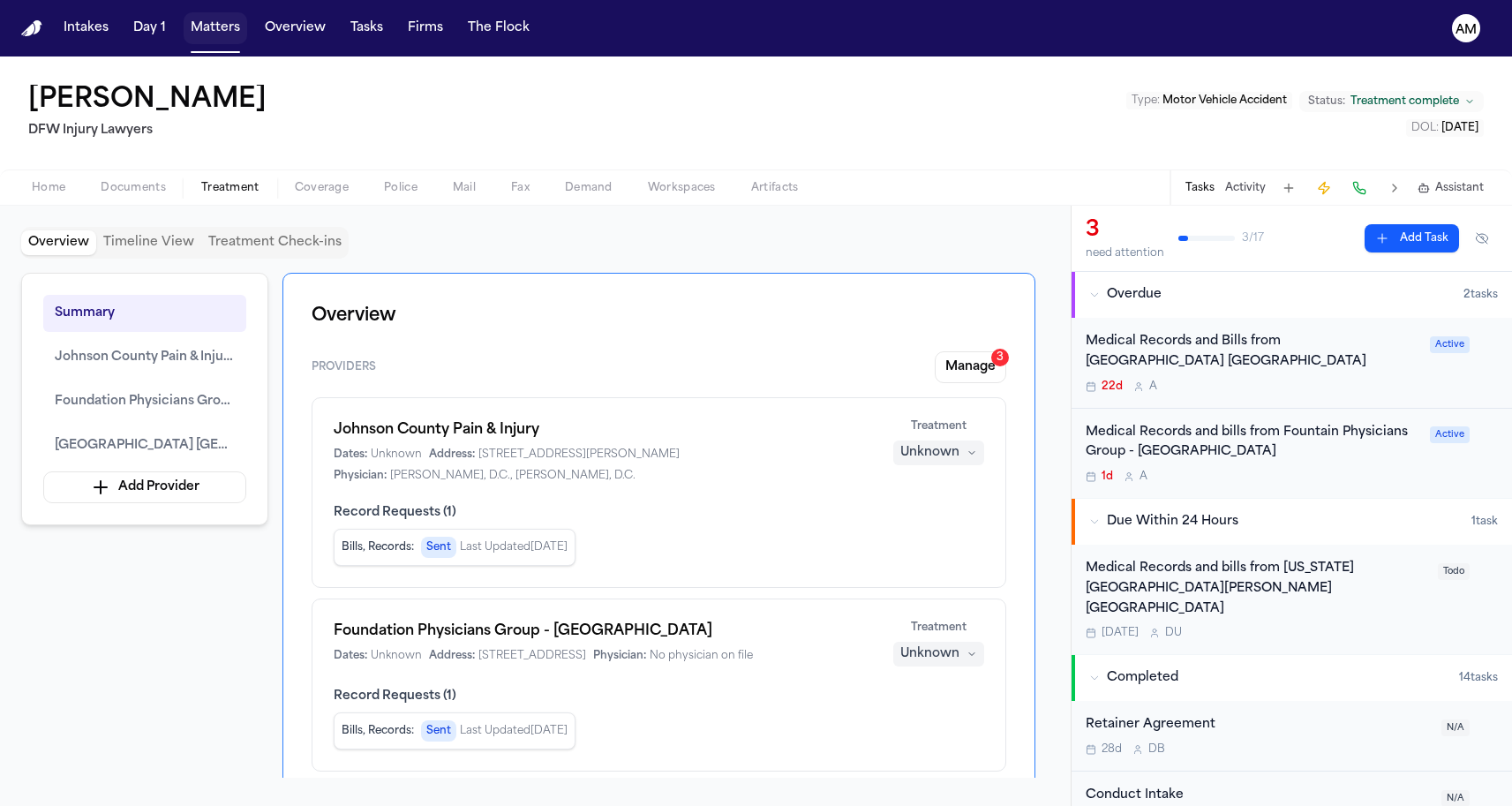
click at [206, 39] on button "Matters" at bounding box center [215, 28] width 63 height 32
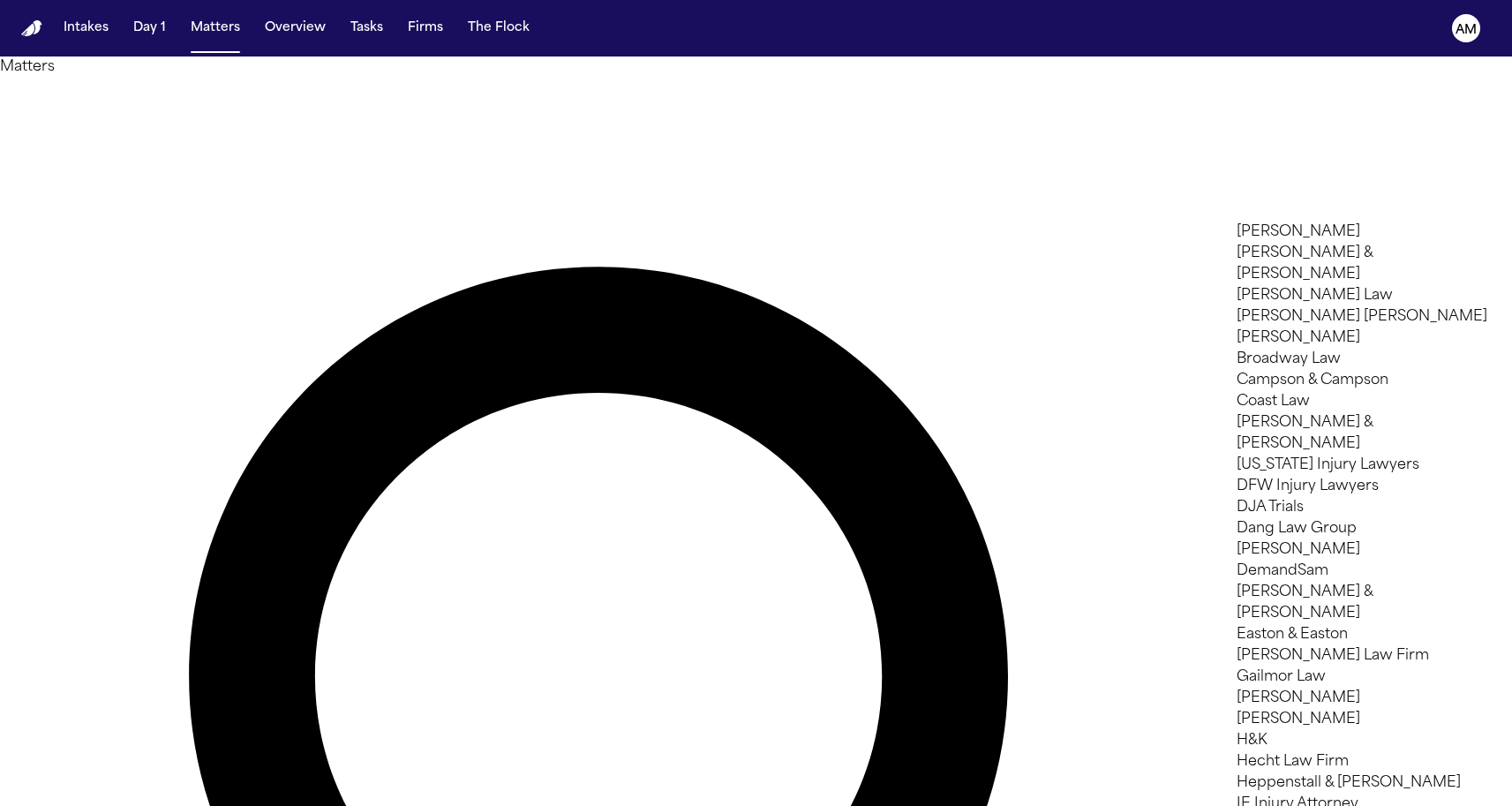
type input "*"
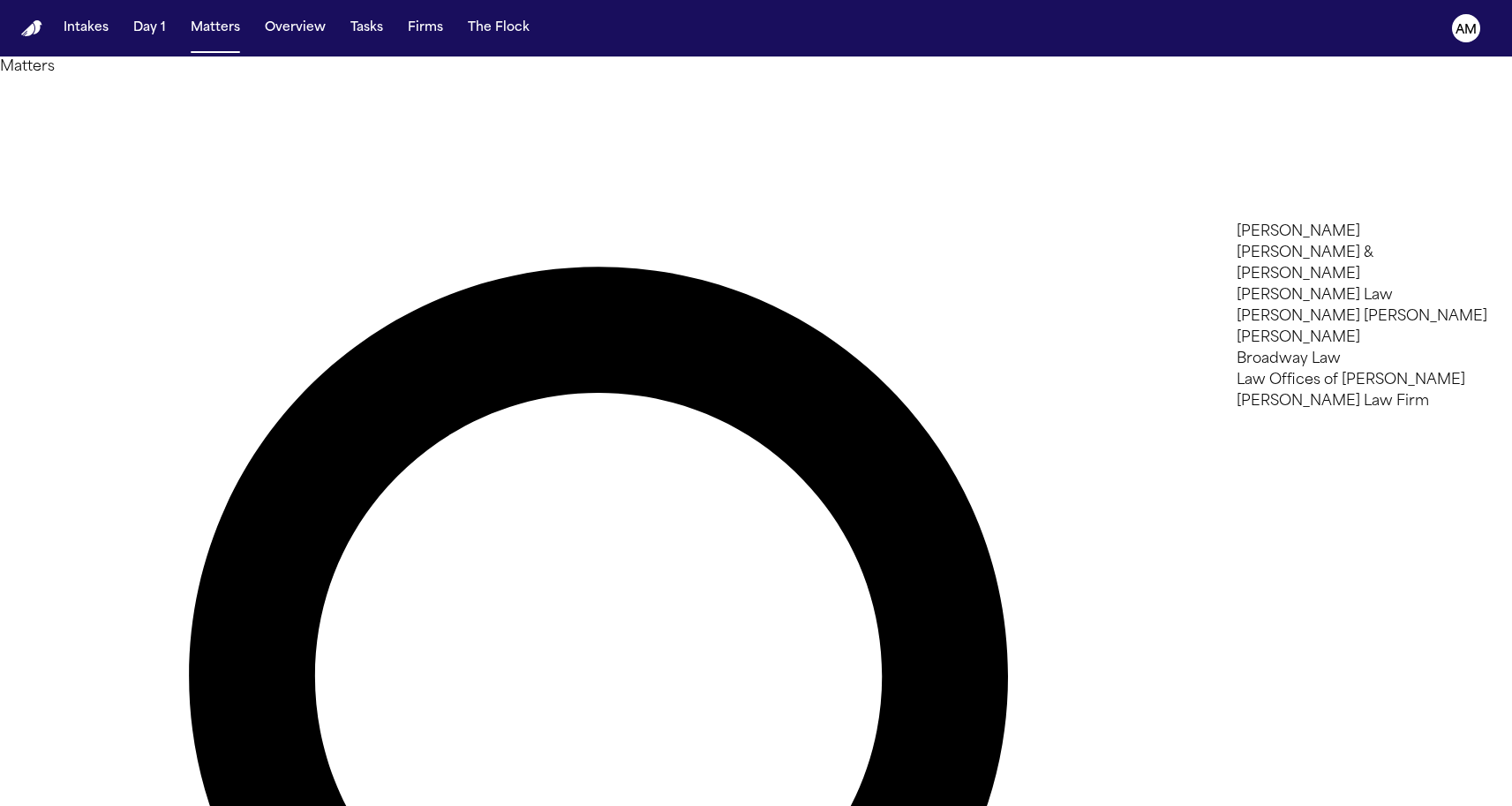
click at [1280, 285] on li "[PERSON_NAME] & [PERSON_NAME]" at bounding box center [1362, 264] width 251 height 42
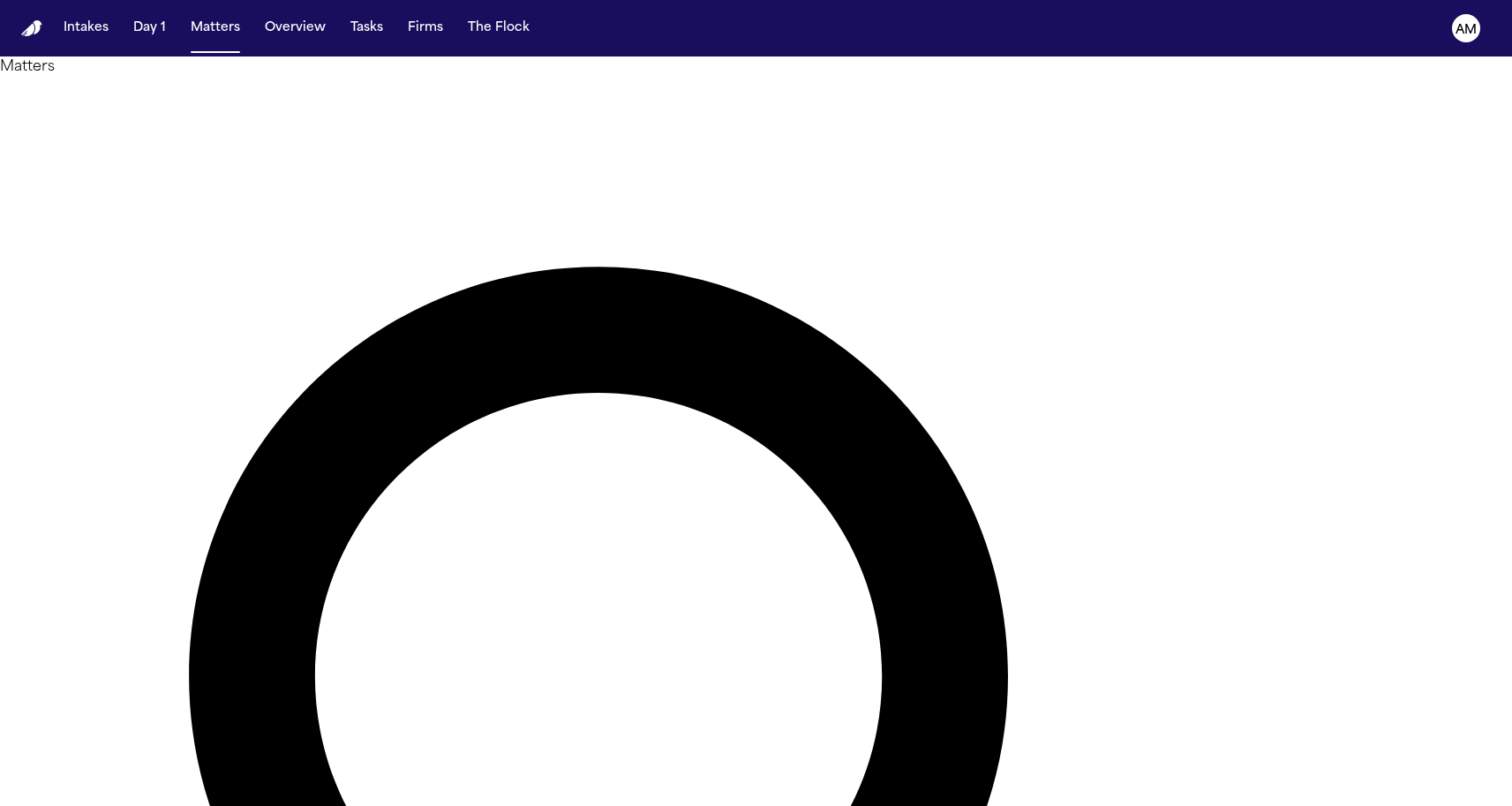
click at [384, 805] on div at bounding box center [756, 806] width 1512 height 0
click at [1440, 805] on li "View Matter" at bounding box center [756, 816] width 1512 height 21
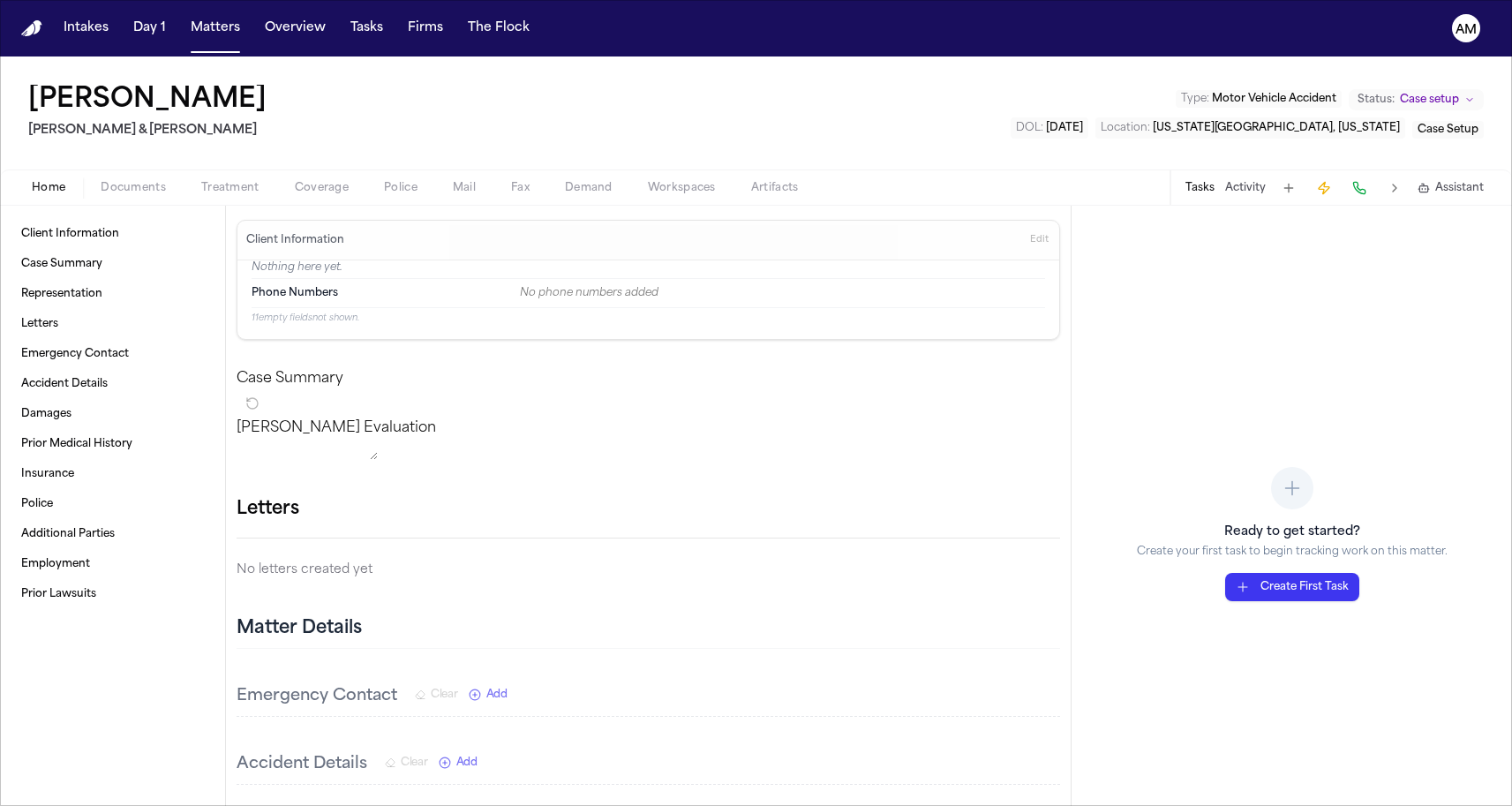
click at [169, 109] on h1 "[PERSON_NAME]" at bounding box center [147, 100] width 238 height 32
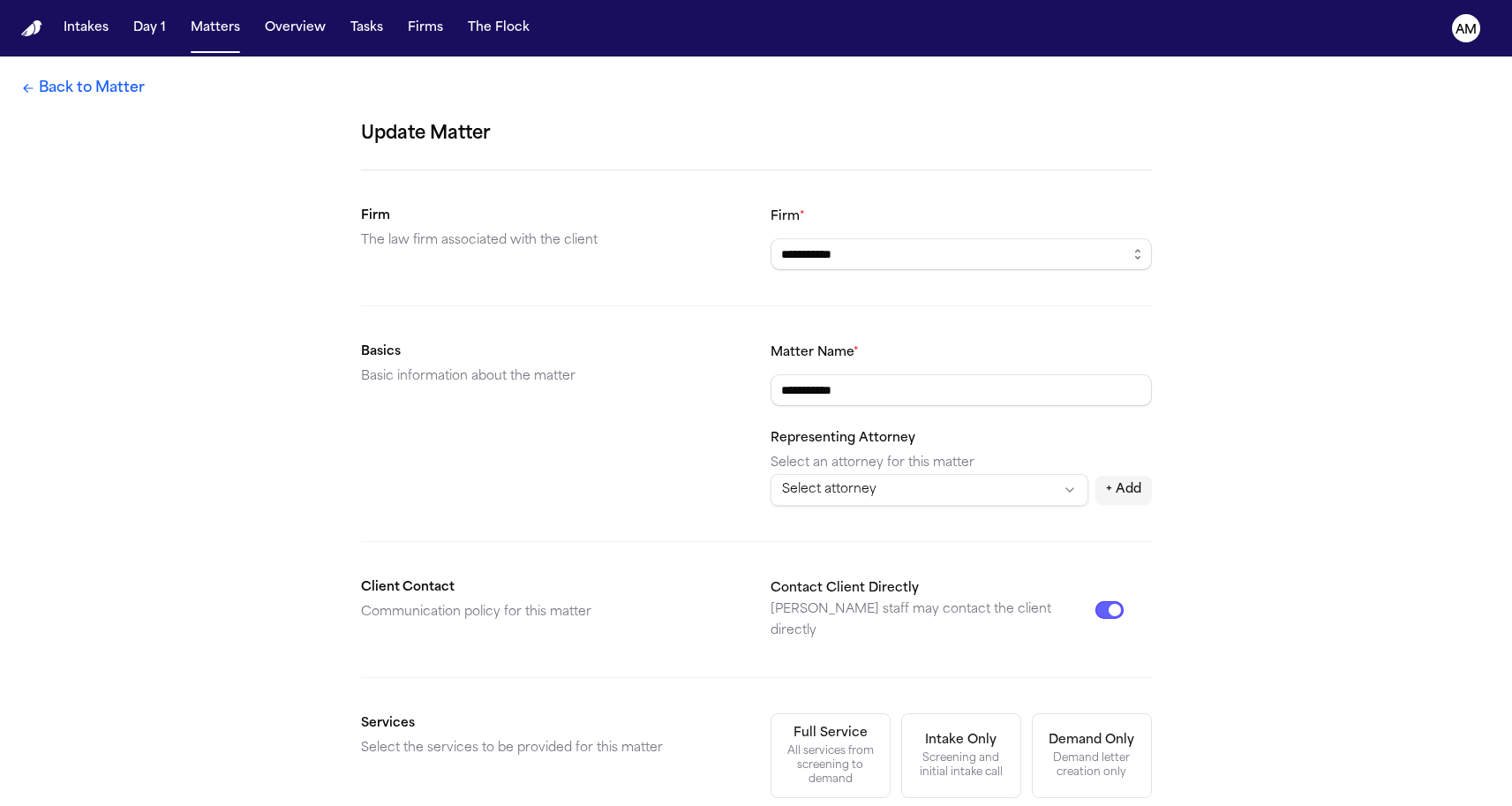
click at [169, 110] on div "**********" at bounding box center [756, 632] width 1512 height 1153
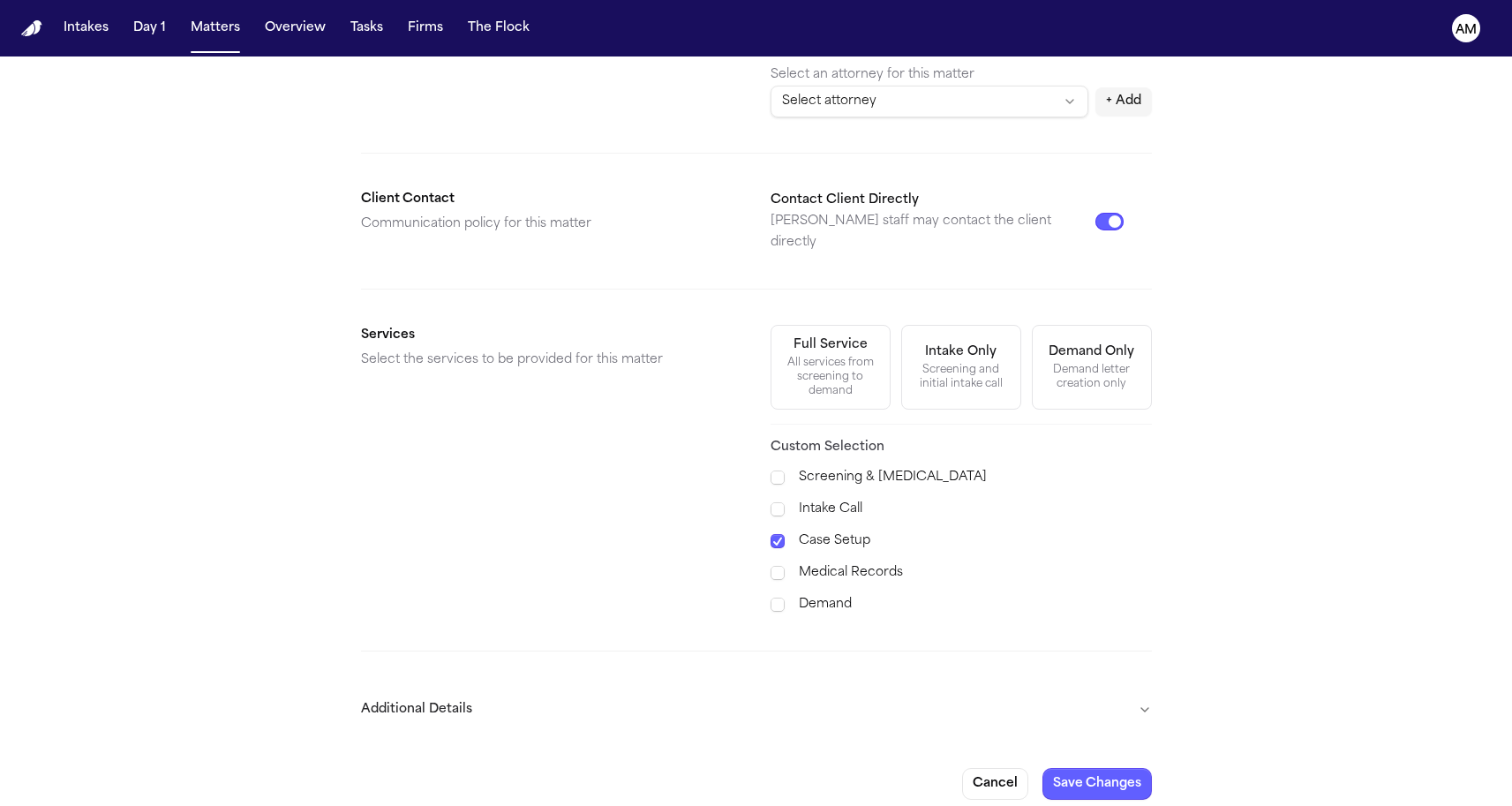
scroll to position [387, 0]
click at [408, 688] on button "Additional Details" at bounding box center [757, 711] width 791 height 46
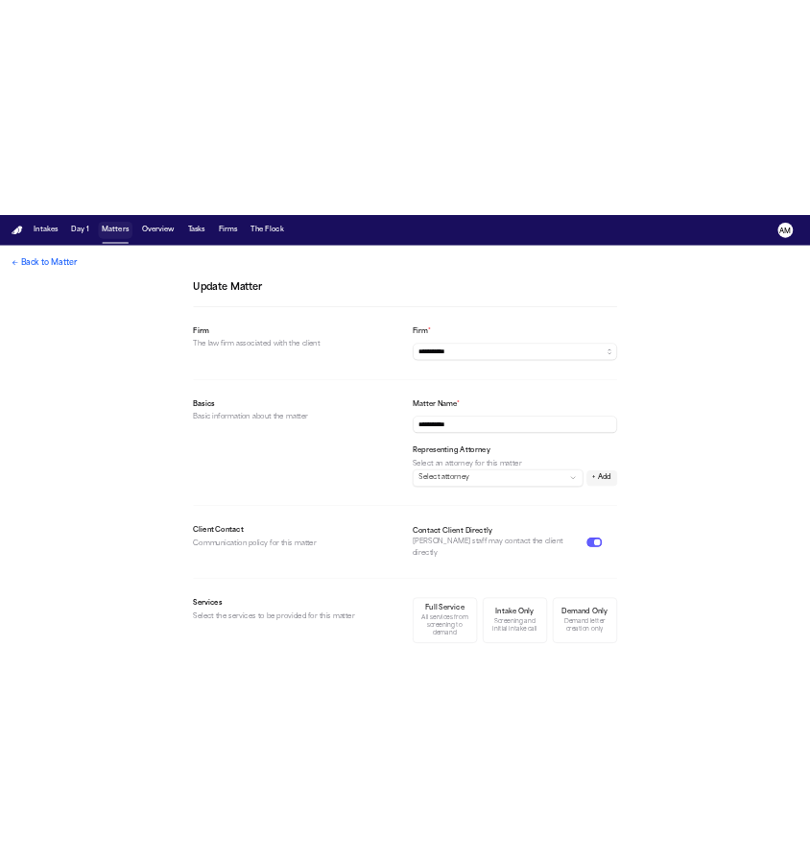
scroll to position [0, 0]
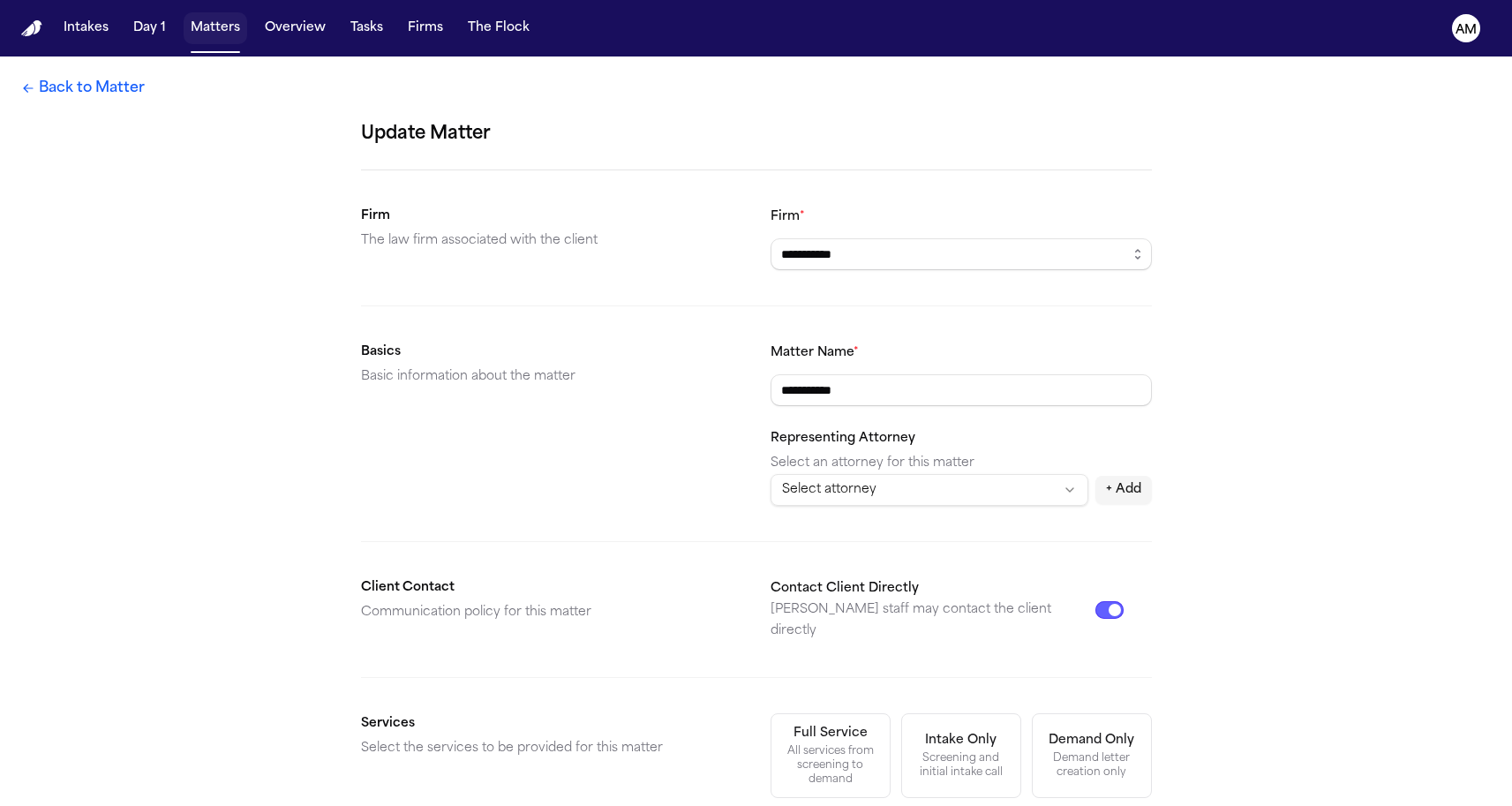
click at [204, 22] on button "Matters" at bounding box center [215, 28] width 63 height 32
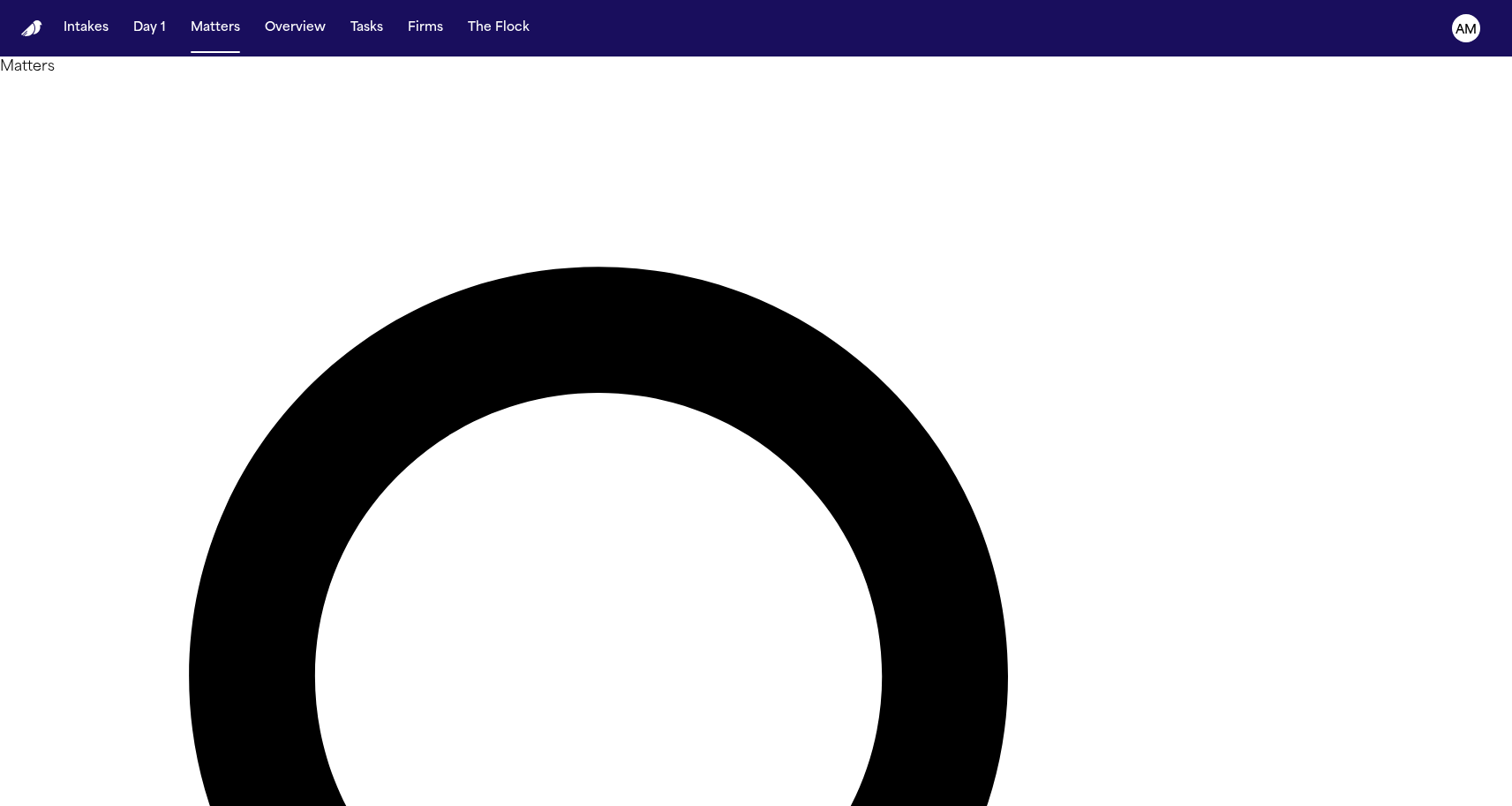
click at [246, 77] on h1 "Matters" at bounding box center [756, 66] width 1512 height 21
click at [275, 28] on button "Overview" at bounding box center [295, 28] width 75 height 32
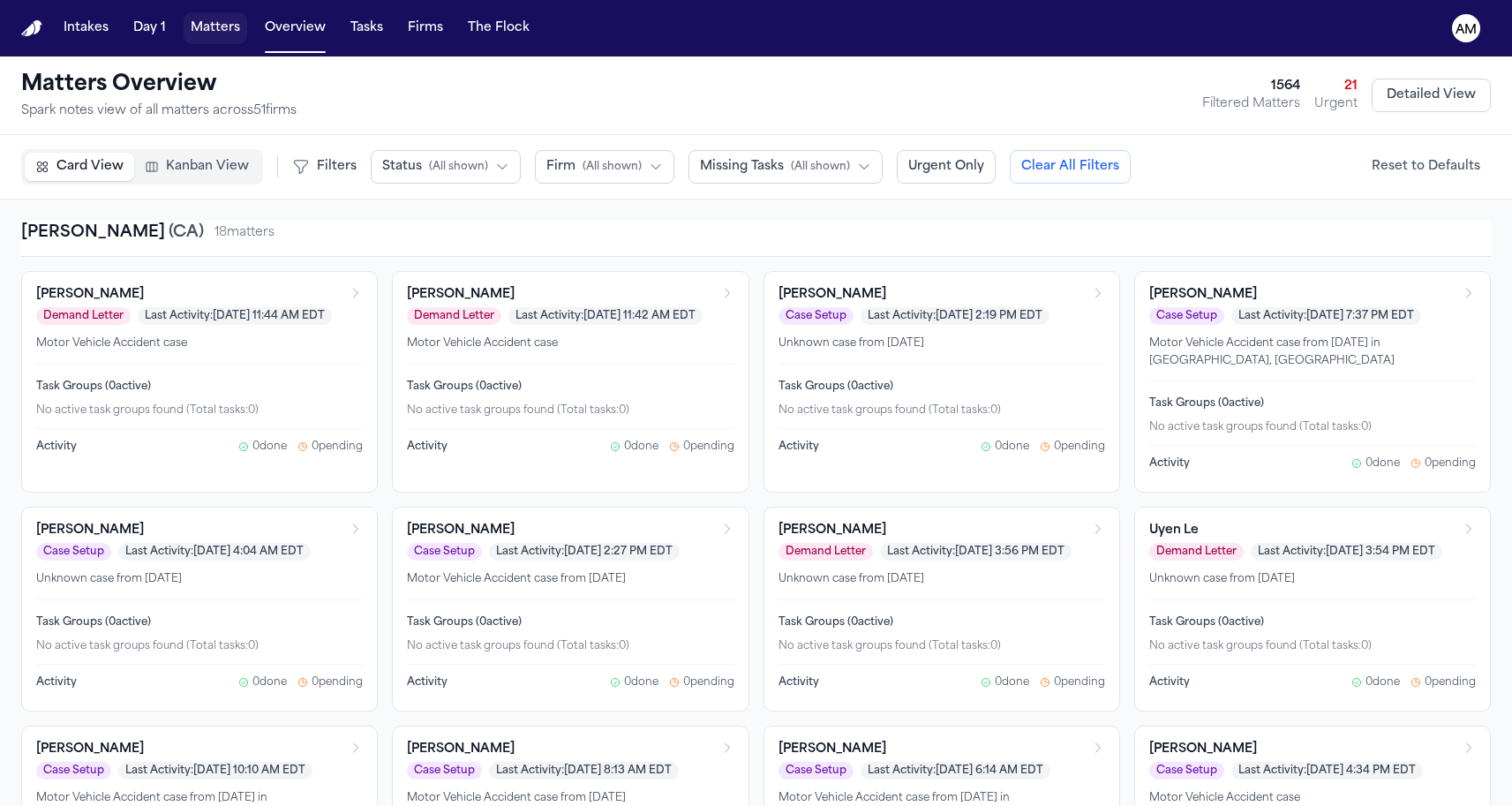
click at [191, 31] on button "Matters" at bounding box center [215, 28] width 63 height 32
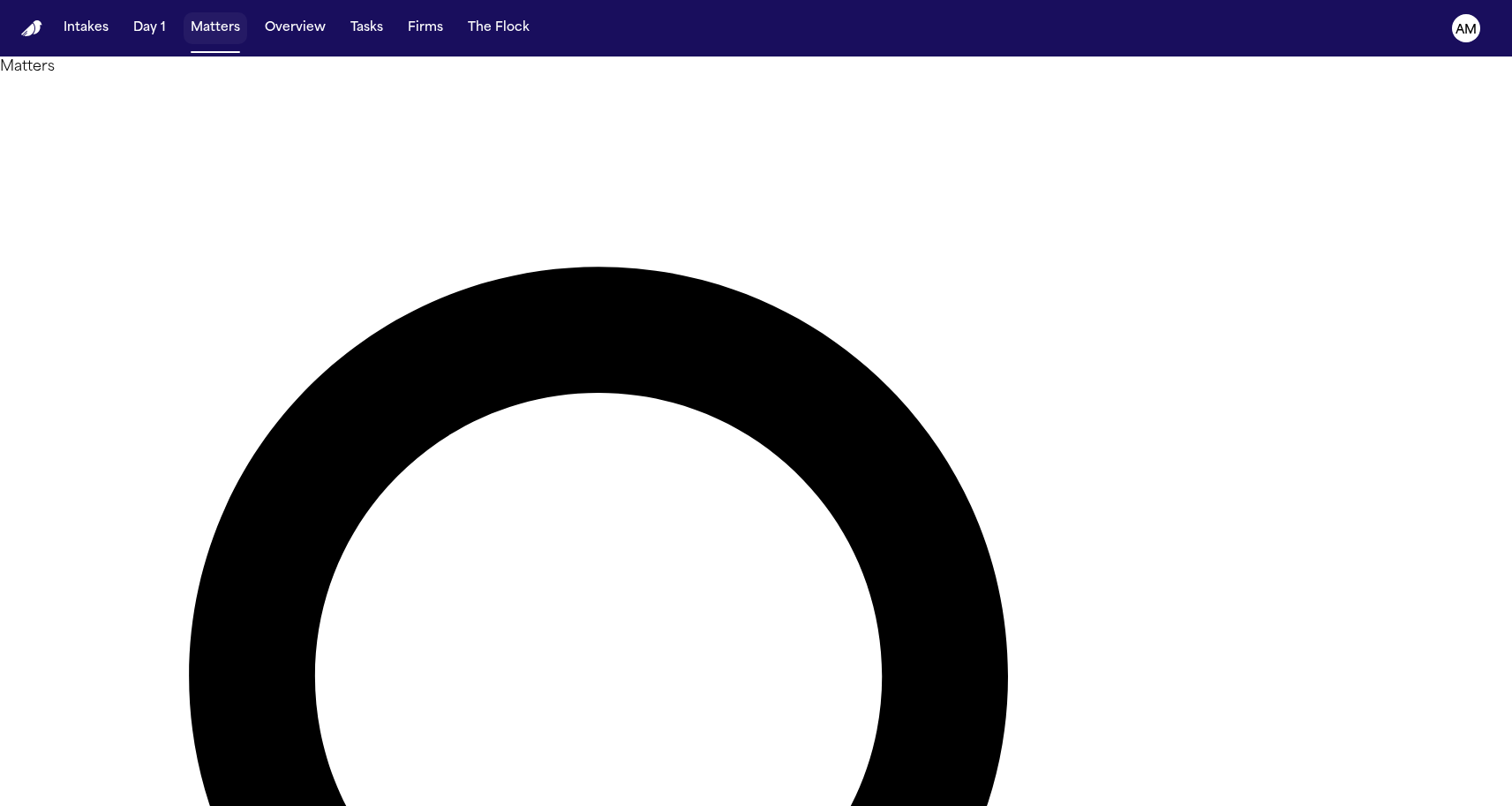
click at [200, 32] on button "Matters" at bounding box center [215, 28] width 63 height 32
type input "**"
drag, startPoint x: 800, startPoint y: 97, endPoint x: 540, endPoint y: 89, distance: 260.1
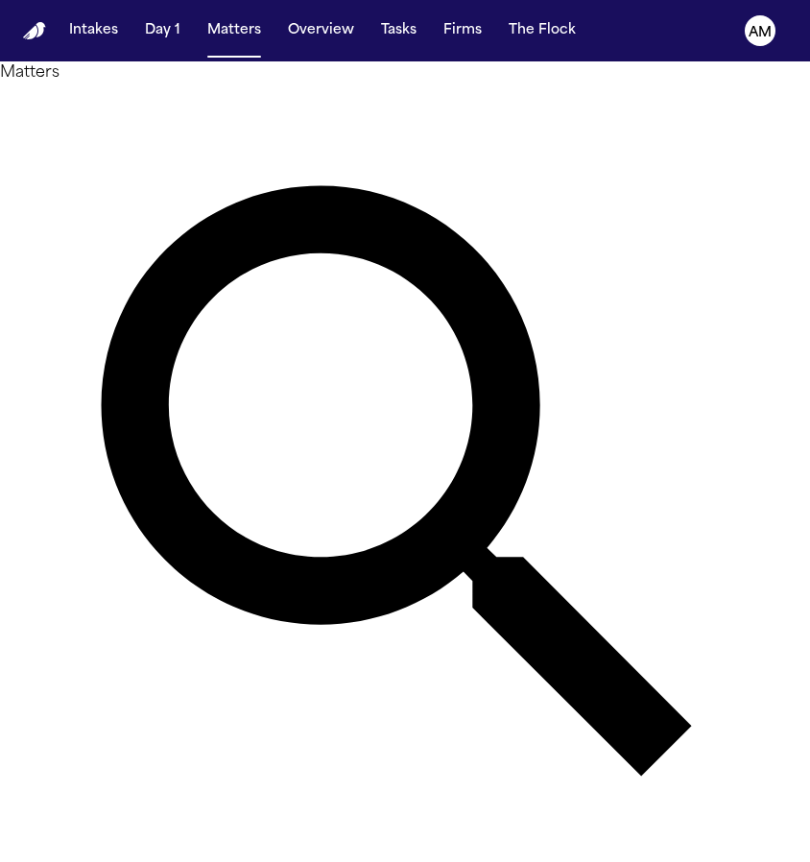
type input "*"
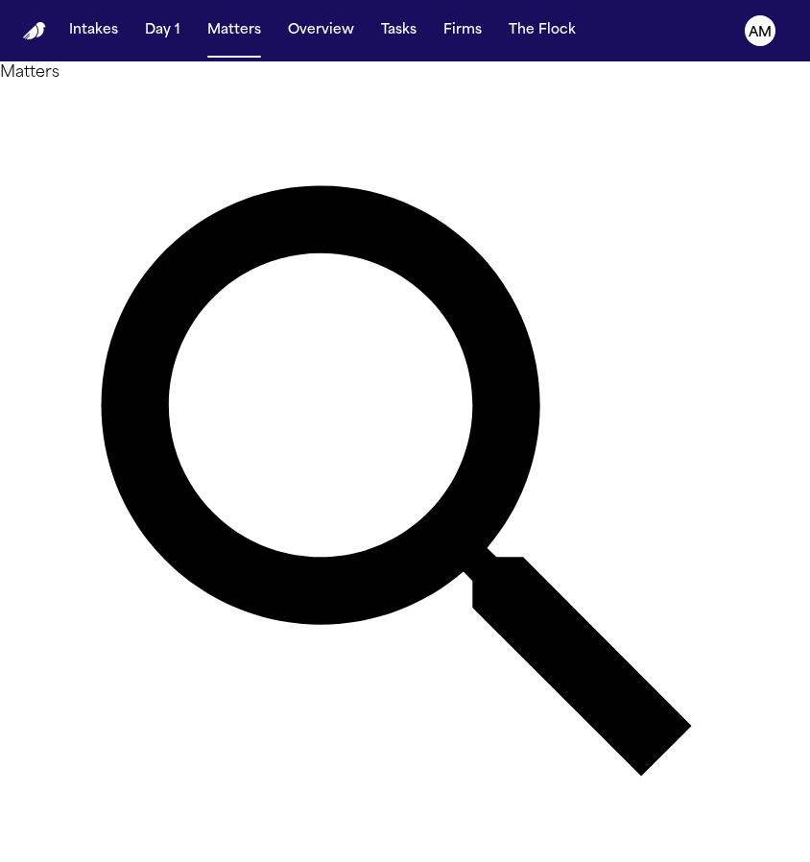
click at [327, 862] on div at bounding box center [405, 862] width 810 height 0
drag, startPoint x: 305, startPoint y: 113, endPoint x: 278, endPoint y: 114, distance: 26.9
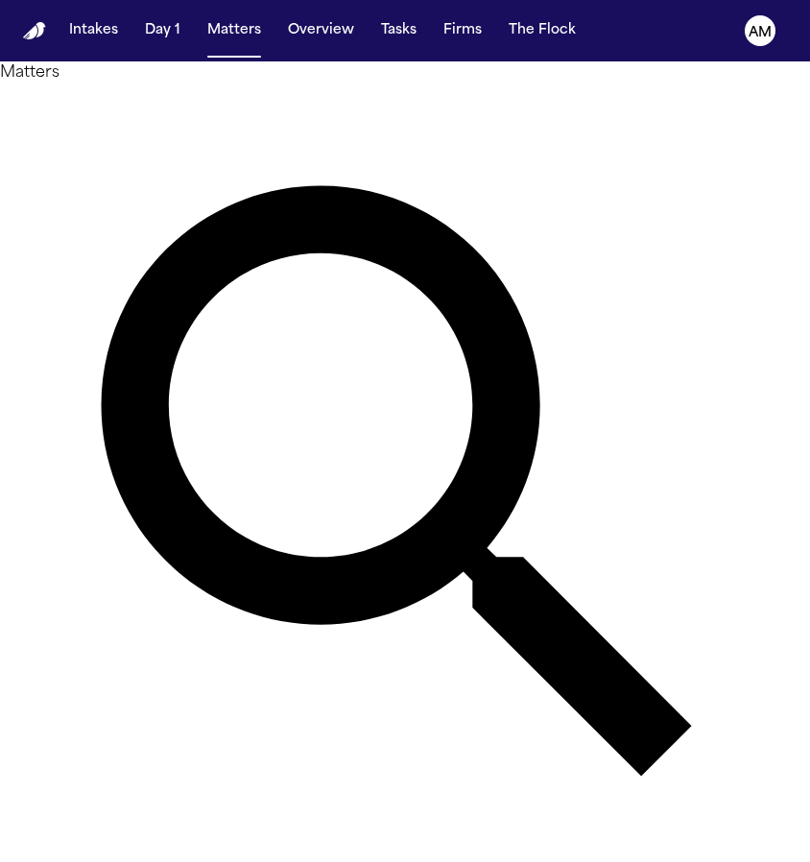
drag, startPoint x: 287, startPoint y: 109, endPoint x: 161, endPoint y: 109, distance: 125.7
click at [161, 109] on div "Matters **** Overview Add Matter" at bounding box center [405, 500] width 810 height 879
type input "*"
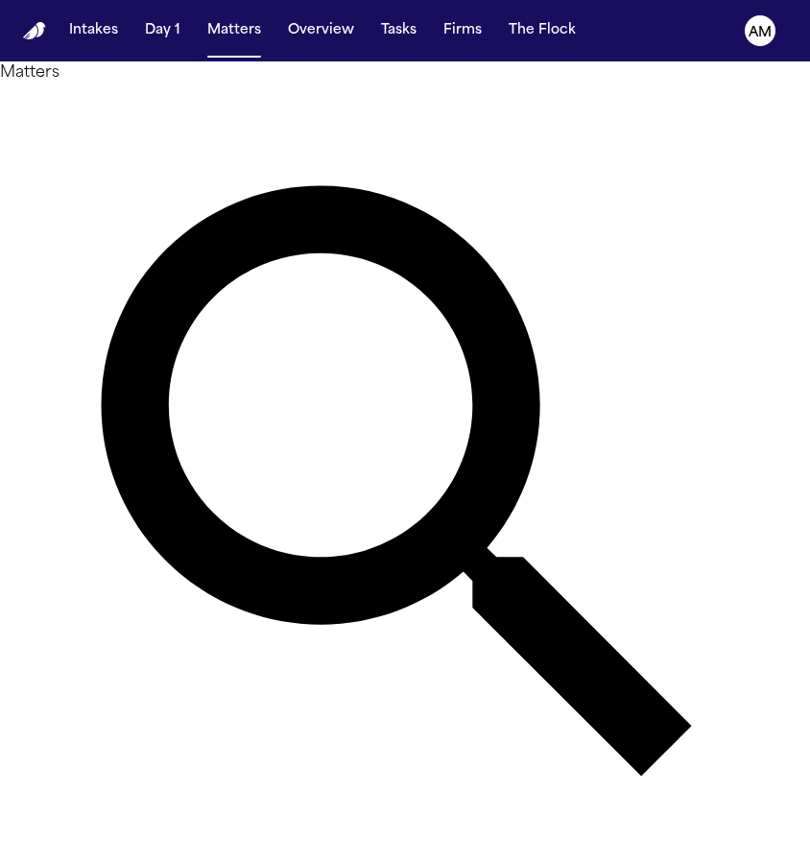
type input "*"
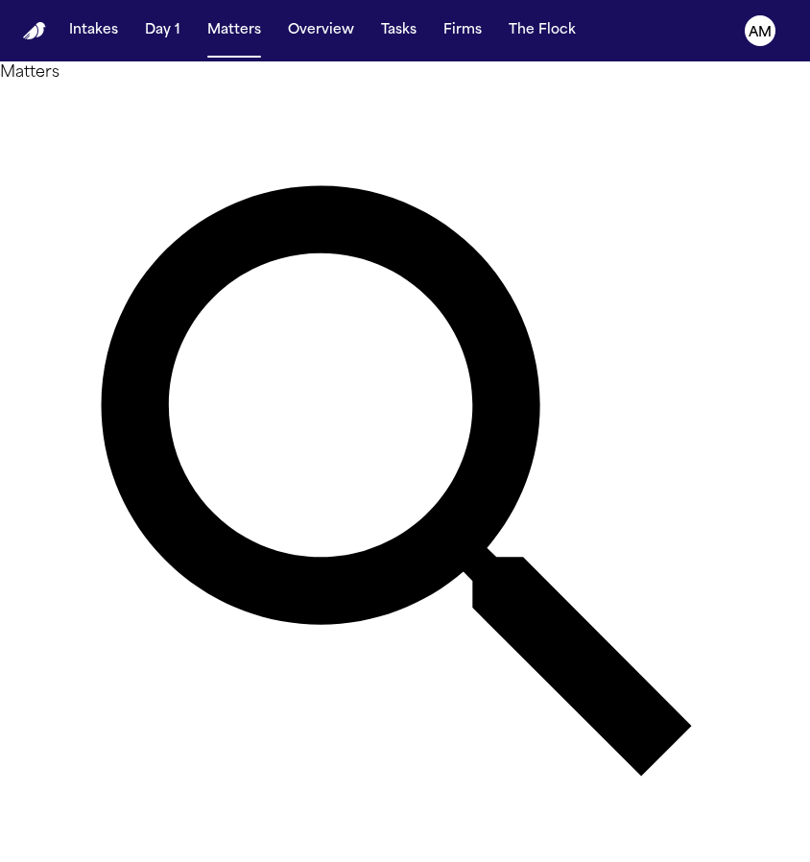
type input "*"
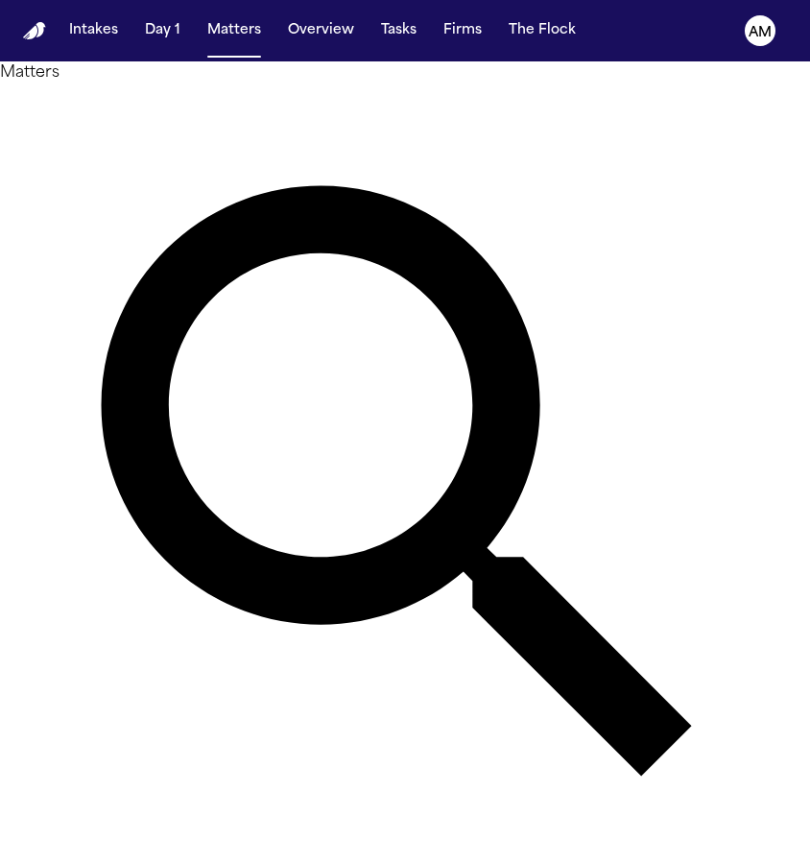
type input "*"
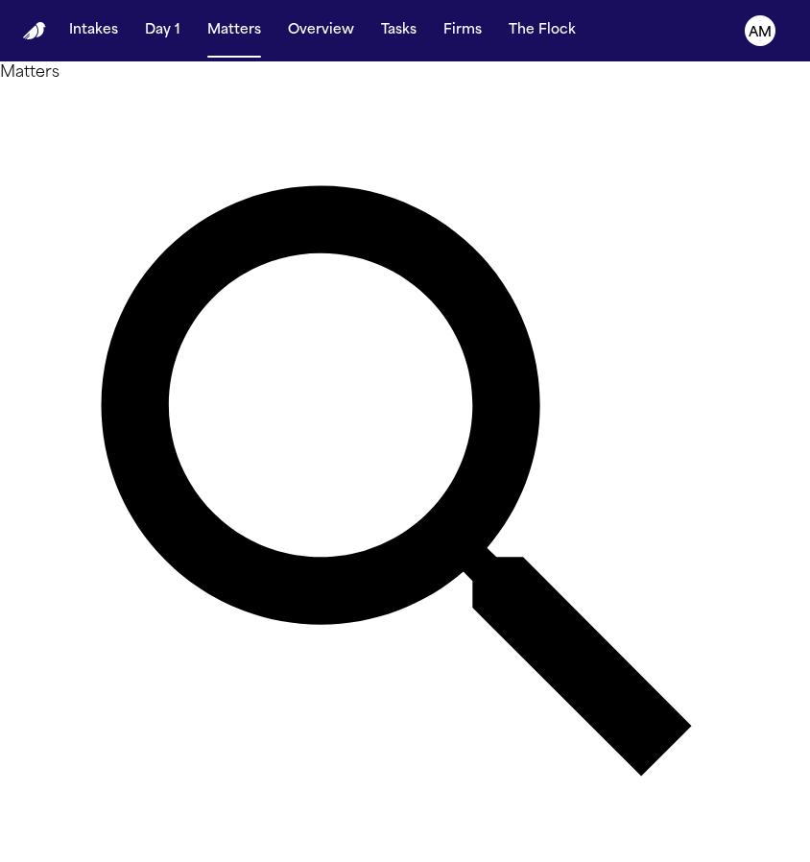
type input "*"
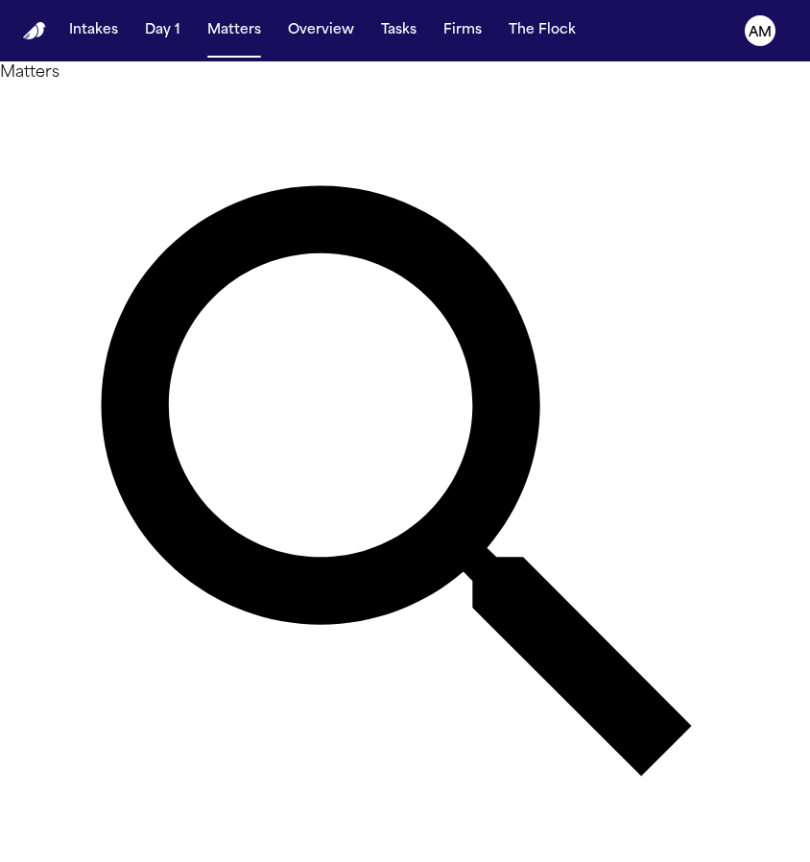
type input "*"
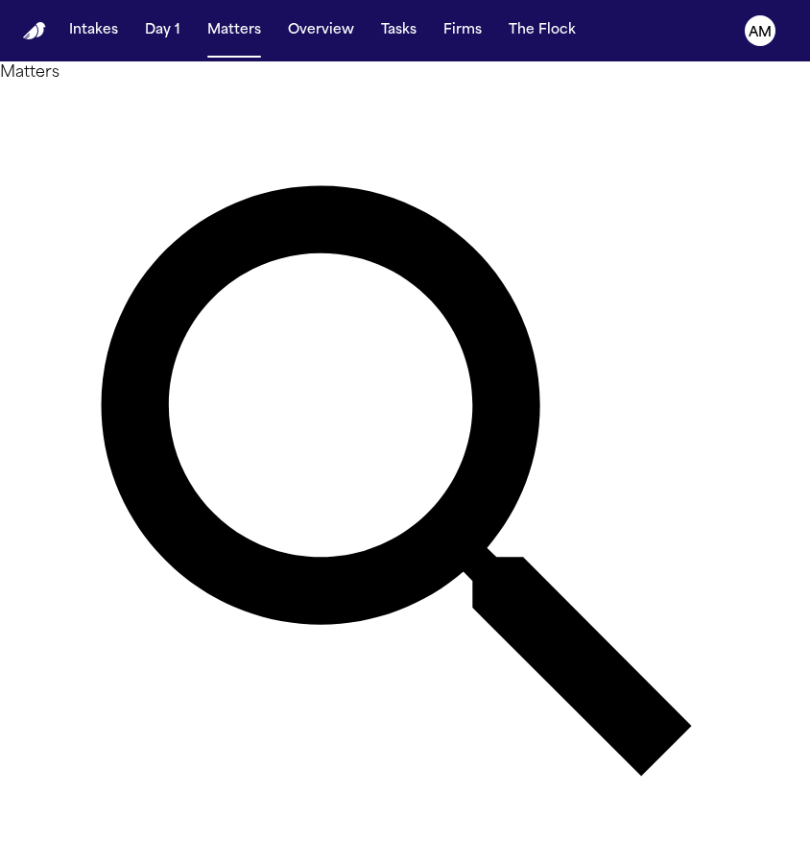
type input "******"
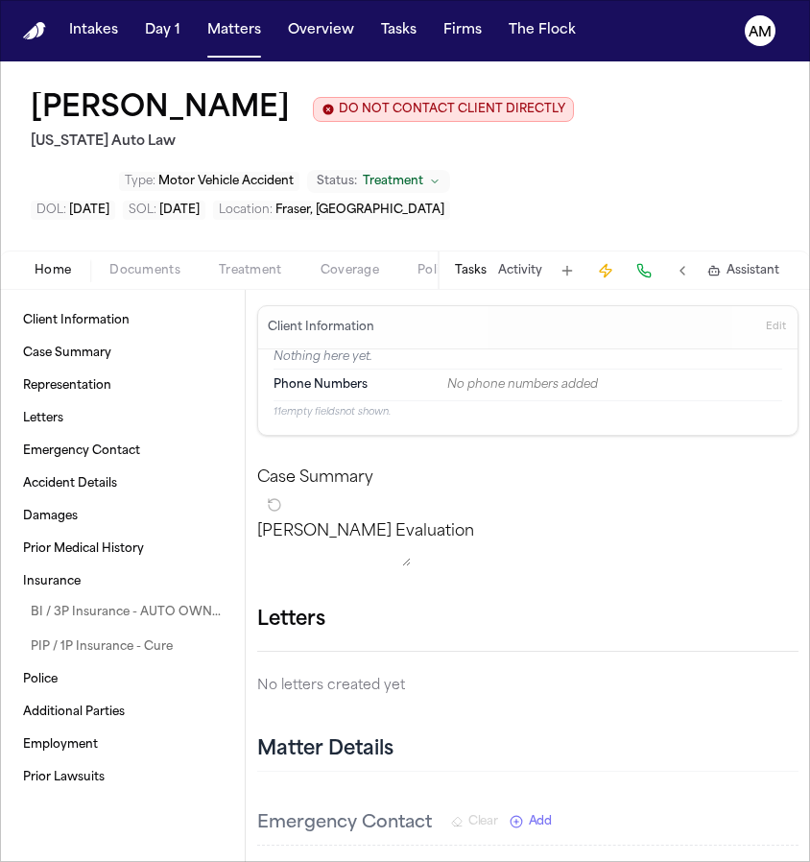
click at [163, 275] on span "Documents" at bounding box center [144, 270] width 71 height 15
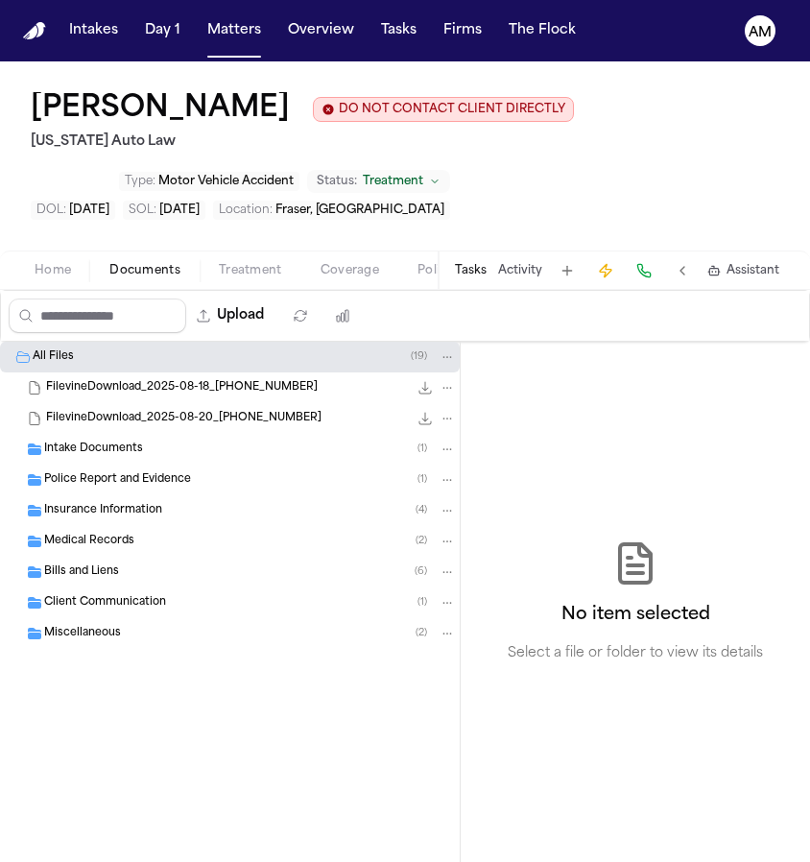
click at [131, 463] on div "Intake Documents ( 1 )" at bounding box center [230, 449] width 460 height 31
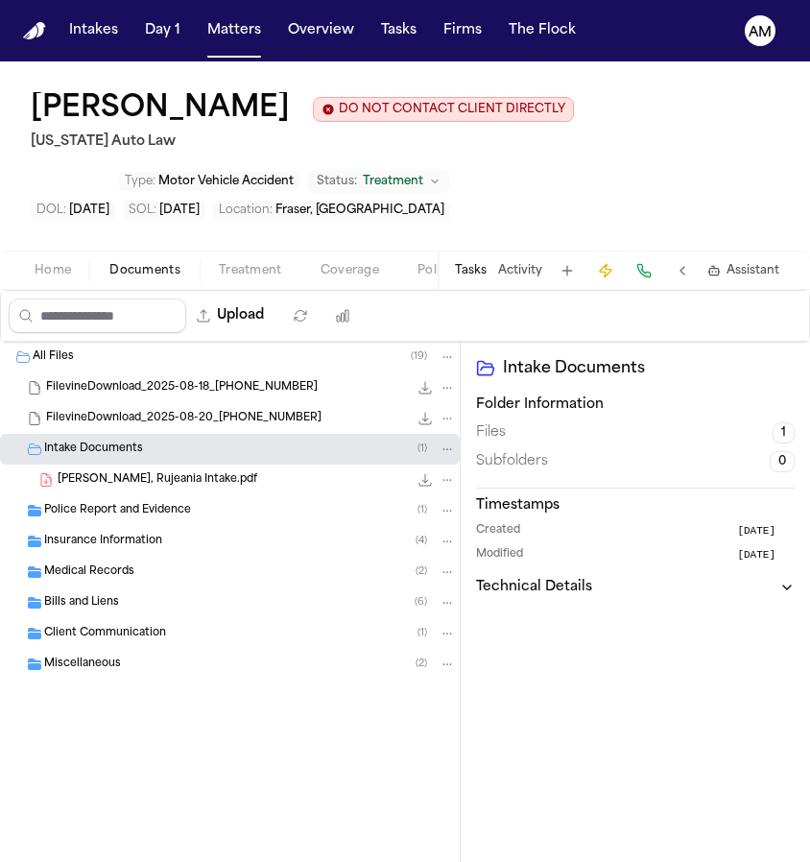
click at [131, 461] on div "Intake Documents ( 1 )" at bounding box center [230, 449] width 460 height 31
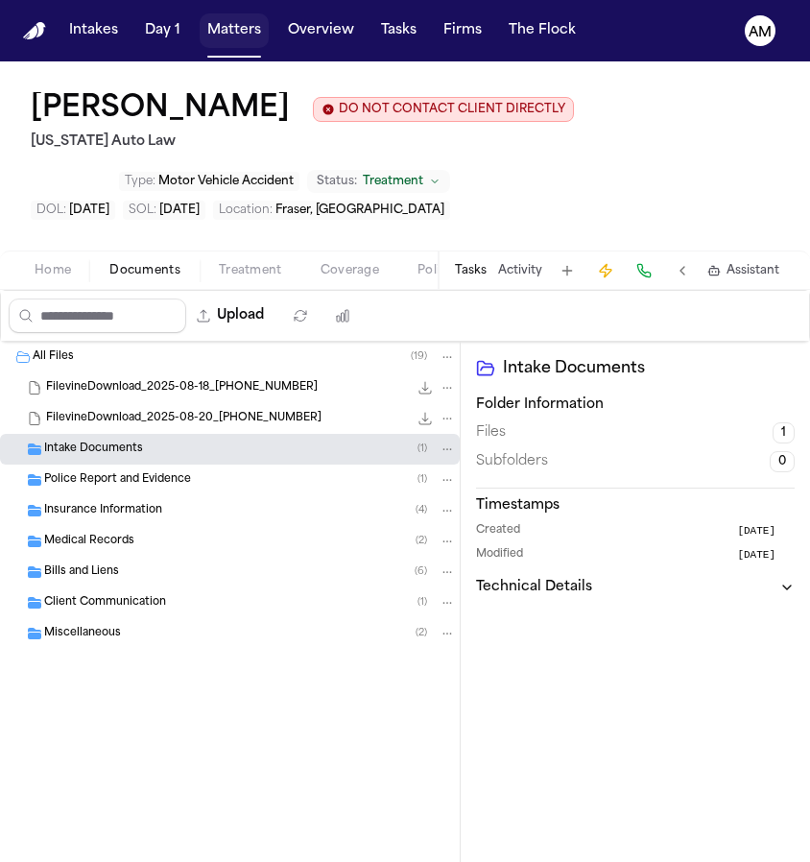
click at [232, 33] on button "Matters" at bounding box center [234, 30] width 69 height 35
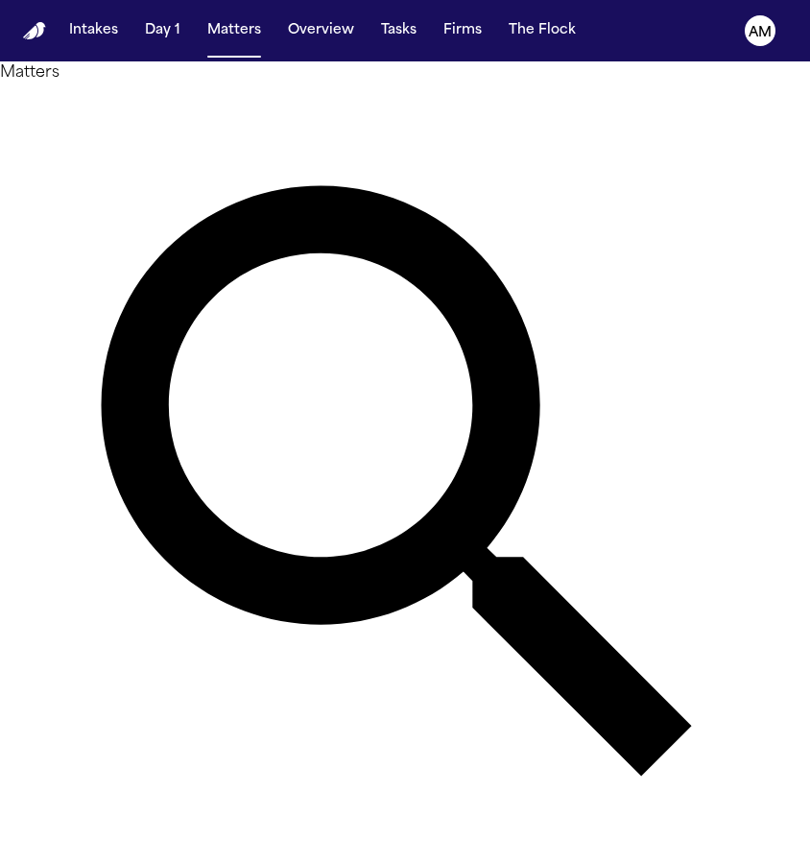
type input "*"
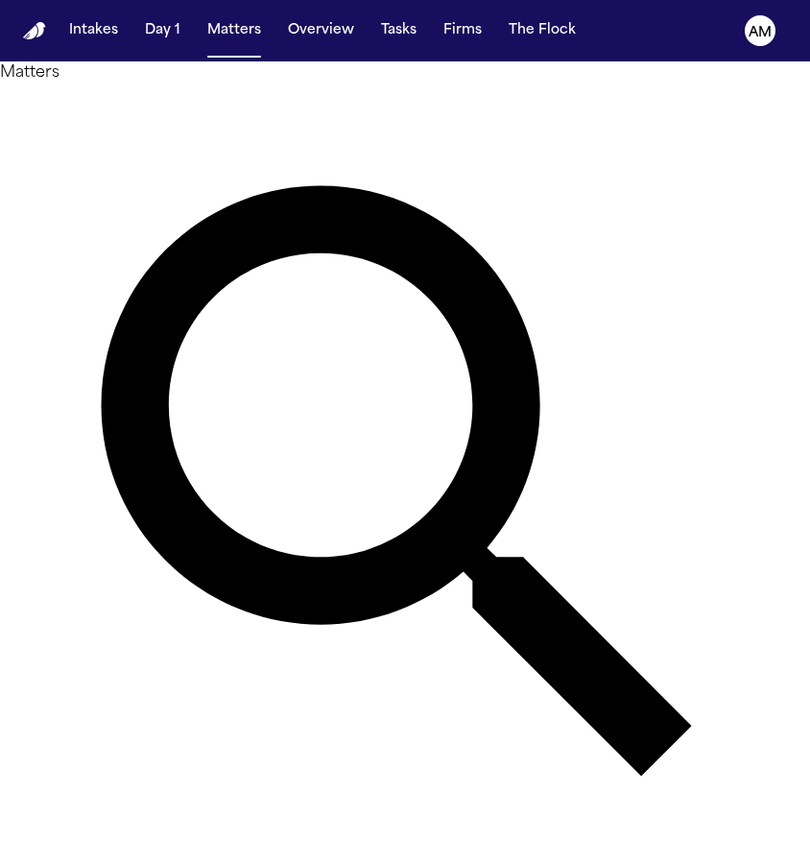
type input "*"
type input "*******"
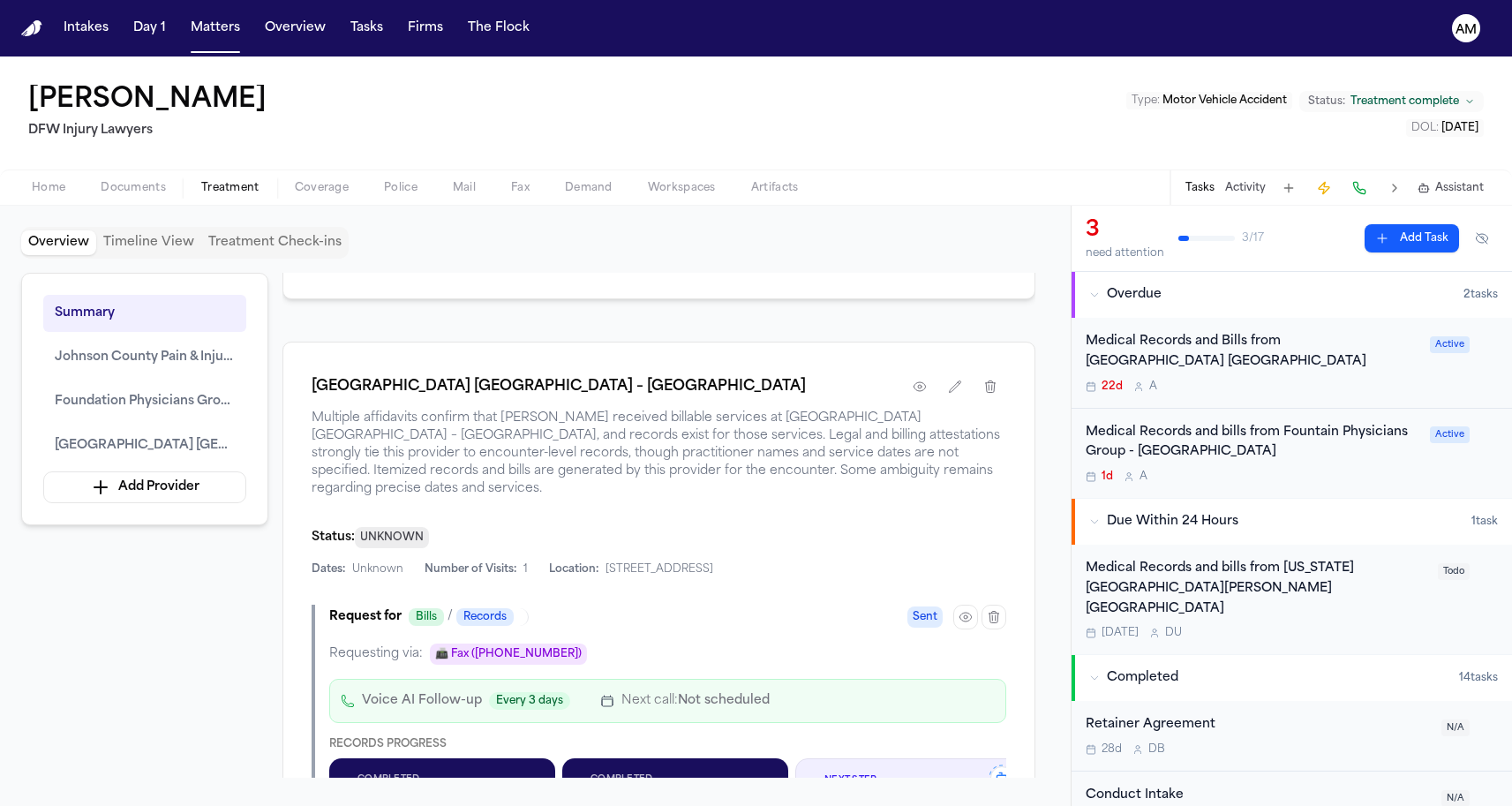
scroll to position [2054, 0]
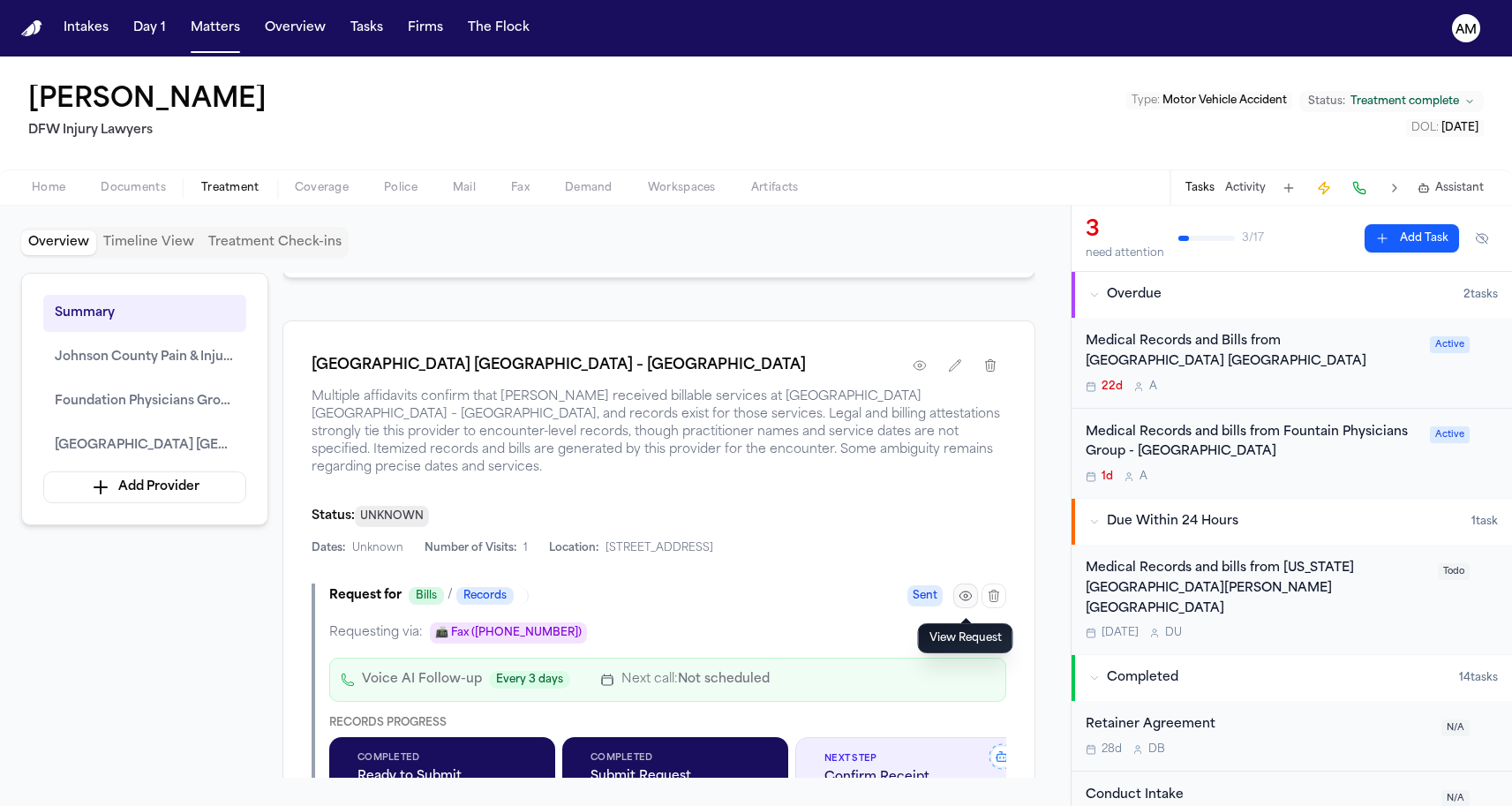
click at [967, 601] on icon "button" at bounding box center [965, 596] width 11 height 9
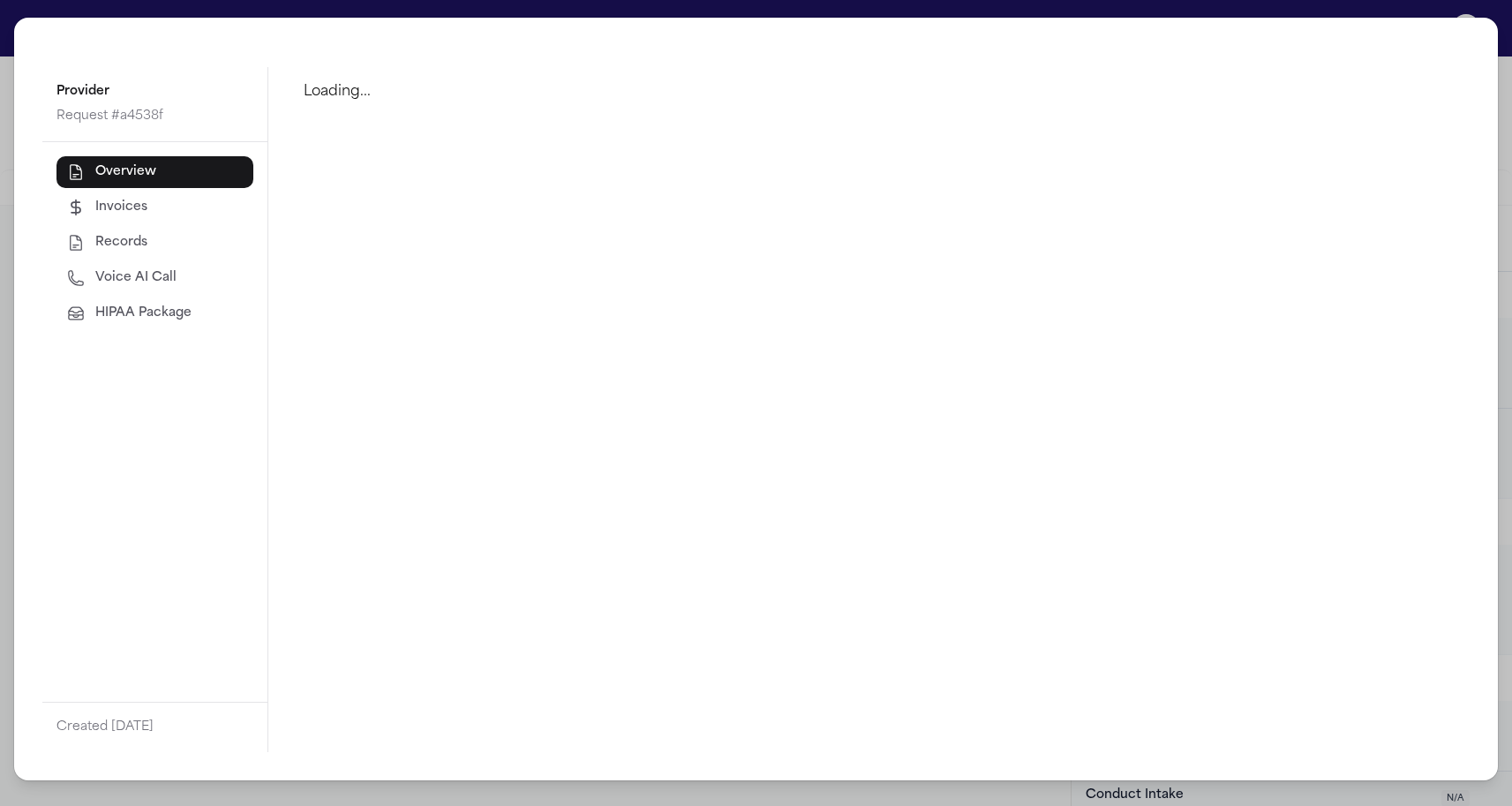
click at [148, 240] on button "Records" at bounding box center [155, 243] width 197 height 32
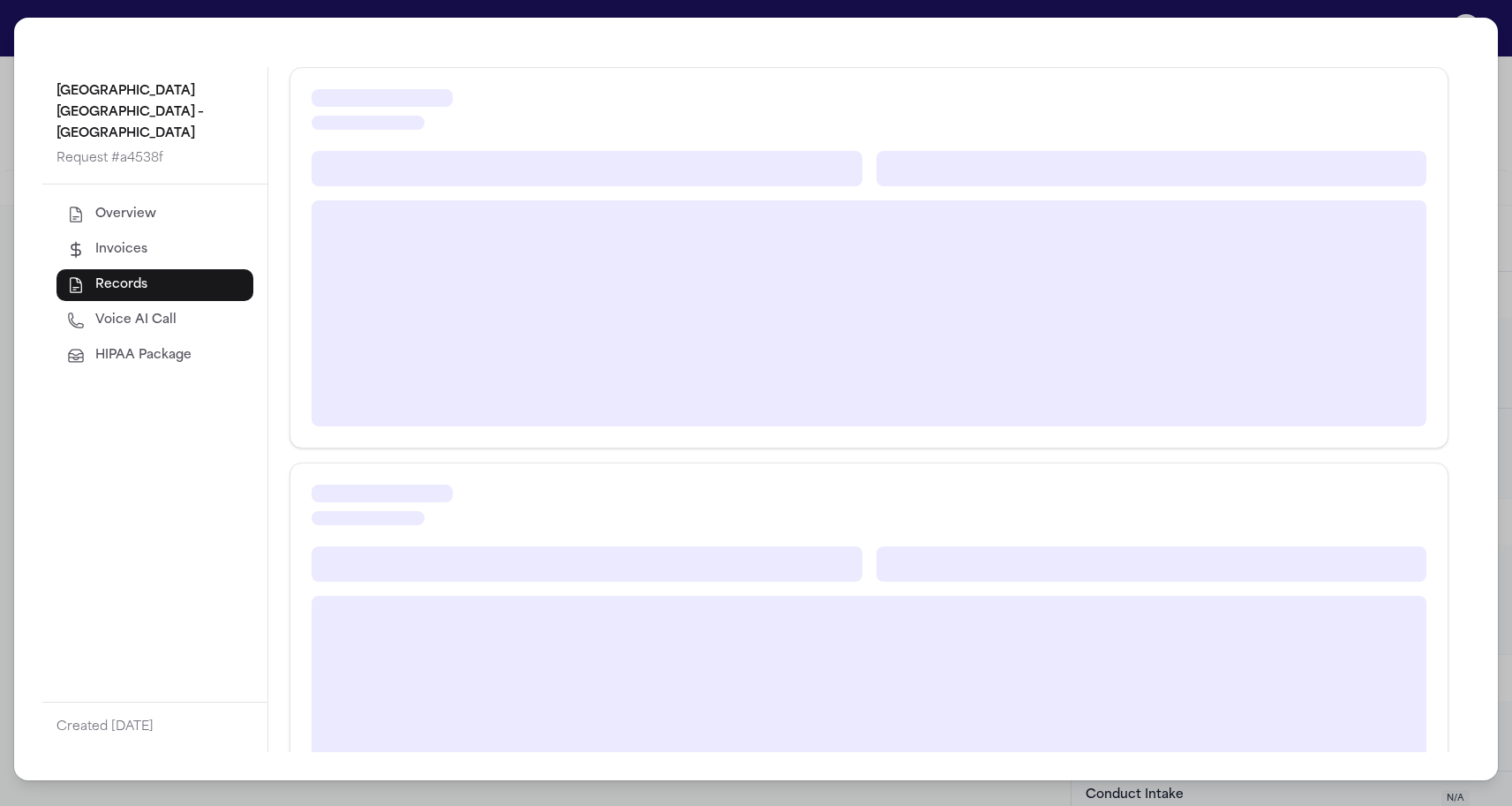
click at [154, 224] on span "Overview" at bounding box center [126, 214] width 61 height 17
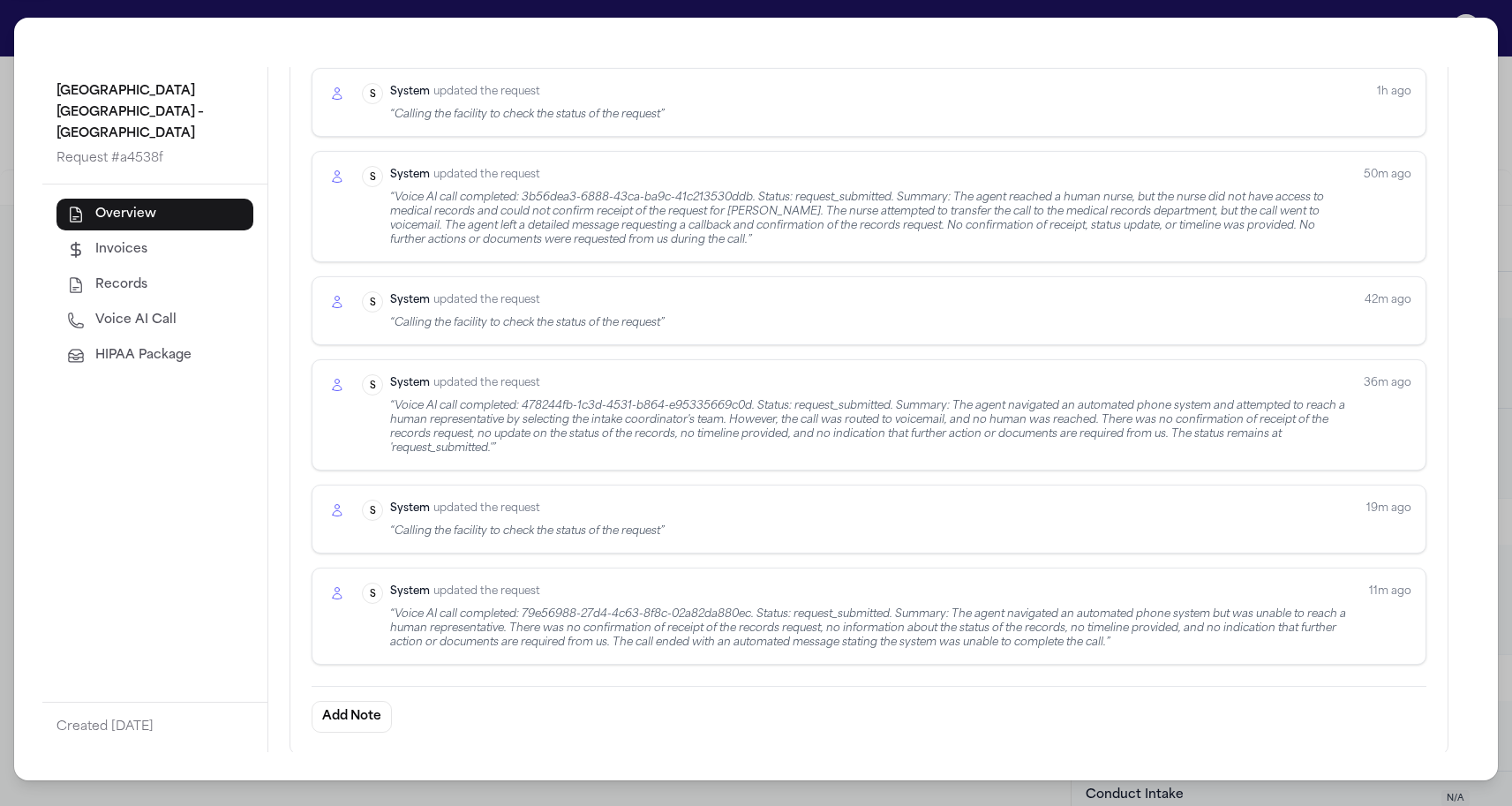
scroll to position [720, 0]
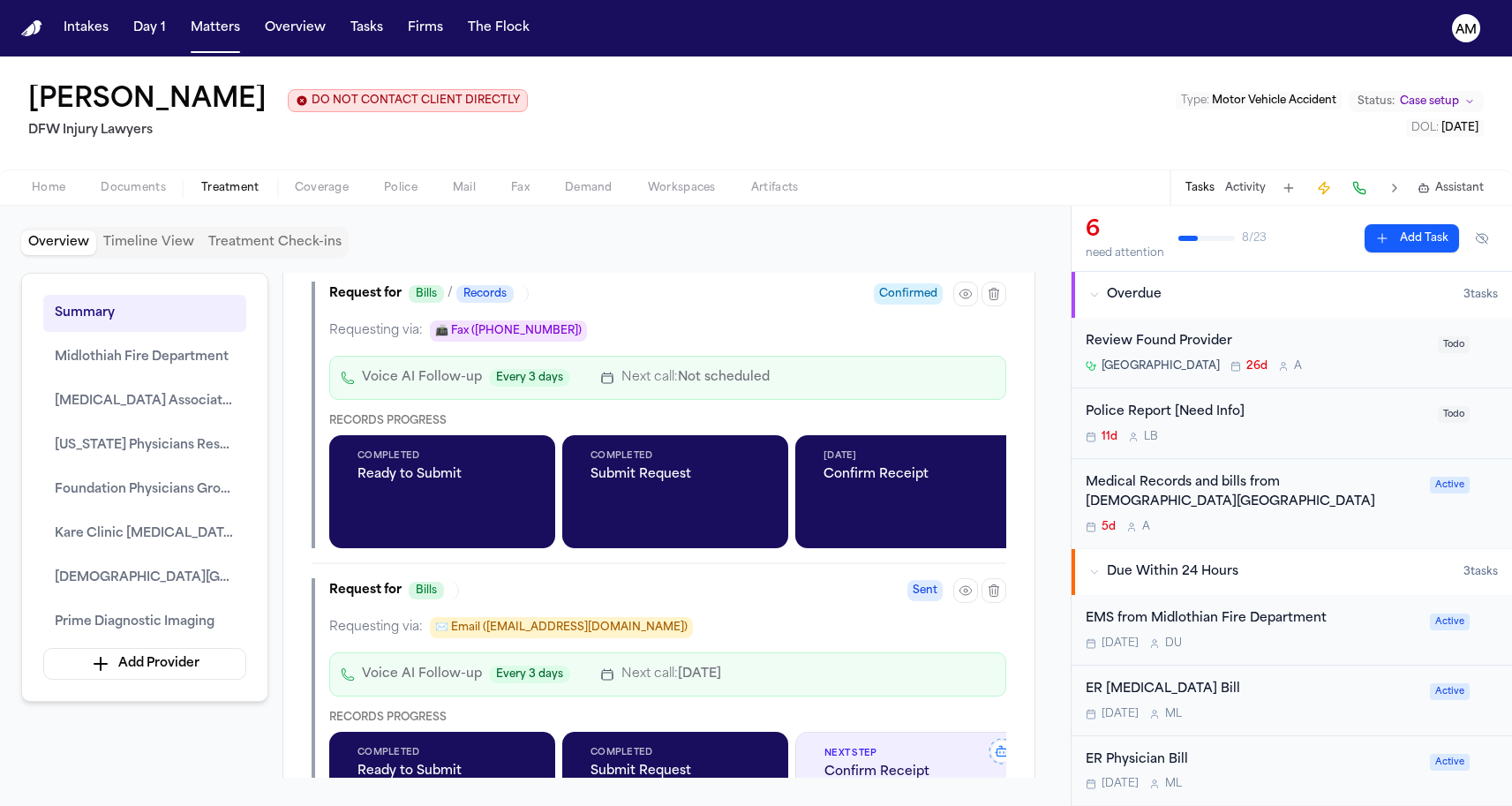
scroll to position [3431, 0]
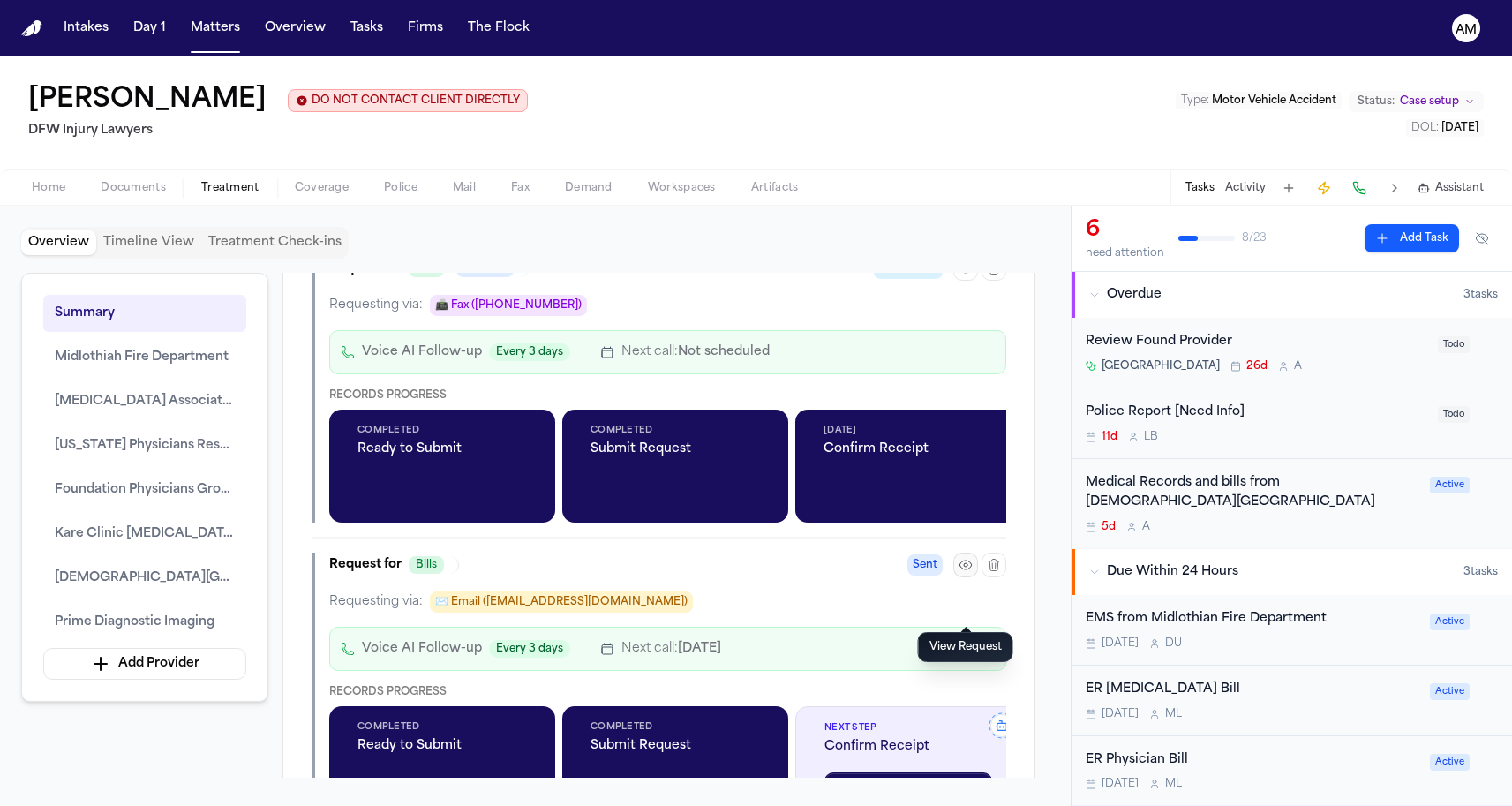
click at [968, 572] on icon "button" at bounding box center [965, 565] width 14 height 14
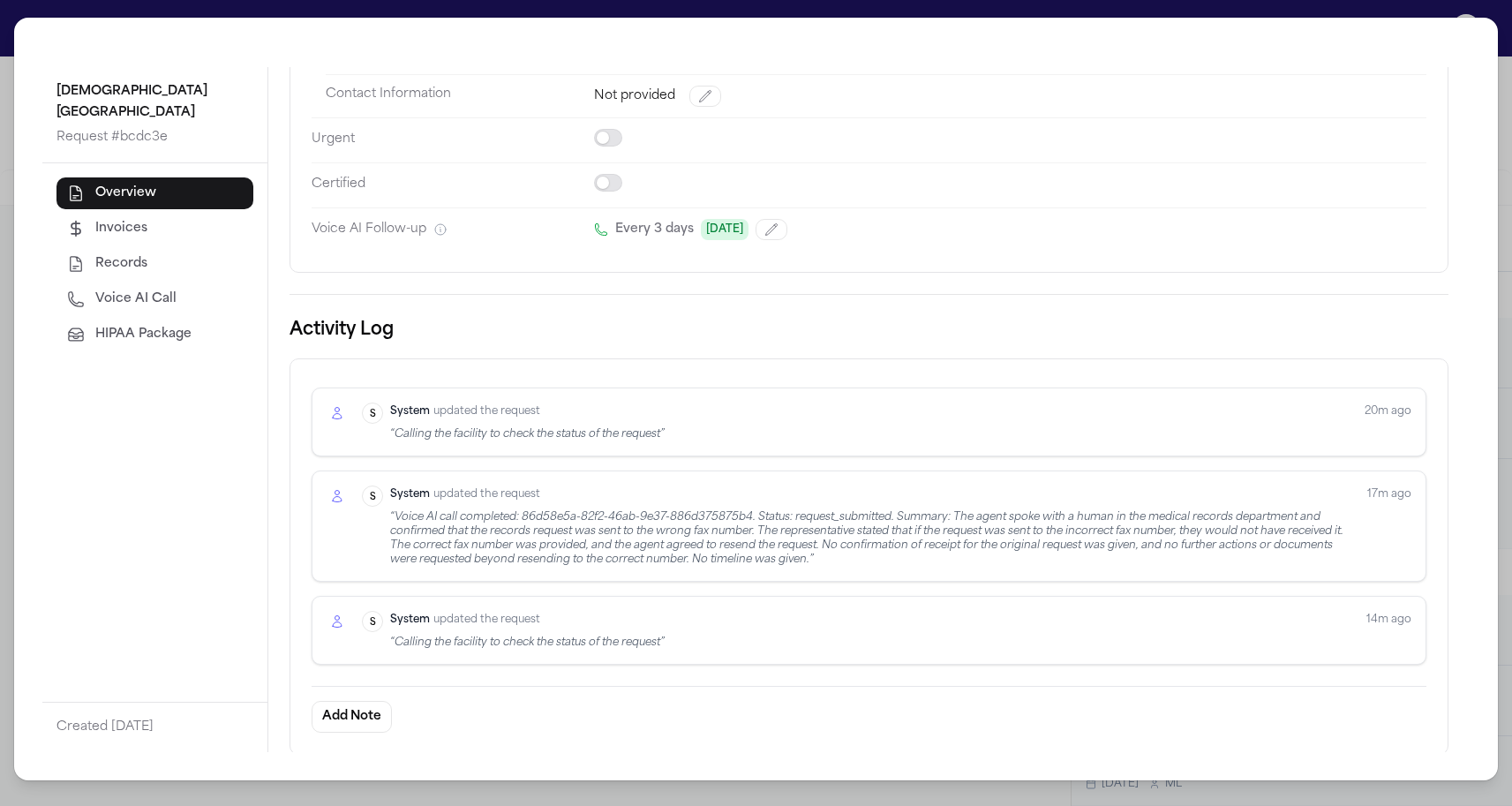
scroll to position [293, 0]
click at [590, 550] on div "“ Voice AI call completed: 86d58e5a-82f2-46ab-9e37-886d375875b4. Status: reques…" at bounding box center [871, 539] width 963 height 56
click at [475, 597] on div "System S System updated the request “ Calling the facility to check the status …" at bounding box center [869, 631] width 1115 height 69
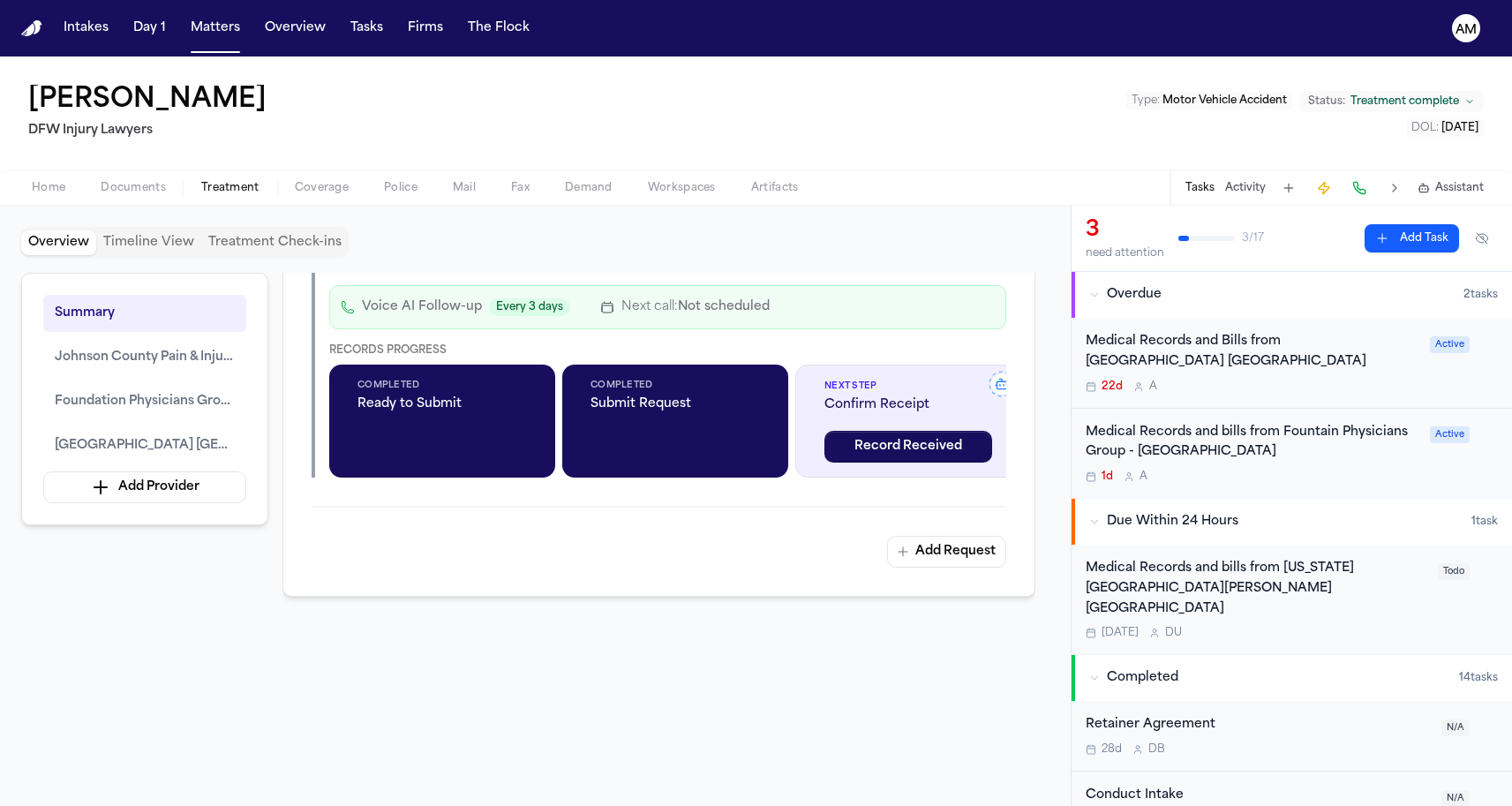
scroll to position [2309, 0]
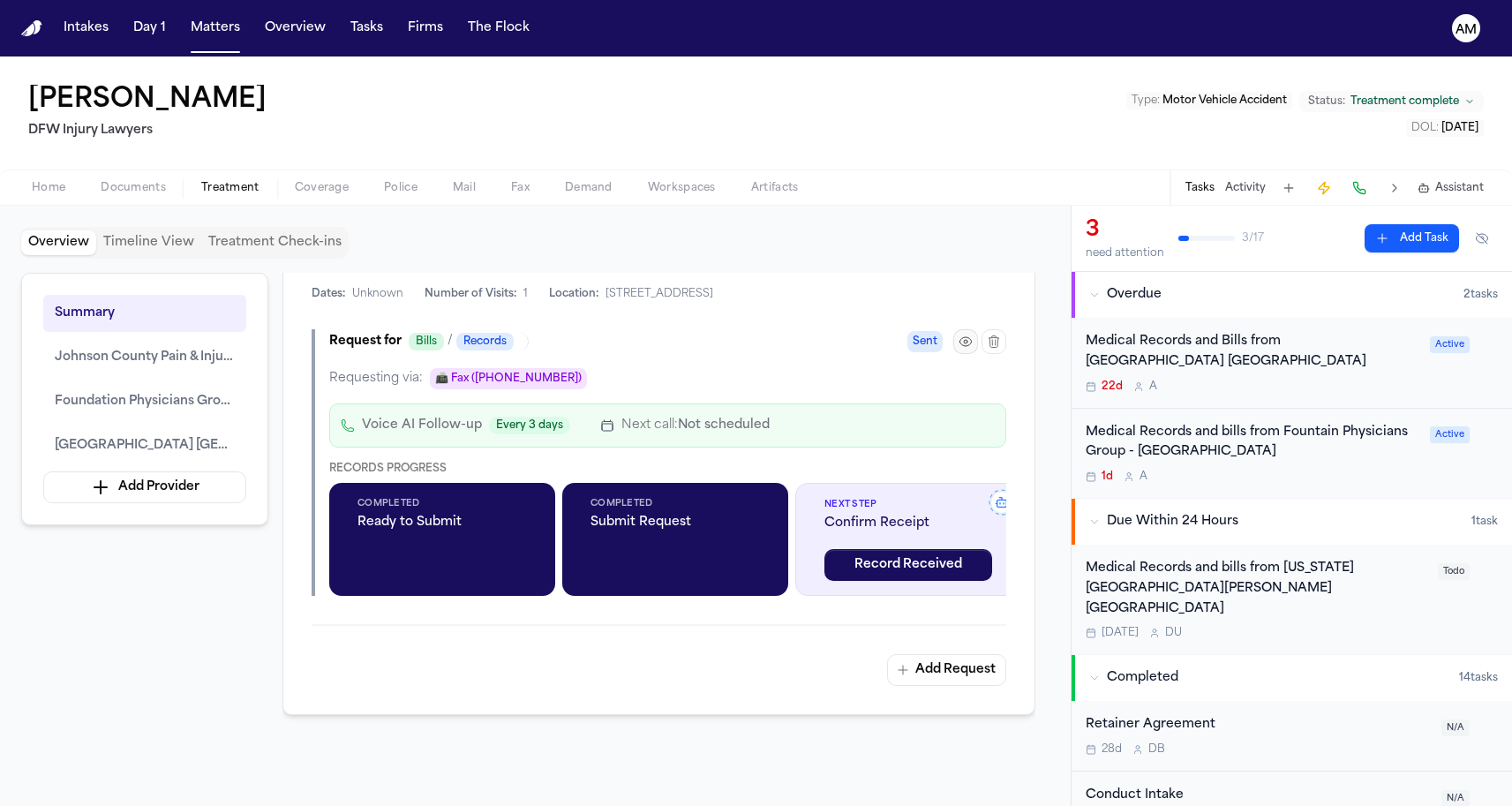
click at [964, 346] on icon "button" at bounding box center [965, 341] width 14 height 14
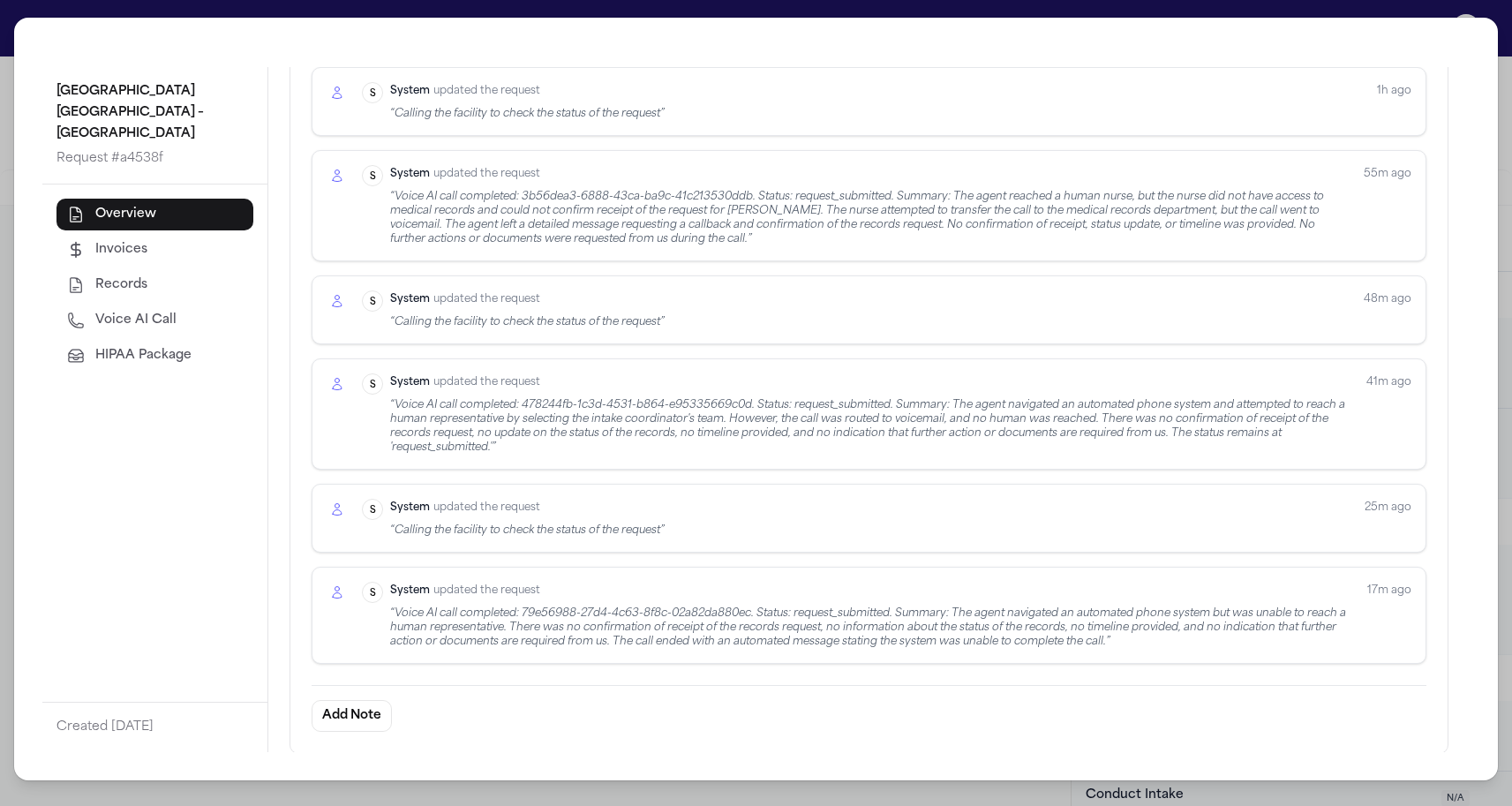
scroll to position [720, 0]
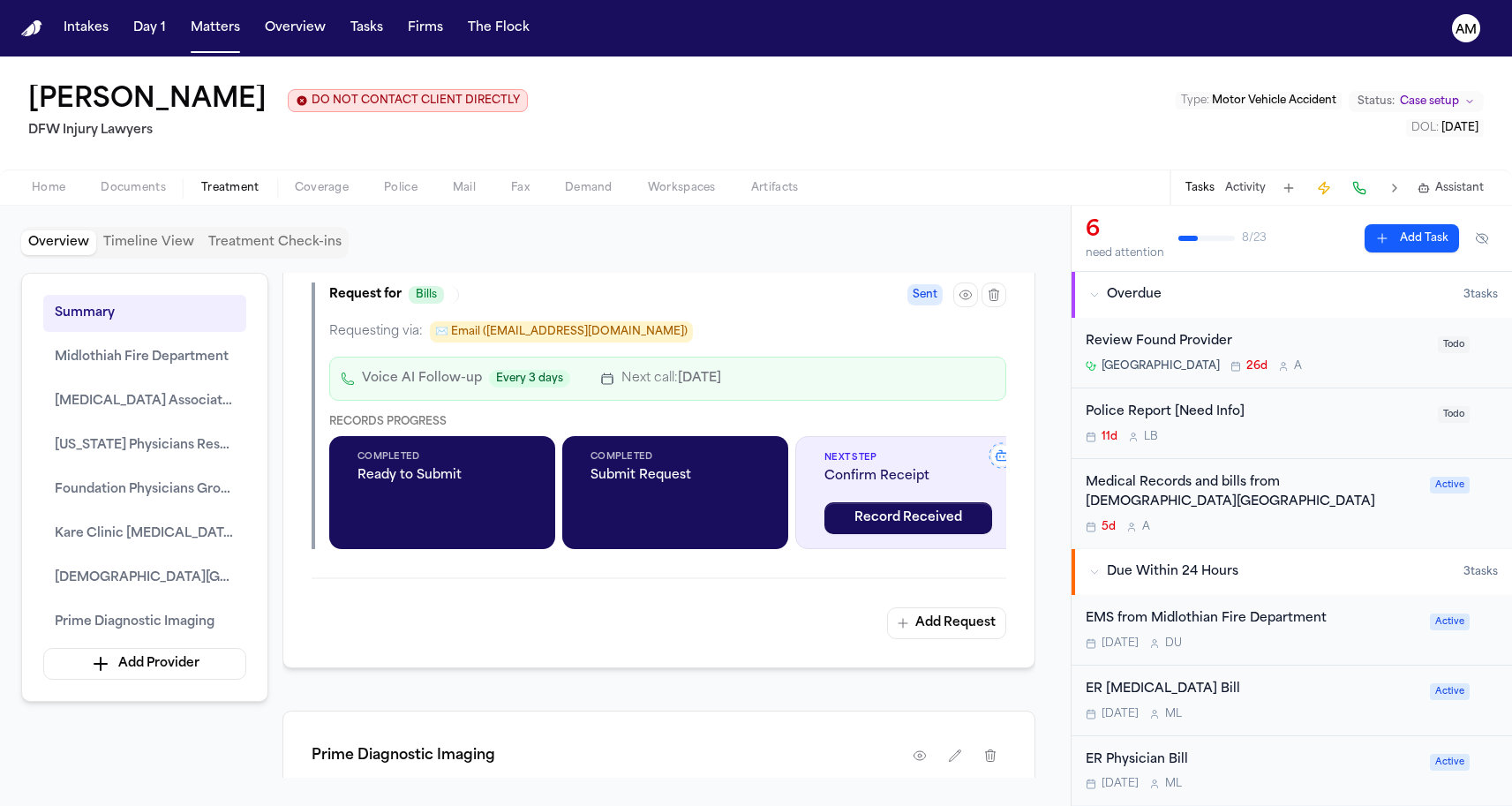
scroll to position [3622, 0]
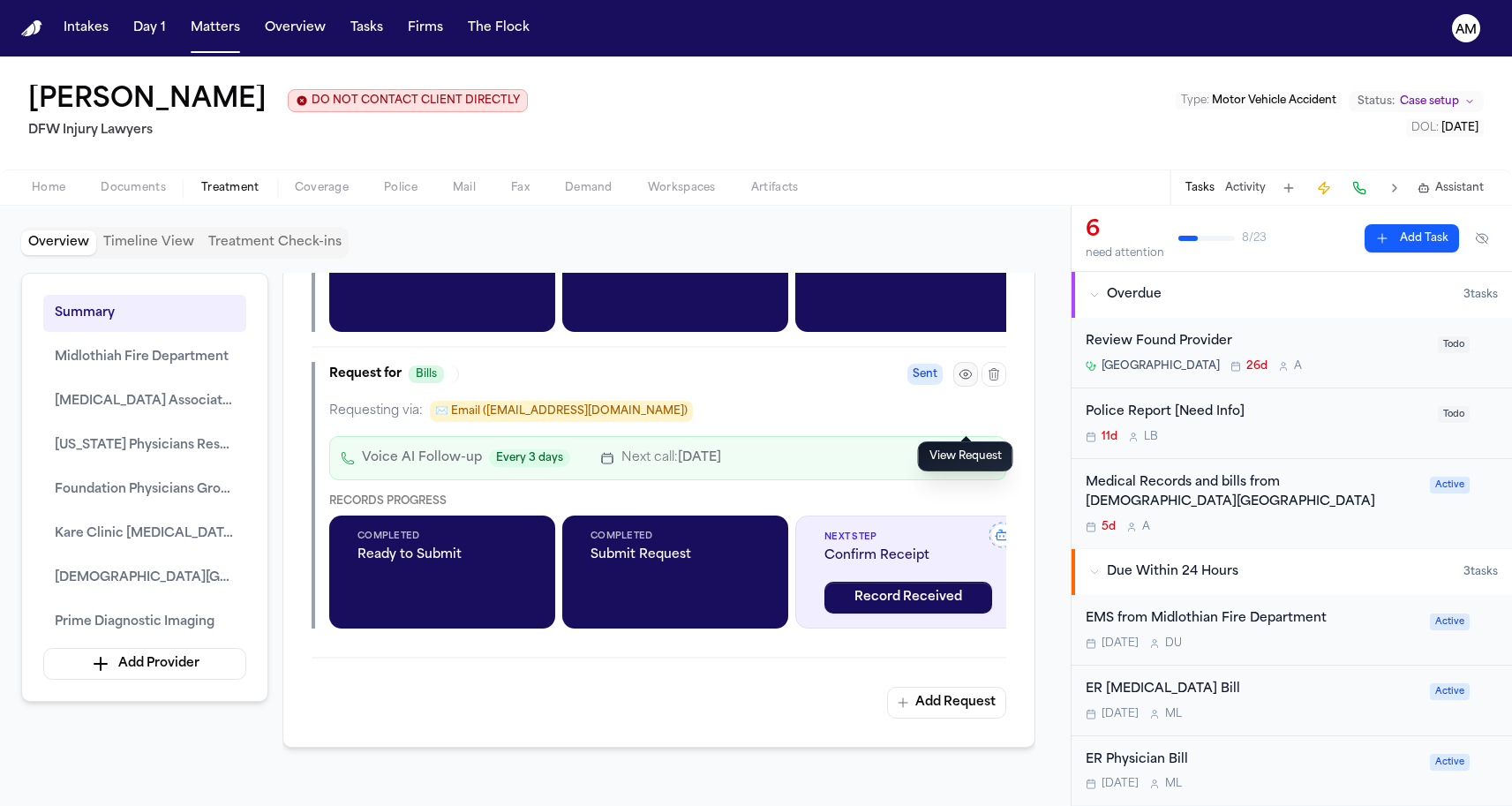
click at [955, 386] on button "button" at bounding box center [965, 374] width 25 height 25
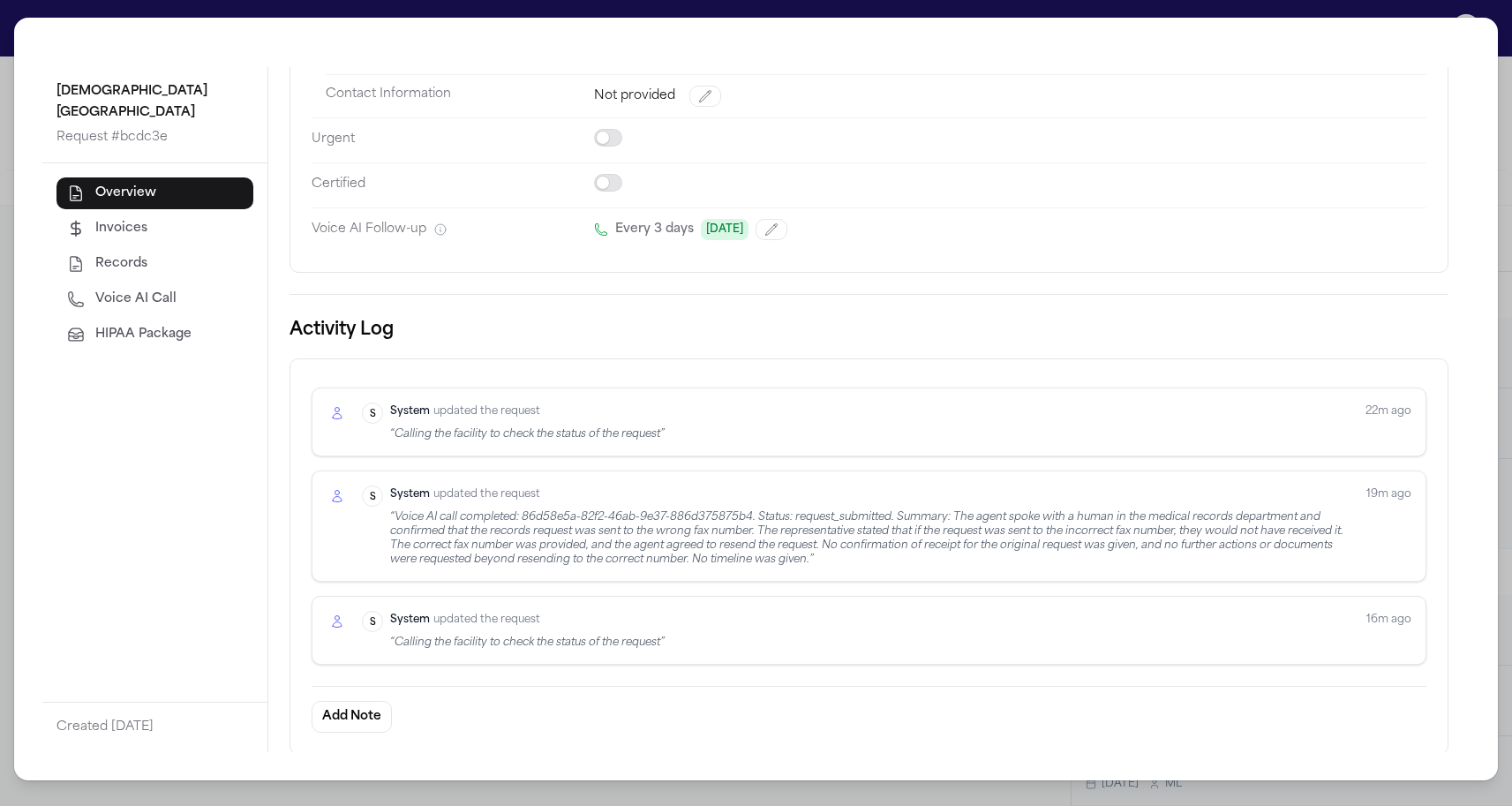
scroll to position [293, 0]
click at [520, 532] on div "“ Voice AI call completed: 86d58e5a-82f2-46ab-9e37-886d375875b4. Status: reques…" at bounding box center [871, 539] width 962 height 56
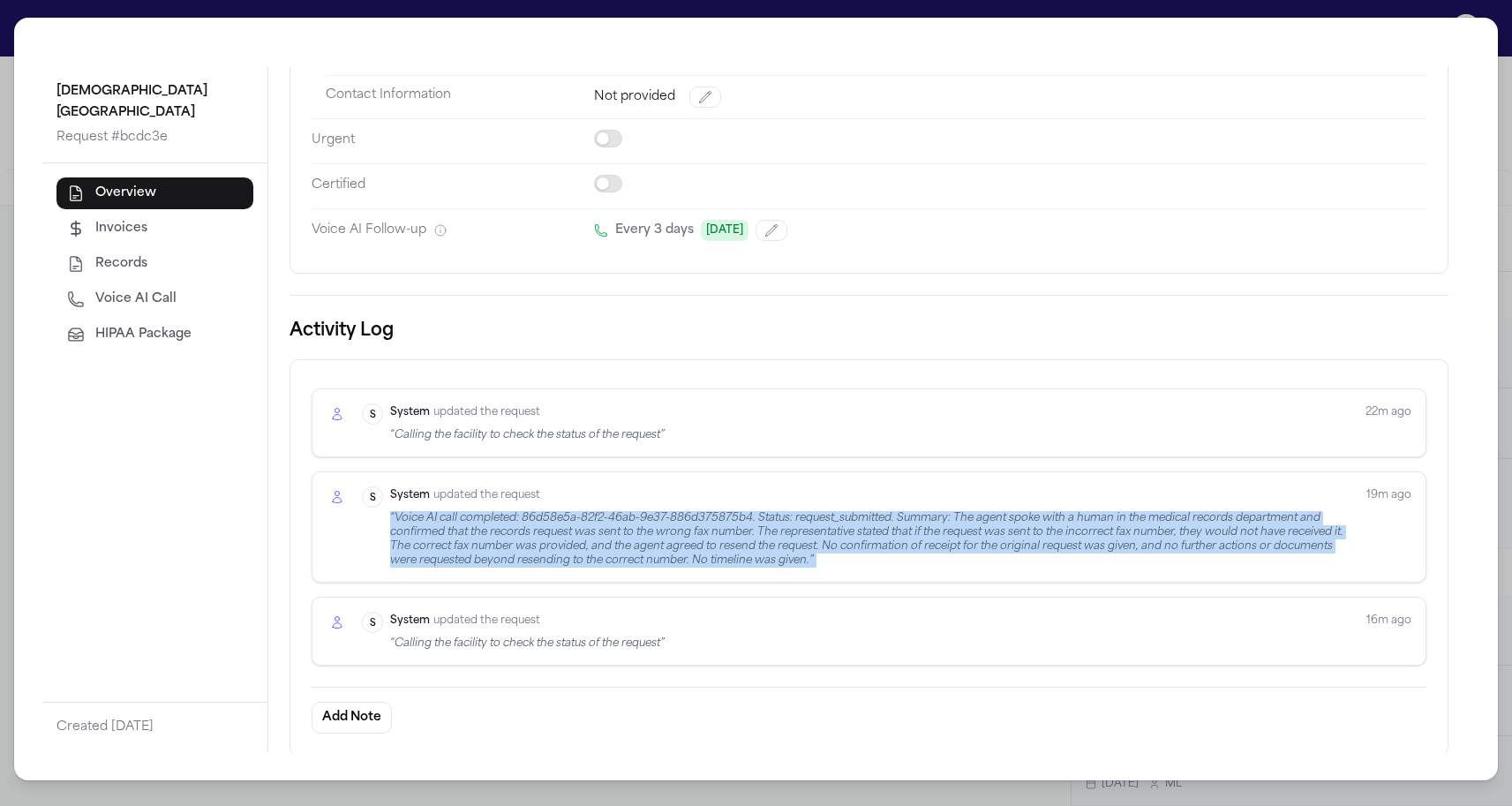
click at [520, 532] on div "“ Voice AI call completed: 86d58e5a-82f2-46ab-9e37-886d375875b4. Status: reques…" at bounding box center [871, 539] width 962 height 56
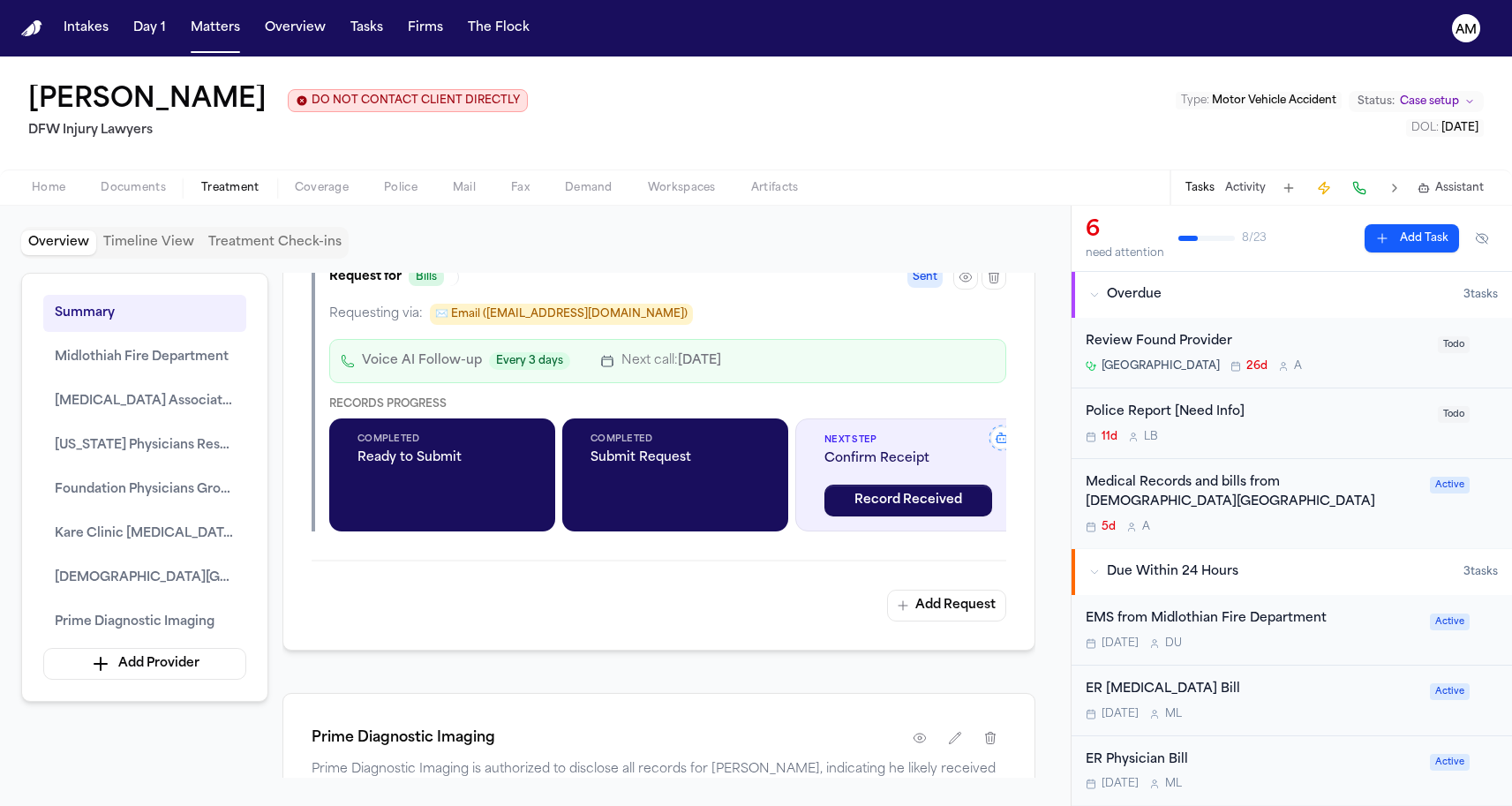
scroll to position [3694, 0]
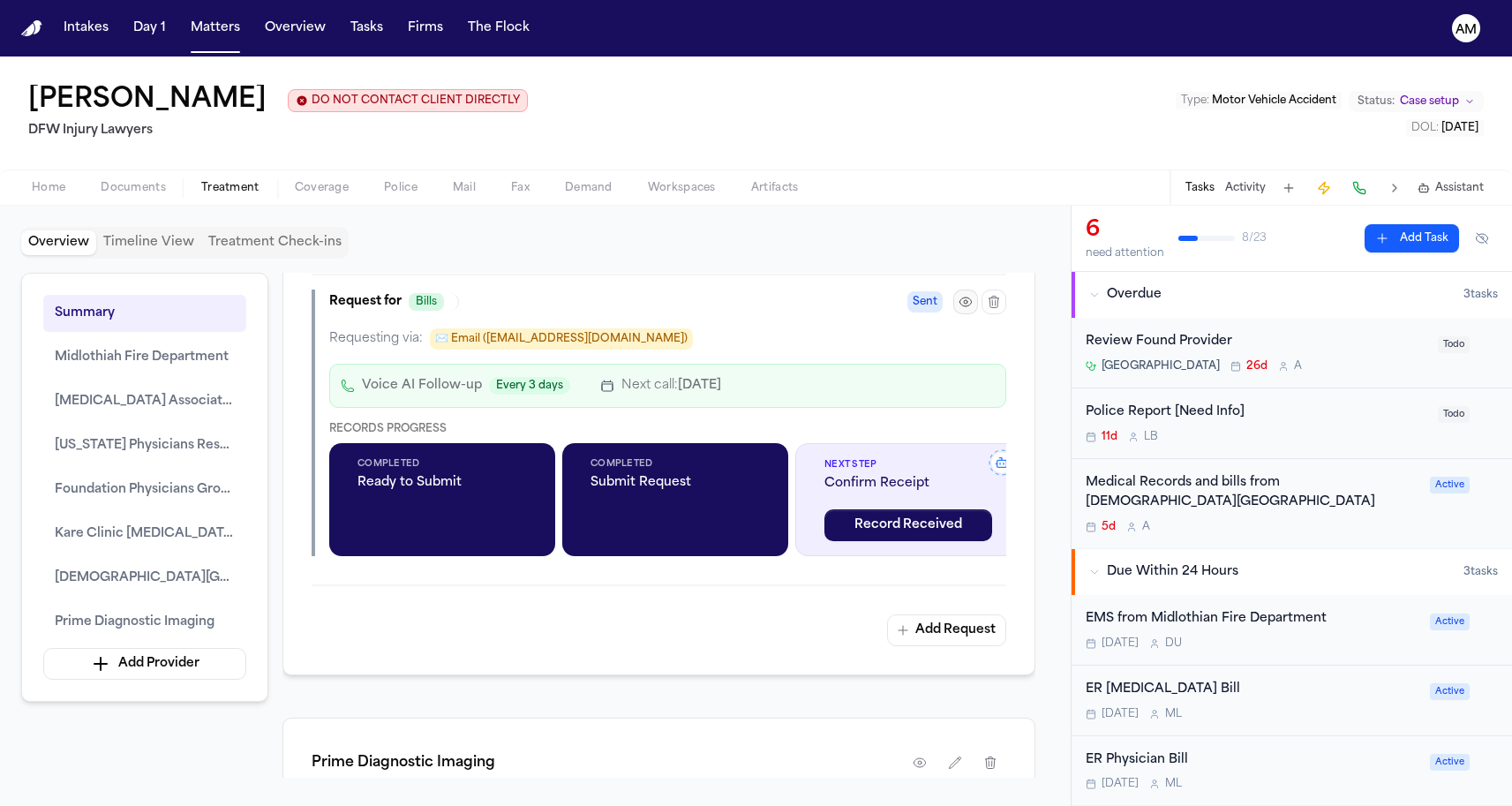
click at [957, 315] on button "button" at bounding box center [965, 302] width 25 height 25
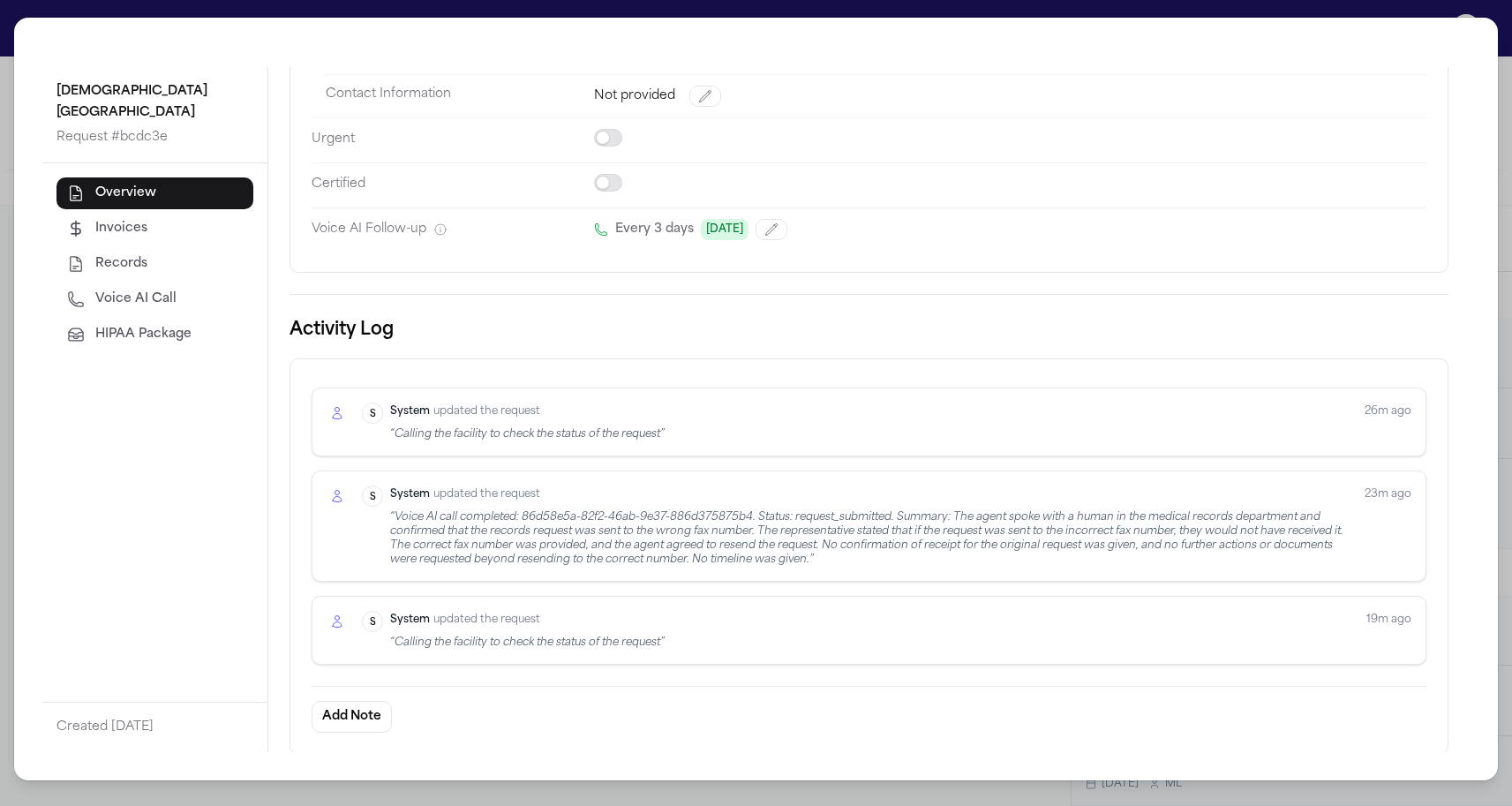
scroll to position [293, 0]
click at [433, 502] on div "System updated the request “ Voice AI call completed: 86d58e5a-82f2-46ab-9e37-8…" at bounding box center [870, 527] width 960 height 81
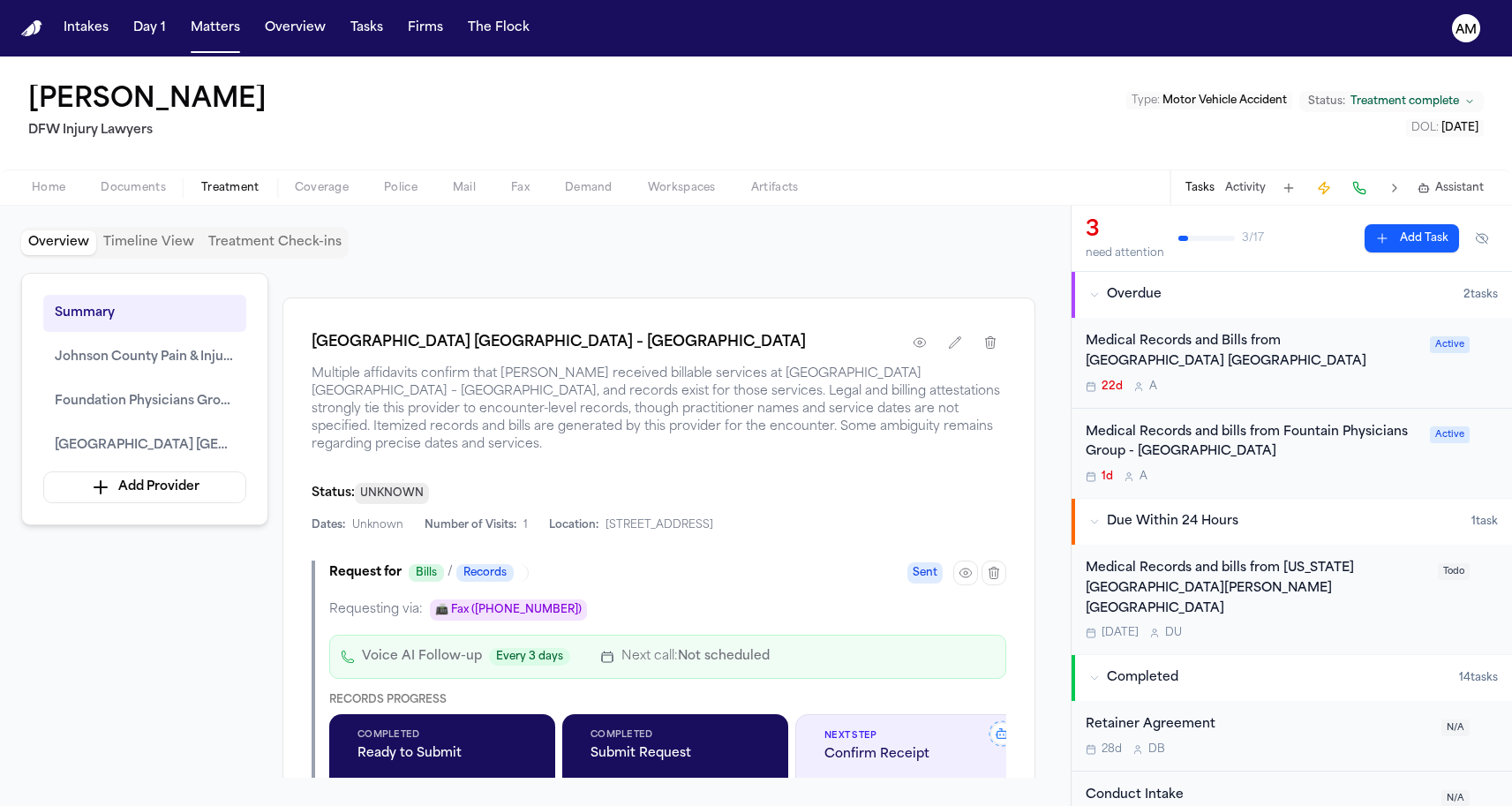
scroll to position [2101, 0]
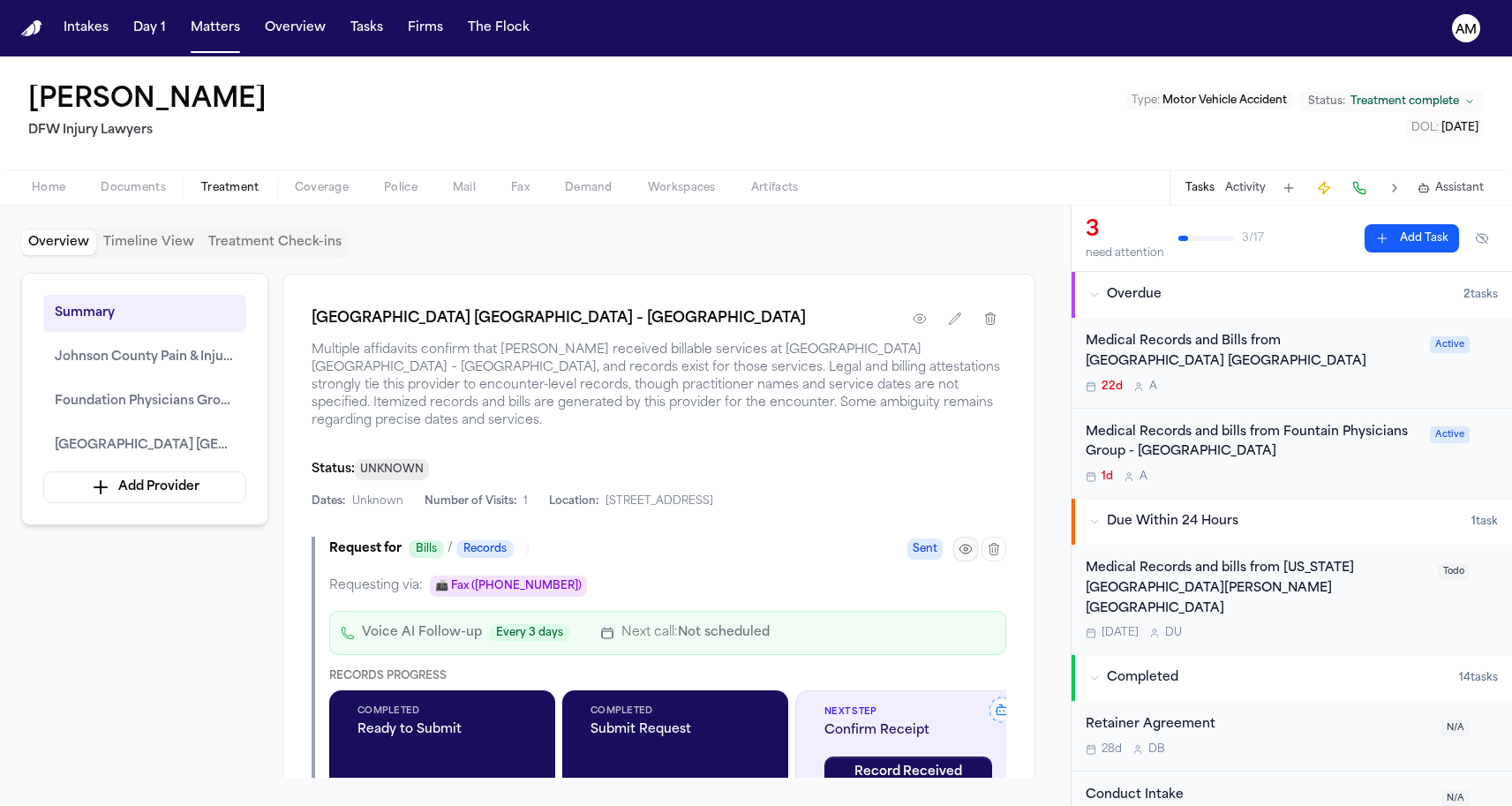
click at [960, 547] on icon "button" at bounding box center [965, 548] width 14 height 14
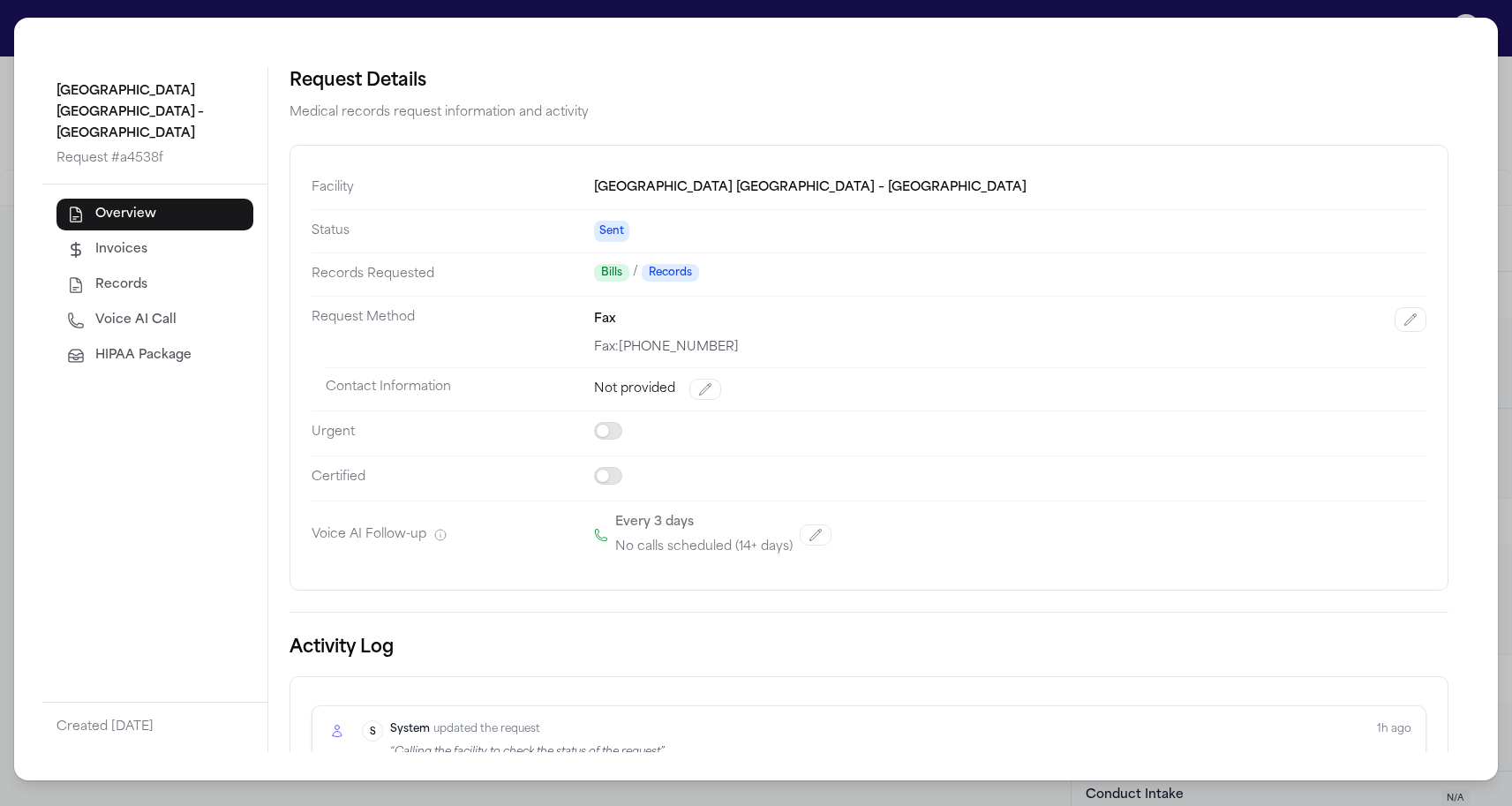
click at [146, 326] on span "Voice AI Call" at bounding box center [136, 320] width 81 height 17
select select "***"
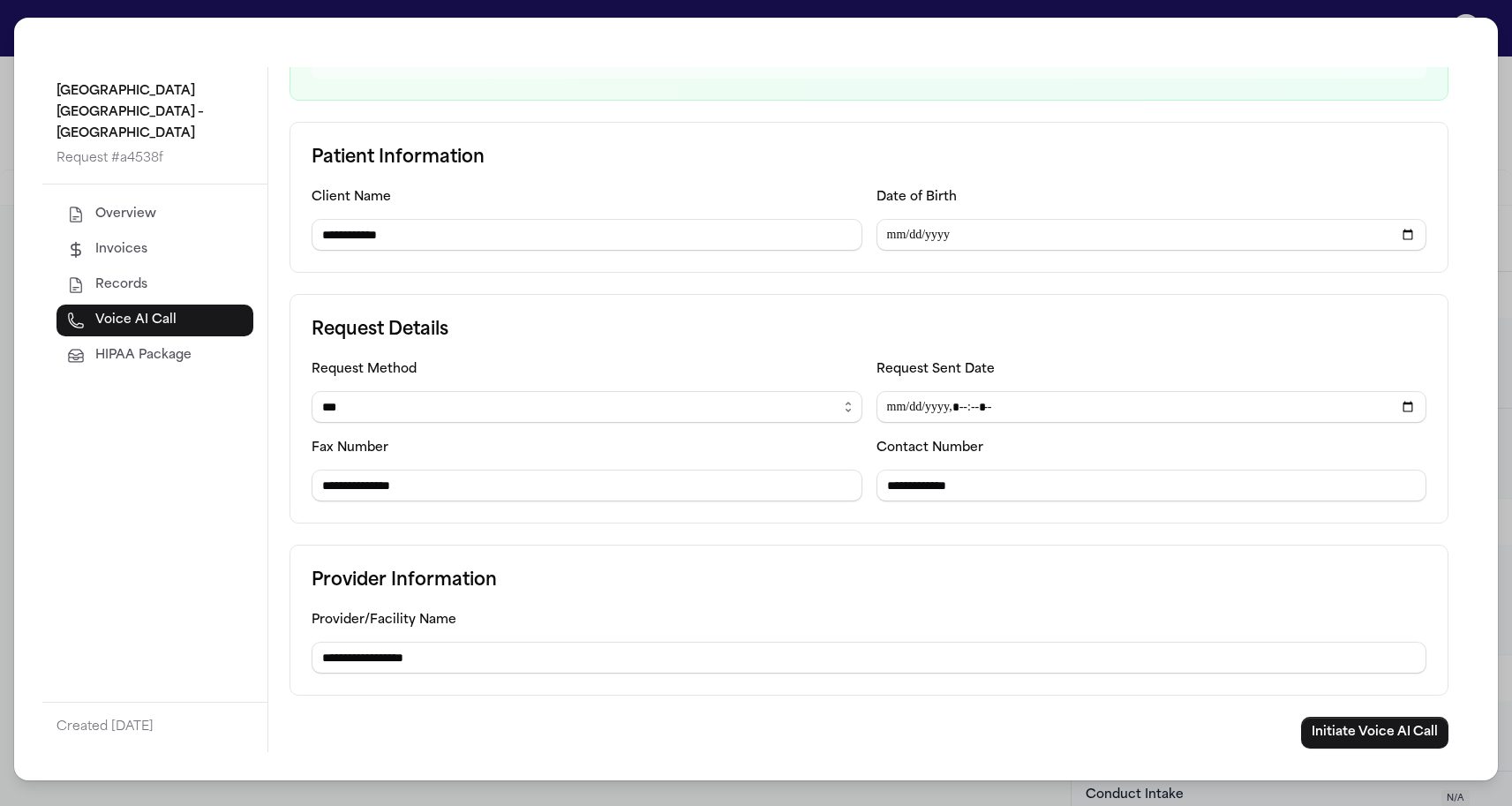
click at [92, 221] on button "Overview" at bounding box center [155, 214] width 197 height 32
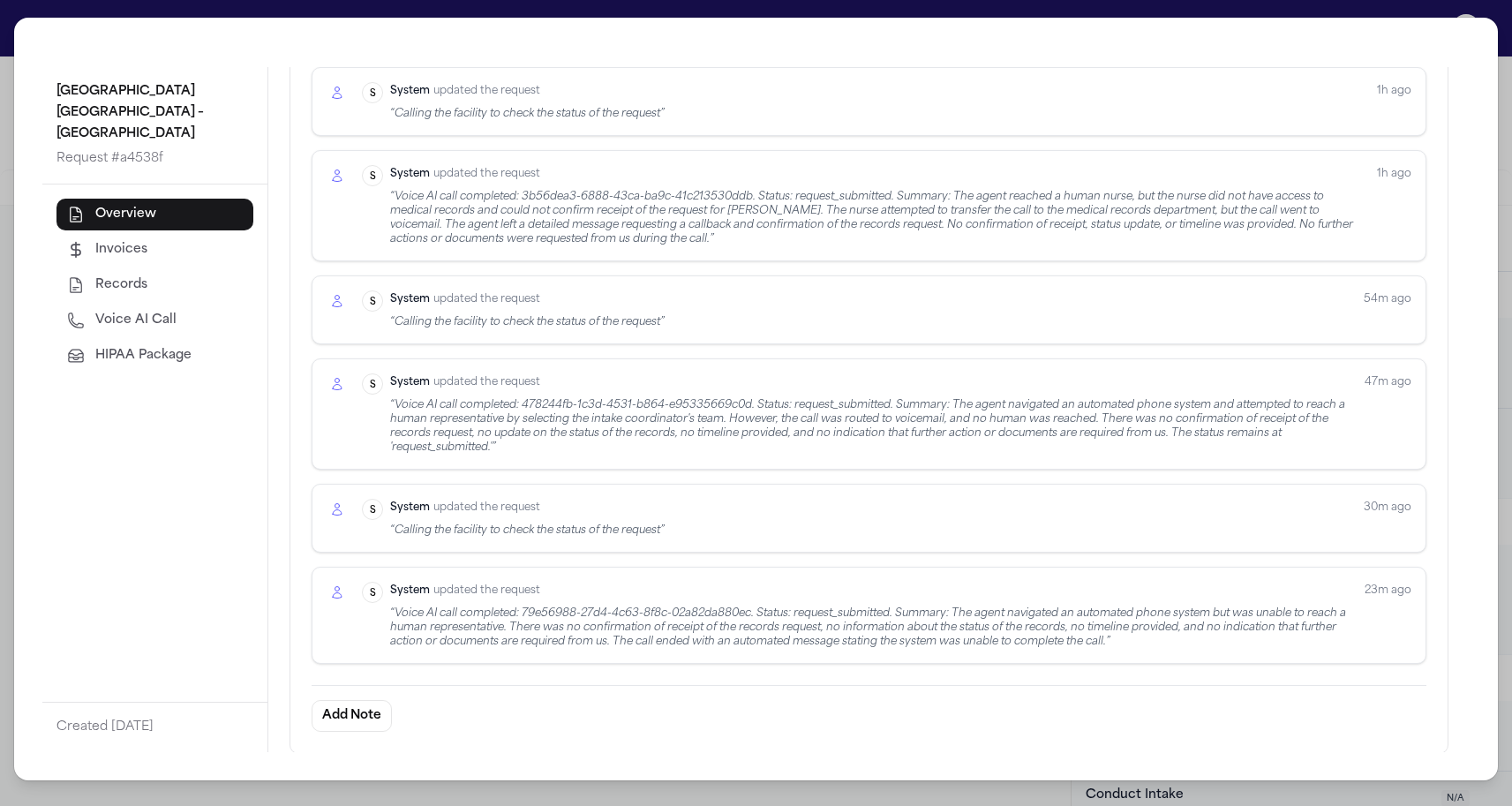
scroll to position [720, 0]
click at [134, 2] on div "Kindred Hospital Tarrant County – Fort Worth Southwest Request # a4538f Overvie…" at bounding box center [756, 403] width 1512 height 806
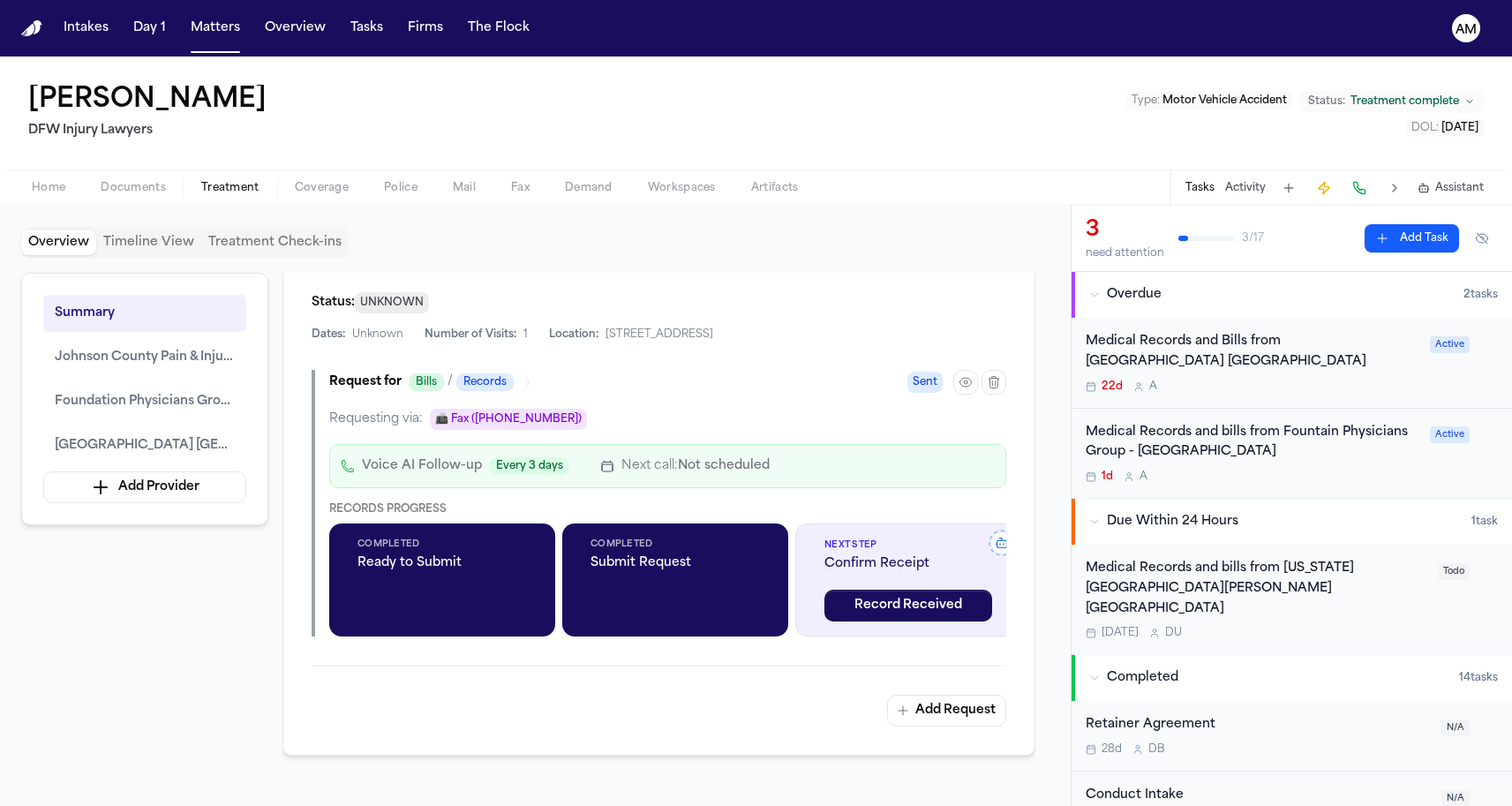
scroll to position [2149, 0]
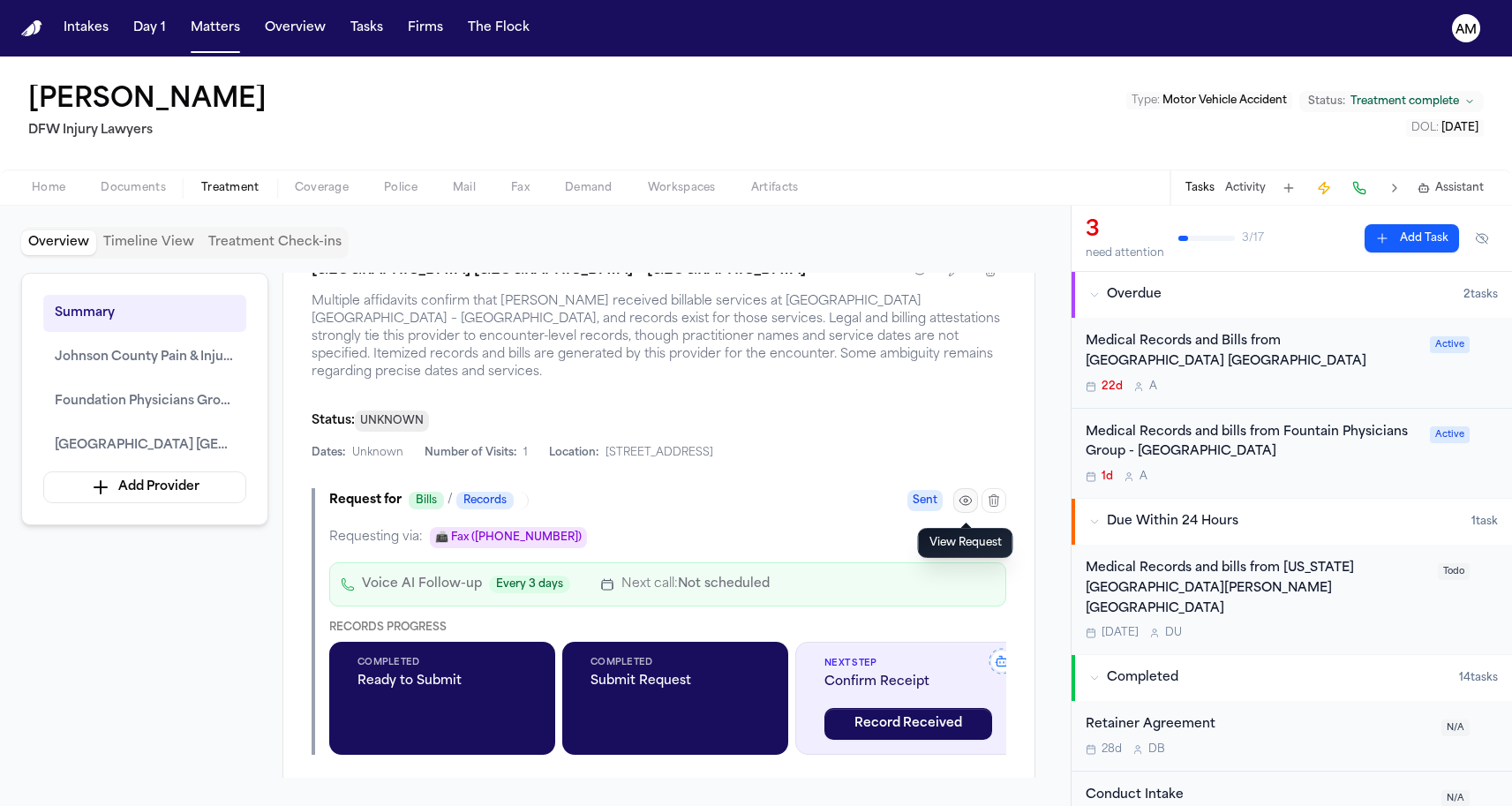
click at [955, 493] on button "button" at bounding box center [965, 501] width 25 height 25
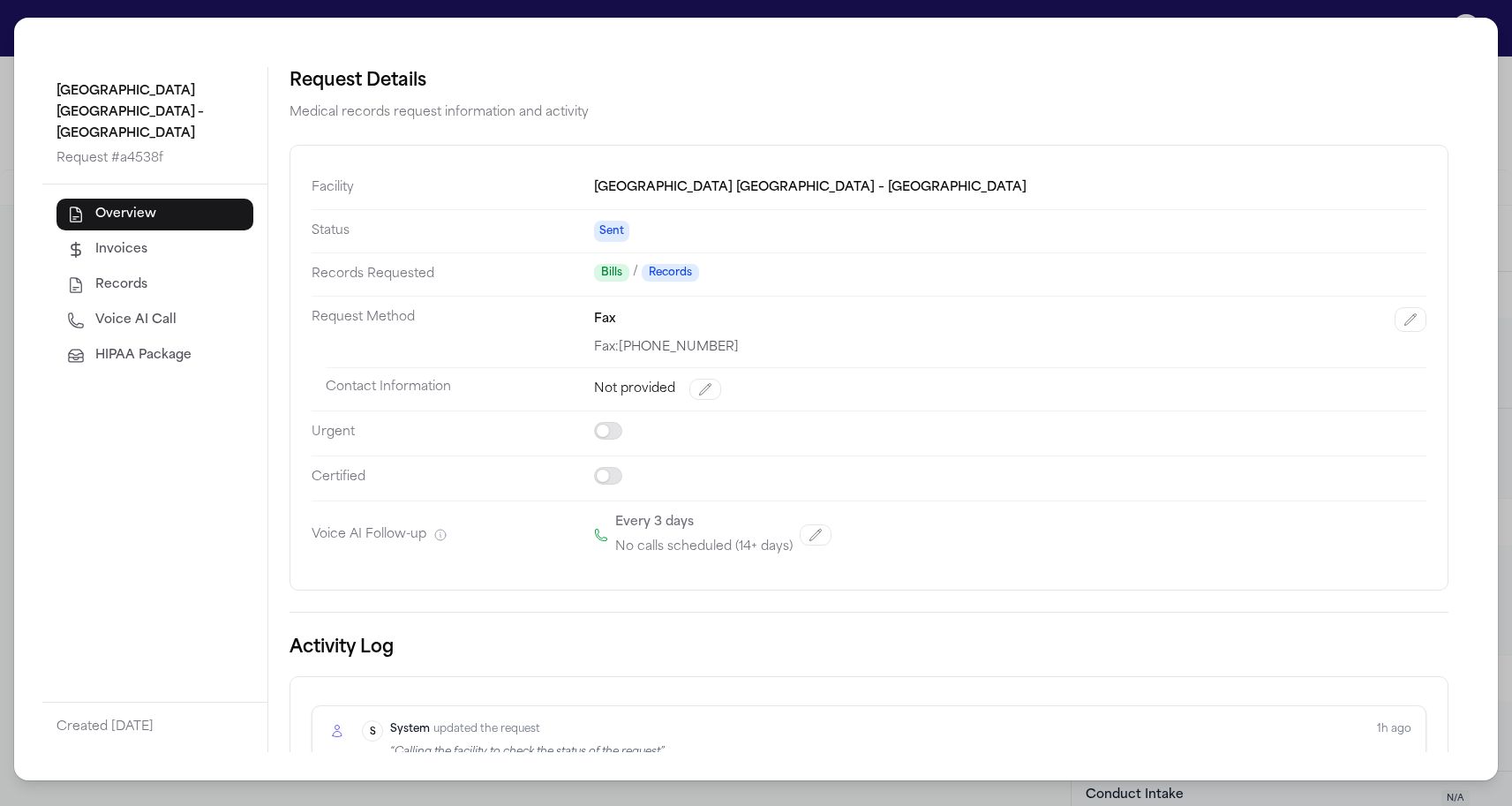
click at [155, 302] on div "Overview Invoices Records Voice AI Call HIPAA Package" at bounding box center [155, 285] width 197 height 173
click at [157, 313] on span "Voice AI Call" at bounding box center [136, 320] width 81 height 17
select select "***"
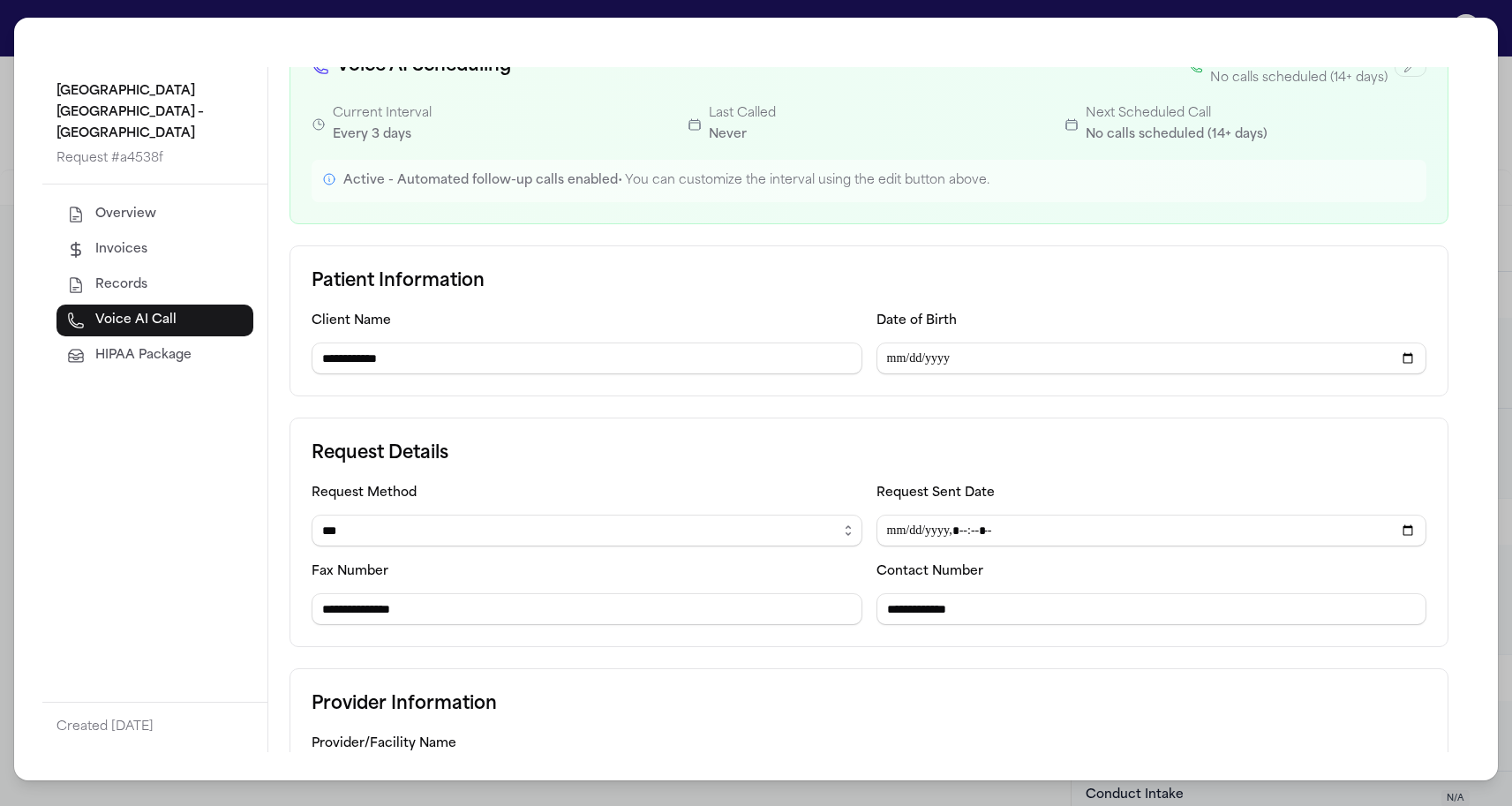
scroll to position [134, 0]
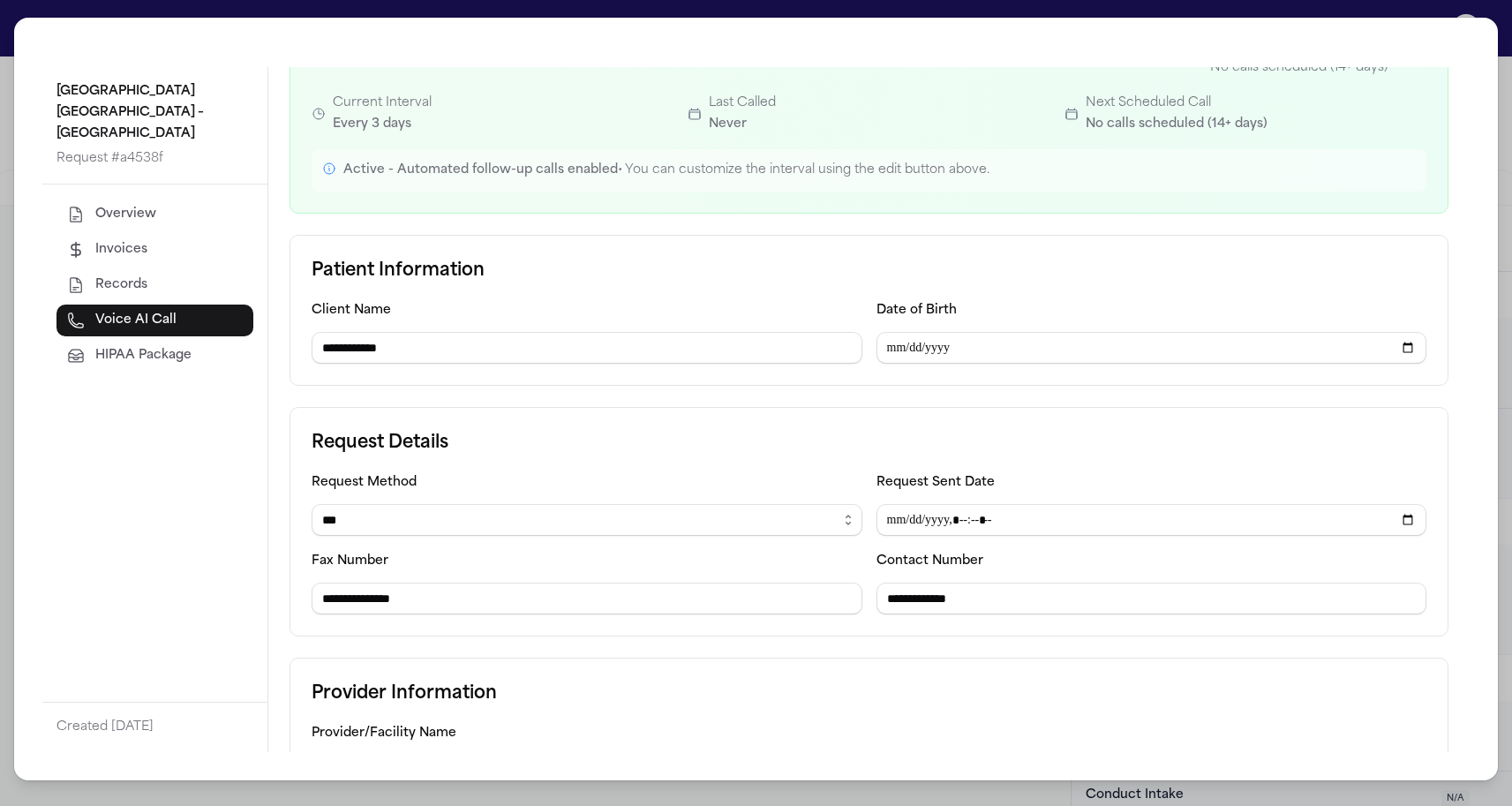
click at [166, 205] on button "Overview" at bounding box center [155, 214] width 197 height 32
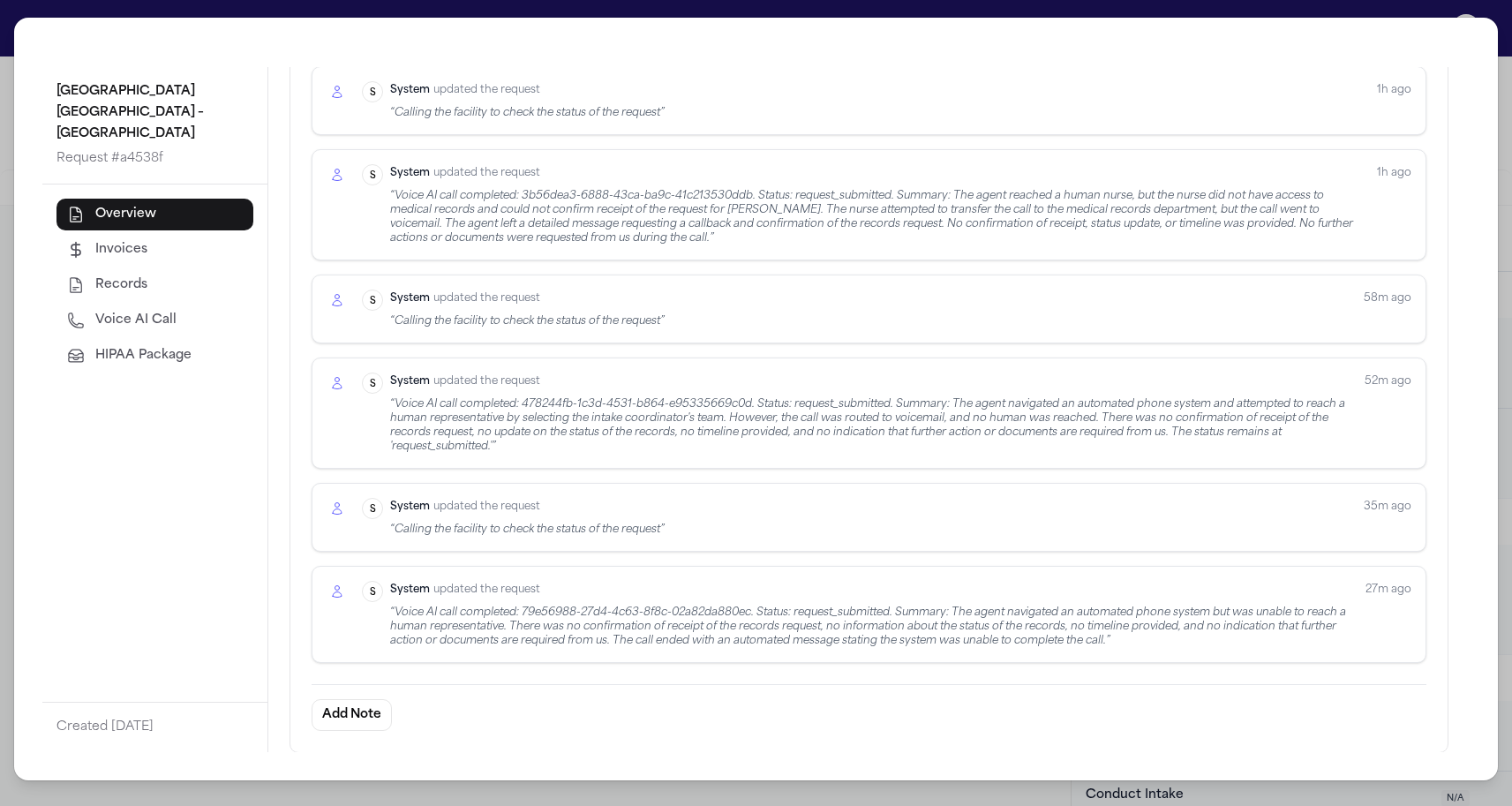
scroll to position [720, 0]
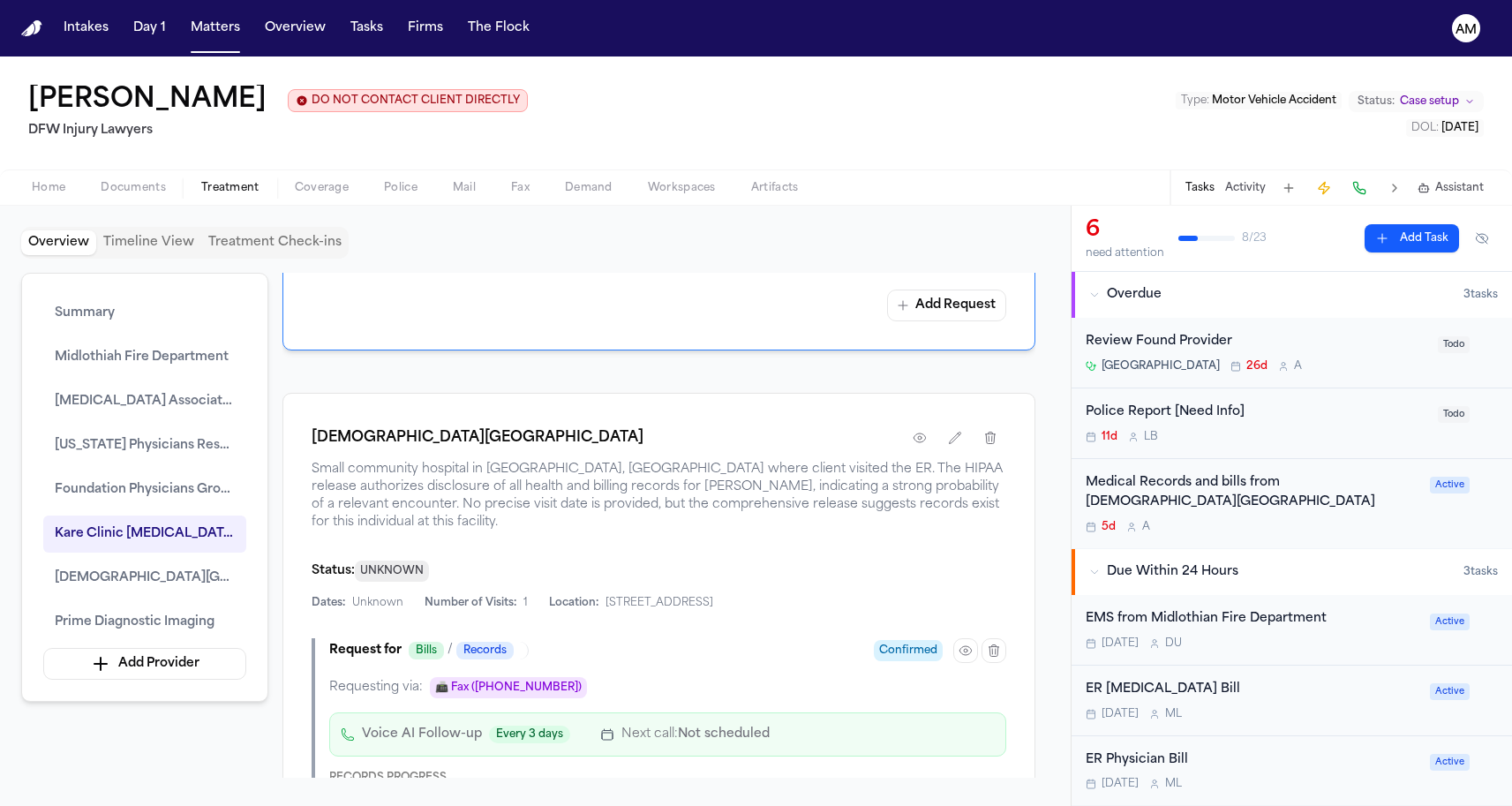
scroll to position [3052, 0]
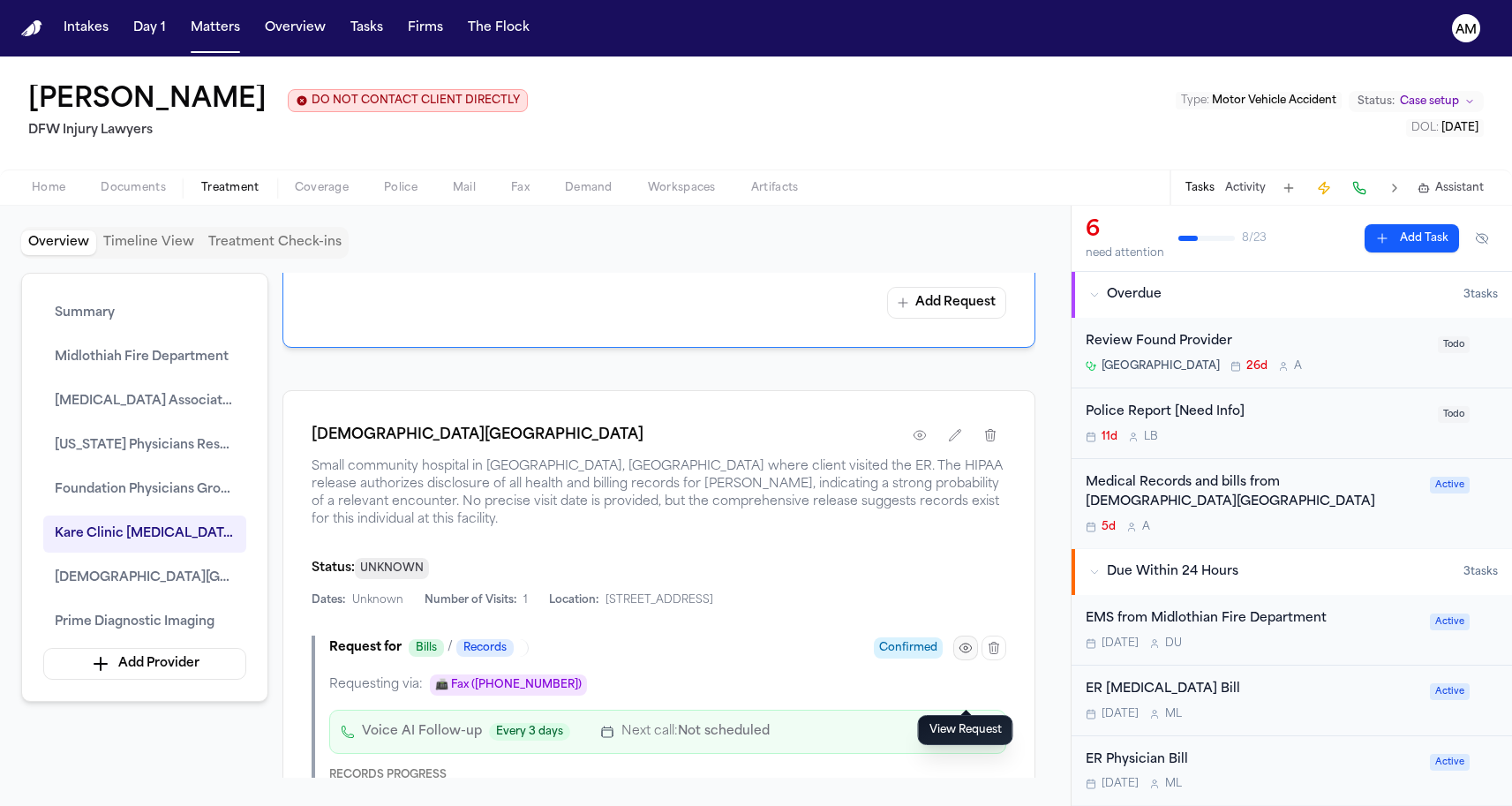
click at [969, 661] on button "button" at bounding box center [965, 648] width 25 height 25
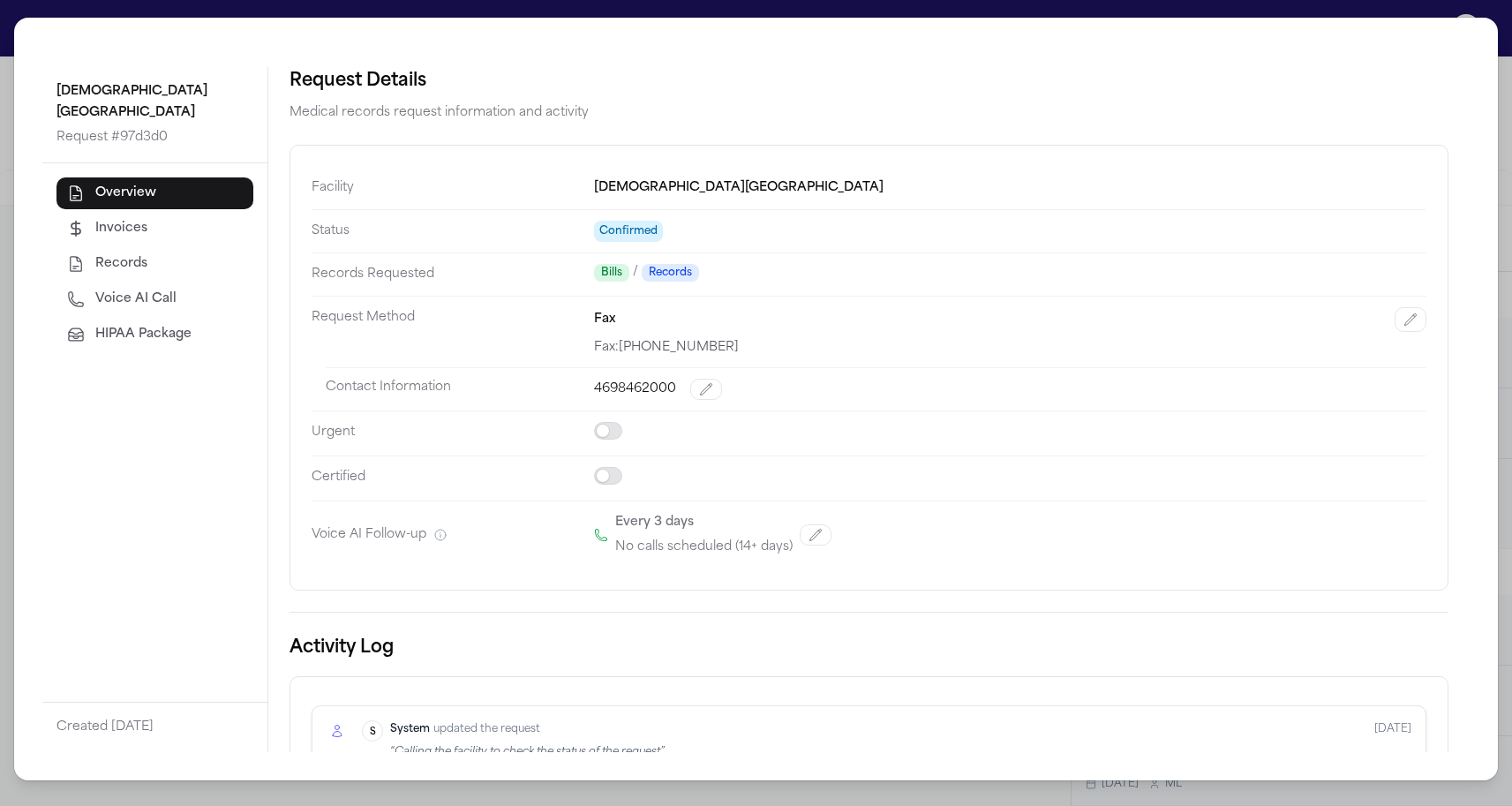
click at [3, 316] on div "[DEMOGRAPHIC_DATA] [GEOGRAPHIC_DATA] Request # 97d3d0 Overview Invoices Records…" at bounding box center [756, 403] width 1512 height 806
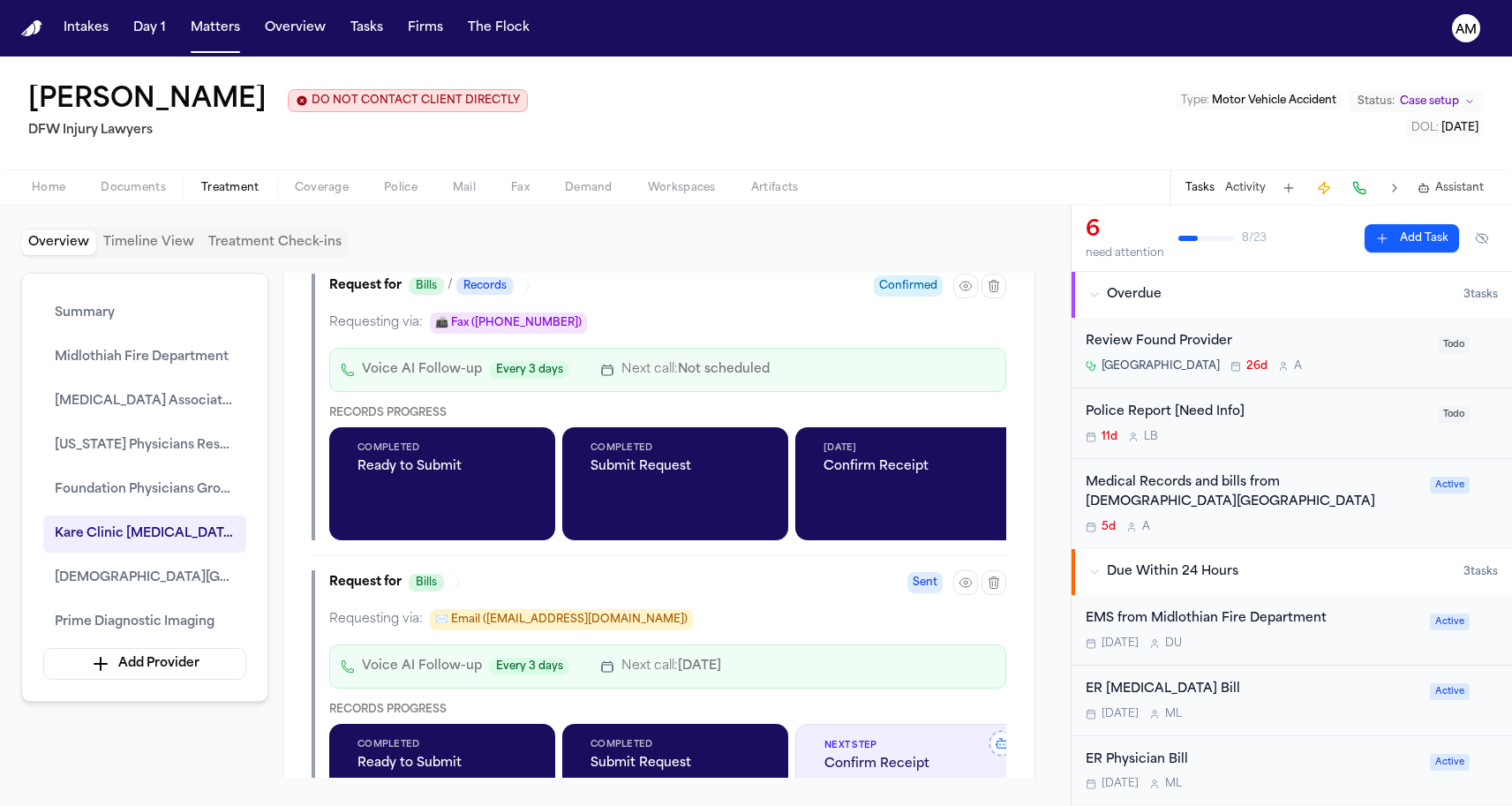
scroll to position [3526, 0]
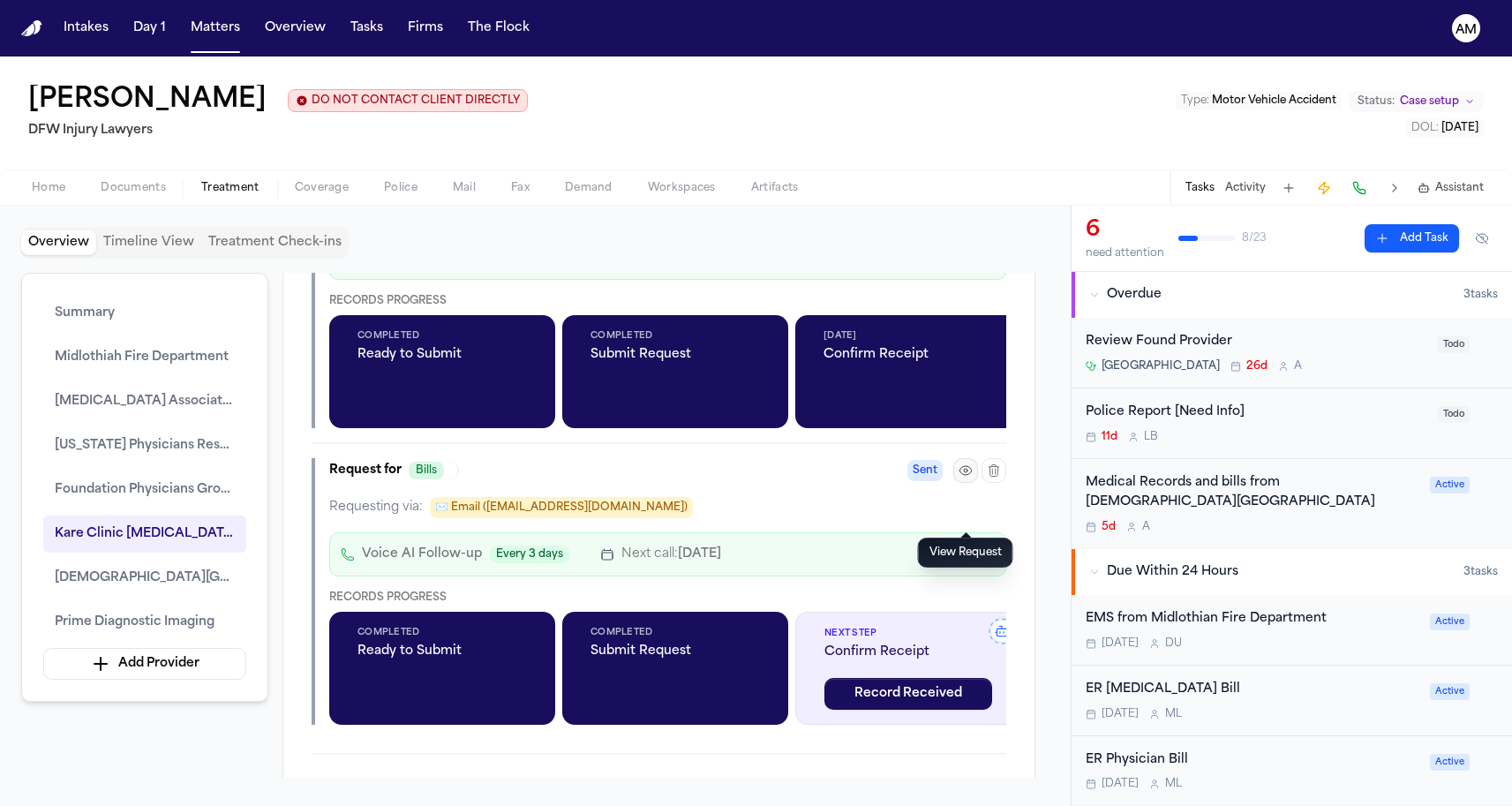
click at [961, 475] on icon "button" at bounding box center [965, 471] width 11 height 9
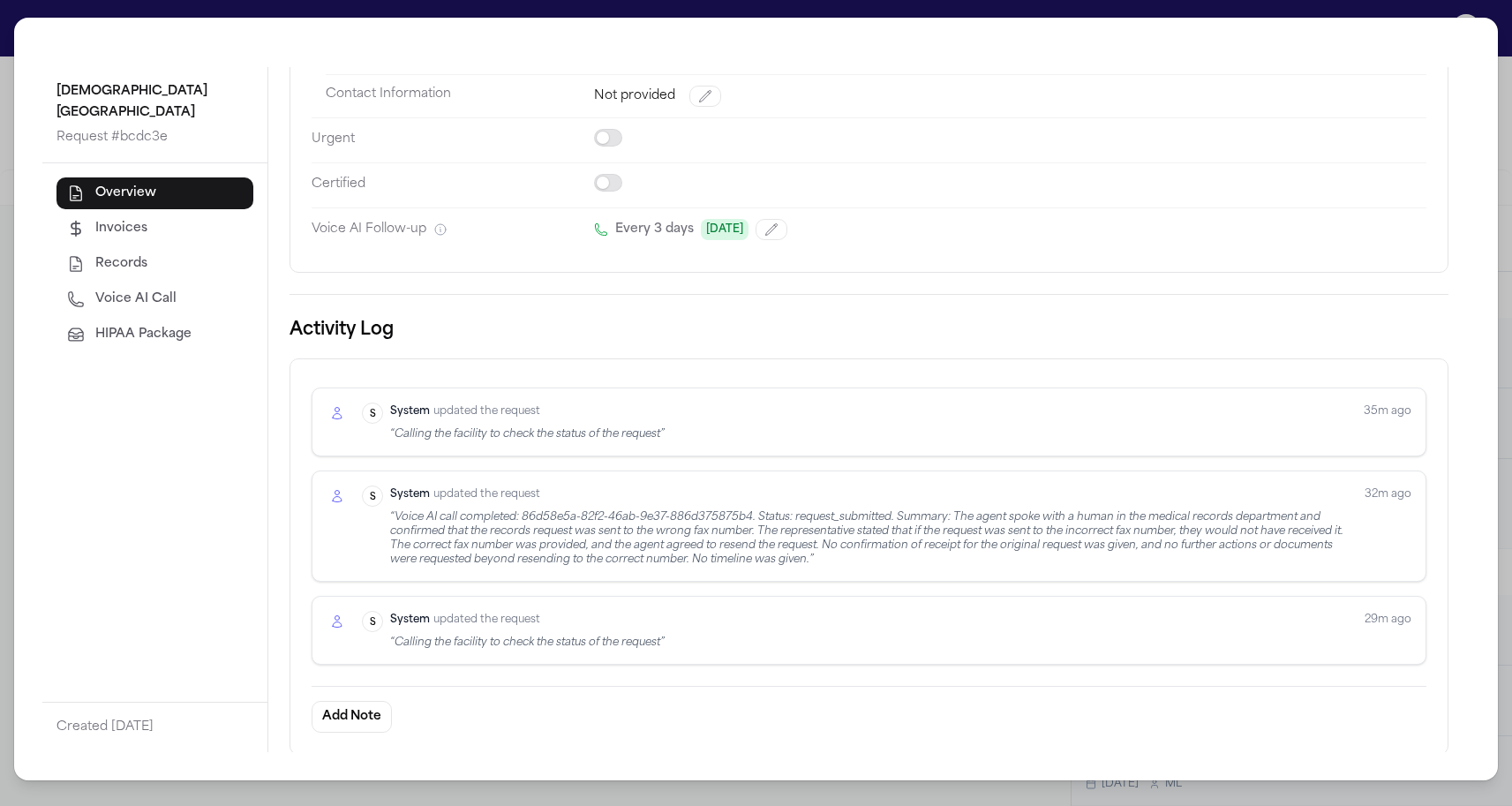
scroll to position [293, 0]
click at [515, 621] on div "System updated the request" at bounding box center [527, 620] width 274 height 17
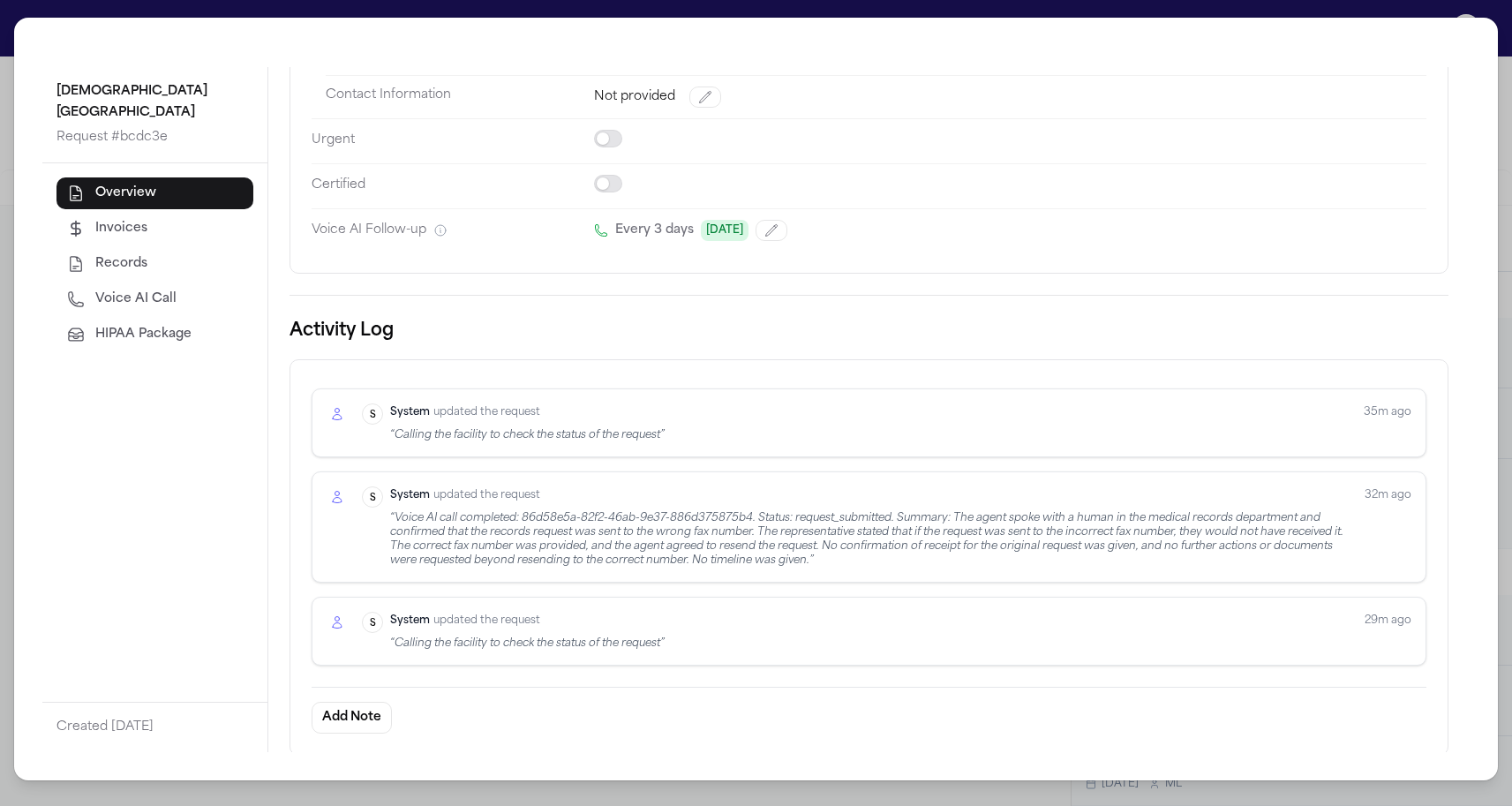
click at [498, 557] on div "“ Voice AI call completed: 86d58e5a-82f2-46ab-9e37-886d375875b4. Status: reques…" at bounding box center [870, 539] width 960 height 56
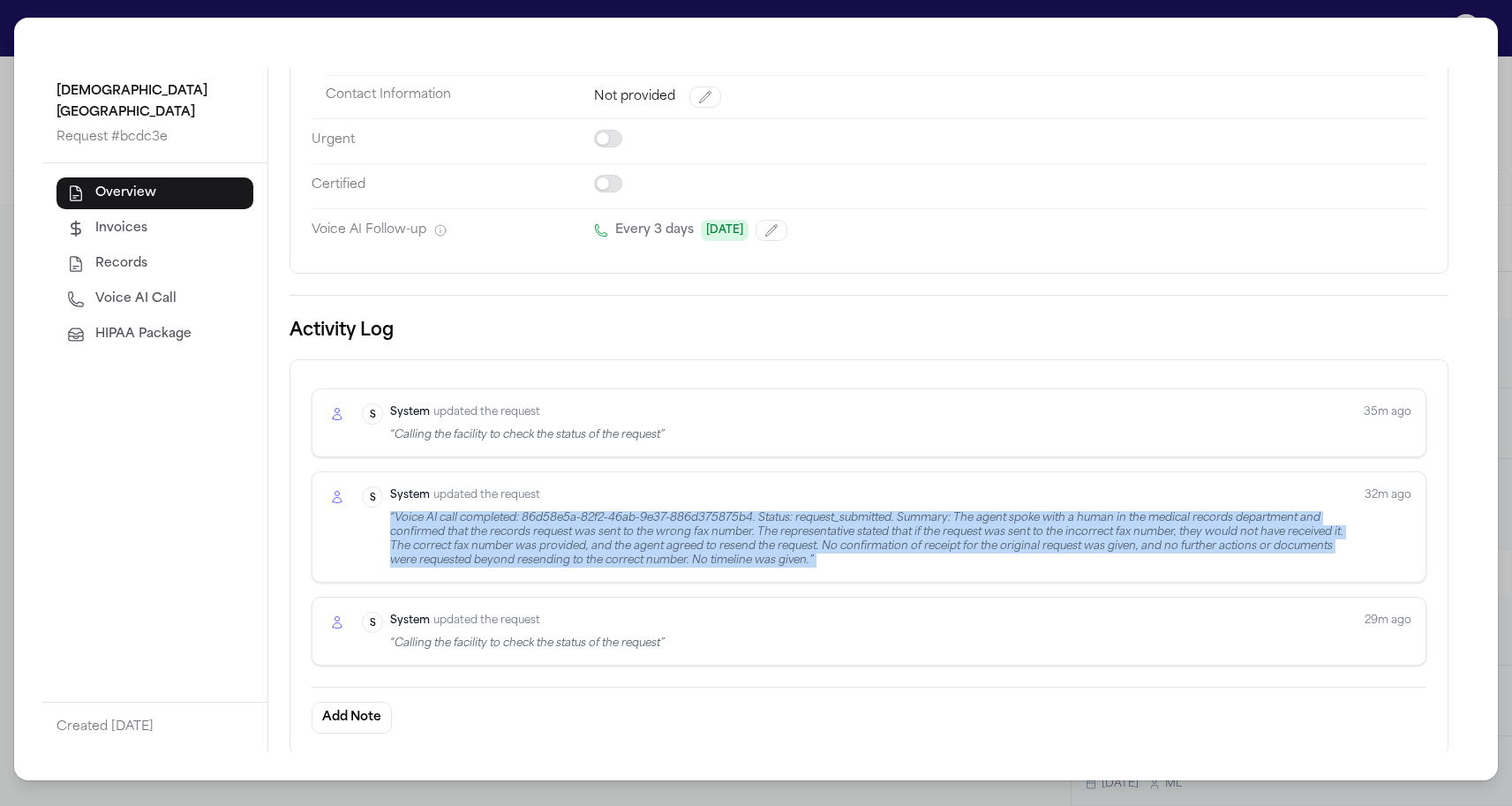
click at [498, 557] on div "“ Voice AI call completed: 86d58e5a-82f2-46ab-9e37-886d375875b4. Status: reques…" at bounding box center [870, 539] width 960 height 56
drag, startPoint x: 388, startPoint y: 493, endPoint x: 836, endPoint y: 560, distance: 453.0
click at [836, 560] on div "System S System updated the request “ Voice AI call completed: 86d58e5a-82f2-46…" at bounding box center [855, 527] width 989 height 81
click at [836, 560] on div "“ Voice AI call completed: 86d58e5a-82f2-46ab-9e37-886d375875b4. Status: reques…" at bounding box center [870, 539] width 960 height 56
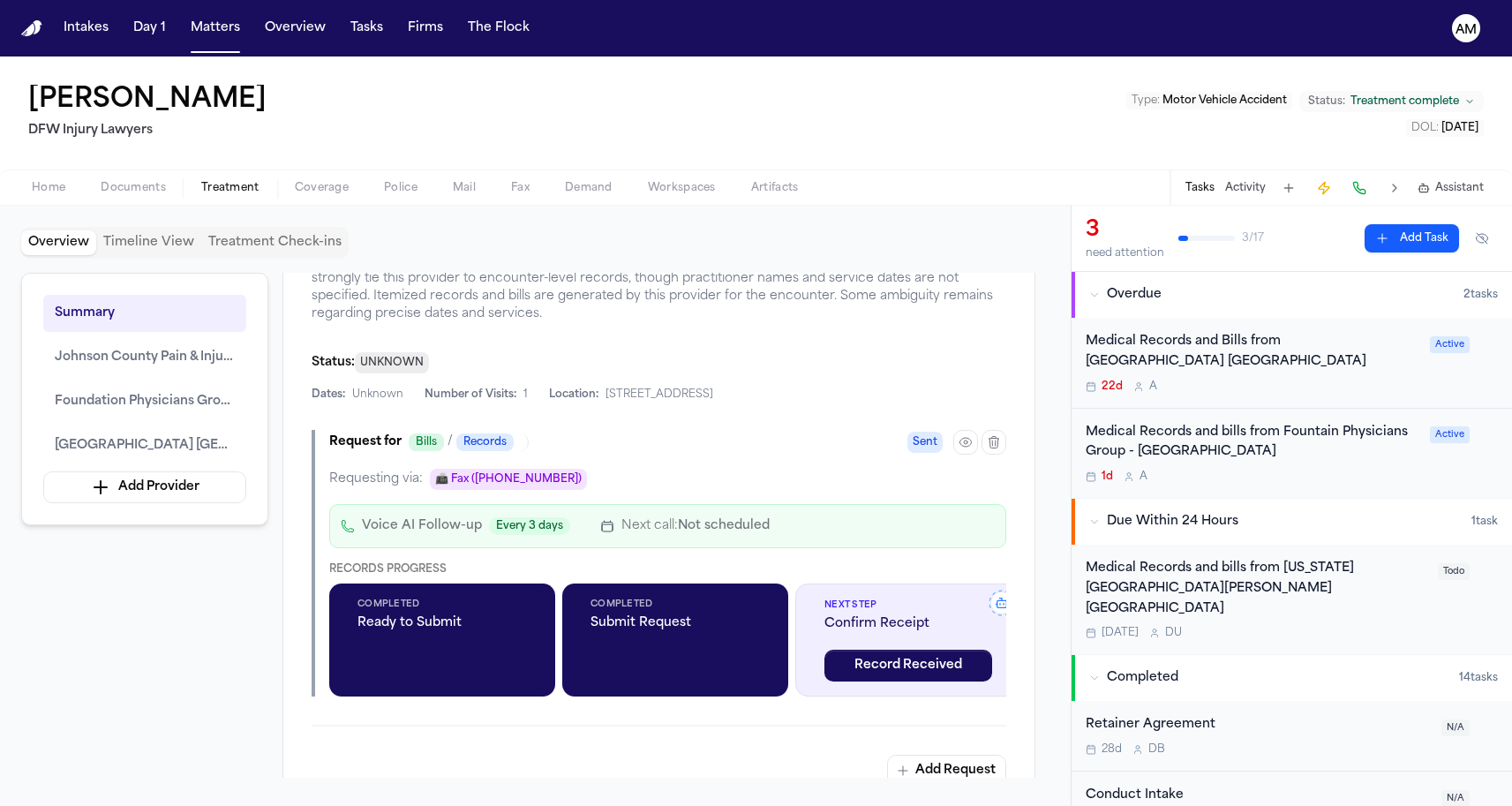
scroll to position [2165, 0]
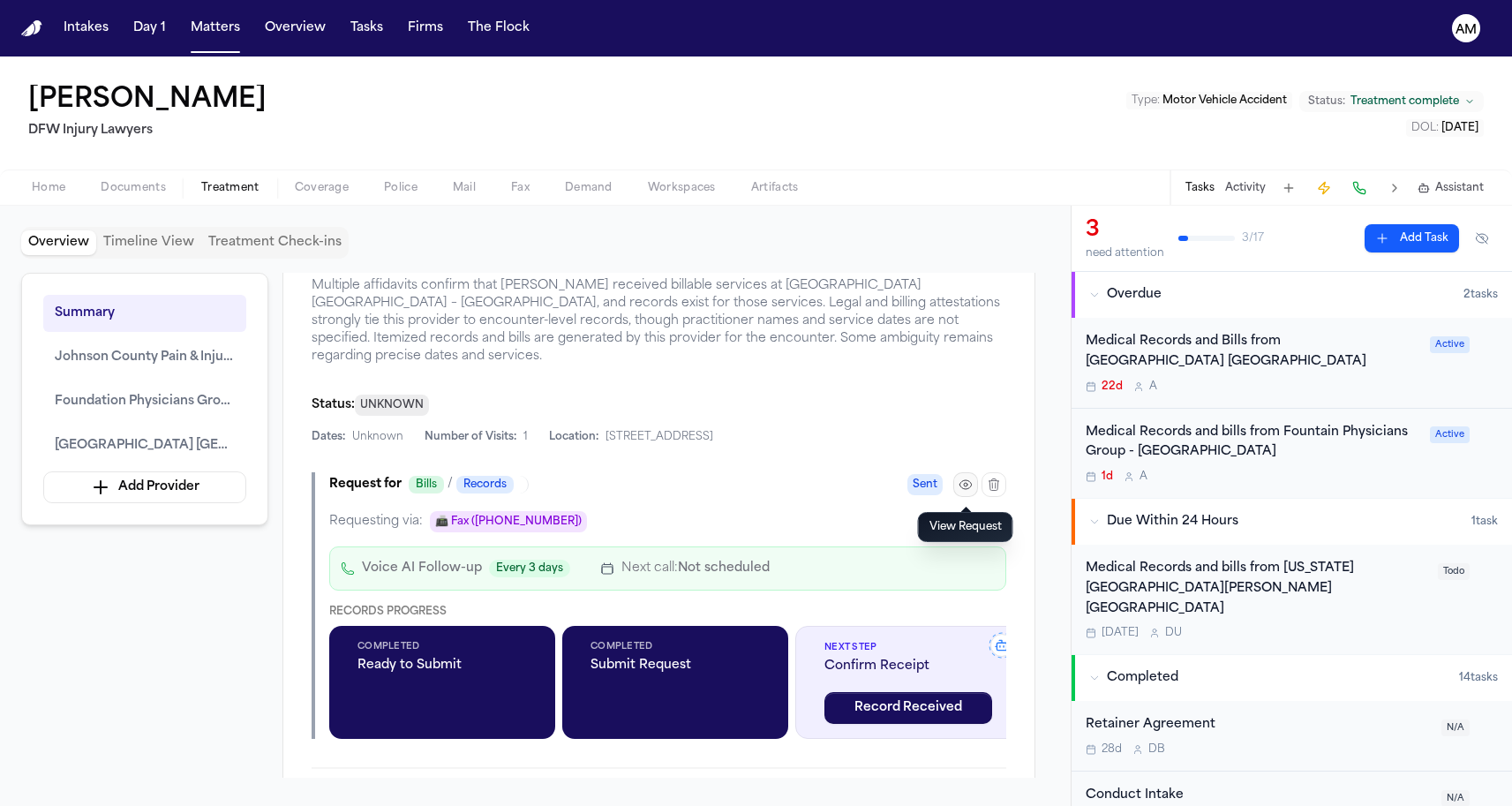
click at [956, 486] on button "button" at bounding box center [965, 484] width 25 height 25
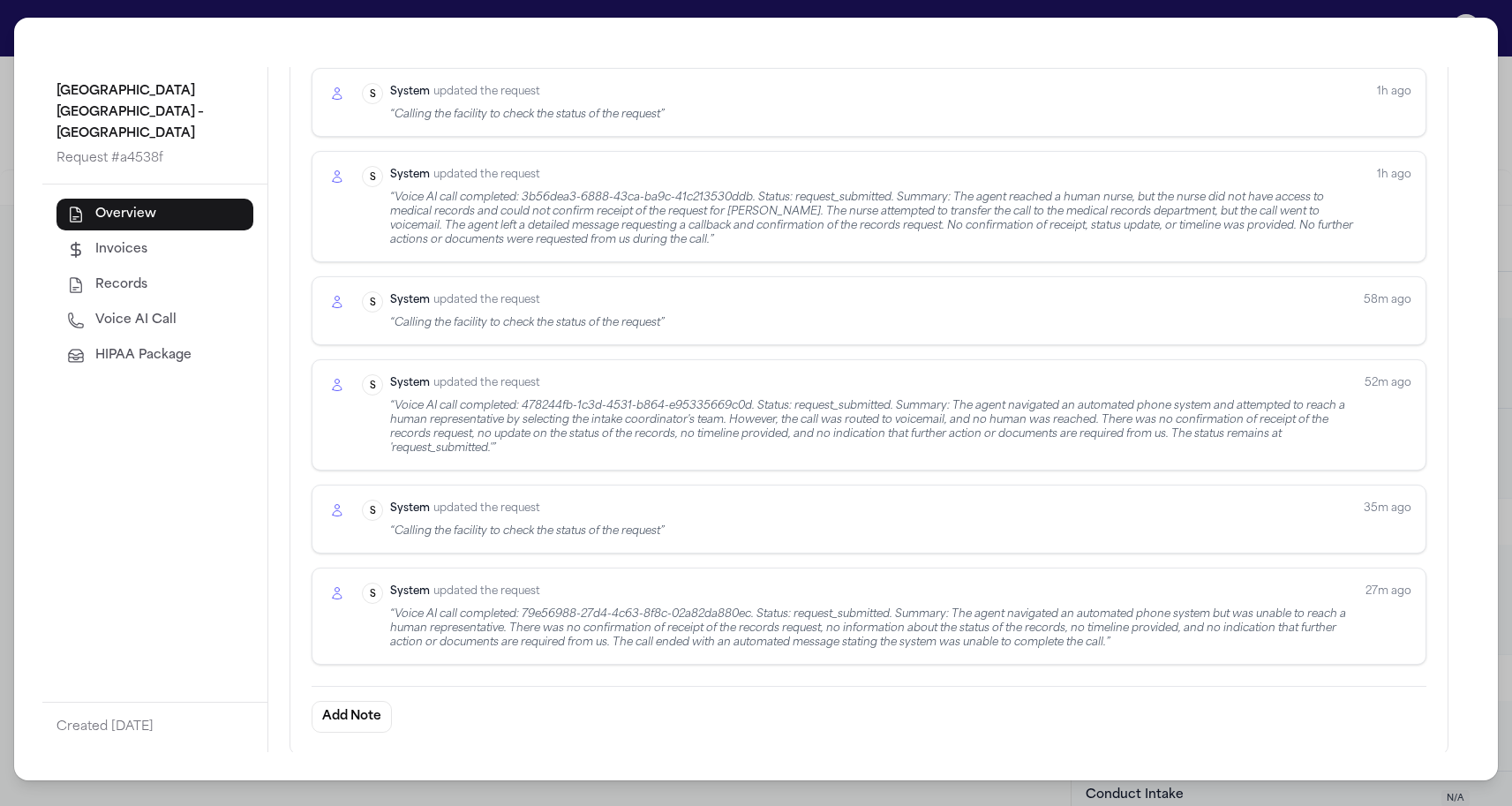
scroll to position [720, 0]
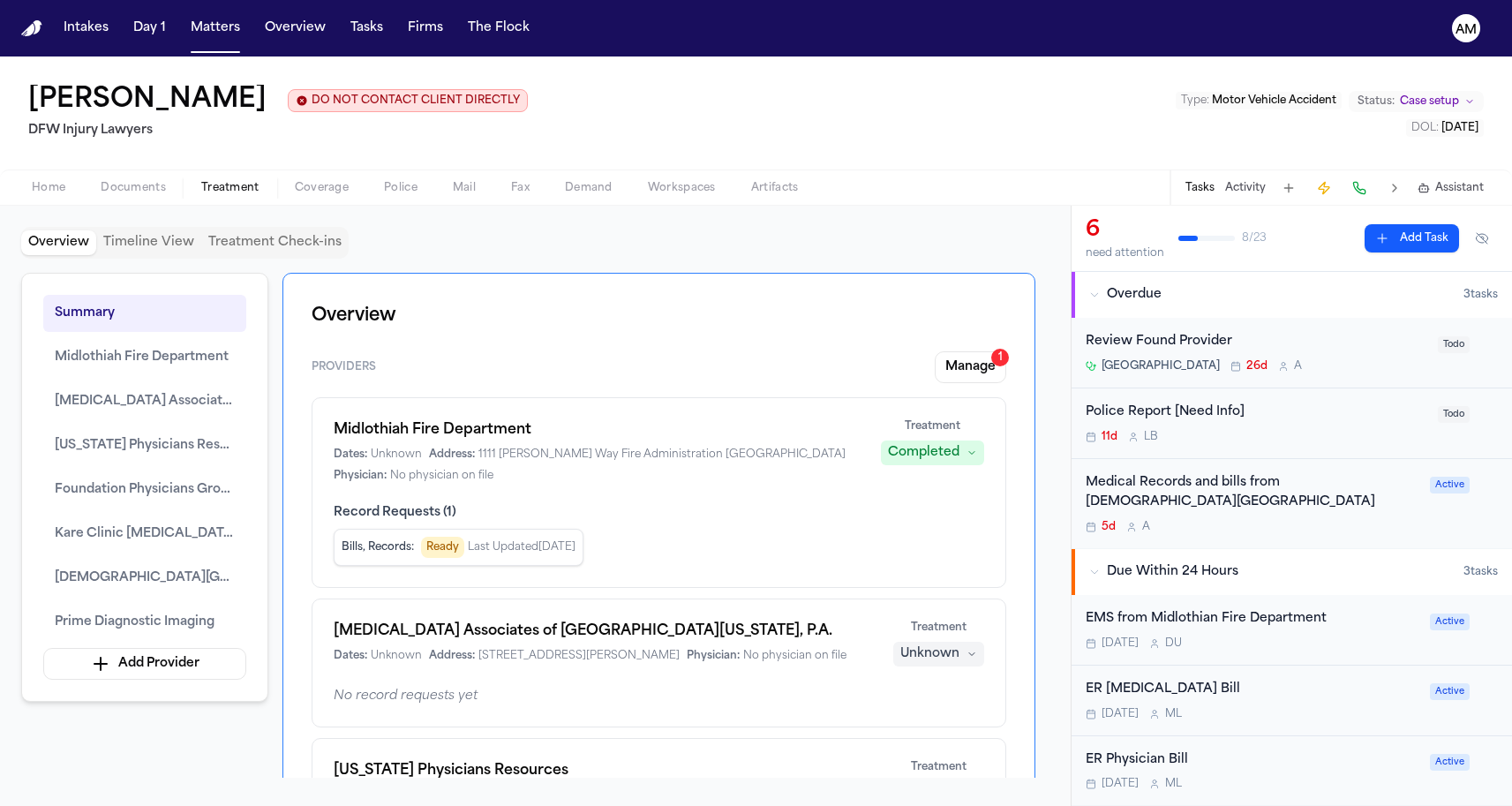
click at [498, 99] on div "[PERSON_NAME] DO NOT CONTACT CLIENT DIRECTLY DO NOT CONTACT DFW Injury Lawyers …" at bounding box center [756, 112] width 1512 height 113
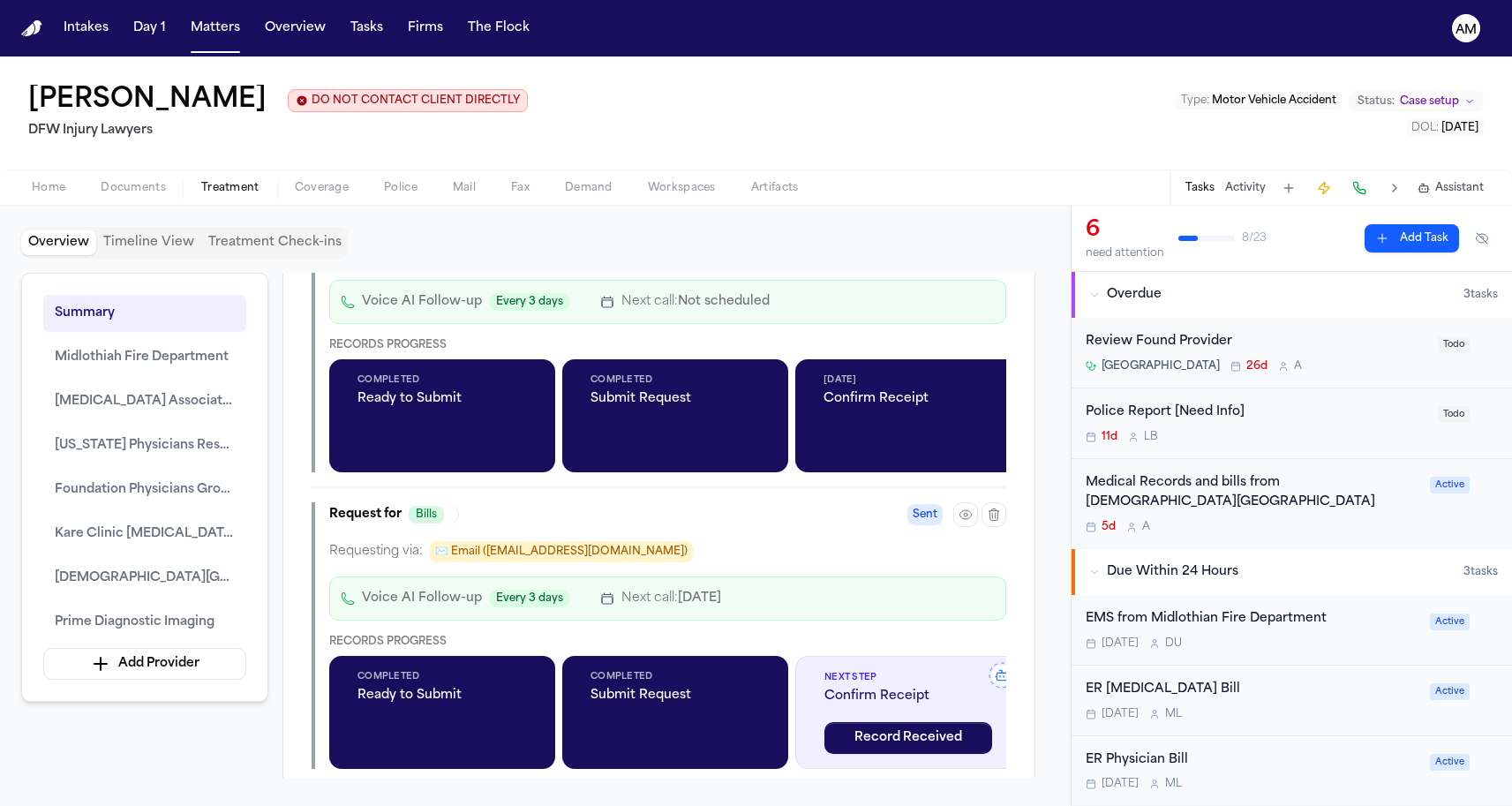
scroll to position [3448, 0]
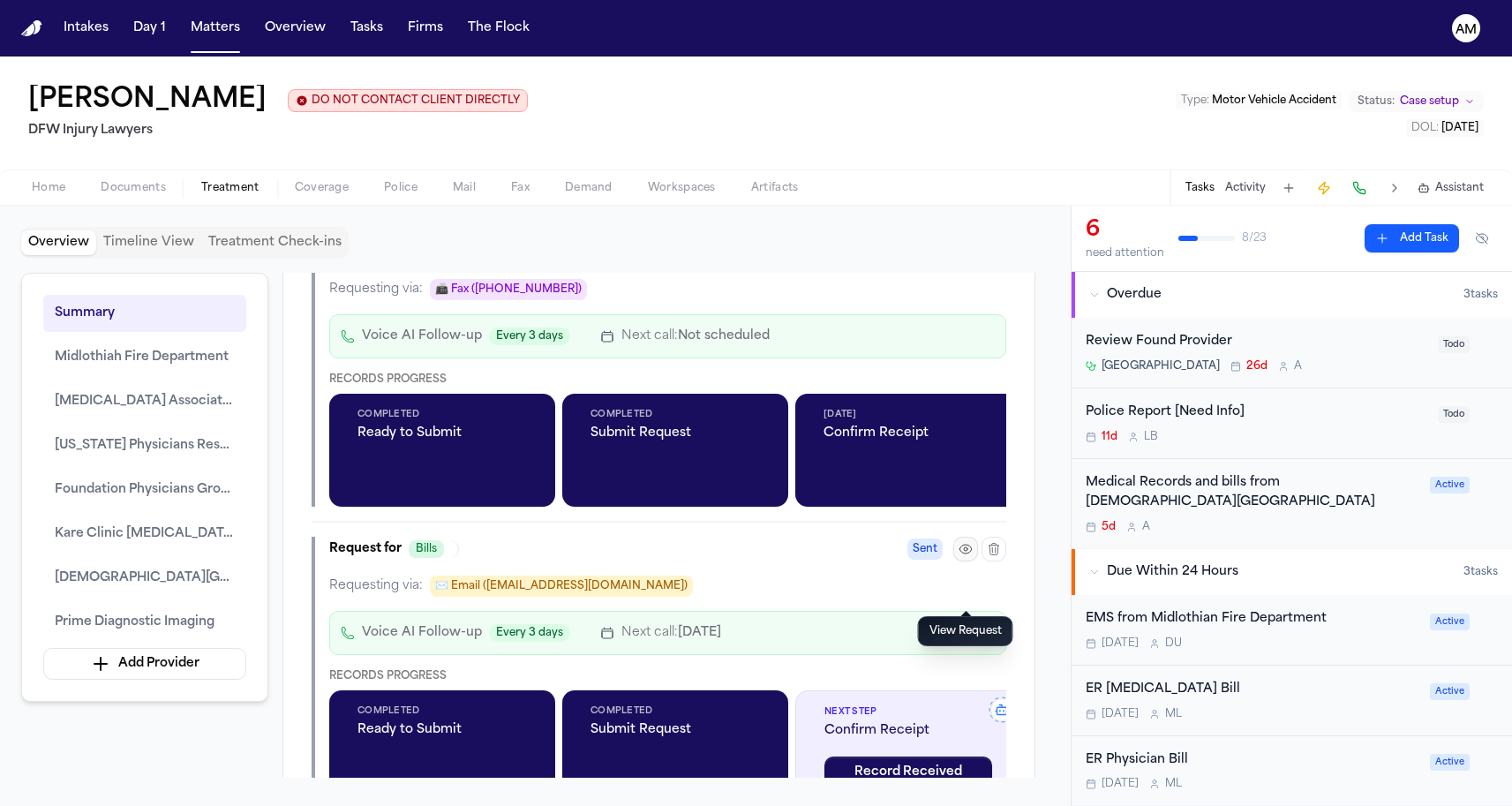
click at [956, 561] on button "button" at bounding box center [965, 549] width 25 height 25
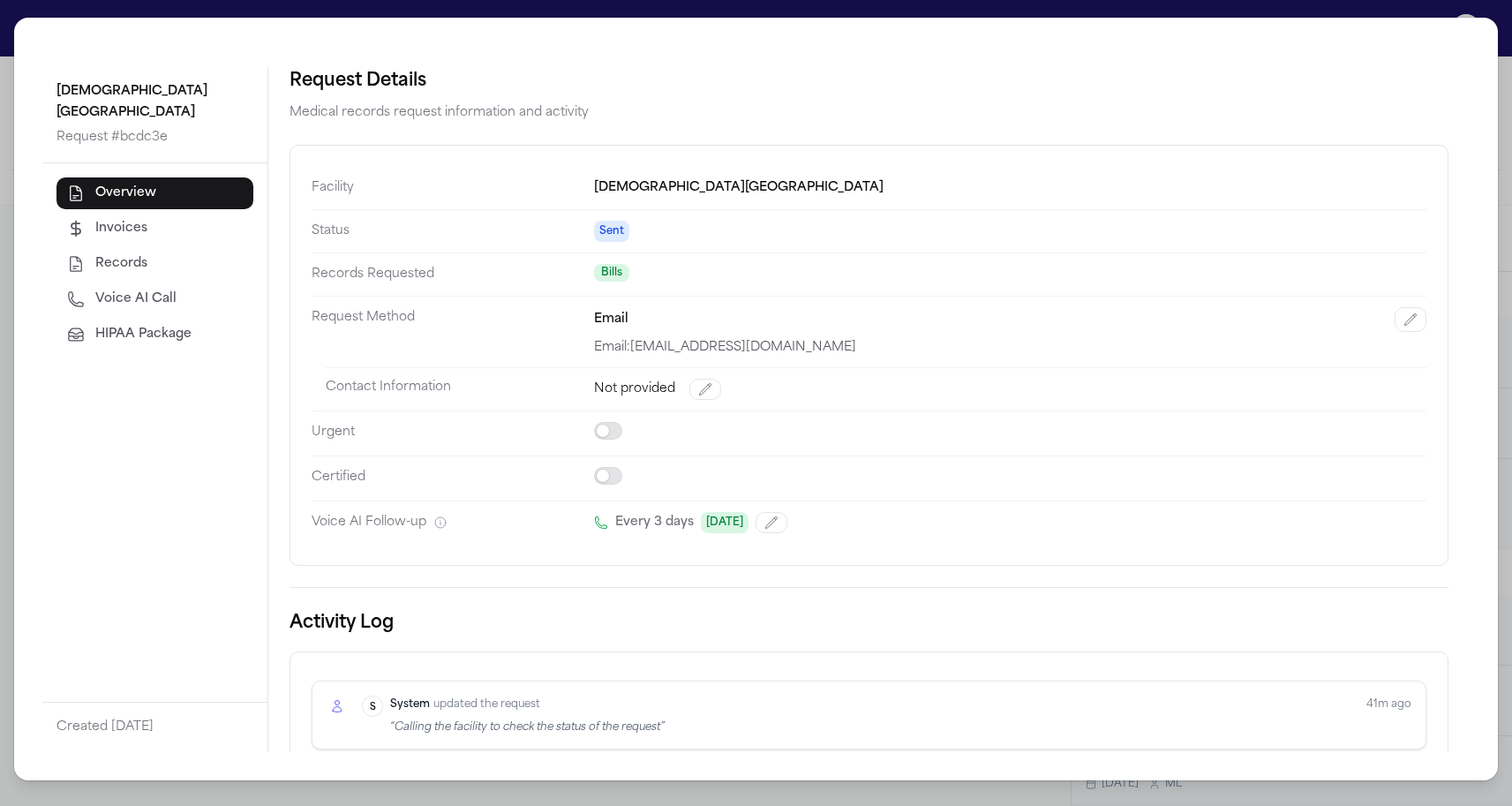
click at [125, 296] on span "Voice AI Call" at bounding box center [136, 299] width 81 height 17
select select "*****"
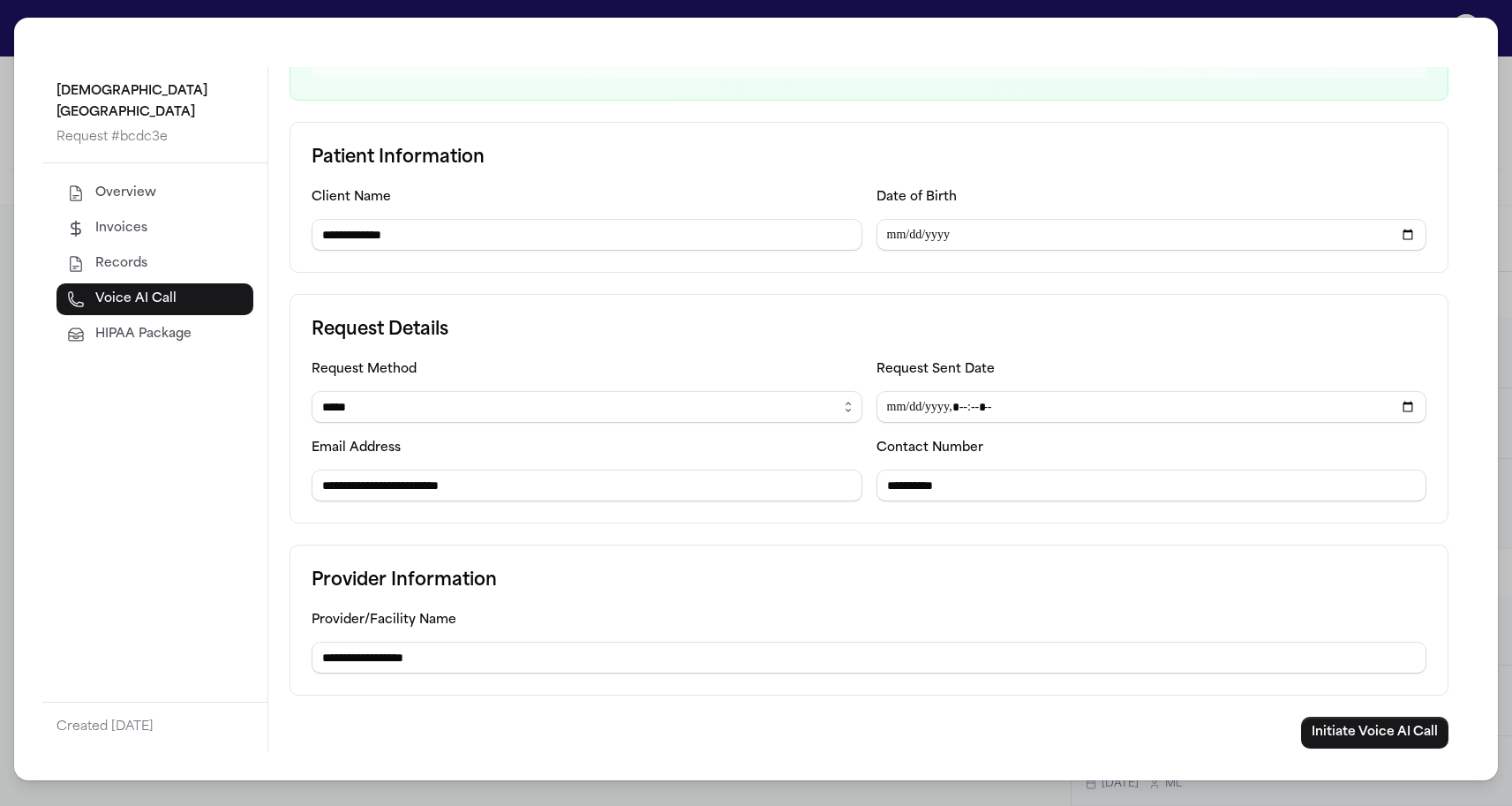
scroll to position [230, 0]
click at [189, 200] on button "Overview" at bounding box center [155, 193] width 197 height 32
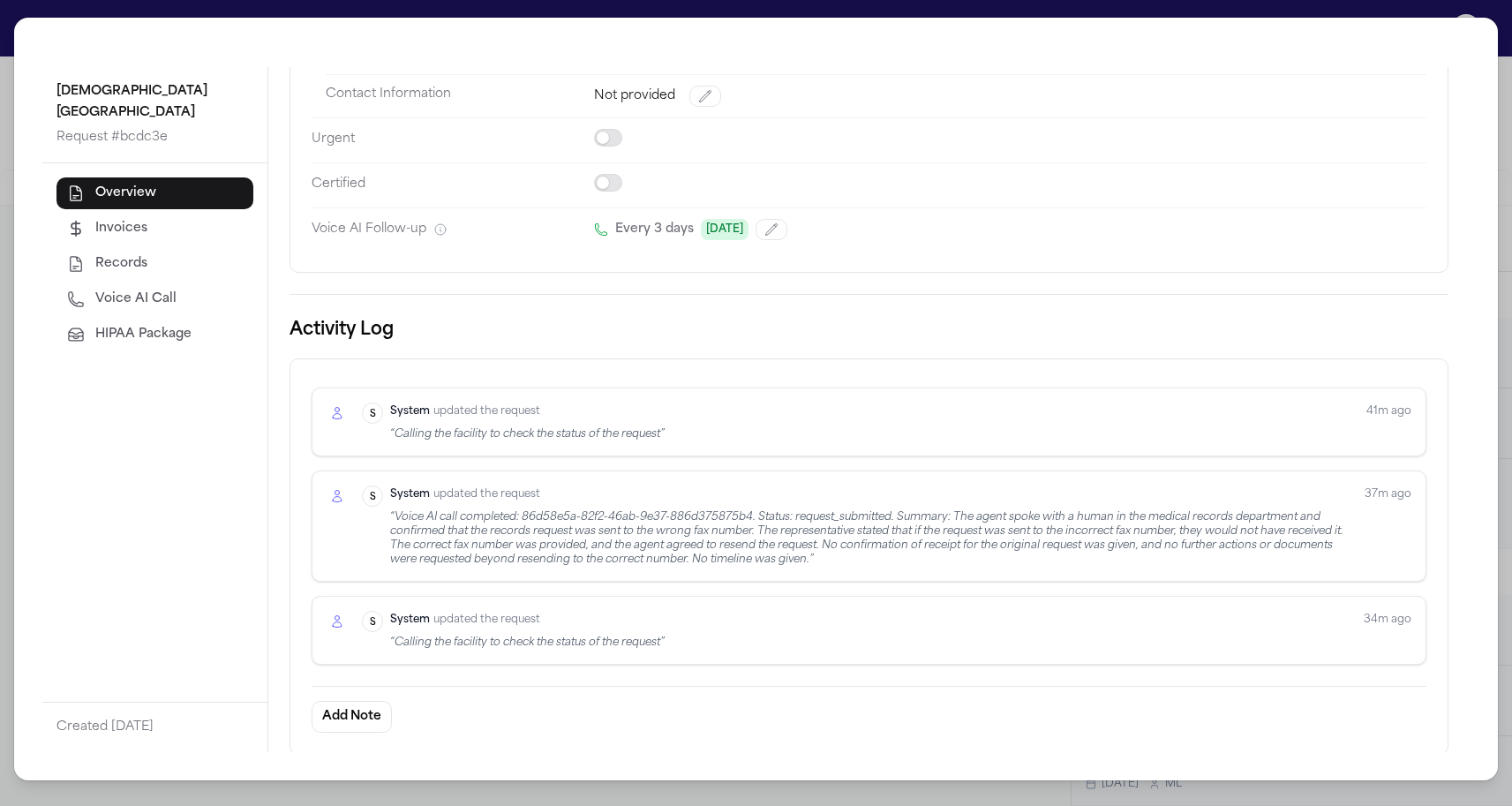
scroll to position [293, 0]
drag, startPoint x: 613, startPoint y: 647, endPoint x: 644, endPoint y: 645, distance: 31.1
click at [644, 645] on div "“ Calling the facility to check the status of the request ”" at bounding box center [527, 643] width 274 height 14
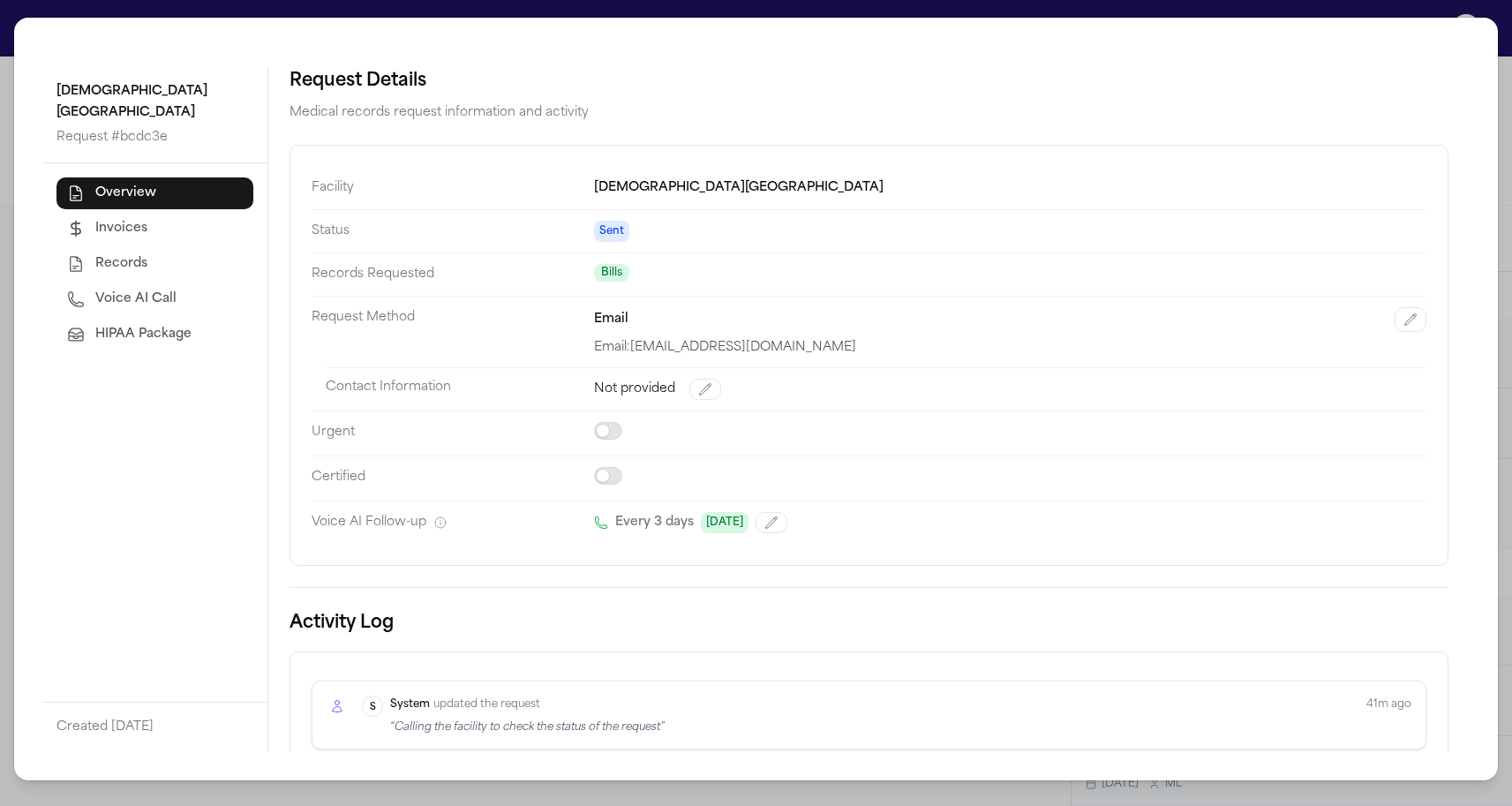
scroll to position [0, 0]
click at [194, 293] on button "Voice AI Call" at bounding box center [155, 299] width 197 height 32
select select "*****"
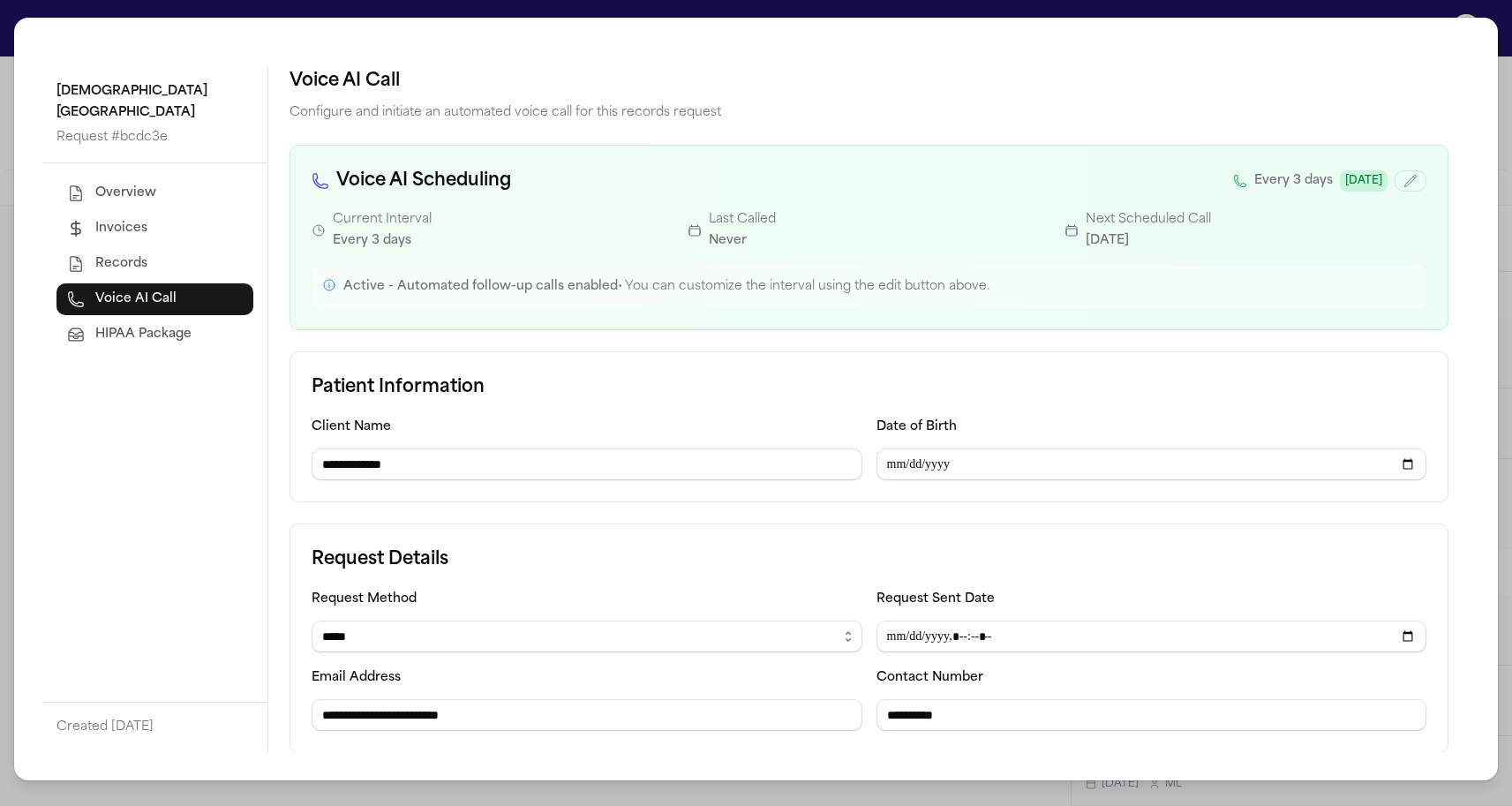
click at [197, 188] on button "Overview" at bounding box center [155, 193] width 197 height 32
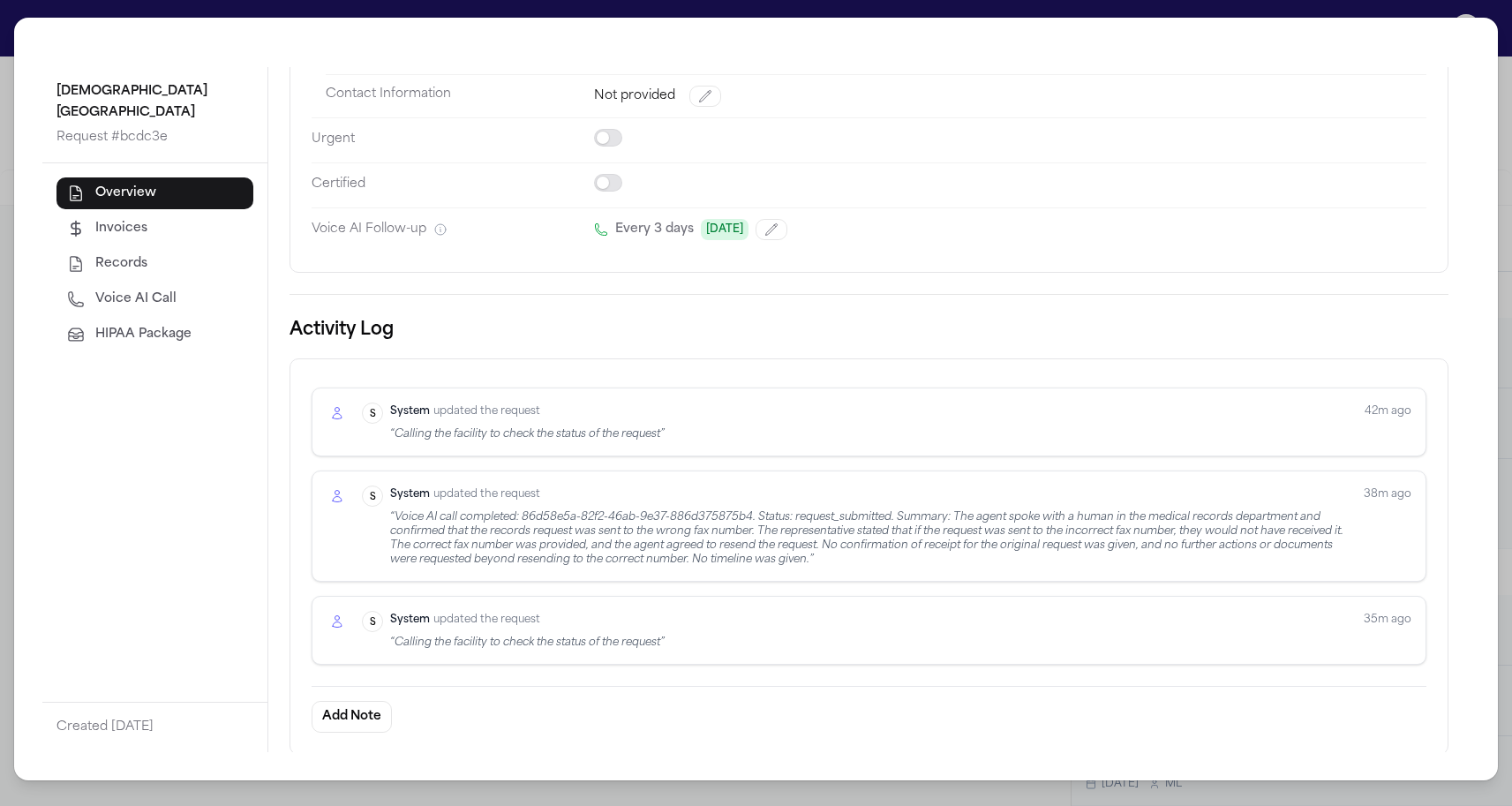
scroll to position [293, 0]
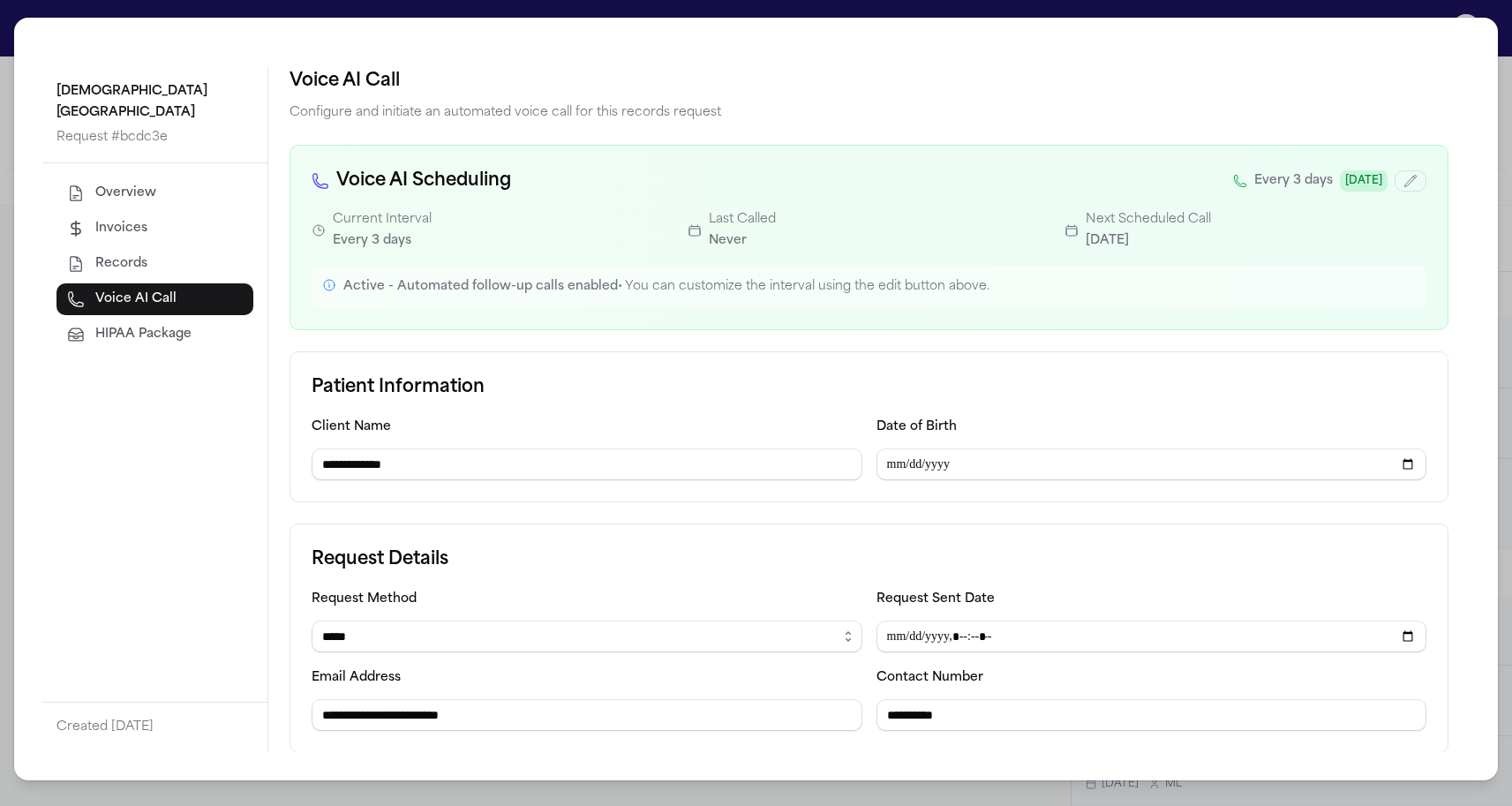
select select "*****"
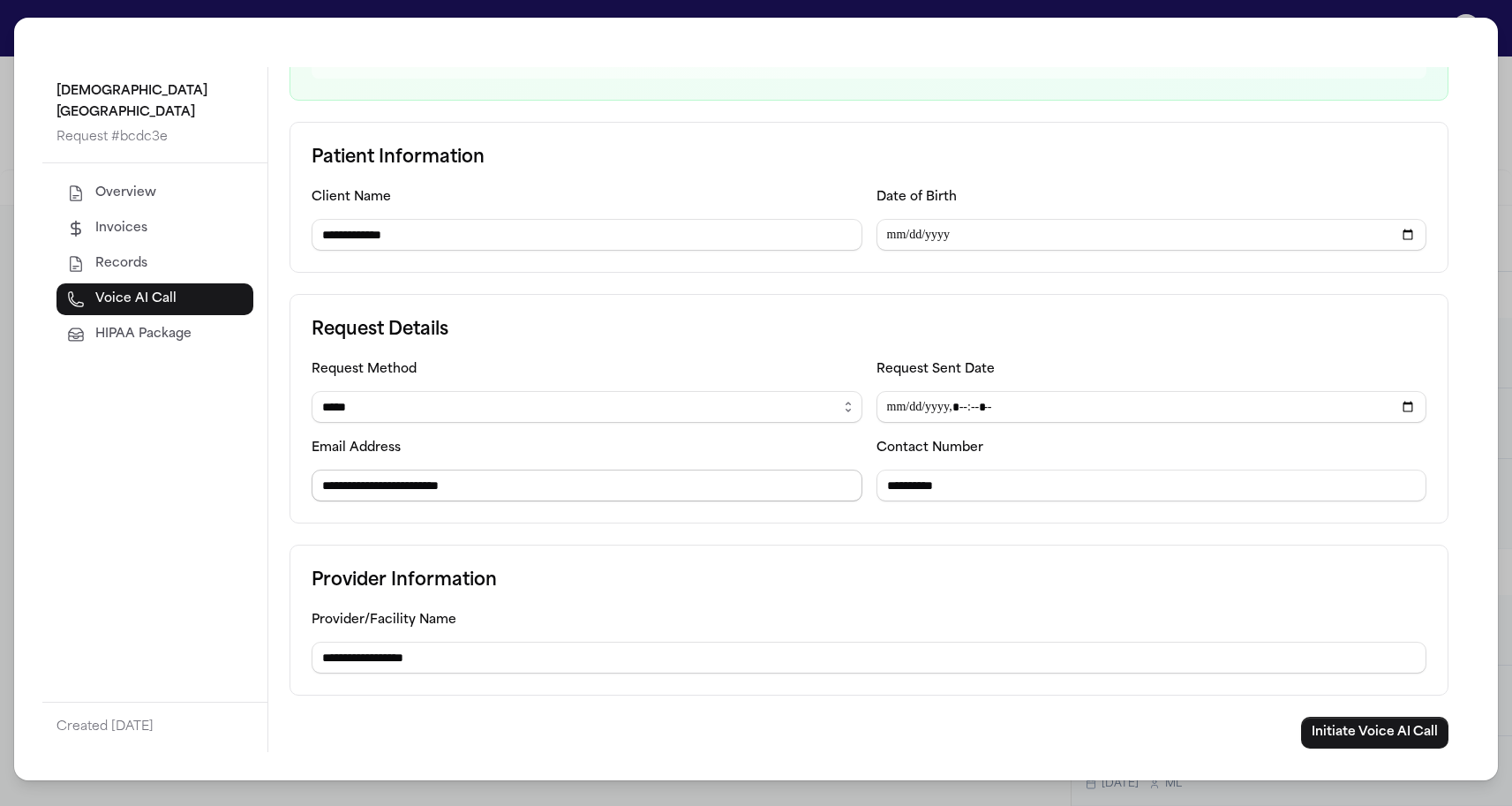
click at [379, 489] on input "**********" at bounding box center [587, 486] width 551 height 32
click at [385, 453] on label "Email Address" at bounding box center [356, 448] width 89 height 13
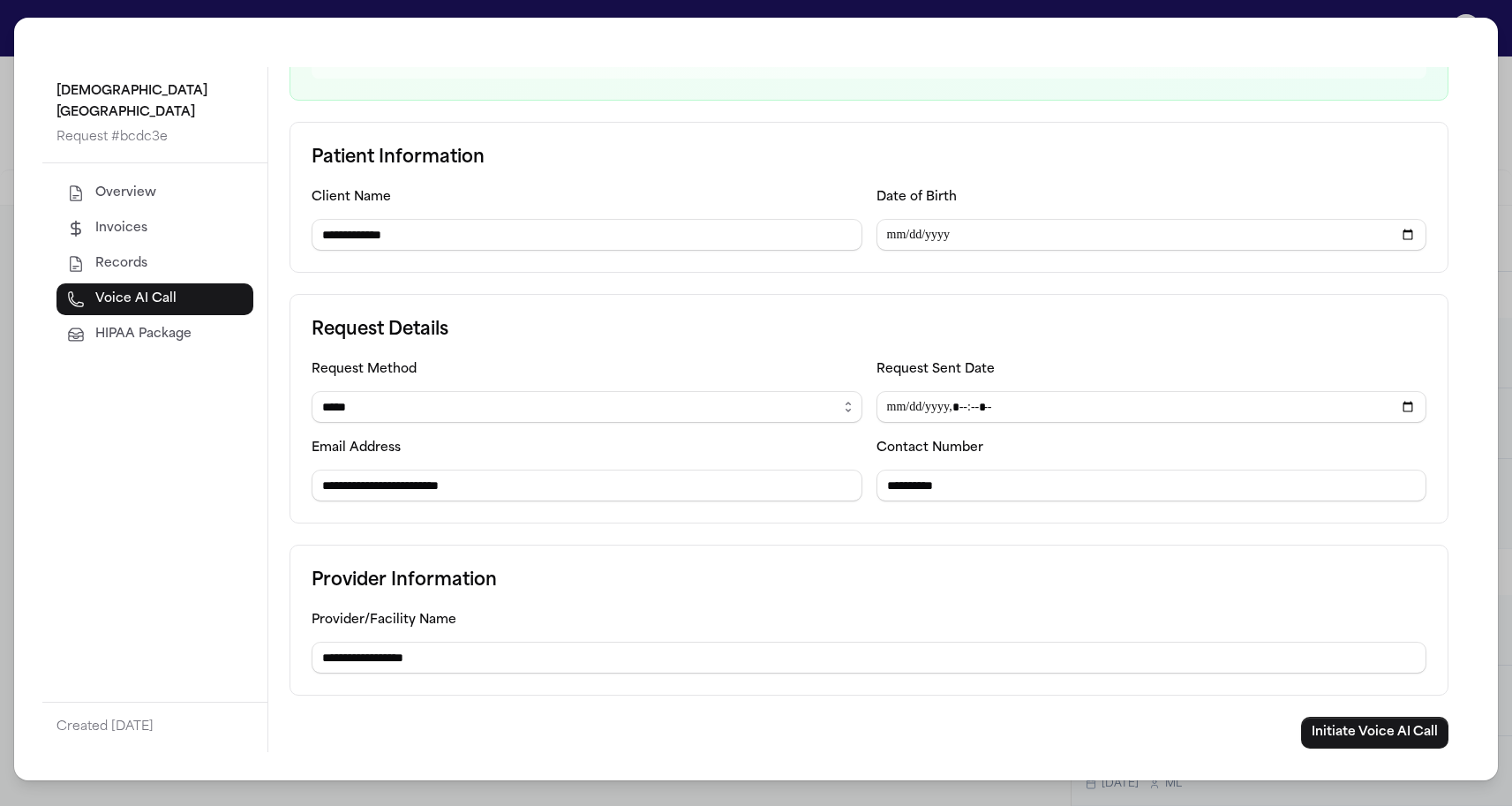
click at [385, 449] on label "Email Address" at bounding box center [356, 448] width 89 height 13
click at [339, 440] on div "**********" at bounding box center [587, 469] width 551 height 64
click at [1326, 737] on button "Initiate Voice AI Call" at bounding box center [1375, 732] width 147 height 32
click at [1402, 728] on button "Initiate Voice AI Call" at bounding box center [1375, 732] width 147 height 32
click at [1346, 734] on button "Initiate Voice AI Call" at bounding box center [1375, 732] width 147 height 32
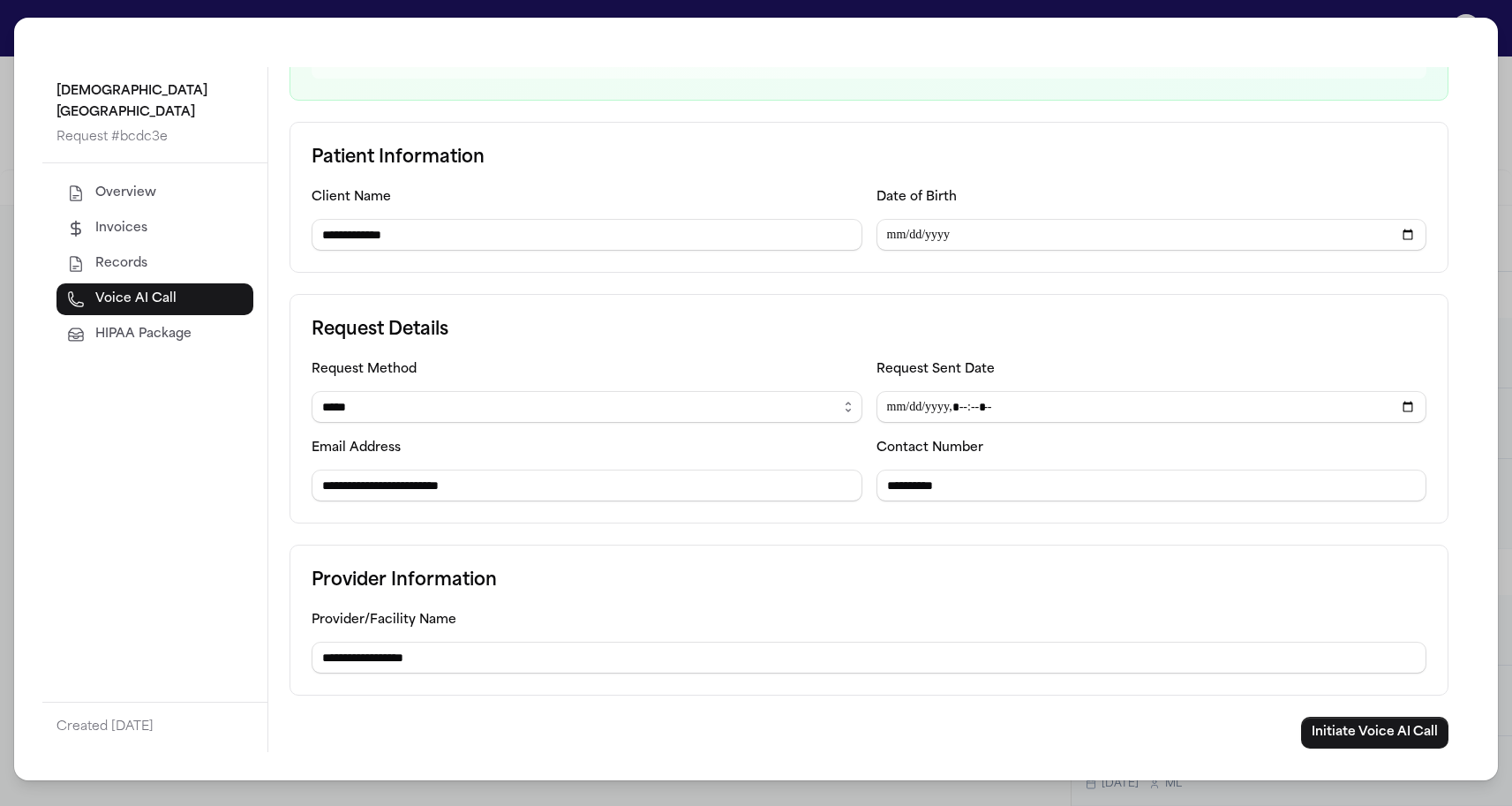
click at [11, 274] on div "**********" at bounding box center [756, 403] width 1512 height 806
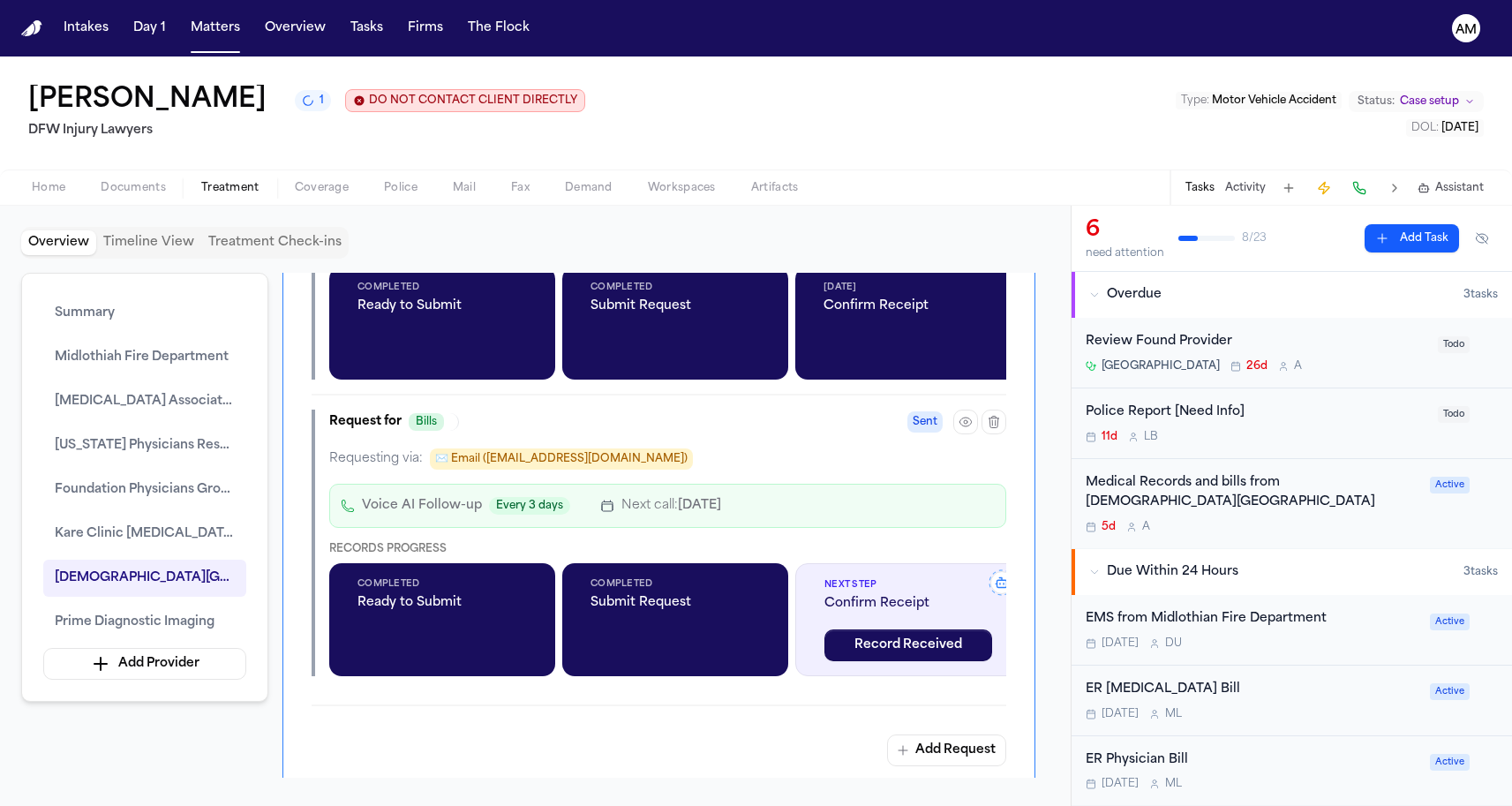
scroll to position [3584, 0]
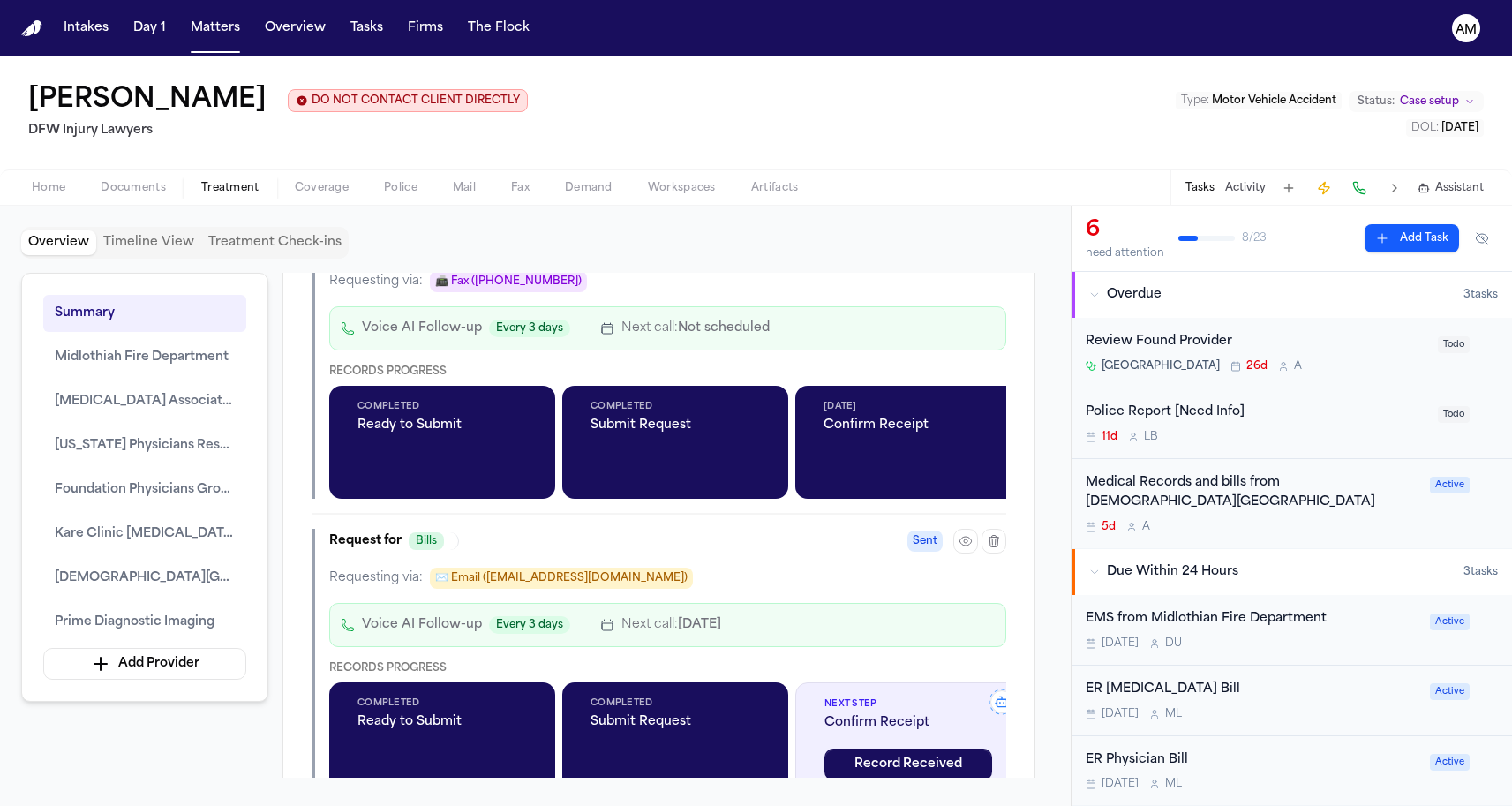
scroll to position [3444, 0]
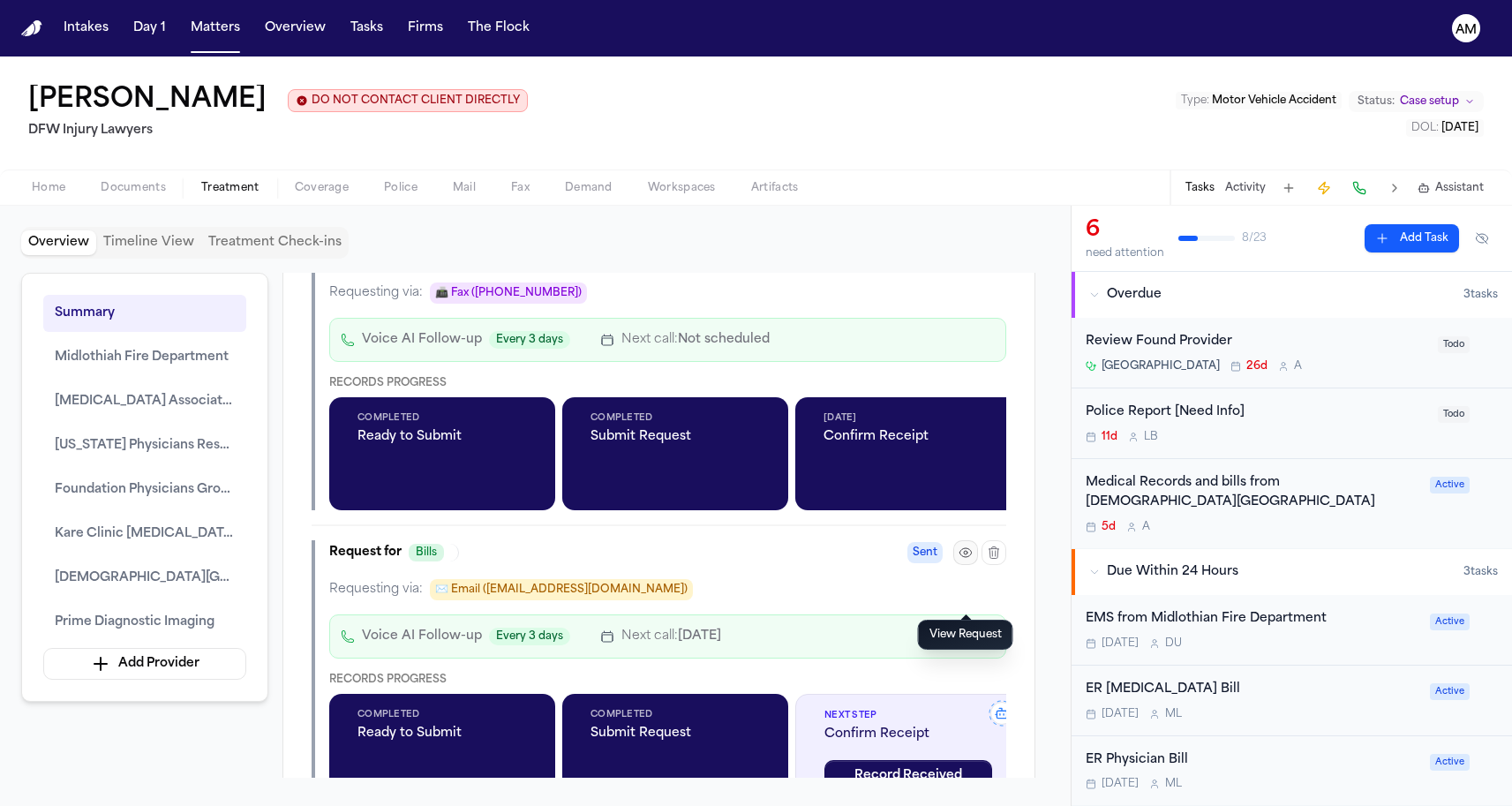
click at [957, 565] on button "button" at bounding box center [965, 552] width 25 height 25
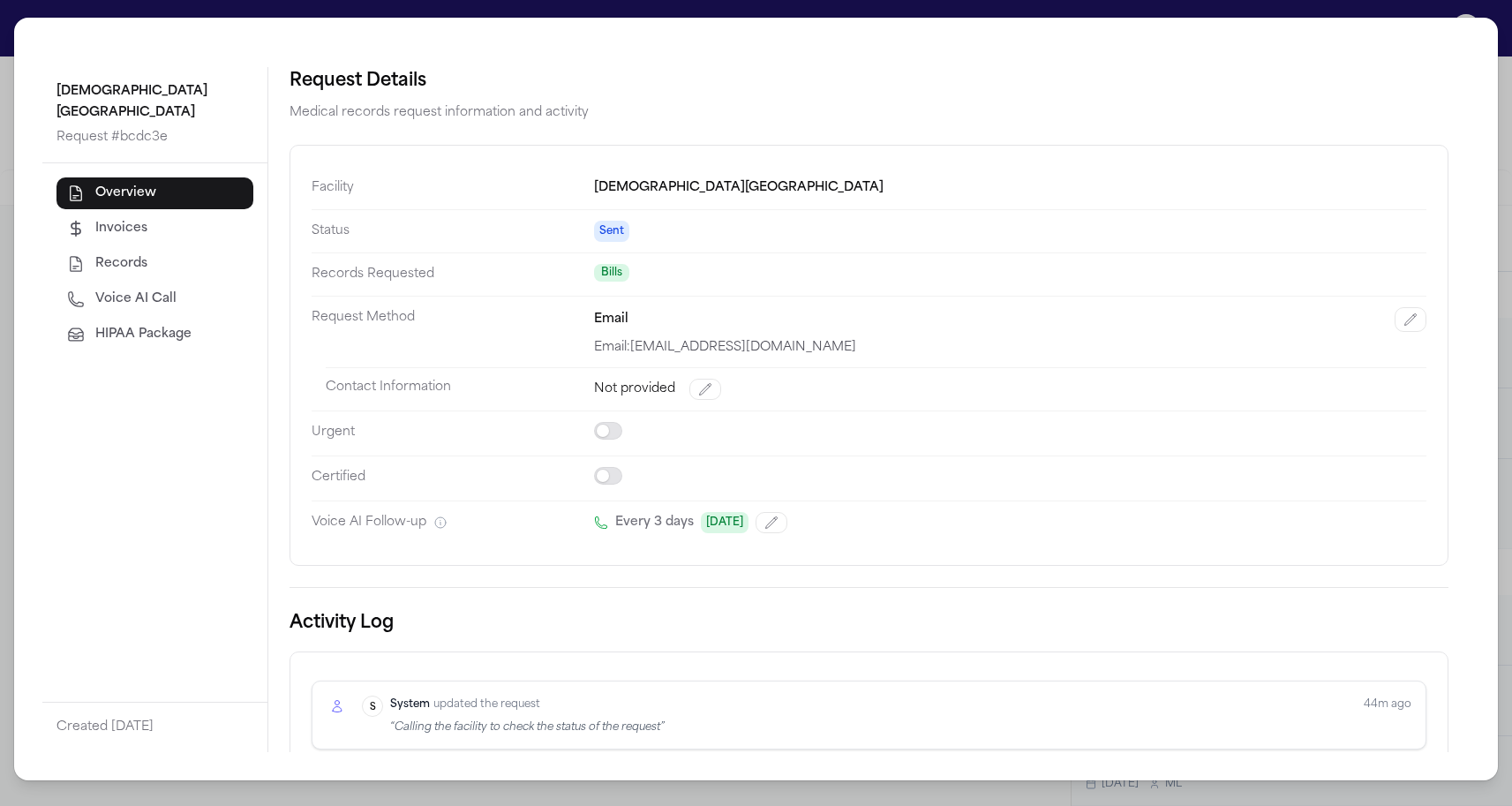
click at [123, 283] on button "Voice AI Call" at bounding box center [155, 299] width 197 height 32
select select "*****"
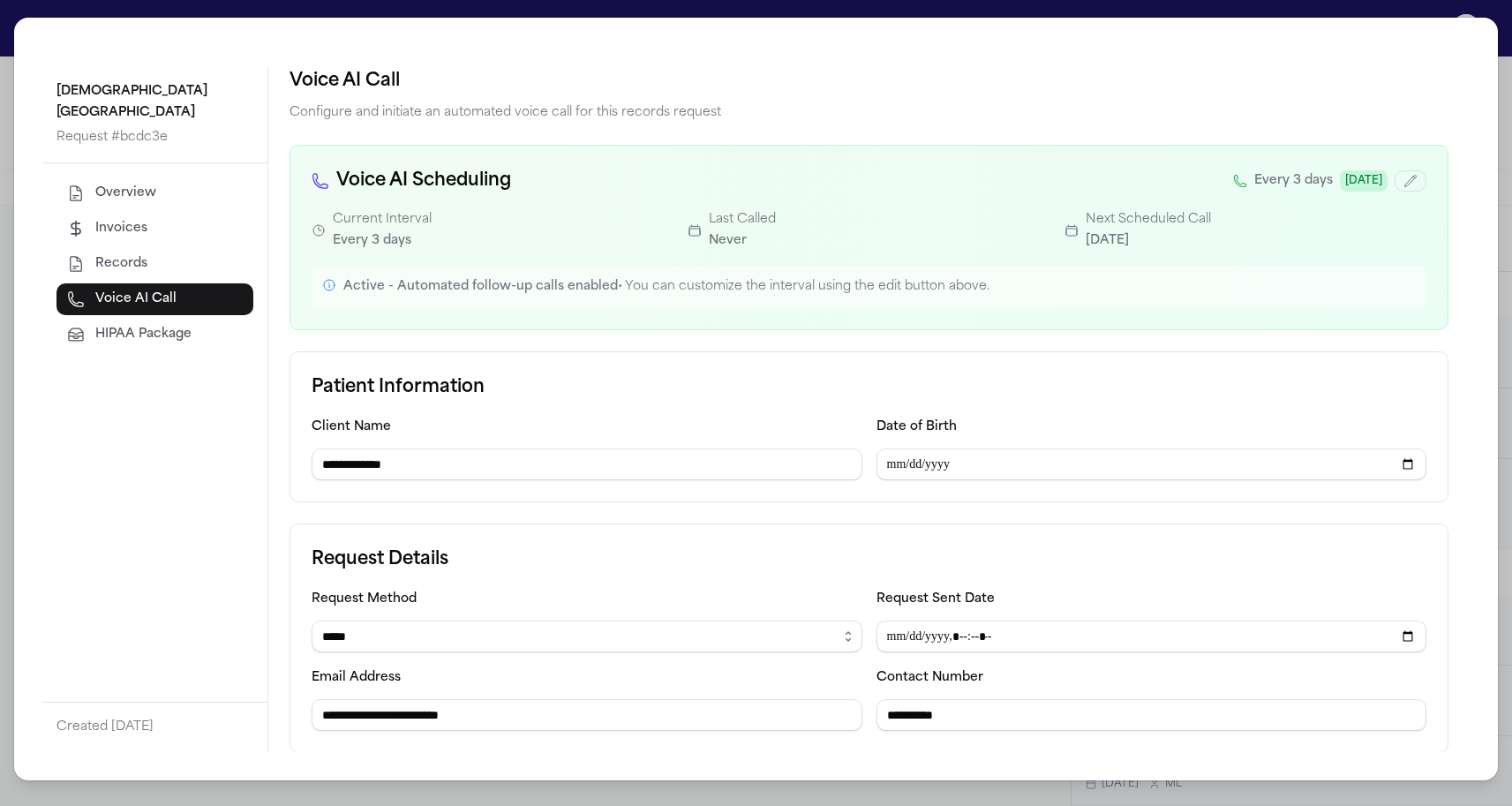
click at [197, 165] on div "Overview Invoices Records Voice AI Call HIPAA Package" at bounding box center [155, 432] width 225 height 538
click at [189, 181] on button "Overview" at bounding box center [155, 193] width 197 height 32
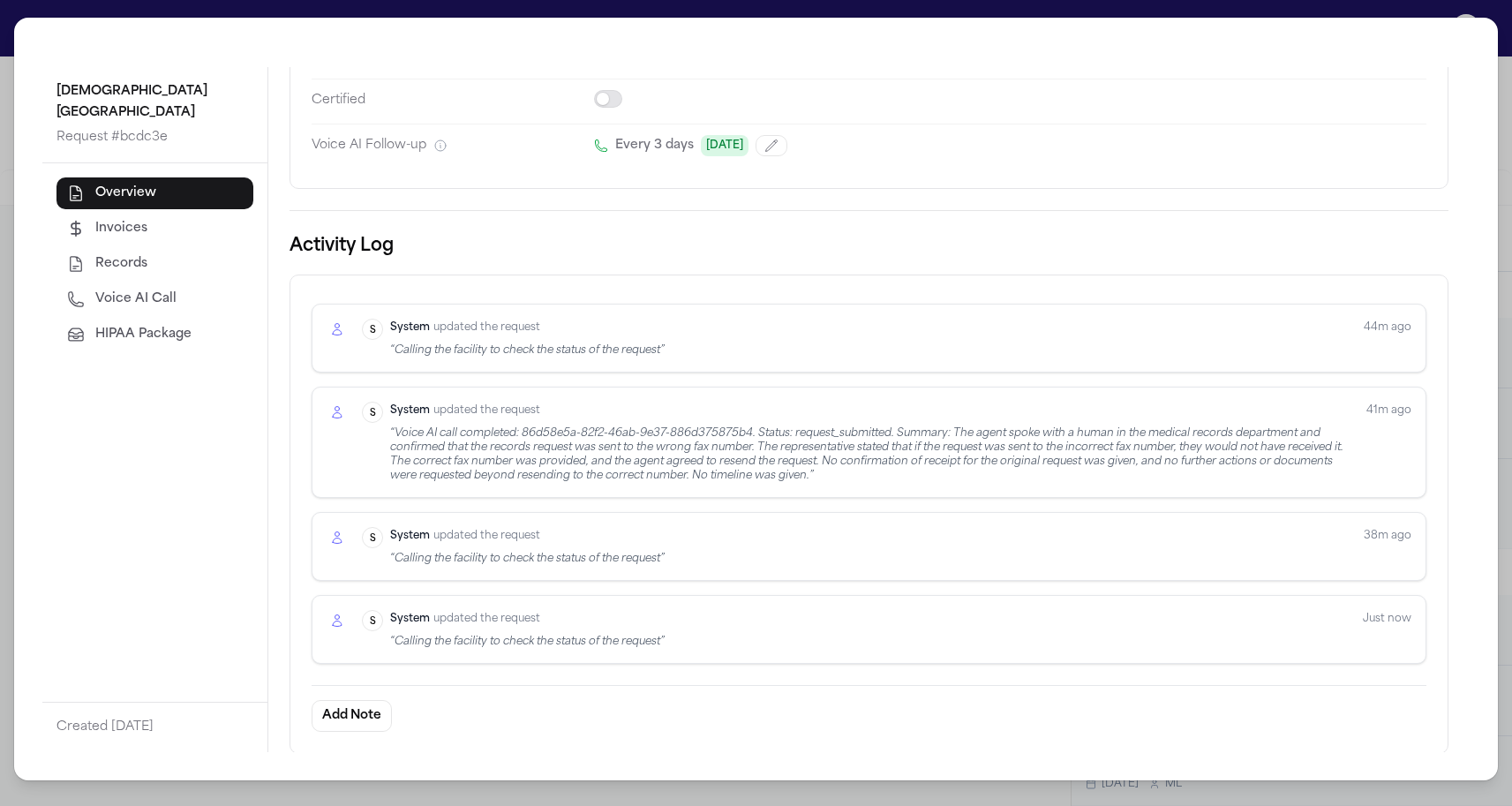
scroll to position [375, 0]
click at [515, 647] on div "“ Calling the facility to check the status of the request ”" at bounding box center [527, 643] width 274 height 14
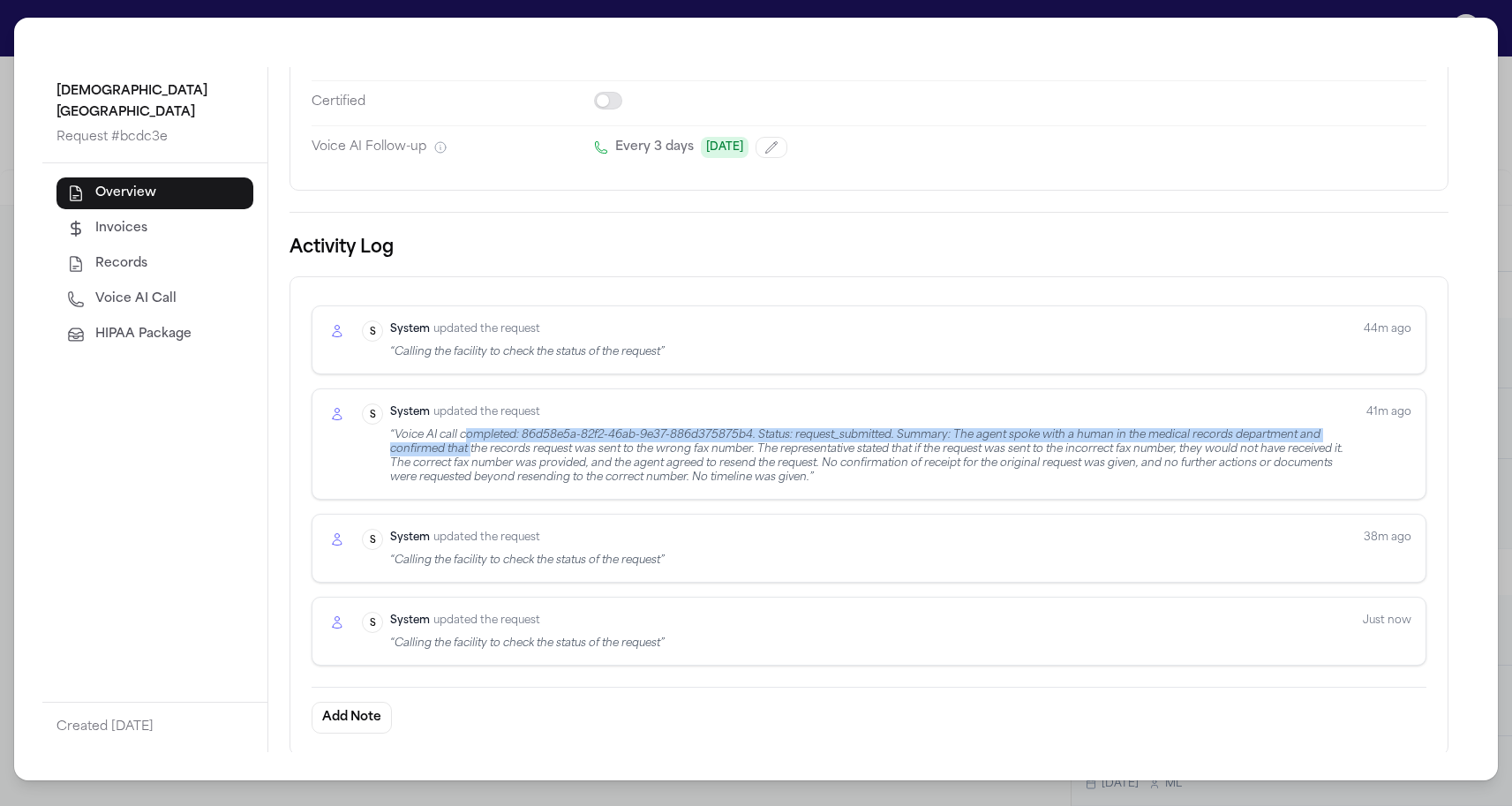
drag, startPoint x: 464, startPoint y: 425, endPoint x: 471, endPoint y: 443, distance: 19.3
click at [471, 443] on div "“ Voice AI call completed: 86d58e5a-82f2-46ab-9e37-886d375875b4. Status: reques…" at bounding box center [871, 455] width 962 height 56
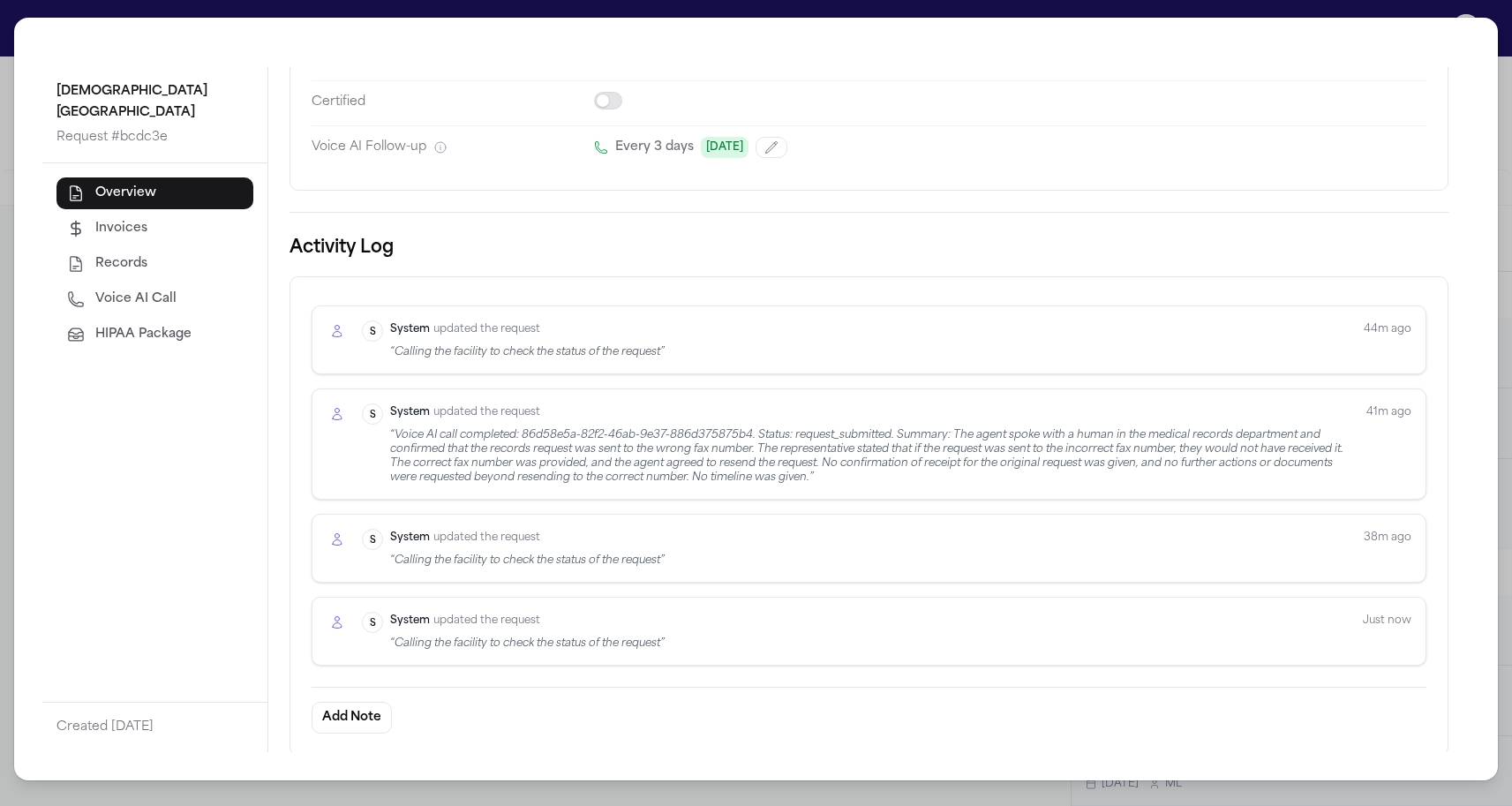
click at [419, 345] on div "“ Calling the facility to check the status of the request ”" at bounding box center [527, 351] width 274 height 14
click at [477, 358] on div "“ Calling the facility to check the status of the request ”" at bounding box center [527, 351] width 274 height 14
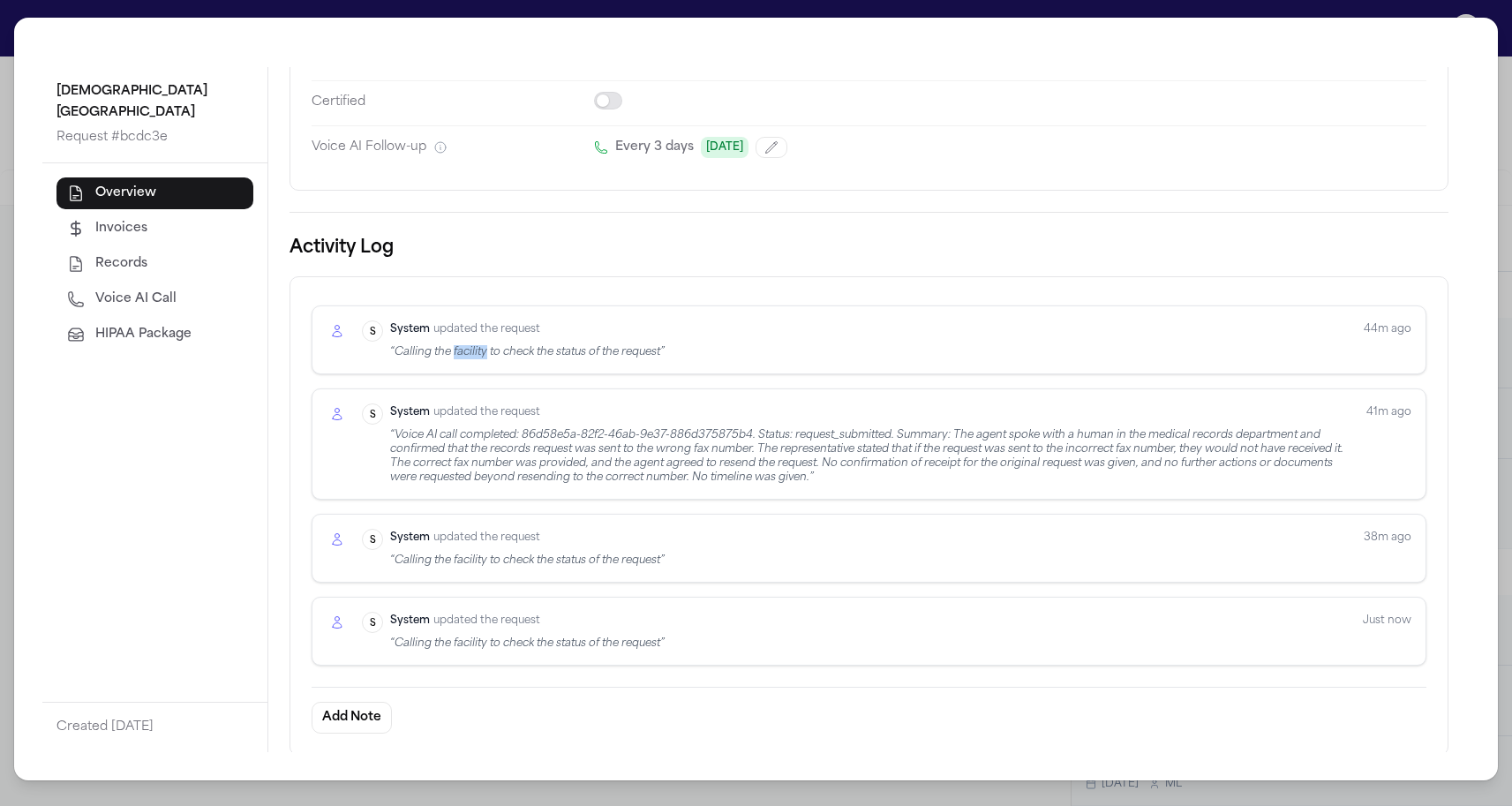
click at [477, 358] on div "“ Calling the facility to check the status of the request ”" at bounding box center [527, 351] width 274 height 14
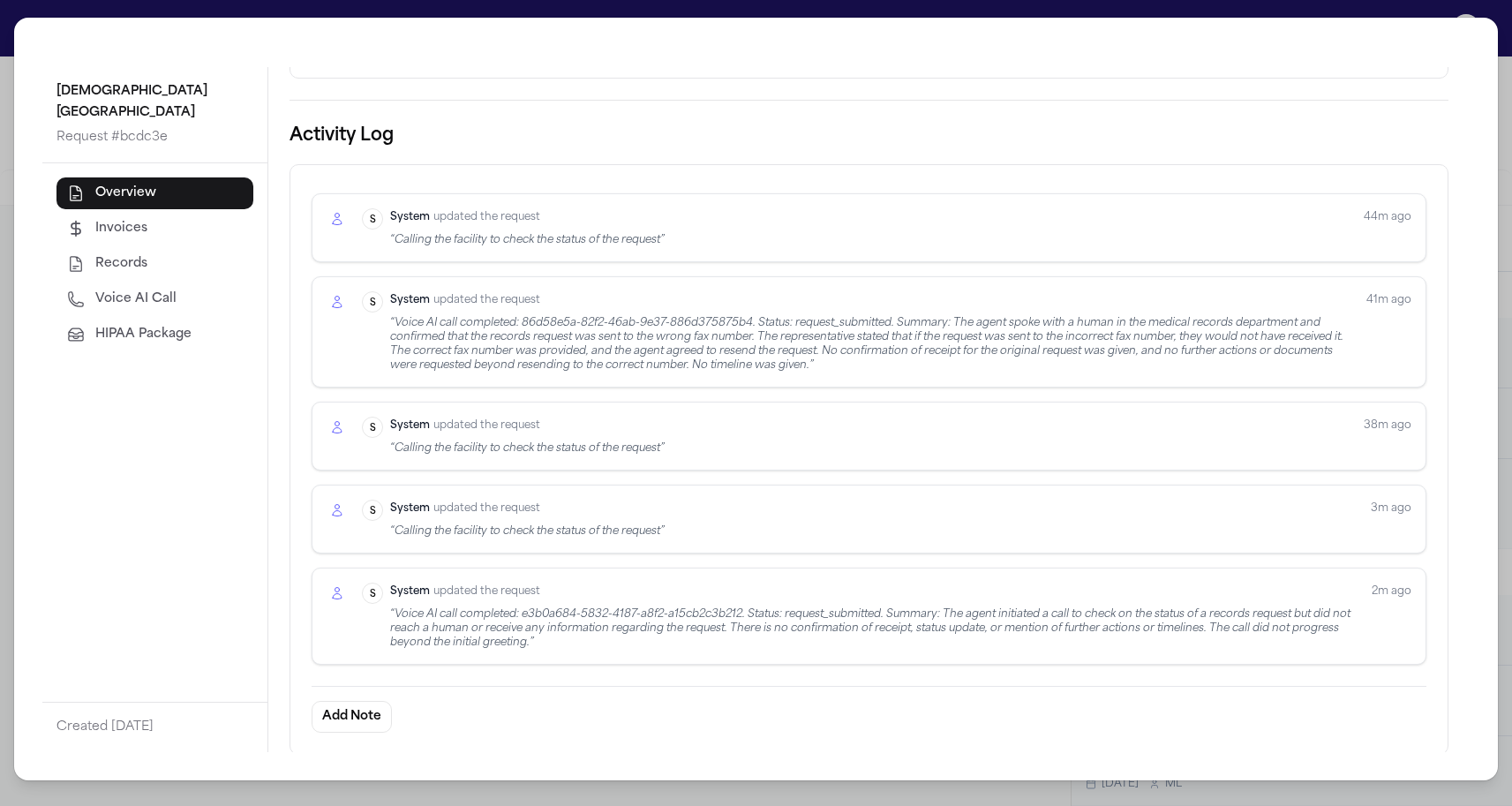
scroll to position [487, 0]
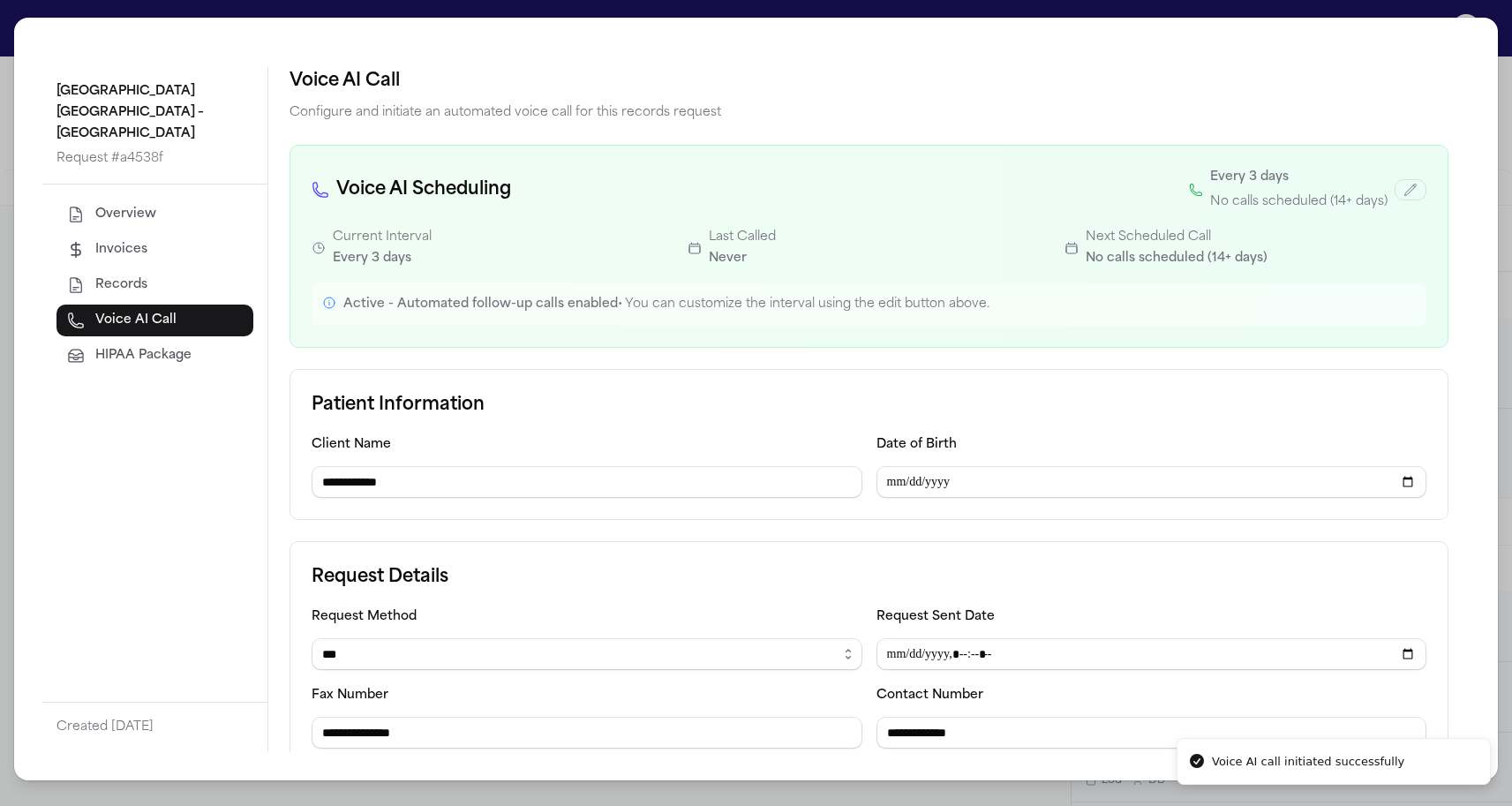
select select "***"
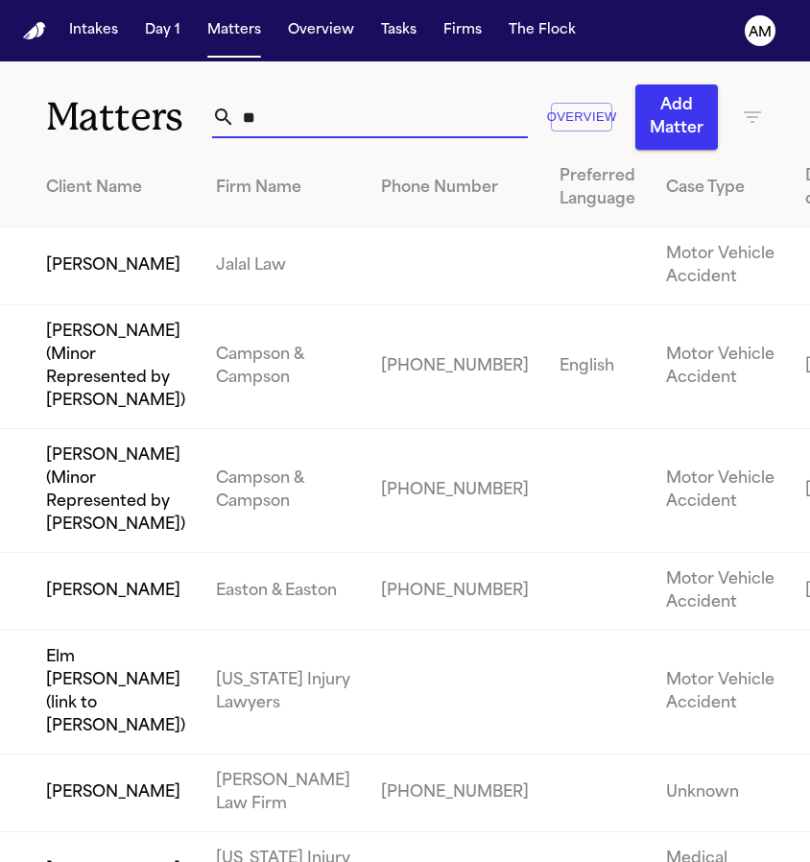
type input "*"
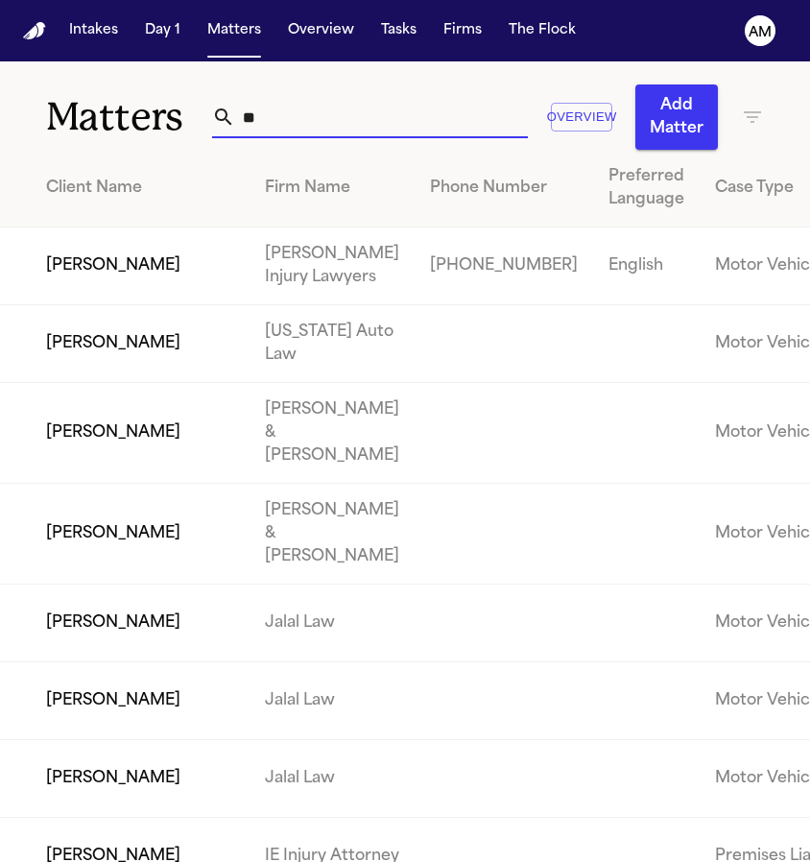
type input "*"
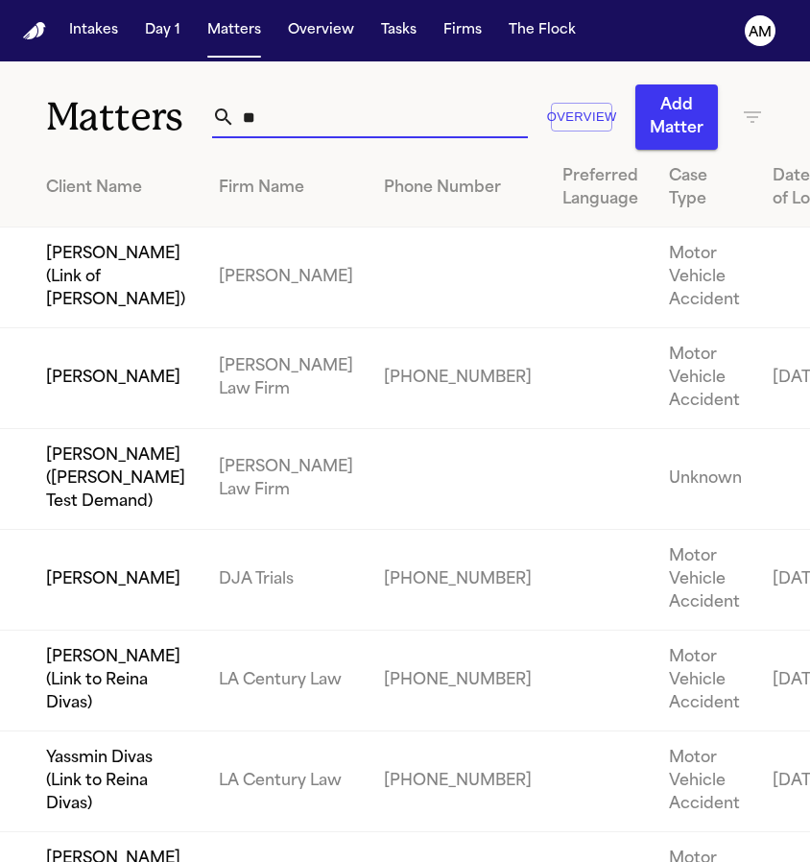
type input "*"
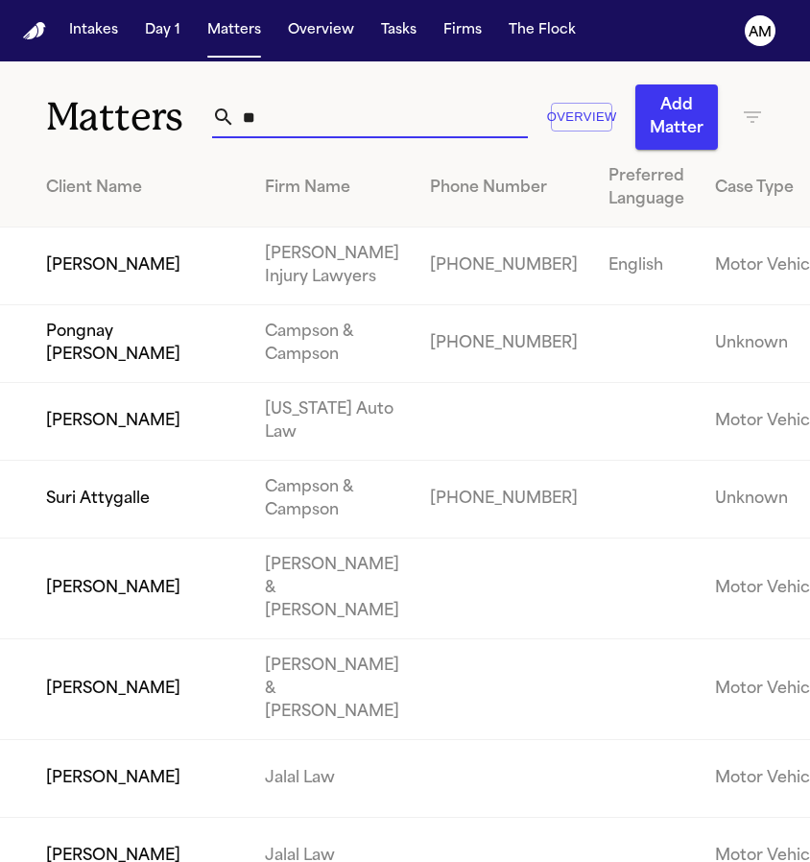
type input "*"
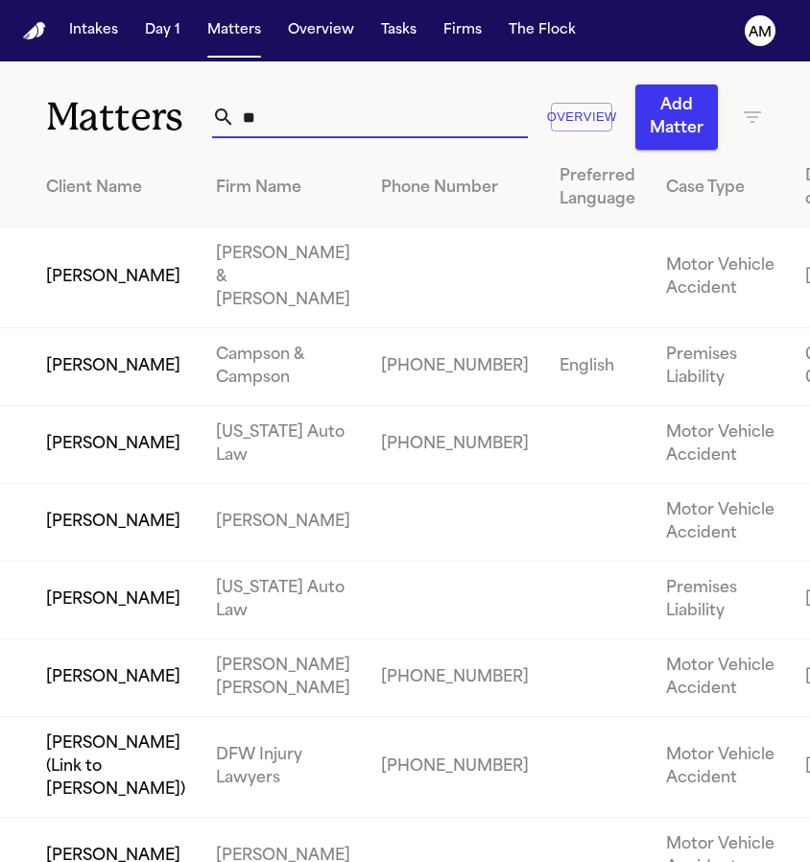
type input "*"
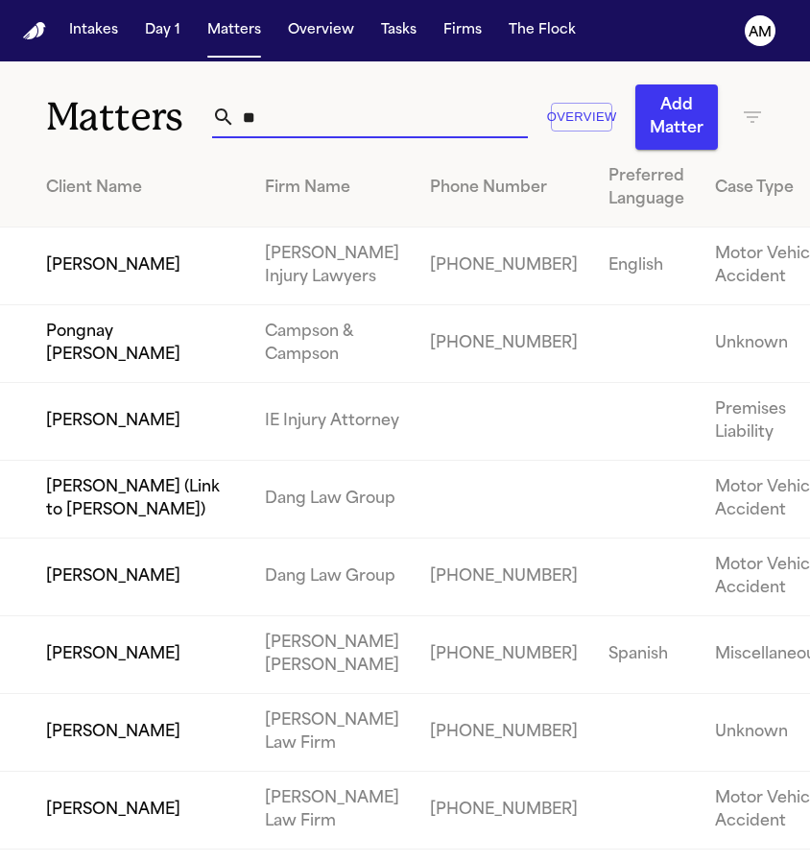
type input "*"
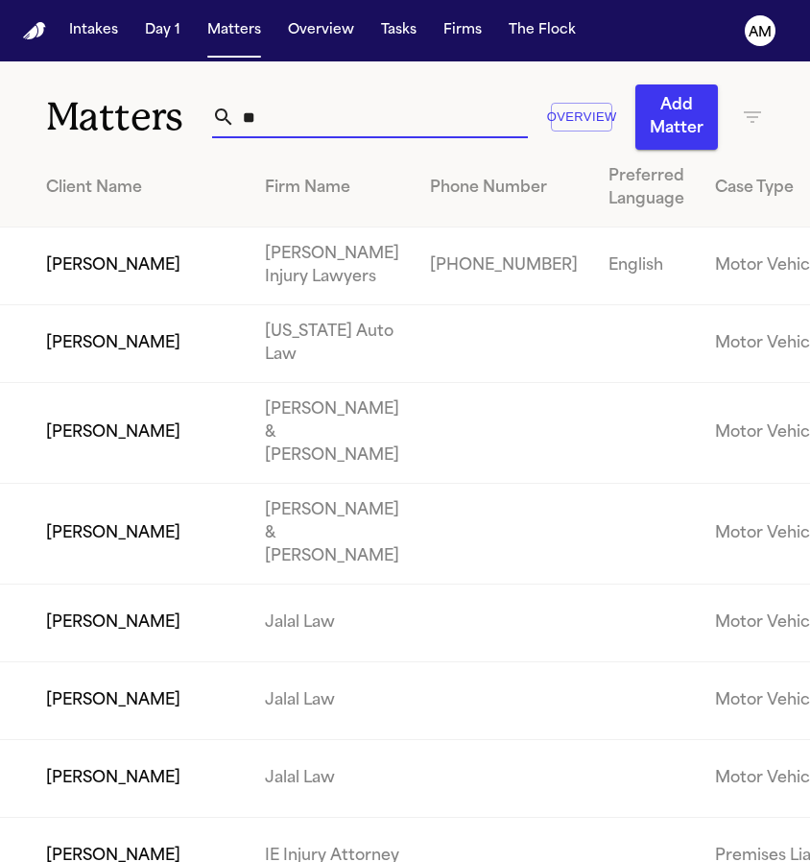
type input "*"
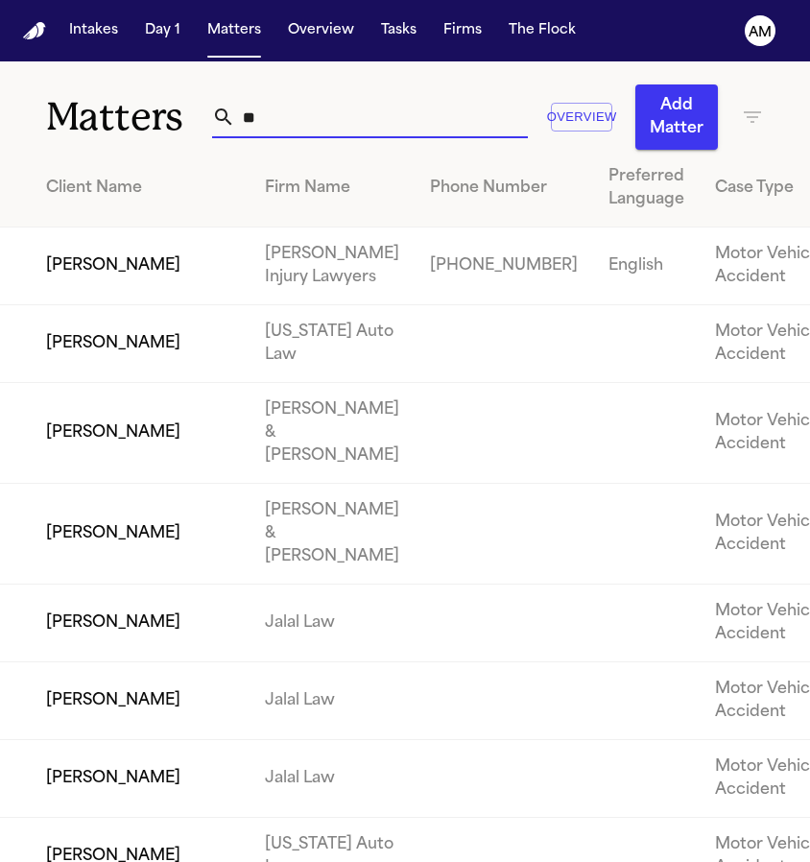
type input "*"
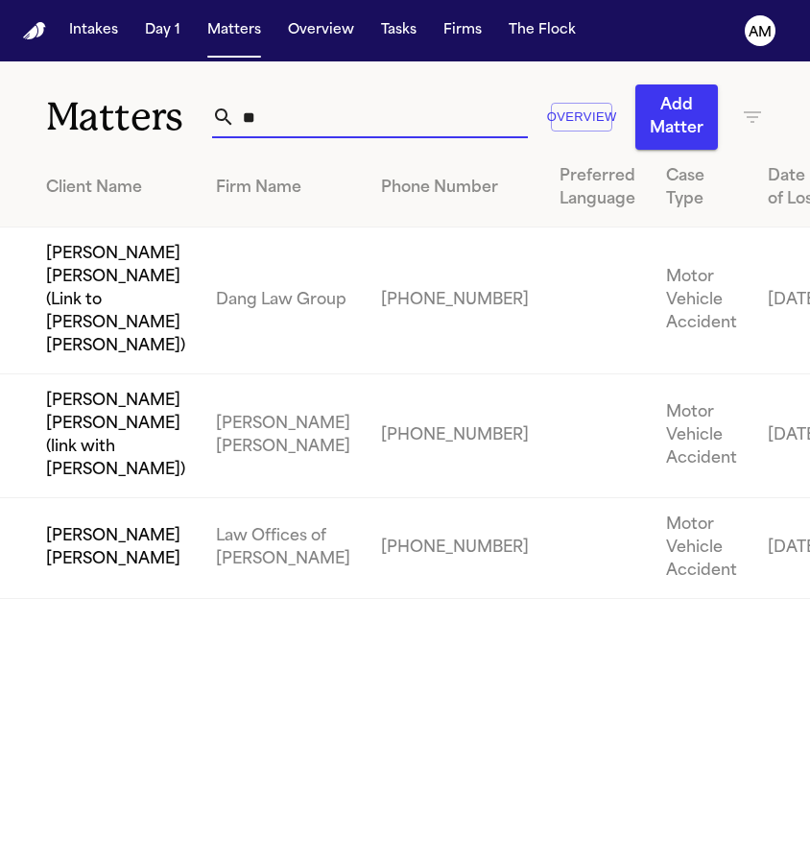
type input "*"
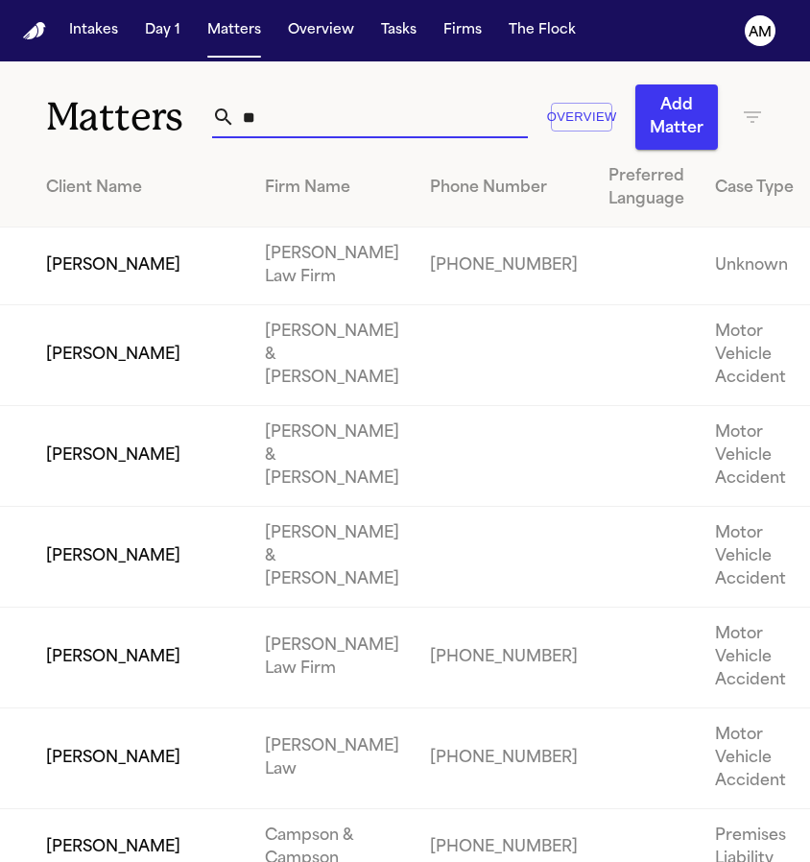
type input "*"
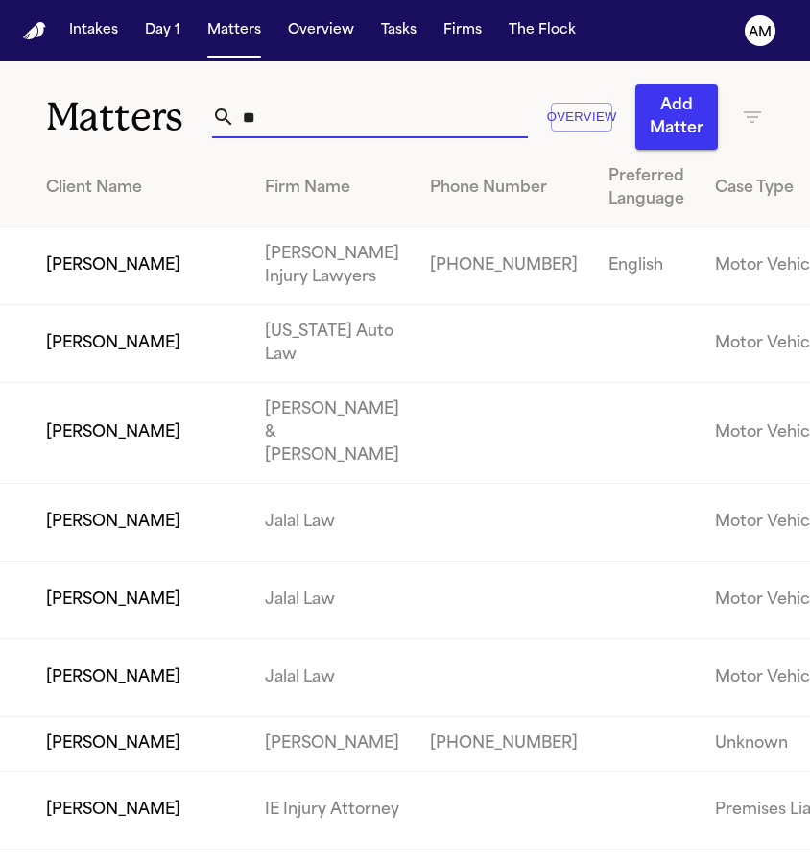
type input "*"
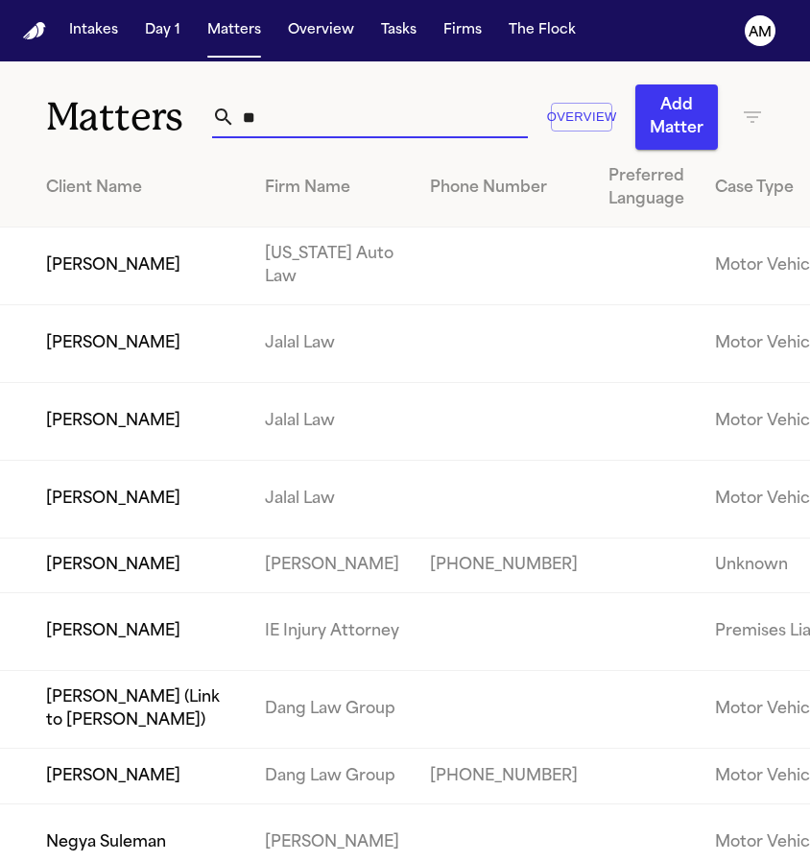
type input "*"
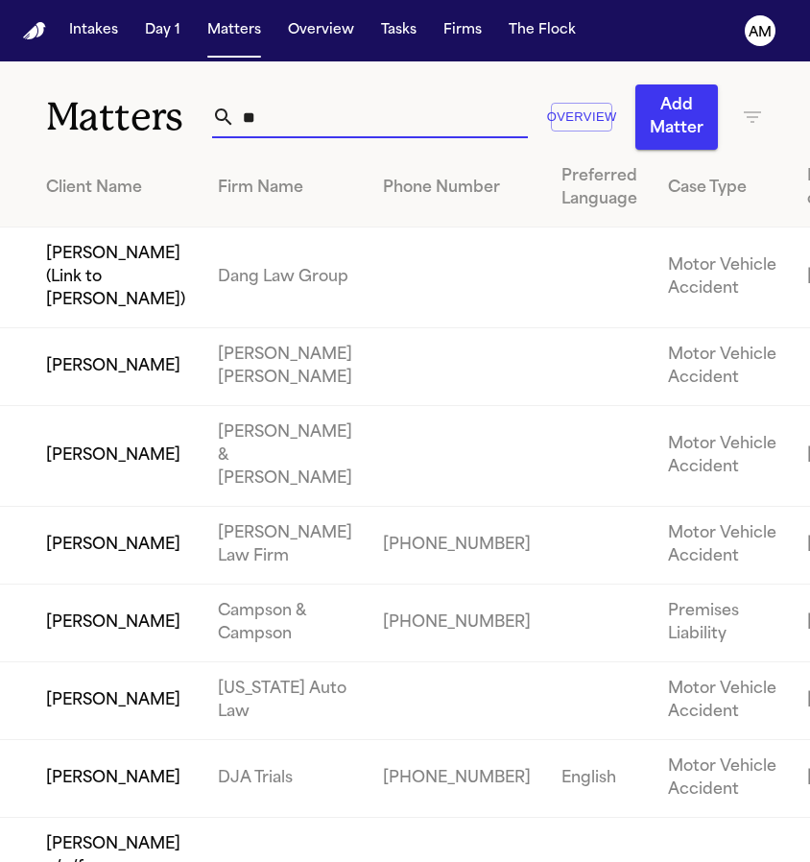
type input "*"
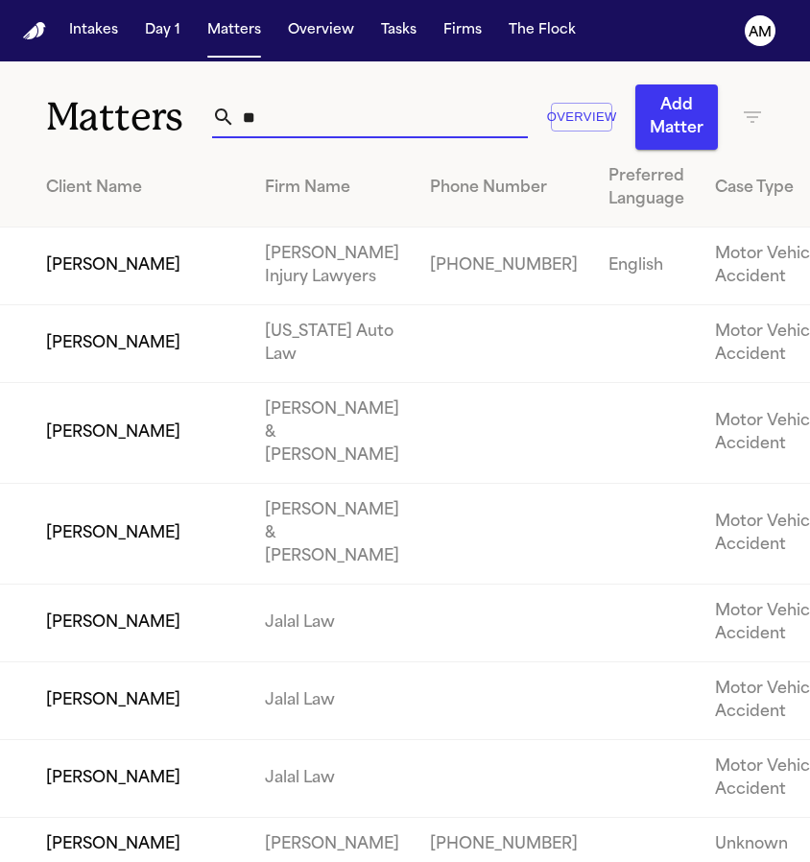
type input "*"
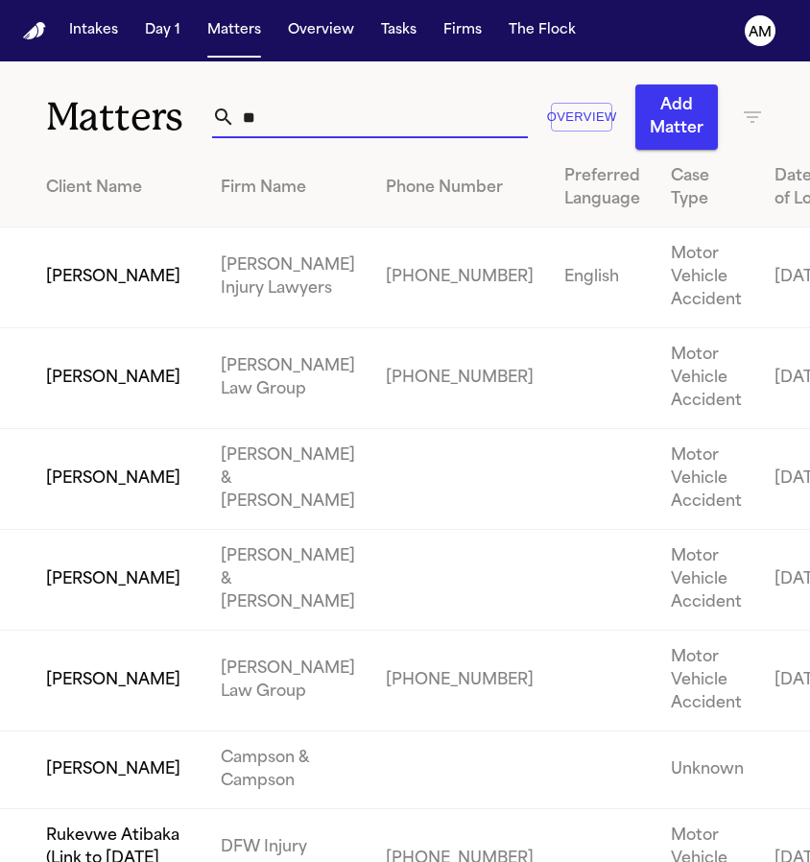
type input "*"
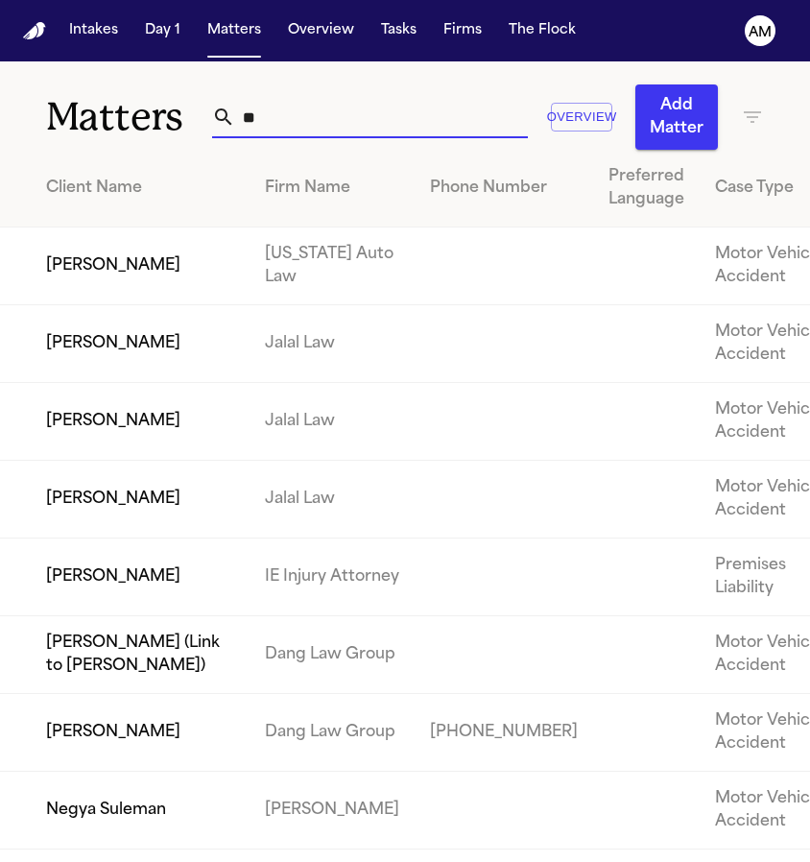
type input "*"
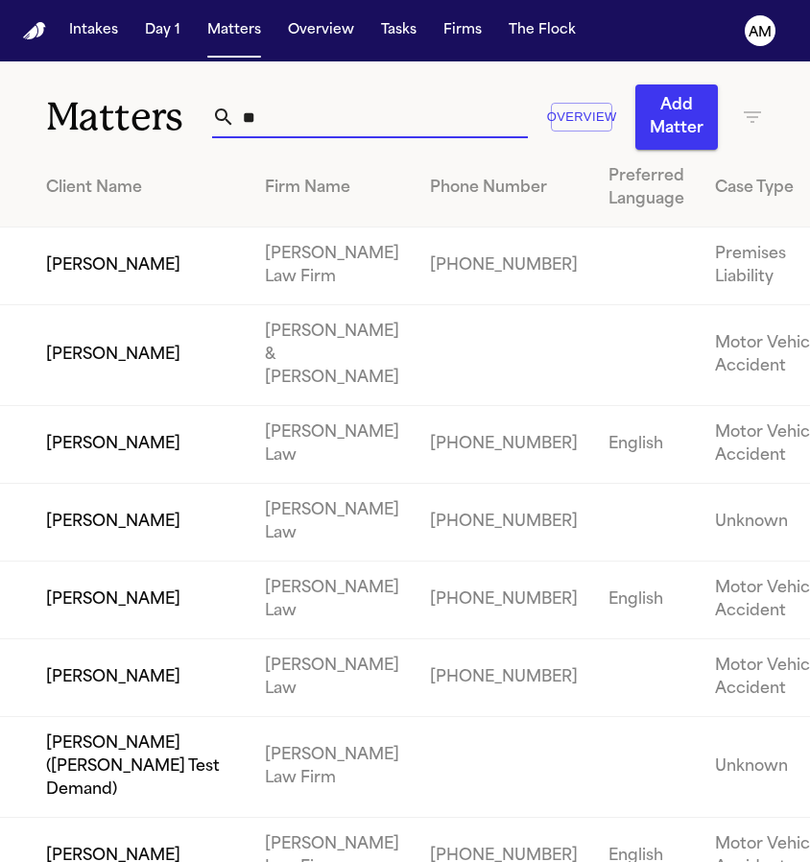
type input "*"
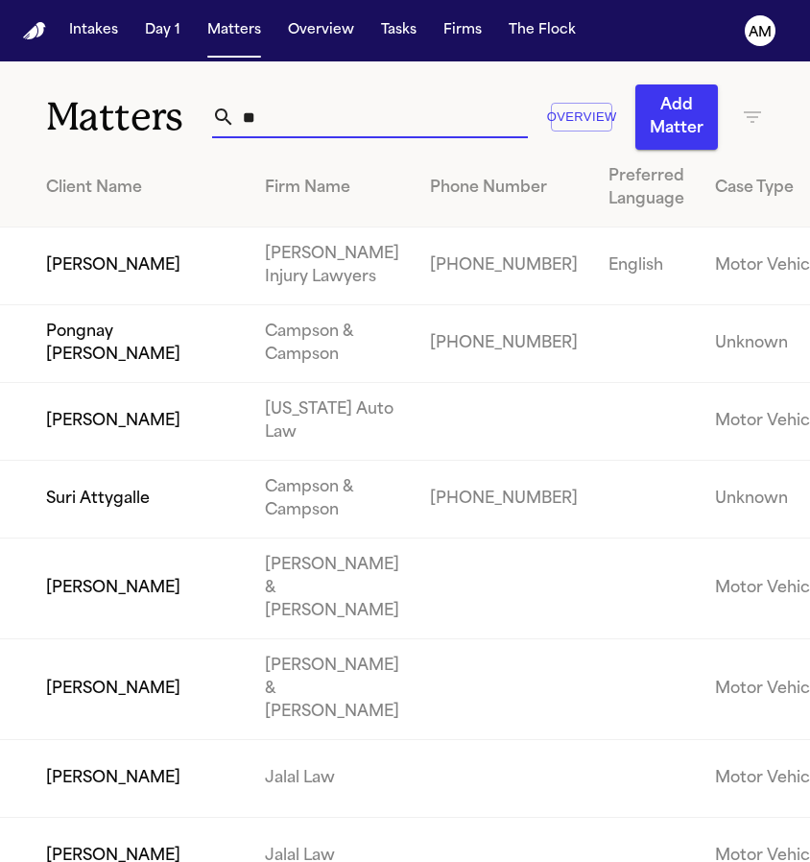
type input "*"
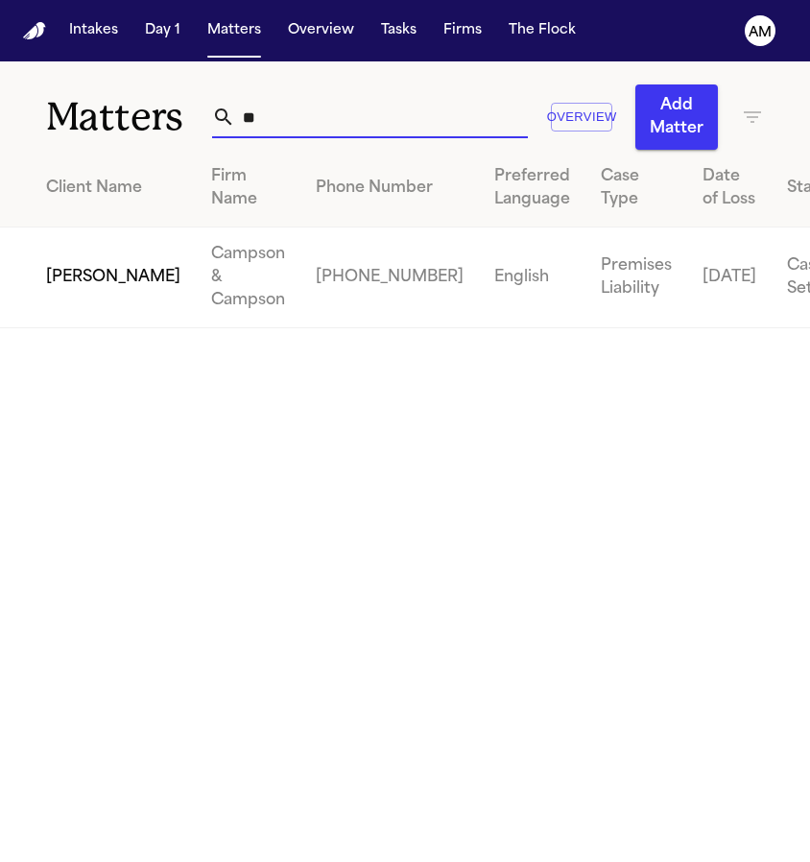
type input "*"
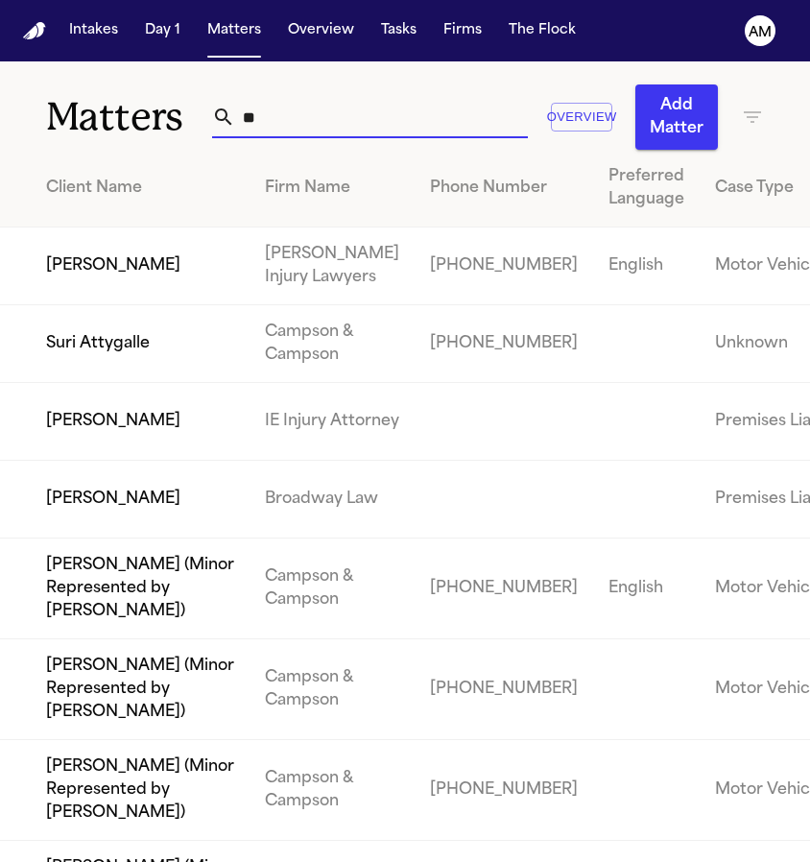
type input "*"
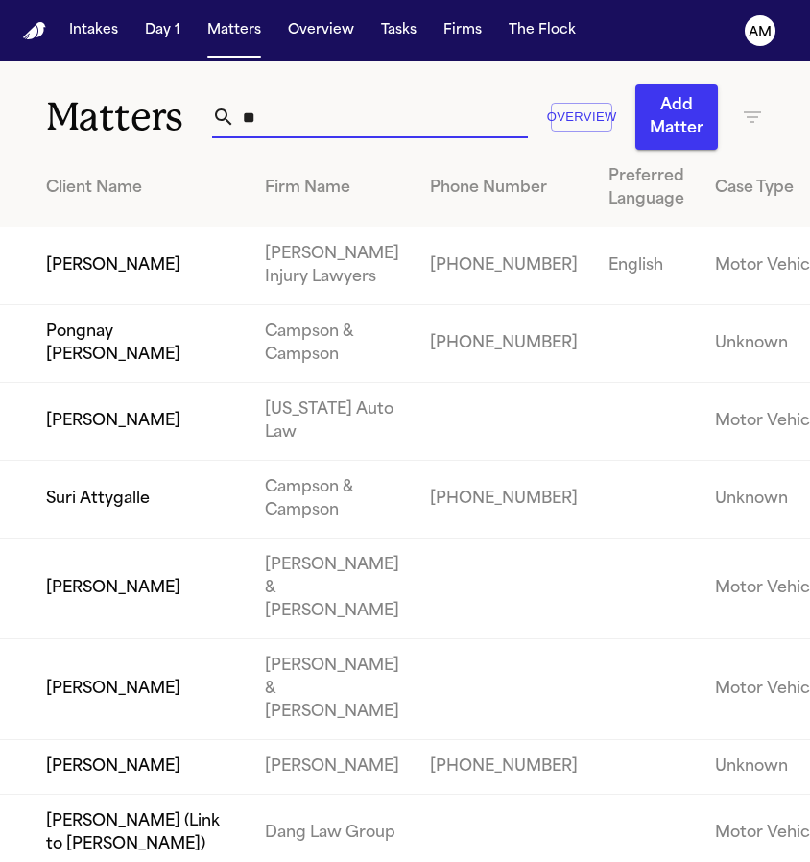
type input "*"
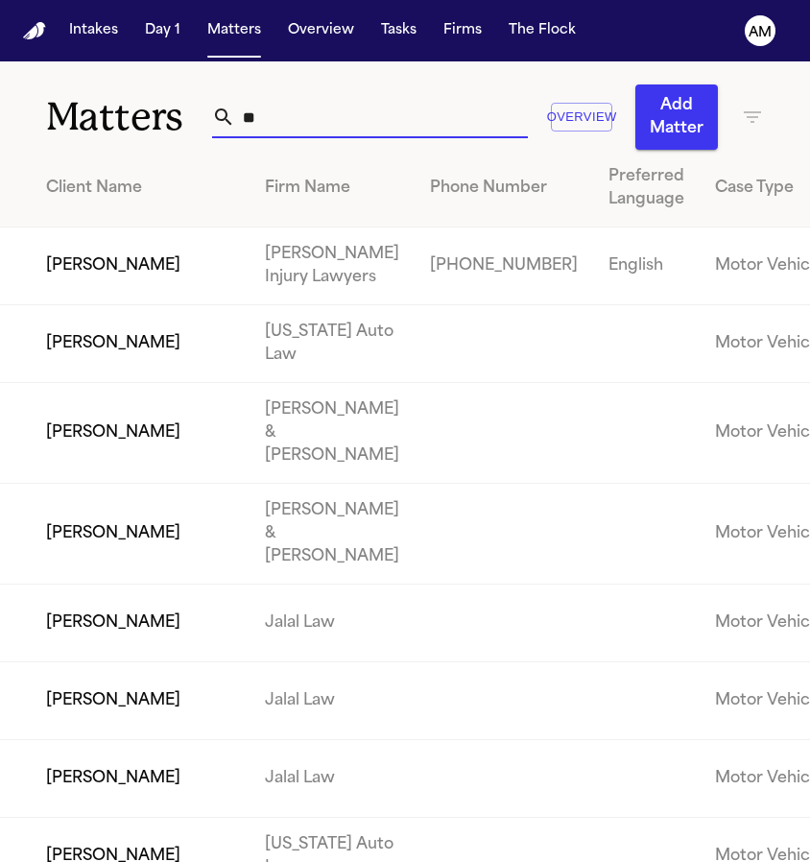
type input "*"
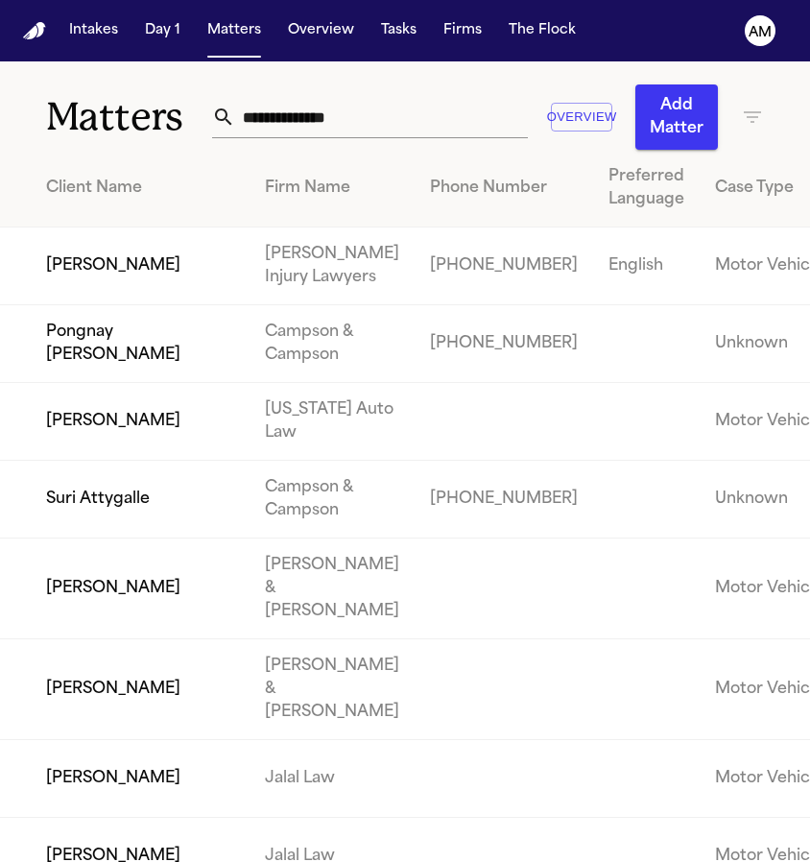
click at [352, 94] on div "Overview Add Matter" at bounding box center [488, 116] width 552 height 65
click at [481, 73] on div "Matters Overview Add Matter" at bounding box center [405, 105] width 810 height 88
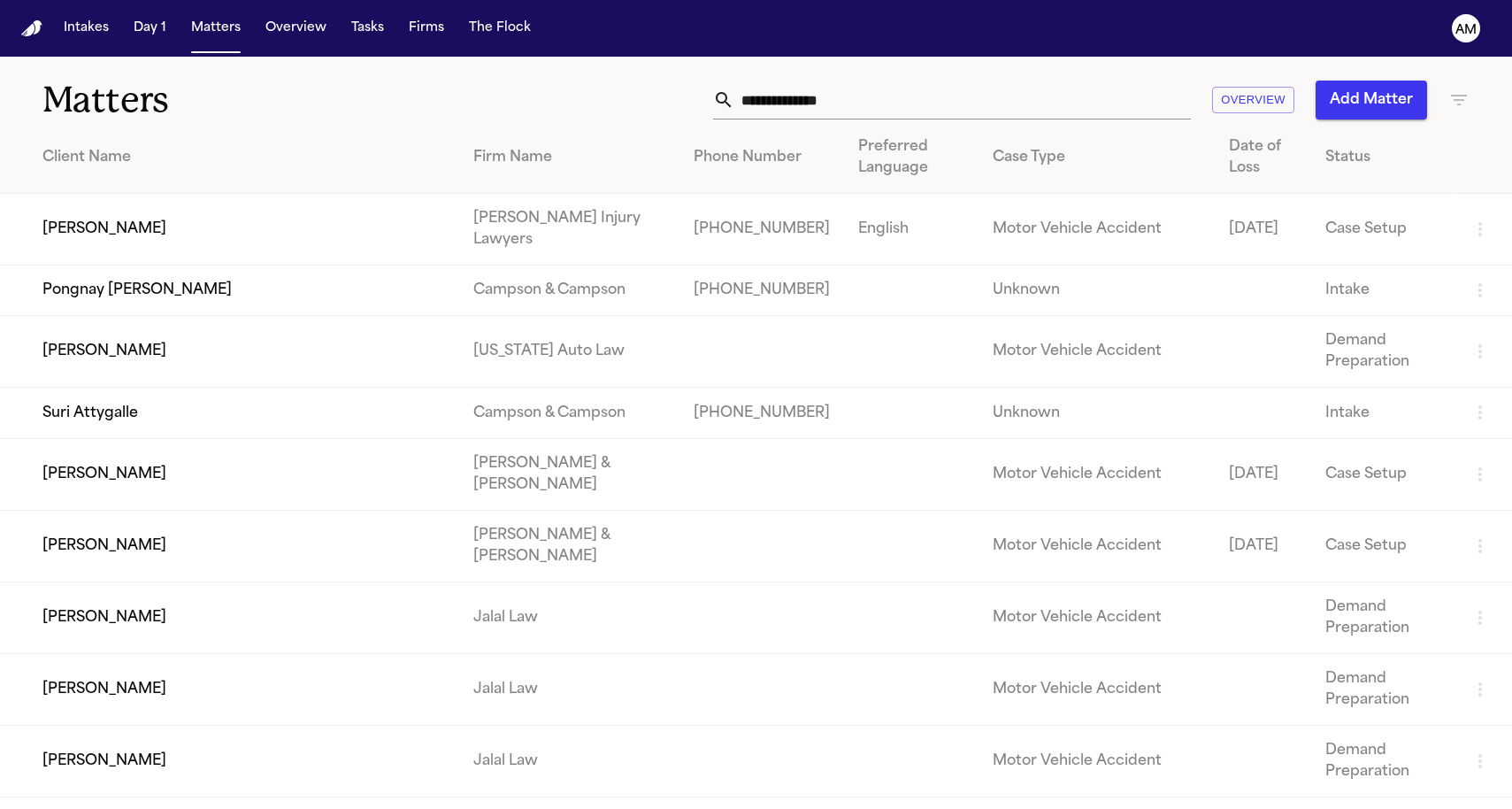
click at [679, 34] on nav "Intakes Day 1 Matters Overview Tasks Firms The Flock AM" at bounding box center [756, 28] width 1512 height 56
click at [493, 11] on nav "Intakes Day 1 Matters Overview Tasks Firms The Flock AM" at bounding box center [756, 28] width 1512 height 56
